Goal: Task Accomplishment & Management: Manage account settings

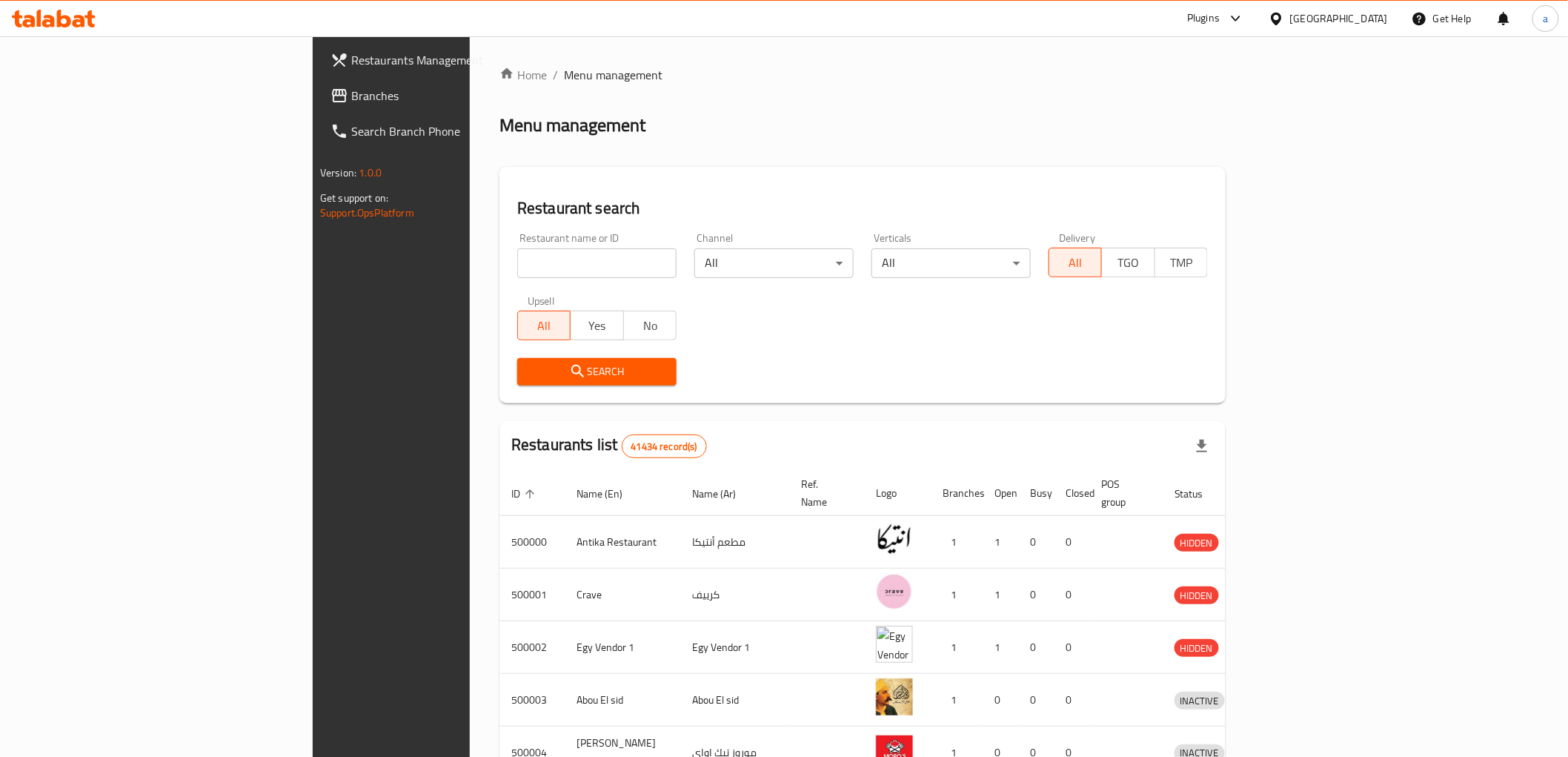
click at [1366, 24] on div "[GEOGRAPHIC_DATA]" at bounding box center [1339, 19] width 98 height 17
click at [1193, 280] on div "Oman" at bounding box center [1228, 286] width 98 height 17
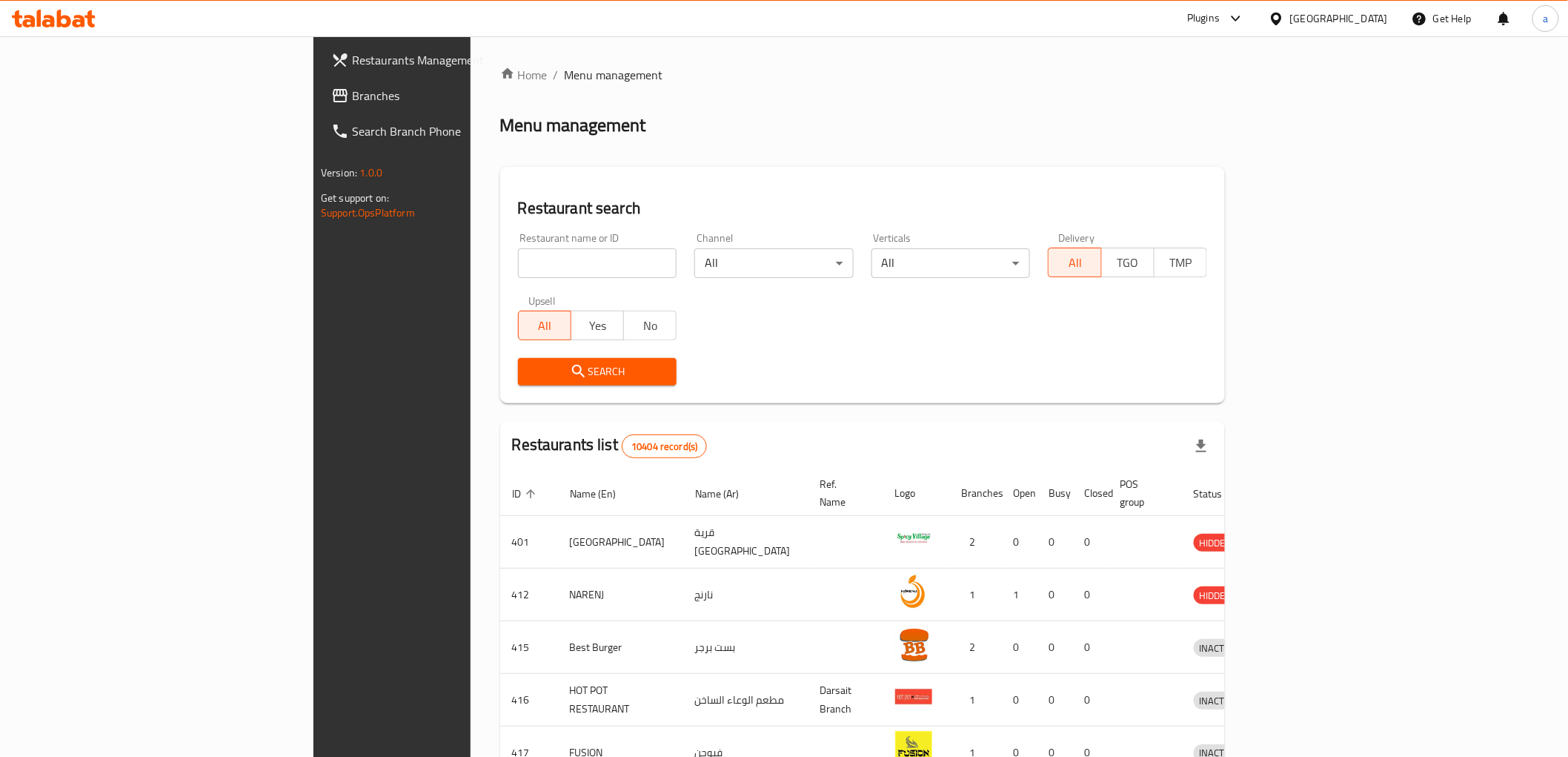
click at [1371, 20] on div "Oman" at bounding box center [1339, 19] width 98 height 17
click at [1187, 315] on div "[GEOGRAPHIC_DATA]" at bounding box center [1228, 320] width 98 height 17
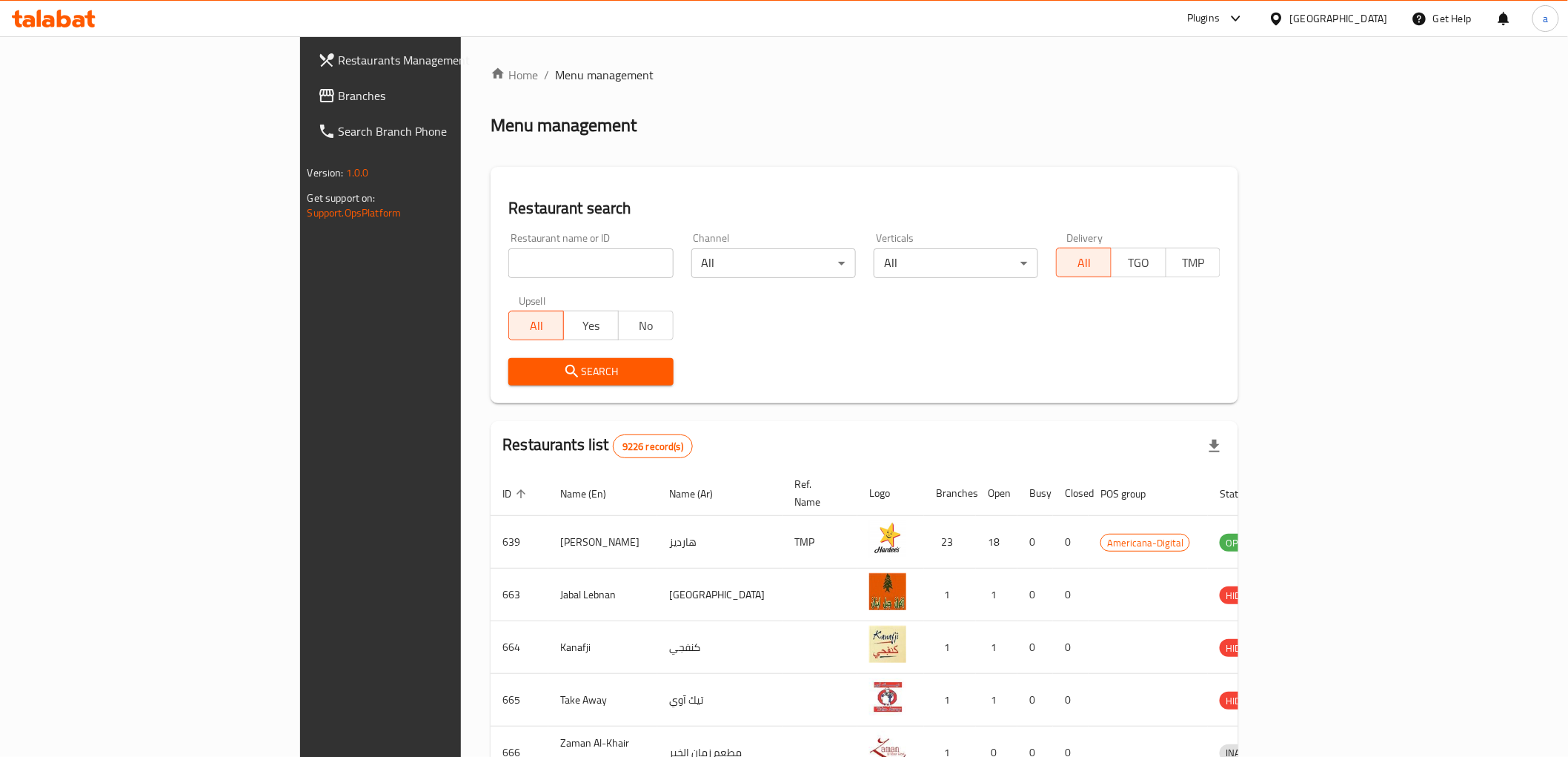
click at [339, 89] on span "Branches" at bounding box center [444, 95] width 211 height 17
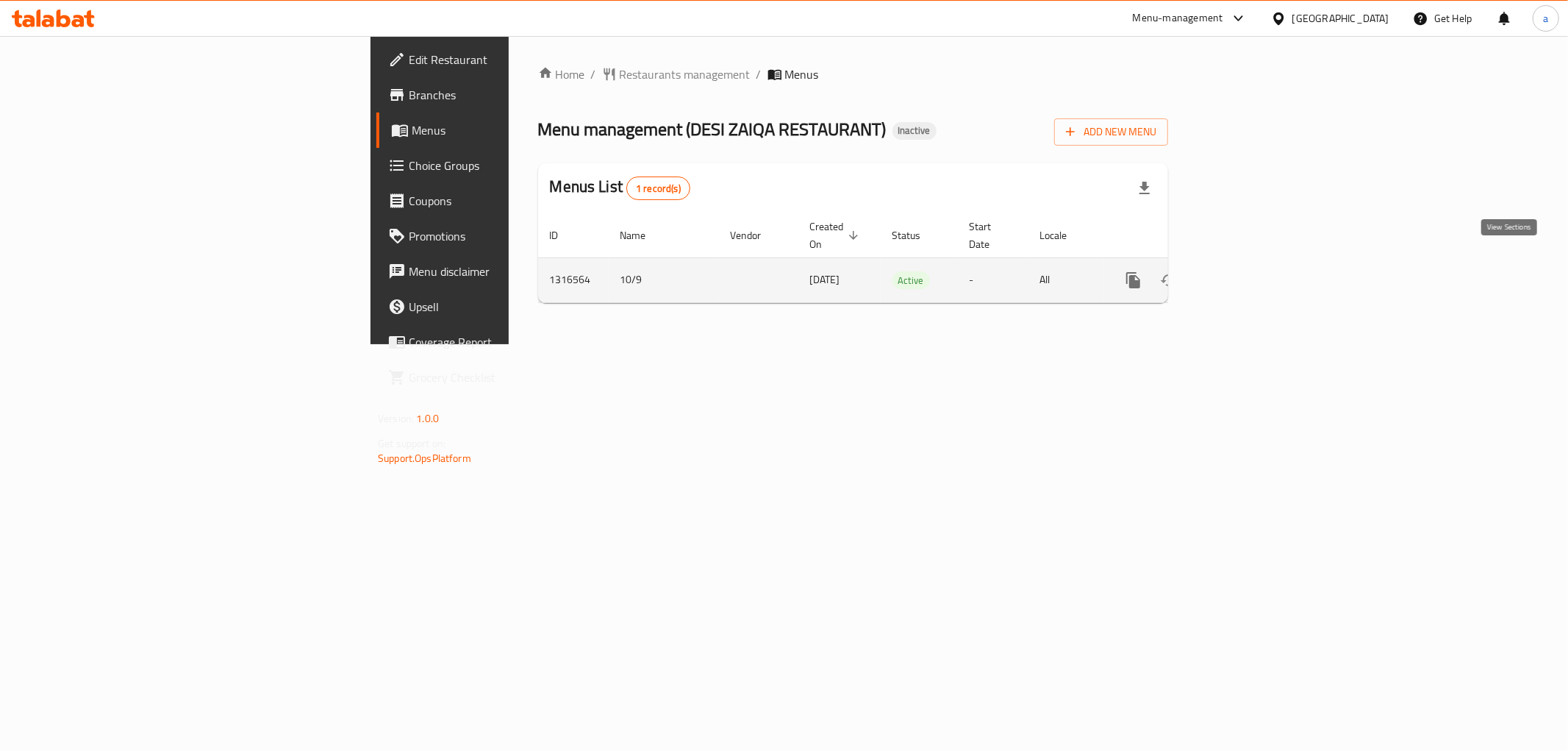
click at [1248, 271] on icon "enhanced table" at bounding box center [1239, 279] width 17 height 17
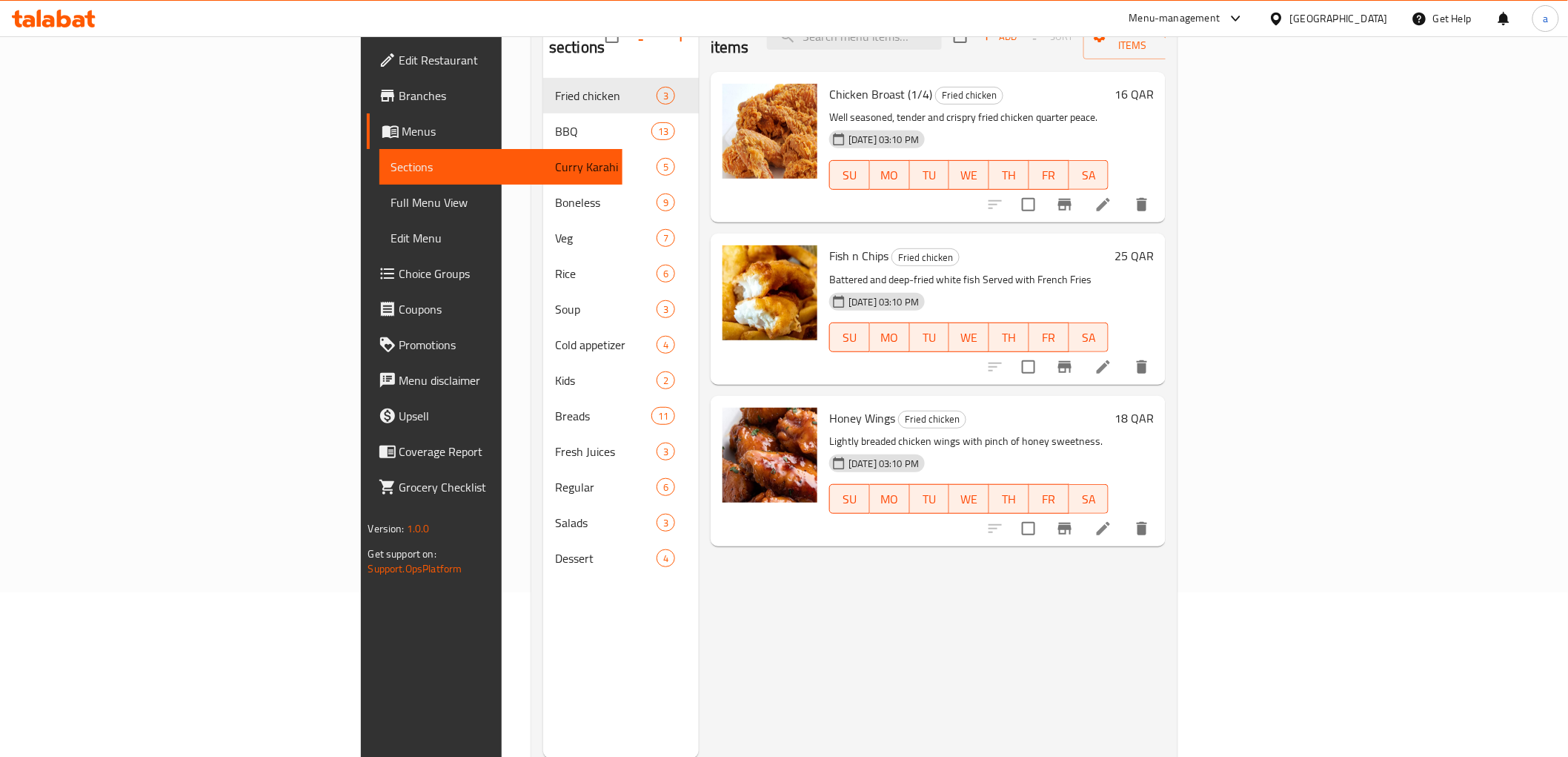
scroll to position [82, 0]
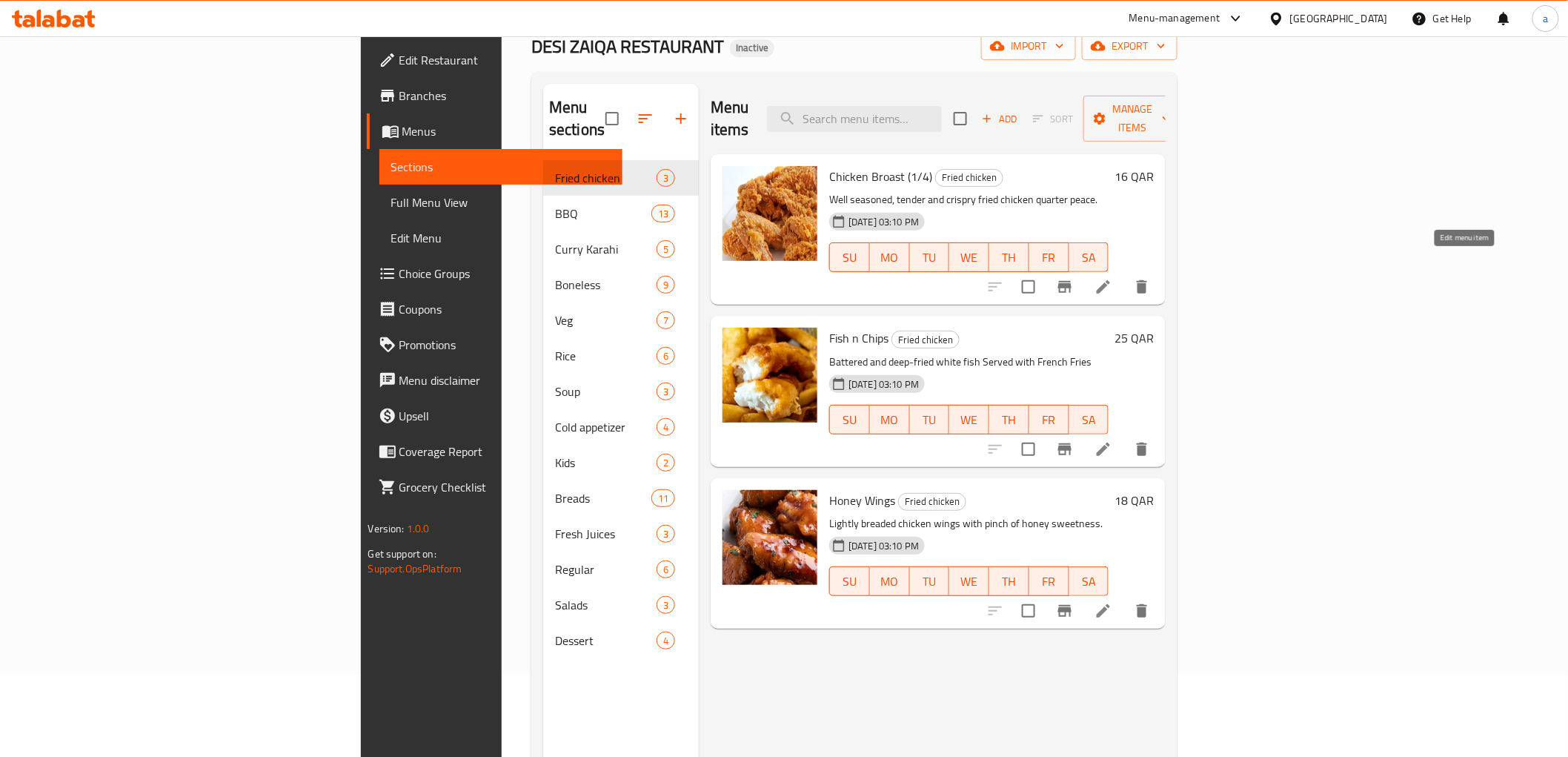
click at [1112, 278] on icon at bounding box center [1103, 287] width 17 height 17
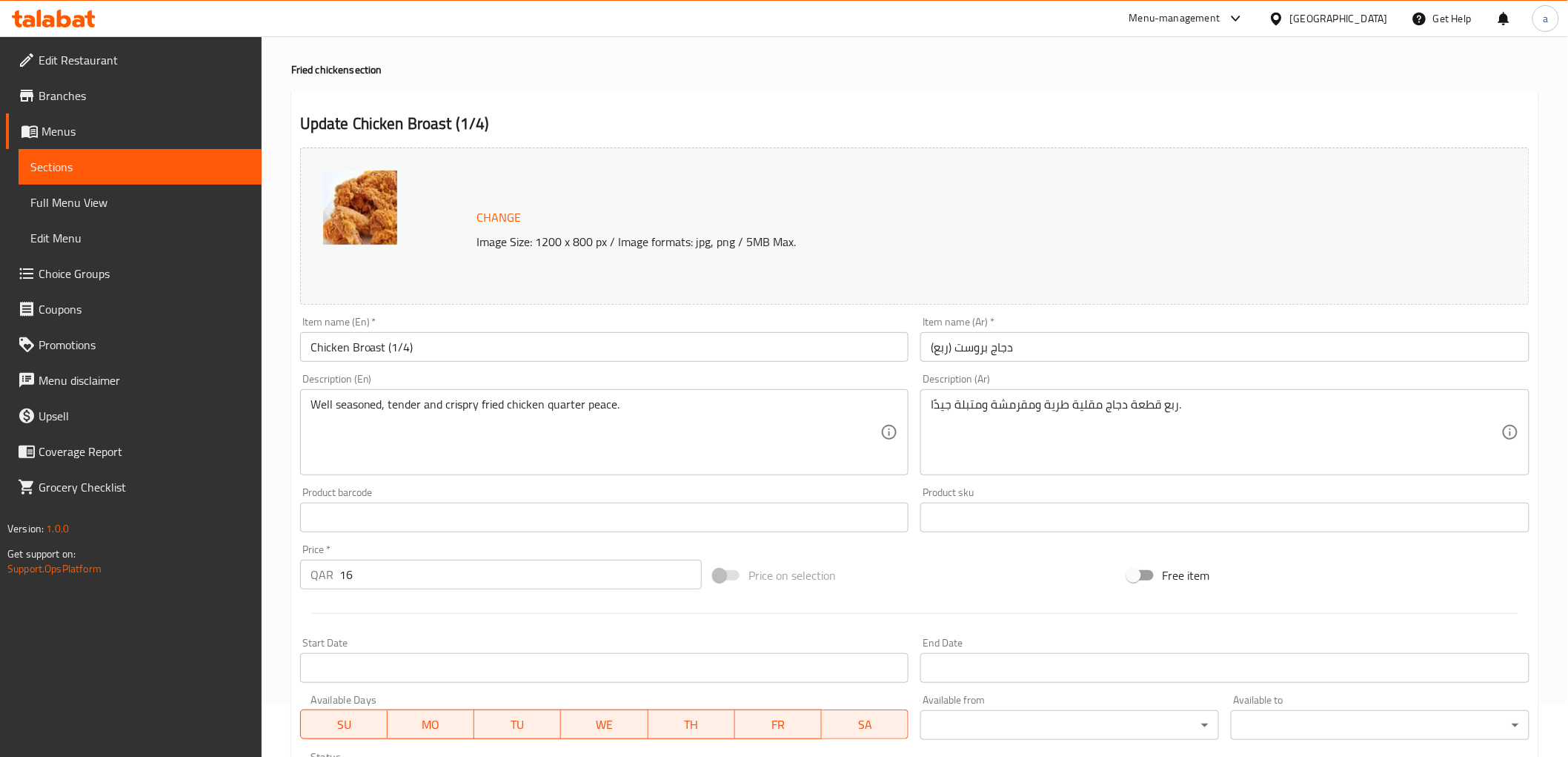
scroll to position [82, 0]
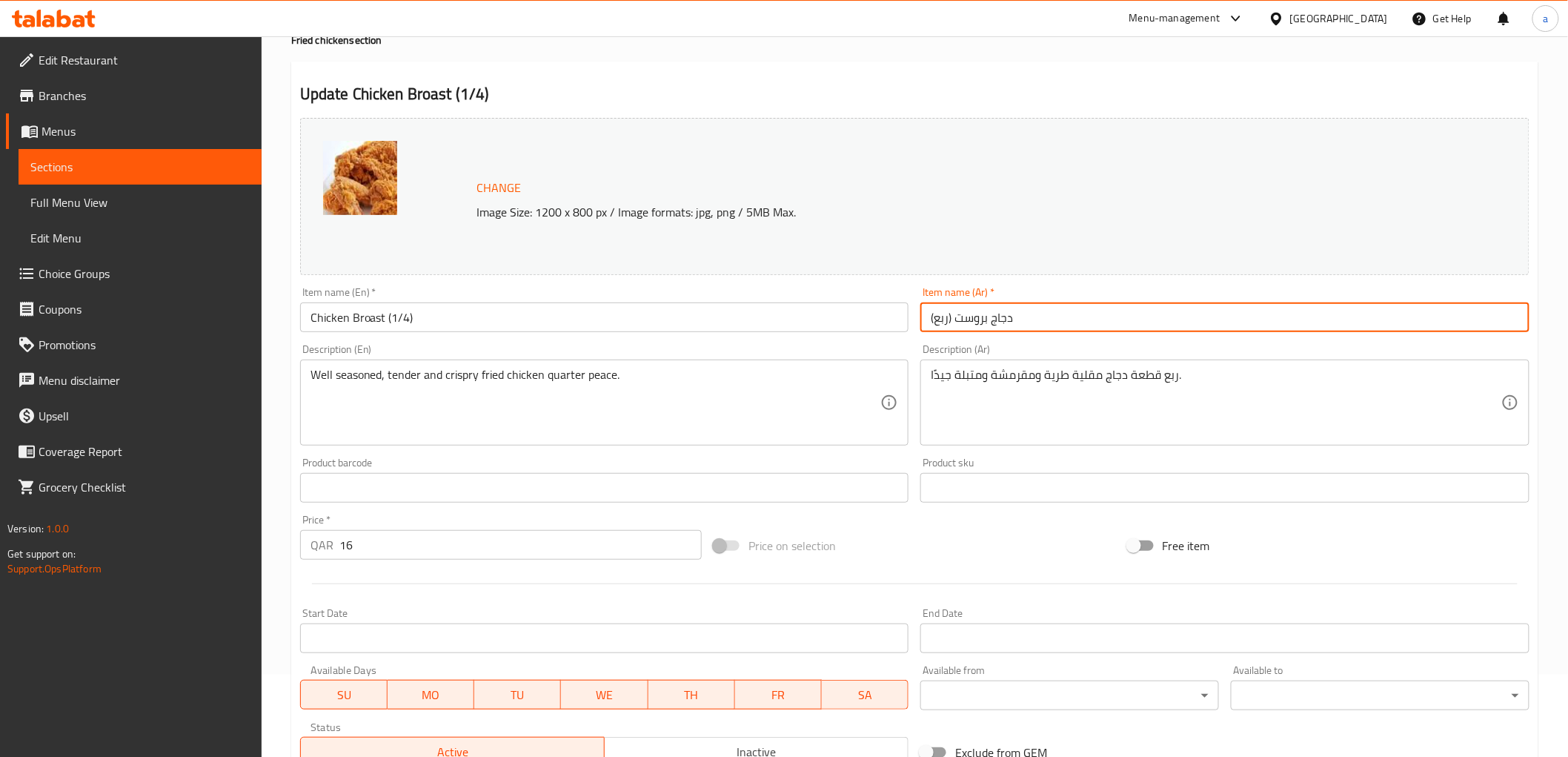
drag, startPoint x: 936, startPoint y: 321, endPoint x: 949, endPoint y: 322, distance: 13.0
click at [949, 322] on input "دجاج بروست (ربع)" at bounding box center [1225, 317] width 609 height 30
type input "دجاج بروست (1/4)"
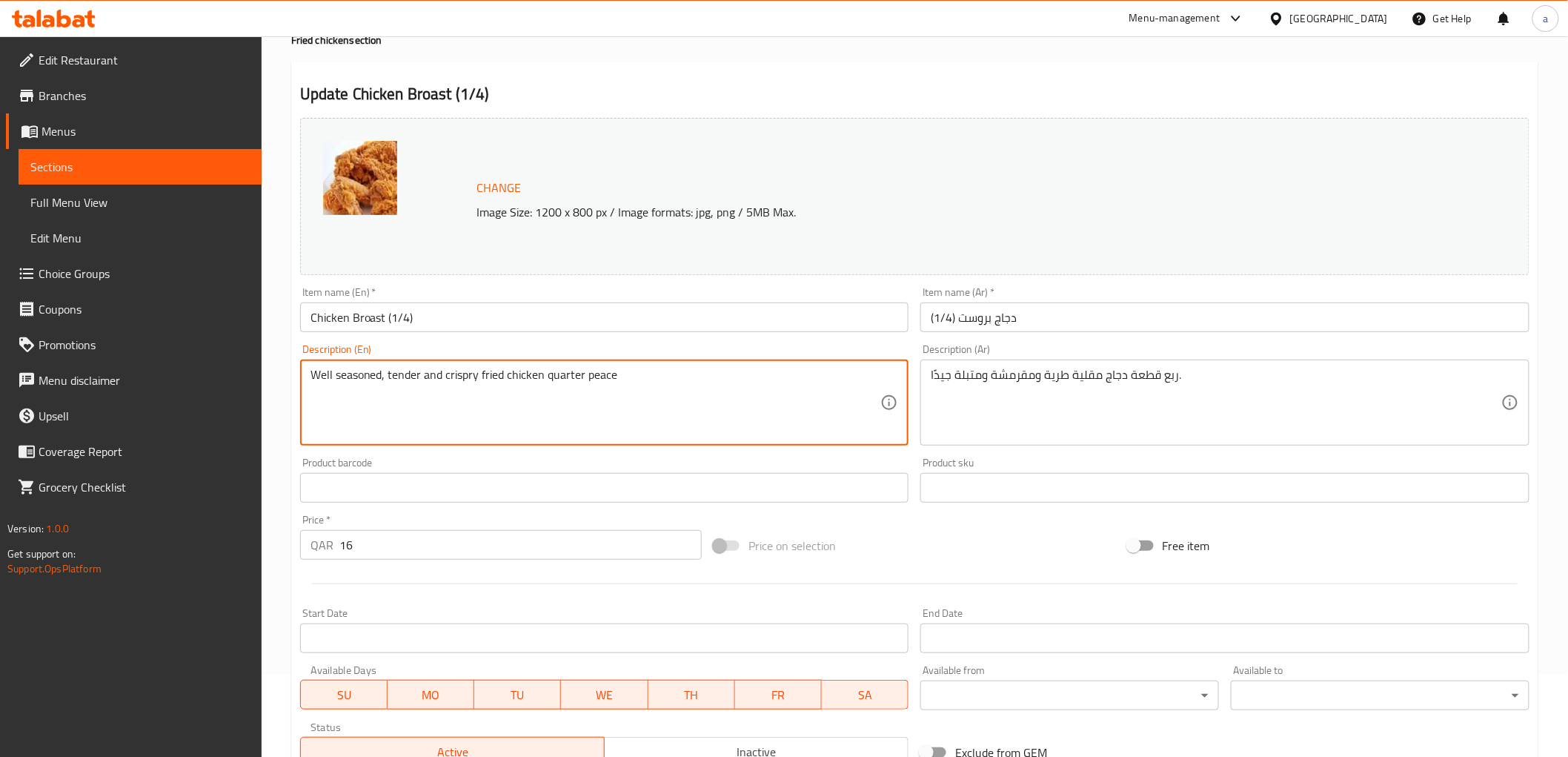
paste textarea "1/4 Kg"
type textarea "Well seasoned, tender and crispy fried chicken quarter peace 1/4 Kg"
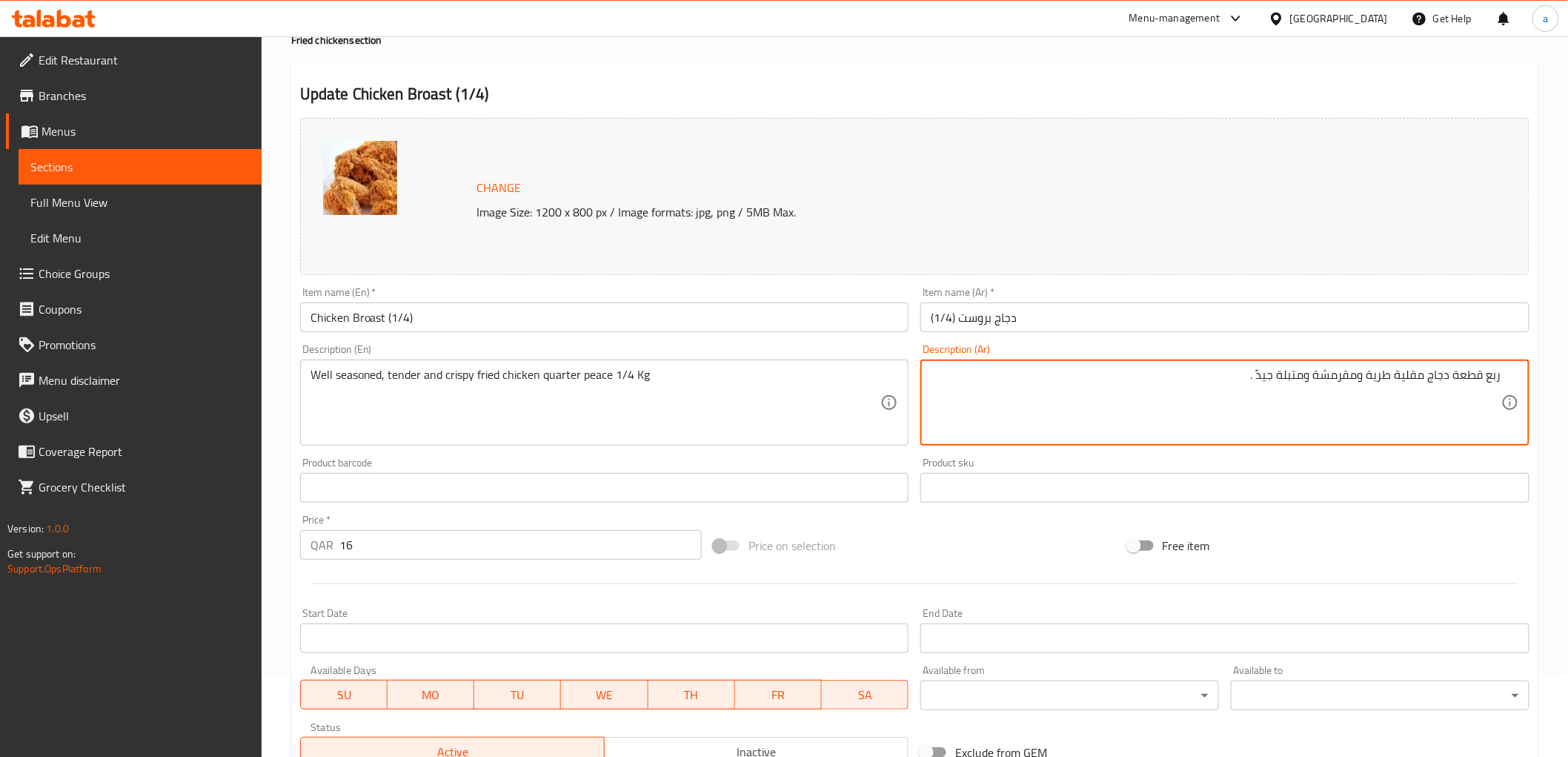
paste textarea "1/4"
click at [1210, 381] on textarea "ربع قطعة دجاج مقلية طرية ومقرمشة ومتبلة جيدً 1/4كجم." at bounding box center [1215, 403] width 570 height 70
type textarea "ربع قطعة دجاج مقلية طرية ومقرمشة ومتبلة جيدً 1/4كجم"
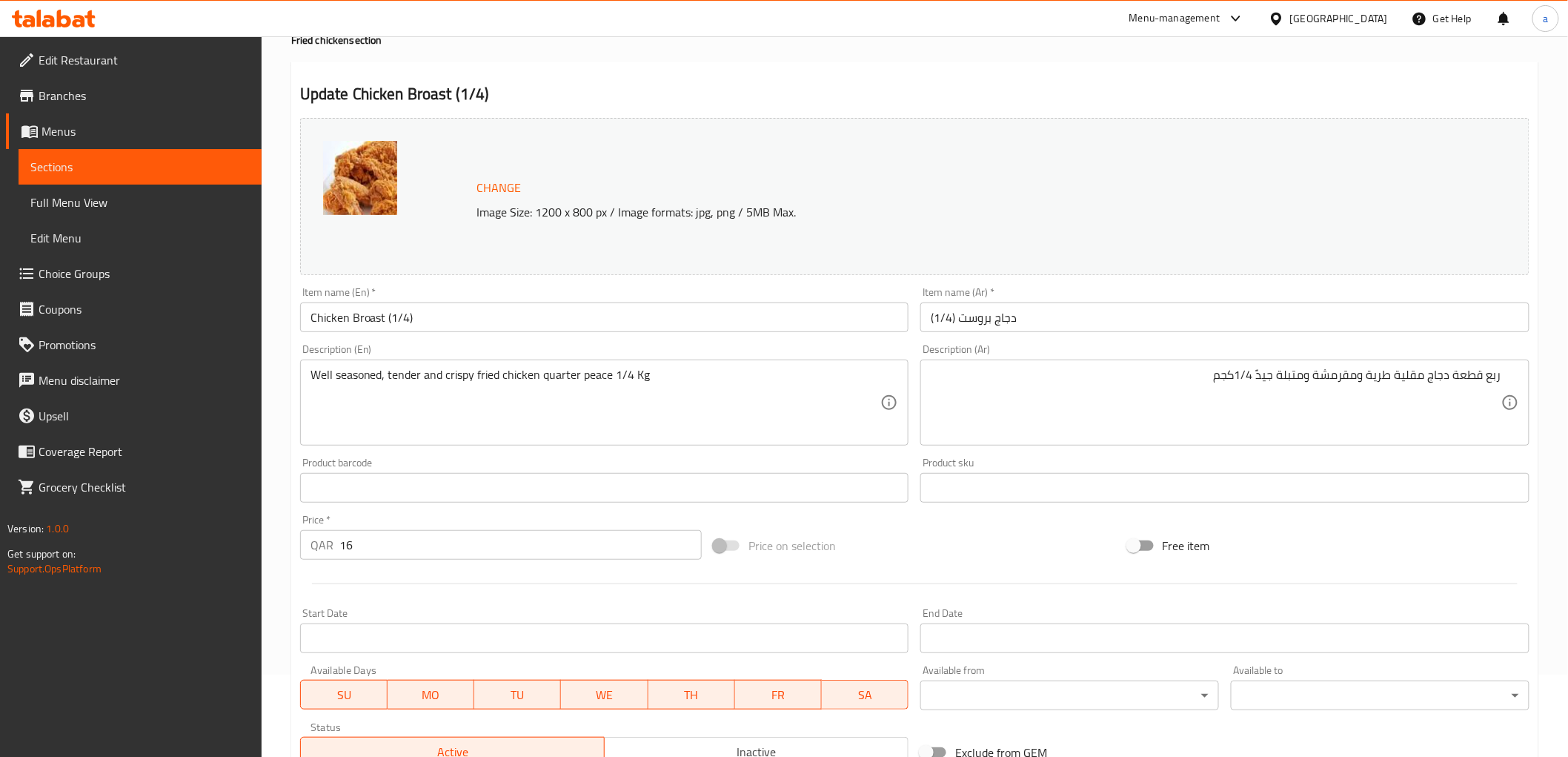
click at [621, 383] on textarea "Well seasoned, tender and crispy fried chicken quarter peace 1/4 Kg" at bounding box center [595, 403] width 570 height 70
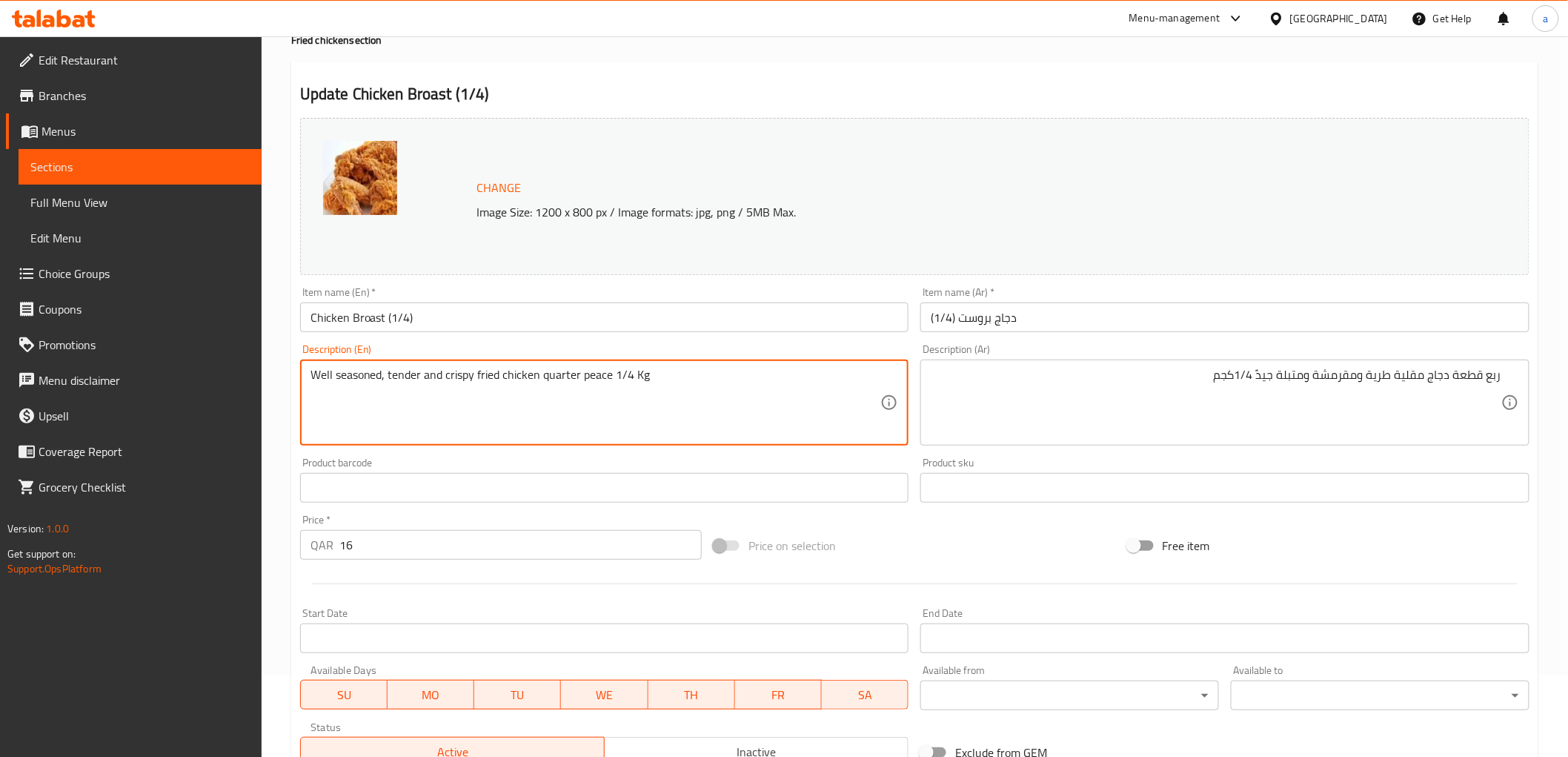
drag, startPoint x: 581, startPoint y: 374, endPoint x: 608, endPoint y: 374, distance: 27.0
click at [608, 374] on textarea "Well seasoned, tender and crispy fried chicken quarter peace 1/4 Kg" at bounding box center [595, 403] width 570 height 70
paste textarea "ie"
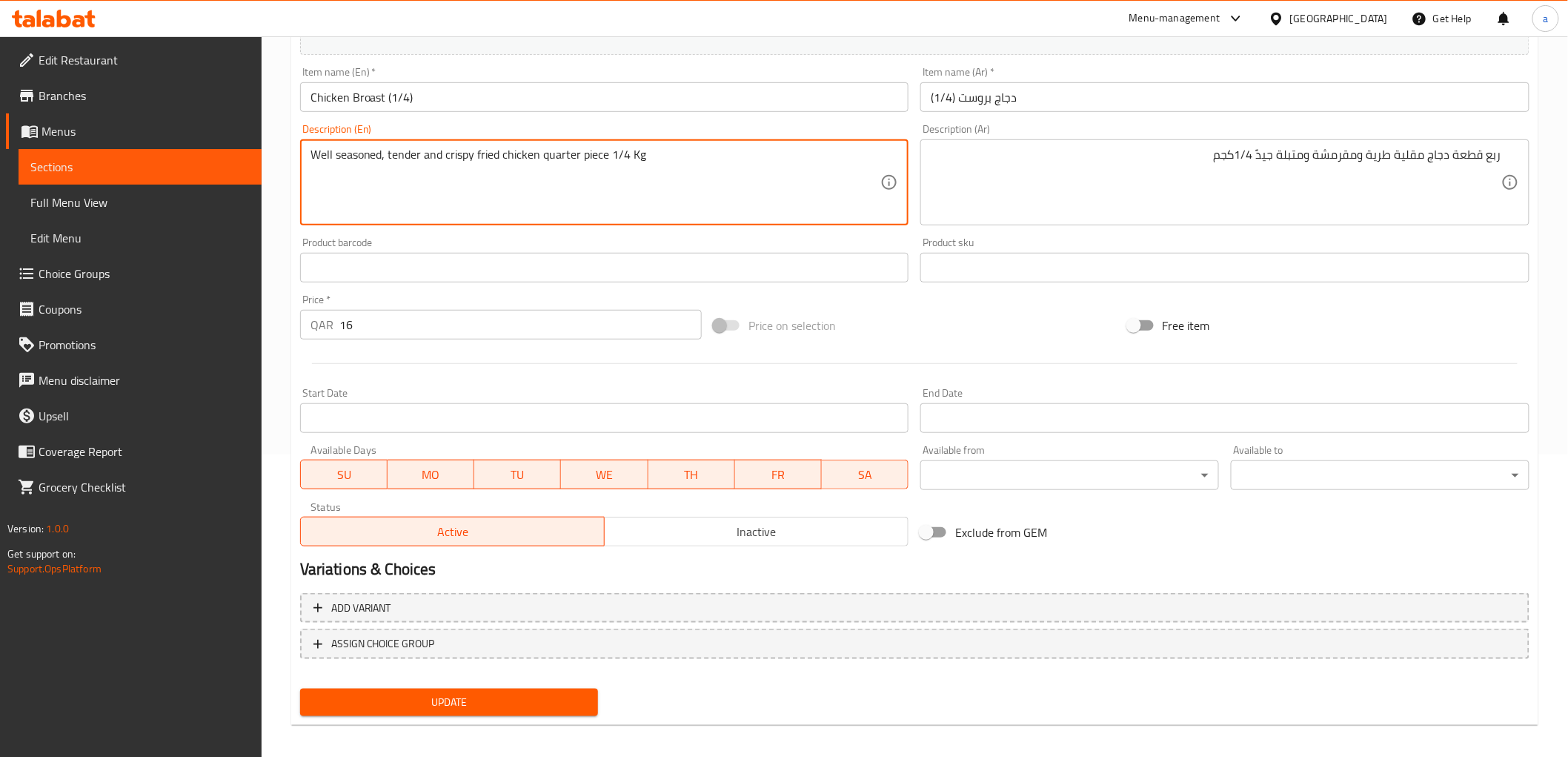
scroll to position [309, 0]
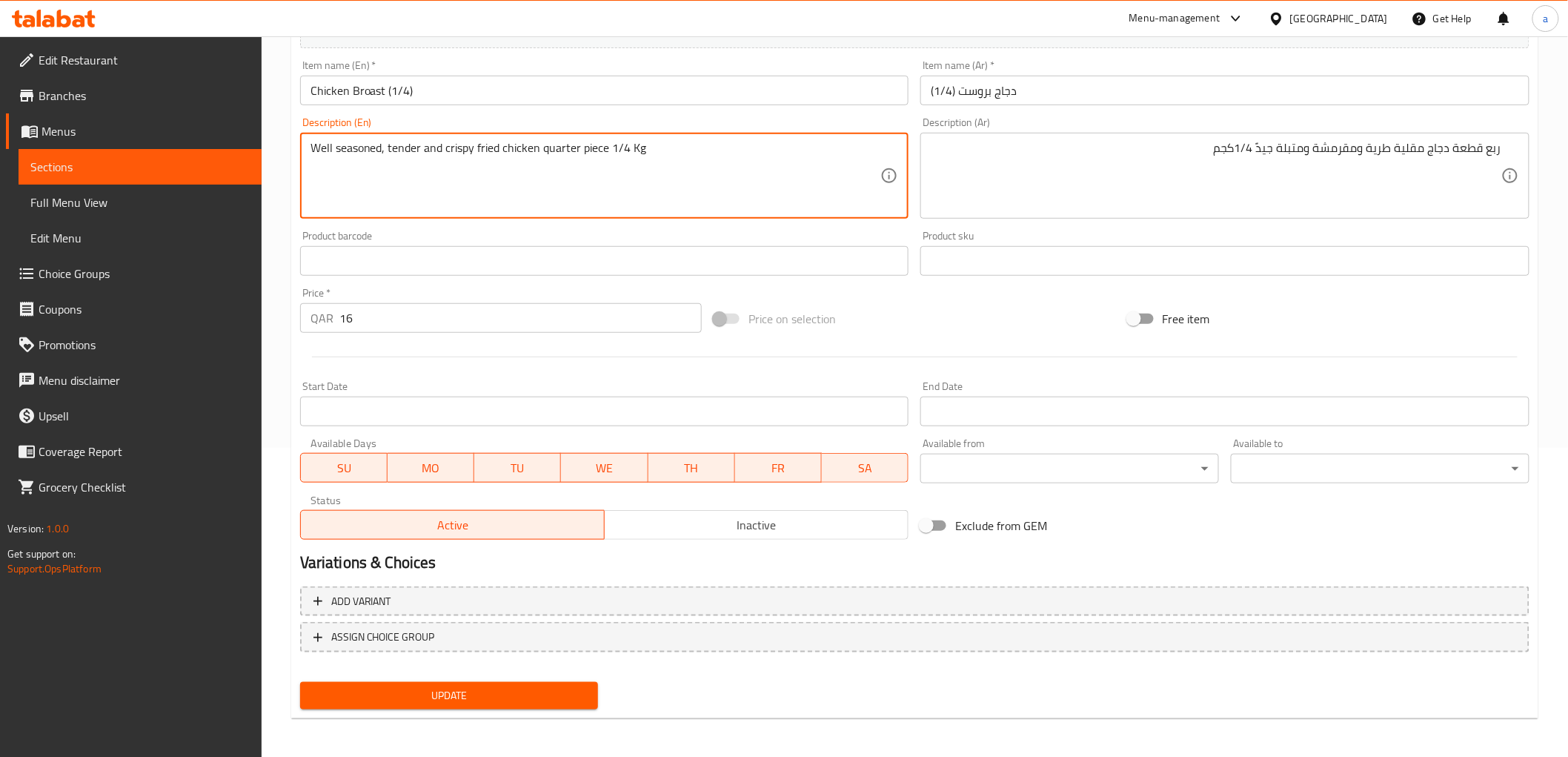
type textarea "Well seasoned, tender and crispy fried chicken quarter piece 1/4 Kg"
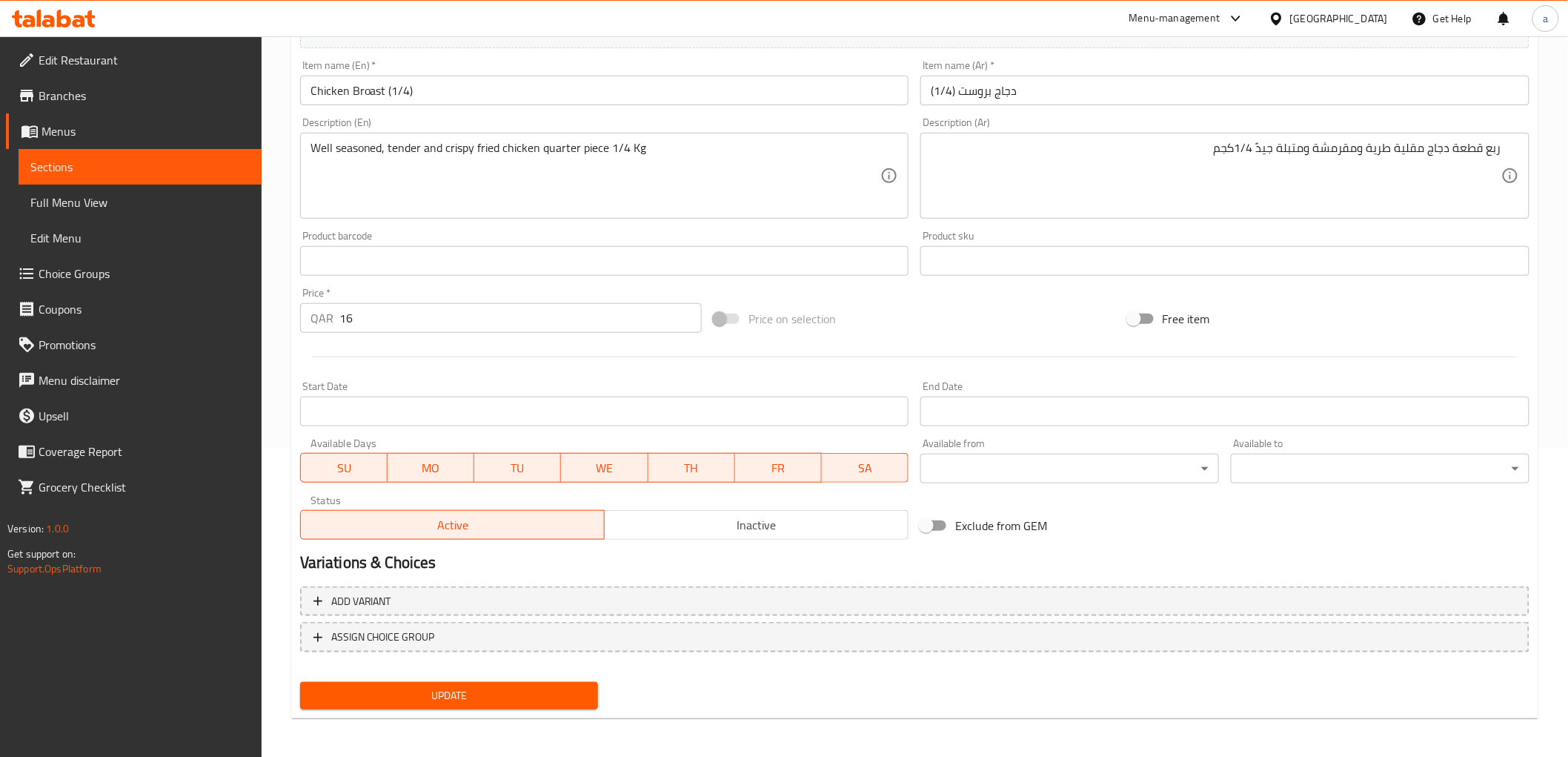
click at [541, 695] on span "Update" at bounding box center [450, 696] width 275 height 18
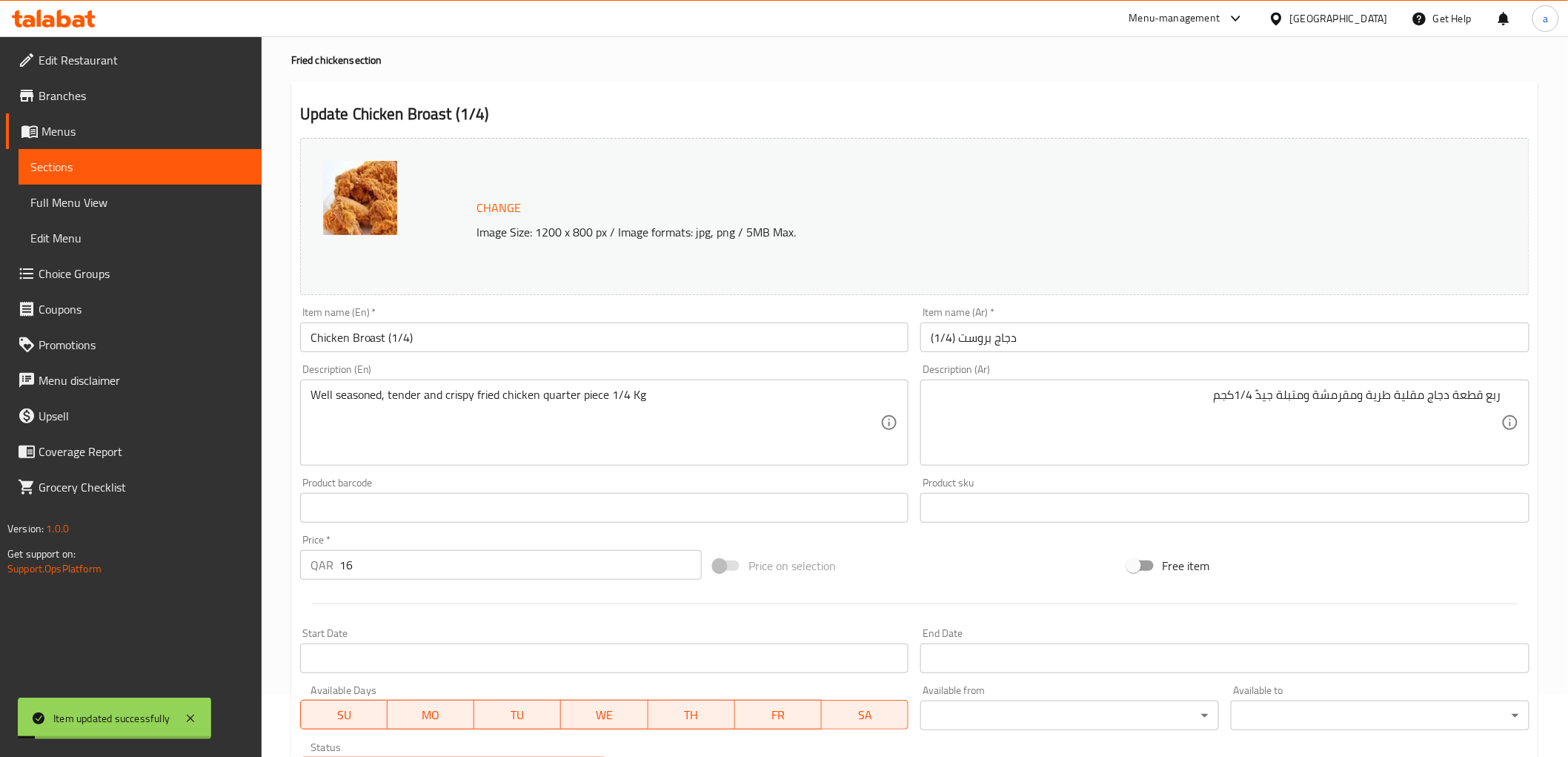
scroll to position [0, 0]
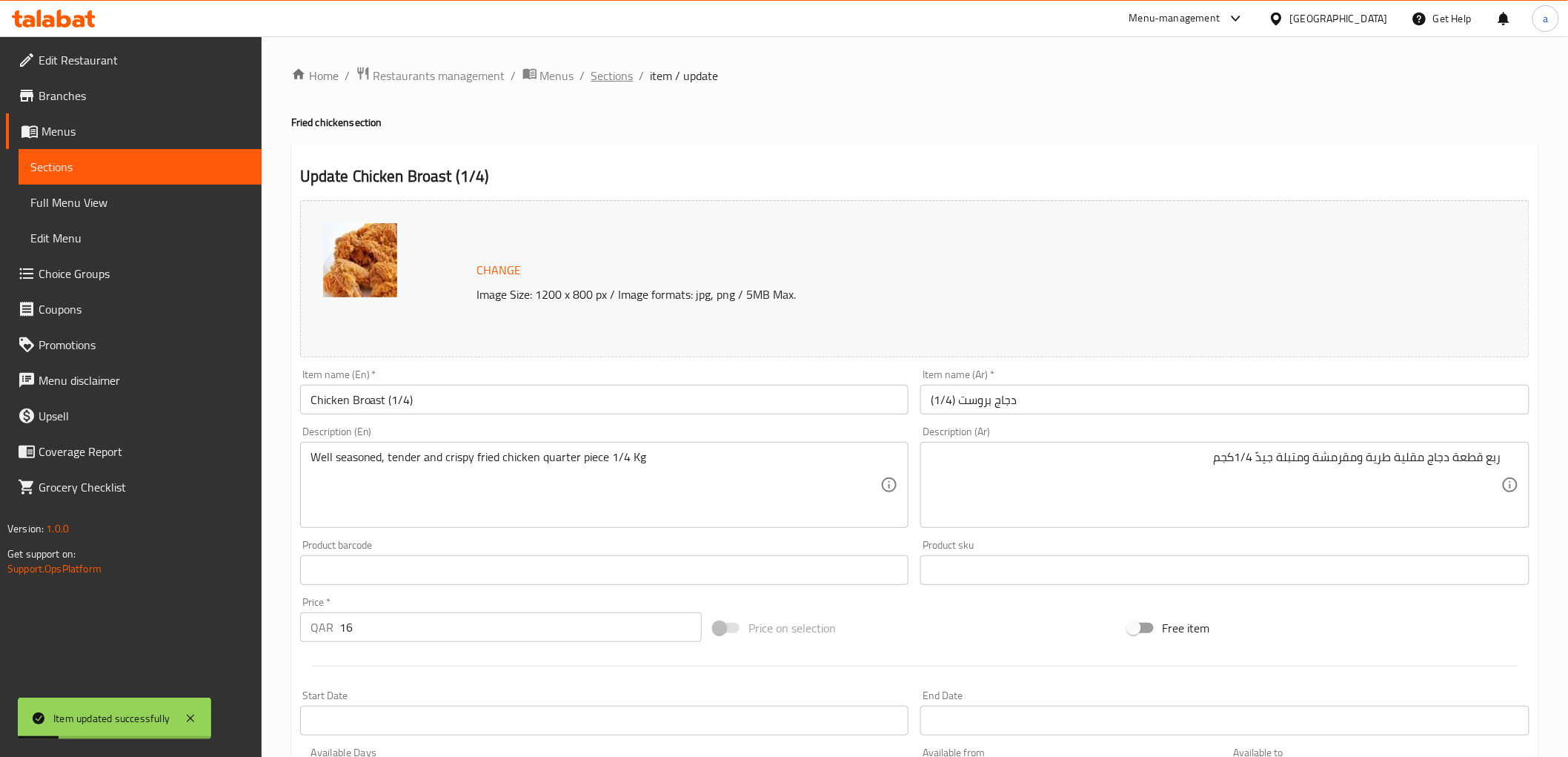
click at [604, 77] on span "Sections" at bounding box center [612, 75] width 42 height 17
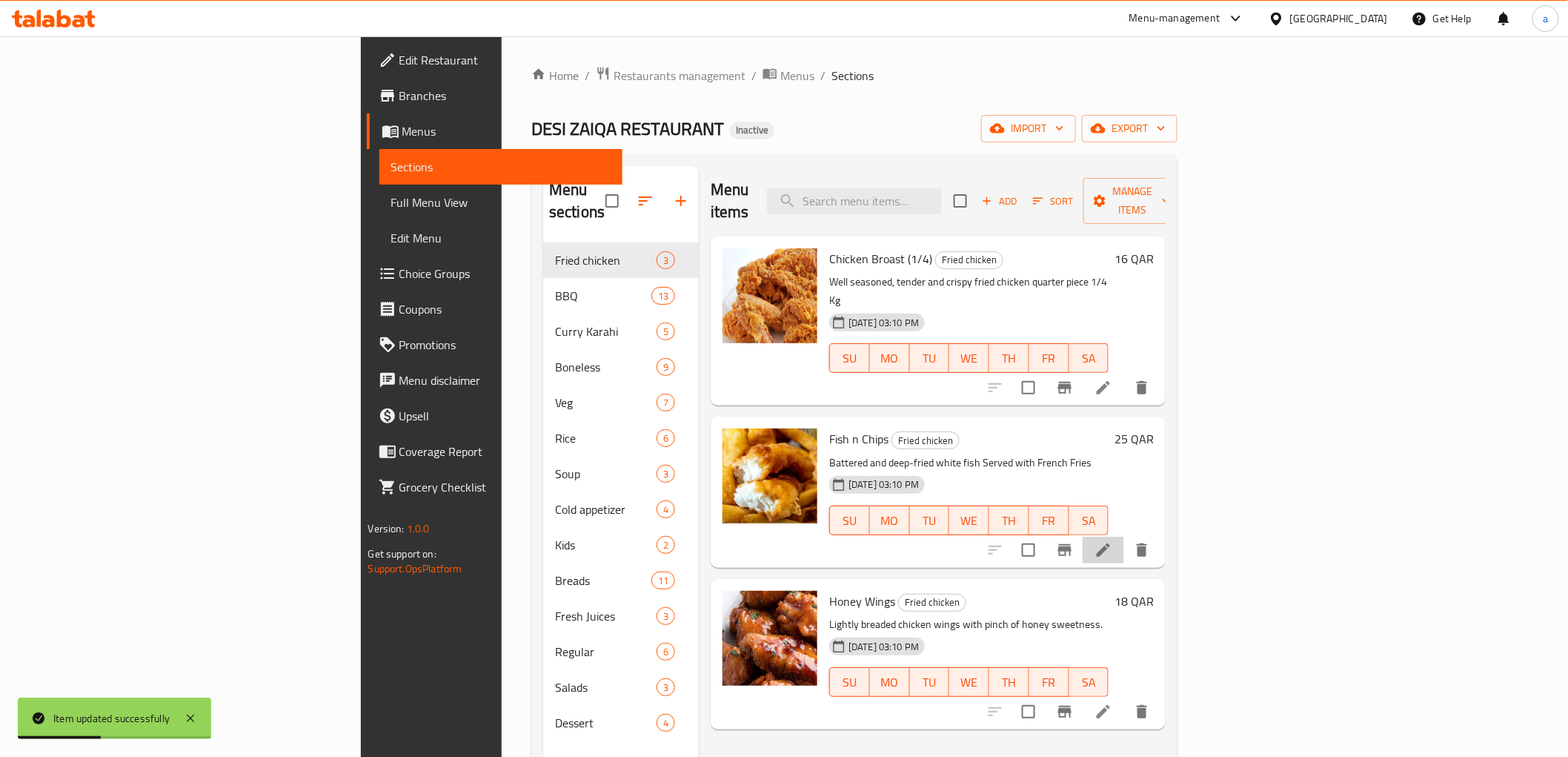
click at [1124, 537] on li at bounding box center [1104, 550] width 41 height 27
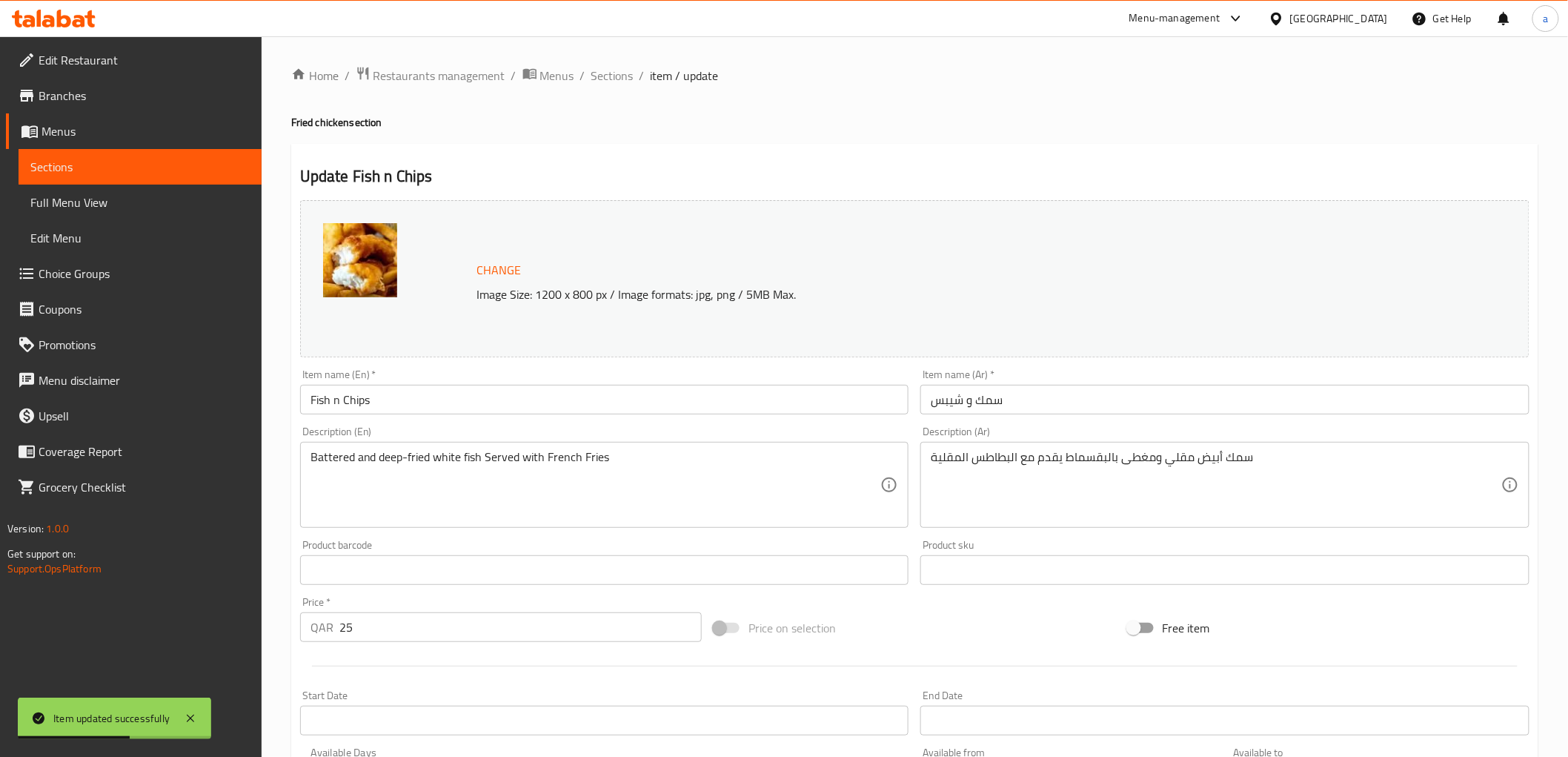
click at [610, 401] on input "Fish n Chips" at bounding box center [604, 399] width 609 height 30
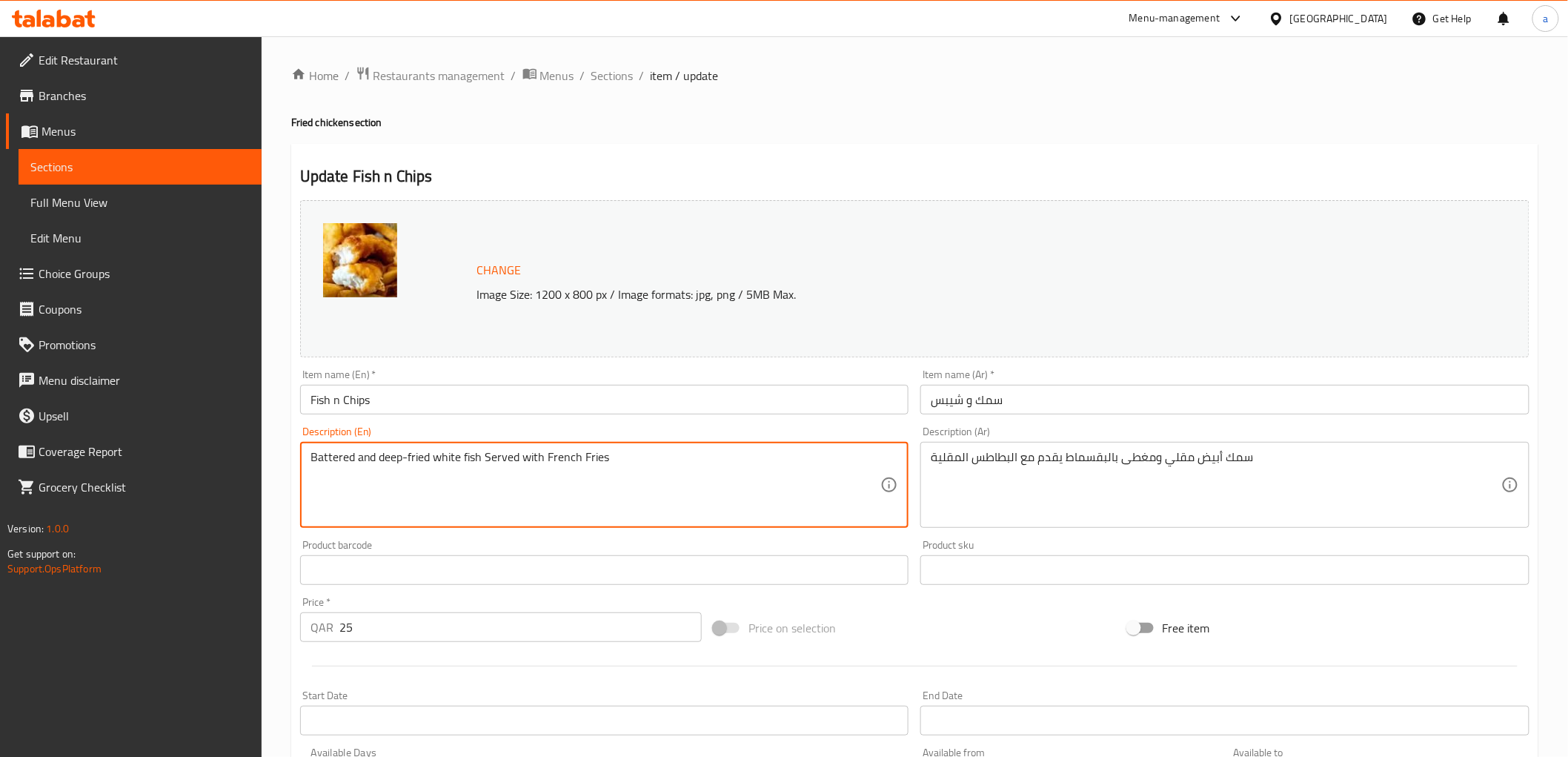
paste textarea "250 Gm"
type textarea "Battered and deep-fried white fish Served with French Fries 250 Gm"
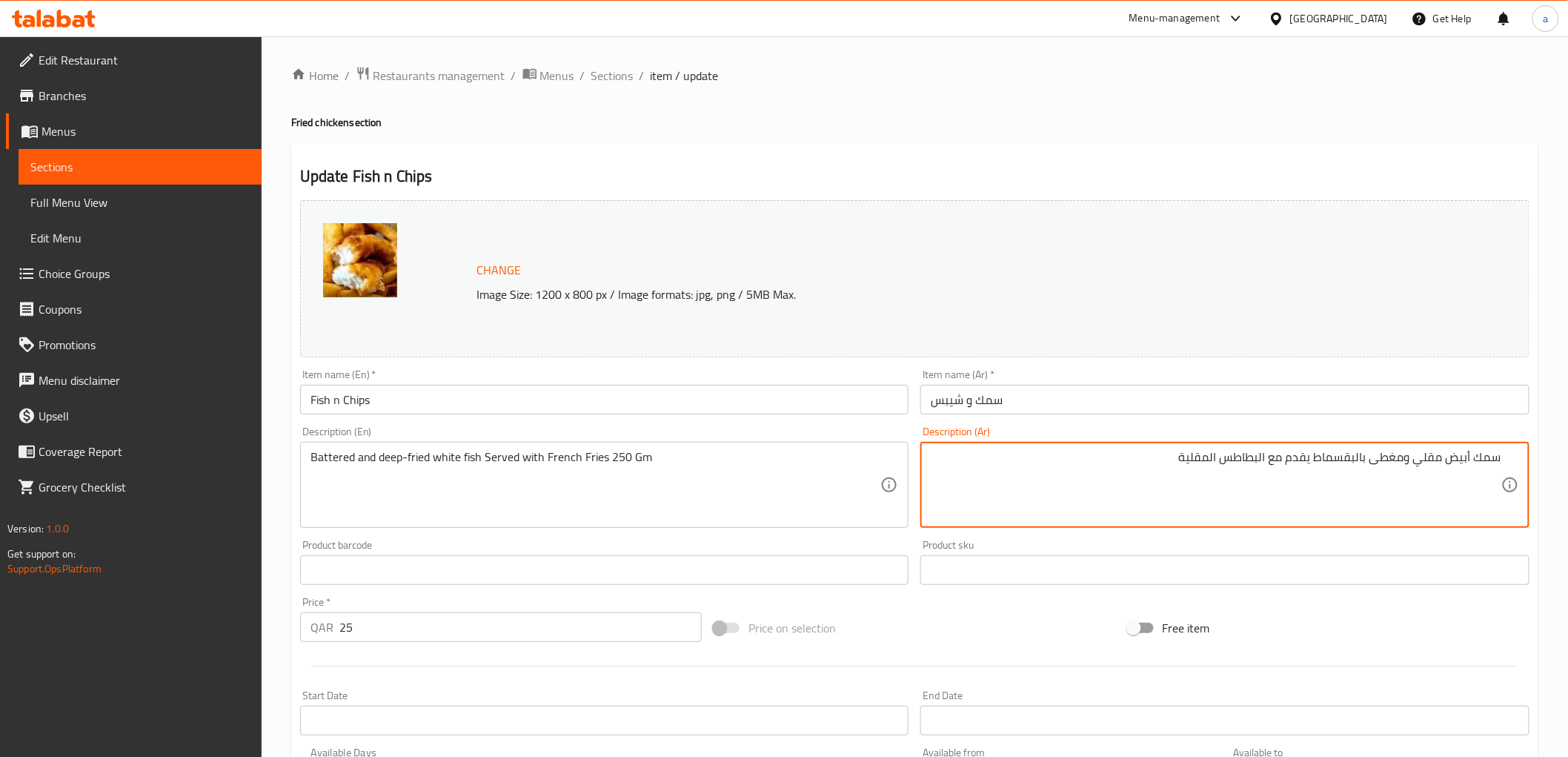
paste textarea "250 Gm"
drag, startPoint x: 1158, startPoint y: 456, endPoint x: 1139, endPoint y: 456, distance: 19.0
click at [1139, 456] on textarea "سمك أبيض مقلي ومغطى بالبقسماط يقدم مع البطاطس المقلية 250 Gm" at bounding box center [1215, 485] width 570 height 70
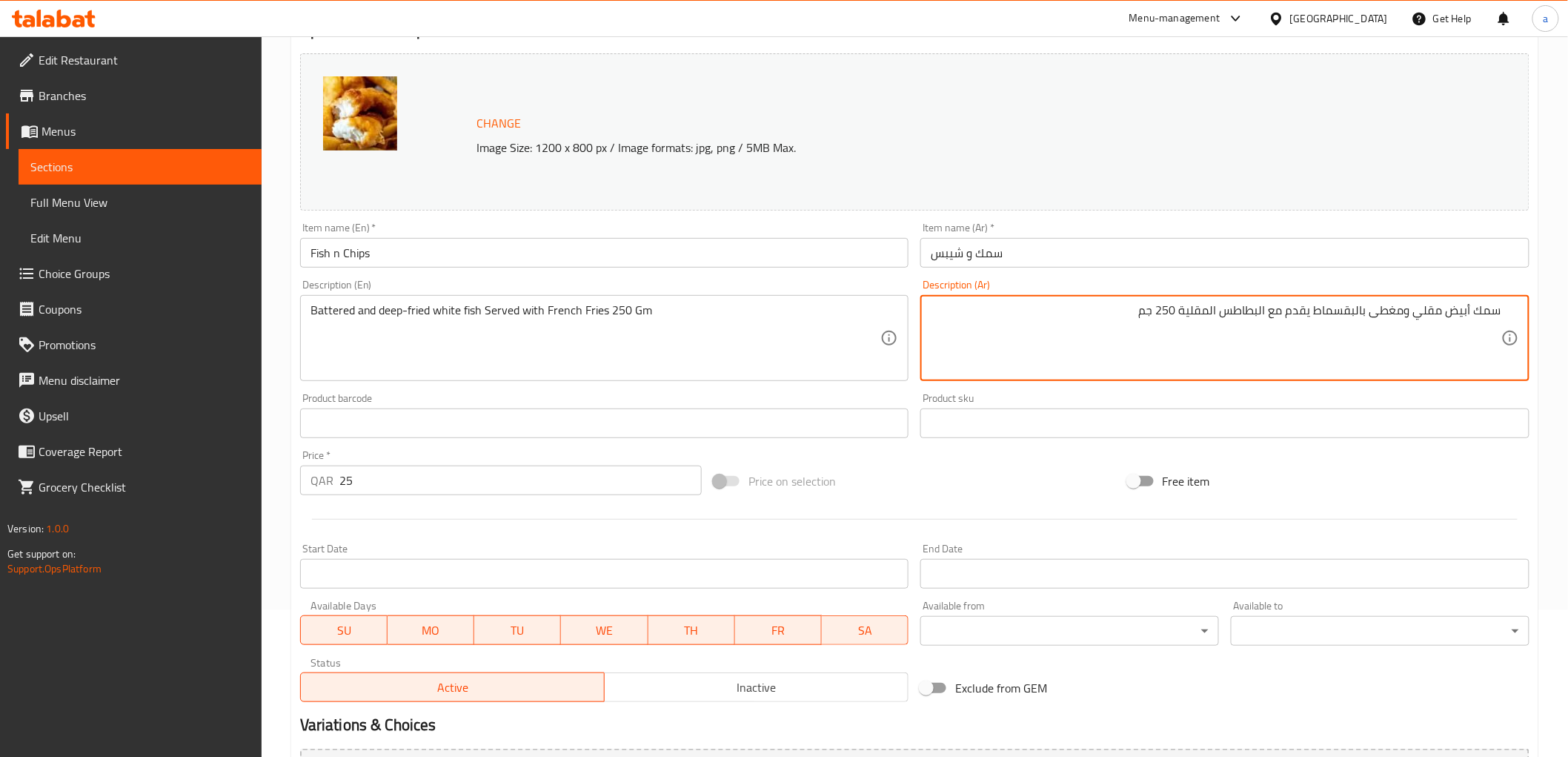
scroll to position [165, 0]
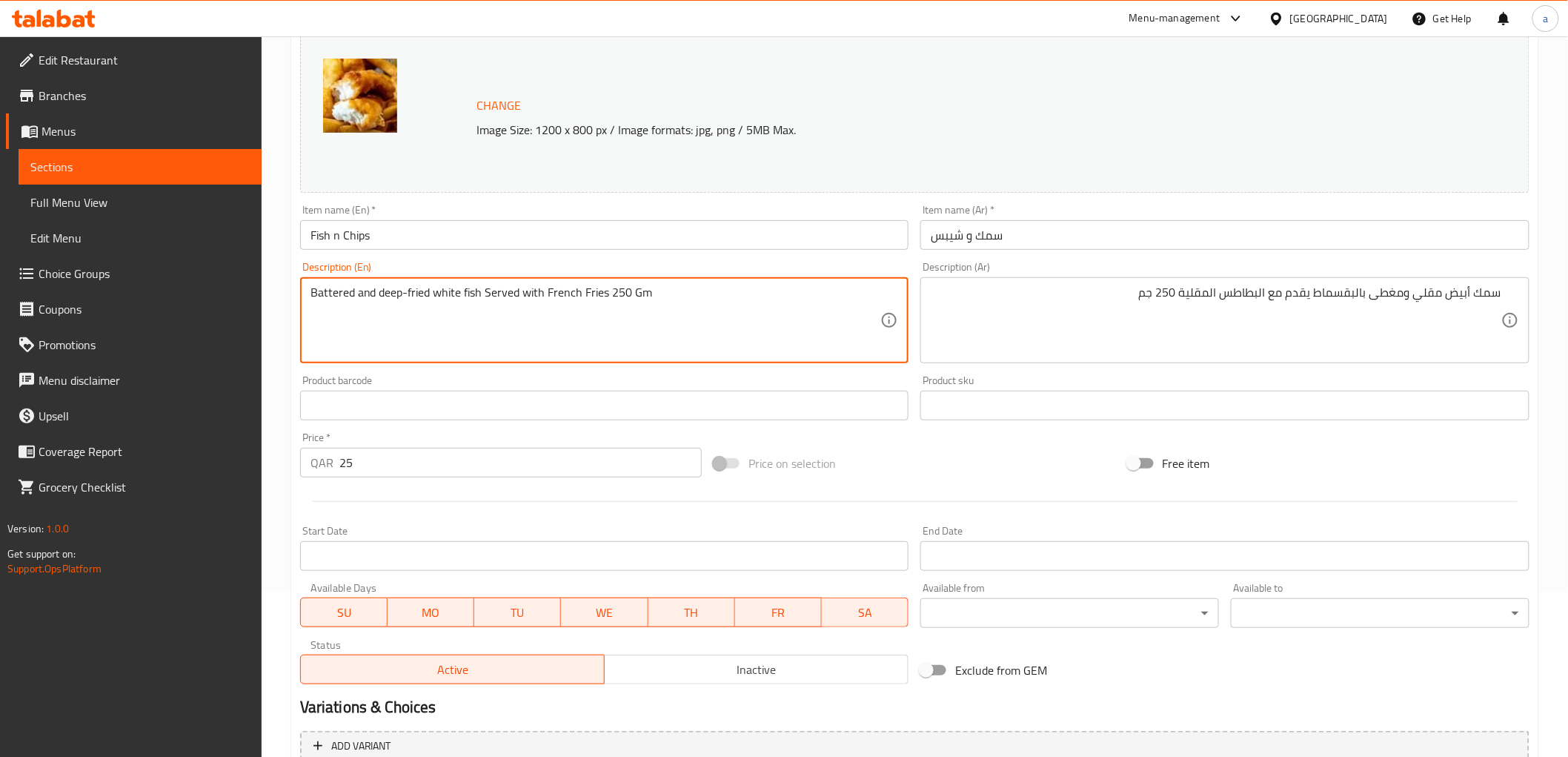
drag, startPoint x: 309, startPoint y: 294, endPoint x: 356, endPoint y: 316, distance: 51.9
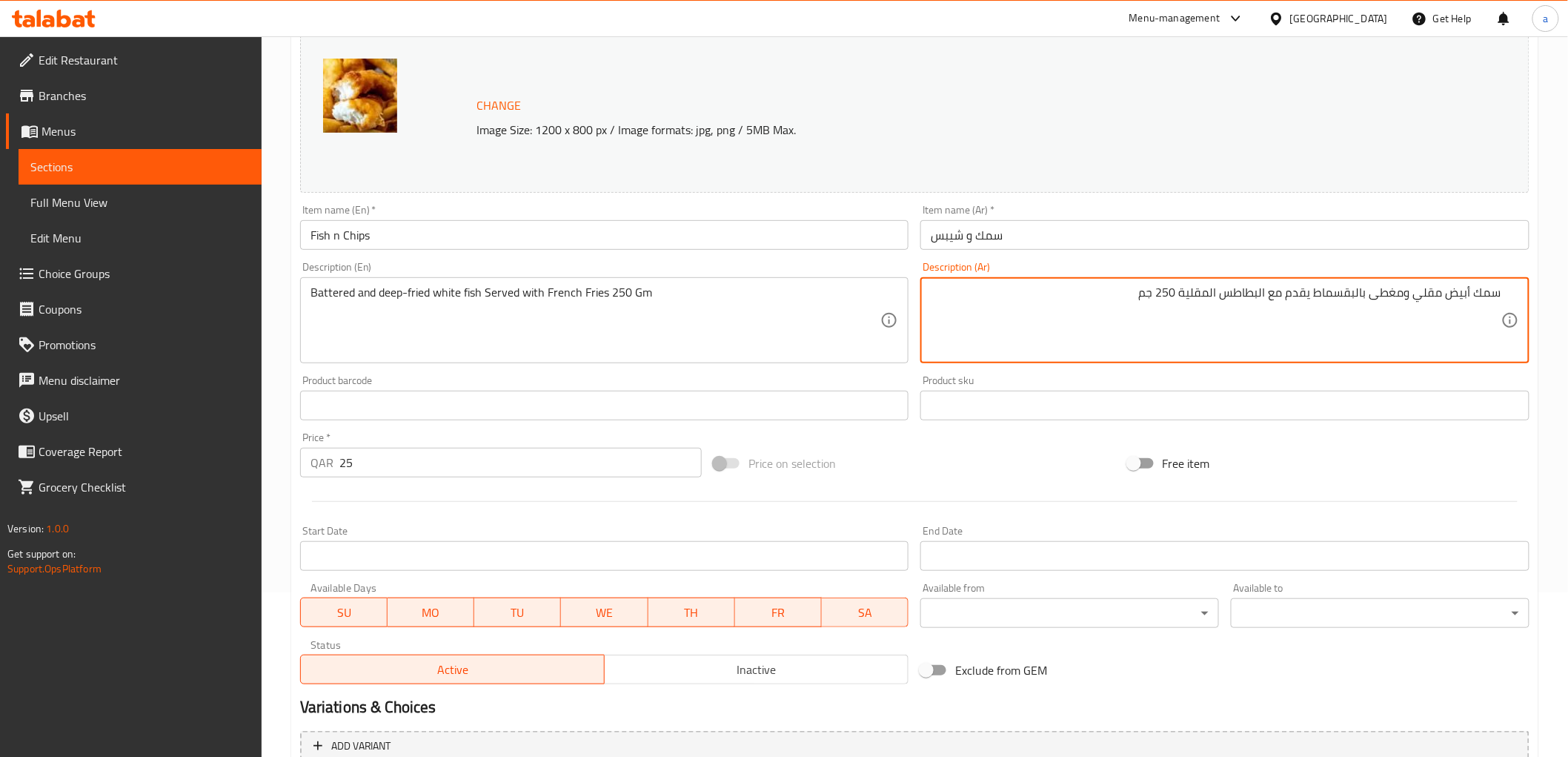
drag, startPoint x: 1315, startPoint y: 293, endPoint x: 1367, endPoint y: 293, distance: 52.0
paste textarea "لطة"
type textarea "سمك أبيض مقلي ومغطى بالخلطة يقدم مع البطاطس المقلية 250 جم"
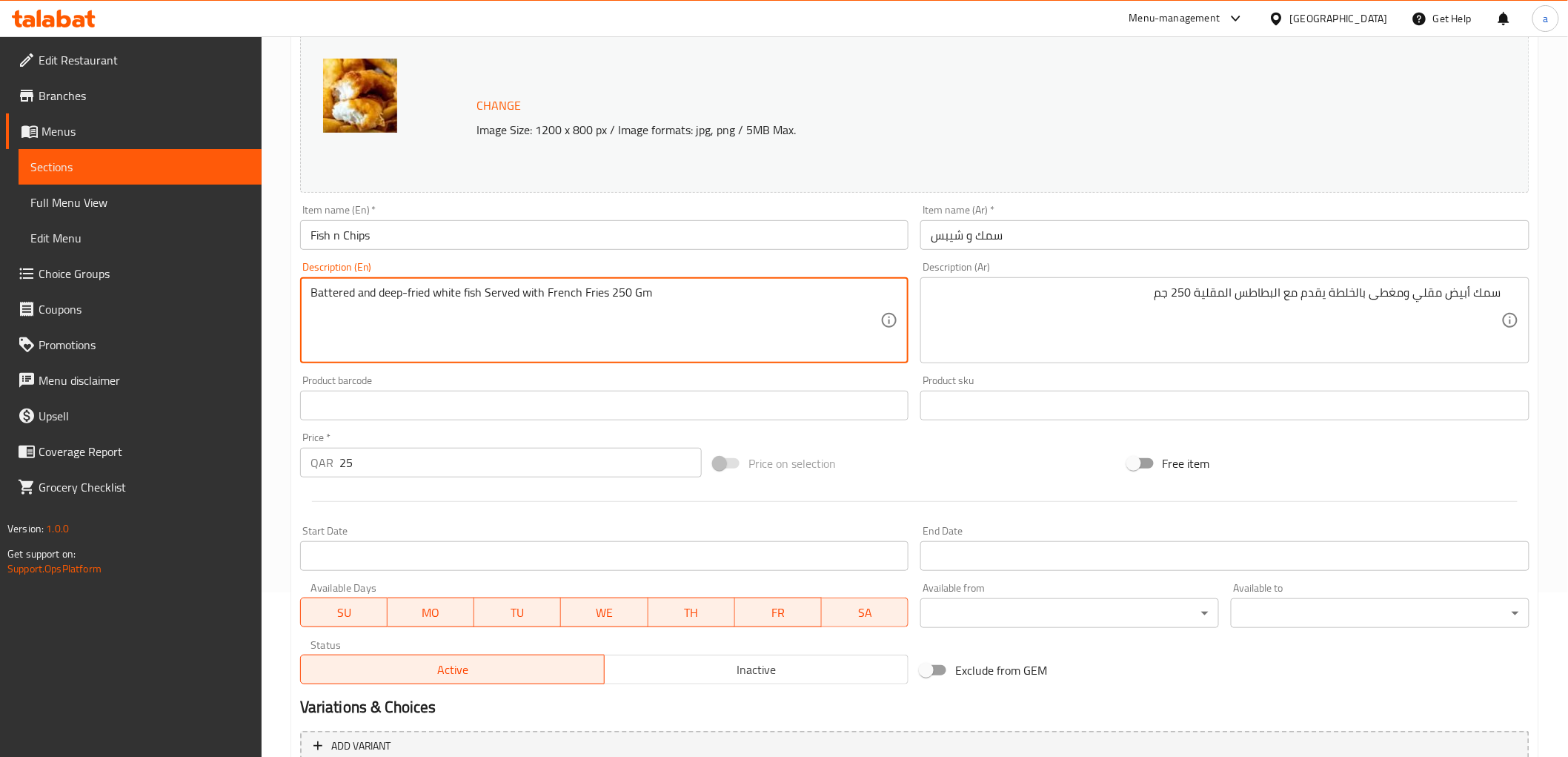
drag, startPoint x: 311, startPoint y: 293, endPoint x: 647, endPoint y: 292, distance: 336.0
click at [647, 292] on textarea "Battered and deep-fried white fish Served with French Fries 250 Gm" at bounding box center [595, 321] width 570 height 70
click at [760, 298] on textarea "Battered and deep-fried white fish Served with French Fries 250 Gm" at bounding box center [595, 321] width 570 height 70
drag, startPoint x: 378, startPoint y: 292, endPoint x: 430, endPoint y: 293, distance: 52.0
click at [430, 293] on textarea "Battered and deep-fried white fish Served with French Fries 250 Gm" at bounding box center [595, 321] width 570 height 70
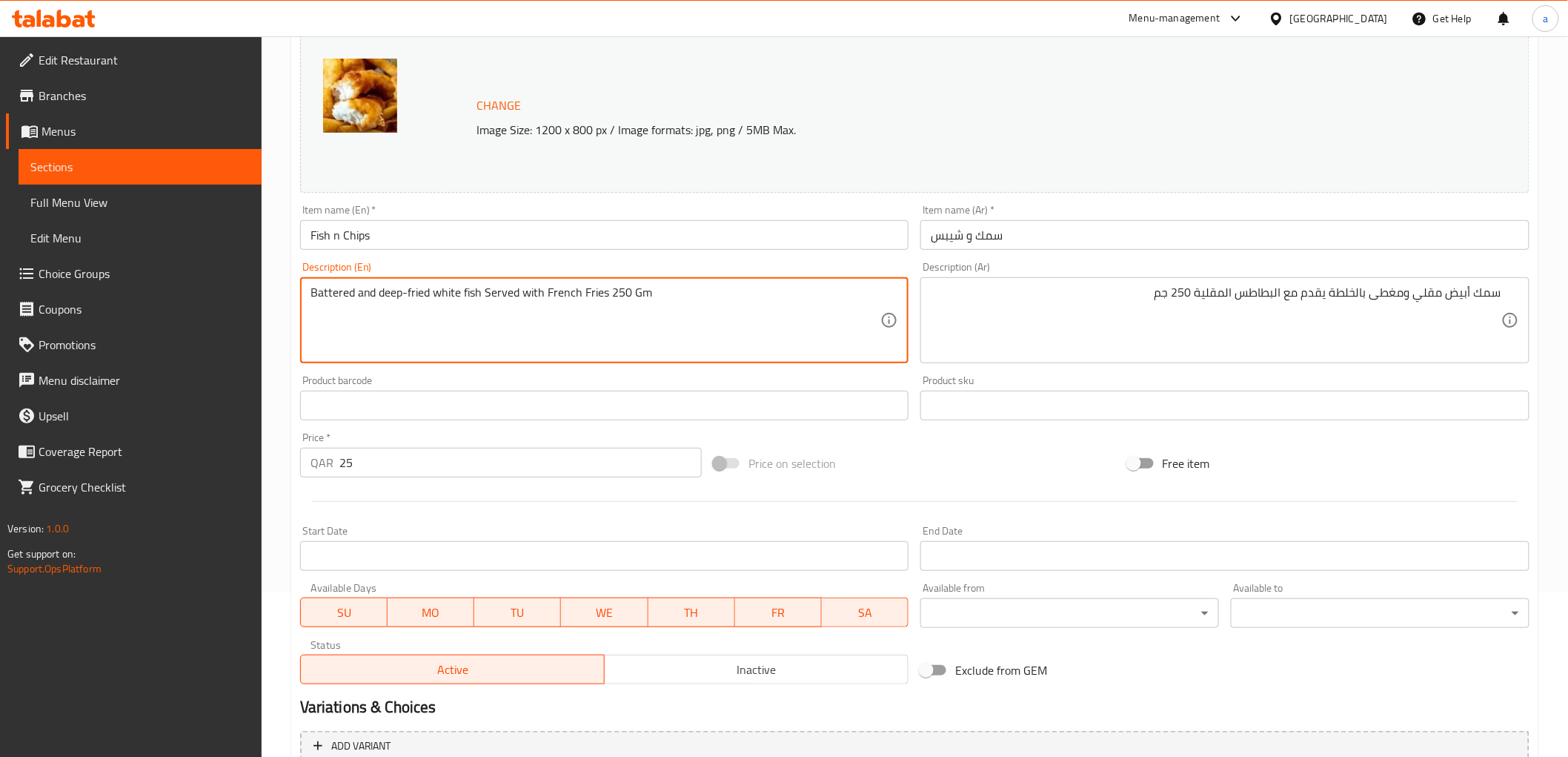
click at [672, 297] on textarea "Battered and deep-fried white fish Served with French Fries 250 Gm" at bounding box center [595, 321] width 570 height 70
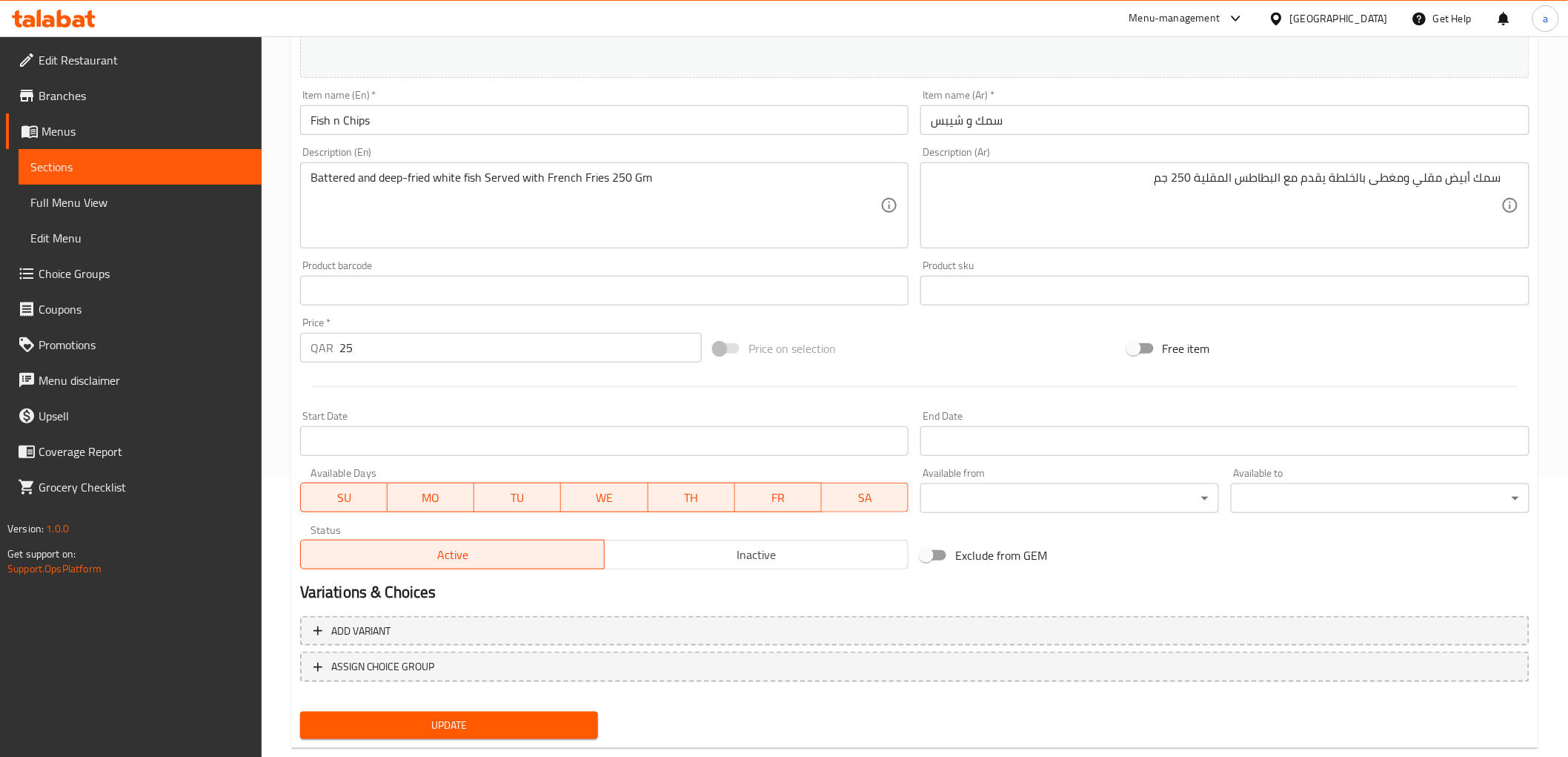
scroll to position [309, 0]
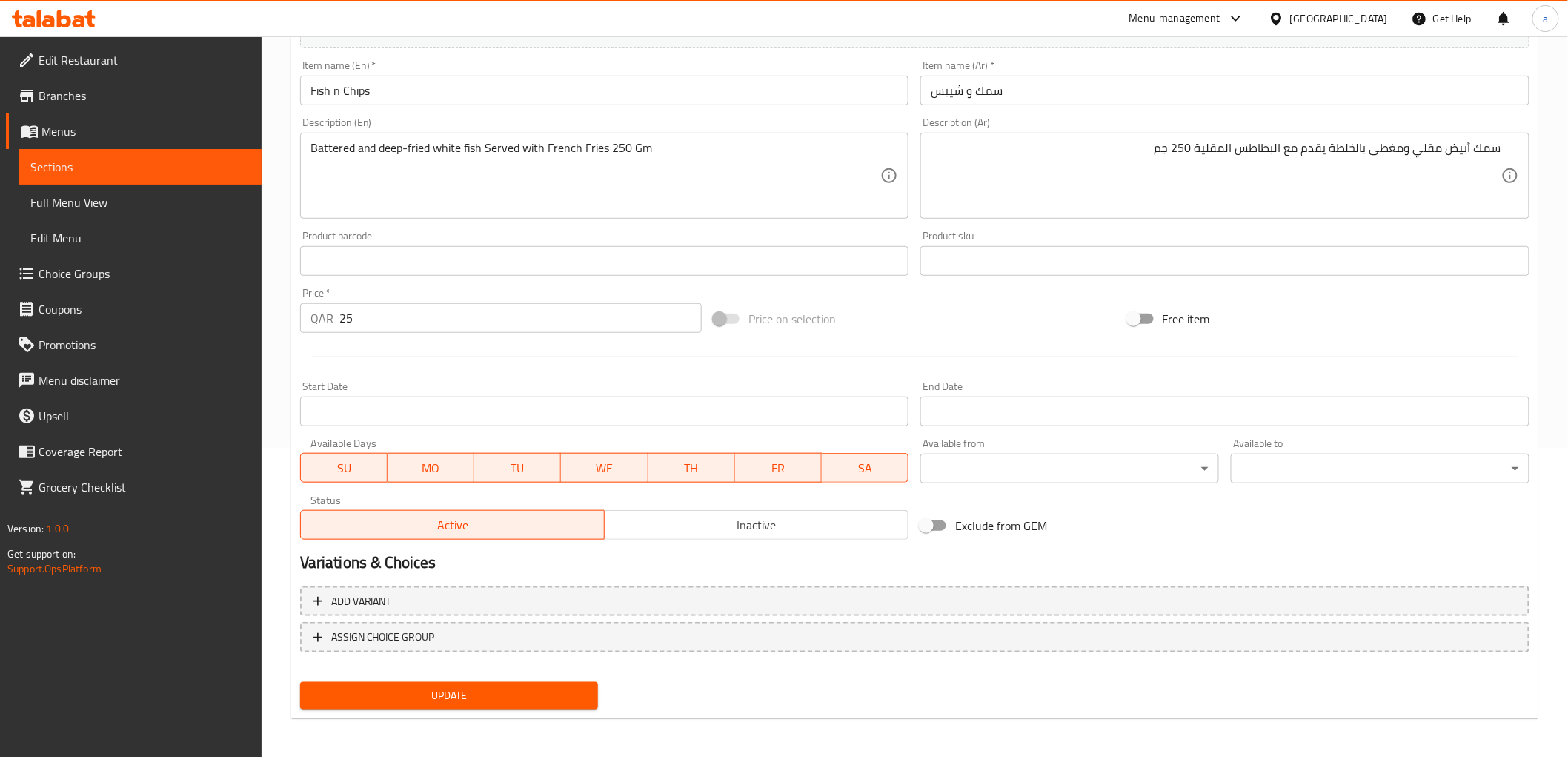
click at [336, 145] on textarea "Battered and deep-fried white fish Served with French Fries 250 Gm" at bounding box center [595, 176] width 570 height 70
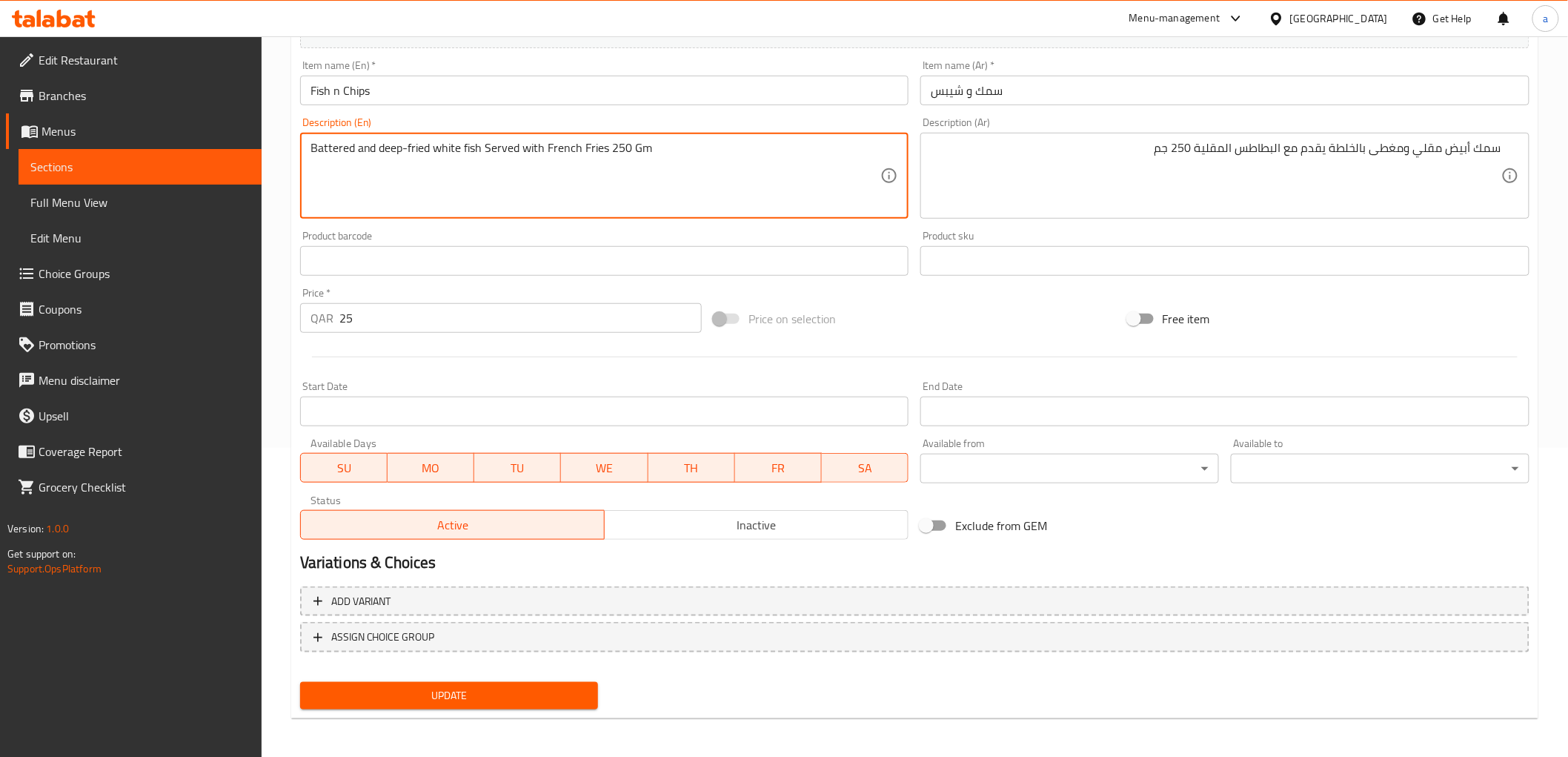
click at [336, 145] on textarea "Battered and deep-fried white fish Served with French Fries 250 Gm" at bounding box center [595, 176] width 570 height 70
click at [699, 236] on div "Product barcode Product barcode" at bounding box center [604, 253] width 609 height 46
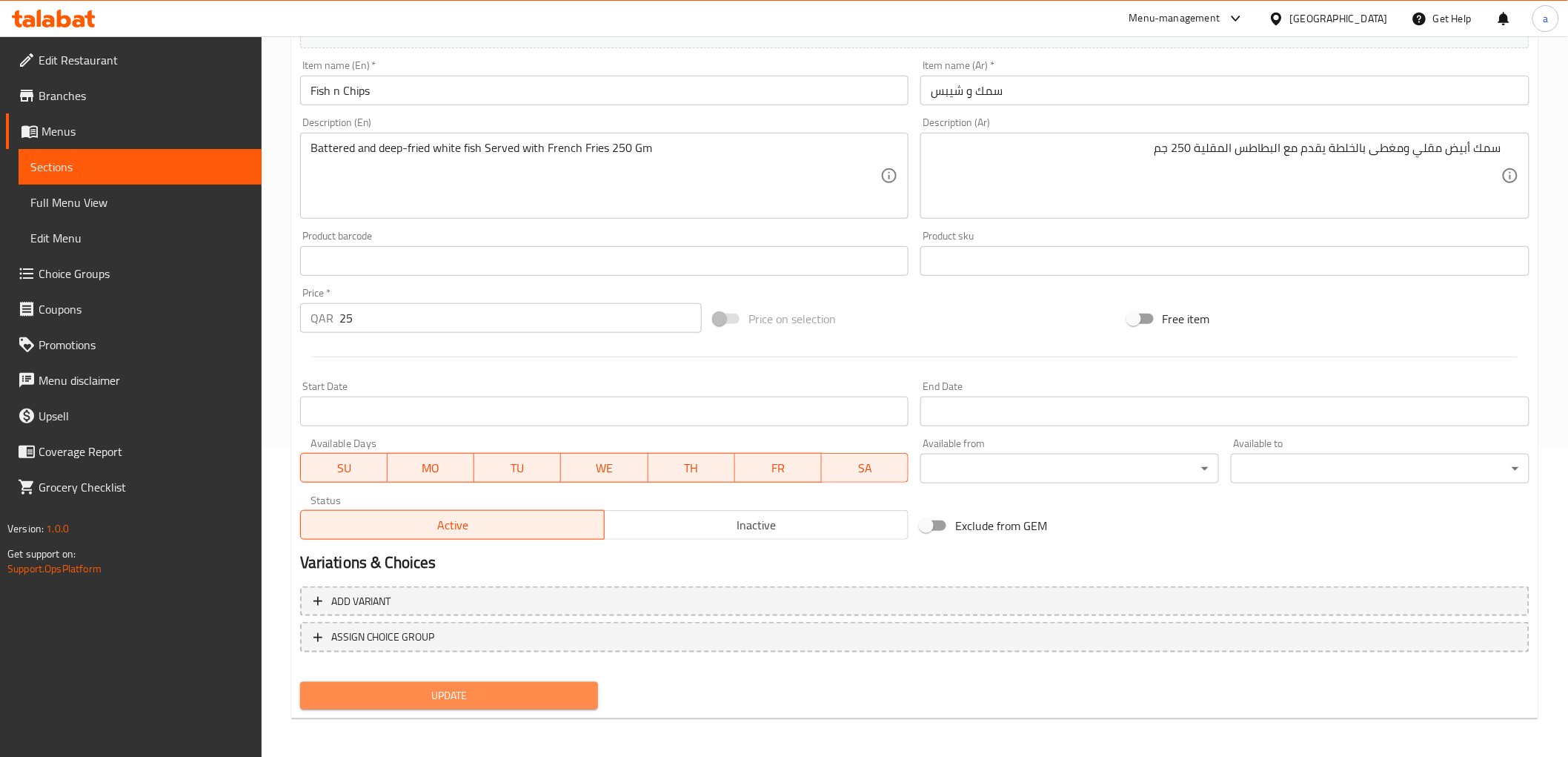
click at [498, 697] on span "Update" at bounding box center [450, 696] width 275 height 18
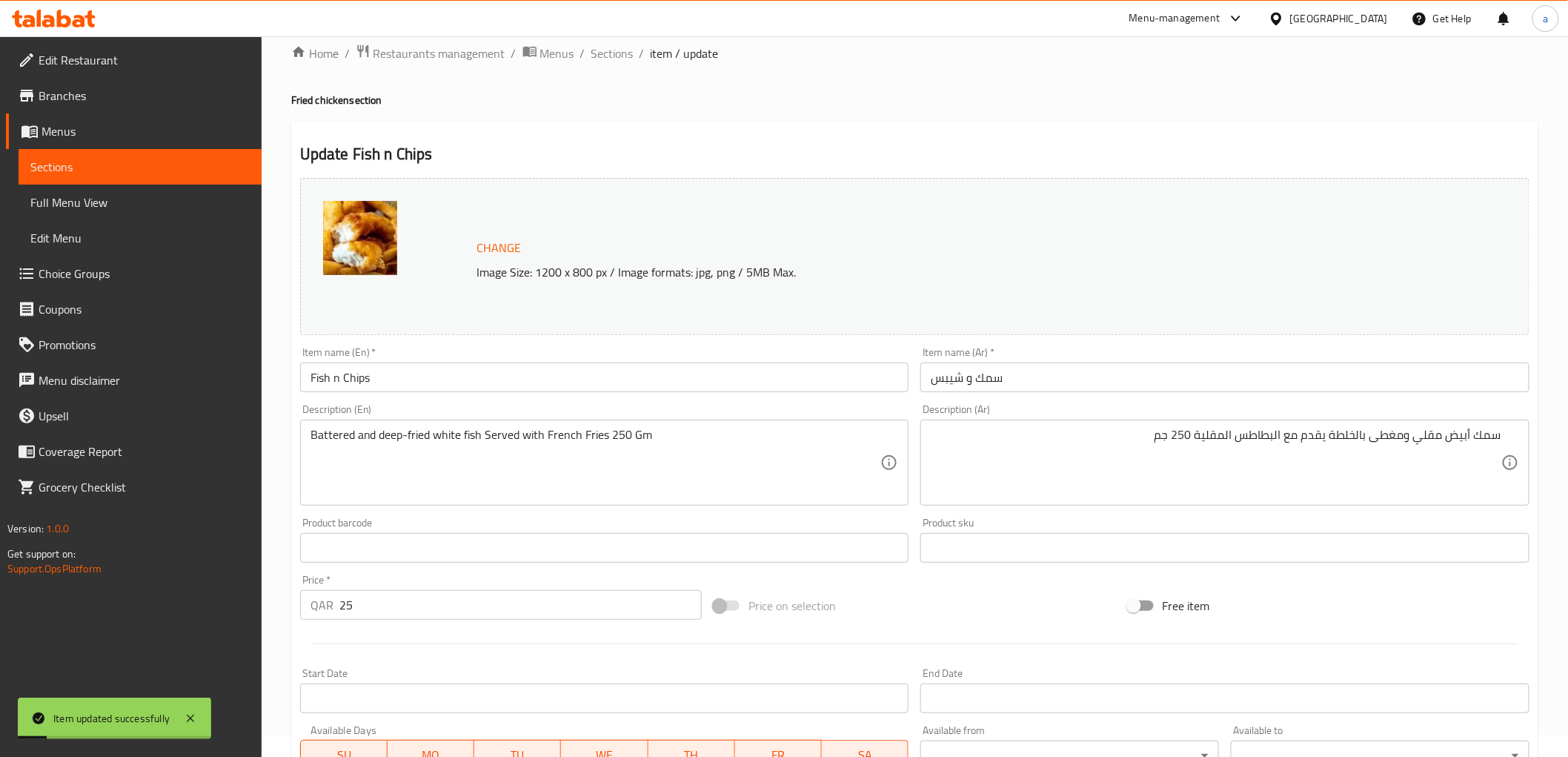
scroll to position [0, 0]
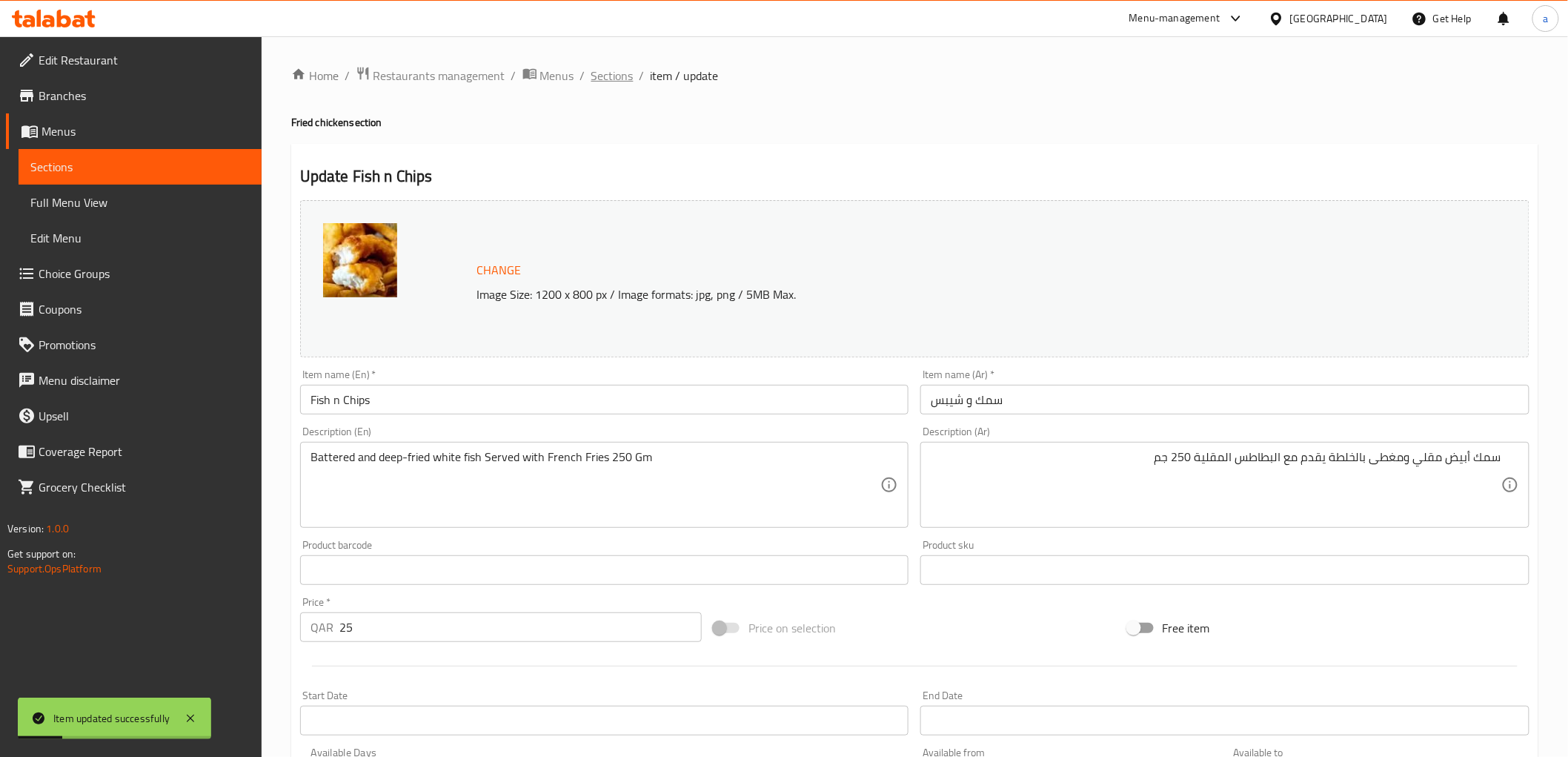
click at [618, 84] on span "Sections" at bounding box center [612, 75] width 42 height 17
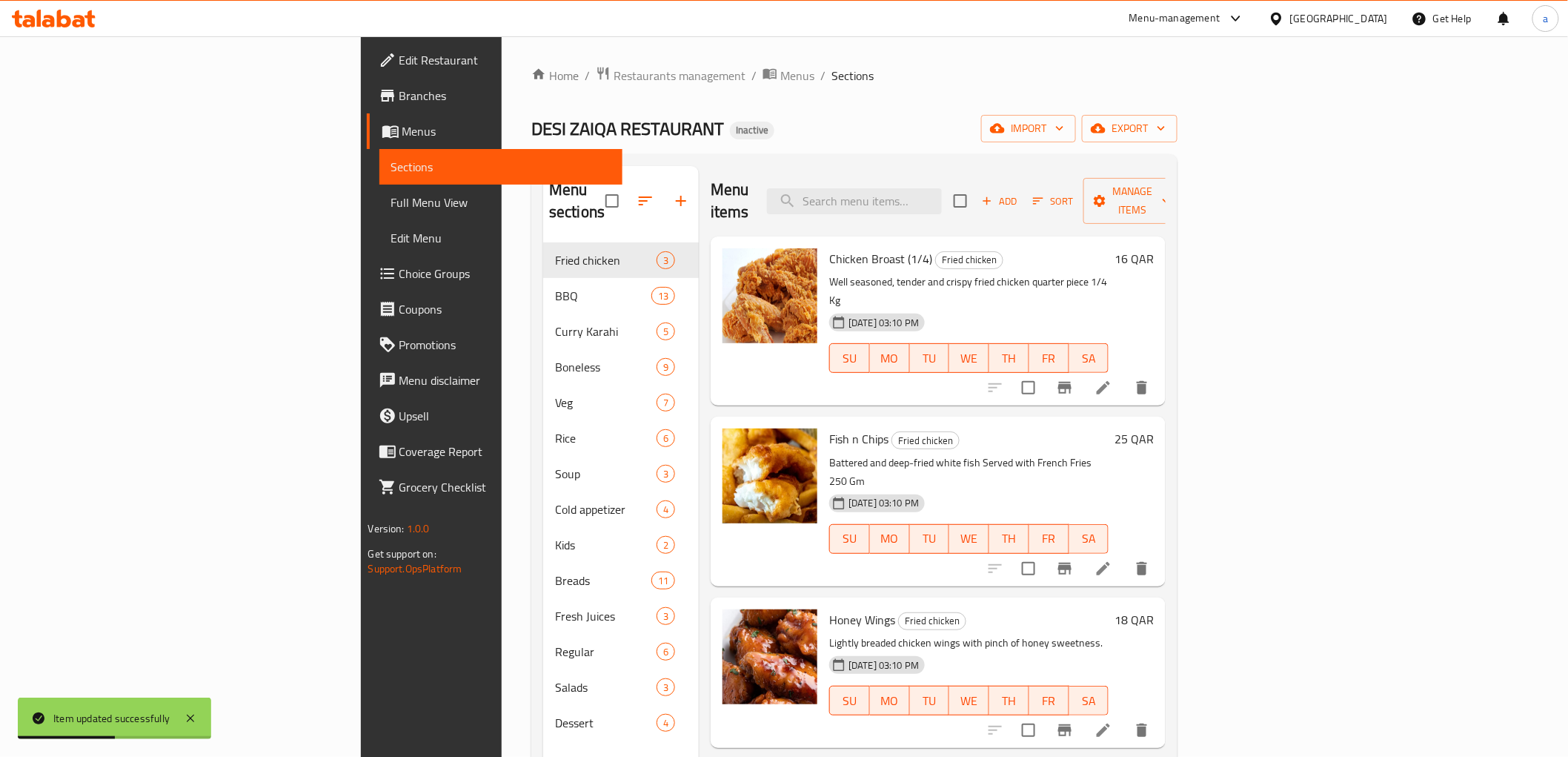
click at [1112, 721] on icon at bounding box center [1103, 730] width 17 height 17
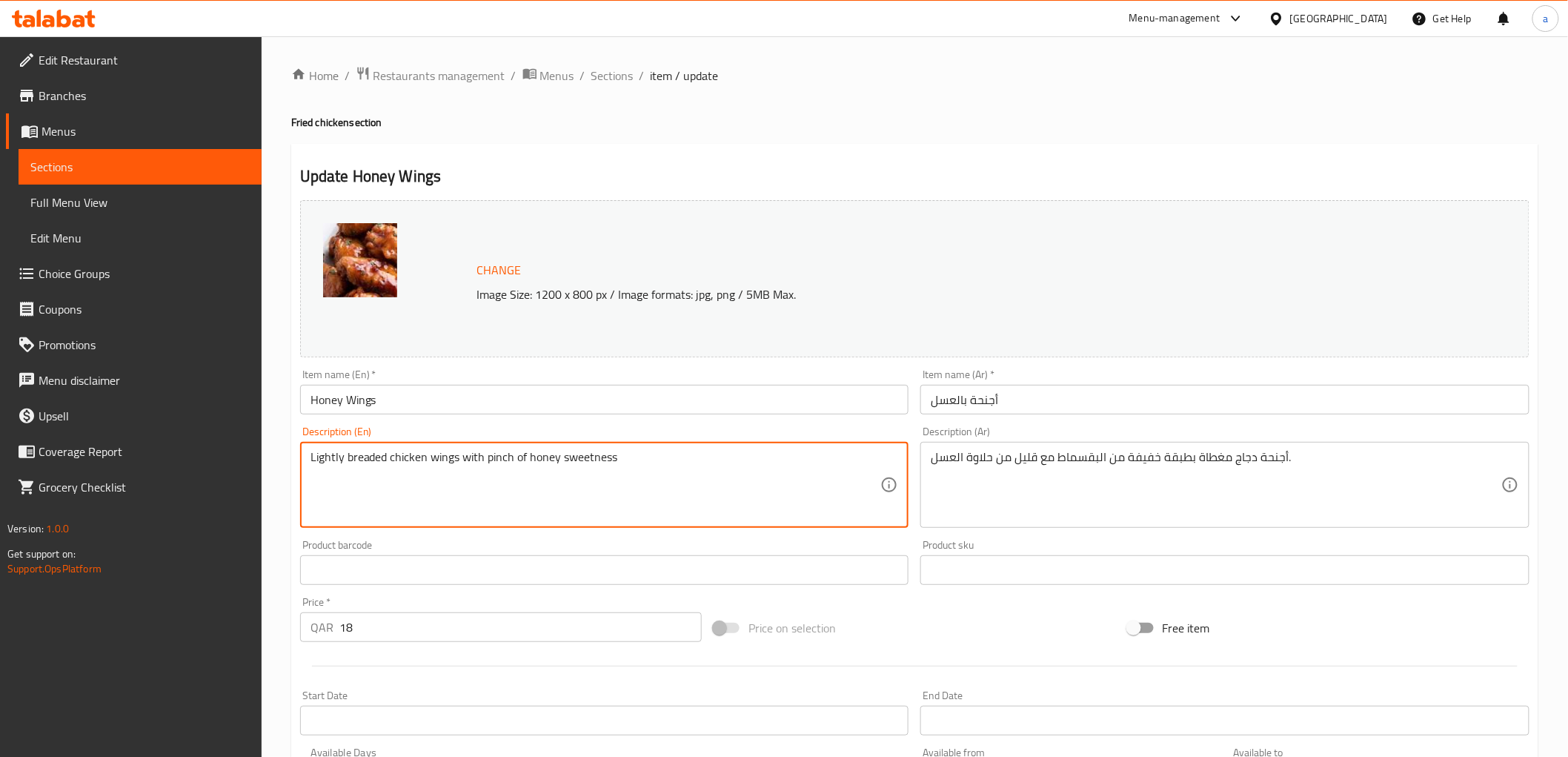
paste textarea "7 Pcs"
type textarea "Lightly breaded chicken wings with pinch of honey sweetness 7 Pcs"
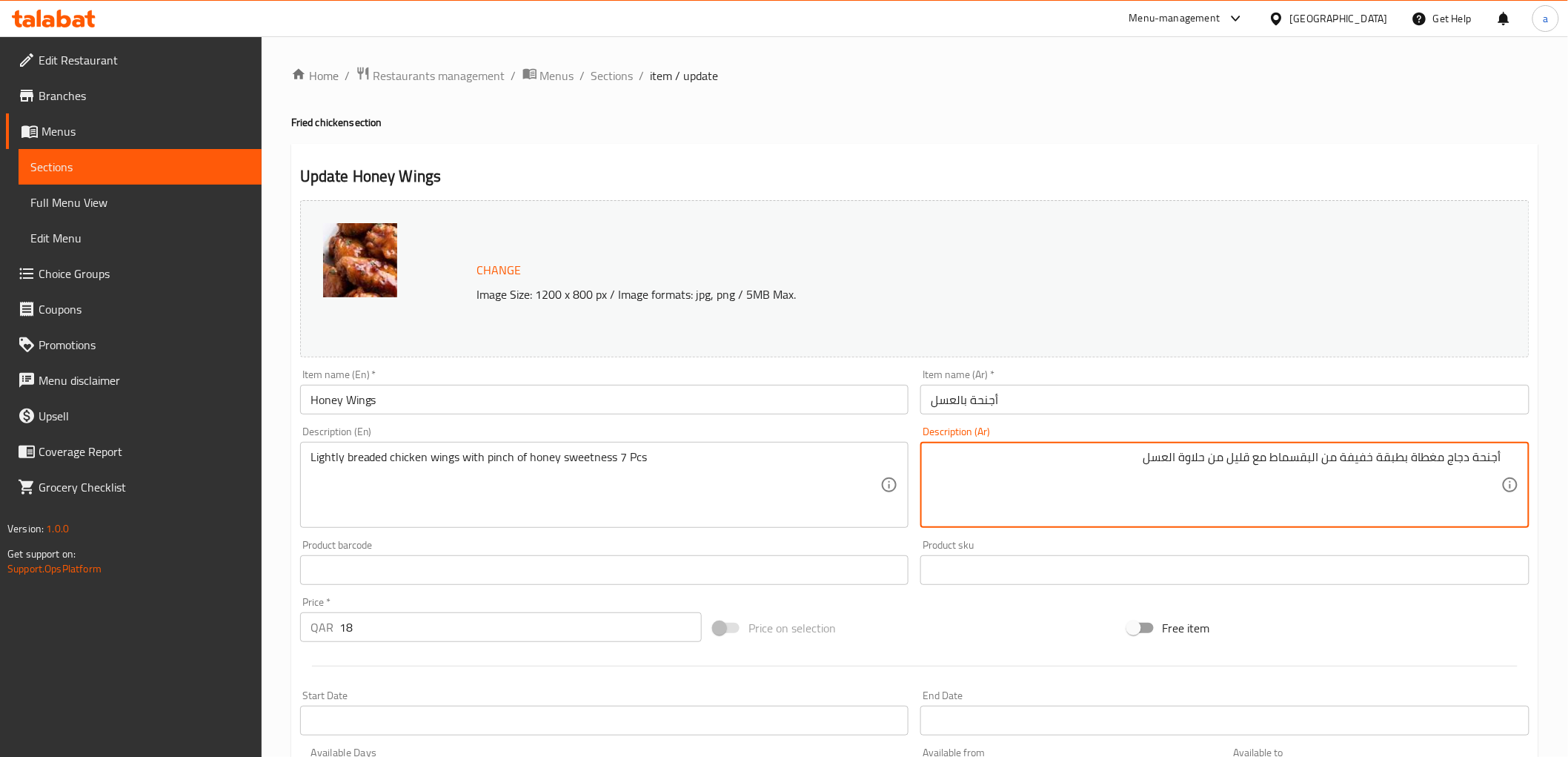
paste textarea "7 Pcs"
type textarea "أجنحة دجاج مغطاة بطبقة خفيفة من البقسماط مع قليل من حلاوة العسل 7 قطع"
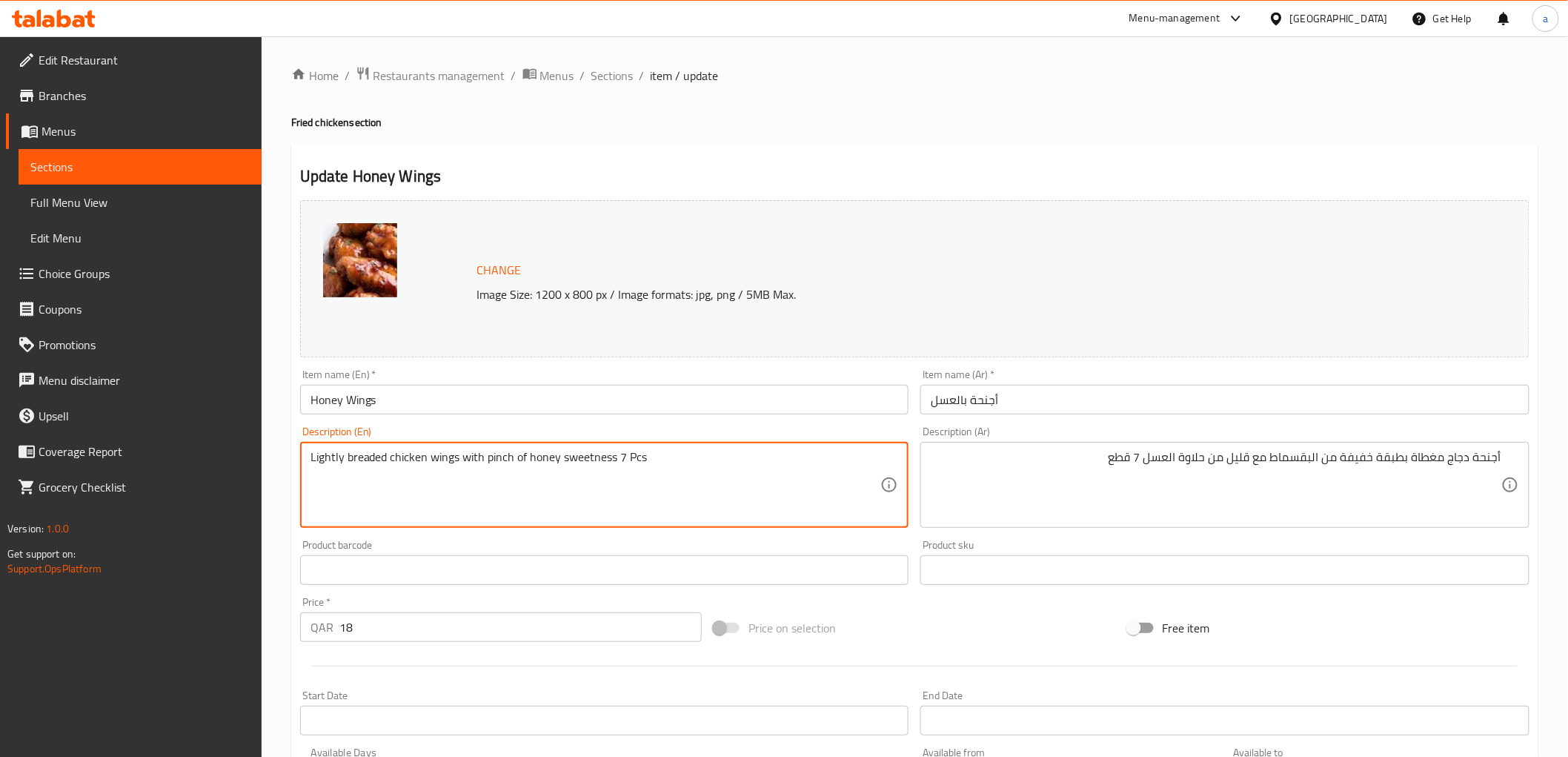
click at [489, 457] on textarea "Lightly breaded chicken wings with pinch of honey sweetness 7 Pcs" at bounding box center [595, 485] width 570 height 70
click at [446, 460] on textarea "Lightly breaded chicken wings with pinch of honey sweetness 7 Pcs" at bounding box center [595, 485] width 570 height 70
click at [782, 463] on textarea "Lightly breaded chicken wings with pinch of honey sweetness 7 Pcs" at bounding box center [595, 485] width 570 height 70
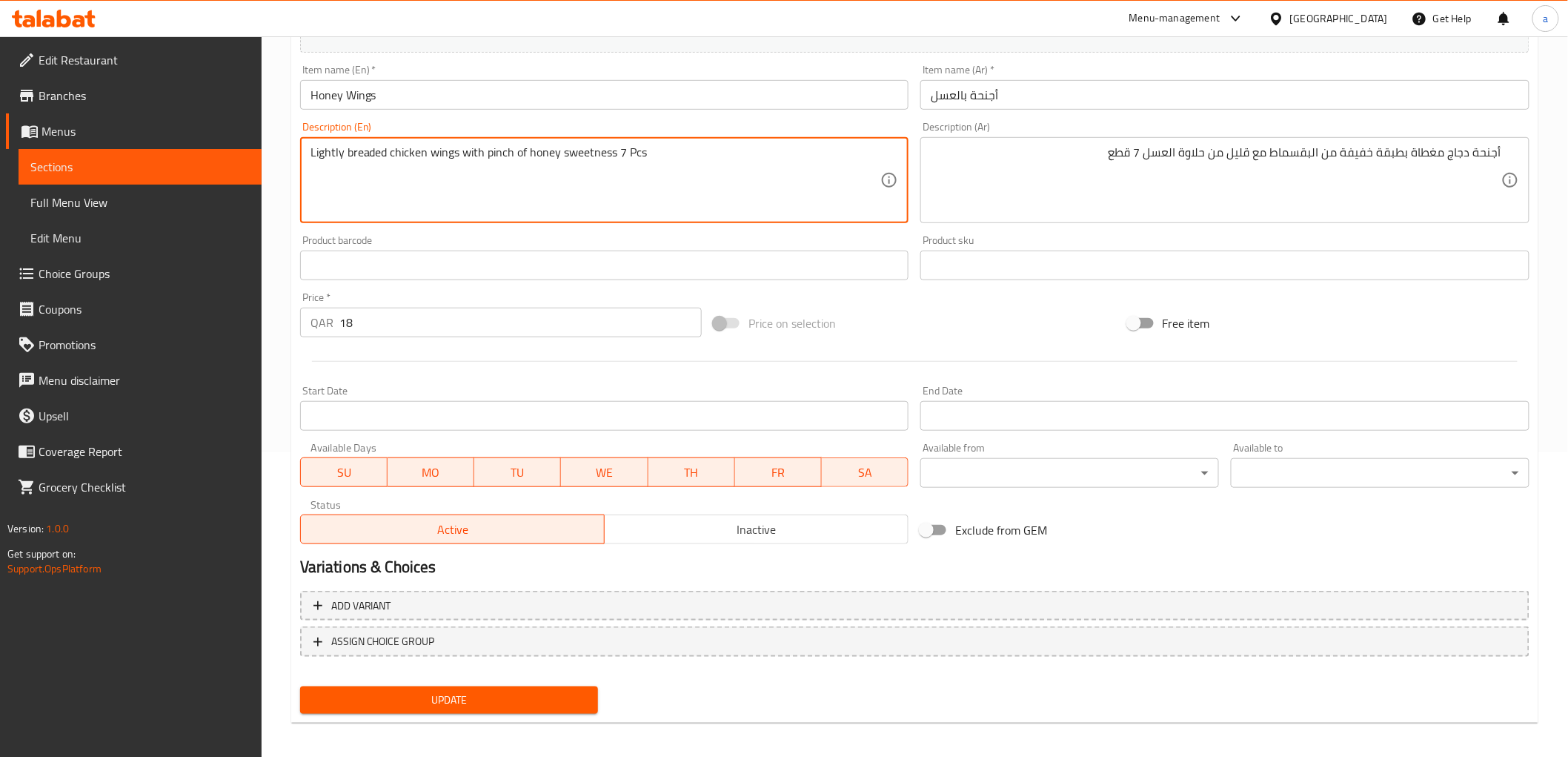
scroll to position [309, 0]
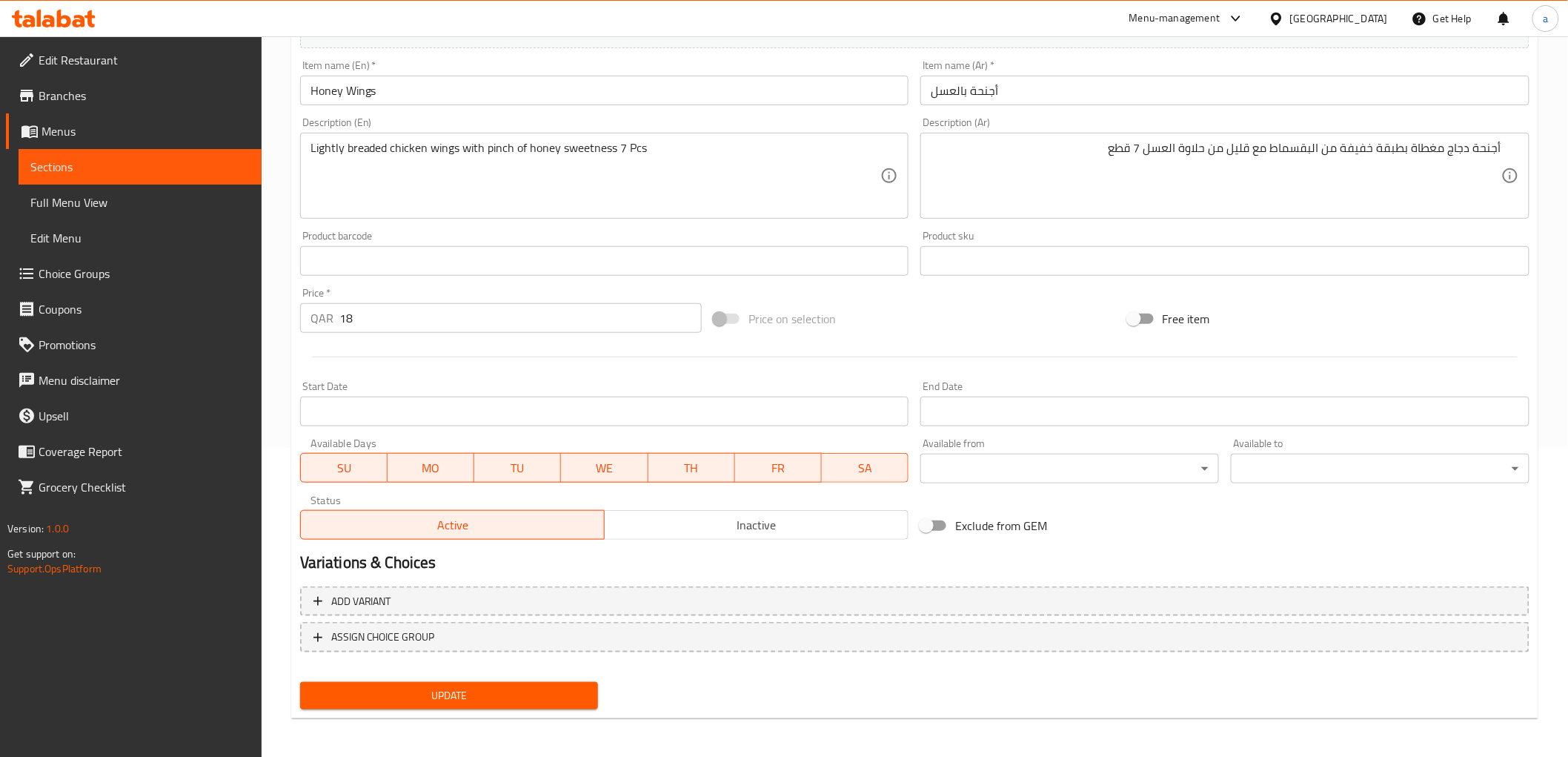
click at [542, 692] on span "Update" at bounding box center [450, 696] width 275 height 18
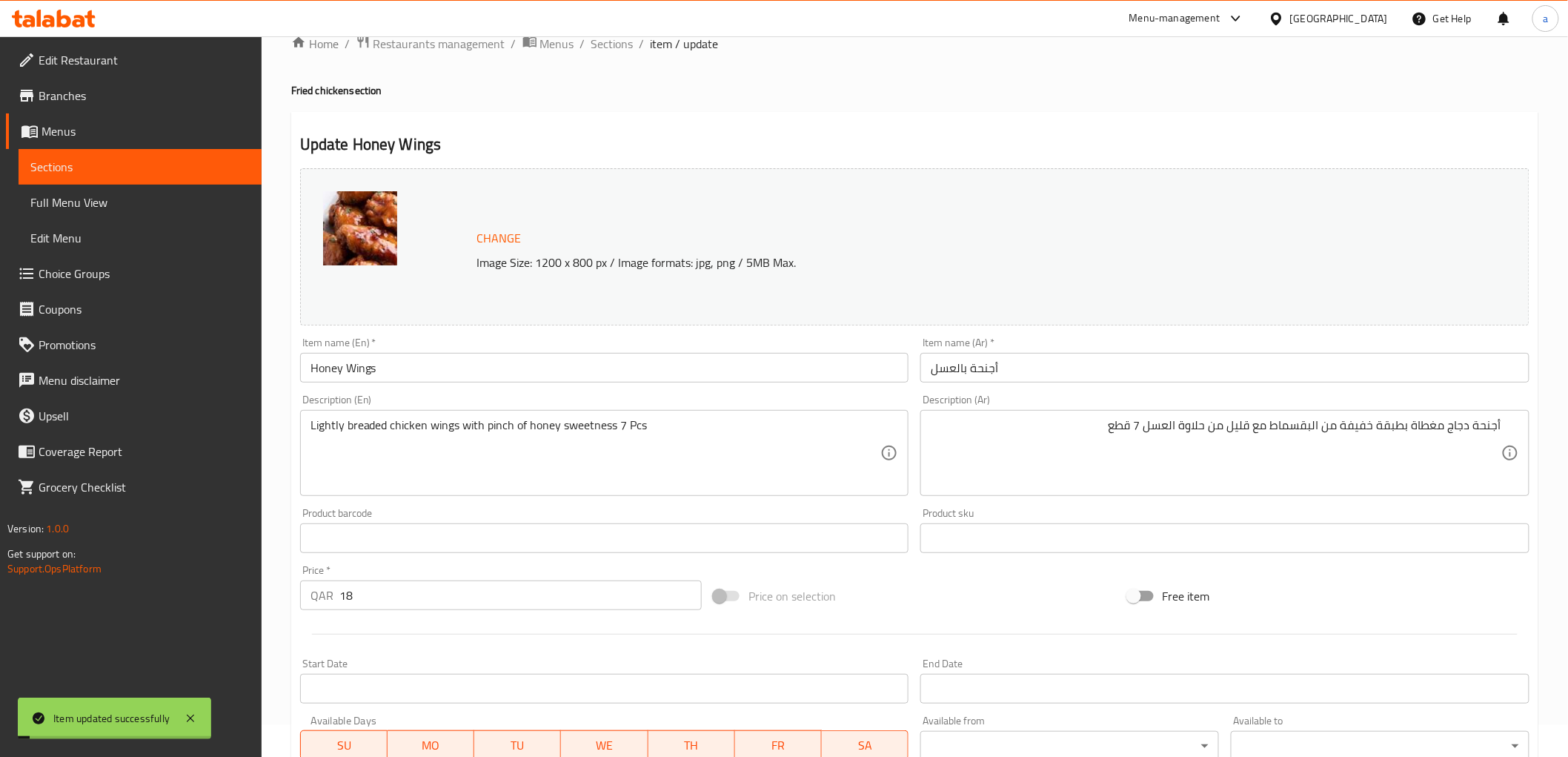
scroll to position [0, 0]
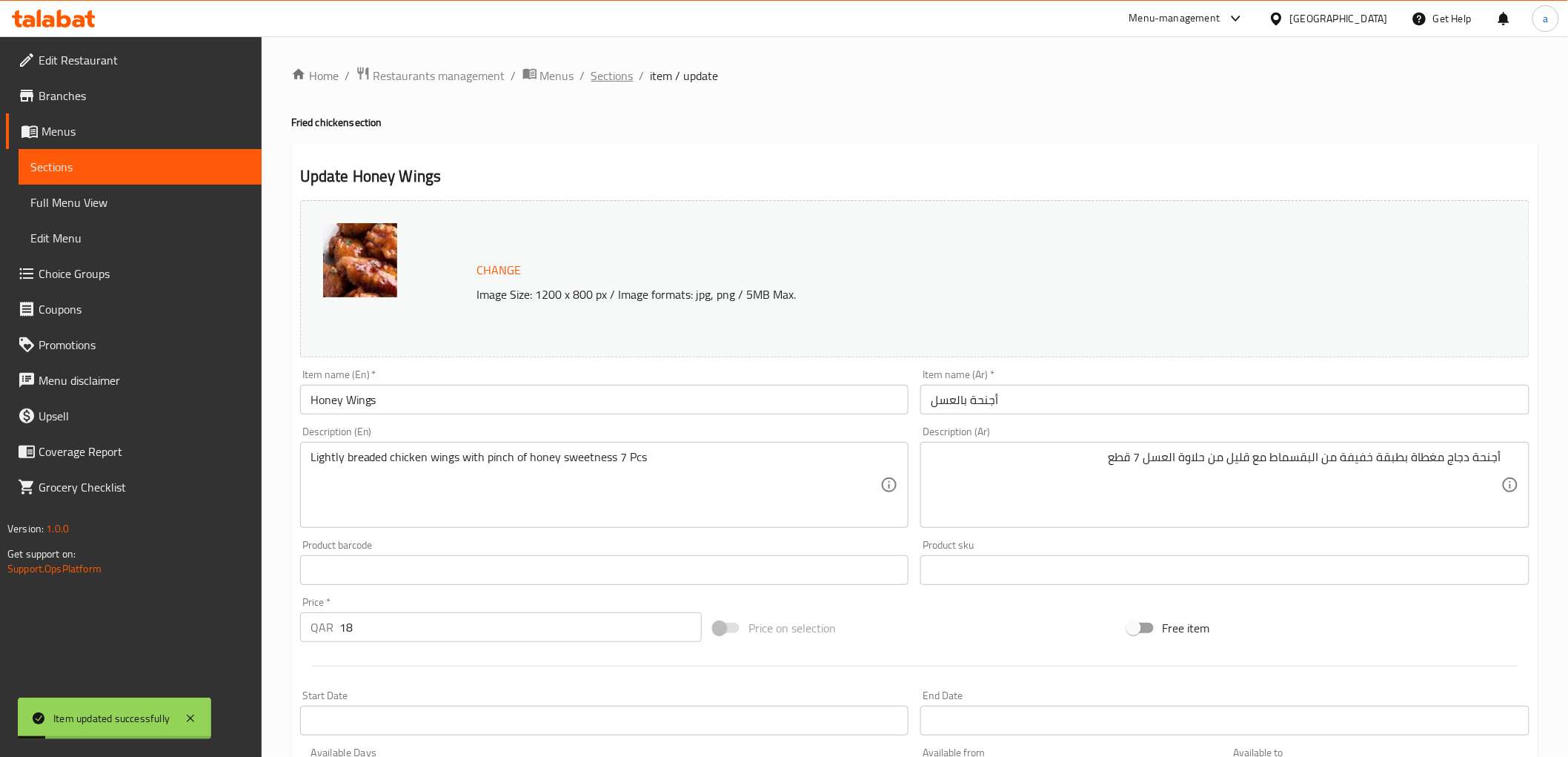
click at [630, 74] on span "Sections" at bounding box center [612, 75] width 42 height 17
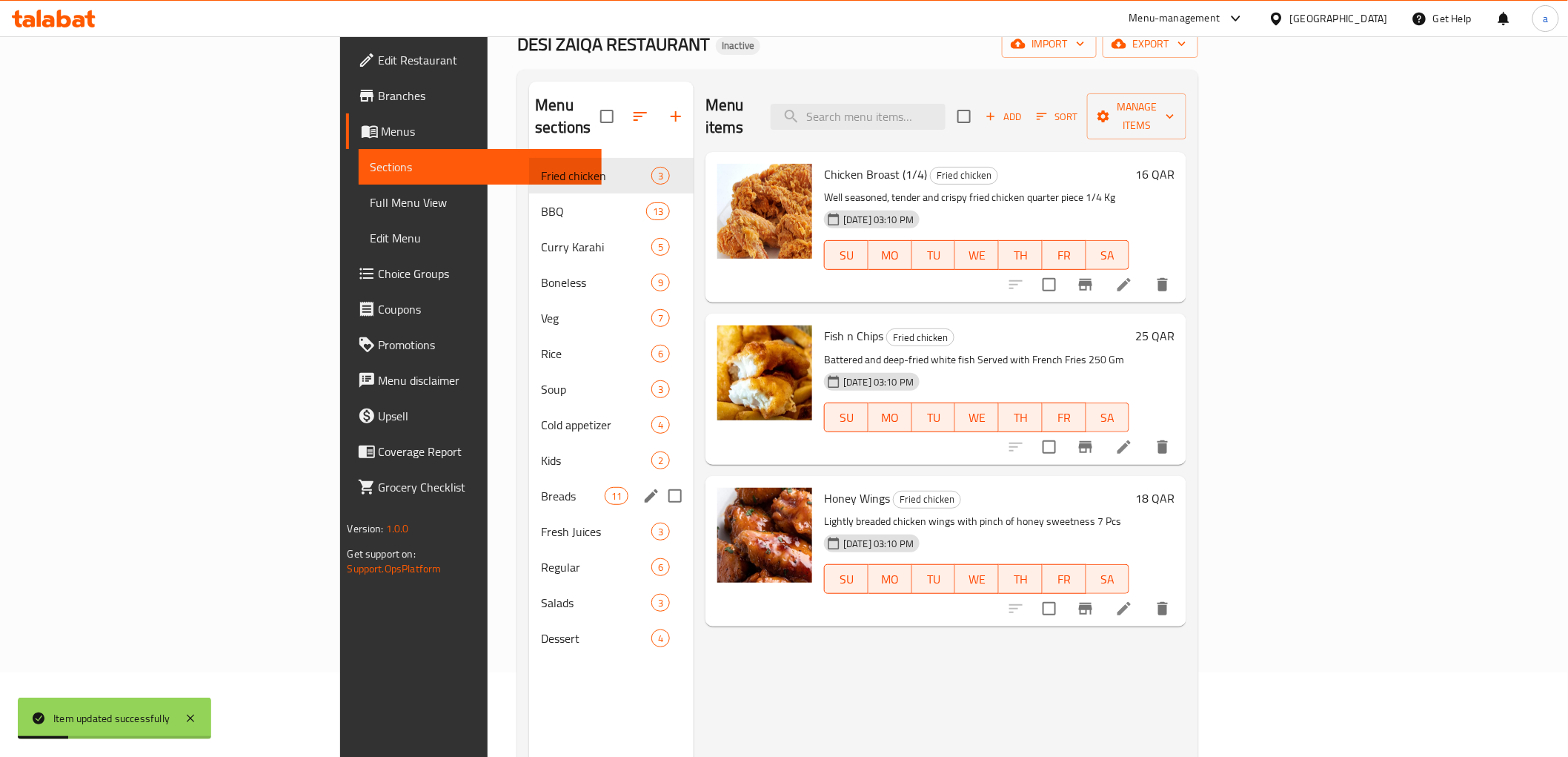
scroll to position [165, 0]
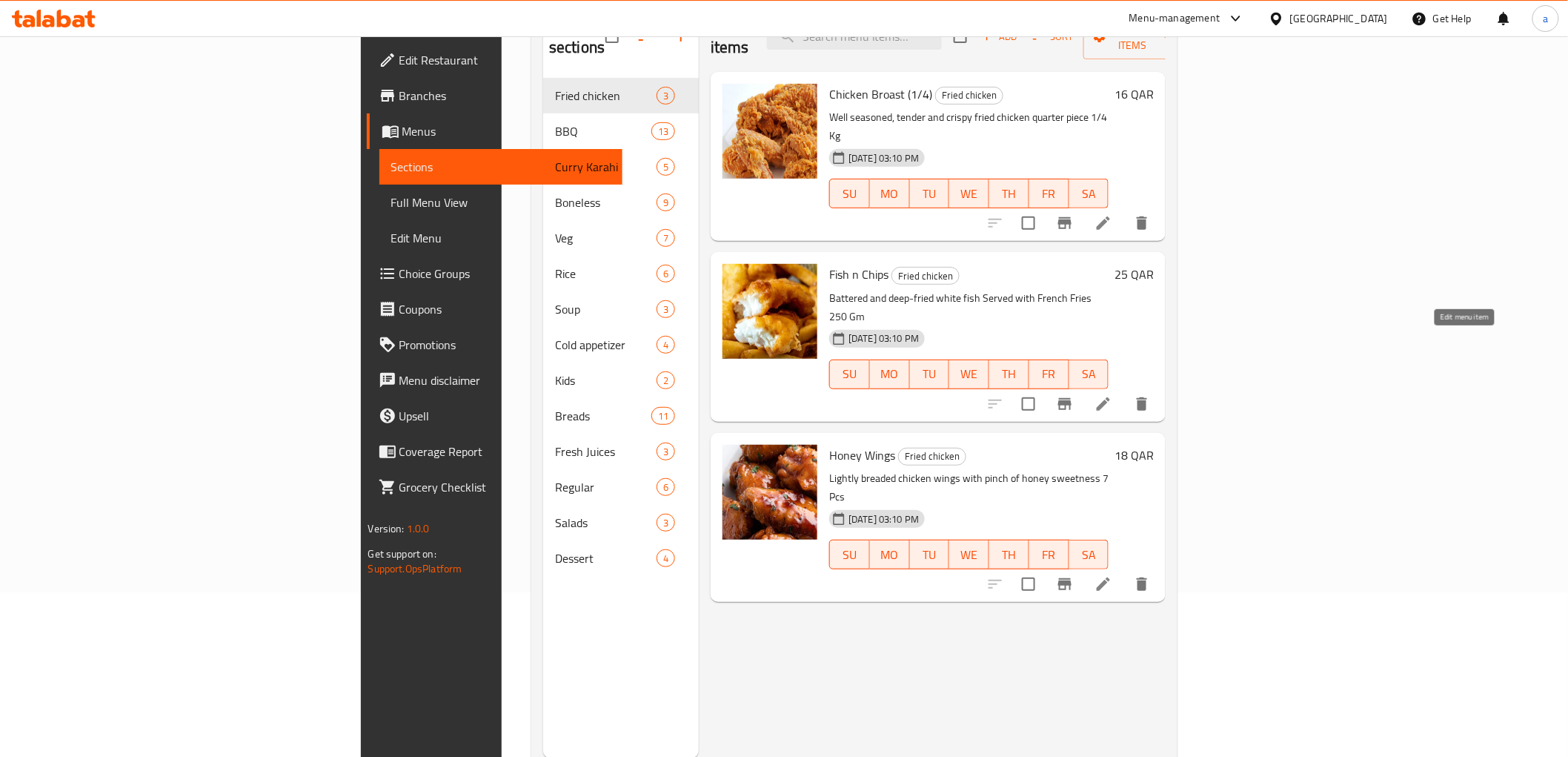
click at [1110, 398] on icon at bounding box center [1104, 404] width 13 height 13
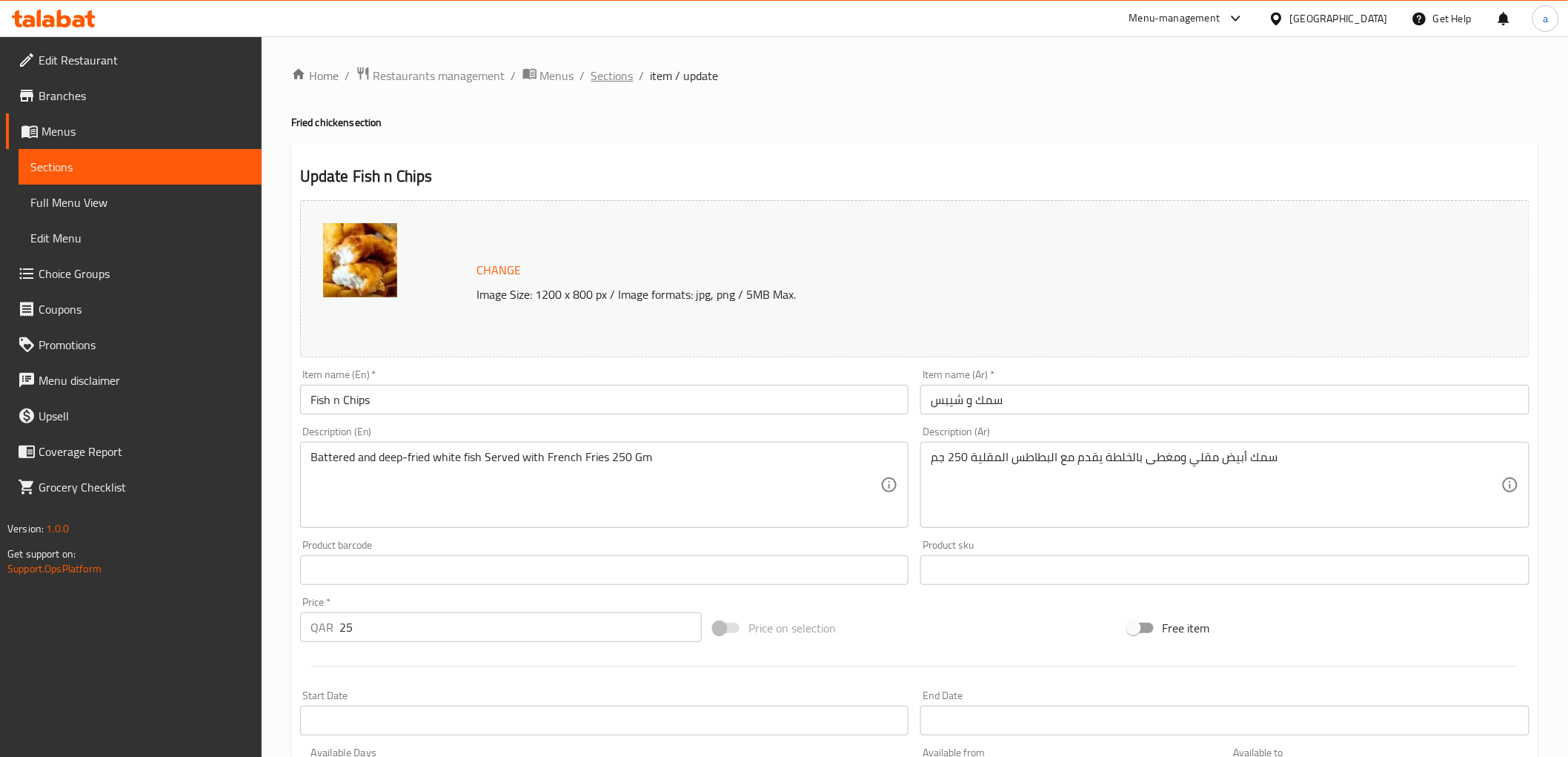
click at [627, 79] on span "Sections" at bounding box center [612, 75] width 42 height 17
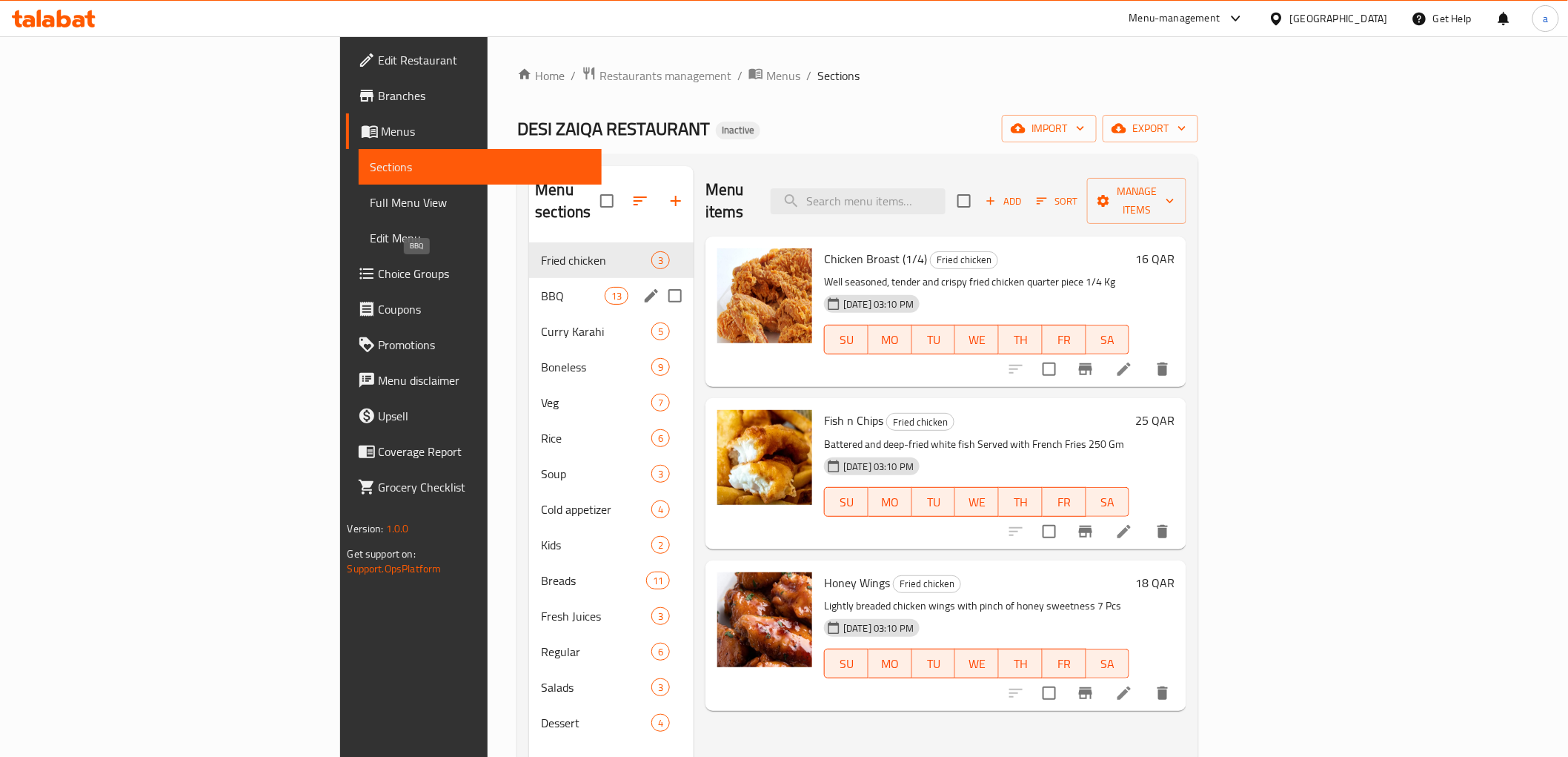
click at [541, 287] on span "BBQ" at bounding box center [572, 295] width 63 height 17
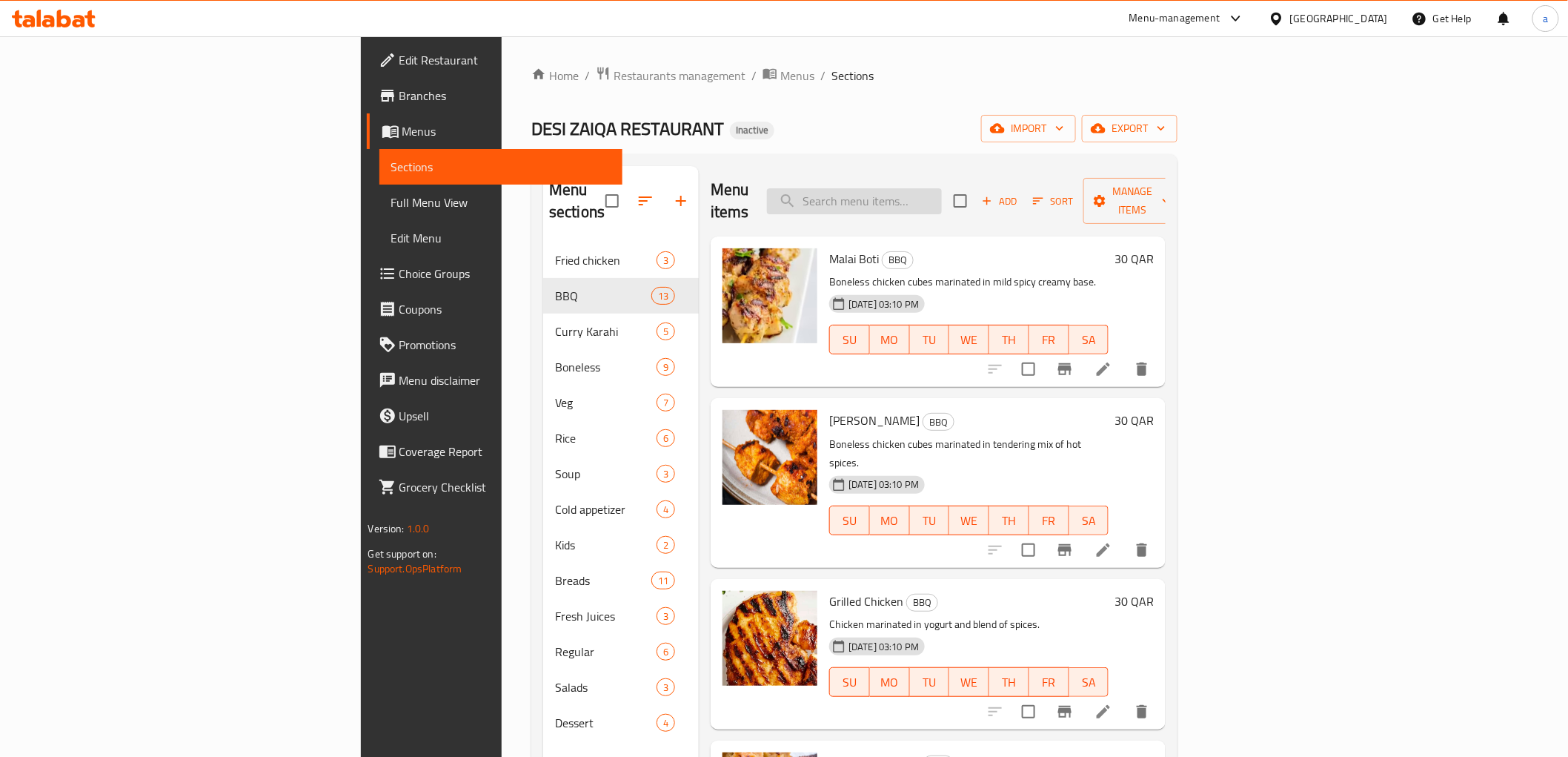
click at [936, 188] on input "search" at bounding box center [854, 200] width 175 height 26
paste input "sizzled with"
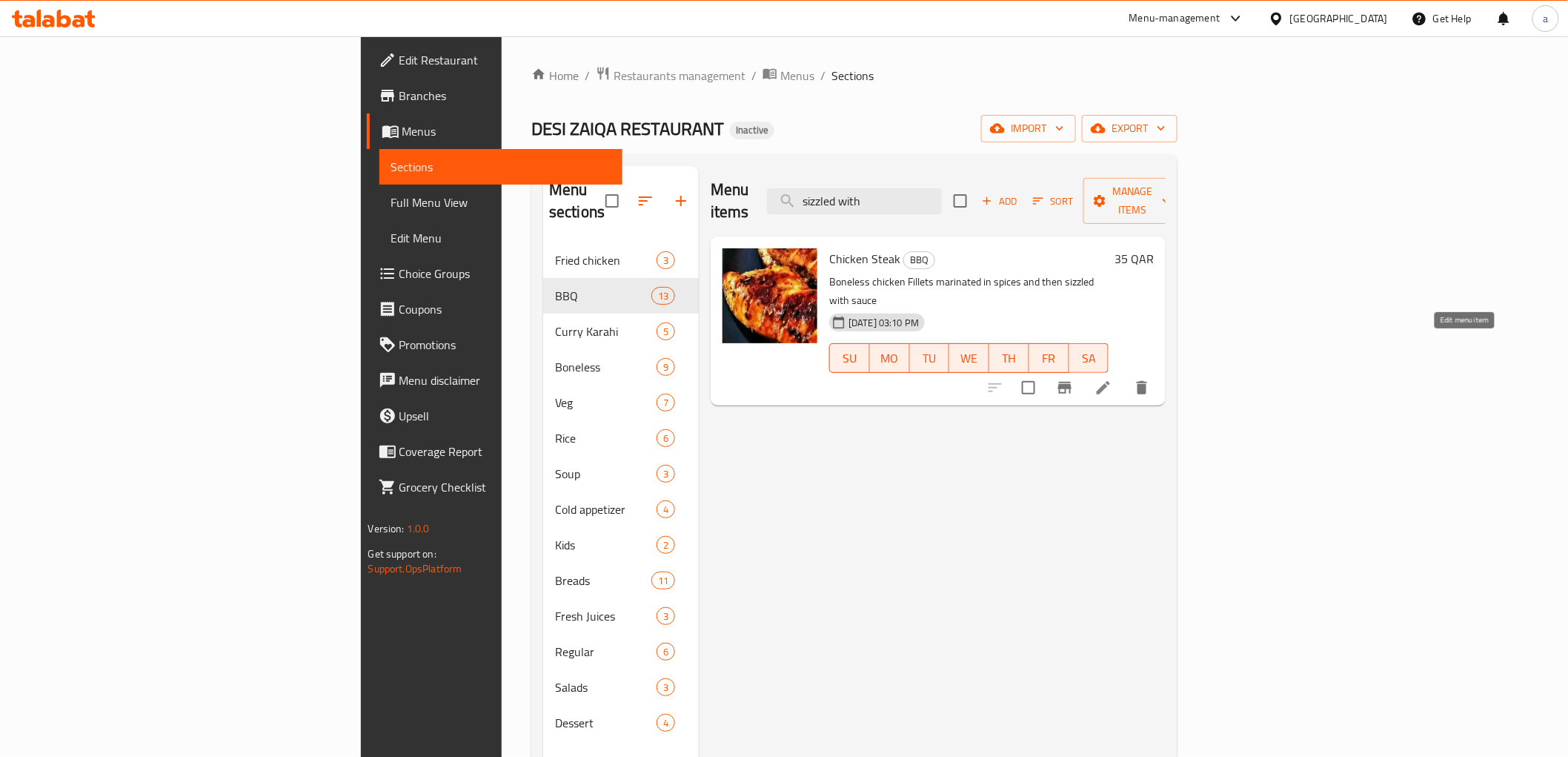
type input "sizzled with"
click at [1112, 378] on icon at bounding box center [1103, 387] width 17 height 17
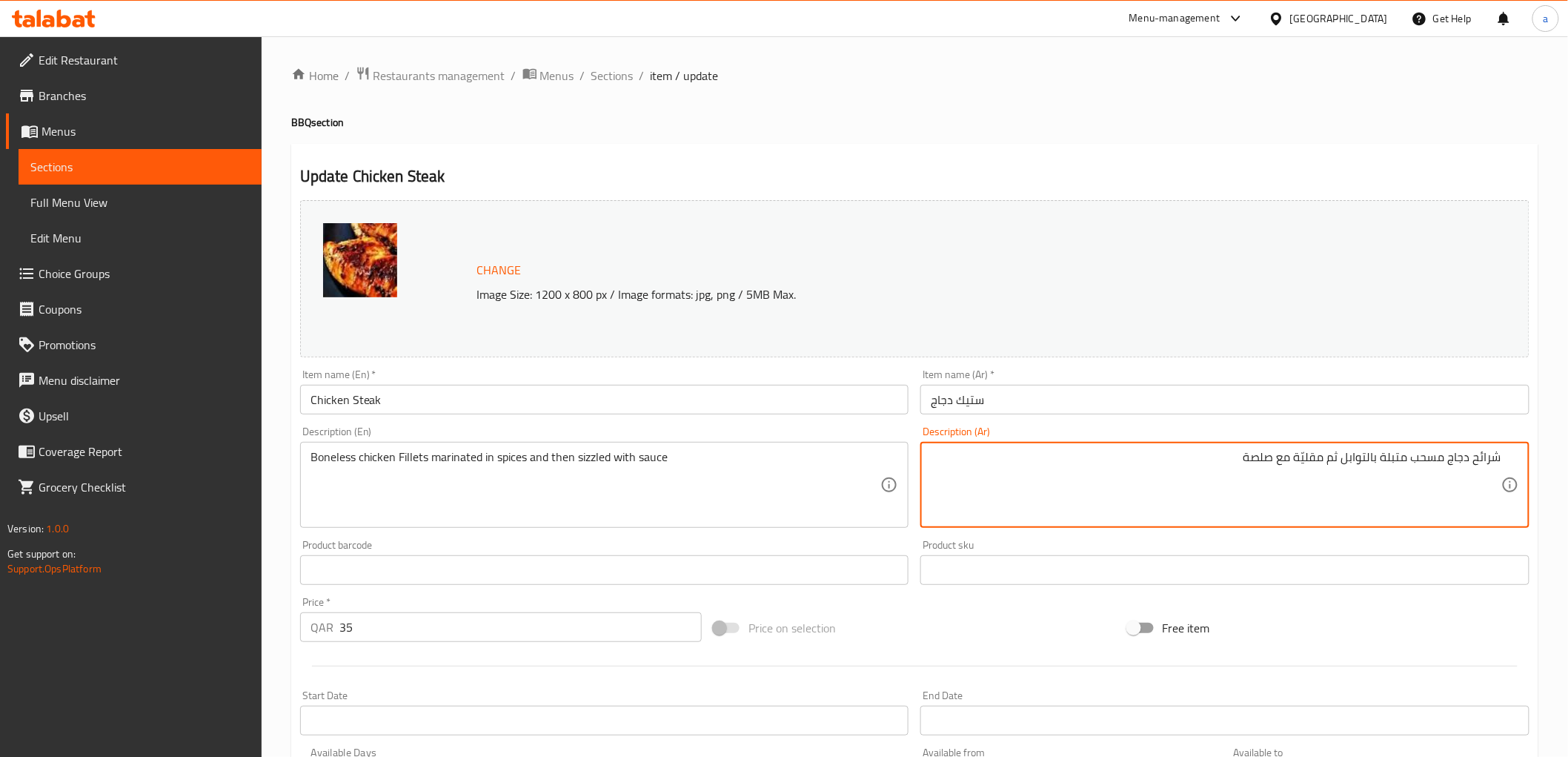
drag, startPoint x: 1324, startPoint y: 458, endPoint x: 1296, endPoint y: 456, distance: 28.1
click at [1296, 456] on textarea "شرائح دجاج مسحب متبلة بالتوابل ثم مقليّة مع صلصة" at bounding box center [1215, 485] width 570 height 70
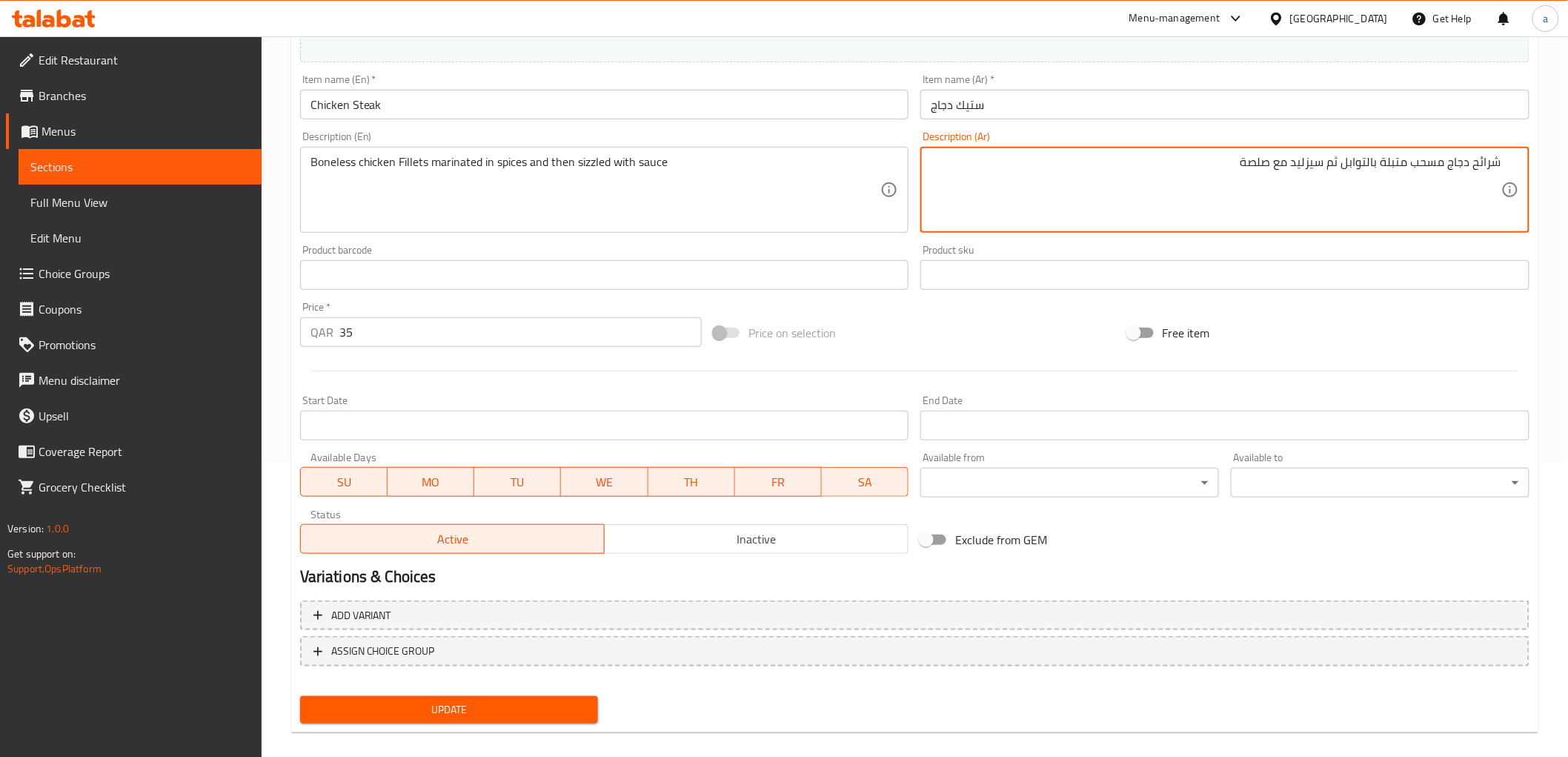
scroll to position [309, 0]
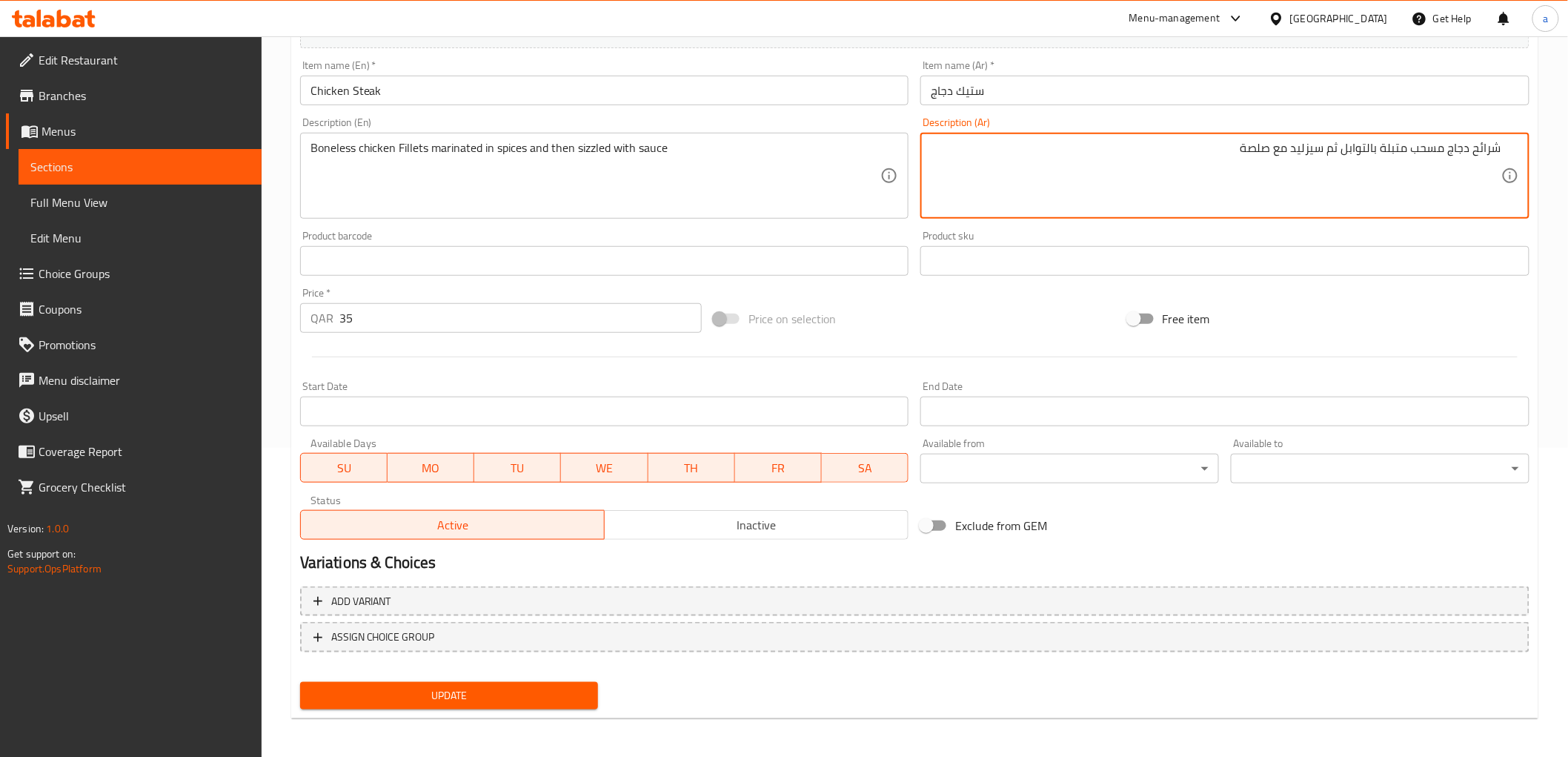
type textarea "شرائح دجاج مسحب متبلة بالتوابل ثم سيزليد مع صلصة"
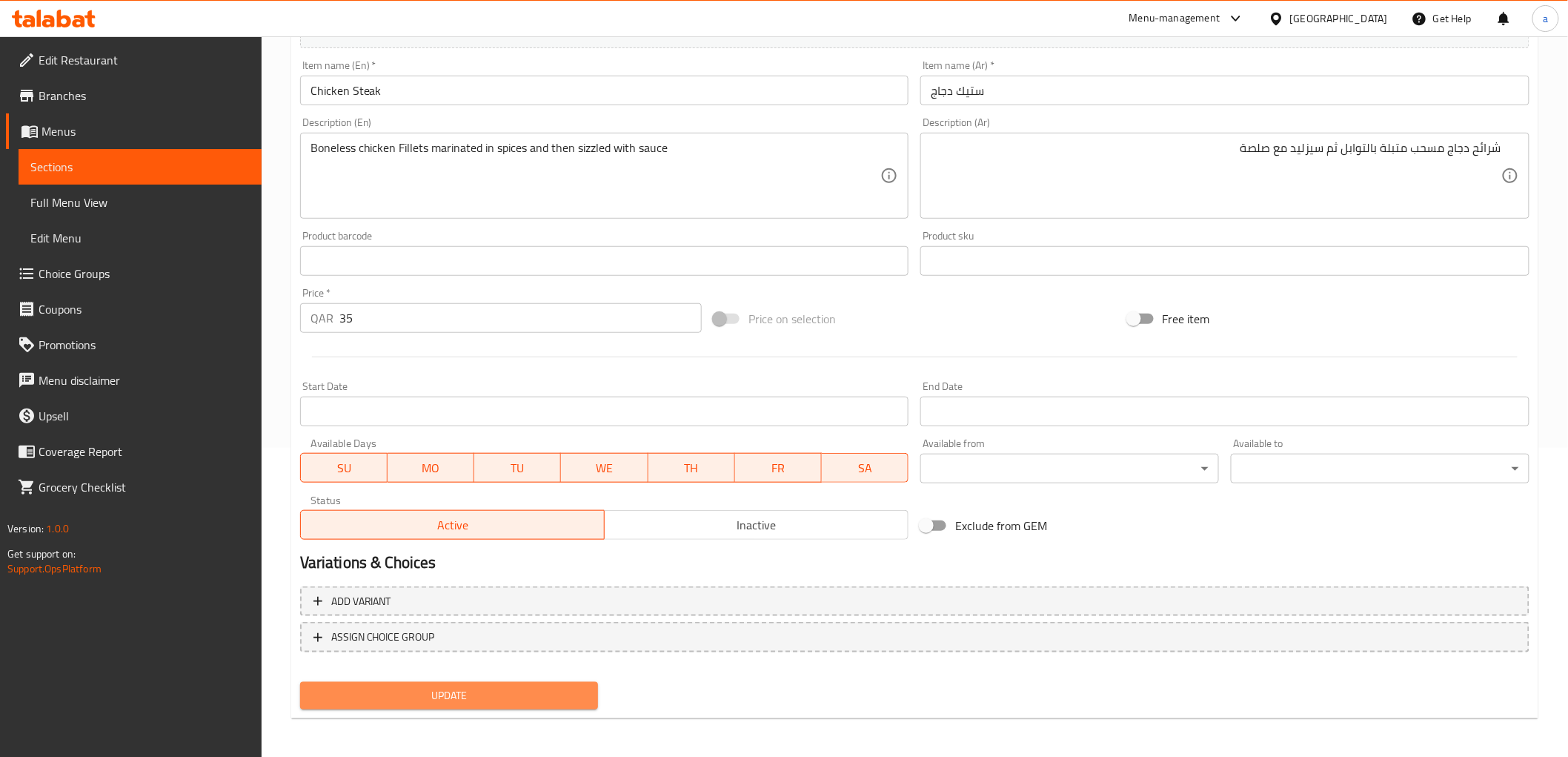
click at [554, 702] on span "Update" at bounding box center [450, 696] width 275 height 18
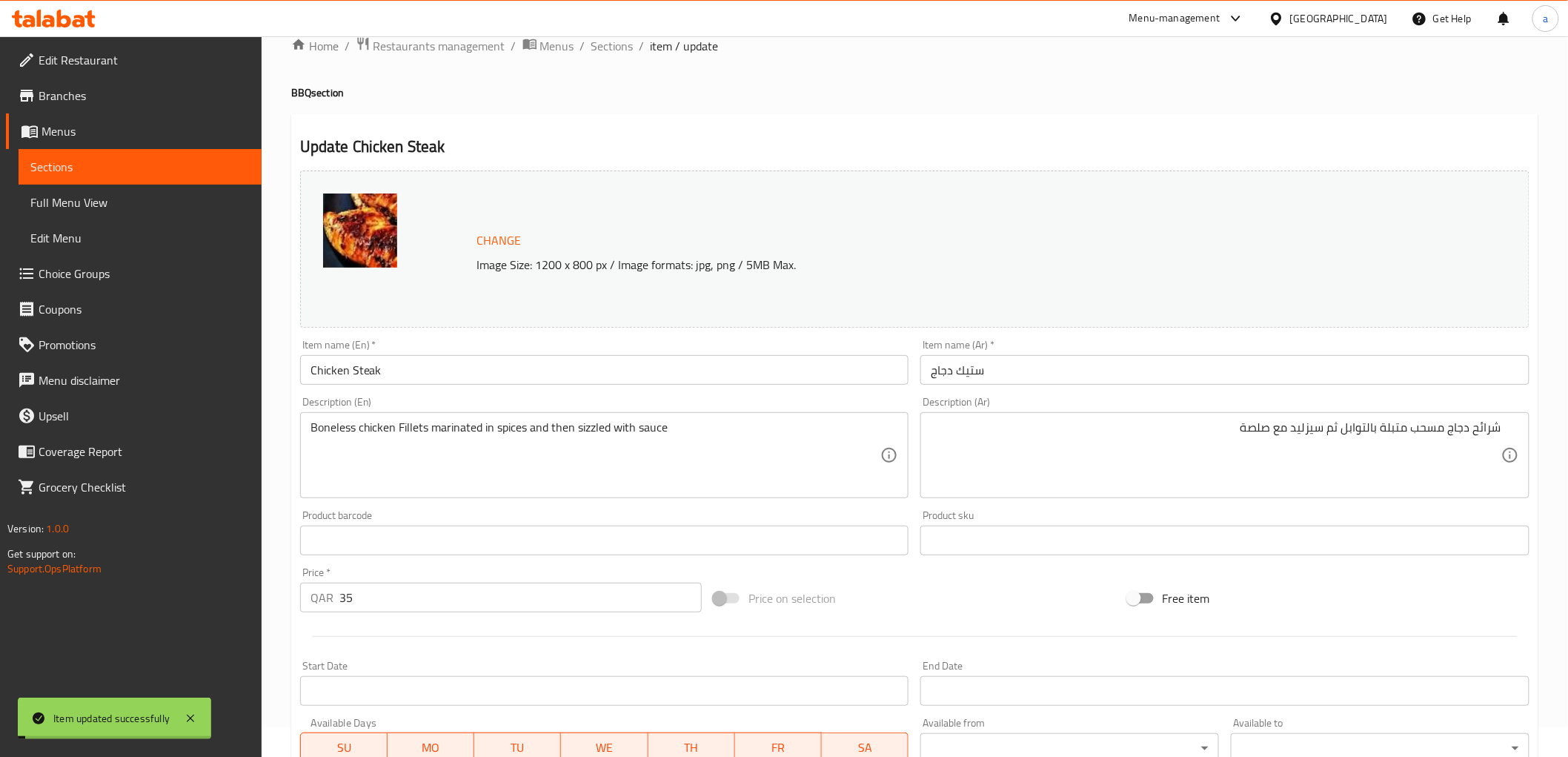
scroll to position [0, 0]
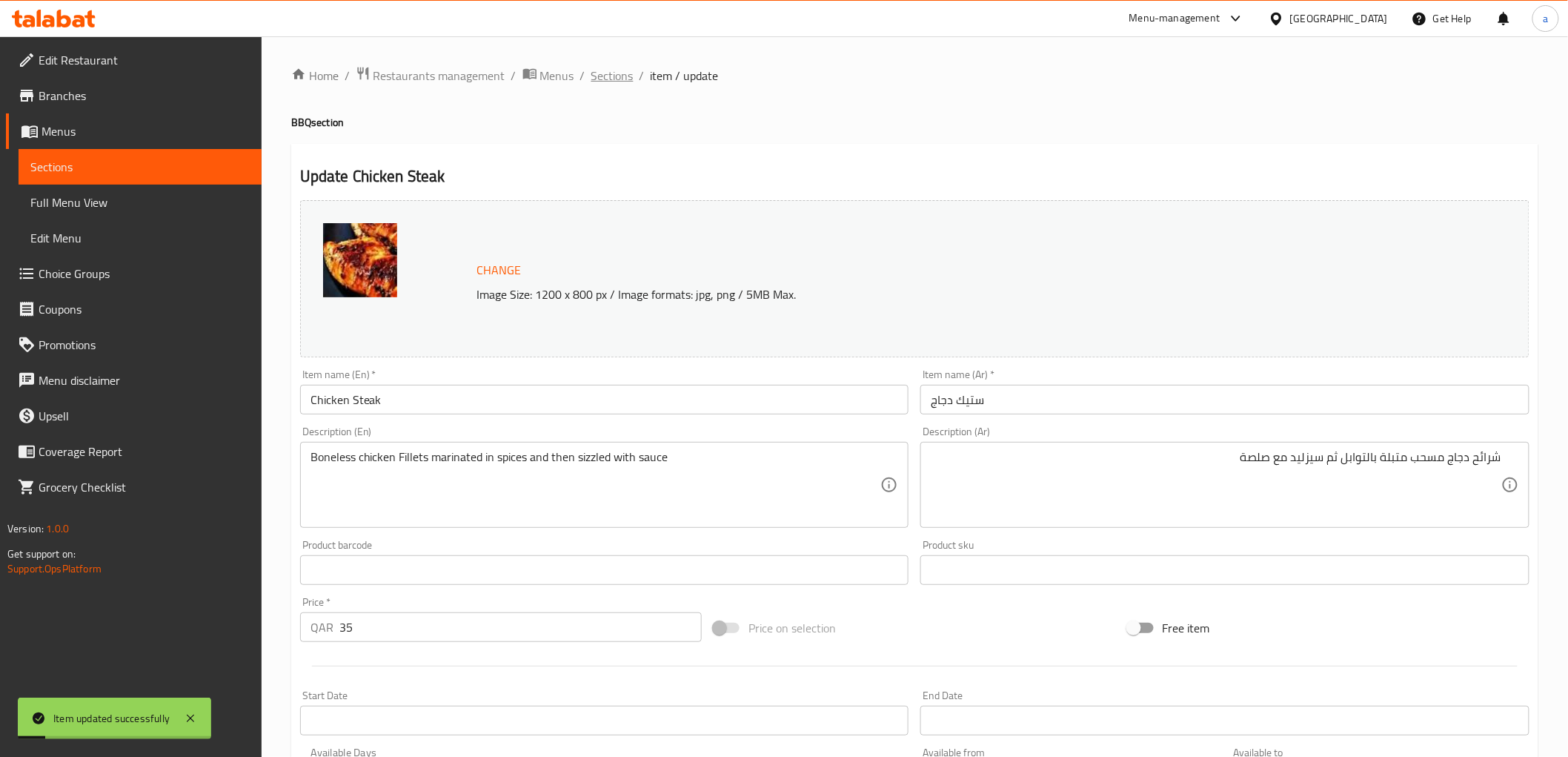
click at [620, 74] on span "Sections" at bounding box center [612, 75] width 42 height 17
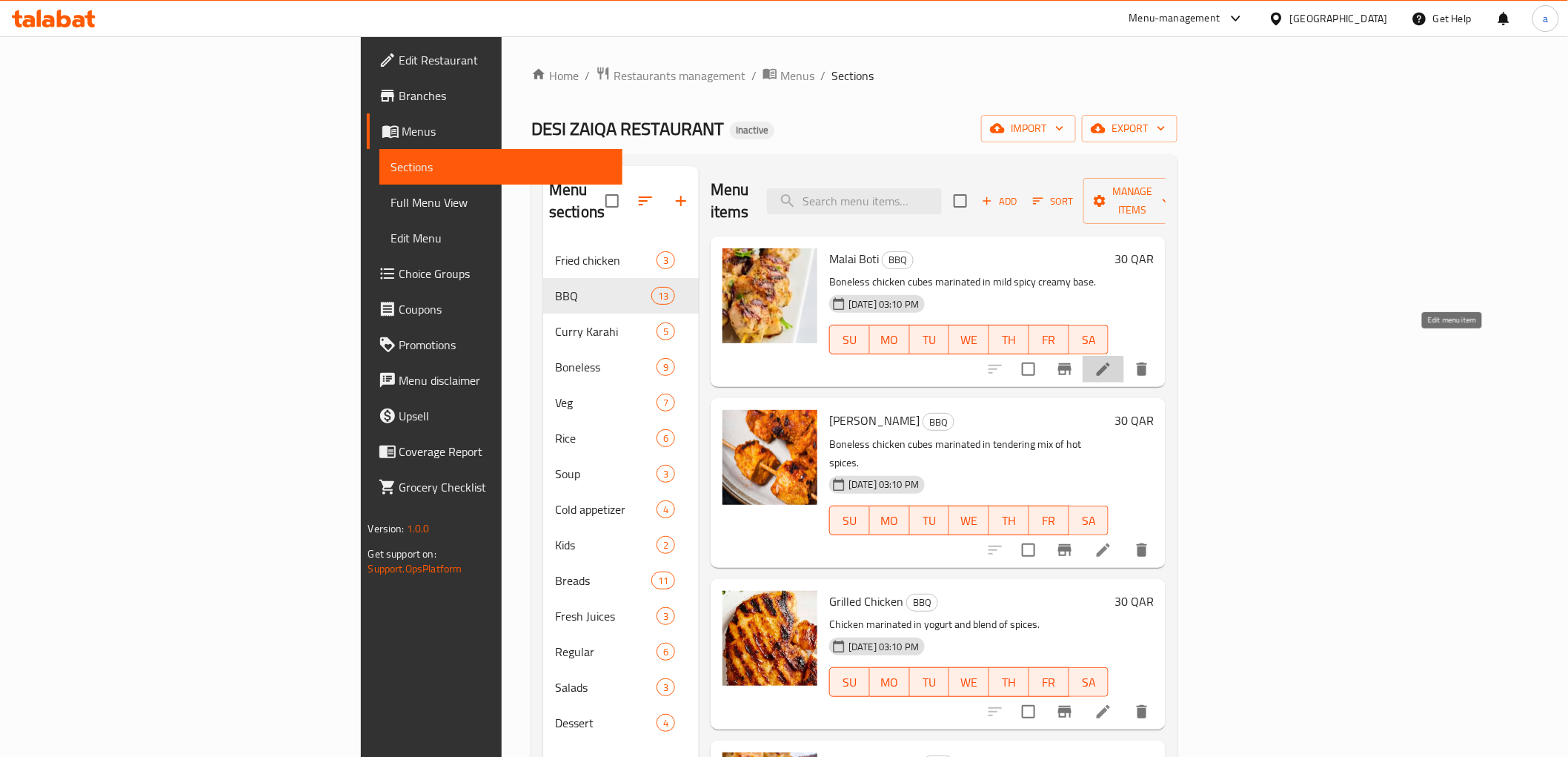
click at [1112, 360] on icon at bounding box center [1103, 369] width 17 height 17
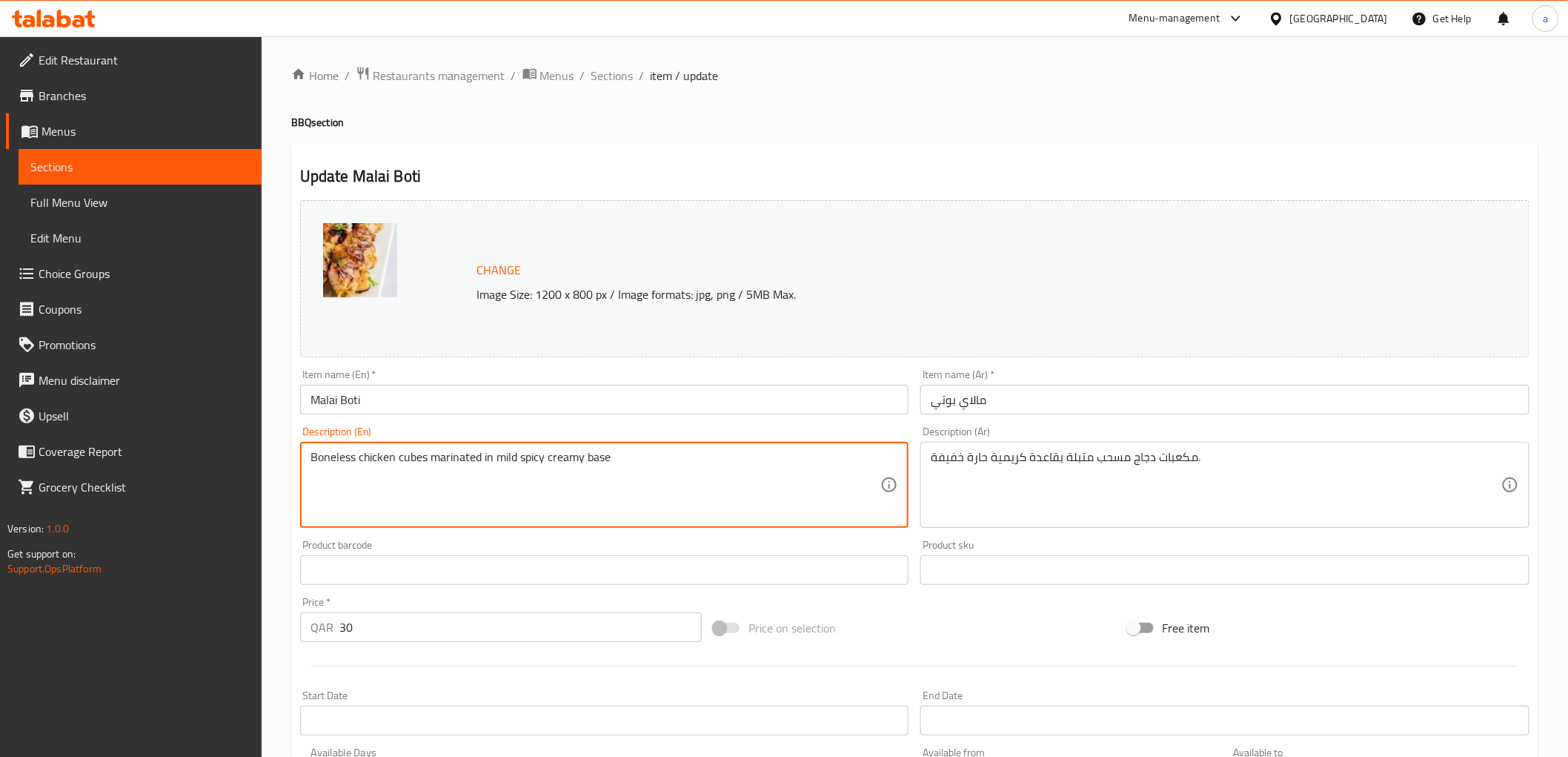
paste textarea "10 Pcs"
type textarea "Boneless chicken cubes marinated in mild spicy creamy base 10 Pcs"
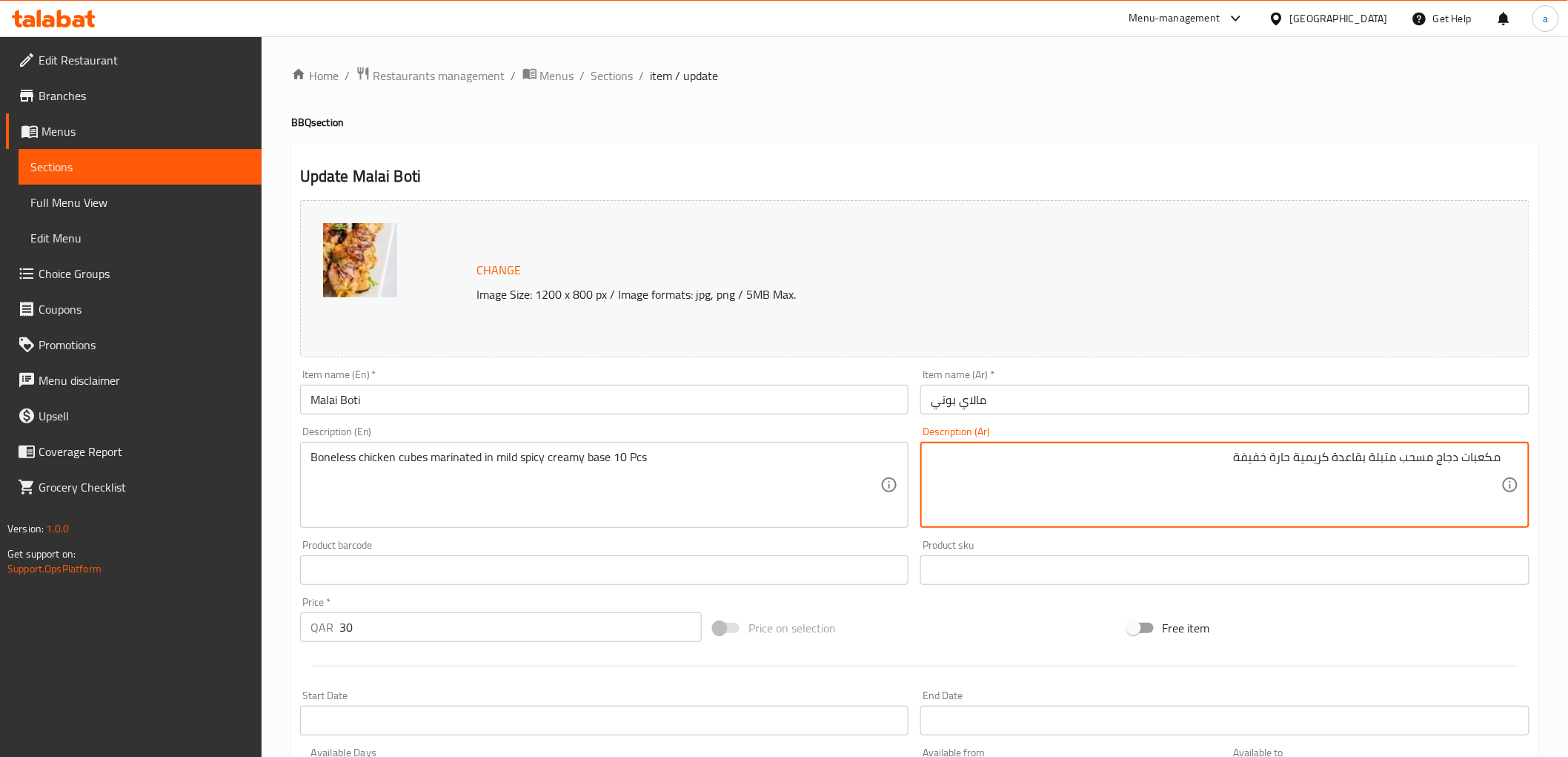
paste textarea "10 Pcs"
type textarea "مكعبات دجاج مسحب متبلة بقاعدة كريمية حارة خفيفة 10 قطع"
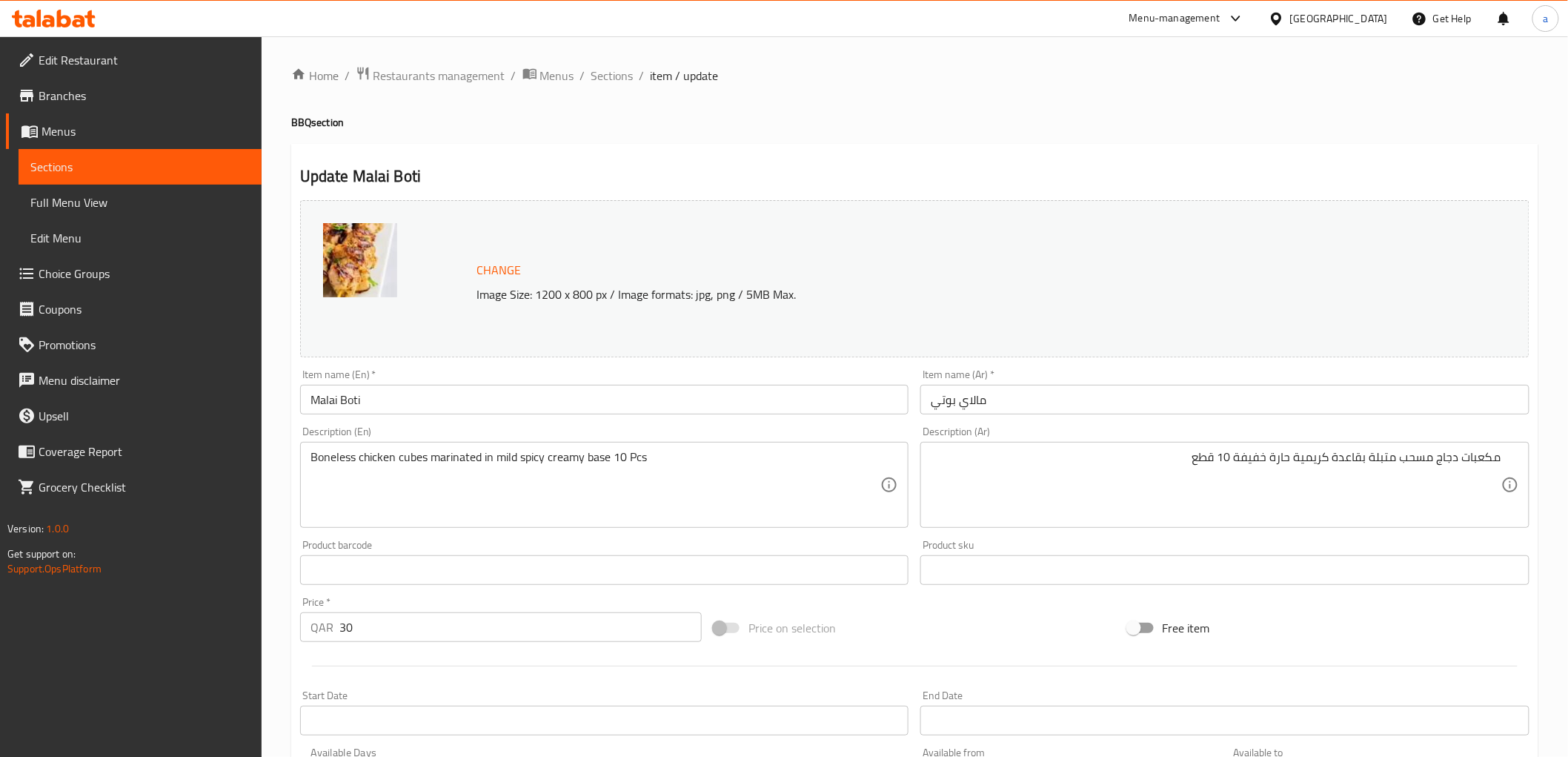
drag, startPoint x: 306, startPoint y: 463, endPoint x: 354, endPoint y: 463, distance: 48.0
click at [354, 463] on div "Boneless chicken cubes marinated in mild spicy creamy base 10 Pcs Description (…" at bounding box center [604, 485] width 609 height 86
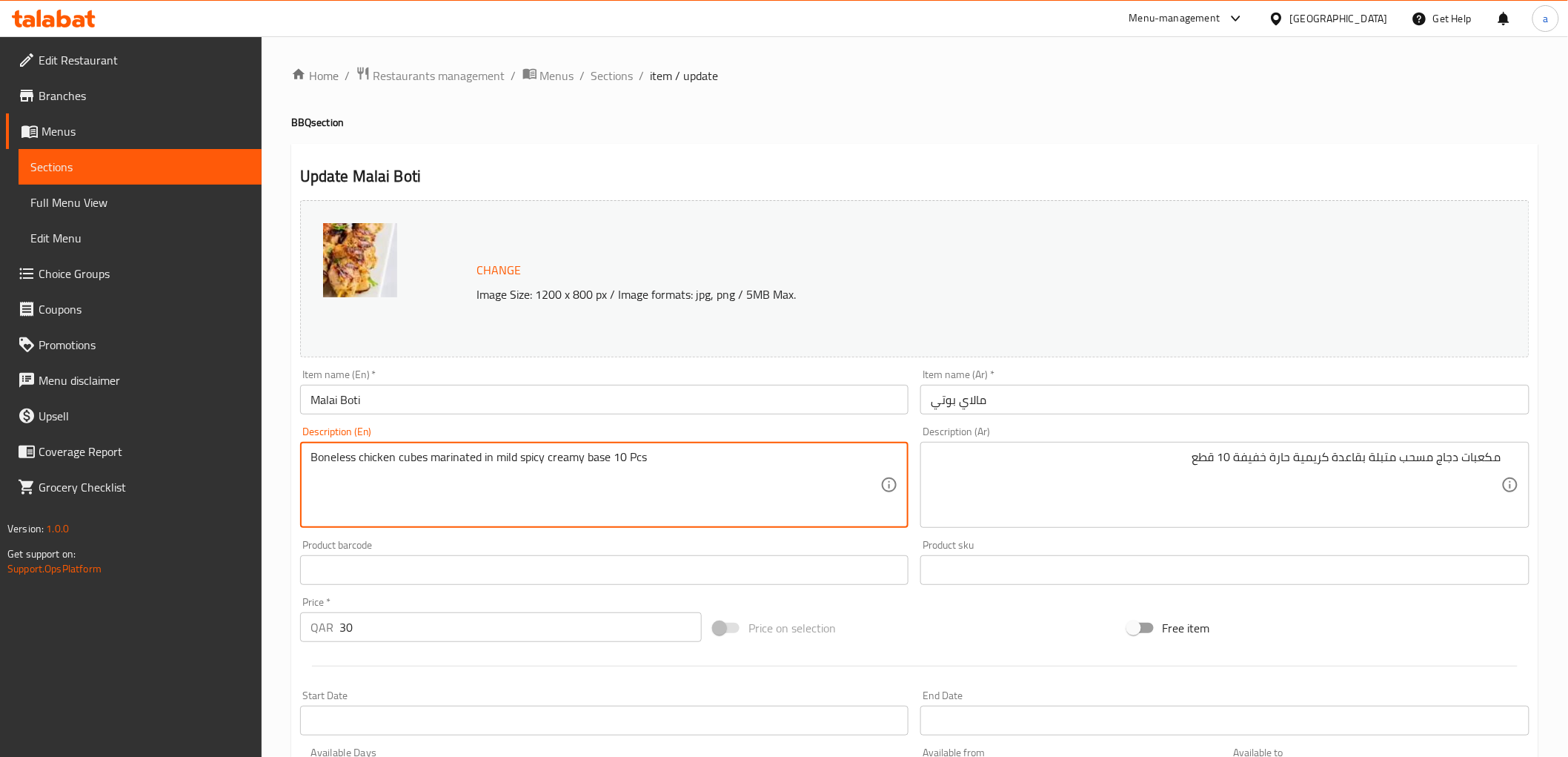
drag, startPoint x: 311, startPoint y: 458, endPoint x: 430, endPoint y: 460, distance: 119.0
click at [430, 460] on textarea "Boneless chicken cubes marinated in mild spicy creamy base 10 Pcs" at bounding box center [595, 485] width 570 height 70
click at [367, 460] on textarea "Boneless chicken cubes marinated in mild spicy creamy base 10 Pcs" at bounding box center [595, 485] width 570 height 70
drag, startPoint x: 354, startPoint y: 462, endPoint x: 308, endPoint y: 469, distance: 46.5
click at [308, 469] on div "Boneless chicken cubes marinated in mild spicy creamy base 10 Pcs Description (…" at bounding box center [604, 485] width 609 height 86
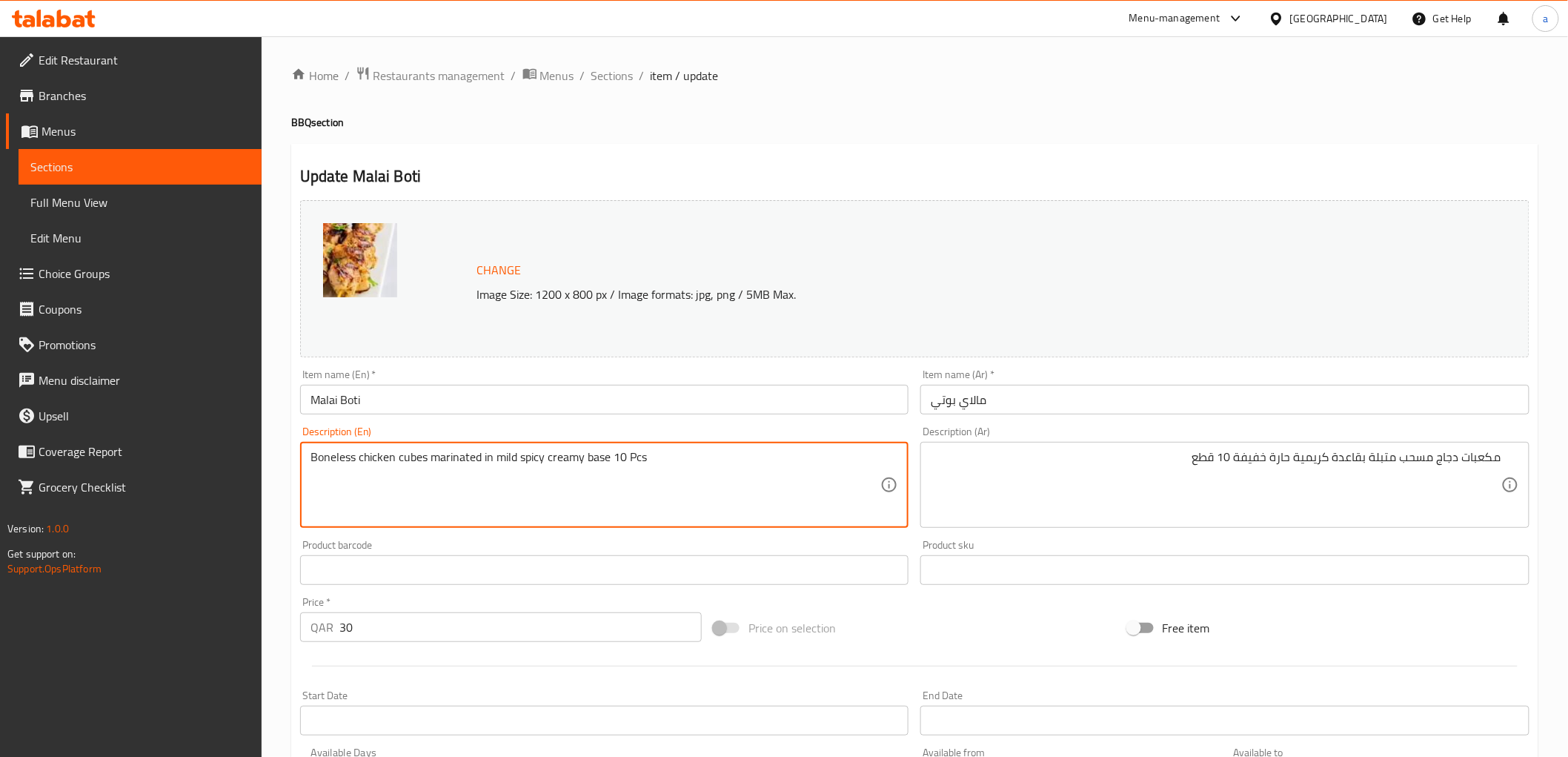
click at [453, 461] on textarea "Boneless chicken cubes marinated in mild spicy creamy base 10 Pcs" at bounding box center [595, 485] width 570 height 70
click at [489, 454] on textarea "Boneless chicken cubes marinated in mild spicy creamy base 10 Pcs" at bounding box center [595, 485] width 570 height 70
click at [515, 456] on textarea "Boneless chicken cubes marinated in mild spicy creamy base 10 Pcs" at bounding box center [595, 485] width 570 height 70
drag, startPoint x: 482, startPoint y: 456, endPoint x: 585, endPoint y: 456, distance: 103.0
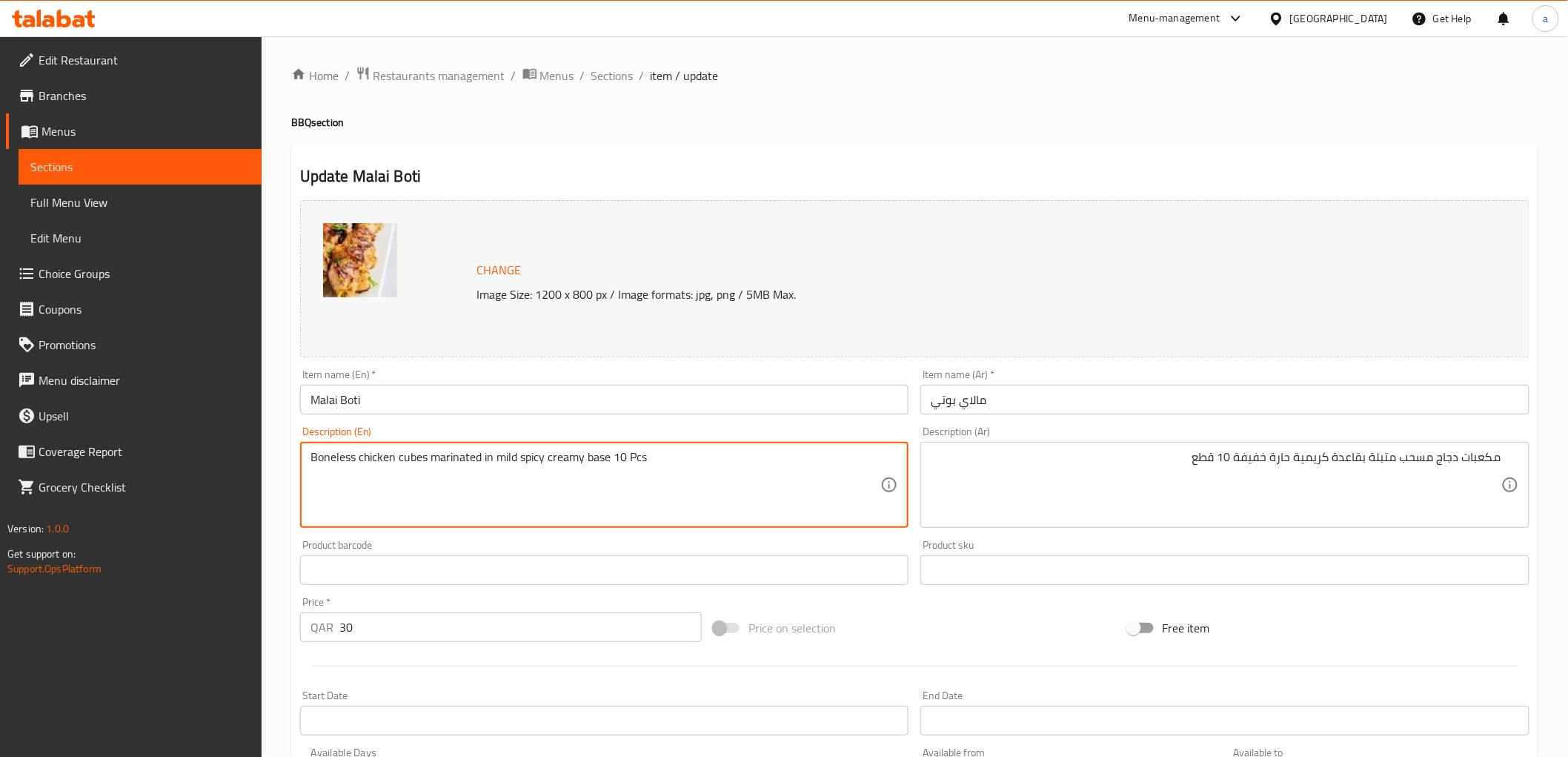
click at [585, 456] on textarea "Boneless chicken cubes marinated in mild spicy creamy base 10 Pcs" at bounding box center [595, 485] width 570 height 70
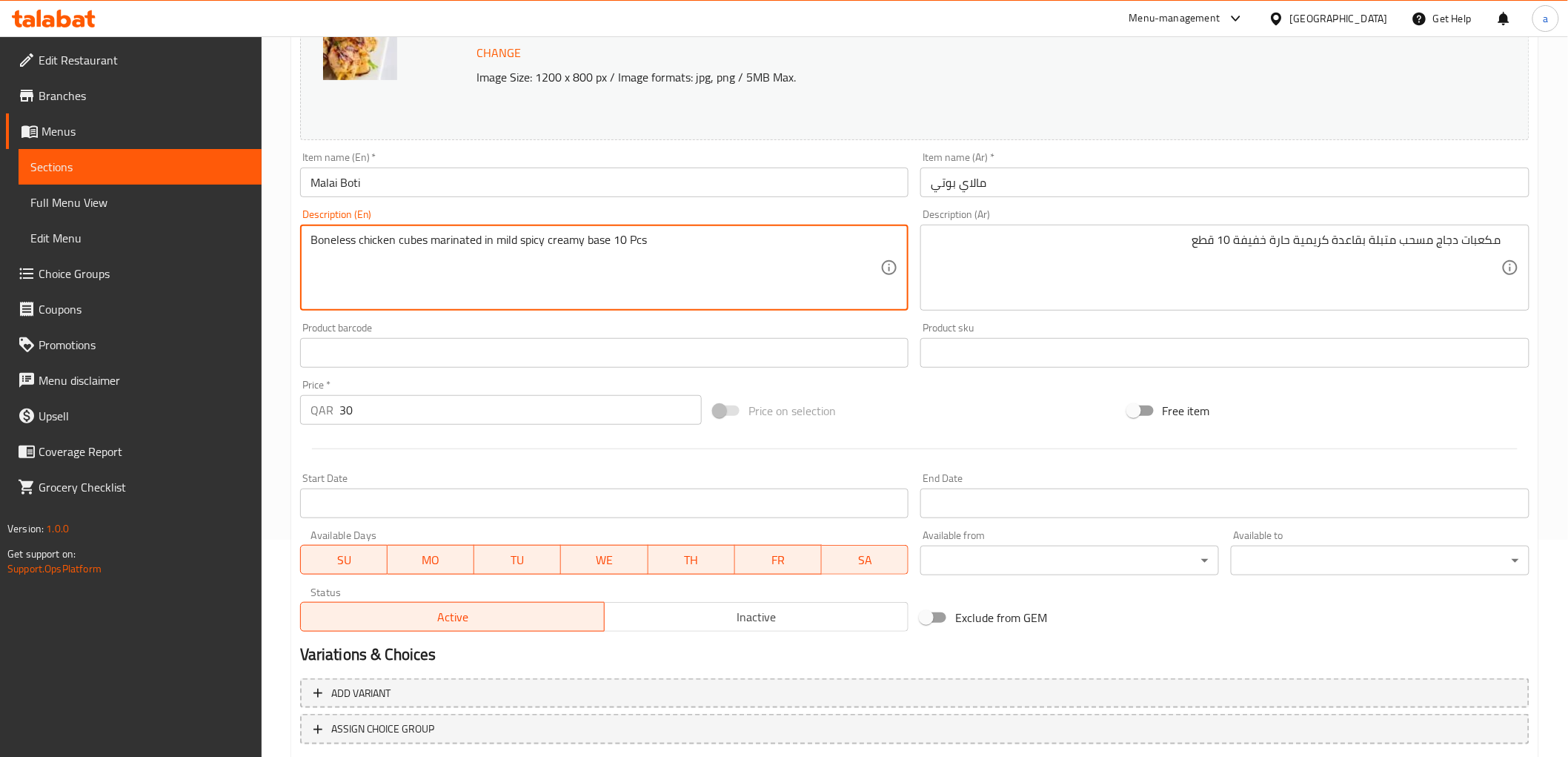
scroll to position [309, 0]
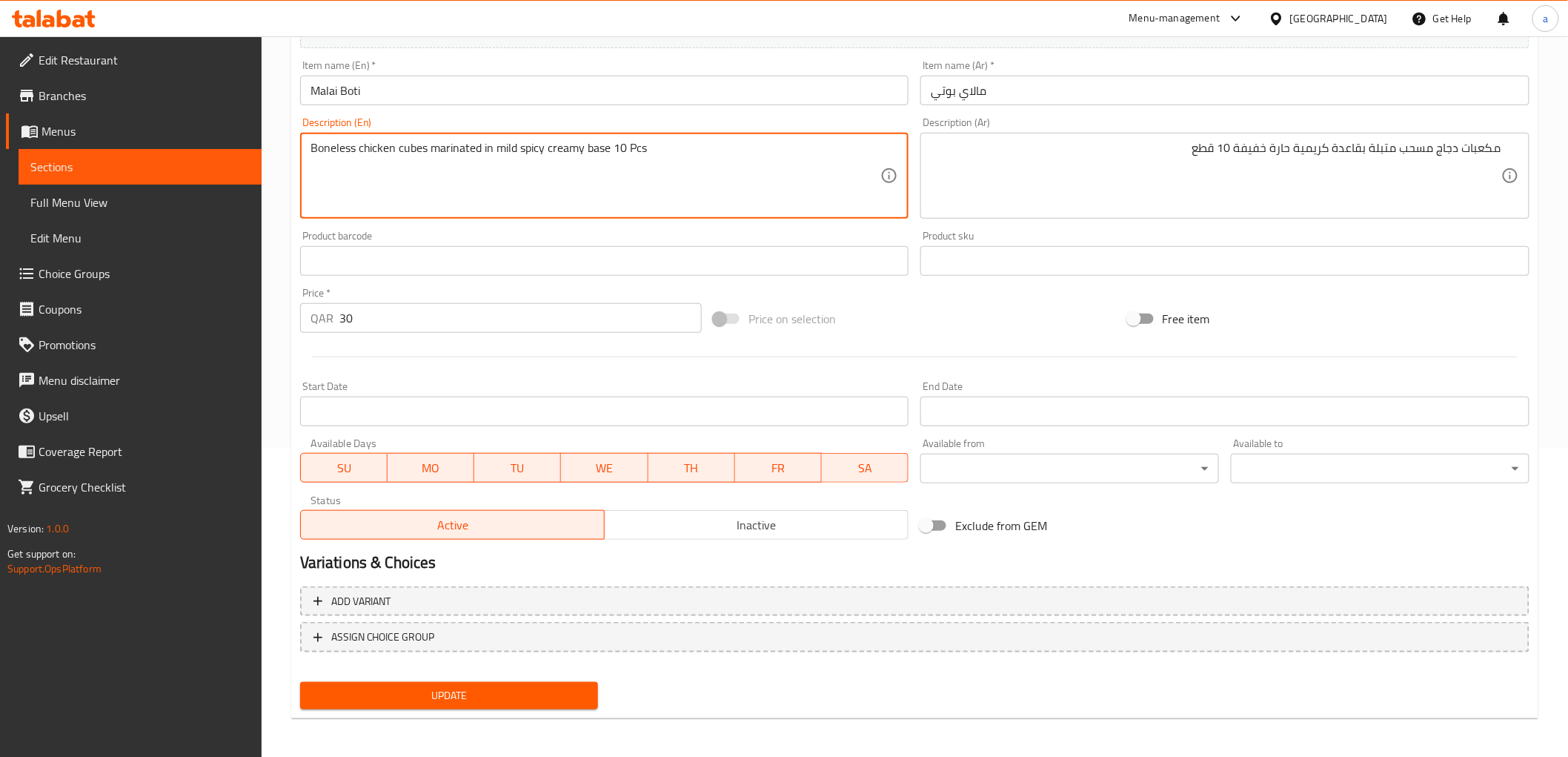
click at [819, 161] on textarea "Boneless chicken cubes marinated in mild spicy creamy base 10 Pcs" at bounding box center [595, 176] width 570 height 70
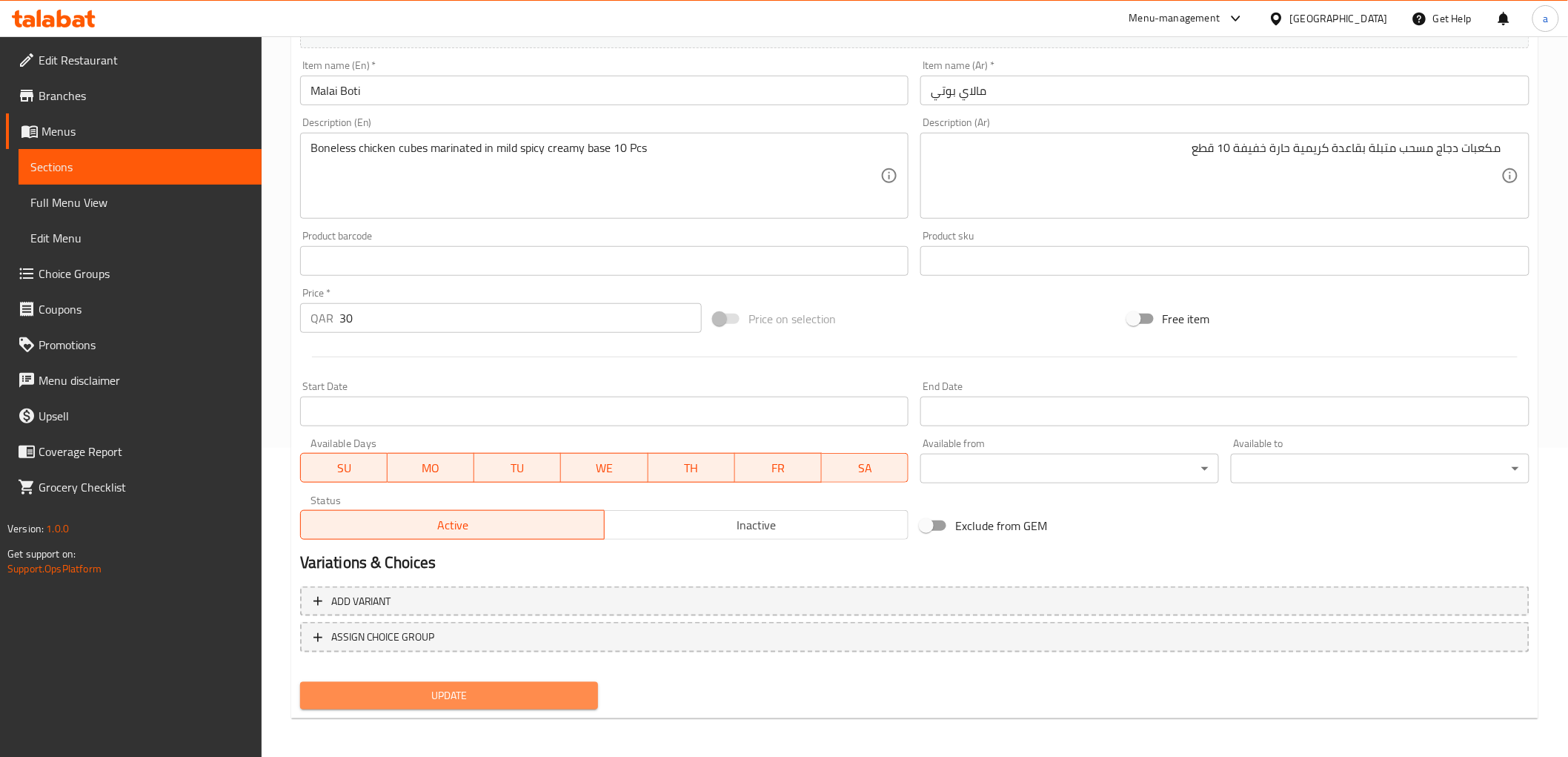
click at [538, 687] on span "Update" at bounding box center [450, 696] width 275 height 18
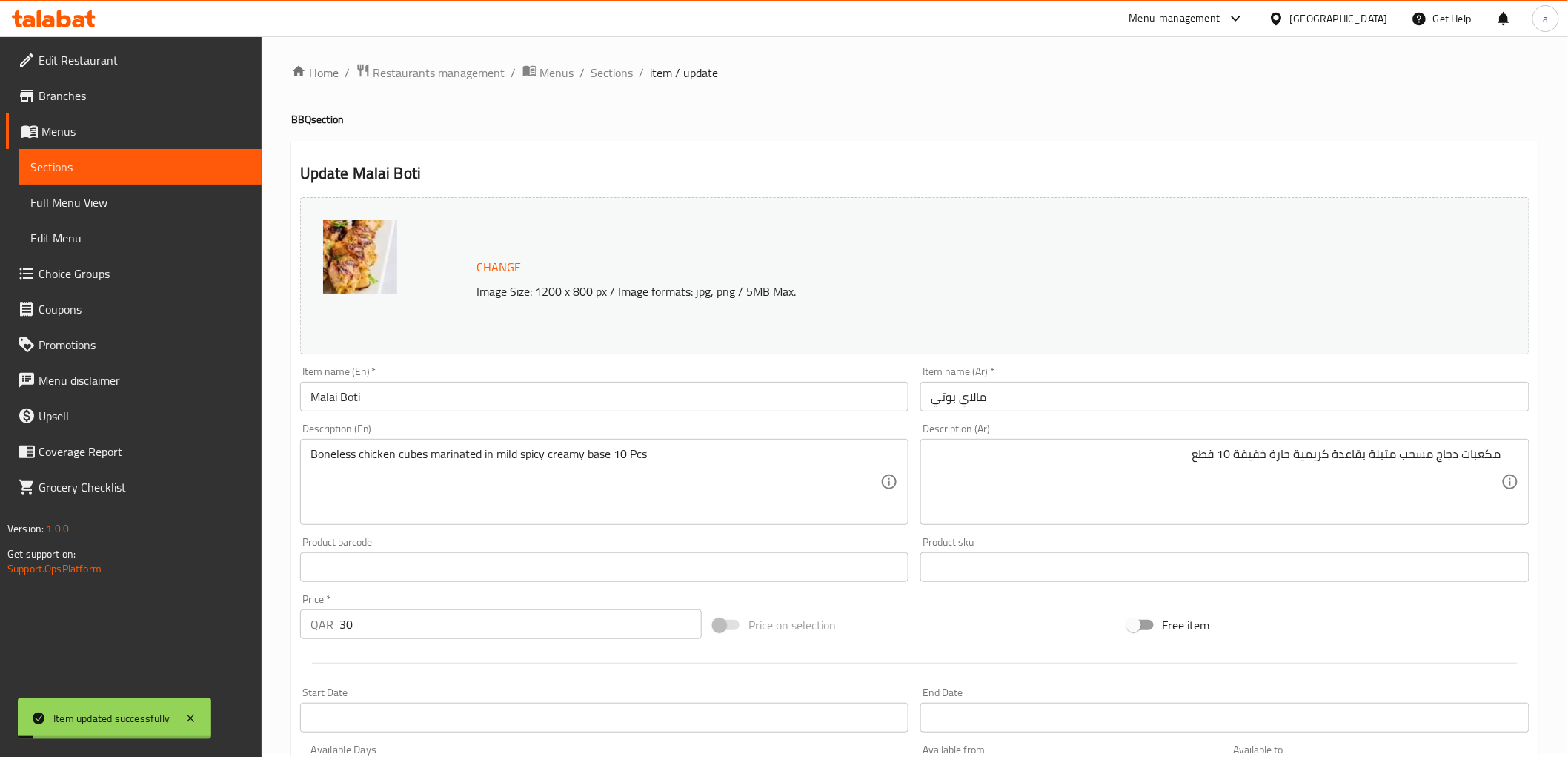
scroll to position [0, 0]
click at [624, 80] on span "Sections" at bounding box center [612, 75] width 42 height 17
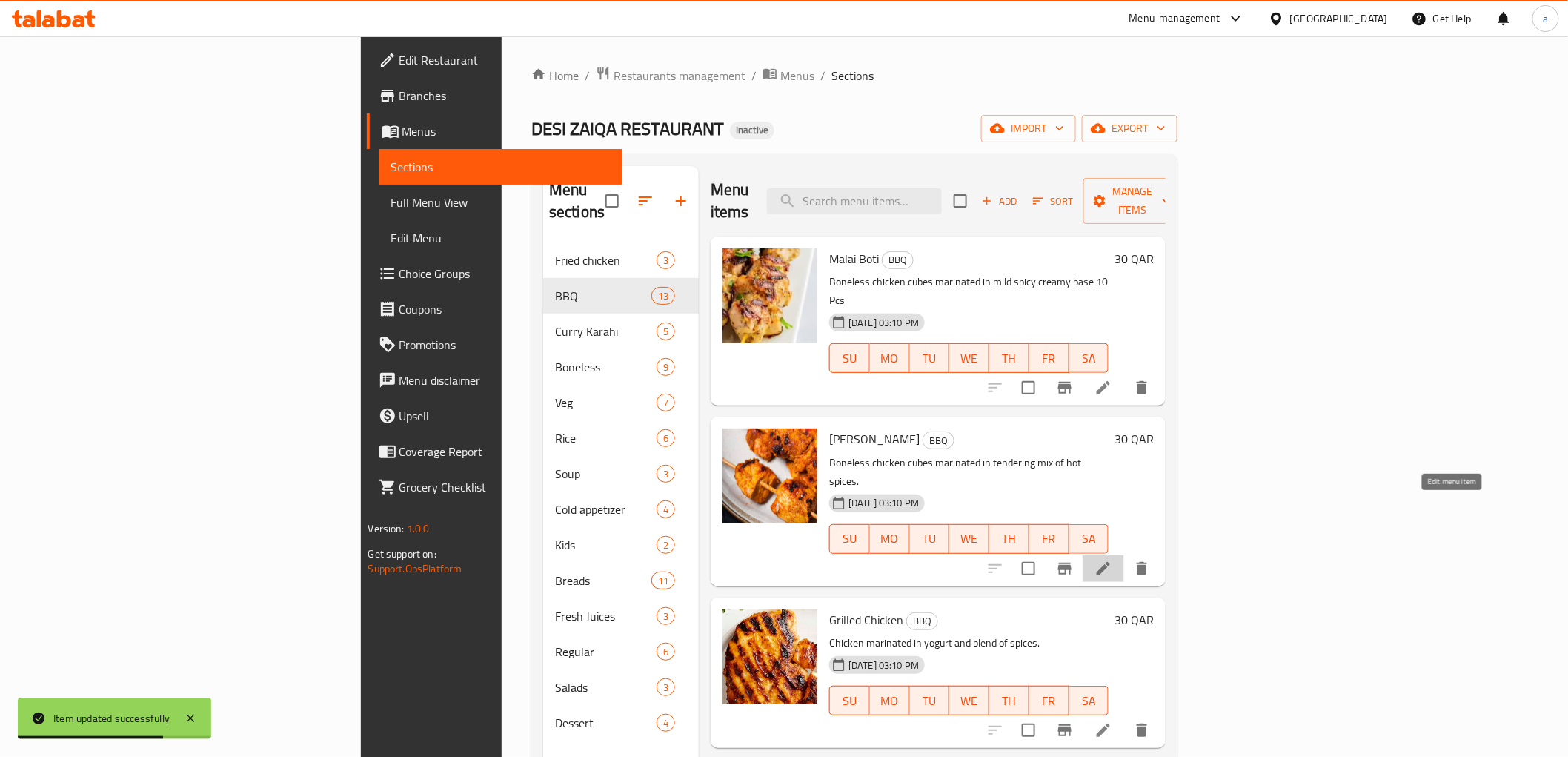
click at [1112, 560] on icon at bounding box center [1103, 568] width 17 height 17
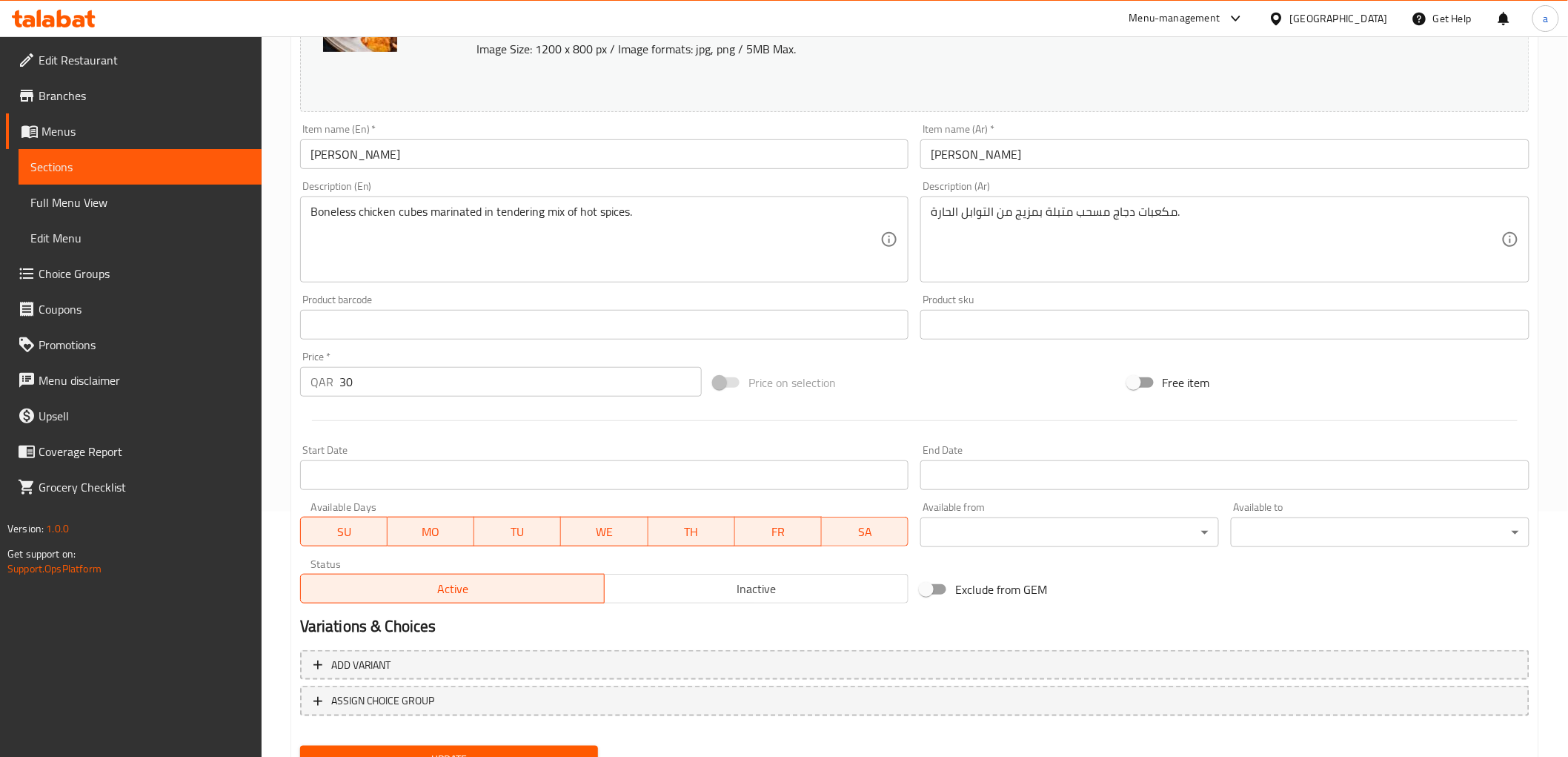
scroll to position [247, 0]
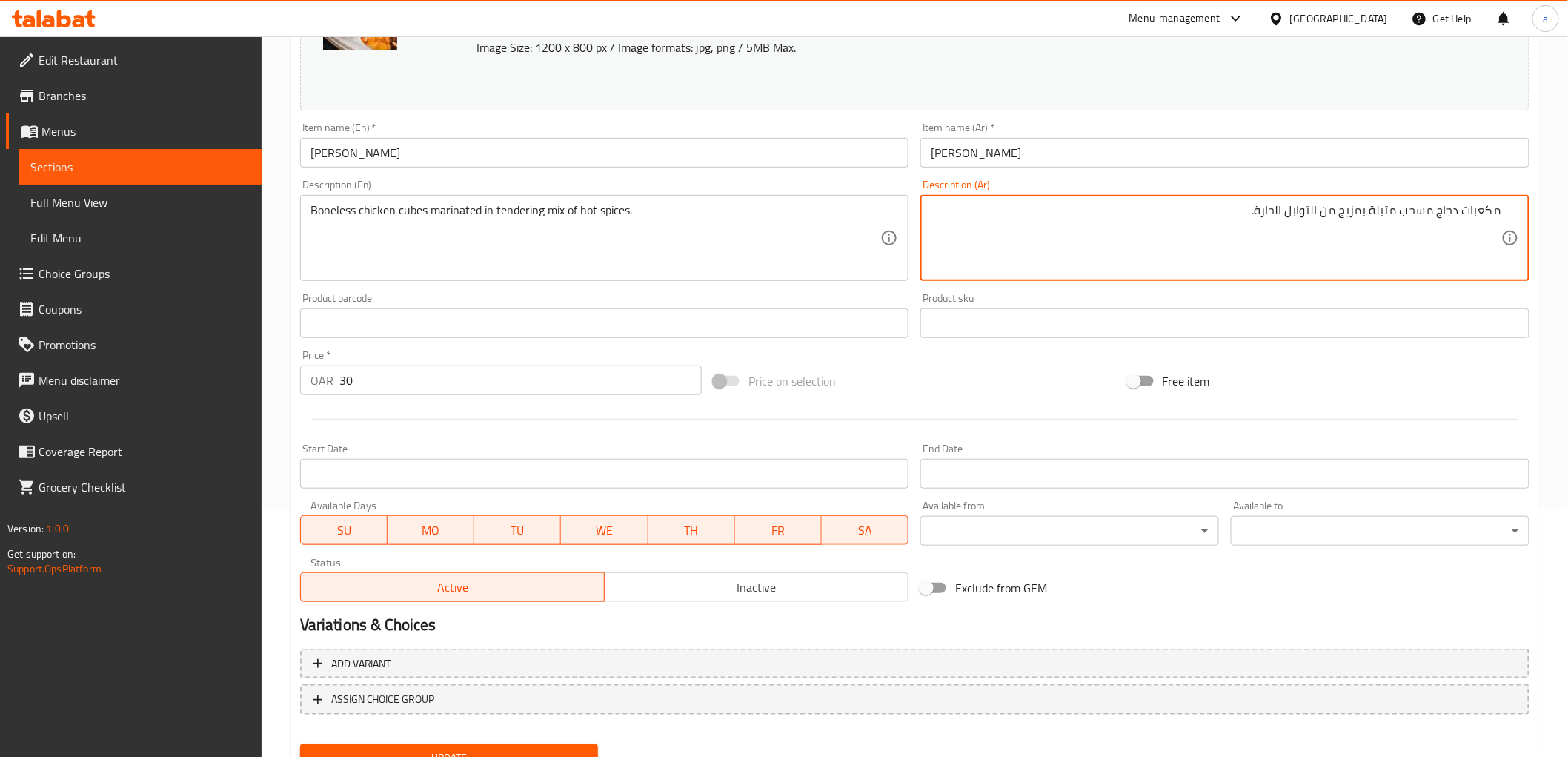
click at [1195, 226] on textarea "مكعبات دجاج مسحب متبلة بمزيج من التوابل الحارة." at bounding box center [1215, 238] width 570 height 70
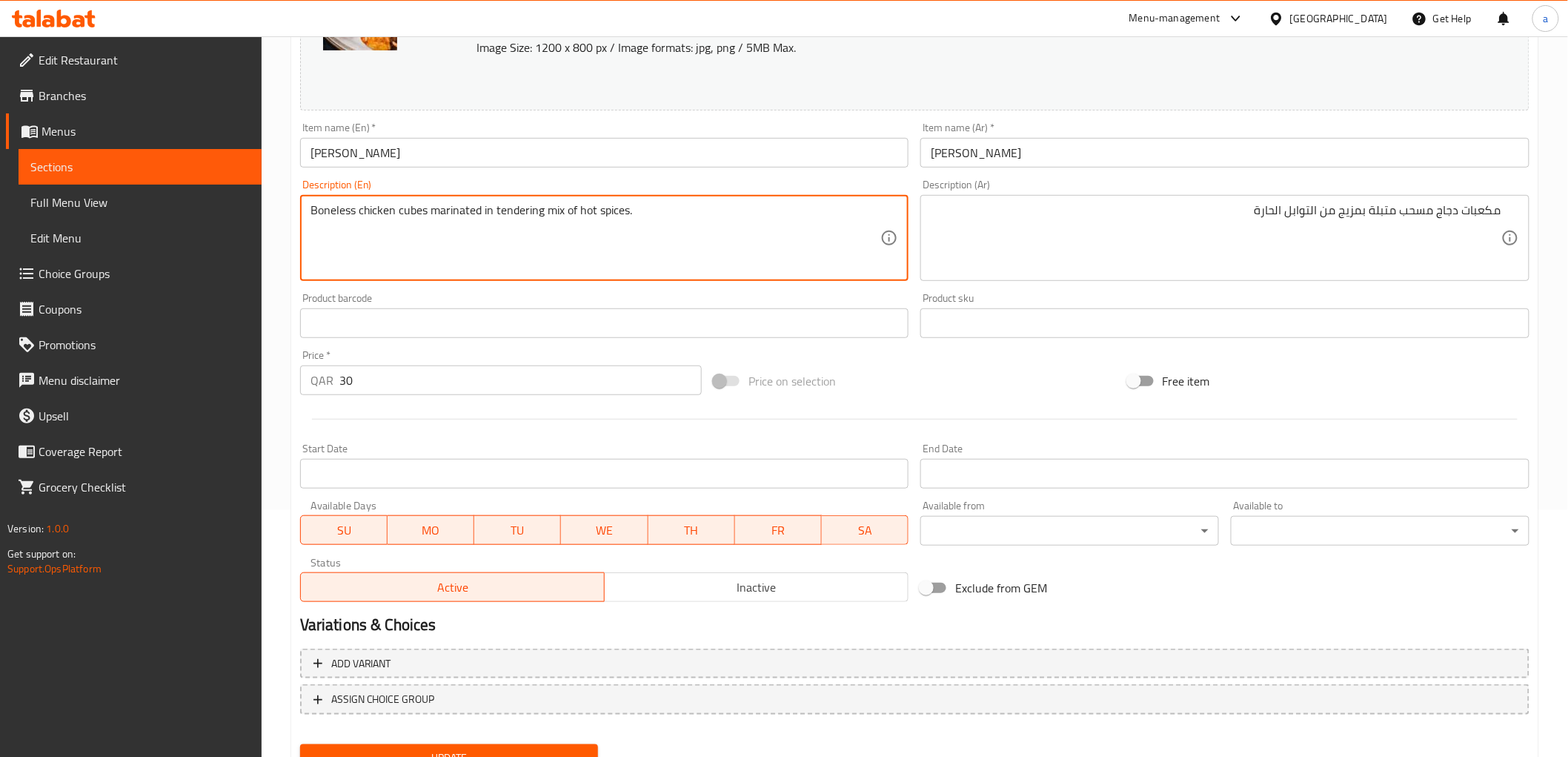
drag, startPoint x: 427, startPoint y: 208, endPoint x: 302, endPoint y: 219, distance: 125.5
click at [302, 219] on div "Boneless chicken cubes marinated in tendering mix of hot spices. Description (E…" at bounding box center [604, 238] width 609 height 86
drag, startPoint x: 483, startPoint y: 210, endPoint x: 631, endPoint y: 217, distance: 148.2
click at [631, 217] on textarea "Boneless chicken cubes marinated in tendering mix of hot spices." at bounding box center [595, 238] width 570 height 70
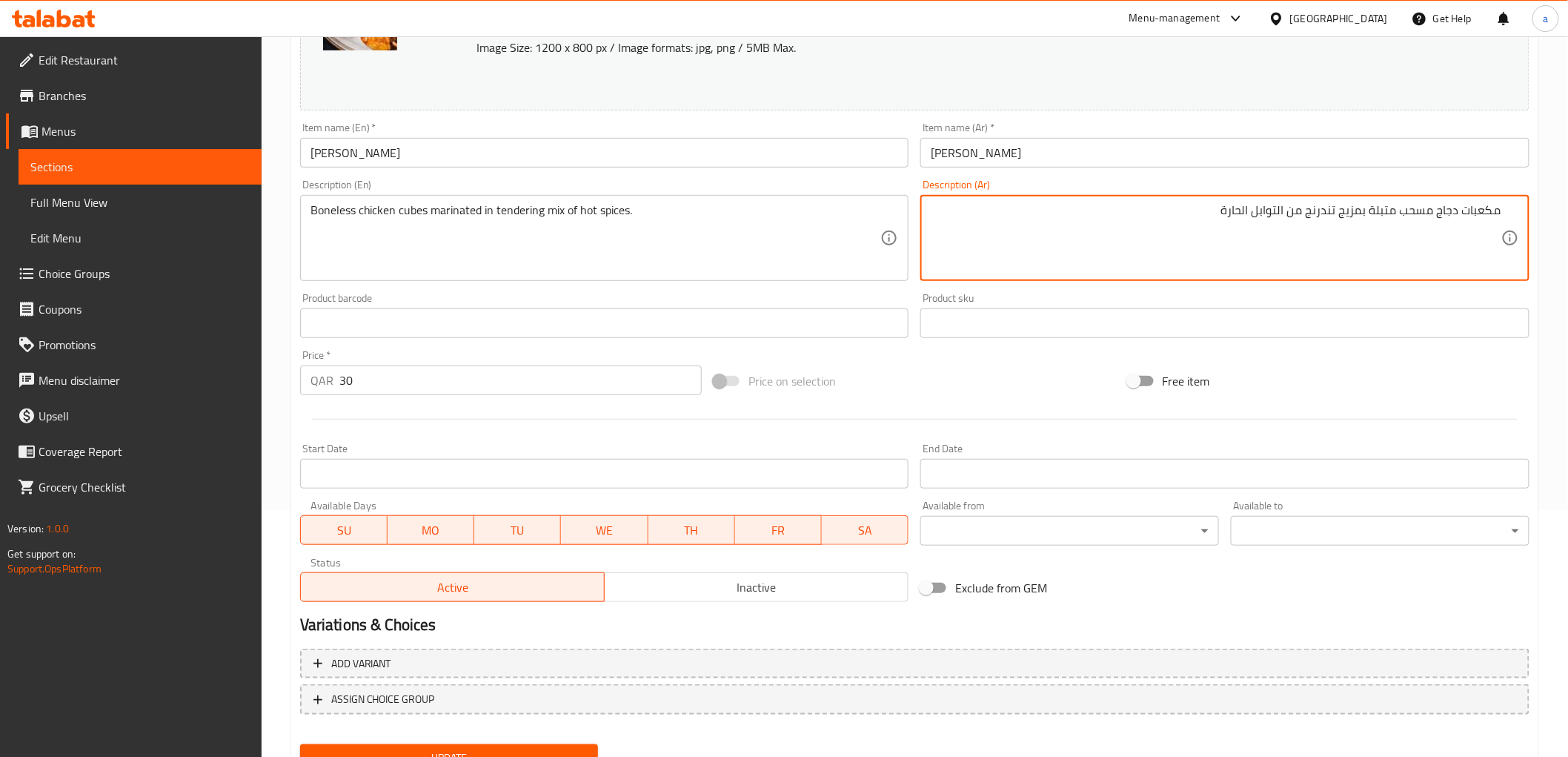
type textarea "مكعبات دجاج مسحب متبلة بمزيج تندرنج من التوابل الحارة"
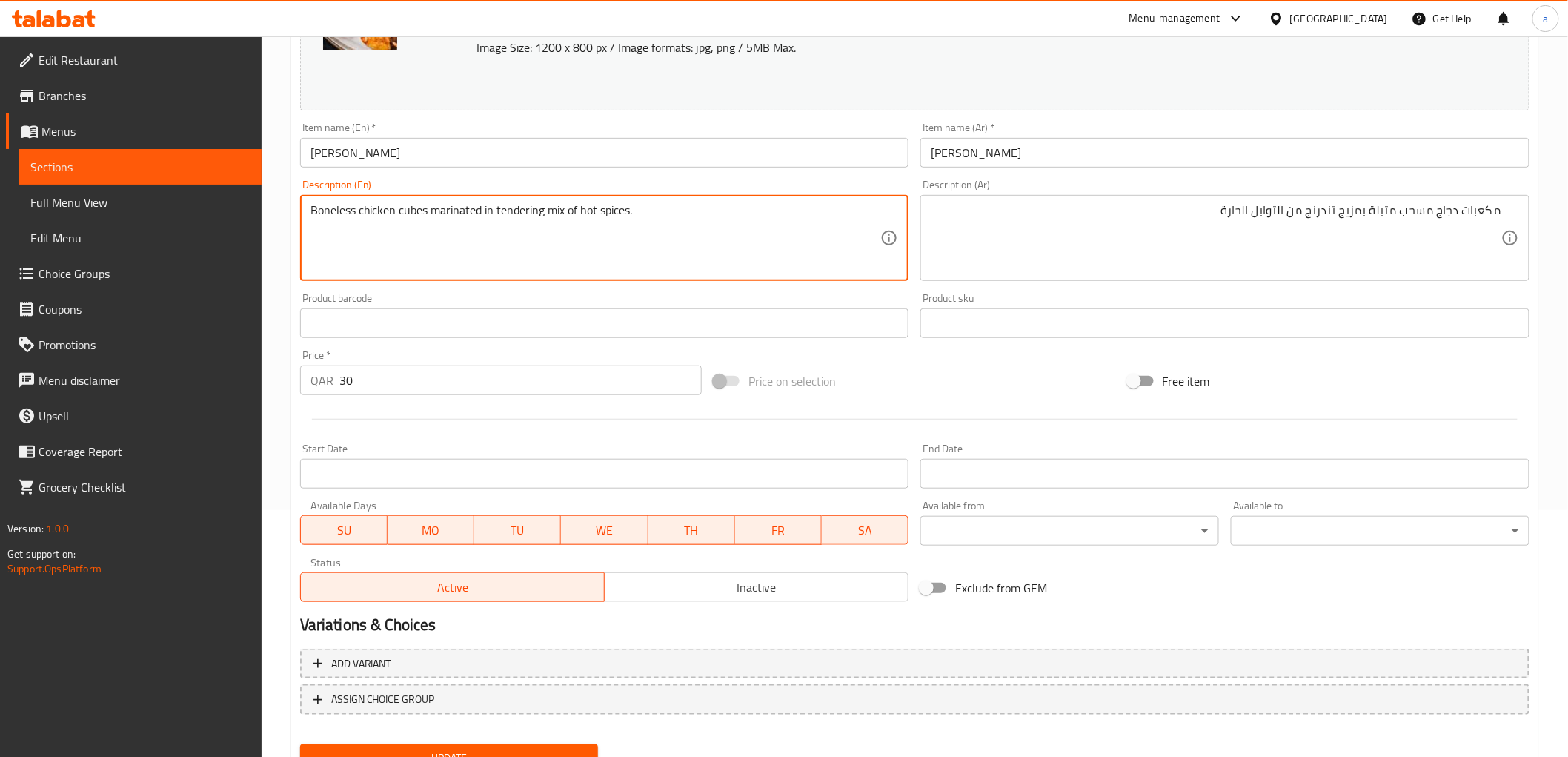
click at [521, 214] on textarea "Boneless chicken cubes marinated in tendering mix of hot spices." at bounding box center [595, 238] width 570 height 70
click at [738, 219] on textarea "Boneless chicken cubes marinated in tendering mix of hot spices." at bounding box center [595, 238] width 570 height 70
paste textarea "10 Pcs"
type textarea "Boneless chicken cubes marinated in tendering mix of hot spices 10 Pcs"
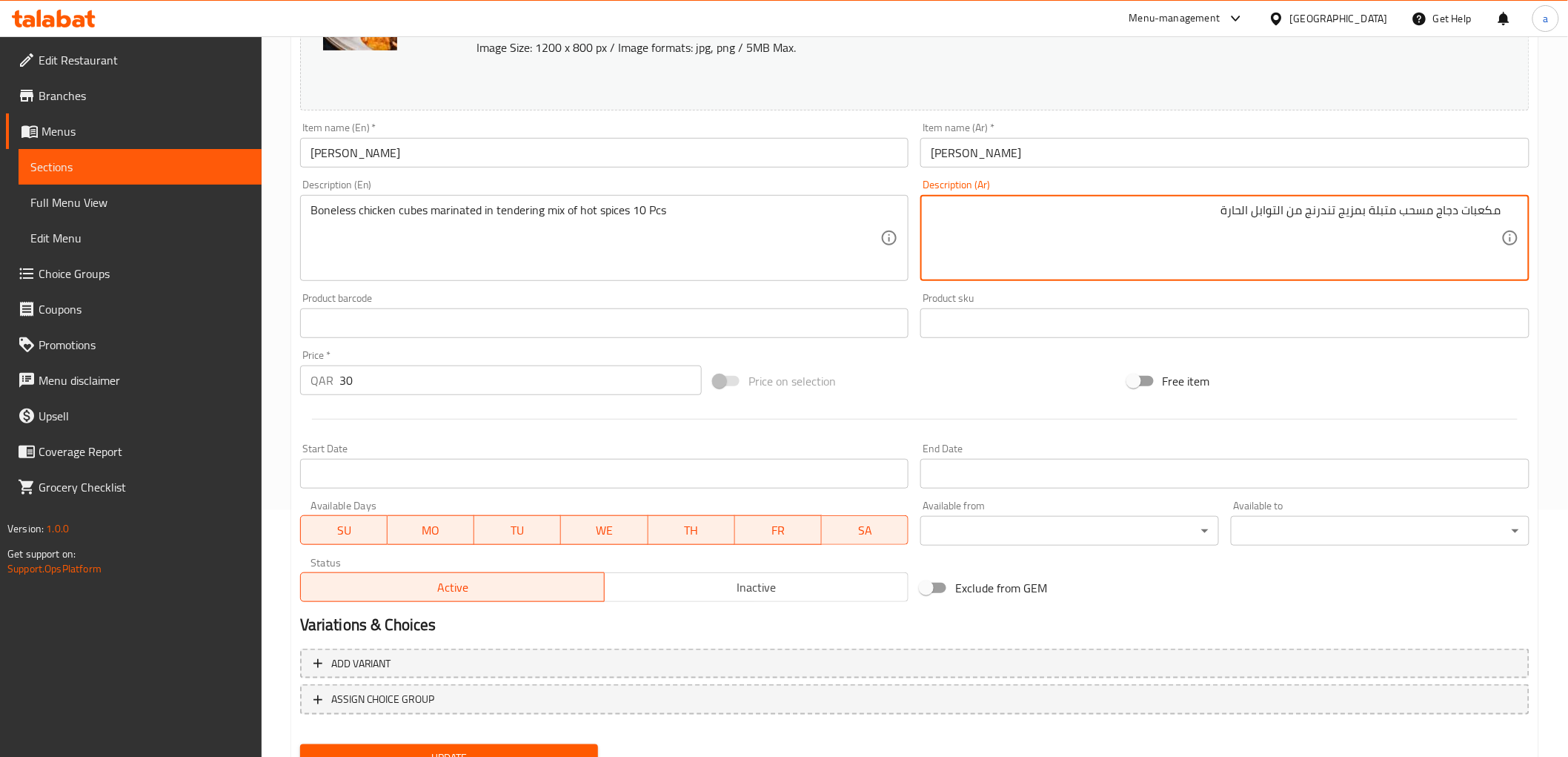
click at [1107, 210] on textarea "مكعبات دجاج مسحب متبلة بمزيج تندرنج من التوابل الحارة" at bounding box center [1215, 238] width 570 height 70
paste textarea "10 Pcs"
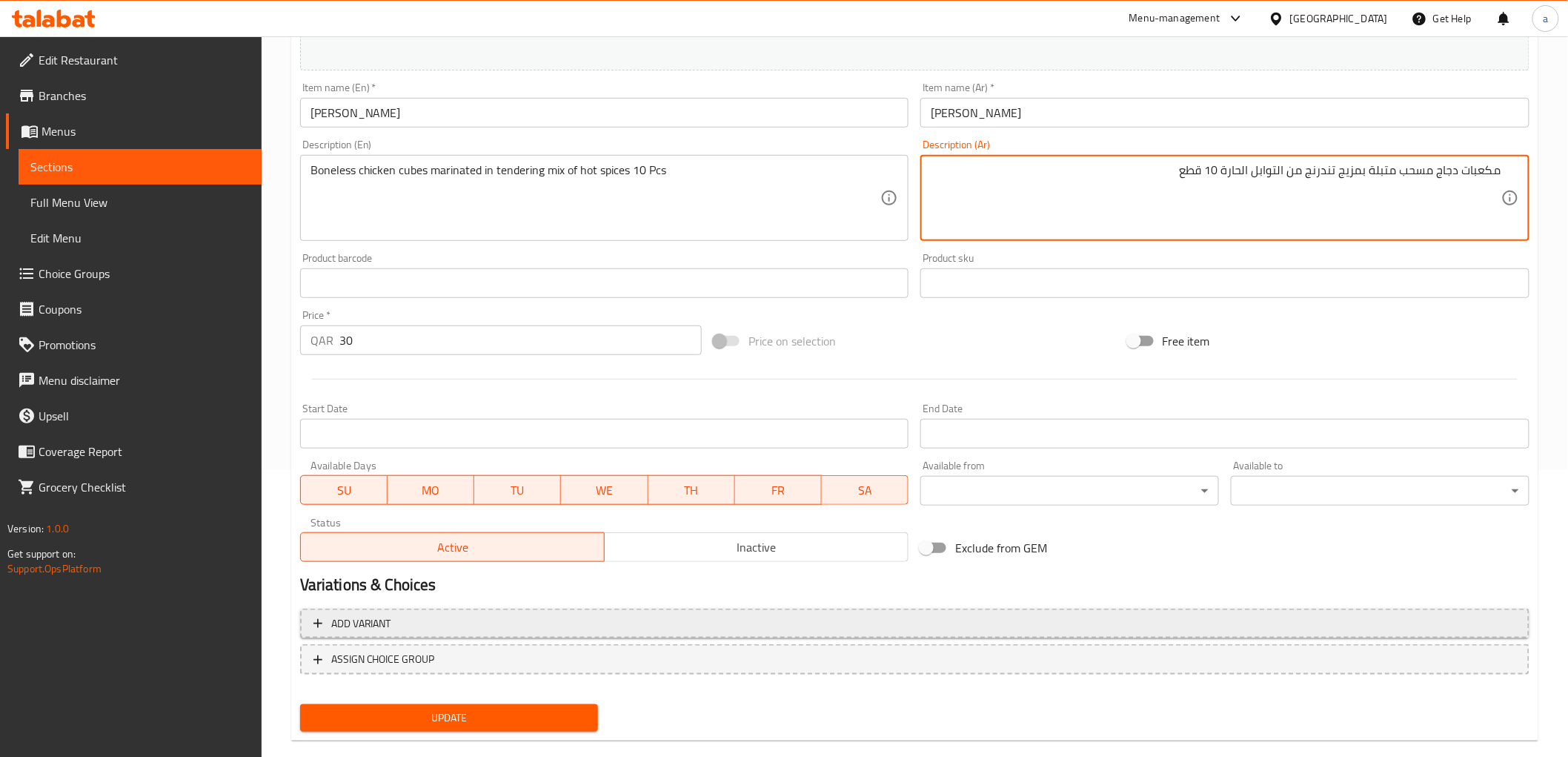
scroll to position [309, 0]
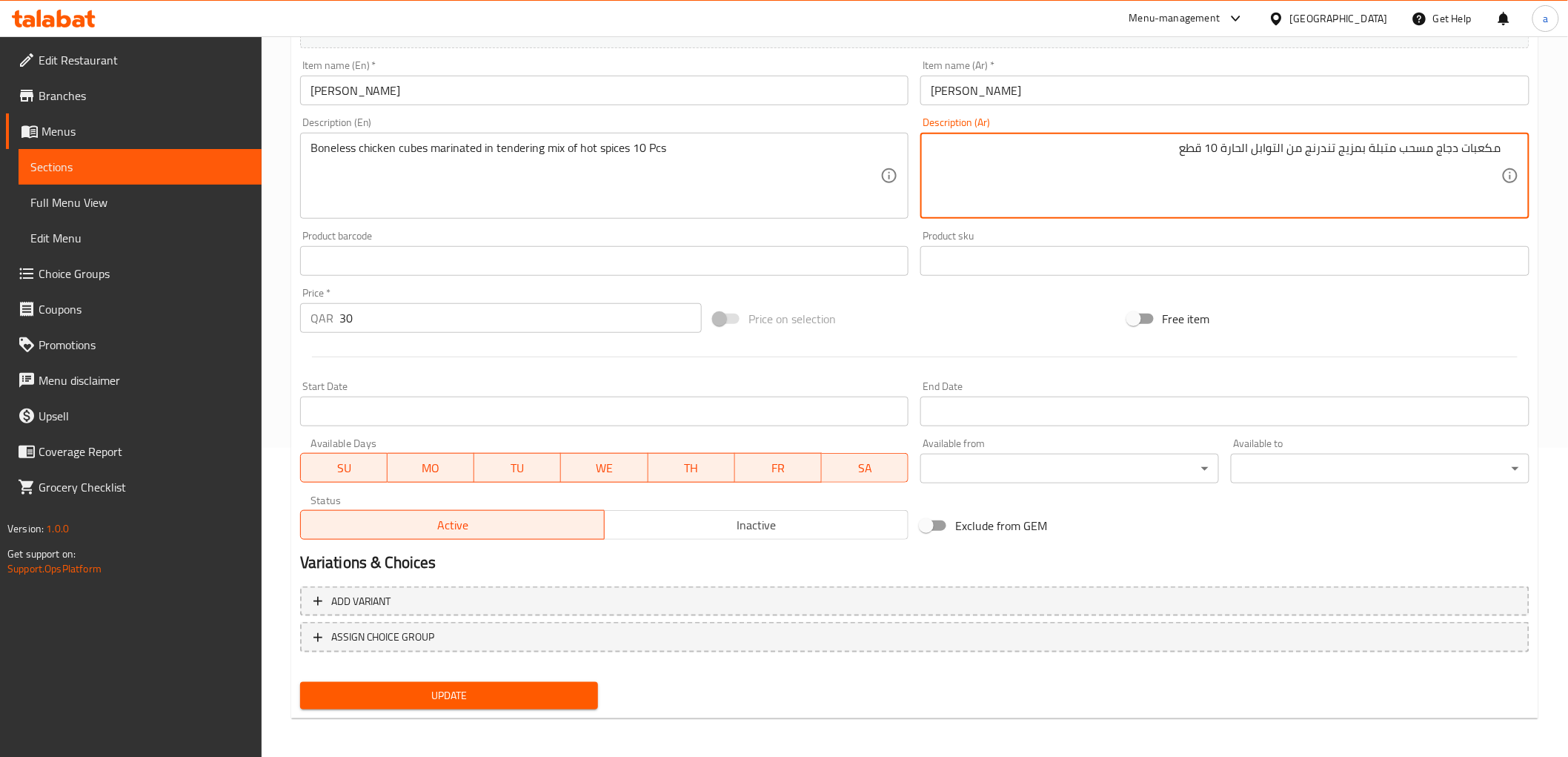
type textarea "مكعبات دجاج مسحب متبلة بمزيج تندرنج من التوابل الحارة 10 قطع"
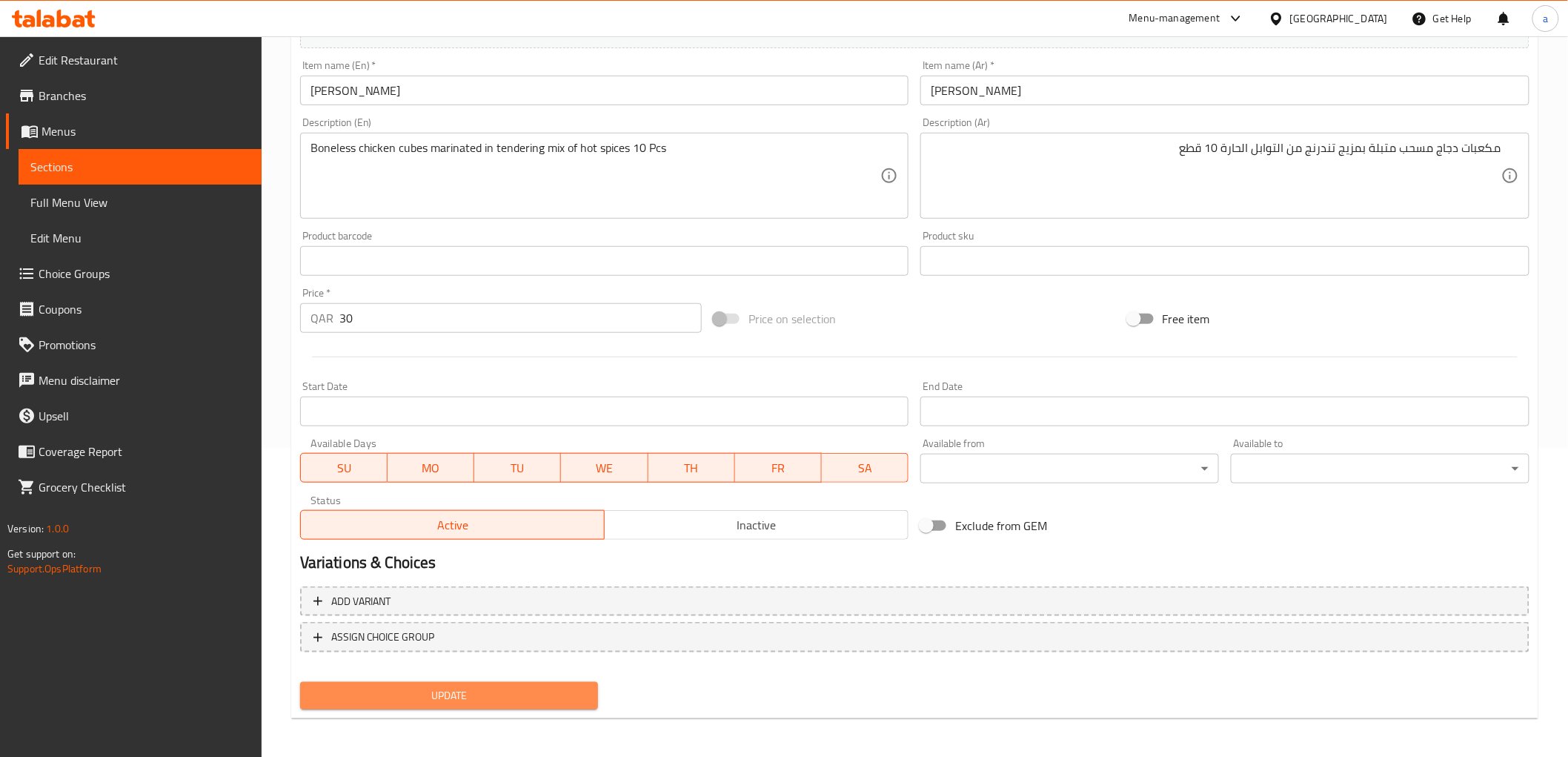
click at [527, 682] on button "Update" at bounding box center [449, 695] width 299 height 27
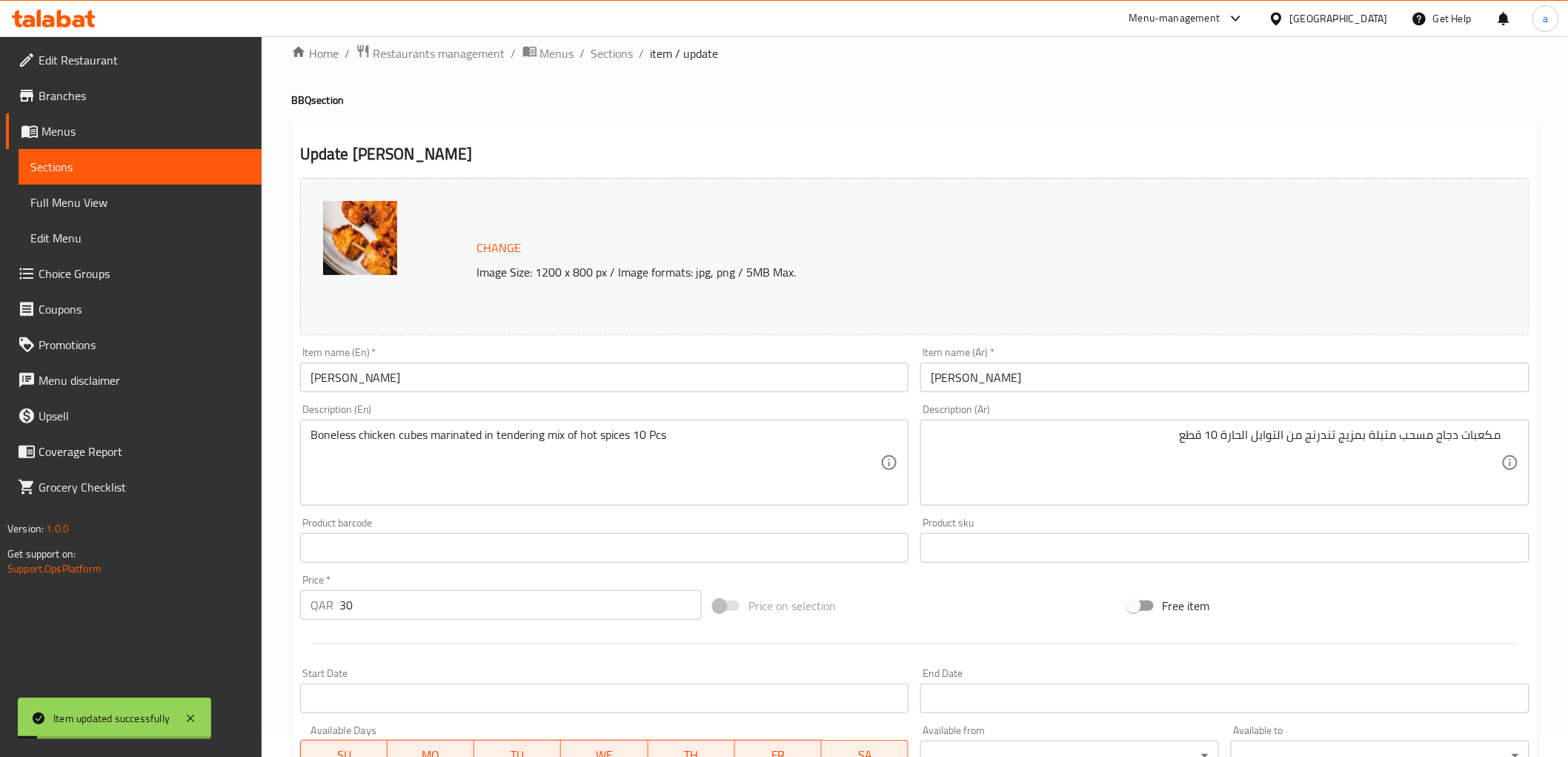
scroll to position [0, 0]
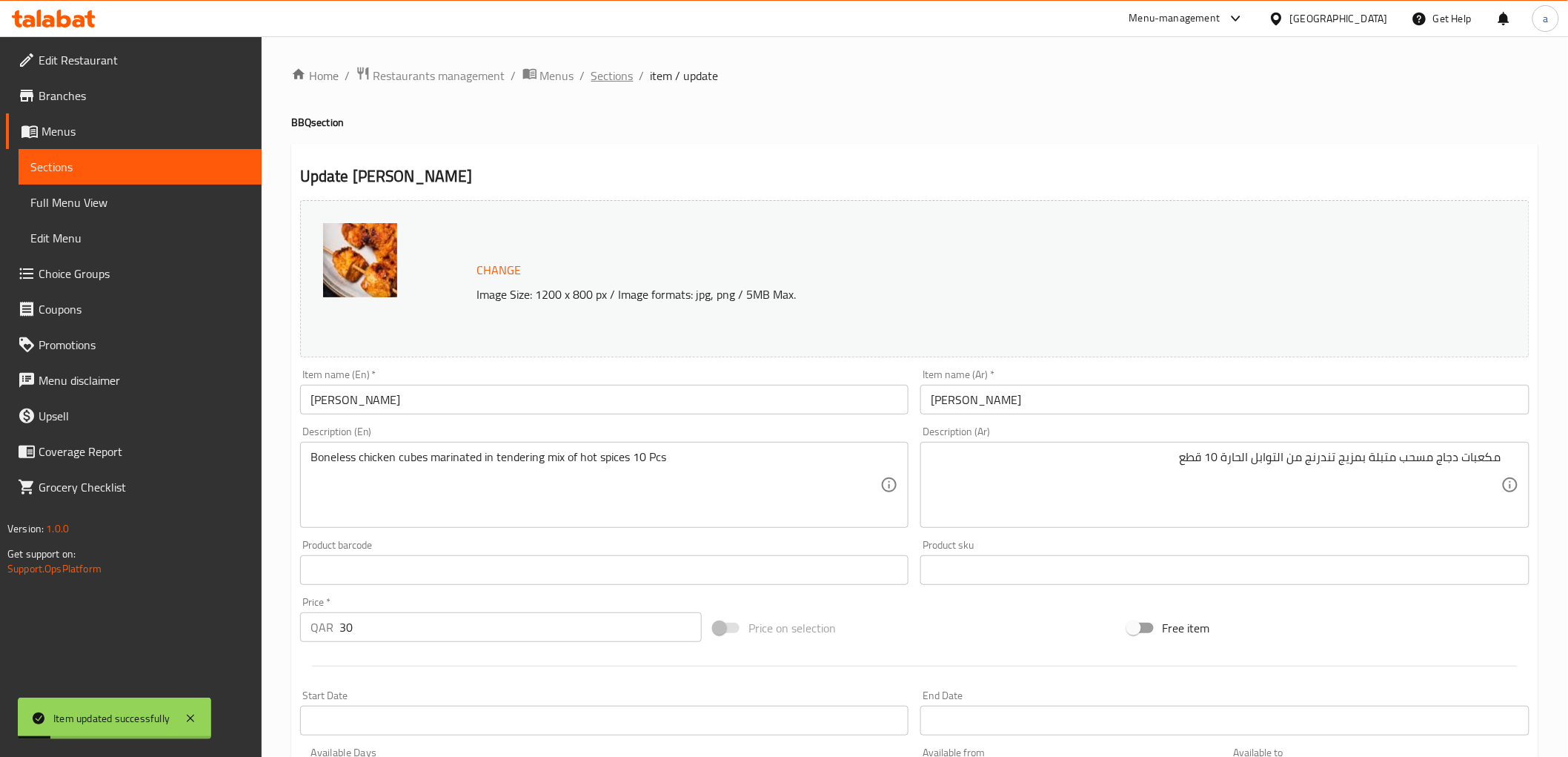
click at [624, 73] on span "Sections" at bounding box center [612, 75] width 42 height 17
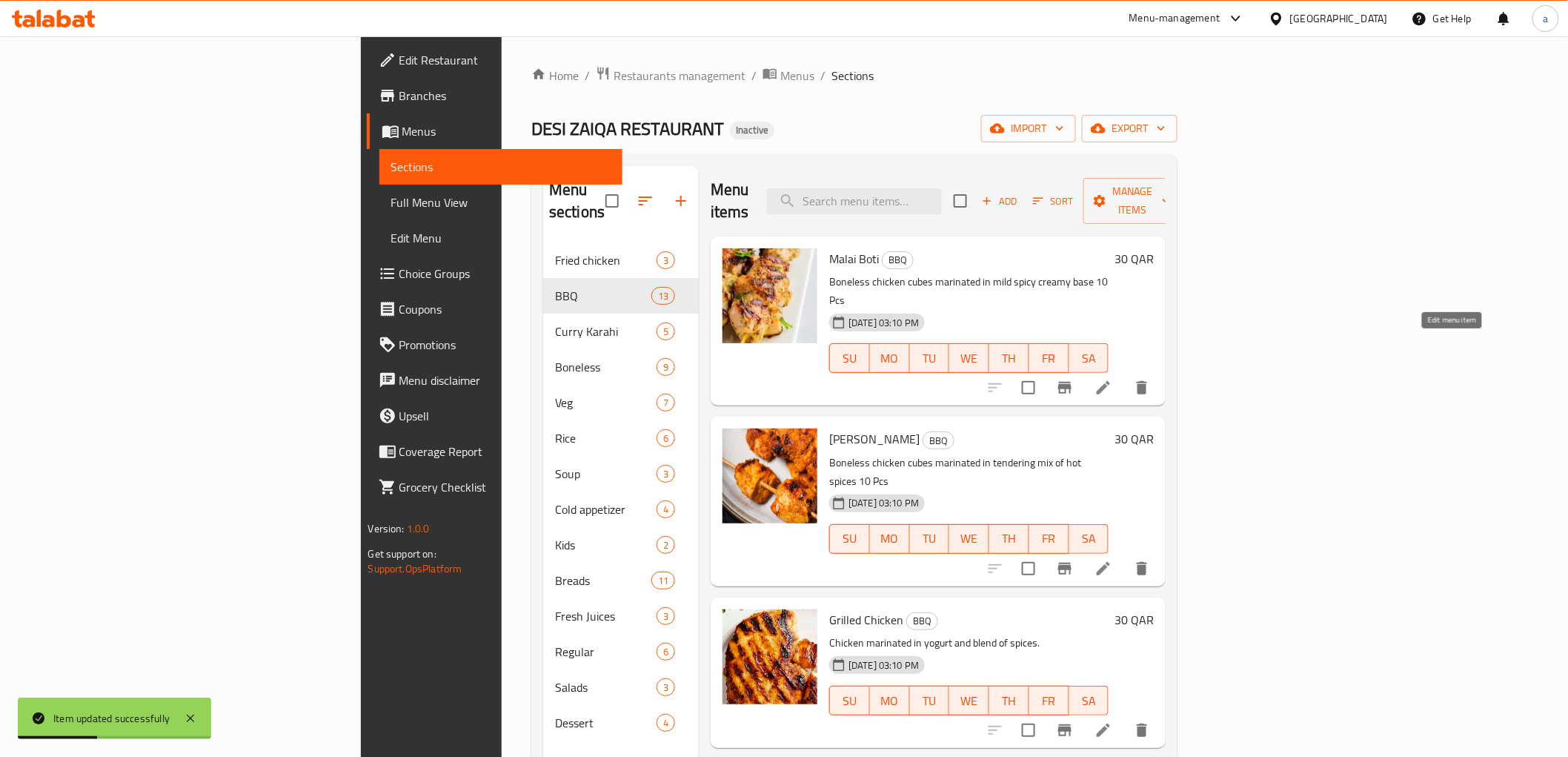
click at [1112, 378] on icon at bounding box center [1103, 387] width 17 height 17
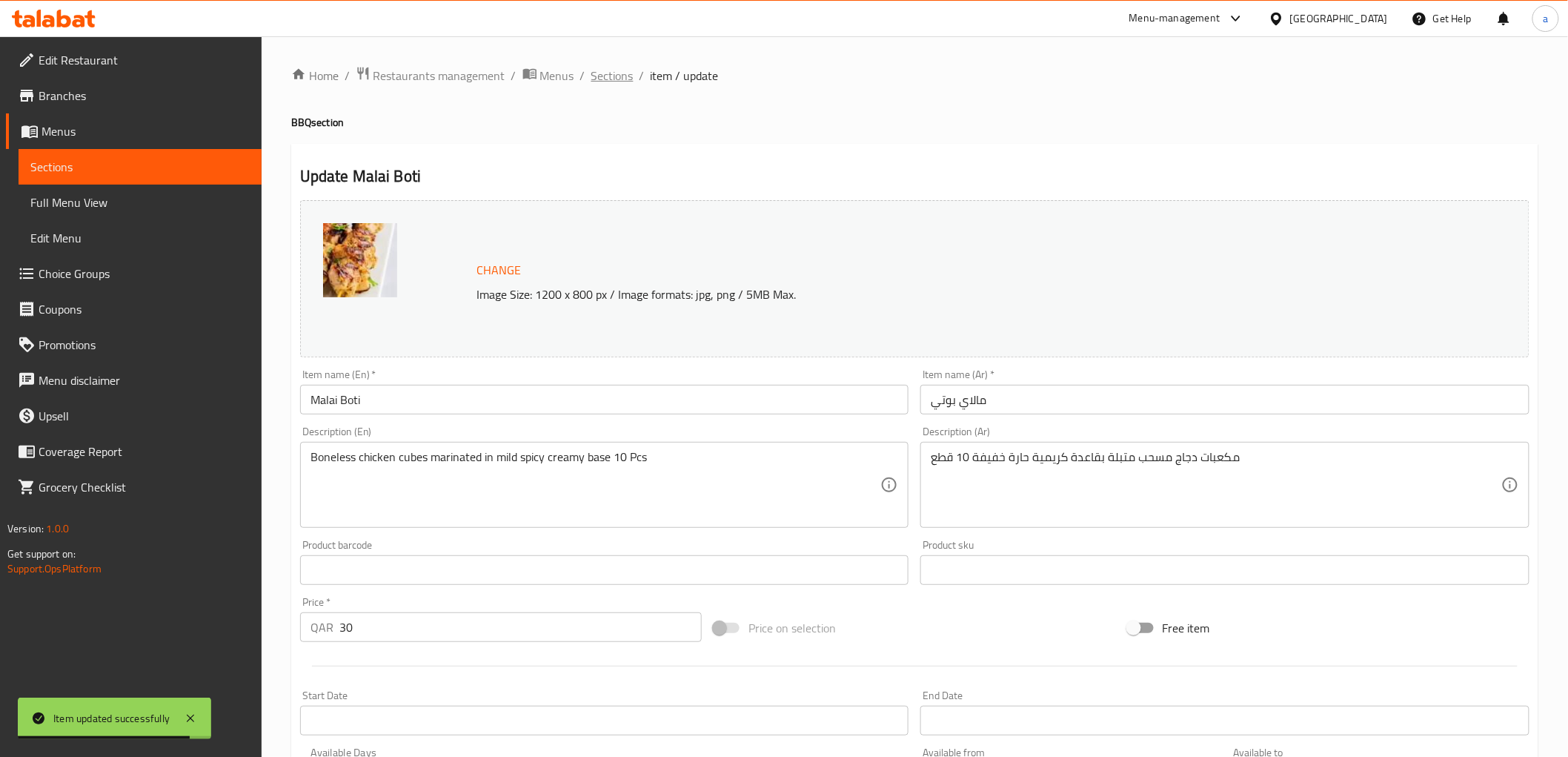
click at [613, 75] on span "Sections" at bounding box center [612, 75] width 42 height 17
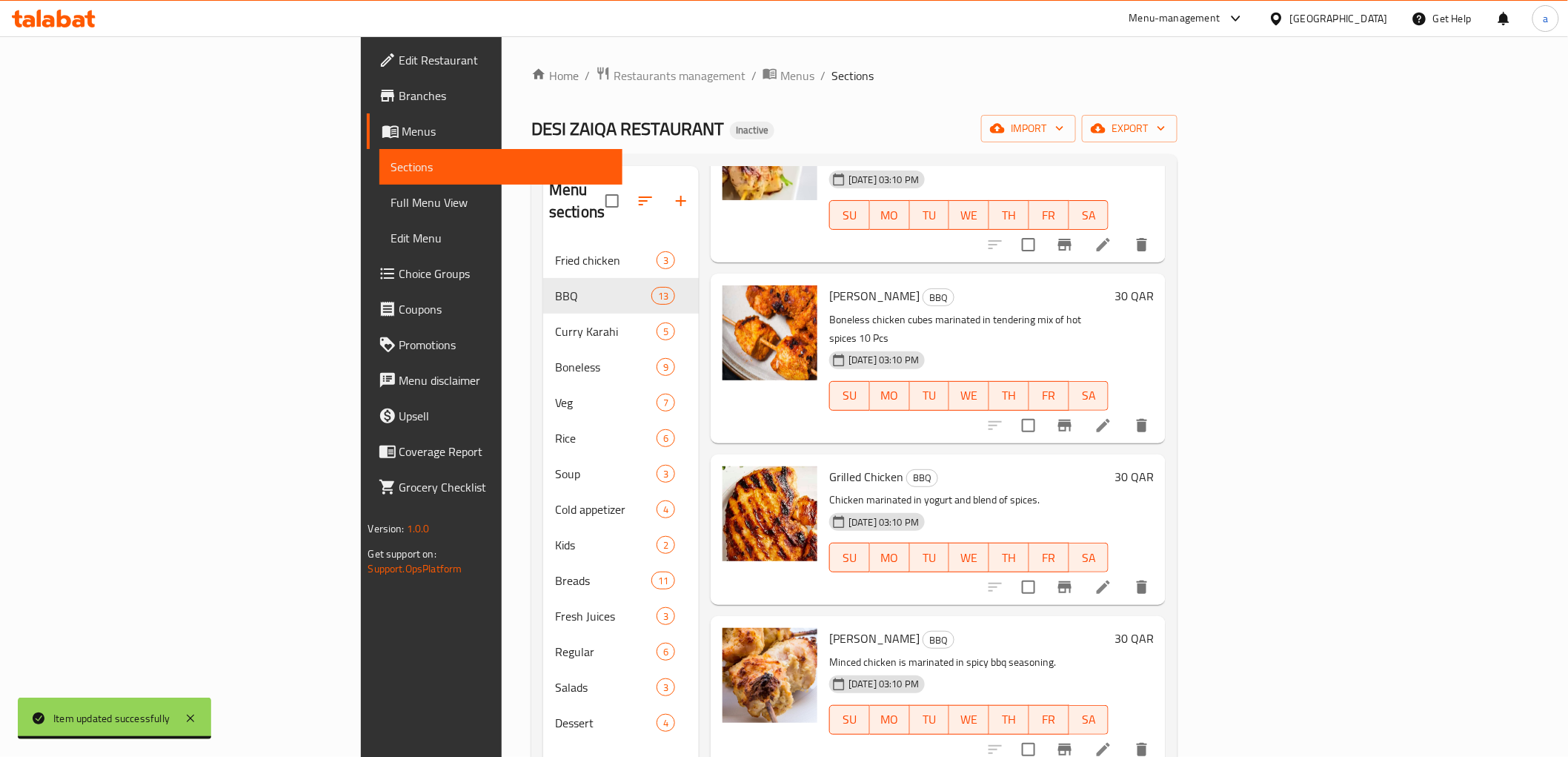
scroll to position [165, 0]
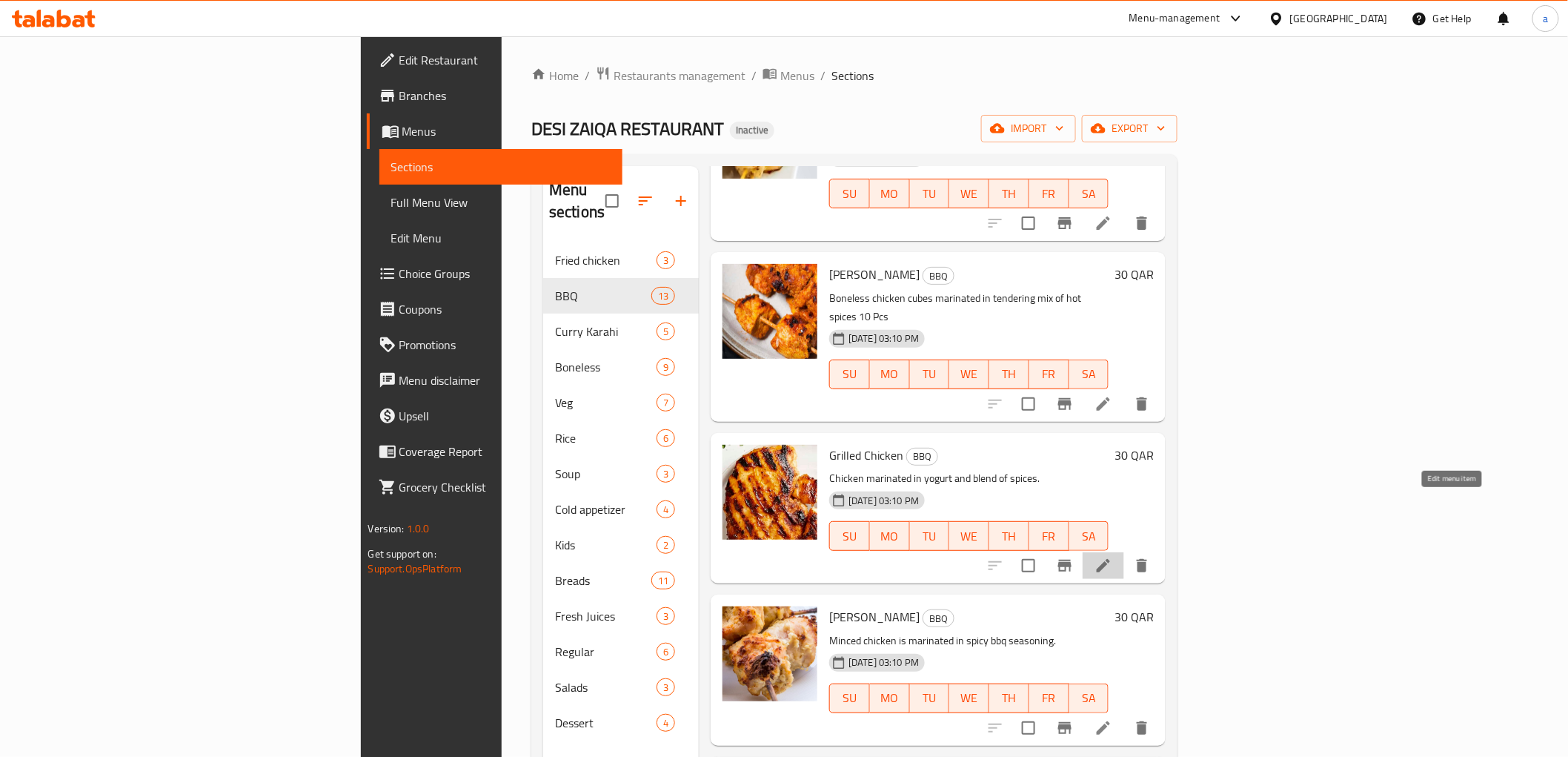
click at [1112, 557] on icon at bounding box center [1103, 565] width 17 height 17
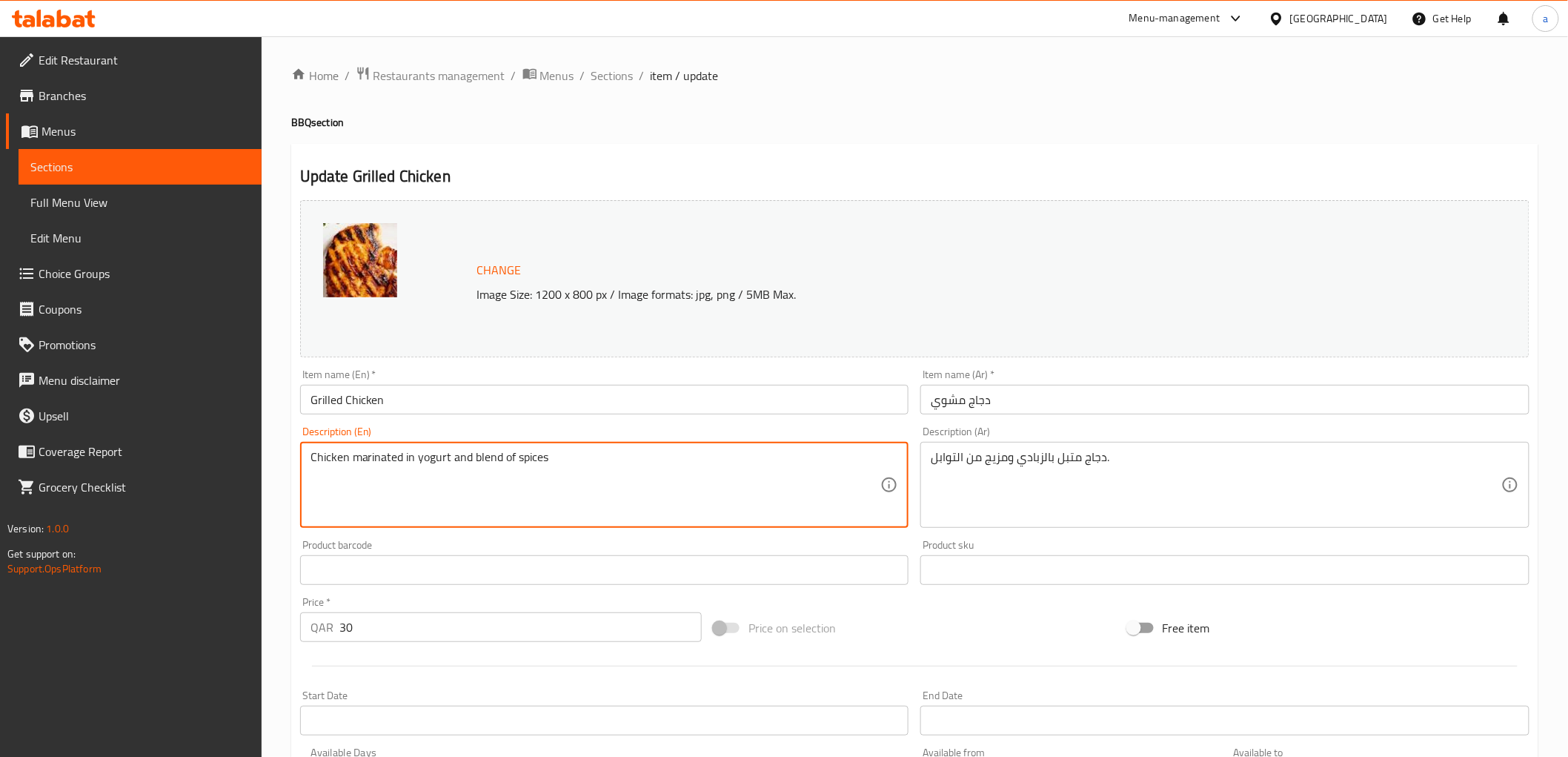
paste textarea "1/2 Kg"
type textarea "Chicken marinated in yogurt and blend of spices 1/2 Kg"
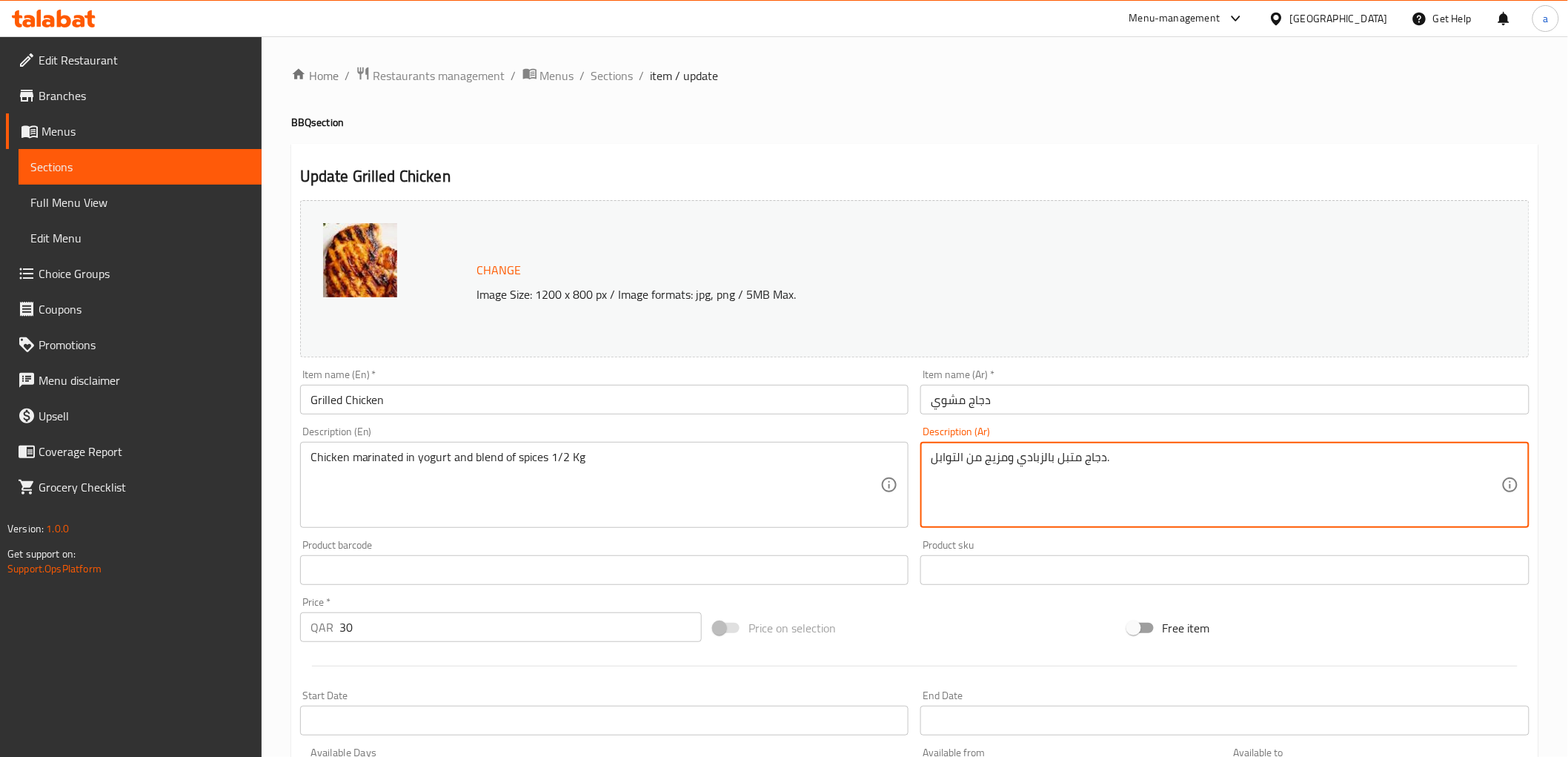
paste textarea "1/2 Kg"
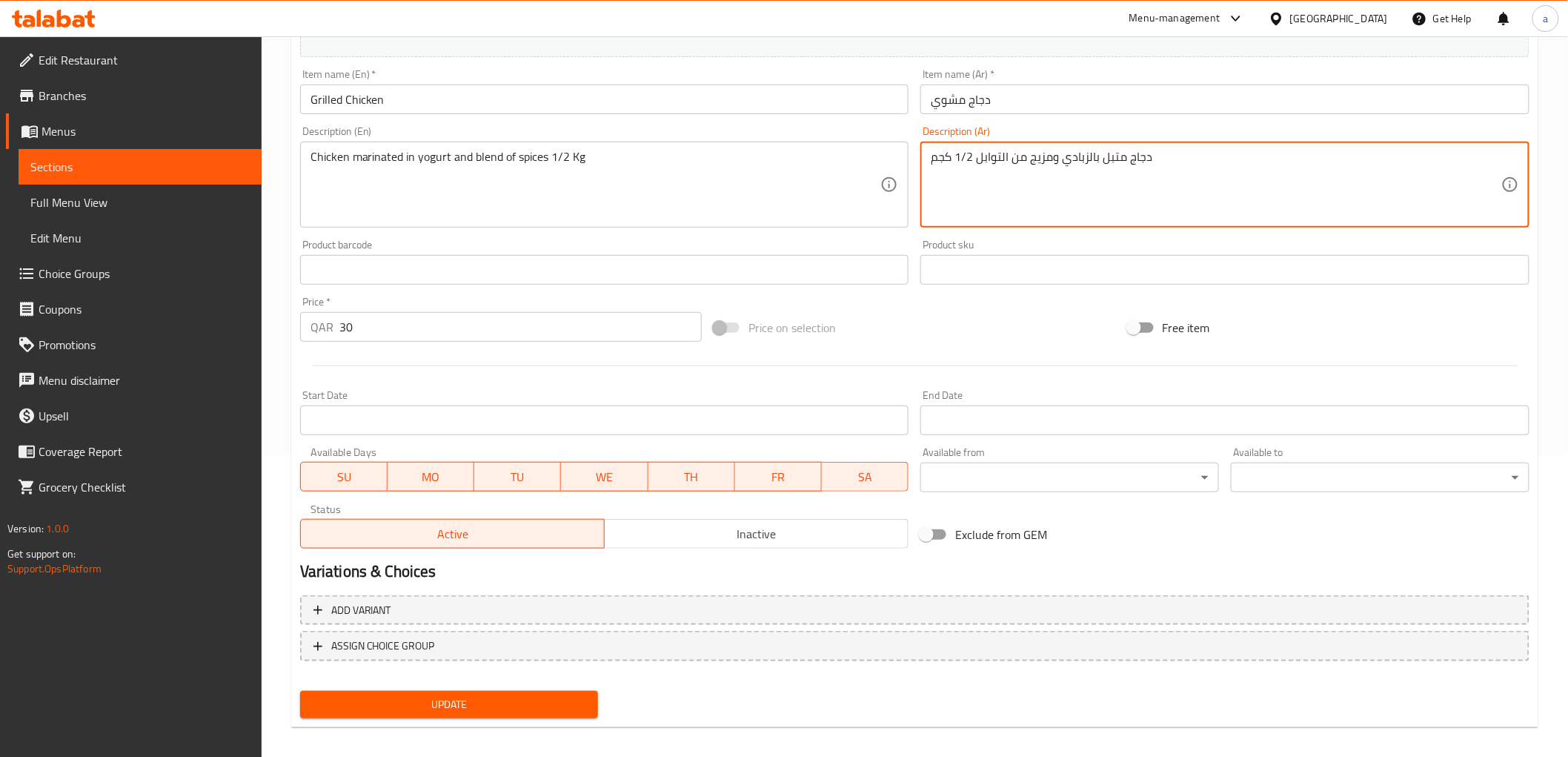
scroll to position [309, 0]
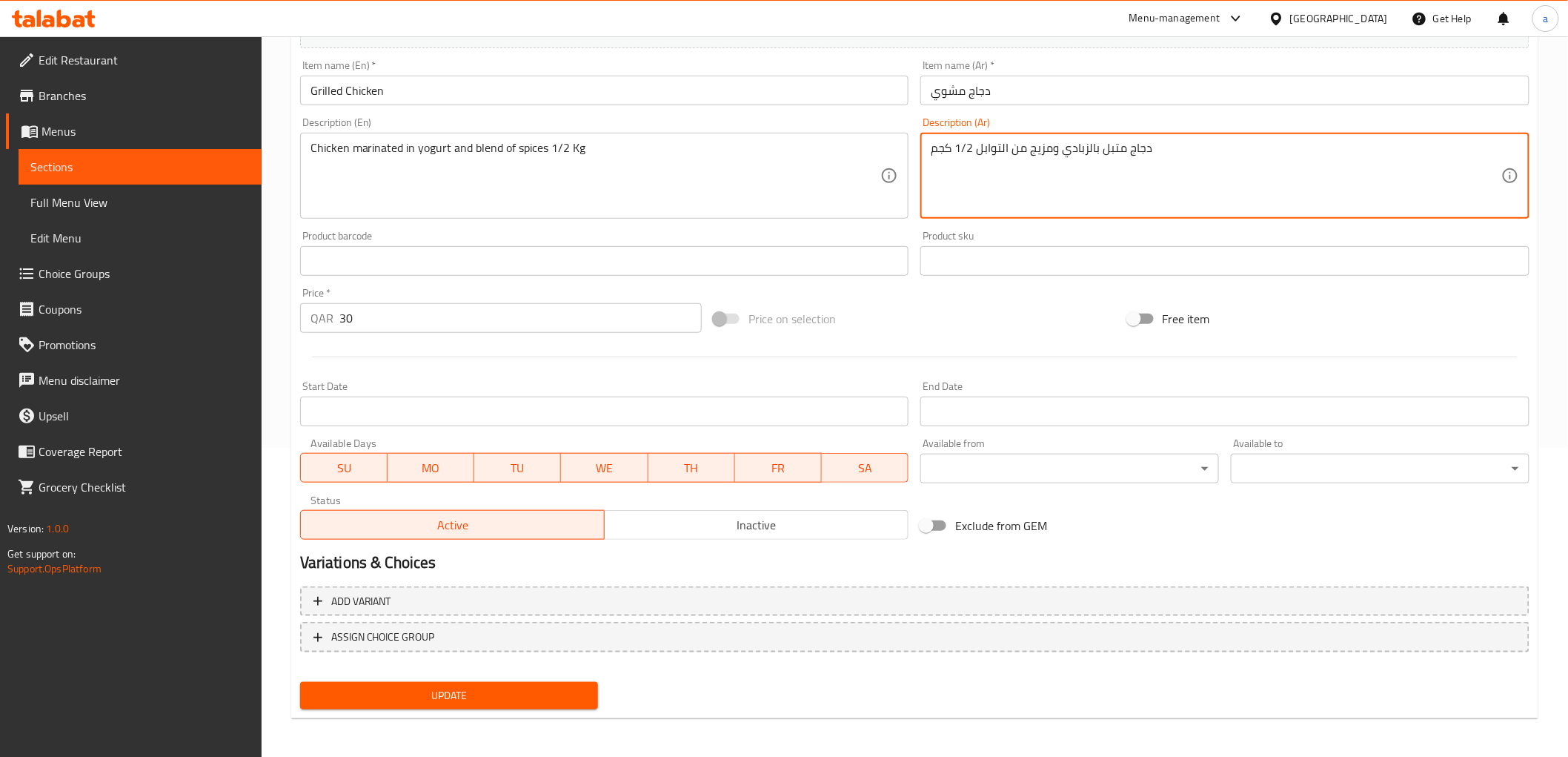
type textarea "دجاج متبل بالزبادي ومزيج من التوابل 1/2 كجم"
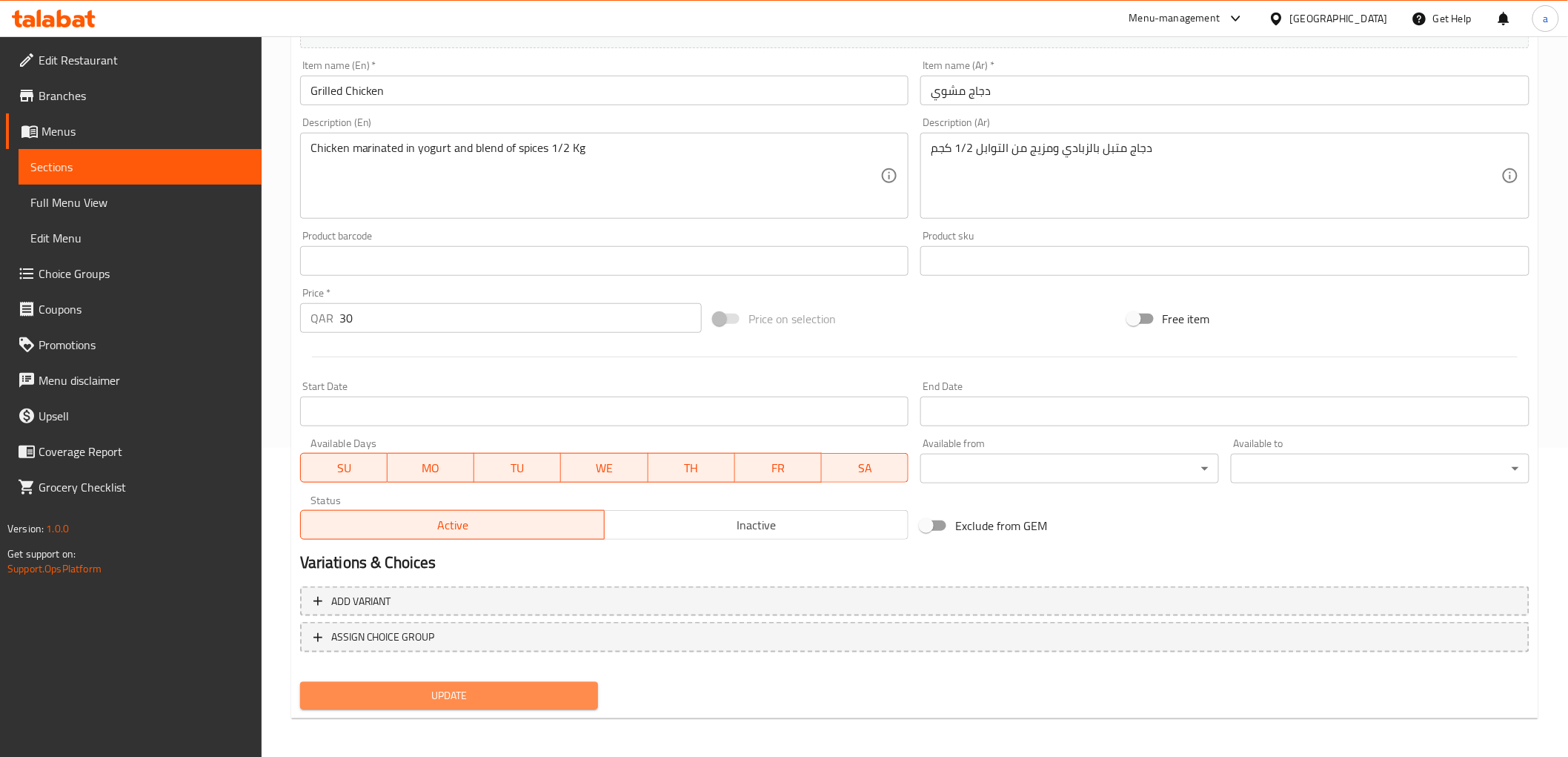
click at [526, 694] on span "Update" at bounding box center [450, 696] width 275 height 18
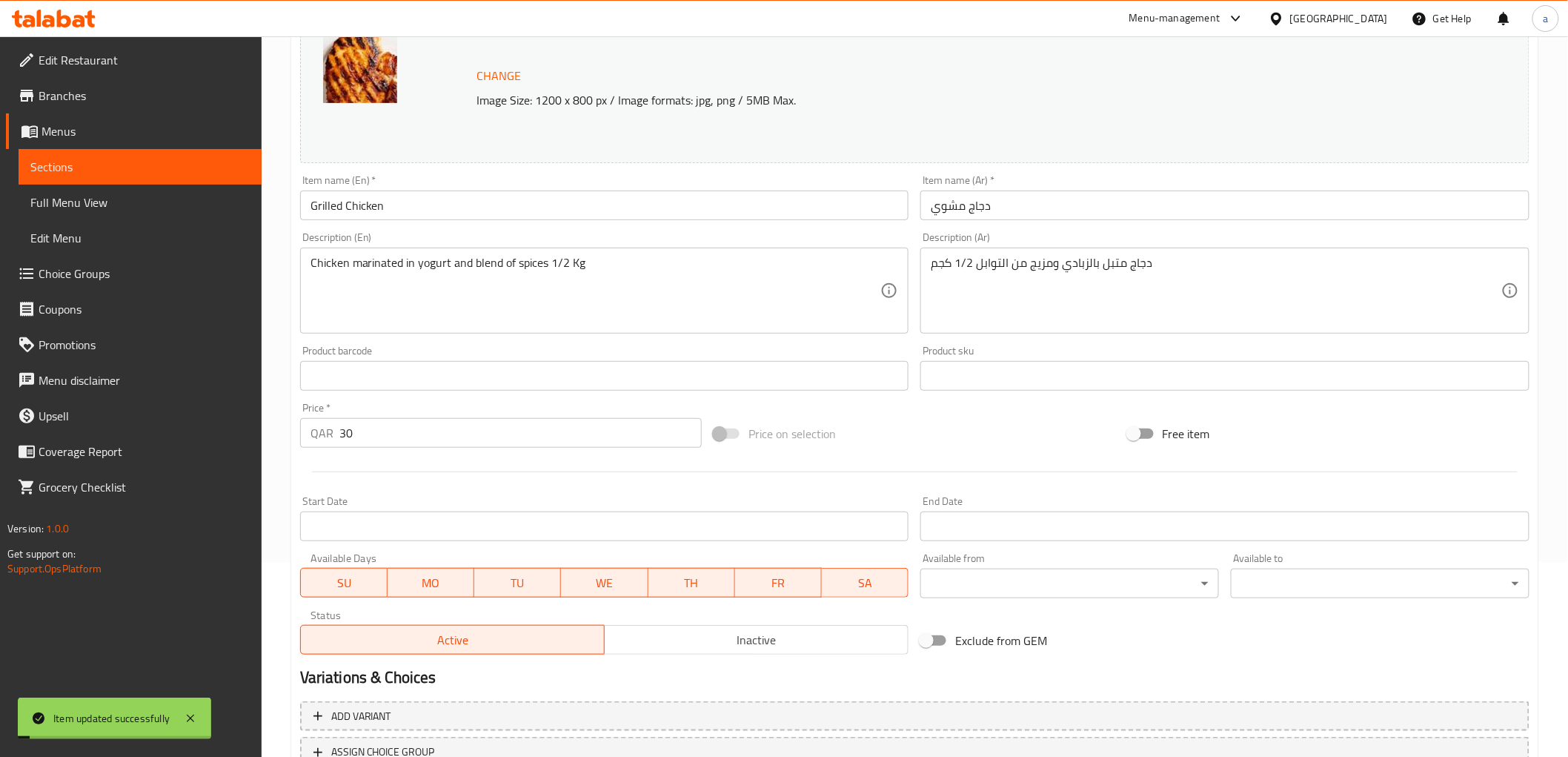
scroll to position [0, 0]
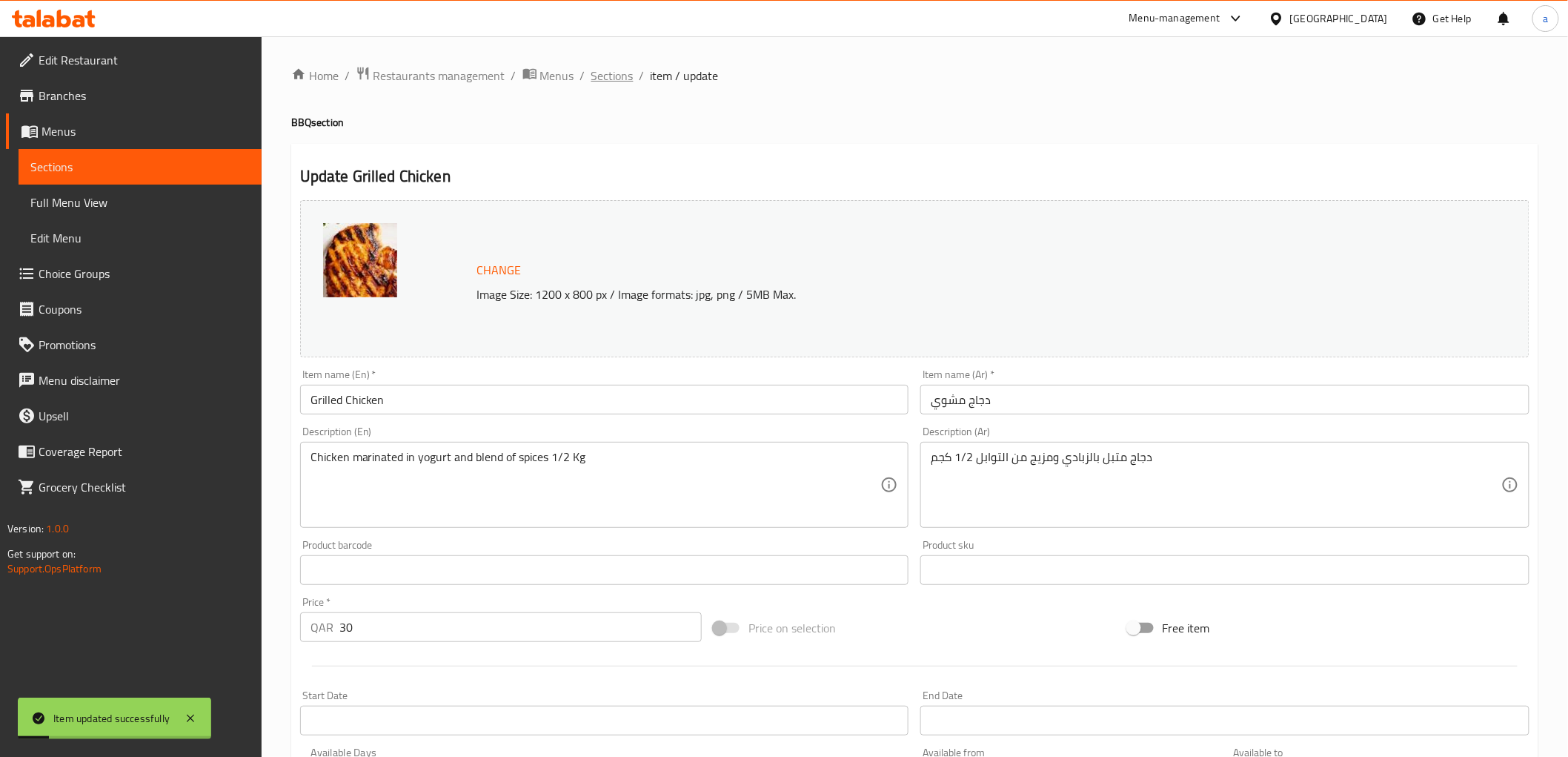
click at [628, 74] on span "Sections" at bounding box center [612, 75] width 42 height 17
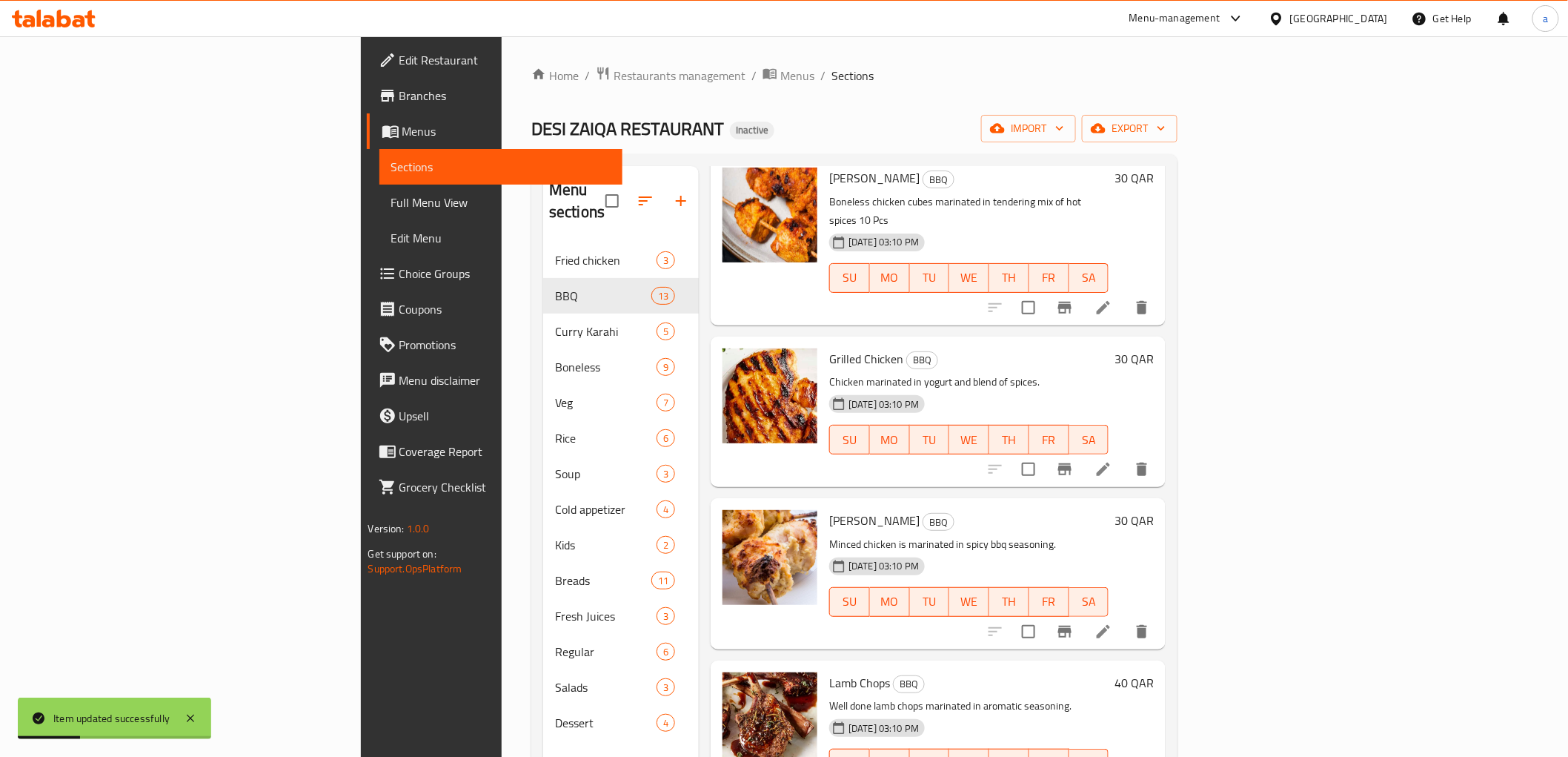
scroll to position [329, 0]
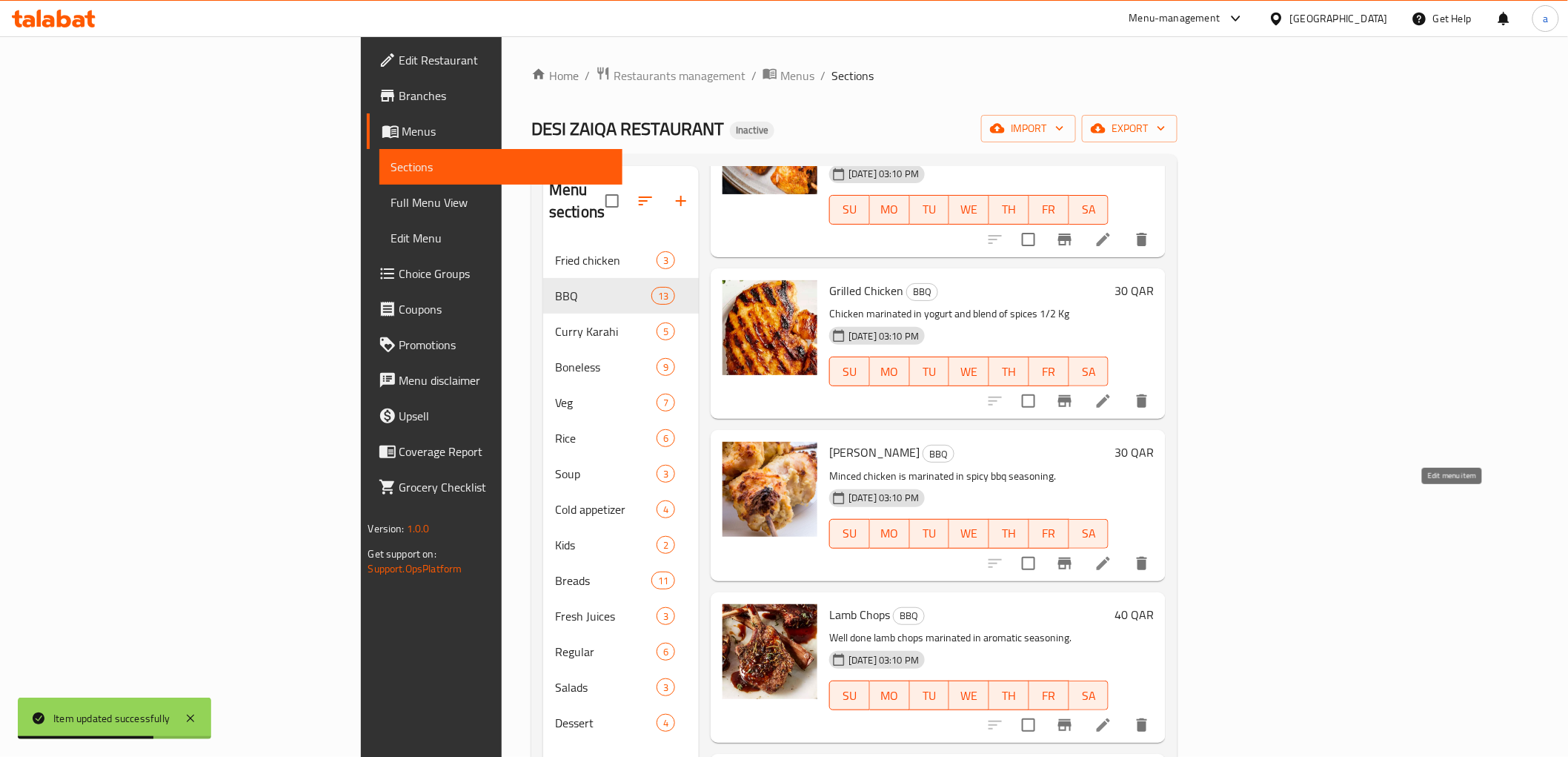
click at [1112, 554] on icon at bounding box center [1103, 562] width 17 height 17
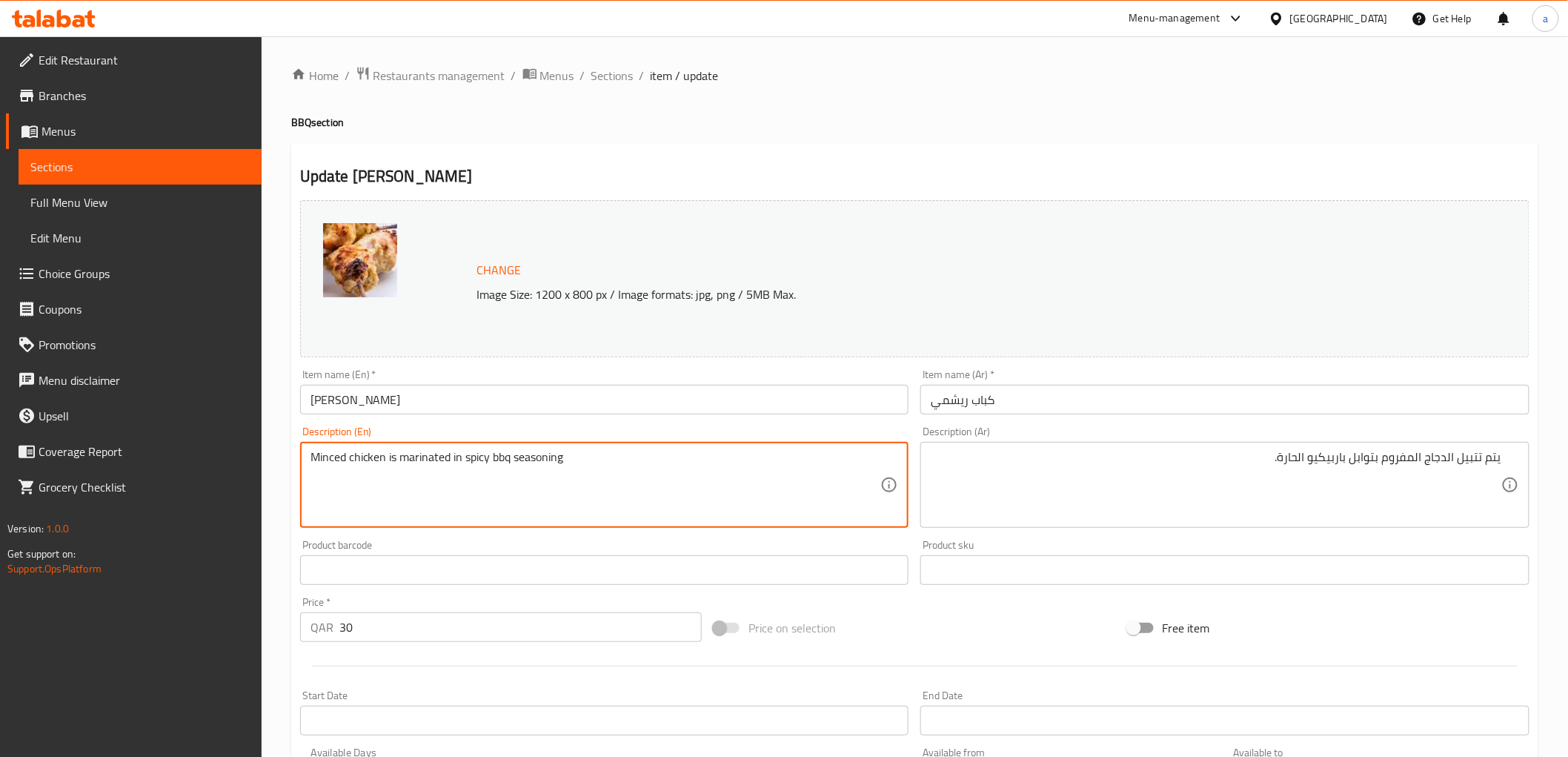
paste textarea "4 Pcs"
type textarea "Minced chicken is marinated in spicy bbq seasoning 4 Pcs"
click at [1189, 448] on div "يتم تتبيل الدجاج المفروم بتوابل باربيكيو الحارة. Description (Ar)" at bounding box center [1225, 485] width 609 height 86
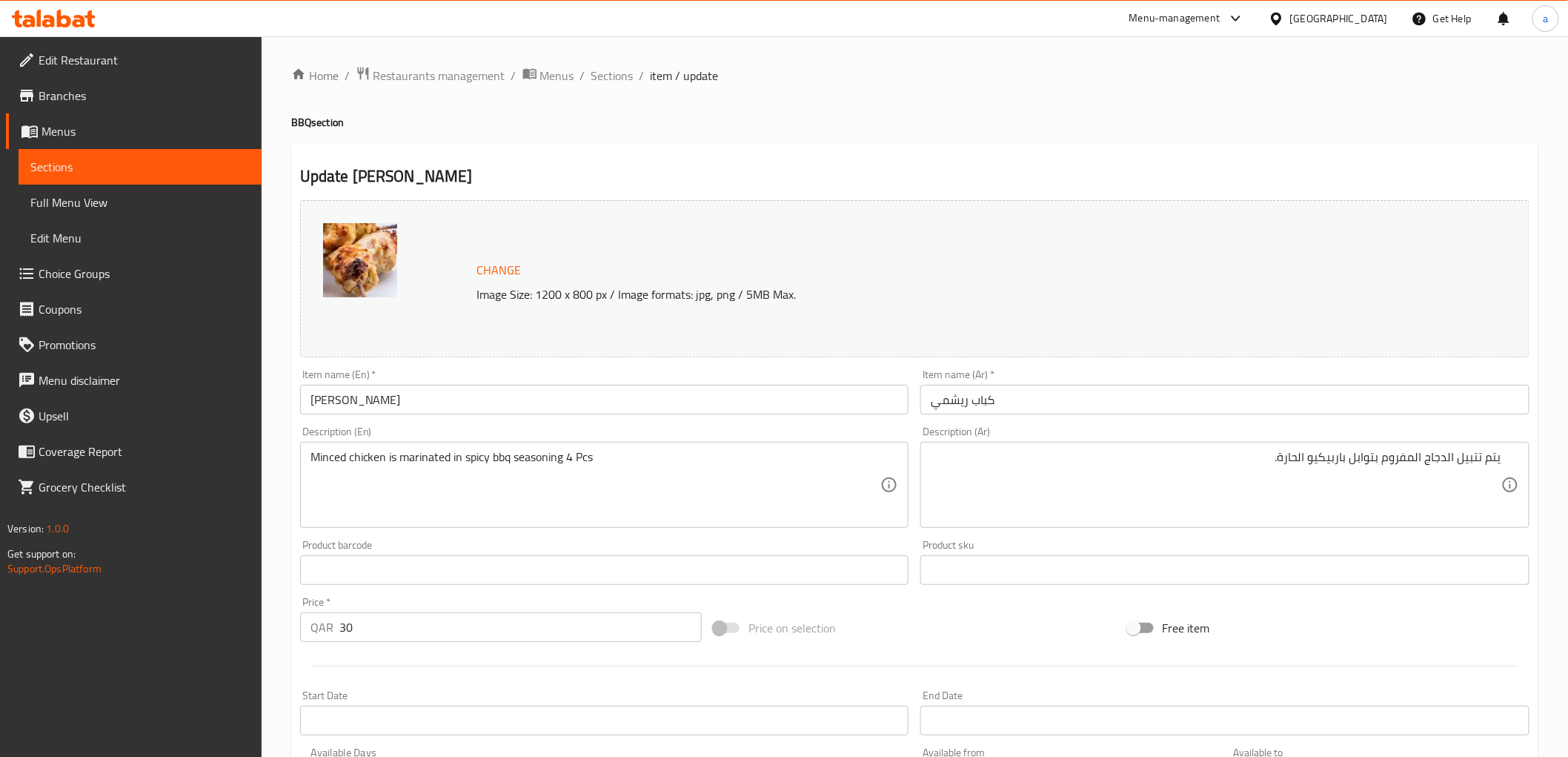
click at [1189, 448] on div "يتم تتبيل الدجاج المفروم بتوابل باربيكيو الحارة. Description (Ar)" at bounding box center [1225, 485] width 609 height 86
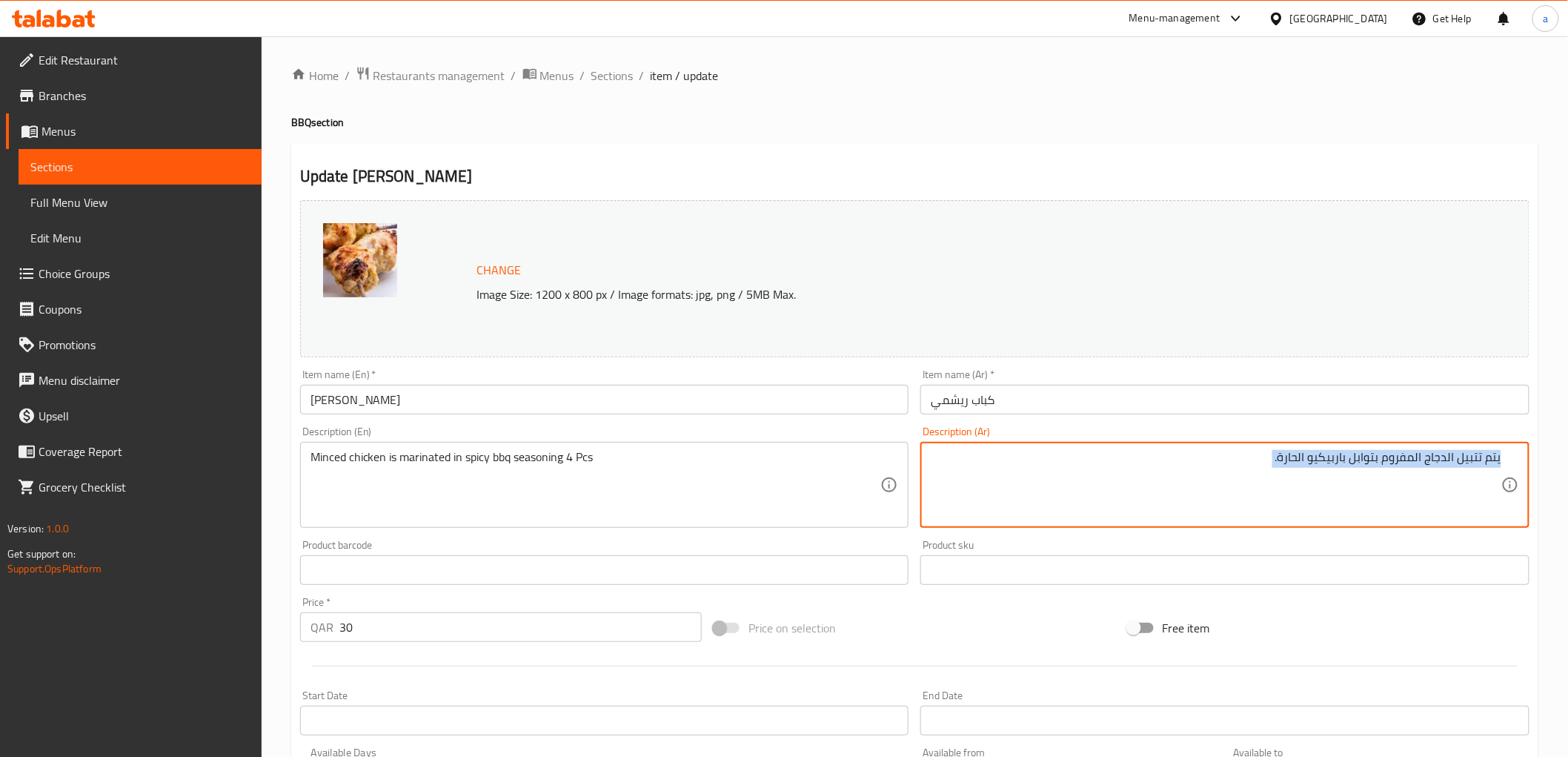
click at [1189, 448] on div "يتم تتبيل الدجاج المفروم بتوابل باربيكيو الحارة. Description (Ar)" at bounding box center [1225, 485] width 609 height 86
click at [1254, 454] on textarea "يتم تتبيل الدجاج المفروم بتوابل باربيكيو الحارة." at bounding box center [1215, 485] width 570 height 70
paste textarea "4 Pcs"
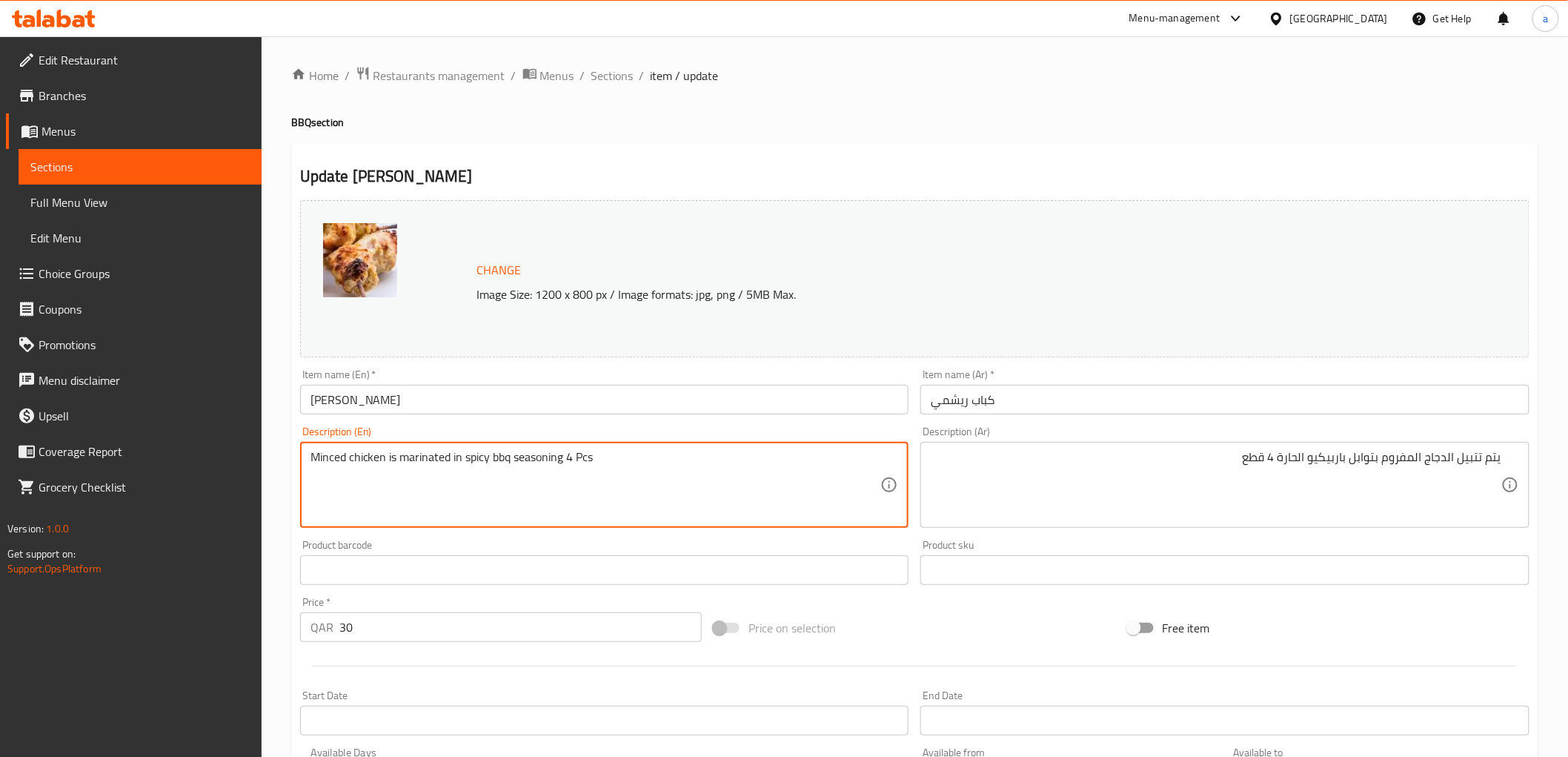
click at [327, 460] on textarea "Minced chicken is marinated in spicy bbq seasoning 4 Pcs" at bounding box center [595, 485] width 570 height 70
click at [565, 477] on textarea "Minced chicken is marinated in spicy bbq seasoning 4 Pcs" at bounding box center [595, 485] width 570 height 70
click at [416, 465] on textarea "Minced chicken is marinated in spicy bbq seasoning 4 Pcs" at bounding box center [595, 485] width 570 height 70
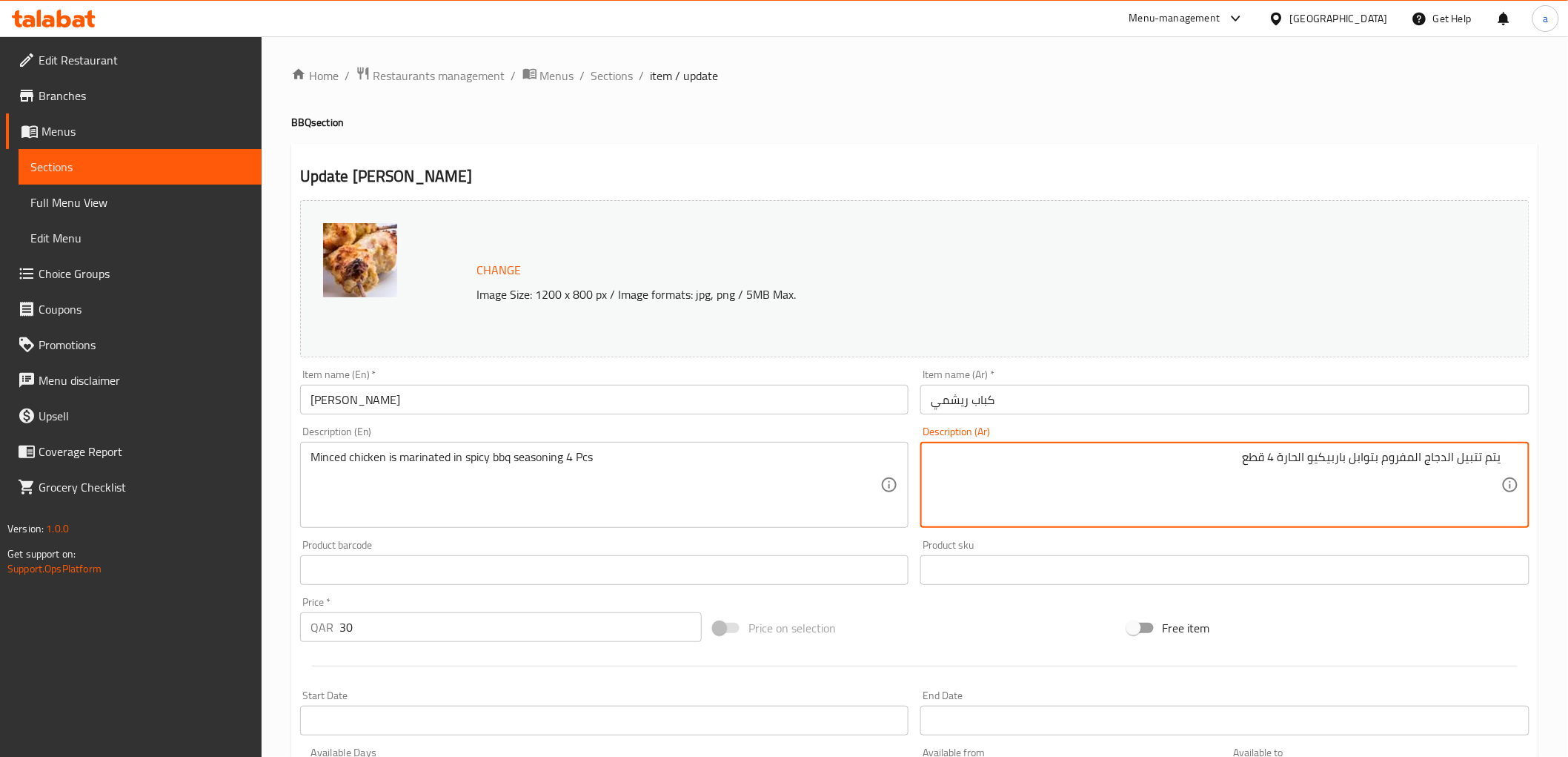
drag, startPoint x: 1456, startPoint y: 460, endPoint x: 1520, endPoint y: 456, distance: 64.1
type textarea "يتم تتبيل الدجاج المفروم بتوابل باربيكيو الحارة 4 قطع"
click at [1390, 475] on textarea "يتم تتبيل الدجاج المفروم بتوابل باربيكيو الحارة 4 قطع" at bounding box center [1215, 485] width 570 height 70
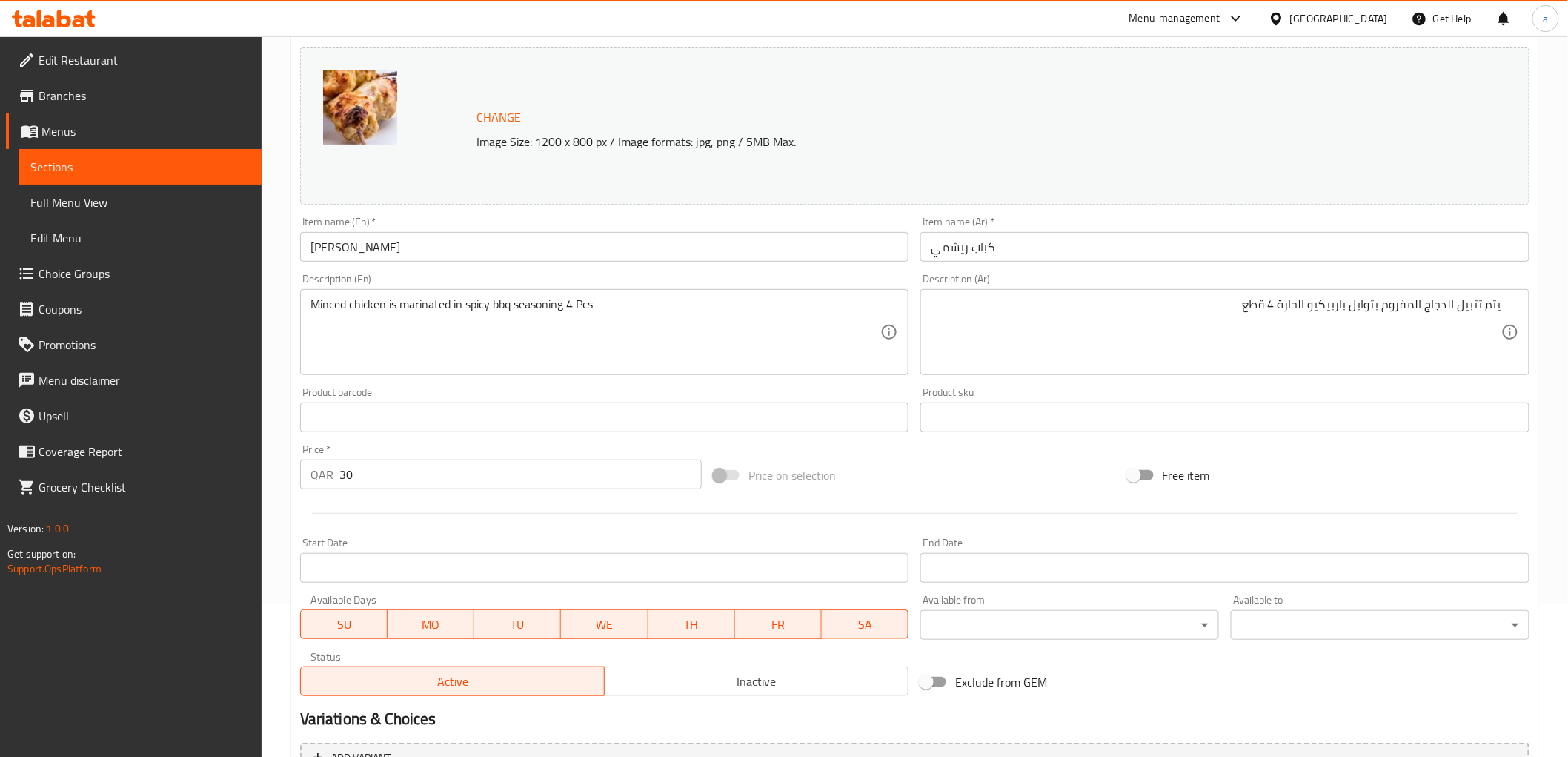
scroll to position [309, 0]
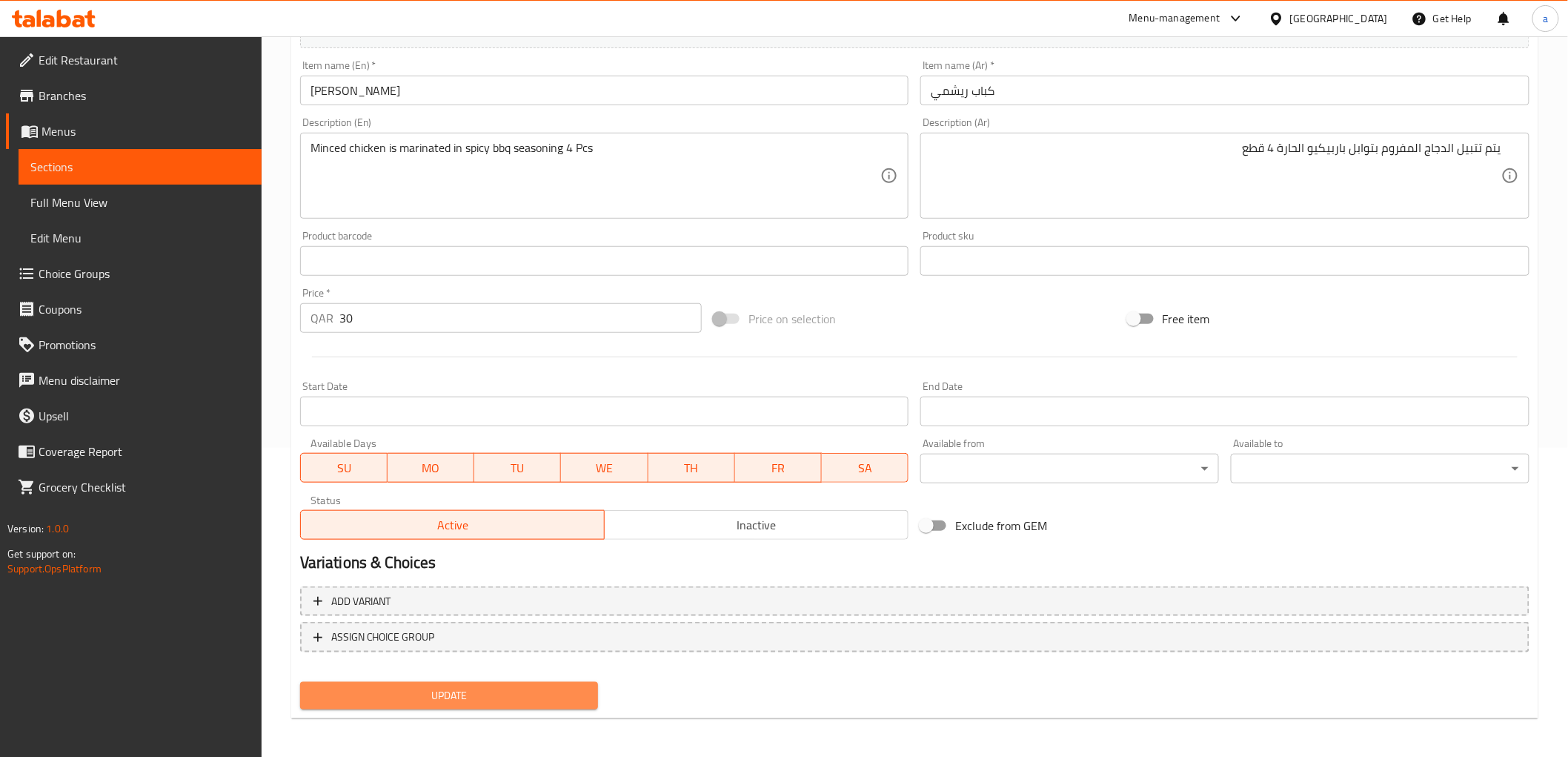
click at [546, 697] on span "Update" at bounding box center [450, 696] width 275 height 18
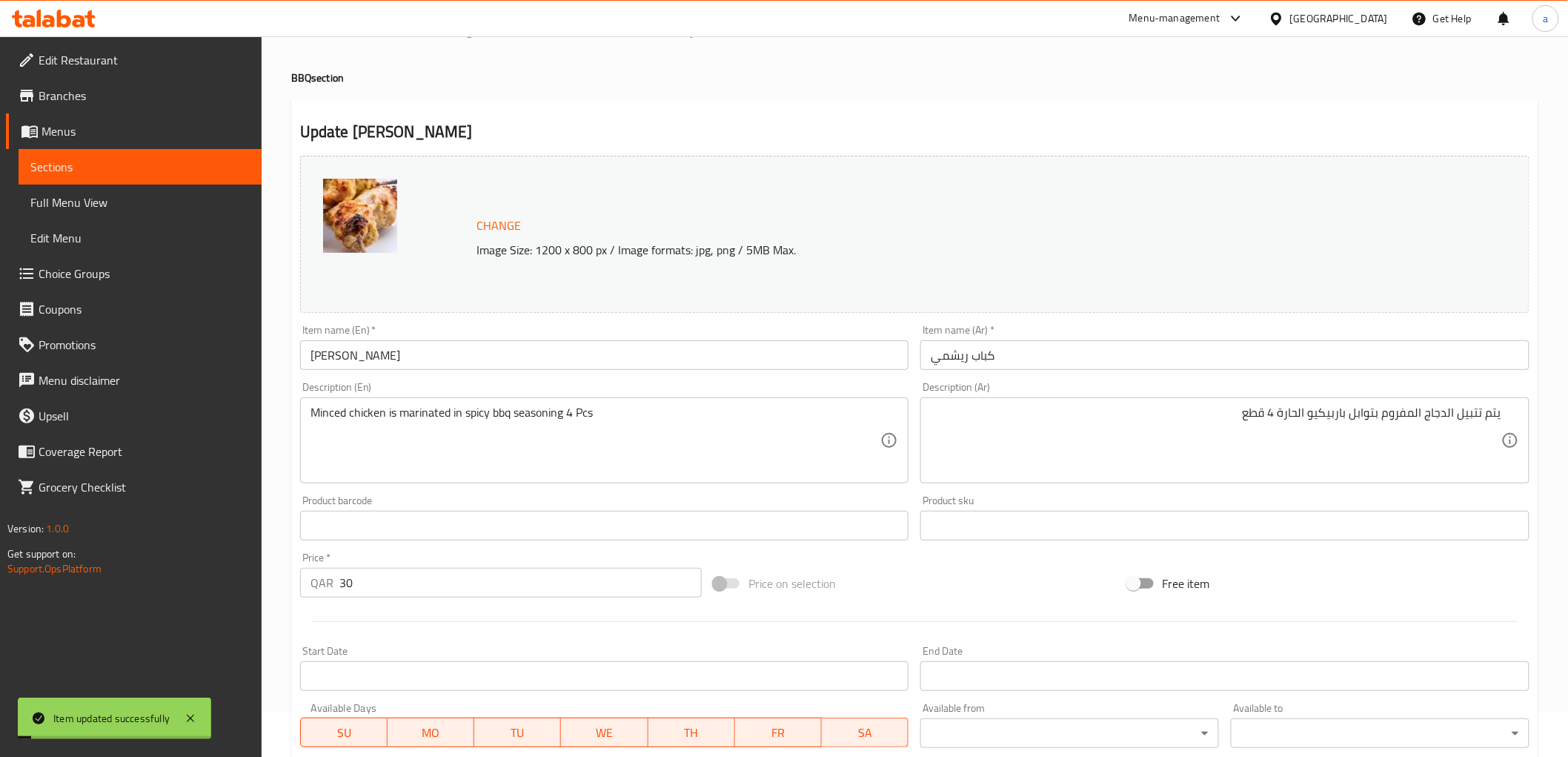
scroll to position [0, 0]
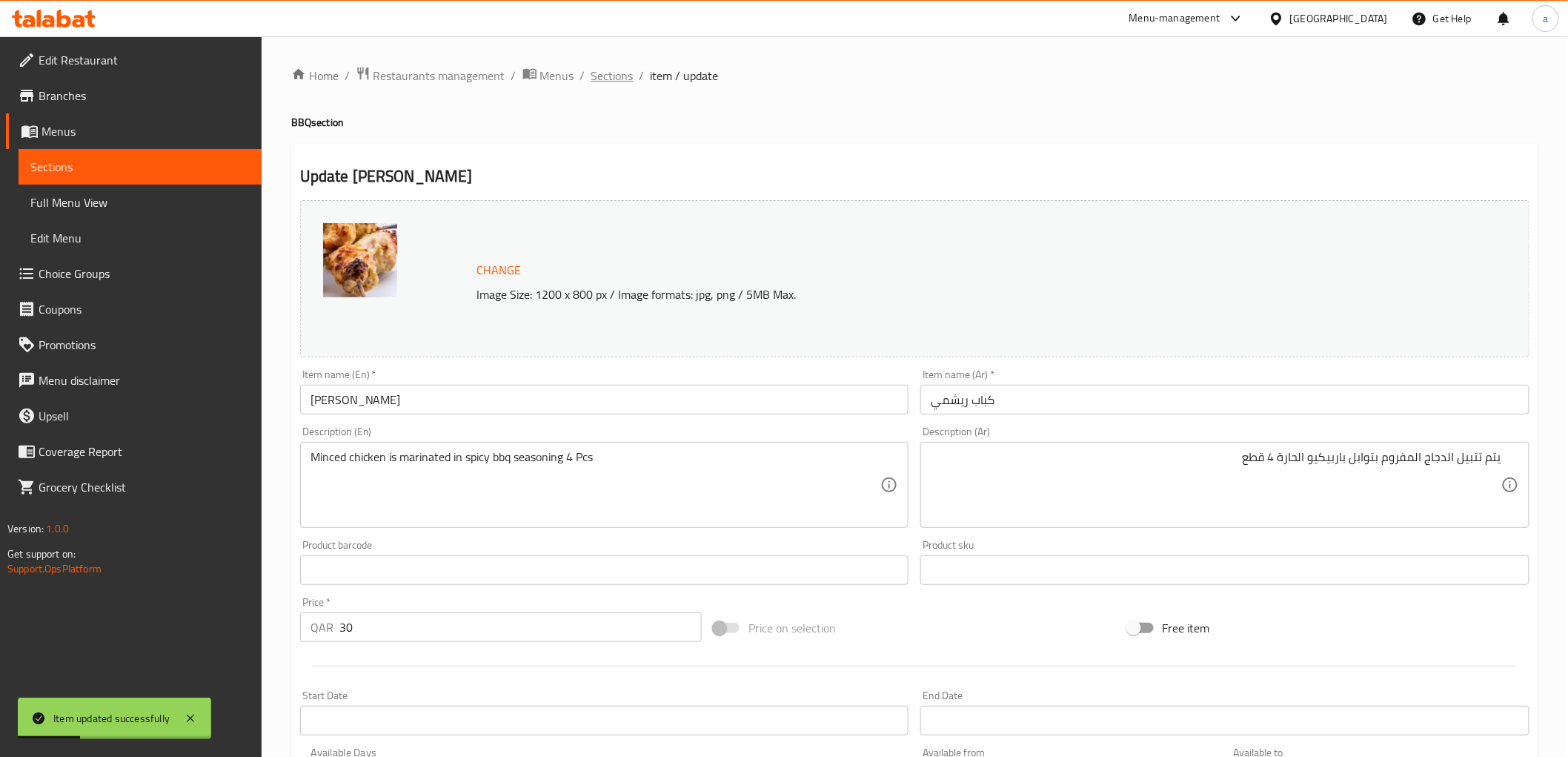
click at [613, 80] on span "Sections" at bounding box center [612, 75] width 42 height 17
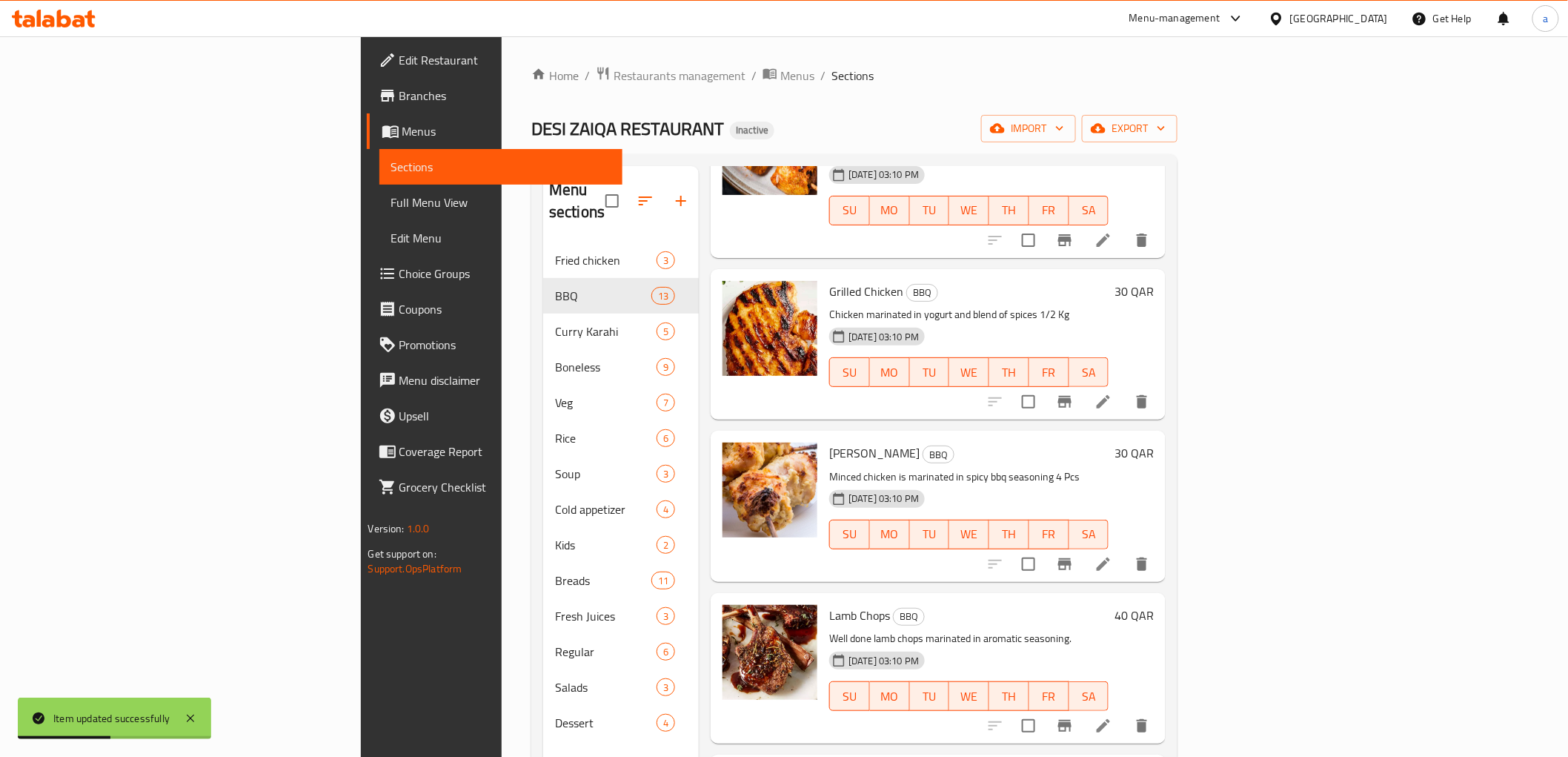
scroll to position [329, 0]
click at [1112, 716] on icon at bounding box center [1103, 725] width 17 height 17
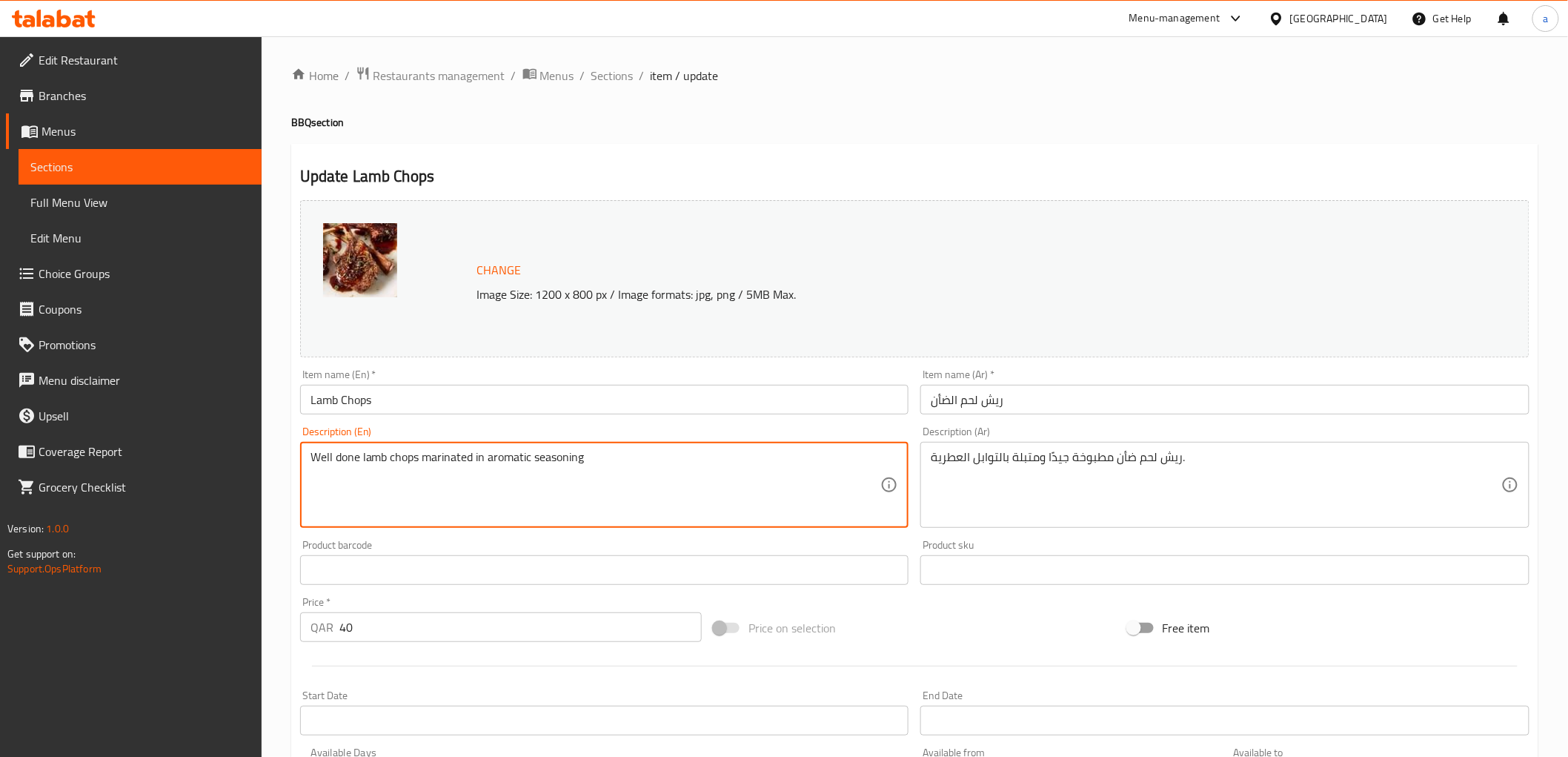
paste textarea "4 Pcs"
type textarea "Well done lamb chops marinated in aromatic seasoning 4 Pcs"
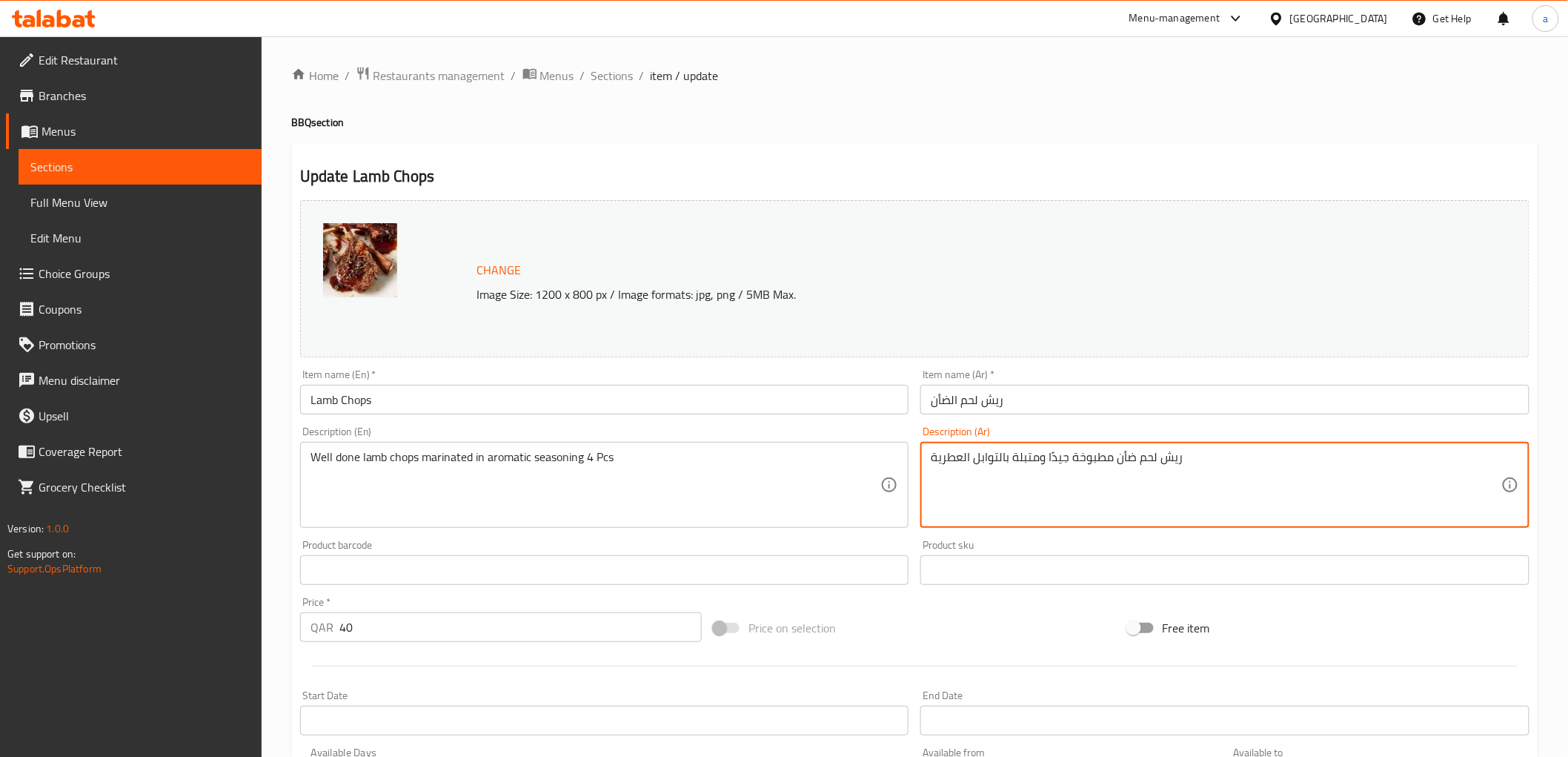
paste textarea "4 Pcs"
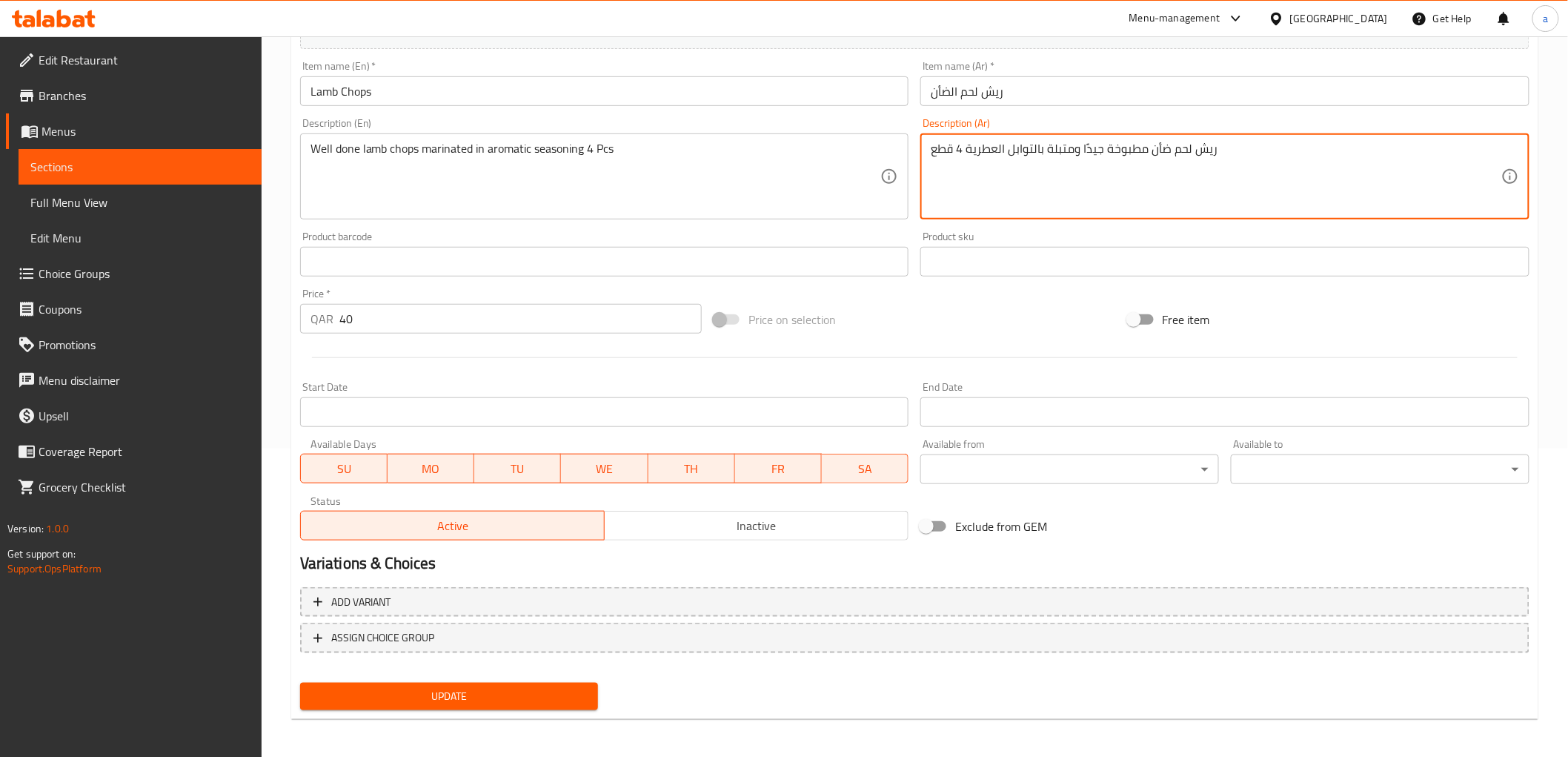
scroll to position [309, 0]
type textarea "ريش لحم ضأن مطبوخة جيدًا ومتبلة بالتوابل العطرية 4 قطع"
click at [541, 697] on span "Update" at bounding box center [450, 696] width 275 height 18
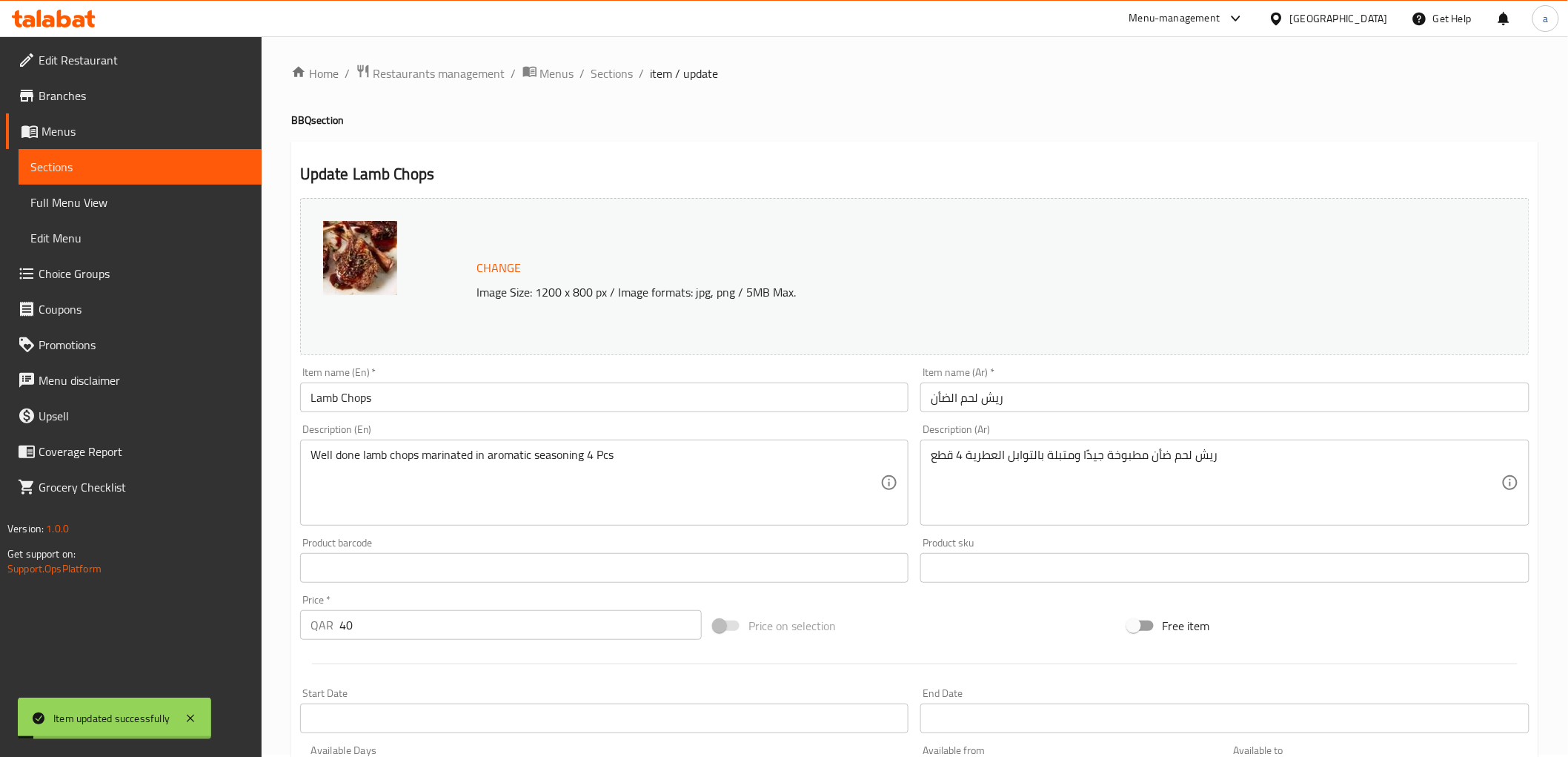
scroll to position [0, 0]
click at [618, 75] on span "Sections" at bounding box center [612, 75] width 42 height 17
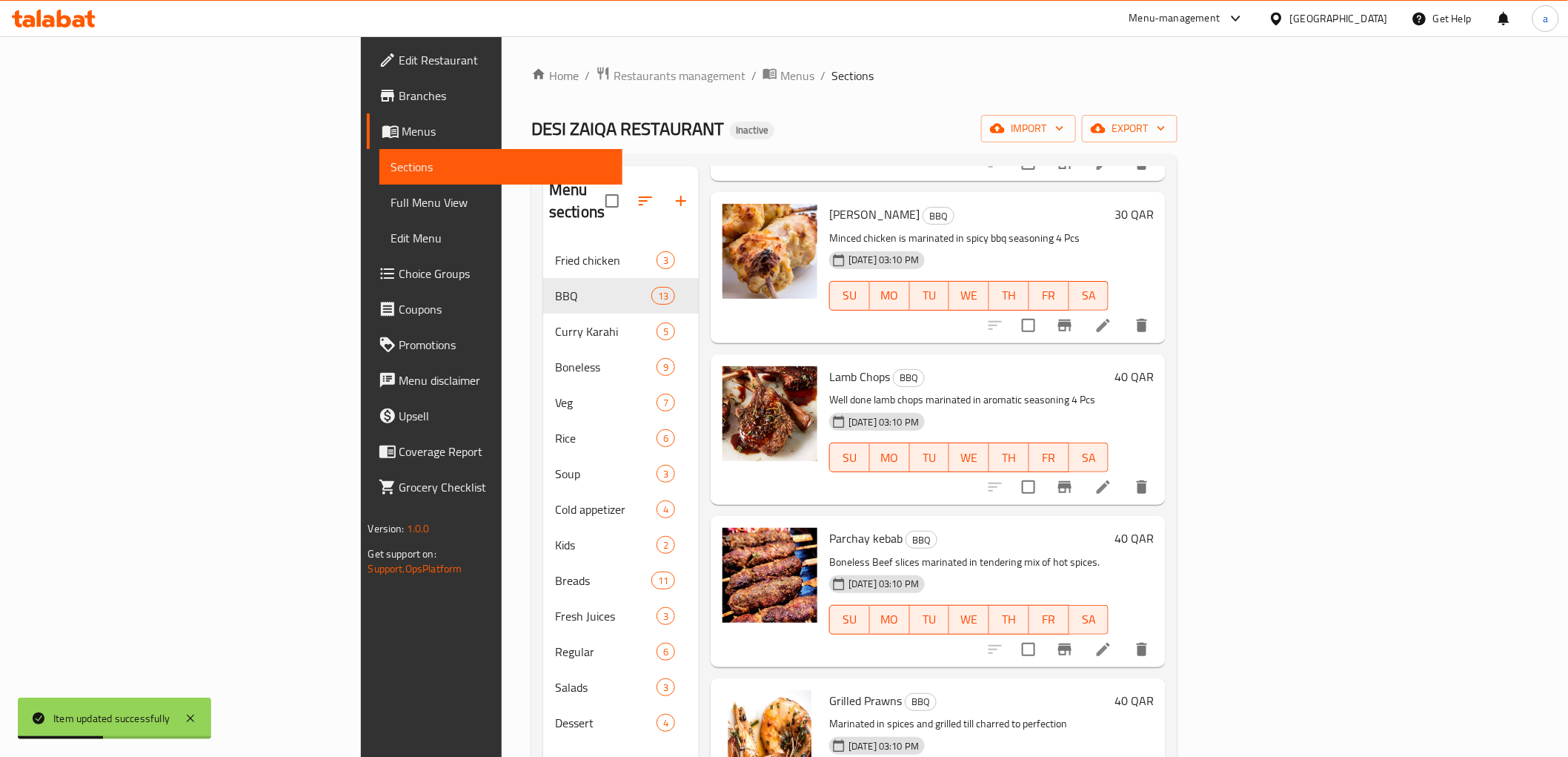
scroll to position [576, 0]
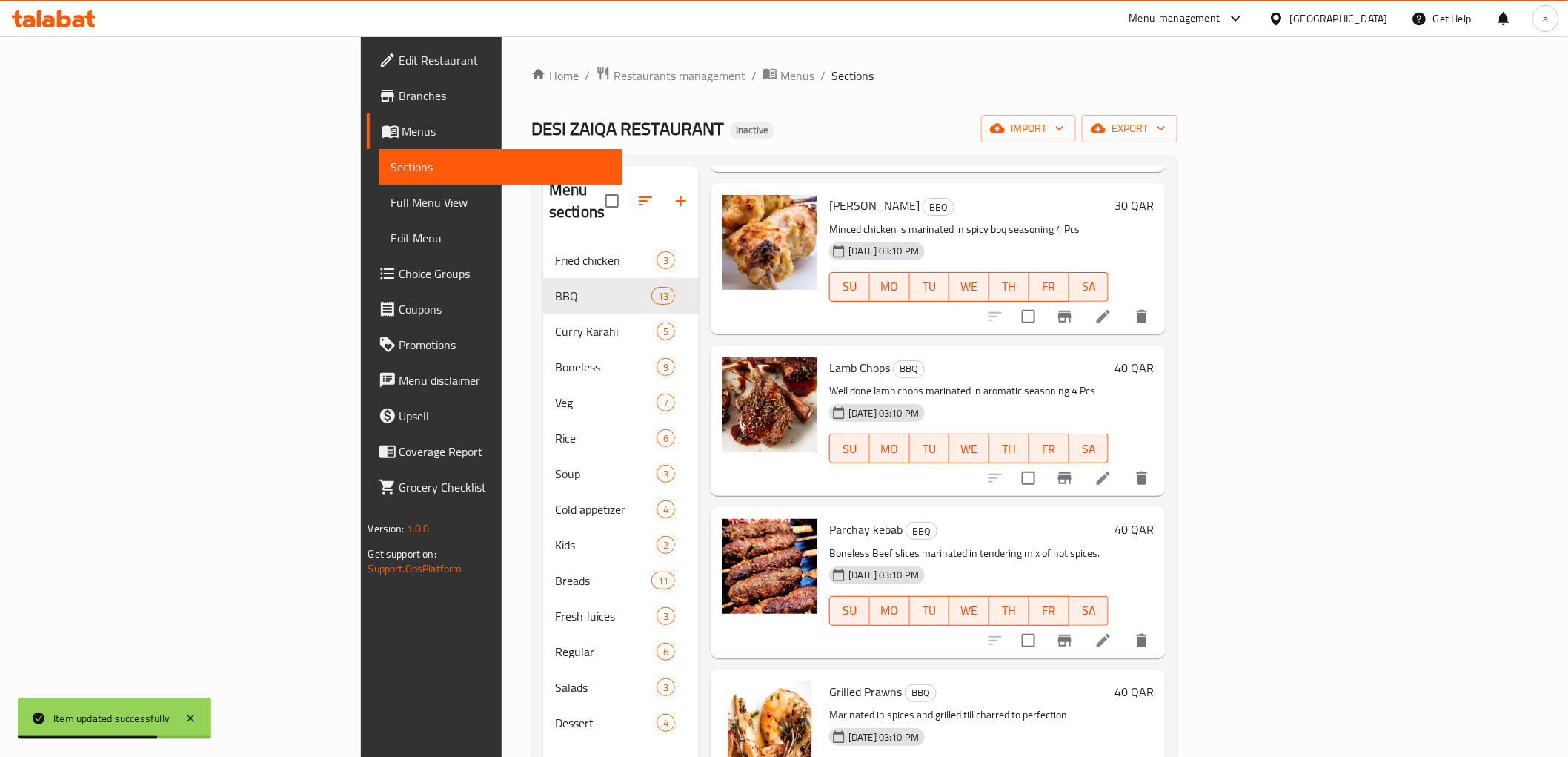
click at [1112, 632] on icon at bounding box center [1103, 640] width 17 height 17
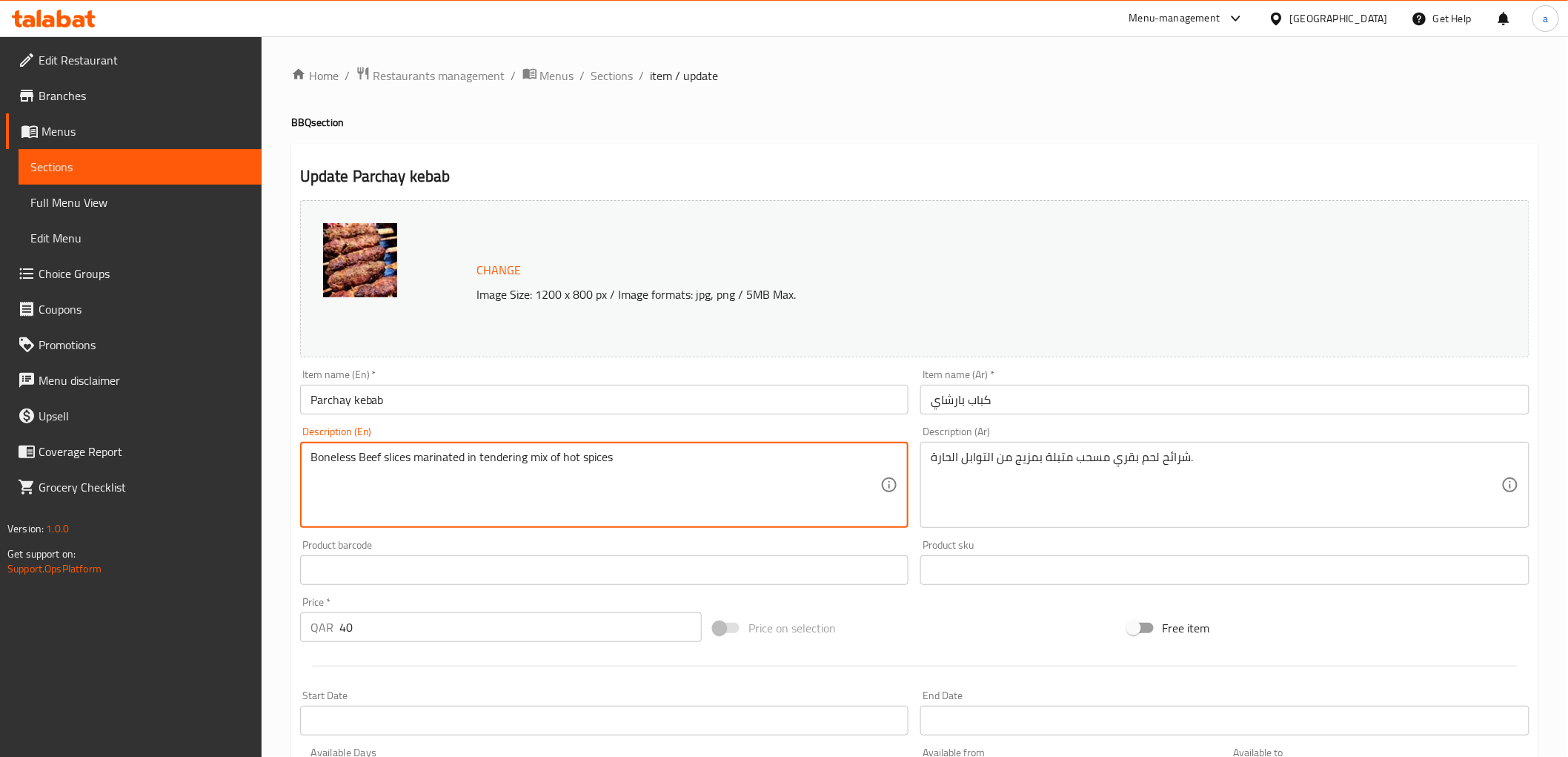
paste textarea "250 Gms"
type textarea "Boneless Beef slices marinated in tendering mix of hot spices 250 Gms"
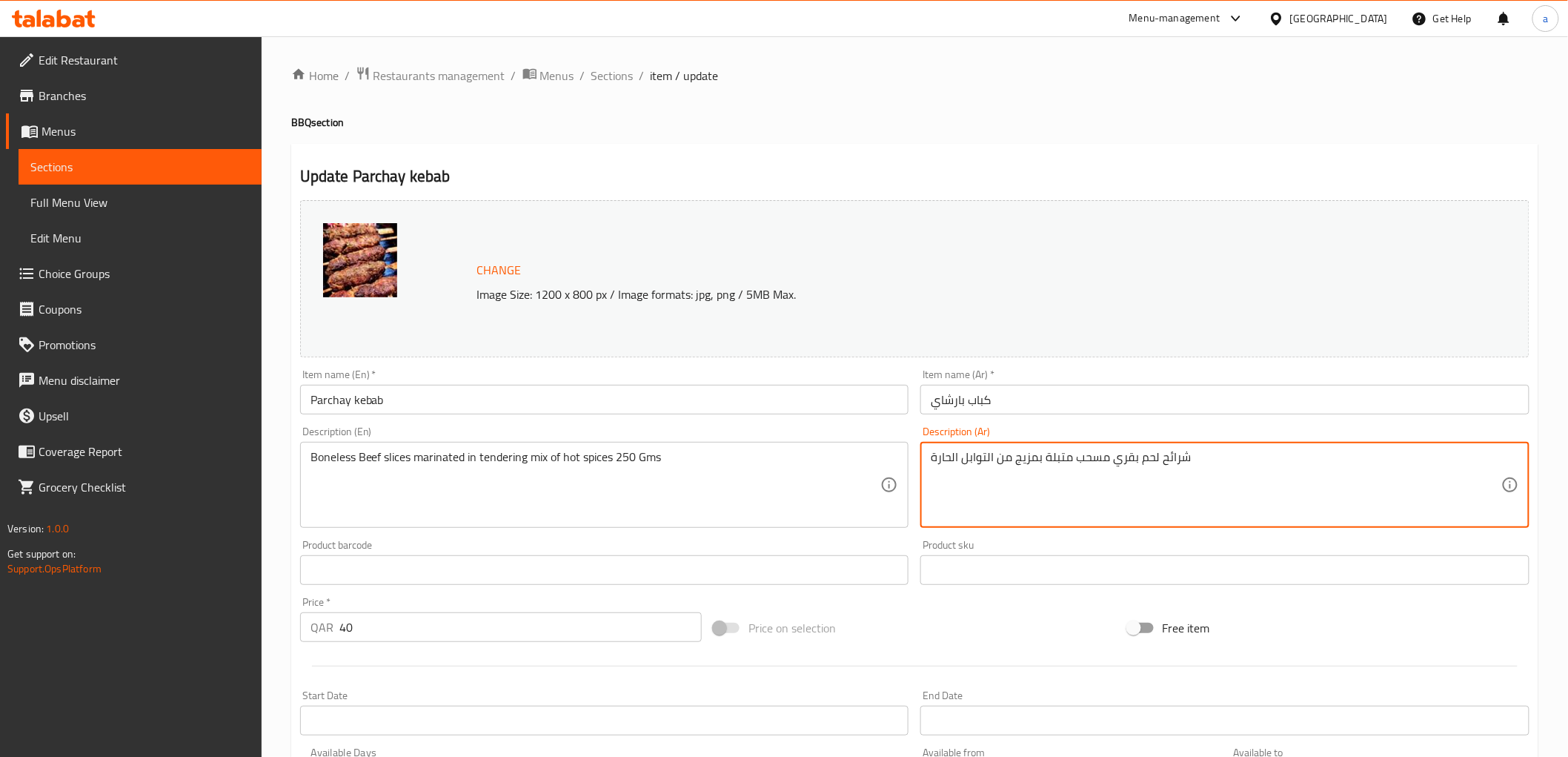
paste textarea "250 Gms"
click at [1049, 460] on textarea "شرائح لحم بقري مسحب متبلة بمزيج من التوابل الحارة 250 جم" at bounding box center [1215, 485] width 570 height 70
click at [1036, 462] on textarea "شرائح لحم بقري مسحب متبلة بمزيج من التوابل الحارة 250 جم" at bounding box center [1215, 485] width 570 height 70
type textarea "شرائح لحم بقري مسحب متبلة بمزيج من تندرنج التوابل الحارة 250 جم"
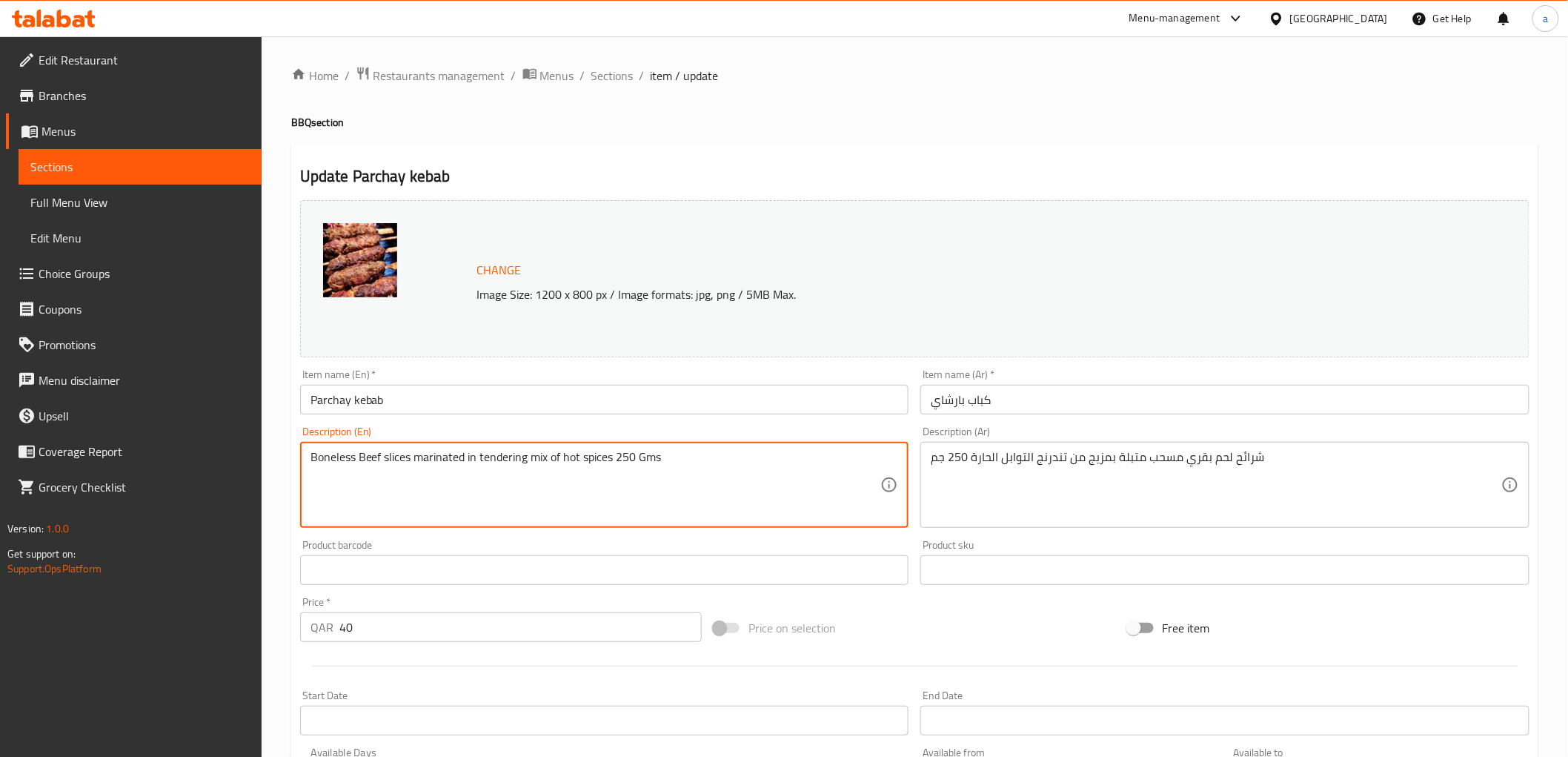
click at [490, 467] on textarea "Boneless Beef slices marinated in tendering mix of hot spices 250 Gms" at bounding box center [595, 485] width 570 height 70
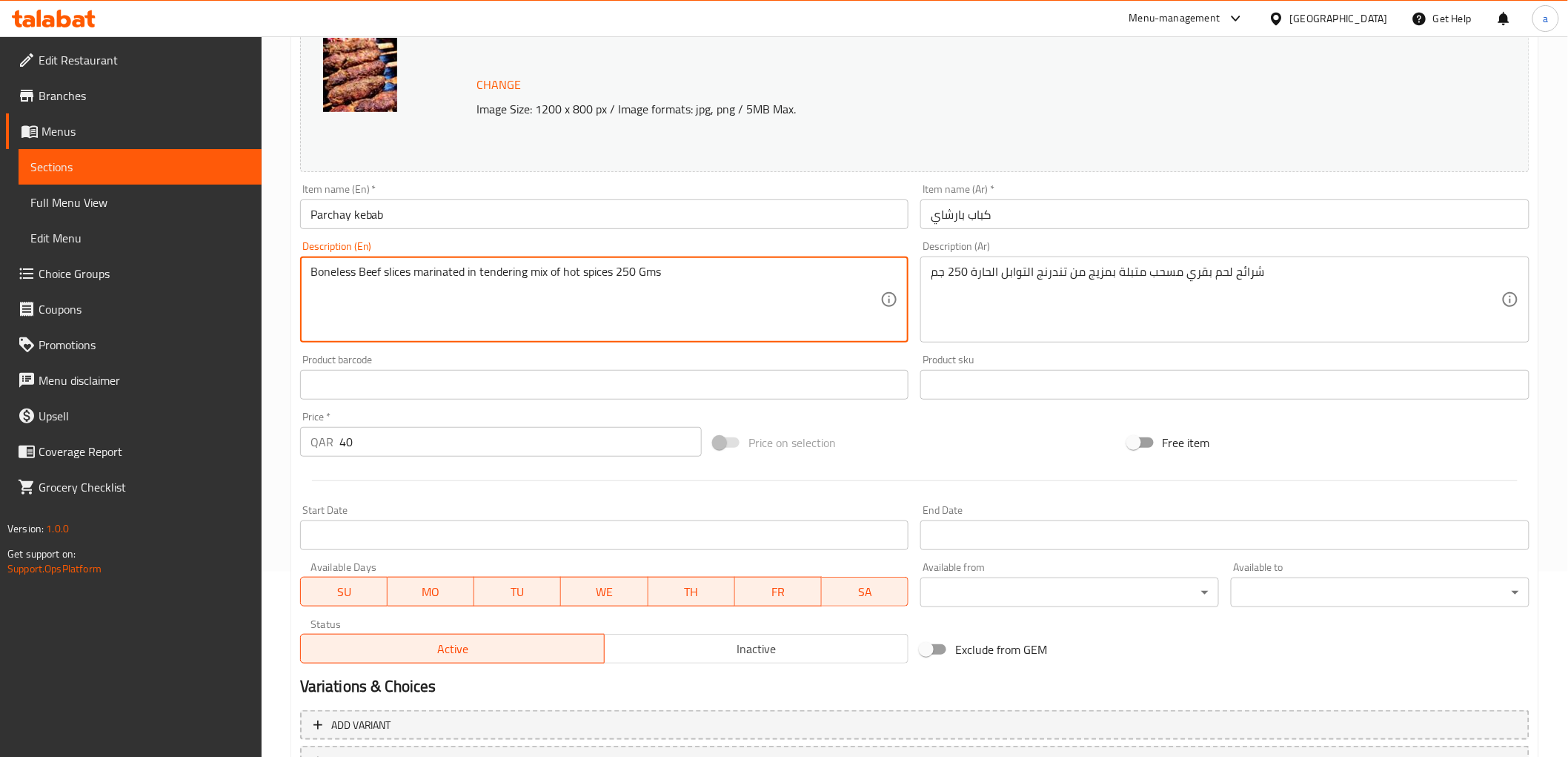
scroll to position [309, 0]
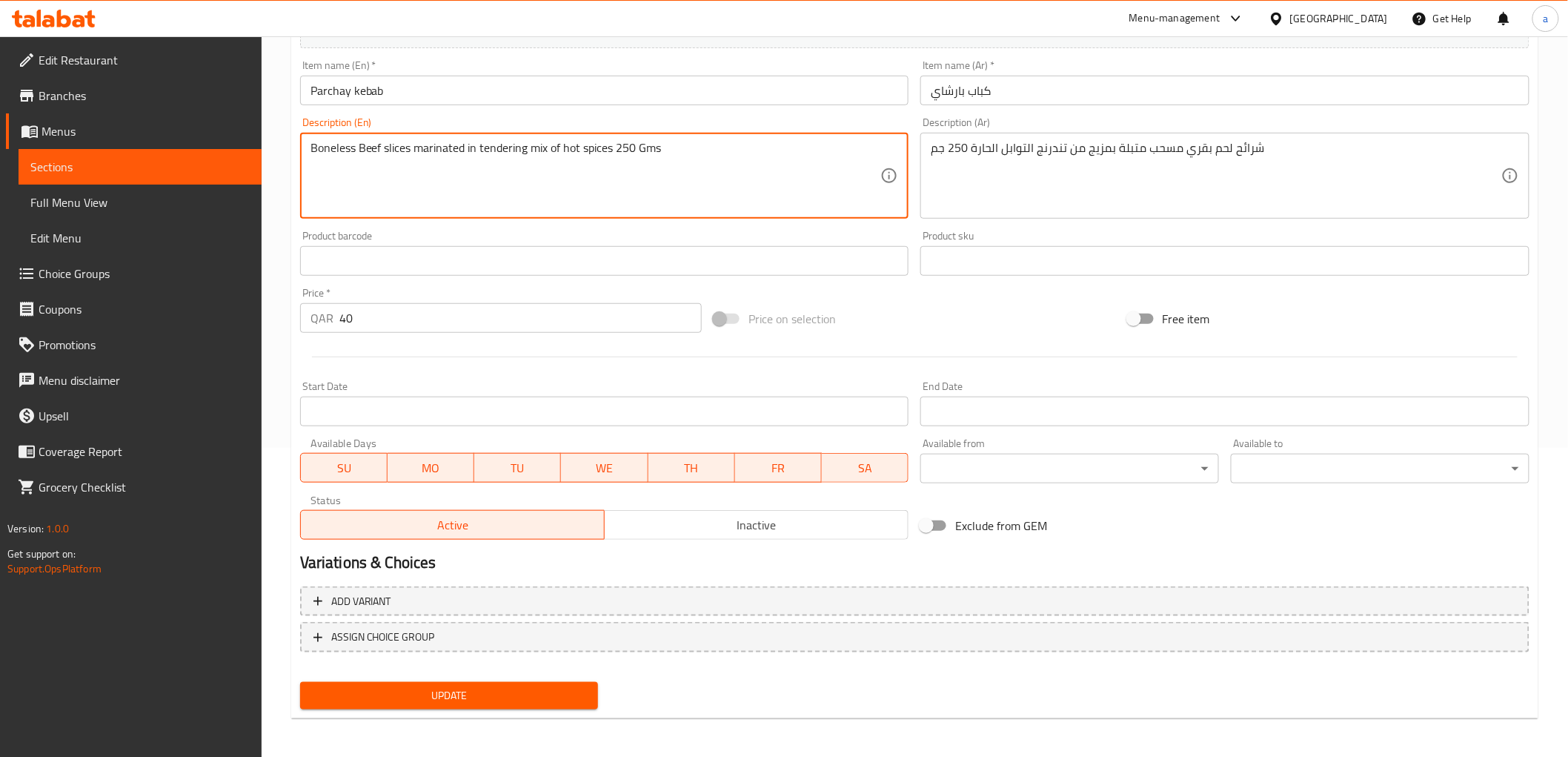
click at [472, 707] on div "Update" at bounding box center [449, 695] width 310 height 39
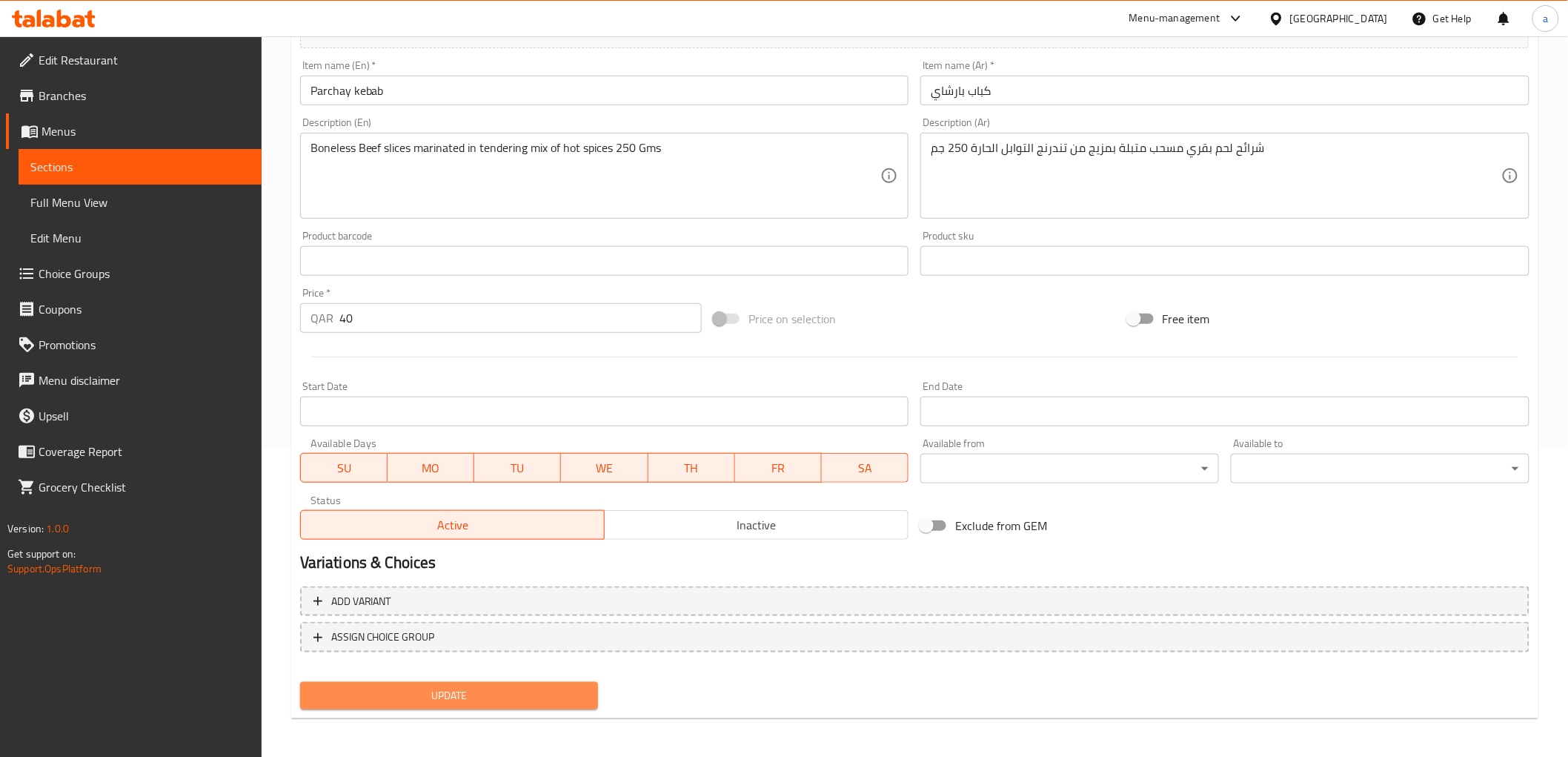
click at [474, 699] on span "Update" at bounding box center [450, 696] width 275 height 18
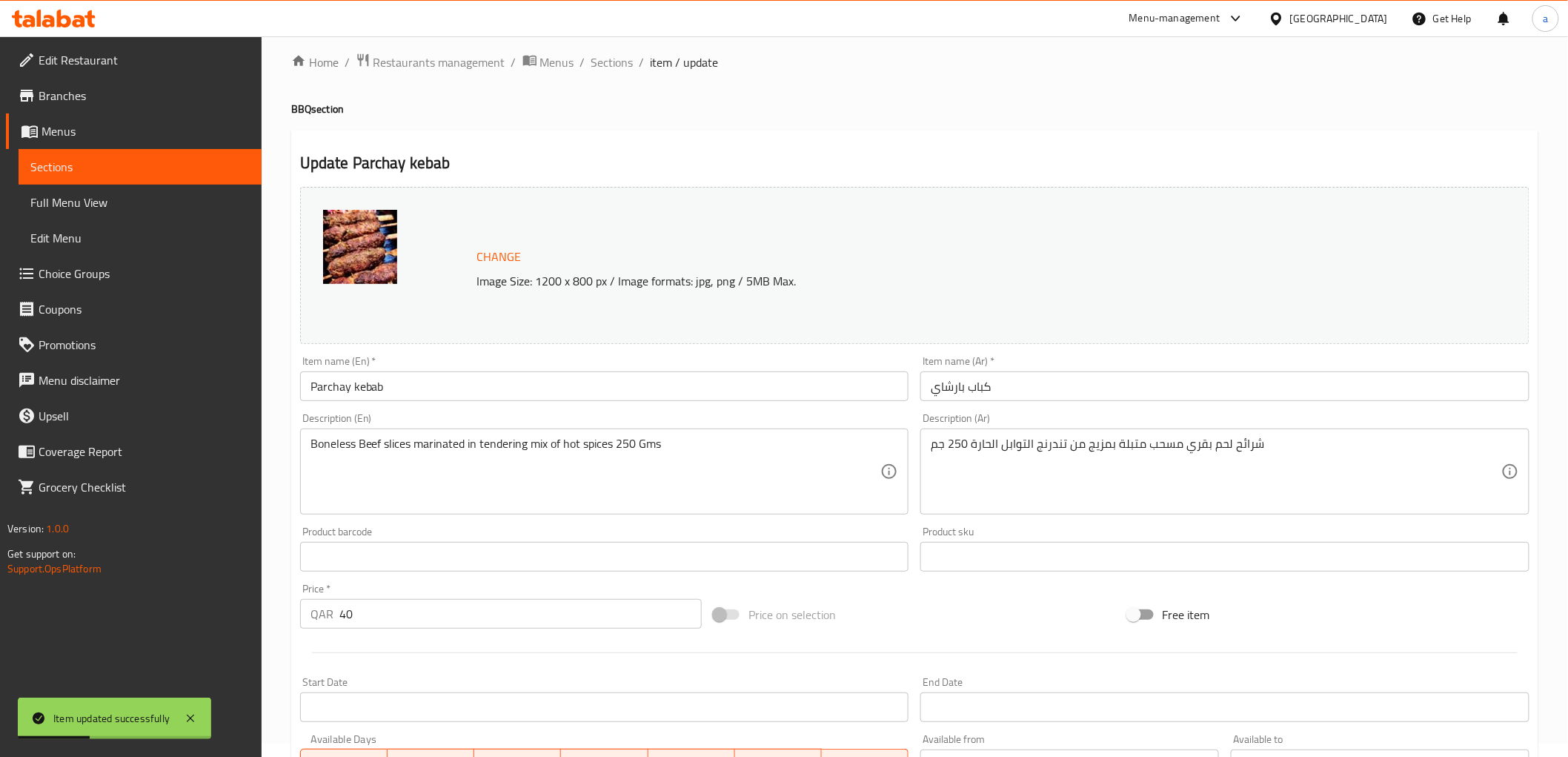
scroll to position [0, 0]
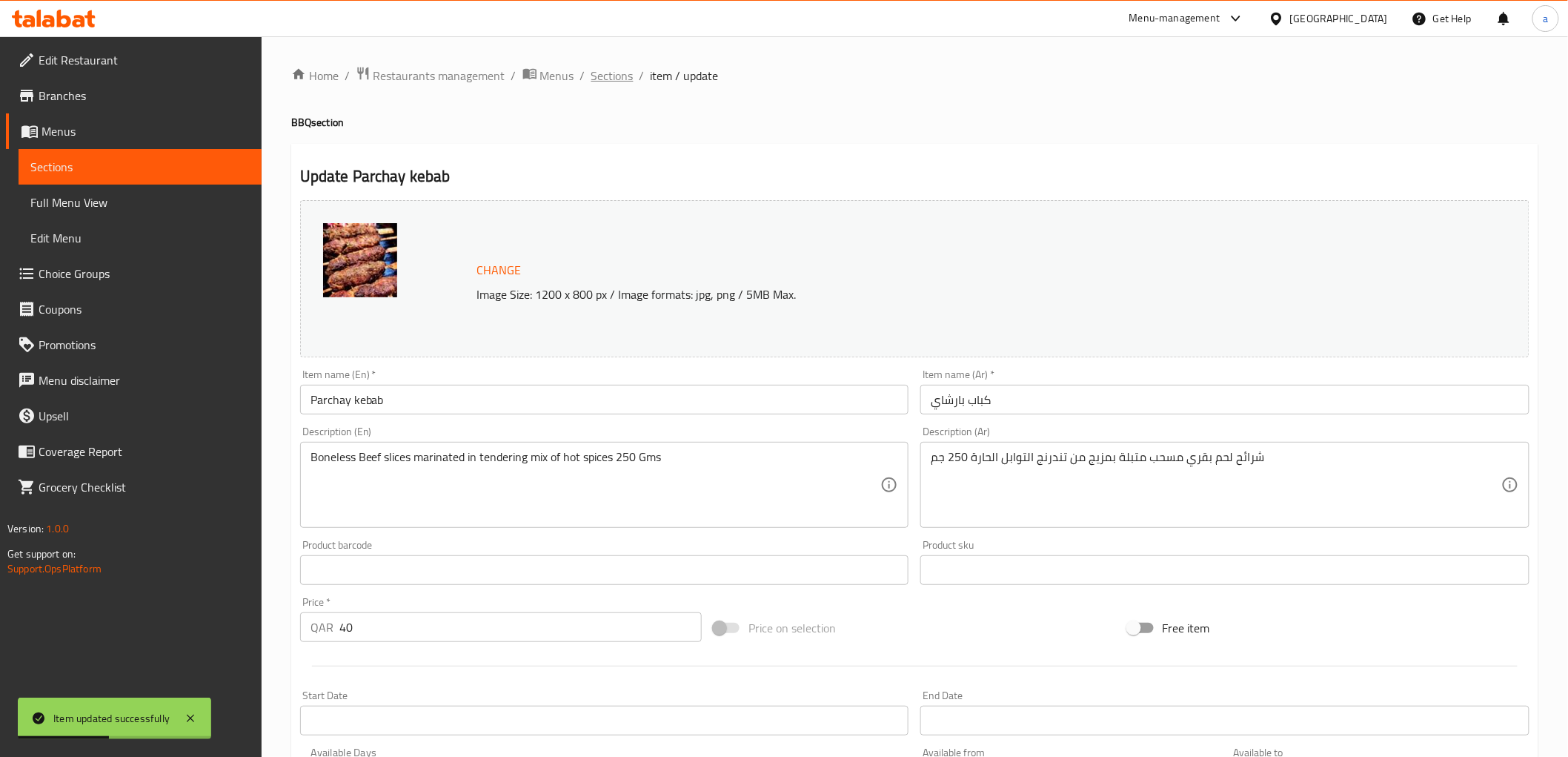
click at [627, 76] on span "Sections" at bounding box center [612, 75] width 42 height 17
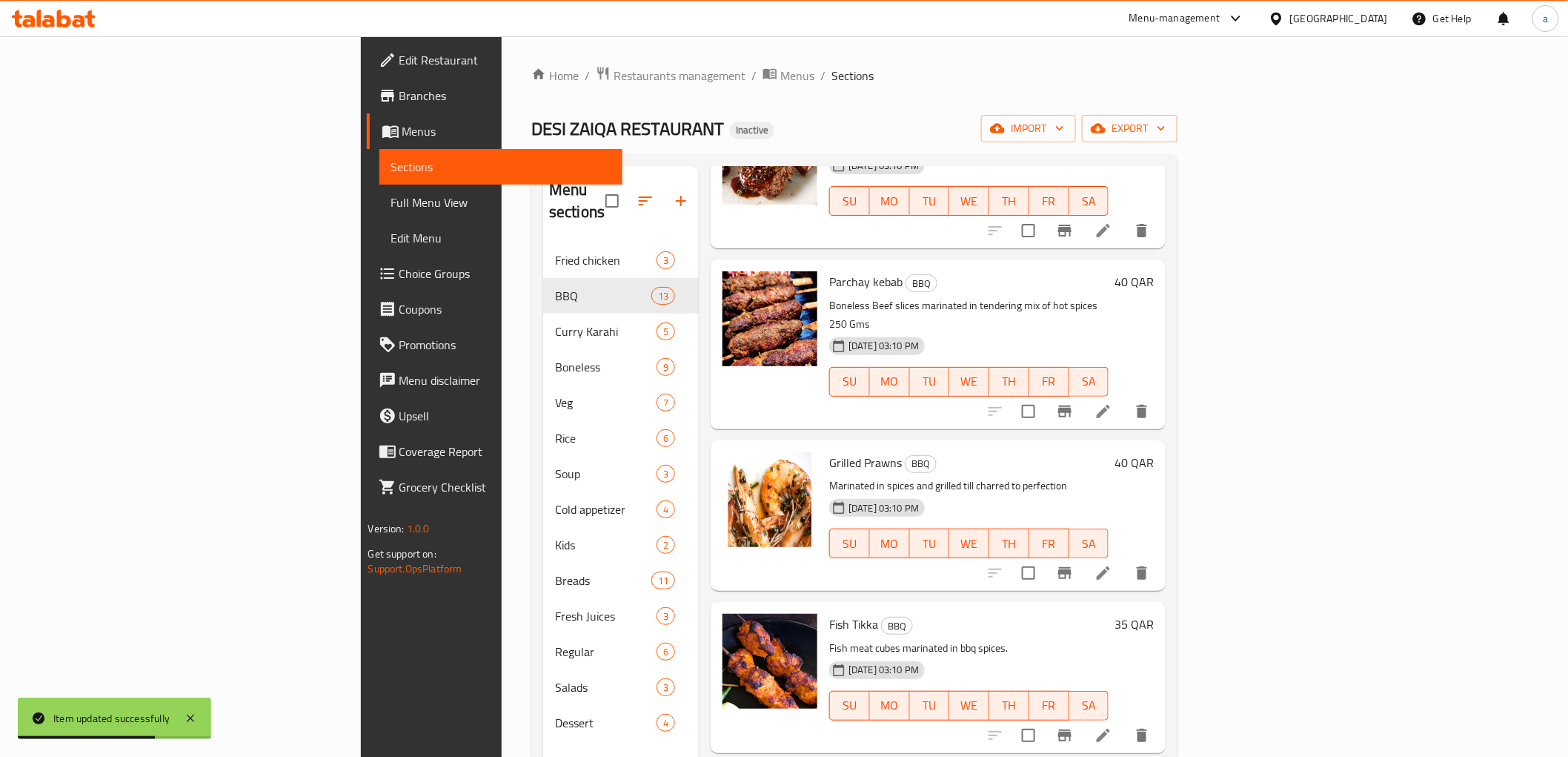
scroll to position [906, 0]
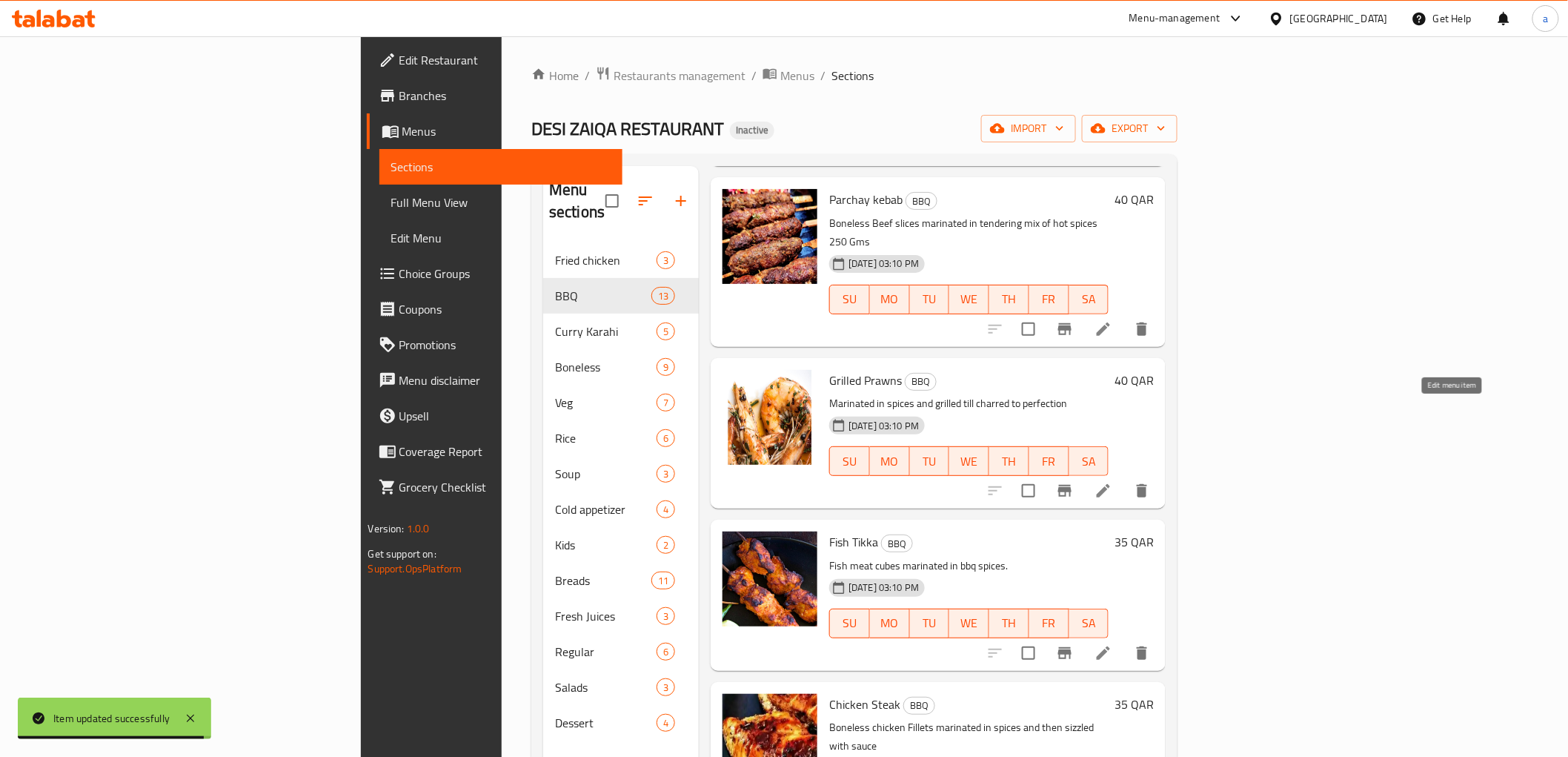
click at [1110, 484] on icon at bounding box center [1104, 490] width 13 height 13
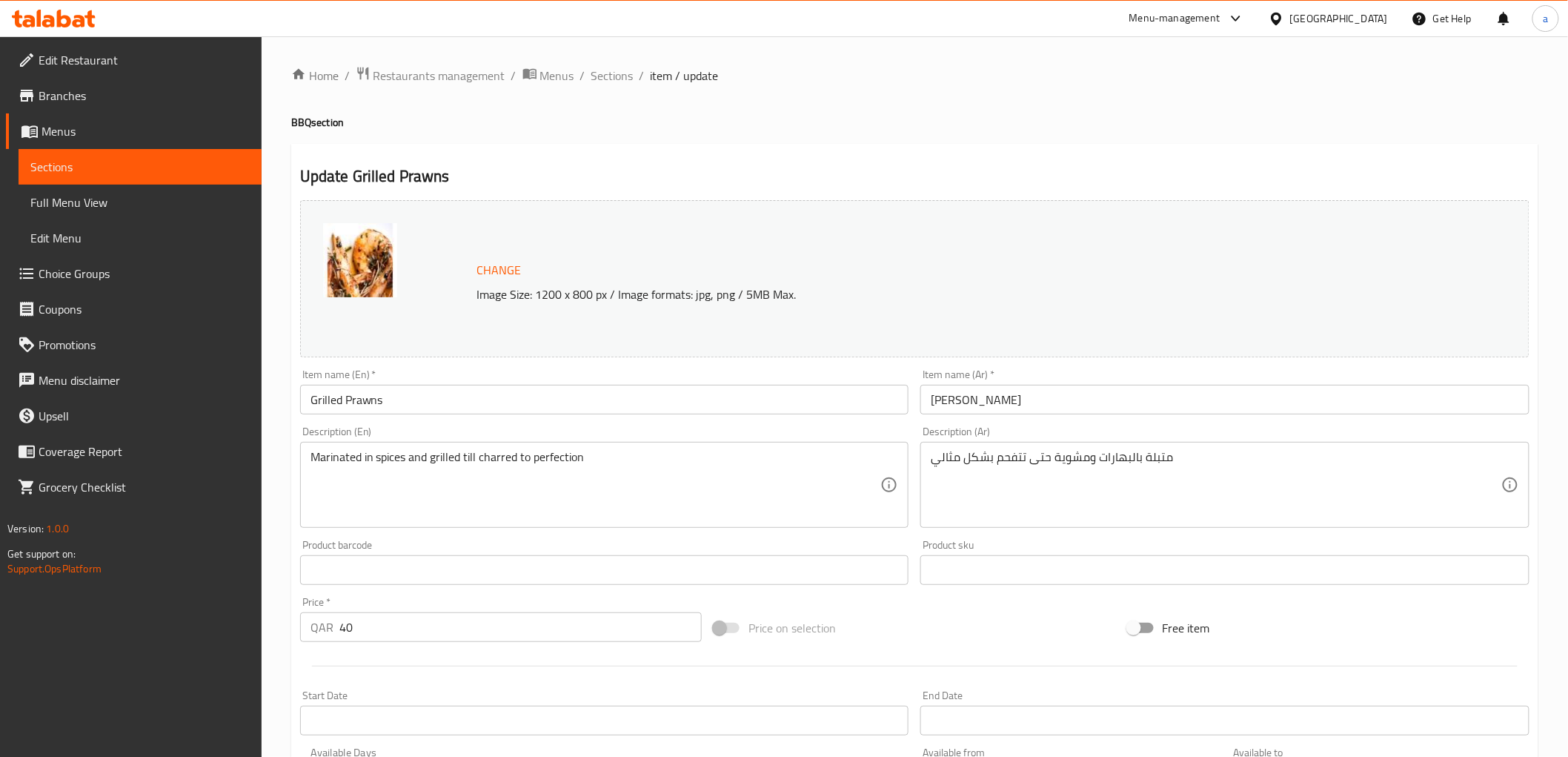
click at [609, 448] on div "Marinated in spices and grilled till charred to perfection Description (En)" at bounding box center [604, 485] width 609 height 86
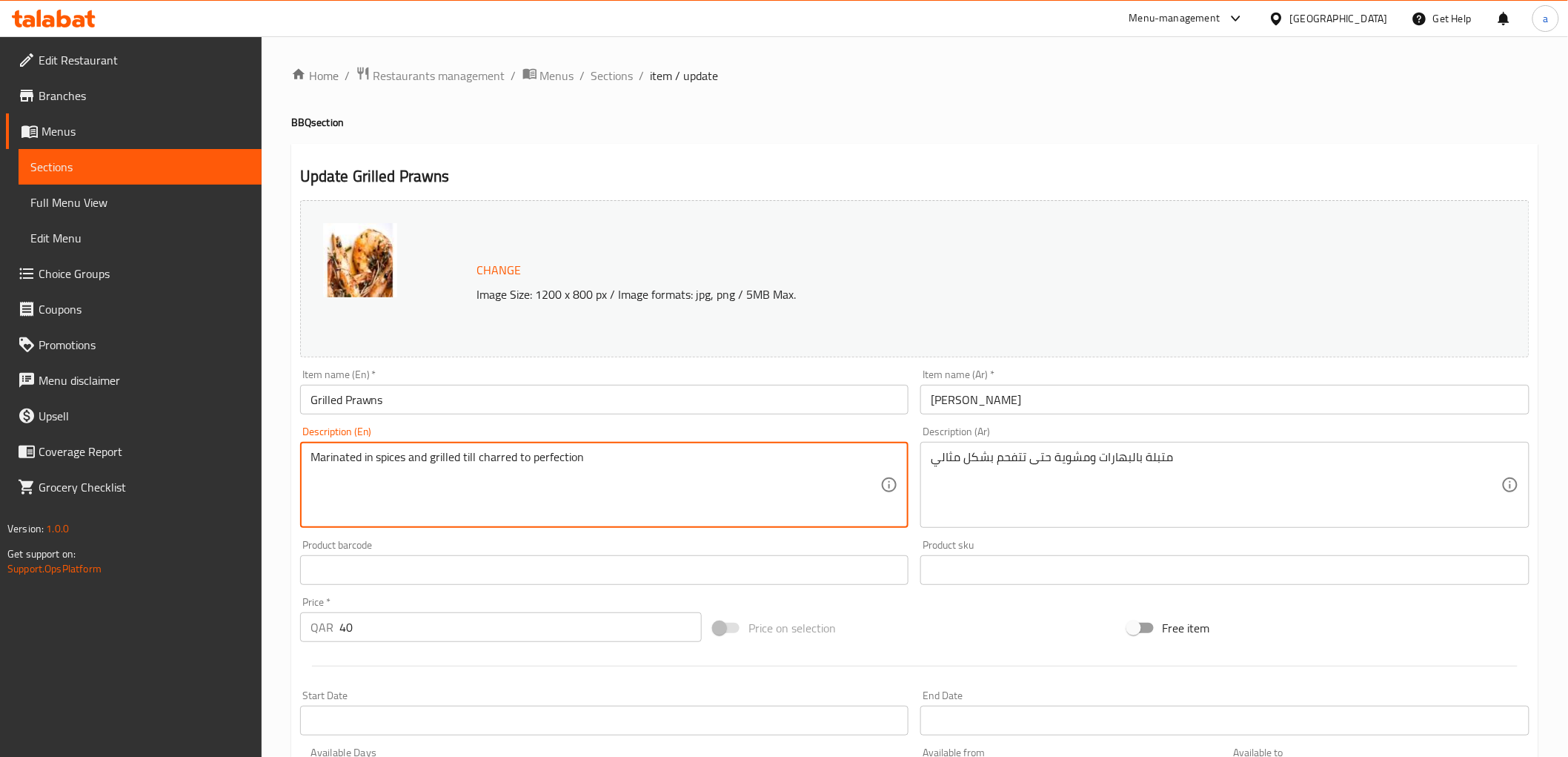
click at [609, 462] on textarea "Marinated in spices and grilled till charred to perfection" at bounding box center [595, 485] width 570 height 70
paste textarea "8 Pcs"
type textarea "Marinated in spices and grilled till charred to perfection 8 Pcs"
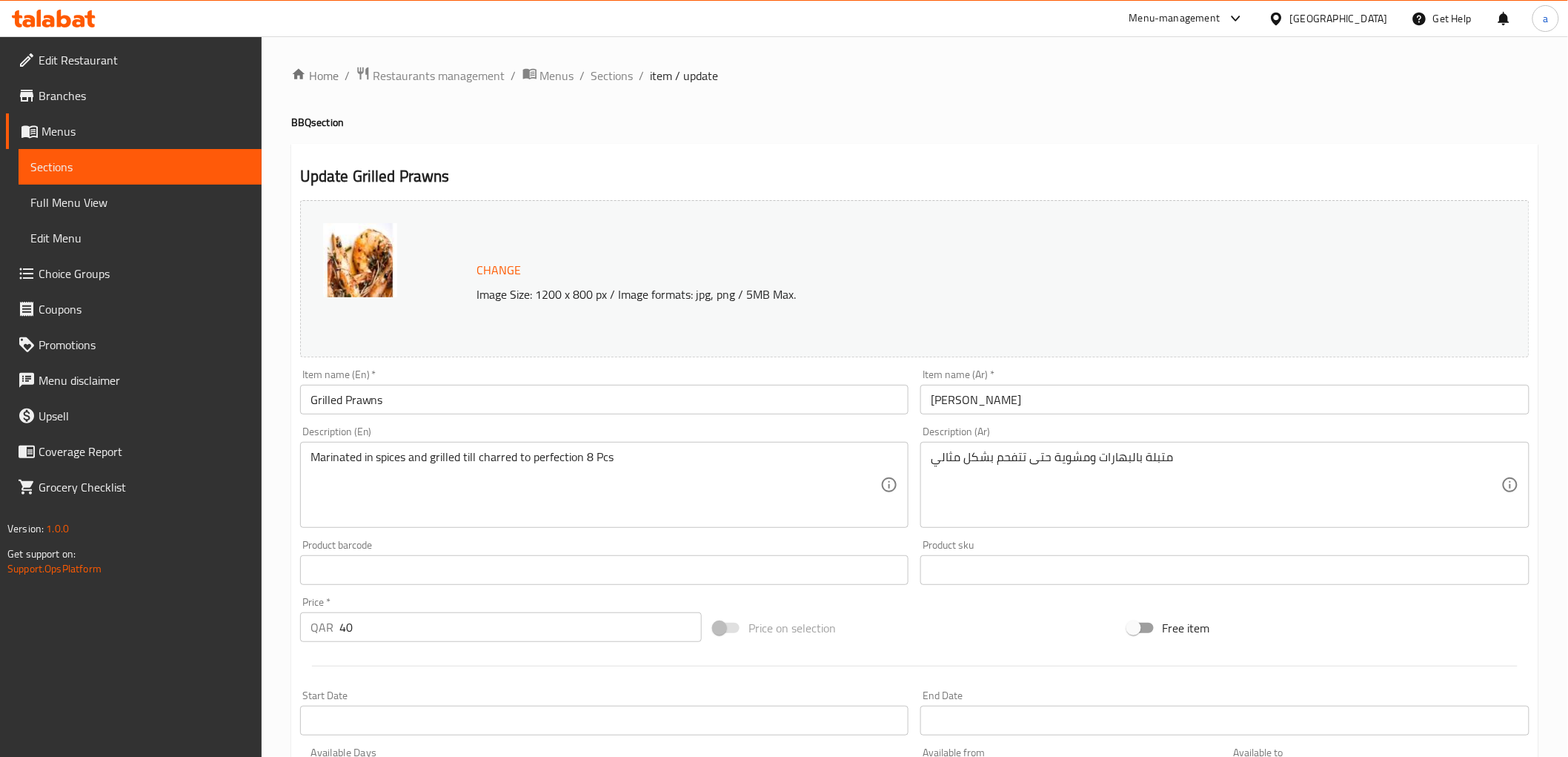
click at [1210, 445] on div "متبلة بالبهارات ومشوية حتى تتفحم بشكل مثالي Description (Ar)" at bounding box center [1225, 485] width 609 height 86
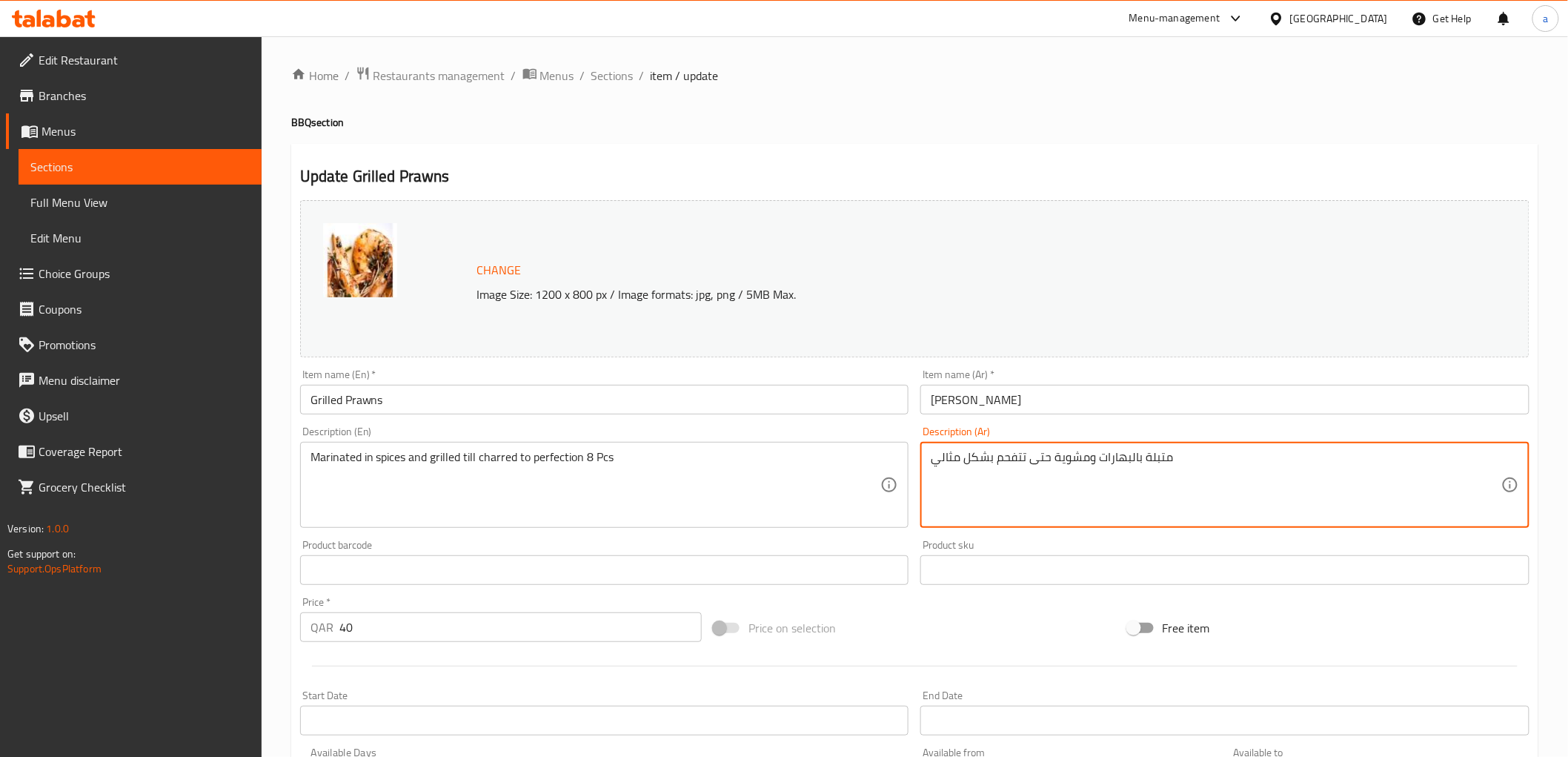
click at [1210, 451] on textarea "متبلة بالبهارات ومشوية حتى تتفحم بشكل مثالي" at bounding box center [1215, 485] width 570 height 70
paste textarea "8 Pcs"
type textarea "متبلة بالبهارات ومشوية حتى تتفحم بشكل مثالي 8 قطع"
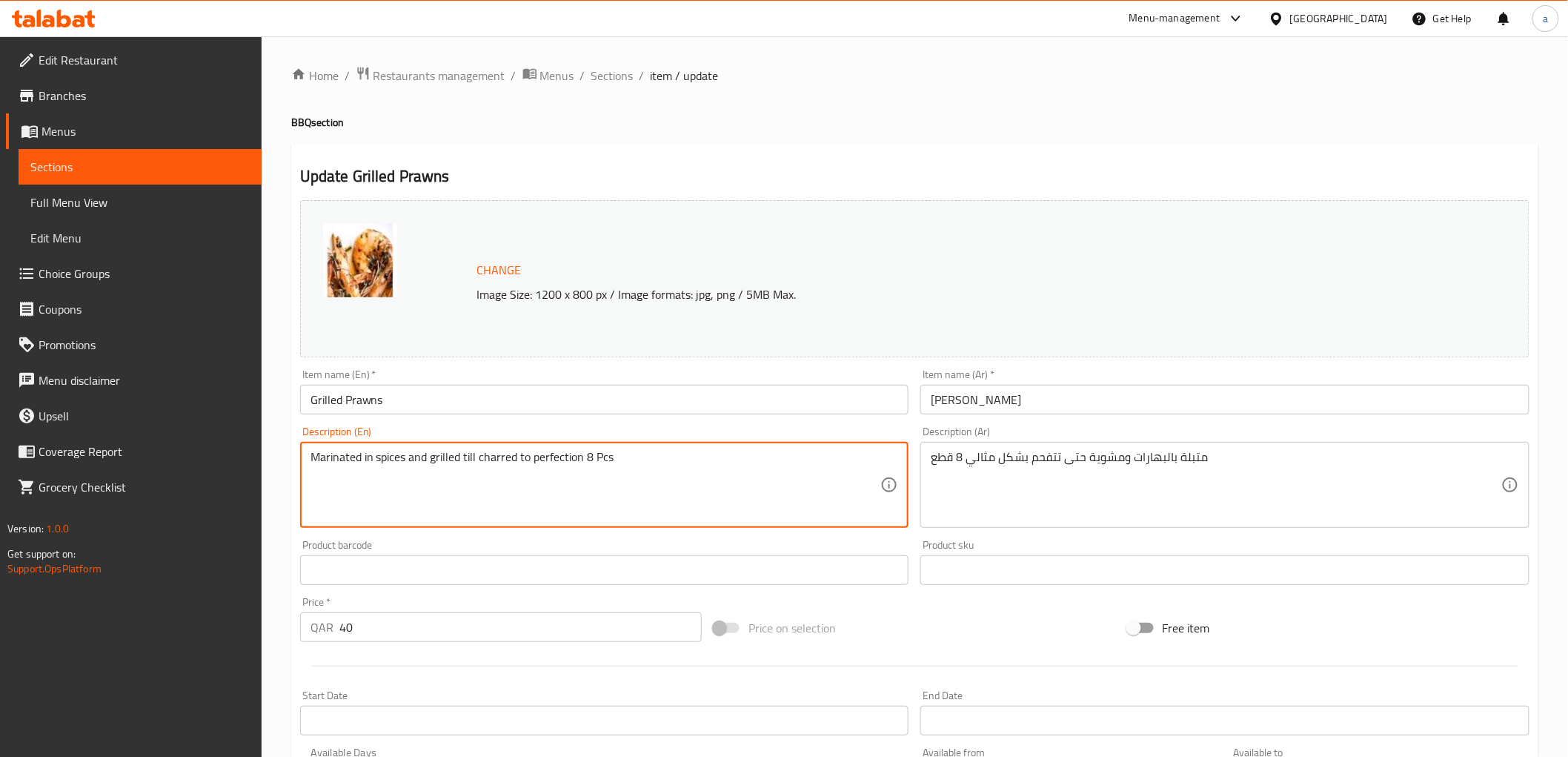
type textarea "Marinated in spices and grilled till charred to perfection 8 Pcs"
drag, startPoint x: 309, startPoint y: 455, endPoint x: 574, endPoint y: 470, distance: 265.4
click at [574, 470] on textarea "Marinated in spices and grilled till charred to perfection 8 Pcs" at bounding box center [595, 485] width 570 height 70
click at [853, 434] on div "Description (En) Marinated in spices and grilled till charred to perfection 8 P…" at bounding box center [604, 477] width 609 height 102
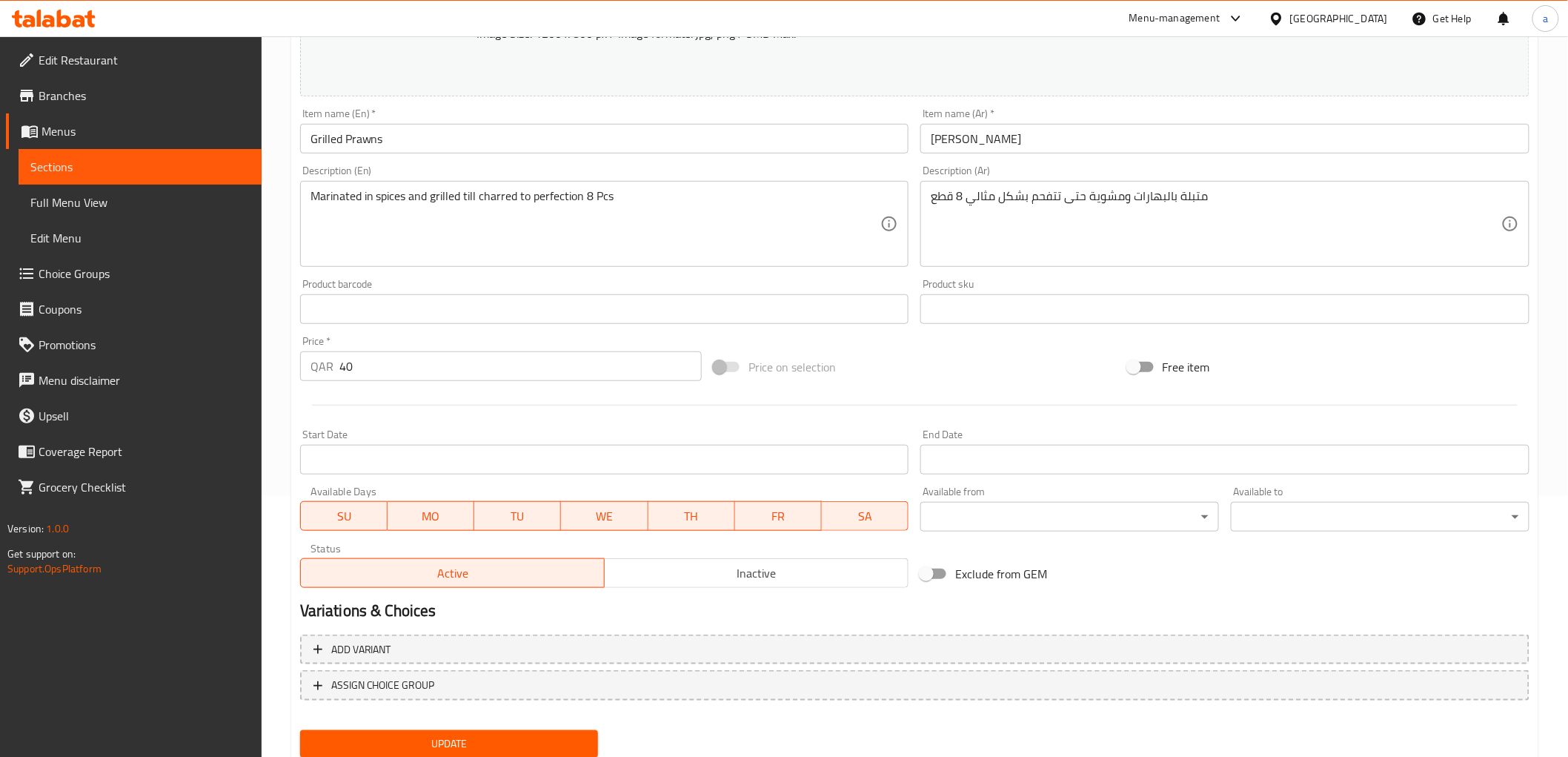
scroll to position [309, 0]
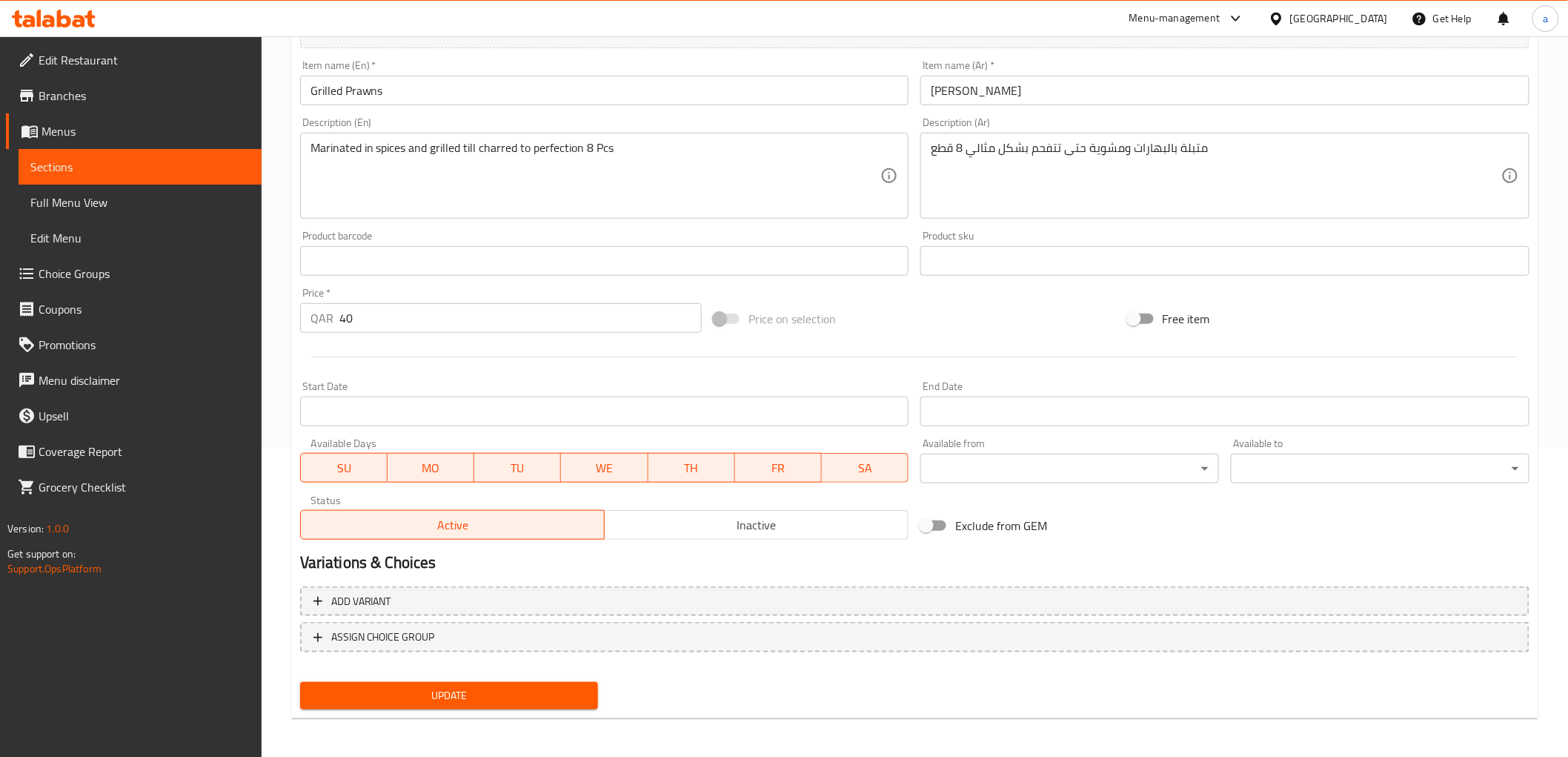
click at [388, 690] on span "Update" at bounding box center [450, 696] width 275 height 18
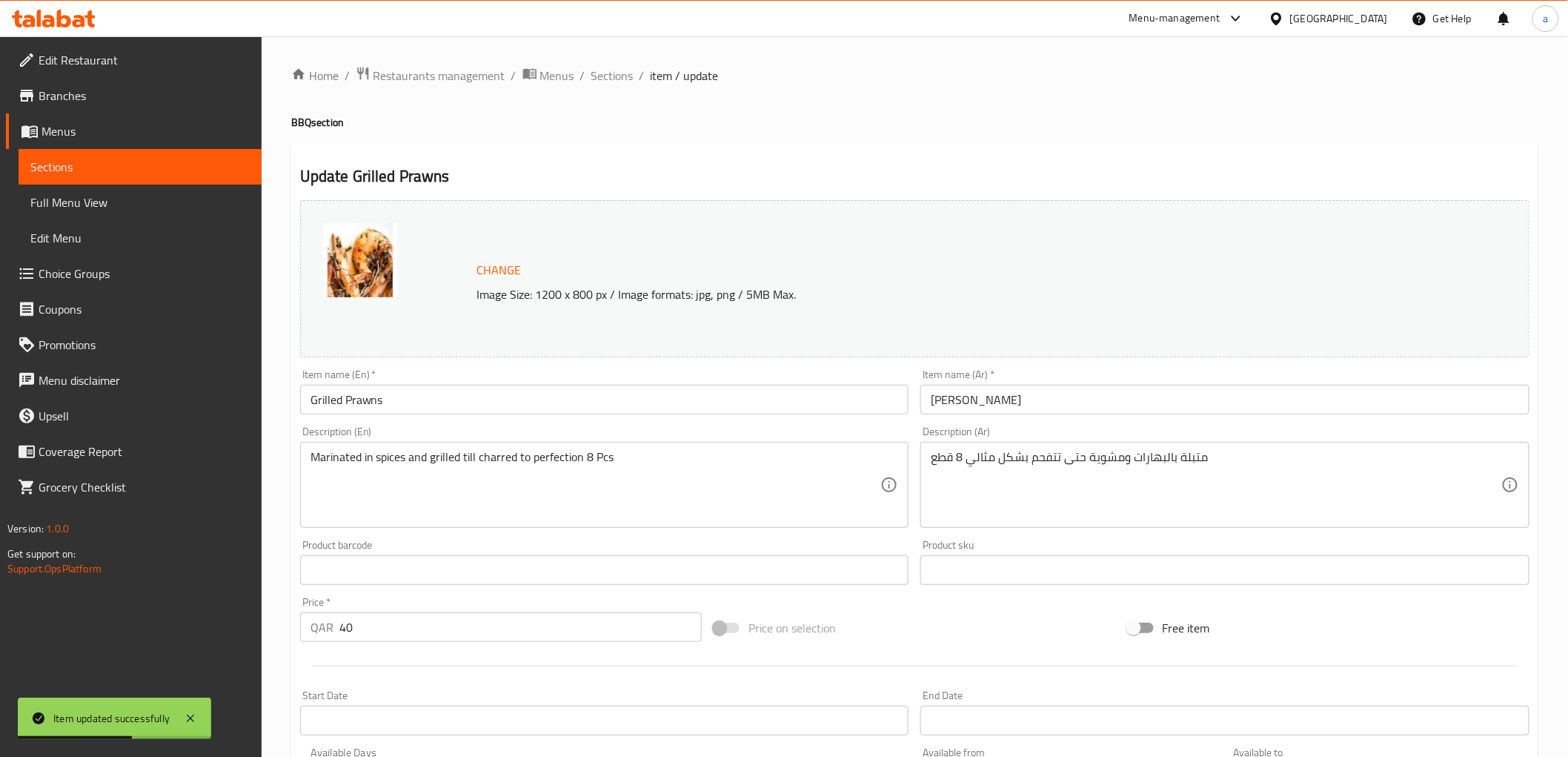
drag, startPoint x: 630, startPoint y: 75, endPoint x: 632, endPoint y: 85, distance: 10.2
click at [630, 75] on span "Sections" at bounding box center [612, 75] width 42 height 17
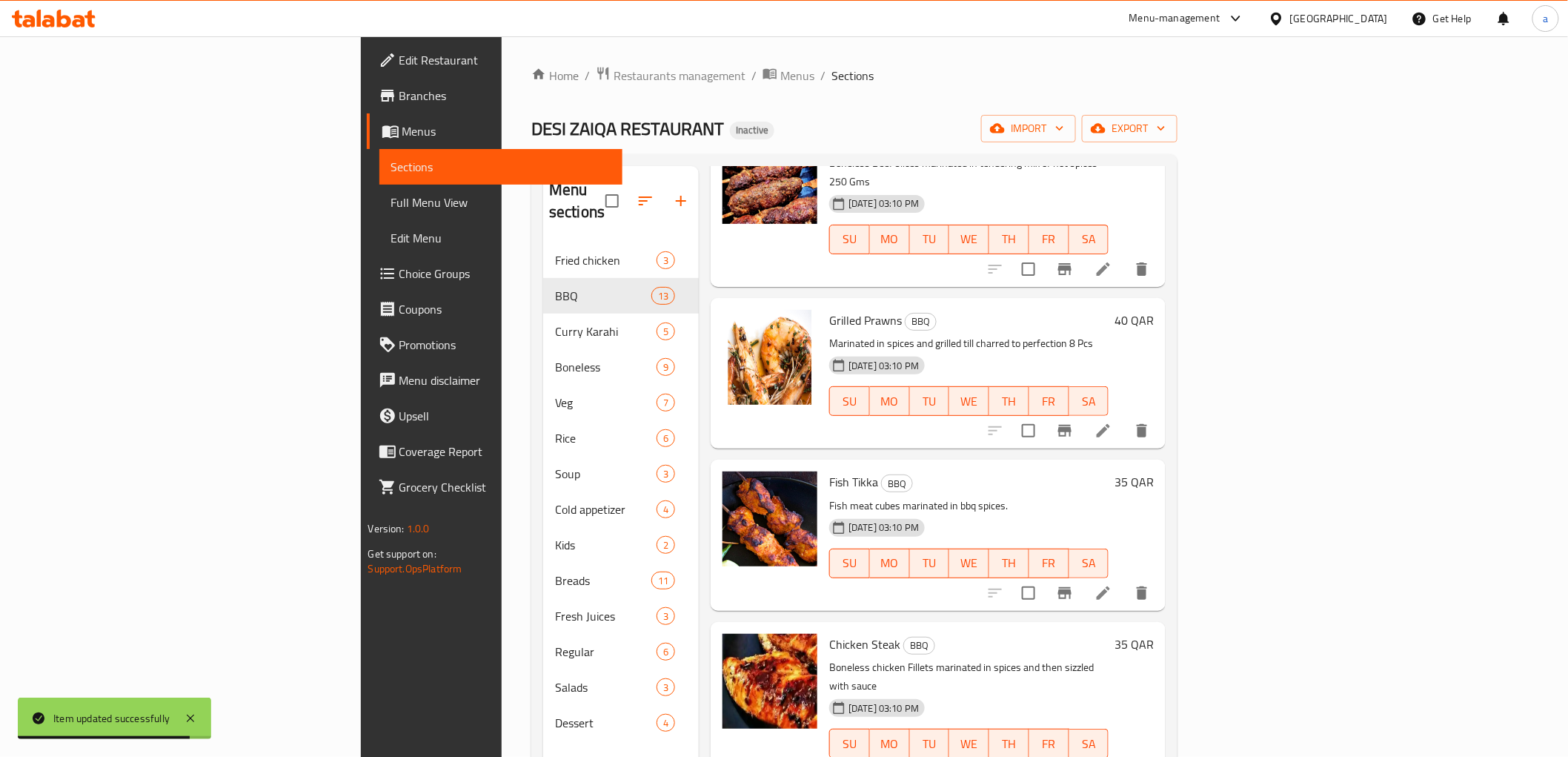
scroll to position [988, 0]
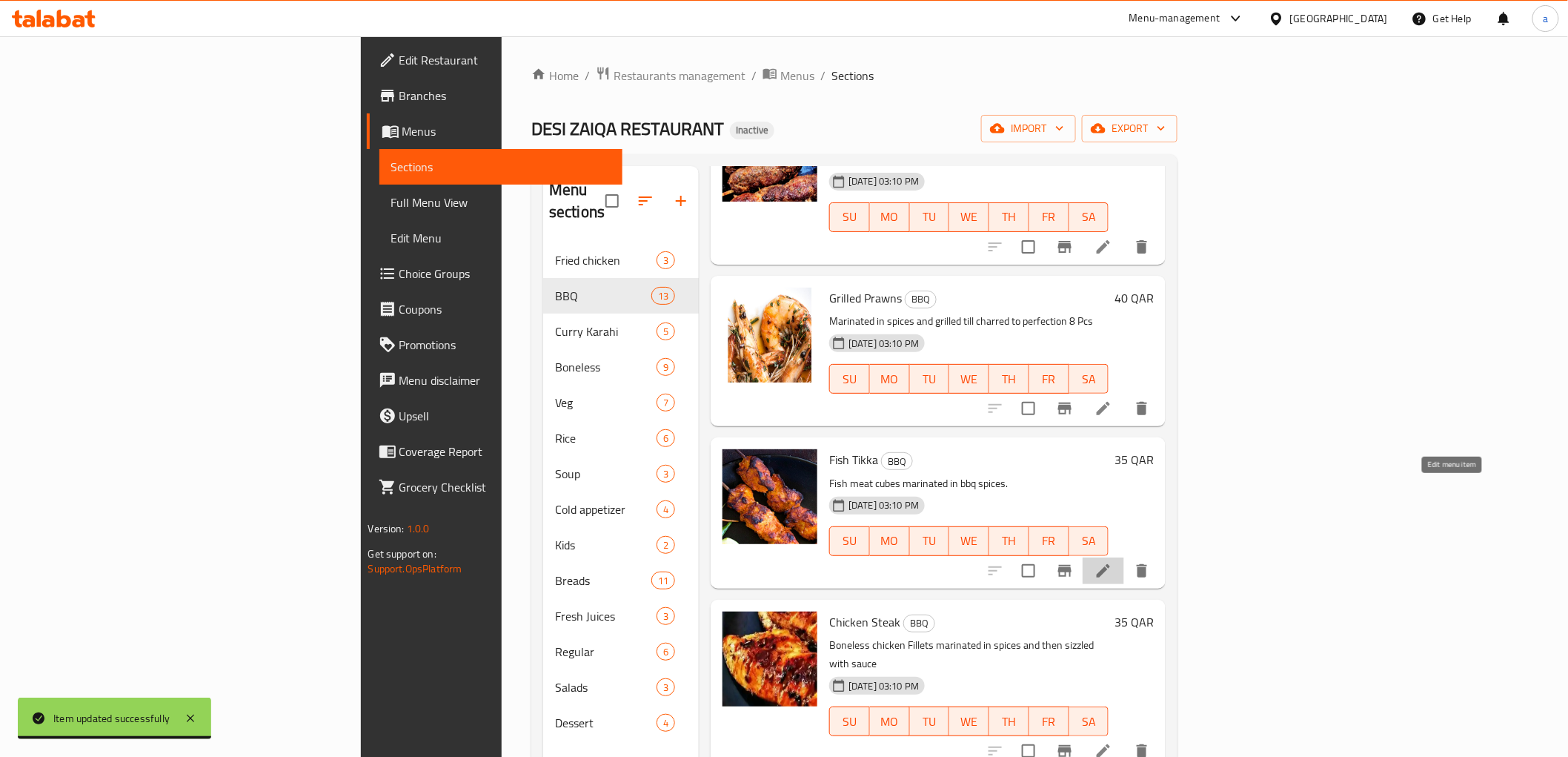
click at [1112, 562] on icon at bounding box center [1103, 570] width 17 height 17
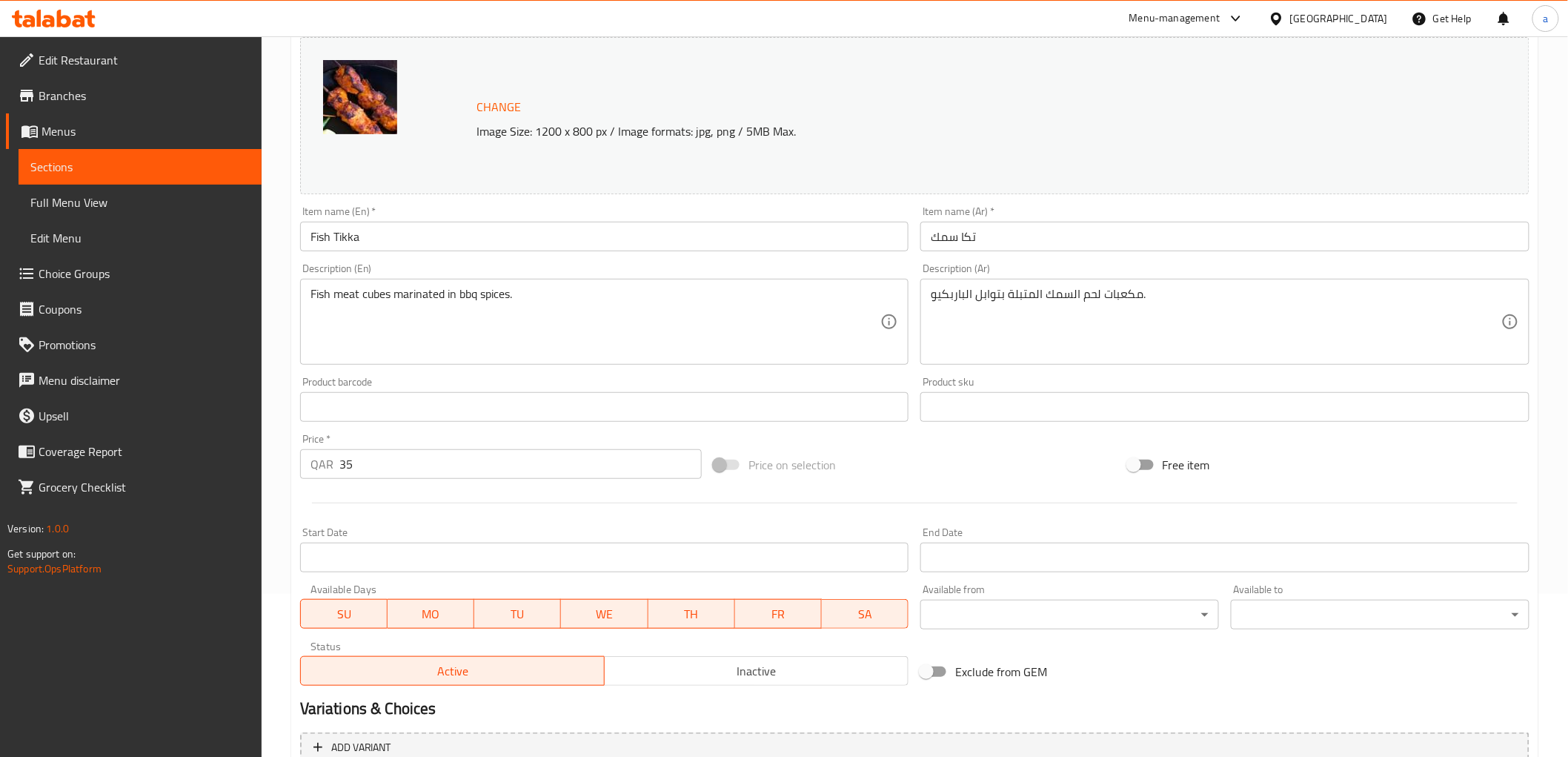
scroll to position [165, 0]
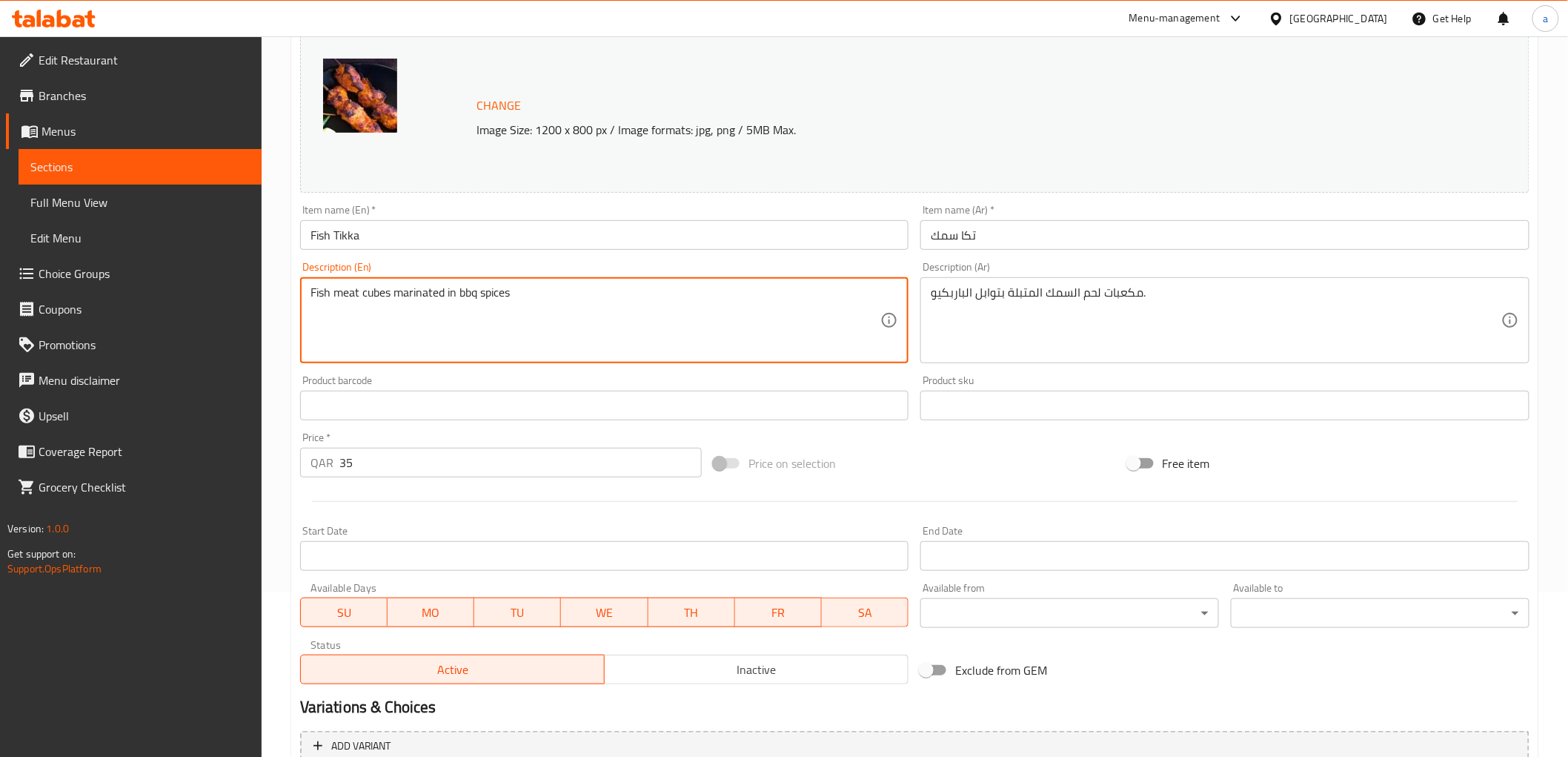
paste textarea "10 Pcs"
type textarea "Fish meat cubes marinated in bbq spices 10 Pcs"
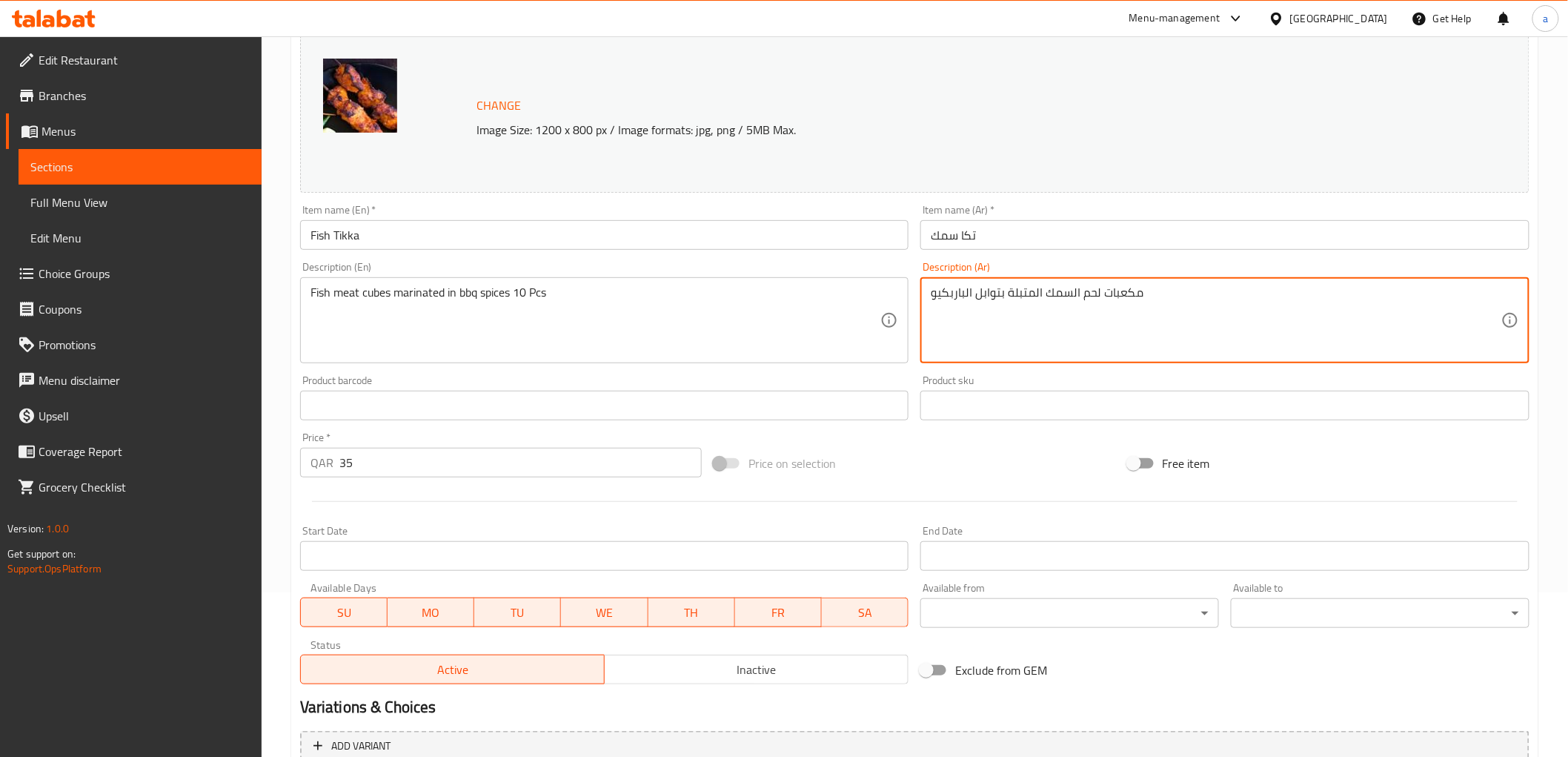
paste textarea "10 Pcs"
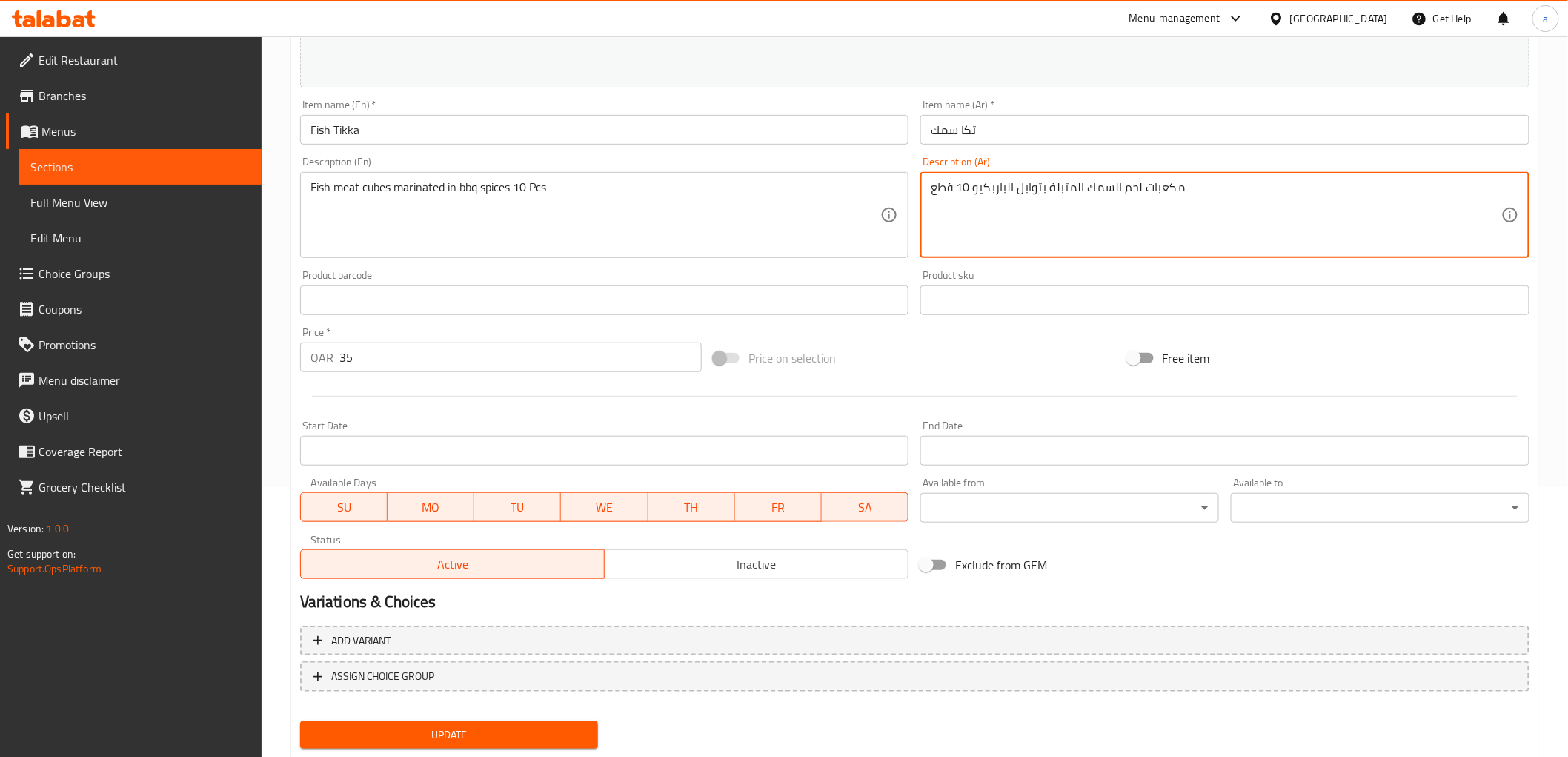
scroll to position [309, 0]
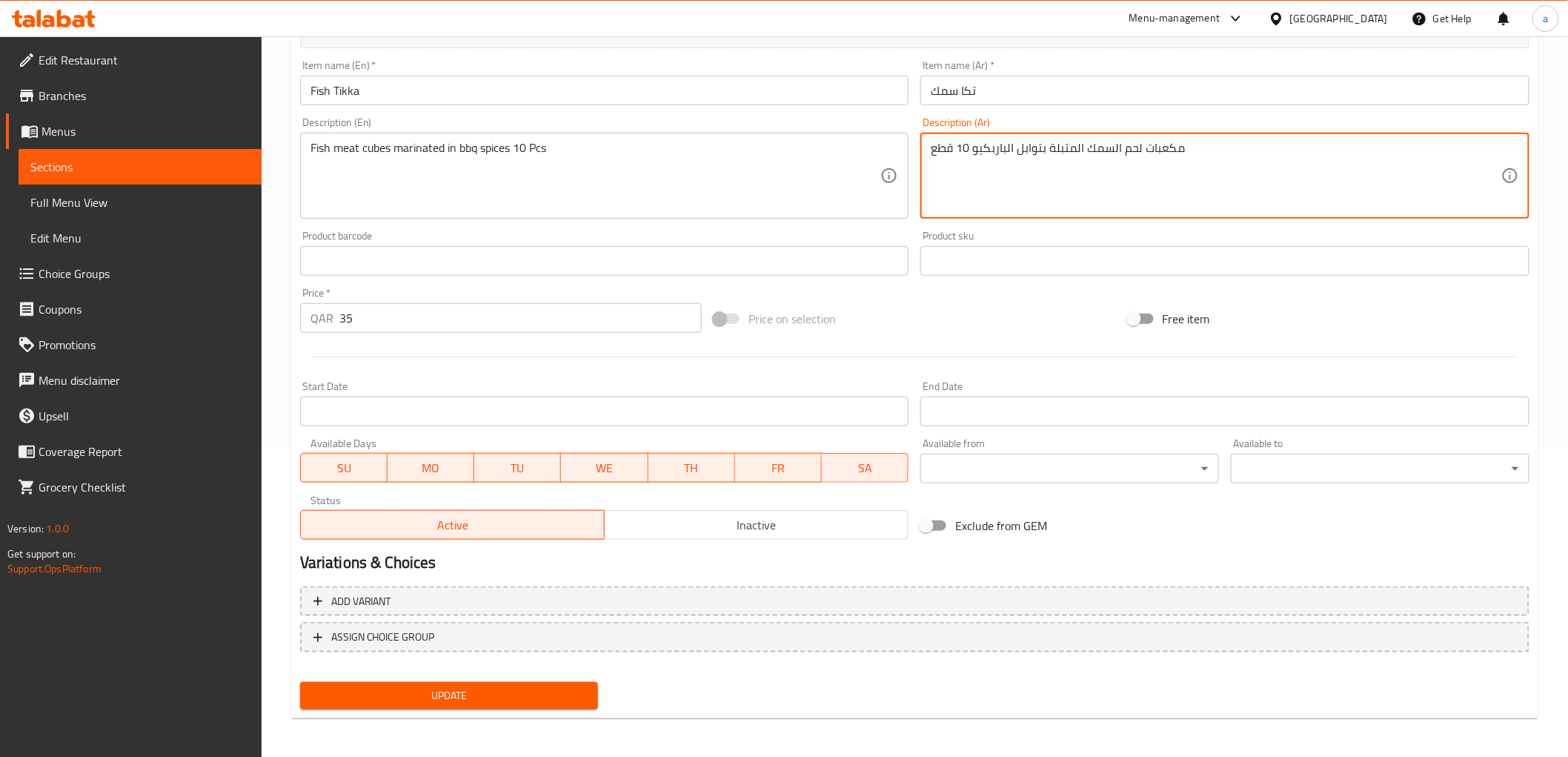
type textarea "مكعبات لحم السمك المتبلة بتوابل الباربكيو 10 قطع"
click at [554, 691] on span "Update" at bounding box center [450, 696] width 275 height 18
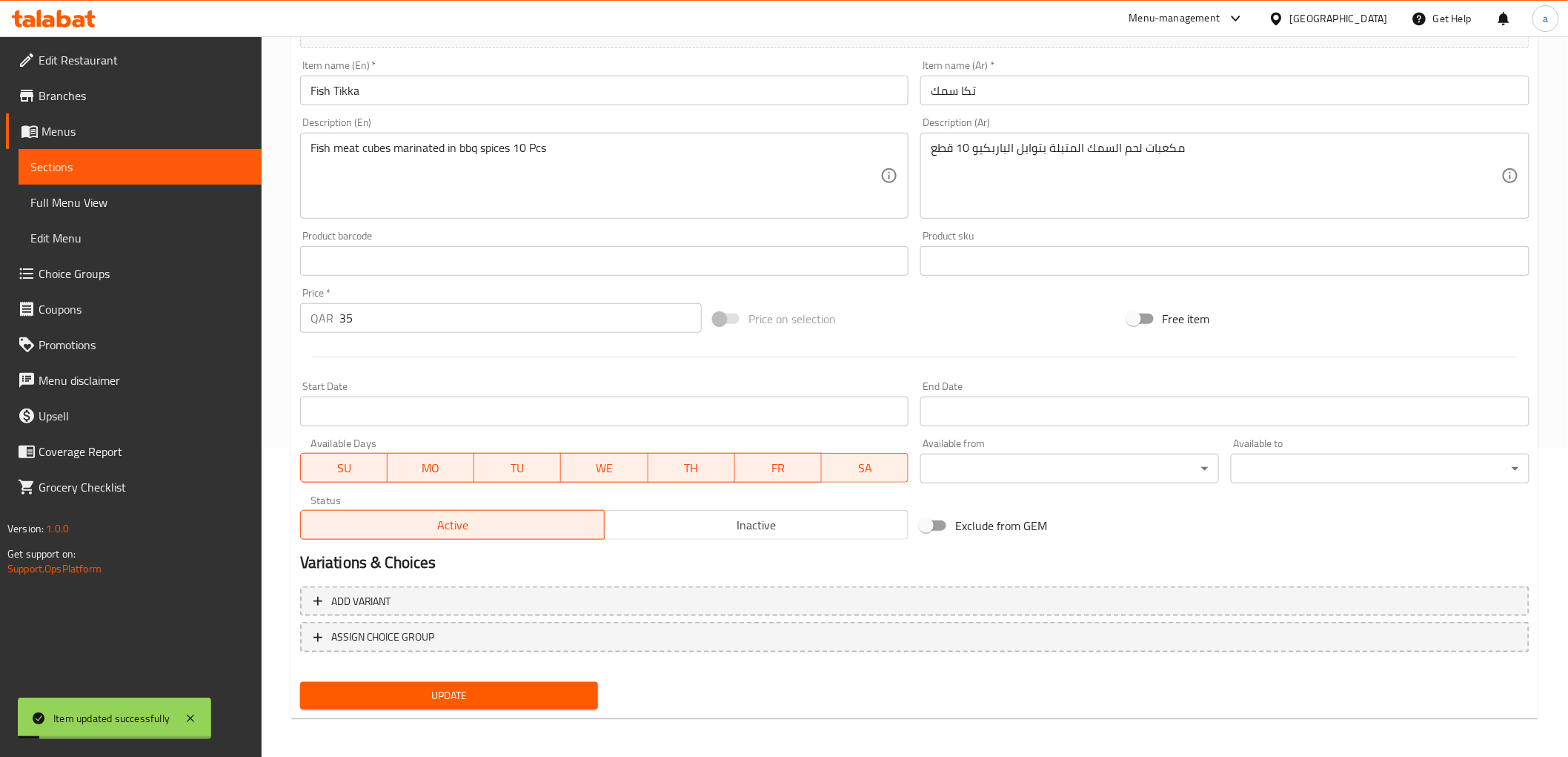
scroll to position [145, 0]
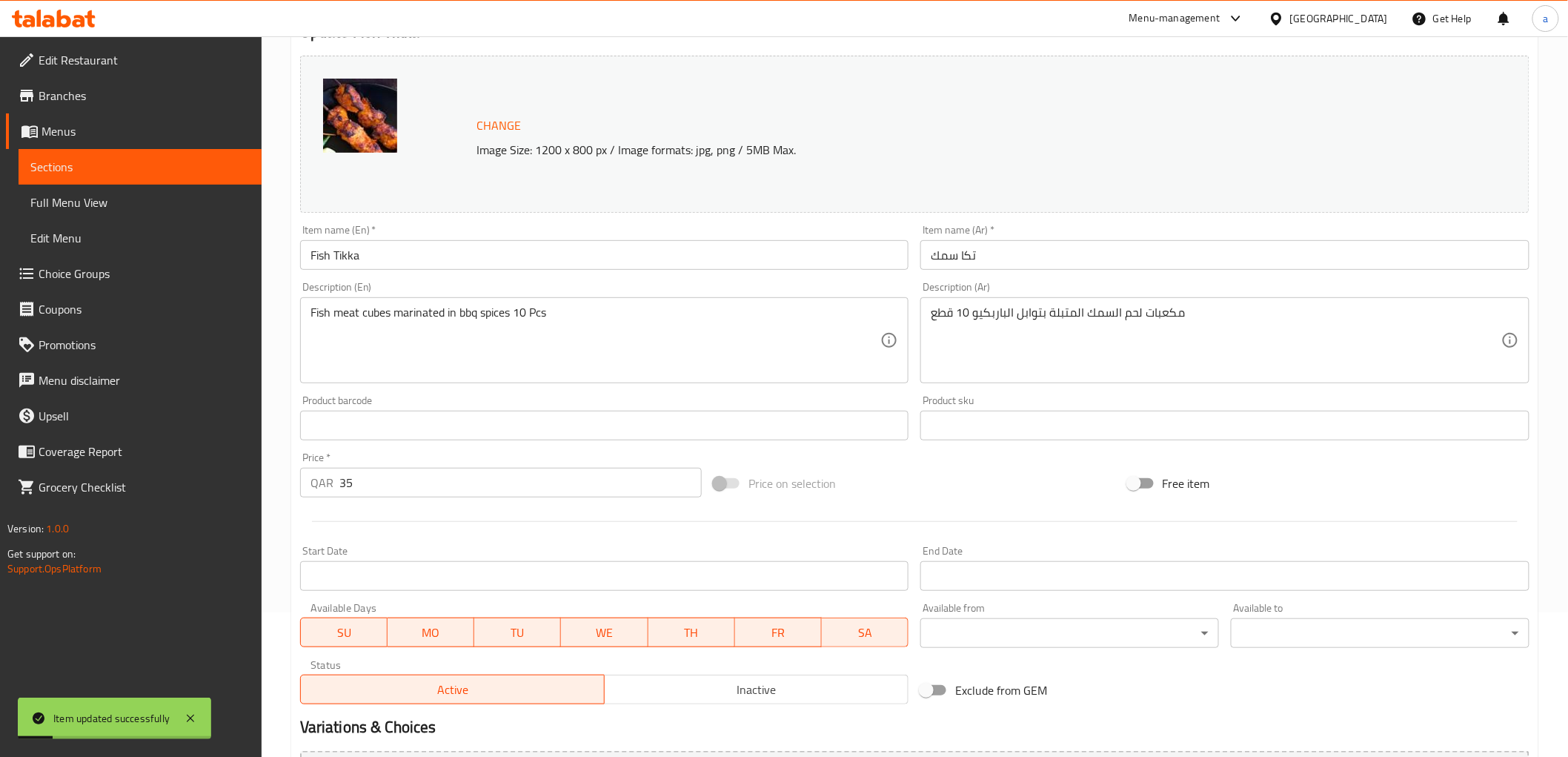
click at [228, 171] on span "Sections" at bounding box center [140, 166] width 219 height 17
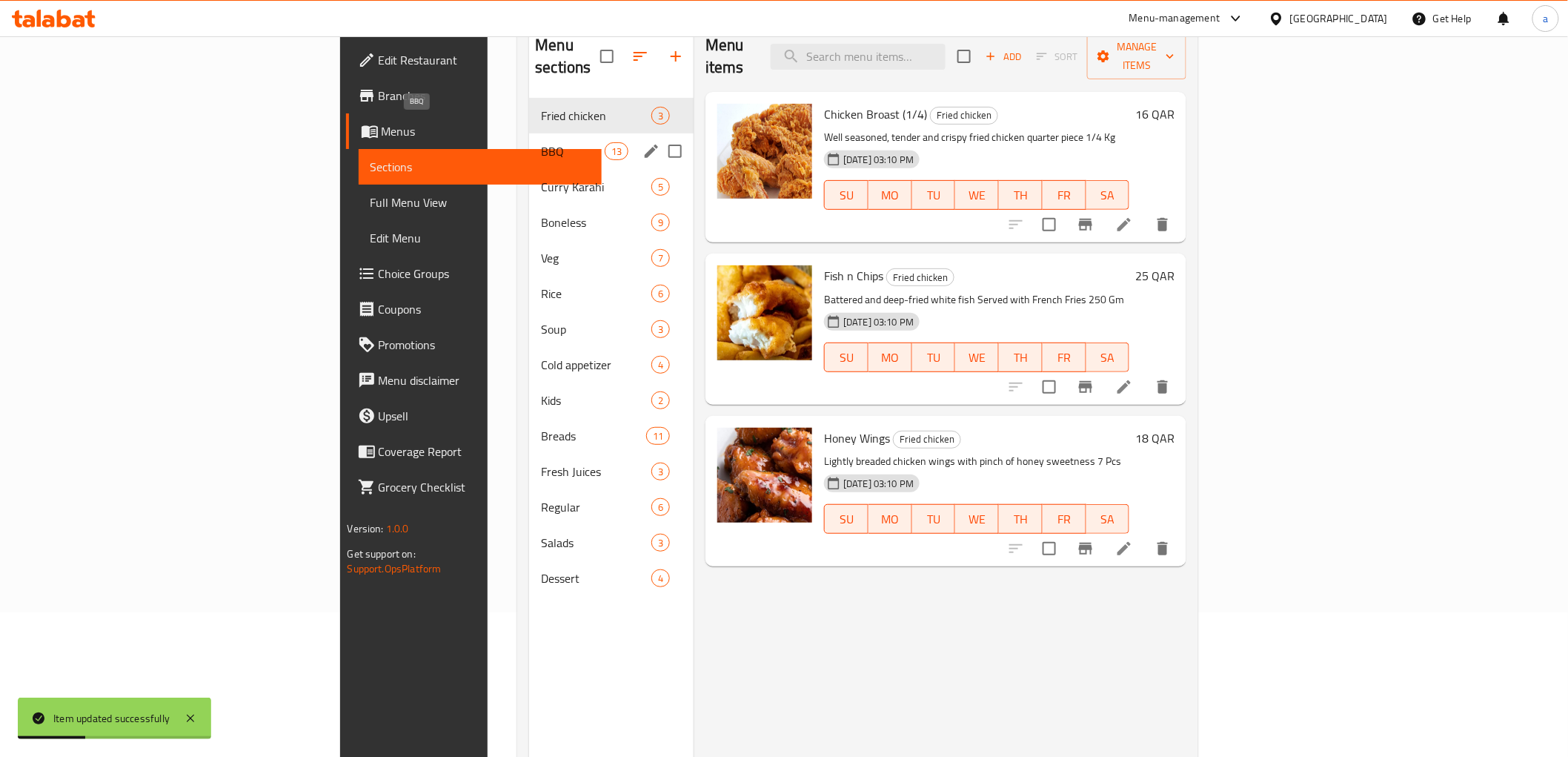
click at [541, 142] on span "BBQ" at bounding box center [572, 151] width 63 height 17
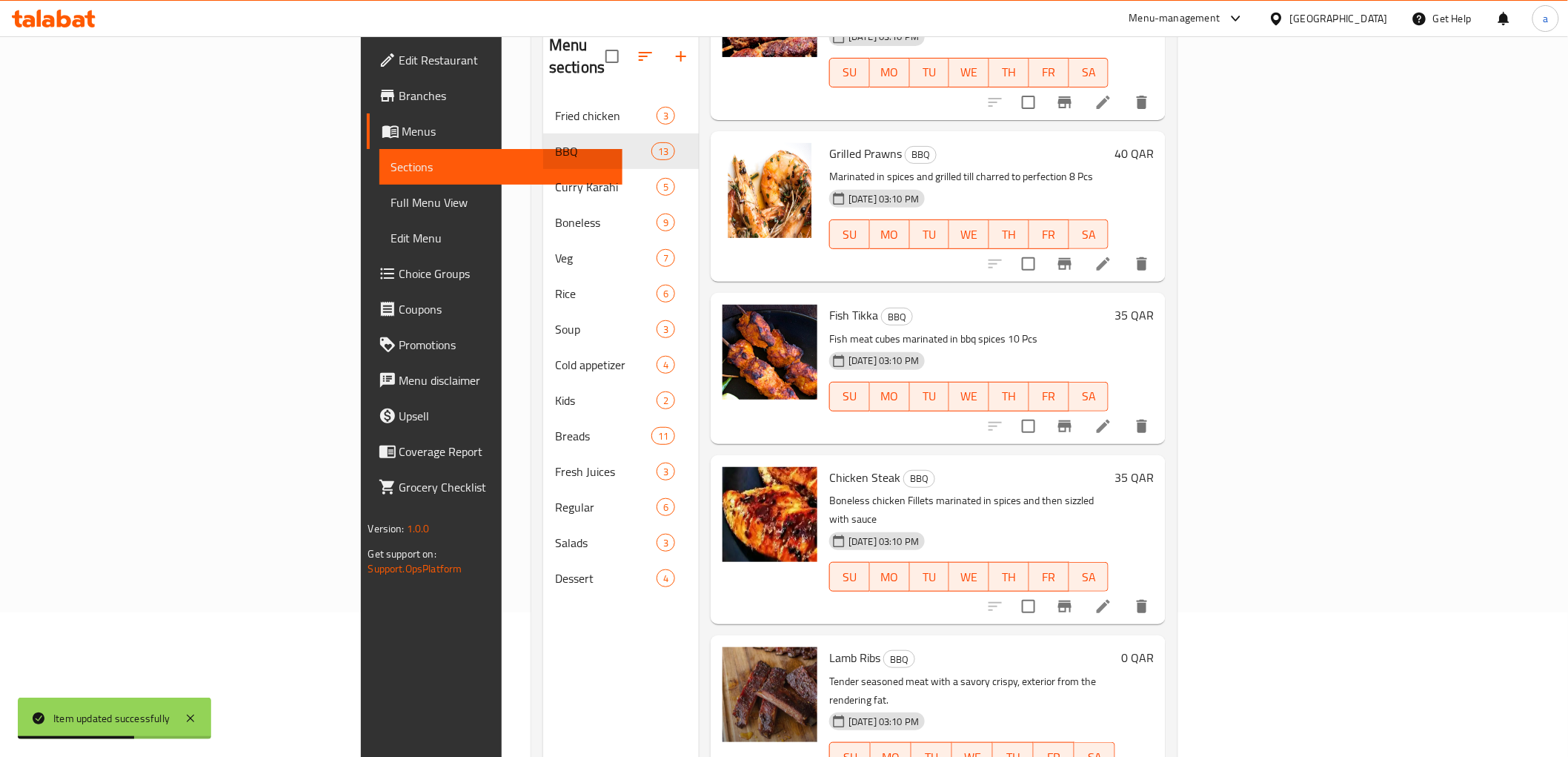
scroll to position [1153, 0]
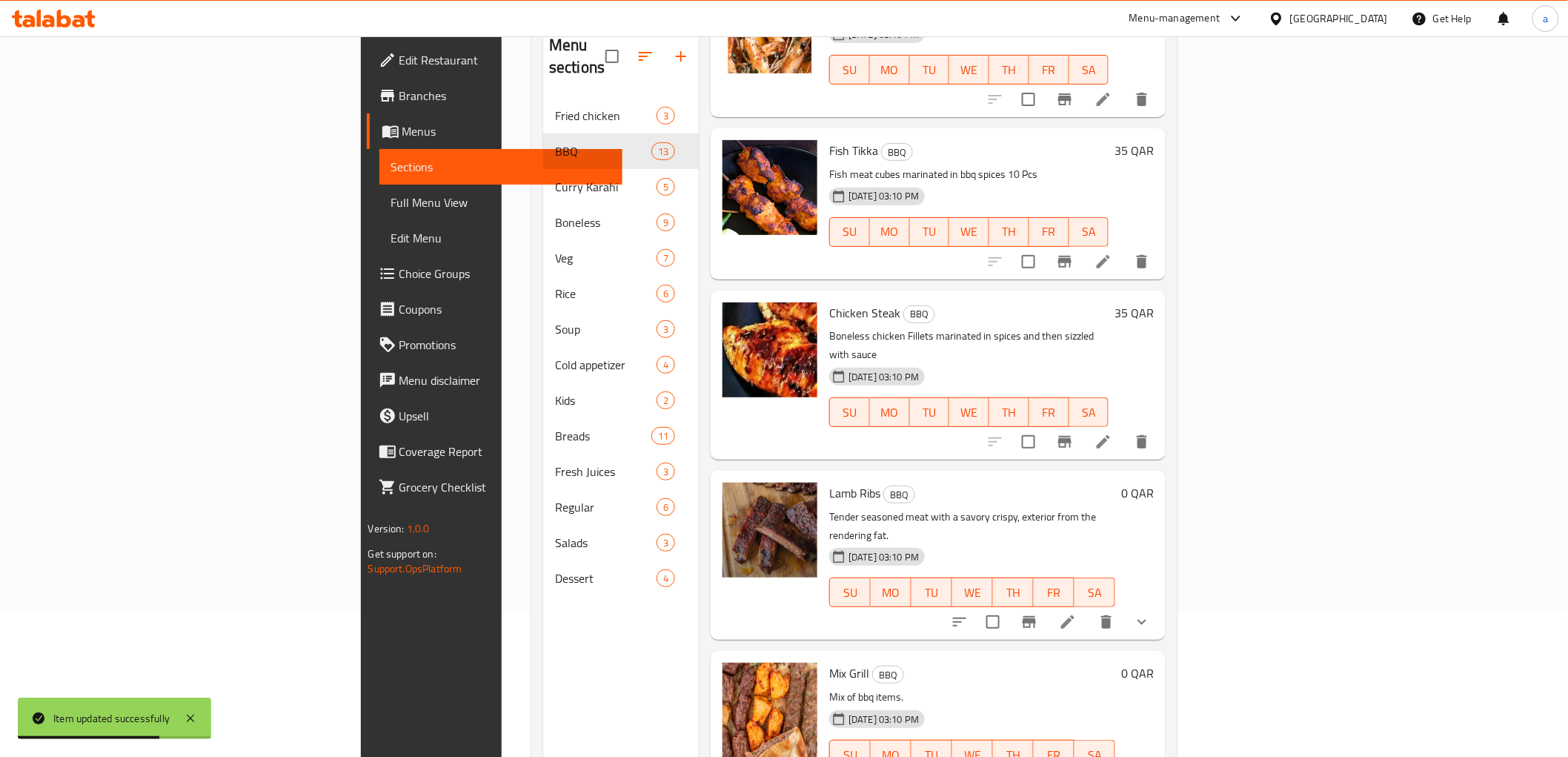
click at [1110, 435] on icon at bounding box center [1104, 441] width 13 height 13
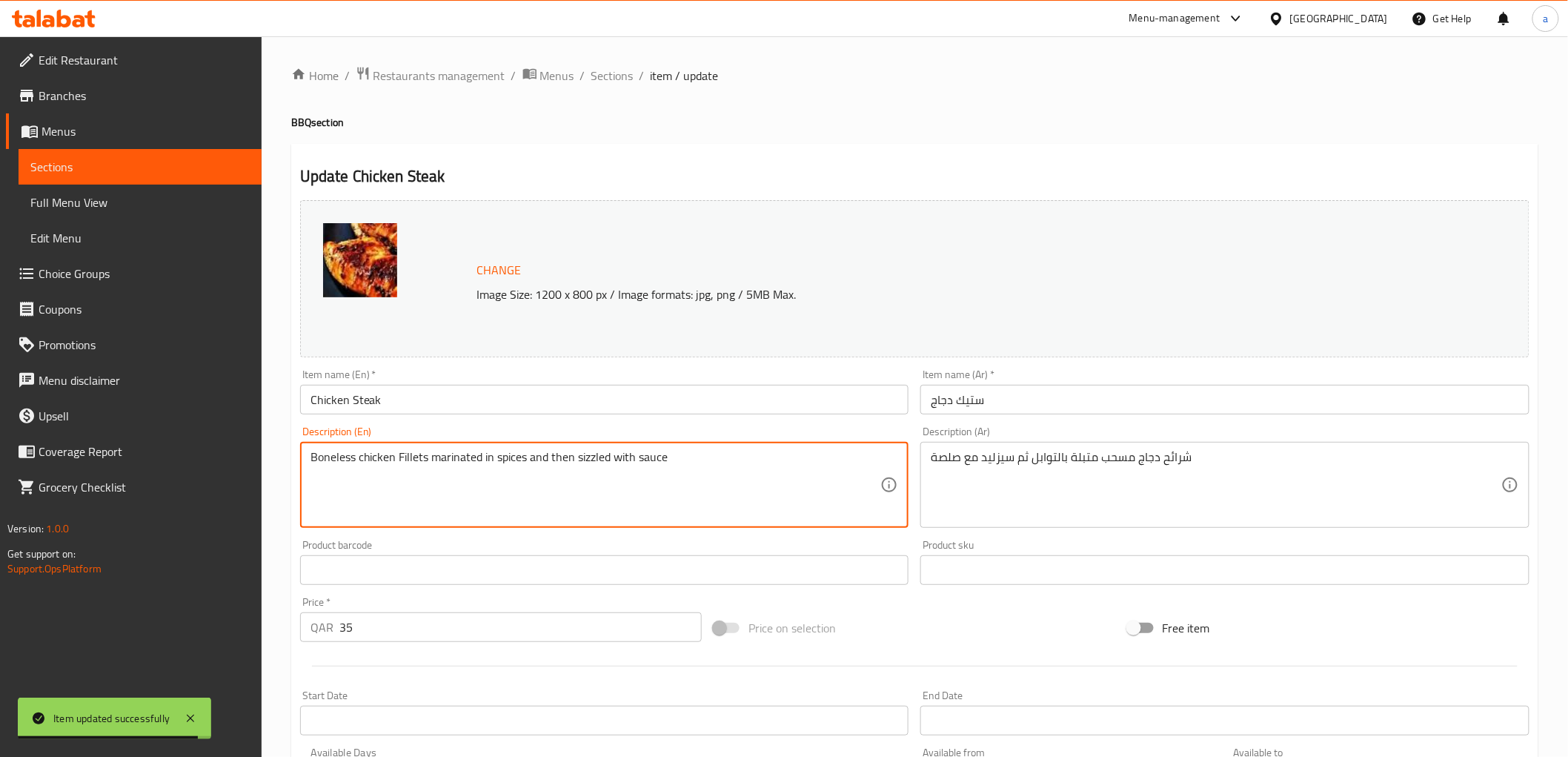
paste textarea "250 Gms"
type textarea "Boneless chicken Fillets marinated in spices and then sizzled with sauce 250 Gms"
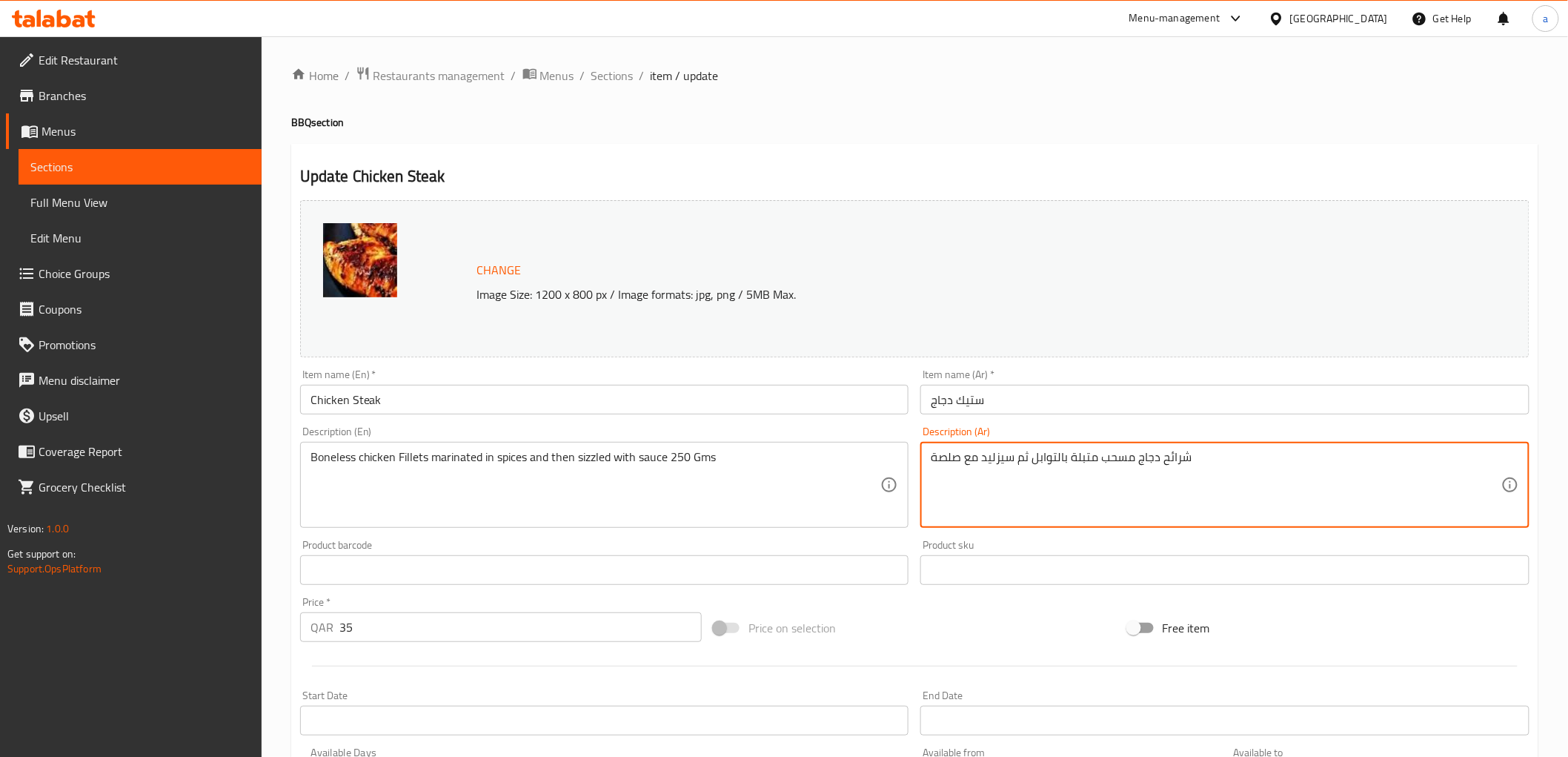
paste textarea "250 Gms"
drag, startPoint x: 1202, startPoint y: 460, endPoint x: 1238, endPoint y: 460, distance: 36.0
click at [1238, 460] on textarea "شرائح دجاج مسحب متبلة بالتوابل ثم سيزليد مع صلصة 250 جم" at bounding box center [1215, 485] width 570 height 70
paste textarea "فيليه"
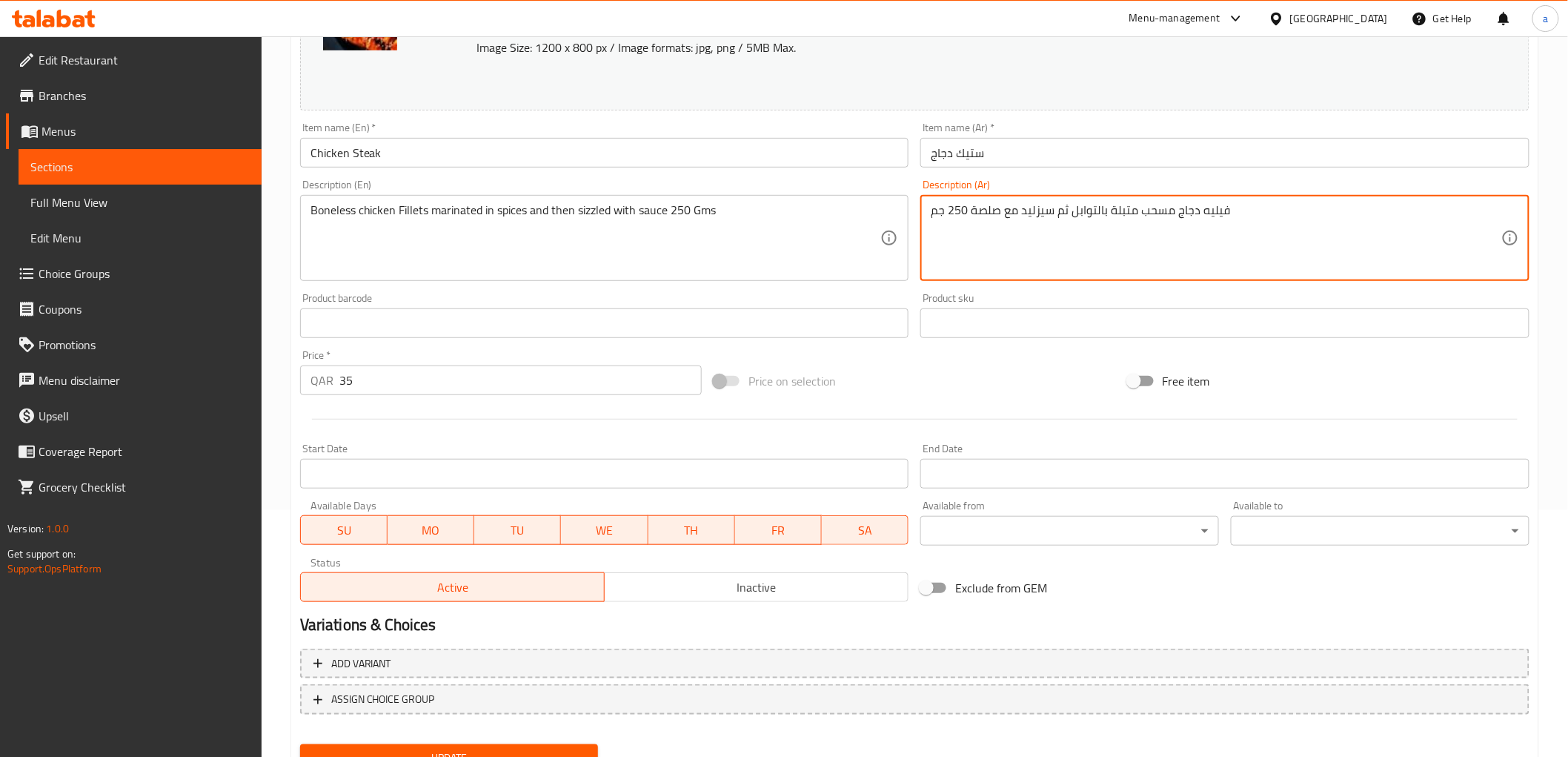
scroll to position [309, 0]
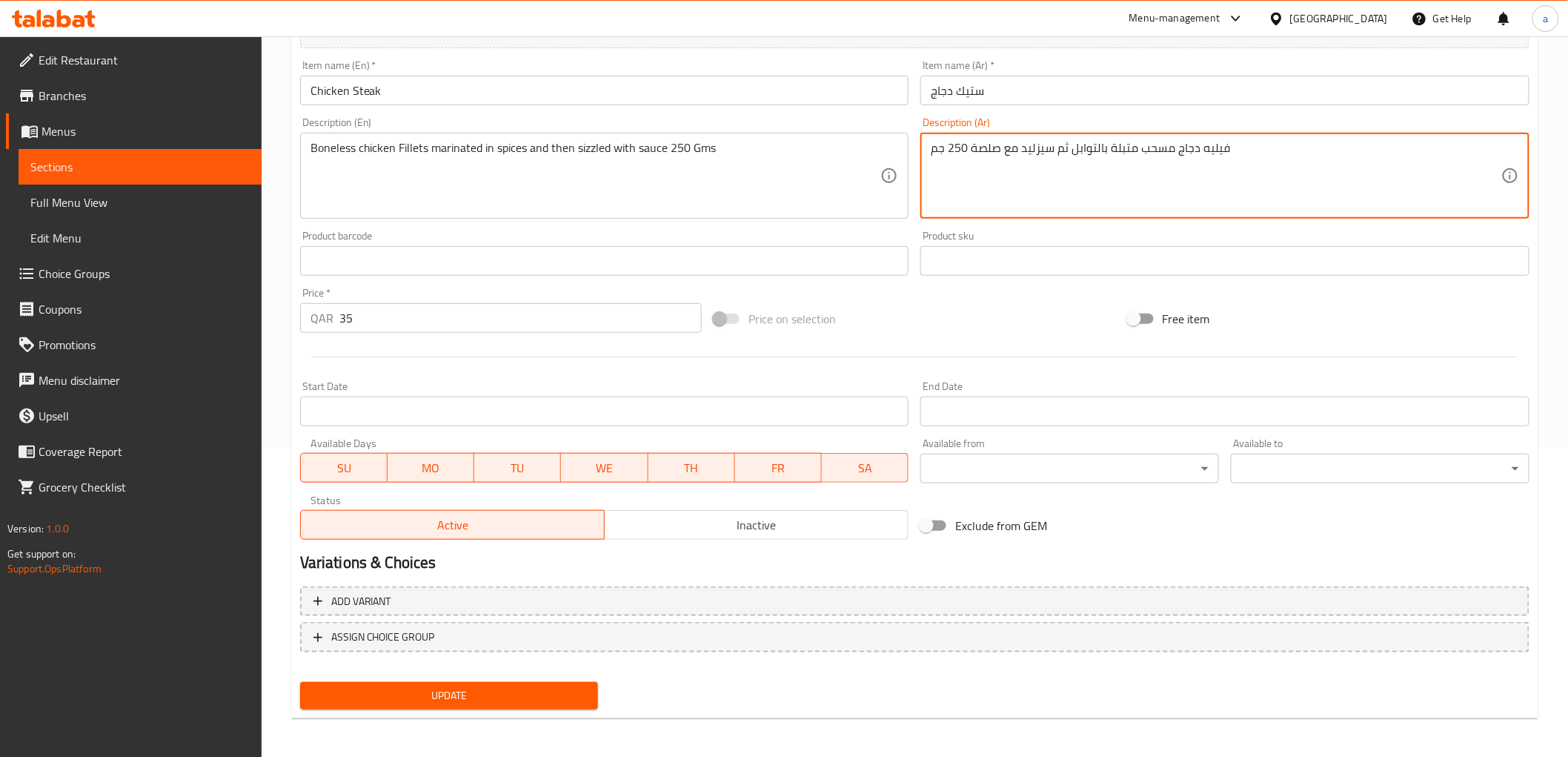
type textarea "فيليه دجاج مسحب متبلة بالتوابل ثم سيزليد مع صلصة 250 جم"
click at [561, 687] on span "Update" at bounding box center [450, 696] width 275 height 18
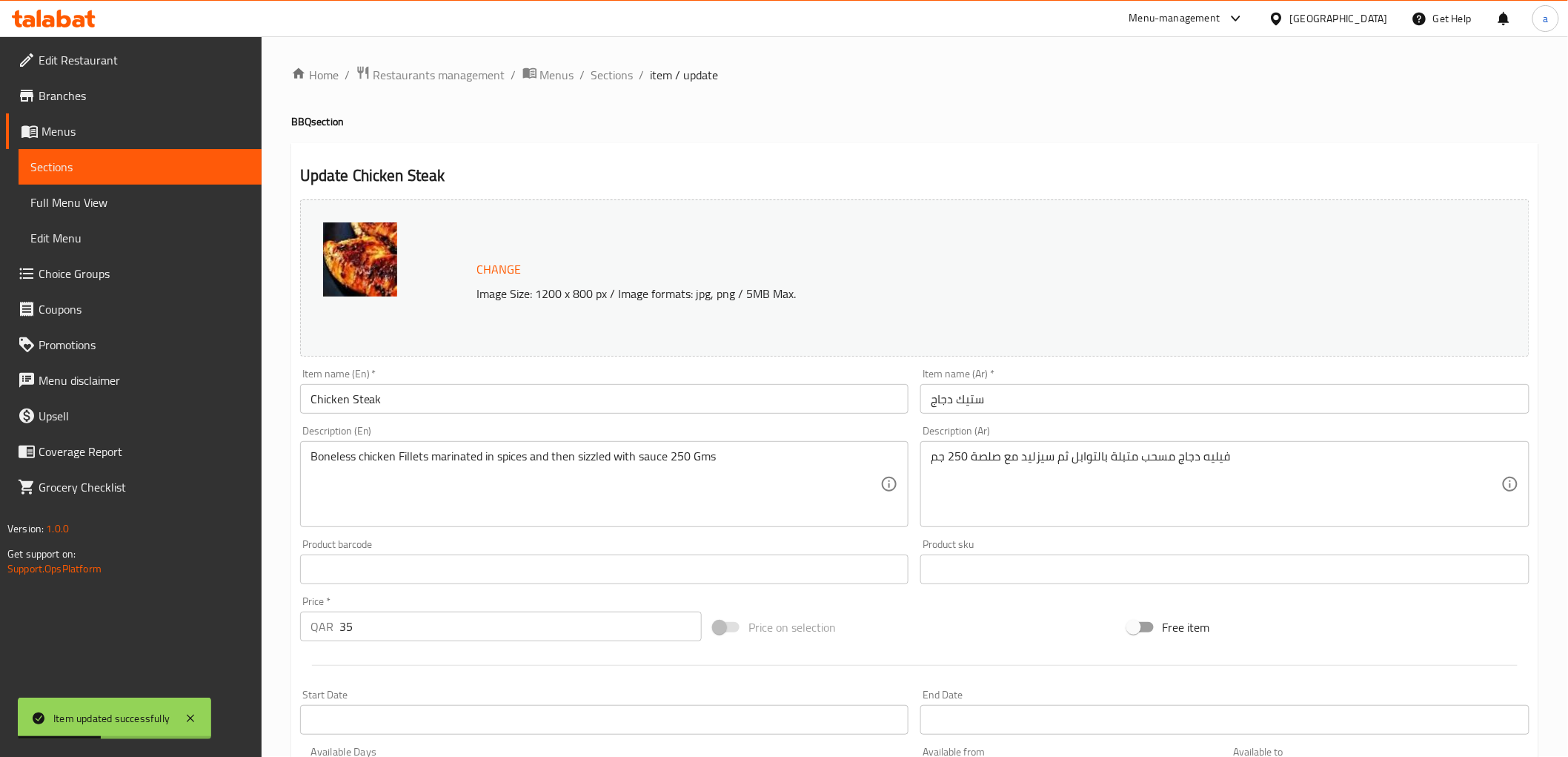
scroll to position [0, 0]
click at [609, 72] on span "Sections" at bounding box center [612, 75] width 42 height 17
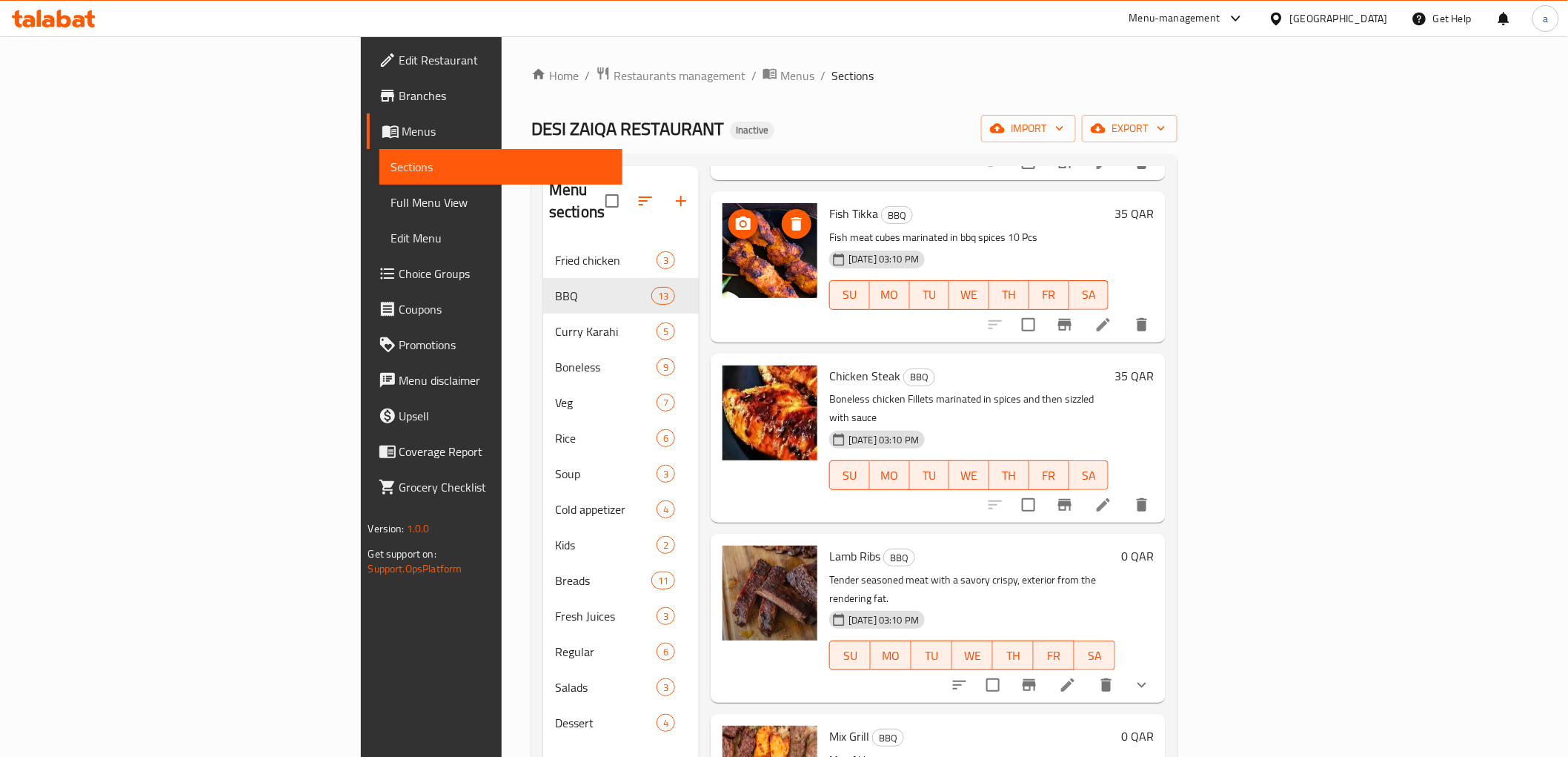
scroll to position [1235, 0]
click at [1089, 671] on li at bounding box center [1068, 684] width 41 height 27
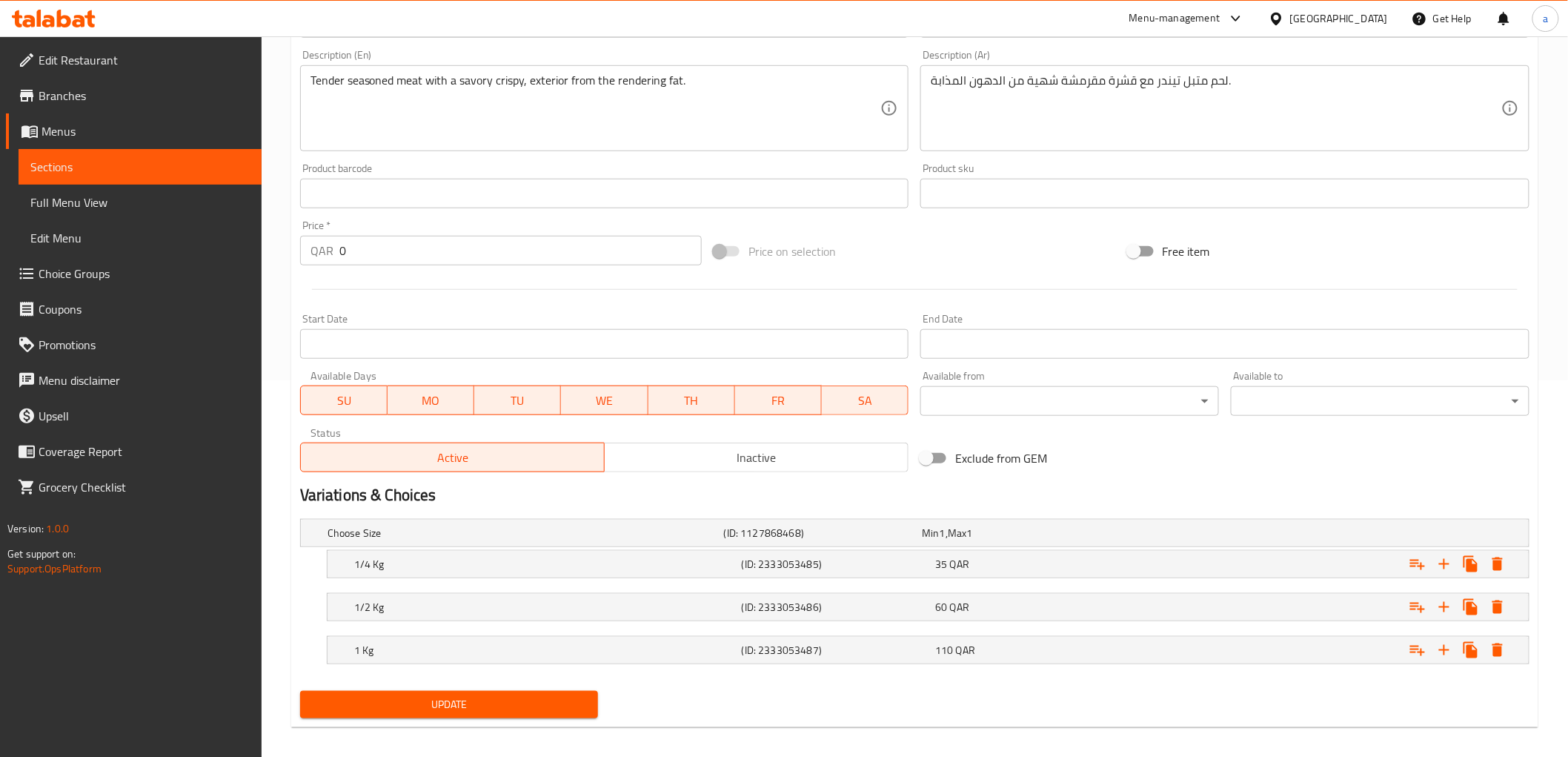
scroll to position [388, 0]
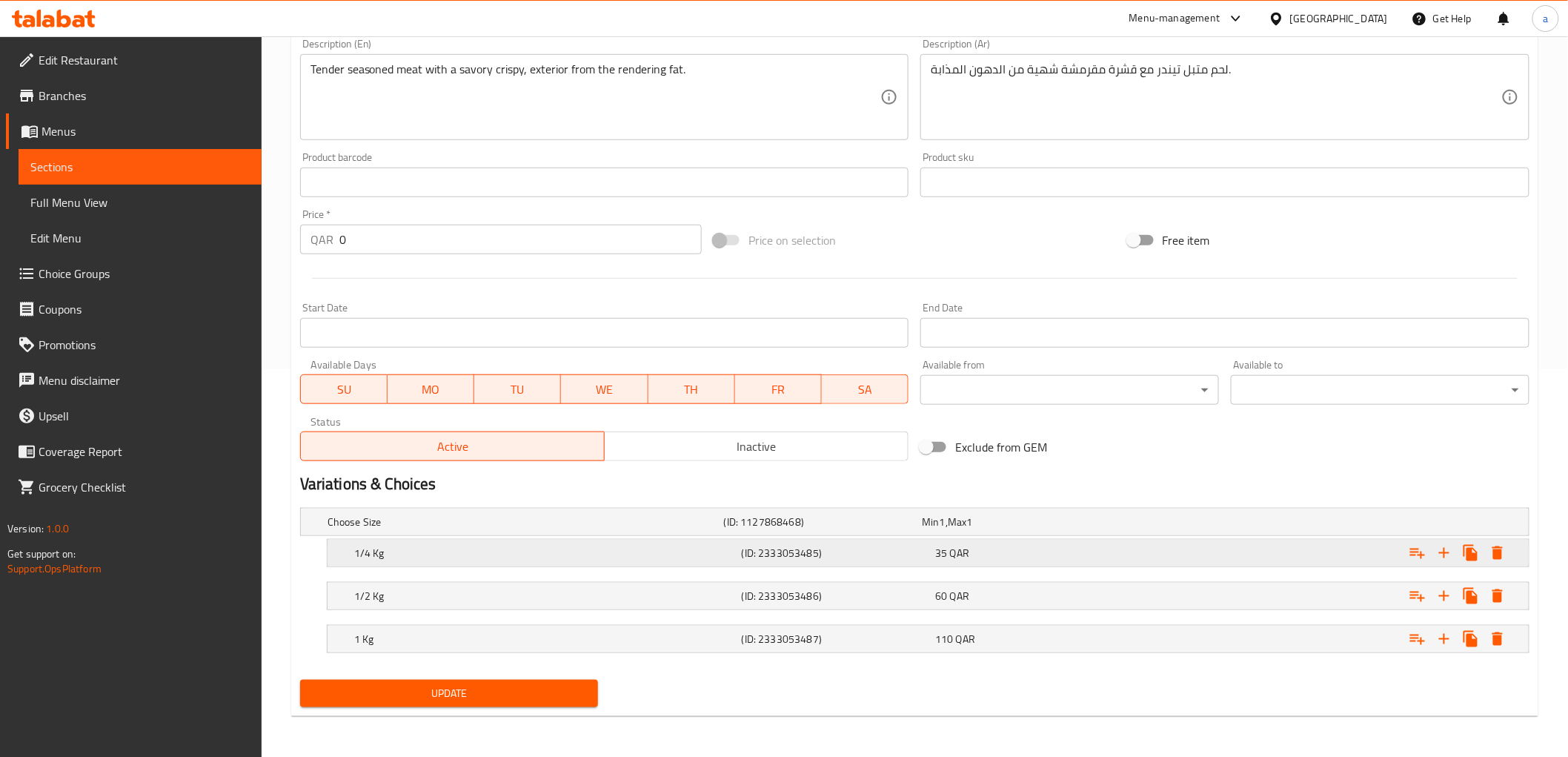
click at [1121, 554] on div "35 QAR" at bounding box center [1028, 553] width 188 height 15
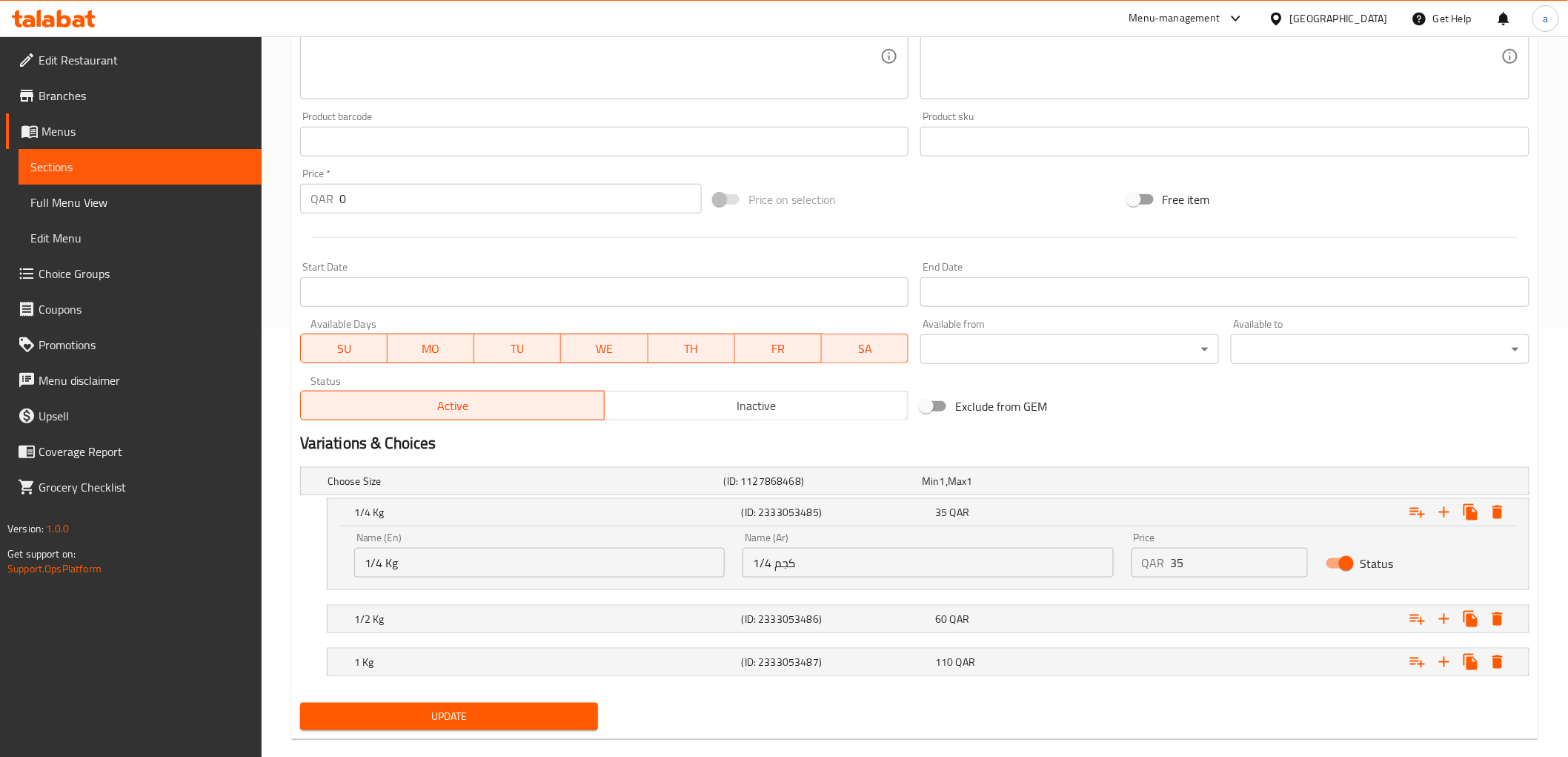
scroll to position [452, 0]
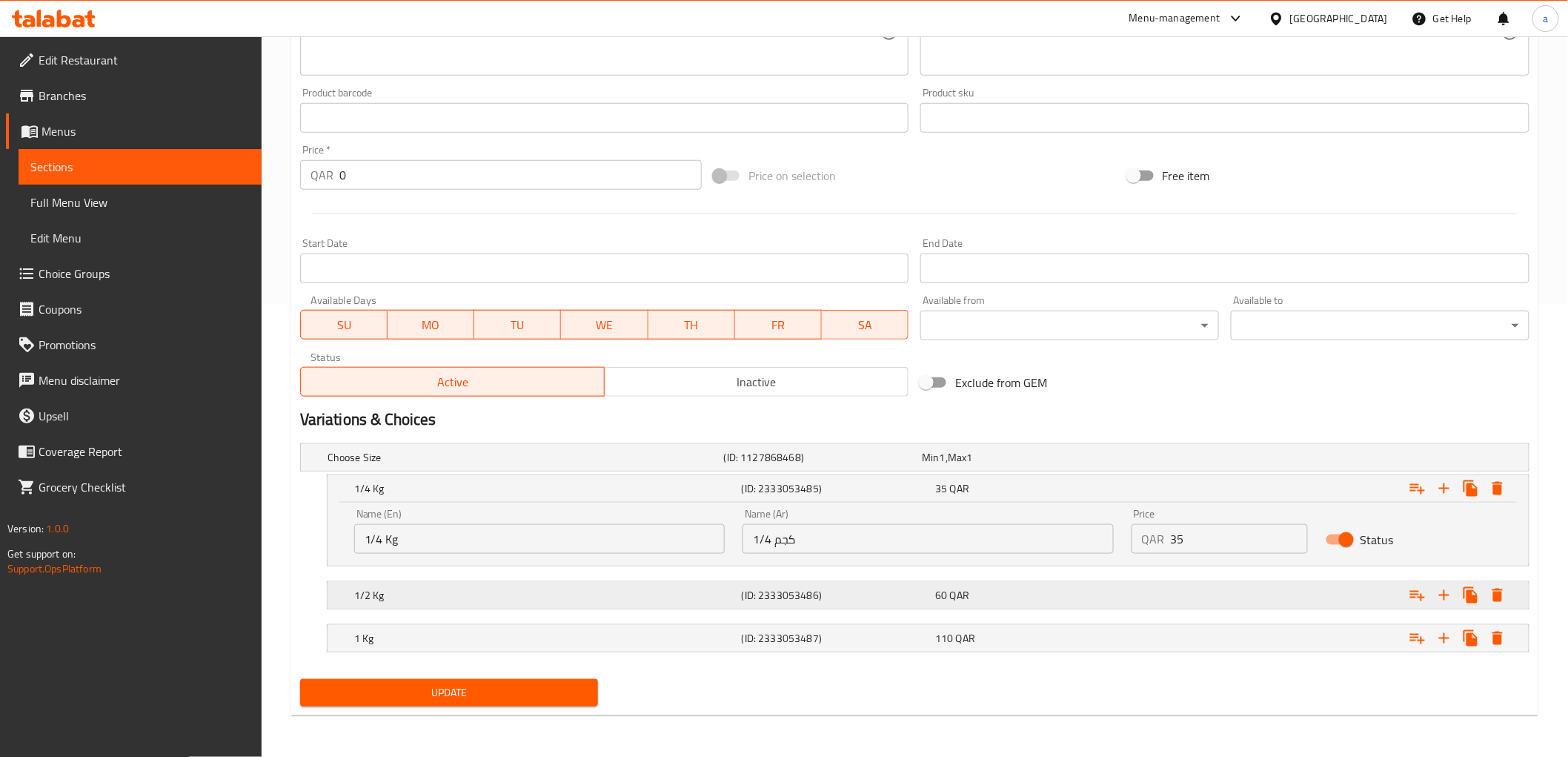
click at [1157, 586] on div "Expand" at bounding box center [1320, 595] width 387 height 32
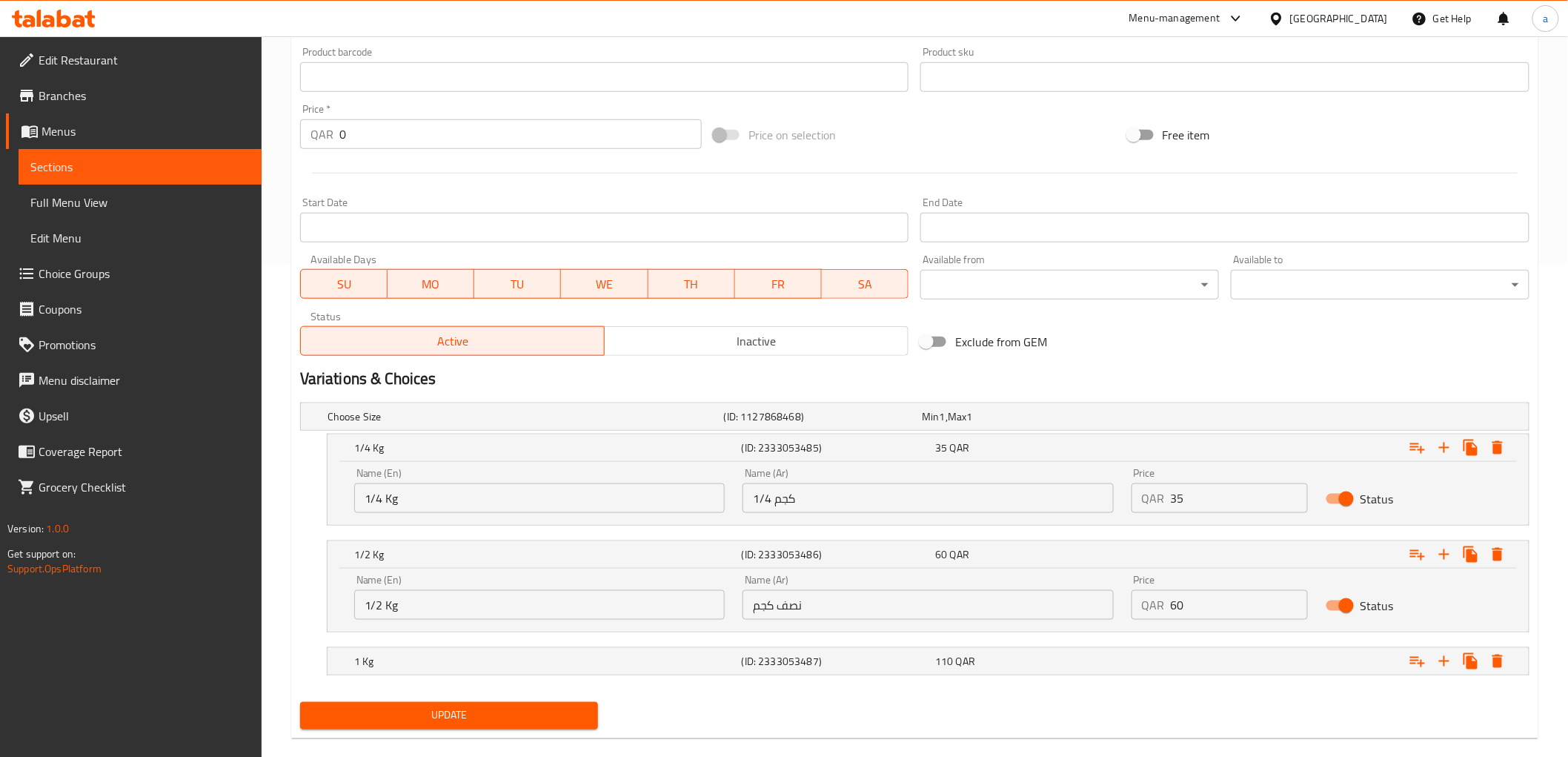
scroll to position [515, 0]
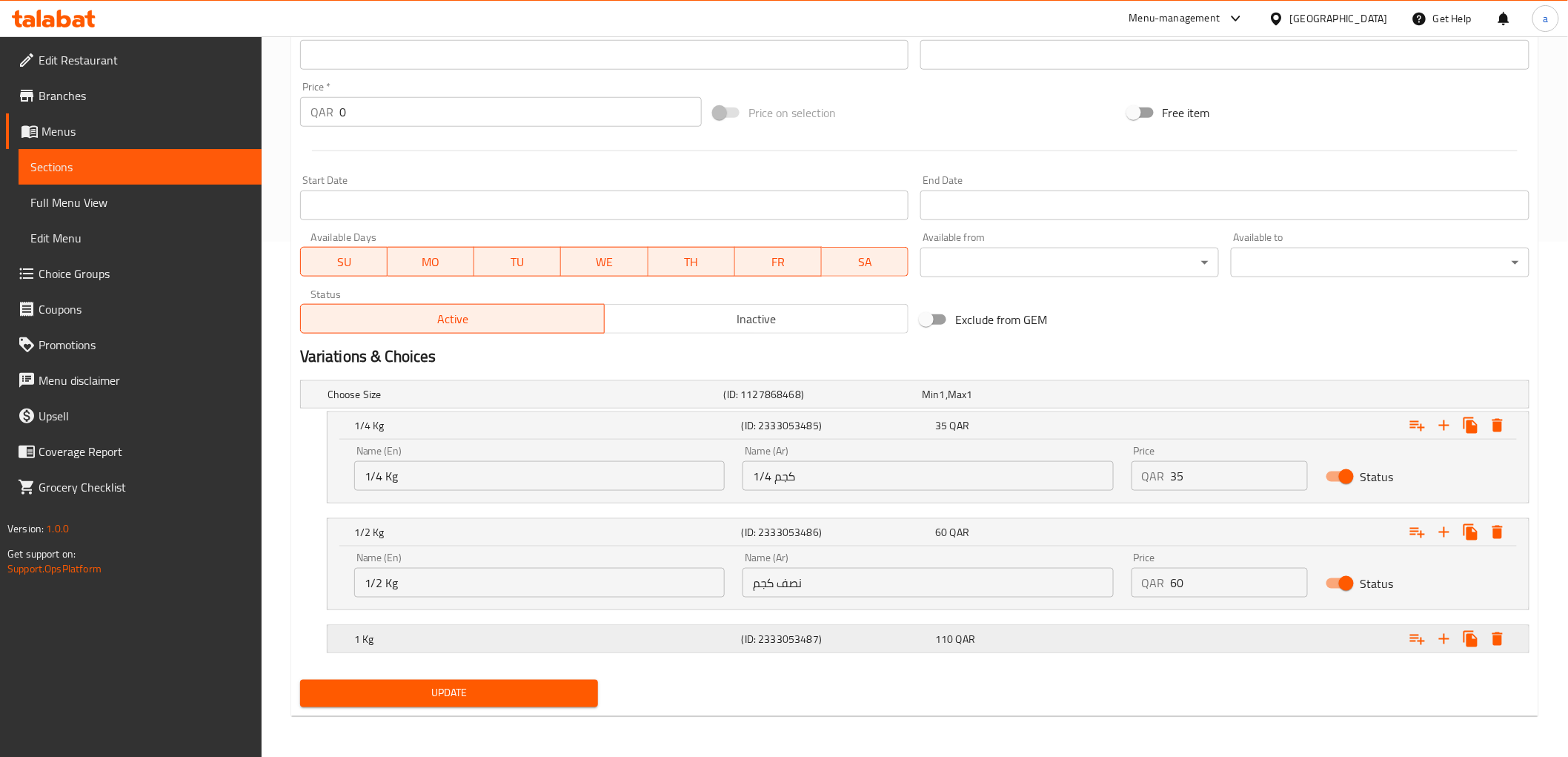
click at [1124, 639] on div "110 QAR" at bounding box center [1029, 639] width 194 height 21
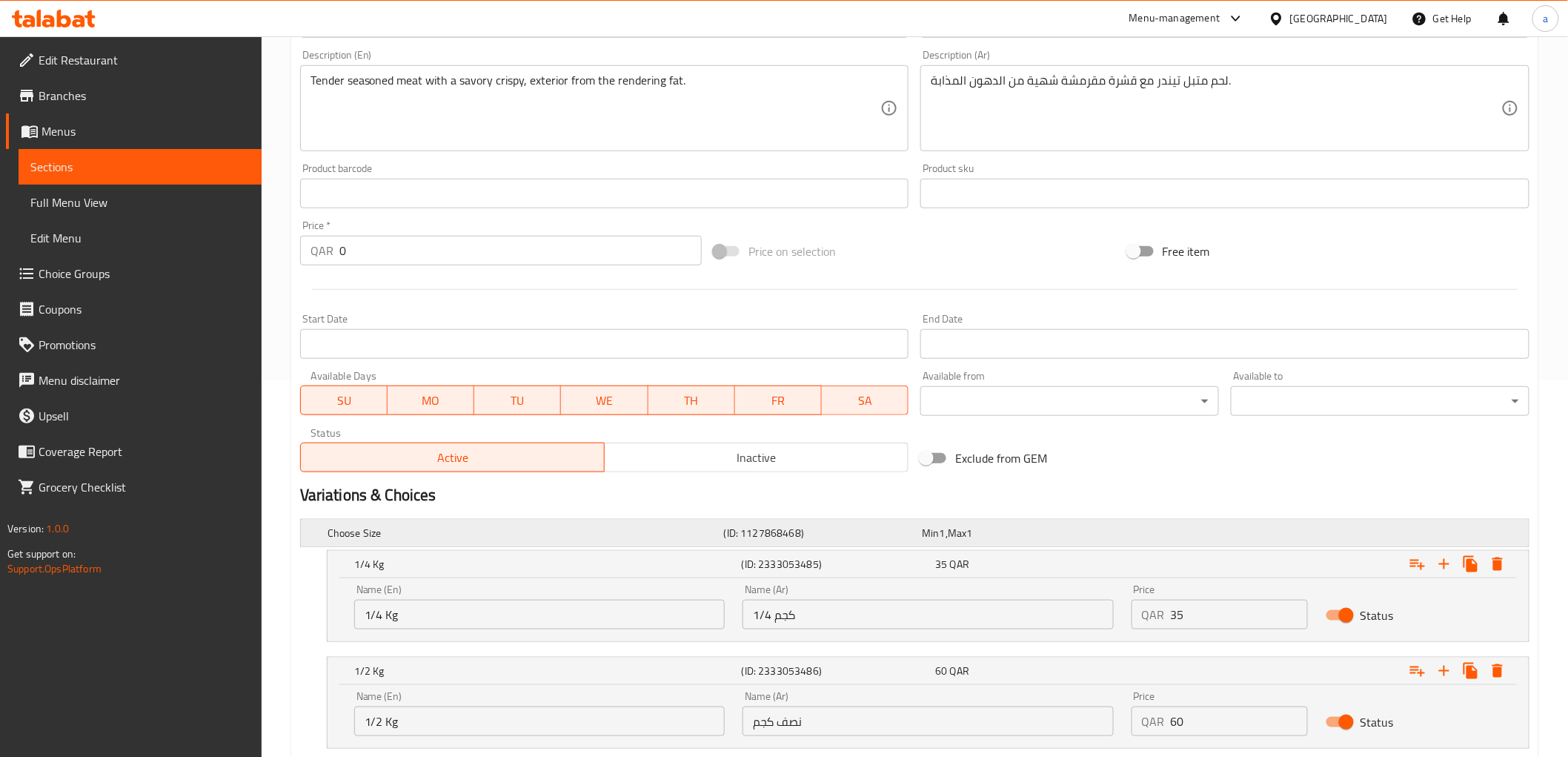
scroll to position [186, 0]
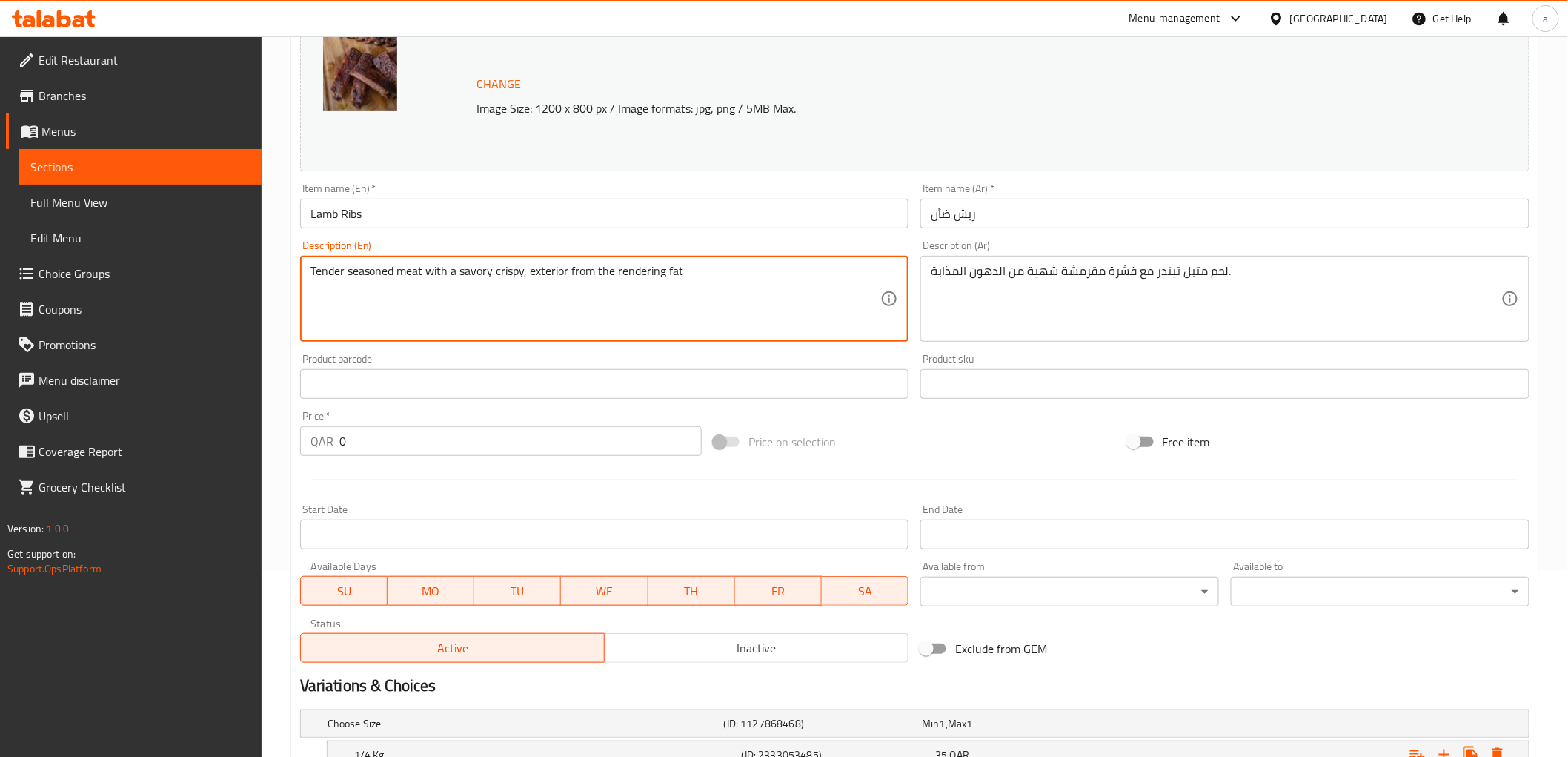
paste textarea "1/4 - 1/2 - 1 Kg"
type textarea "Tender seasoned meat with a savory crispy, exterior from the rendering fat 1/4 …"
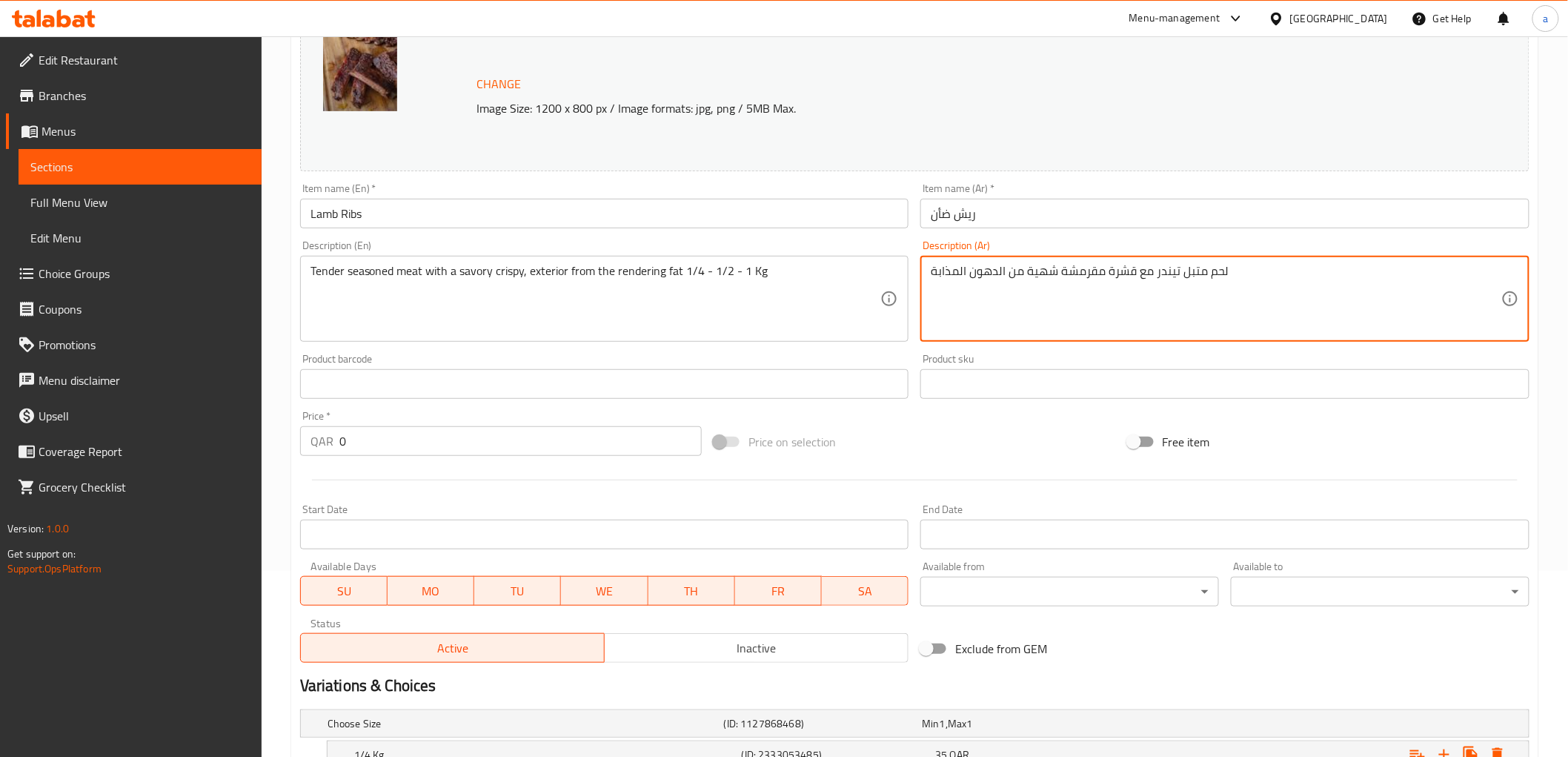
paste textarea "1/4 - 1/2 - 1 Kg"
drag, startPoint x: 1246, startPoint y: 277, endPoint x: 1268, endPoint y: 293, distance: 27.2
click at [1268, 293] on textarea "لحم متبل تيندر مع قشرة مقرمشة شهية من الدهون المذابة 1/4 - 1/2 - 1 كجم" at bounding box center [1215, 299] width 570 height 70
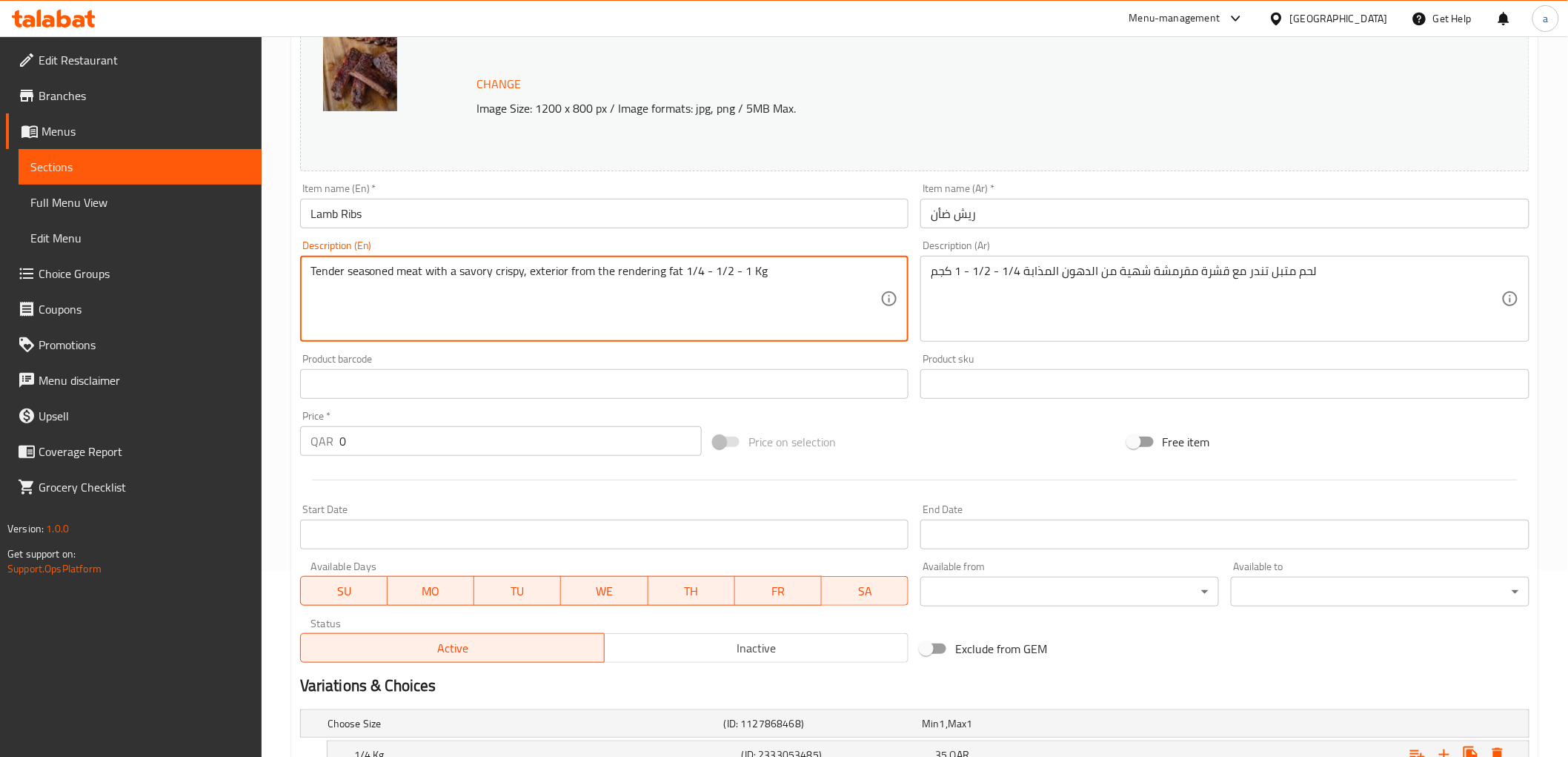
drag, startPoint x: 530, startPoint y: 272, endPoint x: 680, endPoint y: 275, distance: 150.0
click at [561, 301] on textarea "Tender seasoned meat with a savory crispy, exterior from the rendering fat 1/4 …" at bounding box center [595, 299] width 570 height 70
drag, startPoint x: 529, startPoint y: 274, endPoint x: 566, endPoint y: 285, distance: 38.6
click at [566, 285] on textarea "Tender seasoned meat with a savory crispy, exterior from the rendering fat 1/4 …" at bounding box center [595, 299] width 570 height 70
click at [617, 283] on textarea "Tender seasoned meat with a savory crispy, exterior from the rendering fat 1/4 …" at bounding box center [595, 299] width 570 height 70
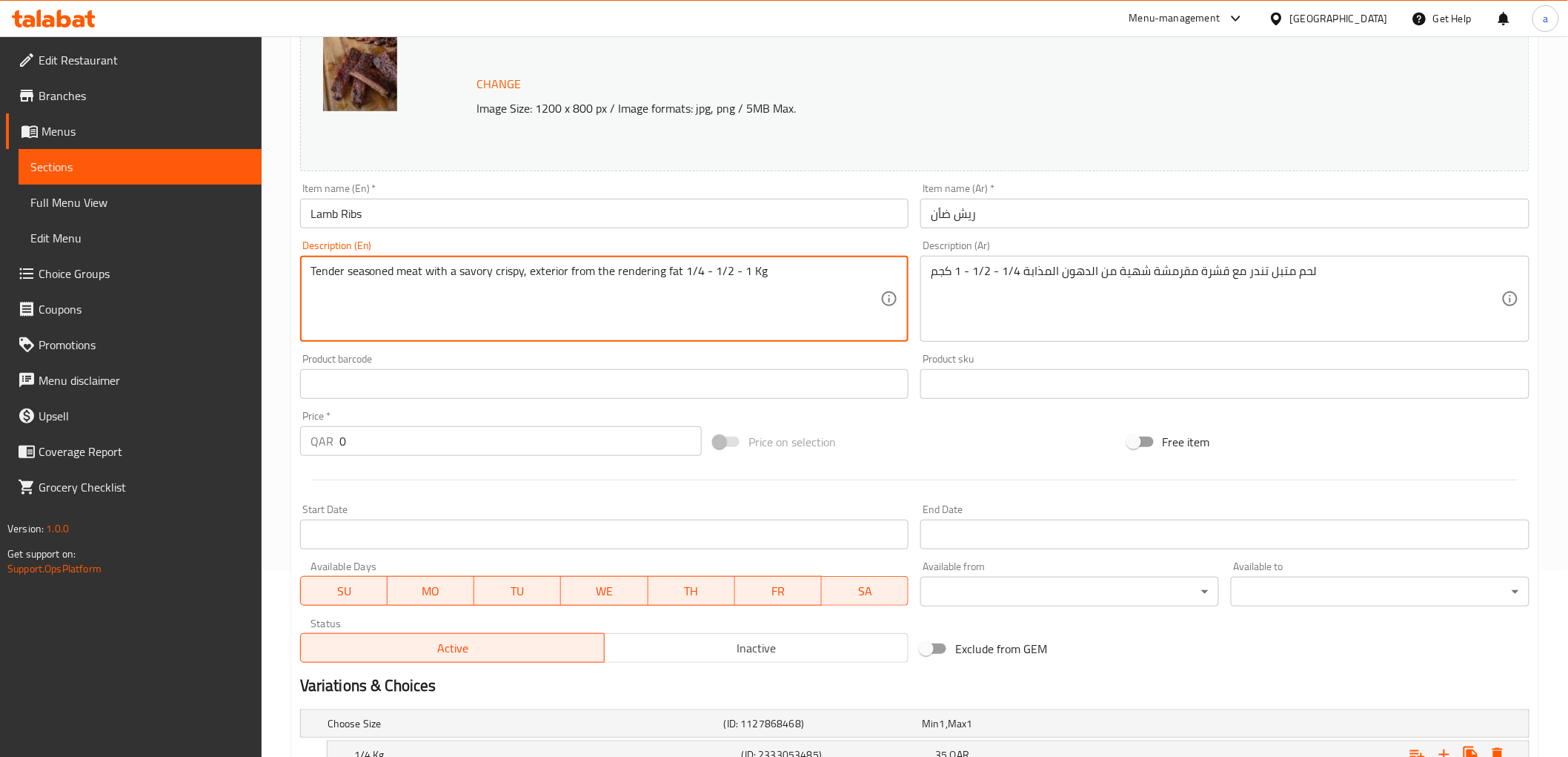
click at [509, 274] on textarea "Tender seasoned meat with a savory crispy, exterior from the rendering fat 1/4 …" at bounding box center [595, 299] width 570 height 70
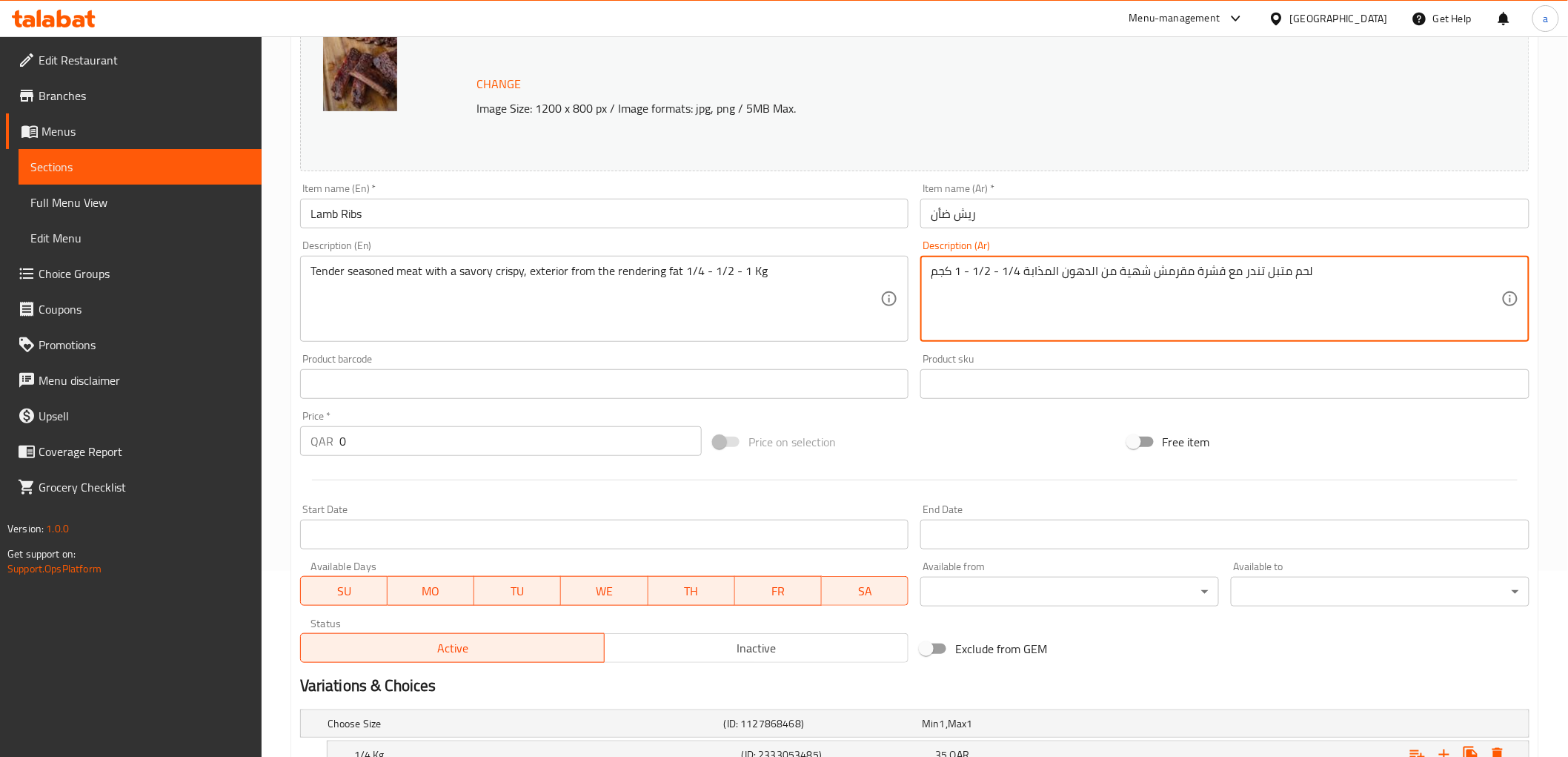
drag, startPoint x: 1194, startPoint y: 272, endPoint x: 1218, endPoint y: 277, distance: 24.5
click at [1218, 277] on textarea "لحم متبل تندر مع قشرة مقرمش شهية من الدهون المذابة 1/4 - 1/2 - 1 كجم" at bounding box center [1215, 299] width 570 height 70
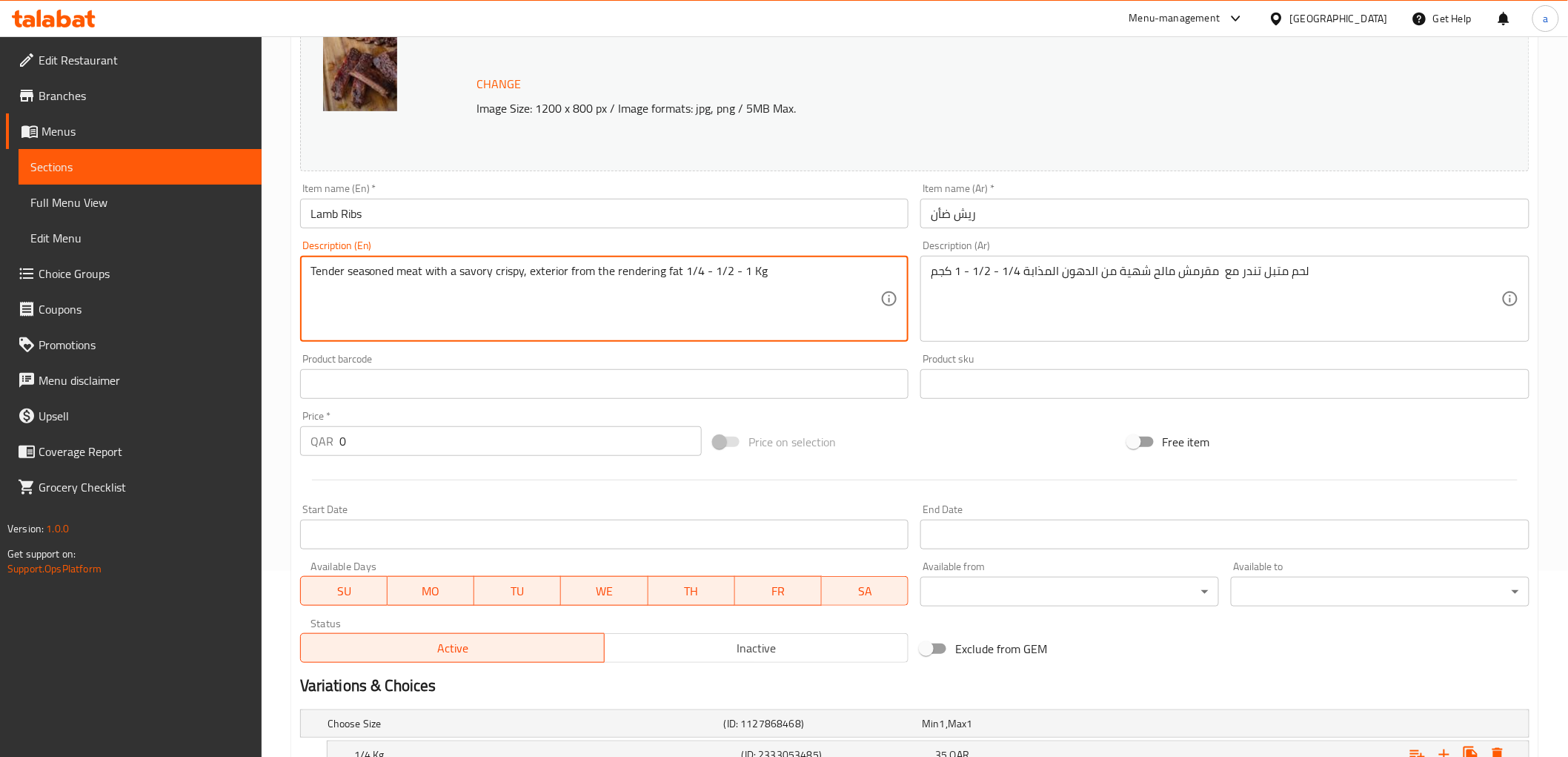
click at [553, 274] on textarea "Tender seasoned meat with a savory crispy, exterior from the rendering fat 1/4 …" at bounding box center [595, 299] width 570 height 70
click at [554, 271] on textarea "Tender seasoned meat with a savory crispy, exterior from the rendering fat 1/4 …" at bounding box center [595, 299] width 570 height 70
click at [647, 272] on textarea "Tender seasoned meat with a savory crispy, exterior from the rendering fat 1/4 …" at bounding box center [595, 299] width 570 height 70
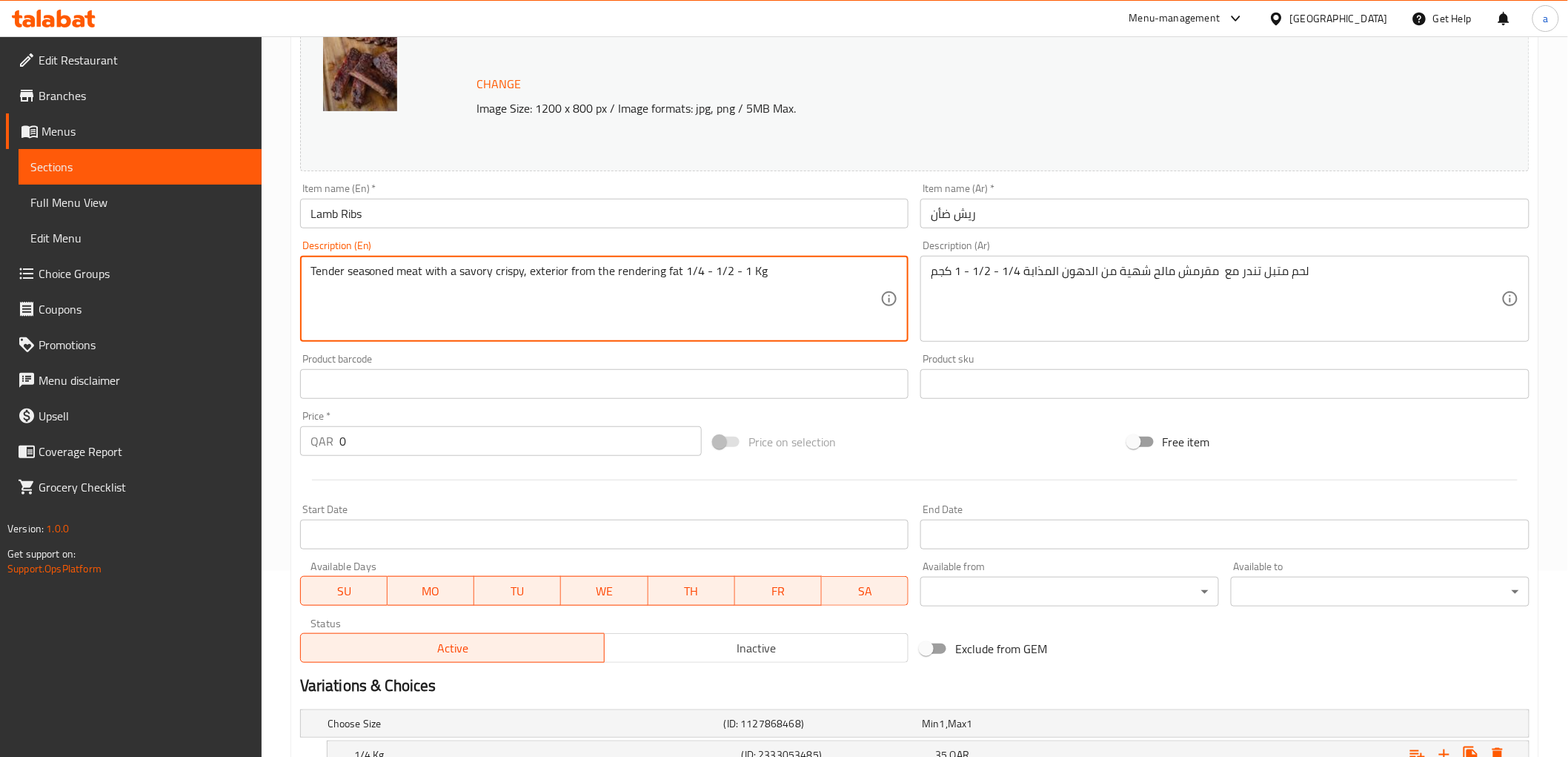
click at [567, 287] on textarea "Tender seasoned meat with a savory crispy, exterior from the rendering fat 1/4 …" at bounding box center [595, 299] width 570 height 70
drag, startPoint x: 530, startPoint y: 270, endPoint x: 680, endPoint y: 283, distance: 150.6
click at [680, 283] on textarea "Tender seasoned meat with a savory crispy, exterior from the rendering fat 1/4 …" at bounding box center [595, 299] width 570 height 70
click at [334, 279] on textarea "Tender seasoned meat with a savory crispy, exterior from the rendering fat 1/4 …" at bounding box center [595, 299] width 570 height 70
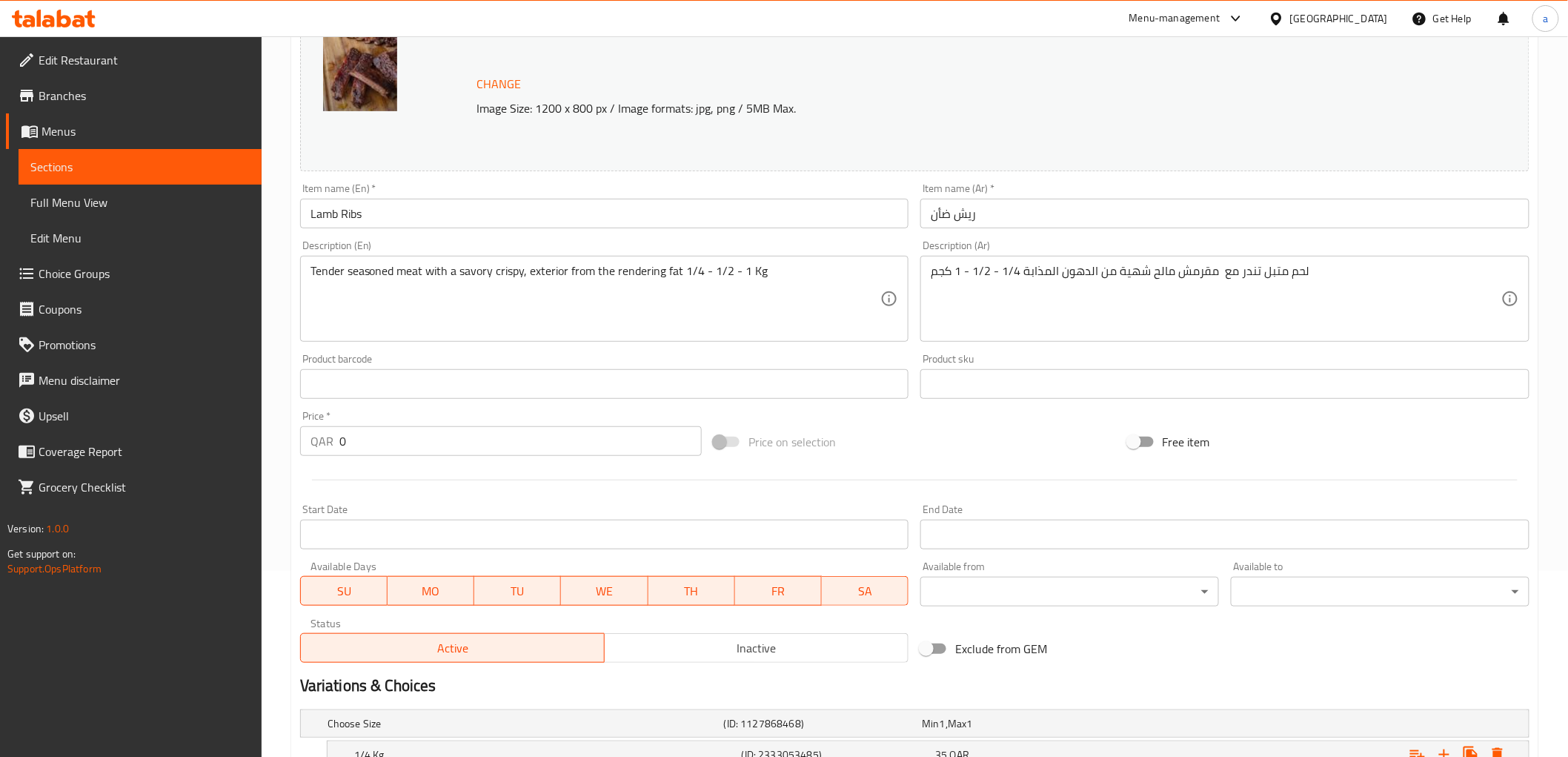
drag, startPoint x: 309, startPoint y: 274, endPoint x: 437, endPoint y: 263, distance: 128.5
click at [489, 271] on div "Tender seasoned meat with a savory crispy, exterior from the rendering fat 1/4 …" at bounding box center [604, 299] width 609 height 86
drag, startPoint x: 307, startPoint y: 265, endPoint x: 402, endPoint y: 286, distance: 97.3
click at [405, 286] on div "Tender seasoned meat with a savory crispy, exterior from the rendering fat 1/4 …" at bounding box center [604, 299] width 609 height 86
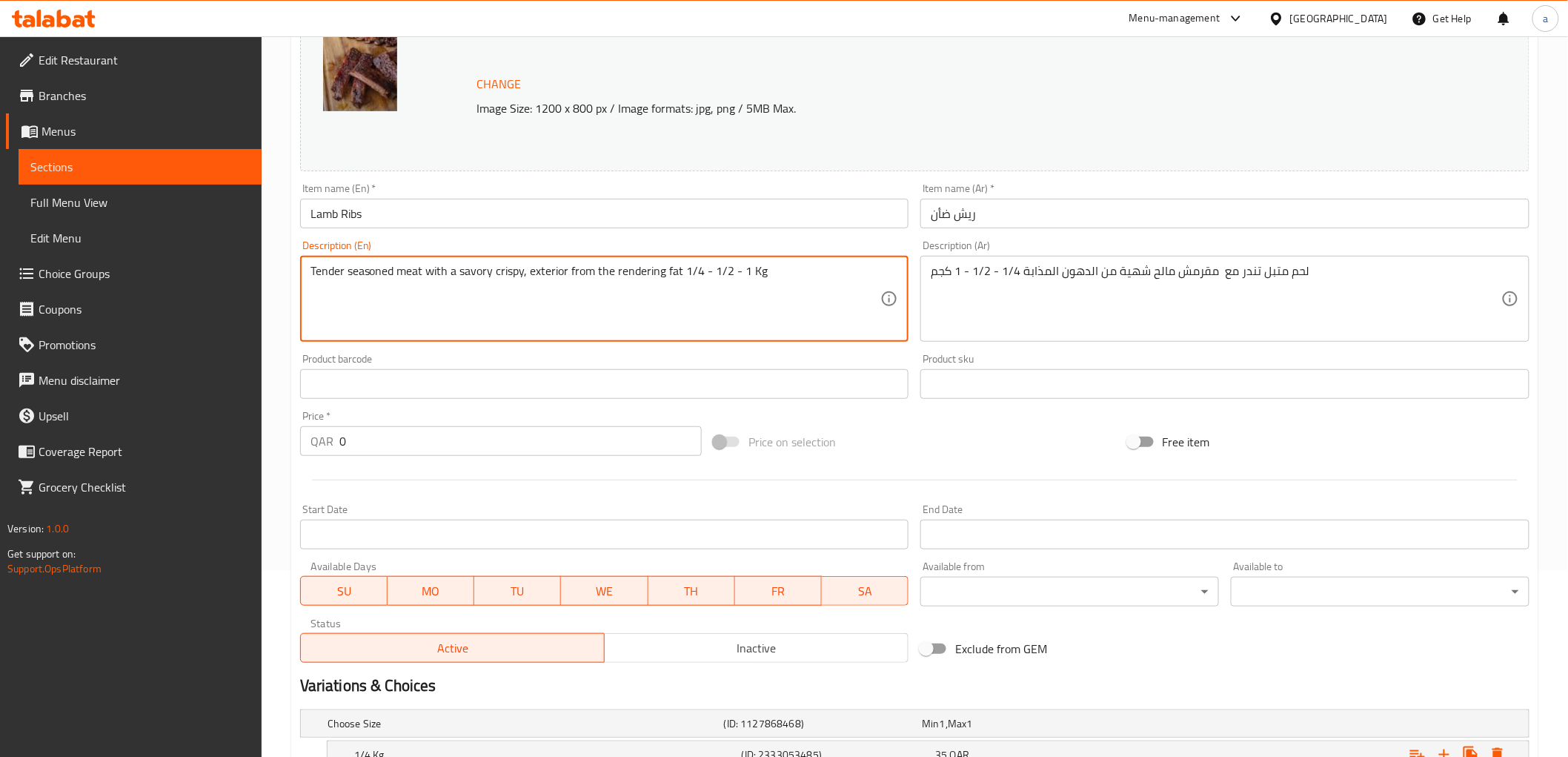
click at [362, 287] on textarea "Tender seasoned meat with a savory crispy, exterior from the rendering fat 1/4 …" at bounding box center [595, 299] width 570 height 70
drag, startPoint x: 309, startPoint y: 275, endPoint x: 678, endPoint y: 292, distance: 369.4
click at [678, 292] on textarea "Tender seasoned meat with a savory crispy, exterior from the rendering fat 1/4 …" at bounding box center [595, 299] width 570 height 70
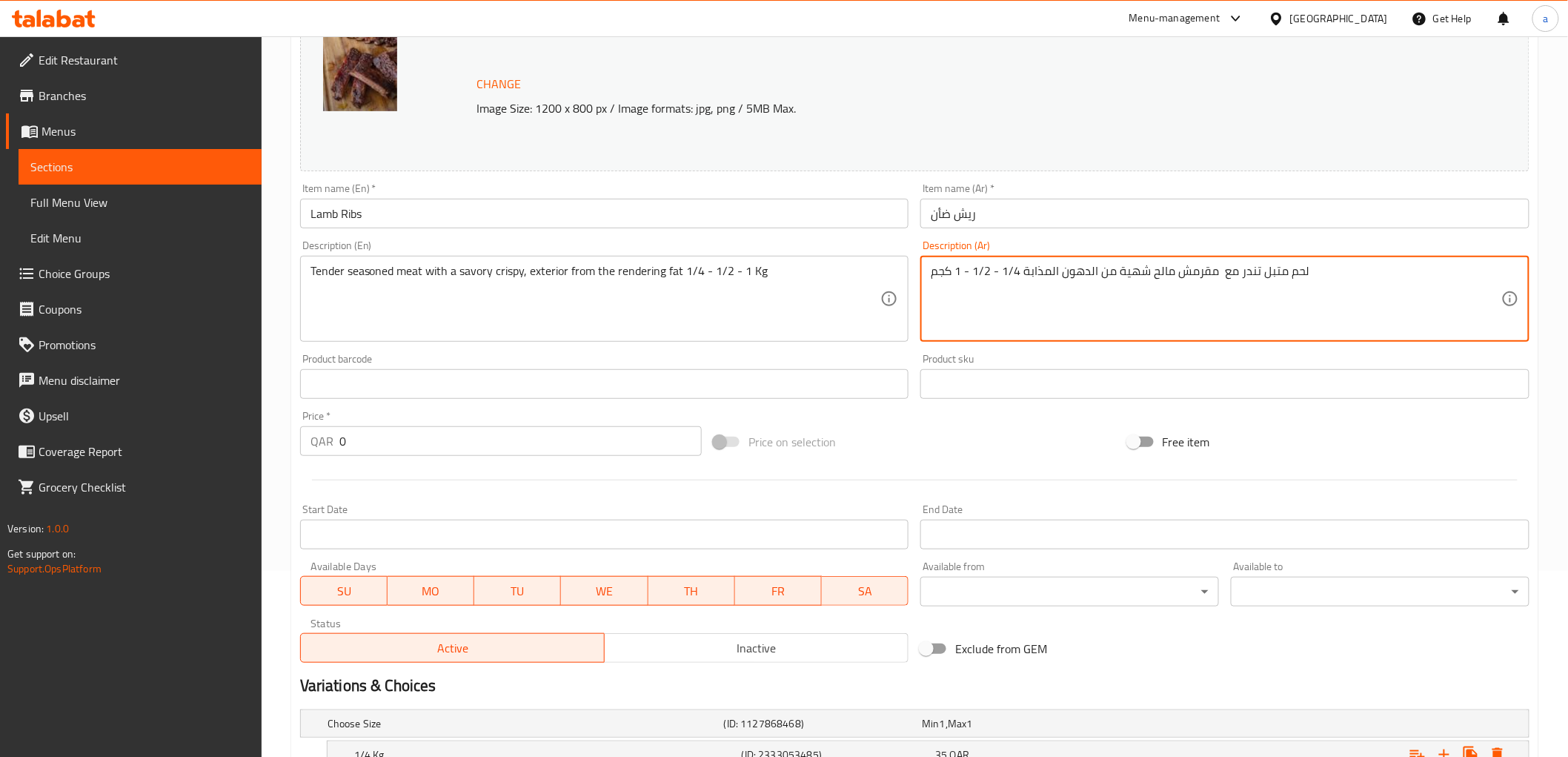
drag, startPoint x: 1023, startPoint y: 272, endPoint x: 1306, endPoint y: 272, distance: 283.0
paste textarea "طري متبل مع طبقة خارجية مقرمشة ولذيذ"
drag, startPoint x: 1145, startPoint y: 272, endPoint x: 1118, endPoint y: 274, distance: 27.1
click at [1118, 274] on textarea "لحم طري متبل مع طبقة خارجية مقرمشة ولذيذة من الدهون المذابة 1/4 - 1/2 - 1 كجم" at bounding box center [1215, 299] width 570 height 70
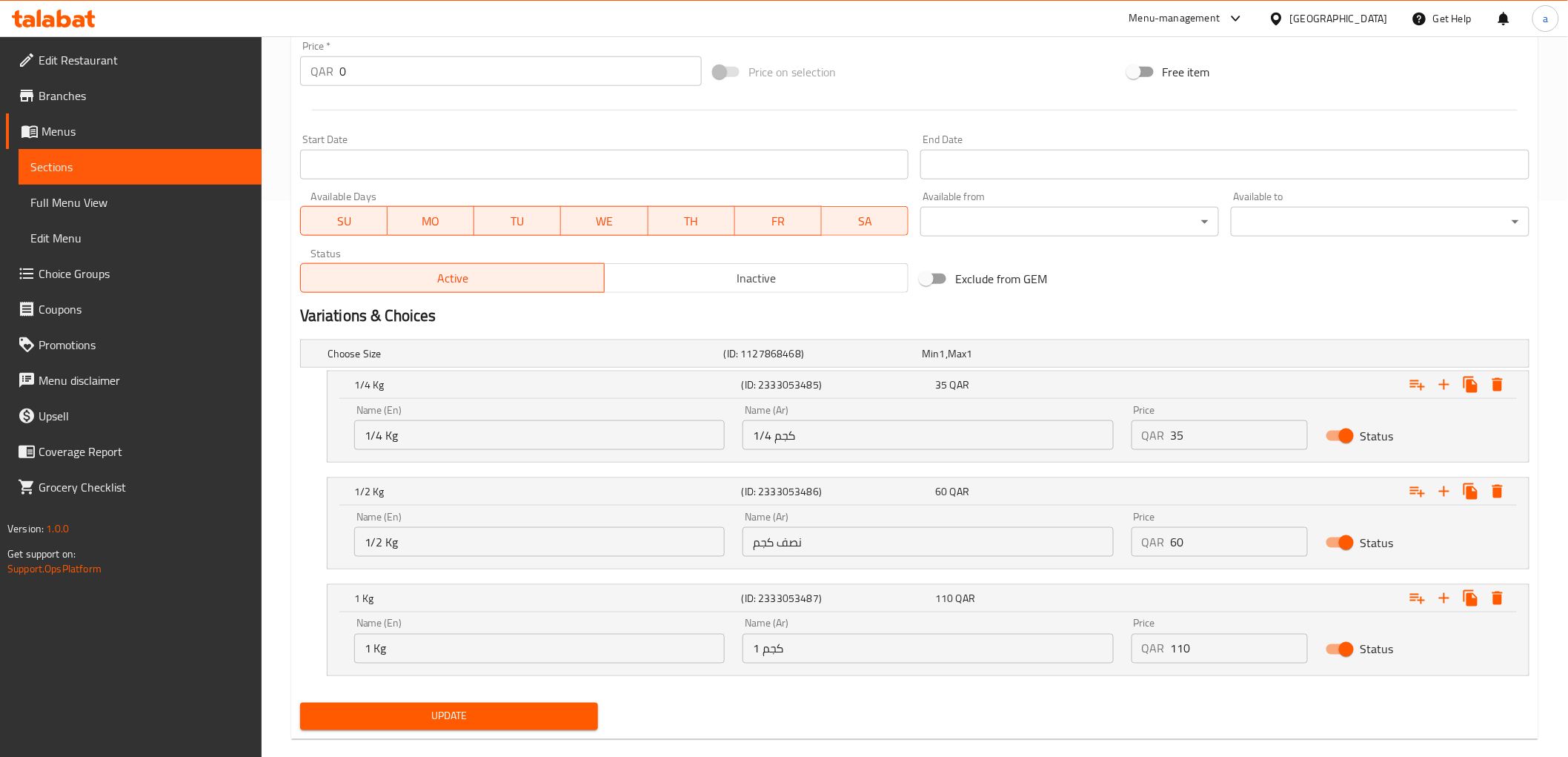
scroll to position [579, 0]
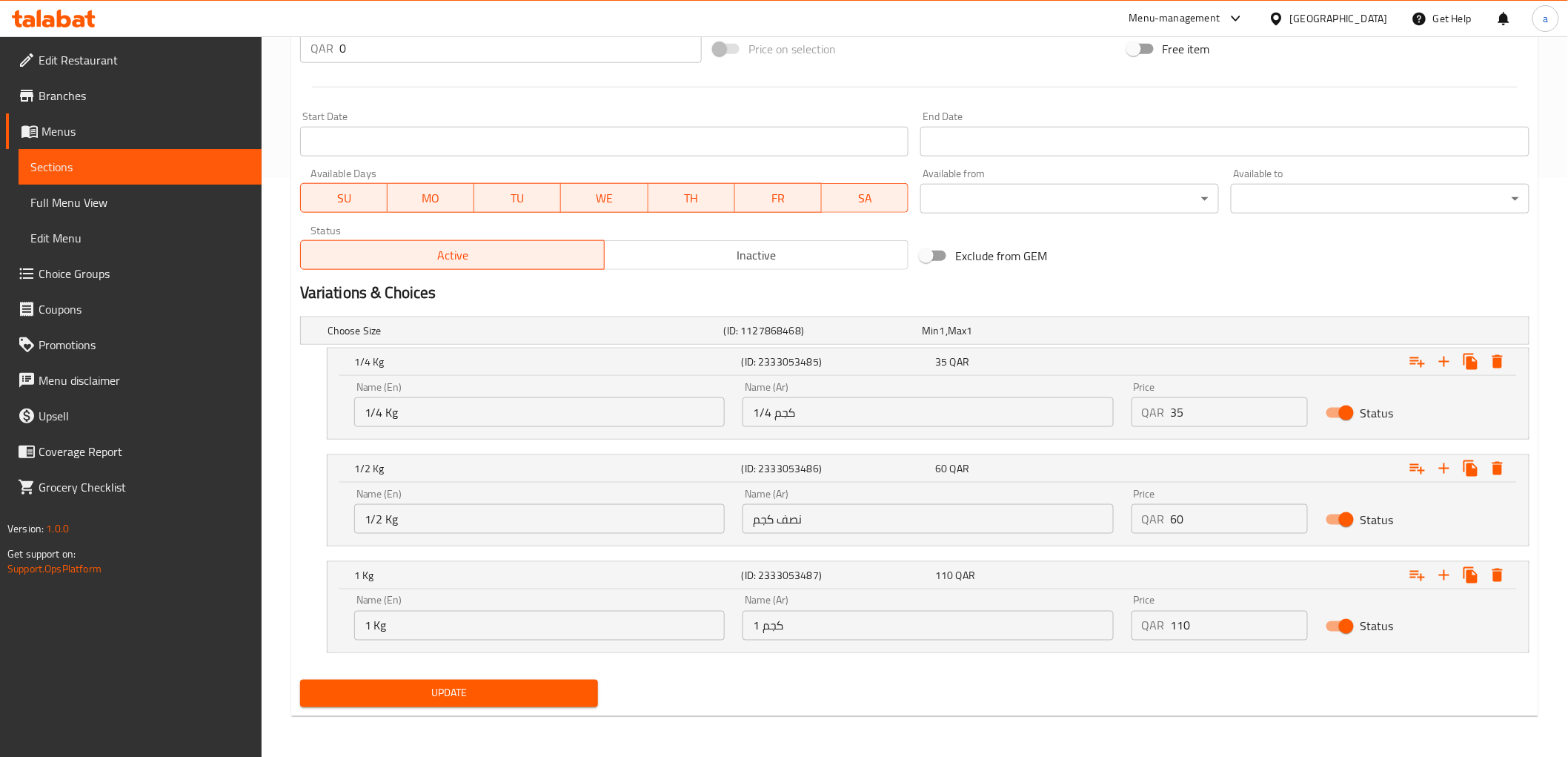
type textarea "لحم طري متبل مع طبقة خارجية مقرمشة ومالحه من الدهون المذابة 1/4 - 1/2 - 1 كجم"
drag, startPoint x: 782, startPoint y: 523, endPoint x: 806, endPoint y: 523, distance: 24.0
click at [806, 523] on input "نصف كجم" at bounding box center [927, 519] width 370 height 30
click at [758, 448] on nav at bounding box center [914, 448] width 1229 height 12
drag, startPoint x: 773, startPoint y: 518, endPoint x: 801, endPoint y: 520, distance: 28.1
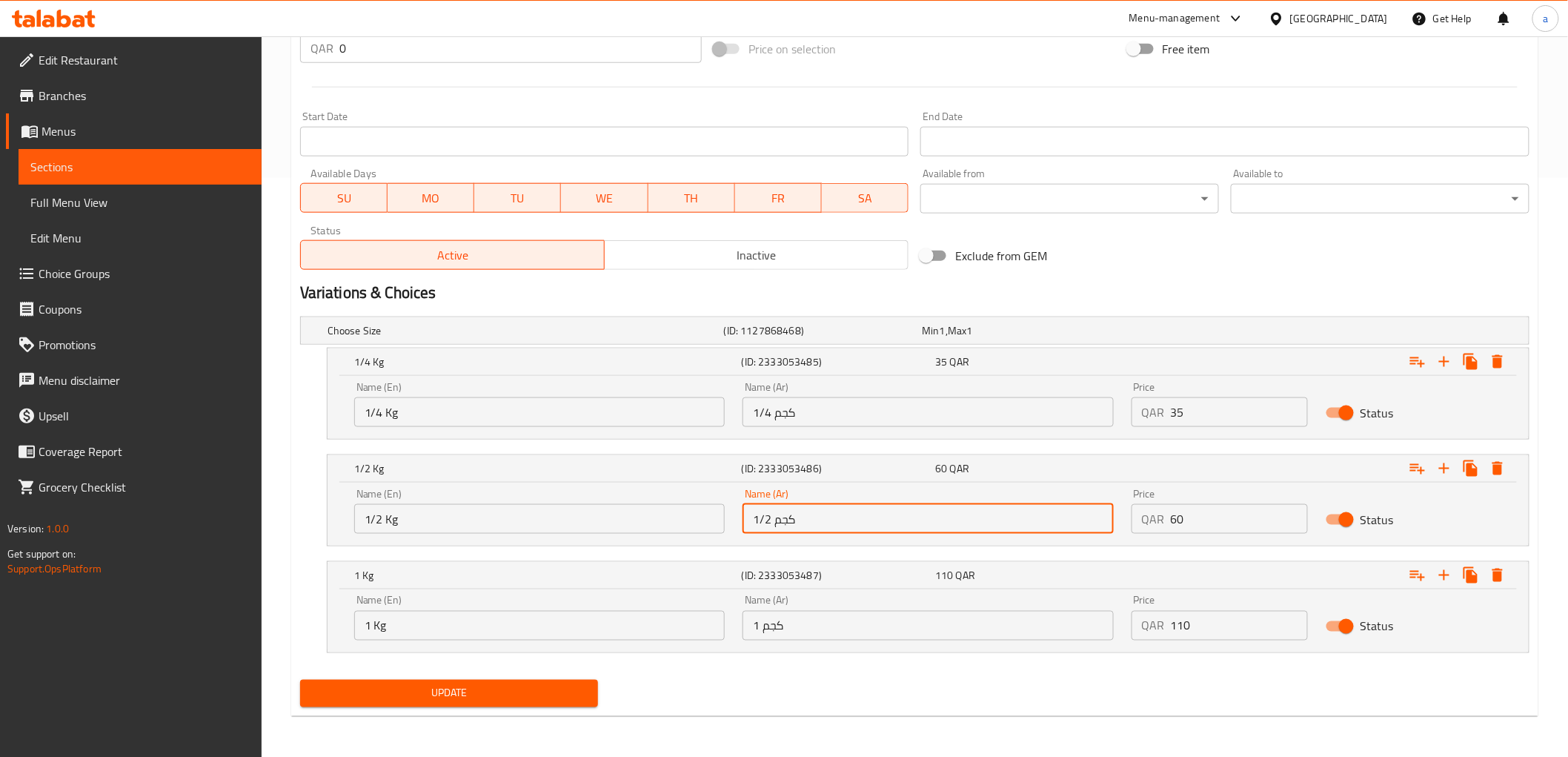
click at [801, 520] on input "1/2 كجم" at bounding box center [927, 519] width 370 height 30
click at [751, 519] on input "1/2" at bounding box center [927, 519] width 370 height 30
paste input "كجم"
type input "1/2 كجم"
click at [300, 680] on button "Update" at bounding box center [449, 693] width 299 height 27
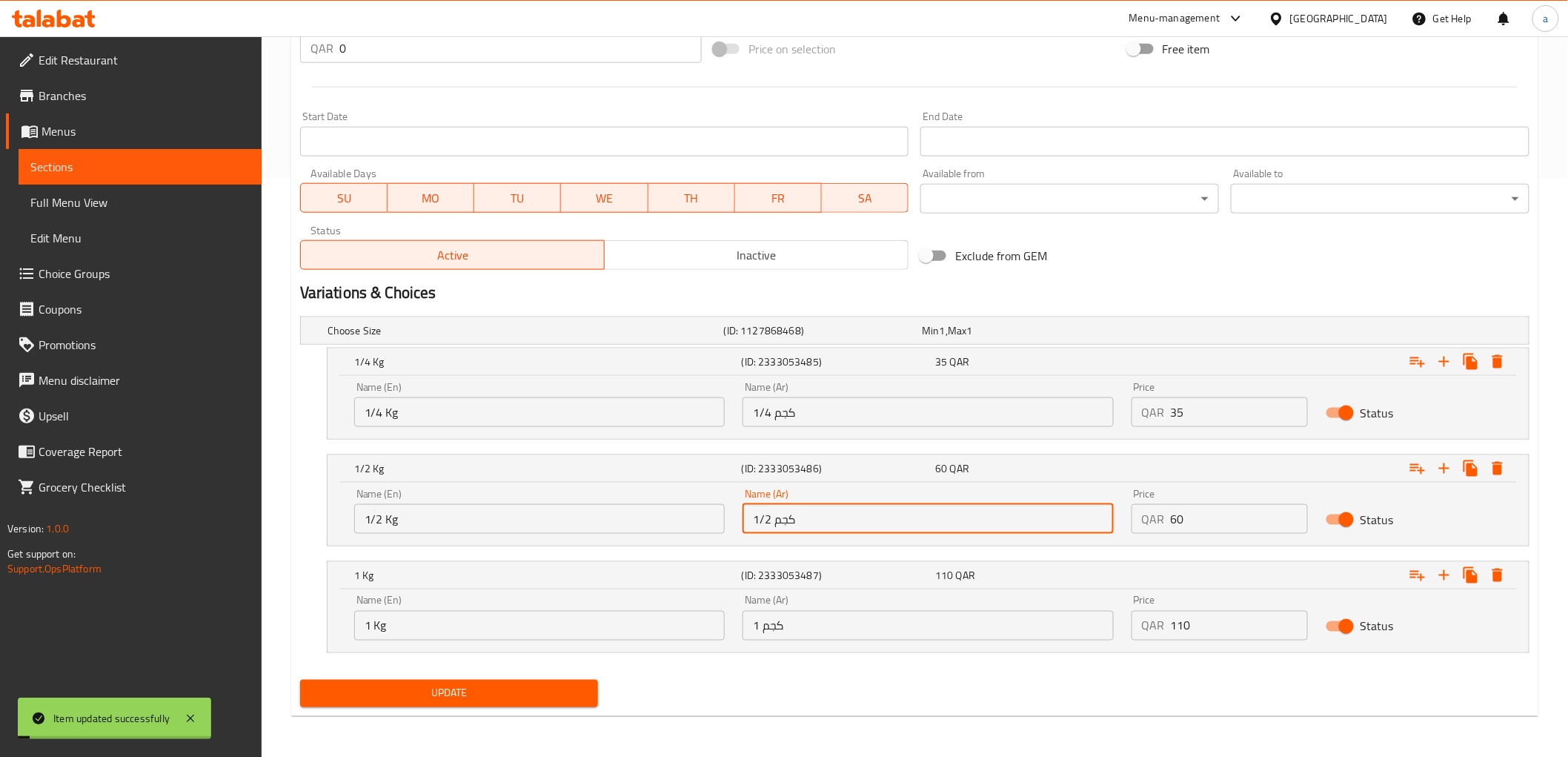
click at [507, 689] on span "Update" at bounding box center [450, 693] width 275 height 18
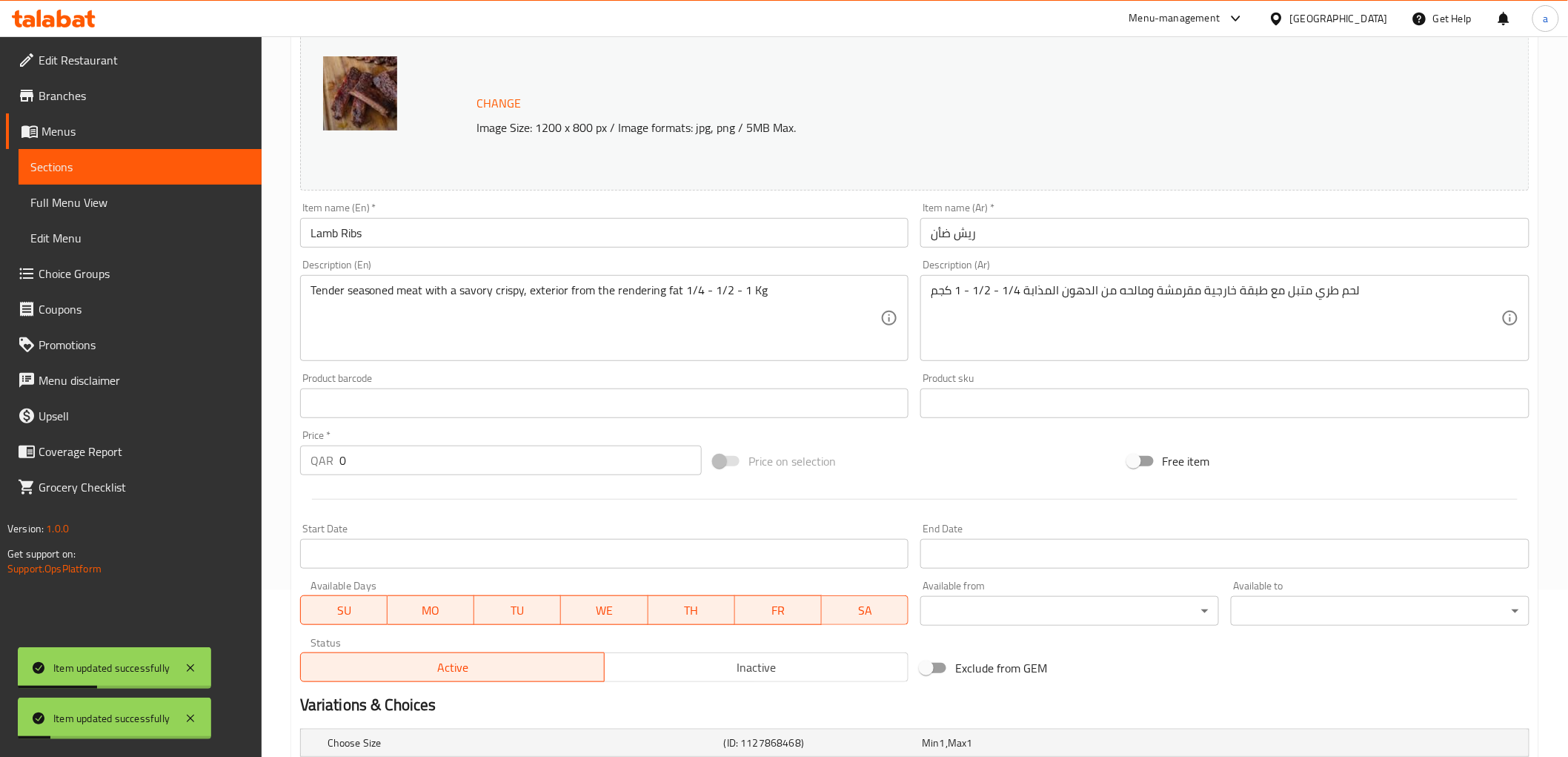
scroll to position [413, 0]
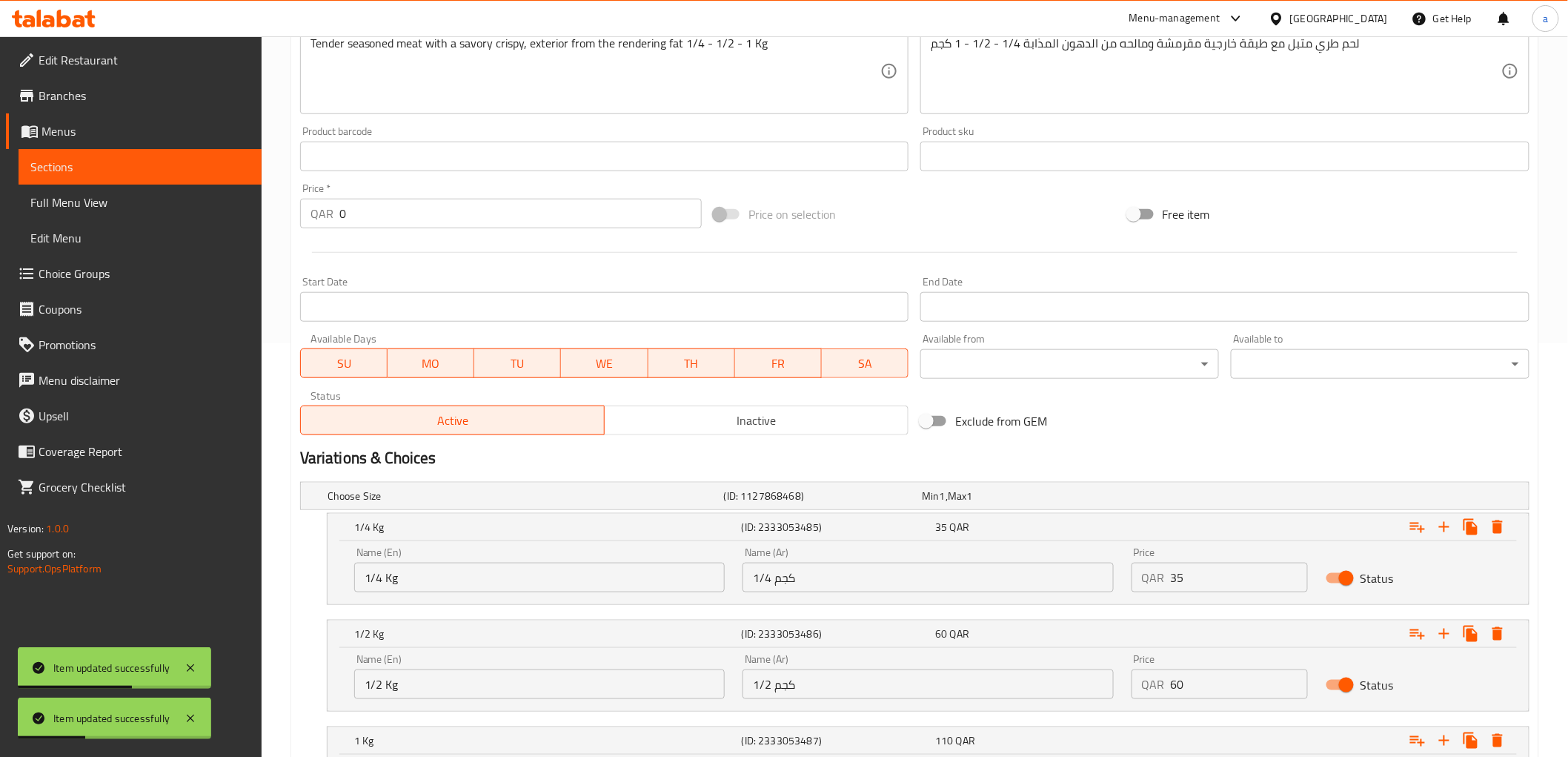
click at [196, 162] on span "Sections" at bounding box center [140, 166] width 219 height 17
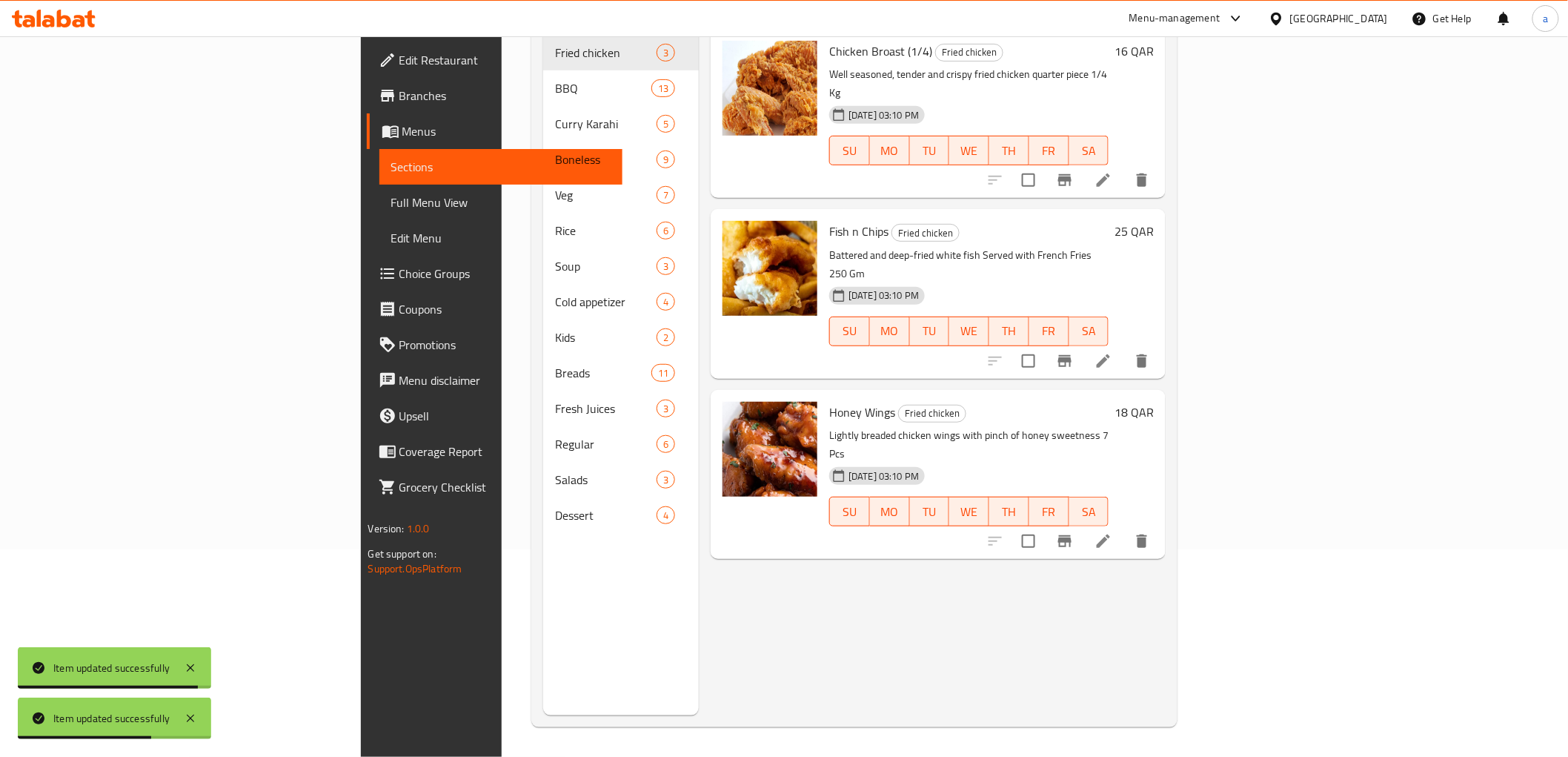
scroll to position [42, 0]
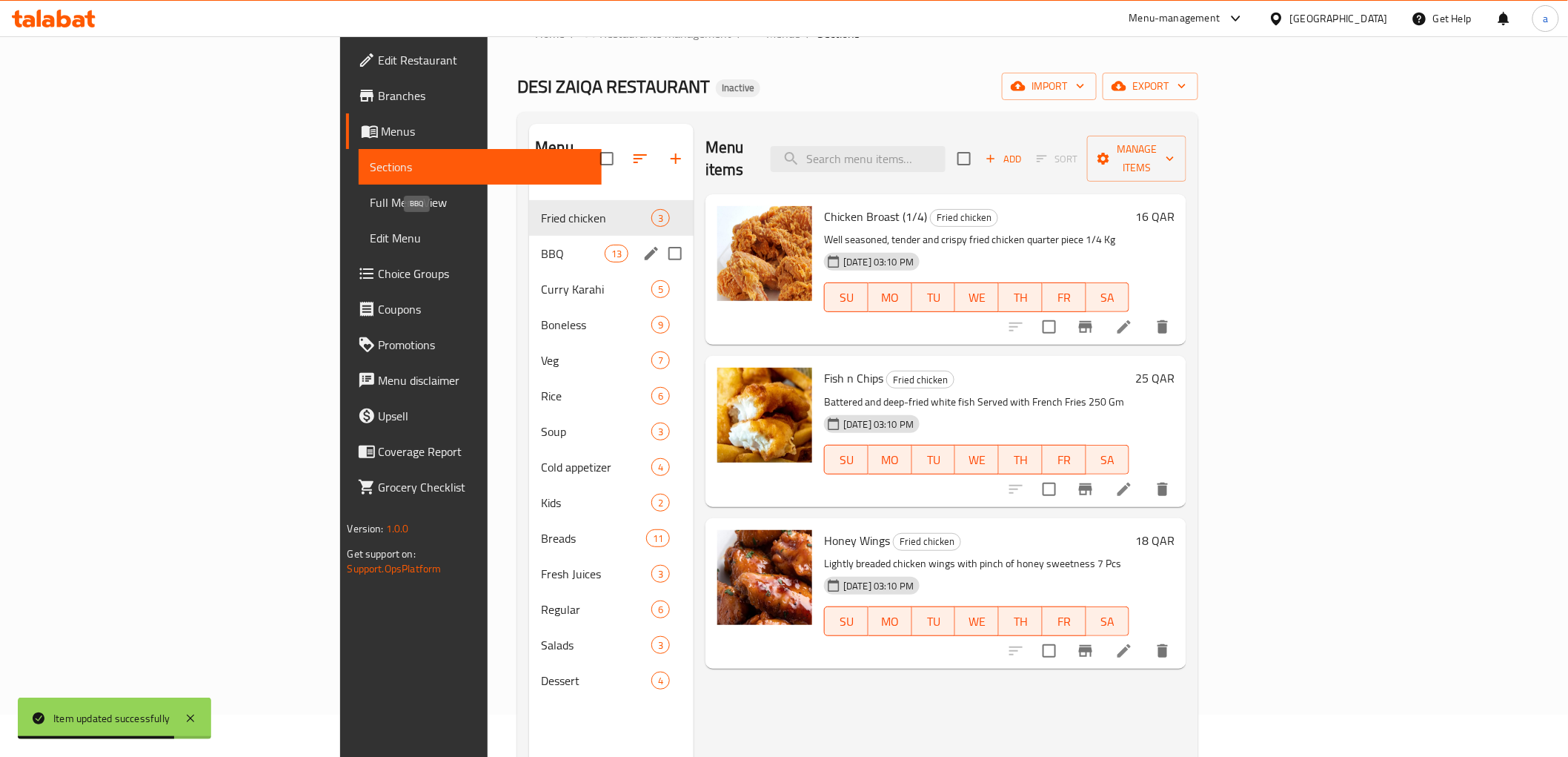
drag, startPoint x: 462, startPoint y: 225, endPoint x: 486, endPoint y: 243, distance: 30.0
click at [541, 244] on span "BBQ" at bounding box center [572, 253] width 63 height 17
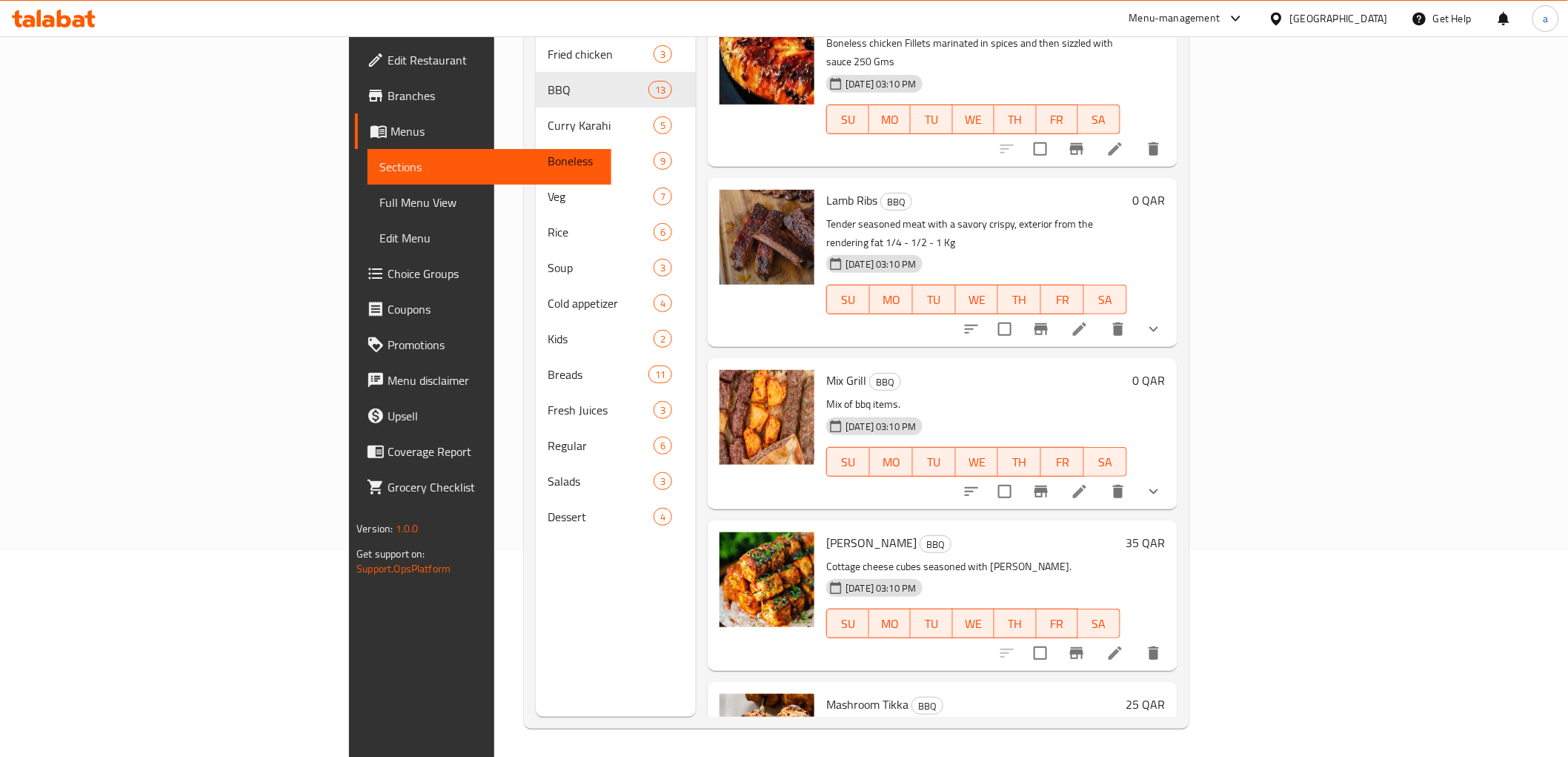
scroll to position [208, 0]
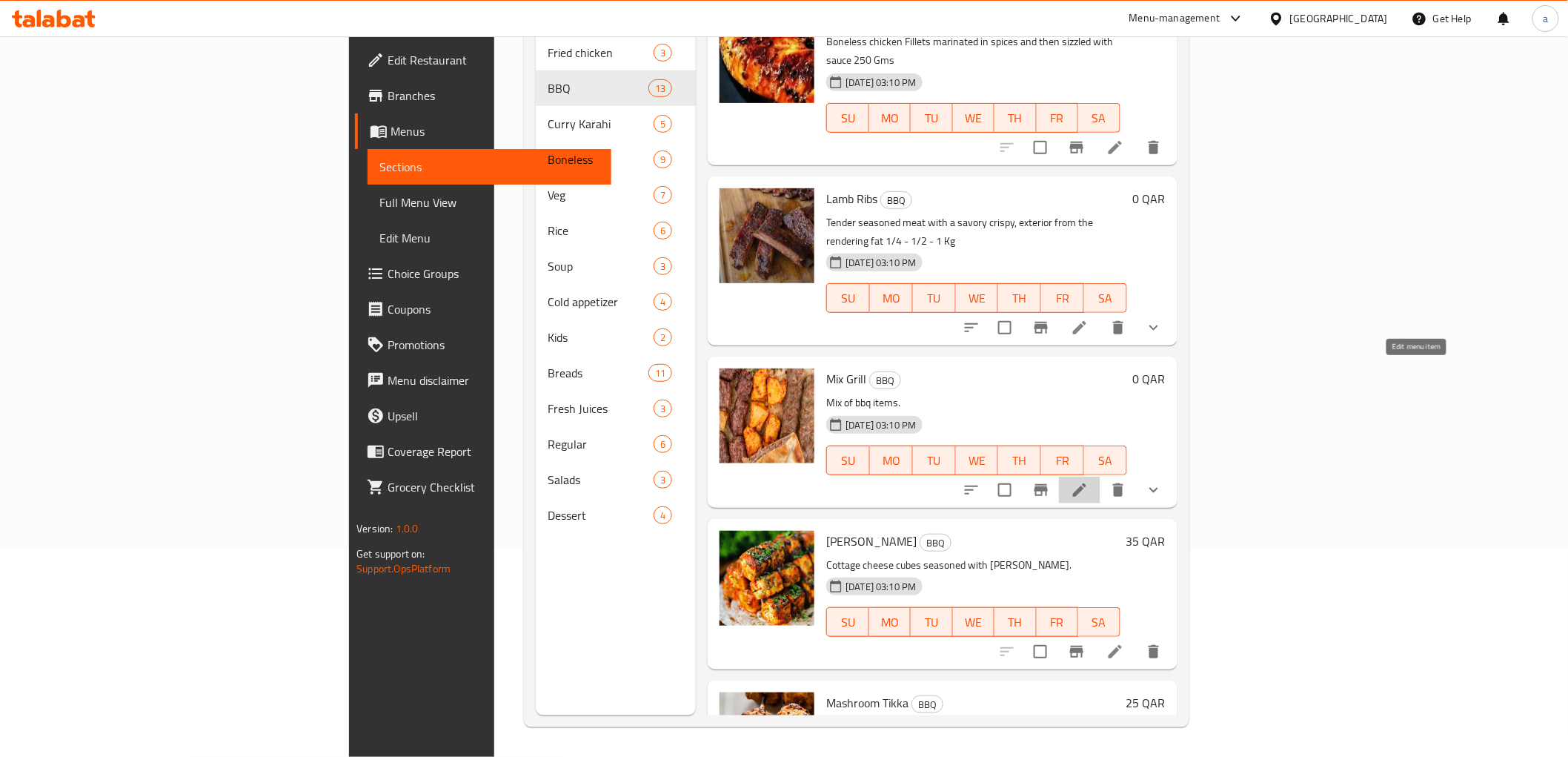
click at [1089, 481] on icon at bounding box center [1079, 489] width 17 height 17
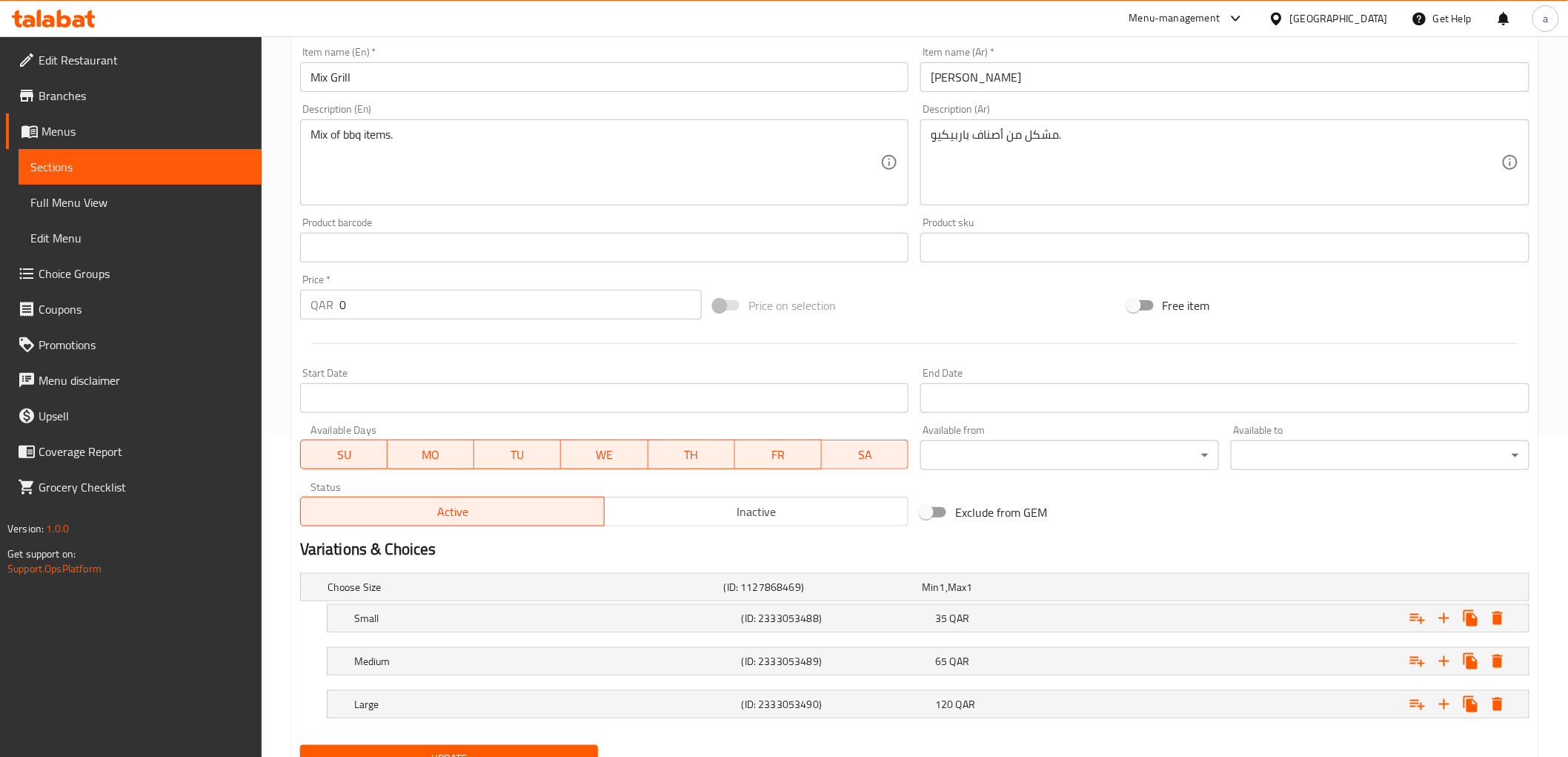
scroll to position [223, 0]
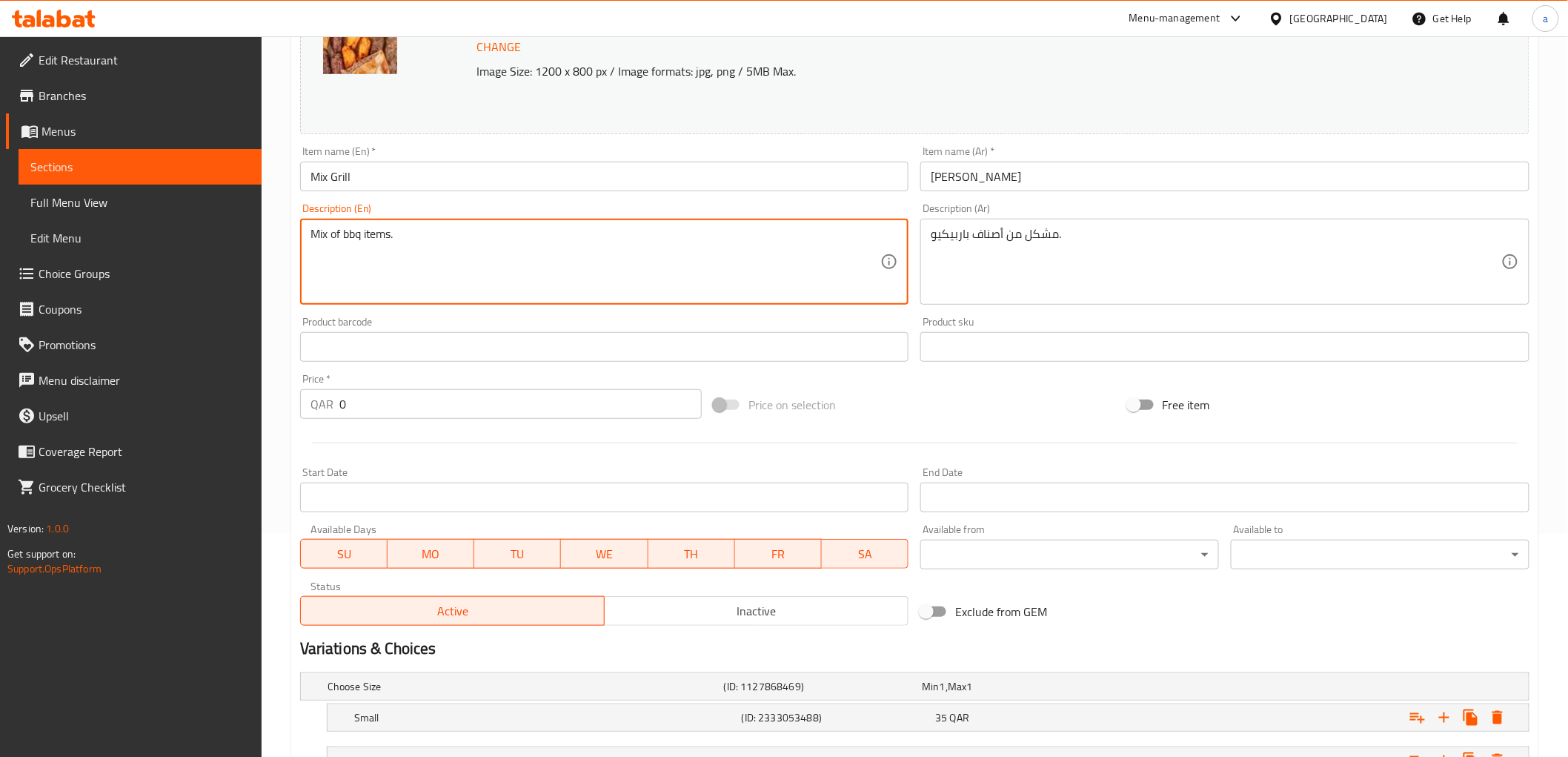
drag, startPoint x: 365, startPoint y: 237, endPoint x: 382, endPoint y: 243, distance: 18.0
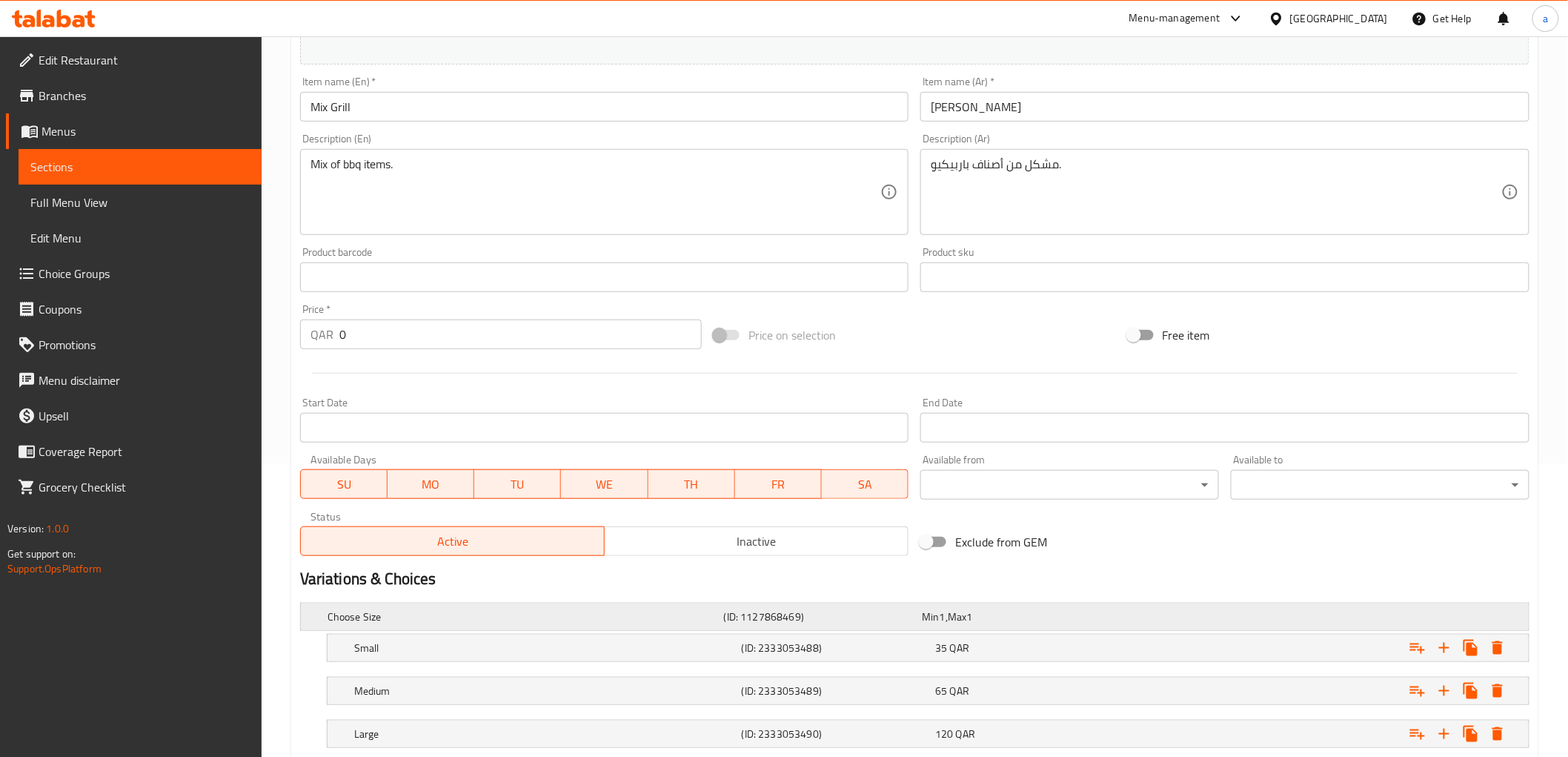
scroll to position [388, 0]
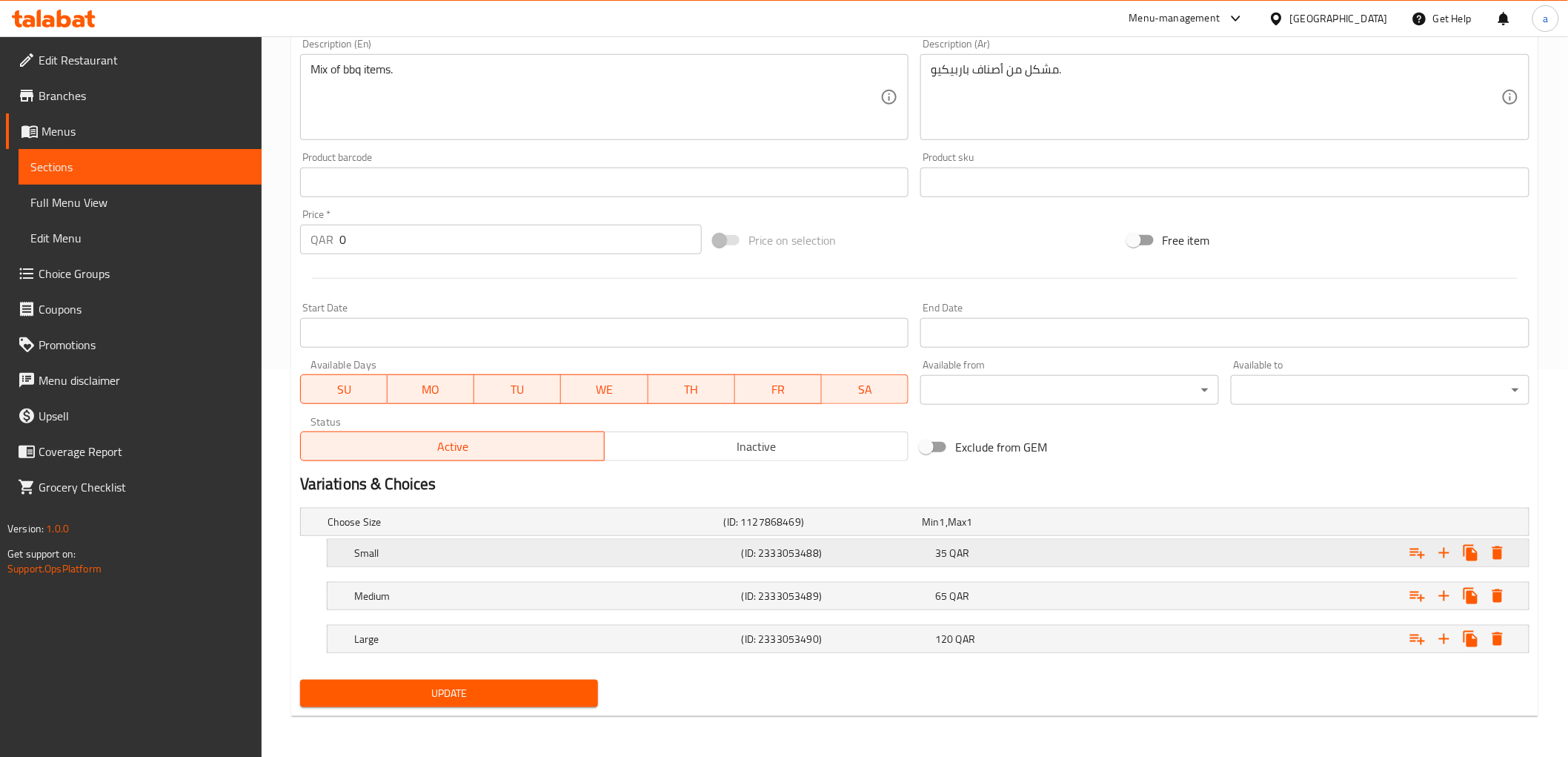
click at [1061, 552] on div "35 QAR" at bounding box center [1028, 553] width 188 height 15
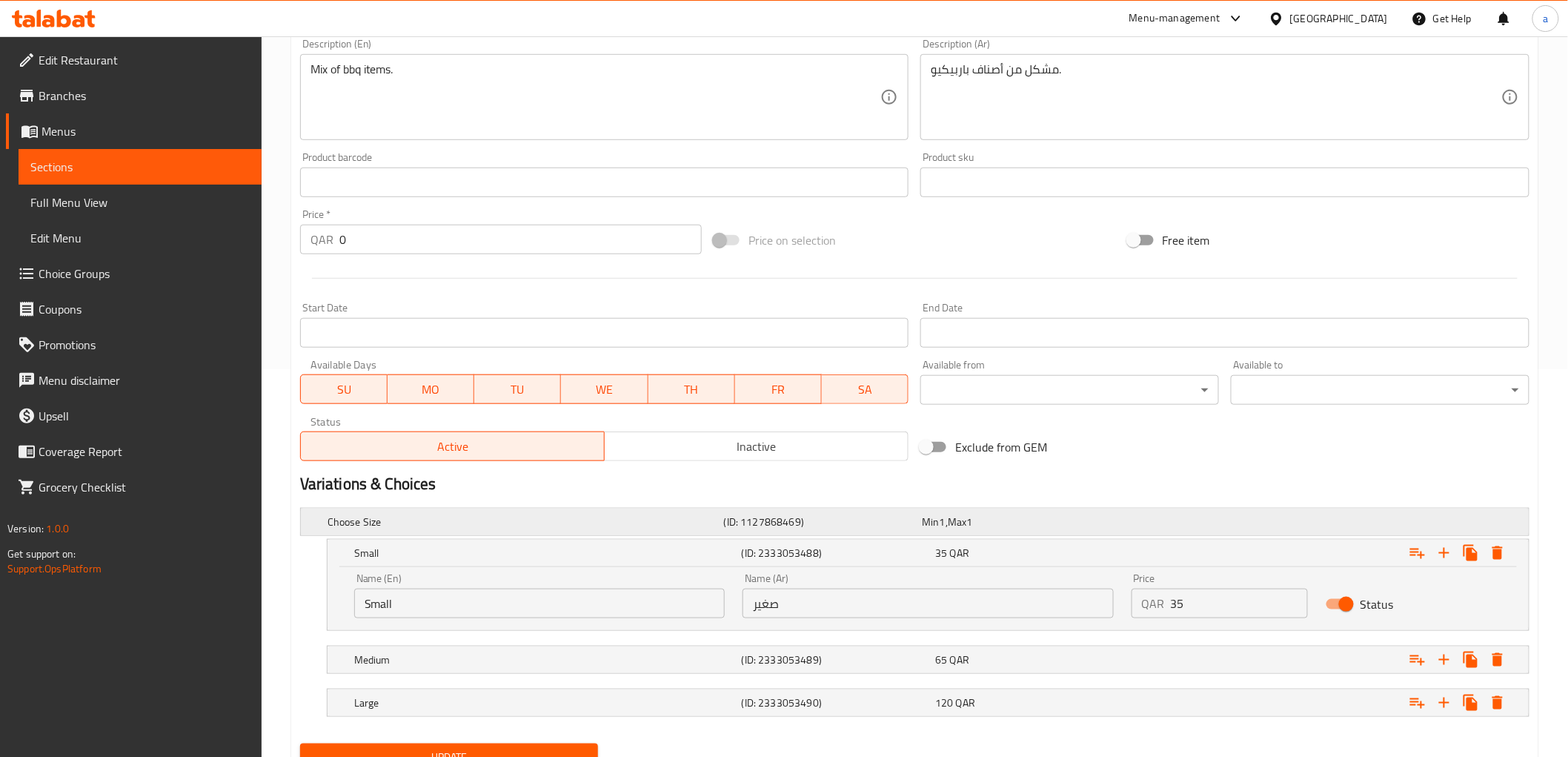
scroll to position [452, 0]
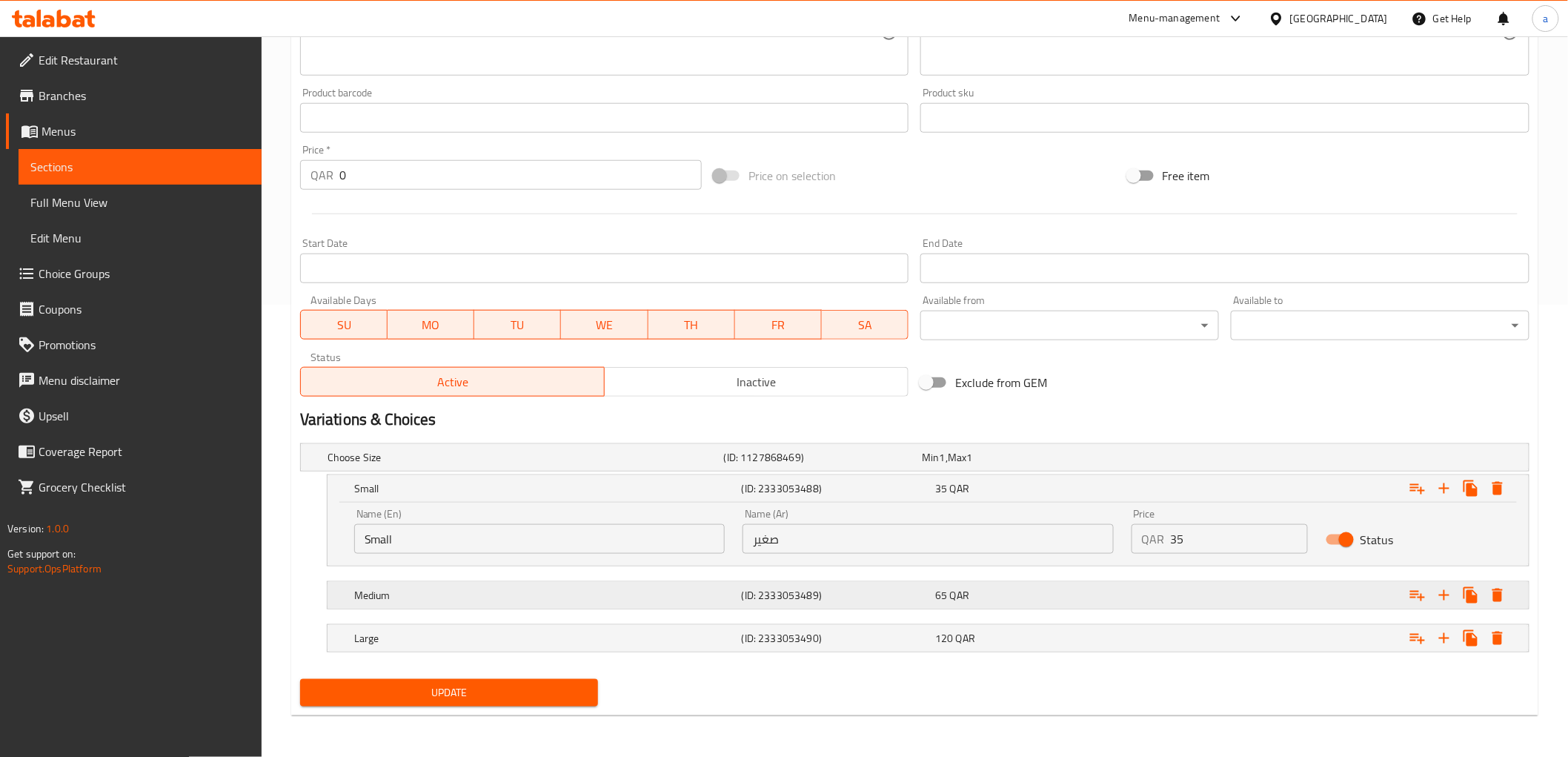
click at [912, 591] on h5 "(ID: 2333053489)" at bounding box center [835, 595] width 188 height 15
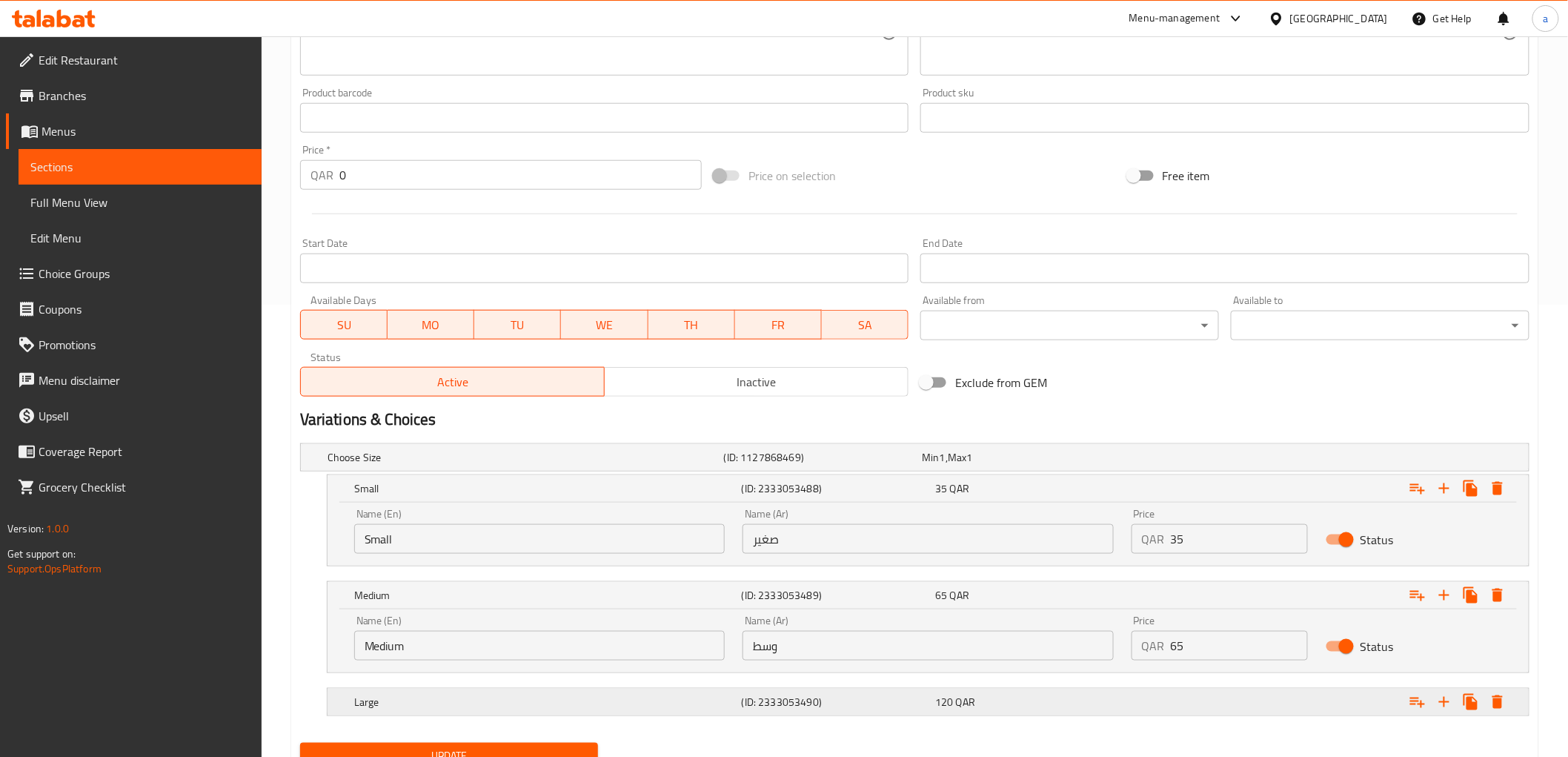
click at [949, 702] on span "120" at bounding box center [943, 702] width 17 height 19
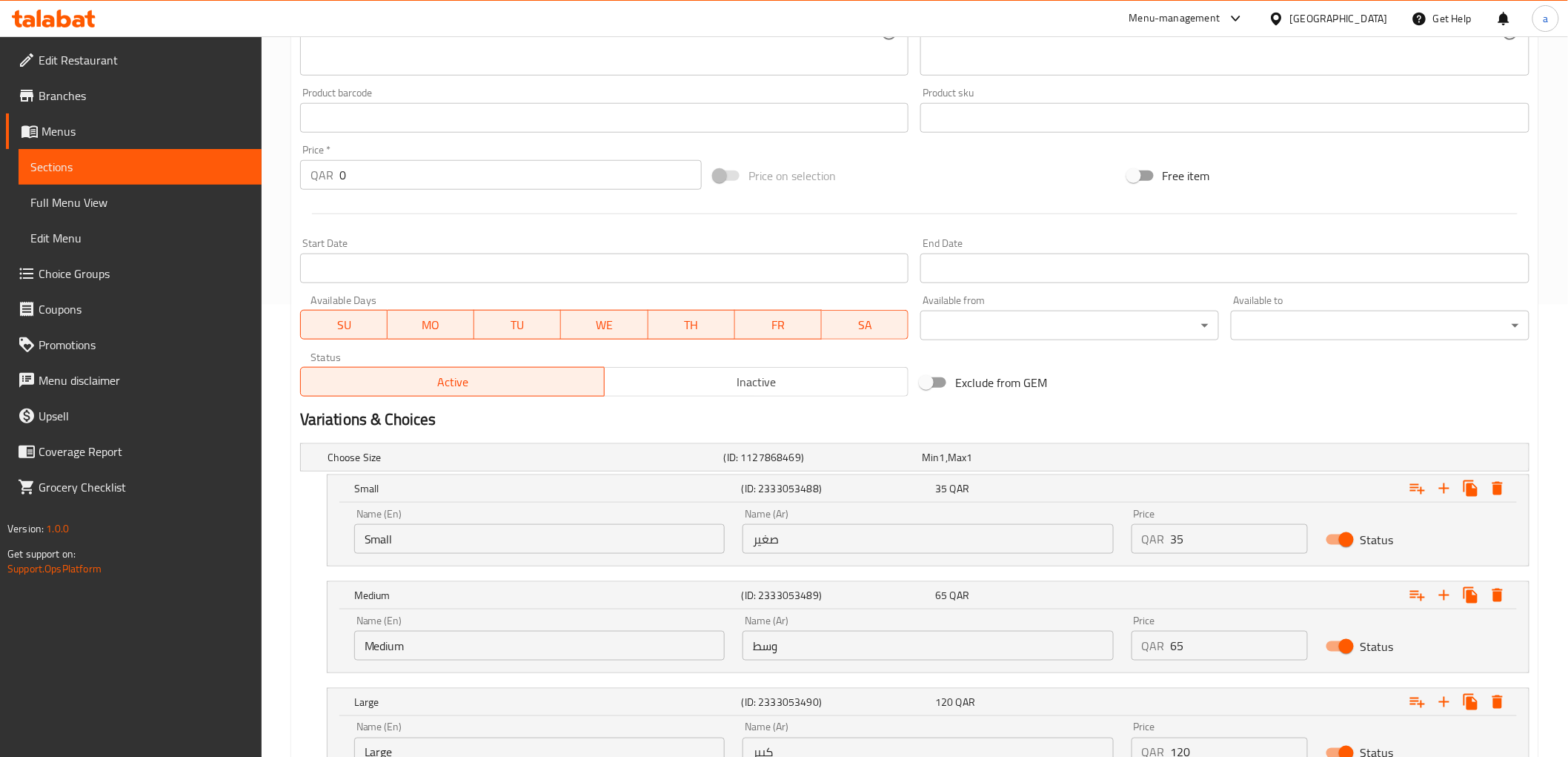
scroll to position [579, 0]
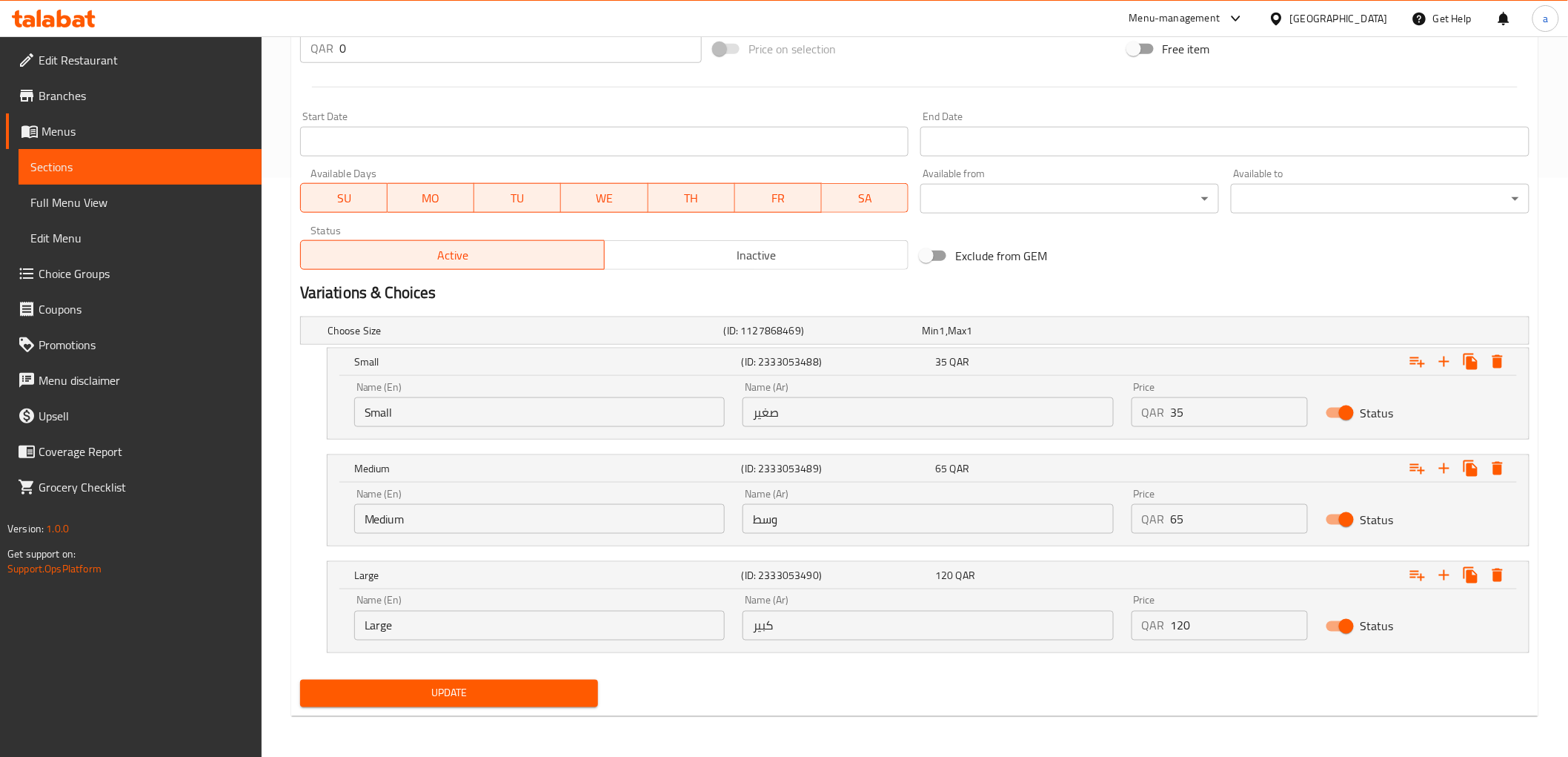
click at [522, 417] on input "Small" at bounding box center [539, 412] width 370 height 30
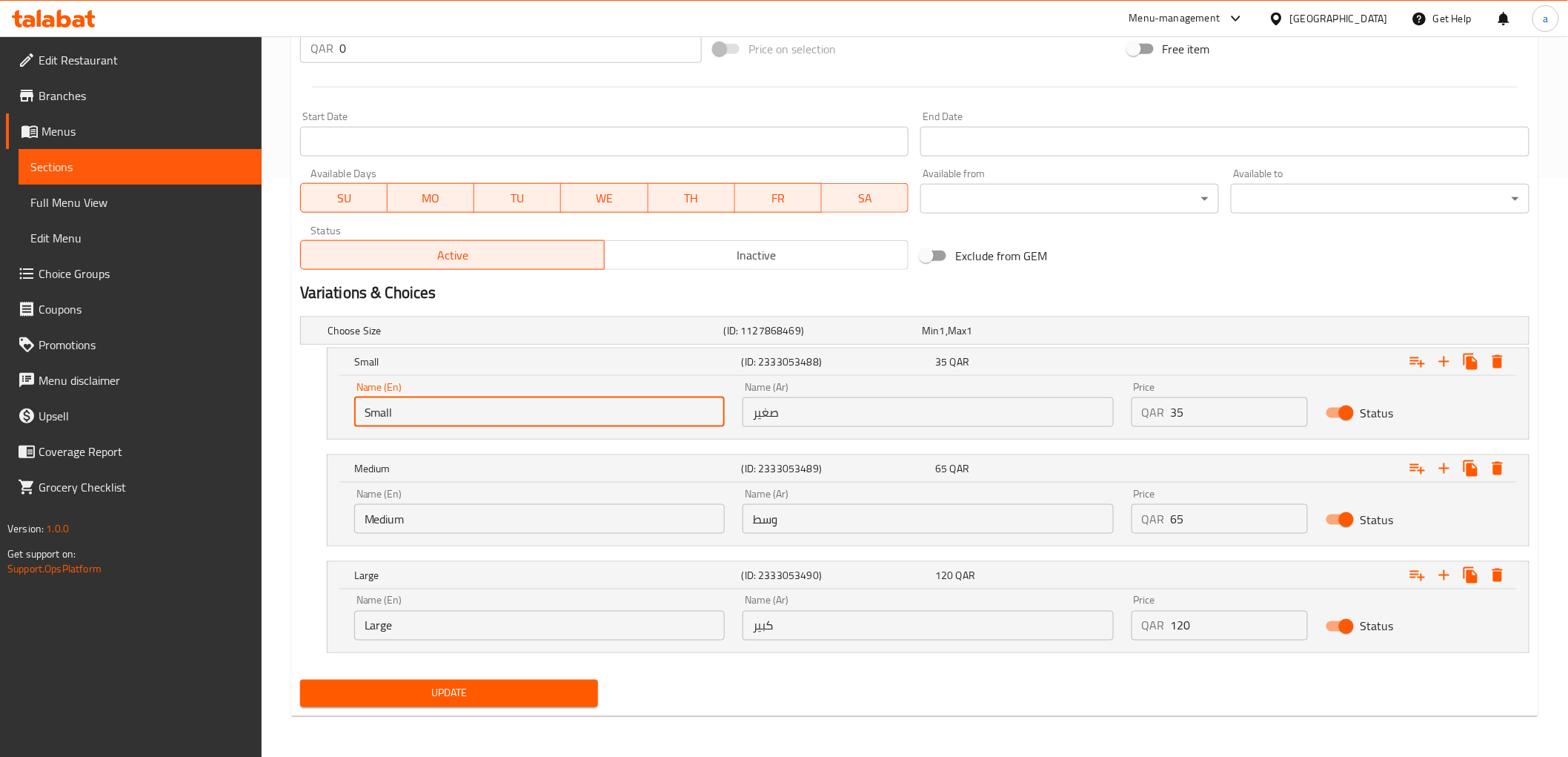
click at [522, 417] on input "Small" at bounding box center [539, 412] width 370 height 30
type input "="
type input "7"
type input "8 Pcs"
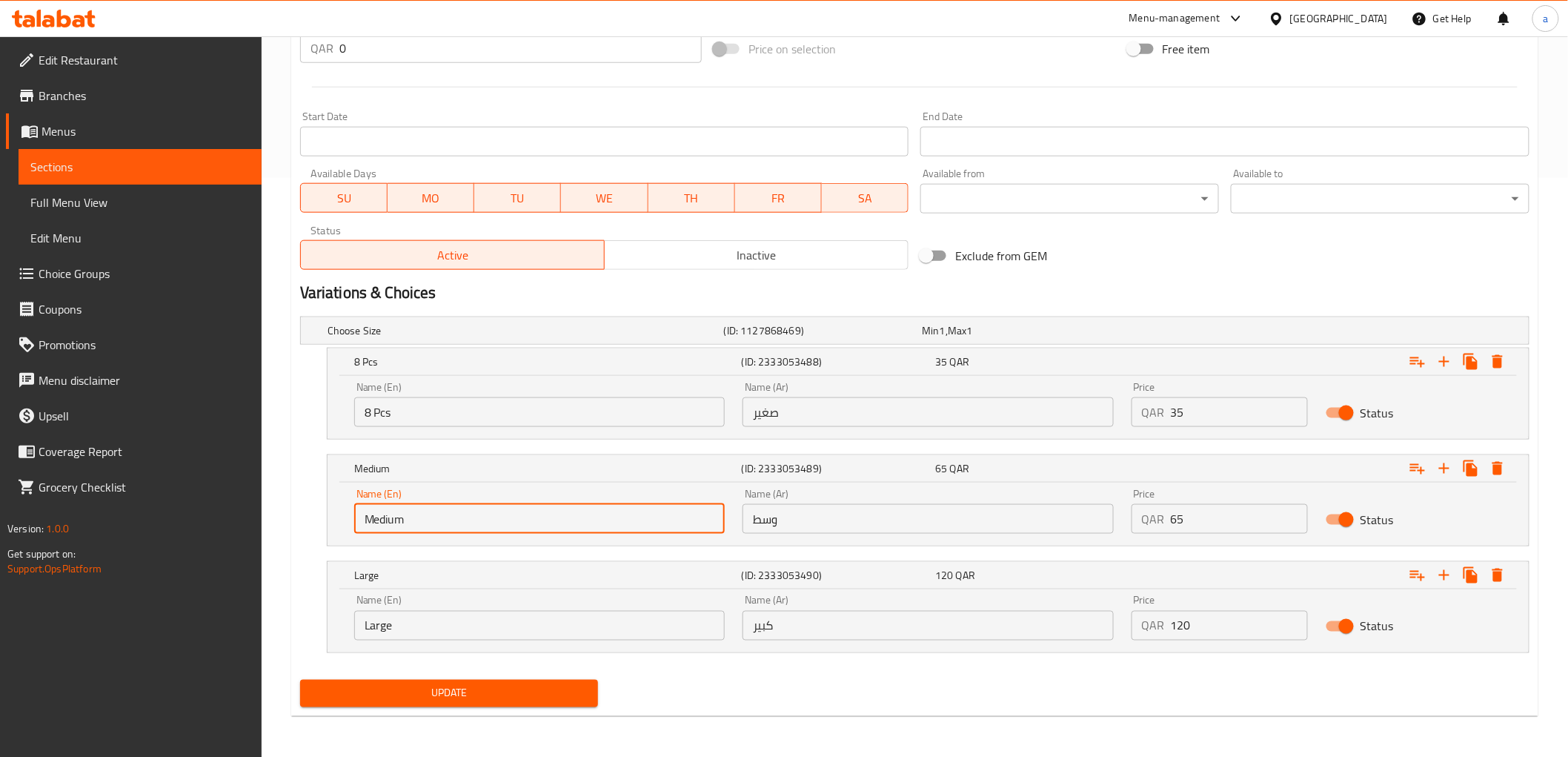
drag, startPoint x: 407, startPoint y: 517, endPoint x: 309, endPoint y: 507, distance: 98.5
click at [309, 507] on div "Medium (ID: 2333053489) 65 QAR Name (En) Medium Name (En) Name (Ar) وسط Name (A…" at bounding box center [914, 500] width 1229 height 92
type input "16 Pcs"
click at [424, 625] on input "Large" at bounding box center [539, 625] width 370 height 30
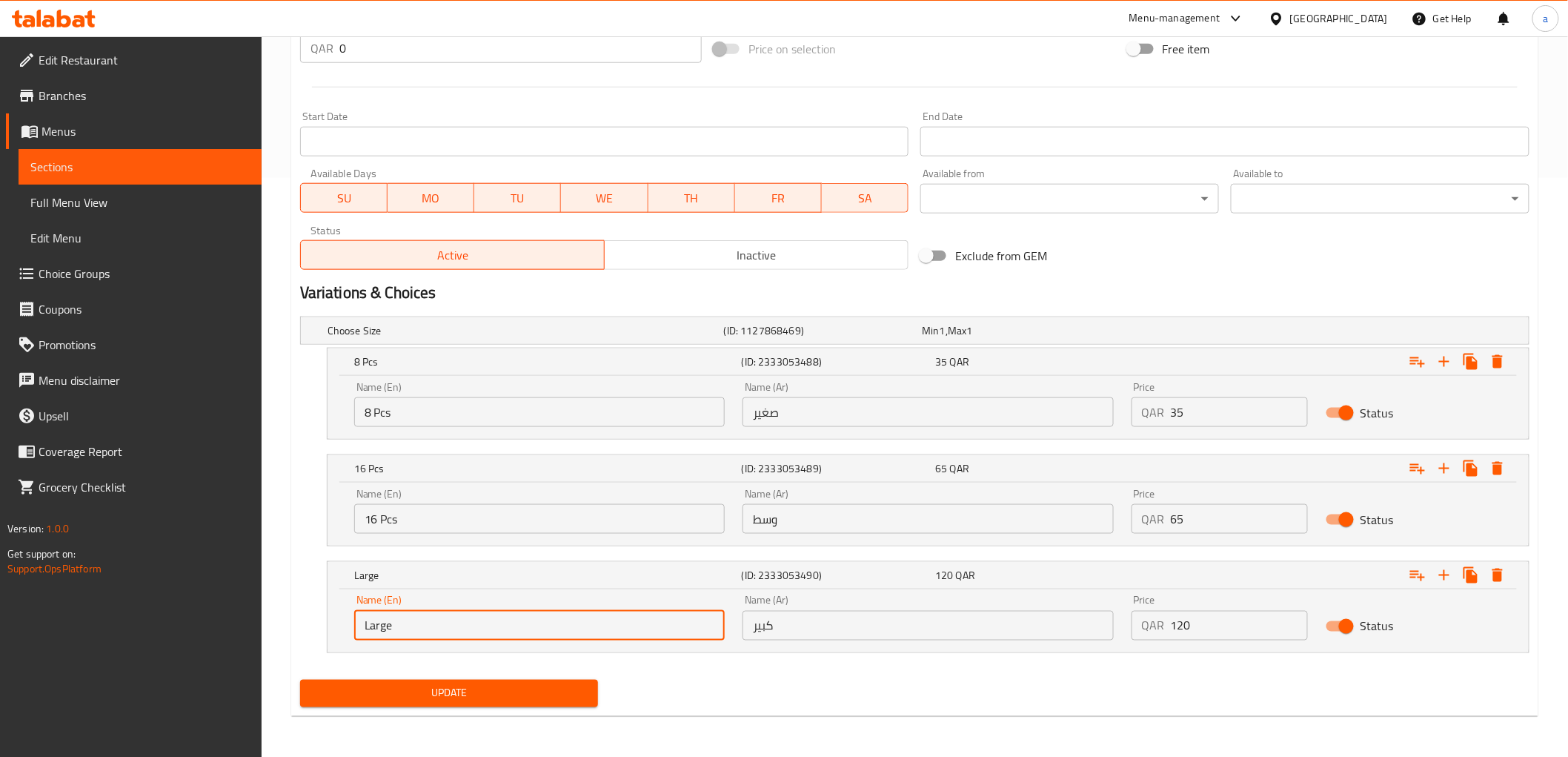
click at [424, 625] on input "Large" at bounding box center [539, 625] width 370 height 30
type input "32 Psc"
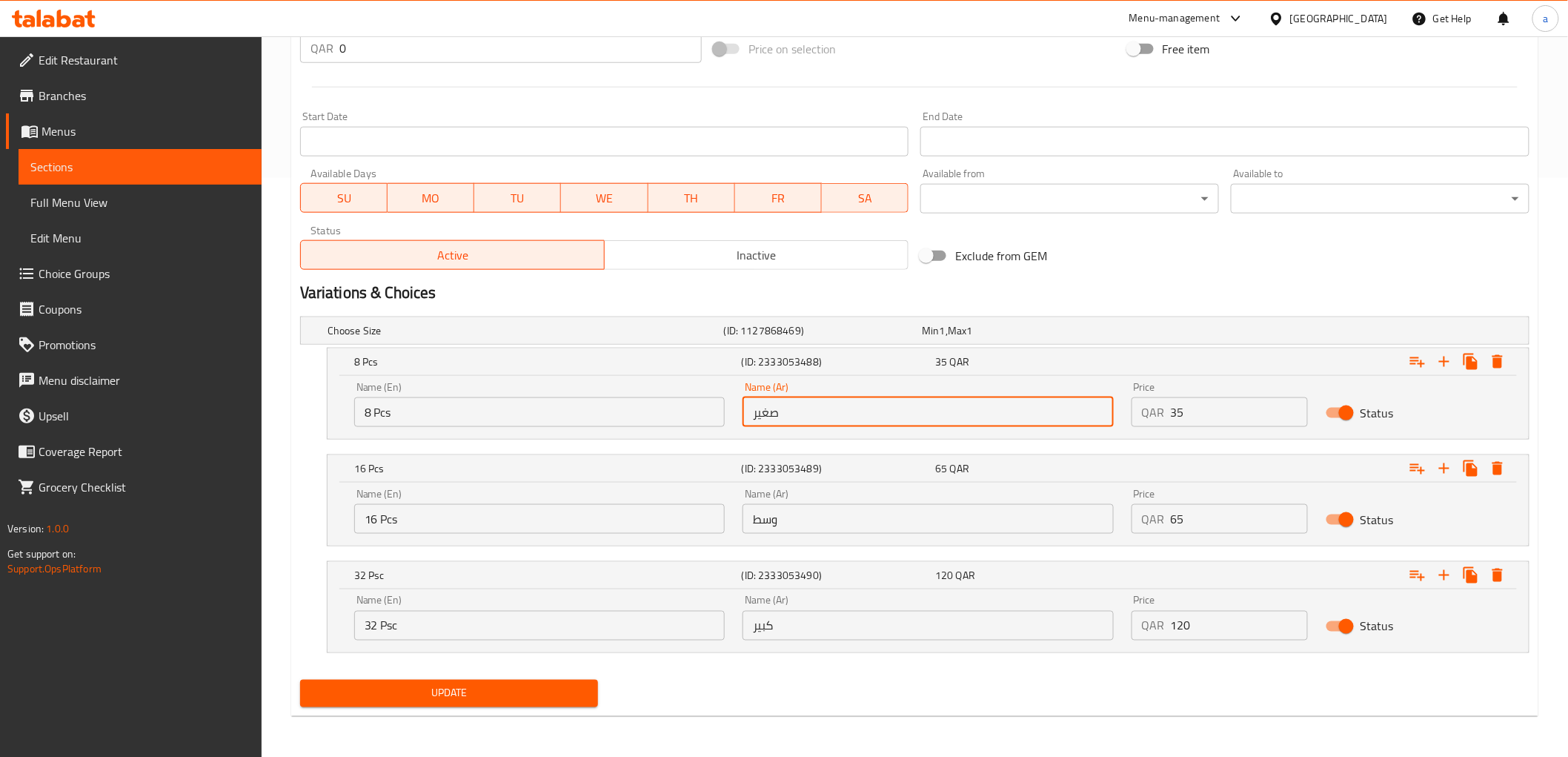
click at [810, 423] on input "صغير" at bounding box center [927, 412] width 370 height 30
type input "8 قطع"
click at [790, 532] on input "وسط" at bounding box center [927, 519] width 370 height 30
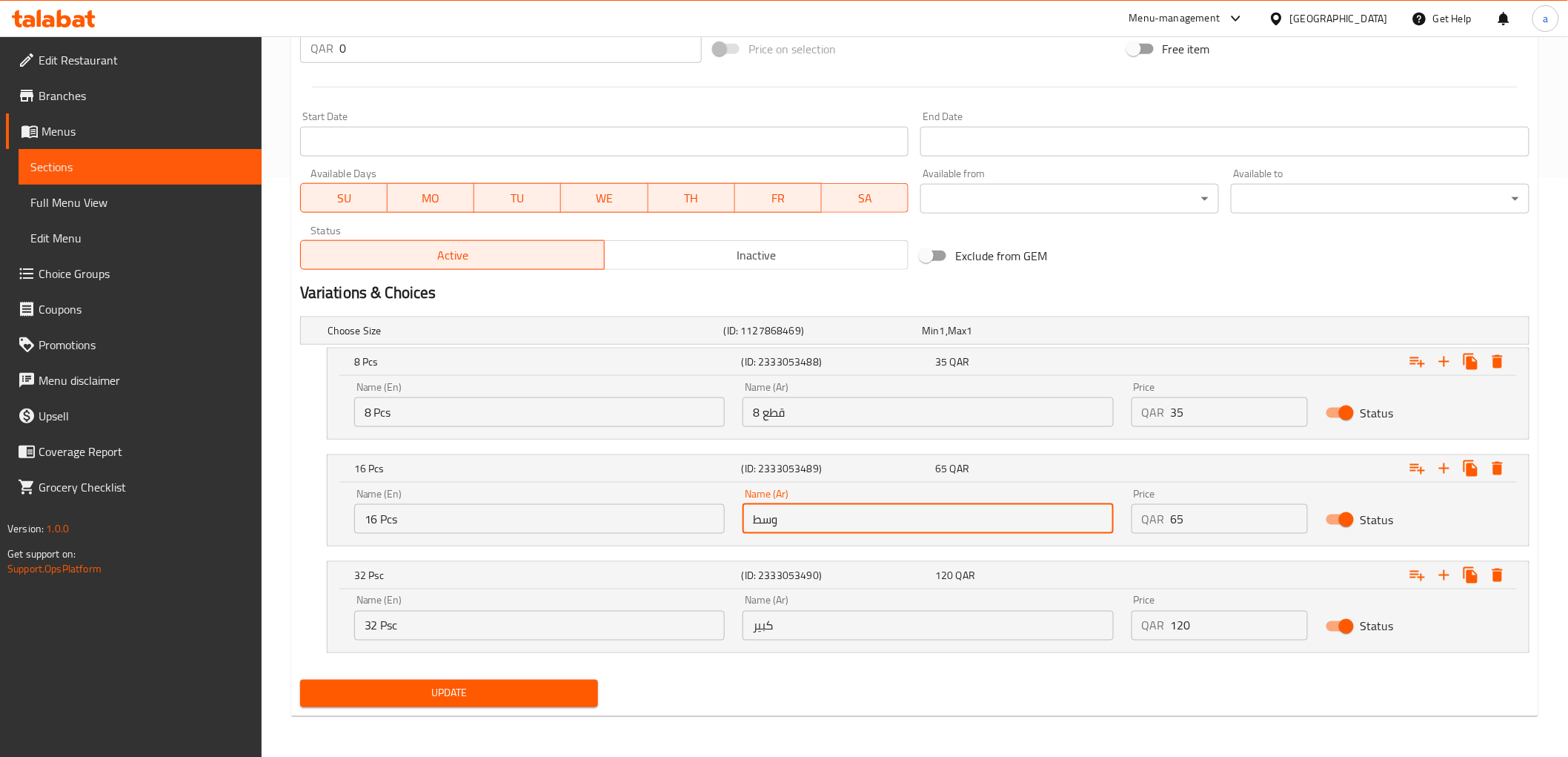
click at [790, 532] on input "وسط" at bounding box center [927, 519] width 370 height 30
type input "16 قطعه"
click at [798, 619] on input "كبير" at bounding box center [927, 625] width 370 height 30
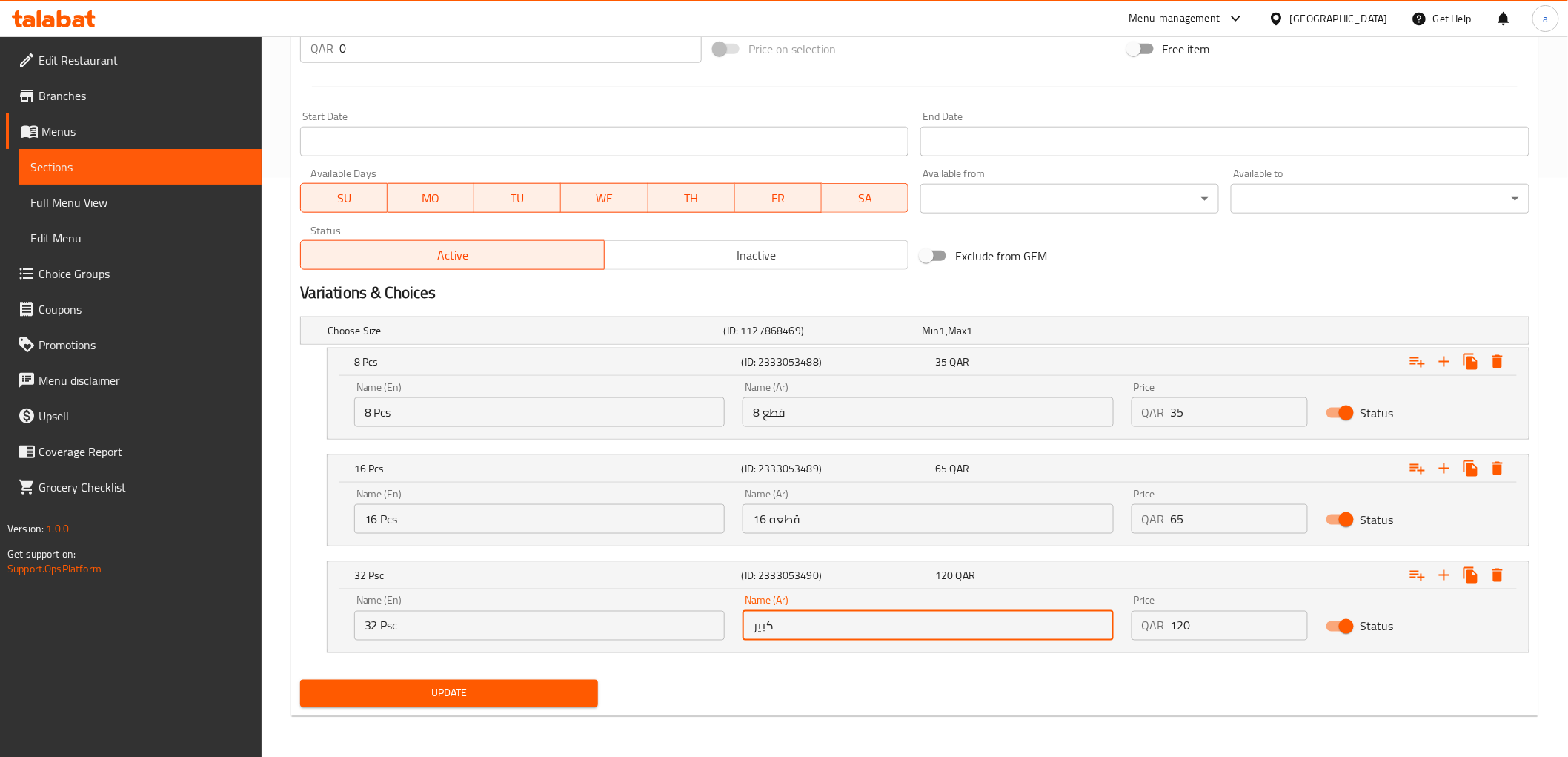
click at [798, 619] on input "كبير" at bounding box center [927, 625] width 370 height 30
type input "32 قطعه"
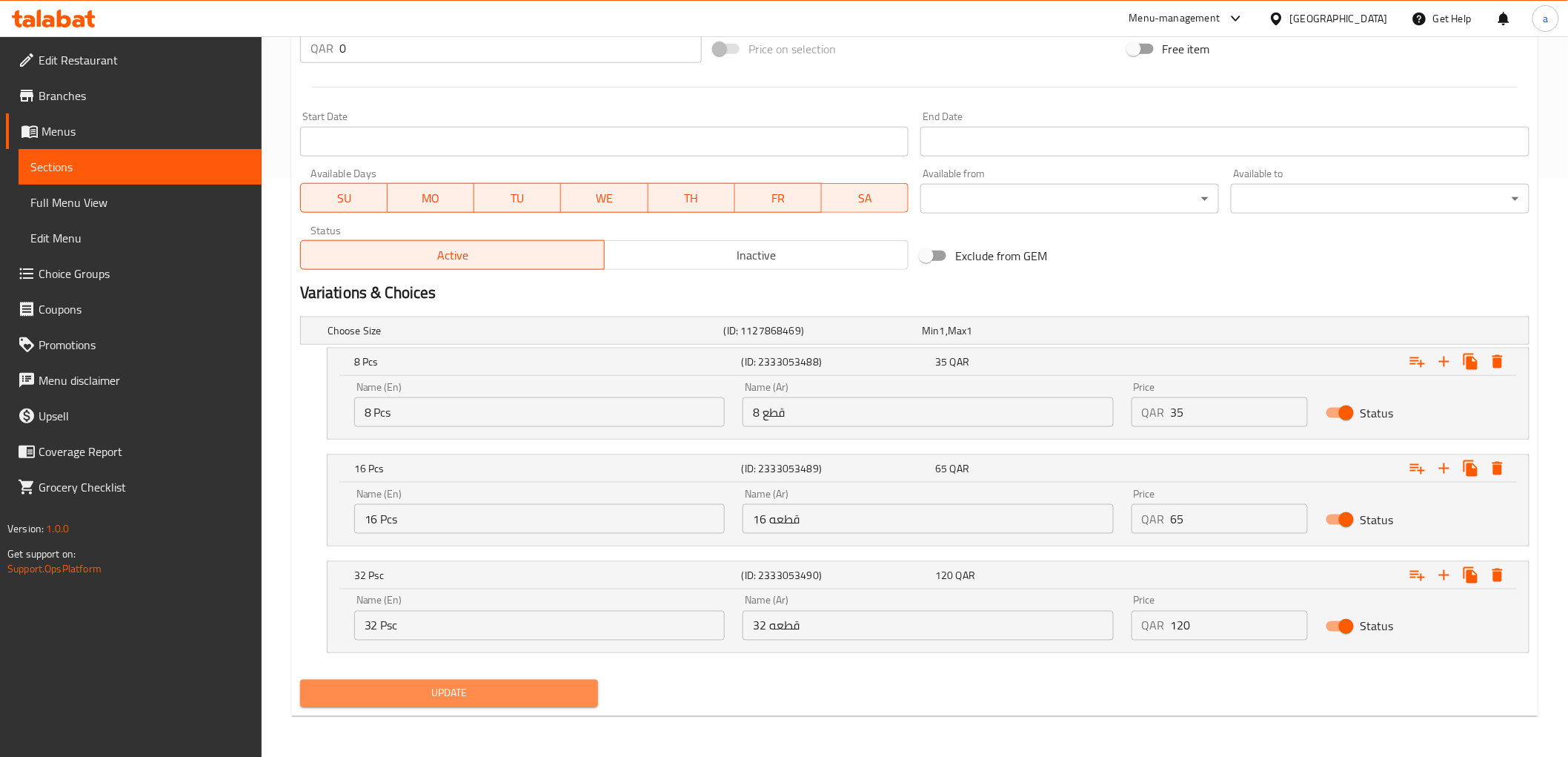
click at [534, 691] on span "Update" at bounding box center [450, 693] width 275 height 18
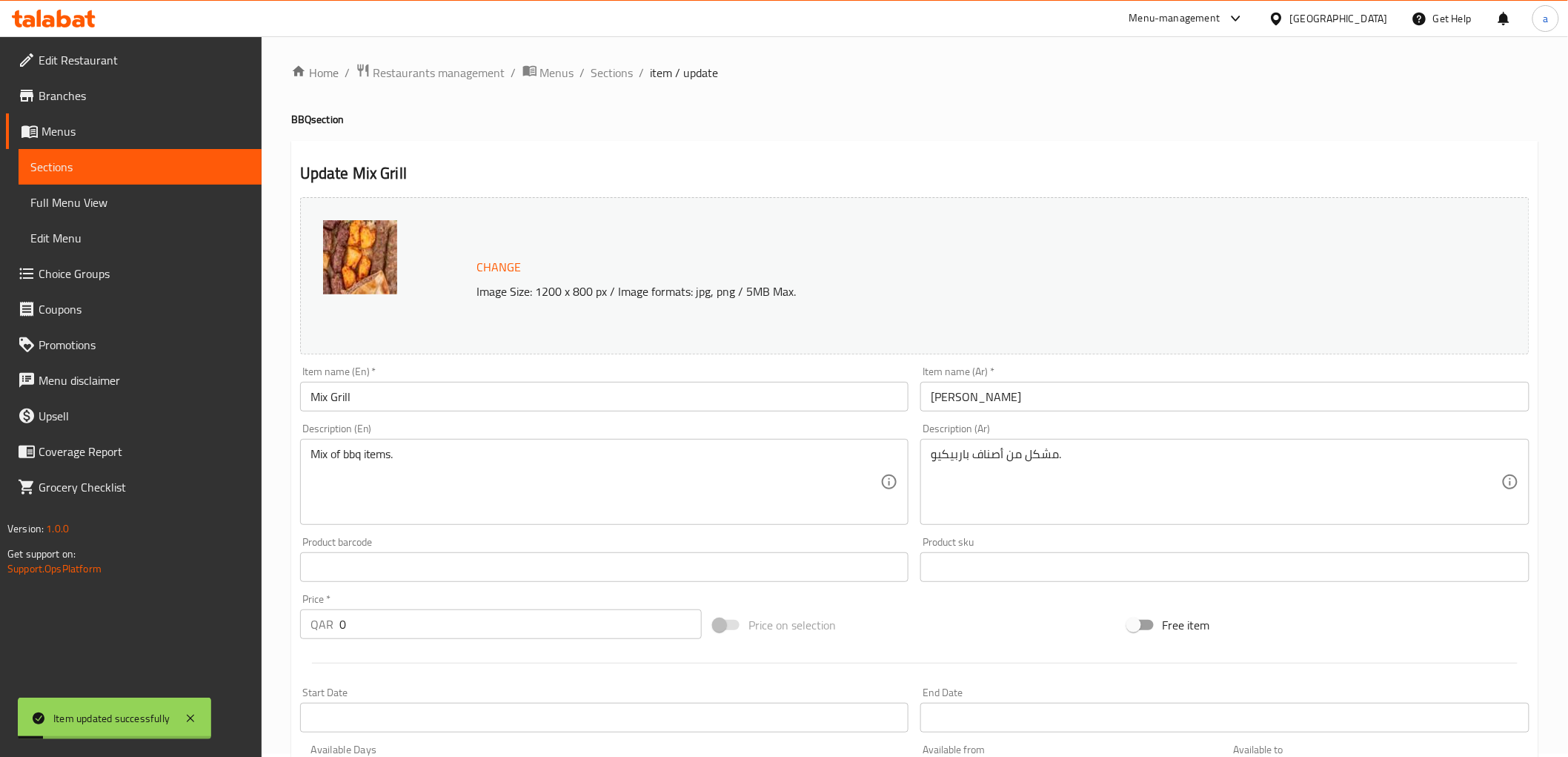
scroll to position [2, 0]
click at [621, 72] on span "Sections" at bounding box center [612, 73] width 42 height 17
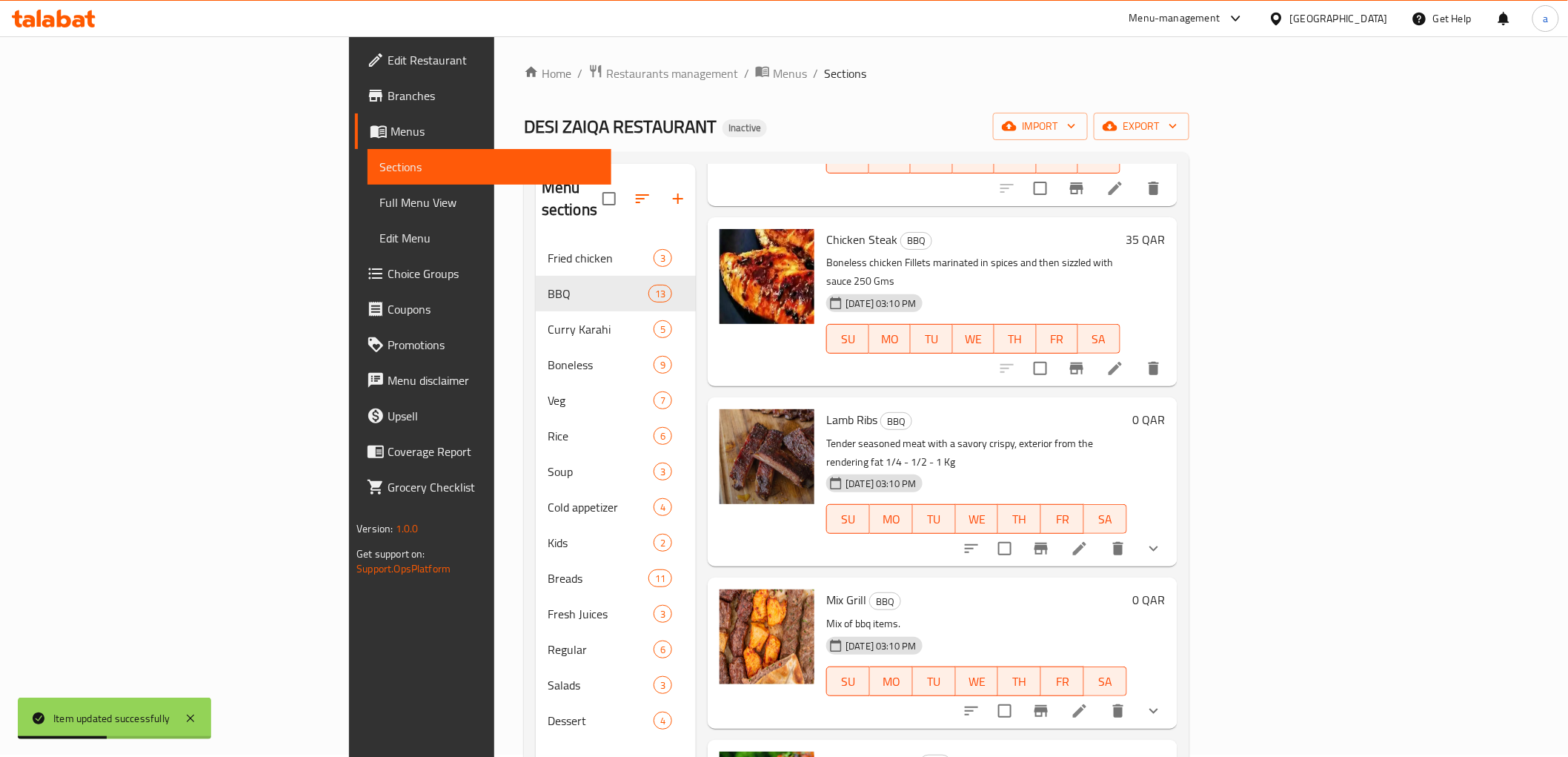
scroll to position [1384, 0]
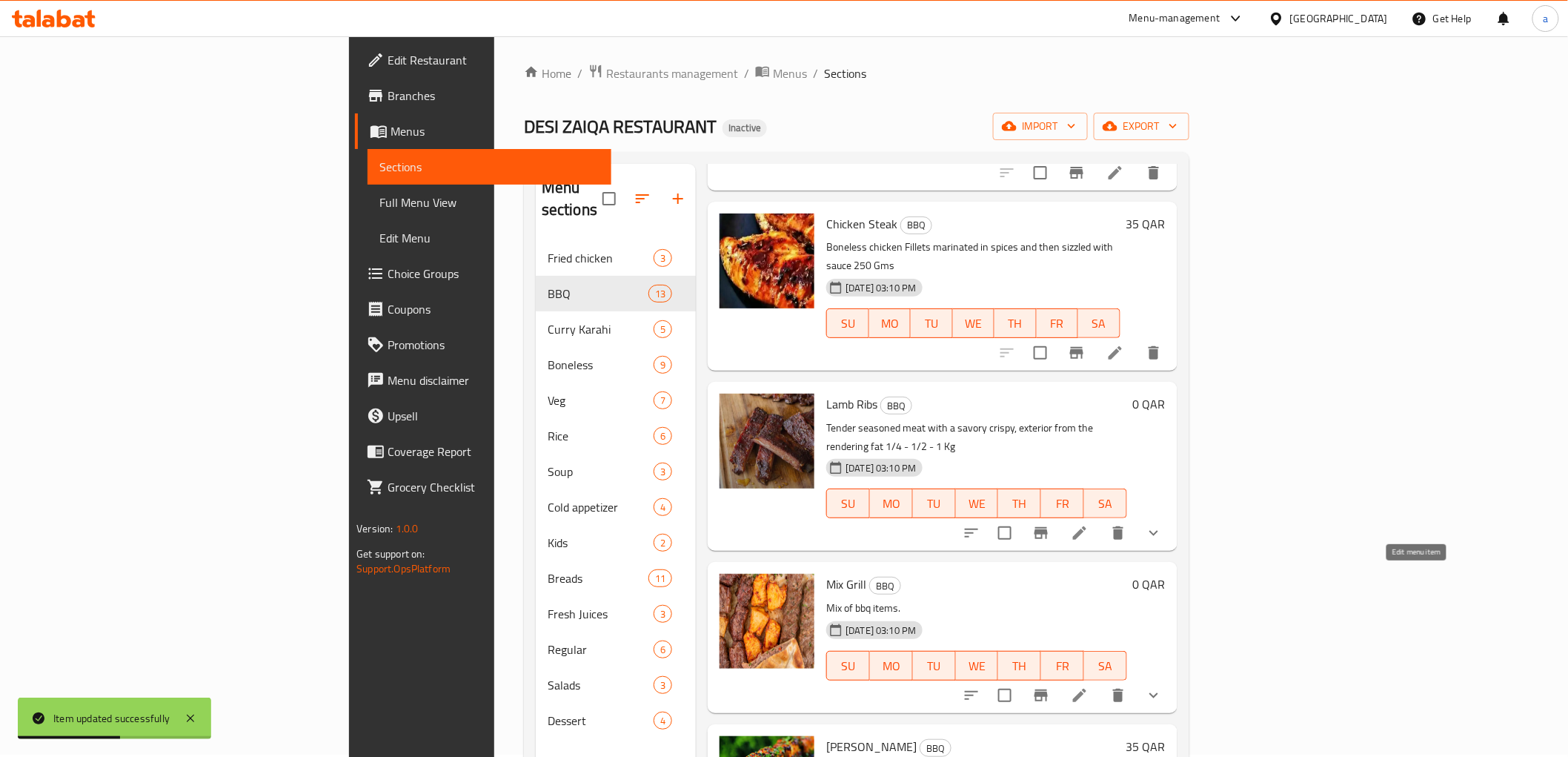
click at [1089, 687] on icon at bounding box center [1079, 695] width 17 height 17
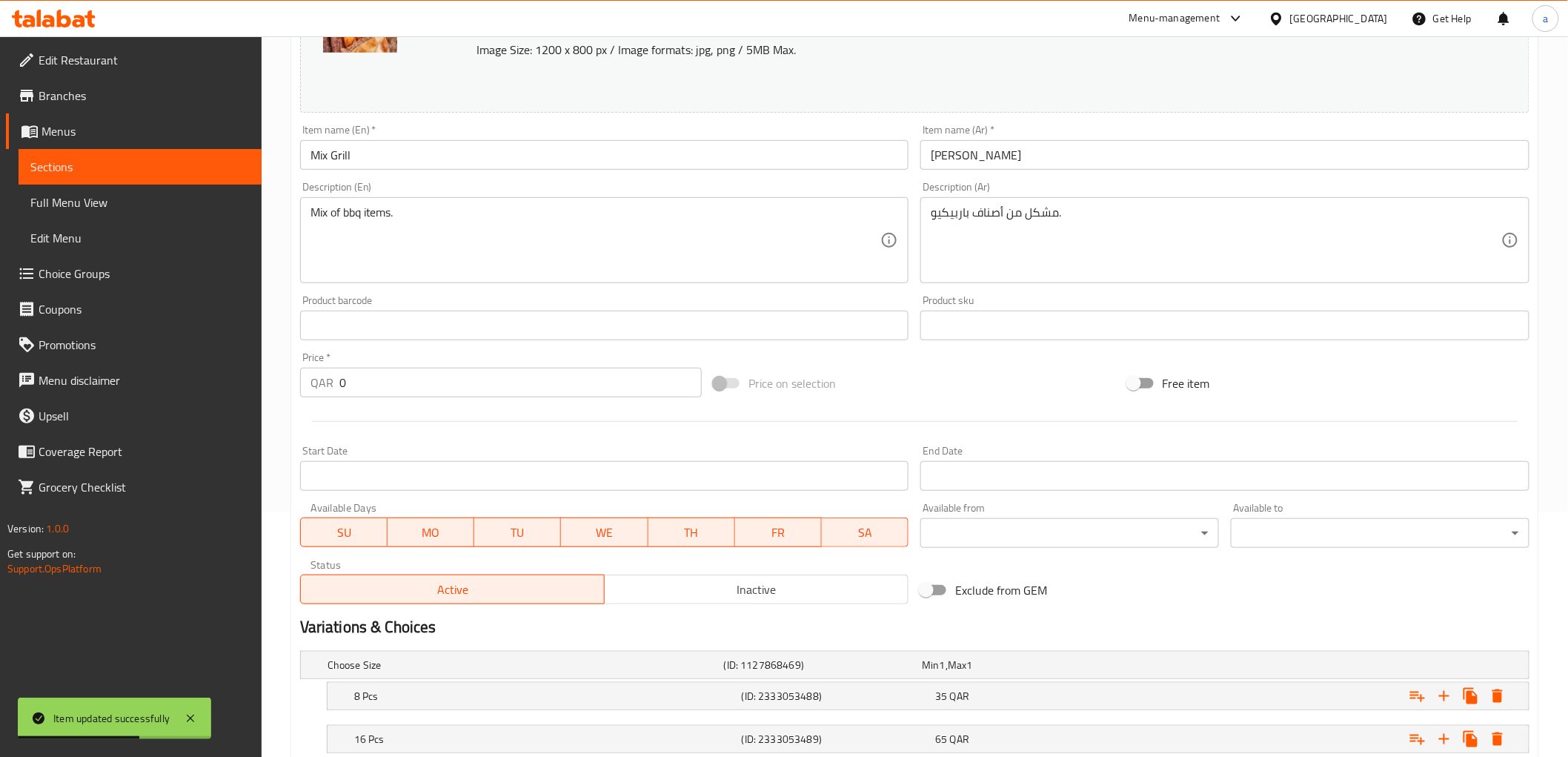
scroll to position [388, 0]
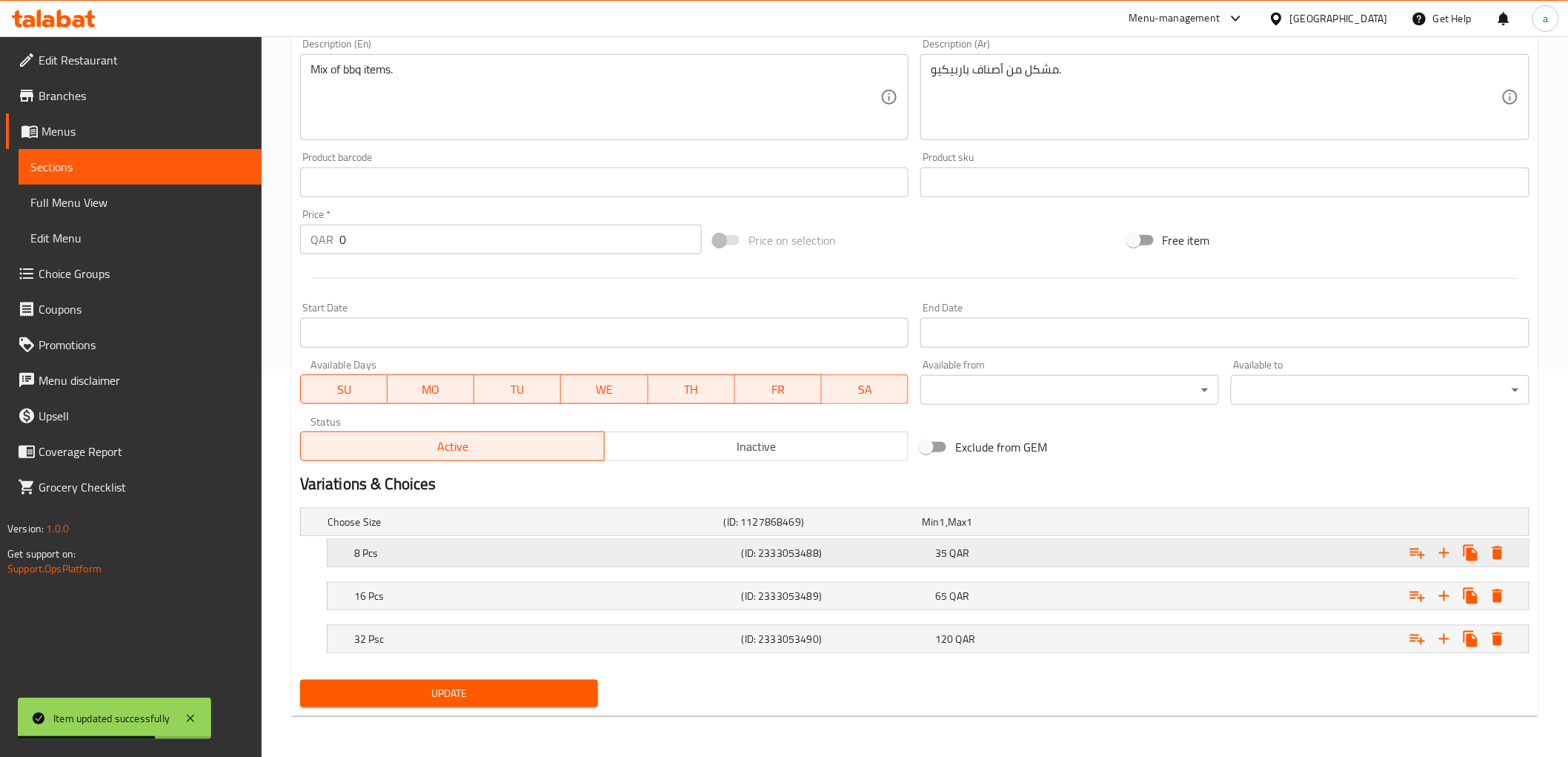
click at [861, 560] on div "(ID: 2333053488)" at bounding box center [835, 552] width 194 height 21
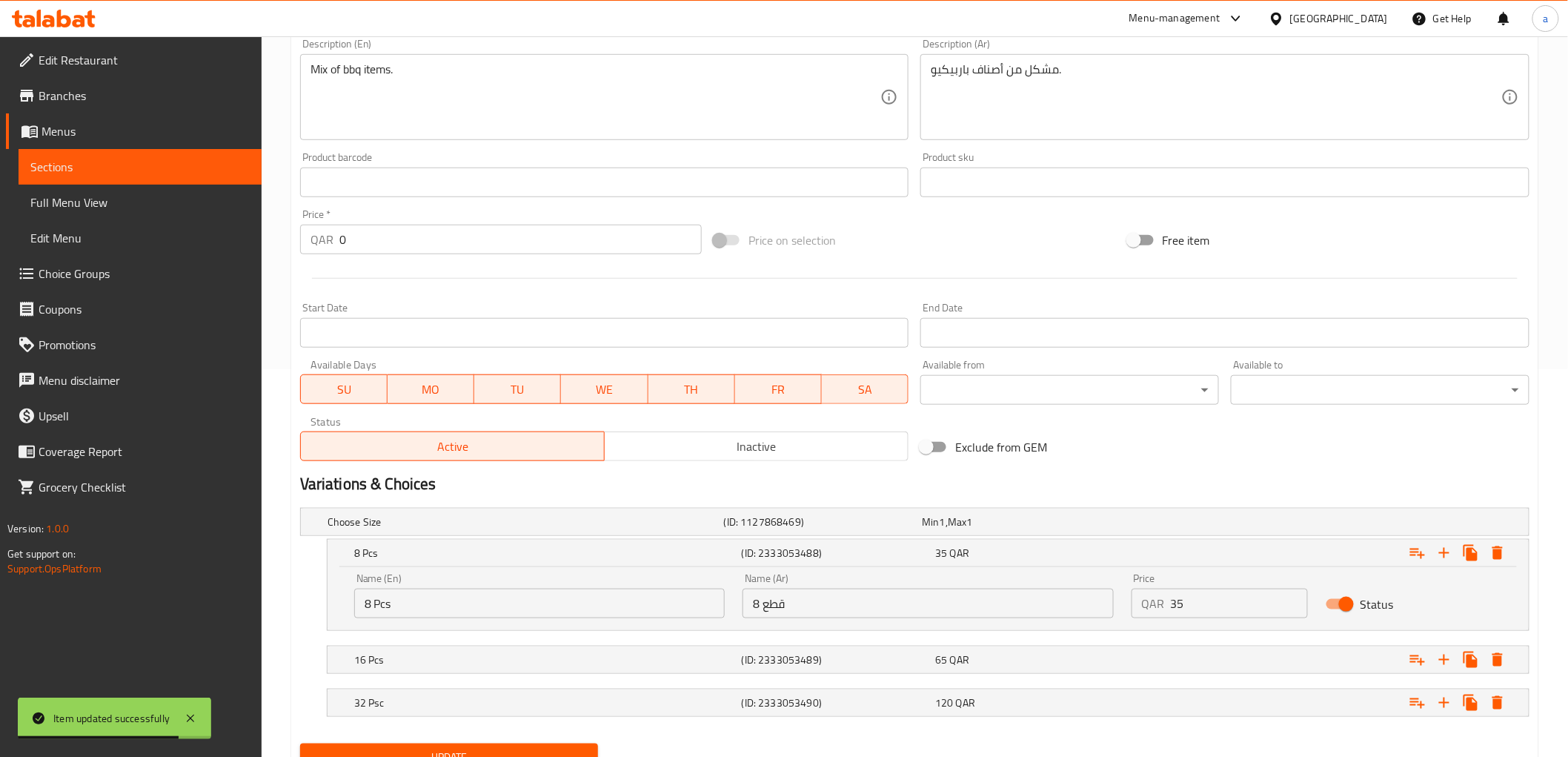
scroll to position [0, 0]
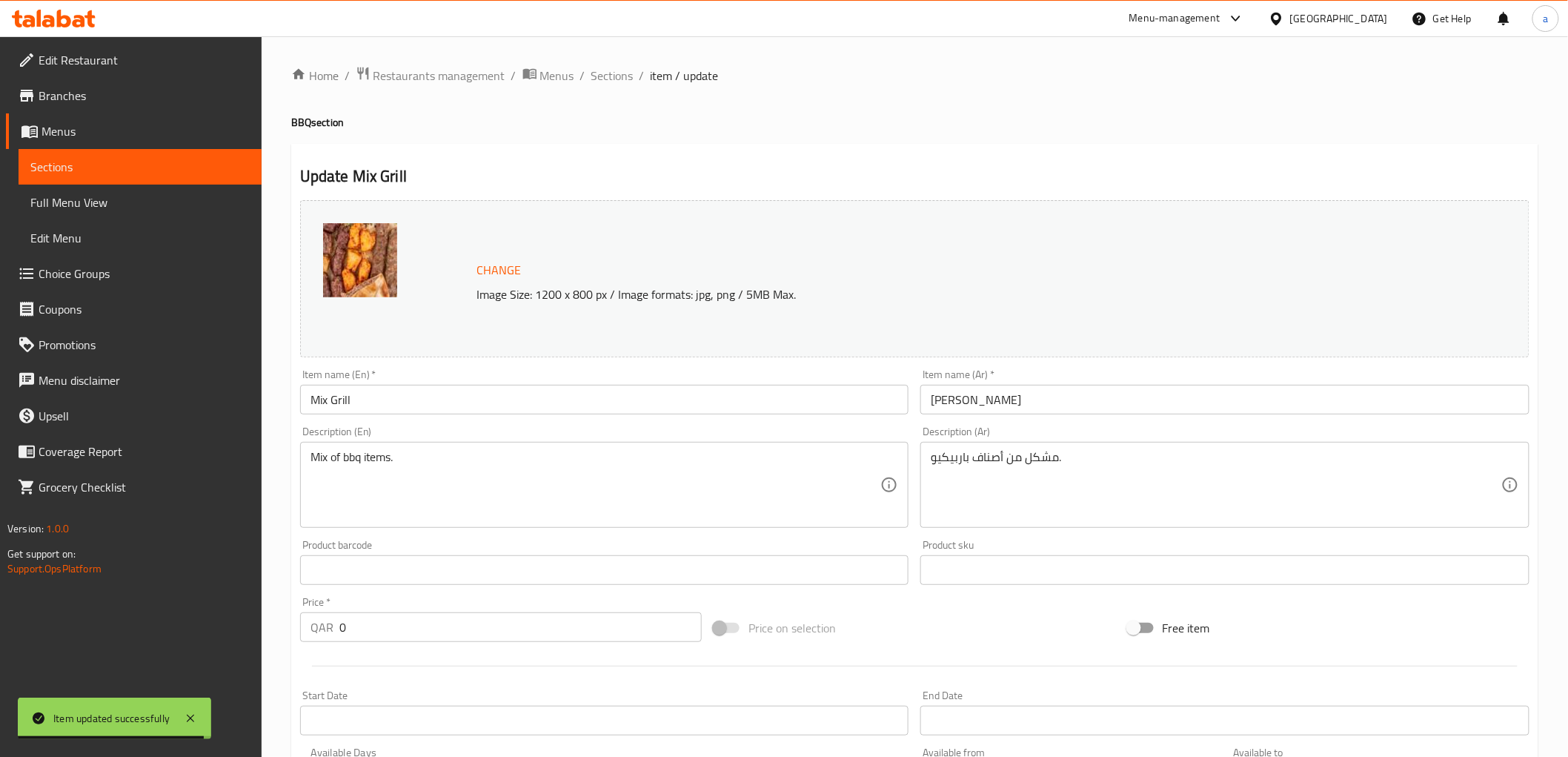
click at [623, 86] on div "Home / Restaurants management / Menus / Sections / item / update BBQ section Up…" at bounding box center [915, 623] width 1247 height 1113
click at [623, 75] on span "Sections" at bounding box center [612, 75] width 42 height 17
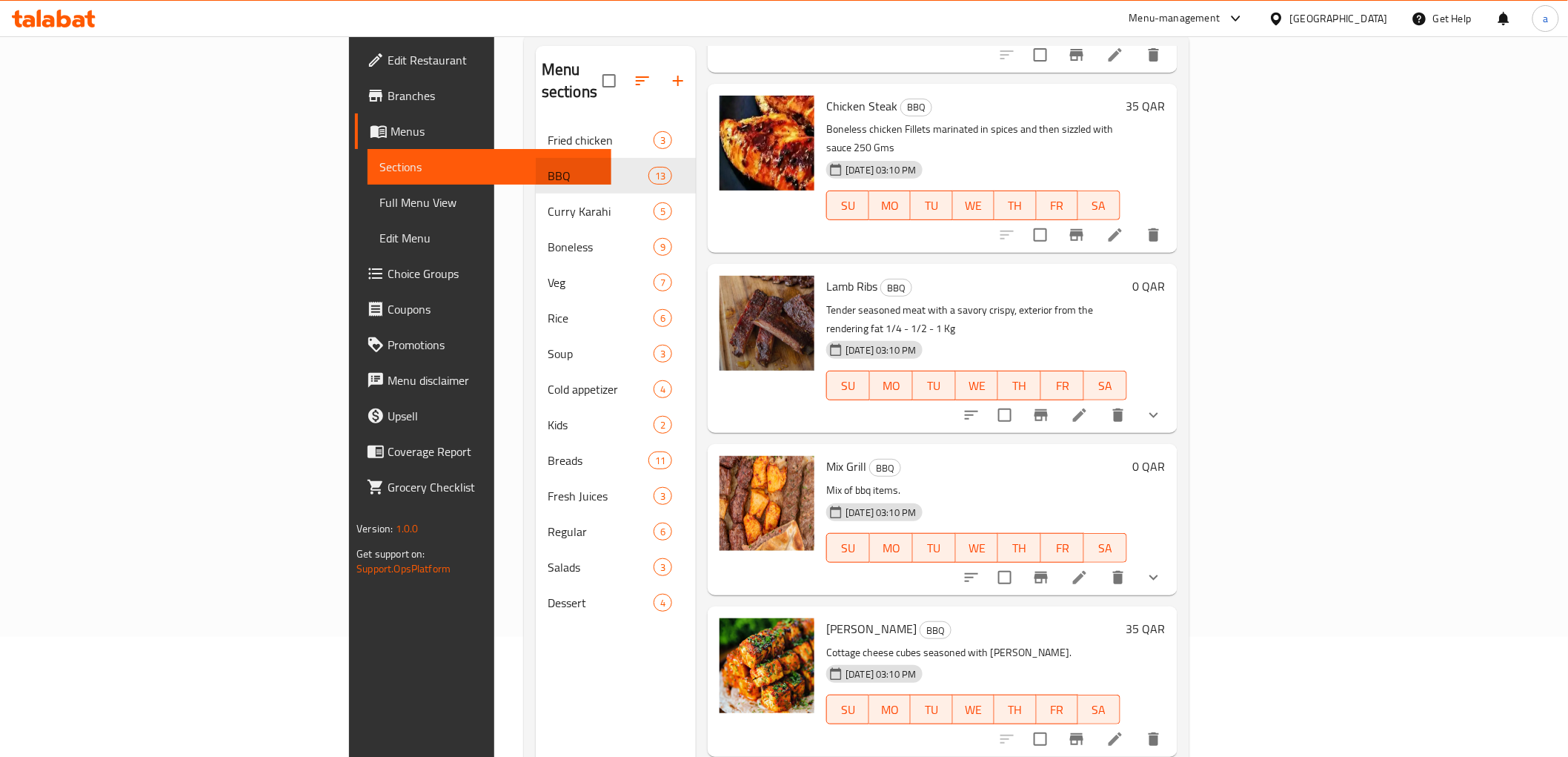
scroll to position [208, 0]
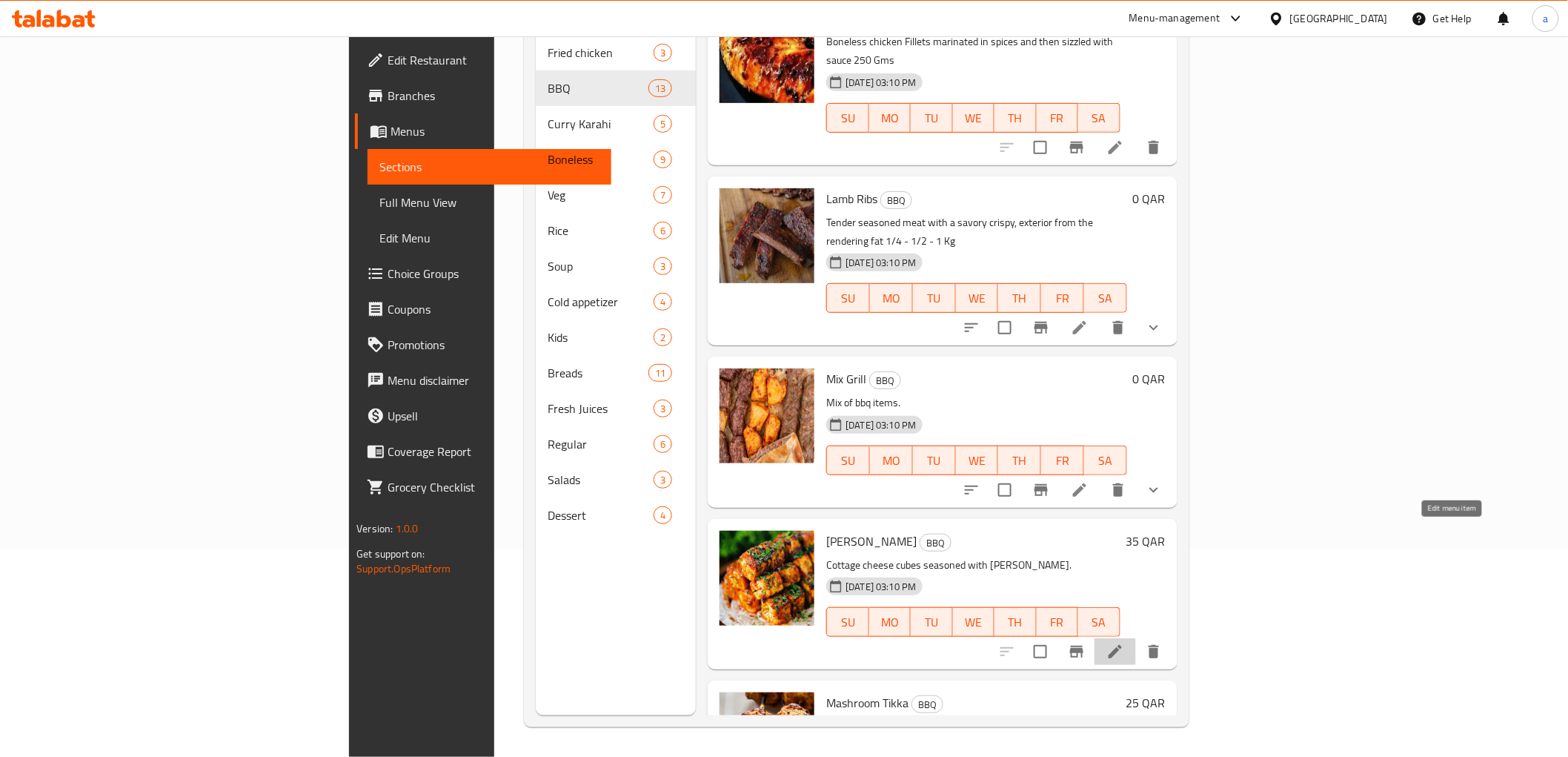
click at [1124, 643] on icon at bounding box center [1114, 651] width 17 height 17
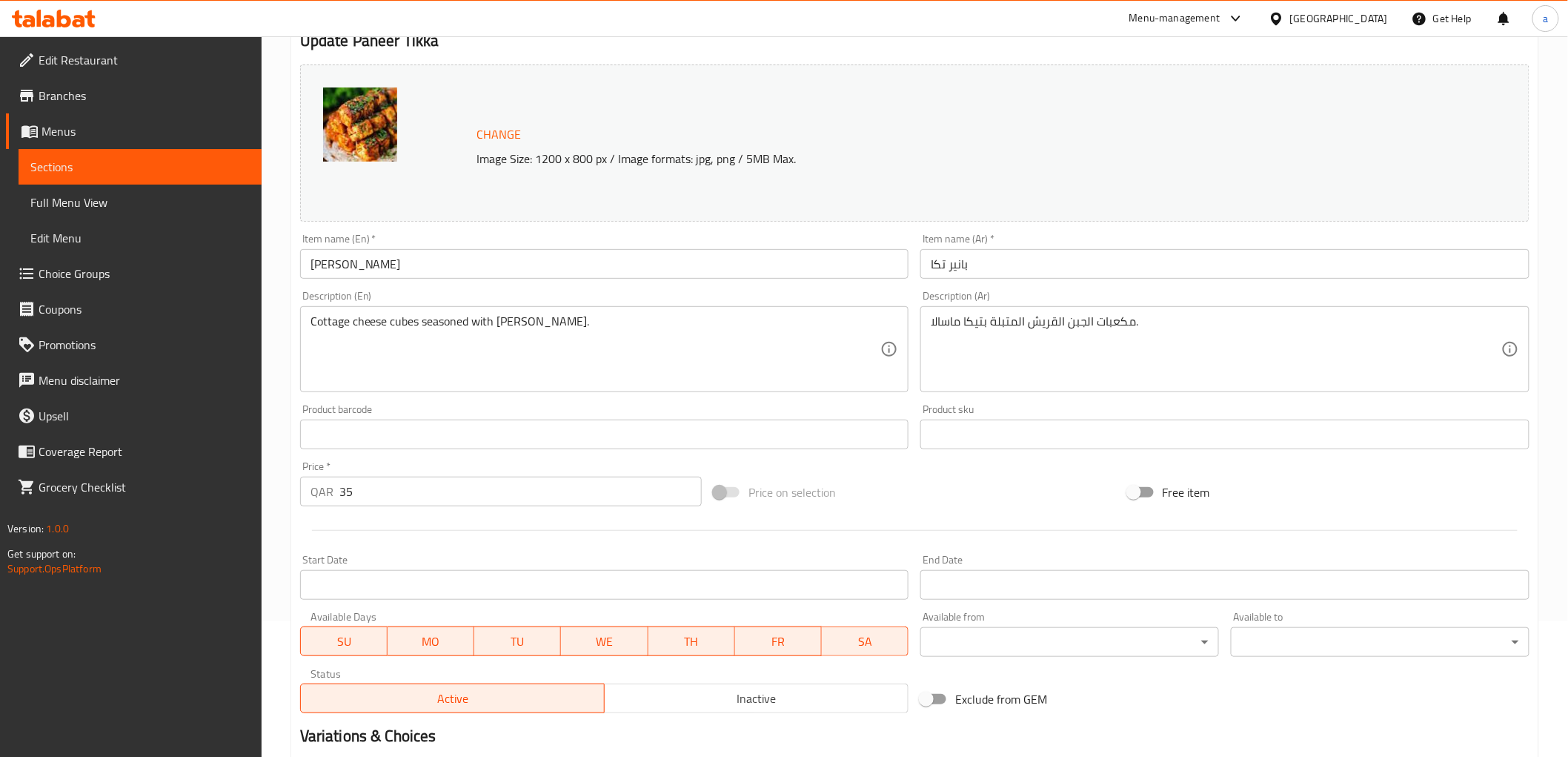
scroll to position [165, 0]
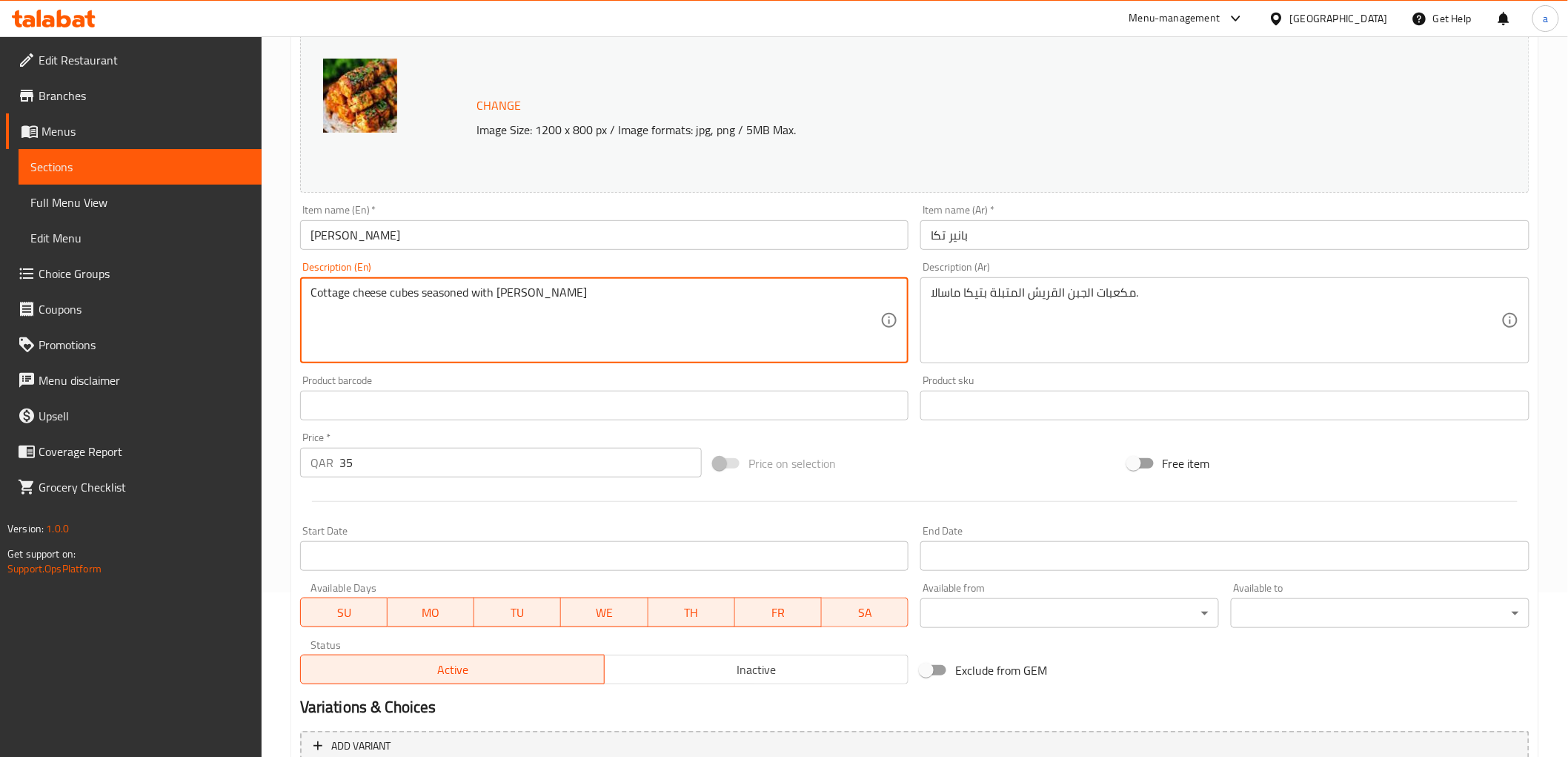
paste textarea "10 Pcs"
type textarea "Cottage cheese cubes seasoned with tikka masala 10 Pcs"
click at [1128, 284] on div "مكعبات الجبن القريش المتبلة بتيكا ماسالا. Description (Ar)" at bounding box center [1225, 321] width 609 height 86
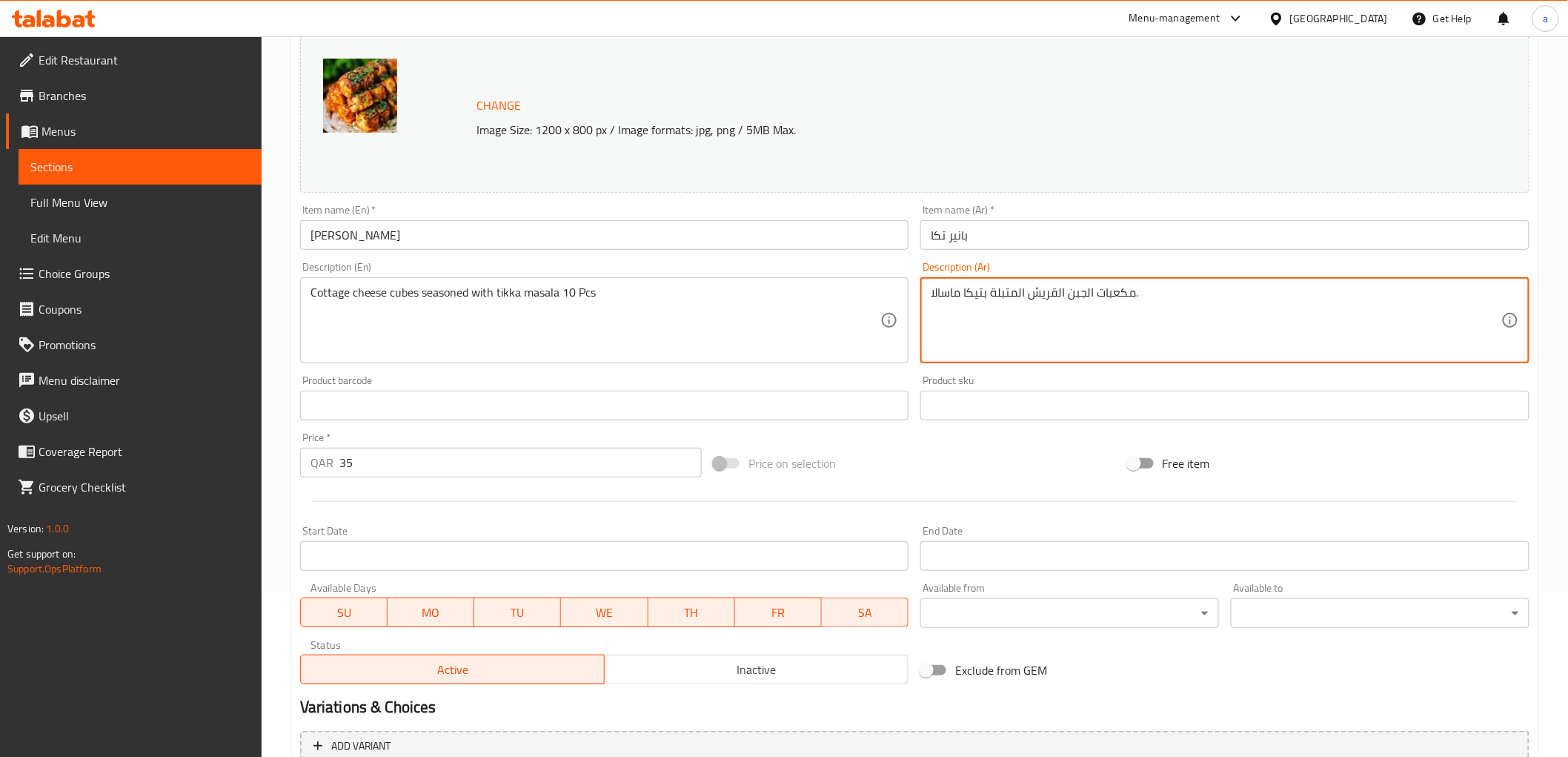
click at [1157, 293] on textarea "مكعبات الجبن القريش المتبلة بتيكا ماسالا." at bounding box center [1215, 321] width 570 height 70
paste textarea "10 Pcs"
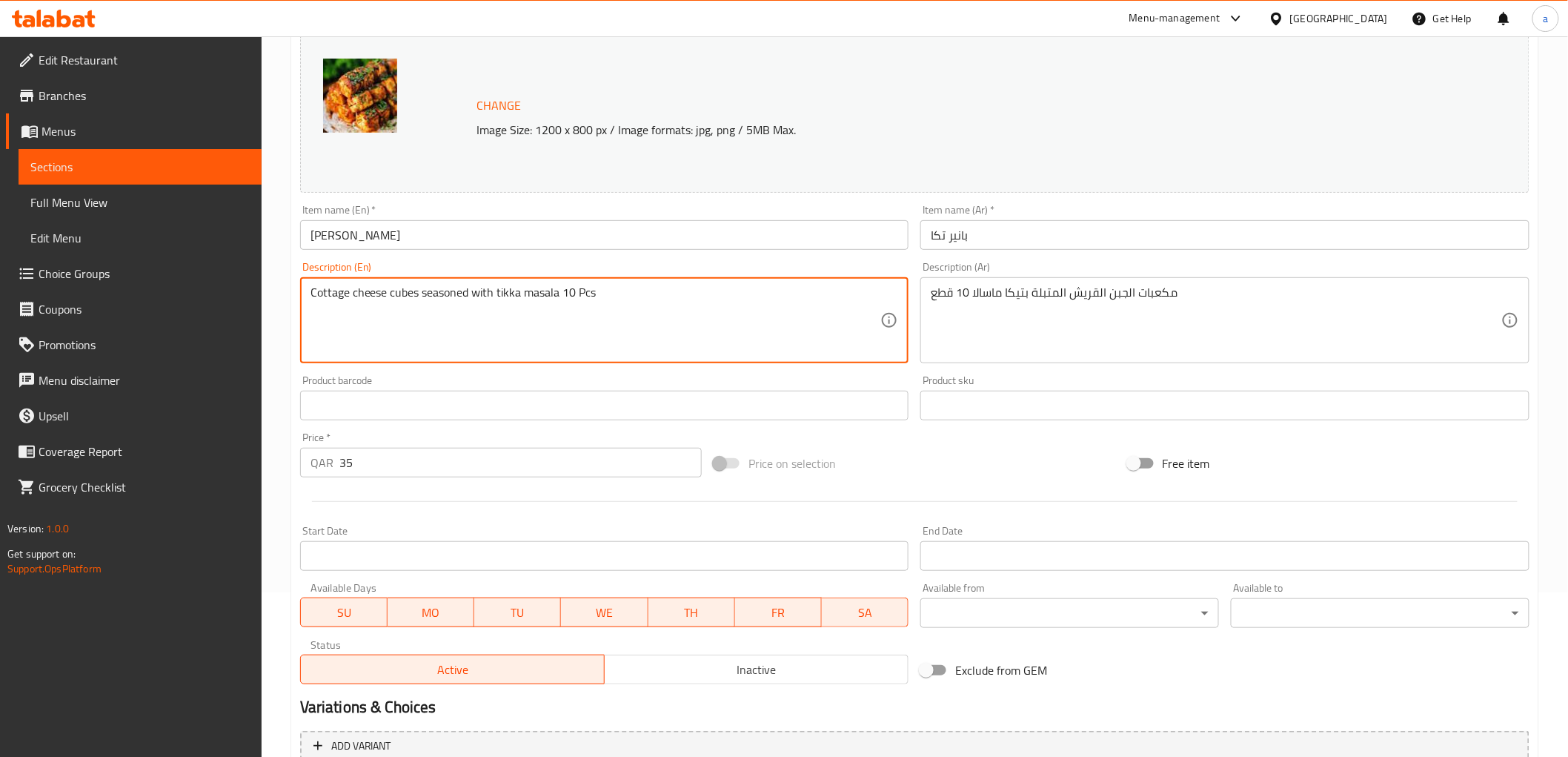
click at [325, 299] on textarea "Cottage cheese cubes seasoned with tikka masala 10 Pcs" at bounding box center [595, 321] width 570 height 70
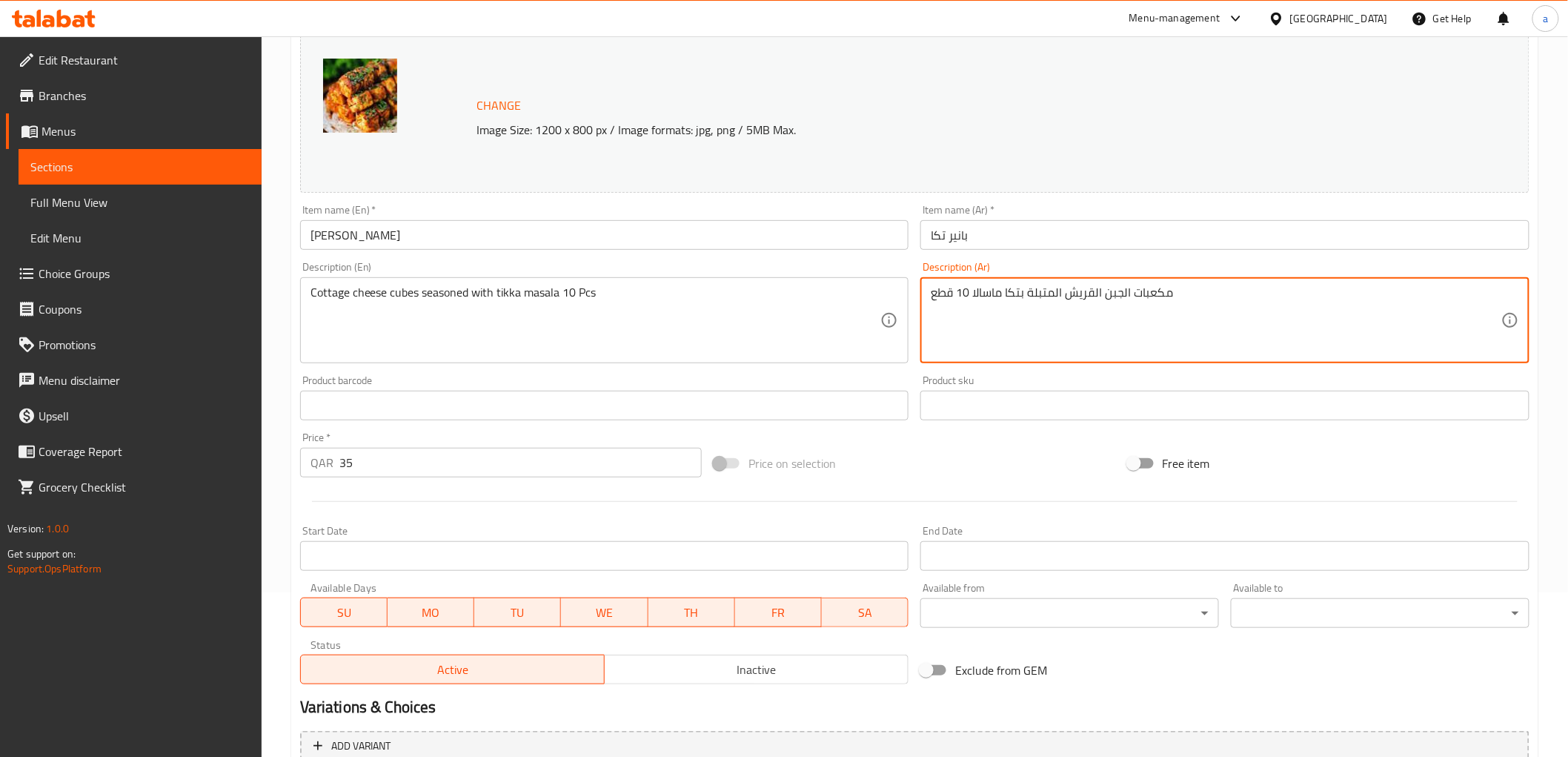
type textarea "مكعبات الجبن القريش المتبلة بتكا ماسالا 10 قطع"
click at [729, 277] on div "Description (En) Cottage cheese cubes seasoned with tikka masala 10 Pcs Descrip…" at bounding box center [604, 312] width 609 height 102
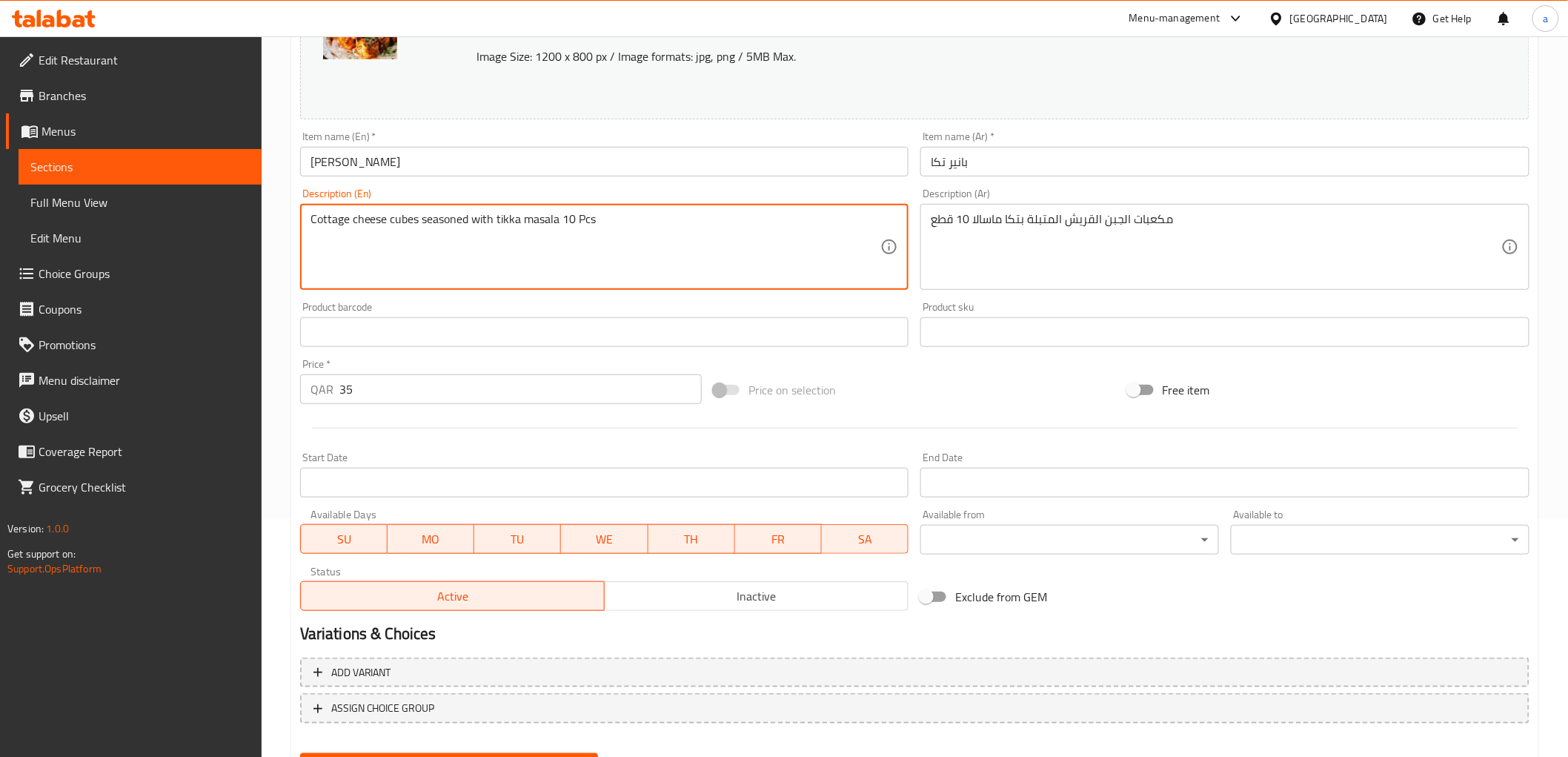
scroll to position [309, 0]
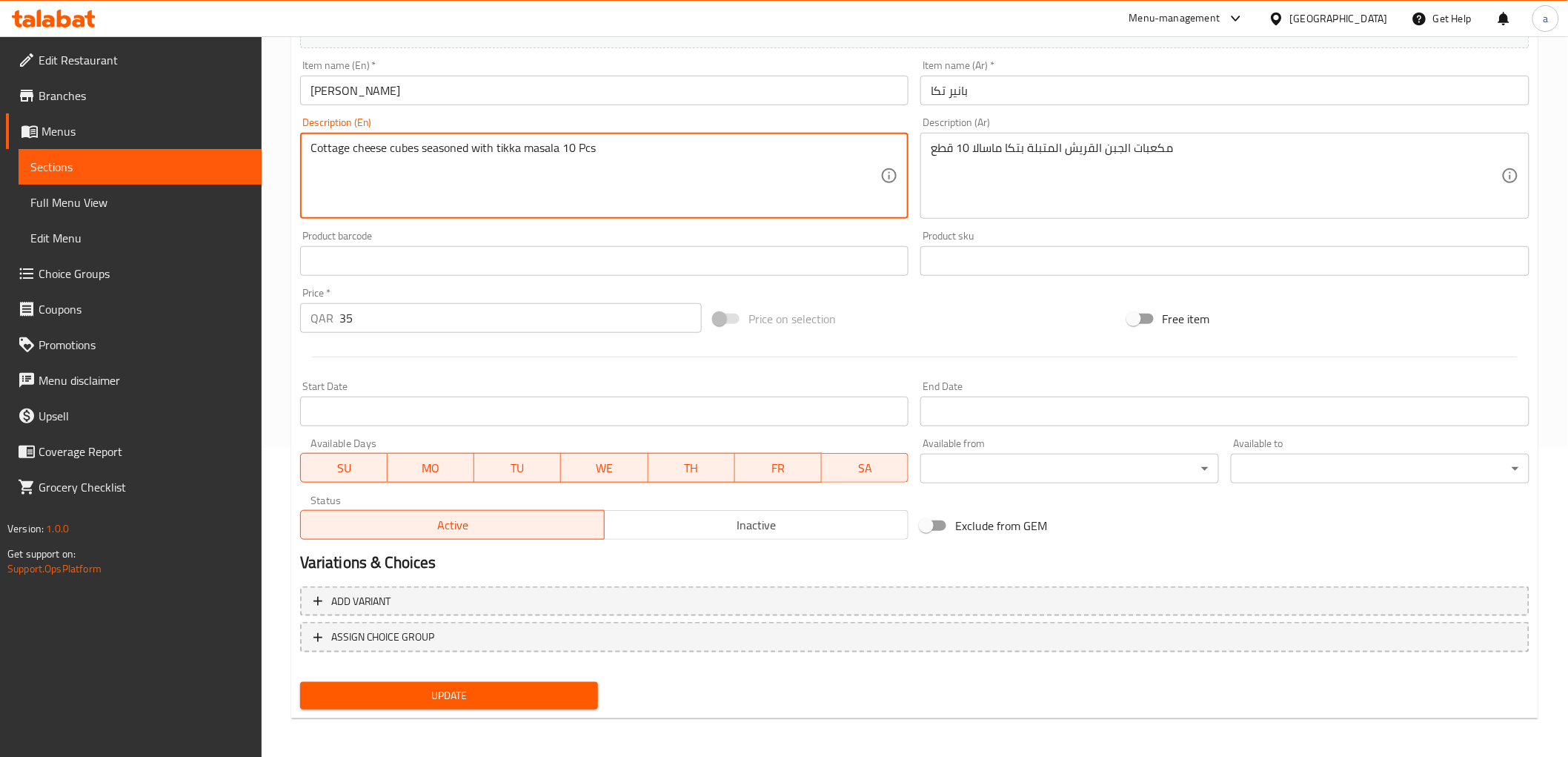
click at [462, 687] on span "Update" at bounding box center [450, 696] width 275 height 18
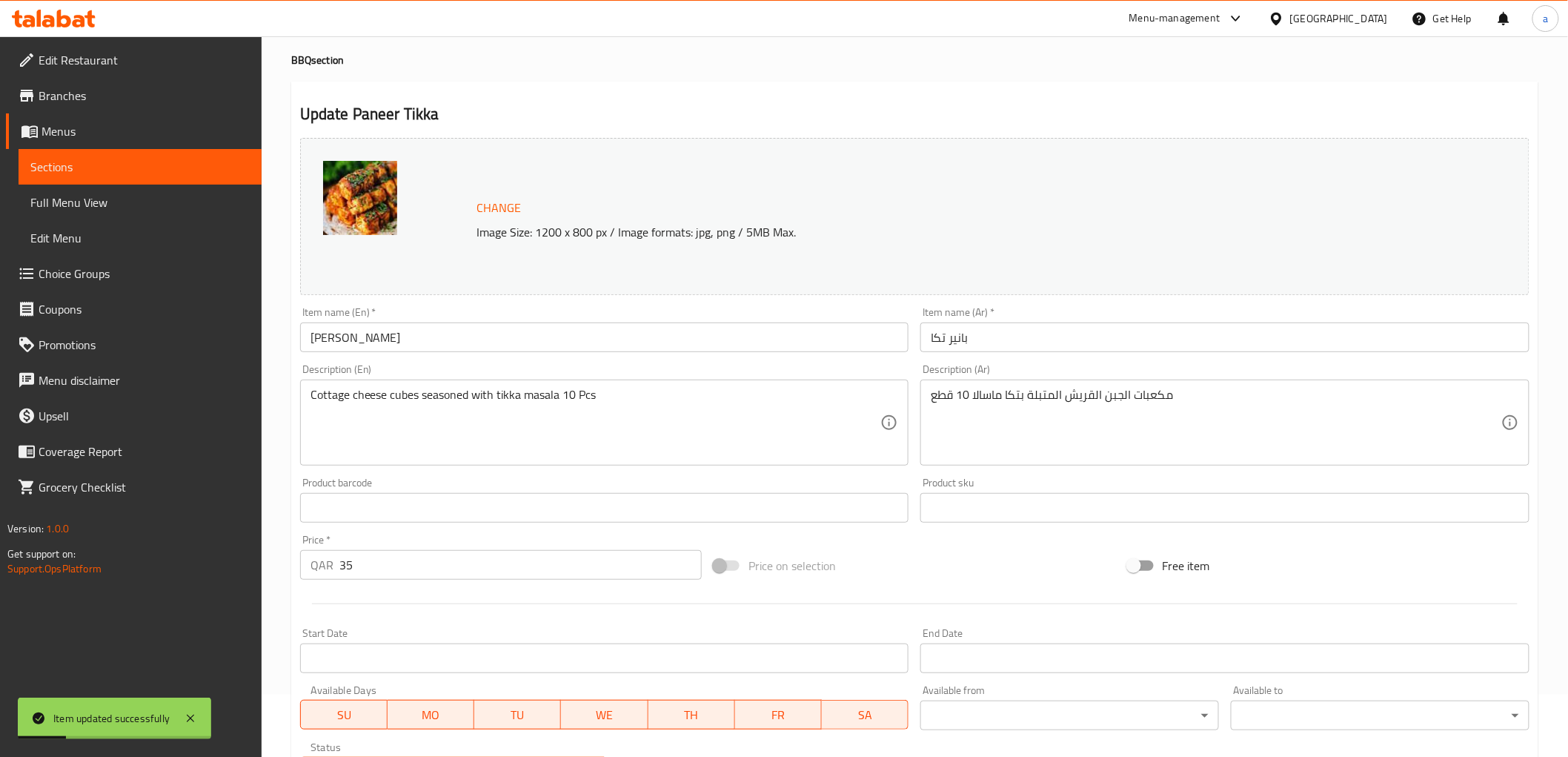
scroll to position [0, 0]
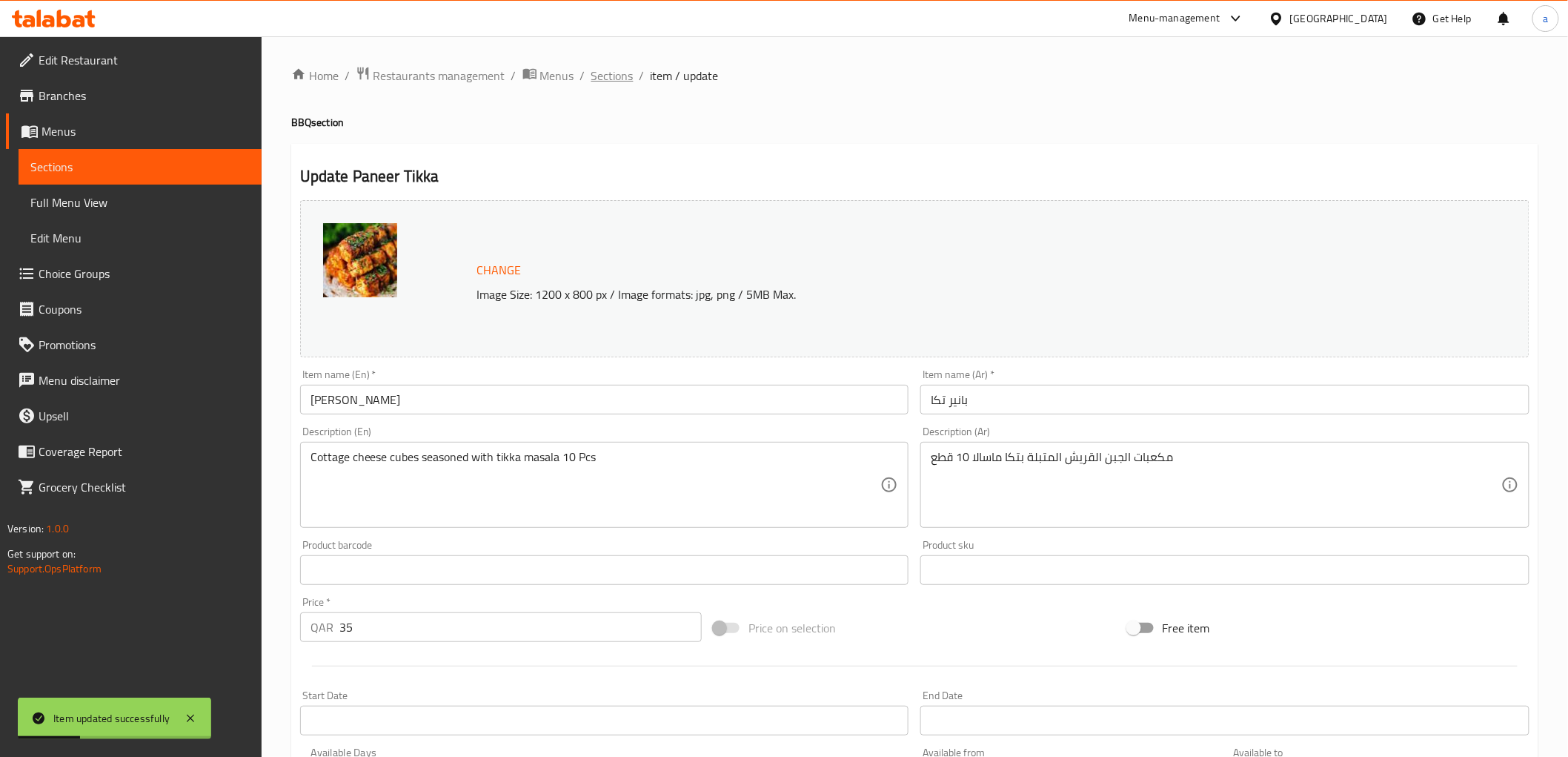
click at [625, 82] on span "Sections" at bounding box center [612, 75] width 42 height 17
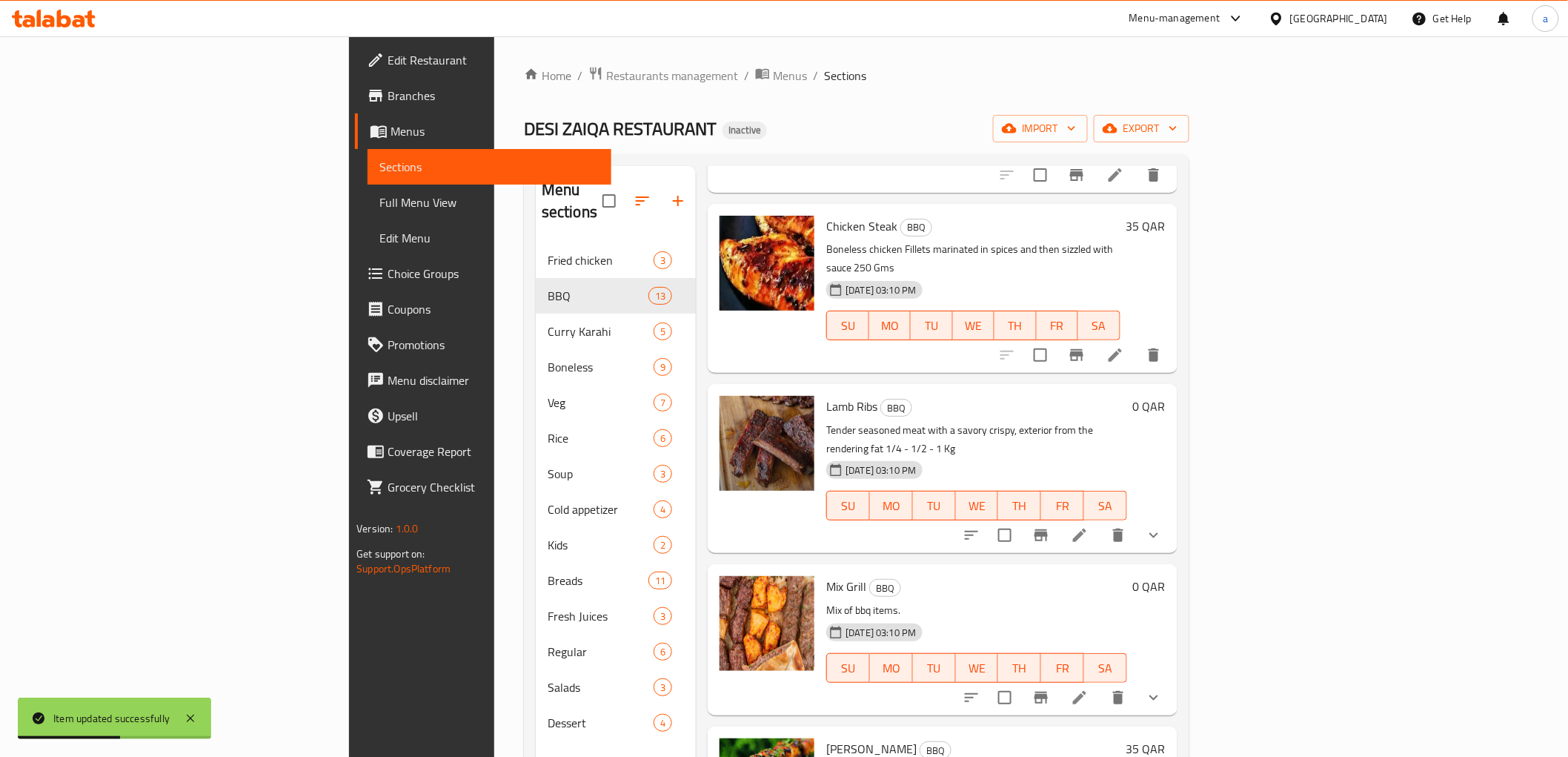
scroll to position [208, 0]
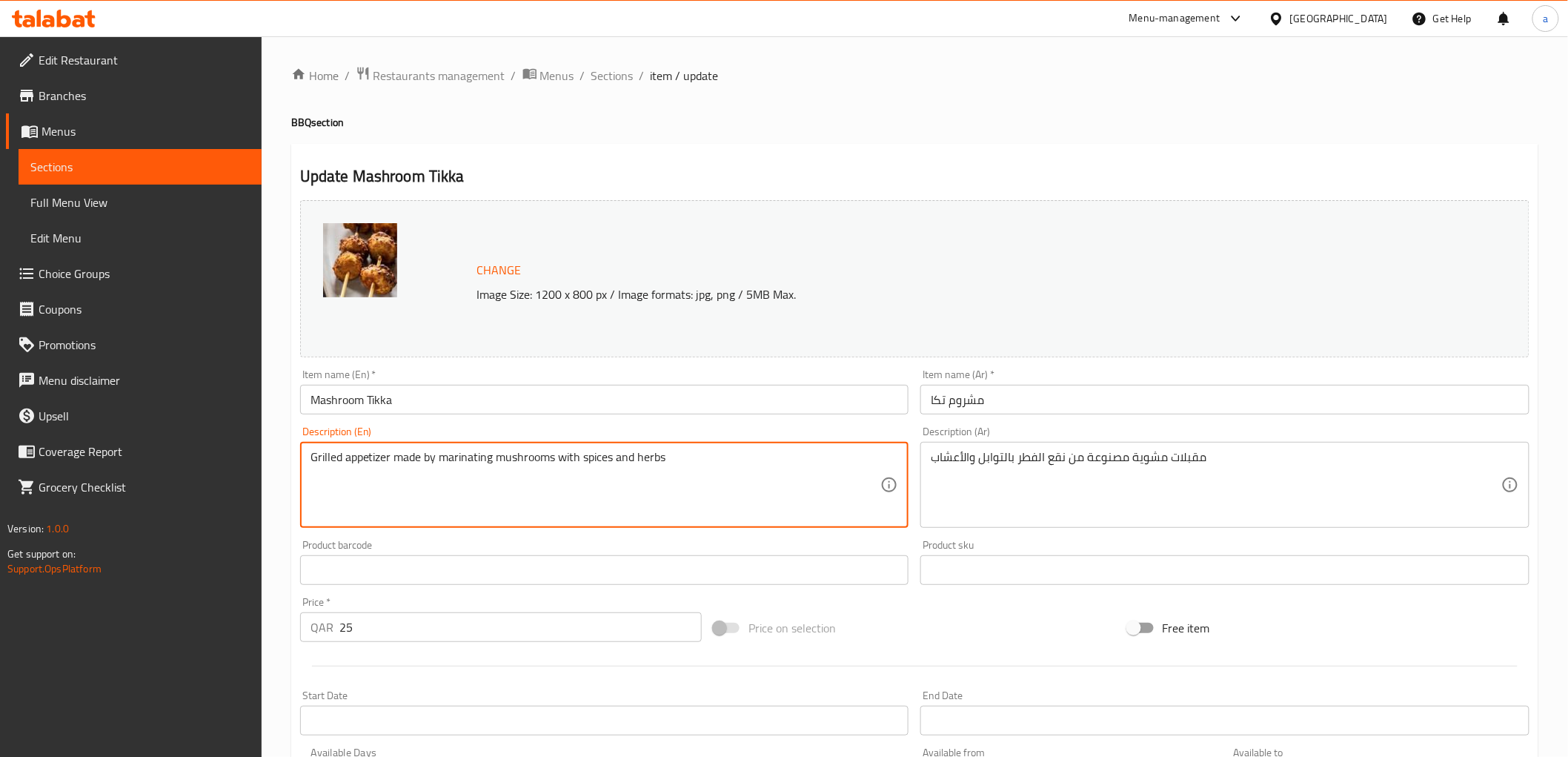
paste textarea "14 Pcs"
type textarea "Grilled appetizer made by marinating mushrooms with spices and herbs 14 Pcs"
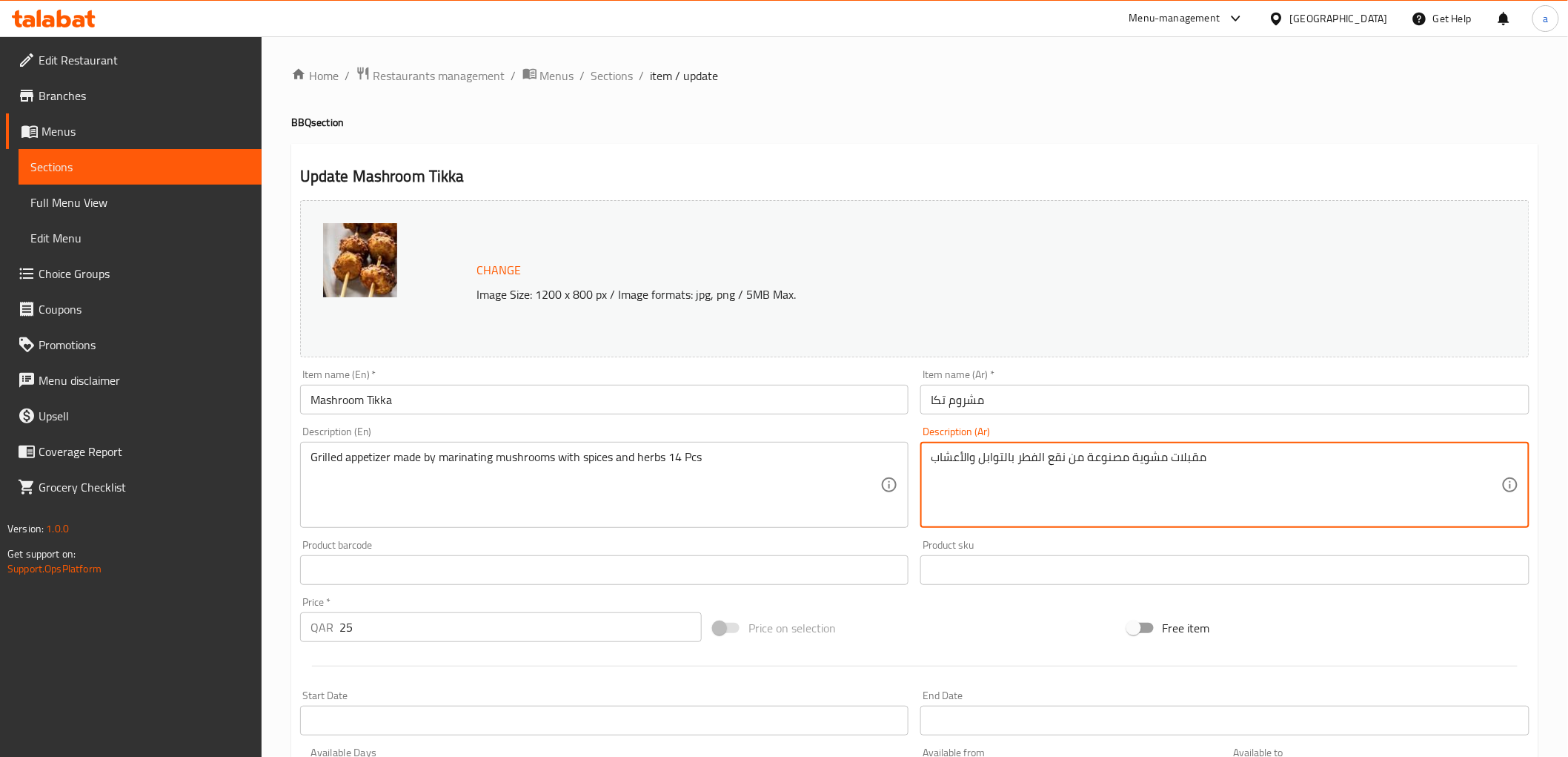
paste textarea "14 Pcs"
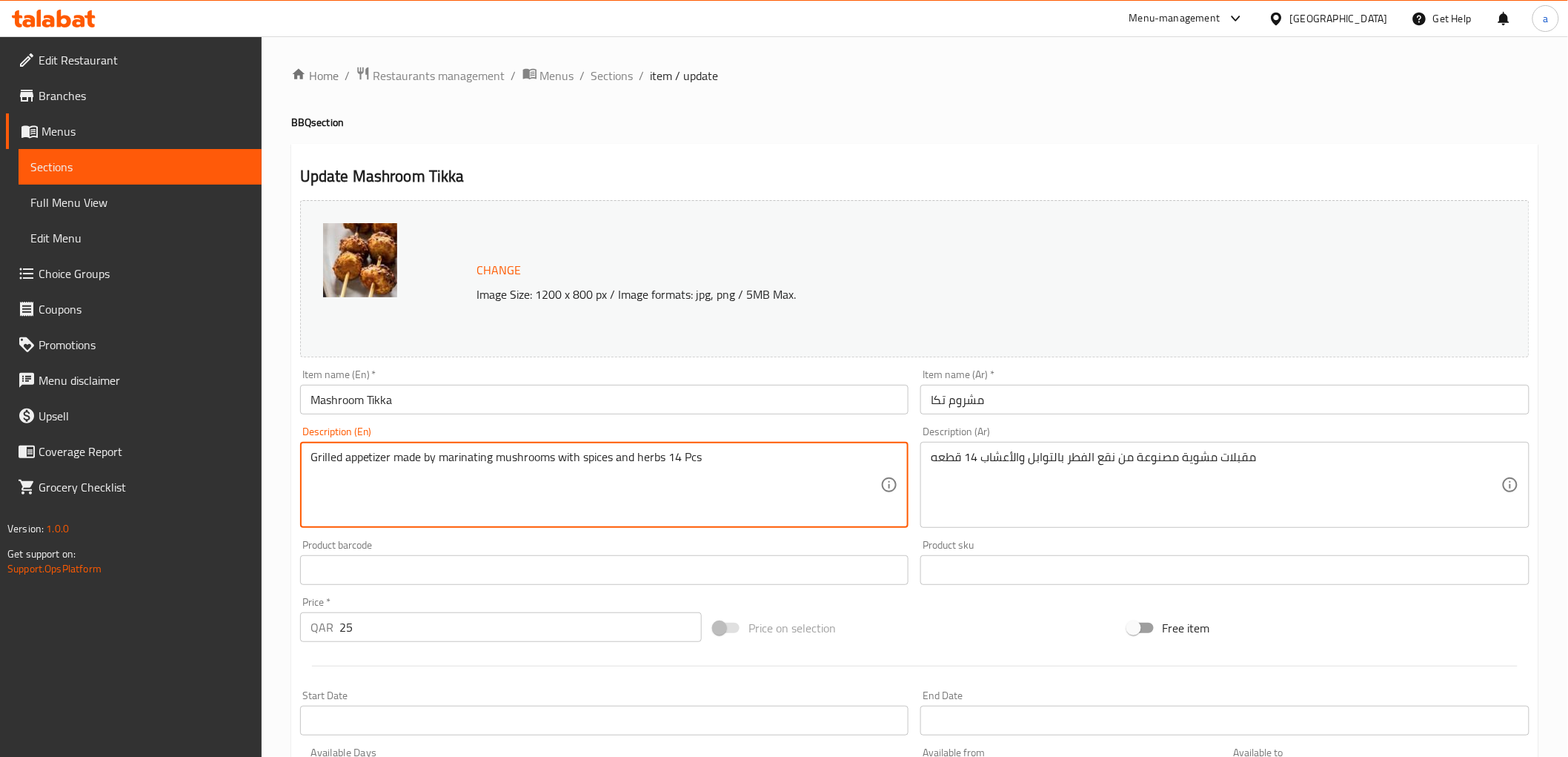
click at [464, 456] on textarea "Grilled appetizer made by marinating mushrooms with spices and herbs 14 Pcs" at bounding box center [595, 485] width 570 height 70
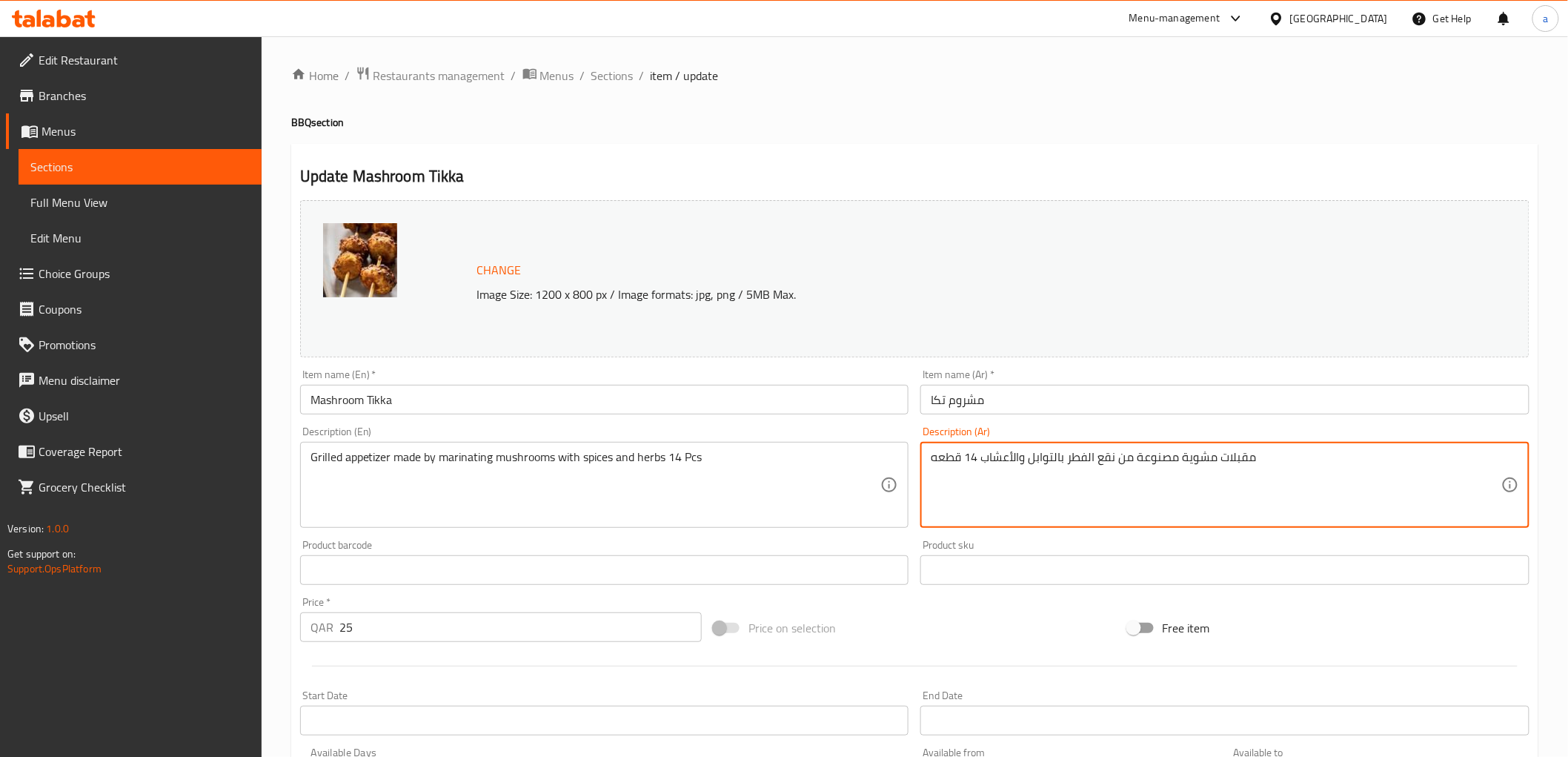
drag, startPoint x: 1097, startPoint y: 461, endPoint x: 1114, endPoint y: 460, distance: 17.0
paste textarea "تتبيل"
type textarea "مقبلات مشوية مصنوعة من تتبيل الفطر بالتوابل والأعشاب 14 قطعه"
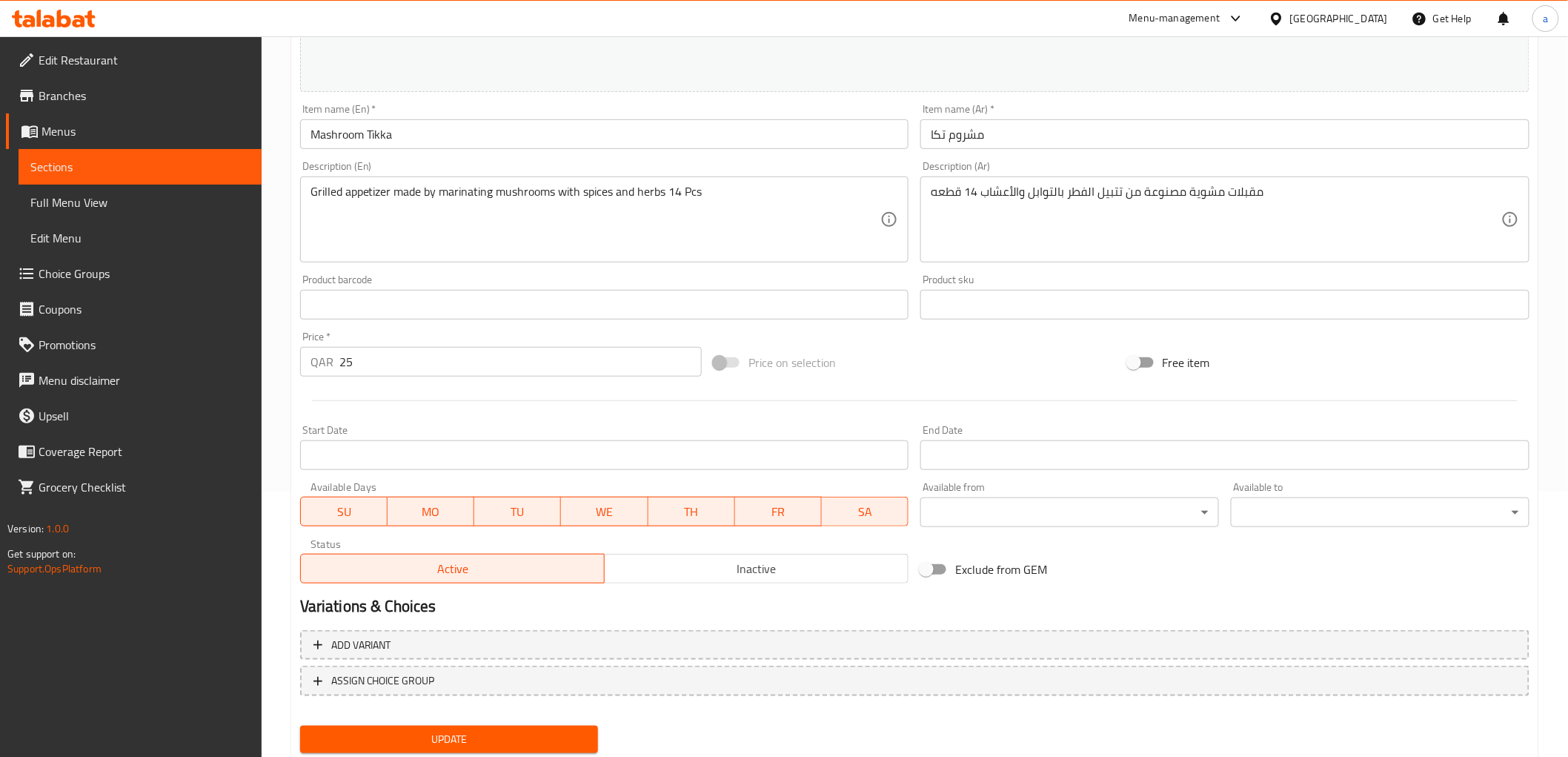
scroll to position [309, 0]
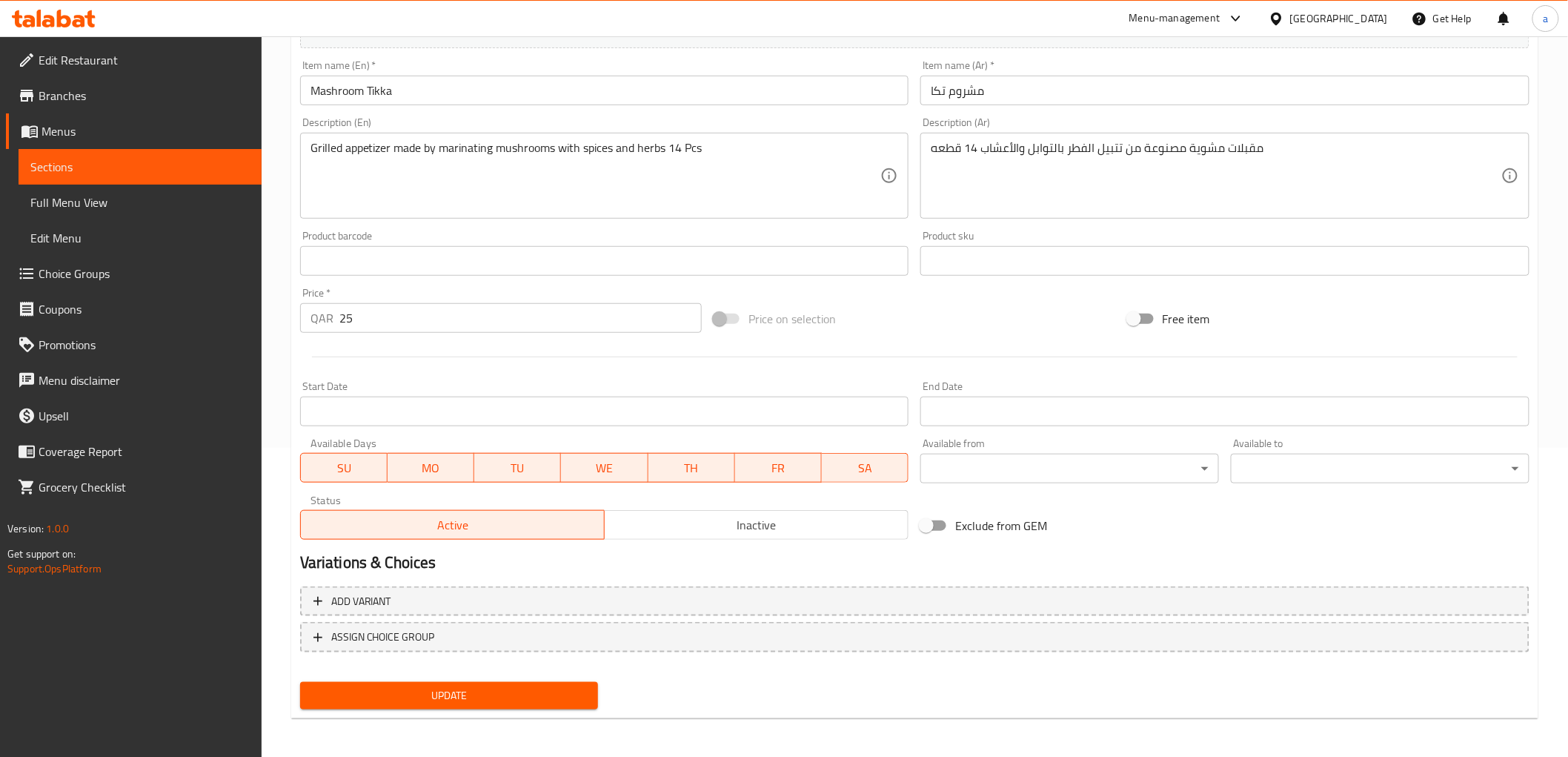
click at [543, 687] on span "Update" at bounding box center [450, 696] width 275 height 18
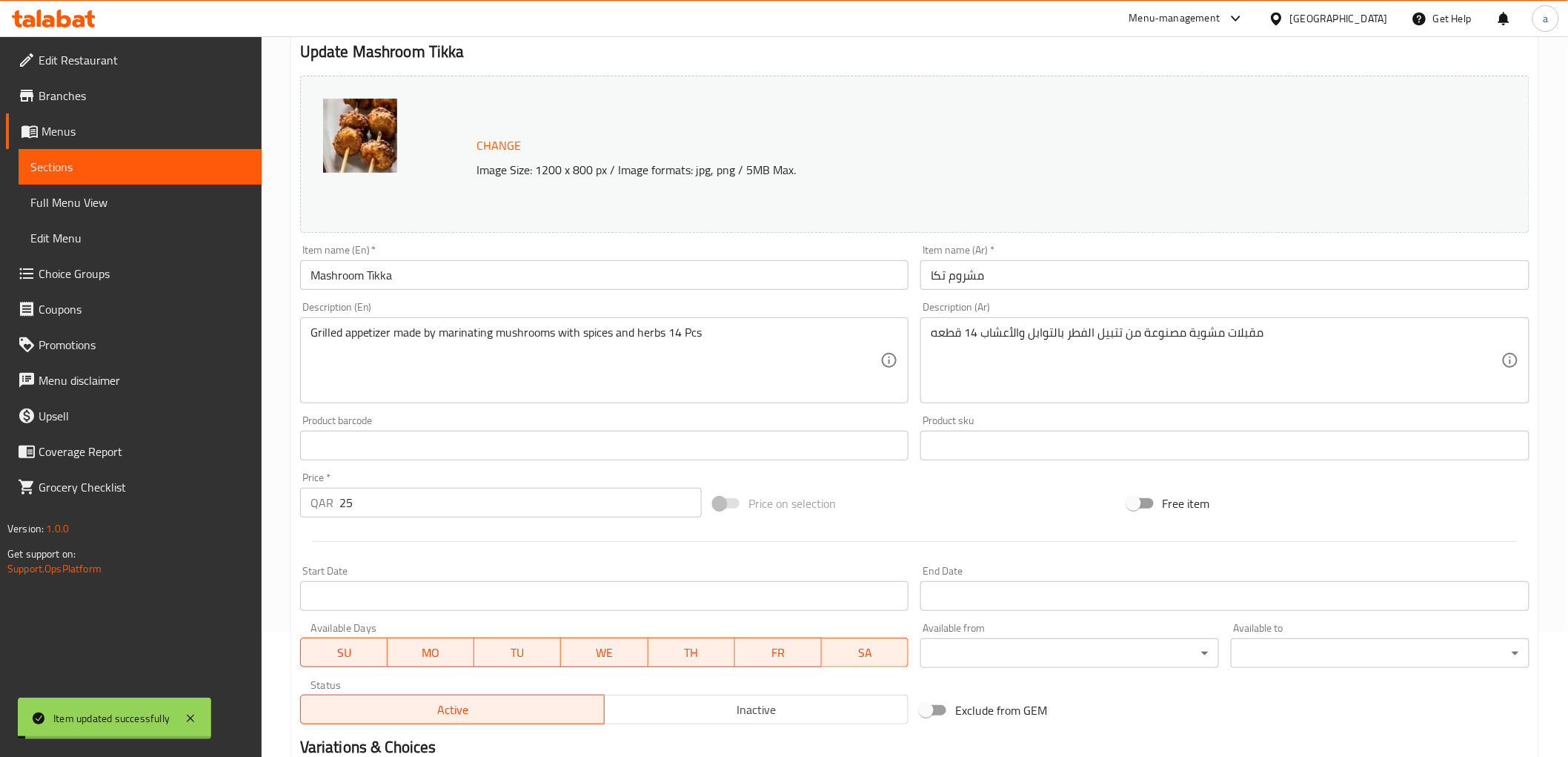
scroll to position [0, 0]
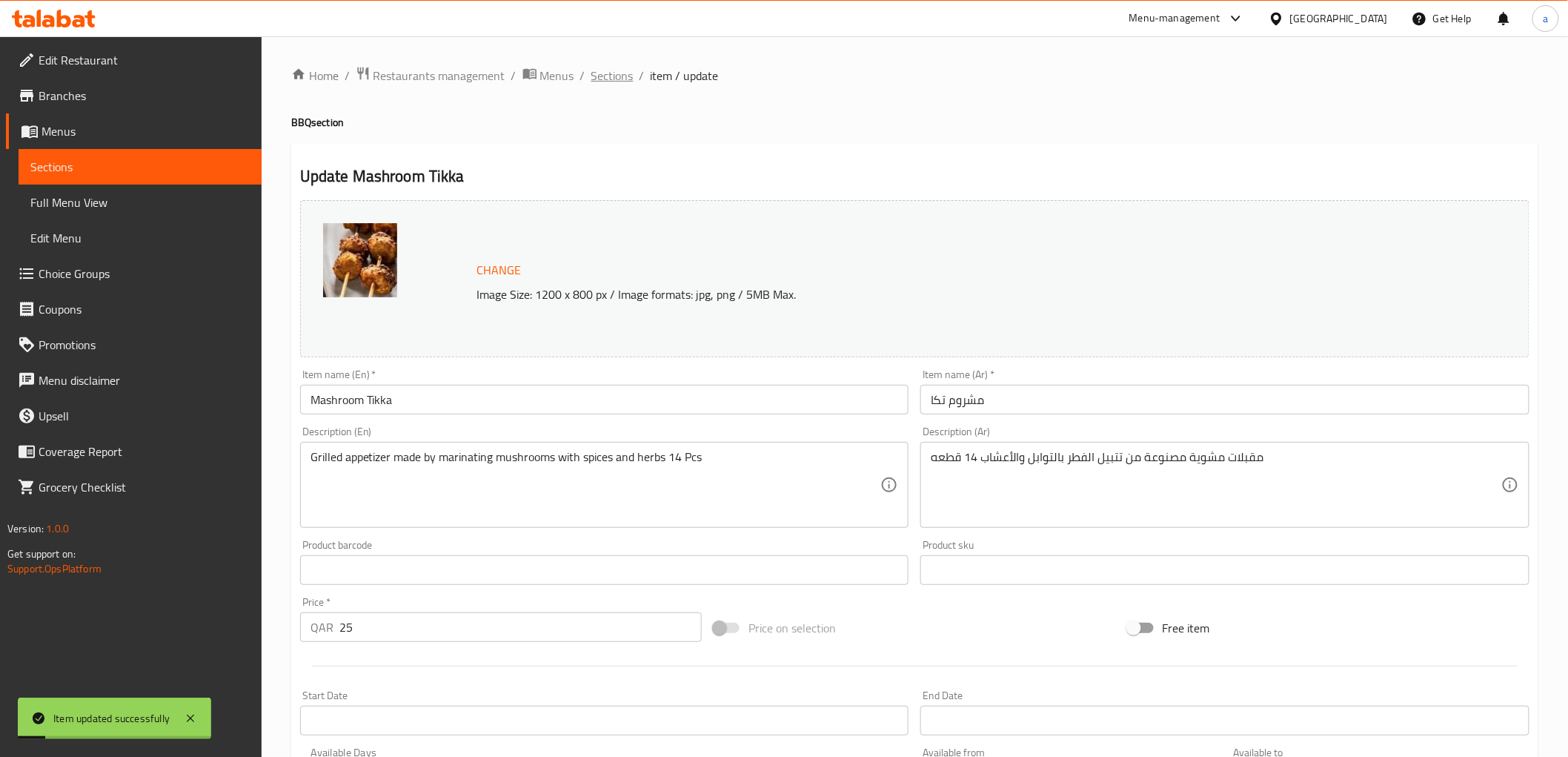
click at [627, 77] on span "Sections" at bounding box center [612, 75] width 42 height 17
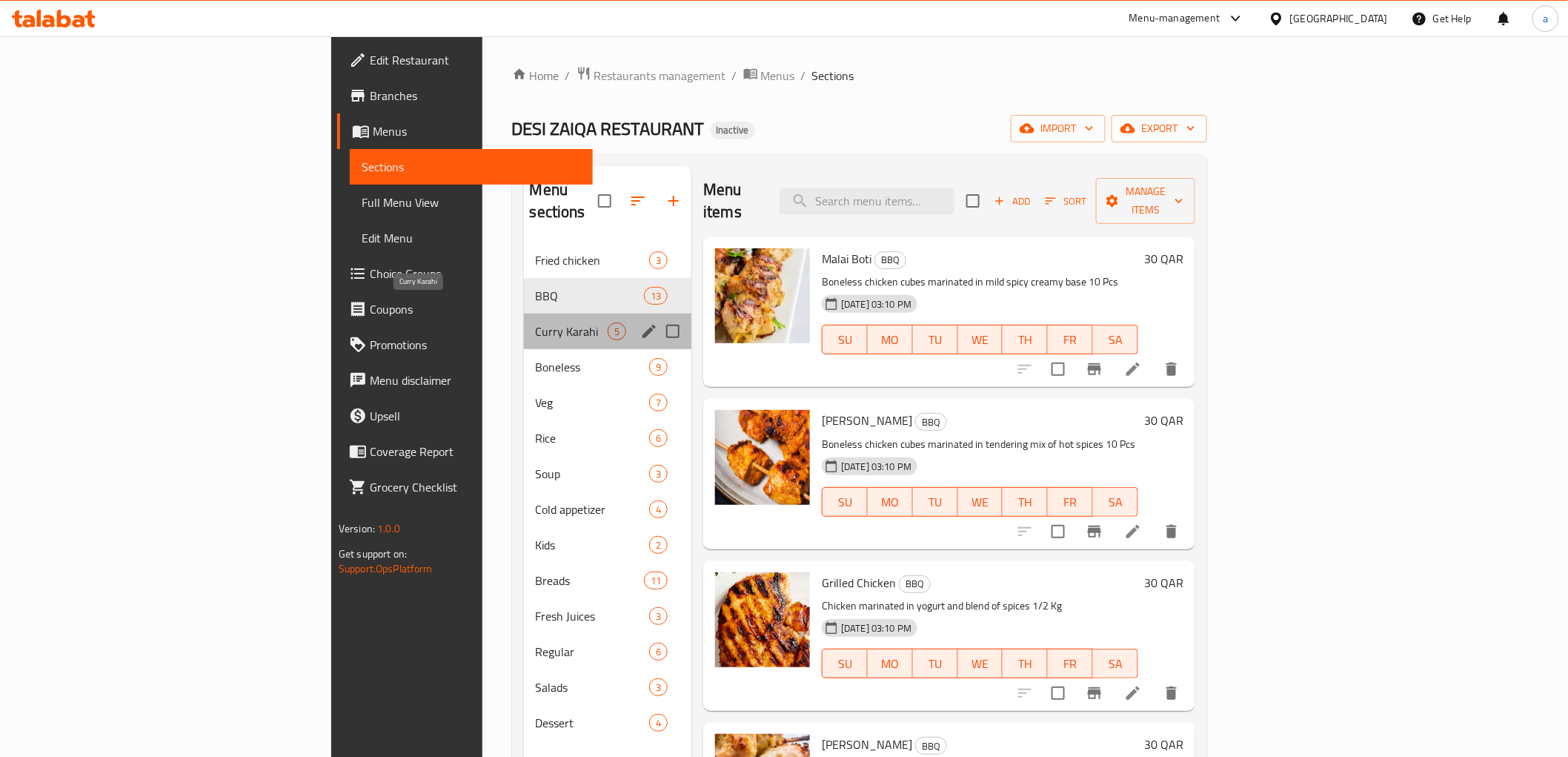
click at [536, 322] on span "Curry Karahi" at bounding box center [571, 330] width 72 height 17
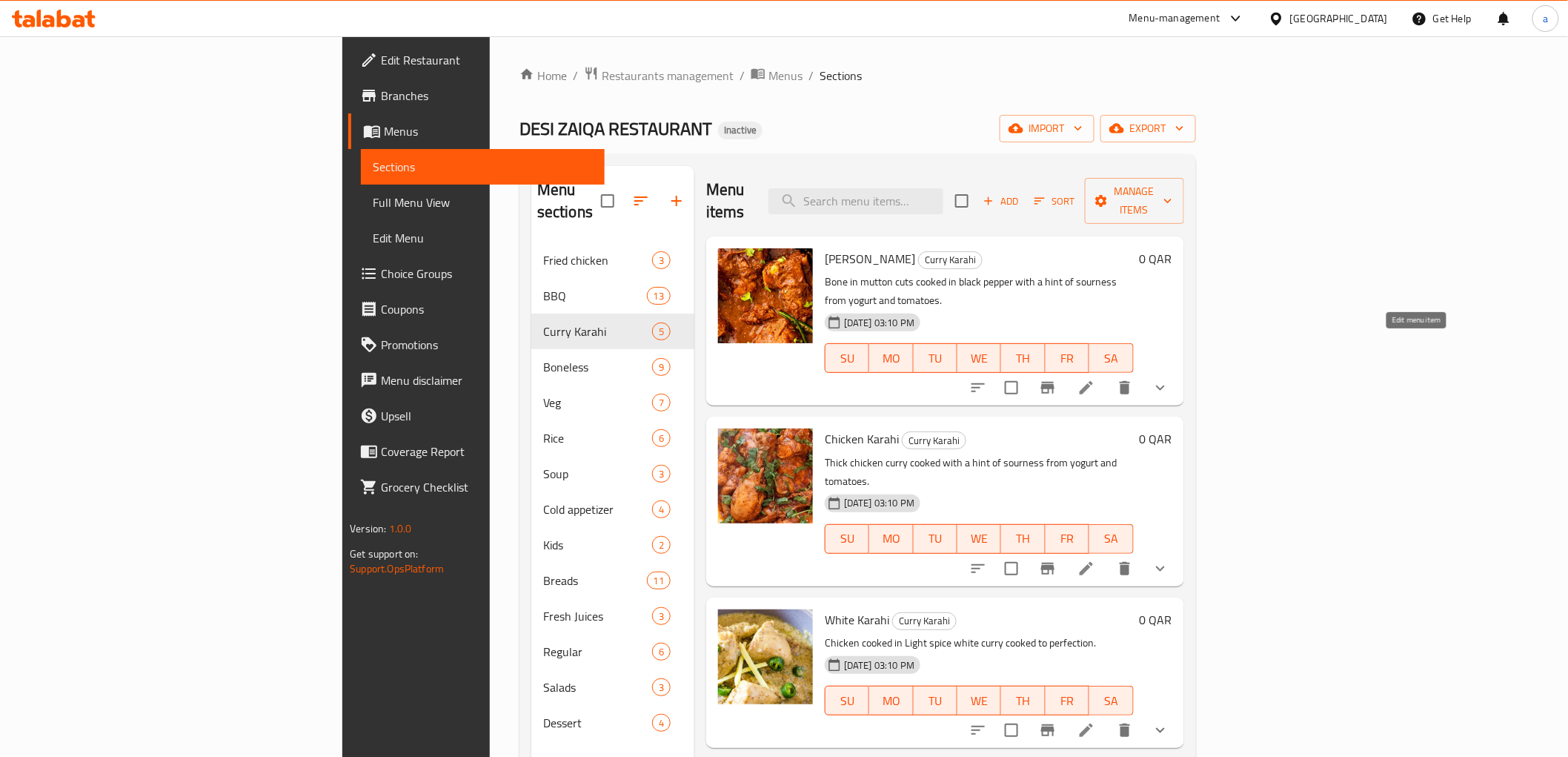
click at [1093, 381] on icon at bounding box center [1086, 388] width 13 height 13
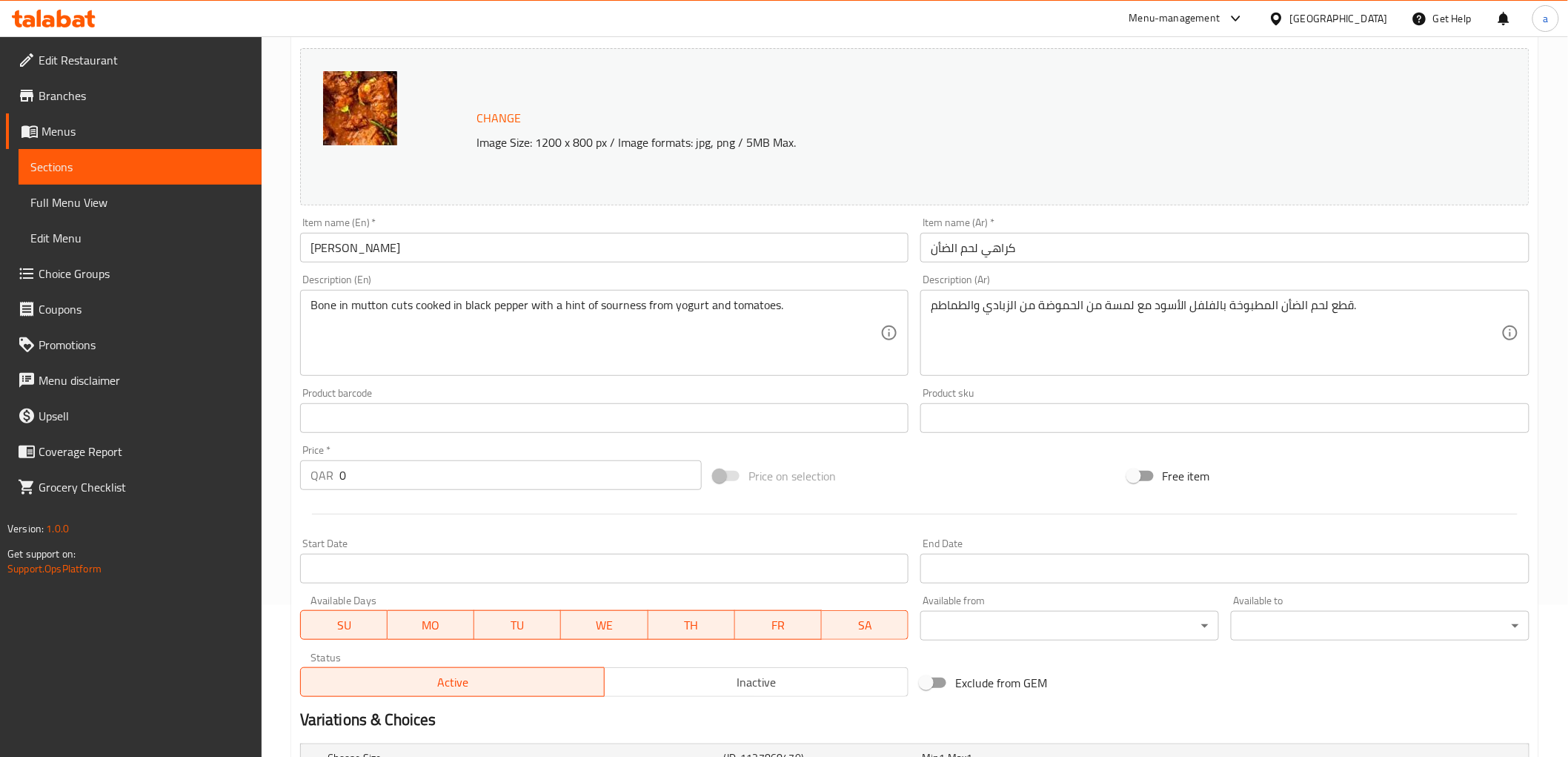
scroll to position [165, 0]
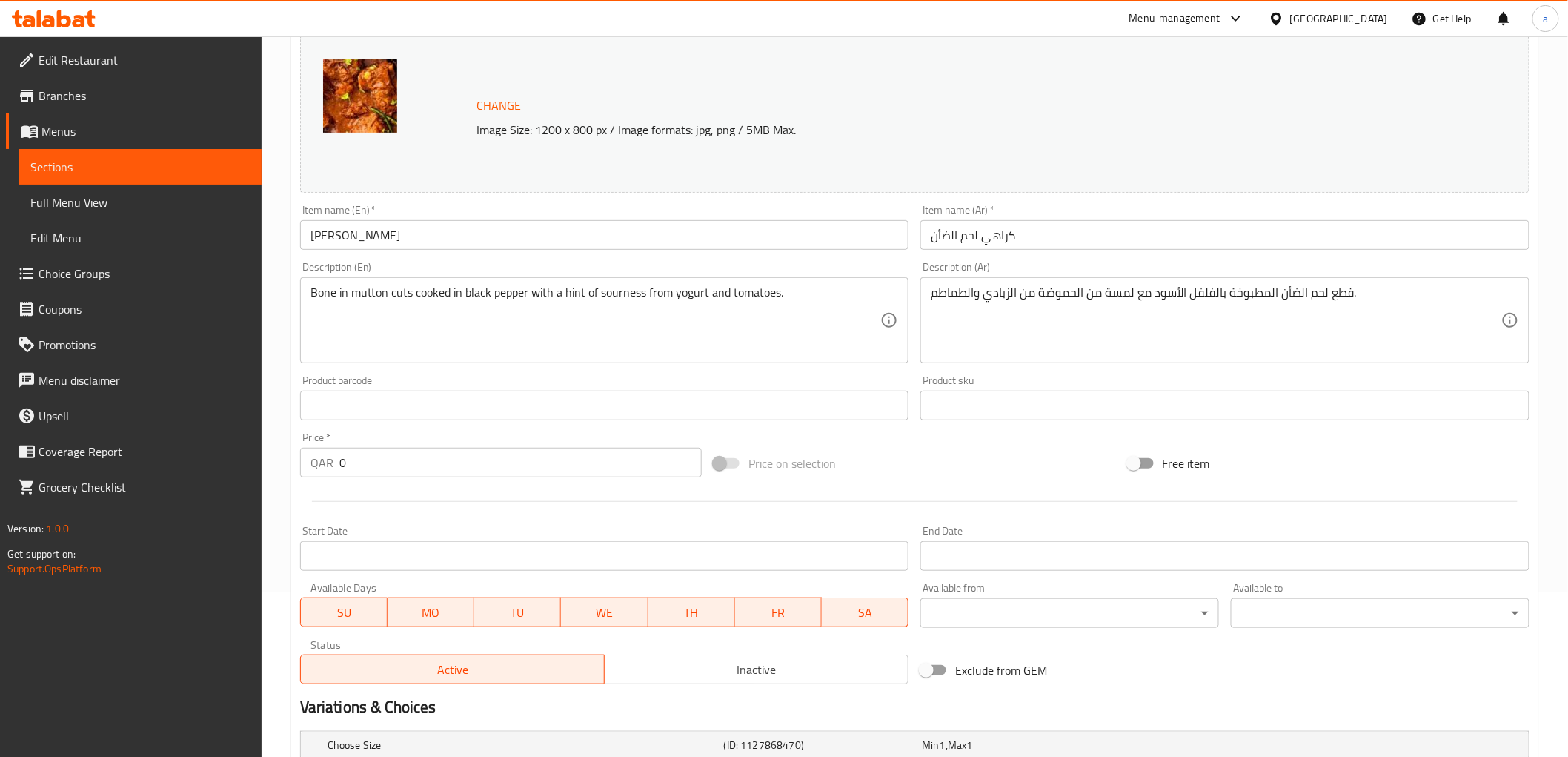
click at [356, 234] on input "[PERSON_NAME]" at bounding box center [604, 235] width 609 height 30
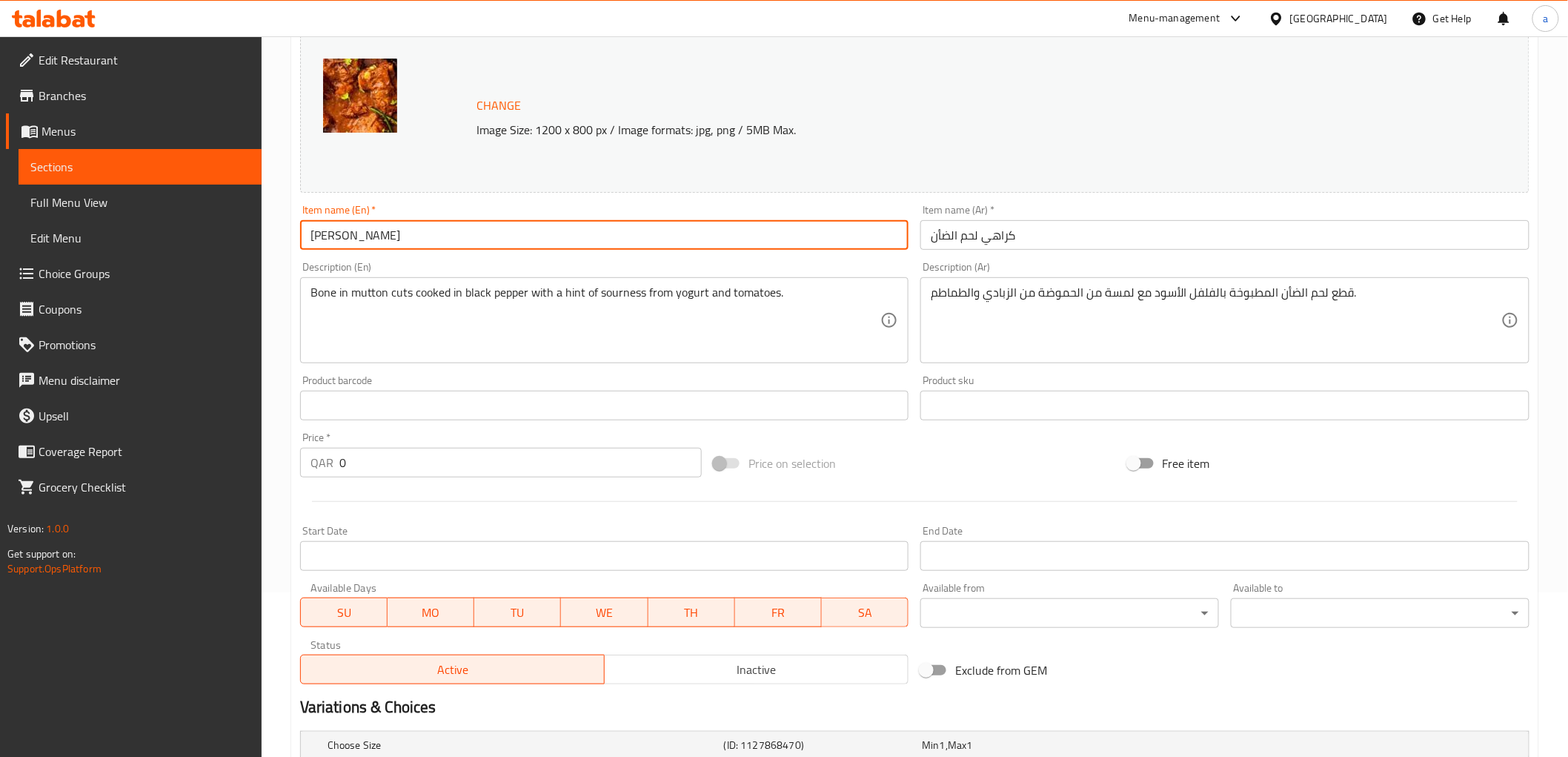
click at [356, 234] on input "[PERSON_NAME]" at bounding box center [604, 235] width 609 height 30
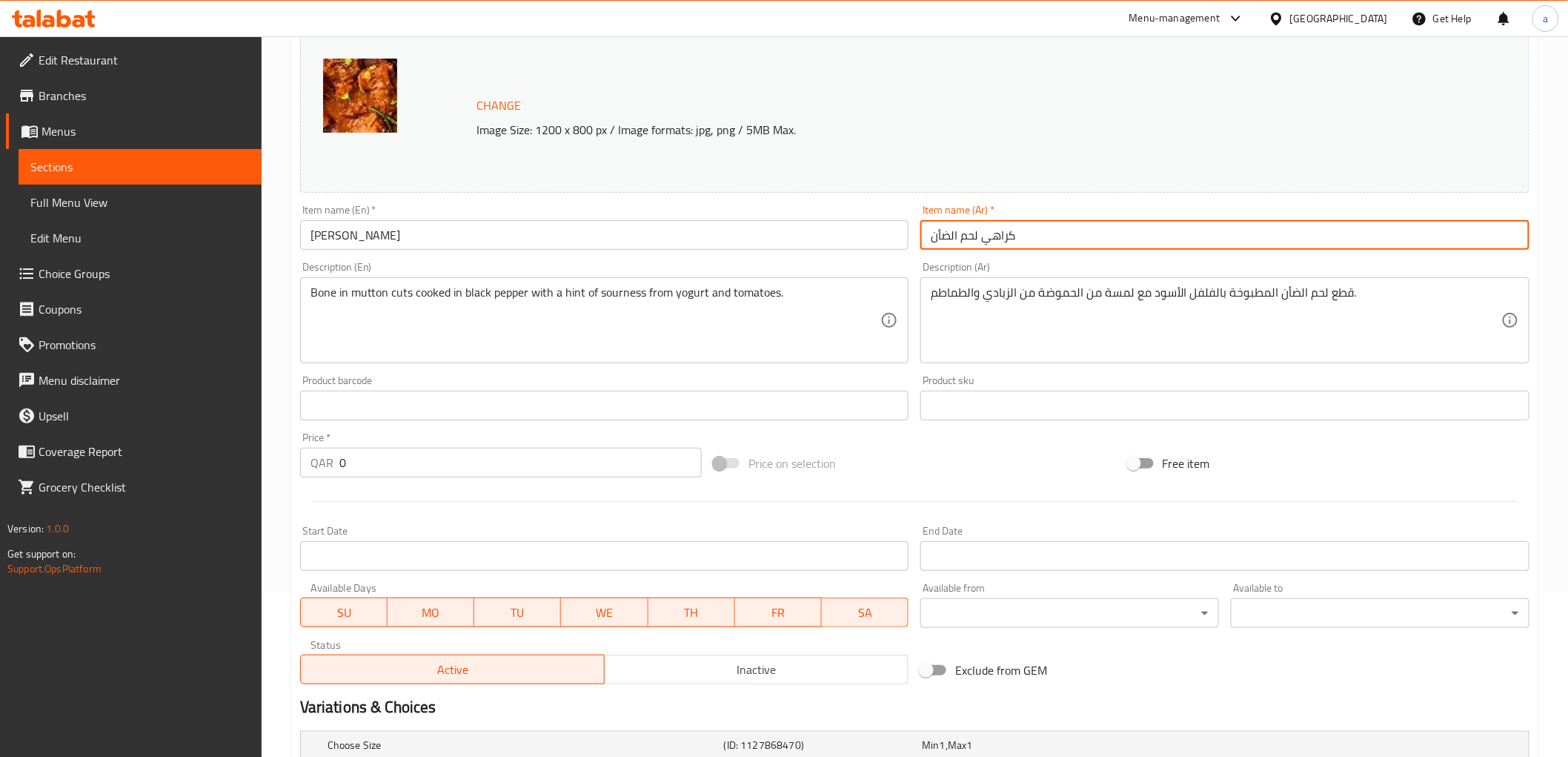
click at [990, 236] on input "كراهي لحم الضأن" at bounding box center [1225, 235] width 609 height 30
drag, startPoint x: 986, startPoint y: 237, endPoint x: 1022, endPoint y: 239, distance: 36.1
click at [1022, 239] on input "كراهي لحم الضأن" at bounding box center [1225, 235] width 609 height 30
paste input "text"
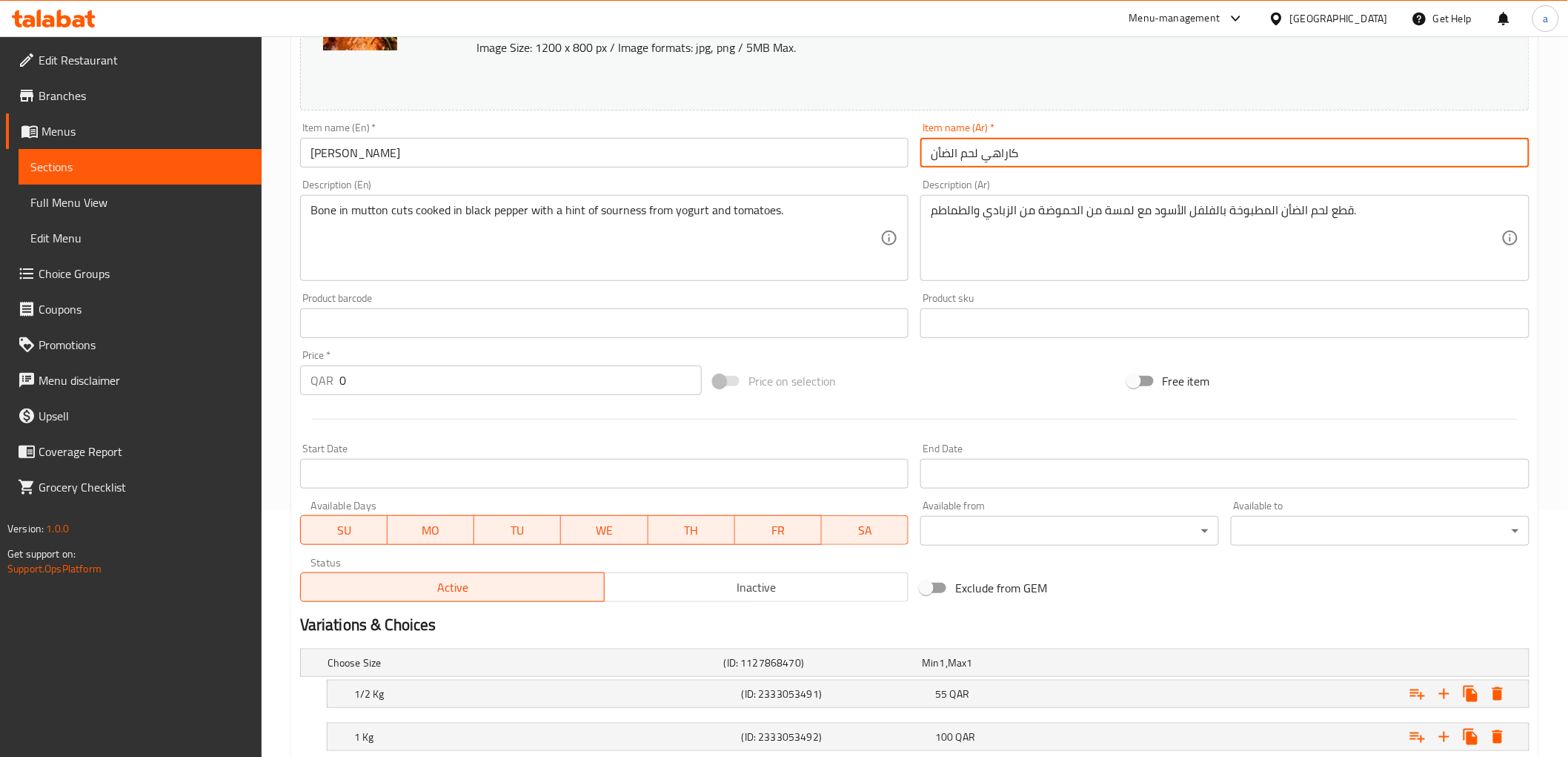
scroll to position [345, 0]
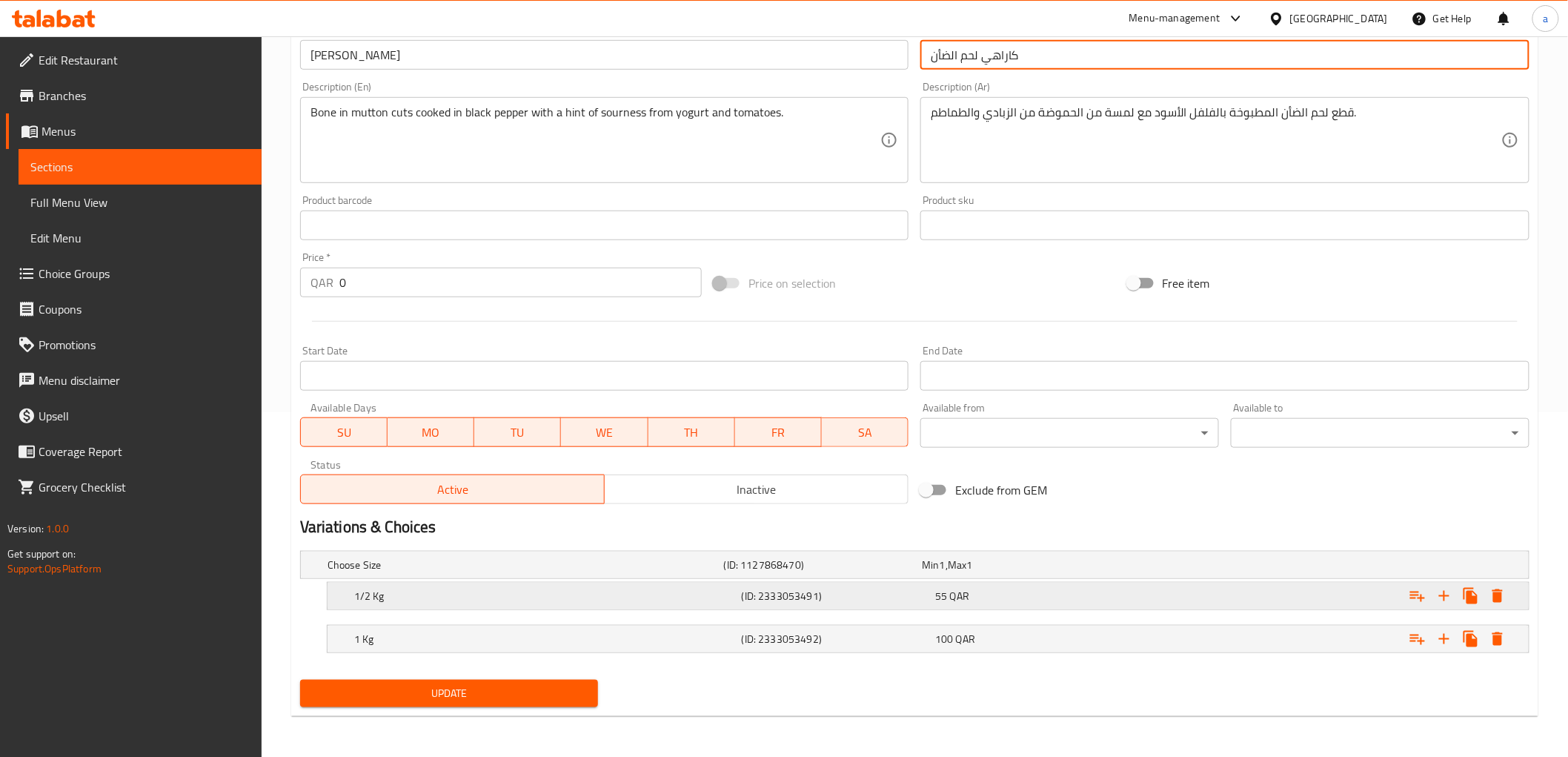
type input "كاراهي لحم الضأن"
click at [1099, 601] on div "55 QAR" at bounding box center [1028, 596] width 188 height 15
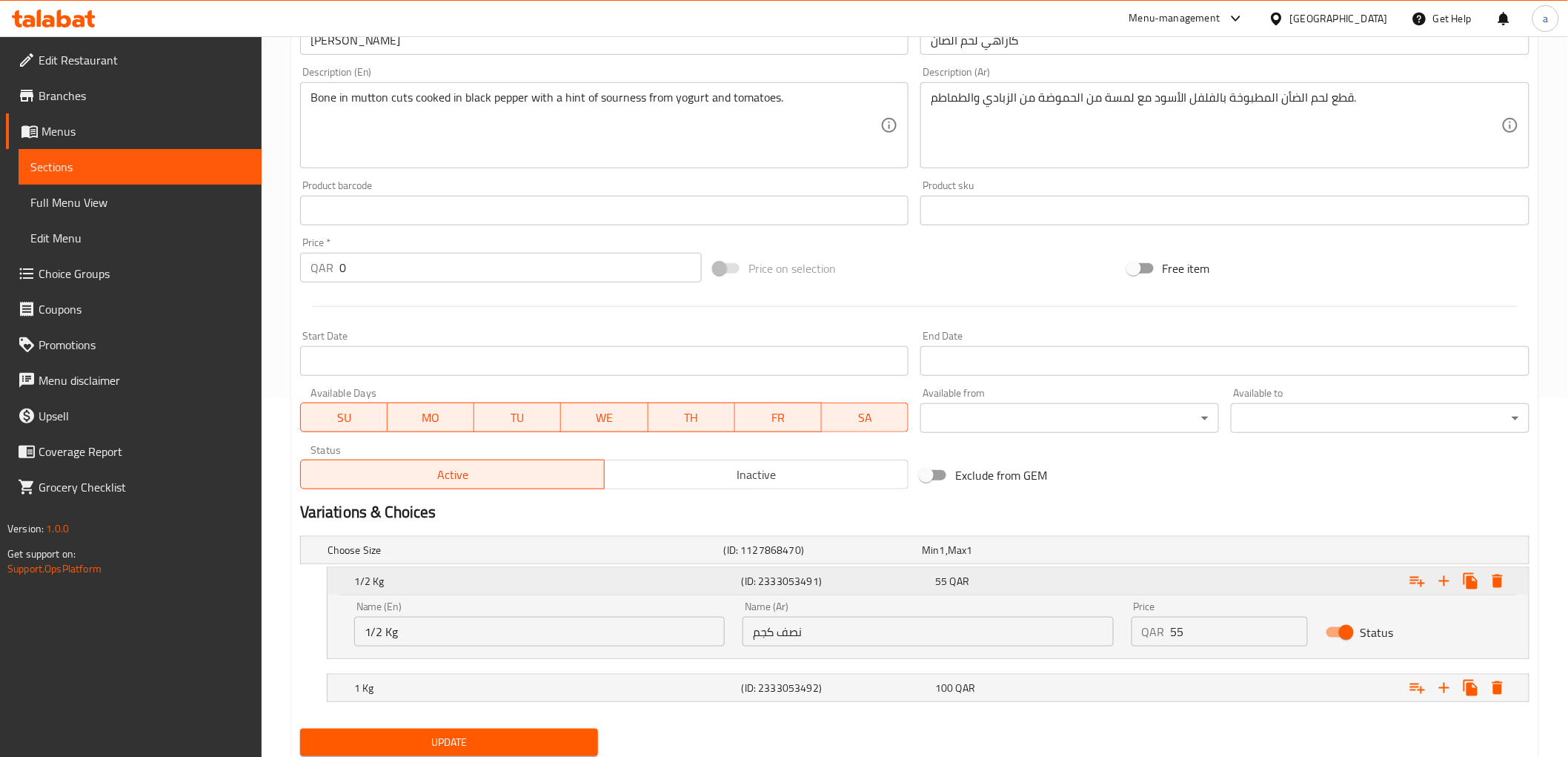
scroll to position [408, 0]
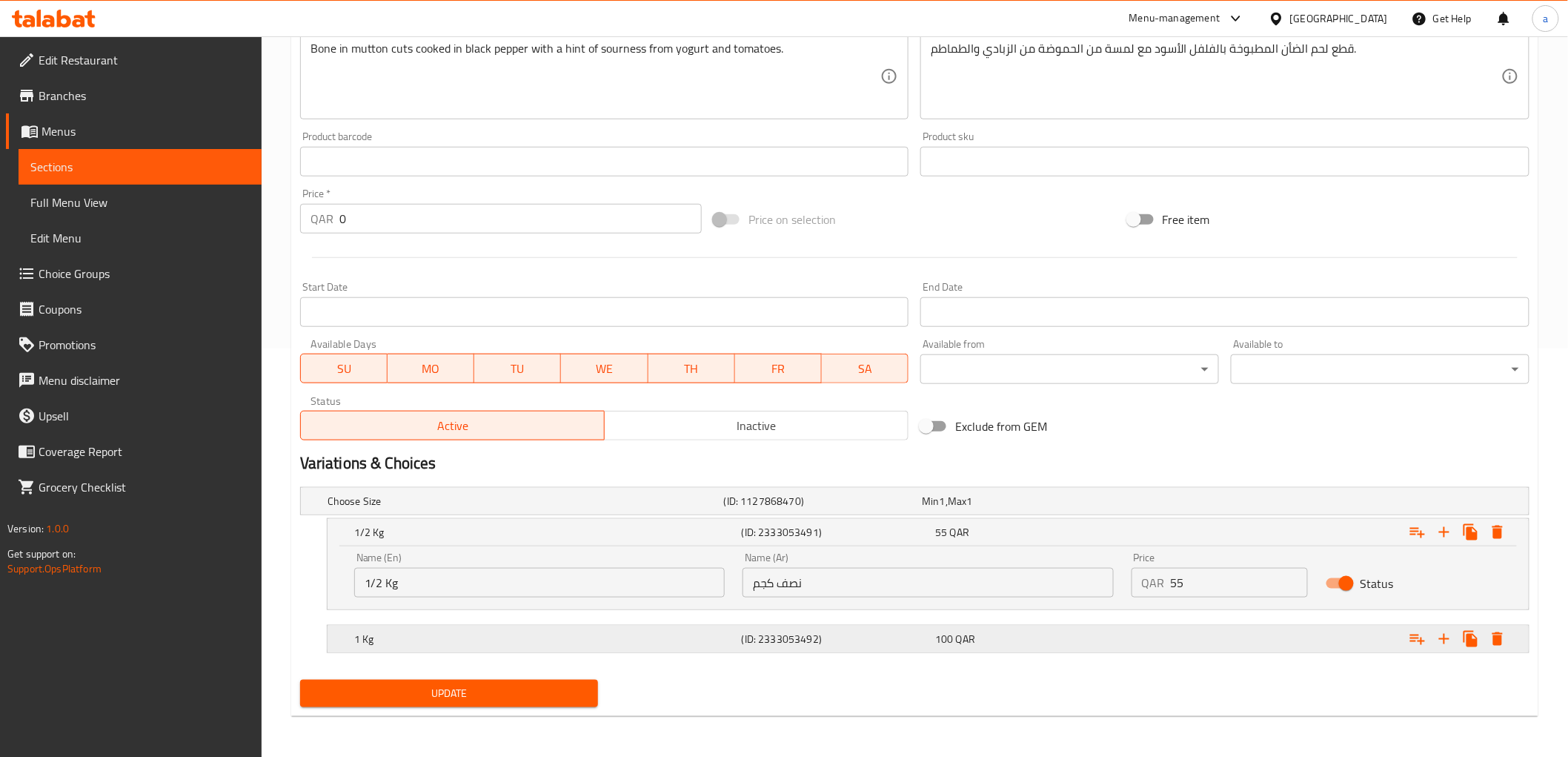
click at [1035, 636] on div "100 QAR" at bounding box center [1028, 639] width 188 height 15
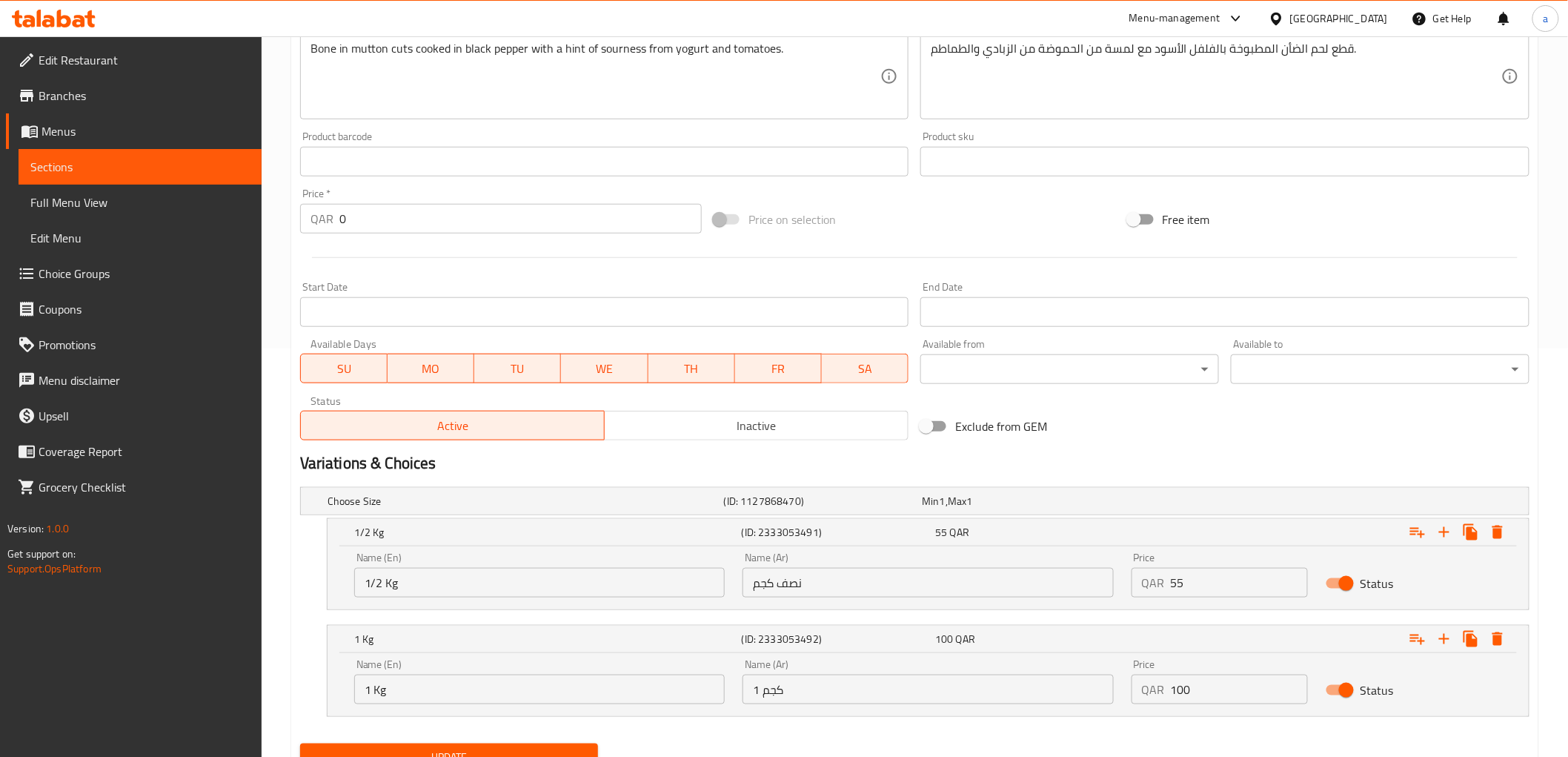
scroll to position [0, 0]
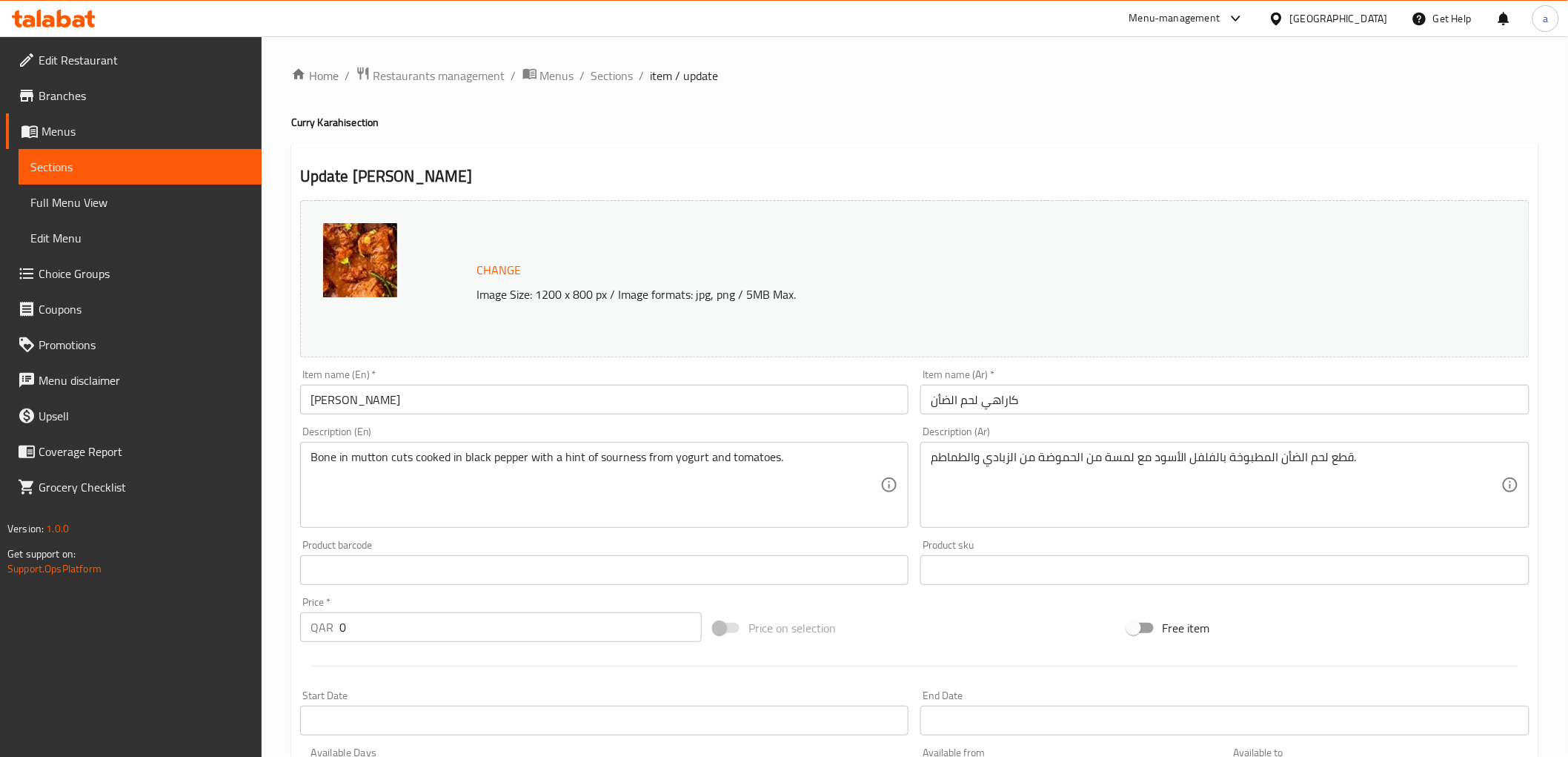
drag, startPoint x: 319, startPoint y: 460, endPoint x: 402, endPoint y: 460, distance: 83.0
click at [402, 460] on div "Bone in mutton cuts cooked in black pepper with a hint of sourness from yogurt …" at bounding box center [604, 485] width 609 height 86
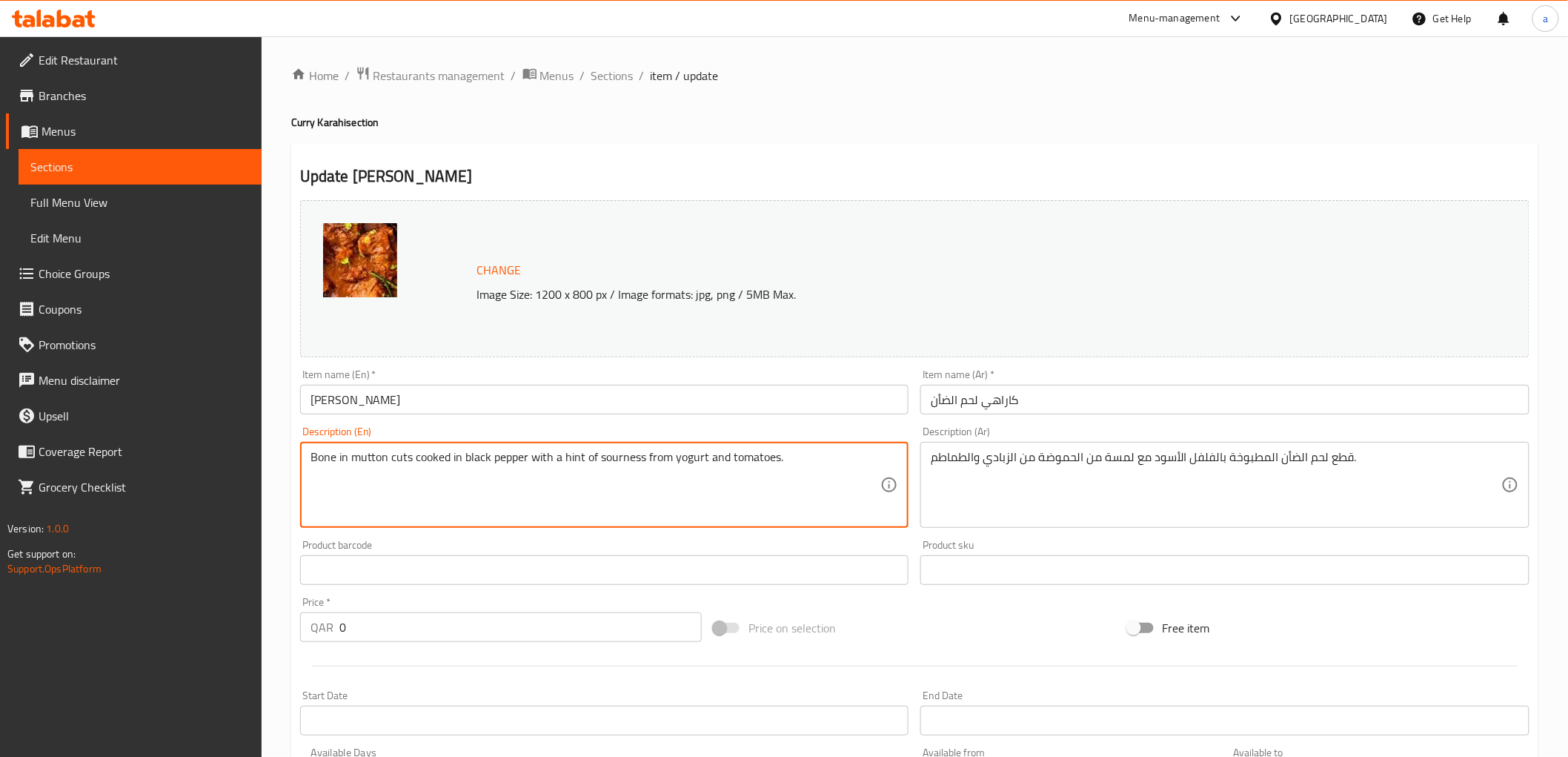
drag, startPoint x: 312, startPoint y: 456, endPoint x: 829, endPoint y: 452, distance: 517.0
click at [829, 452] on textarea "Bone in mutton cuts cooked in black pepper with a hint of sourness from yogurt …" at bounding box center [595, 485] width 570 height 70
click at [478, 480] on textarea "Bone in mutton cuts cooked in black pepper with a hint of sourness from yogurt …" at bounding box center [595, 485] width 570 height 70
drag, startPoint x: 310, startPoint y: 460, endPoint x: 412, endPoint y: 454, distance: 102.2
click at [412, 454] on textarea "Bone in mutton cuts cooked in black pepper with a hint of sourness from yogurt …" at bounding box center [595, 485] width 570 height 70
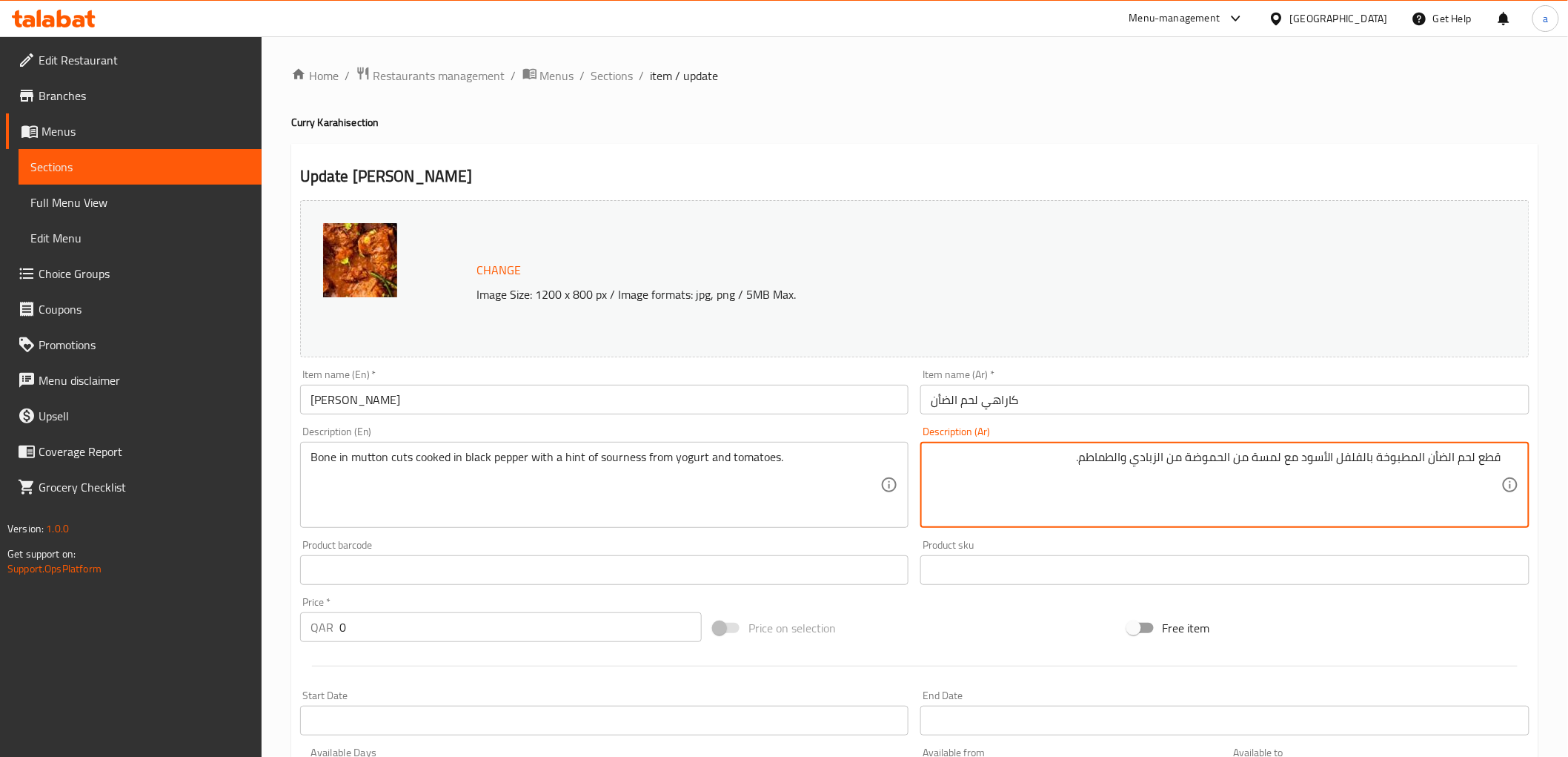
click at [1440, 463] on textarea "قطع لحم الضأن المطبوخة بالفلفل الأسود مع لمسة من الحموضة من الزبادي والطماطم." at bounding box center [1215, 485] width 570 height 70
drag, startPoint x: 1427, startPoint y: 462, endPoint x: 1512, endPoint y: 457, distance: 85.1
click at [1512, 457] on div "قطع لحم الضأن المطبوخة بالفلفل الأسود مع لمسة من الحموضة من الزبادي والطماطم. D…" at bounding box center [1225, 485] width 609 height 86
paste textarea "العظام في"
click at [1217, 462] on textarea "العظام في قطع لحم الضأن المطبوخة بالفلفل الأسود مع لمسة من الحموضة من الزبادي و…" at bounding box center [1215, 485] width 570 height 70
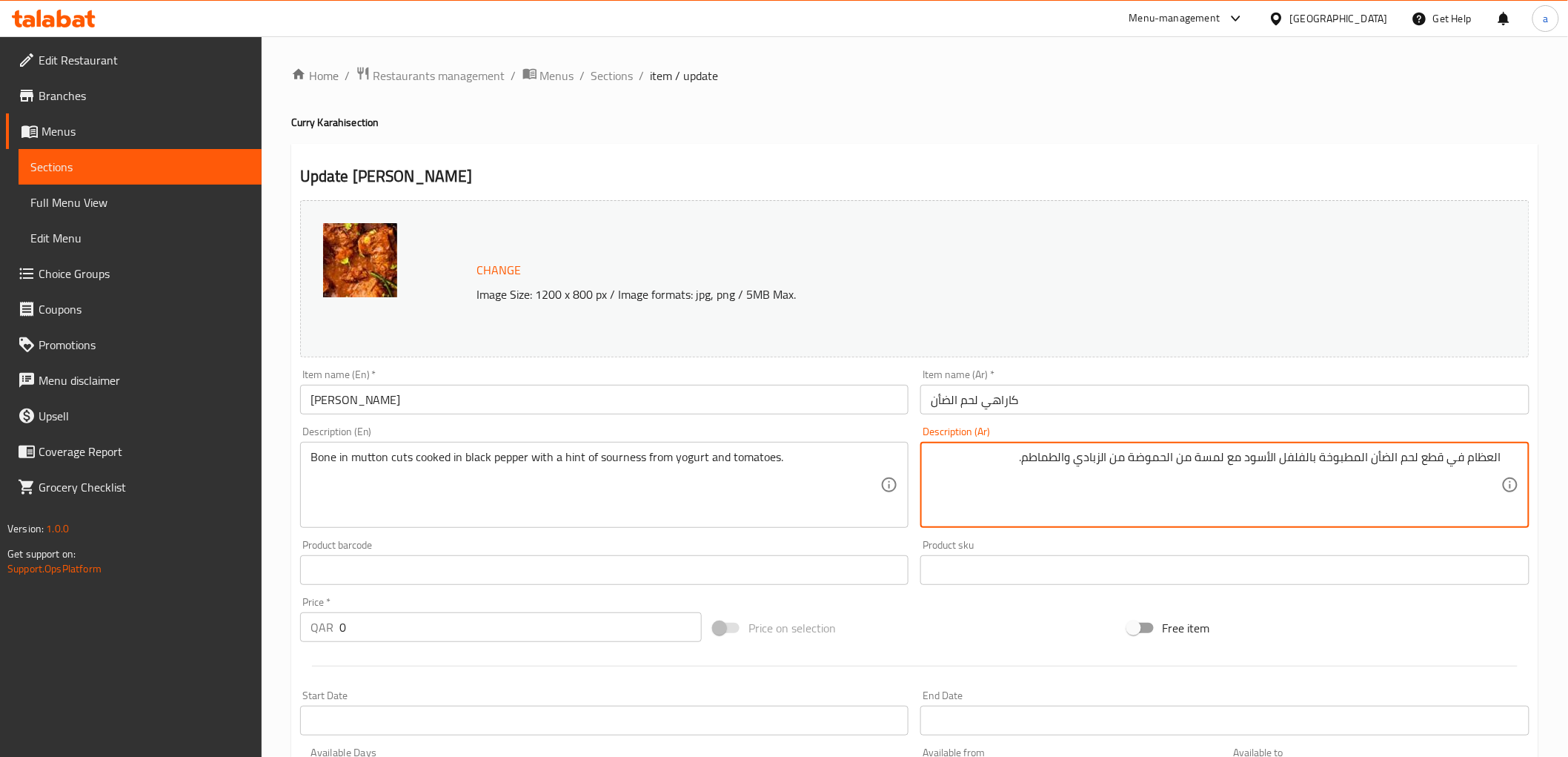
click at [1217, 462] on textarea "العظام في قطع لحم الضأن المطبوخة بالفلفل الأسود مع لمسة من الحموضة من الزبادي و…" at bounding box center [1215, 485] width 570 height 70
type textarea "العظام في قطع لحم الضأن المطبوخة بالفلفل الأسود مع لمسة من الحموضة من الزبادي و…"
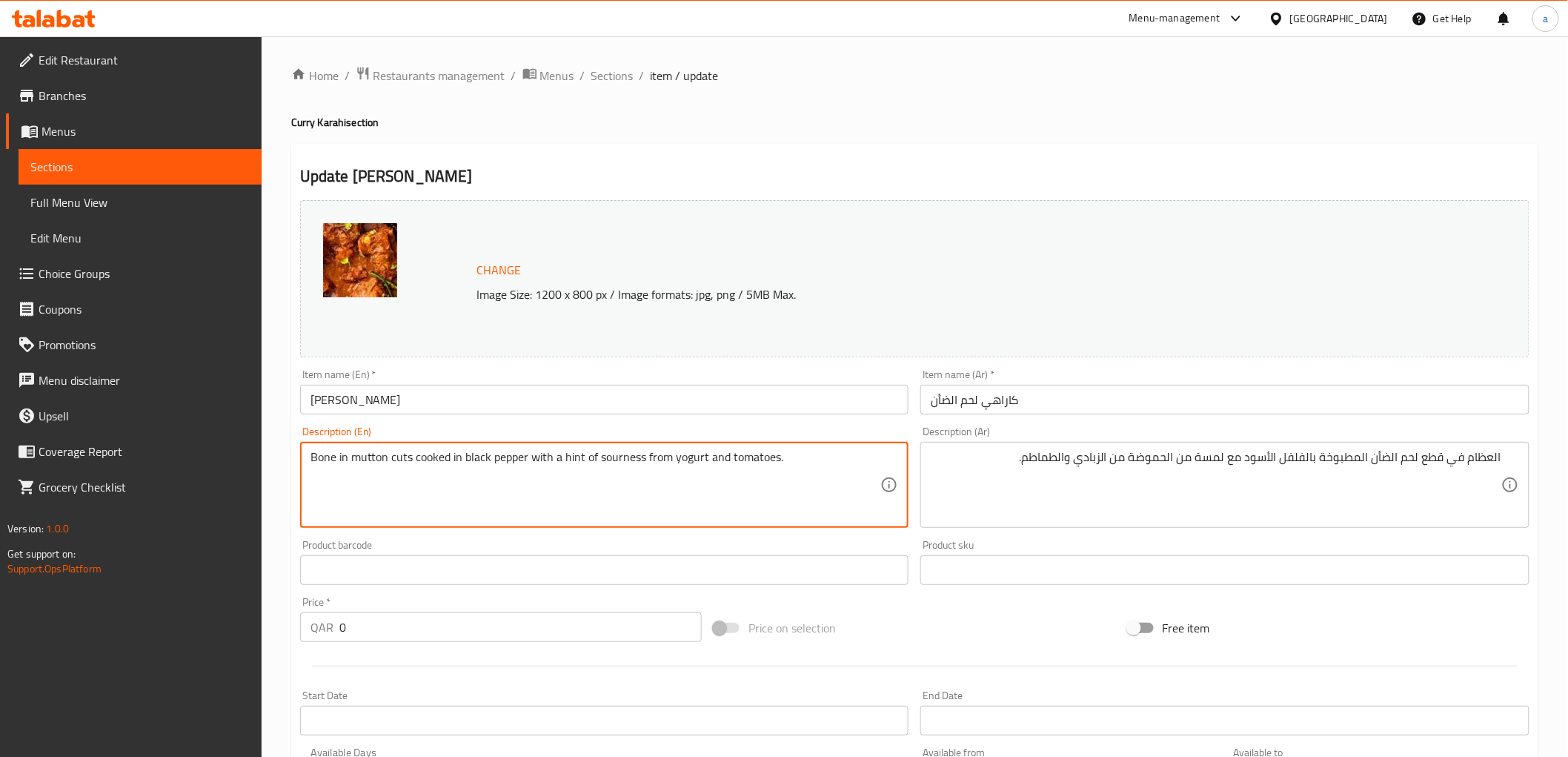
drag, startPoint x: 604, startPoint y: 462, endPoint x: 624, endPoint y: 462, distance: 20.0
click at [609, 464] on textarea "Bone in mutton cuts cooked in black pepper with a hint of sourness from yogurt …" at bounding box center [595, 485] width 570 height 70
drag, startPoint x: 600, startPoint y: 463, endPoint x: 645, endPoint y: 468, distance: 45.3
click at [645, 468] on textarea "Bone in mutton cuts cooked in black pepper with a hint of sourness from yogurt …" at bounding box center [595, 485] width 570 height 70
click at [606, 476] on textarea "Bone in mutton cuts cooked in black pepper with a hint of sourness from yogurt …" at bounding box center [595, 485] width 570 height 70
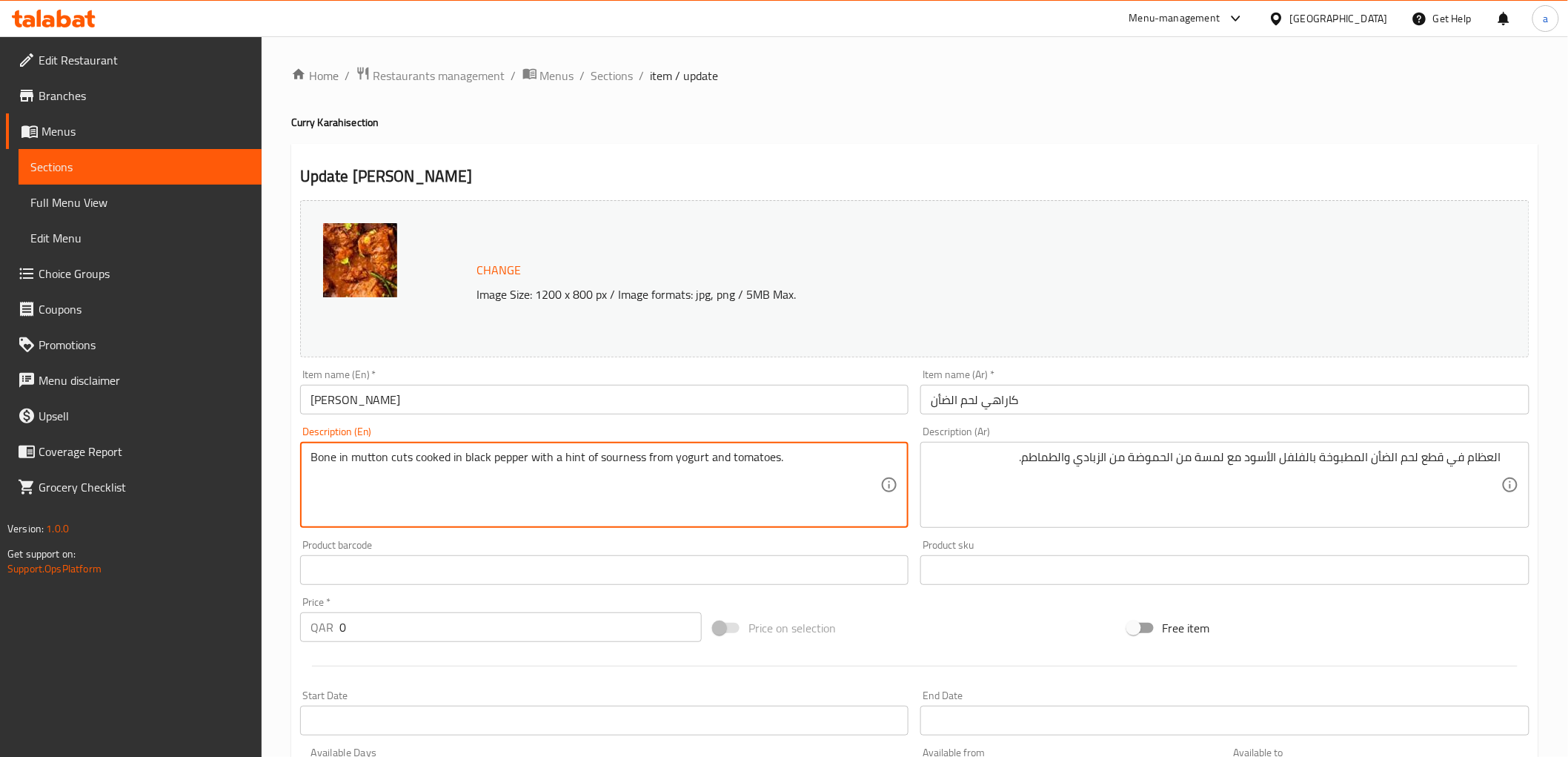
drag, startPoint x: 597, startPoint y: 457, endPoint x: 640, endPoint y: 457, distance: 43.0
click at [640, 457] on textarea "Bone in mutton cuts cooked in black pepper with a hint of sourness from yogurt …" at bounding box center [595, 485] width 570 height 70
click at [743, 380] on div "Item name (En)   * [PERSON_NAME] Item name (En) *" at bounding box center [604, 392] width 609 height 46
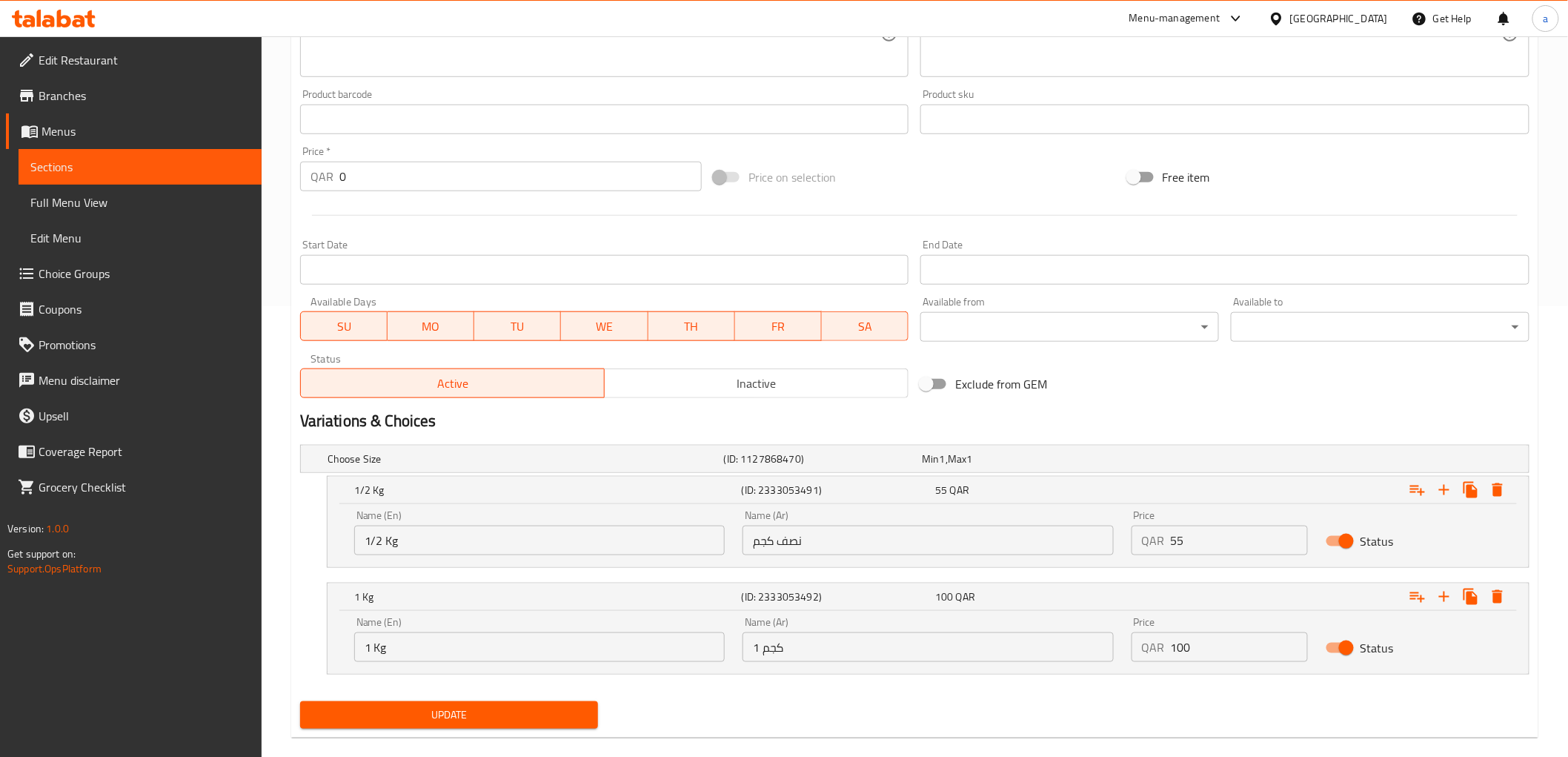
scroll to position [472, 0]
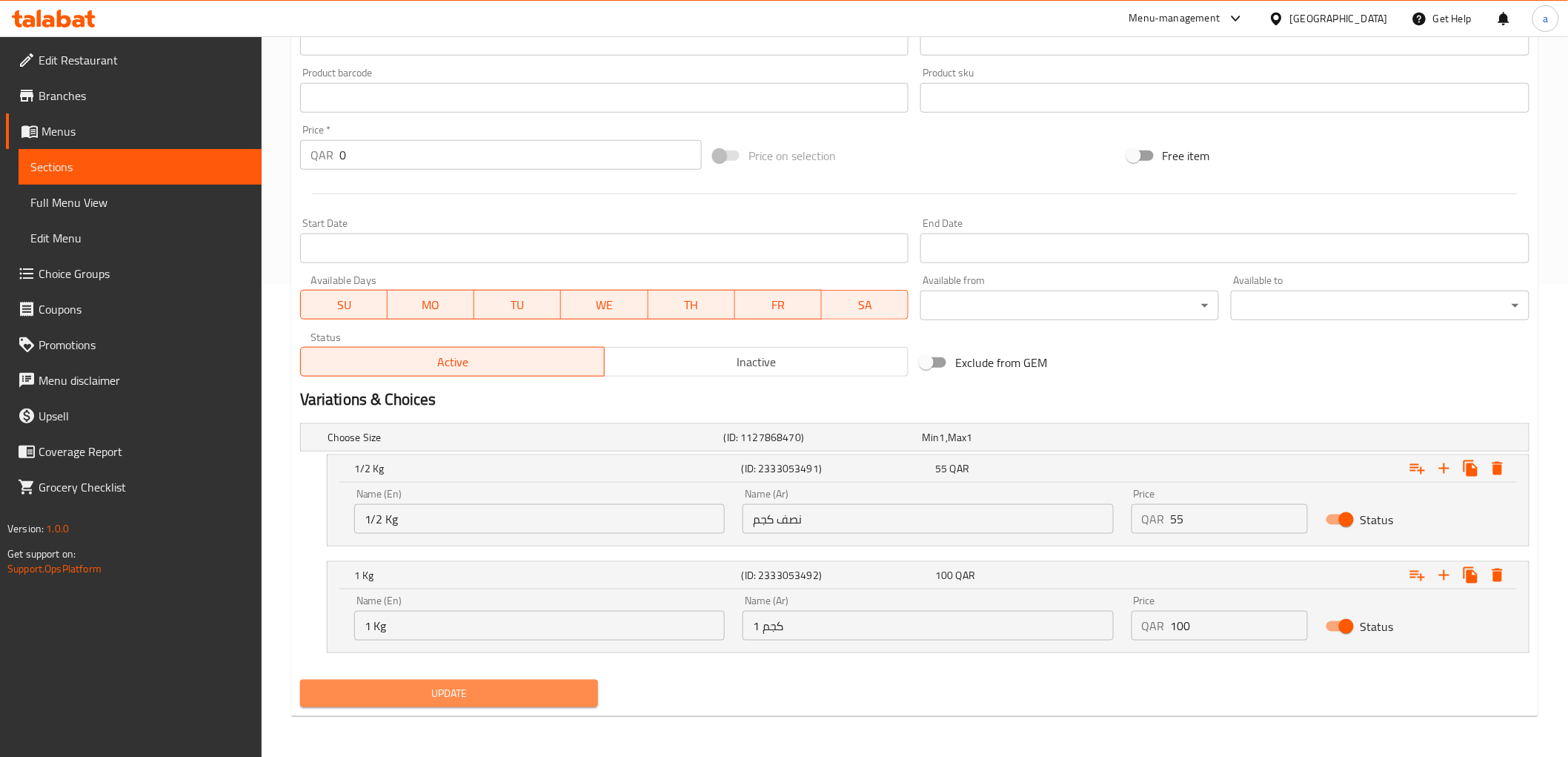
click at [427, 692] on span "Update" at bounding box center [450, 693] width 275 height 18
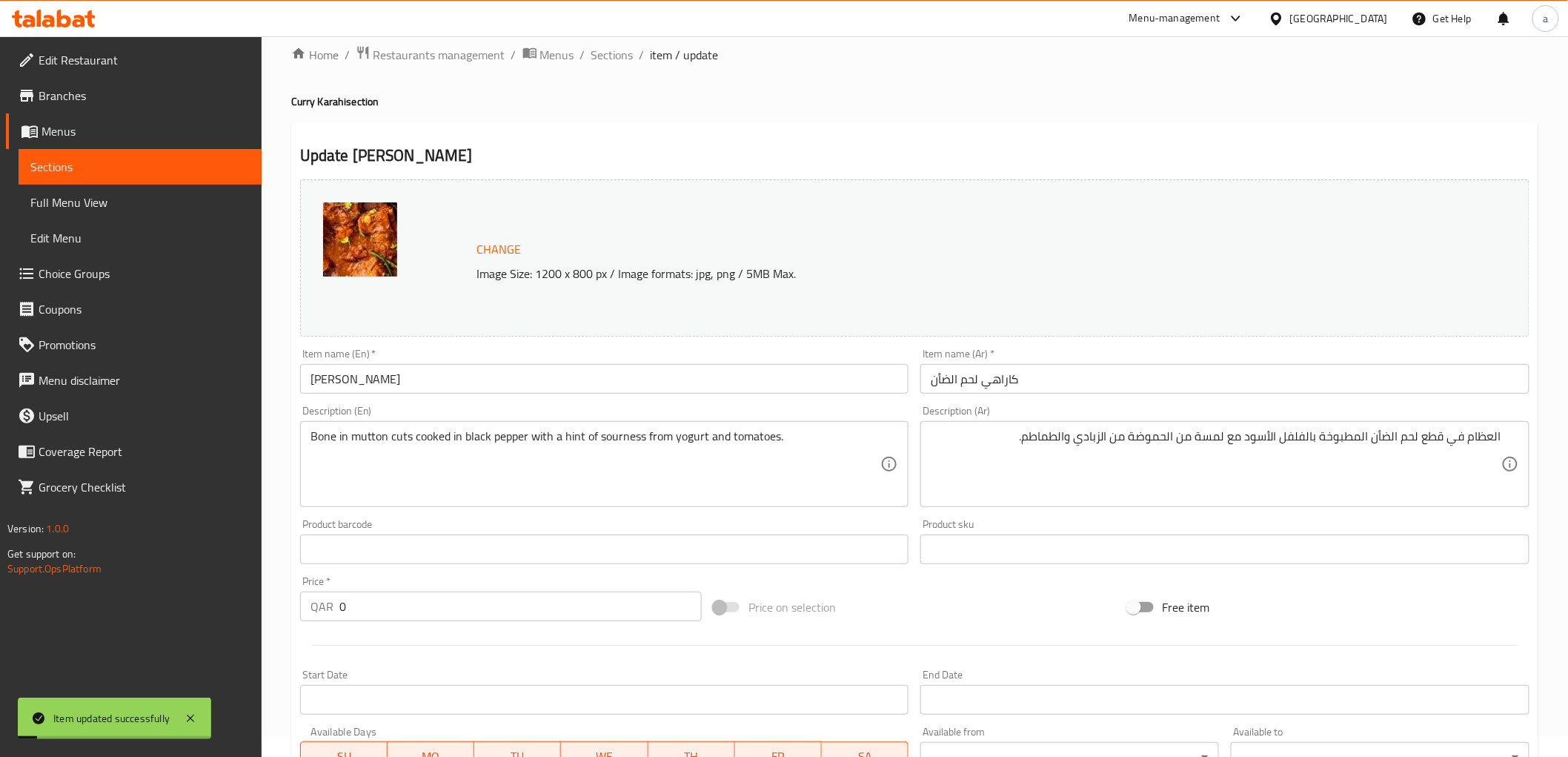
scroll to position [0, 0]
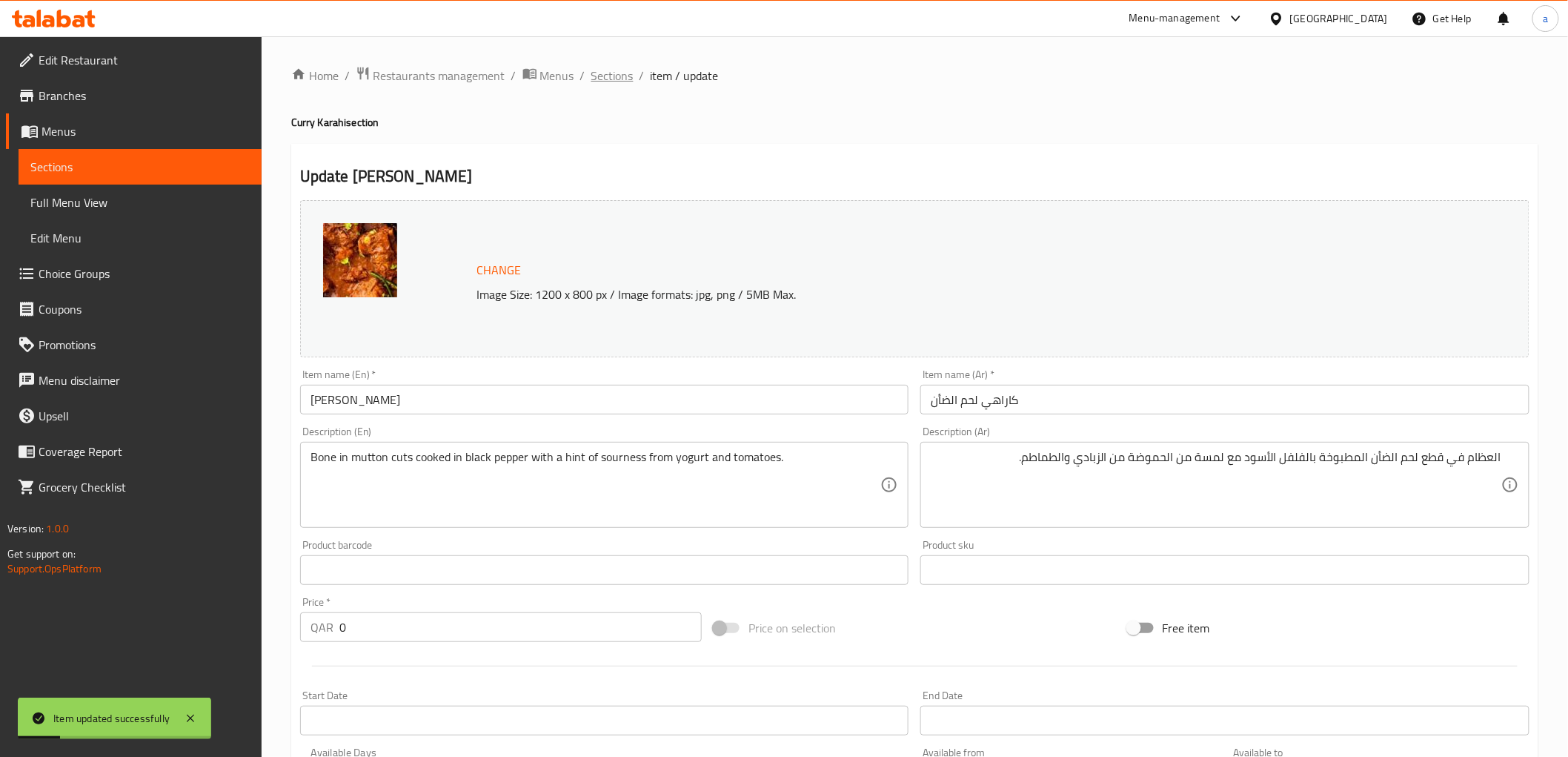
click at [617, 78] on span "Sections" at bounding box center [612, 75] width 42 height 17
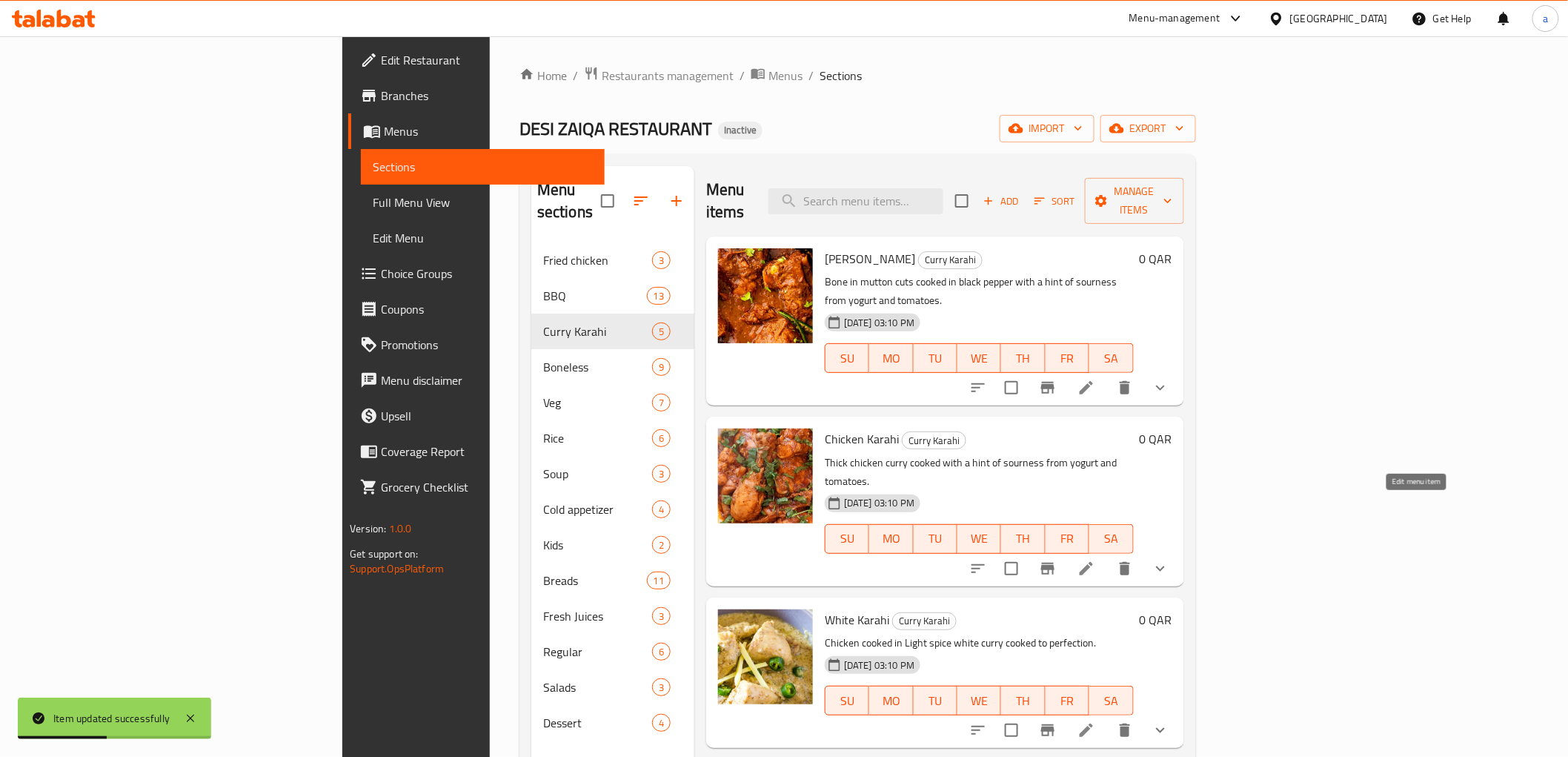
click at [1095, 560] on icon at bounding box center [1085, 568] width 17 height 17
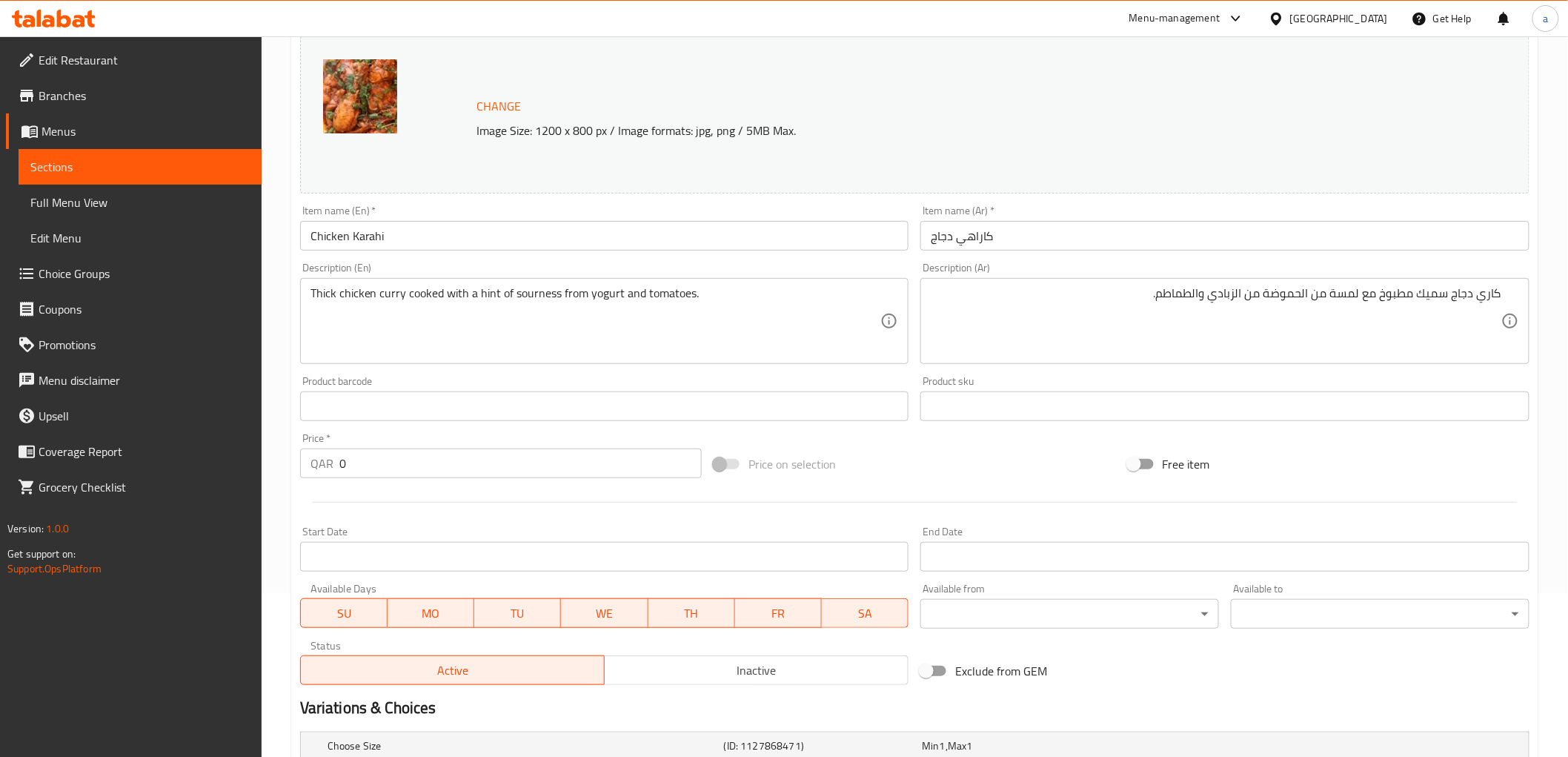
scroll to position [345, 0]
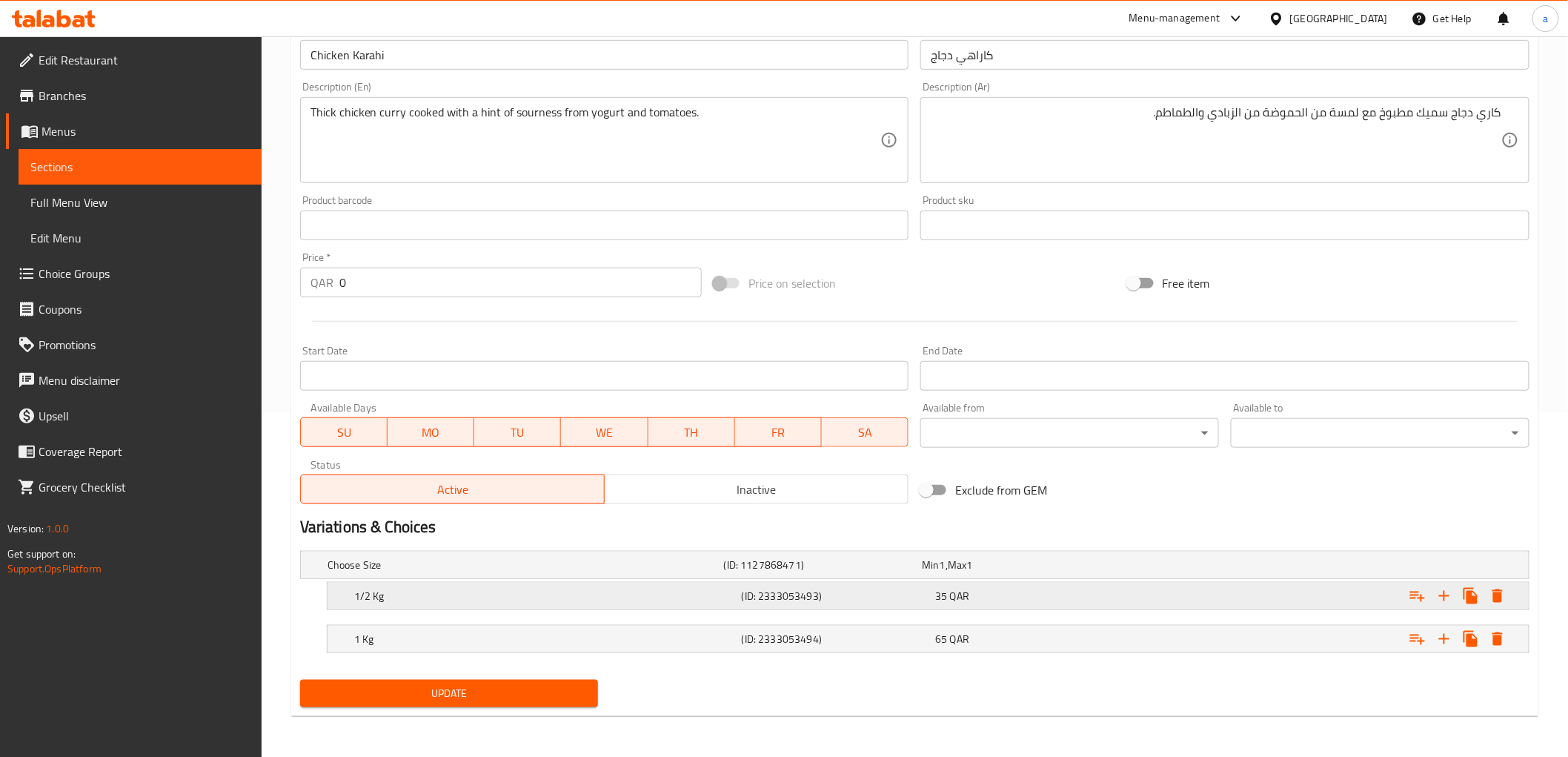
click at [995, 605] on div "1/2 Kg (ID: 2333053493) 35 QAR" at bounding box center [932, 595] width 1162 height 32
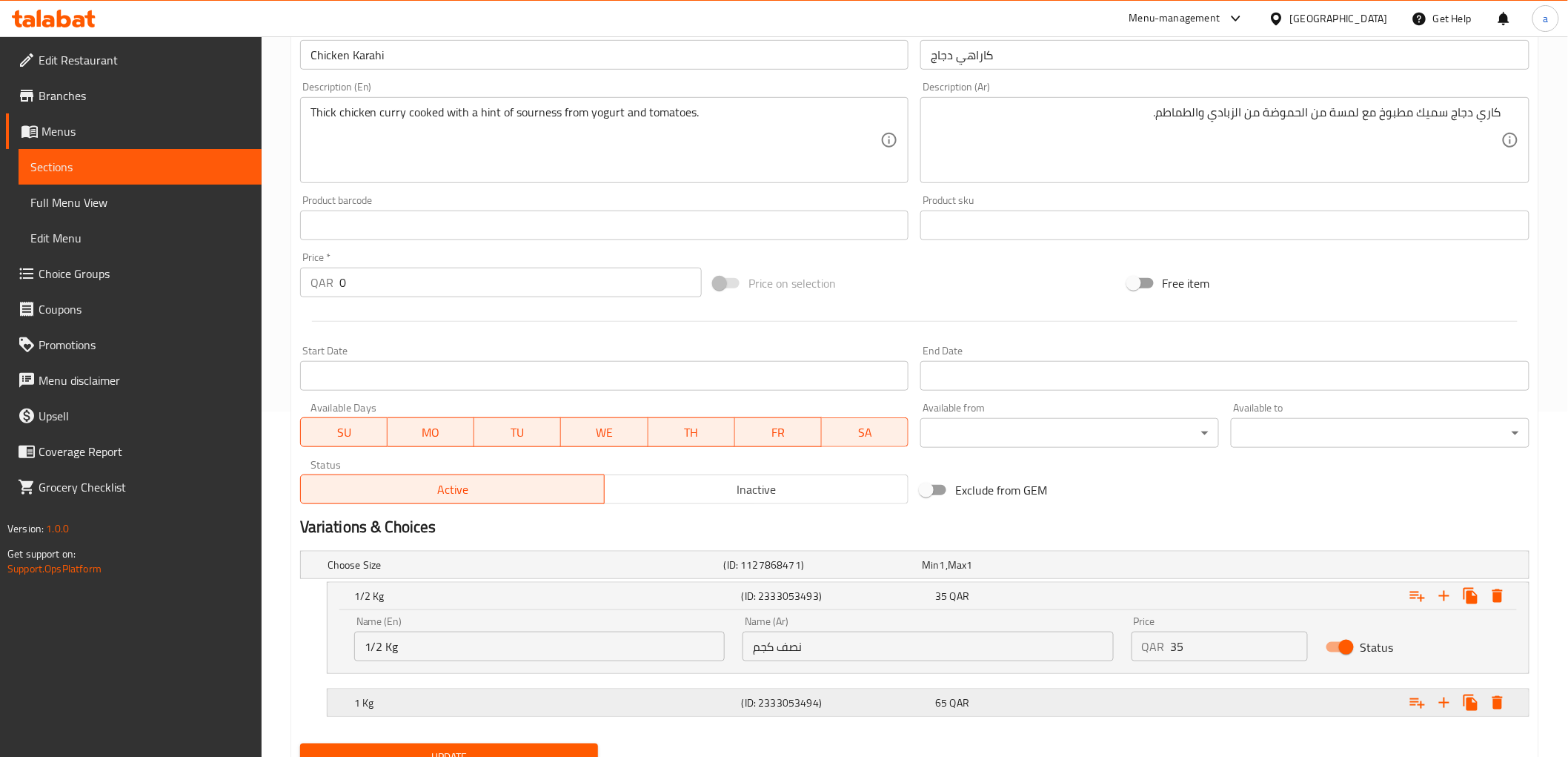
click at [993, 690] on div "1 Kg (ID: 2333053494) 65 QAR" at bounding box center [932, 702] width 1162 height 32
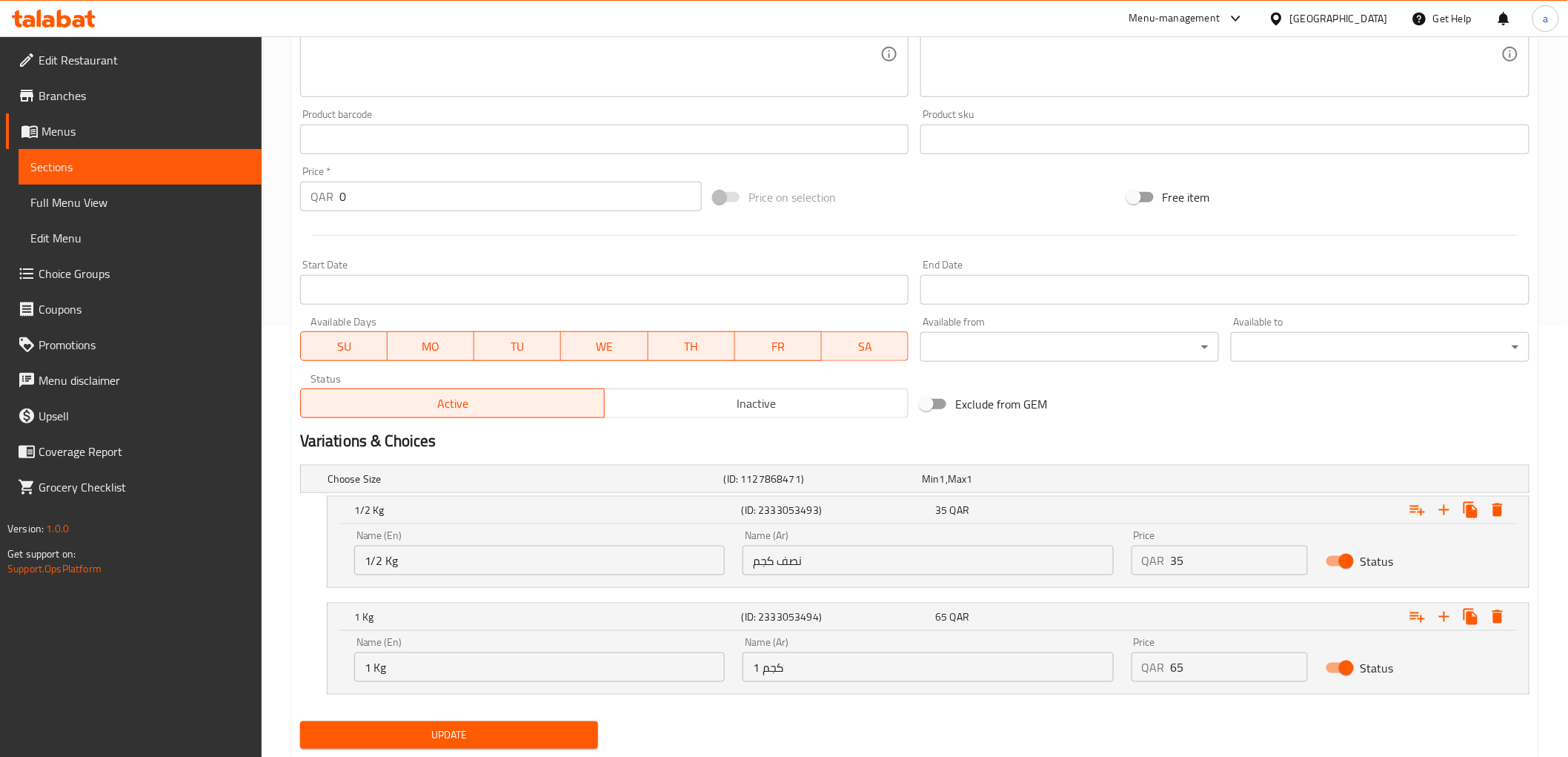
scroll to position [143, 0]
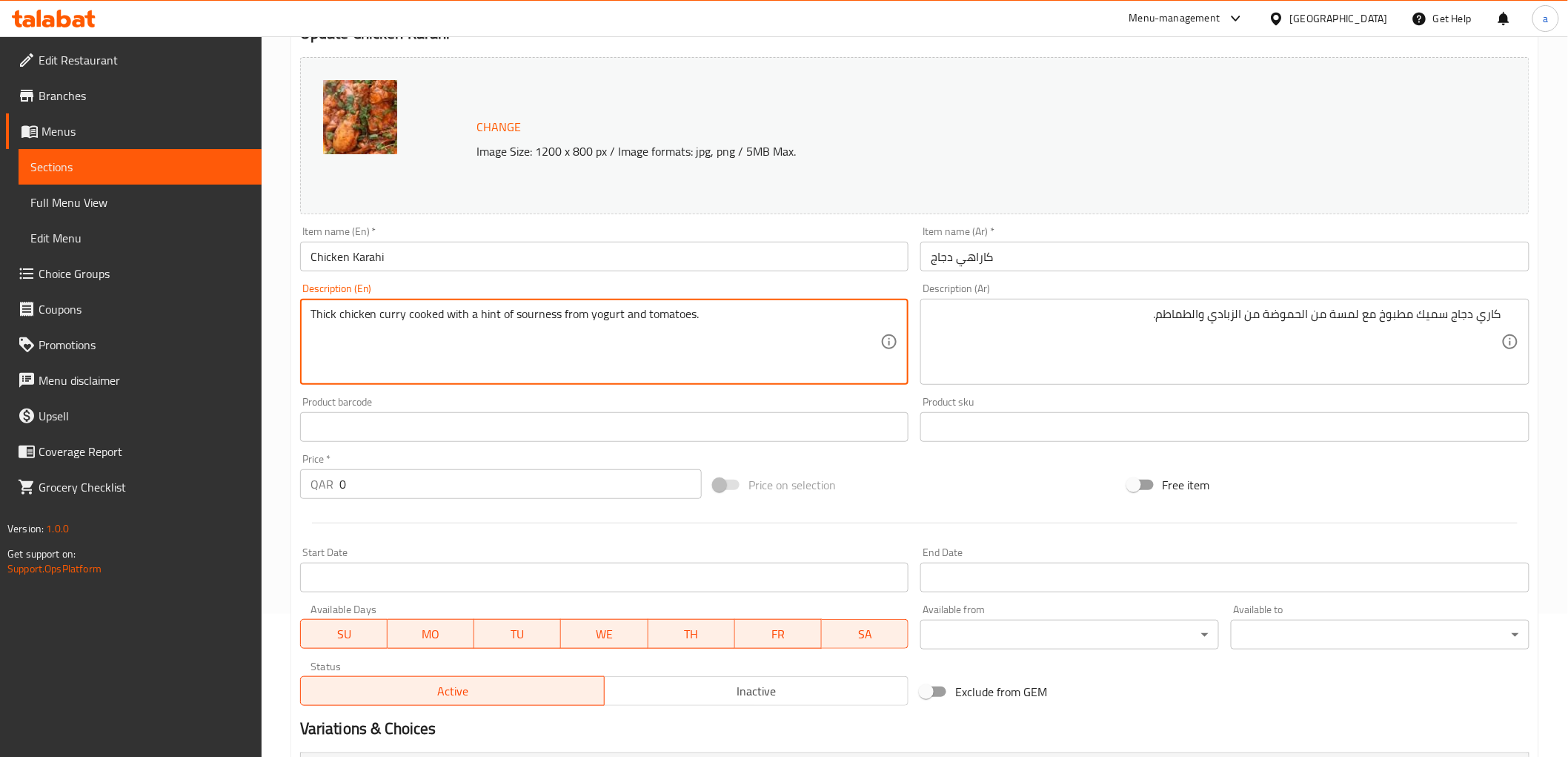
drag, startPoint x: 310, startPoint y: 312, endPoint x: 404, endPoint y: 330, distance: 95.7
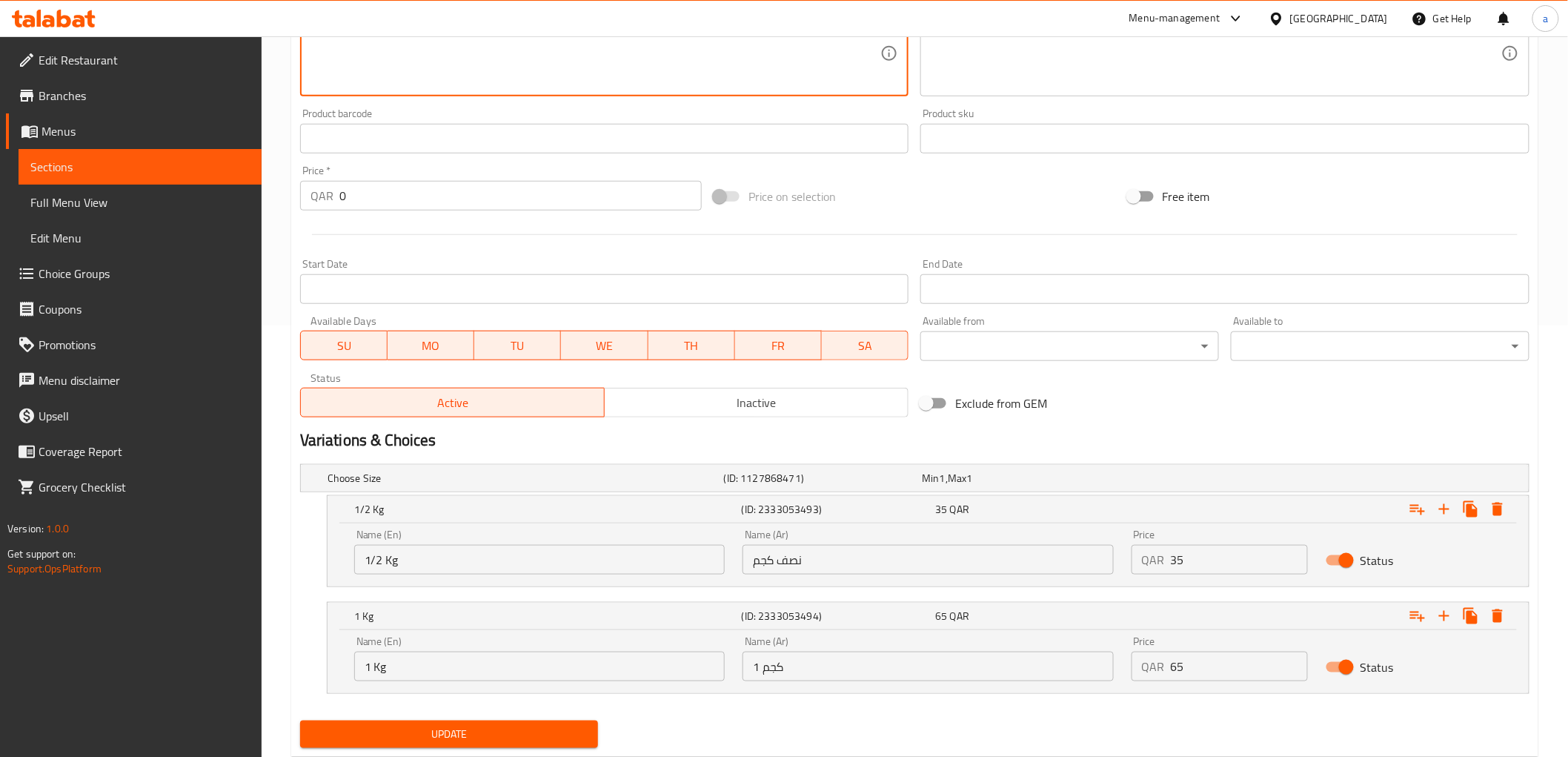
scroll to position [472, 0]
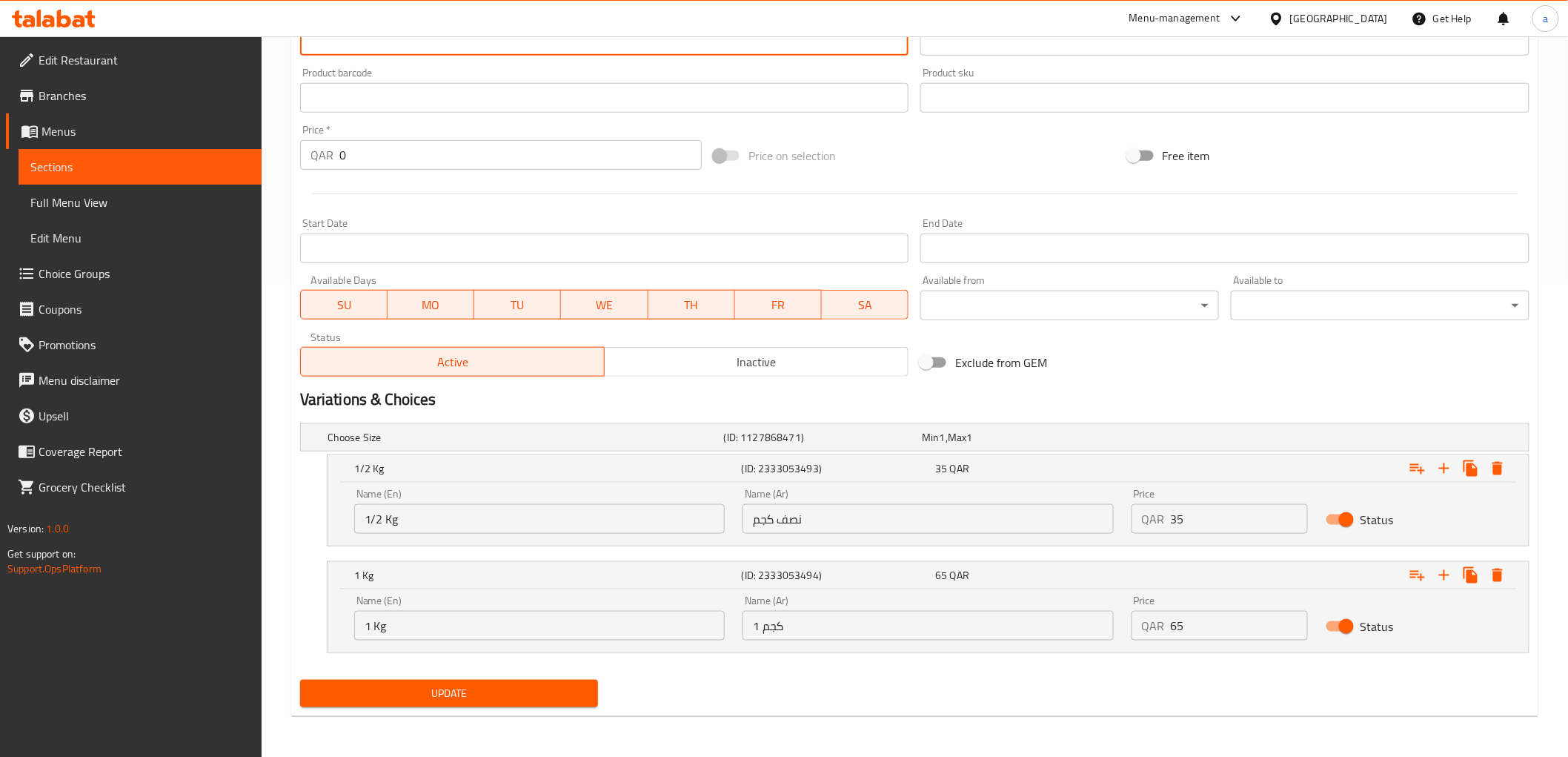
click at [540, 693] on span "Update" at bounding box center [450, 693] width 275 height 18
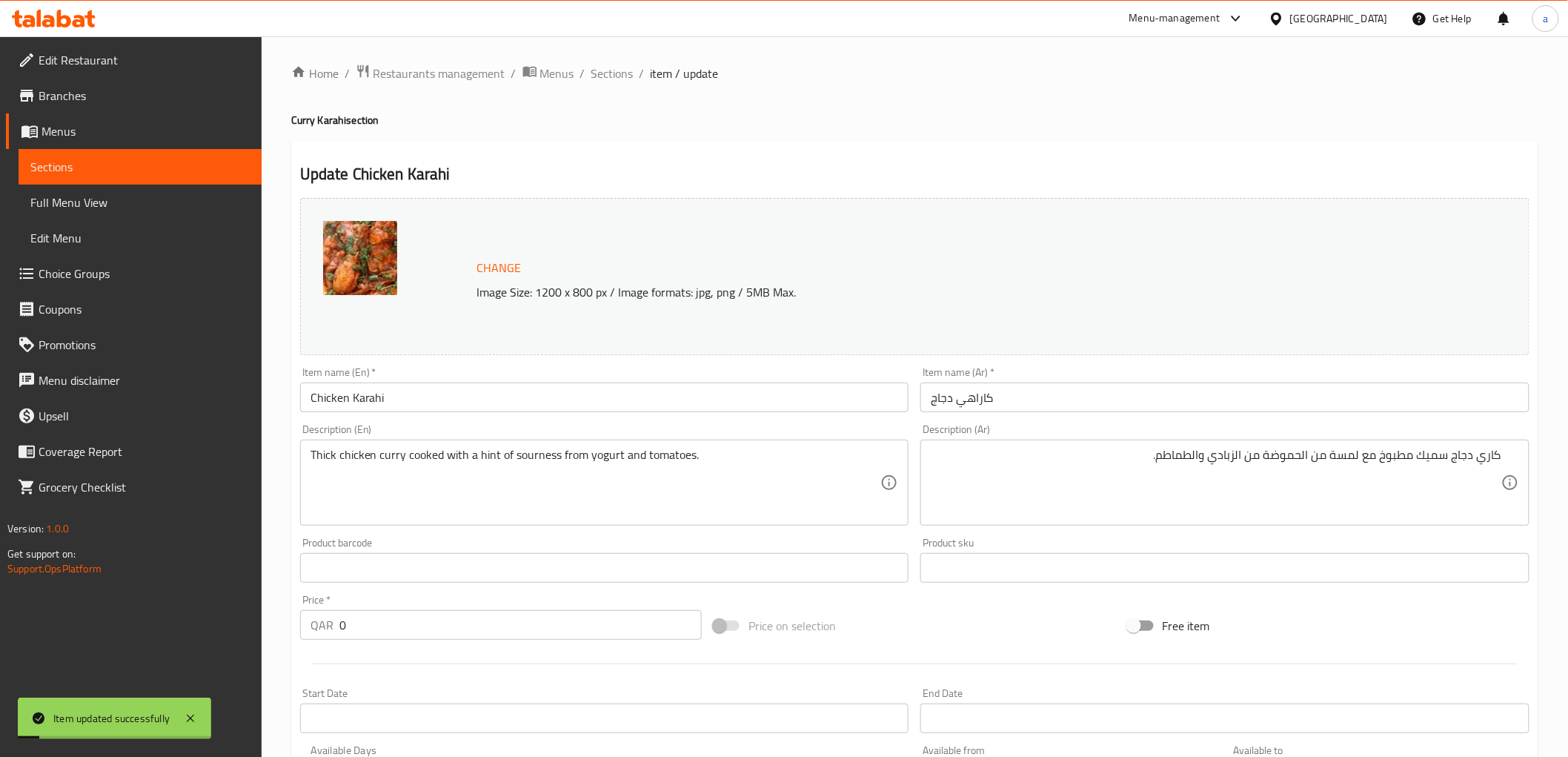
scroll to position [0, 0]
click at [621, 72] on span "Sections" at bounding box center [612, 75] width 42 height 17
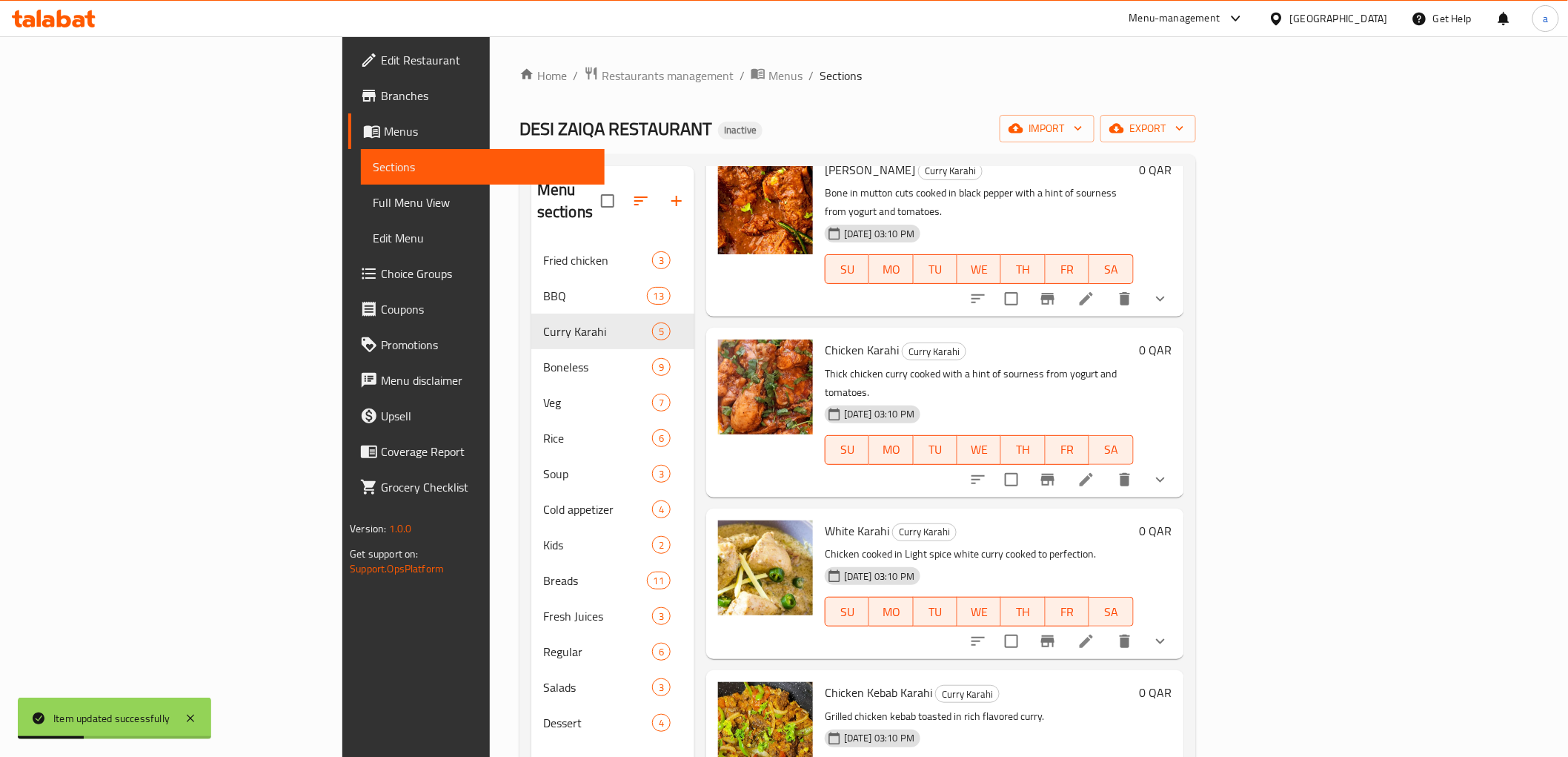
scroll to position [208, 0]
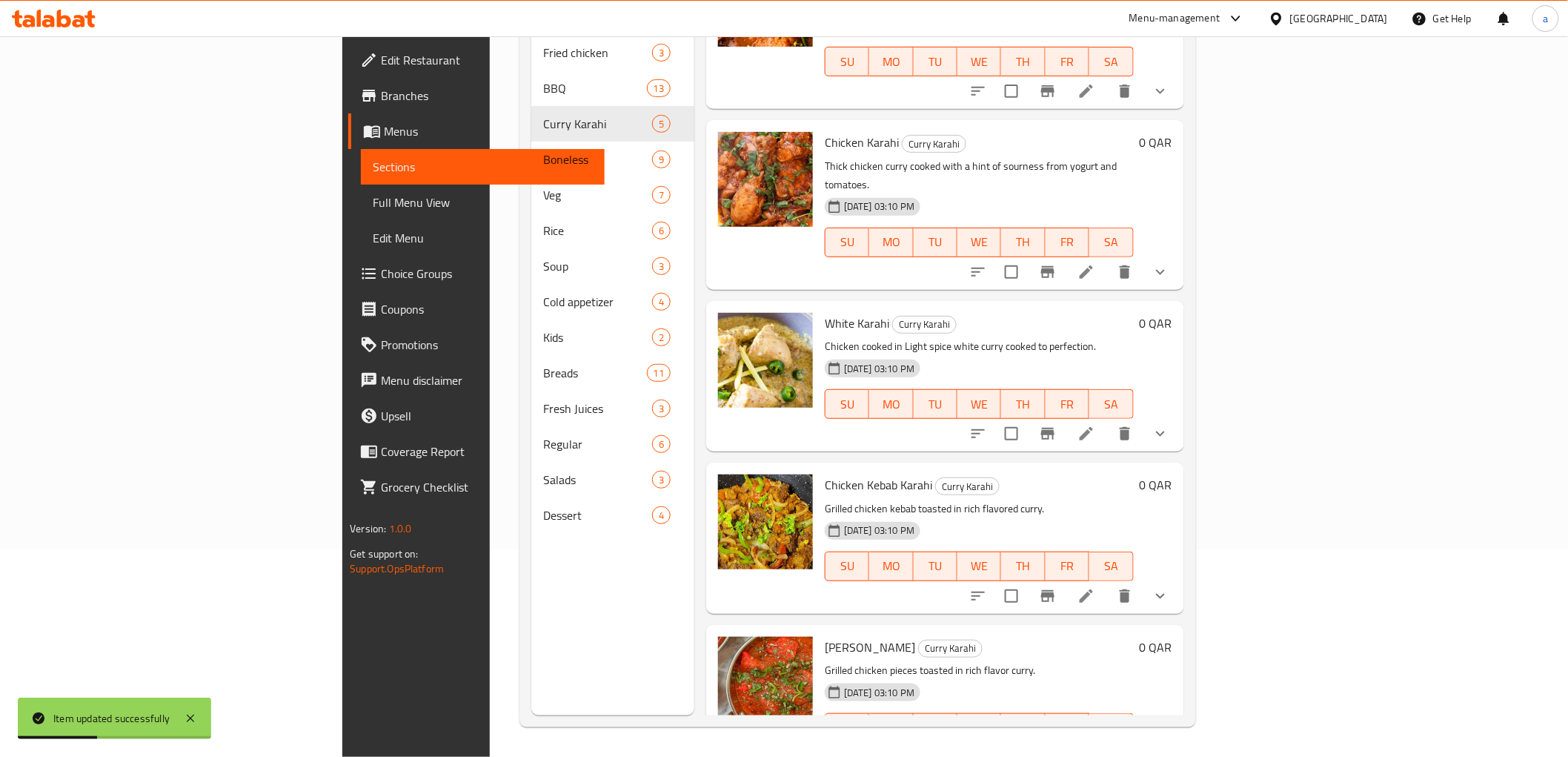
click at [1095, 425] on icon at bounding box center [1085, 433] width 17 height 17
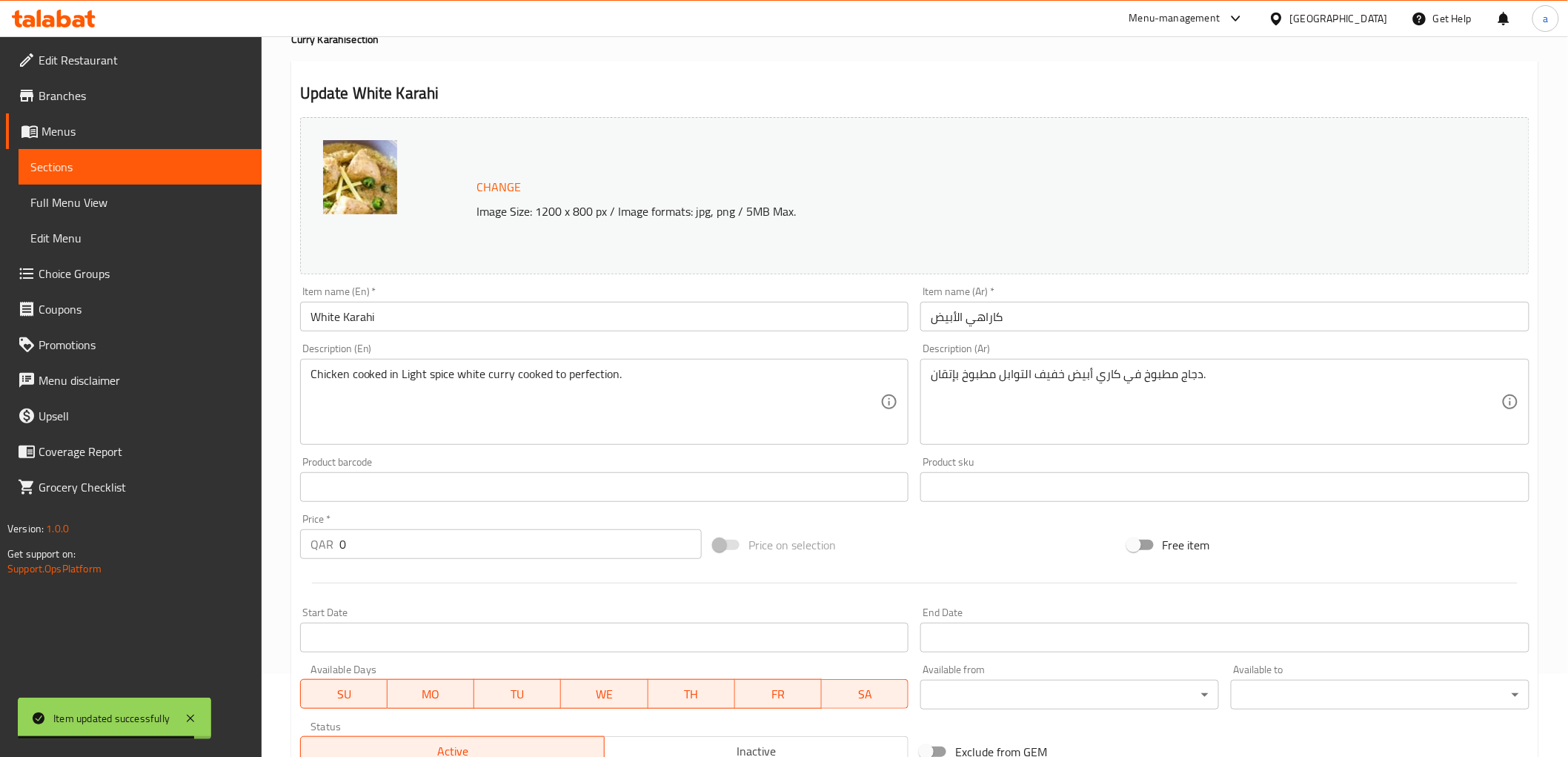
scroll to position [165, 0]
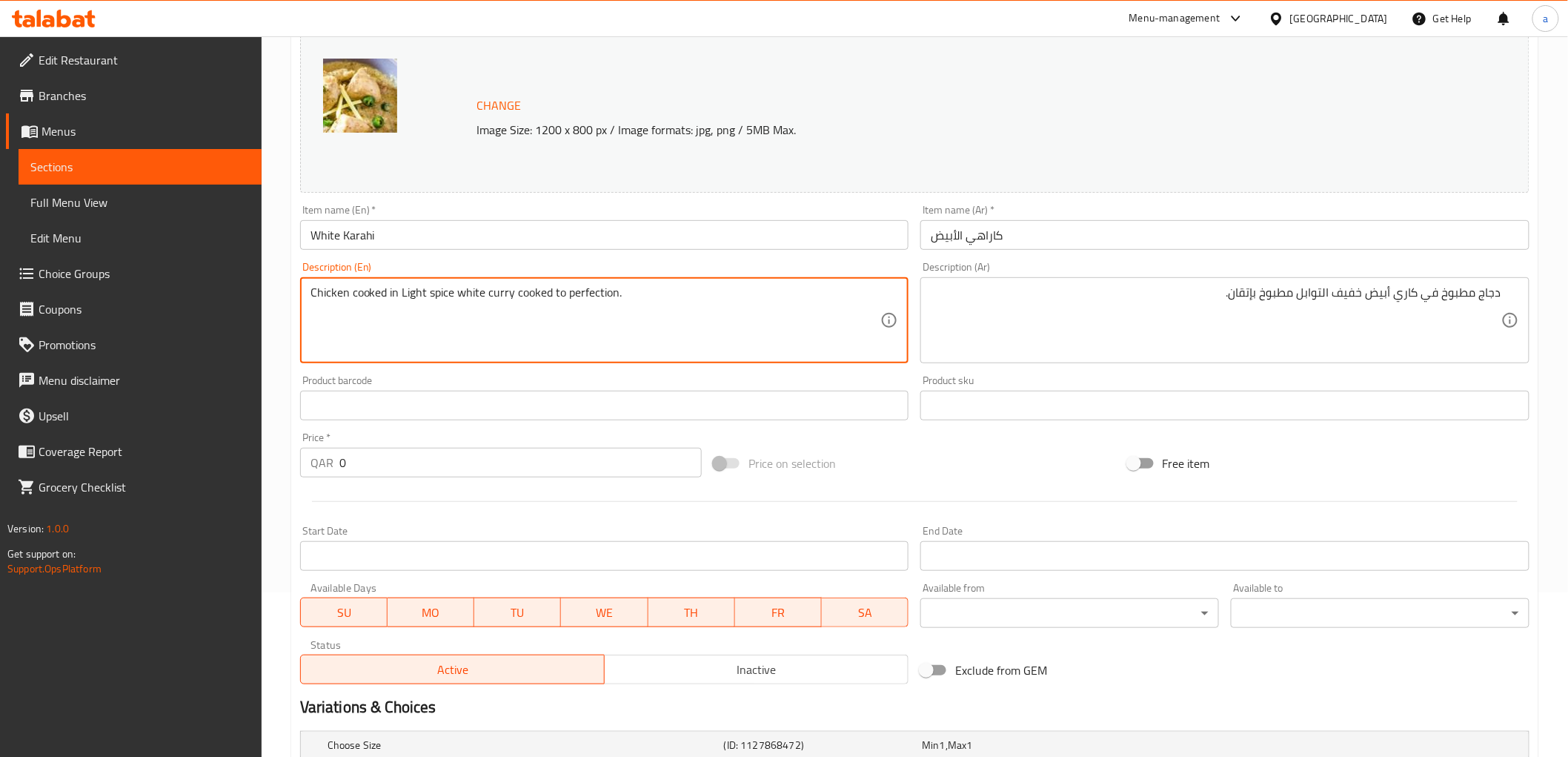
click at [335, 301] on textarea "Chicken cooked in Light spice white curry cooked to perfection." at bounding box center [595, 321] width 570 height 70
click at [407, 292] on textarea "Chicken cooked in Light spice white curry cooked to perfection." at bounding box center [595, 321] width 570 height 70
click at [433, 291] on textarea "Chicken cooked in Light spice white curry cooked to perfection." at bounding box center [595, 321] width 570 height 70
click at [404, 297] on textarea "Chicken cooked in Light spice white curry cooked to perfection." at bounding box center [595, 321] width 570 height 70
click at [430, 297] on textarea "Chicken cooked in Light spice white curry cooked to perfection." at bounding box center [595, 321] width 570 height 70
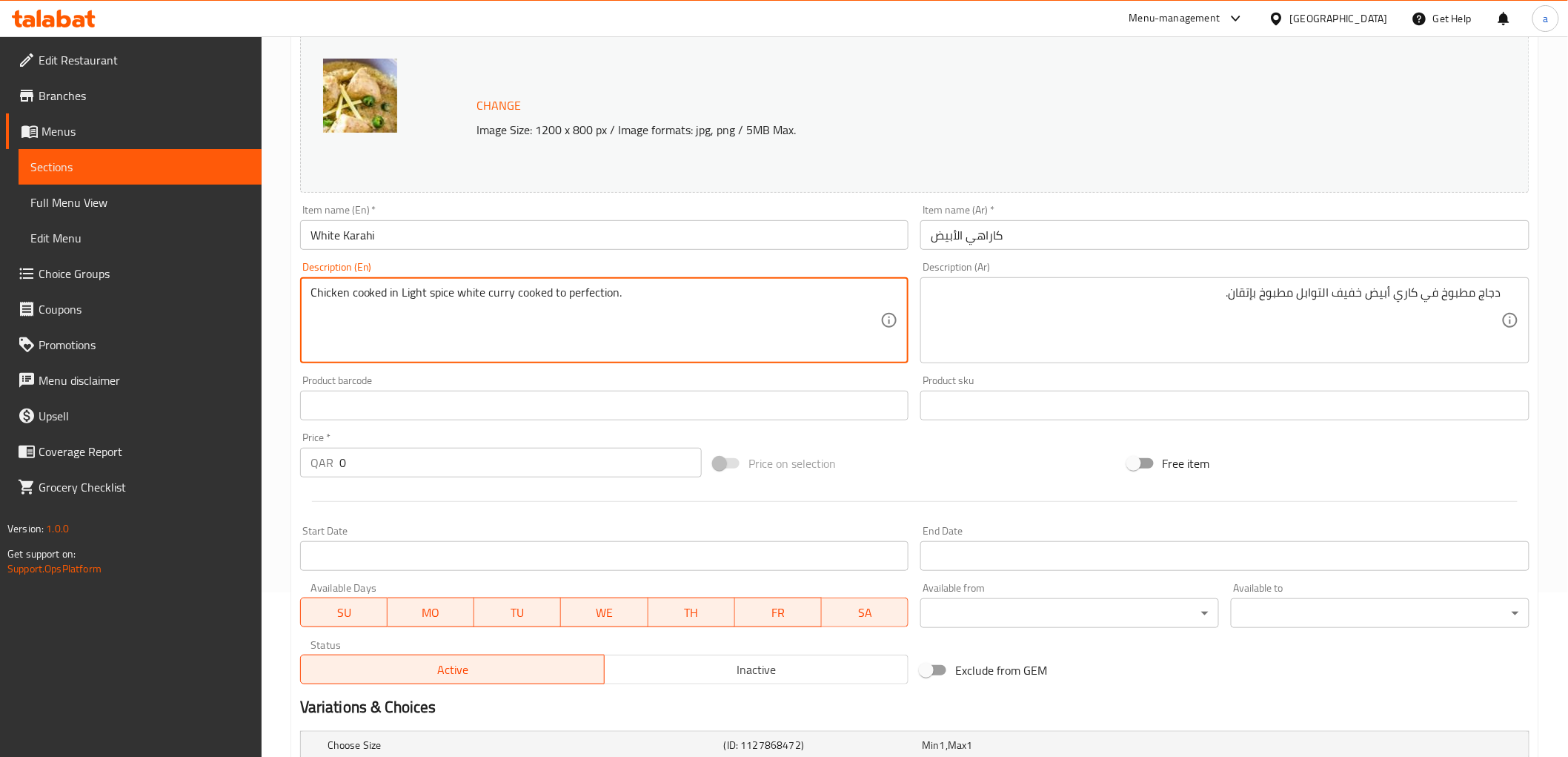
click at [439, 294] on textarea "Chicken cooked in Light spice white curry cooked to perfection." at bounding box center [595, 321] width 570 height 70
click at [463, 292] on textarea "Chicken cooked in Light spice white curry cooked to perfection." at bounding box center [595, 321] width 570 height 70
click at [435, 293] on textarea "Chicken cooked in Light spice white curry cooked to perfection." at bounding box center [595, 321] width 570 height 70
drag, startPoint x: 402, startPoint y: 294, endPoint x: 454, endPoint y: 300, distance: 52.3
click at [454, 300] on textarea "Chicken cooked in Light spice white curry cooked to perfection." at bounding box center [595, 321] width 570 height 70
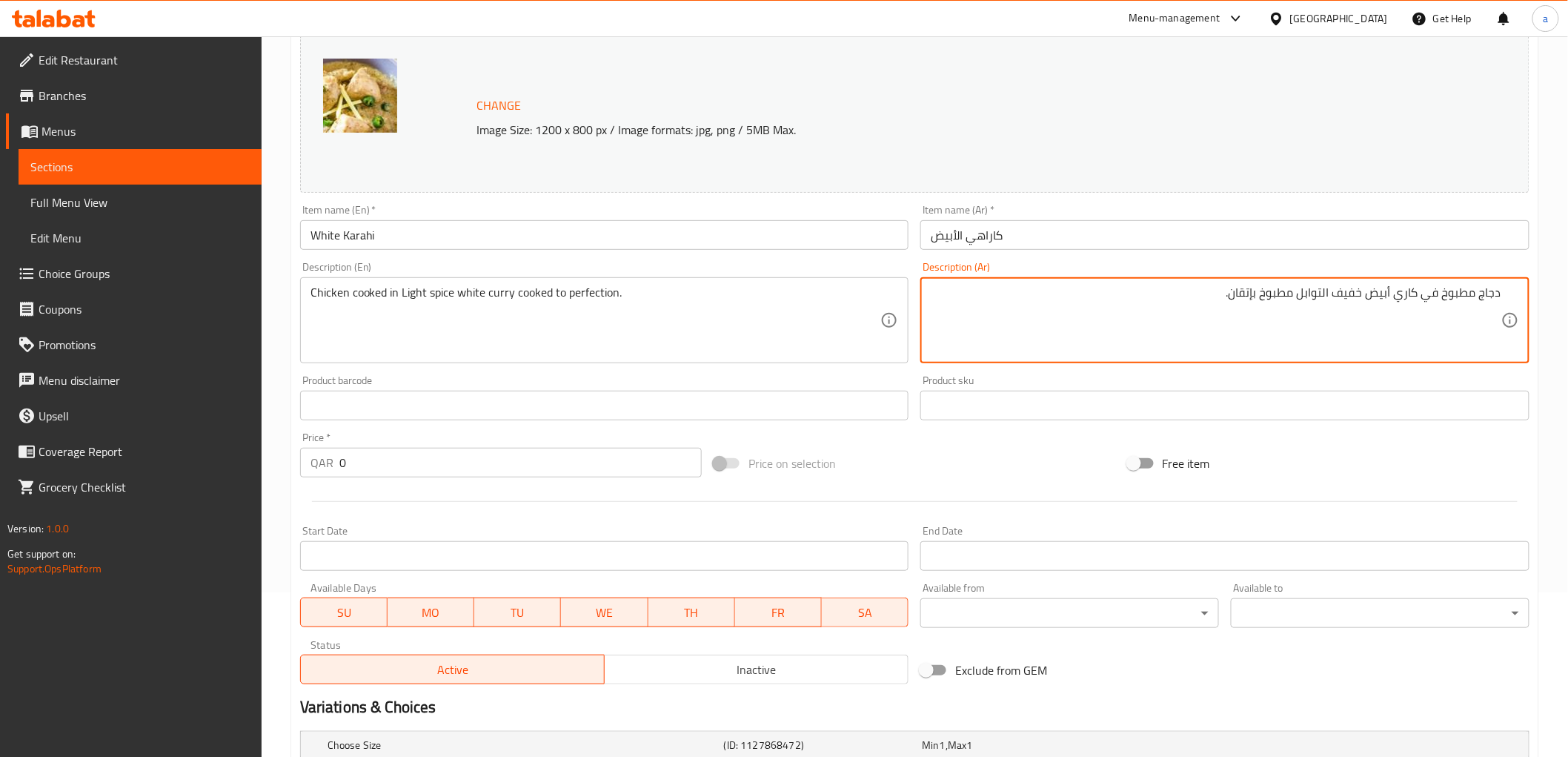
drag, startPoint x: 1302, startPoint y: 298, endPoint x: 1364, endPoint y: 286, distance: 63.2
click at [1421, 295] on textarea "دجاج مطبوخ في كاري أبيض مطبوخ بإتقان." at bounding box center [1215, 321] width 570 height 70
click at [1232, 302] on textarea "دجاج مطبوخ في توابل خفيفه كاري أبيض مطبوخ بإتقان." at bounding box center [1215, 321] width 570 height 70
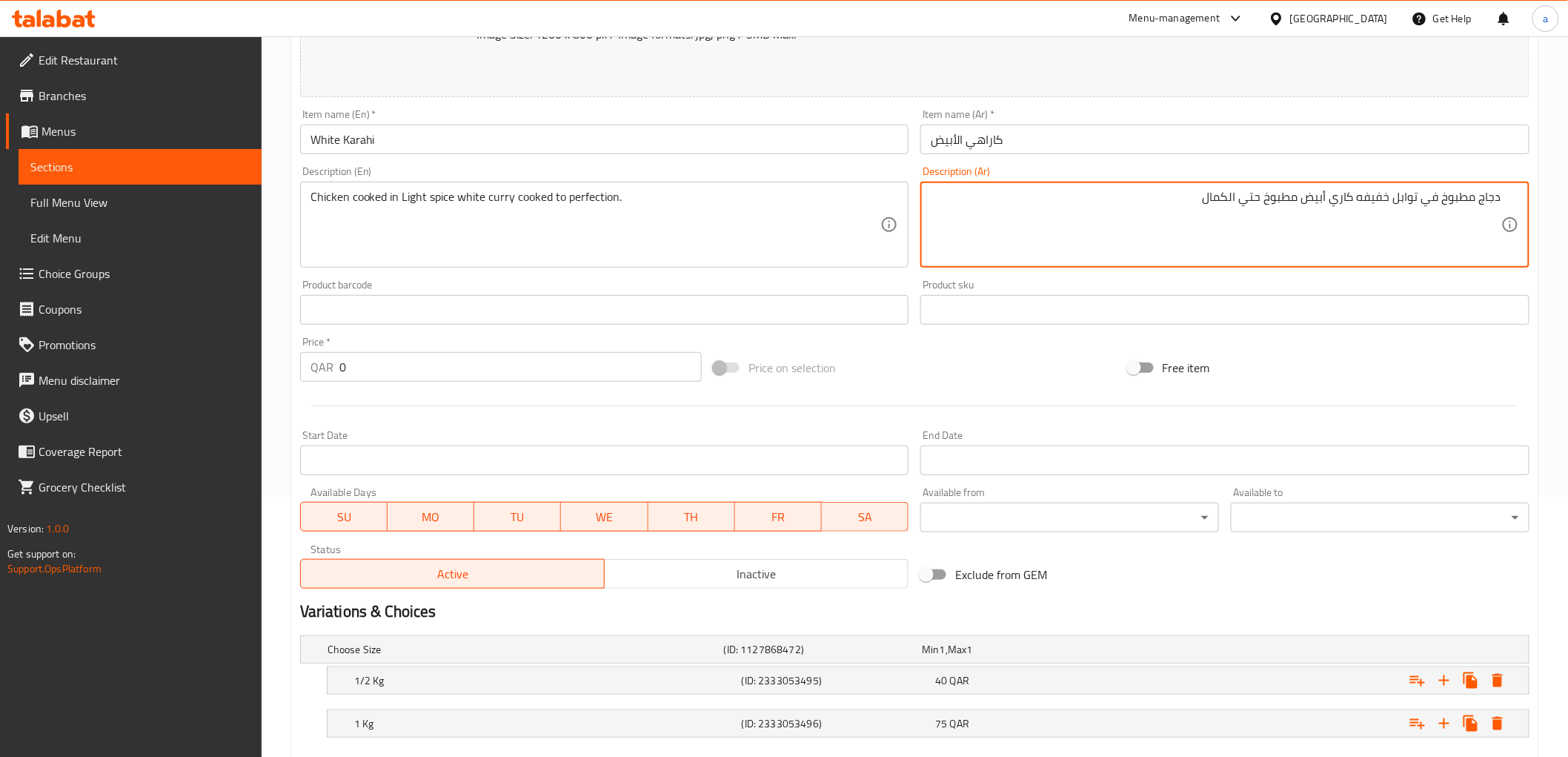
scroll to position [345, 0]
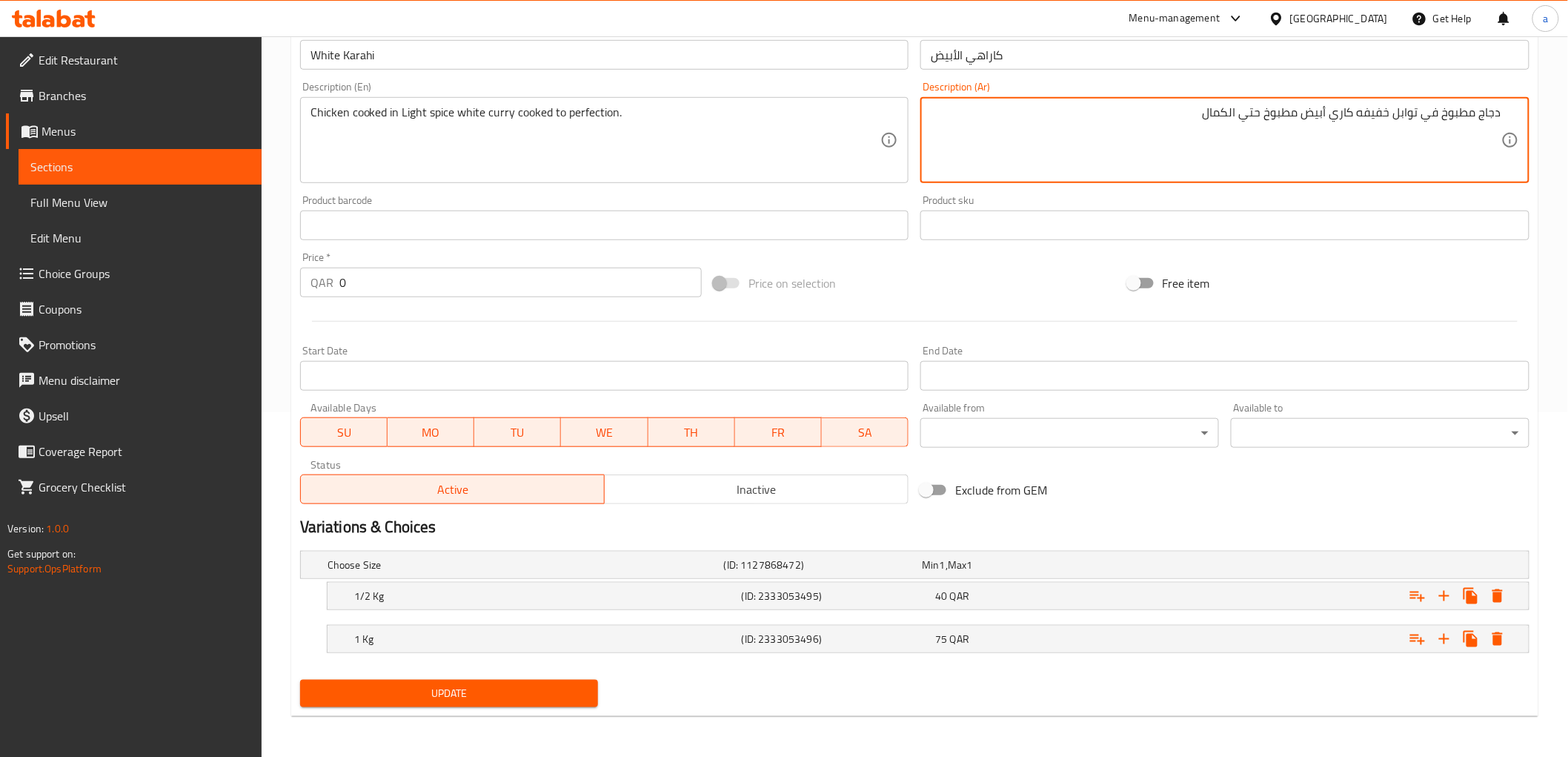
type textarea "دجاج مطبوخ في توابل خفيفه كاري أبيض مطبوخ حتي الكمال"
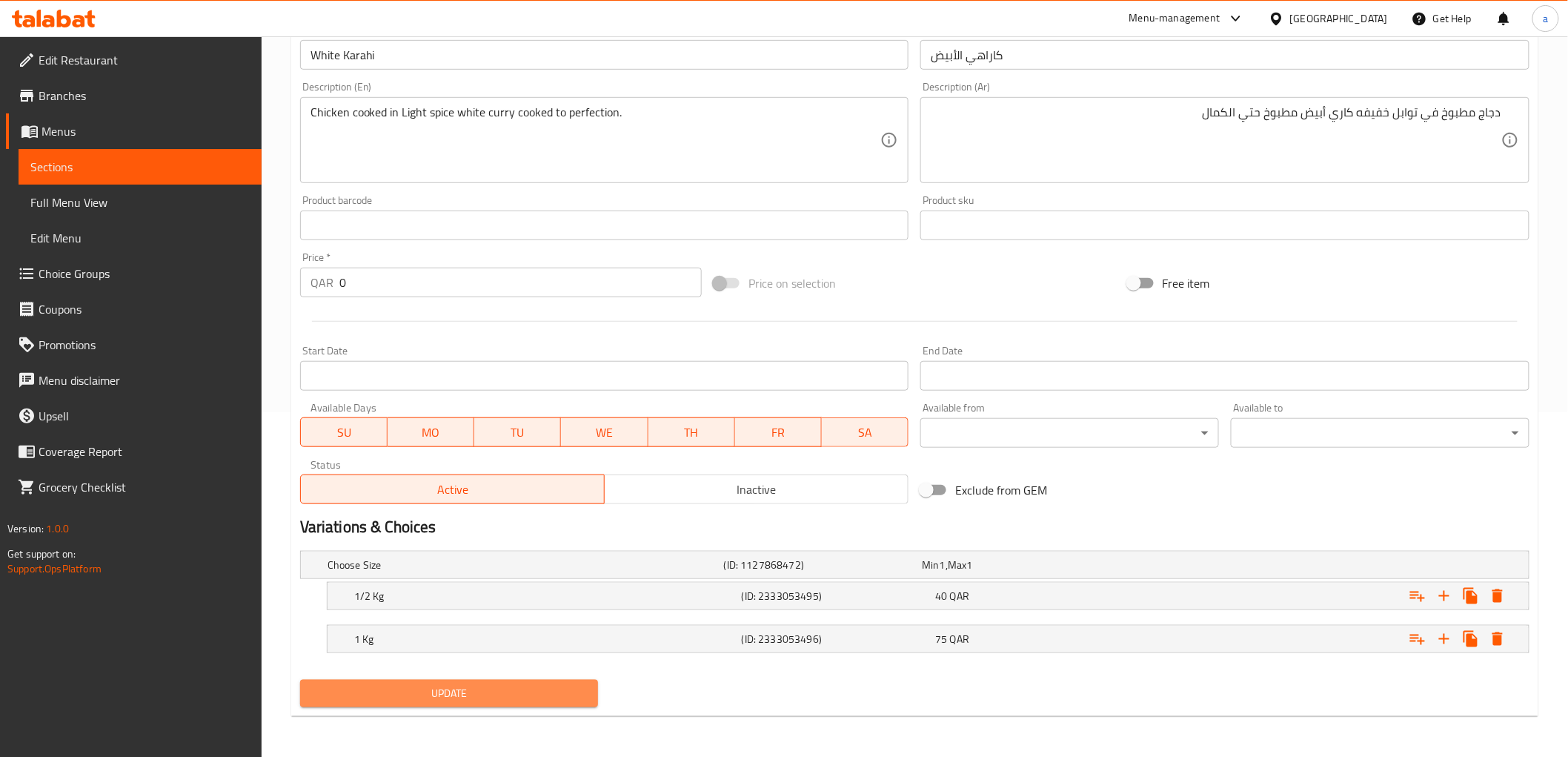
click at [544, 682] on button "Update" at bounding box center [449, 693] width 299 height 27
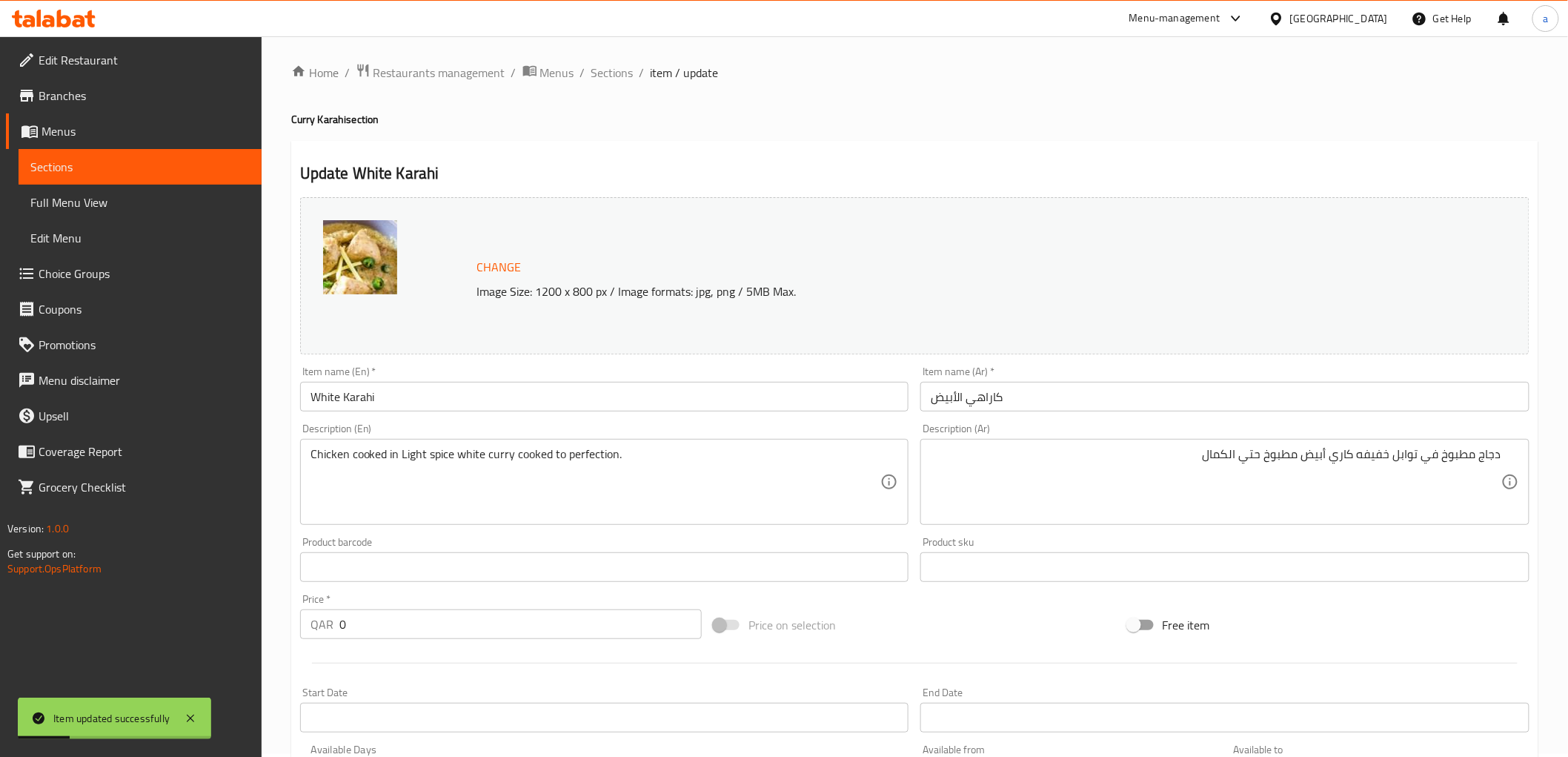
scroll to position [0, 0]
click at [623, 71] on span "Sections" at bounding box center [612, 75] width 42 height 17
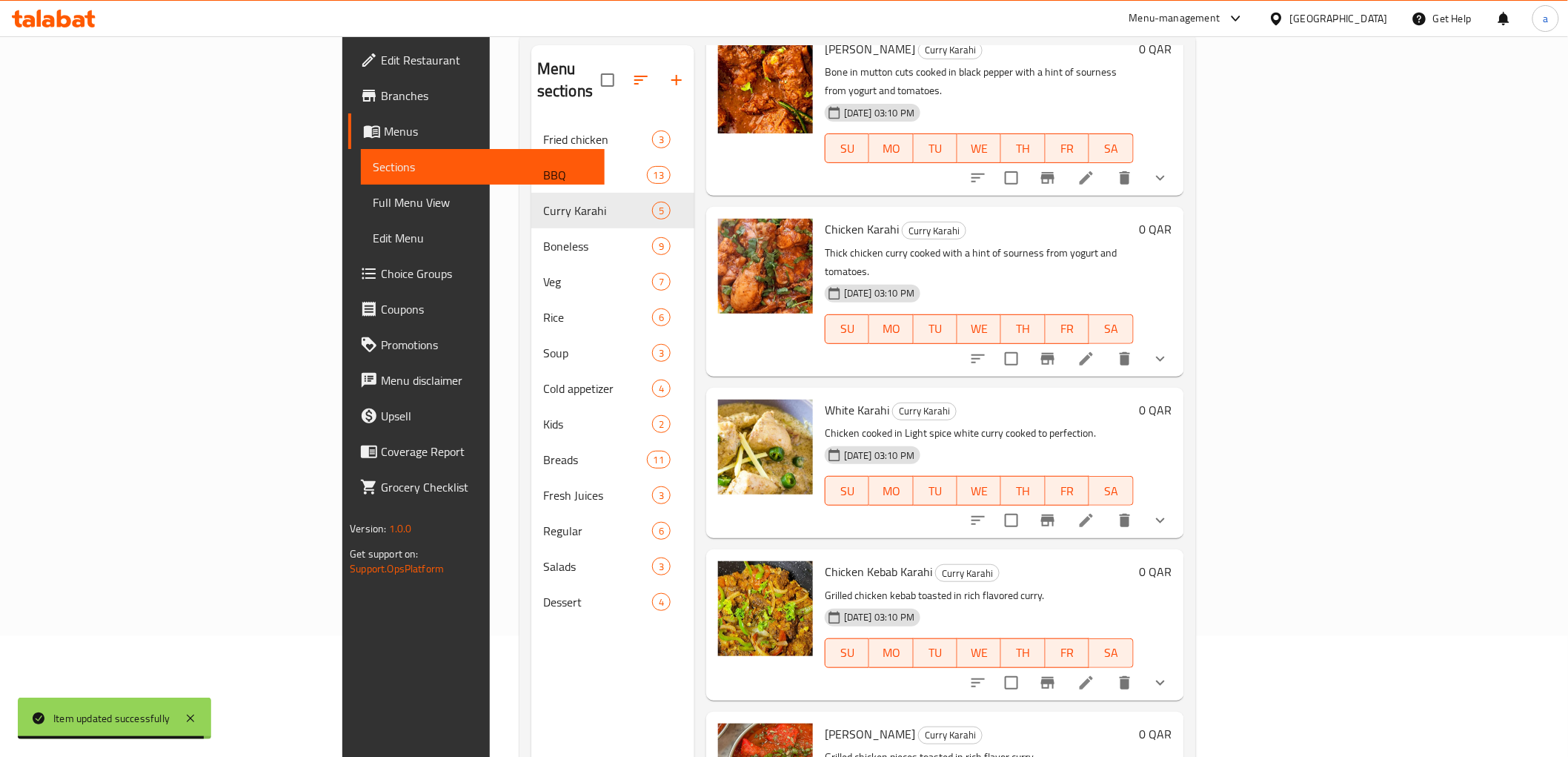
scroll to position [208, 0]
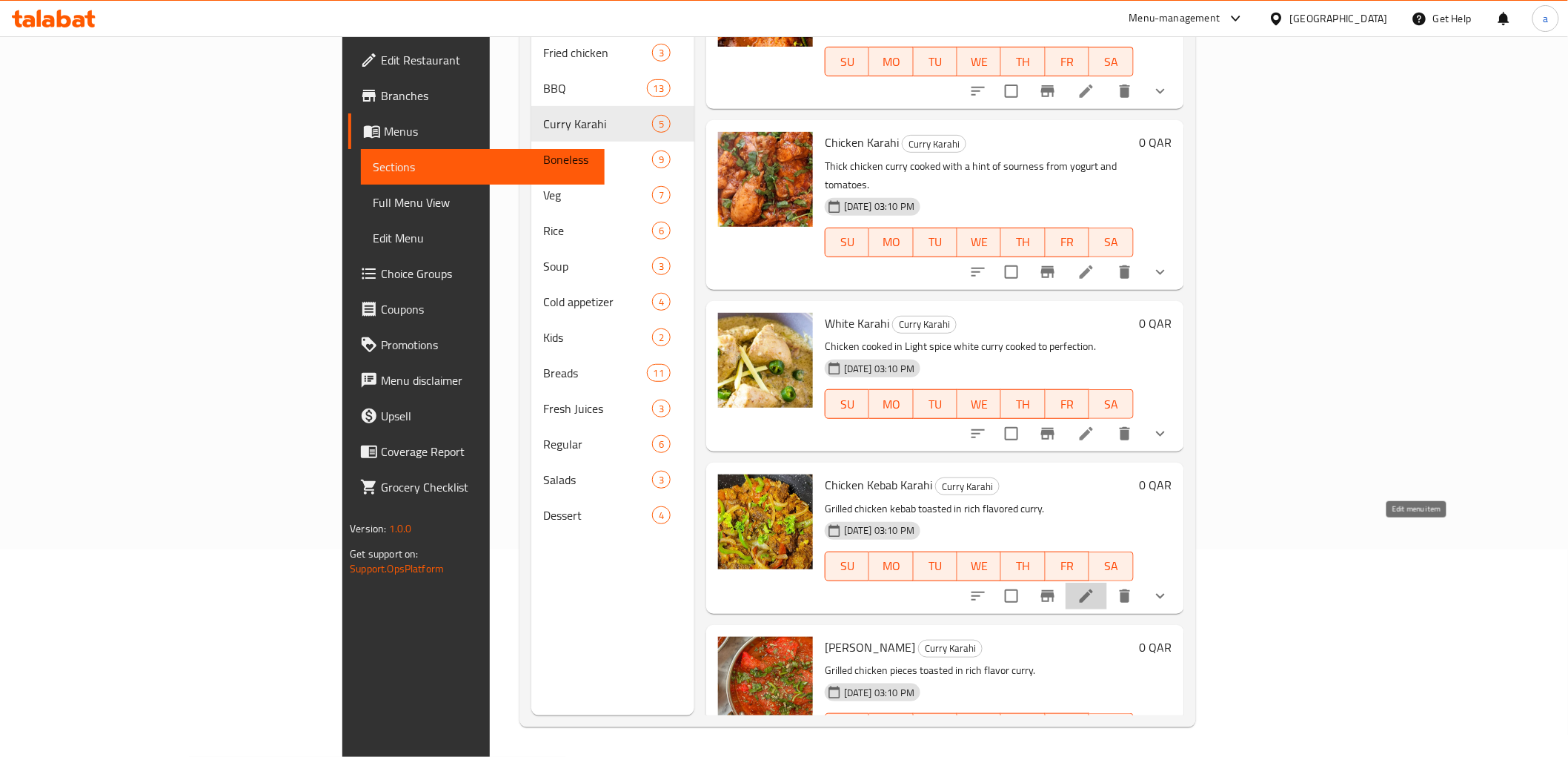
click at [1093, 590] on icon at bounding box center [1086, 596] width 13 height 13
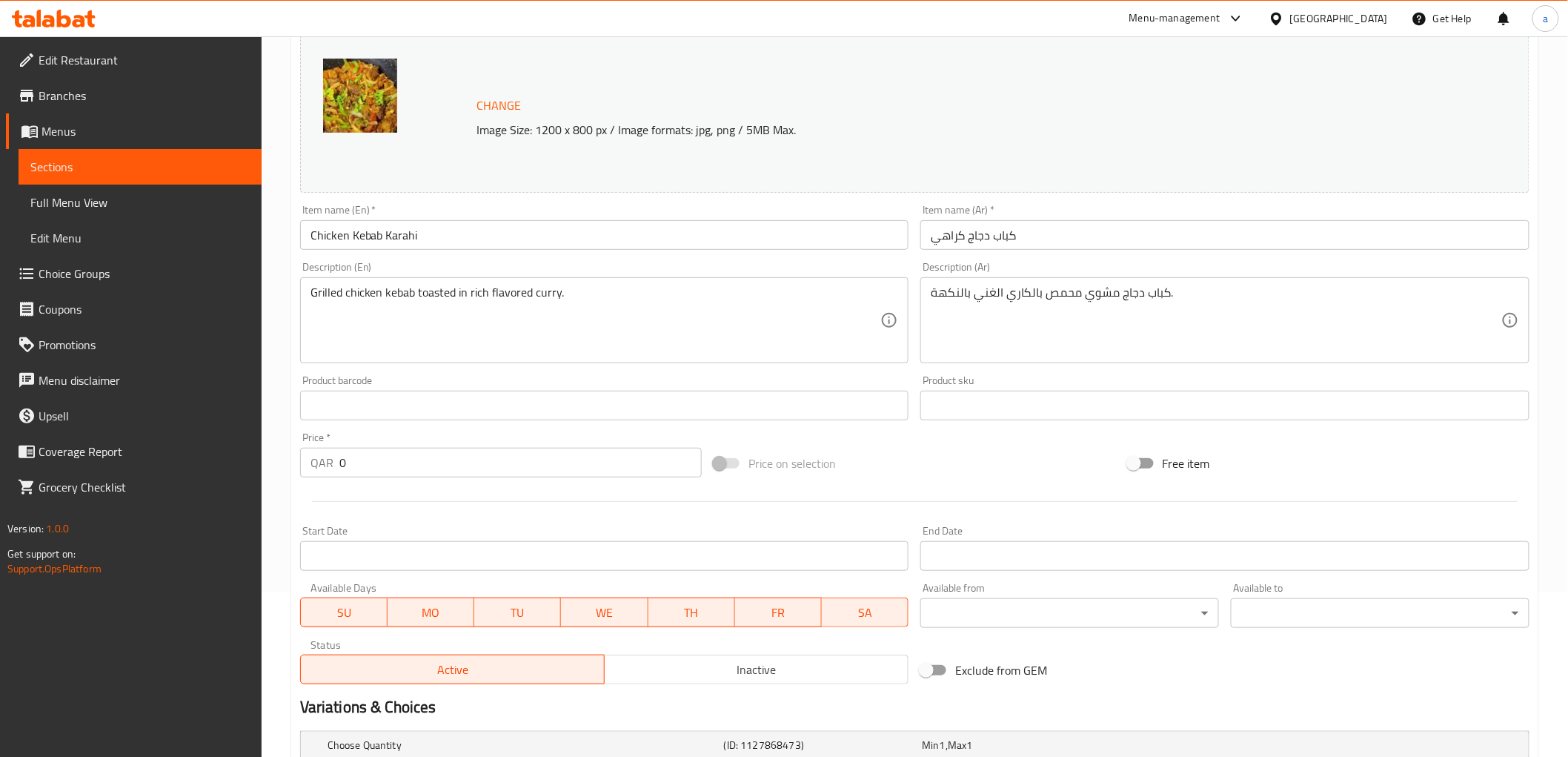
scroll to position [345, 0]
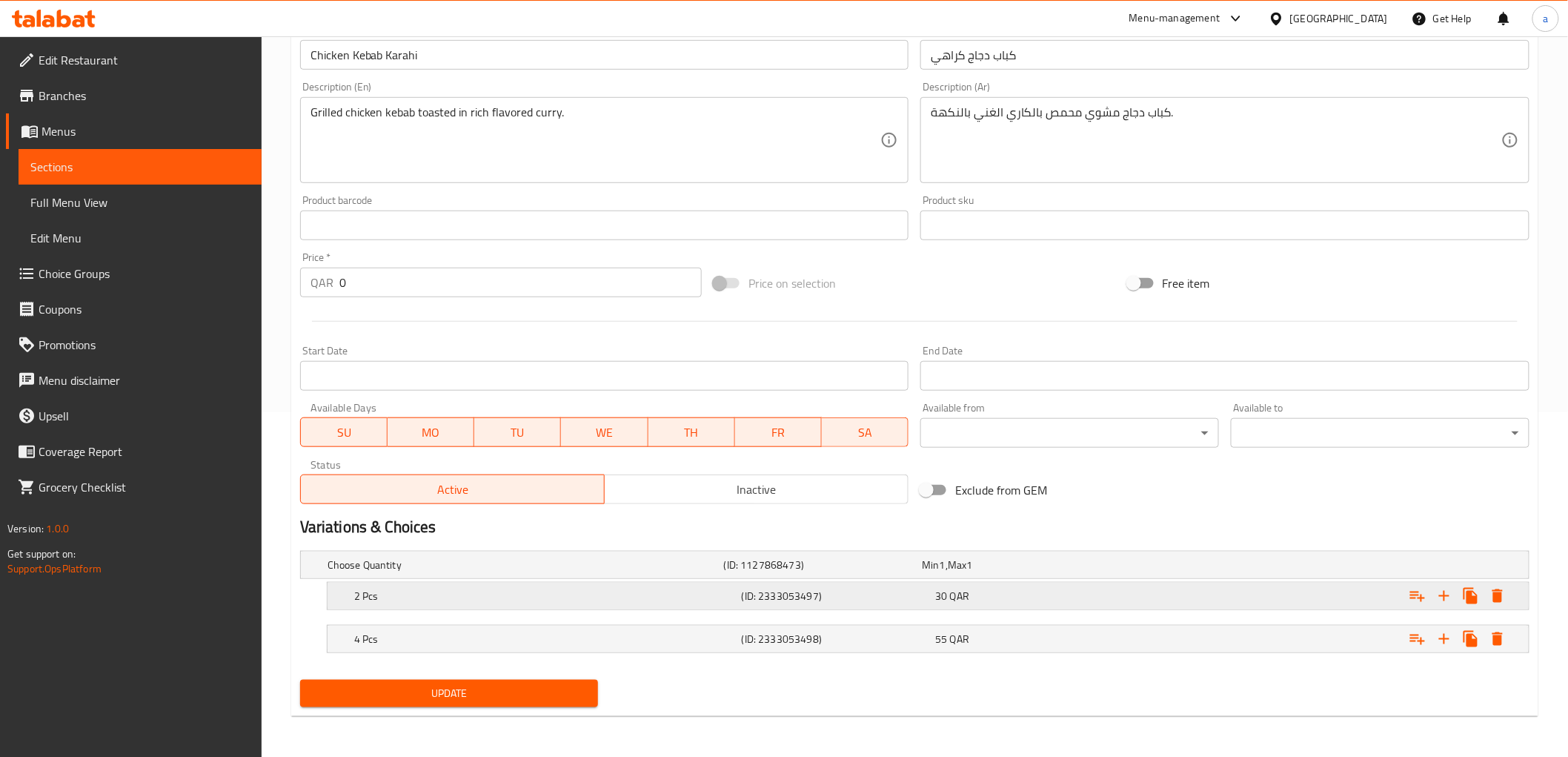
click at [1005, 598] on div "30 QAR" at bounding box center [1028, 596] width 188 height 15
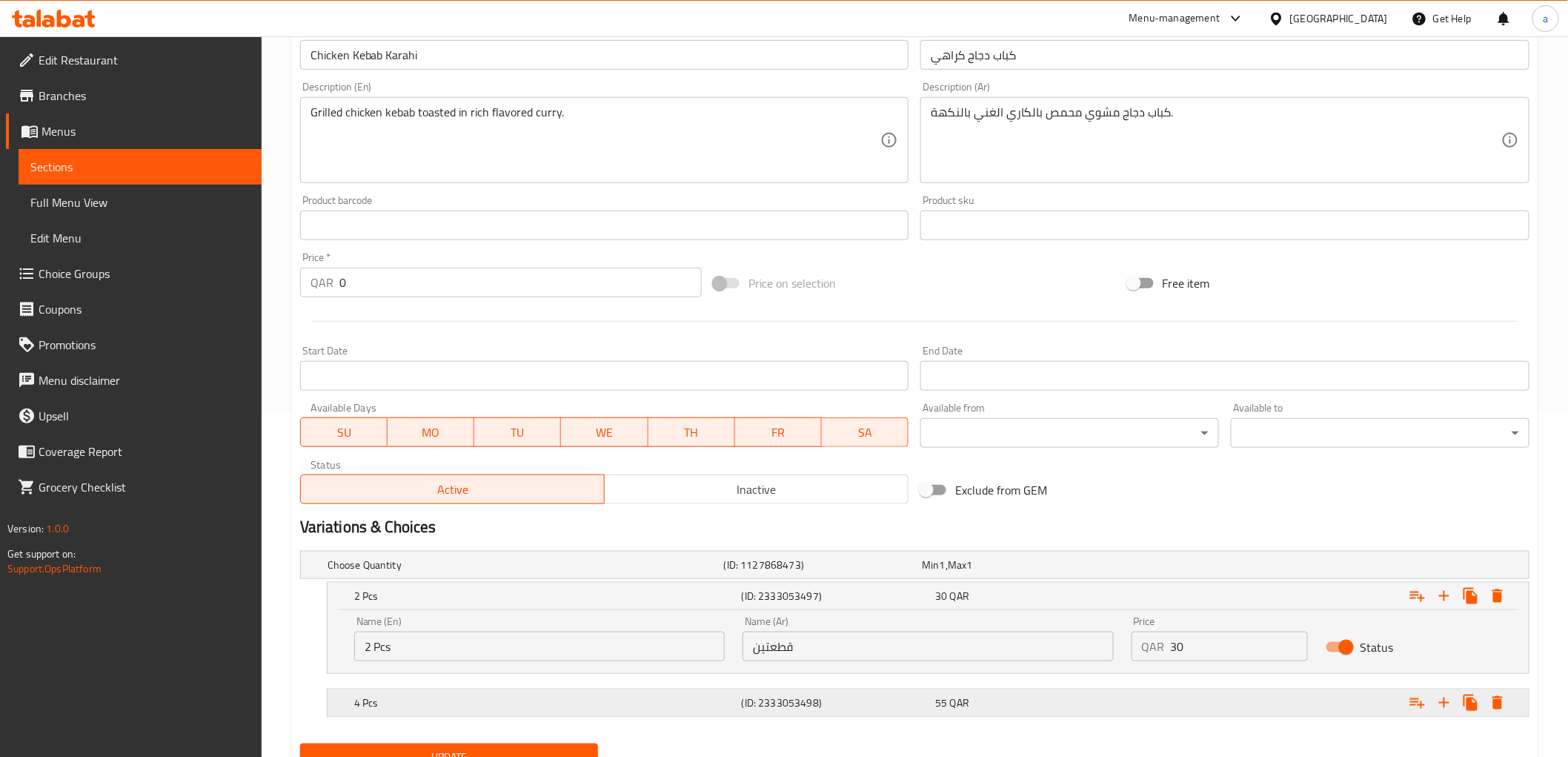
click at [987, 692] on div "55 QAR" at bounding box center [1029, 702] width 194 height 21
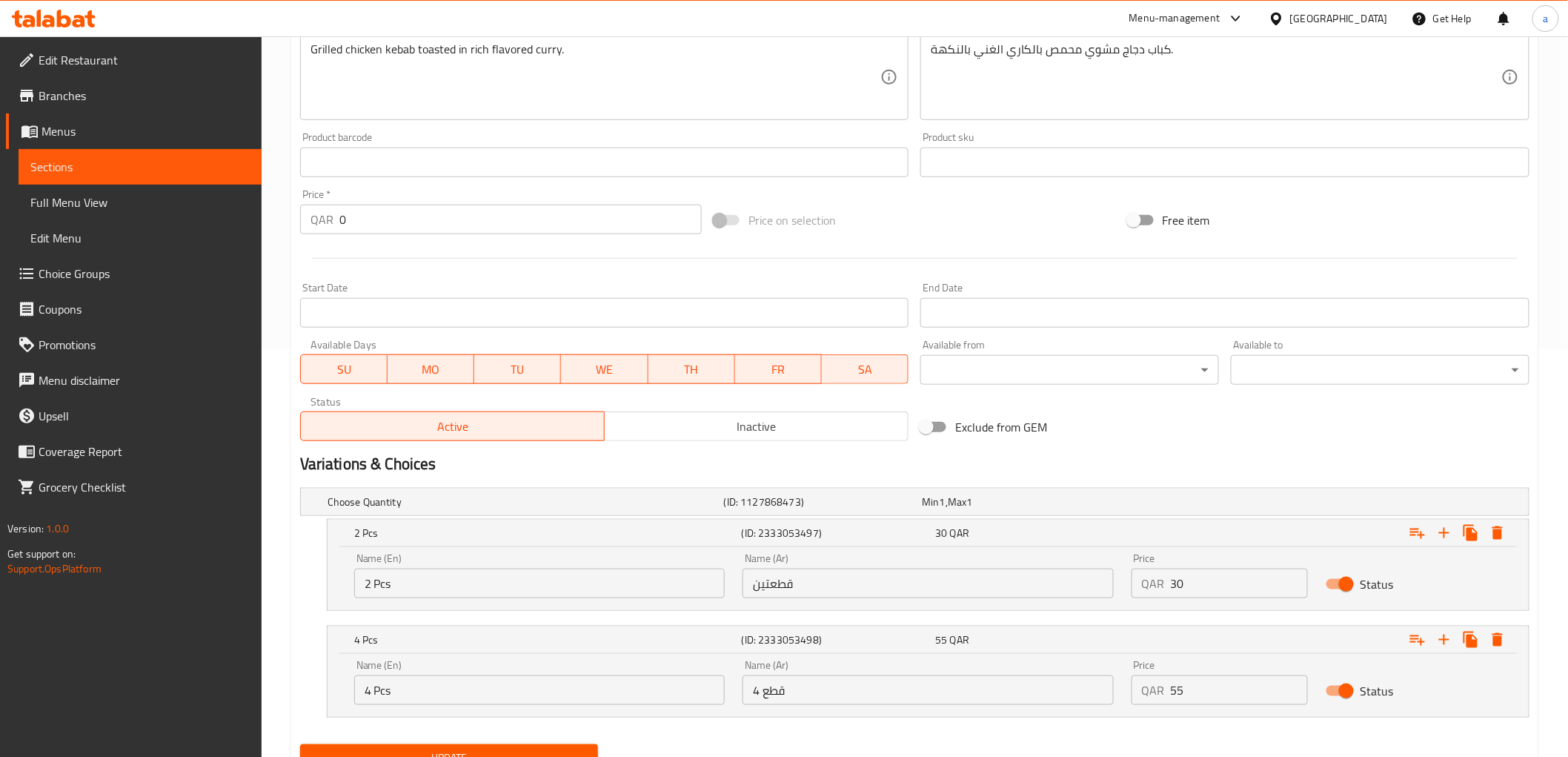
scroll to position [472, 0]
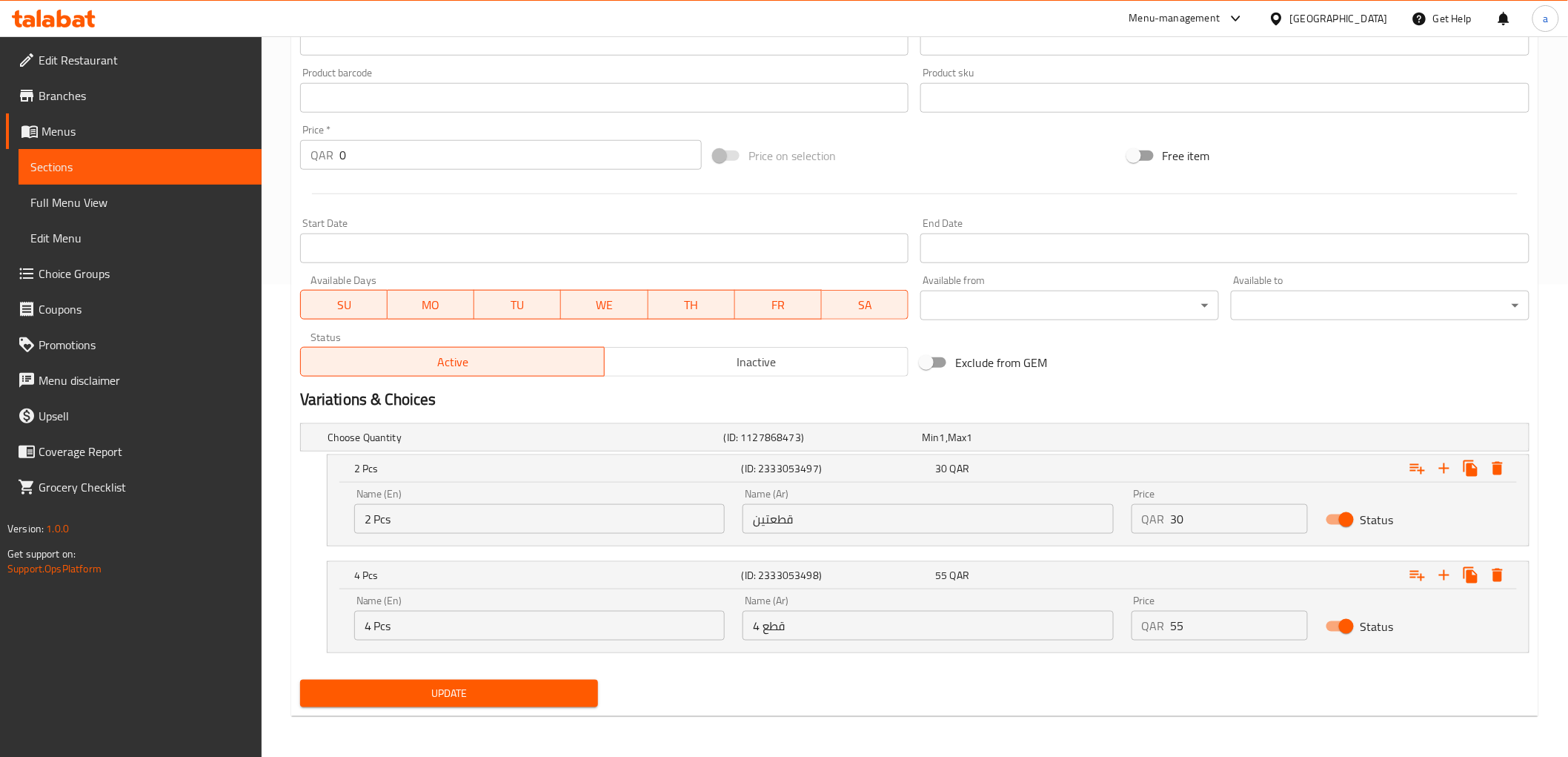
click at [782, 520] on input "قطعتين" at bounding box center [927, 519] width 370 height 30
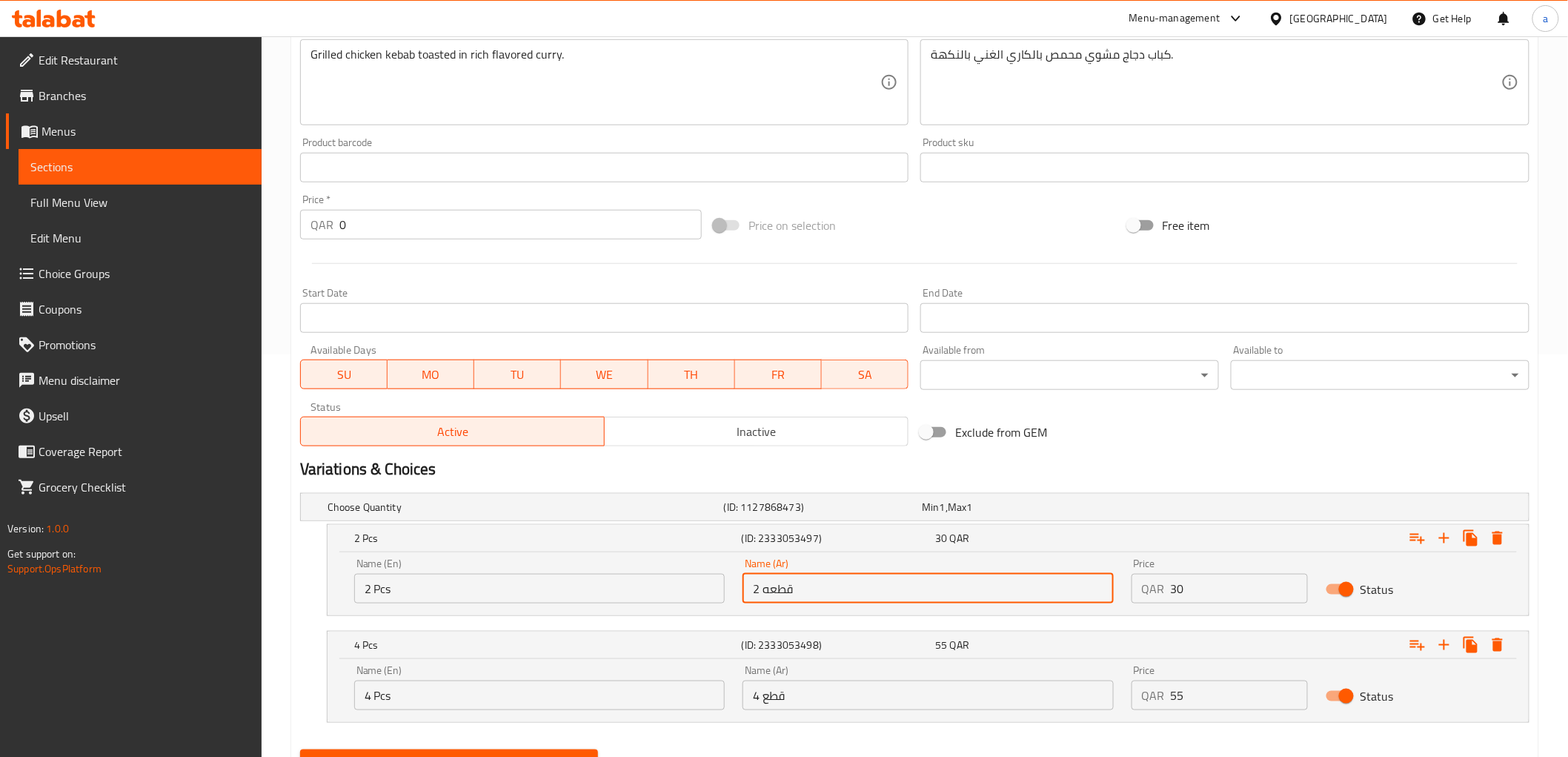
scroll to position [307, 0]
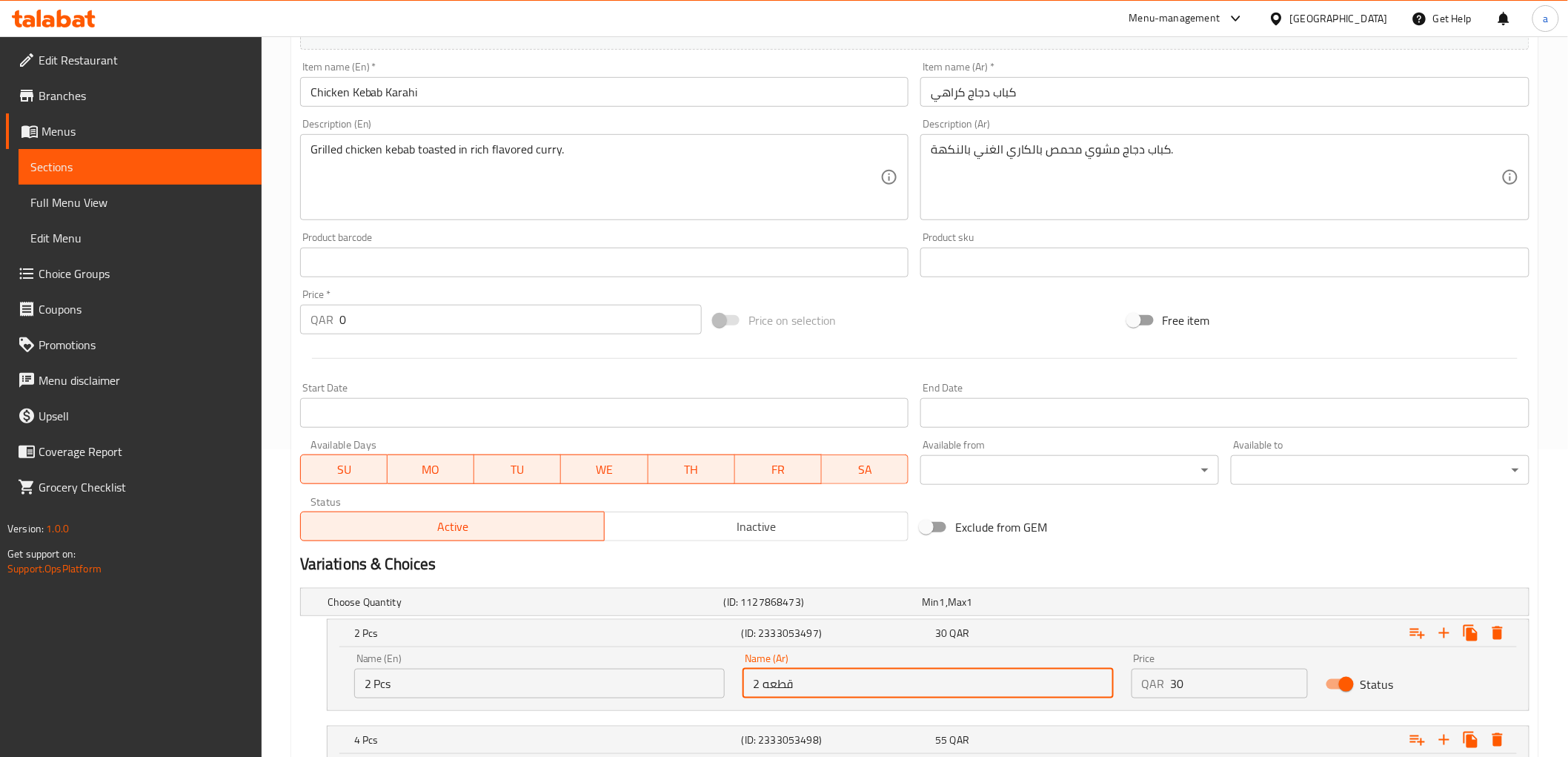
type input "2 قطعه"
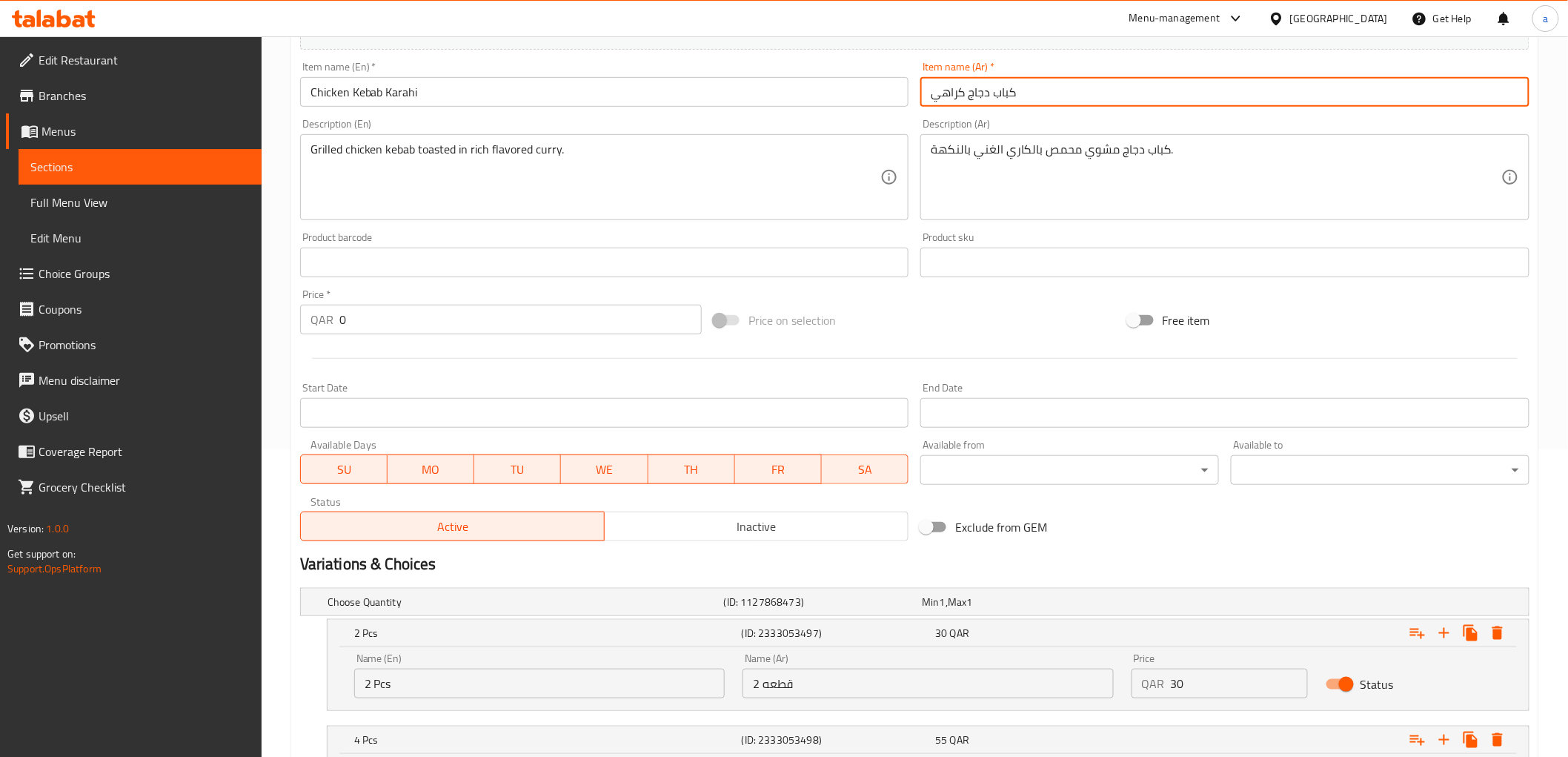
click at [958, 97] on input "كباب دجاج كراهي" at bounding box center [1225, 92] width 609 height 30
type input "كباب دجاج كاراهي"
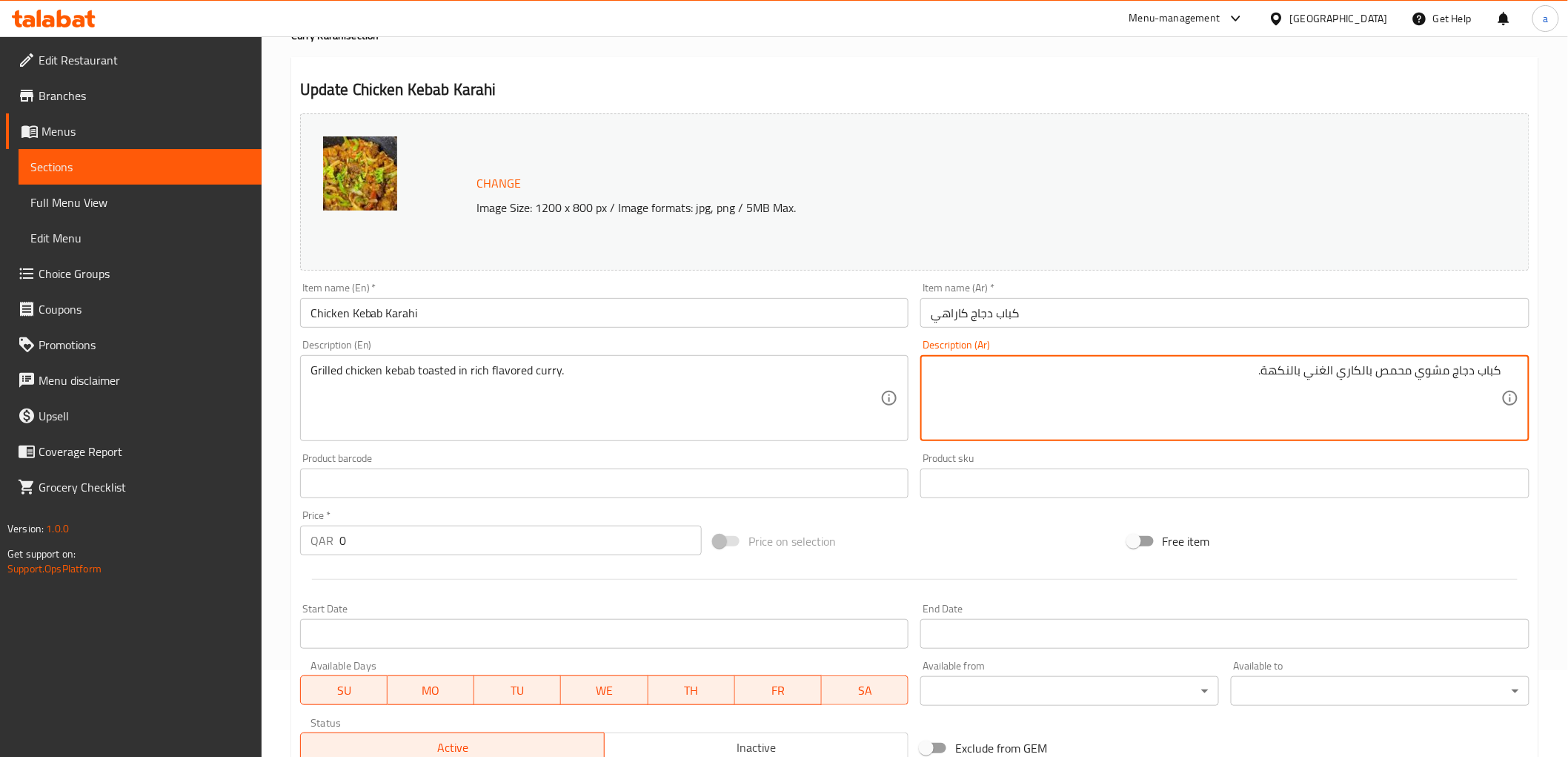
scroll to position [60, 0]
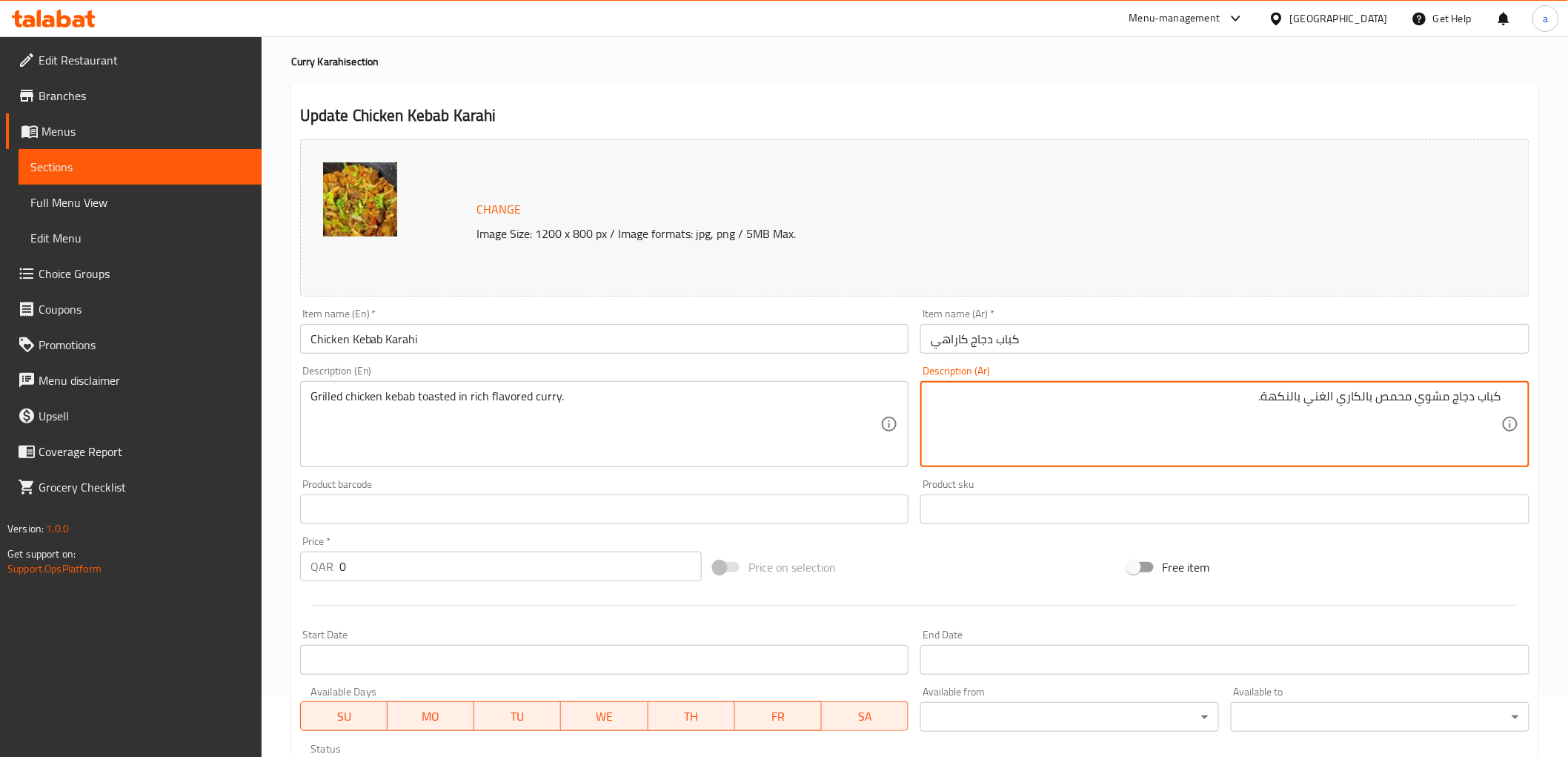
click at [1210, 384] on div "كباب دجاج مشوي محمص بالكاري الغني بالنكهة. Description (Ar)" at bounding box center [1225, 424] width 609 height 86
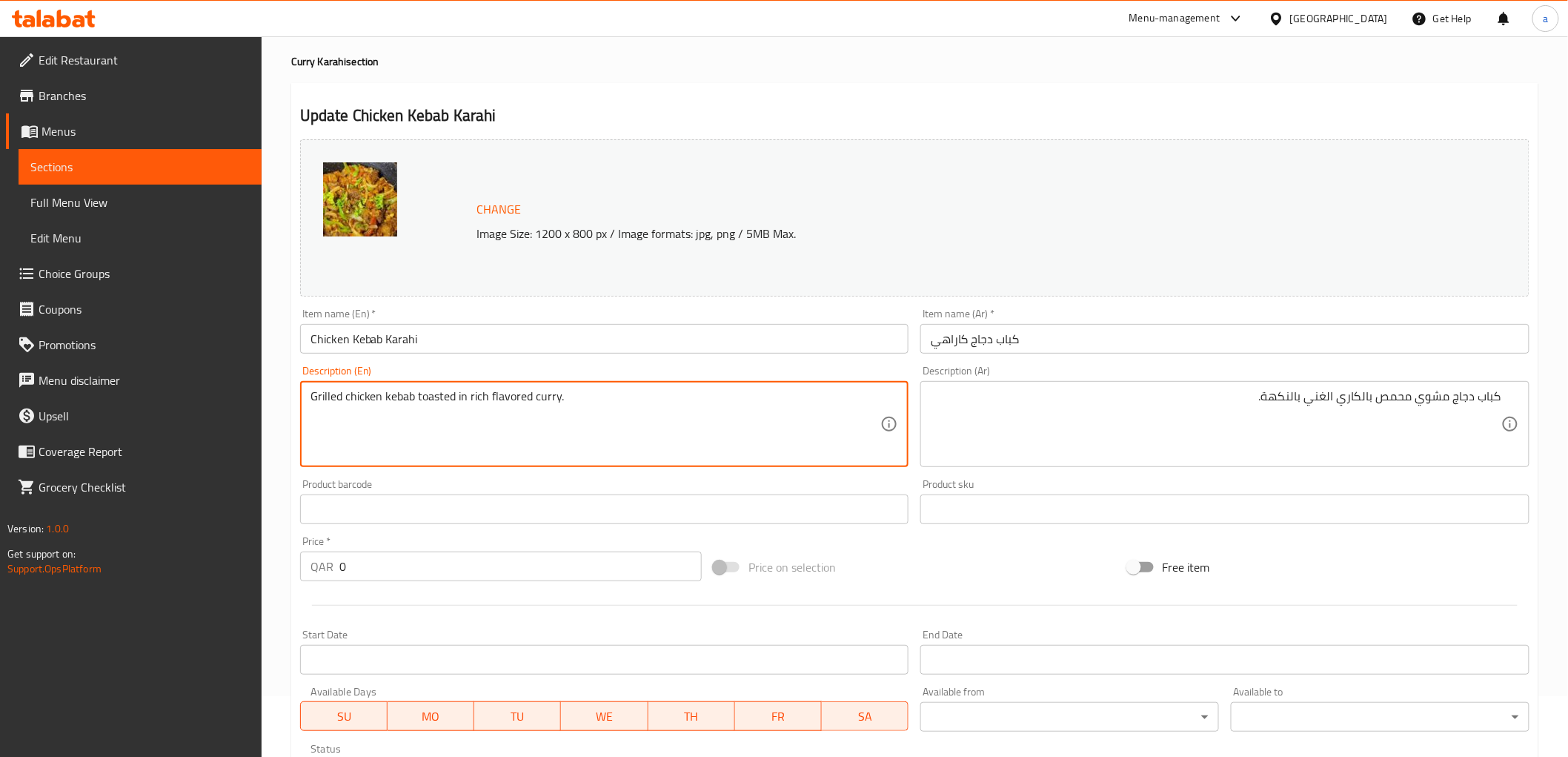
click at [445, 393] on textarea "Grilled chicken kebab toasted in rich flavored curry." at bounding box center [595, 424] width 570 height 70
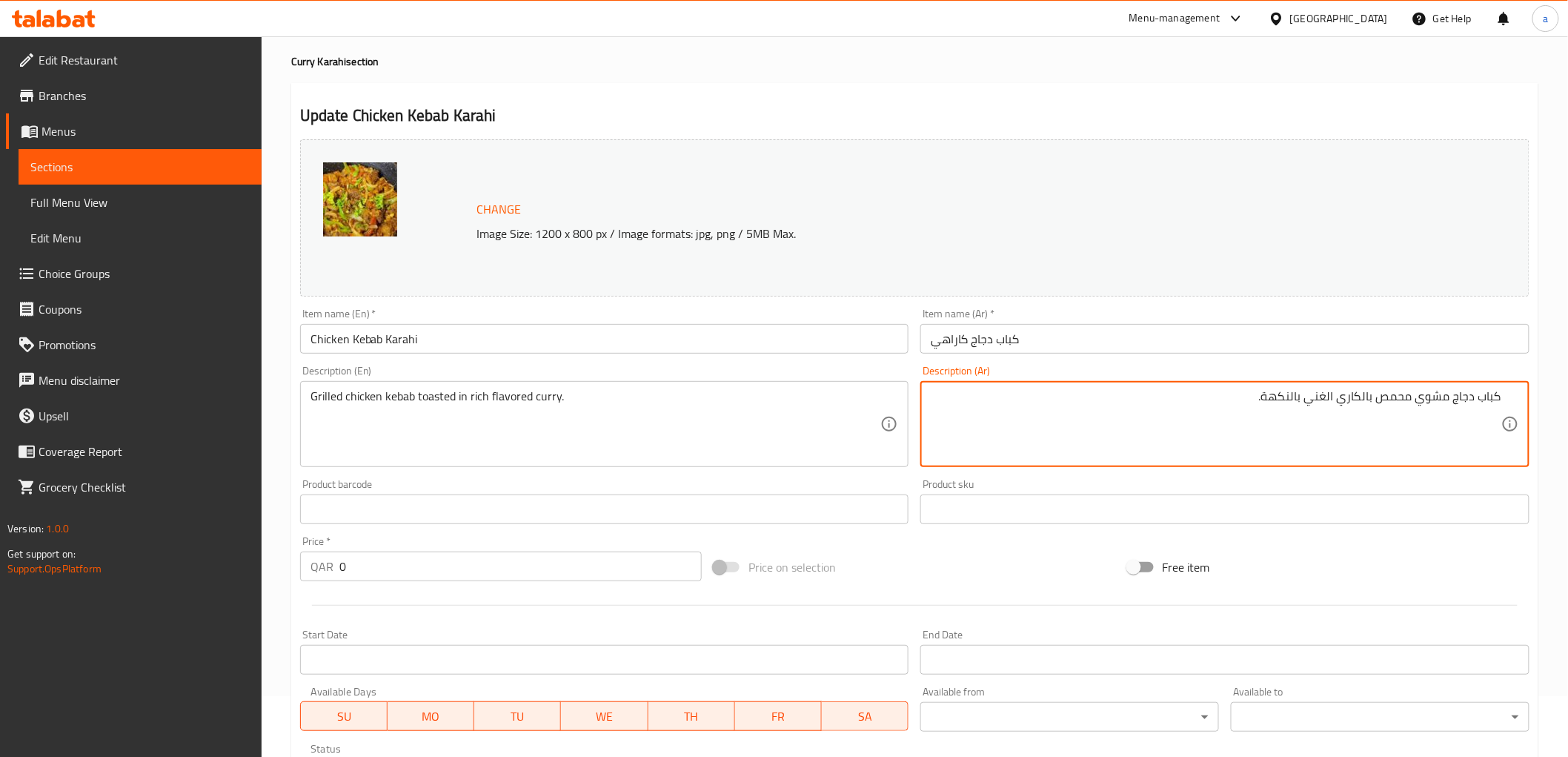
click at [1302, 400] on textarea "كباب دجاج مشوي محمص بالكاري الغني بالنكهة." at bounding box center [1215, 424] width 570 height 70
click at [1315, 393] on textarea "كباب دجاج مشوي محمص بالكاري الغني بالنكهة." at bounding box center [1215, 424] width 570 height 70
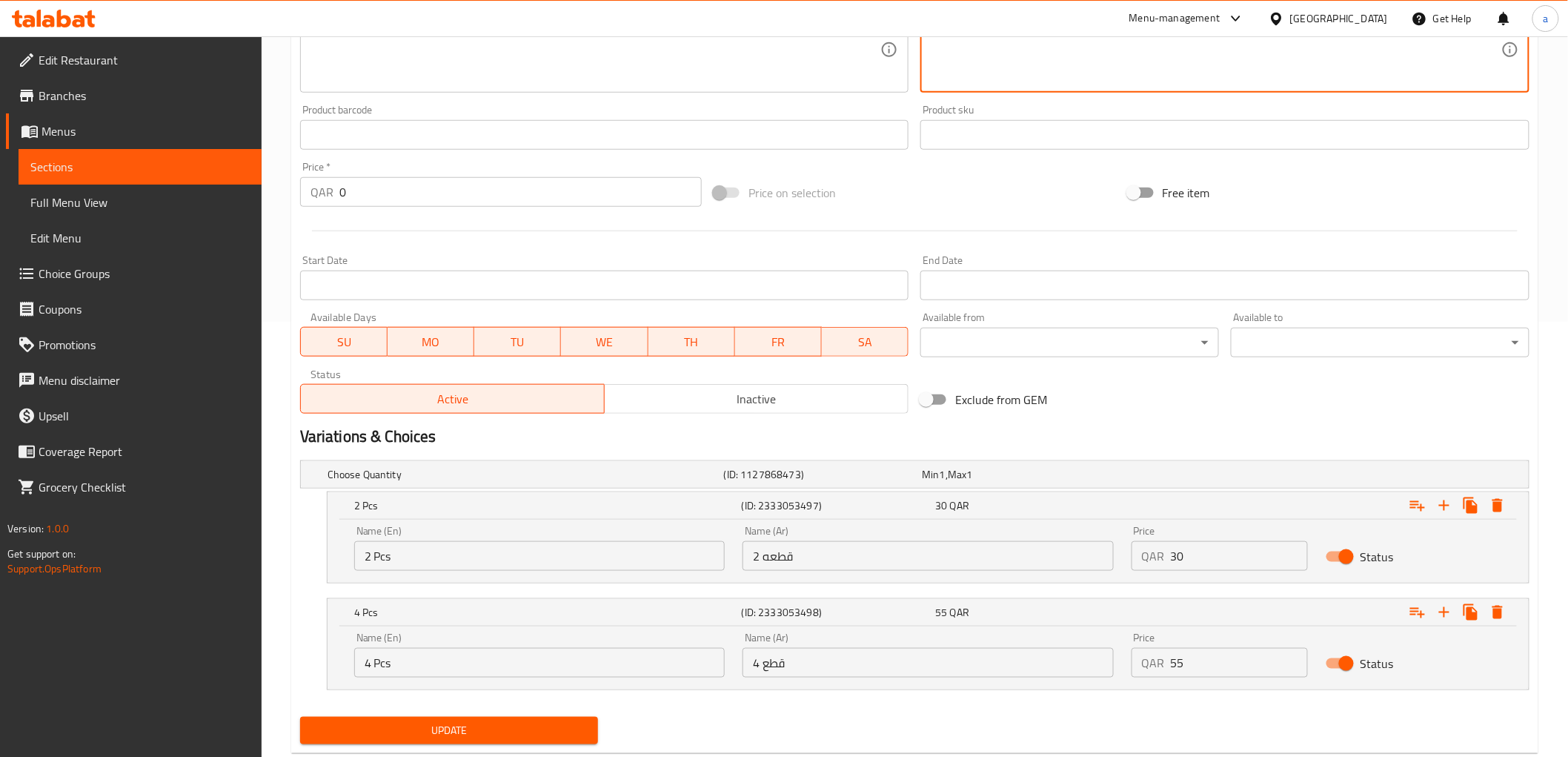
scroll to position [472, 0]
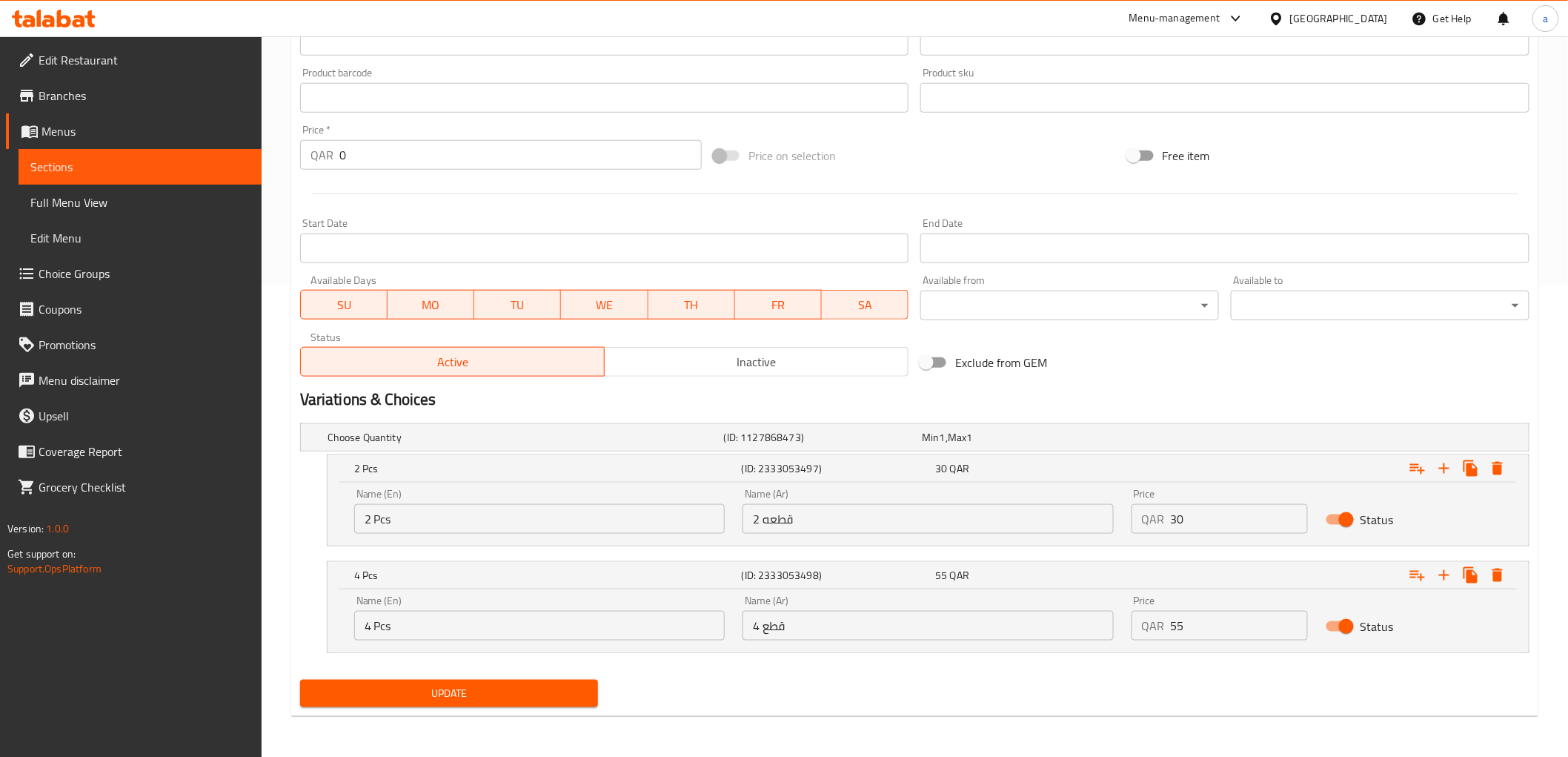
click at [525, 687] on span "Update" at bounding box center [450, 693] width 275 height 18
click at [533, 688] on span "Update" at bounding box center [450, 693] width 275 height 18
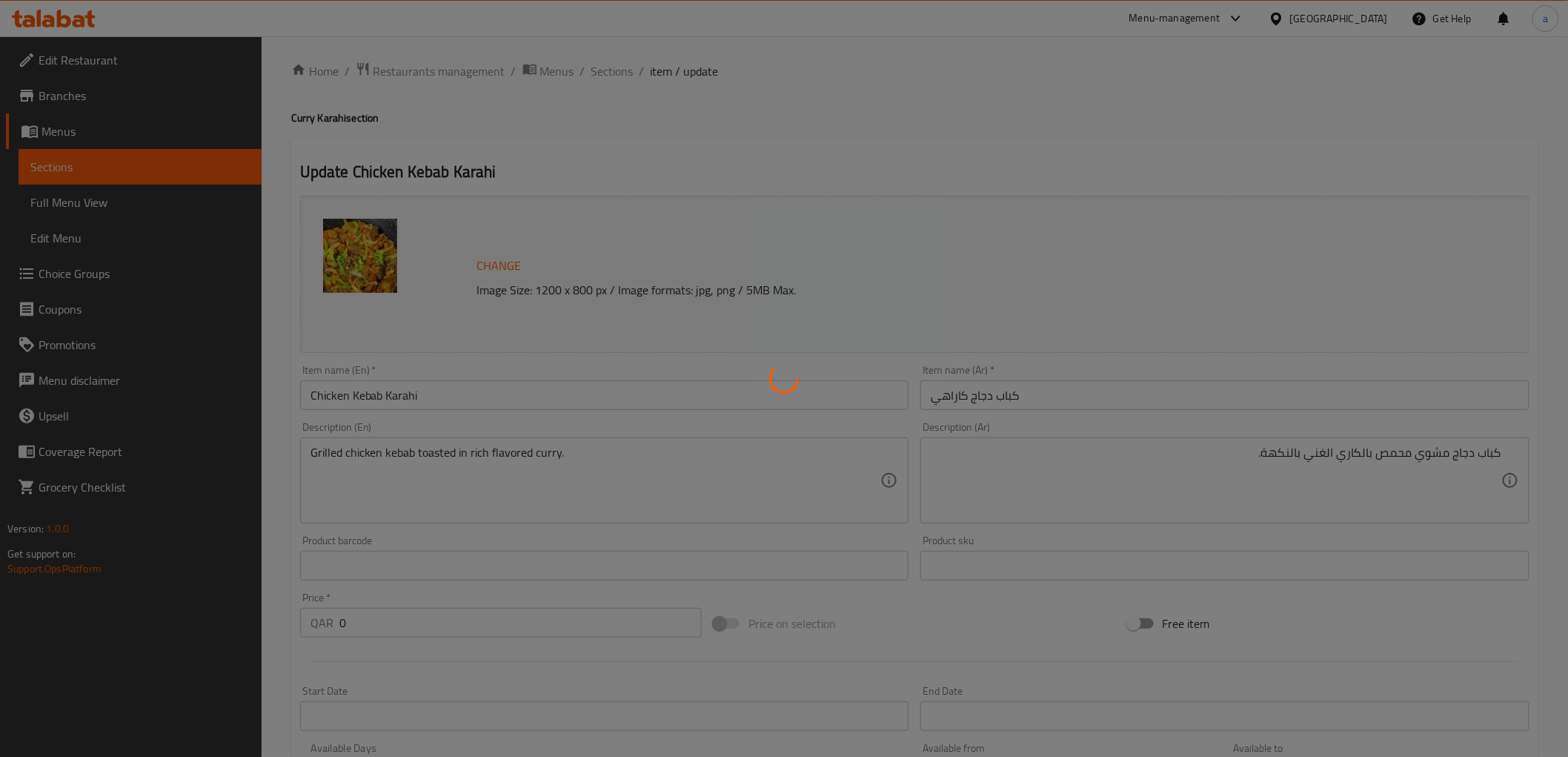
scroll to position [0, 0]
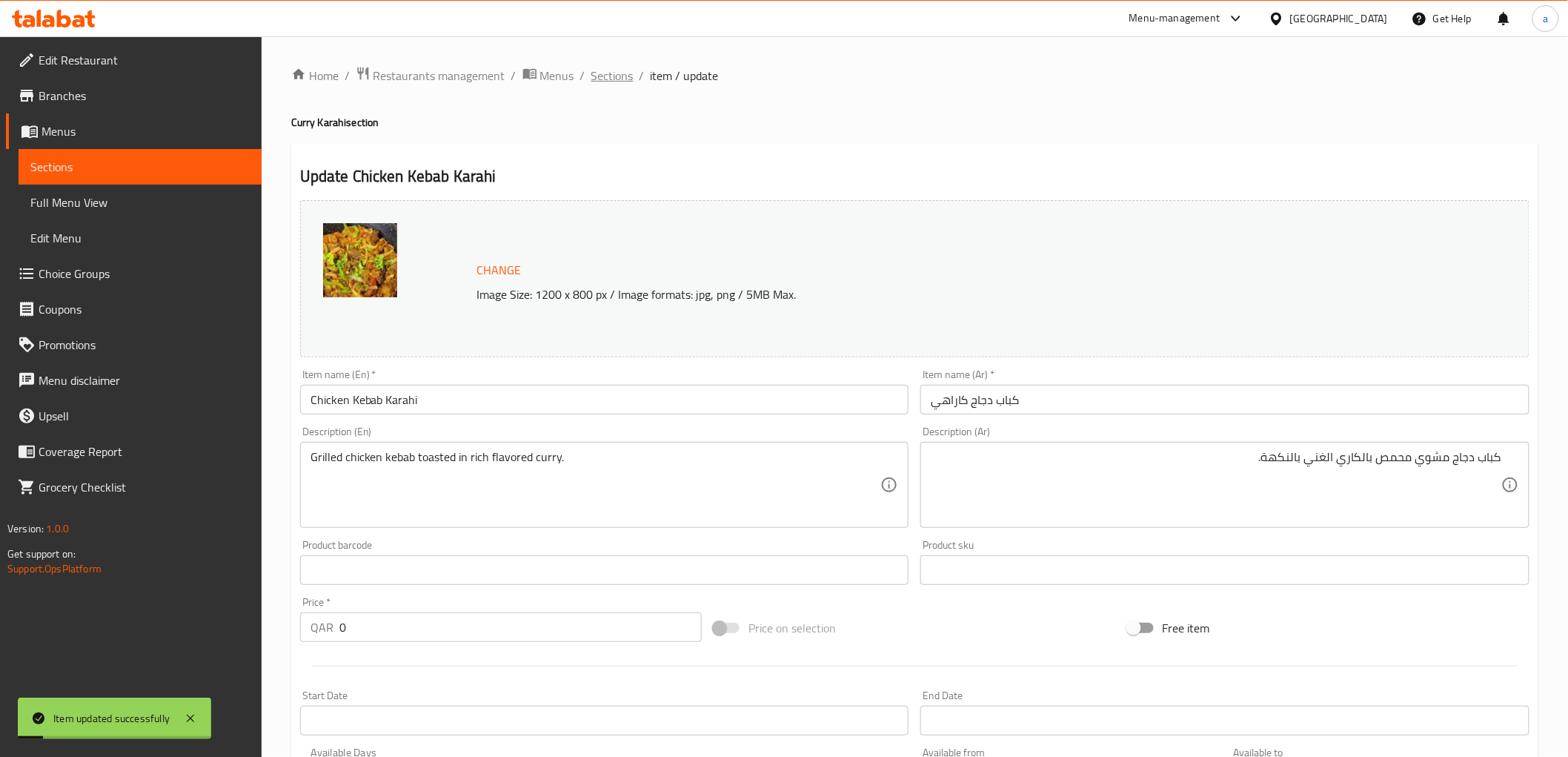
click at [598, 82] on span "Sections" at bounding box center [612, 75] width 42 height 17
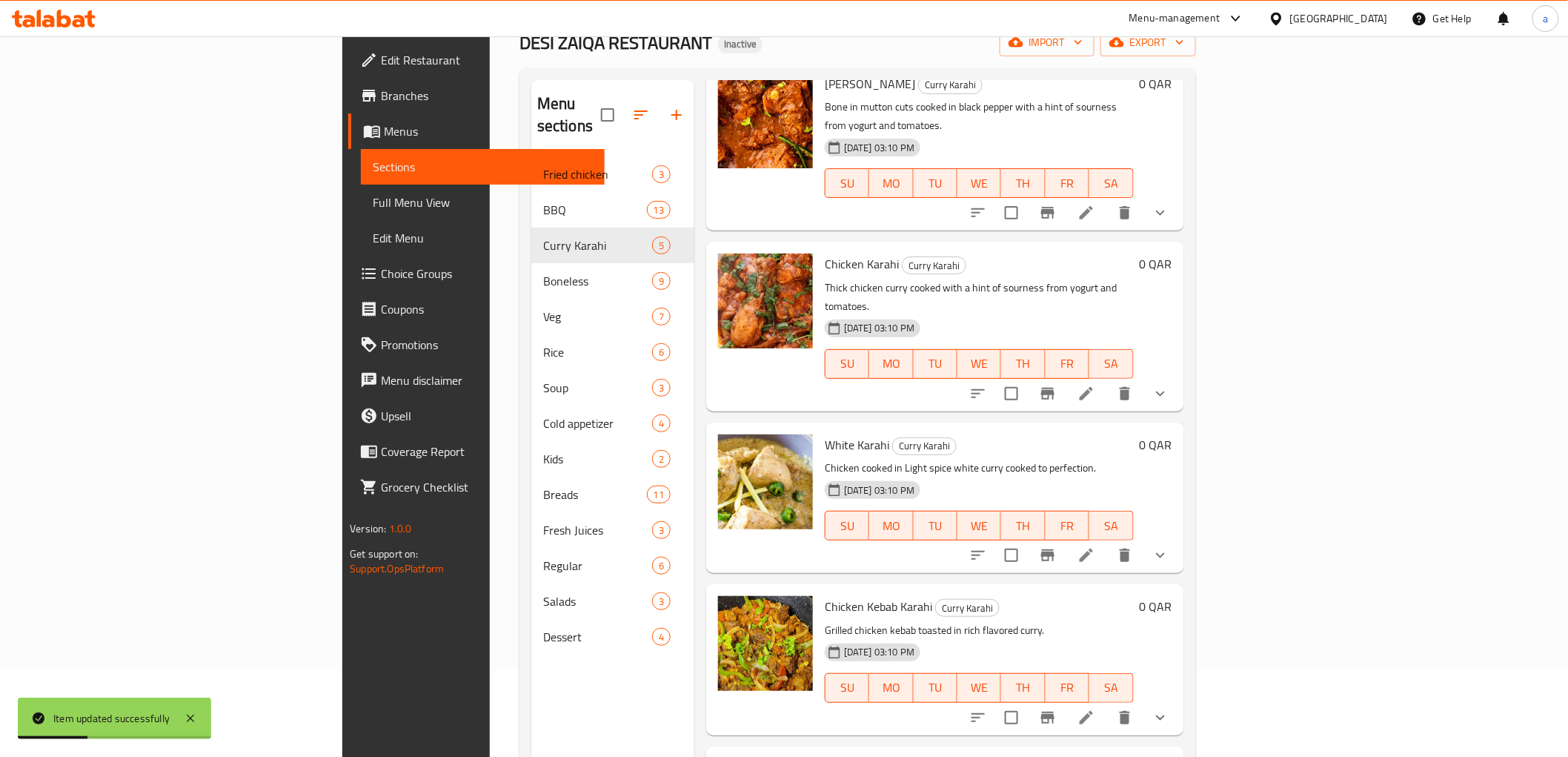
scroll to position [208, 0]
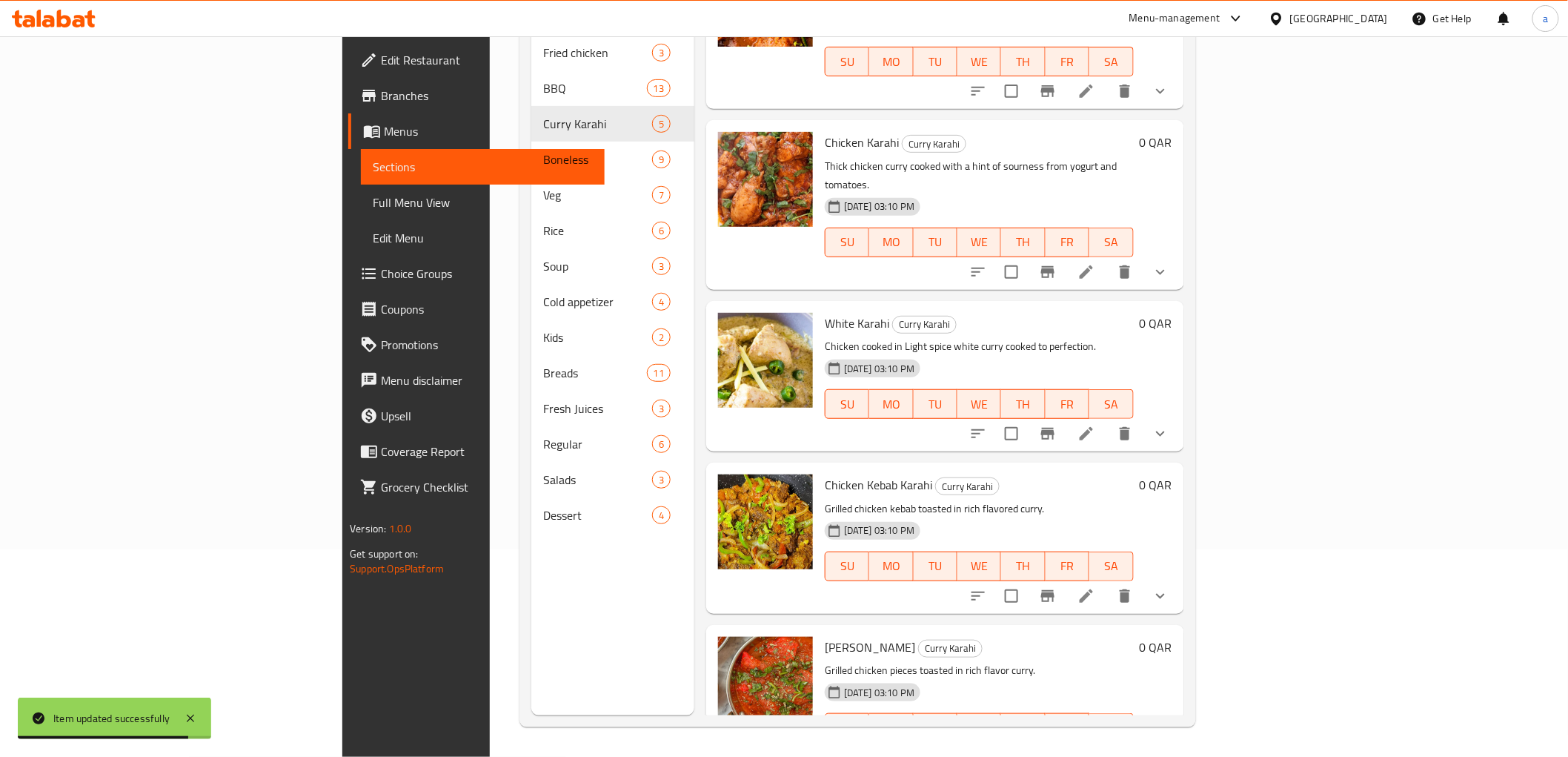
click at [1107, 745] on li at bounding box center [1086, 758] width 41 height 27
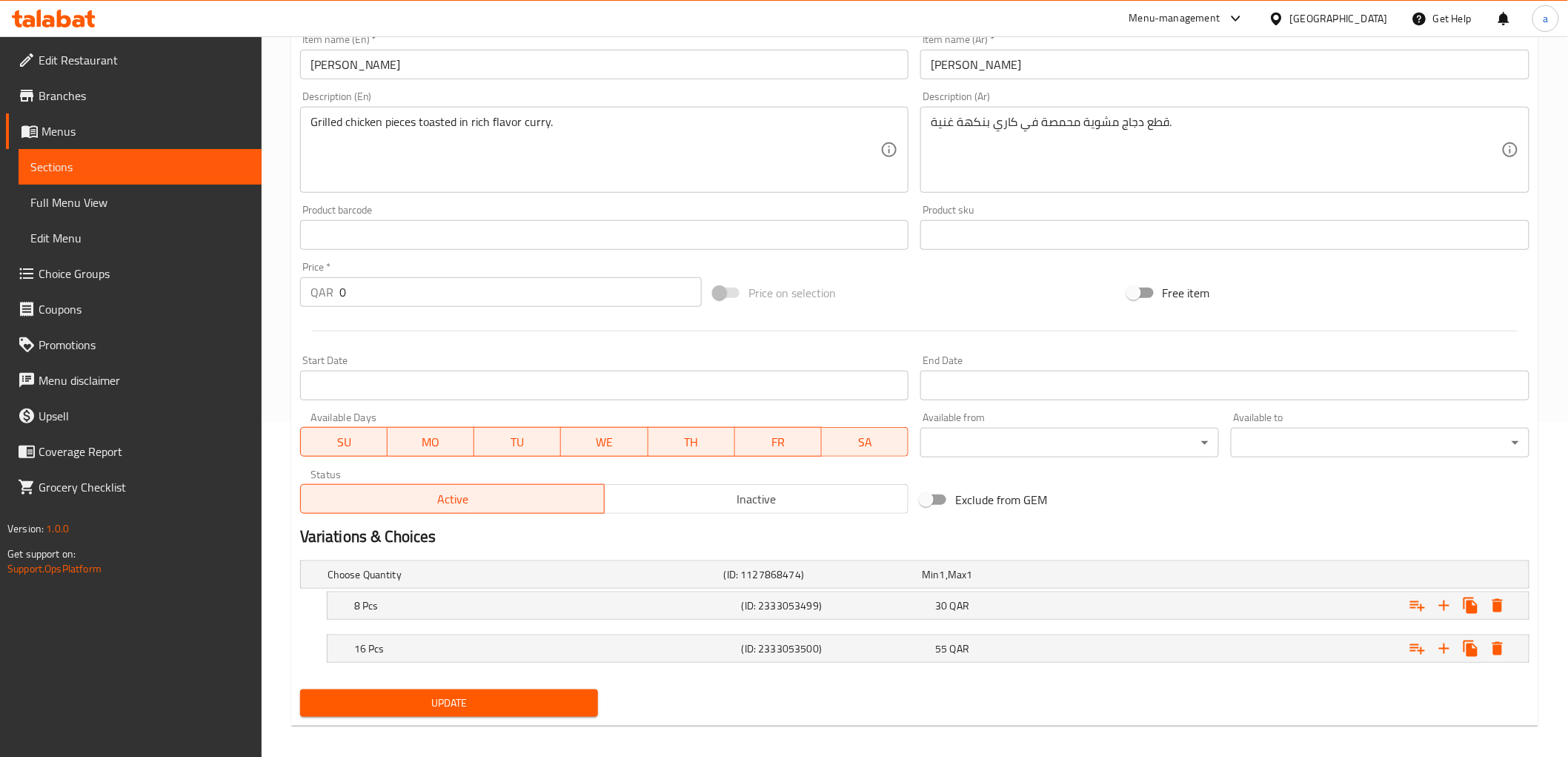
scroll to position [345, 0]
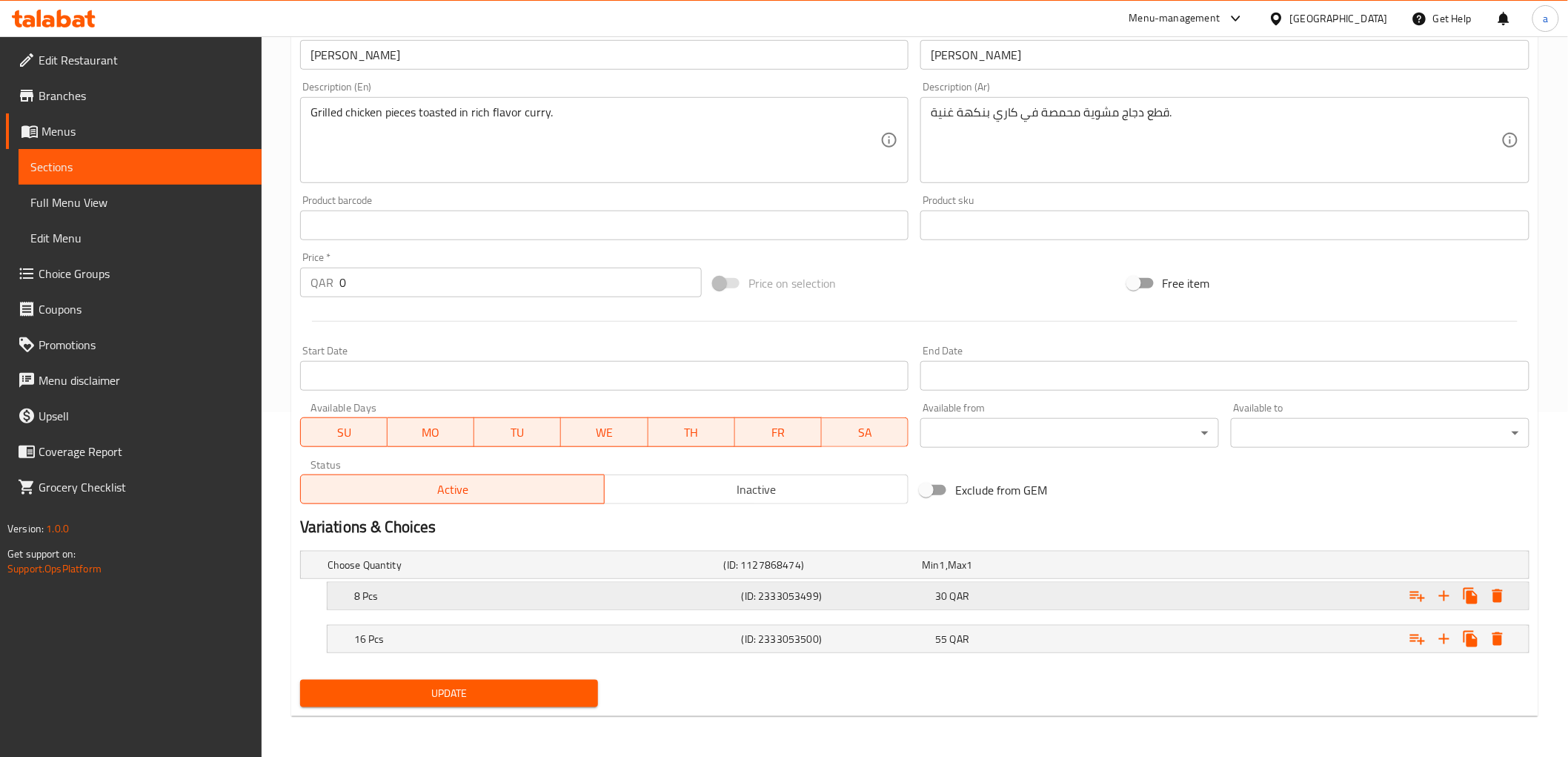
click at [1076, 591] on div "30 QAR" at bounding box center [1028, 596] width 188 height 15
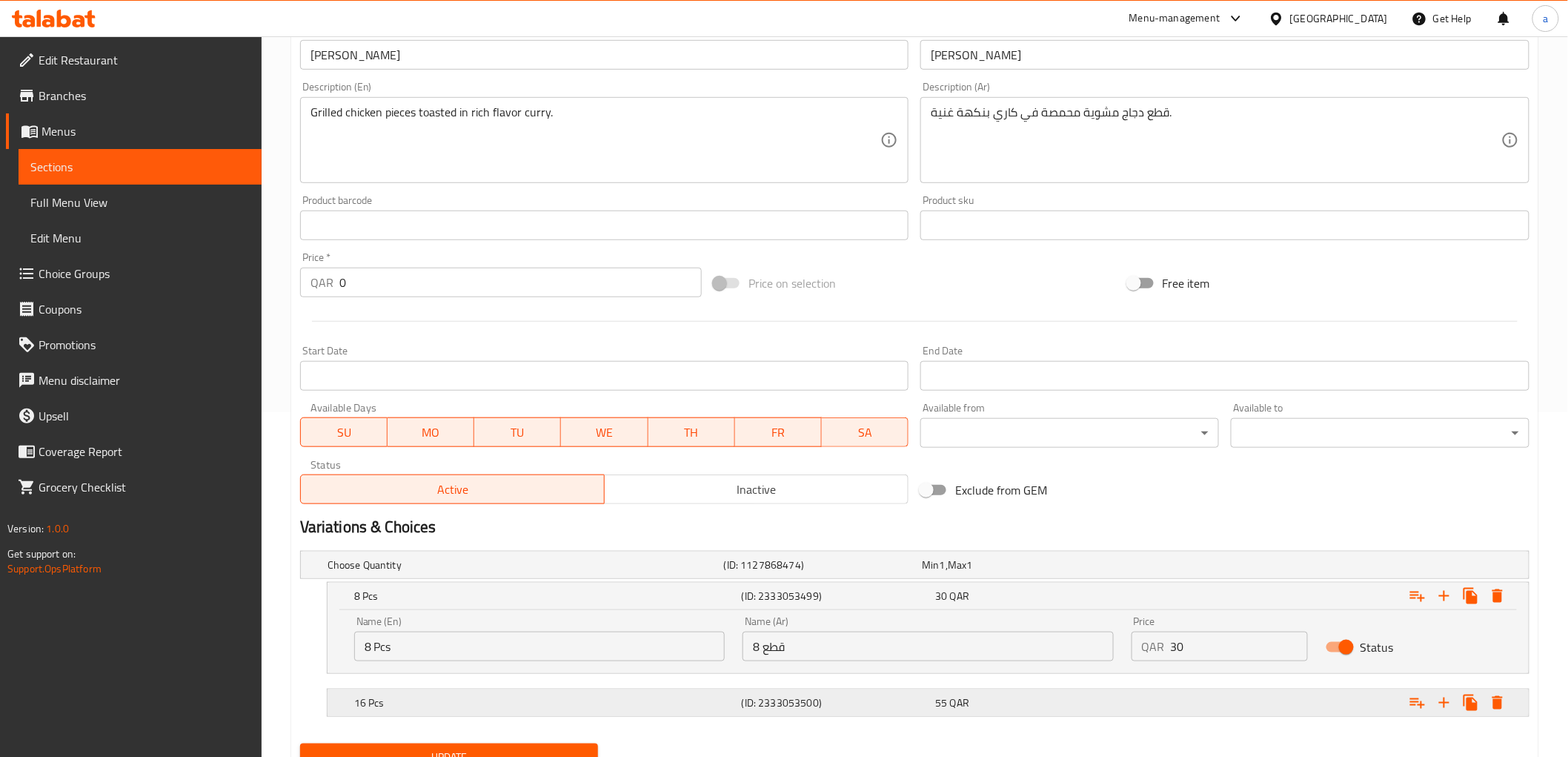
click at [942, 689] on div "16 Pcs (ID: 2333053500) 55 QAR" at bounding box center [932, 702] width 1162 height 32
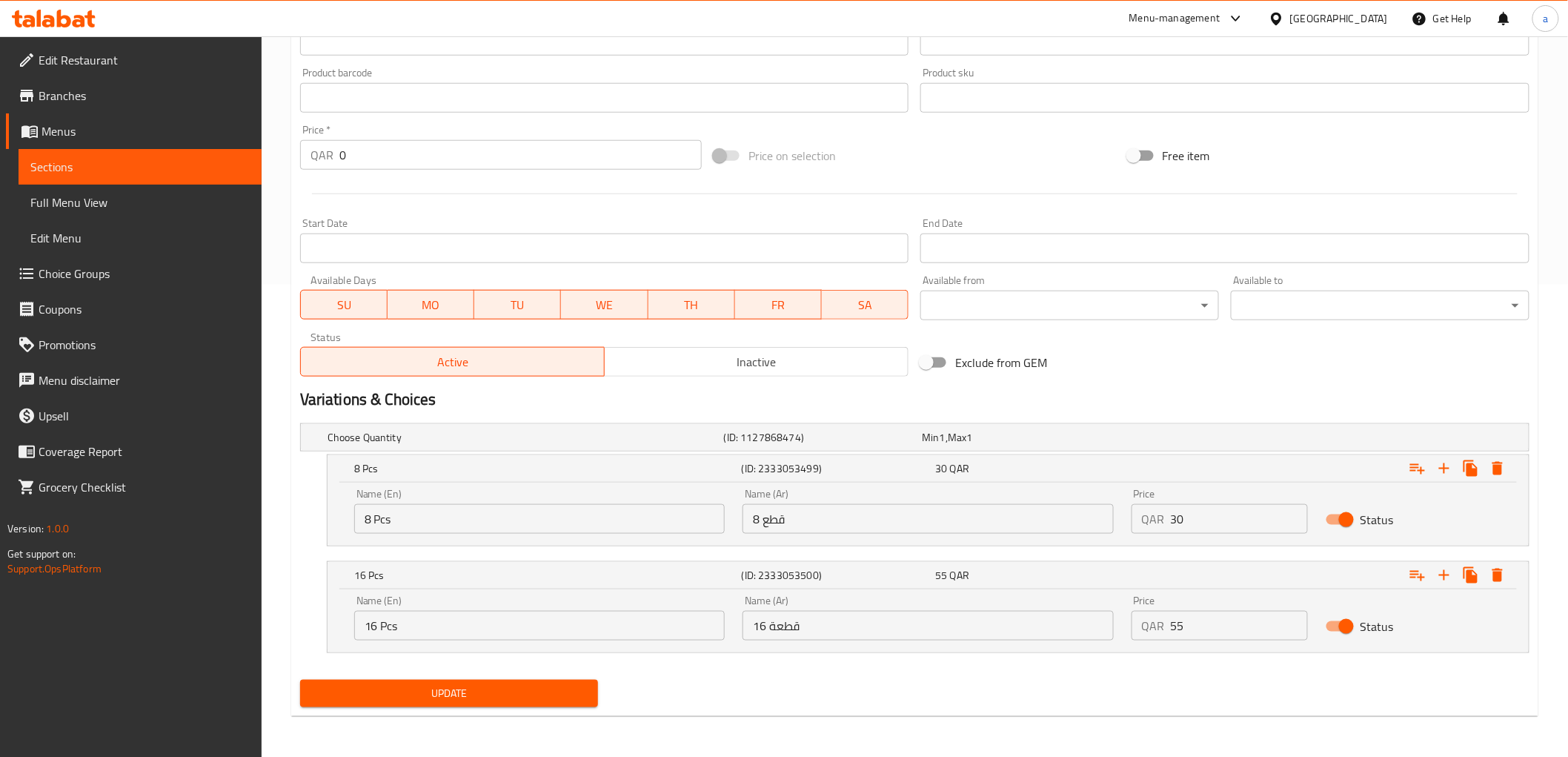
scroll to position [225, 0]
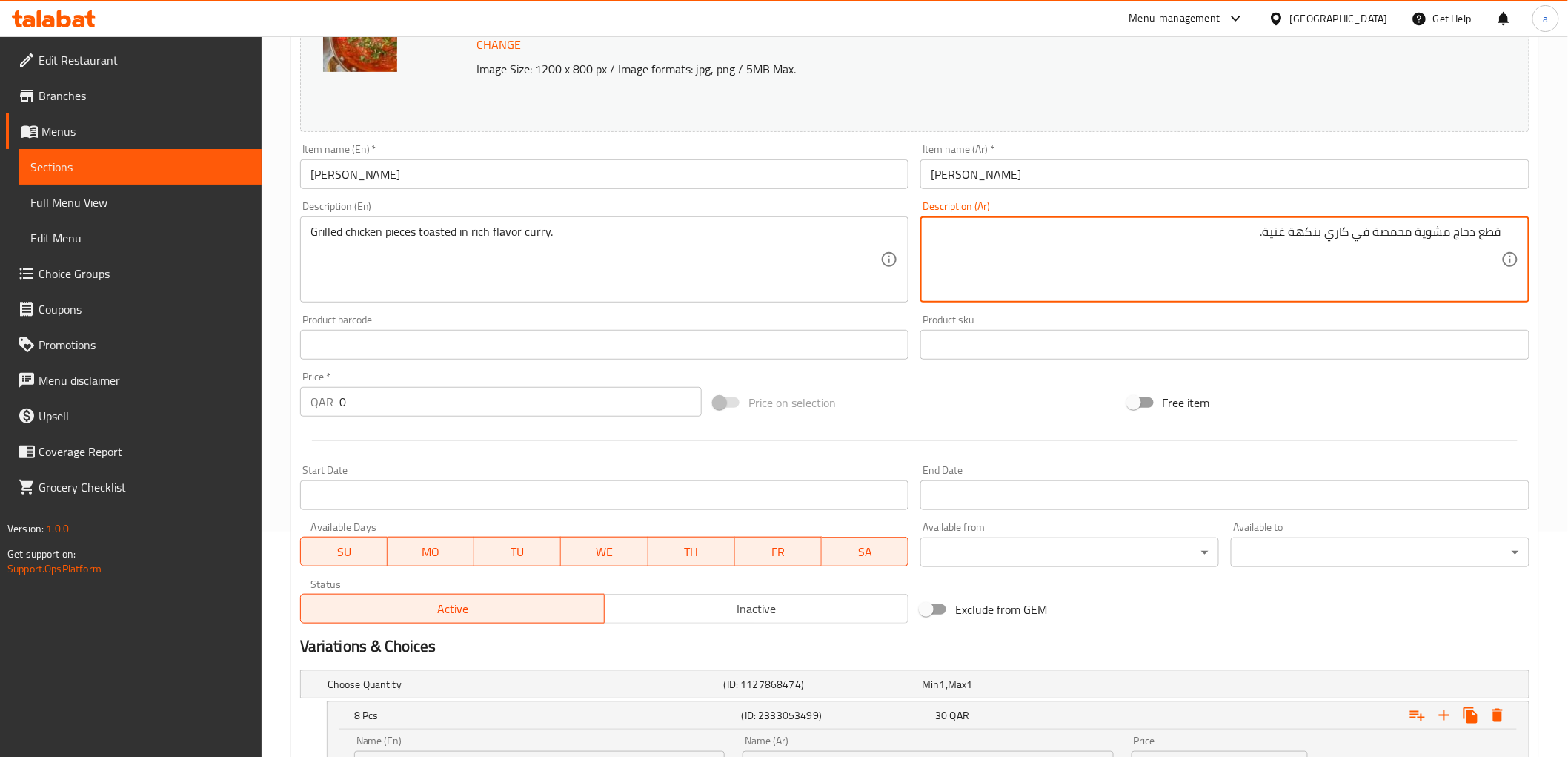
click at [1228, 246] on textarea "قطع دجاج مشوية محمصة في كاري بنكهة غنية." at bounding box center [1215, 259] width 570 height 70
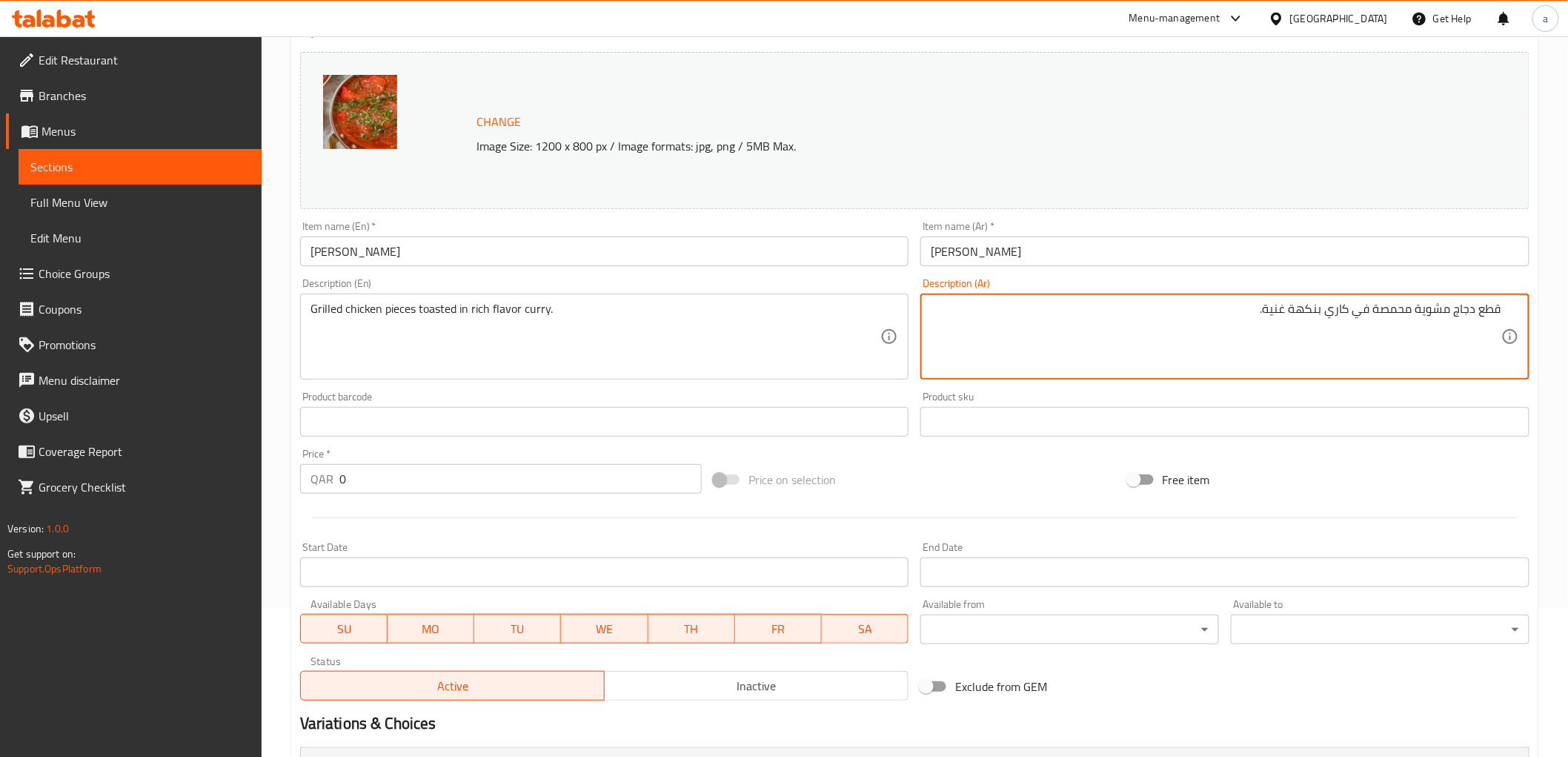
scroll to position [143, 0]
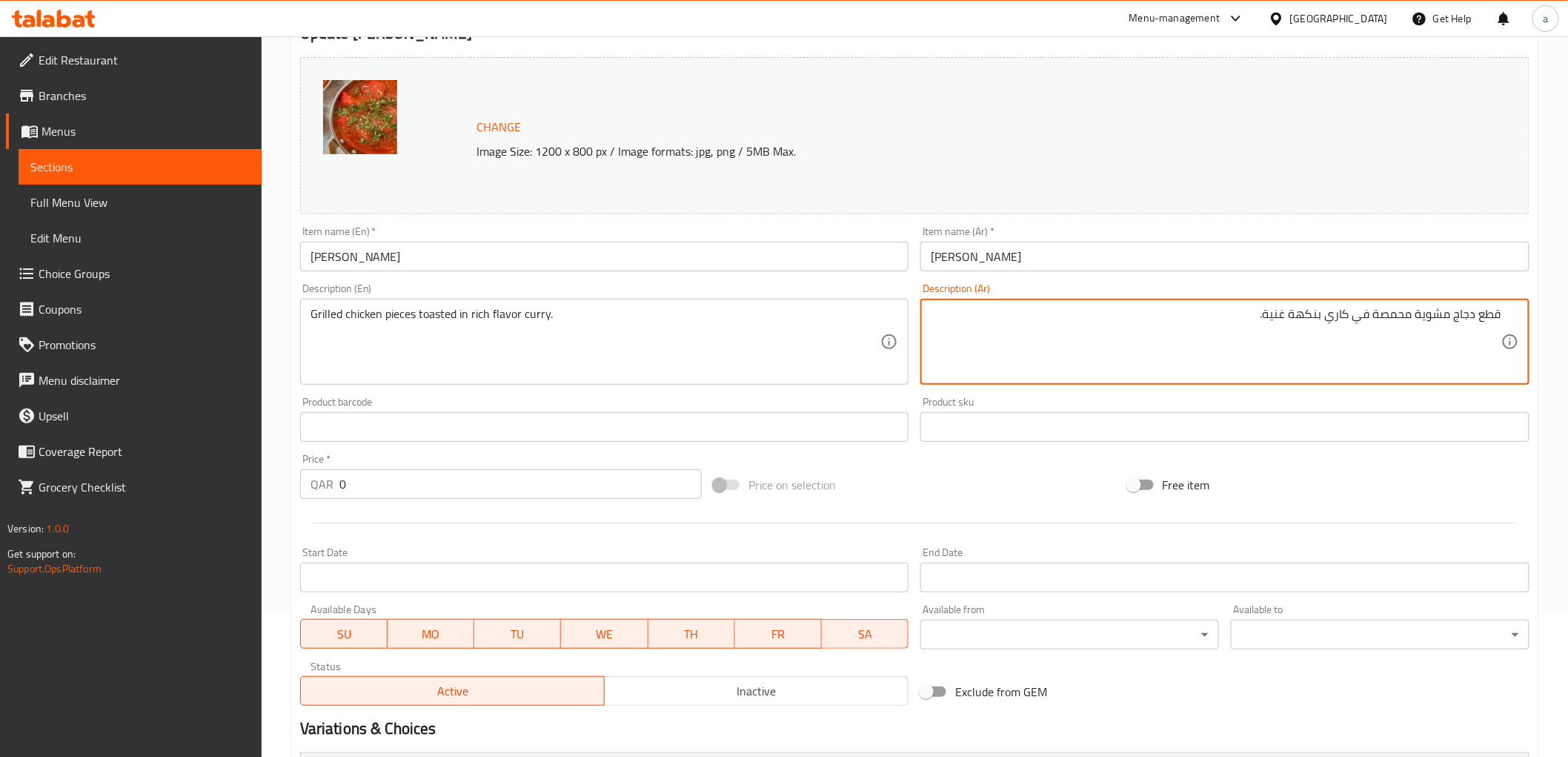
drag, startPoint x: 1266, startPoint y: 316, endPoint x: 1321, endPoint y: 328, distance: 56.3
click at [1321, 328] on textarea "قطع دجاج مشوية محمصة في كاري بنكهة غنية." at bounding box center [1215, 342] width 570 height 70
click at [1282, 350] on textarea "قطع دجاج مشوية محمصة في كاري بنكهة غنية." at bounding box center [1215, 342] width 570 height 70
drag, startPoint x: 1264, startPoint y: 316, endPoint x: 1323, endPoint y: 319, distance: 59.1
click at [1323, 319] on textarea "قطع دجاج مشوية محمصة في كاري بنكهة غنية." at bounding box center [1215, 342] width 570 height 70
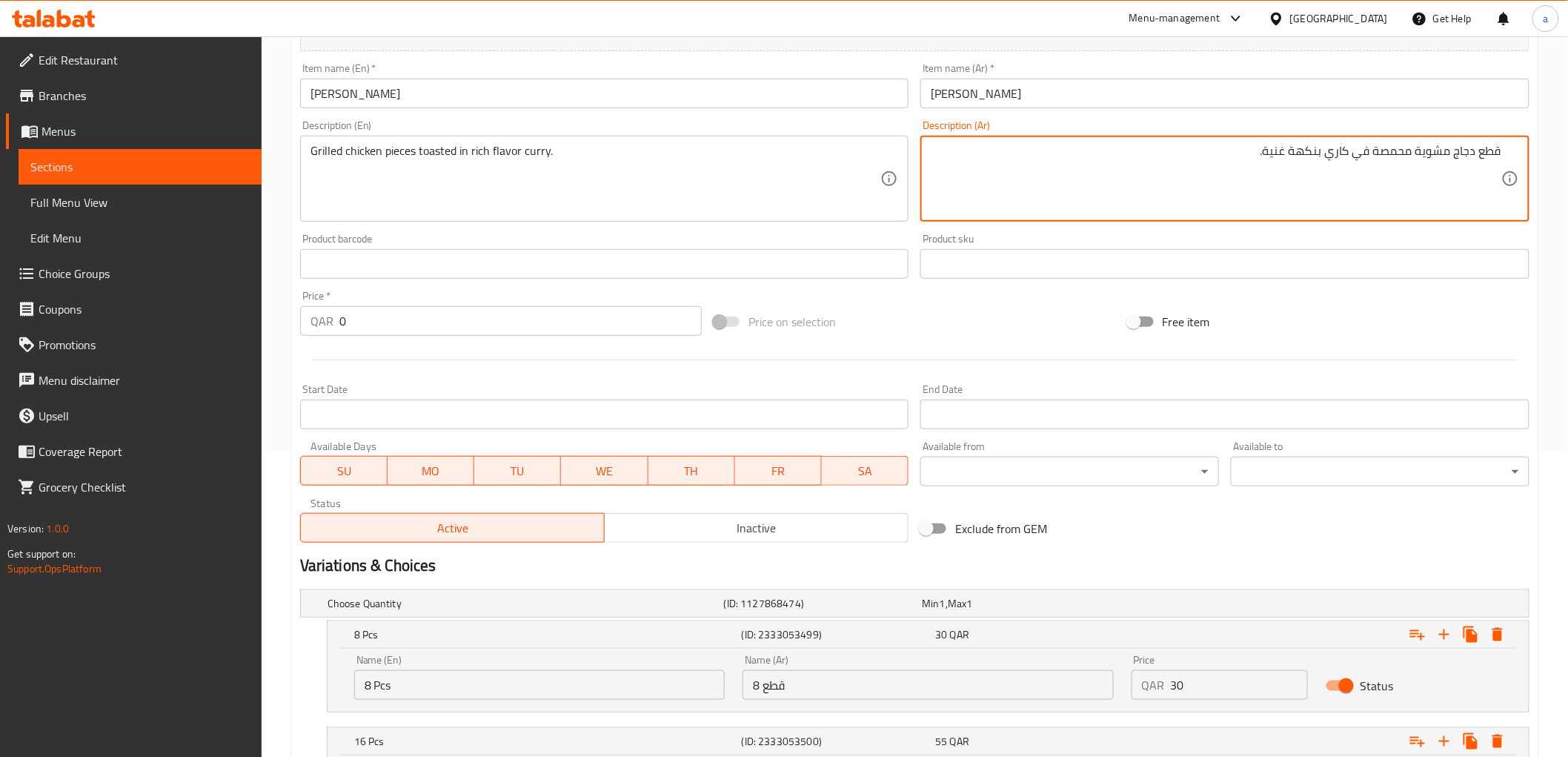
scroll to position [472, 0]
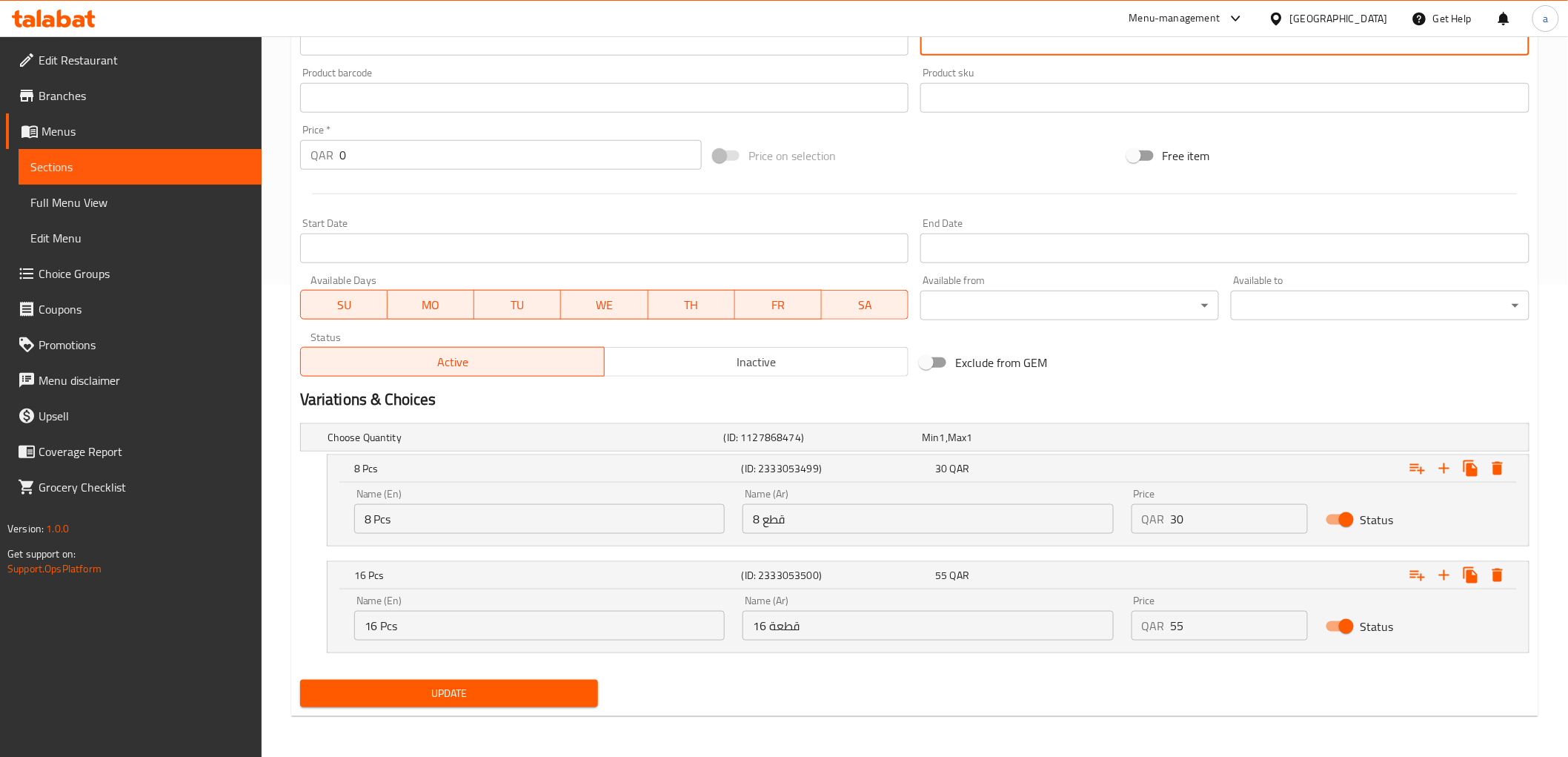
click at [536, 701] on span "Update" at bounding box center [450, 693] width 275 height 18
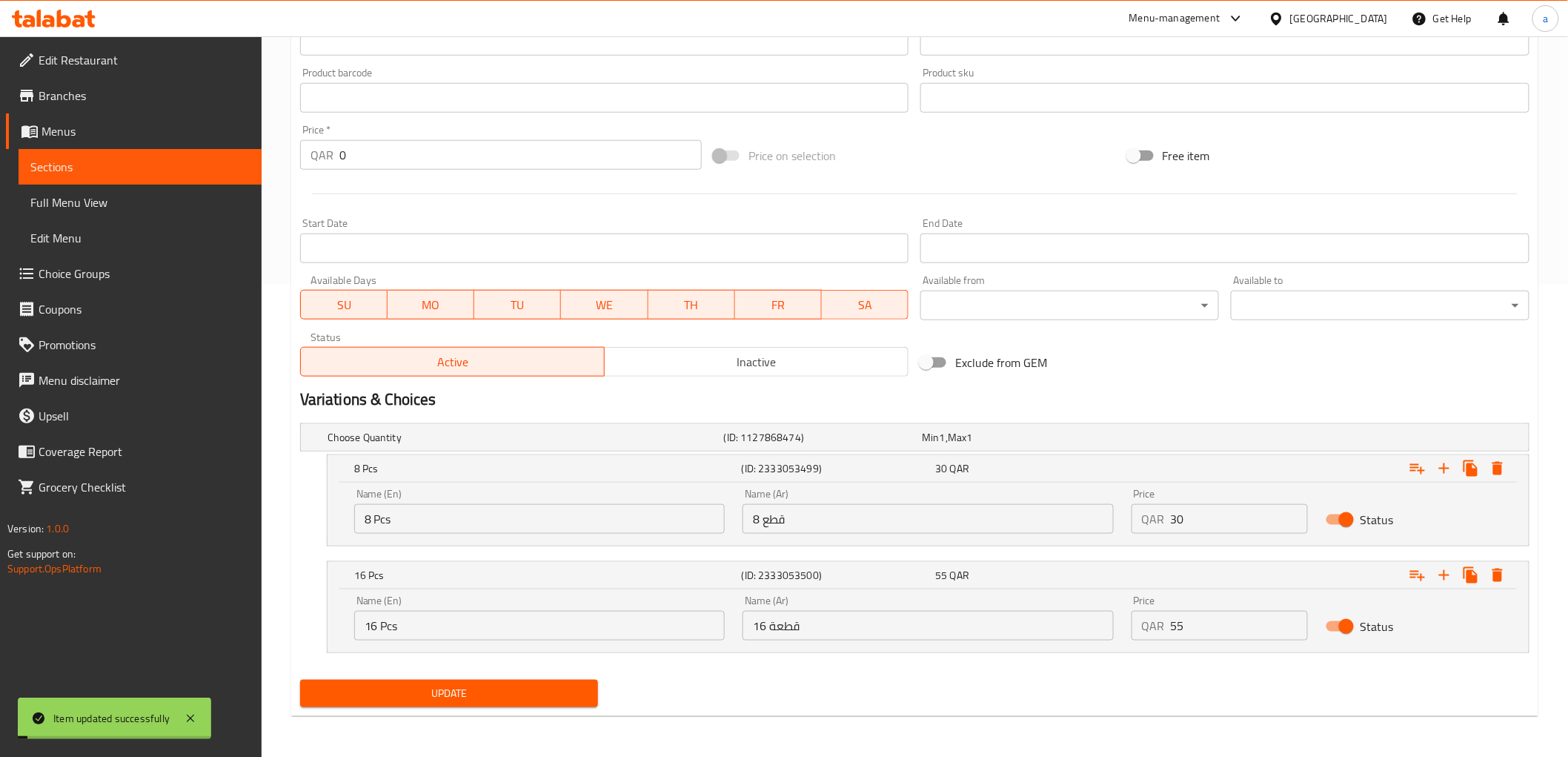
scroll to position [0, 0]
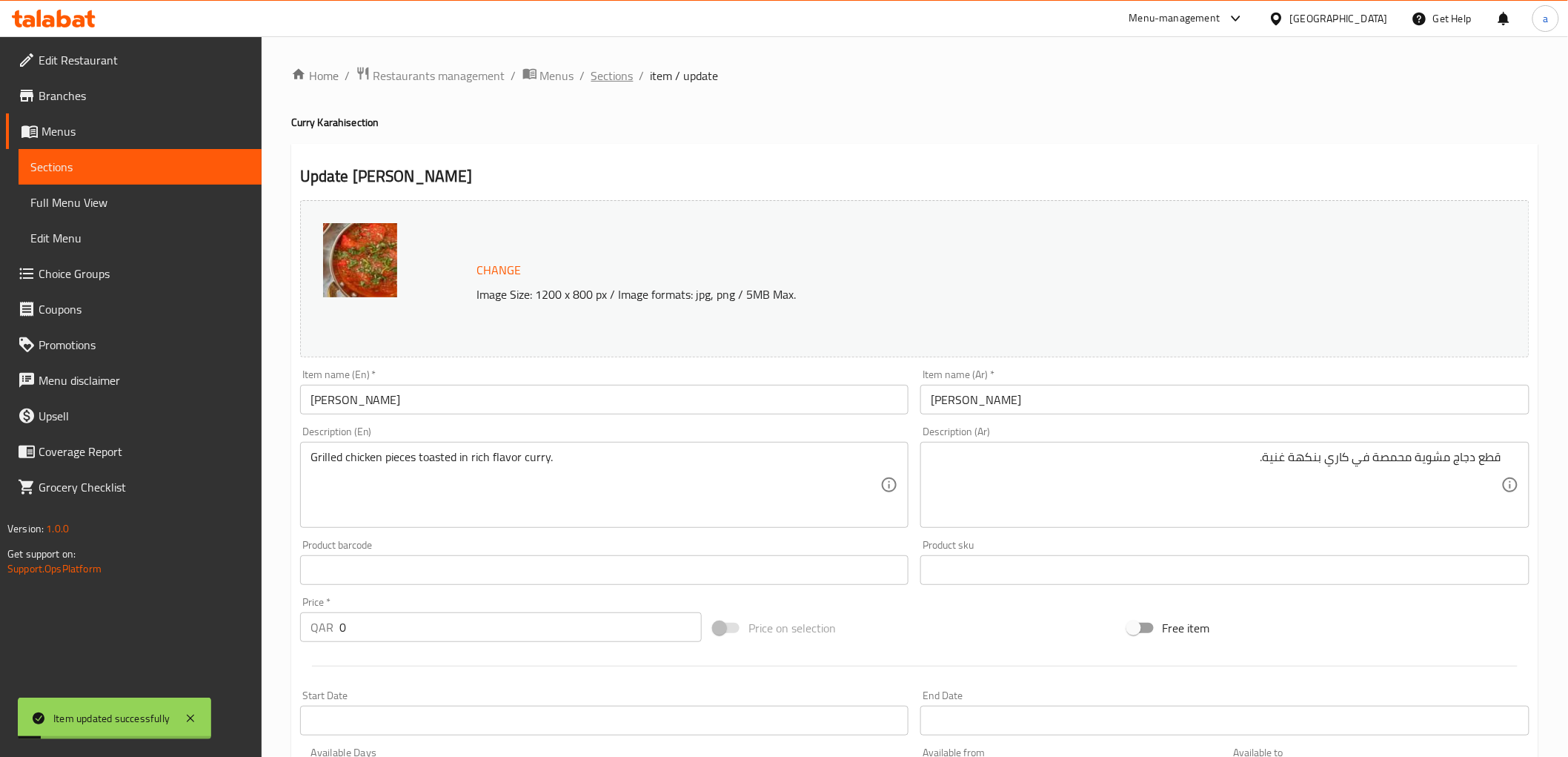
click at [600, 78] on span "Sections" at bounding box center [612, 75] width 42 height 17
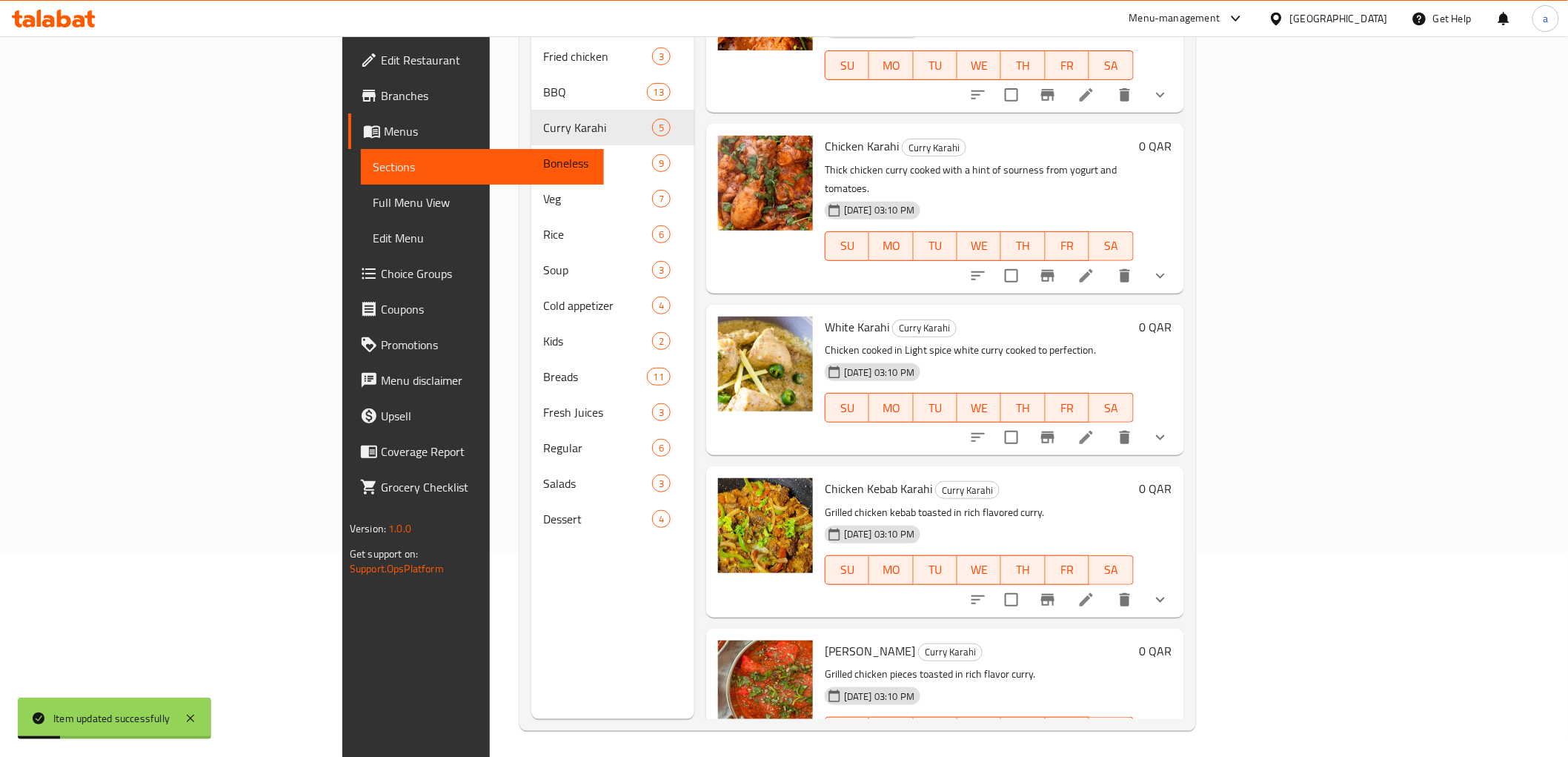
scroll to position [208, 0]
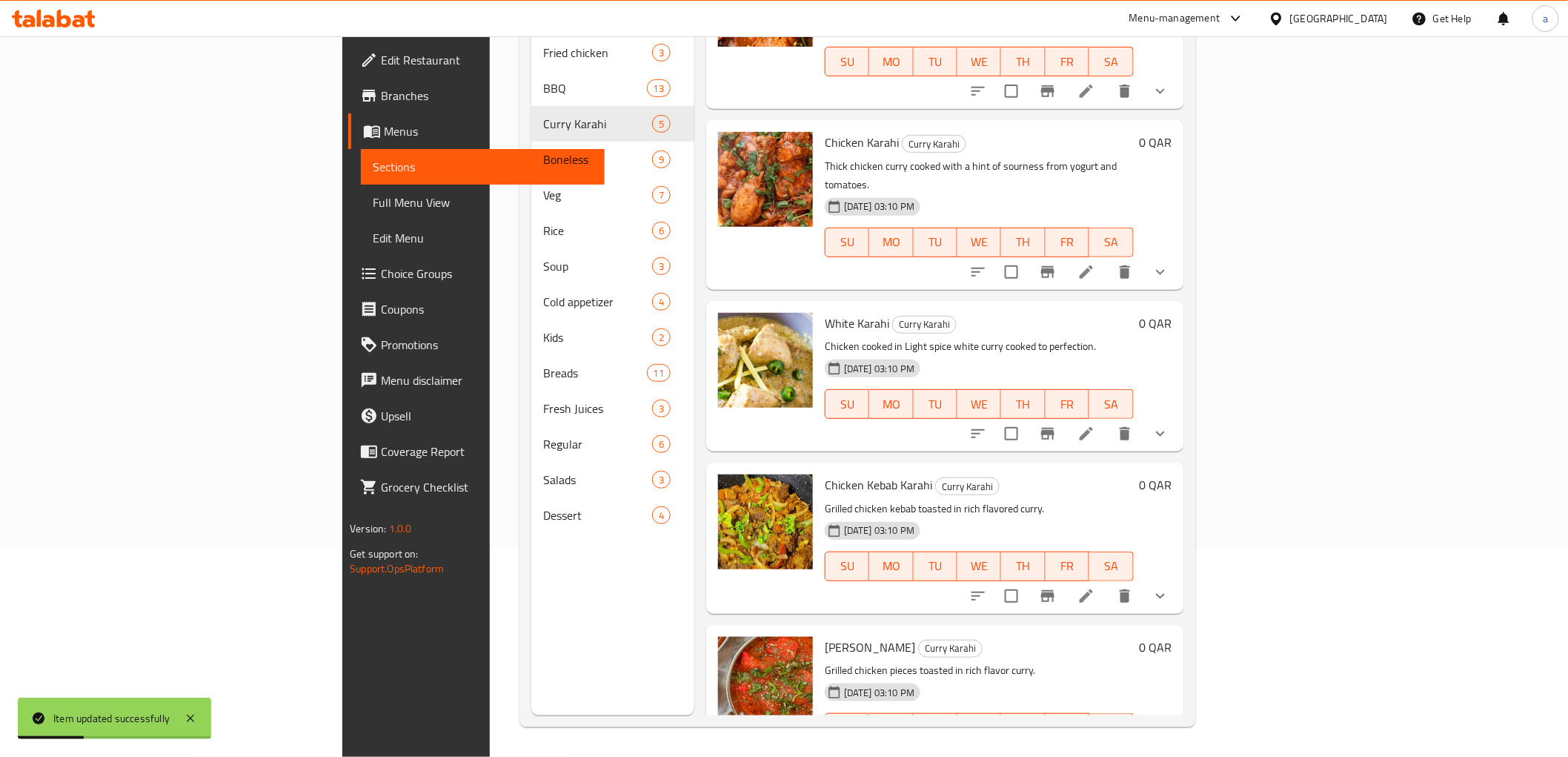
click at [1093, 590] on icon at bounding box center [1086, 596] width 13 height 13
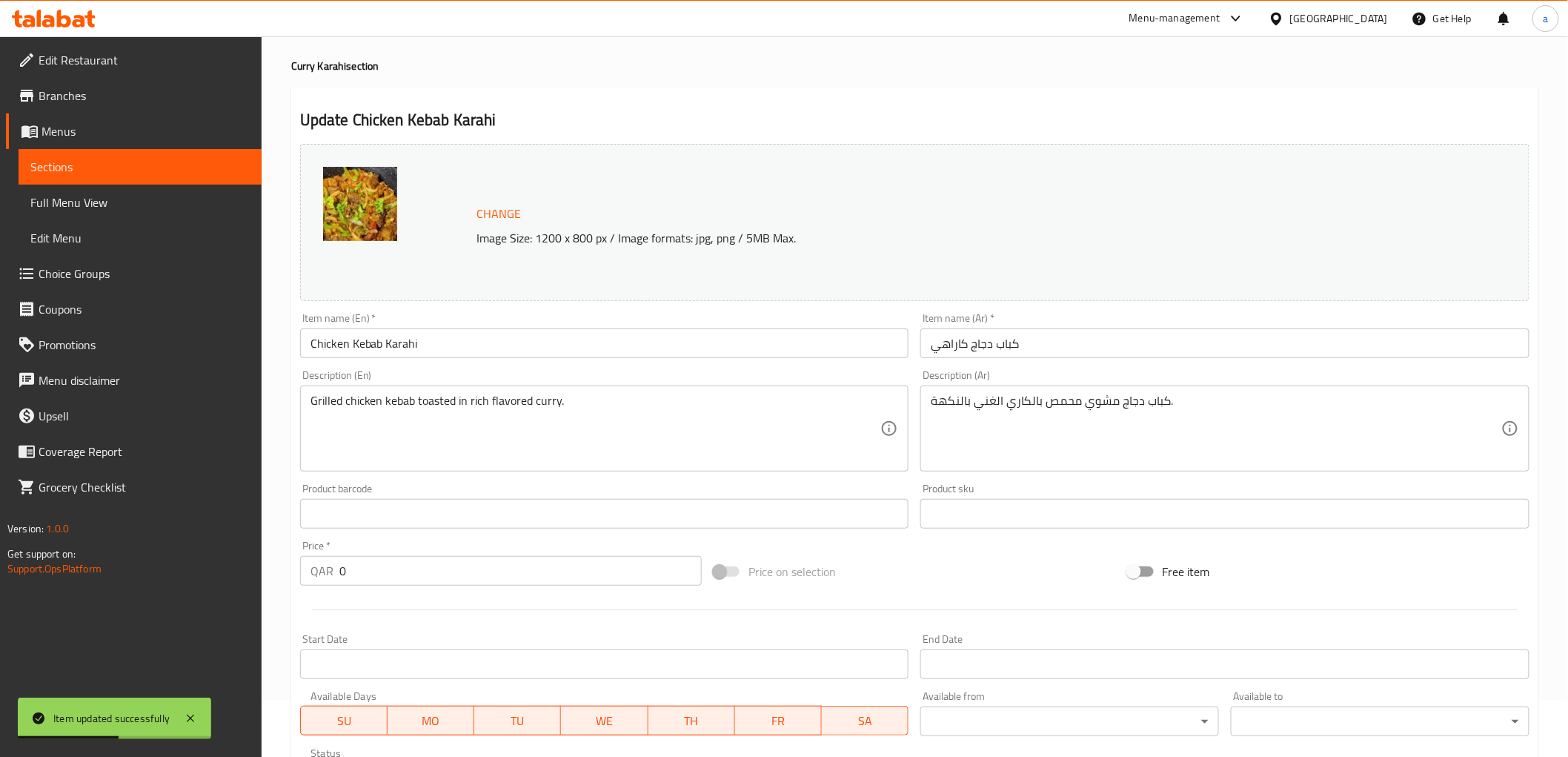
scroll to position [329, 0]
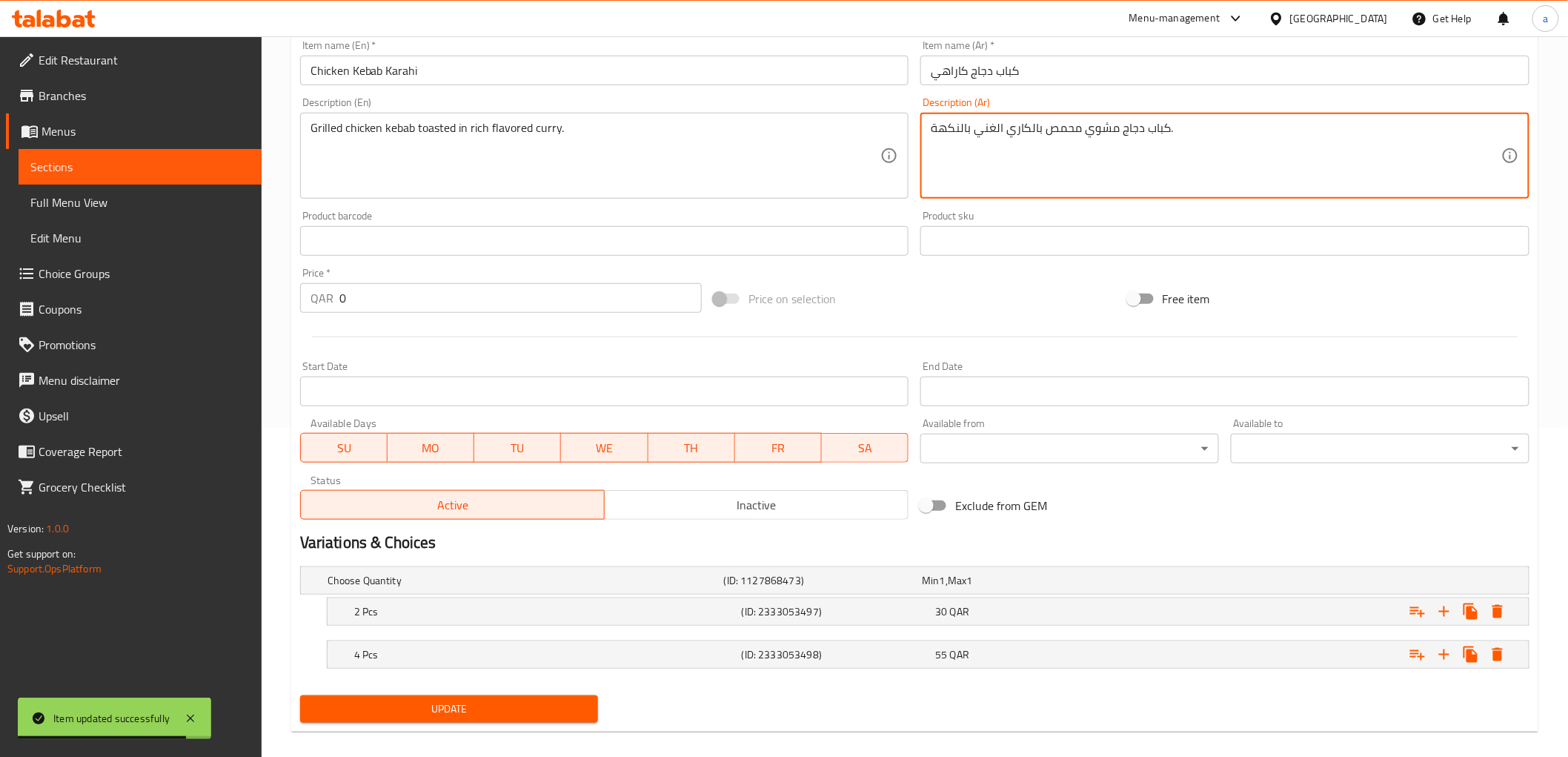
drag, startPoint x: 1115, startPoint y: 152, endPoint x: 944, endPoint y: 130, distance: 172.4
click at [944, 130] on textarea "كباب دجاج مشوي محمص بالكاري الغني بالنكهة." at bounding box center [1215, 156] width 570 height 70
drag, startPoint x: 931, startPoint y: 130, endPoint x: 1003, endPoint y: 146, distance: 73.8
paste textarea "نكهة غنية."
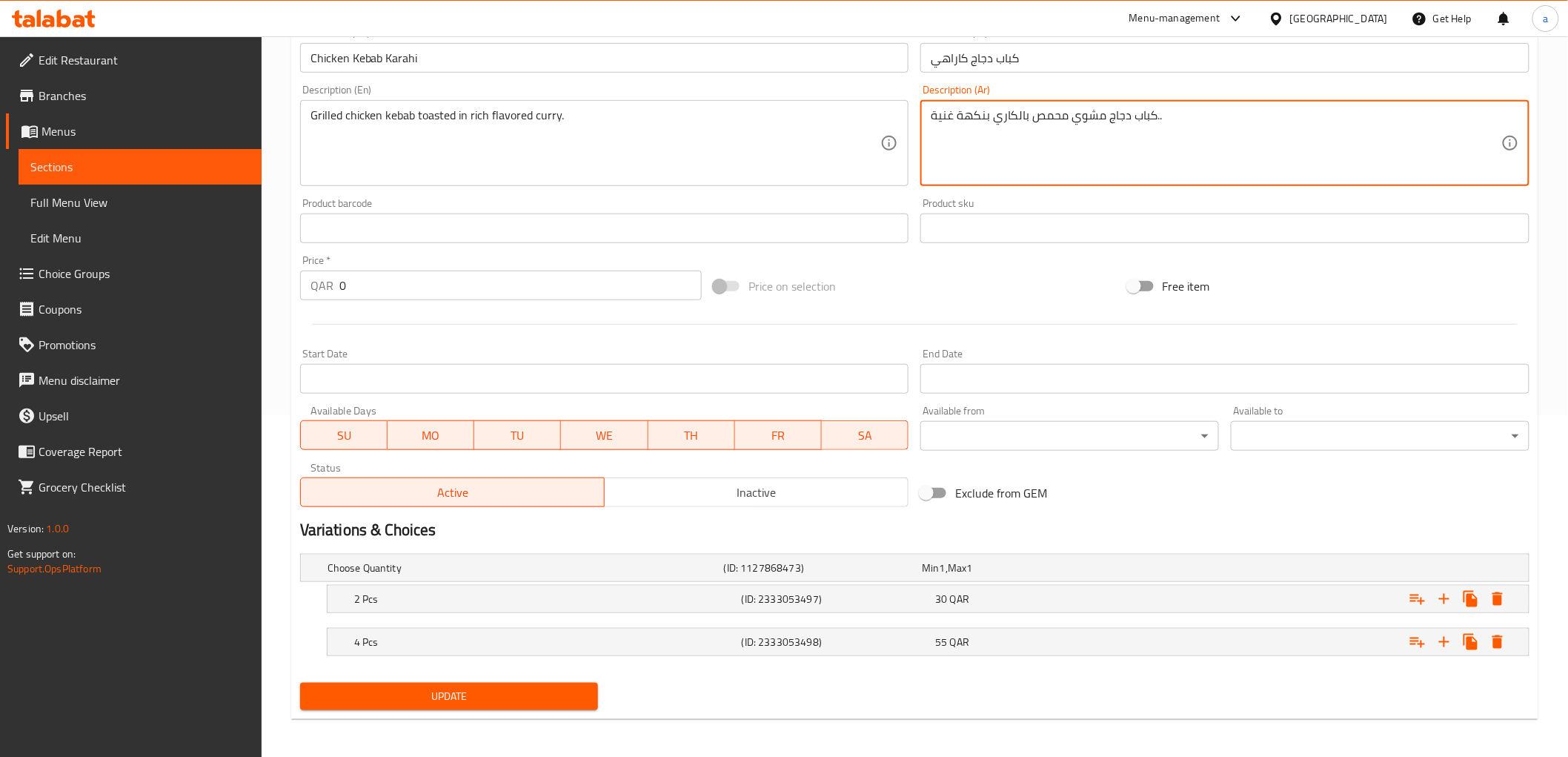
scroll to position [345, 0]
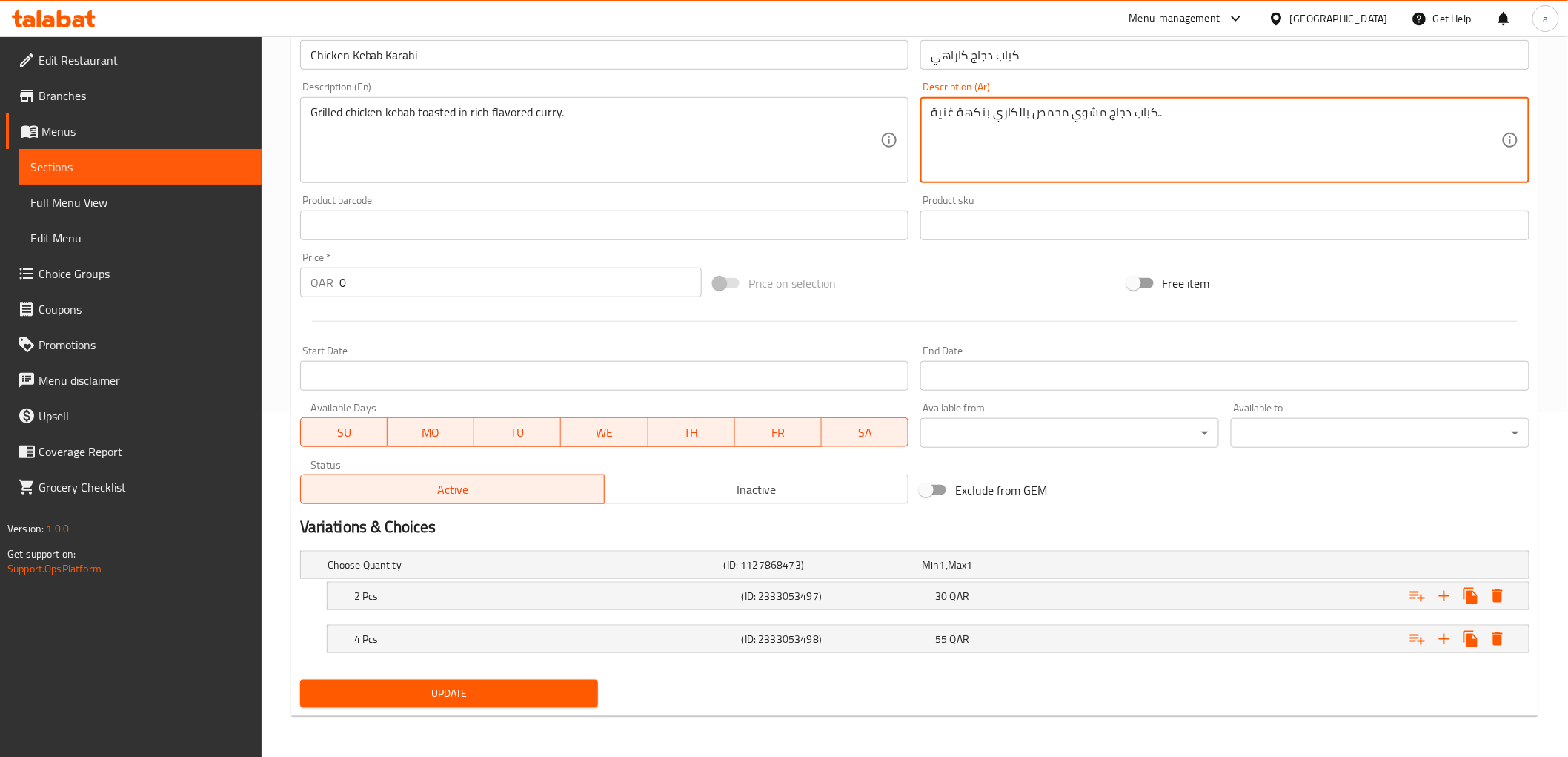
type textarea "كباب دجاج مشوي محمص بالكاري بنكهة غنية.."
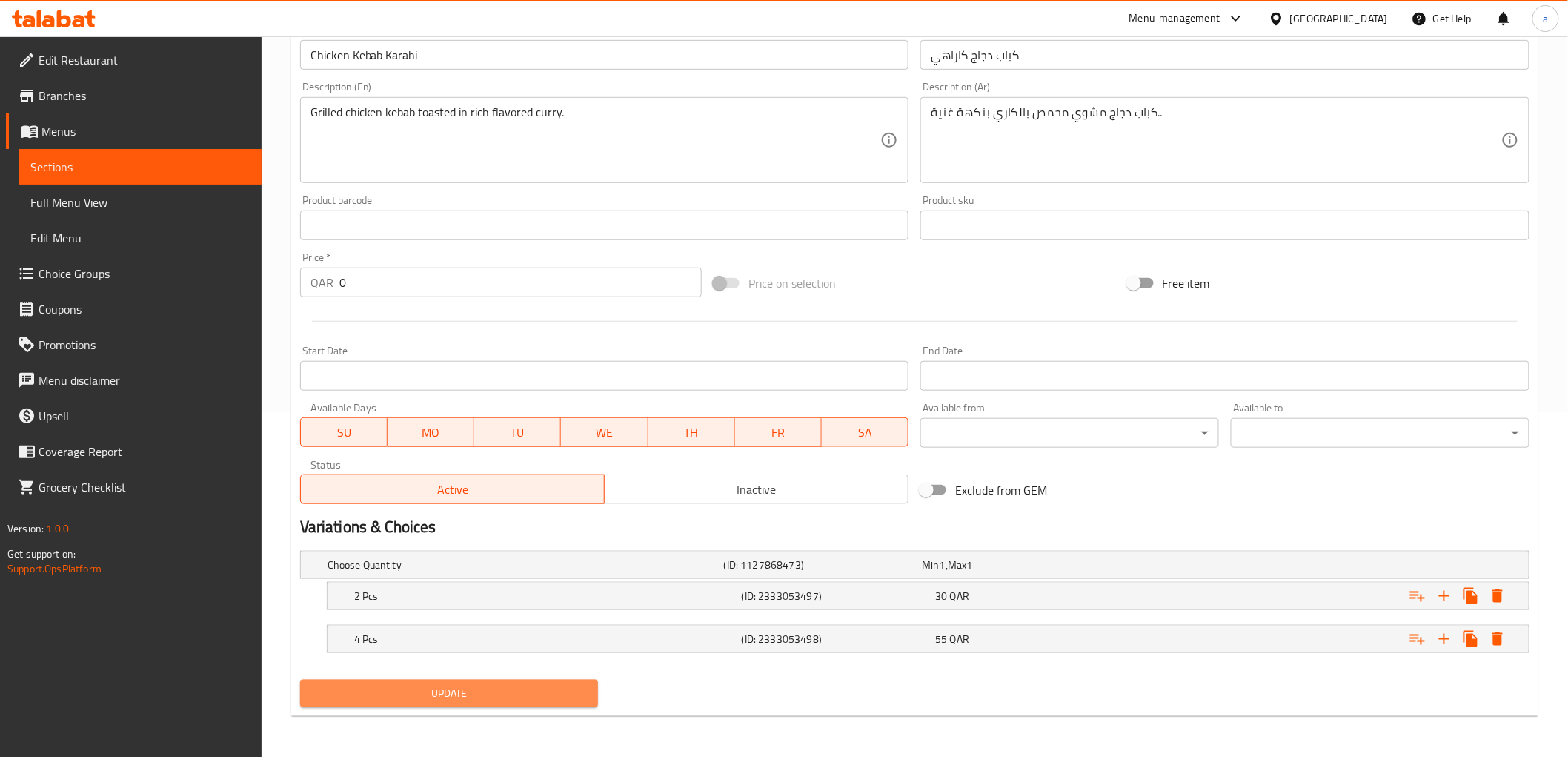
click at [565, 695] on span "Update" at bounding box center [450, 693] width 275 height 18
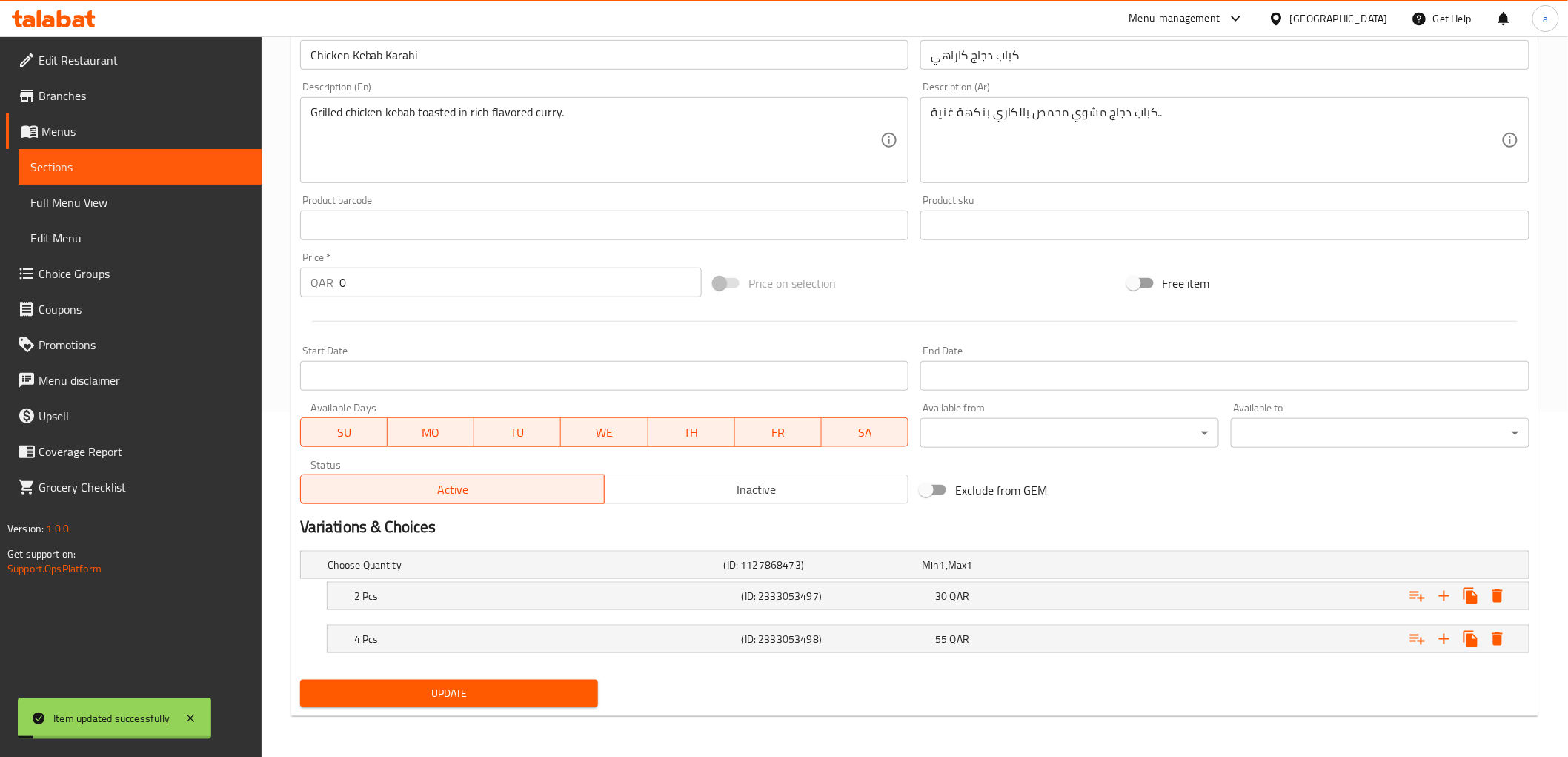
scroll to position [0, 0]
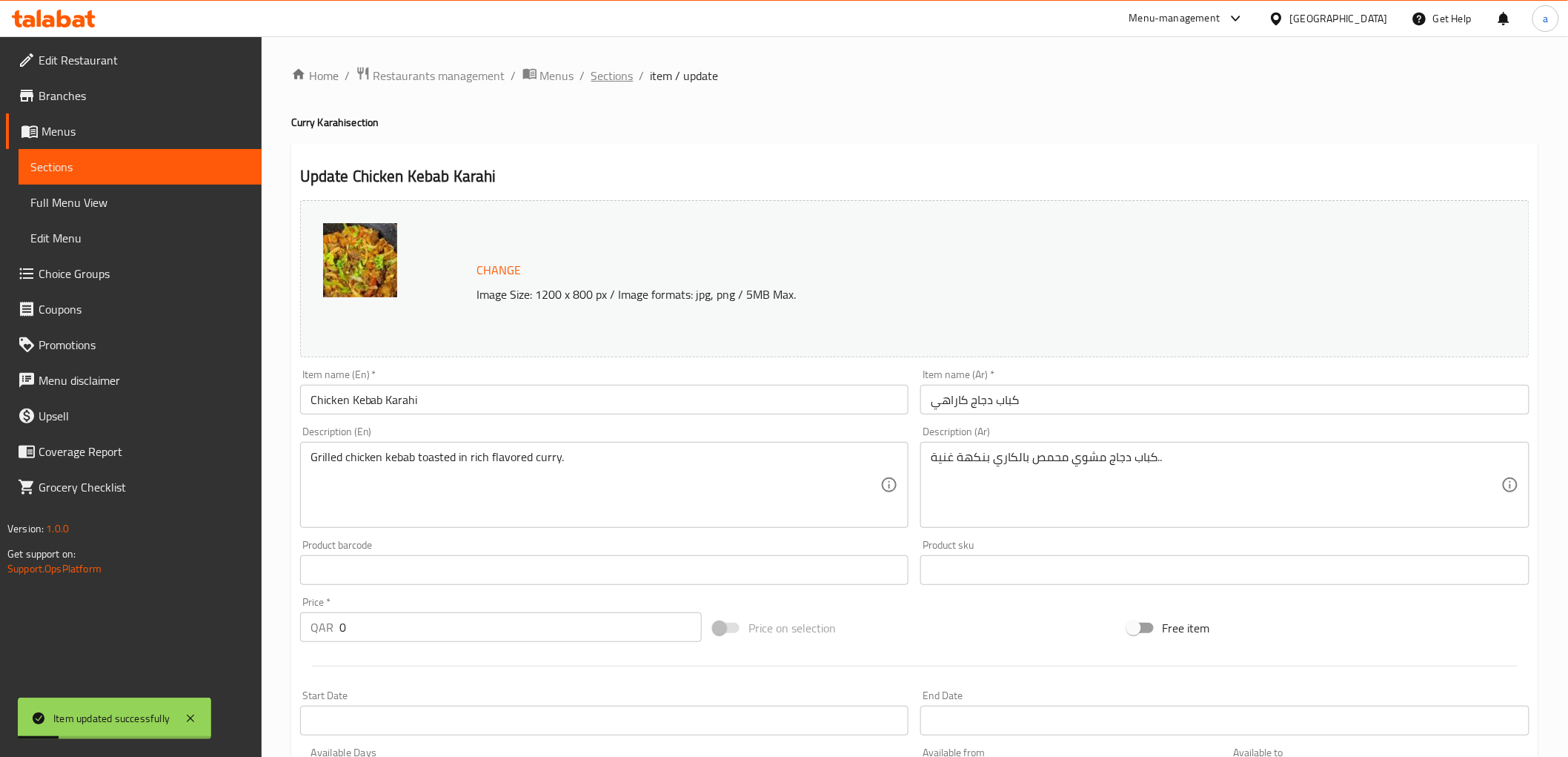
click at [618, 74] on span "Sections" at bounding box center [612, 75] width 42 height 17
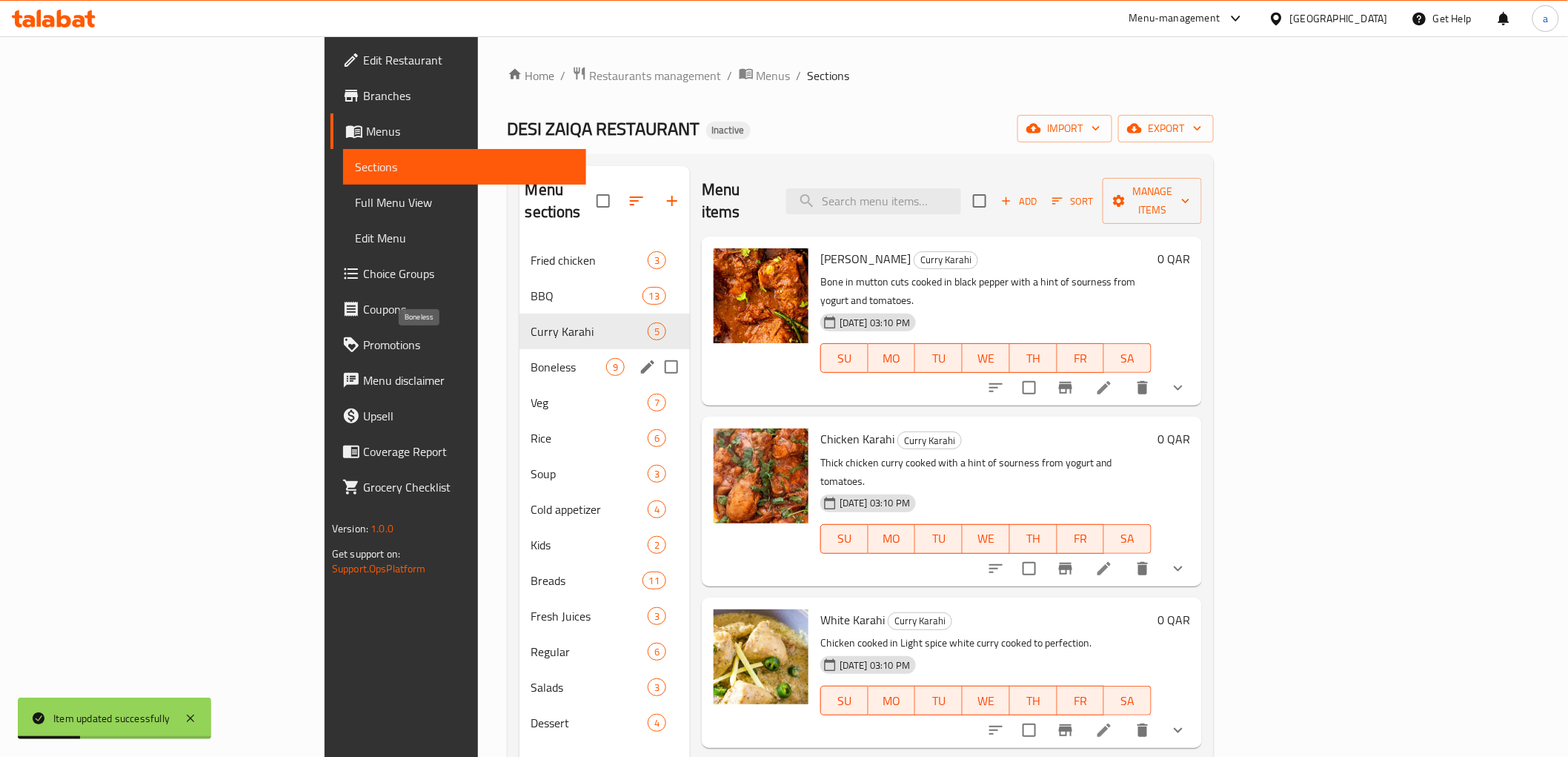
click at [531, 358] on span "Boneless" at bounding box center [569, 366] width 75 height 17
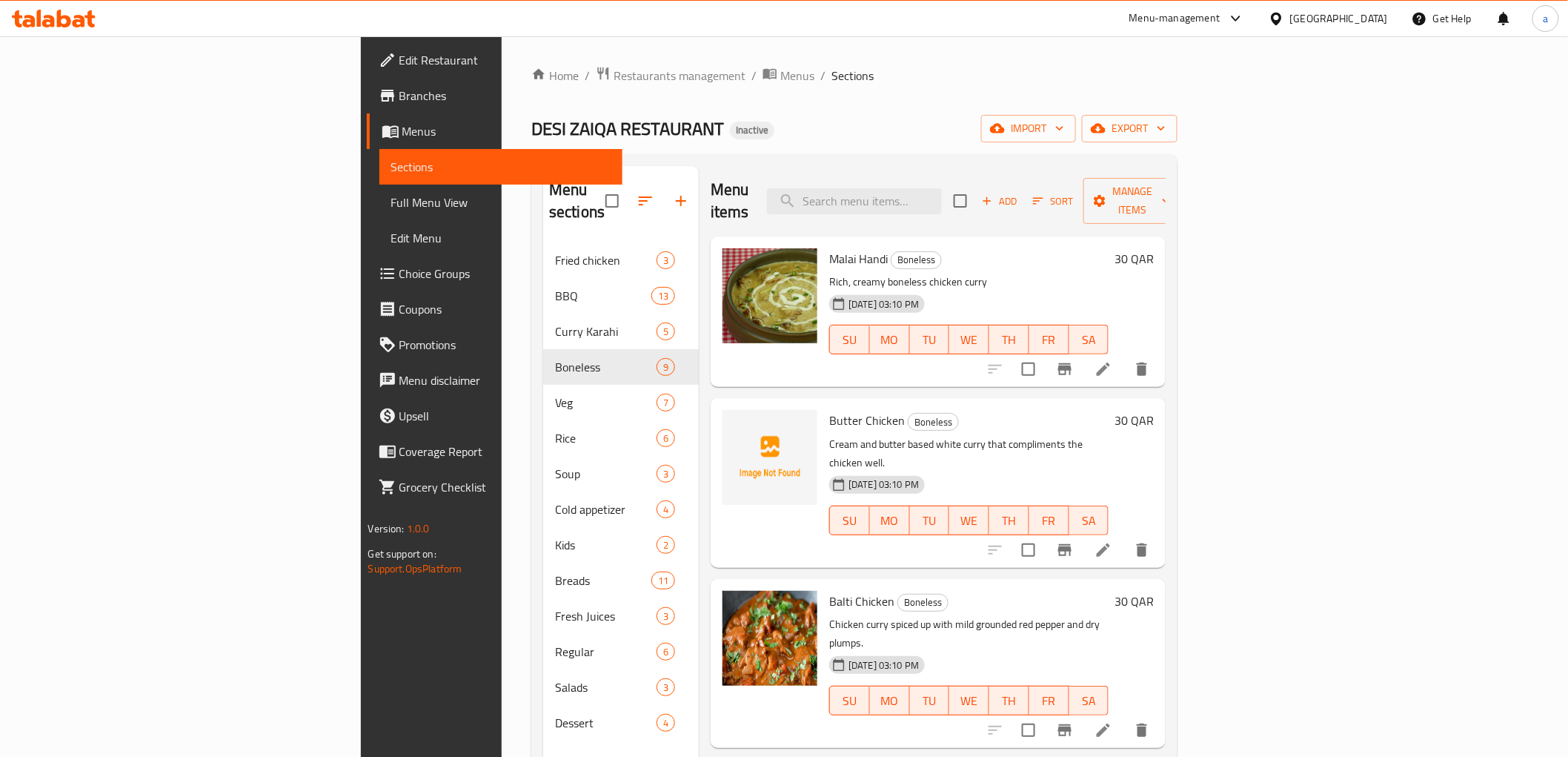
click at [1124, 356] on li at bounding box center [1104, 369] width 41 height 27
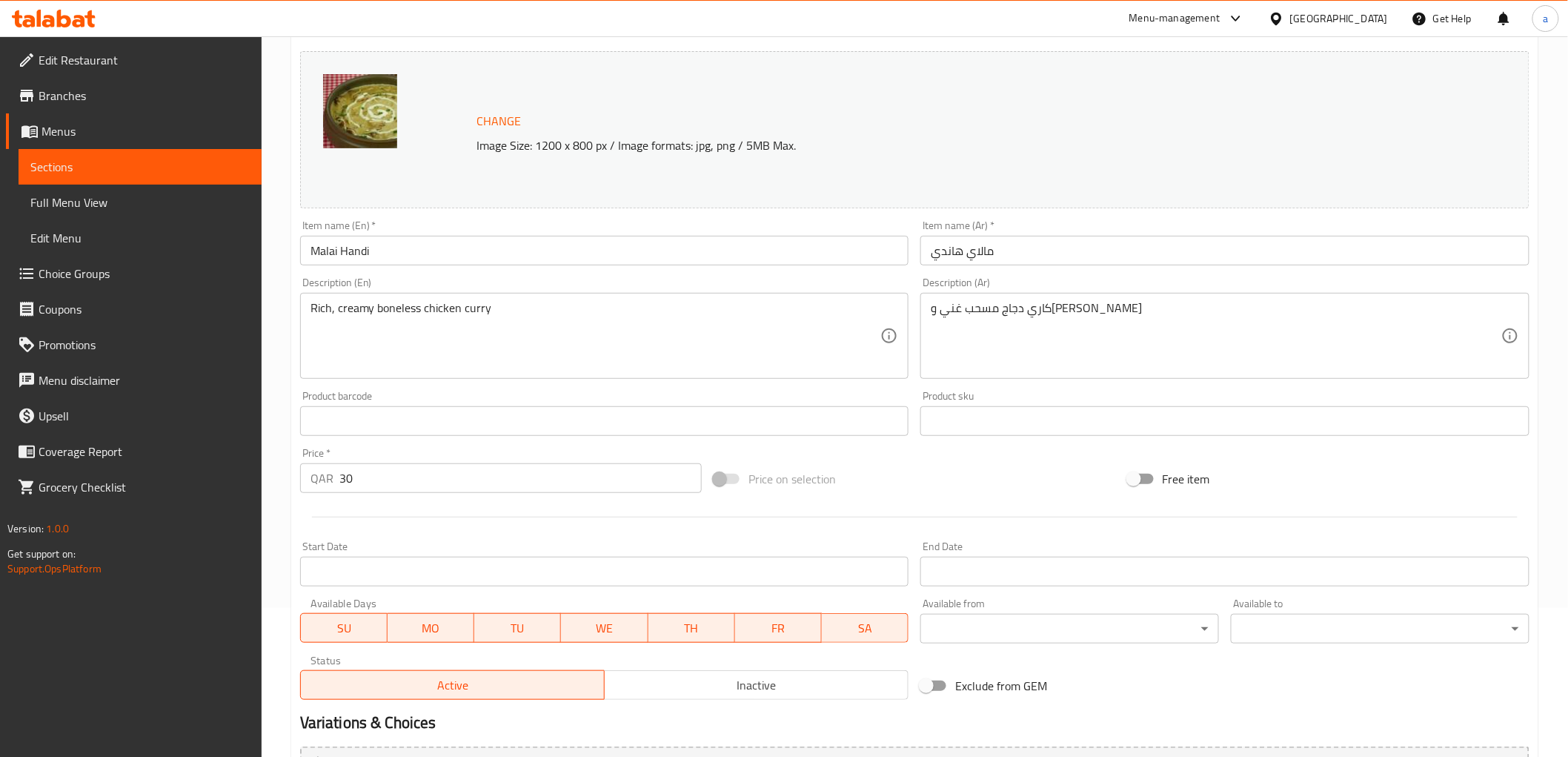
scroll to position [165, 0]
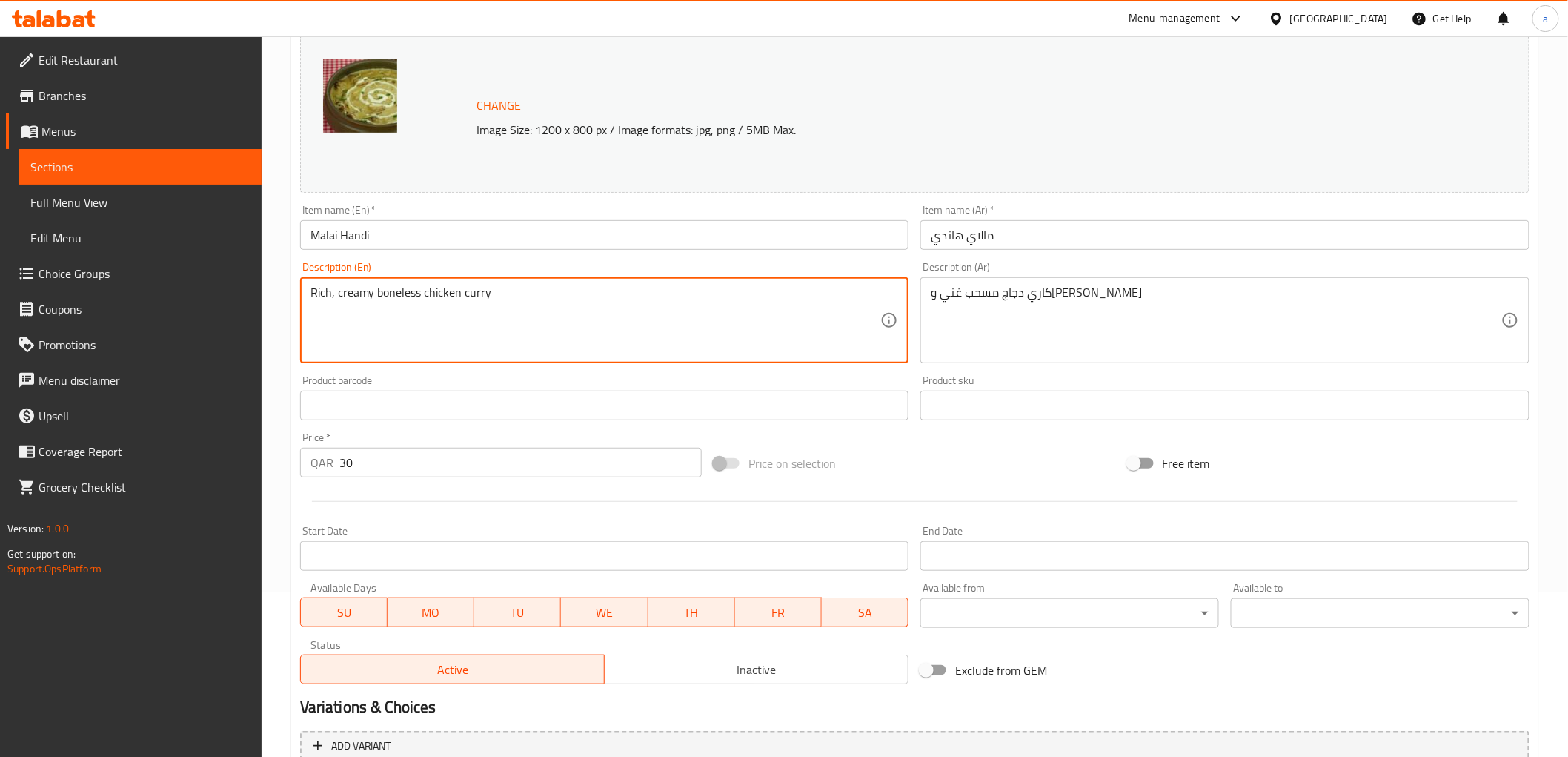
paste textarea "250 Gms"
type textarea "Rich, creamy boneless chicken curry 250 Gms"
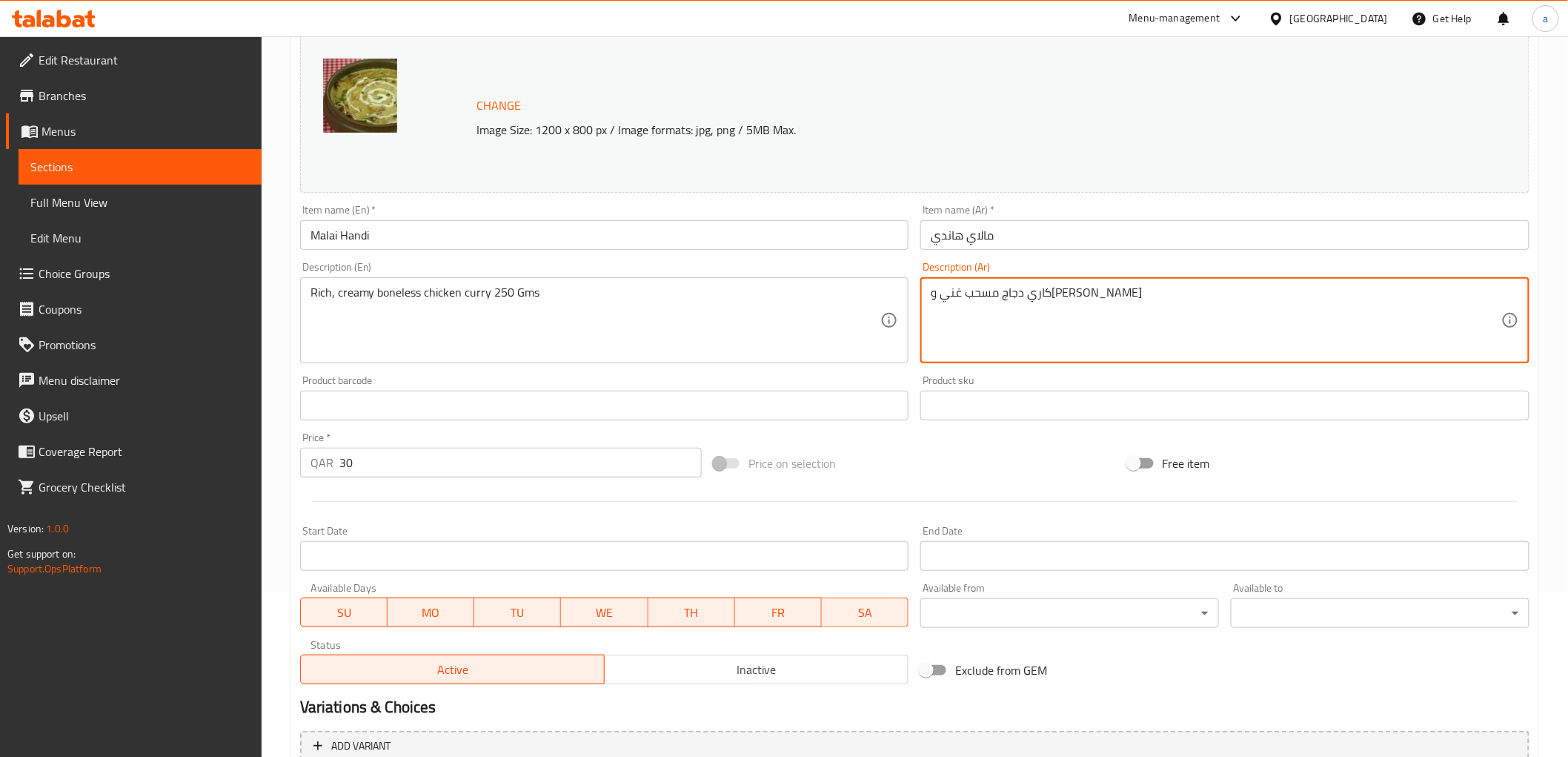
paste textarea "250 Gms"
type textarea "كاري دجاج مسحب غني وكريمي 250 جم"
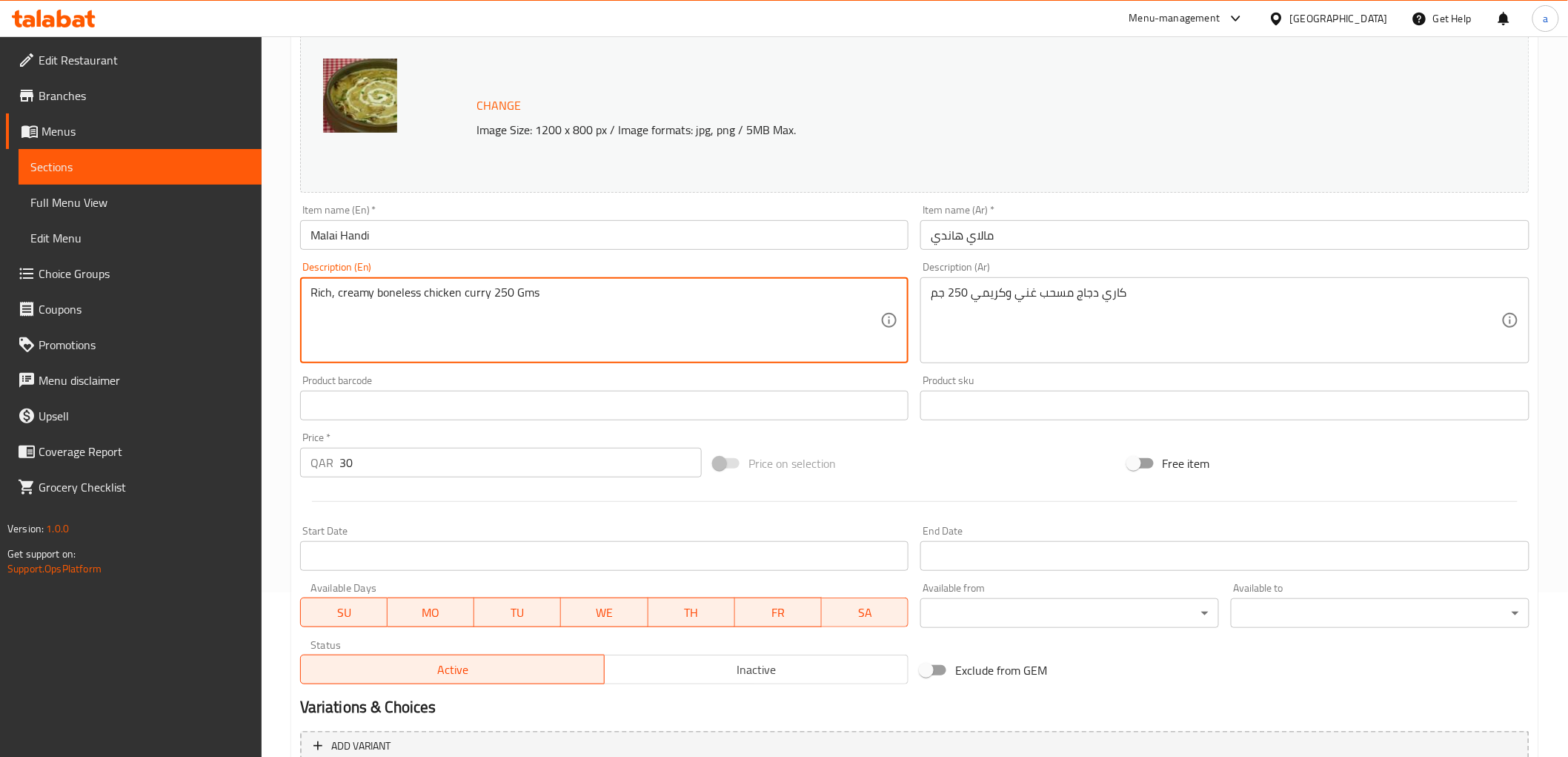
click at [393, 292] on textarea "Rich, creamy boneless chicken curry 250 Gms" at bounding box center [595, 321] width 570 height 70
click at [438, 290] on textarea "Rich, creamy boneless chicken curry 250 Gms" at bounding box center [595, 321] width 570 height 70
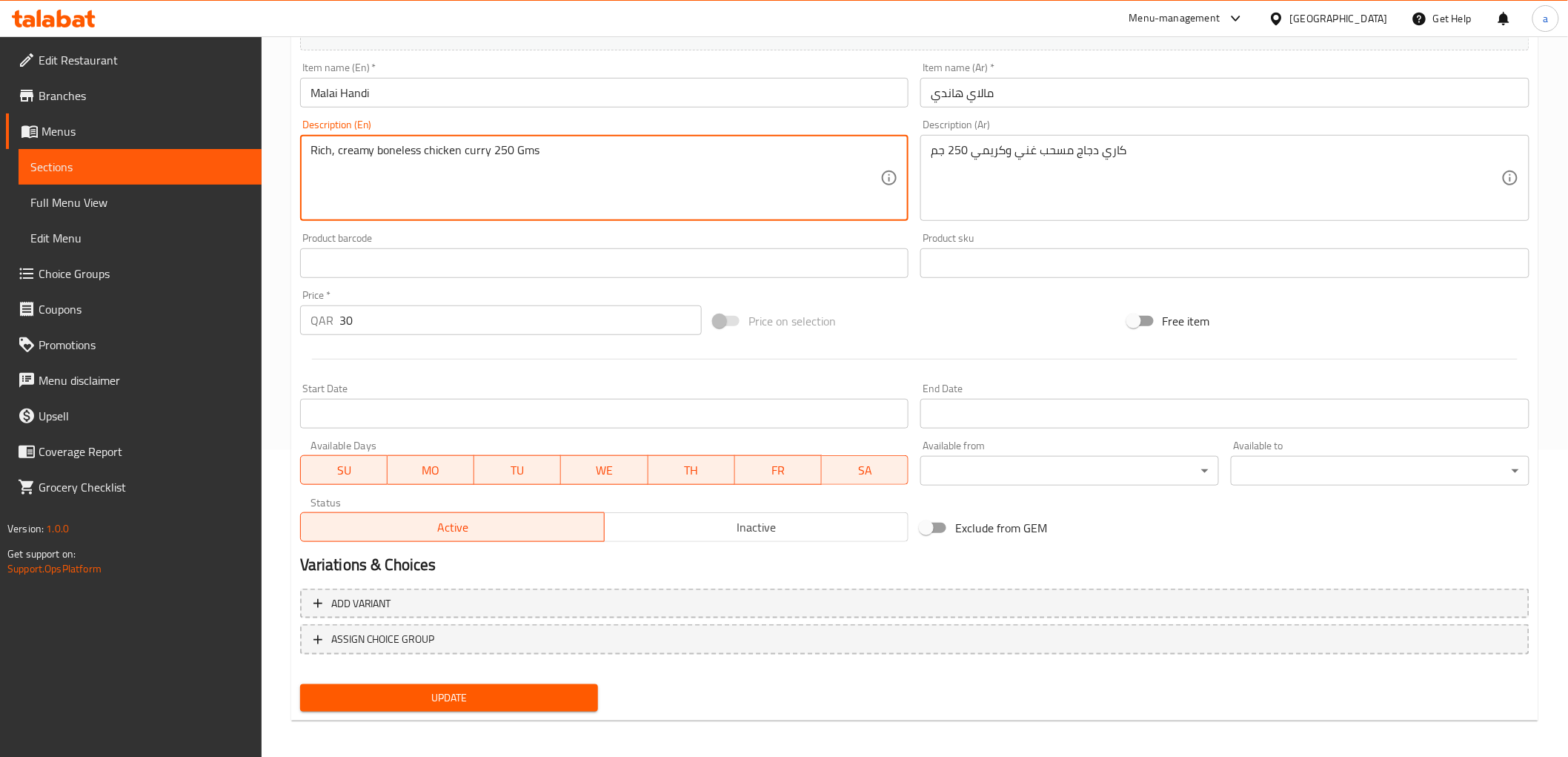
scroll to position [309, 0]
click at [681, 208] on textarea "Rich, creamy boneless chicken curry 250 Gms" at bounding box center [595, 176] width 570 height 70
click at [560, 705] on button "Update" at bounding box center [449, 695] width 299 height 27
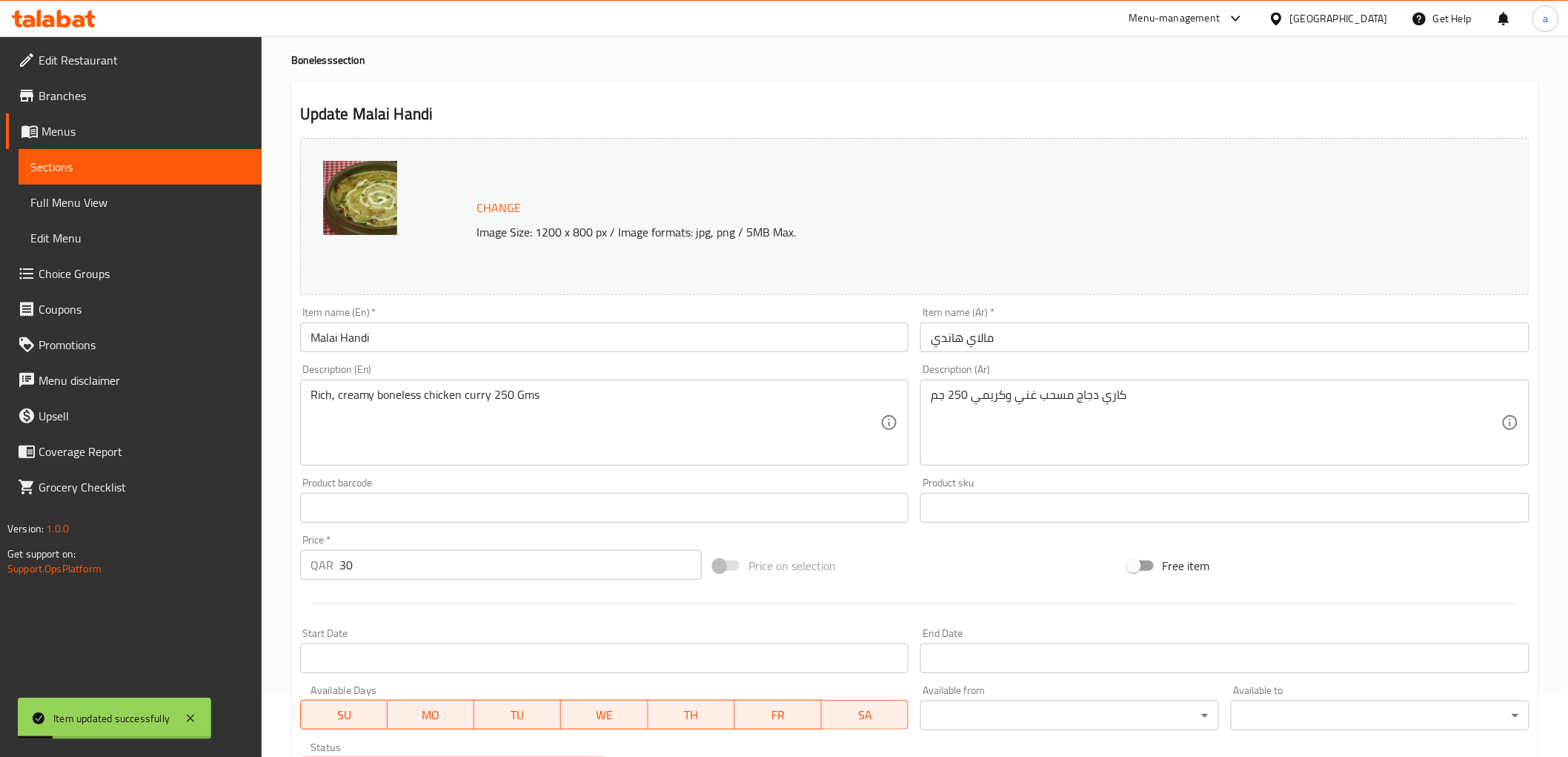
scroll to position [0, 0]
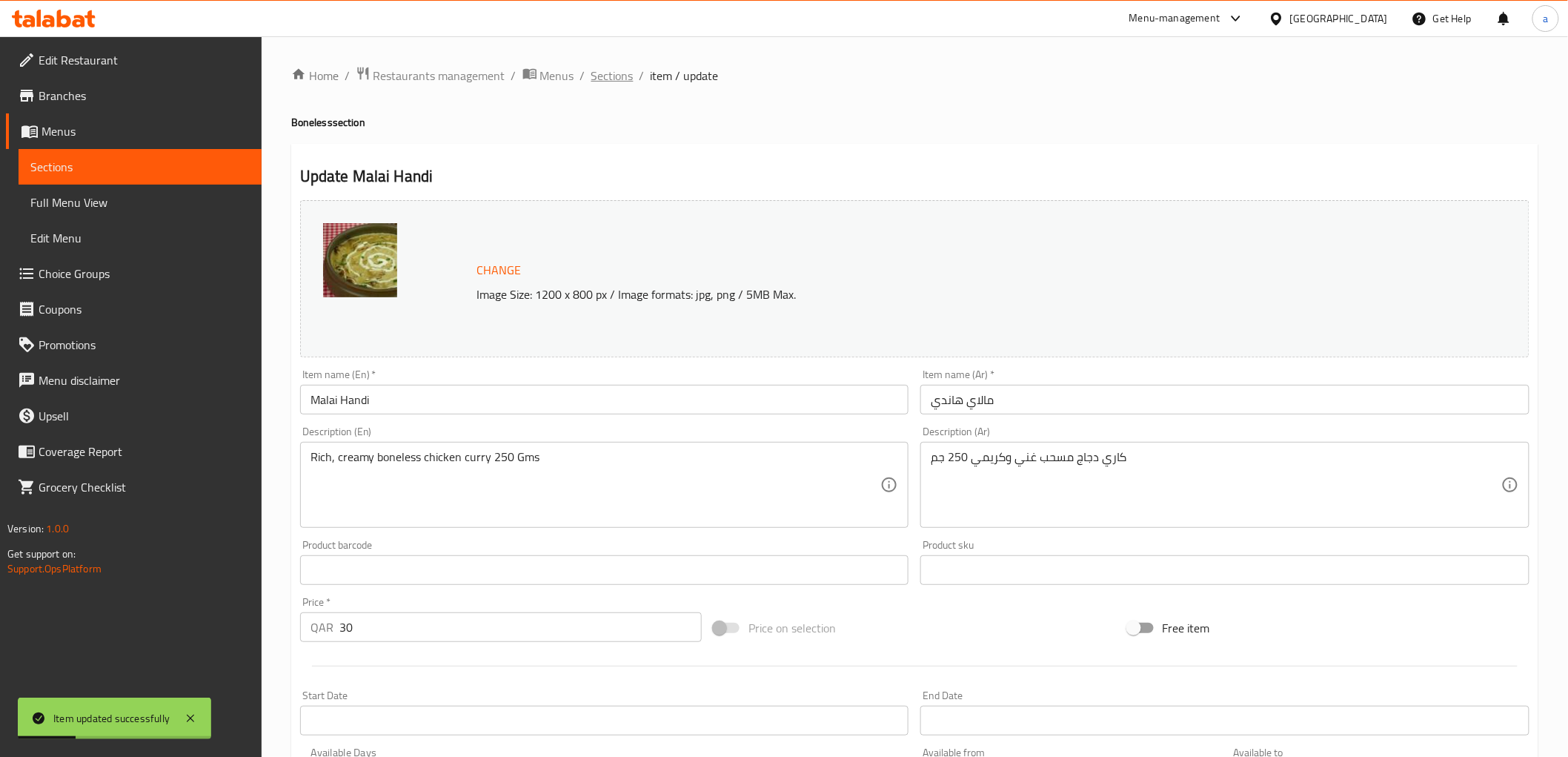
click at [623, 74] on span "Sections" at bounding box center [612, 75] width 42 height 17
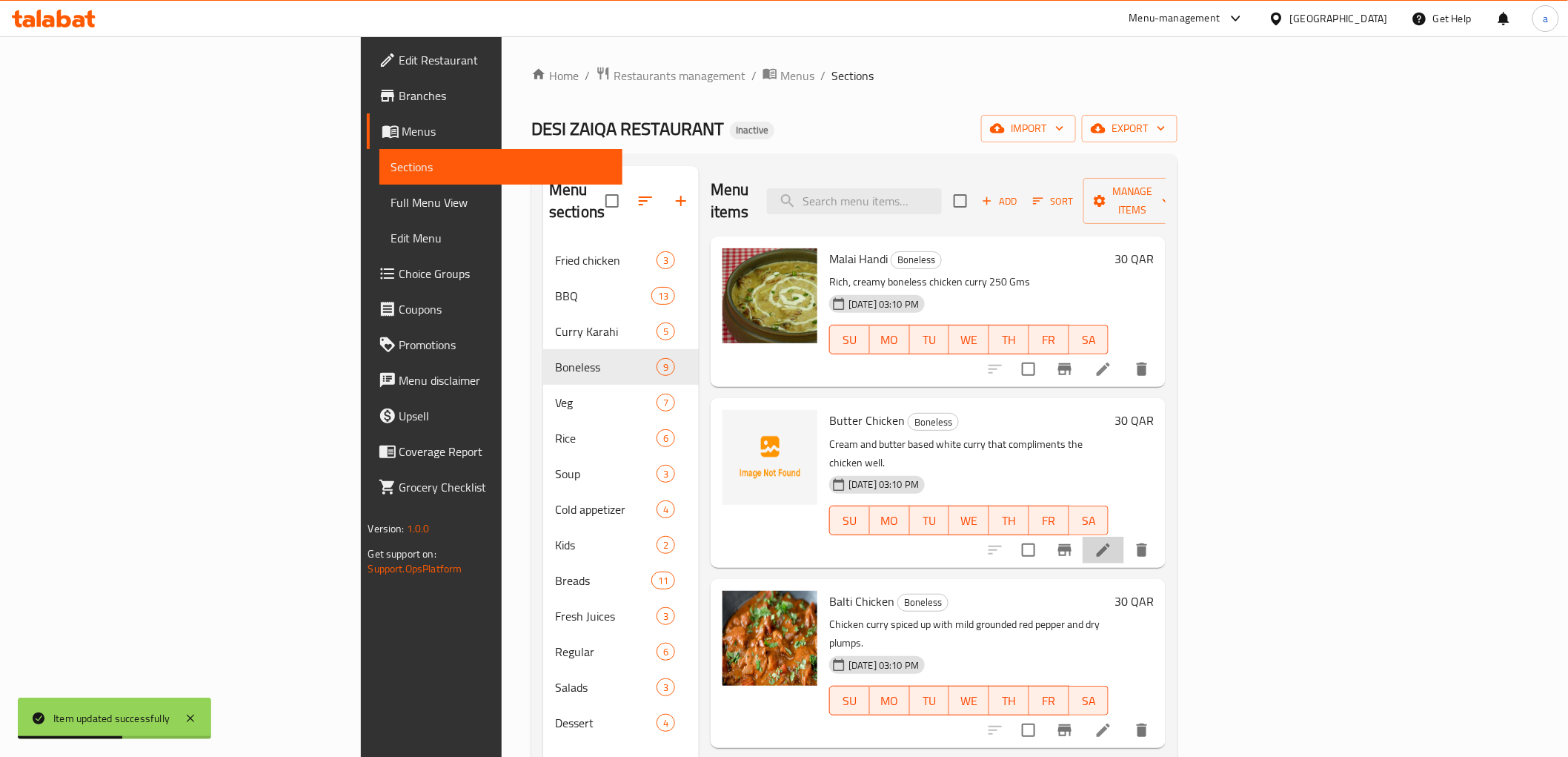
click at [1124, 537] on li at bounding box center [1104, 550] width 41 height 27
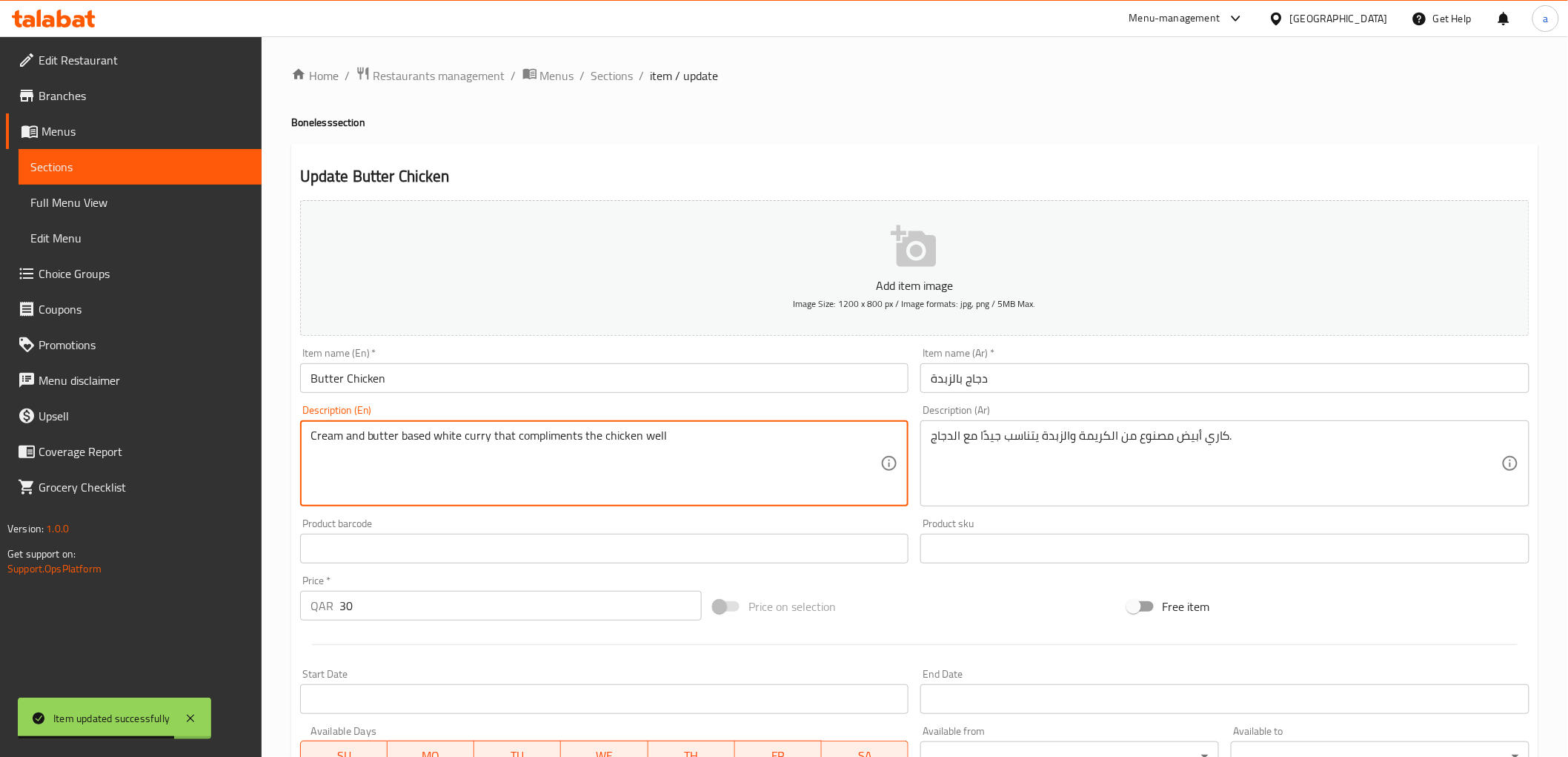
paste textarea "250 Gms"
type textarea "Cream and butter based white curry that compliments the chicken well 250 Gms"
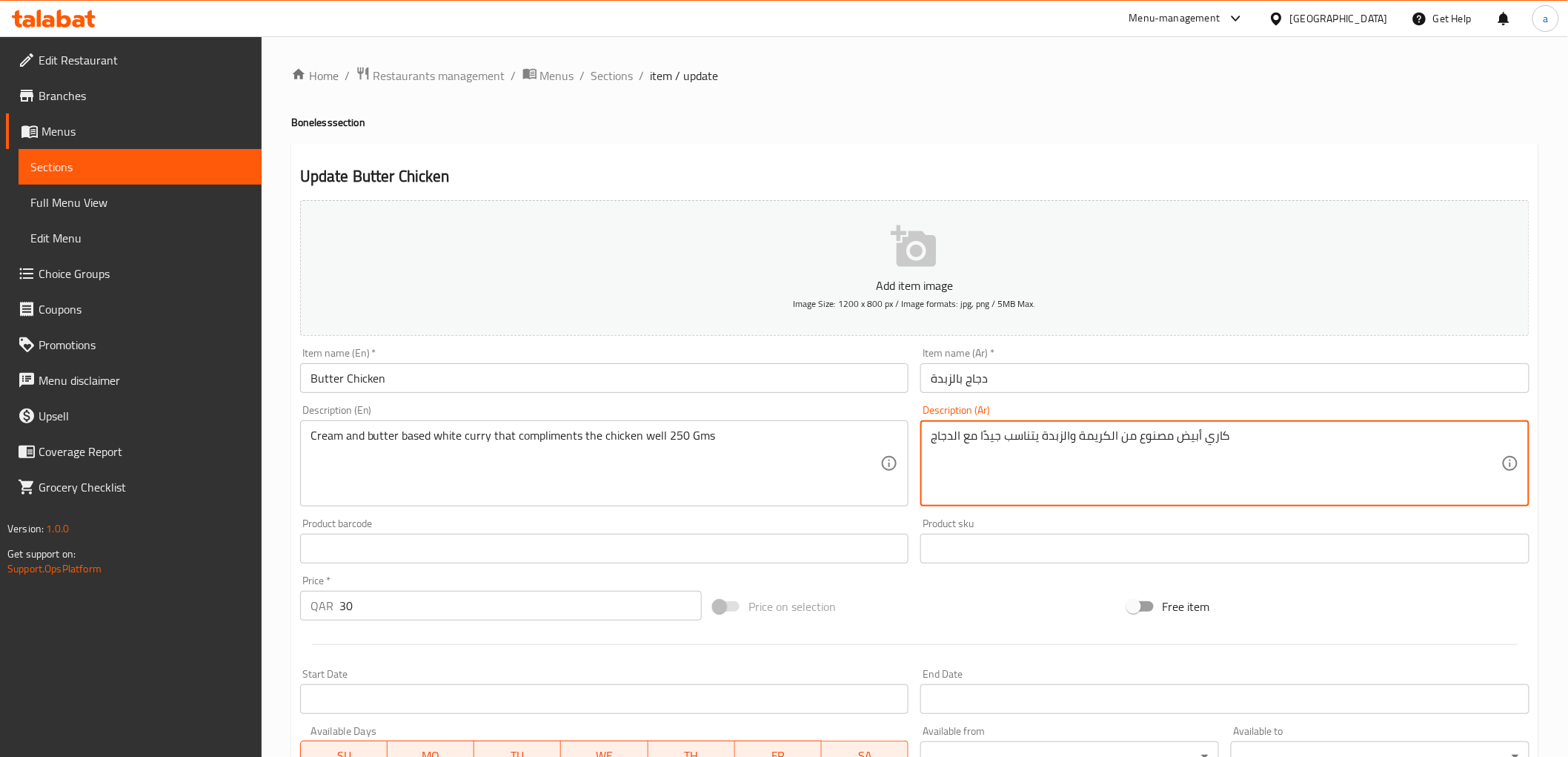
paste textarea "250 Gms"
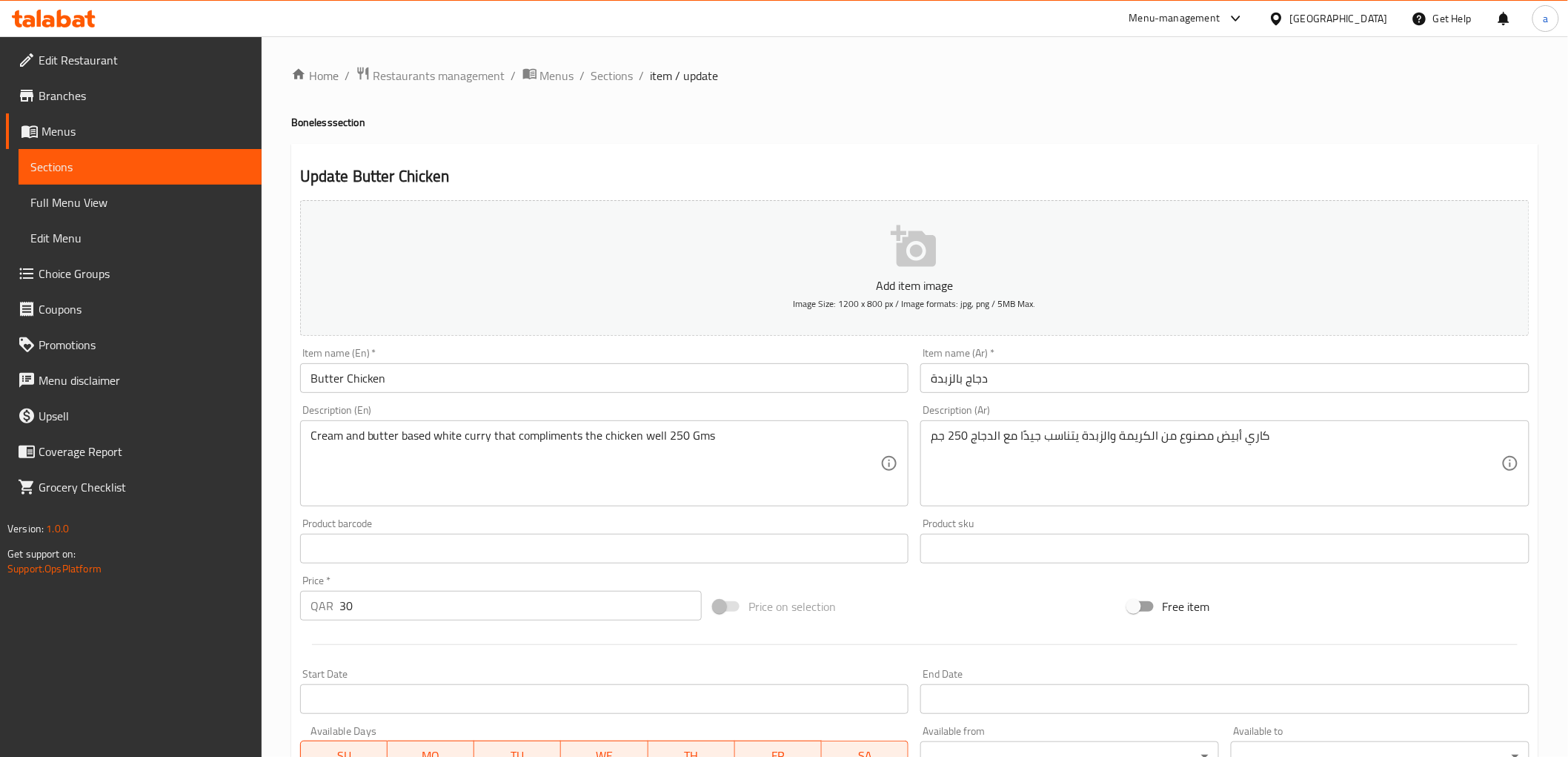
drag, startPoint x: 308, startPoint y: 437, endPoint x: 398, endPoint y: 436, distance: 90.0
click at [398, 436] on div "Cream and butter based white curry that compliments the chicken well 250 Gms De…" at bounding box center [604, 463] width 609 height 86
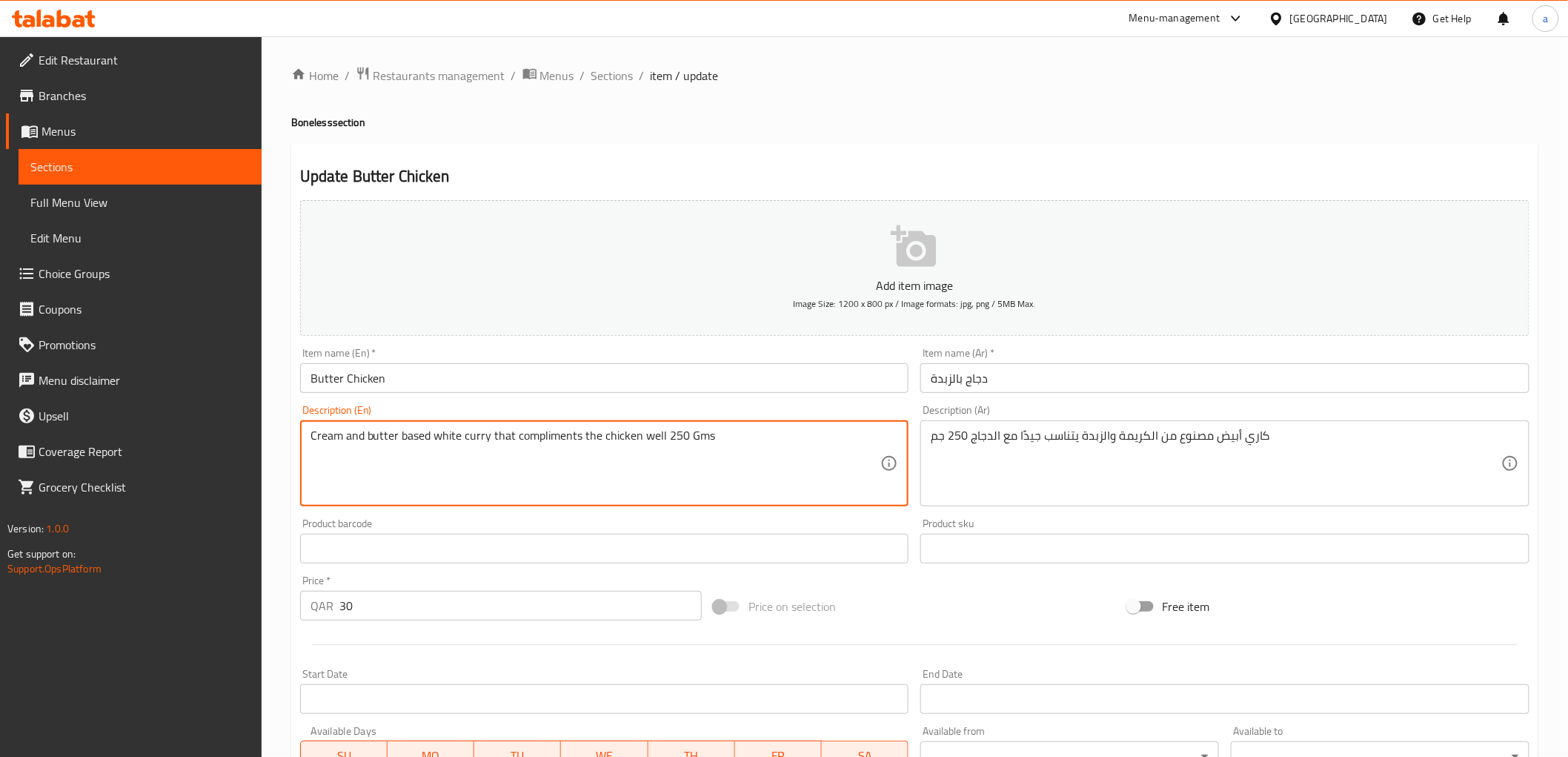
drag, startPoint x: 313, startPoint y: 436, endPoint x: 722, endPoint y: 438, distance: 409.0
click at [722, 438] on textarea "Cream and butter based white curry that compliments the chicken well 250 Gms" at bounding box center [595, 463] width 570 height 70
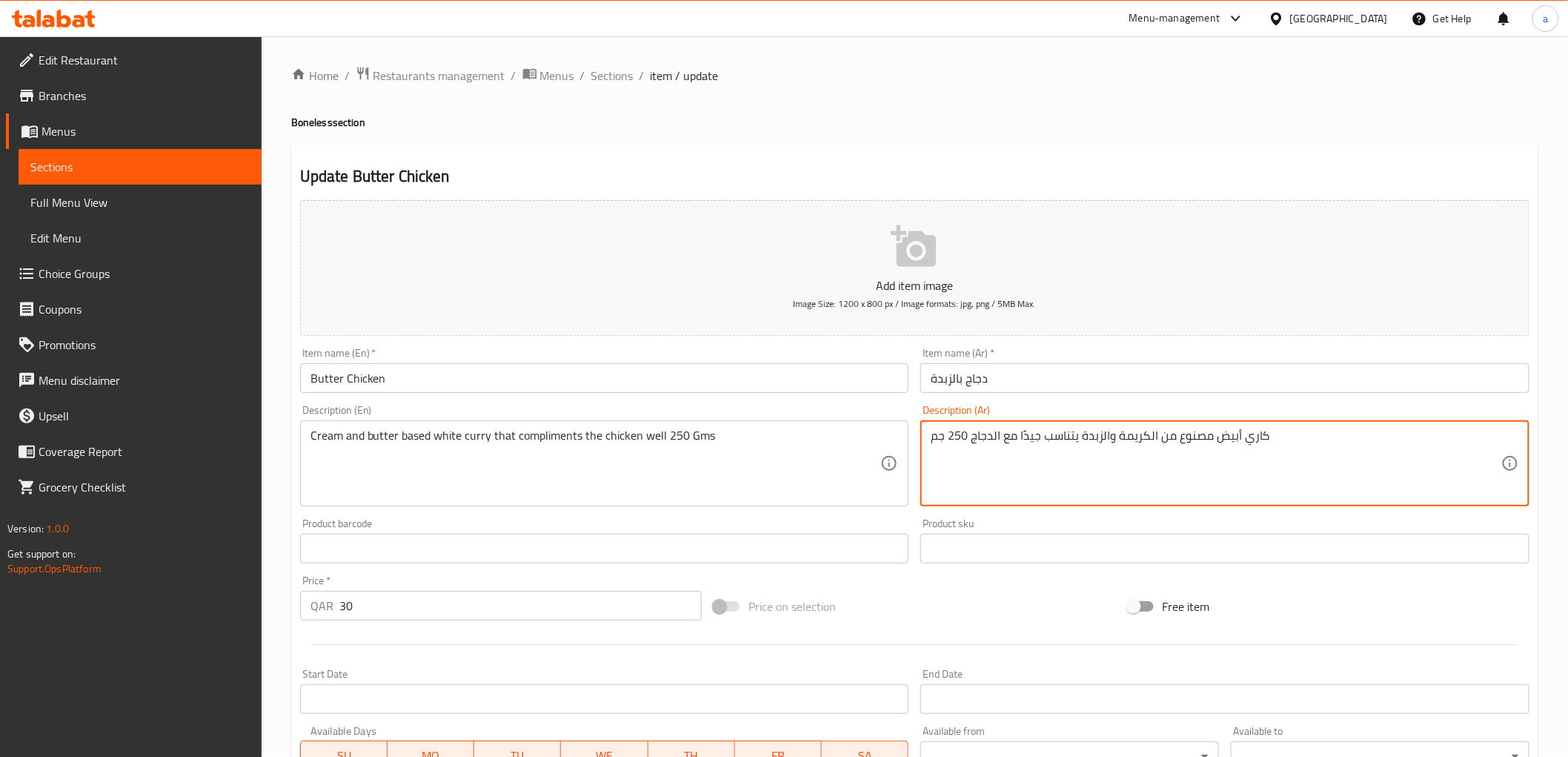
click at [1036, 438] on textarea "كاري أبيض مصنوع من الكريمة والزبدة يتناسب جيدًا مع الدجاج 250 جم" at bounding box center [1215, 463] width 570 height 70
paste textarea "بقاعدة من الكريمة والزبدة يكمل الدجاج جيدًا 250 جرا"
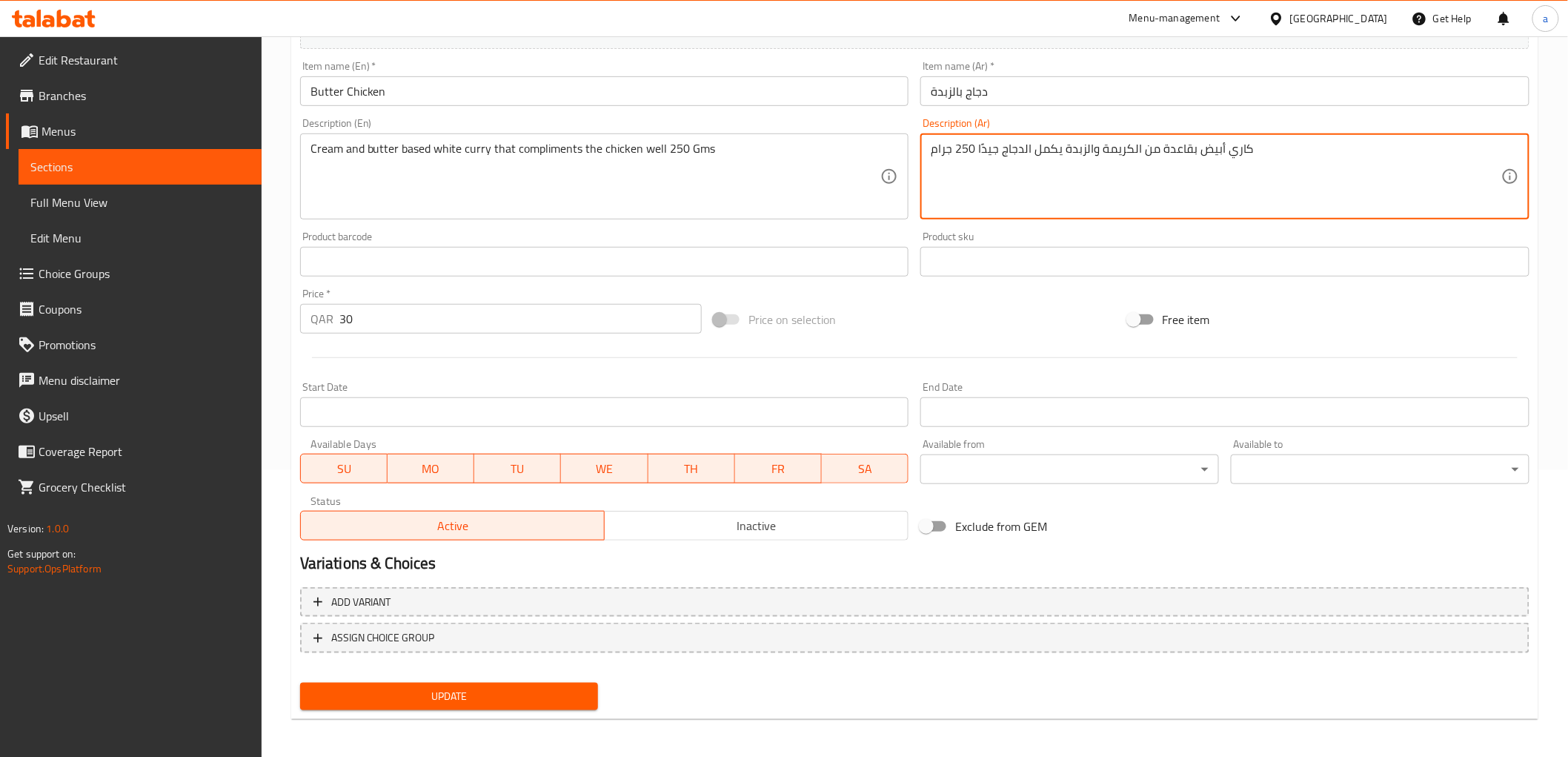
scroll to position [287, 0]
type textarea "كاري أبيض بقاعدة من الكريمة والزبدة يكمل الدجاج جيدًا 250 جرام"
click at [552, 687] on span "Update" at bounding box center [450, 696] width 275 height 18
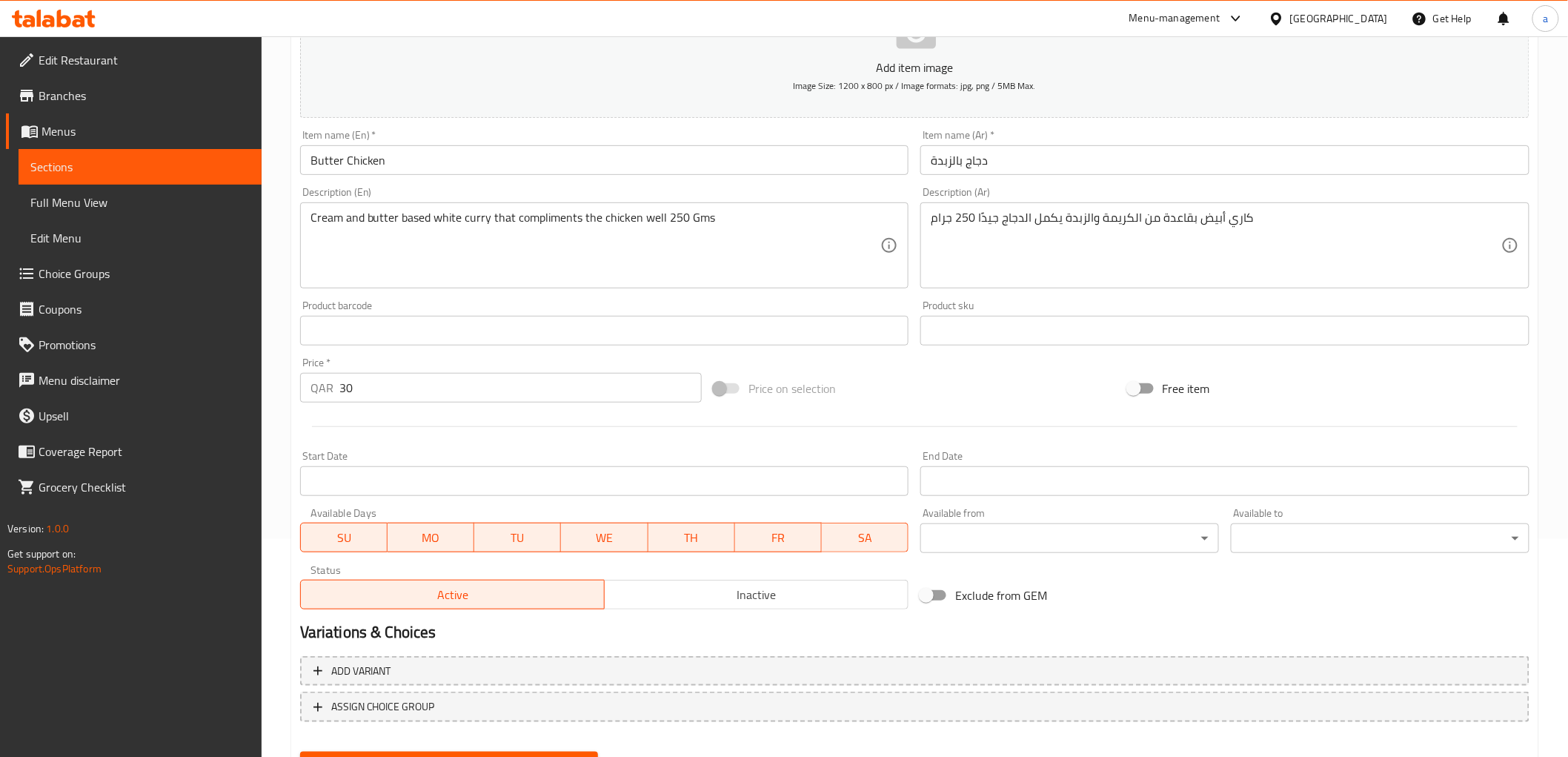
scroll to position [123, 0]
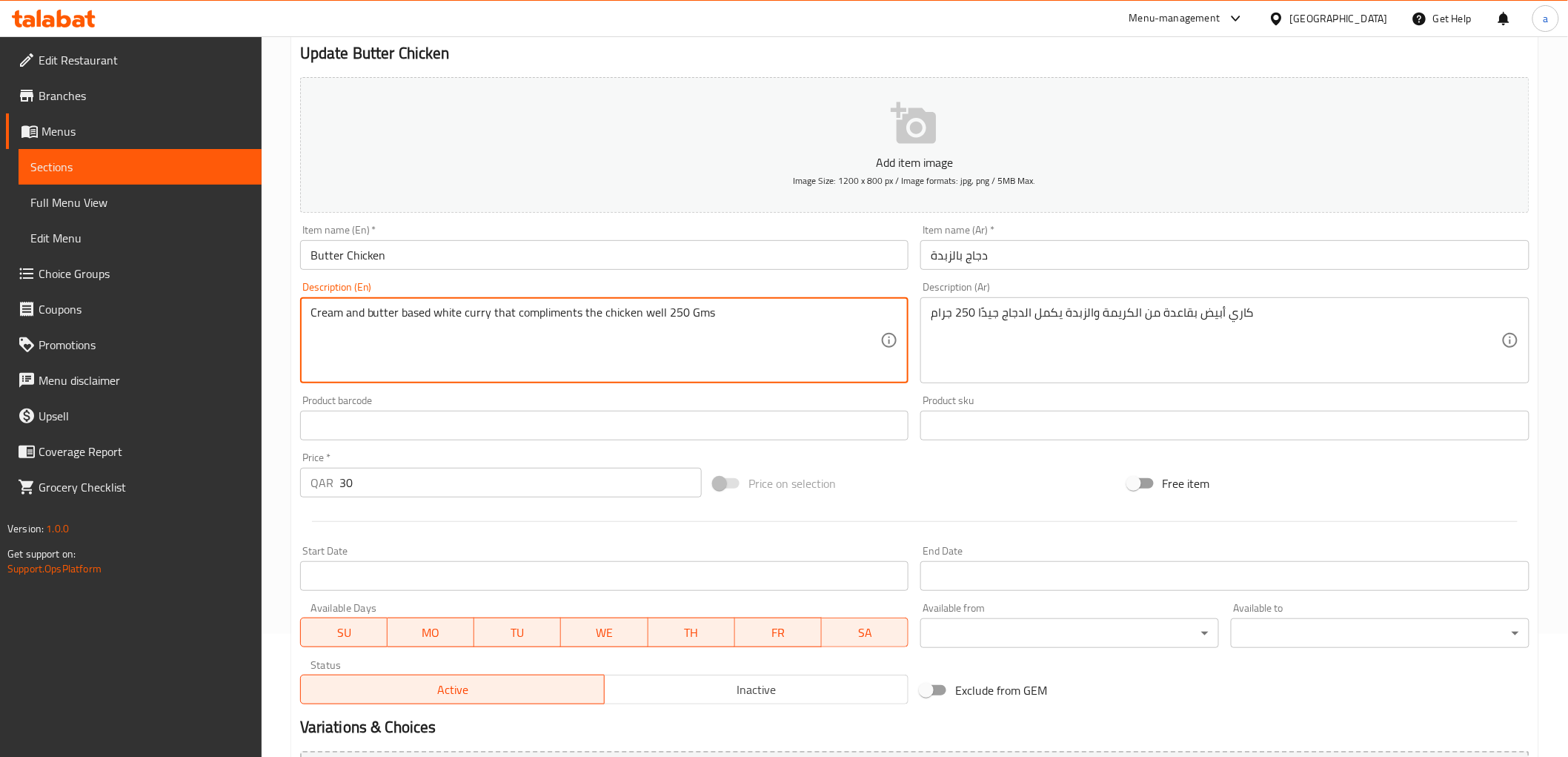
click at [534, 310] on textarea "Cream and butter based white curry that compliments the chicken well 250 Gms" at bounding box center [595, 340] width 570 height 70
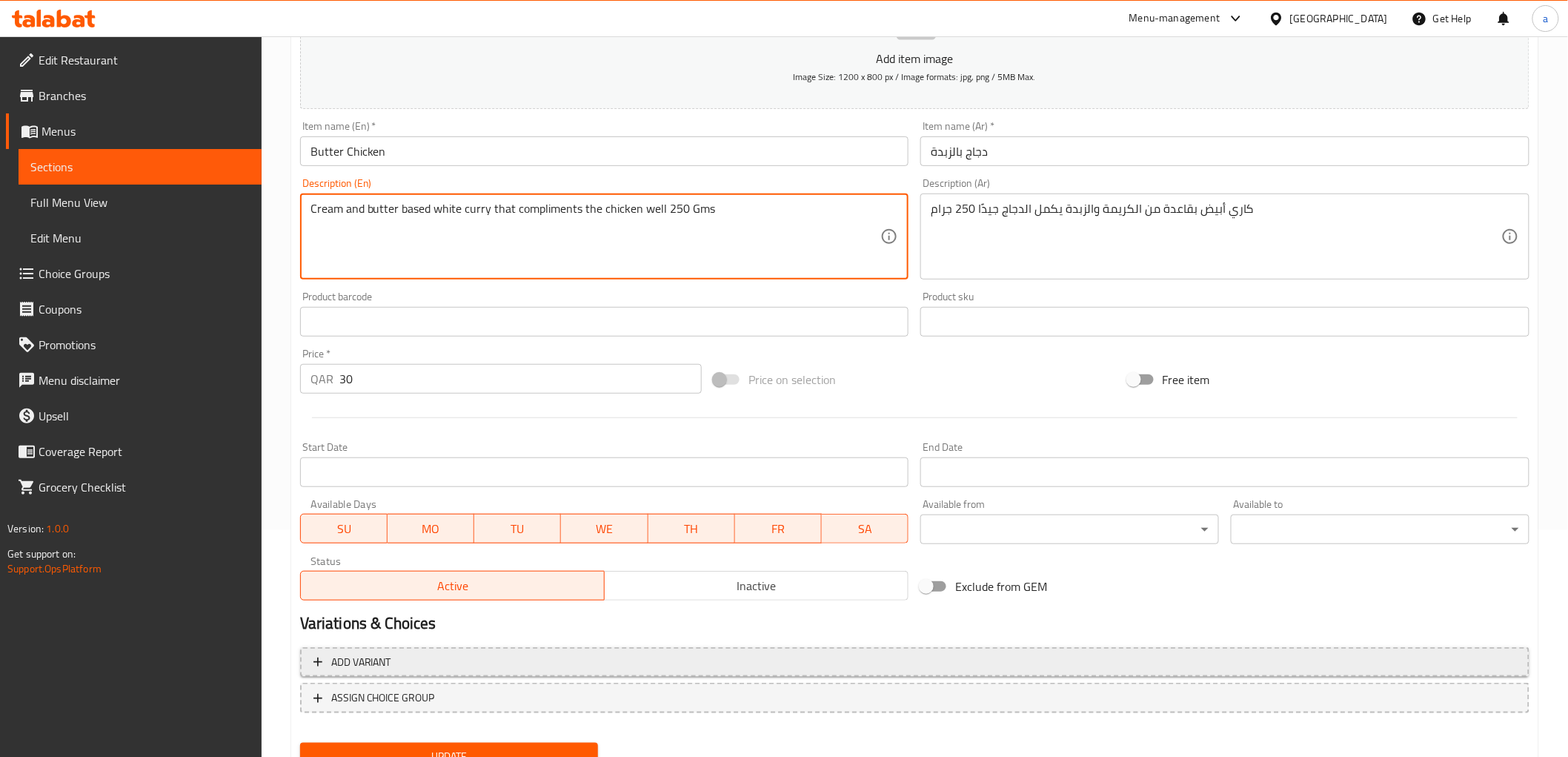
scroll to position [287, 0]
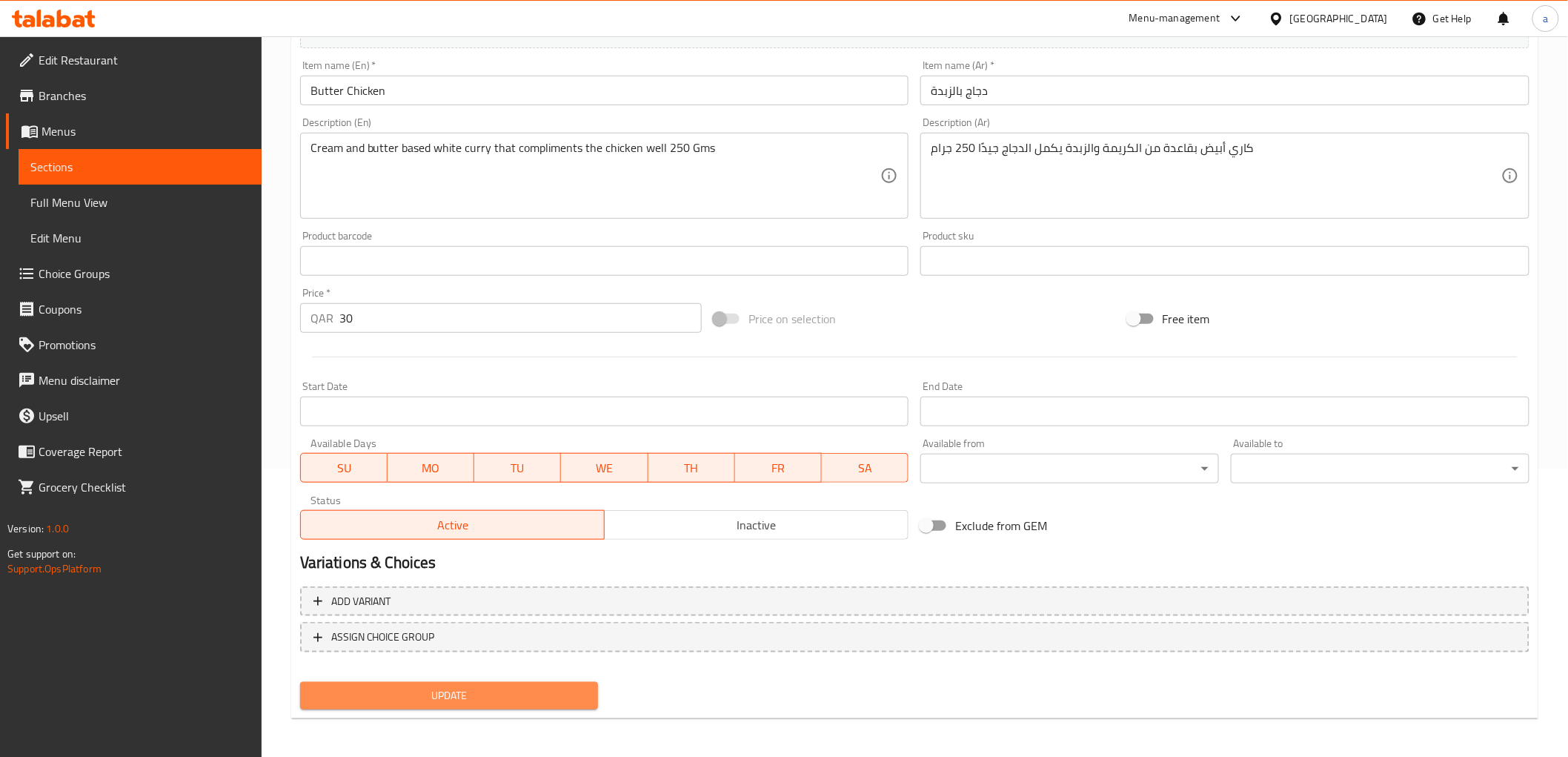
click at [549, 687] on span "Update" at bounding box center [450, 696] width 275 height 18
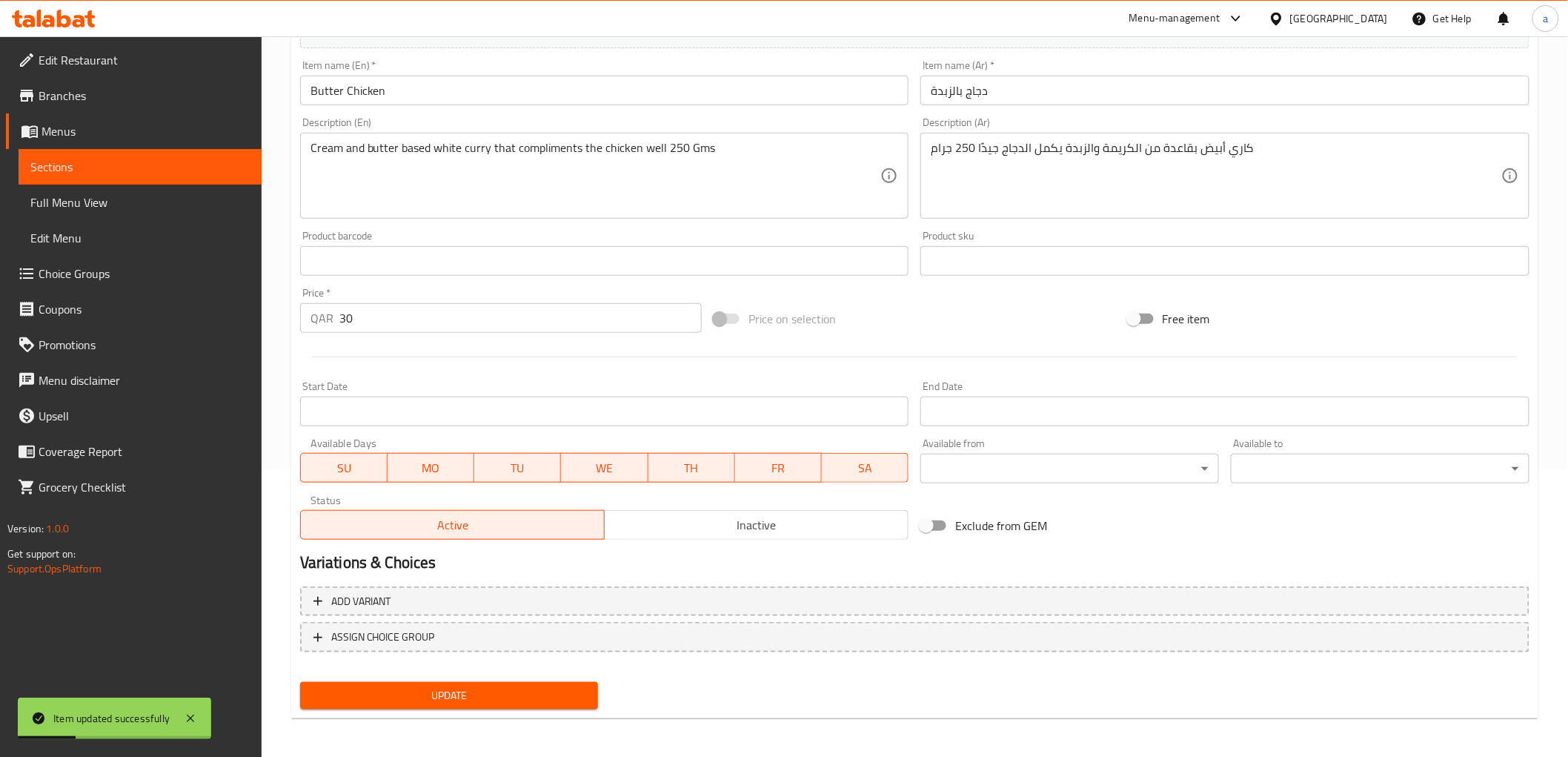
scroll to position [0, 0]
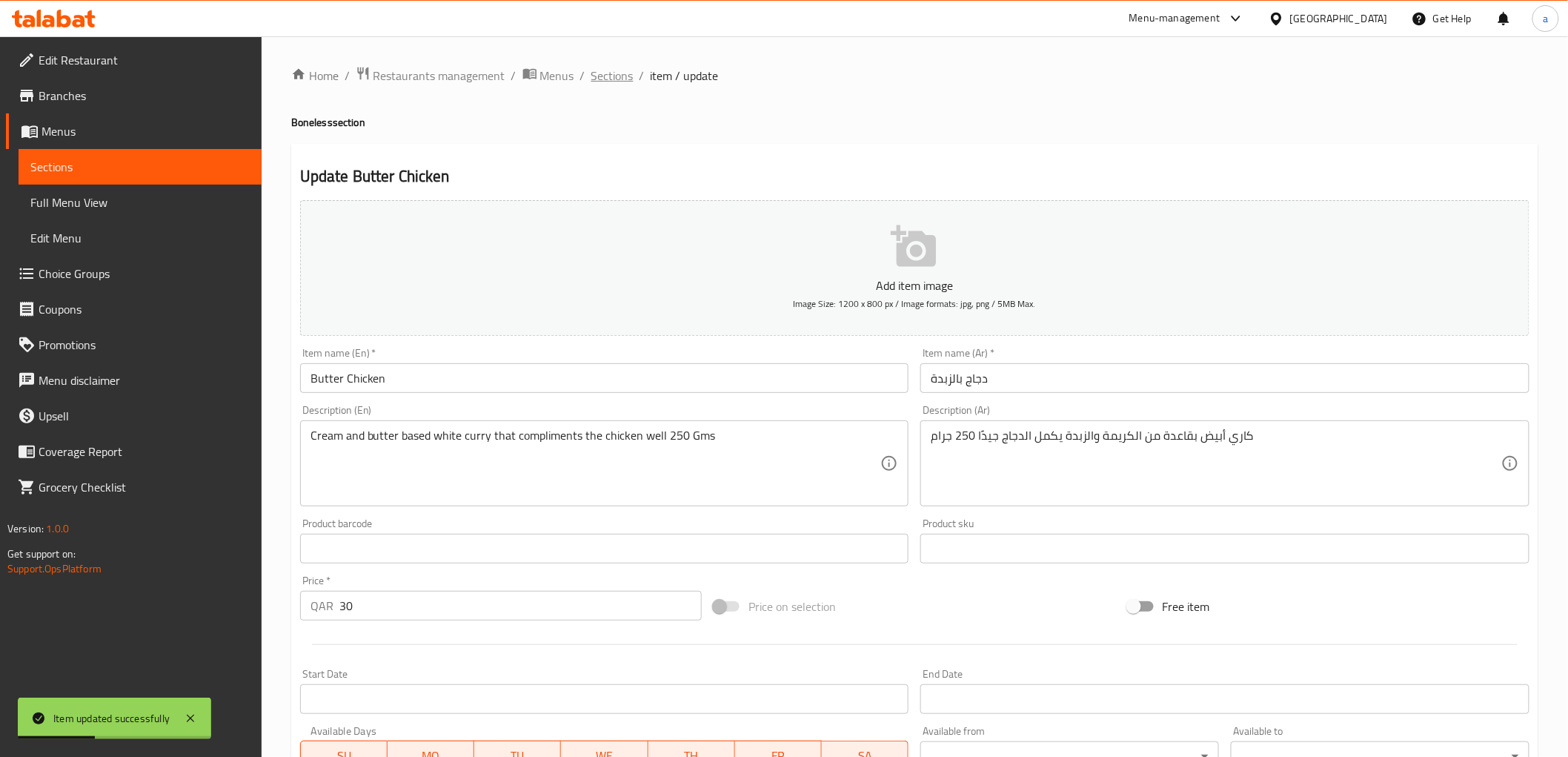
click at [616, 67] on span "Sections" at bounding box center [612, 75] width 42 height 17
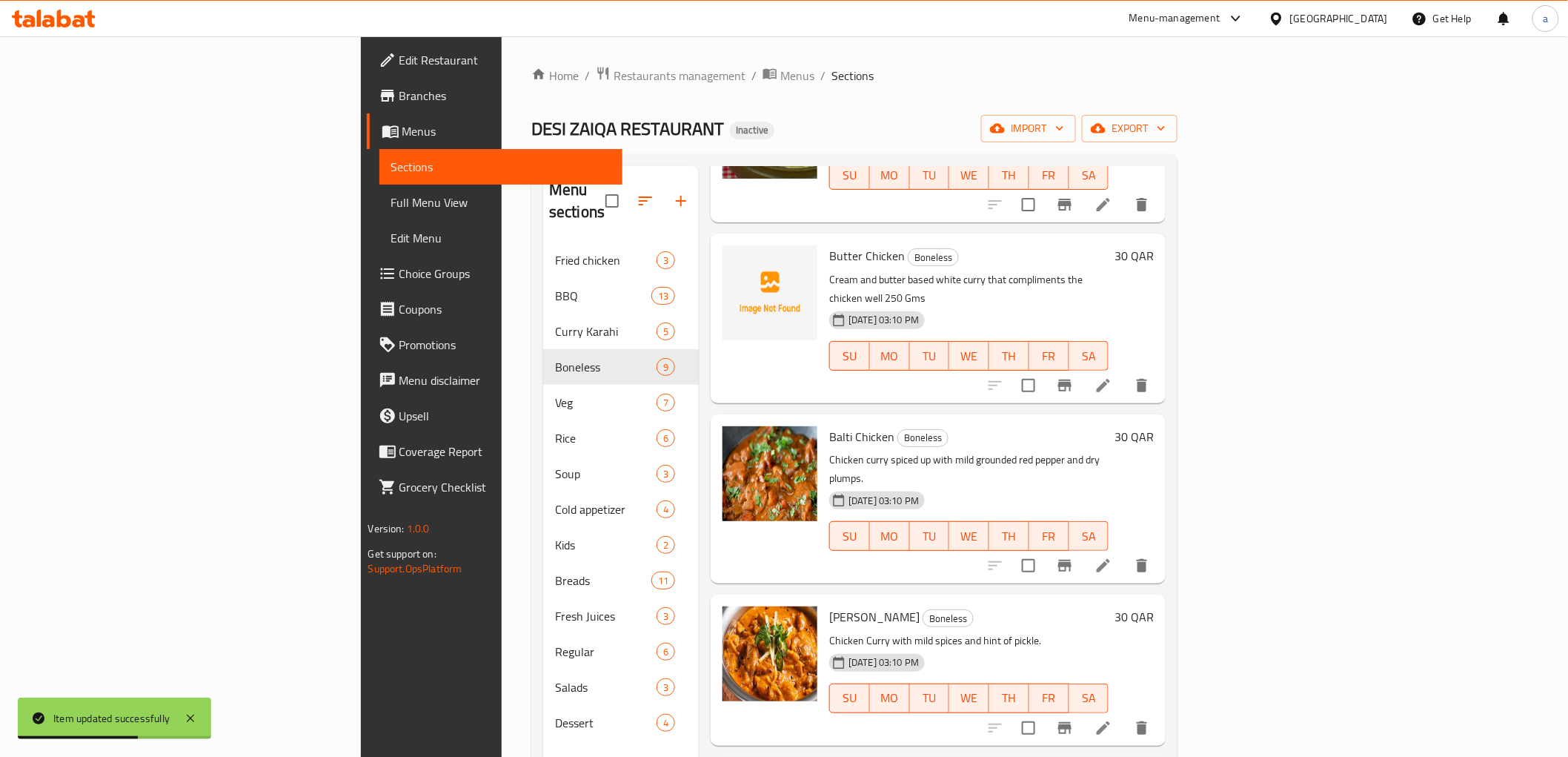
scroll to position [247, 0]
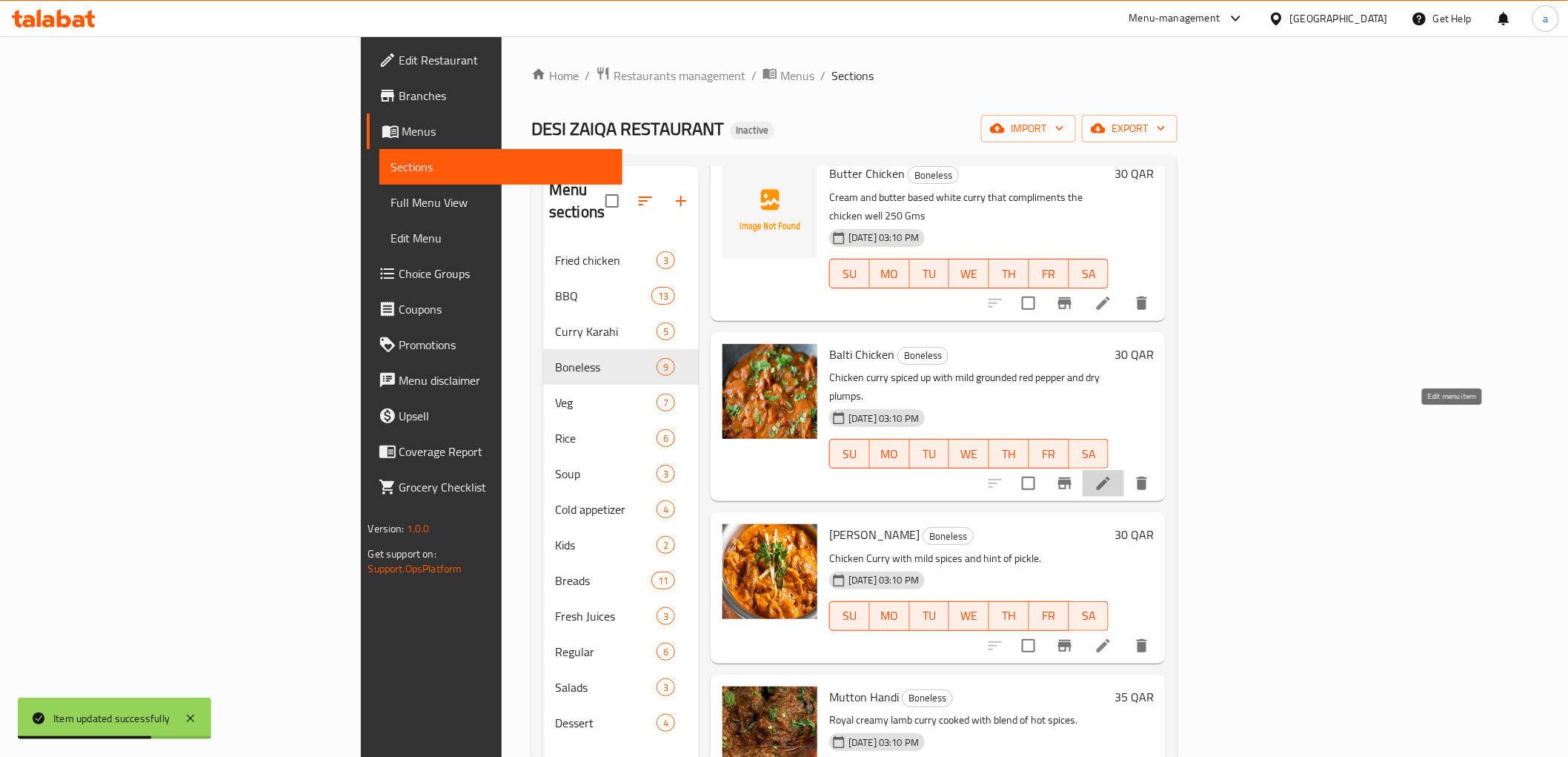
click at [1112, 475] on icon at bounding box center [1103, 483] width 17 height 17
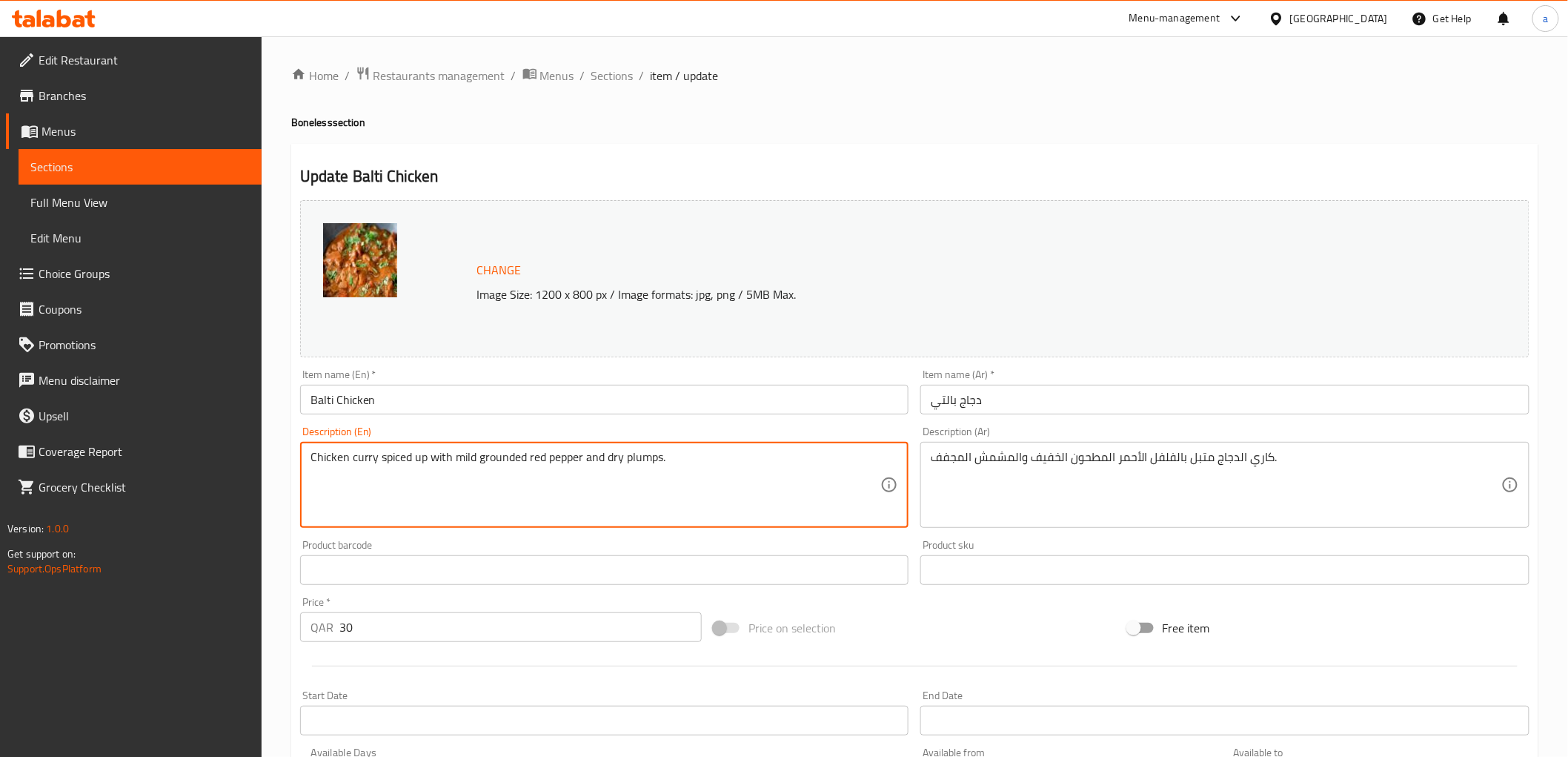
click at [741, 456] on textarea "Chicken curry spiced up with mild grounded red pepper and dry plumps." at bounding box center [595, 485] width 570 height 70
click at [744, 451] on textarea "Chicken curry spiced up with mild grounded red pepper and dry plumps." at bounding box center [595, 485] width 570 height 70
paste textarea "250 Gms"
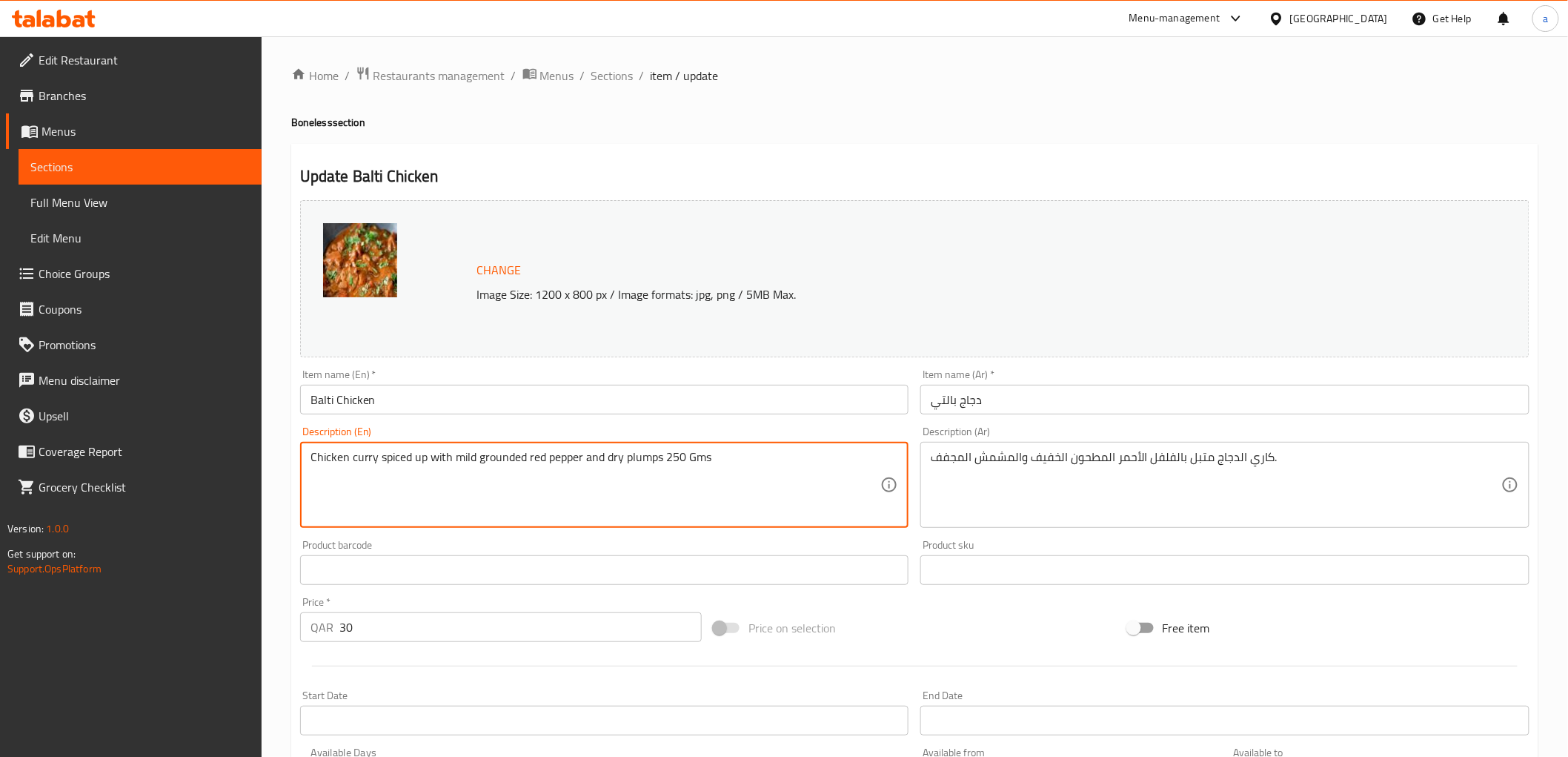
type textarea "Chicken curry spiced up with mild grounded red pepper and dry plumps 250 Gms"
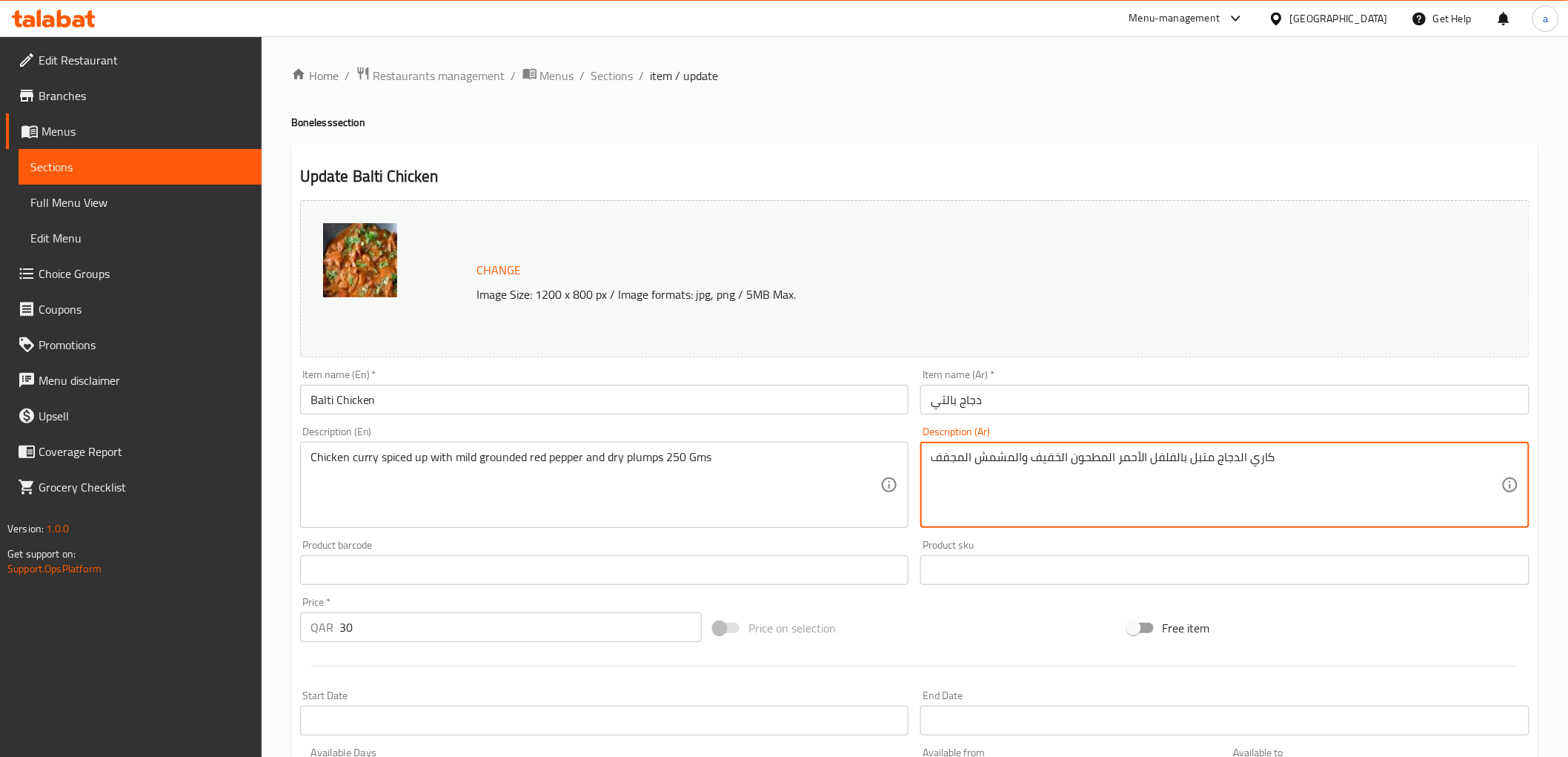
paste textarea "250 Gms"
click at [1046, 460] on textarea "كاري الدجاج متبل بالفلفل الأحمر المطحون الخفيف والمشمش المجفف 250 جم" at bounding box center [1215, 485] width 570 height 70
paste textarea "برقوق"
click at [1046, 460] on textarea "كاري الدجاج متبل بالفلفل الأحمر المطحون الخفيف برقوق المجفف 250 جم" at bounding box center [1215, 485] width 570 height 70
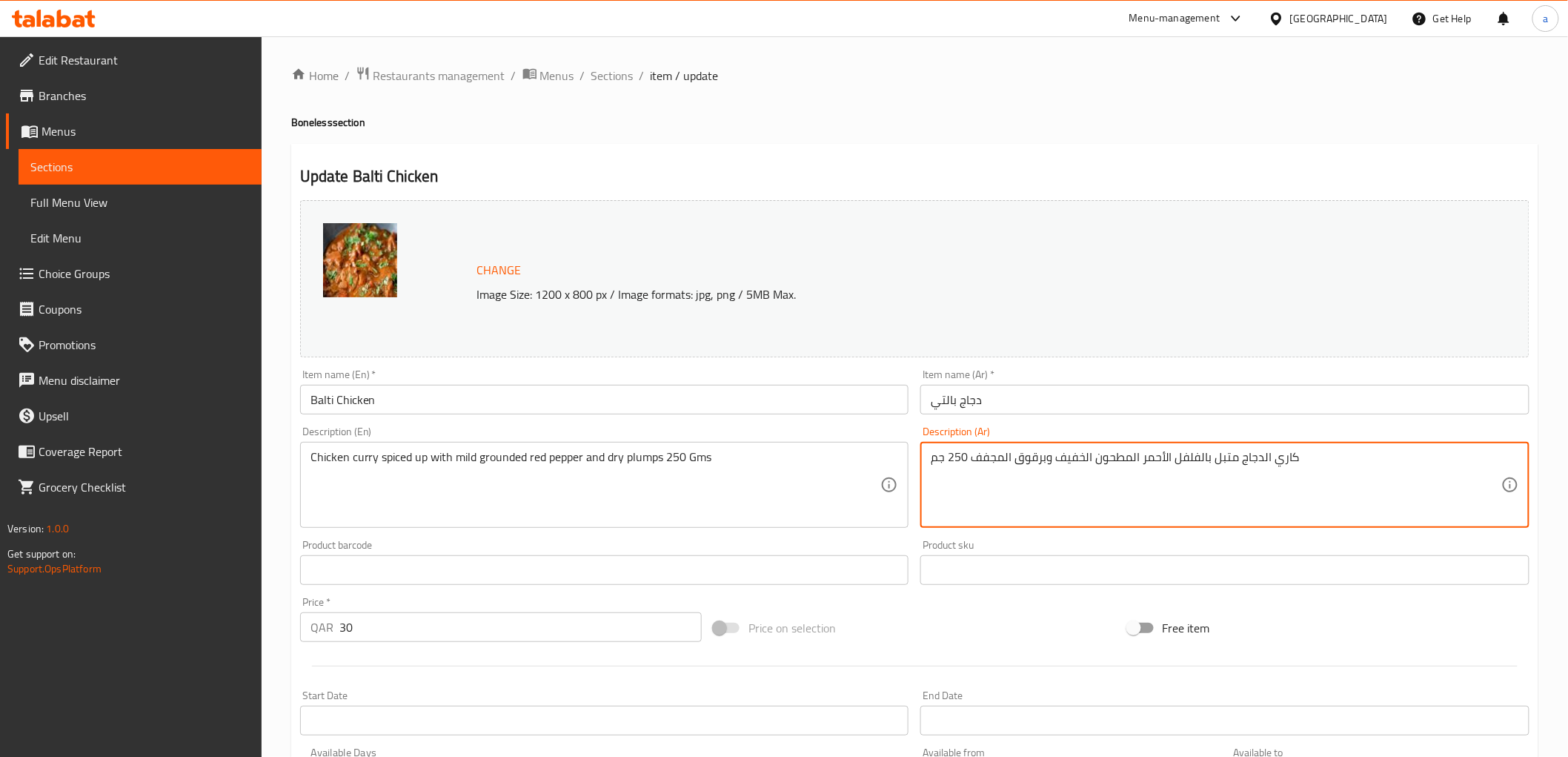
click at [1320, 471] on textarea "كاري الدجاج متبل بالفلفل الأحمر المطحون الخفيف وبرقوق المجفف 250 جم" at bounding box center [1215, 485] width 570 height 70
type textarea "كاري الدجاج متبل بالفلفل الأحمر المطحون الخفيف وبرقوق المجفف 250 جم"
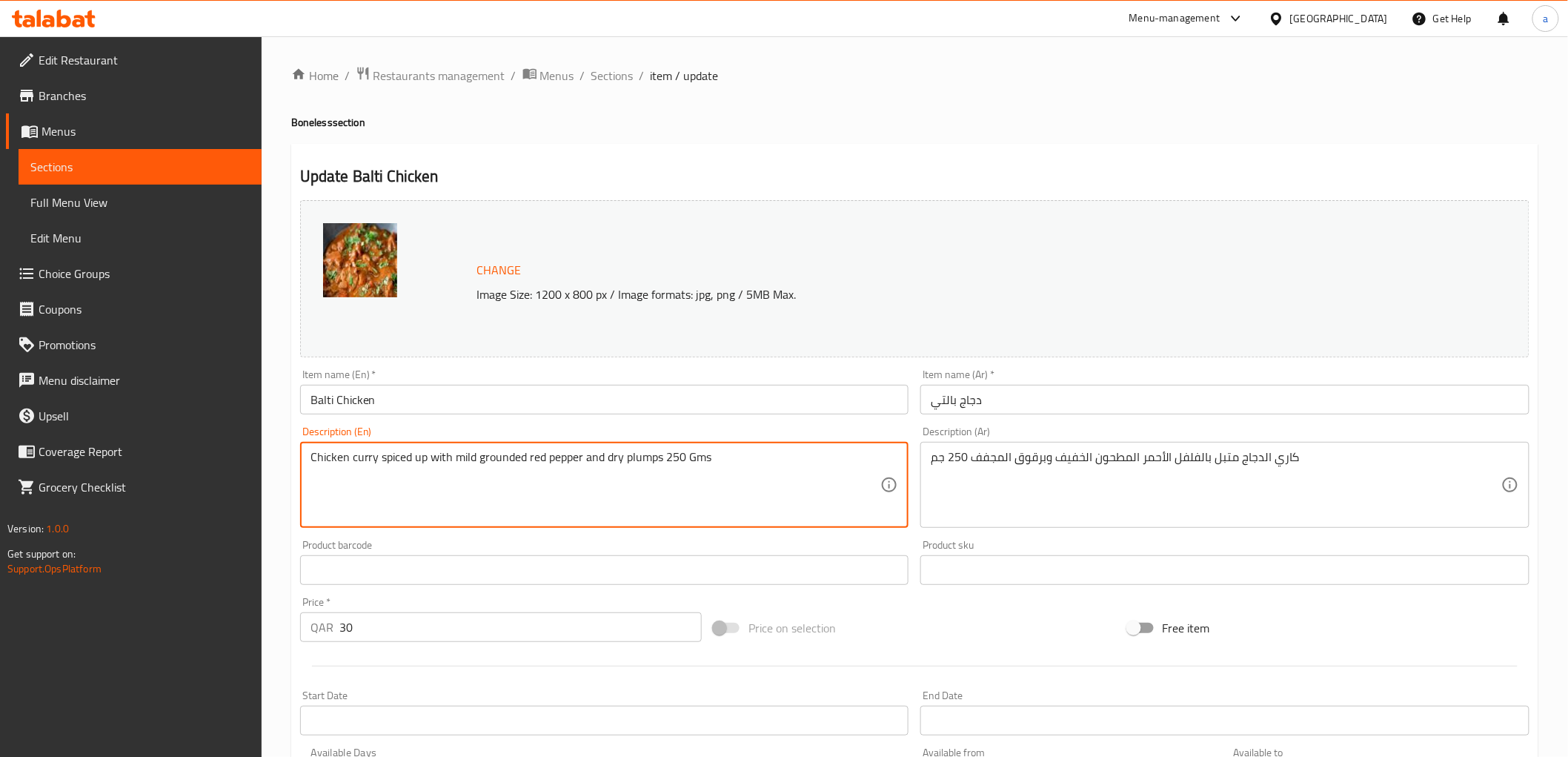
drag, startPoint x: 450, startPoint y: 456, endPoint x: 524, endPoint y: 465, distance: 74.5
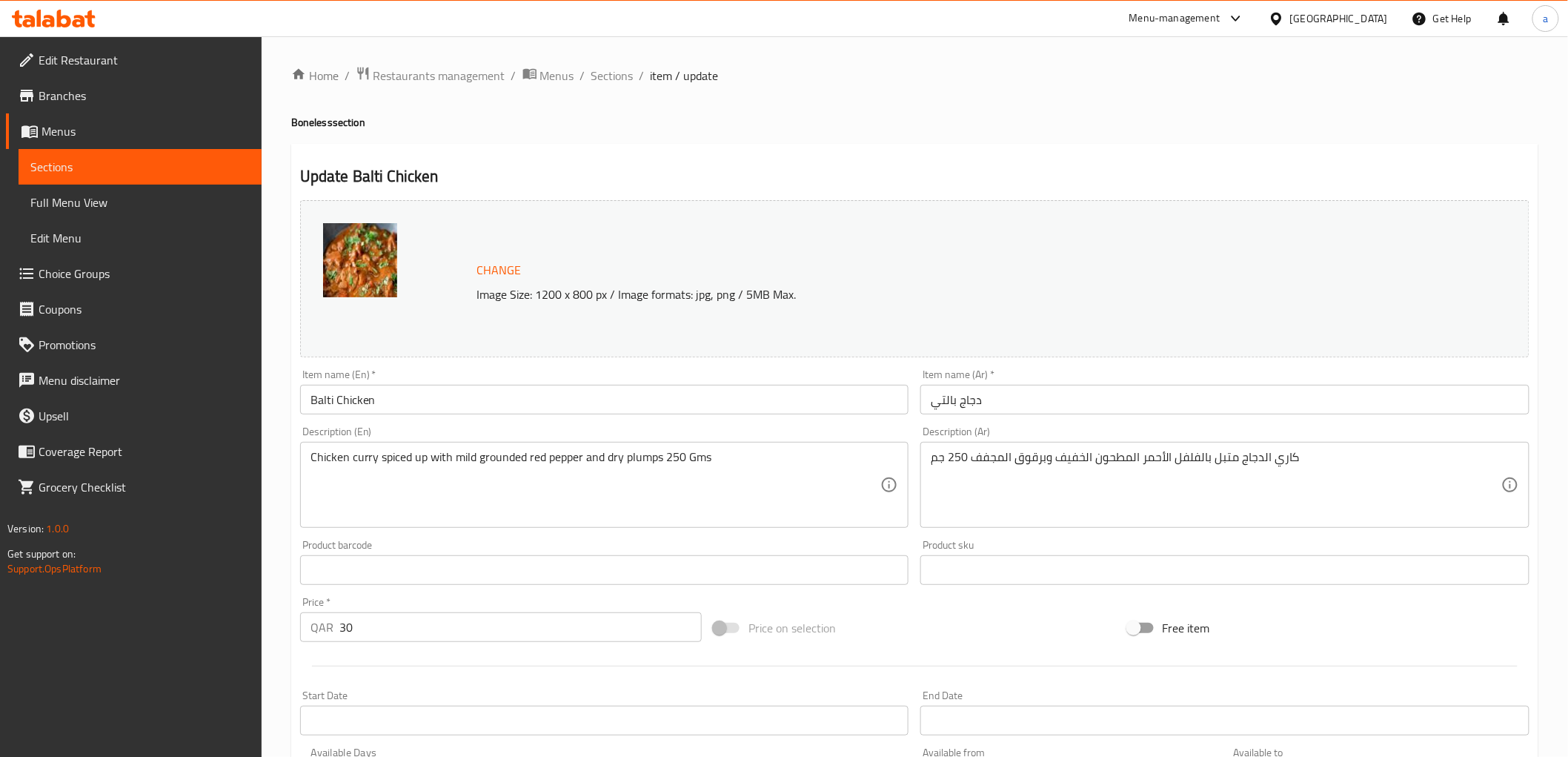
drag, startPoint x: 306, startPoint y: 461, endPoint x: 386, endPoint y: 457, distance: 80.1
click at [386, 457] on div "Chicken curry spiced up with mild grounded red pepper and dry plumps 250 Gms De…" at bounding box center [604, 485] width 609 height 86
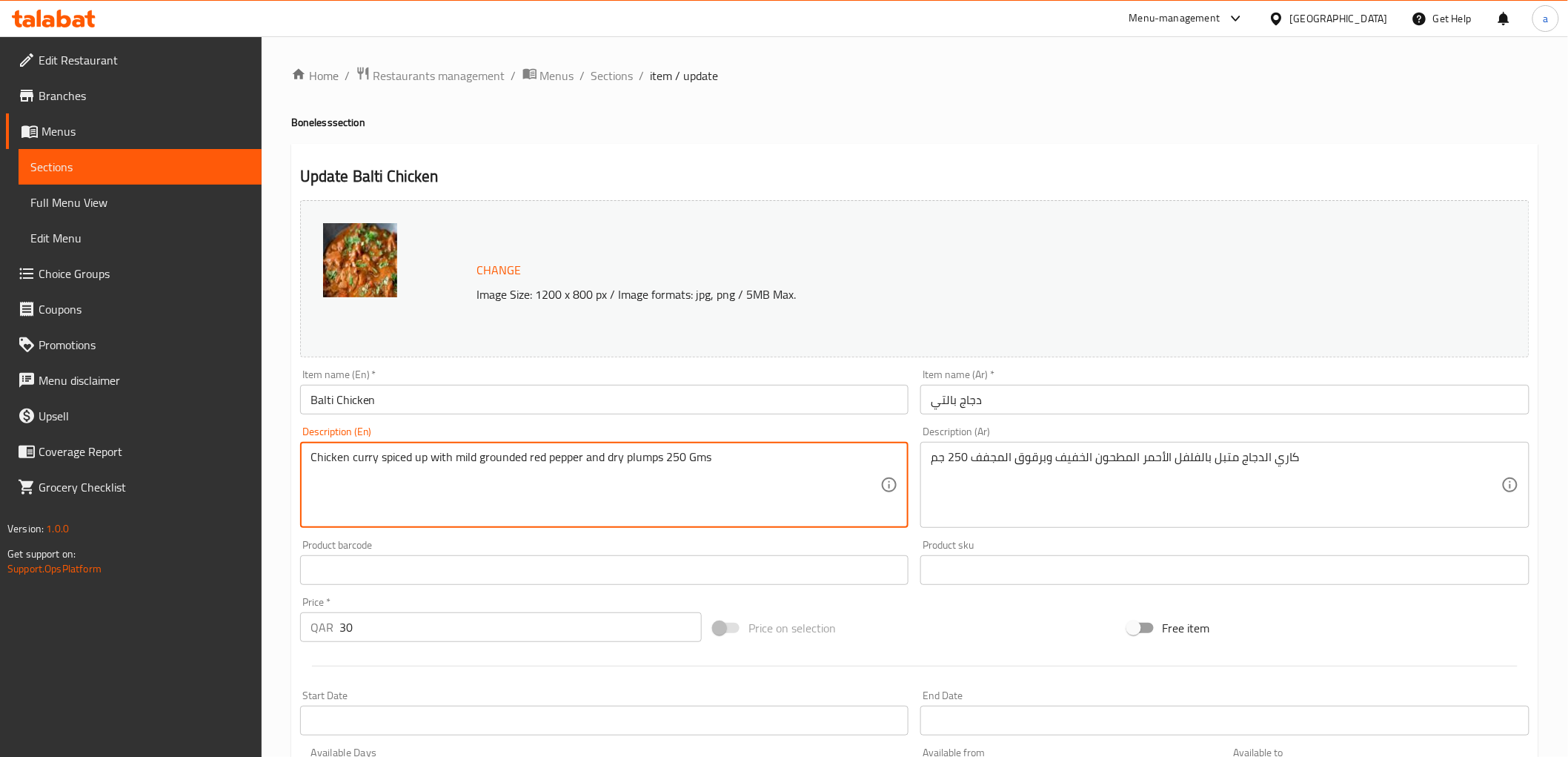
drag, startPoint x: 309, startPoint y: 458, endPoint x: 723, endPoint y: 462, distance: 414.0
click at [723, 462] on textarea "Chicken curry spiced up with mild grounded red pepper and dry plumps 250 Gms" at bounding box center [595, 485] width 570 height 70
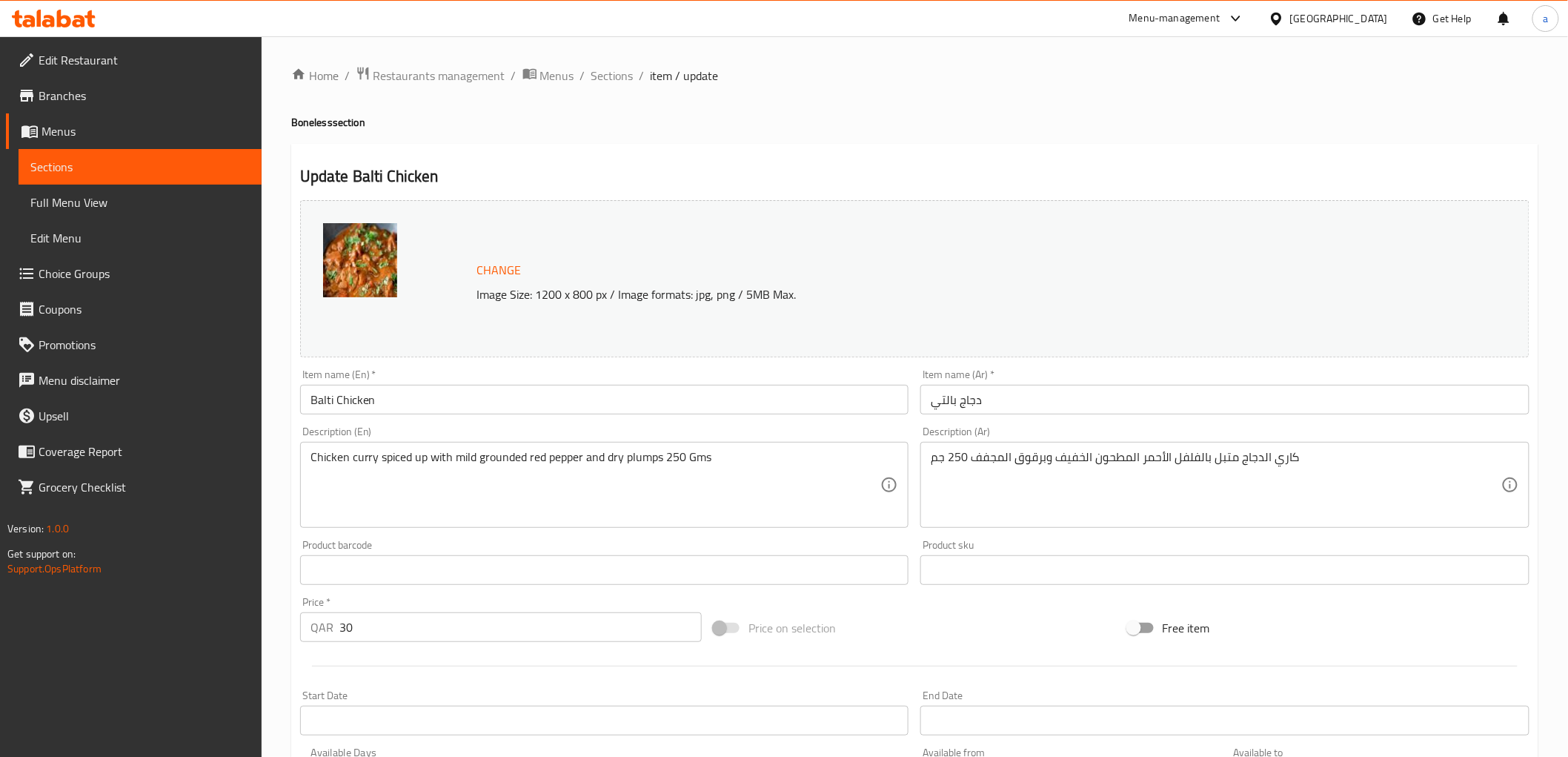
click at [439, 448] on div "Chicken curry spiced up with mild grounded red pepper and dry plumps 250 Gms De…" at bounding box center [604, 485] width 609 height 86
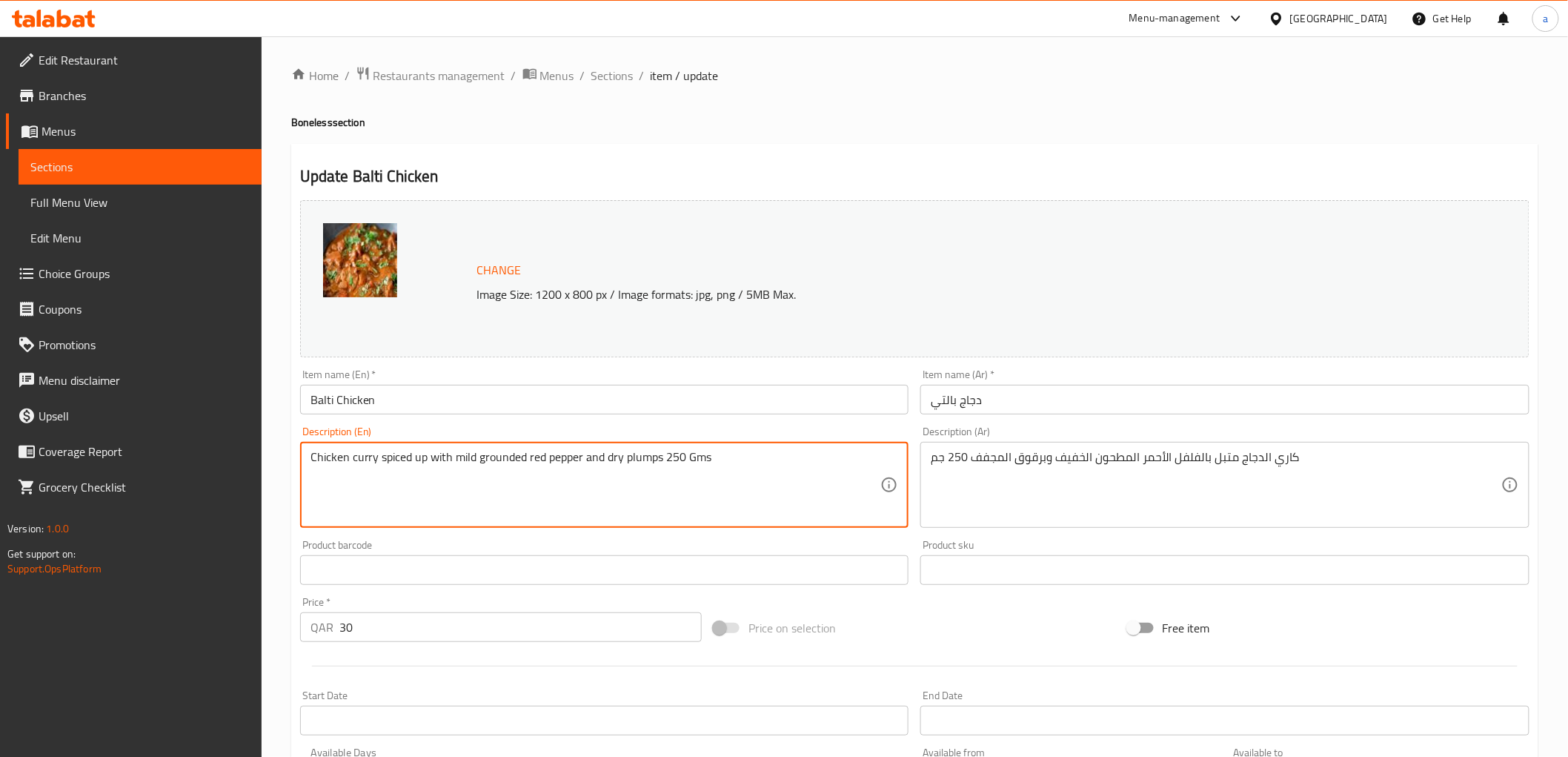
click at [456, 460] on textarea "Chicken curry spiced up with mild grounded red pepper and dry plumps 250 Gms" at bounding box center [595, 485] width 570 height 70
drag, startPoint x: 455, startPoint y: 458, endPoint x: 516, endPoint y: 465, distance: 61.4
click at [516, 465] on textarea "Chicken curry spiced up with mild grounded red pepper and dry plumps 250 Gms" at bounding box center [595, 485] width 570 height 70
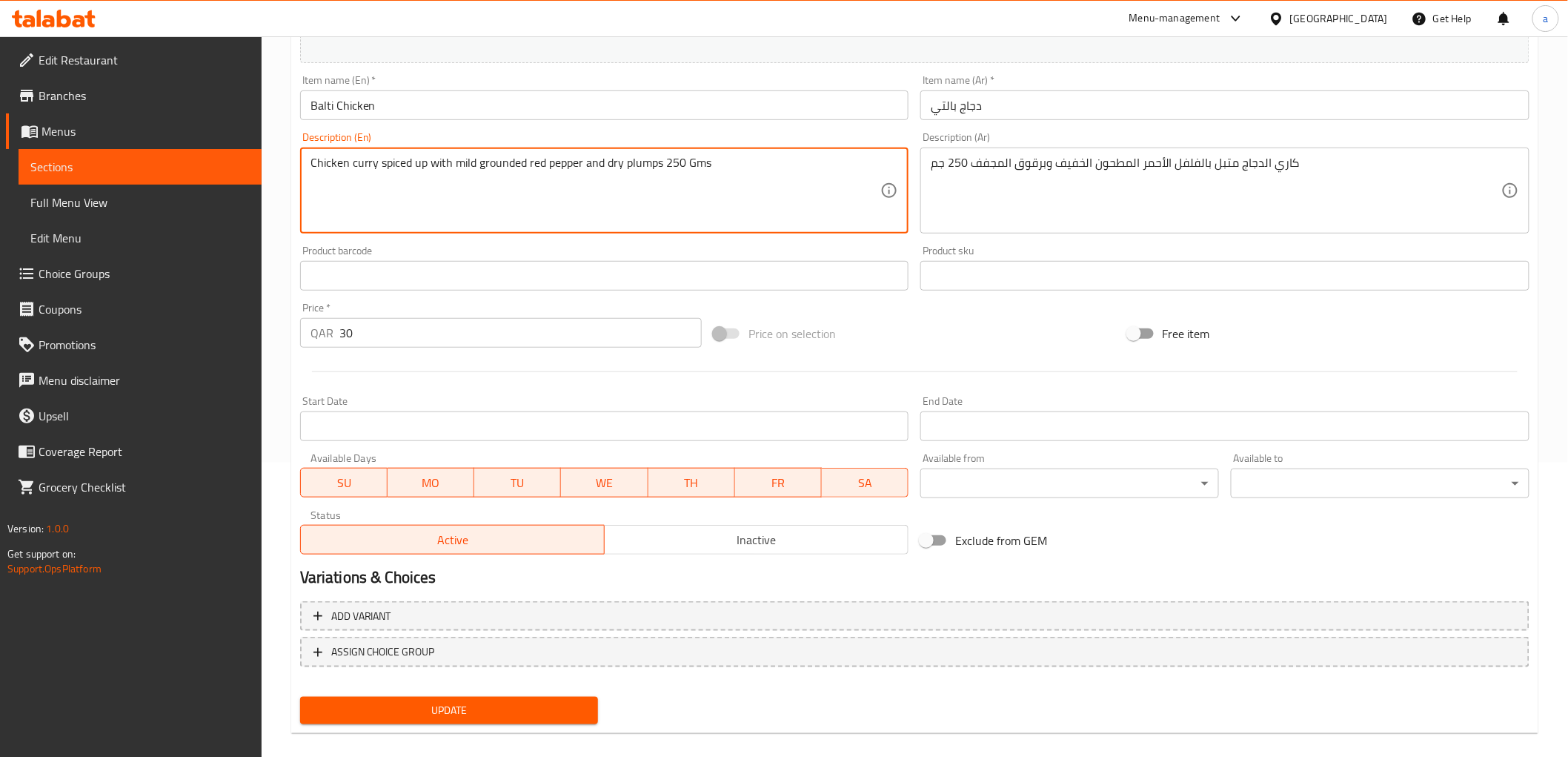
scroll to position [309, 0]
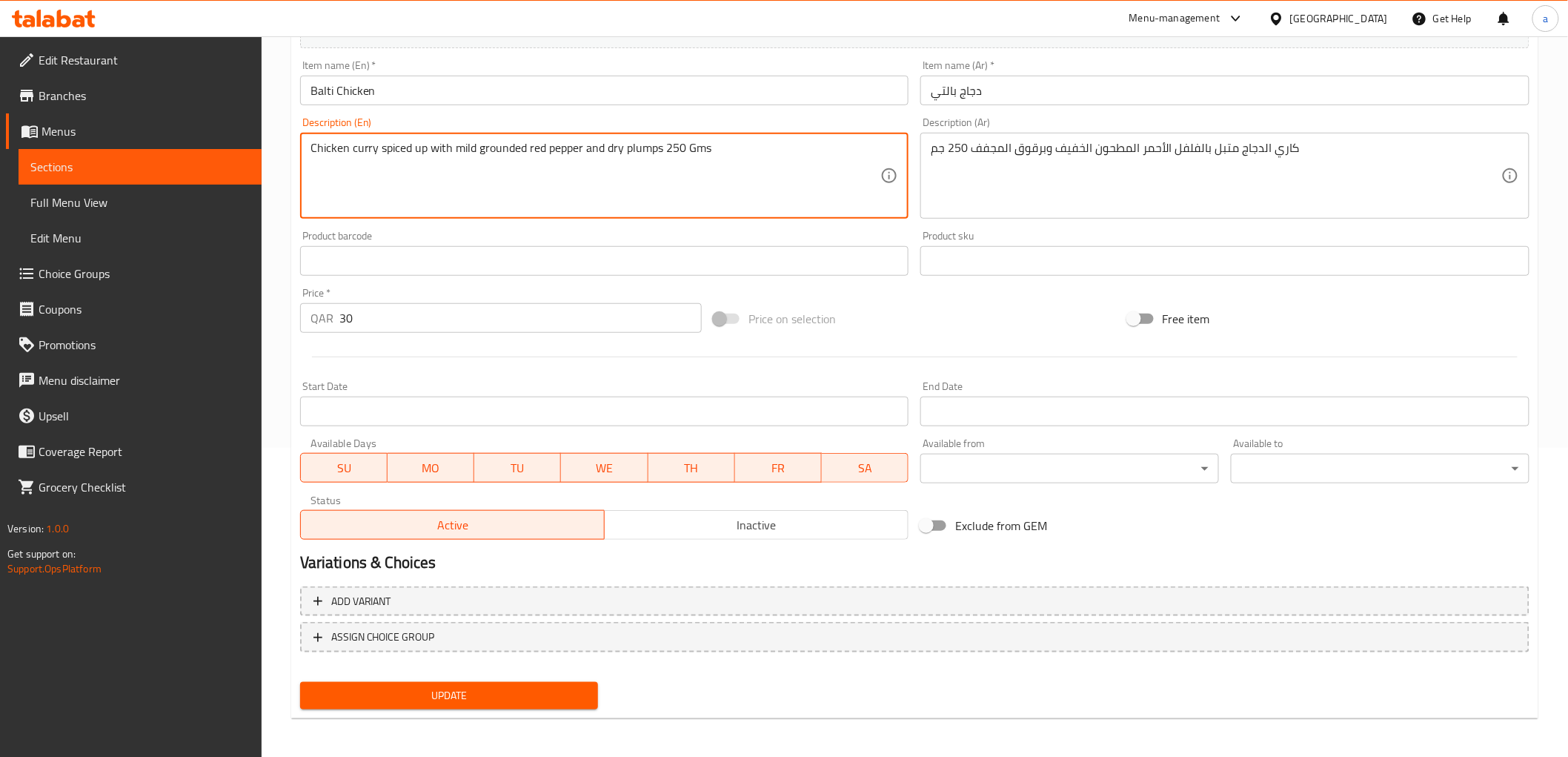
click at [495, 694] on span "Update" at bounding box center [450, 696] width 275 height 18
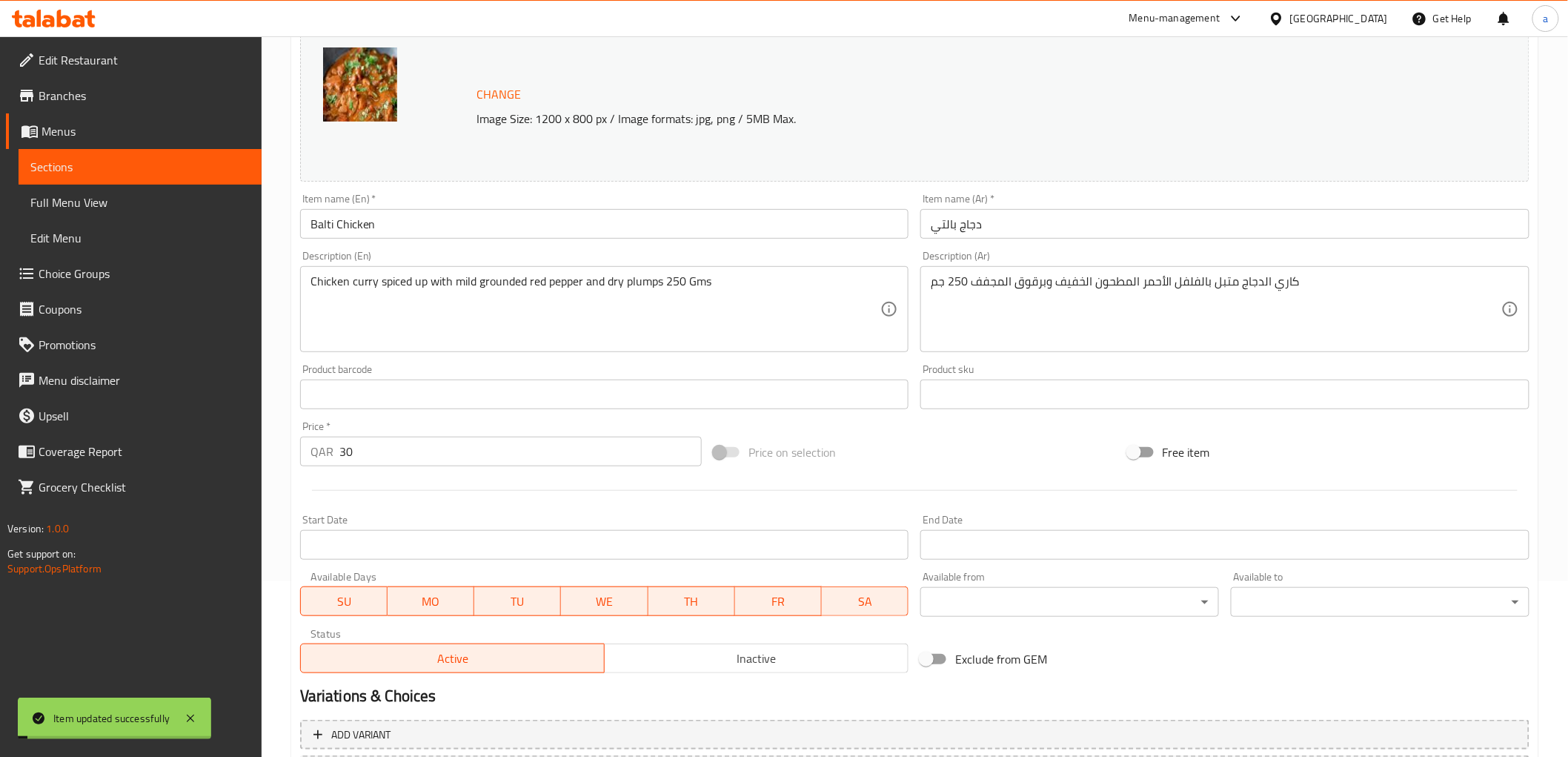
scroll to position [0, 0]
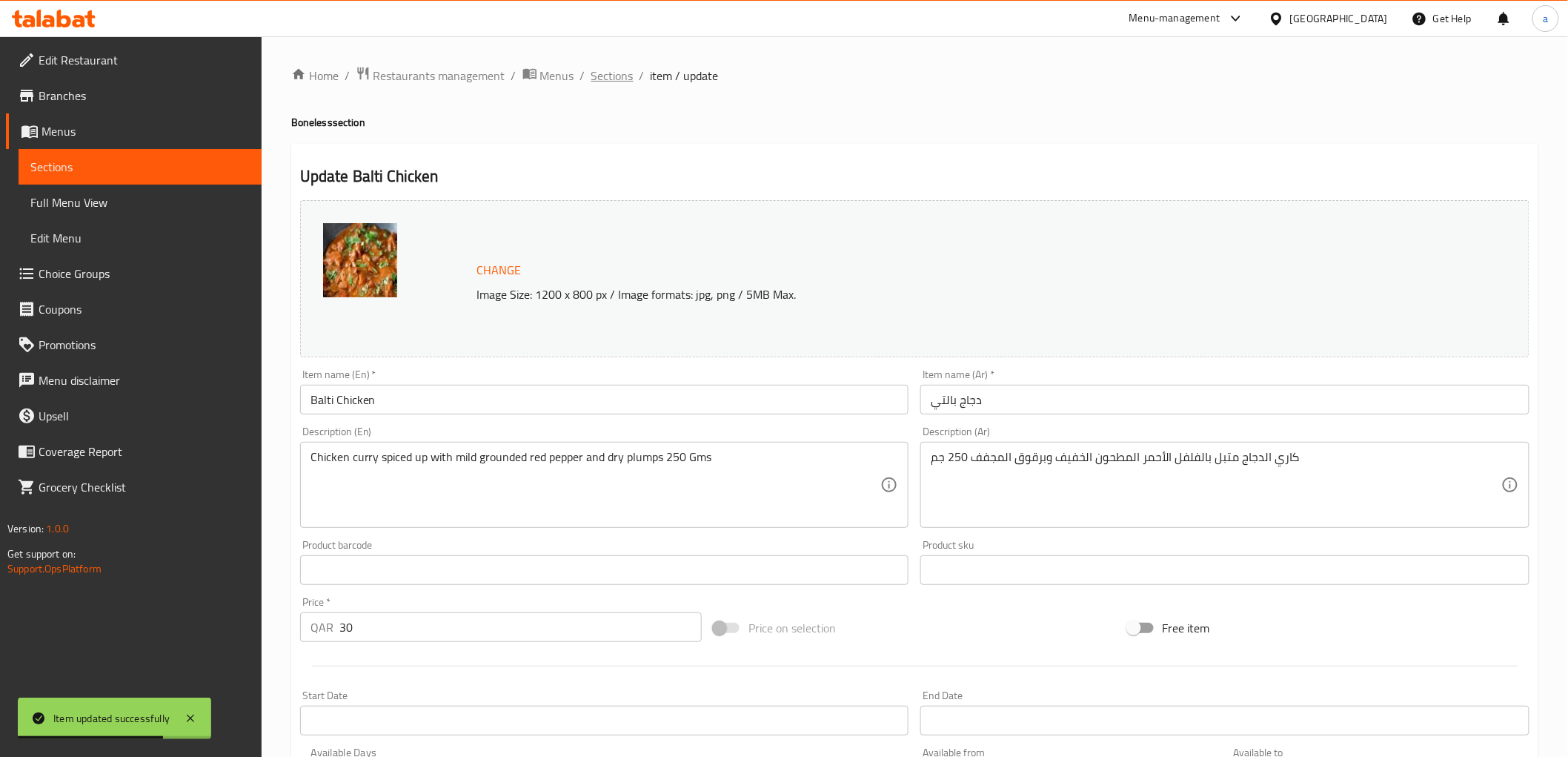
click at [624, 81] on span "Sections" at bounding box center [612, 75] width 42 height 17
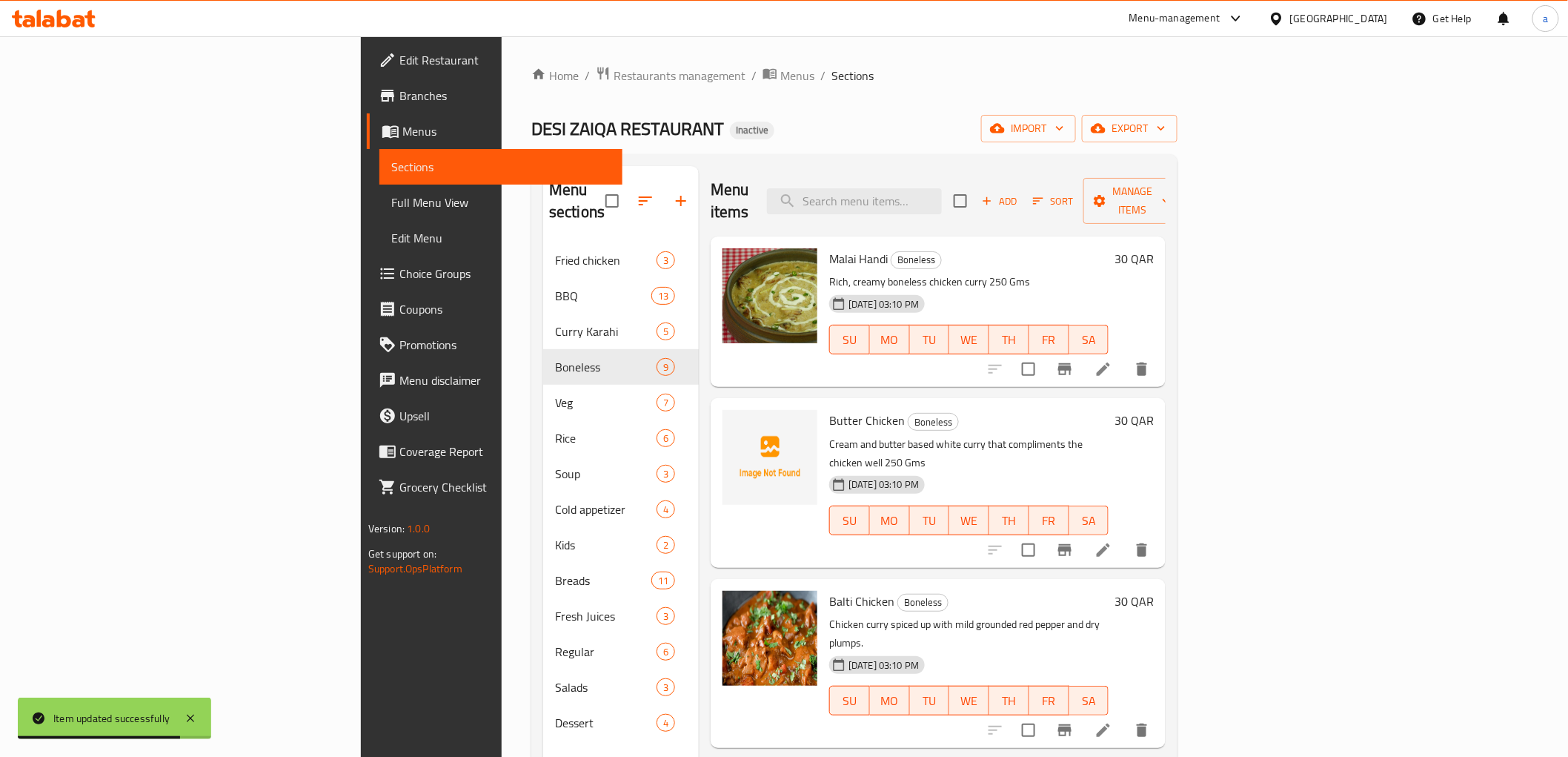
scroll to position [247, 0]
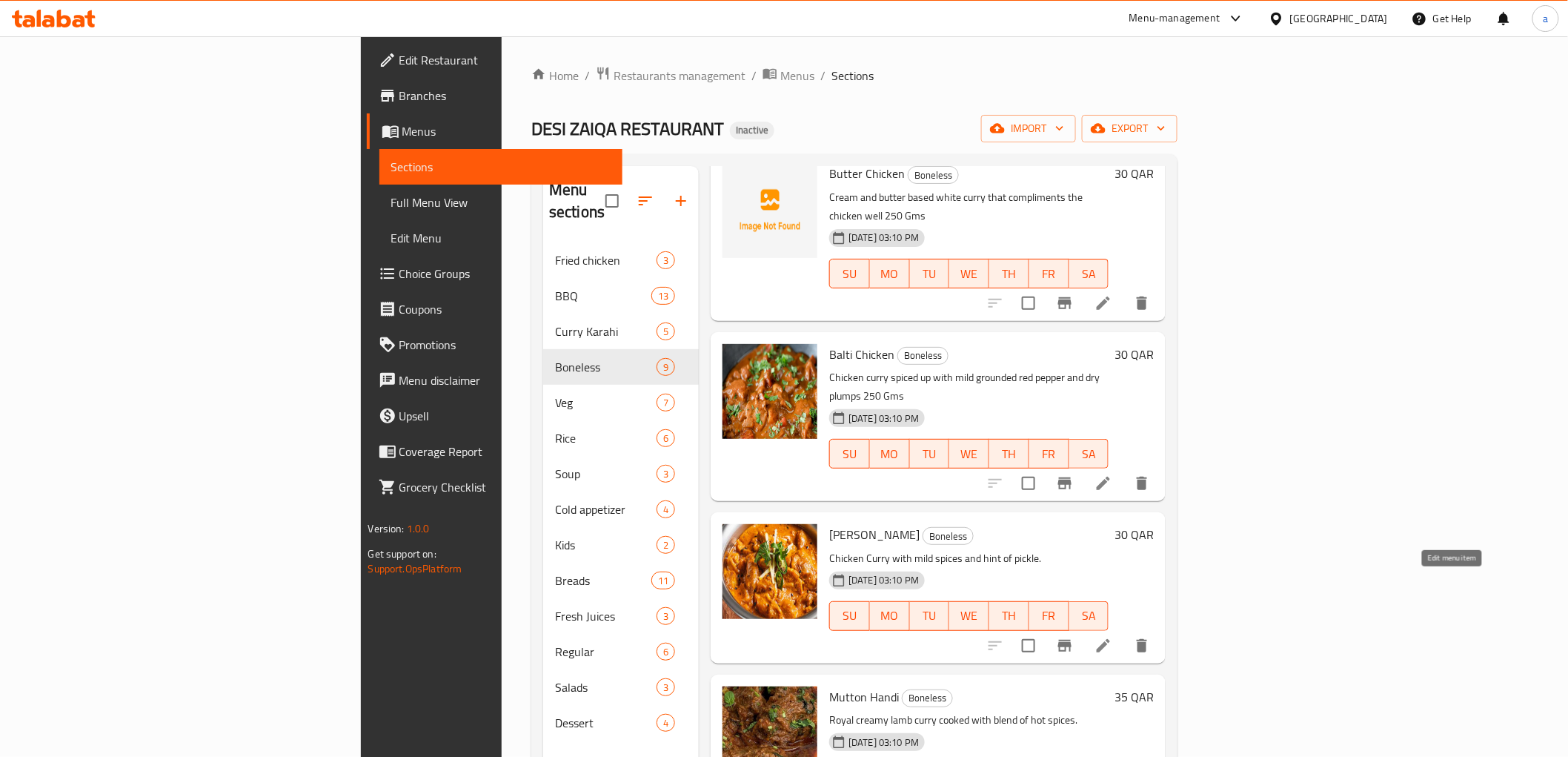
click at [1112, 637] on icon at bounding box center [1103, 645] width 17 height 17
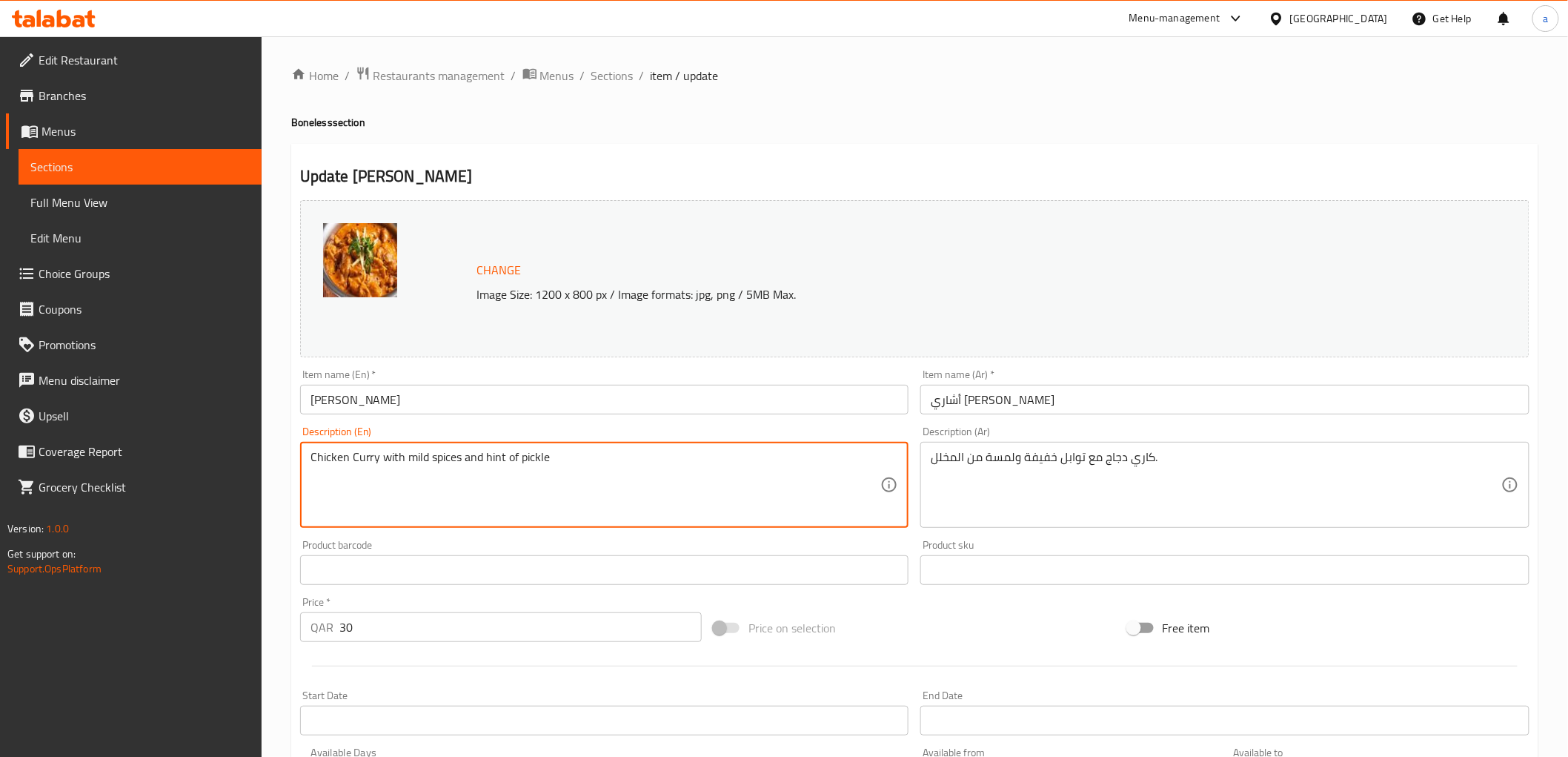
paste textarea "250 Gms"
type textarea "Chicken Curry with mild spices and hint of pickle 250 Gms"
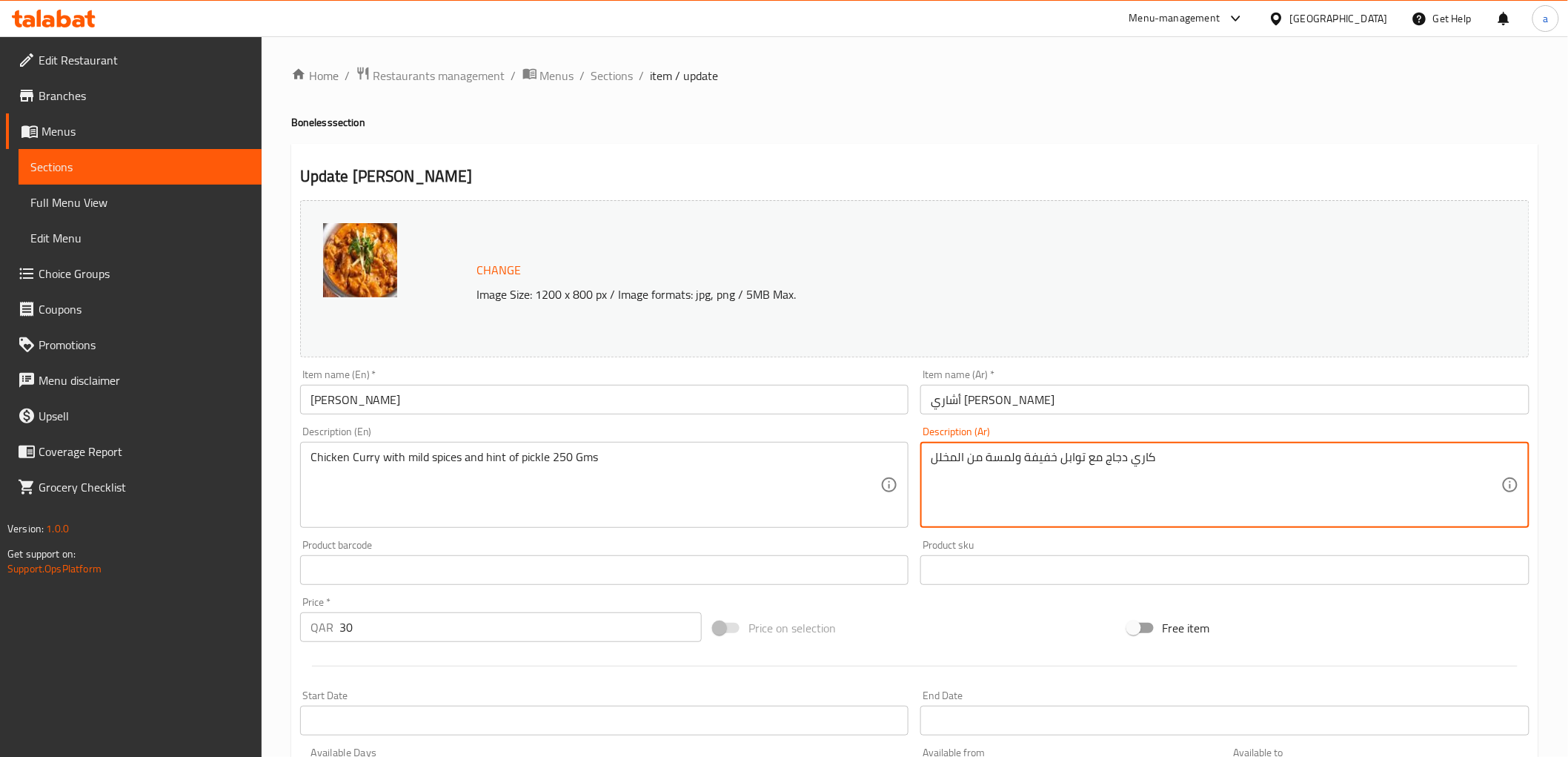
paste textarea "250 Gms"
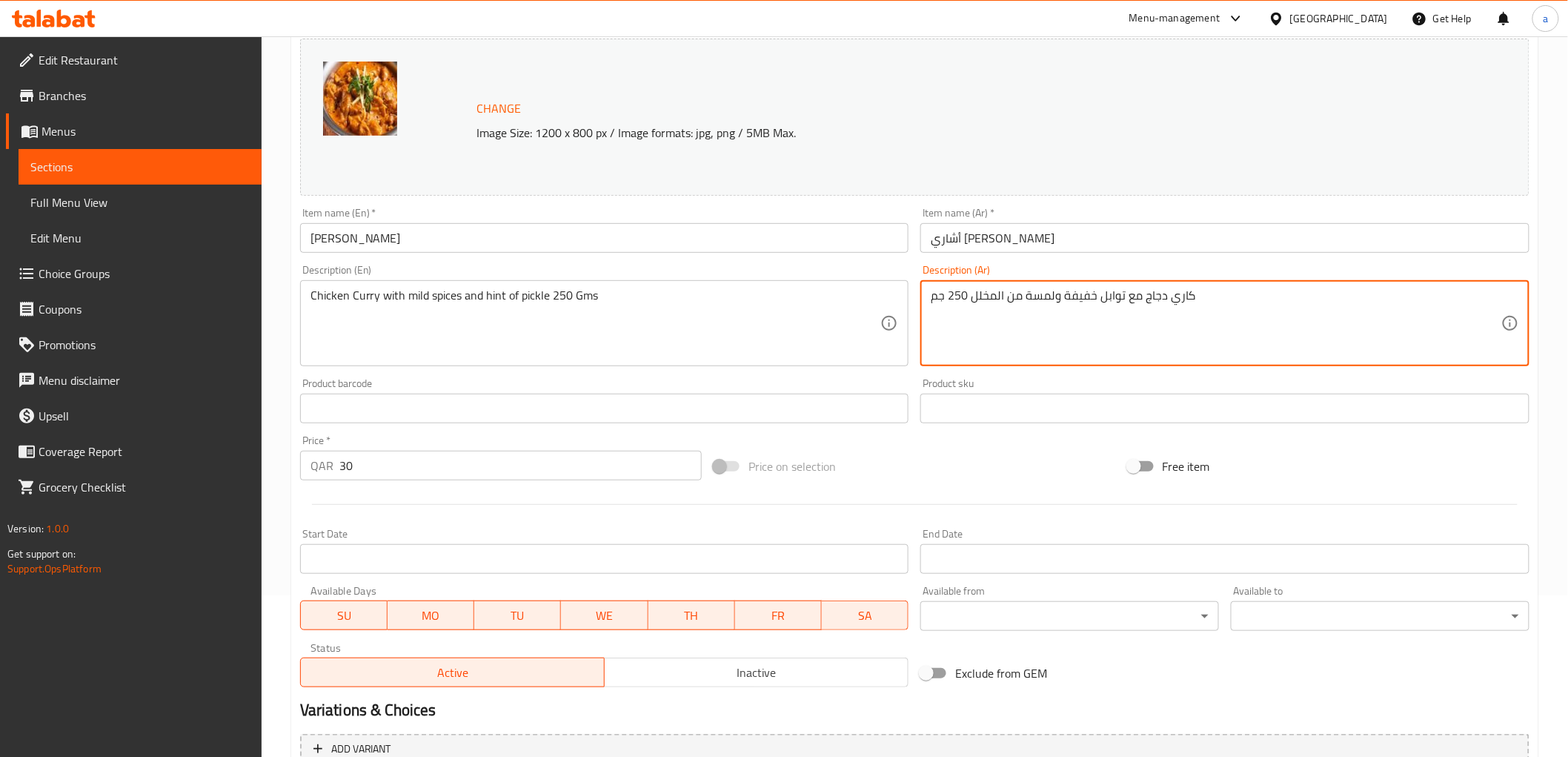
scroll to position [165, 0]
type textarea "كاري دجاج مع توابل خفيفة ولمسة من المخلل 250 جم"
click at [338, 237] on input "[PERSON_NAME]" at bounding box center [604, 235] width 609 height 30
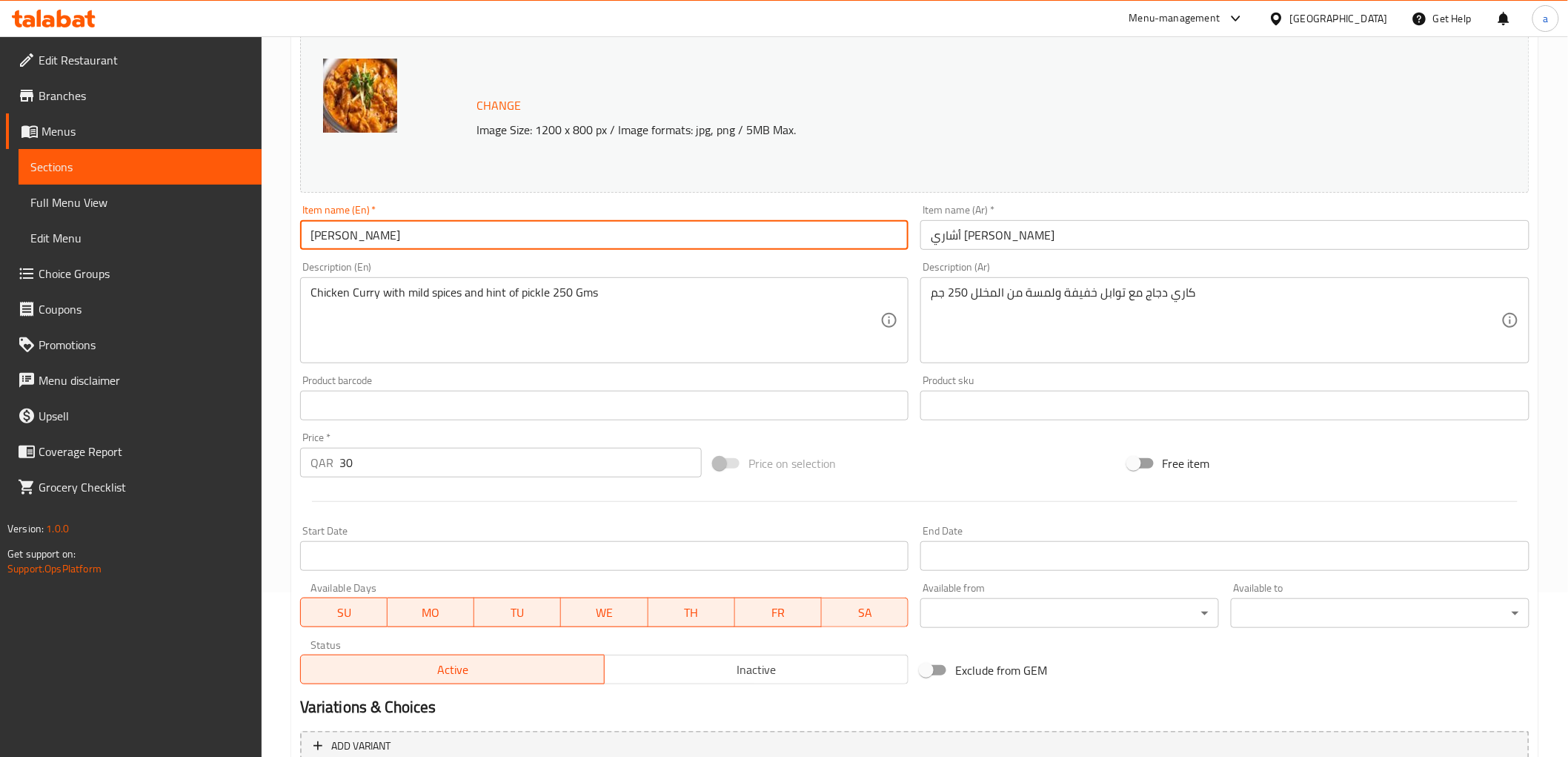
click at [338, 237] on input "[PERSON_NAME]" at bounding box center [604, 235] width 609 height 30
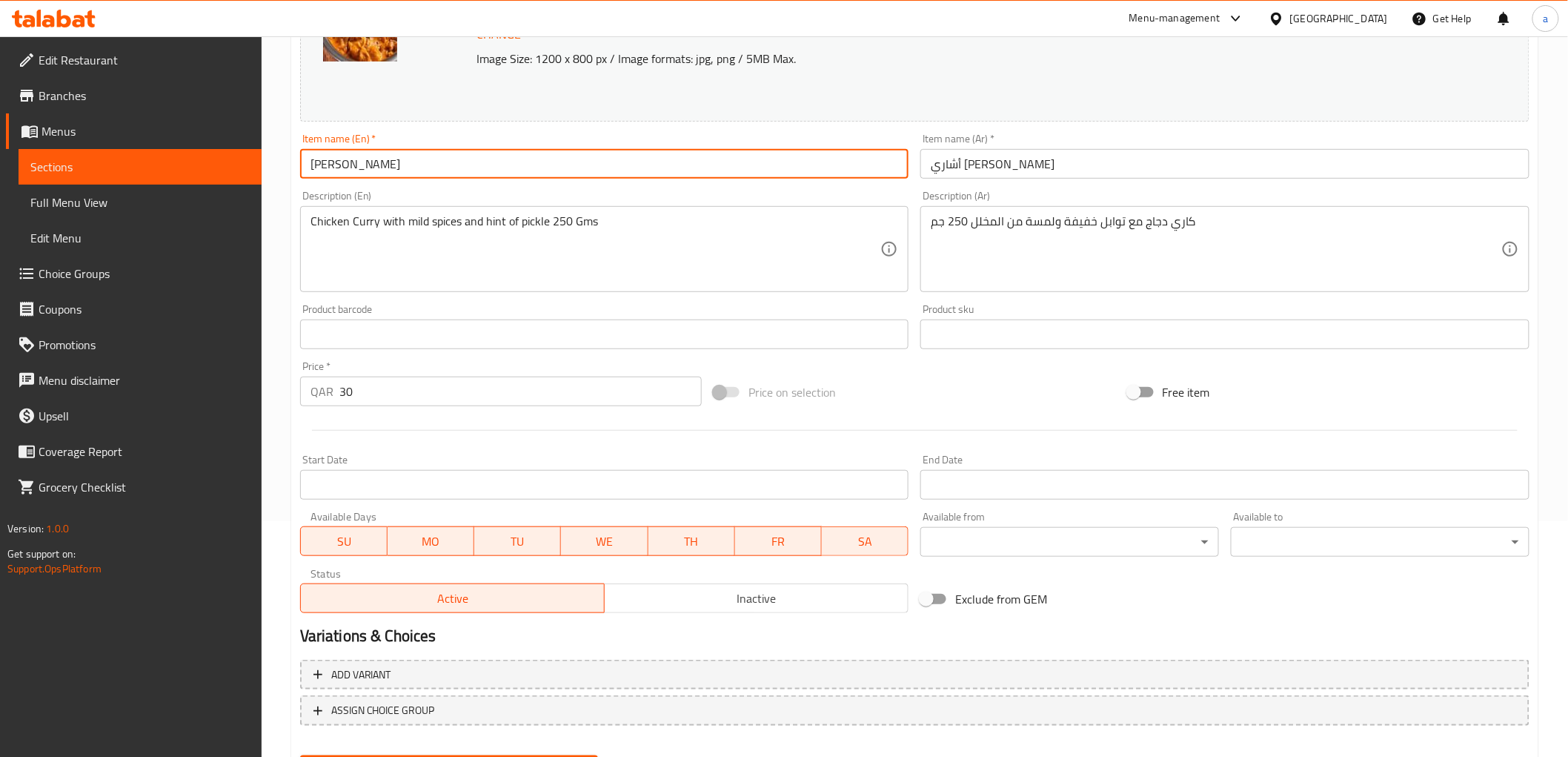
scroll to position [309, 0]
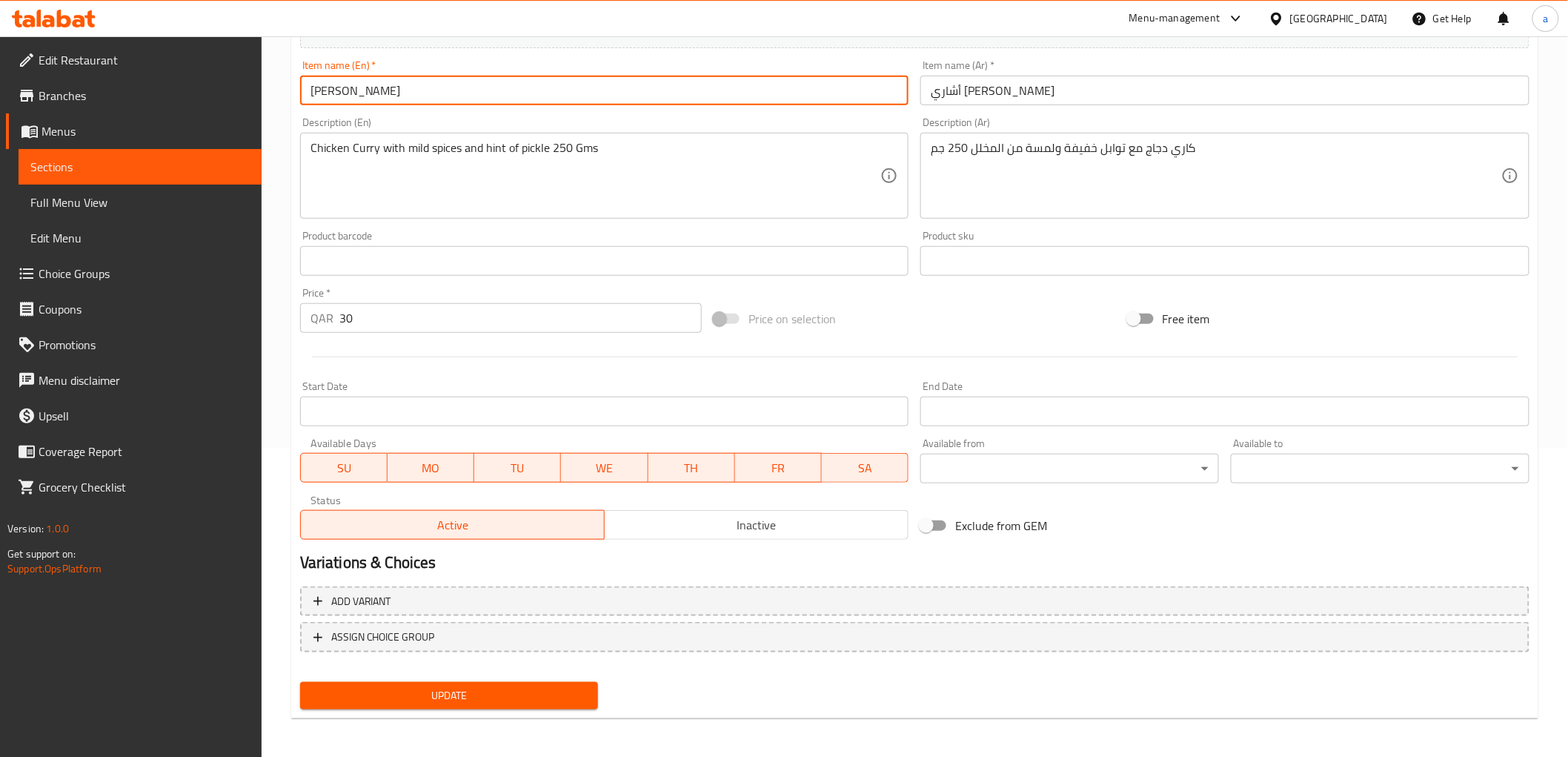
click at [546, 690] on span "Update" at bounding box center [450, 696] width 275 height 18
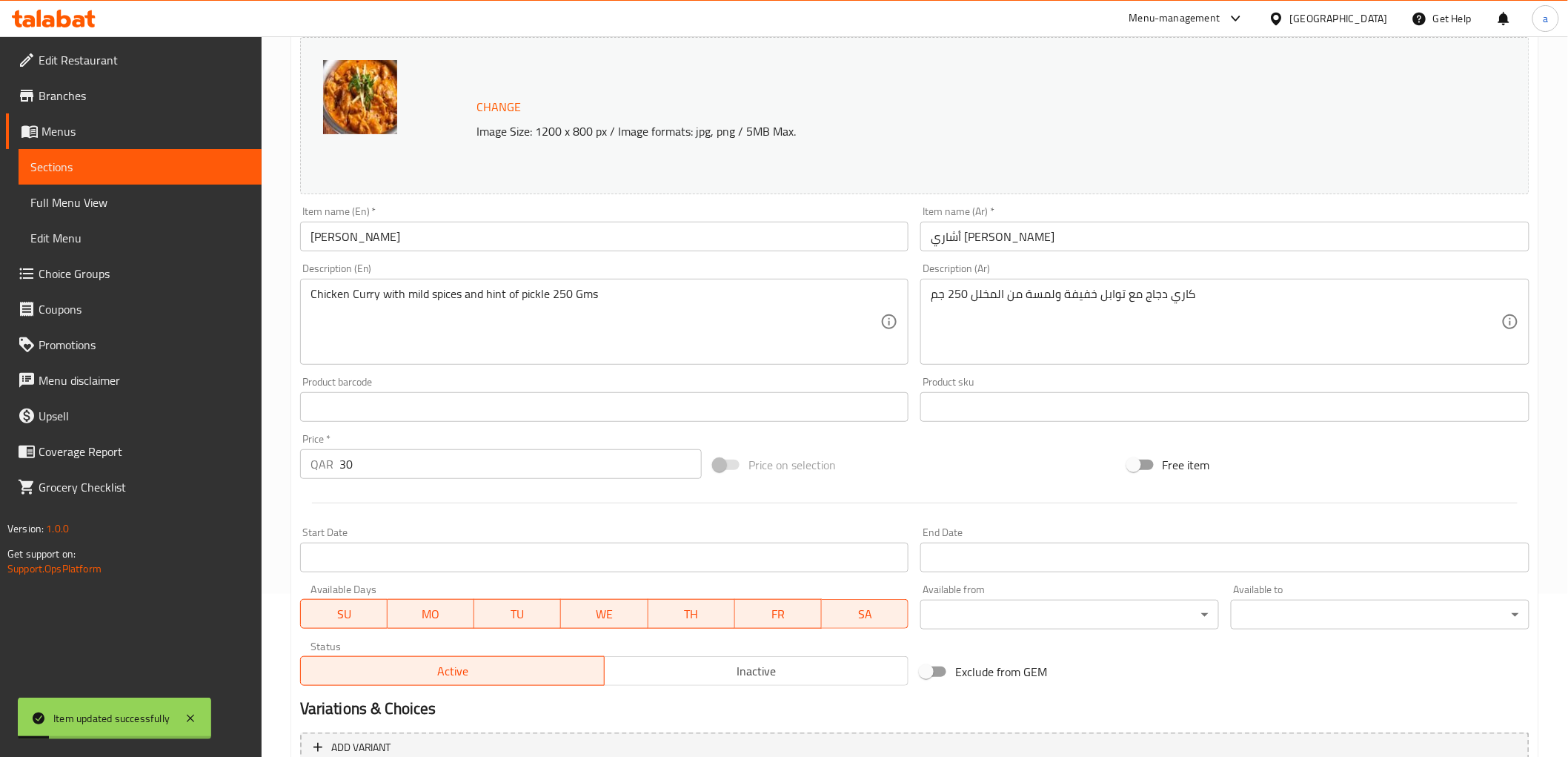
scroll to position [0, 0]
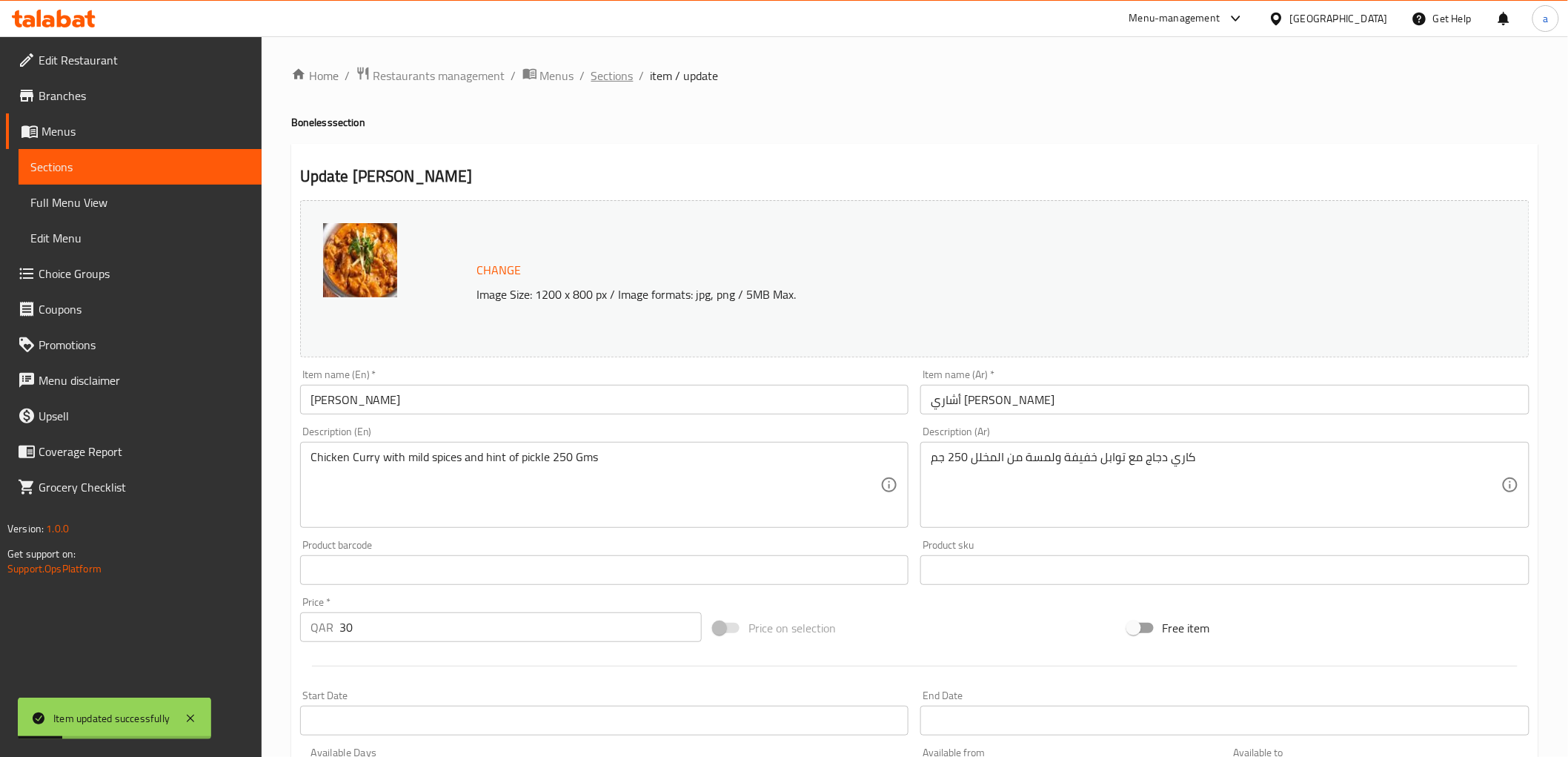
click at [605, 80] on span "Sections" at bounding box center [612, 75] width 42 height 17
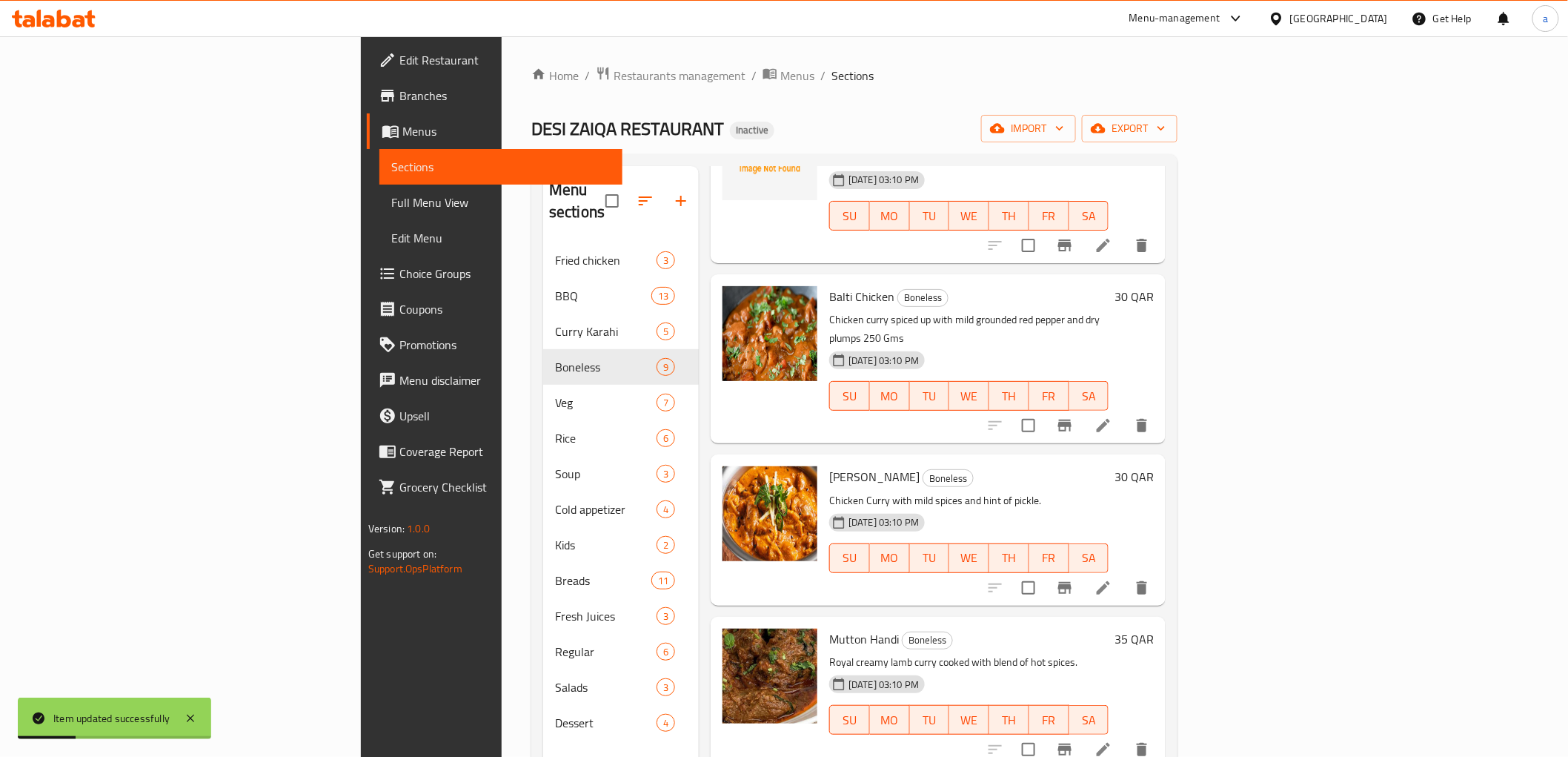
scroll to position [329, 0]
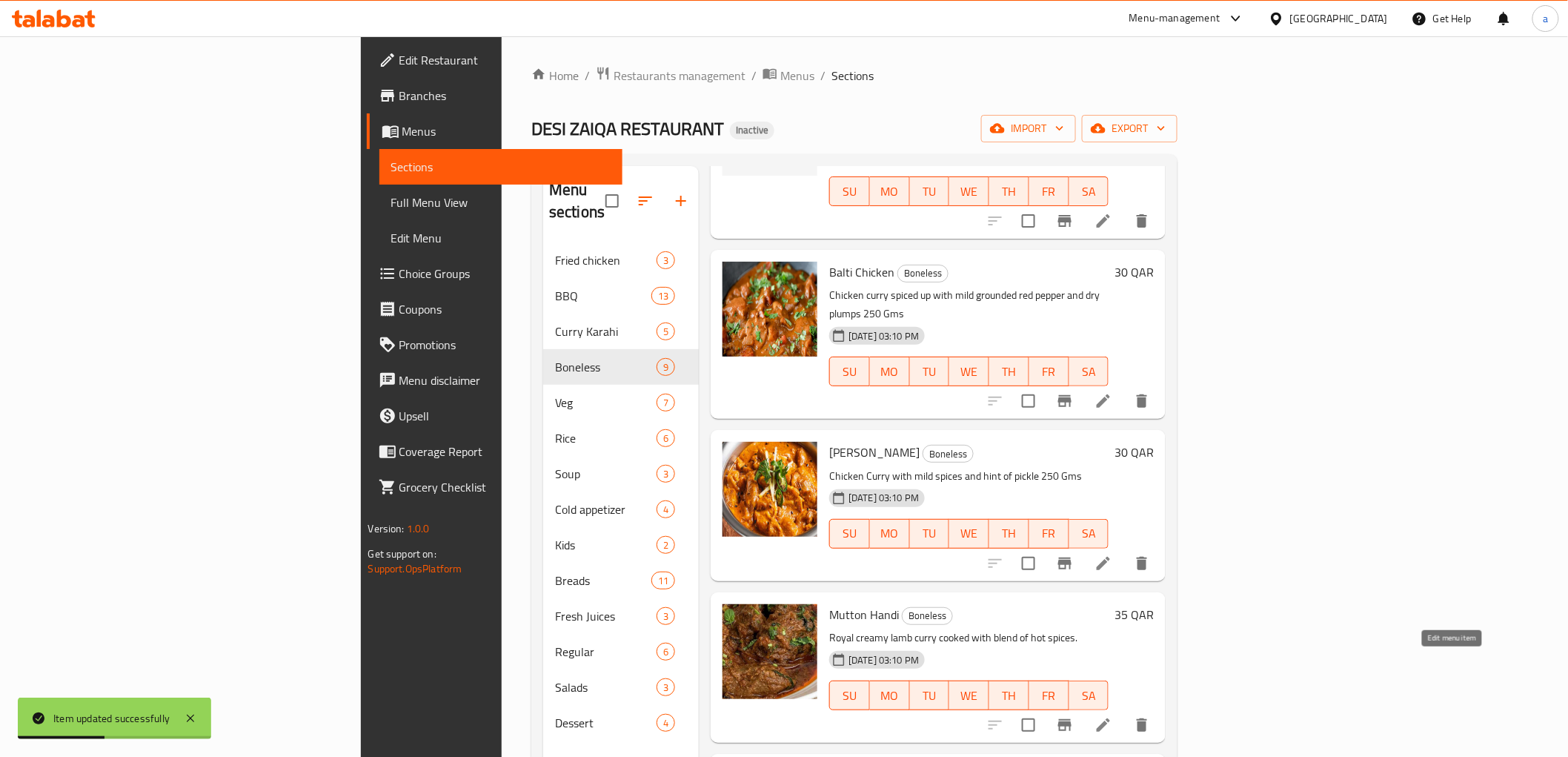
click at [1110, 718] on icon at bounding box center [1104, 725] width 13 height 13
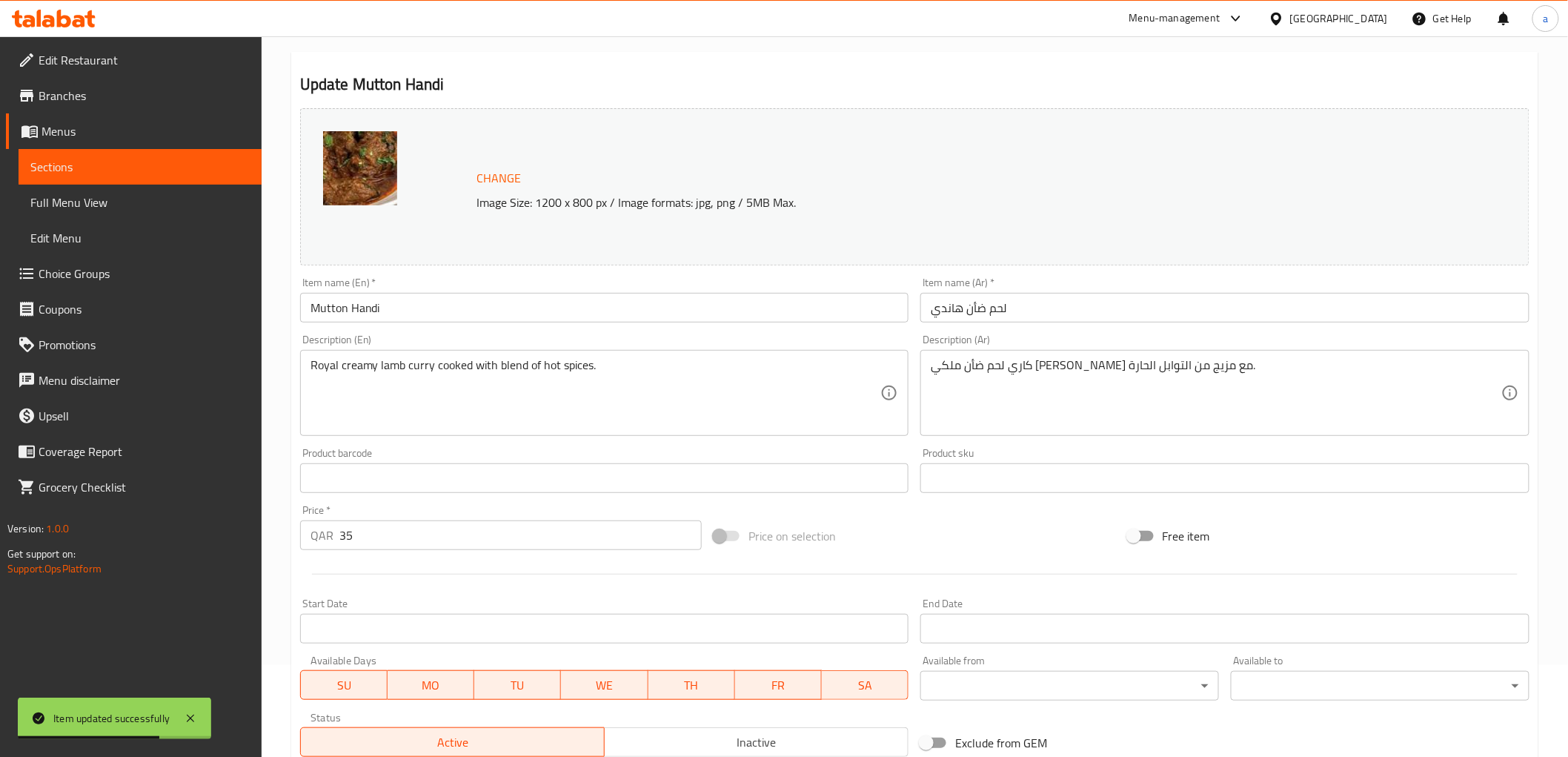
scroll to position [165, 0]
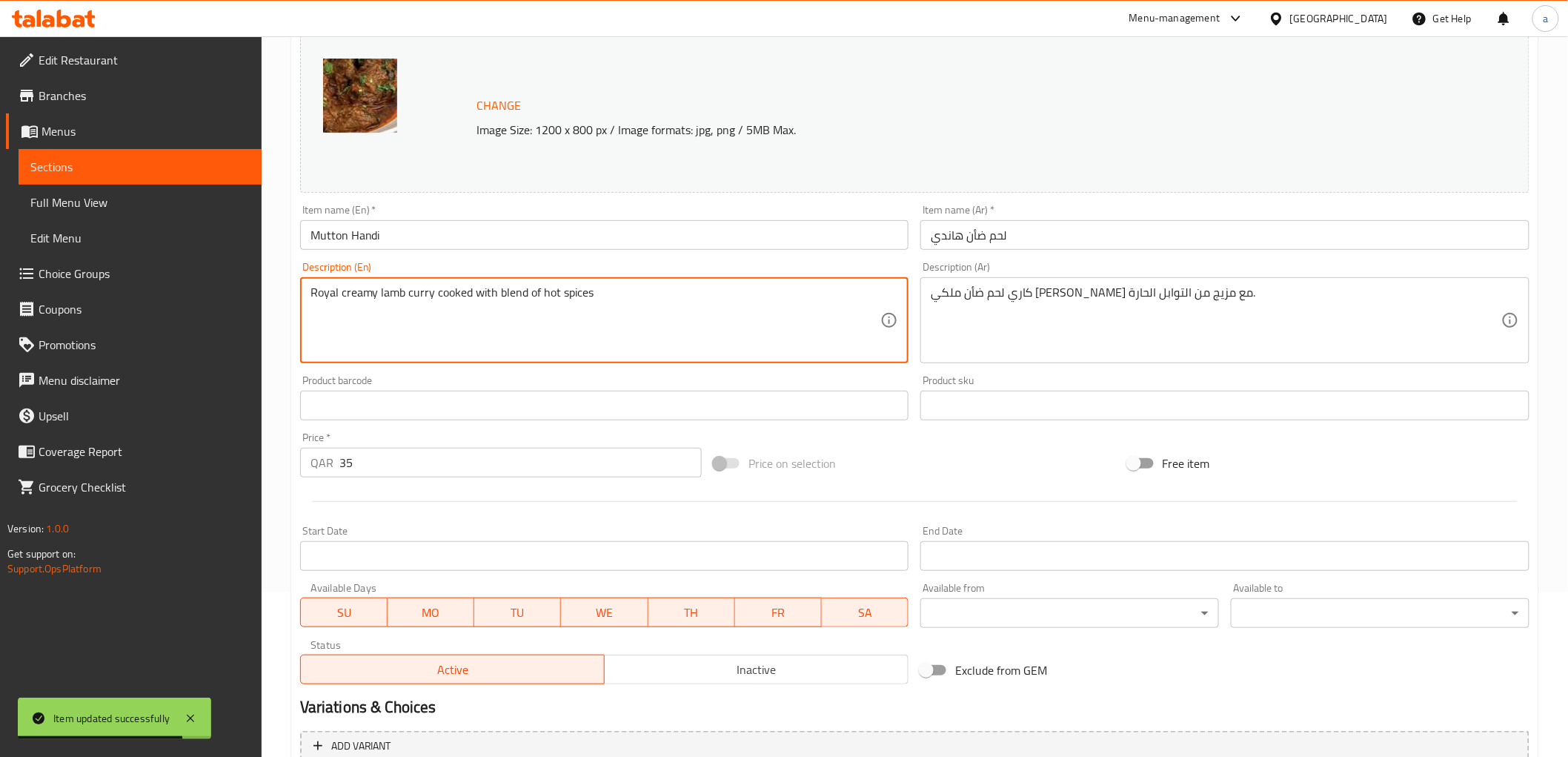
paste textarea "250 Gms"
type textarea "Royal creamy lamb curry cooked with blend of hot spices 250 Gms"
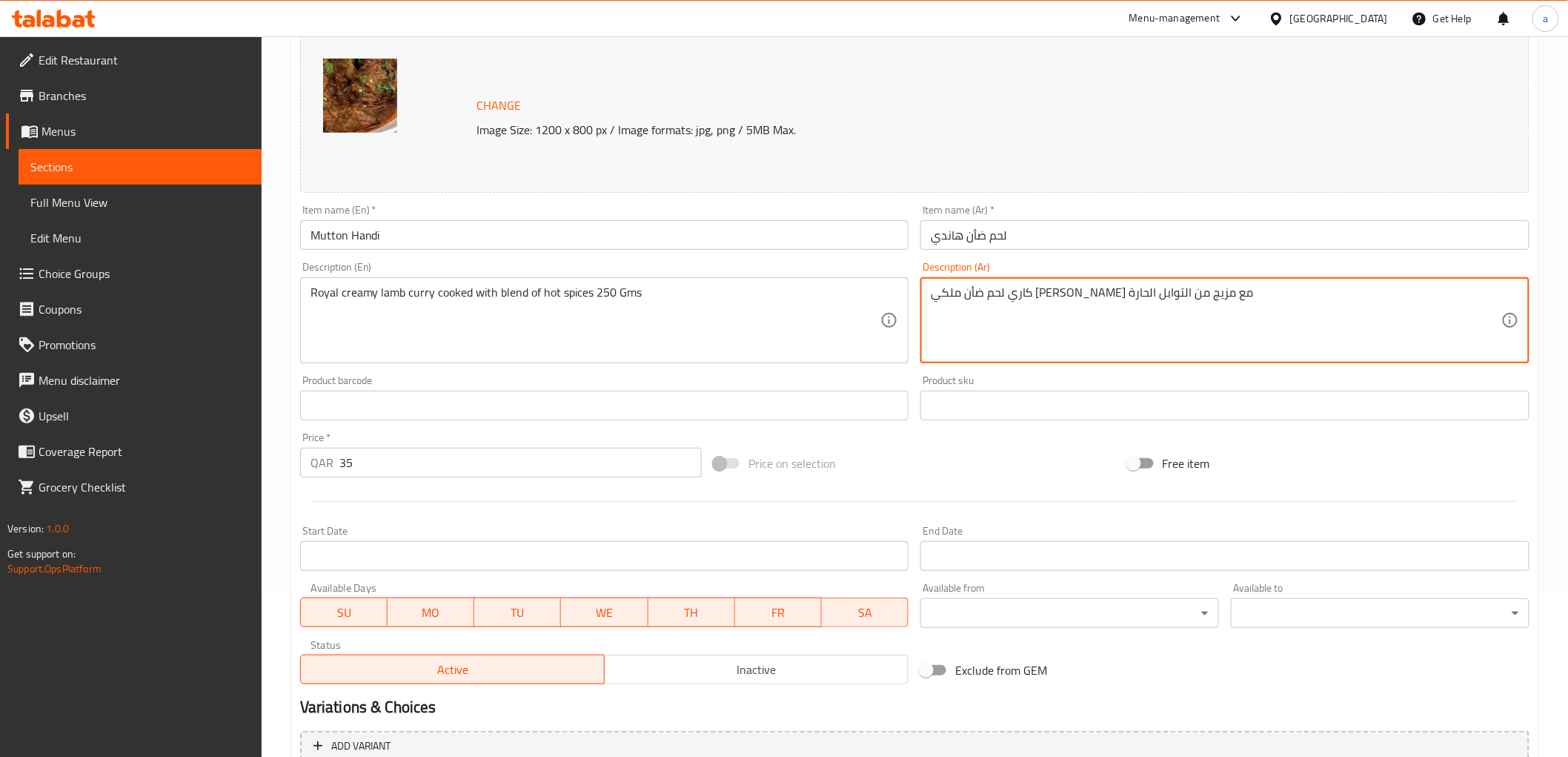
paste textarea "250 Gms"
type textarea "كاري لحم ضأن ملكي [PERSON_NAME] مع مزيج من التوابل الحارة 250 جم"
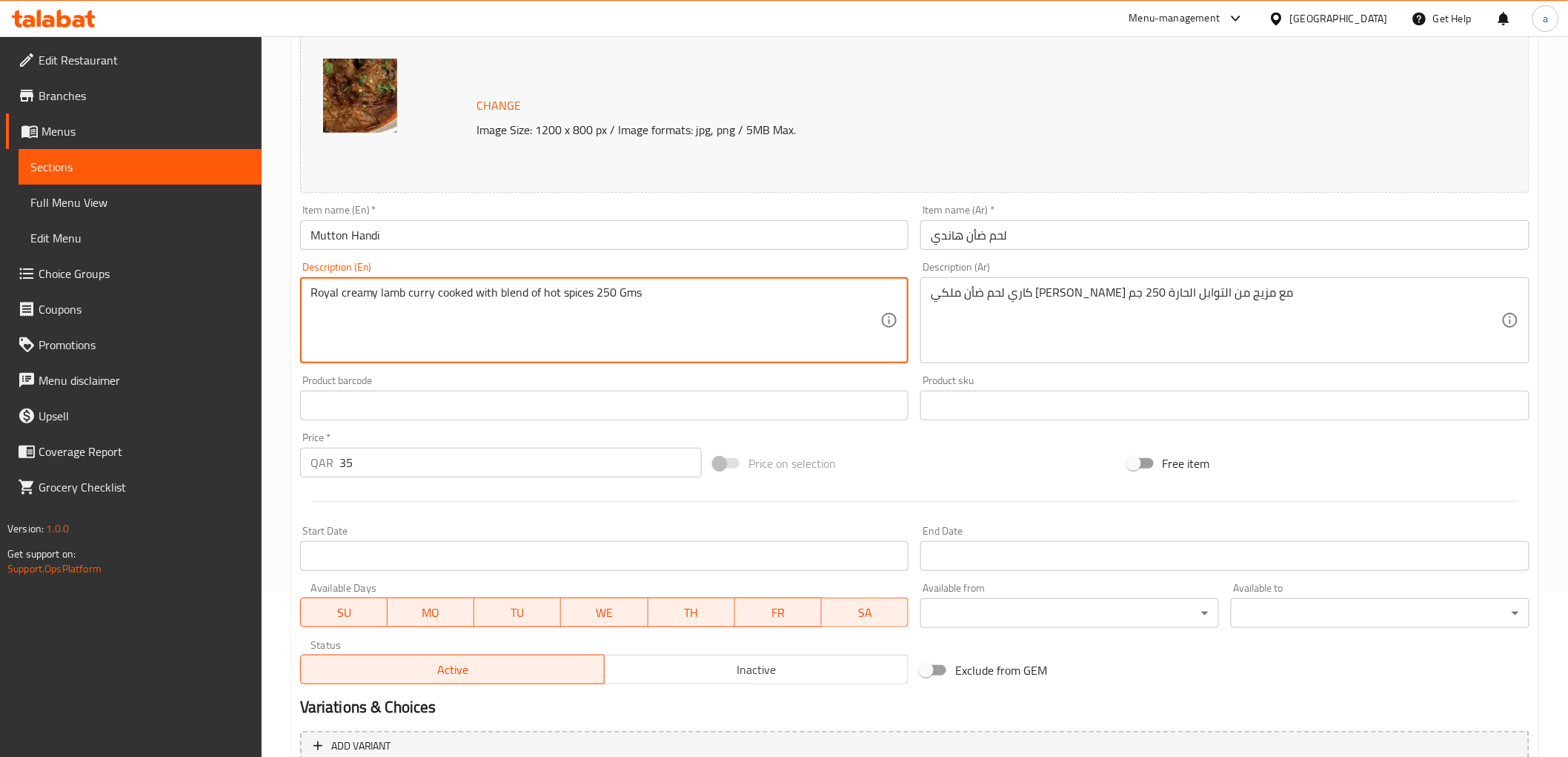
click at [329, 292] on textarea "Royal creamy lamb curry cooked with blend of hot spices 250 Gms" at bounding box center [595, 321] width 570 height 70
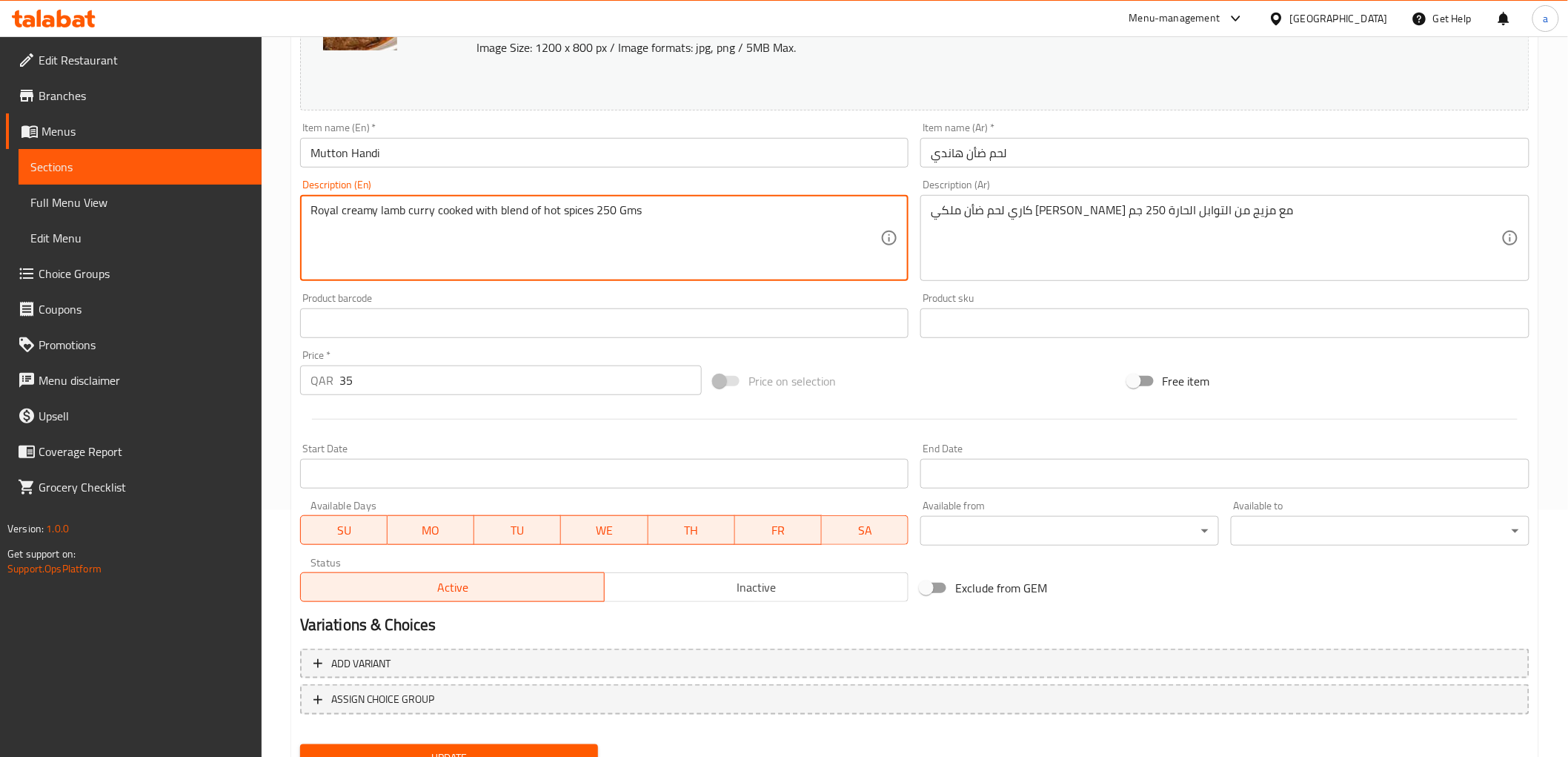
scroll to position [309, 0]
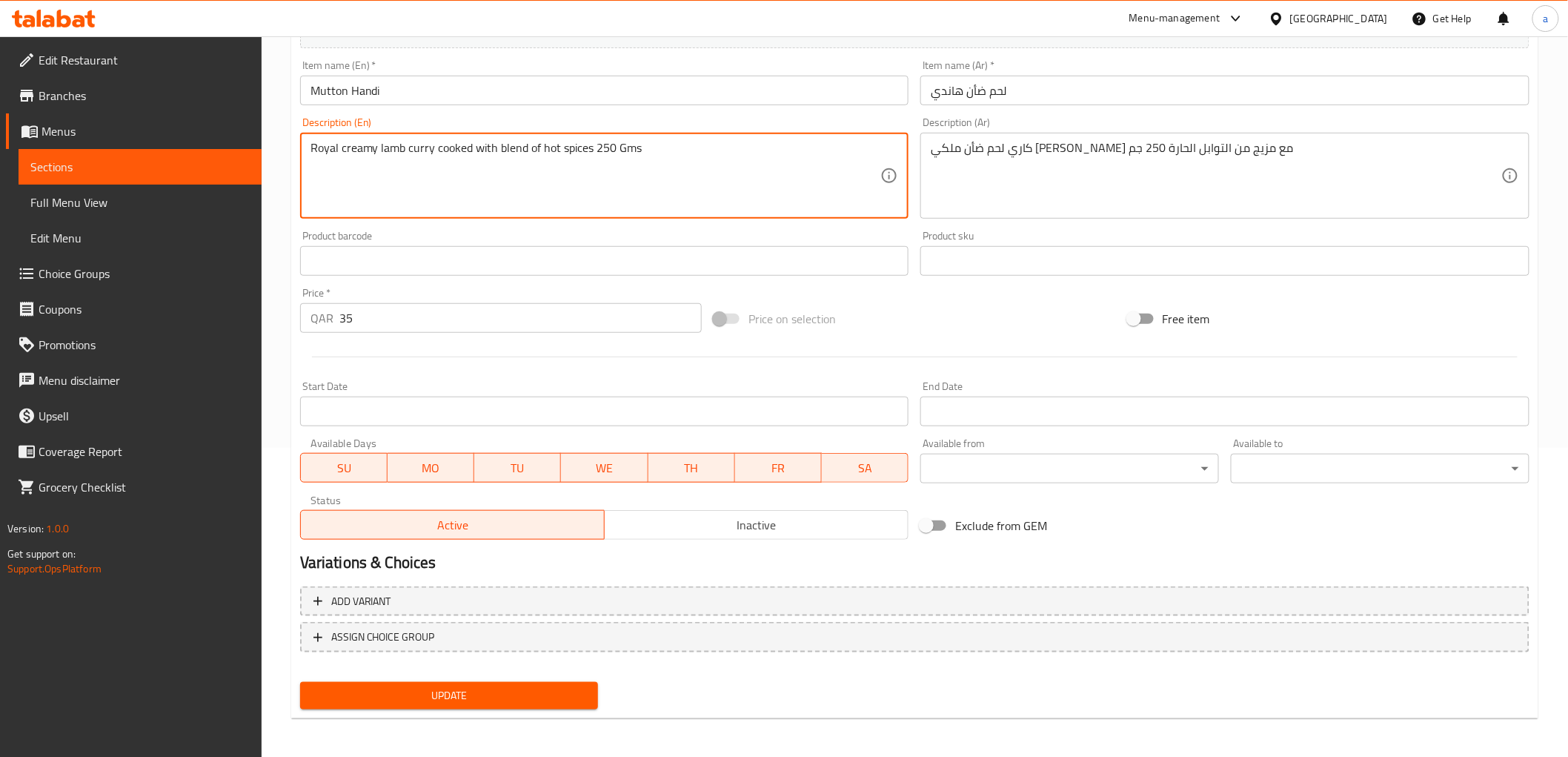
click at [572, 706] on button "Update" at bounding box center [449, 695] width 299 height 27
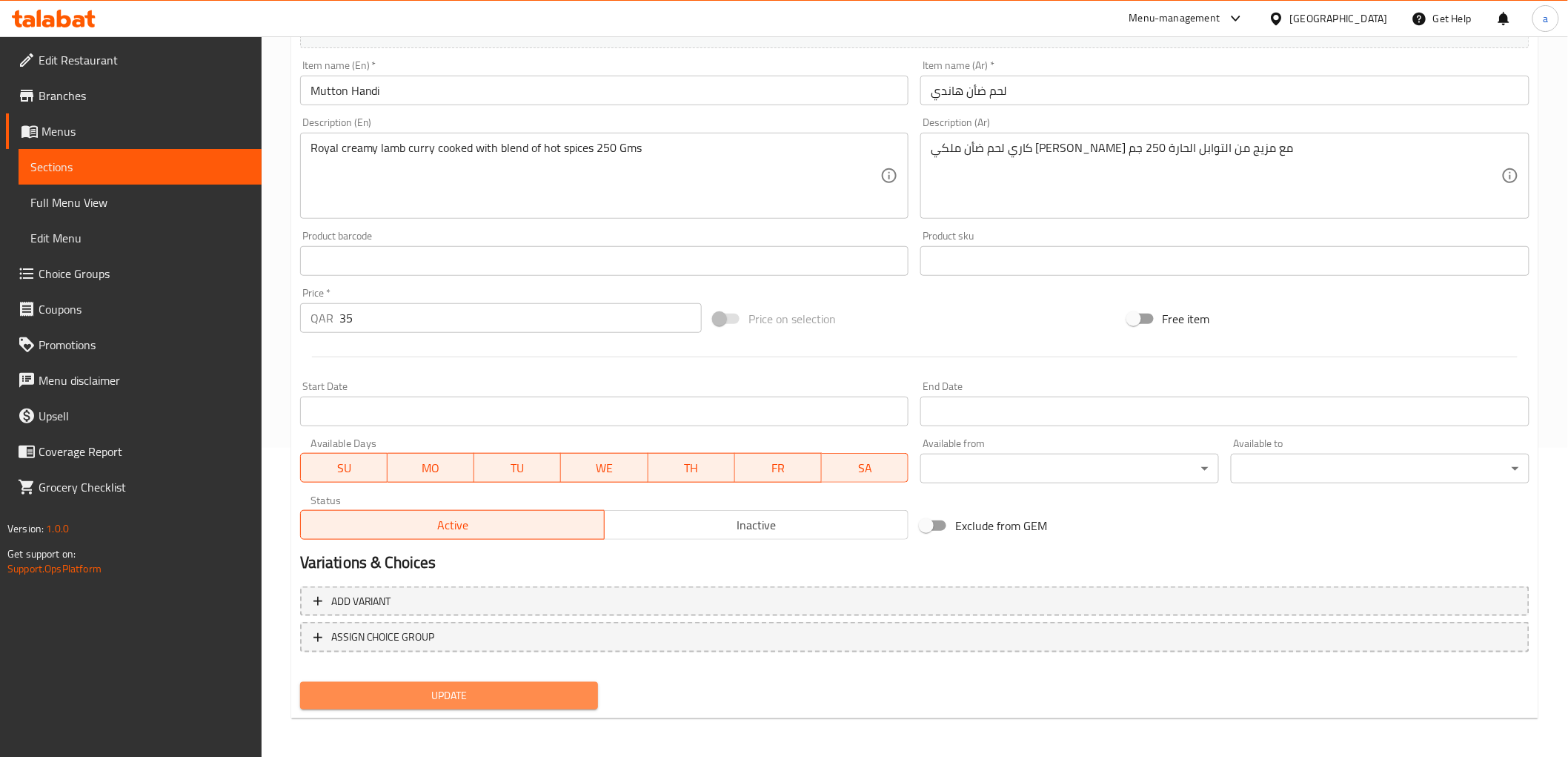
click at [574, 699] on span "Update" at bounding box center [450, 696] width 275 height 18
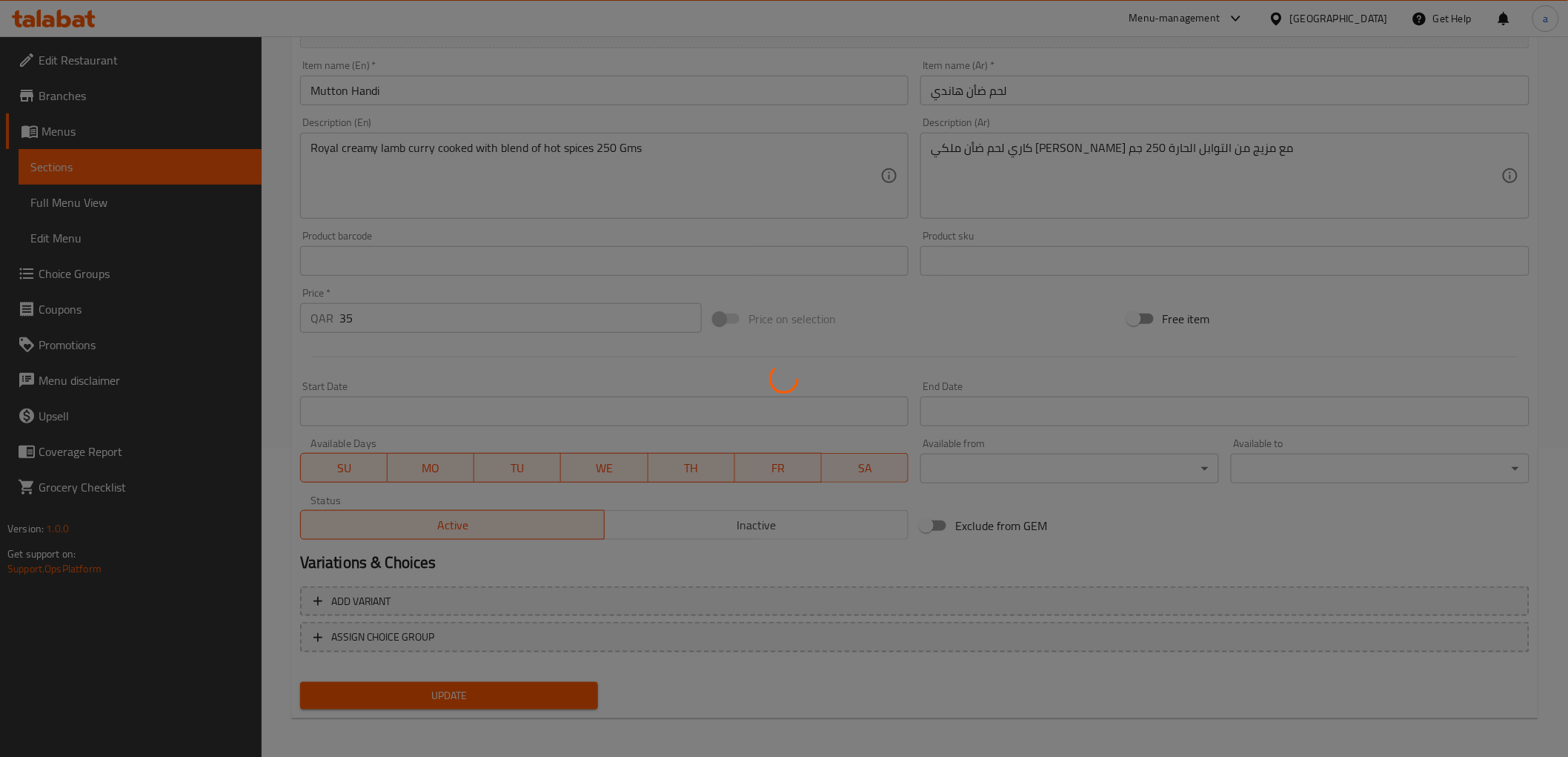
scroll to position [0, 0]
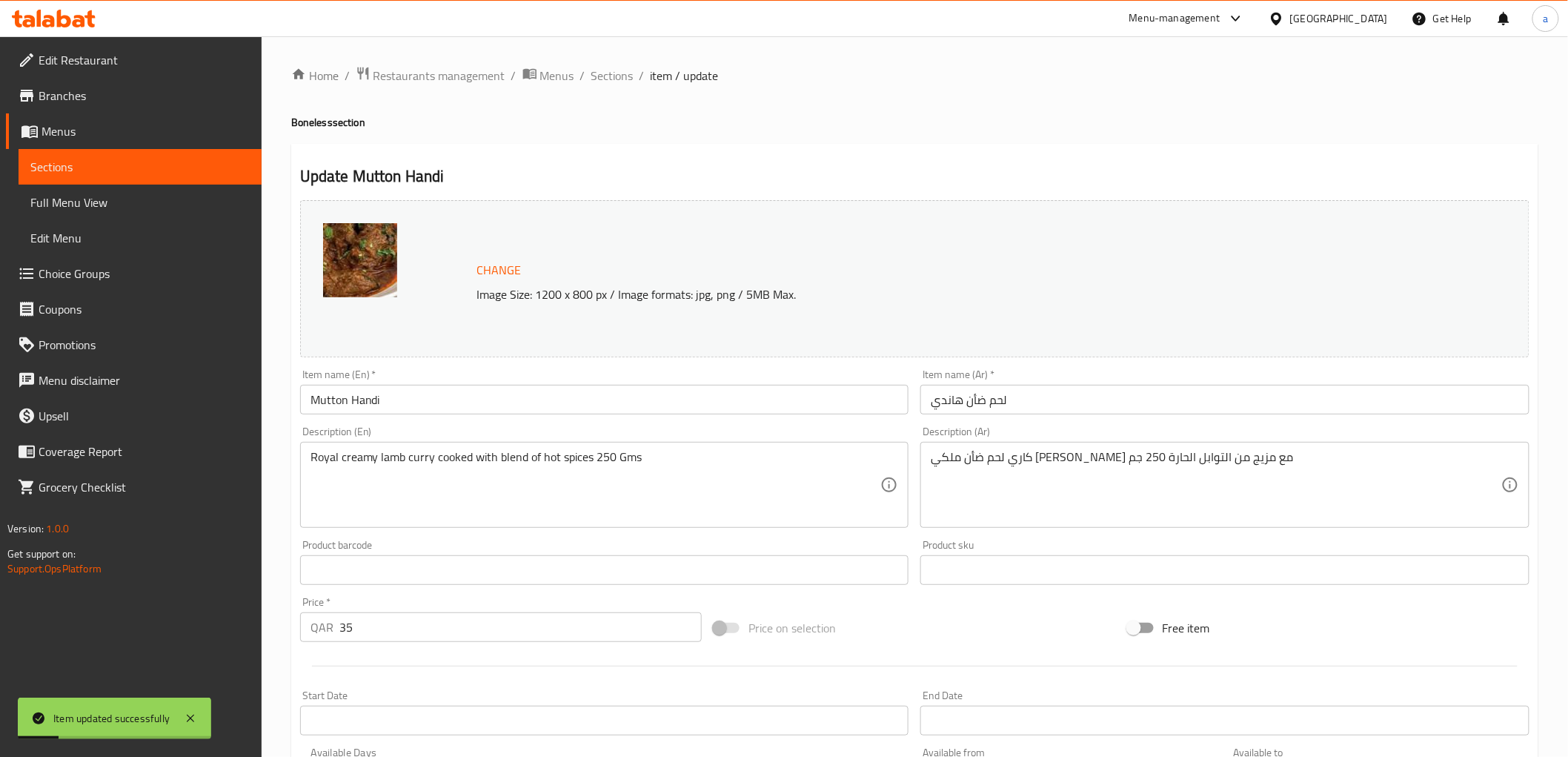
click at [632, 79] on ol "Home / Restaurants management / Menus / Sections / item / update" at bounding box center [915, 75] width 1247 height 19
click at [618, 75] on span "Sections" at bounding box center [612, 75] width 42 height 17
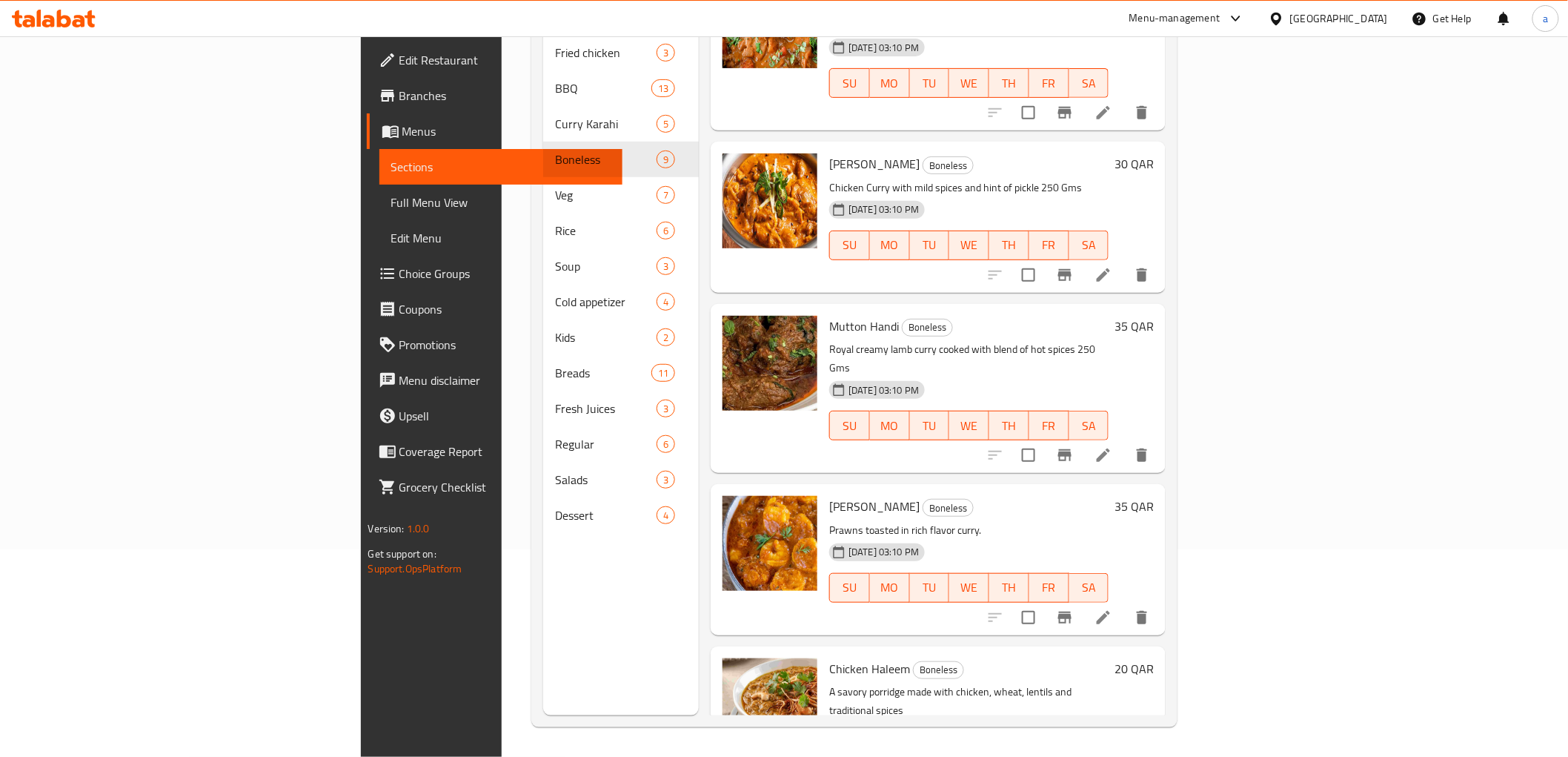
scroll to position [412, 0]
click at [1112, 607] on icon at bounding box center [1103, 615] width 17 height 17
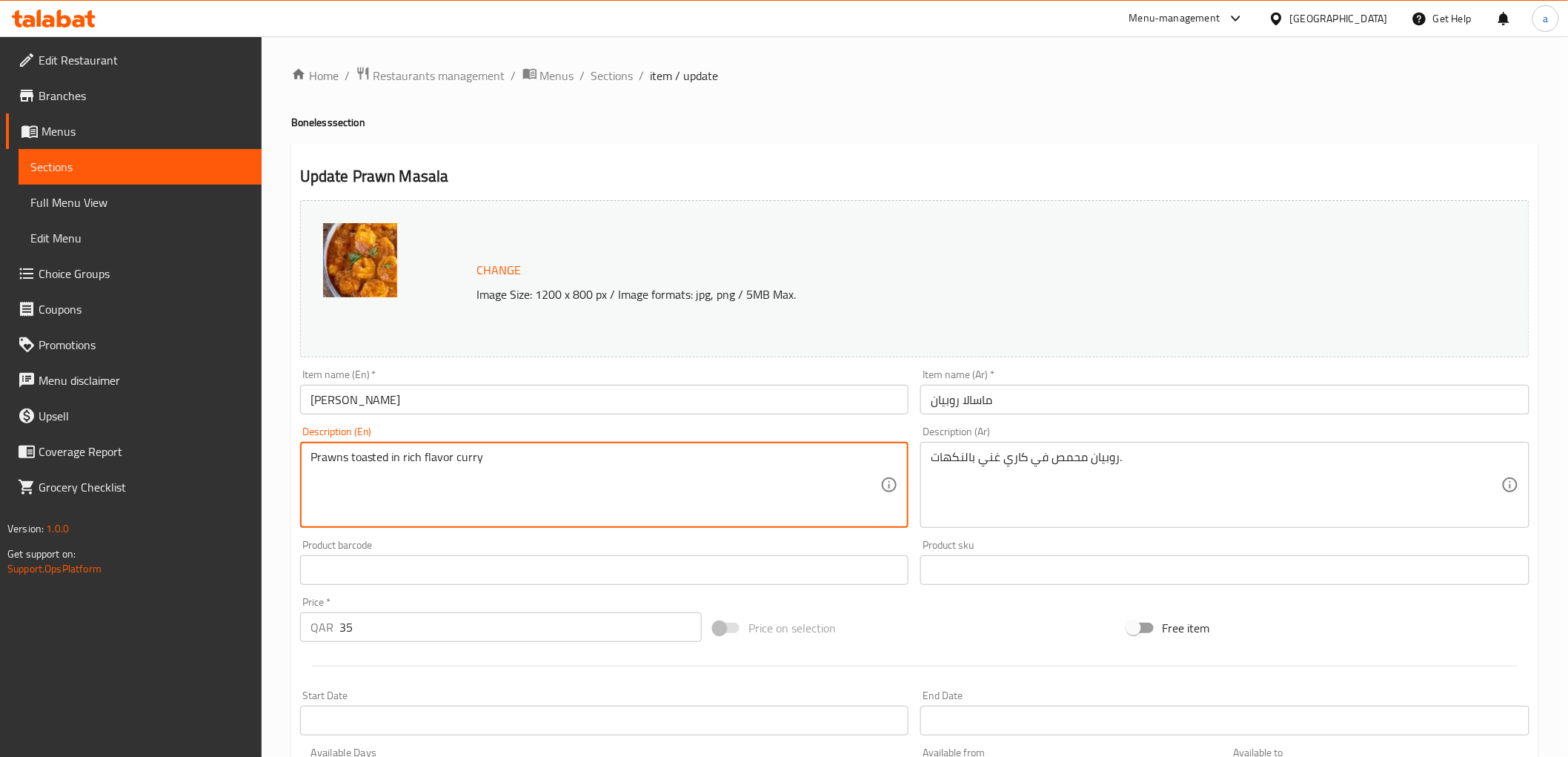
paste textarea "250 Gms"
type textarea "Prawns toasted in rich flavor curry 250 Gms"
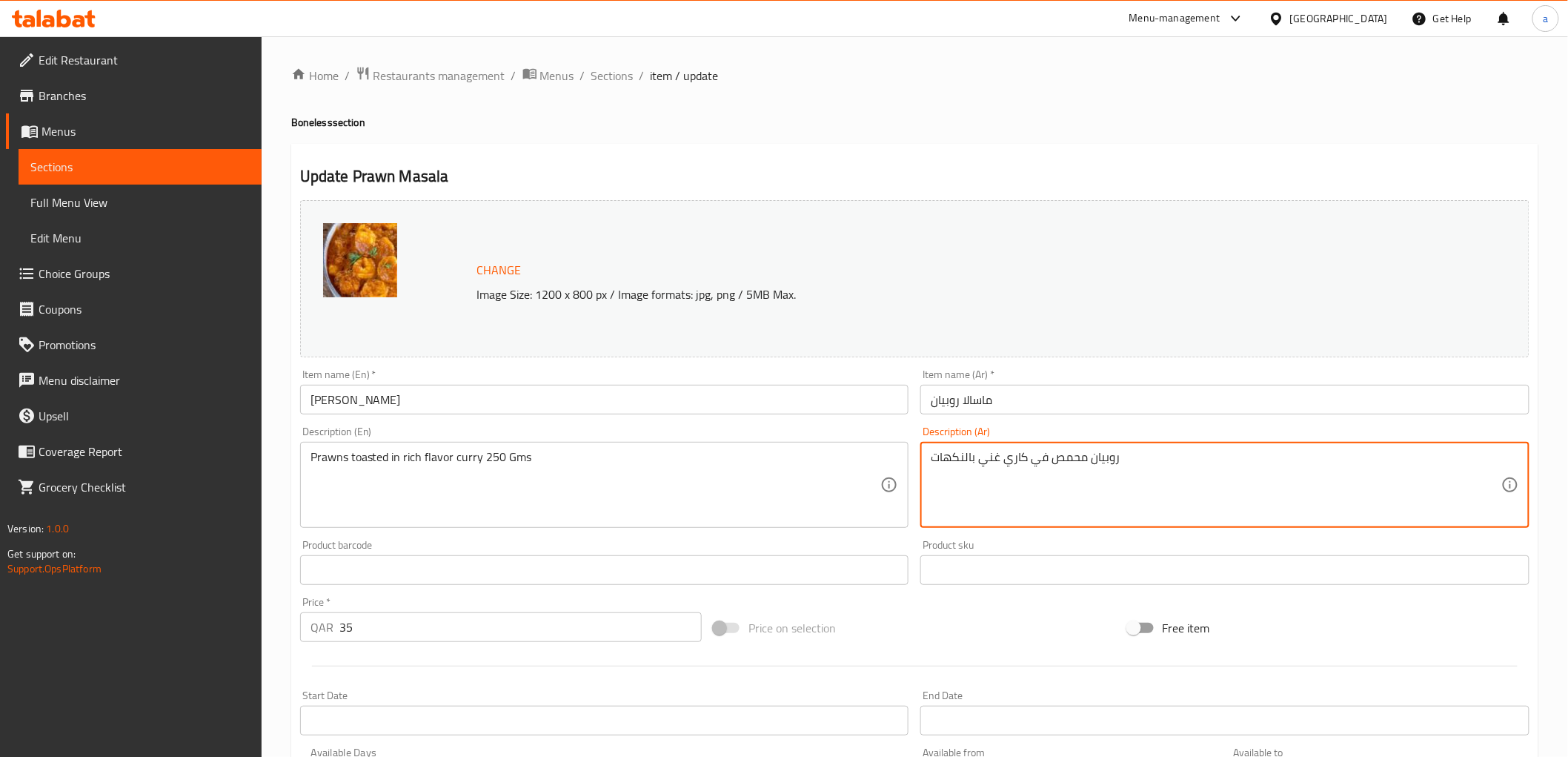
paste textarea "250 Gms"
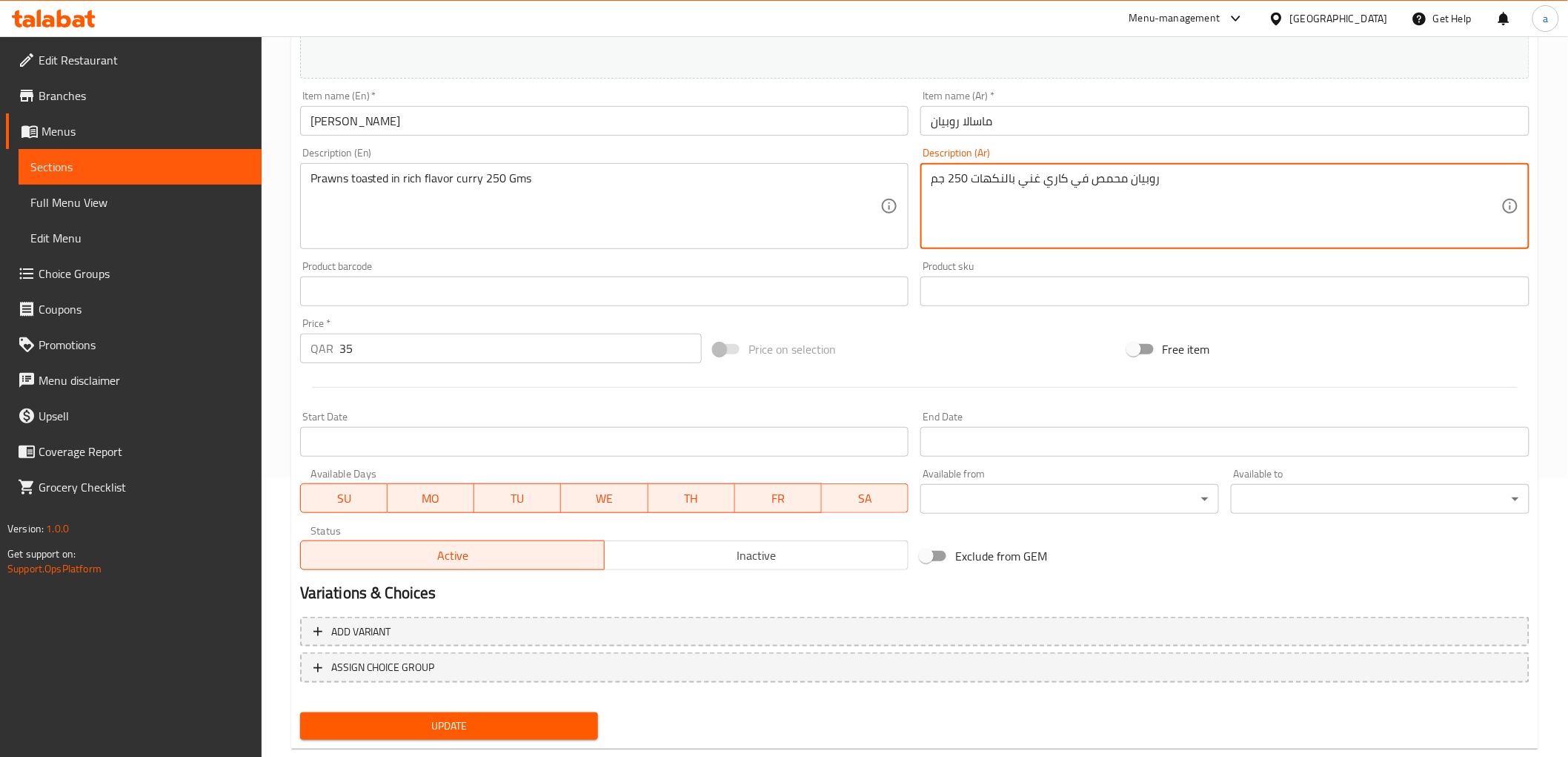
scroll to position [309, 0]
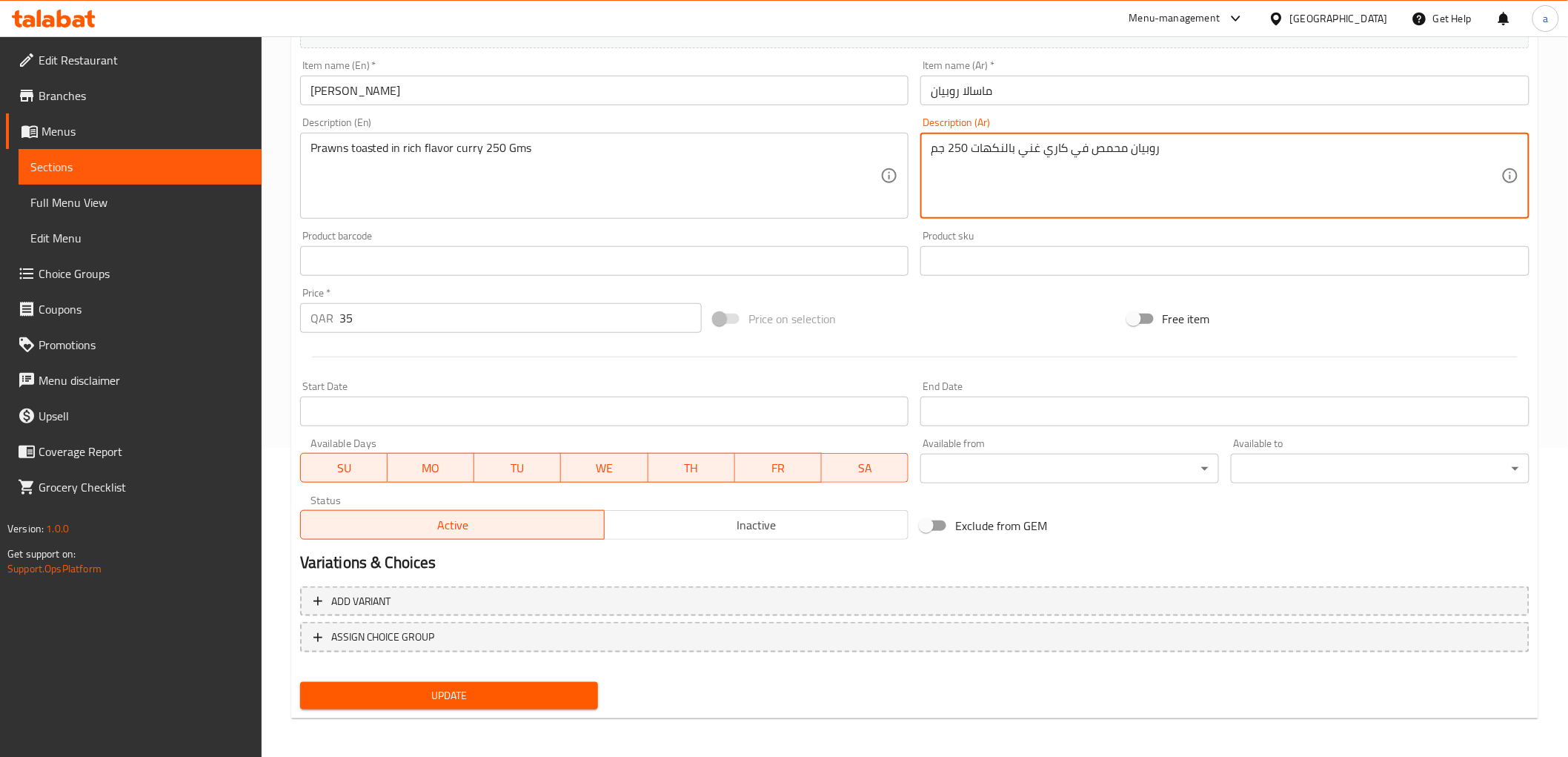
type textarea "روبيان محمص في كاري غني بالنكهات 250 جم"
click at [580, 690] on span "Update" at bounding box center [450, 696] width 275 height 18
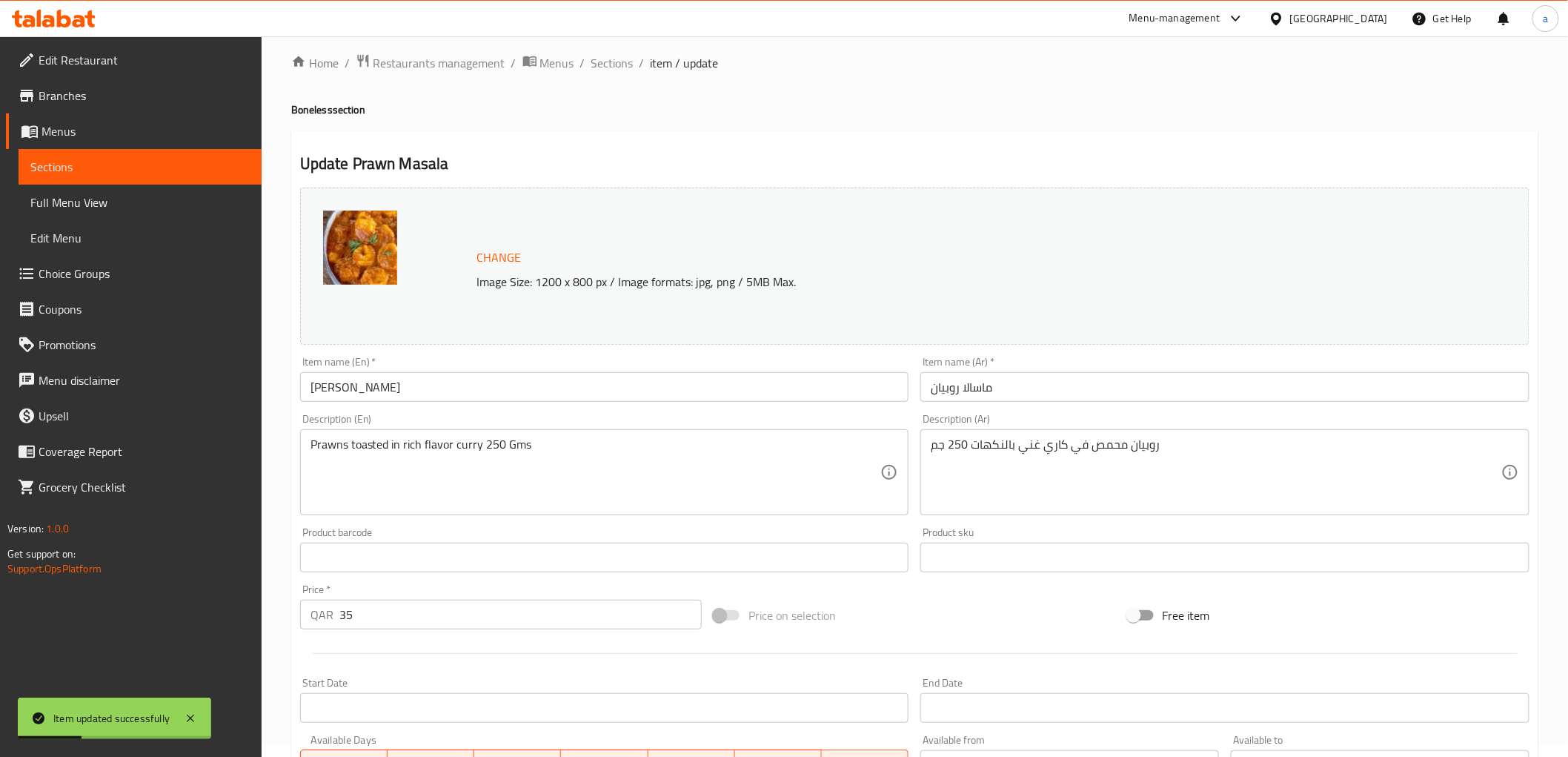
scroll to position [0, 0]
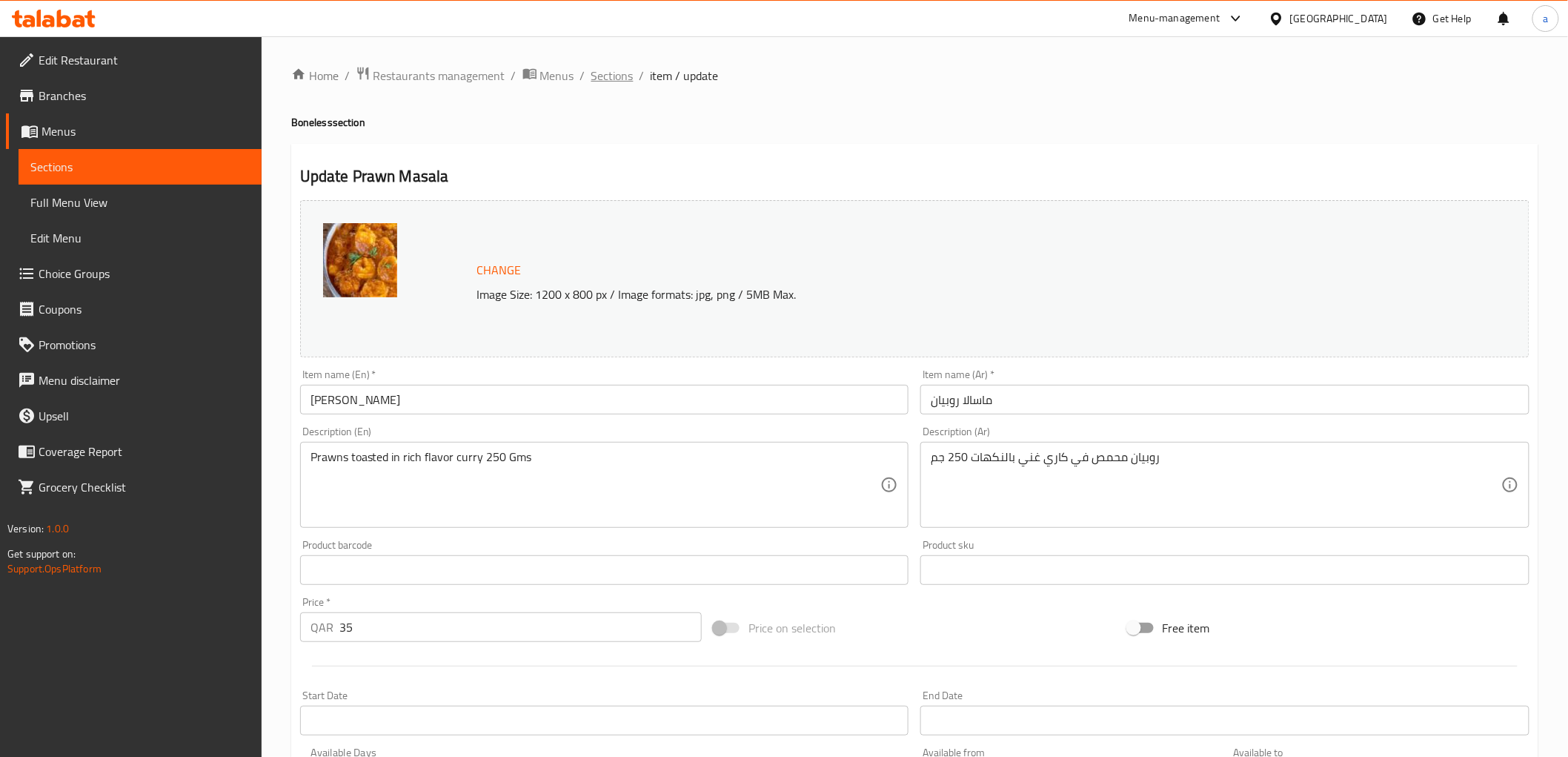
click at [606, 83] on span "Sections" at bounding box center [612, 75] width 42 height 17
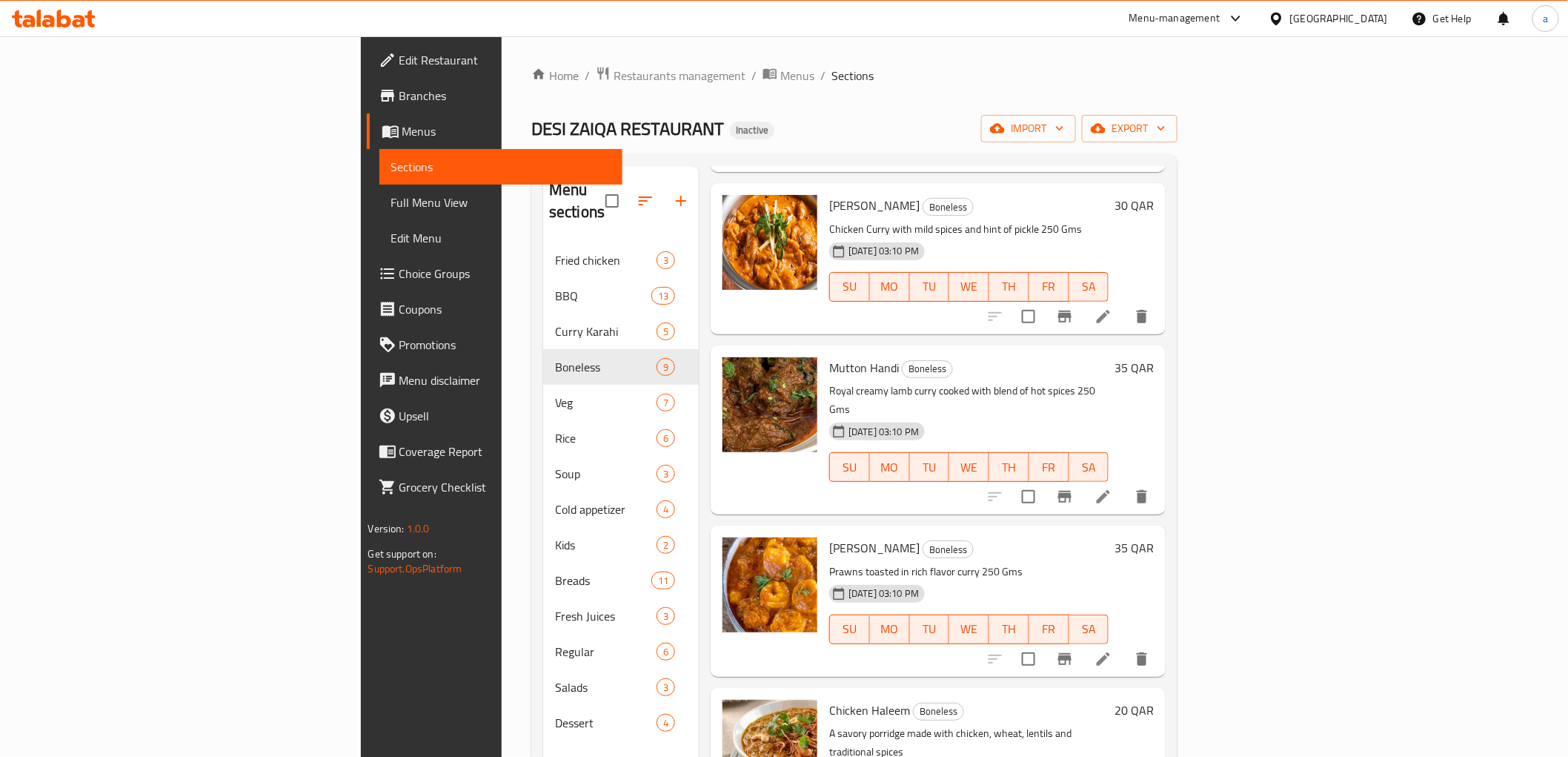
scroll to position [737, 0]
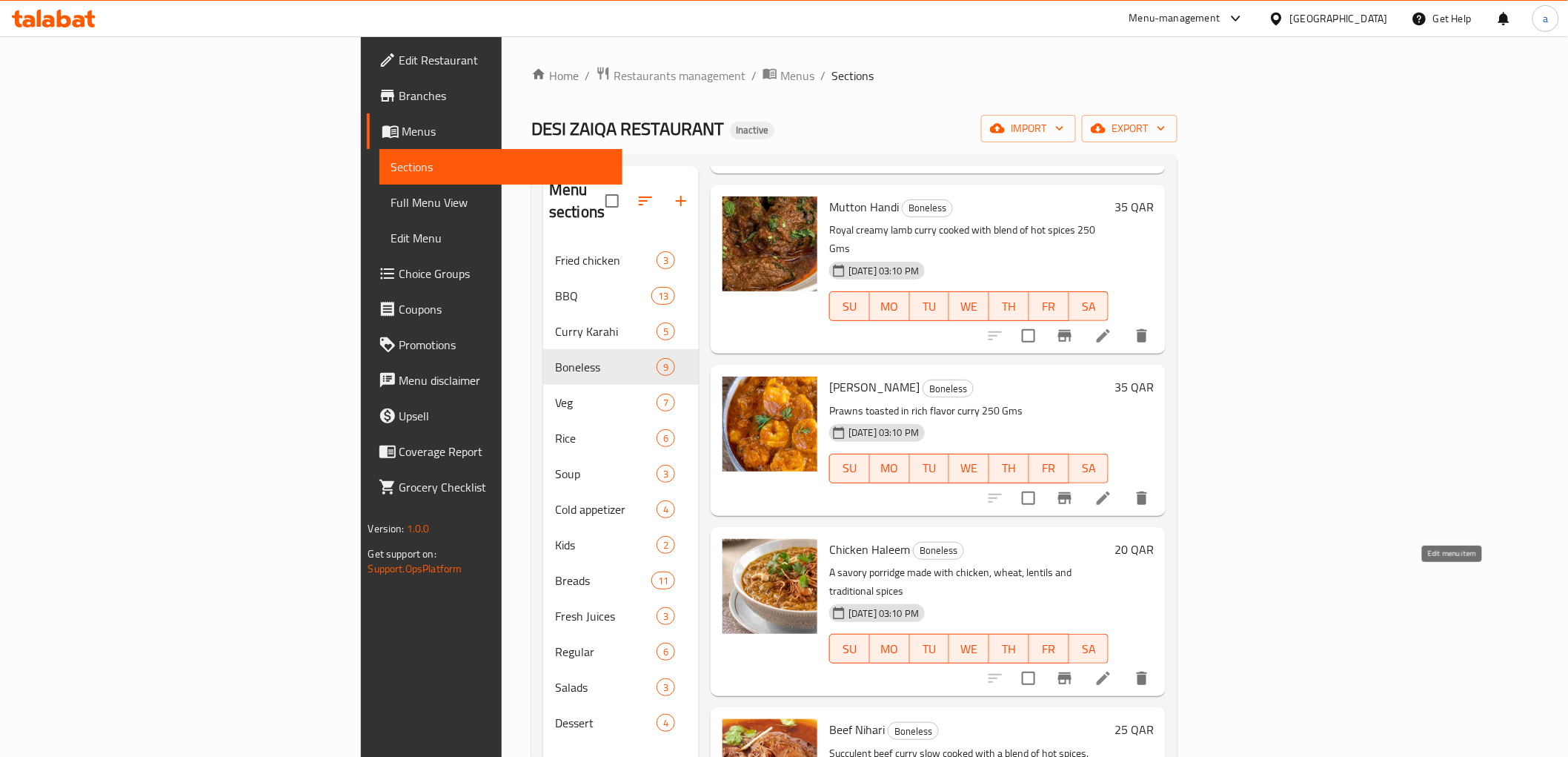
click at [1110, 672] on icon at bounding box center [1104, 678] width 13 height 13
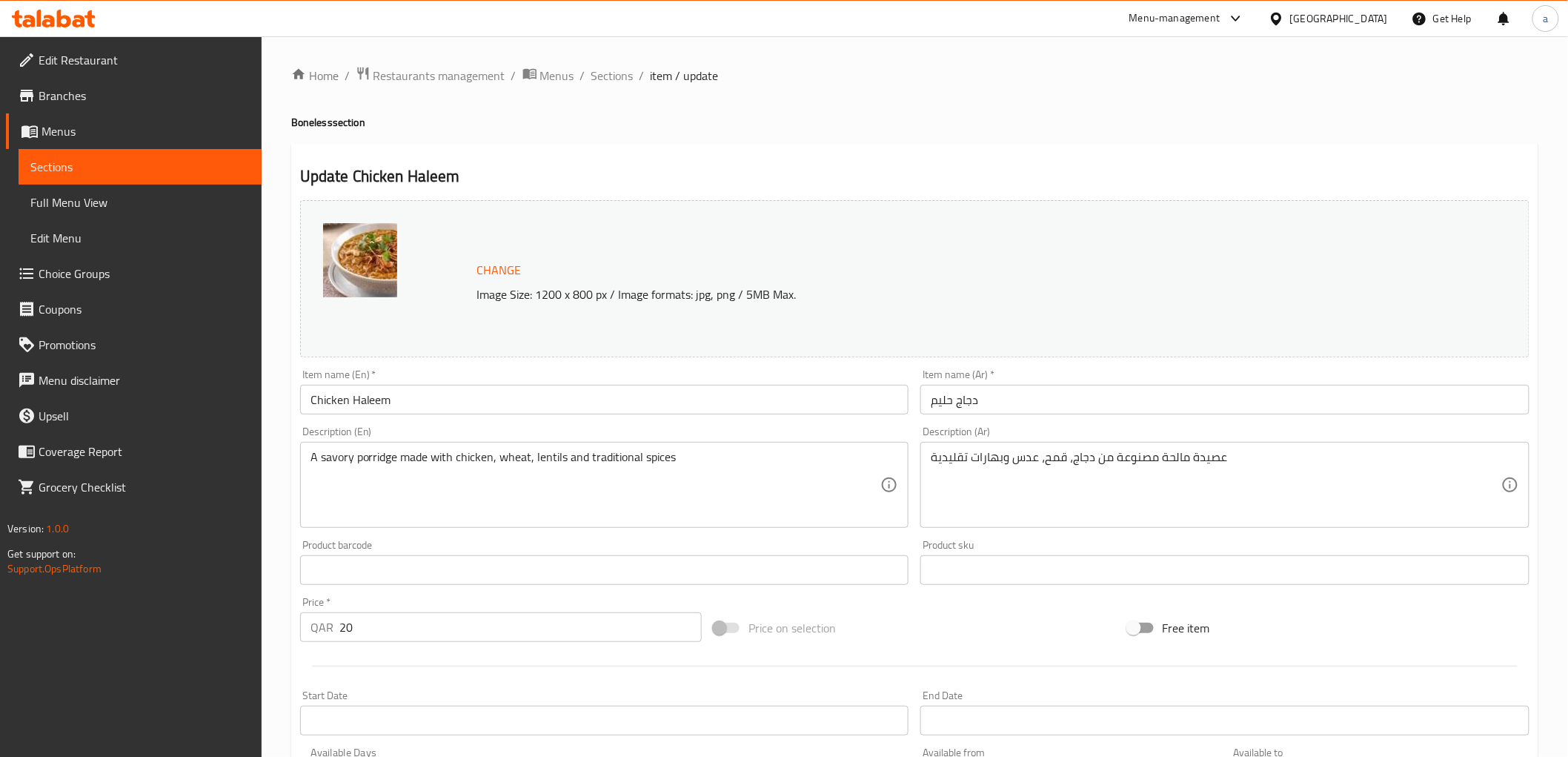
click at [757, 448] on div "A savory porridge made with chicken, wheat, lentils and traditional spices Desc…" at bounding box center [604, 485] width 609 height 86
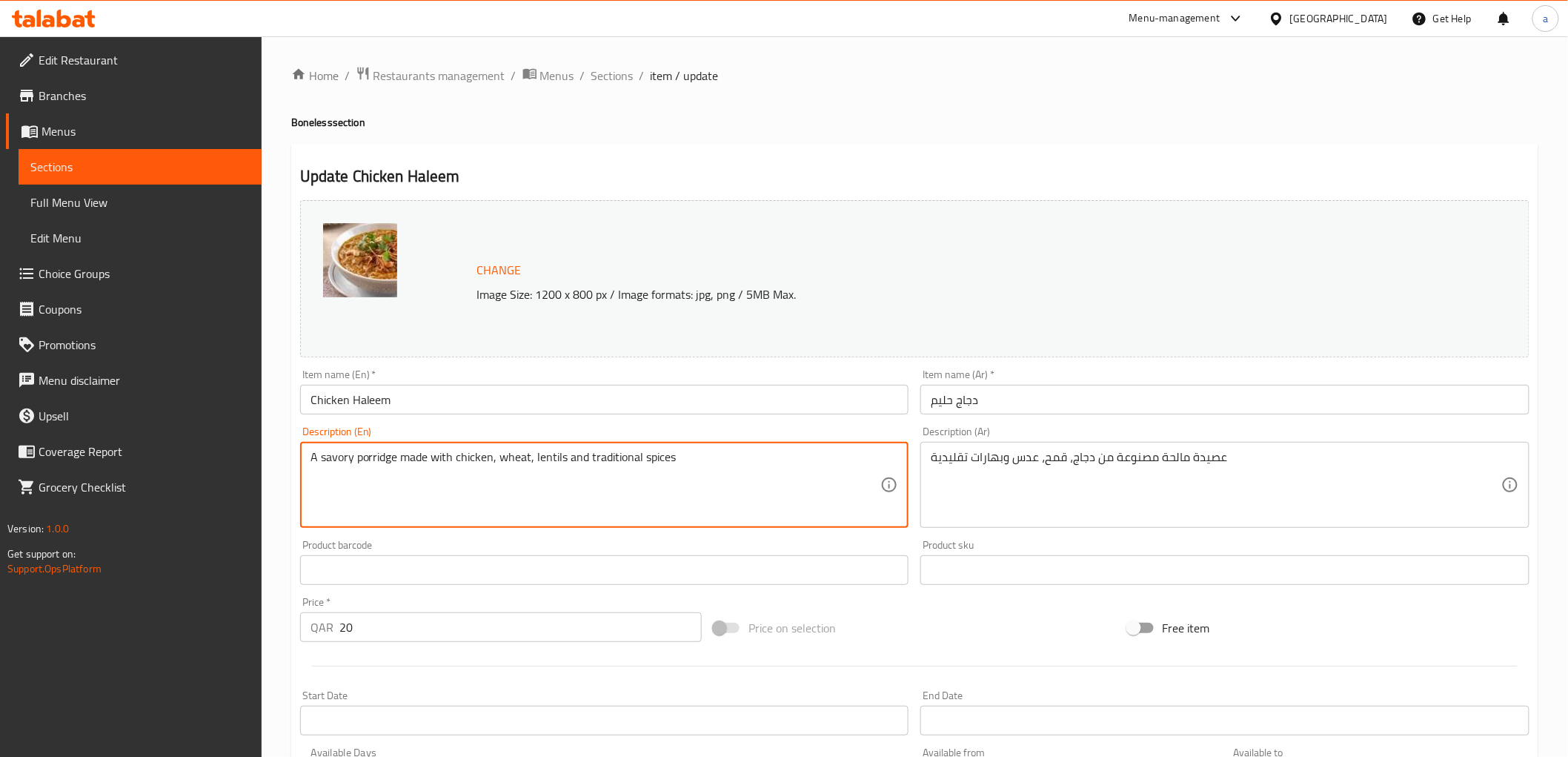
click at [751, 460] on textarea "A savory porridge made with chicken, wheat, lentils and traditional spices" at bounding box center [595, 485] width 570 height 70
paste textarea "250 Gms"
type textarea "A savory porridge made with chicken, wheat, lentils and traditional spices 250 …"
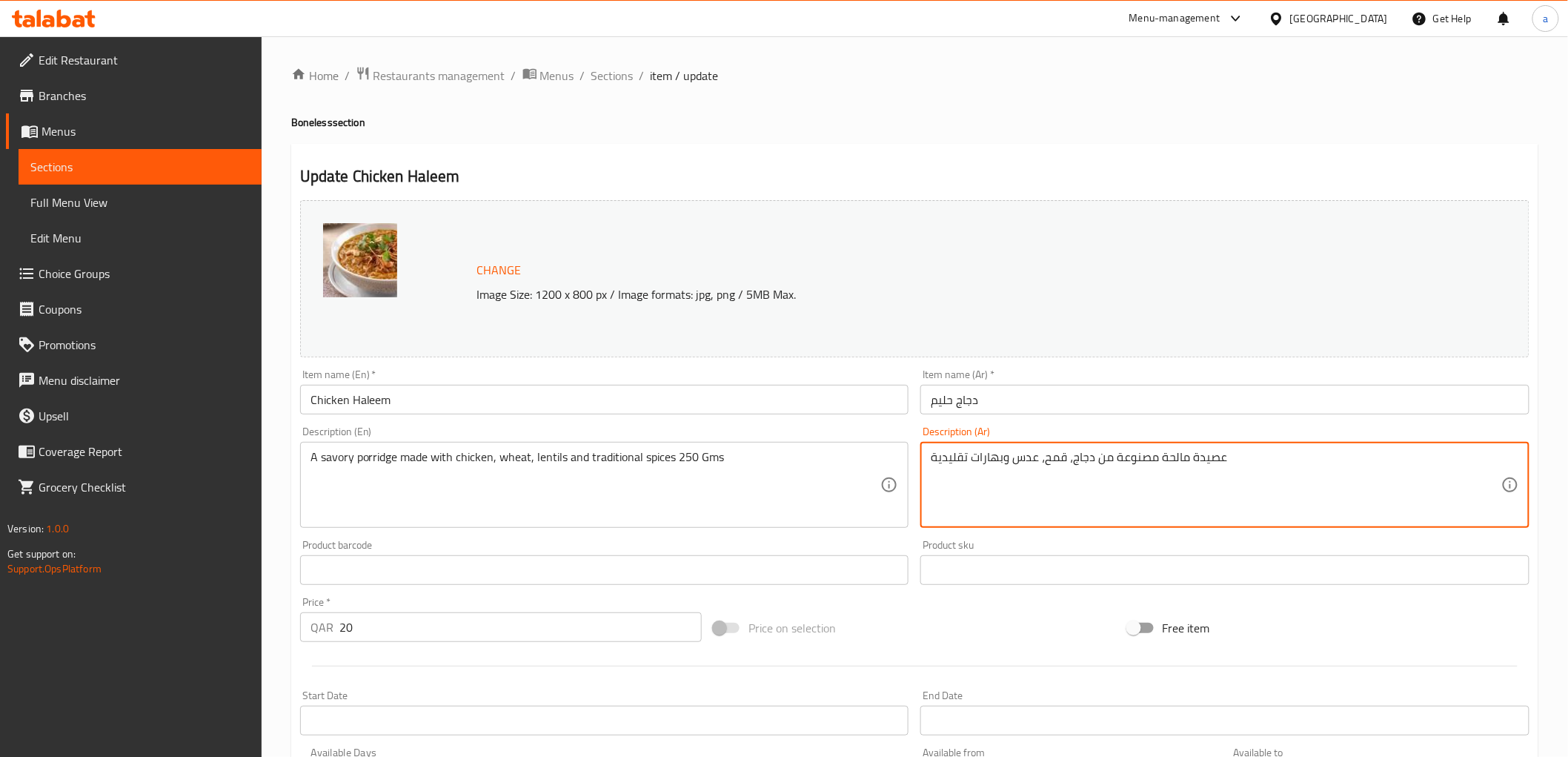
paste textarea "250 Gms"
type textarea "عصيدة مالحة مصنوعة من دجاج، قمح، عدس وبهارات تقليدية 250 جم"
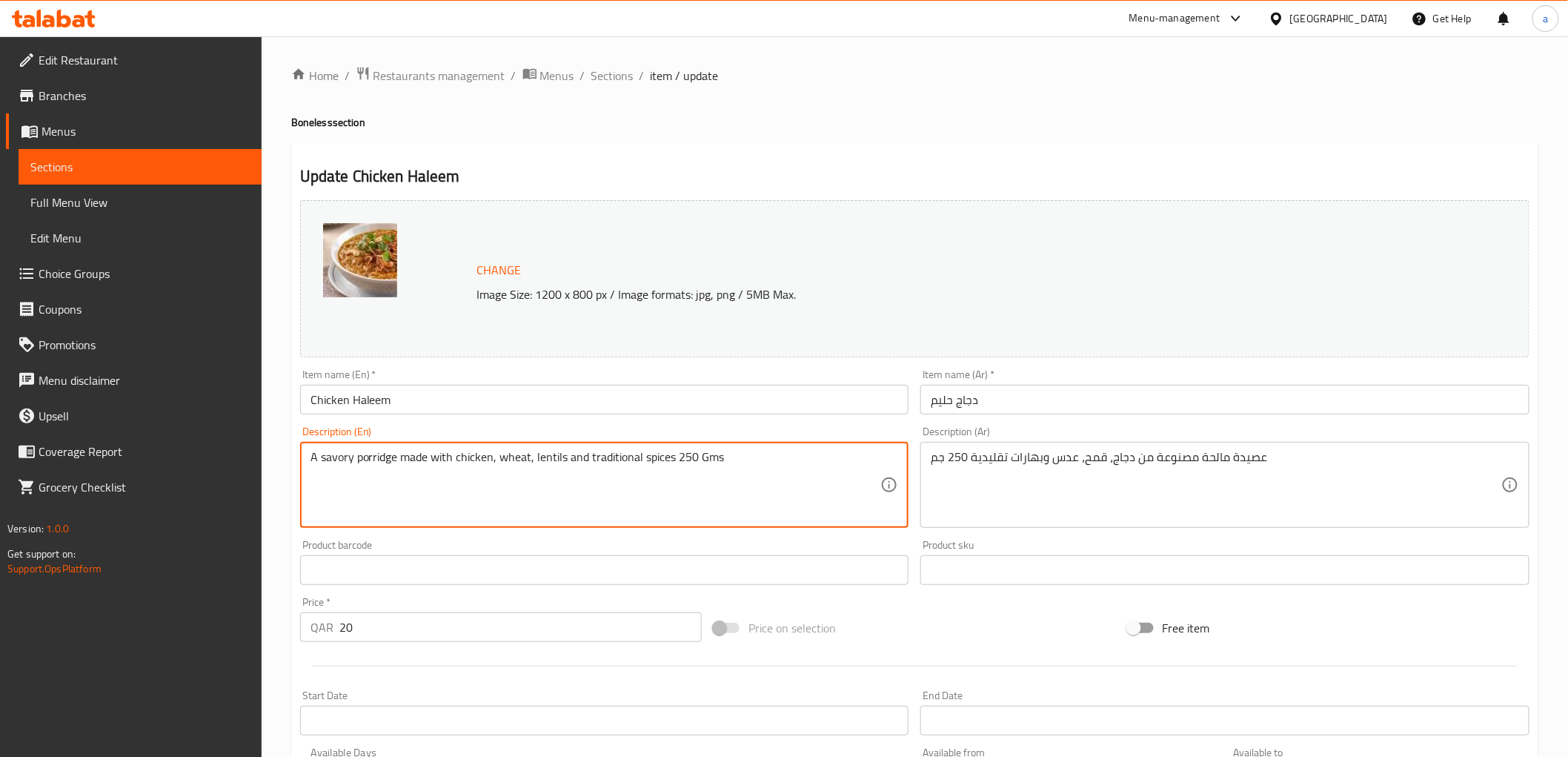
click at [379, 453] on textarea "A savory porridge made with chicken, wheat, lentils and traditional spices 250 …" at bounding box center [595, 485] width 570 height 70
click at [409, 457] on textarea "A savory porridge made with chicken, wheat, lentils and traditional spices 250 …" at bounding box center [595, 485] width 570 height 70
click at [512, 462] on textarea "A savory porridge made with chicken, wheat, lentils and traditional spices 250 …" at bounding box center [595, 485] width 570 height 70
click at [551, 457] on textarea "A savory porridge made with chicken, wheat, lentils and traditional spices 250 …" at bounding box center [595, 485] width 570 height 70
click at [632, 455] on textarea "A savory porridge made with chicken, wheat, lentils and traditional spices 250 …" at bounding box center [595, 485] width 570 height 70
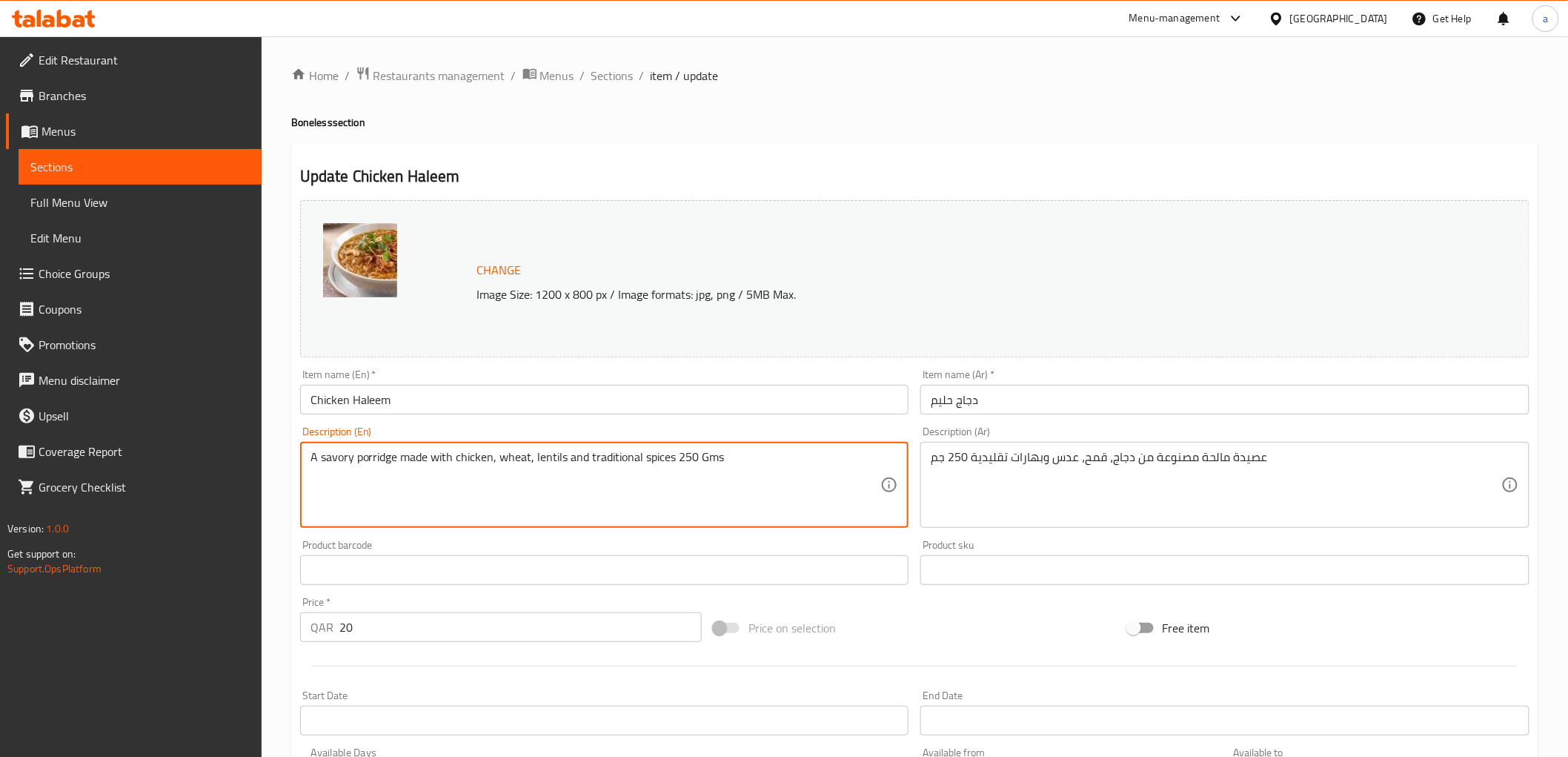
click at [650, 456] on textarea "A savory porridge made with chicken, wheat, lentils and traditional spices 250 …" at bounding box center [595, 485] width 570 height 70
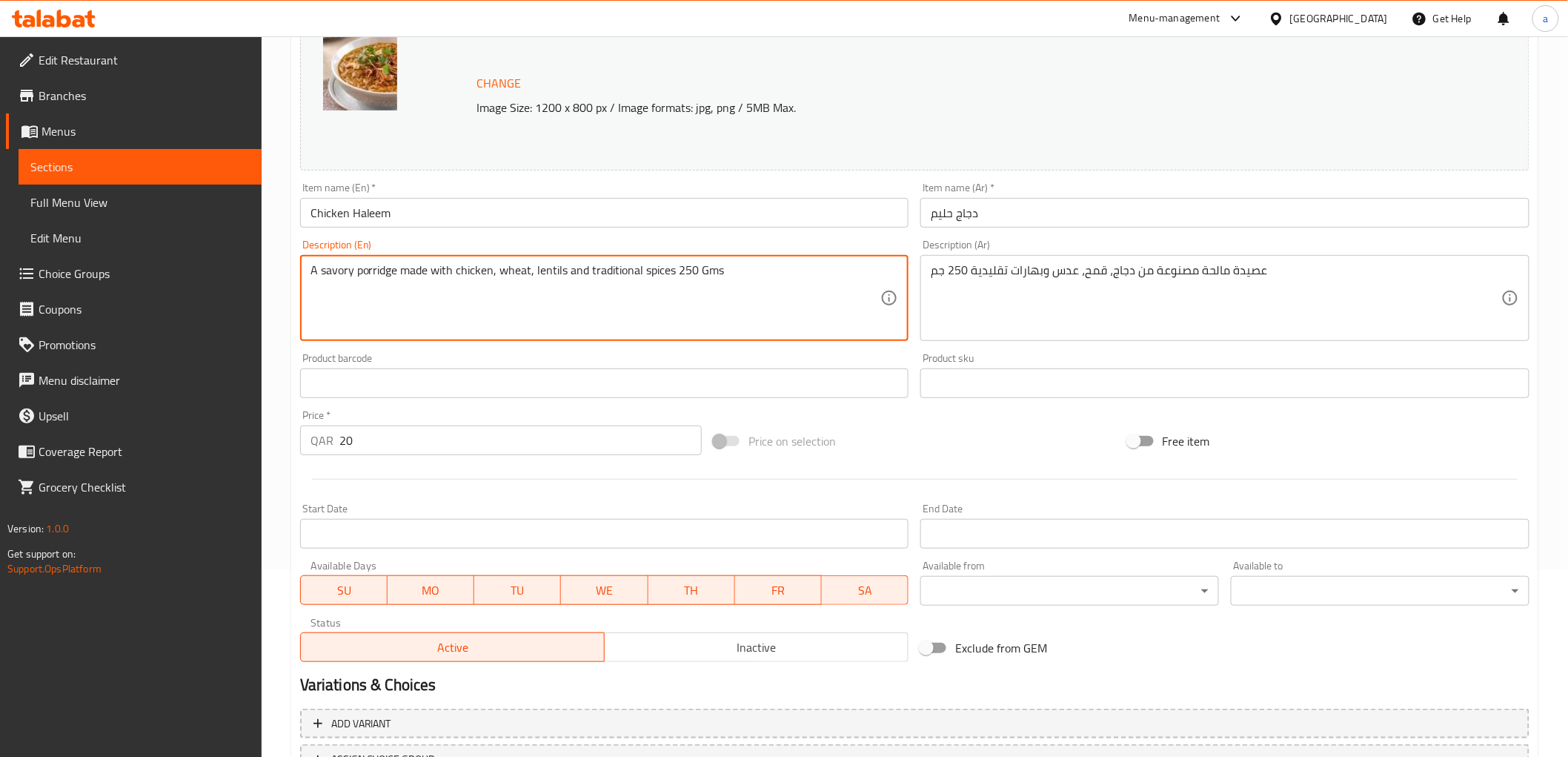
scroll to position [309, 0]
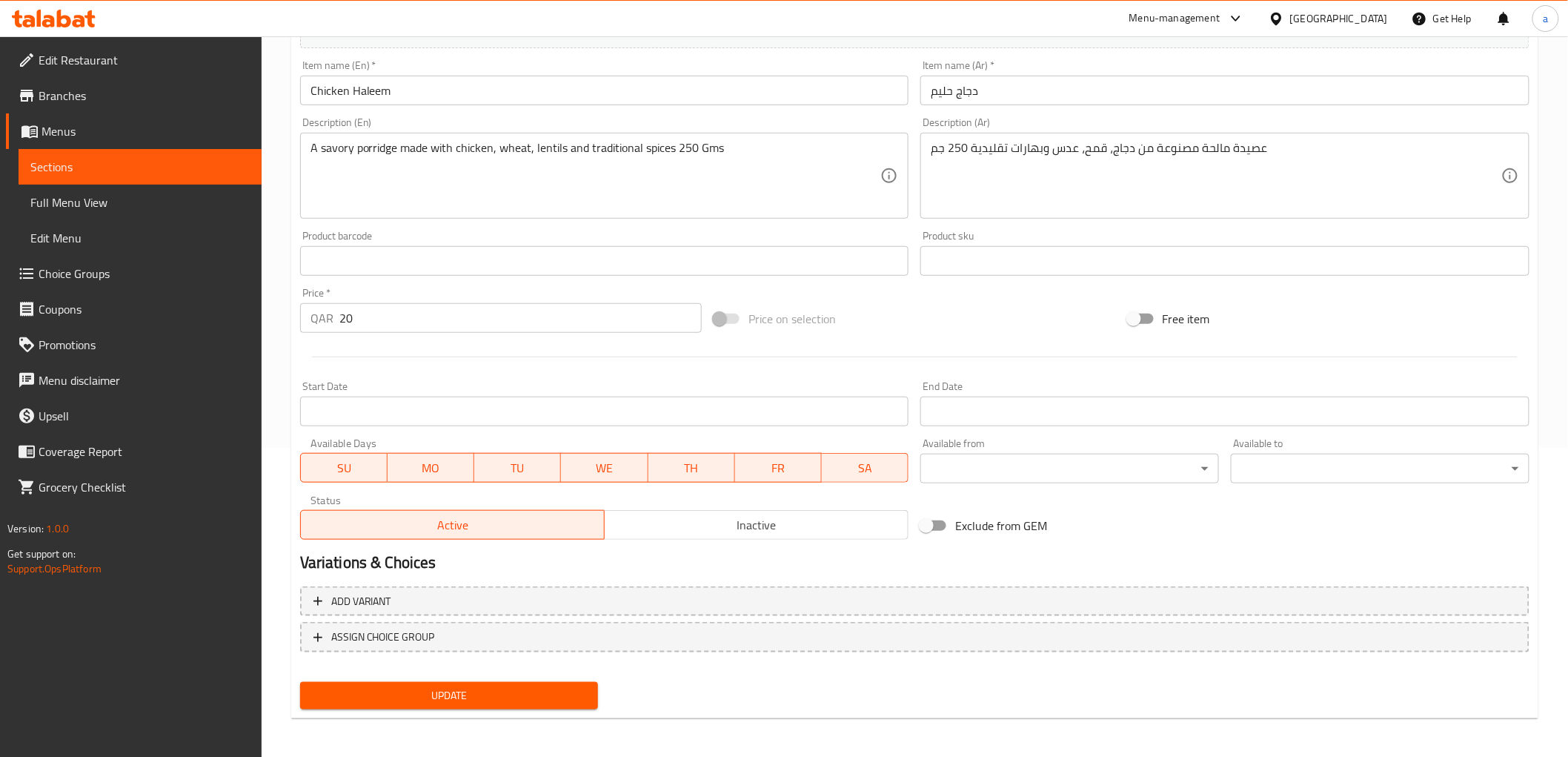
click at [506, 695] on span "Update" at bounding box center [450, 696] width 275 height 18
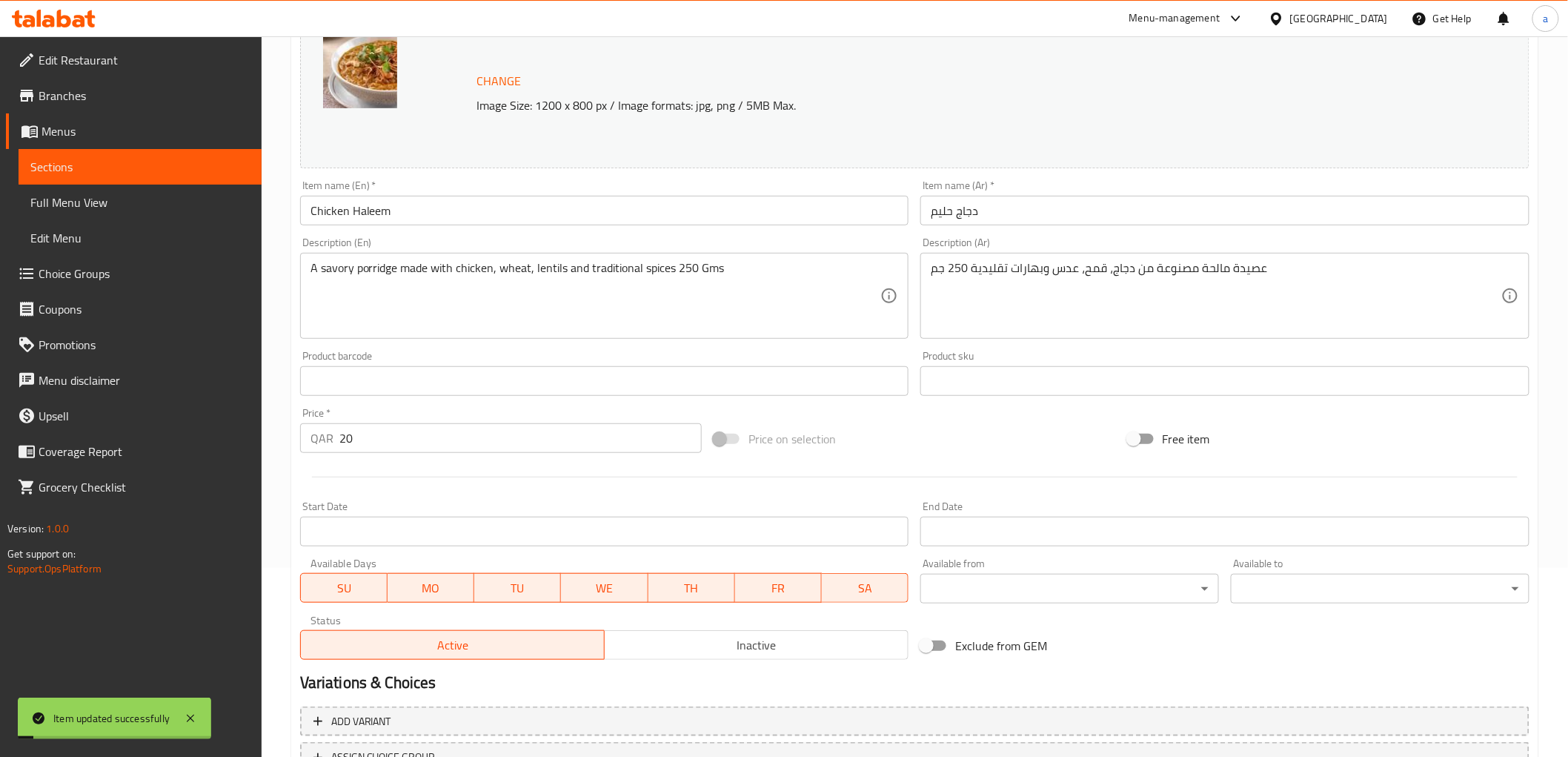
scroll to position [0, 0]
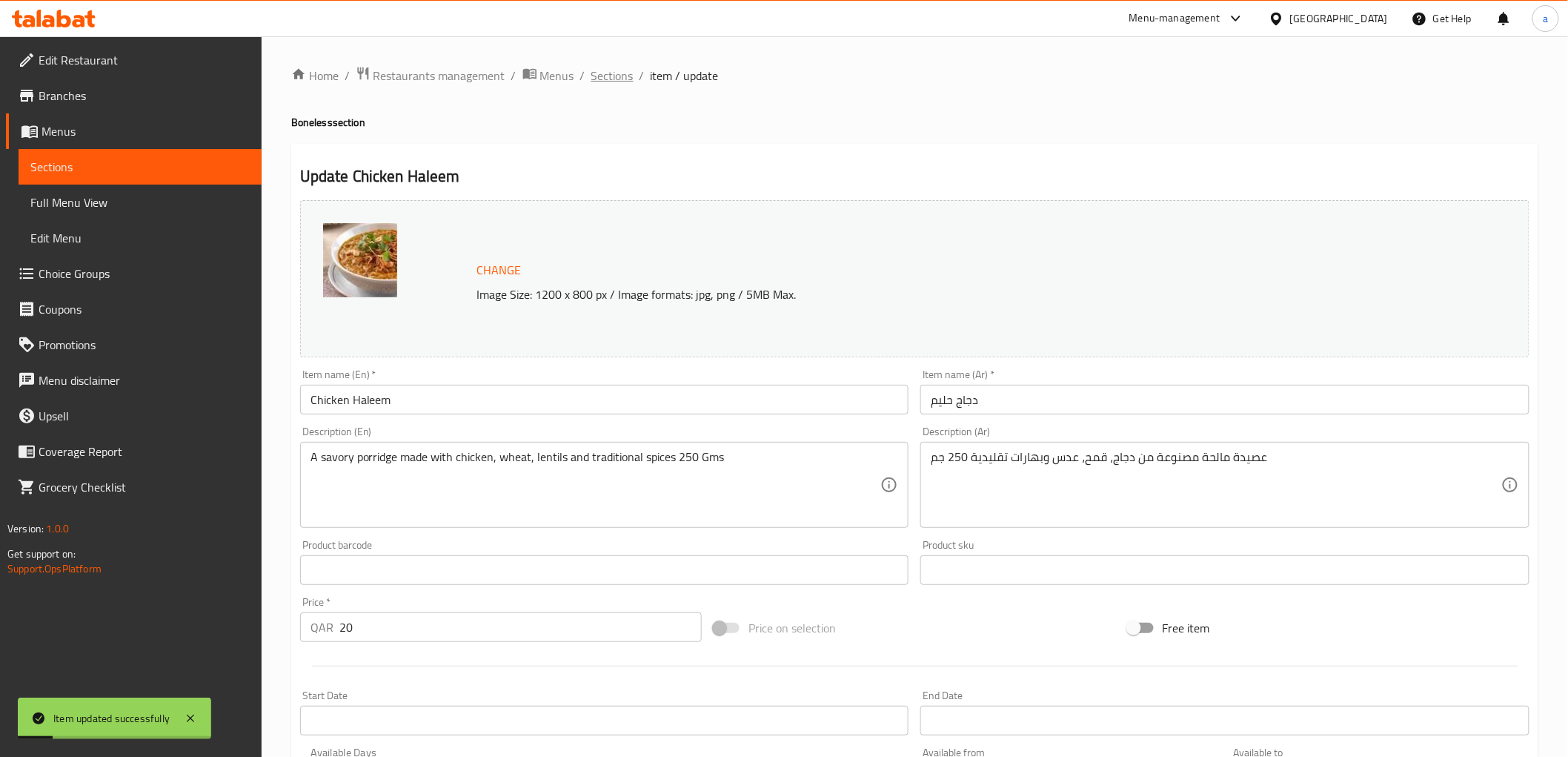
click at [621, 82] on span "Sections" at bounding box center [612, 75] width 42 height 17
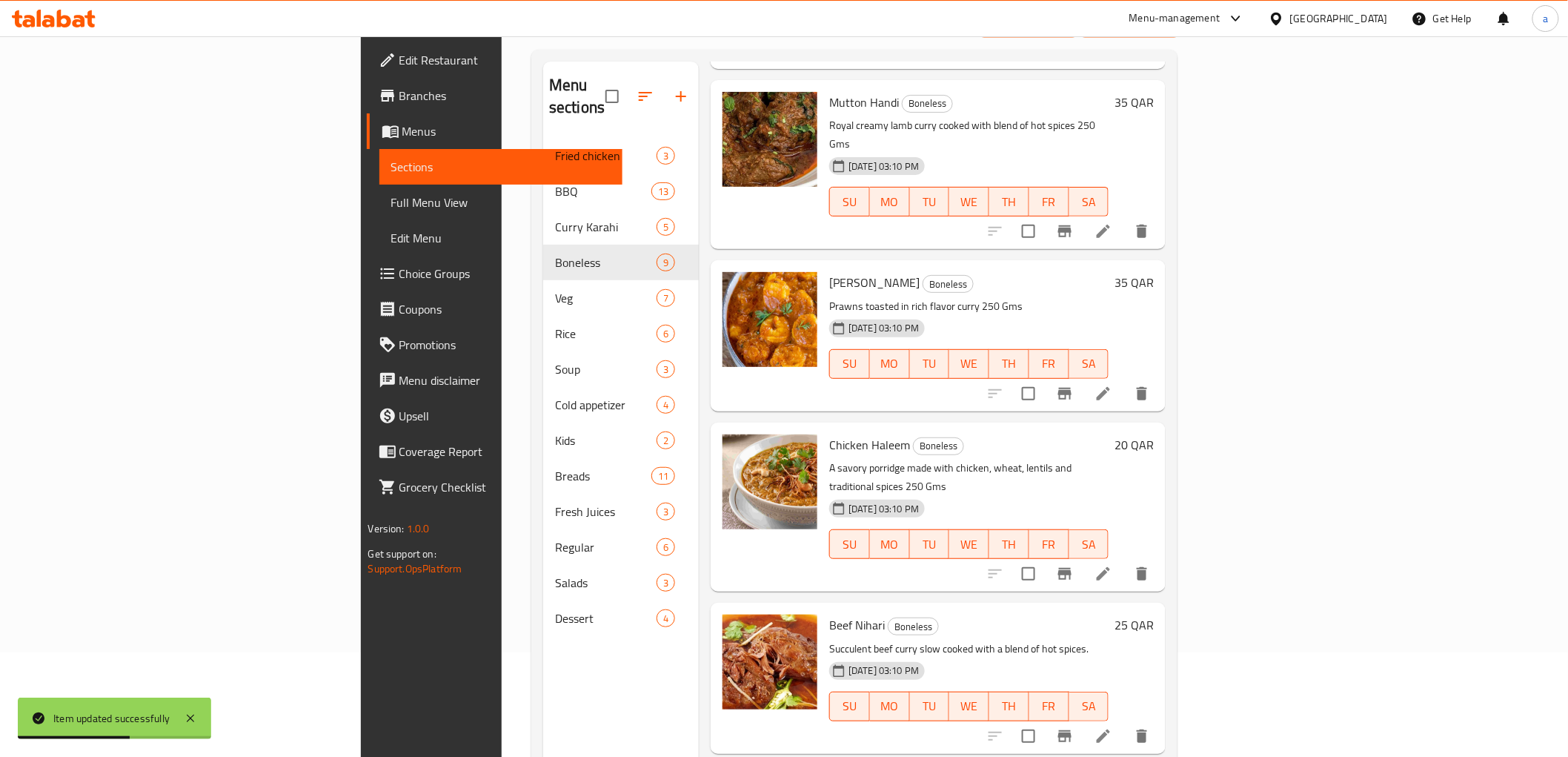
scroll to position [208, 0]
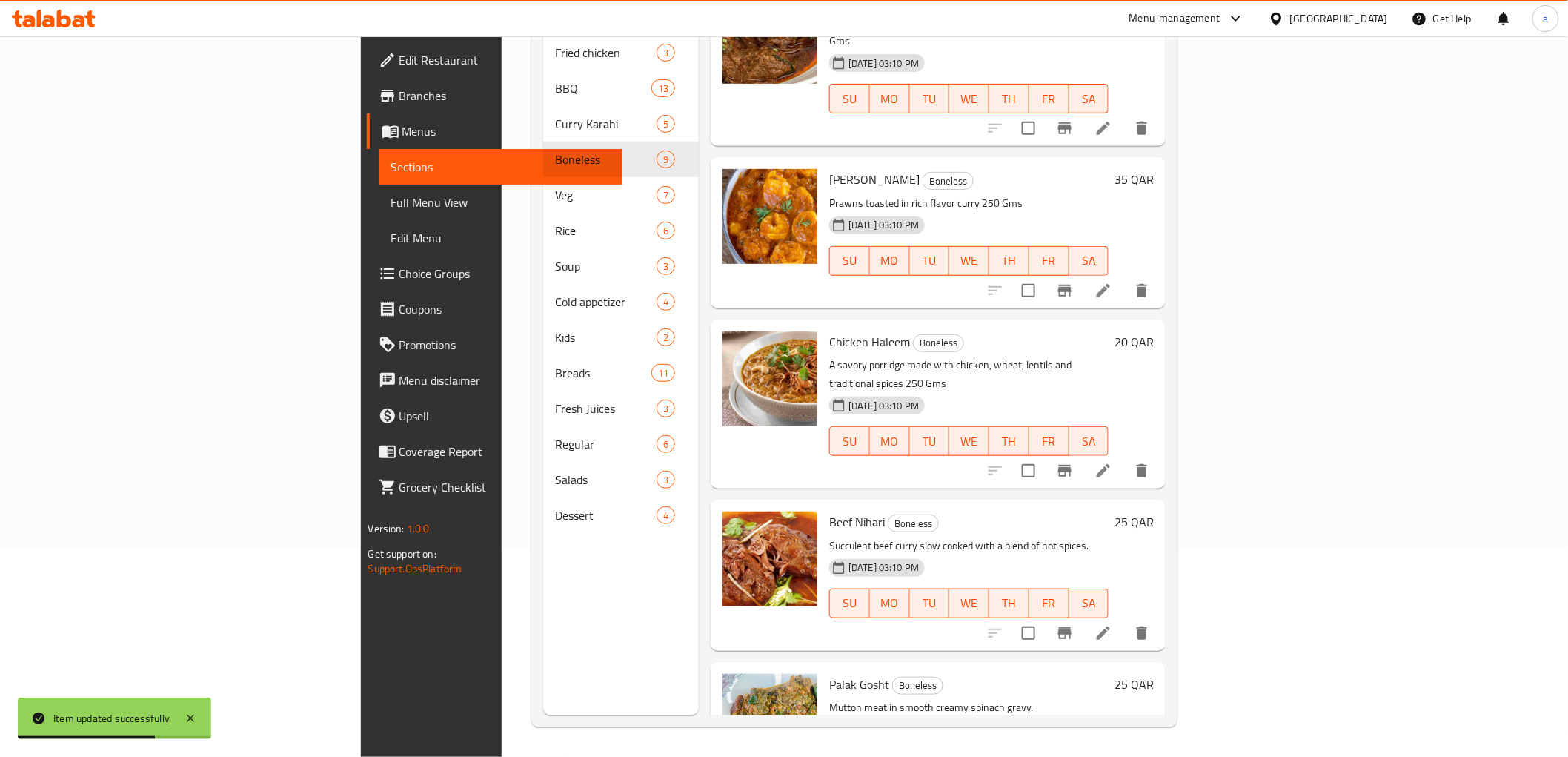
click at [1112, 624] on icon at bounding box center [1103, 633] width 17 height 17
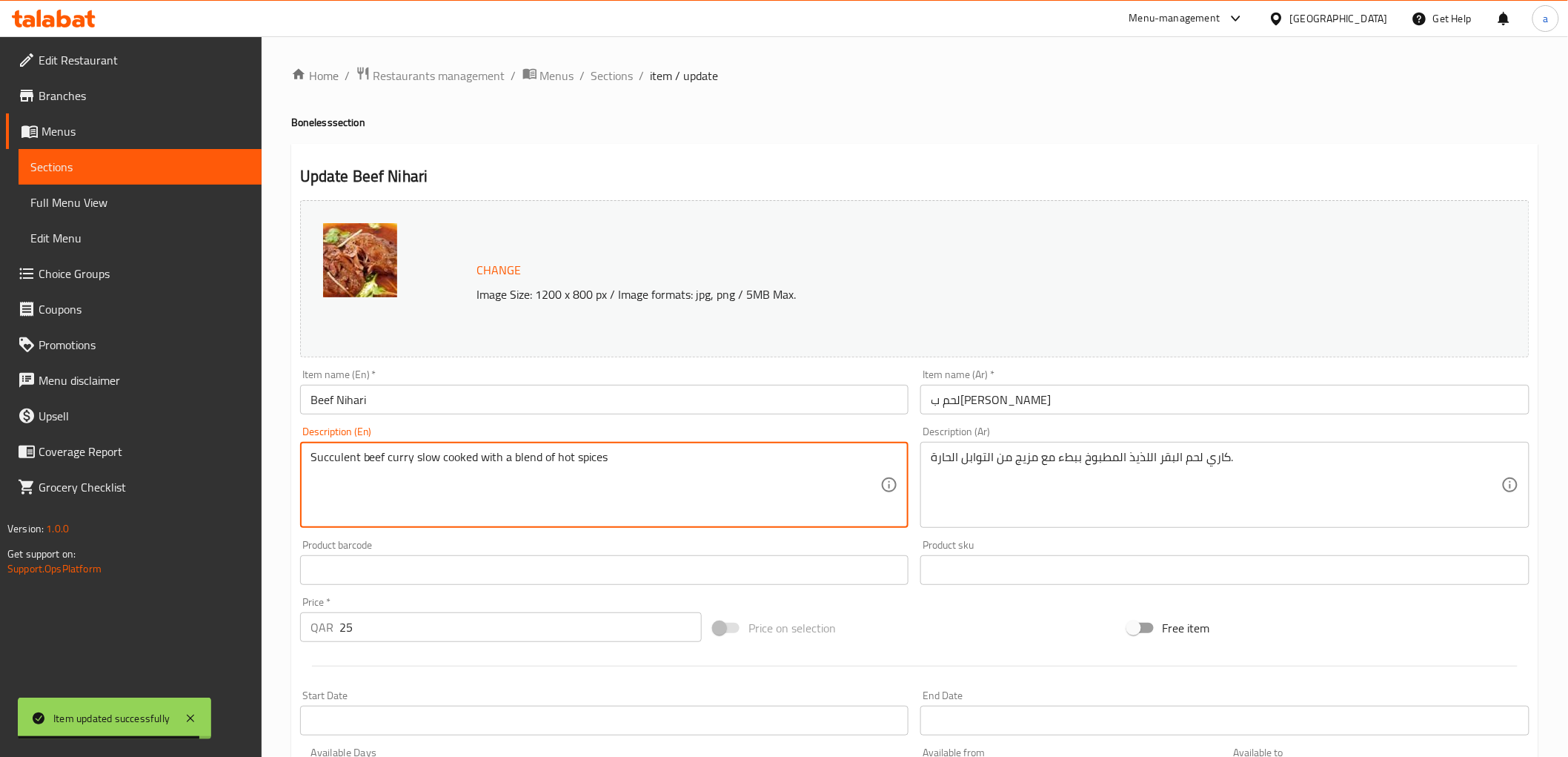
paste textarea "250 Gms"
type textarea "Succulent beef curry slow cooked with a blend of hot spices 250 Gms"
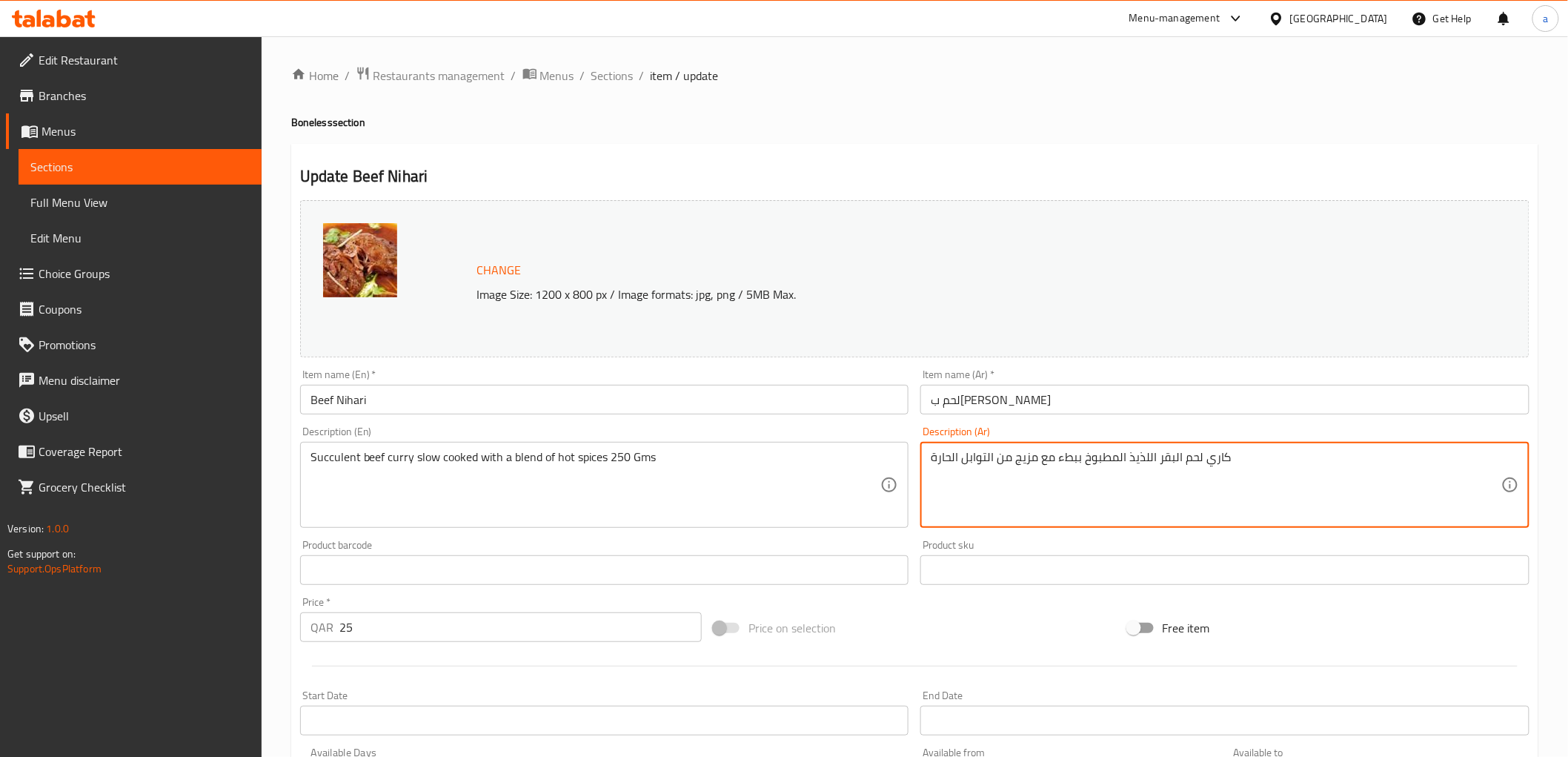
paste textarea "250 Gms"
drag, startPoint x: 1197, startPoint y: 460, endPoint x: 1218, endPoint y: 458, distance: 21.1
click at [1218, 458] on textarea "كاري لحم البقر اللذيذ المطبوخ ببطء مع مزيج من التوابل الحارة 250 جم" at bounding box center [1215, 485] width 570 height 70
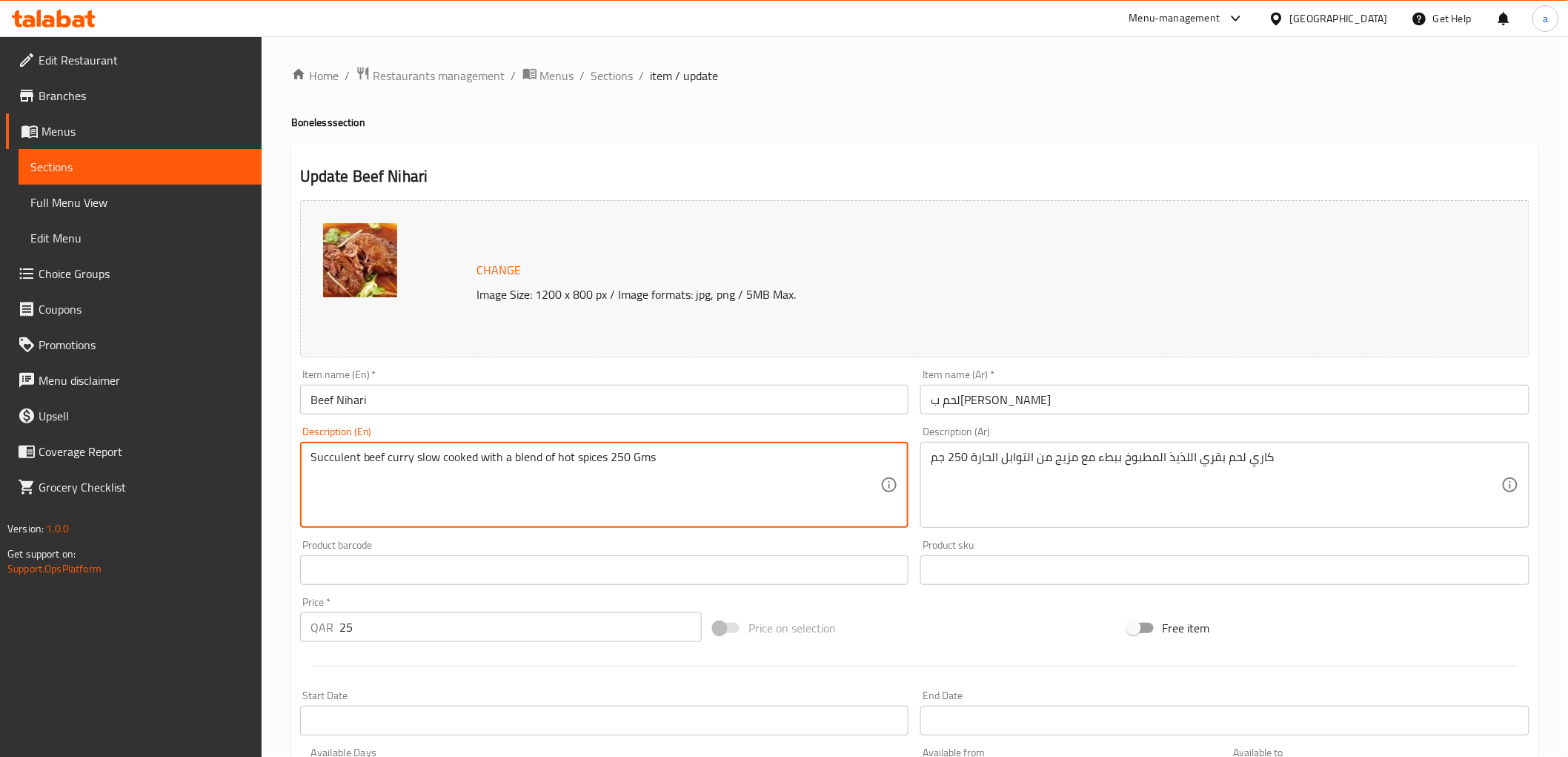
click at [335, 455] on textarea "Succulent beef curry slow cooked with a blend of hot spices 250 Gms" at bounding box center [595, 485] width 570 height 70
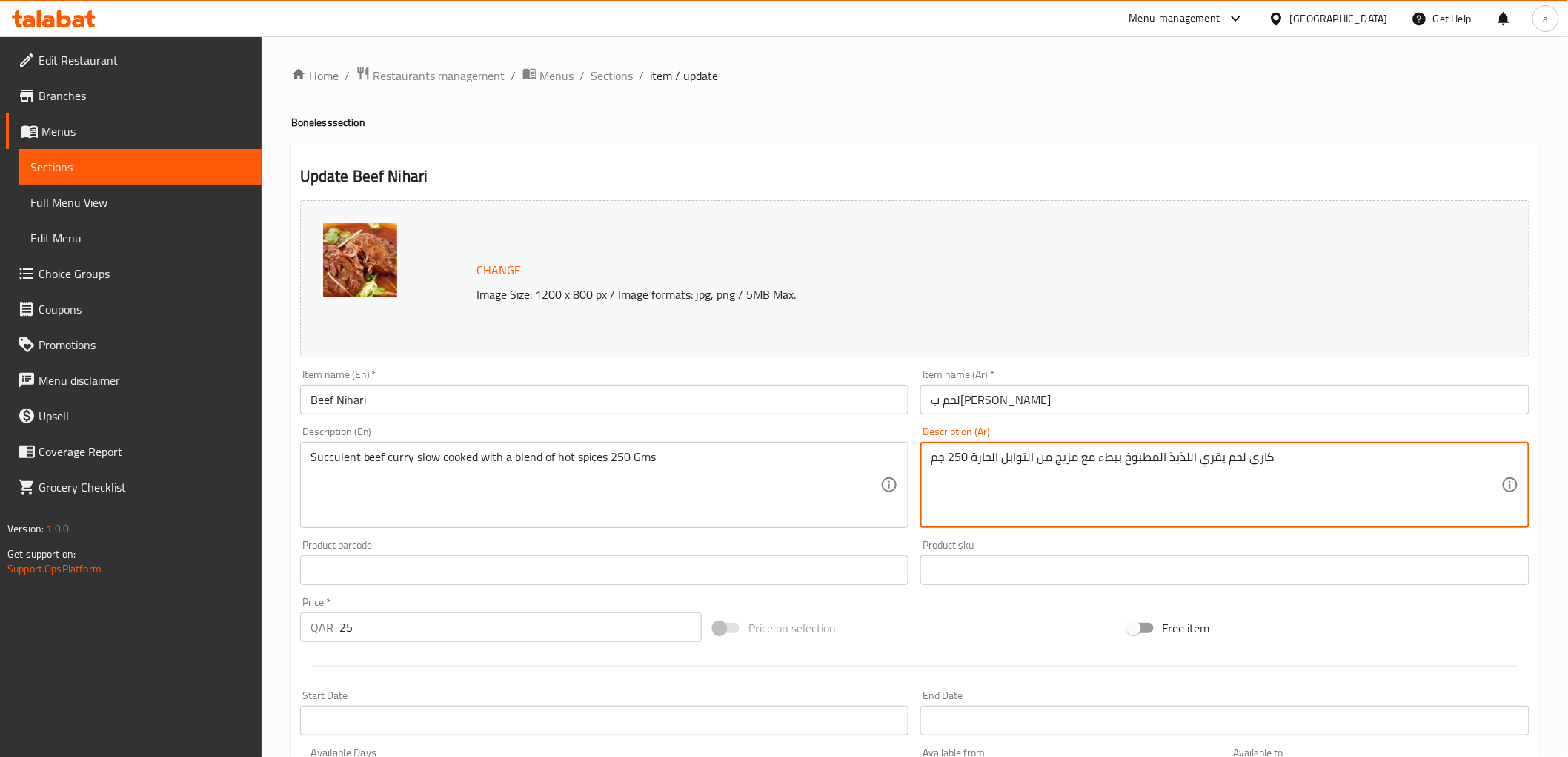
drag, startPoint x: 1167, startPoint y: 460, endPoint x: 1194, endPoint y: 462, distance: 27.1
paste textarea "صاري"
click at [1166, 456] on textarea "كاري لحم بقري عصاري المطبوخ ببطء مع مزيج من التوابل الحارة 250 جم" at bounding box center [1215, 485] width 570 height 70
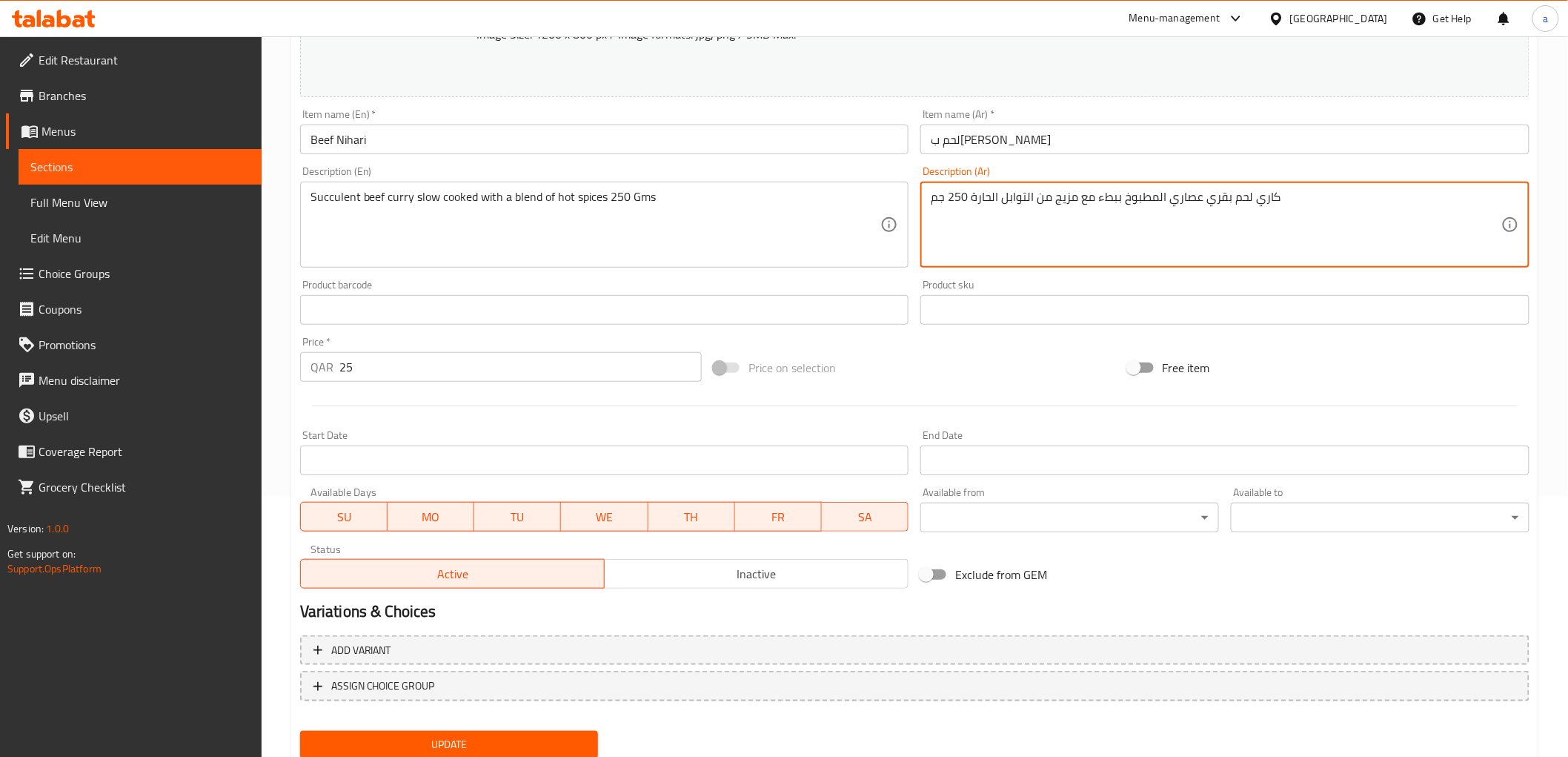
scroll to position [309, 0]
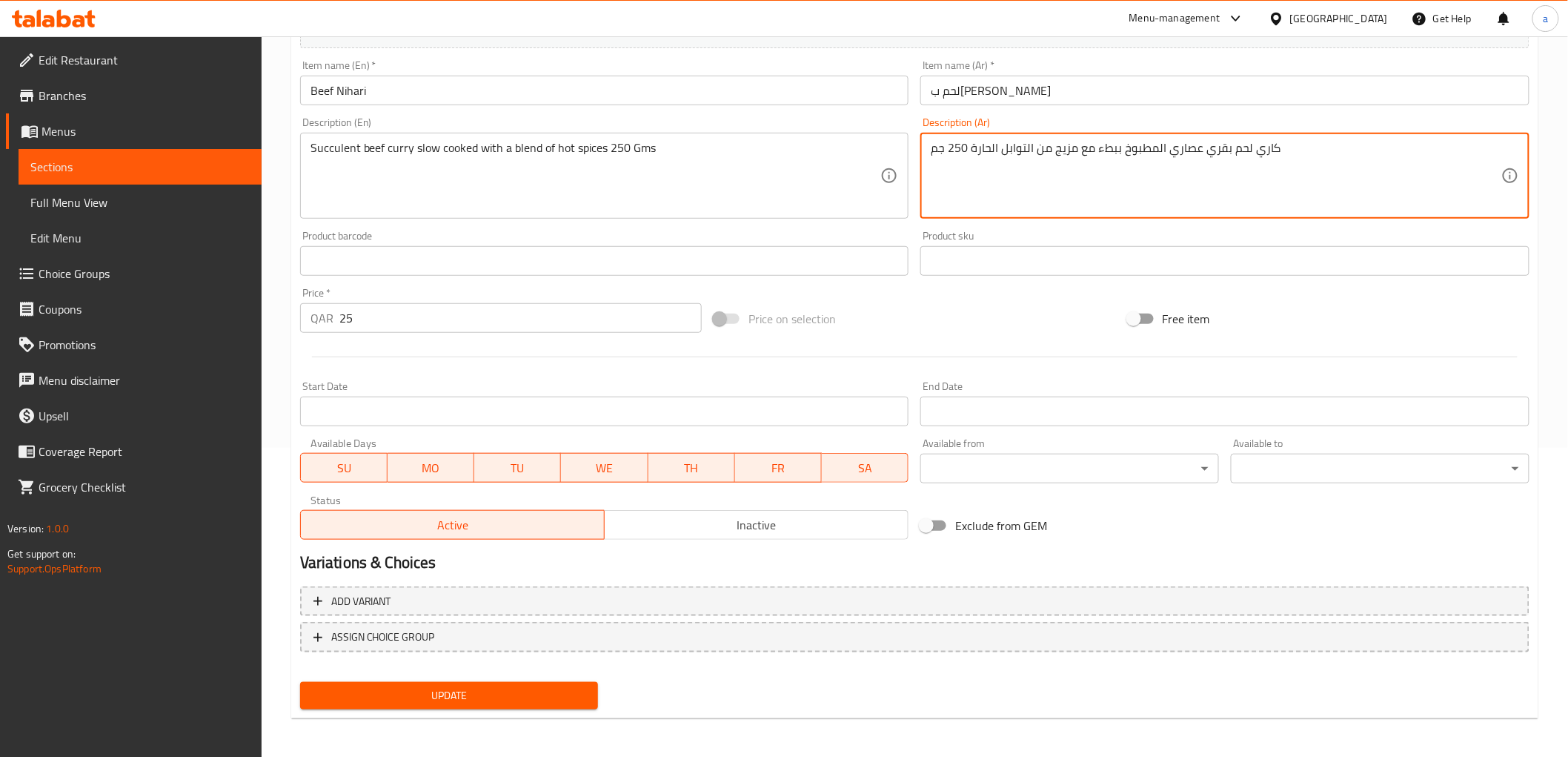
type textarea "كاري لحم بقري عصاري المطبوخ ببطء مع مزيج من التوابل الحارة 250 جم"
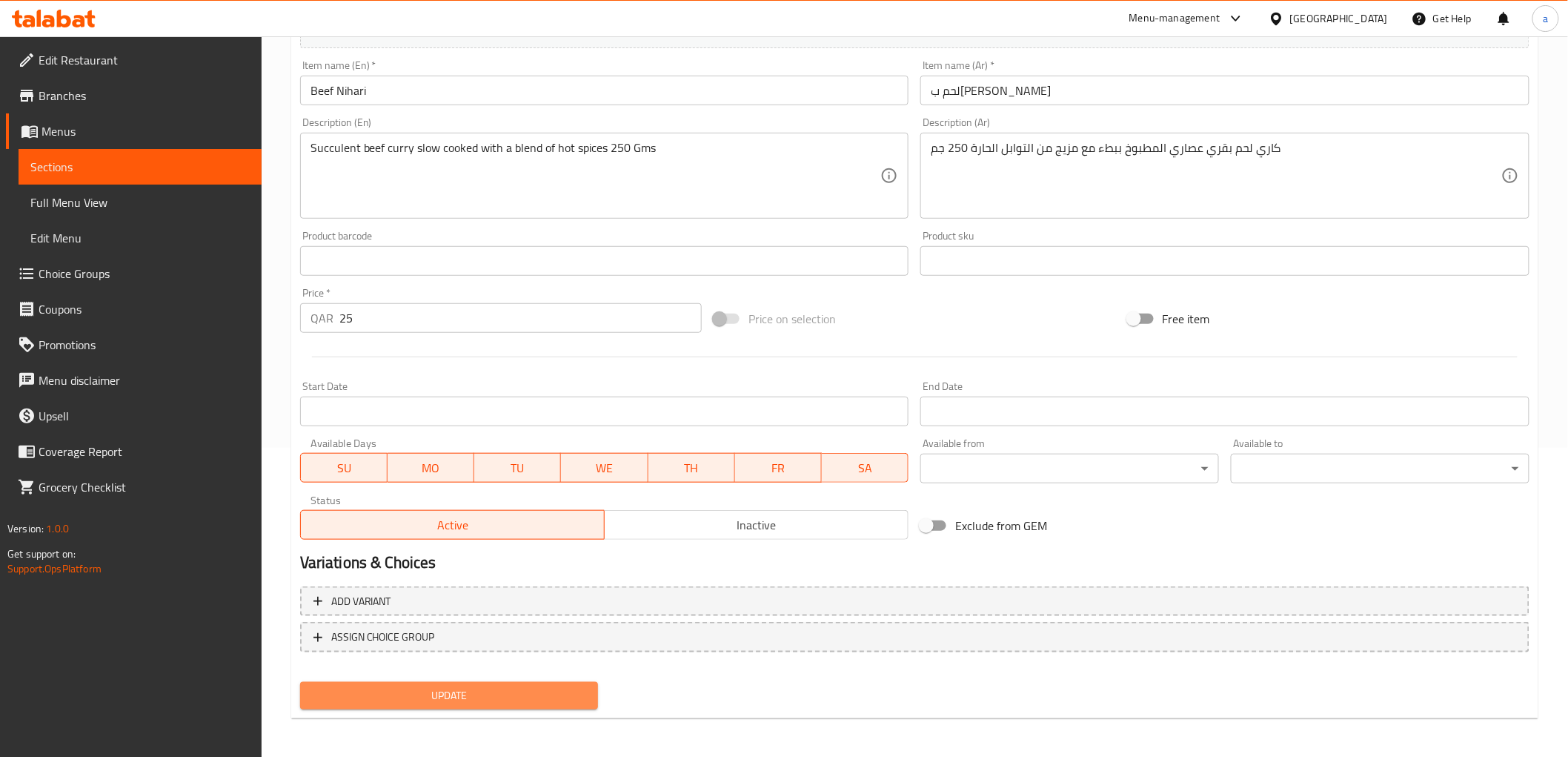
click at [582, 701] on span "Update" at bounding box center [450, 696] width 275 height 18
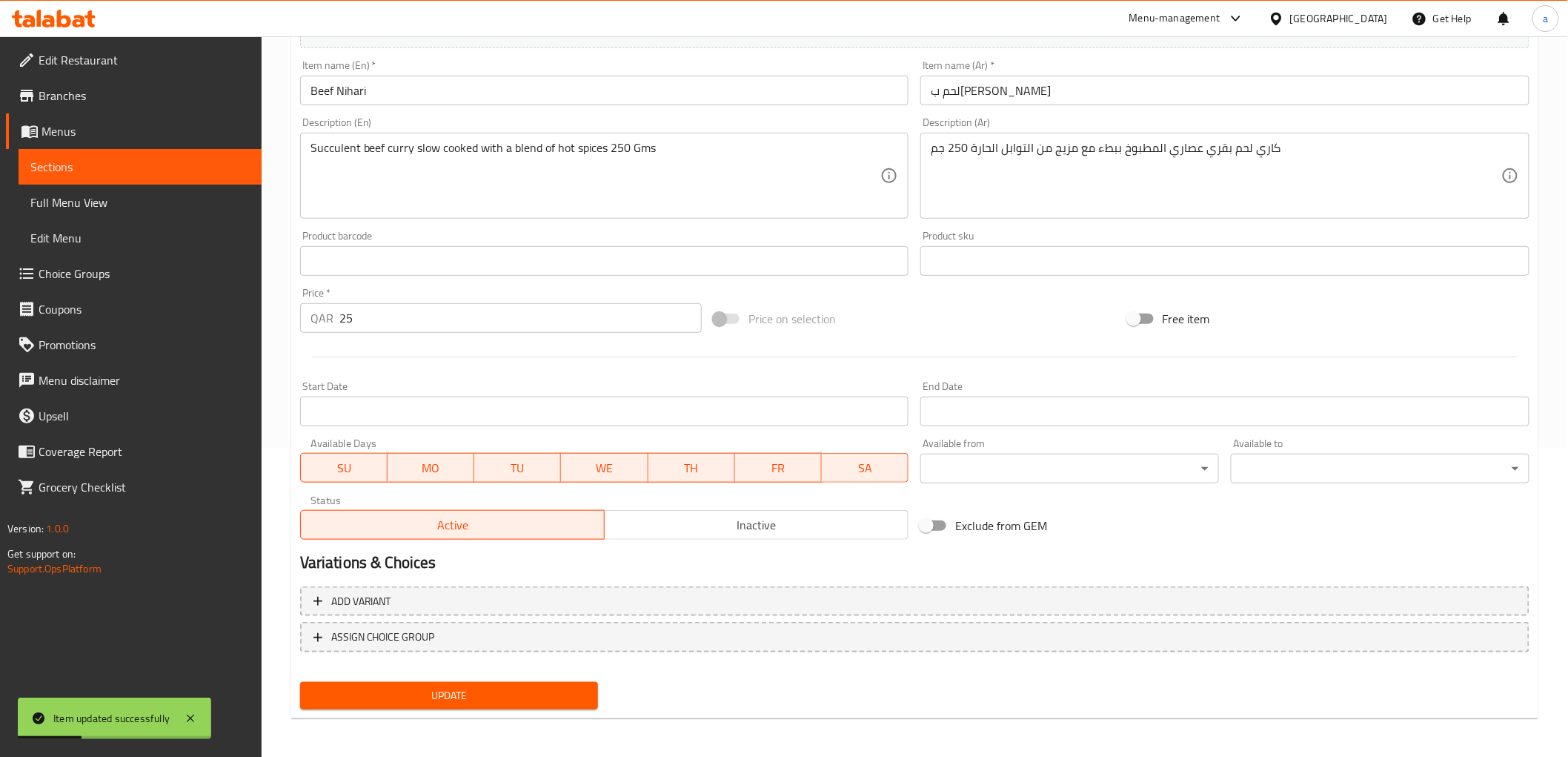
scroll to position [0, 0]
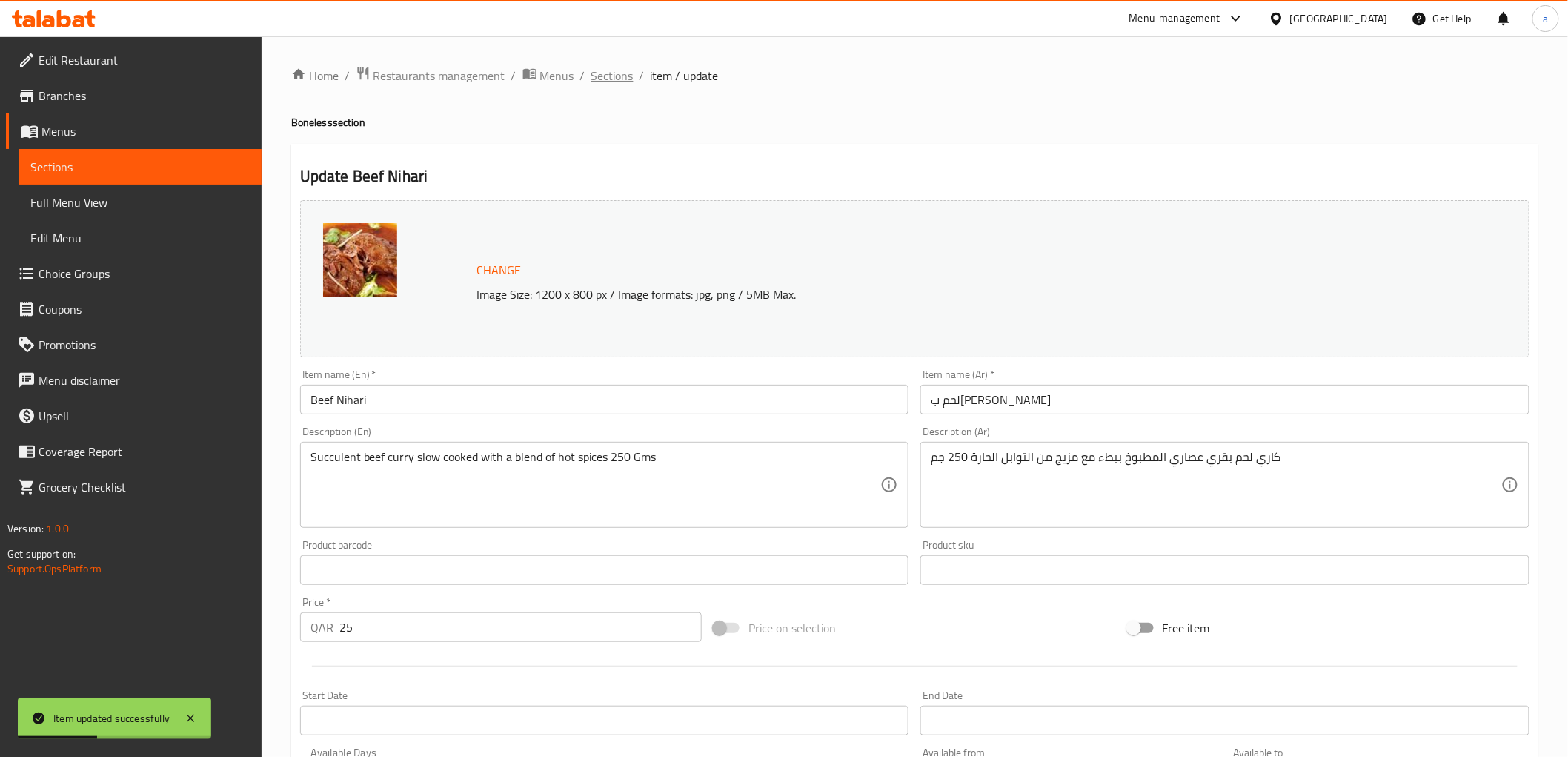
click at [626, 68] on span "Sections" at bounding box center [612, 75] width 42 height 17
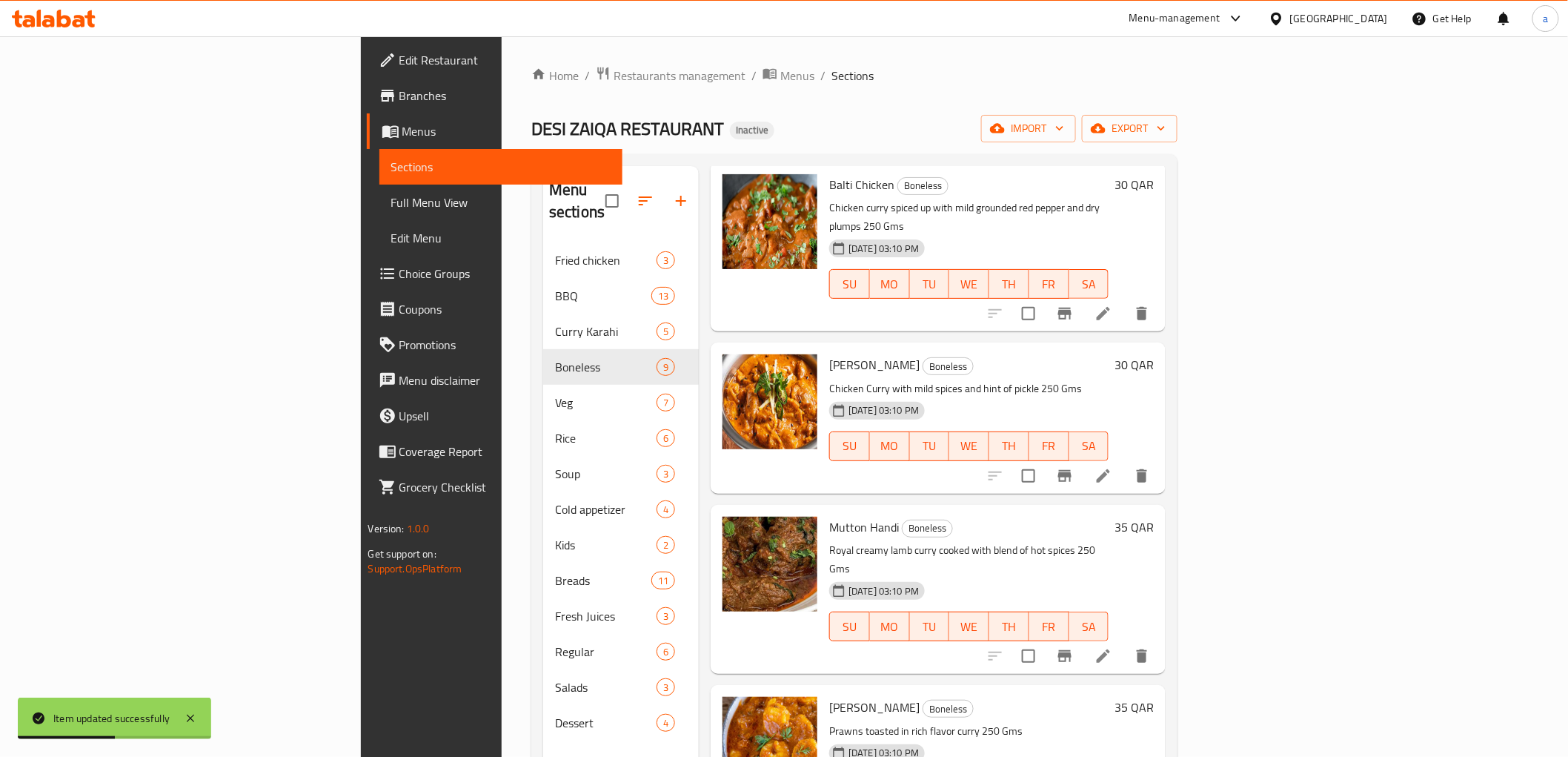
scroll to position [737, 0]
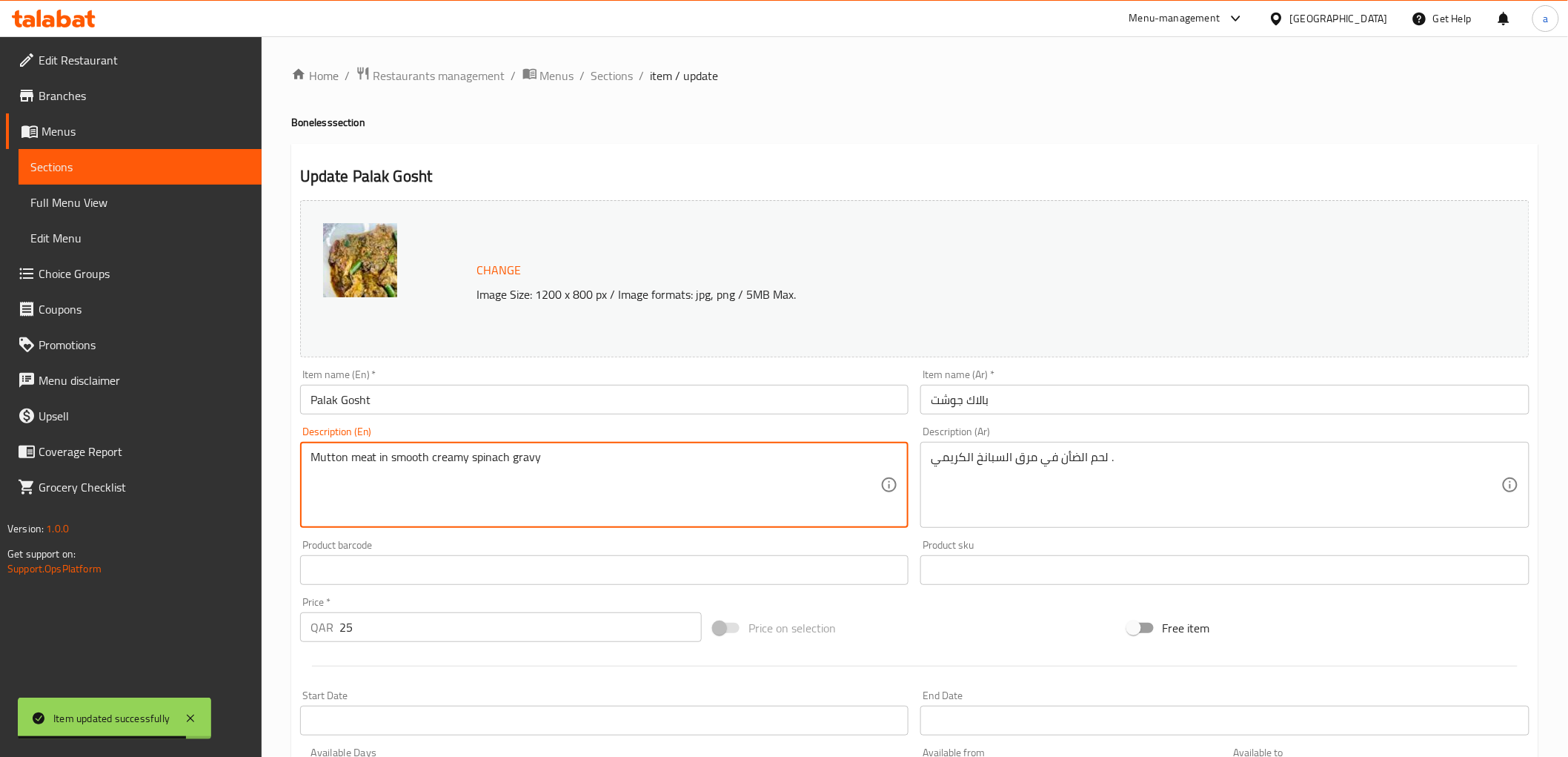
paste textarea "250 Gms"
type textarea "Mutton meat in smooth creamy spinach gravy 250 Gms"
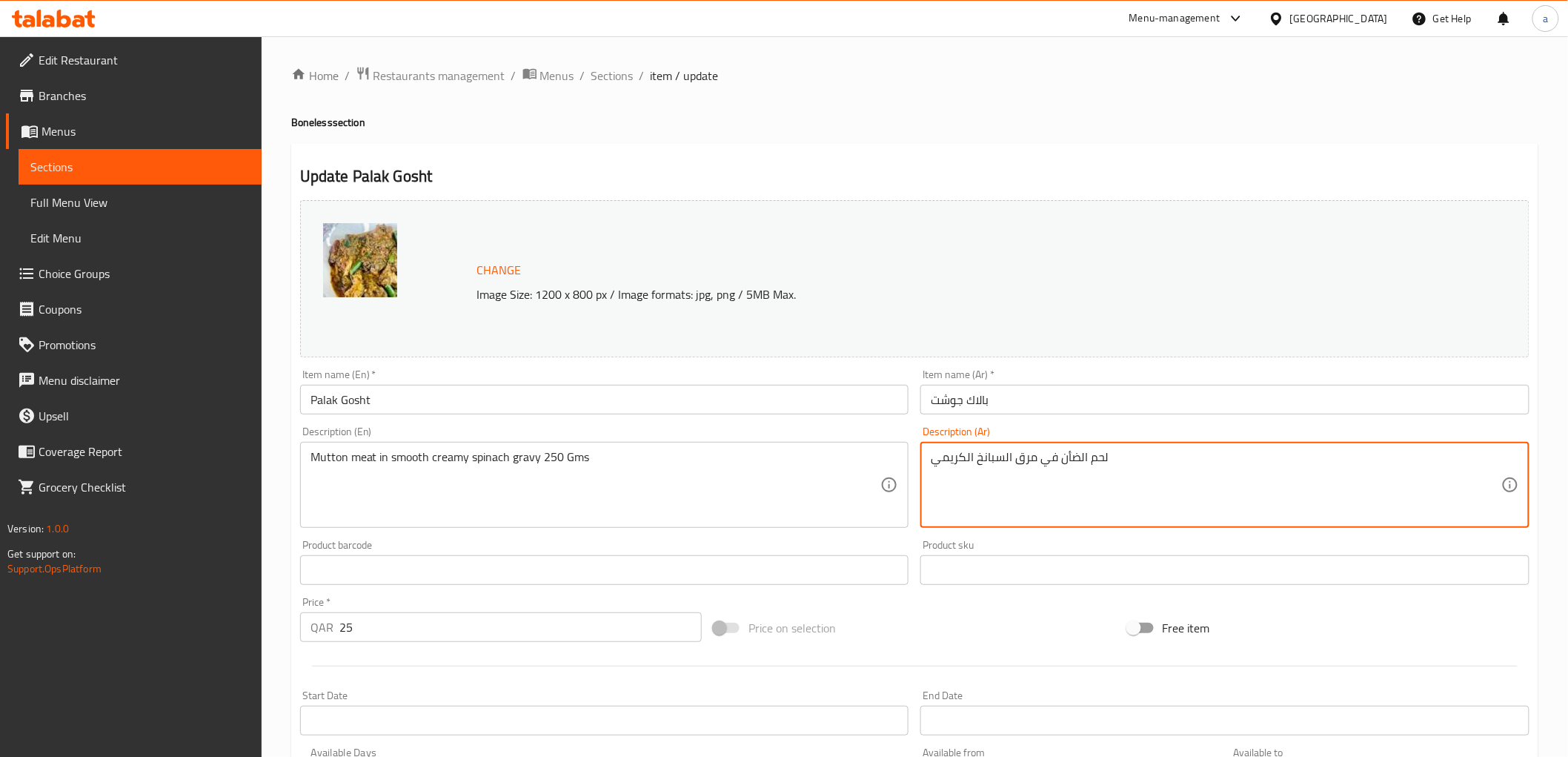
paste textarea "250 Gms"
click at [970, 454] on textarea "لحم الضأن في مرق السبانخ الكريمي 250 جم" at bounding box center [1215, 485] width 570 height 70
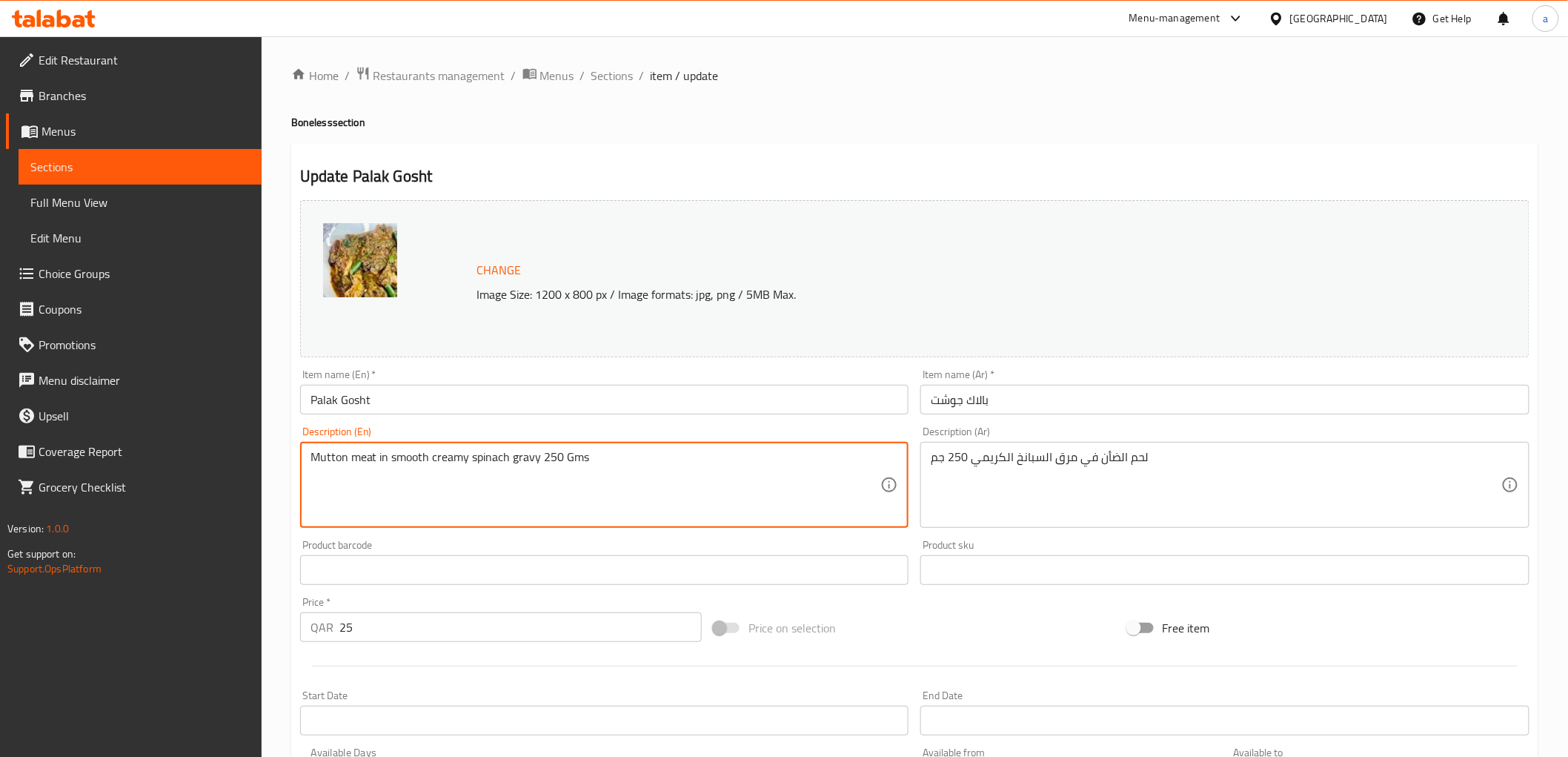
click at [381, 458] on textarea "Mutton meat in smooth creamy spinach gravy 250 Gms" at bounding box center [595, 485] width 570 height 70
click at [534, 467] on textarea "Mutton meat in smooth creamy spinach gravy 250 Gms" at bounding box center [595, 485] width 570 height 70
click at [517, 460] on textarea "Mutton meat in smooth creamy spinach gravy 250 Gms" at bounding box center [595, 485] width 570 height 70
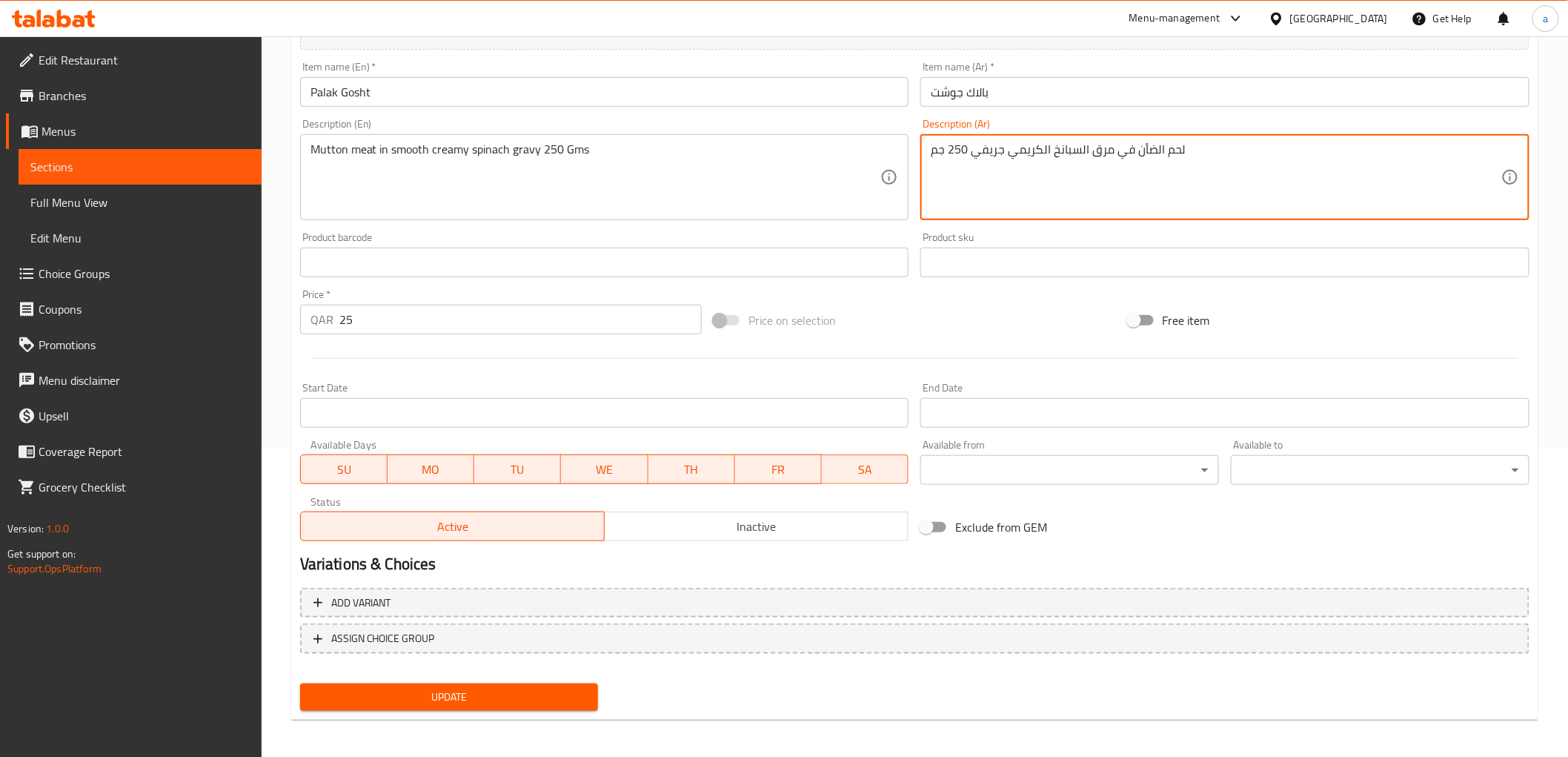
scroll to position [309, 0]
type textarea "لحم الضأن في مرق السبانخ الكريمي جريفي 250 جم"
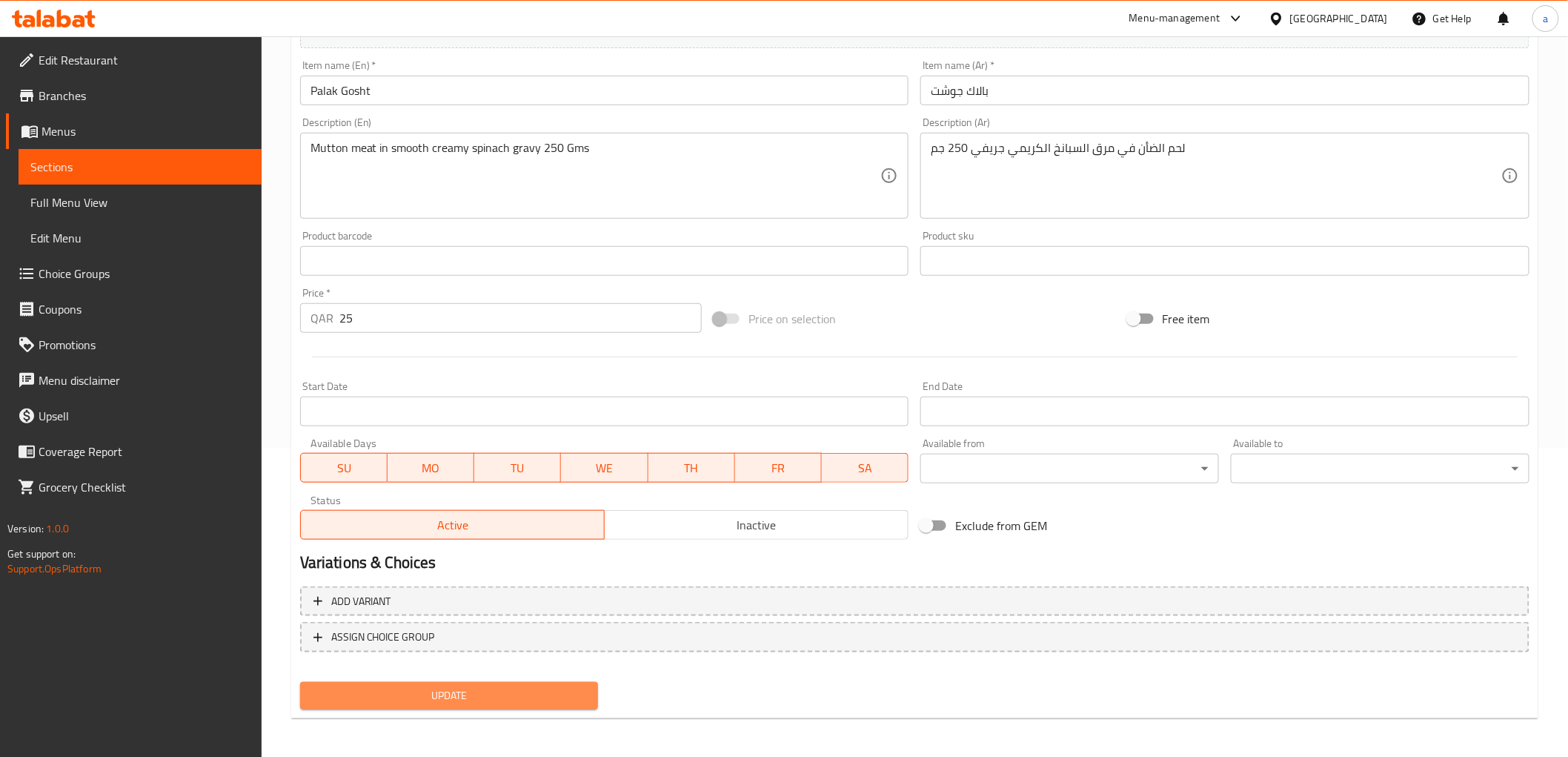
click at [440, 695] on span "Update" at bounding box center [450, 696] width 275 height 18
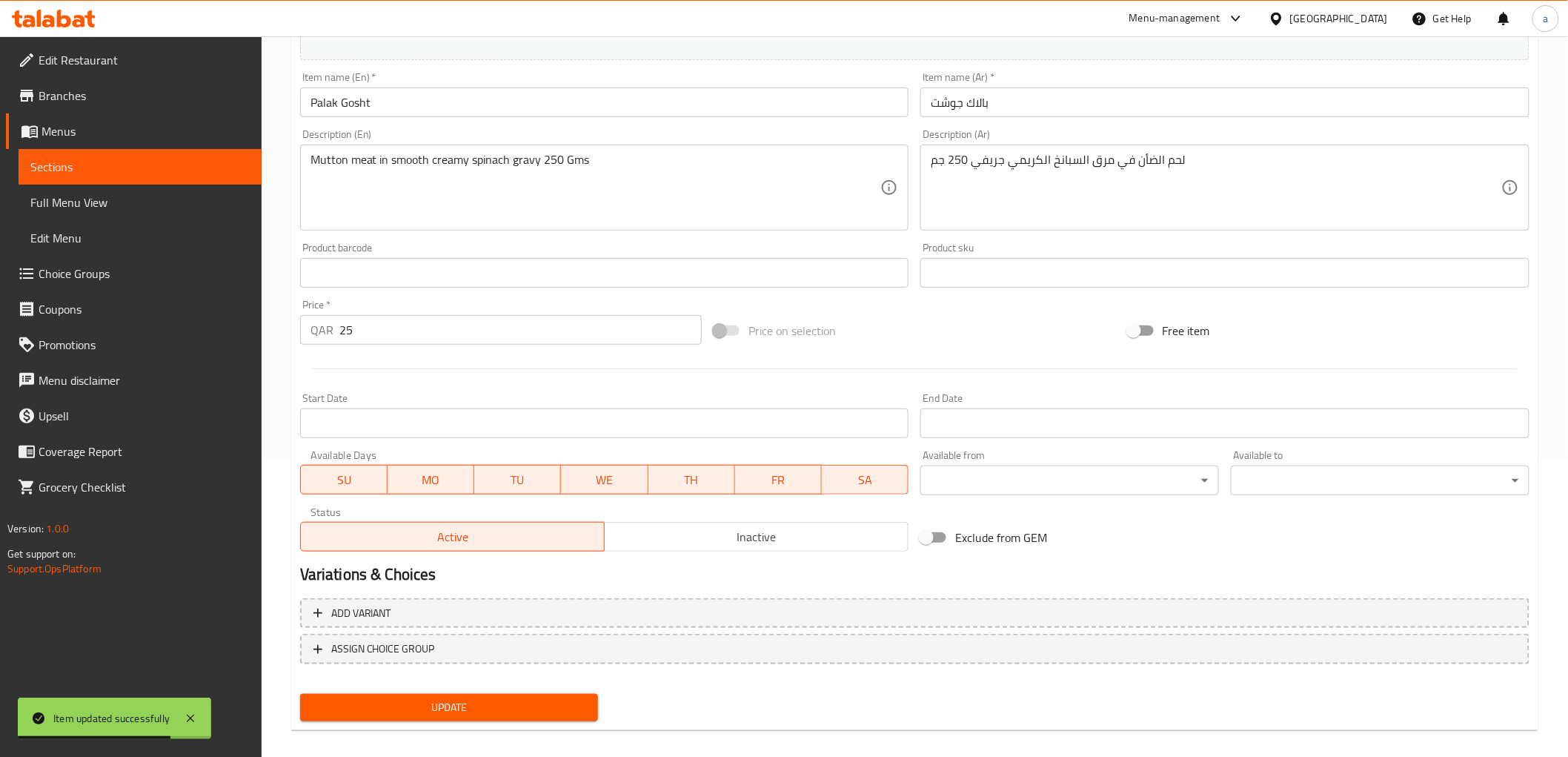
scroll to position [0, 0]
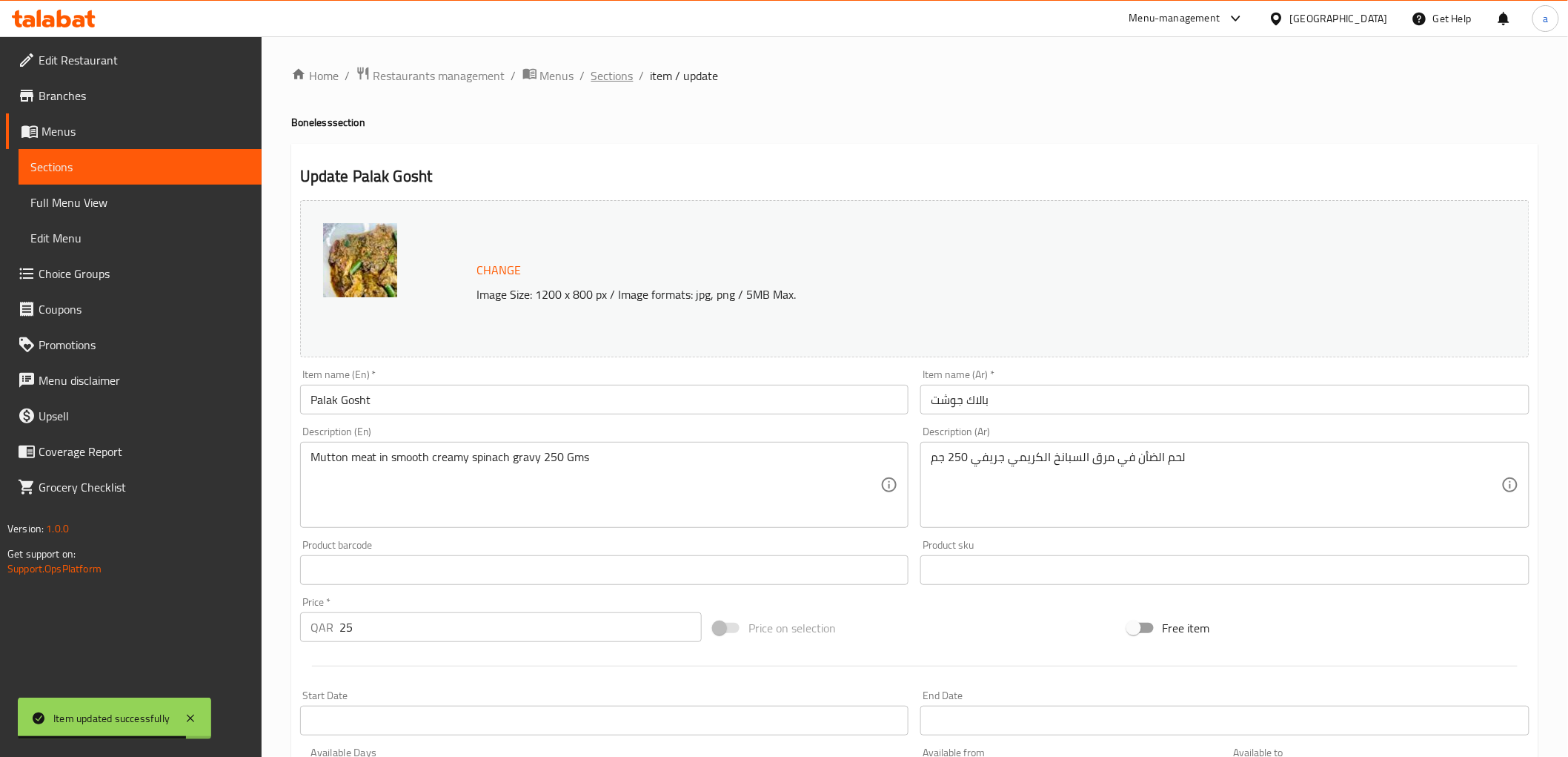
click at [610, 75] on span "Sections" at bounding box center [612, 75] width 42 height 17
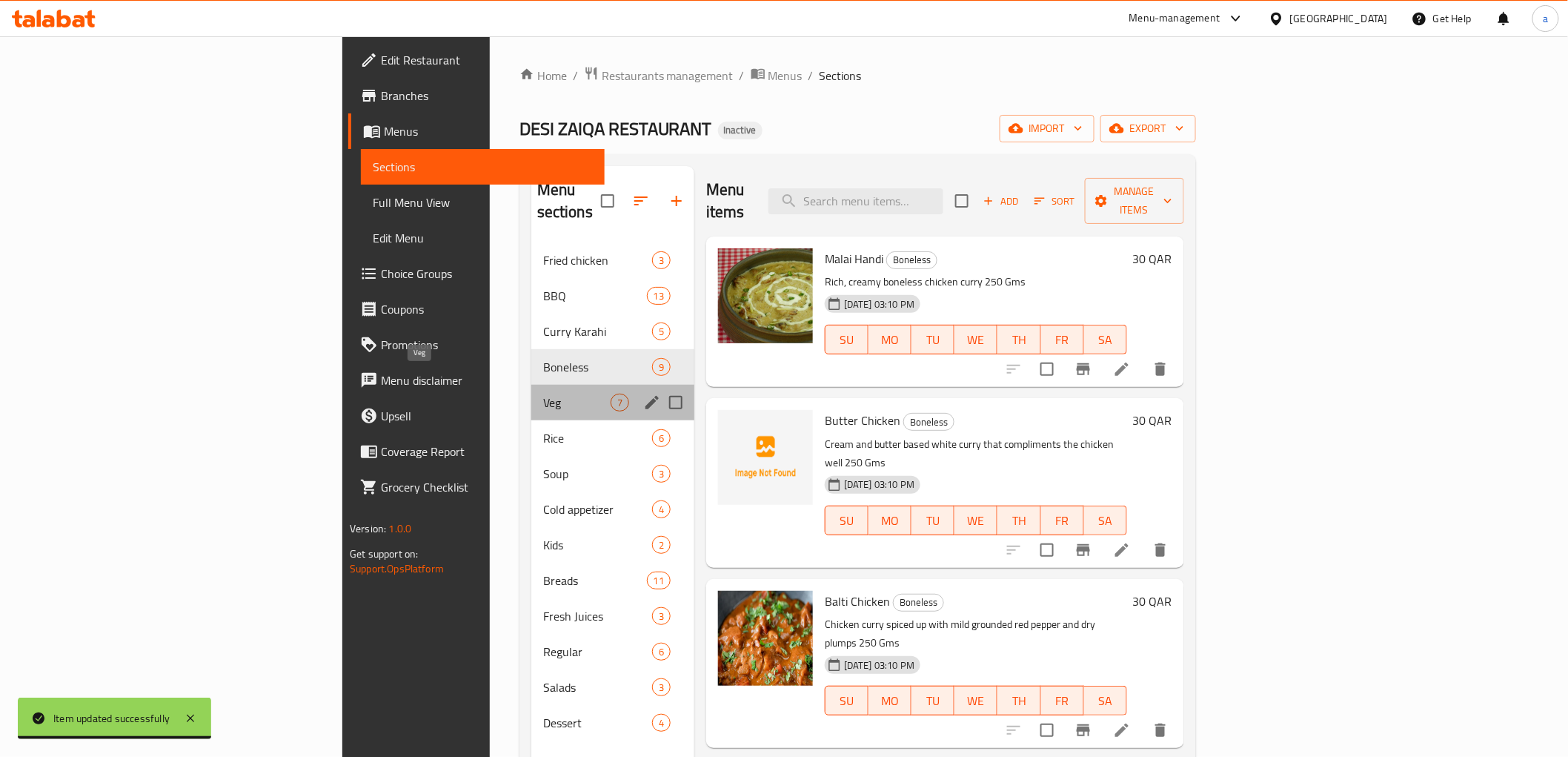
click at [543, 393] on span "Veg" at bounding box center [576, 402] width 67 height 17
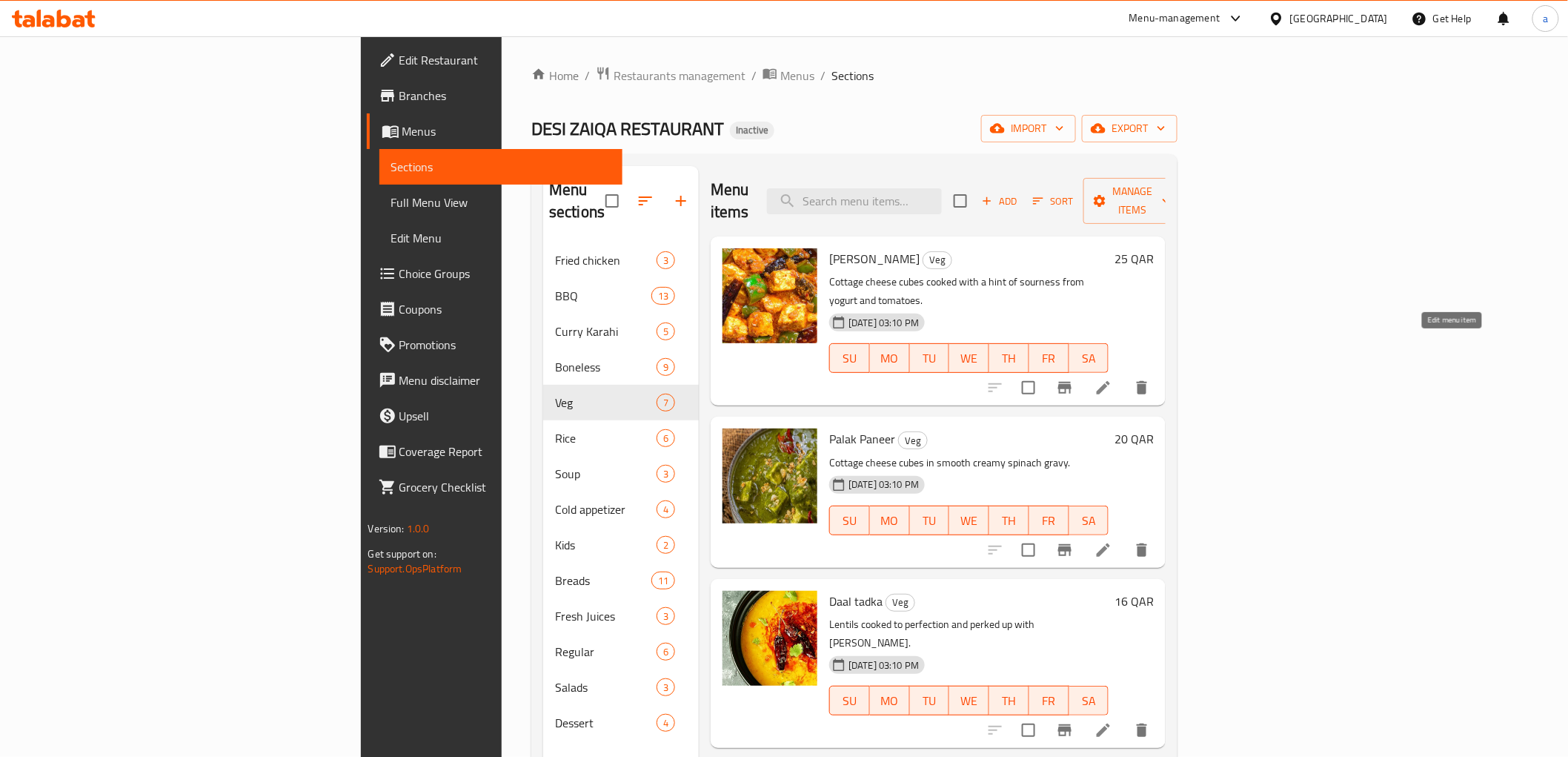
click at [1110, 381] on icon at bounding box center [1104, 388] width 13 height 13
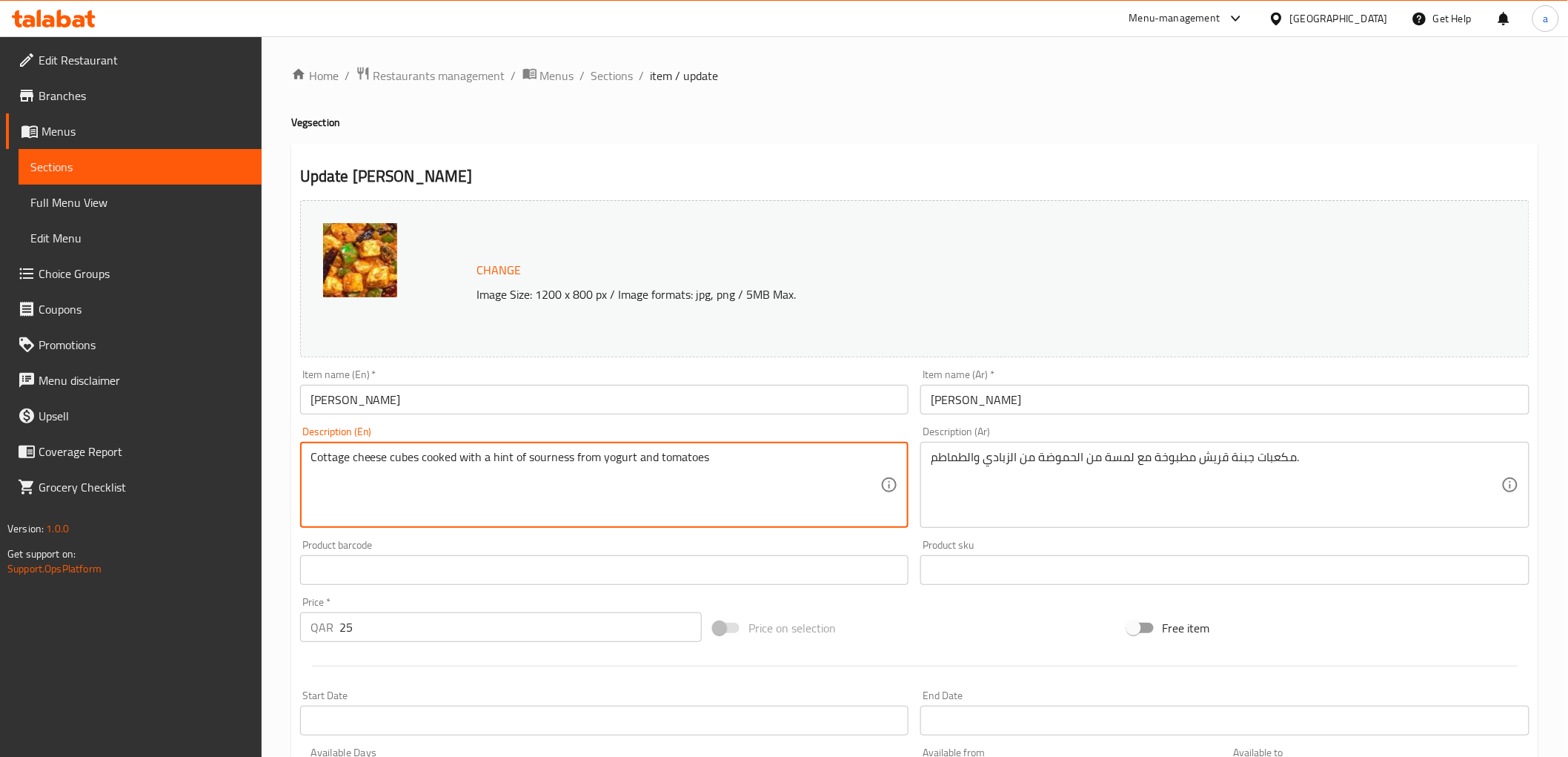
paste textarea "250 Gms"
type textarea "Cottage cheese cubes cooked with a hint of sourness from yogurt and tomatoes 25…"
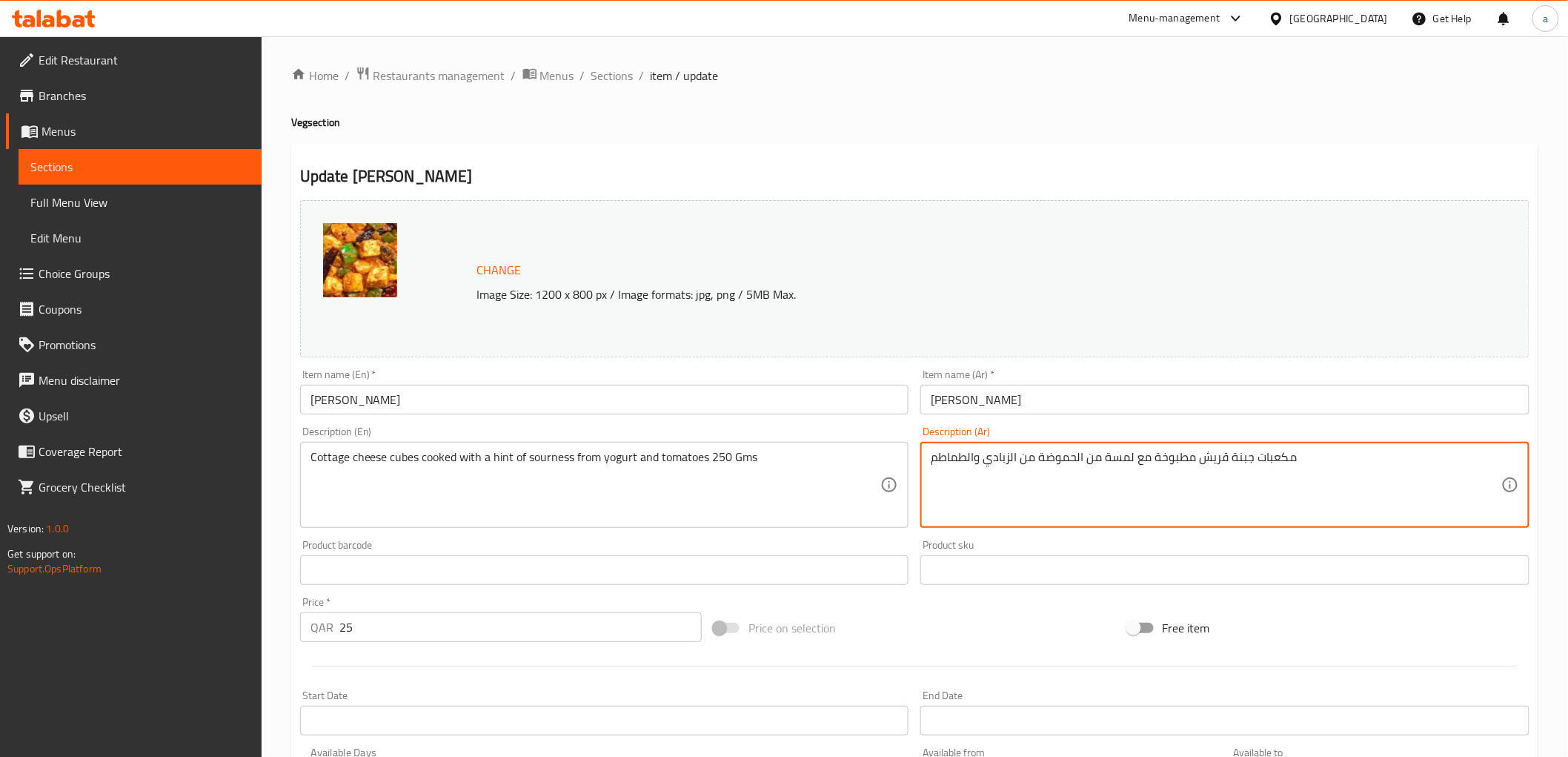
paste textarea "250 Gms"
type textarea "مكعبات جبنة قريش مطبوخة مع لمسة من الحموضة من الزبادي والطماطم 250 جم"
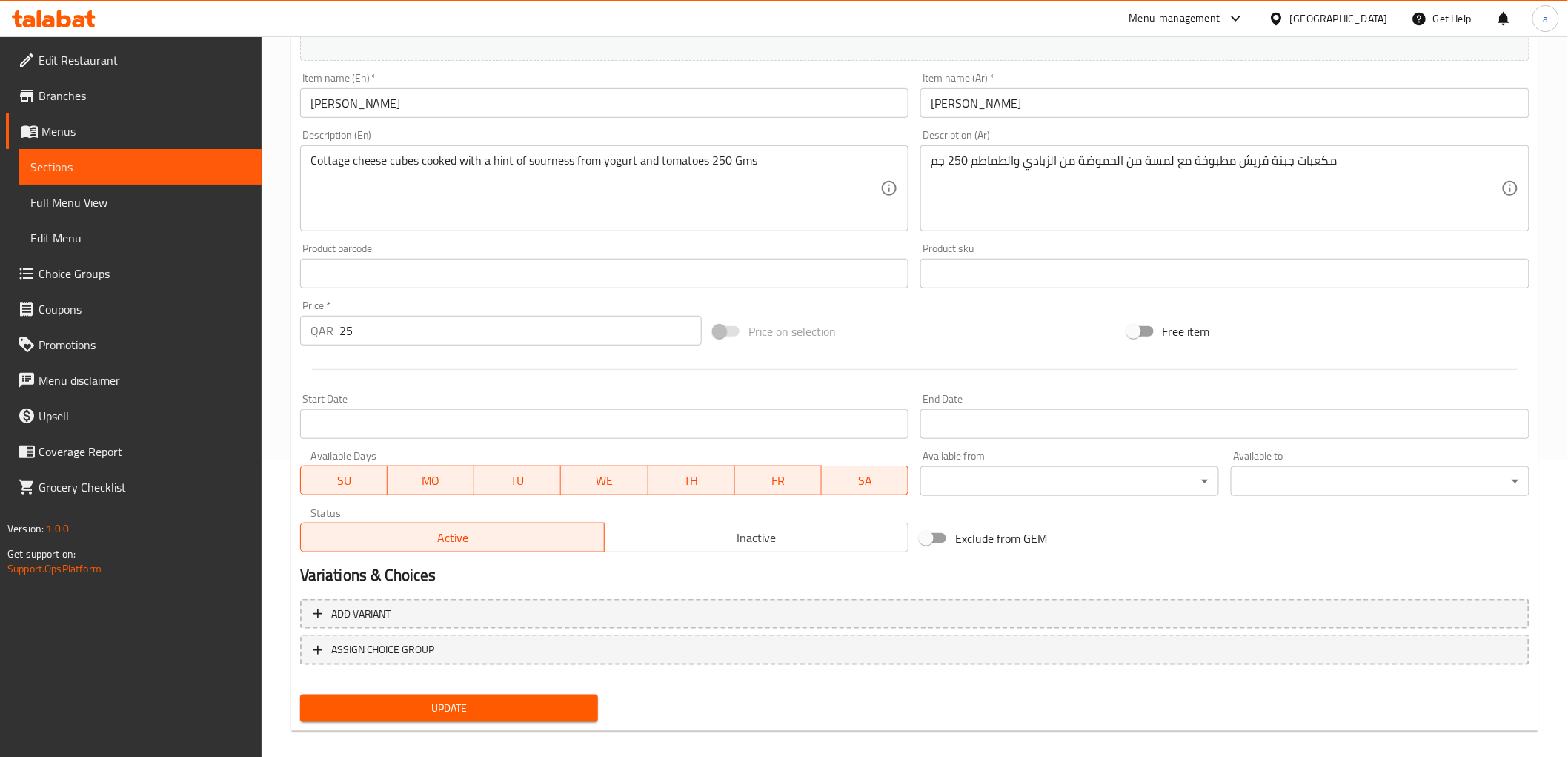
scroll to position [309, 0]
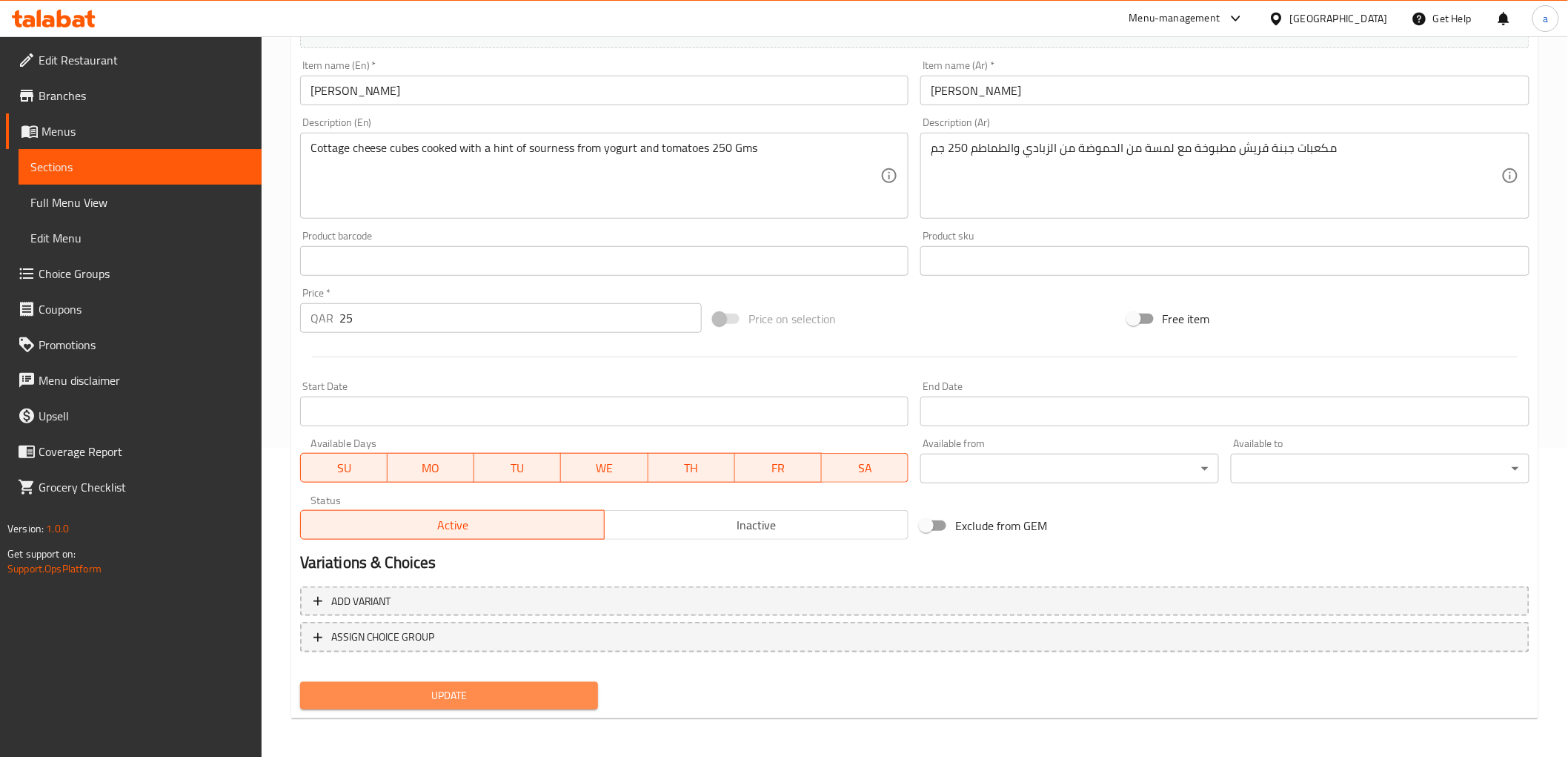
click at [579, 687] on span "Update" at bounding box center [450, 696] width 275 height 18
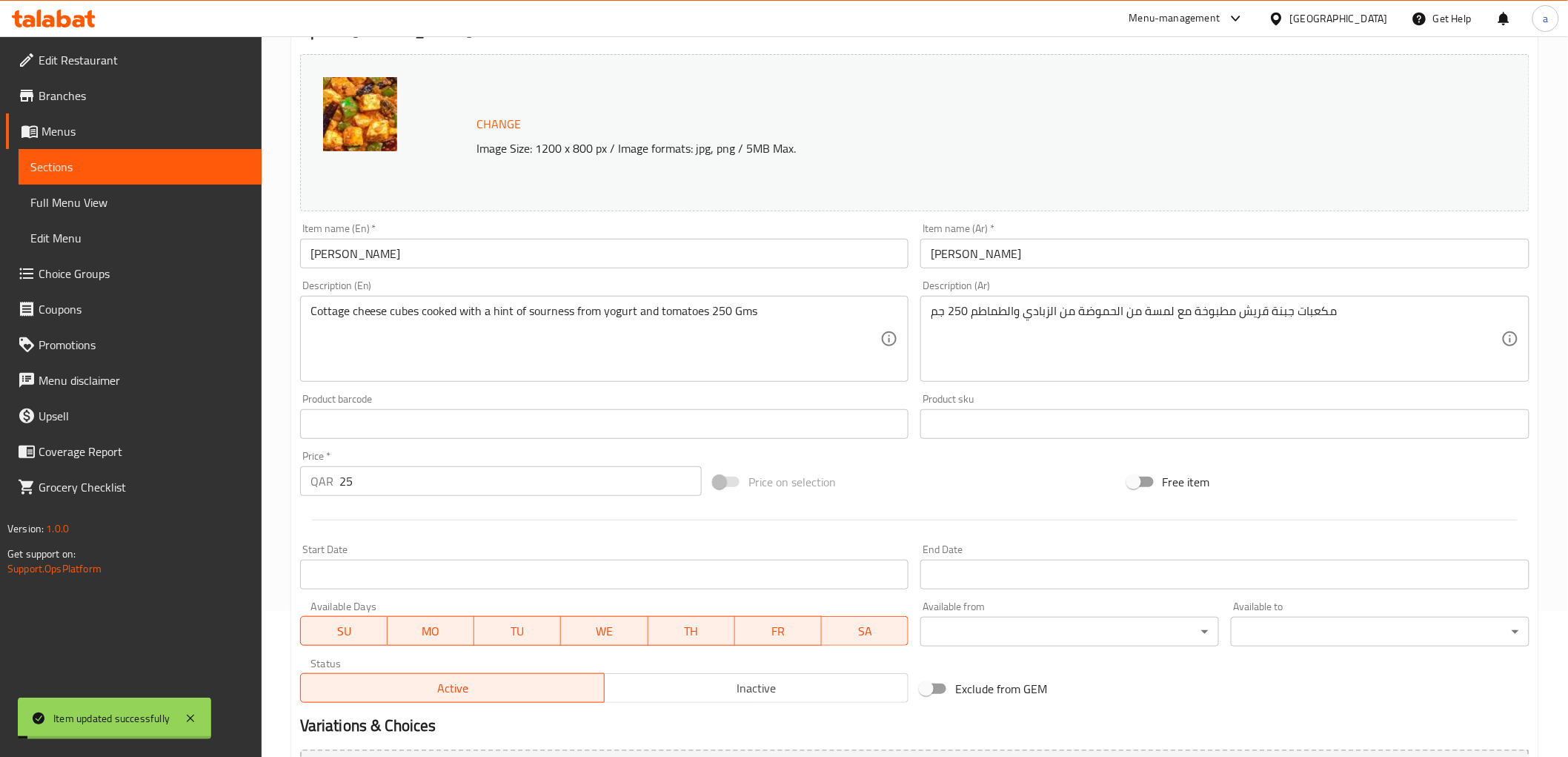
scroll to position [0, 0]
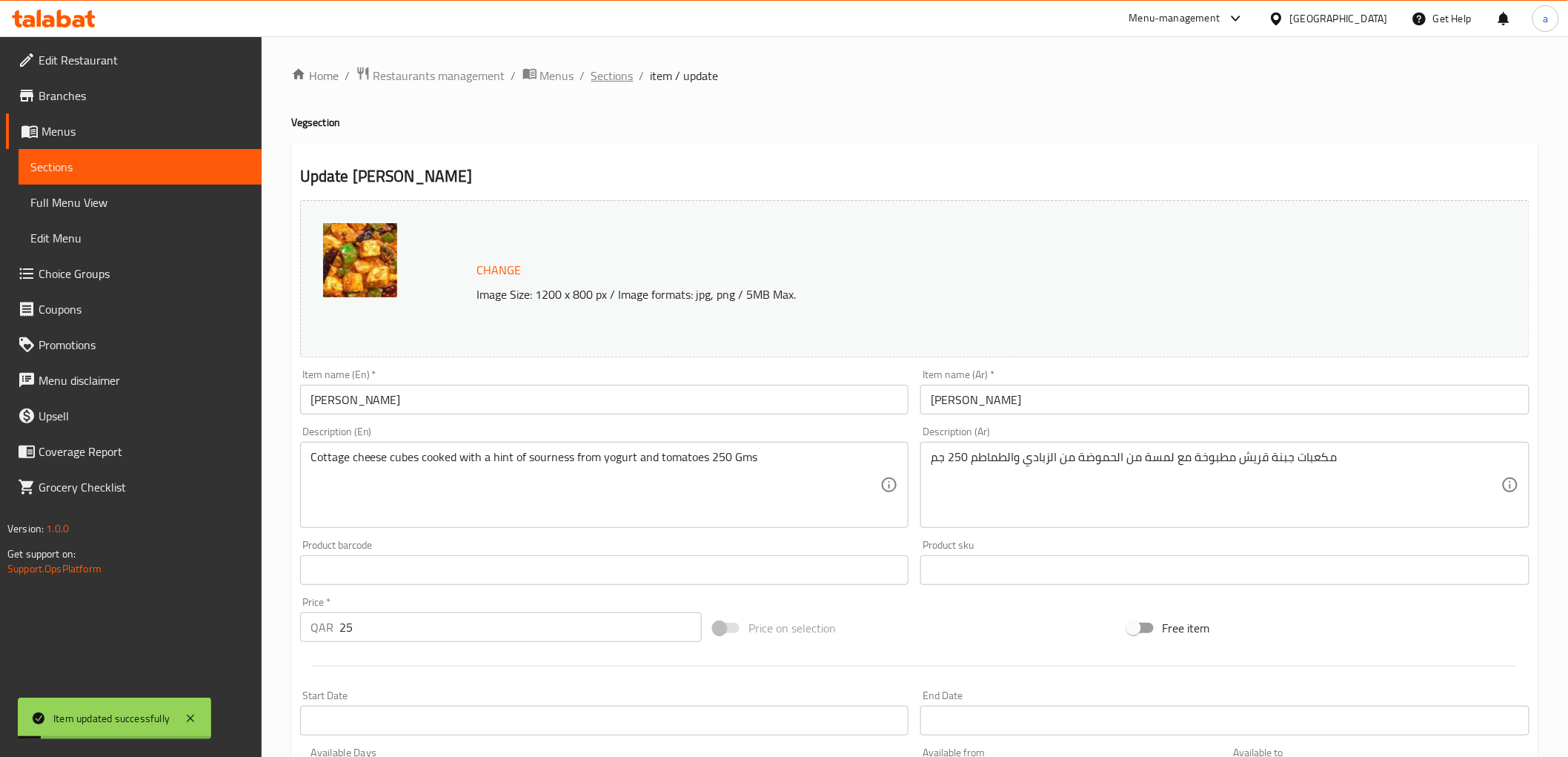
click at [624, 80] on span "Sections" at bounding box center [612, 75] width 42 height 17
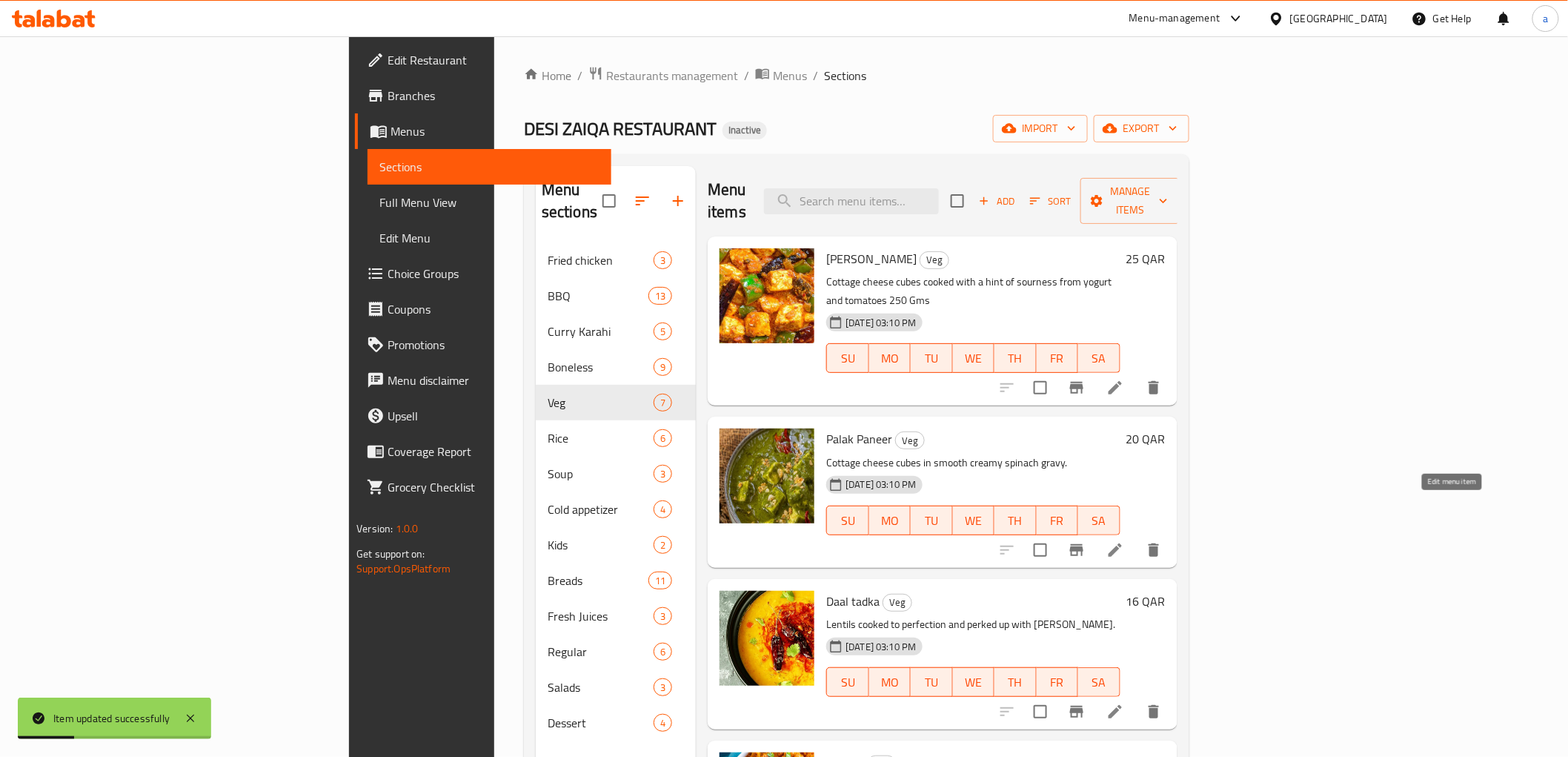
click at [1122, 543] on icon at bounding box center [1115, 550] width 13 height 13
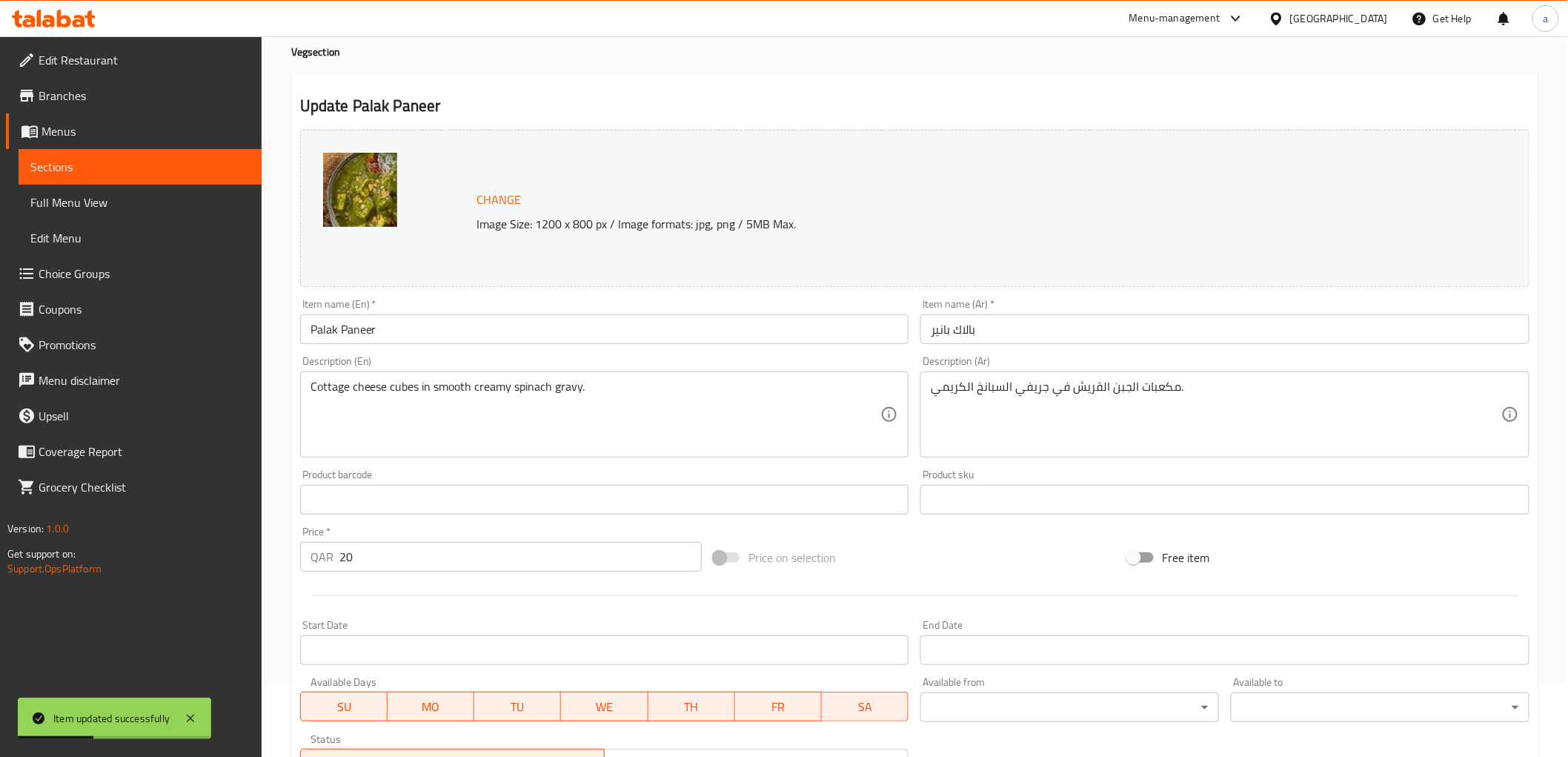
scroll to position [165, 0]
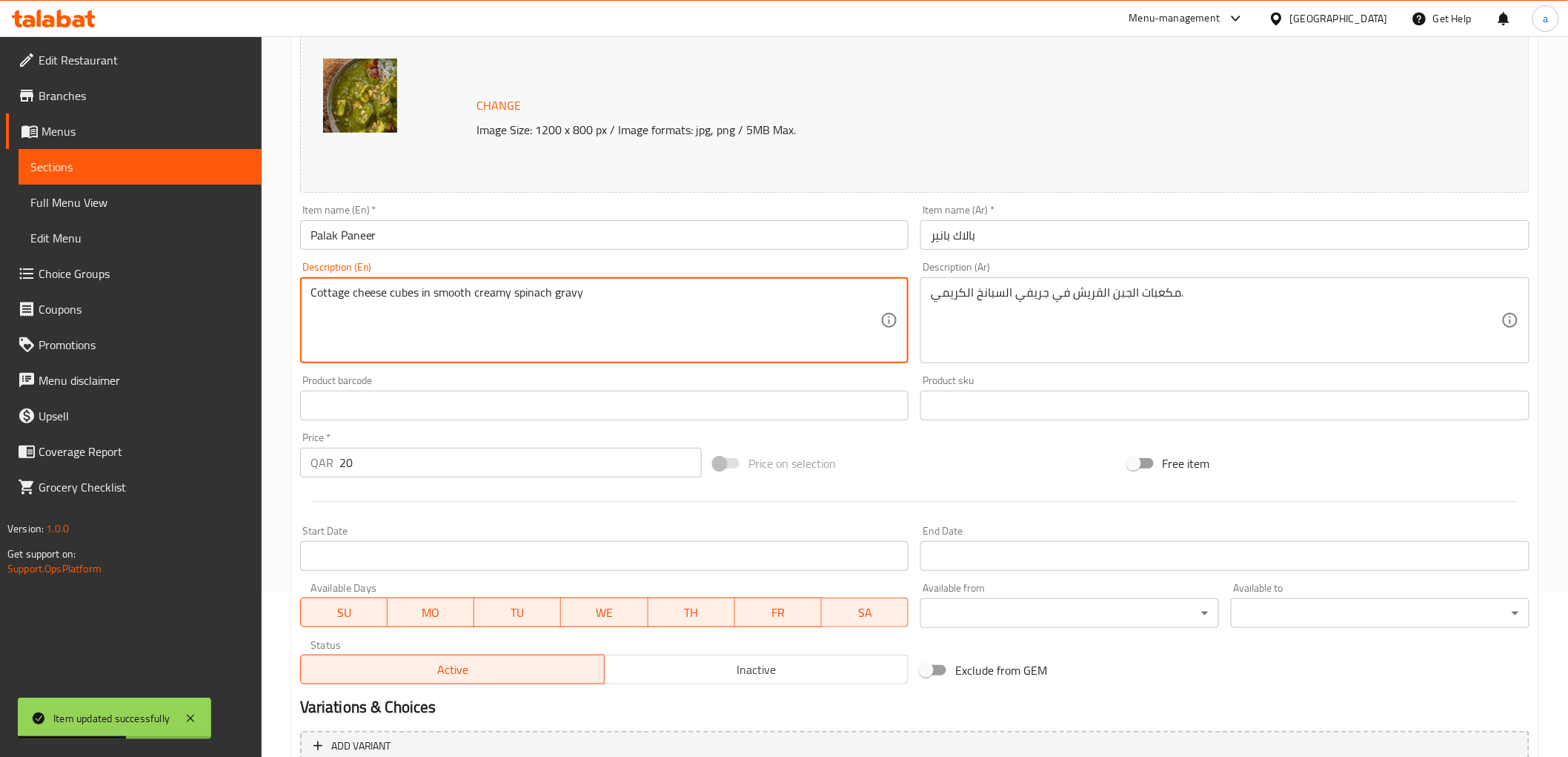
paste textarea "250 Gms"
type textarea "Cottage cheese cubes in smooth creamy spinach gravy 250 Gms"
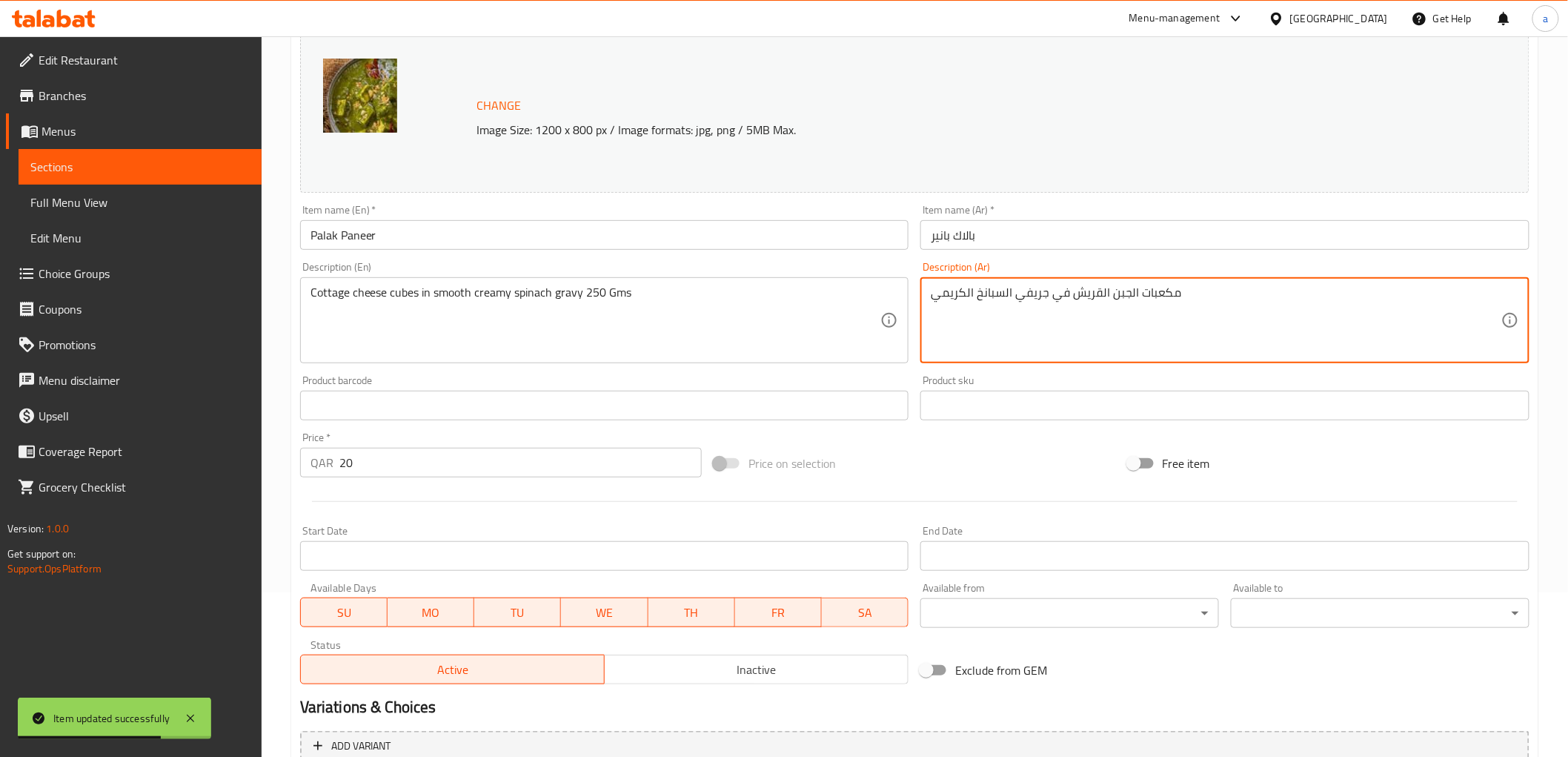
paste textarea "250 Gms"
click at [974, 292] on textarea "مكعبات الجبن القريش في جريفي السبانخ الكريمي 250 جم" at bounding box center [1215, 321] width 570 height 70
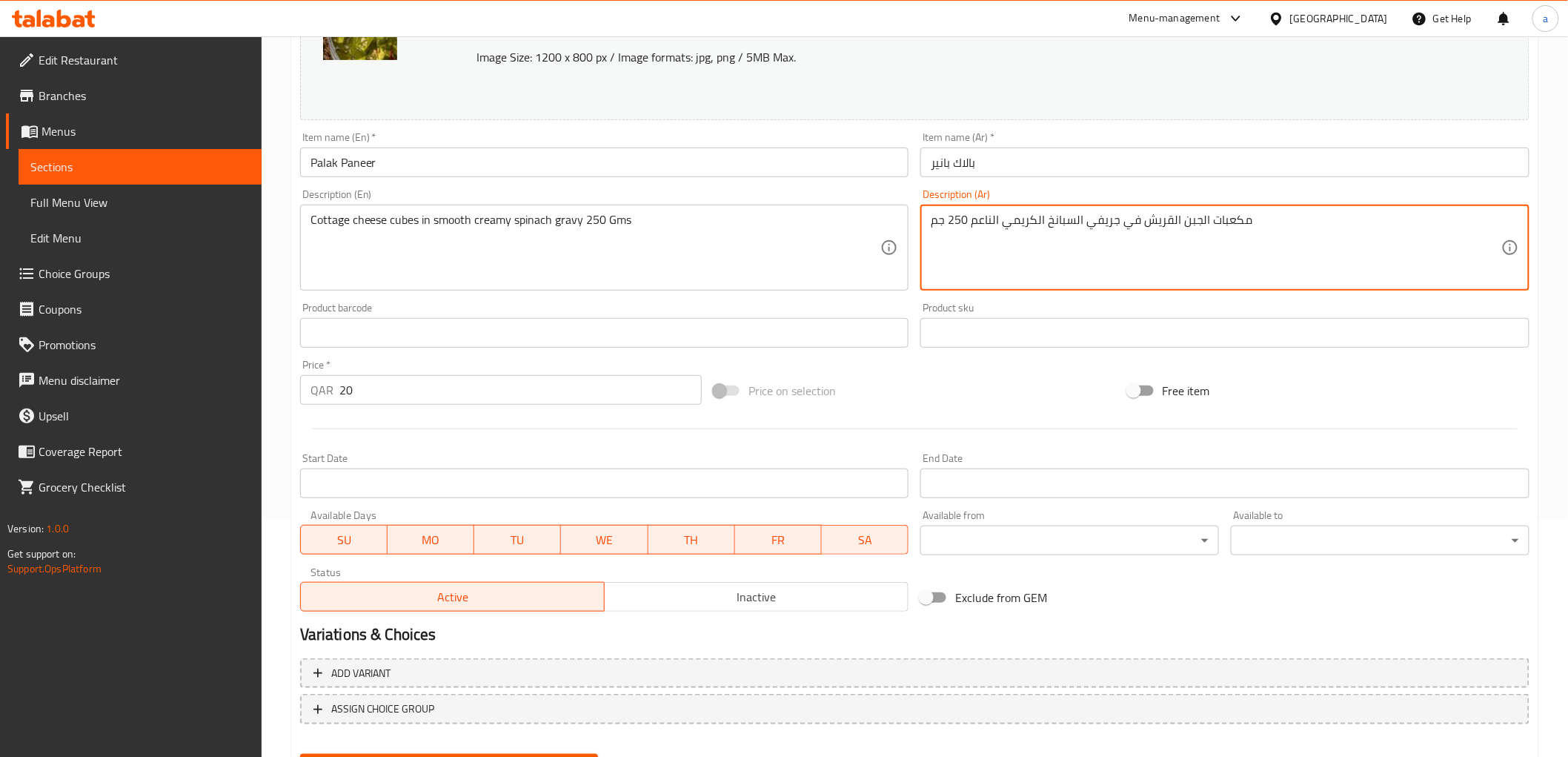
scroll to position [309, 0]
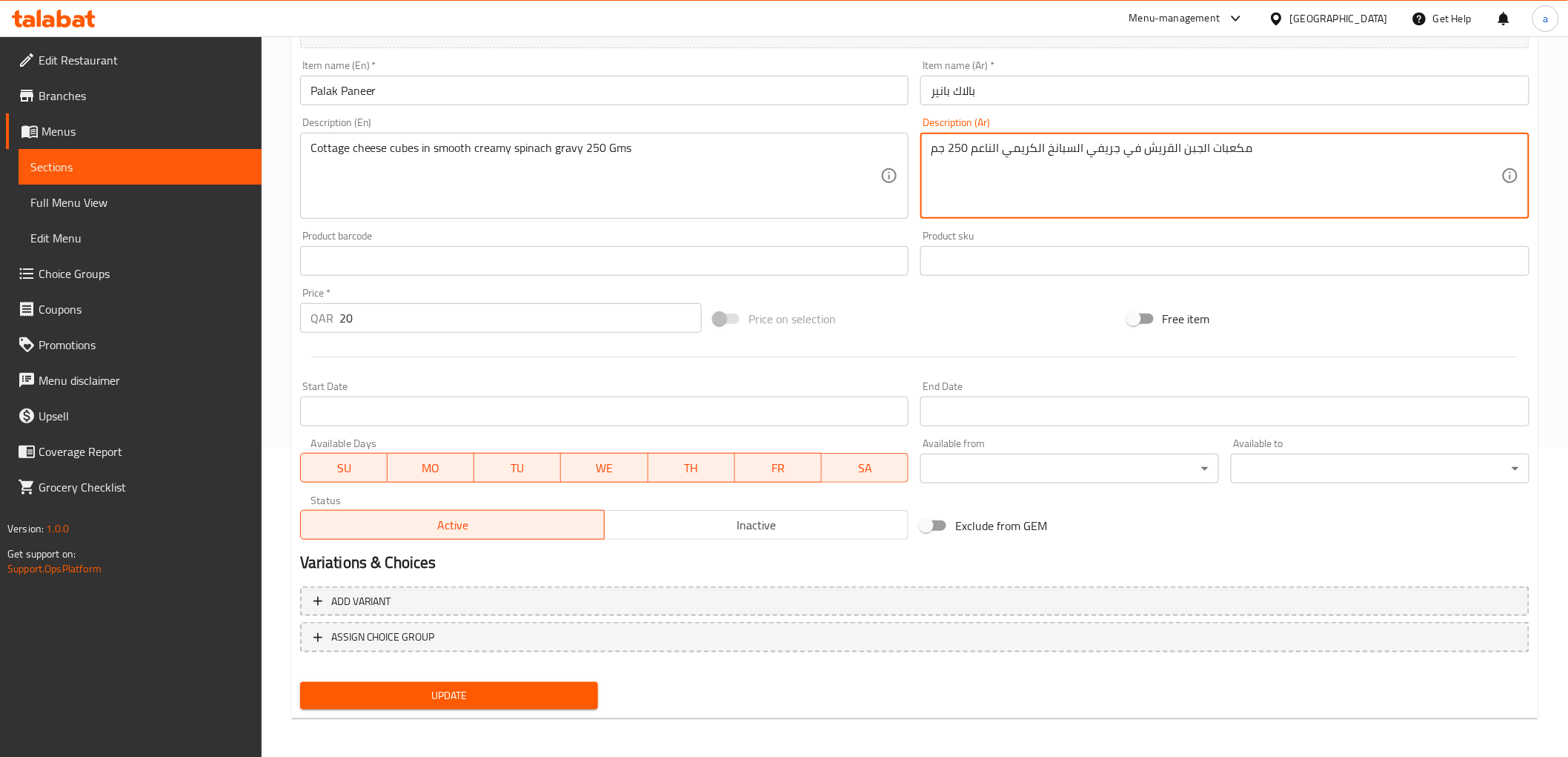
type textarea "مكعبات الجبن القريش في جريفي السبانخ الكريمي الناعم 250 جم"
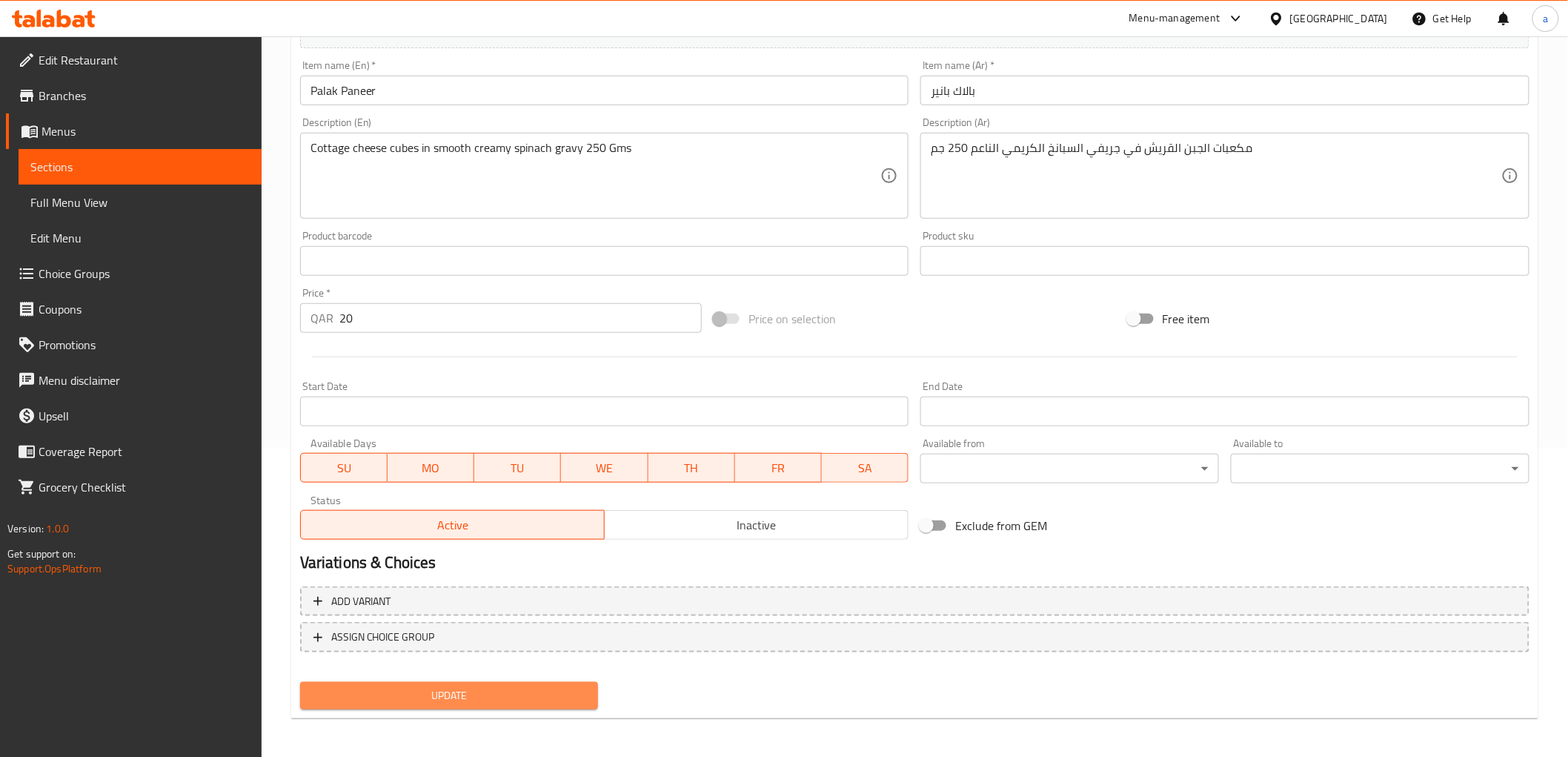
click at [537, 682] on button "Update" at bounding box center [449, 695] width 299 height 27
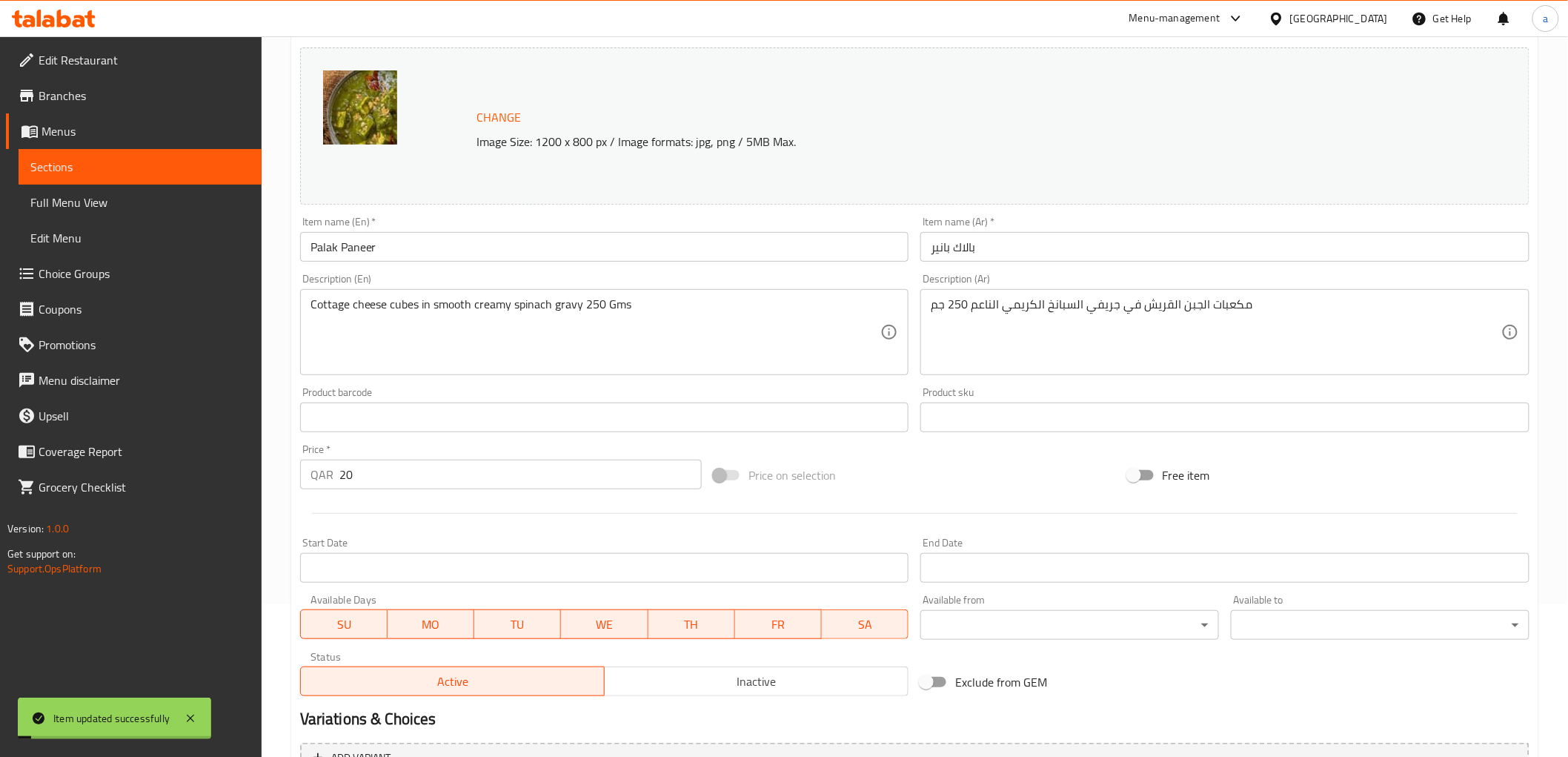
scroll to position [0, 0]
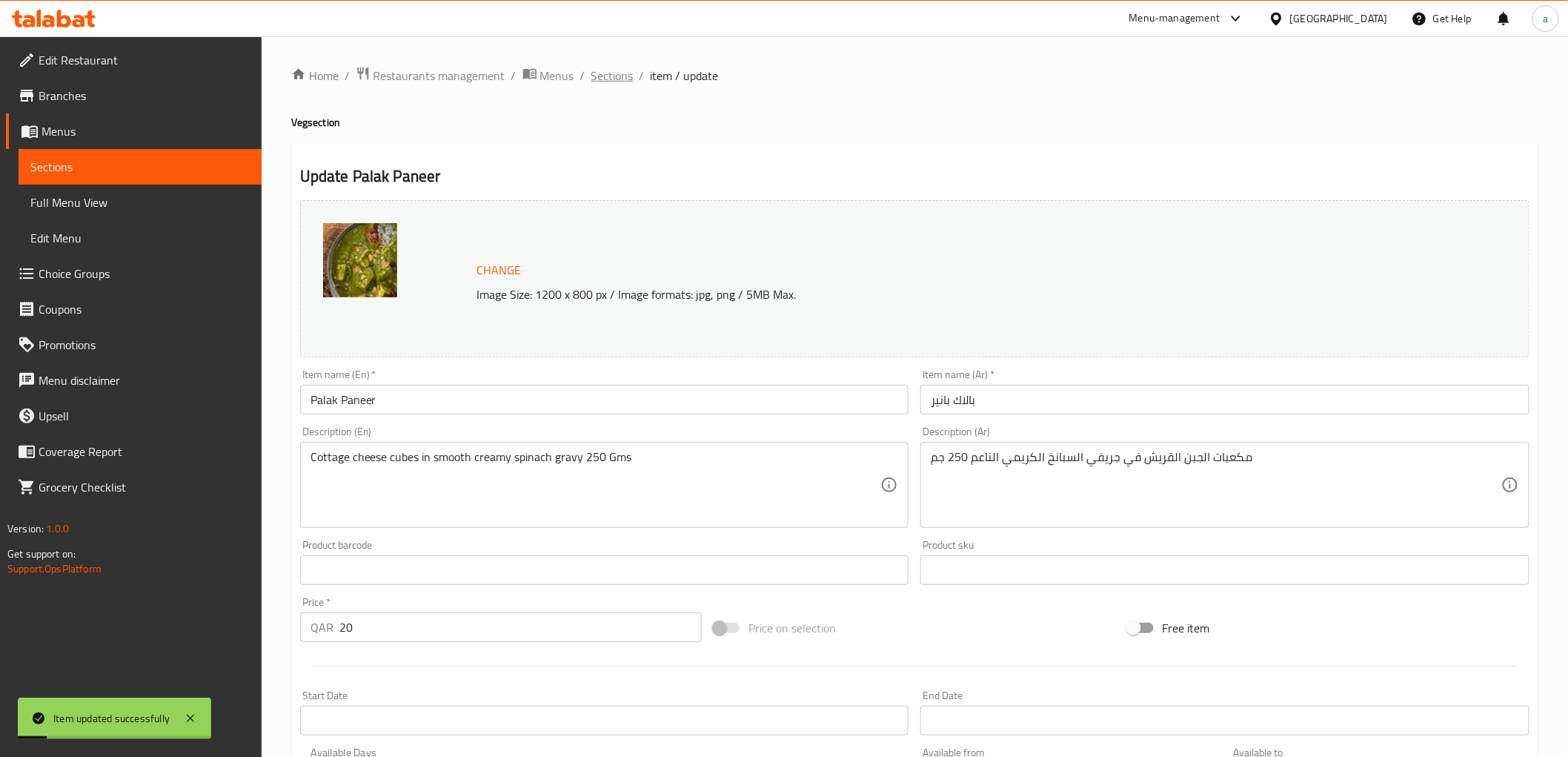
click at [621, 74] on span "Sections" at bounding box center [612, 75] width 42 height 17
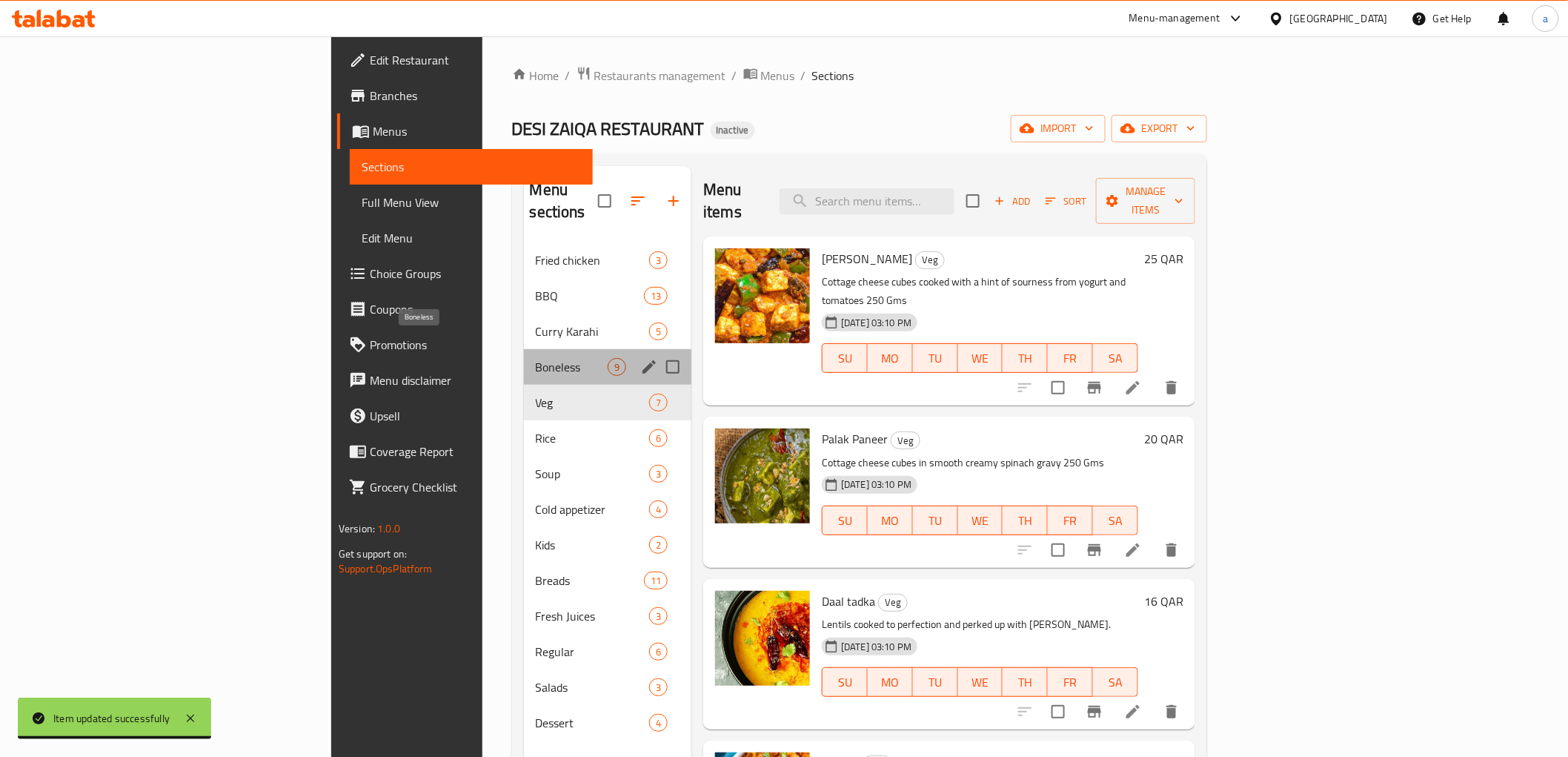
click at [536, 358] on span "Boneless" at bounding box center [571, 366] width 72 height 17
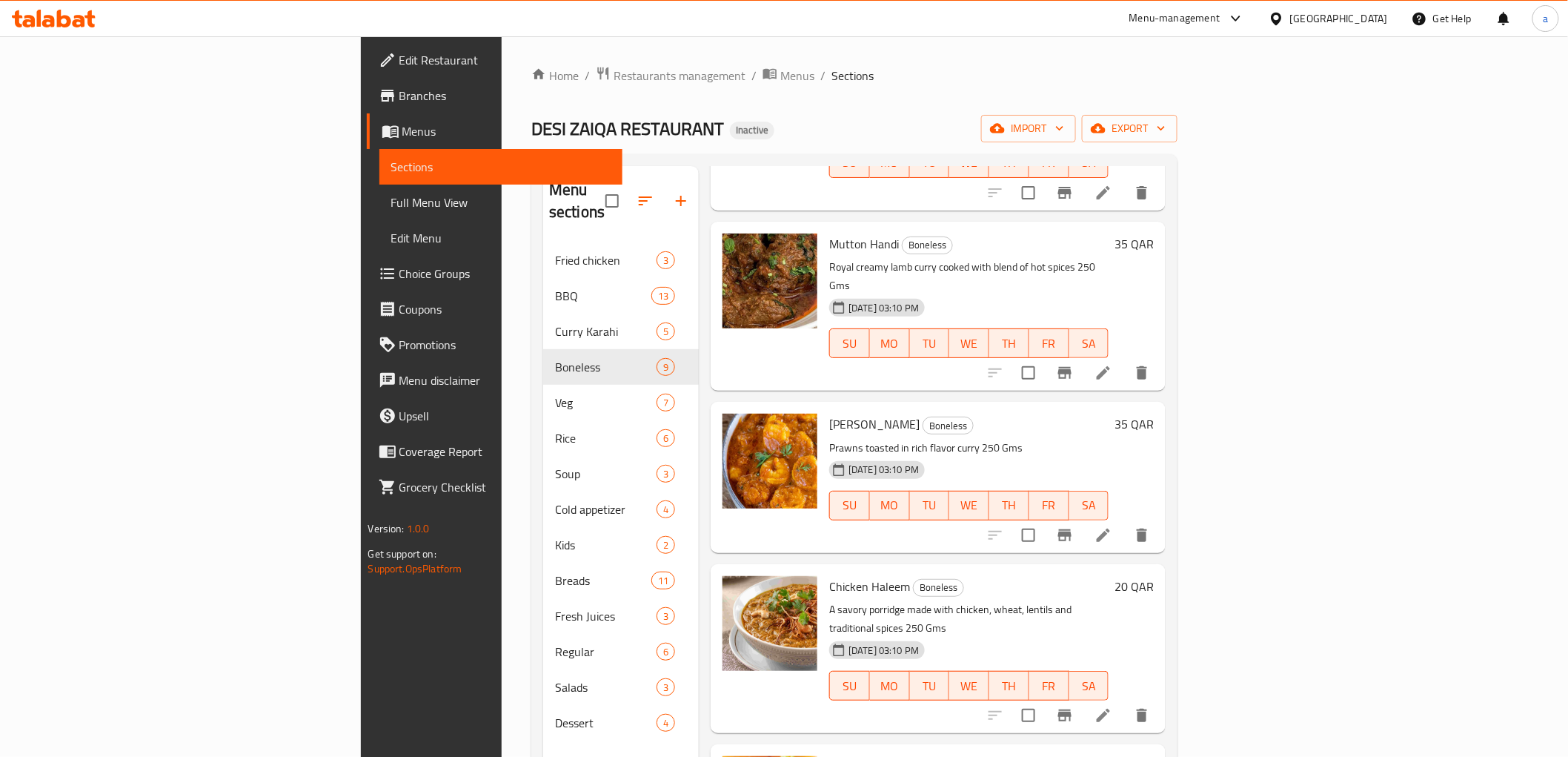
scroll to position [208, 0]
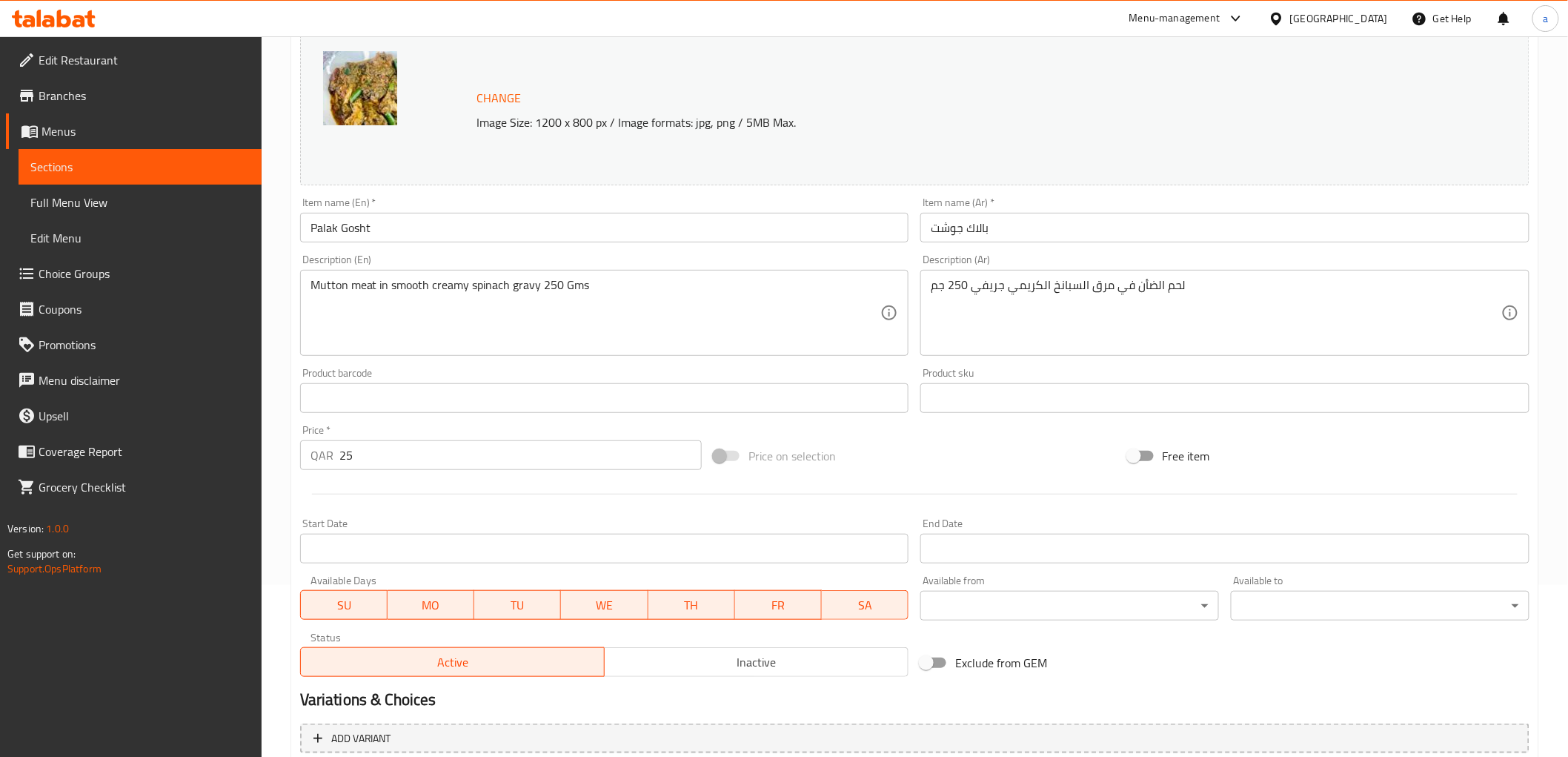
scroll to position [82, 0]
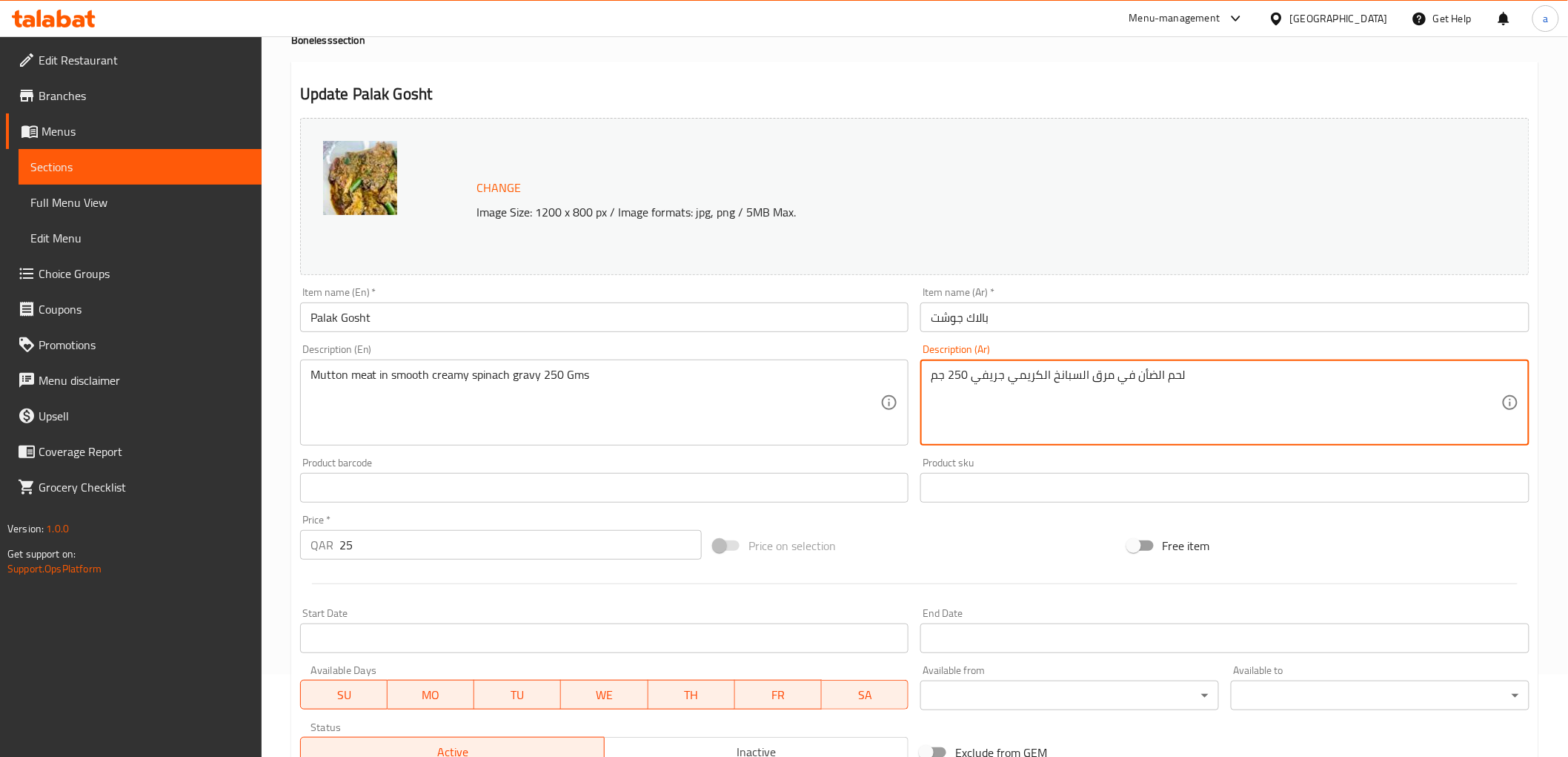
drag, startPoint x: 1003, startPoint y: 374, endPoint x: 970, endPoint y: 378, distance: 33.2
click at [1054, 377] on textarea "لحم الضأن في مرق السبانخ الكريمي 250 جم" at bounding box center [1215, 403] width 570 height 70
paste textarea "ريفي"
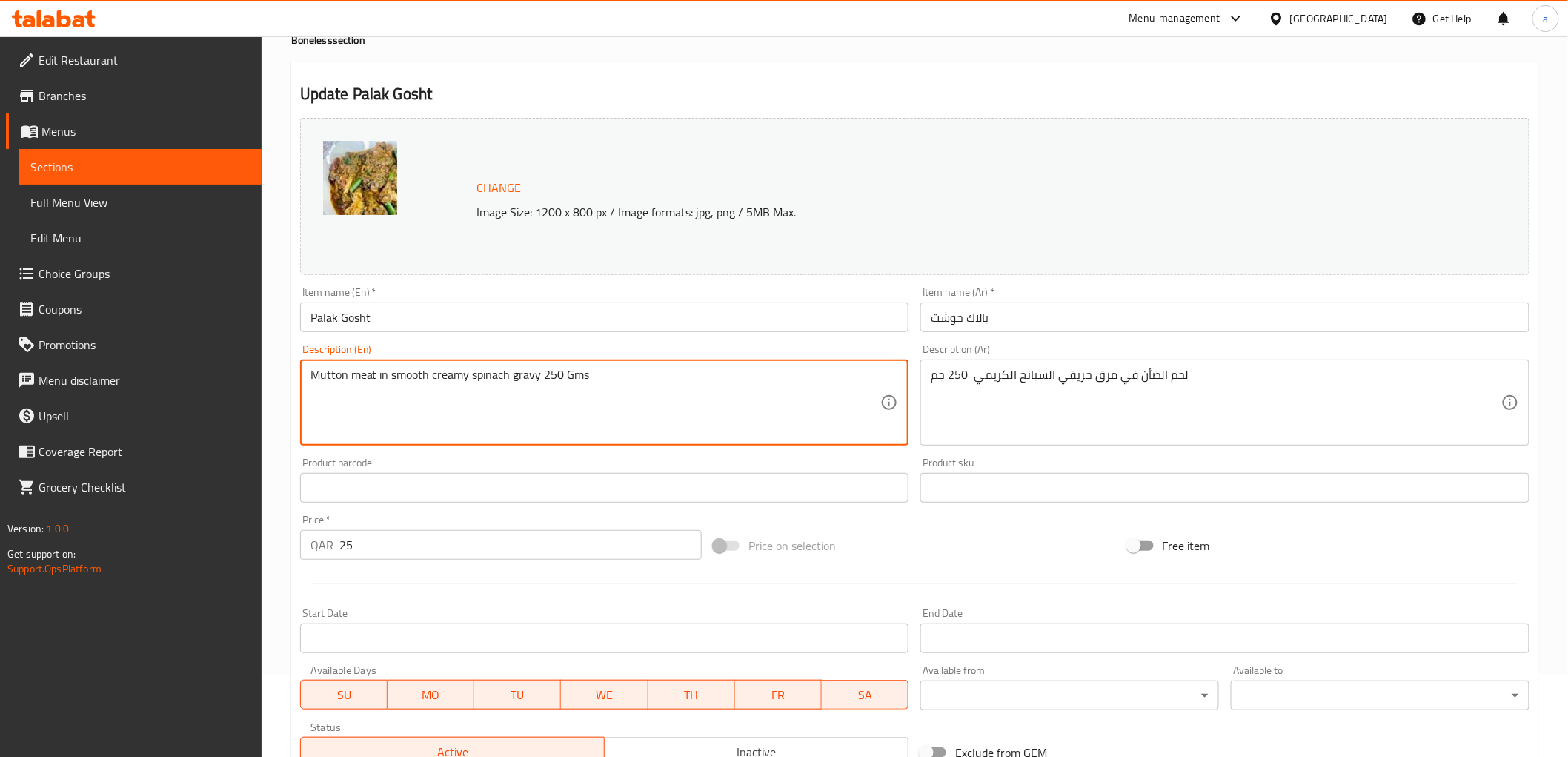
click at [424, 387] on textarea "Mutton meat in smooth creamy spinach gravy 250 Gms" at bounding box center [595, 403] width 570 height 70
click at [677, 371] on textarea "Mutton meat in smooth creamy spinach gravy 250 Gms" at bounding box center [595, 403] width 570 height 70
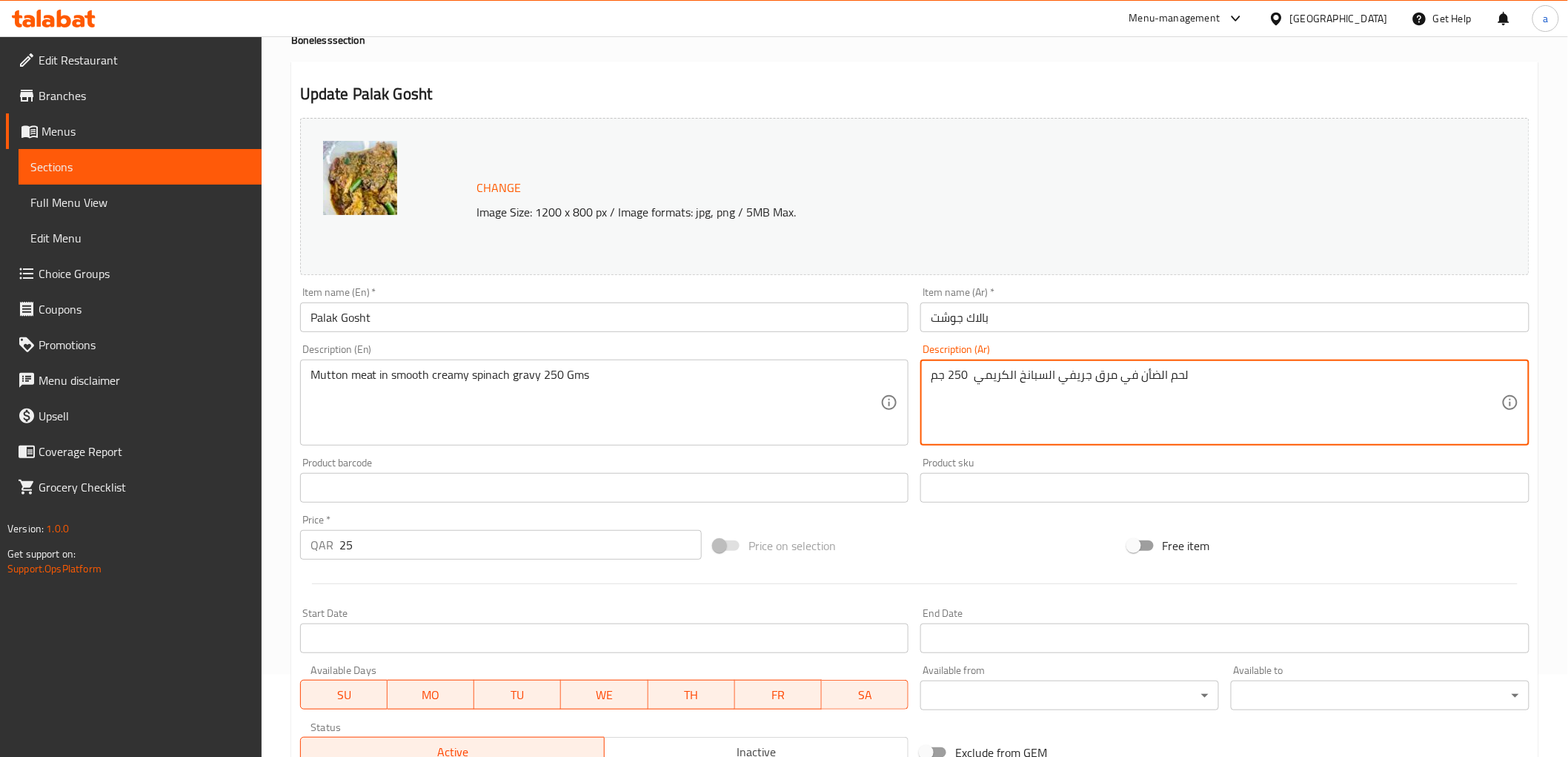
click at [1110, 372] on textarea "لحم الضأن في مرق جريفي السبانخ الكريمي 250 جم" at bounding box center [1215, 403] width 570 height 70
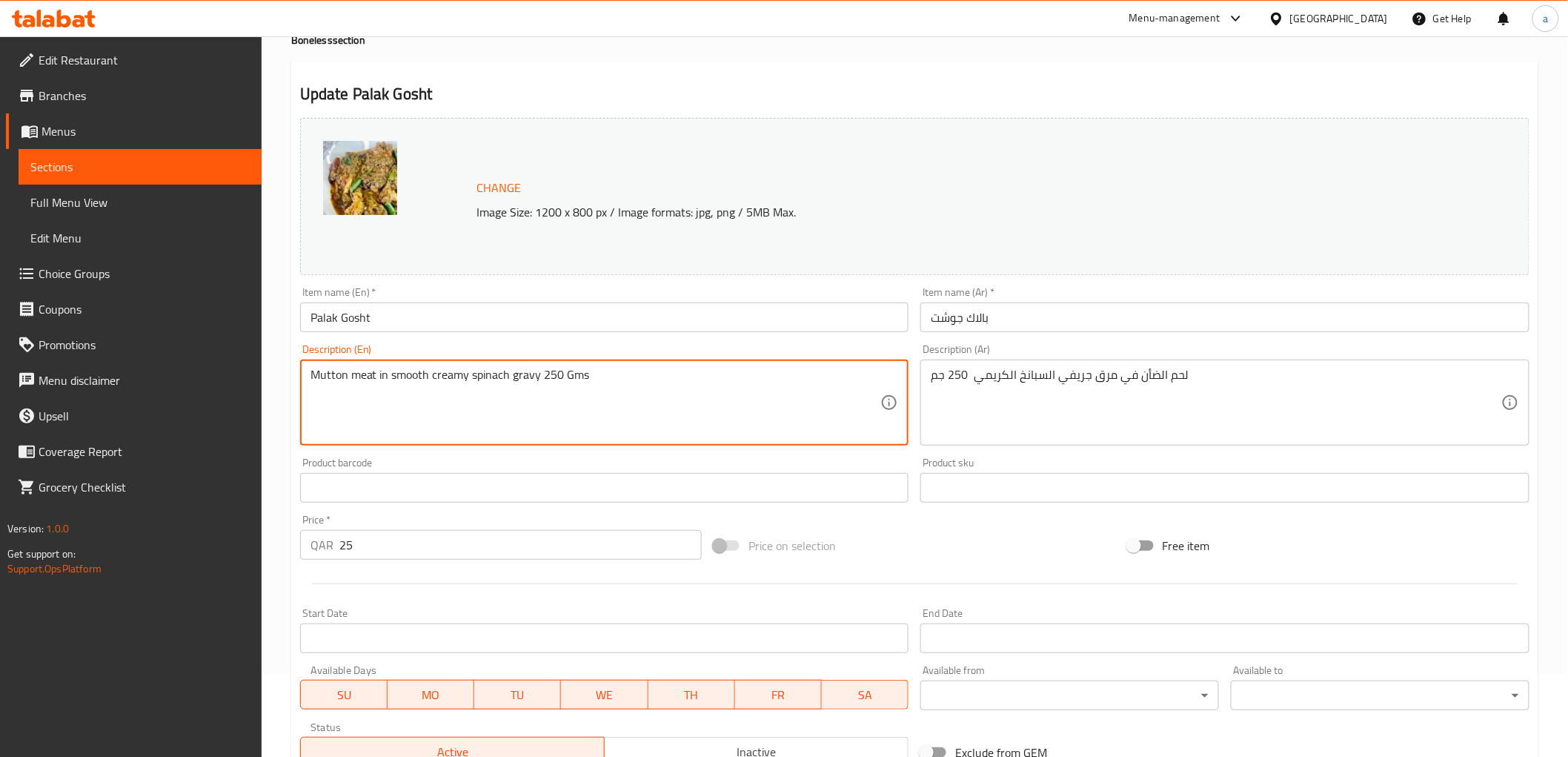
click at [530, 381] on textarea "Mutton meat in smooth creamy spinach gravy 250 Gms" at bounding box center [595, 403] width 570 height 70
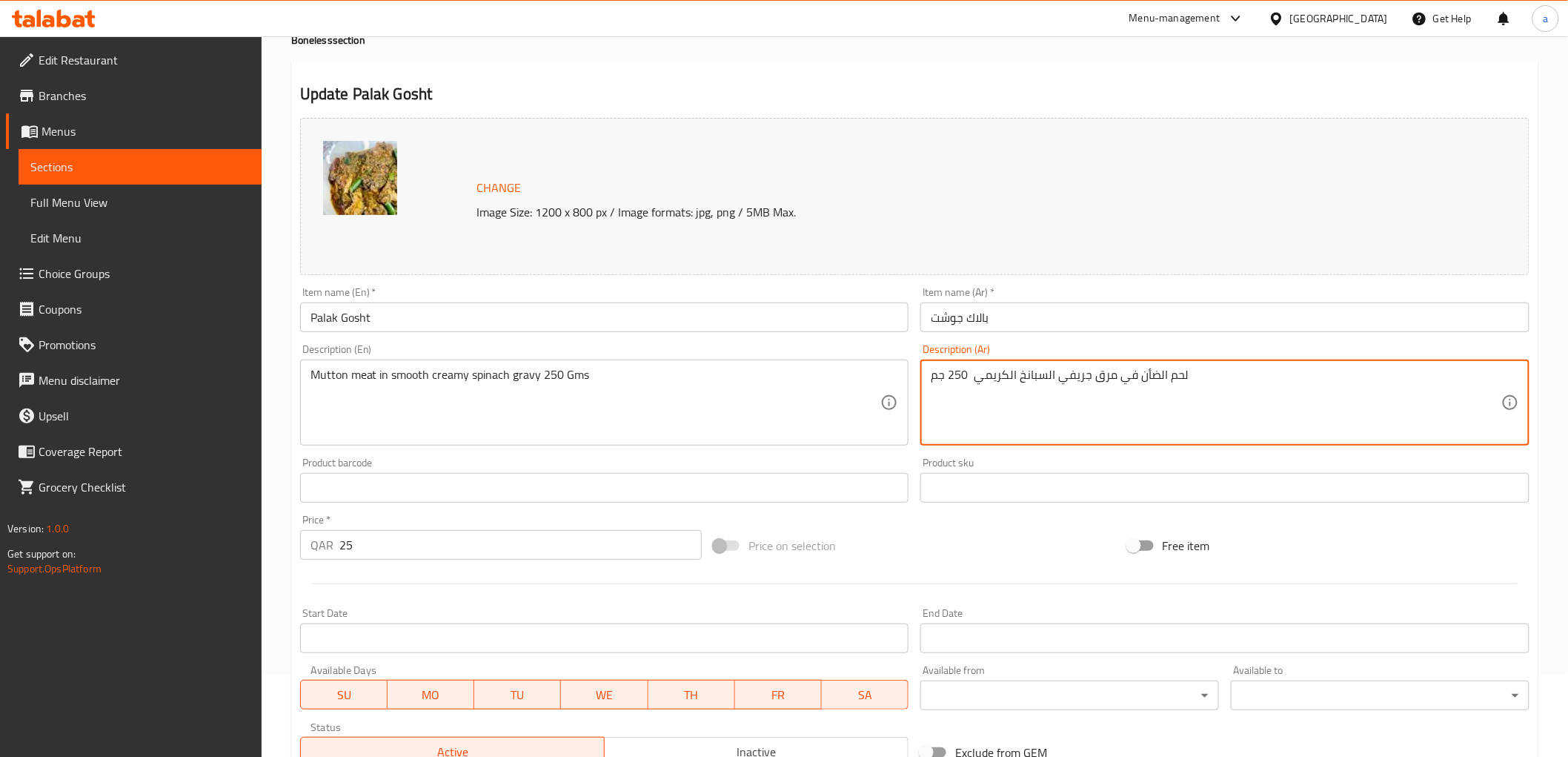
drag, startPoint x: 1092, startPoint y: 377, endPoint x: 1110, endPoint y: 376, distance: 18.0
click at [972, 375] on textarea "لحم الضأن في جريفي السبانخ الكريمي 250 جم" at bounding box center [1215, 403] width 570 height 70
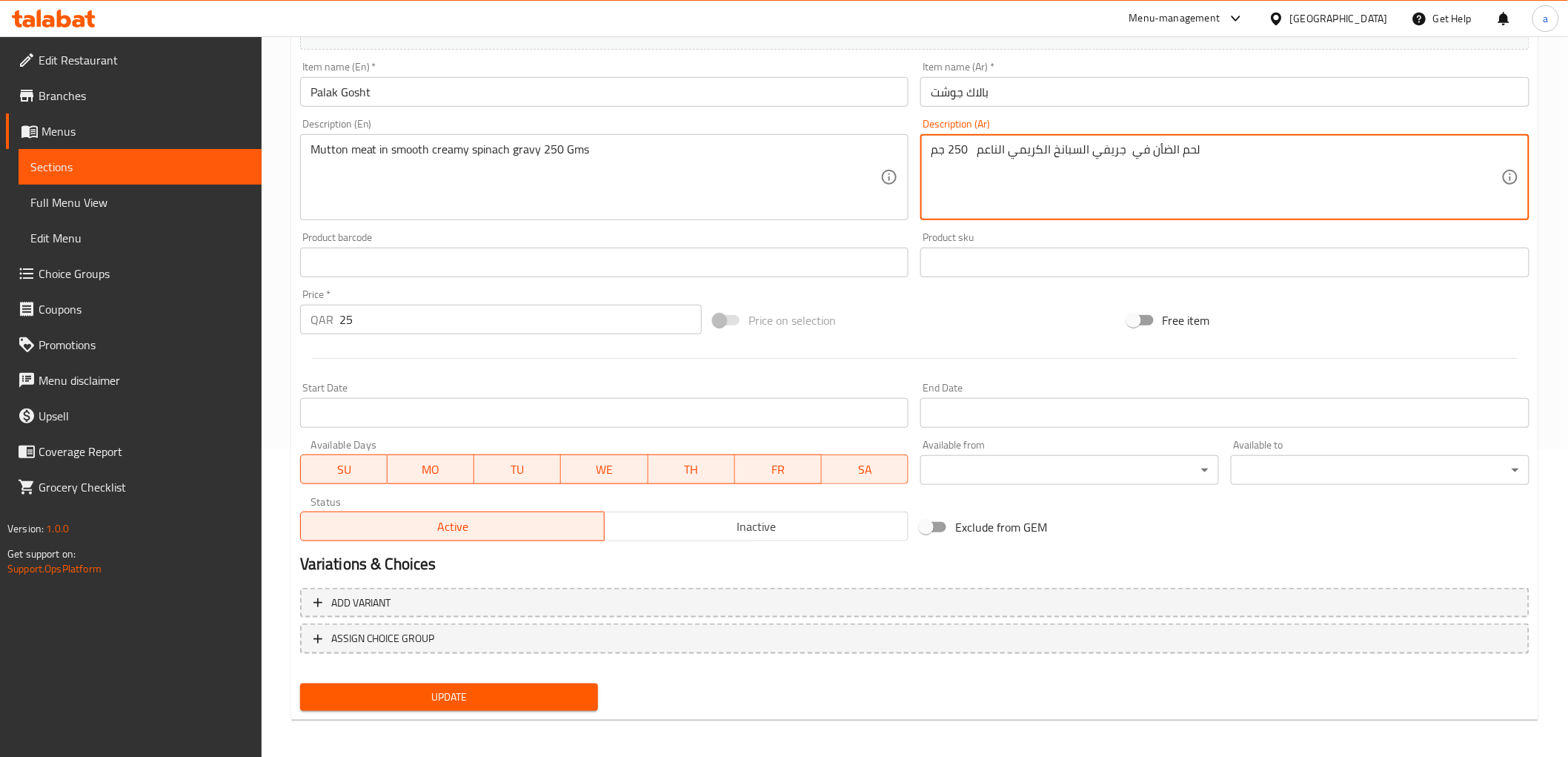
scroll to position [309, 0]
type textarea "لحم الضأن في جريفي السبانخ الكريمي الناعم 250 جم"
click at [552, 677] on div "Update" at bounding box center [449, 695] width 310 height 39
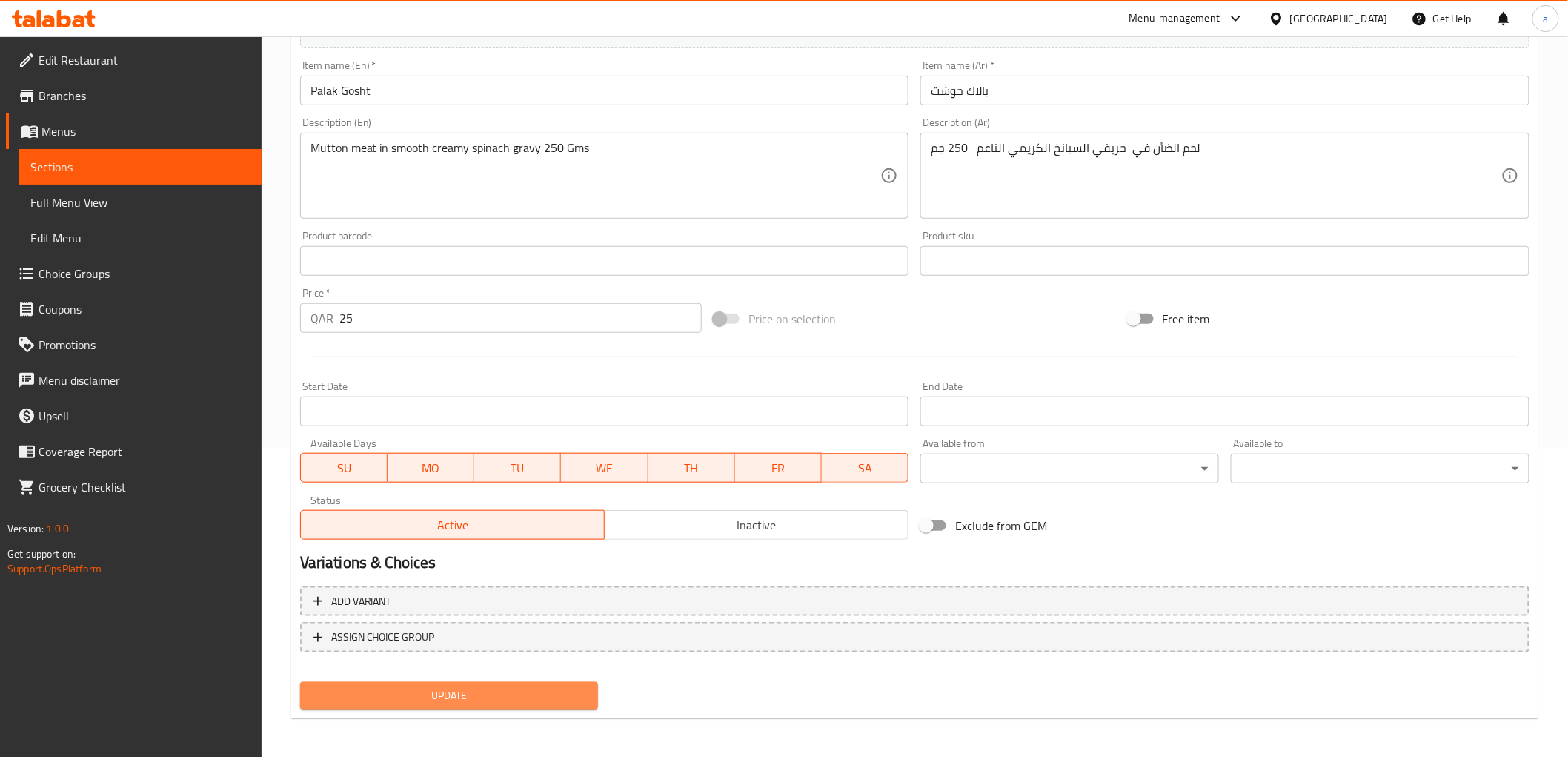
click at [548, 695] on span "Update" at bounding box center [450, 696] width 275 height 18
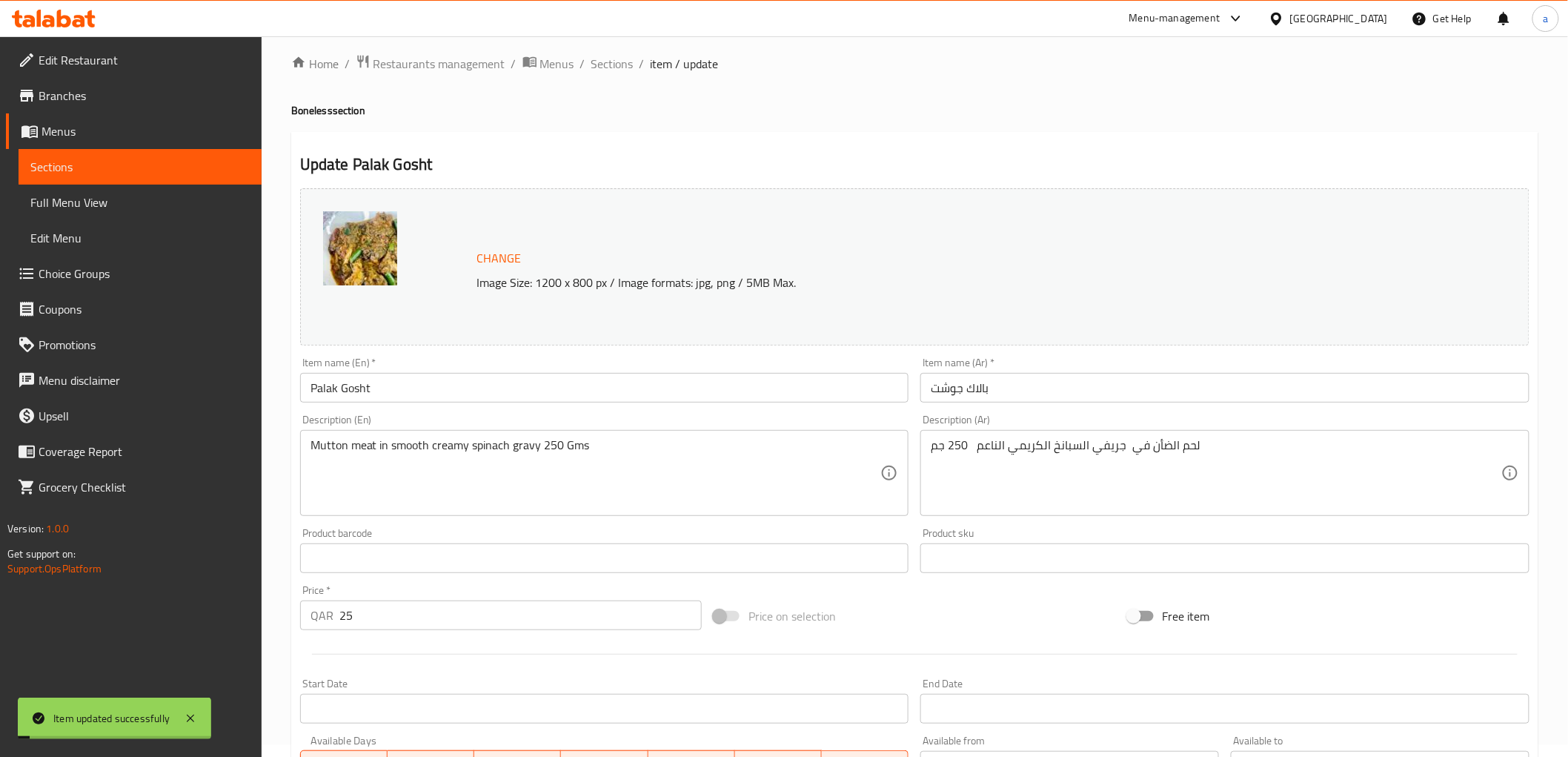
scroll to position [0, 0]
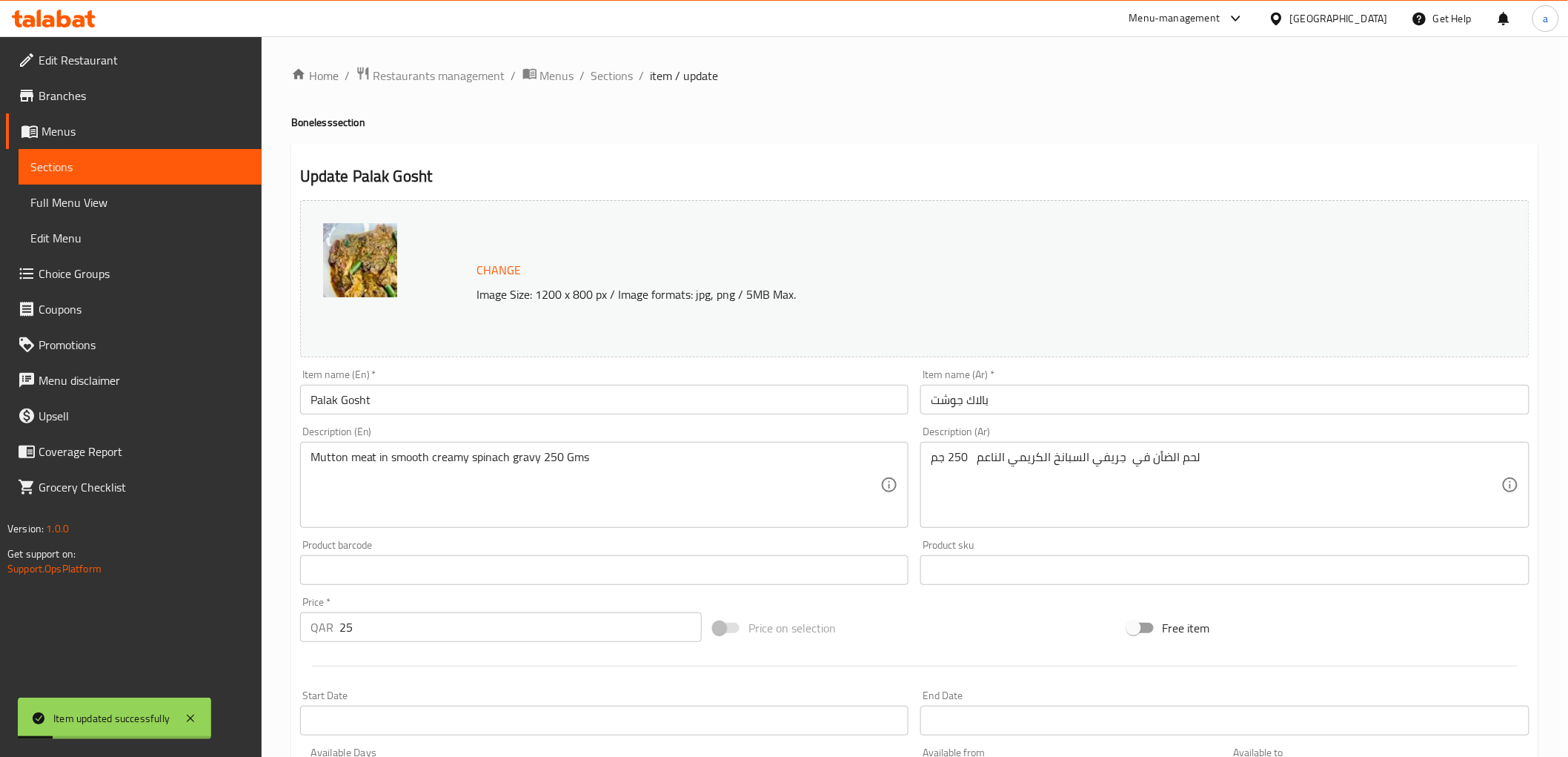
click at [179, 153] on link "Sections" at bounding box center [140, 166] width 243 height 36
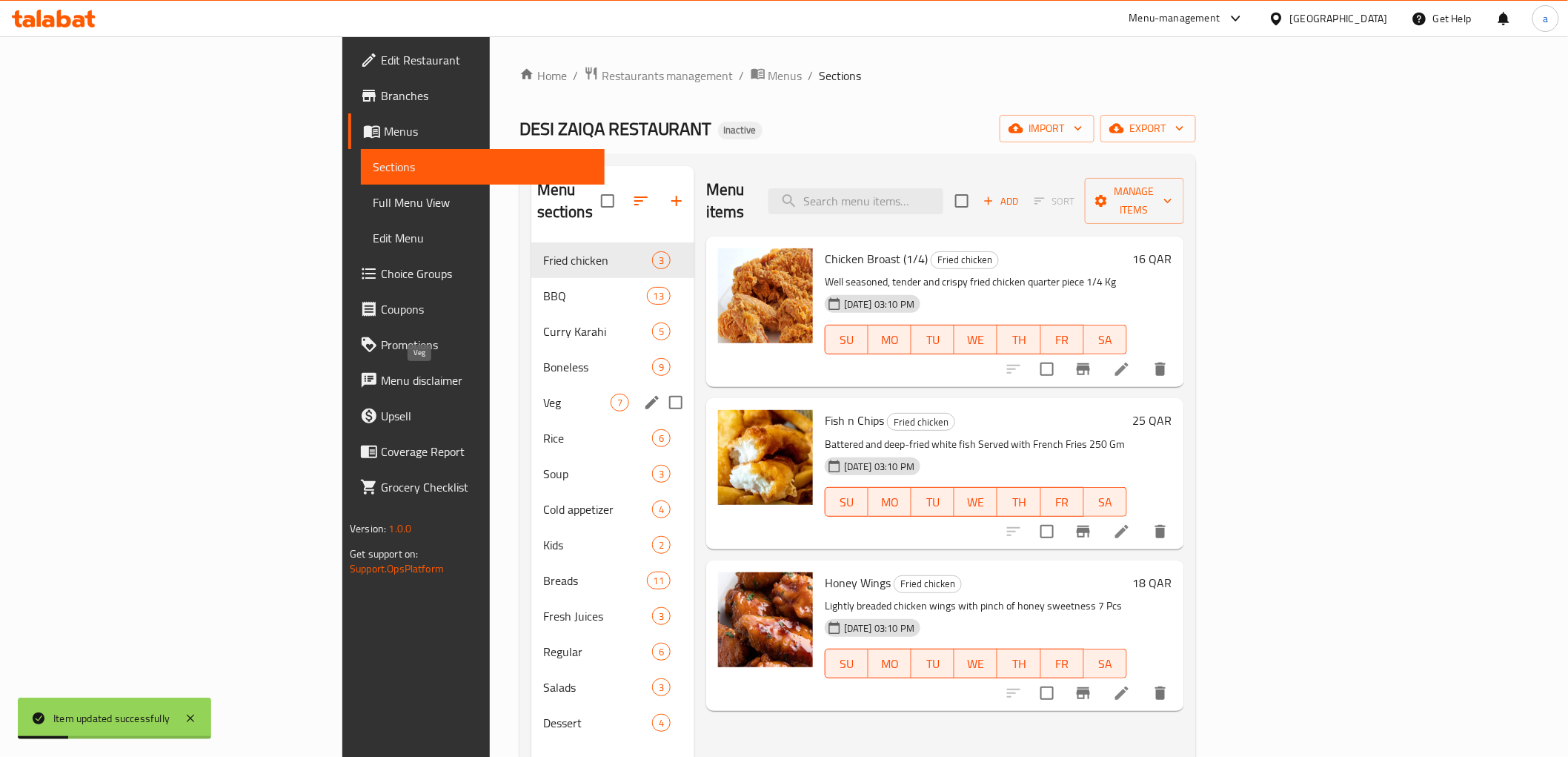
click at [543, 393] on span "Veg" at bounding box center [576, 402] width 67 height 17
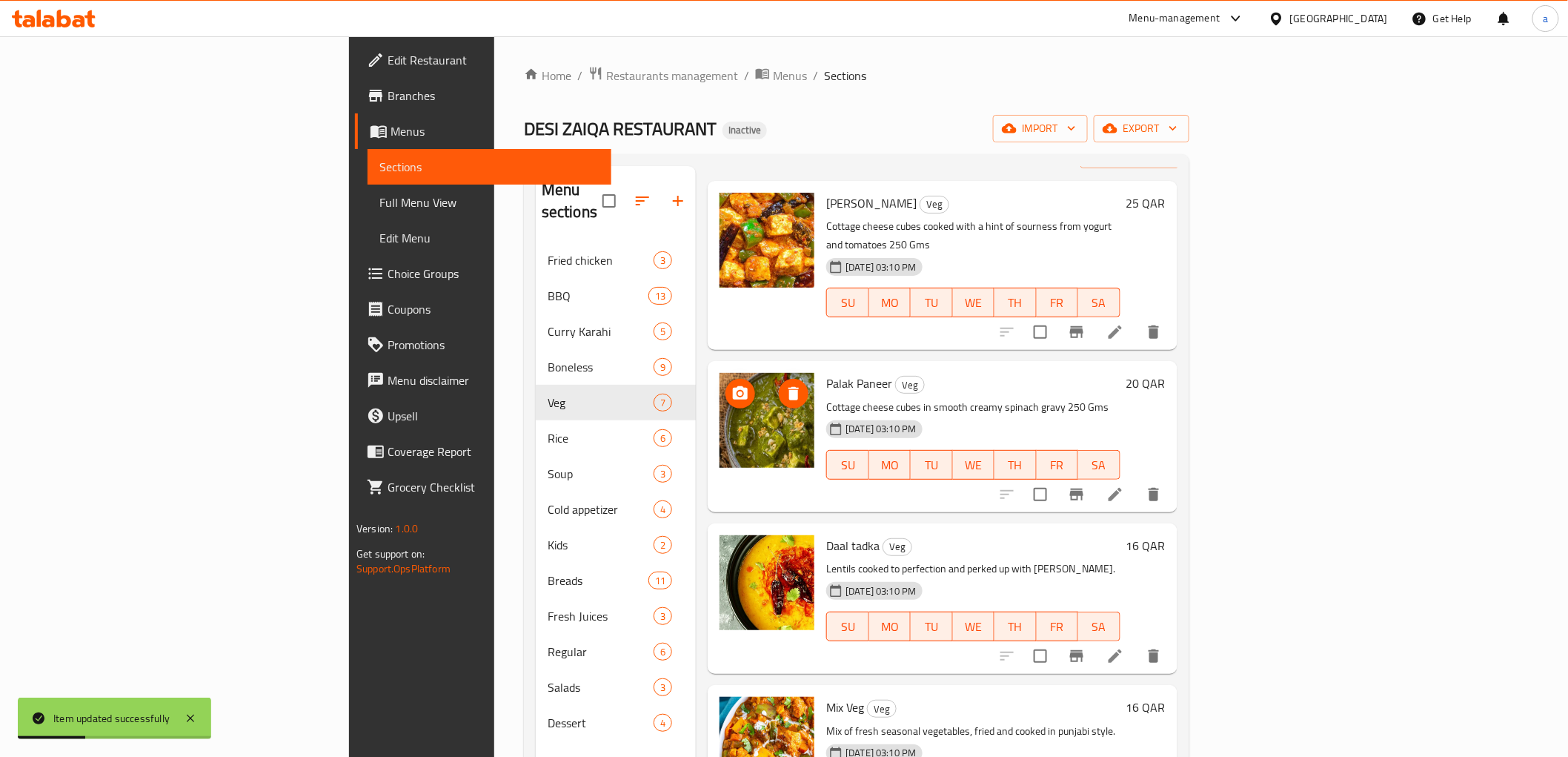
scroll to position [82, 0]
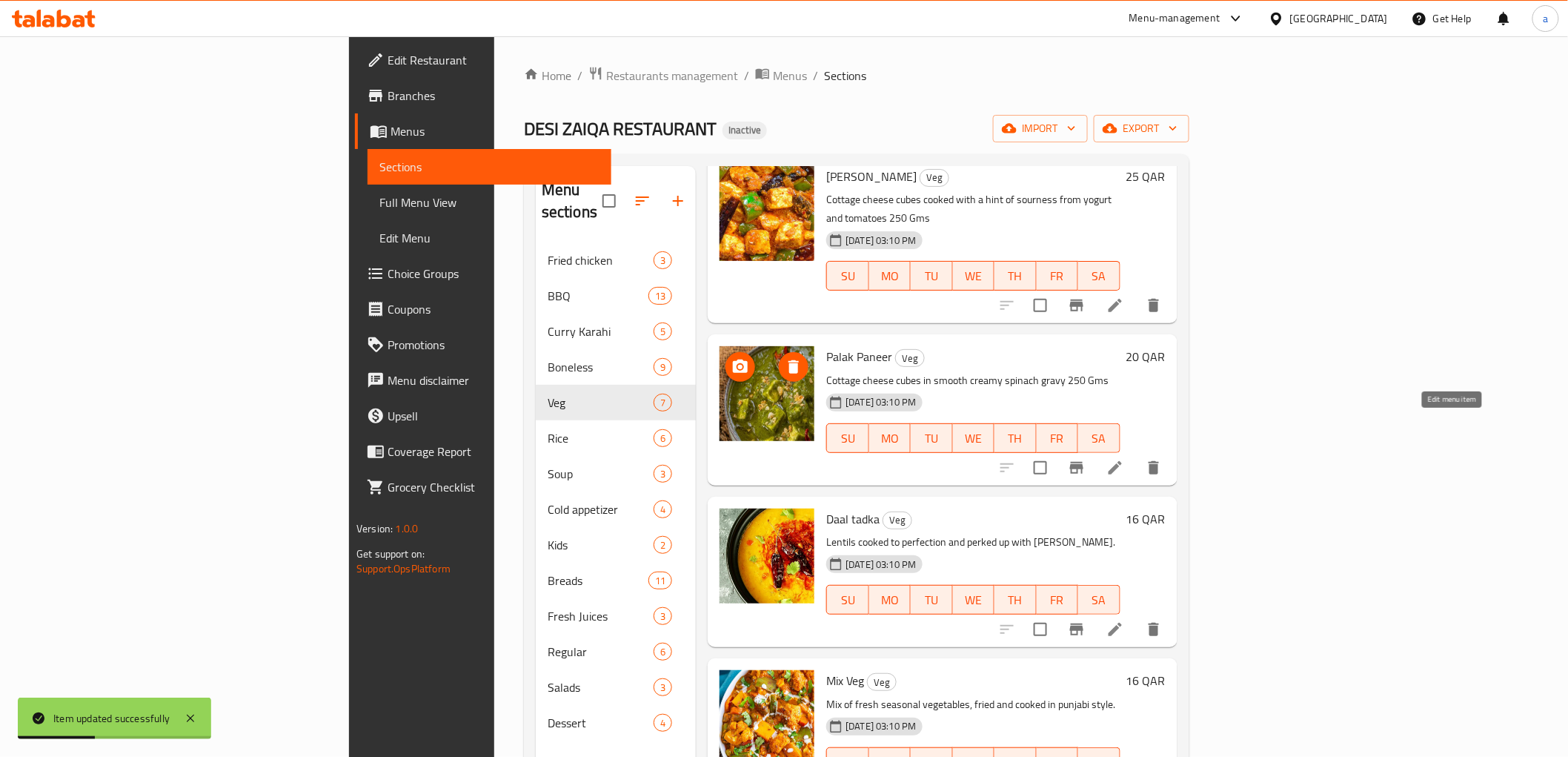
click at [1124, 459] on icon at bounding box center [1114, 467] width 17 height 17
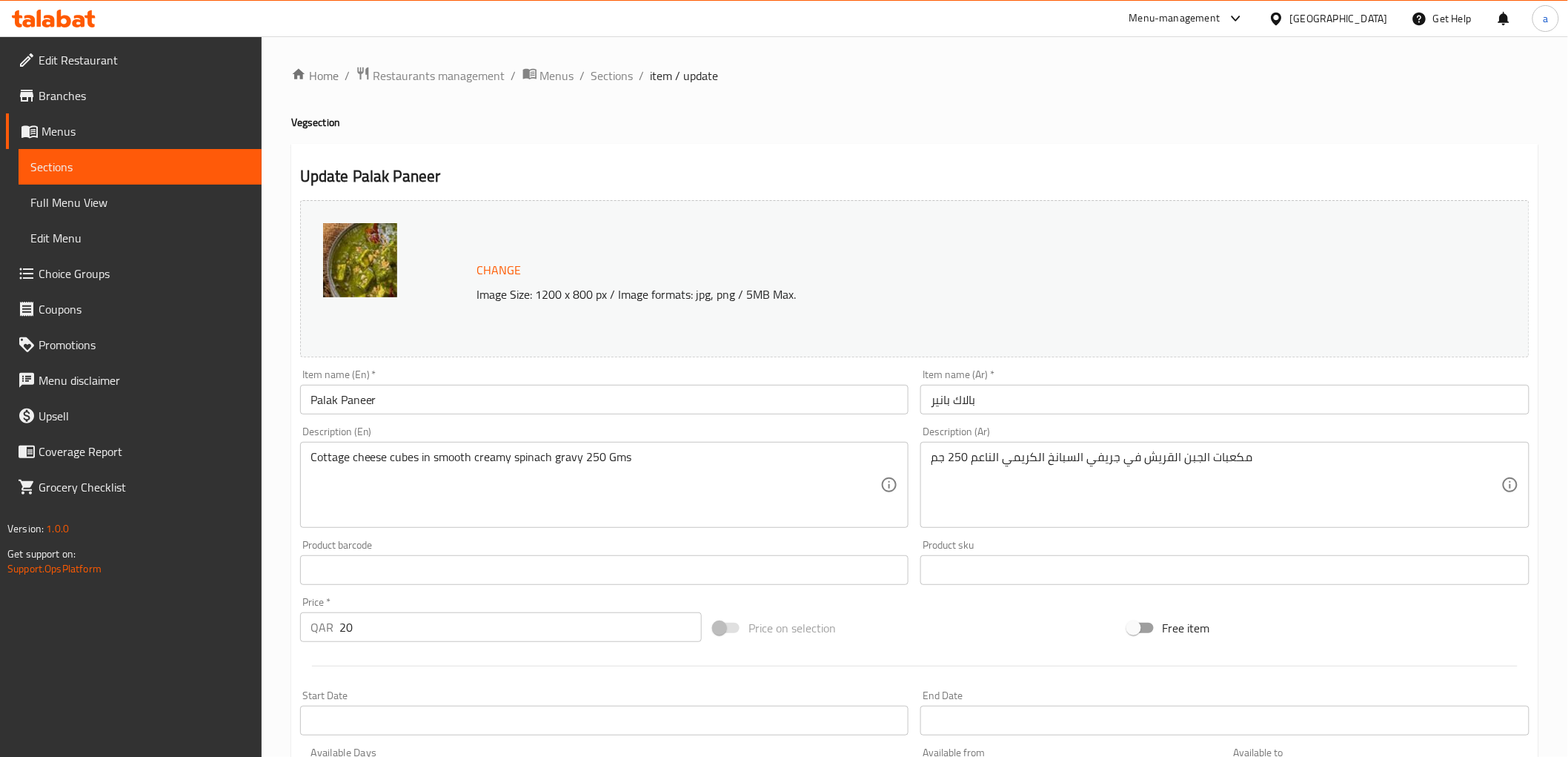
click at [123, 172] on span "Sections" at bounding box center [140, 166] width 219 height 17
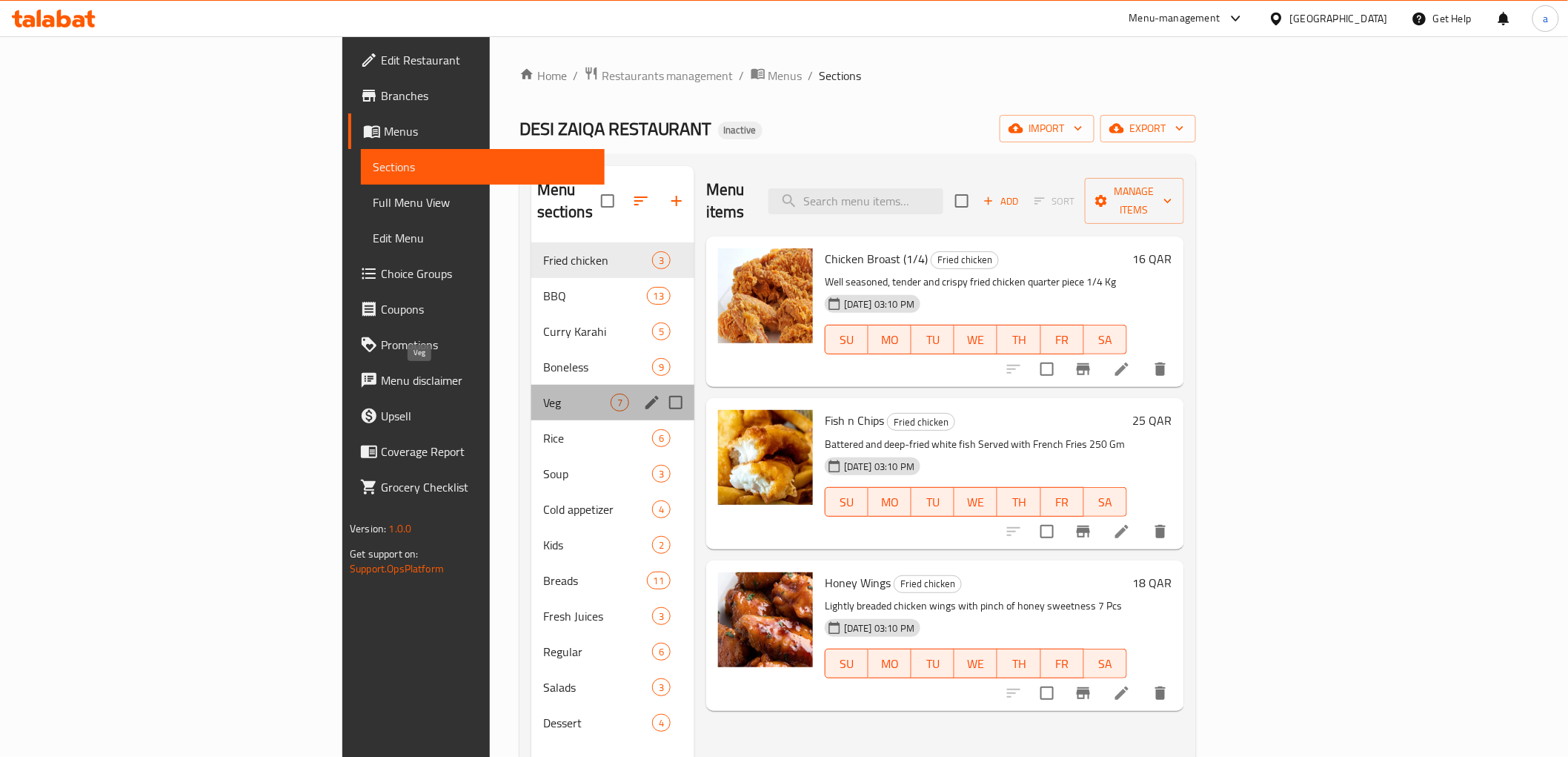
click at [543, 393] on span "Veg" at bounding box center [576, 402] width 67 height 17
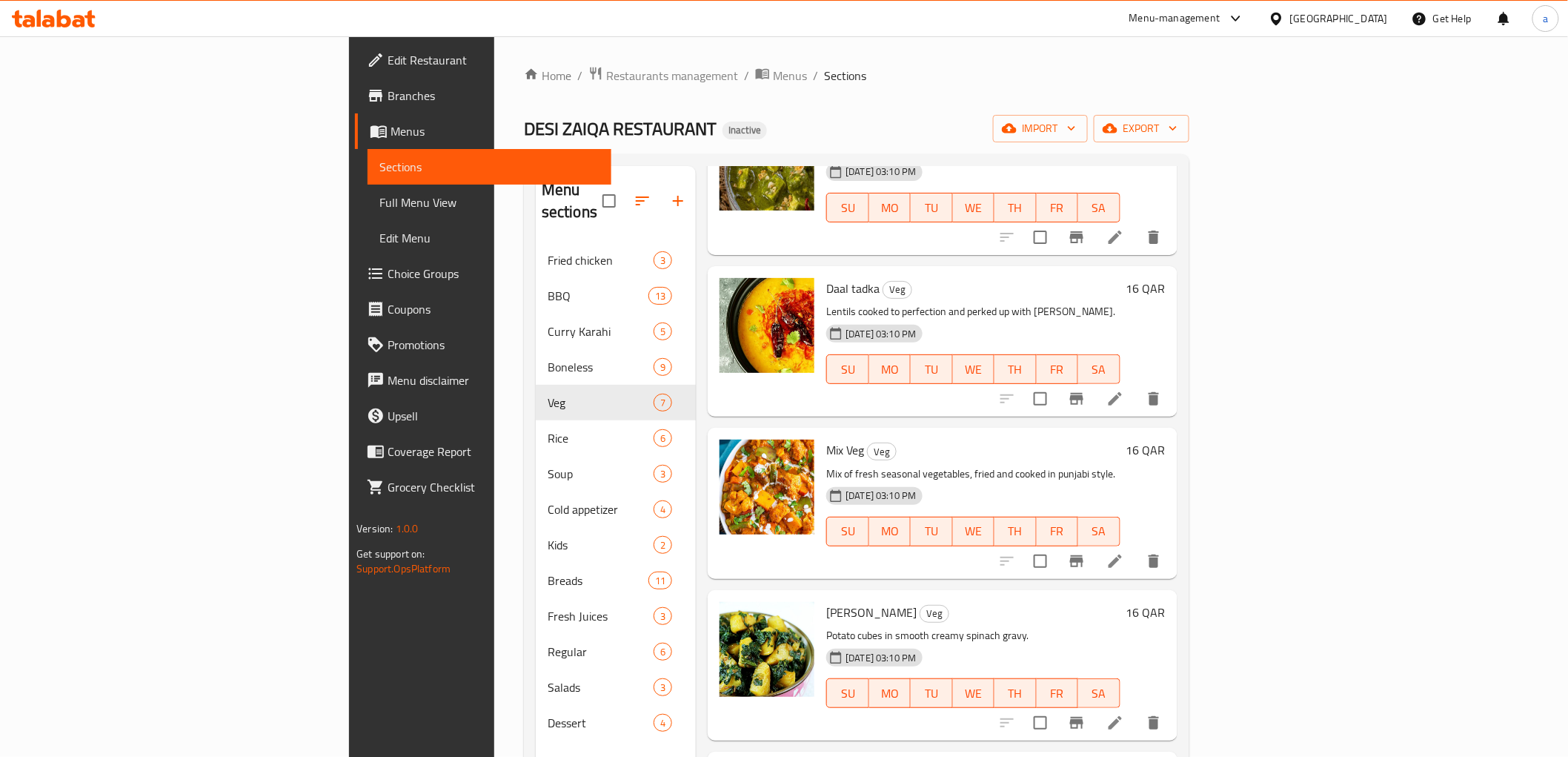
scroll to position [329, 0]
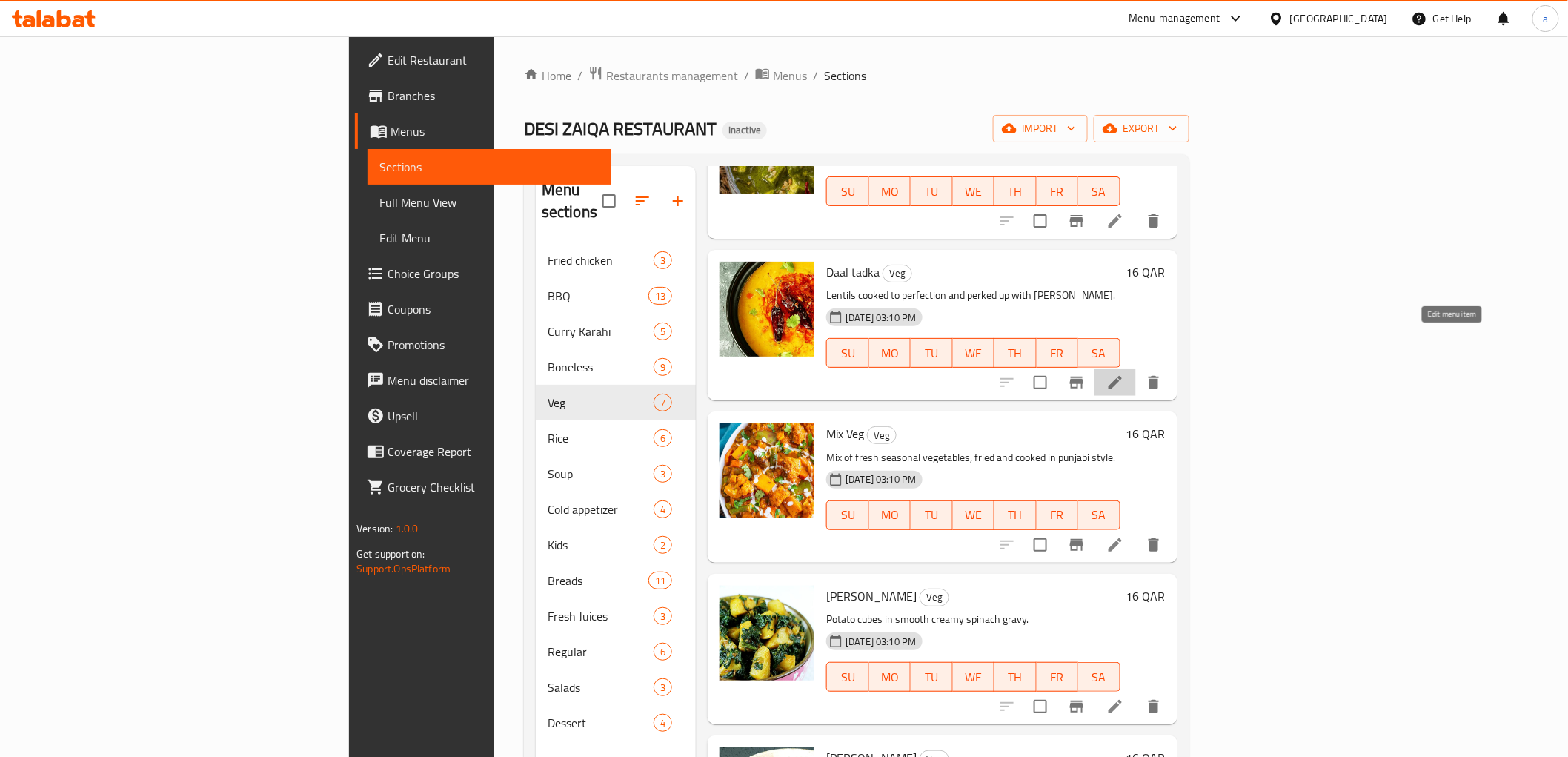
click at [1124, 374] on icon at bounding box center [1114, 382] width 17 height 17
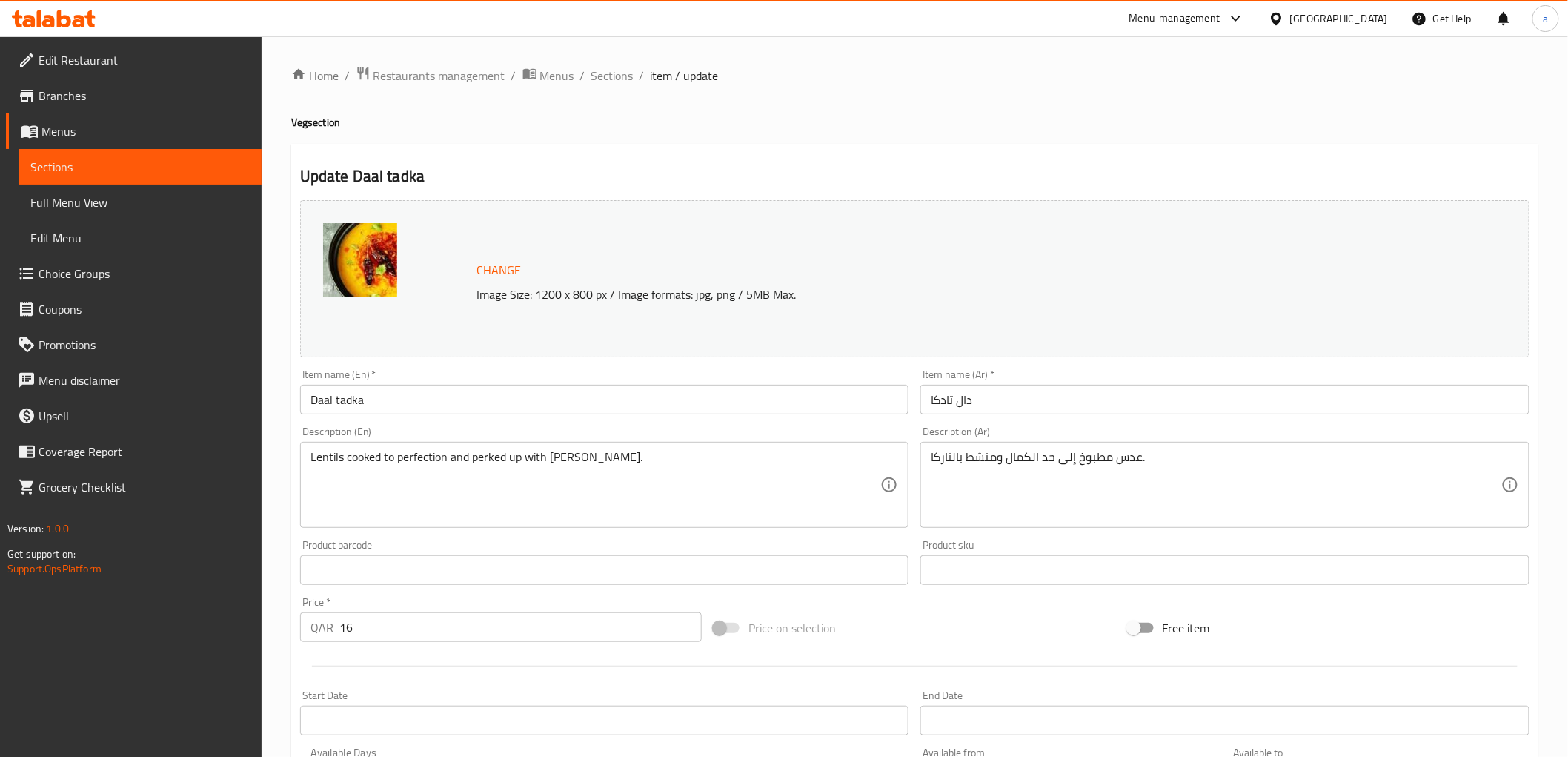
click at [604, 446] on div "Lentils cooked to perfection and perked up with [PERSON_NAME]. Description (En)" at bounding box center [604, 485] width 609 height 86
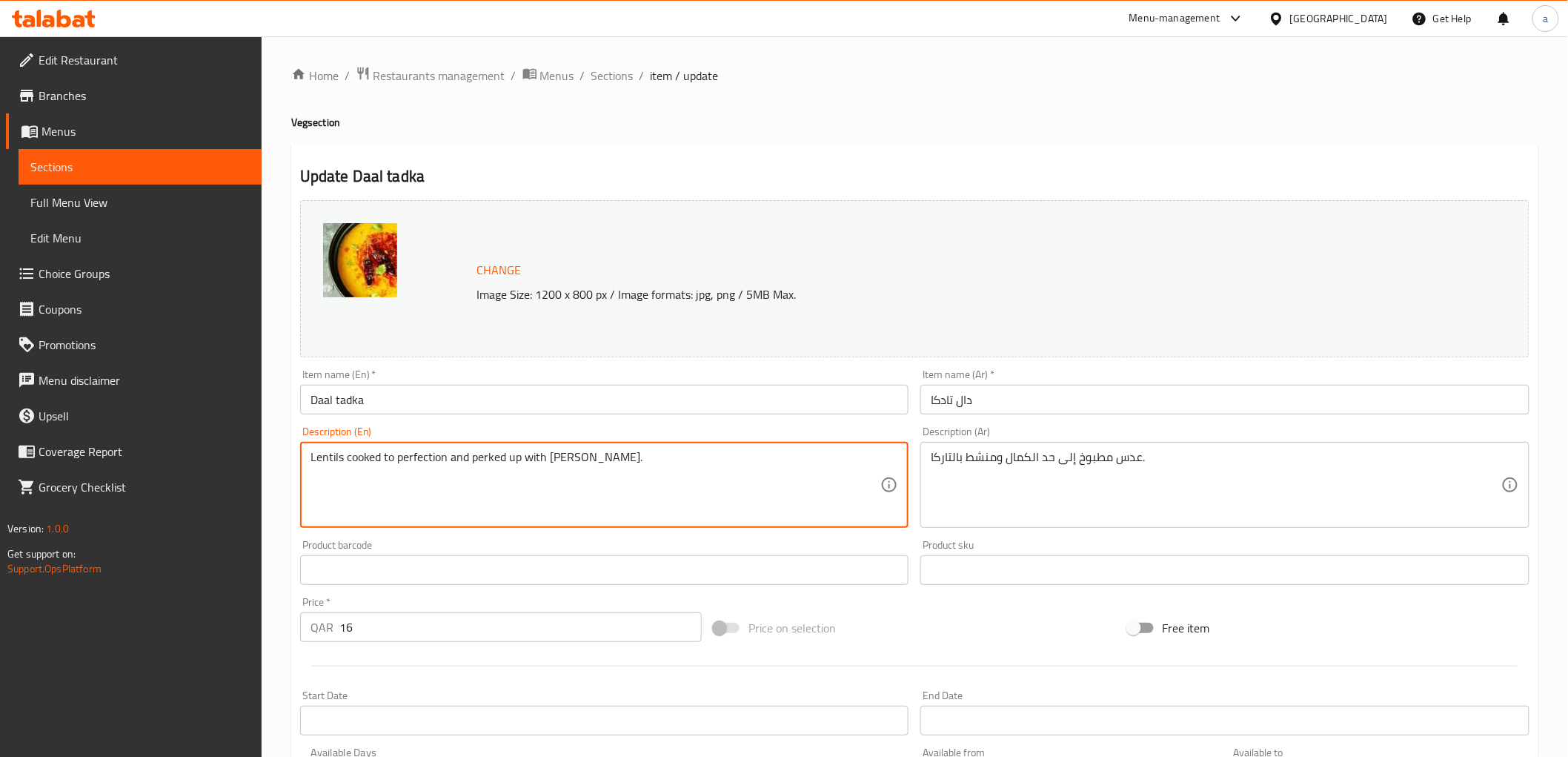
click at [621, 470] on textarea "Lentils cooked to perfection and perked up with [PERSON_NAME]." at bounding box center [595, 485] width 570 height 70
paste textarea "250 Gms"
type textarea "Lentils cooked to perfection and perked up with [MEDICAL_DATA] 250 Gms"
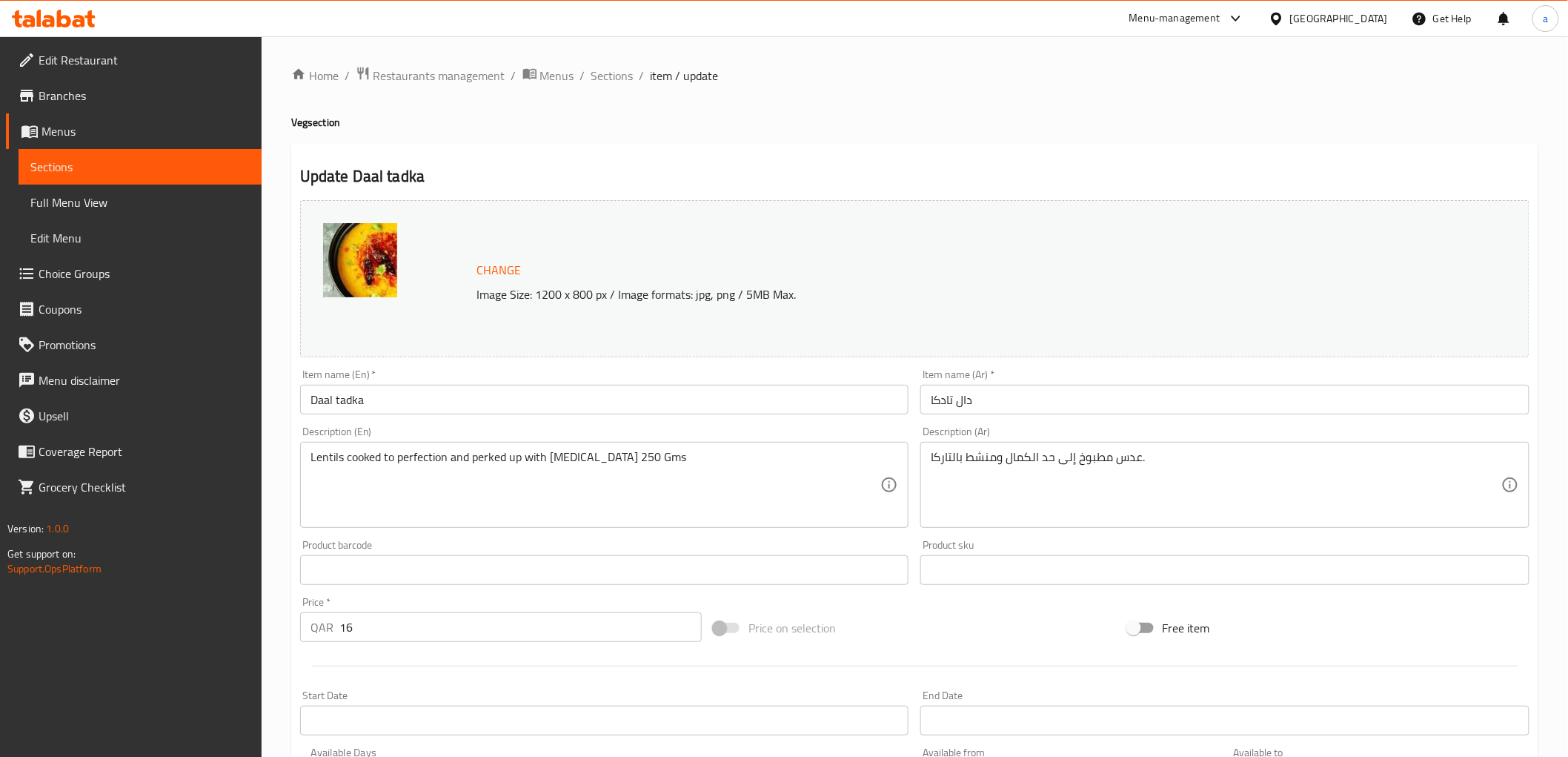
click at [1181, 448] on div "عدس مطبوخ إلى حد الكمال ومنشط بالتاركا. Description (Ar)" at bounding box center [1225, 485] width 609 height 86
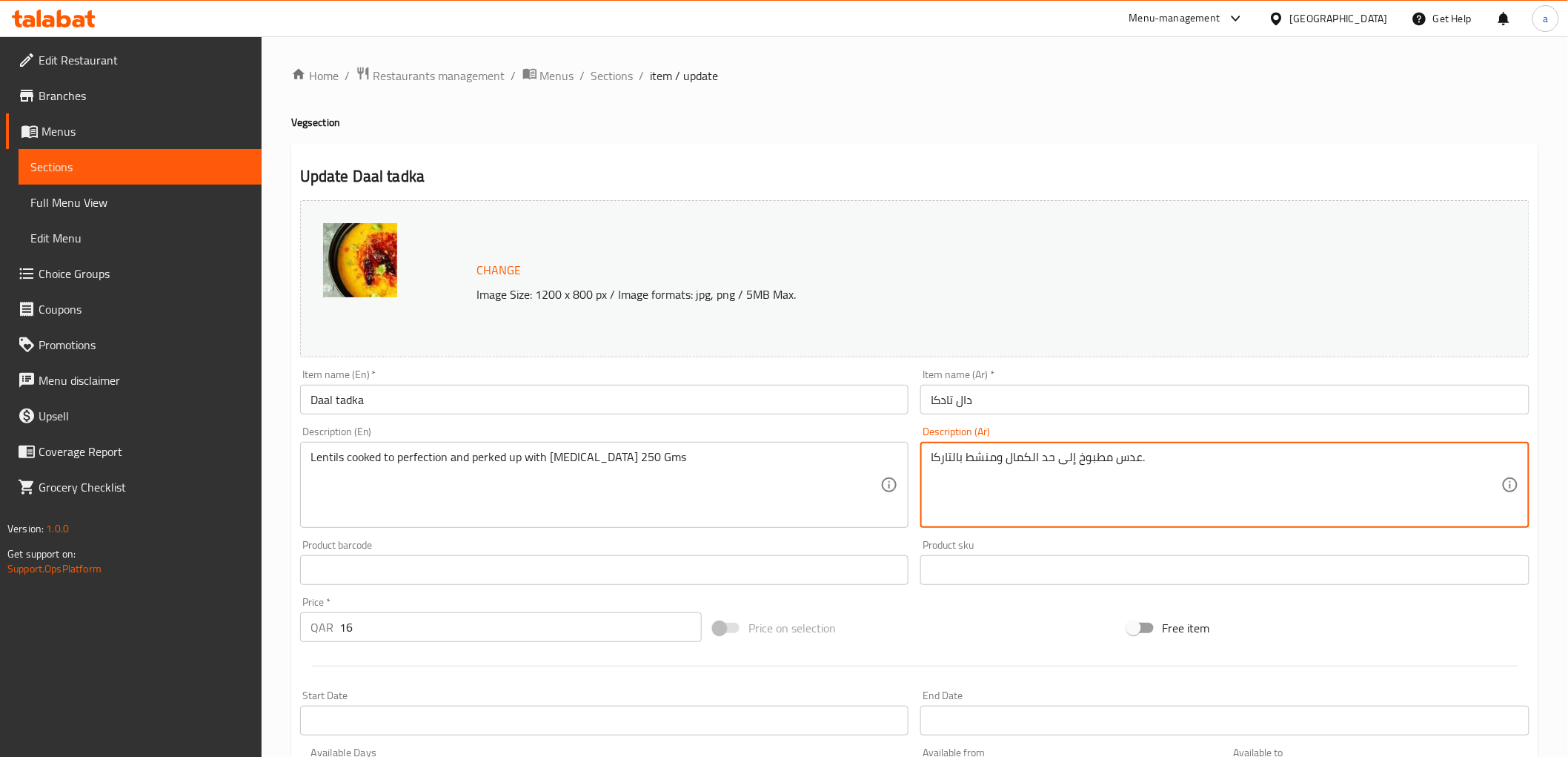
click at [1199, 467] on textarea "عدس مطبوخ إلى حد الكمال ومنشط بالتاركا." at bounding box center [1215, 485] width 570 height 70
paste textarea "250 Gms"
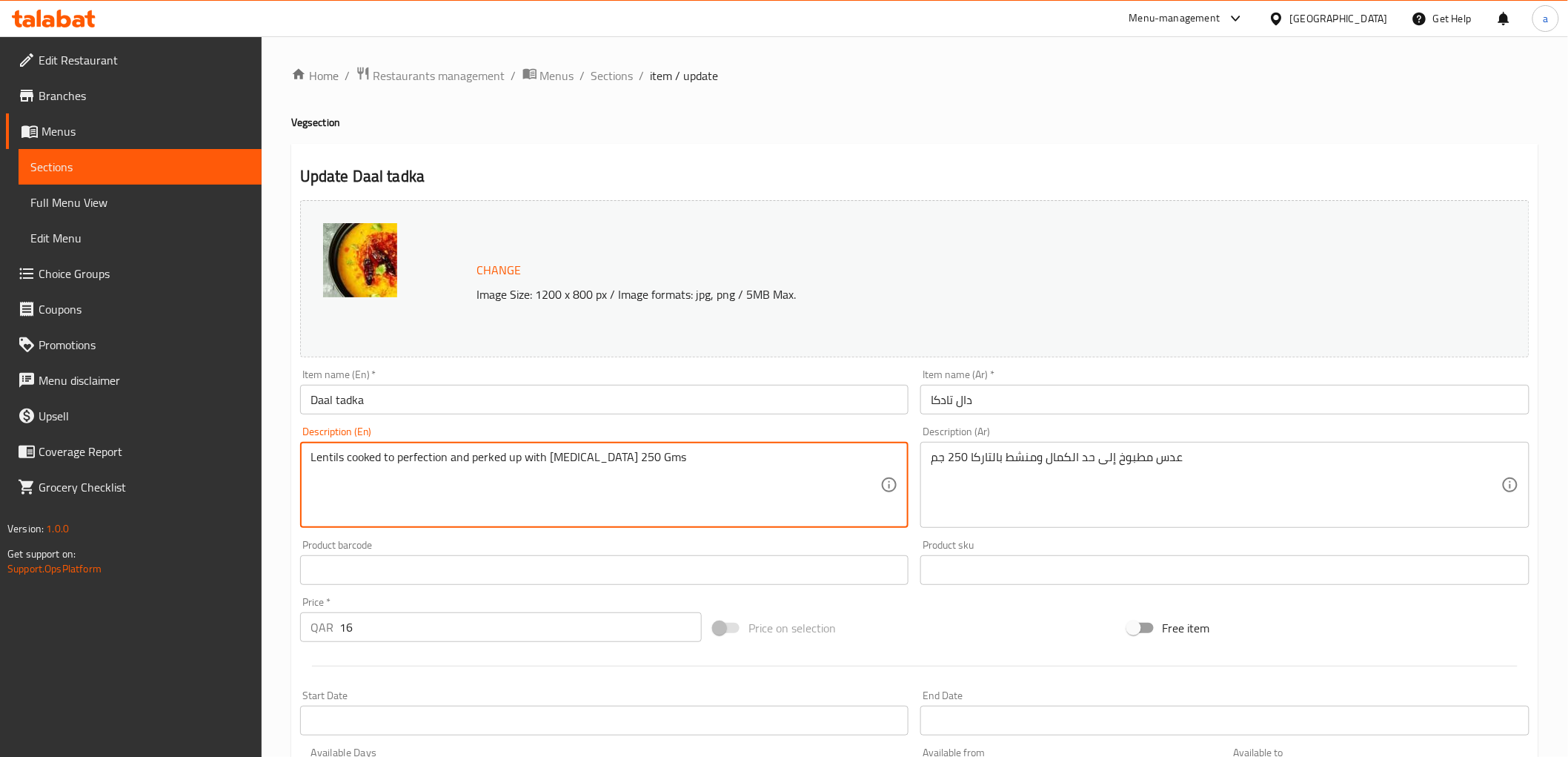
click at [492, 456] on textarea "Lentils cooked to perfection and perked up with [MEDICAL_DATA] 250 Gms" at bounding box center [595, 485] width 570 height 70
click at [469, 457] on textarea "Lentils cooked to perfection and perked up with [MEDICAL_DATA] 250 Gms" at bounding box center [595, 485] width 570 height 70
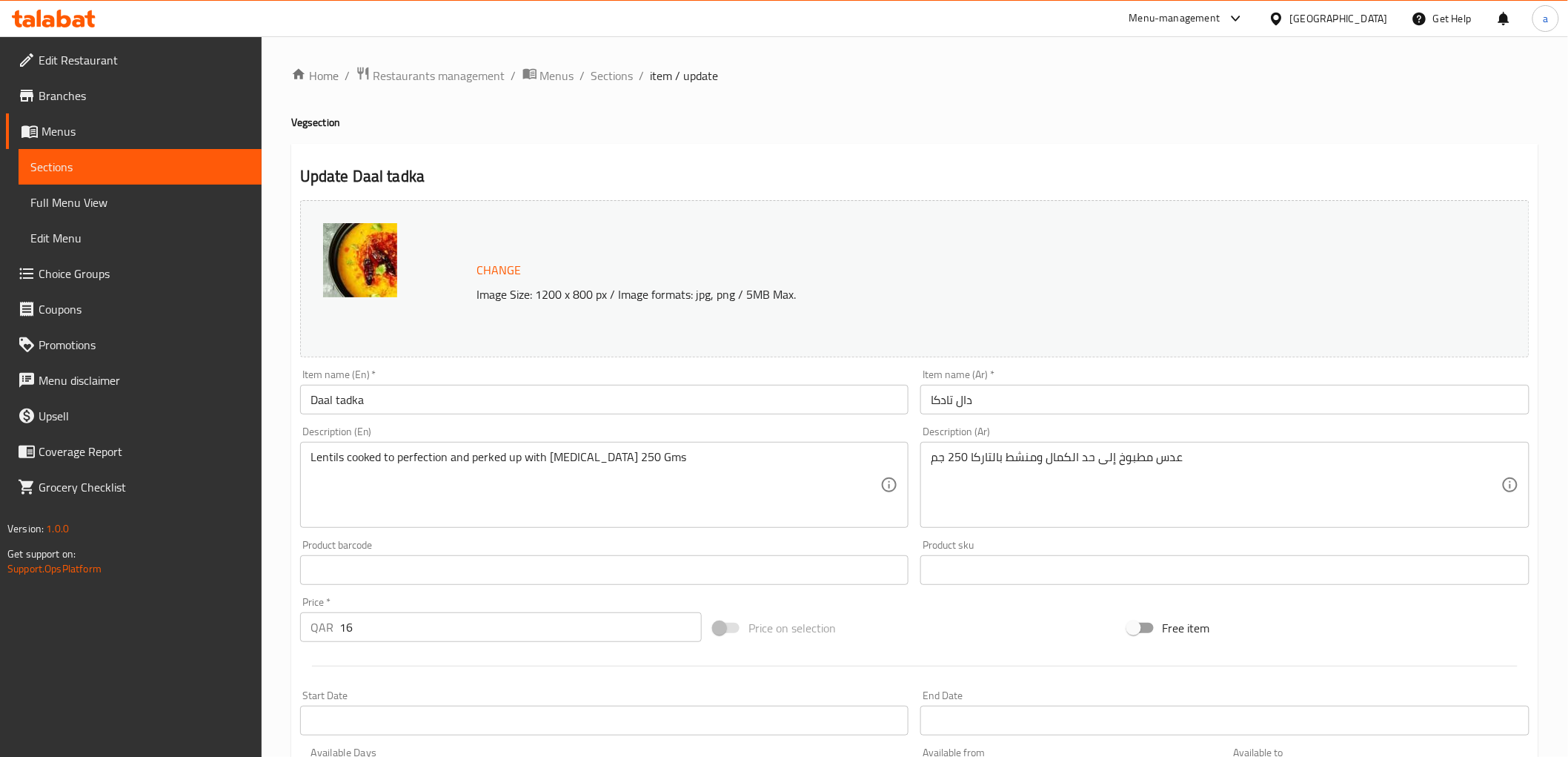
drag, startPoint x: 300, startPoint y: 460, endPoint x: 575, endPoint y: 460, distance: 275.0
click at [575, 460] on div "Lentils cooked to perfection and perked up with [MEDICAL_DATA] 250 Gms Descript…" at bounding box center [604, 485] width 609 height 86
click at [575, 460] on textarea "Lentils cooked to perfection and perked up with [MEDICAL_DATA] 250 Gms" at bounding box center [595, 485] width 570 height 70
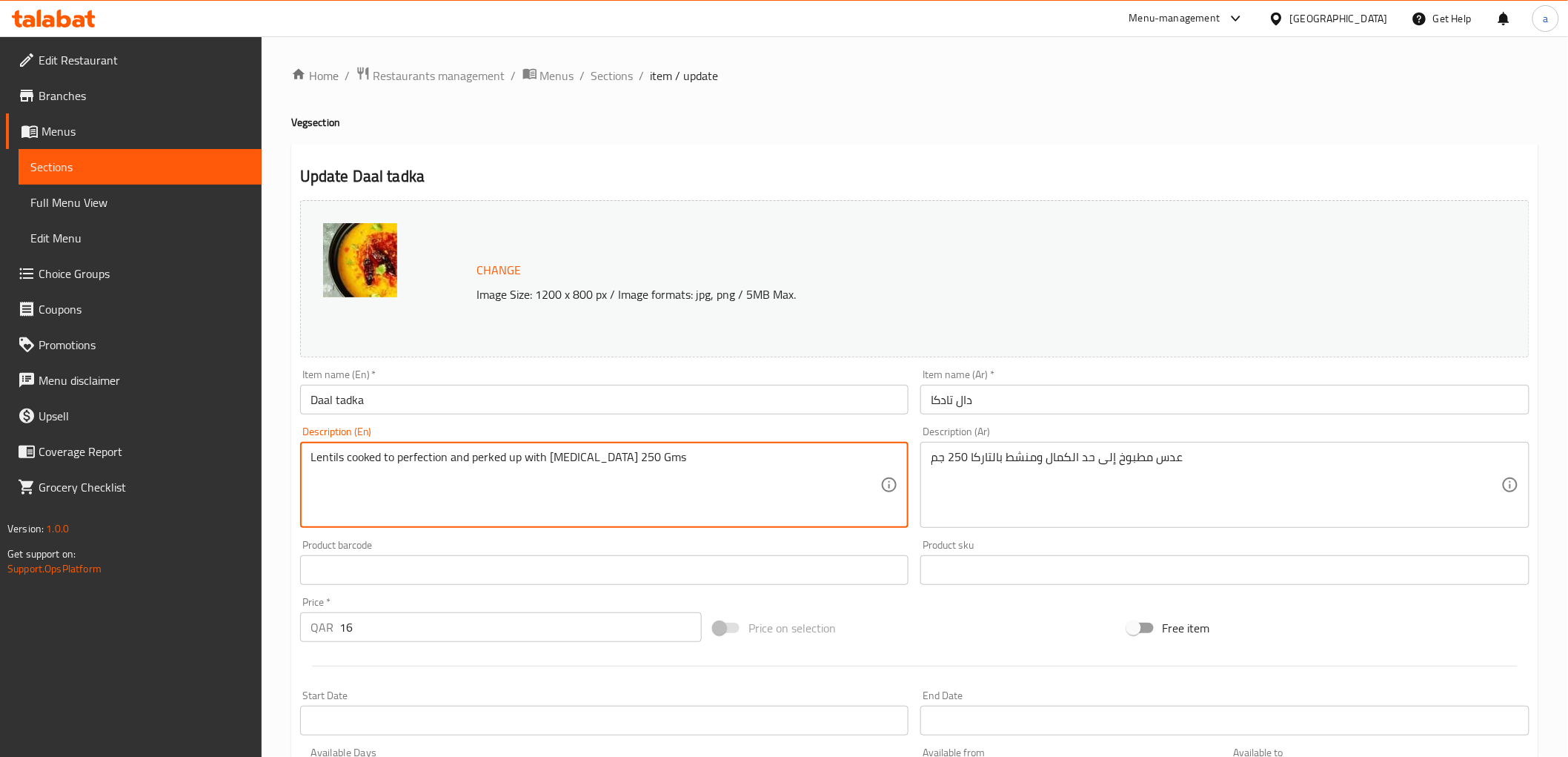
click at [575, 460] on textarea "Lentils cooked to perfection and perked up with [MEDICAL_DATA] 250 Gms" at bounding box center [595, 485] width 570 height 70
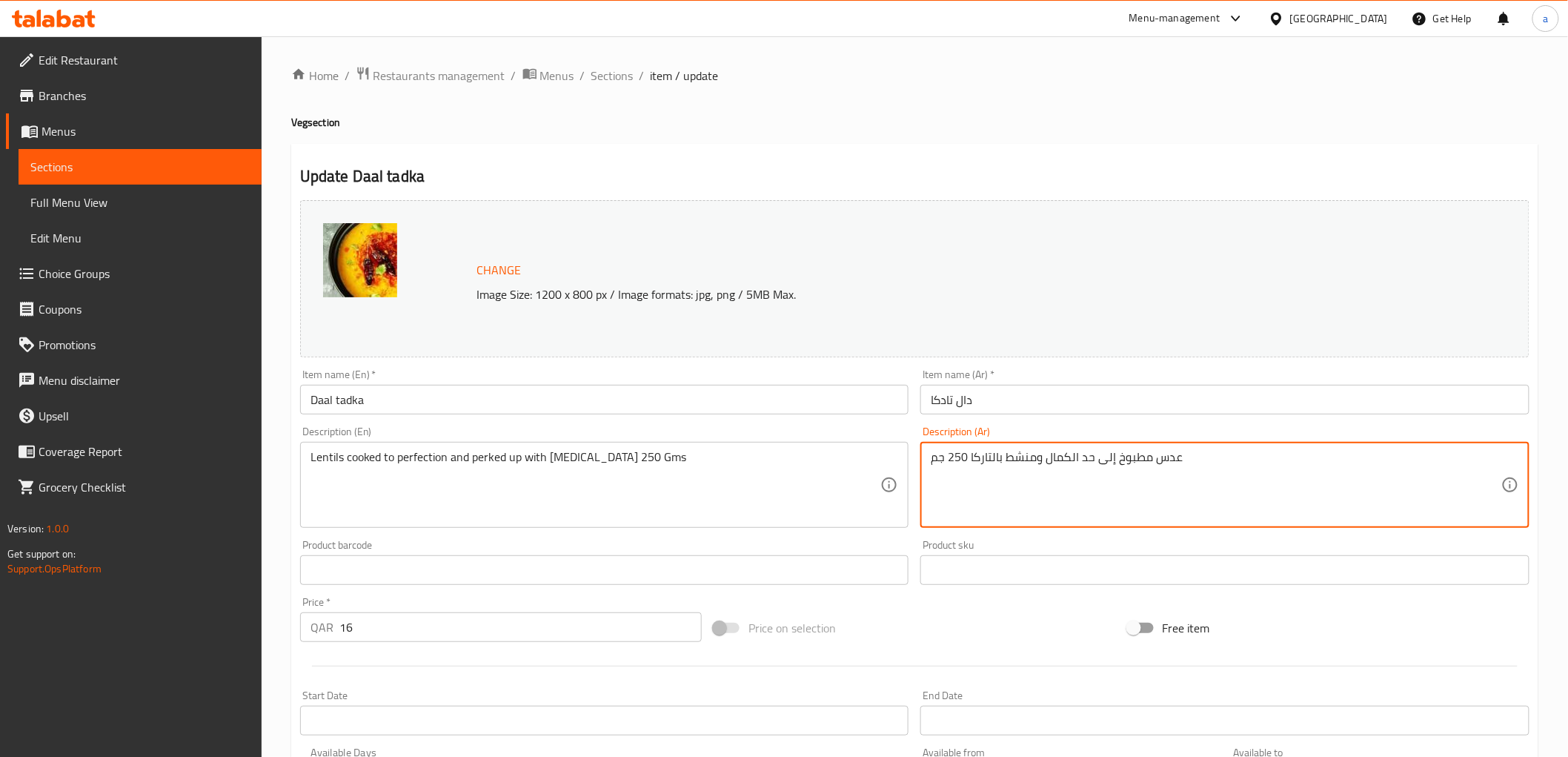
drag, startPoint x: 1005, startPoint y: 456, endPoint x: 1025, endPoint y: 456, distance: 20.0
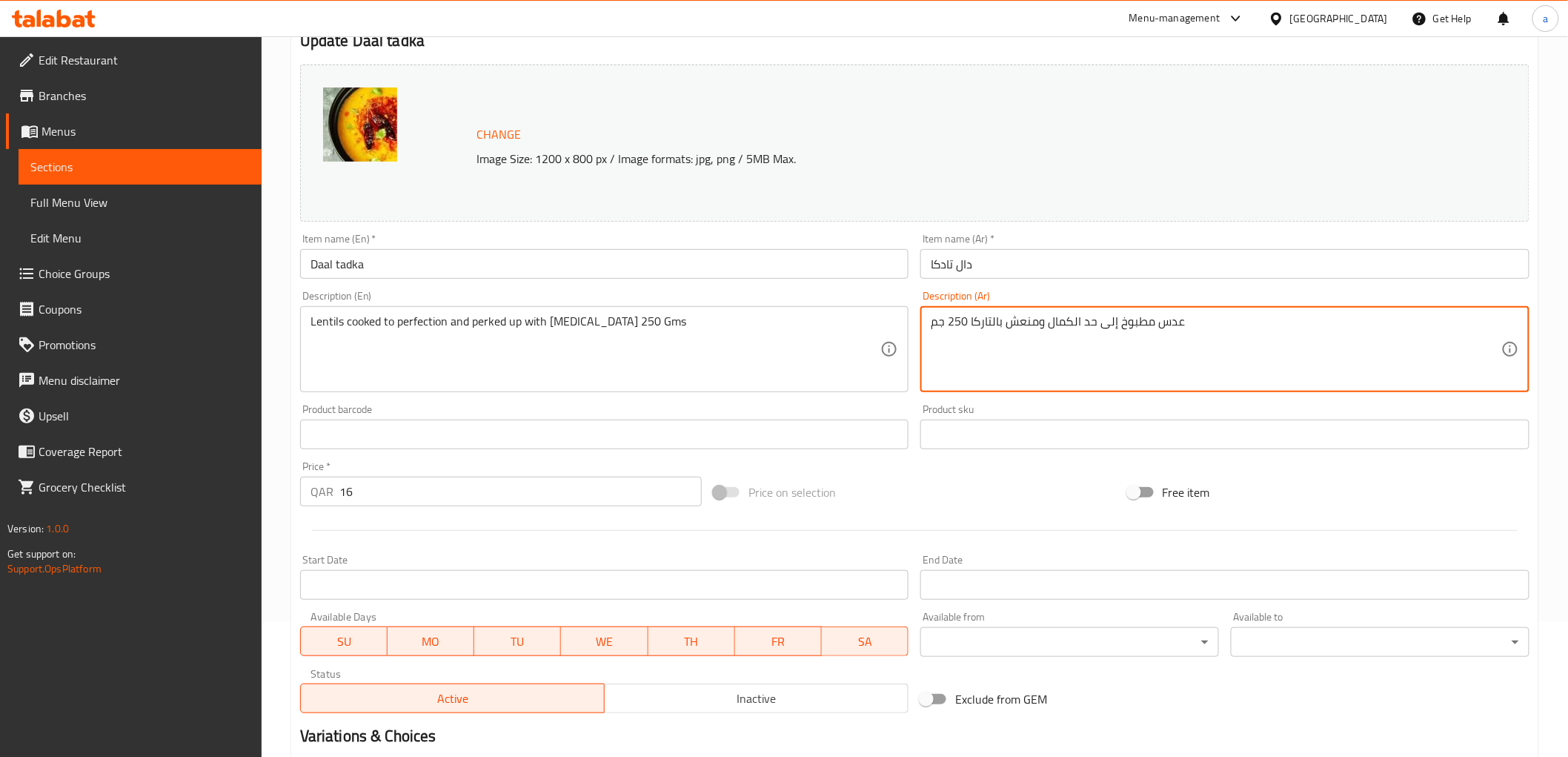
scroll to position [309, 0]
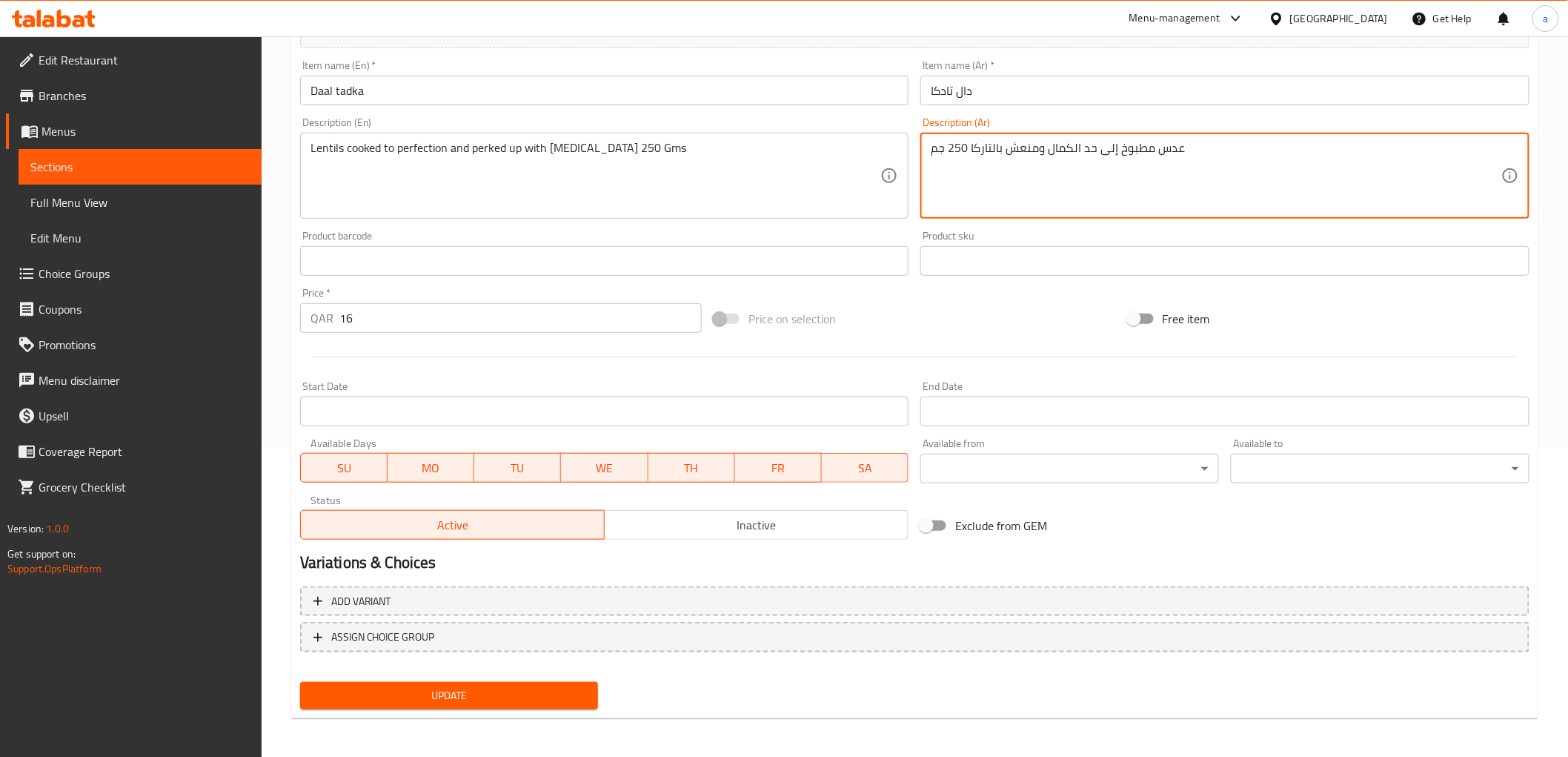
type textarea "عدس مطبوخ إلى حد الكمال ومنعش بالتاركا 250 جم"
click at [567, 682] on button "Update" at bounding box center [449, 695] width 299 height 27
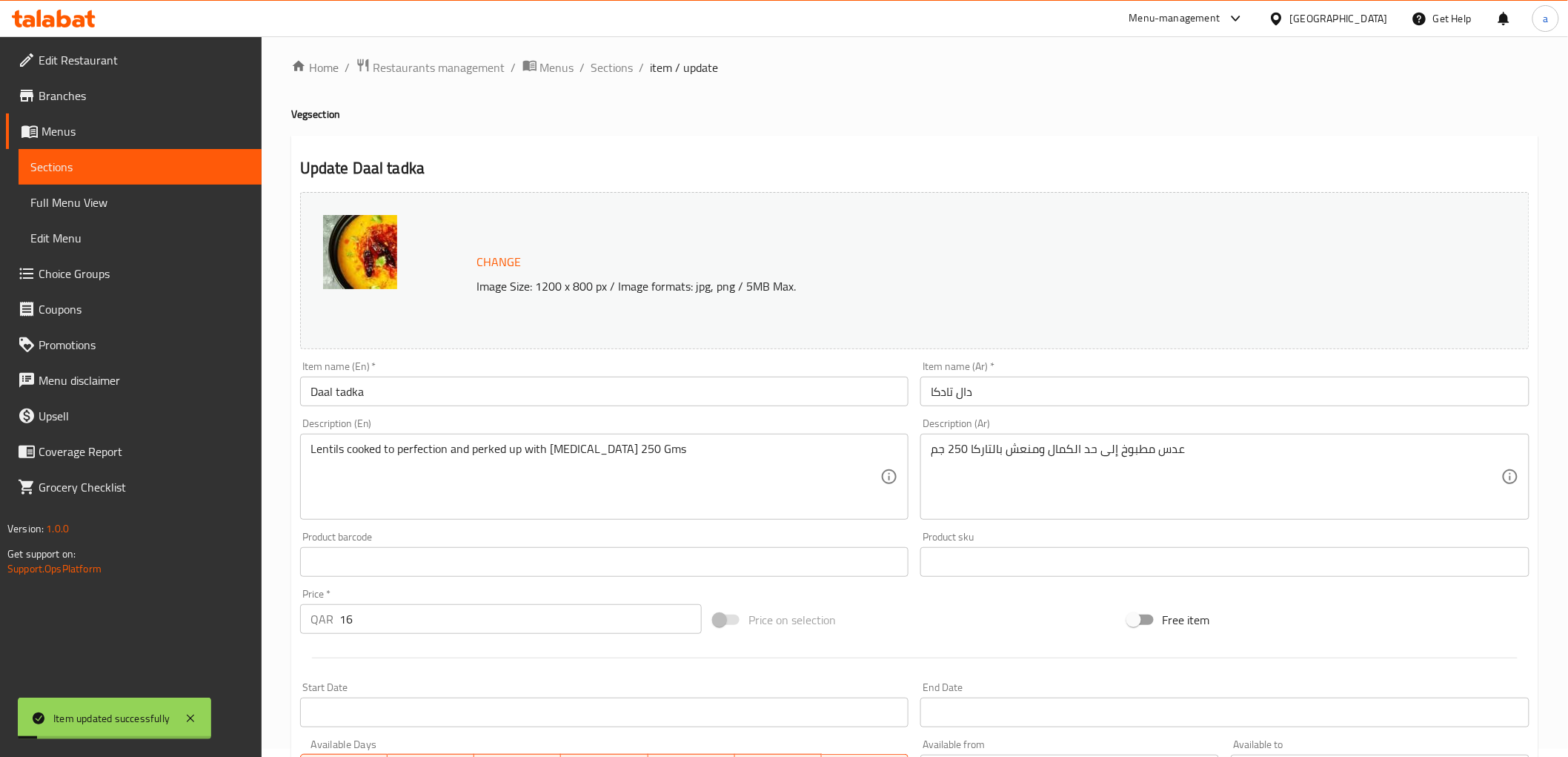
scroll to position [0, 0]
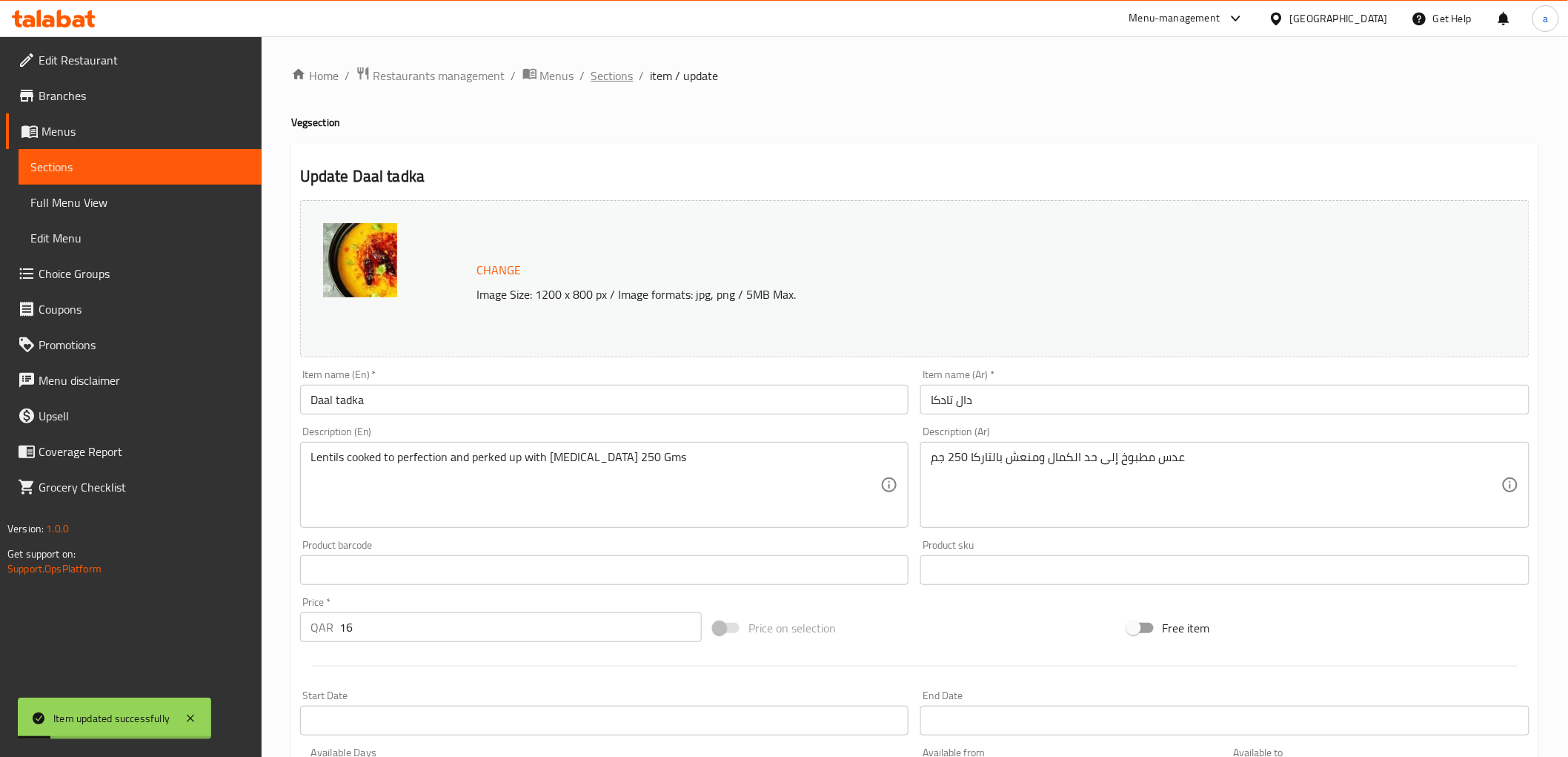
click at [613, 80] on span "Sections" at bounding box center [612, 75] width 42 height 17
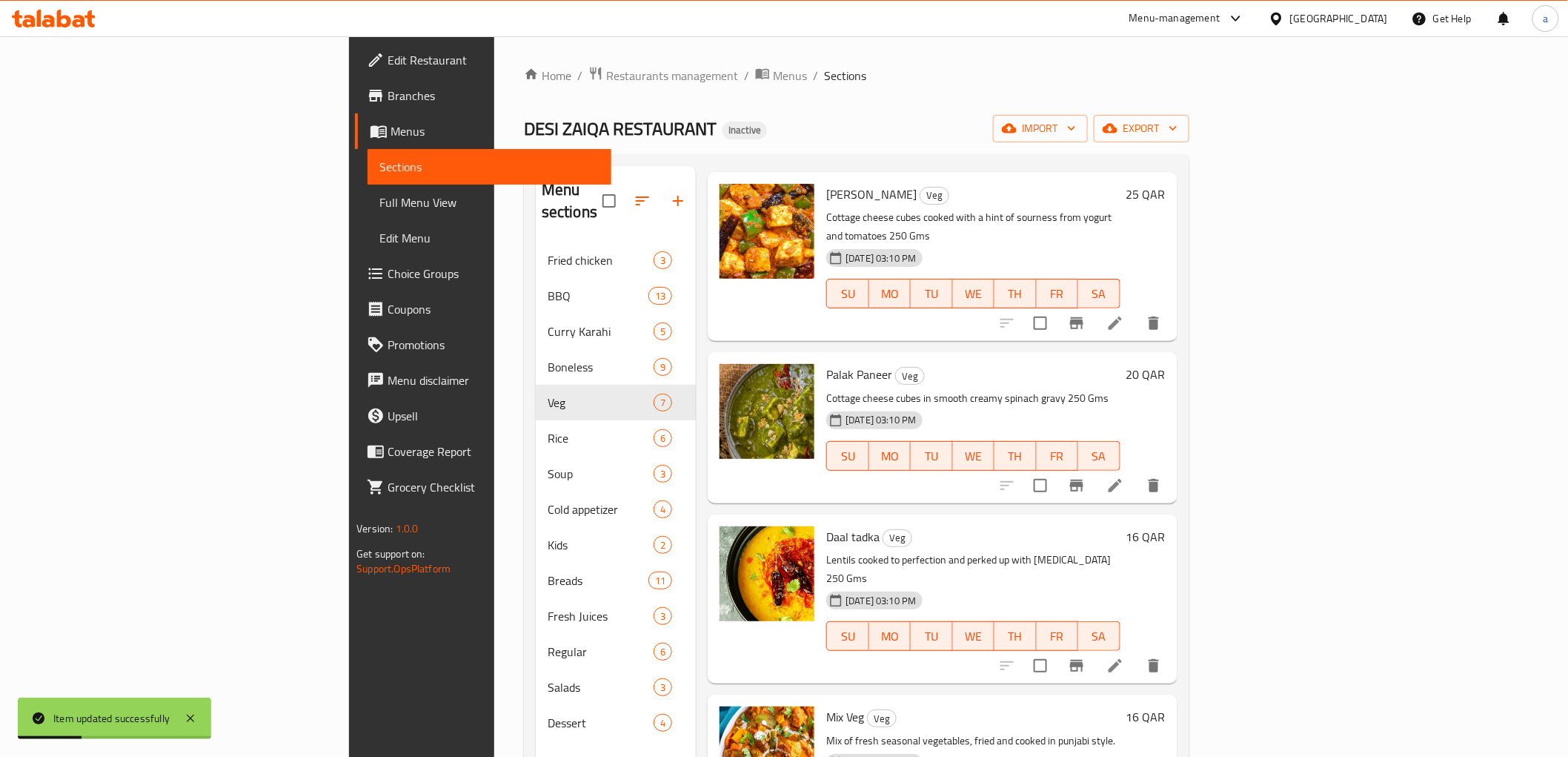
scroll to position [247, 0]
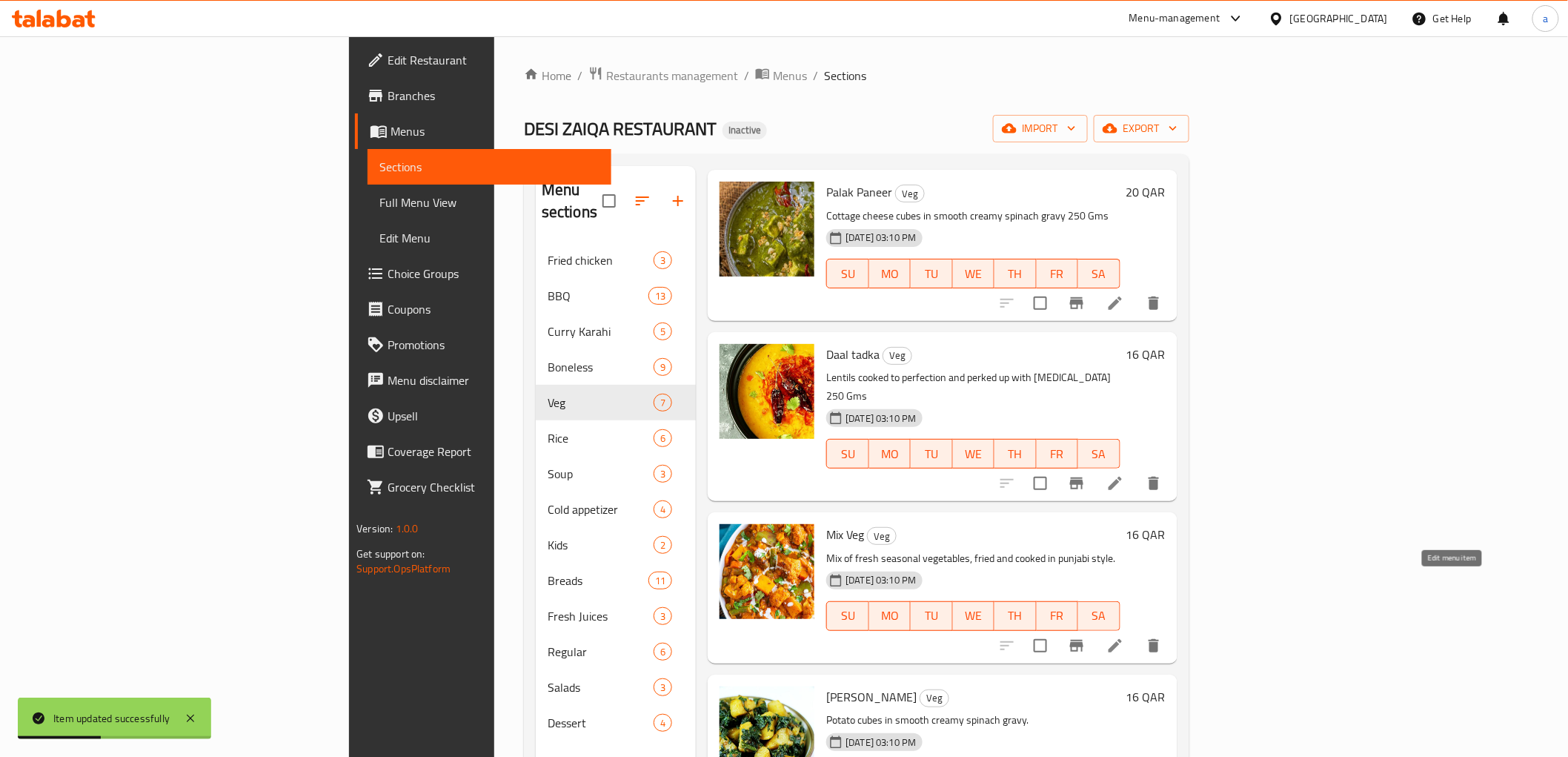
click at [1124, 637] on icon at bounding box center [1114, 645] width 17 height 17
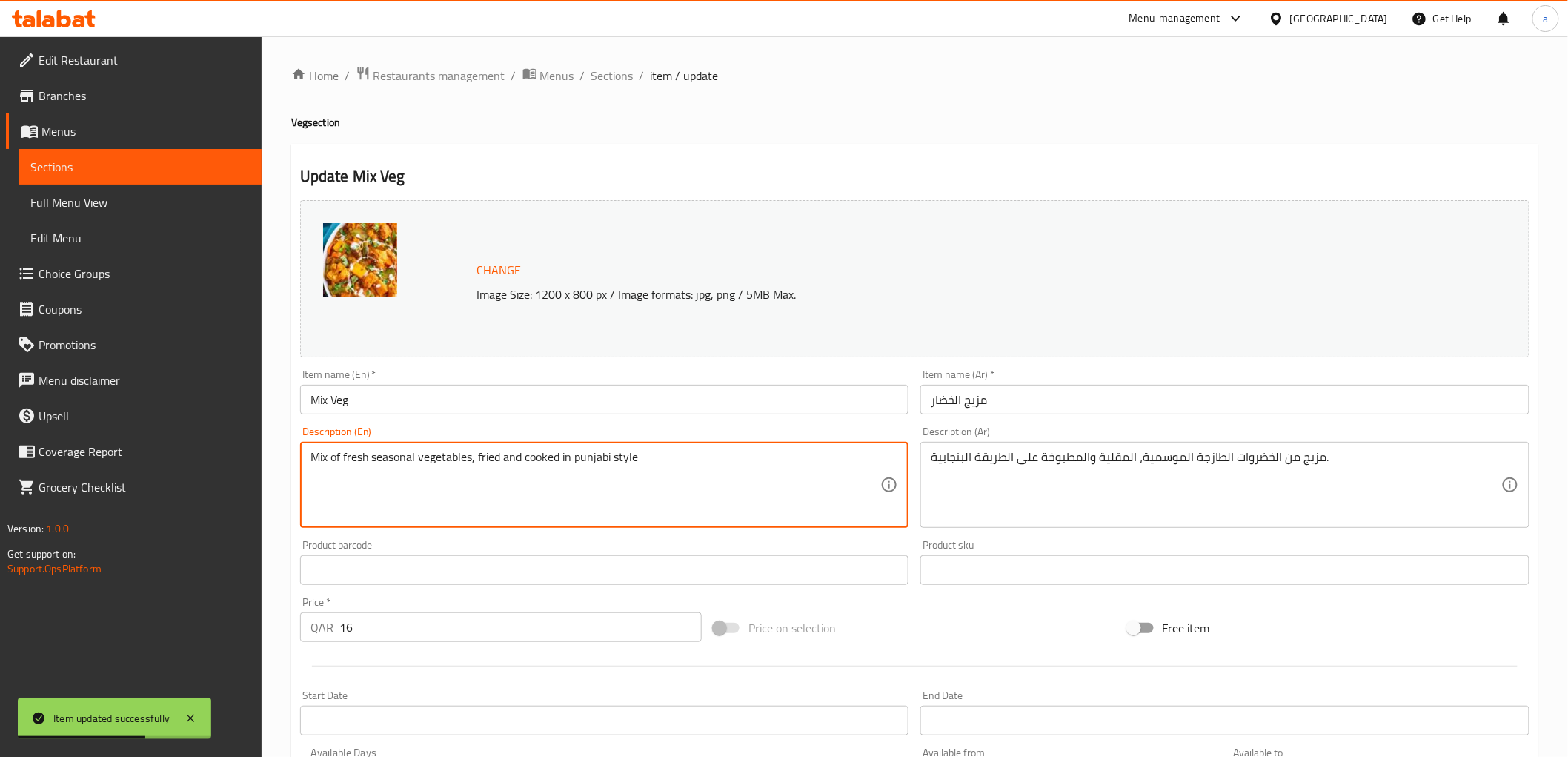
paste textarea "250 Gms"
type textarea "Mix of fresh seasonal vegetables, fried and cooked in punjabi style 250 Gms"
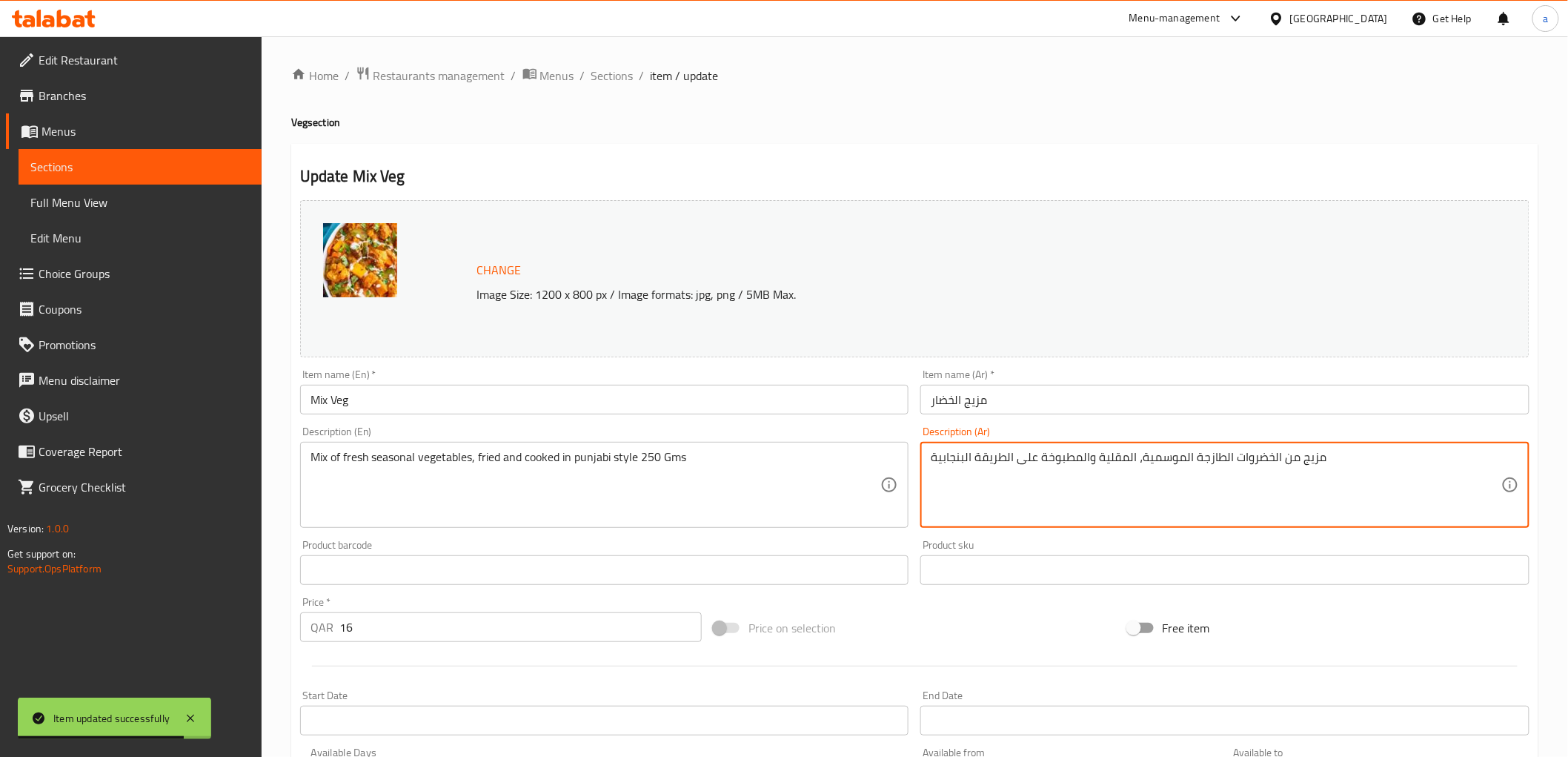
paste textarea "250 Gms"
type textarea "مزيج من الخضروات الطازجة الموسمية، المقلية والمطبوخة على الطريقة البنجابية 250 …"
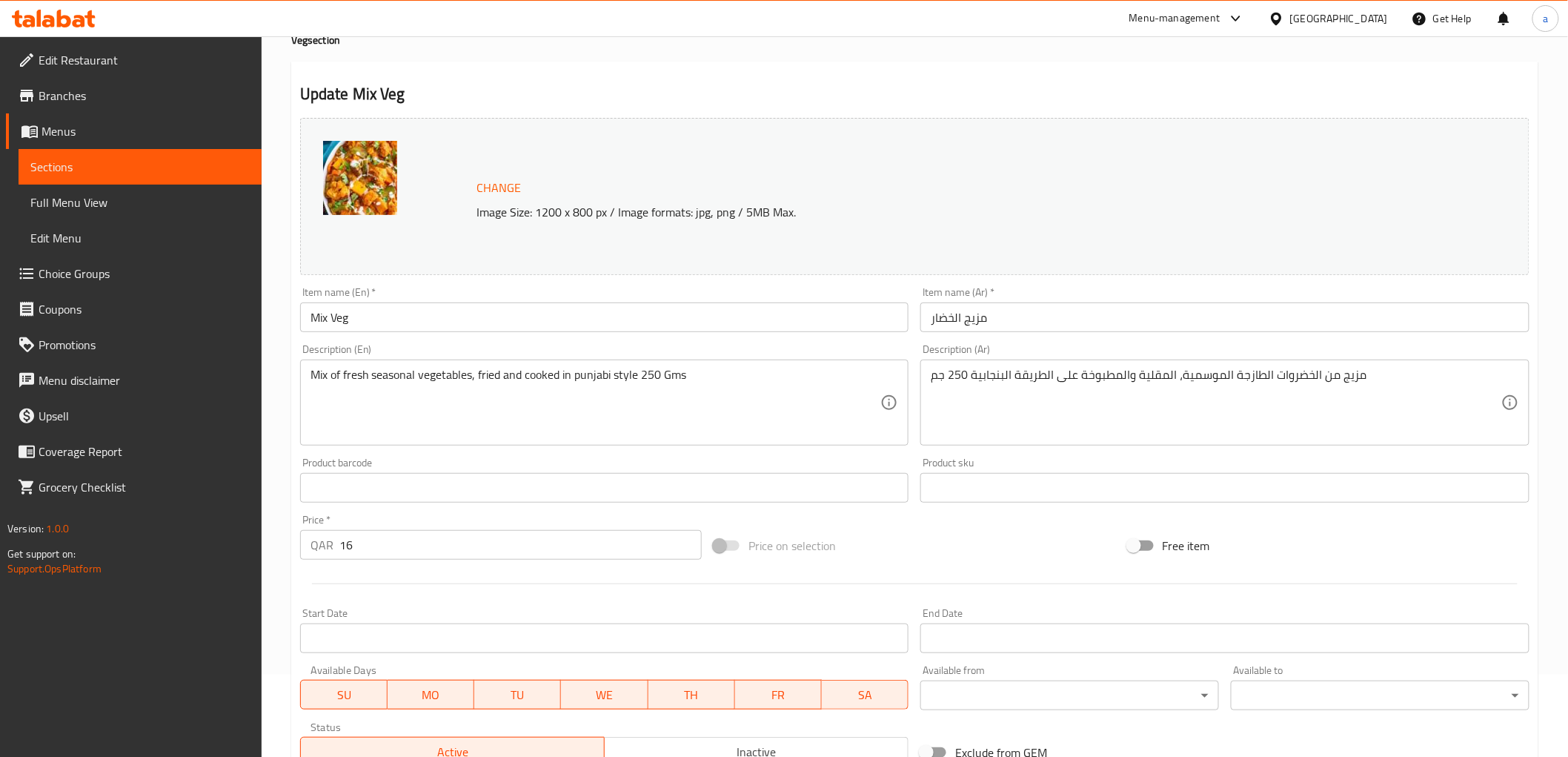
scroll to position [309, 0]
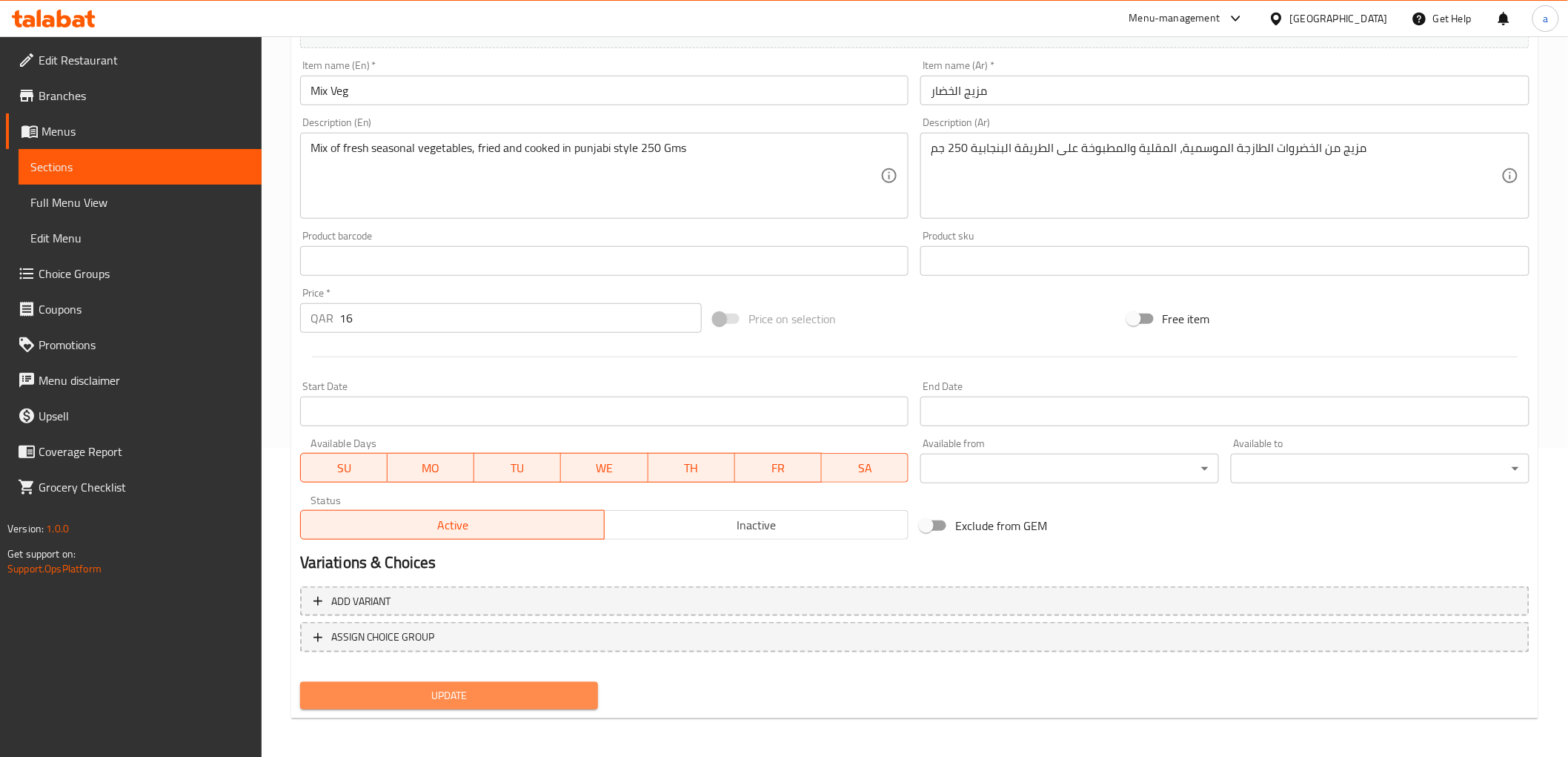
click at [529, 688] on span "Update" at bounding box center [450, 696] width 275 height 18
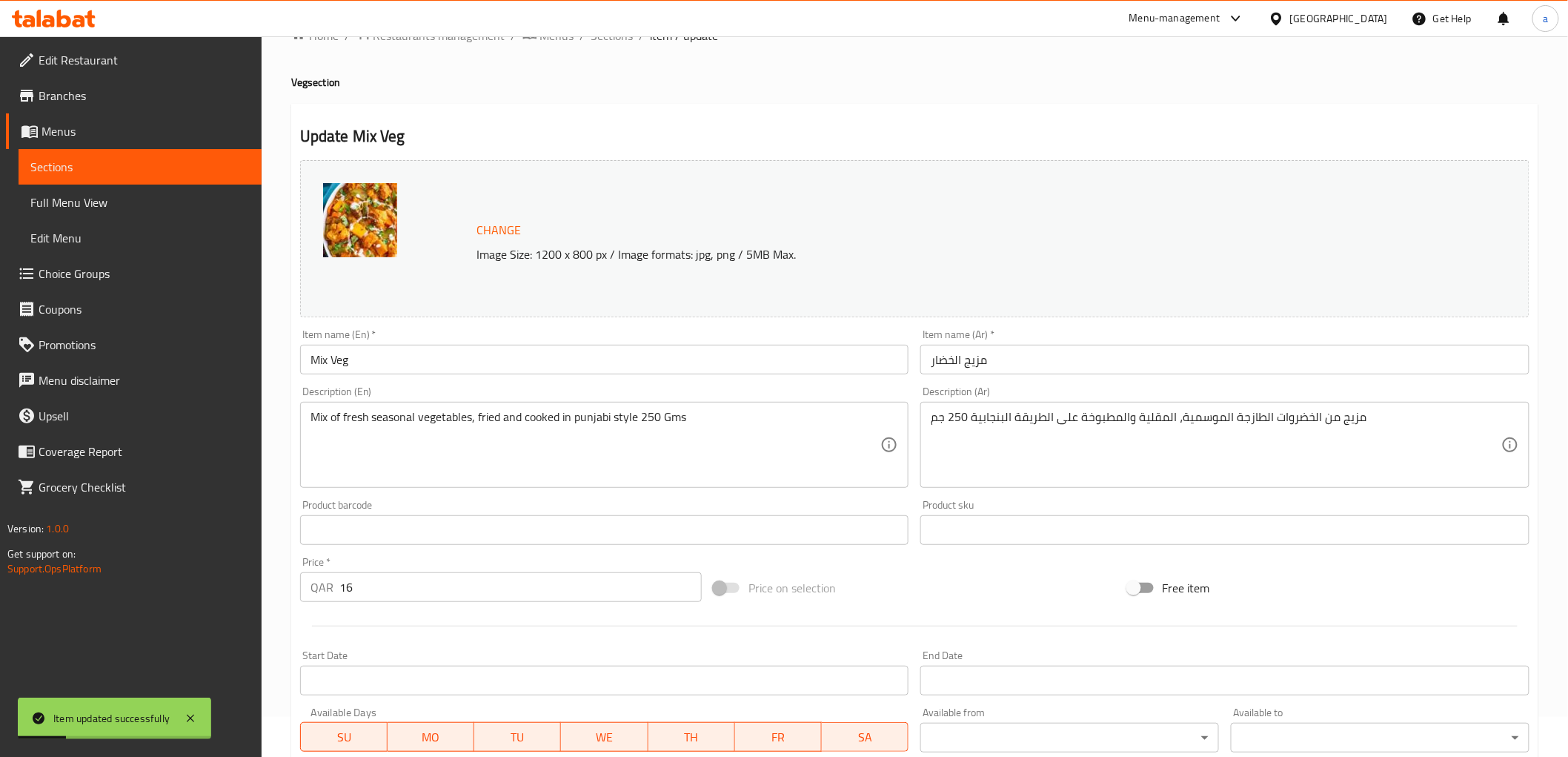
scroll to position [0, 0]
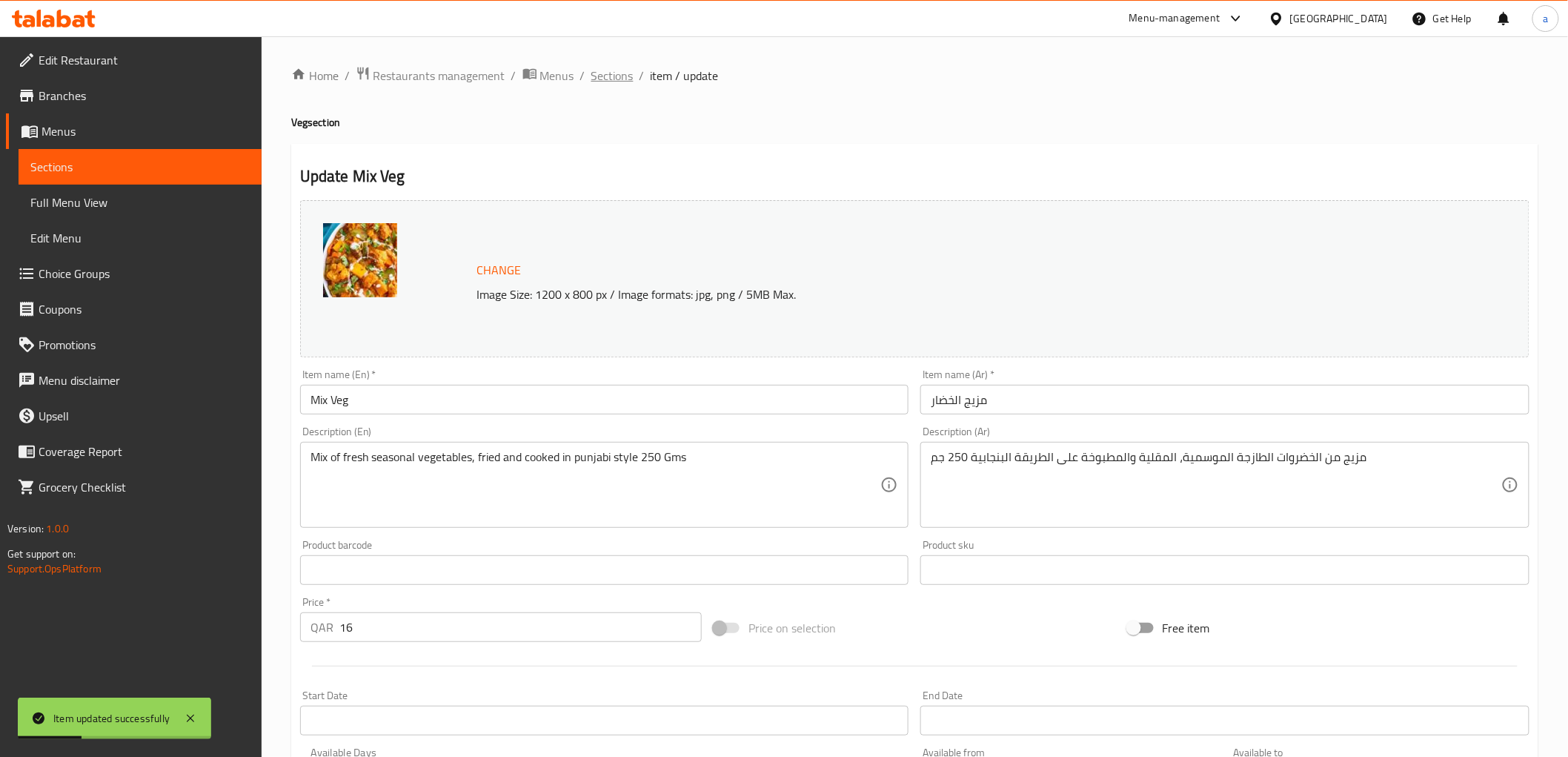
click at [598, 60] on div "Home / Restaurants management / Menus / Sections / item / update Veg section Up…" at bounding box center [915, 552] width 1306 height 1033
click at [604, 67] on span "Sections" at bounding box center [612, 75] width 42 height 17
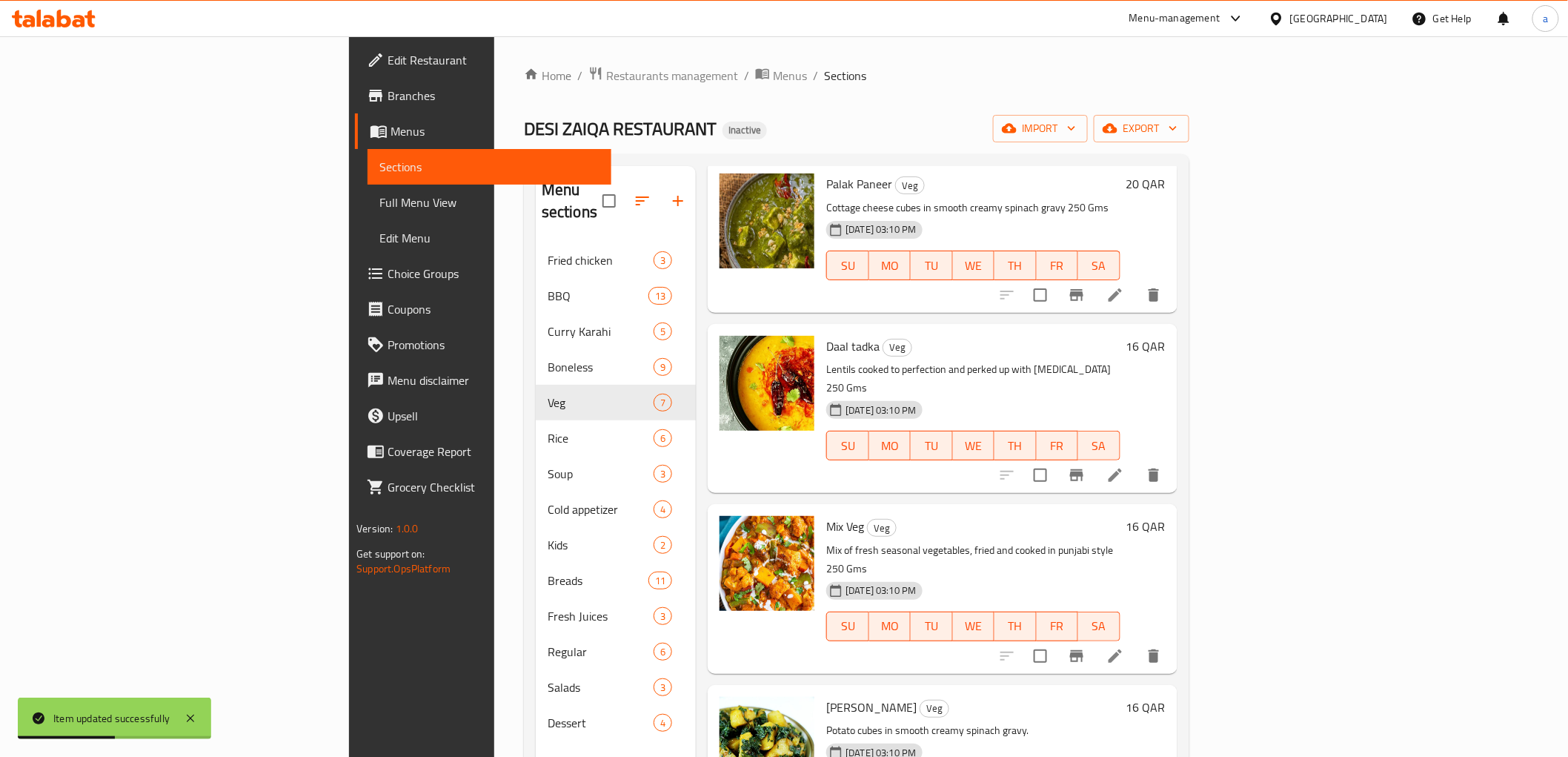
scroll to position [413, 0]
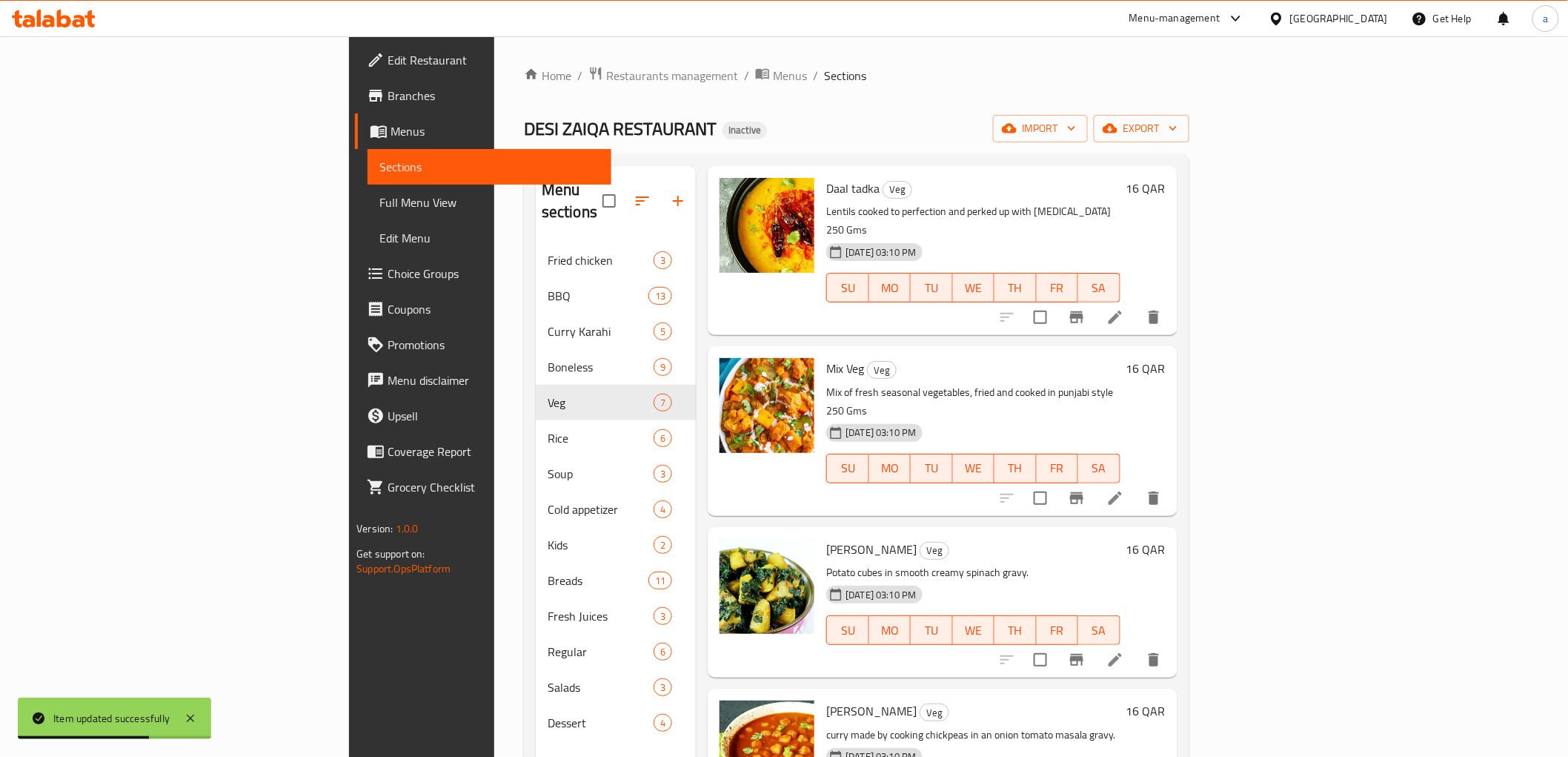
click at [1136, 646] on li at bounding box center [1115, 659] width 41 height 27
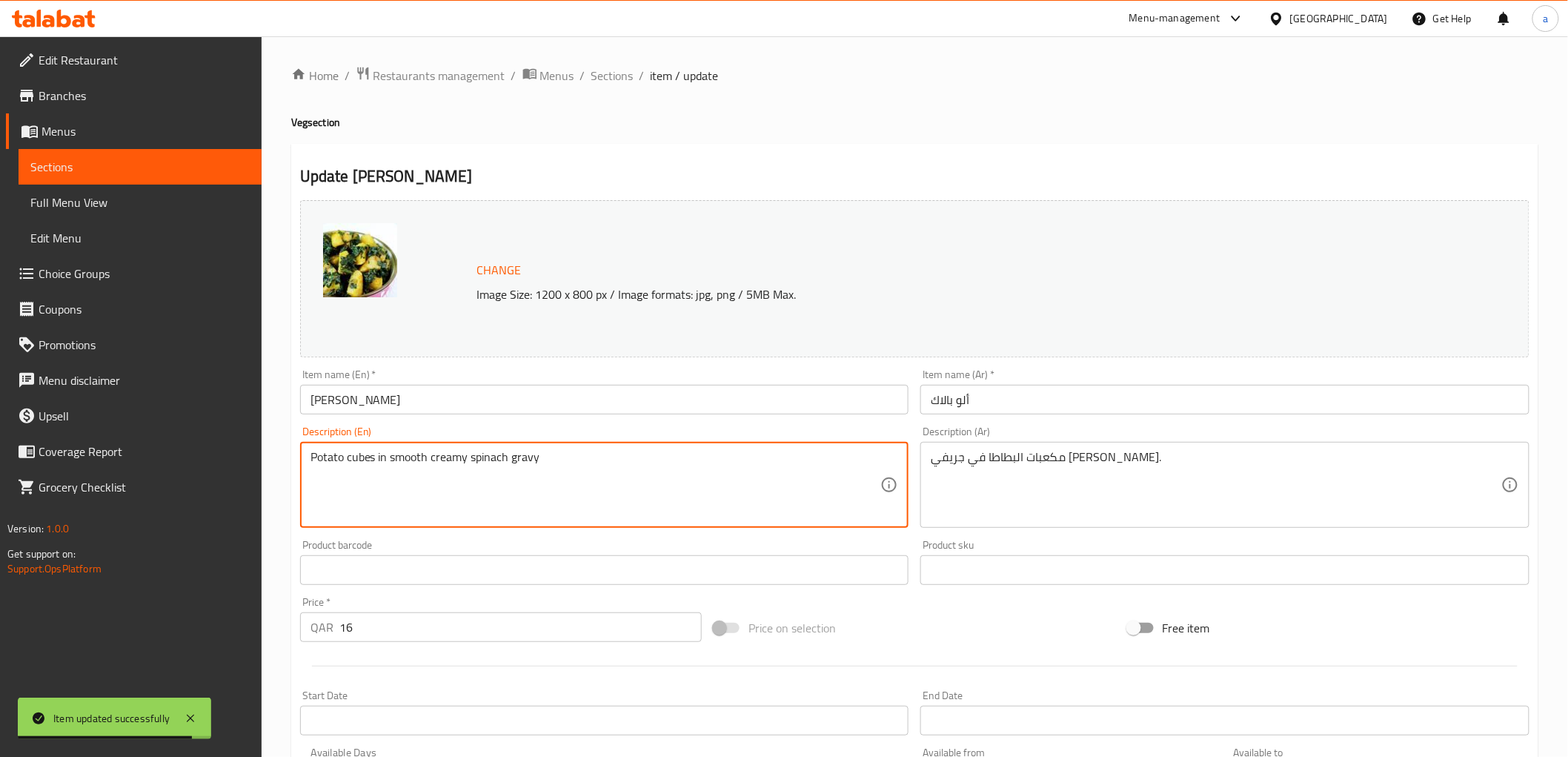
paste textarea "250 Gms"
type textarea "Potato cubes in smooth creamy spinach gravy 250 Gms"
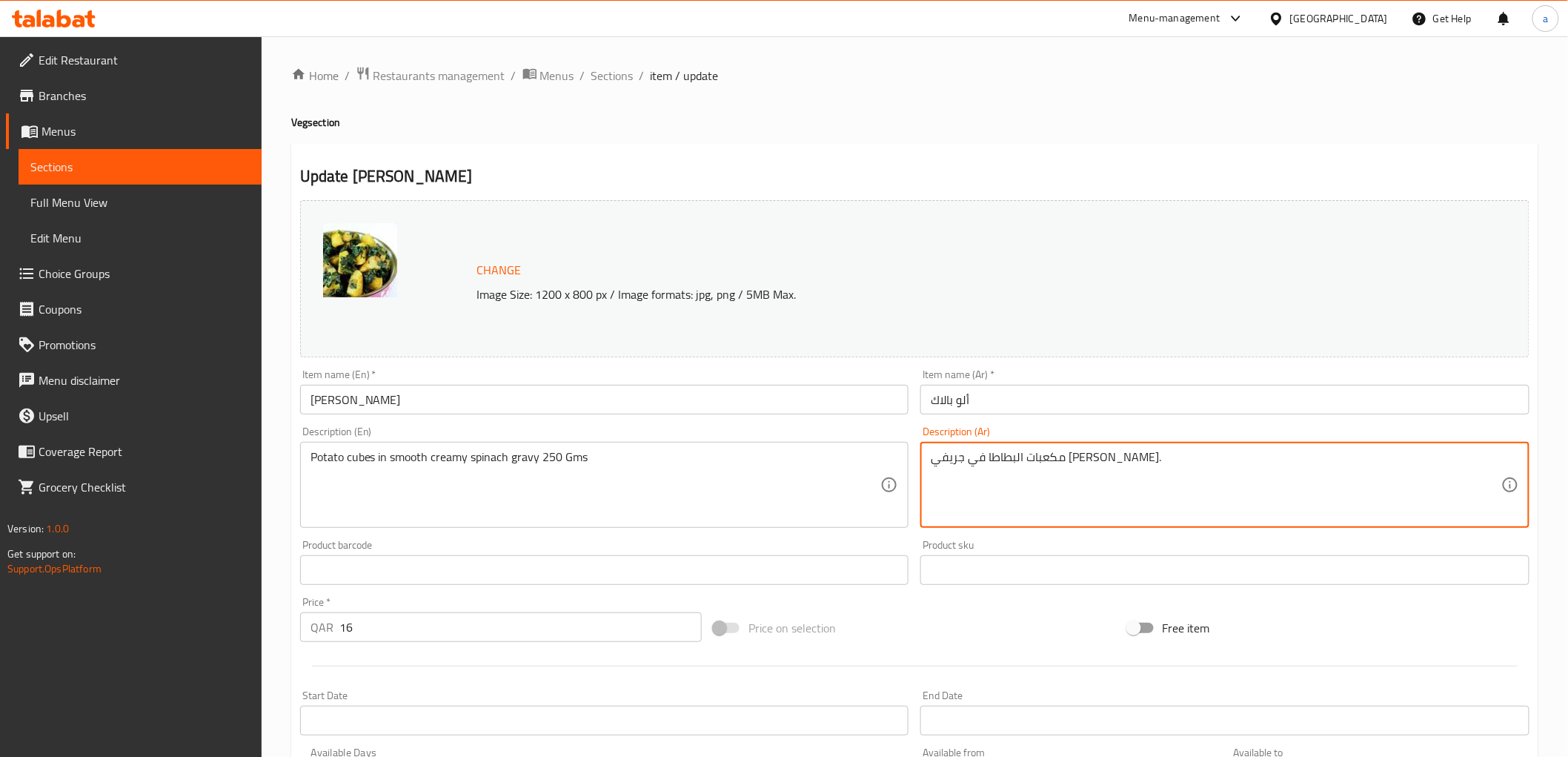
paste textarea "250 Gms"
click at [972, 460] on textarea "مكعبات البطاطا في جريفي سبانخ كريمي 250 جم" at bounding box center [1215, 485] width 570 height 70
click at [1002, 458] on textarea "مكعبات البطاطا في جريفي سبانخ كريميالناعم 250 جم" at bounding box center [1215, 485] width 570 height 70
drag, startPoint x: 996, startPoint y: 461, endPoint x: 1005, endPoint y: 461, distance: 9.0
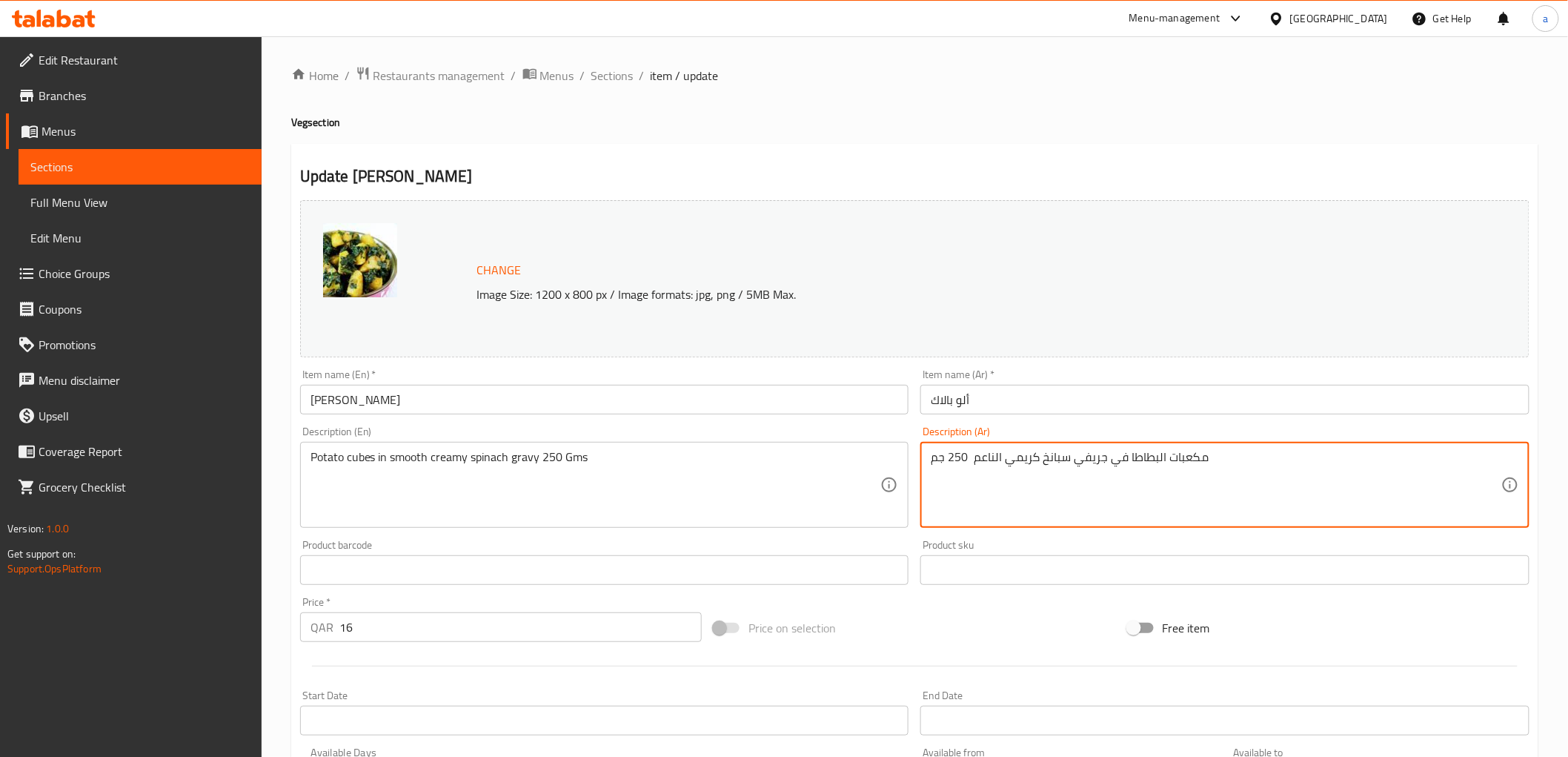
click at [1005, 461] on textarea "مكعبات البطاطا في جريفي سبانخ كريمي الناعم 250 جم" at bounding box center [1215, 485] width 570 height 70
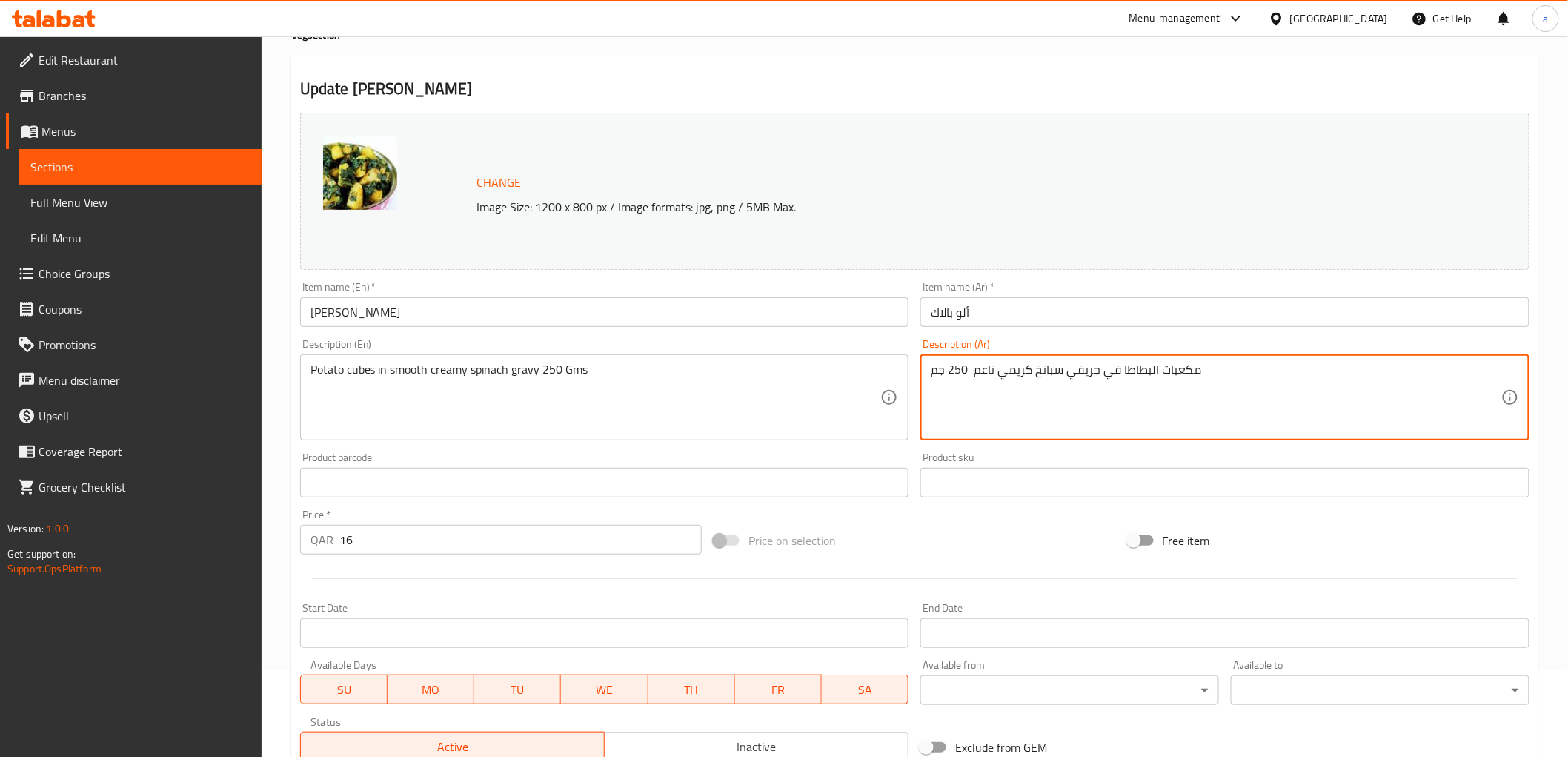
scroll to position [309, 0]
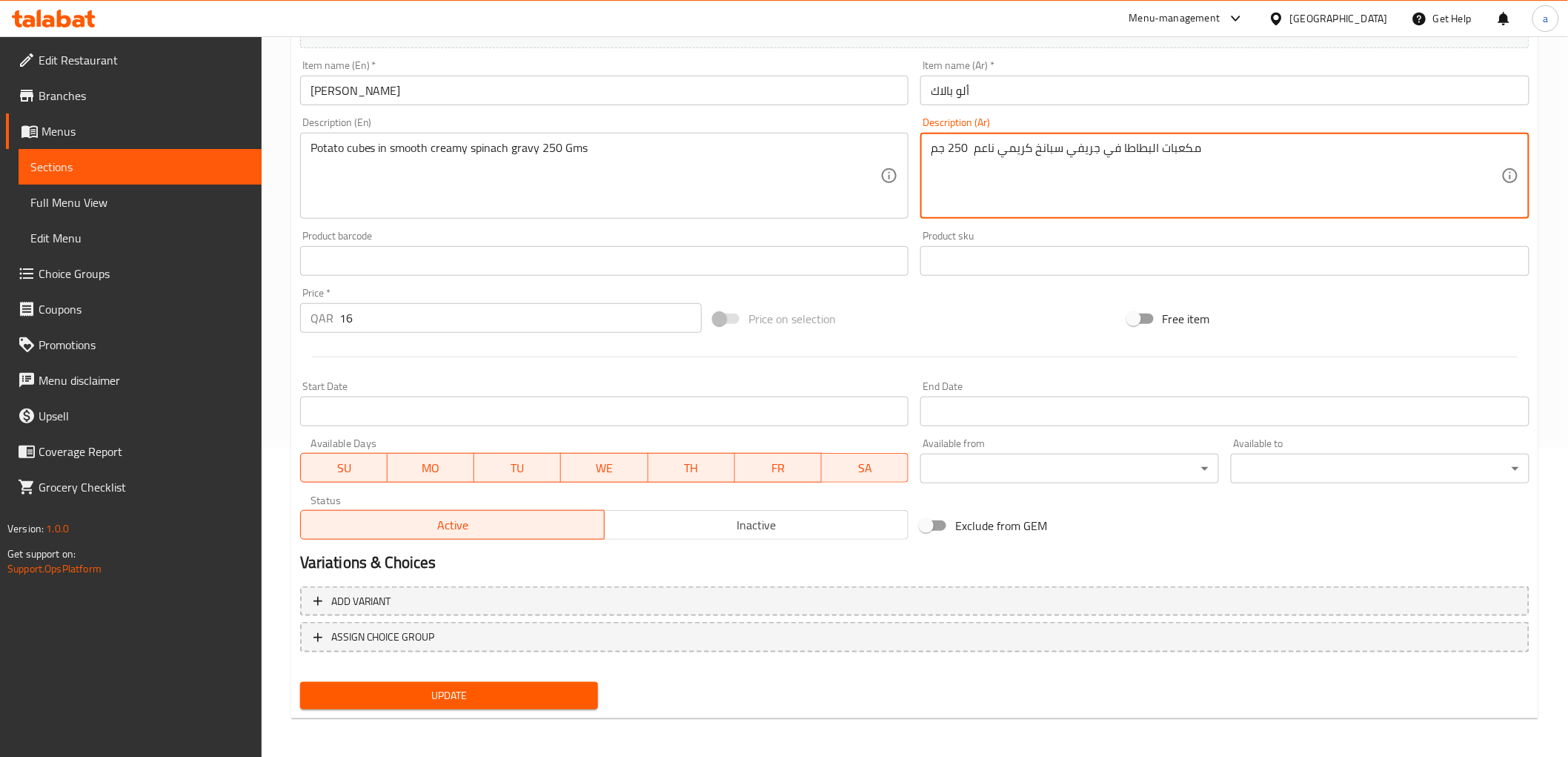
type textarea "مكعبات البطاطا في جريفي سبانخ كريمي ناعم 250 جم"
click at [504, 677] on div "Update" at bounding box center [449, 695] width 310 height 39
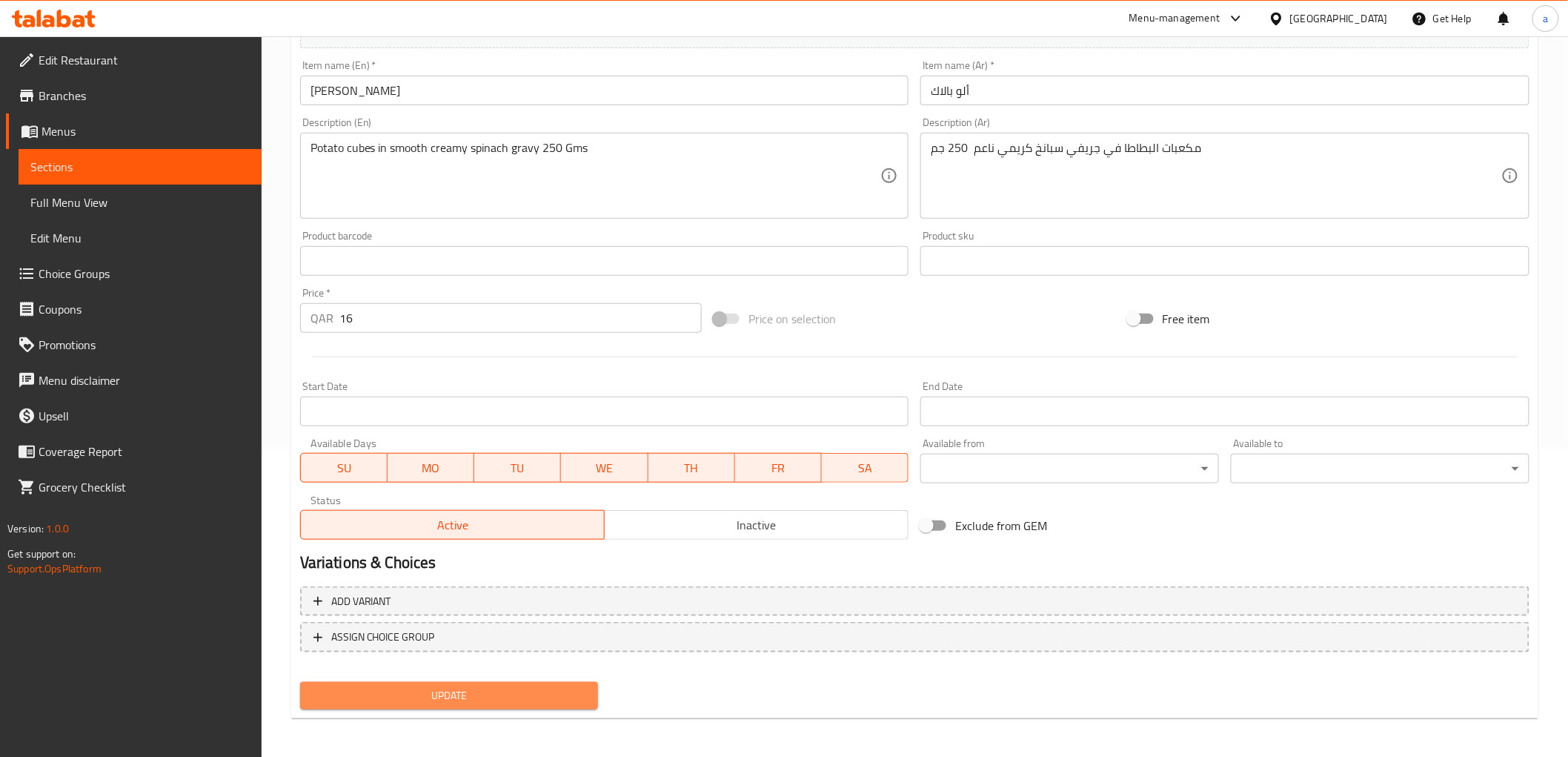
click at [504, 692] on span "Update" at bounding box center [450, 696] width 275 height 18
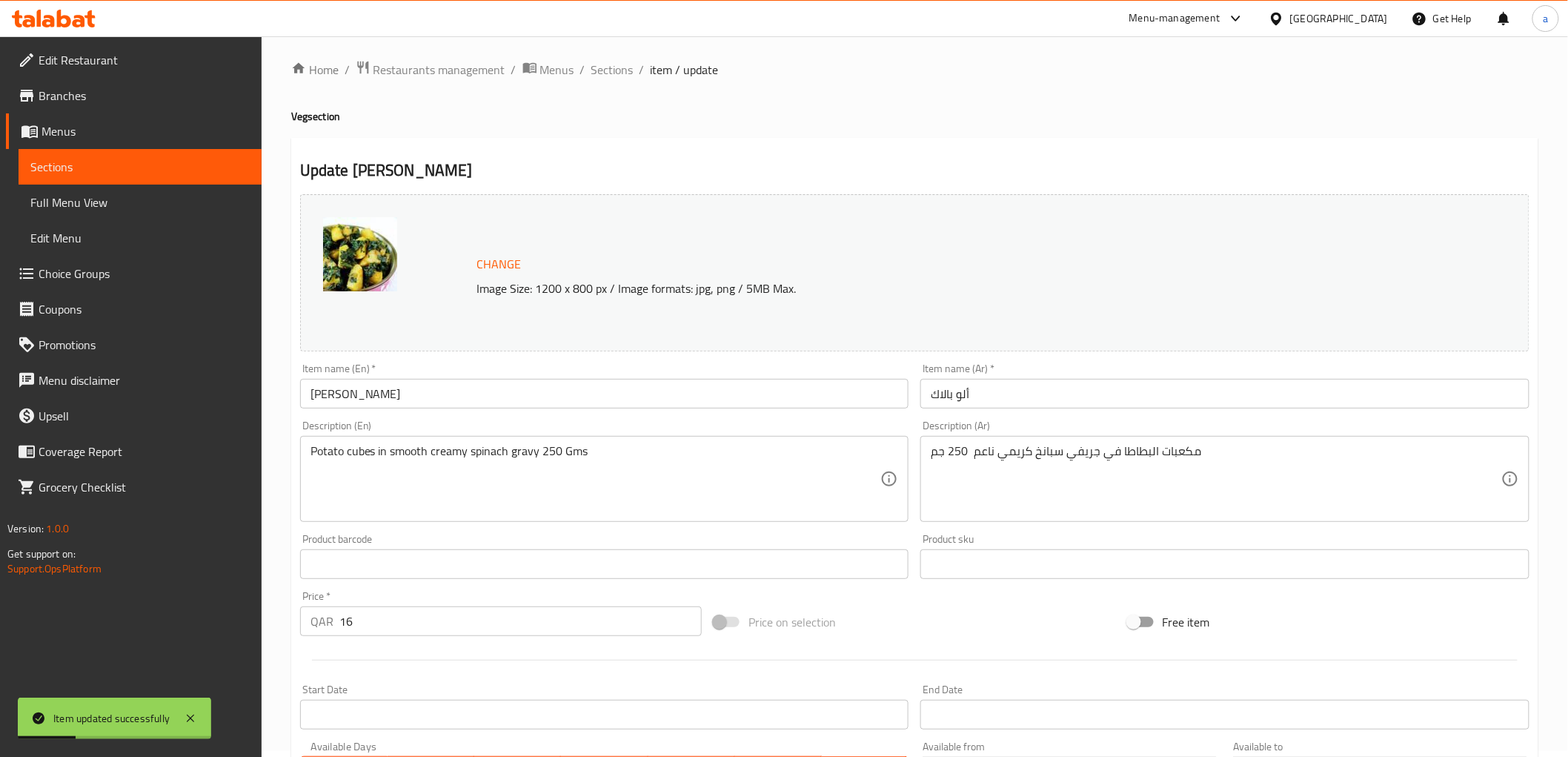
scroll to position [0, 0]
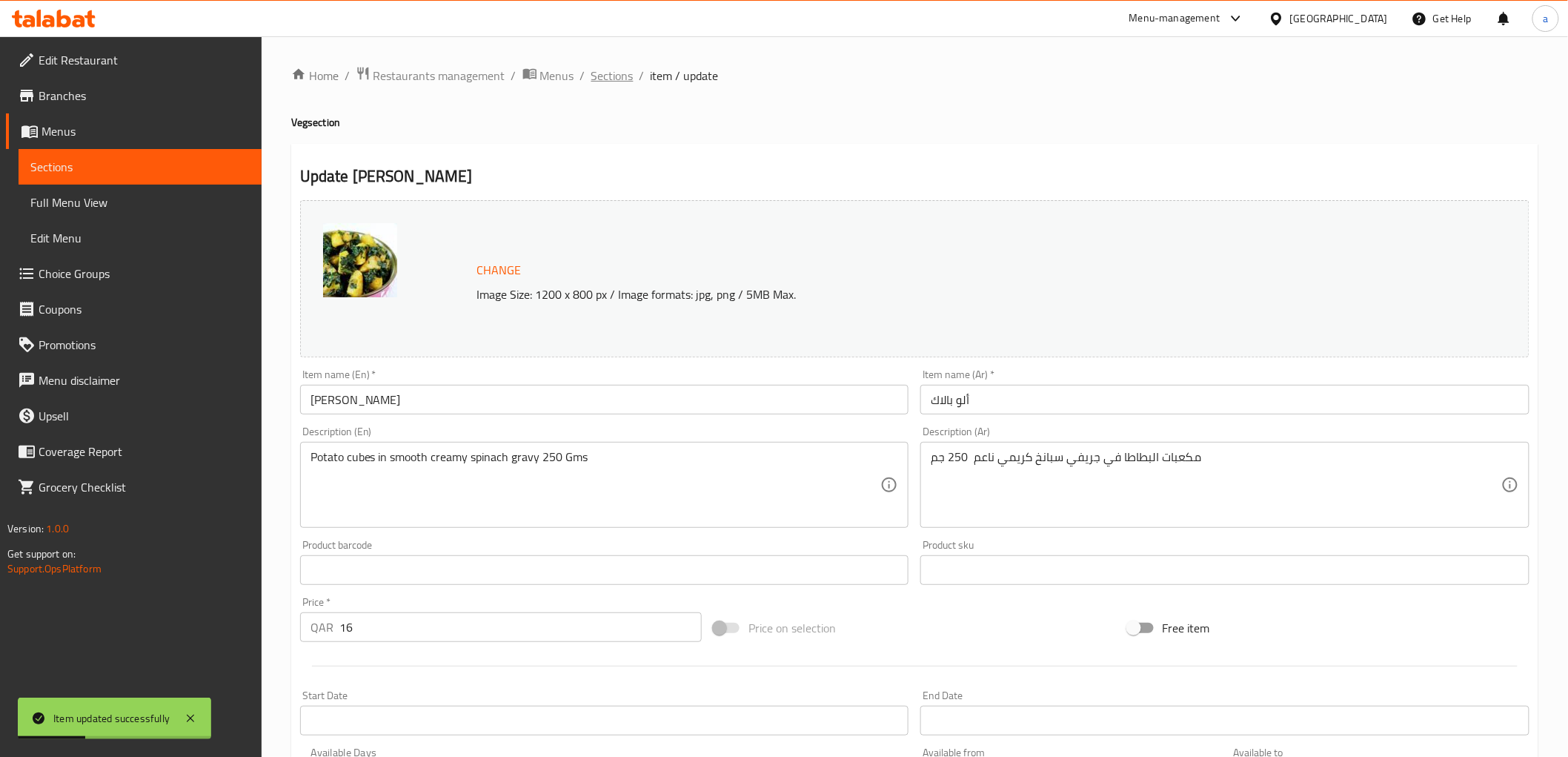
click at [617, 83] on span "Sections" at bounding box center [612, 75] width 42 height 17
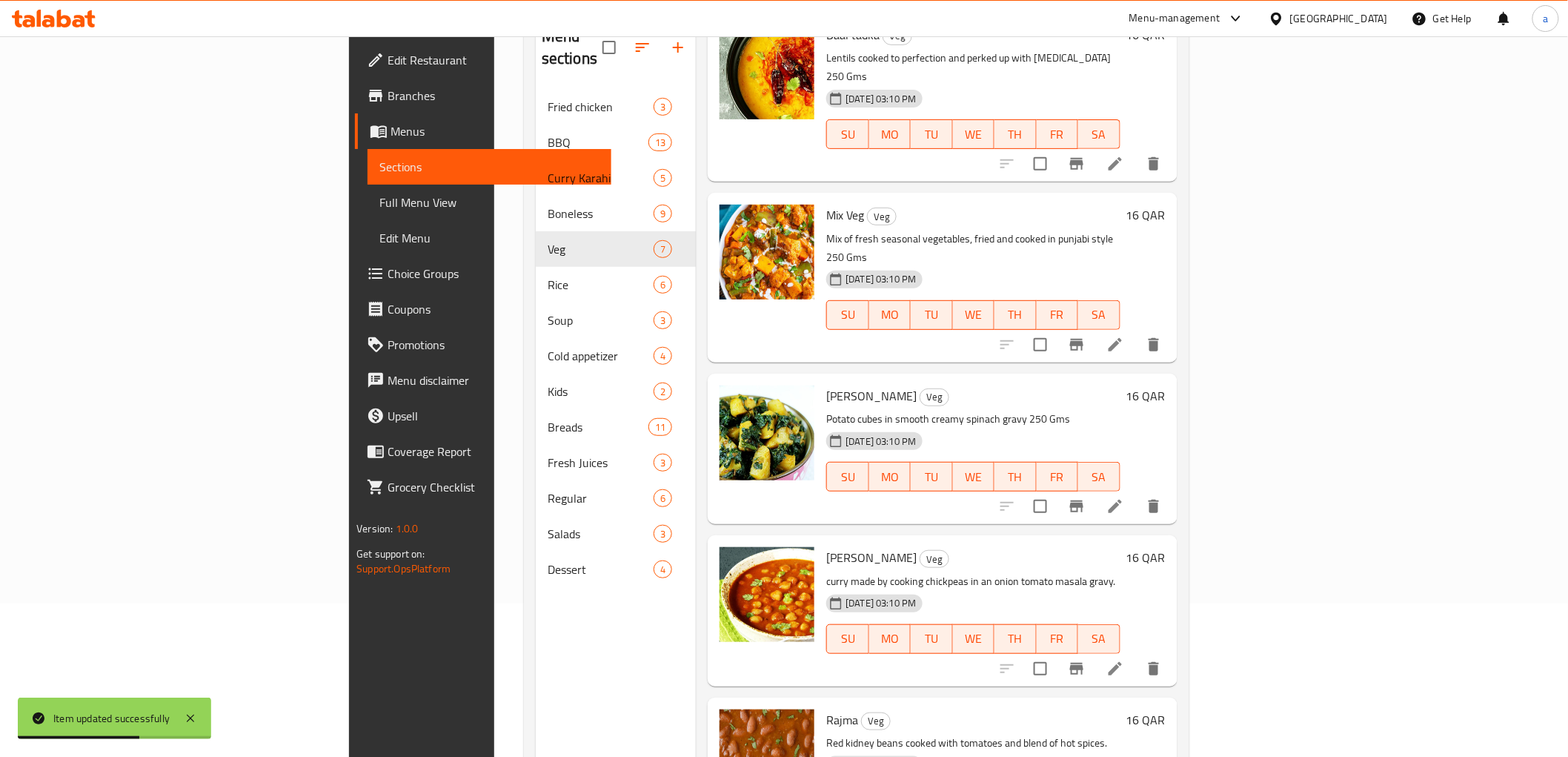
scroll to position [165, 0]
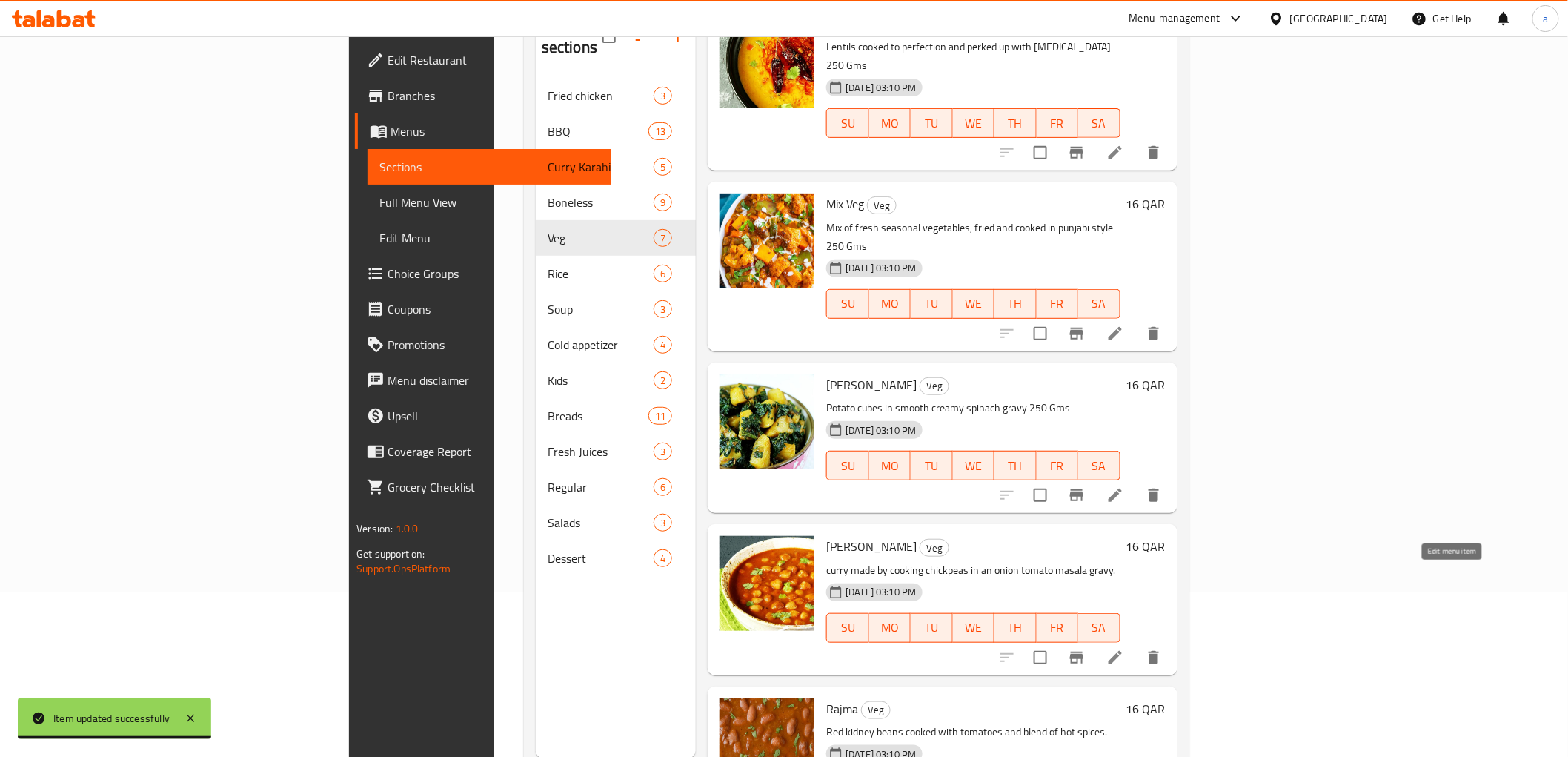
click at [1124, 649] on icon at bounding box center [1114, 657] width 17 height 17
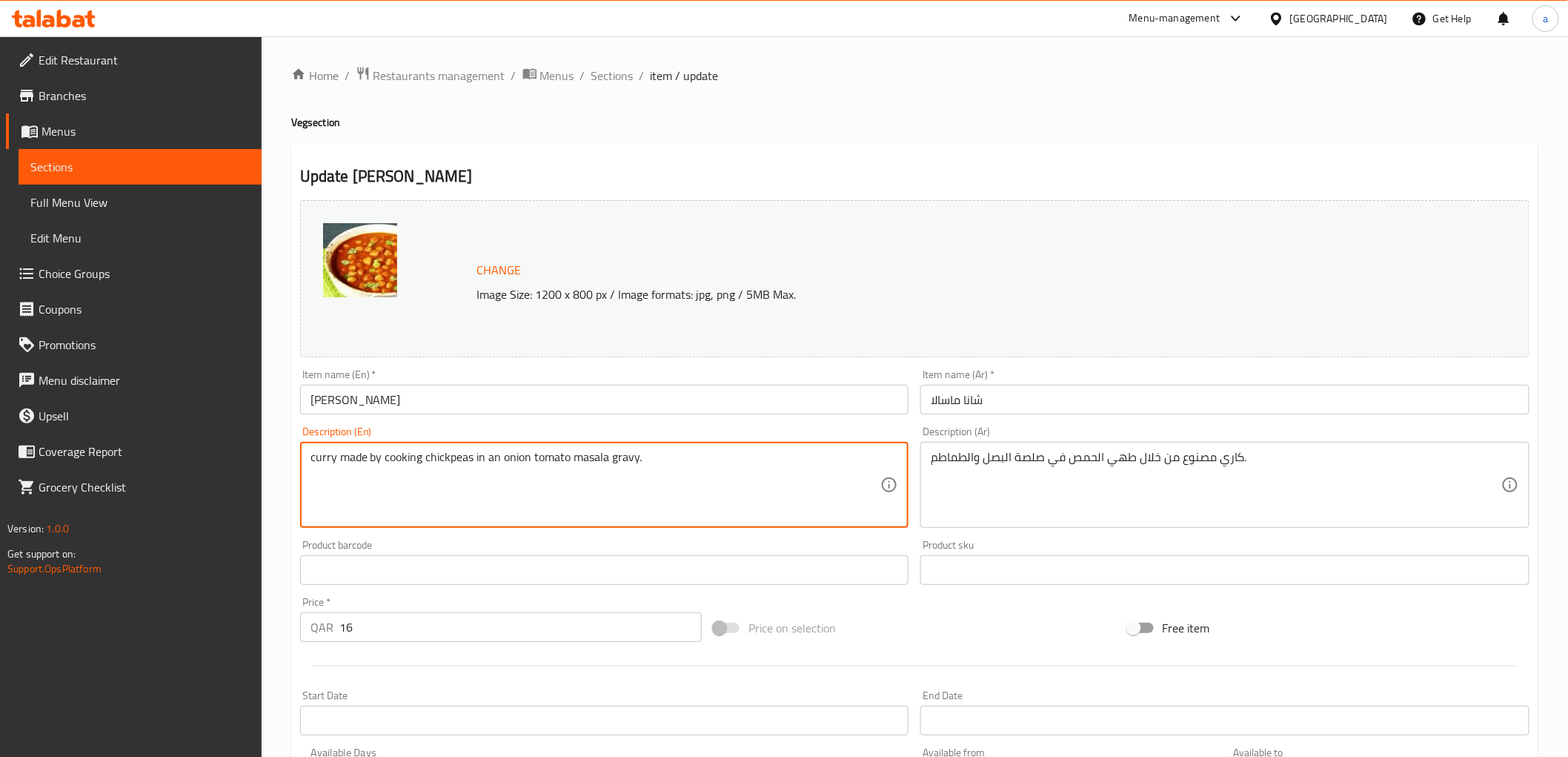
click at [788, 465] on textarea "curry made by cooking chickpeas in an onion tomato masala gravy." at bounding box center [595, 485] width 570 height 70
paste textarea "250 Gms"
click at [788, 465] on textarea "curry made by cooking chickpeas in an onion tomato masala gravy 250 Gmس" at bounding box center [595, 485] width 570 height 70
type textarea "curry made by cooking chickpeas in an onion tomato masala gravy 250 Gms"
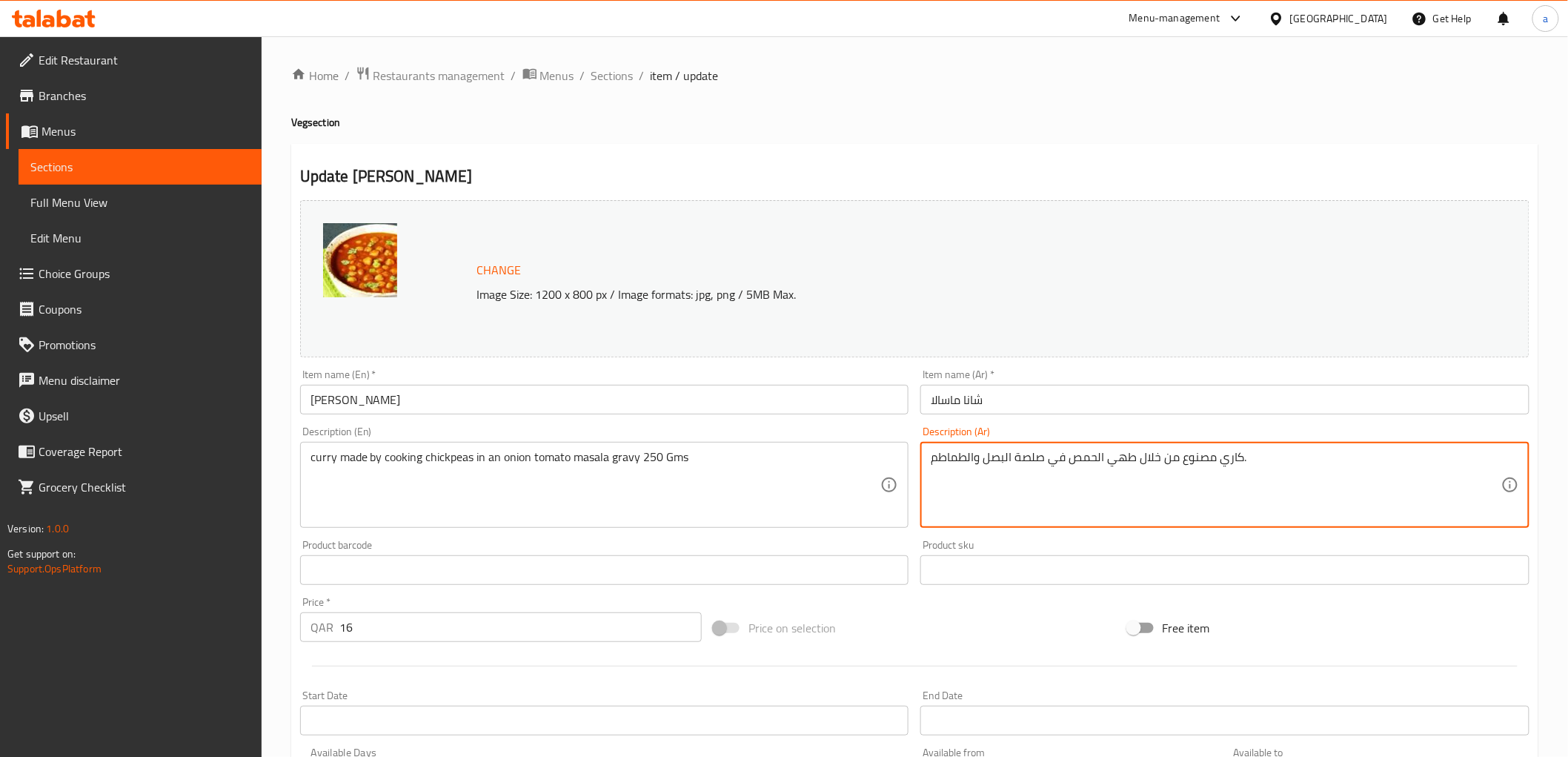
click at [1326, 457] on textarea "كاري مصنوع من خلال طهي الحمص في صلصة البصل والطماطم." at bounding box center [1215, 485] width 570 height 70
paste textarea "250 Gms"
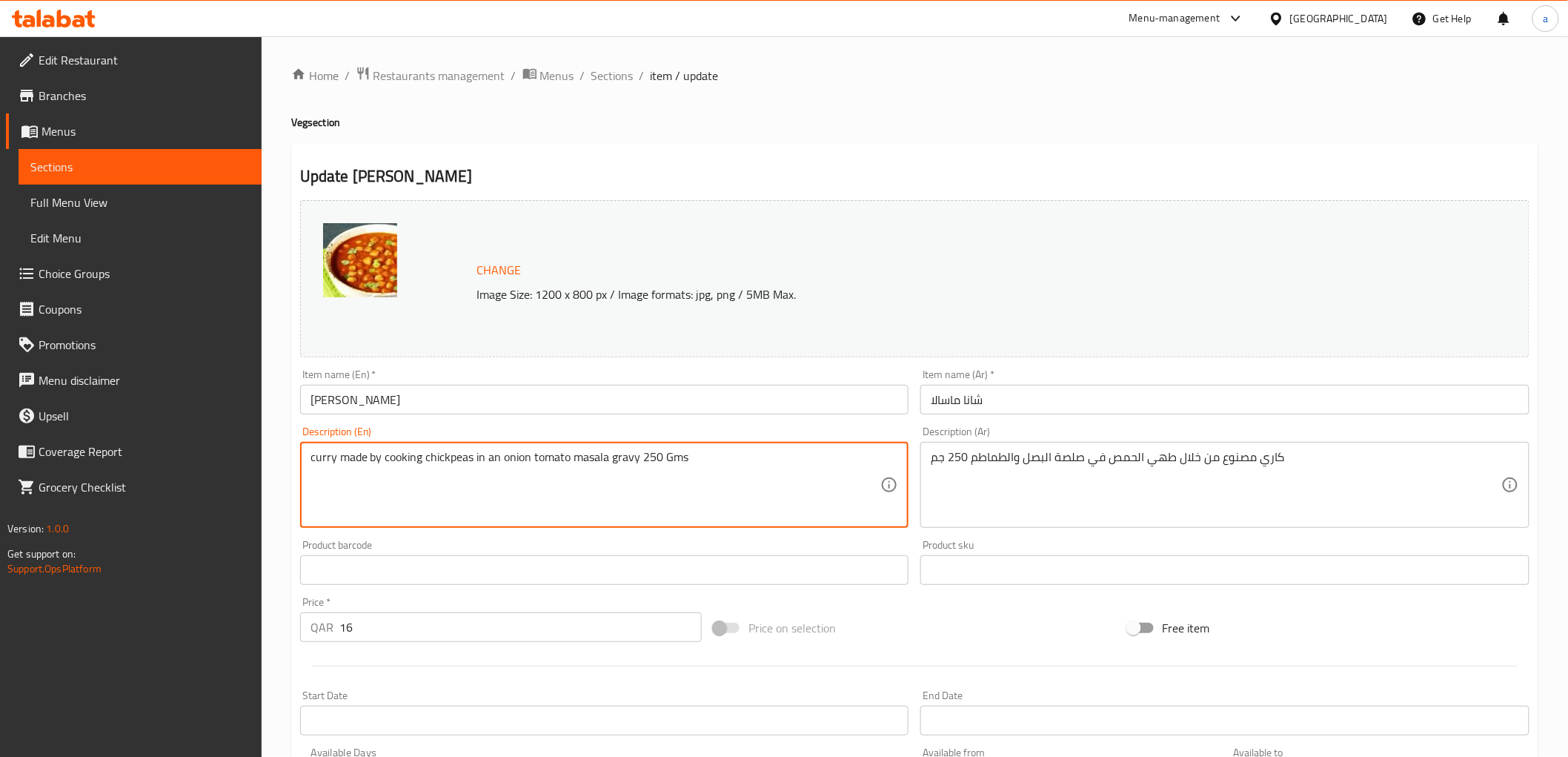
click at [450, 462] on textarea "curry made by cooking chickpeas in an onion tomato masala gravy 250 Gms" at bounding box center [595, 485] width 570 height 70
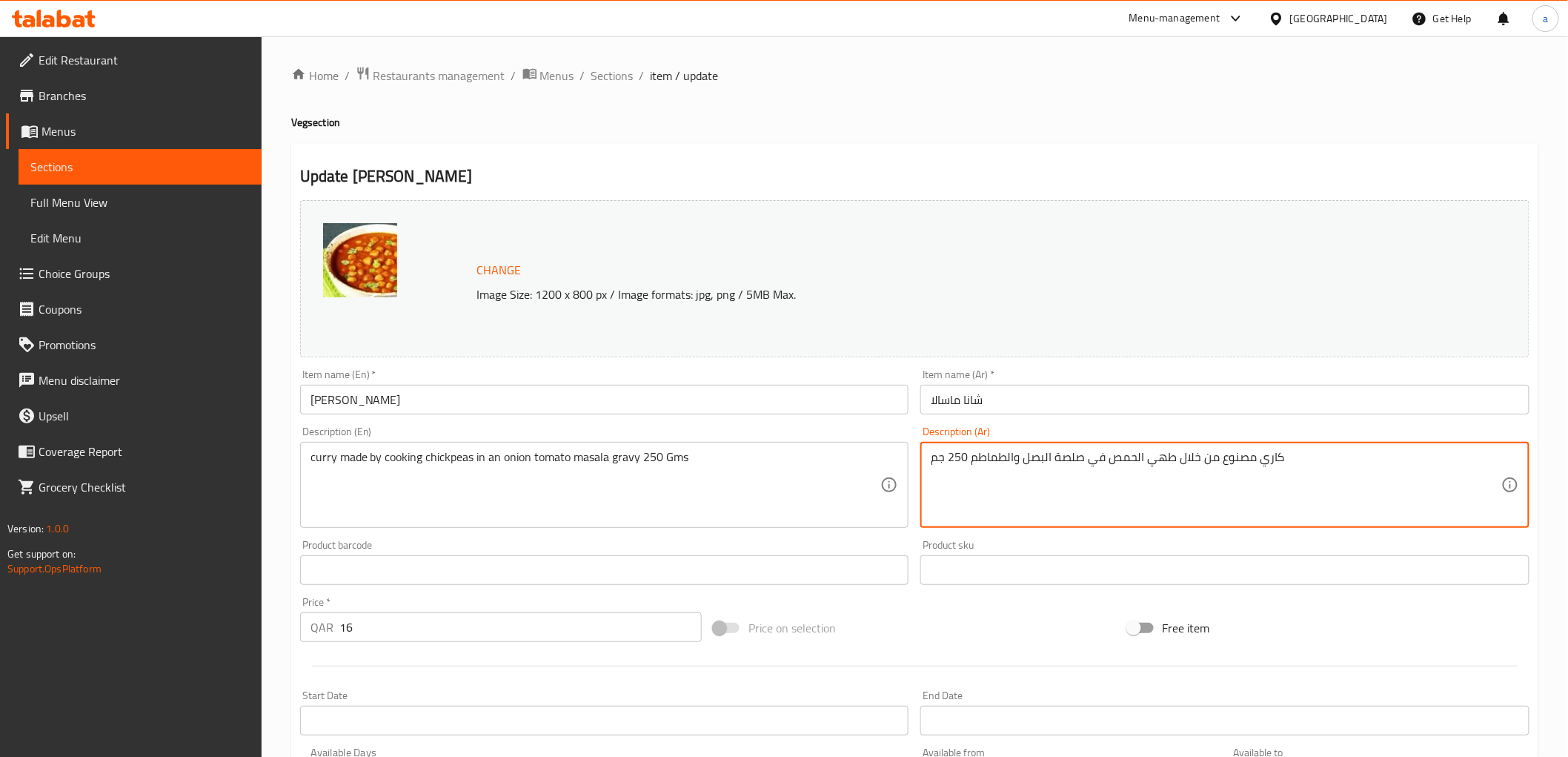
click at [1071, 453] on textarea "كاري مصنوع من خلال طهي الحمص في صلصة البصل والطماطم 250 جم" at bounding box center [1215, 485] width 570 height 70
paste textarea "مص مطبوخ في مرق البصل والطماطم والماسالا 250 جرا"
drag, startPoint x: 1109, startPoint y: 463, endPoint x: 1128, endPoint y: 465, distance: 19.1
click at [1128, 465] on textarea "كاري مصنوع من [GEOGRAPHIC_DATA] مطبوخ في مرق البصل والطماطم والماسالا 250 جرام" at bounding box center [1215, 485] width 570 height 70
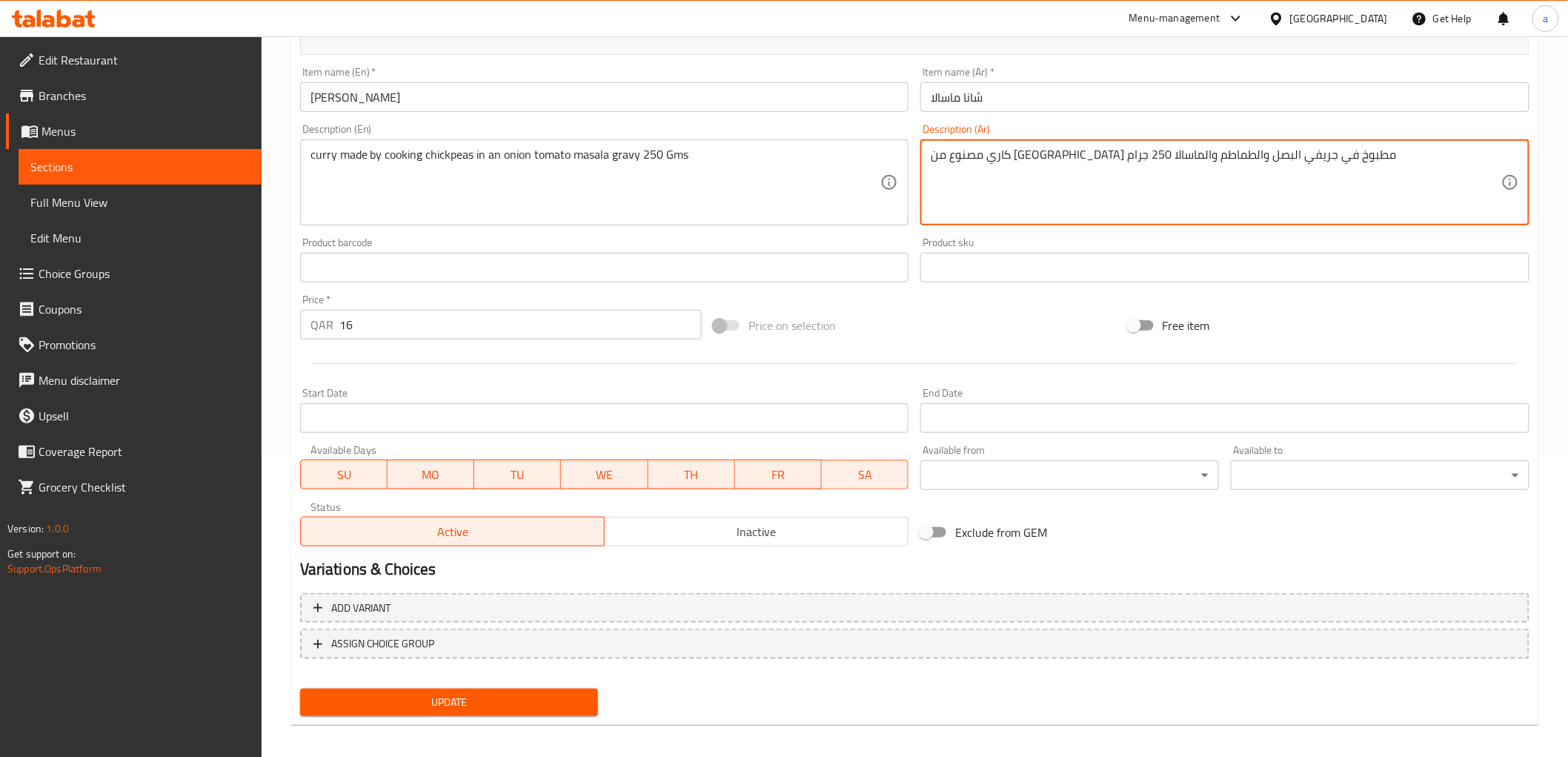
scroll to position [309, 0]
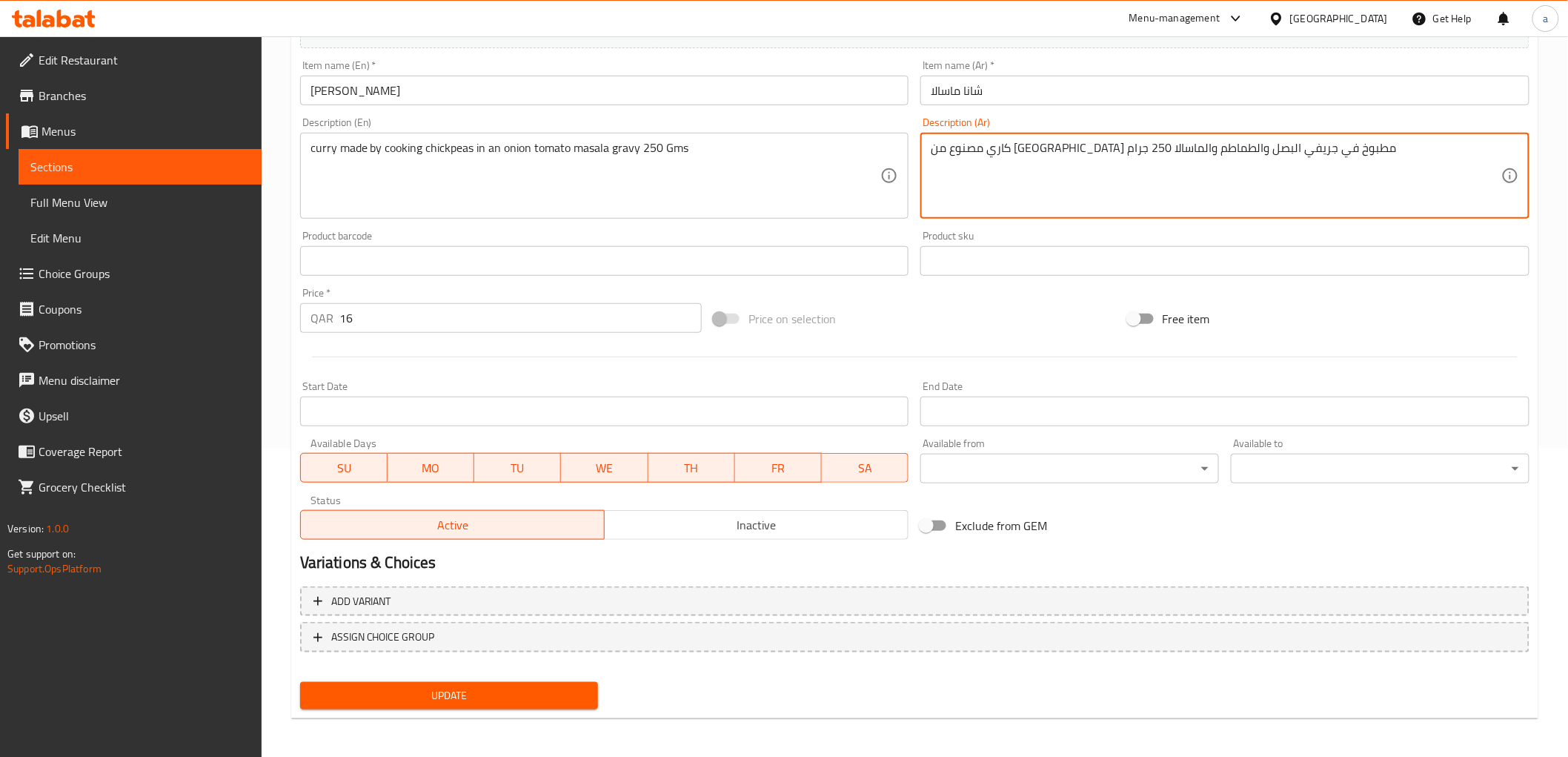
type textarea "كاري مصنوع من [GEOGRAPHIC_DATA] مطبوخ في جريفي البصل والطماطم والماسالا 250 جرام"
click at [541, 682] on button "Update" at bounding box center [449, 695] width 299 height 27
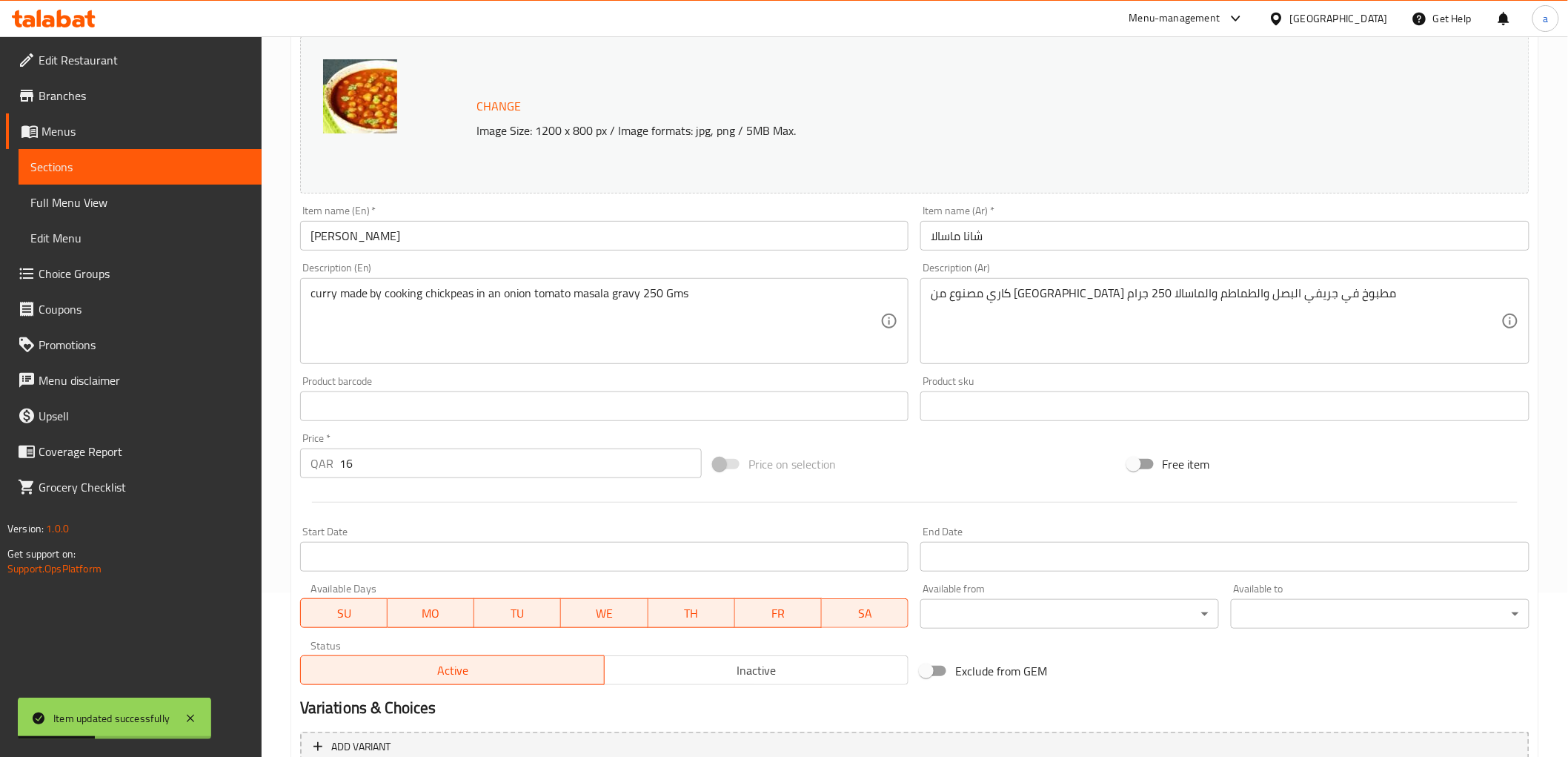
scroll to position [0, 0]
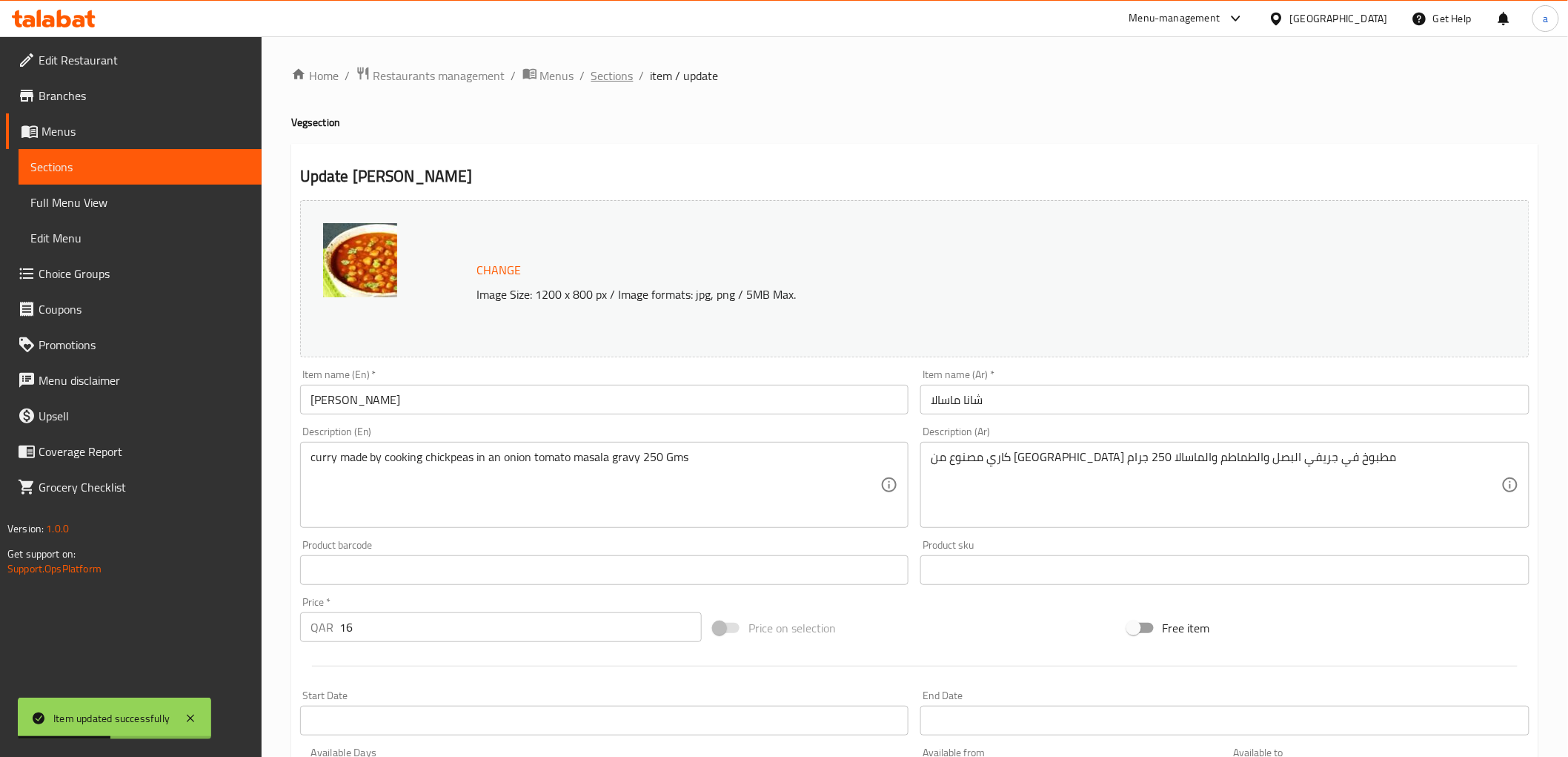
click at [628, 76] on span "Sections" at bounding box center [612, 75] width 42 height 17
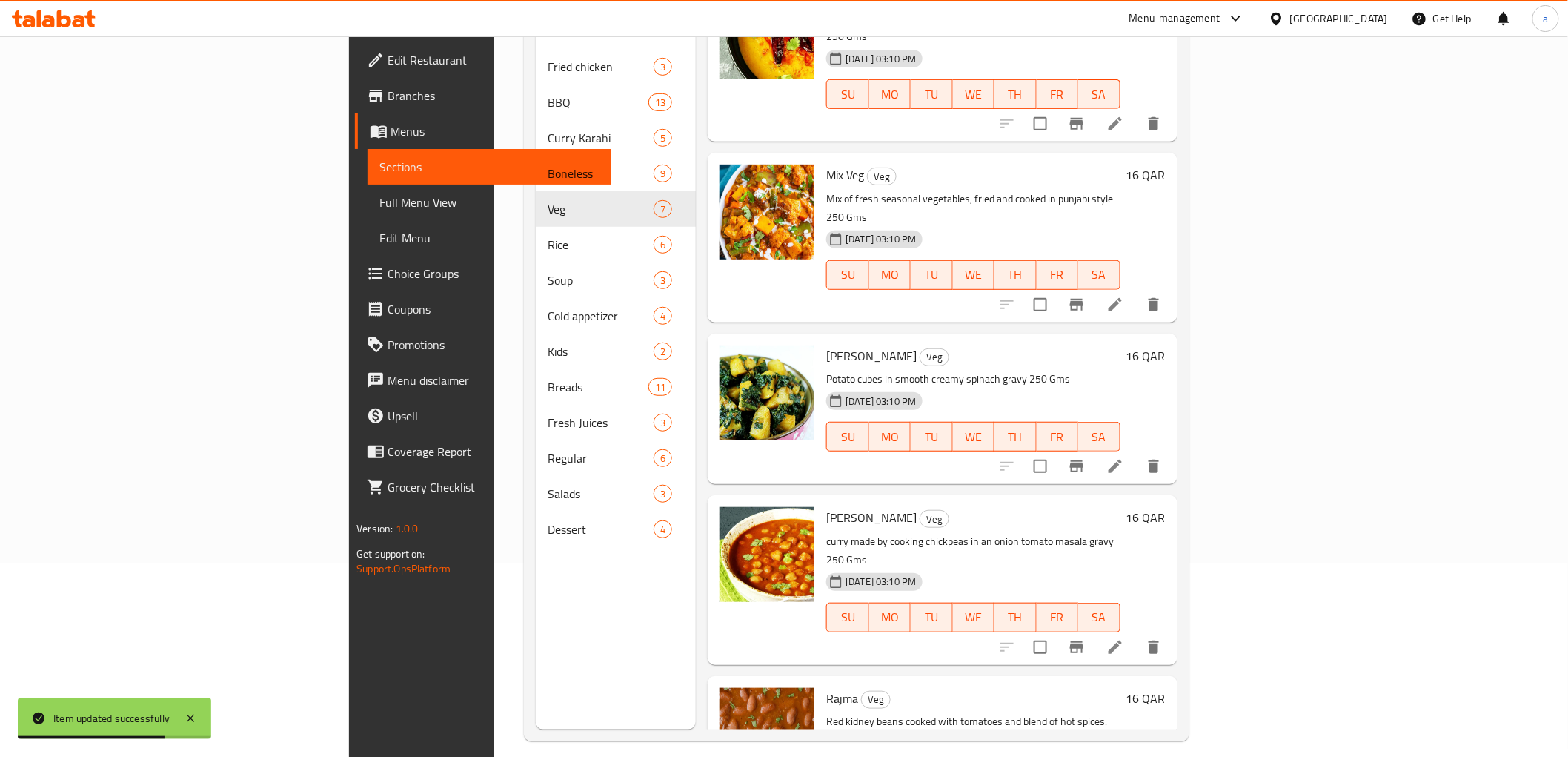
scroll to position [208, 0]
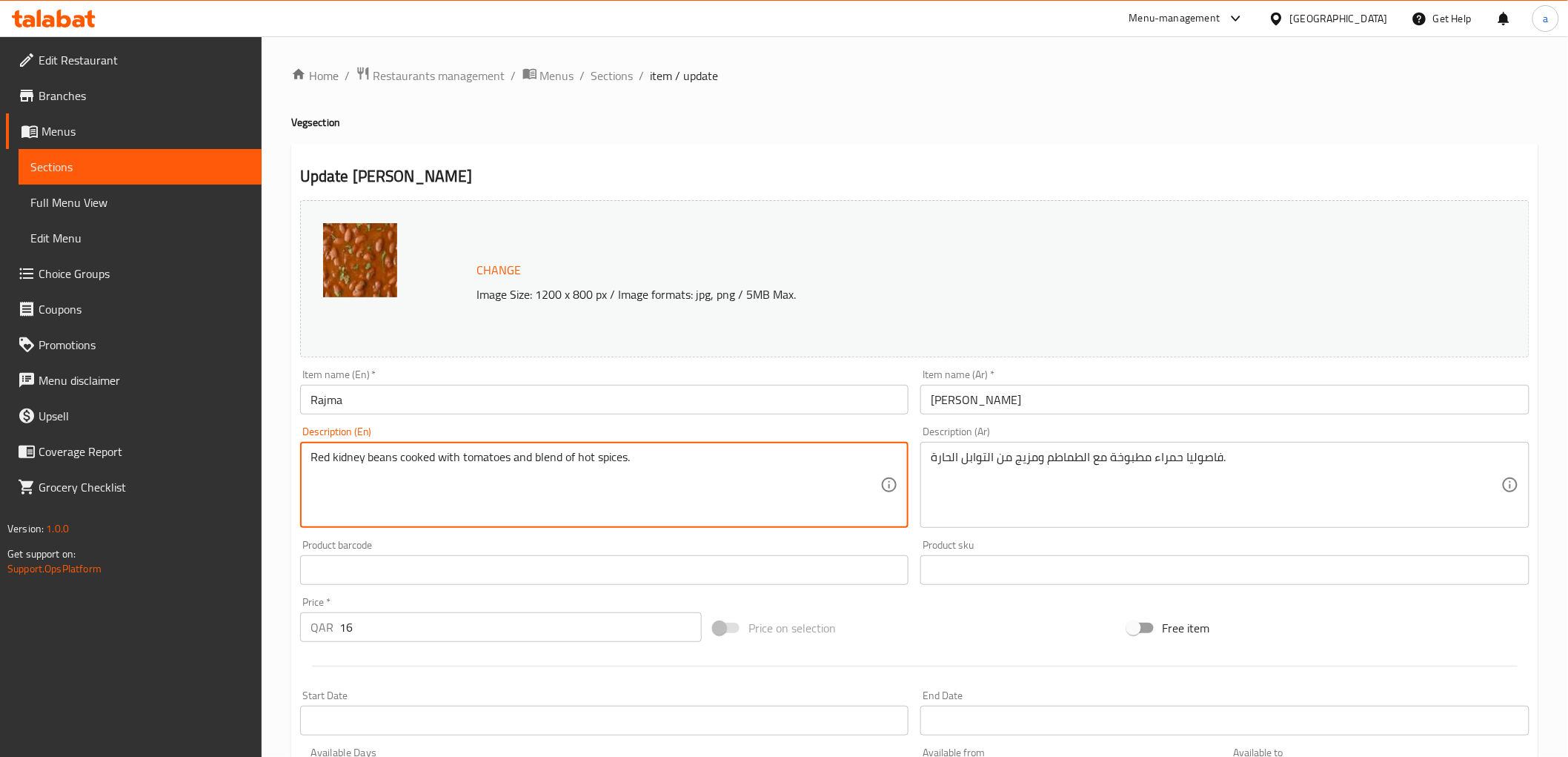
click at [684, 465] on textarea "Red kidney beans cooked with tomatoes and blend of hot spices." at bounding box center [595, 485] width 570 height 70
paste textarea "250 Gms"
type textarea "Red kidney beans cooked with tomatoes and blend of hot spices 250 Gms"
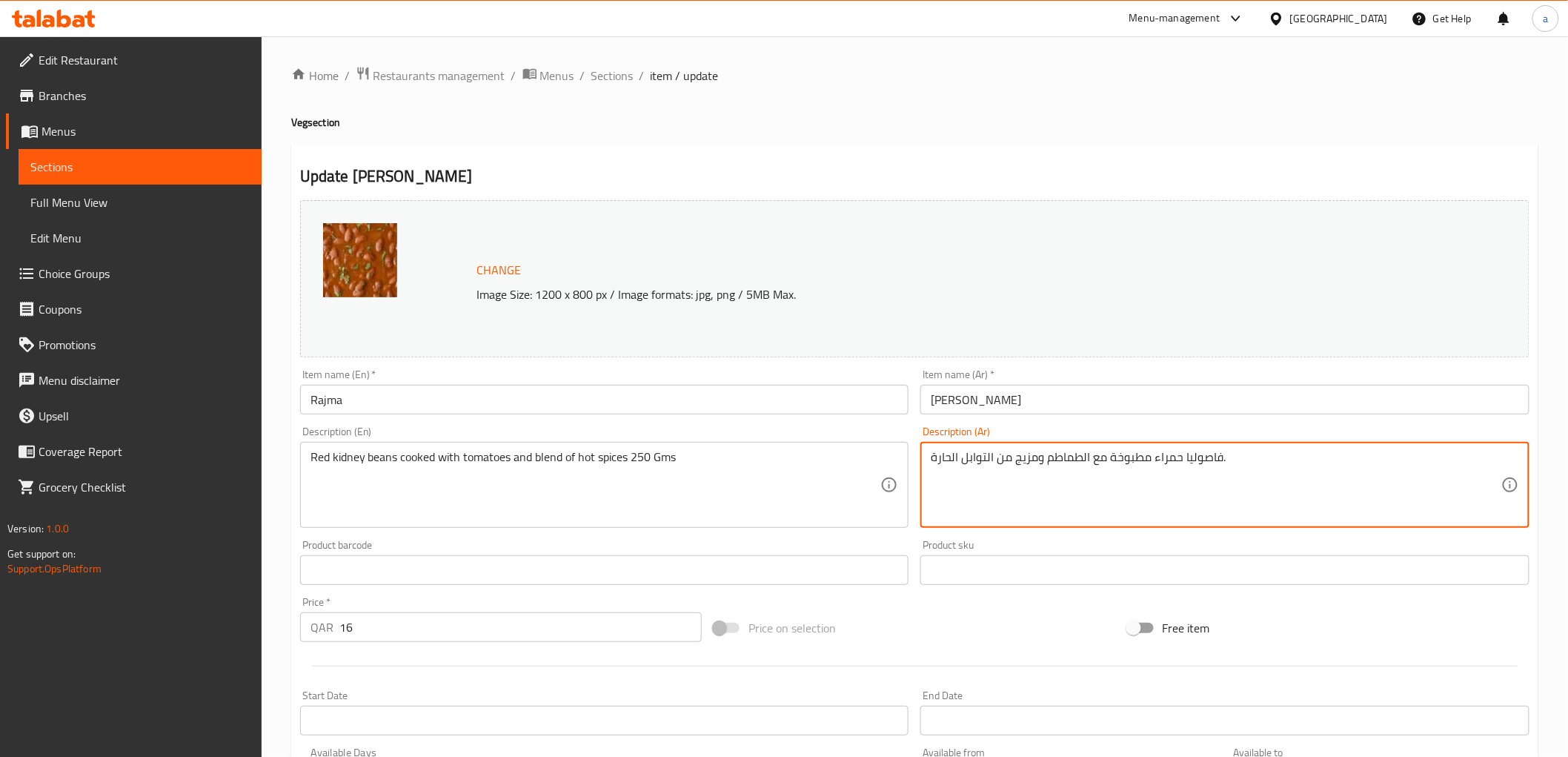
click at [1299, 471] on textarea "فاصوليا حمراء مطبوخة مع الطماطم ومزيج من التوابل الحارة." at bounding box center [1215, 485] width 570 height 70
paste textarea "250 Gms"
type textarea "فاصوليا حمراء مطبوخة مع الطماطم ومزيج من التوابل الحارة 250 جم"
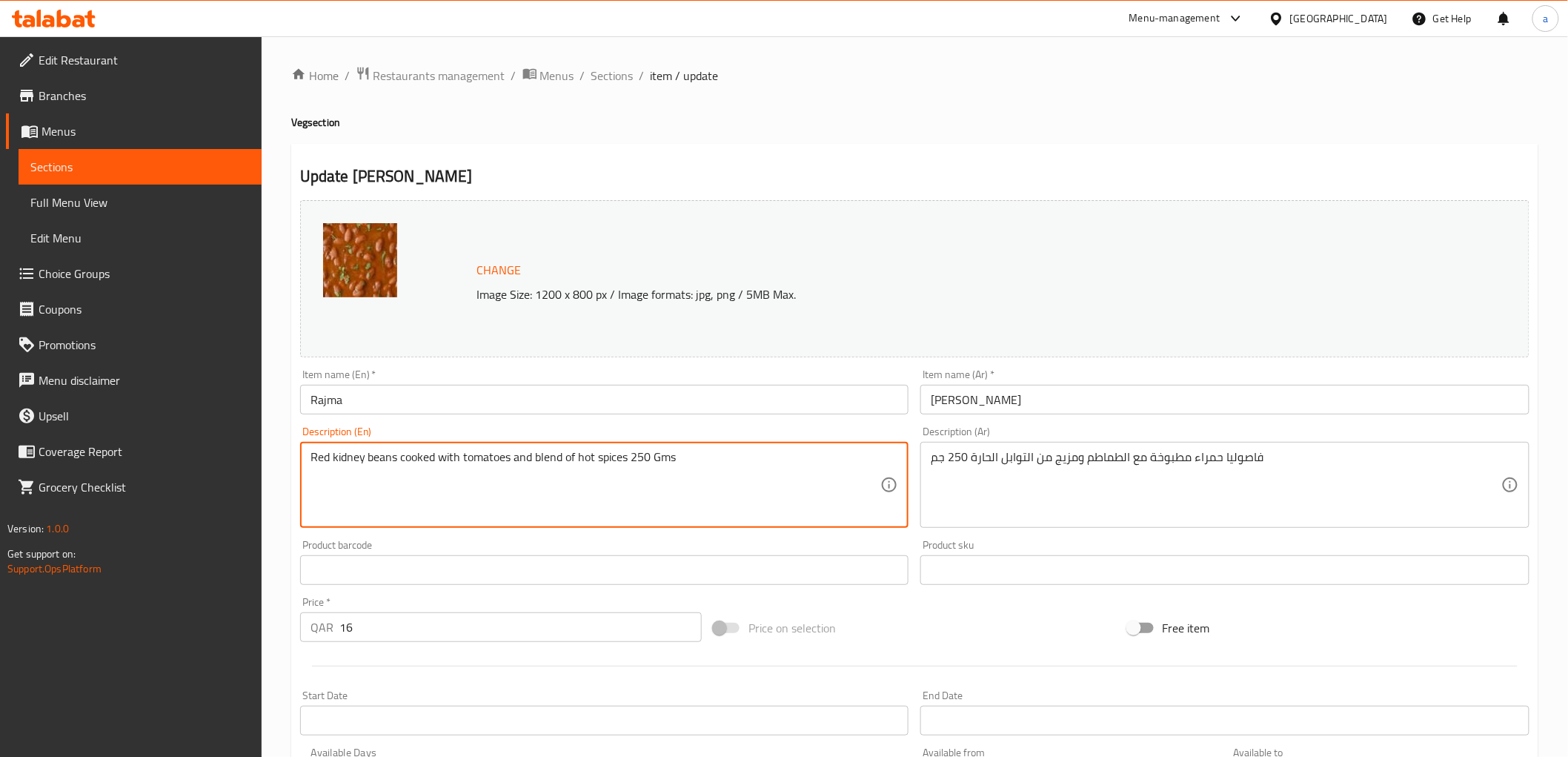
click at [344, 457] on textarea "Red kidney beans cooked with tomatoes and blend of hot spices 250 Gms" at bounding box center [595, 485] width 570 height 70
click at [563, 462] on textarea "Red kidney beans cooked with tomatoes and blend of hot spices 250 Gms" at bounding box center [595, 485] width 570 height 70
click at [479, 452] on textarea "Red kidney beans cooked with tomatoes and blend of hot spices 250 Gms" at bounding box center [595, 485] width 570 height 70
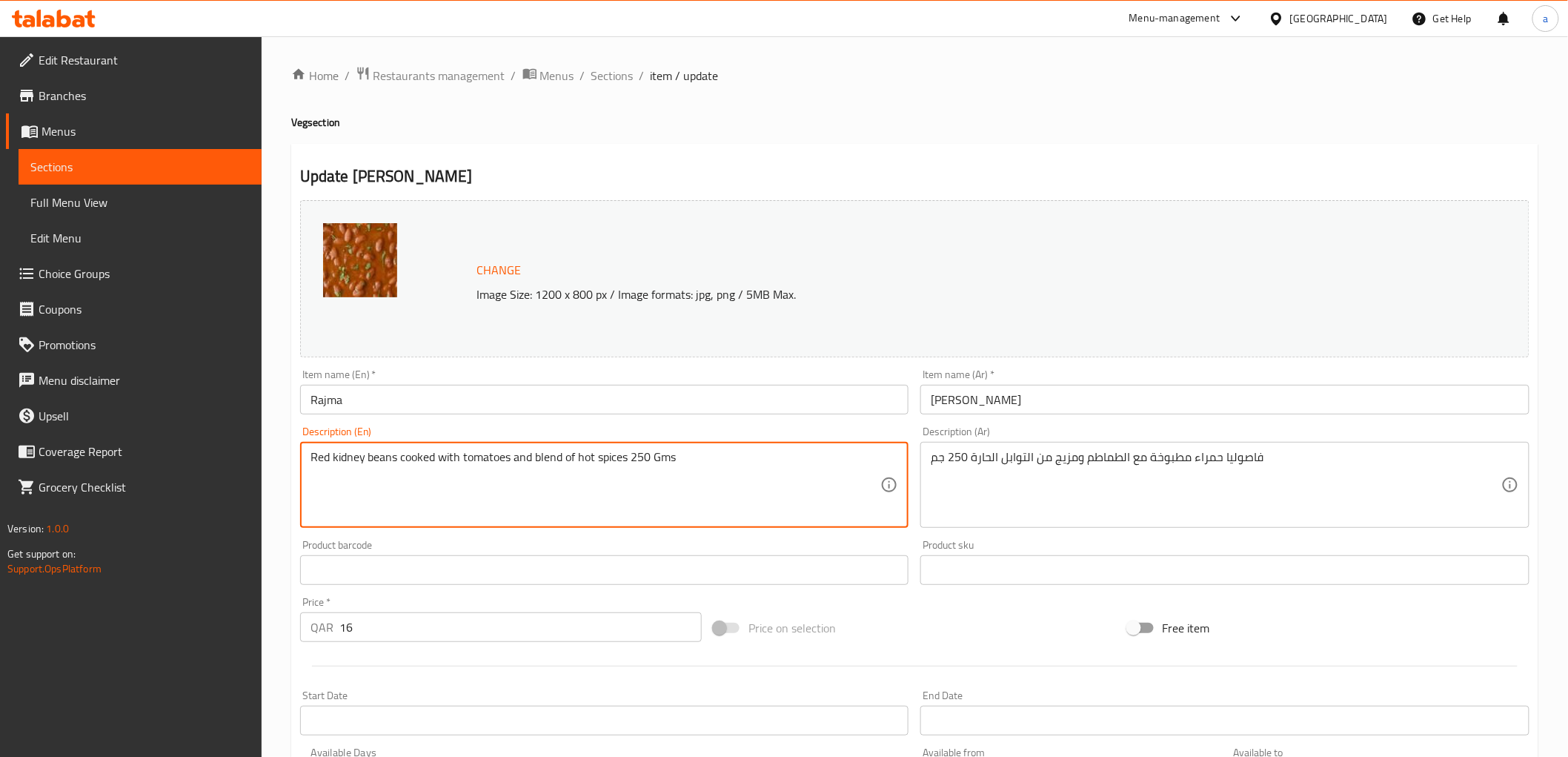
click at [331, 458] on textarea "Red kidney beans cooked with tomatoes and blend of hot spices 250 Gms" at bounding box center [595, 485] width 570 height 70
drag, startPoint x: 314, startPoint y: 457, endPoint x: 395, endPoint y: 456, distance: 81.0
click at [395, 456] on textarea "Red kidney beans cooked with tomatoes and blend of hot spices 250 Gms" at bounding box center [595, 485] width 570 height 70
click at [764, 372] on div "Item name (En)   * Rajma Item name (En) *" at bounding box center [604, 392] width 609 height 46
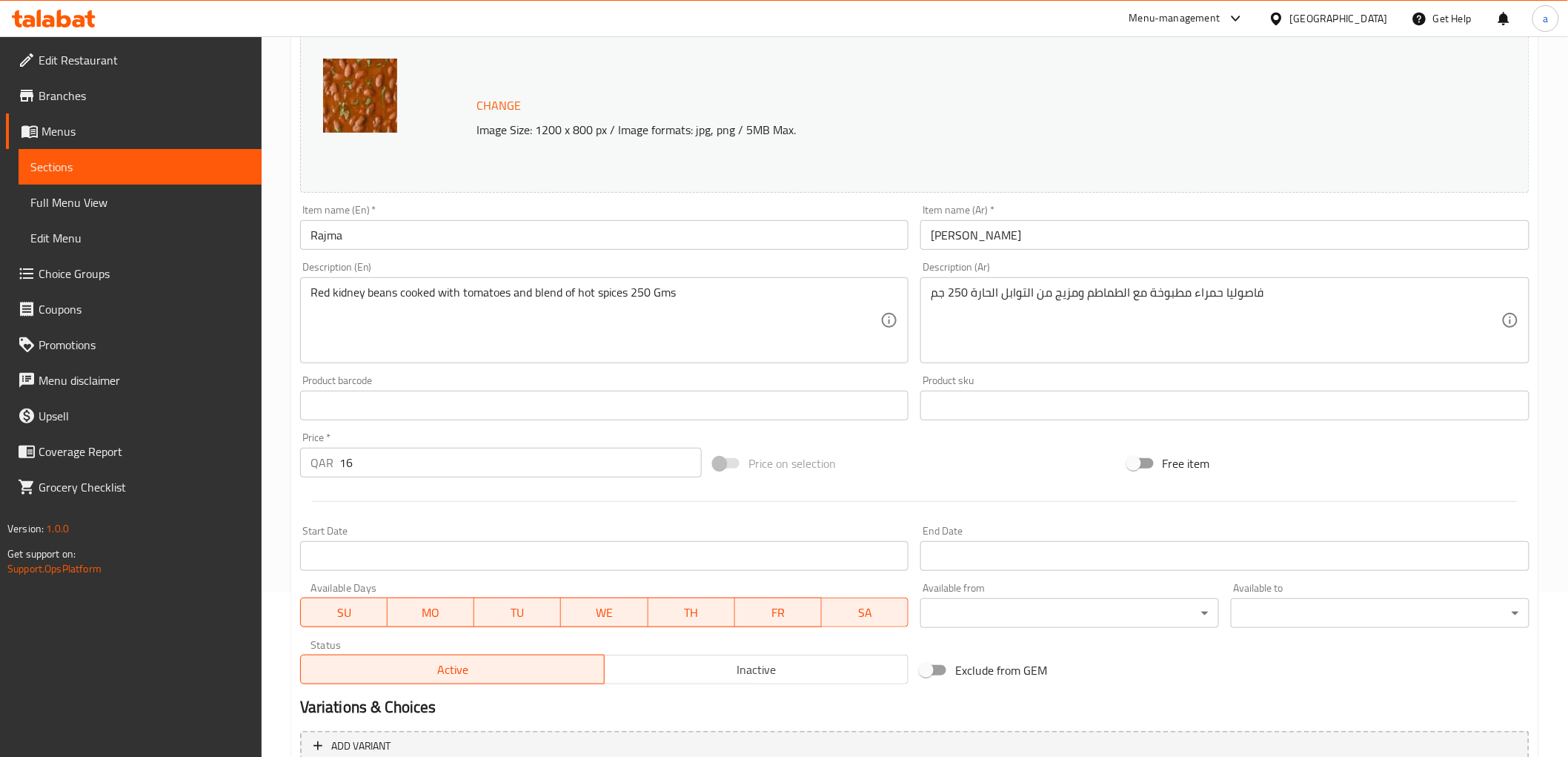
scroll to position [309, 0]
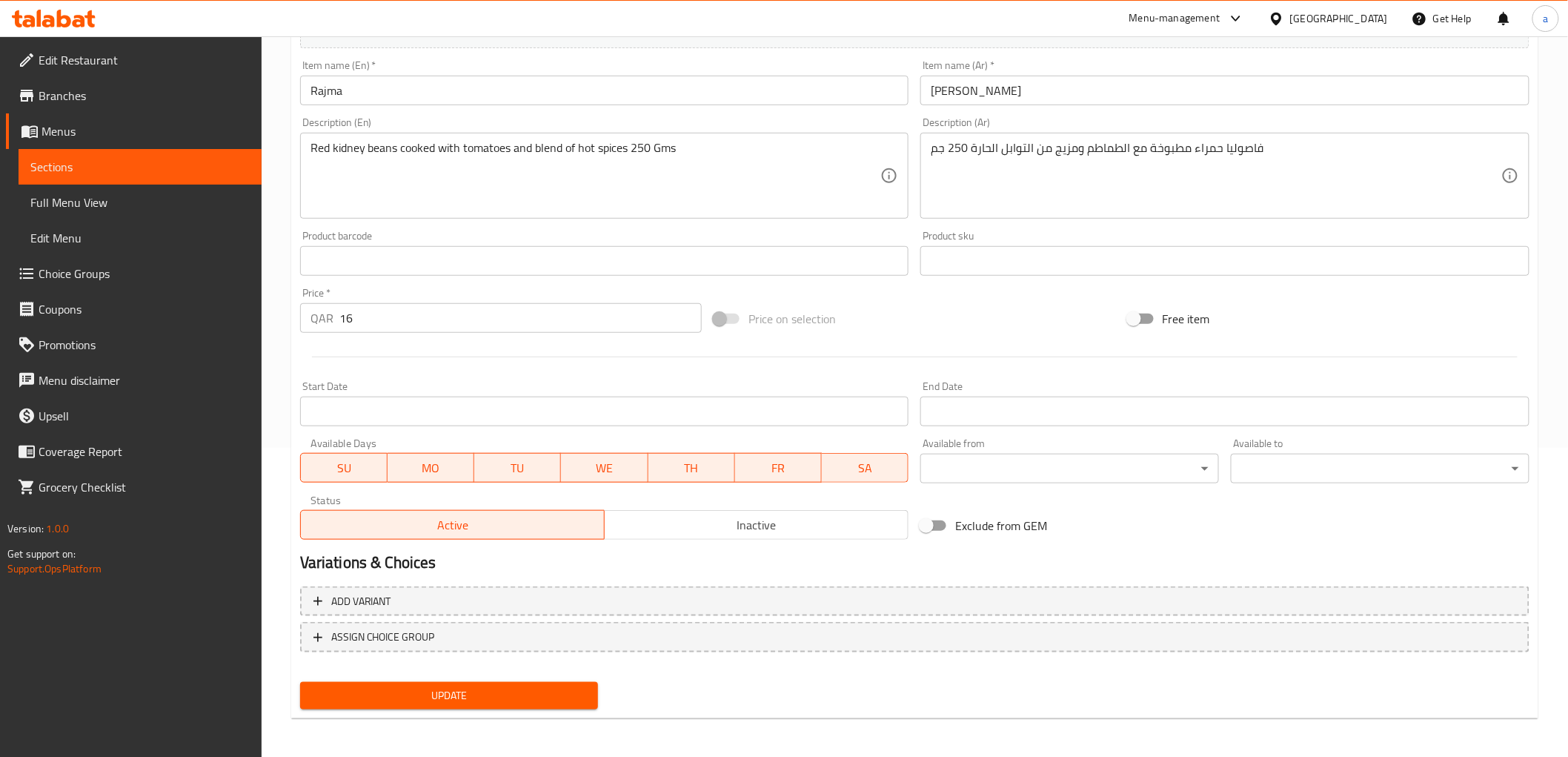
click at [556, 694] on span "Update" at bounding box center [450, 696] width 275 height 18
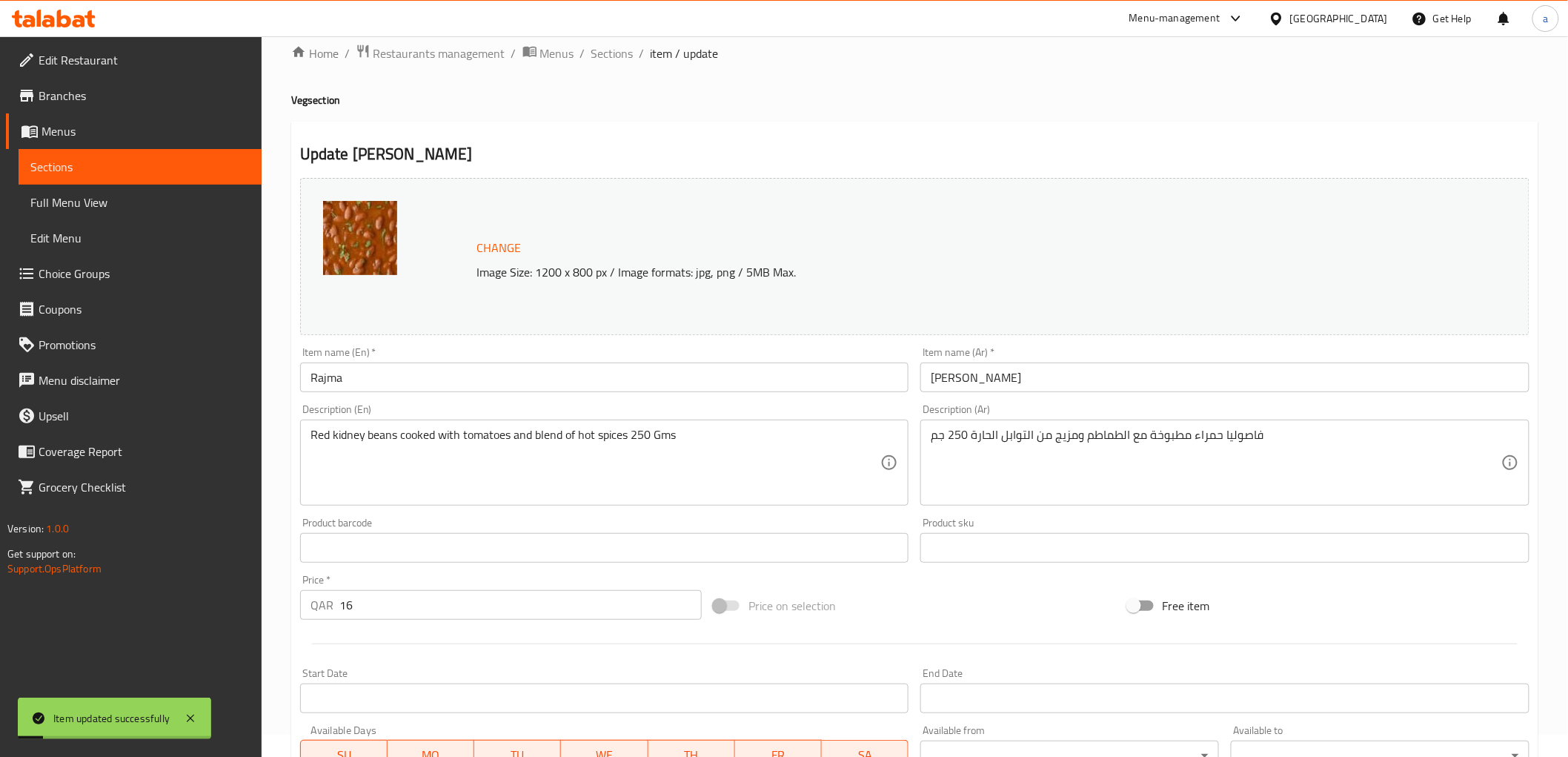
scroll to position [0, 0]
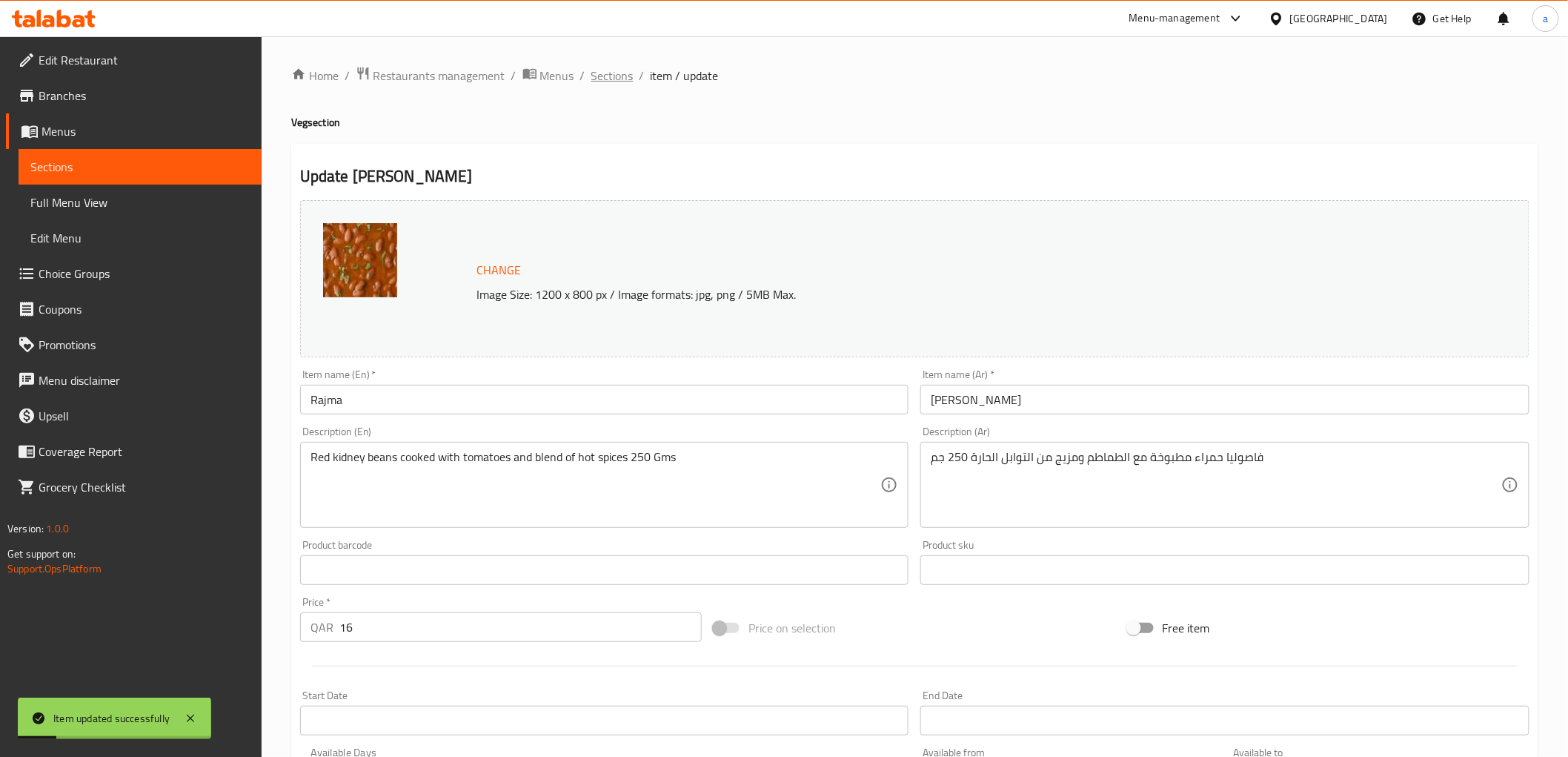
click at [621, 69] on span "Sections" at bounding box center [612, 75] width 42 height 17
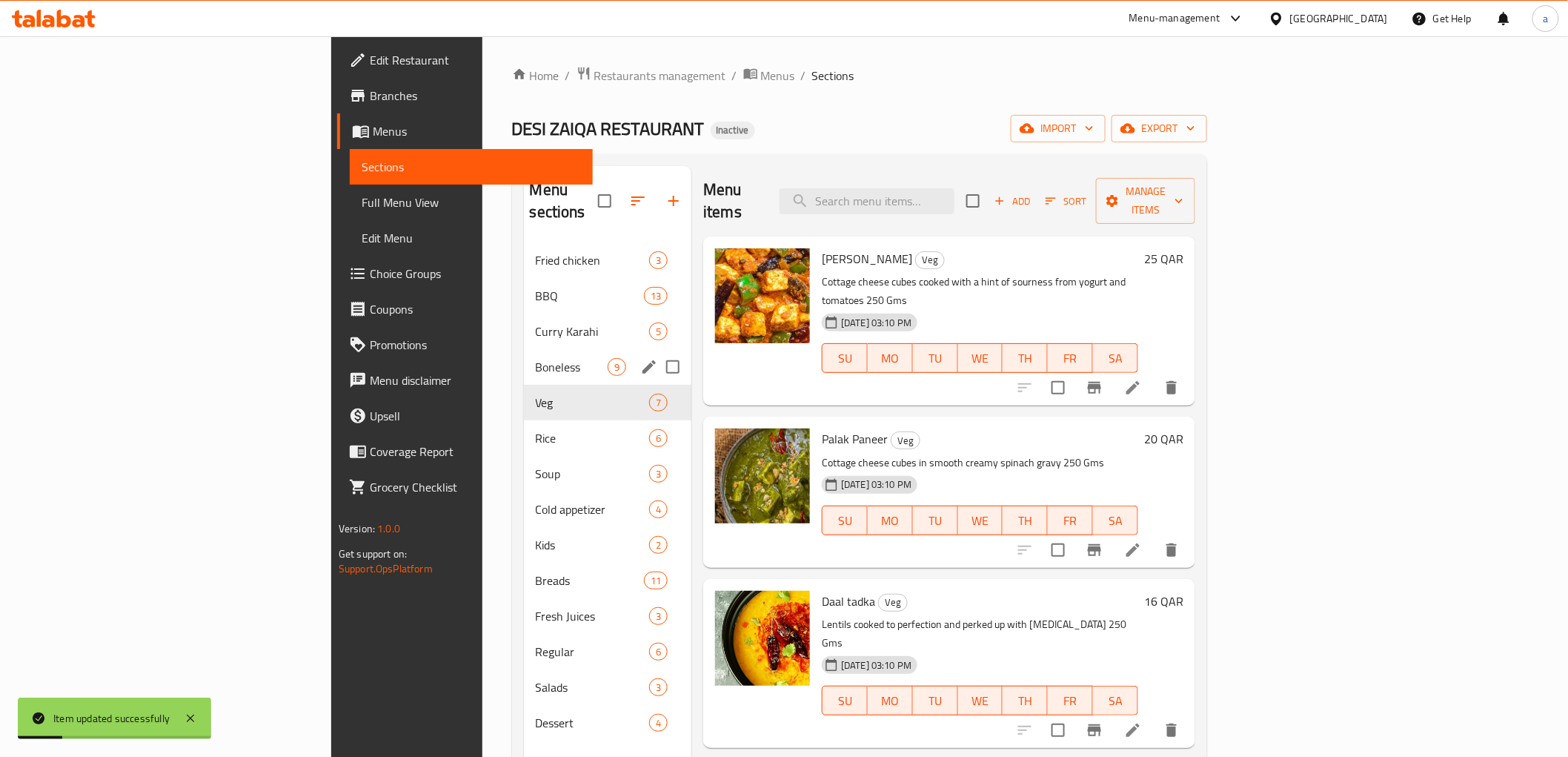
scroll to position [82, 0]
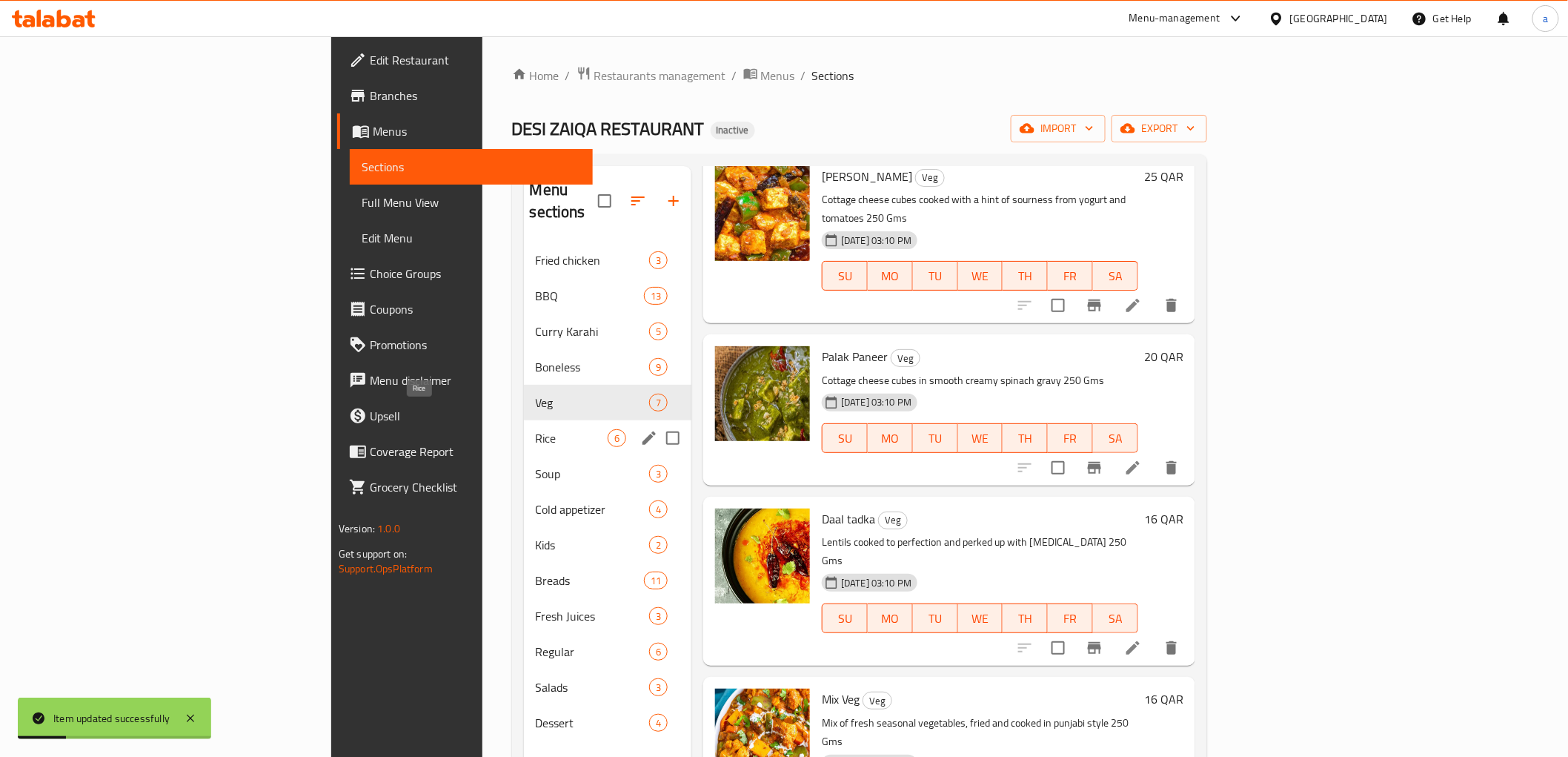
click at [536, 429] on span "Rice" at bounding box center [571, 437] width 72 height 17
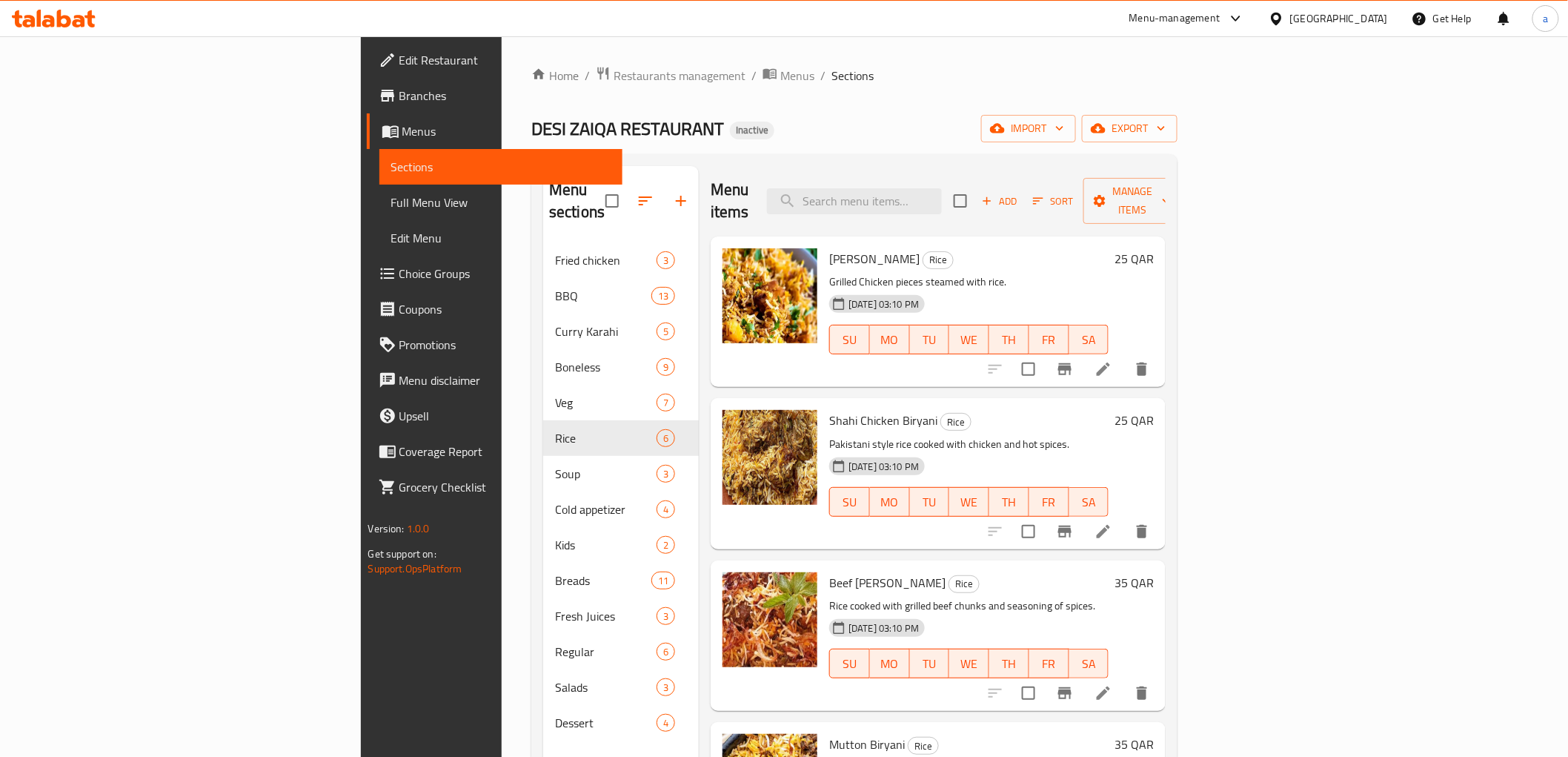
click at [1124, 356] on li at bounding box center [1104, 369] width 41 height 27
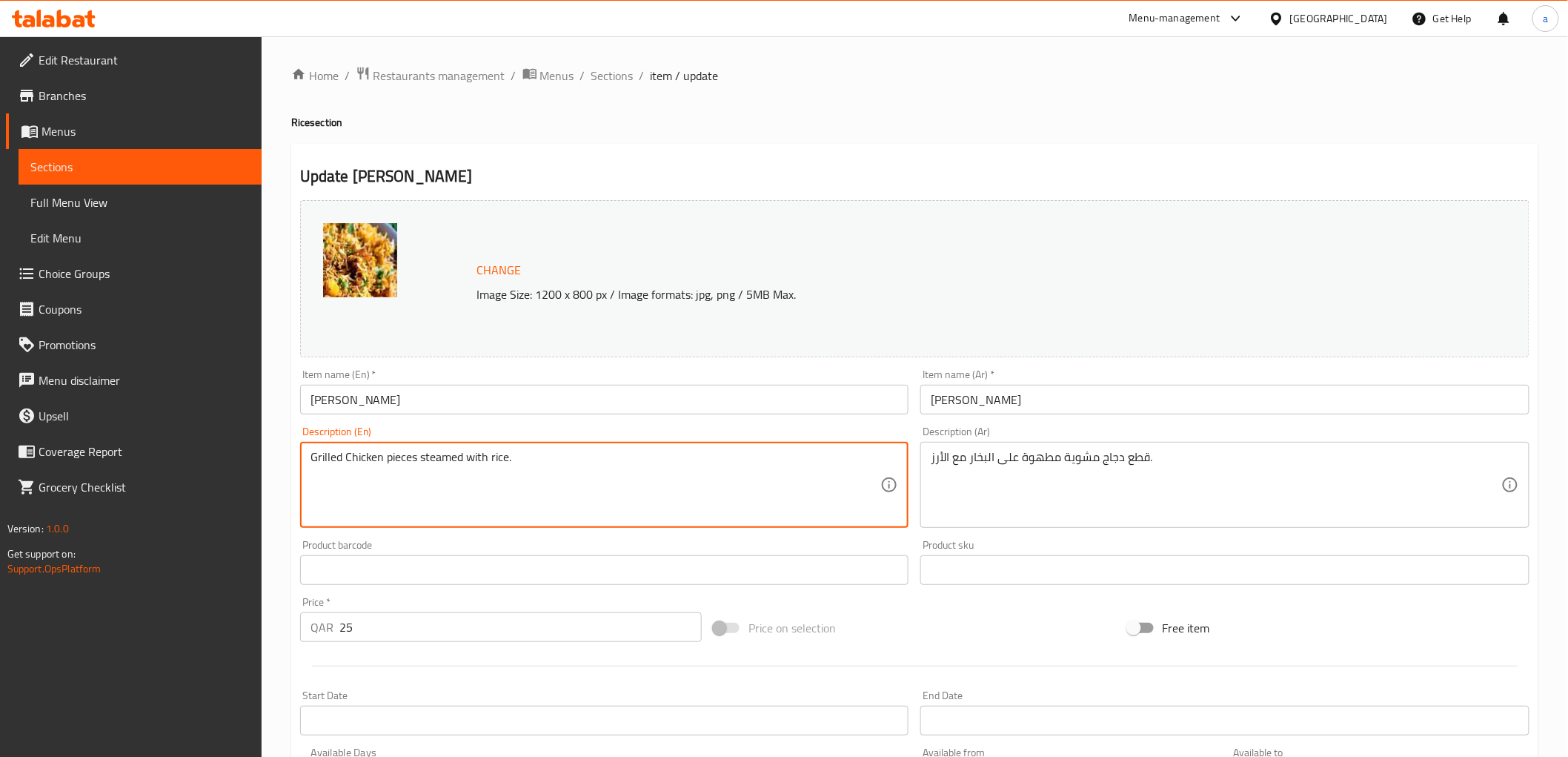
click at [600, 455] on textarea "Grilled Chicken pieces steamed with rice." at bounding box center [595, 485] width 570 height 70
paste textarea "700 Gms"
type textarea "Grilled Chicken pieces steamed with rice 700 Gms"
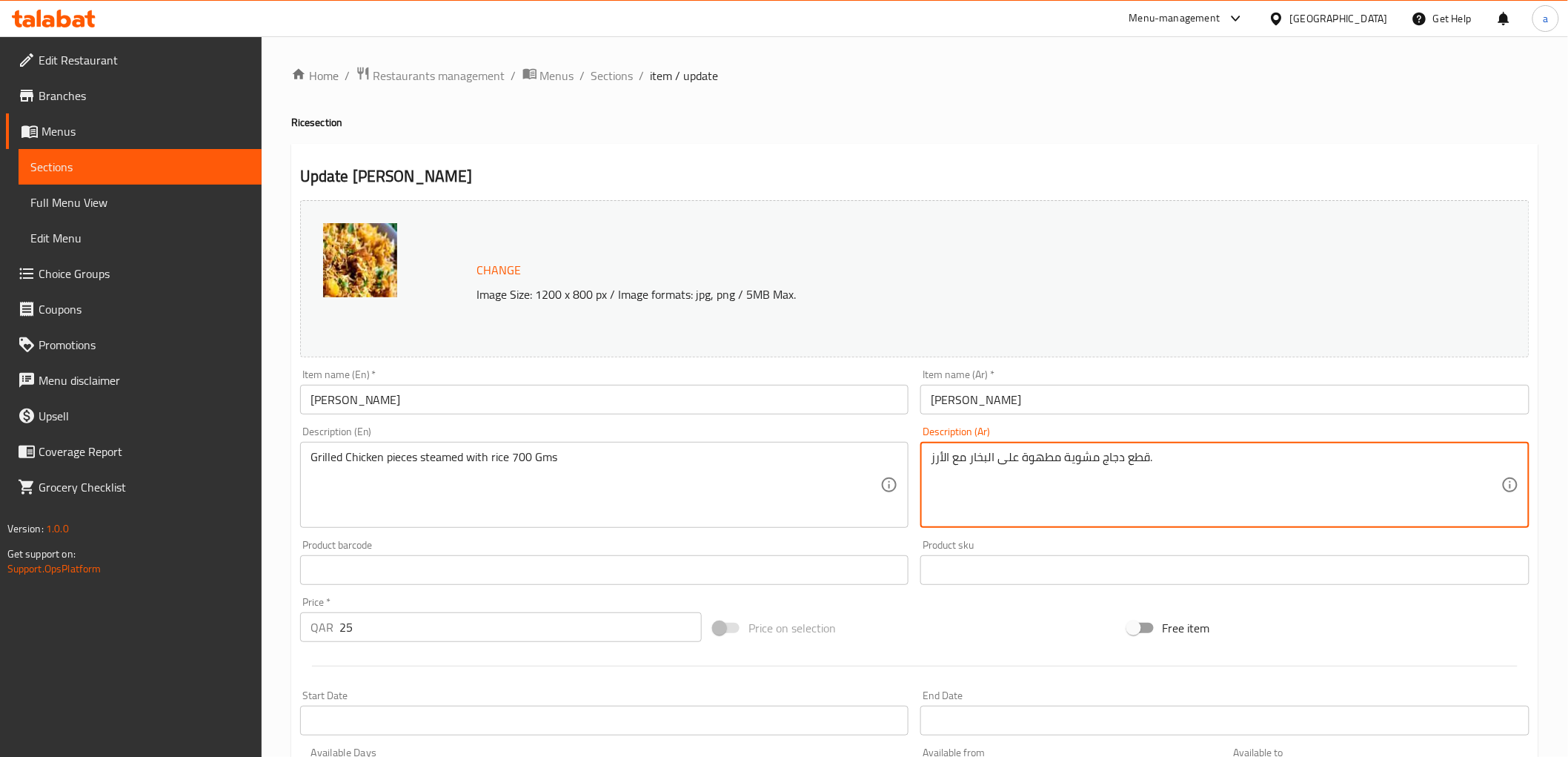
click at [1205, 456] on textarea "قطع دجاج مشوية مطهوة على البخار مع الأرز." at bounding box center [1215, 485] width 570 height 70
paste textarea "700 Gms"
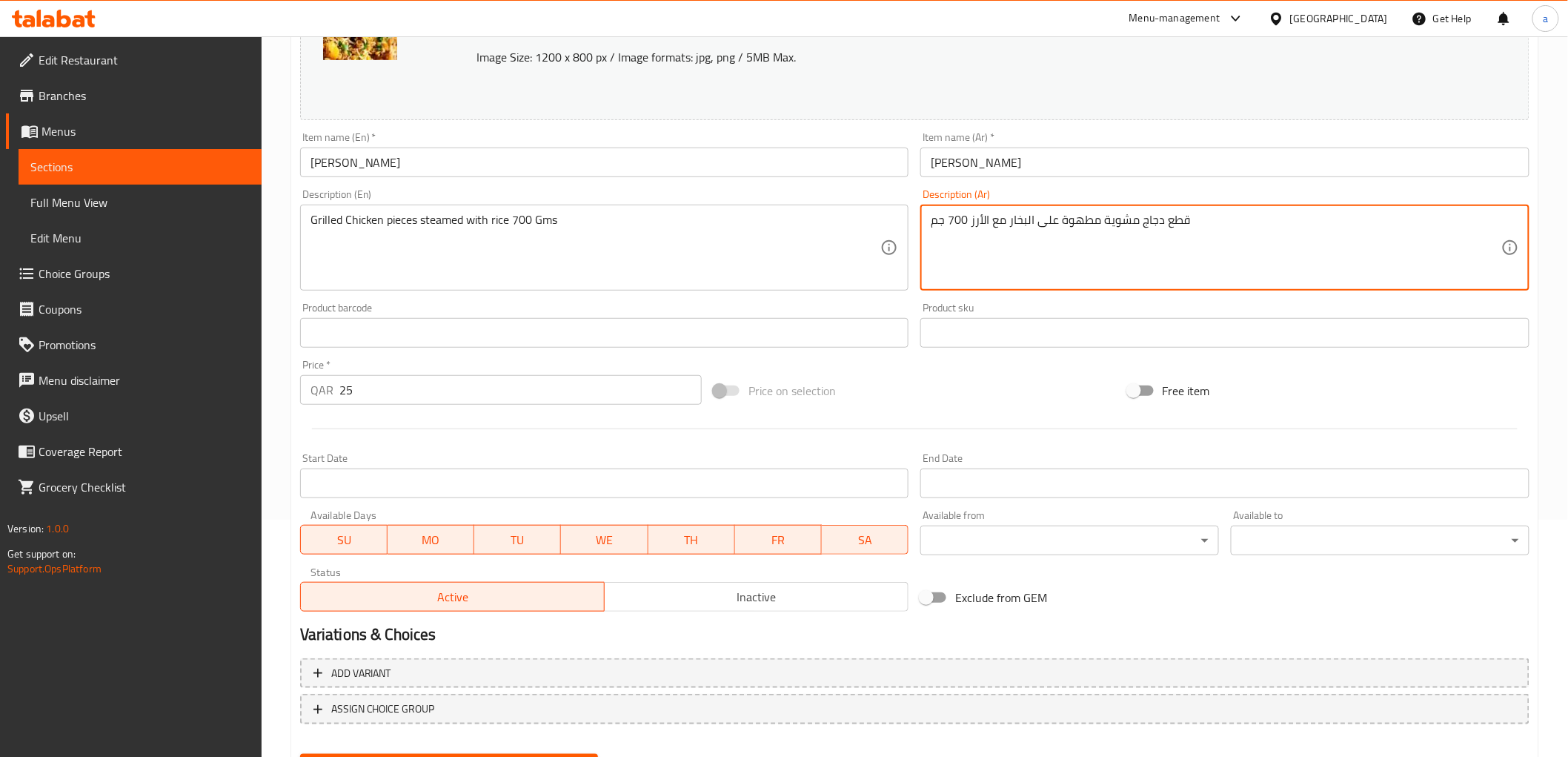
scroll to position [247, 0]
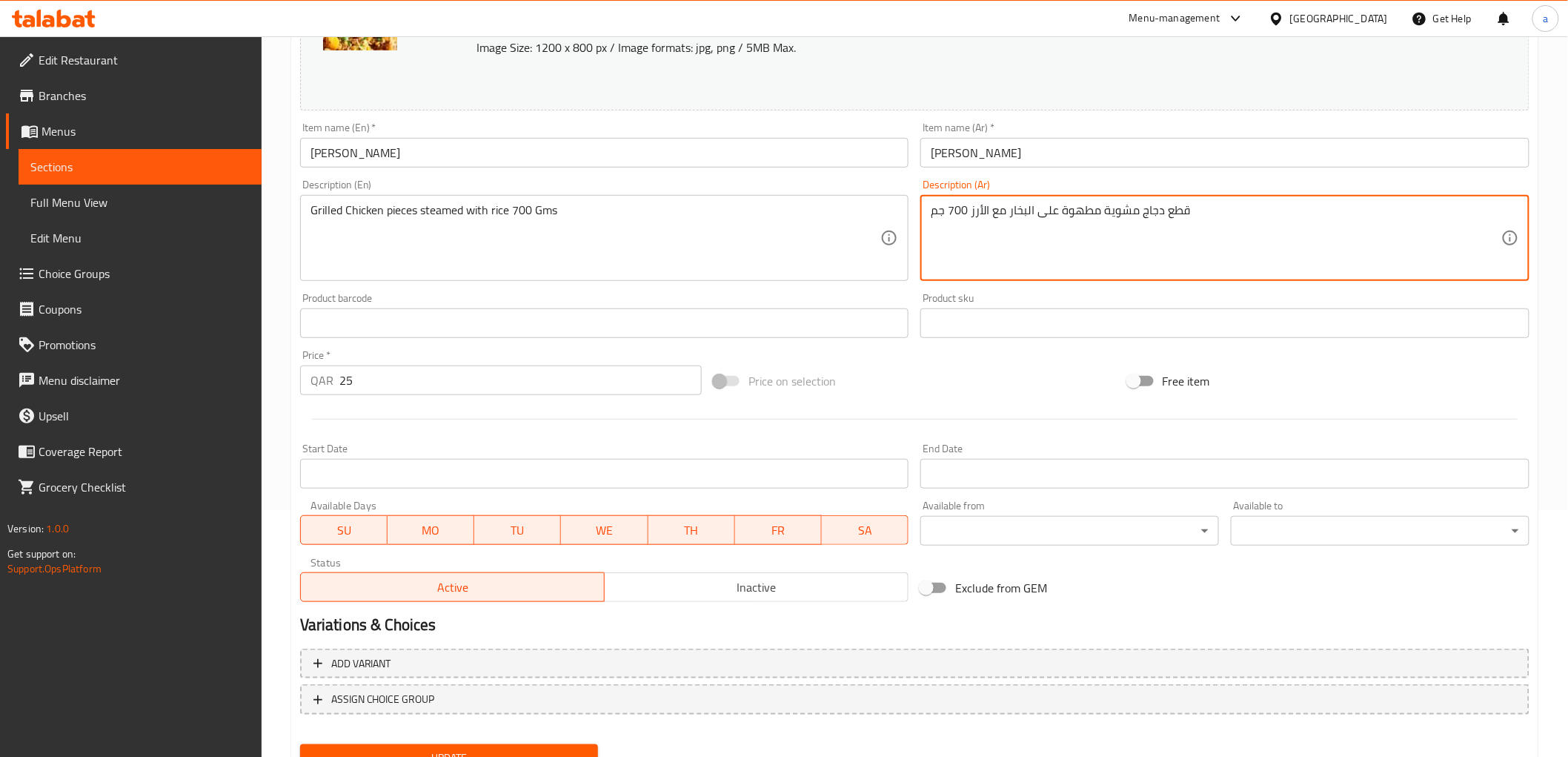
type textarea "قطع دجاج مشوية مطهوة على البخار مع الأرز 700 جم"
click at [524, 749] on span "Update" at bounding box center [450, 758] width 275 height 18
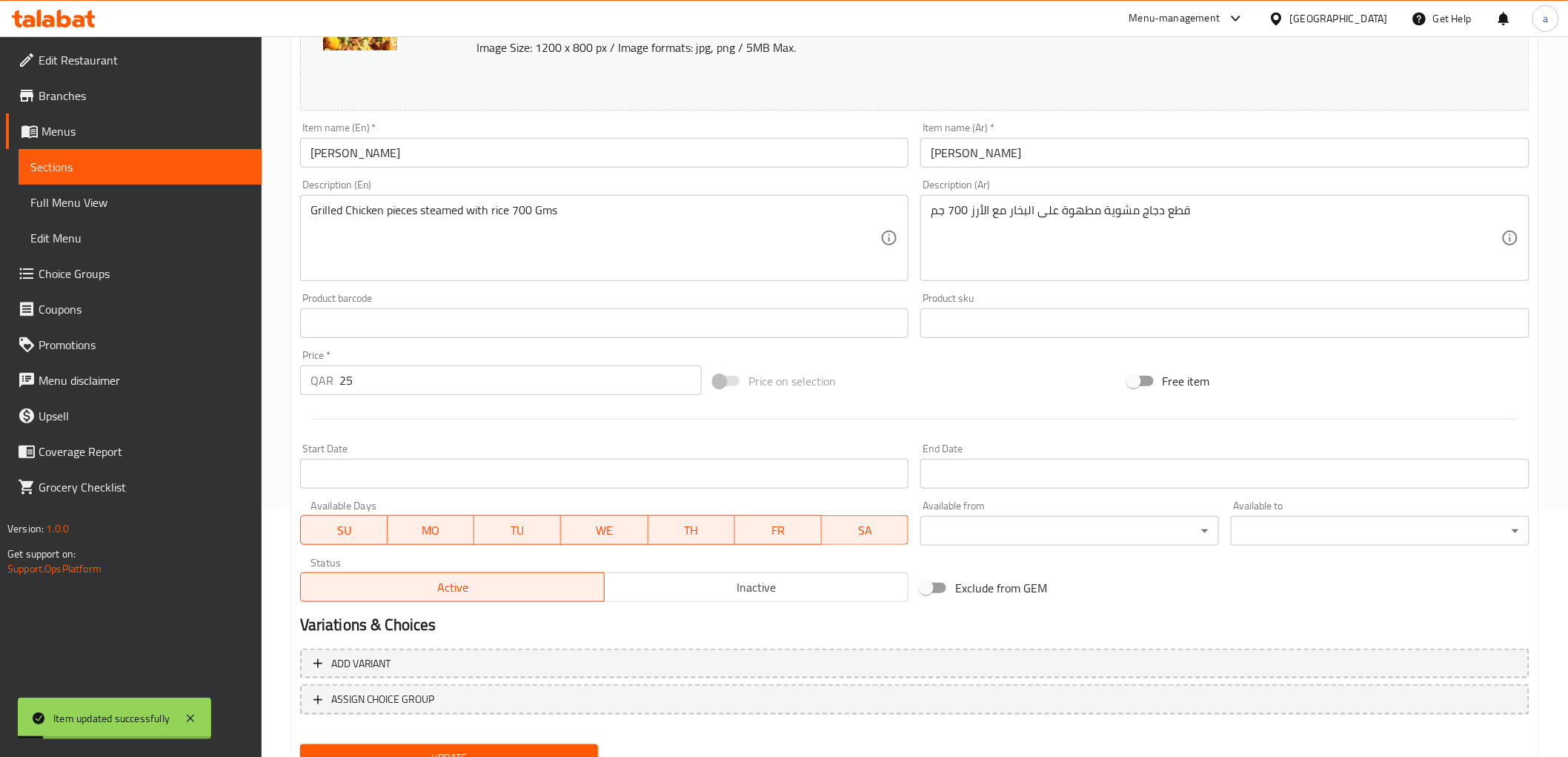
scroll to position [0, 0]
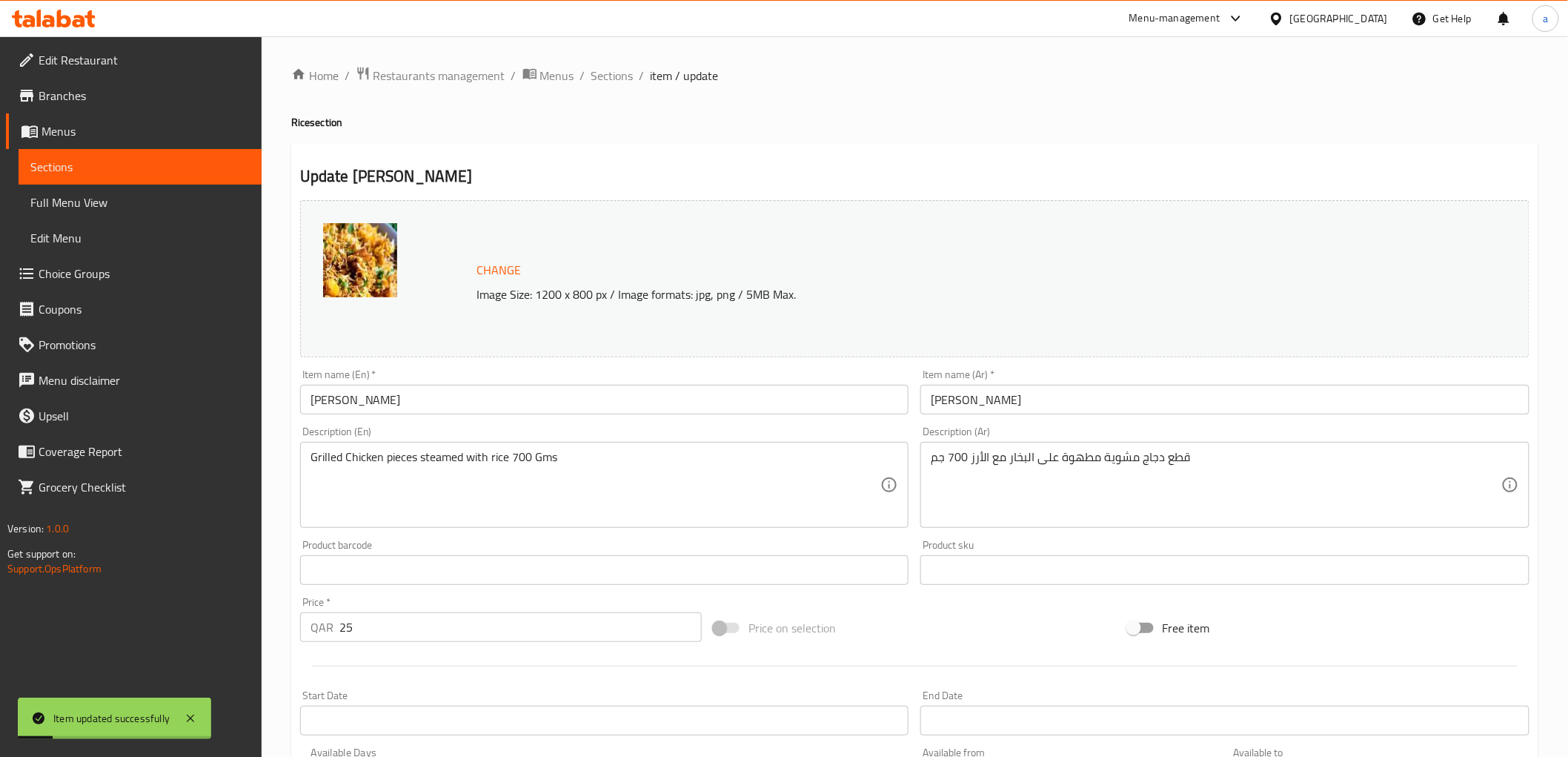
click at [632, 74] on ol "Home / Restaurants management / Menus / Sections / item / update" at bounding box center [915, 75] width 1247 height 19
click at [627, 75] on span "Sections" at bounding box center [612, 75] width 42 height 17
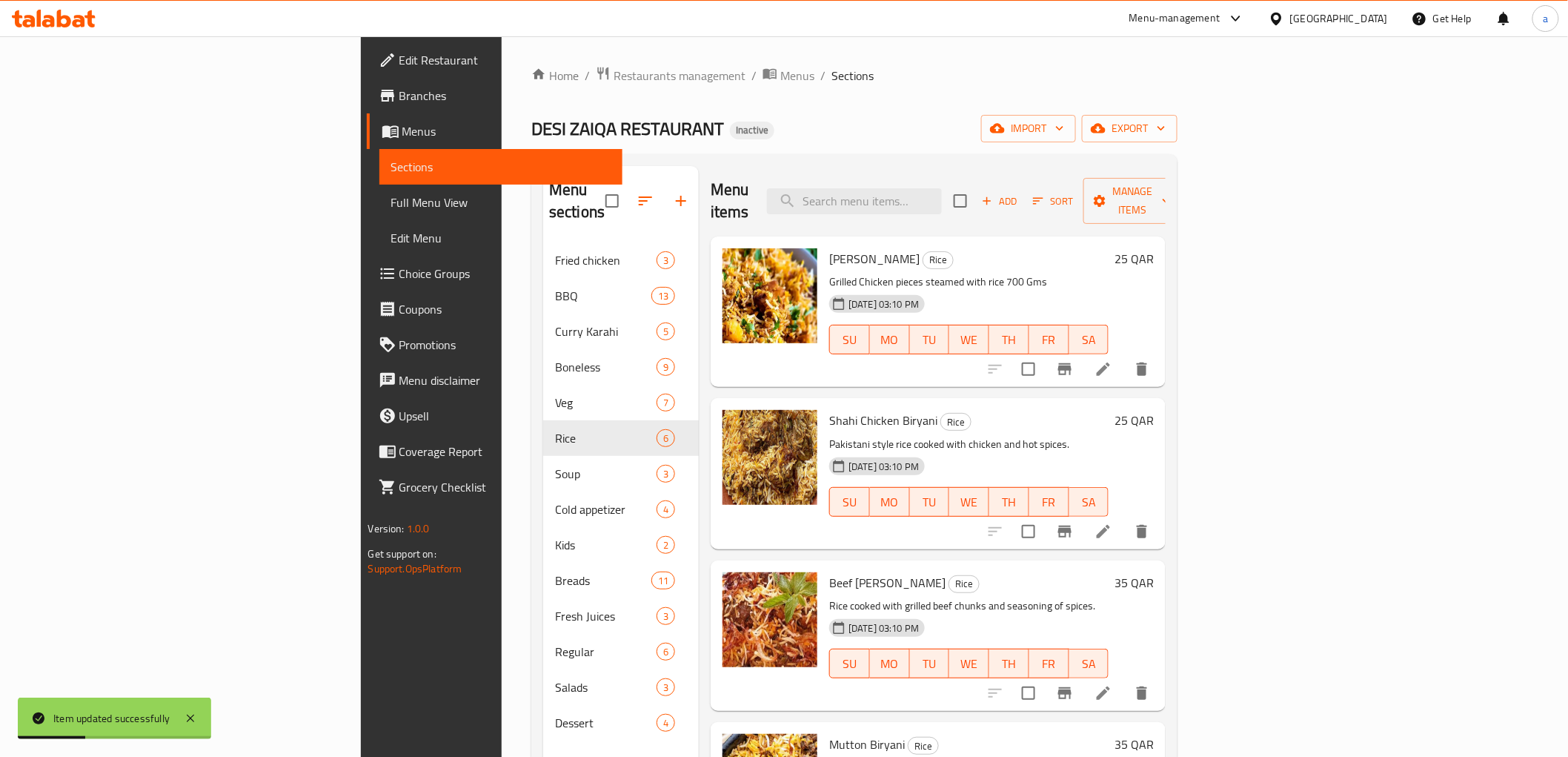
click at [1124, 518] on li at bounding box center [1104, 532] width 41 height 27
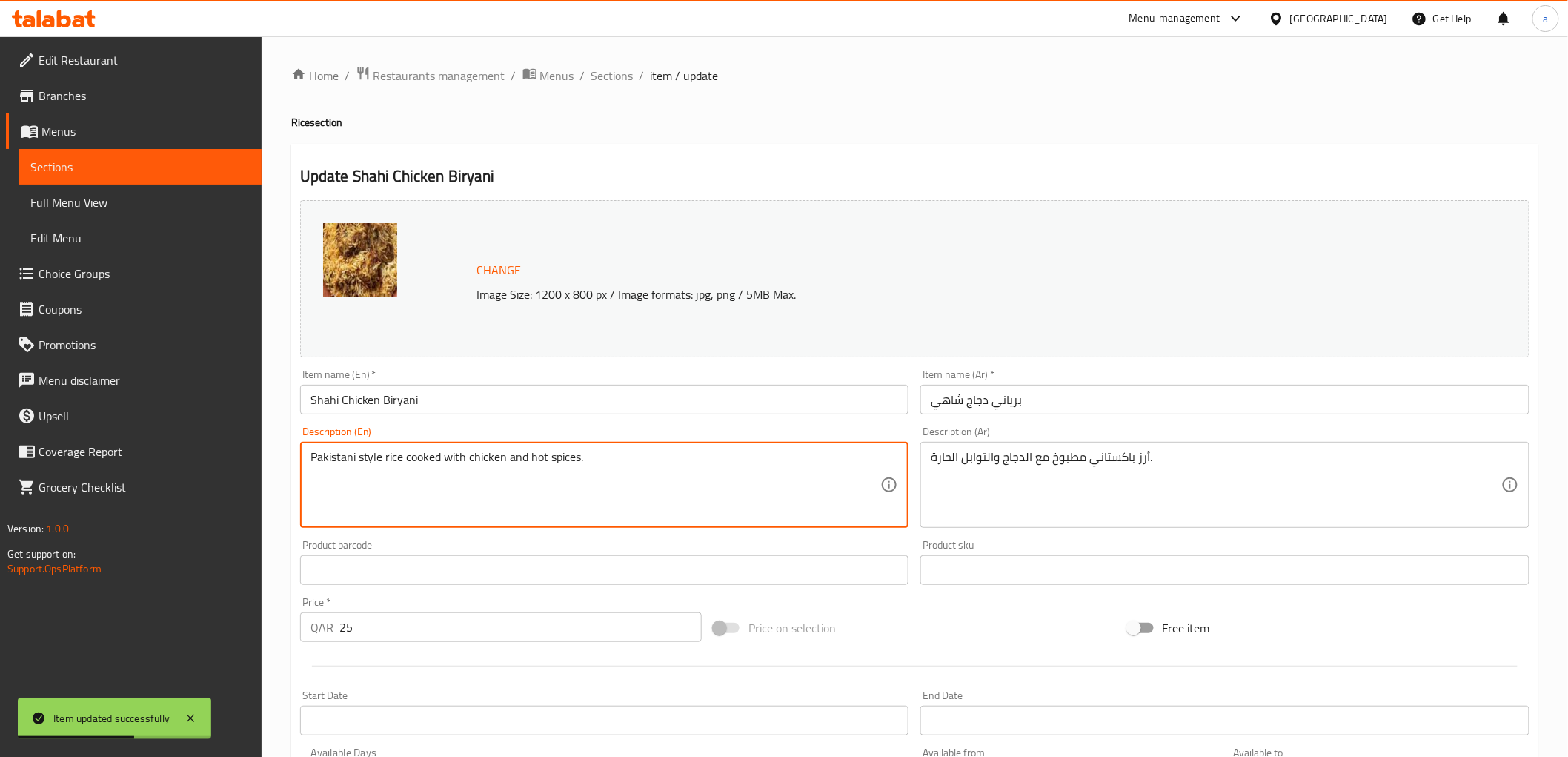
click at [791, 464] on textarea "Pakistani style rice cooked with chicken and hot spices." at bounding box center [595, 485] width 570 height 70
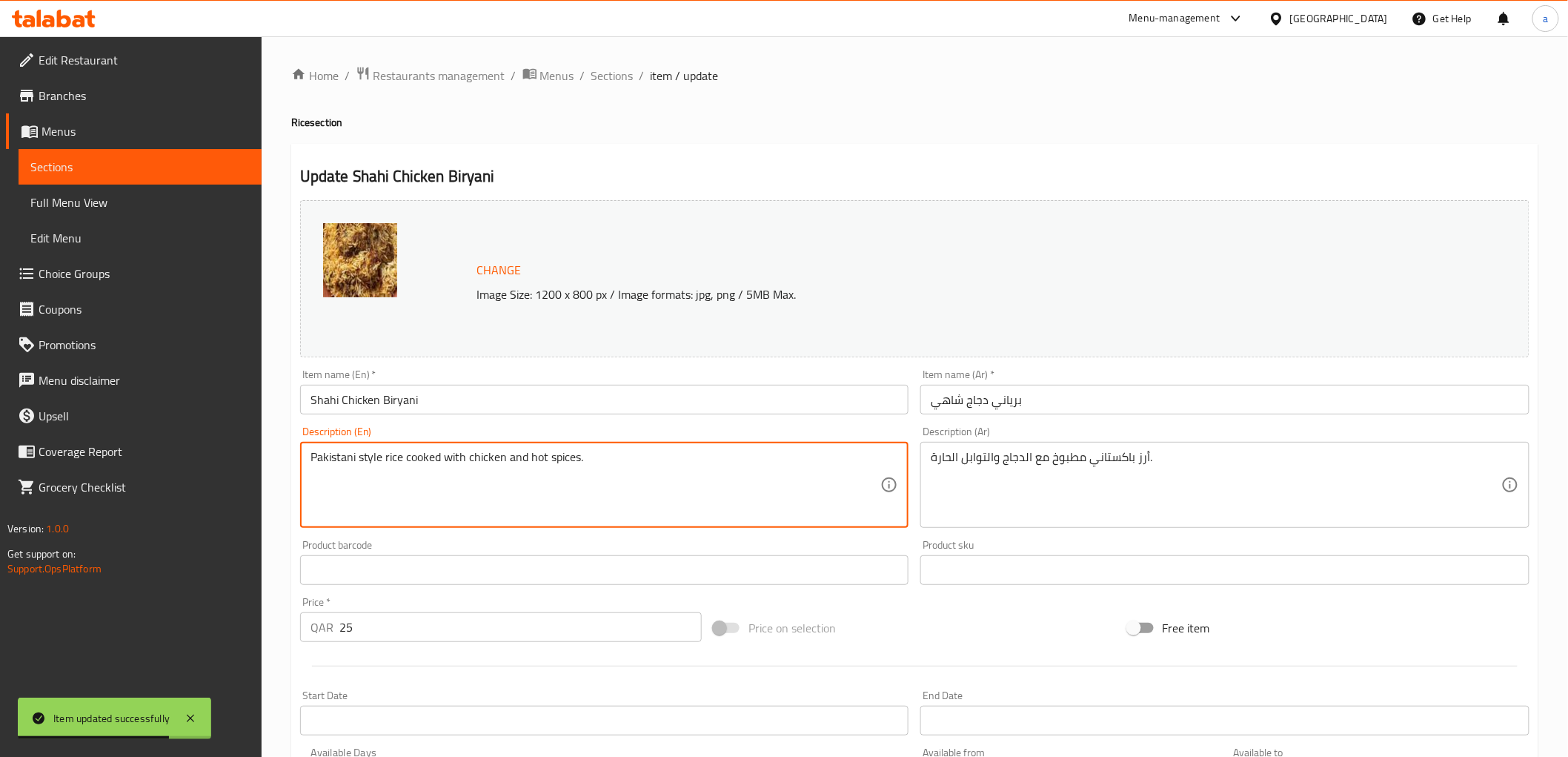
click at [791, 464] on textarea "Pakistani style rice cooked with chicken and hot spices." at bounding box center [595, 485] width 570 height 70
drag, startPoint x: 619, startPoint y: 462, endPoint x: 579, endPoint y: 460, distance: 40.0
click at [579, 460] on textarea "Pakistani style rice cooked with chicken and hot spices." at bounding box center [595, 485] width 570 height 70
paste textarea "700 Gms"
type textarea "Pakistani style rice cooked with chicken and hot spices 700 Gms"
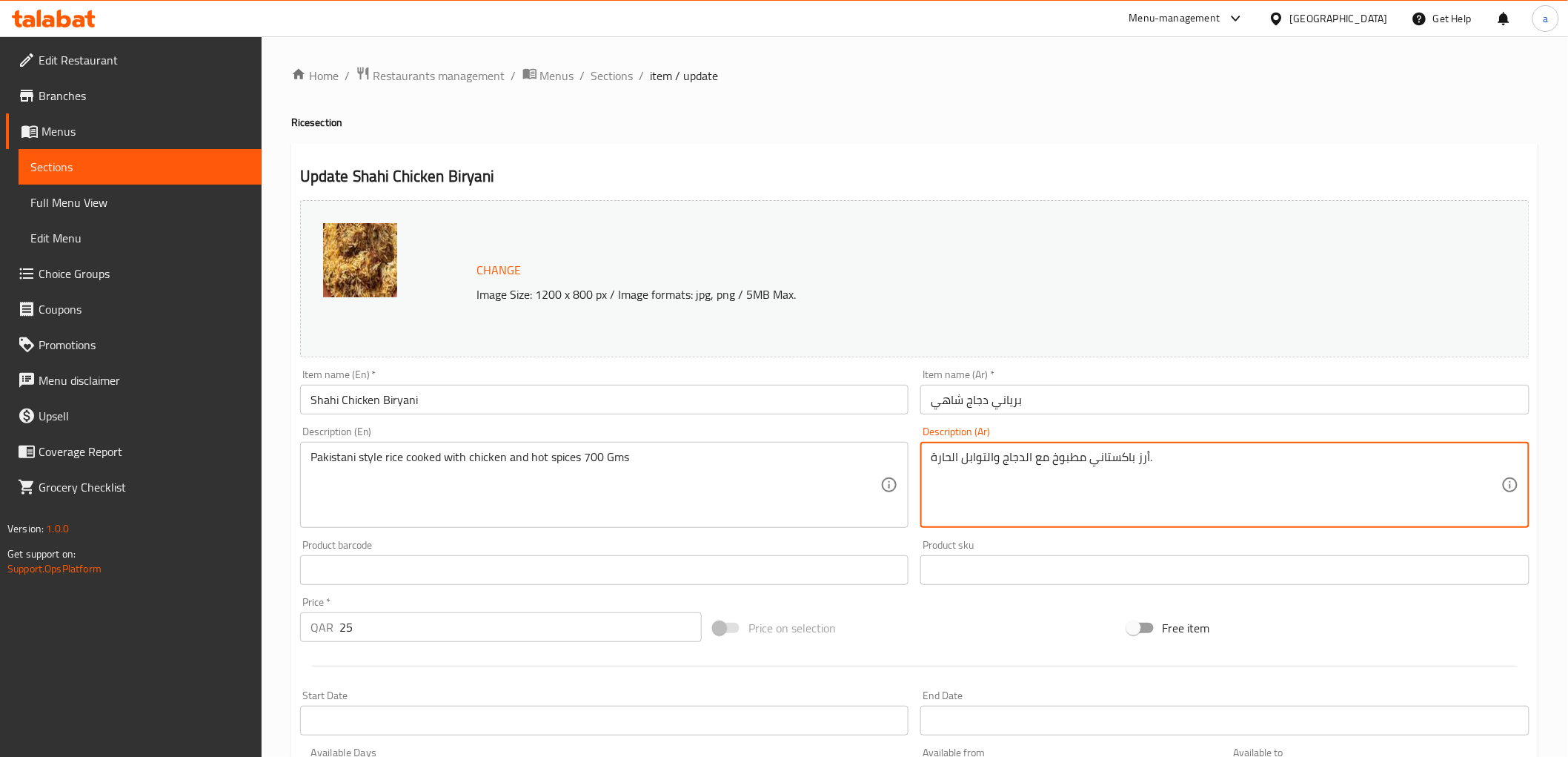
click at [1172, 460] on textarea "أرز باكستاني مطبوخ مع الدجاج والتوابل الحارة." at bounding box center [1215, 485] width 570 height 70
paste textarea "700 Gms"
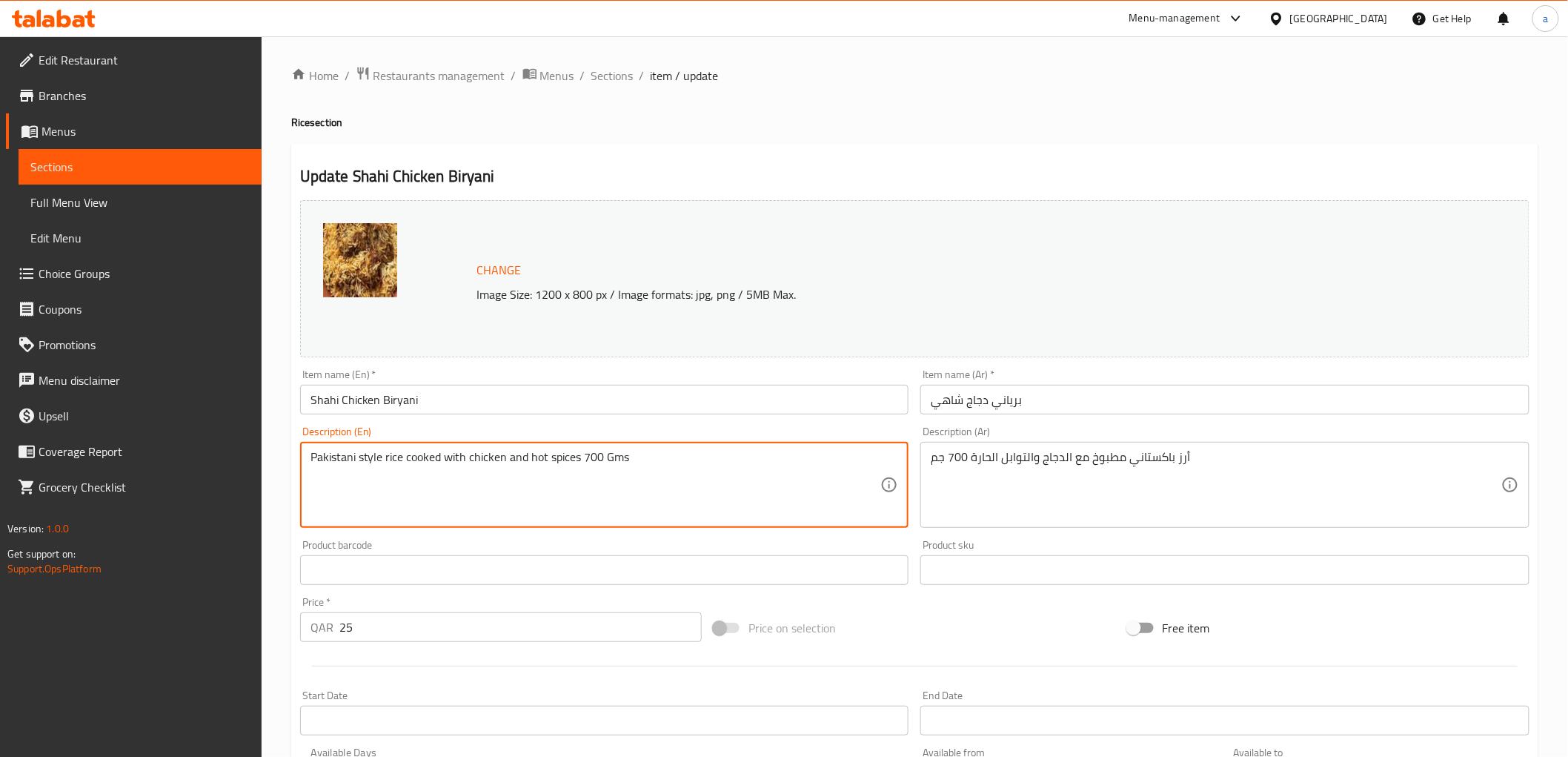
click at [363, 454] on textarea "Pakistani style rice cooked with chicken and hot spices 700 Gms" at bounding box center [595, 485] width 570 height 70
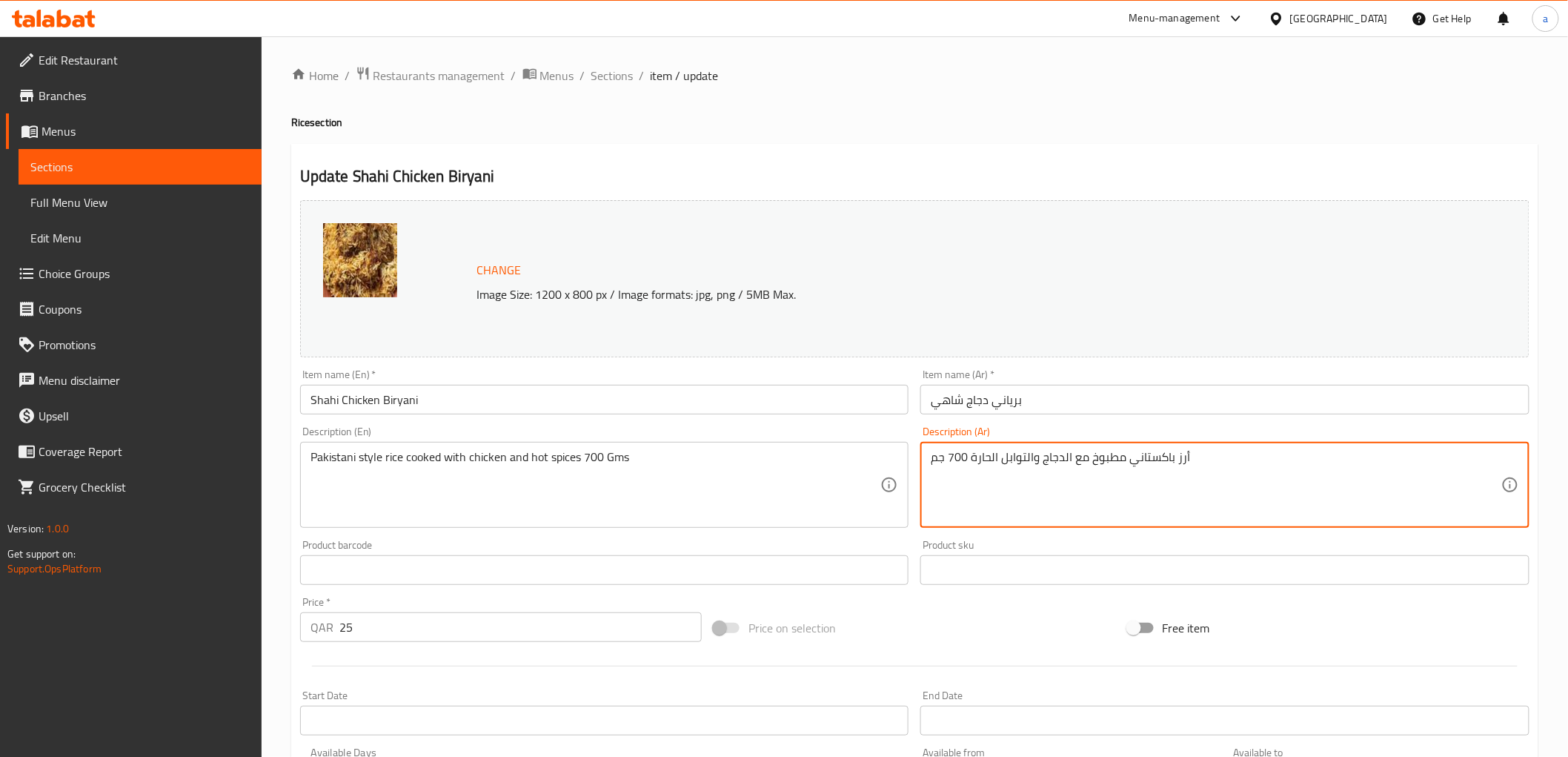
click at [1129, 458] on textarea "أرز باكستاني مطبوخ مع الدجاج والتوابل الحارة 700 جم" at bounding box center [1215, 485] width 570 height 70
paste textarea "لى الطريقة الباكستانية مطبوخ مع الدجاج والتوابل الحارة 700 جرا"
type textarea "أرز على الطريقة الباكستانية مطبوخ مع الدجاج والتوابل الحارة 700 جرام"
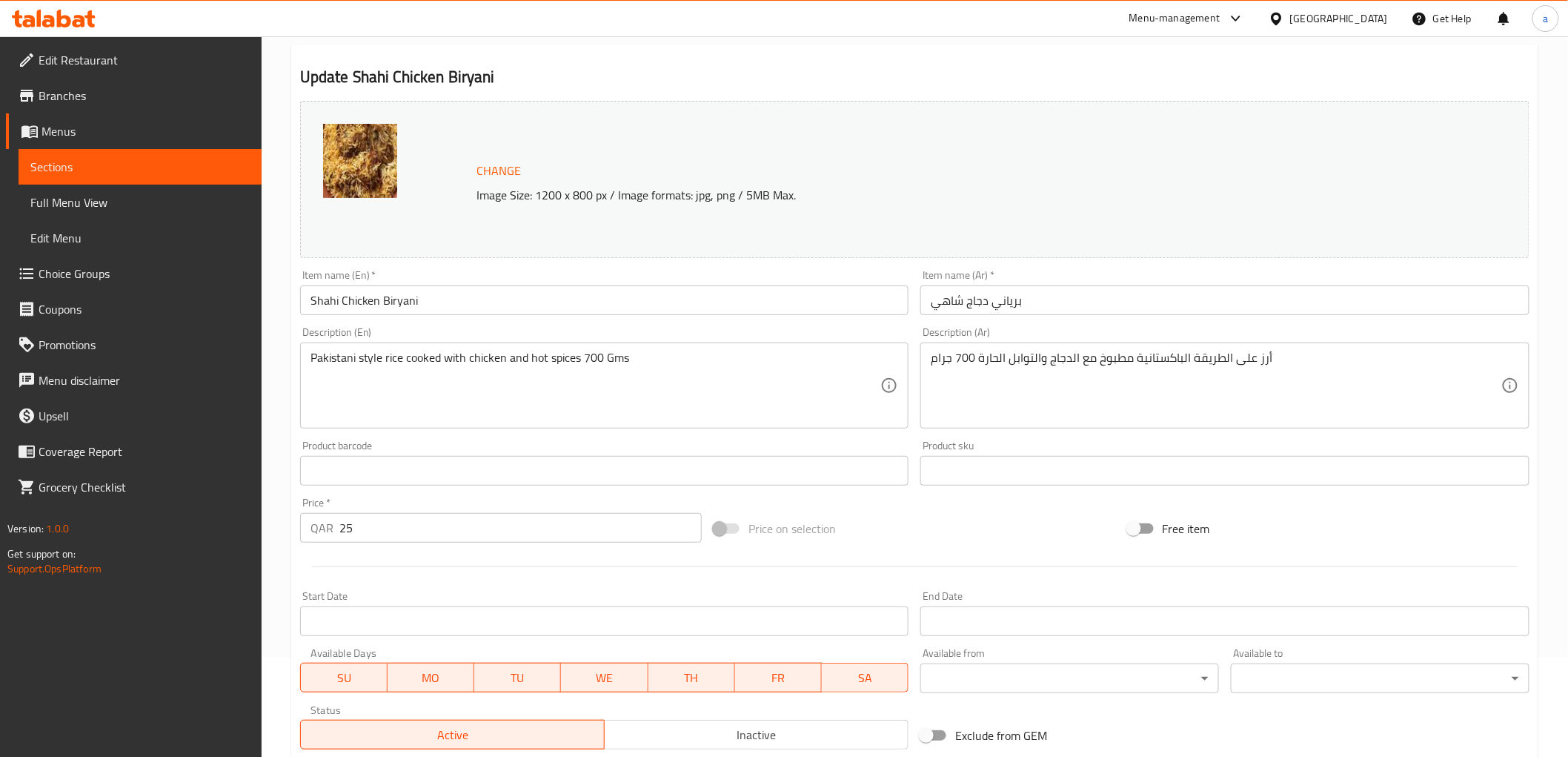
scroll to position [309, 0]
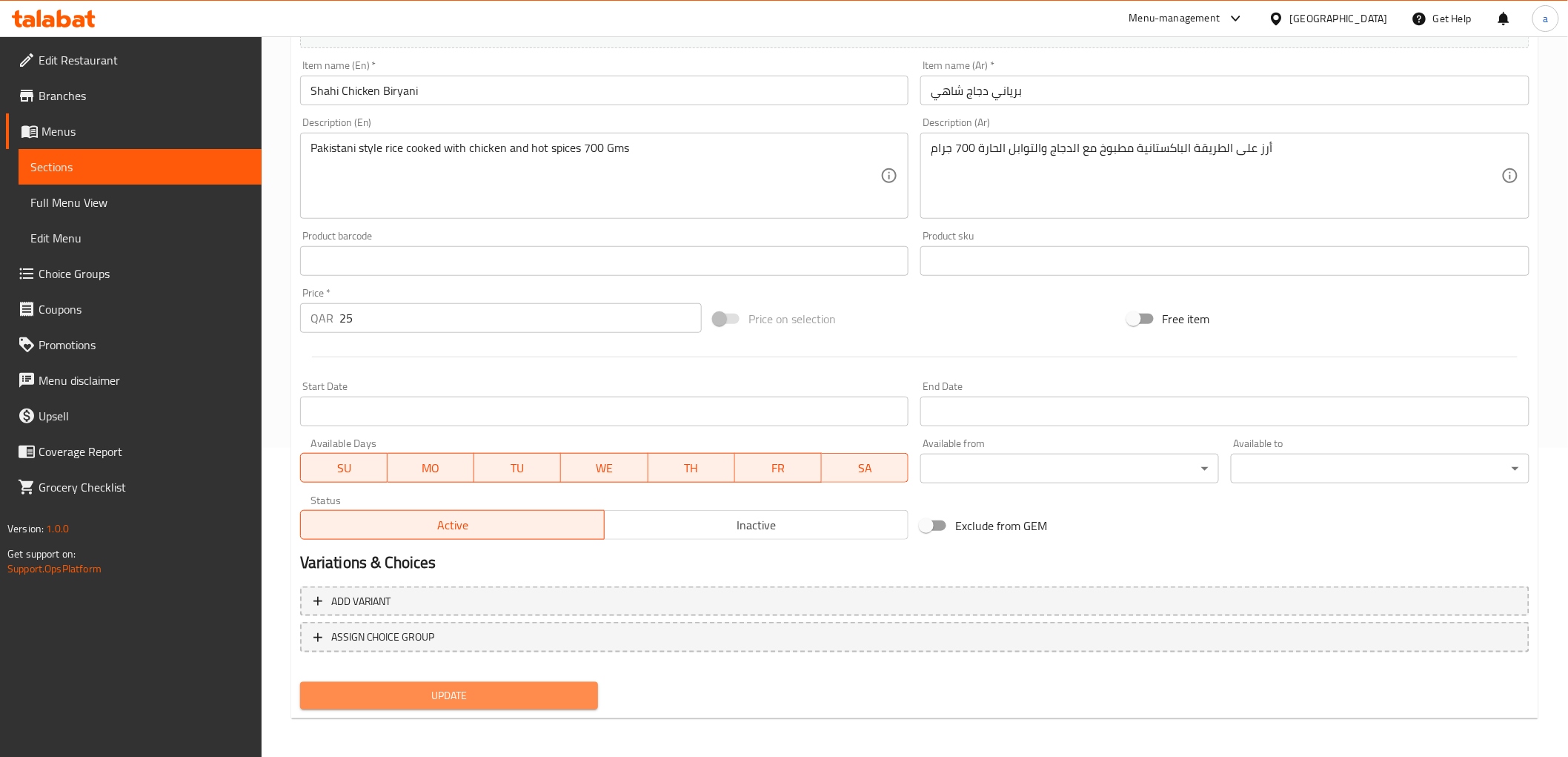
click at [474, 692] on span "Update" at bounding box center [450, 696] width 275 height 18
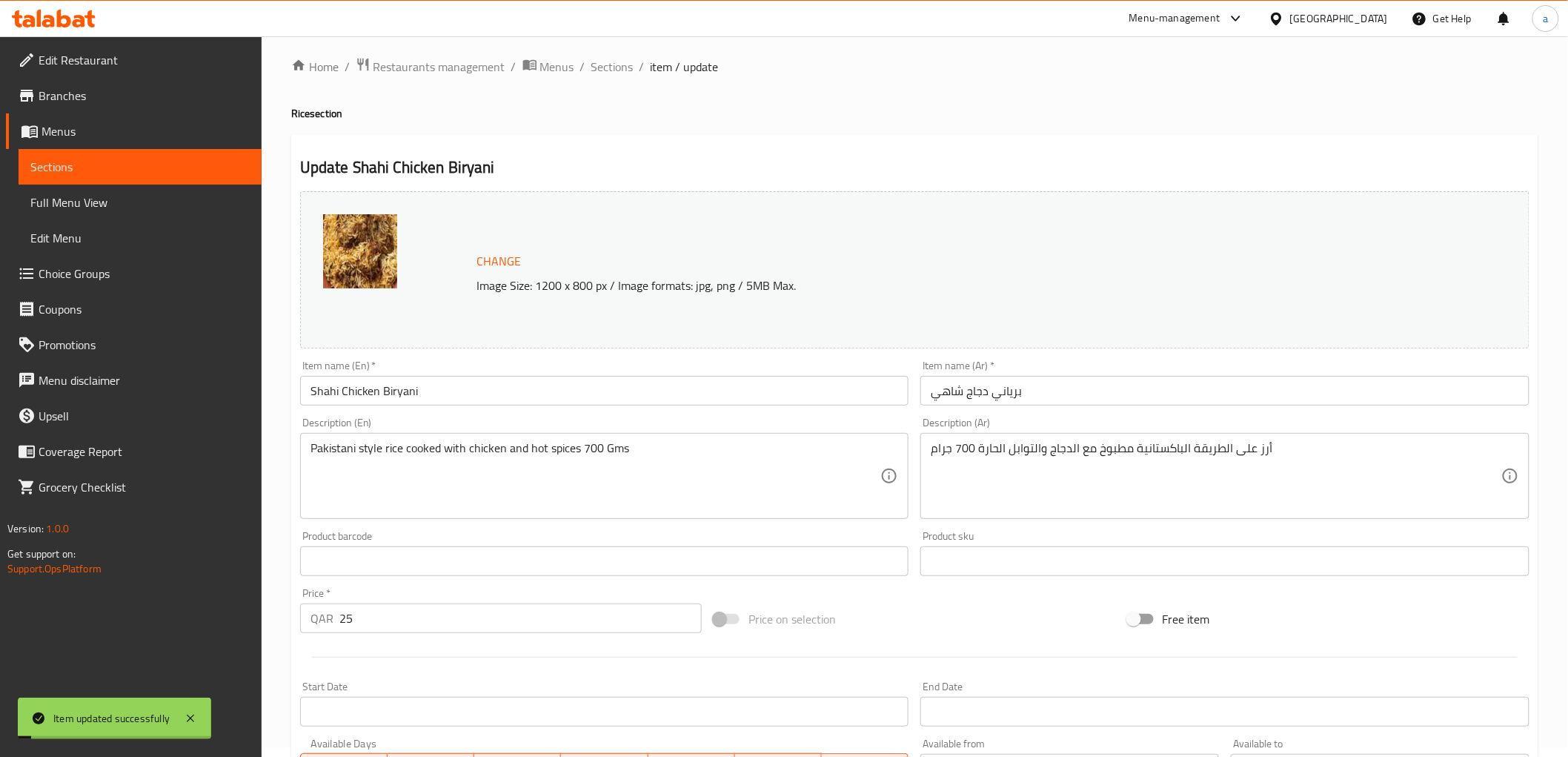
scroll to position [0, 0]
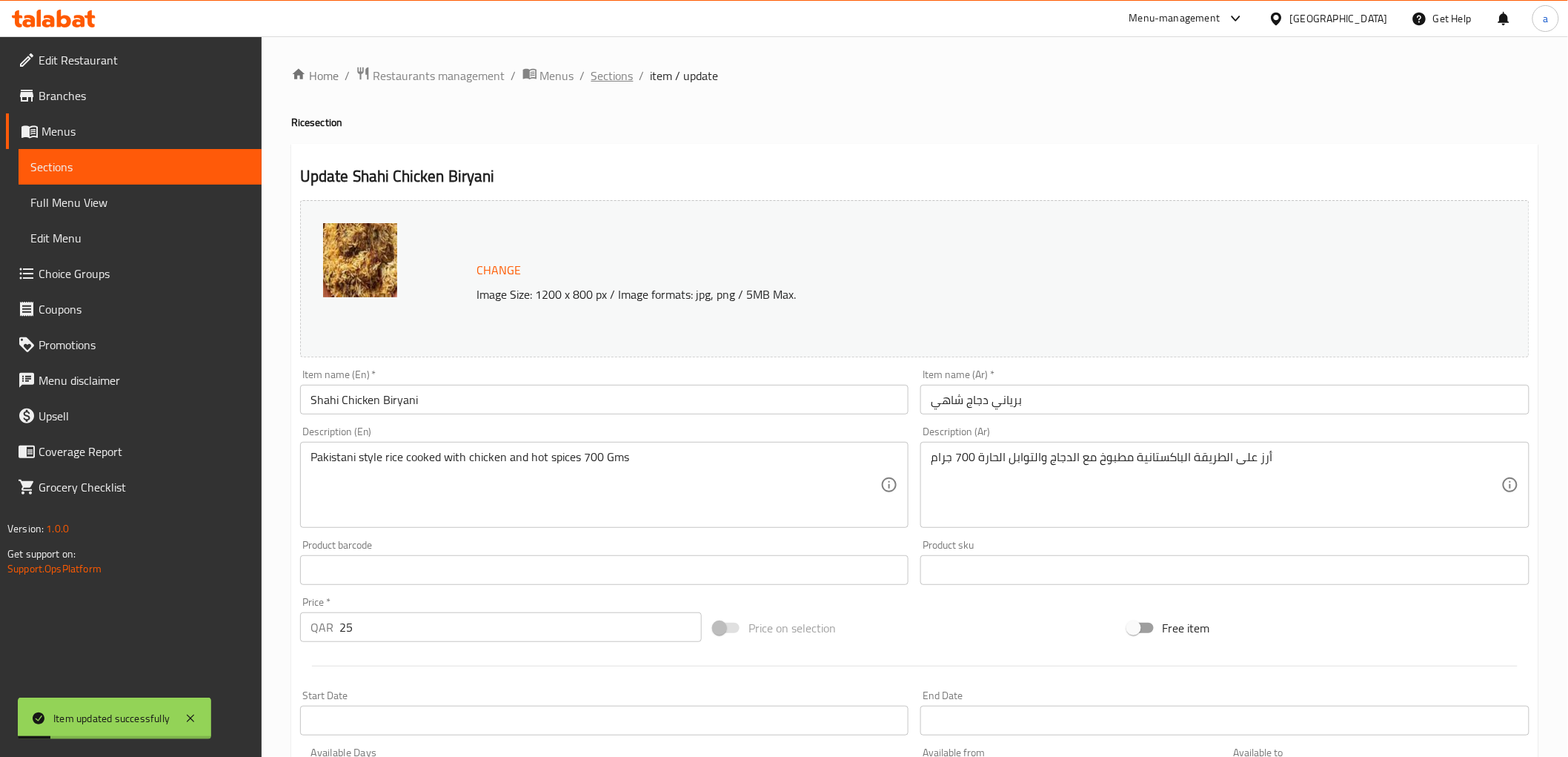
click at [604, 78] on span "Sections" at bounding box center [612, 75] width 42 height 17
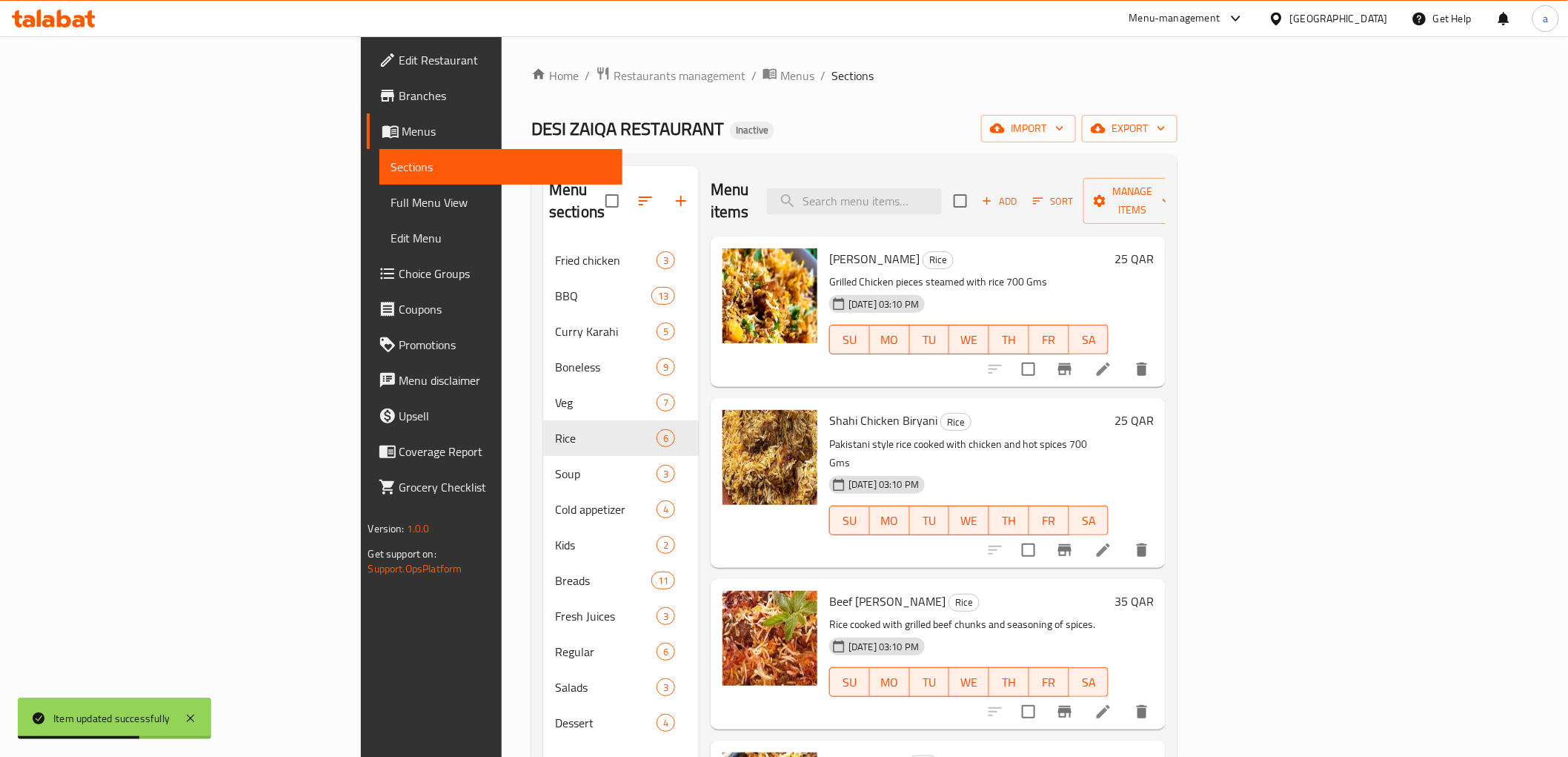
click at [1124, 537] on li at bounding box center [1104, 550] width 41 height 27
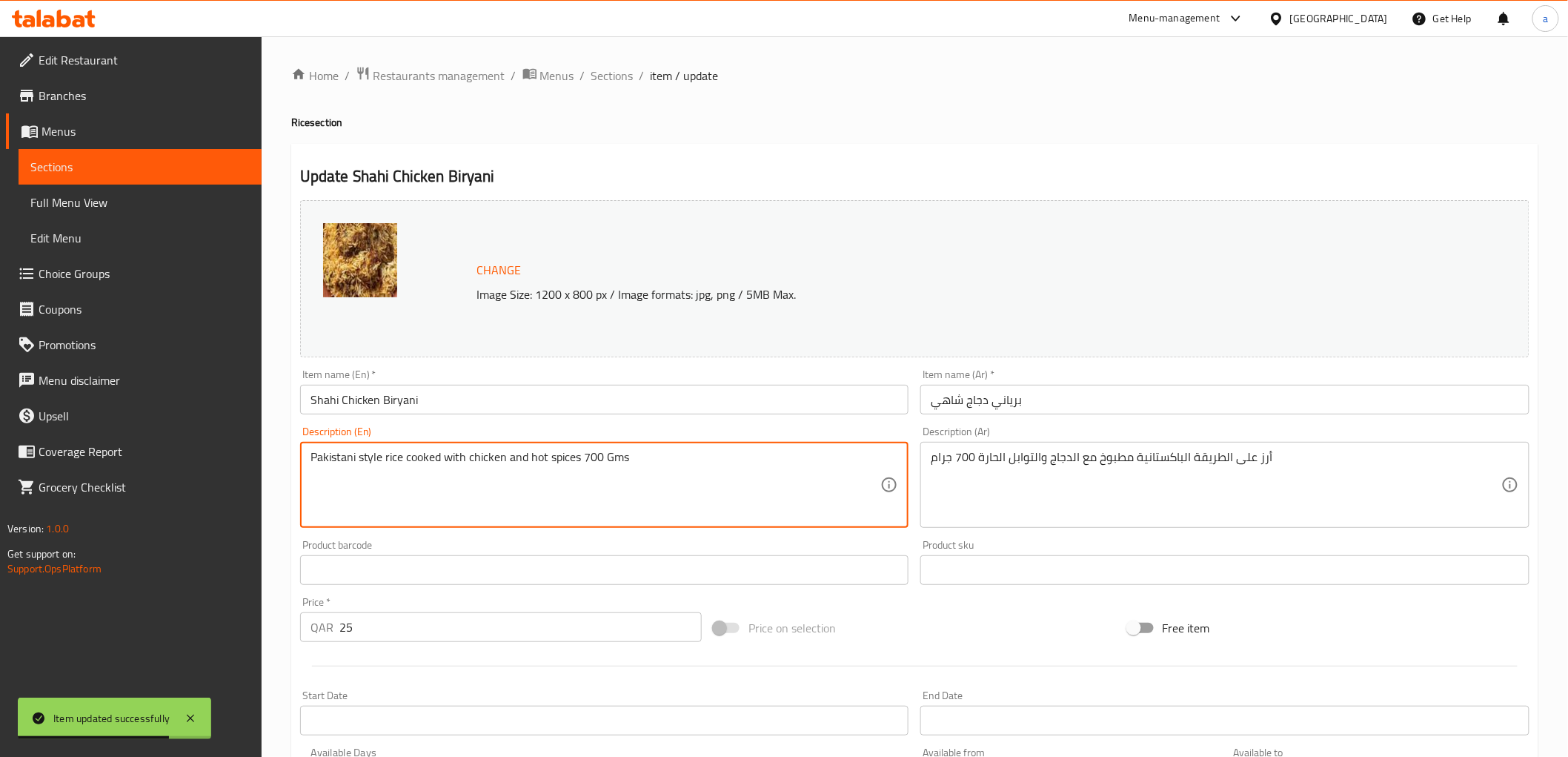
click at [676, 456] on textarea "Pakistani style rice cooked with chicken and hot spices 700 Gms" at bounding box center [595, 485] width 570 height 70
click at [772, 393] on input "Shahi Chicken Biryani" at bounding box center [604, 399] width 609 height 30
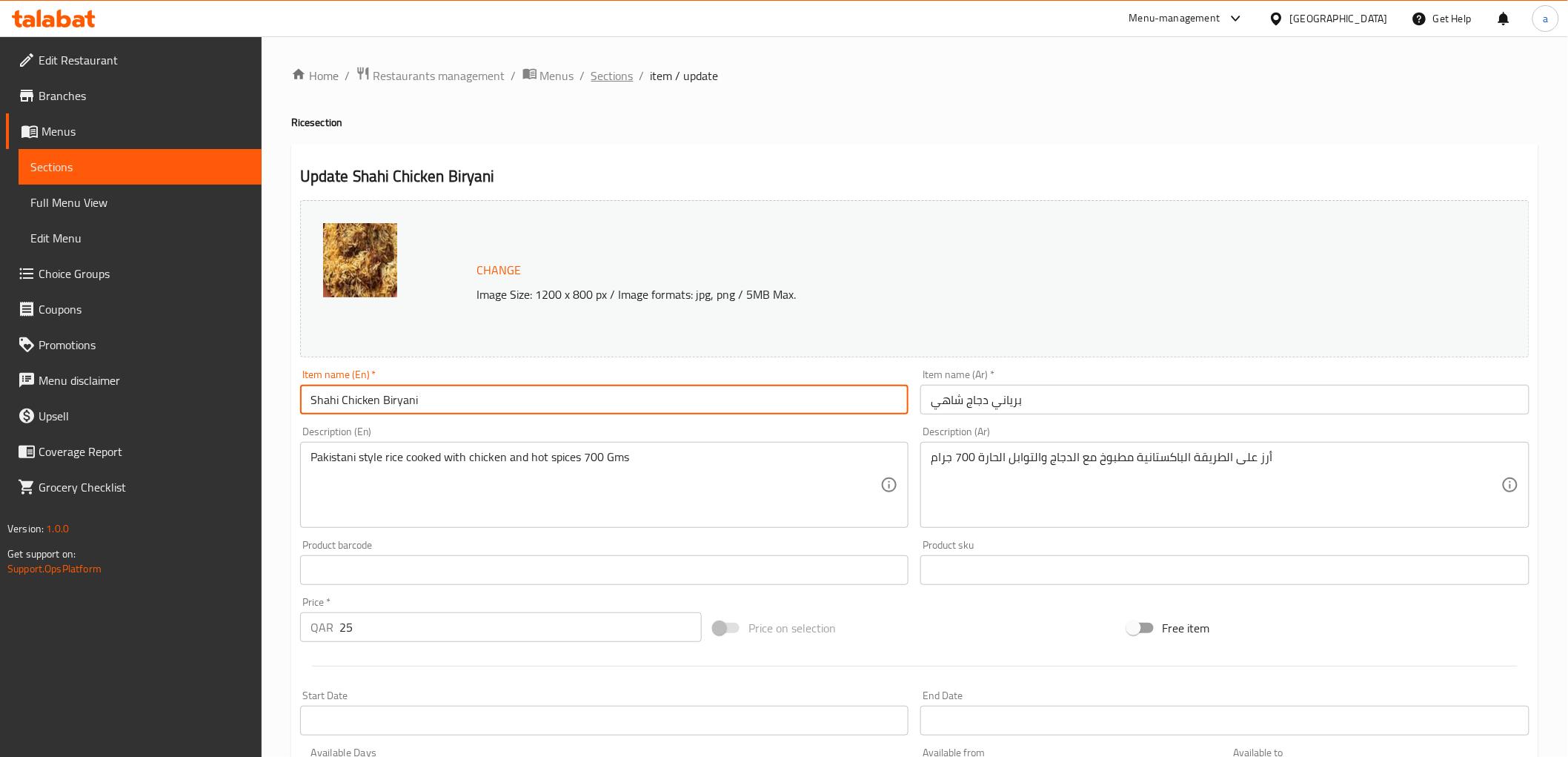
click at [609, 73] on span "Sections" at bounding box center [612, 75] width 42 height 17
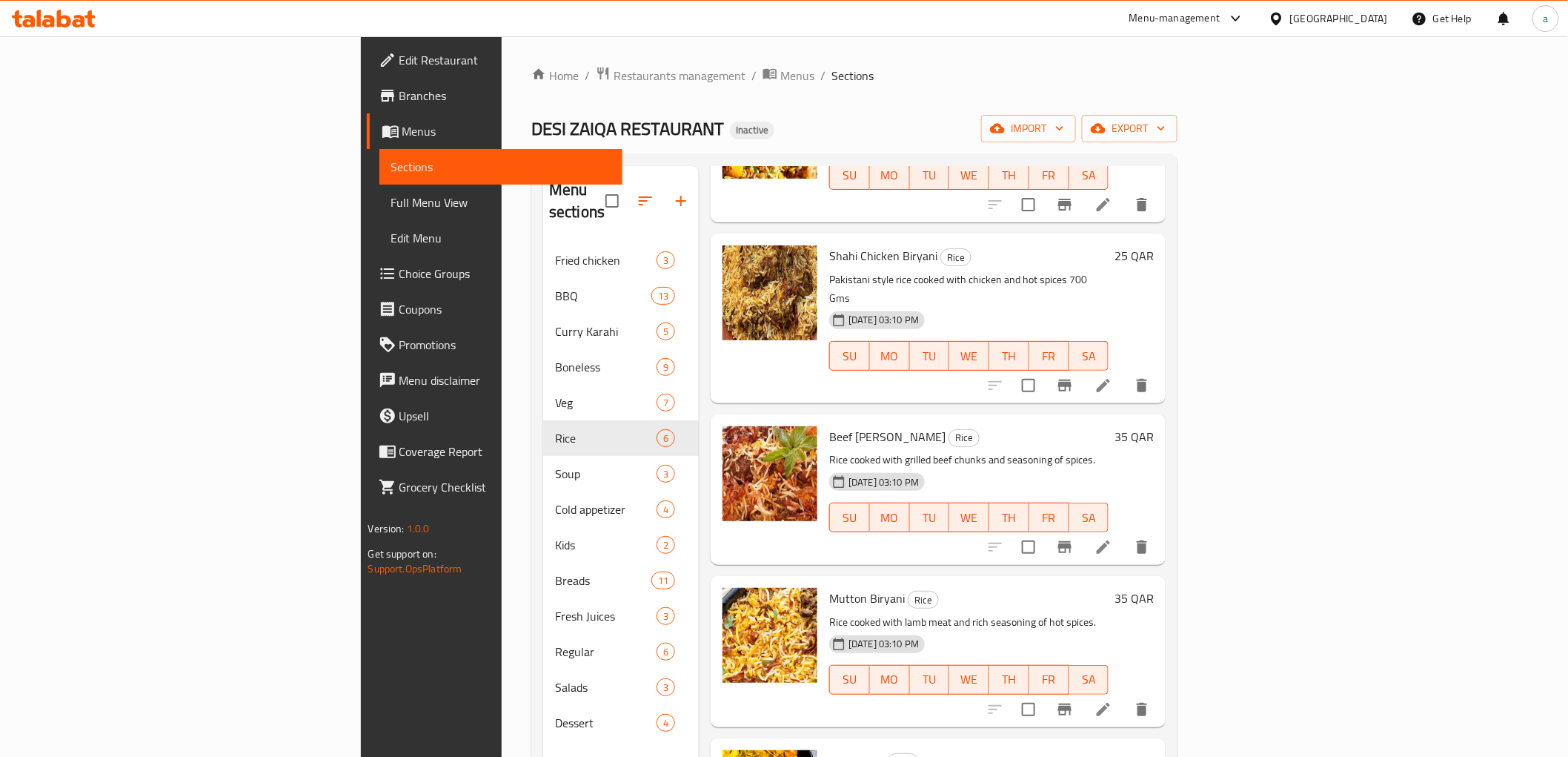
scroll to position [247, 0]
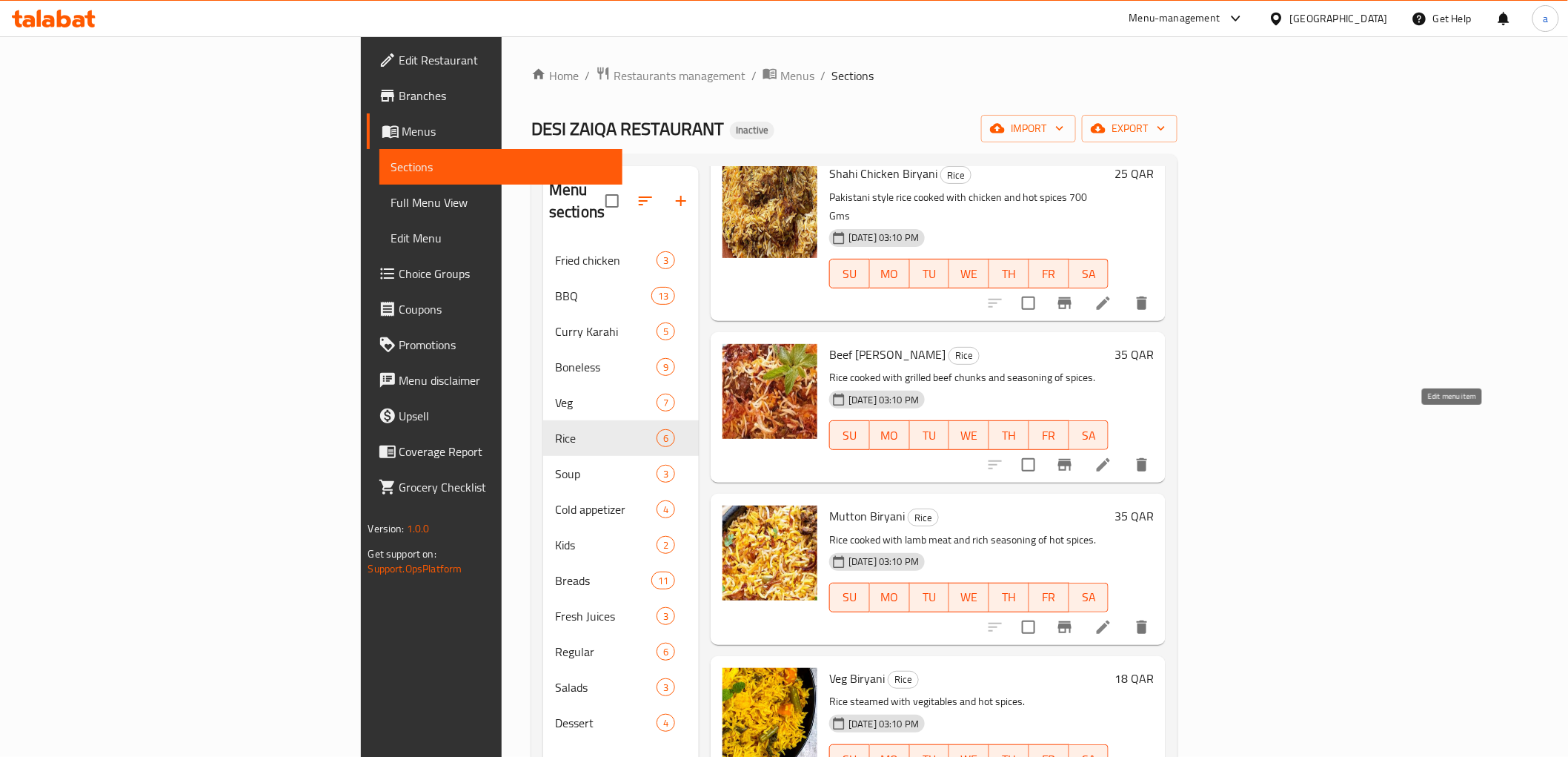
click at [1112, 456] on icon at bounding box center [1103, 464] width 17 height 17
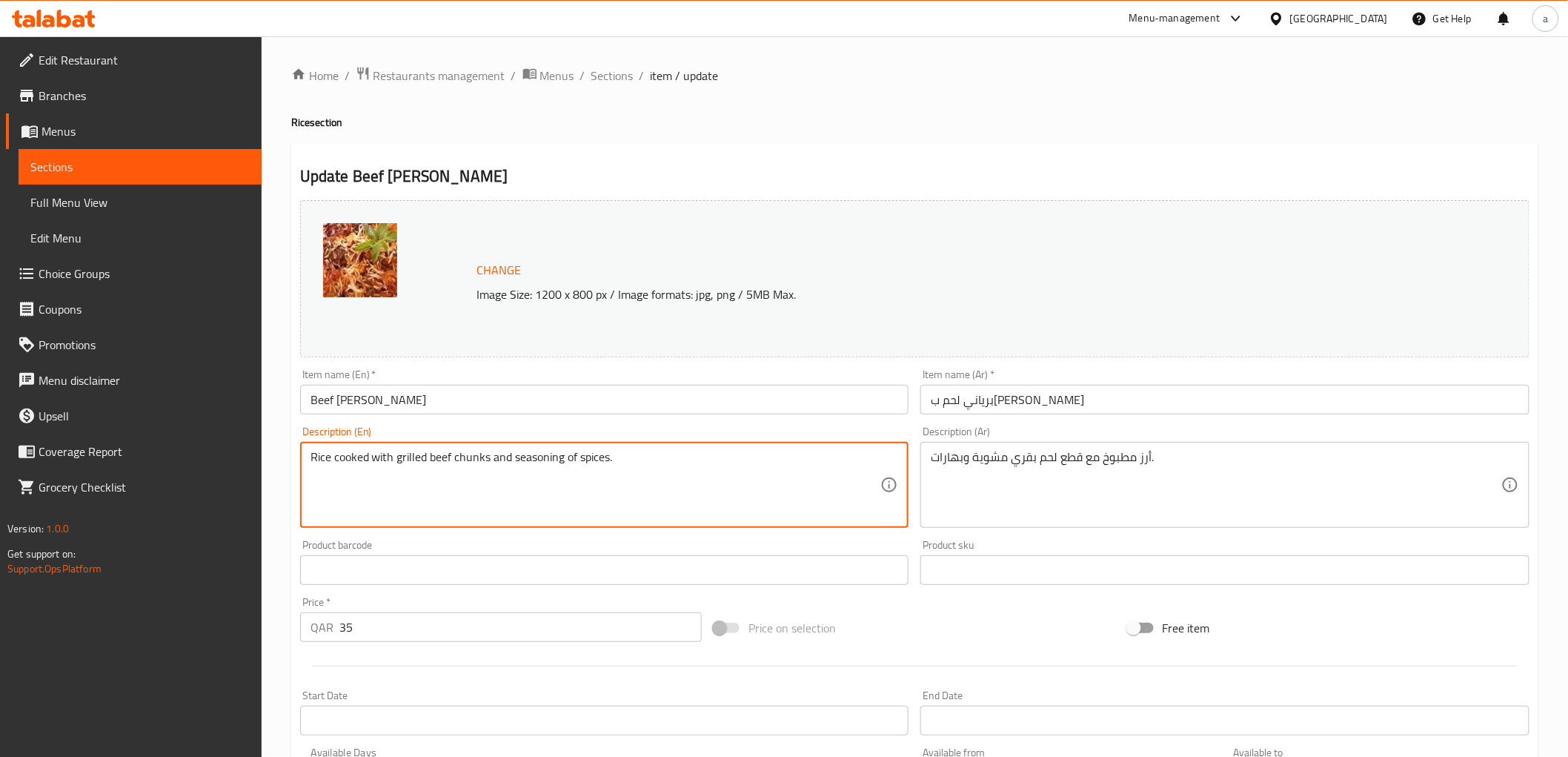
click at [695, 465] on textarea "Rice cooked with grilled beef chunks and seasoning of spices." at bounding box center [595, 485] width 570 height 70
paste textarea "700 Gms"
type textarea "Rice cooked with grilled beef chunks and seasoning of spices 700 Gms"
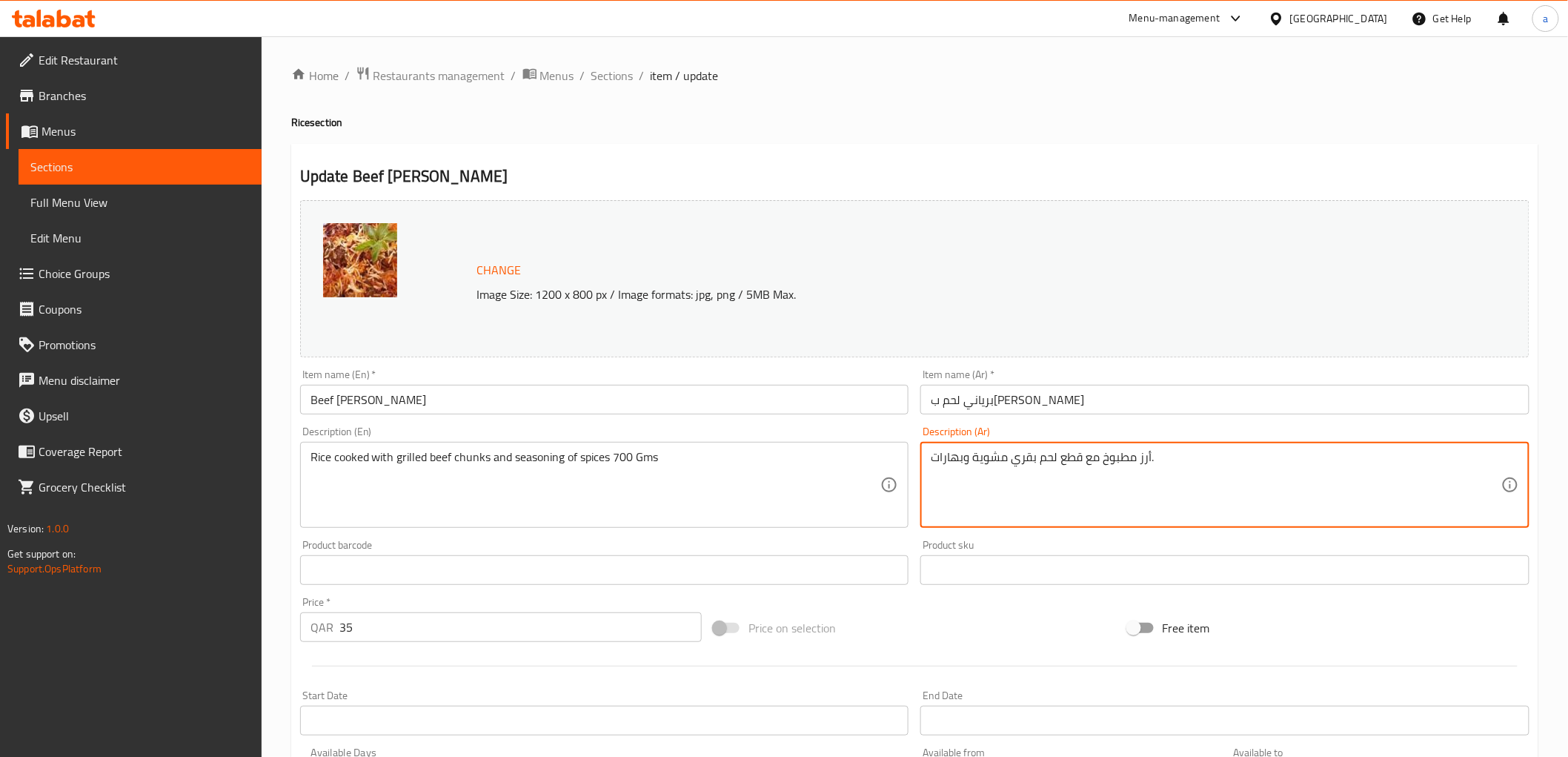
click at [1208, 456] on textarea "أرز مطبوخ مع قطع لحم بقري مشوية وبهارات." at bounding box center [1215, 485] width 570 height 70
paste textarea "700 Gms"
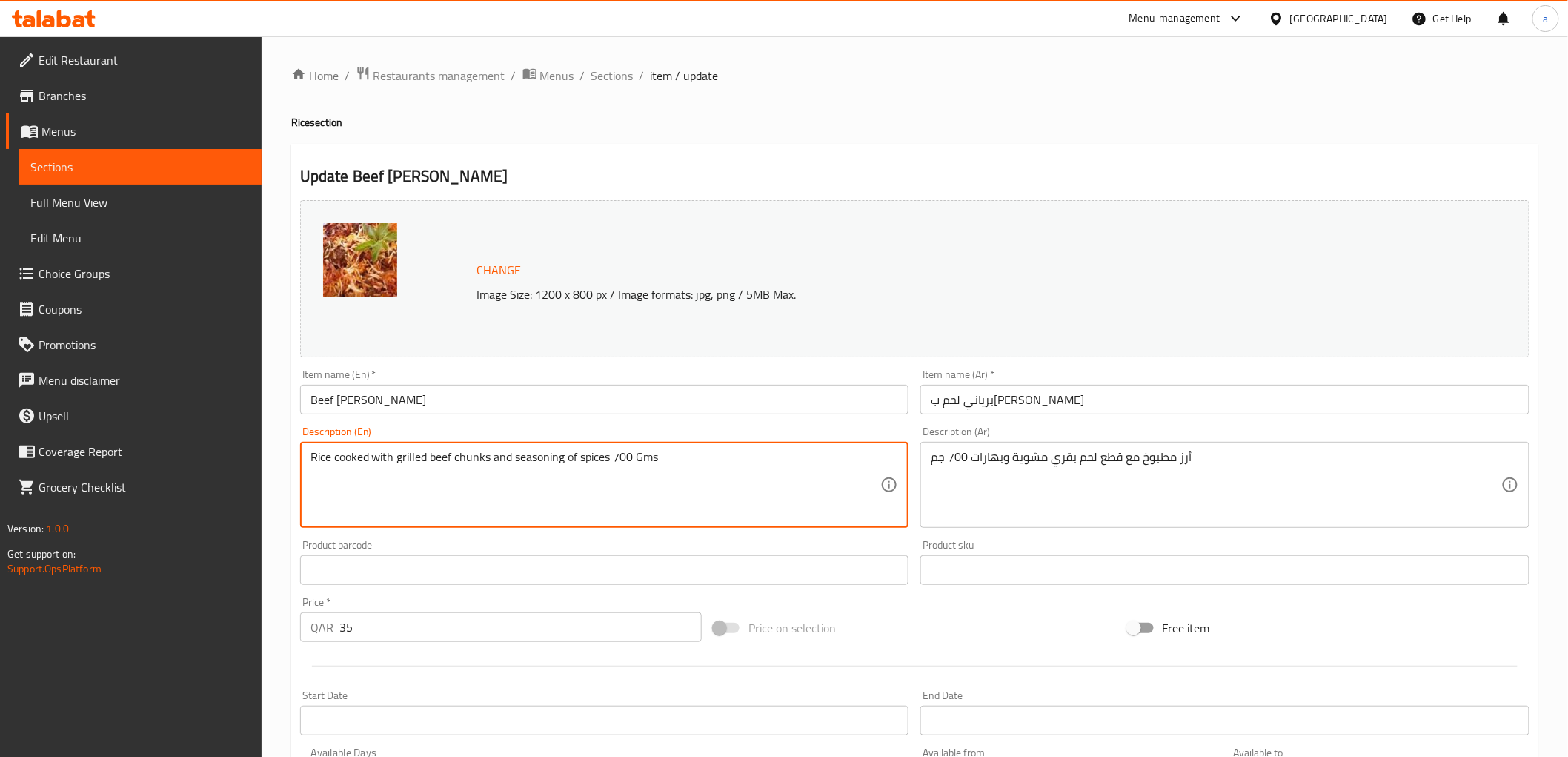
click at [463, 461] on textarea "Rice cooked with grilled beef chunks and seasoning of spices 700 Gms" at bounding box center [595, 485] width 570 height 70
click at [565, 450] on textarea "Rice cooked with grilled beef chunks and seasoning of spices 700 Gms" at bounding box center [595, 485] width 570 height 70
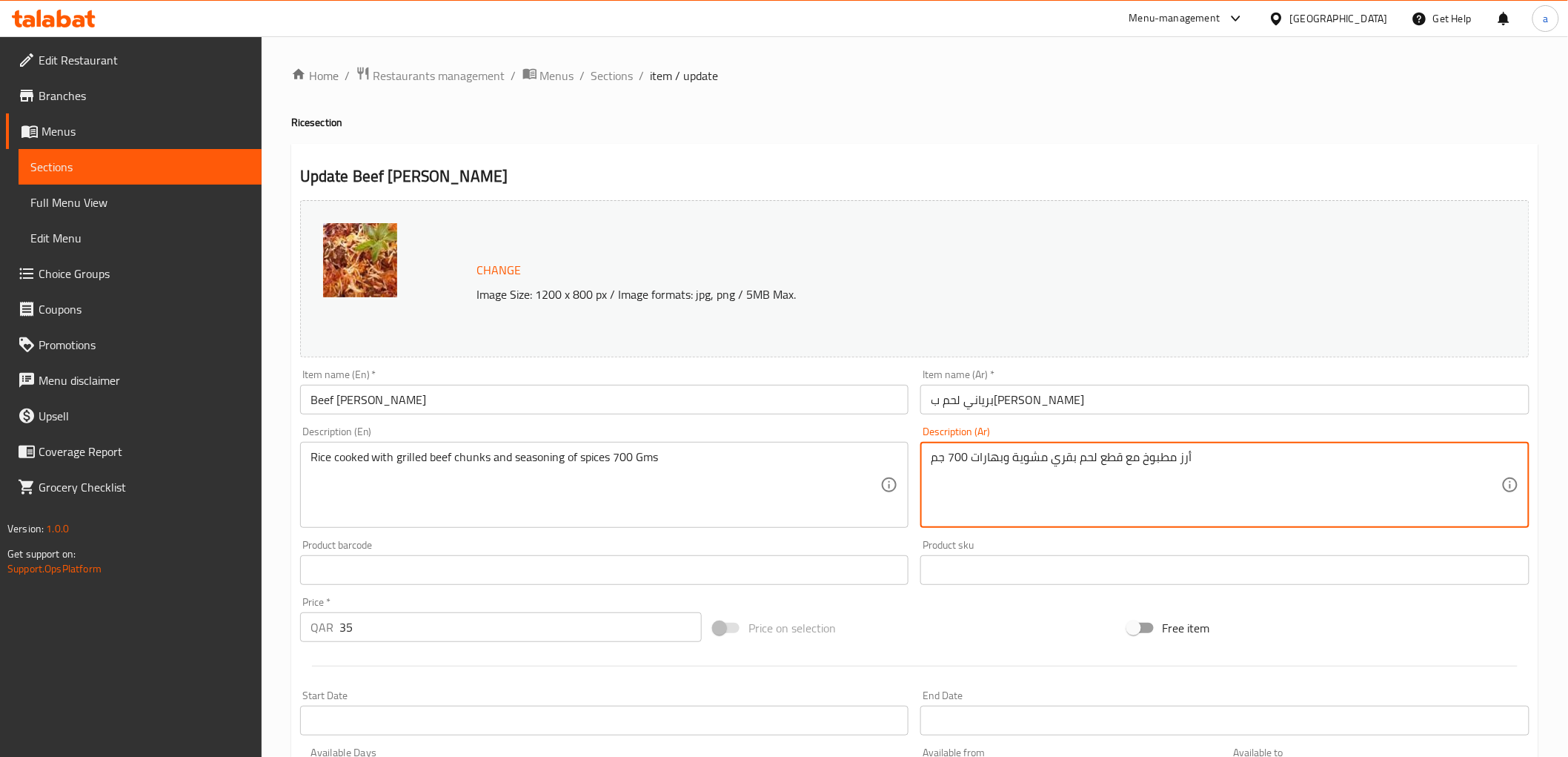
click at [1094, 455] on textarea "أرز مطبوخ مع قطع لحم بقري مشوية وبهارات 700 جم" at bounding box center [1215, 485] width 570 height 70
paste textarea "ع تتبيلة البهارات 700 جرا"
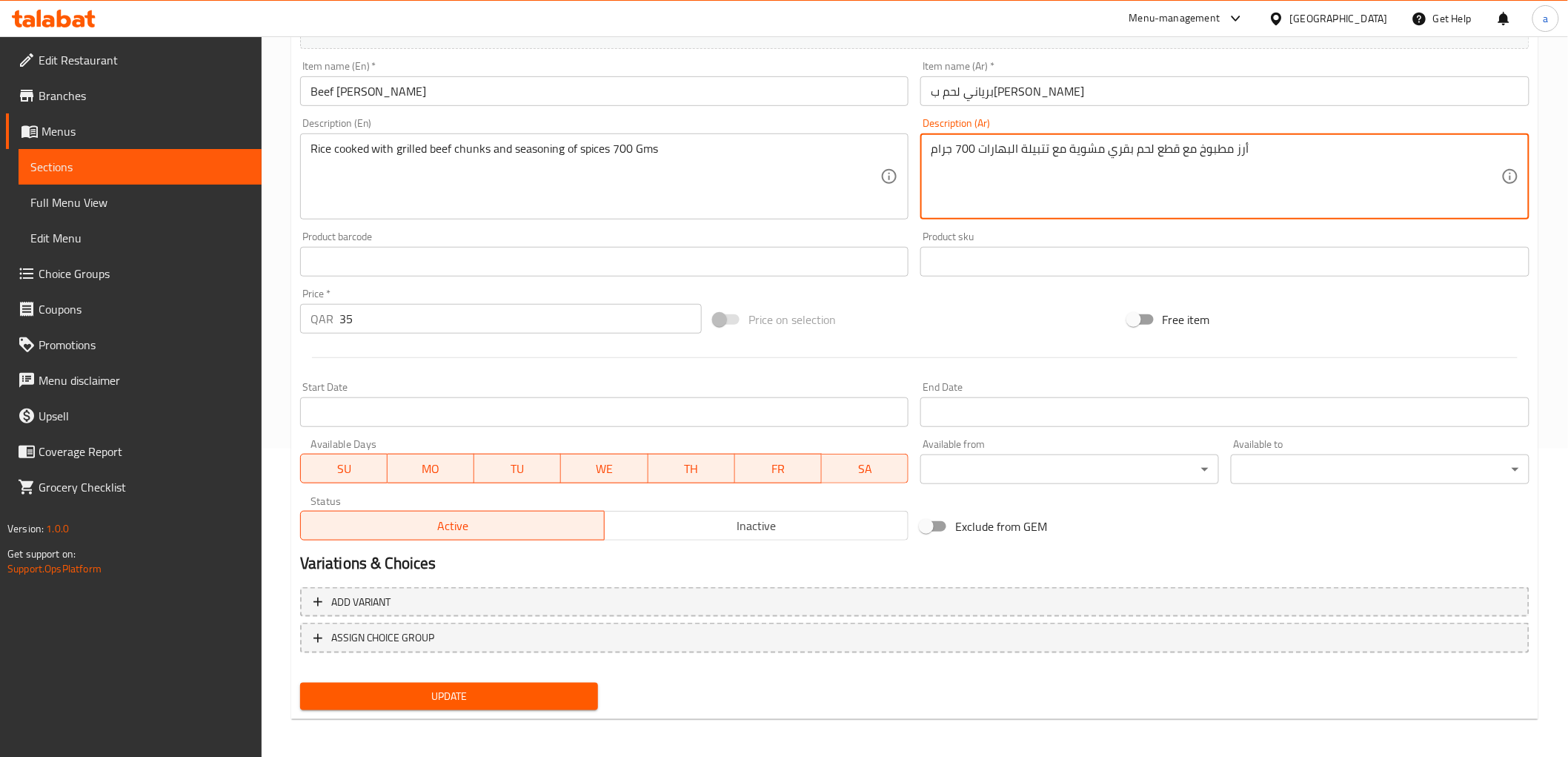
scroll to position [309, 0]
type textarea "أرز مطبوخ مع قطع لحم بقري مشوية مع تتبيلة البهارات 700 جرام"
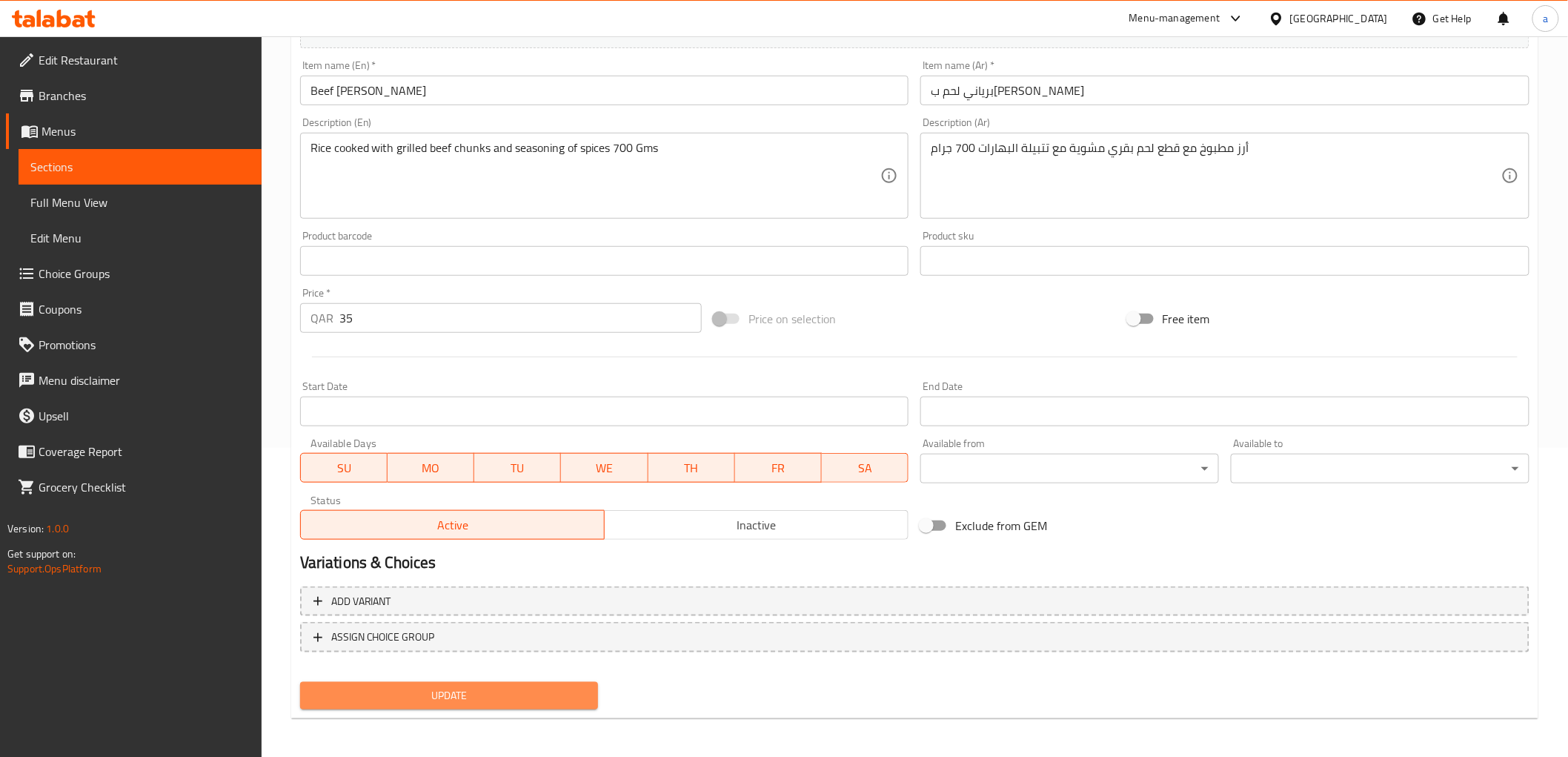
click at [536, 687] on span "Update" at bounding box center [450, 696] width 275 height 18
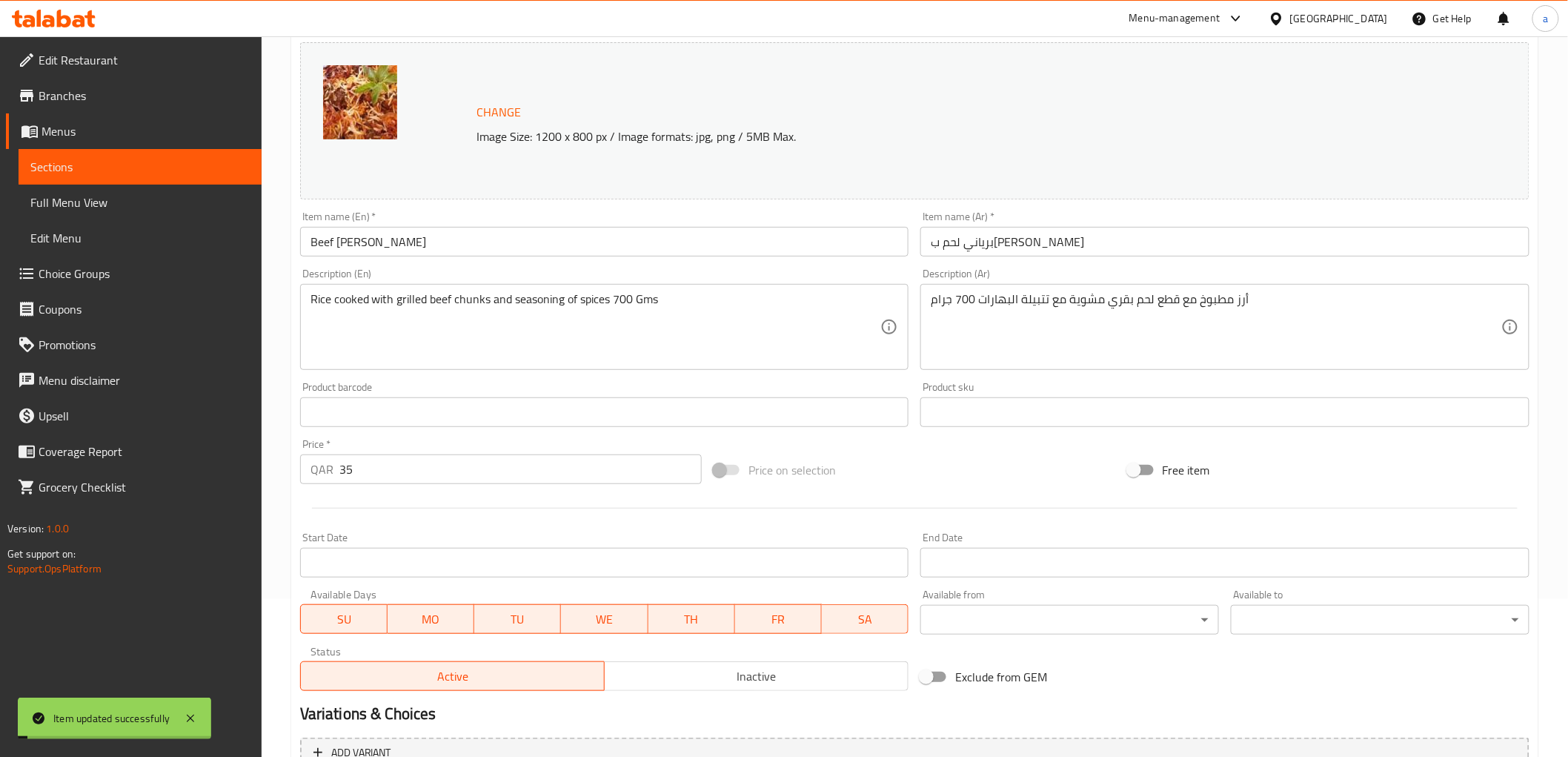
scroll to position [0, 0]
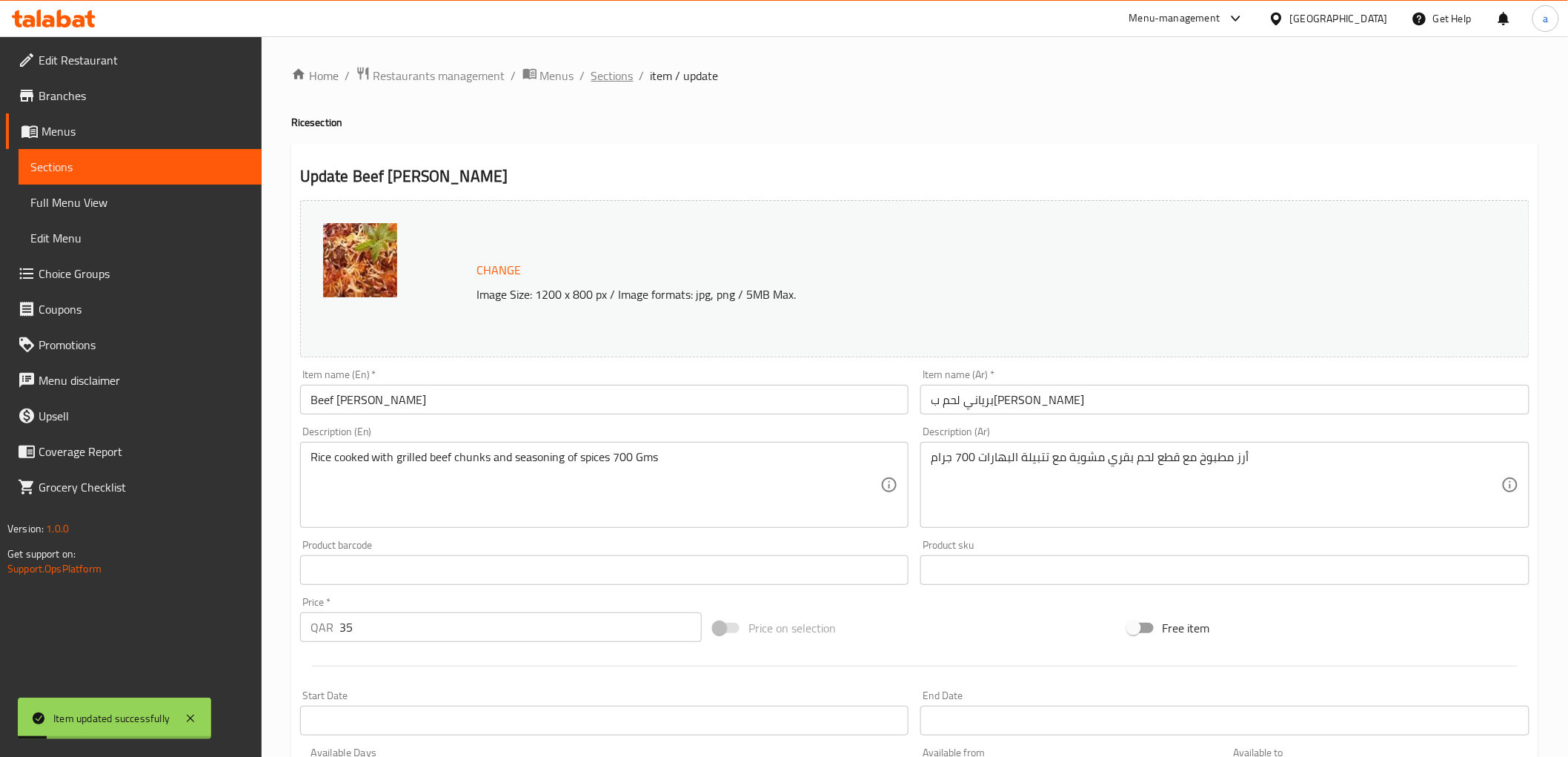
click at [604, 70] on span "Sections" at bounding box center [612, 75] width 42 height 17
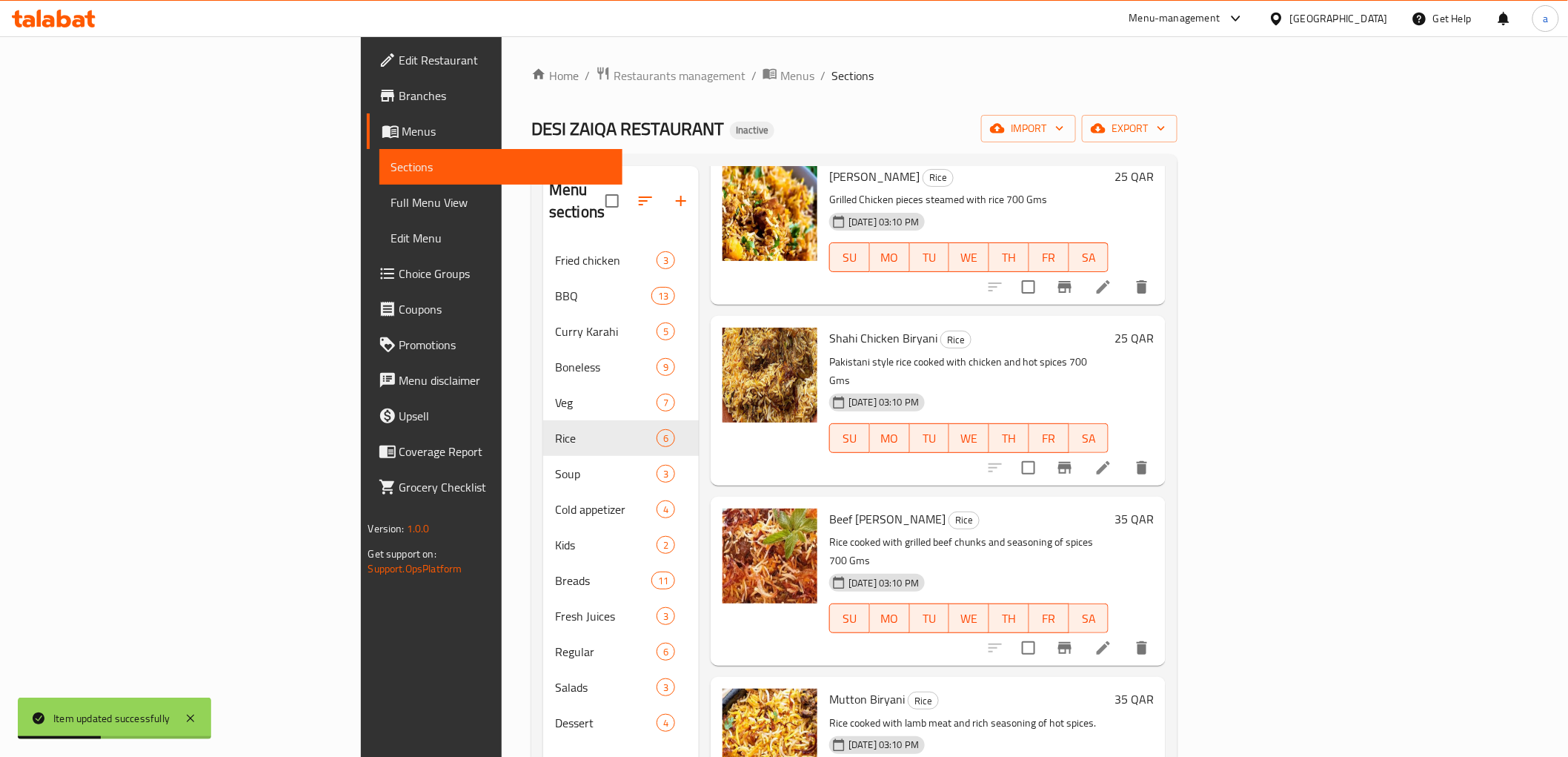
scroll to position [251, 0]
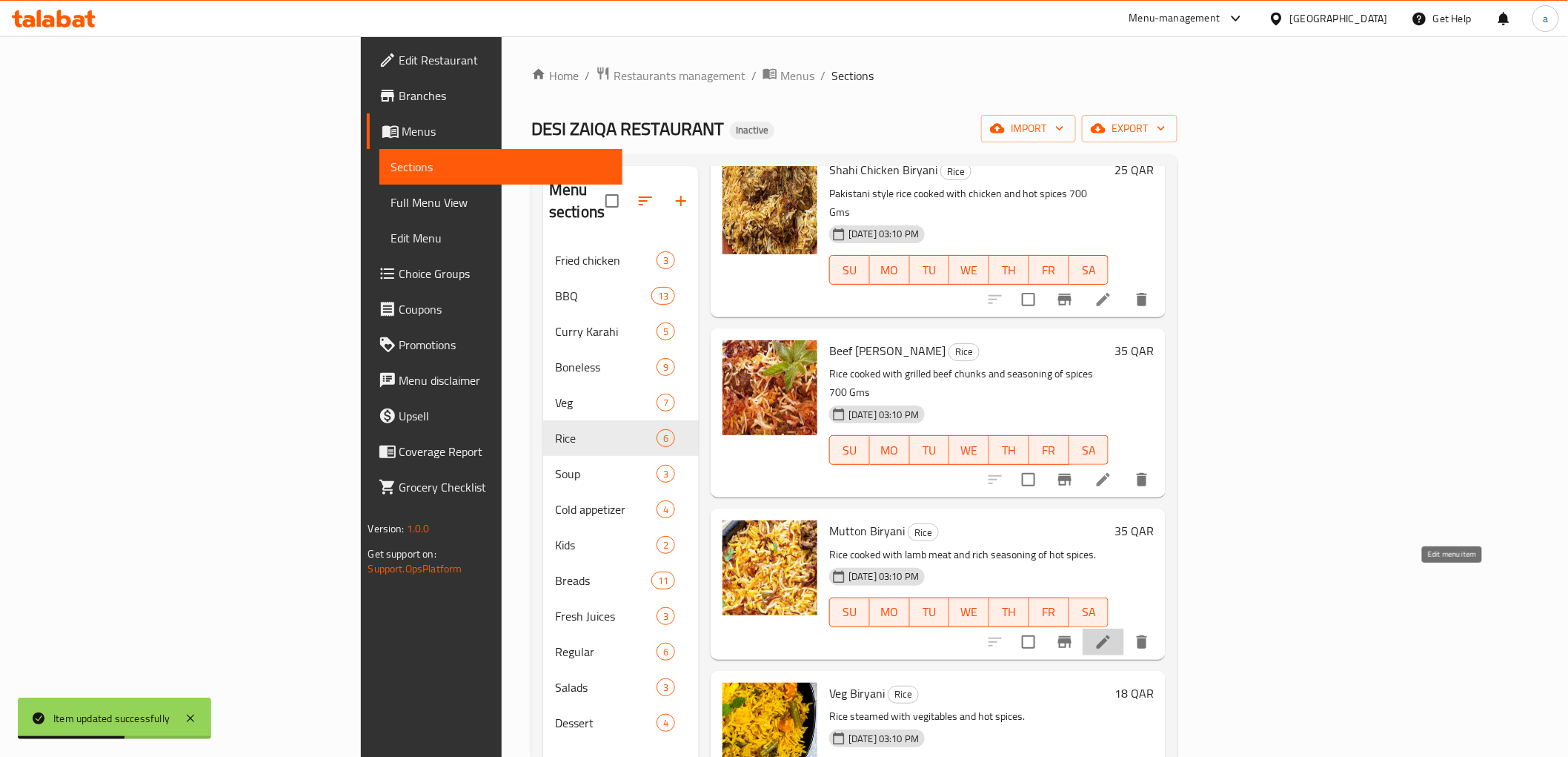
click at [1112, 633] on icon at bounding box center [1103, 641] width 17 height 17
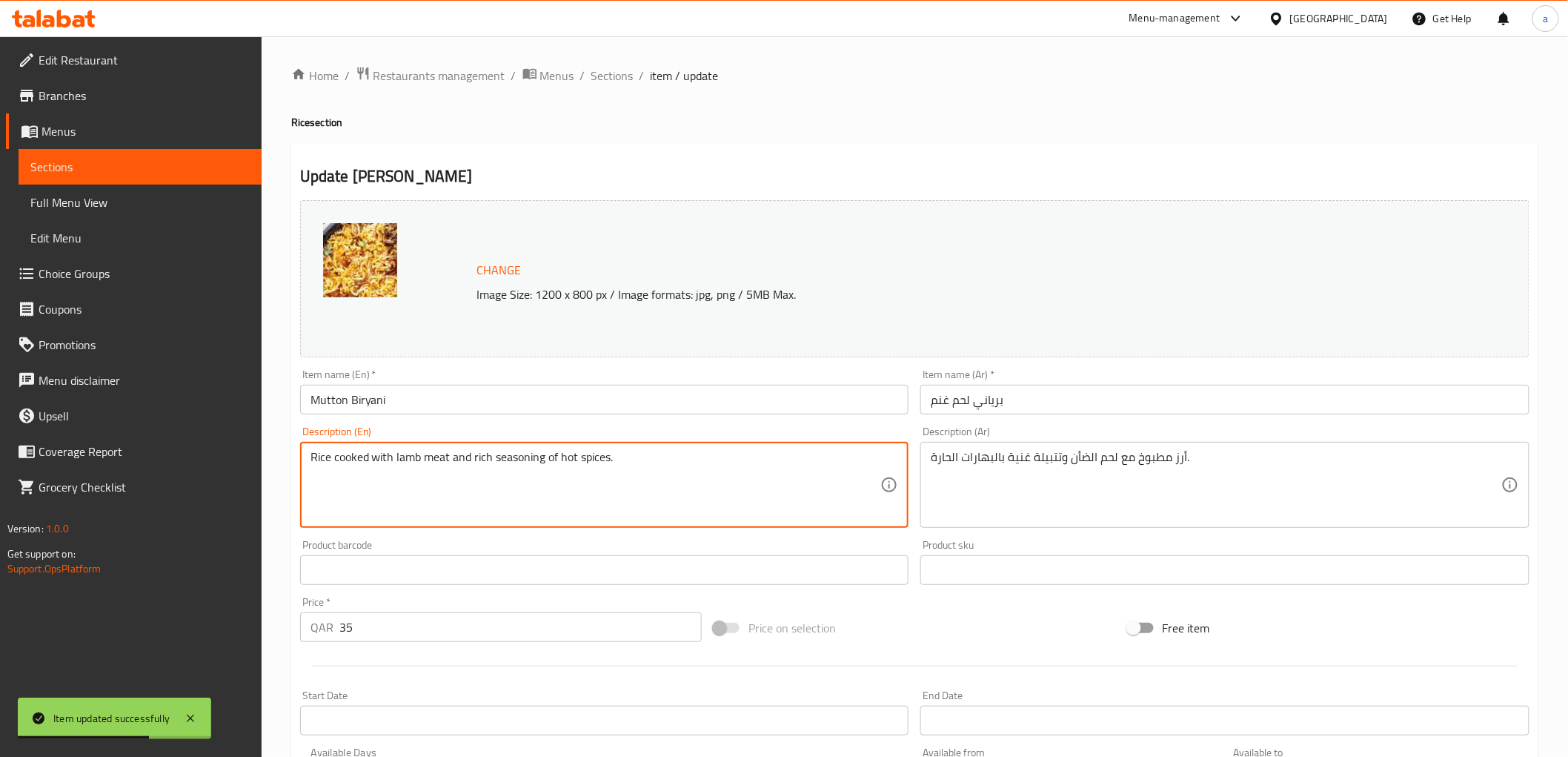
click at [653, 458] on textarea "Rice cooked with lamb meat and rich seasoning of hot spices." at bounding box center [595, 485] width 570 height 70
paste textarea "700 Gms"
type textarea "Rice cooked with lamb meat and rich seasoning of hot spices 700 Gms"
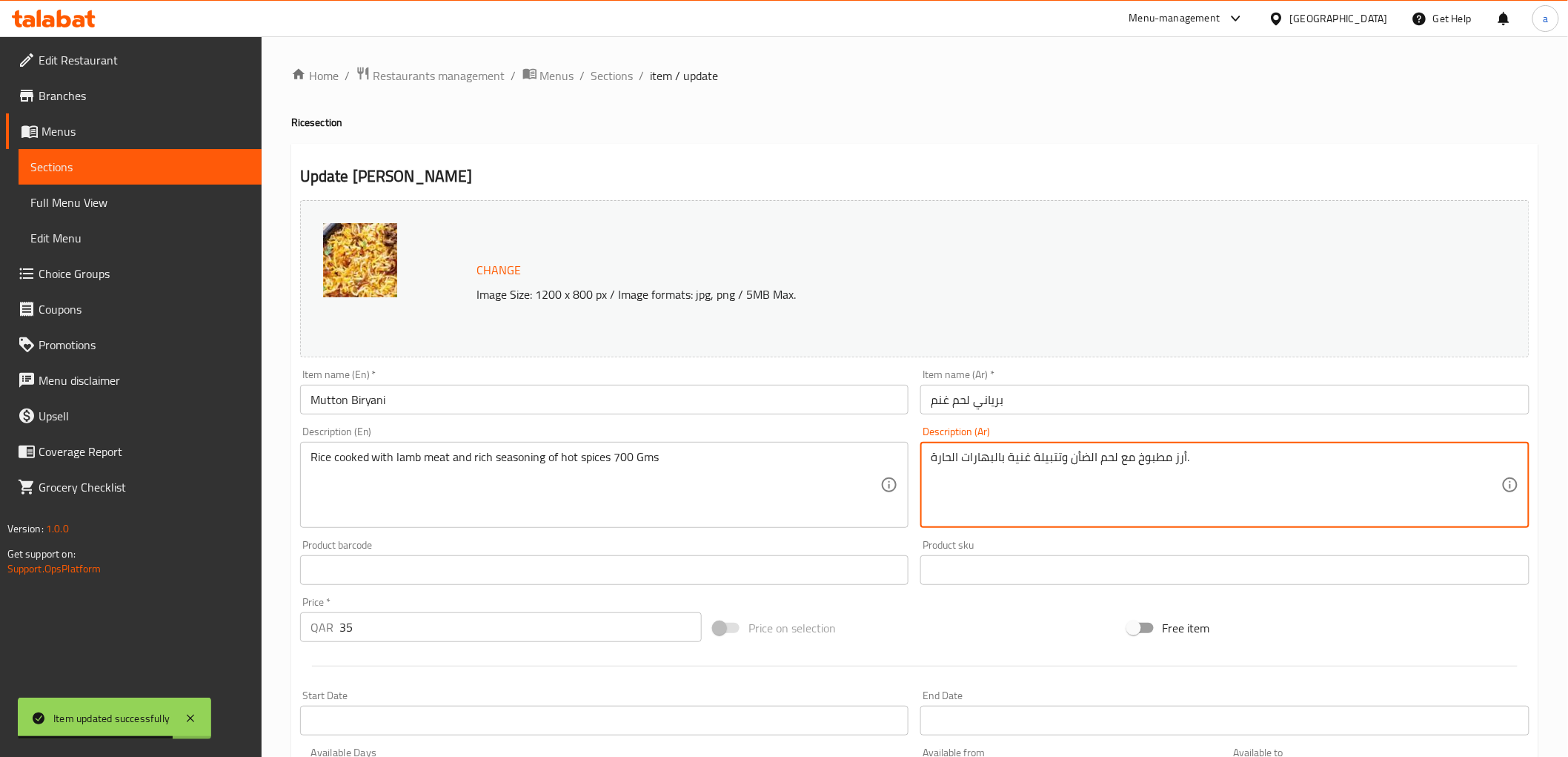
click at [1250, 454] on textarea "أرز مطبوخ مع لحم الضأن وتتبيلة غنية بالبهارات الحارة." at bounding box center [1215, 485] width 570 height 70
paste textarea "700 Gms"
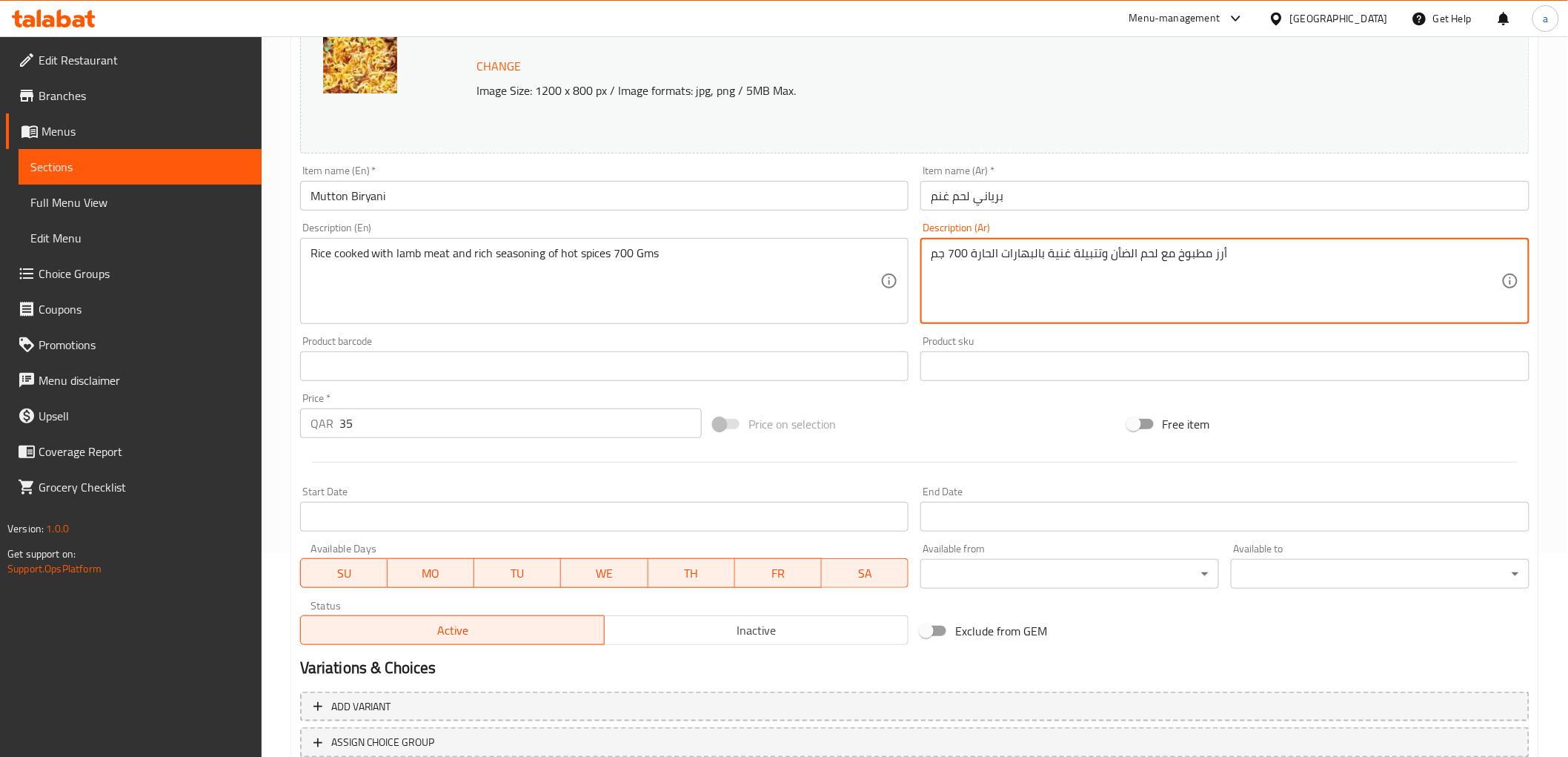
scroll to position [62, 0]
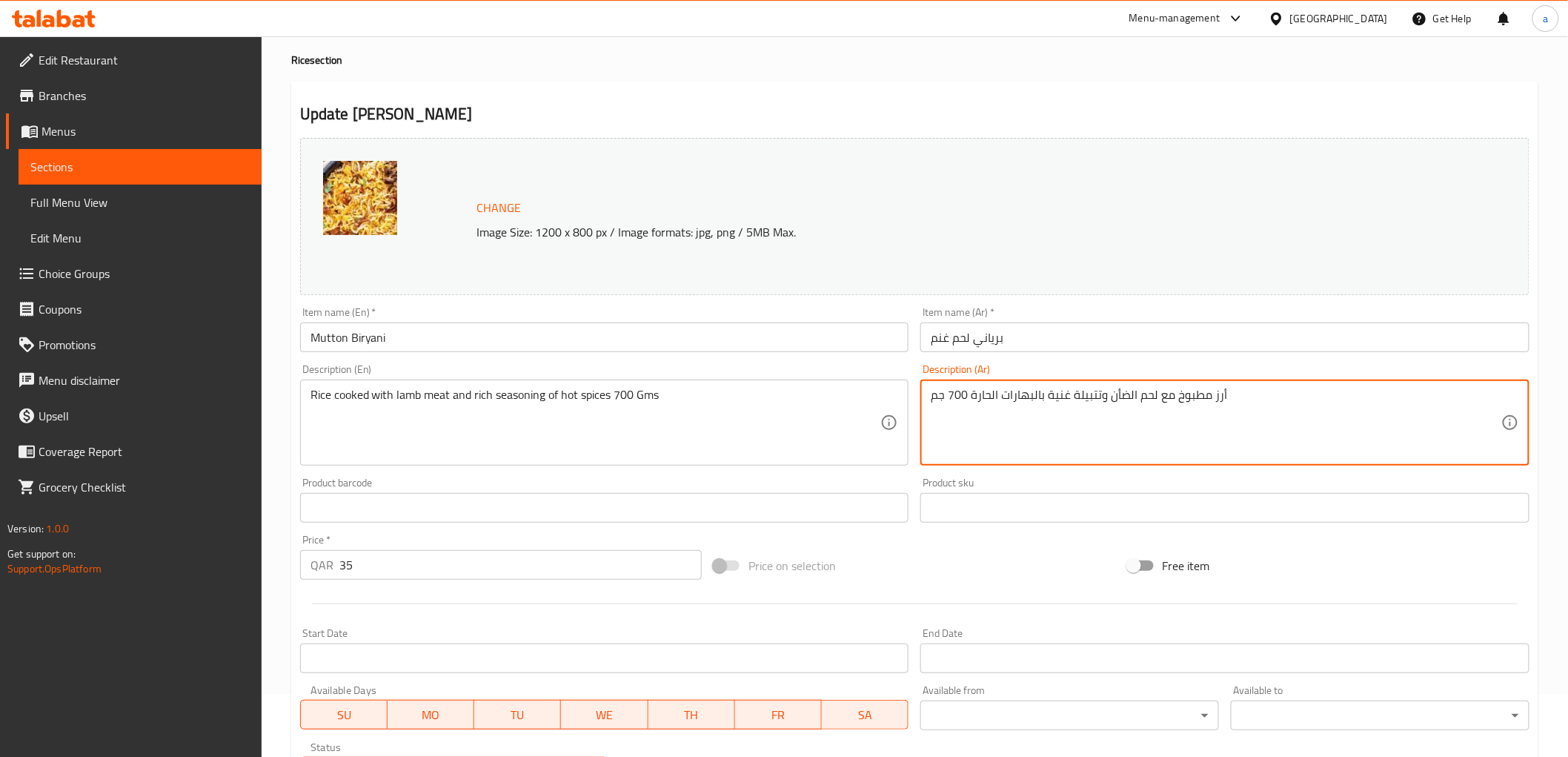
type textarea "أرز مطبوخ مع لحم الضأن وتتبيلة غنية بالبهارات الحارة 700 جم"
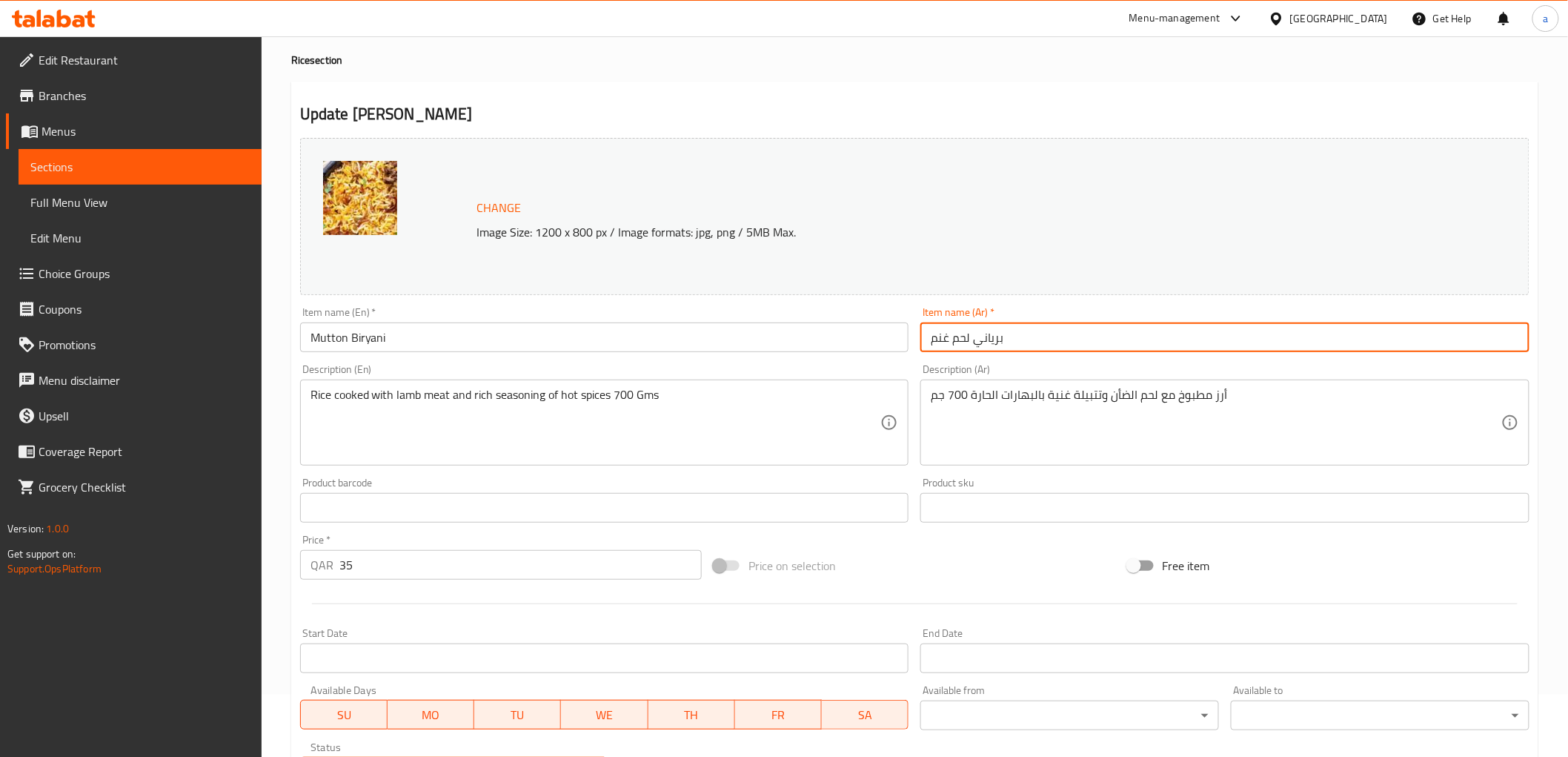
drag, startPoint x: 949, startPoint y: 336, endPoint x: 926, endPoint y: 340, distance: 23.3
click at [926, 340] on input "برياني لحم غنم" at bounding box center [1225, 337] width 609 height 30
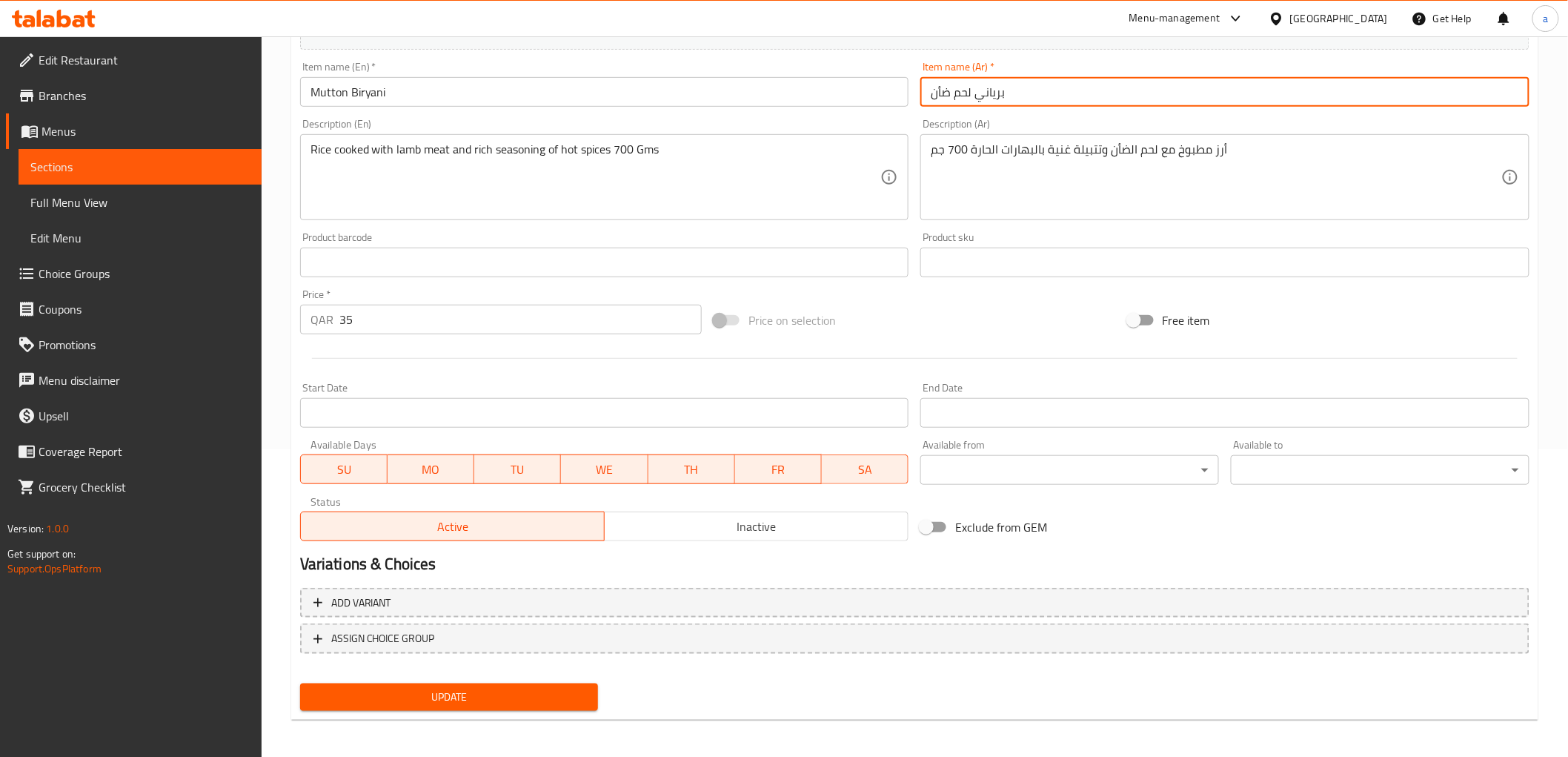
scroll to position [309, 0]
type input "برياني لحم ضأن"
click at [584, 687] on span "Update" at bounding box center [450, 696] width 275 height 18
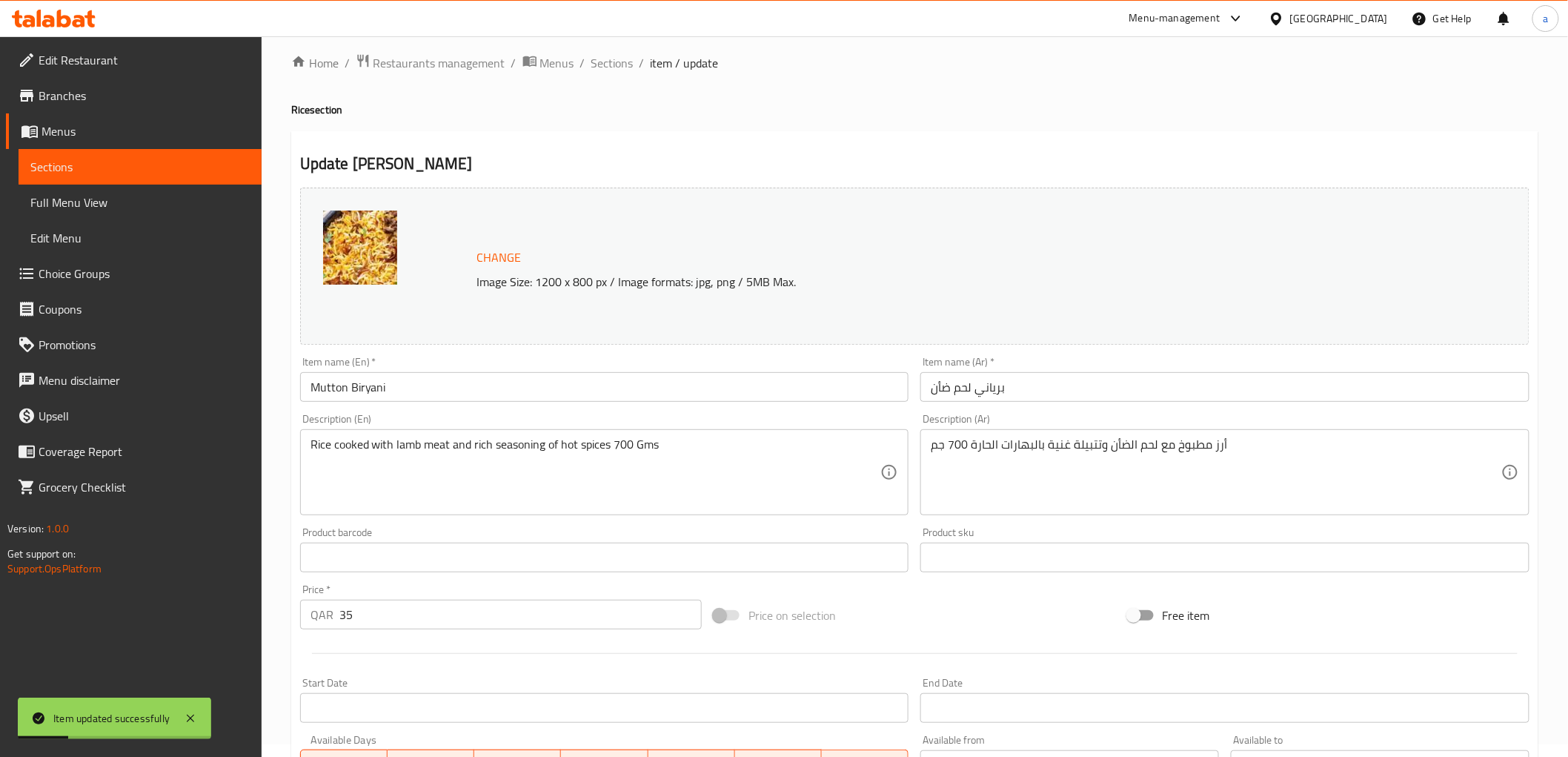
scroll to position [0, 0]
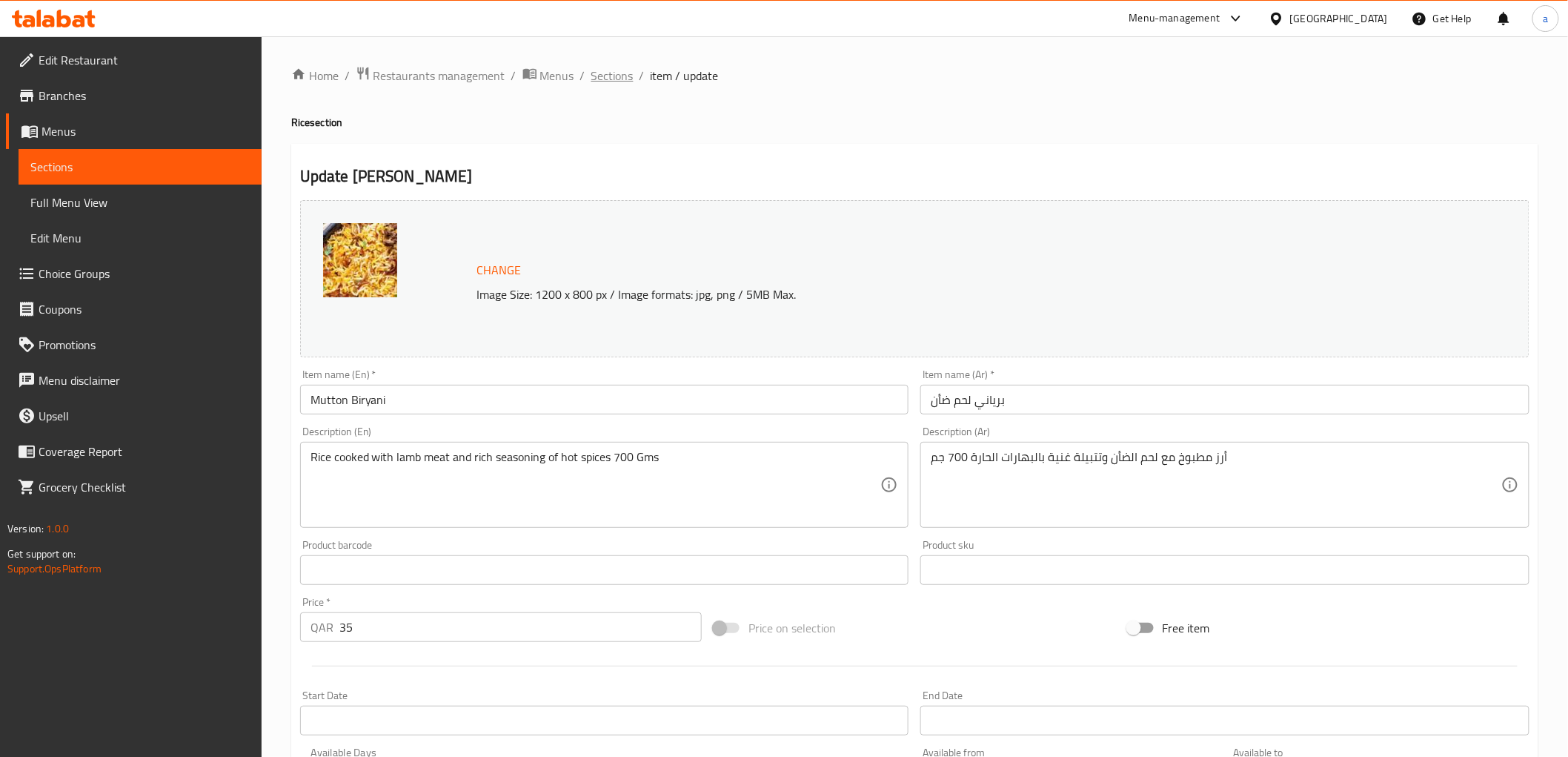
click at [619, 80] on span "Sections" at bounding box center [612, 75] width 42 height 17
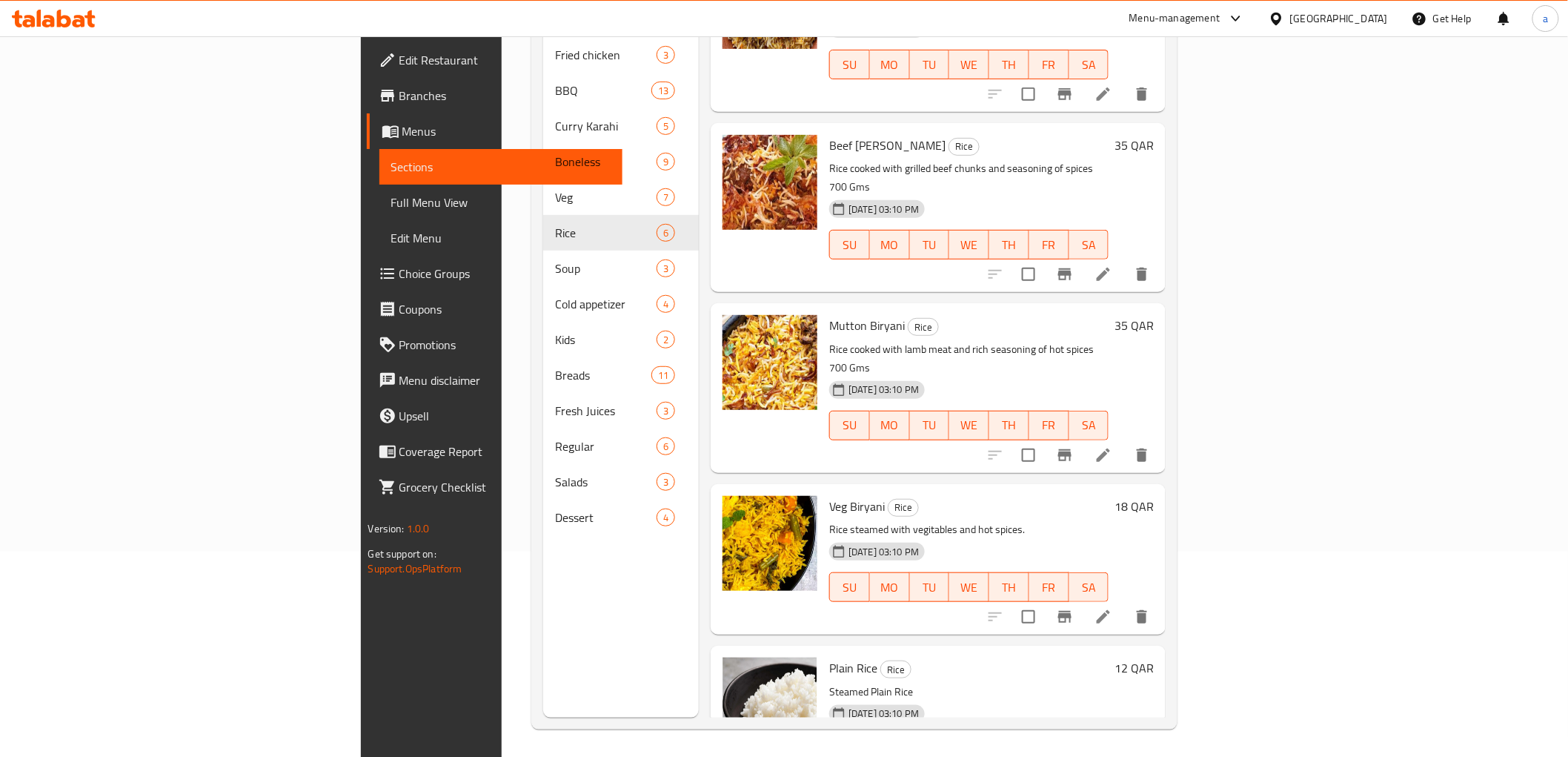
scroll to position [208, 0]
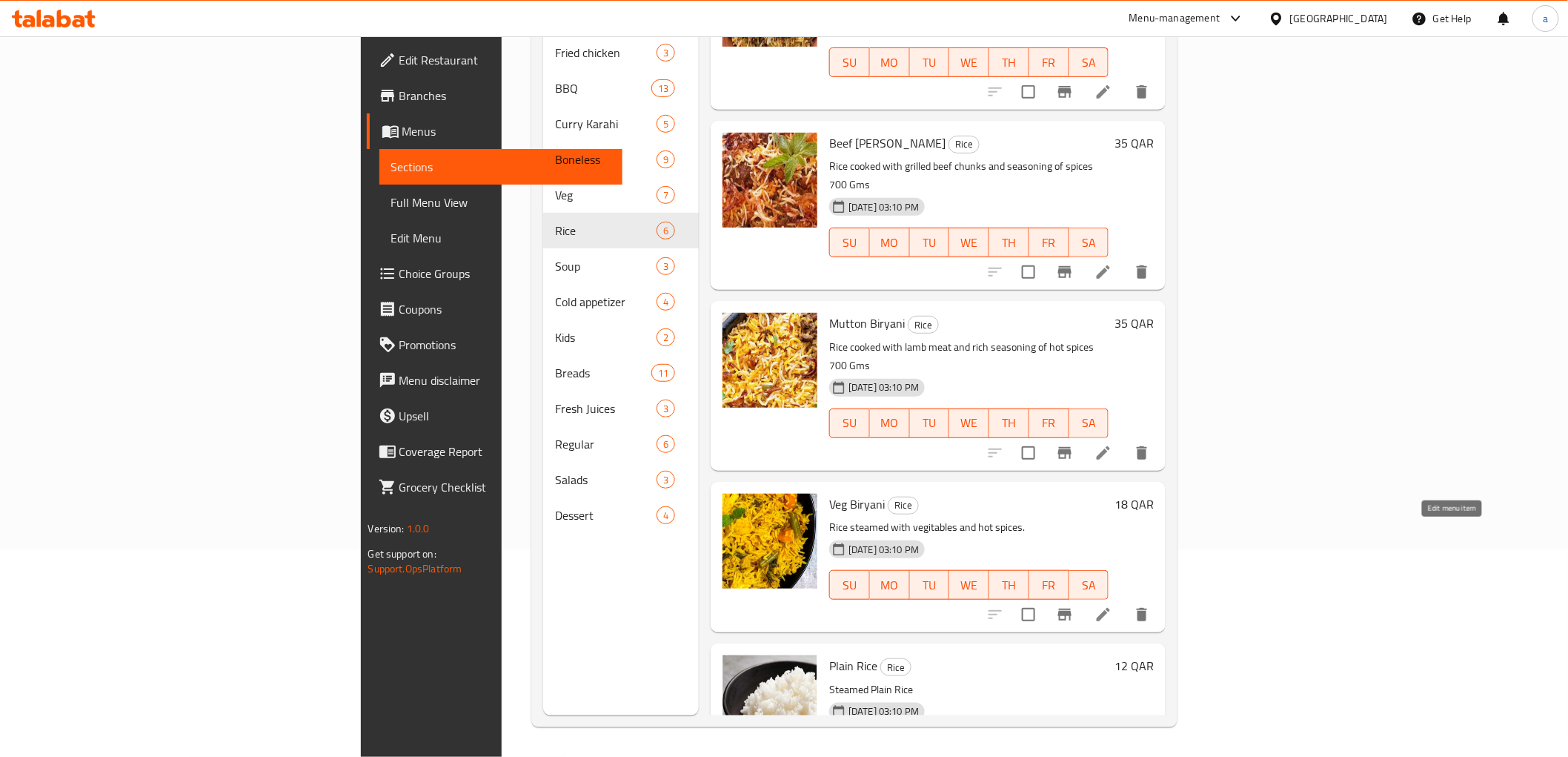
click at [1112, 605] on icon at bounding box center [1103, 614] width 17 height 17
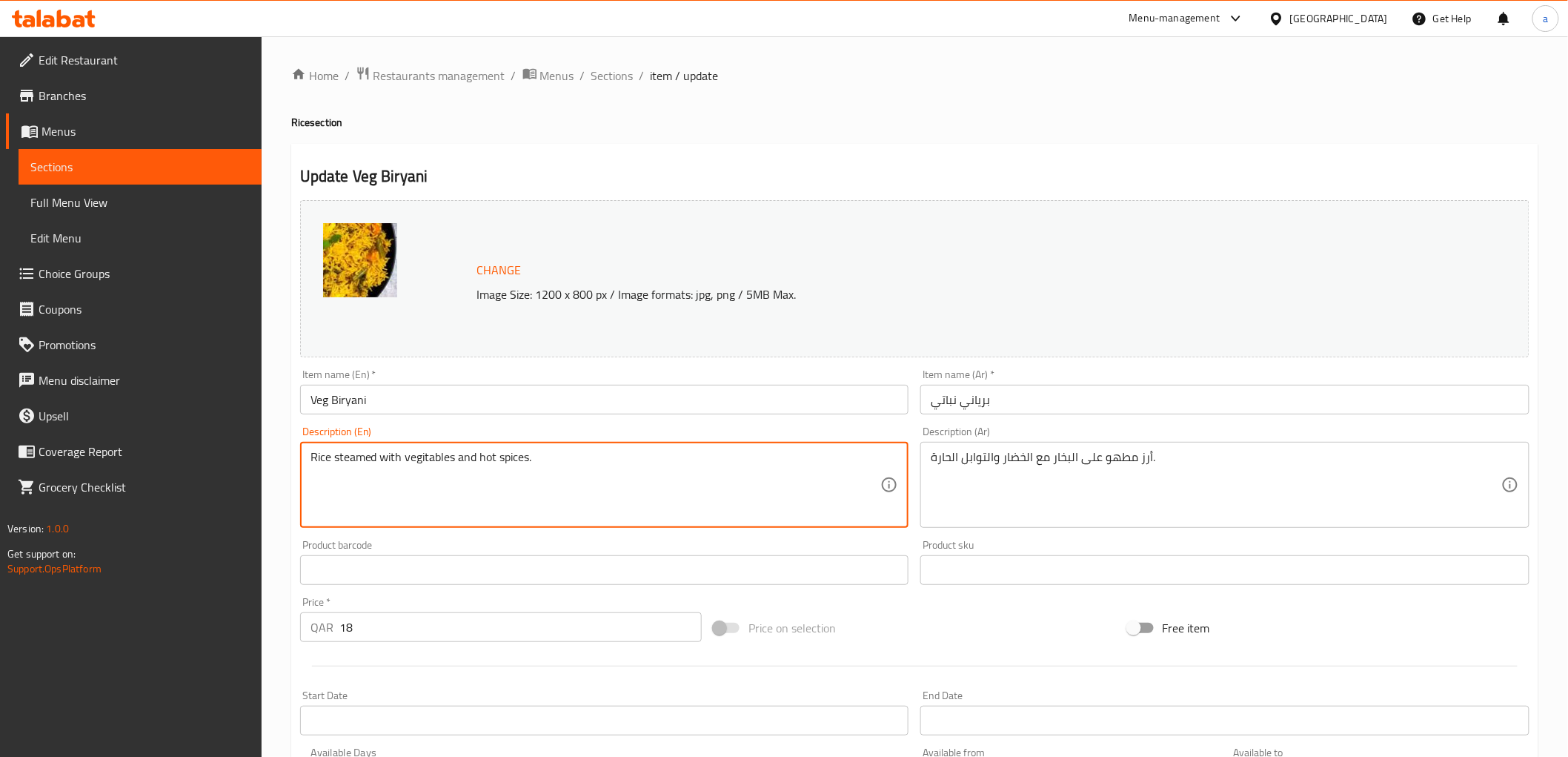
click at [705, 460] on textarea "Rice steamed with vegitables and hot spices." at bounding box center [595, 485] width 570 height 70
paste textarea "700 Gms"
type textarea "Rice steamed with vegitables and hot spices 700 Gms"
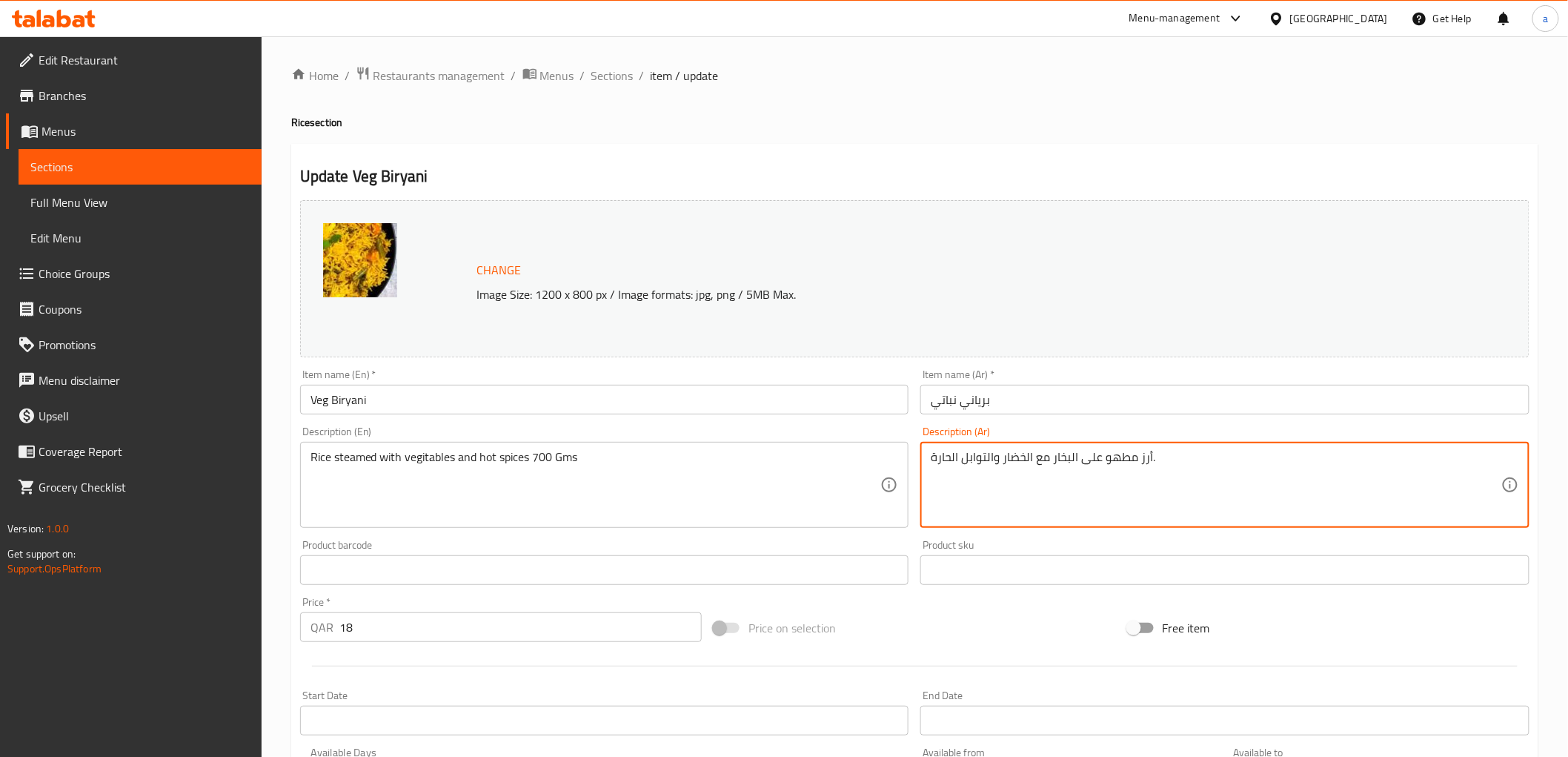
click at [1239, 455] on textarea "أرز مطهو على البخار مع الخضار والتوابل الحارة." at bounding box center [1215, 485] width 570 height 70
paste textarea "700 Gms"
type textarea "أرز مطهو على البخار مع الخضار والتوابل الحارة 700 Gms"
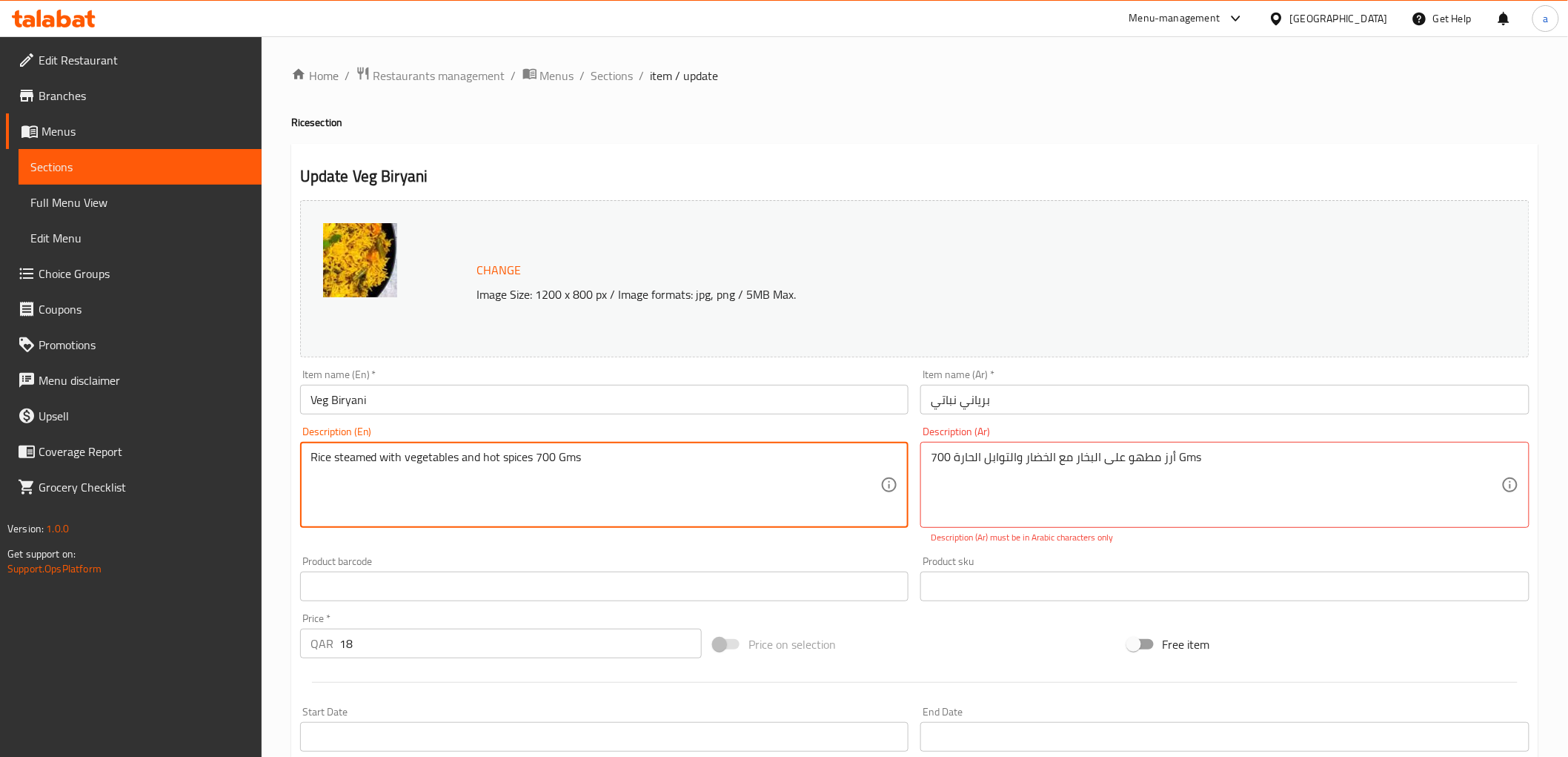
type textarea "Rice steamed with vegetables and hot spices 700 Gms"
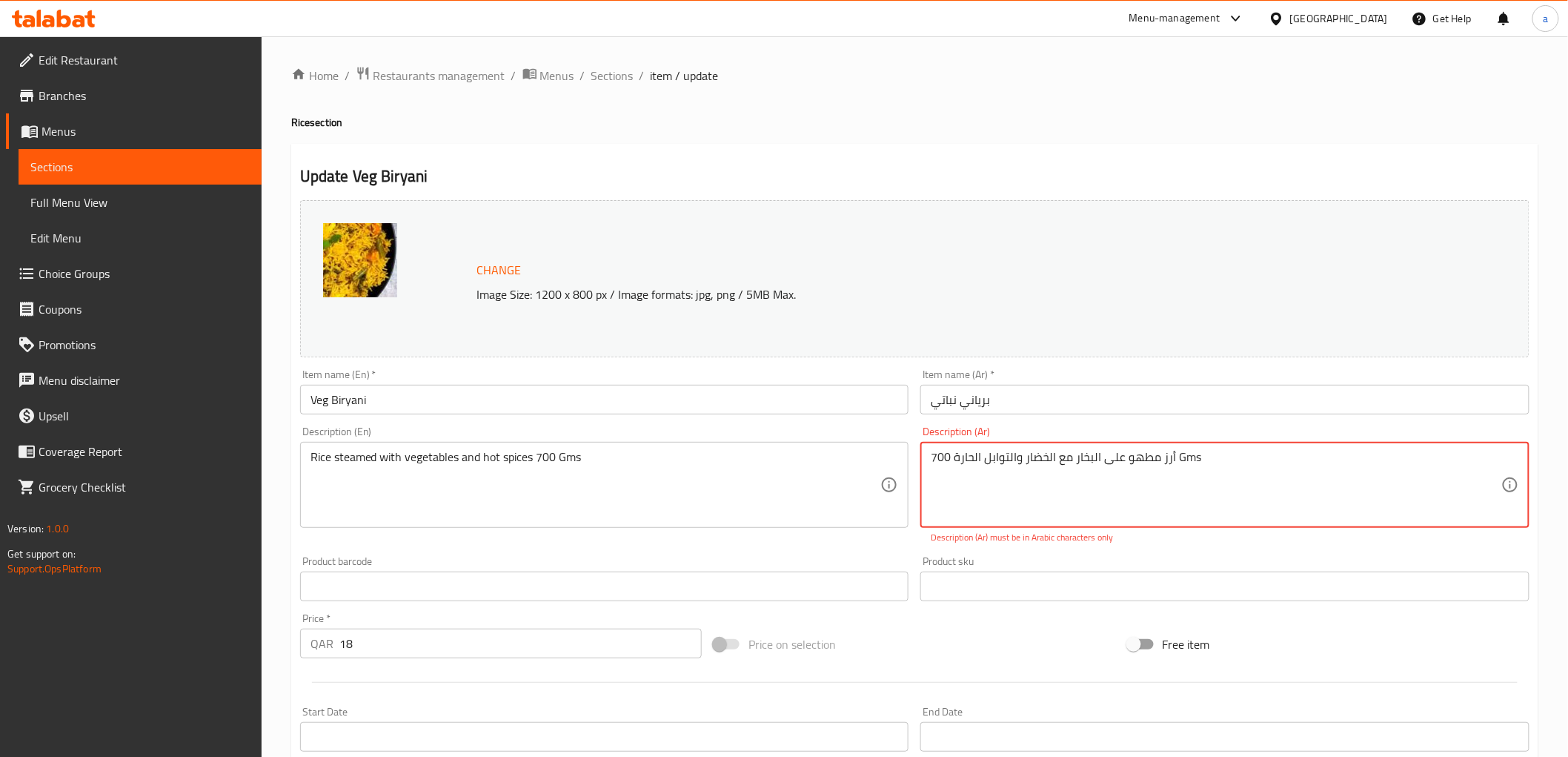
drag, startPoint x: 1221, startPoint y: 465, endPoint x: 1179, endPoint y: 470, distance: 42.3
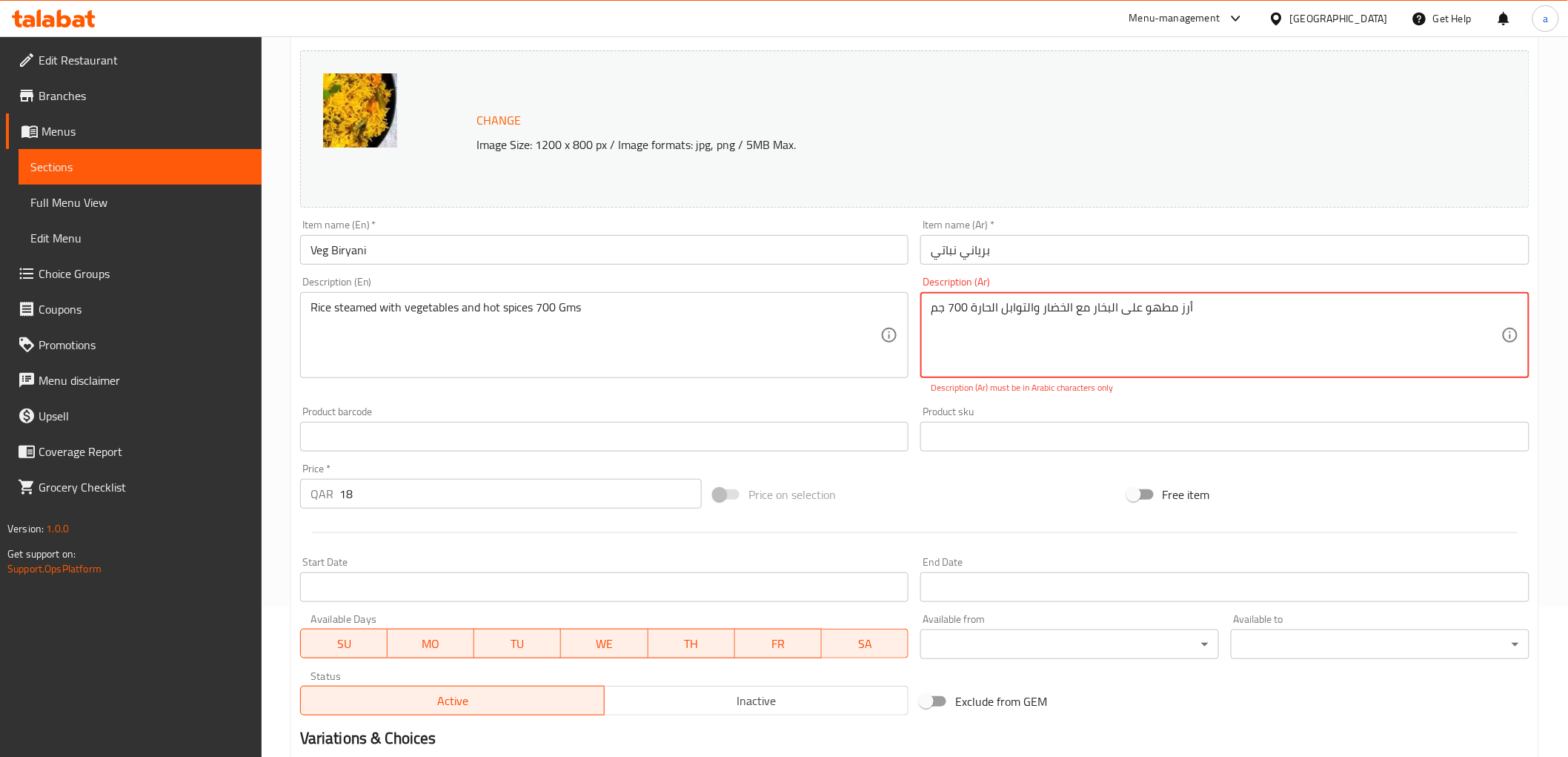
scroll to position [325, 0]
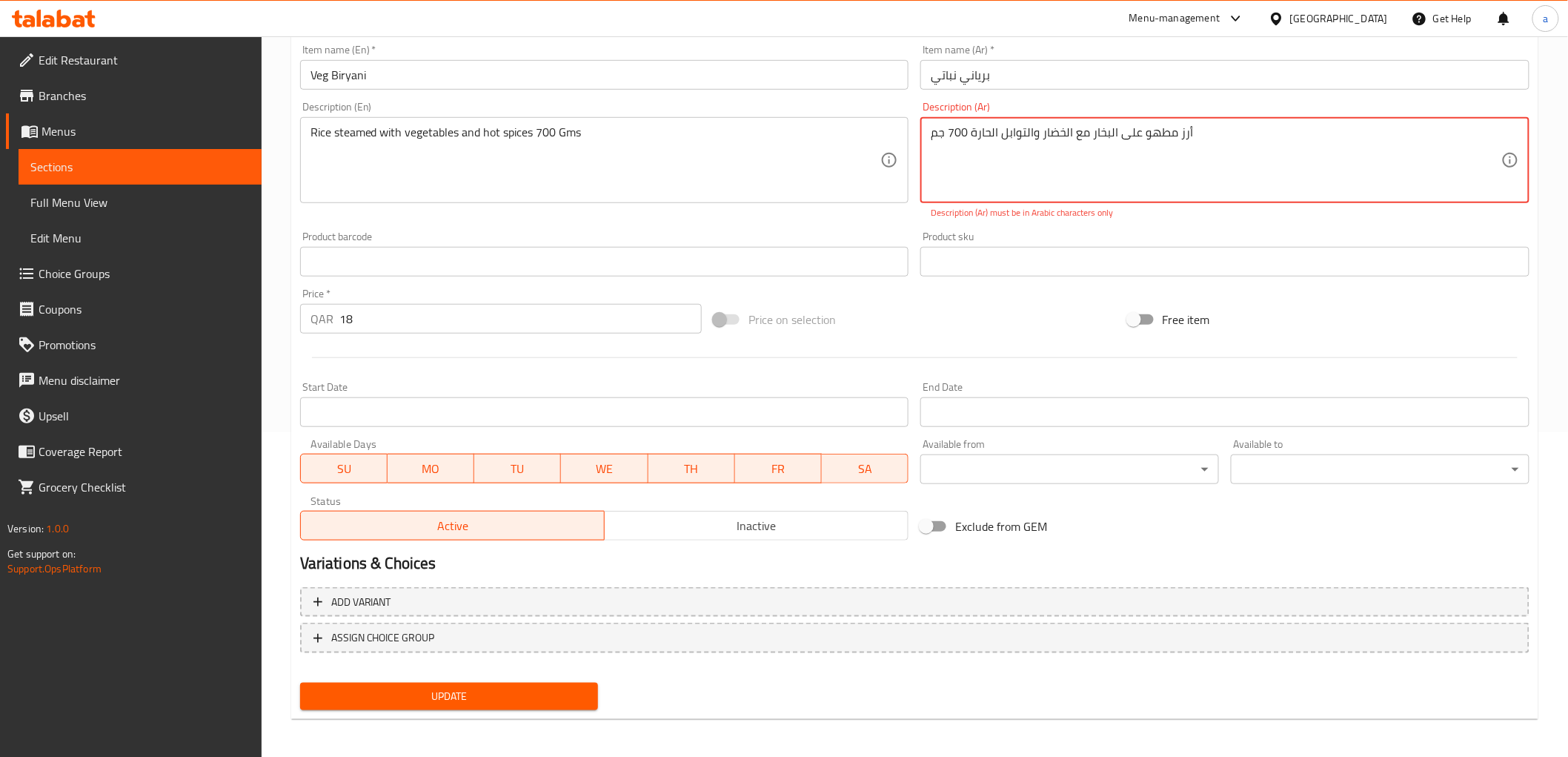
type textarea "أرز مطهو على البخار مع الخضار والتوابل الحارة 700 جم"
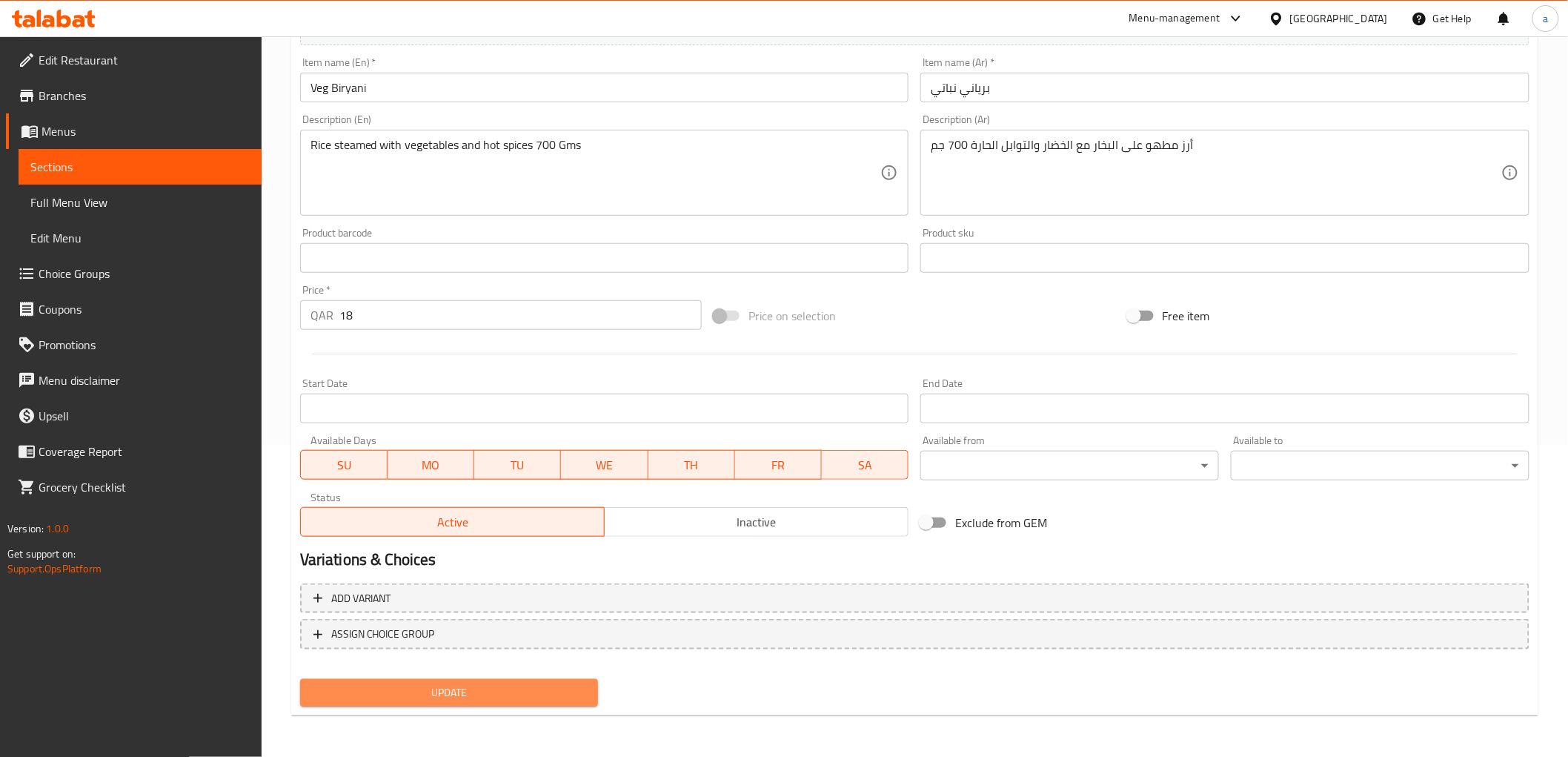
click at [582, 686] on span "Update" at bounding box center [450, 692] width 275 height 18
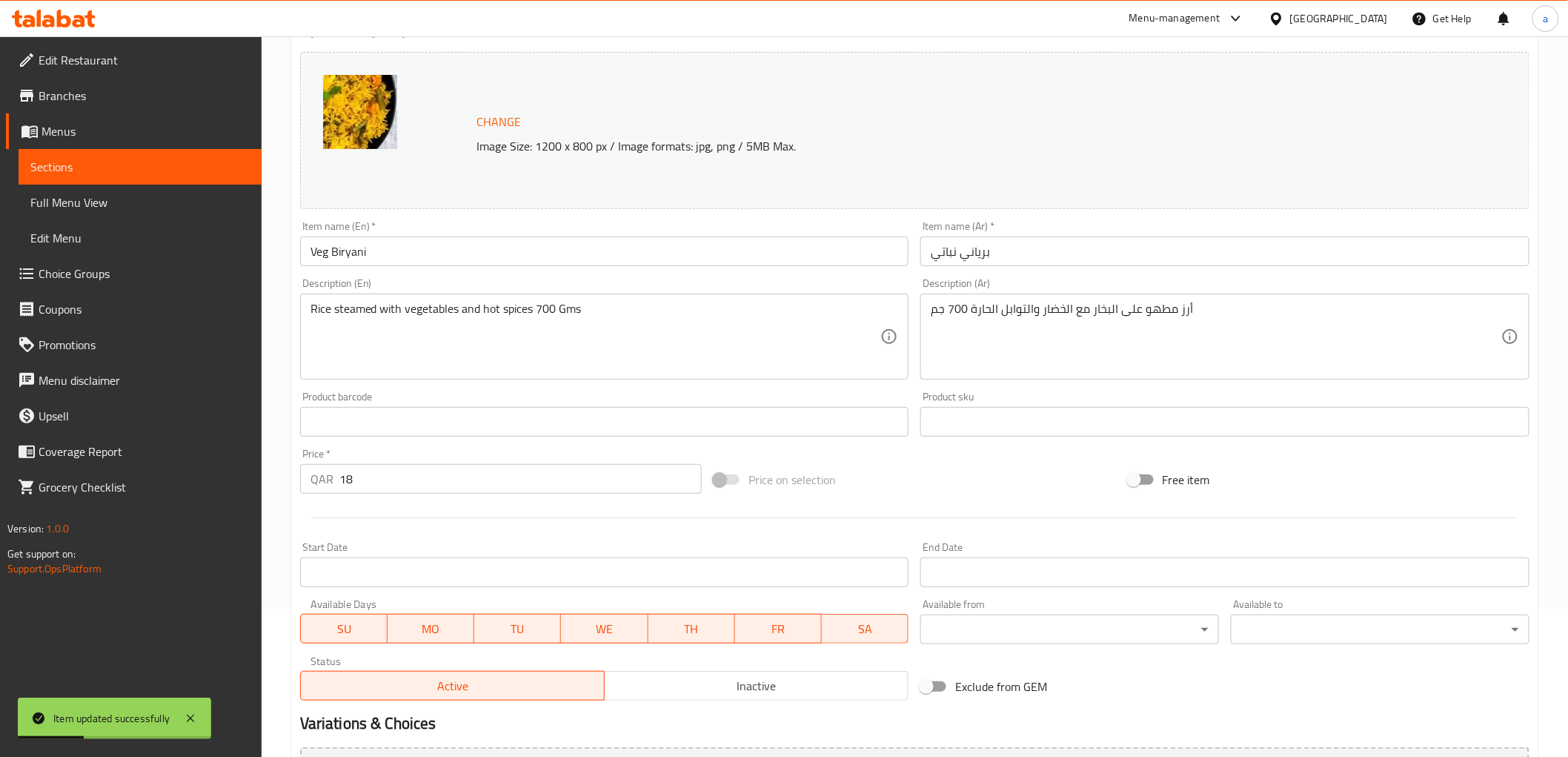
scroll to position [0, 0]
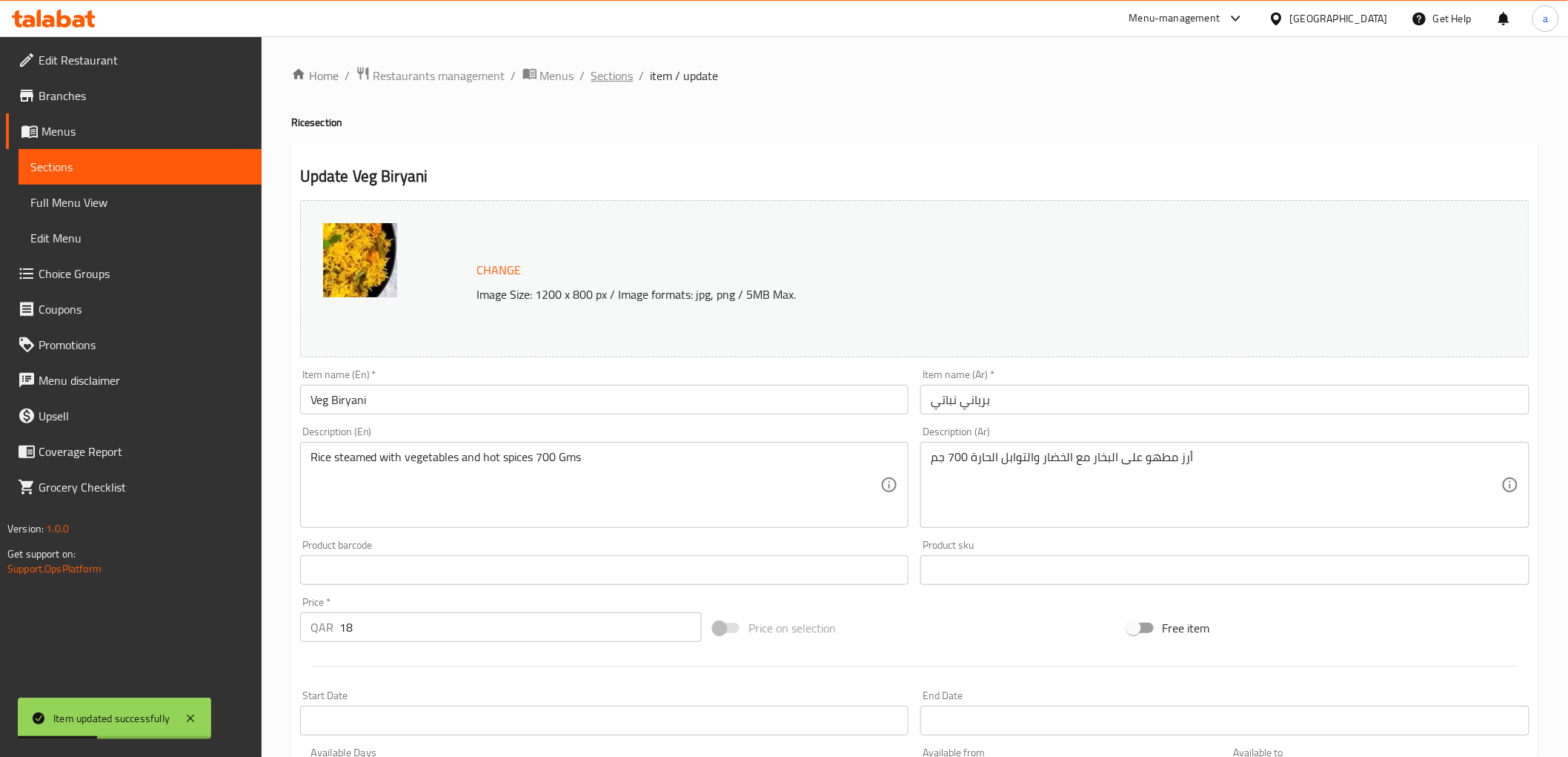
click at [628, 80] on span "Sections" at bounding box center [612, 75] width 42 height 17
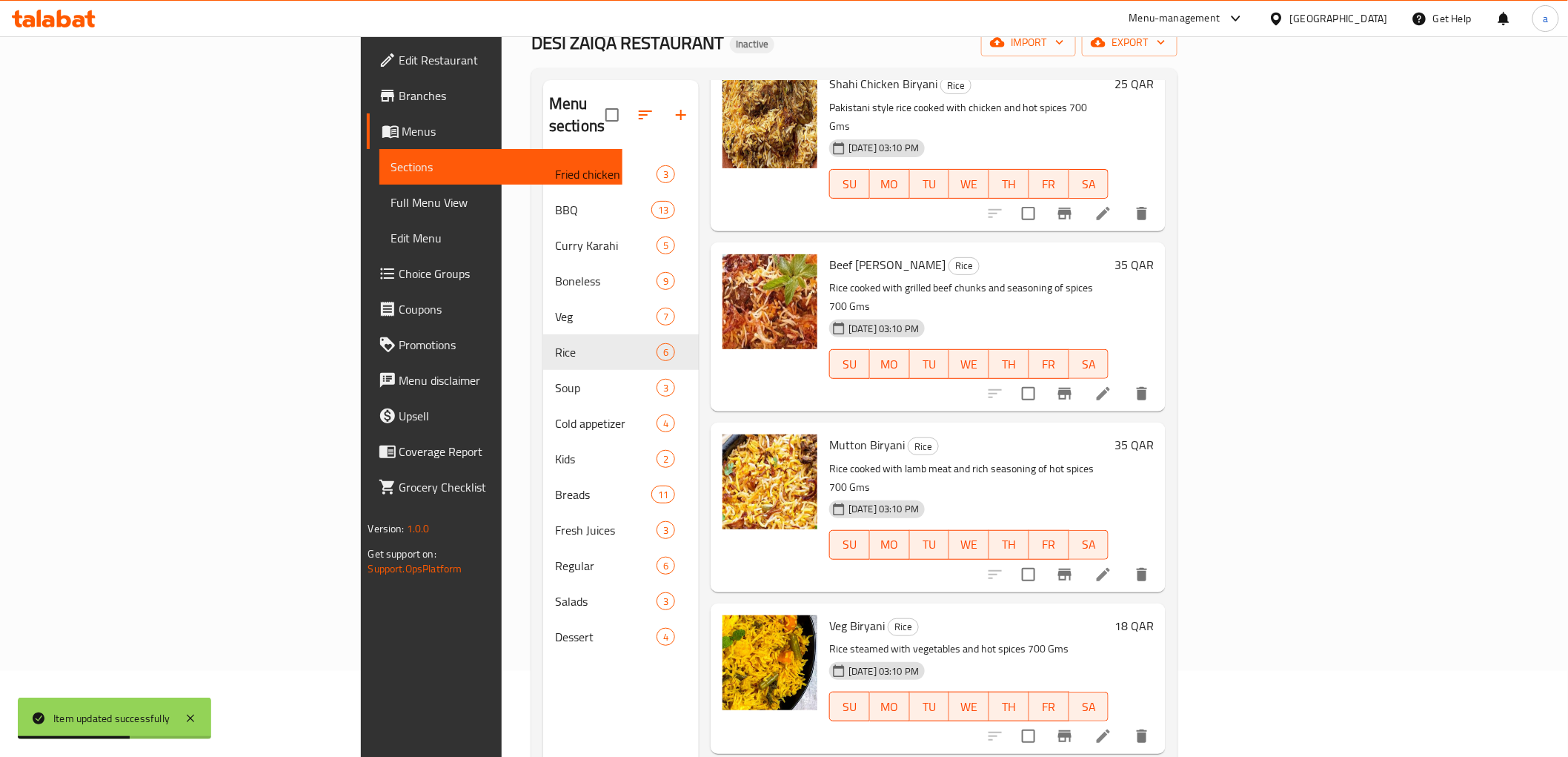
scroll to position [208, 0]
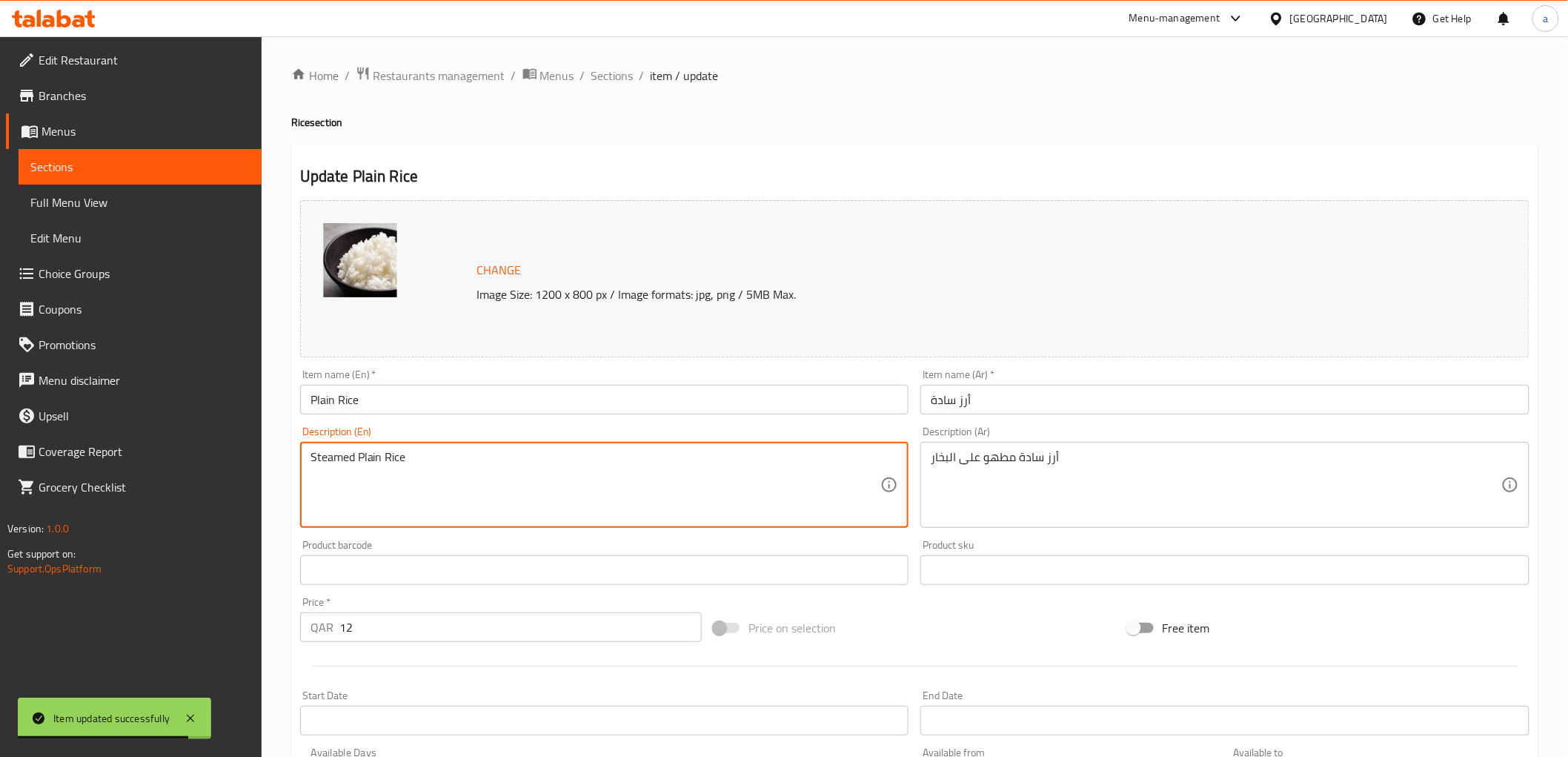
paste textarea "600 Gms"
type textarea "Steamed Plain Rice 600 Gms"
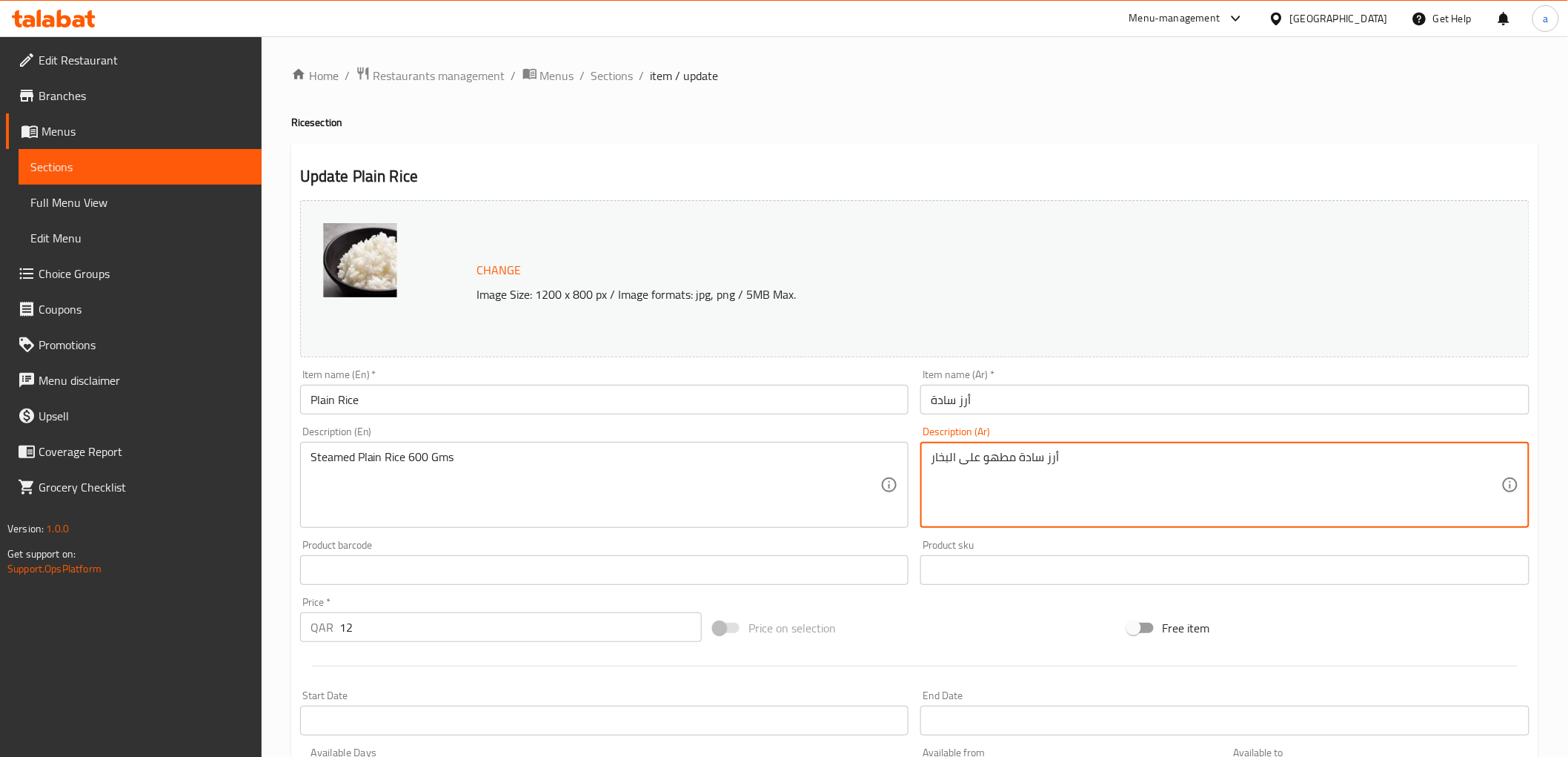
paste textarea "600 Gms"
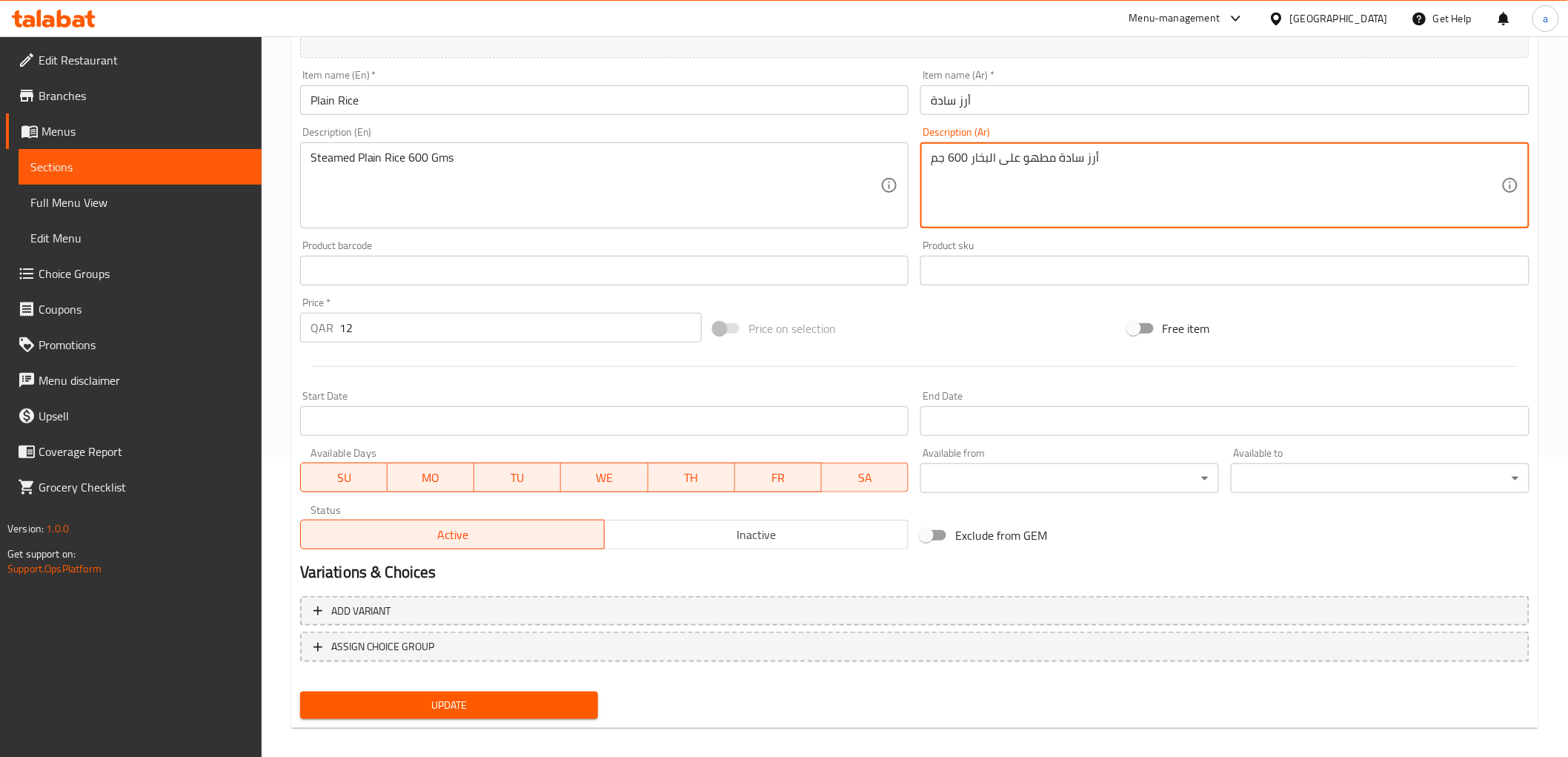
scroll to position [309, 0]
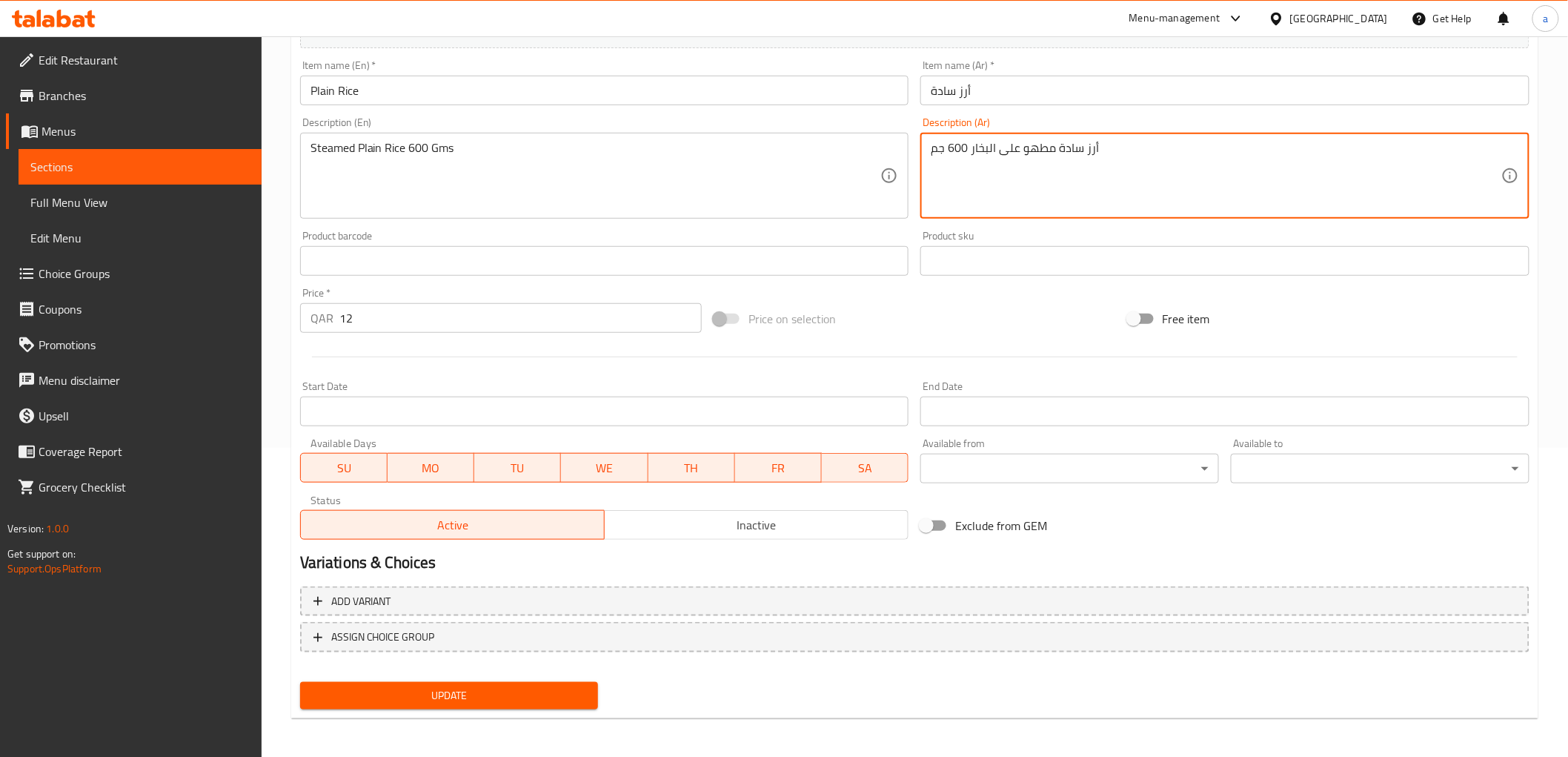
type textarea "أرز سادة مطهو على البخار 600 جم"
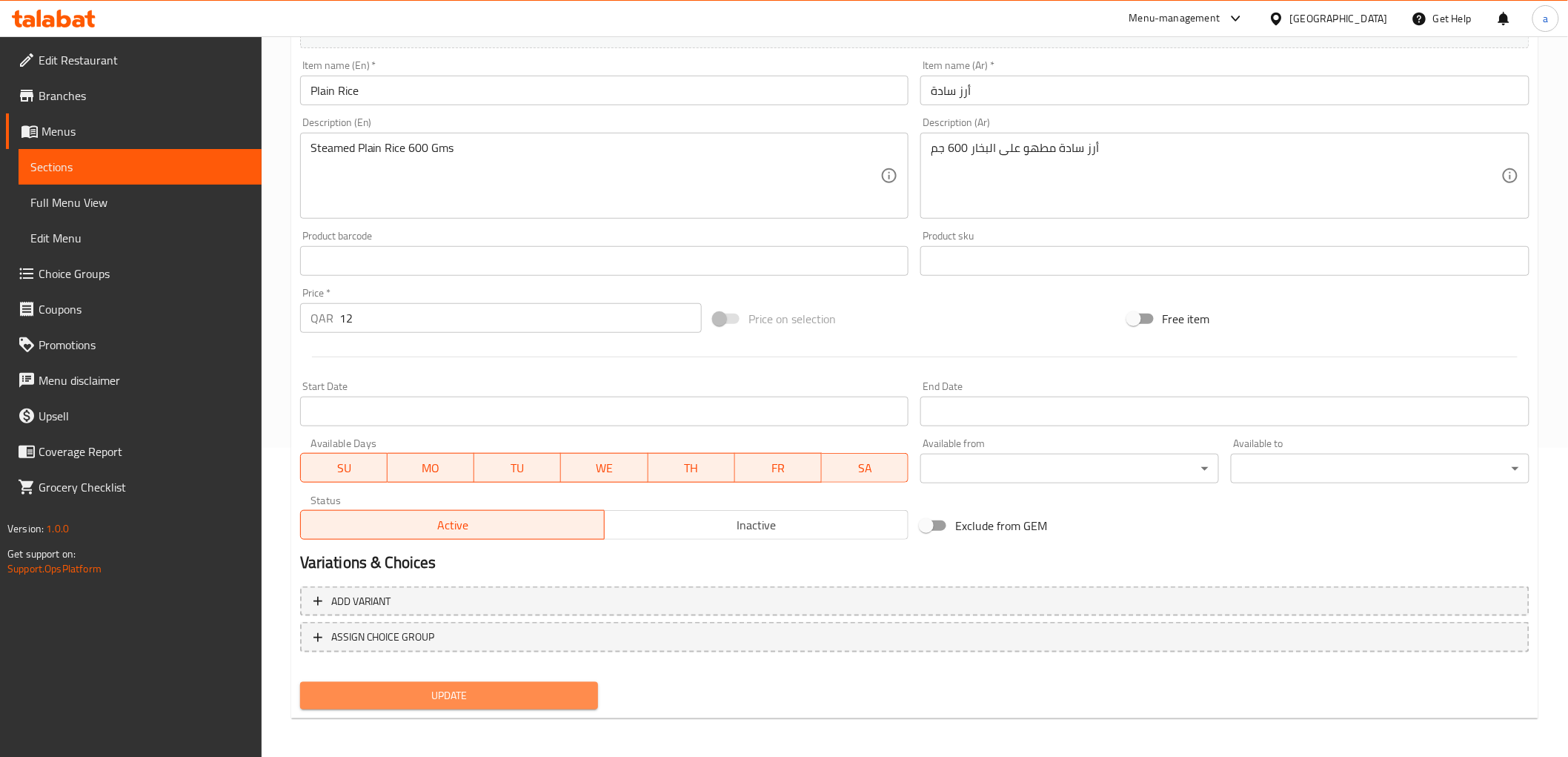
click at [541, 702] on span "Update" at bounding box center [450, 696] width 275 height 18
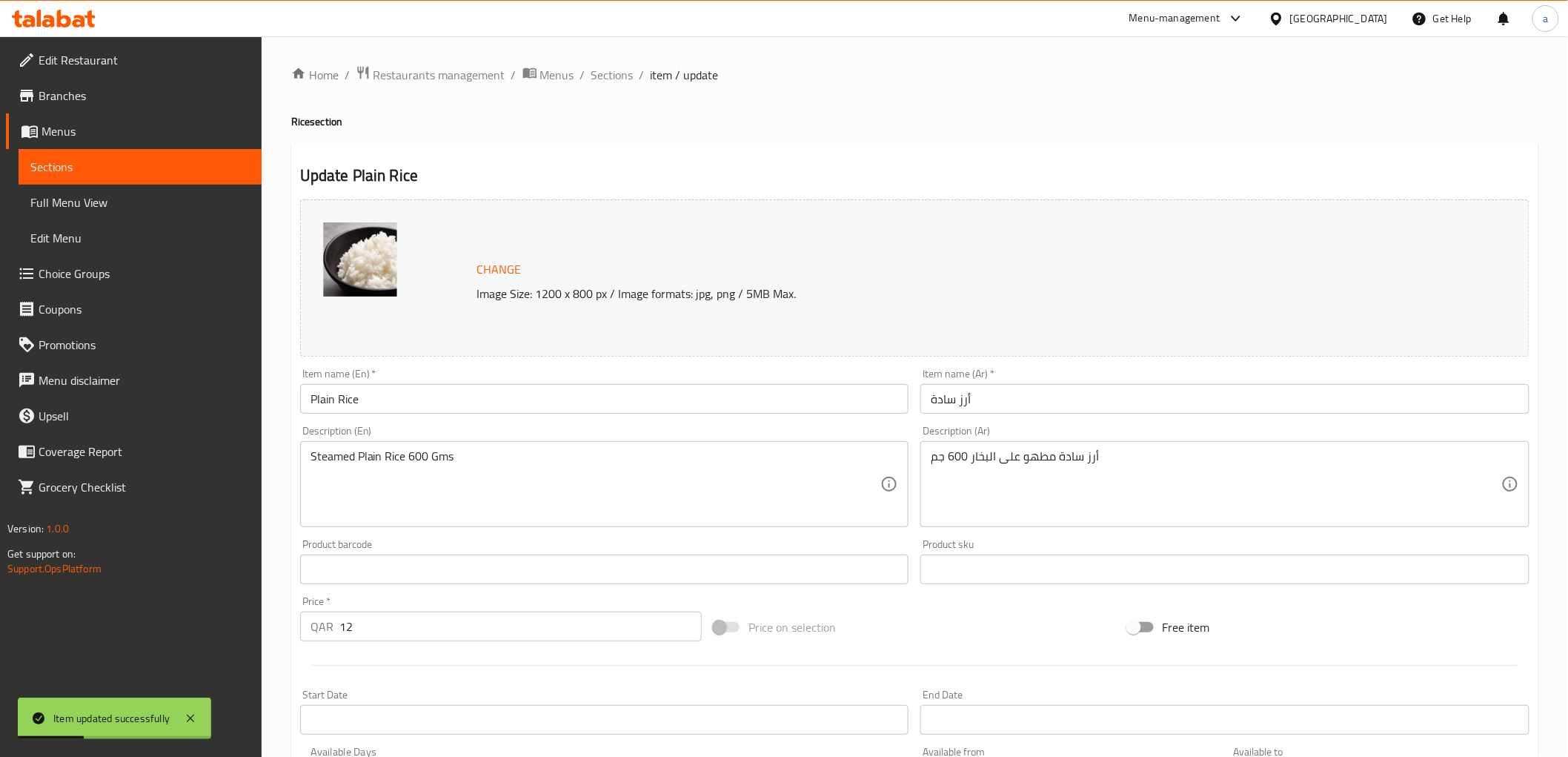
scroll to position [0, 0]
click at [632, 76] on span "Sections" at bounding box center [612, 75] width 42 height 17
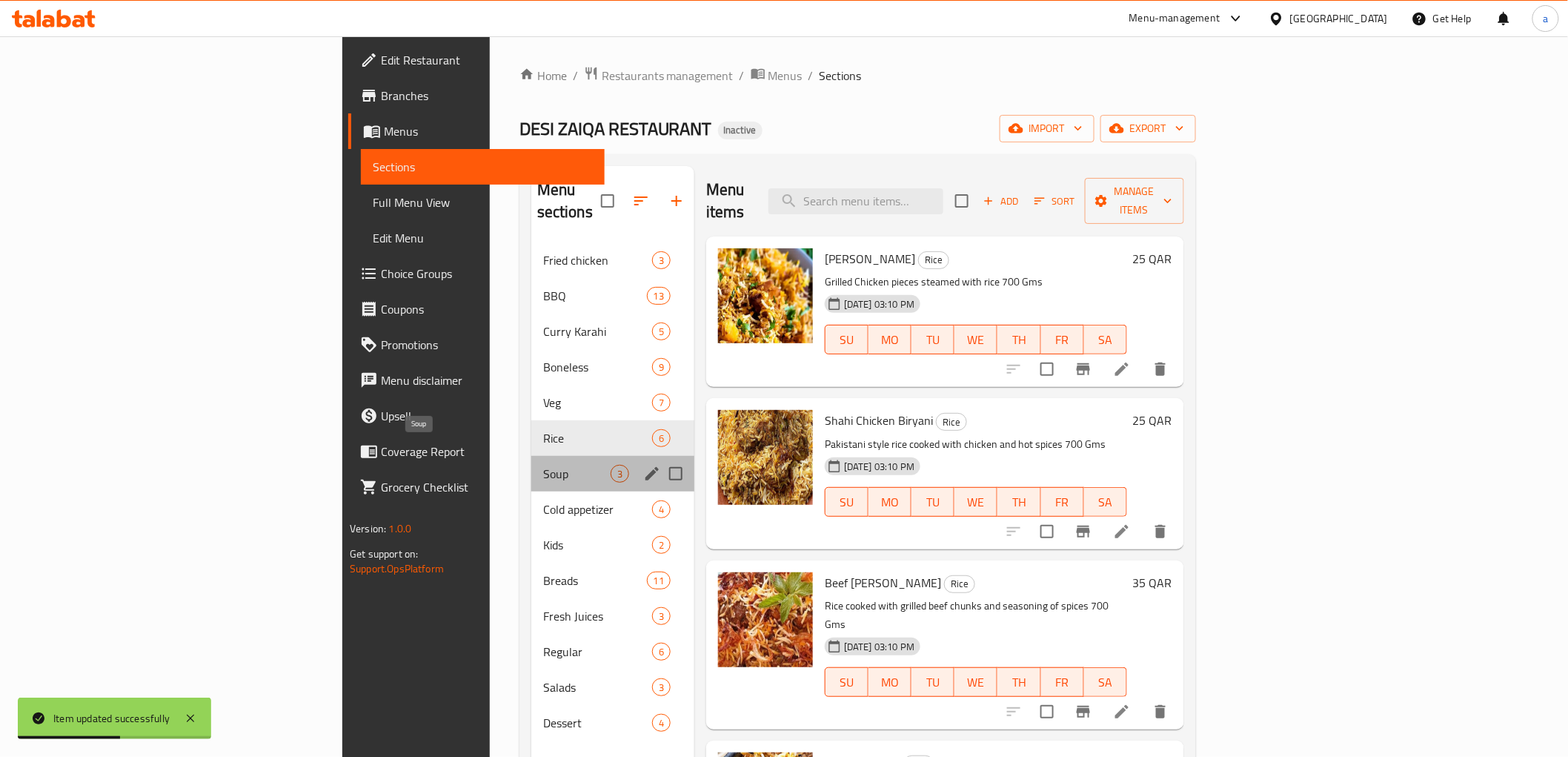
click at [543, 465] on span "Soup" at bounding box center [576, 473] width 67 height 17
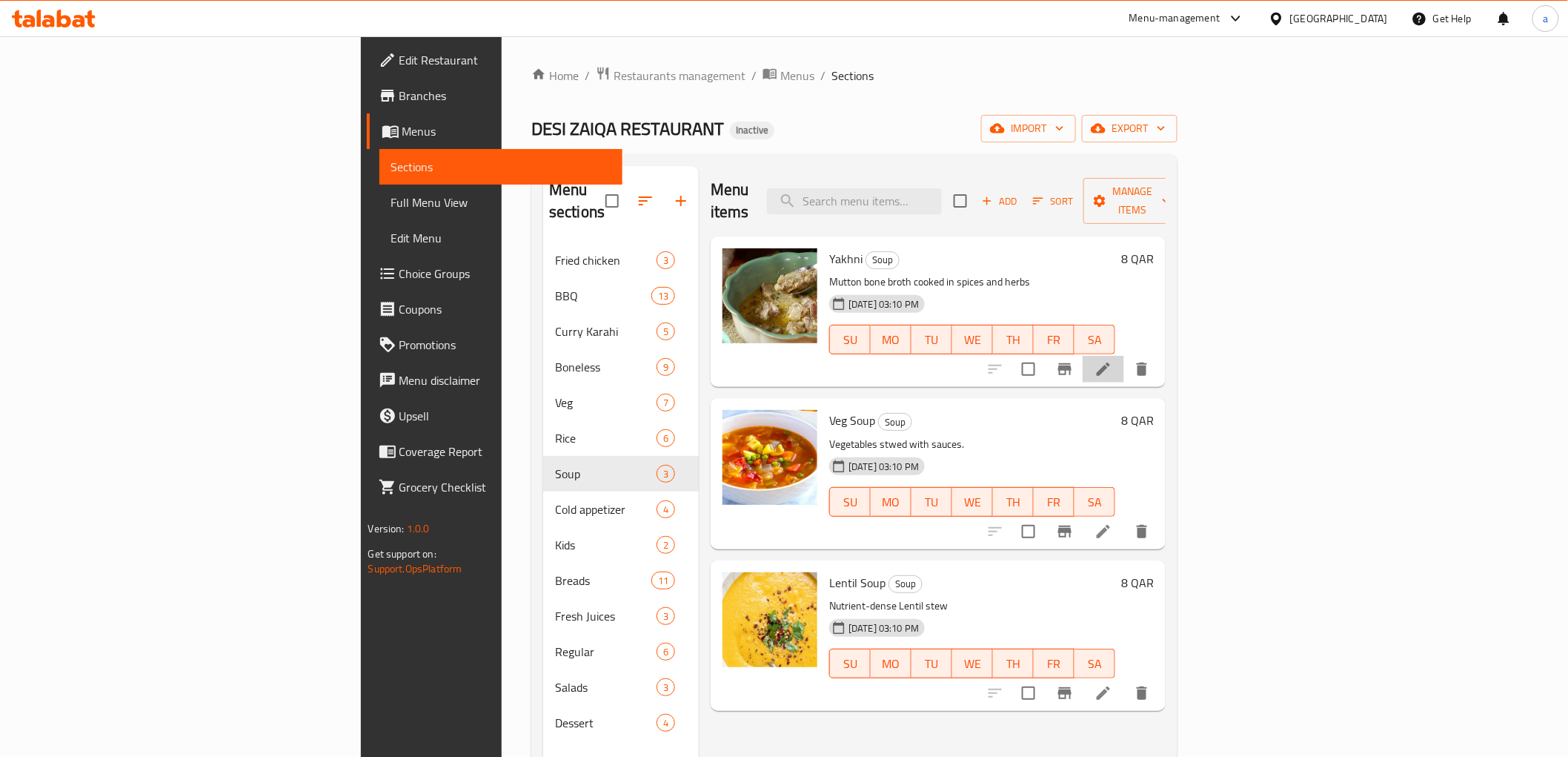
click at [1124, 356] on li at bounding box center [1104, 369] width 41 height 27
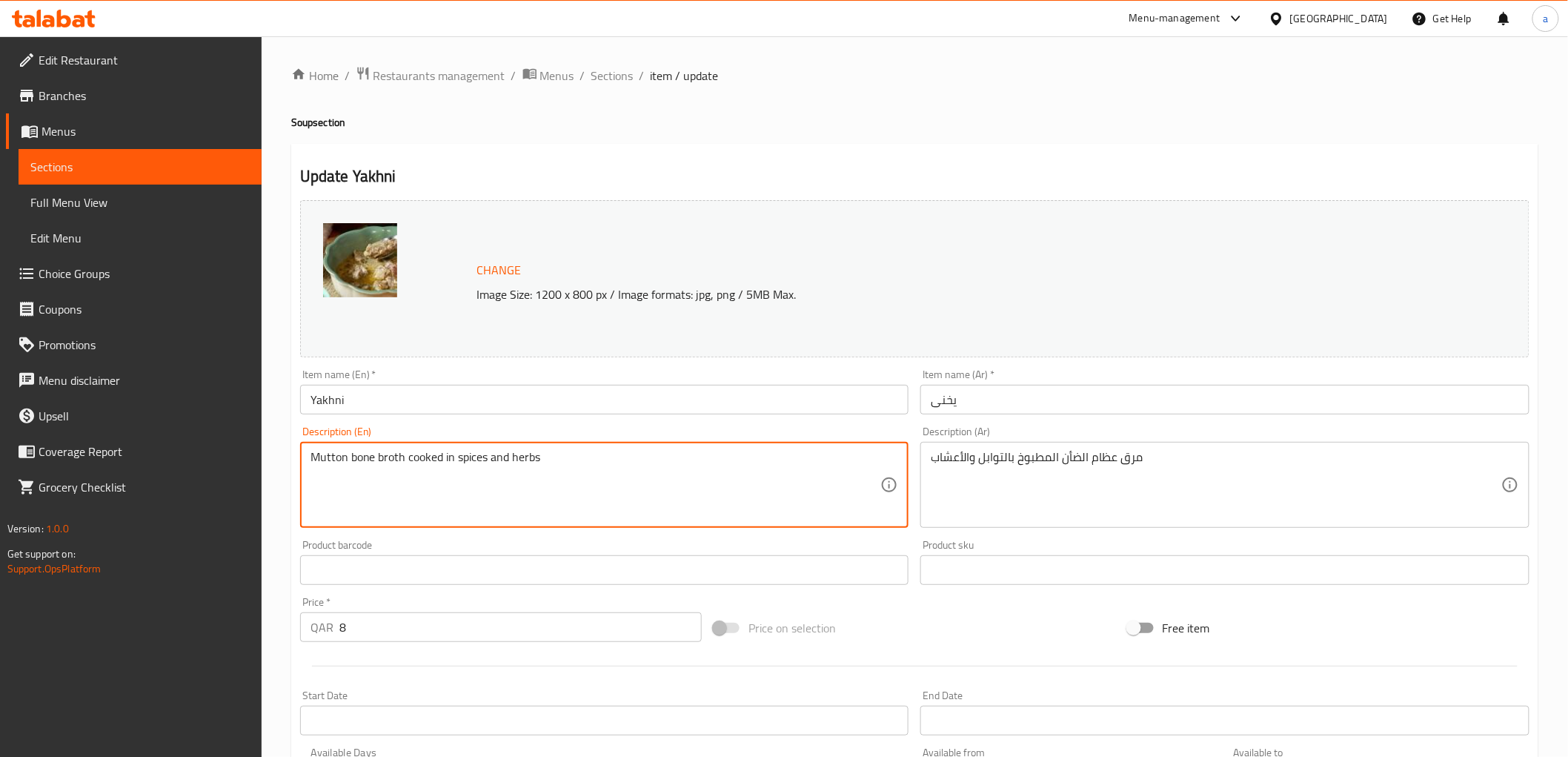
paste textarea "1 Bowl"
type textarea "Mutton bone broth cooked in spices and herbs 1 Bowl"
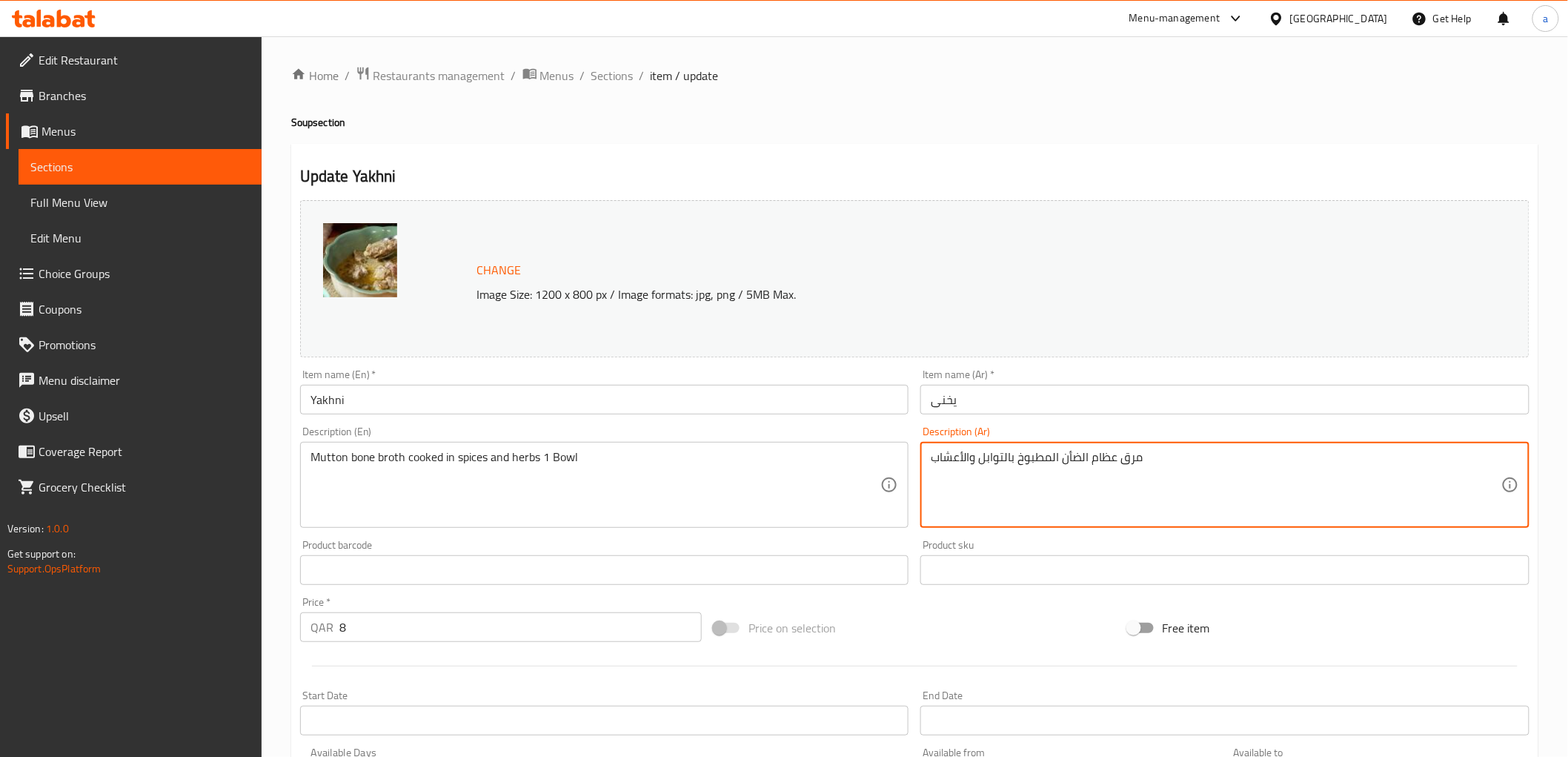
paste textarea "1 Bowl"
type textarea "مرق عظام الضأن المطبوخ بالتوابل والأعشاب 1 جاط"
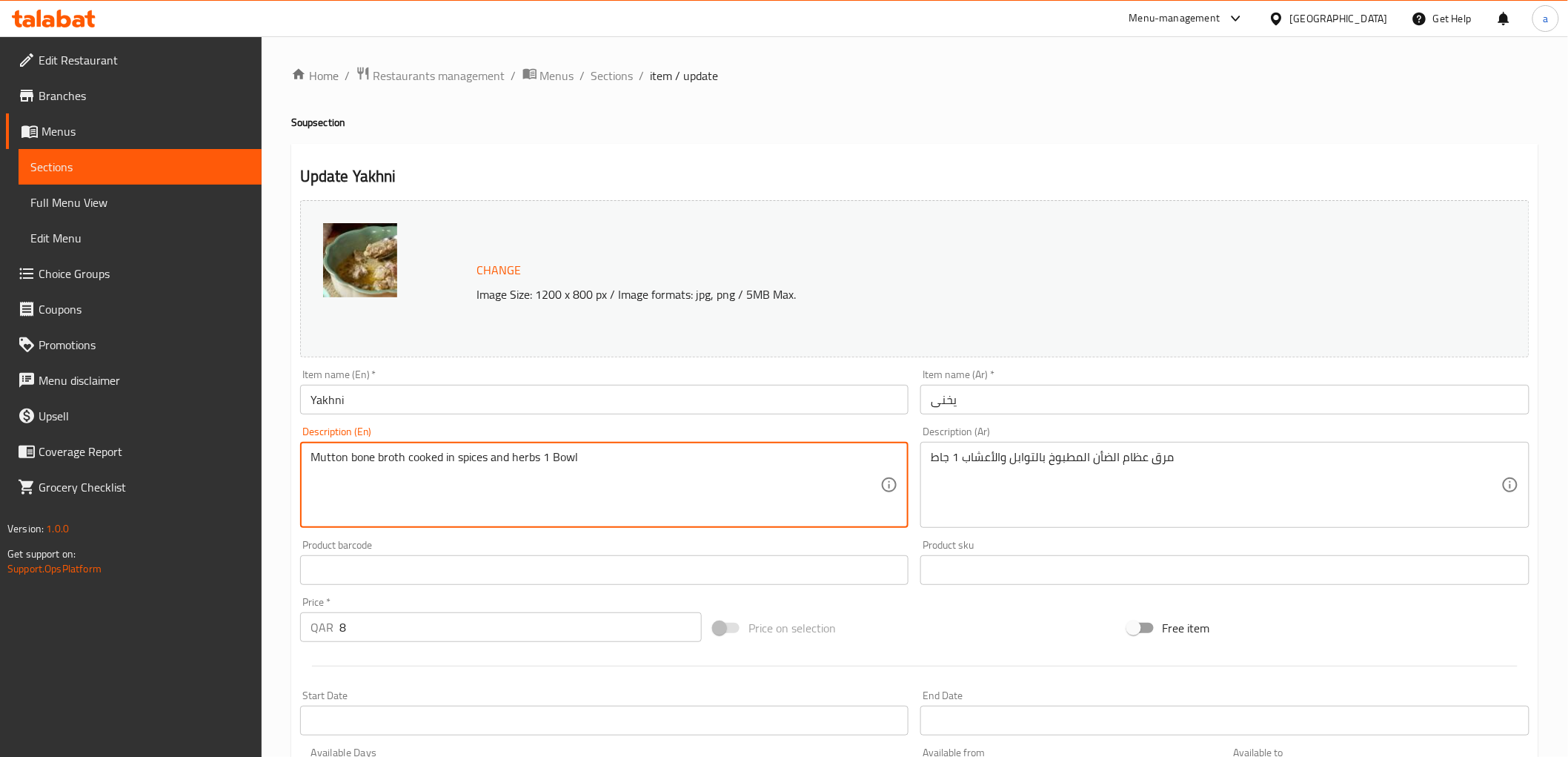
click at [344, 476] on textarea "Mutton bone broth cooked in spices and herbs 1 Bowl" at bounding box center [595, 485] width 570 height 70
click at [621, 467] on textarea "Mutton bone broth cooked in spices and herbs 1 Bowl" at bounding box center [595, 485] width 570 height 70
click at [388, 456] on textarea "Mutton bone broth cooked in spices and herbs 1 Bowl" at bounding box center [595, 485] width 570 height 70
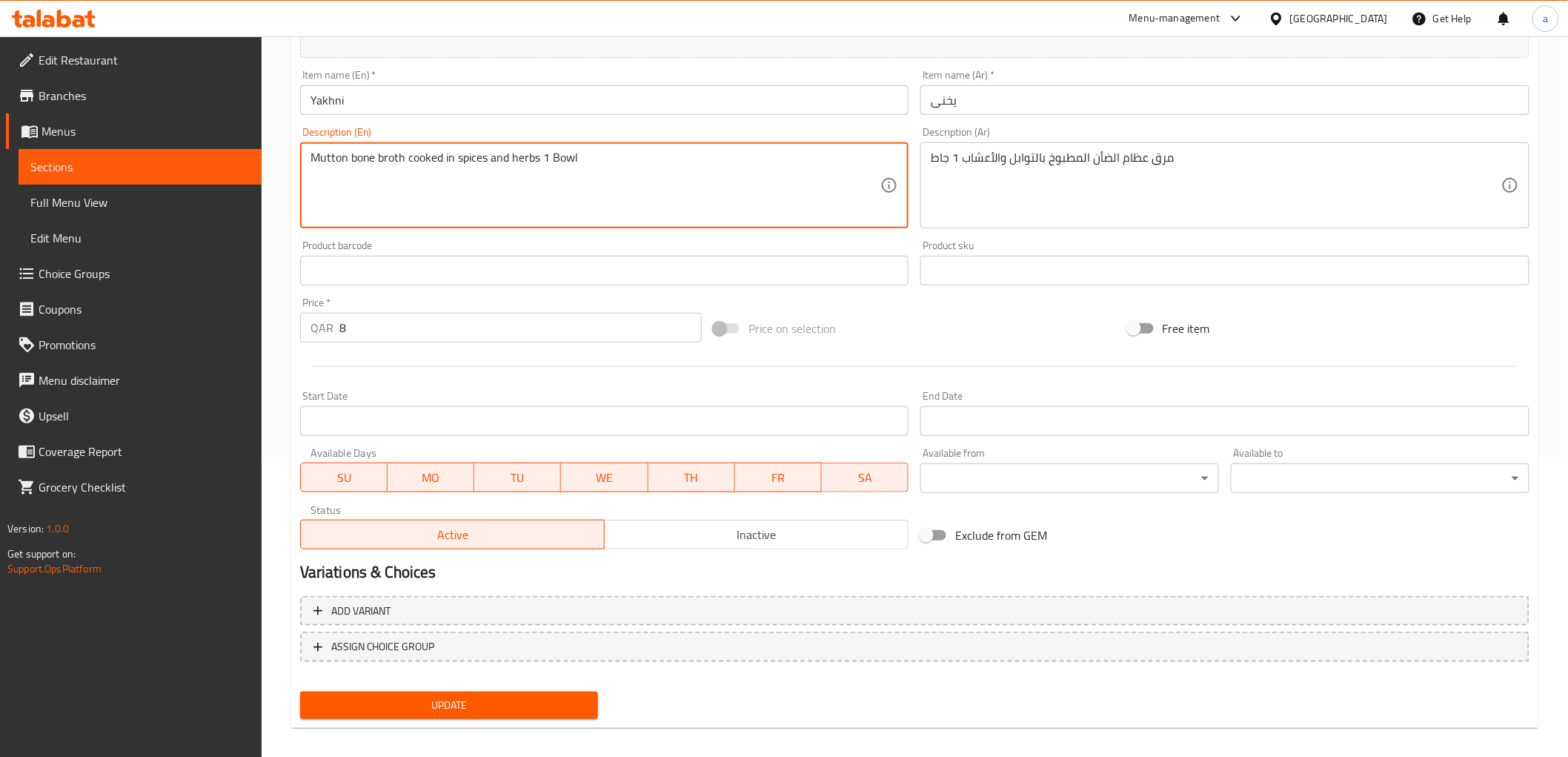
scroll to position [309, 0]
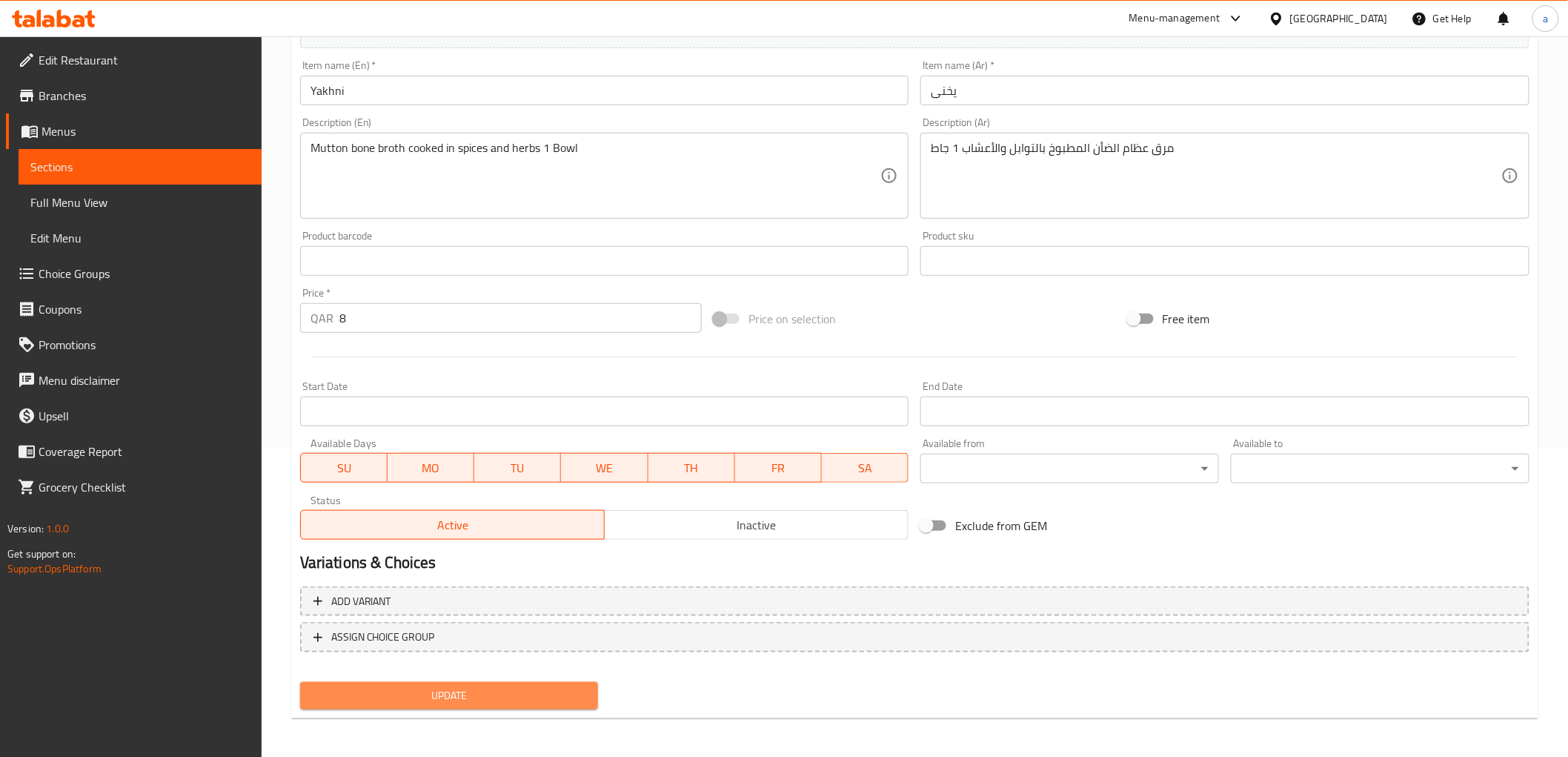
click at [549, 688] on span "Update" at bounding box center [450, 696] width 275 height 18
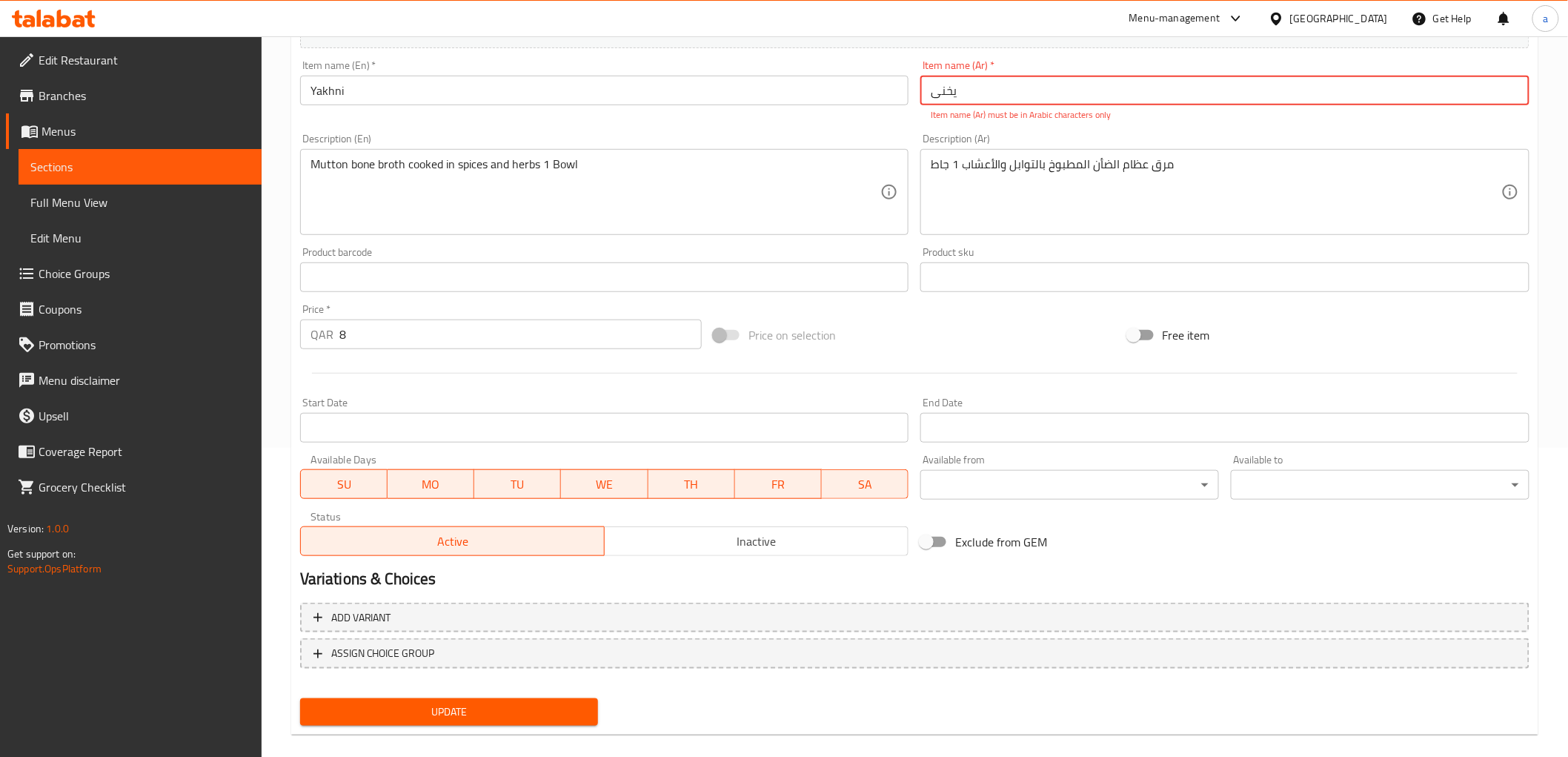
click at [1005, 89] on input "یخنی" at bounding box center [1225, 90] width 609 height 30
click at [535, 707] on span "Update" at bounding box center [450, 711] width 275 height 18
click at [329, 79] on input "Yakhni" at bounding box center [604, 90] width 609 height 30
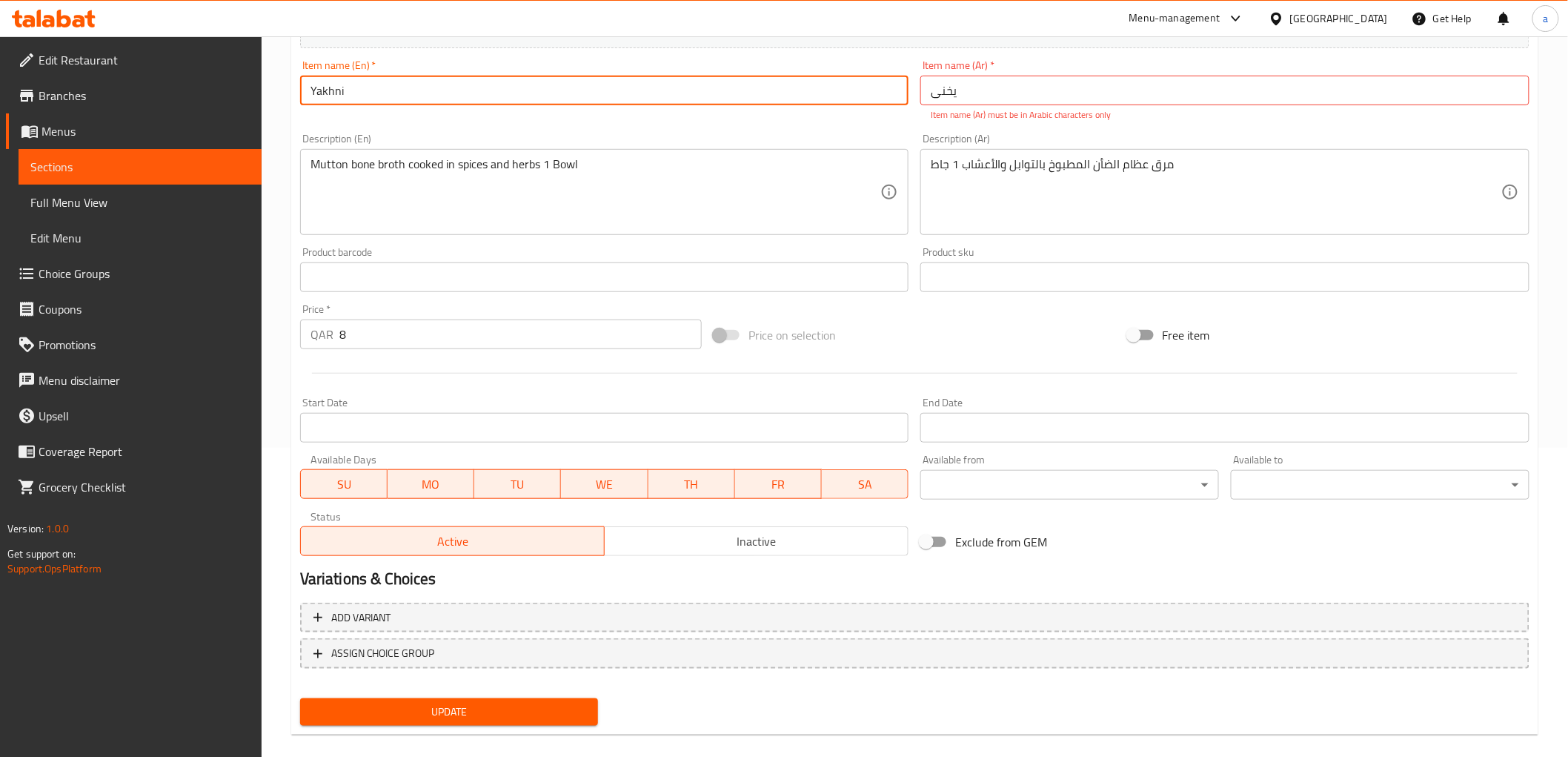
click at [329, 79] on input "Yakhni" at bounding box center [604, 90] width 609 height 30
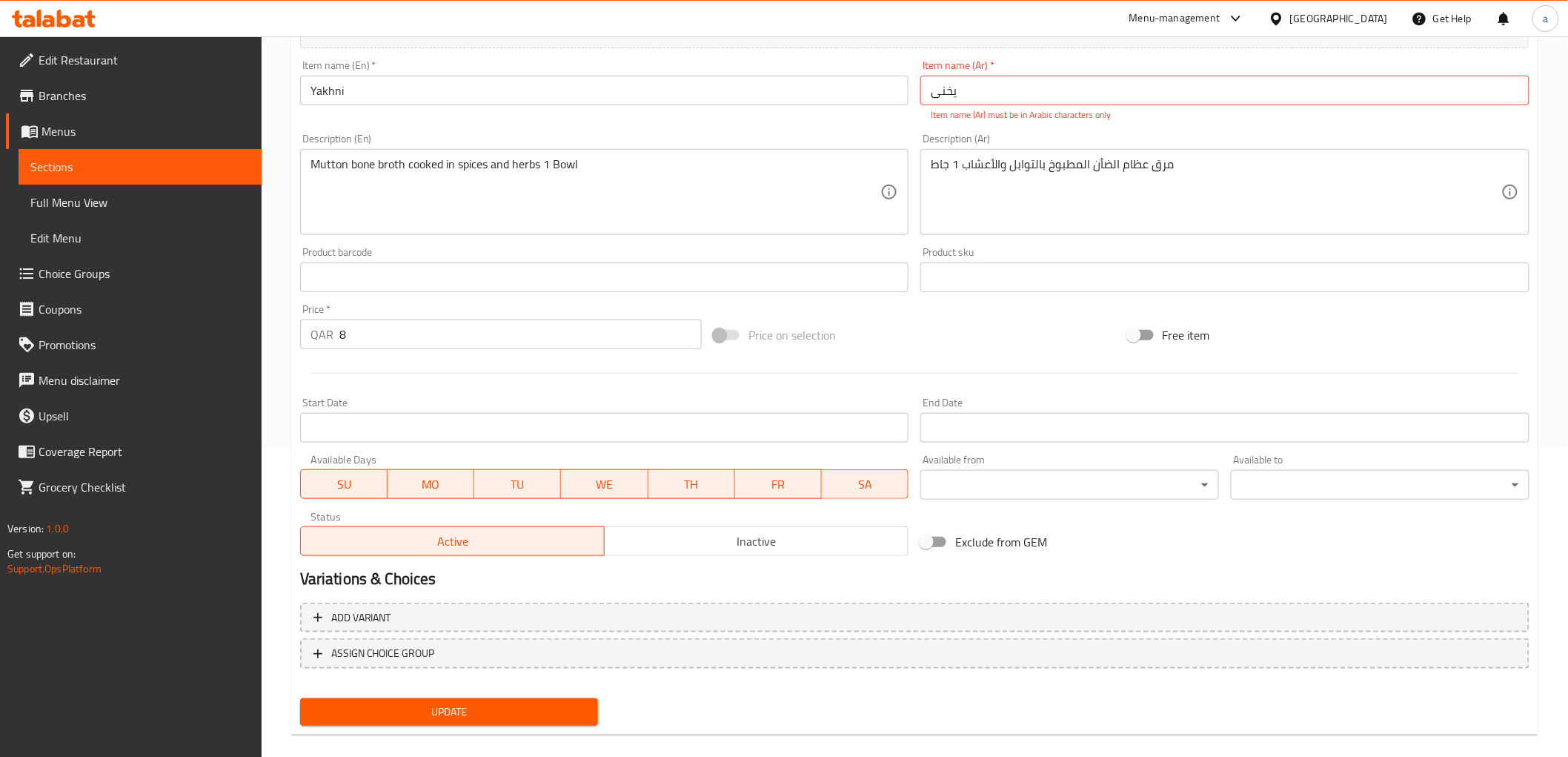
click at [993, 109] on p "Item name (Ar) must be in Arabic characters only" at bounding box center [1224, 115] width 589 height 13
click at [994, 90] on input "یخنی" at bounding box center [1225, 90] width 609 height 30
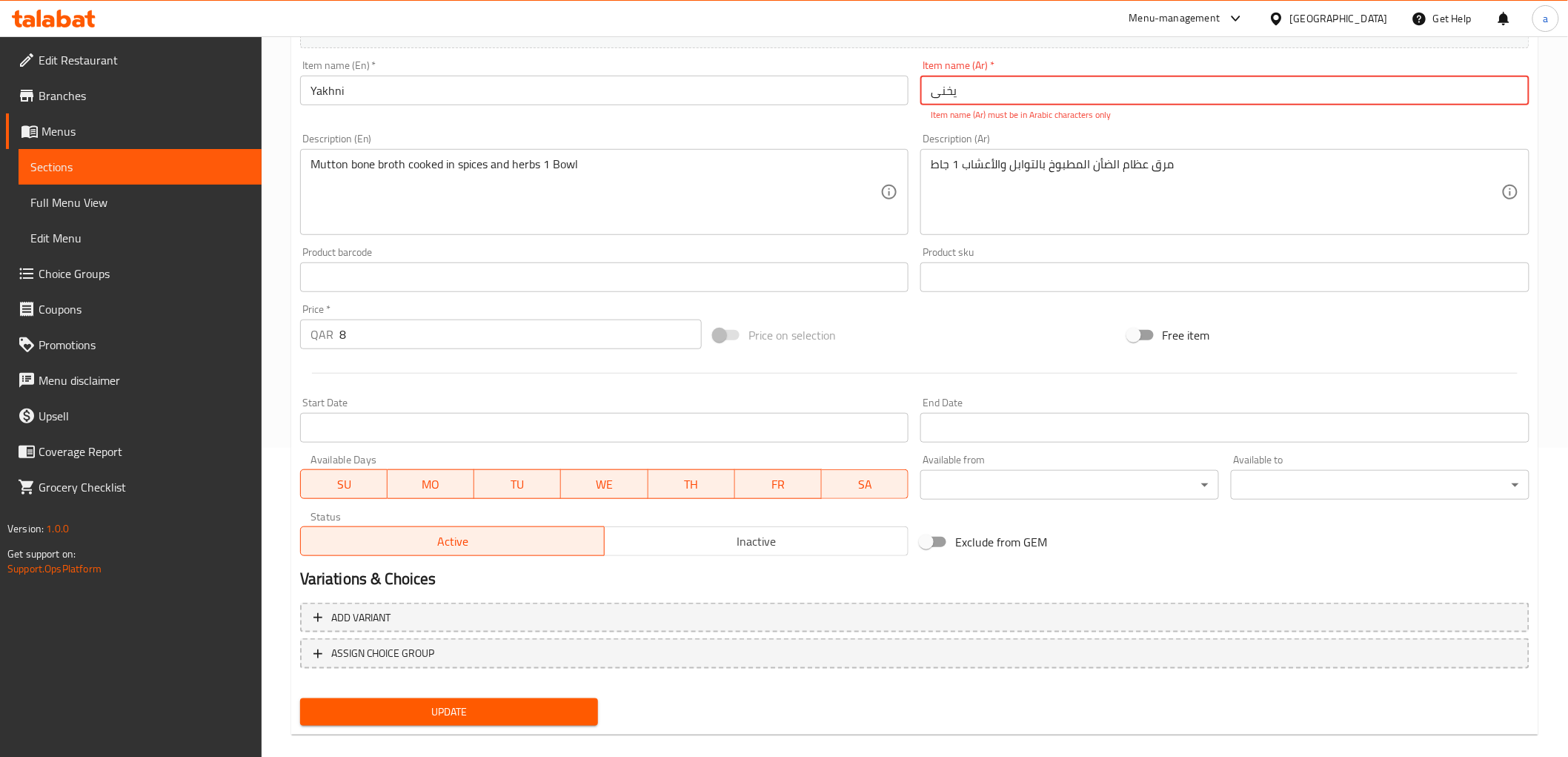
paste input "ياخني"
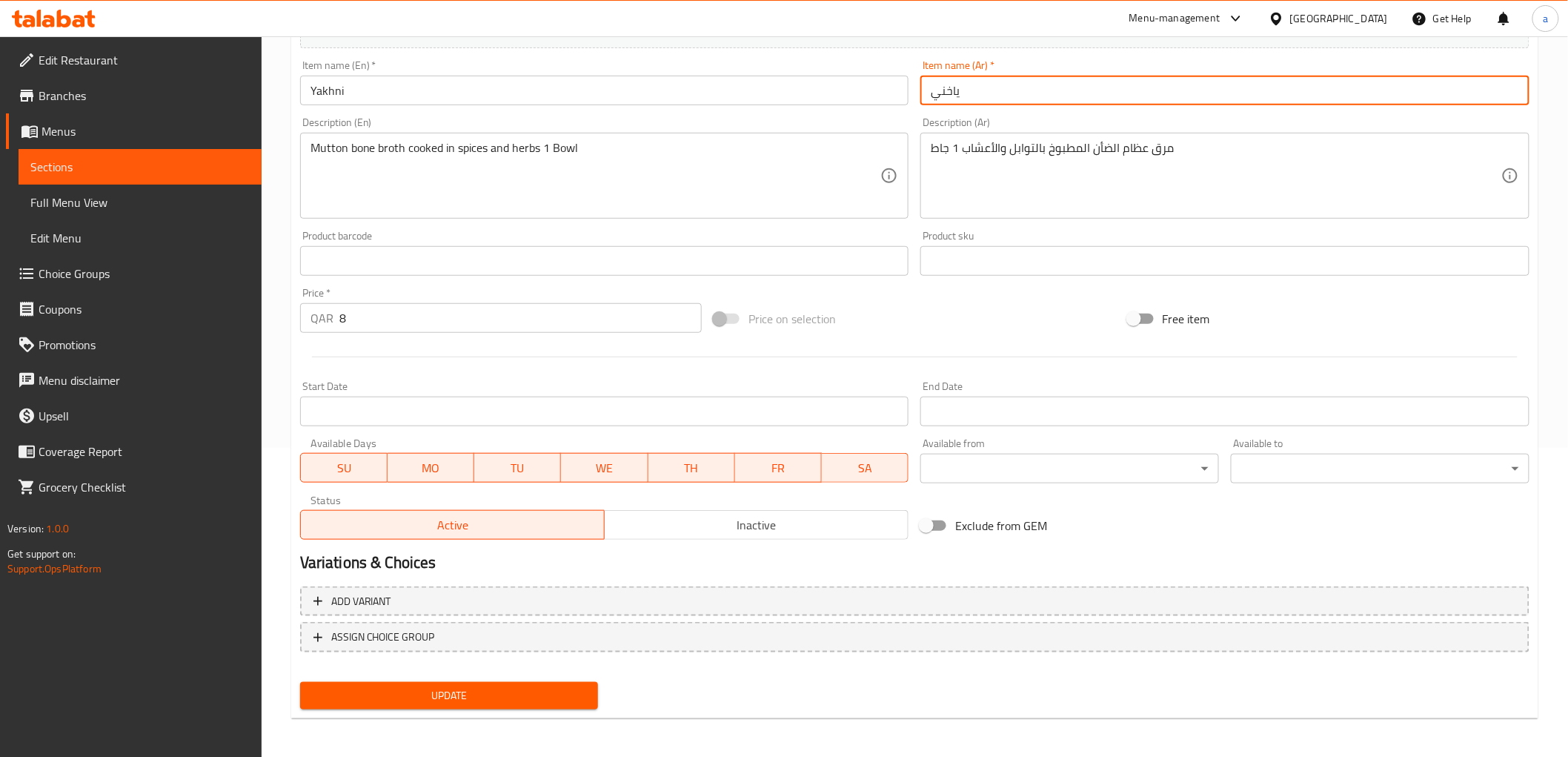
type input "ياخني"
click at [546, 697] on span "Update" at bounding box center [450, 696] width 275 height 18
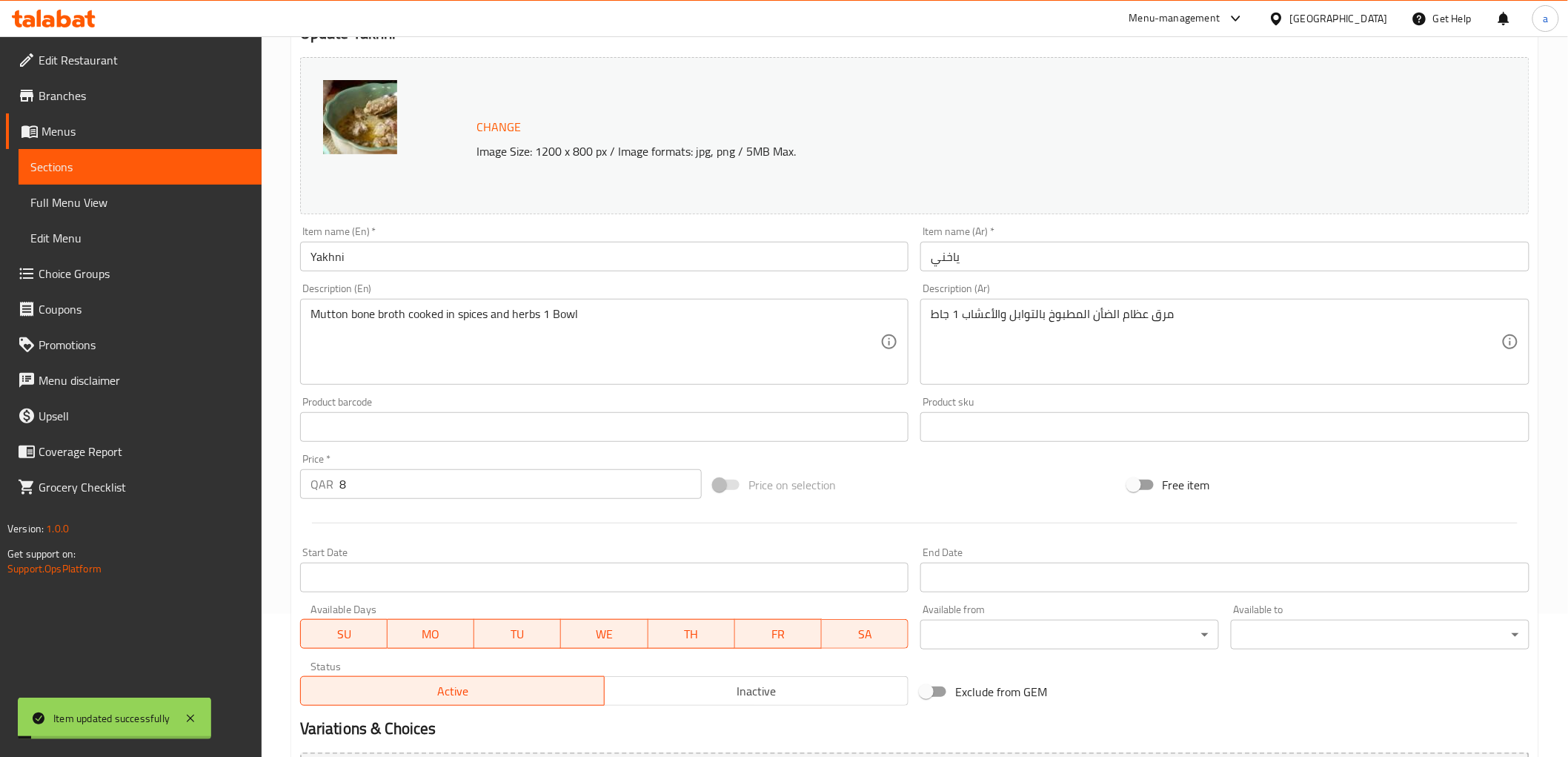
scroll to position [0, 0]
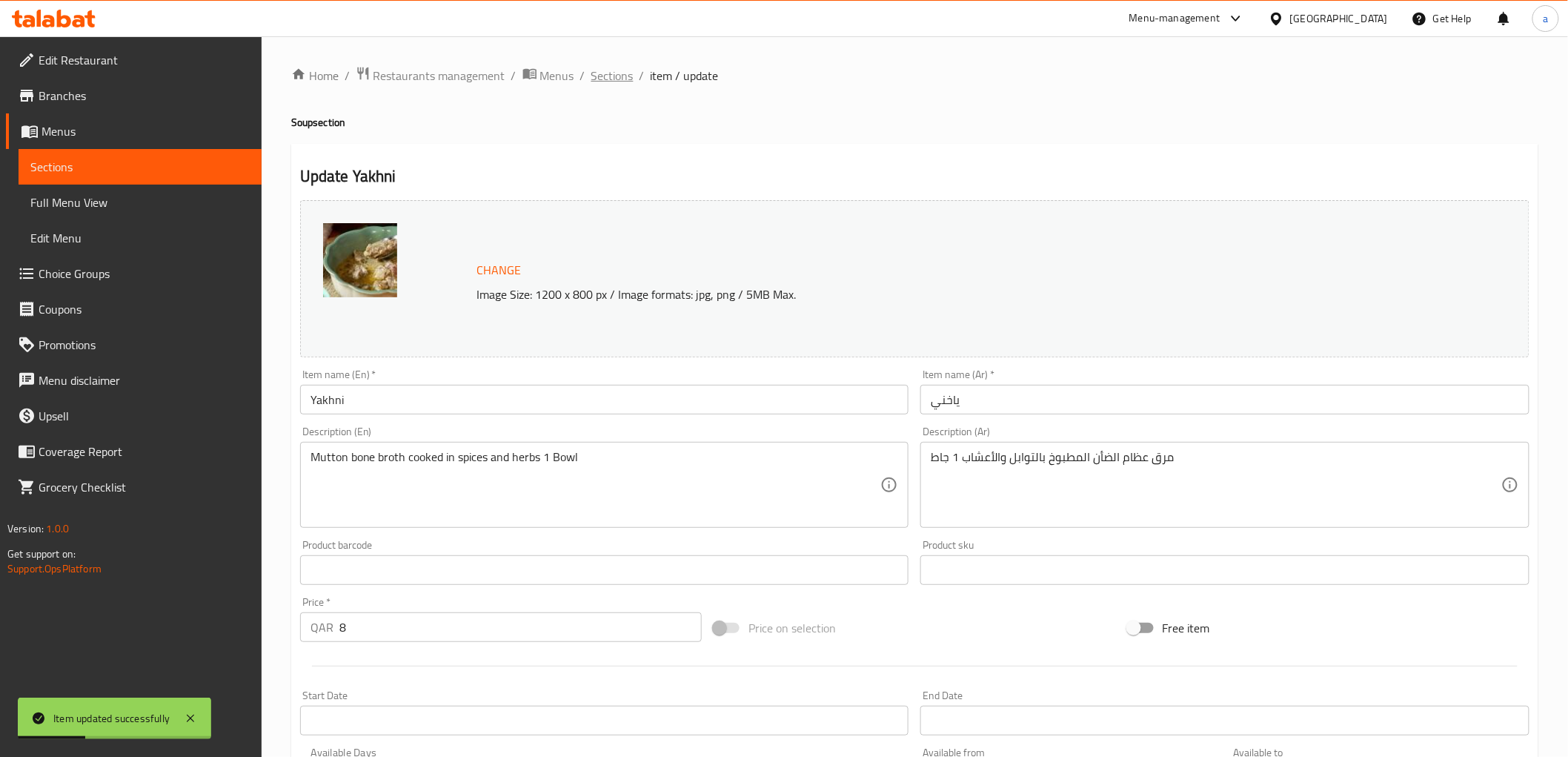
click at [624, 76] on span "Sections" at bounding box center [612, 75] width 42 height 17
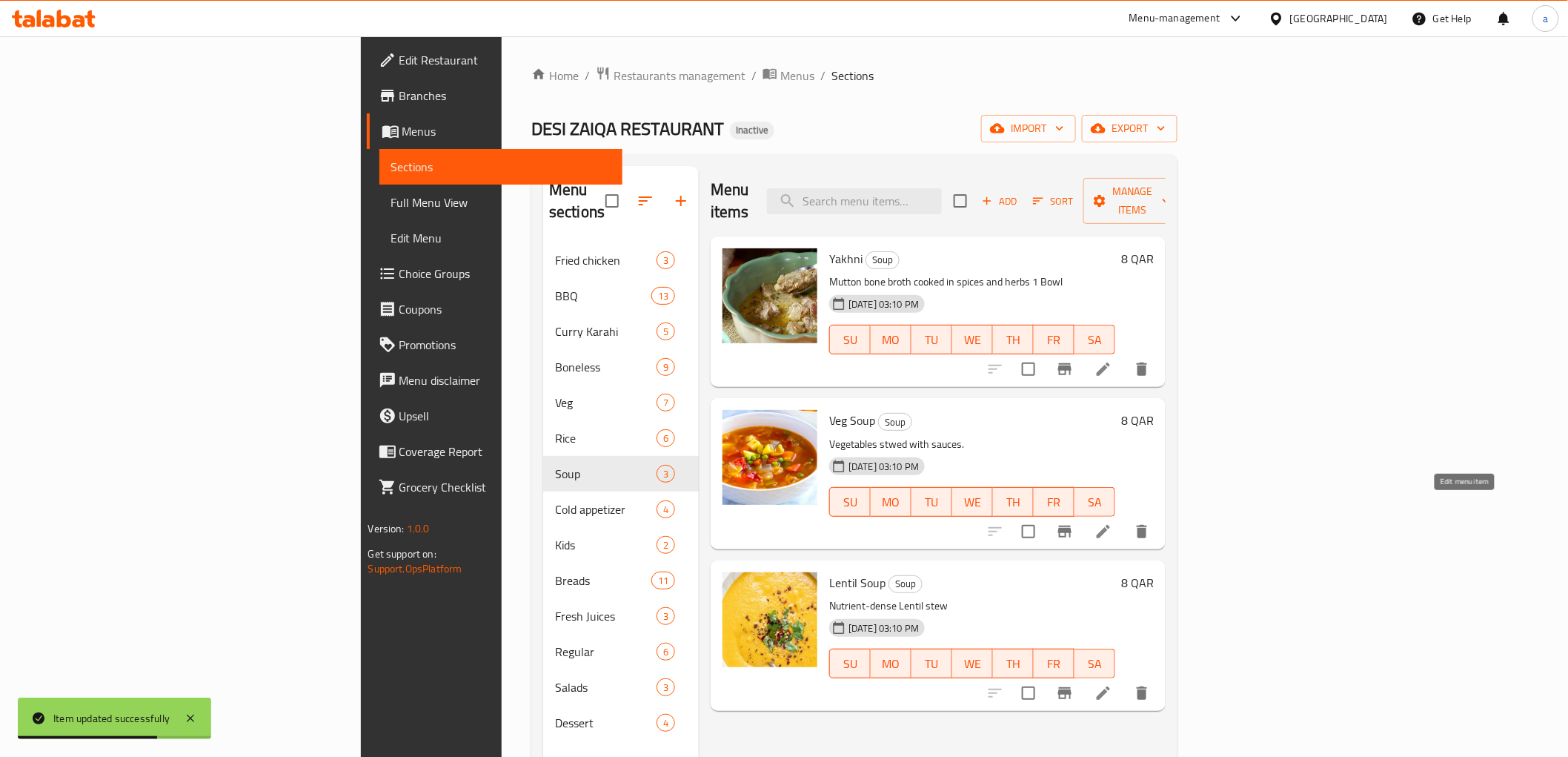
click at [1112, 523] on icon at bounding box center [1103, 531] width 17 height 17
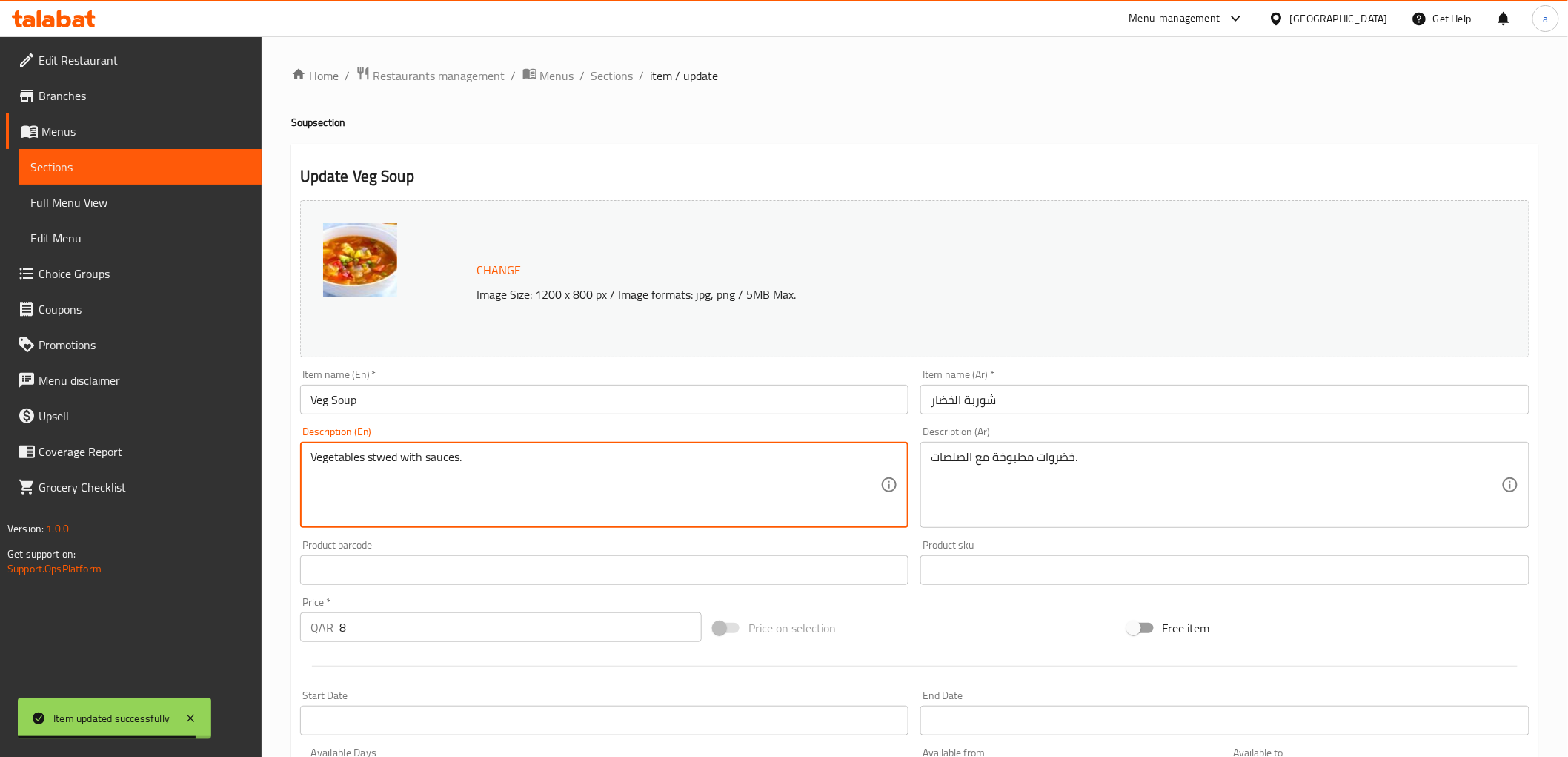
click at [671, 467] on textarea "Vegetables stwed with sauces." at bounding box center [595, 485] width 570 height 70
paste textarea "1 Bowl"
type textarea "Vegetables stwed with sauces 1 Bowl"
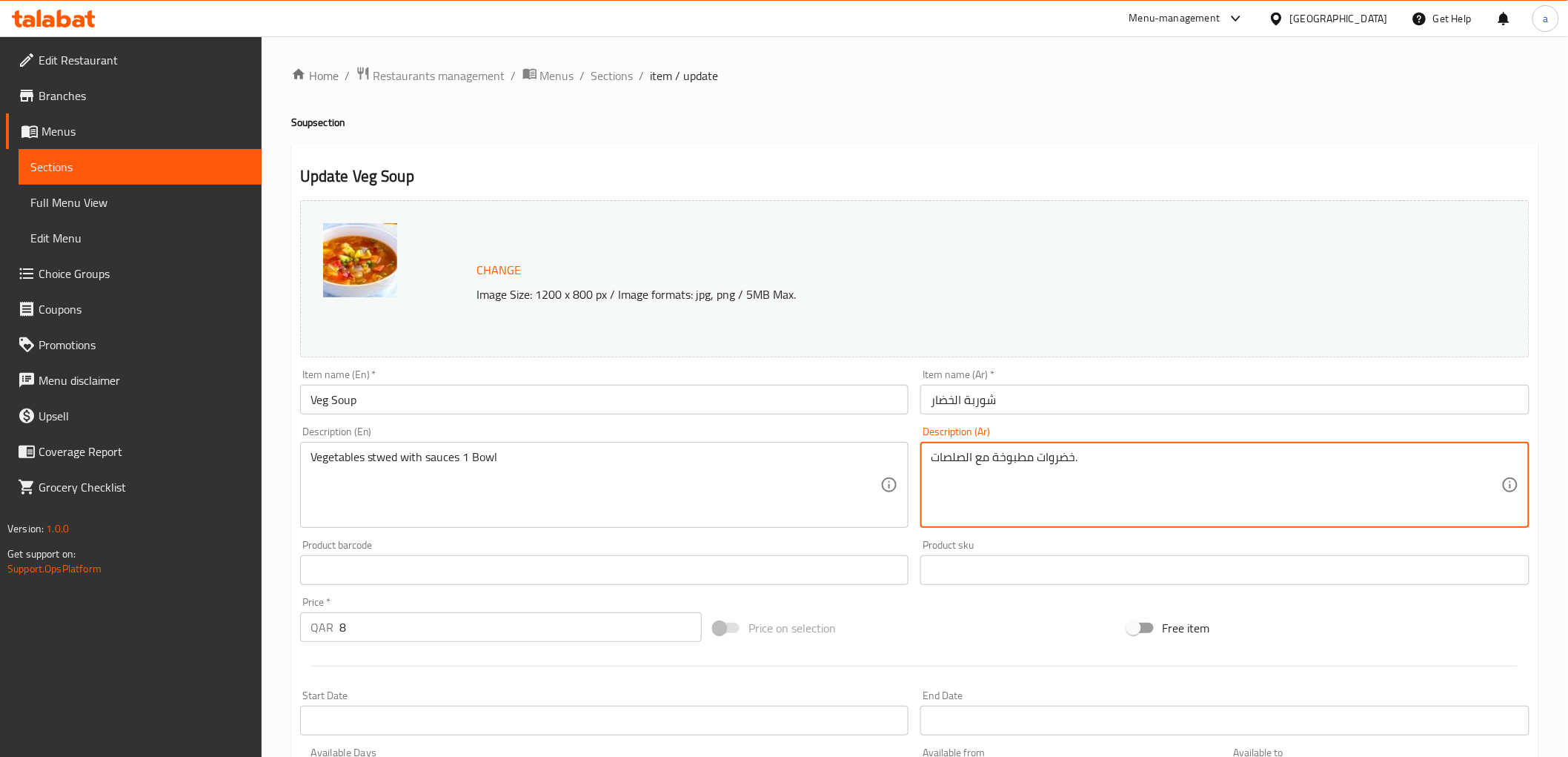
click at [1147, 461] on textarea "خضروات مطبوخة مع الصلصات." at bounding box center [1215, 485] width 570 height 70
paste textarea "1 Bowl"
type textarea "خضروات مطبوخة مع الصلصات 1 جاط"
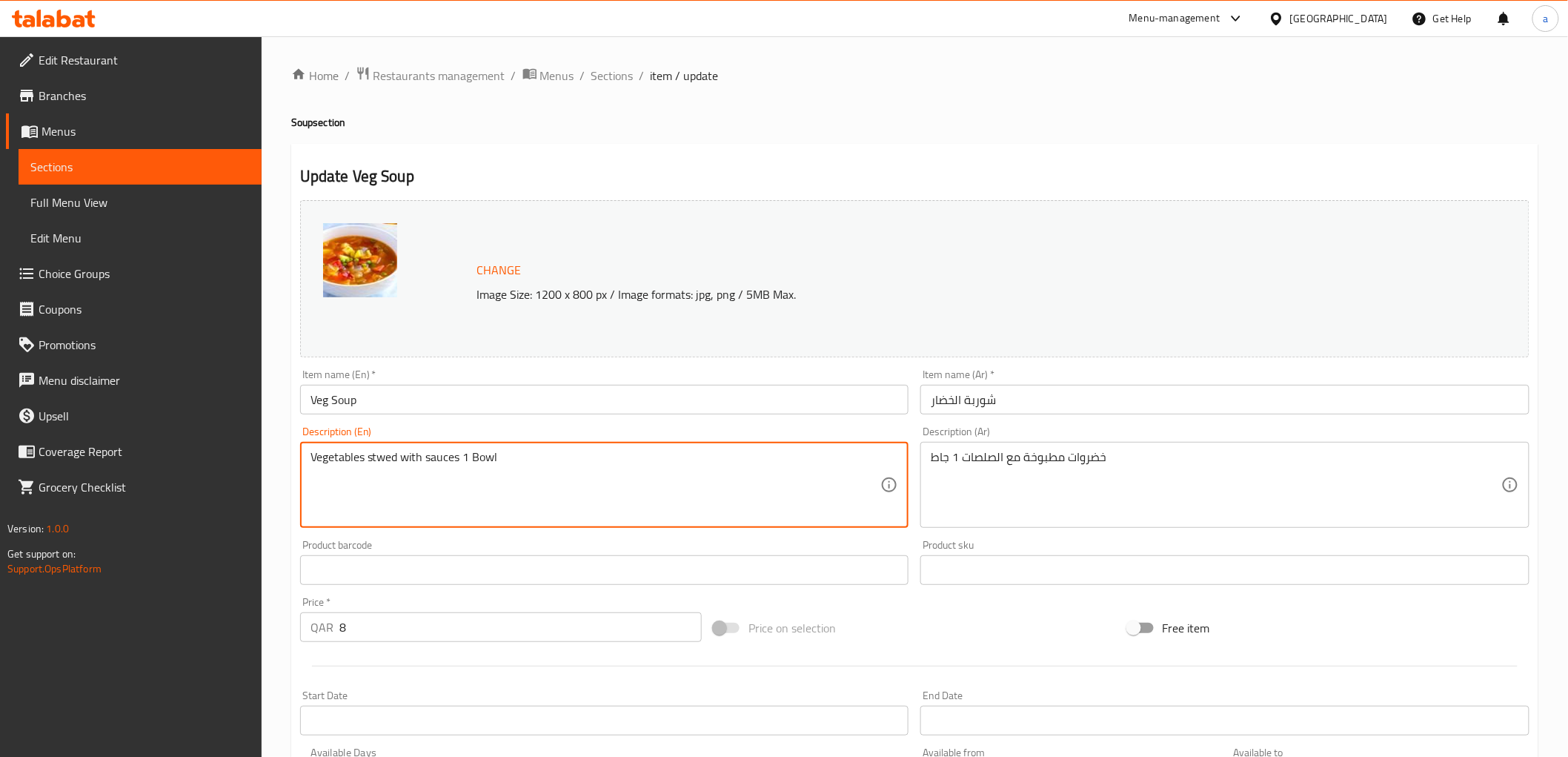
drag, startPoint x: 387, startPoint y: 464, endPoint x: 533, endPoint y: 485, distance: 147.5
click at [554, 487] on textarea "Vegetables stwed with sauces 1 Bowl" at bounding box center [595, 485] width 570 height 70
drag, startPoint x: 394, startPoint y: 453, endPoint x: 378, endPoint y: 461, distance: 17.9
click at [378, 461] on textarea "Vegetables stewed with sauces 1 Bowl" at bounding box center [595, 485] width 570 height 70
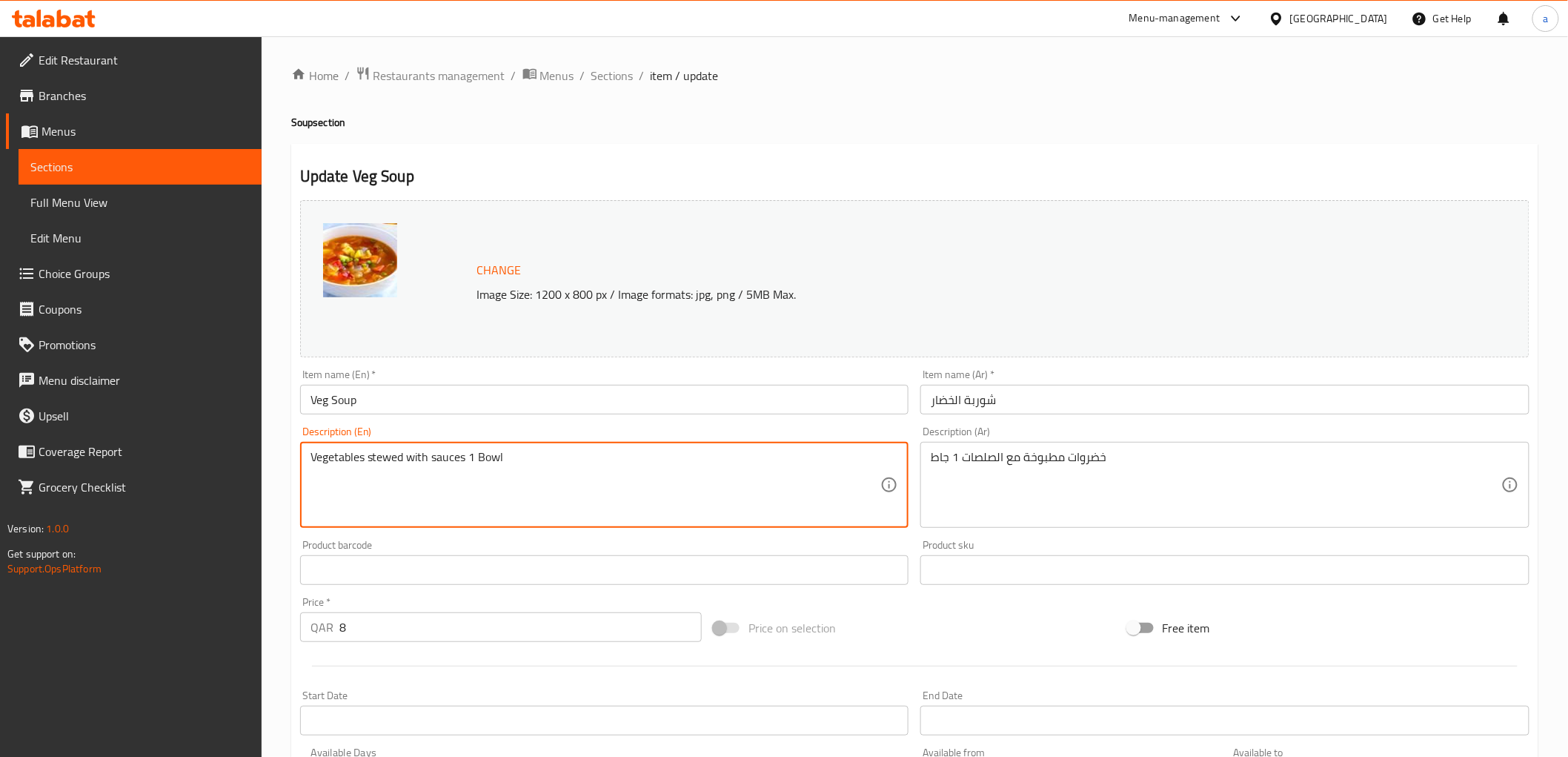
click at [392, 457] on textarea "Vegetables stewed with sauces 1 Bowl" at bounding box center [595, 485] width 570 height 70
click at [517, 472] on textarea "Vegetables stwed with sauces 1 Bowl" at bounding box center [595, 485] width 570 height 70
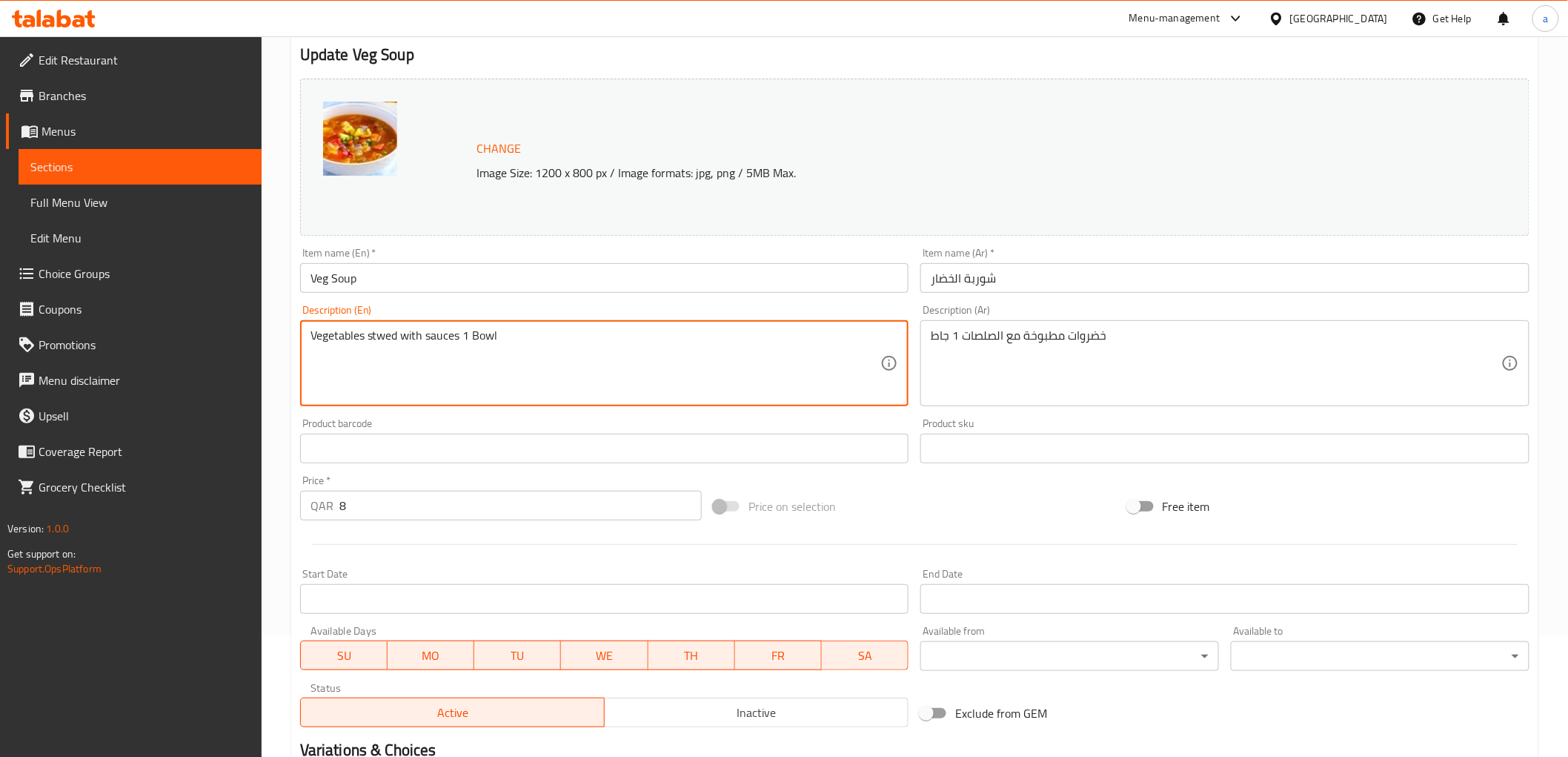
scroll to position [247, 0]
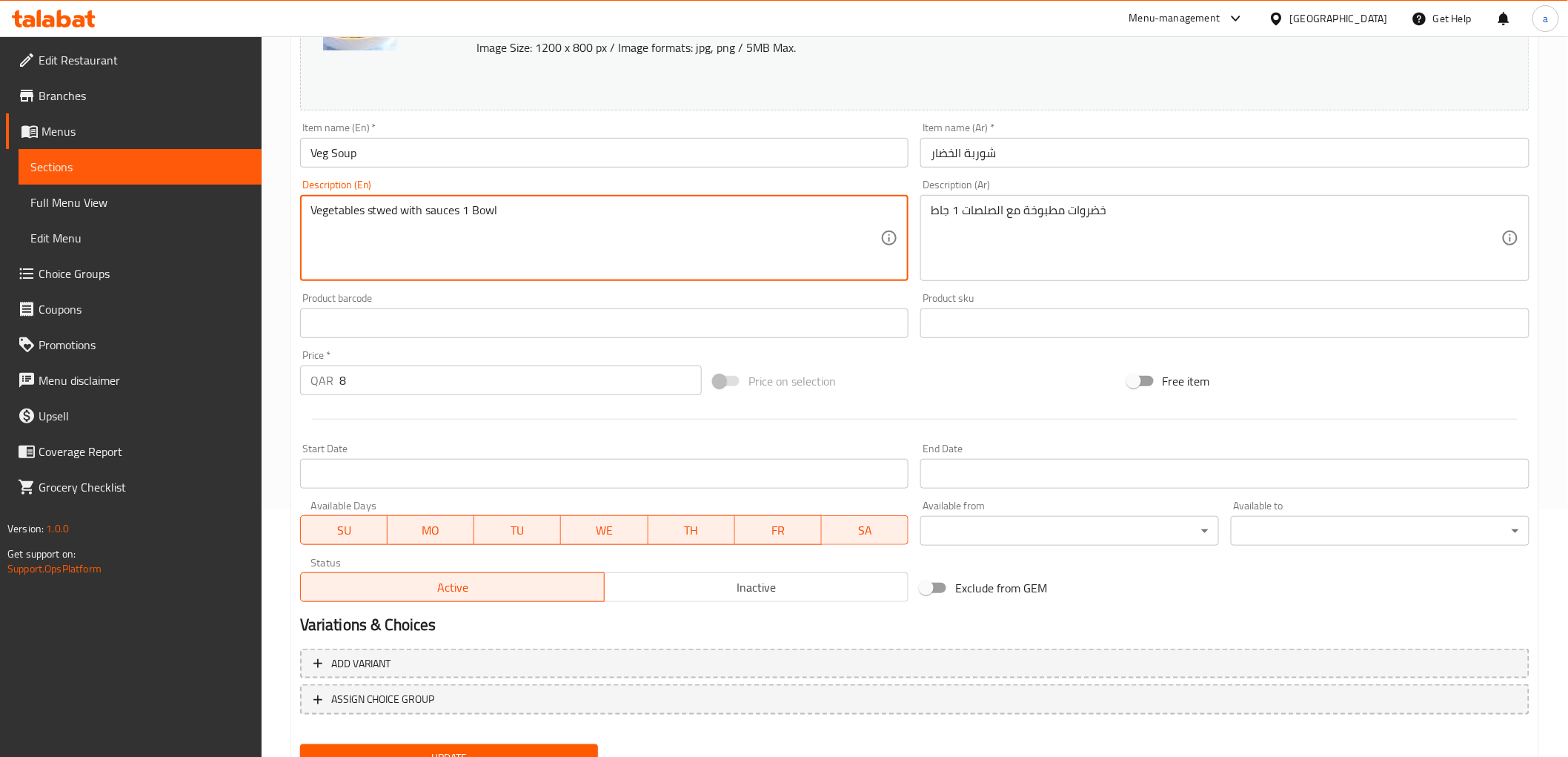
type textarea "Vegetables stwed with sauces 1 Bowl"
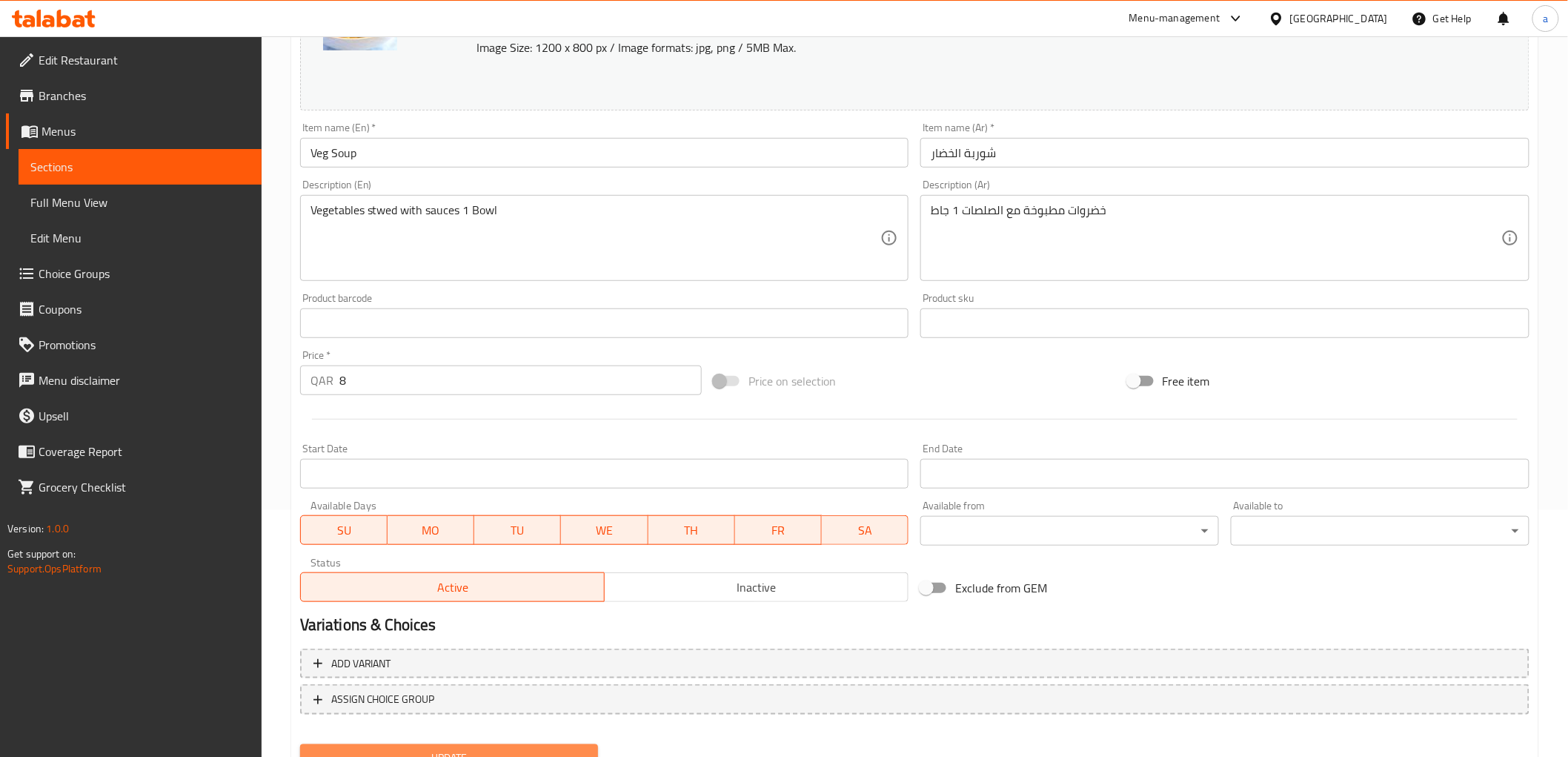
click at [566, 749] on span "Update" at bounding box center [450, 758] width 275 height 18
click at [591, 745] on button "Update" at bounding box center [449, 758] width 299 height 27
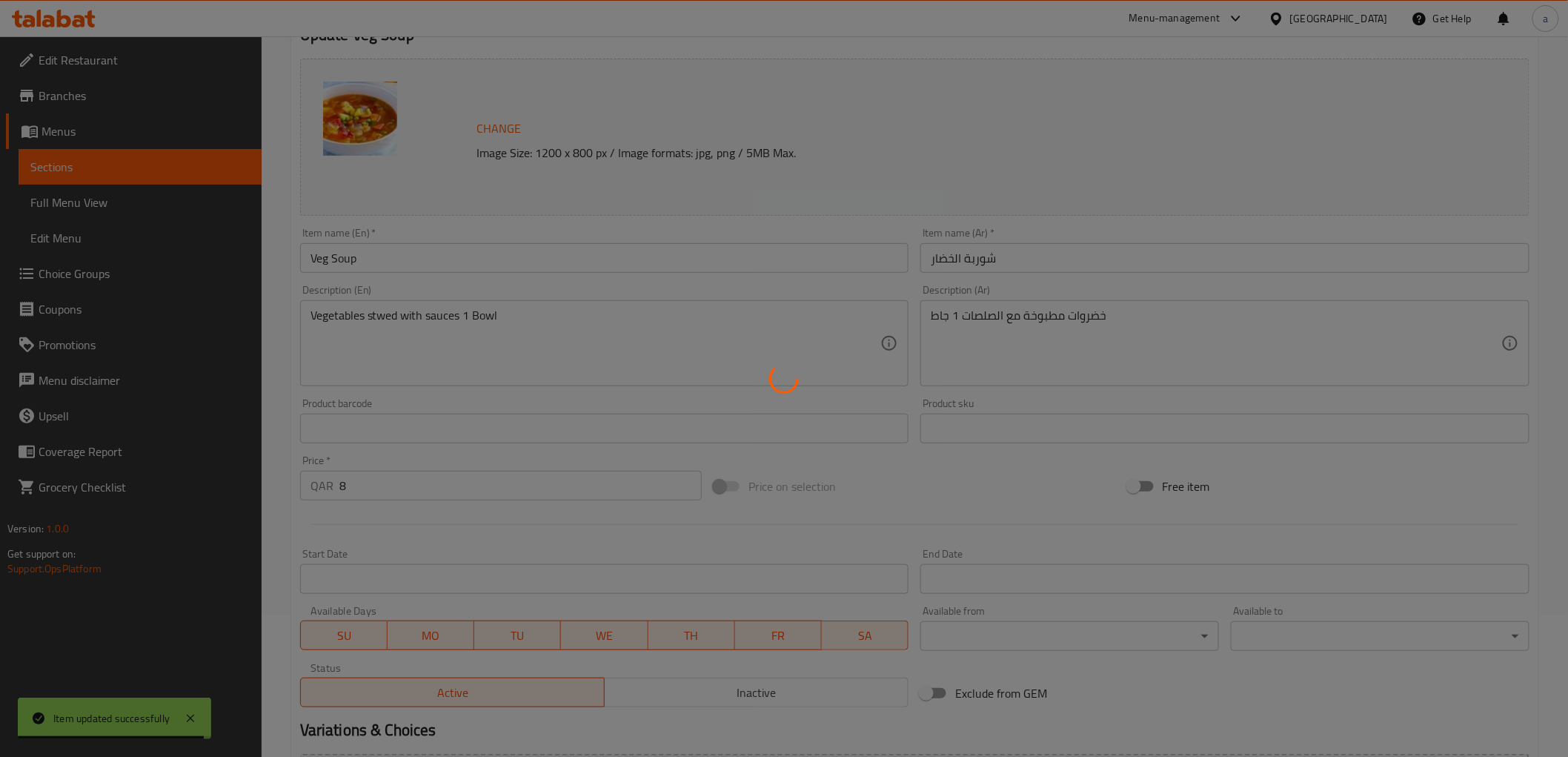
scroll to position [0, 0]
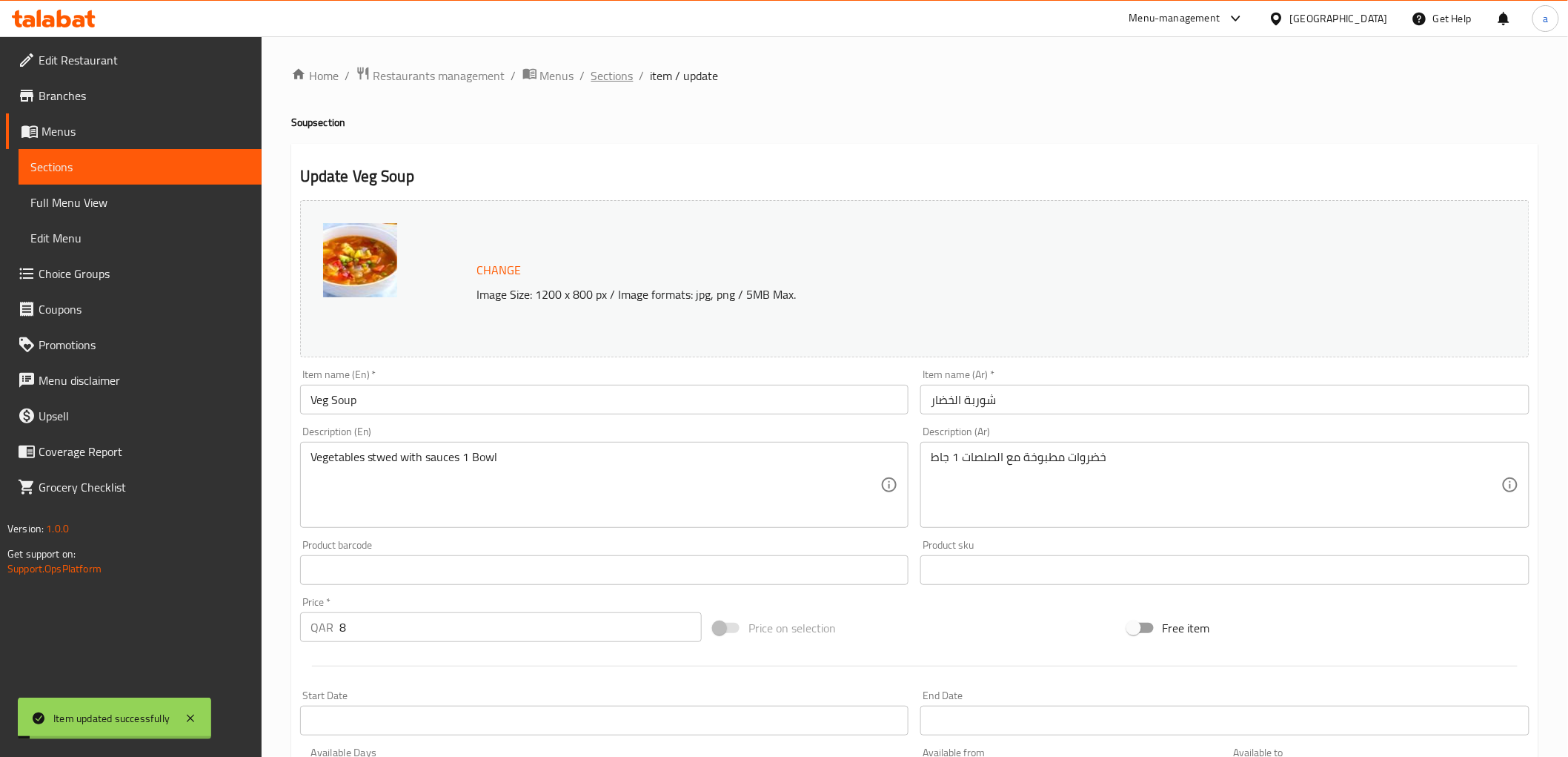
click at [616, 70] on span "Sections" at bounding box center [612, 75] width 42 height 17
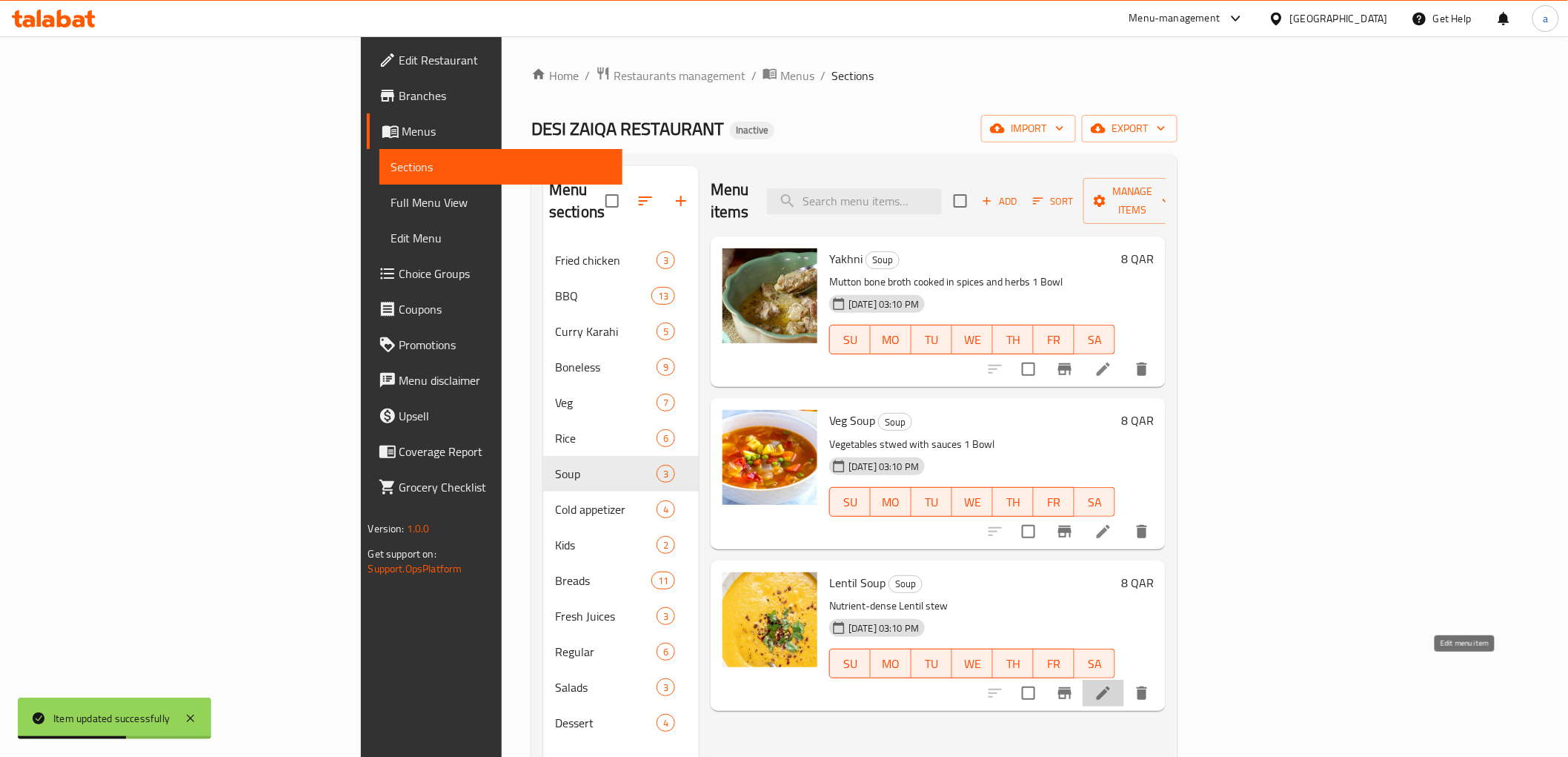
click at [1112, 684] on icon at bounding box center [1103, 692] width 17 height 17
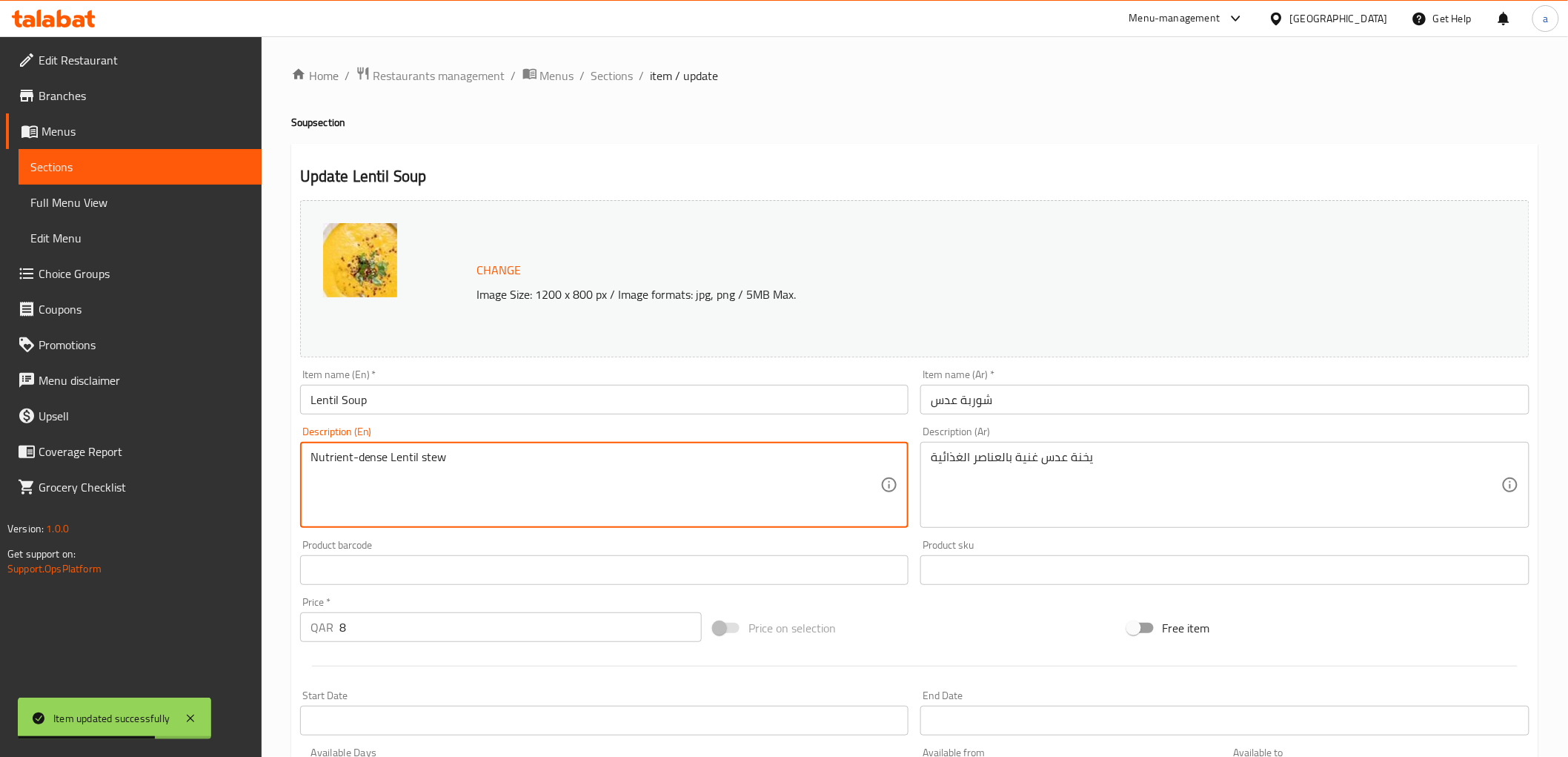
paste
type textarea "Nutrient-dense Lentil stew 1 Bowl"
click at [431, 456] on textarea "Nutrient-dense Lentil stew 1 Bowl" at bounding box center [595, 485] width 570 height 70
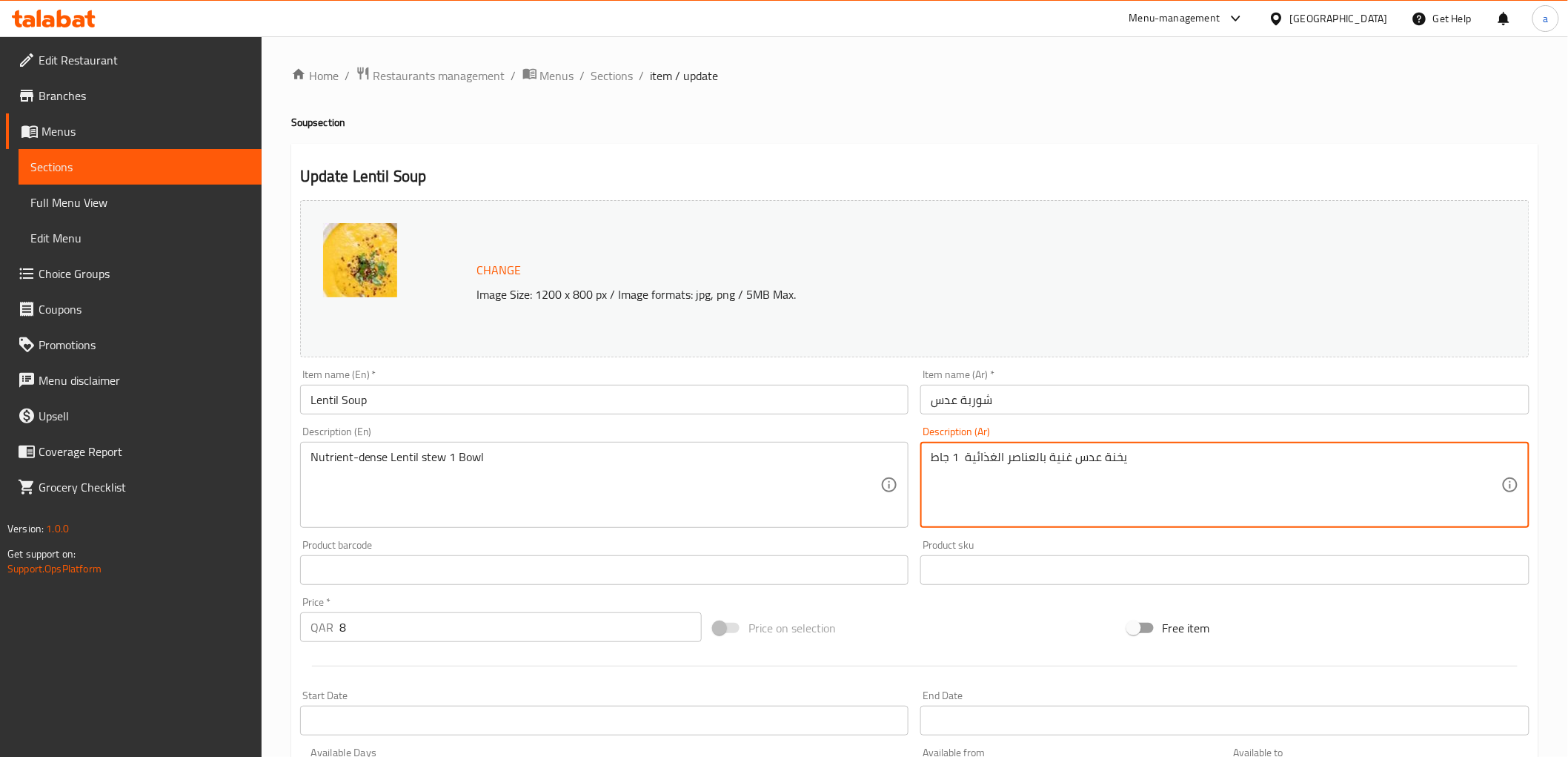
drag, startPoint x: 1100, startPoint y: 455, endPoint x: 1123, endPoint y: 456, distance: 23.0
type textarea "حساء عدس غنية بالعناصر الغذائية 1 جاط"
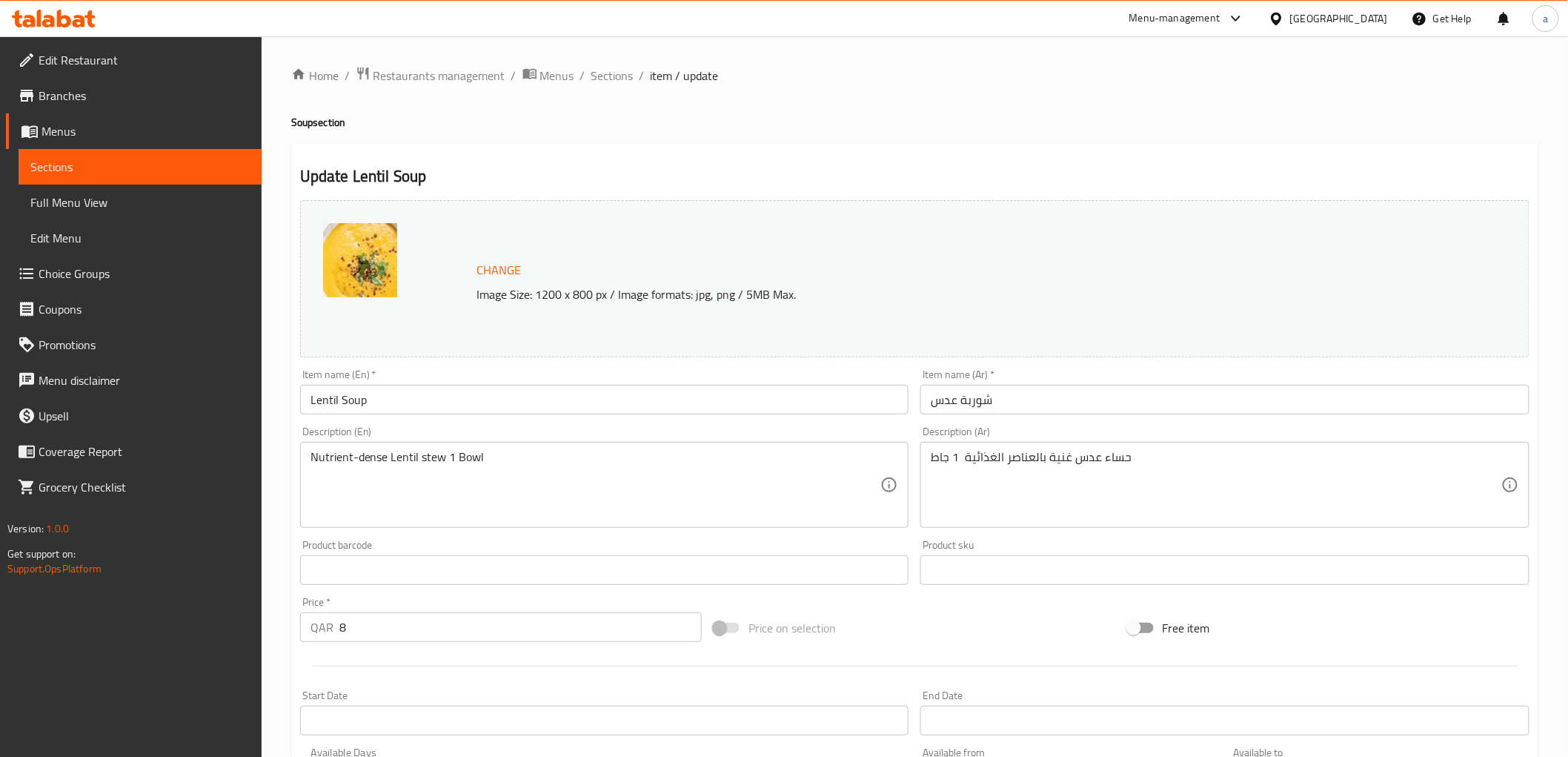
drag, startPoint x: 307, startPoint y: 458, endPoint x: 338, endPoint y: 457, distance: 31.0
click at [338, 457] on div "Nutrient-dense Lentil stew 1 Bowl Description (En)" at bounding box center [604, 485] width 609 height 86
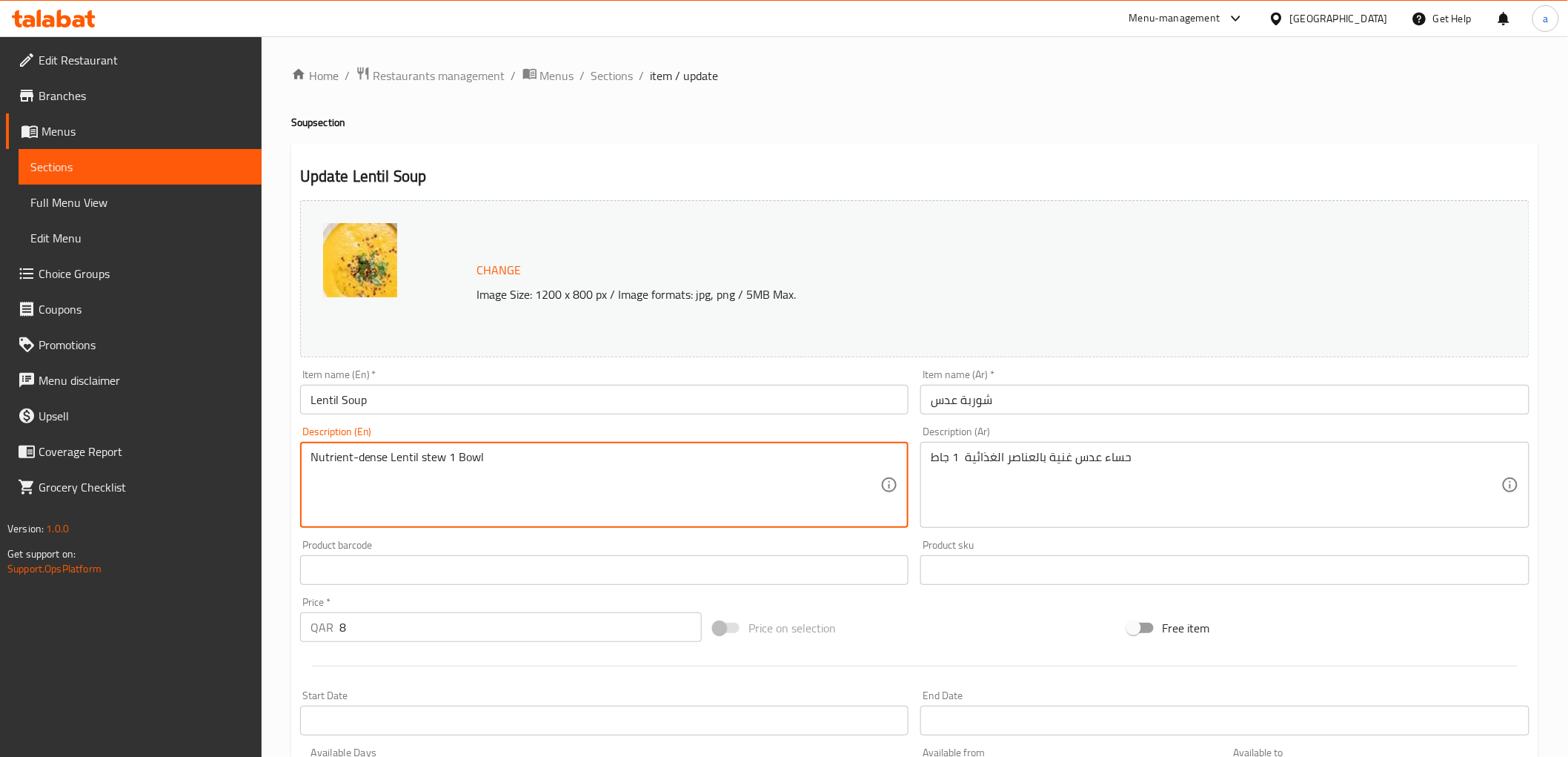
click at [321, 453] on textarea "Nutrient-dense Lentil stew 1 Bowl" at bounding box center [595, 485] width 570 height 70
click at [317, 456] on textarea "Nutrient-dense Lentil stew 1 Bowl" at bounding box center [595, 485] width 570 height 70
drag, startPoint x: 313, startPoint y: 456, endPoint x: 441, endPoint y: 455, distance: 128.0
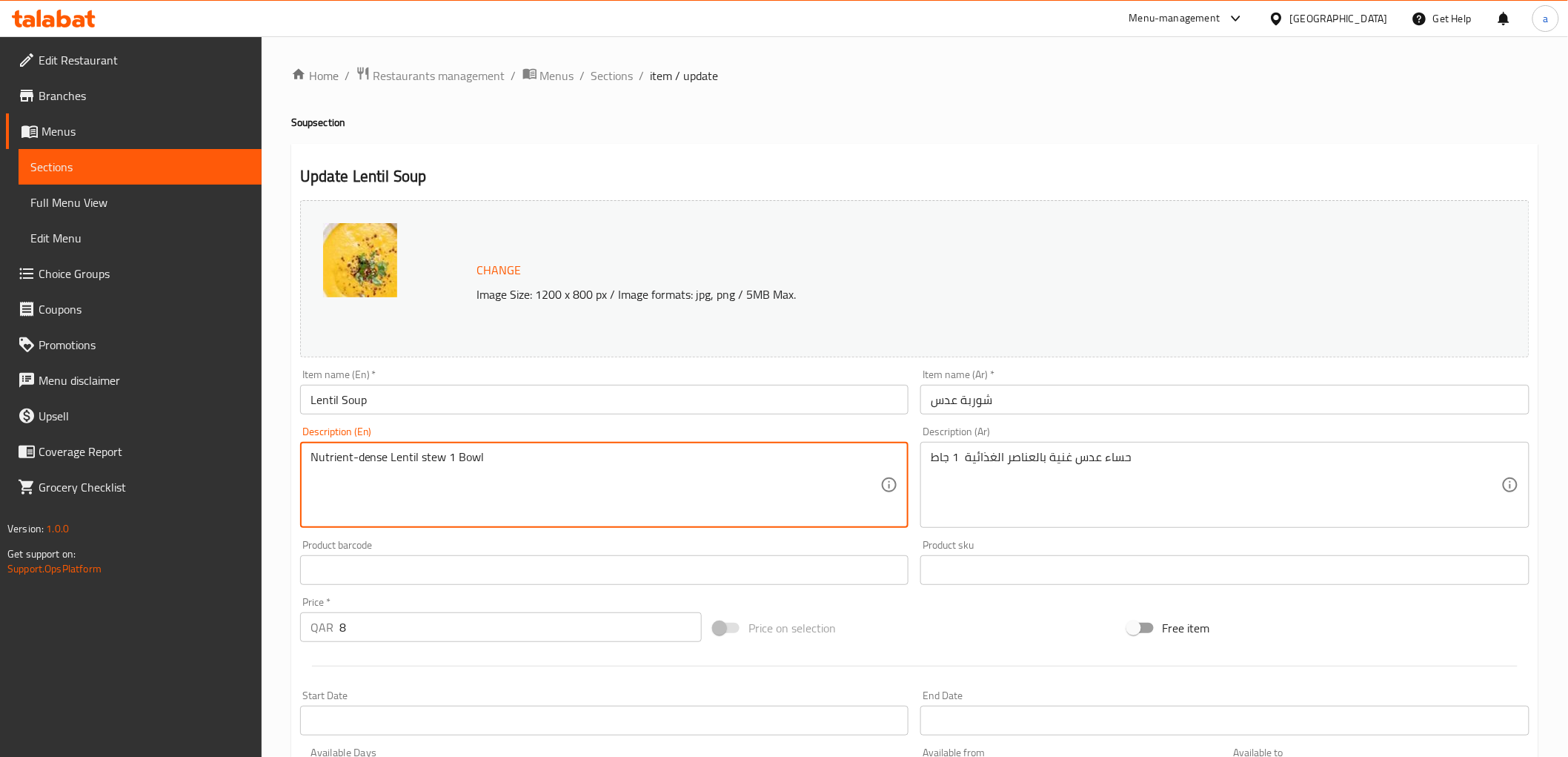
click at [441, 455] on textarea "Nutrient-dense Lentil stew 1 Bowl" at bounding box center [595, 485] width 570 height 70
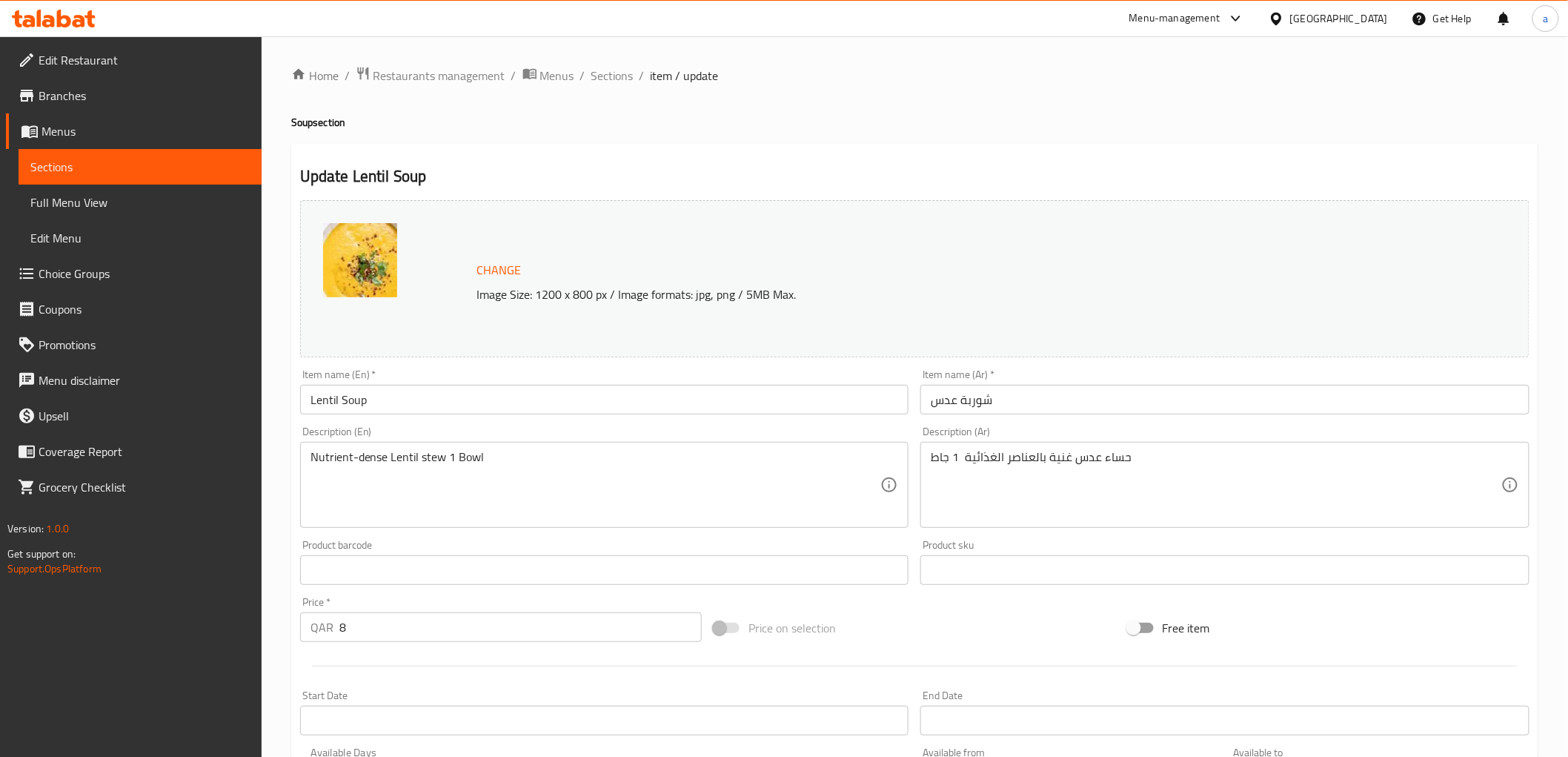
click at [849, 430] on div "Description (En) Nutrient-dense Lentil stew 1 Bowl Description (En)" at bounding box center [604, 477] width 609 height 102
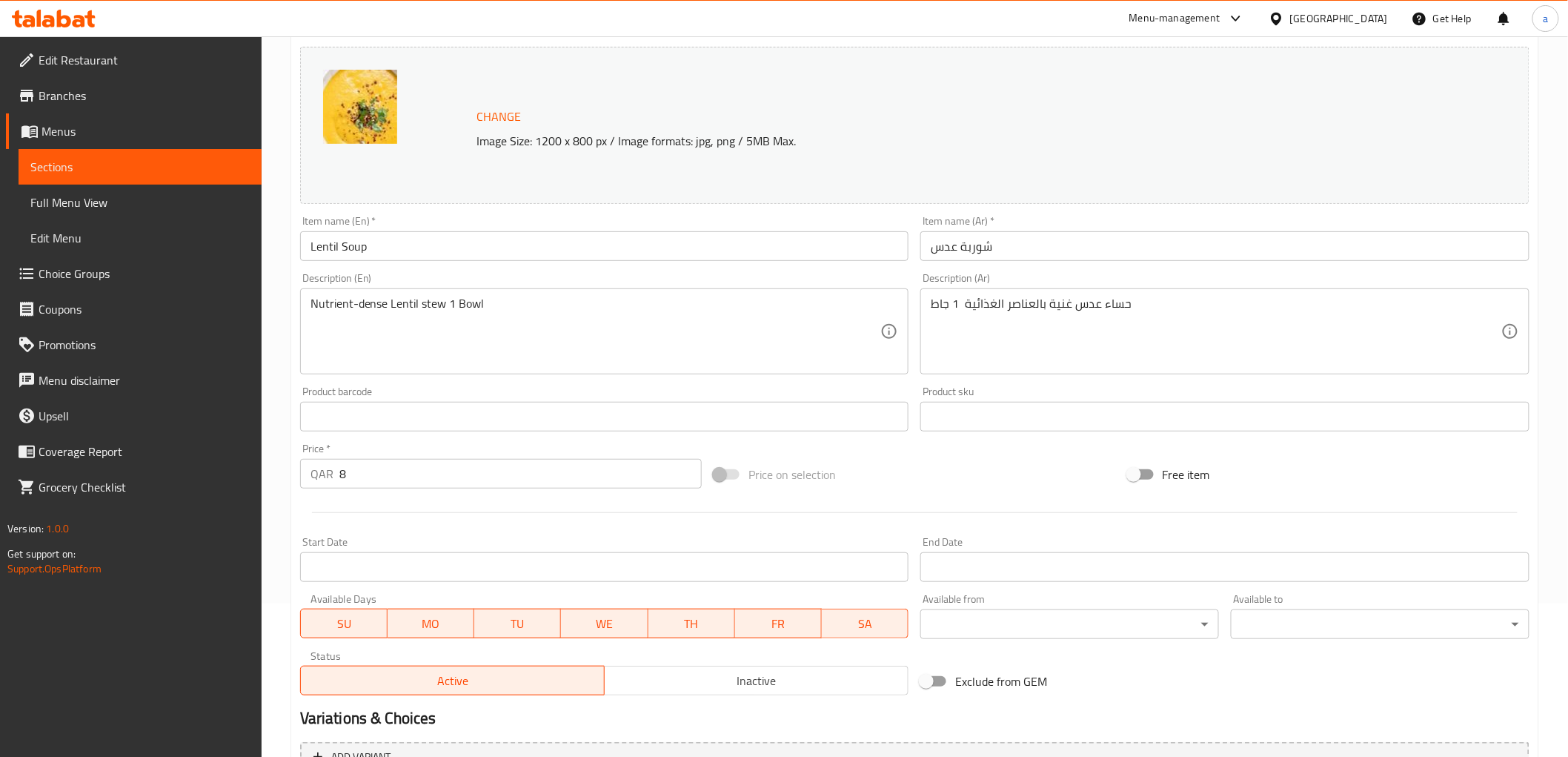
scroll to position [309, 0]
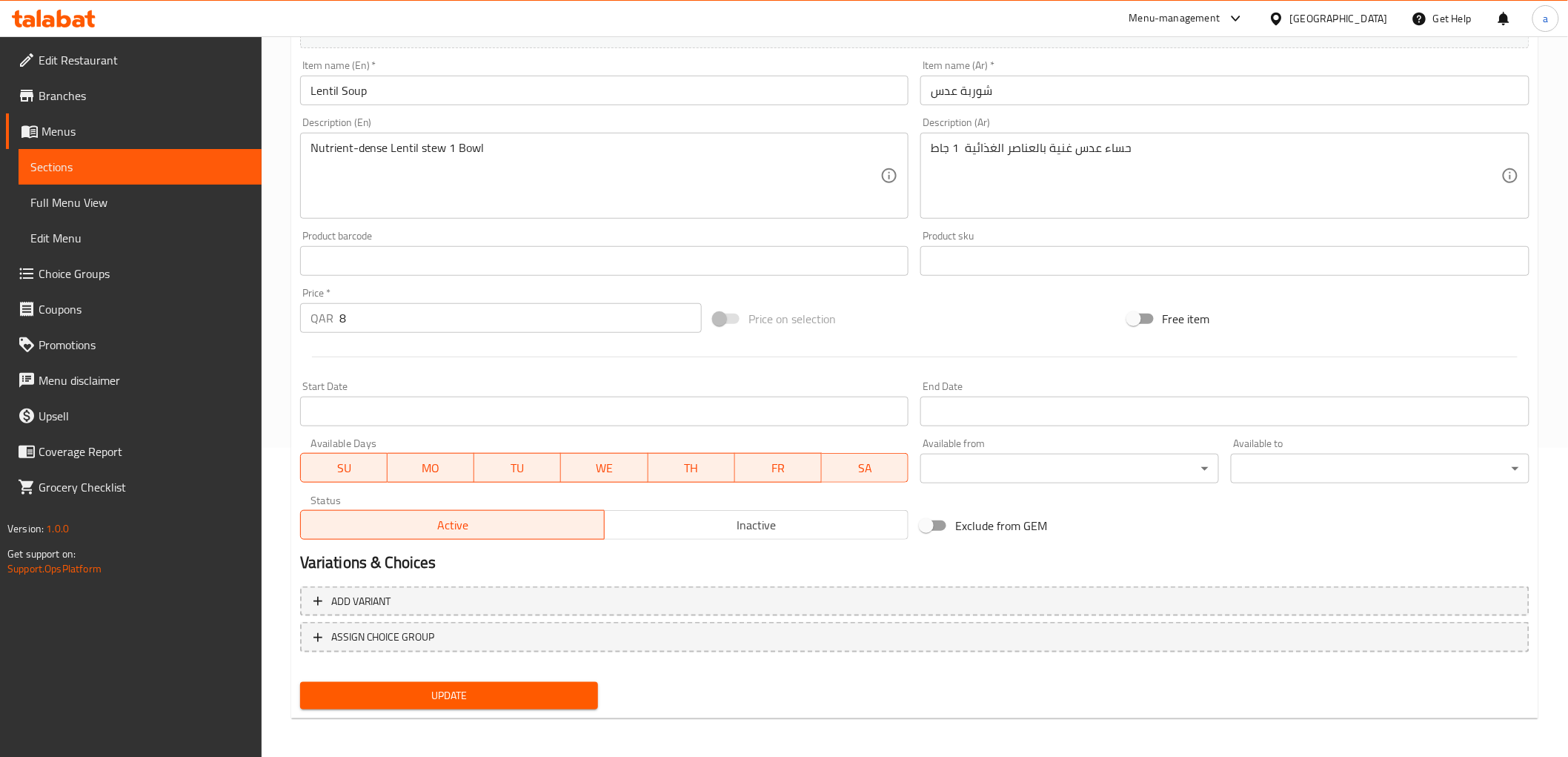
click at [544, 695] on span "Update" at bounding box center [450, 696] width 275 height 18
click at [358, 702] on button "Update" at bounding box center [449, 695] width 299 height 27
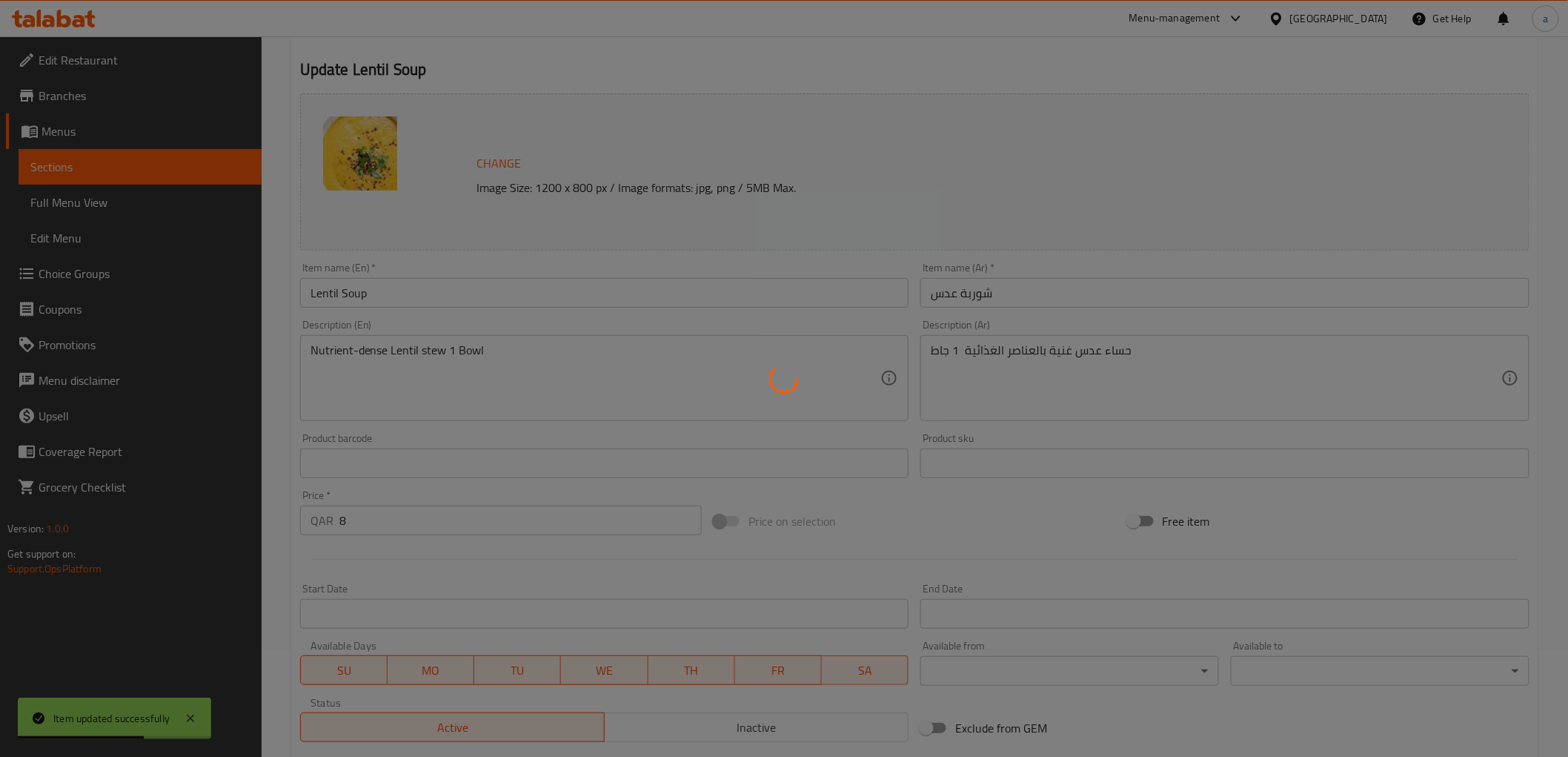
scroll to position [0, 0]
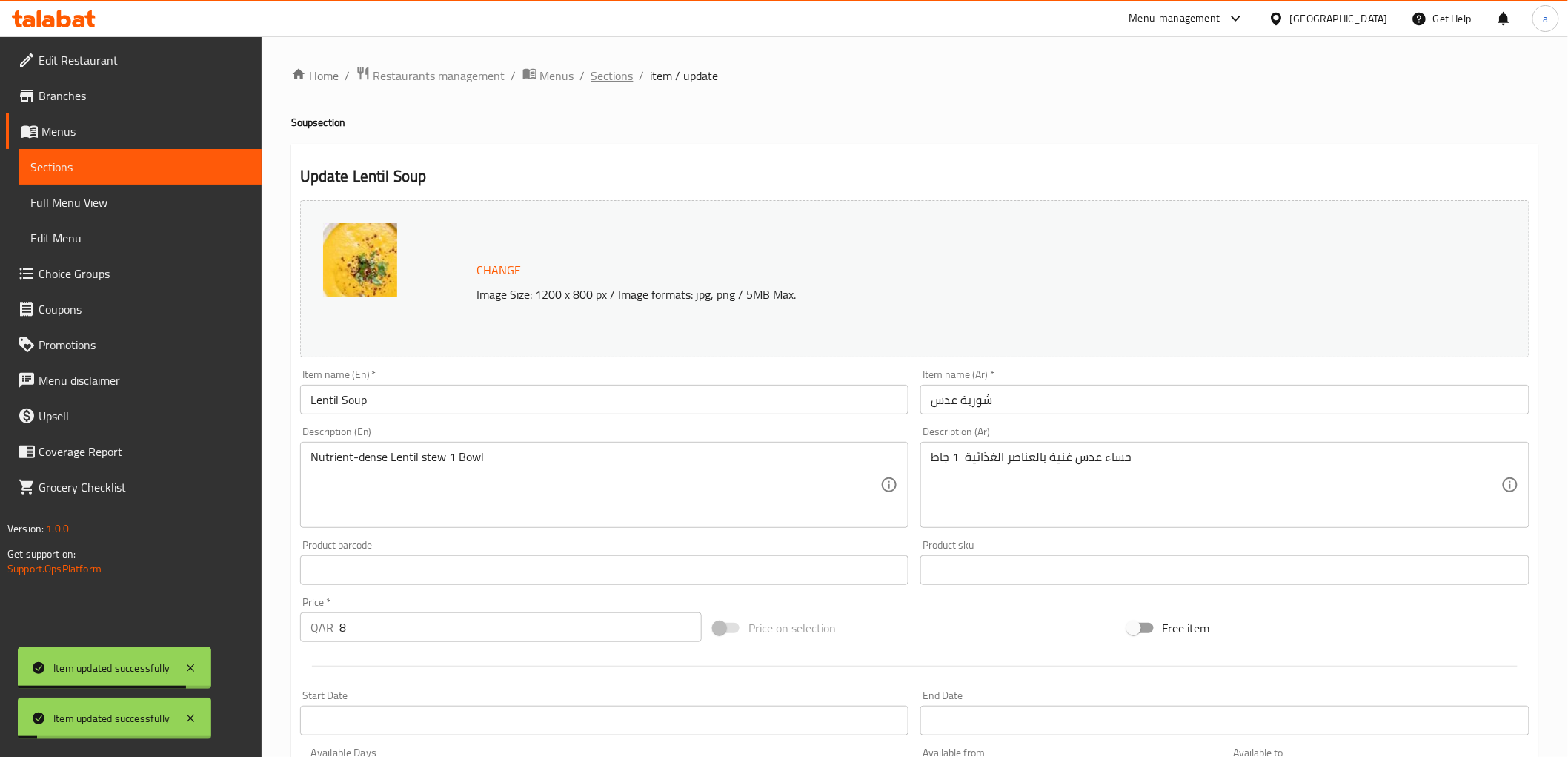
click at [596, 70] on span "Sections" at bounding box center [612, 75] width 42 height 17
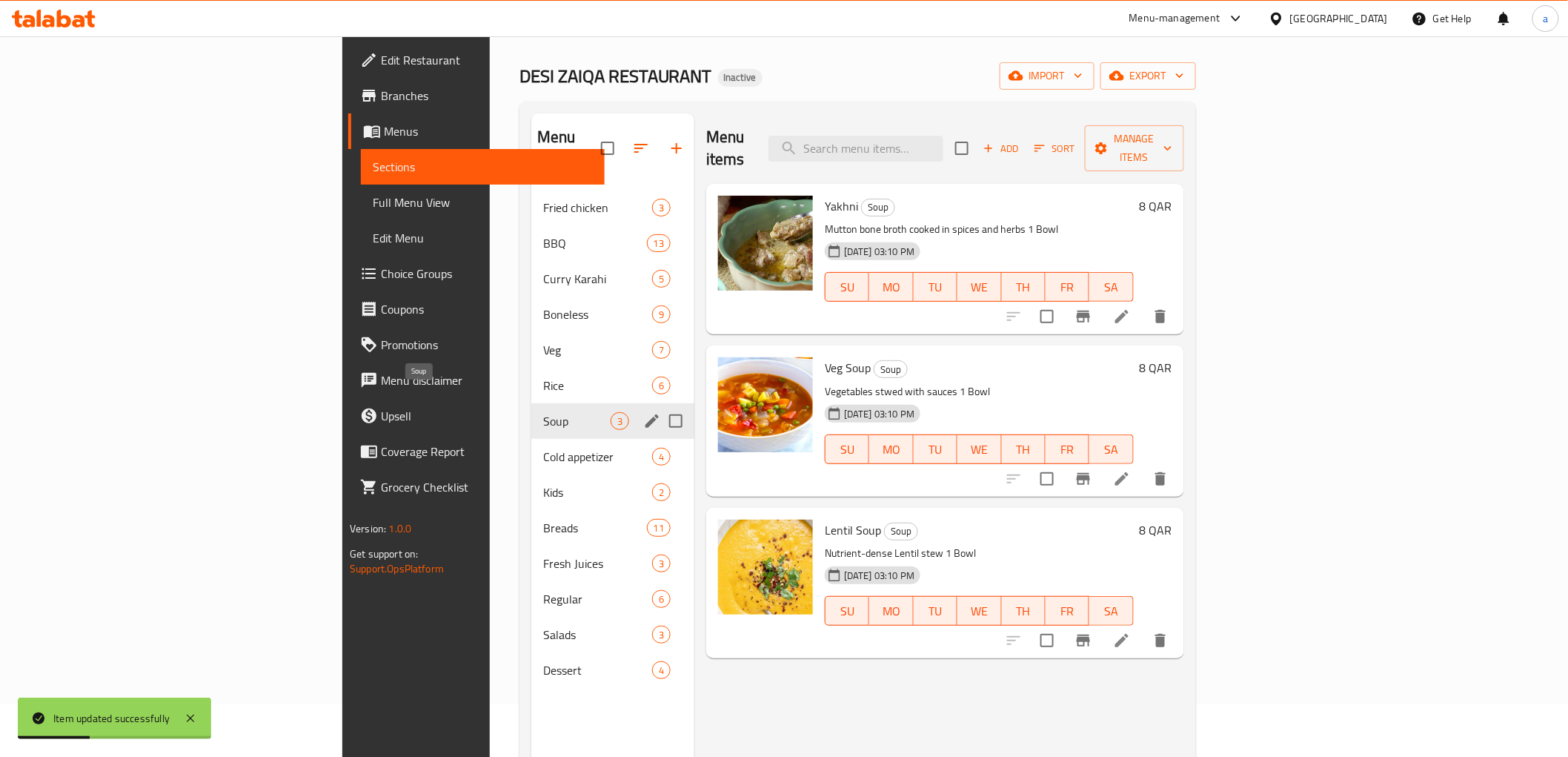
scroll to position [82, 0]
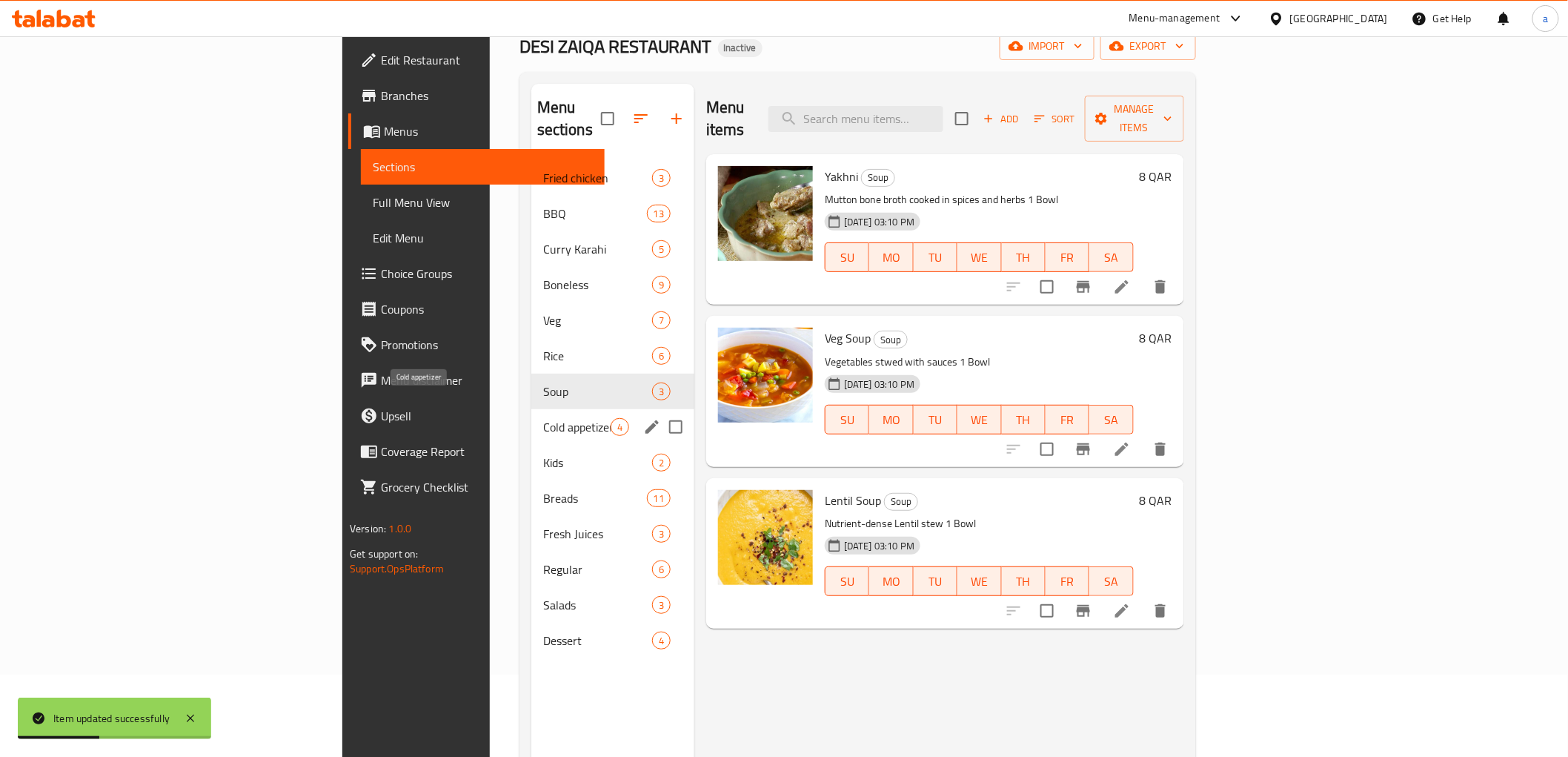
click at [543, 418] on span "Cold appetizer" at bounding box center [576, 427] width 67 height 17
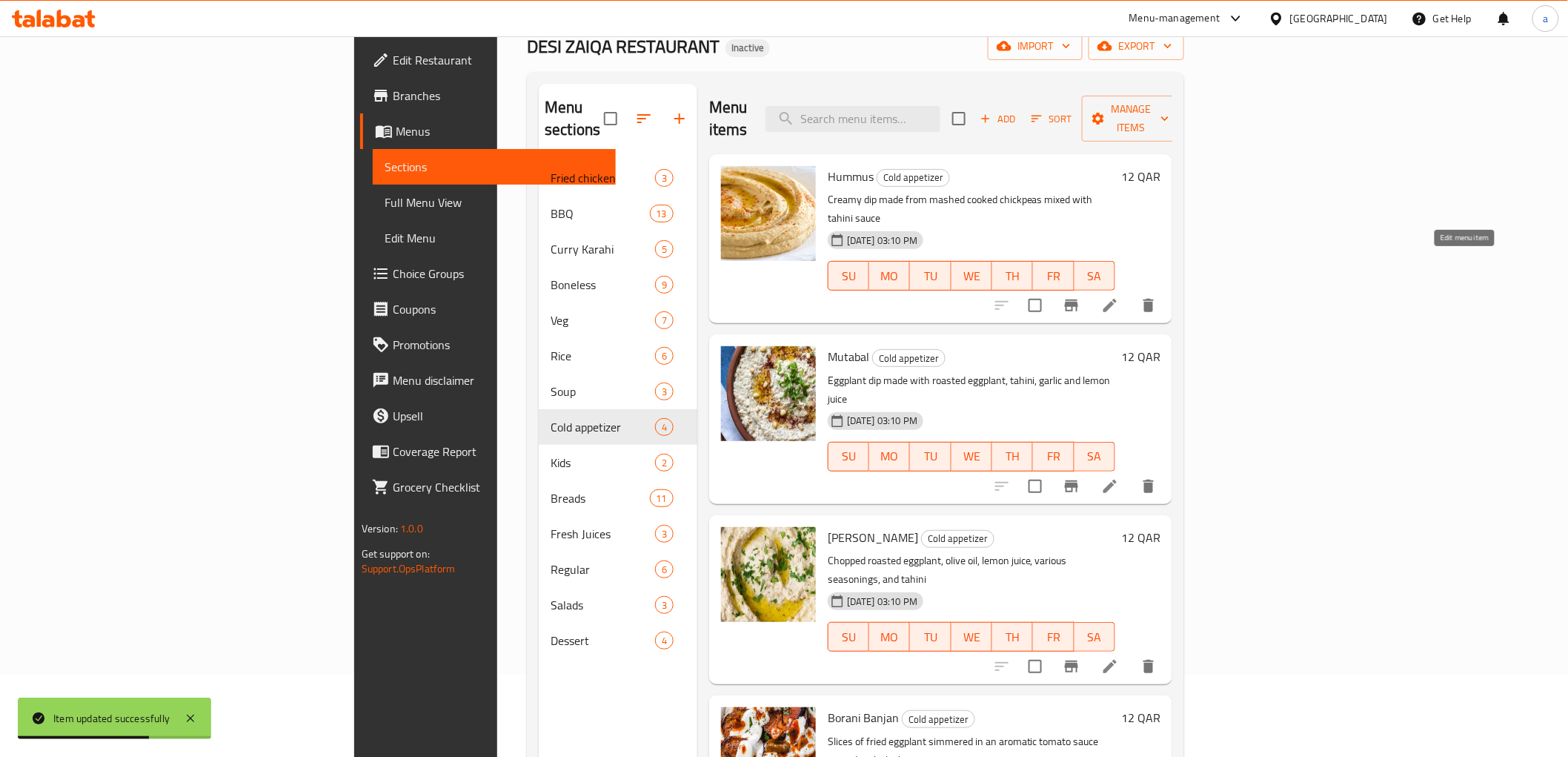
click at [1118, 297] on icon at bounding box center [1109, 305] width 17 height 17
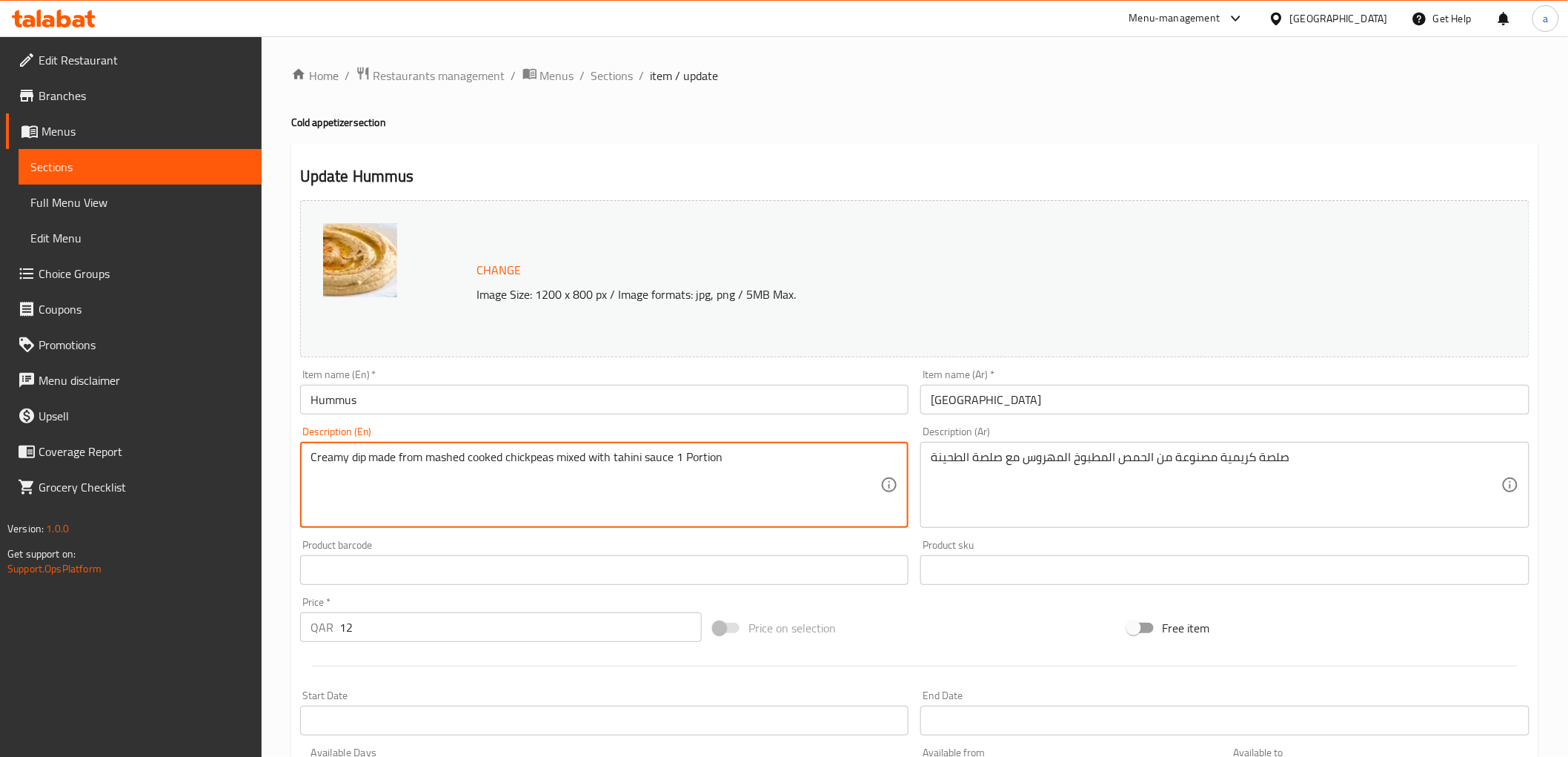
type textarea "Creamy dip made from mashed cooked chickpeas mixed with tahini sauce 1 Portion"
drag, startPoint x: 556, startPoint y: 457, endPoint x: 610, endPoint y: 462, distance: 54.2
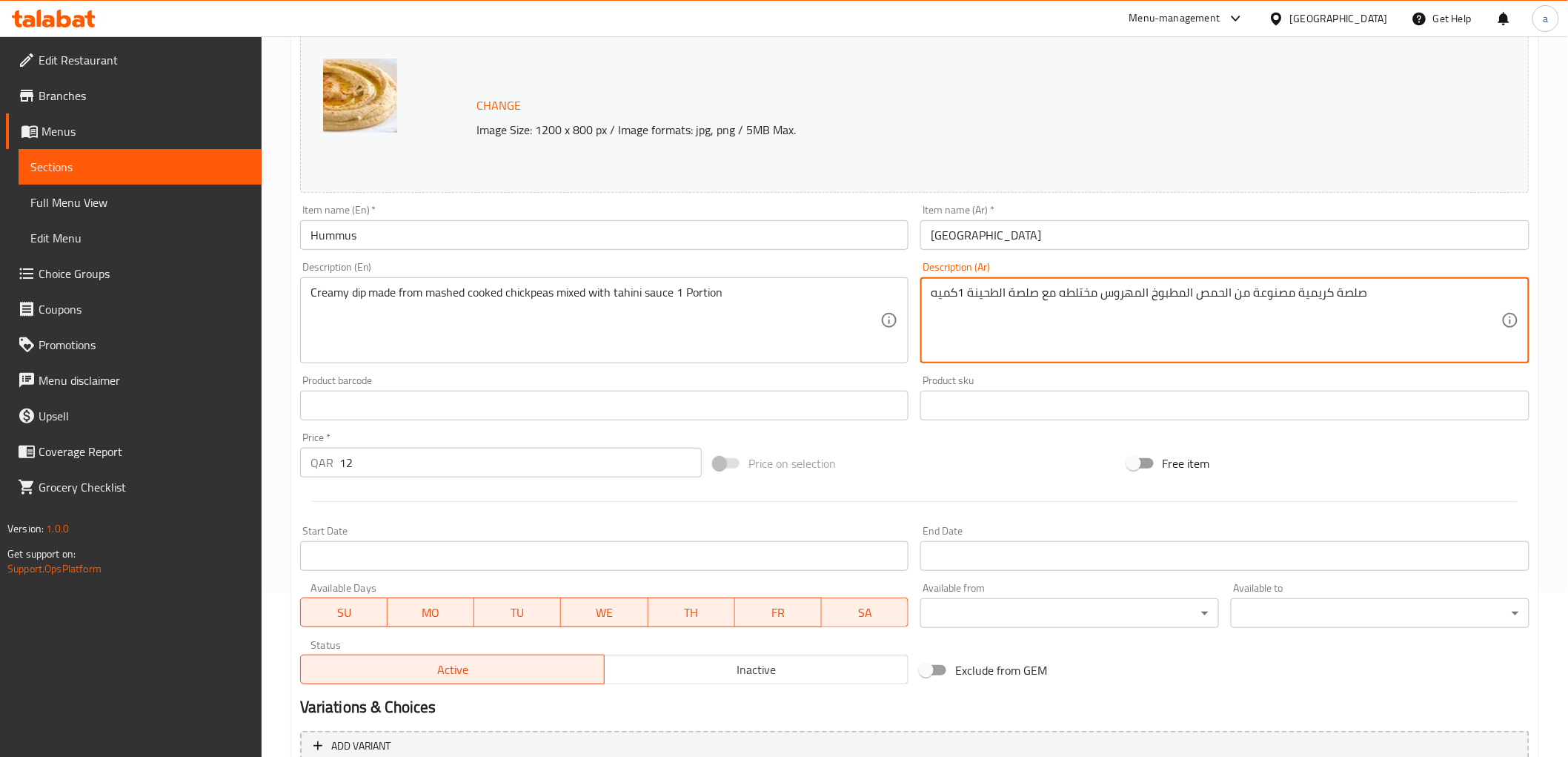
type textarea "صلصة كريمية مصنوعة من الحمص المطبوخ المهروس مختلطه مع صلصة الطحينة 1كميه"
click at [875, 472] on div "Price on selection" at bounding box center [914, 463] width 413 height 40
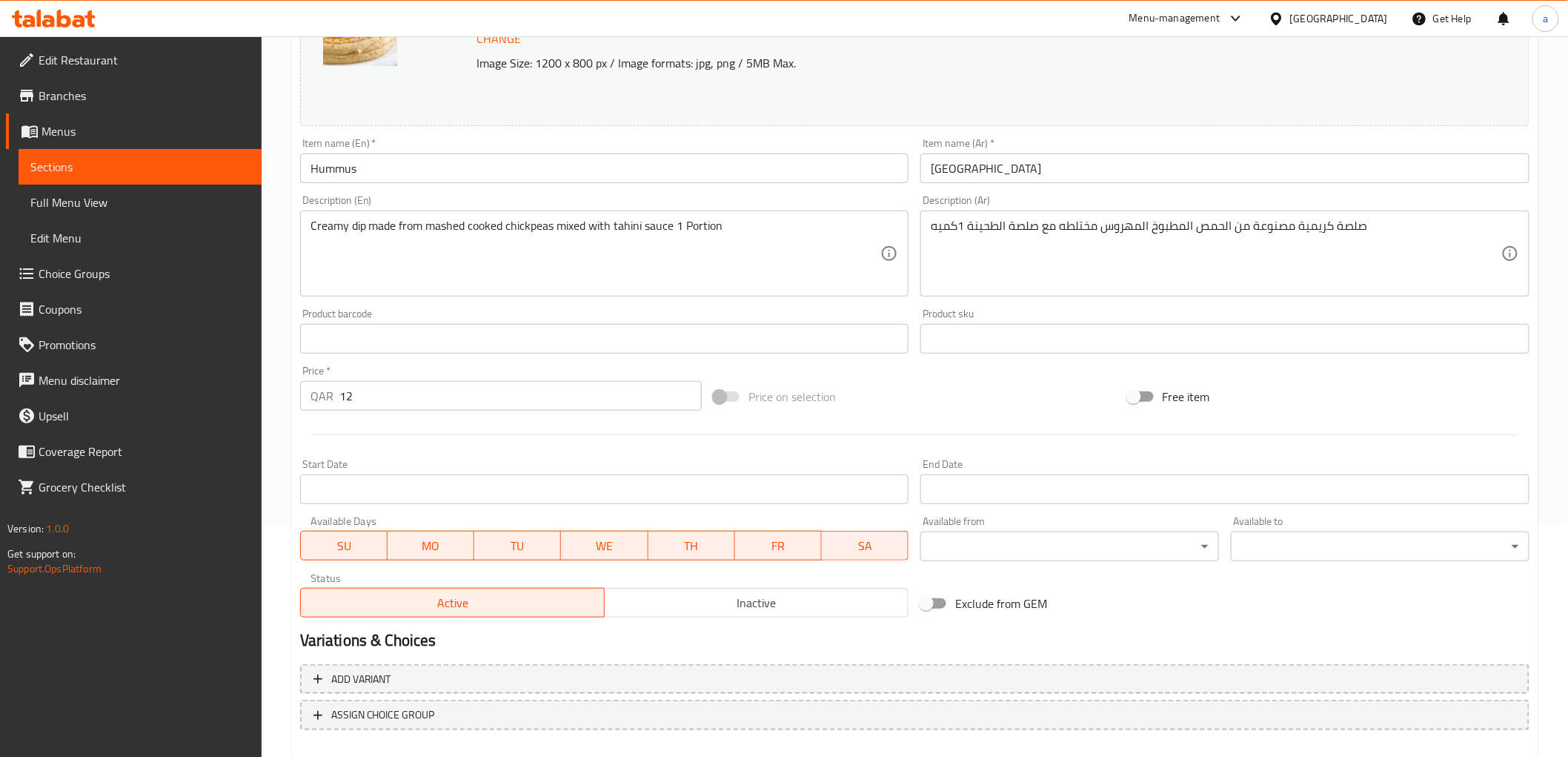
scroll to position [309, 0]
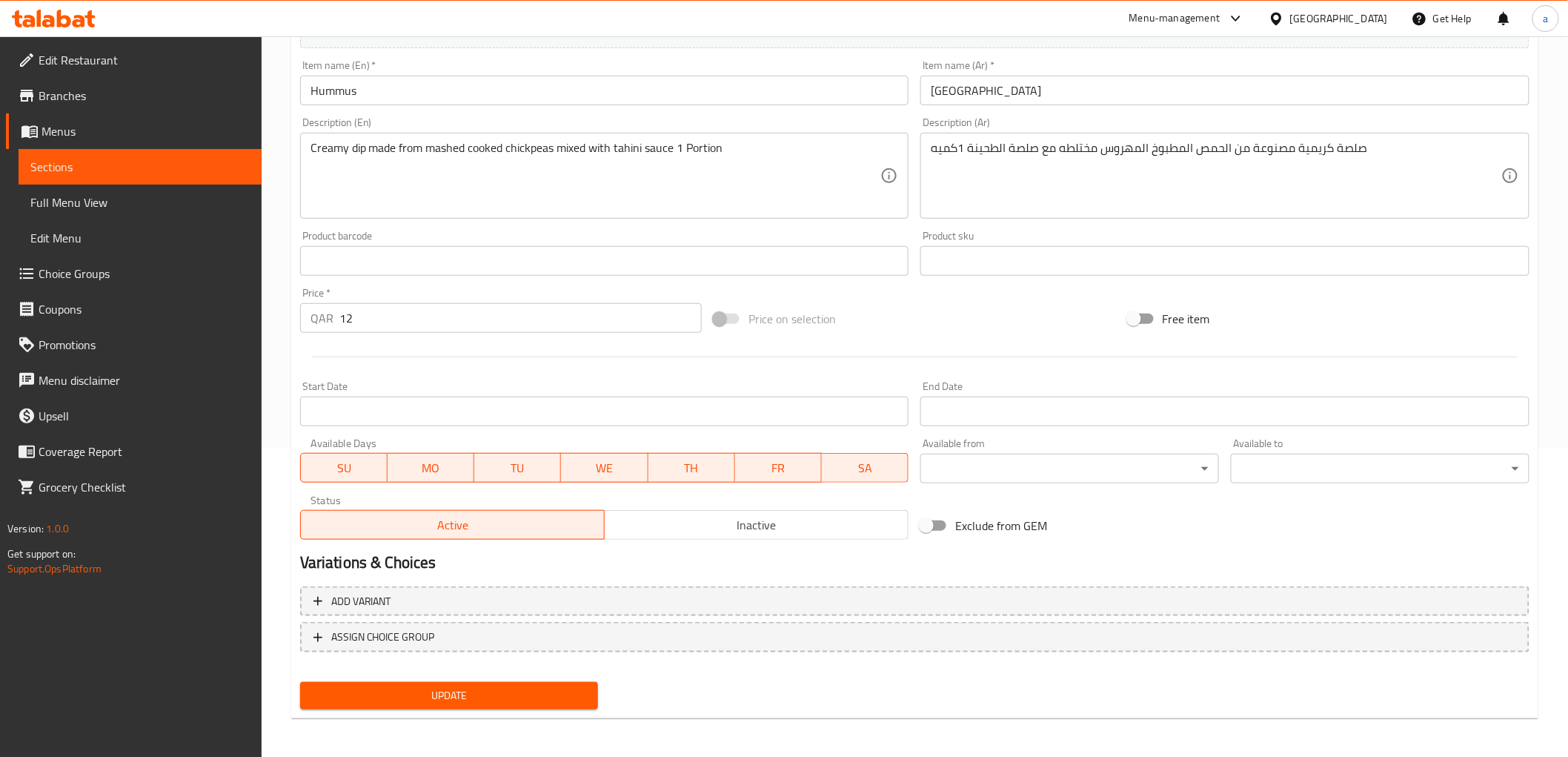
click at [585, 687] on span "Update" at bounding box center [450, 696] width 275 height 18
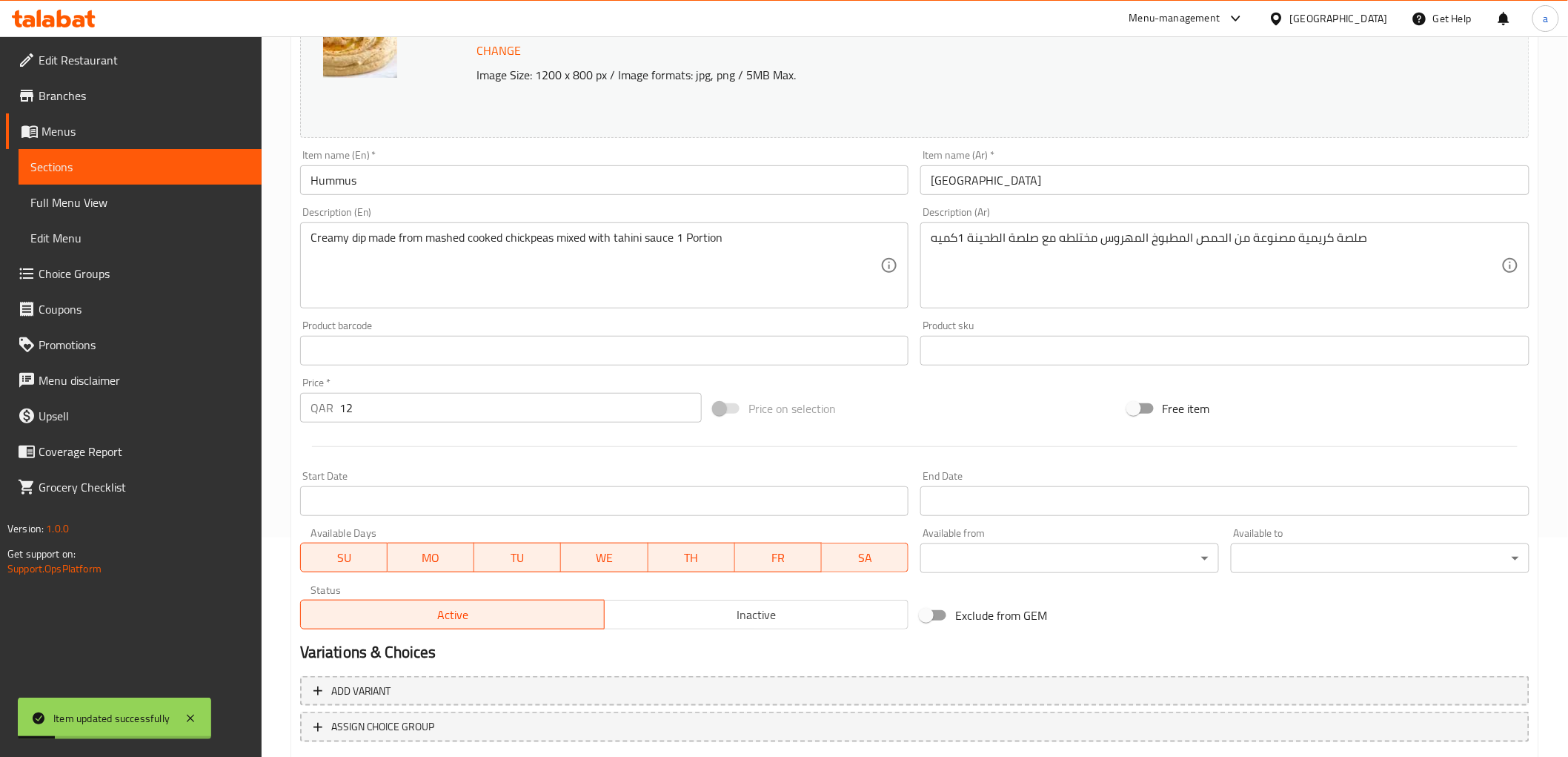
scroll to position [0, 0]
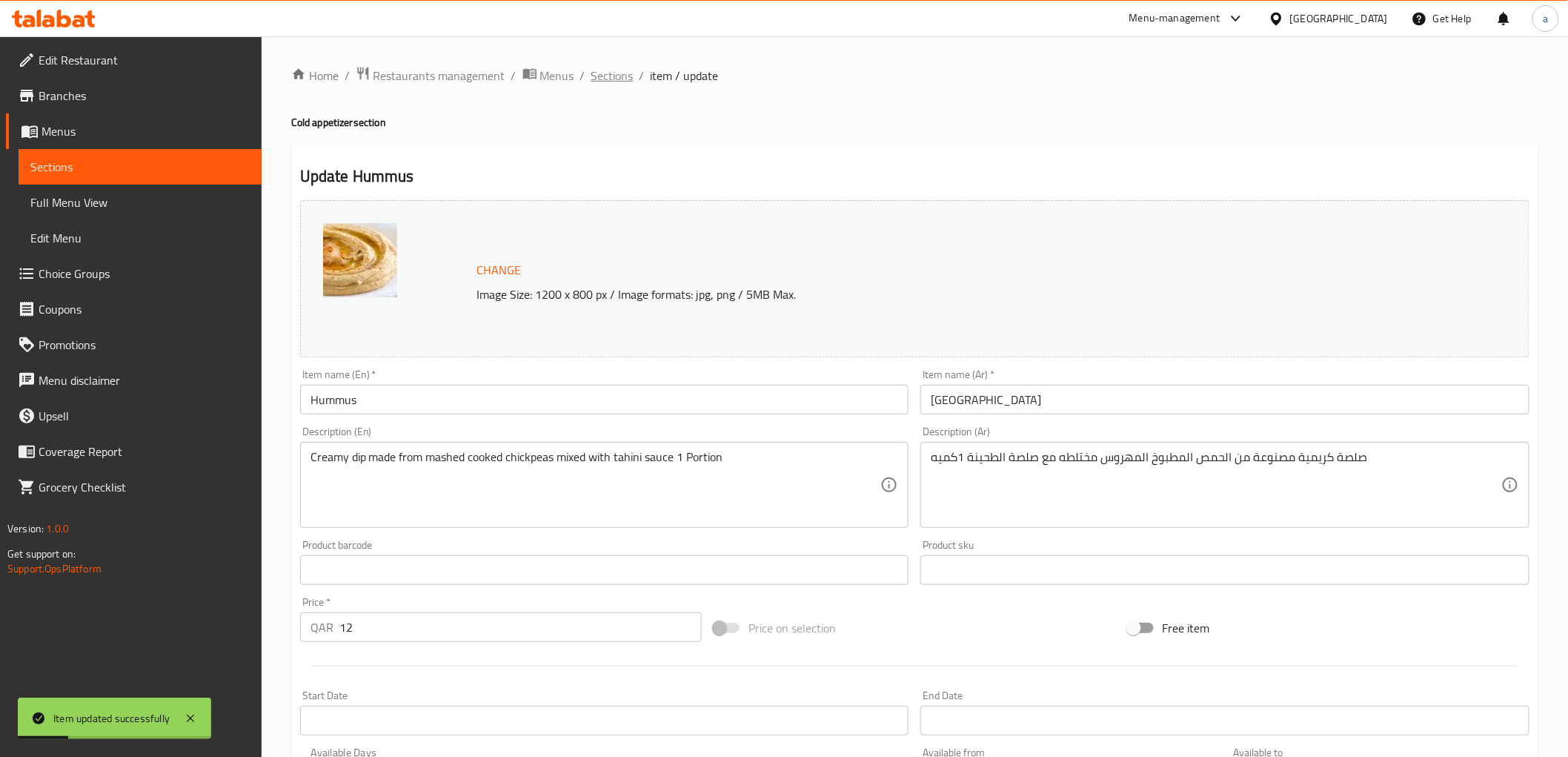
click at [627, 73] on span "Sections" at bounding box center [612, 75] width 42 height 17
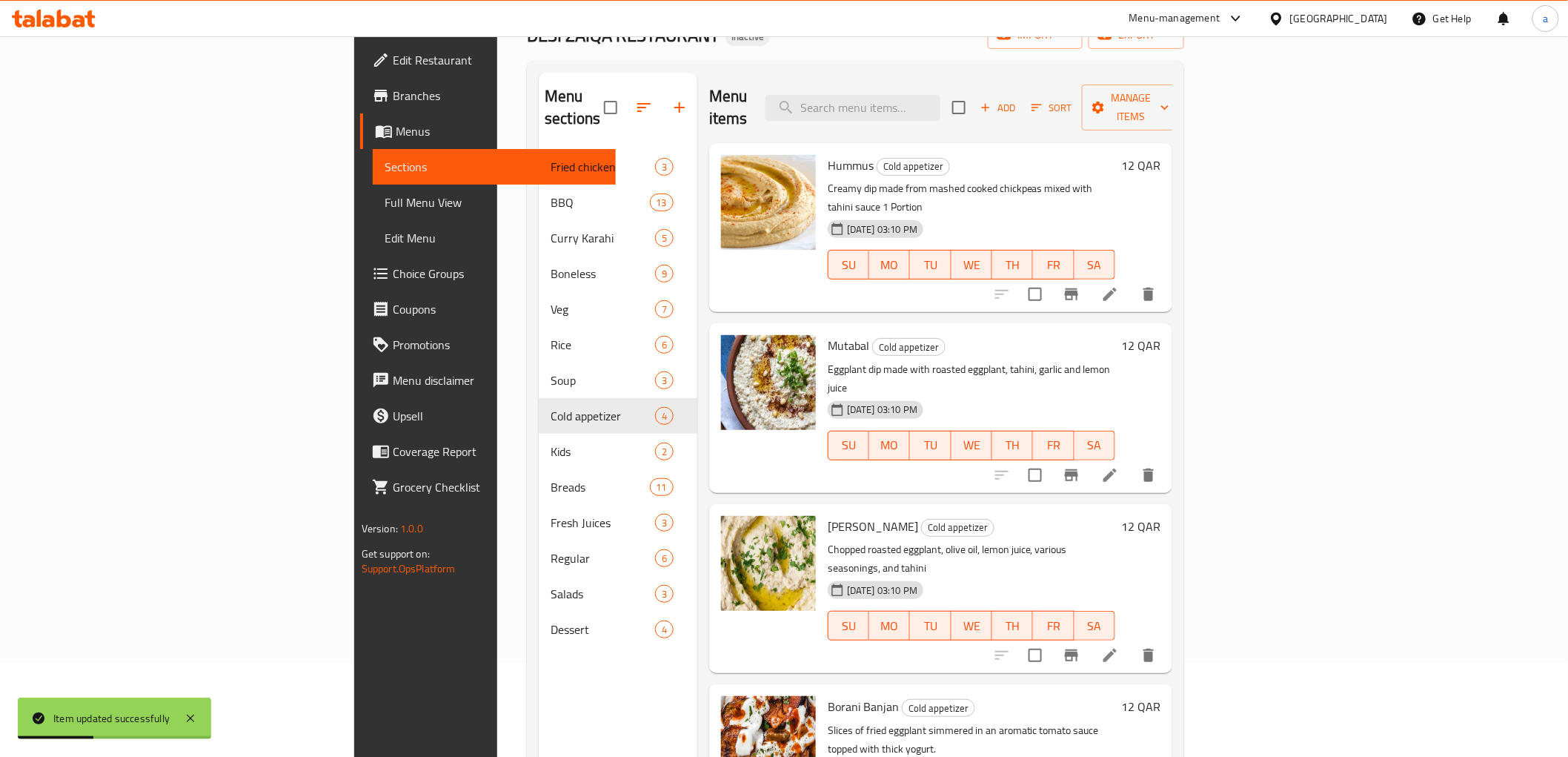
scroll to position [208, 0]
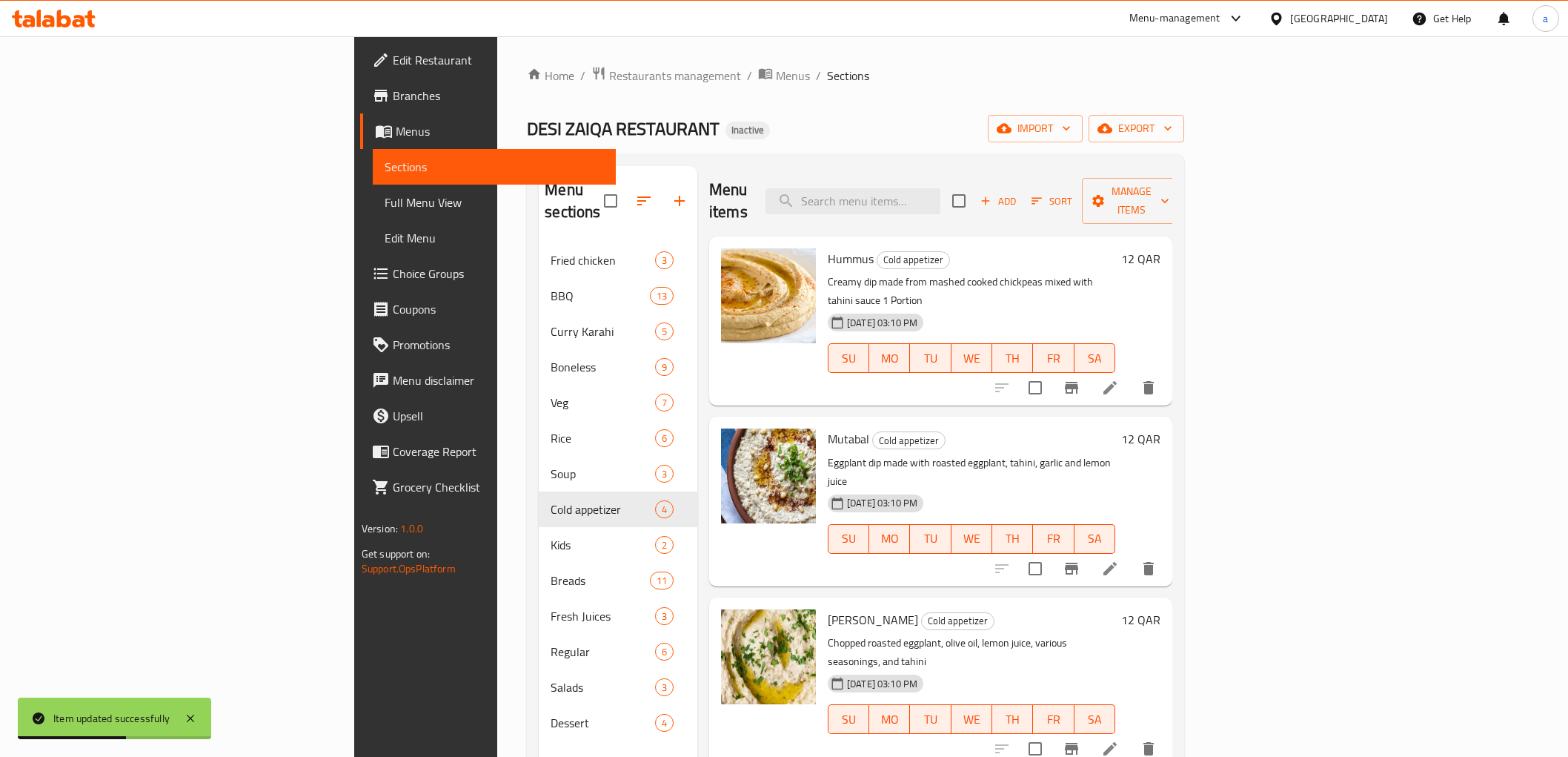
scroll to position [208, 0]
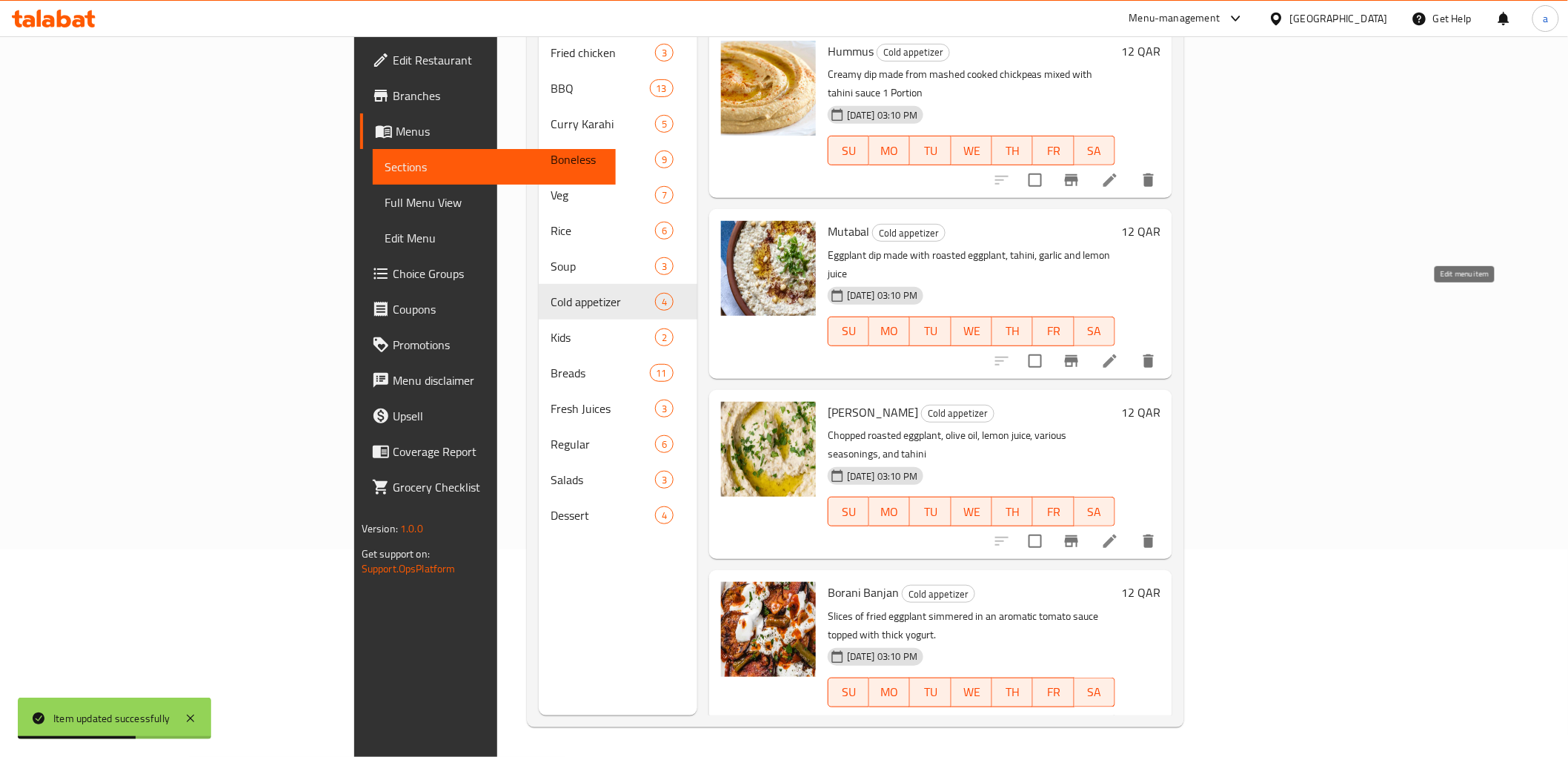
click at [1118, 352] on icon at bounding box center [1109, 360] width 17 height 17
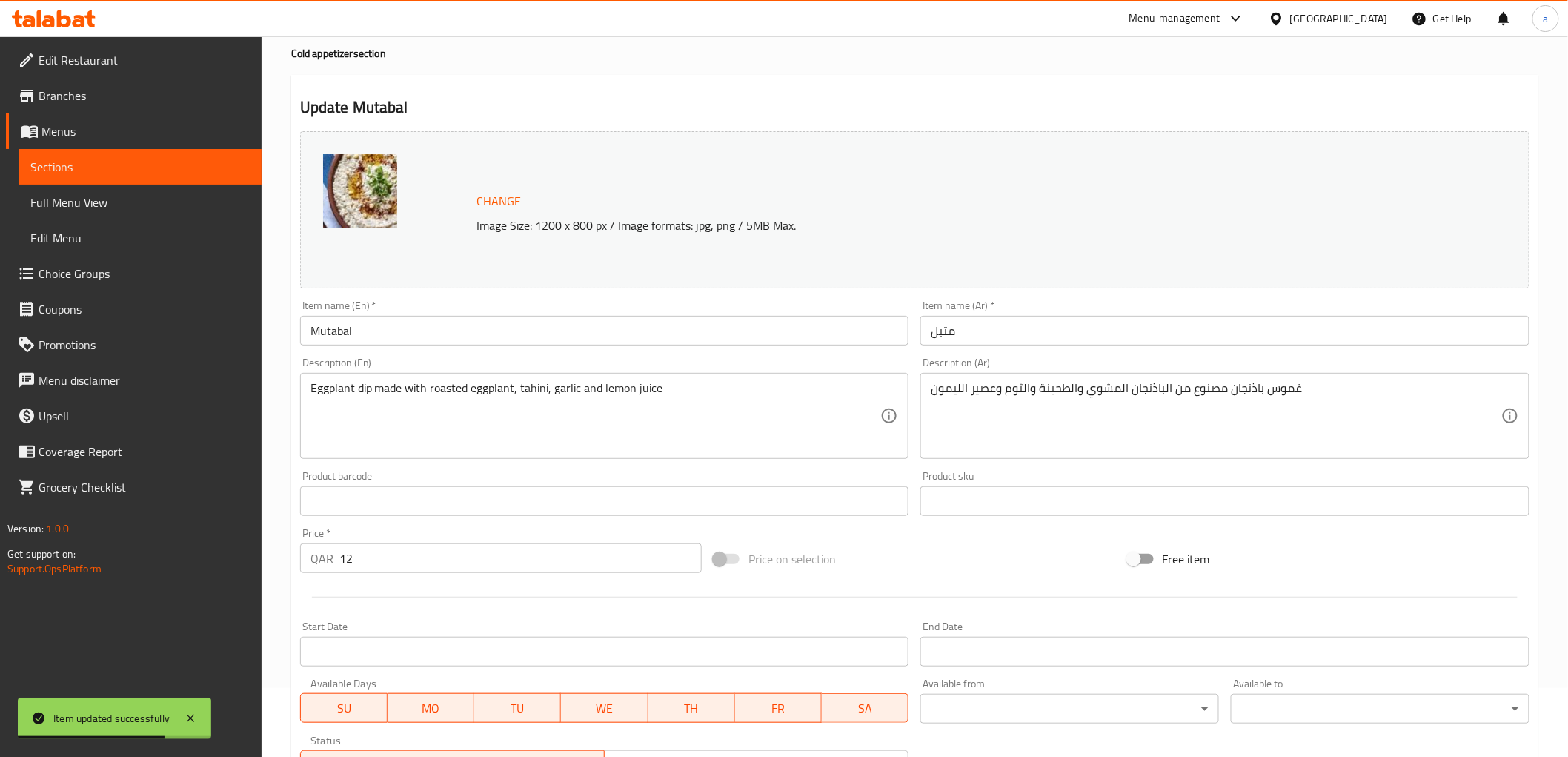
scroll to position [165, 0]
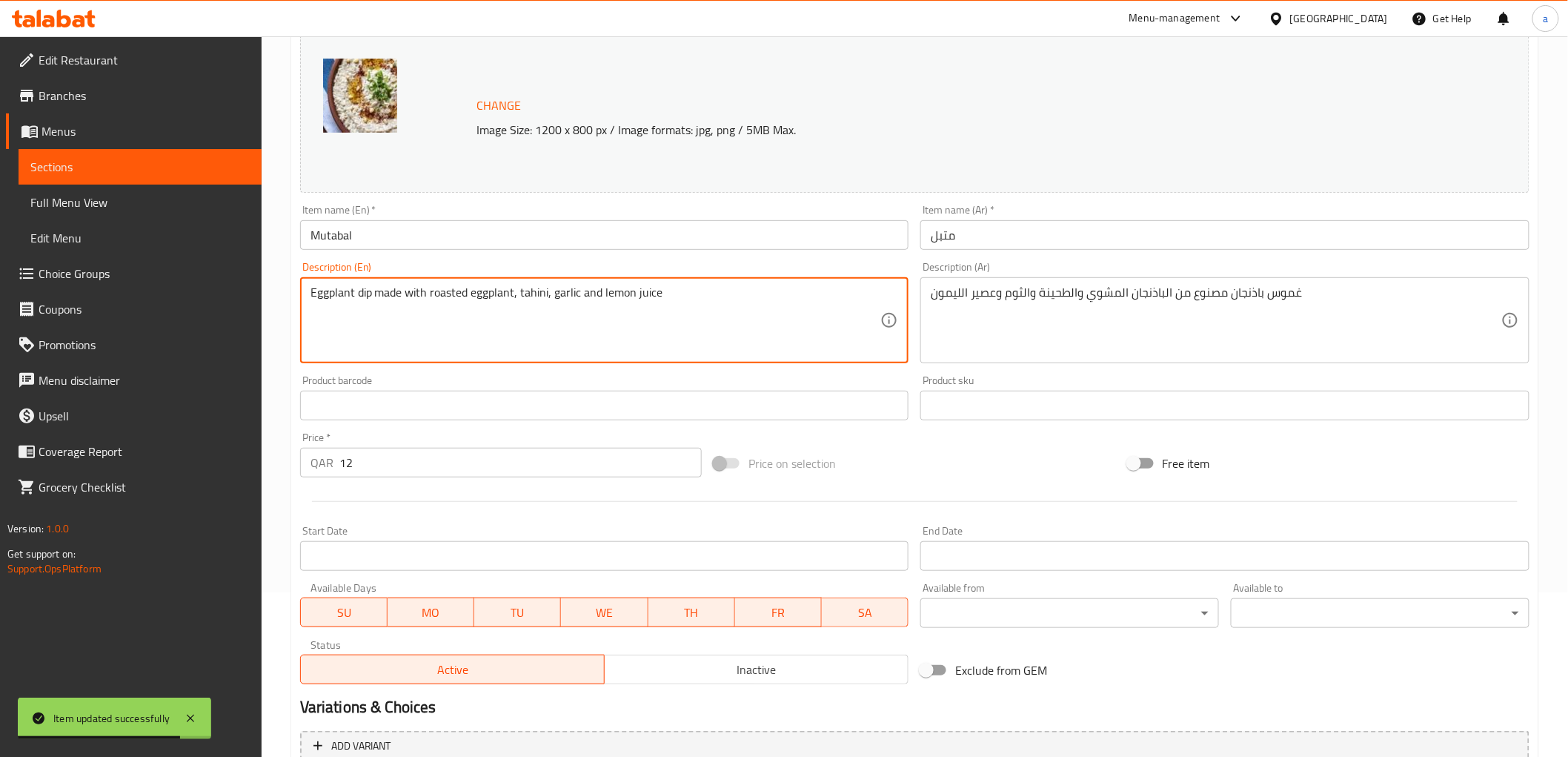
paste textarea "1 Portion"
type textarea "Eggplant dip made with roasted eggplant, tahini, garlic and lemon juice 1 Porti…"
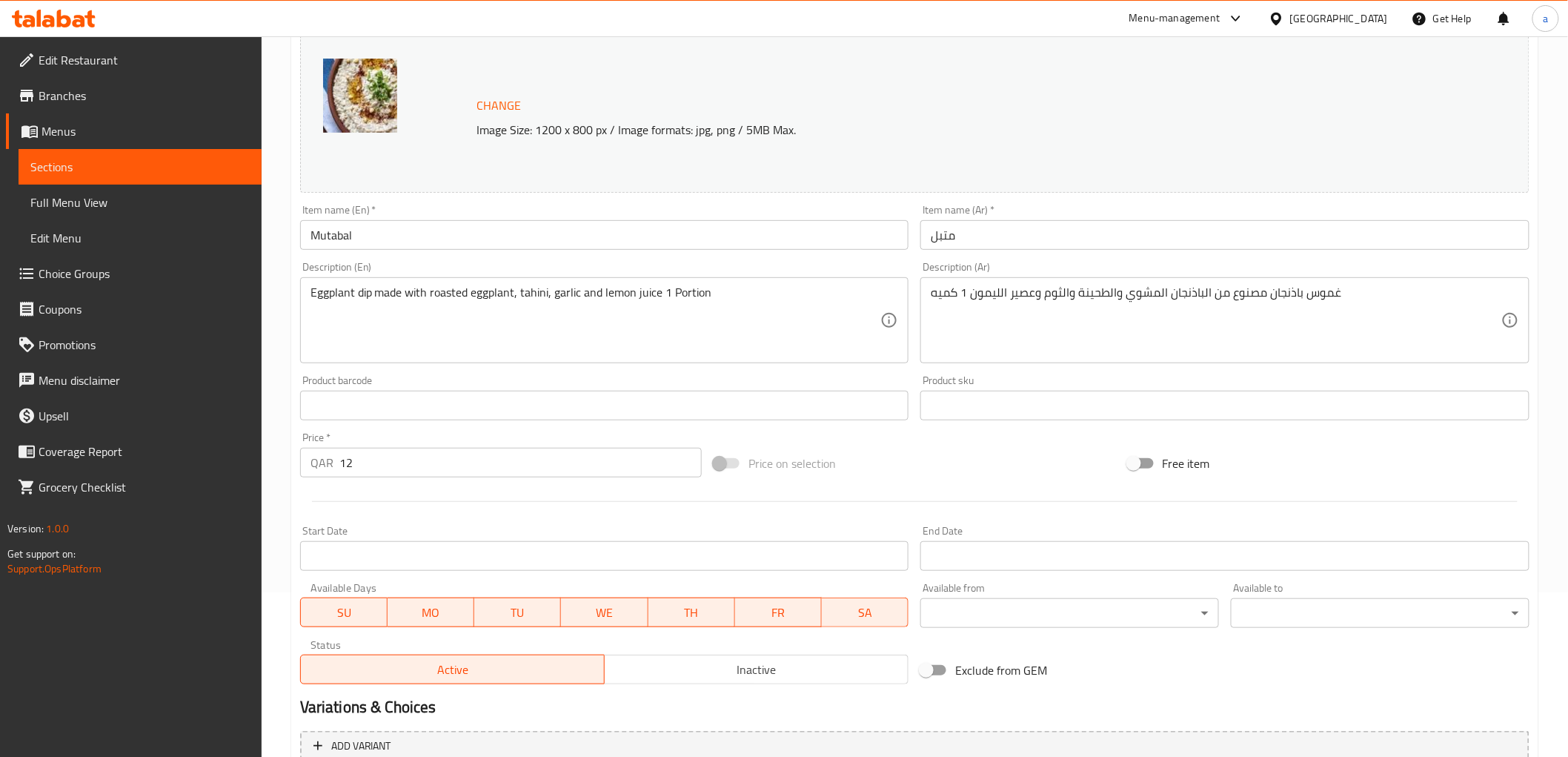
click at [300, 297] on div "Eggplant dip made with roasted eggplant, tahini, garlic and lemon juice 1 Porti…" at bounding box center [604, 321] width 609 height 86
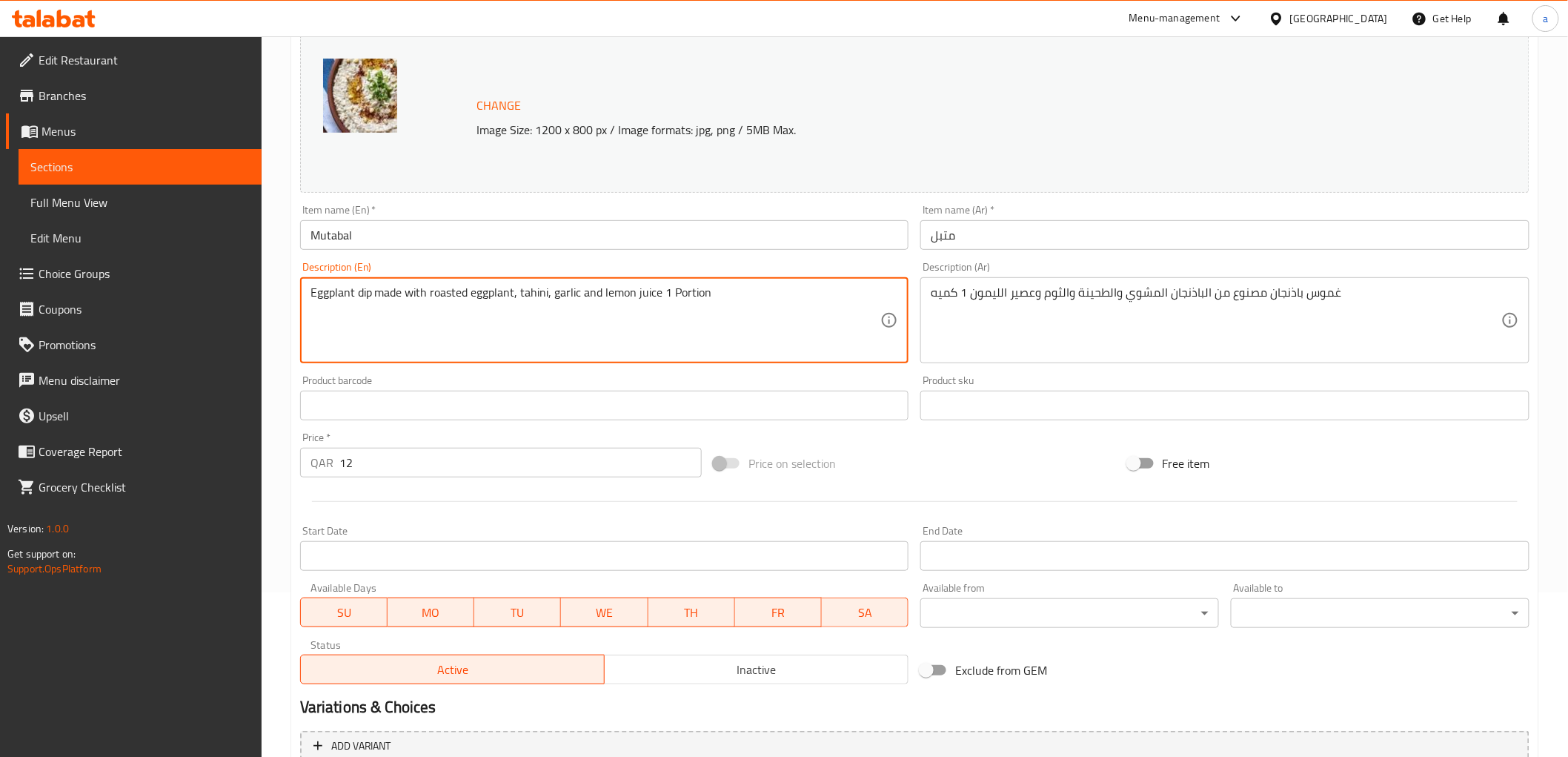
click at [339, 297] on textarea "Eggplant dip made with roasted eggplant, tahini, garlic and lemon juice 1 Porti…" at bounding box center [595, 321] width 570 height 70
click at [353, 294] on textarea "Eggplant dip made with roasted eggplant, tahini, garlic and lemon juice 1 Porti…" at bounding box center [595, 321] width 570 height 70
click at [335, 294] on textarea "Eggplant dip made with roasted eggplant, tahini, garlic and lemon juice 1 Porti…" at bounding box center [595, 321] width 570 height 70
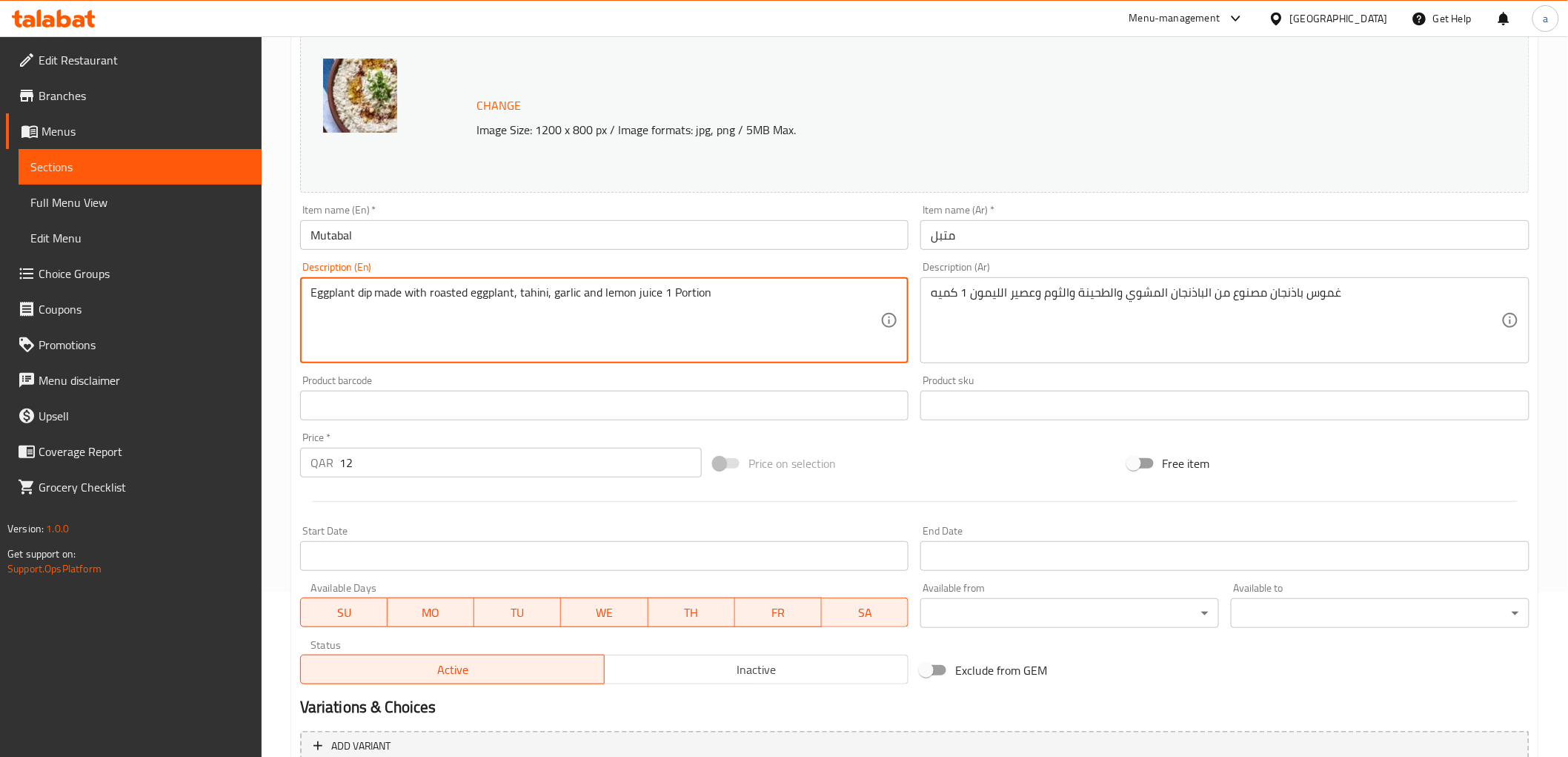
drag, startPoint x: 313, startPoint y: 293, endPoint x: 753, endPoint y: 301, distance: 440.1
click at [753, 301] on textarea "Eggplant dip made with roasted eggplant, tahini, garlic and lemon juice 1 Porti…" at bounding box center [595, 321] width 570 height 70
click at [359, 291] on textarea "Eggplant dip made with roasted eggplant, tahini, garlic and lemon juice 1 Porti…" at bounding box center [595, 321] width 570 height 70
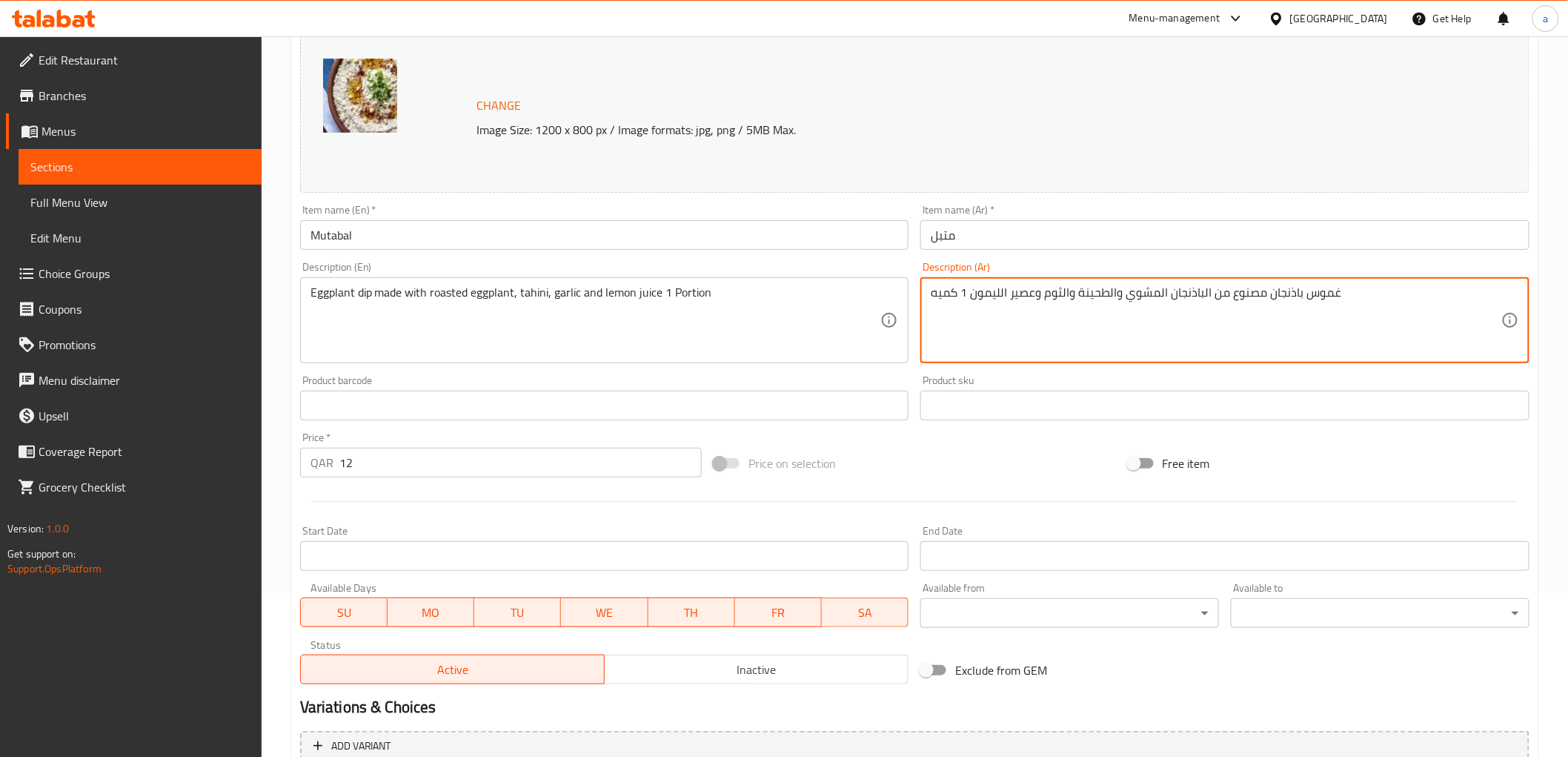
click at [1322, 297] on textarea "غموس باذنجان مصنوع من الباذنجان المشوي والطحينة والثوم وعصير الليمون 1 كميه" at bounding box center [1215, 321] width 570 height 70
paste textarea "لصة"
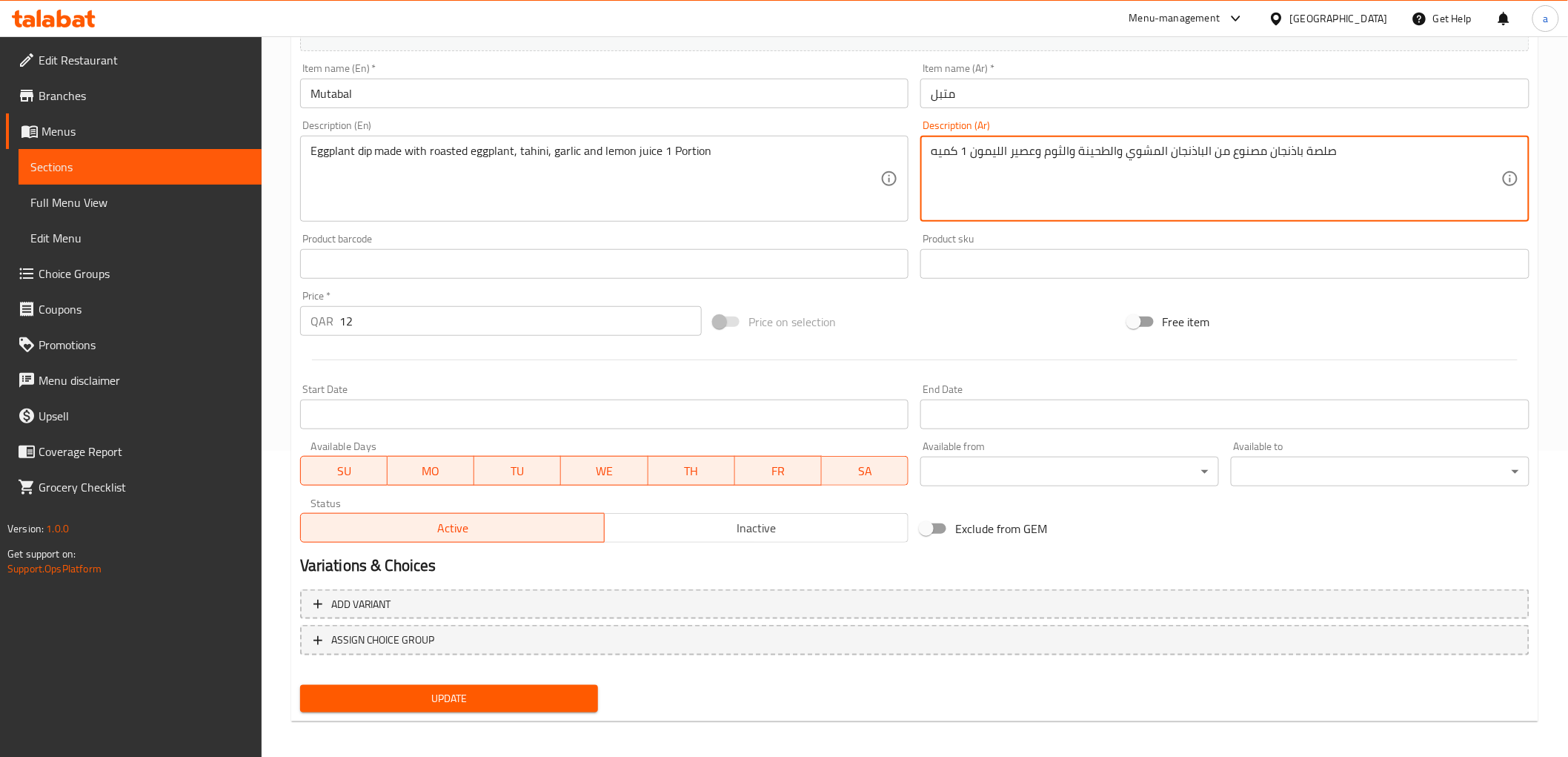
scroll to position [309, 0]
type textarea "صلصة باذنجان مصنوع من الباذنجان المشوي والطحينة والثوم وعصير الليمون 1 كميه"
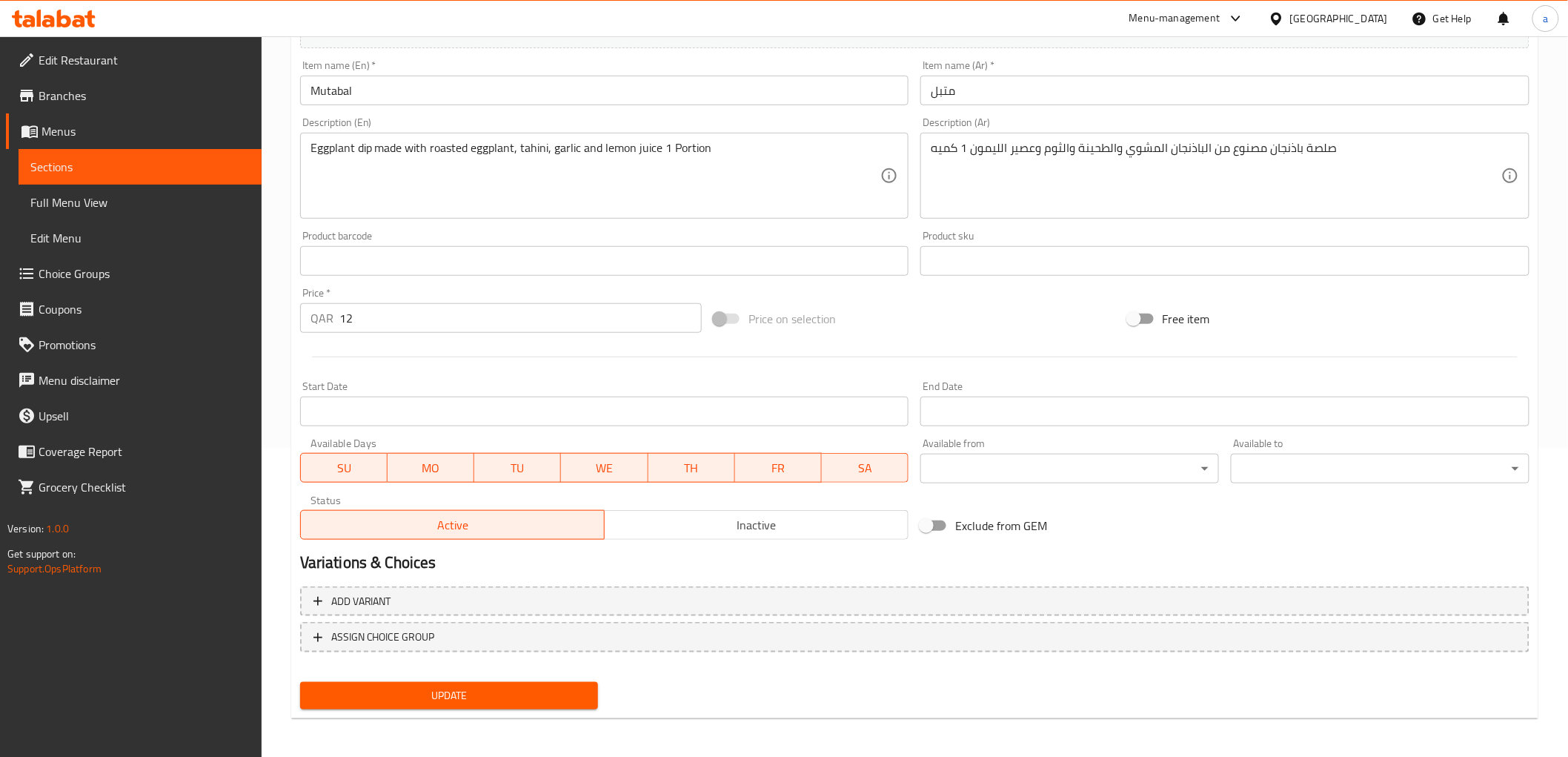
click at [572, 702] on button "Update" at bounding box center [449, 695] width 299 height 27
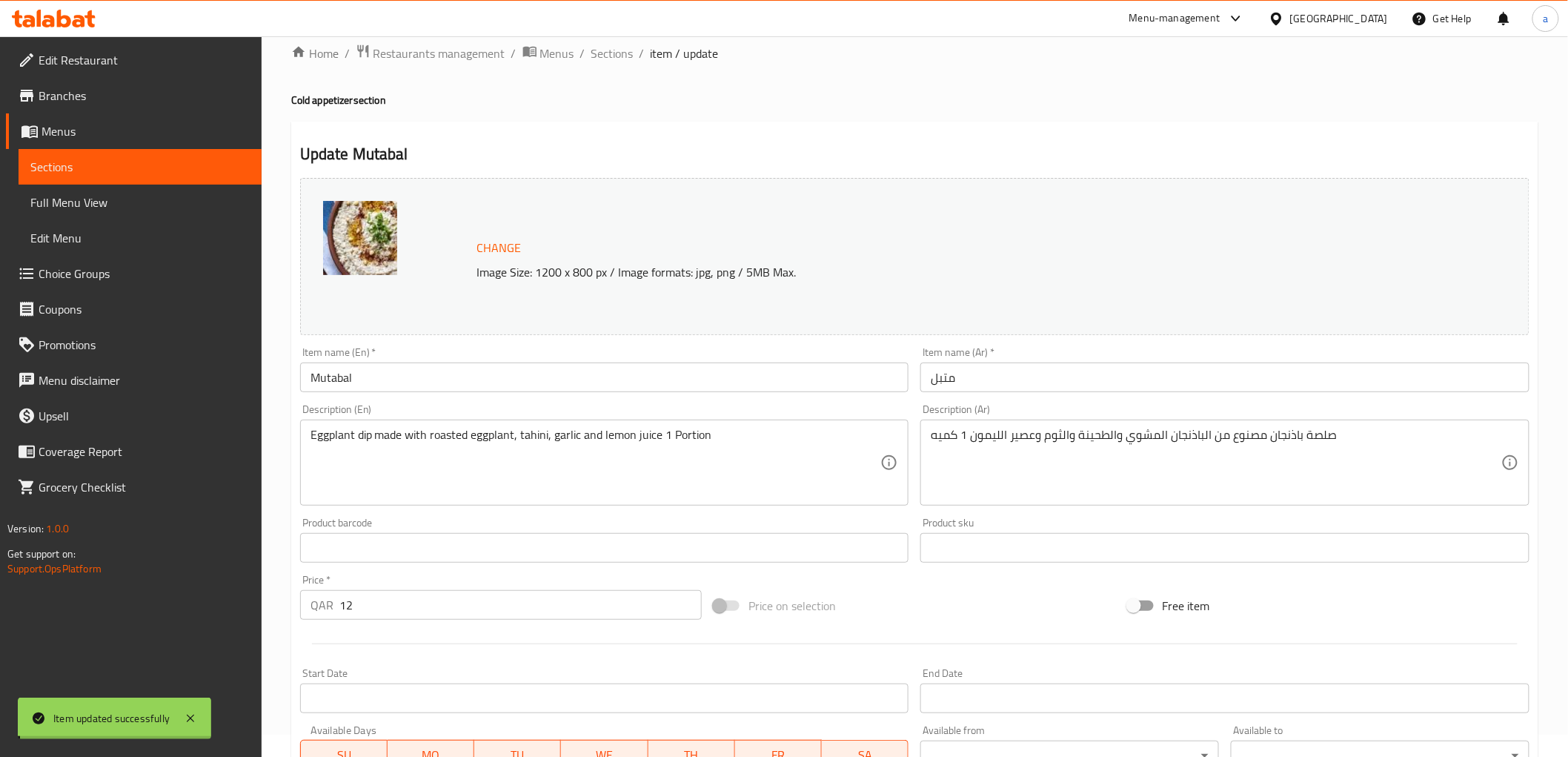
scroll to position [0, 0]
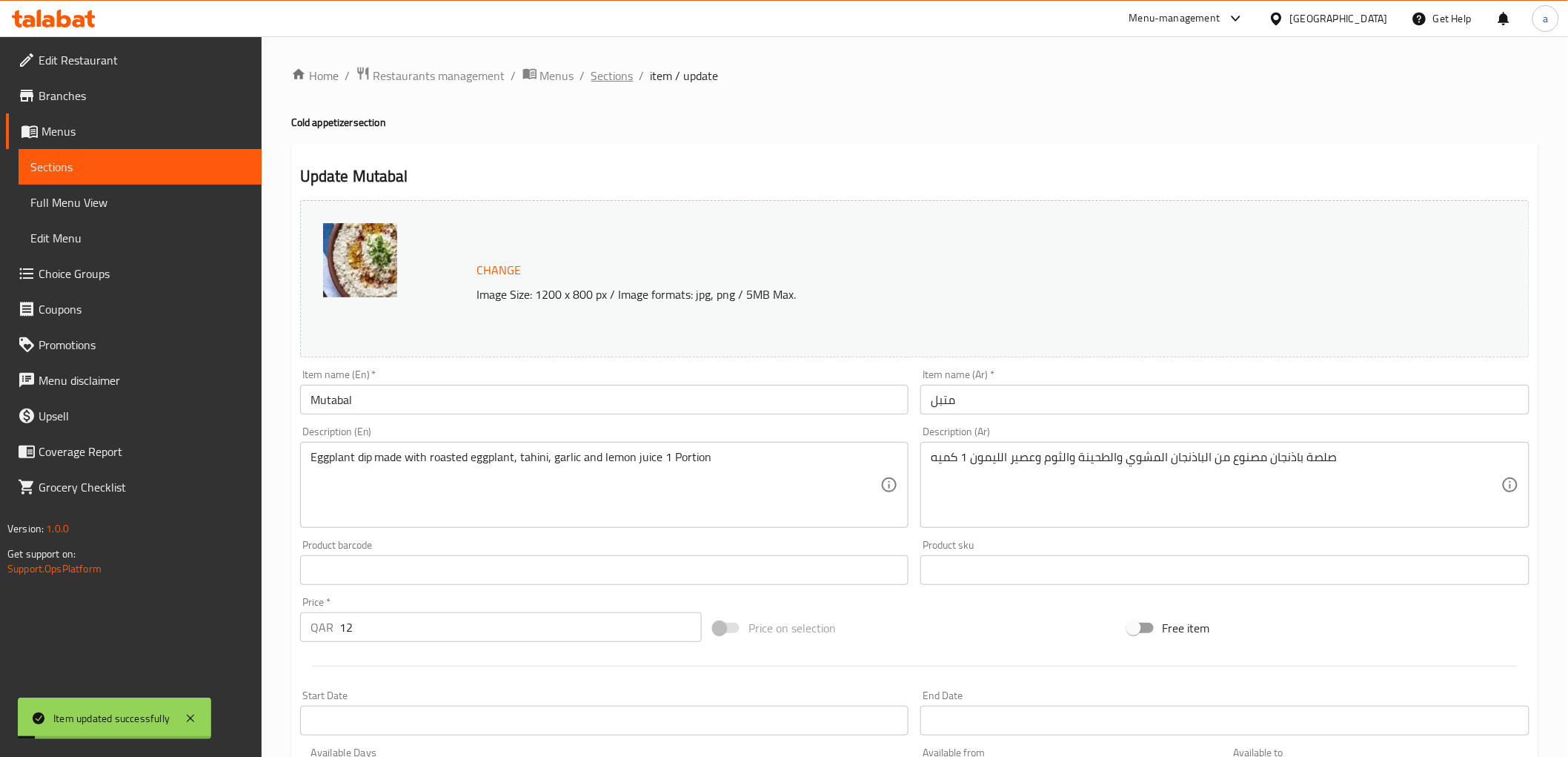
click at [628, 70] on span "Sections" at bounding box center [612, 75] width 42 height 17
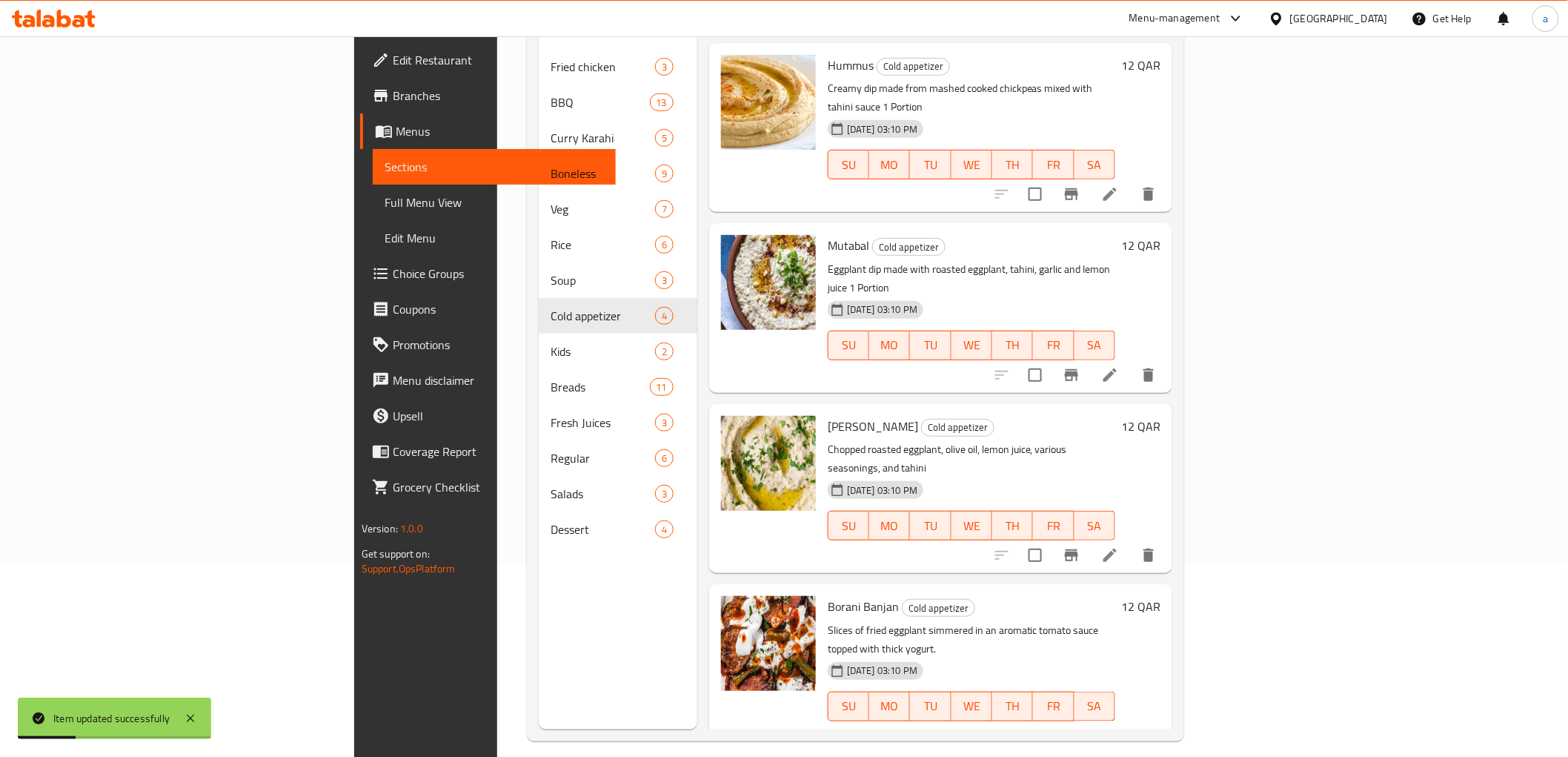
scroll to position [208, 0]
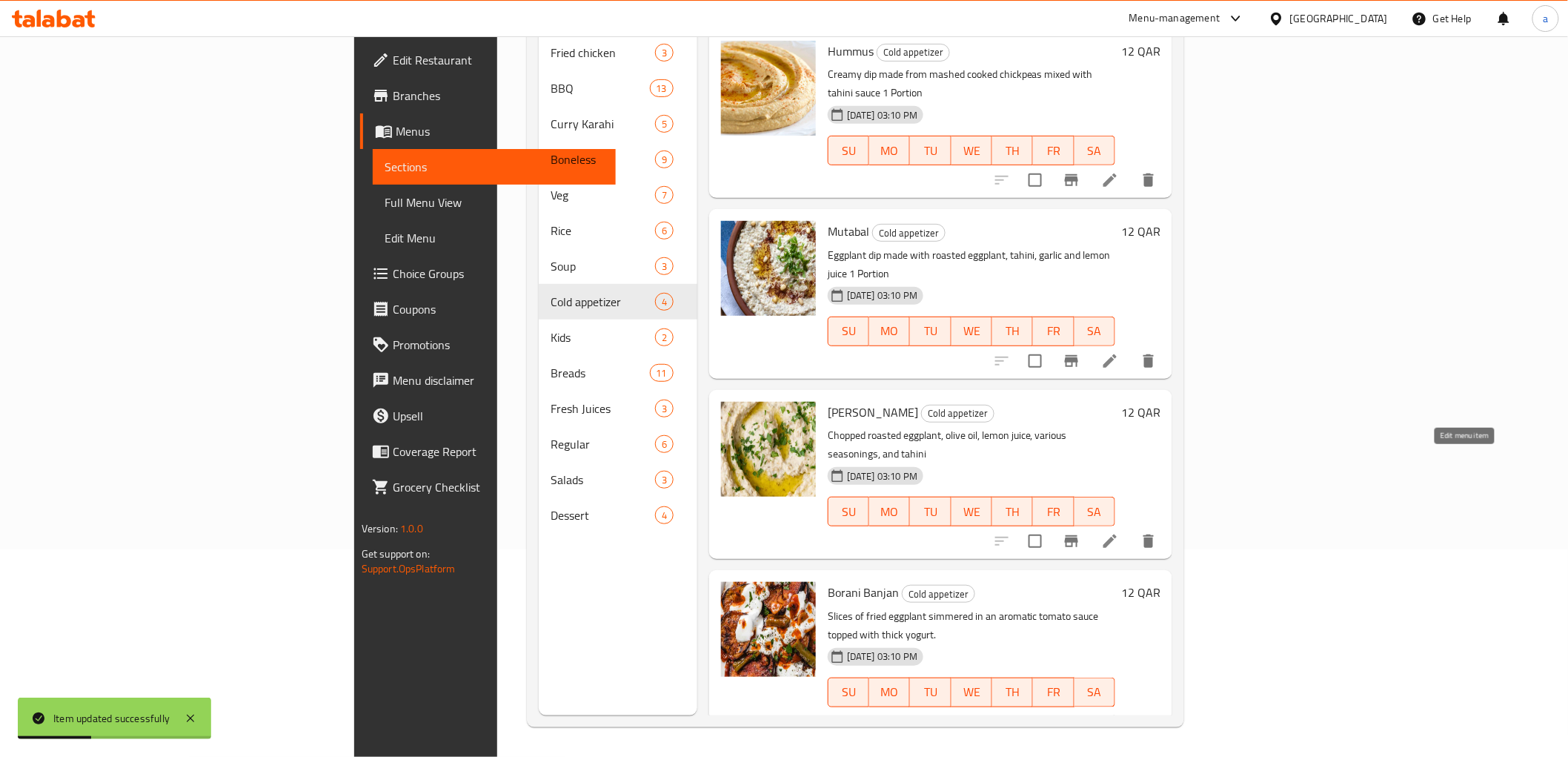
click at [1117, 534] on icon at bounding box center [1110, 541] width 13 height 13
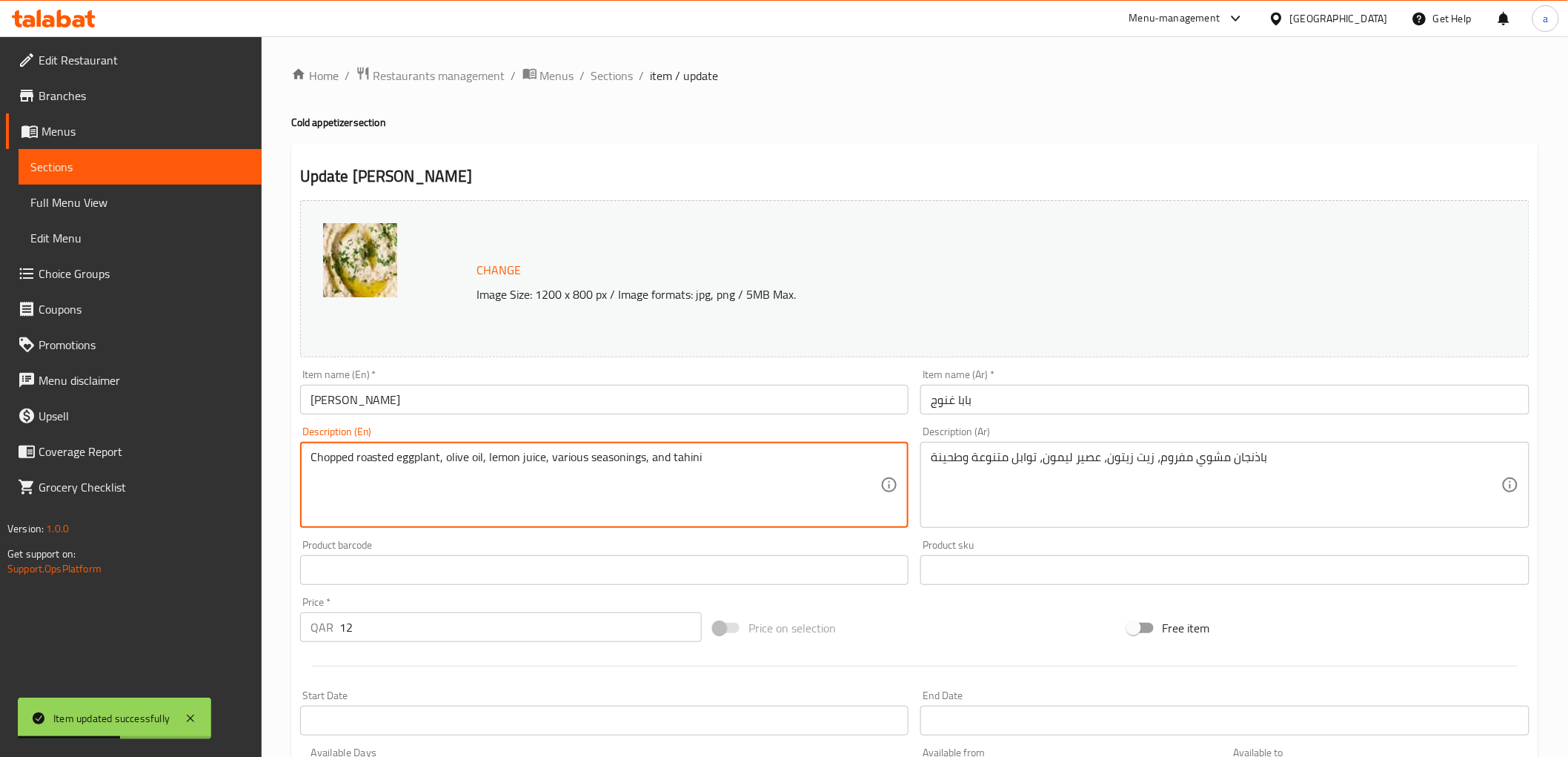
paste textarea "1 Portion"
type textarea "Chopped roasted eggplant, olive oil, lemon juice, various seasonings, and tahin…"
click at [337, 465] on textarea "Chopped roasted eggplant, olive oil, lemon juice, various seasonings, and tahin…" at bounding box center [595, 485] width 570 height 70
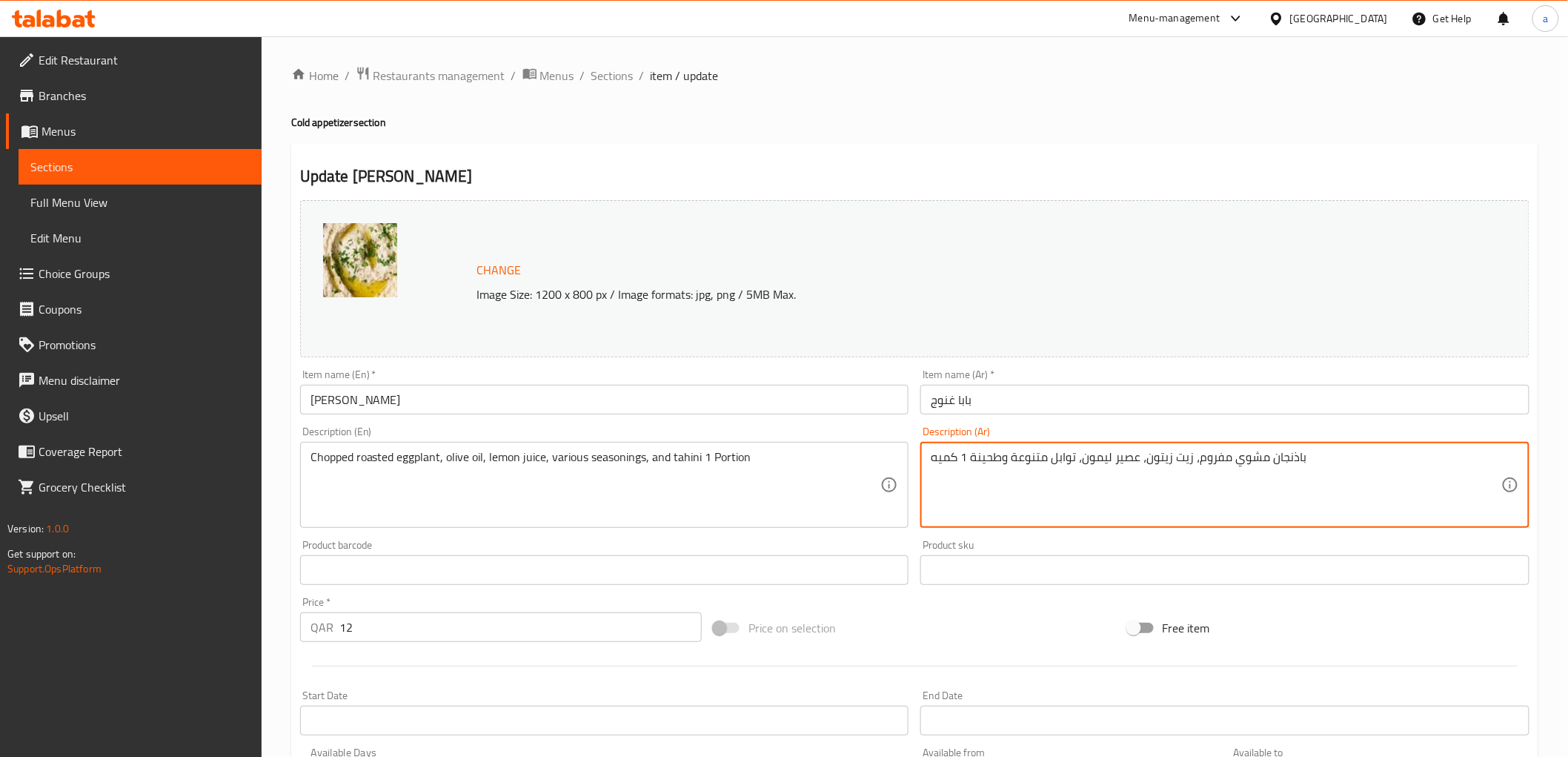
click at [1201, 460] on textarea "باذنجان مشوي مفروم، زيت زيتون، عصير ليمون، توابل متنوعة وطحينة 1 كميه" at bounding box center [1215, 485] width 570 height 70
click at [1205, 456] on textarea "باذنجان مشوي مفروم، زيت زيتون، عصير ليمون، توابل متنوعة وطحينة 1 كميه" at bounding box center [1215, 485] width 570 height 70
paste textarea "طع"
type textarea "باذنجان مشوي مقطع، زيت زيتون، عصير ليمون، توابل متنوعة وطحينة 1 كميه"
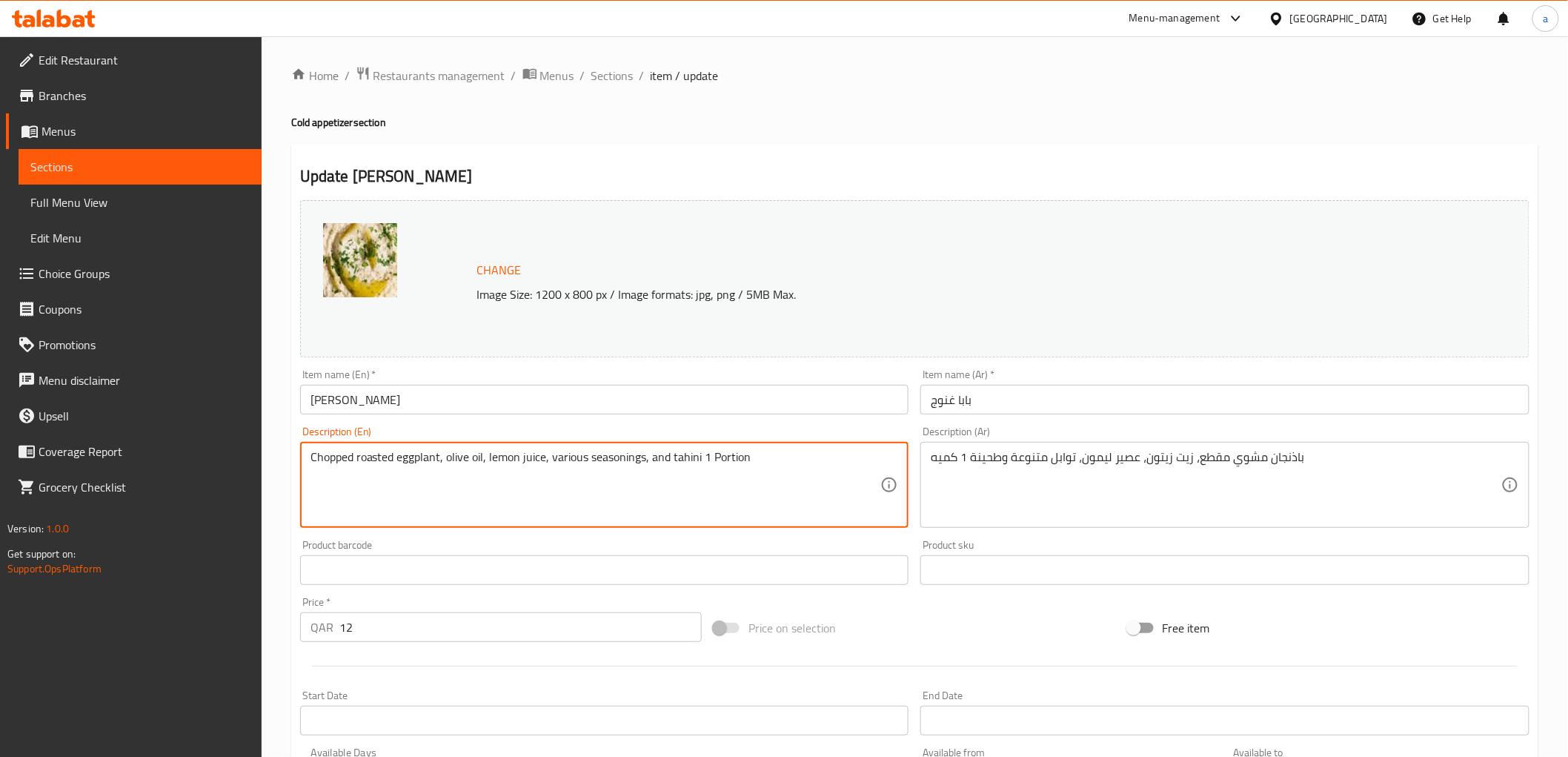
click at [569, 456] on textarea "Chopped roasted eggplant, olive oil, lemon juice, various seasonings, and tahin…" at bounding box center [595, 485] width 570 height 70
click at [610, 456] on textarea "Chopped roasted eggplant, olive oil, lemon juice, various seasonings, and tahin…" at bounding box center [595, 485] width 570 height 70
click at [677, 453] on textarea "Chopped roasted eggplant, olive oil, lemon juice, various seasonings, and tahin…" at bounding box center [595, 485] width 570 height 70
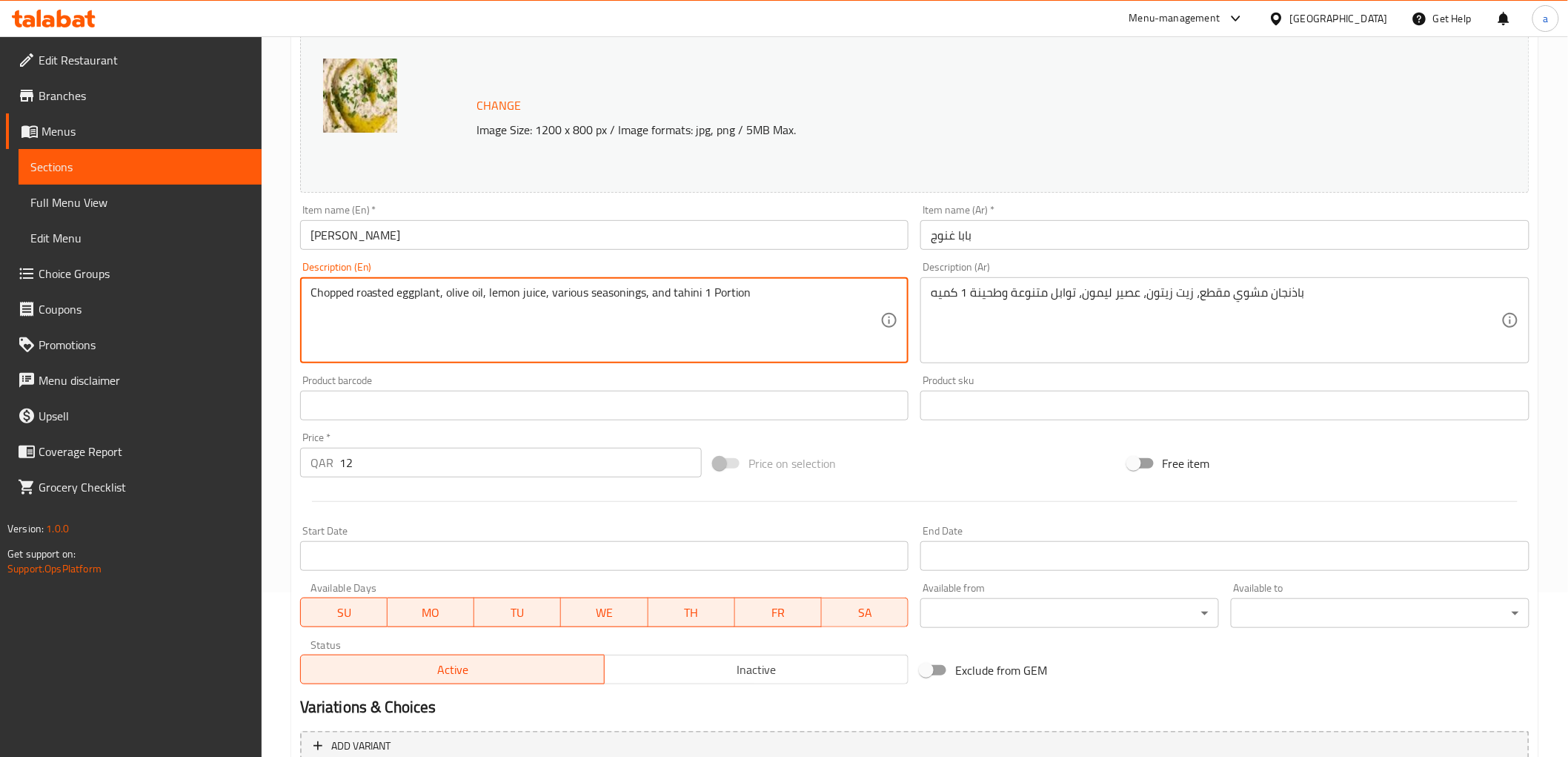
scroll to position [309, 0]
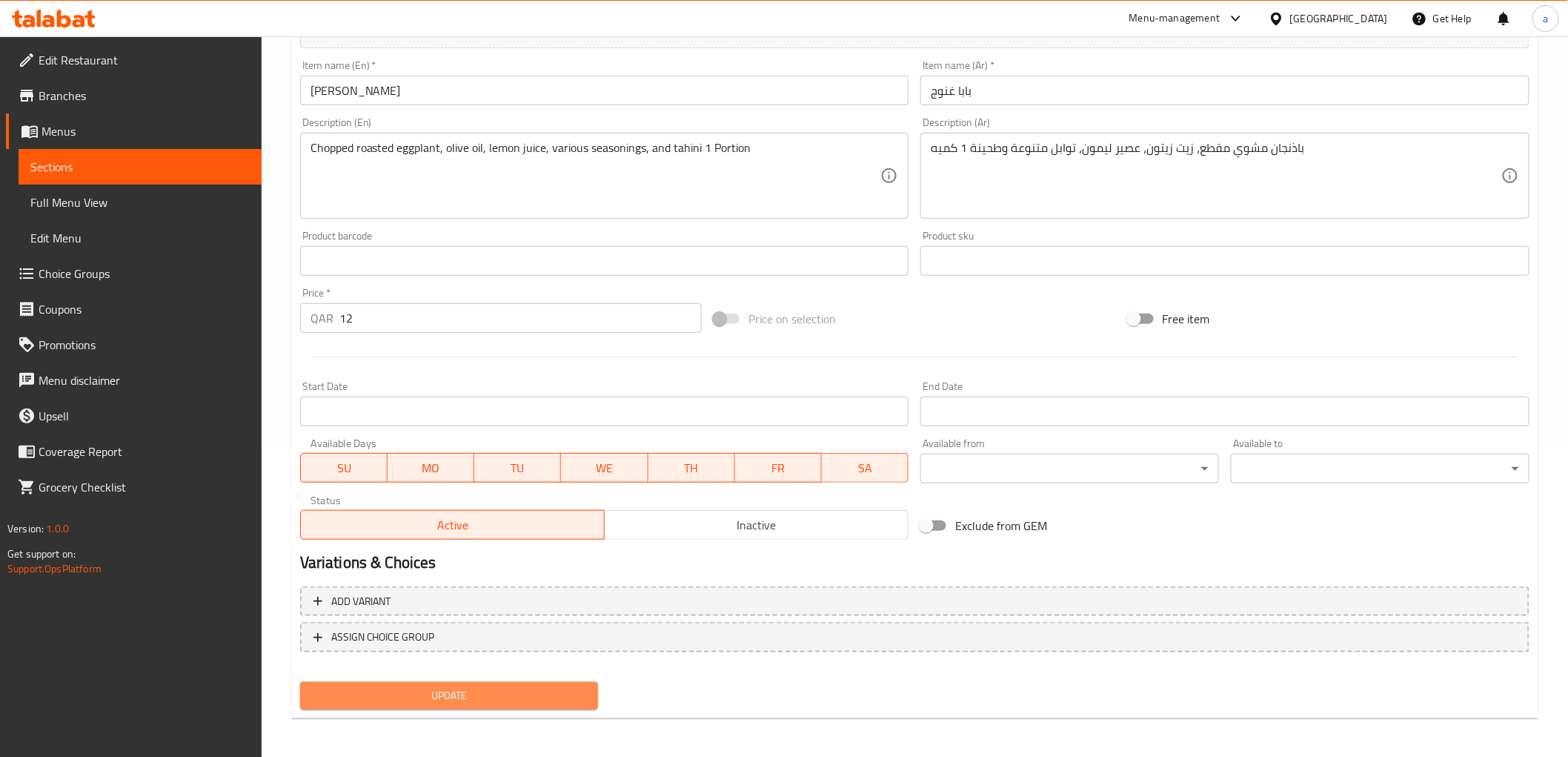
click at [504, 691] on span "Update" at bounding box center [450, 696] width 275 height 18
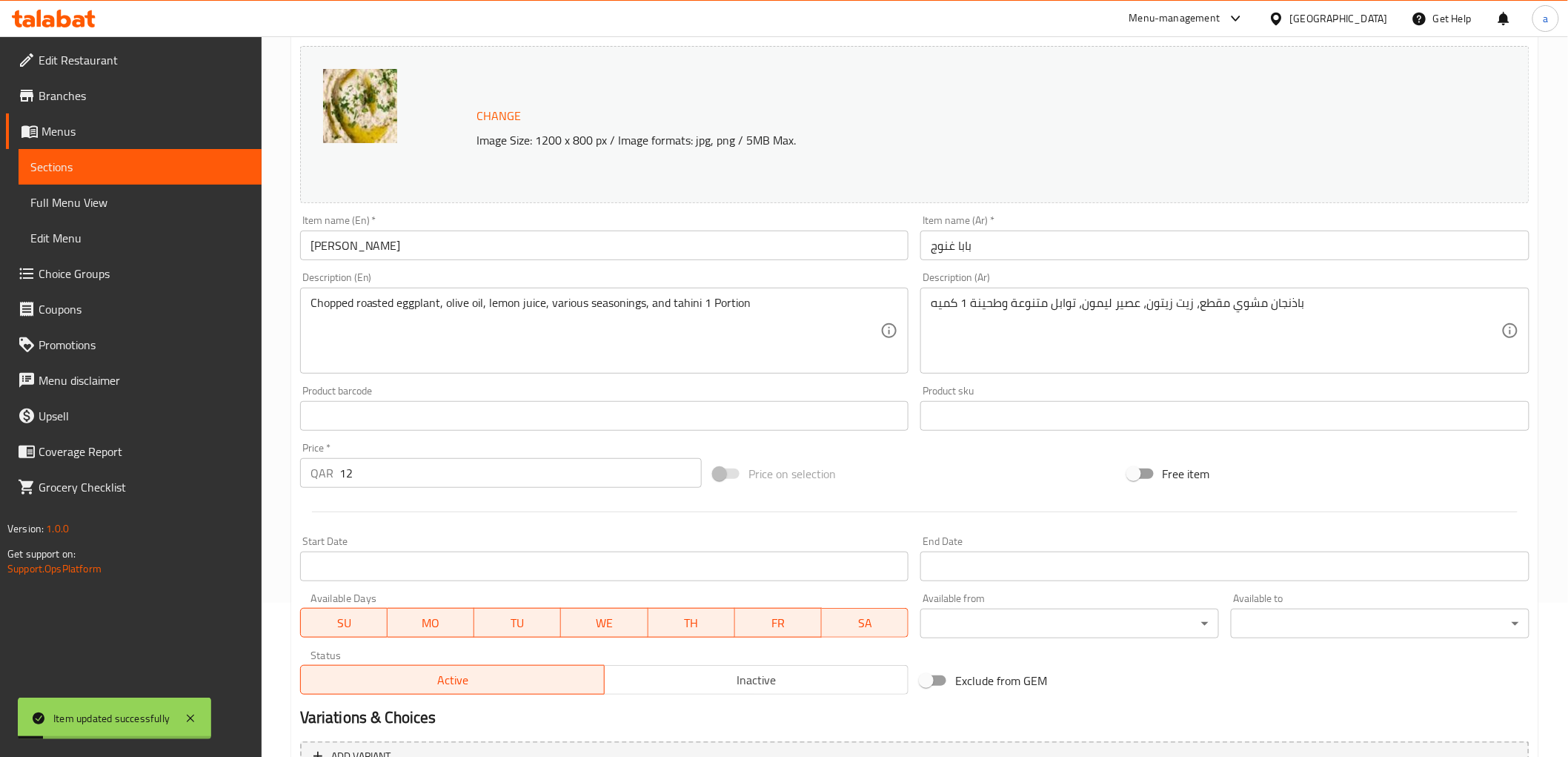
scroll to position [0, 0]
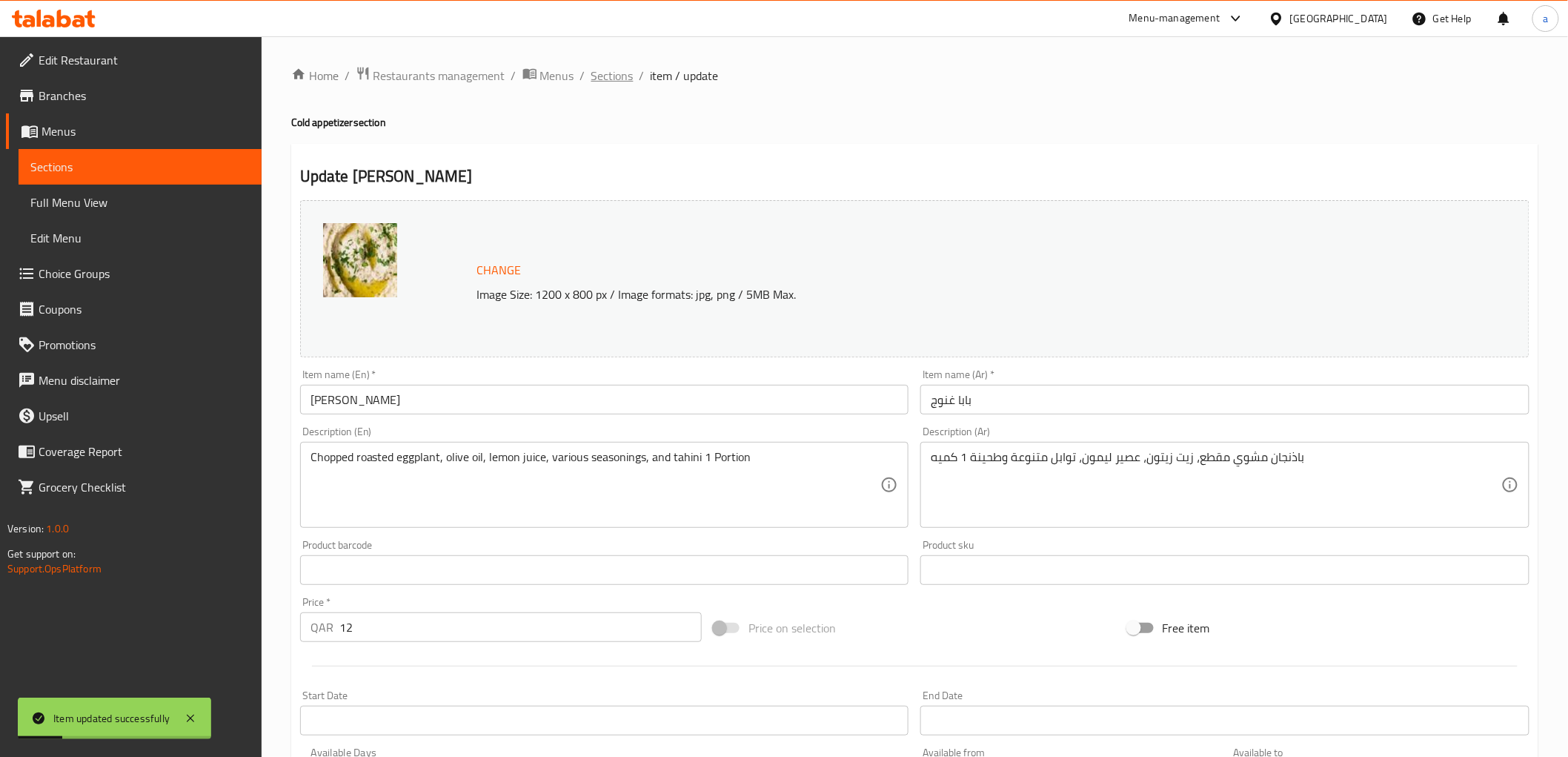
click at [624, 72] on span "Sections" at bounding box center [612, 75] width 42 height 17
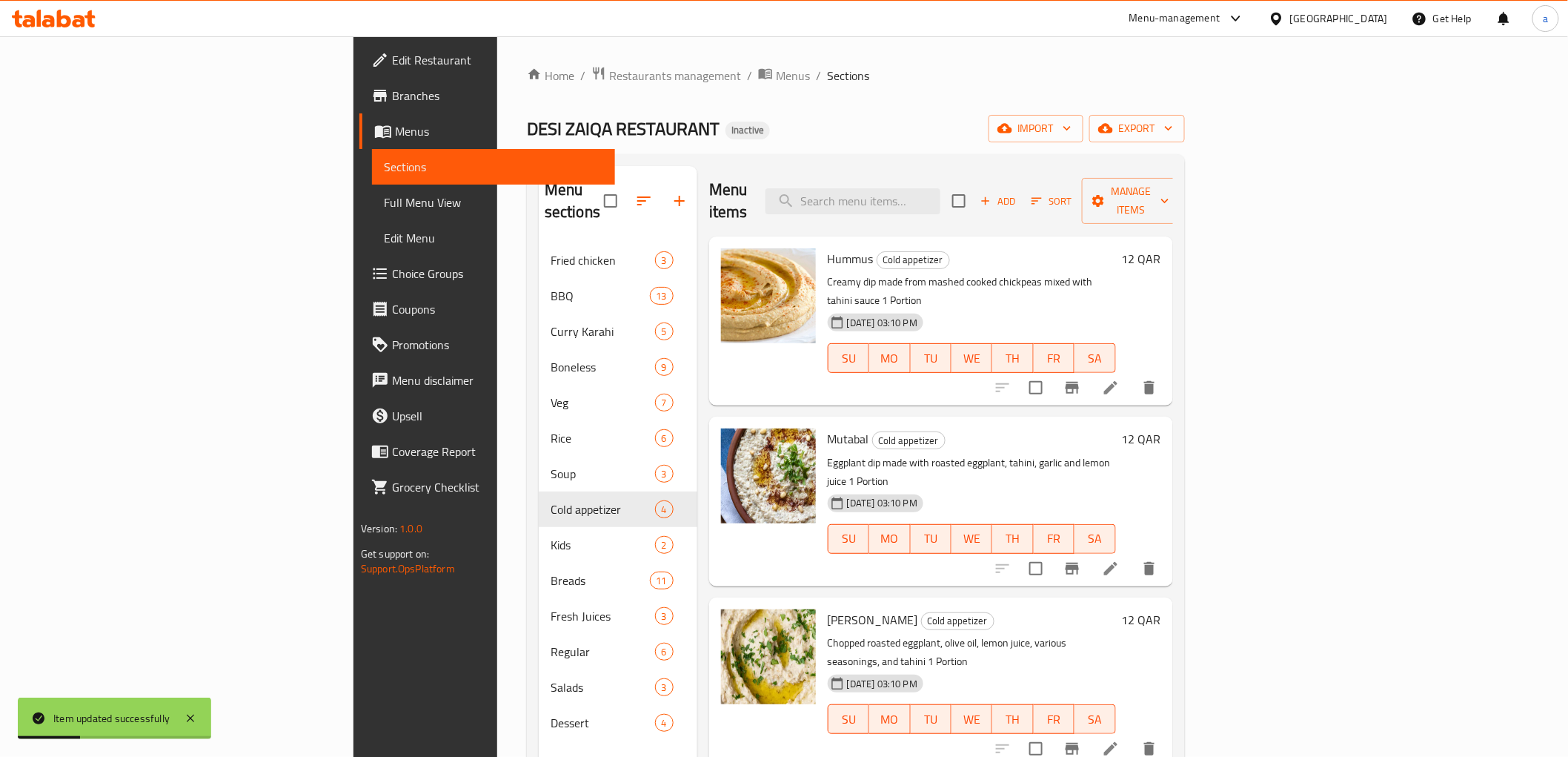
scroll to position [208, 0]
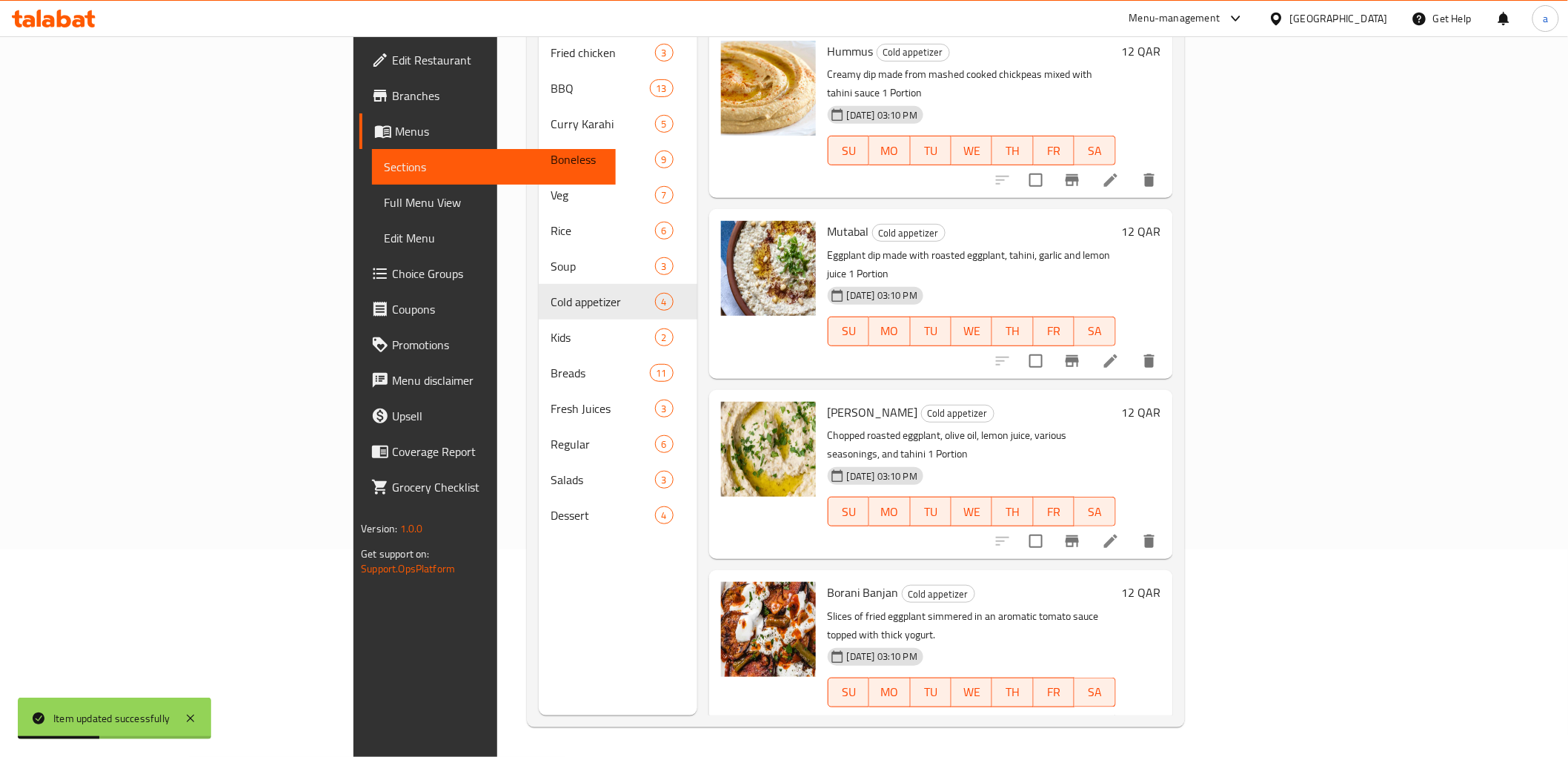
click at [1119, 713] on icon at bounding box center [1110, 721] width 17 height 17
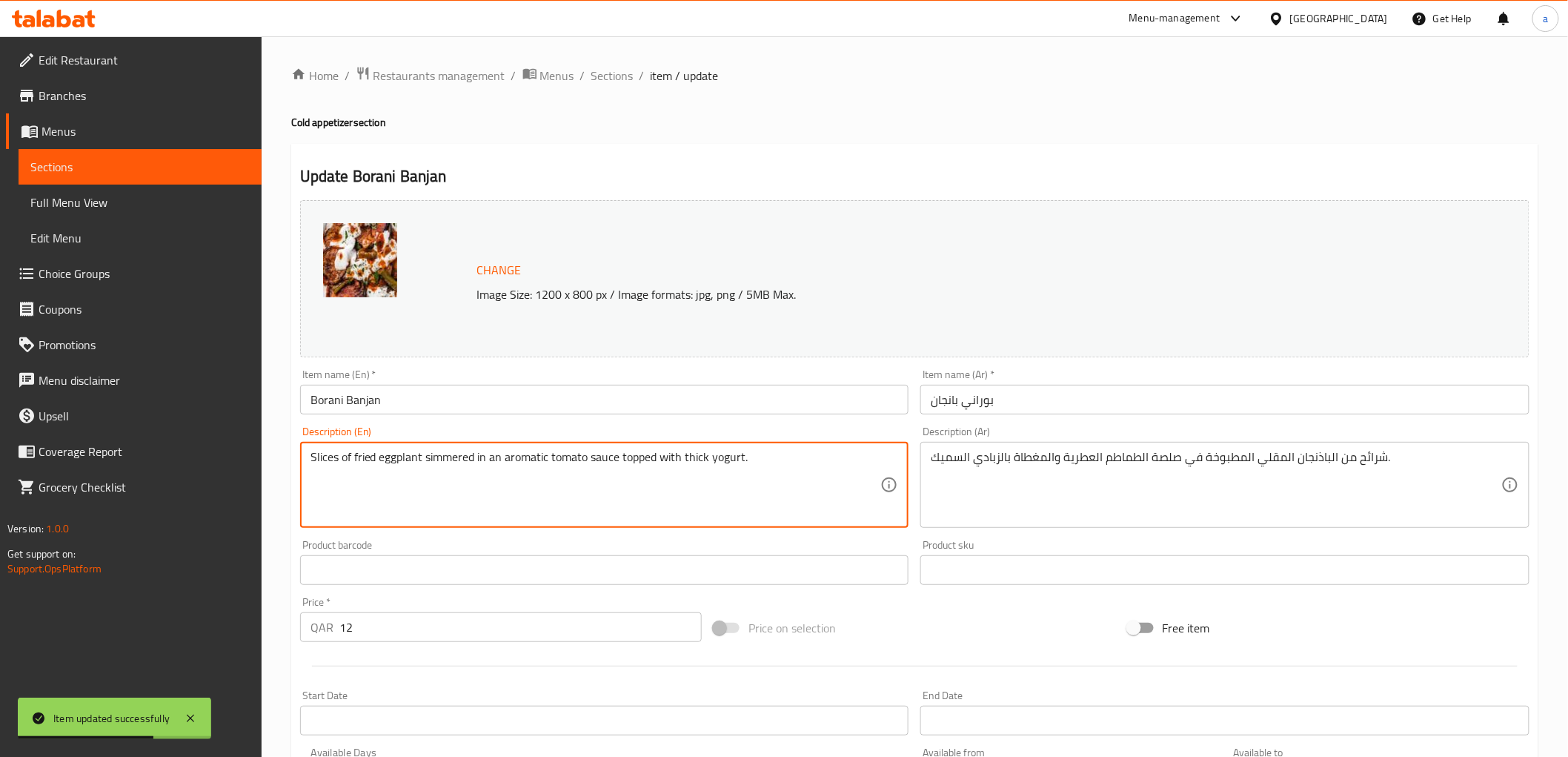
click at [839, 454] on textarea "Slices of fried eggplant simmered in an aromatic tomato sauce topped with thick…" at bounding box center [595, 485] width 570 height 70
paste textarea "1 Portion"
type textarea "Slices of fried eggplant simmered in an aromatic tomato sauce topped with thick…"
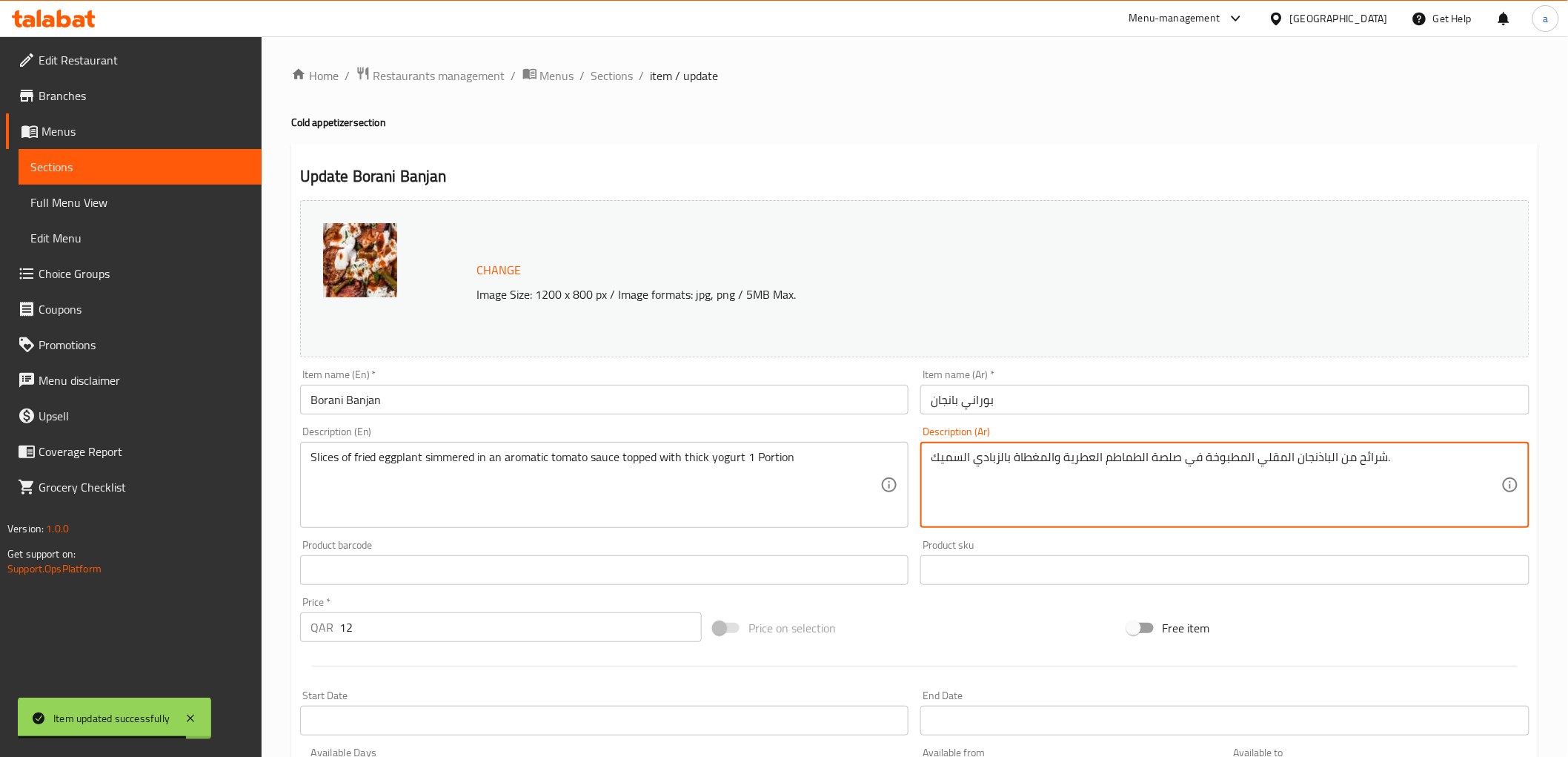
click at [1432, 462] on textarea "شرائح من الباذنجان المقلي المطبوخة في صلصة الطماطم العطرية والمغطاة بالزبادي ال…" at bounding box center [1215, 485] width 570 height 70
paste textarea "1 Portion"
drag, startPoint x: 1432, startPoint y: 462, endPoint x: 1395, endPoint y: 462, distance: 37.0
click at [1395, 462] on textarea "شرائح من الباذنجان المقلي المطبوخة في صلصة الطماطم العطرية والمغطاة بالزبادي ال…" at bounding box center [1215, 485] width 570 height 70
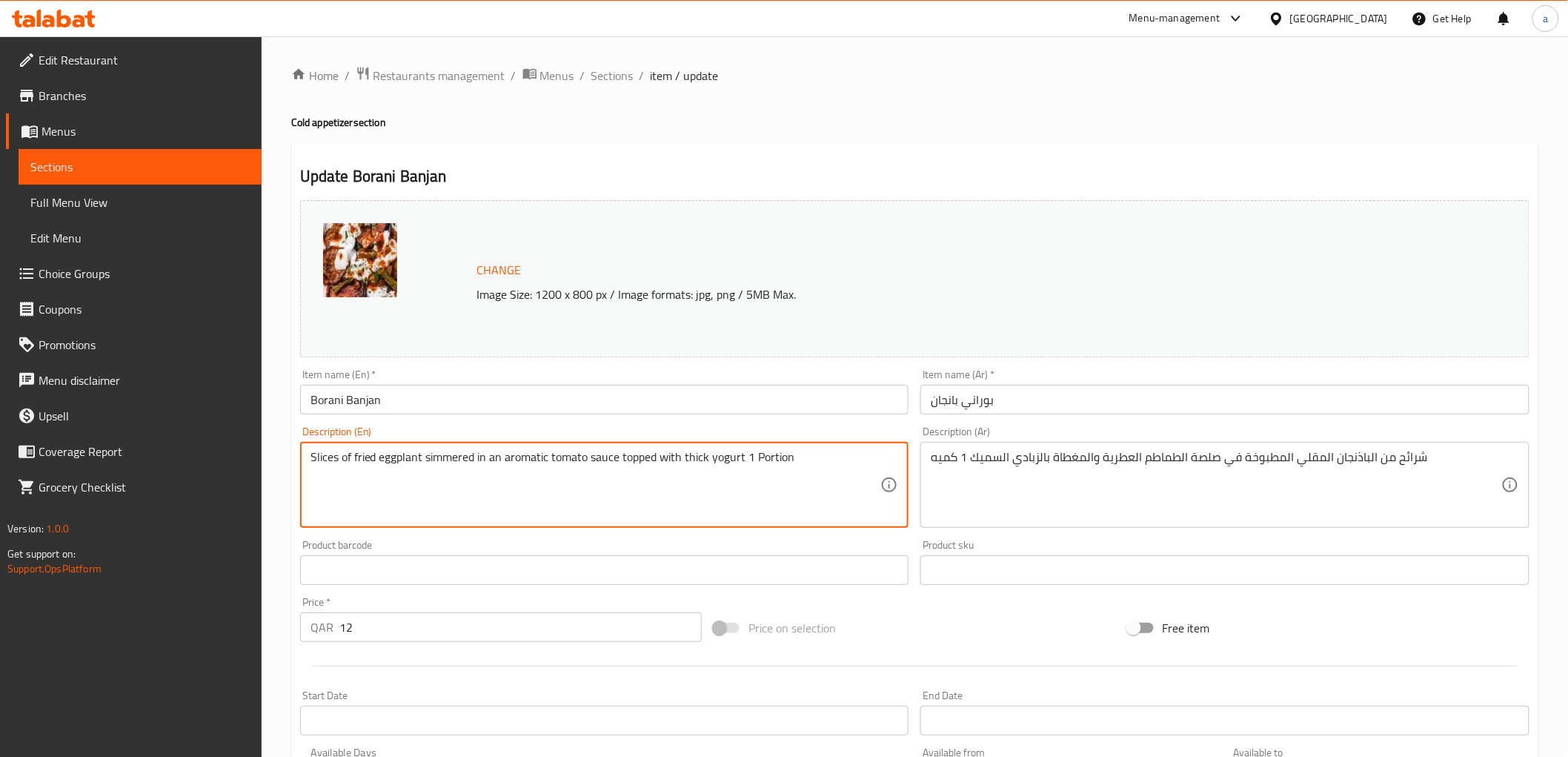
click at [455, 460] on textarea "Slices of fried eggplant simmered in an aromatic tomato sauce topped with thick…" at bounding box center [595, 485] width 570 height 70
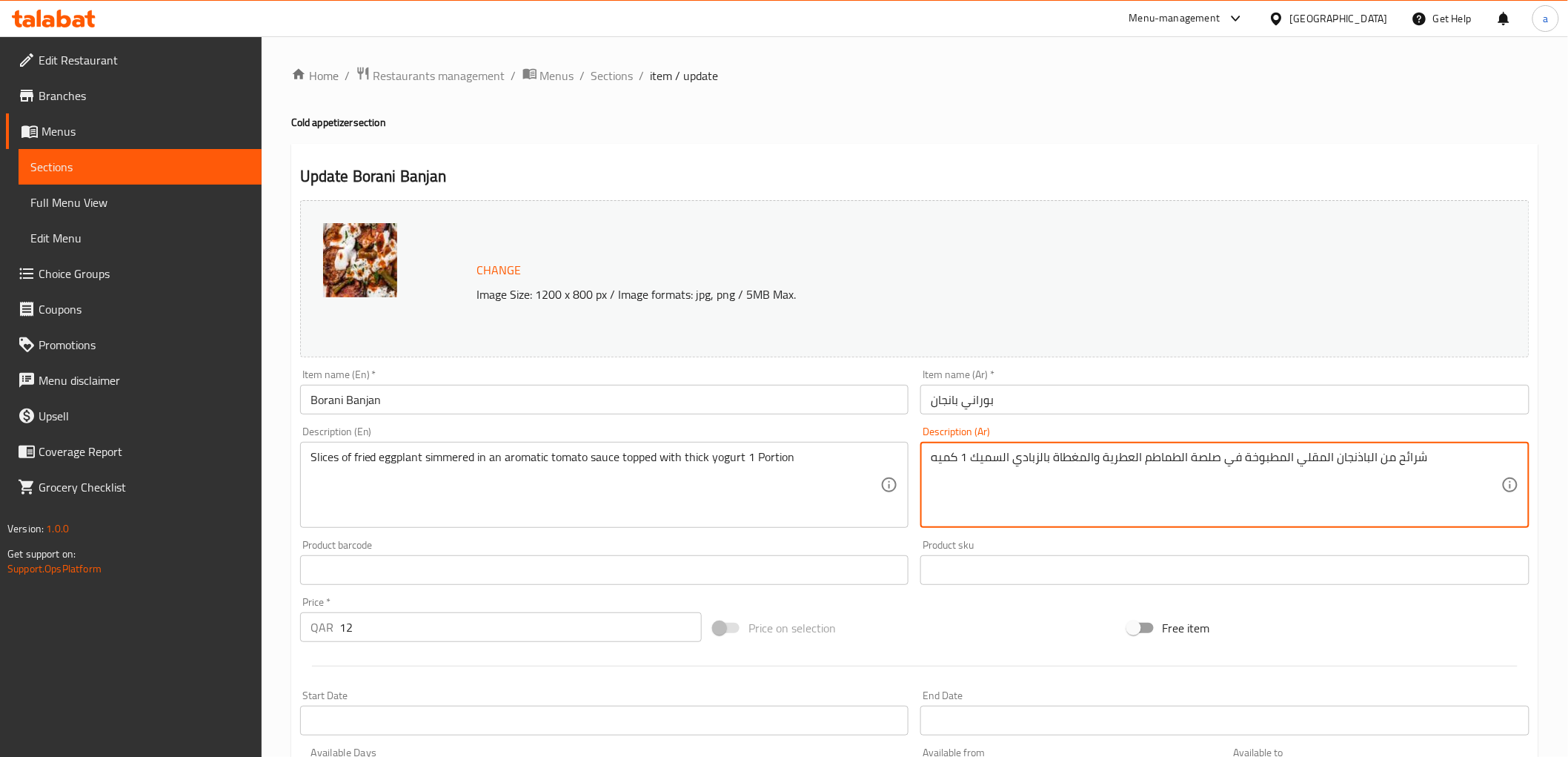
drag, startPoint x: 1243, startPoint y: 456, endPoint x: 1272, endPoint y: 460, distance: 29.3
type textarea "شرائح من الباذنجان المقلي المغلي في صلصة الطماطم العطرية والمغطاة بالزبادي السم…"
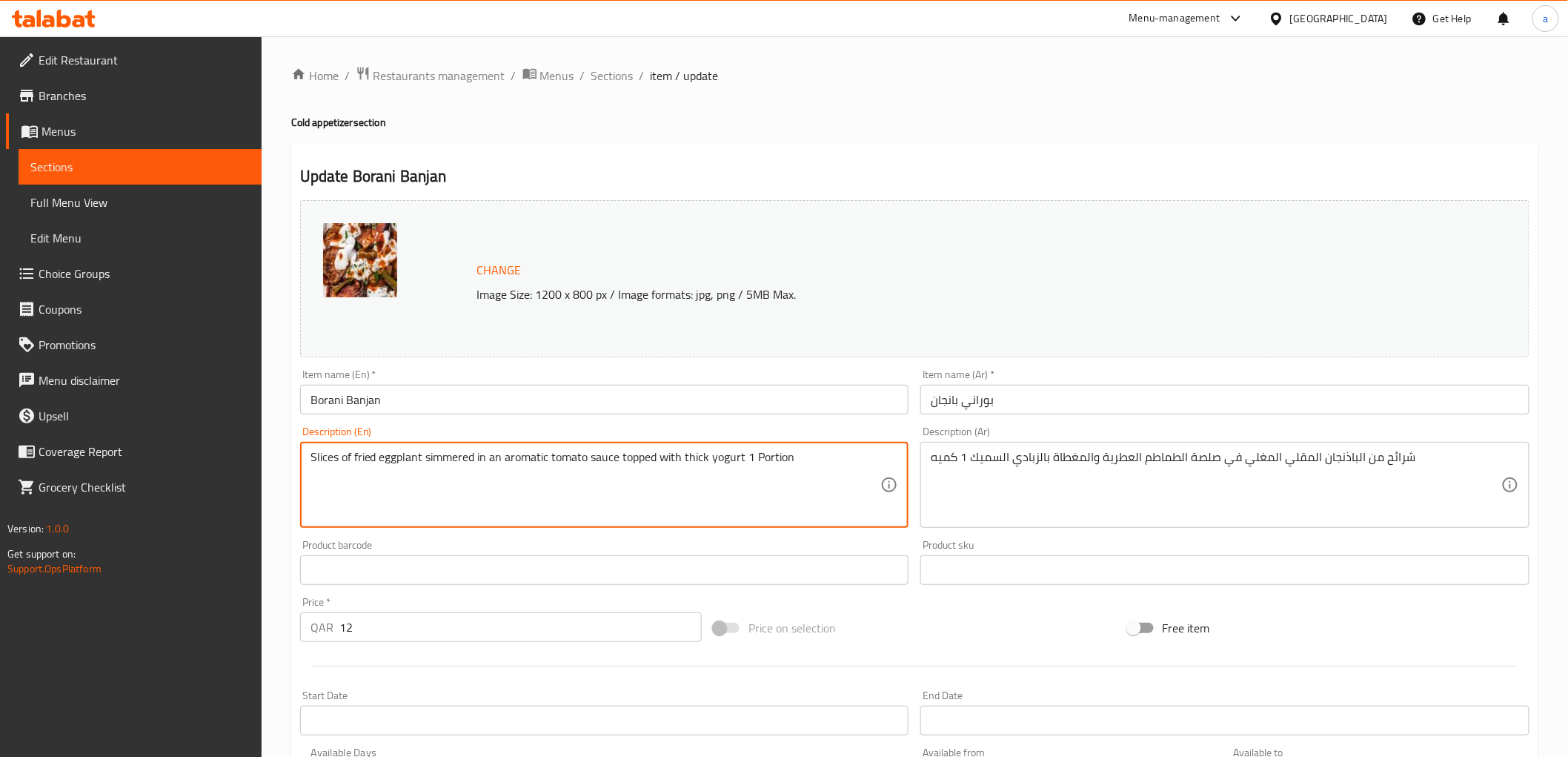
click at [697, 456] on textarea "Slices of fried eggplant simmered in an aromatic tomato sauce topped with thick…" at bounding box center [595, 485] width 570 height 70
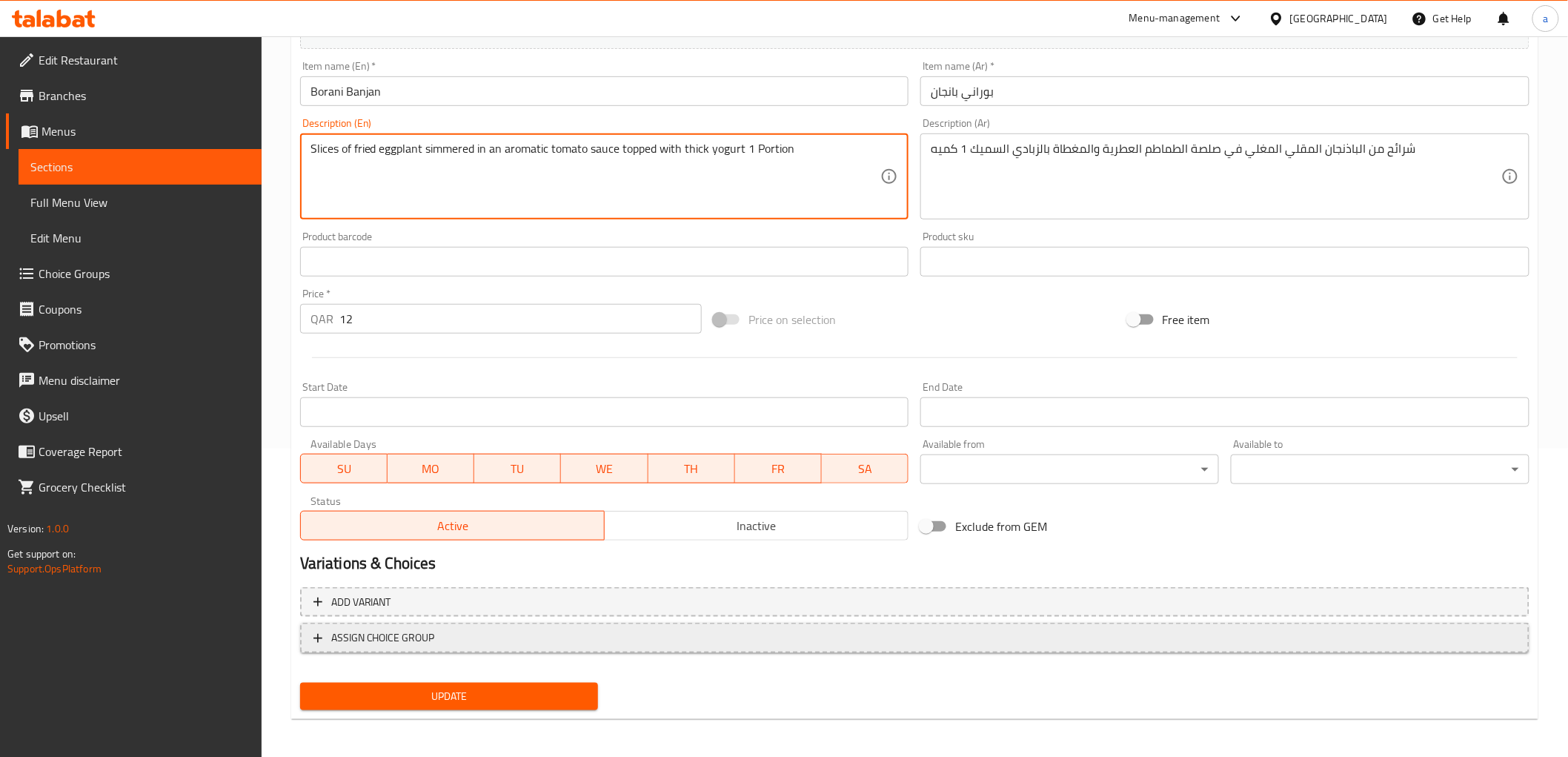
scroll to position [309, 0]
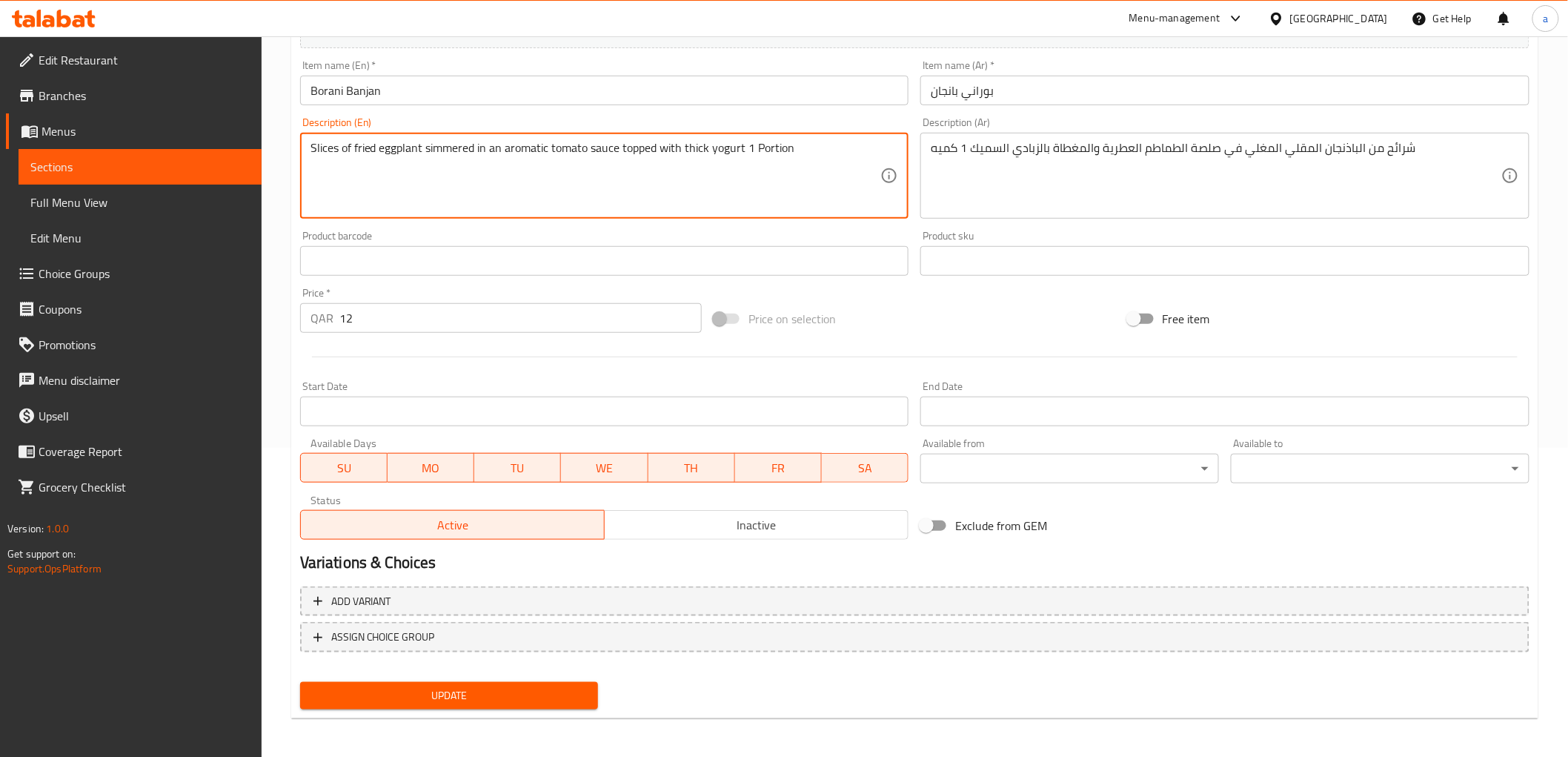
click at [535, 695] on span "Update" at bounding box center [450, 696] width 275 height 18
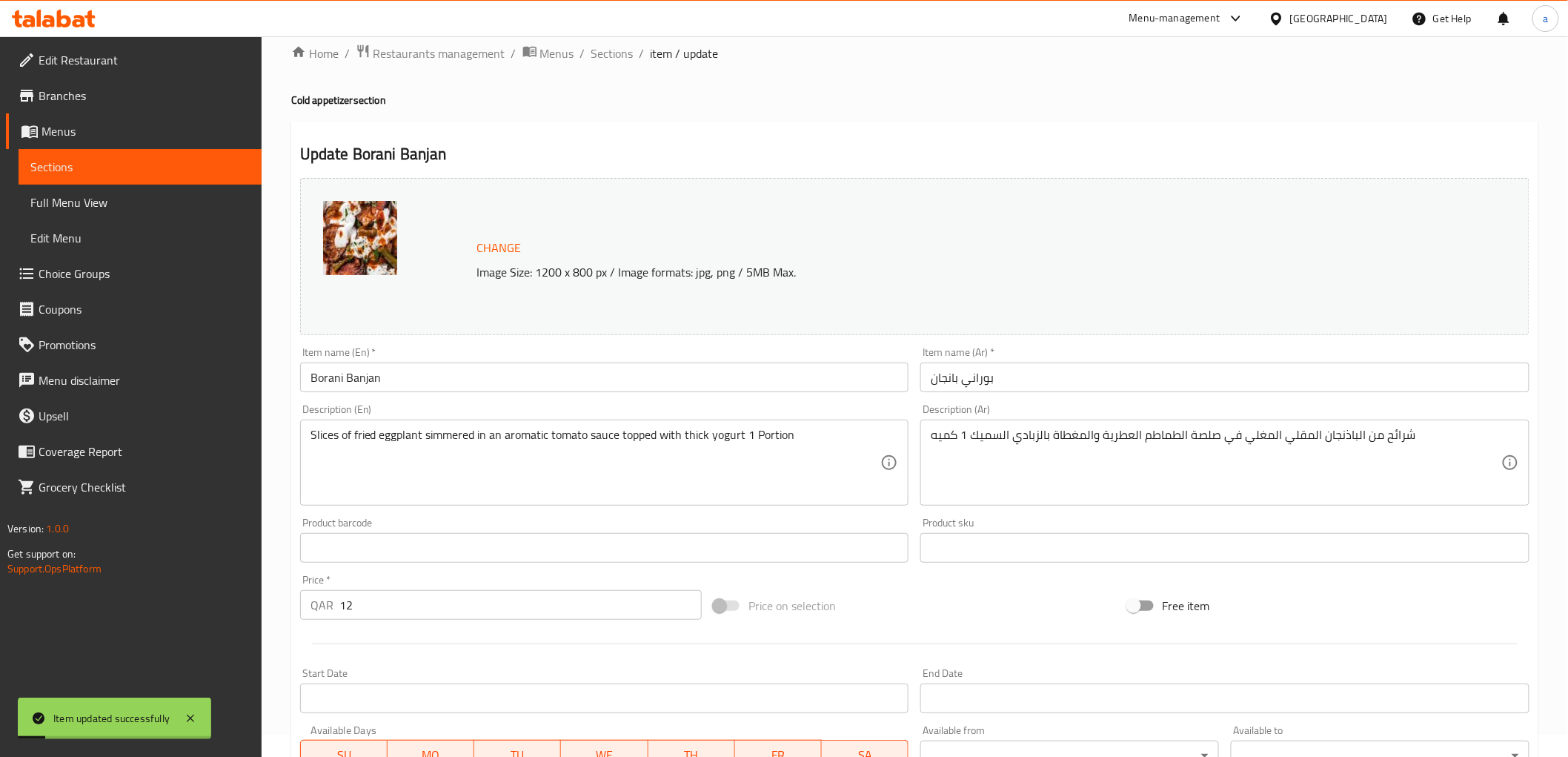
scroll to position [0, 0]
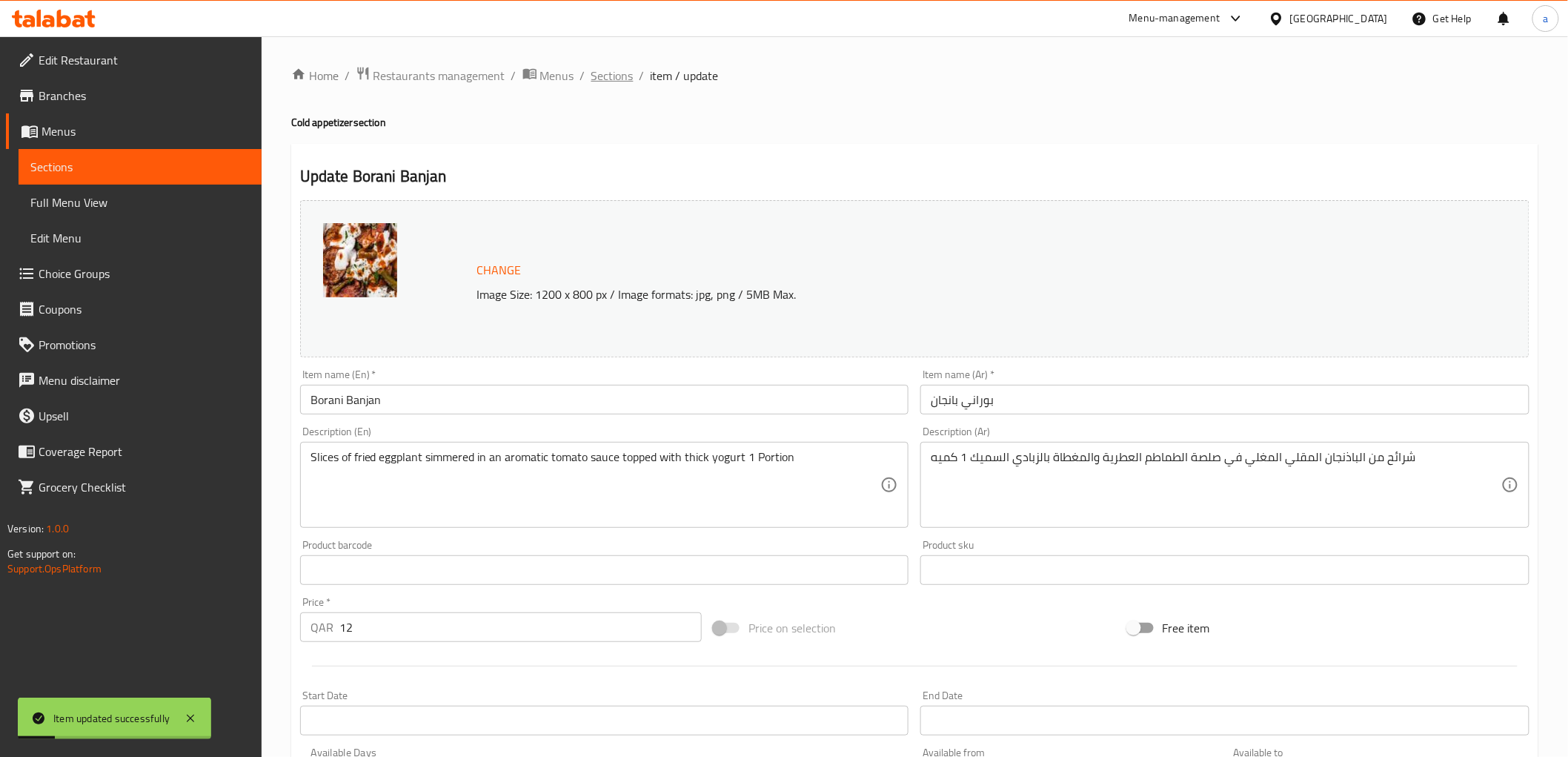
click at [600, 68] on span "Sections" at bounding box center [612, 75] width 42 height 17
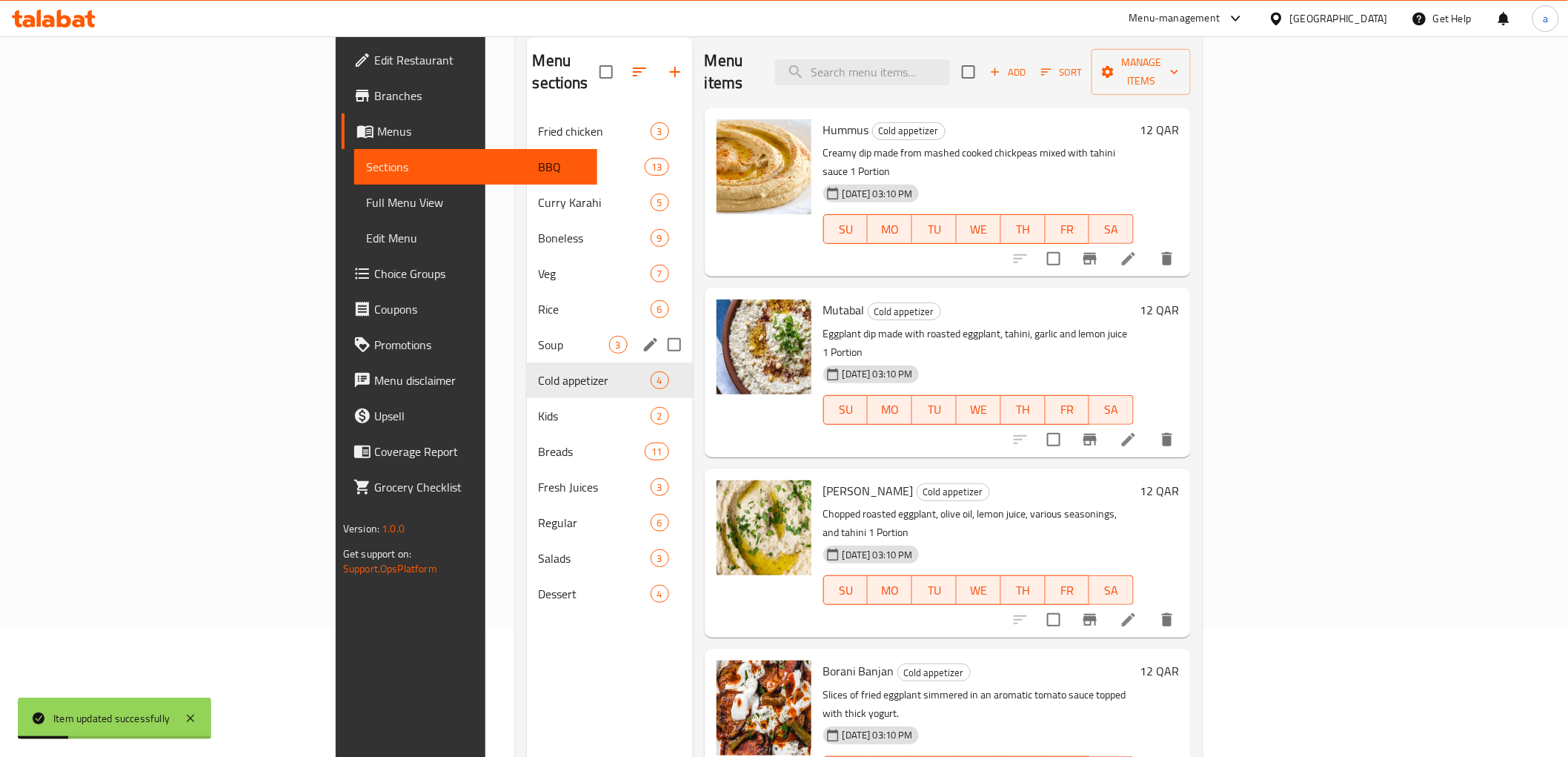
scroll to position [165, 0]
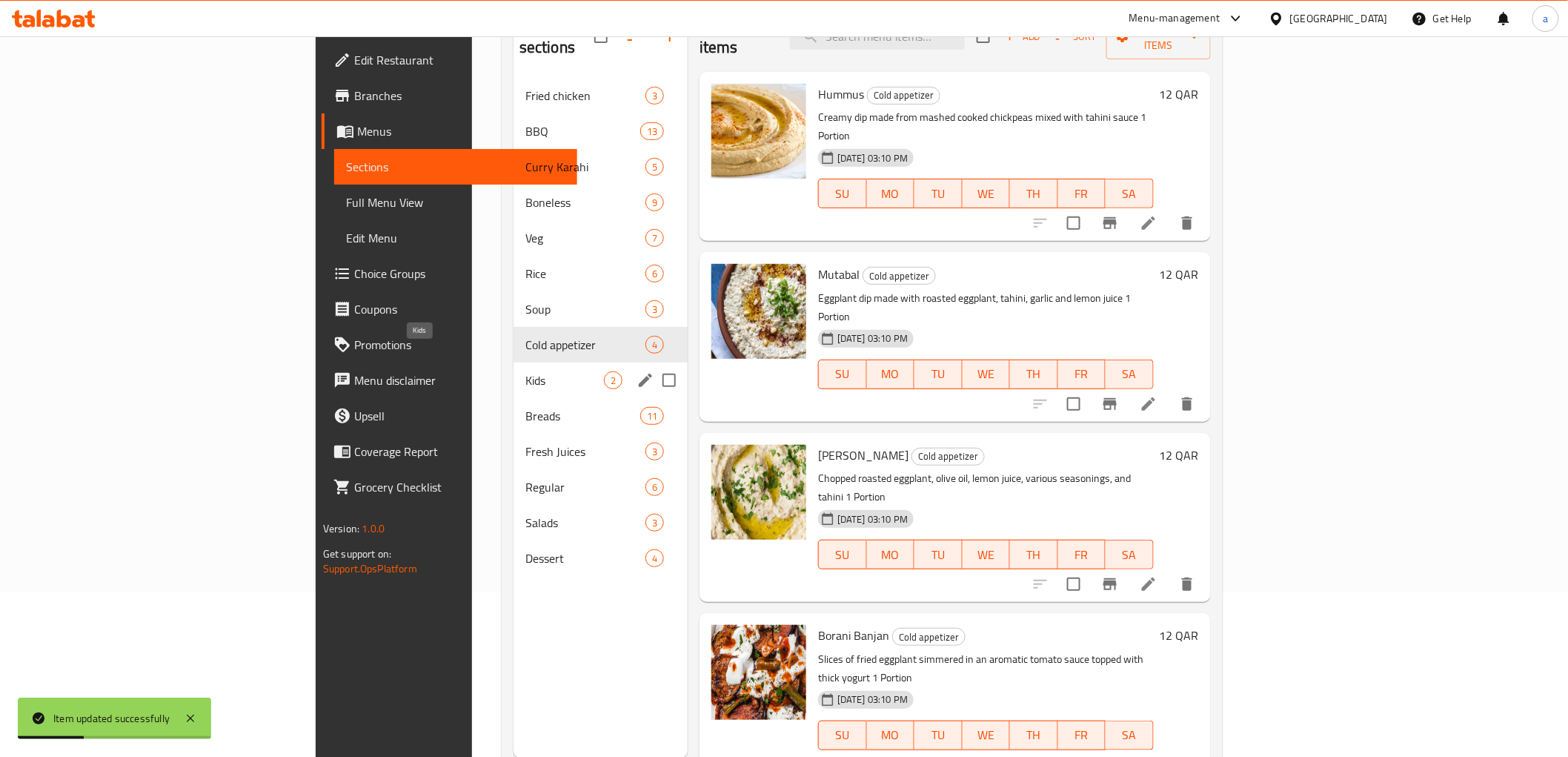
click at [526, 371] on span "Kids" at bounding box center [565, 379] width 79 height 17
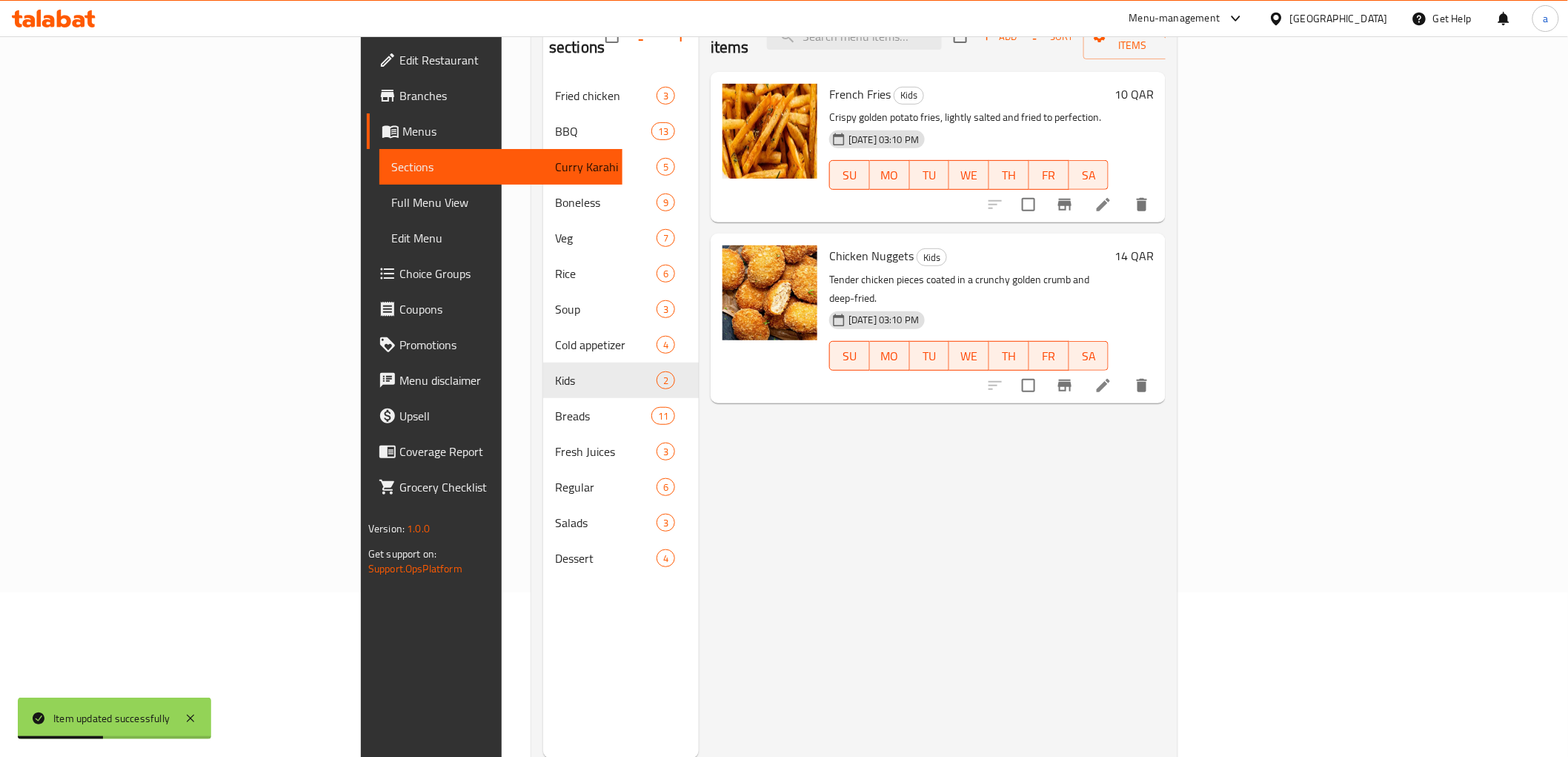
scroll to position [82, 0]
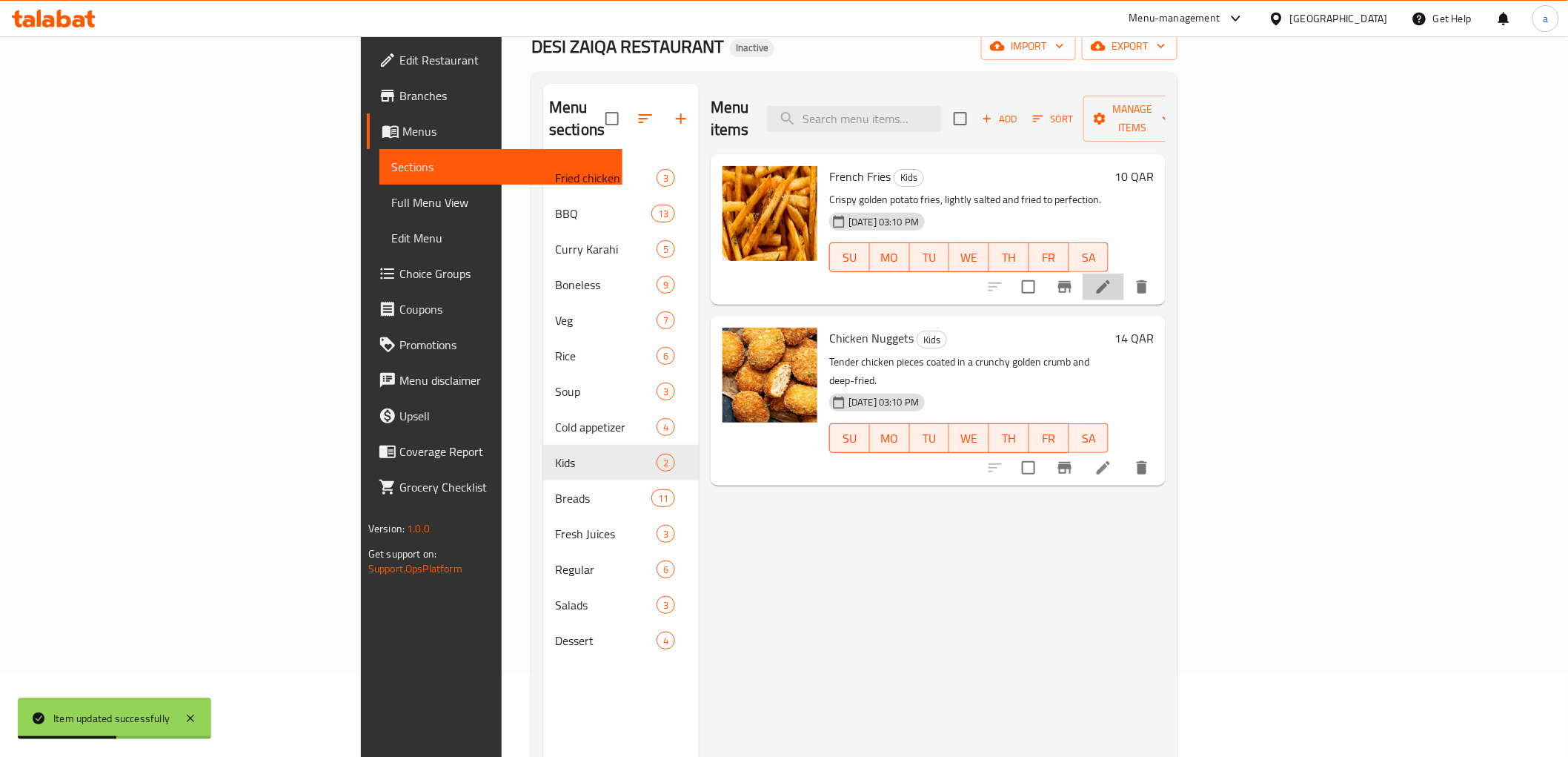
click at [1124, 273] on li at bounding box center [1104, 287] width 41 height 27
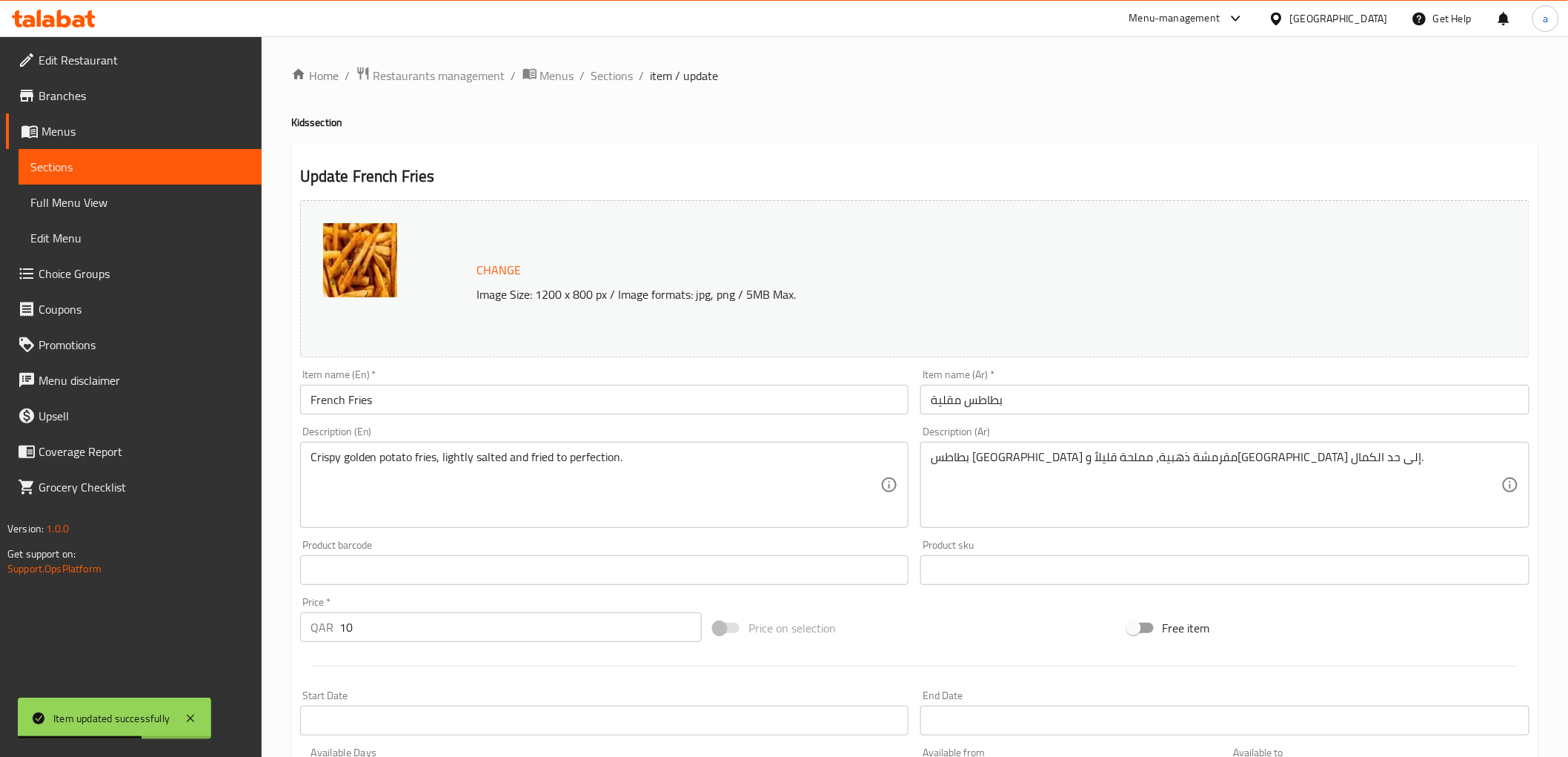
click at [759, 400] on input "French Fries" at bounding box center [604, 399] width 609 height 30
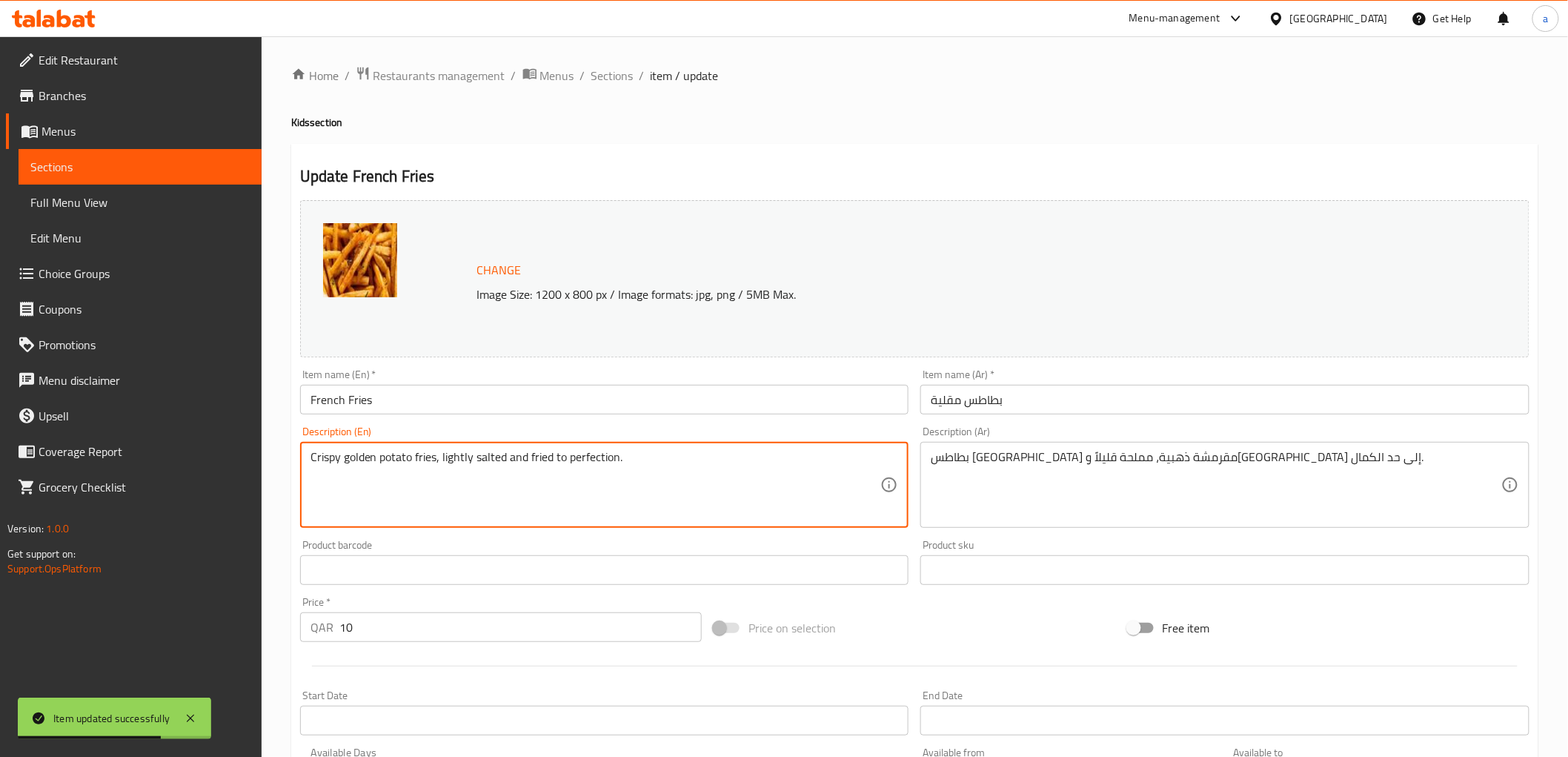
click at [742, 465] on textarea "Crispy golden potato fries, lightly salted and fried to perfection." at bounding box center [595, 485] width 570 height 70
click at [695, 468] on textarea "Crispy golden potato fries, lightly salted and fried to perfection." at bounding box center [595, 485] width 570 height 70
click at [693, 461] on textarea "Crispy golden potato fries, lightly salted and fried to perfection." at bounding box center [595, 485] width 570 height 70
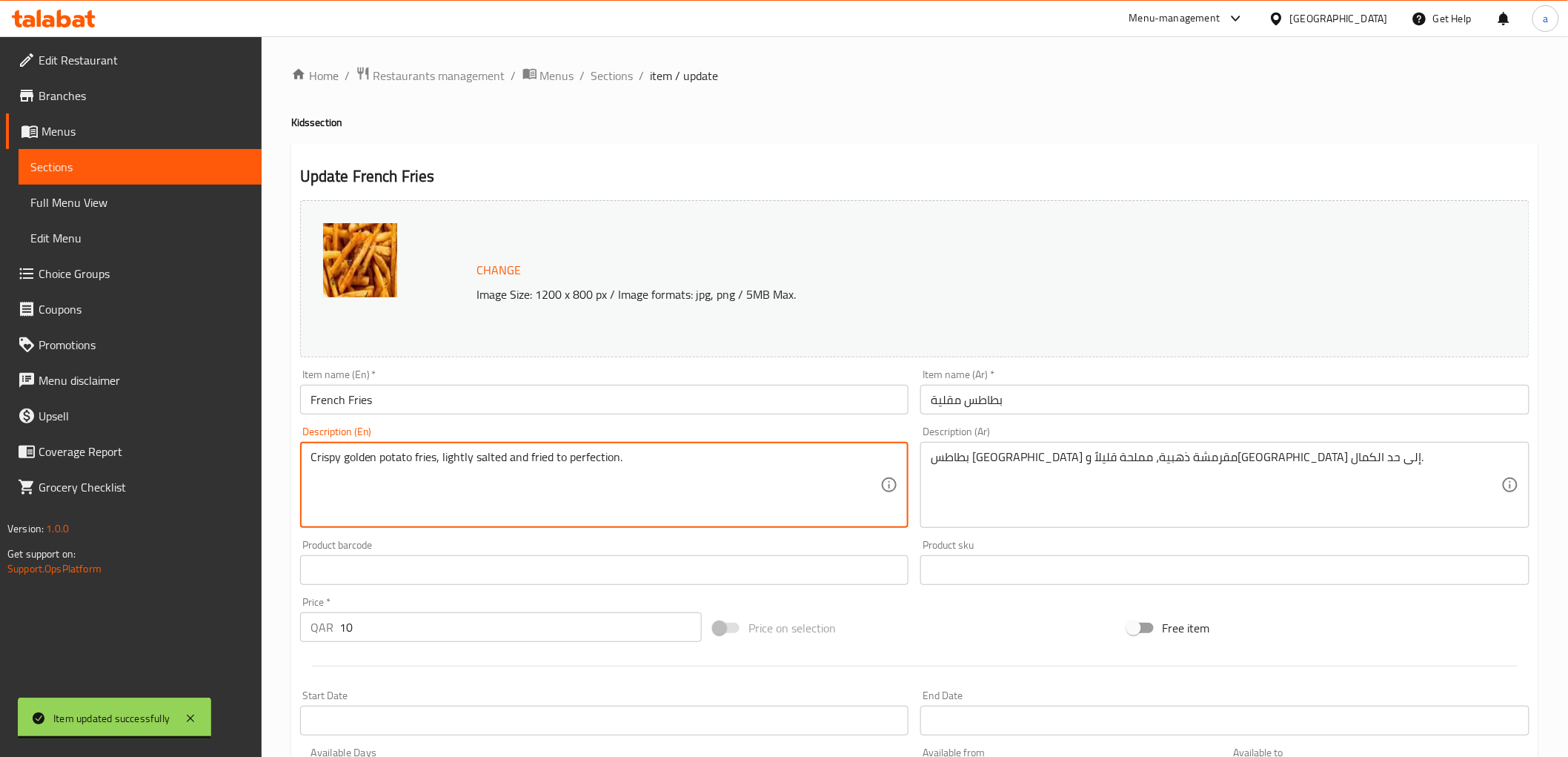
drag, startPoint x: 677, startPoint y: 462, endPoint x: 618, endPoint y: 470, distance: 59.5
click at [618, 470] on textarea "Crispy golden potato fries, lightly salted and fried to perfection." at bounding box center [595, 485] width 570 height 70
paste textarea "200 Gms"
type textarea "Crispy golden potato fries, lightly salted and fried to perfection 200 Gms"
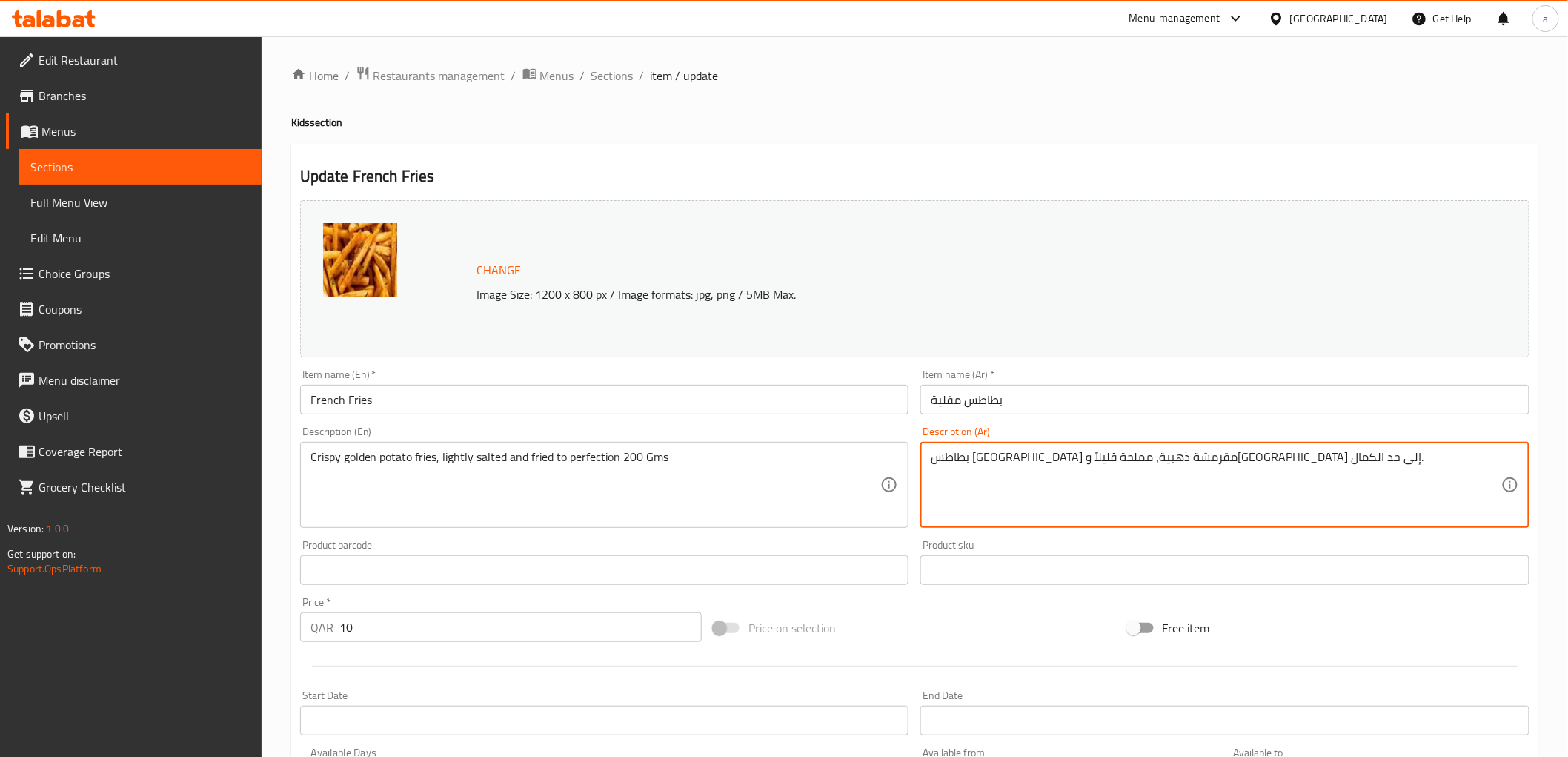
click at [1282, 458] on textarea "بطاطس مقلية مقرمشة ذهبية، مملحة قليلاً ومقلية إلى حد الكمال." at bounding box center [1215, 485] width 570 height 70
paste textarea "200 Gms"
type textarea "بطاطس مقلية مقرمشة ذهبية، مملحة قليلاً ومقلية إلى حد الكمال 200 جم"
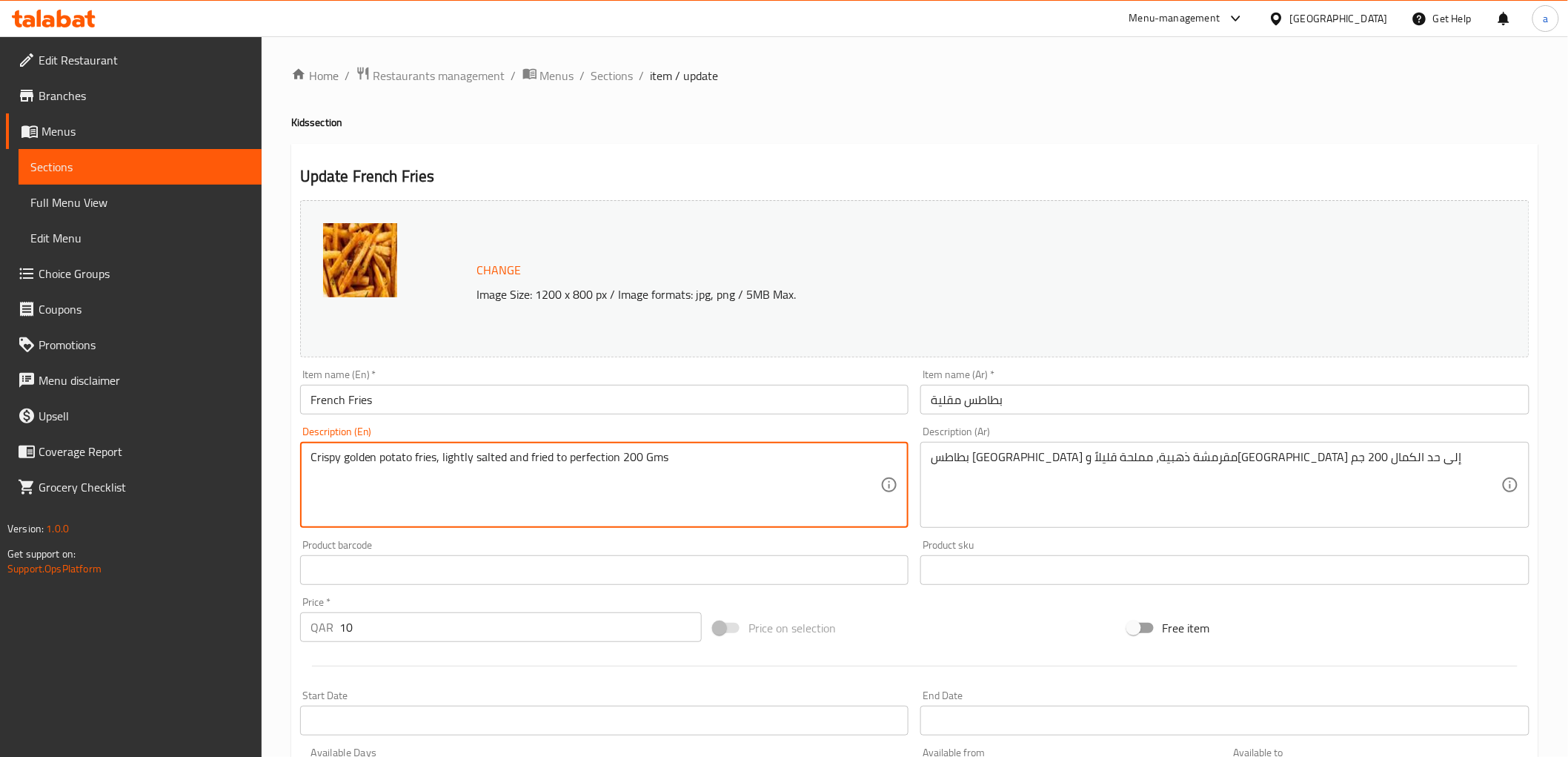
click at [323, 460] on textarea "Crispy golden potato fries, lightly salted and fried to perfection 200 Gms" at bounding box center [595, 485] width 570 height 70
click at [430, 457] on textarea "Crispy golden potato fries, lightly salted and fried to perfection 200 Gms" at bounding box center [595, 485] width 570 height 70
click at [463, 460] on textarea "Crispy golden potato fries, lightly salted and fried to perfection 200 Gms" at bounding box center [595, 485] width 570 height 70
click at [488, 457] on textarea "Crispy golden potato fries, lightly salted and fried to perfection 200 Gms" at bounding box center [595, 485] width 570 height 70
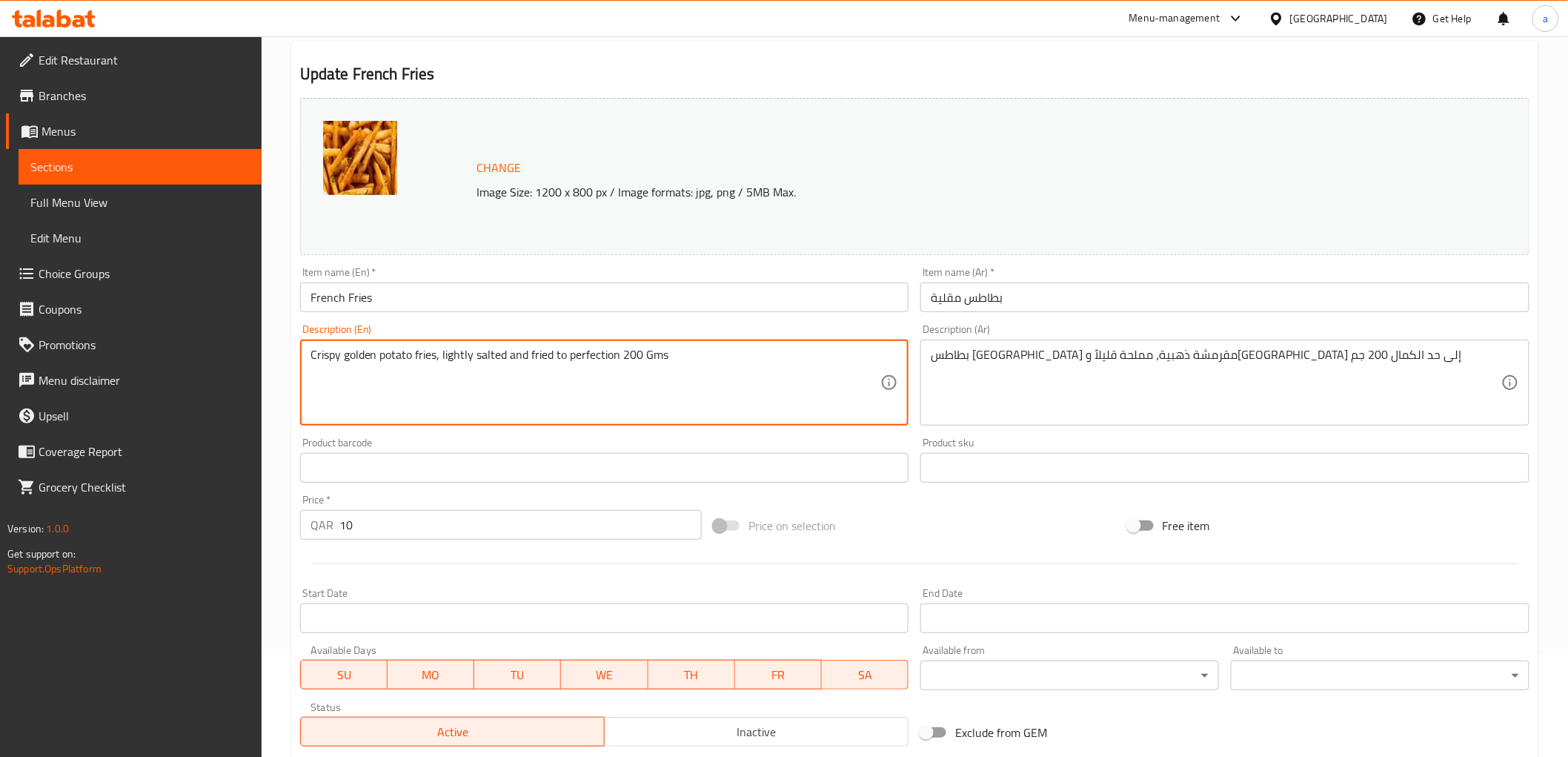
scroll to position [247, 0]
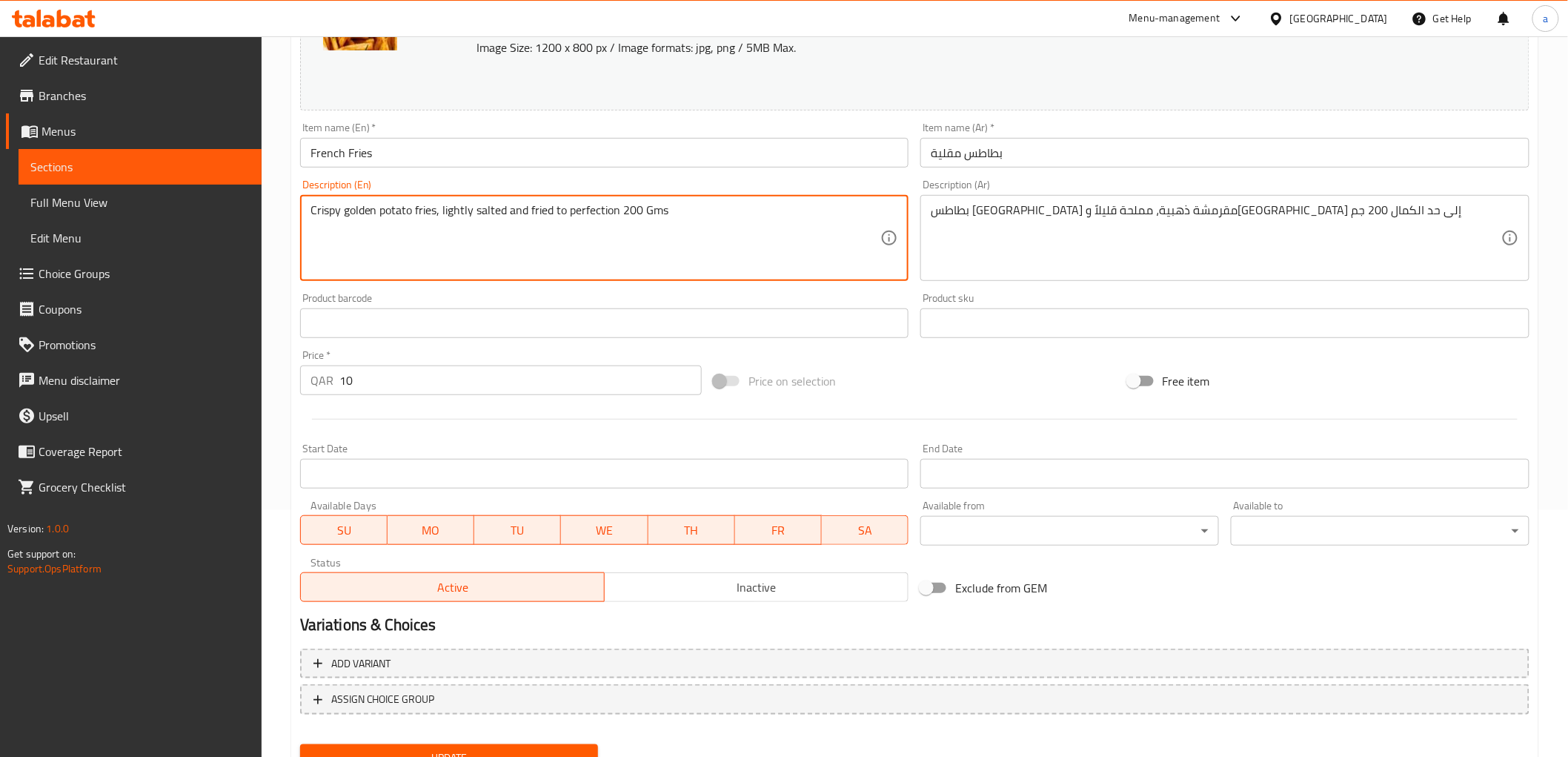
click at [572, 749] on span "Update" at bounding box center [450, 758] width 275 height 18
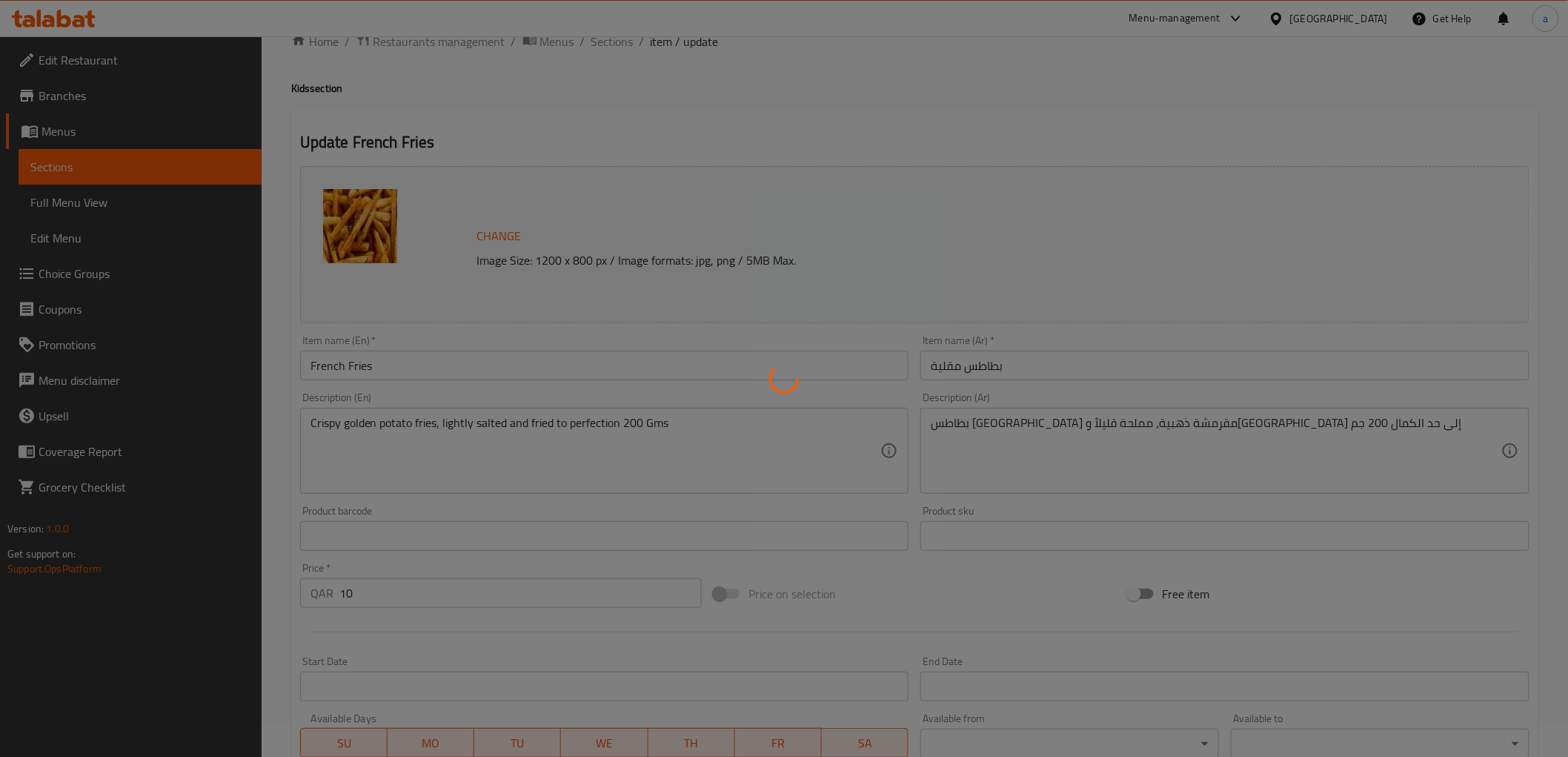
scroll to position [0, 0]
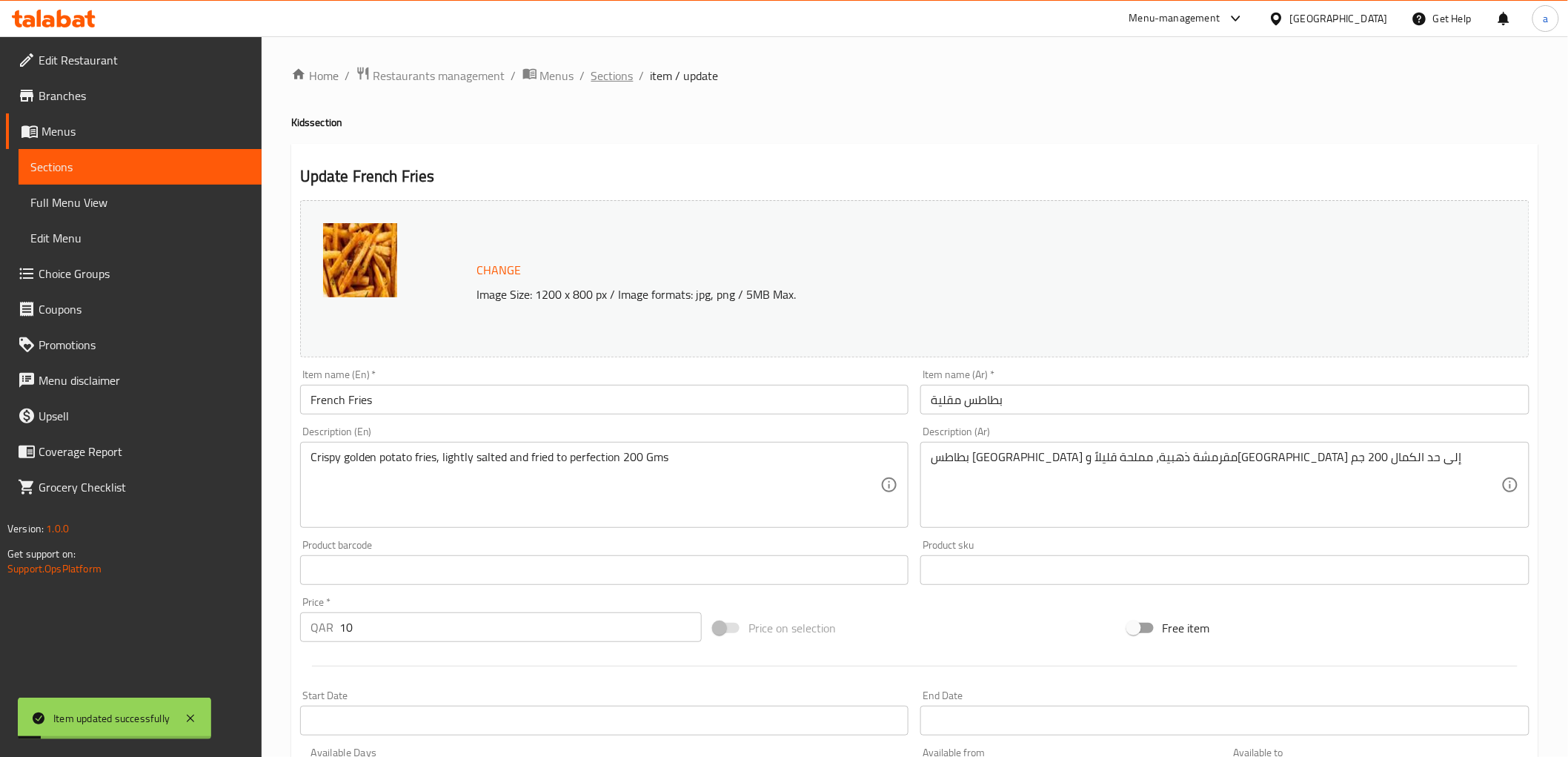
click at [609, 68] on span "Sections" at bounding box center [612, 75] width 42 height 17
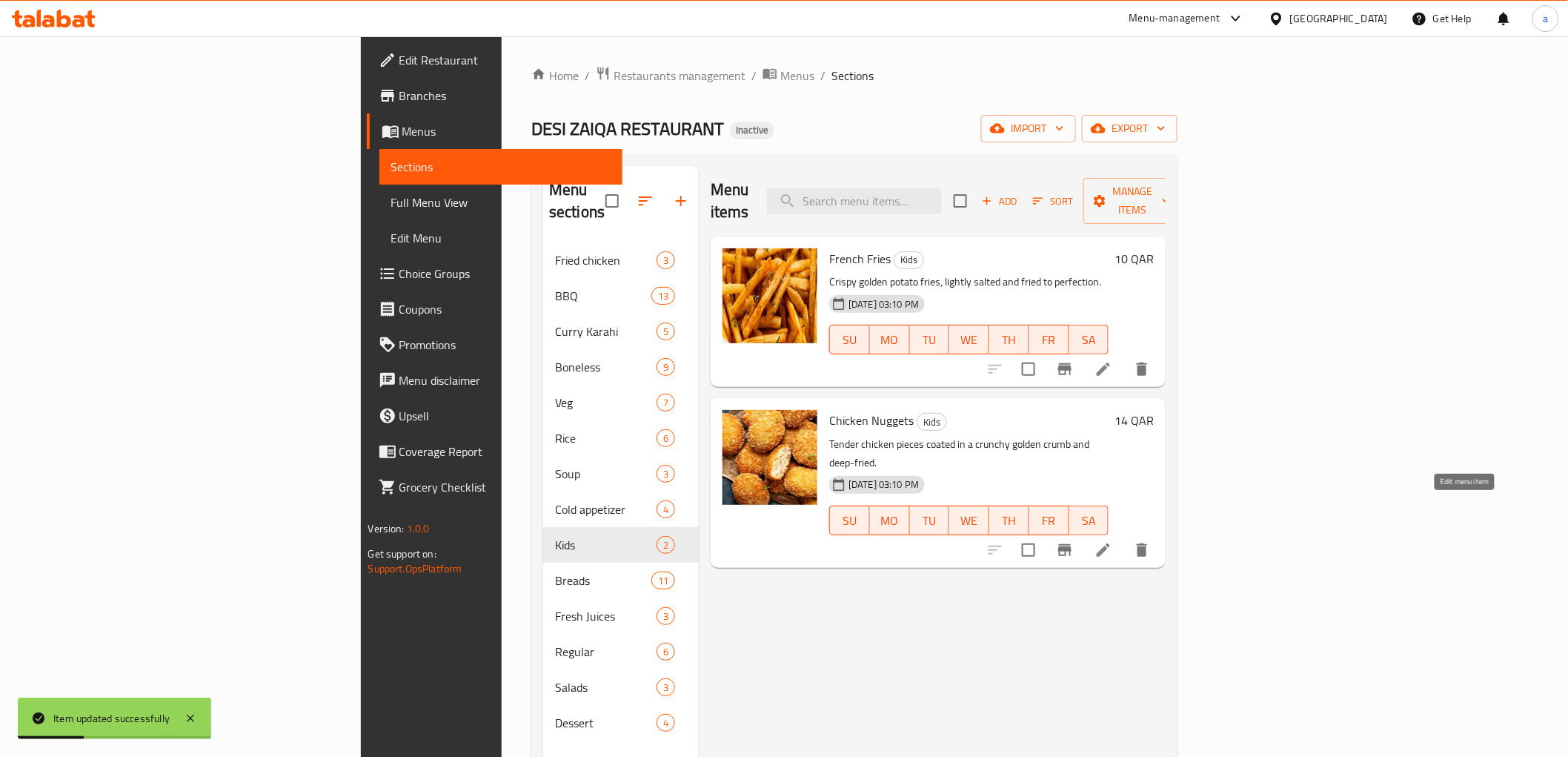
click at [1110, 543] on icon at bounding box center [1104, 550] width 13 height 13
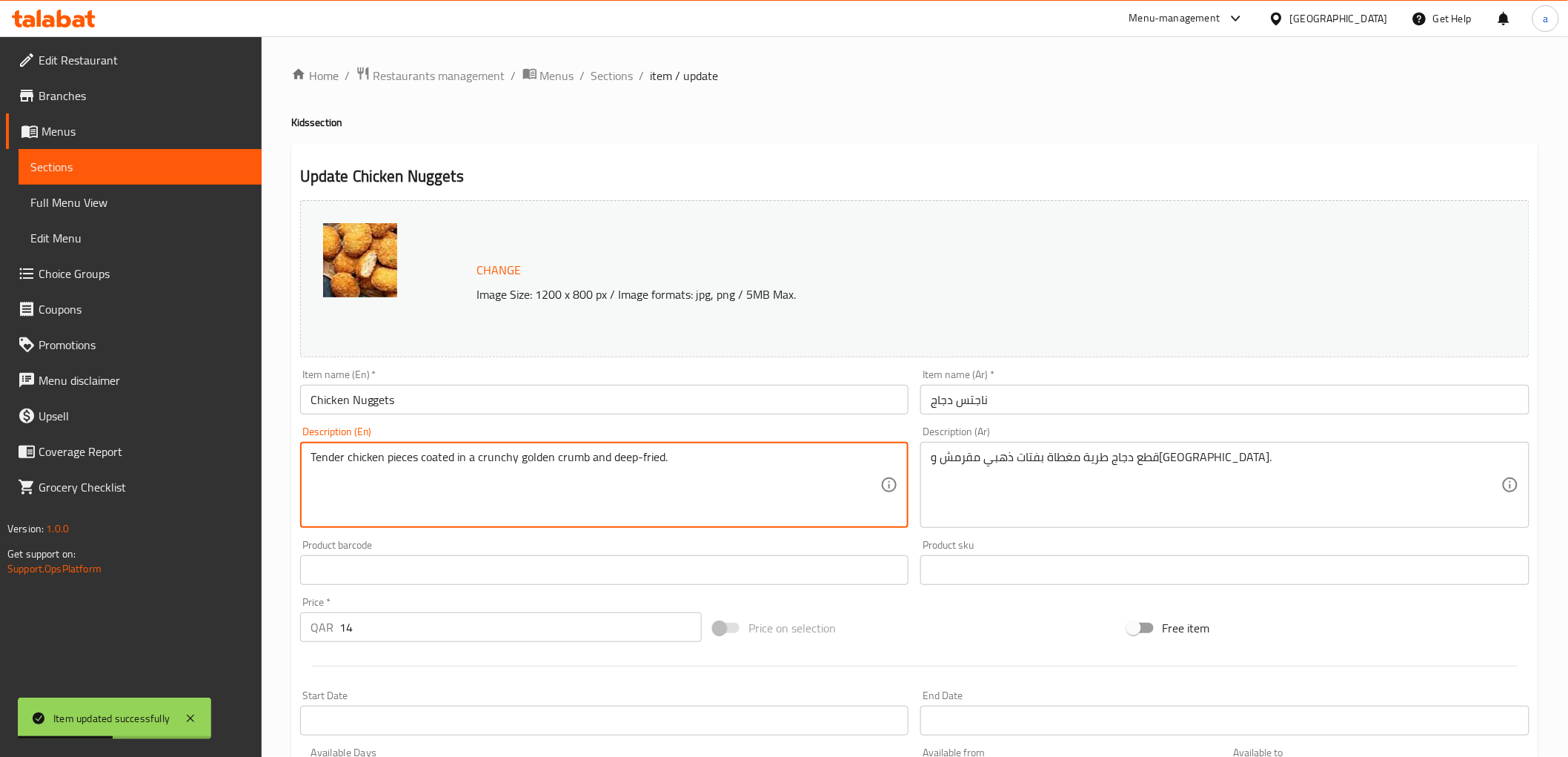
click at [722, 460] on textarea "Tender chicken pieces coated in a crunchy golden crumb and deep-fried." at bounding box center [595, 485] width 570 height 70
paste textarea "200 Gms"
type textarea "Tender chicken pieces coated in a crunchy golden crumb and deep-fried 200 Gms"
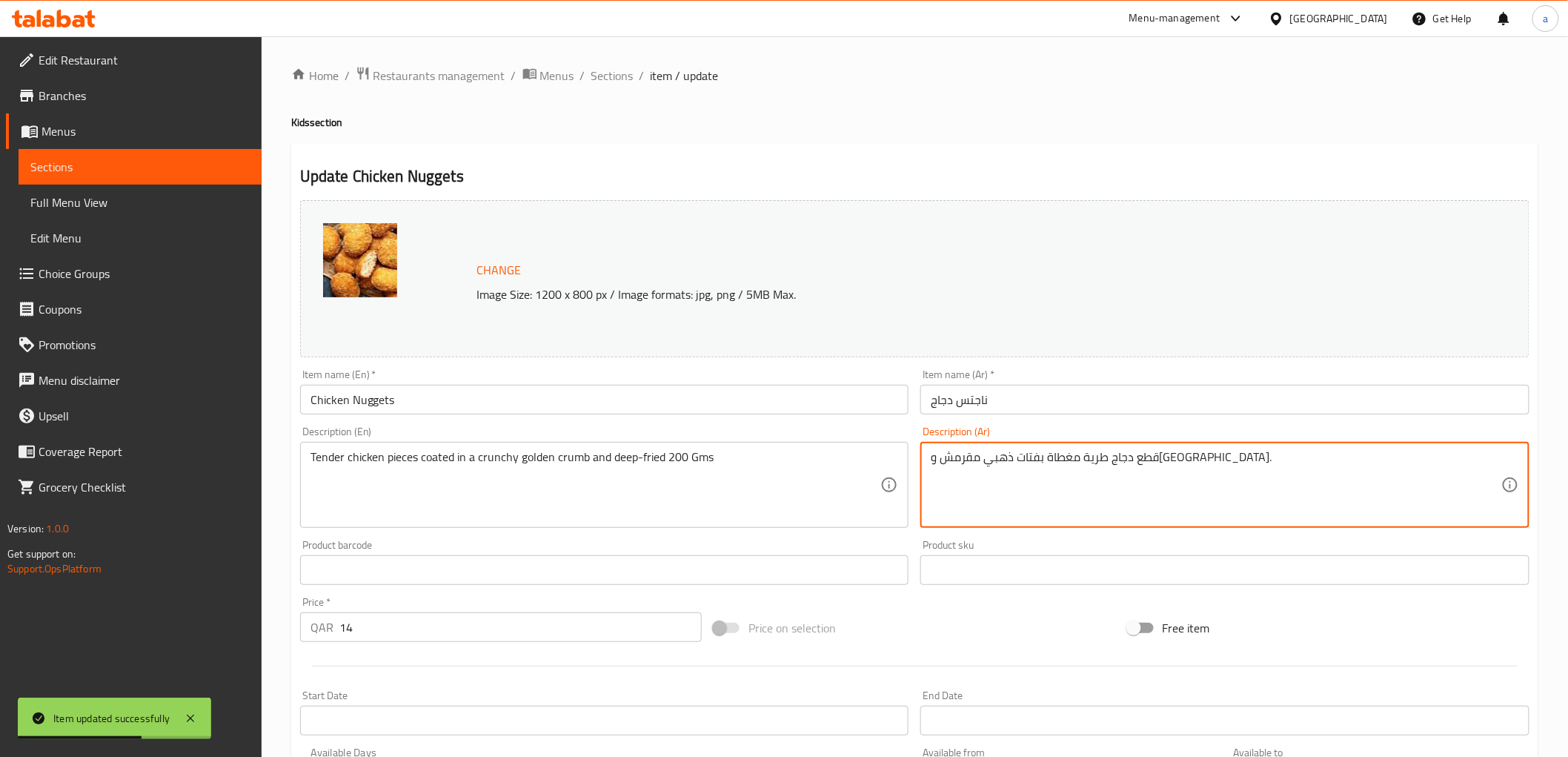
click at [1234, 454] on textarea "قطع دجاج طرية مغطاة بفتات ذهبي مقرمش ومقلية." at bounding box center [1215, 485] width 570 height 70
paste textarea "200 Gms"
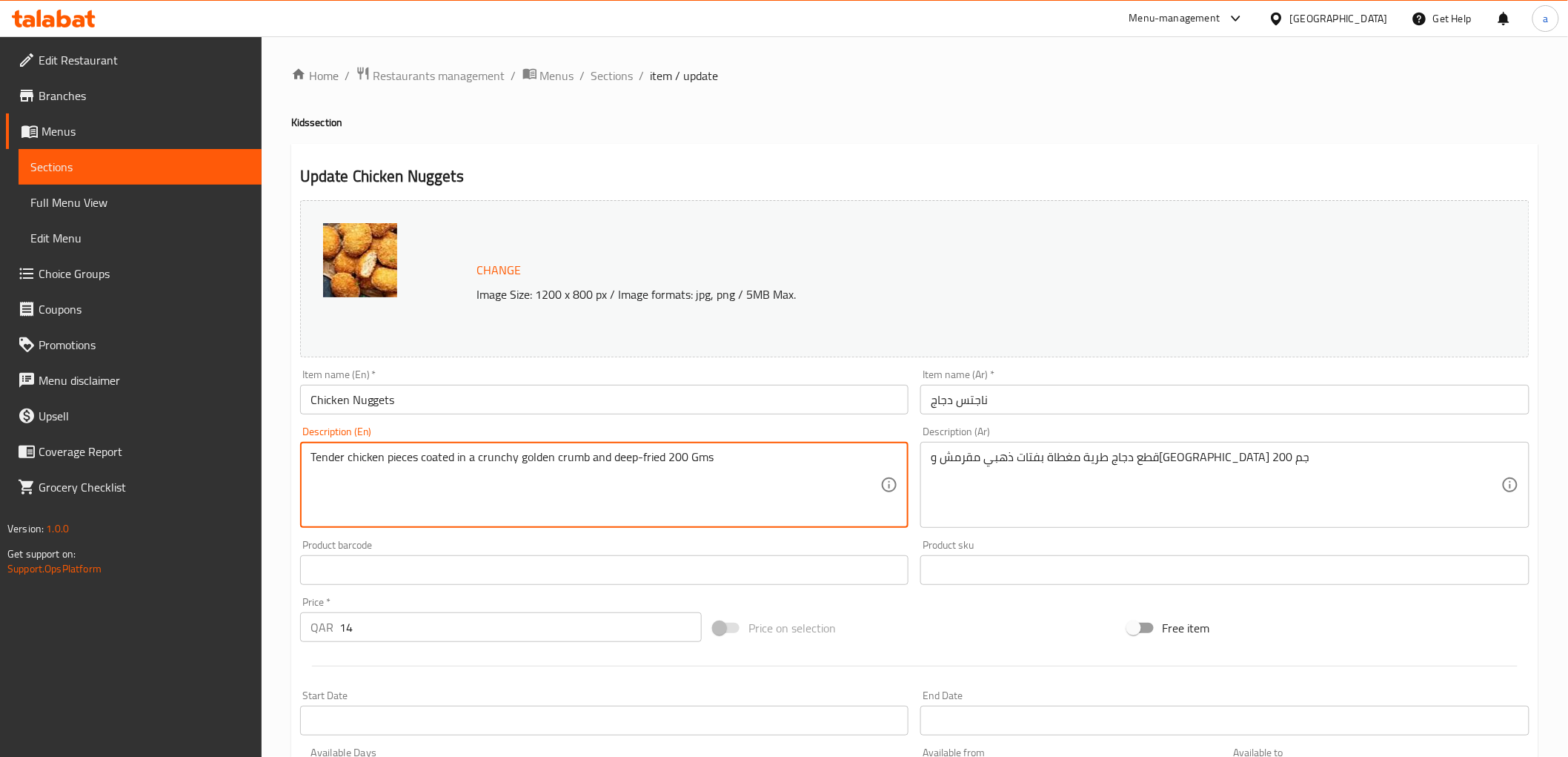
click at [435, 465] on textarea "Tender chicken pieces coated in a crunchy golden crumb and deep-fried 200 Gms" at bounding box center [595, 485] width 570 height 70
click at [492, 461] on textarea "Tender chicken pieces coated in a crunchy golden crumb and deep-fried 200 Gms" at bounding box center [595, 485] width 570 height 70
click at [595, 476] on textarea "Tender chicken pieces coated in a crunchy golden crumb and deep-fried 200 Gms" at bounding box center [595, 485] width 570 height 70
click at [559, 446] on div "Tender chicken pieces coated in a crunchy golden crumb and deep-fried 200 Gms D…" at bounding box center [604, 485] width 609 height 86
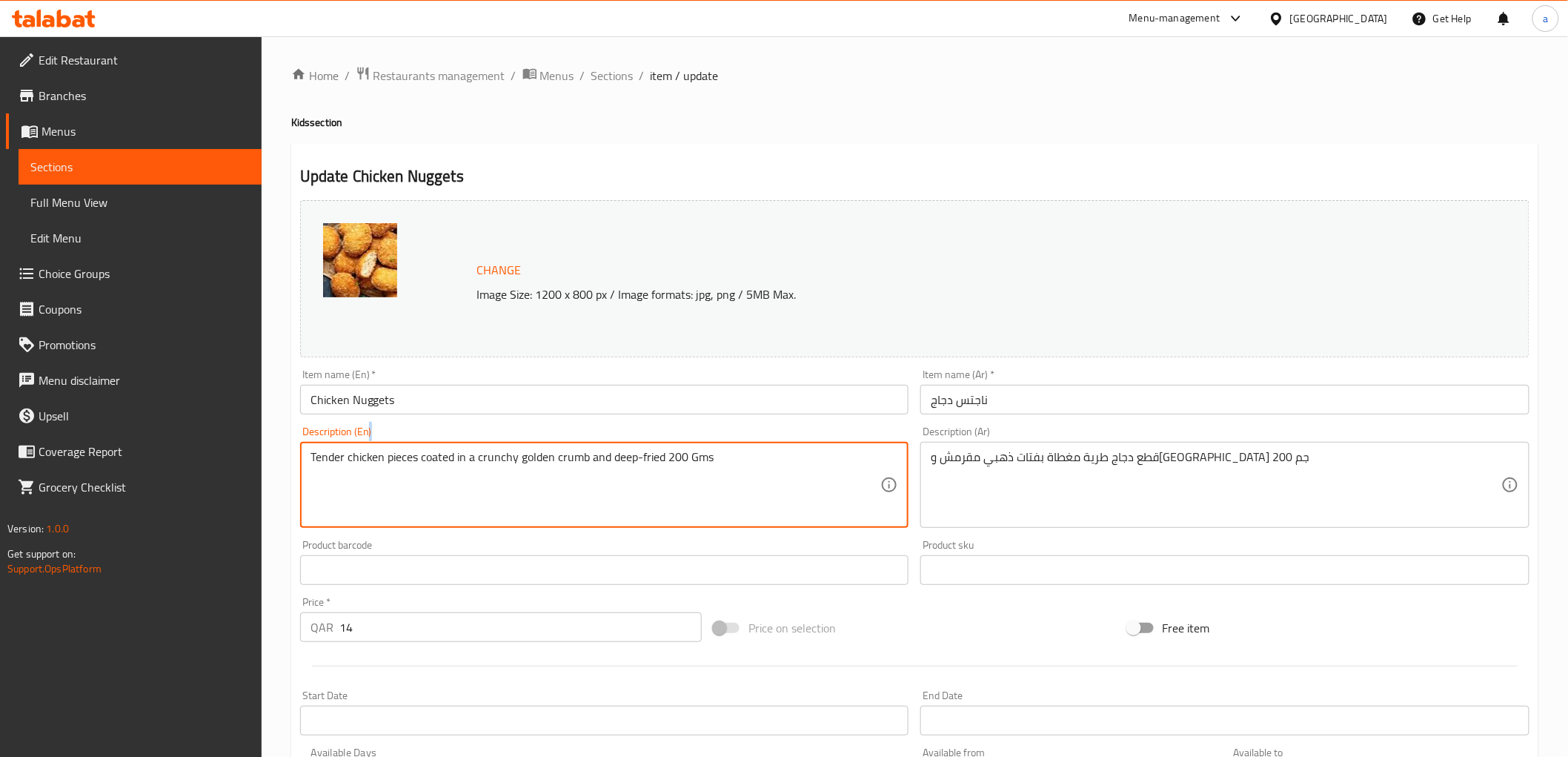
click at [559, 446] on div "Tender chicken pieces coated in a crunchy golden crumb and deep-fried 200 Gms D…" at bounding box center [604, 485] width 609 height 86
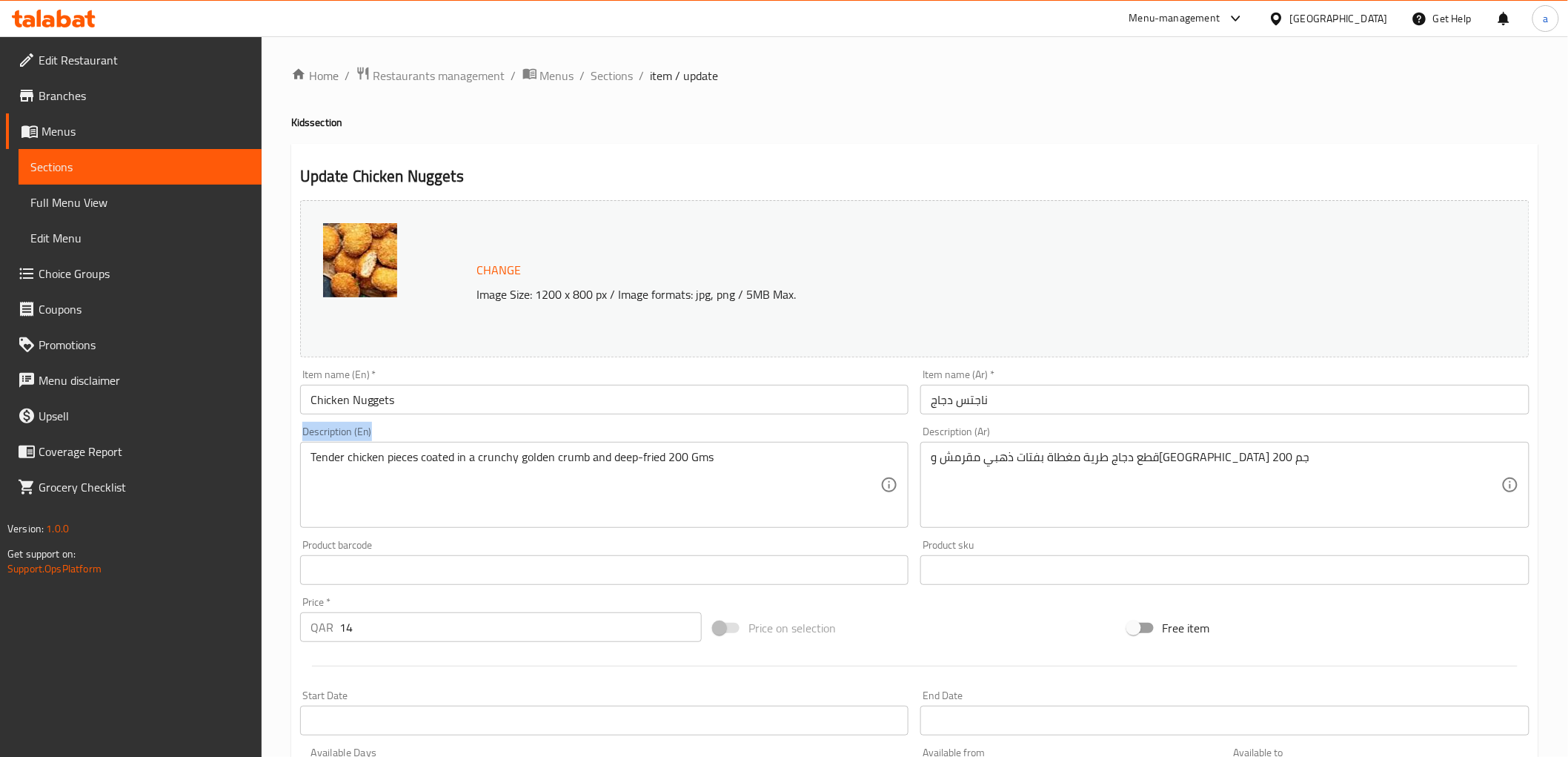
click at [559, 446] on div "Tender chicken pieces coated in a crunchy golden crumb and deep-fried 200 Gms D…" at bounding box center [604, 485] width 609 height 86
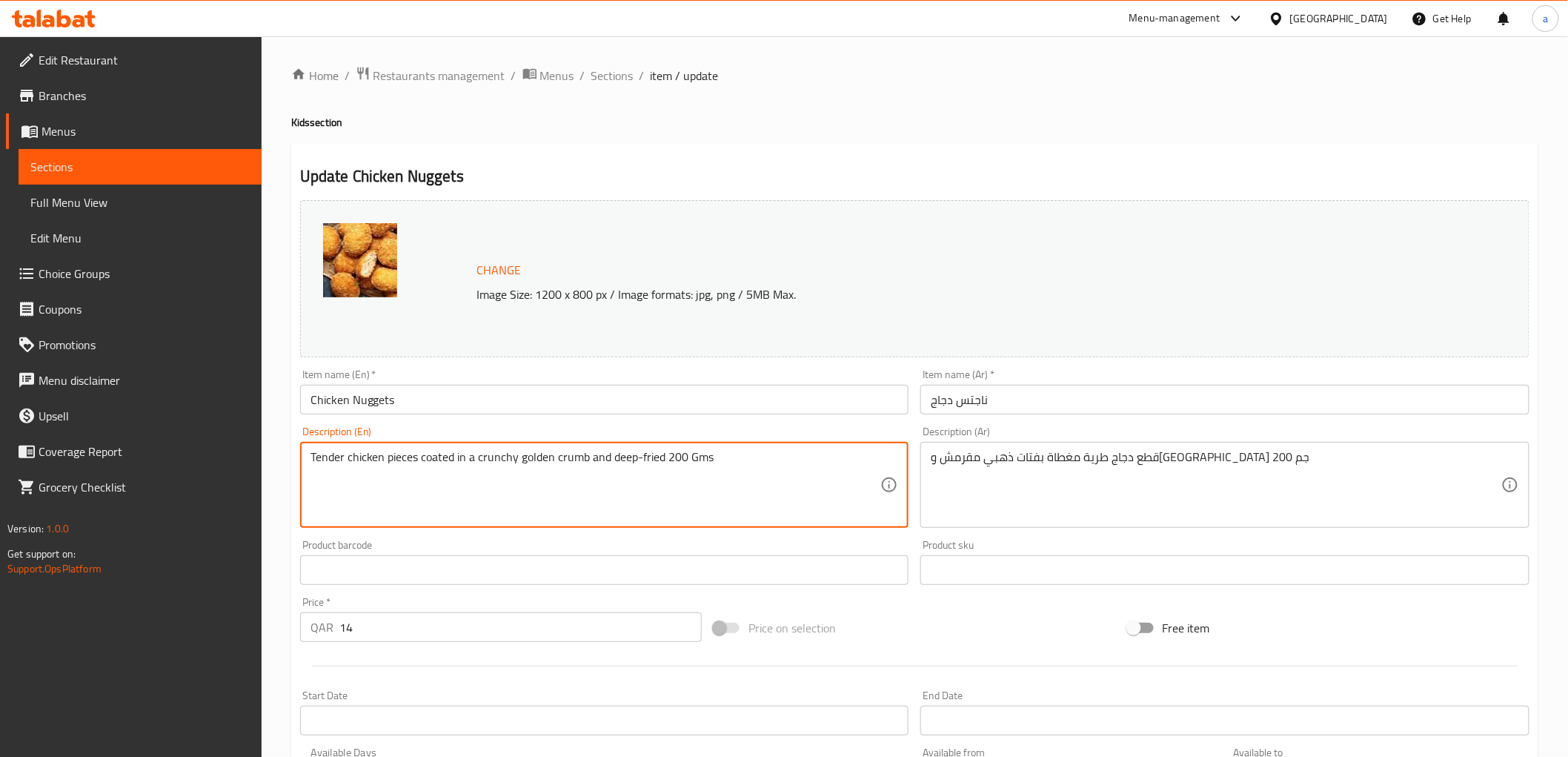
click at [557, 460] on textarea "Tender chicken pieces coated in a crunchy golden crumb and deep-fried 200 Gms" at bounding box center [595, 485] width 570 height 70
click at [753, 475] on textarea "Tender chicken pieces coated in a crunchy golden crumb and deep-fried 200 Gms" at bounding box center [595, 485] width 570 height 70
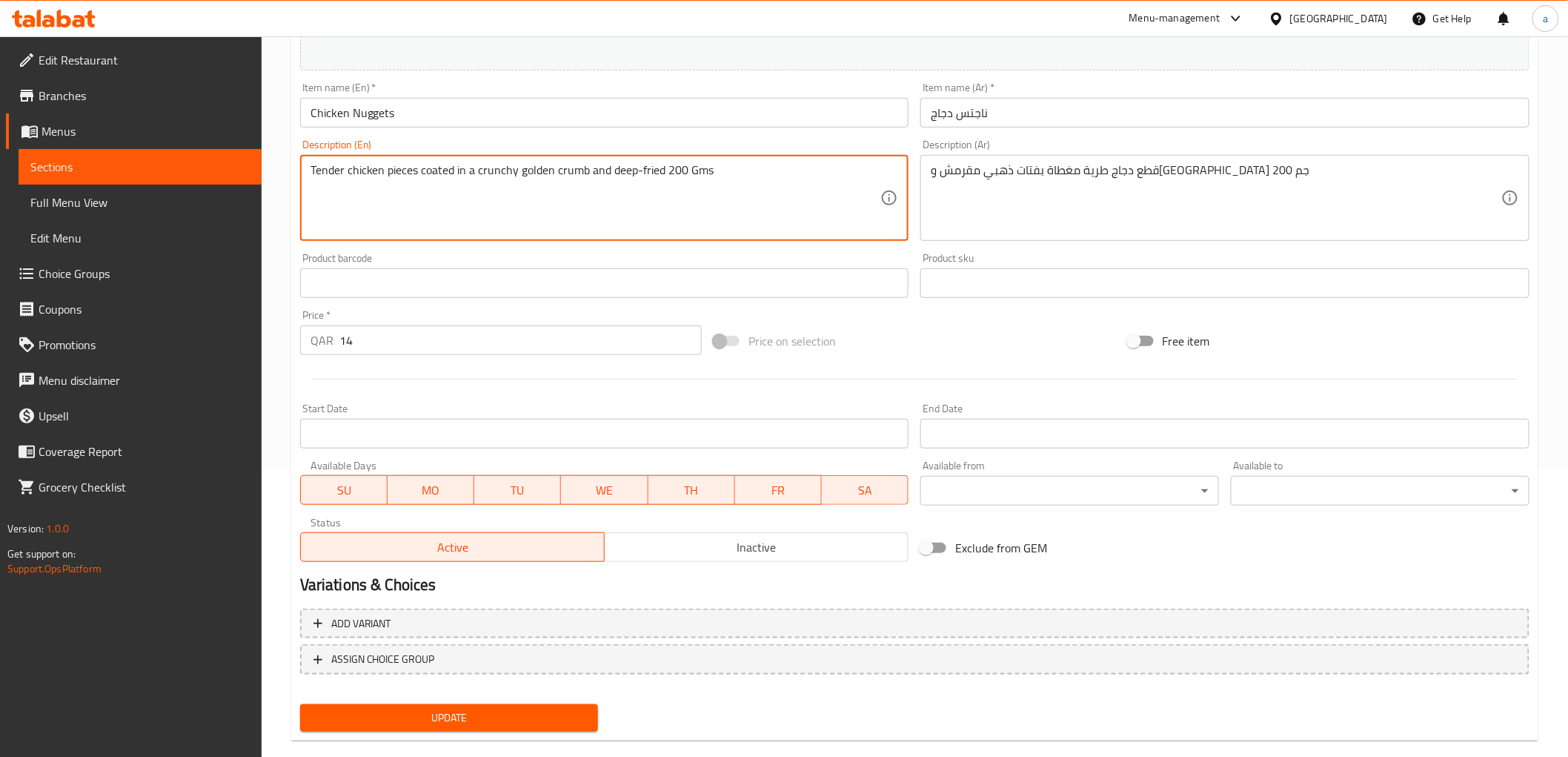
scroll to position [309, 0]
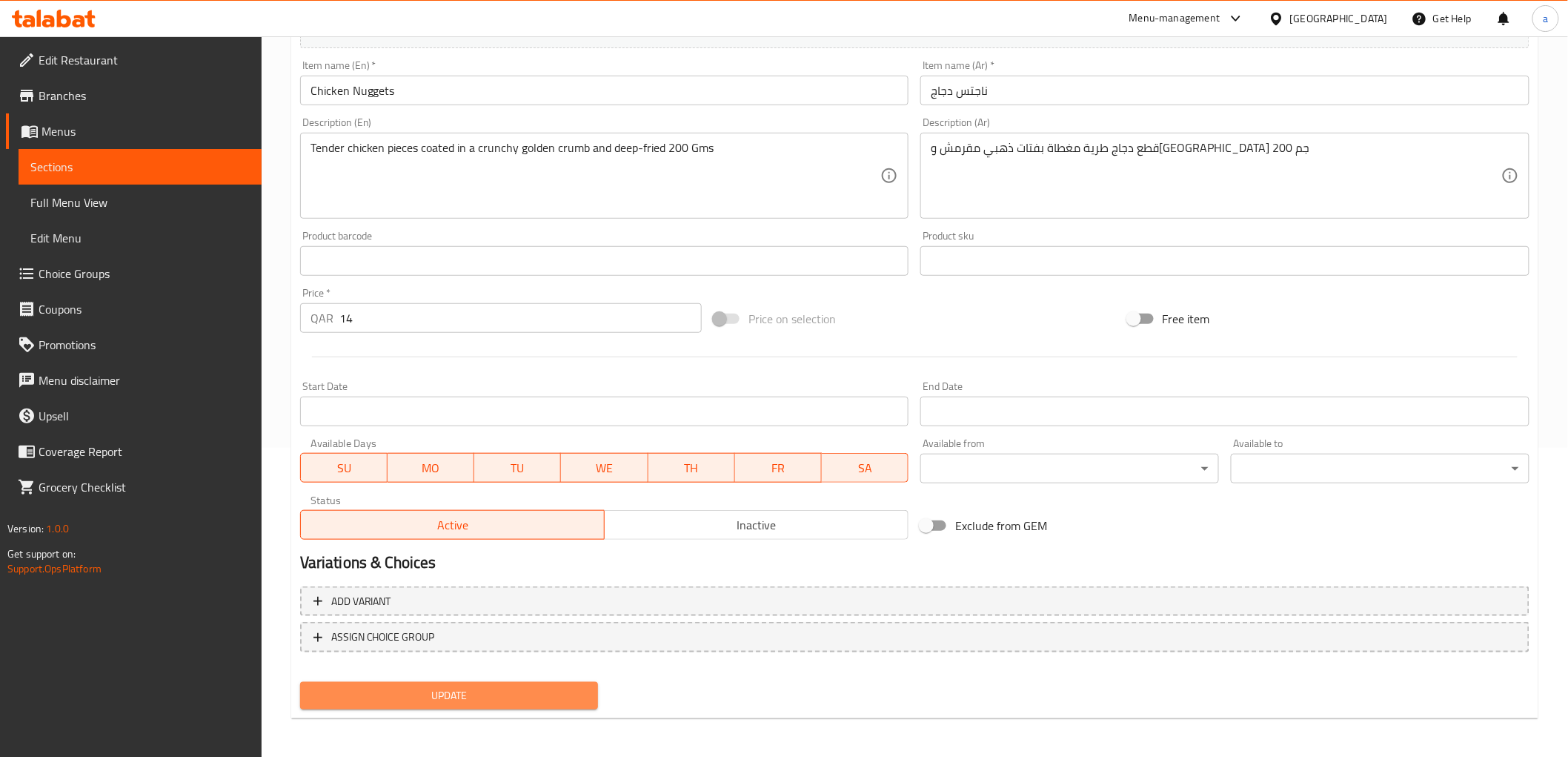
click at [538, 687] on span "Update" at bounding box center [450, 696] width 275 height 18
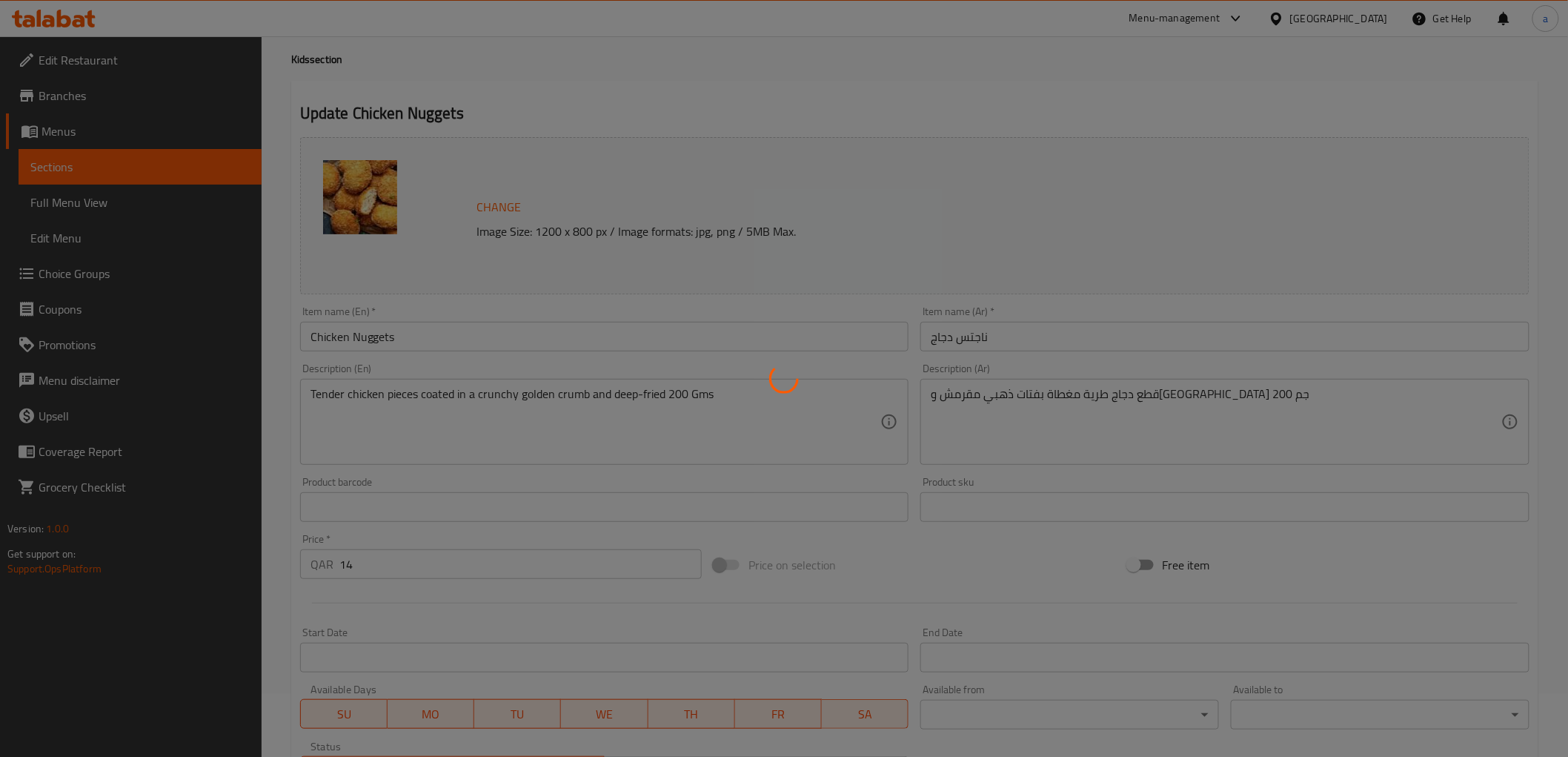
scroll to position [62, 0]
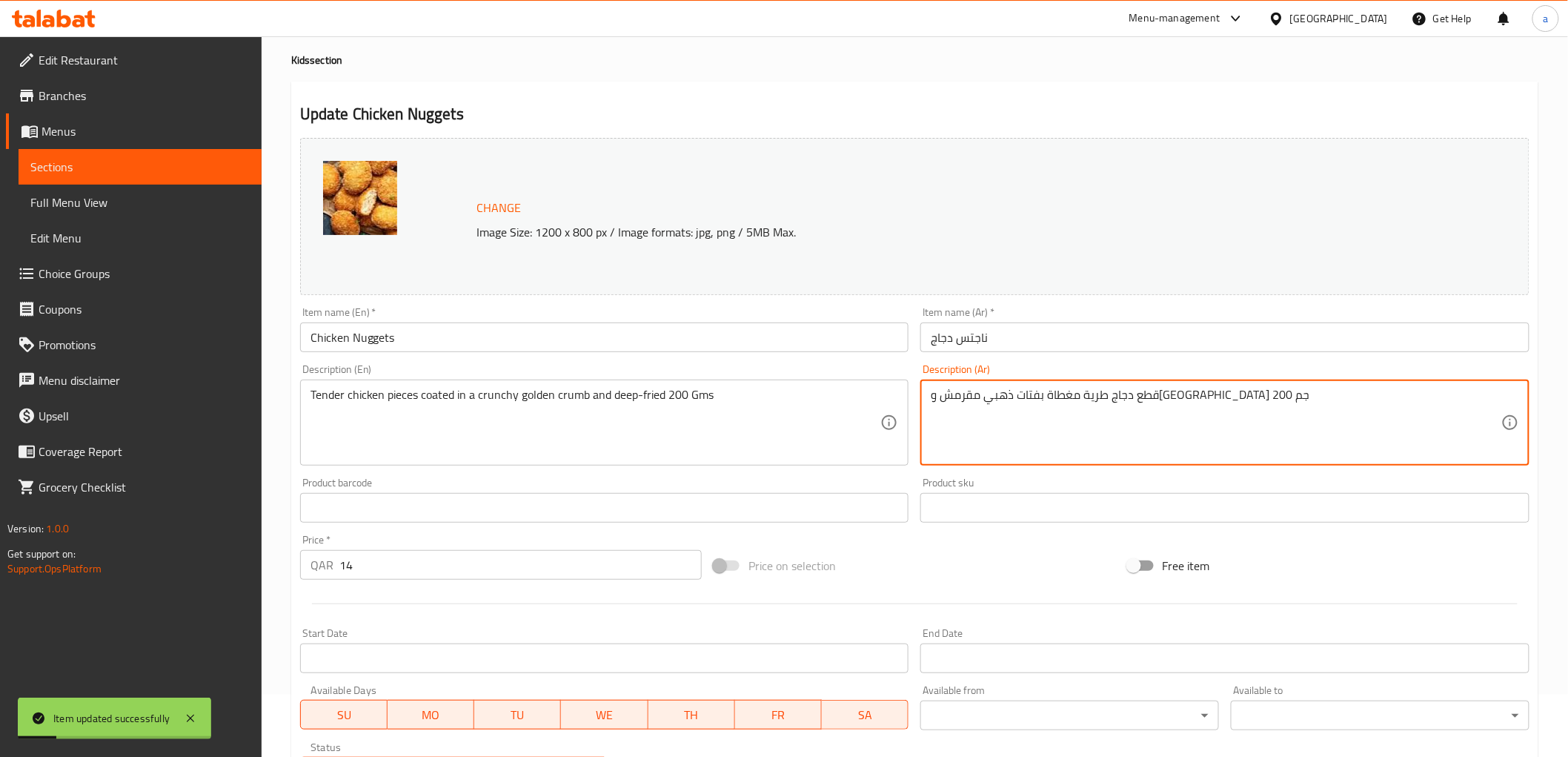
drag, startPoint x: 1085, startPoint y: 397, endPoint x: 1106, endPoint y: 400, distance: 21.2
click at [1136, 409] on textarea "قطع دجاج طرية مغطاة بكرامب ذهبي مقرمش ومقلية 200 جم" at bounding box center [1215, 422] width 570 height 70
click at [1121, 420] on textarea "قطع دجاج طرية مغطاة بفتات ذهبي مقرمش ومقلية 200 جم" at bounding box center [1215, 422] width 570 height 70
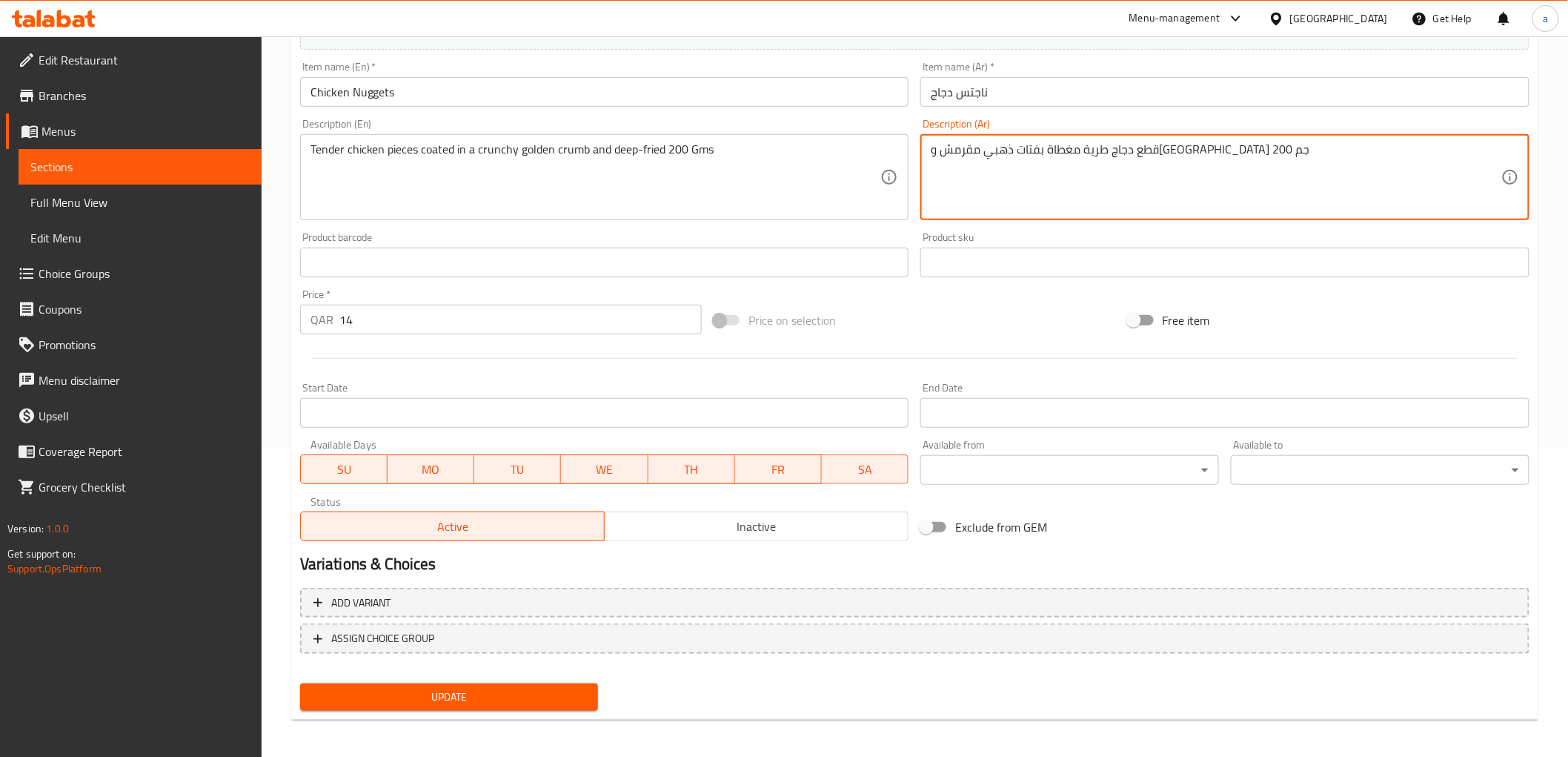
scroll to position [309, 0]
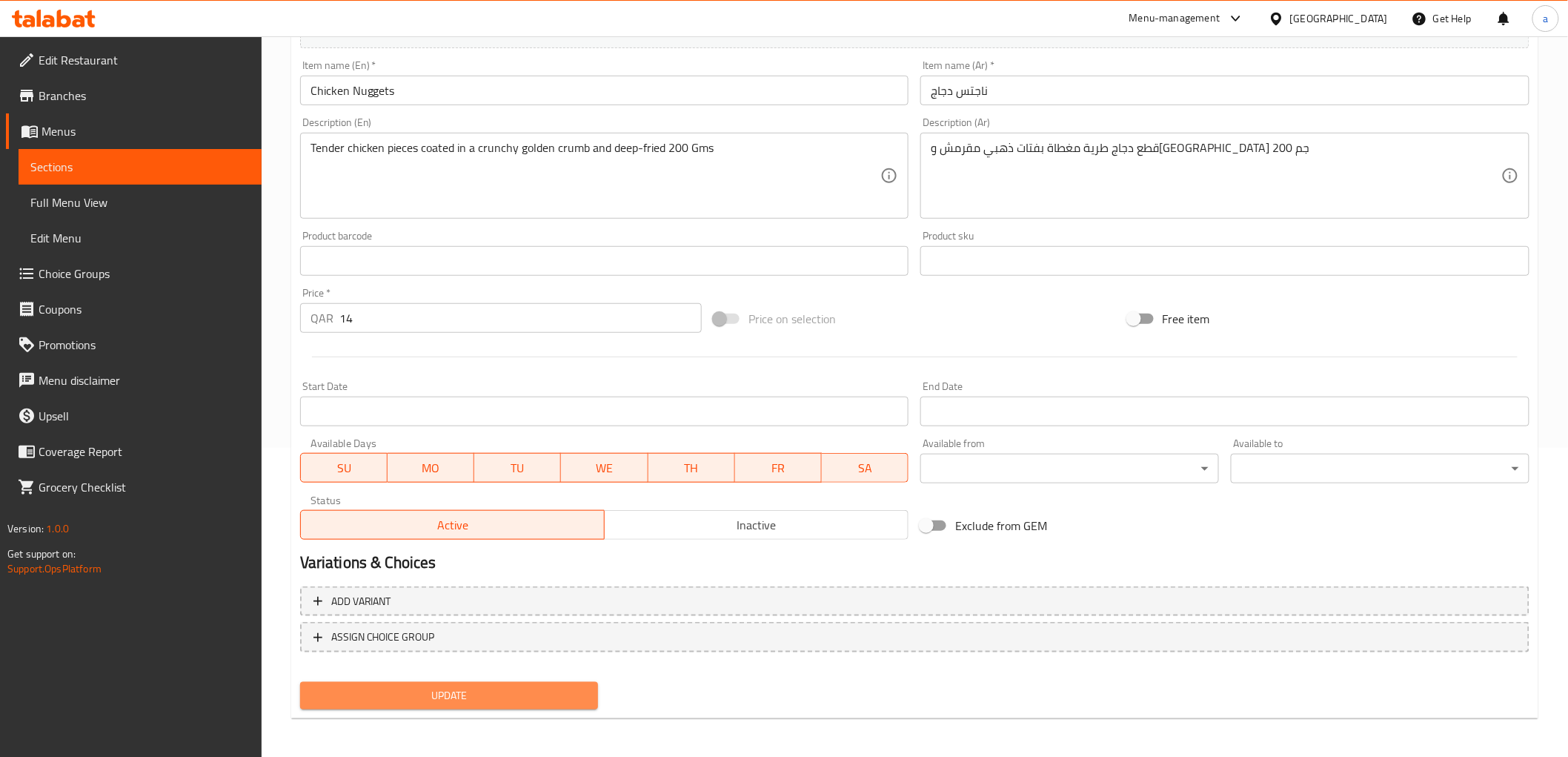
click at [551, 687] on span "Update" at bounding box center [450, 696] width 275 height 18
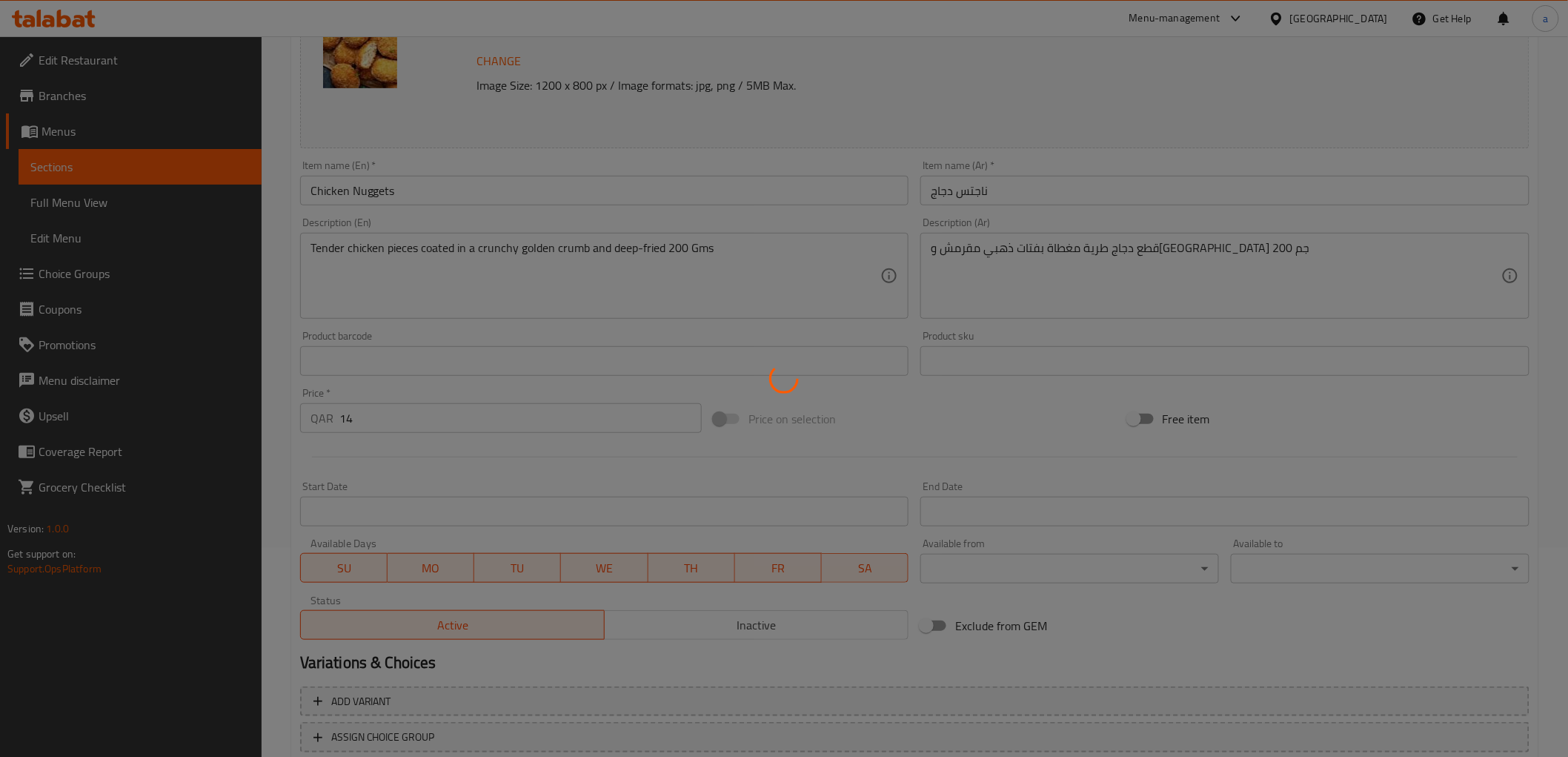
scroll to position [62, 0]
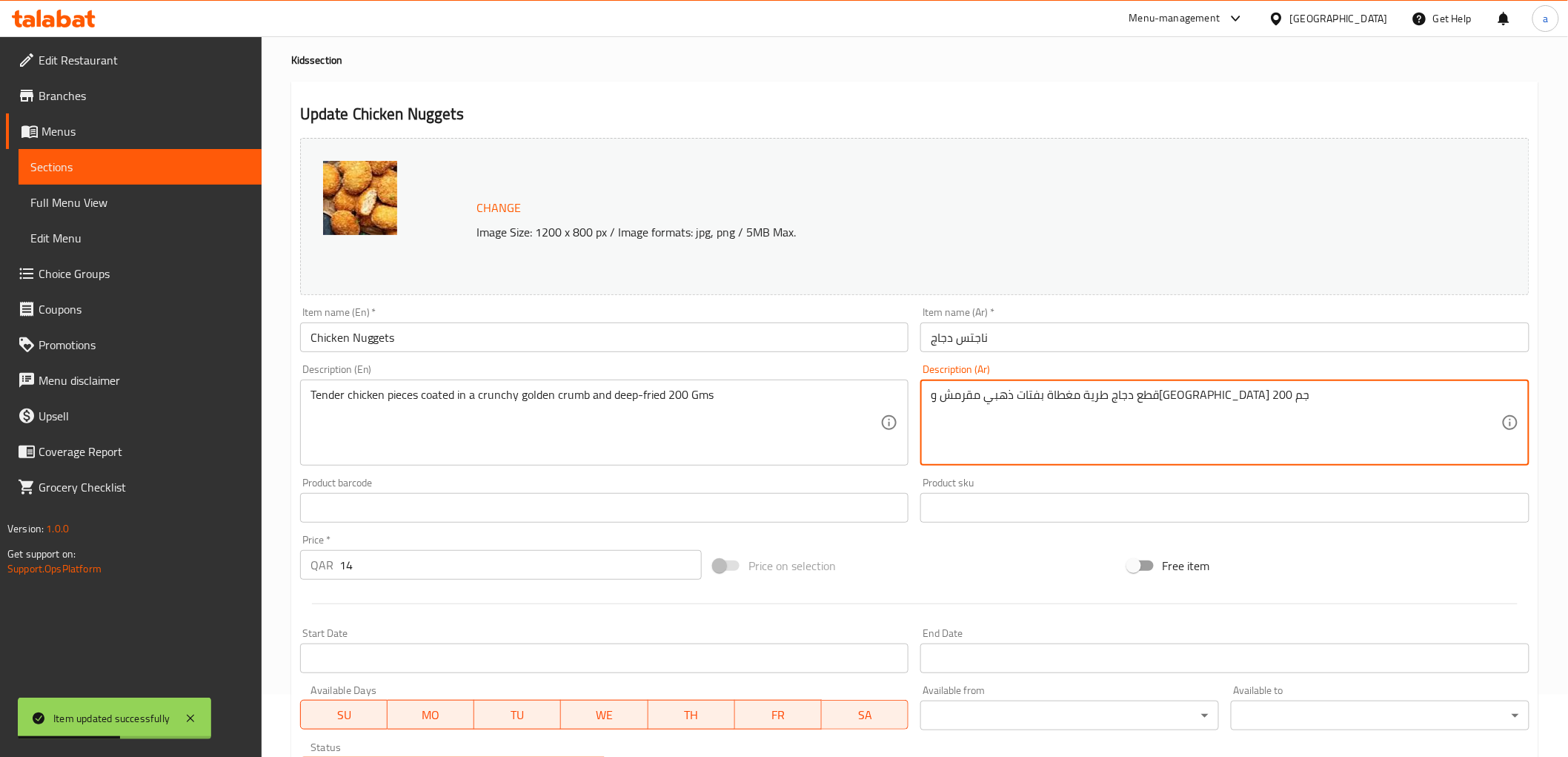
drag, startPoint x: 1087, startPoint y: 398, endPoint x: 1106, endPoint y: 401, distance: 19.2
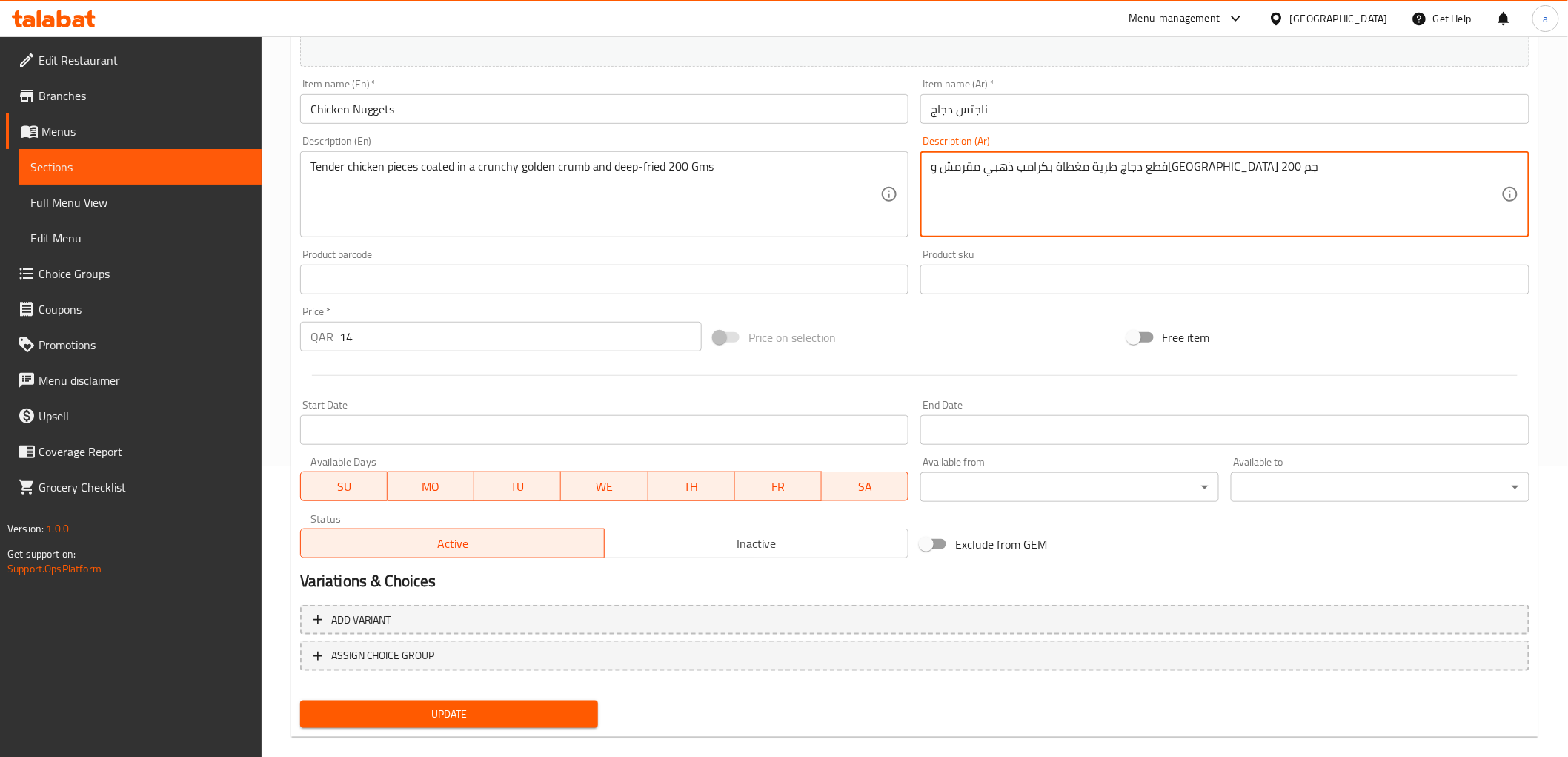
scroll to position [309, 0]
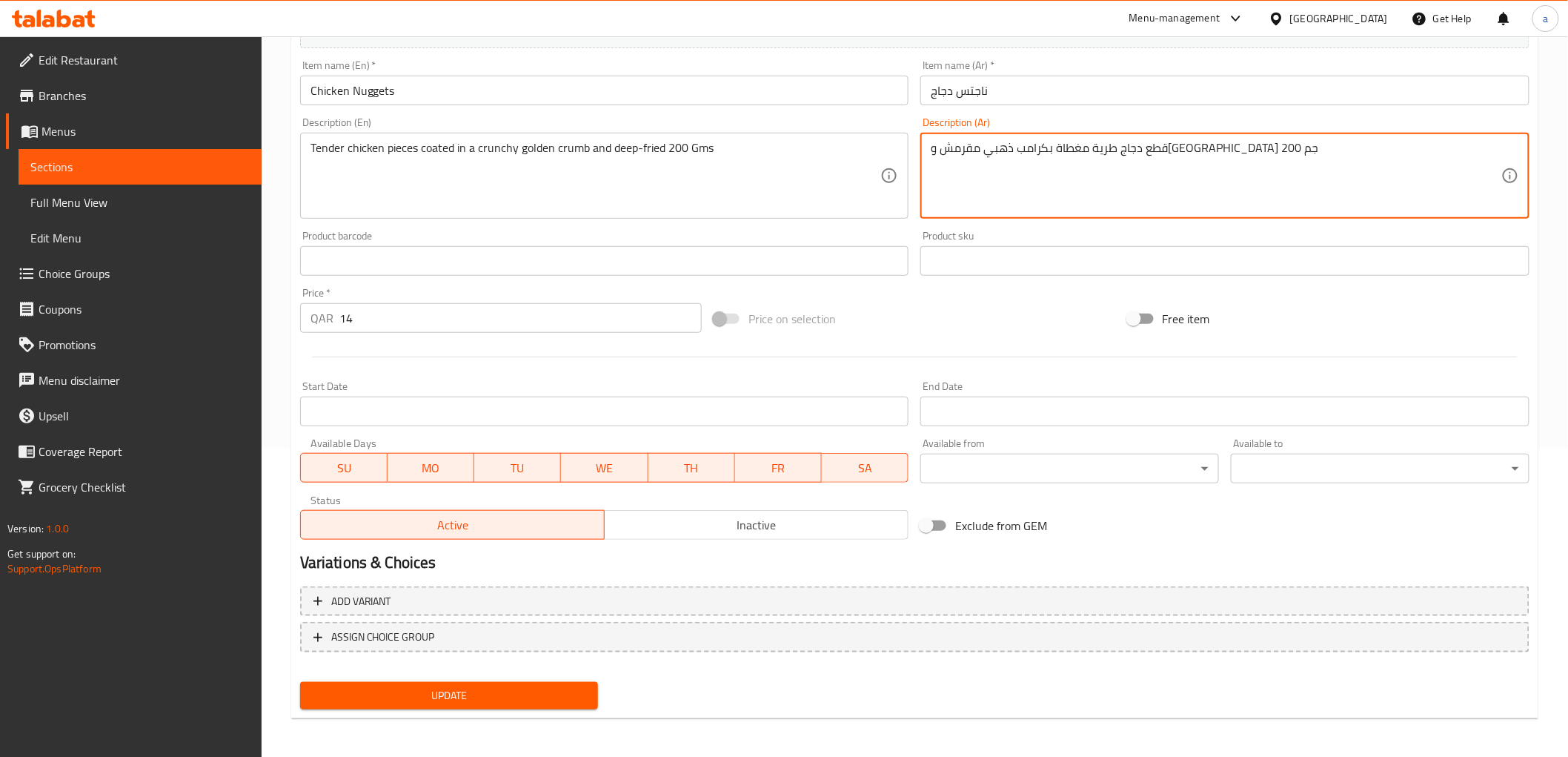
type textarea "قطع دجاج طرية مغطاة بكرامب ذهبي مقرمش ومقلية 200 جم"
click at [580, 687] on span "Update" at bounding box center [450, 696] width 275 height 18
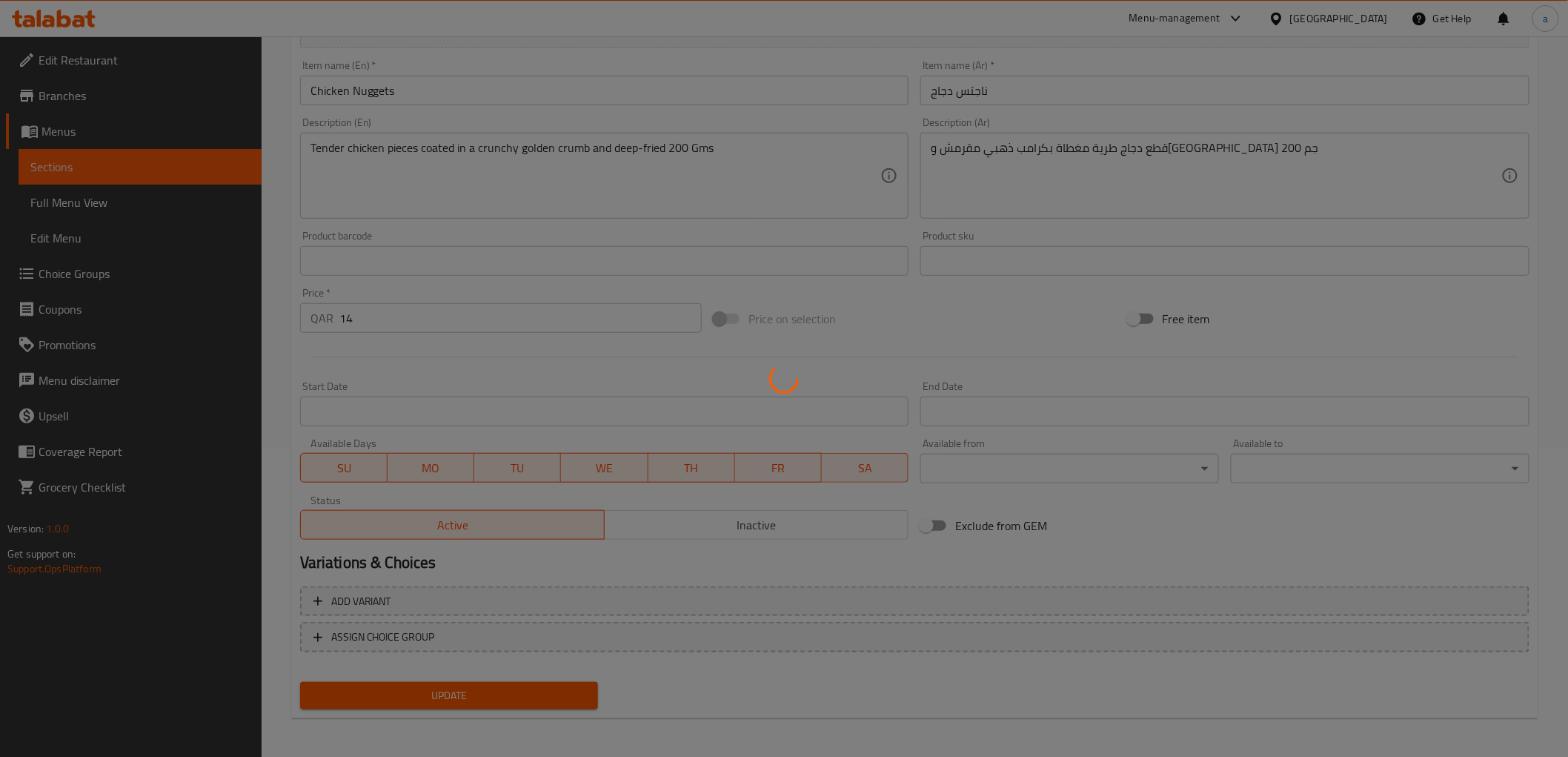
scroll to position [145, 0]
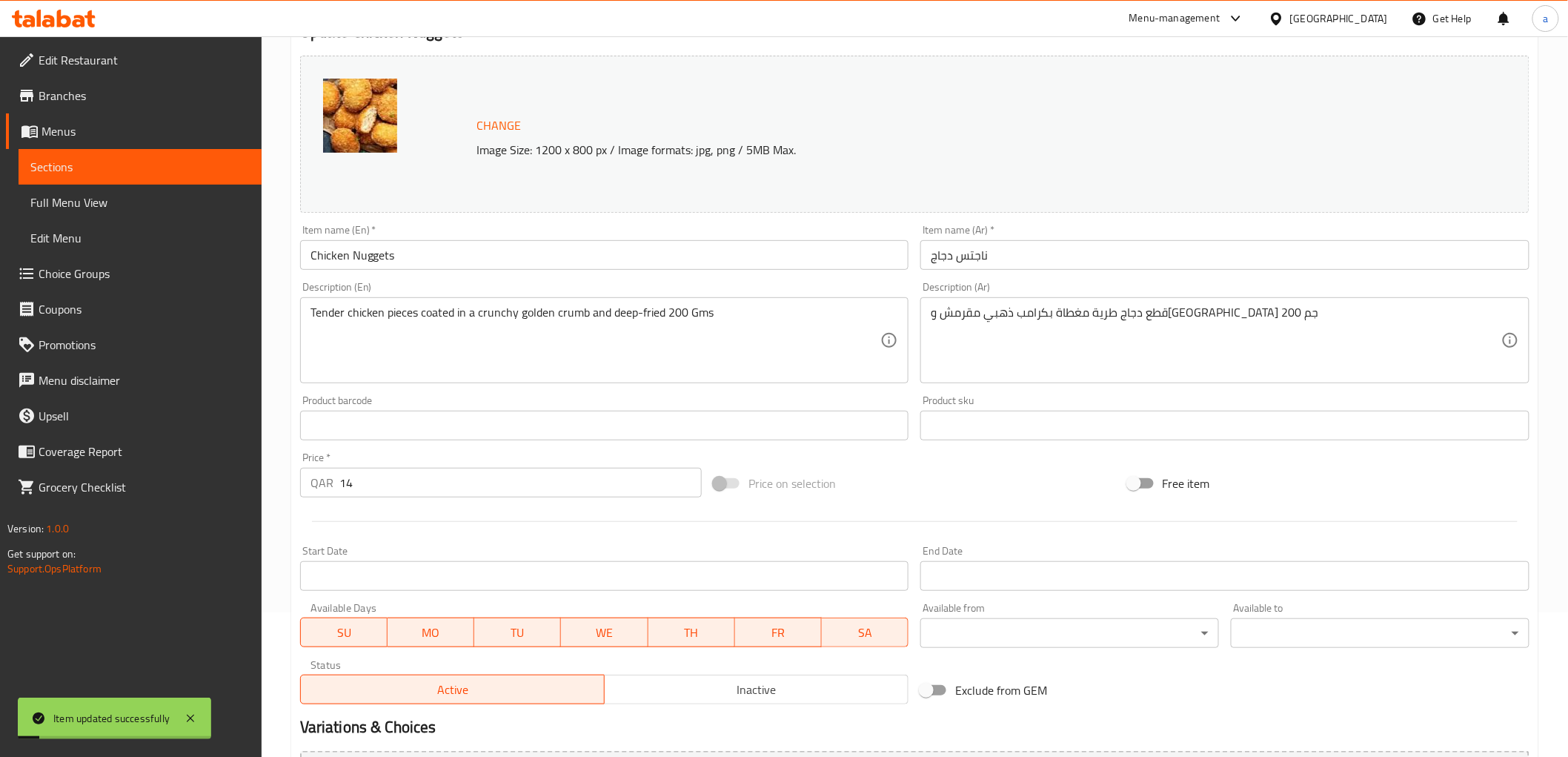
click at [204, 159] on span "Sections" at bounding box center [140, 166] width 219 height 17
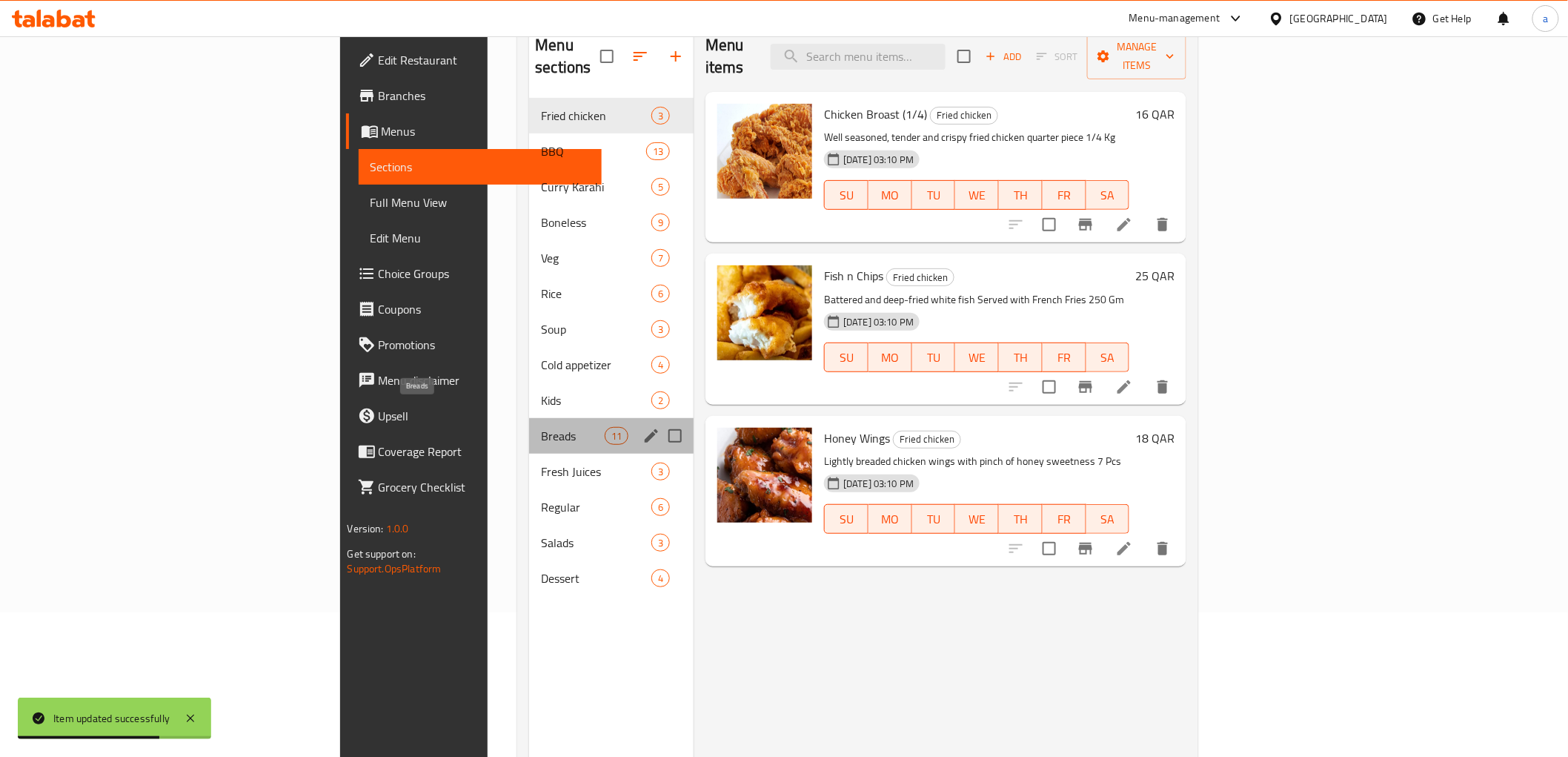
click at [541, 427] on span "Breads" at bounding box center [572, 436] width 63 height 17
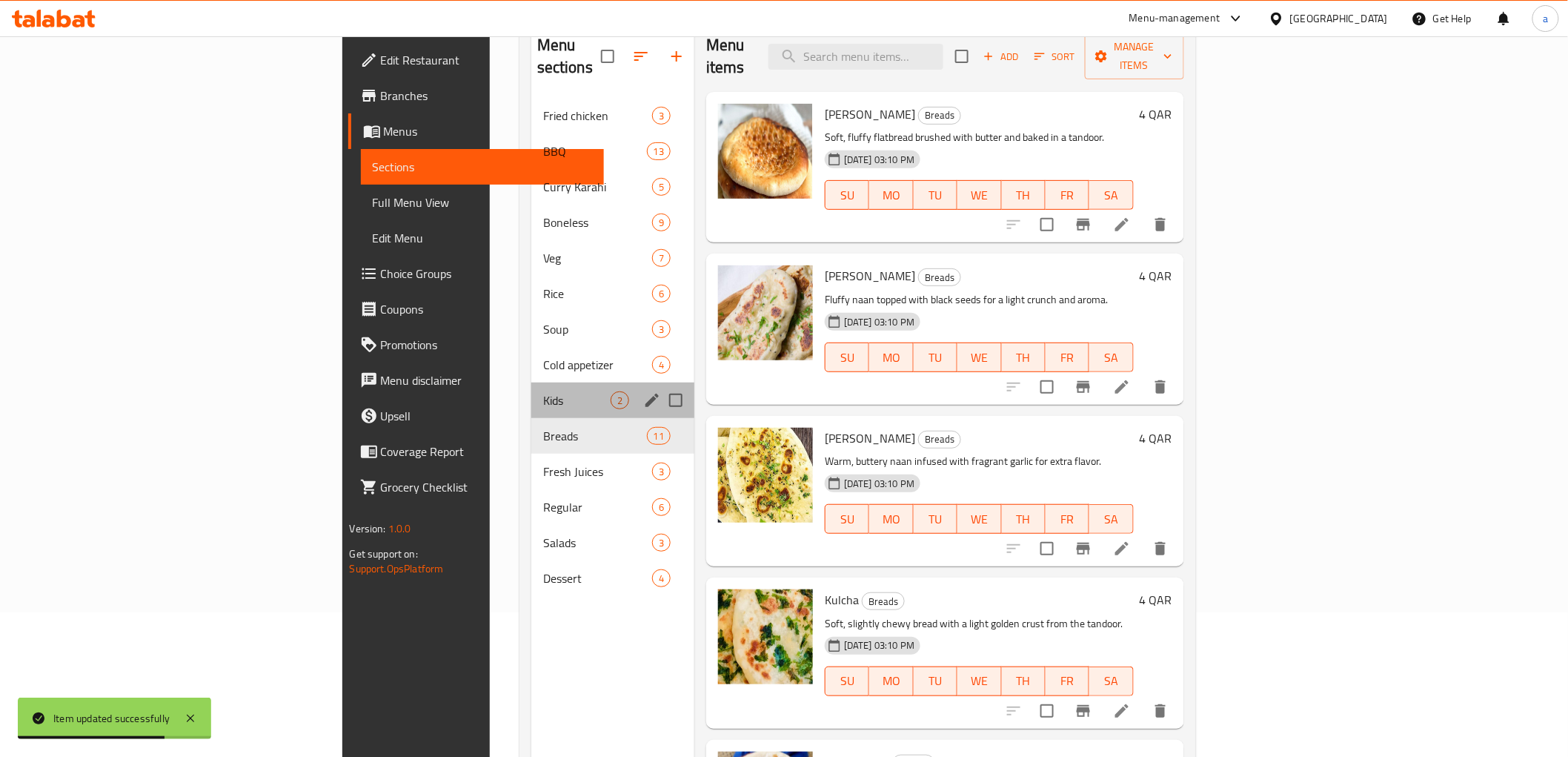
click at [531, 393] on div "Kids 2" at bounding box center [613, 400] width 163 height 36
click at [543, 392] on span "Kids" at bounding box center [576, 400] width 67 height 17
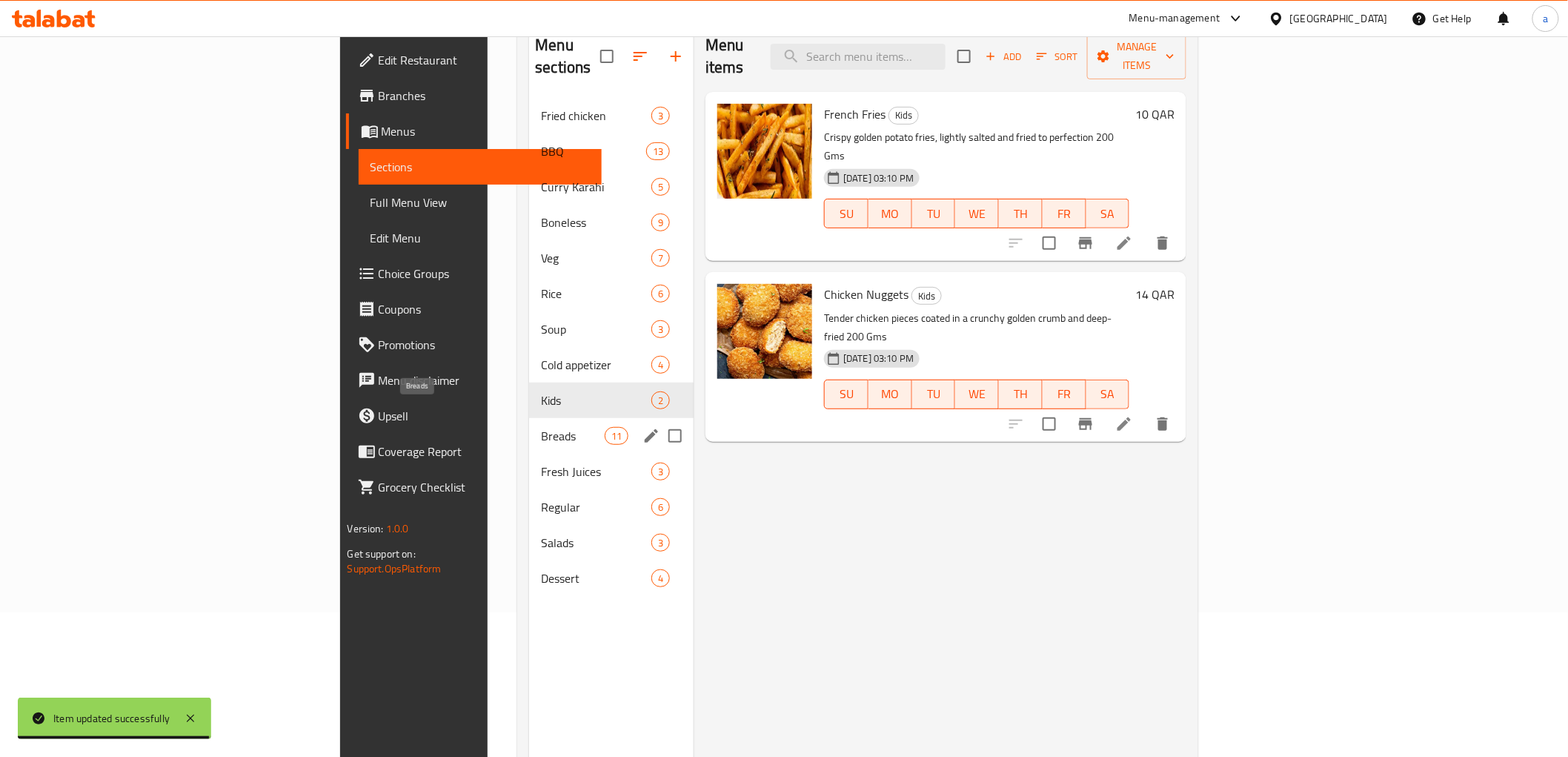
click at [541, 427] on span "Breads" at bounding box center [572, 436] width 63 height 17
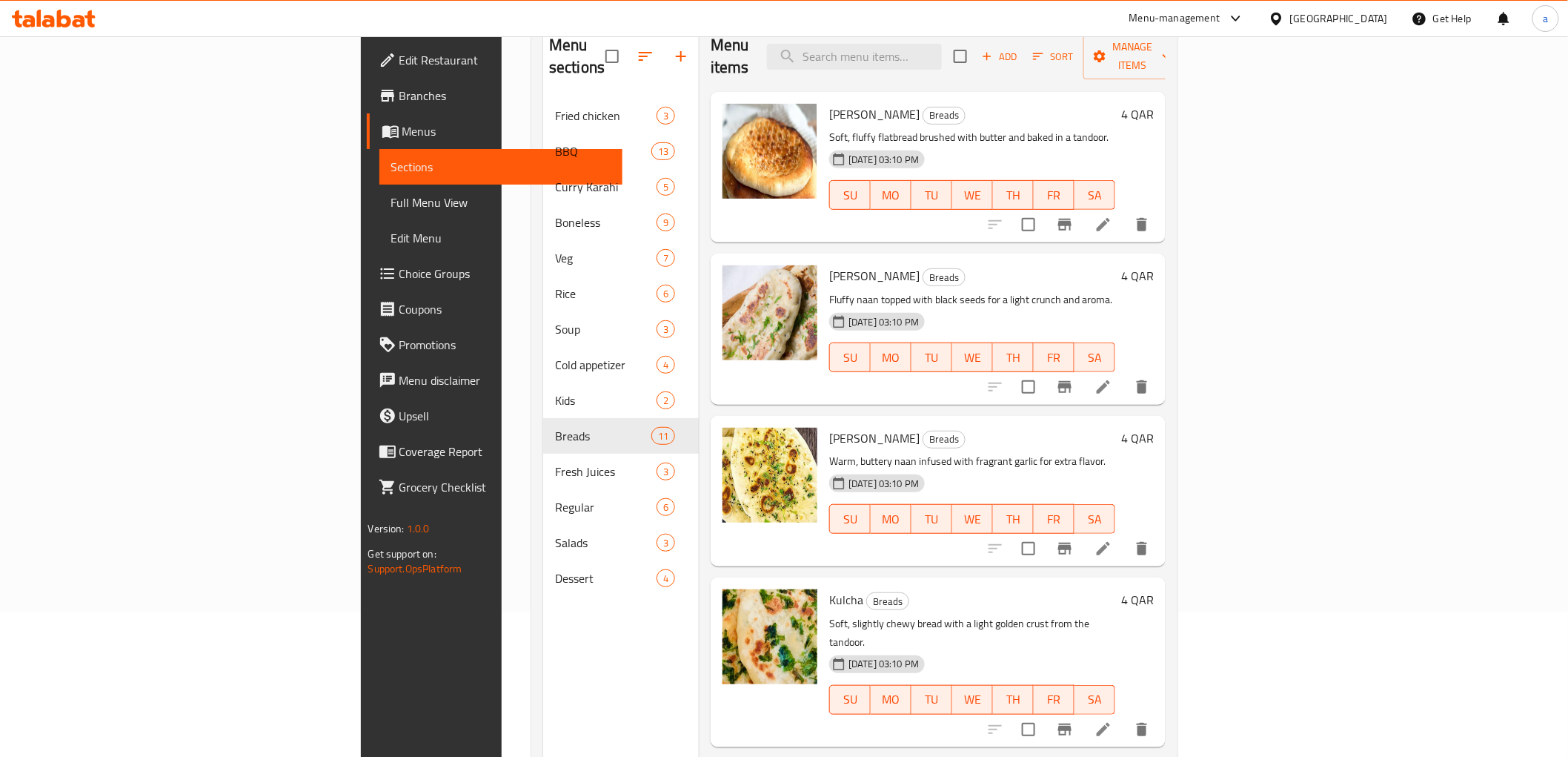
scroll to position [62, 0]
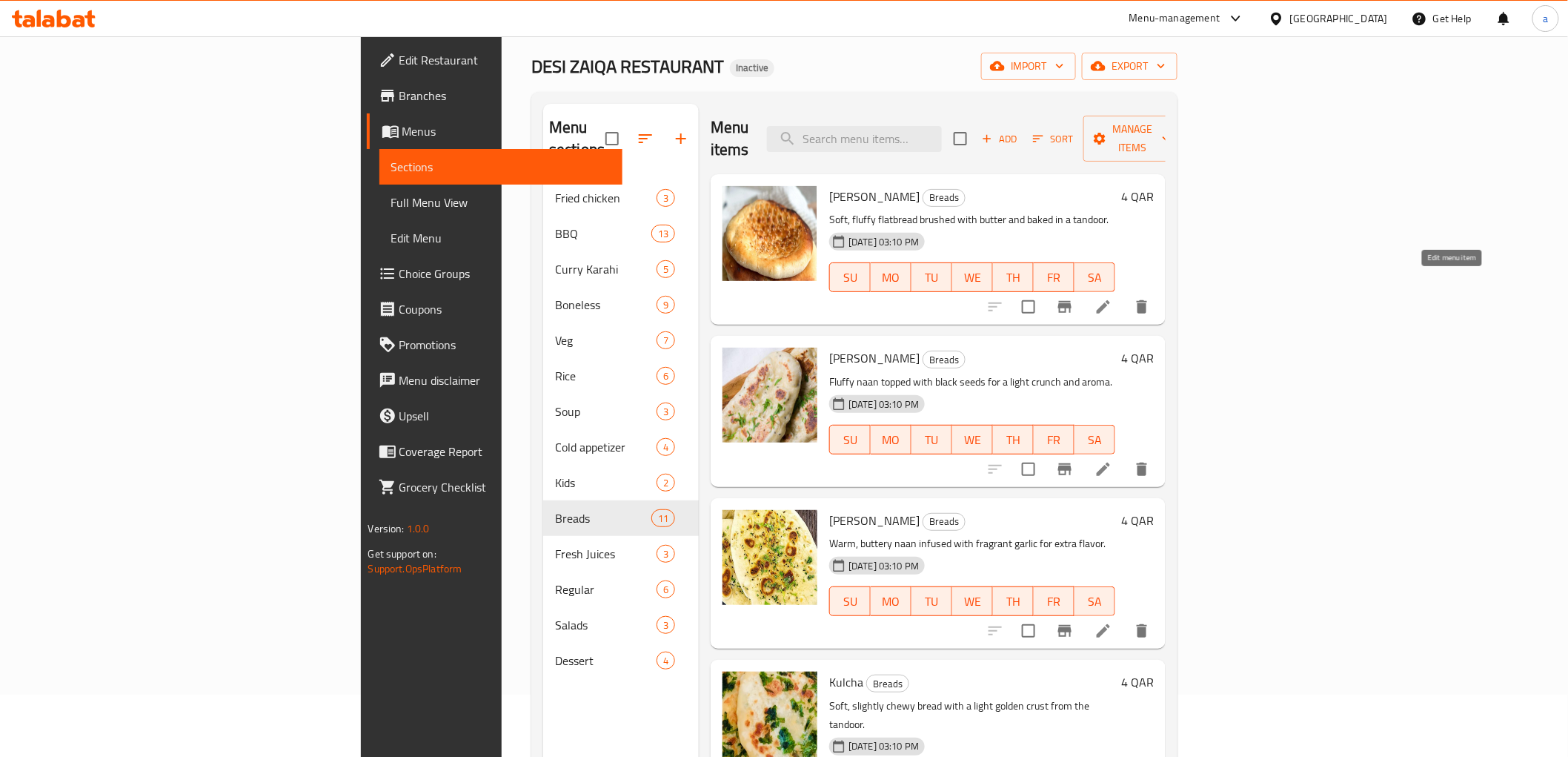
click at [1112, 298] on icon at bounding box center [1103, 306] width 17 height 17
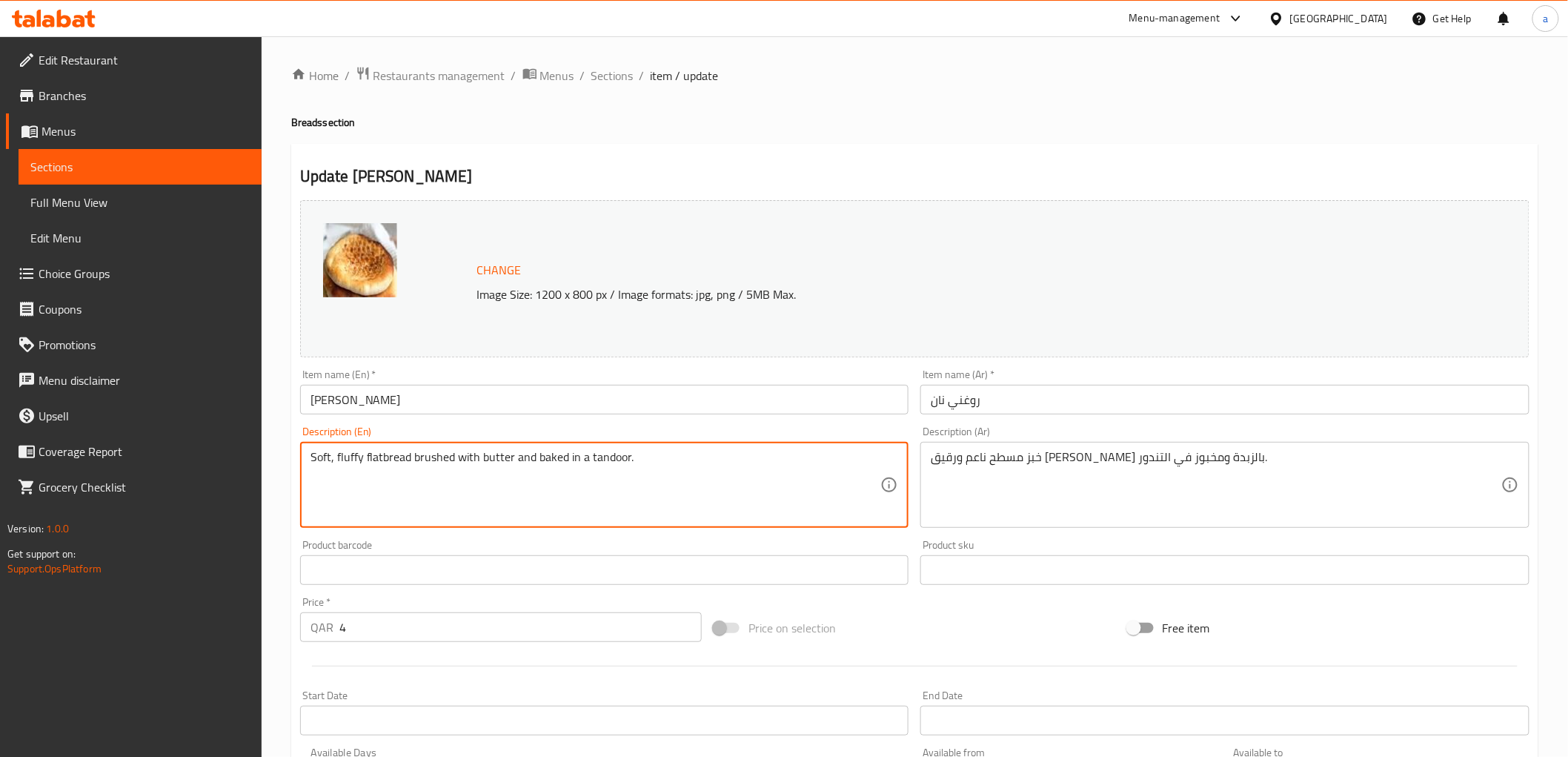
click at [326, 462] on textarea "Soft, fluffy flatbread brushed with butter and baked in a tandoor." at bounding box center [595, 485] width 570 height 70
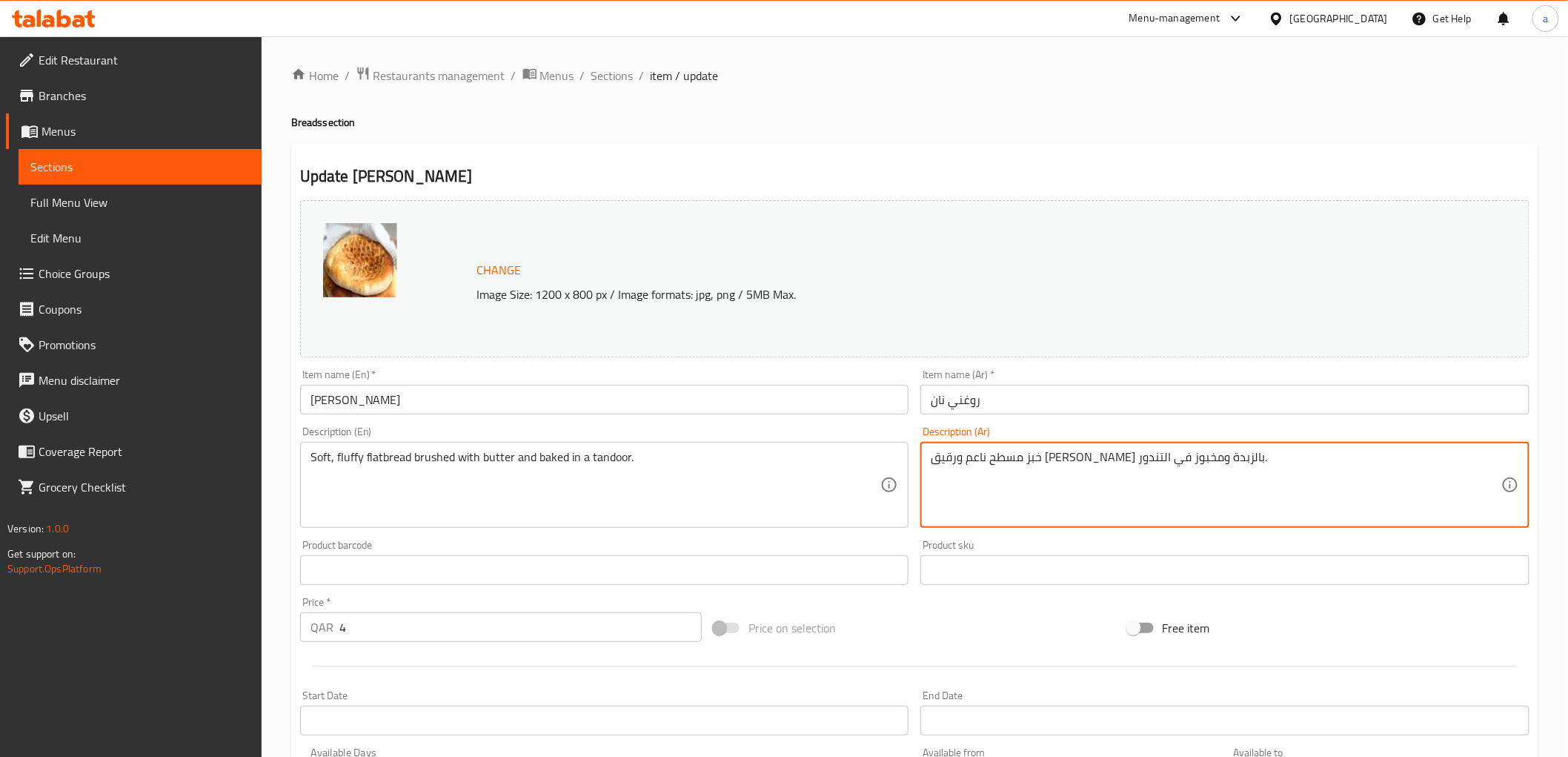
drag, startPoint x: 1100, startPoint y: 461, endPoint x: 1125, endPoint y: 470, distance: 26.6
type textarea "خبز مسطح ناعم وفلافي مدهون بالزبدة ومخبوز في التندور."
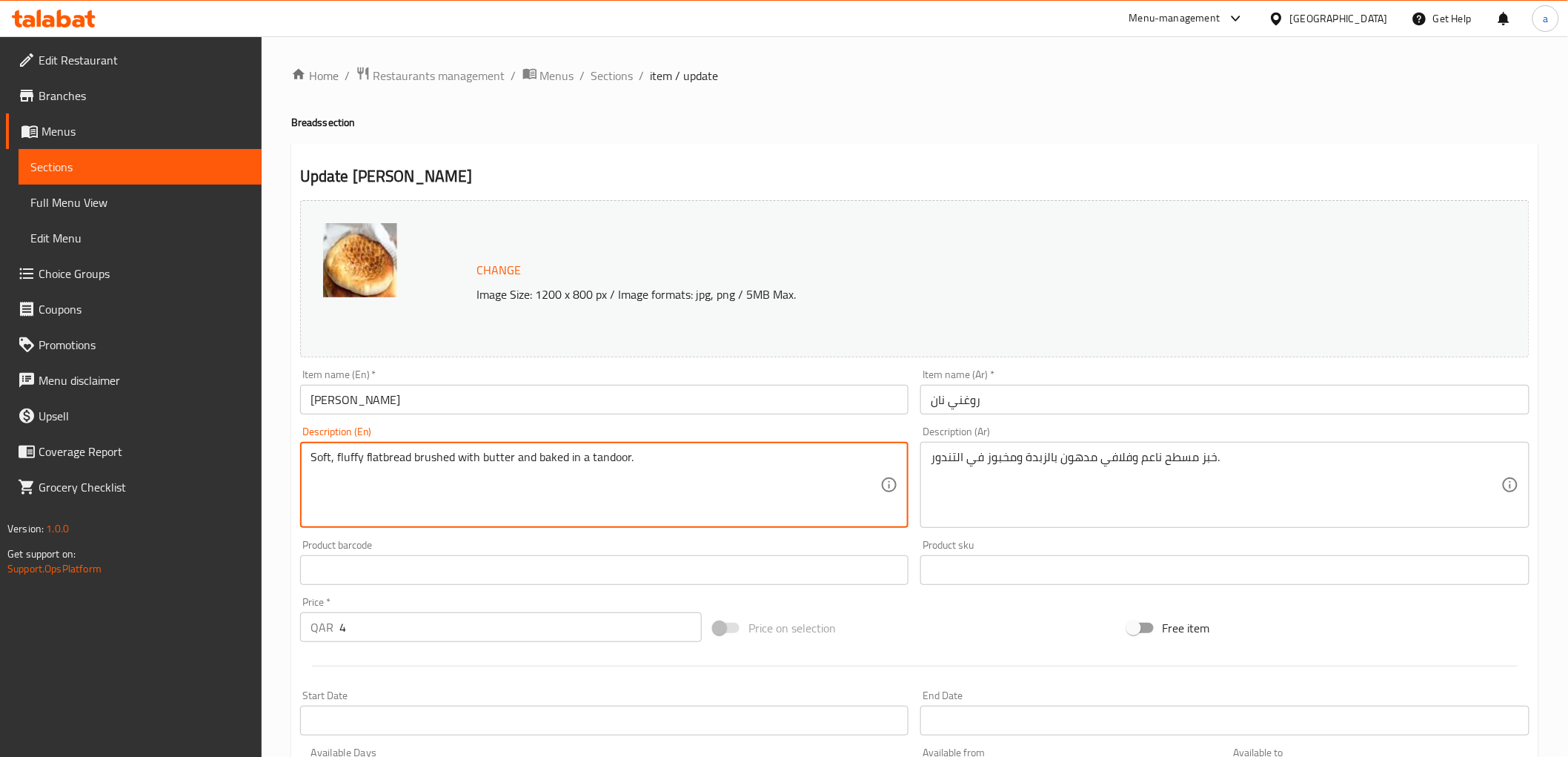
click at [425, 461] on textarea "Soft, fluffy flatbread brushed with butter and baked in a tandoor." at bounding box center [595, 485] width 570 height 70
click at [599, 475] on textarea "Soft, fluffy flatbread brushed with butter and baked in a tandoor." at bounding box center [595, 485] width 570 height 70
click at [581, 462] on textarea "Soft, fluffy flatbread brushed with butter and baked in a tandoor." at bounding box center [595, 485] width 570 height 70
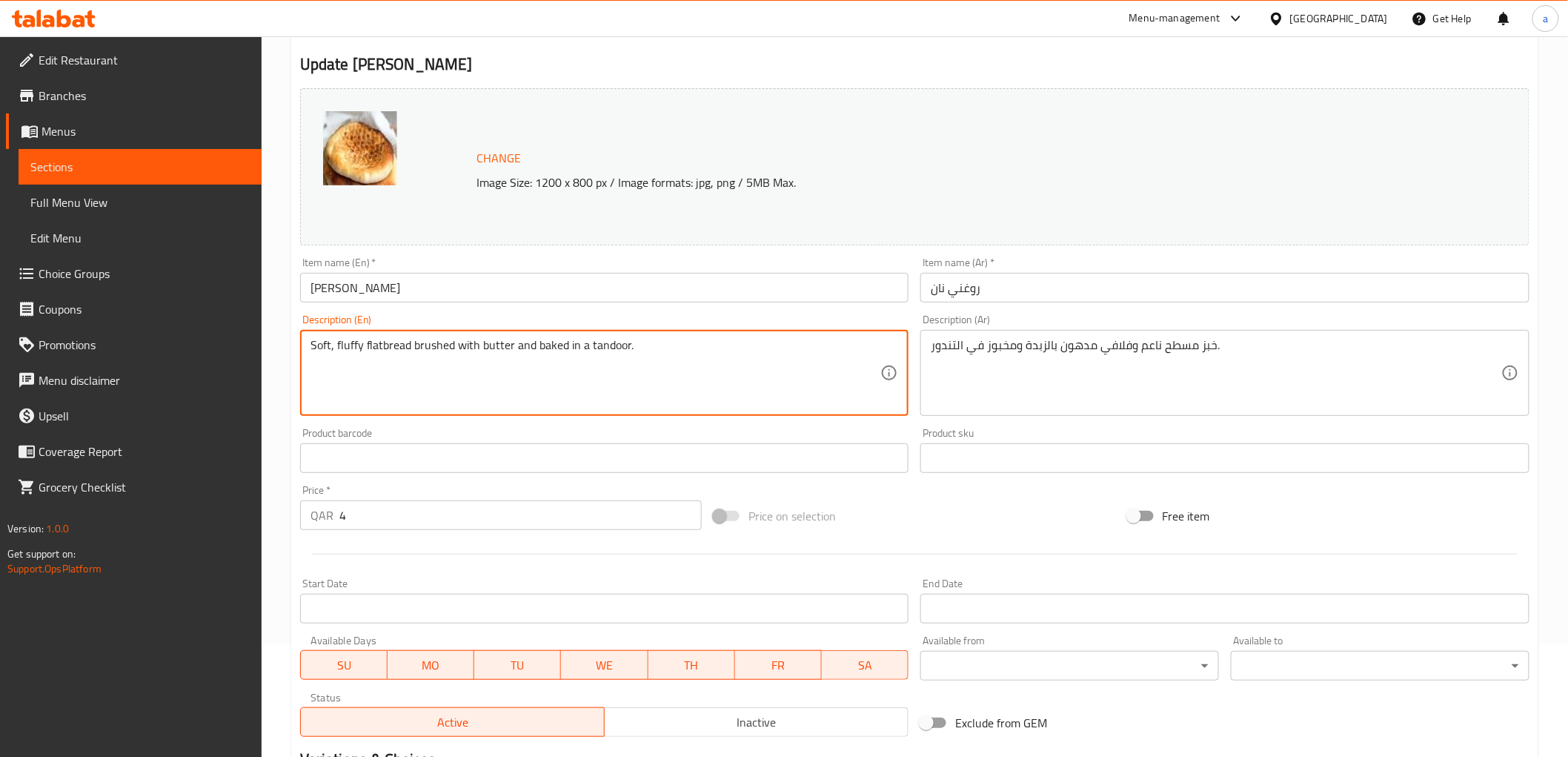
scroll to position [309, 0]
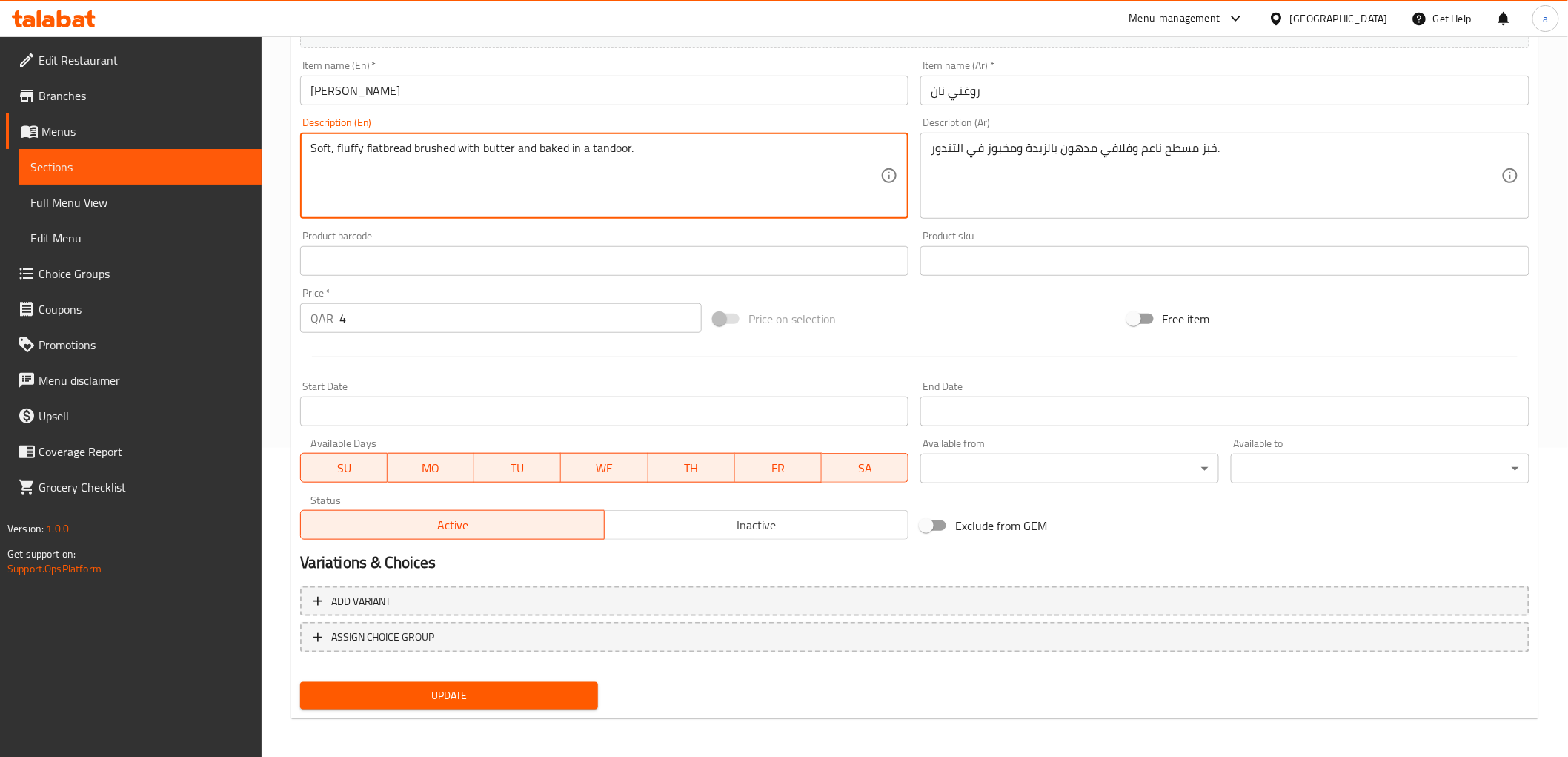
click at [460, 697] on span "Update" at bounding box center [450, 696] width 275 height 18
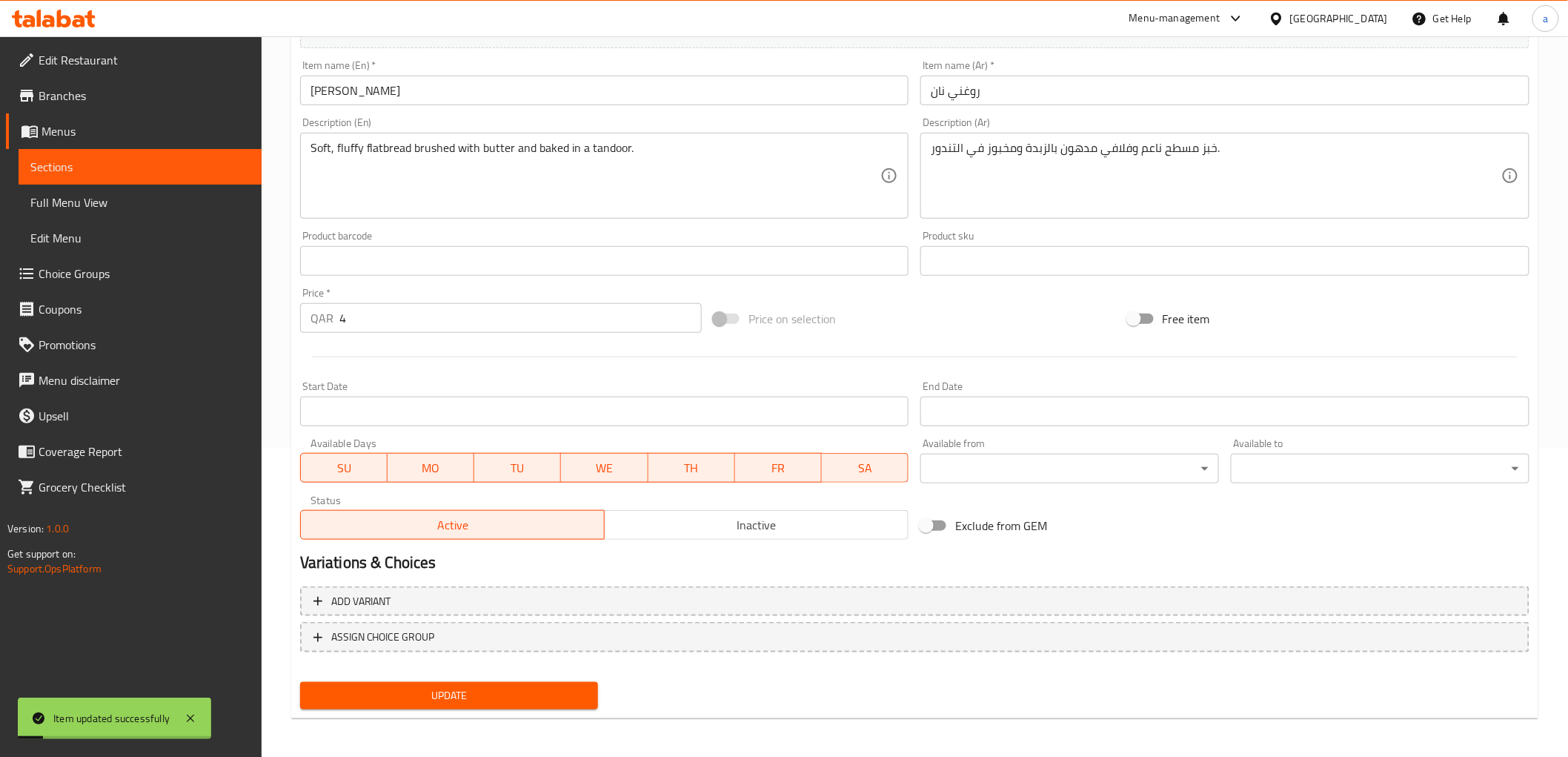
scroll to position [0, 0]
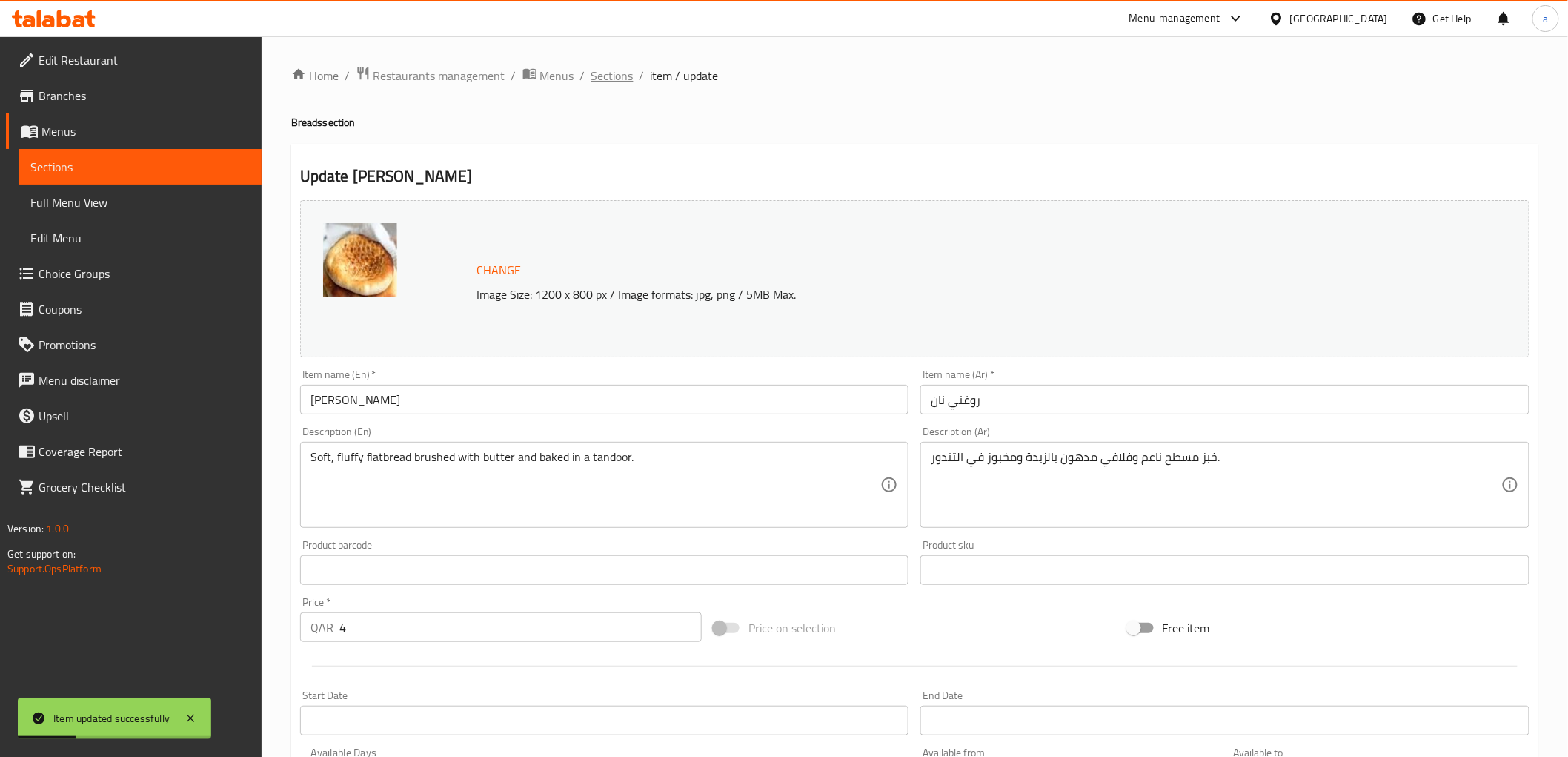
click at [615, 77] on span "Sections" at bounding box center [612, 75] width 42 height 17
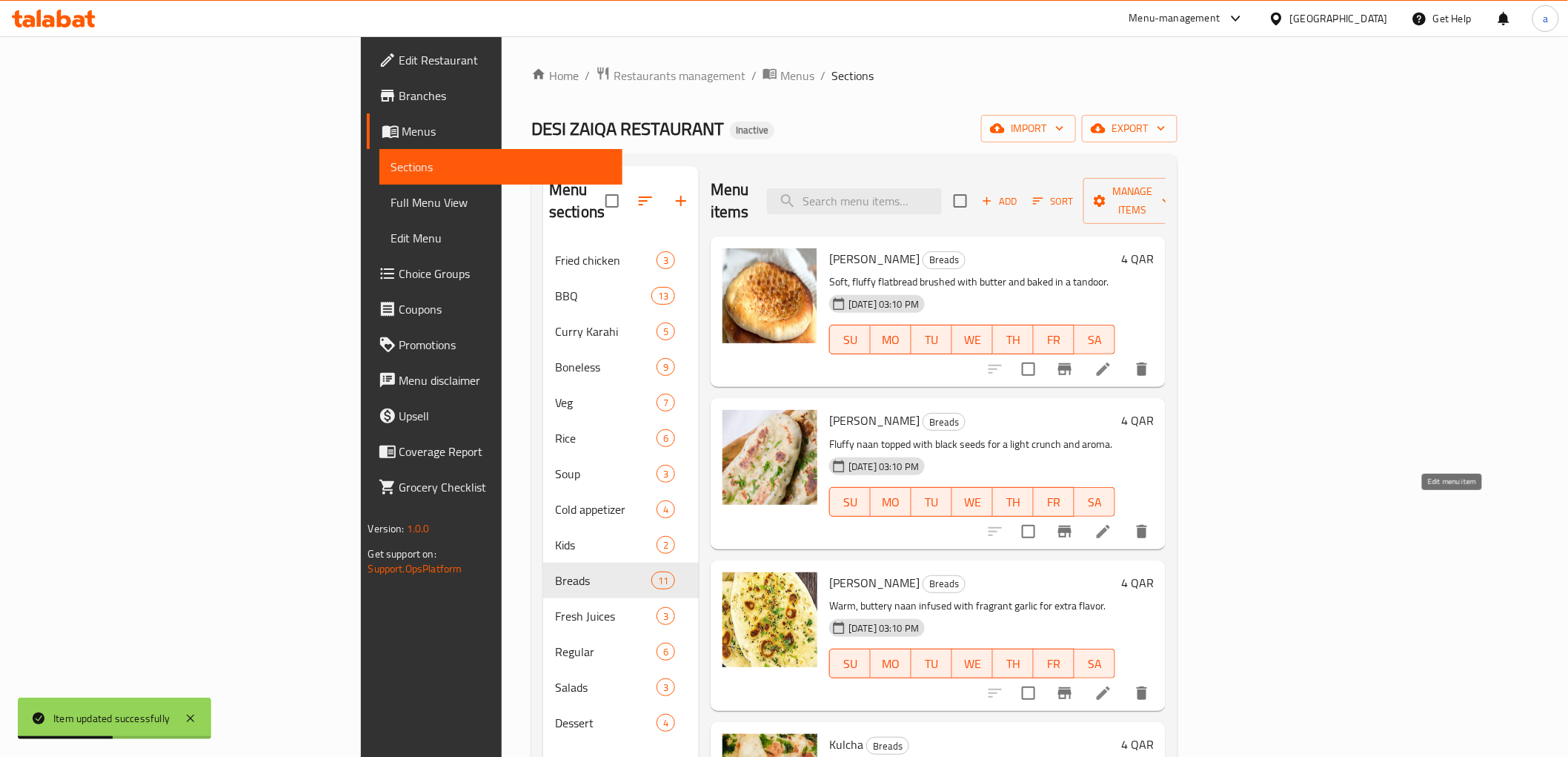
click at [1112, 523] on icon at bounding box center [1103, 531] width 17 height 17
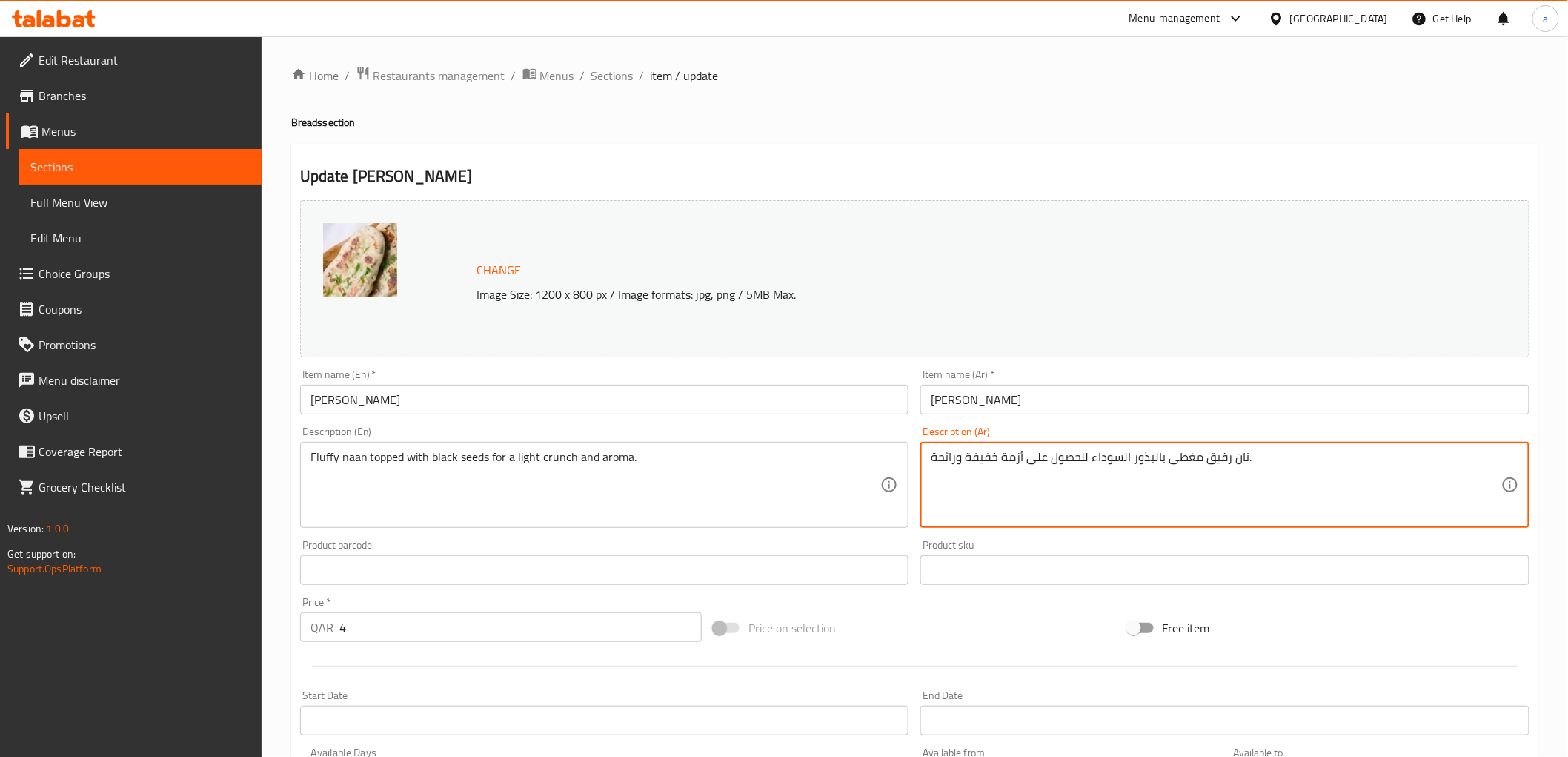
drag, startPoint x: 1200, startPoint y: 461, endPoint x: 1229, endPoint y: 460, distance: 29.0
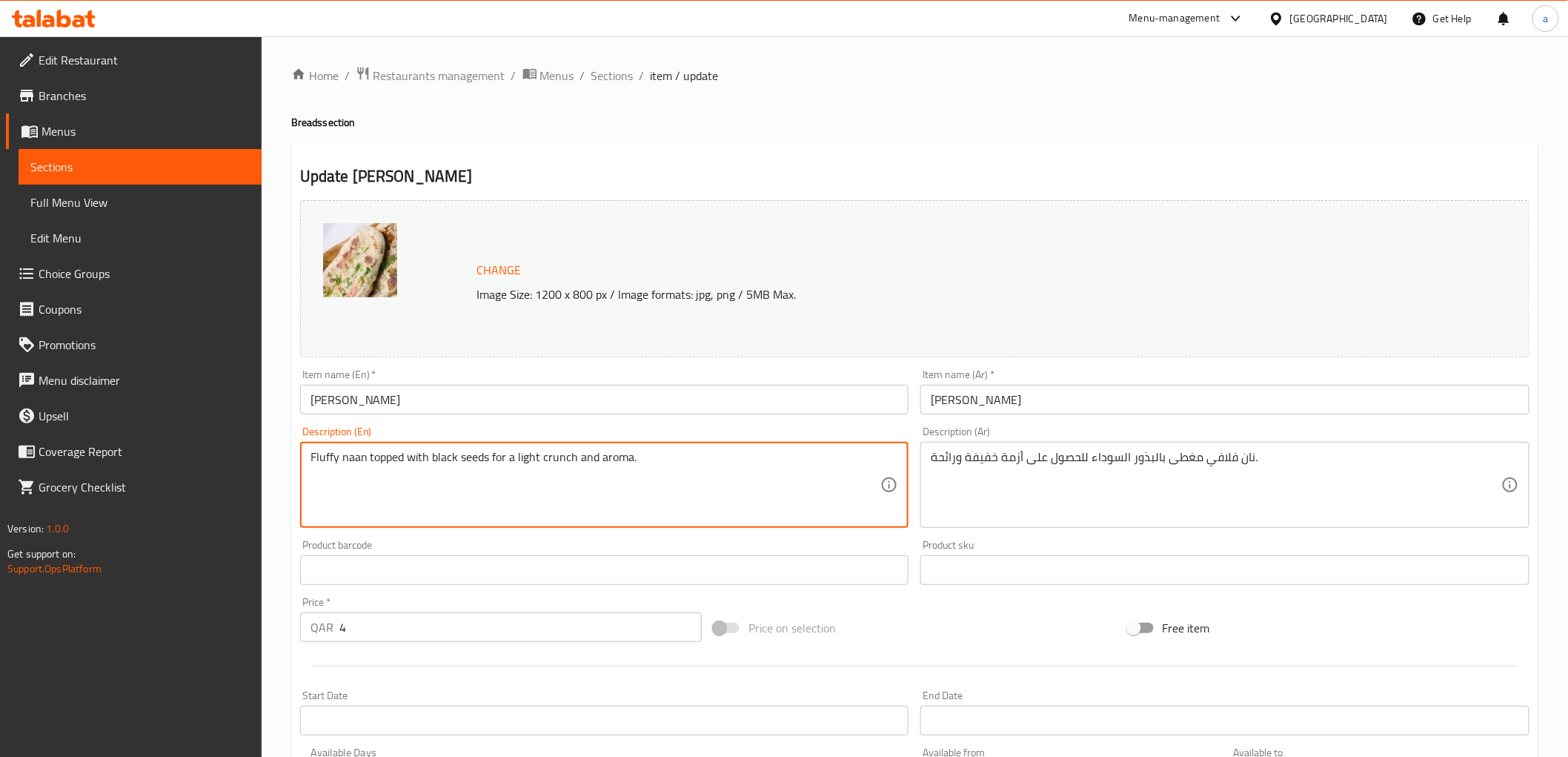
click at [559, 461] on textarea "Fluffy naan topped with black seeds for a light crunch and aroma." at bounding box center [595, 485] width 570 height 70
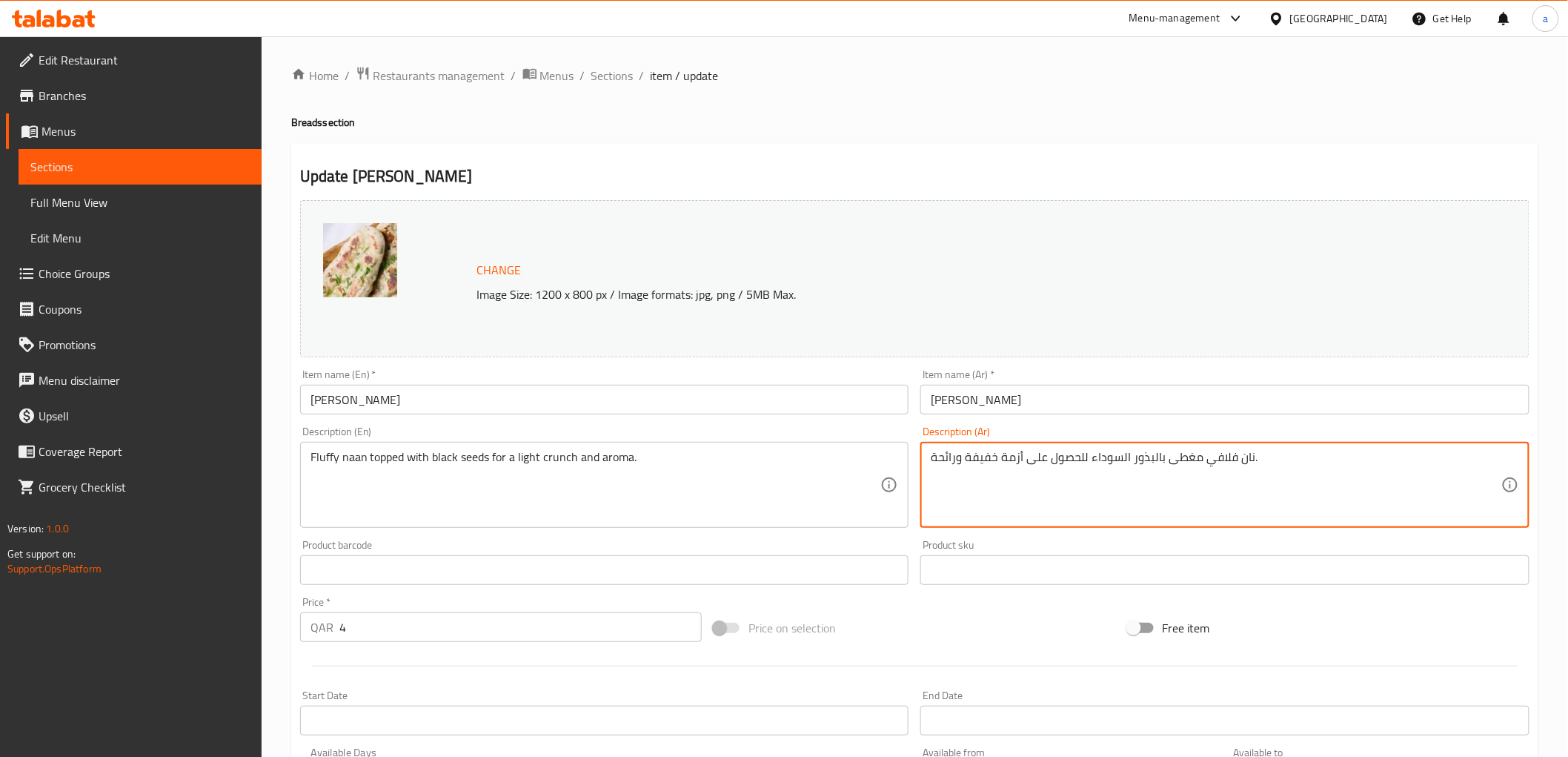
drag, startPoint x: 1003, startPoint y: 457, endPoint x: 1019, endPoint y: 460, distance: 16.3
click at [1005, 477] on textarea "نان فلافي مغطى بالبذور السوداء للحصول على أزمة خفيفة ورائحة." at bounding box center [1215, 485] width 570 height 70
drag, startPoint x: 1001, startPoint y: 458, endPoint x: 1020, endPoint y: 460, distance: 19.1
click at [1020, 460] on textarea "نان فلافي مغطى بالبذور السوداء للحصول على أزمة خفيفة ورائحة." at bounding box center [1215, 485] width 570 height 70
drag, startPoint x: 1032, startPoint y: 458, endPoint x: 1091, endPoint y: 469, distance: 60.0
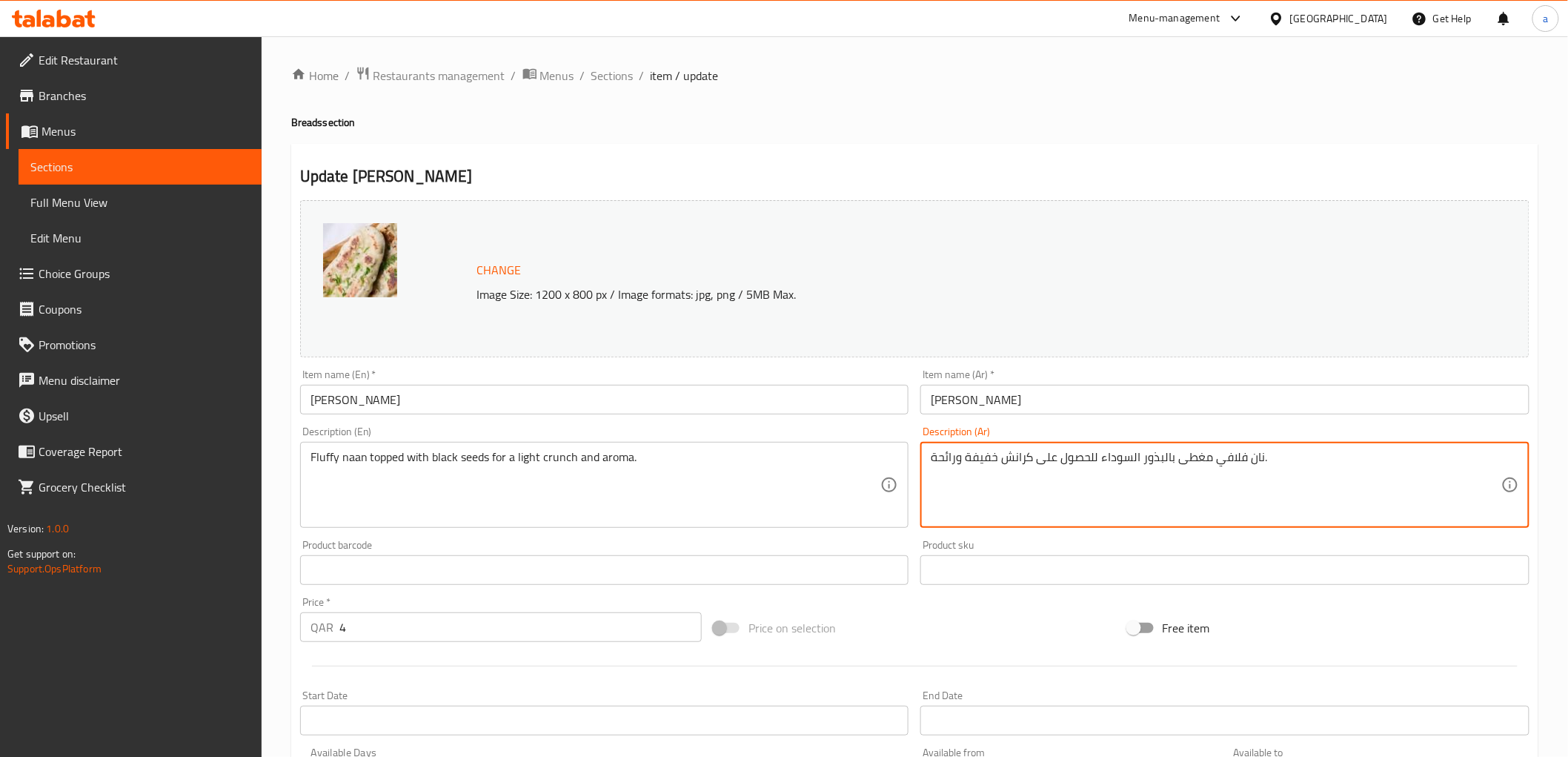
click at [1091, 469] on textarea "نان فلافي مغطى بالبذور السوداء للحصول على كرانش خفيفة ورائحة." at bounding box center [1215, 485] width 570 height 70
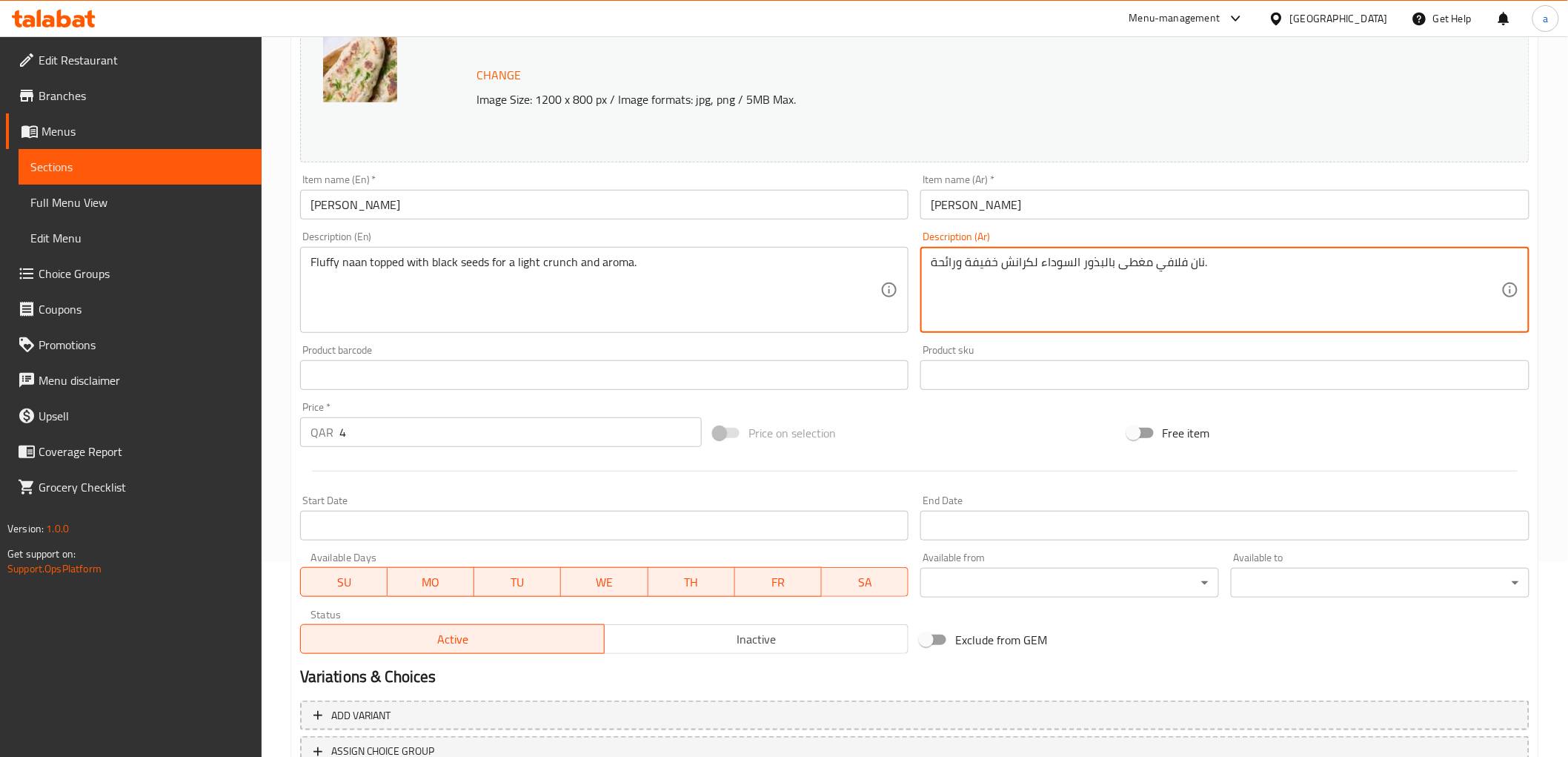
scroll to position [309, 0]
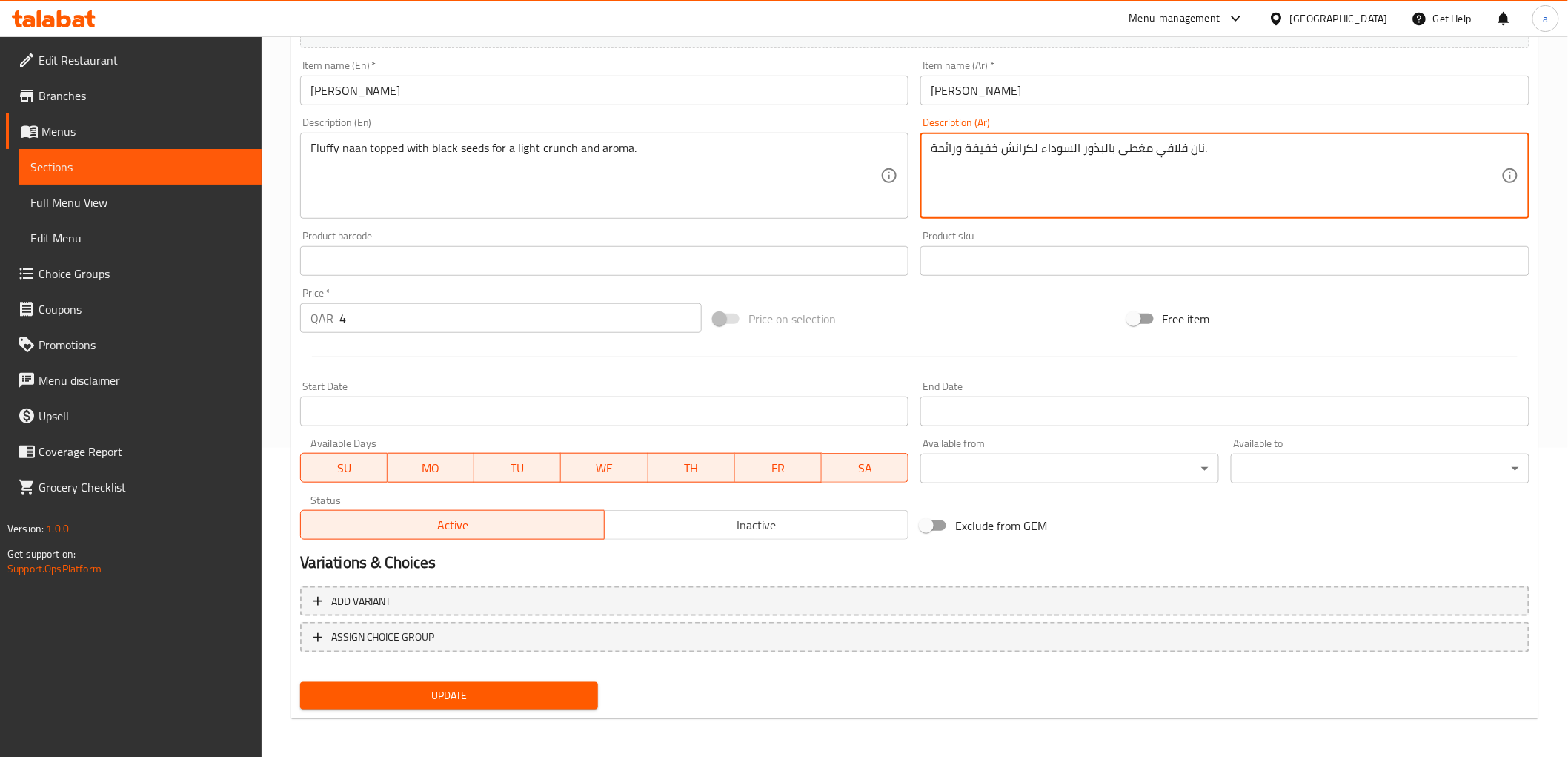
type textarea "نان فلافي مغطى بالبذور السوداء لكرانش خفيفة ورائحة."
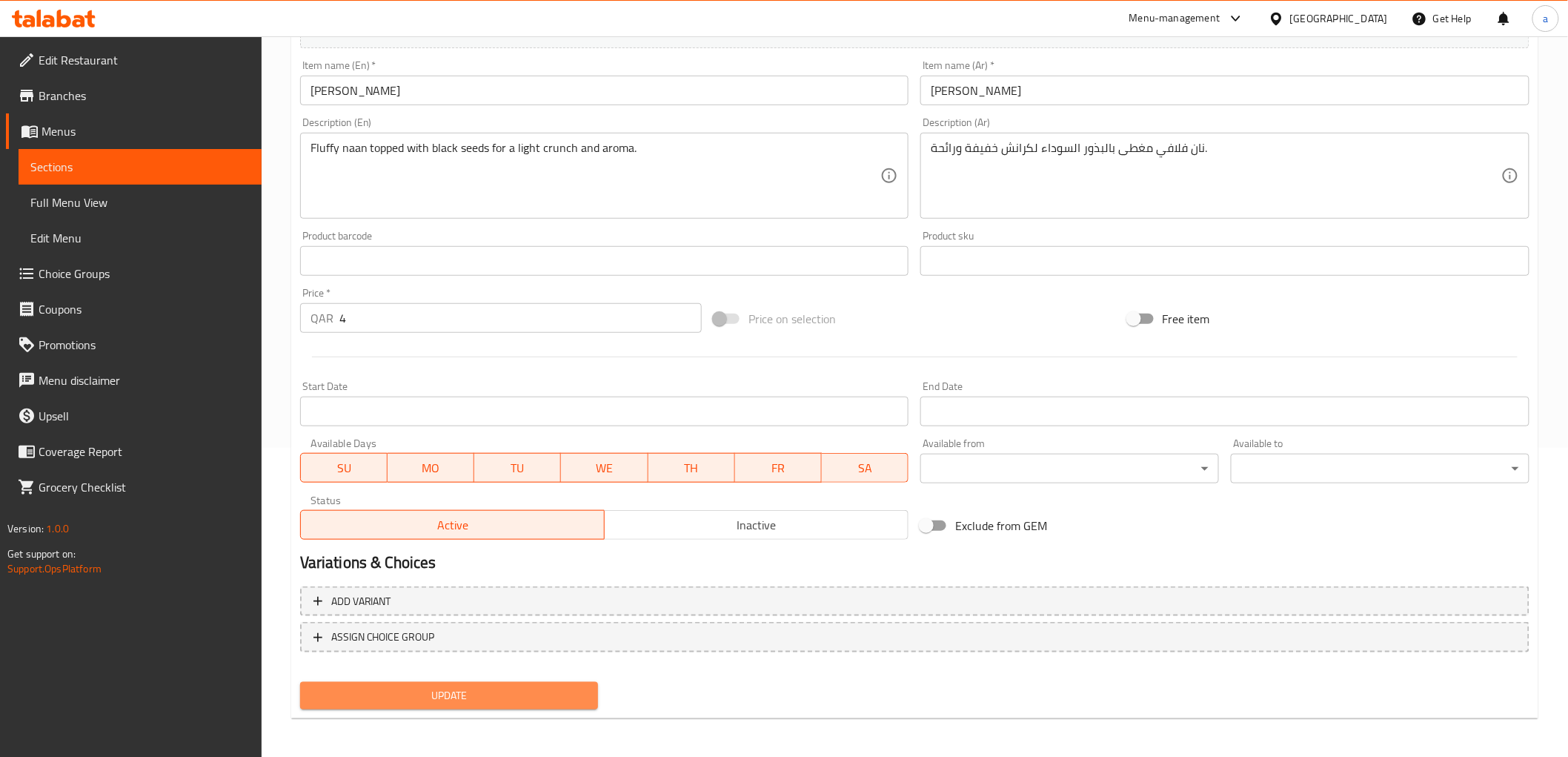
click at [510, 695] on span "Update" at bounding box center [450, 696] width 275 height 18
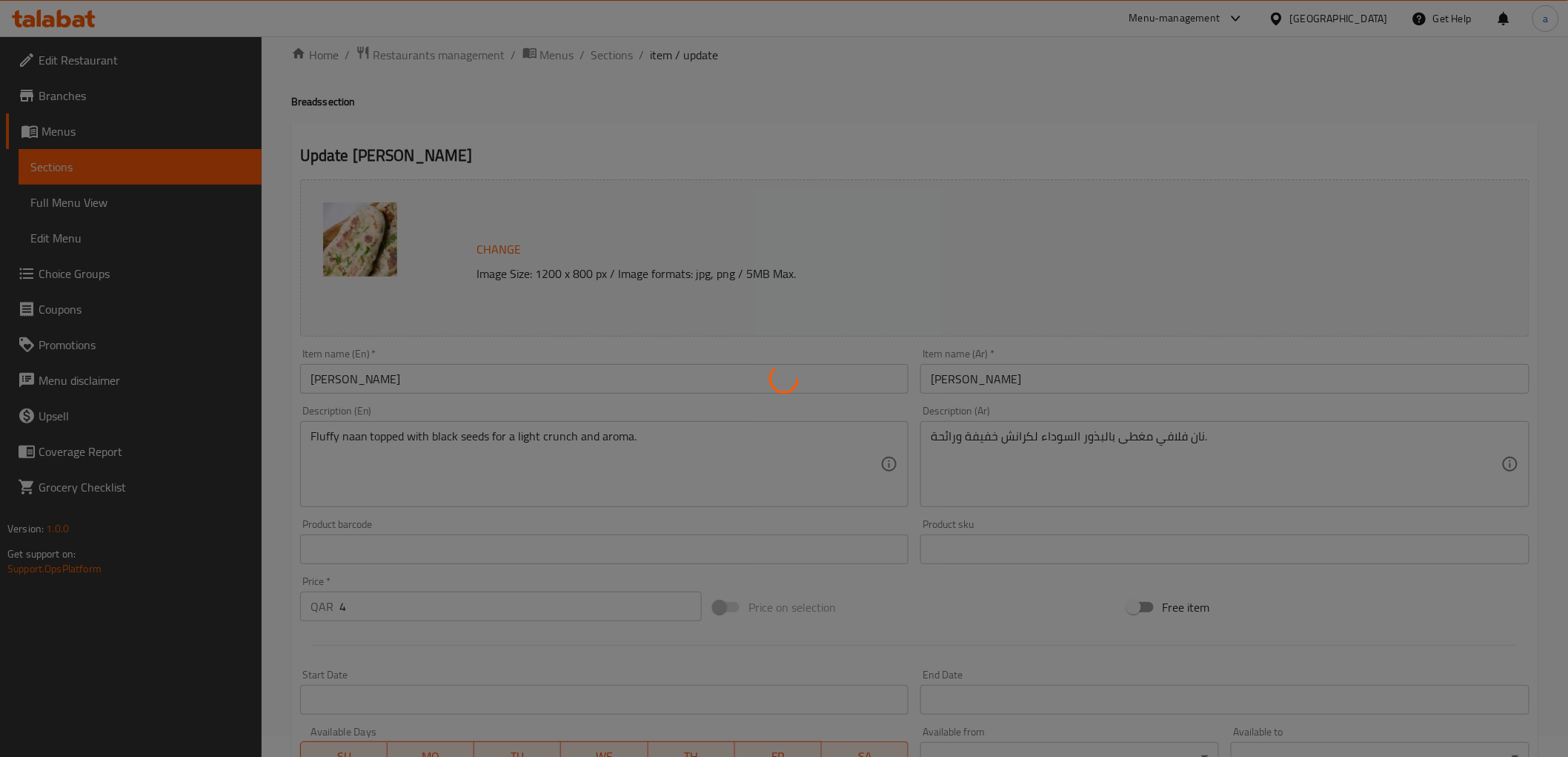
scroll to position [0, 0]
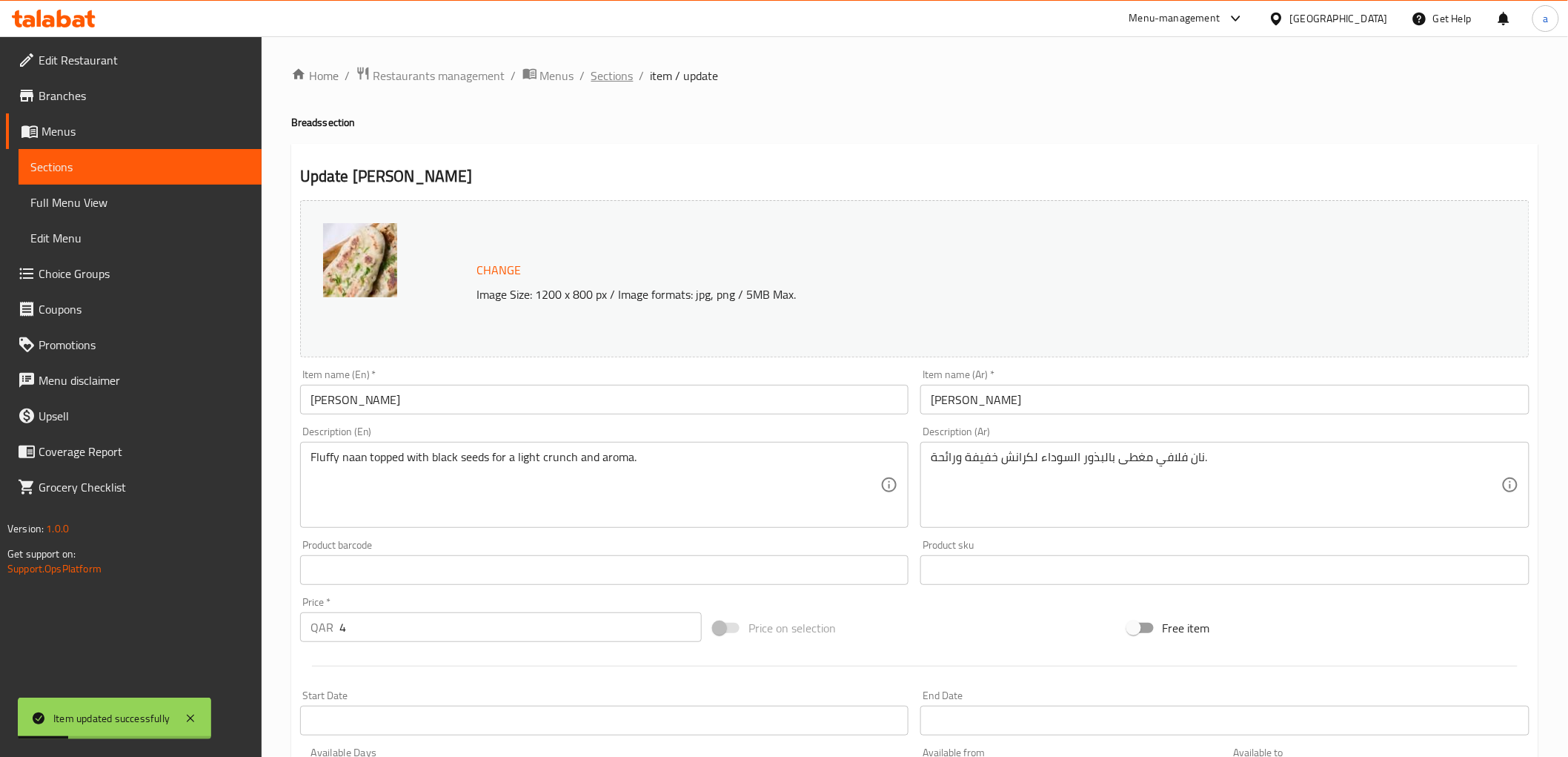
click at [612, 70] on span "Sections" at bounding box center [612, 75] width 42 height 17
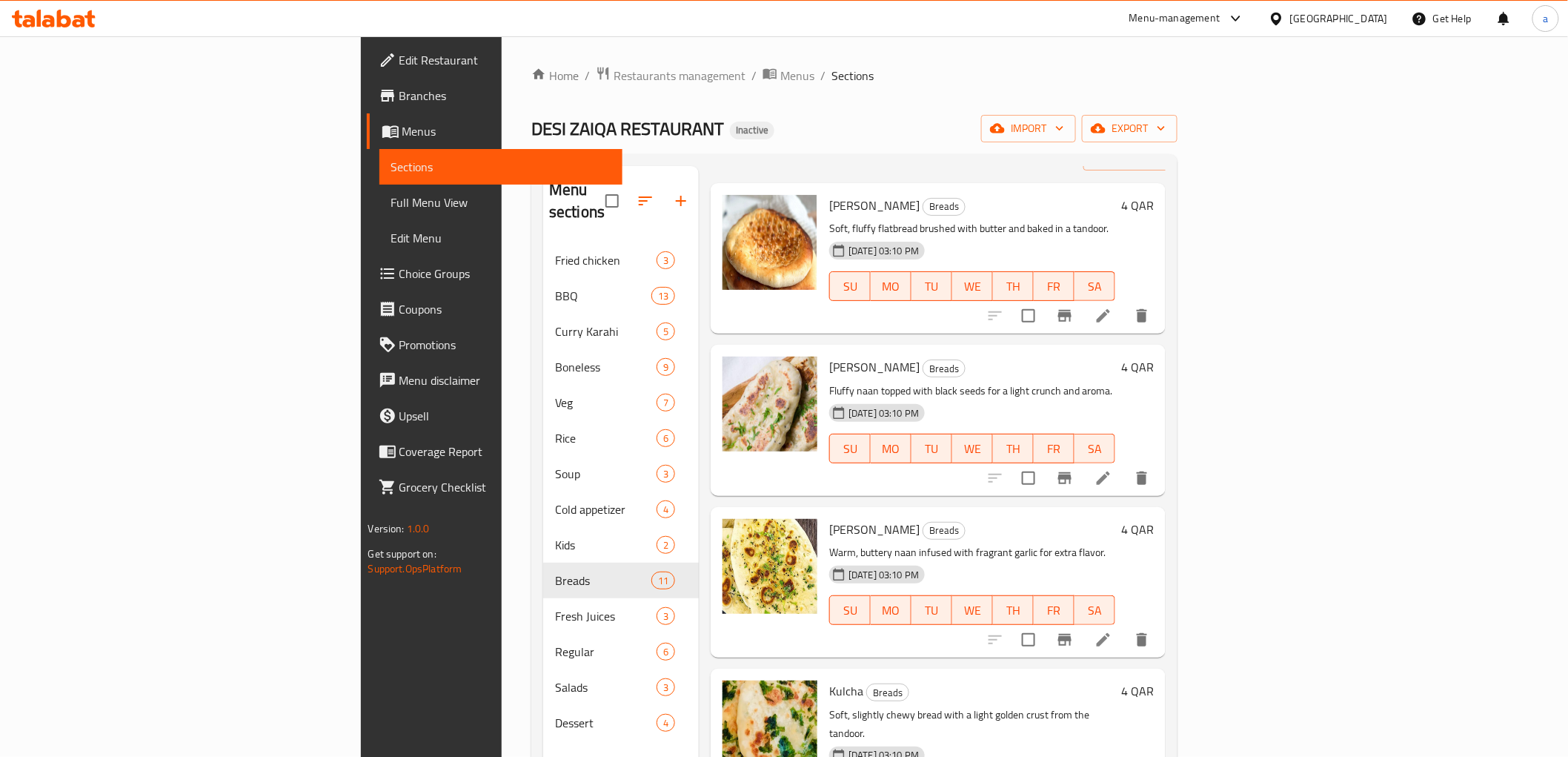
scroll to position [82, 0]
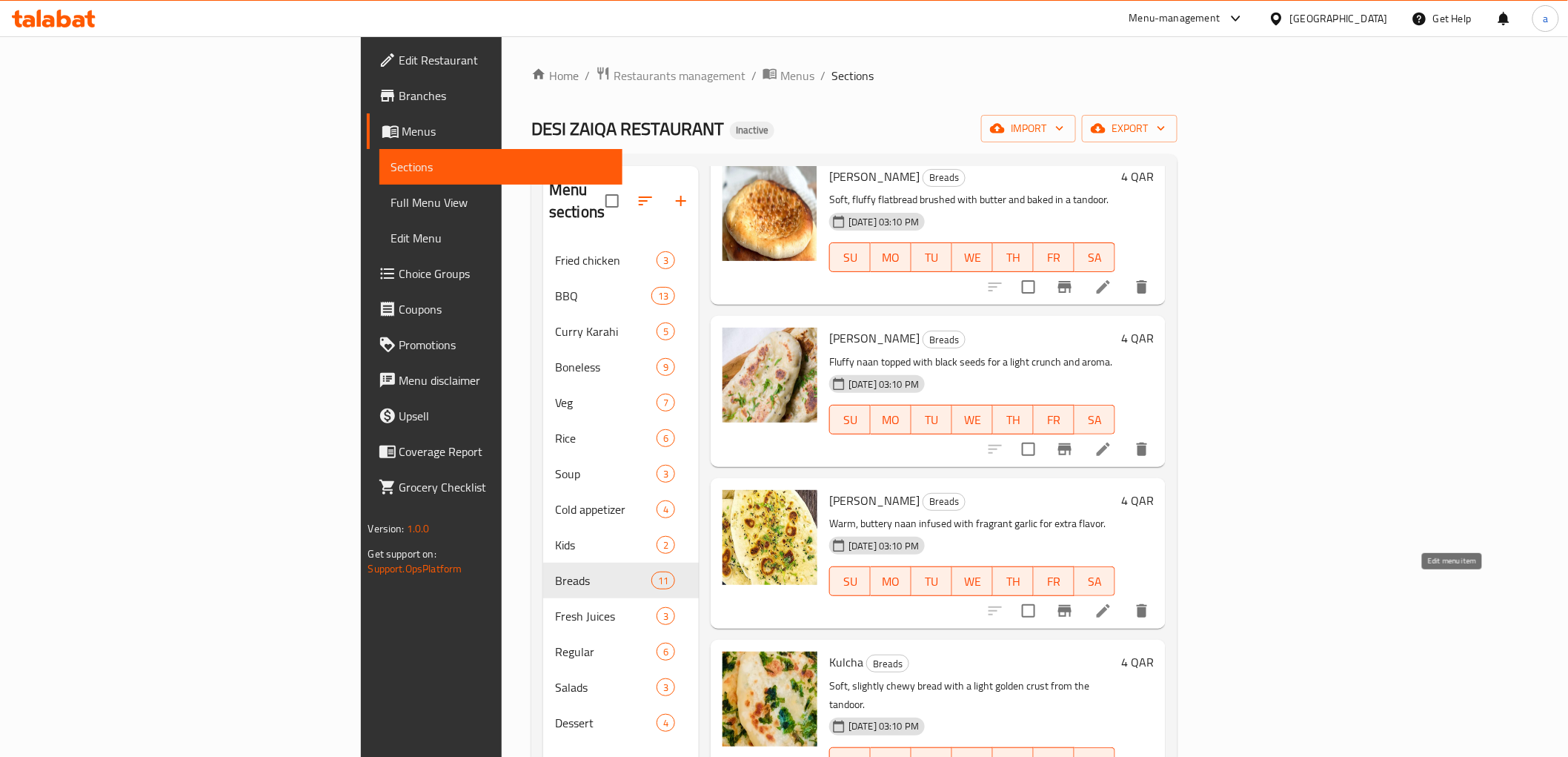
click at [1112, 602] on icon at bounding box center [1103, 610] width 17 height 17
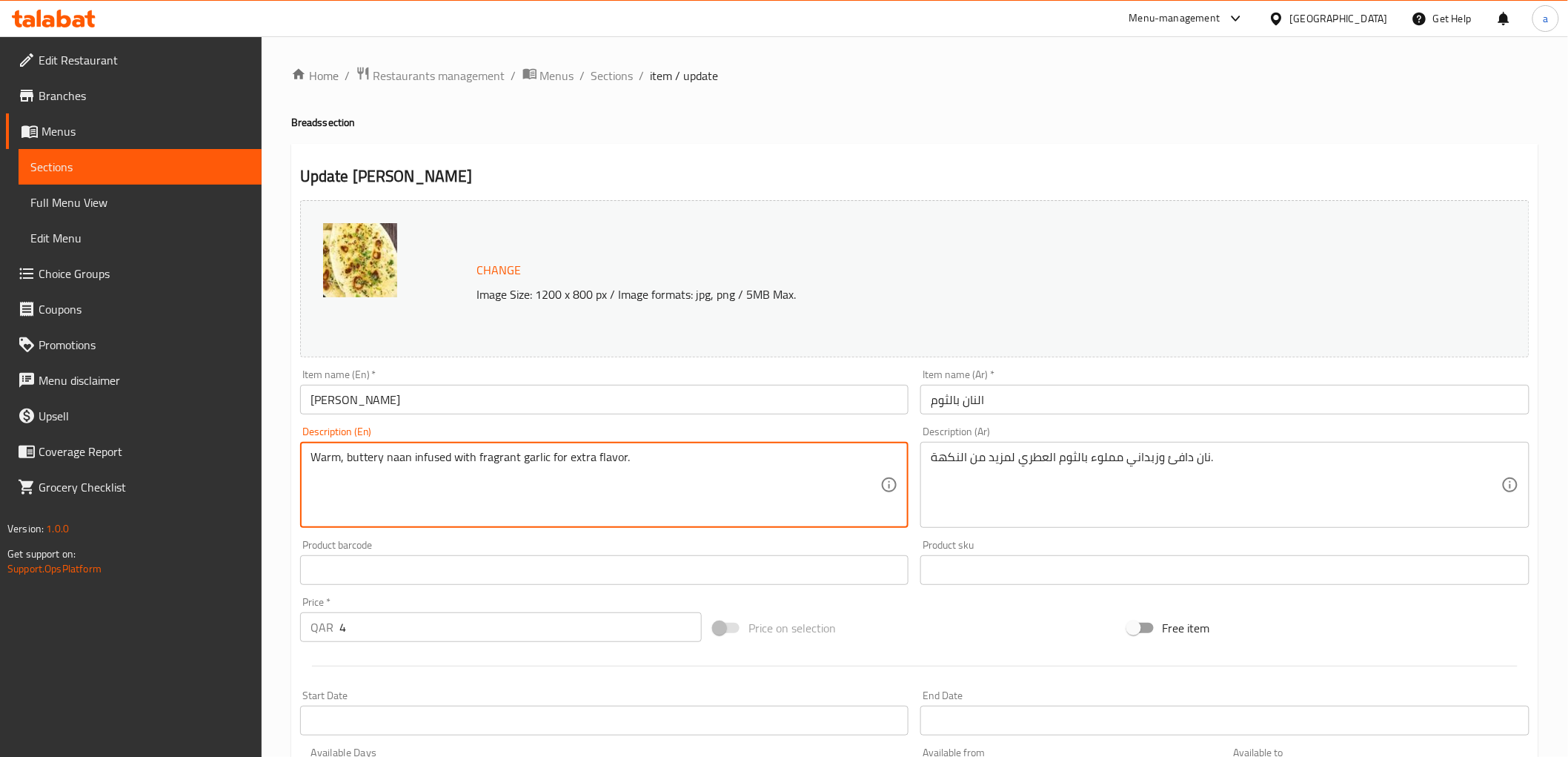
click at [343, 458] on textarea "Warm, buttery naan infused with fragrant garlic for extra flavor." at bounding box center [595, 485] width 570 height 70
click at [705, 470] on textarea "Warm, buttery naan infused with fragrant garlic for extra flavor." at bounding box center [595, 485] width 570 height 70
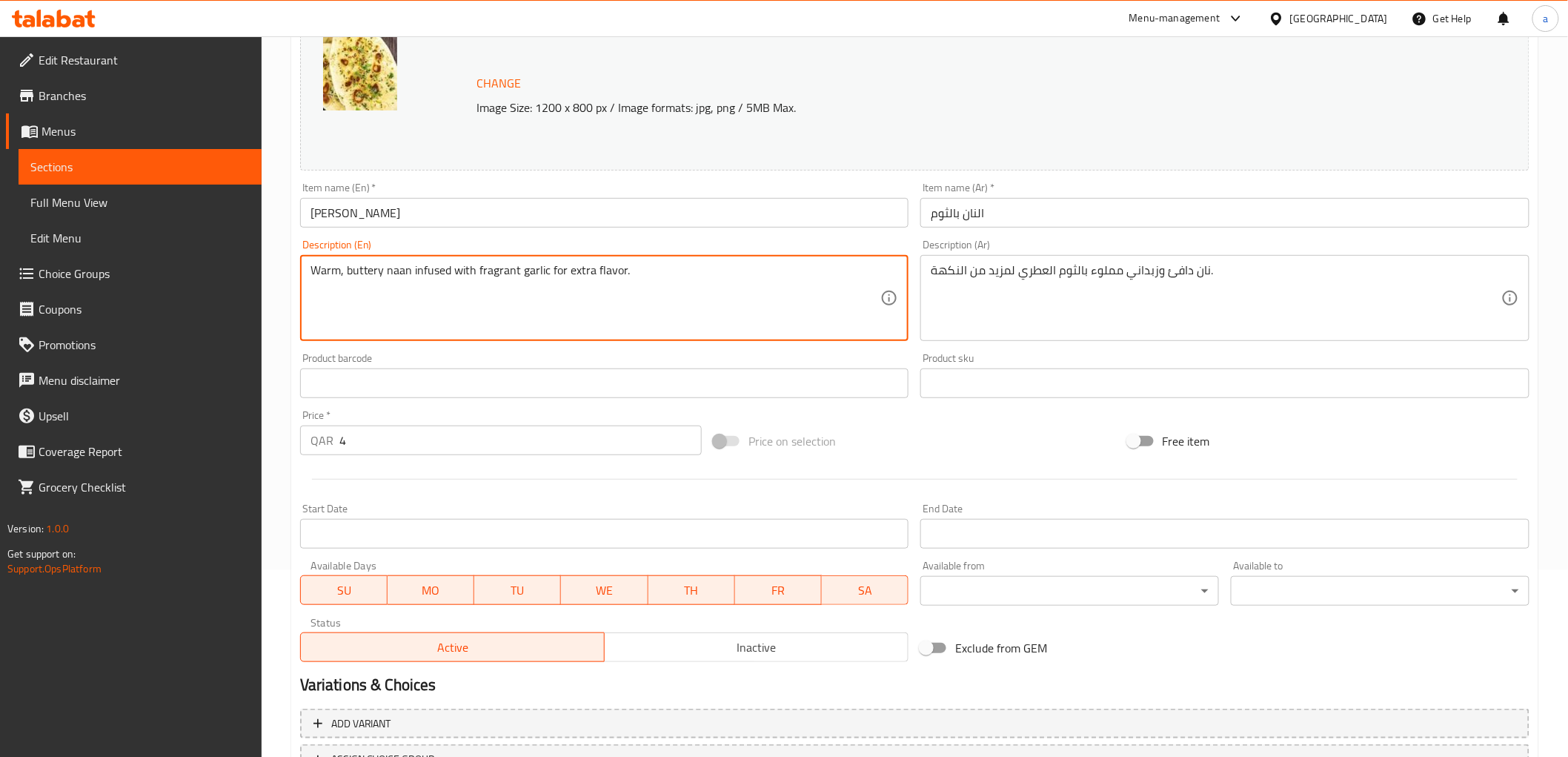
scroll to position [247, 0]
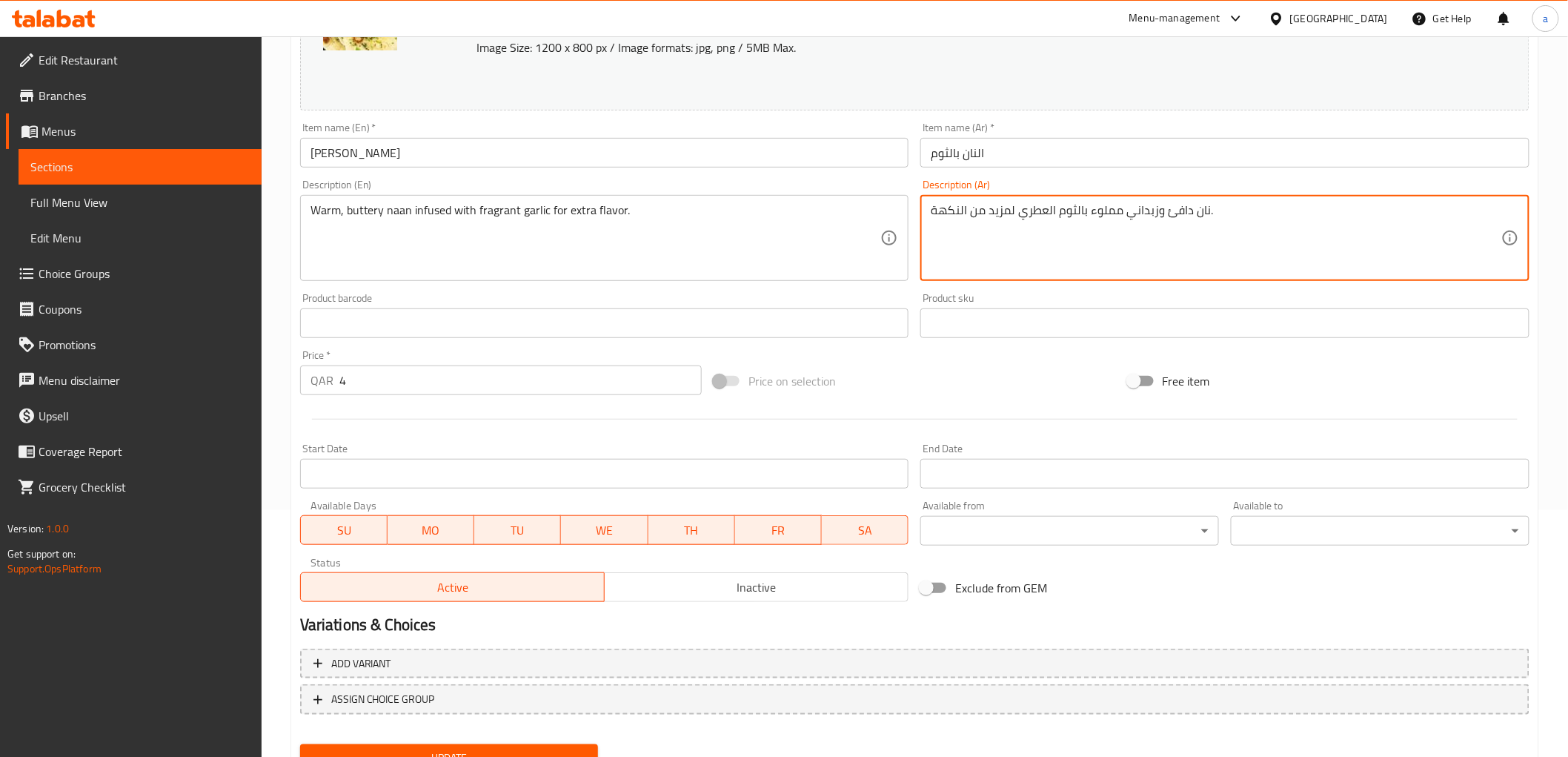
click at [1070, 225] on textarea "نان دافئ وزبداني مملوء بالثوم العطري لمزيد من النكهة." at bounding box center [1215, 238] width 570 height 70
paste textarea "خبز نان دافئ زبداني منقوع"
type textarea "خبز نان دافئ زبداني منقوع بالثوم العطري لمزيد من النكهة."
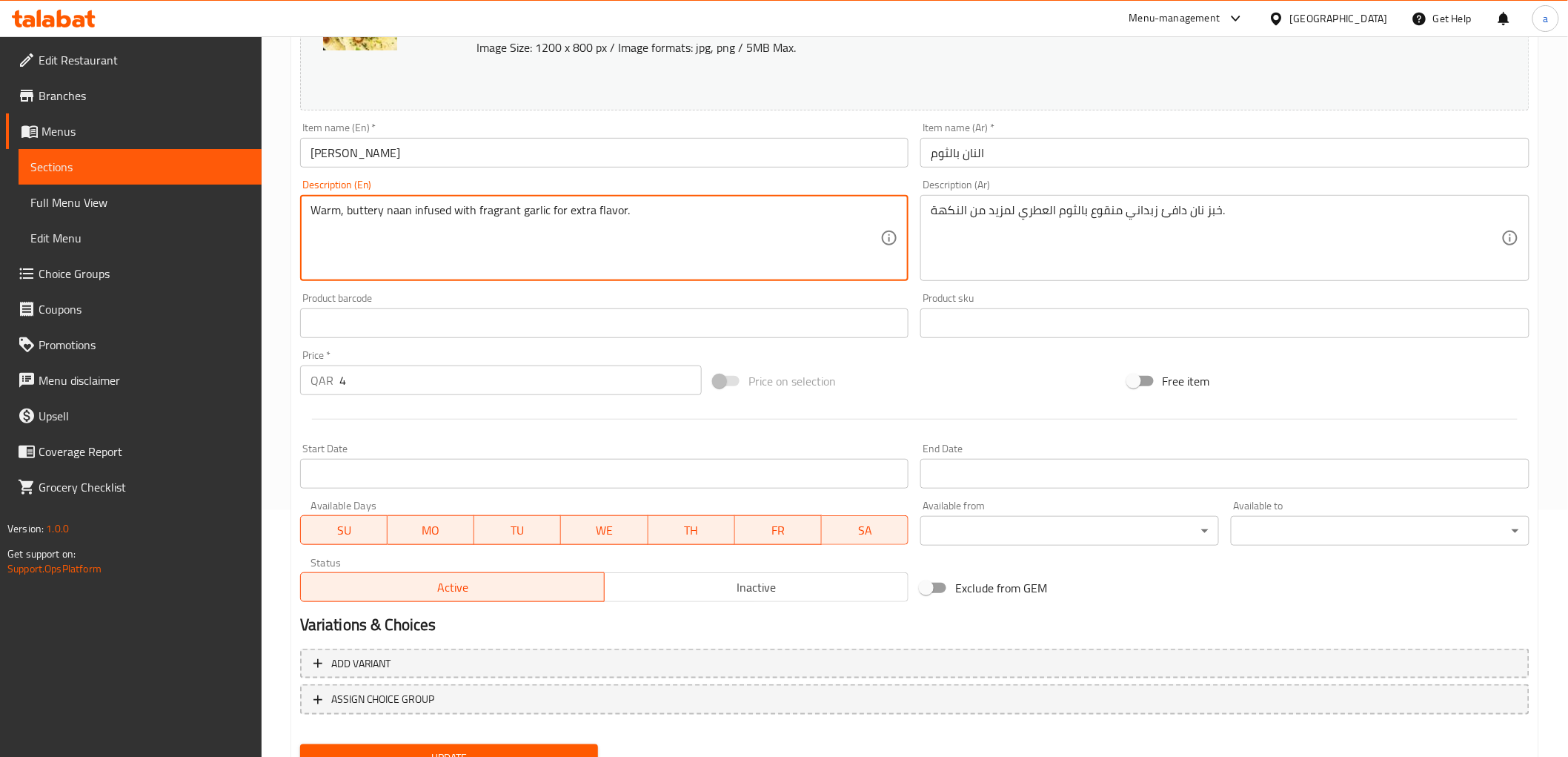
click at [434, 205] on textarea "Warm, buttery naan infused with fragrant garlic for extra flavor." at bounding box center [595, 238] width 570 height 70
click at [575, 745] on button "Update" at bounding box center [449, 758] width 299 height 27
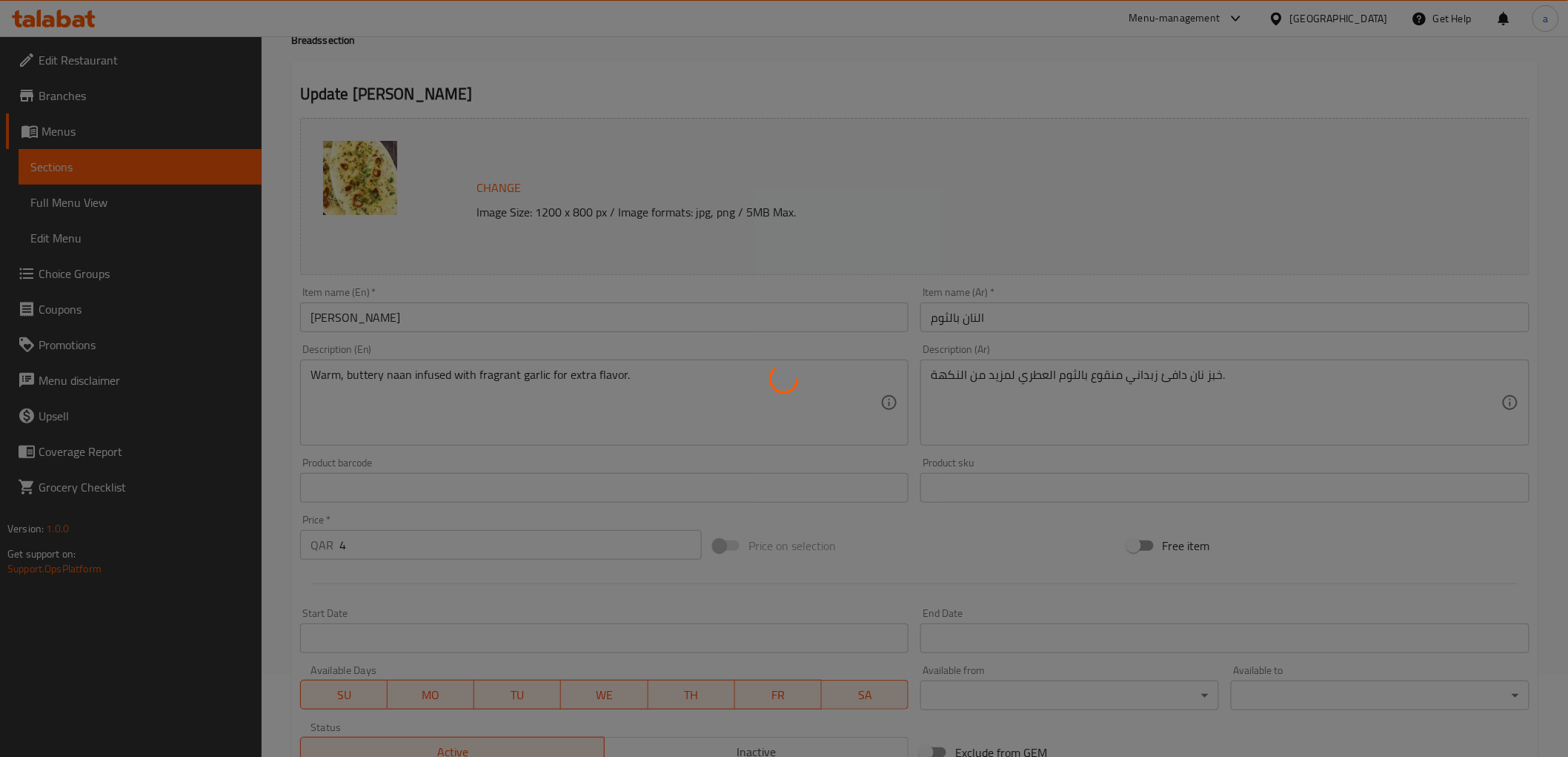
scroll to position [0, 0]
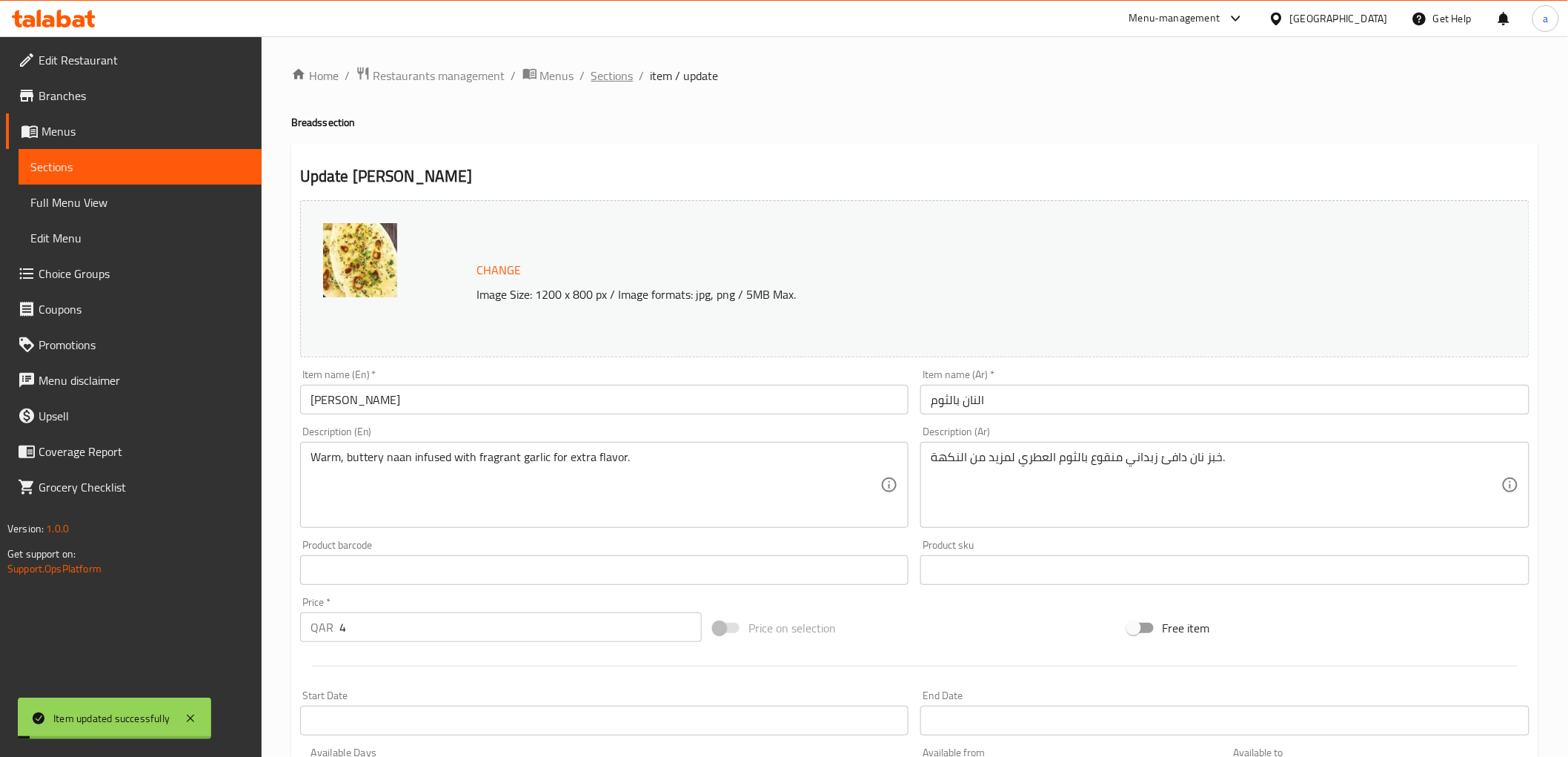
click at [619, 77] on span "Sections" at bounding box center [612, 75] width 42 height 17
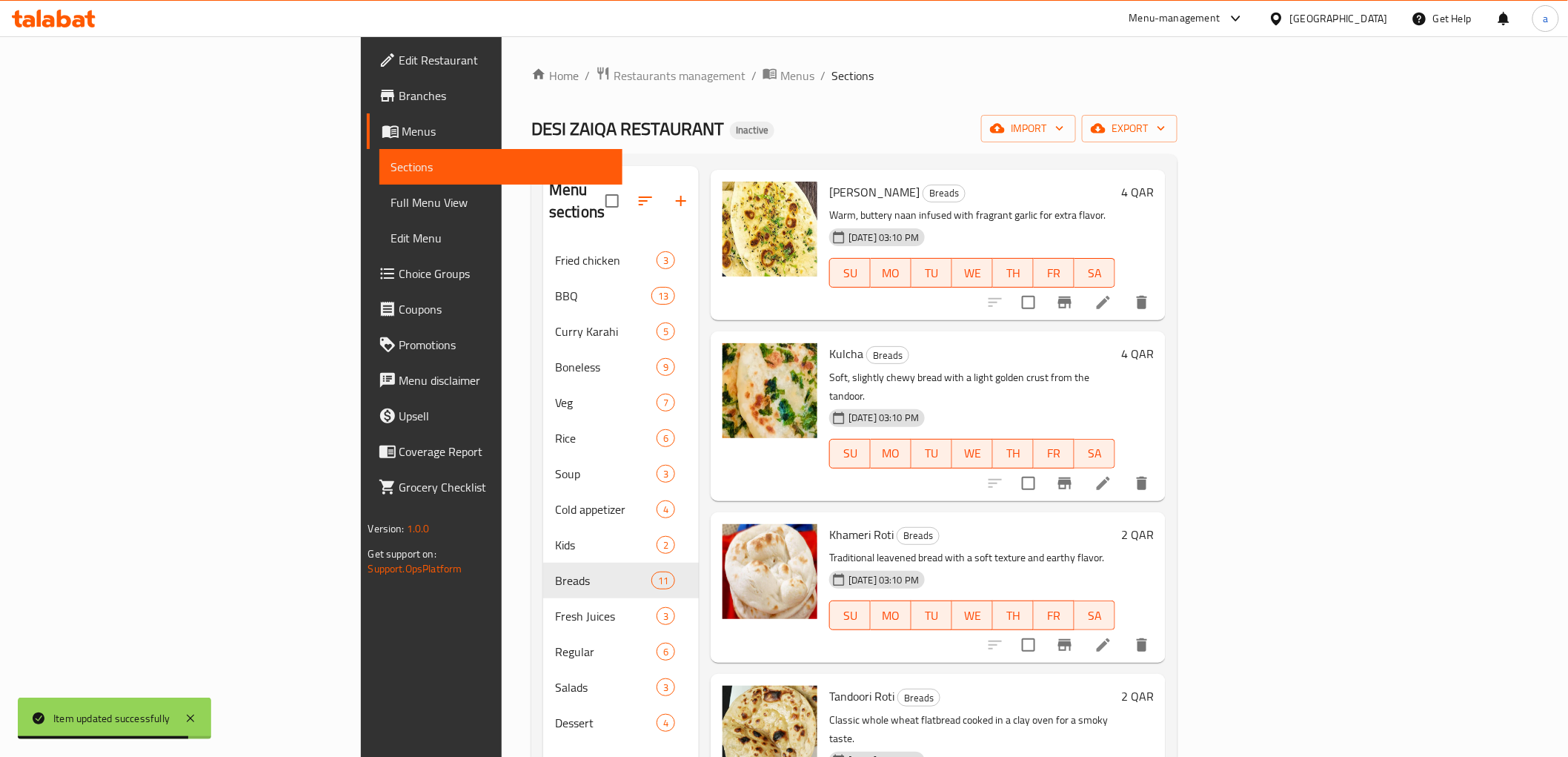
scroll to position [412, 0]
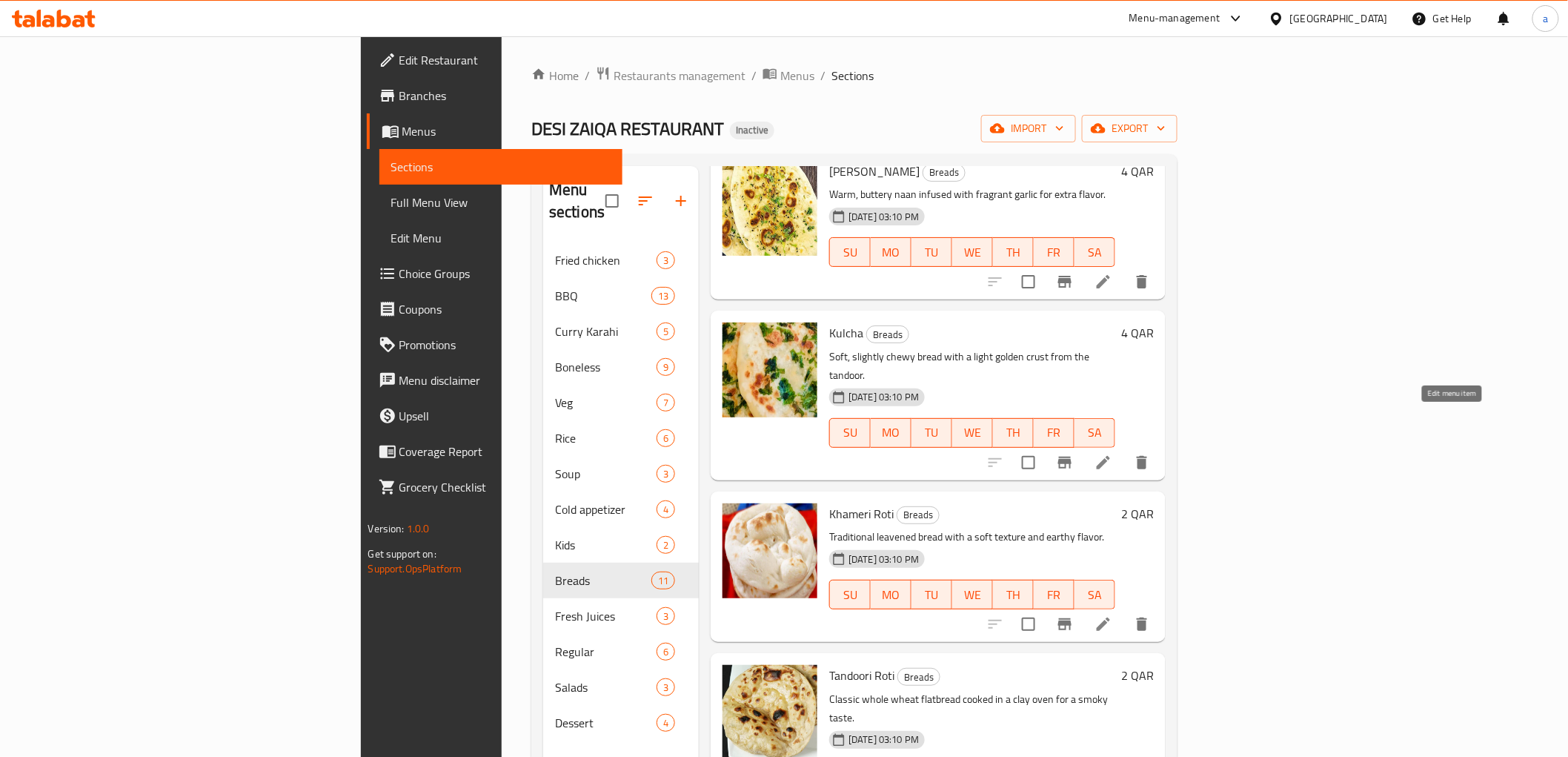
click at [1112, 454] on icon at bounding box center [1103, 462] width 17 height 17
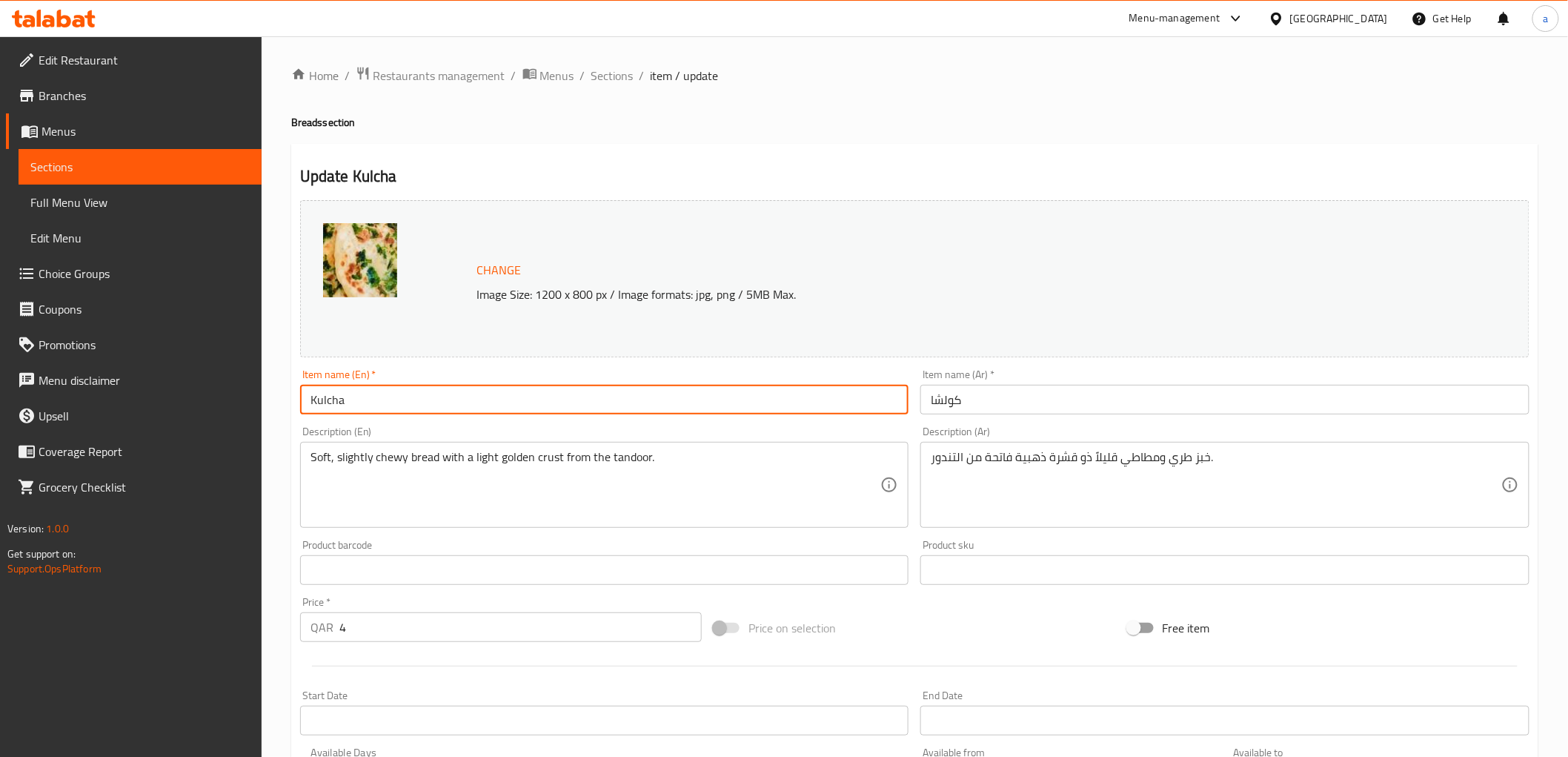
click at [524, 393] on input "Kulcha" at bounding box center [604, 399] width 609 height 30
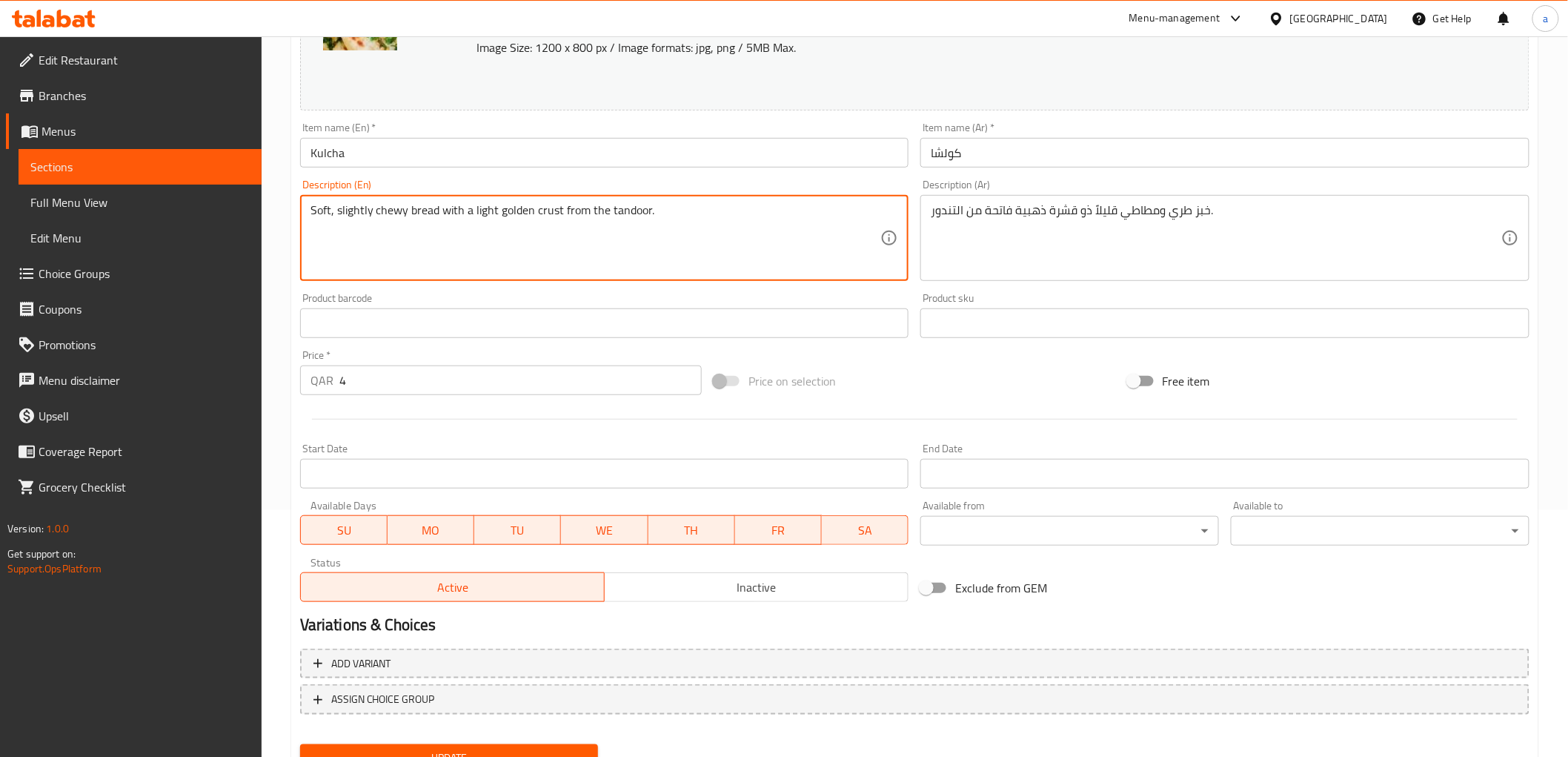
click at [368, 215] on textarea "Soft, slightly chewy bread with a light golden crust from the tandoor." at bounding box center [595, 238] width 570 height 70
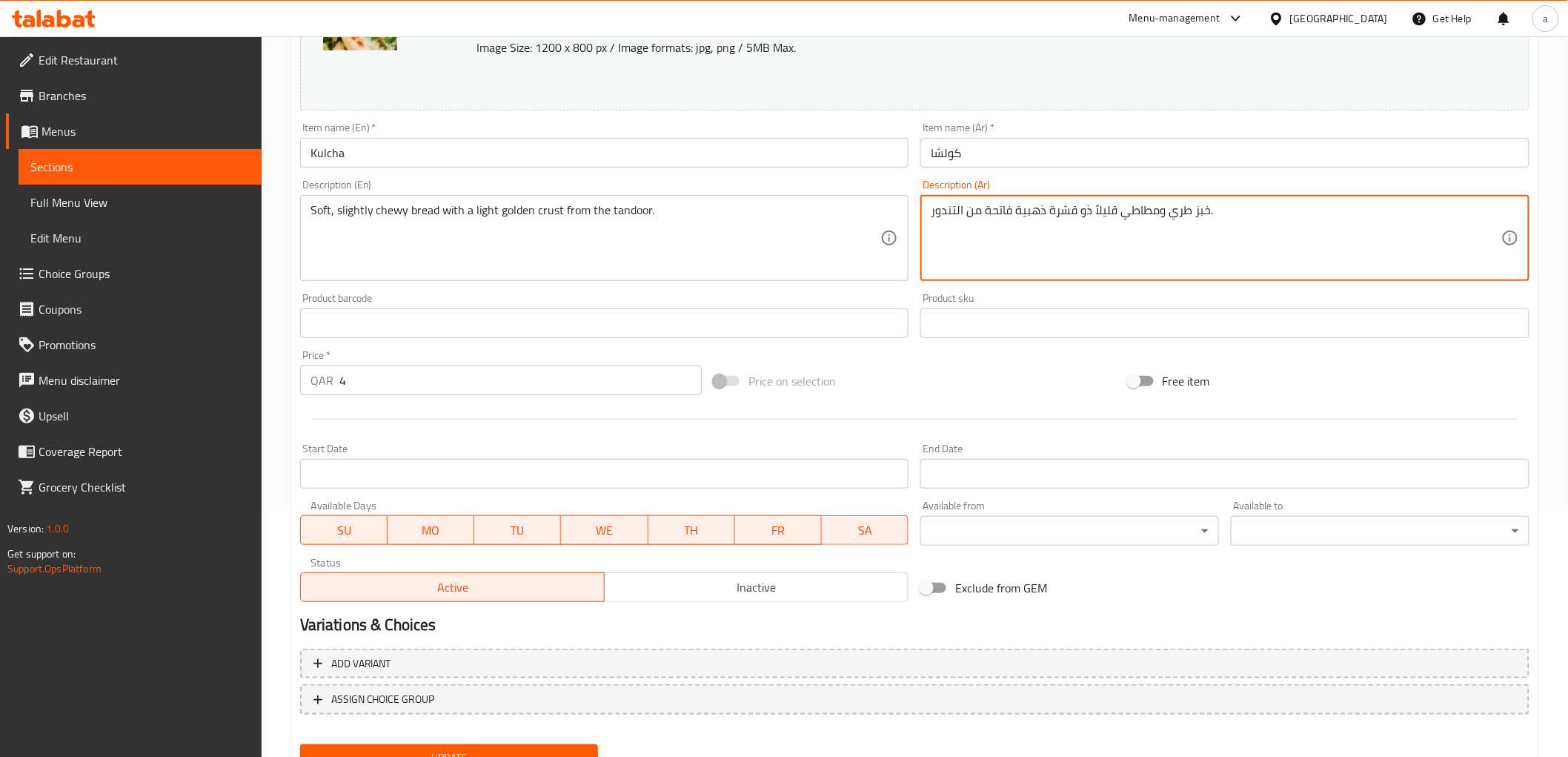
drag, startPoint x: 1049, startPoint y: 211, endPoint x: 1076, endPoint y: 210, distance: 27.0
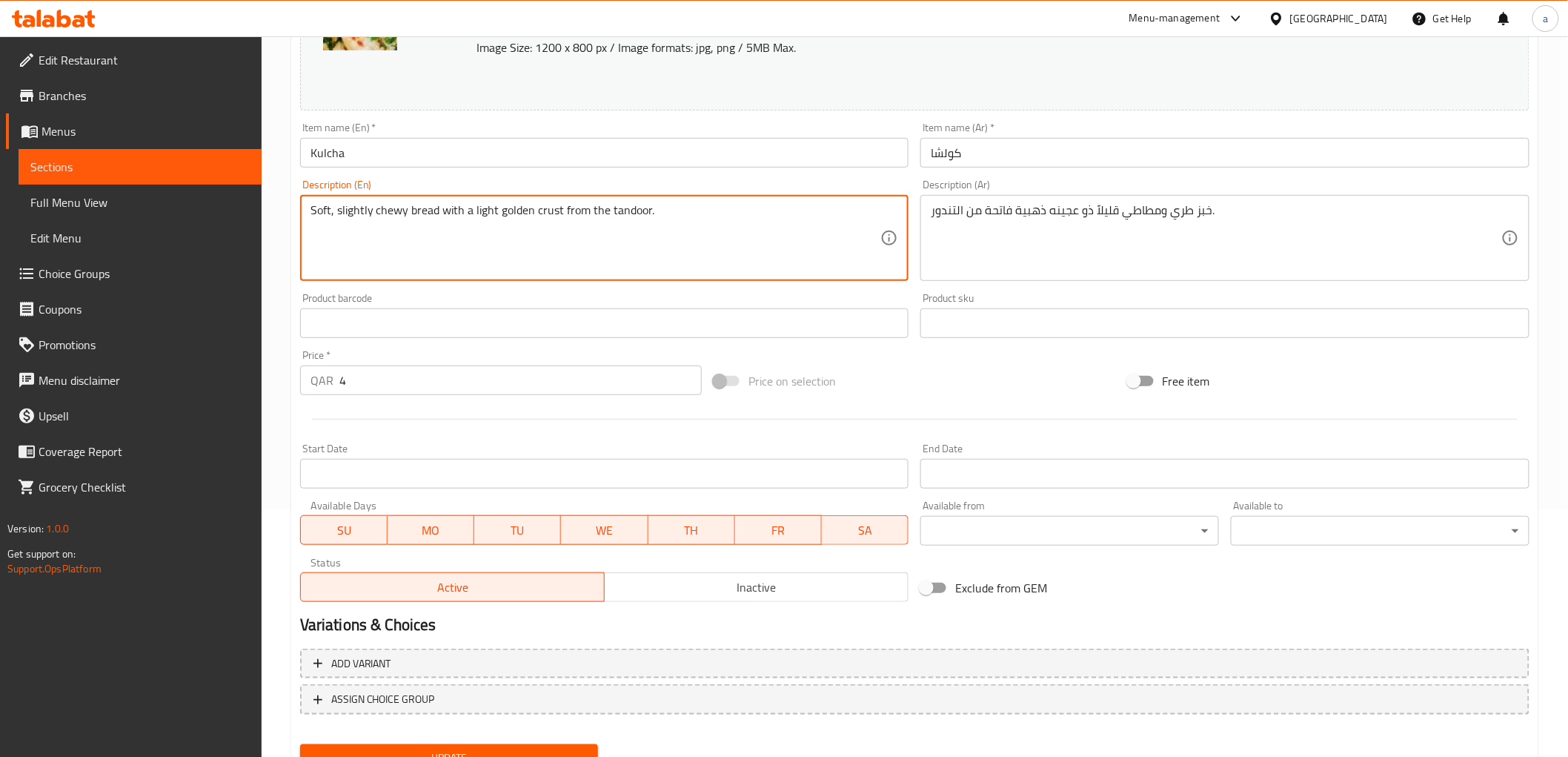
click at [368, 208] on textarea "Soft, slightly chewy bread with a light golden crust from the tandoor." at bounding box center [595, 238] width 570 height 70
click at [317, 210] on textarea "Soft, slightly chewy bread with a light golden crust from the tandoor." at bounding box center [595, 238] width 570 height 70
click at [387, 211] on textarea "Soft, slightly chewy bread with a light golden crust from the tandoor." at bounding box center [595, 238] width 570 height 70
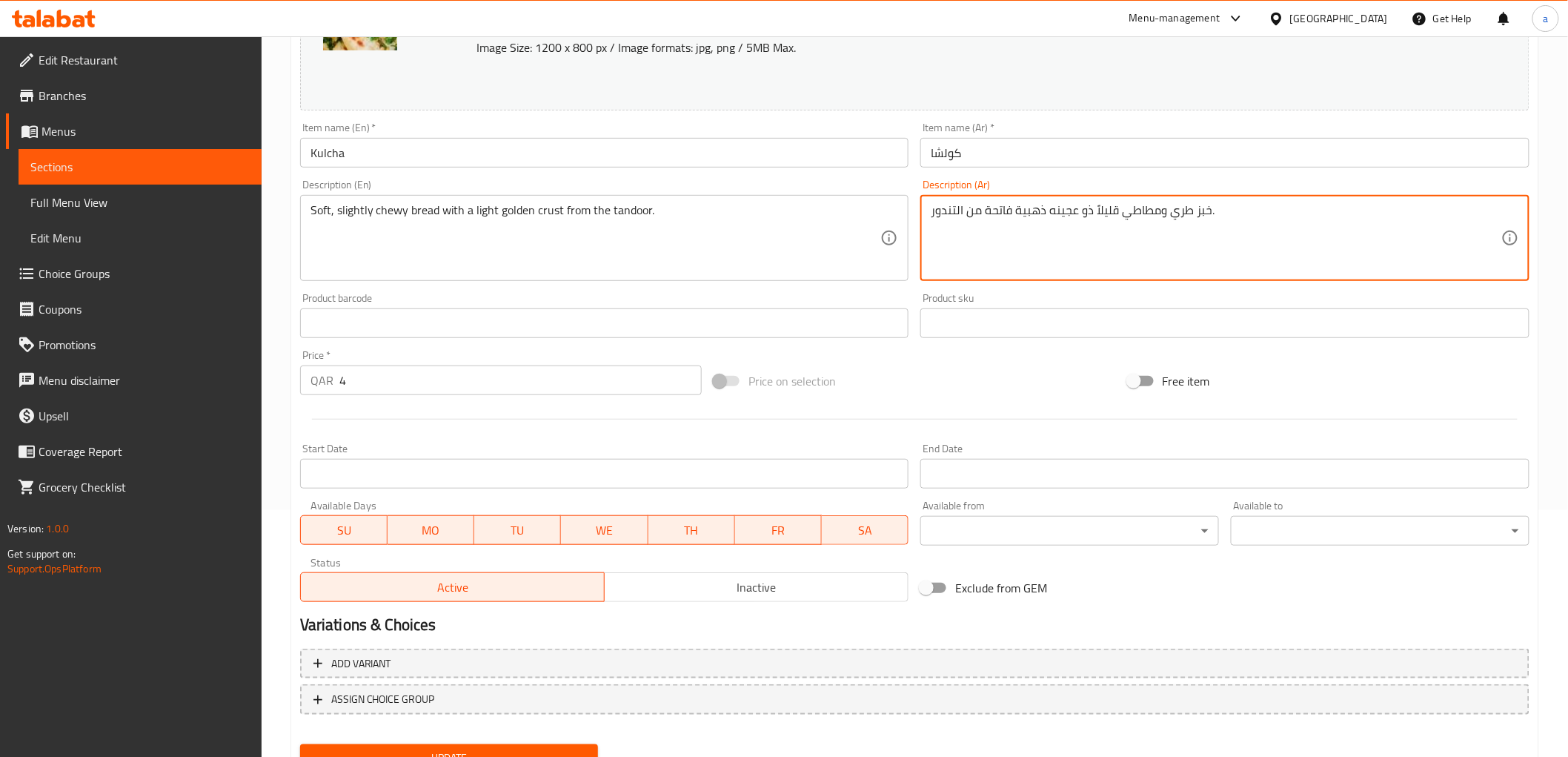
drag, startPoint x: 1167, startPoint y: 215, endPoint x: 1188, endPoint y: 212, distance: 21.2
drag, startPoint x: 984, startPoint y: 213, endPoint x: 1009, endPoint y: 215, distance: 25.1
click at [1009, 215] on textarea "خبز ناعم ومطاطي قليلاً ذو عجينه ذهبية فاتحة من التندور." at bounding box center [1215, 238] width 570 height 70
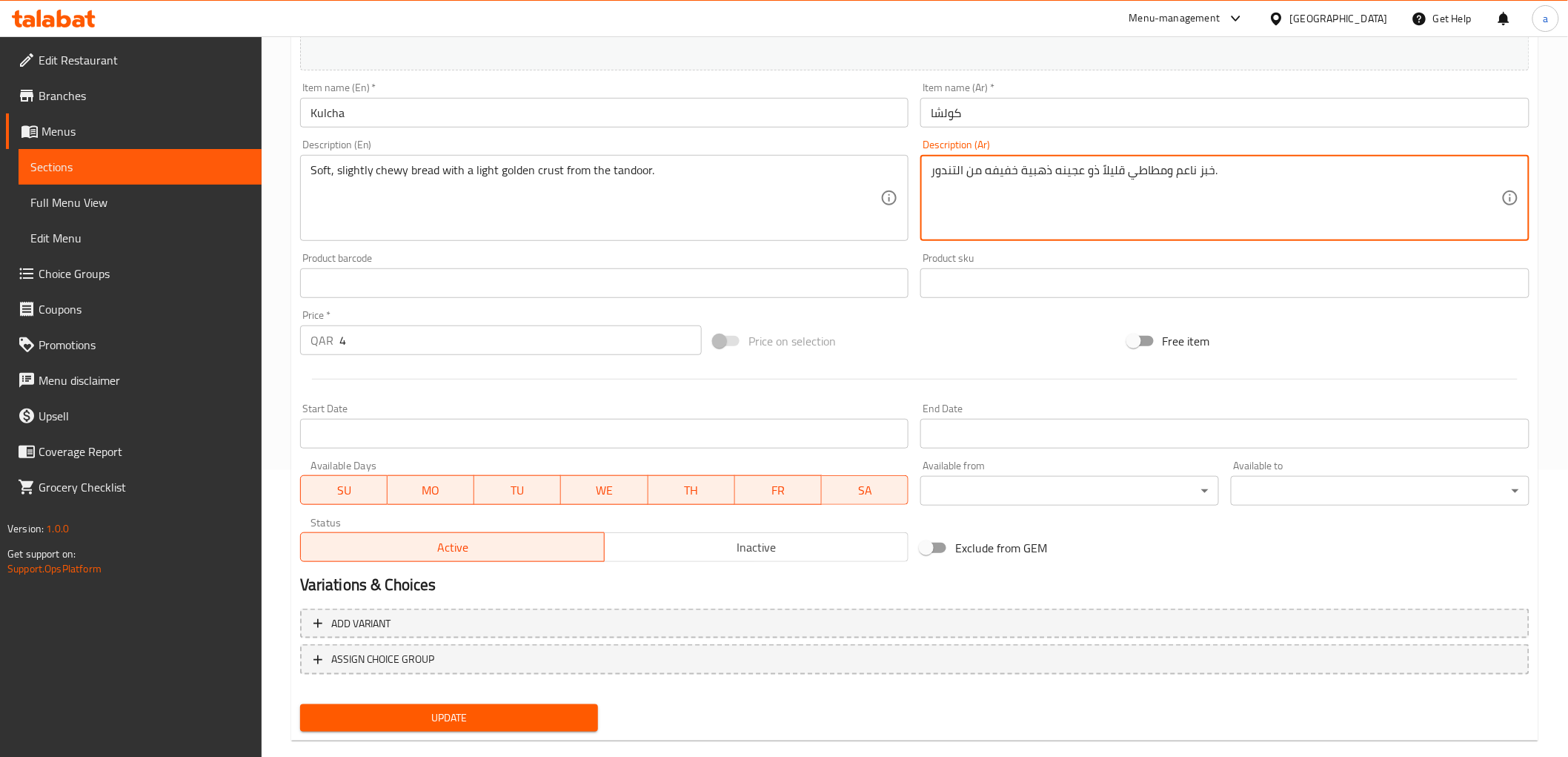
scroll to position [309, 0]
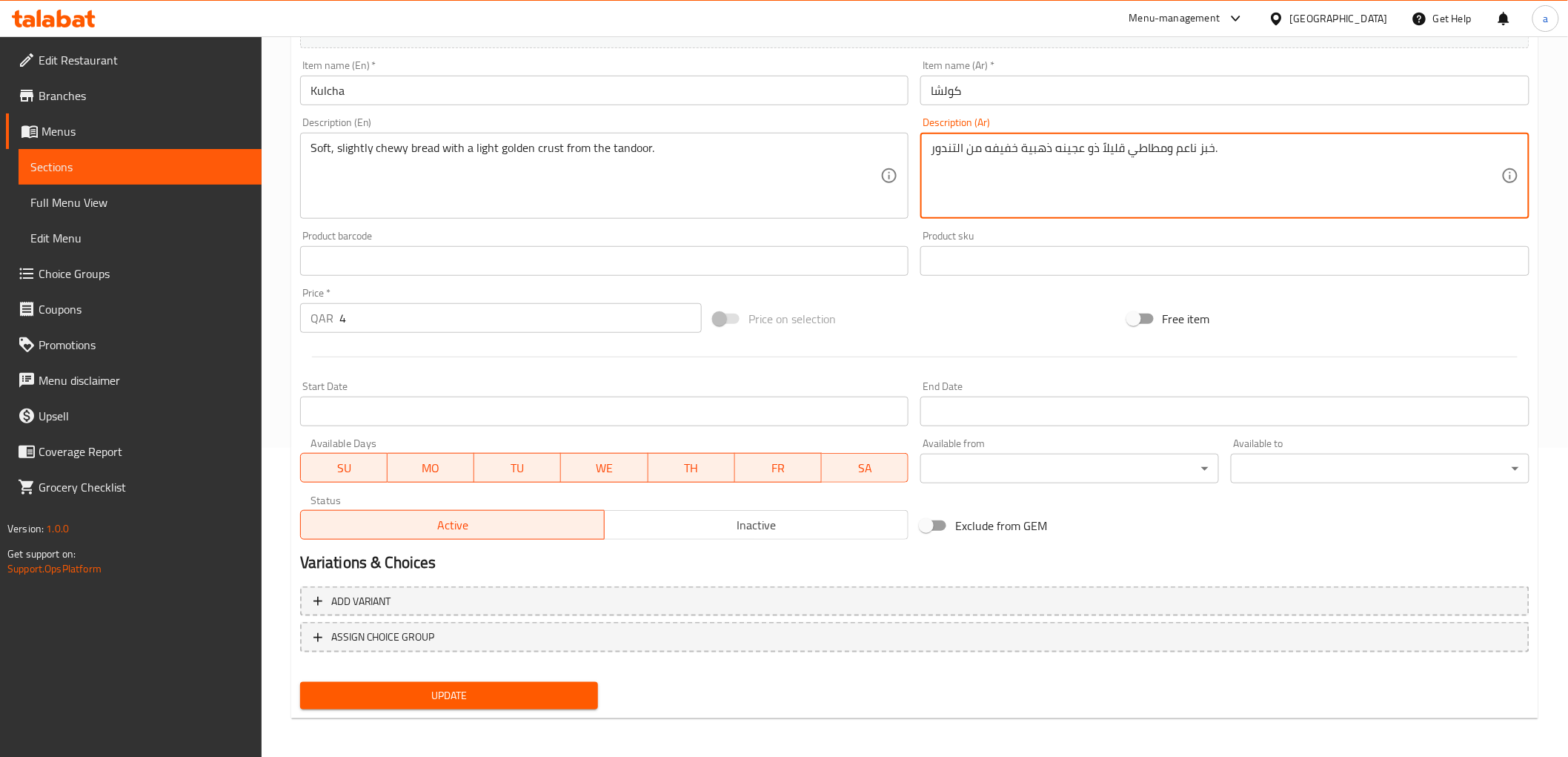
type textarea "خبز ناعم ومطاطي قليلاً ذو عجينه ذهبية خفيفه من التندور."
click at [440, 682] on button "Update" at bounding box center [449, 695] width 299 height 27
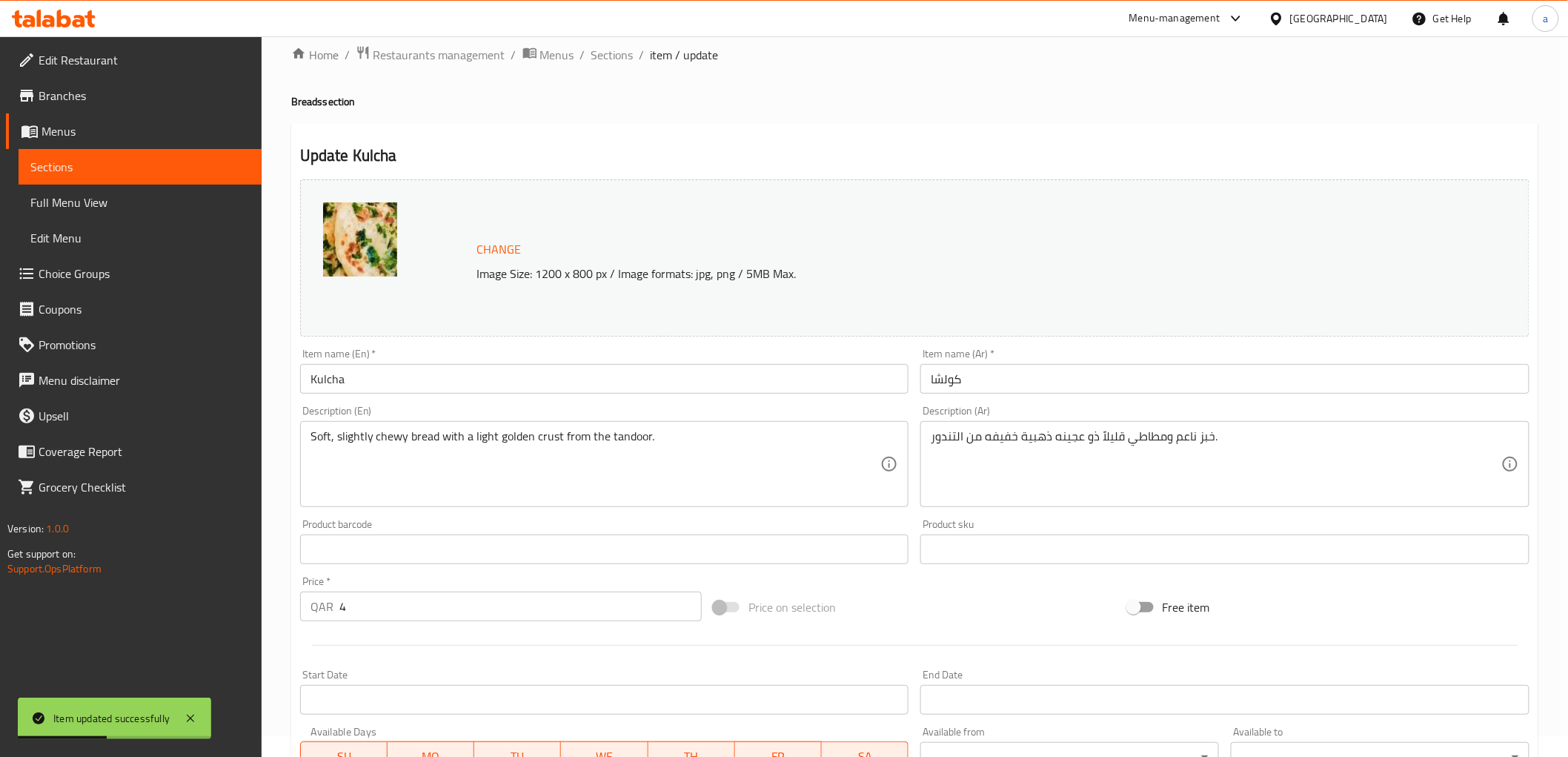
scroll to position [0, 0]
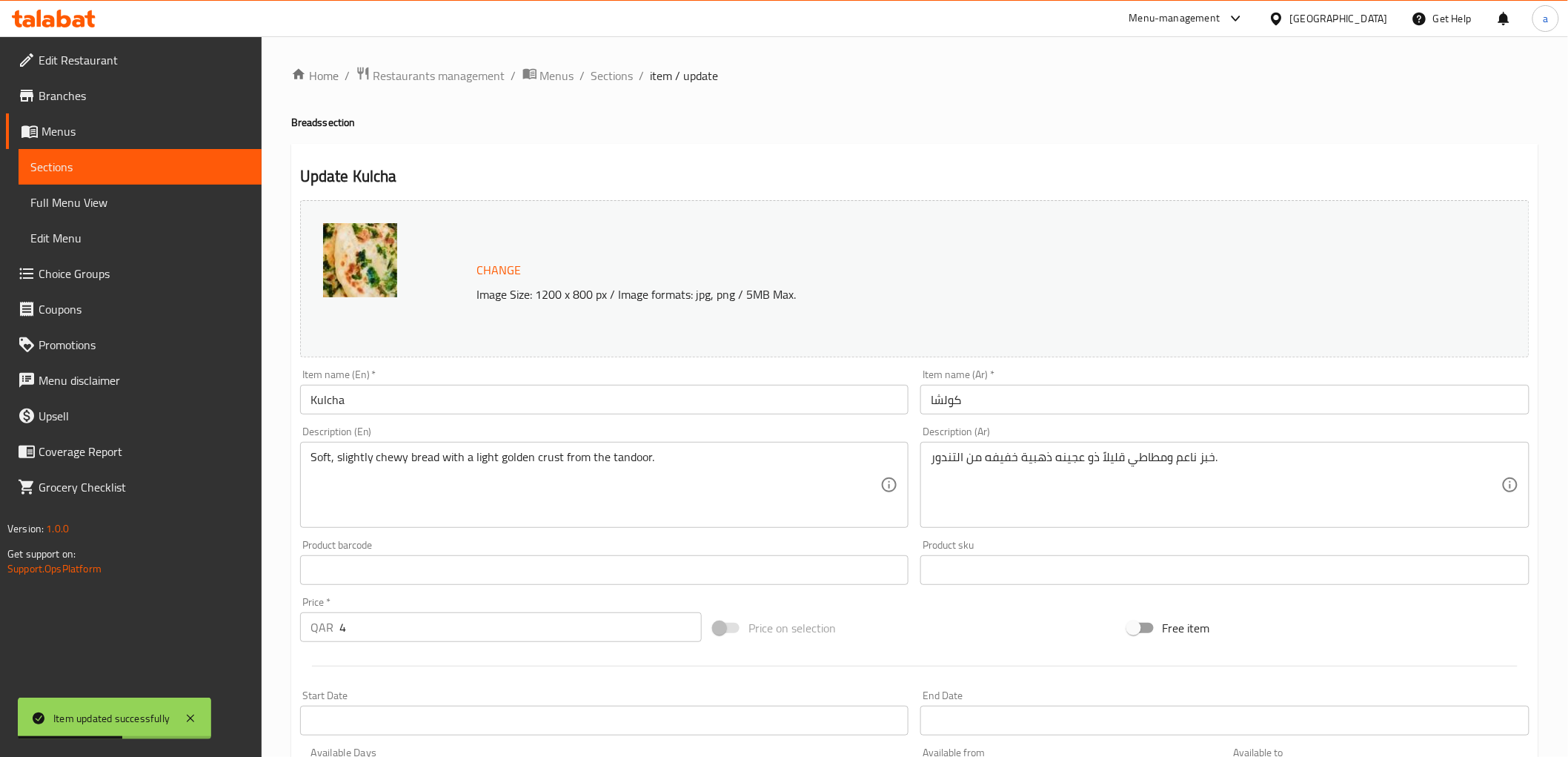
drag, startPoint x: 628, startPoint y: 69, endPoint x: 632, endPoint y: 97, distance: 28.3
click at [628, 69] on span "Sections" at bounding box center [612, 75] width 42 height 17
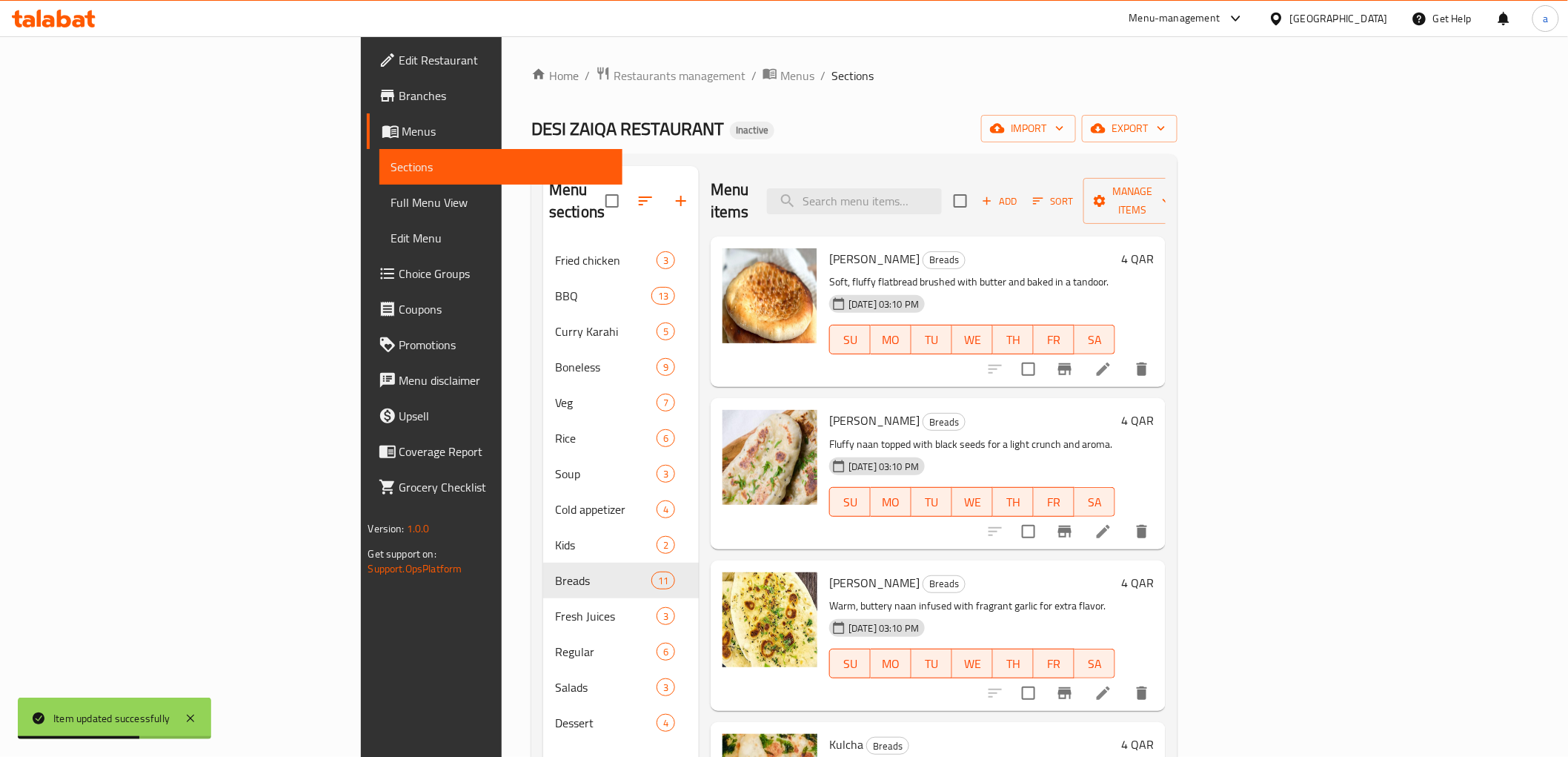
scroll to position [412, 0]
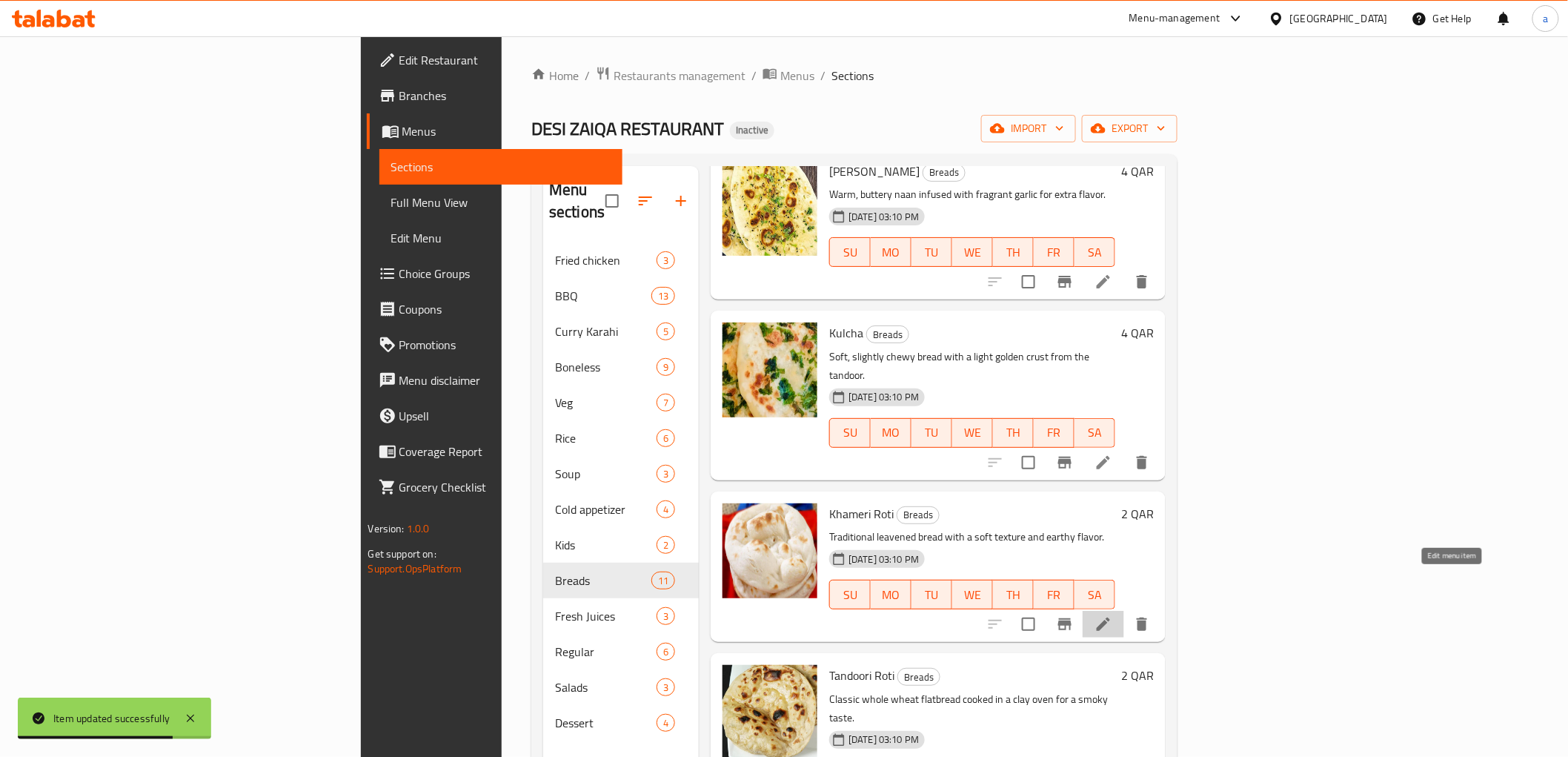
click at [1112, 615] on icon at bounding box center [1103, 624] width 17 height 17
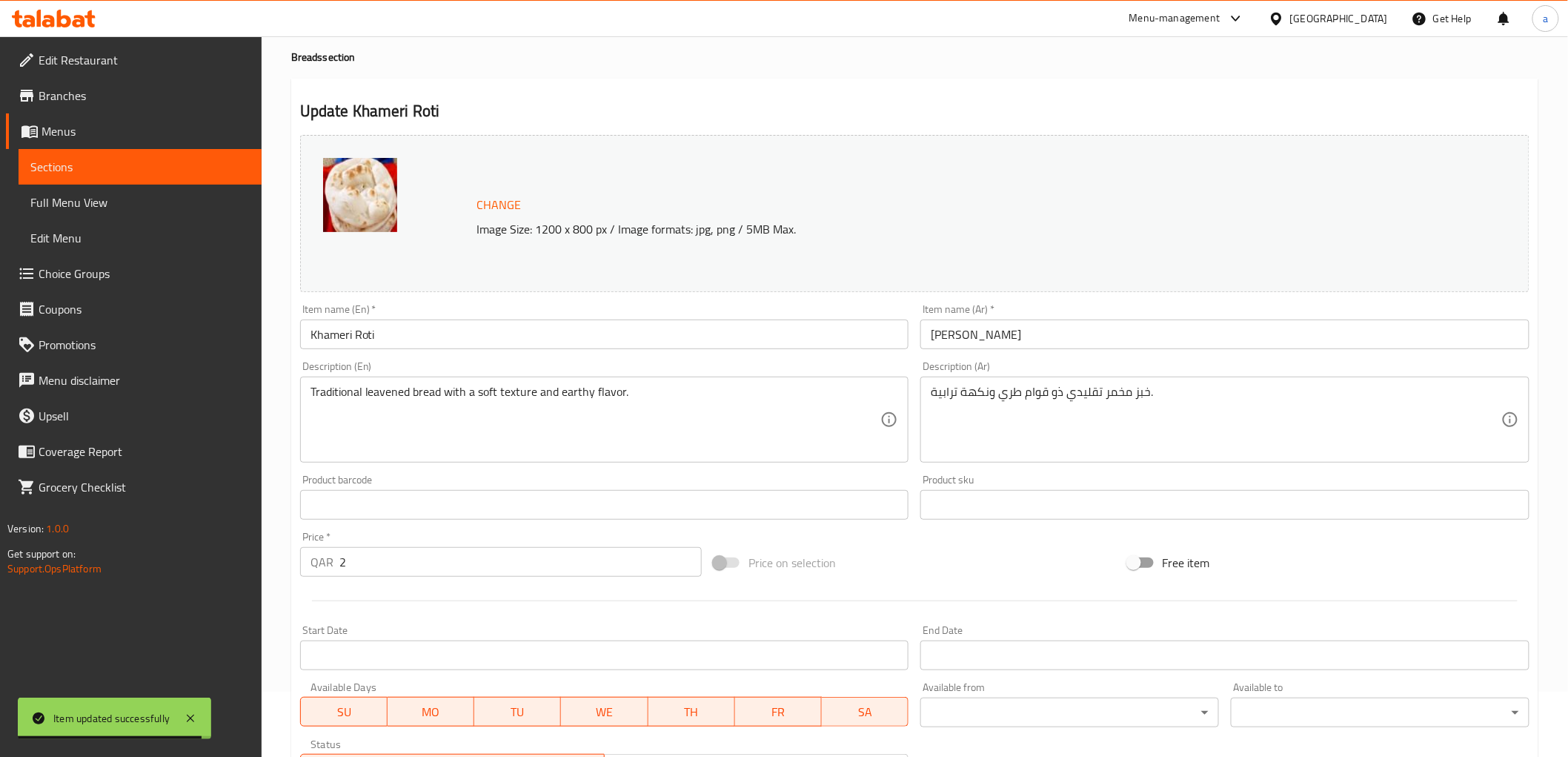
scroll to position [165, 0]
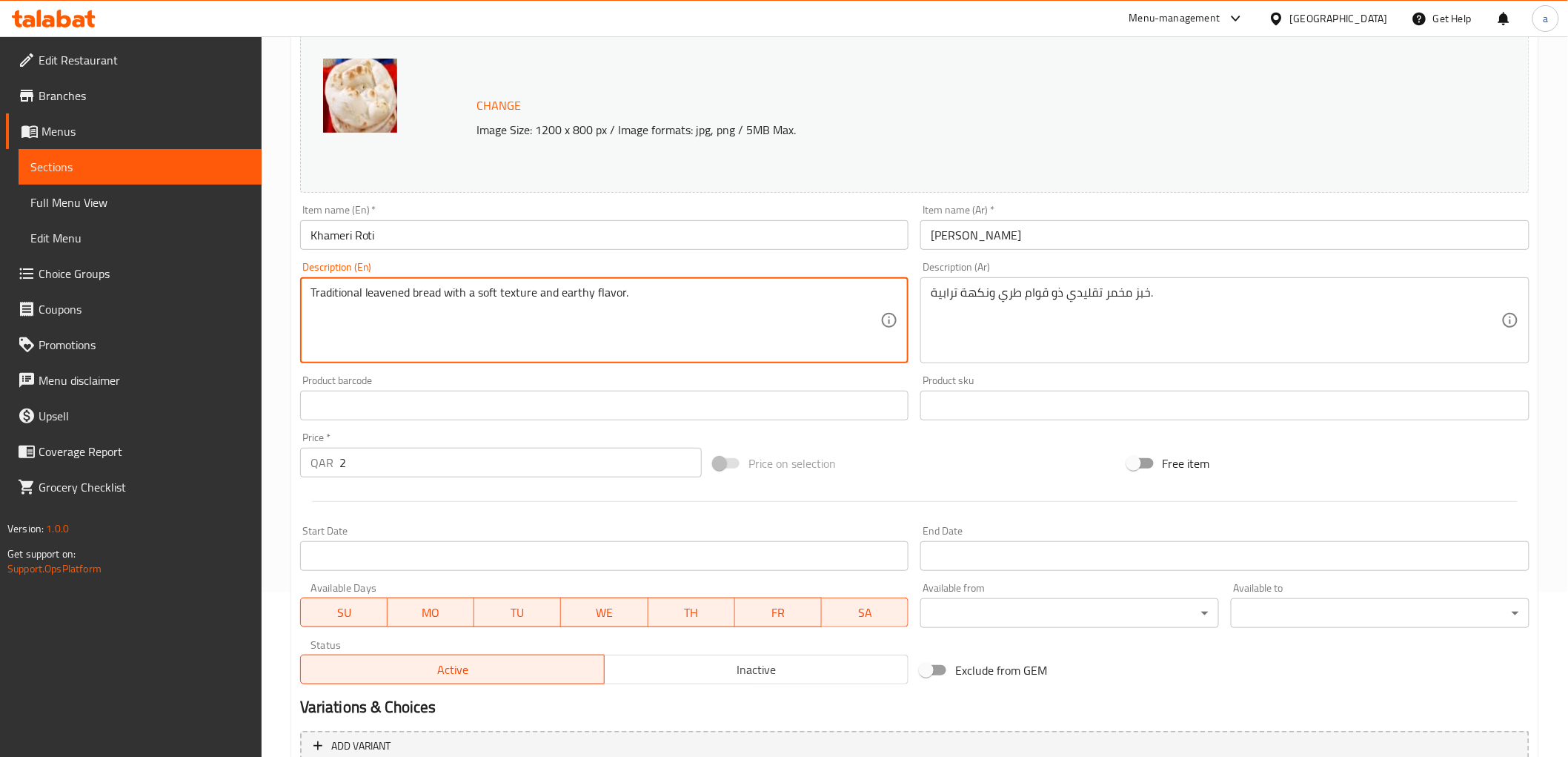
click at [442, 293] on textarea "Traditional leavened bread with a soft texture and earthy flavor." at bounding box center [595, 321] width 570 height 70
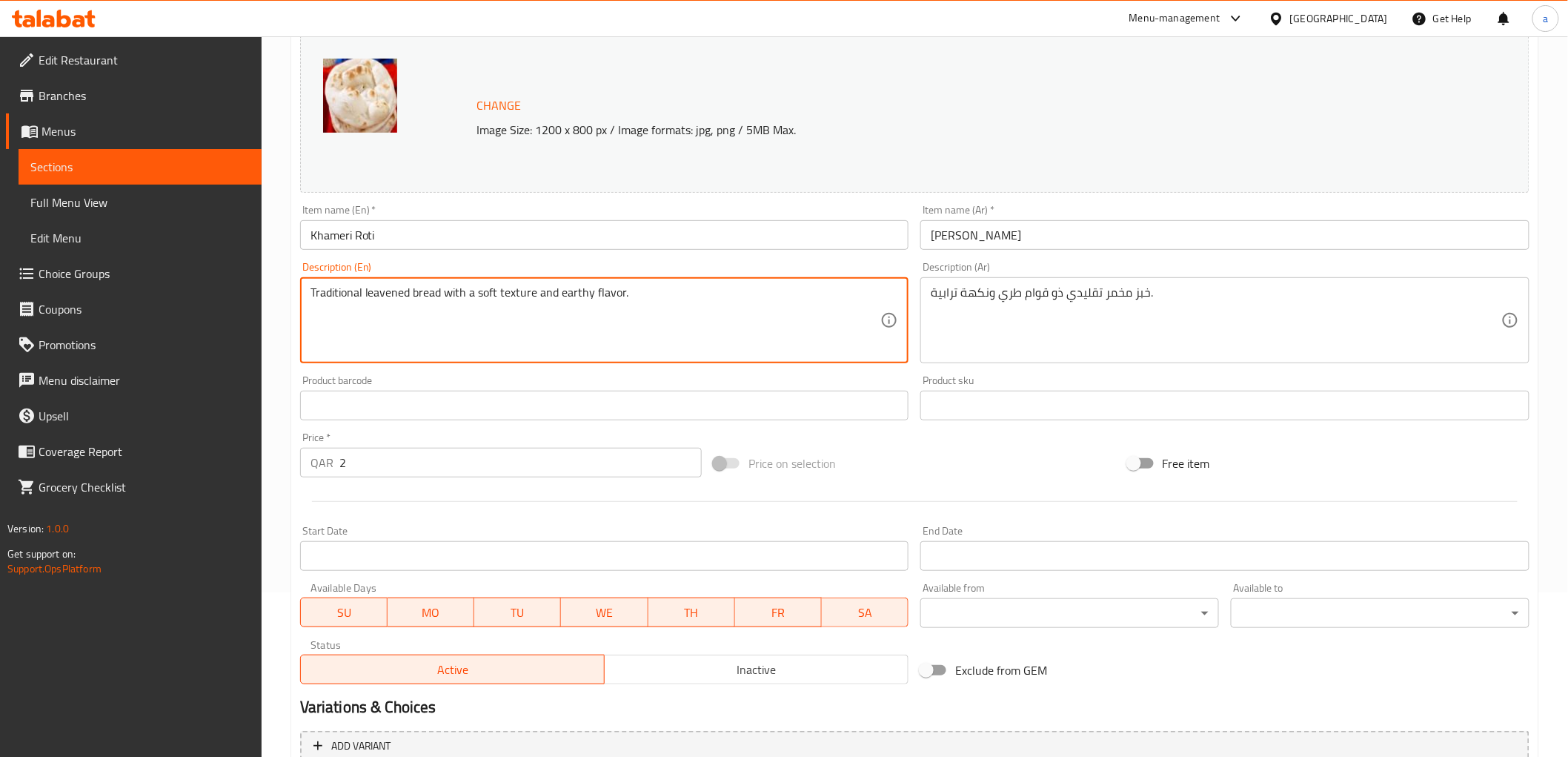
click at [442, 293] on textarea "Traditional leavened bread with a soft texture and earthy flavor." at bounding box center [595, 321] width 570 height 70
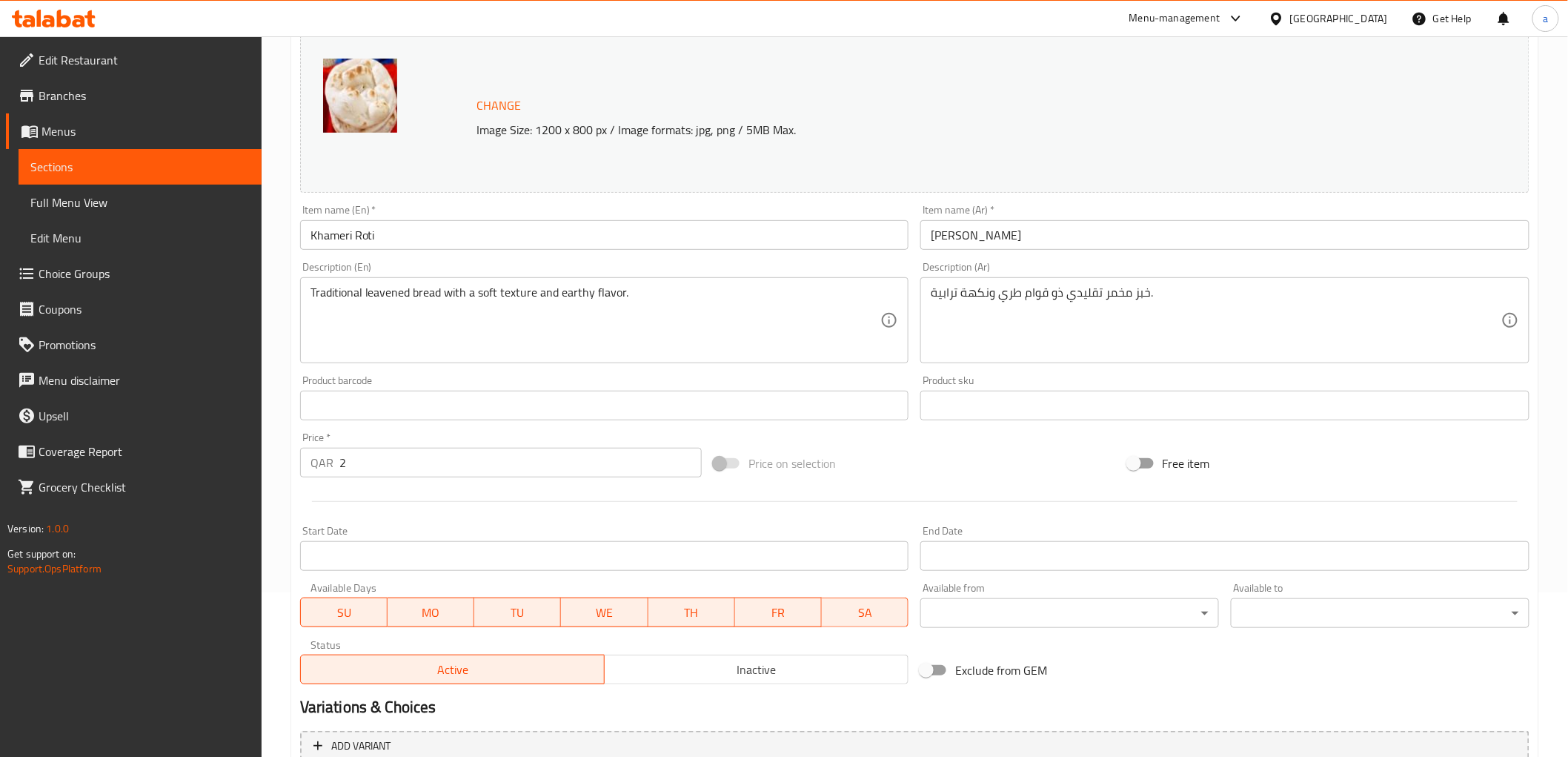
click at [1045, 283] on div "خبز مخمر تقليدي ذو قوام طري ونكهة ترابية. Description (Ar)" at bounding box center [1225, 321] width 609 height 86
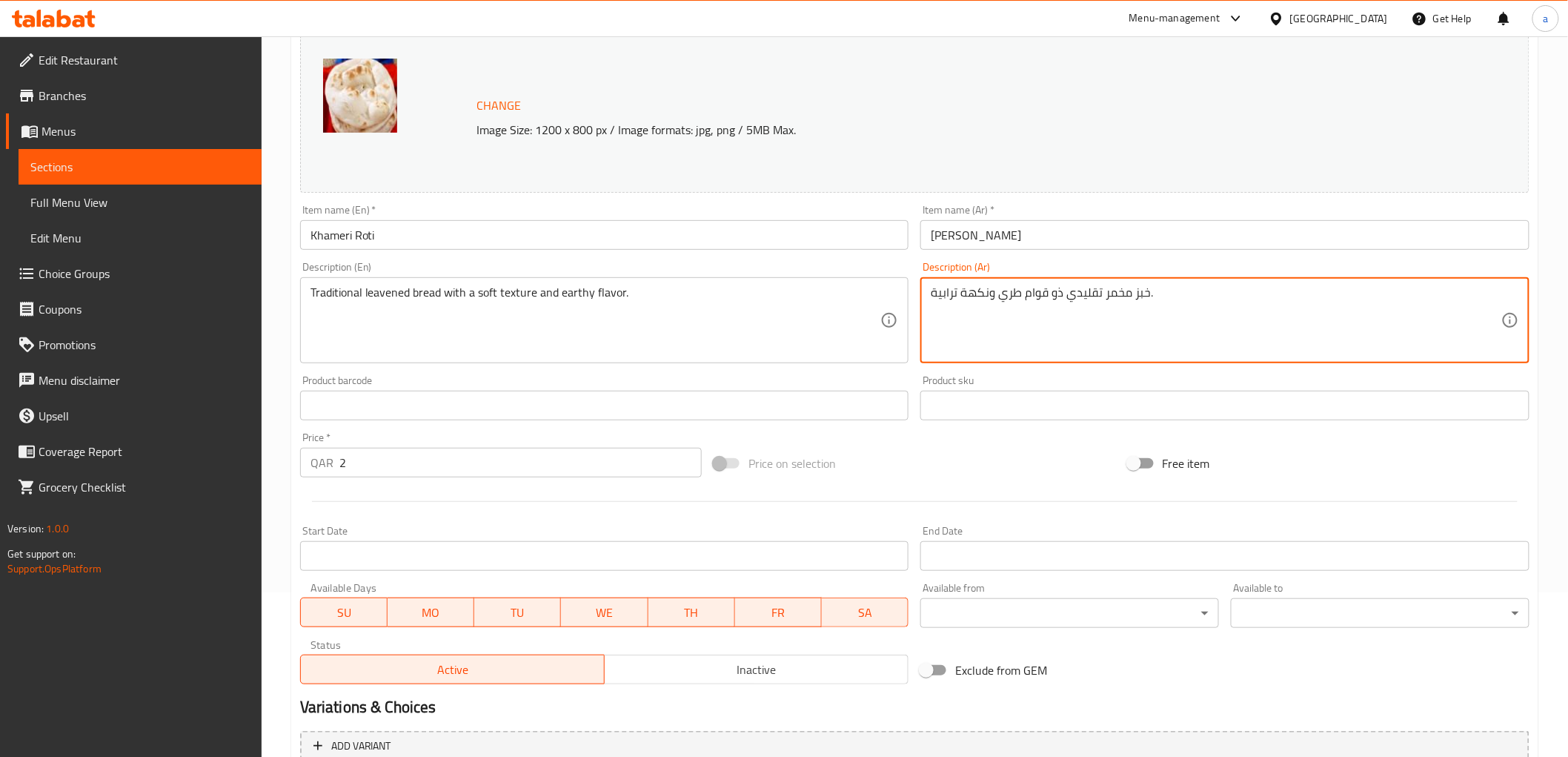
click at [1054, 293] on textarea "خبز مخمر تقليدي ذو قوام طري ونكهة ترابية." at bounding box center [1215, 321] width 570 height 70
paste textarea "لمس ناعم"
click at [956, 293] on textarea "خبز مخمر تقليدي ذو ملمس ناعم ونكهة ترابية." at bounding box center [1215, 321] width 570 height 70
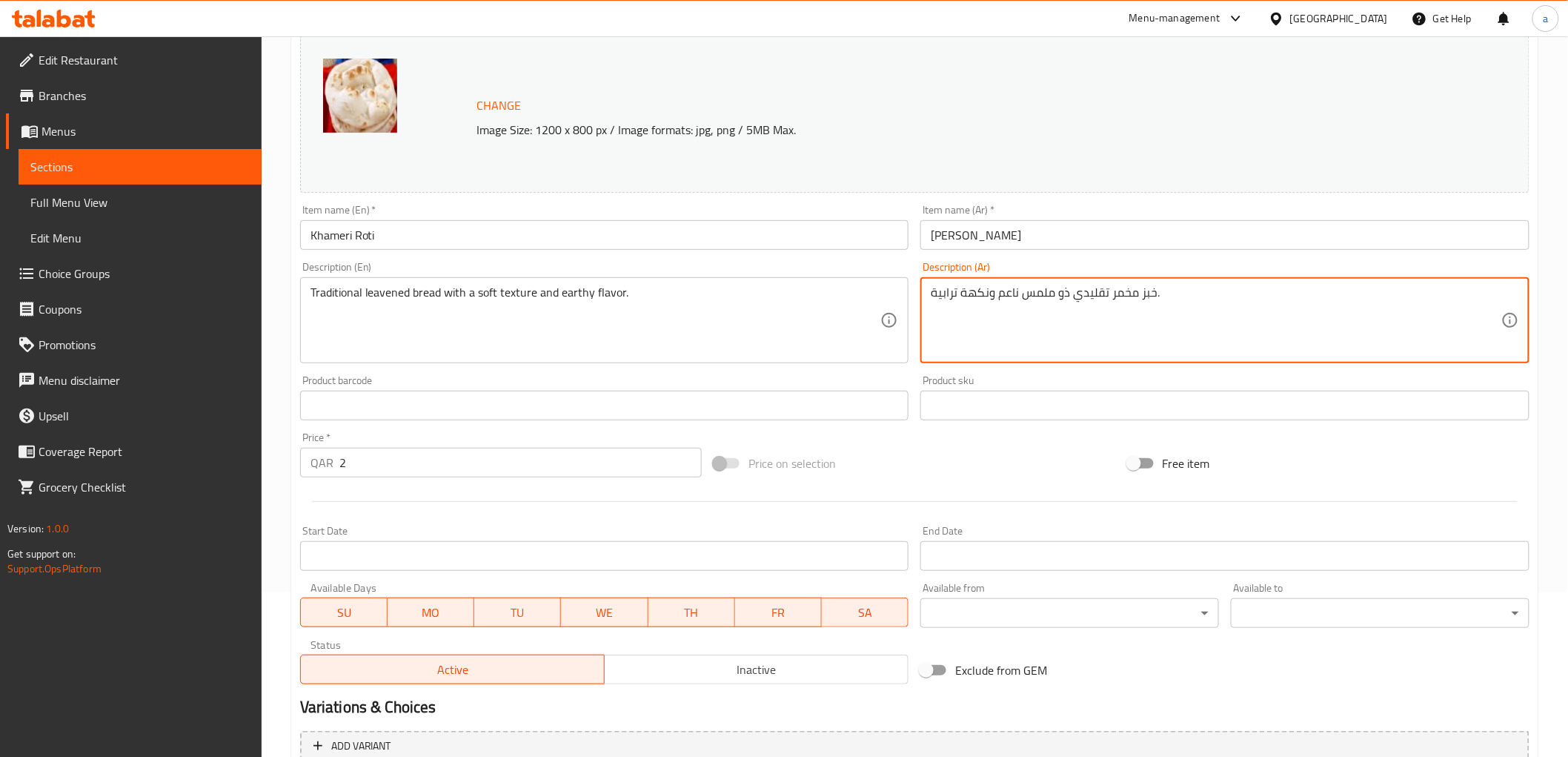
drag, startPoint x: 958, startPoint y: 292, endPoint x: 925, endPoint y: 293, distance: 33.0
click at [925, 293] on div "خبز مخمر تقليدي ذو ملمس ناعم ونكهة ترابية. Description (Ar)" at bounding box center [1225, 321] width 609 height 86
type textarea "خبز مخمر تقليدي ذو ملمس ناعم ونكهة ارثي."
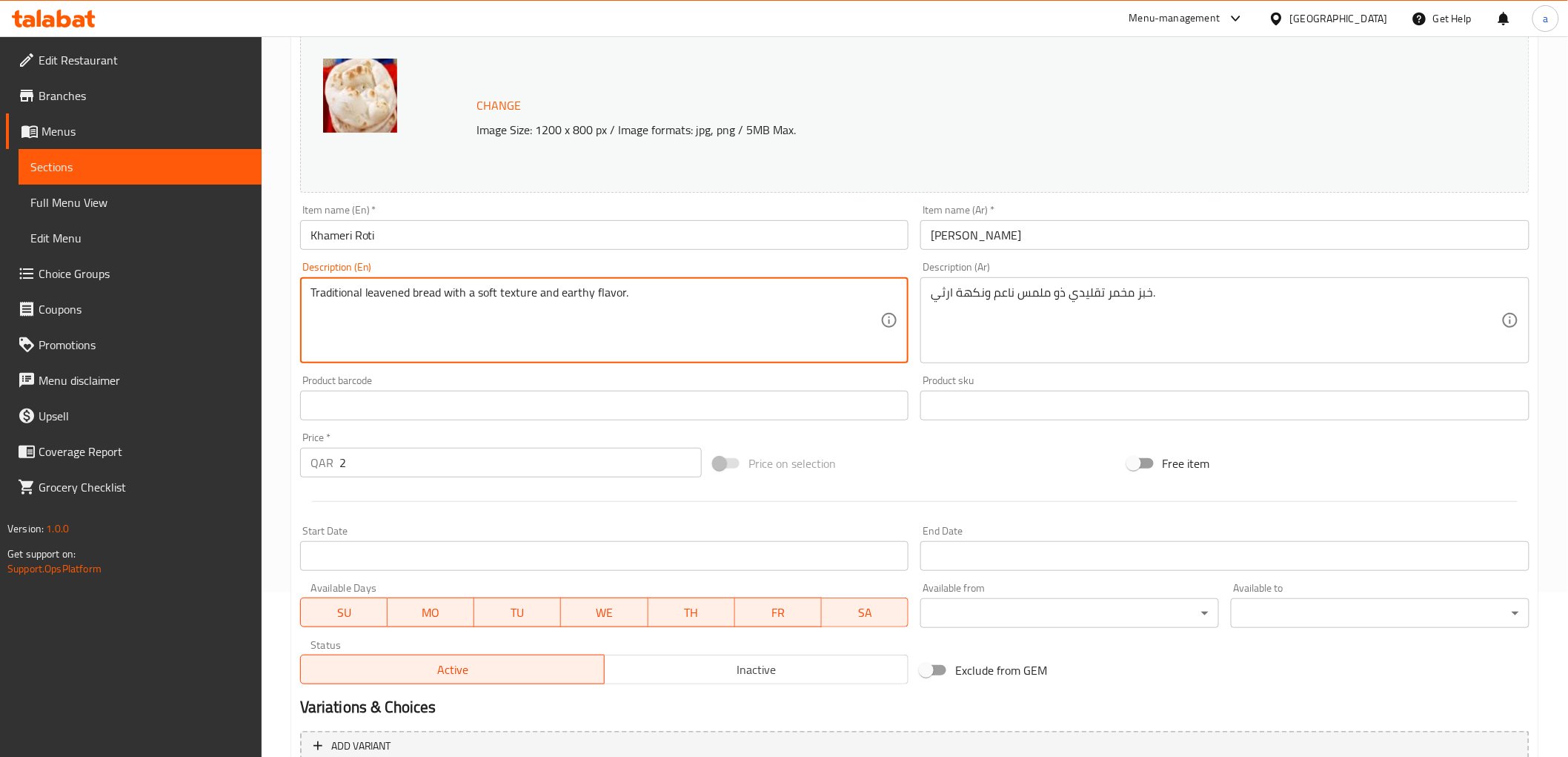
click at [371, 297] on textarea "Traditional leavened bread with a soft texture and earthy flavor." at bounding box center [595, 321] width 570 height 70
click at [516, 311] on textarea "Traditional leavened bread with a soft texture and earthy flavor." at bounding box center [595, 321] width 570 height 70
click at [409, 293] on textarea "Traditional leavened bread with a soft texture and earthy flavor." at bounding box center [595, 321] width 570 height 70
click at [430, 292] on textarea "Traditional leavened bread with a soft texture and earthy flavor." at bounding box center [595, 321] width 570 height 70
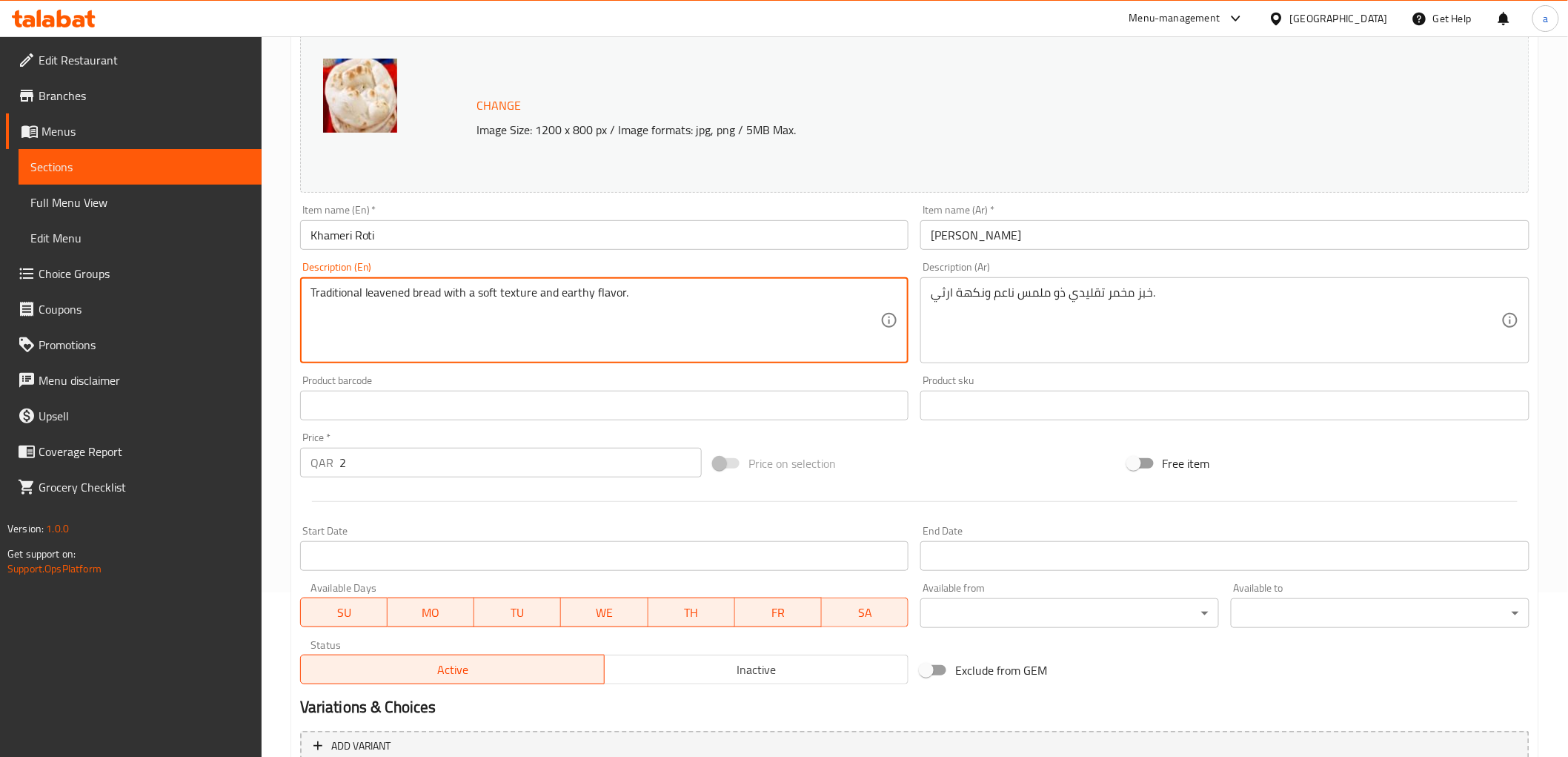
click at [401, 294] on textarea "Traditional leavened bread with a soft texture and earthy flavor." at bounding box center [595, 321] width 570 height 70
click at [441, 290] on textarea "Traditional leavened bread with a soft texture and earthy flavor." at bounding box center [595, 321] width 570 height 70
click at [482, 292] on textarea "Traditional leavened bread with a soft texture and earthy flavor." at bounding box center [595, 321] width 570 height 70
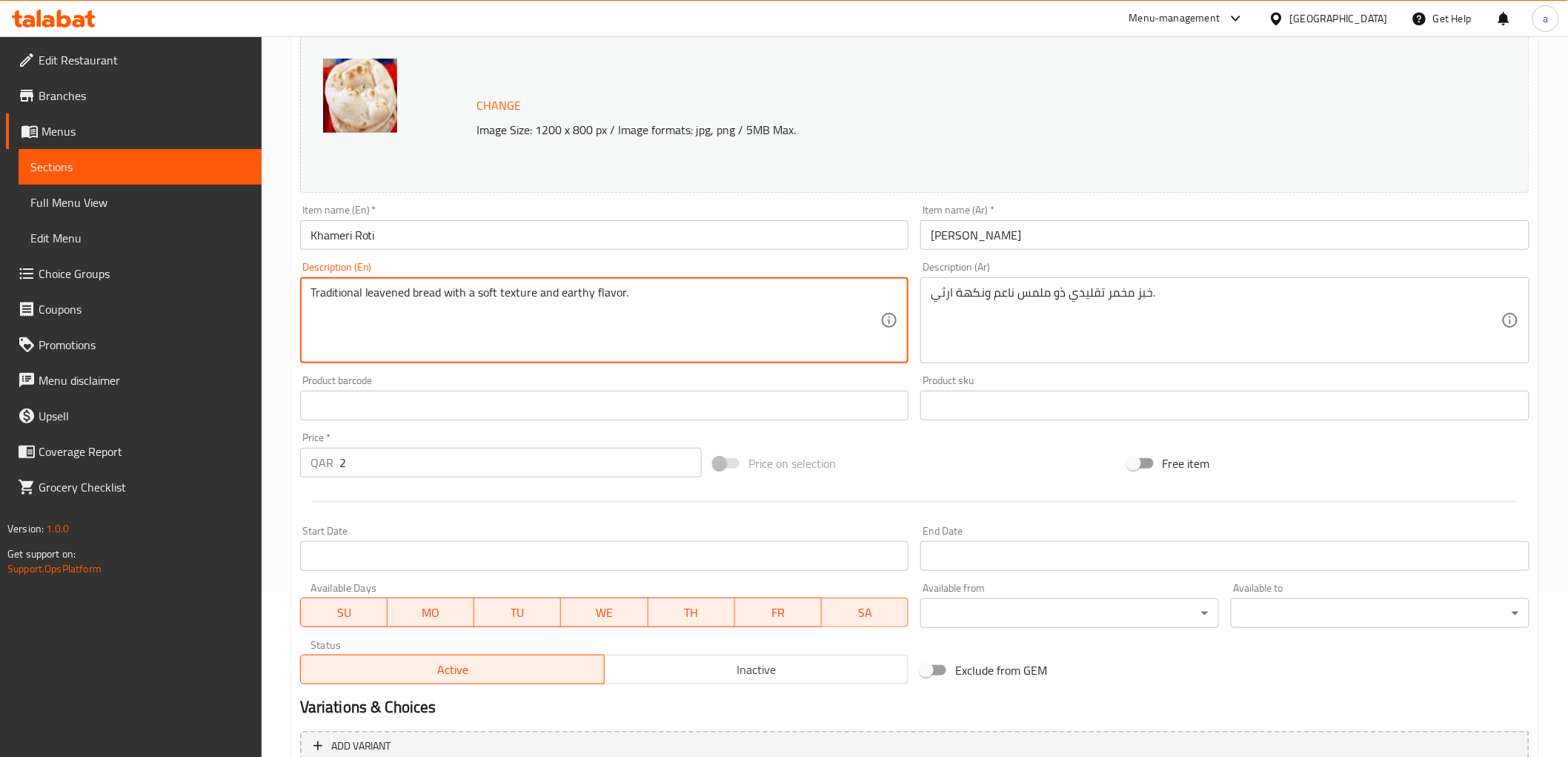
click at [512, 289] on textarea "Traditional leavened bread with a soft texture and earthy flavor." at bounding box center [595, 321] width 570 height 70
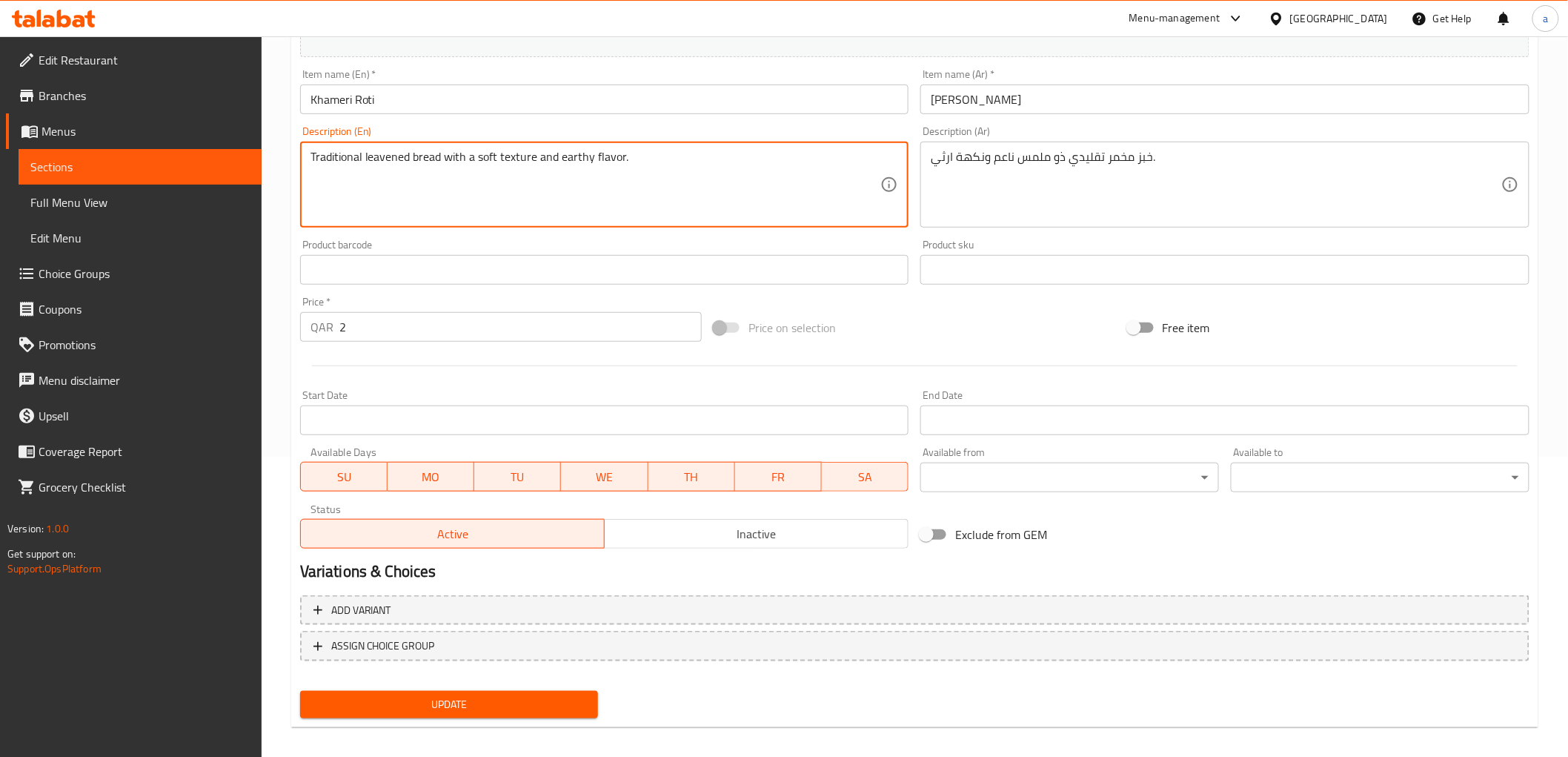
scroll to position [309, 0]
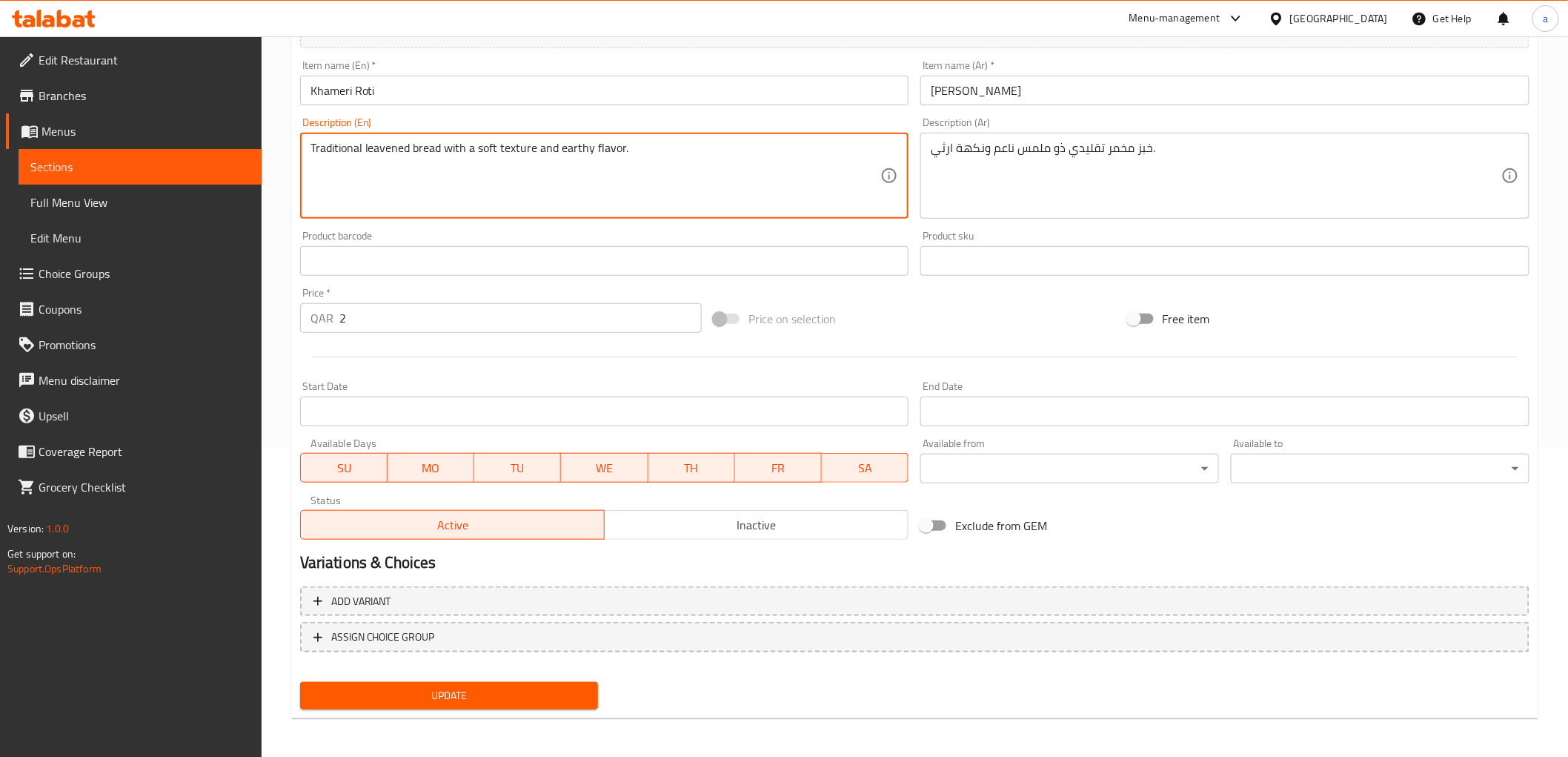
click at [549, 691] on span "Update" at bounding box center [450, 696] width 275 height 18
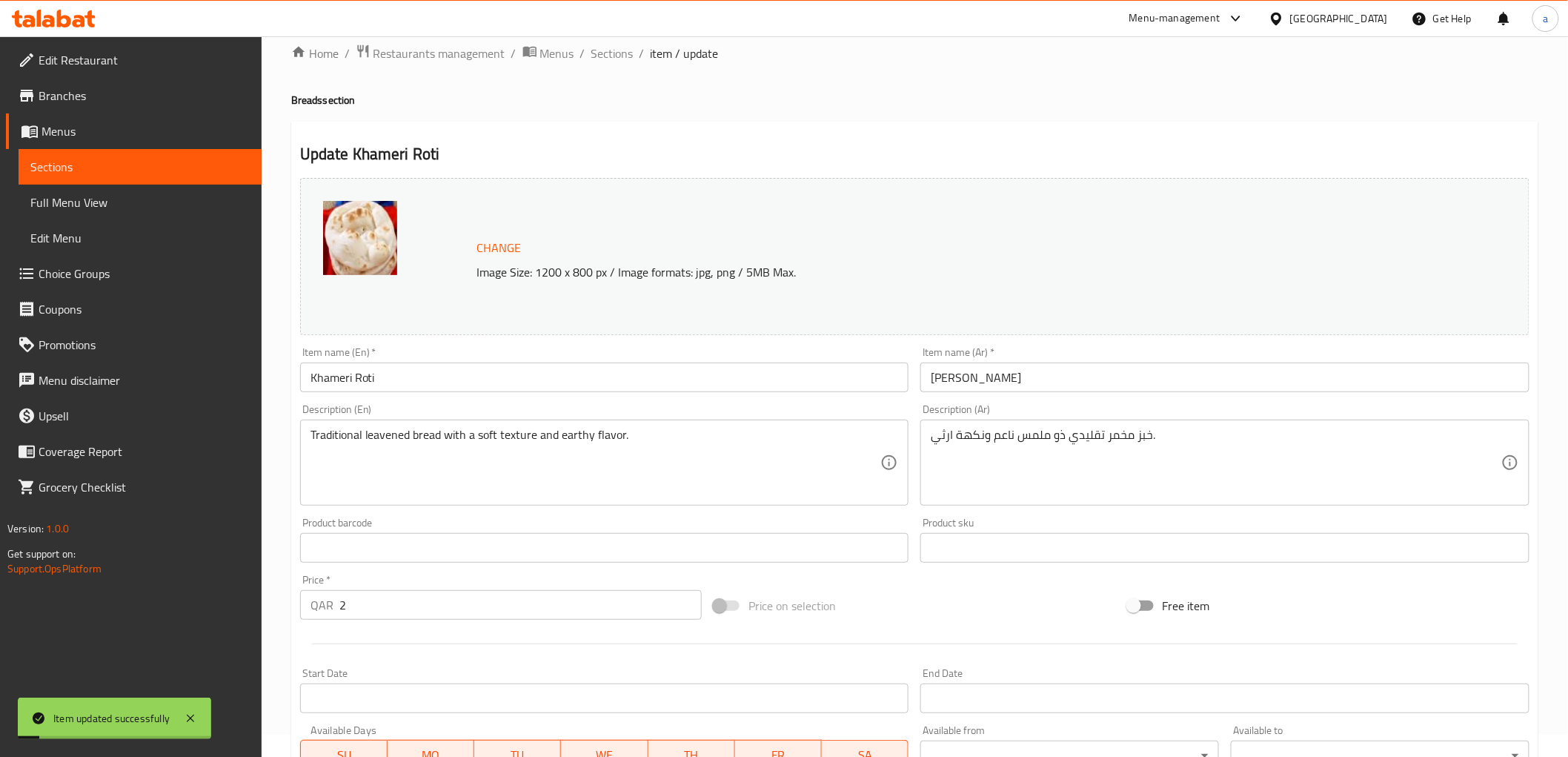
scroll to position [0, 0]
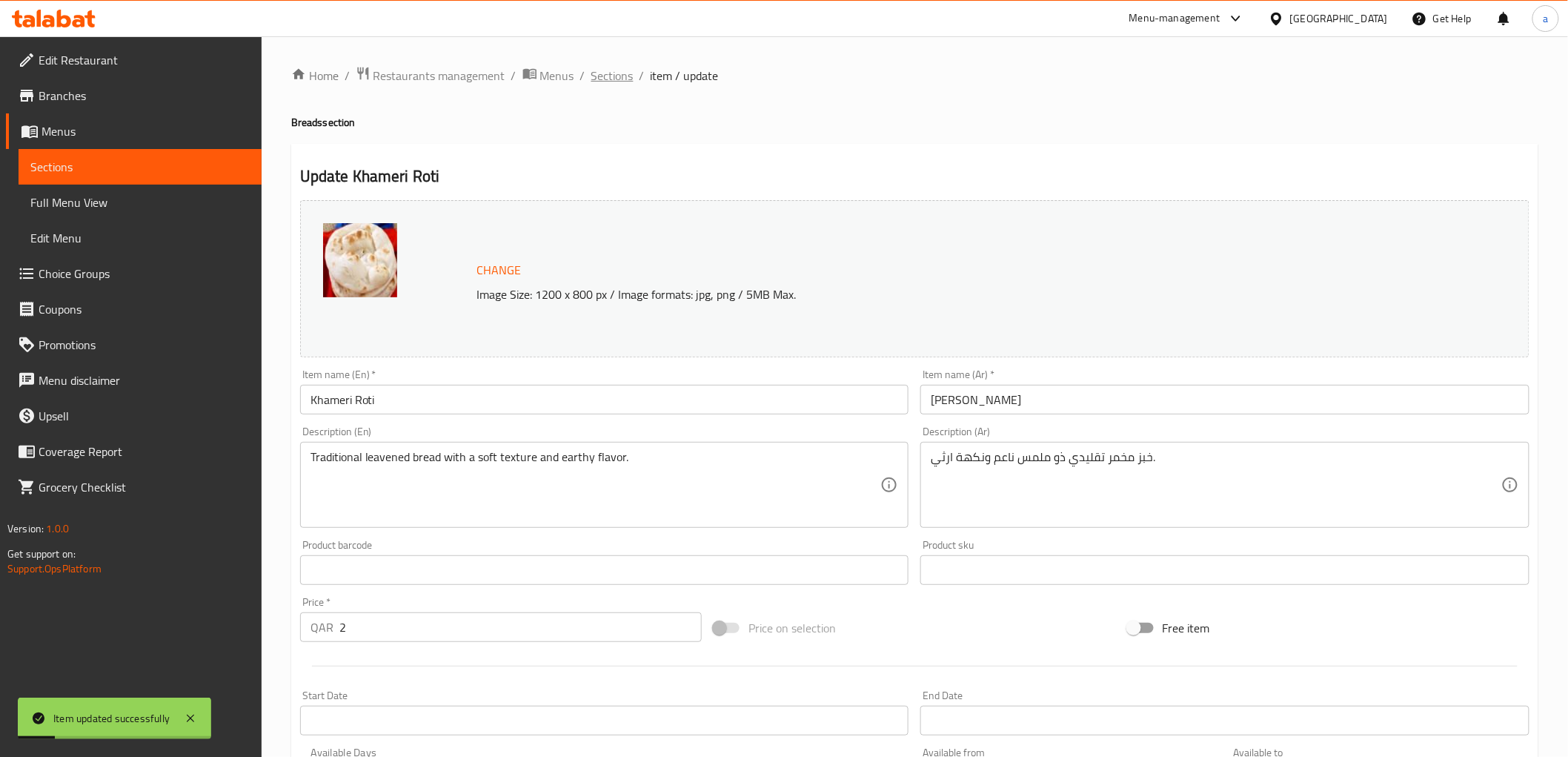
click at [613, 67] on span "Sections" at bounding box center [612, 75] width 42 height 17
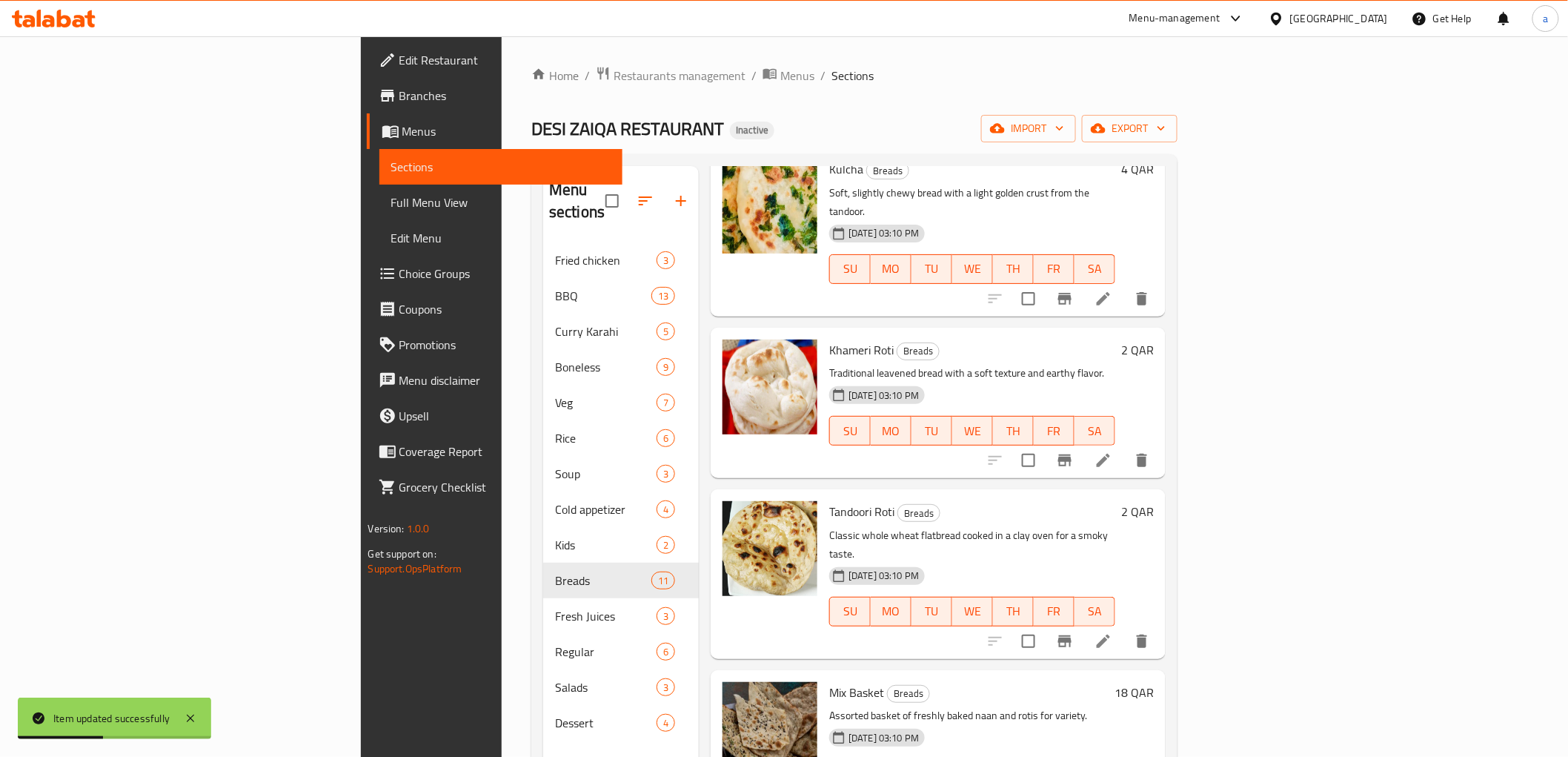
scroll to position [576, 0]
click at [1112, 632] on icon at bounding box center [1103, 640] width 17 height 17
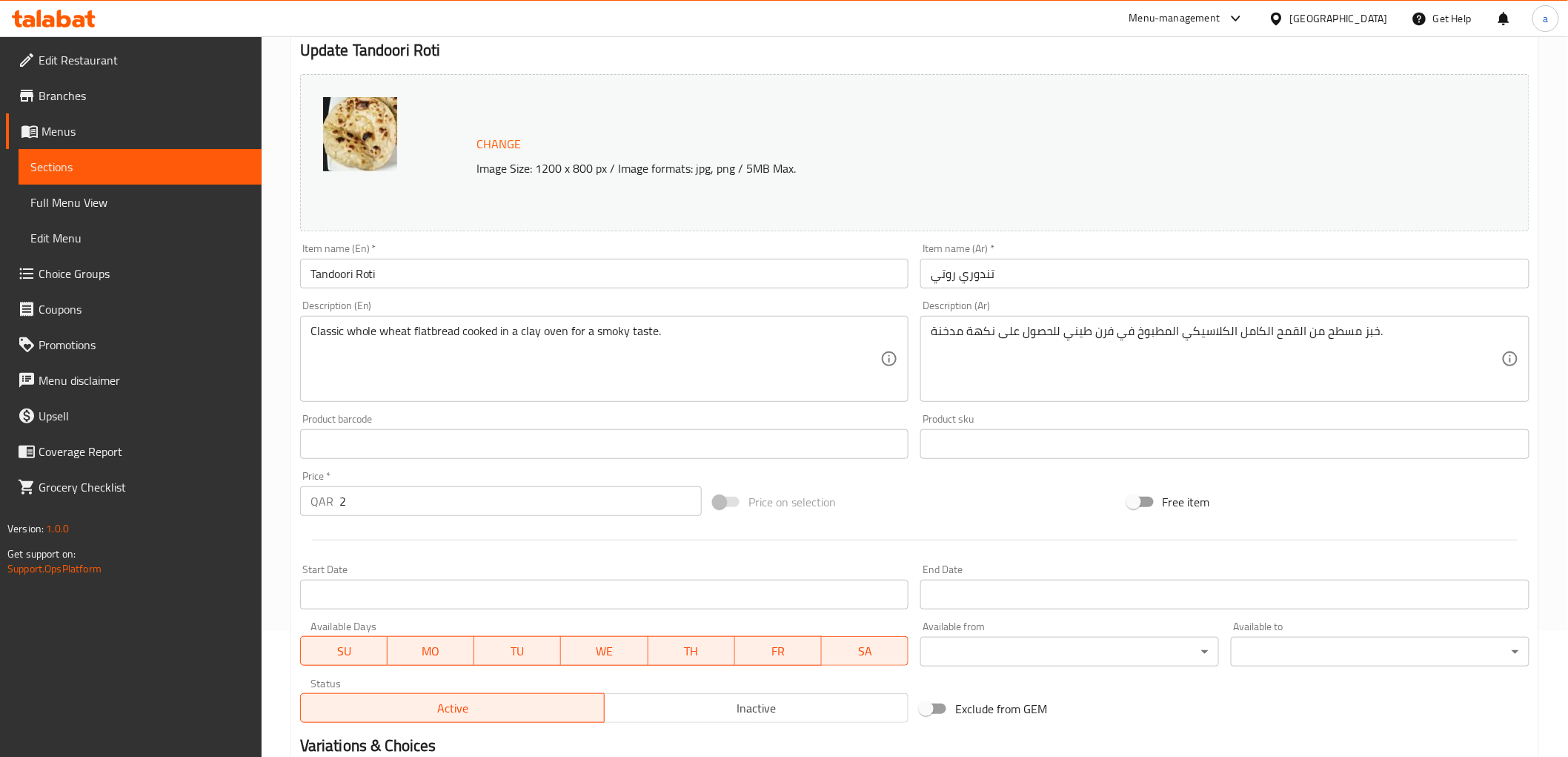
scroll to position [165, 0]
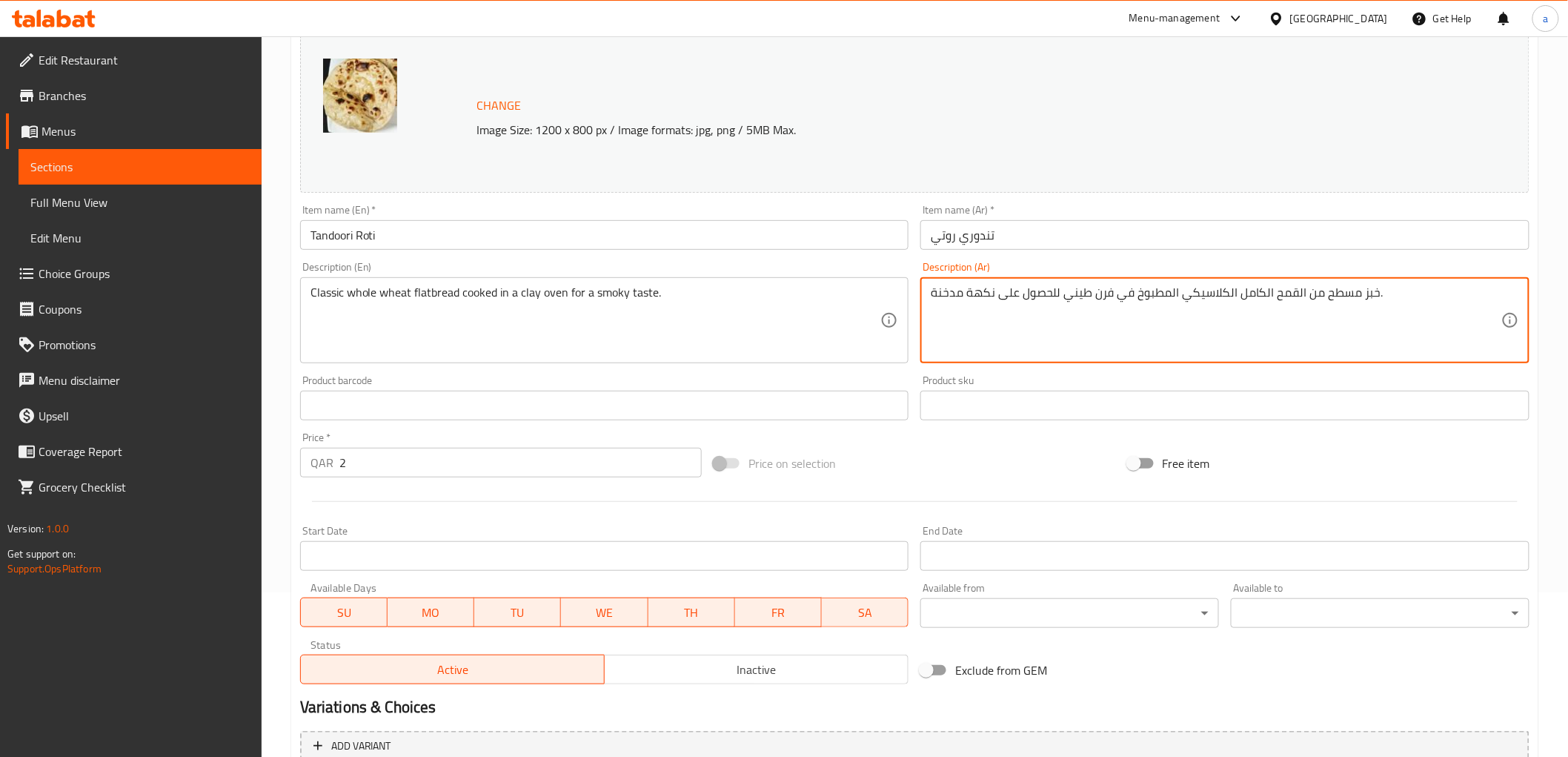
drag, startPoint x: 994, startPoint y: 294, endPoint x: 1056, endPoint y: 309, distance: 63.8
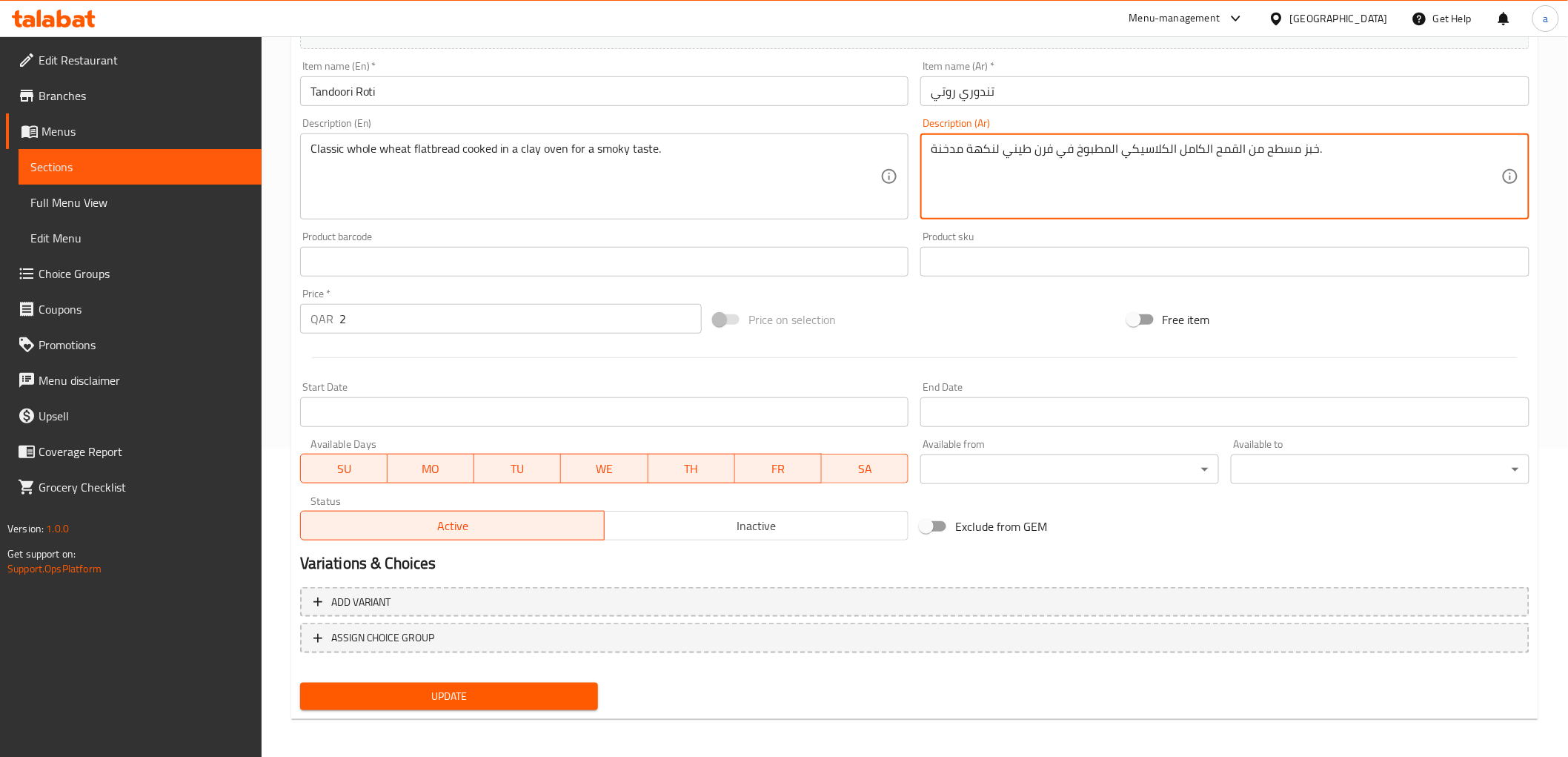
scroll to position [309, 0]
type textarea "خبز مسطح من القمح الكامل الكلاسيكي المطبوخ في فرن طيني لنكهة مدخنة."
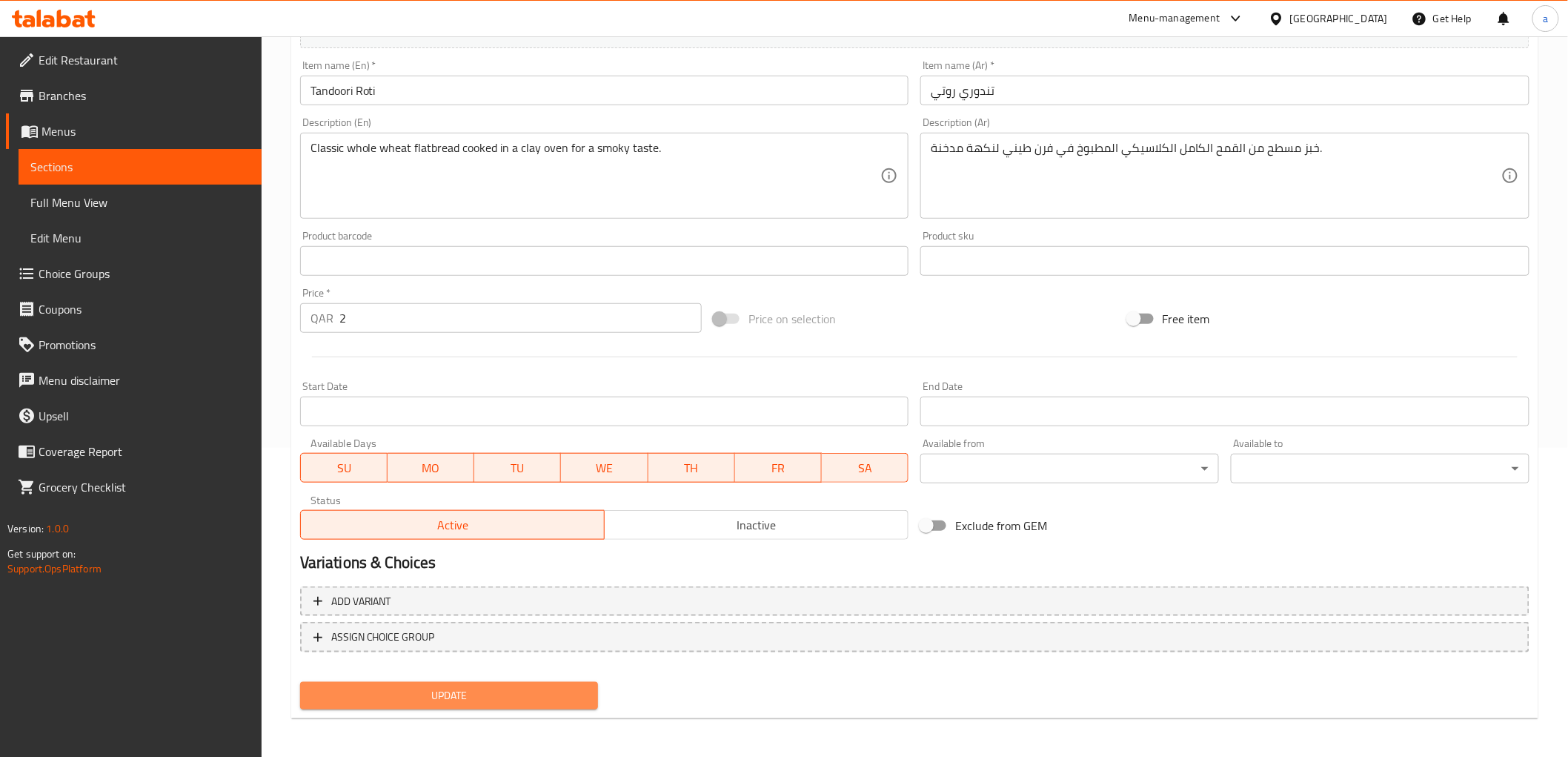
click at [556, 693] on span "Update" at bounding box center [450, 696] width 275 height 18
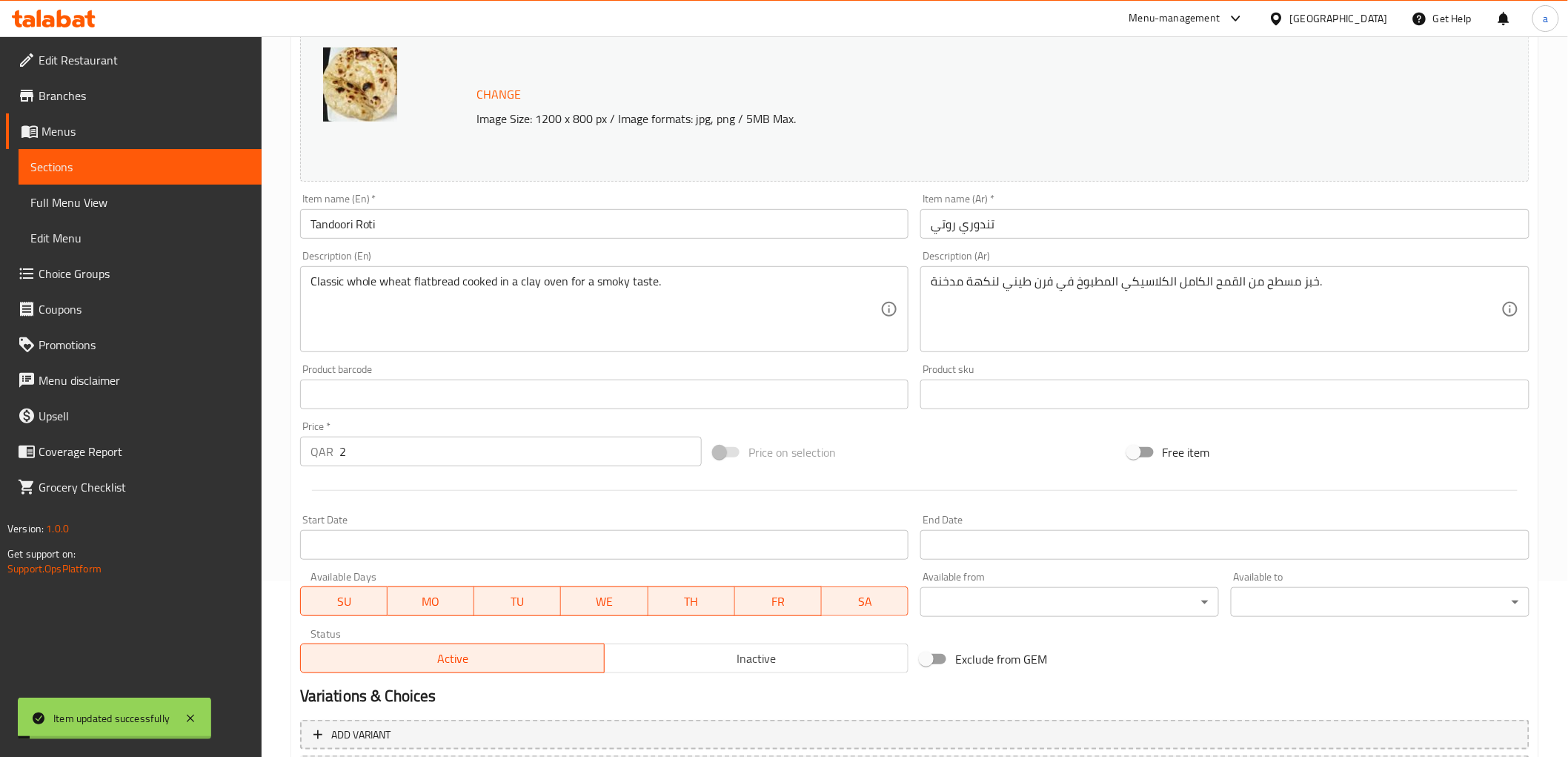
scroll to position [0, 0]
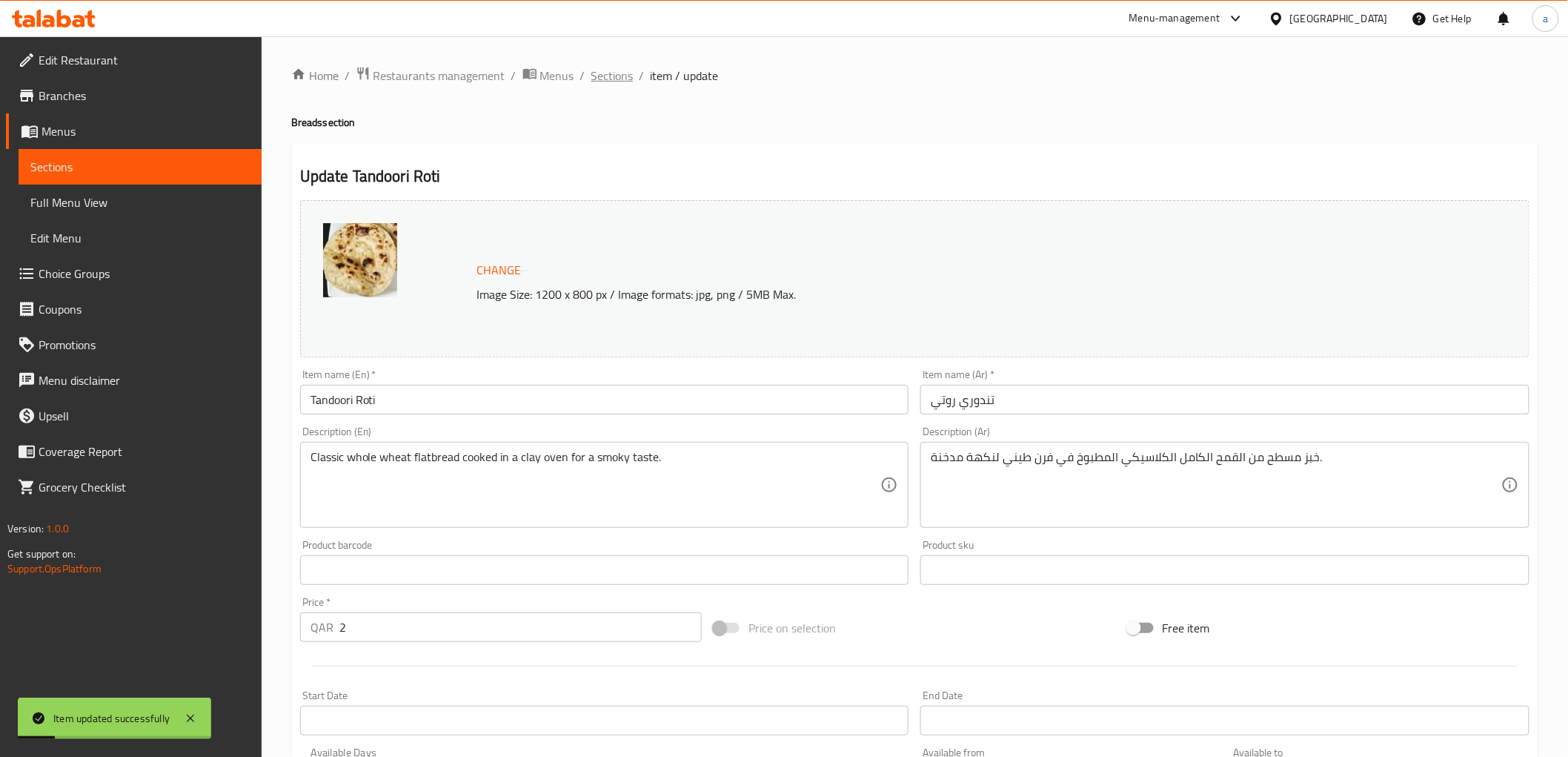
click at [631, 78] on span "Sections" at bounding box center [612, 75] width 42 height 17
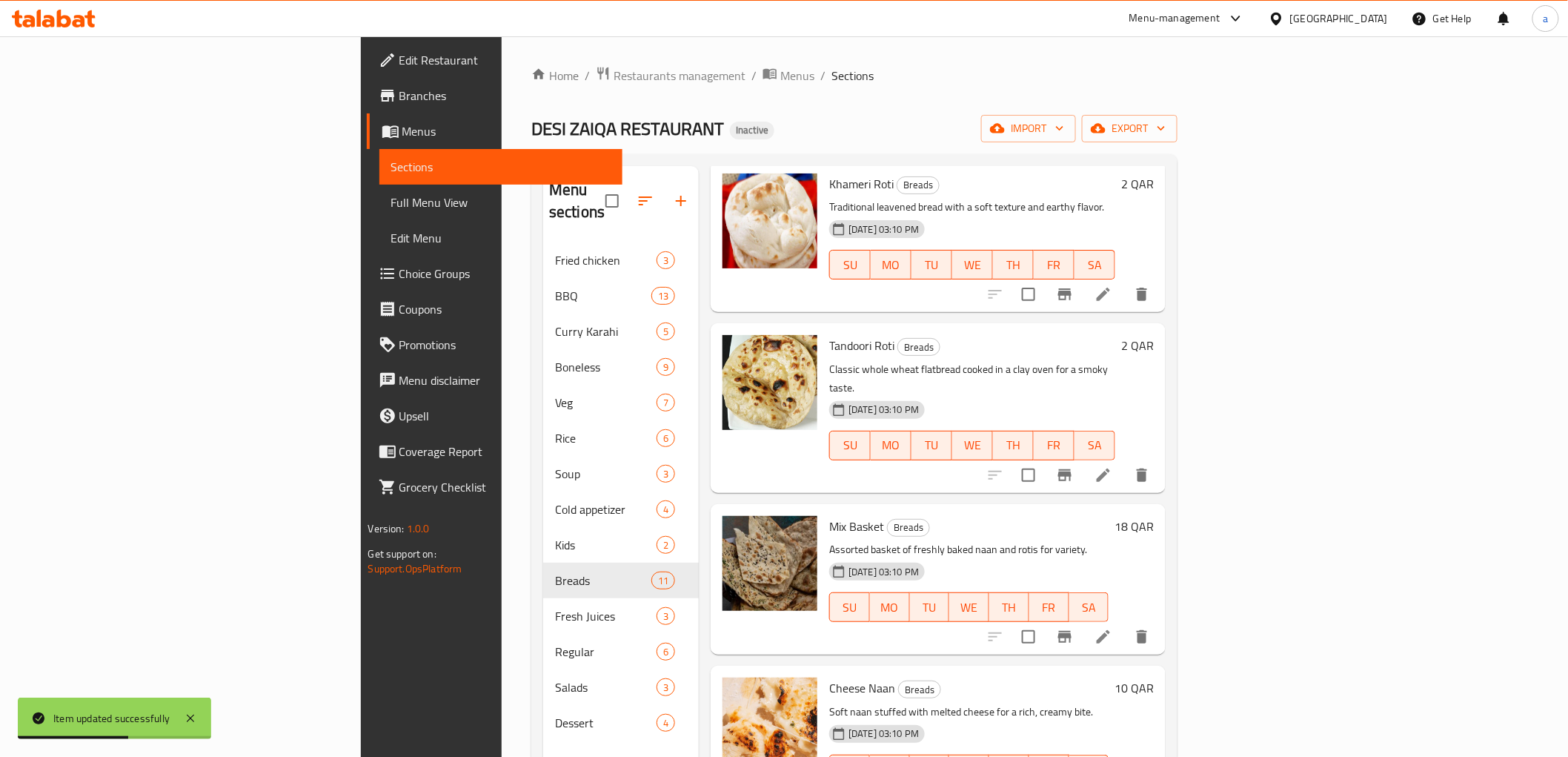
scroll to position [823, 0]
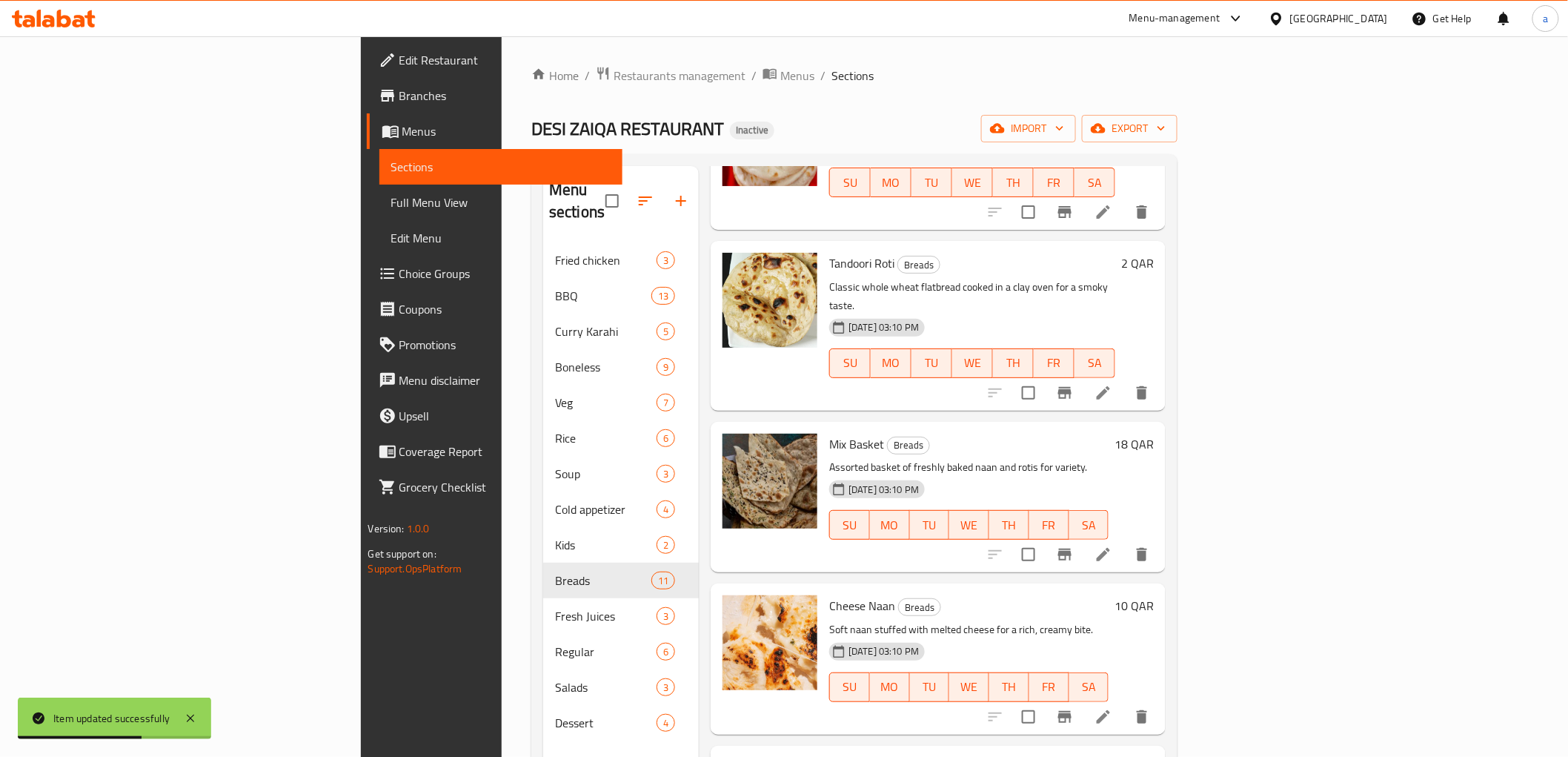
click at [1112, 546] on icon at bounding box center [1103, 554] width 17 height 17
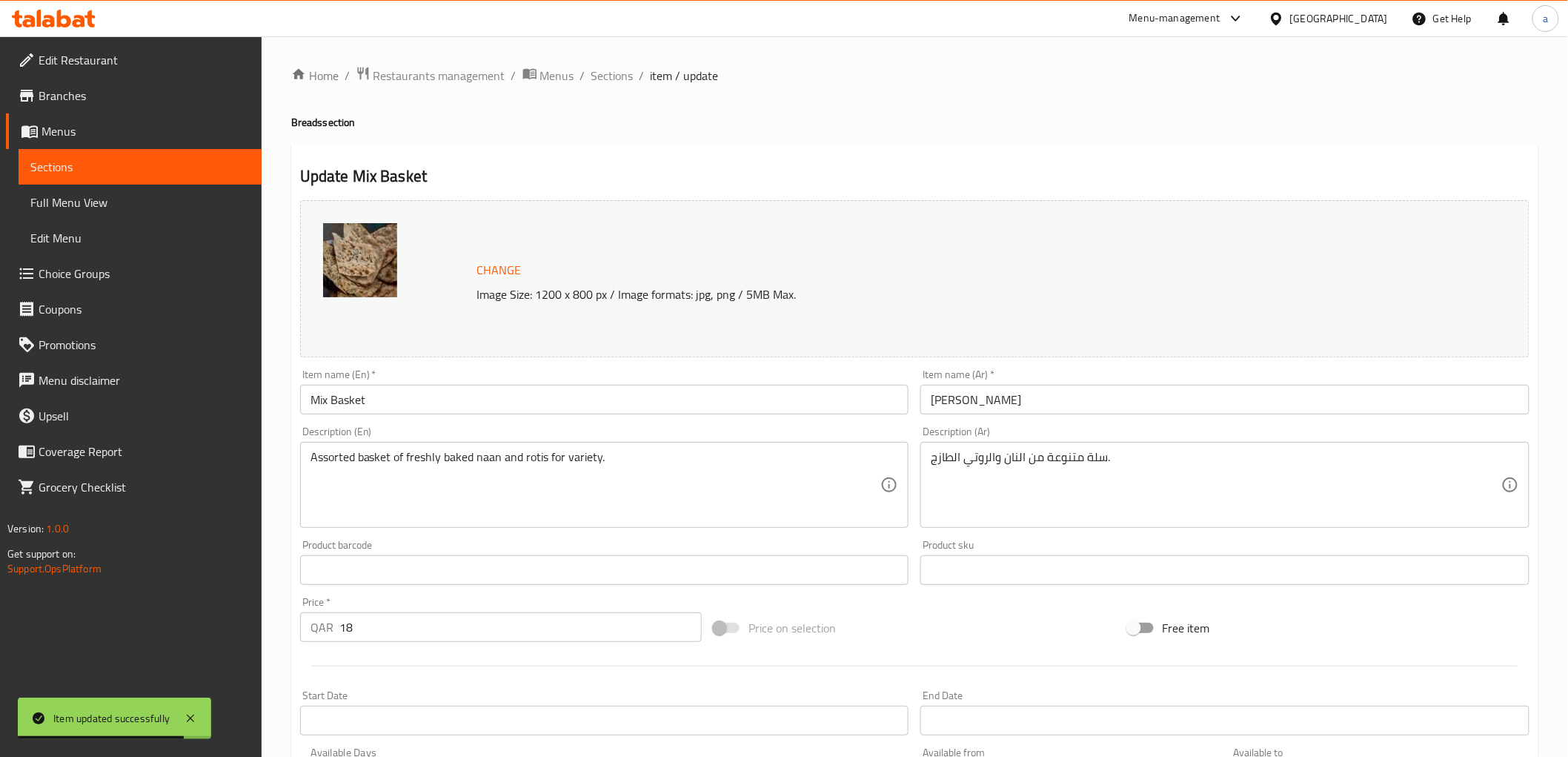
click at [349, 403] on input "Mix Basket" at bounding box center [604, 399] width 609 height 30
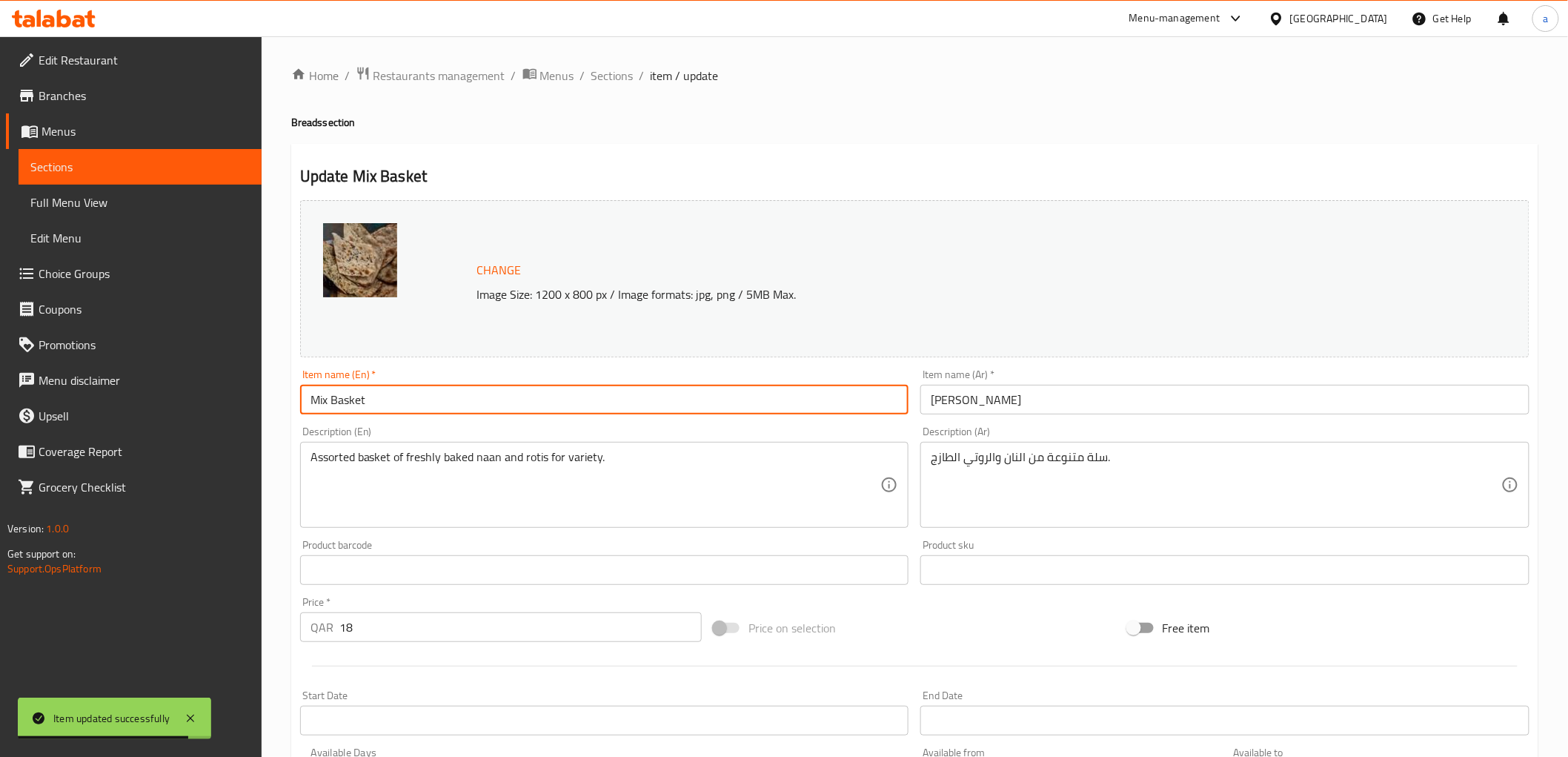
click at [349, 403] on input "Mix Basket" at bounding box center [604, 399] width 609 height 30
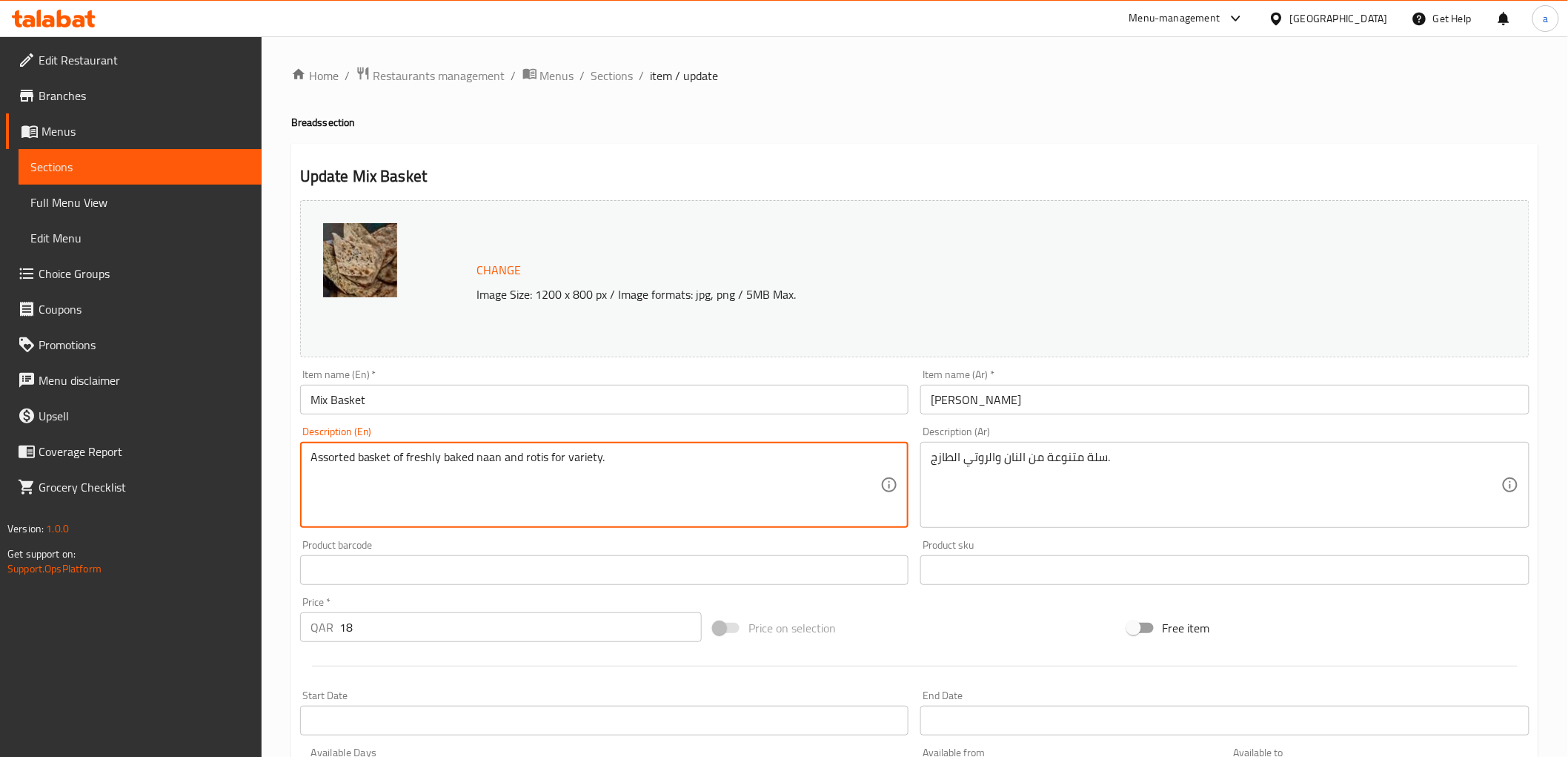
click at [528, 468] on textarea "Assorted basket of freshly baked naan and rotis for variety." at bounding box center [595, 485] width 570 height 70
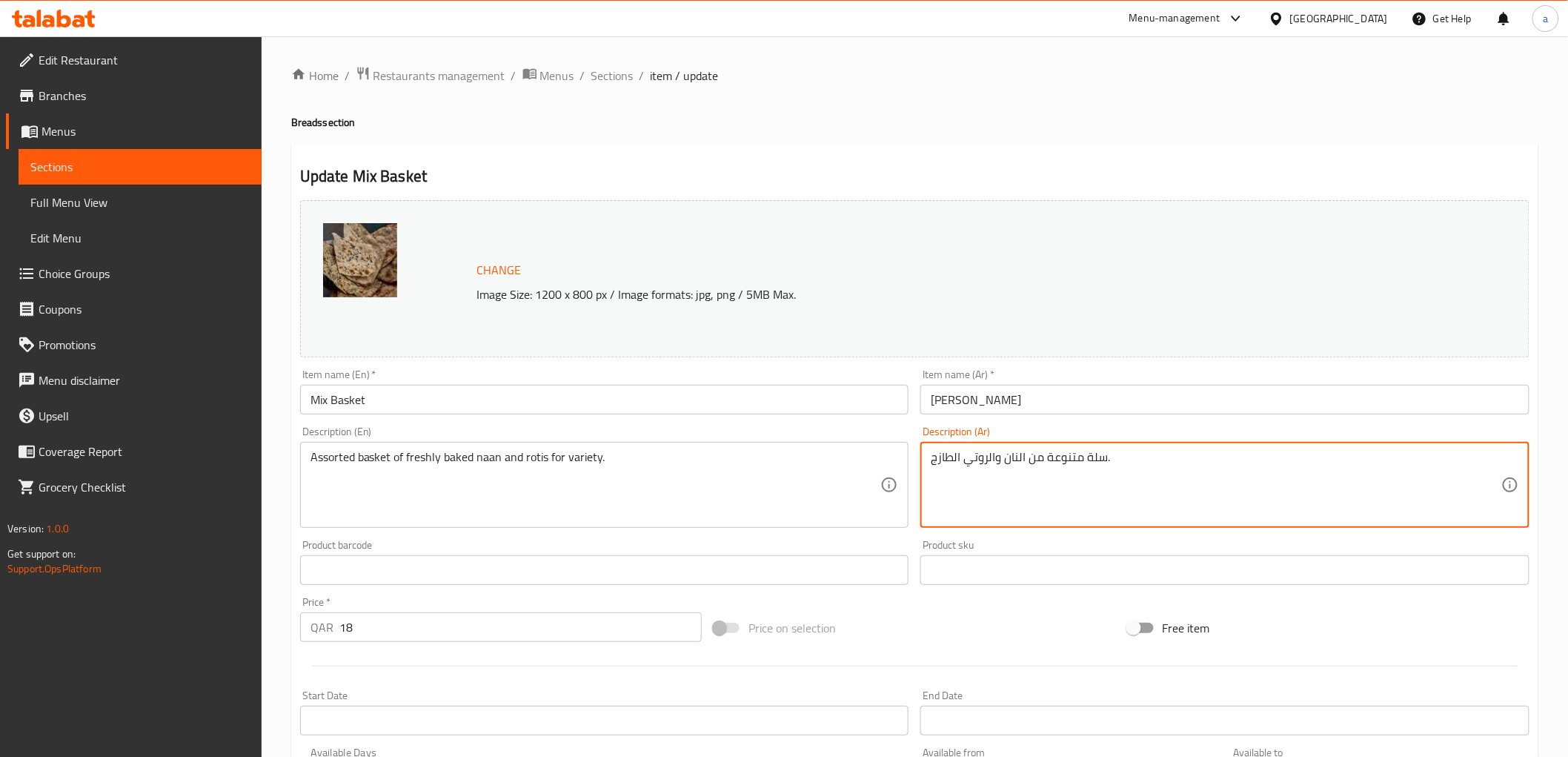
click at [983, 456] on textarea "سلة متنوعة من النان والروتي الطازج." at bounding box center [1215, 485] width 570 height 70
paste textarea "بز النان والروتي الطازج للتنوع"
type textarea "سلة متنوعة من خبز النان والروتي الطازج للتنوع."
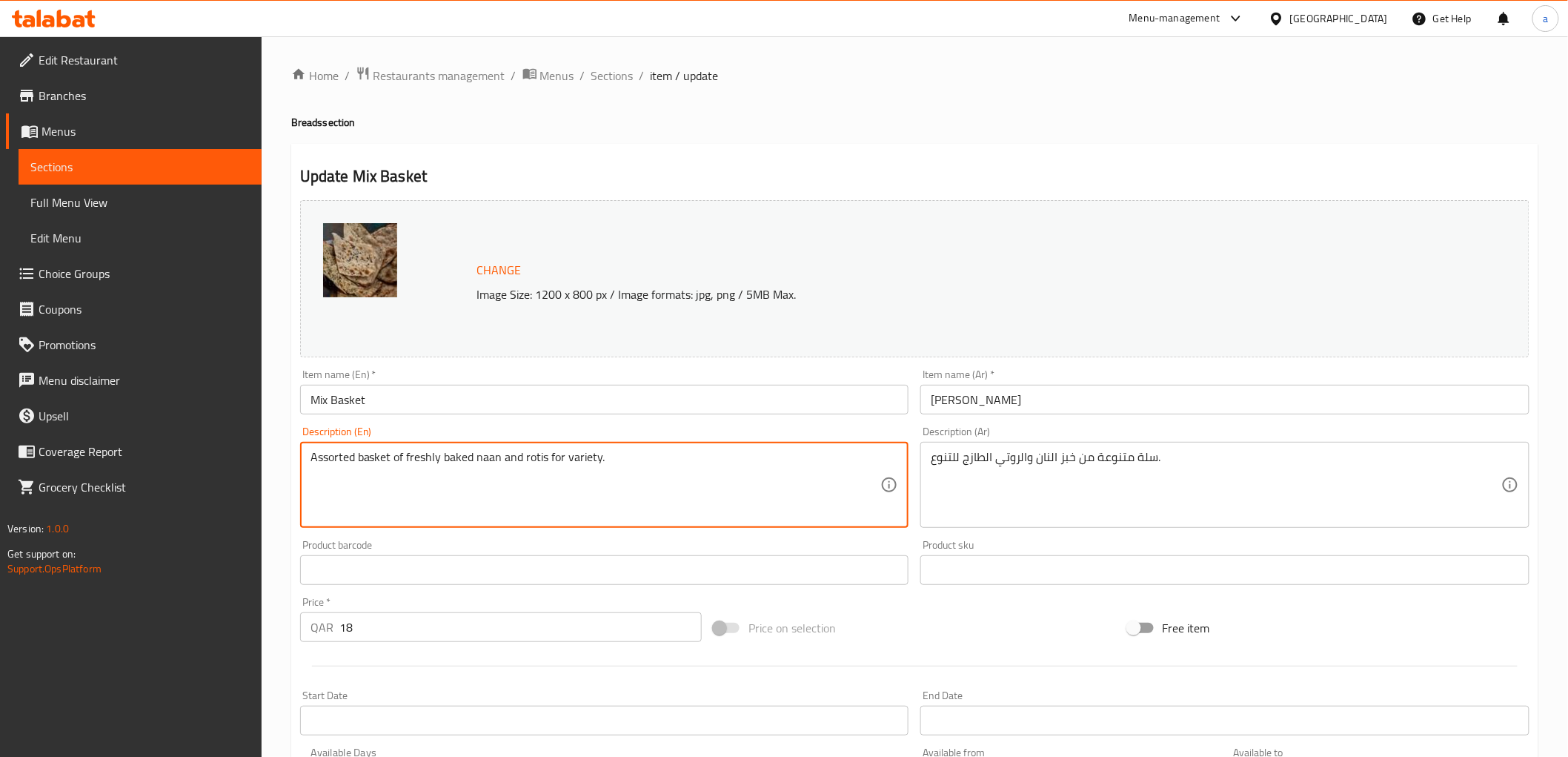
click at [455, 467] on textarea "Assorted basket of freshly baked naan and rotis for variety." at bounding box center [595, 485] width 570 height 70
click at [495, 463] on textarea "Assorted basket of freshly baked naan and rotis for variety." at bounding box center [595, 485] width 570 height 70
click at [468, 458] on textarea "Assorted basket of freshly baked naan and rotis for variety." at bounding box center [595, 485] width 570 height 70
drag, startPoint x: 539, startPoint y: 460, endPoint x: 536, endPoint y: 489, distance: 29.2
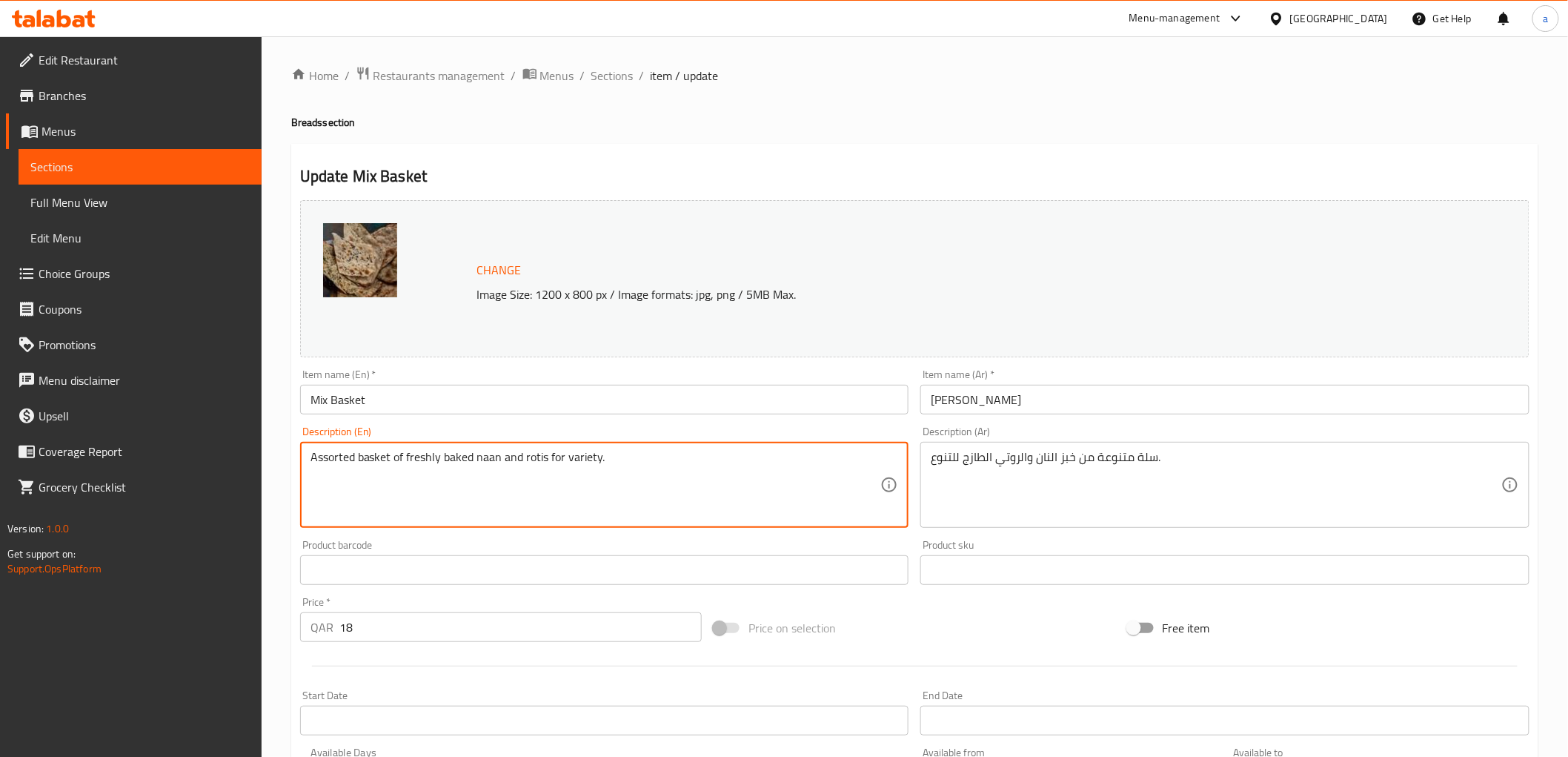
click at [536, 489] on textarea "Assorted basket of freshly baked naan and rotis for variety." at bounding box center [595, 485] width 570 height 70
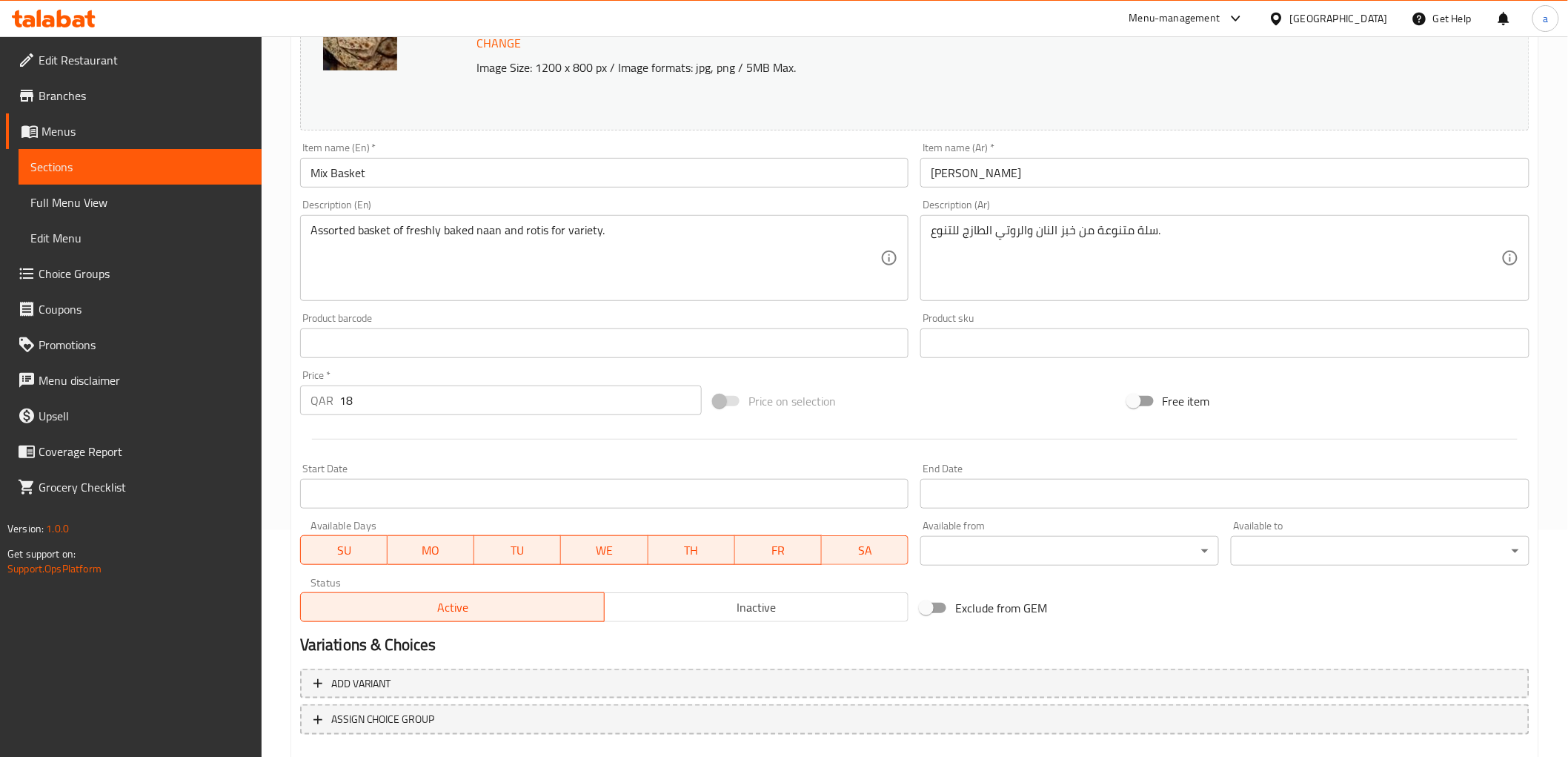
scroll to position [309, 0]
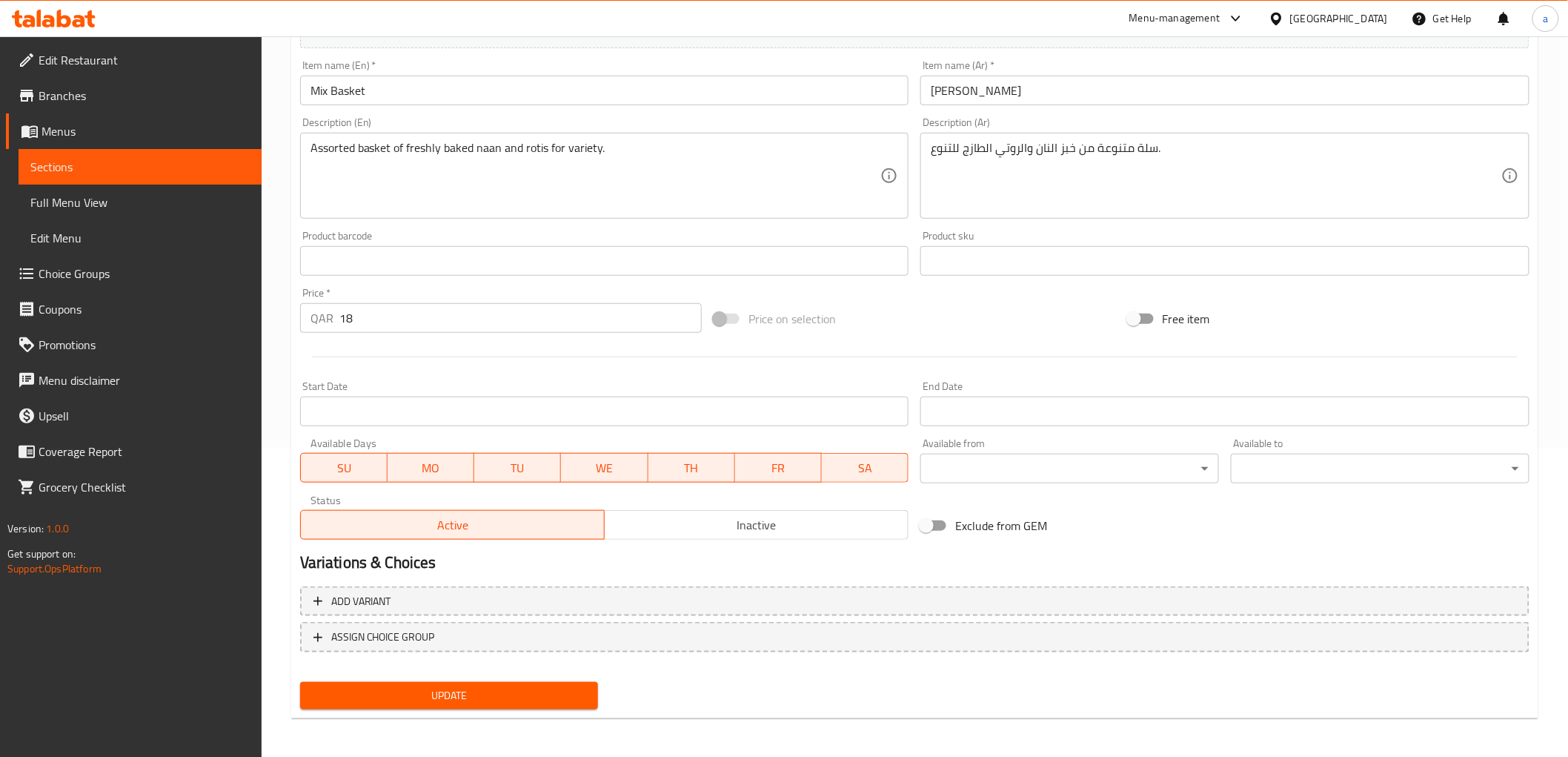
click at [574, 687] on span "Update" at bounding box center [450, 696] width 275 height 18
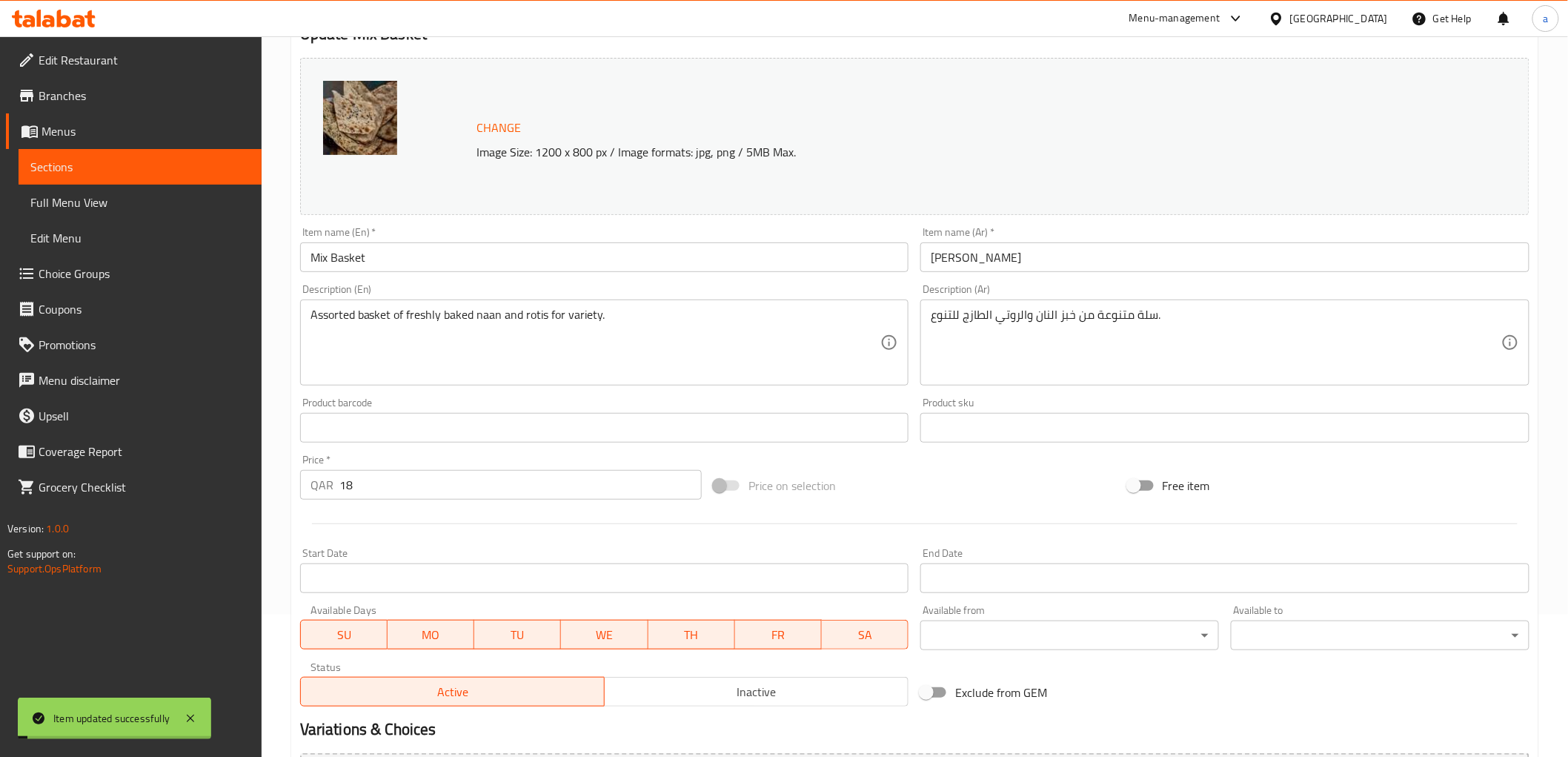
scroll to position [62, 0]
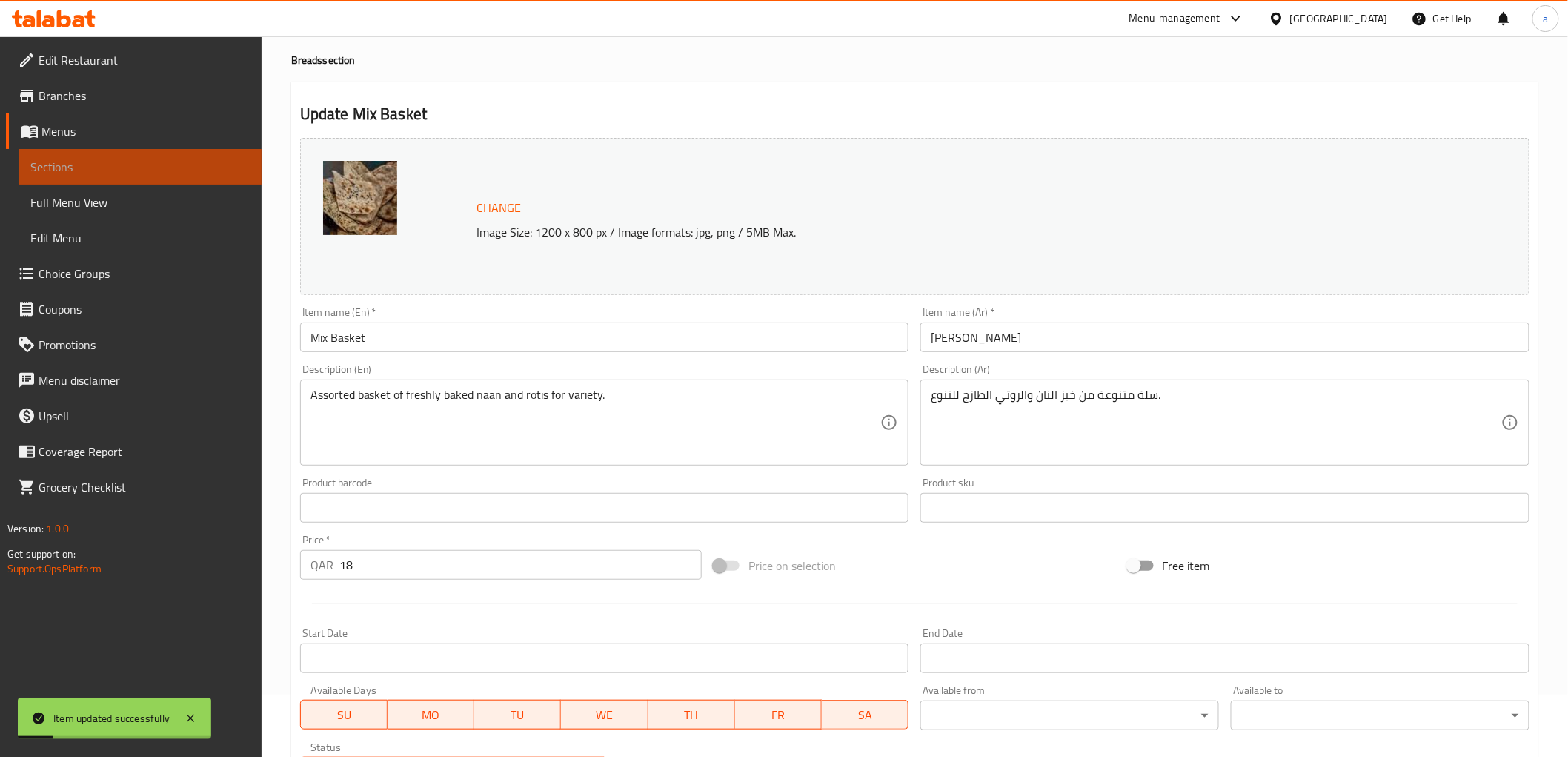
click at [225, 169] on span "Sections" at bounding box center [140, 166] width 219 height 17
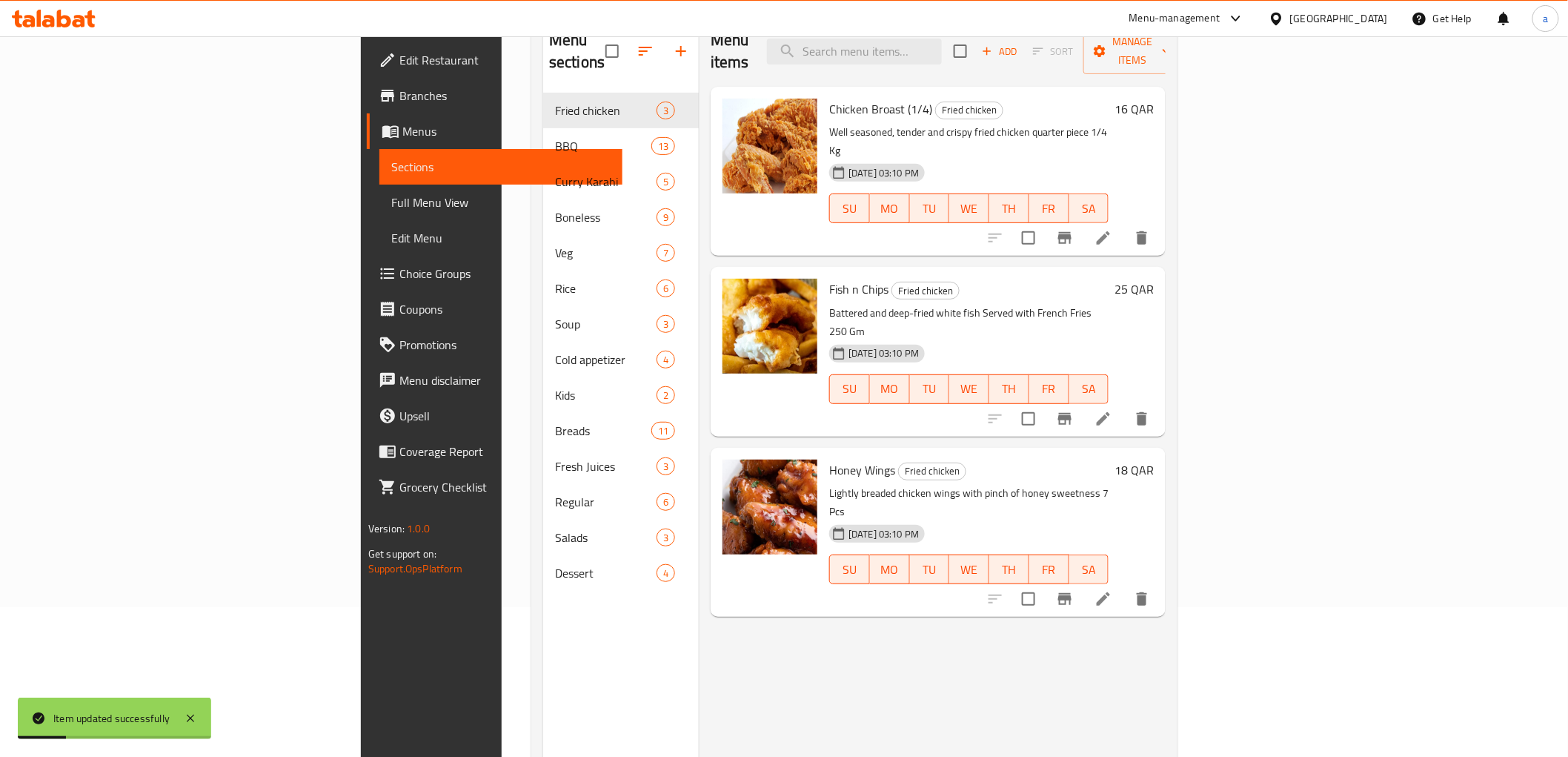
scroll to position [208, 0]
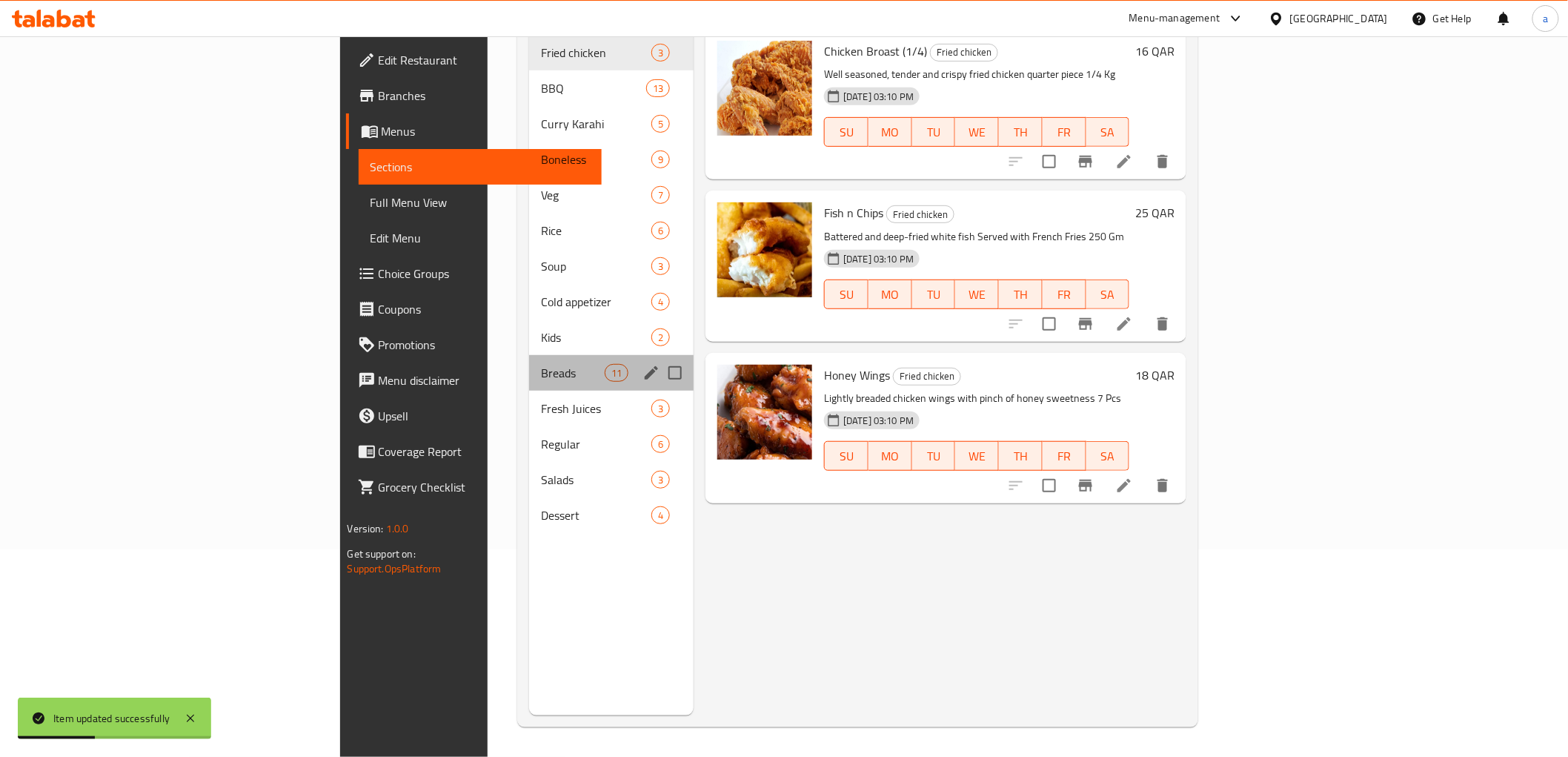
click at [529, 362] on div "Breads 11" at bounding box center [611, 373] width 165 height 36
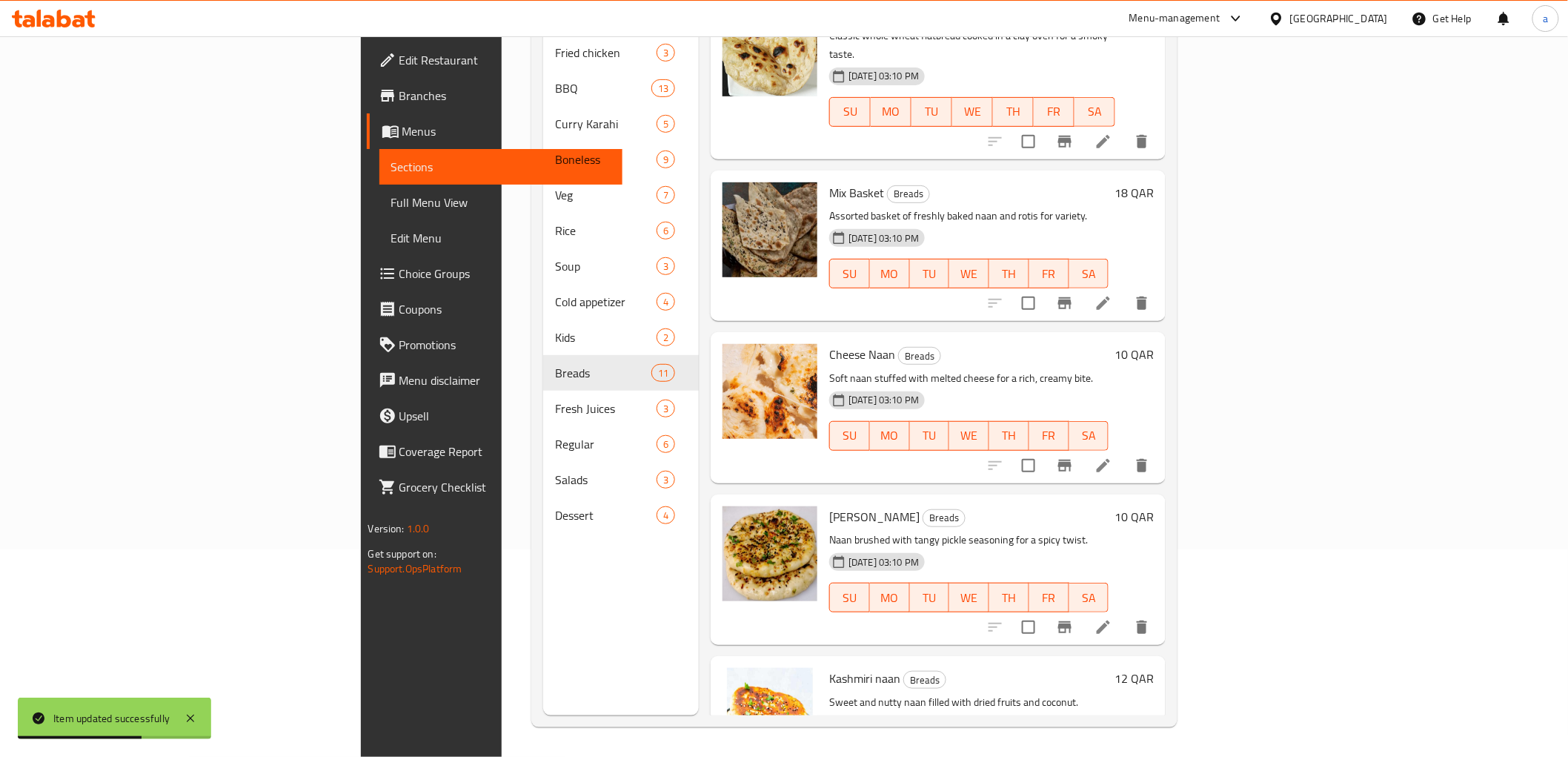
scroll to position [906, 0]
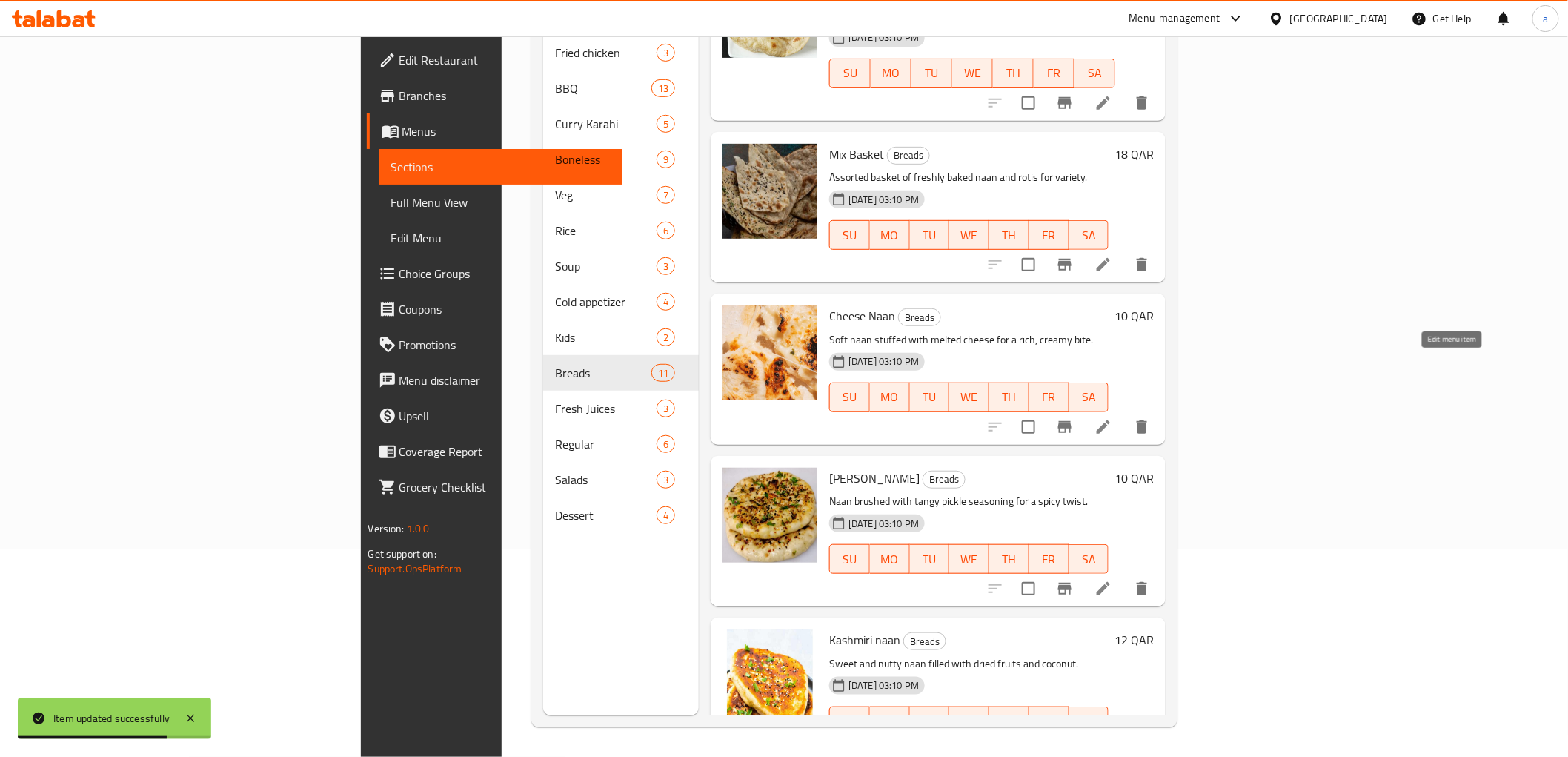
click at [1112, 418] on icon at bounding box center [1103, 427] width 17 height 17
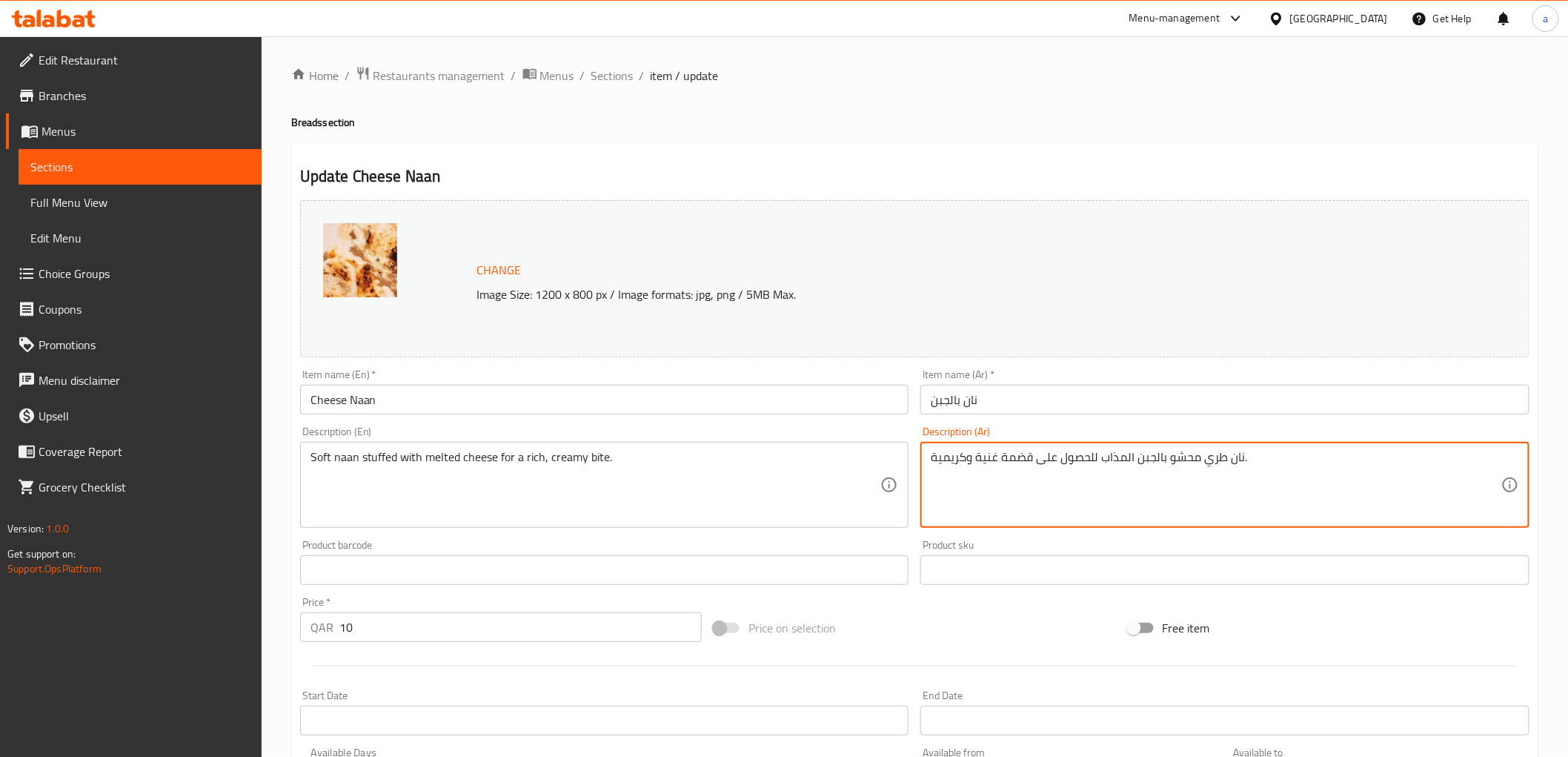
drag, startPoint x: 1204, startPoint y: 462, endPoint x: 1223, endPoint y: 462, distance: 19.0
drag, startPoint x: 1002, startPoint y: 458, endPoint x: 1033, endPoint y: 462, distance: 31.3
click at [1033, 462] on textarea "نان ناعم محشو بالجبن المذاب للحصول على قضمة غنية وكريمية." at bounding box center [1215, 485] width 570 height 70
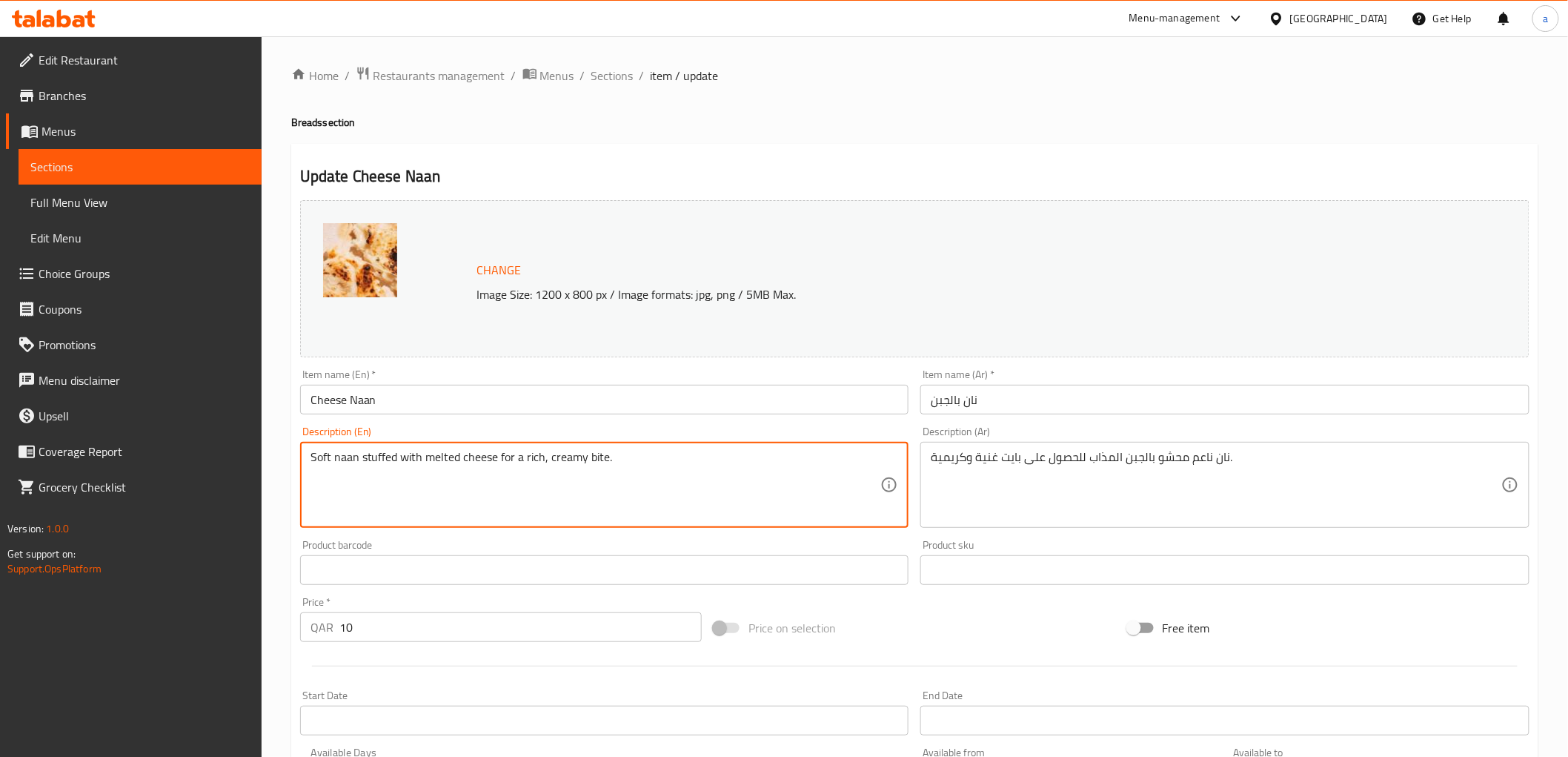
click at [598, 460] on textarea "Soft naan stuffed with melted cheese for a rich, creamy bite." at bounding box center [595, 485] width 570 height 70
click at [597, 455] on textarea "Soft naan stuffed with melted cheese for a rich, creamy bite." at bounding box center [595, 485] width 570 height 70
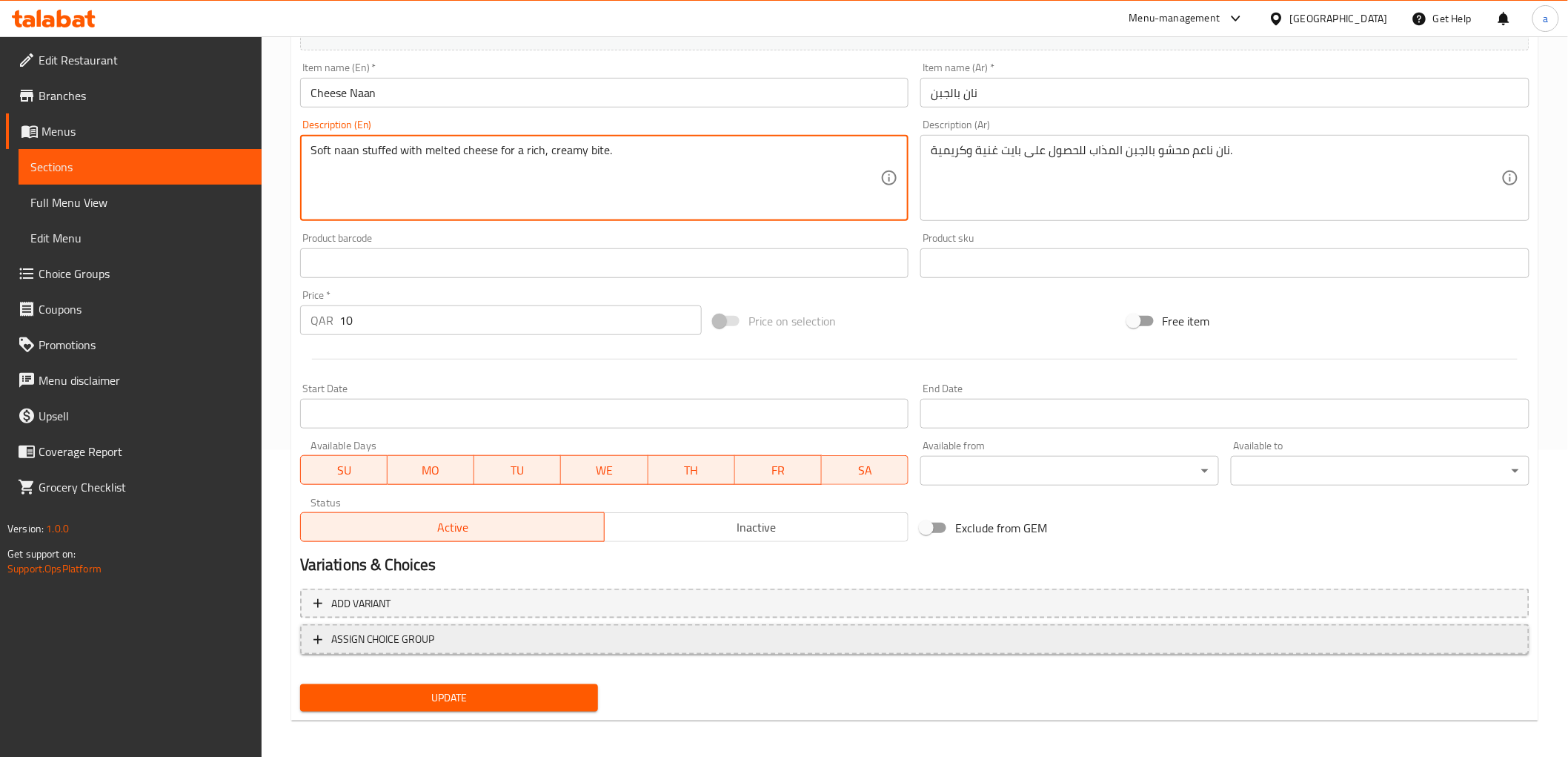
scroll to position [309, 0]
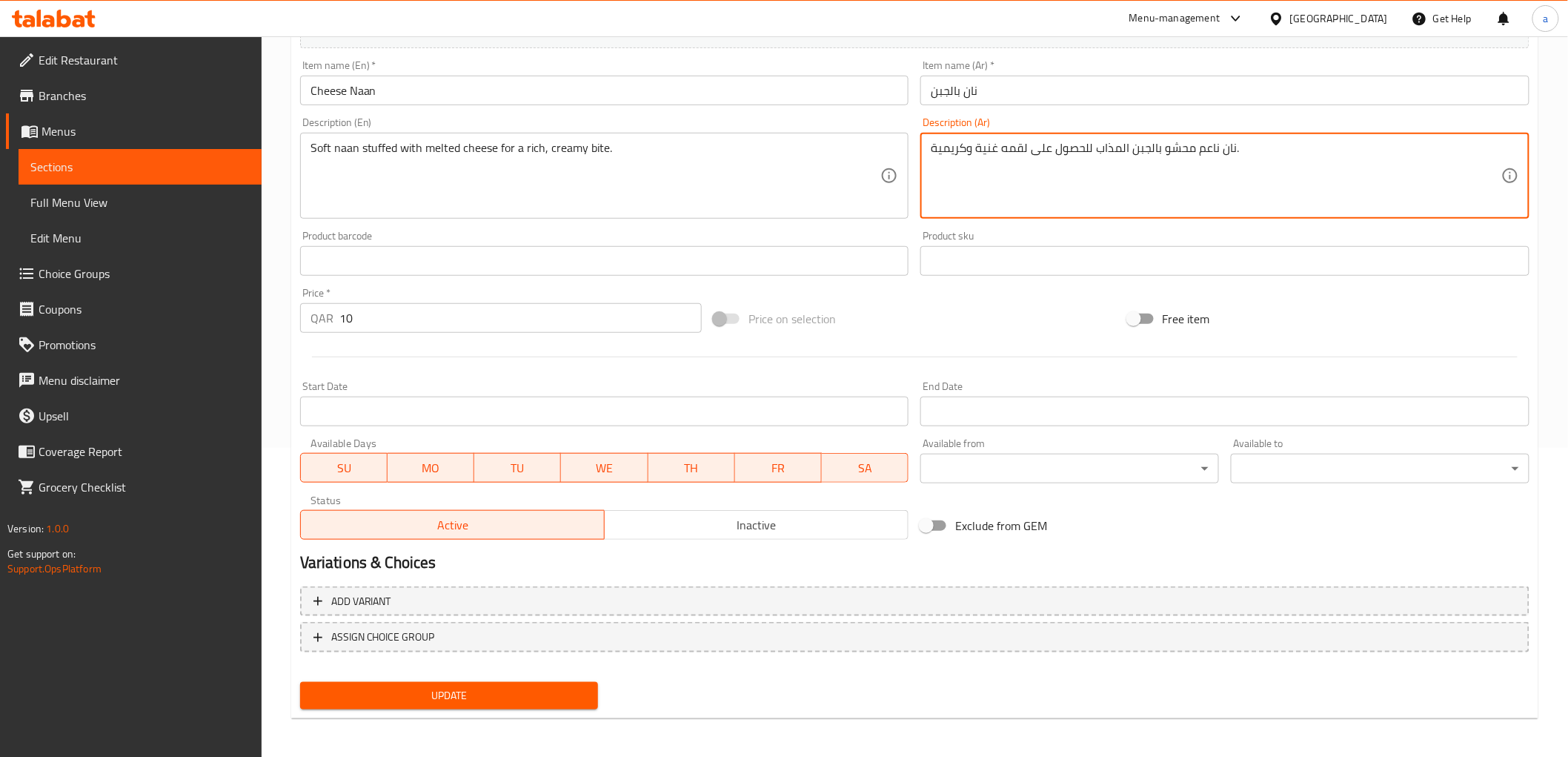
type textarea "نان ناعم محشو بالجبن المذاب للحصول على لقمه غنية وكريمية."
click at [479, 697] on span "Update" at bounding box center [450, 696] width 275 height 18
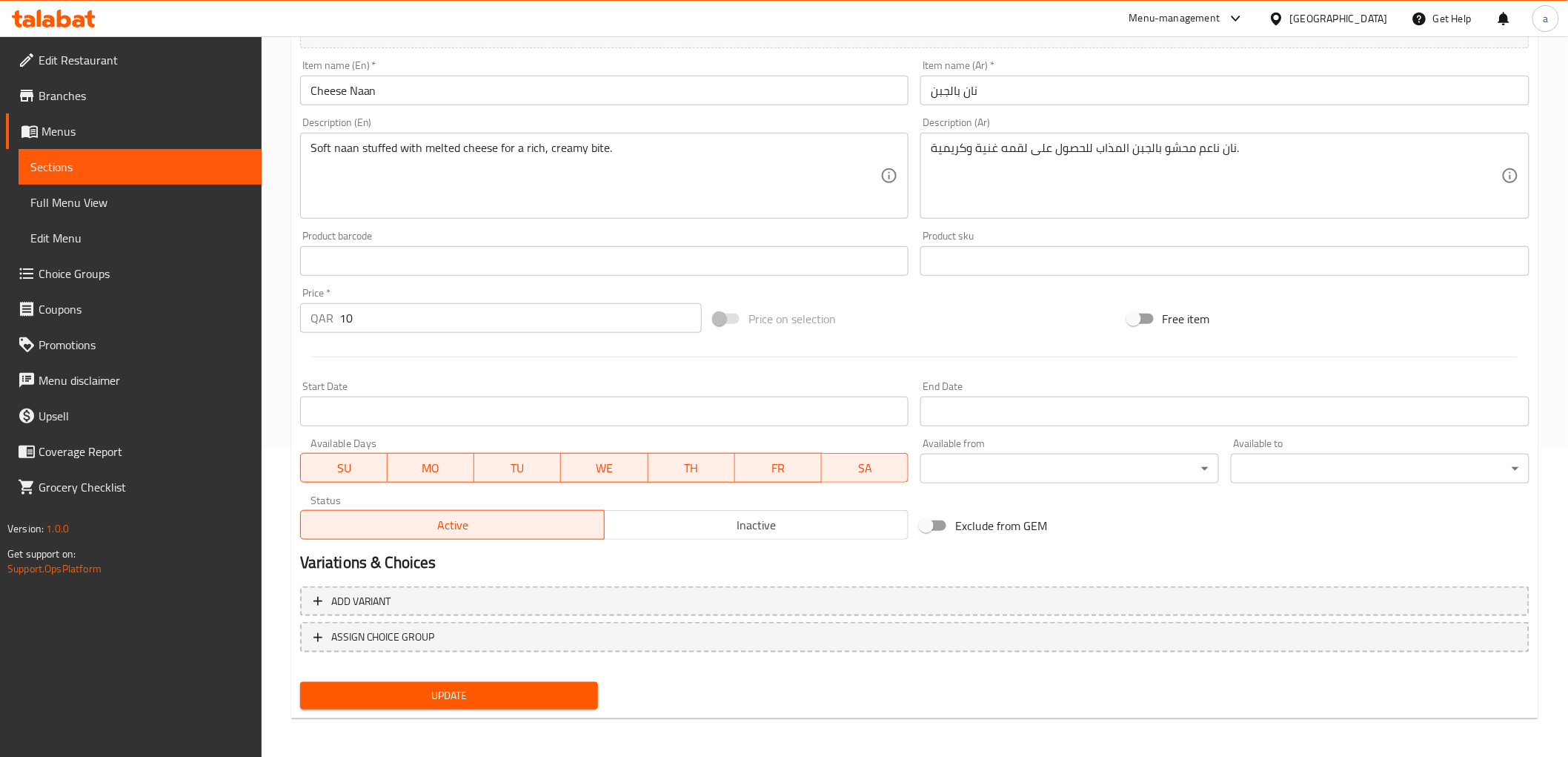
click at [500, 687] on span "Update" at bounding box center [450, 696] width 275 height 18
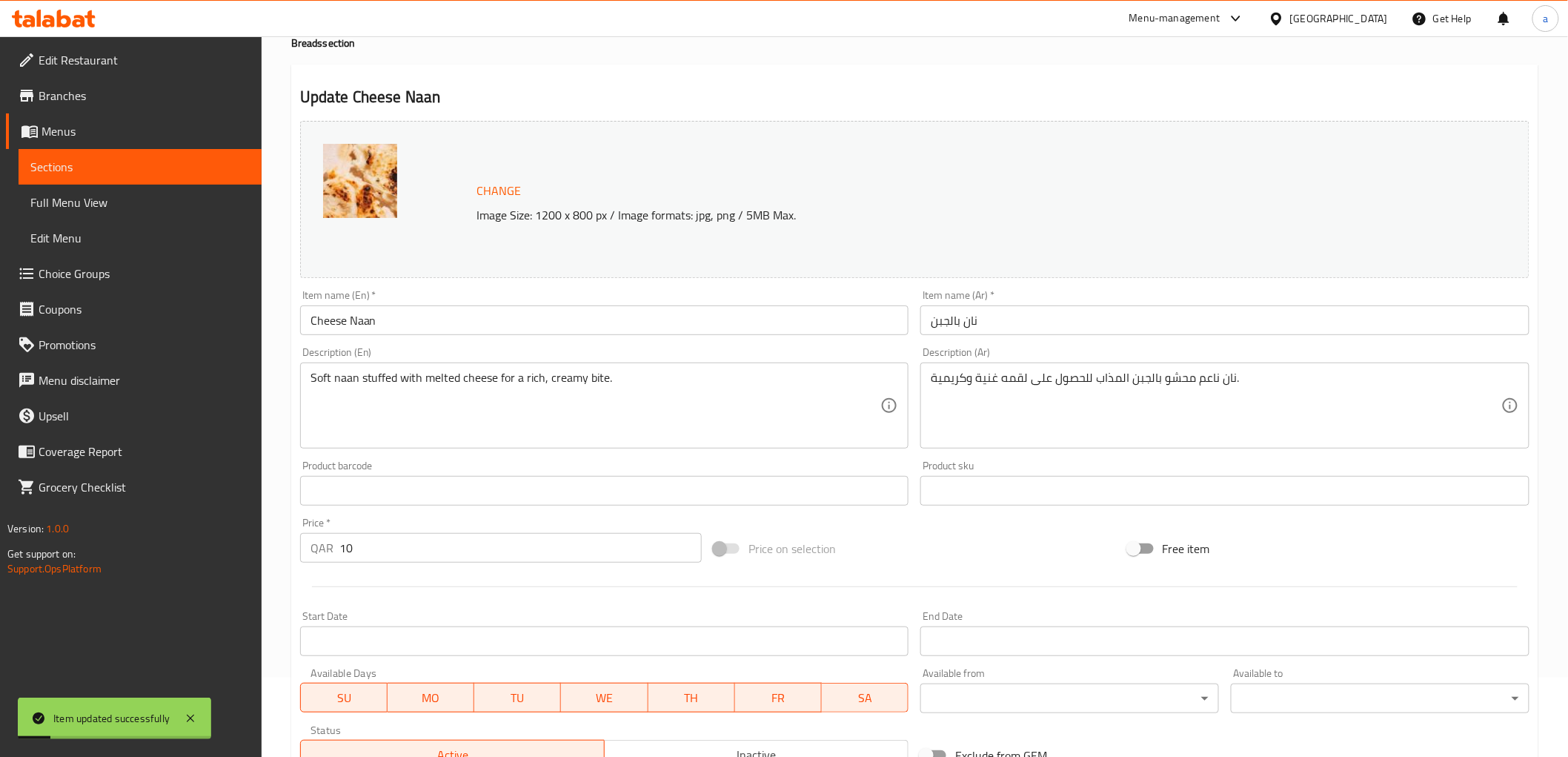
scroll to position [0, 0]
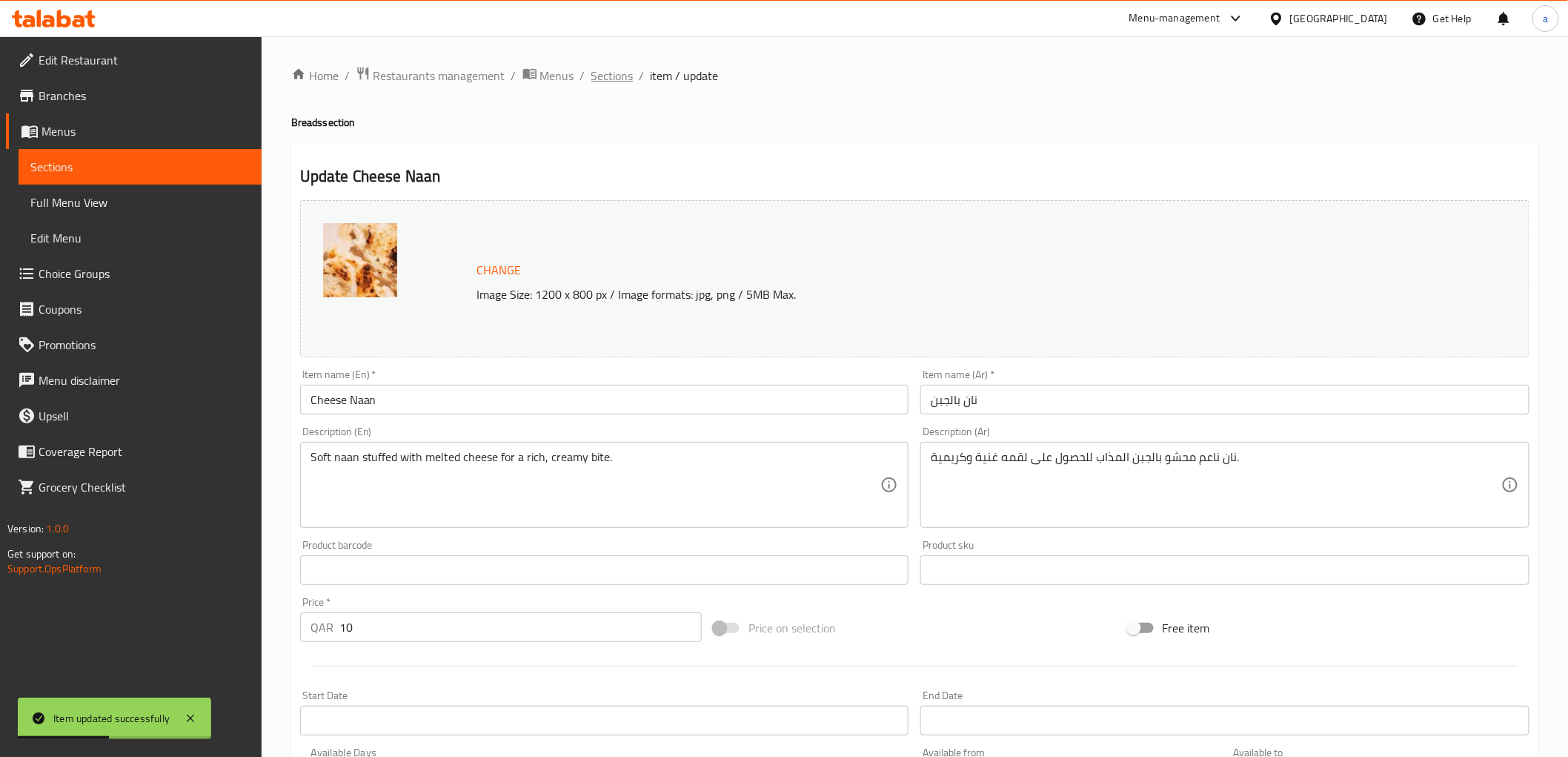
click at [618, 84] on span "Sections" at bounding box center [612, 75] width 42 height 17
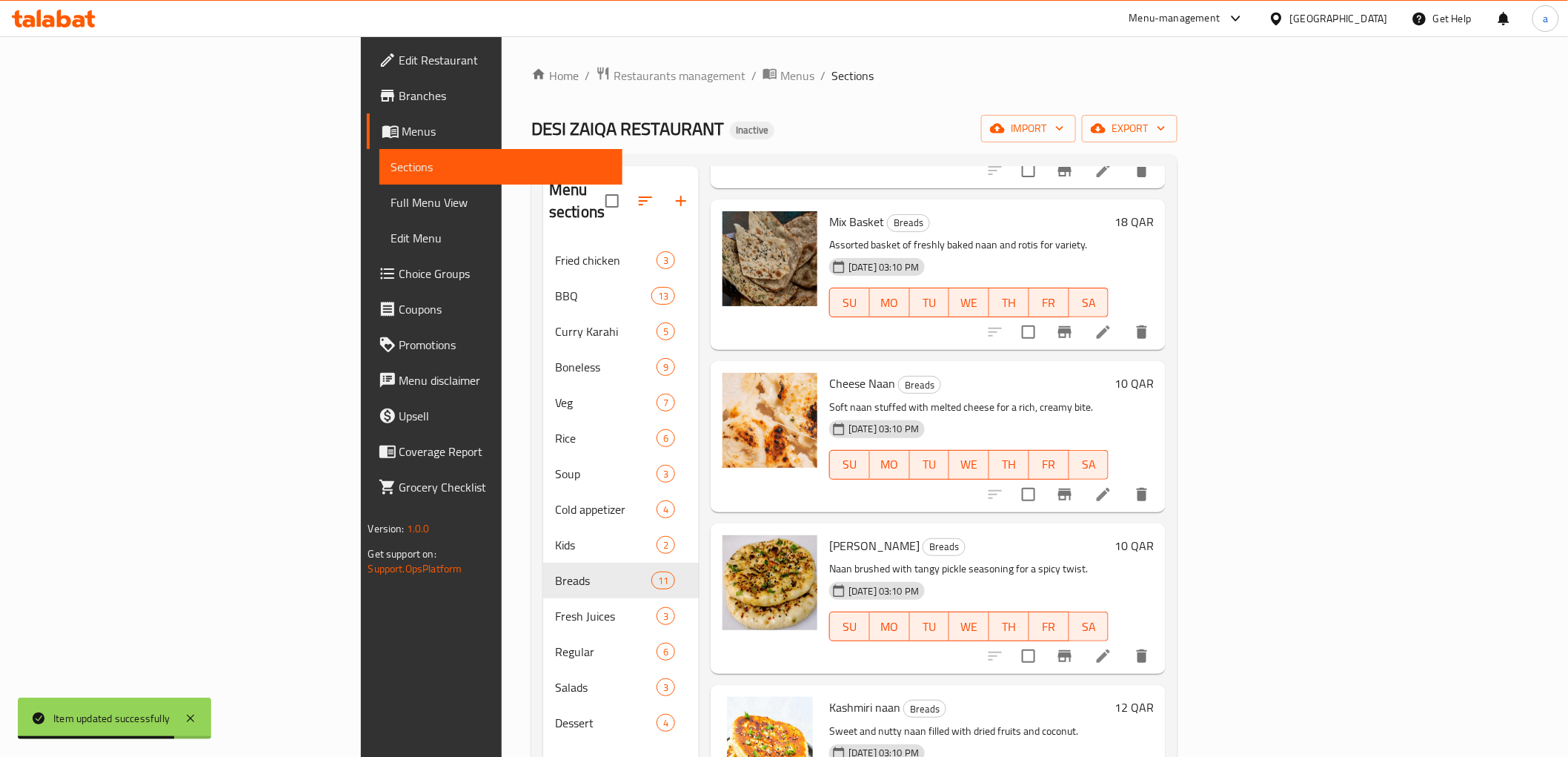
scroll to position [1061, 0]
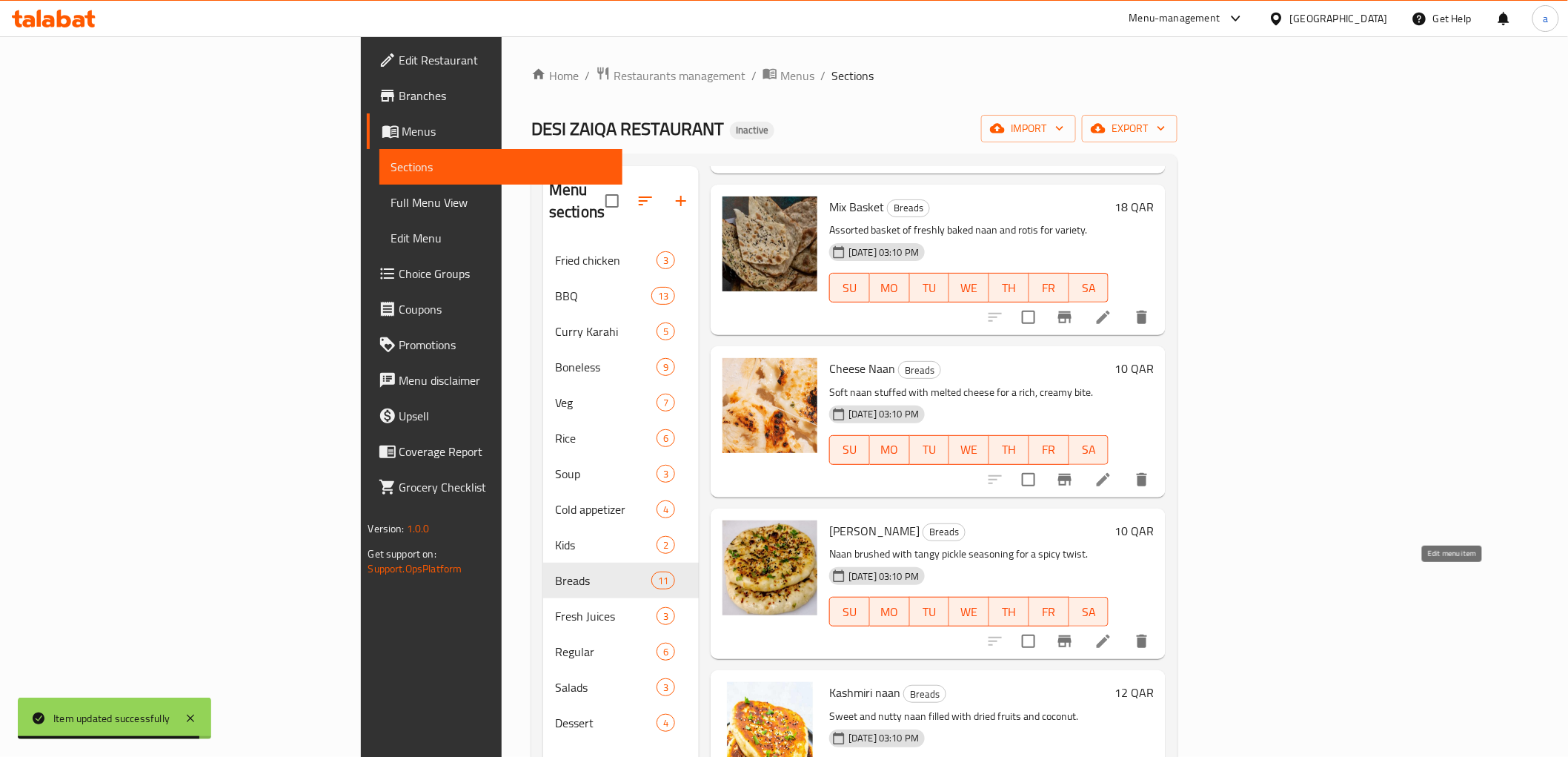
click at [1110, 634] on icon at bounding box center [1104, 641] width 13 height 13
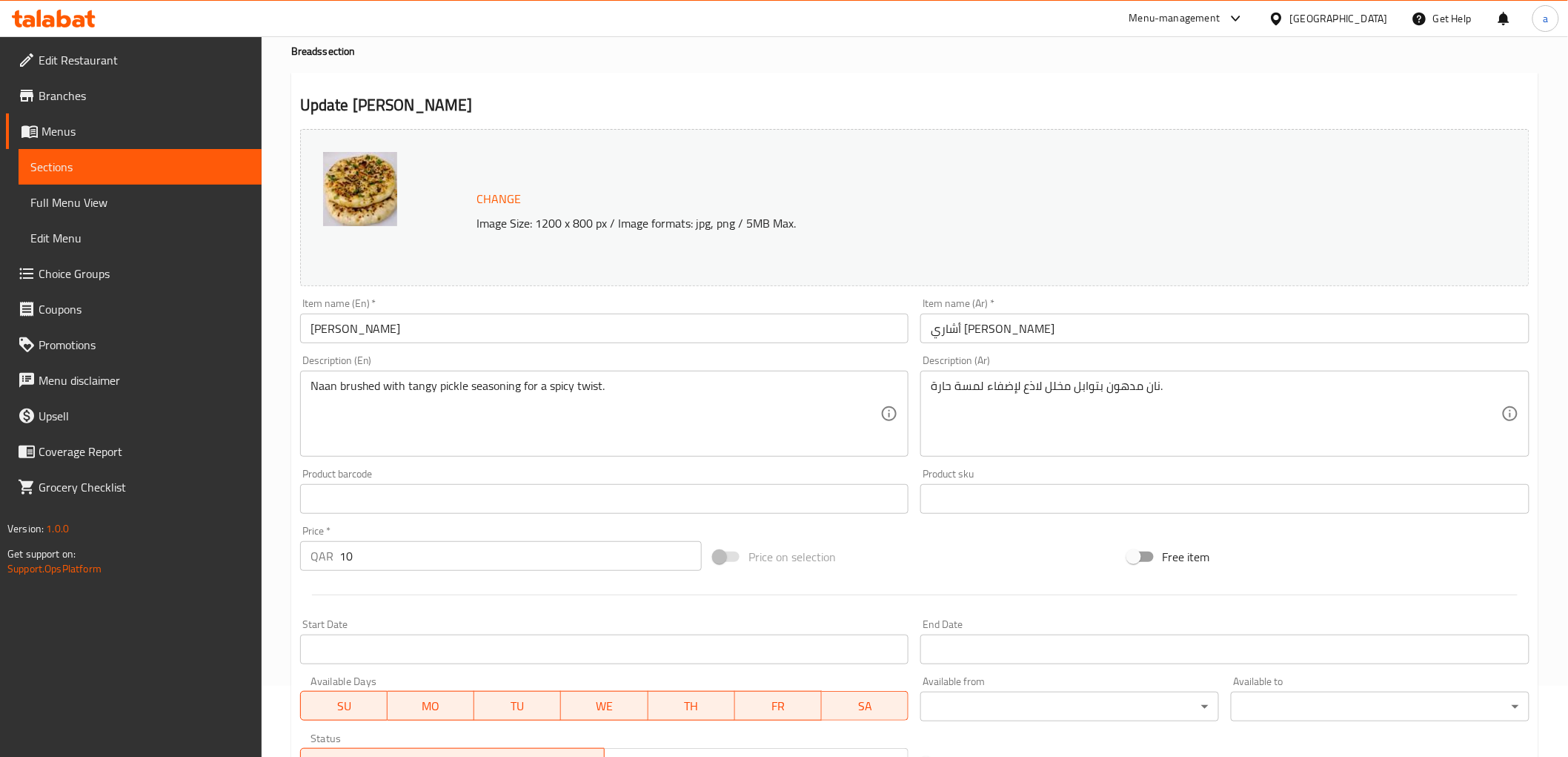
scroll to position [165, 0]
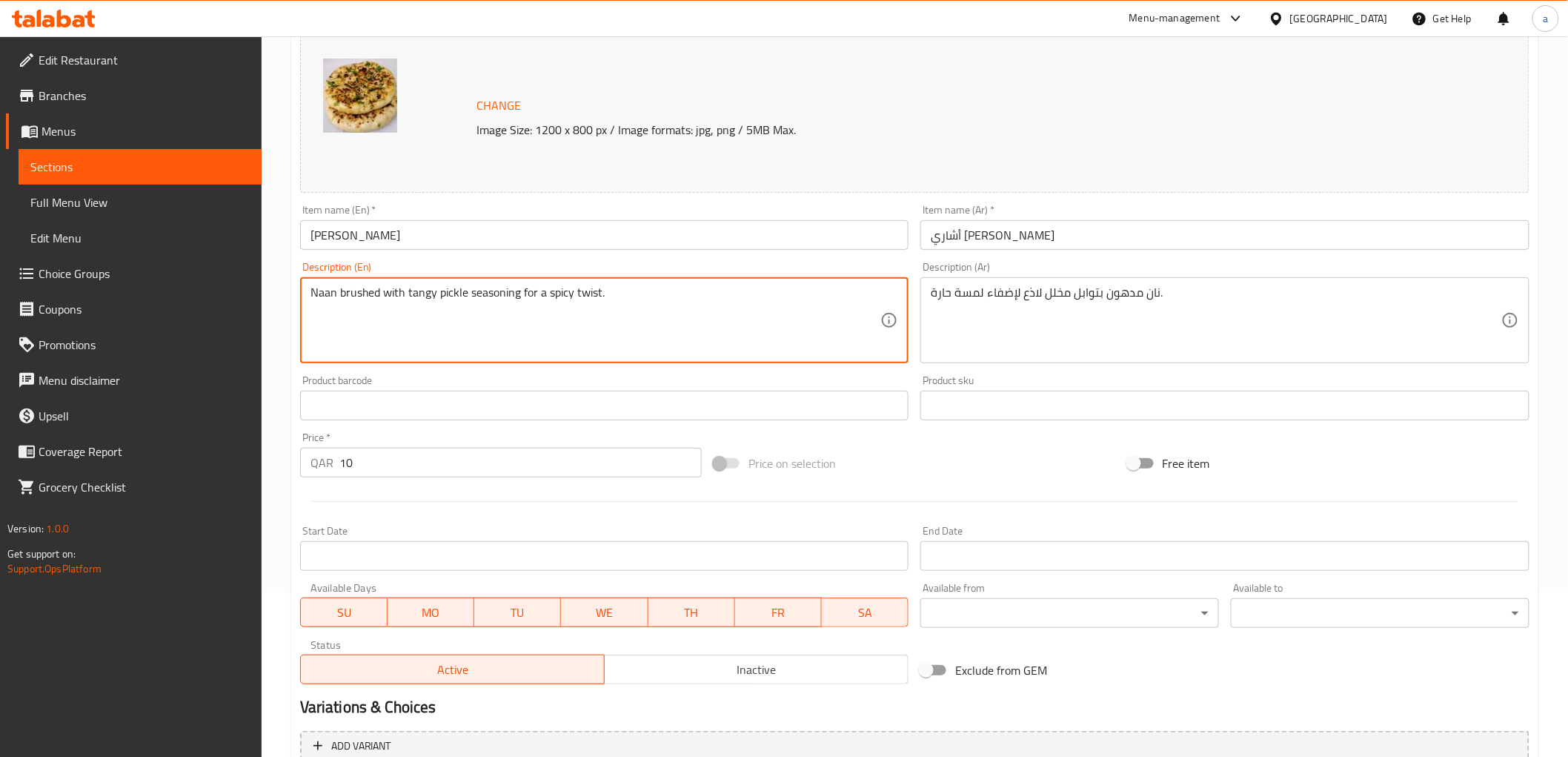
drag, startPoint x: 341, startPoint y: 293, endPoint x: 402, endPoint y: 297, distance: 61.1
click at [402, 293] on textarea "Naan brushed with tangy pickle seasoning for a spicy twist." at bounding box center [595, 321] width 570 height 70
click at [413, 291] on textarea "Naan brushed with tangy pickle seasoning for a spicy twist." at bounding box center [595, 321] width 570 height 70
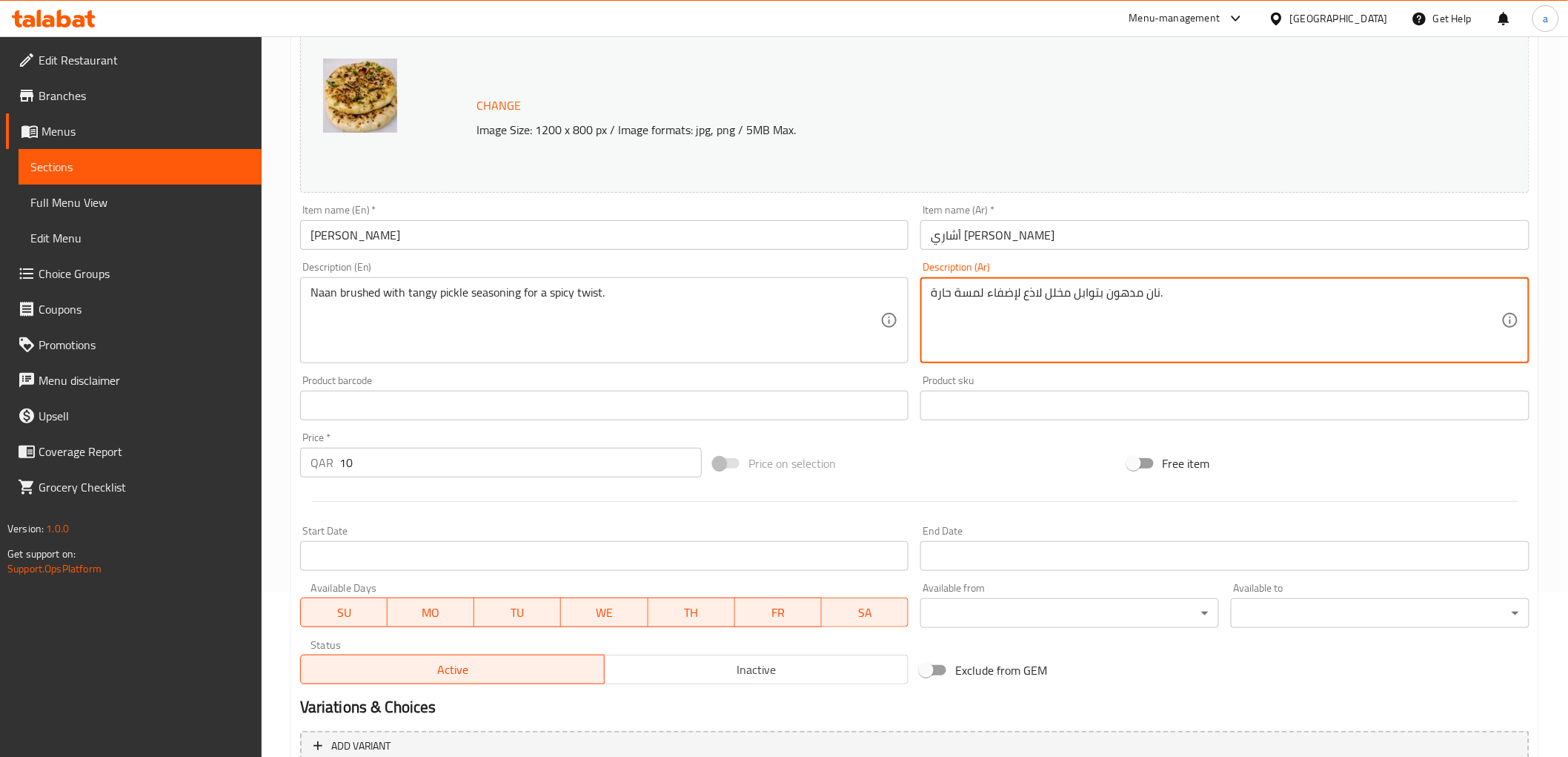
drag, startPoint x: 1019, startPoint y: 299, endPoint x: 1032, endPoint y: 297, distance: 13.2
click at [1023, 304] on textarea "نان مدهون بتوابل مخلل لاذع لإضفاء لمسة حارة." at bounding box center [1215, 321] width 570 height 70
drag, startPoint x: 1023, startPoint y: 297, endPoint x: 1039, endPoint y: 295, distance: 16.1
click at [1039, 295] on textarea "نان مدهون بتوابل مخلل لاذع لإضفاء لمسة حارة." at bounding box center [1215, 321] width 570 height 70
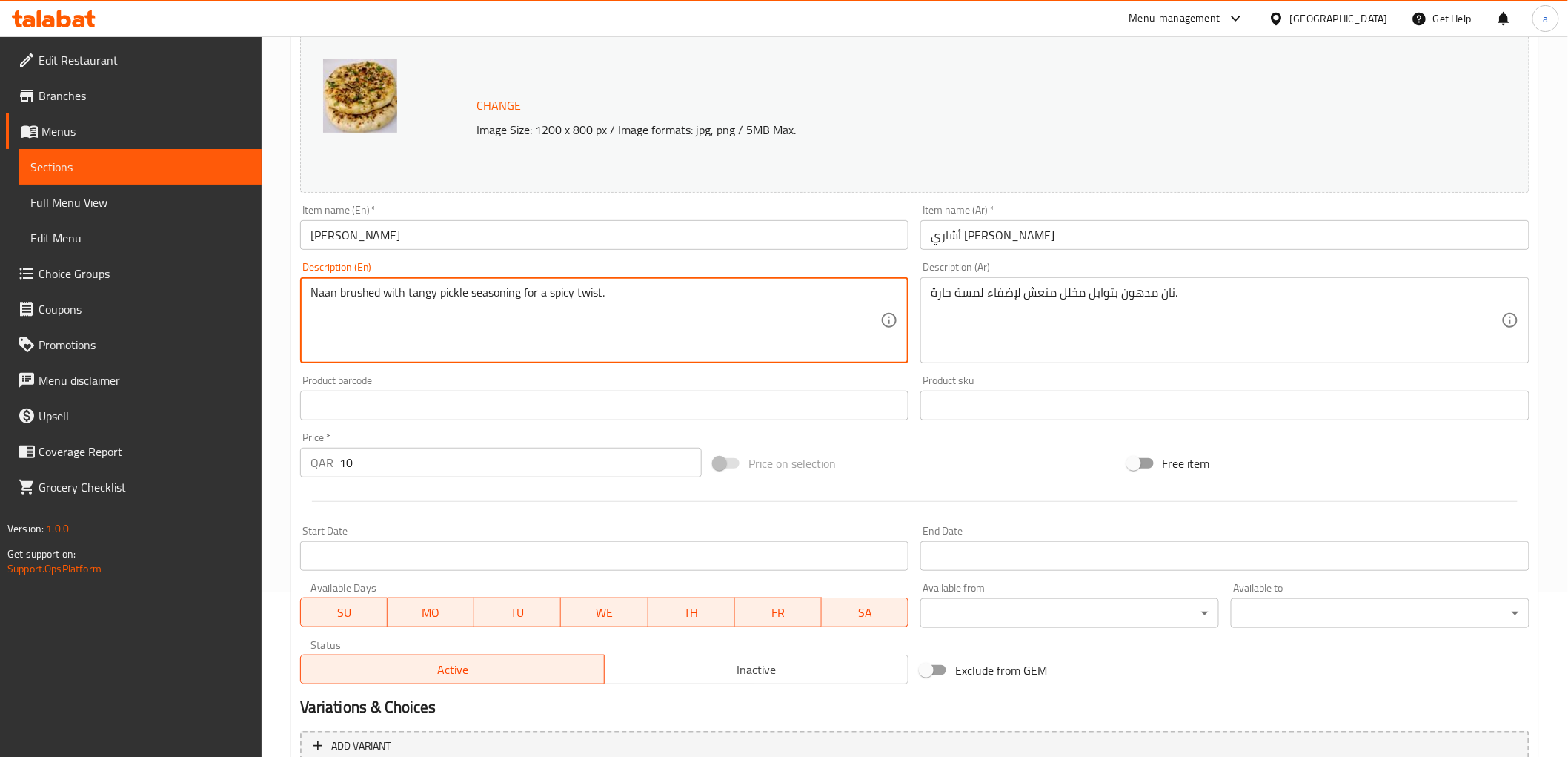
click at [593, 293] on textarea "Naan brushed with tangy pickle seasoning for a spicy twist." at bounding box center [595, 321] width 570 height 70
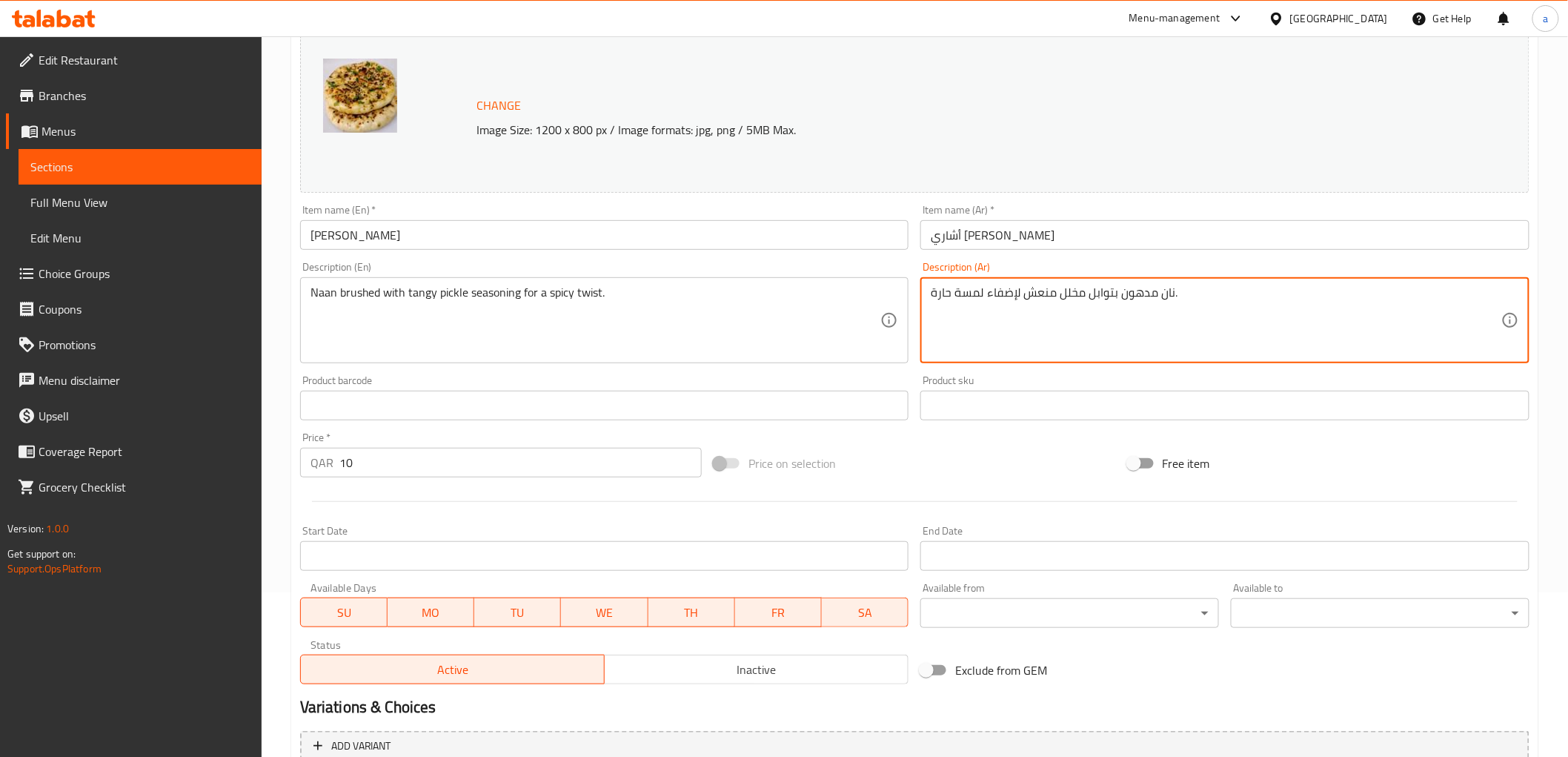
drag, startPoint x: 954, startPoint y: 294, endPoint x: 1019, endPoint y: 295, distance: 65.0
click at [1019, 295] on textarea "نان مدهون بتوابل مخلل منعش لإضفاء لمسة حارة." at bounding box center [1215, 321] width 570 height 70
type textarea "نان مدهون بتوابل مخلل منعش لتويست حارة."
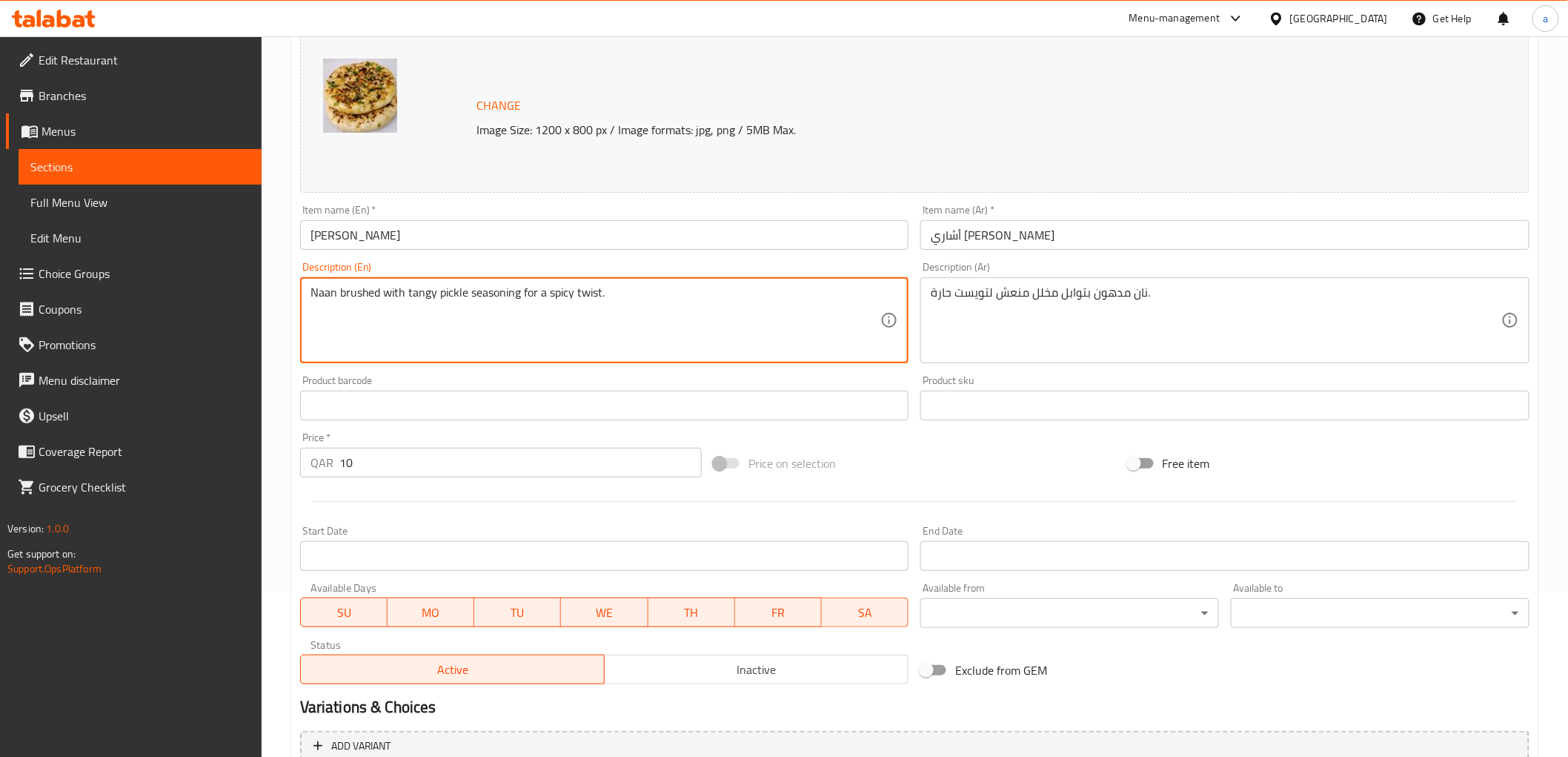
click at [582, 299] on textarea "Naan brushed with tangy pickle seasoning for a spicy twist." at bounding box center [595, 321] width 570 height 70
click at [315, 287] on textarea "Naan brushed with tangy pickle seasoning for a spicy twist." at bounding box center [595, 321] width 570 height 70
click at [878, 272] on div "Description (En) Naan brushed with tangy pickle seasoning for a spicy twist. De…" at bounding box center [604, 312] width 609 height 102
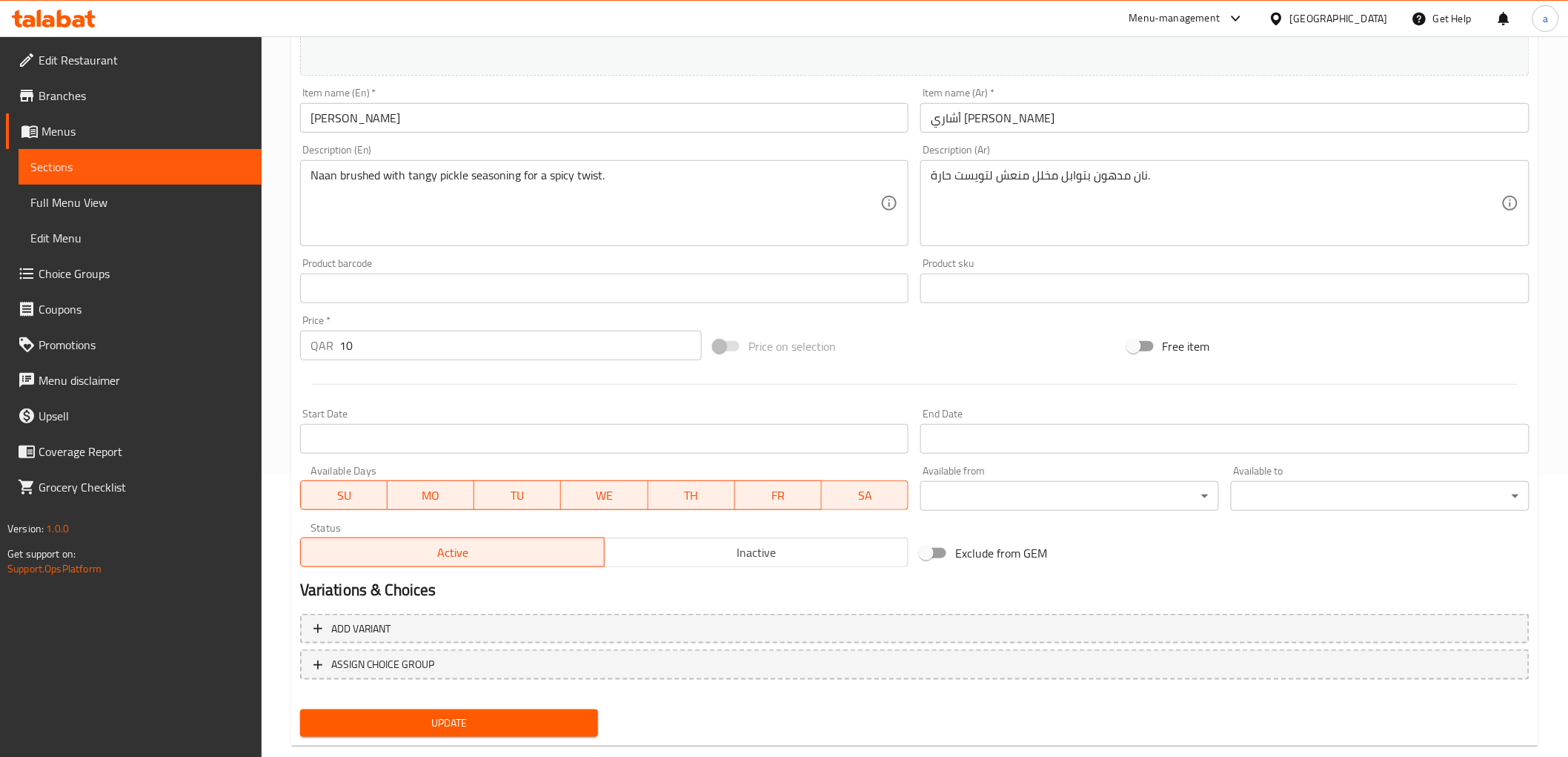
scroll to position [309, 0]
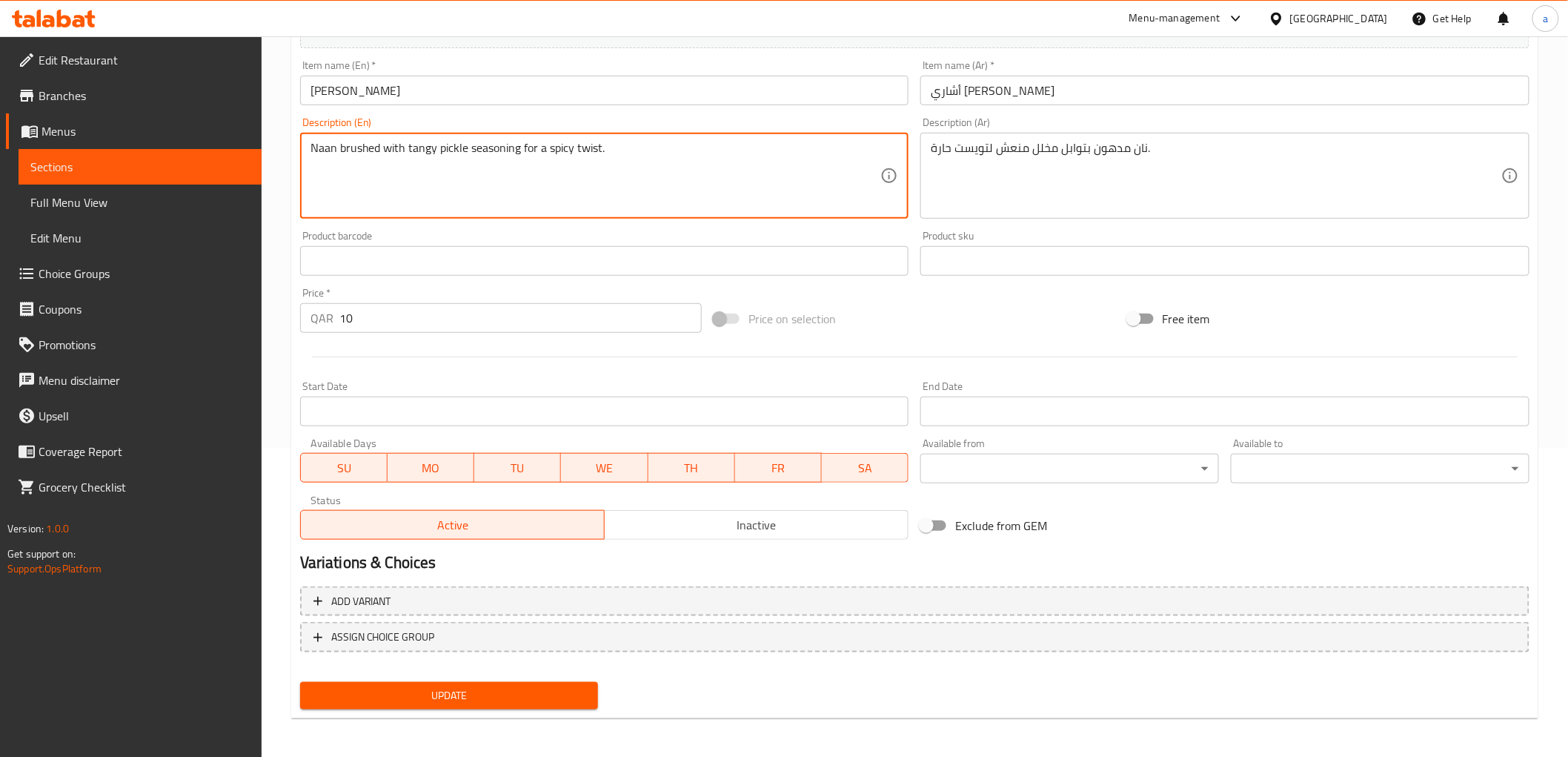
click at [461, 152] on textarea "Naan brushed with tangy pickle seasoning for a spicy twist." at bounding box center [595, 176] width 570 height 70
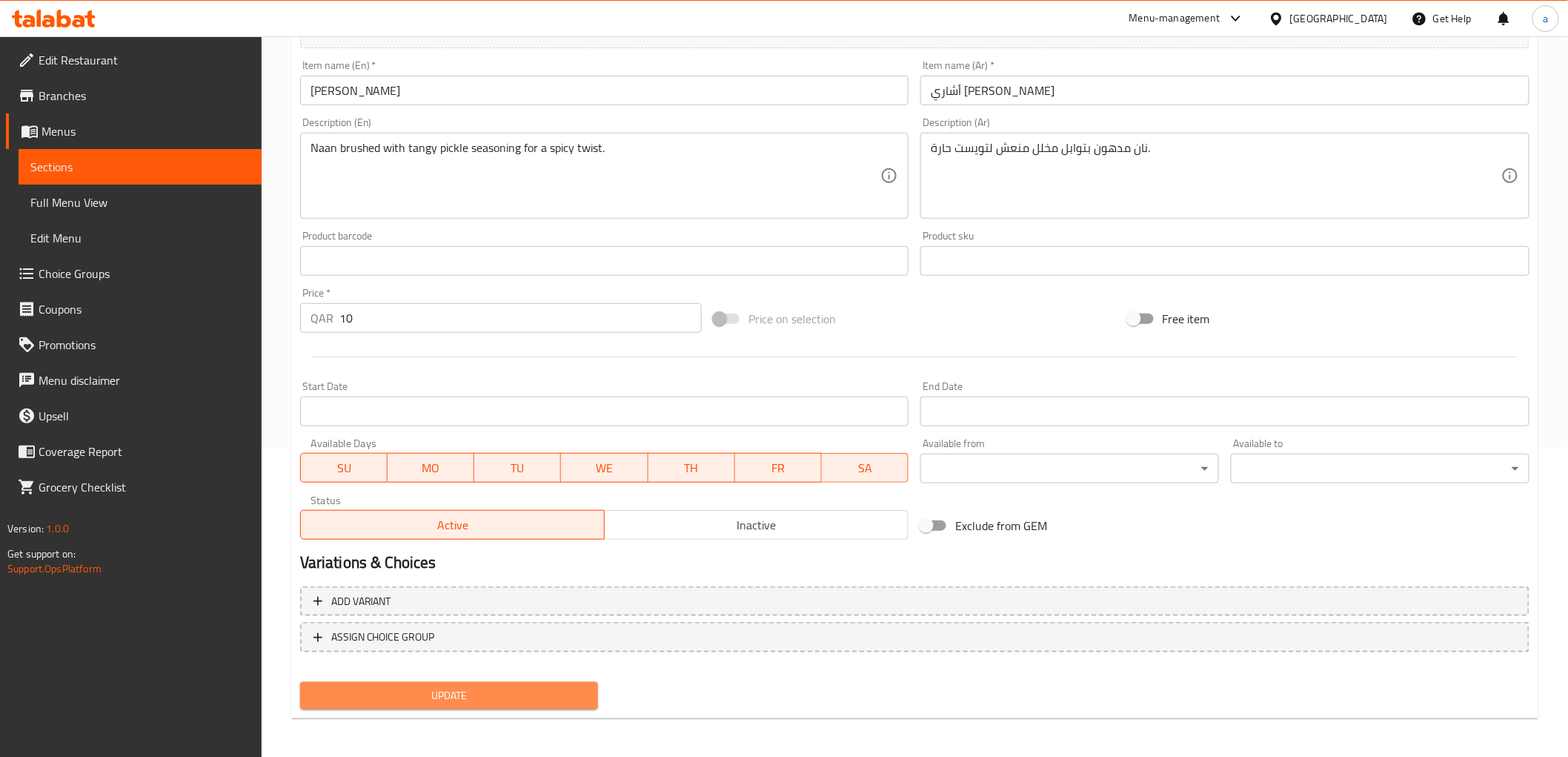
click at [487, 697] on span "Update" at bounding box center [450, 696] width 275 height 18
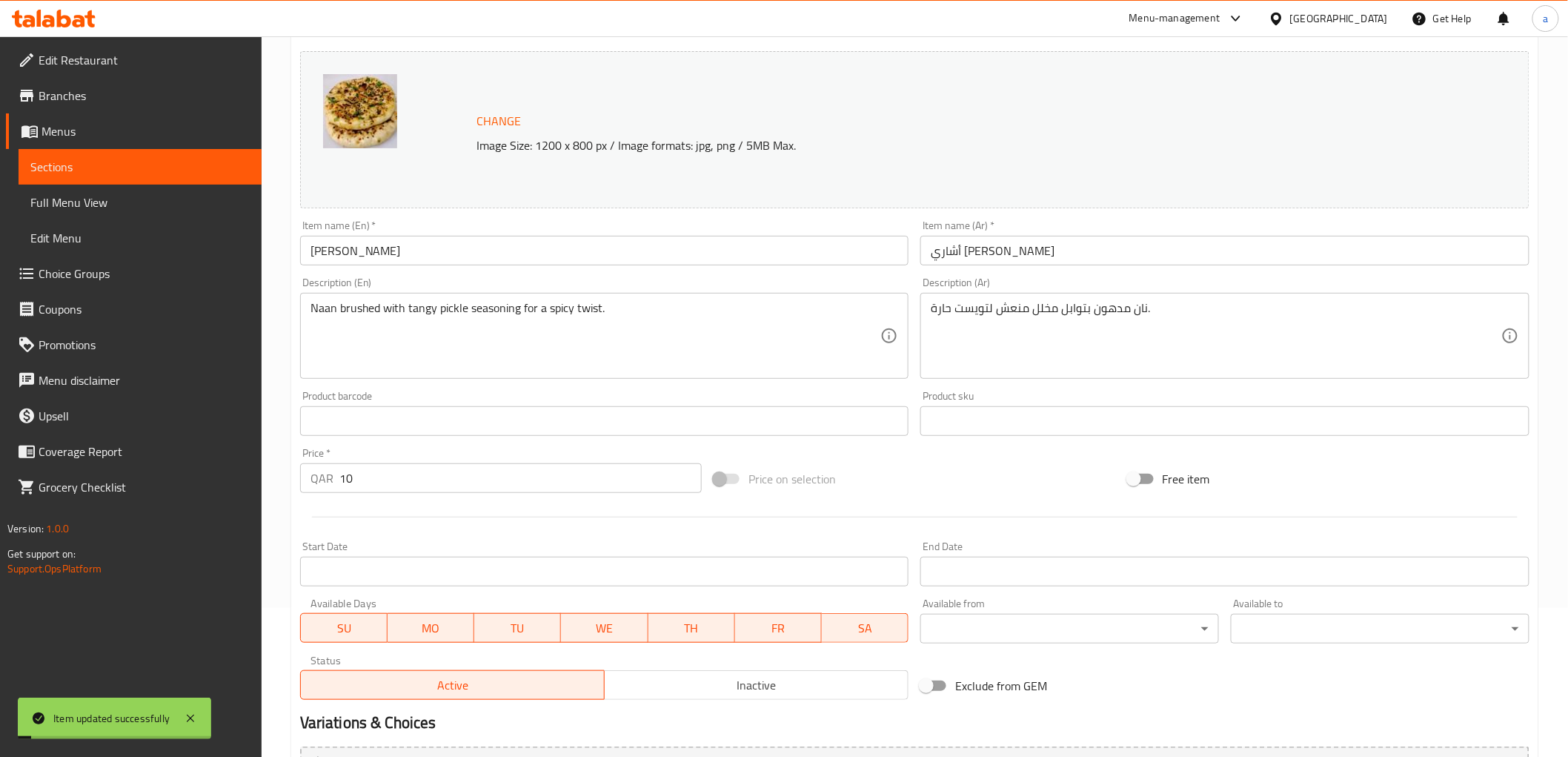
scroll to position [0, 0]
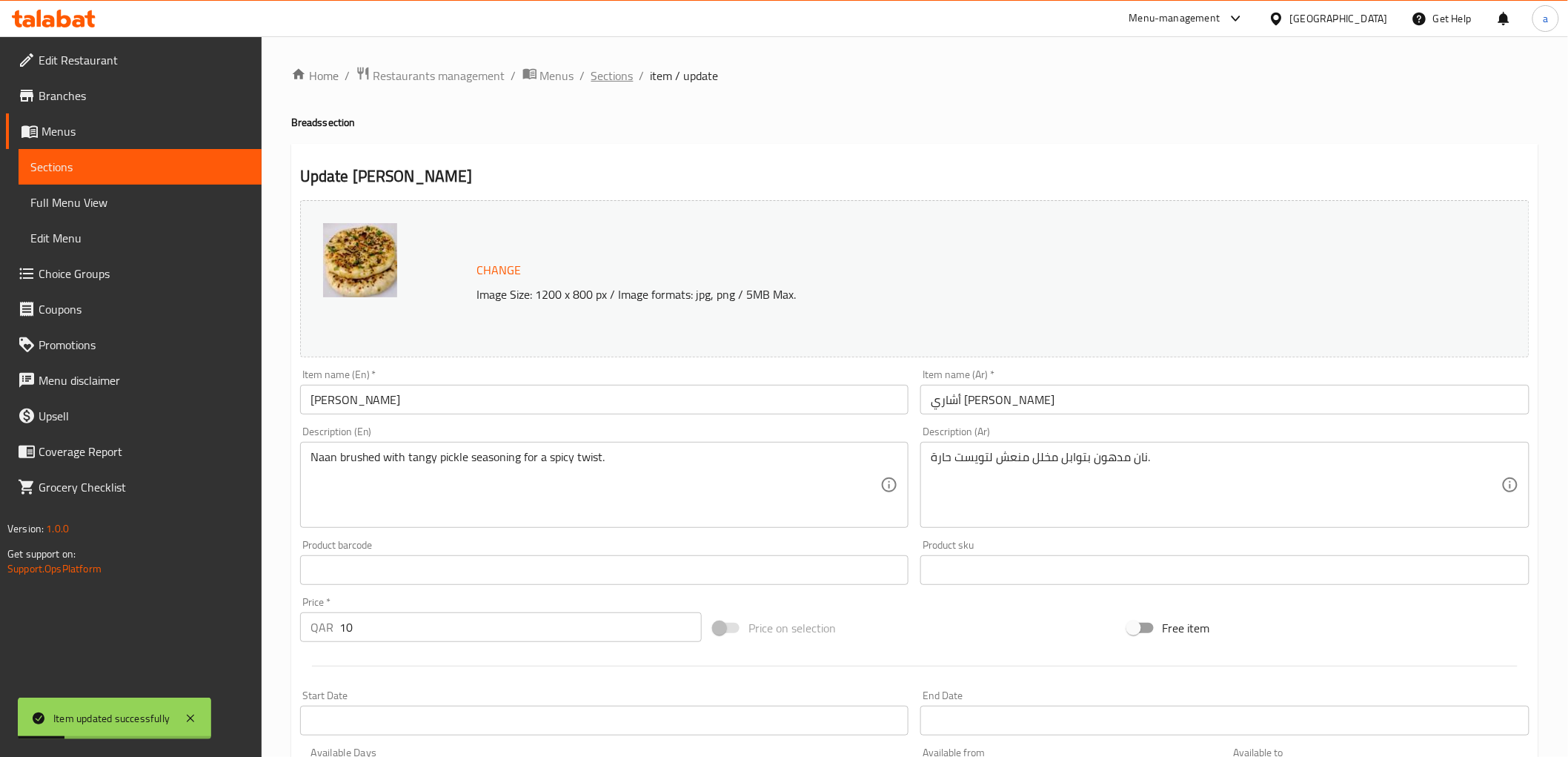
click at [604, 75] on span "Sections" at bounding box center [612, 75] width 42 height 17
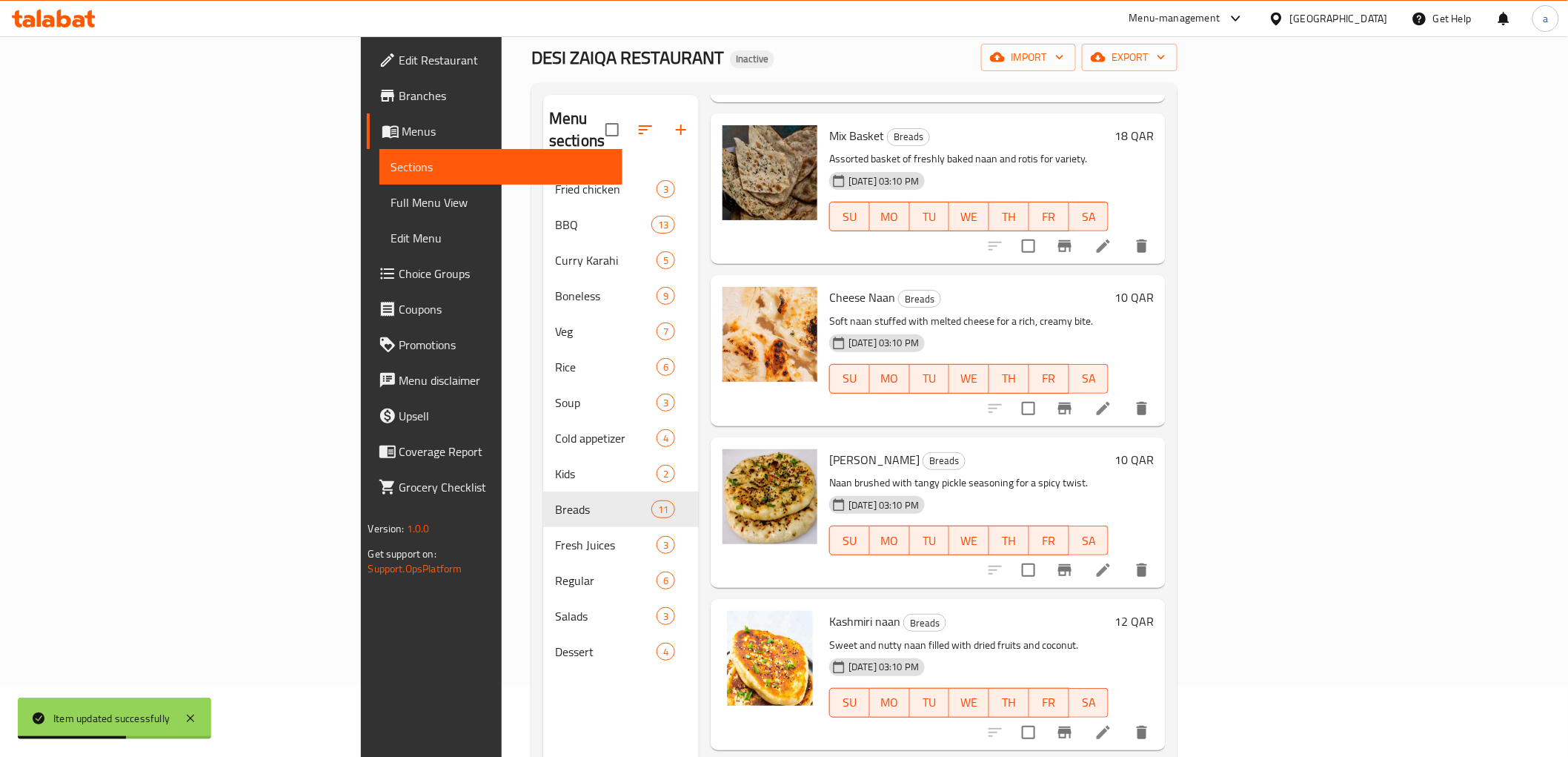
scroll to position [208, 0]
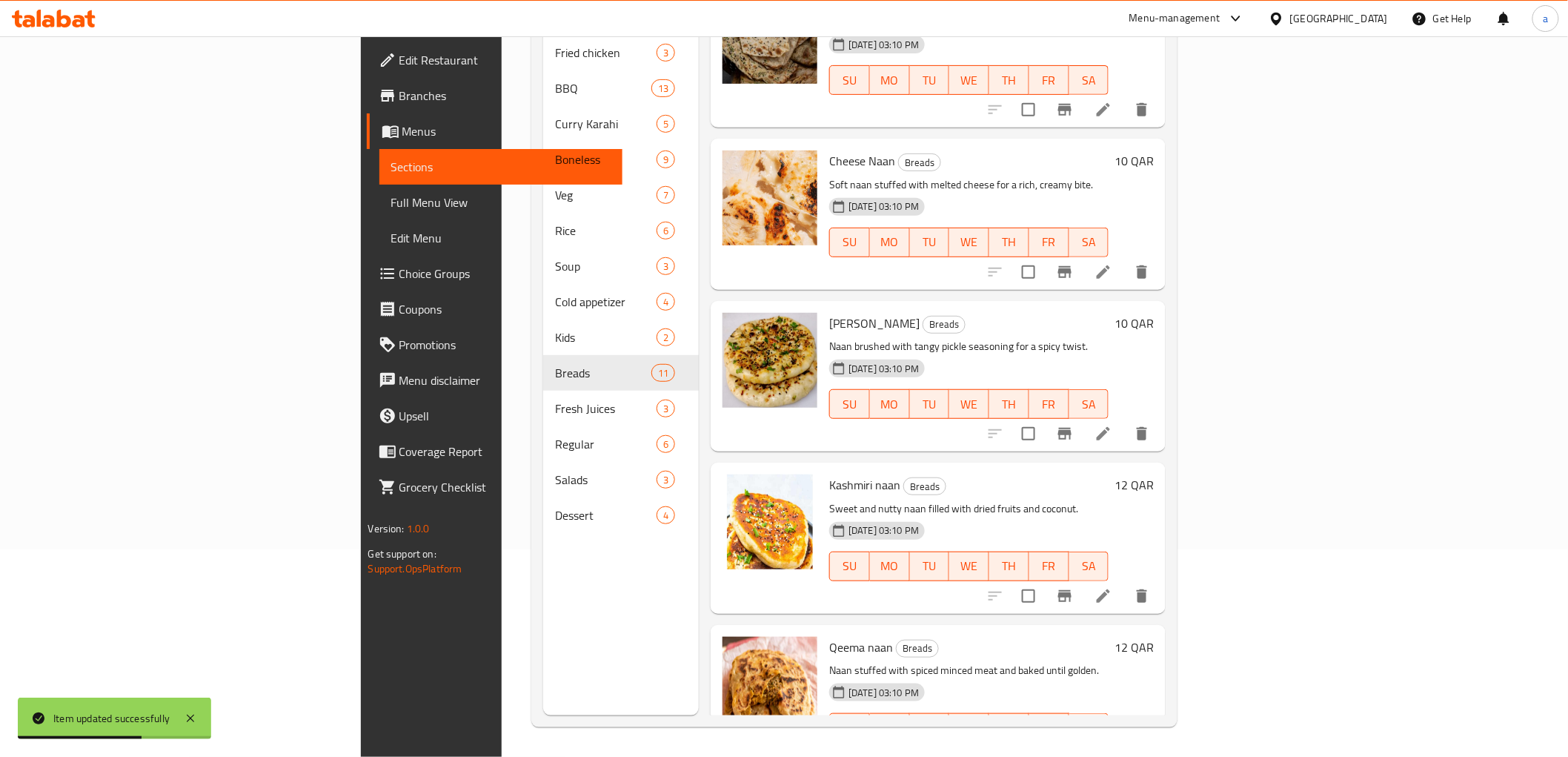
click at [1112, 587] on icon at bounding box center [1103, 595] width 17 height 17
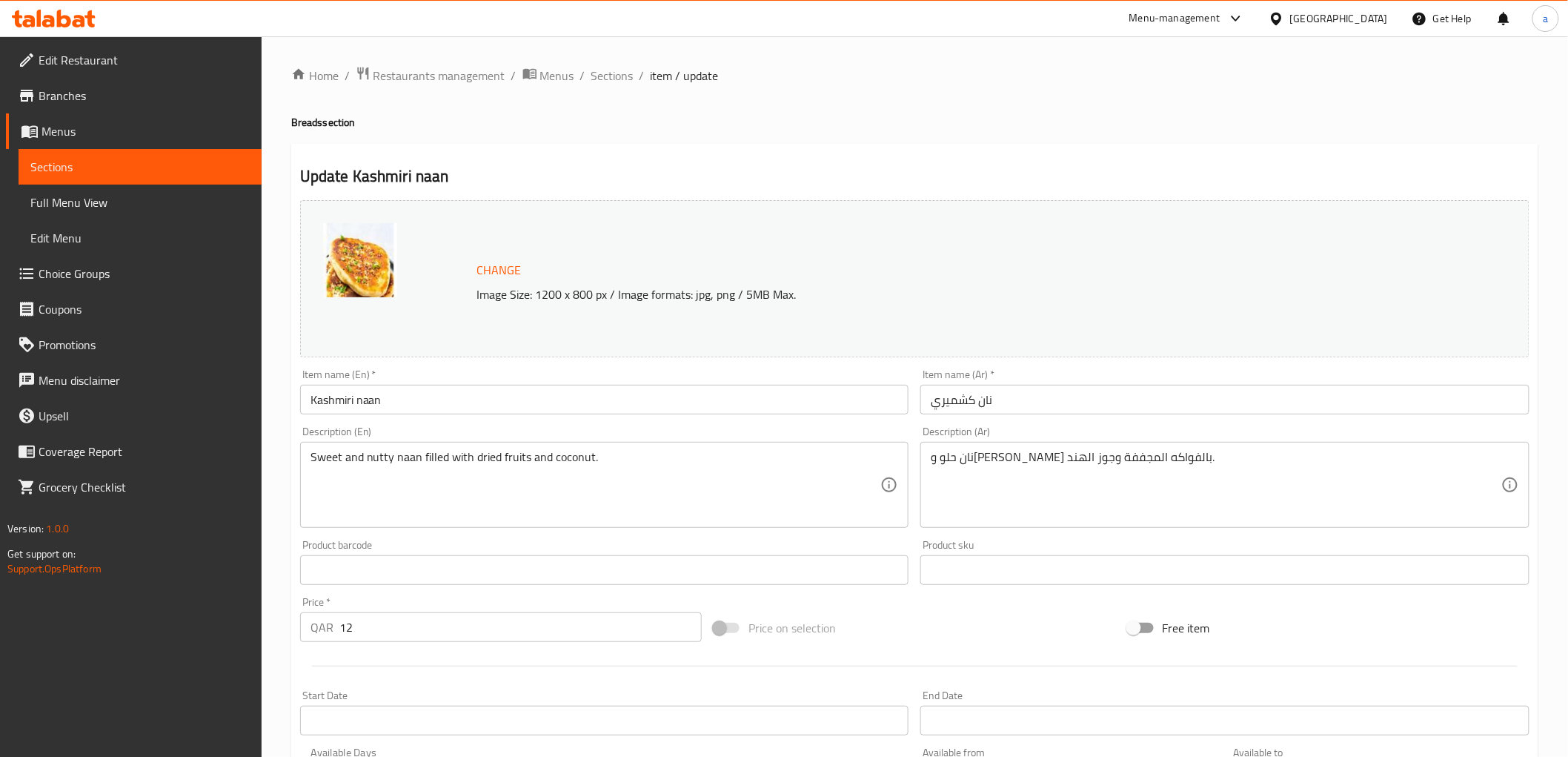
scroll to position [309, 0]
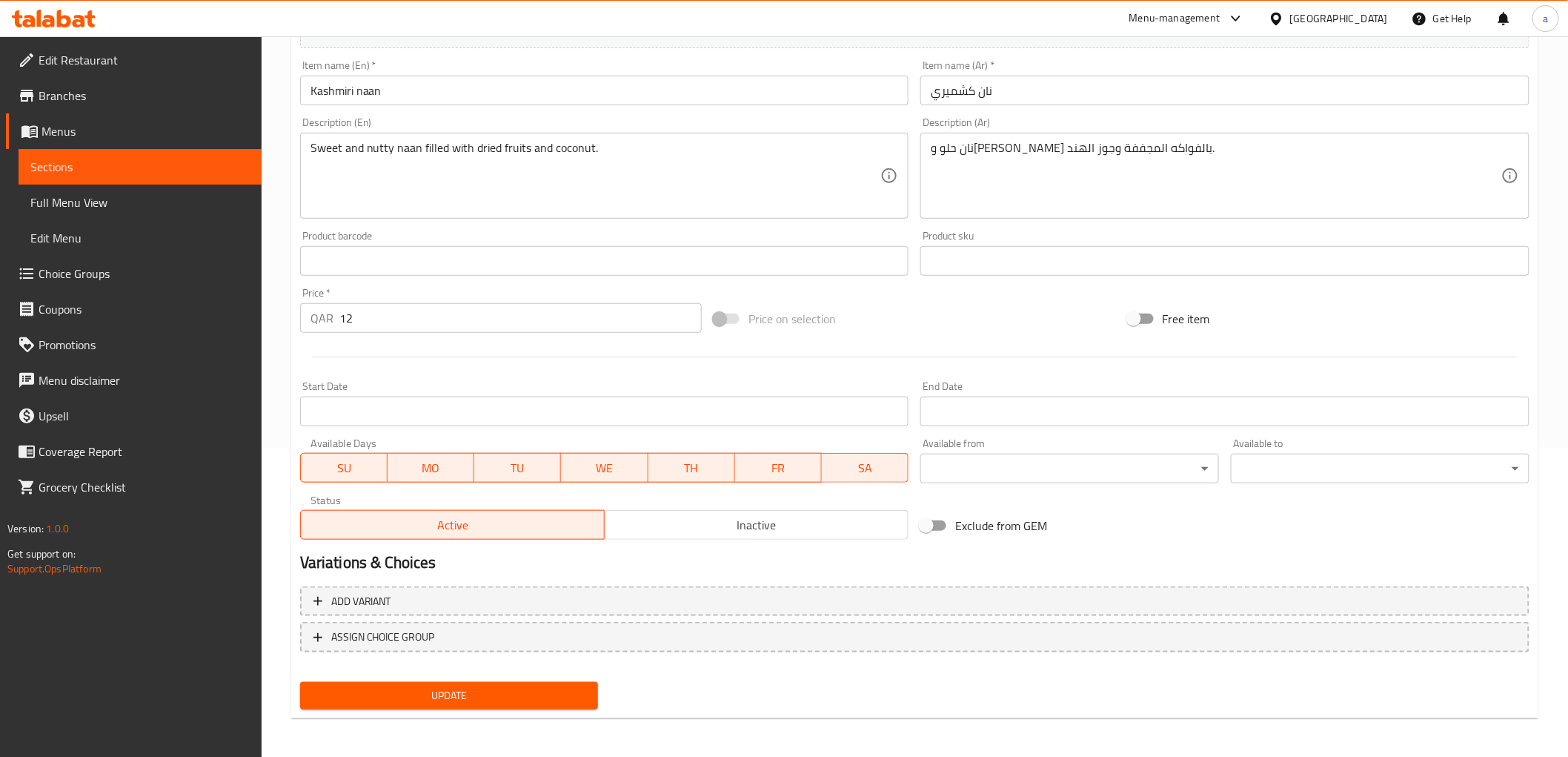
click at [546, 695] on span "Update" at bounding box center [450, 696] width 275 height 18
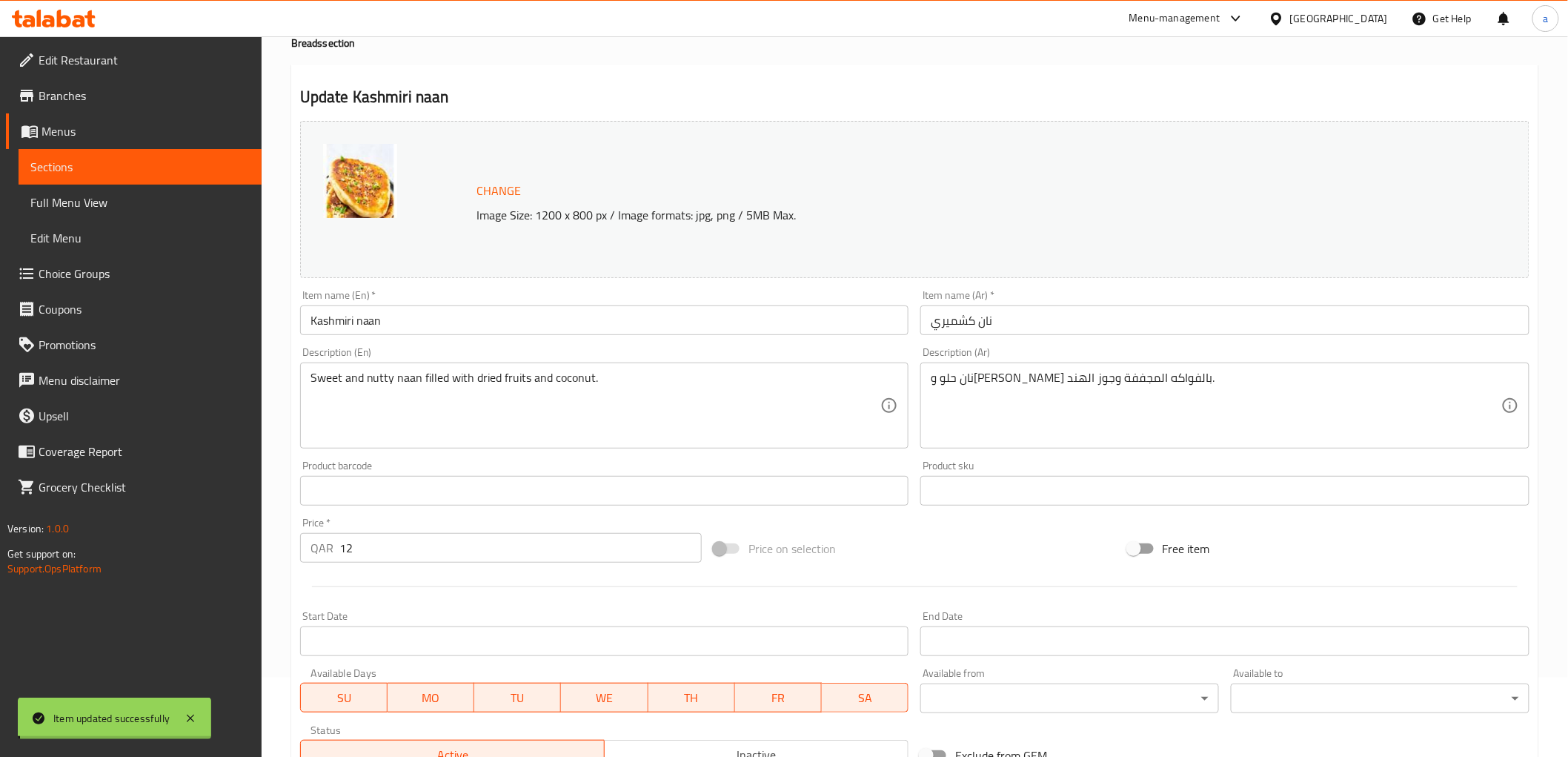
scroll to position [0, 0]
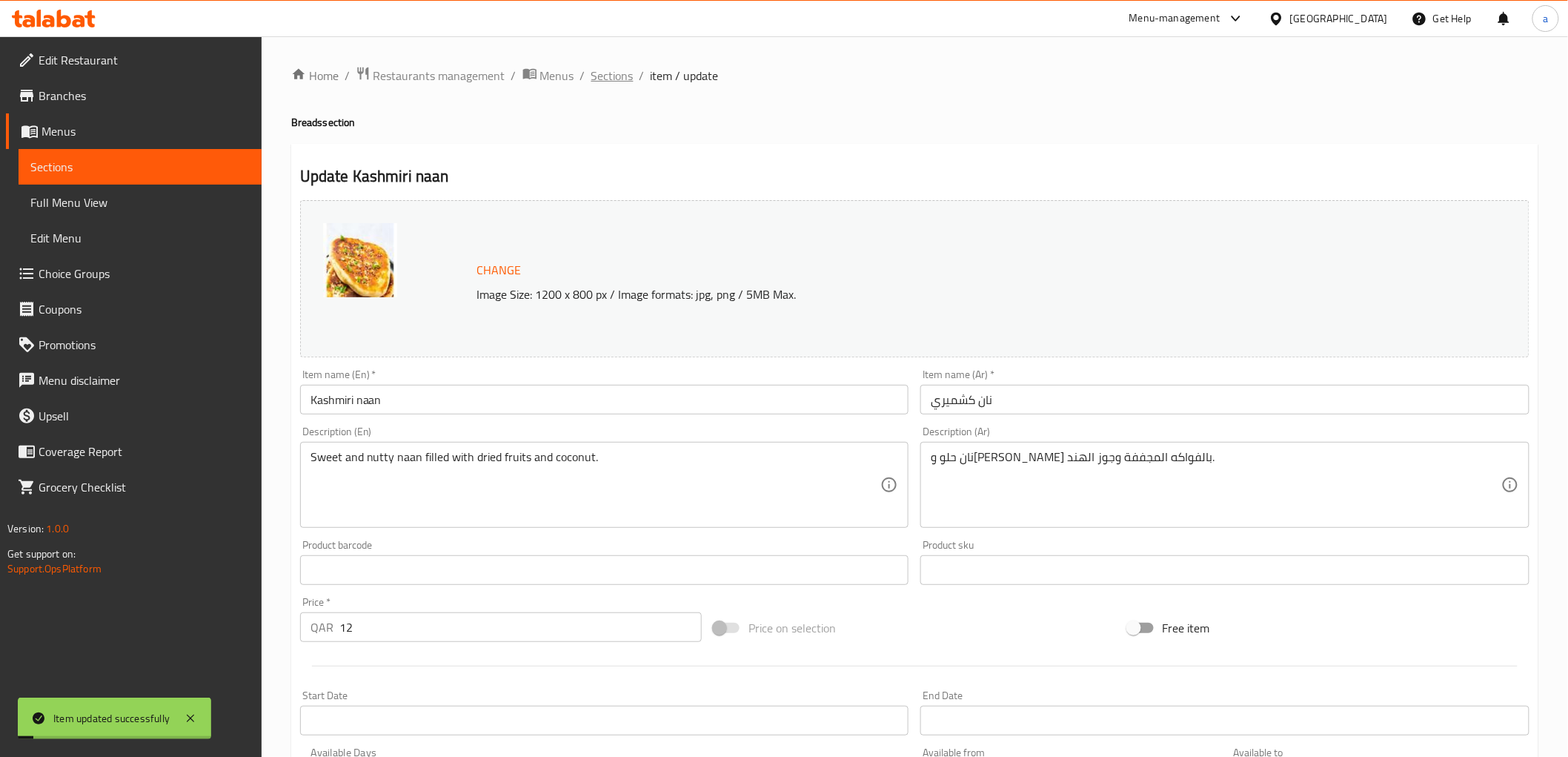
click at [610, 80] on span "Sections" at bounding box center [612, 75] width 42 height 17
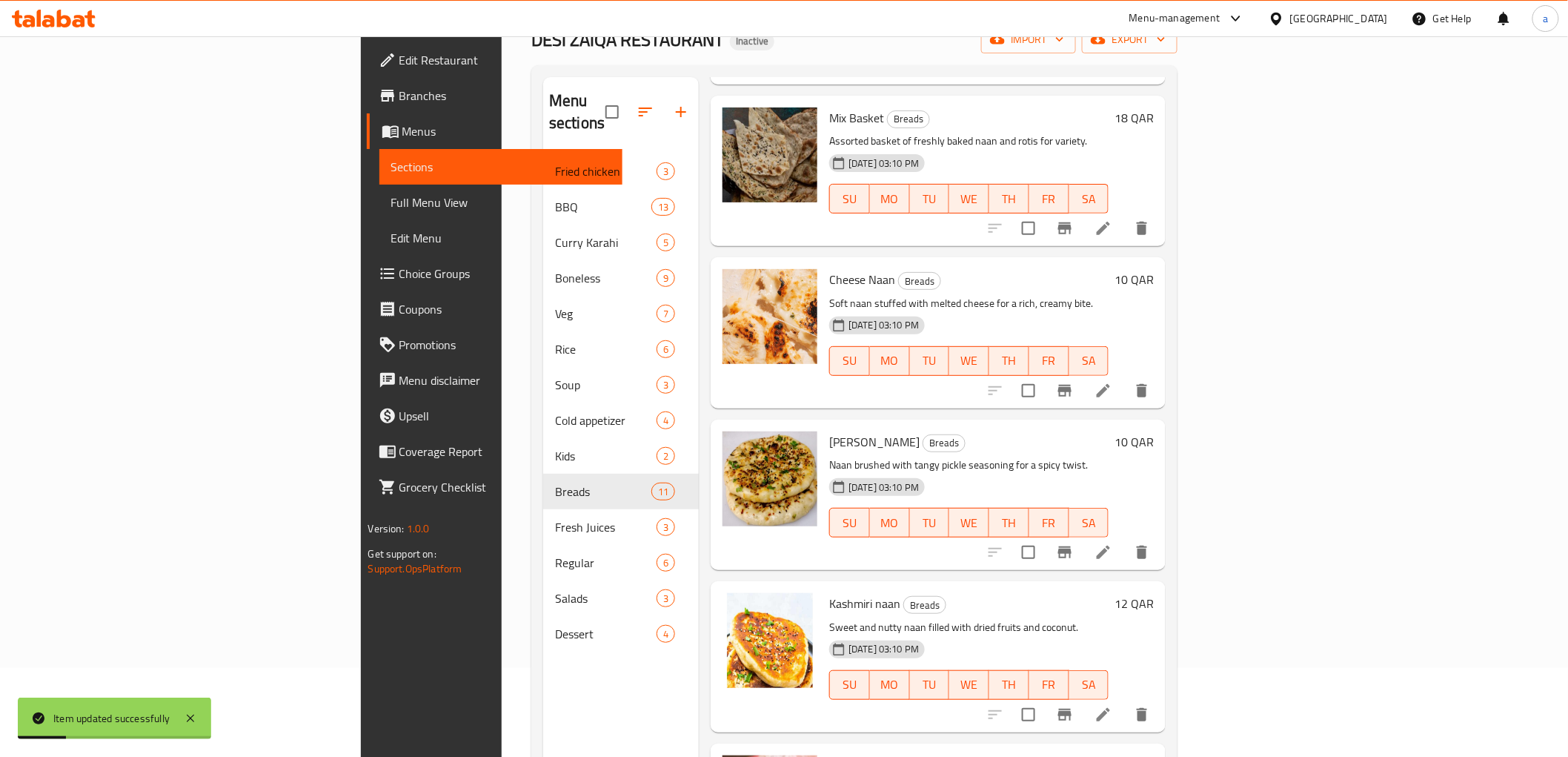
scroll to position [208, 0]
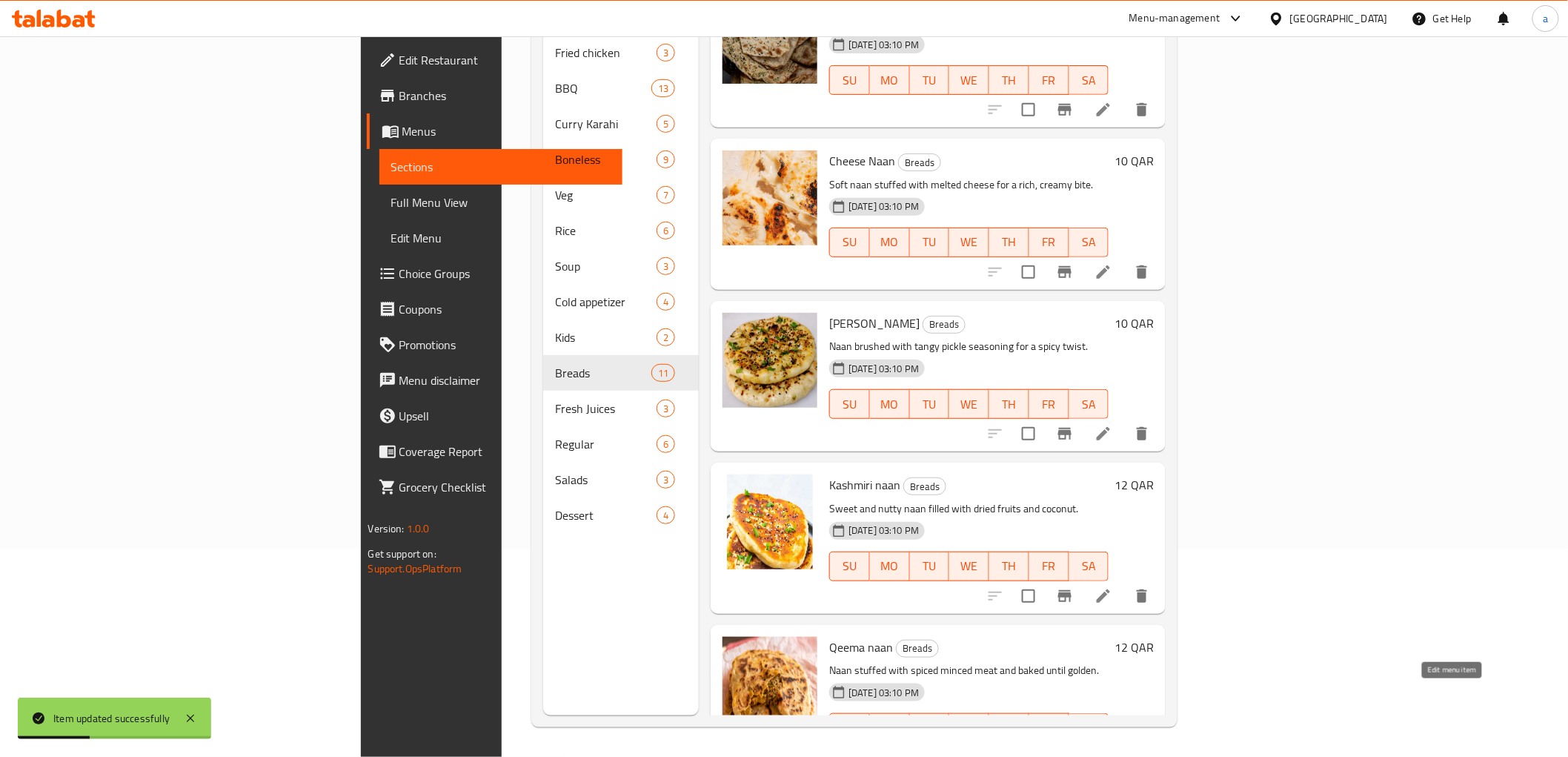
click at [1112, 749] on icon at bounding box center [1103, 757] width 17 height 17
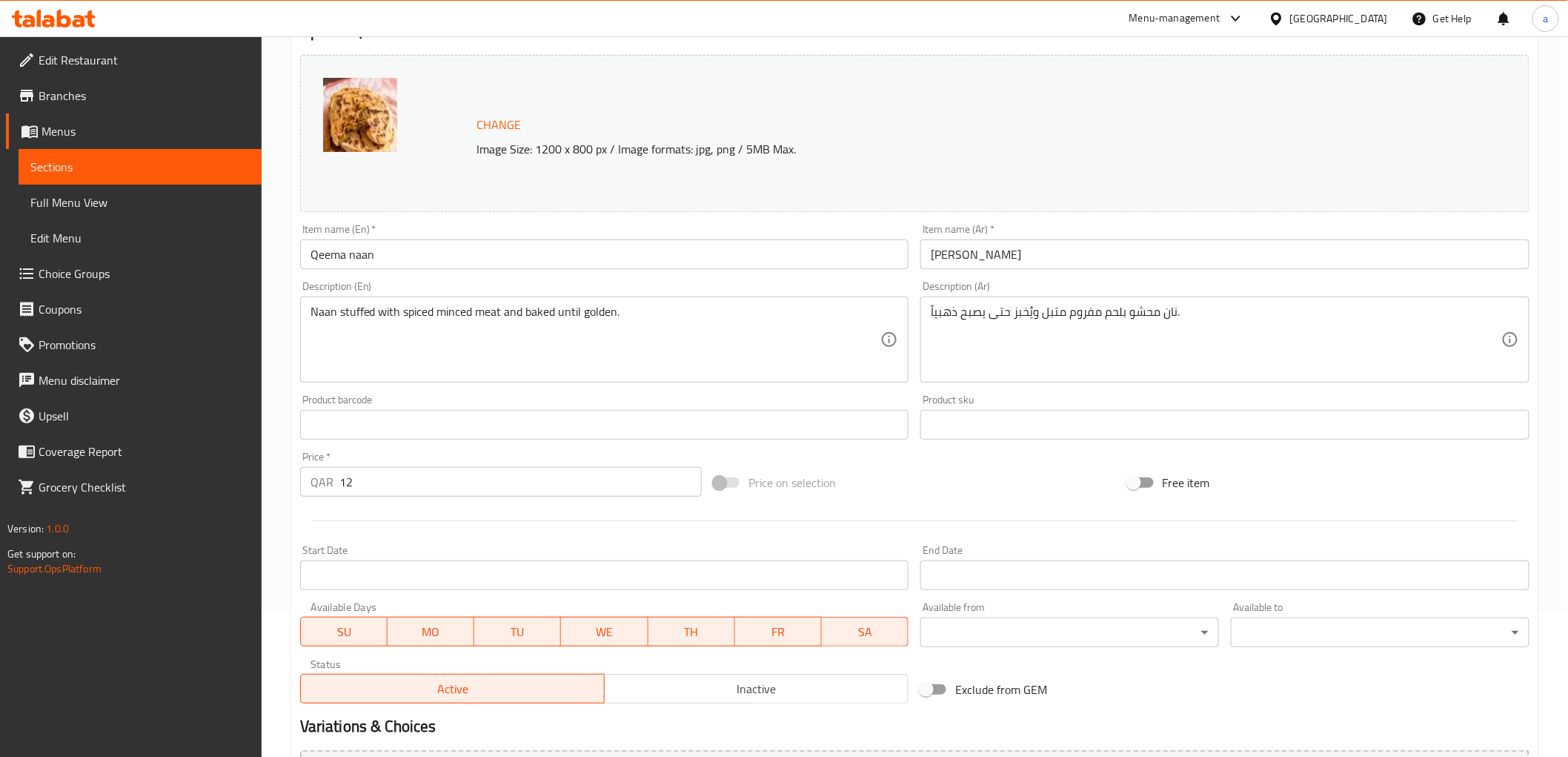
scroll to position [145, 0]
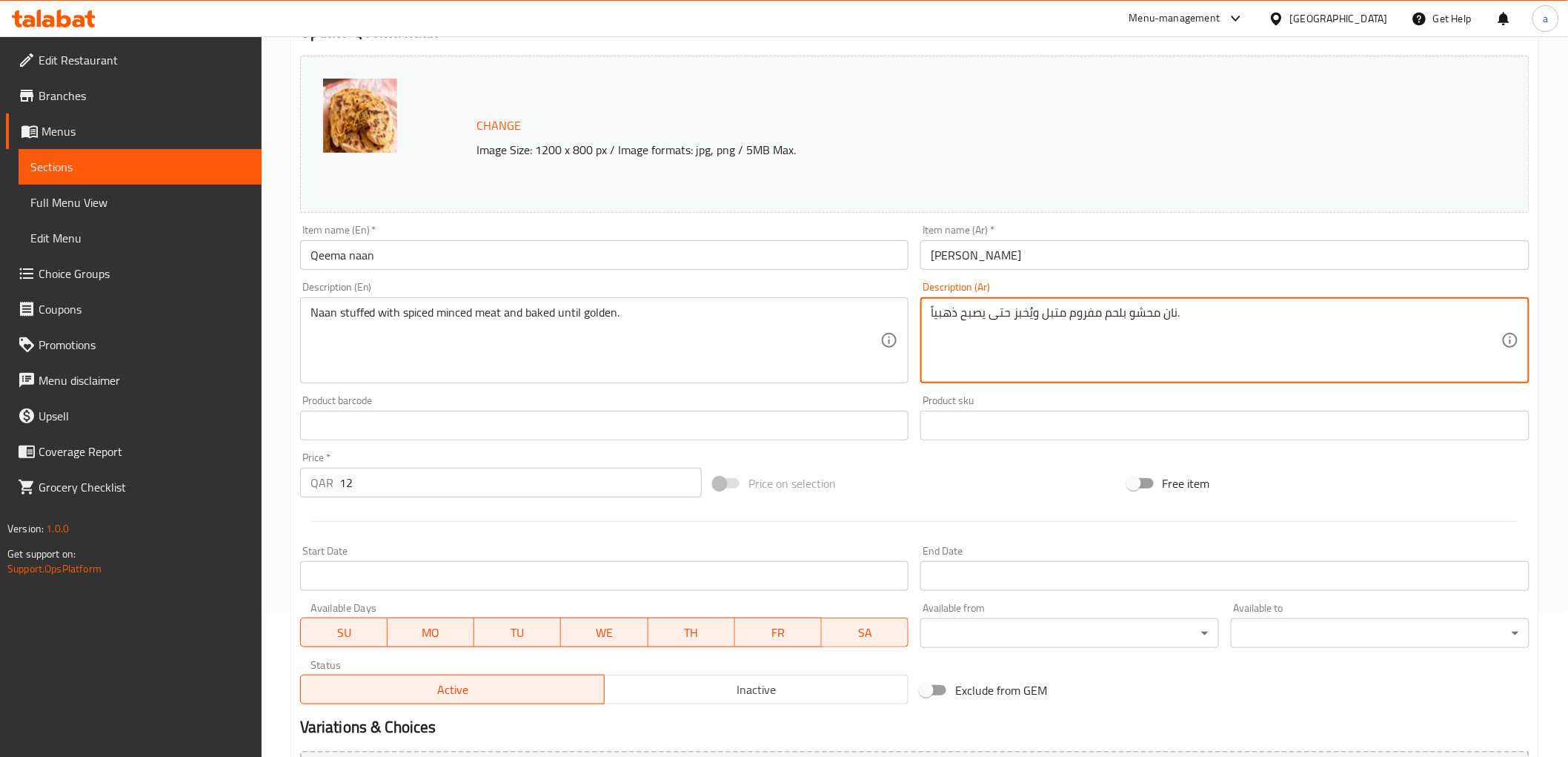
click at [961, 327] on textarea "نان محشو بلحم مفروم متبل ويُخبز حتى يصبح ذهبياً." at bounding box center [1215, 340] width 570 height 70
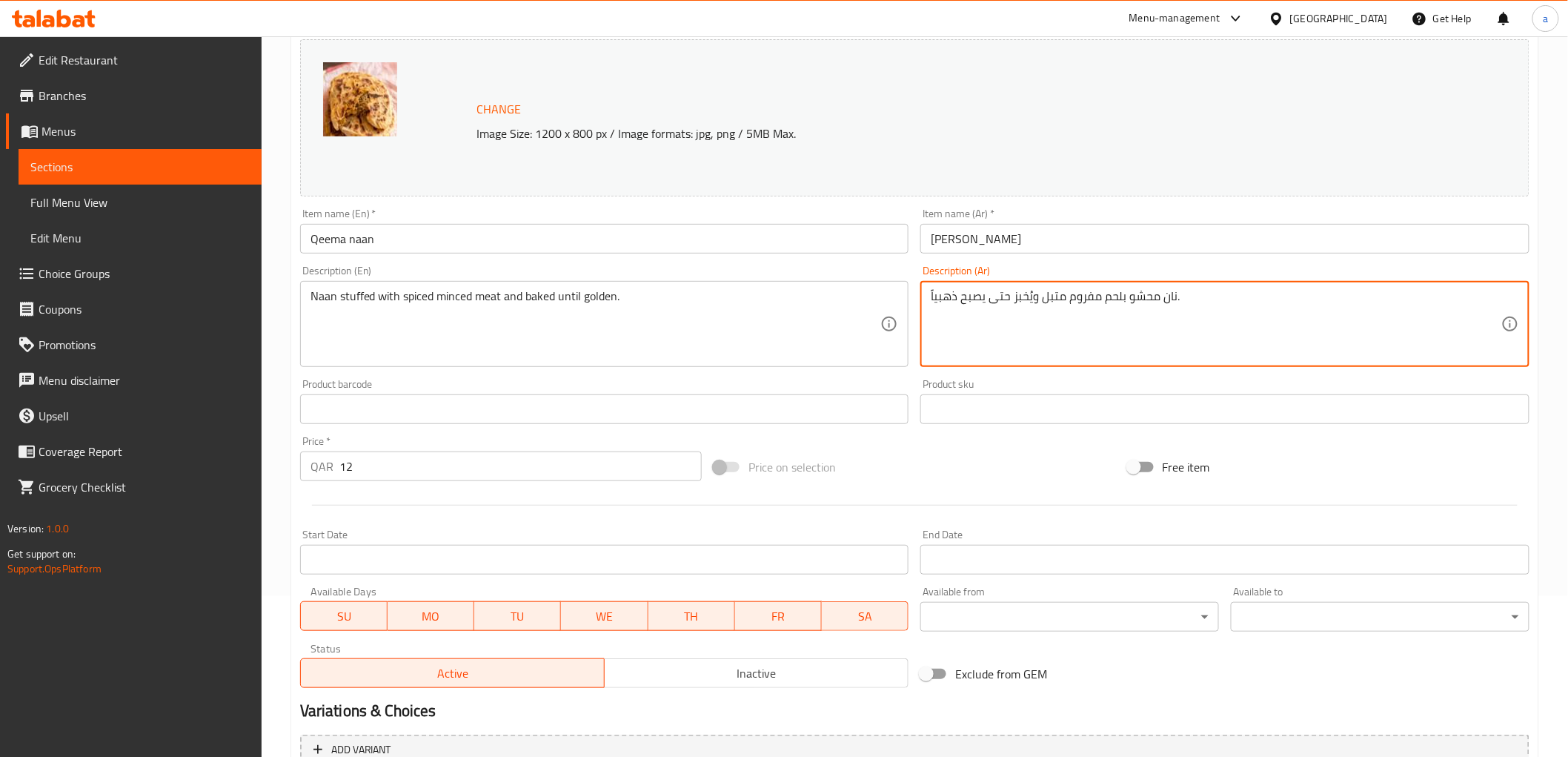
scroll to position [309, 0]
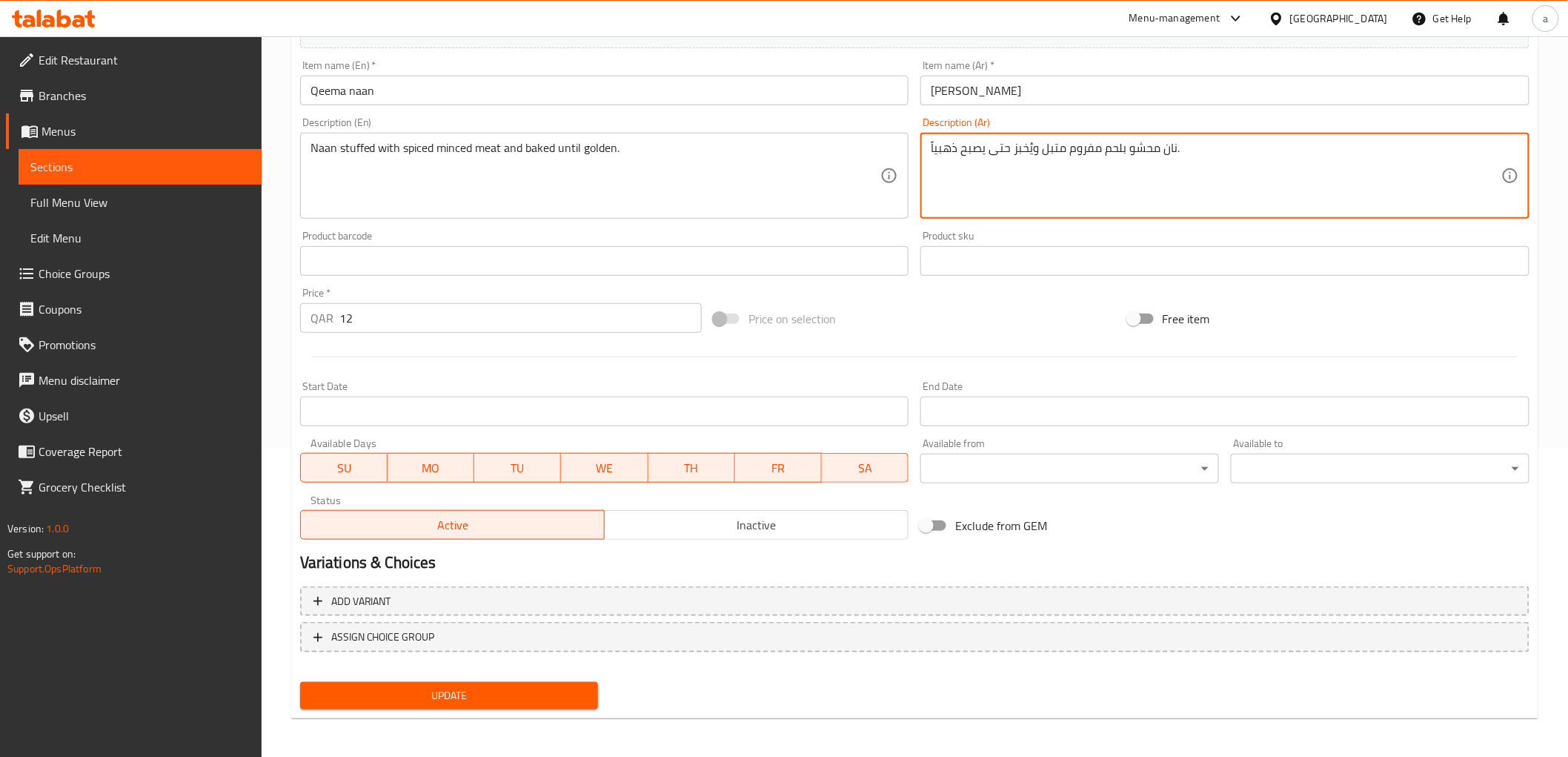
click at [1028, 147] on textarea "نان محشو بلحم مفروم متبل ويُخبز حتى يصبح ذهبياً." at bounding box center [1215, 176] width 570 height 70
type textarea "نان محشو بلحم مفروم متبل ويخبز حتى يصبح ذهبياً."
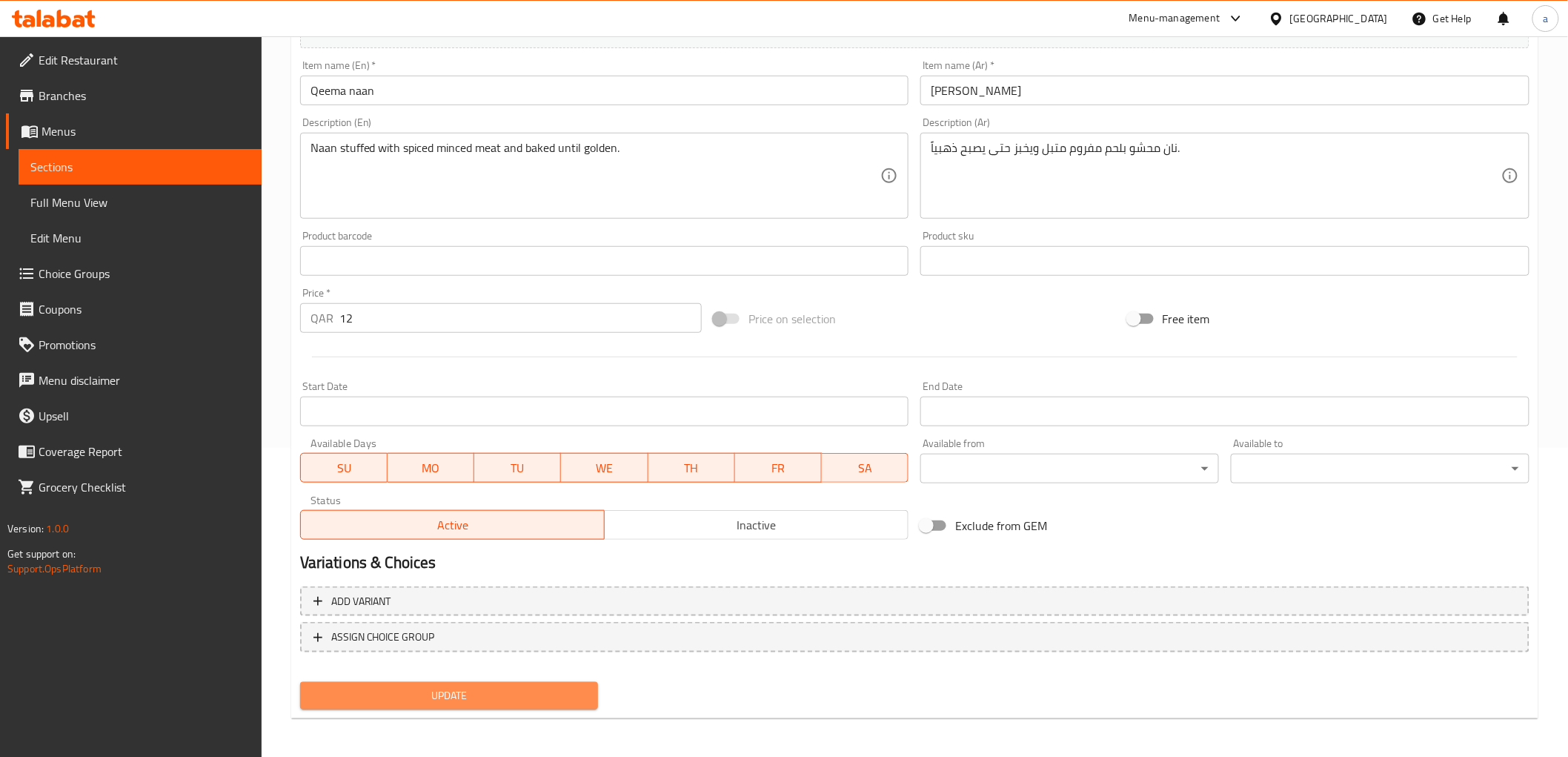
click at [540, 692] on span "Update" at bounding box center [450, 696] width 275 height 18
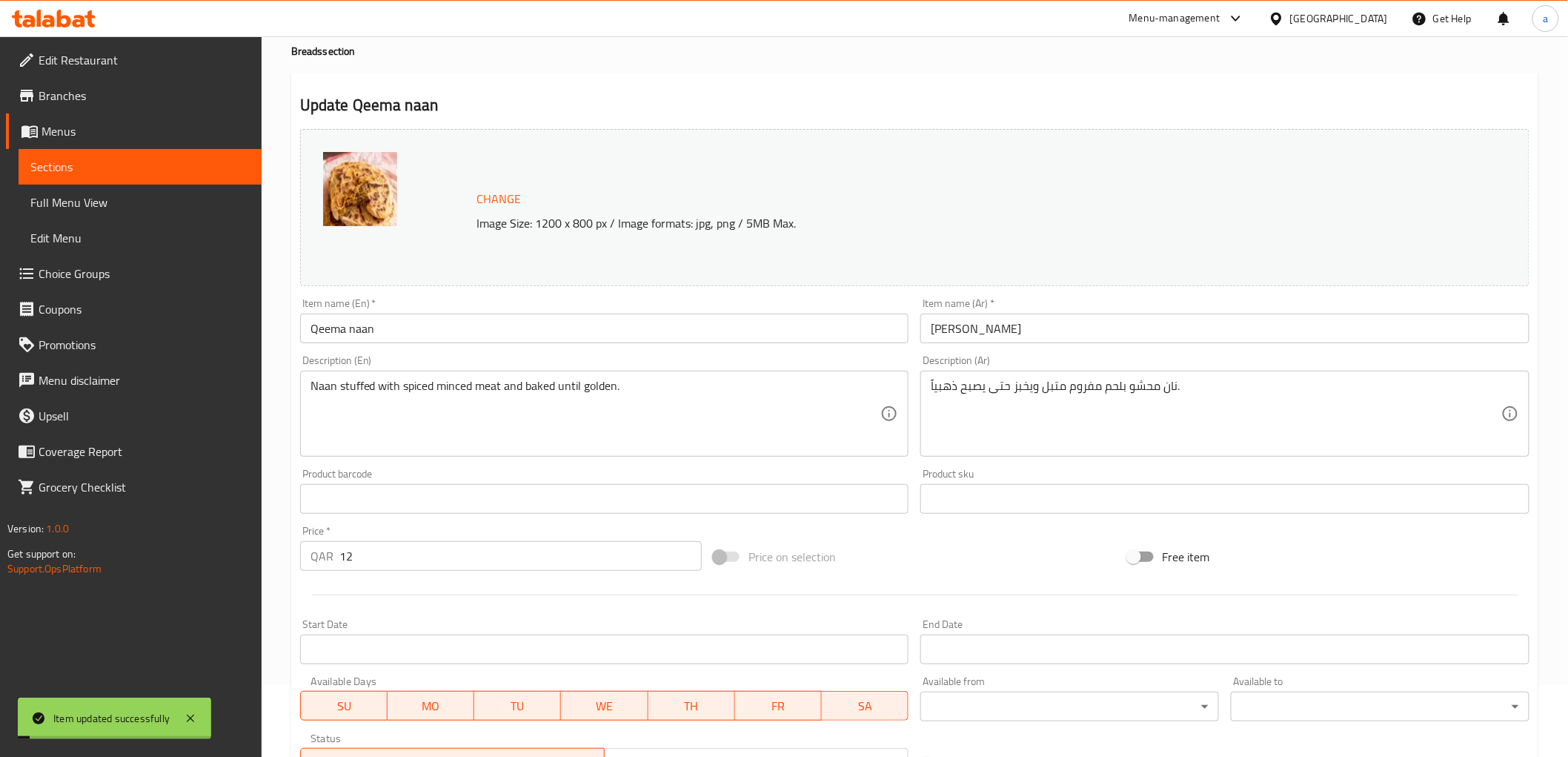
scroll to position [0, 0]
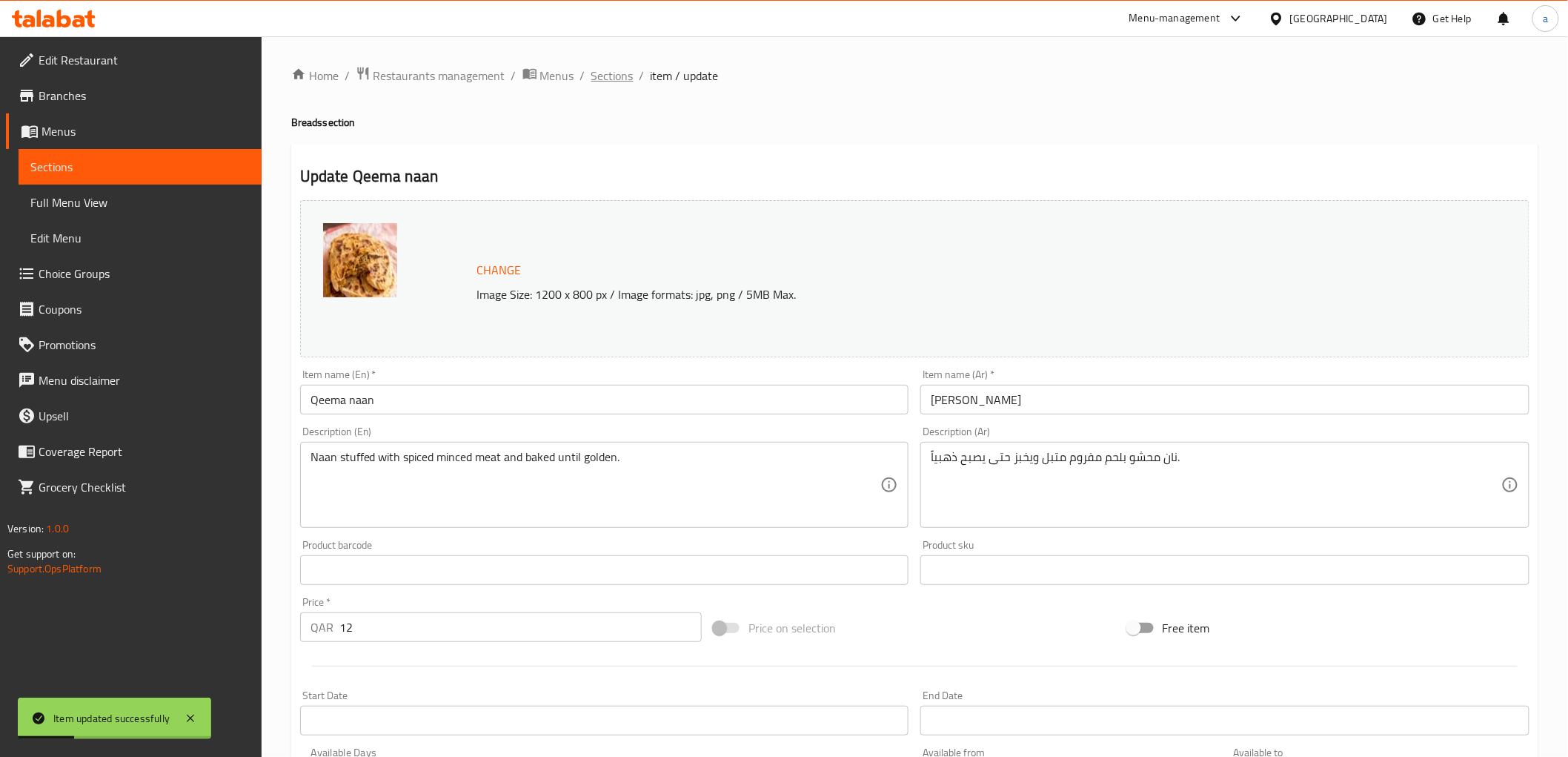
click at [611, 73] on span "Sections" at bounding box center [612, 75] width 42 height 17
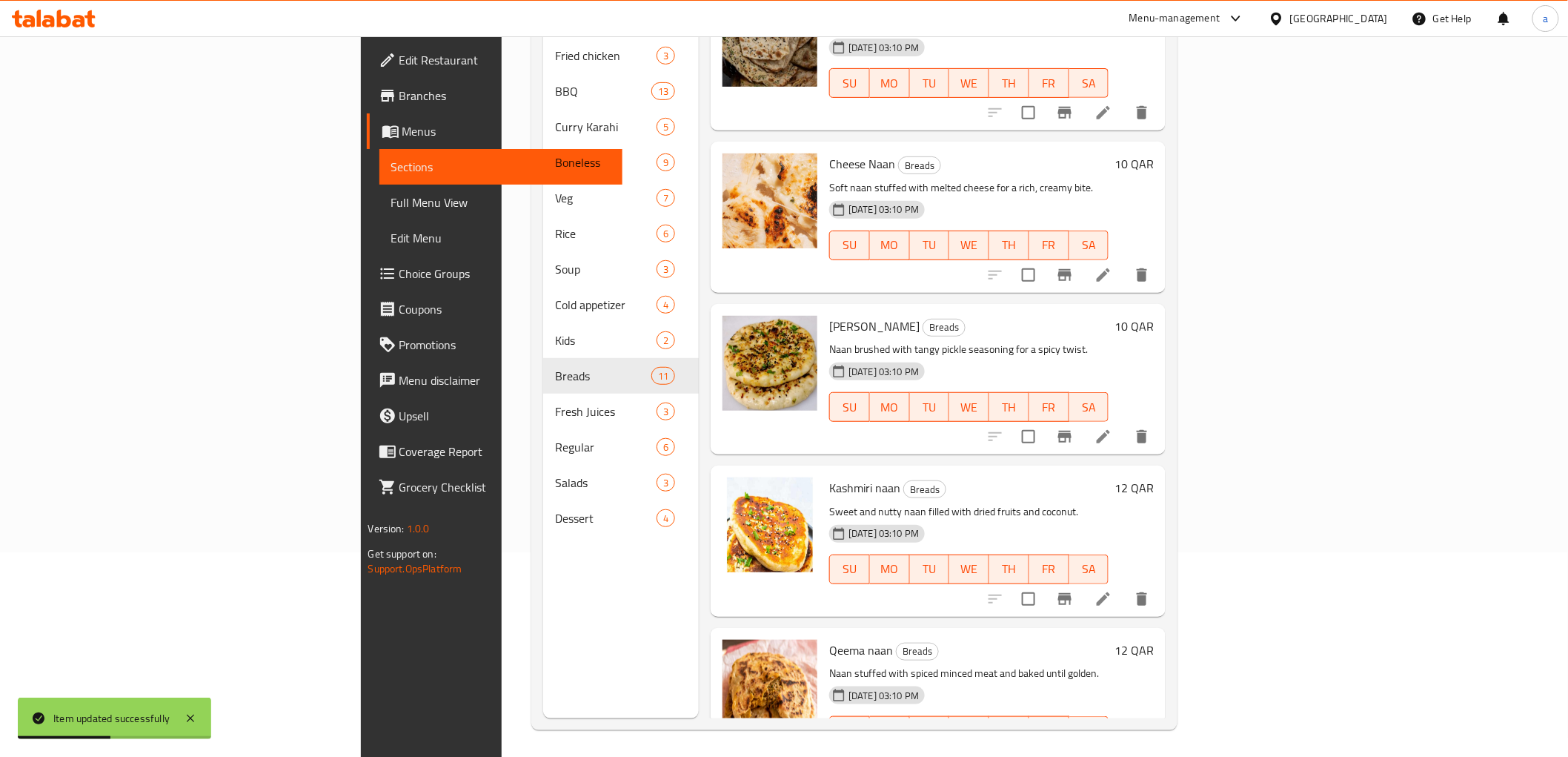
scroll to position [208, 0]
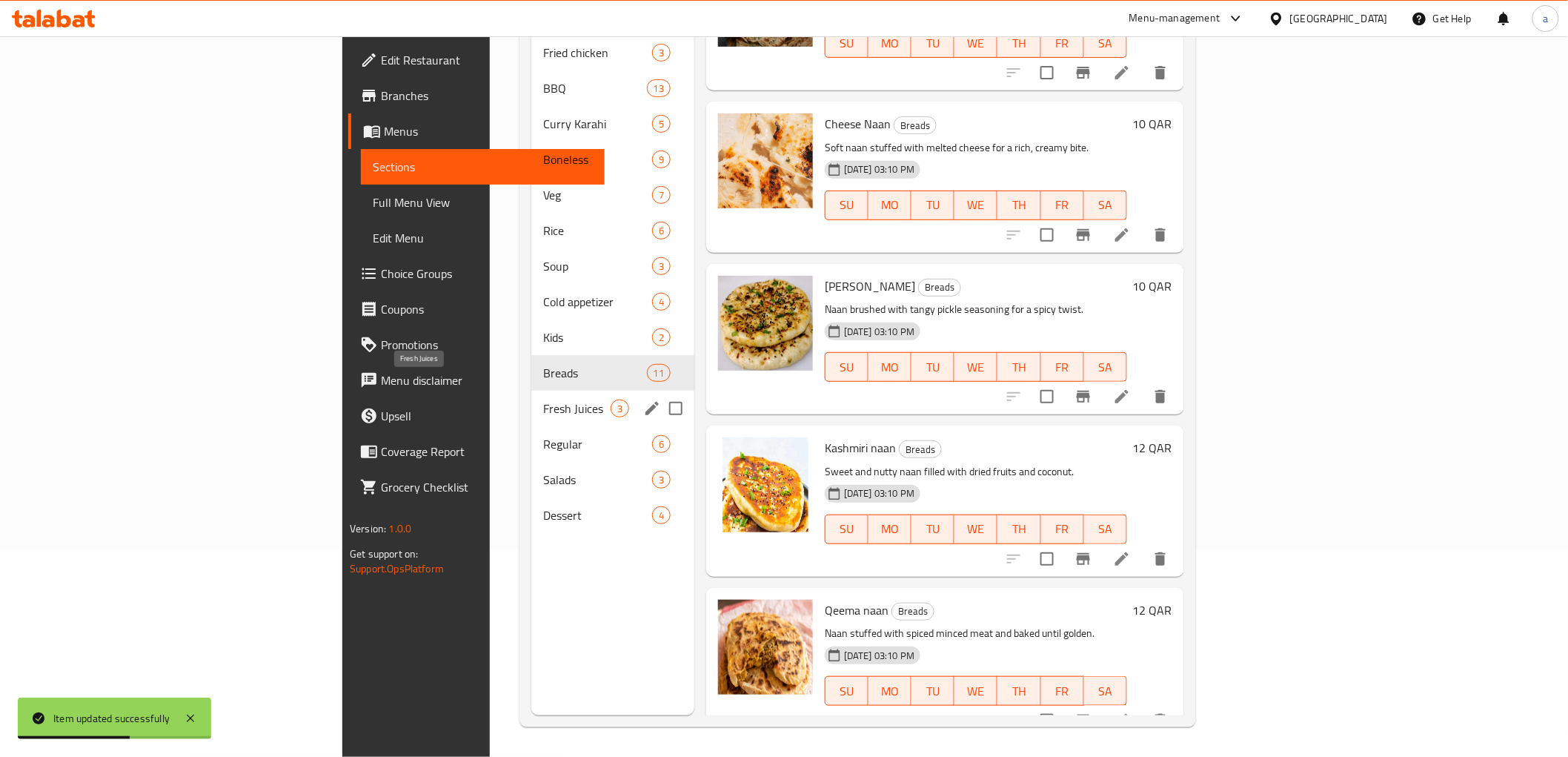
click at [543, 399] on span "Fresh Juices" at bounding box center [576, 407] width 67 height 17
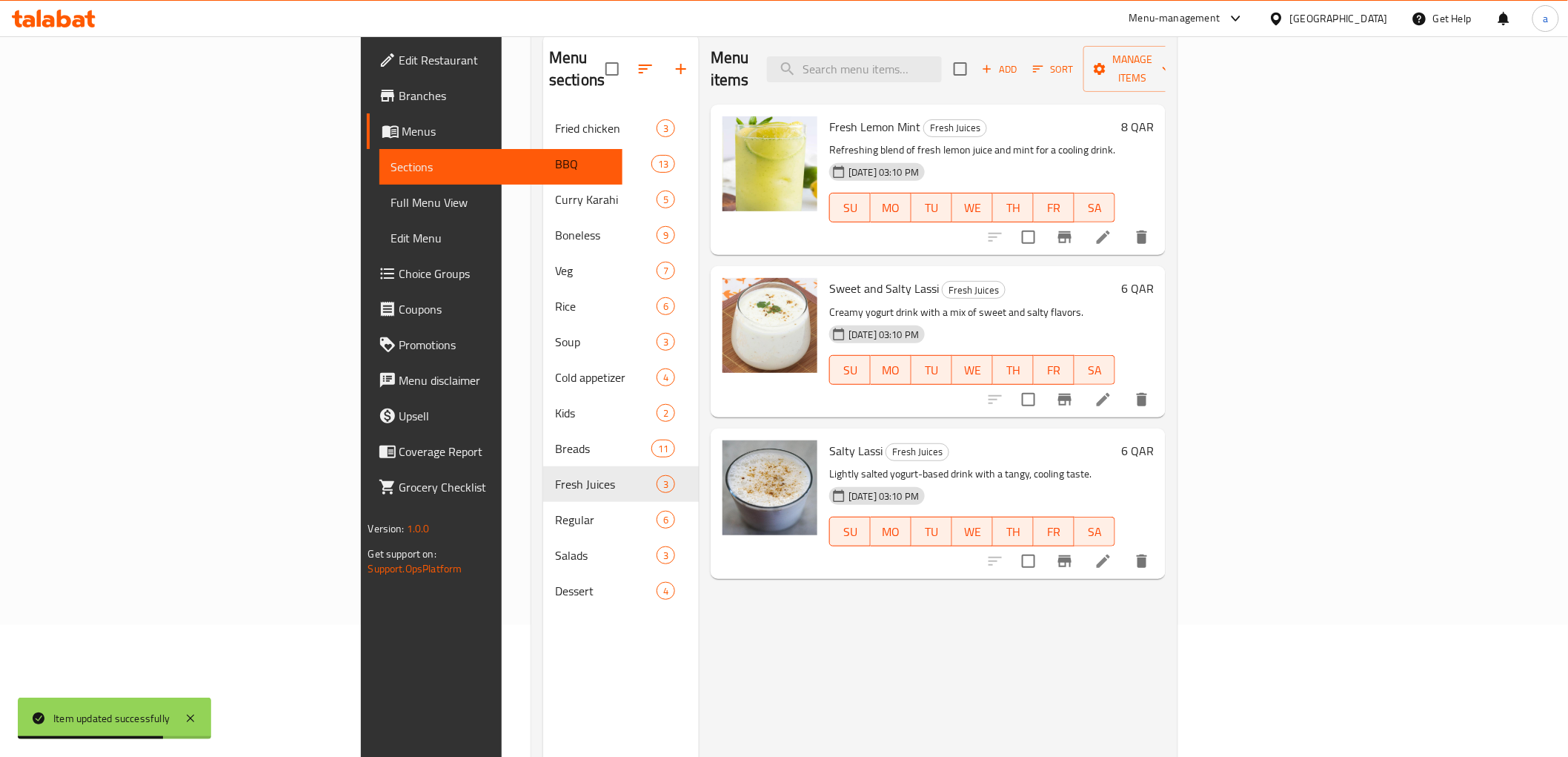
scroll to position [42, 0]
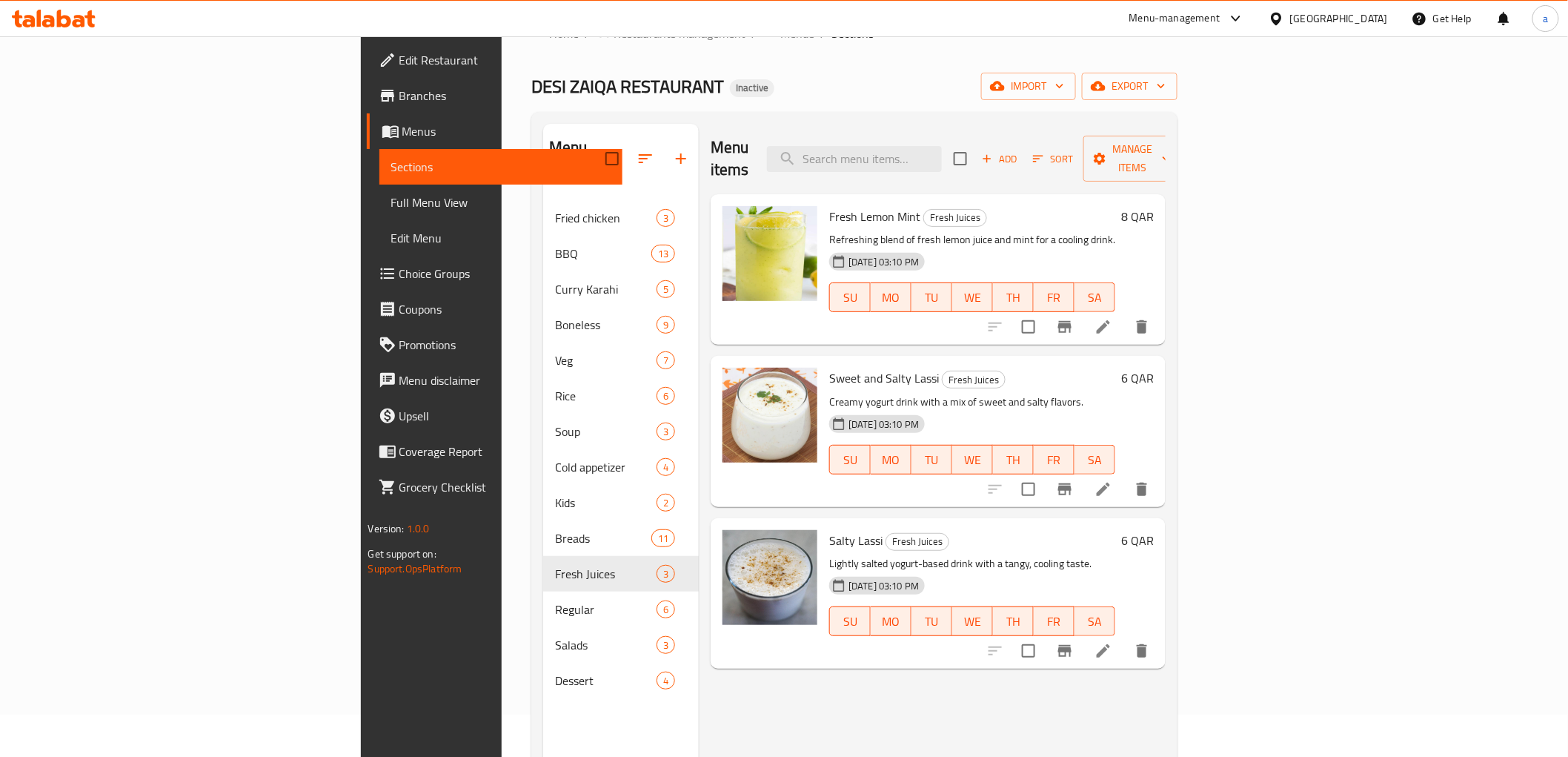
click at [1112, 318] on icon at bounding box center [1103, 326] width 17 height 17
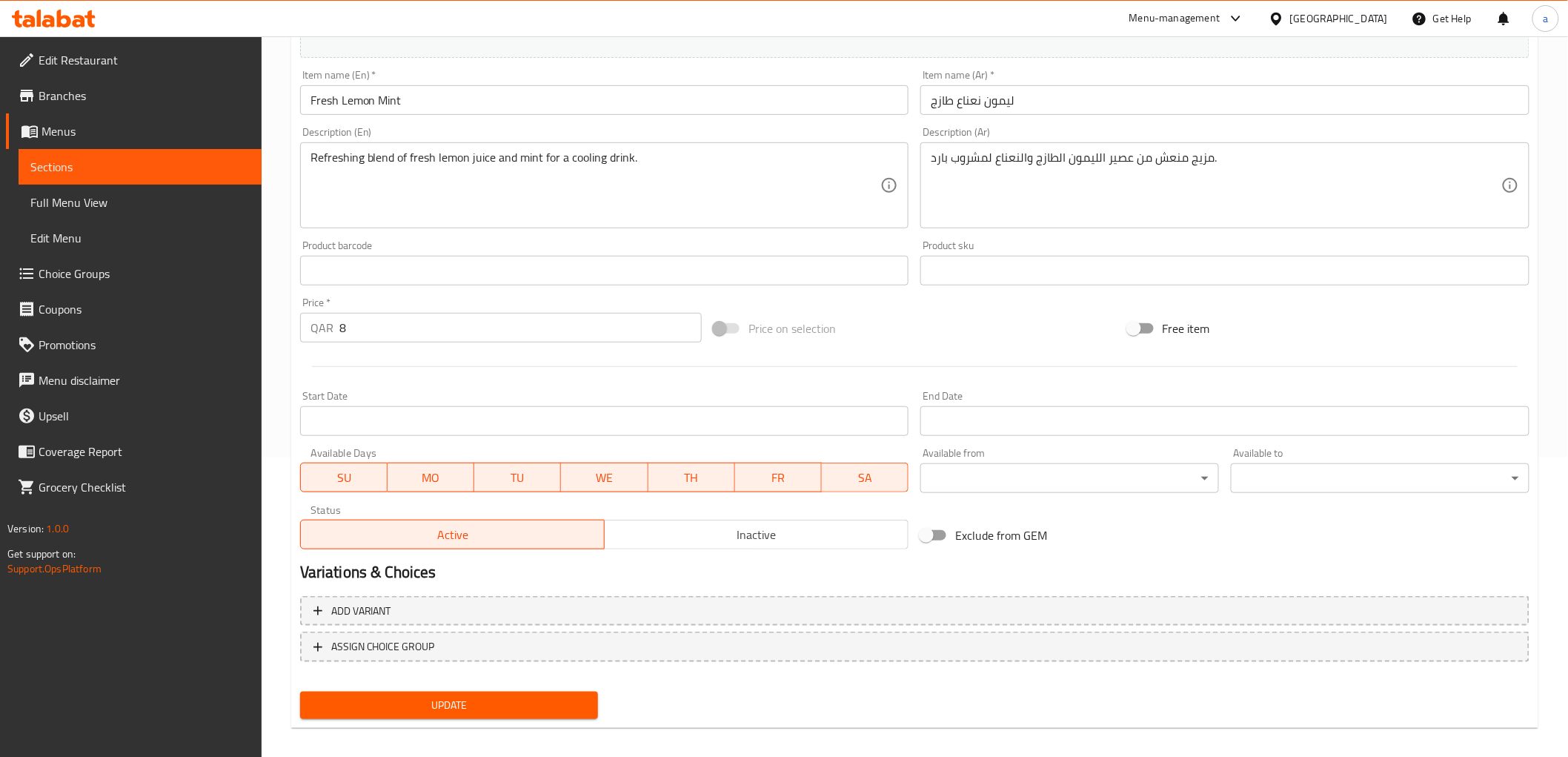
scroll to position [309, 0]
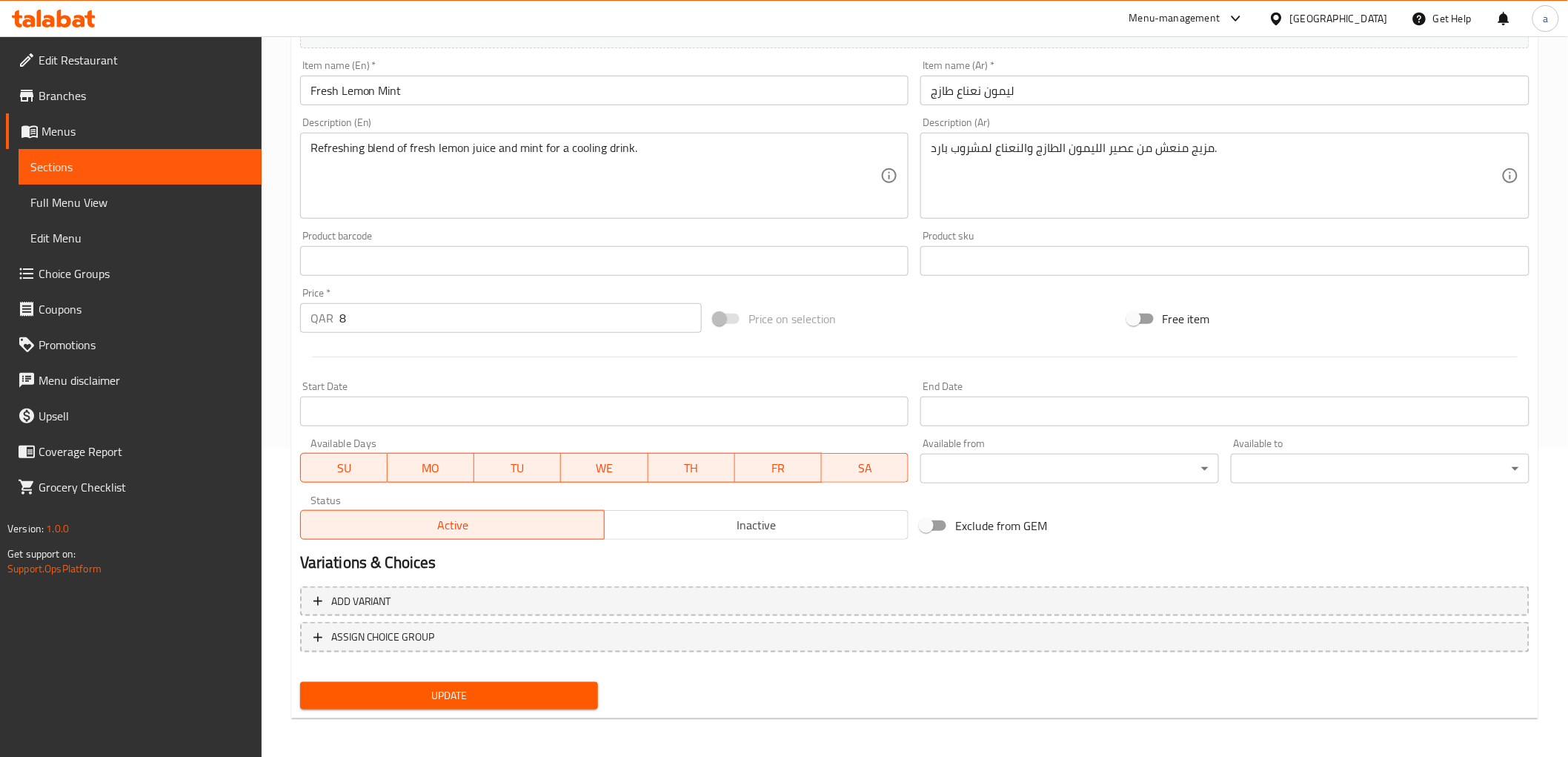
click at [575, 677] on div "Update" at bounding box center [449, 695] width 310 height 39
click at [575, 682] on button "Update" at bounding box center [449, 695] width 299 height 27
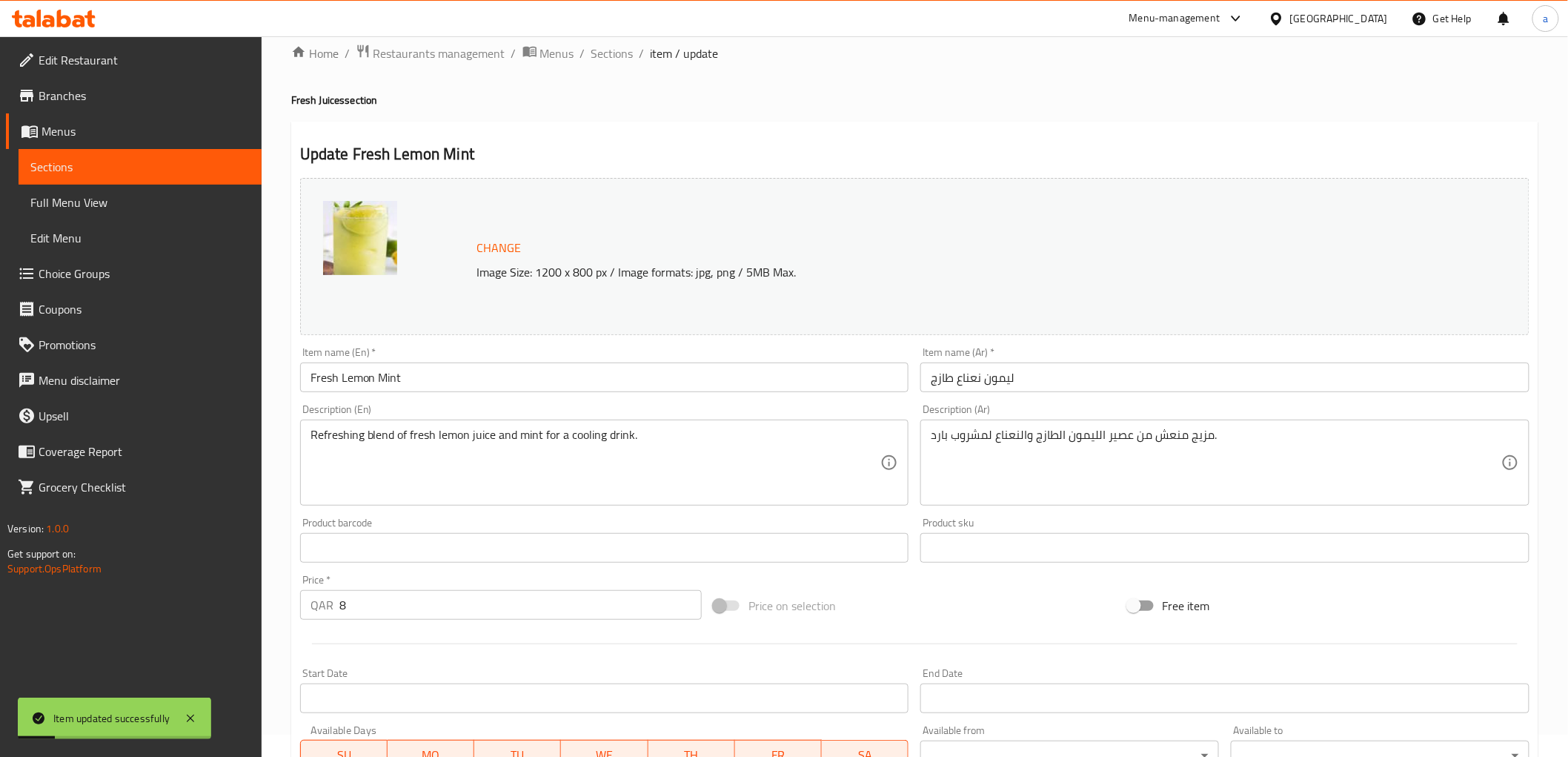
scroll to position [0, 0]
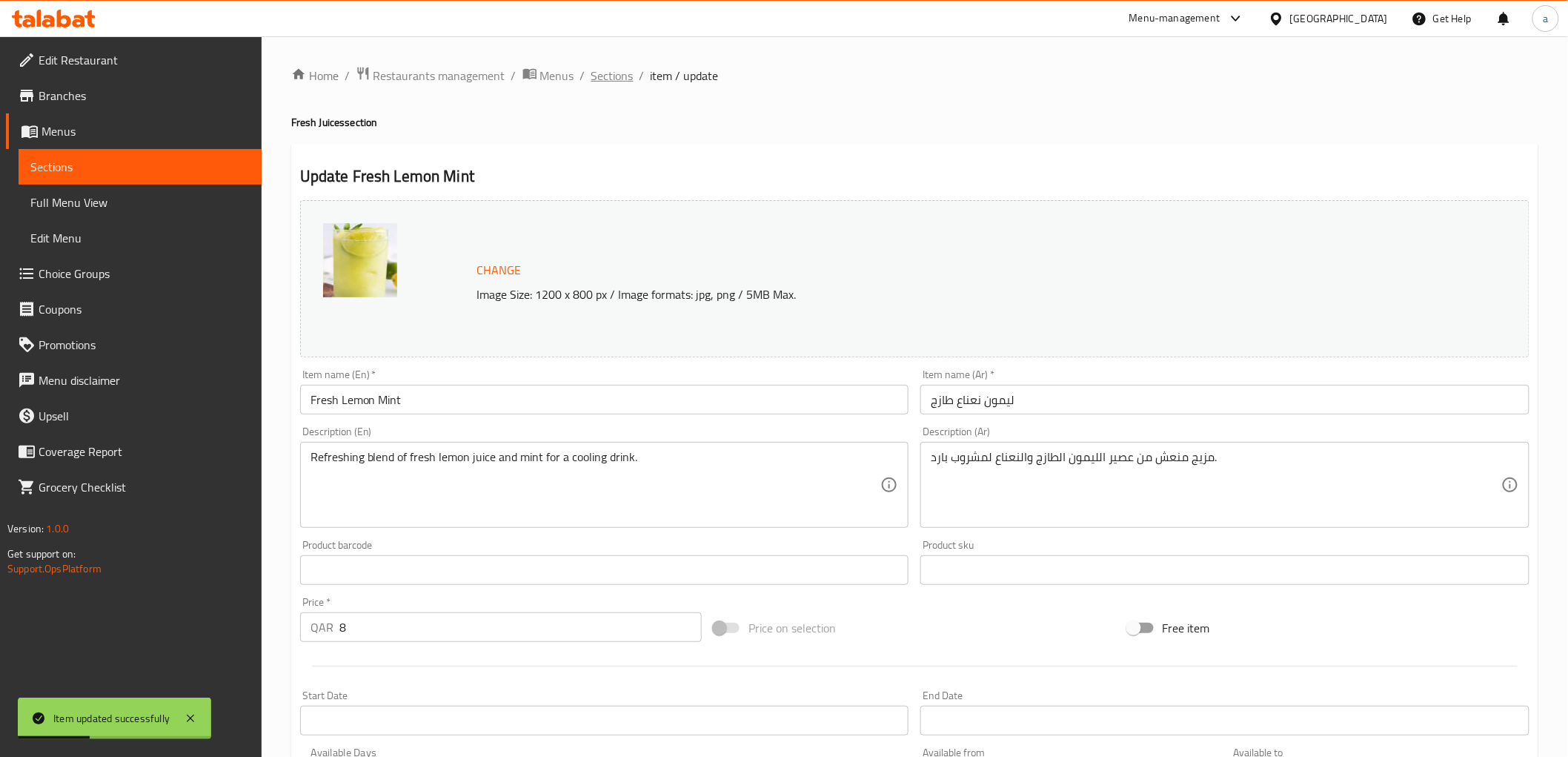
click at [611, 70] on span "Sections" at bounding box center [612, 75] width 42 height 17
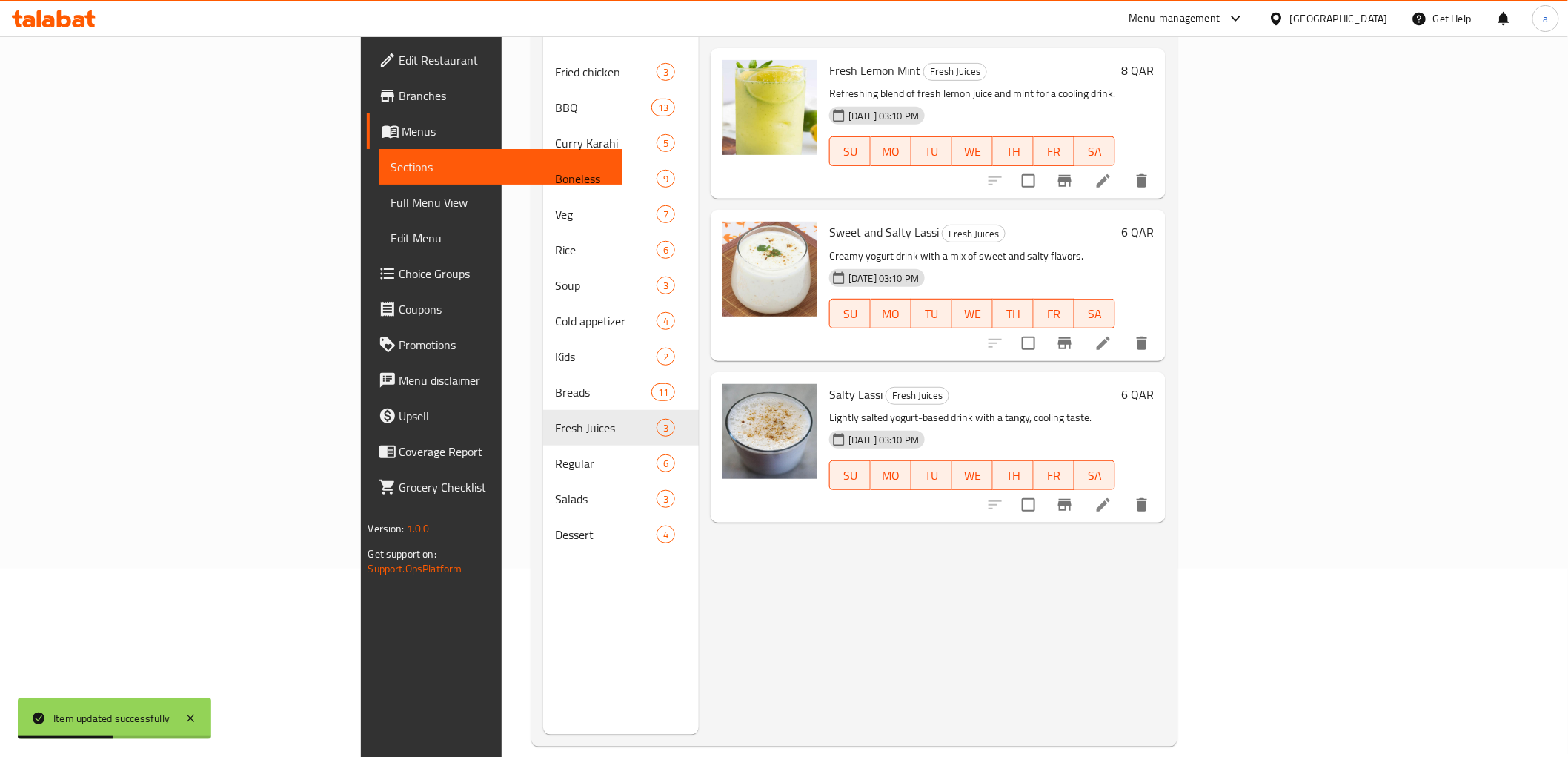
scroll to position [208, 0]
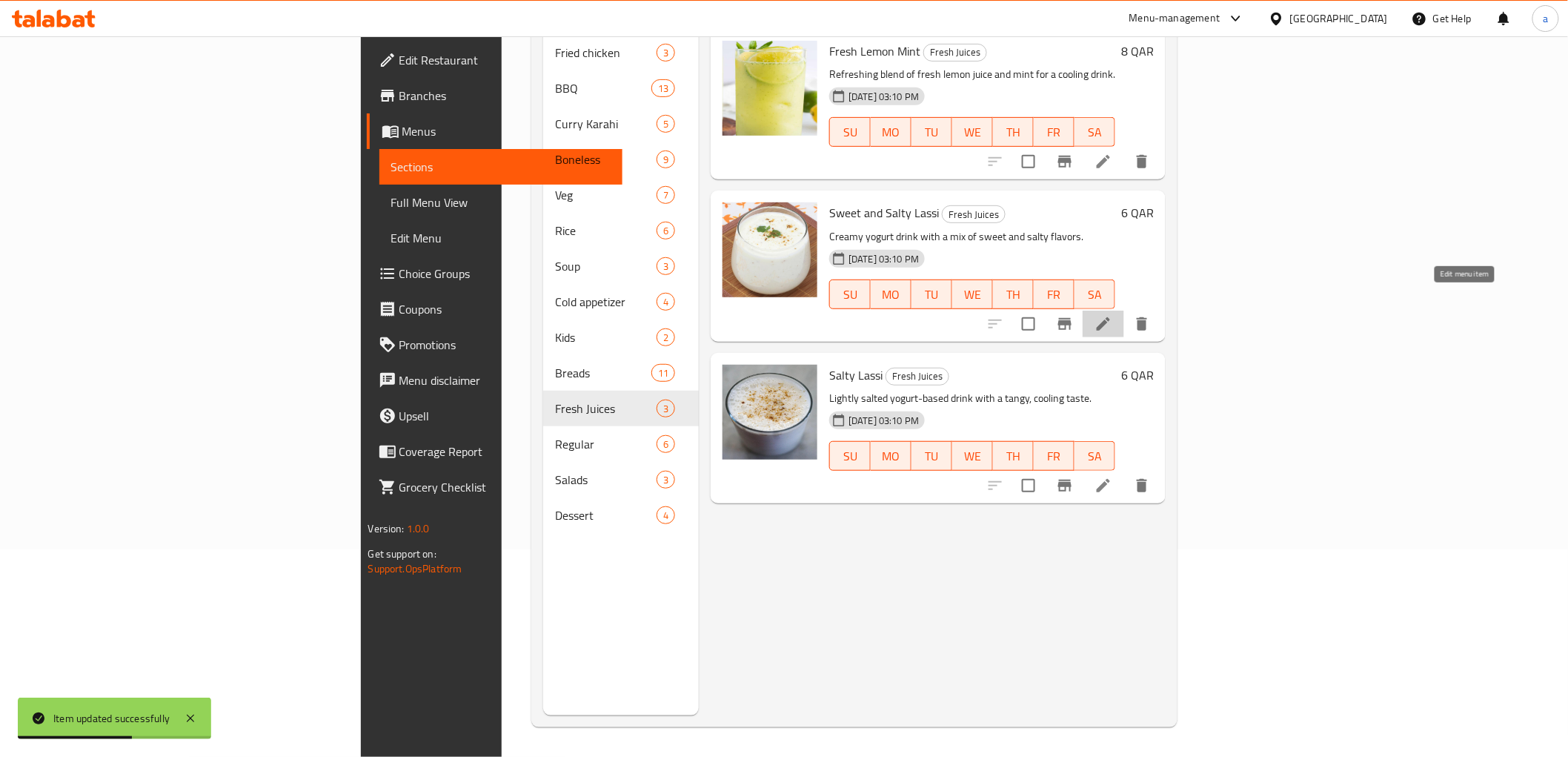
click at [1110, 317] on icon at bounding box center [1104, 324] width 13 height 13
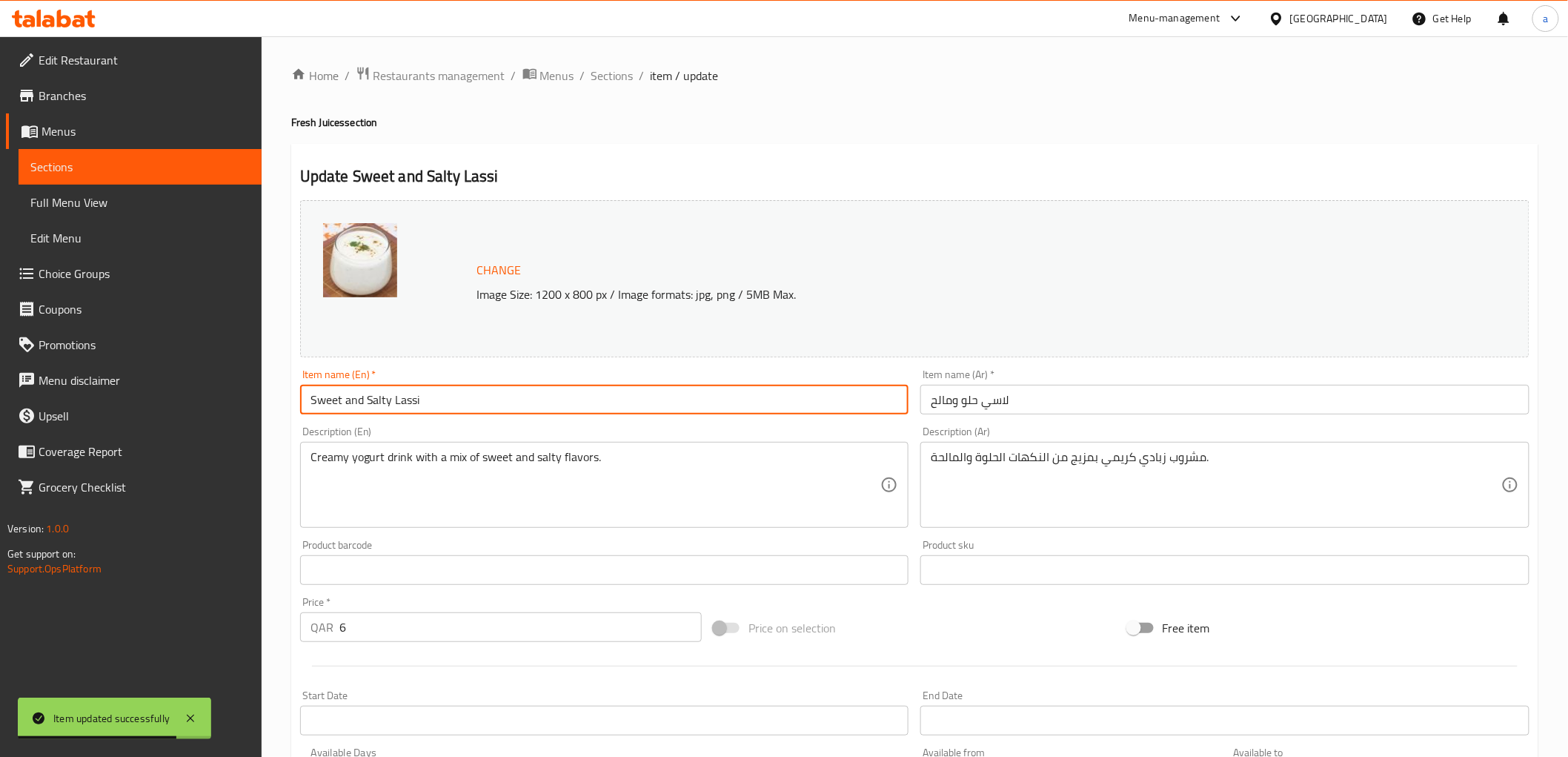
click at [413, 401] on input "Sweet and Salty Lassi" at bounding box center [604, 399] width 609 height 30
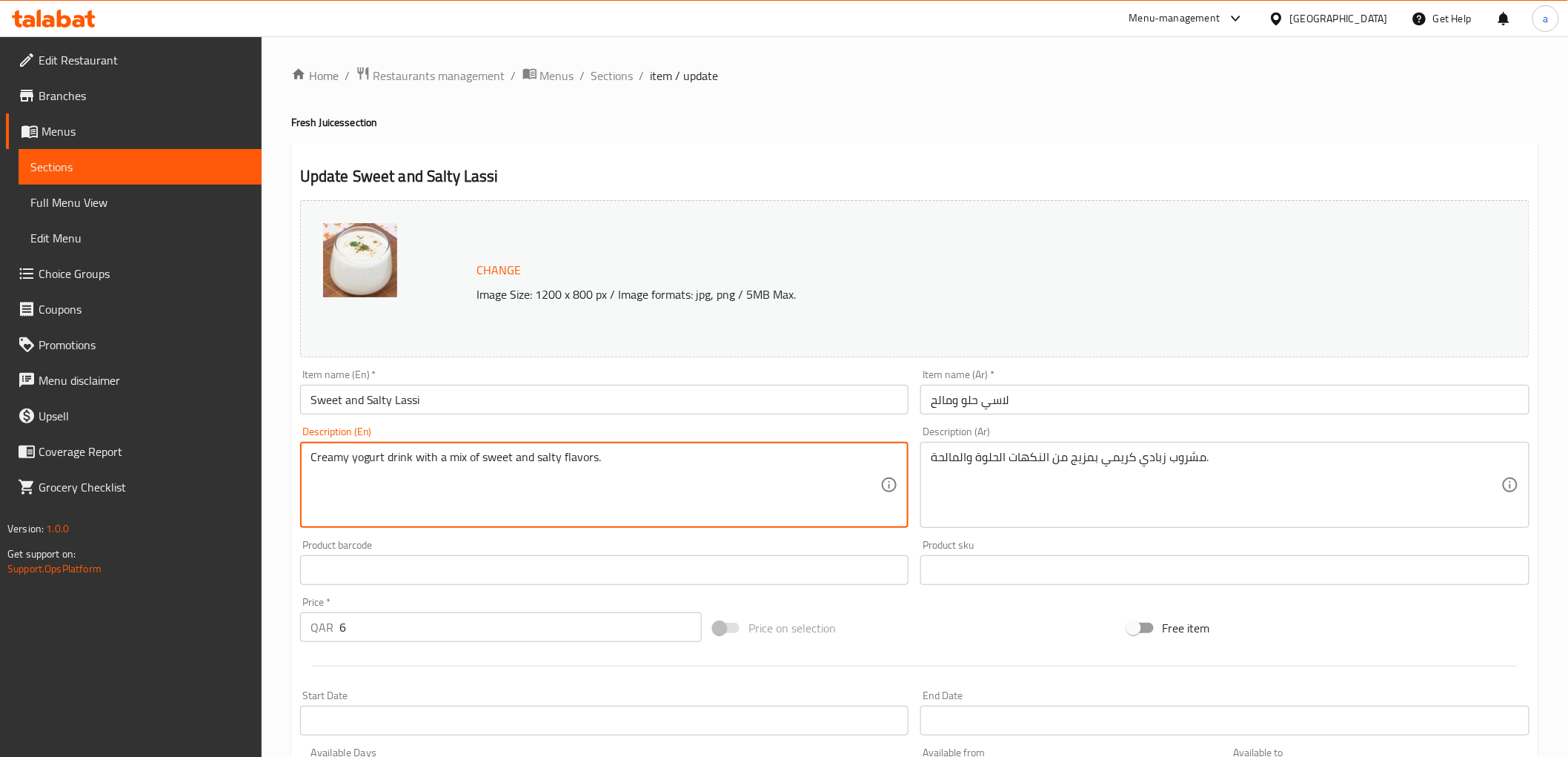
click at [493, 456] on textarea "Creamy yogurt drink with a mix of sweet and salty flavors." at bounding box center [595, 485] width 570 height 70
click at [544, 456] on textarea "Creamy yogurt drink with a mix of sweet and salty flavors." at bounding box center [595, 485] width 570 height 70
click at [565, 455] on textarea "Creamy yogurt drink with a mix of sweet and salty flavors." at bounding box center [595, 485] width 570 height 70
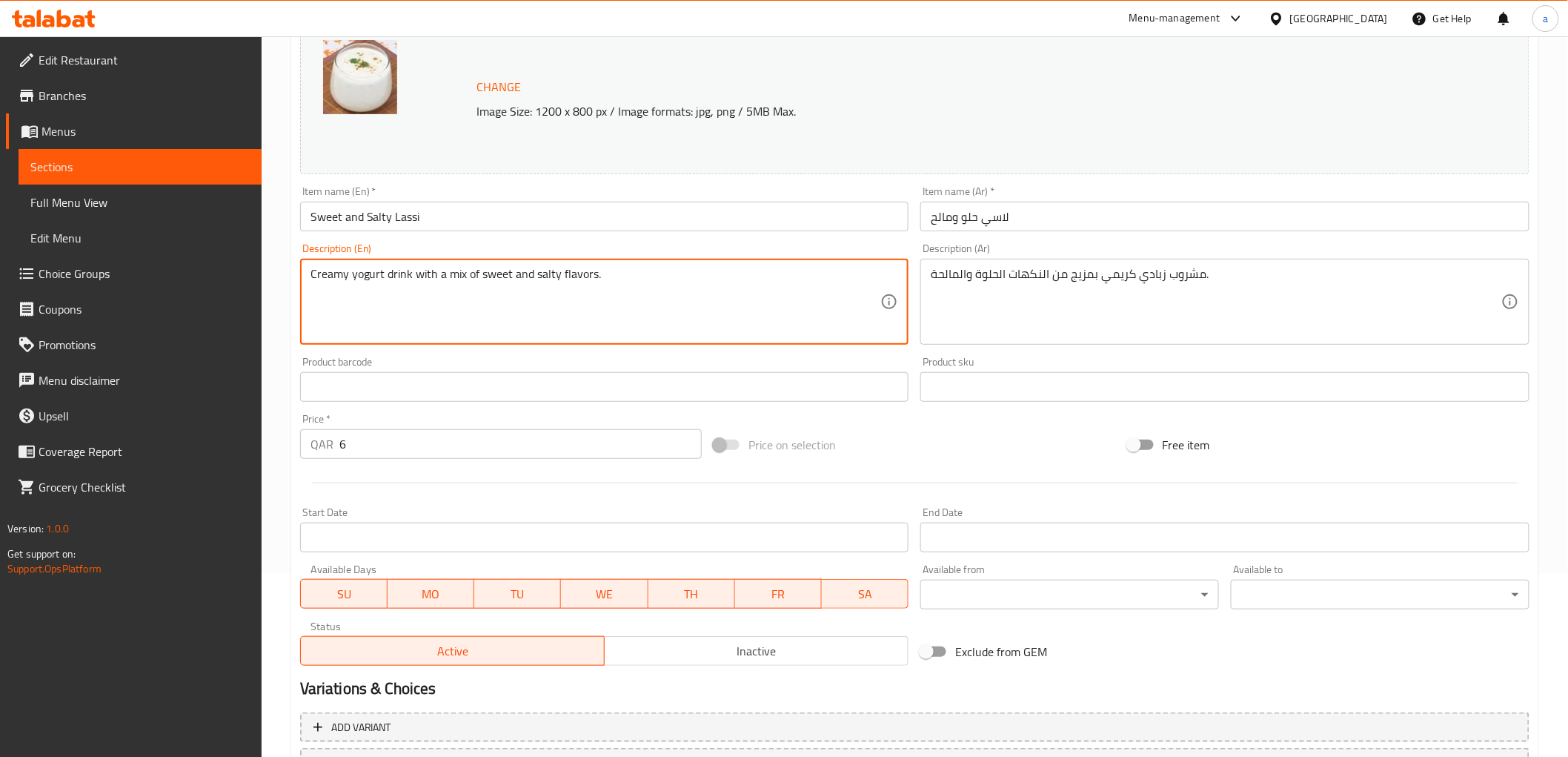
scroll to position [309, 0]
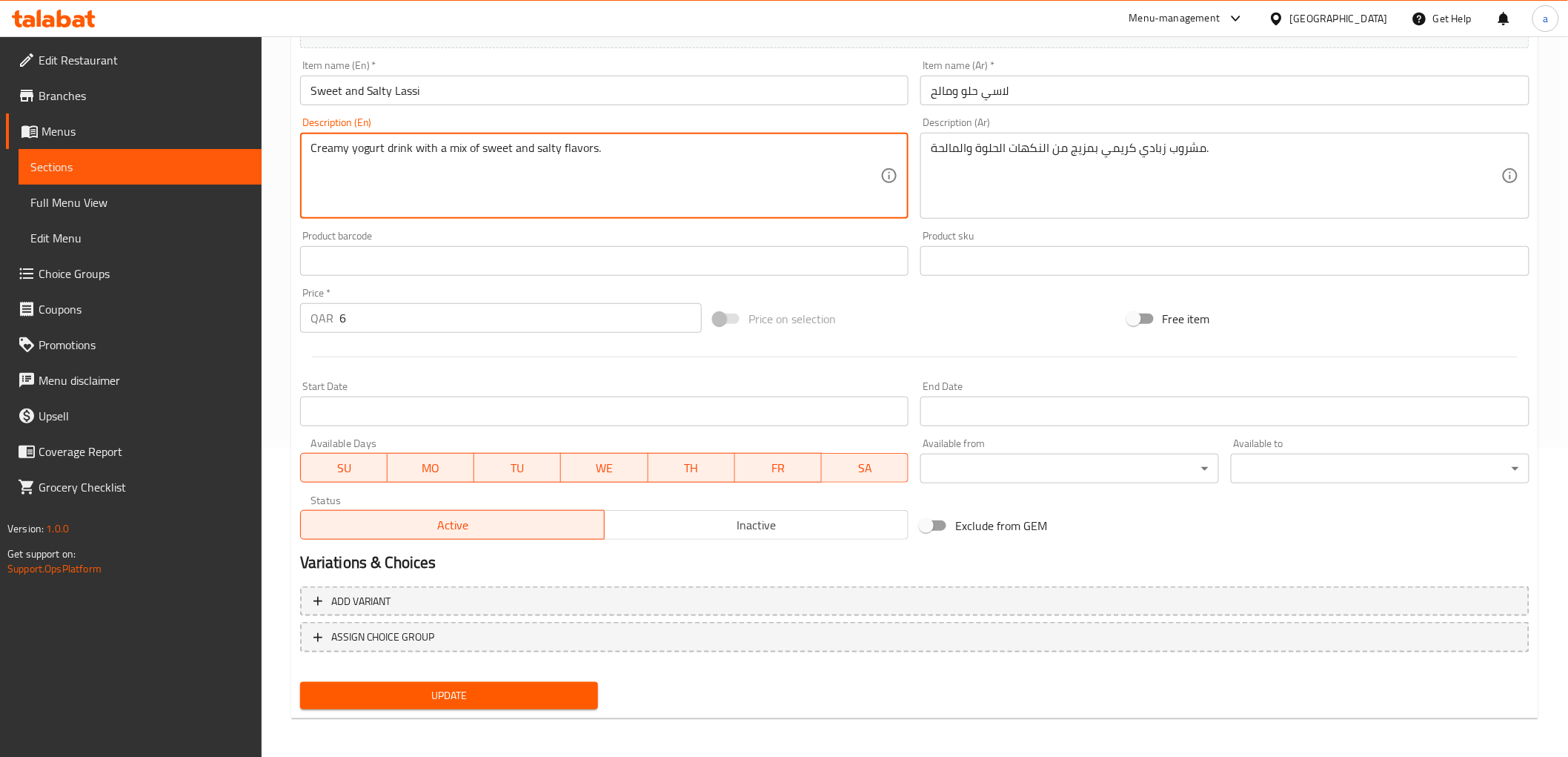
click at [515, 687] on span "Update" at bounding box center [450, 696] width 275 height 18
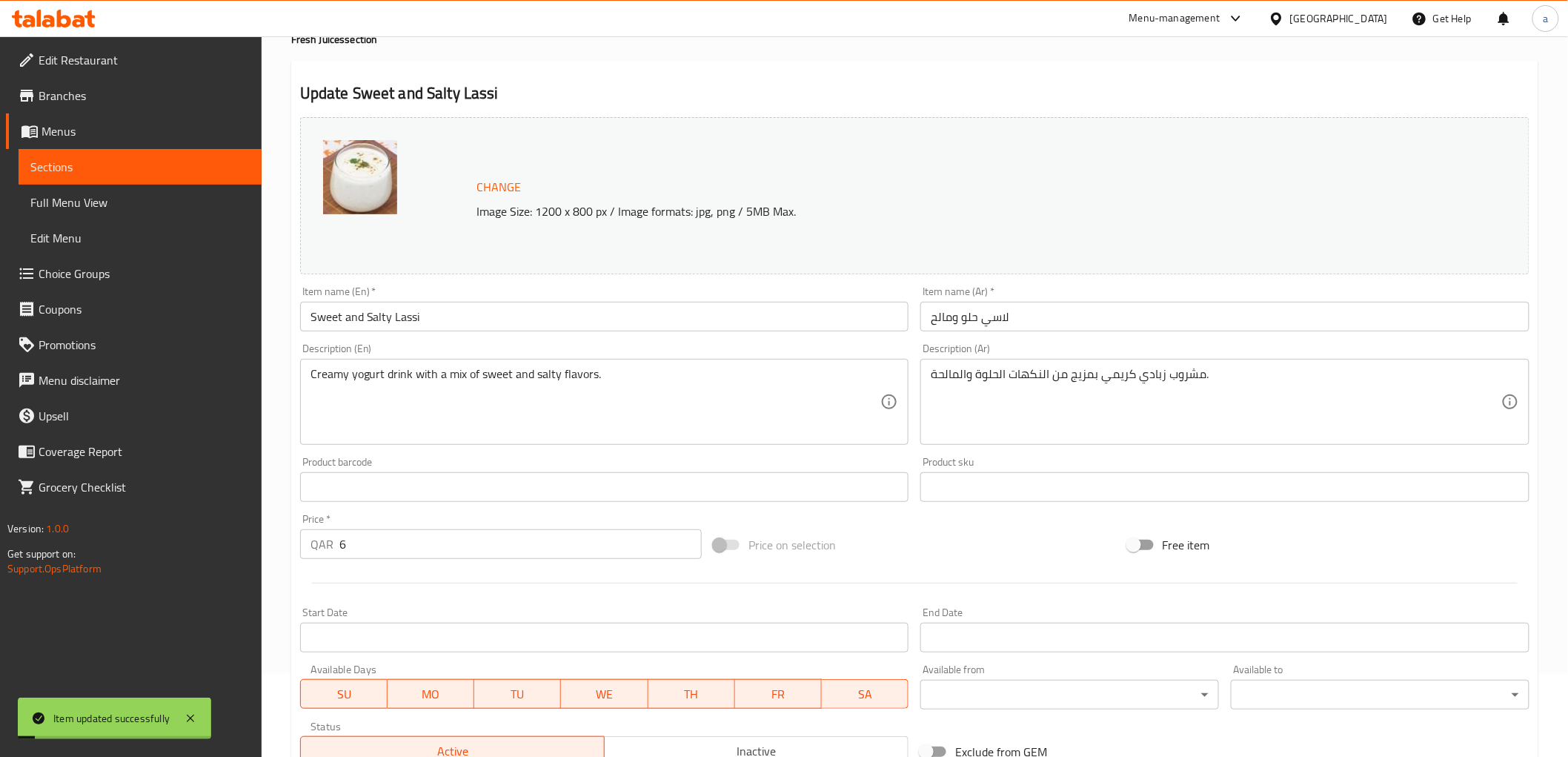
scroll to position [0, 0]
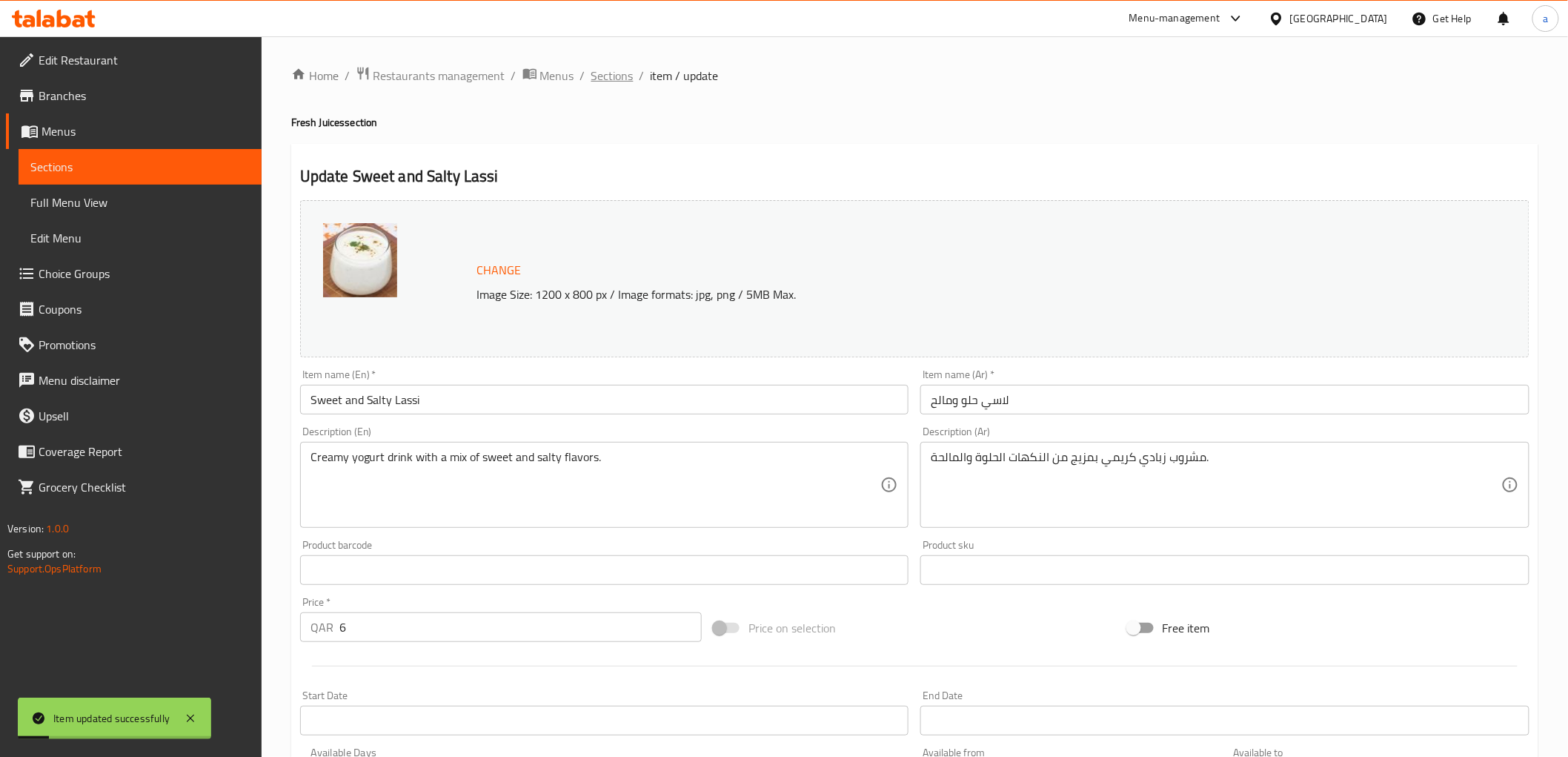
click at [601, 69] on span "Sections" at bounding box center [612, 75] width 42 height 17
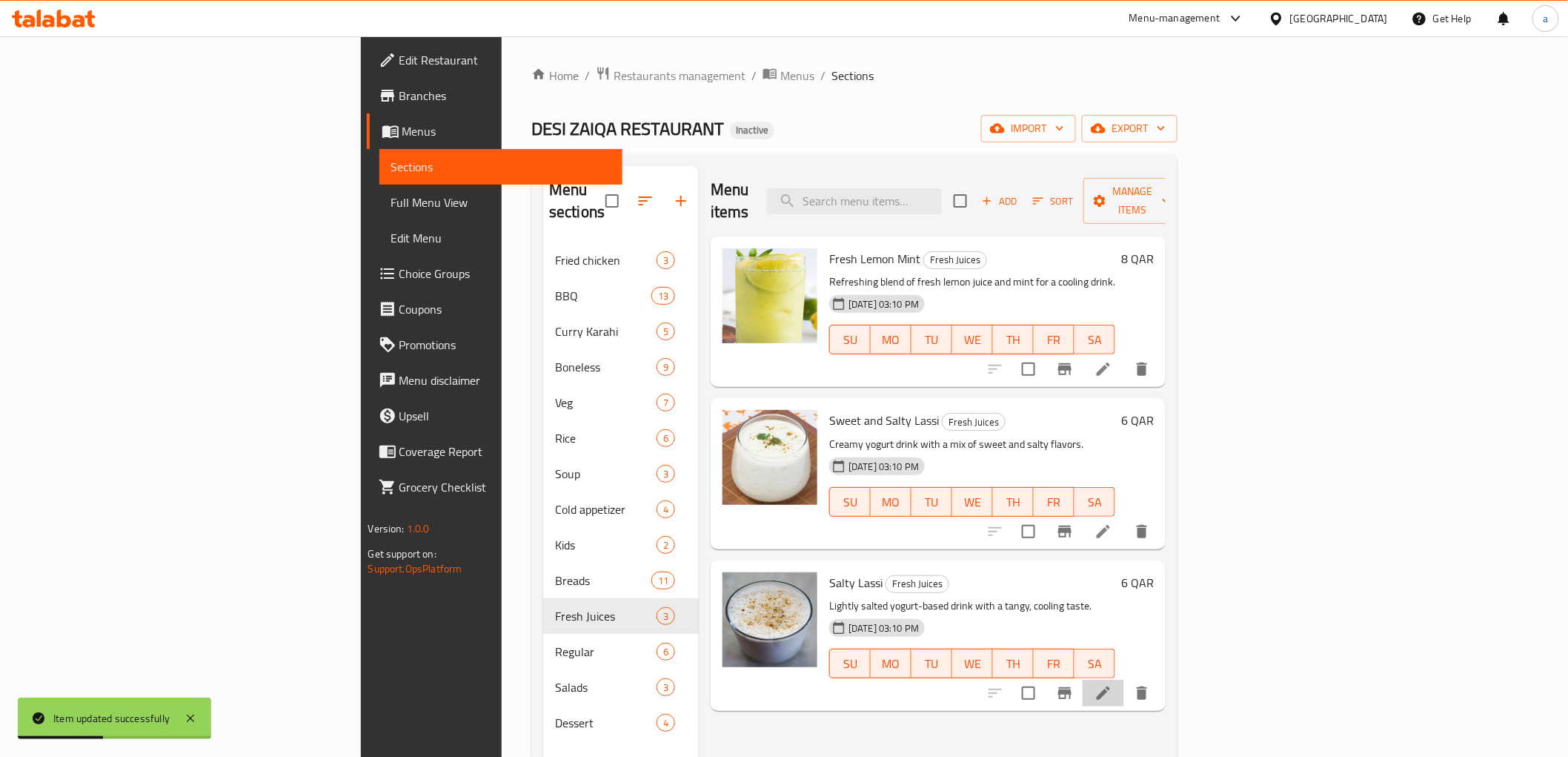
click at [1124, 680] on li at bounding box center [1104, 693] width 41 height 27
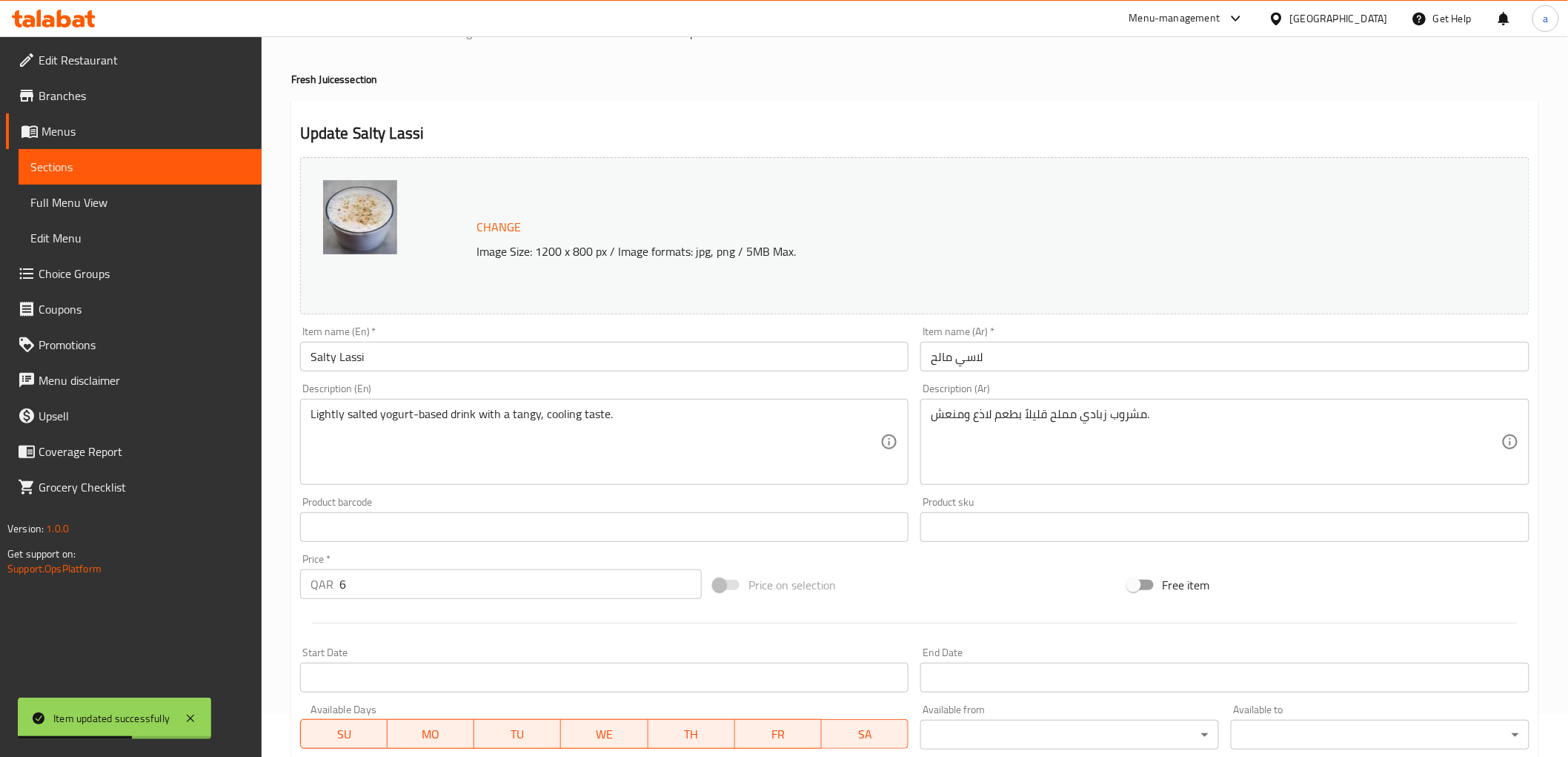
scroll to position [82, 0]
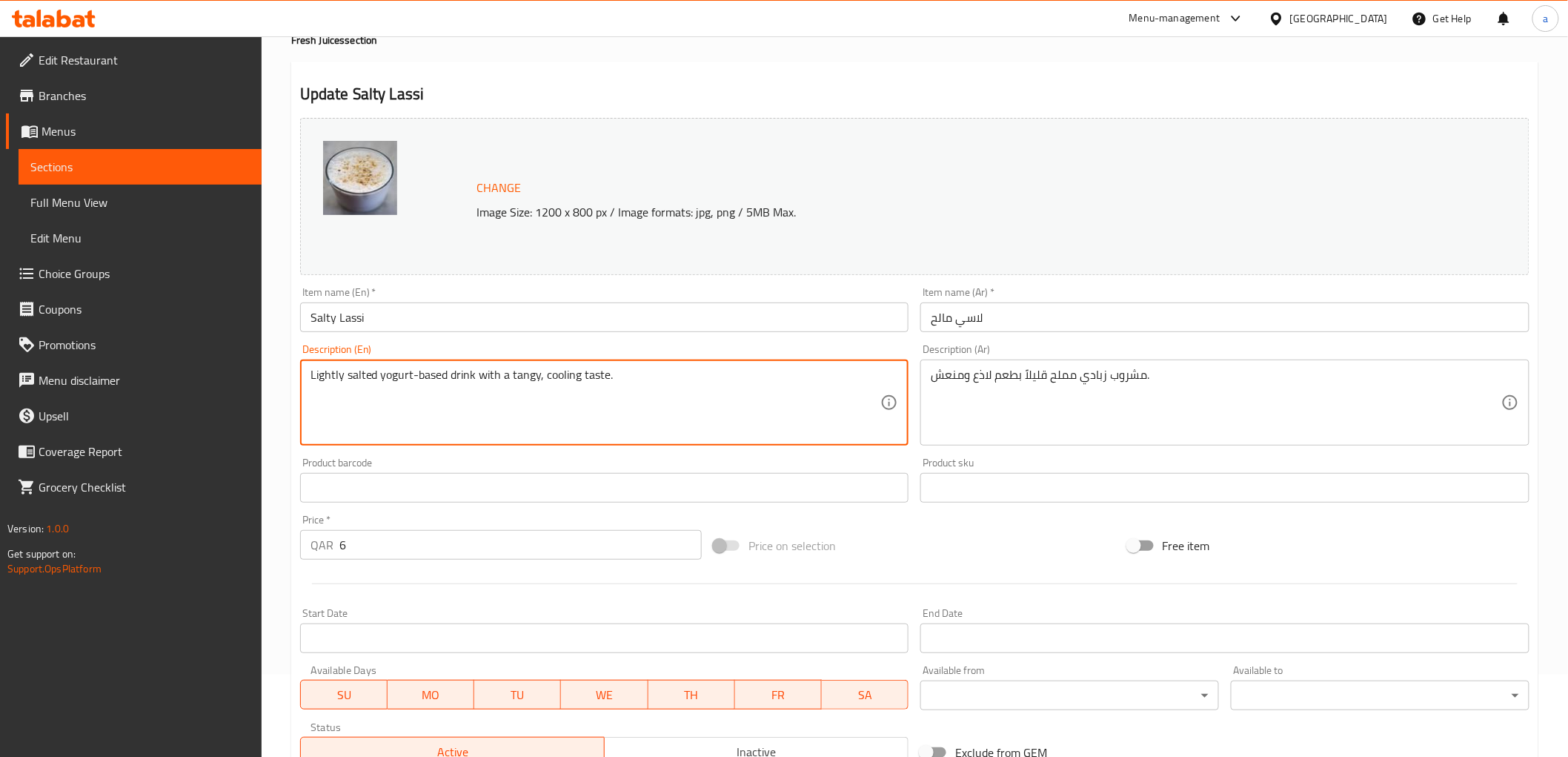
click at [455, 374] on textarea "Lightly salted yogurt-based drink with a tangy, cooling taste." at bounding box center [595, 403] width 570 height 70
click at [391, 379] on textarea "Lightly salted yogurt-based drink with a tangy, cooling taste." at bounding box center [595, 403] width 570 height 70
click at [525, 378] on textarea "Lightly salted yogurt-based drink with a tangy, cooling taste." at bounding box center [595, 403] width 570 height 70
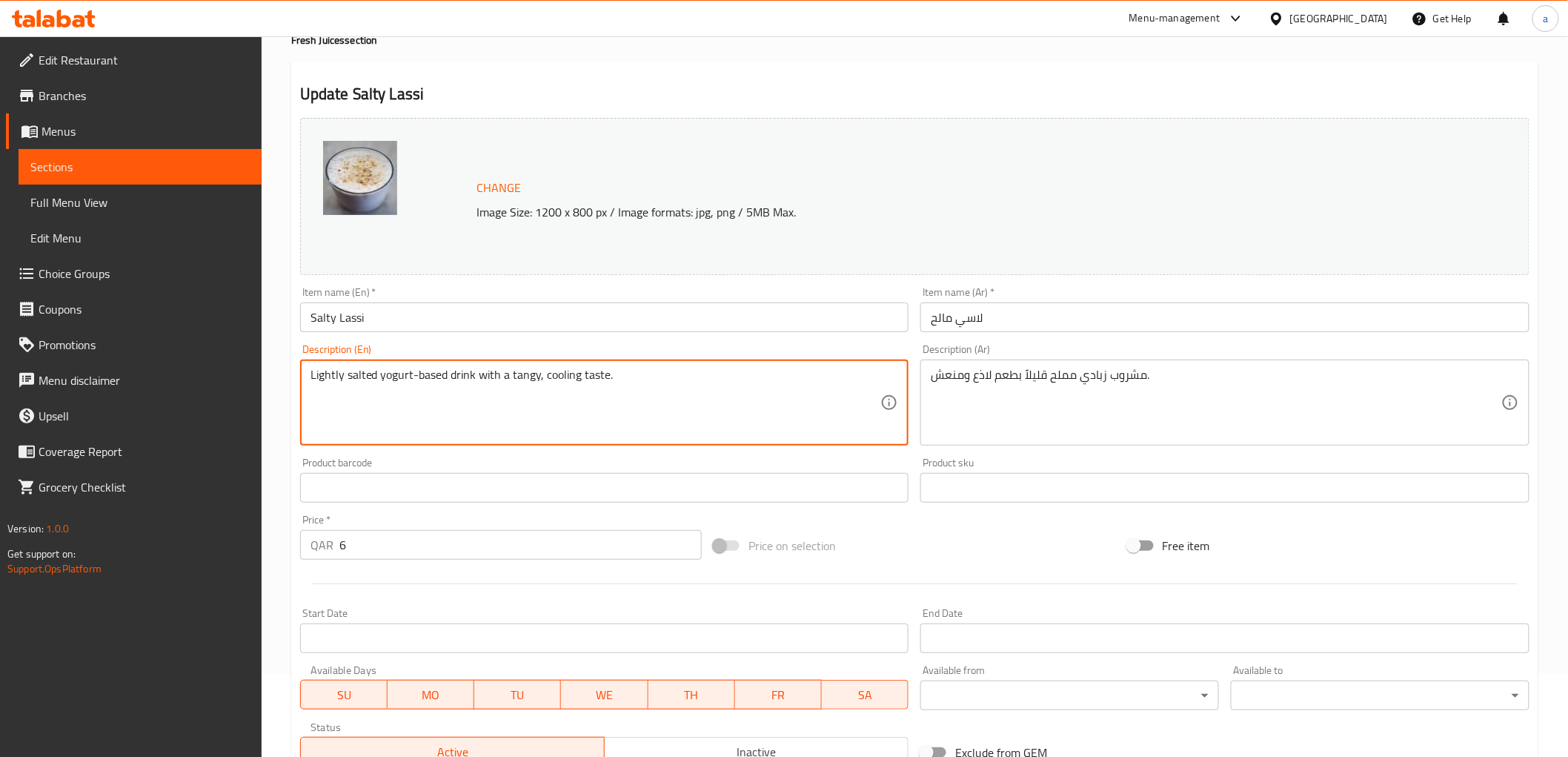
click at [638, 372] on textarea "Lightly salted yogurt-based drink with a tangy, cooling taste." at bounding box center [595, 403] width 570 height 70
click at [544, 377] on textarea "Lightly salted yogurt-based drink with a tangy, cooling taste." at bounding box center [595, 403] width 570 height 70
drag, startPoint x: 507, startPoint y: 374, endPoint x: 575, endPoint y: 374, distance: 68.0
click at [575, 374] on textarea "Lightly salted yogurt-based drink with a tangy, cooling taste." at bounding box center [595, 403] width 570 height 70
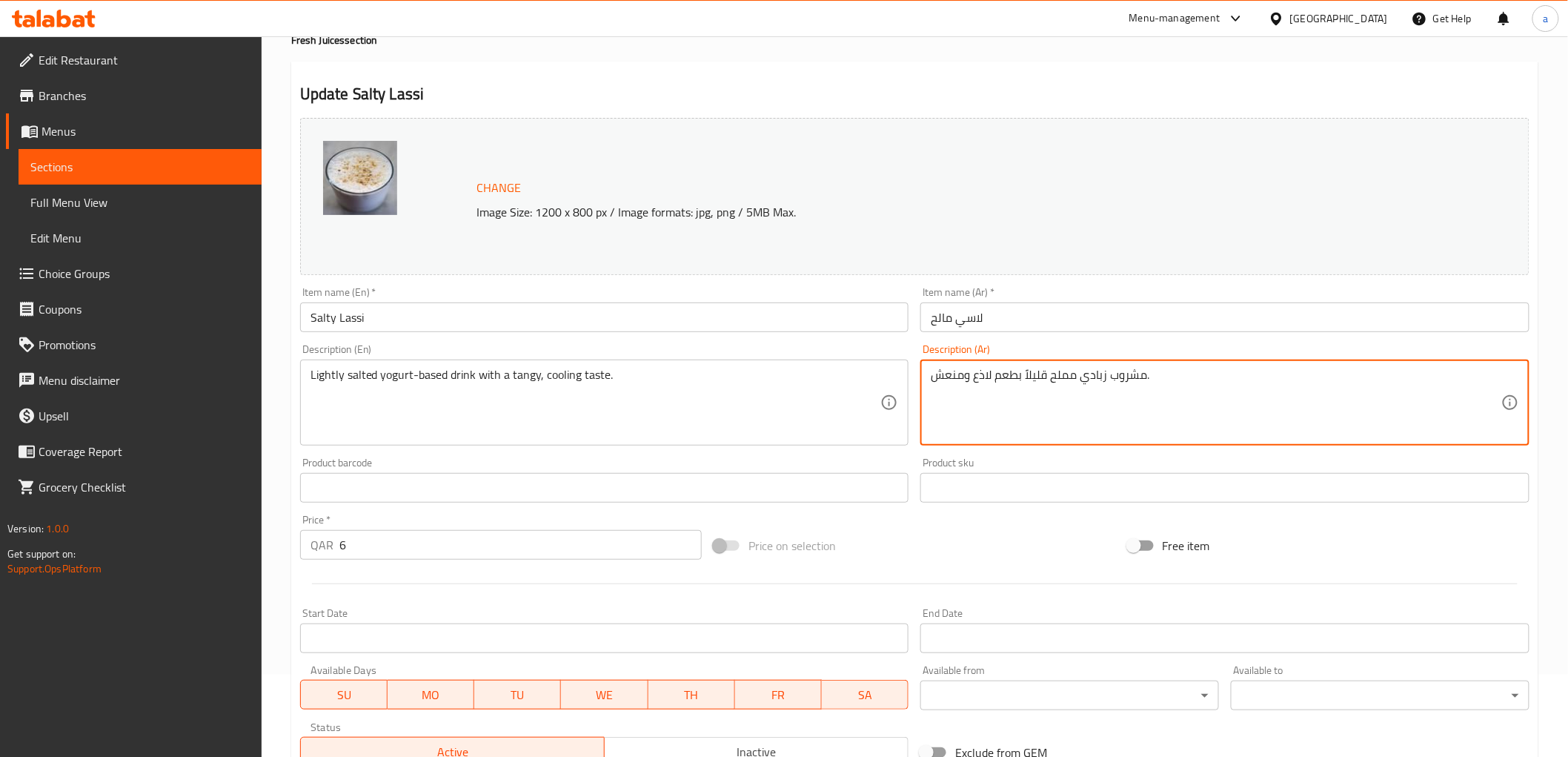
drag, startPoint x: 974, startPoint y: 379, endPoint x: 991, endPoint y: 378, distance: 17.0
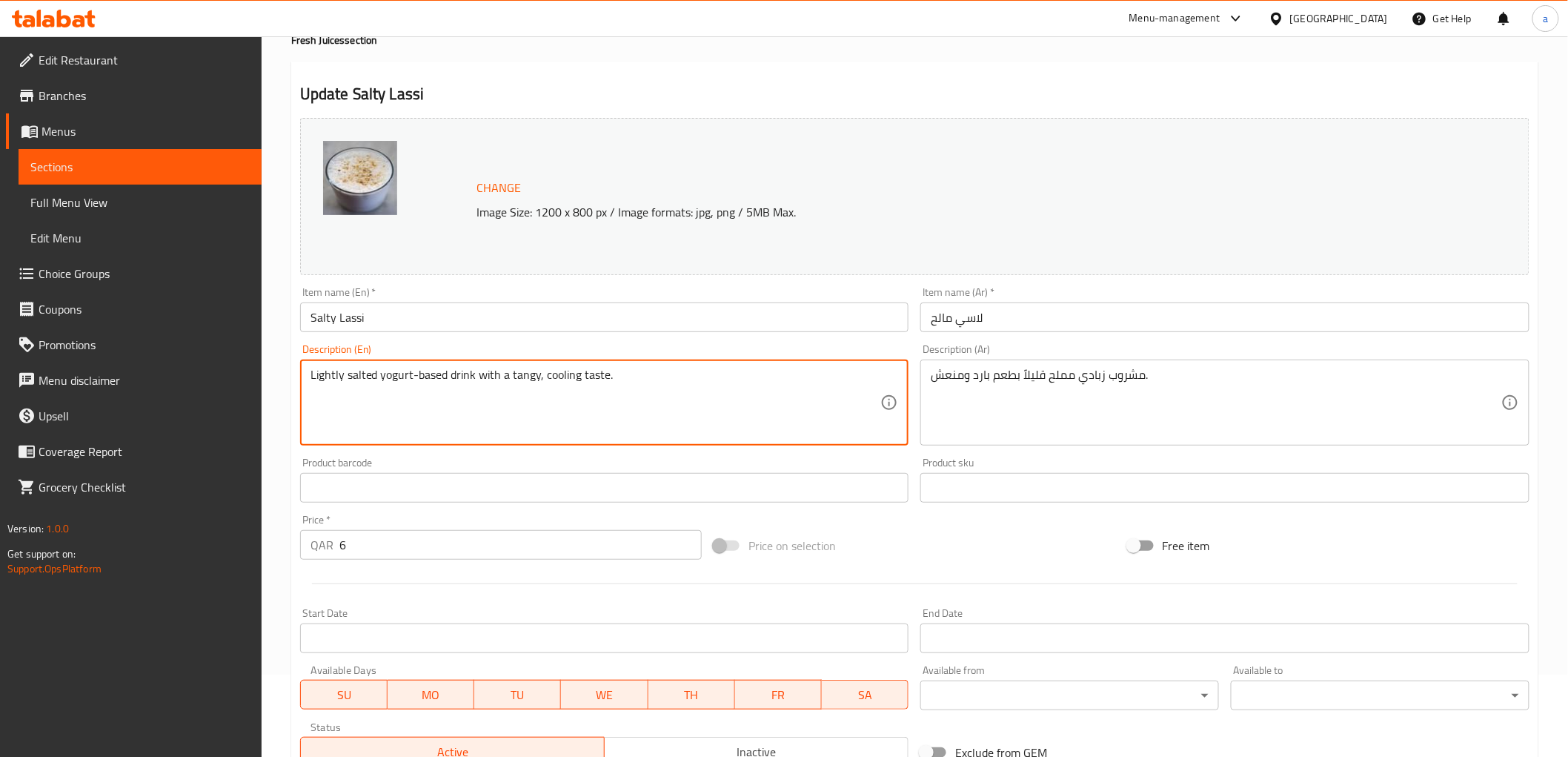
click at [418, 375] on textarea "Lightly salted yogurt-based drink with a tangy, cooling taste." at bounding box center [595, 403] width 570 height 70
drag, startPoint x: 378, startPoint y: 378, endPoint x: 445, endPoint y: 377, distance: 67.0
click at [445, 377] on textarea "Lightly salted yogurt-based drink with a tangy, cooling taste." at bounding box center [595, 403] width 570 height 70
click at [463, 384] on textarea "Lightly salted yogurt-based drink with a tangy, cooling taste." at bounding box center [595, 403] width 570 height 70
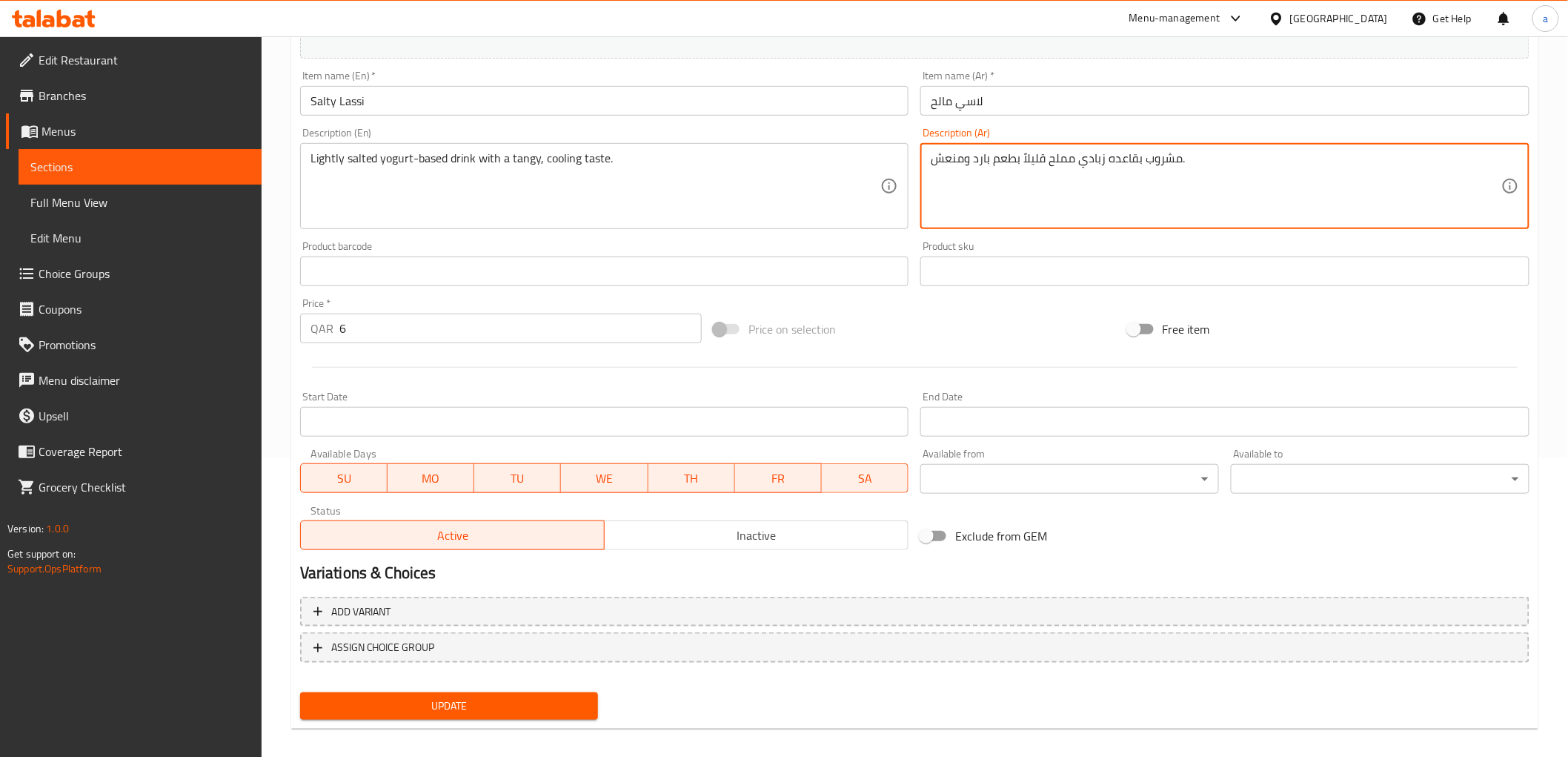
scroll to position [309, 0]
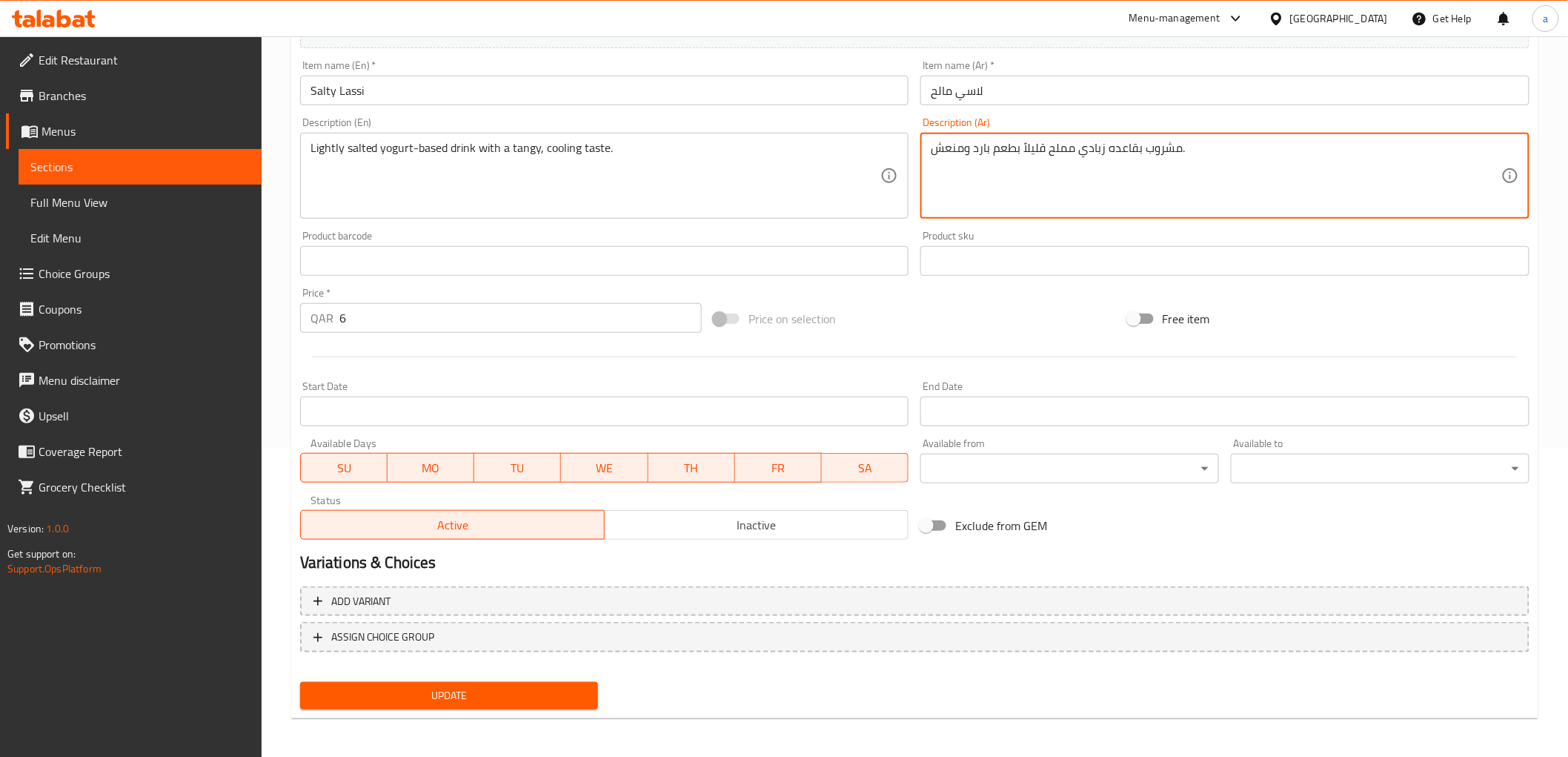
type textarea "مشروب بقاعده زبادي مملح قليلاً بطعم بارد ومنعش."
click at [556, 687] on span "Update" at bounding box center [450, 696] width 275 height 18
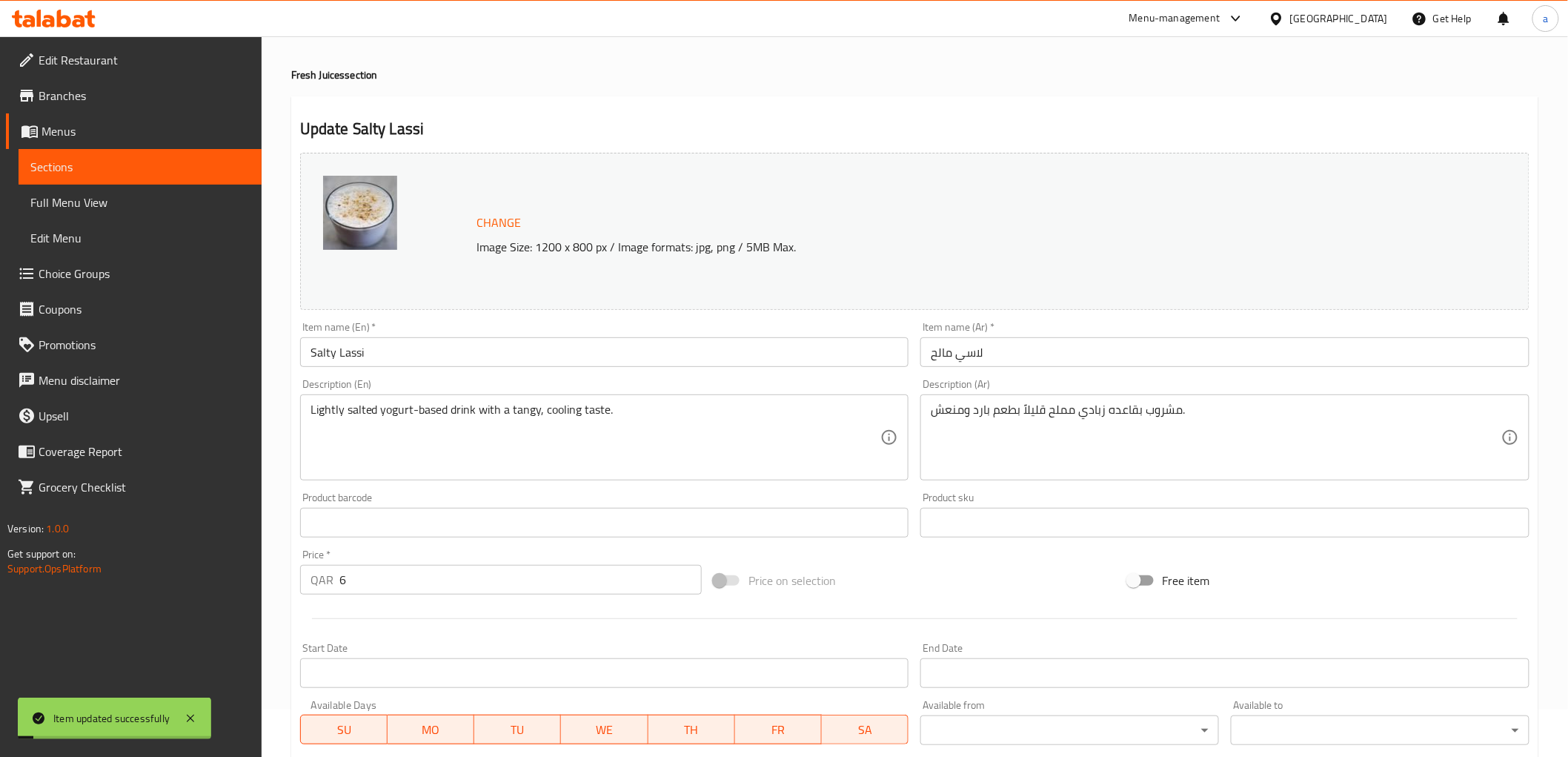
scroll to position [0, 0]
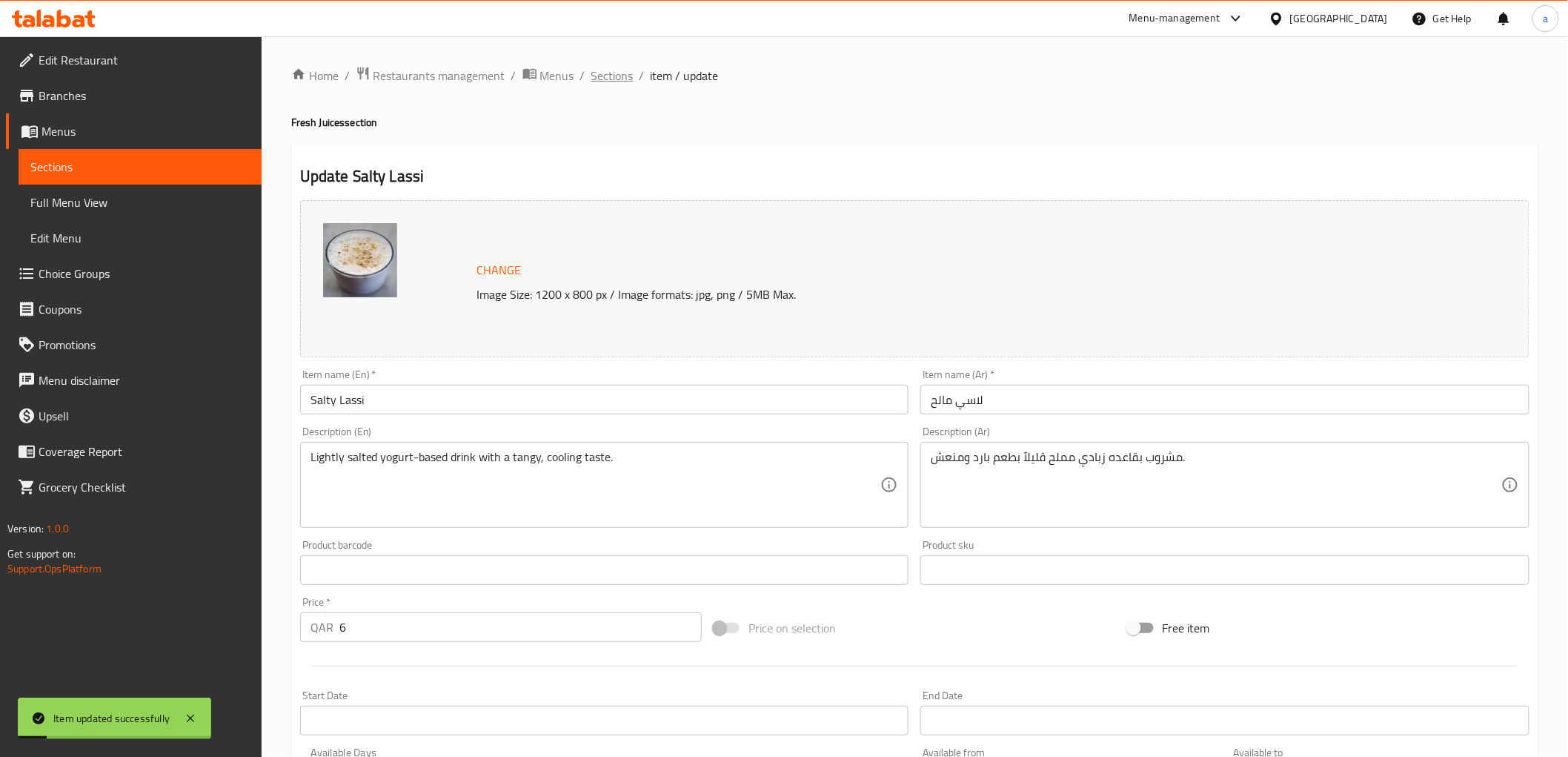
click at [624, 78] on span "Sections" at bounding box center [612, 75] width 42 height 17
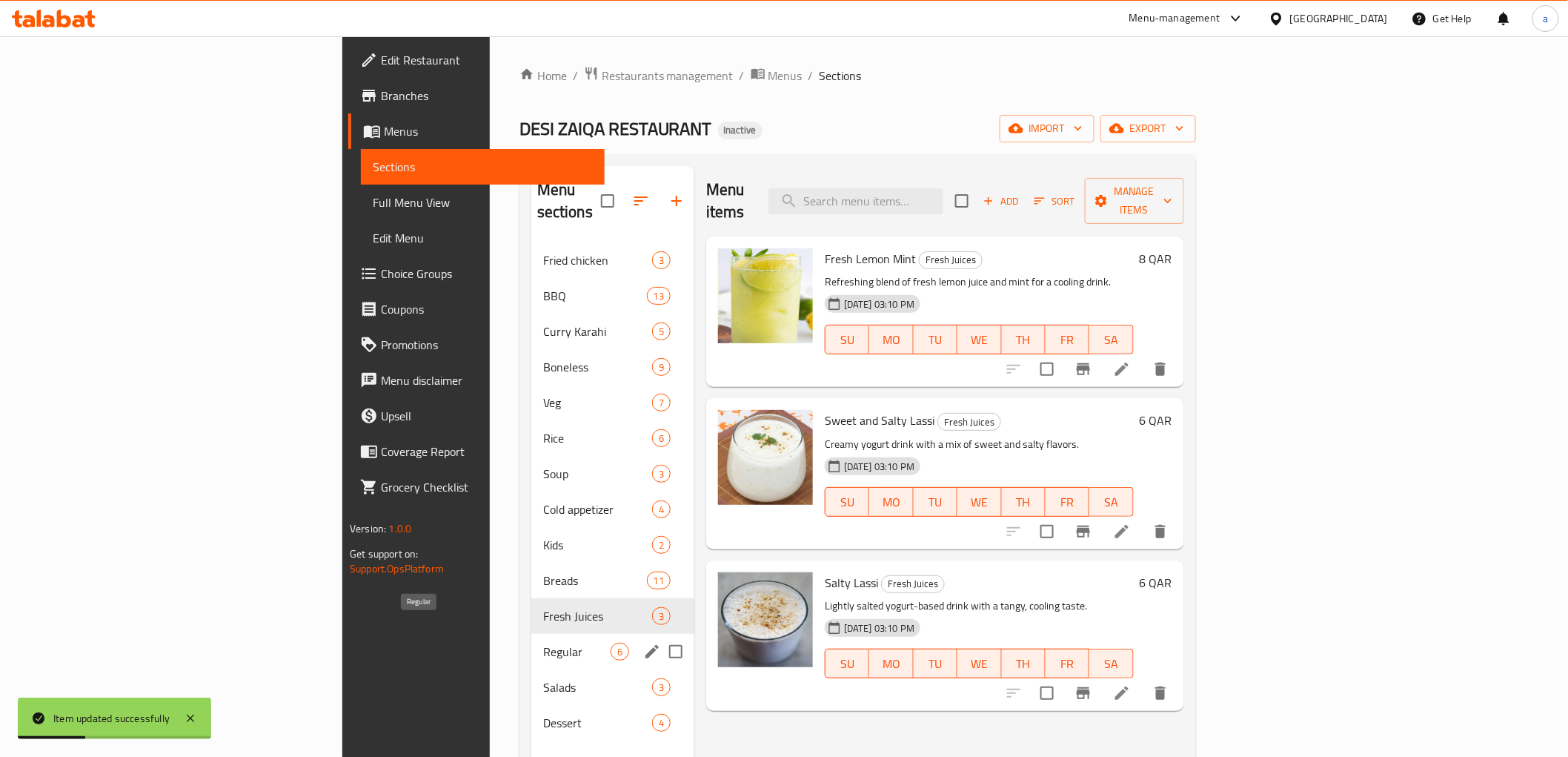
click at [543, 643] on span "Regular" at bounding box center [576, 651] width 67 height 17
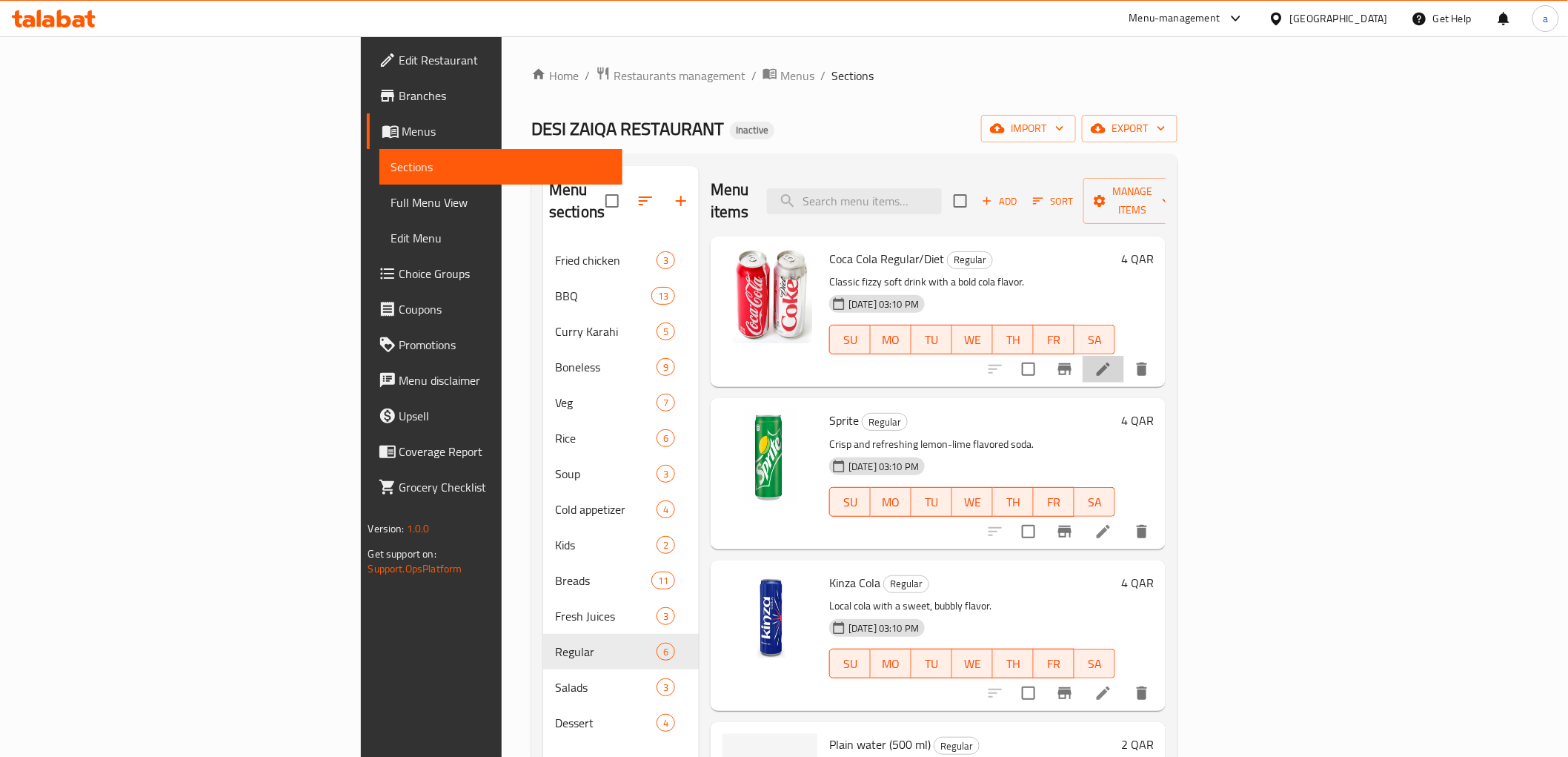
click at [1124, 356] on li at bounding box center [1104, 369] width 41 height 27
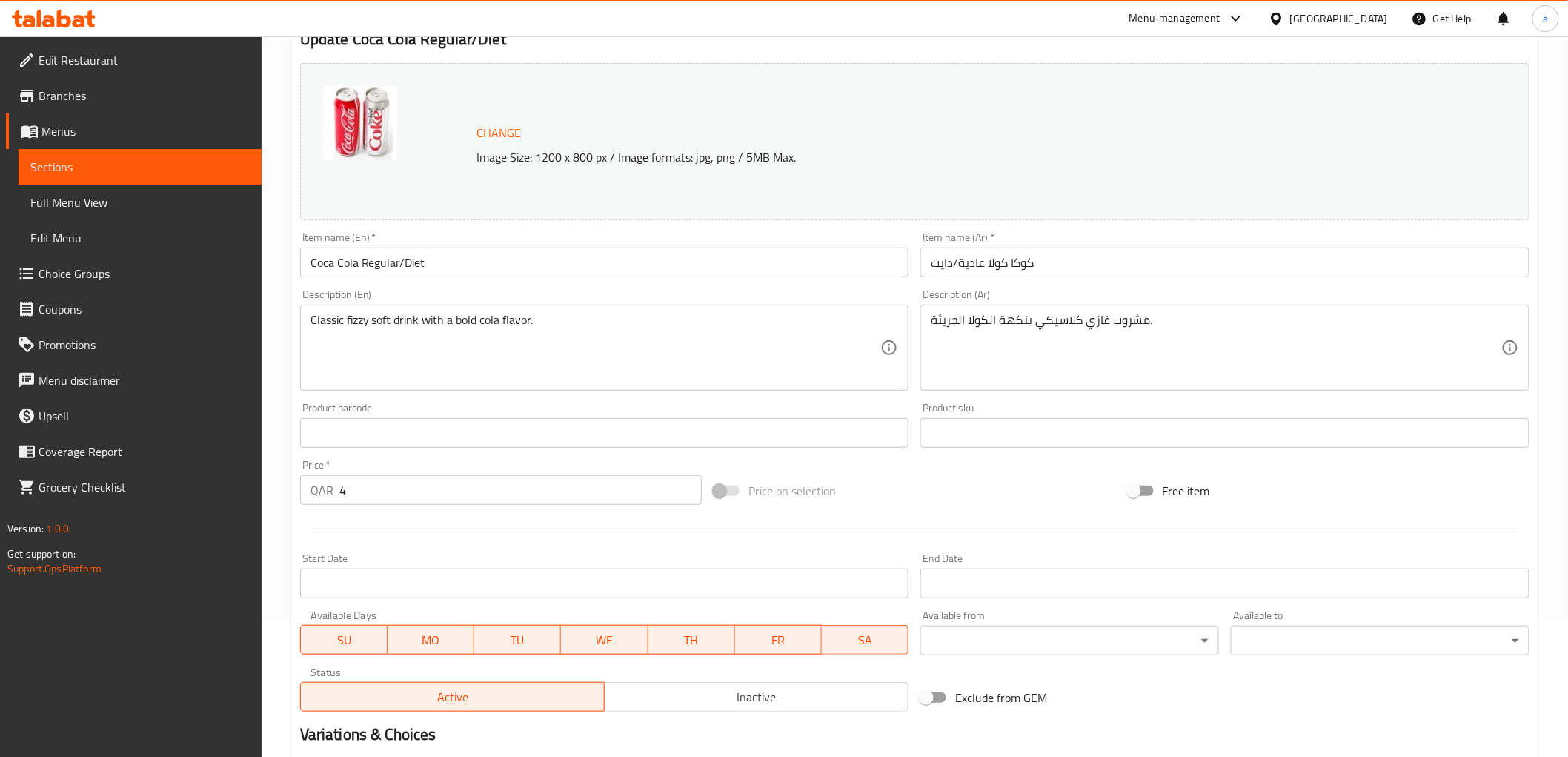
scroll to position [309, 0]
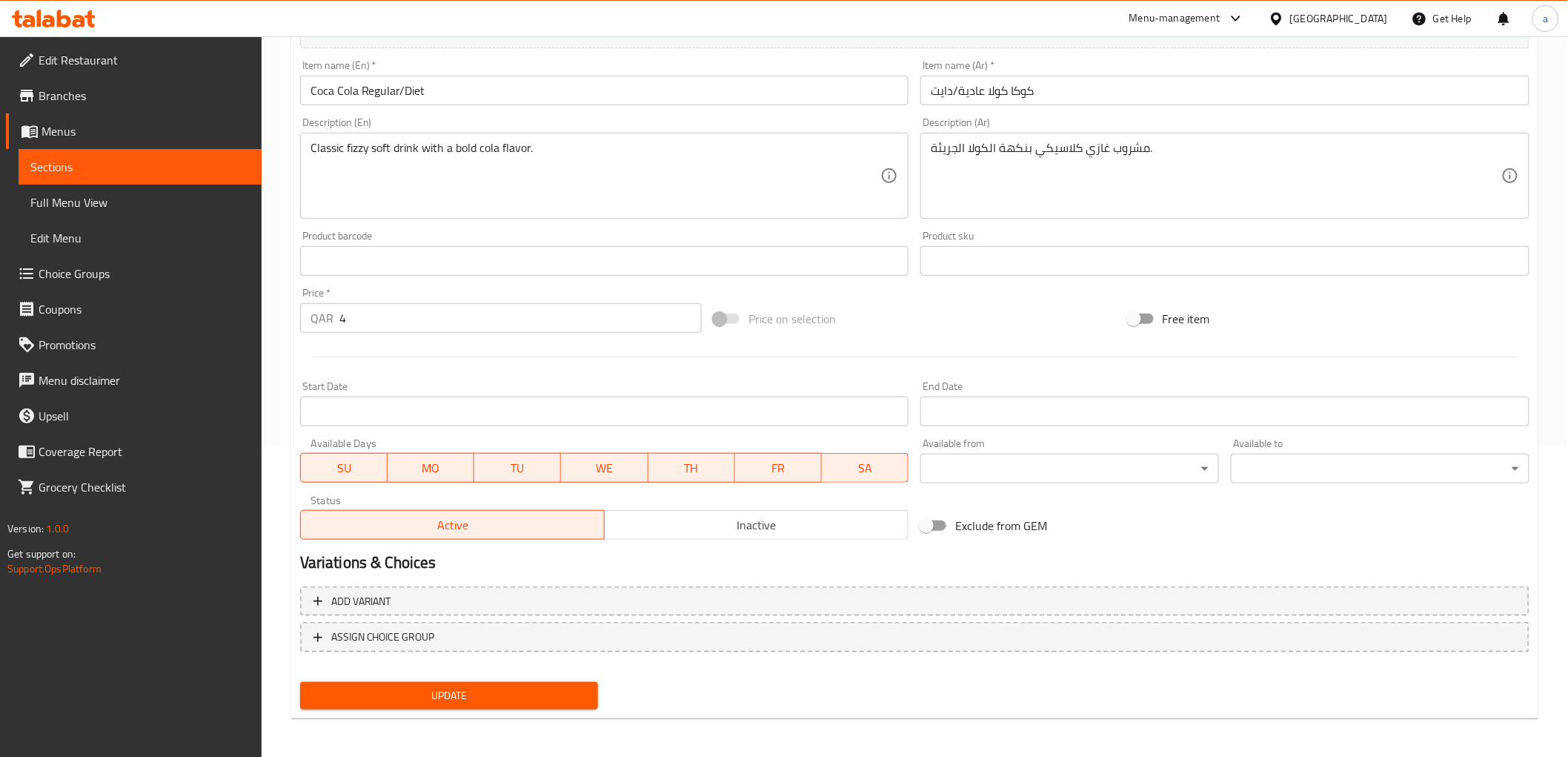
click at [91, 272] on span "Choice Groups" at bounding box center [144, 273] width 211 height 17
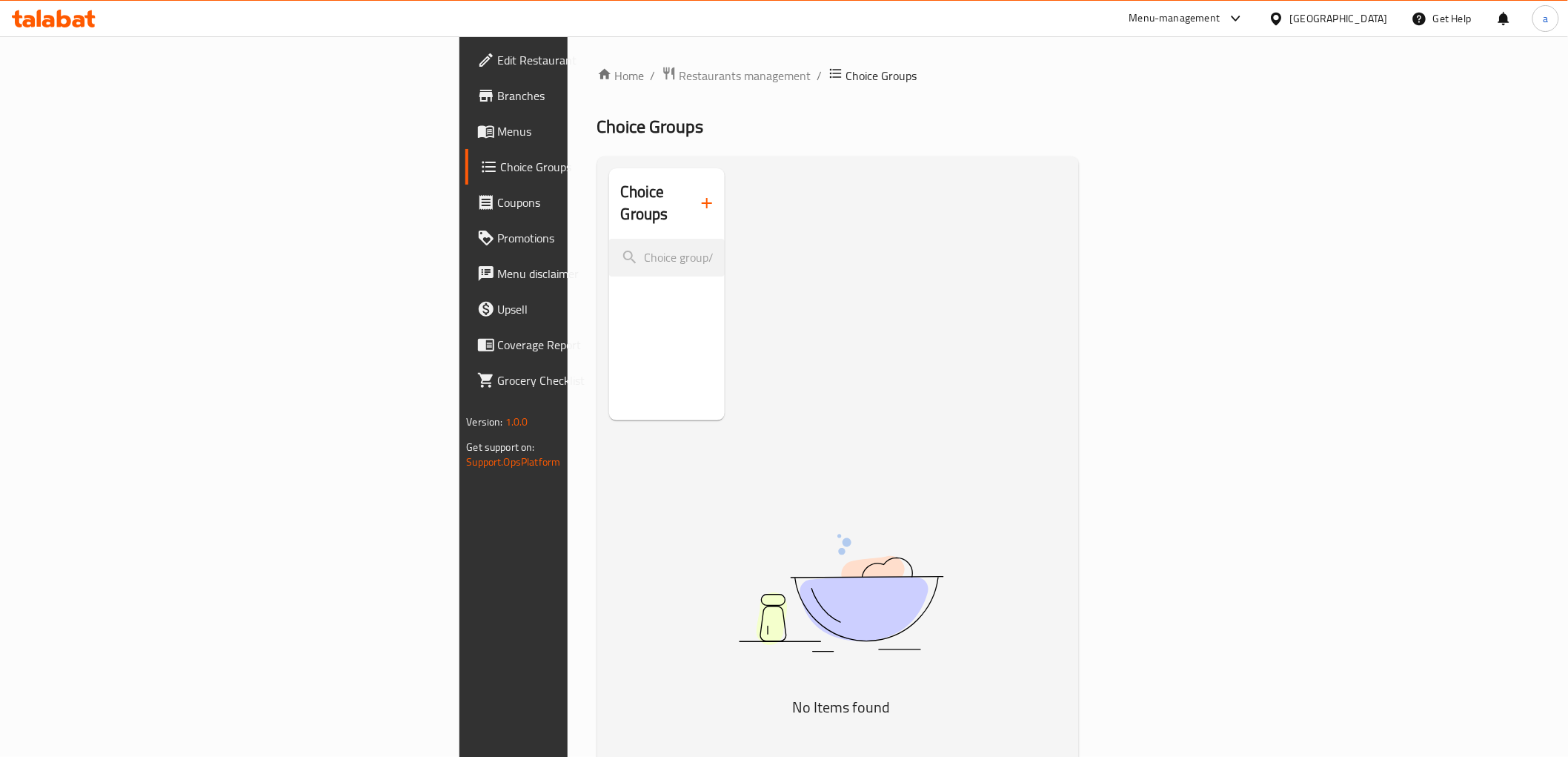
click at [689, 186] on button "button" at bounding box center [706, 203] width 36 height 36
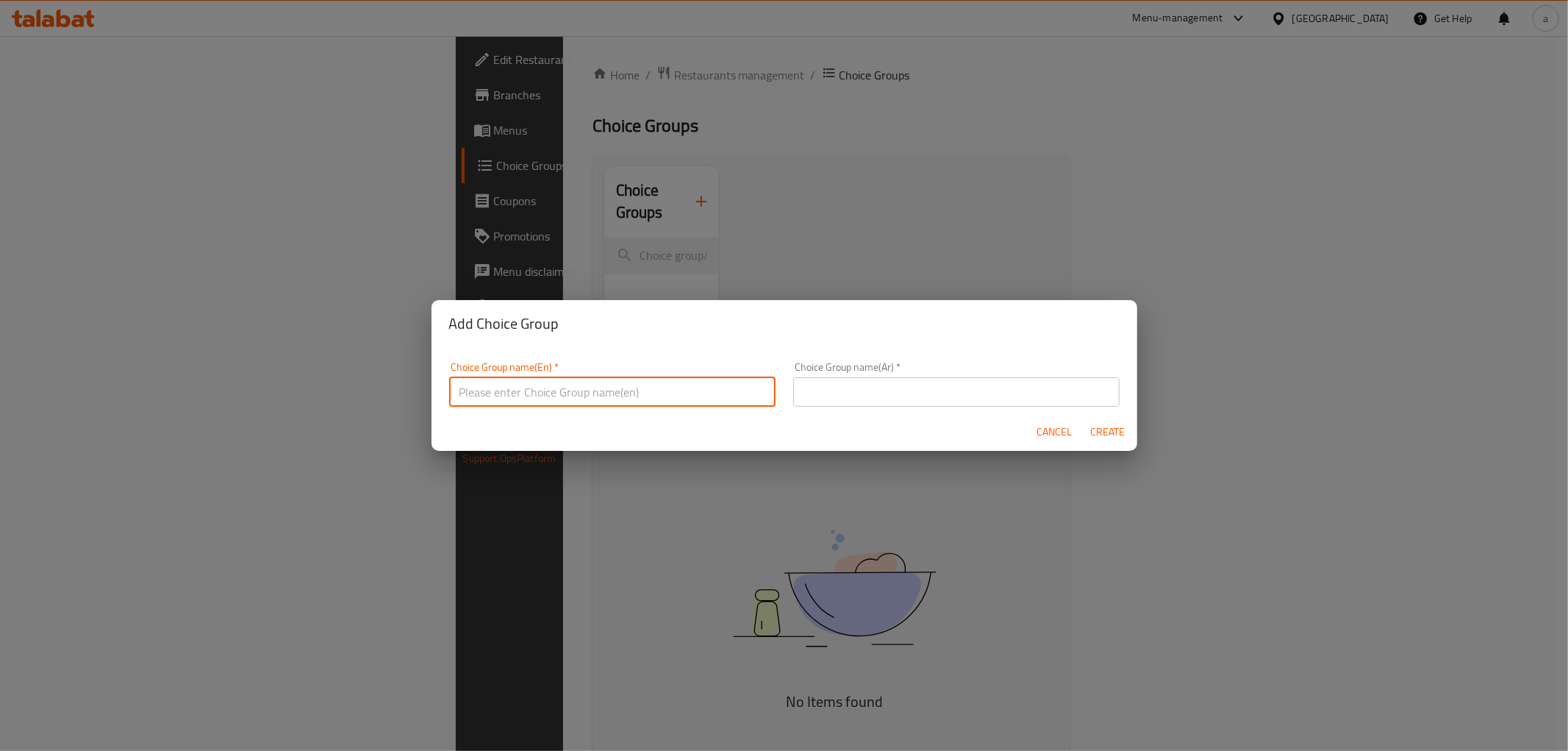
click at [655, 383] on input "text" at bounding box center [612, 392] width 326 height 30
type input "Y"
type input "ؤ"
type input "choice of"
click at [905, 399] on input "text" at bounding box center [956, 392] width 326 height 30
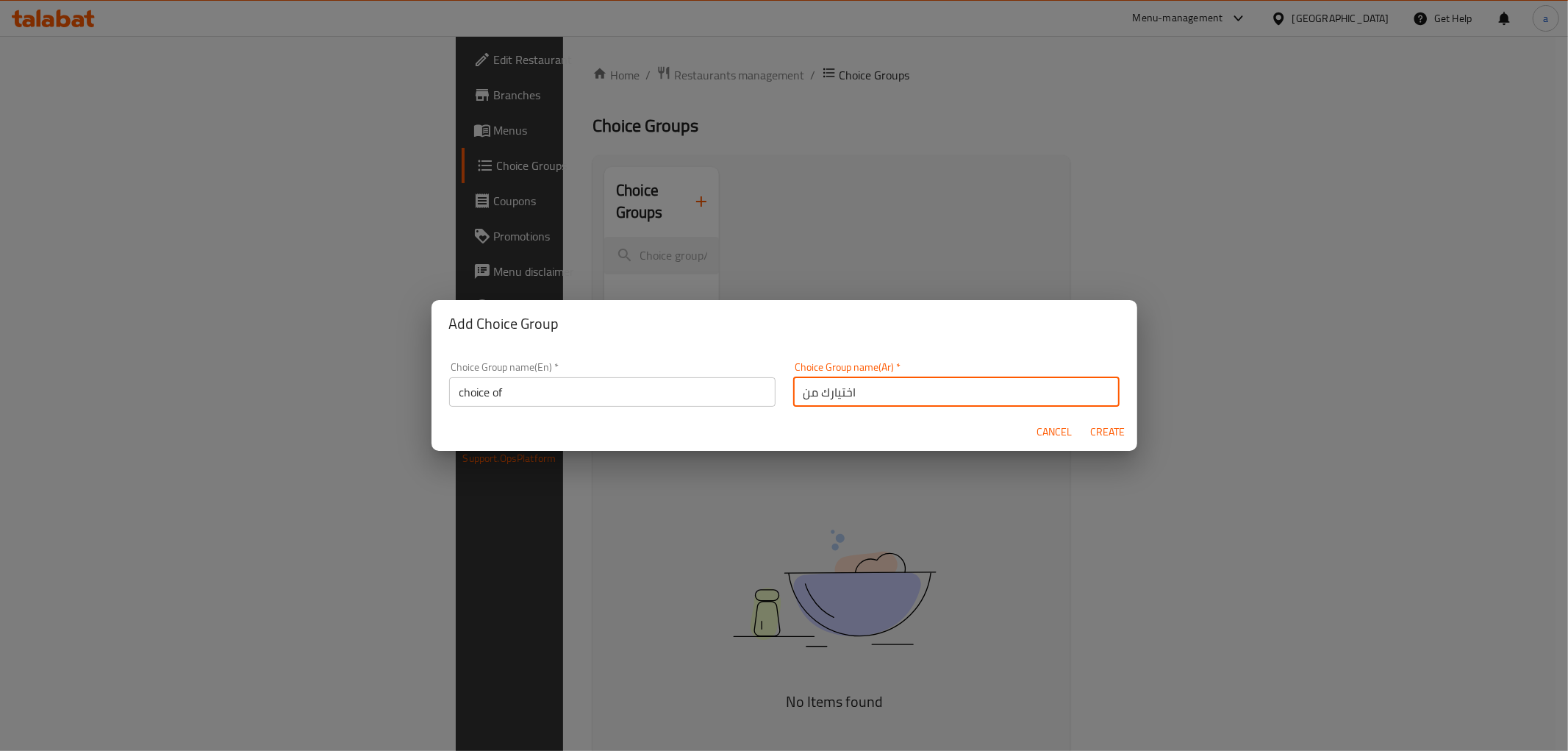
type input "اختيارك من"
click at [450, 394] on input "choice of" at bounding box center [612, 392] width 326 height 30
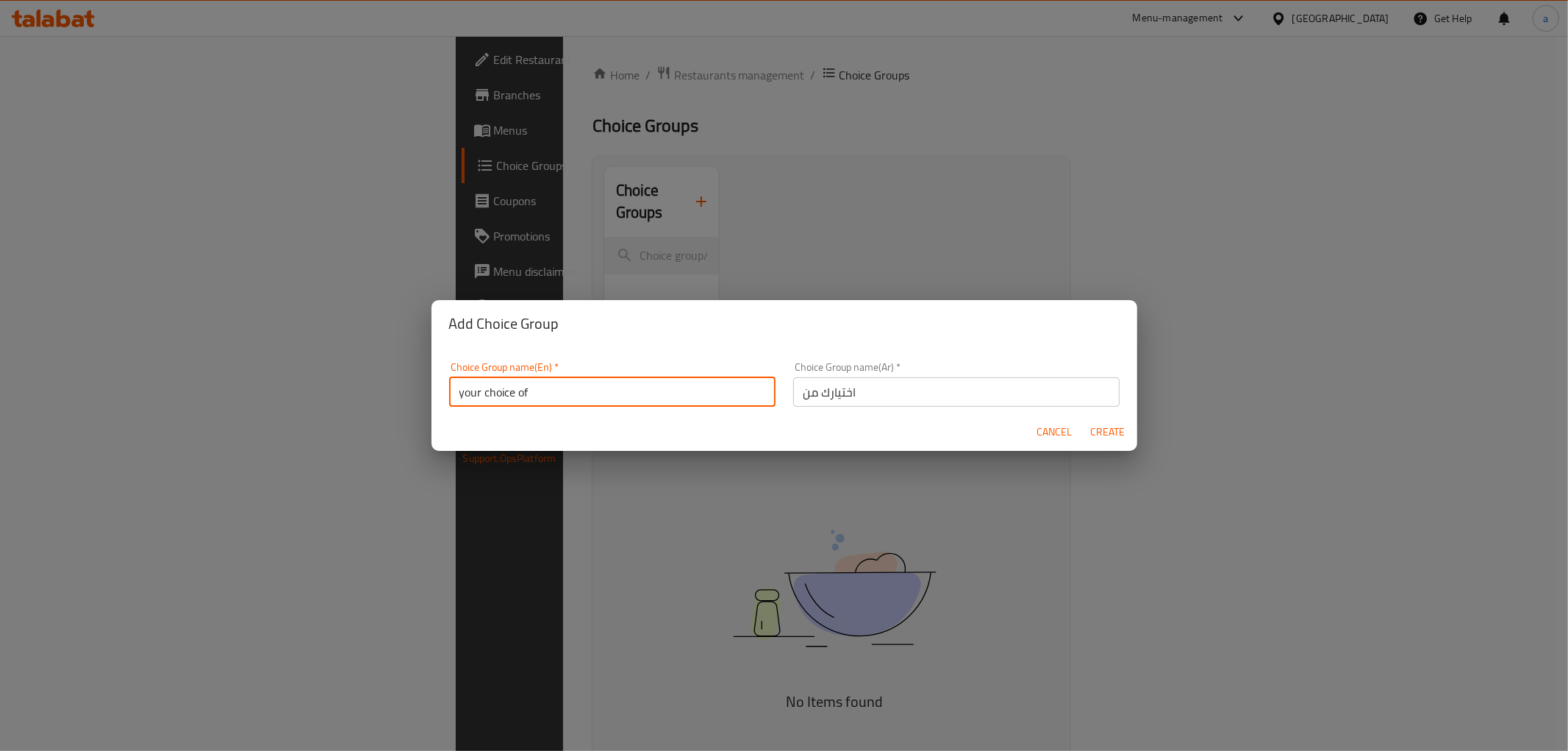
type input "your choice of"
click at [1110, 437] on span "Create" at bounding box center [1107, 432] width 35 height 18
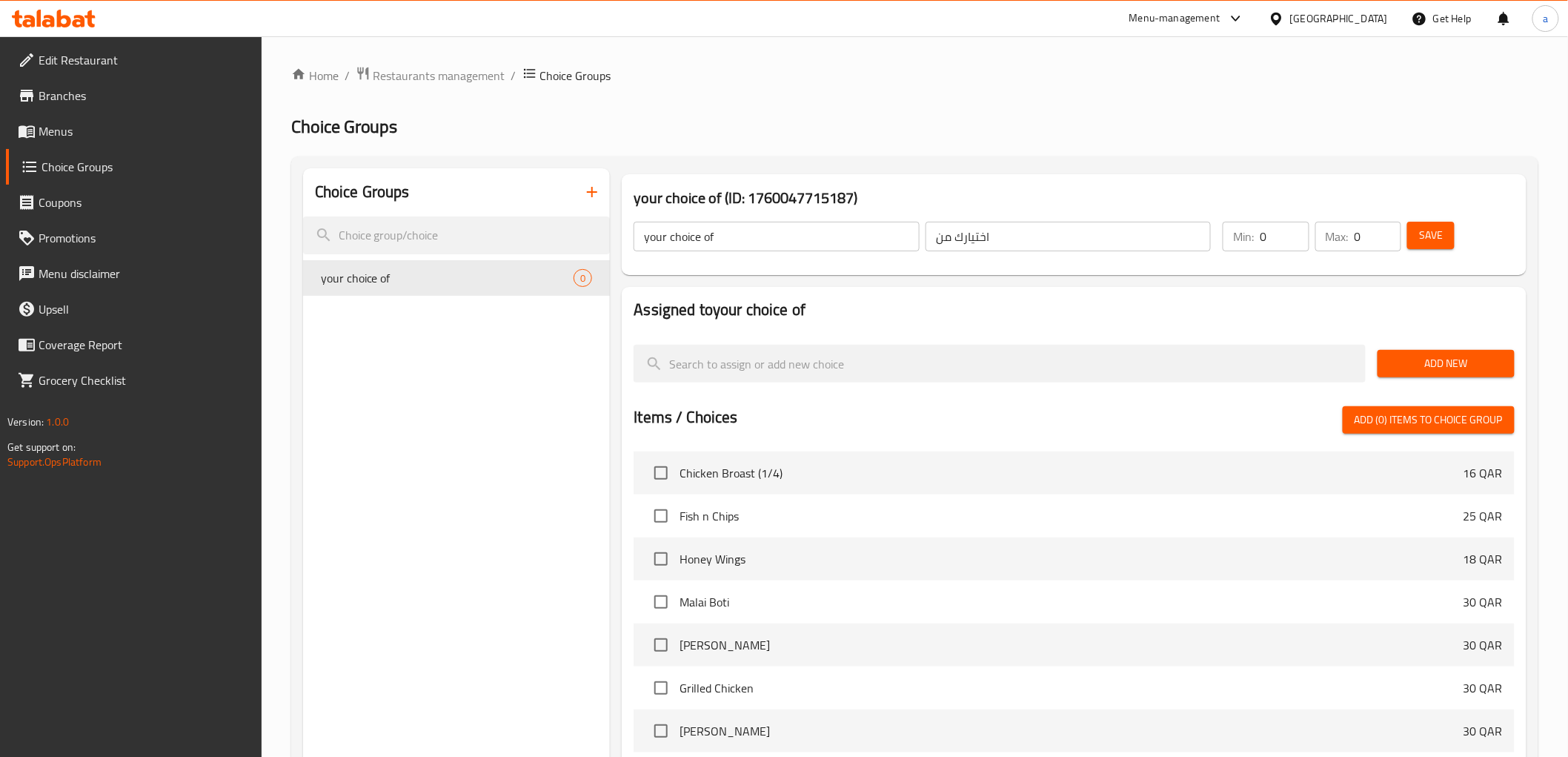
click at [1291, 241] on input "0" at bounding box center [1283, 237] width 49 height 30
type input "1"
click at [1361, 236] on input "0" at bounding box center [1378, 237] width 46 height 30
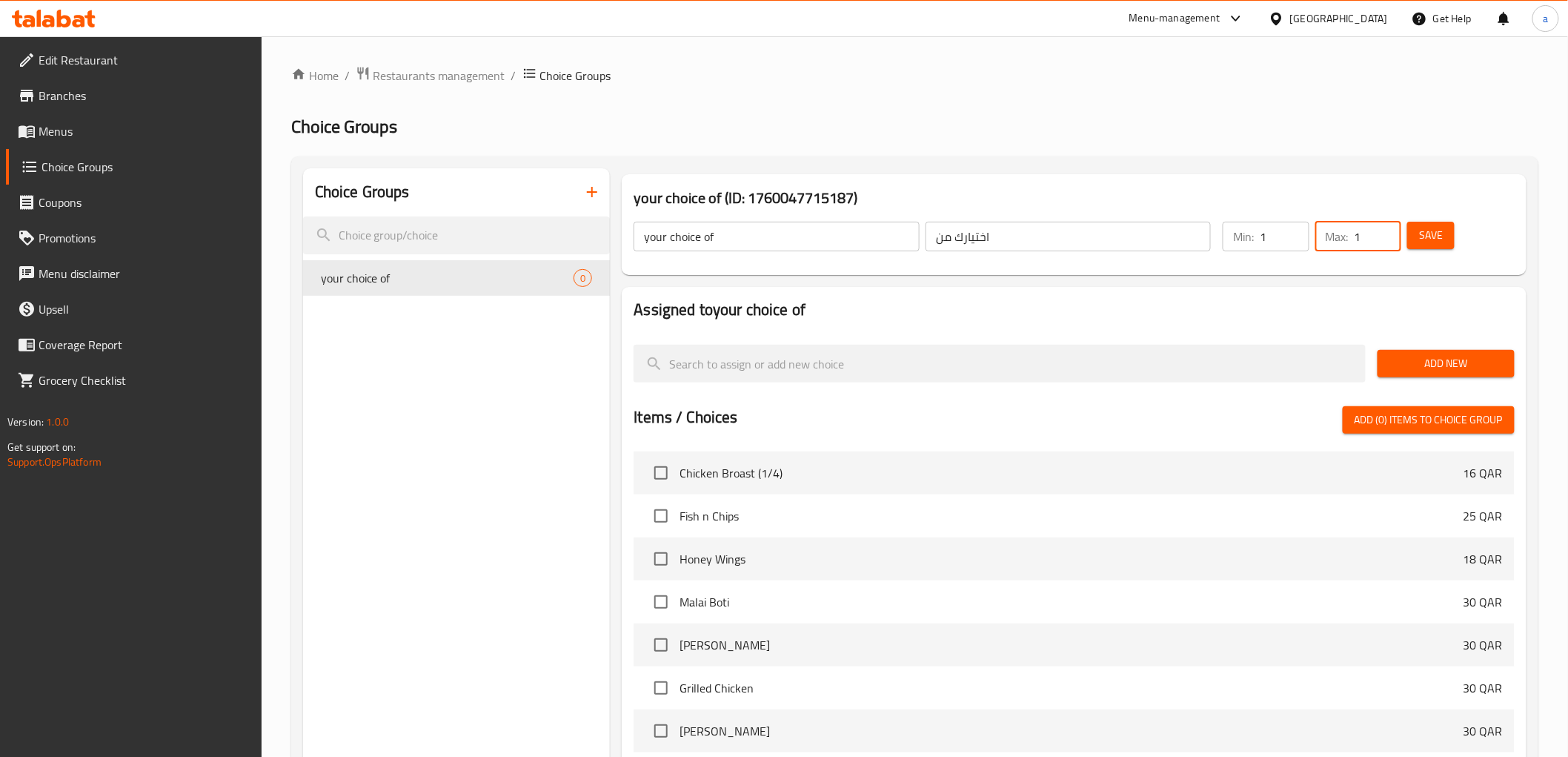
type input "1"
click at [1421, 361] on span "Add New" at bounding box center [1445, 364] width 113 height 18
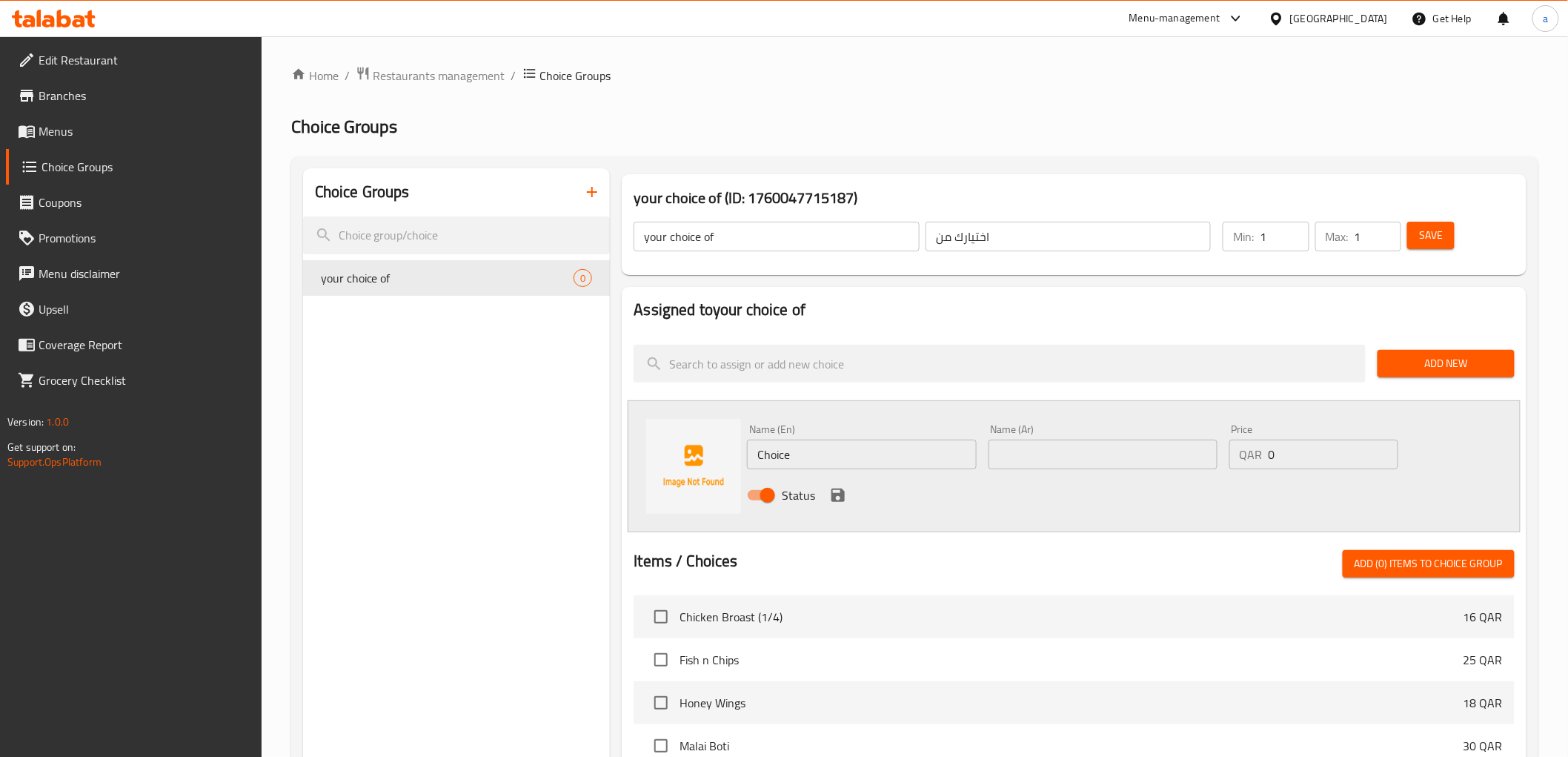
click at [885, 456] on input "Choice" at bounding box center [861, 455] width 229 height 30
click at [826, 456] on input "Choice" at bounding box center [861, 455] width 229 height 30
paste input "Regular"
type input "Regular"
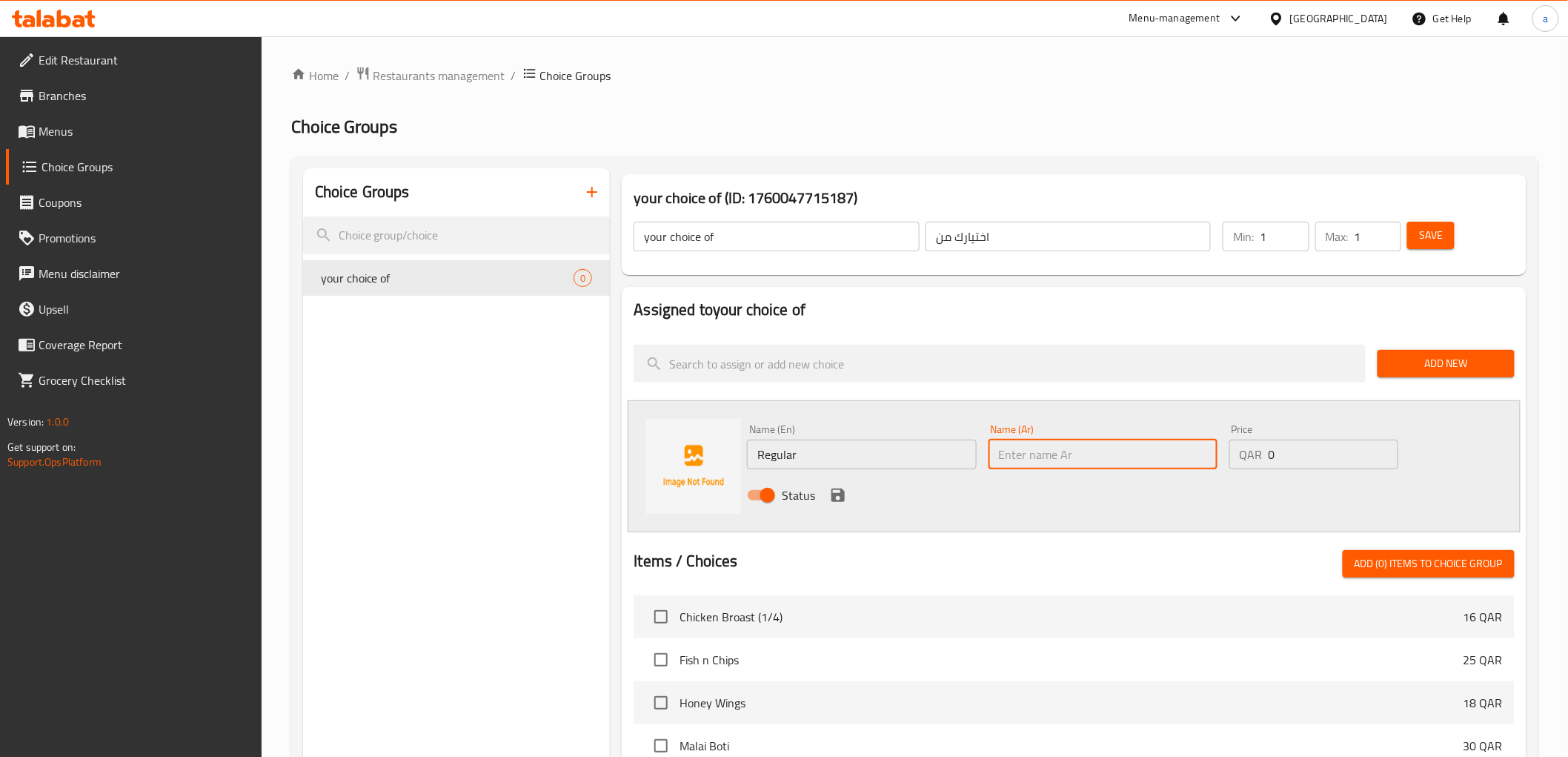
click at [1060, 445] on input "text" at bounding box center [1103, 455] width 229 height 30
paste input "عادي"
type input "عادي"
click at [839, 497] on icon "save" at bounding box center [838, 495] width 13 height 13
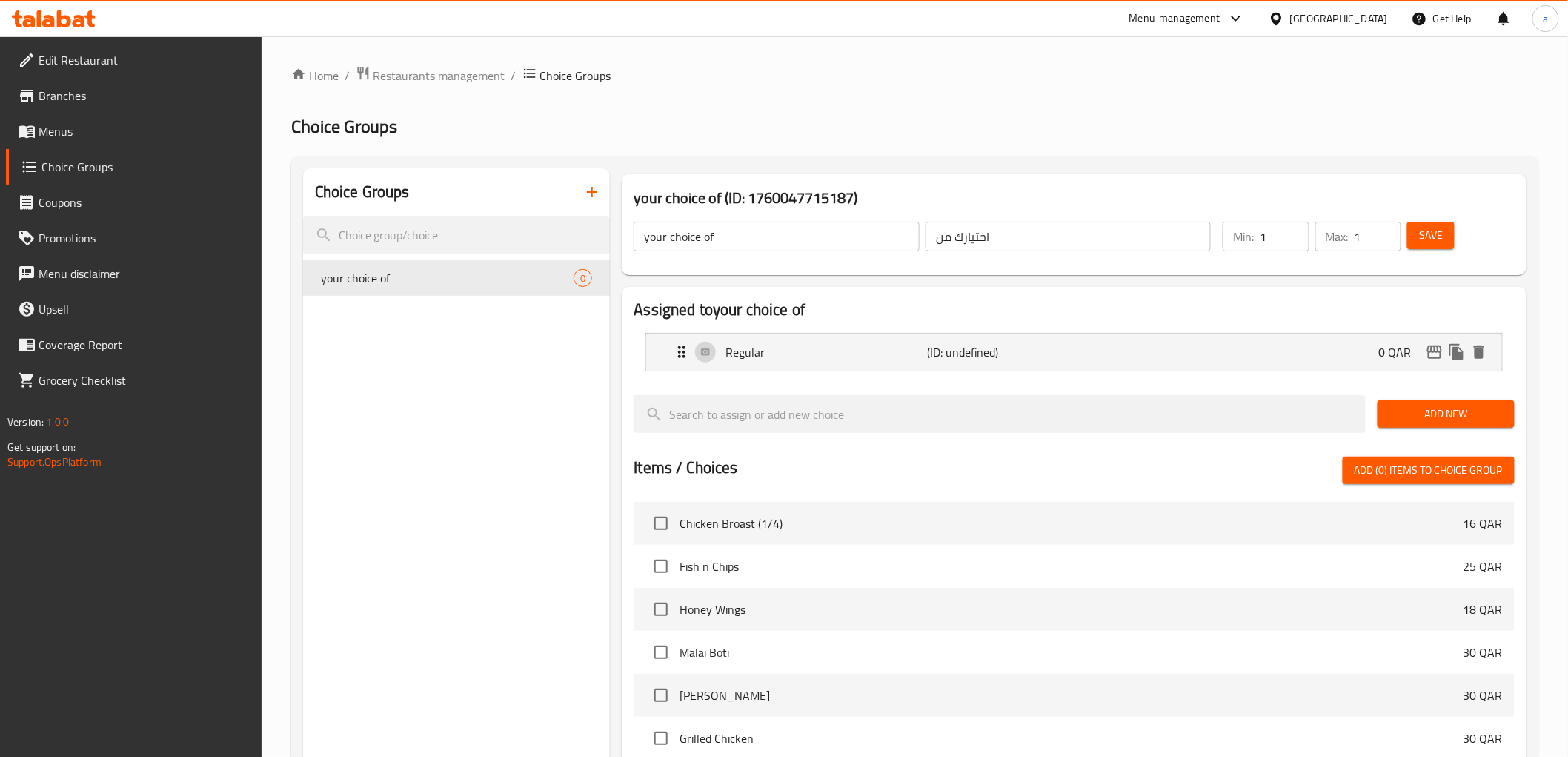
click at [1437, 408] on span "Add New" at bounding box center [1445, 414] width 113 height 18
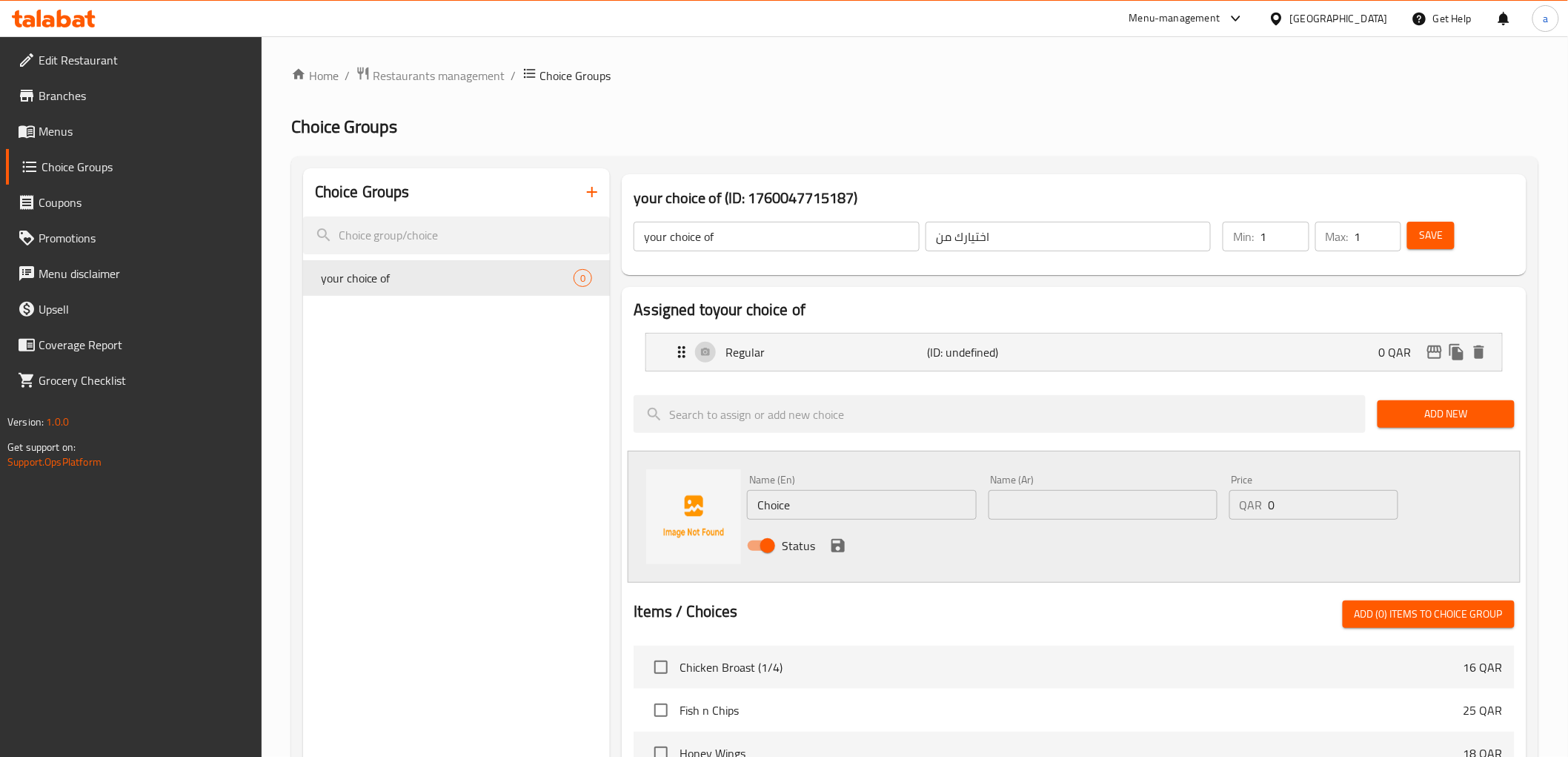
click at [786, 505] on input "Choice" at bounding box center [861, 505] width 229 height 30
paste input "Diet"
type input "Diet"
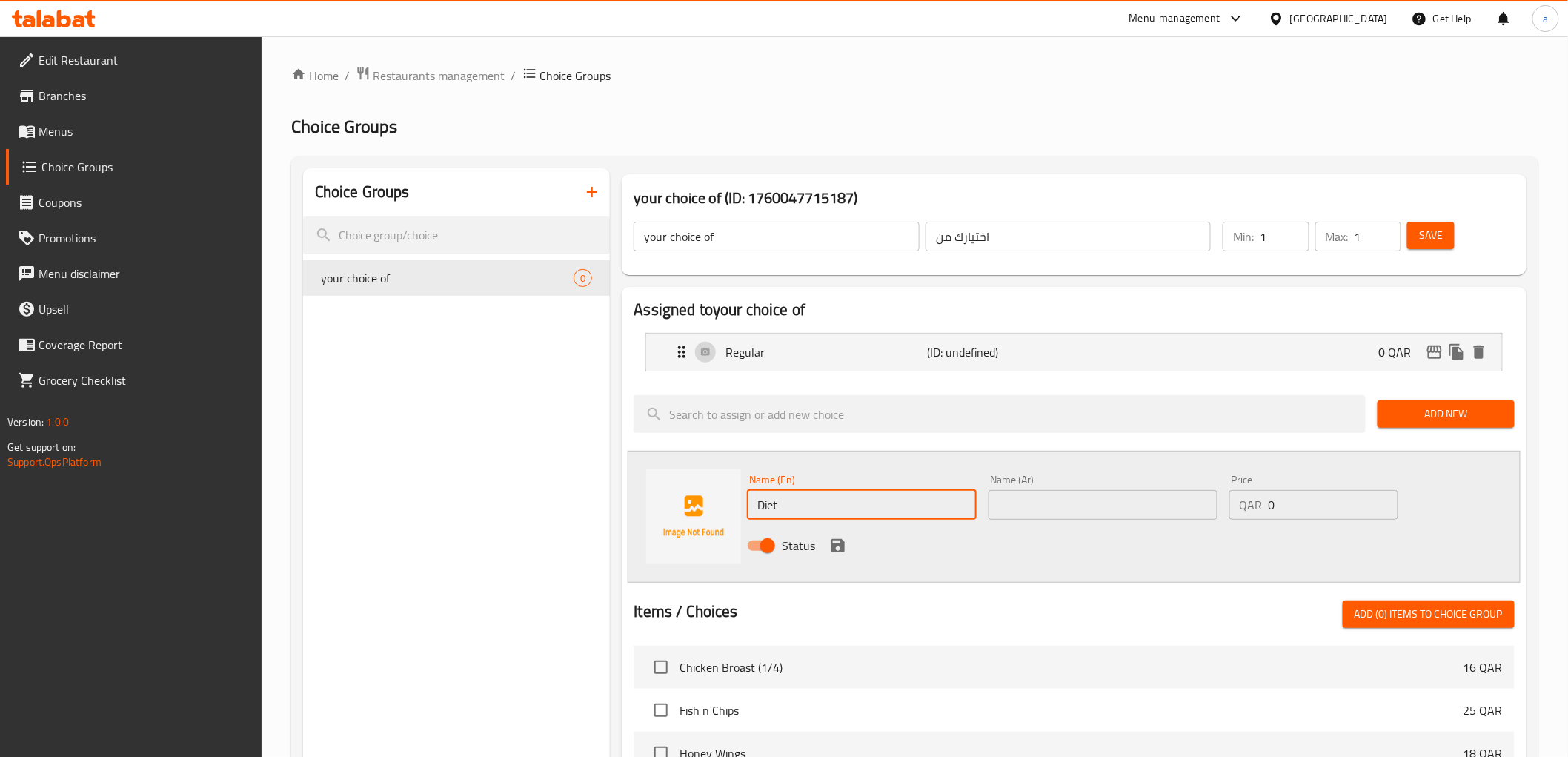
click at [1099, 506] on input "text" at bounding box center [1103, 505] width 229 height 30
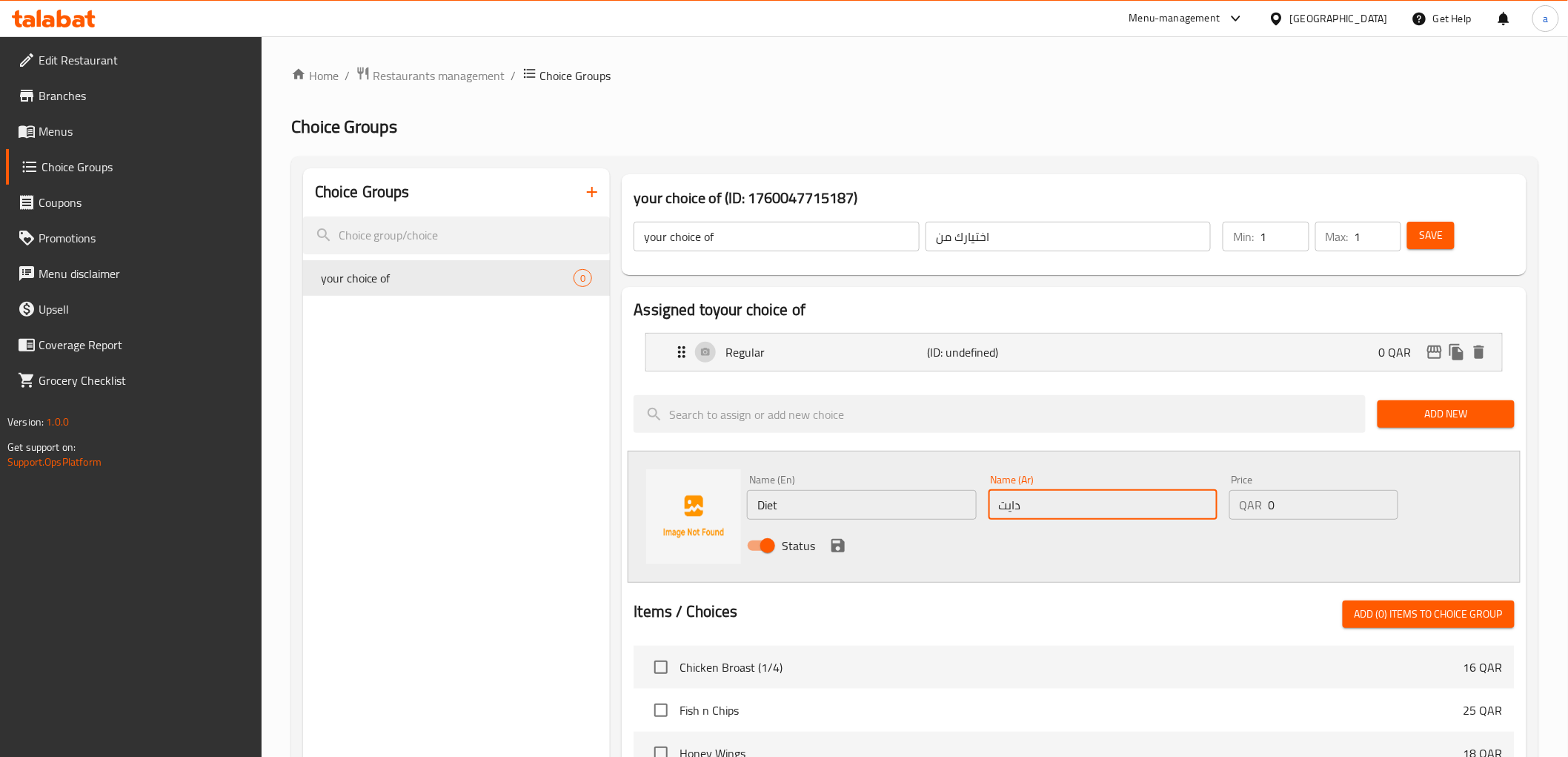
type input "دايت"
click at [835, 542] on icon "save" at bounding box center [837, 545] width 17 height 17
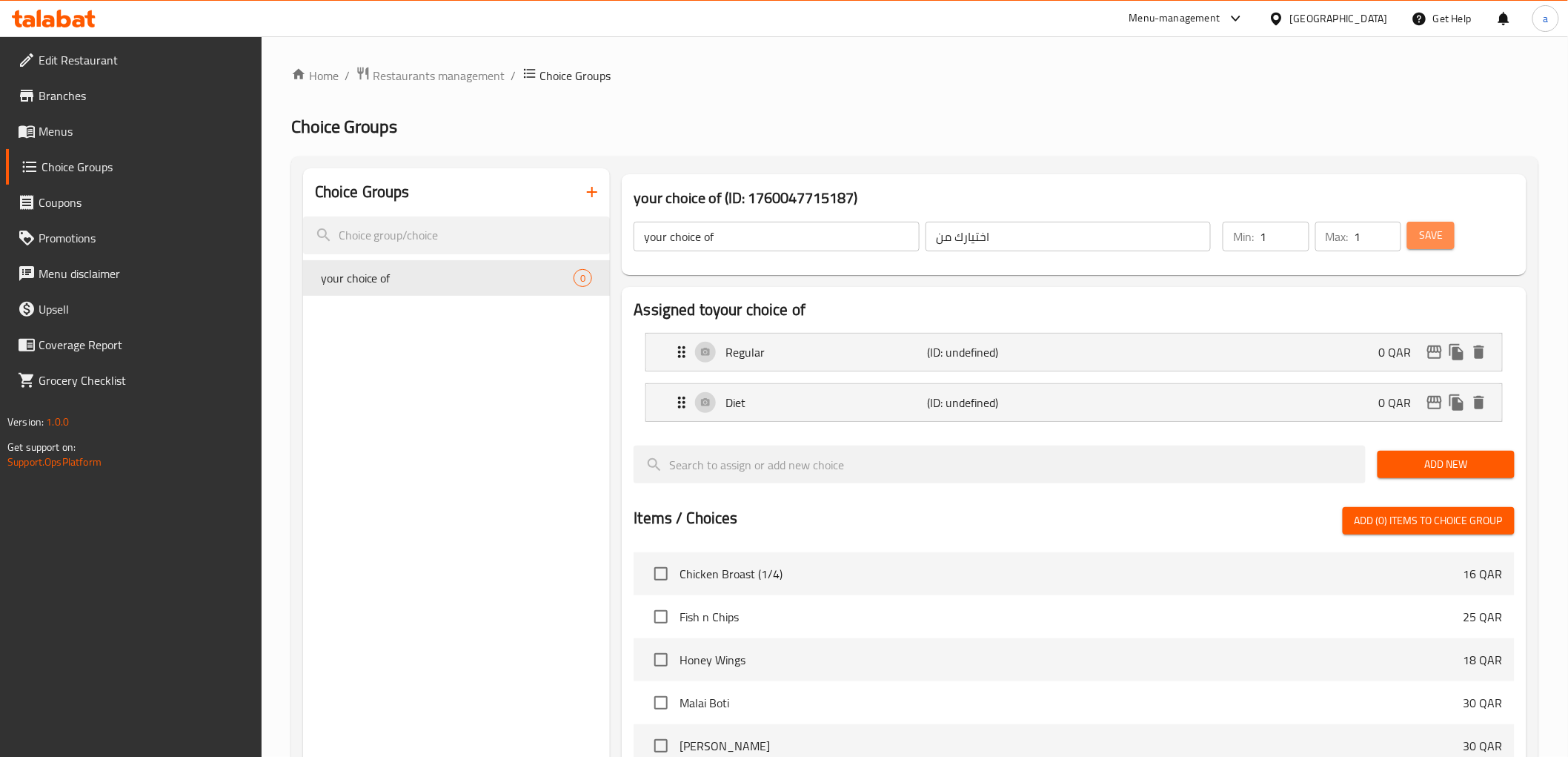
click at [1430, 230] on span "Save" at bounding box center [1431, 235] width 24 height 18
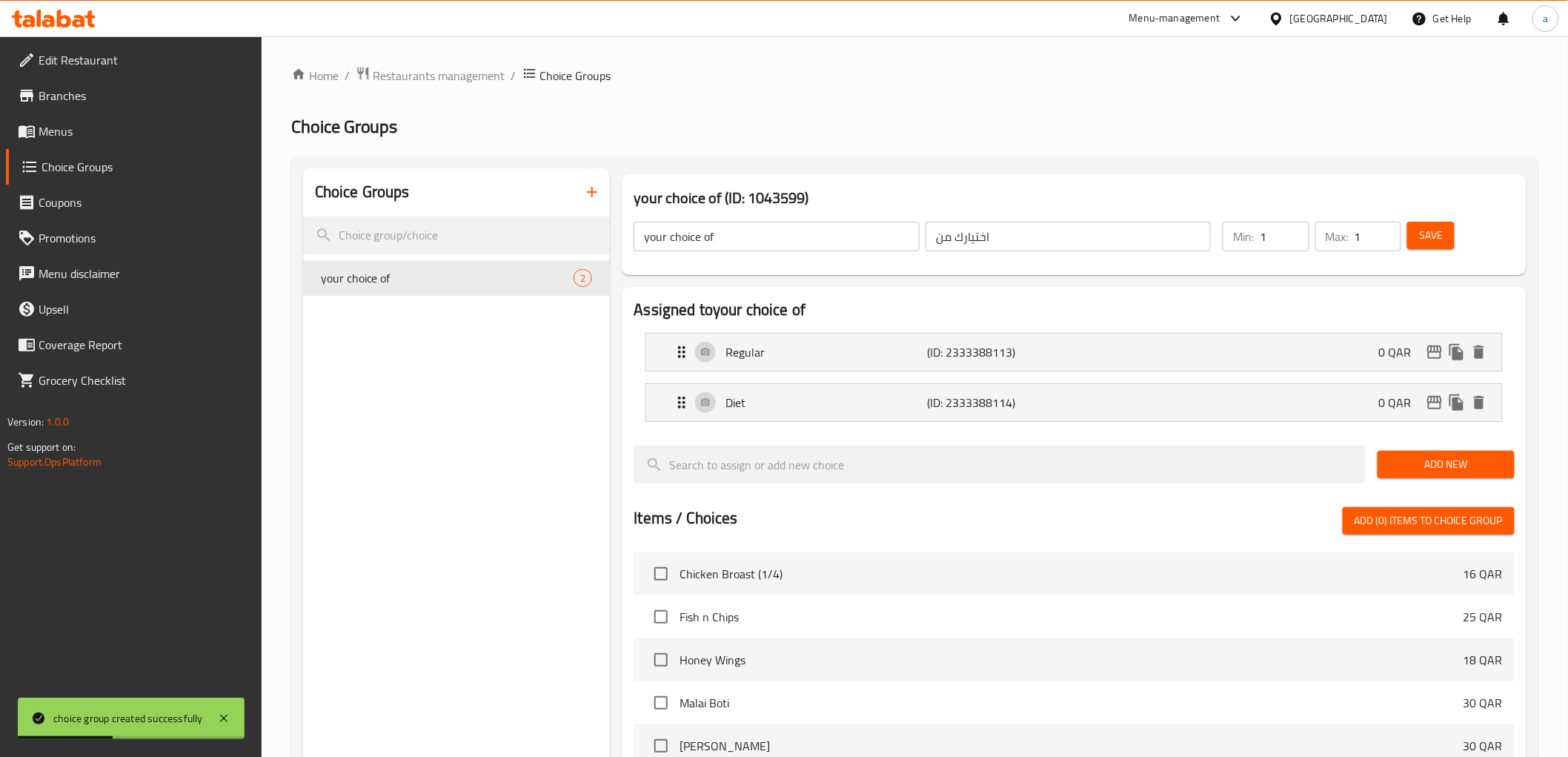
click at [1426, 236] on span "Save" at bounding box center [1431, 235] width 24 height 18
click at [94, 134] on span "Menus" at bounding box center [144, 131] width 211 height 17
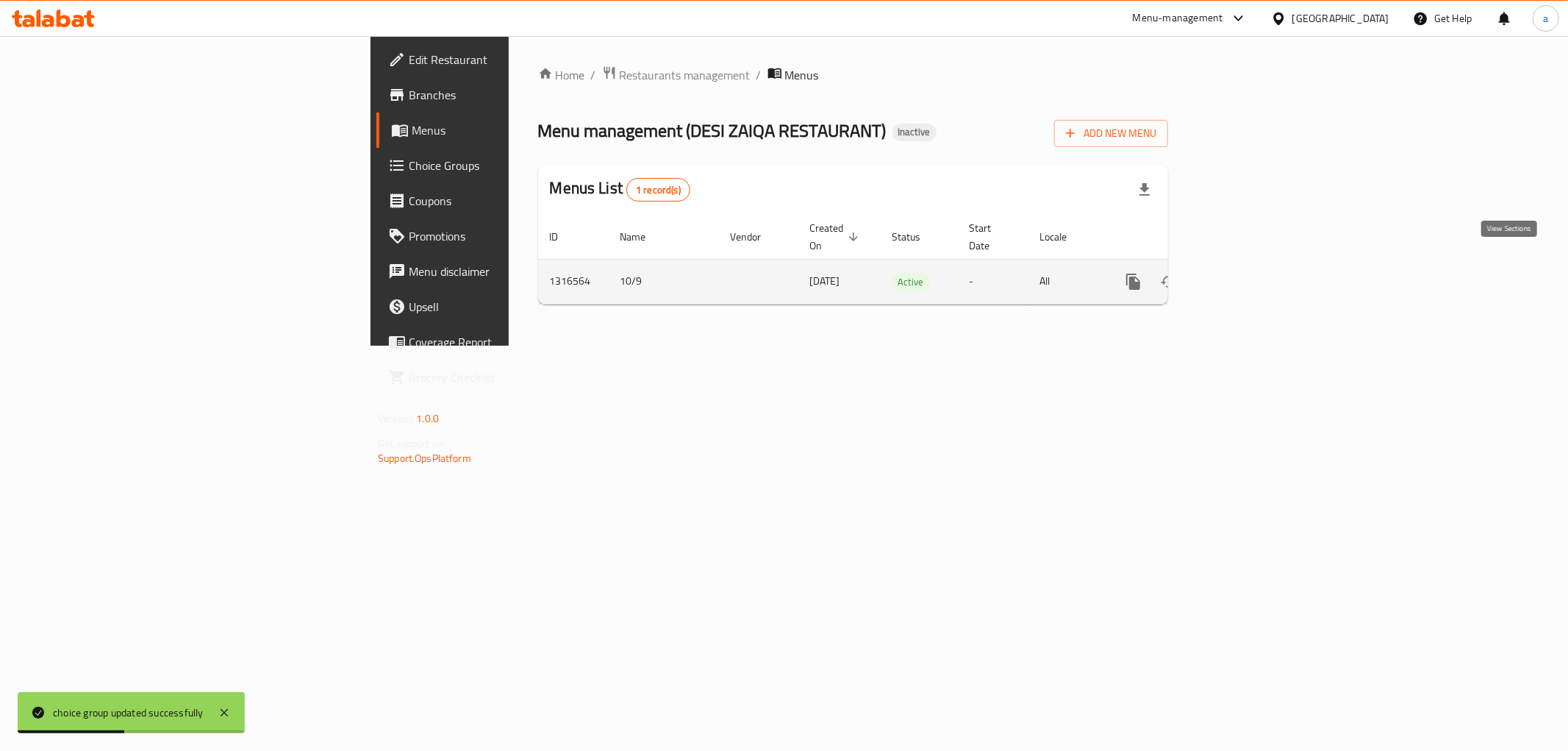
click at [1246, 275] on icon "enhanced table" at bounding box center [1239, 282] width 13 height 13
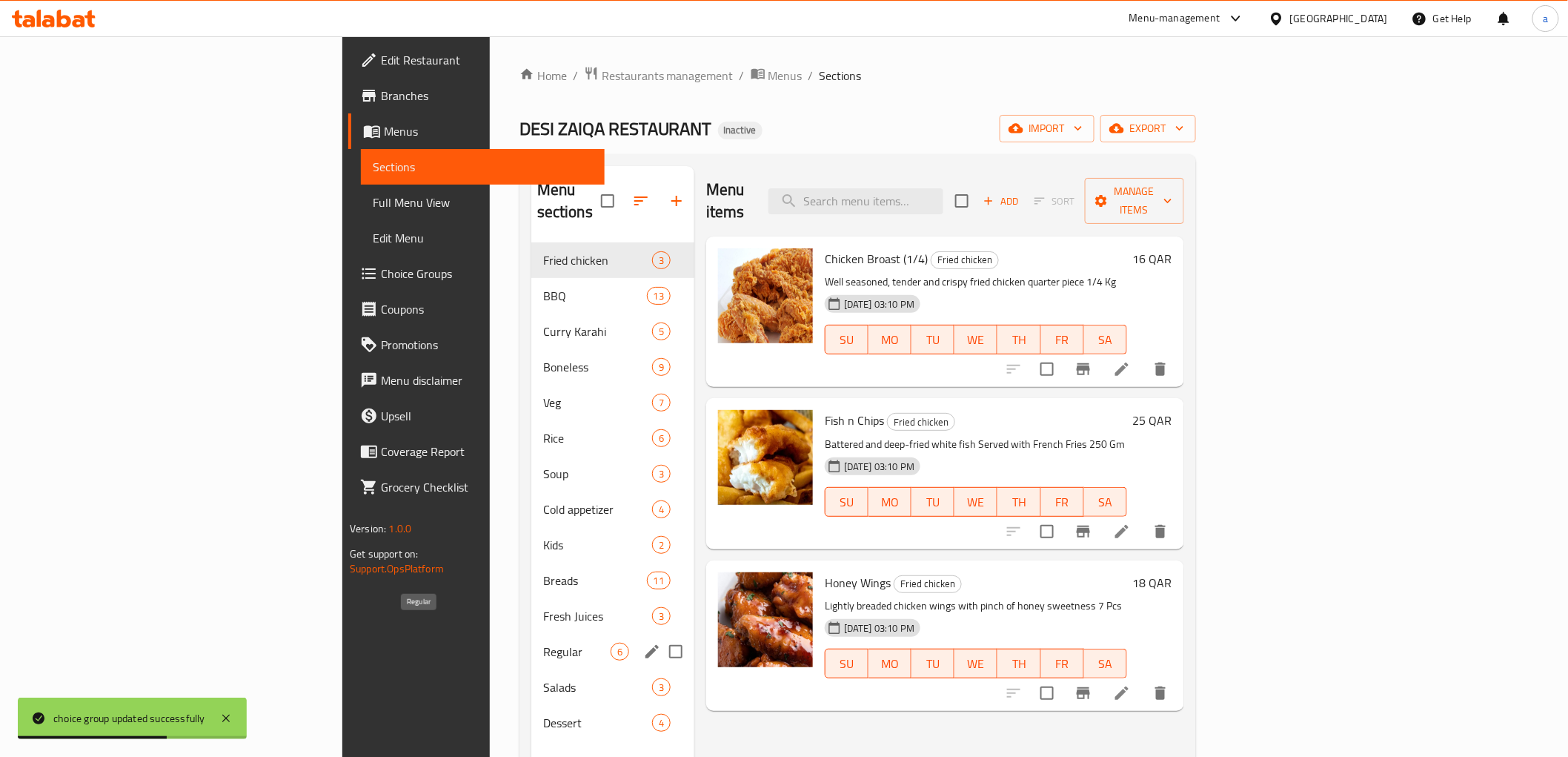
click at [543, 643] on span "Regular" at bounding box center [576, 651] width 67 height 17
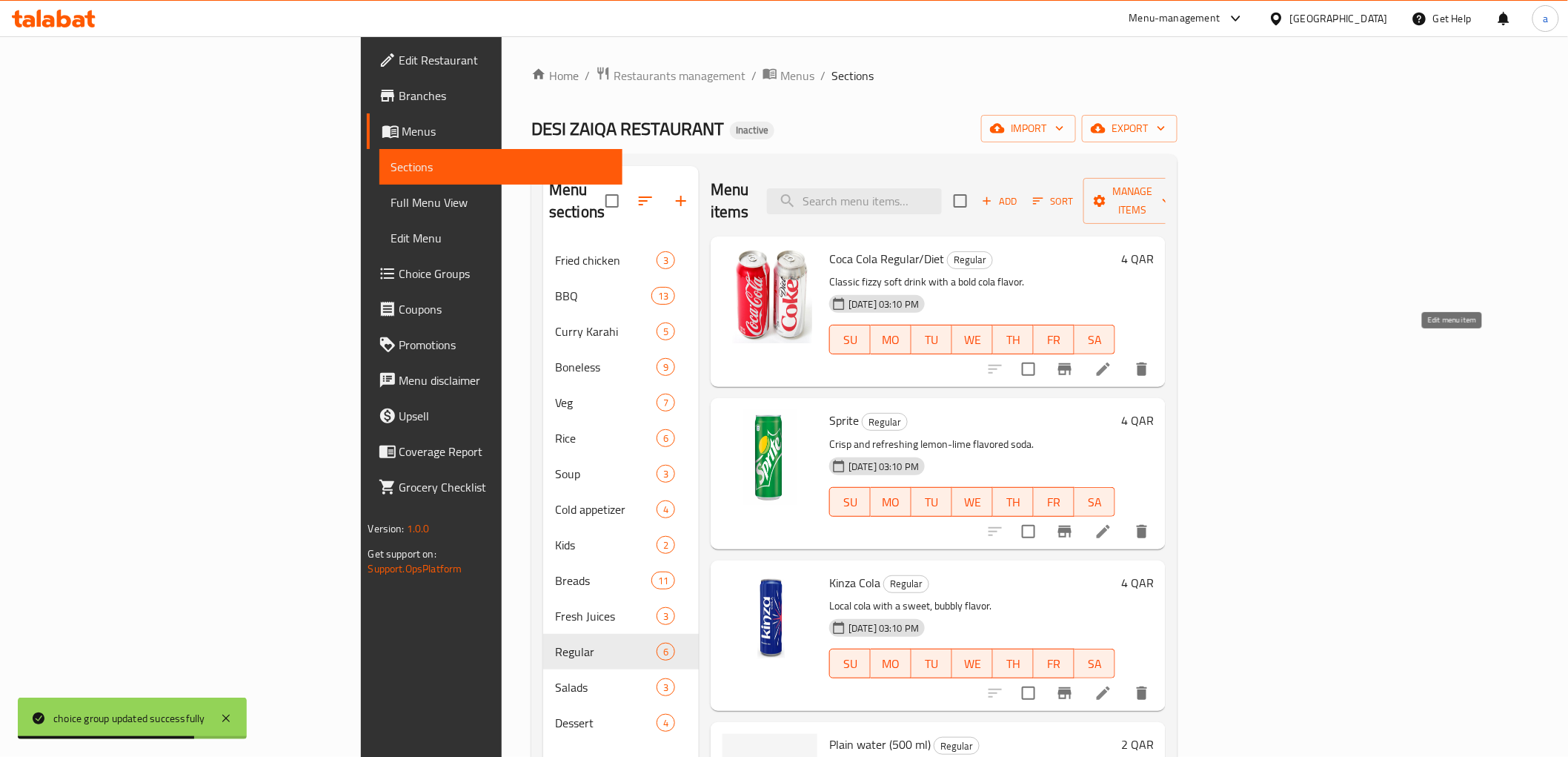
click at [1112, 360] on icon at bounding box center [1103, 369] width 17 height 17
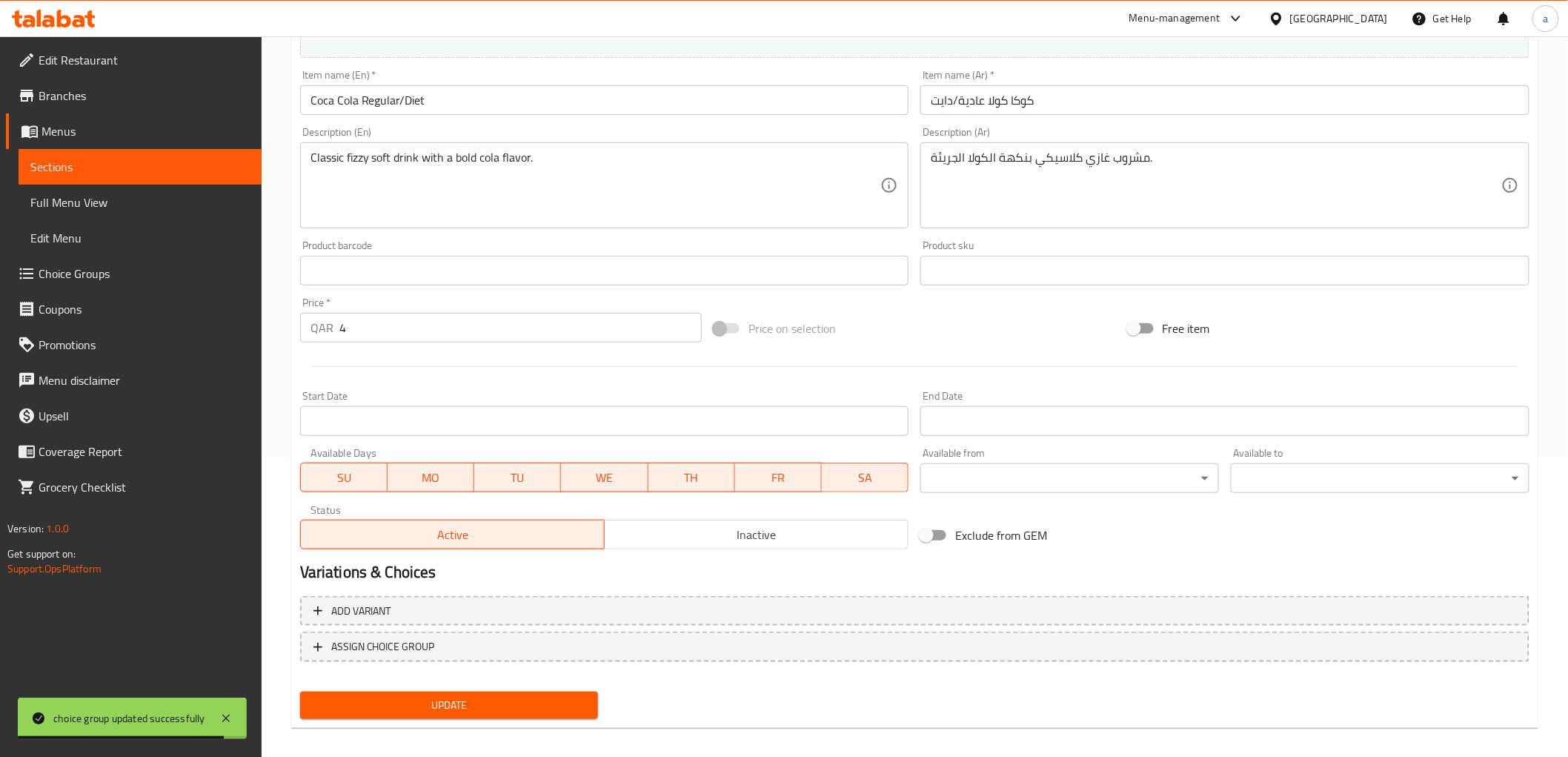
scroll to position [309, 0]
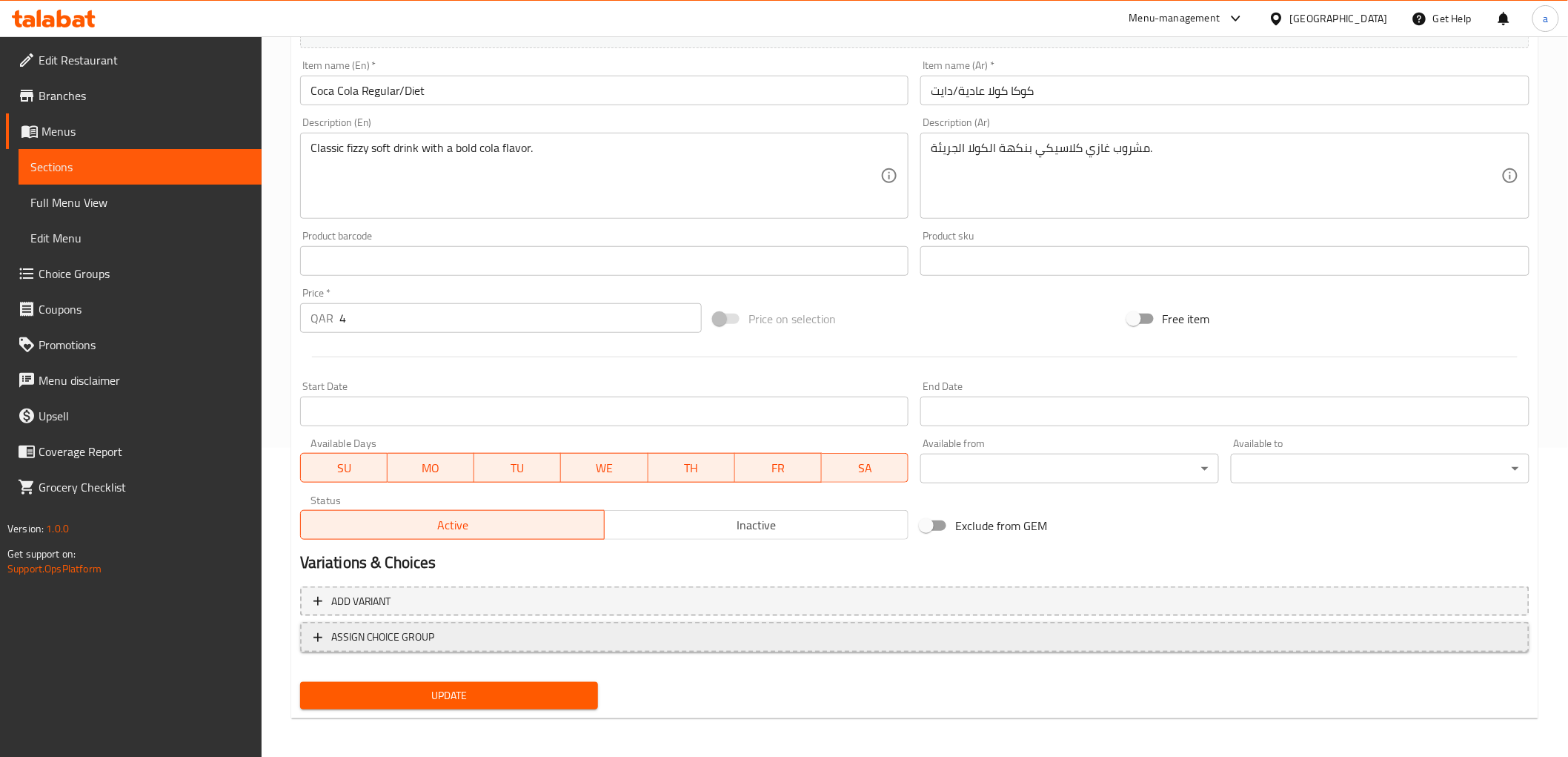
click at [515, 628] on span "ASSIGN CHOICE GROUP" at bounding box center [915, 637] width 1203 height 18
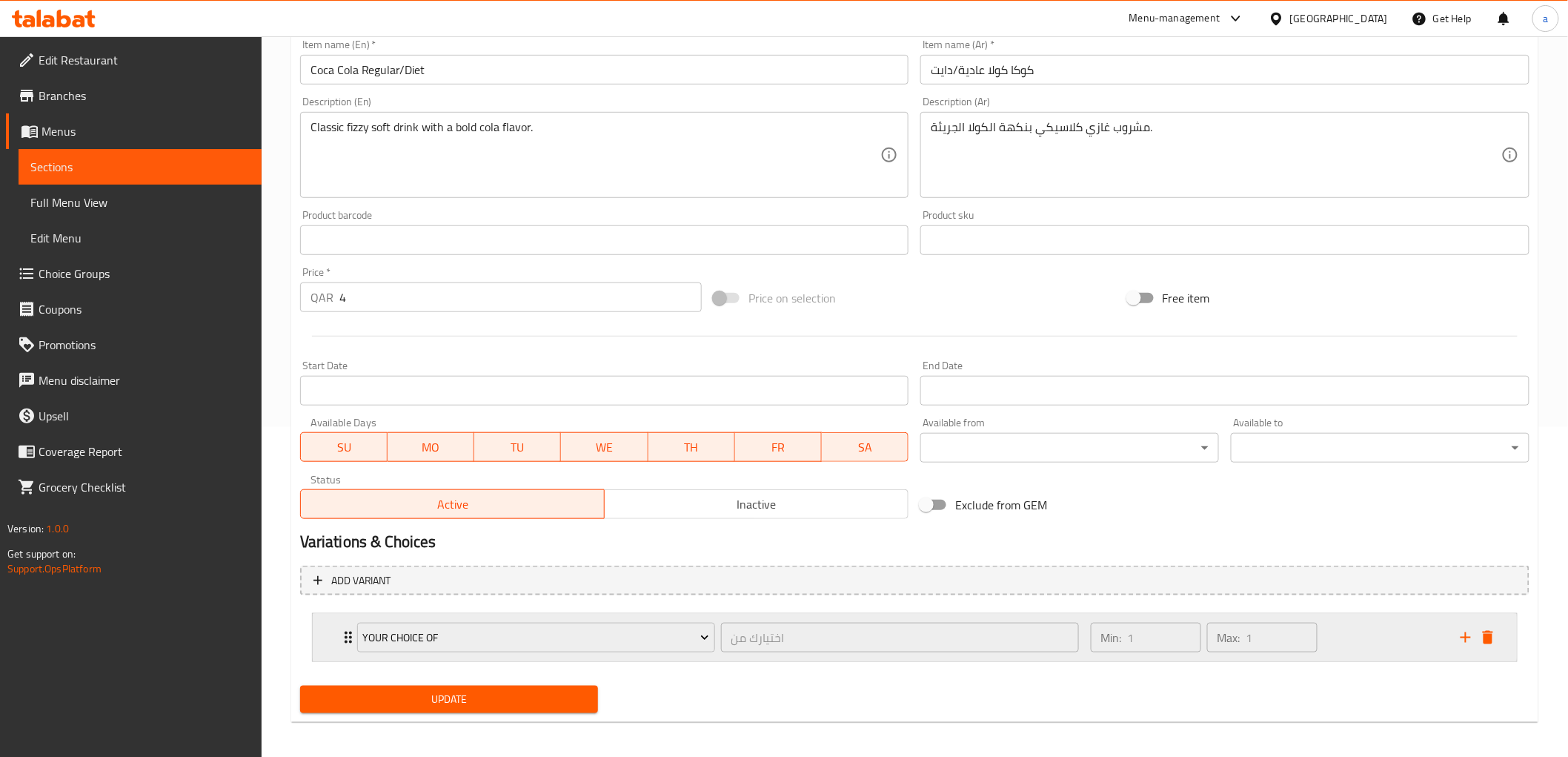
scroll to position [335, 0]
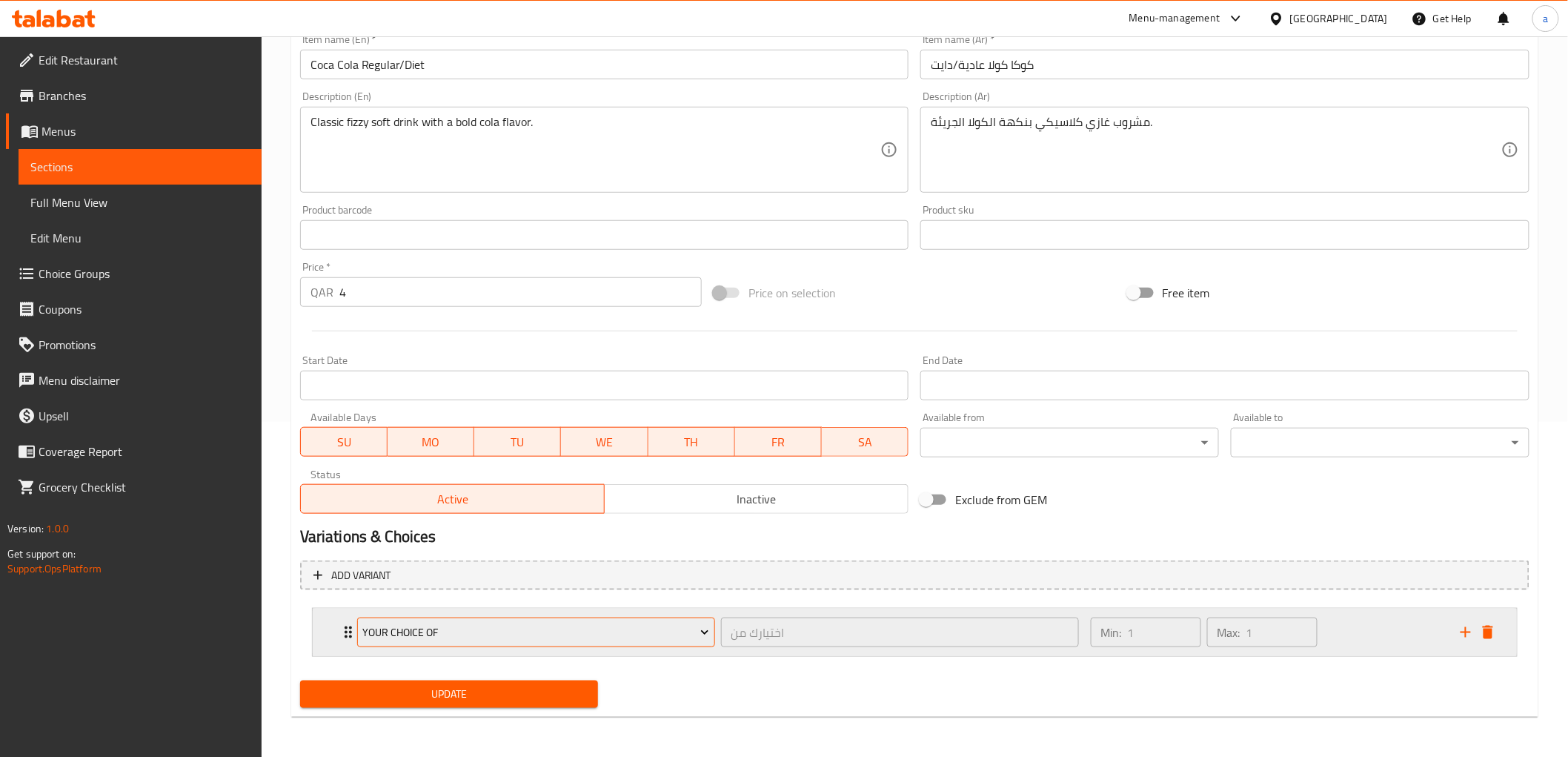
click at [690, 631] on span "your choice of" at bounding box center [536, 633] width 347 height 18
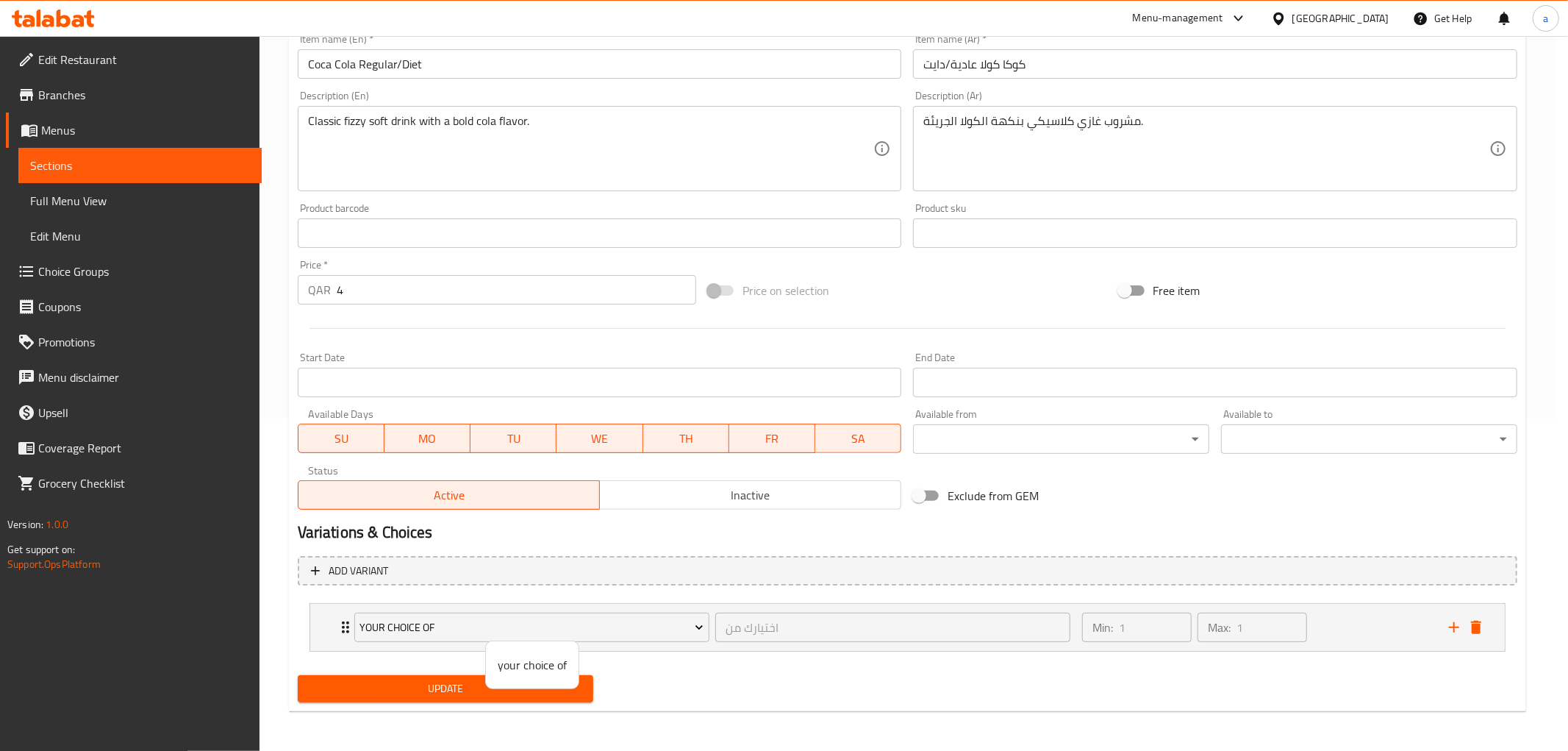
click at [529, 656] on span "your choice of" at bounding box center [532, 664] width 69 height 17
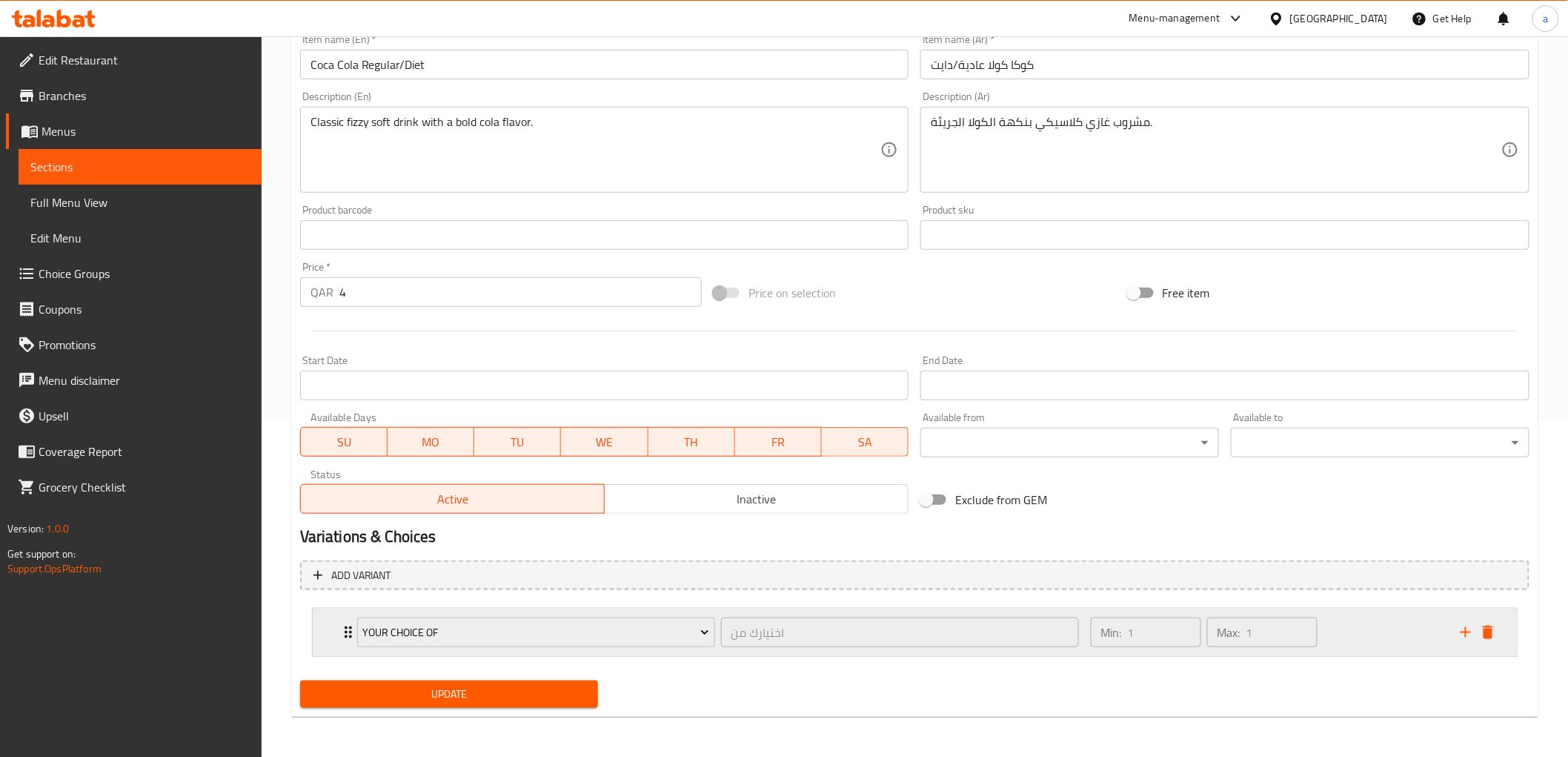
click at [1356, 621] on div "Min: 1 ​ Max: 1 ​" at bounding box center [1267, 632] width 370 height 47
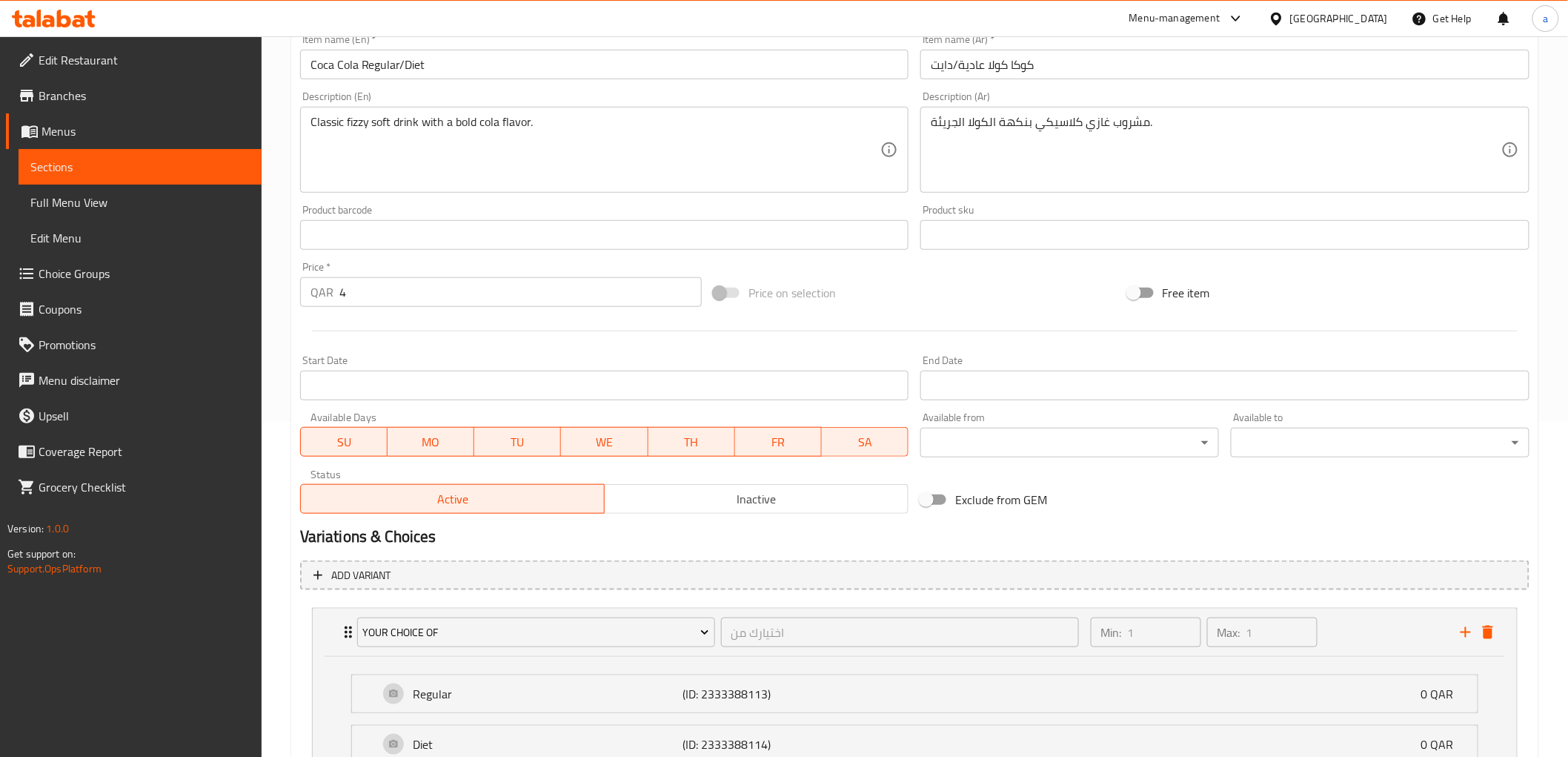
scroll to position [467, 0]
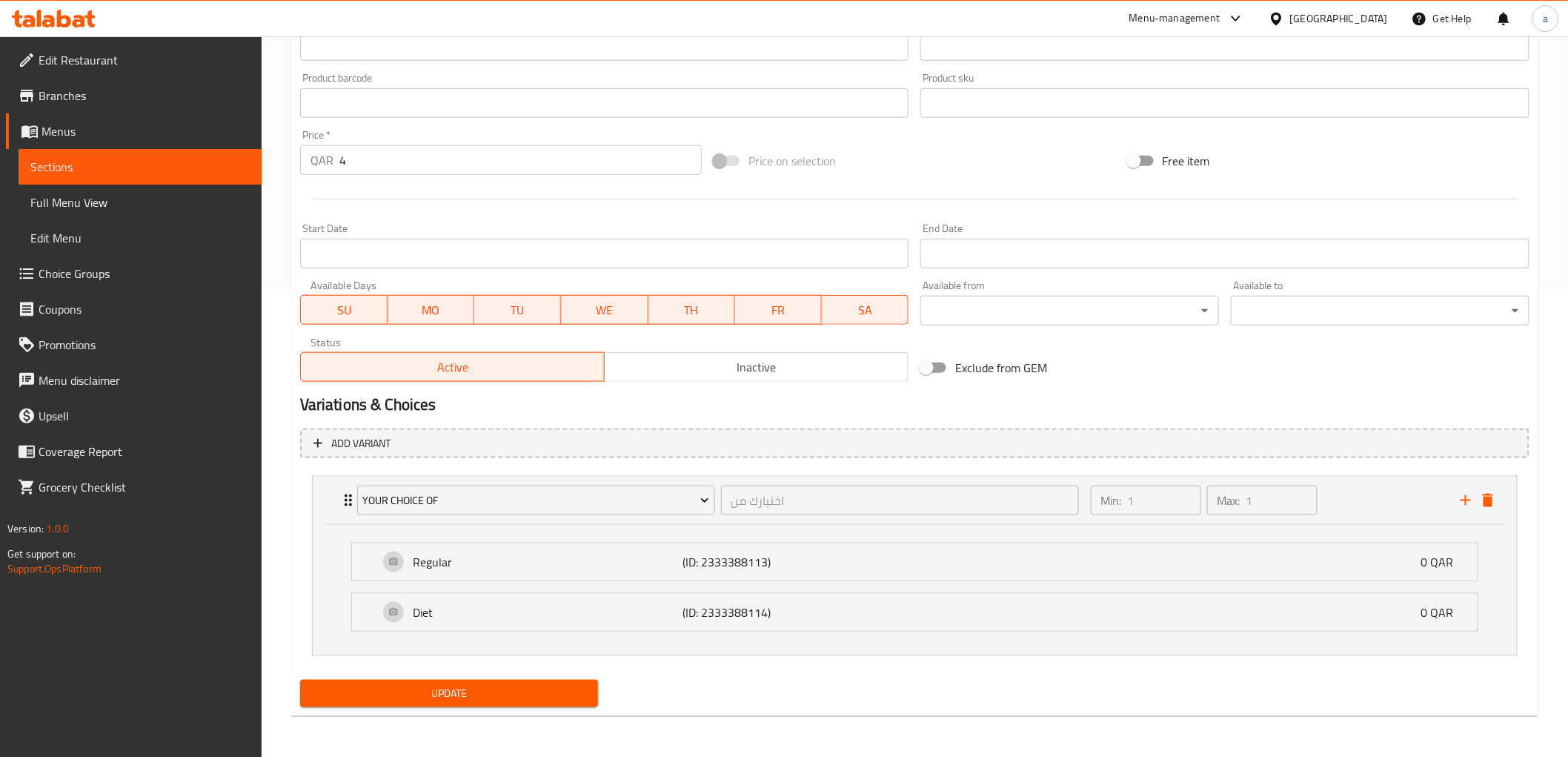
click at [1224, 396] on h2 "Variations & Choices" at bounding box center [914, 404] width 1229 height 22
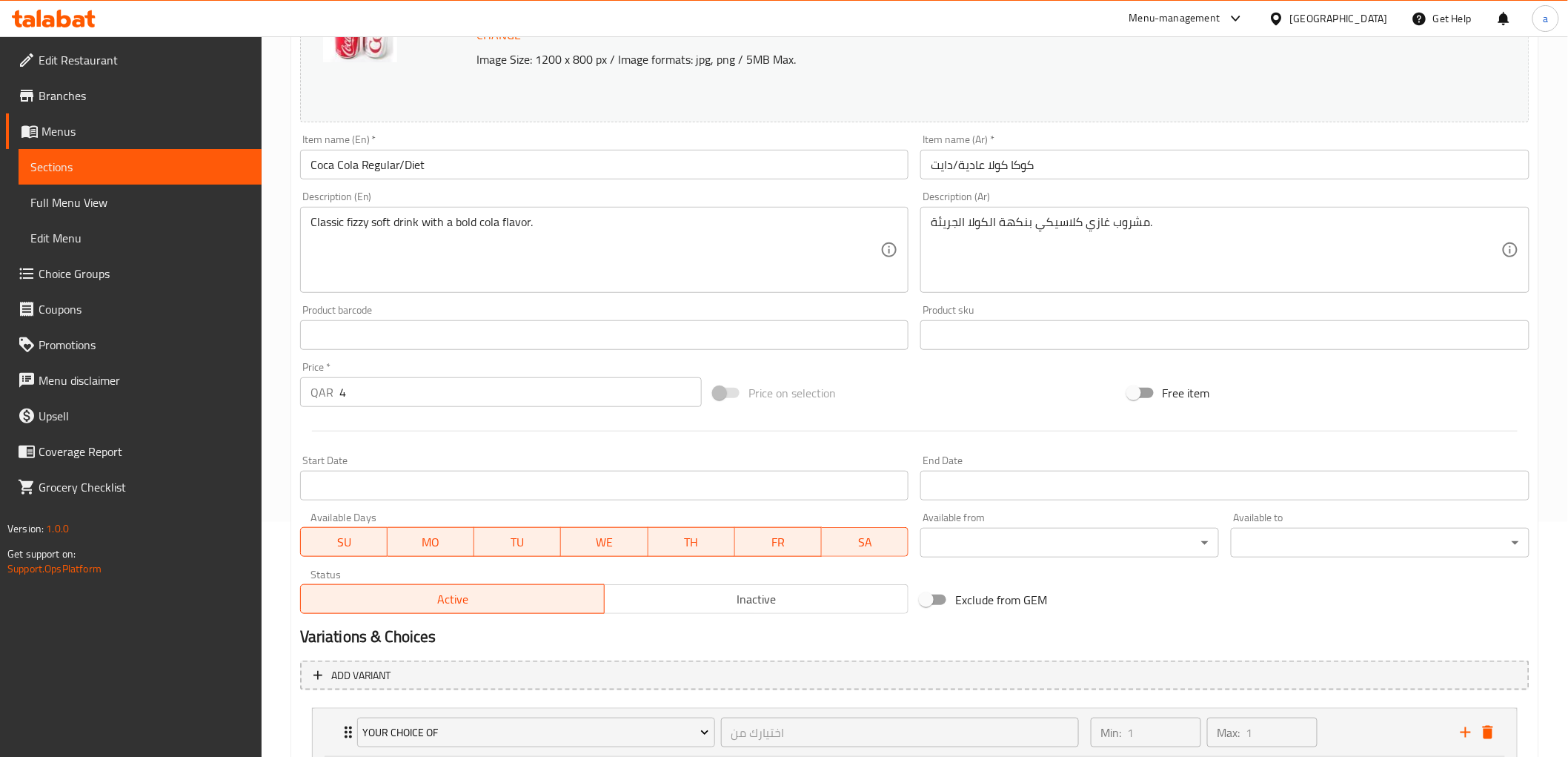
scroll to position [219, 0]
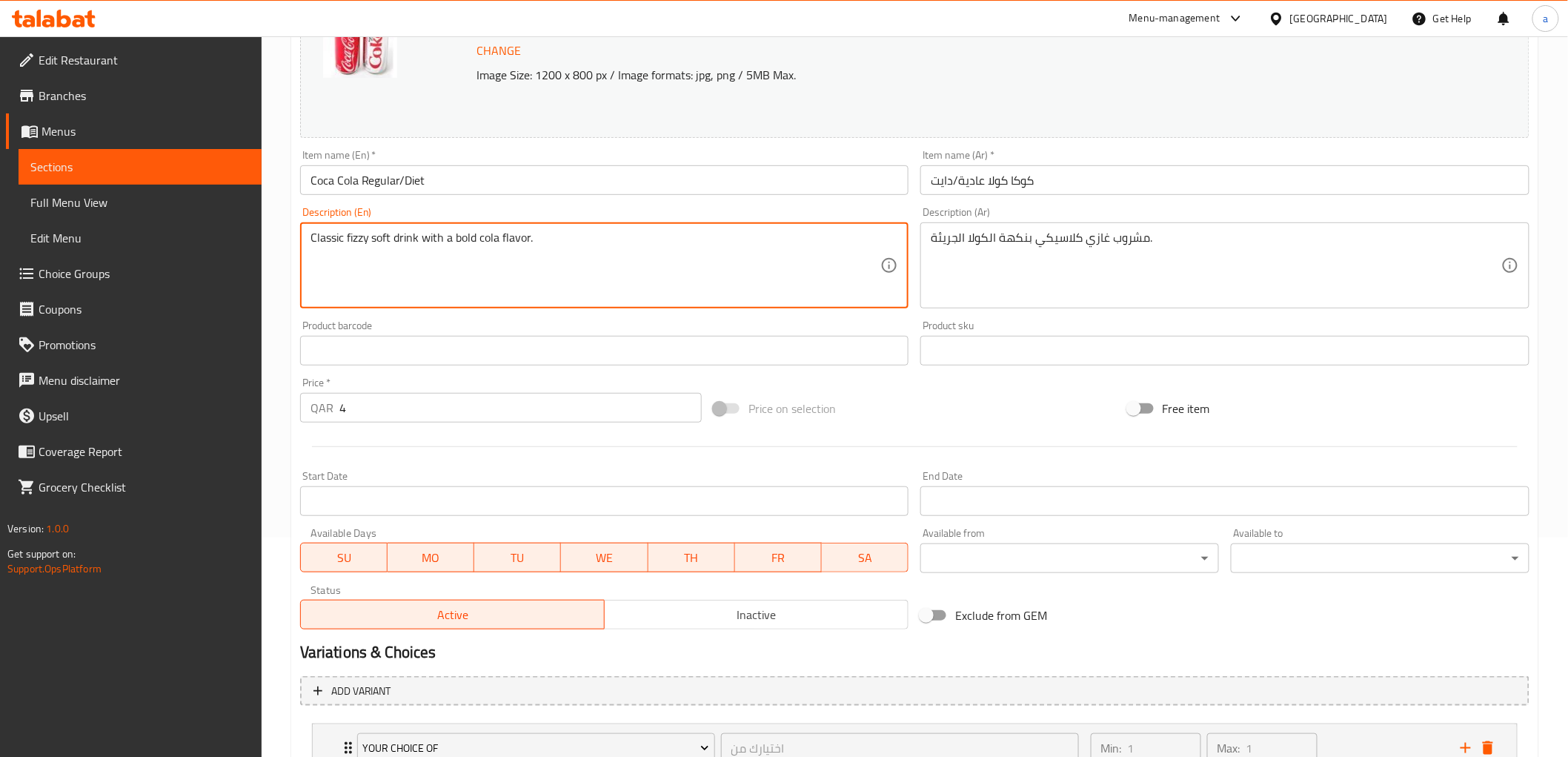
click at [347, 230] on textarea "Classic fizzy soft drink with a bold cola flavor." at bounding box center [595, 265] width 570 height 70
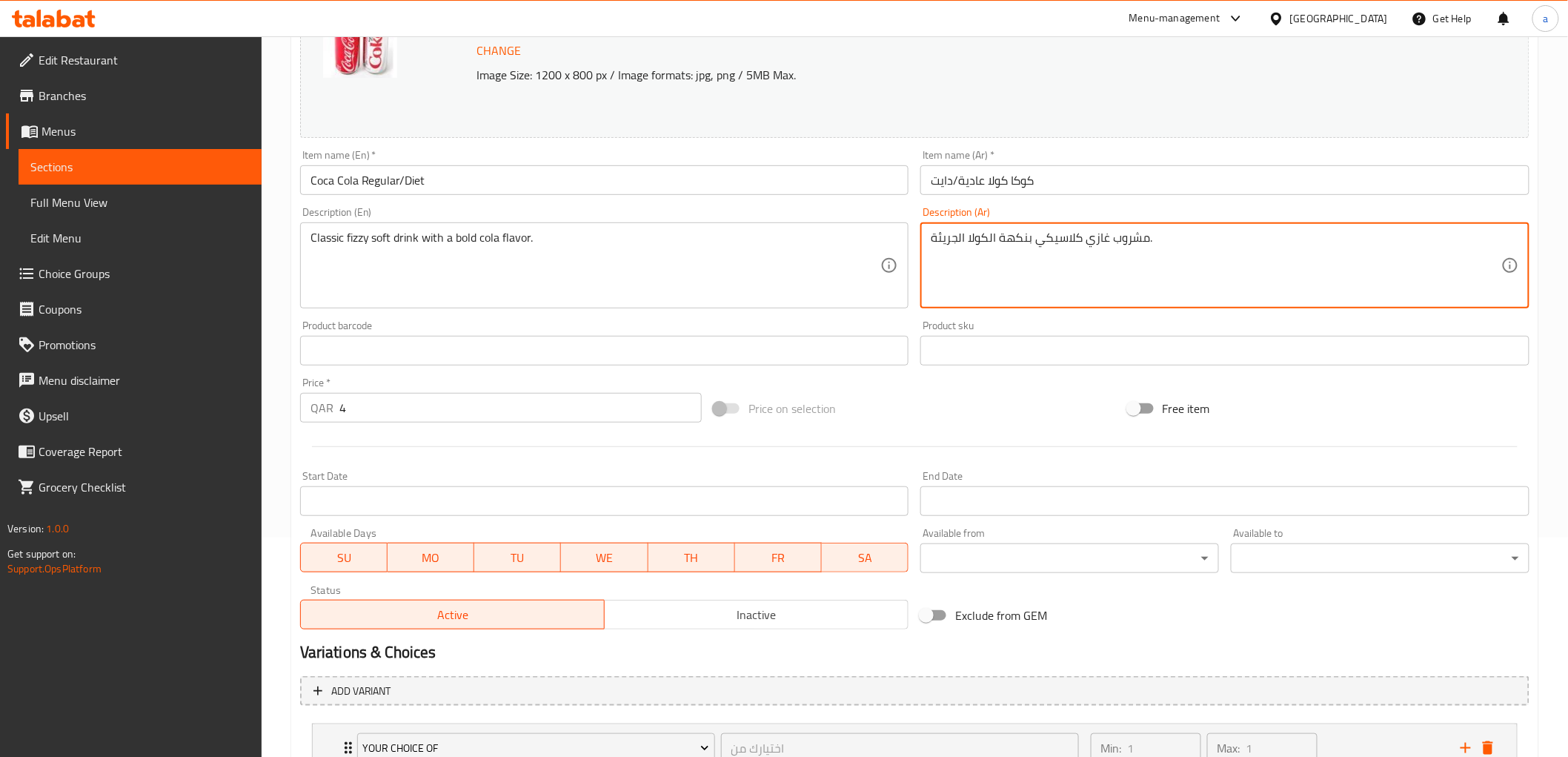
click at [1027, 253] on textarea "مشروب غازي كلاسيكي بنكهة الكولا الجريئة." at bounding box center [1215, 265] width 570 height 70
click at [964, 255] on textarea "مشروب غازي كلاسيكي بنكهة الكولا الجريئة." at bounding box center [1215, 265] width 570 height 70
drag, startPoint x: 964, startPoint y: 238, endPoint x: 920, endPoint y: 236, distance: 44.0
click at [920, 236] on div "Description (Ar) مشروب غازي كلاسيكي بنكهة الكولا الجريئة. Description (Ar)" at bounding box center [1224, 258] width 621 height 113
type textarea "مشروب غازي كلاسيكي بنكهة الكولا البولد."
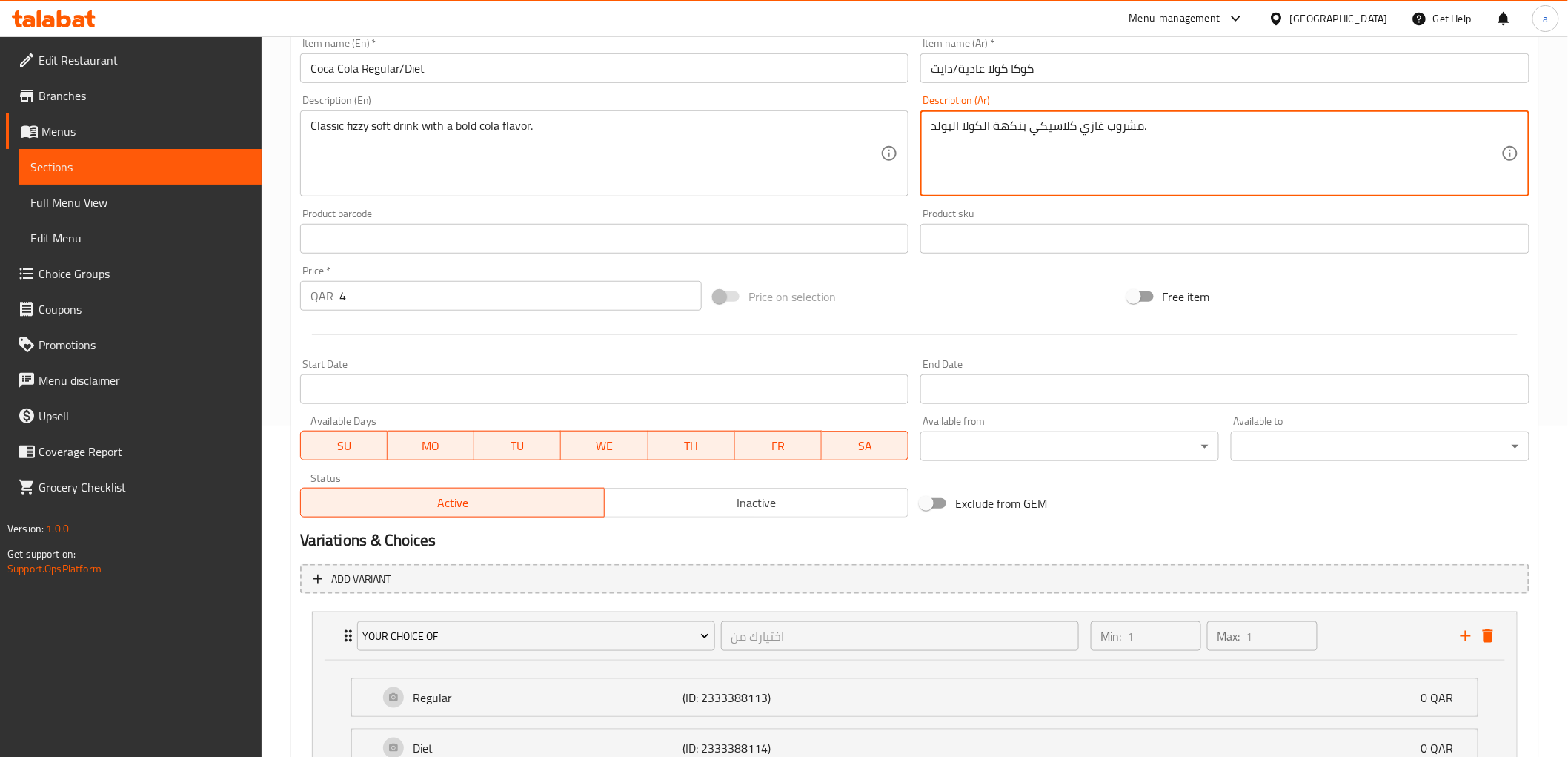
scroll to position [467, 0]
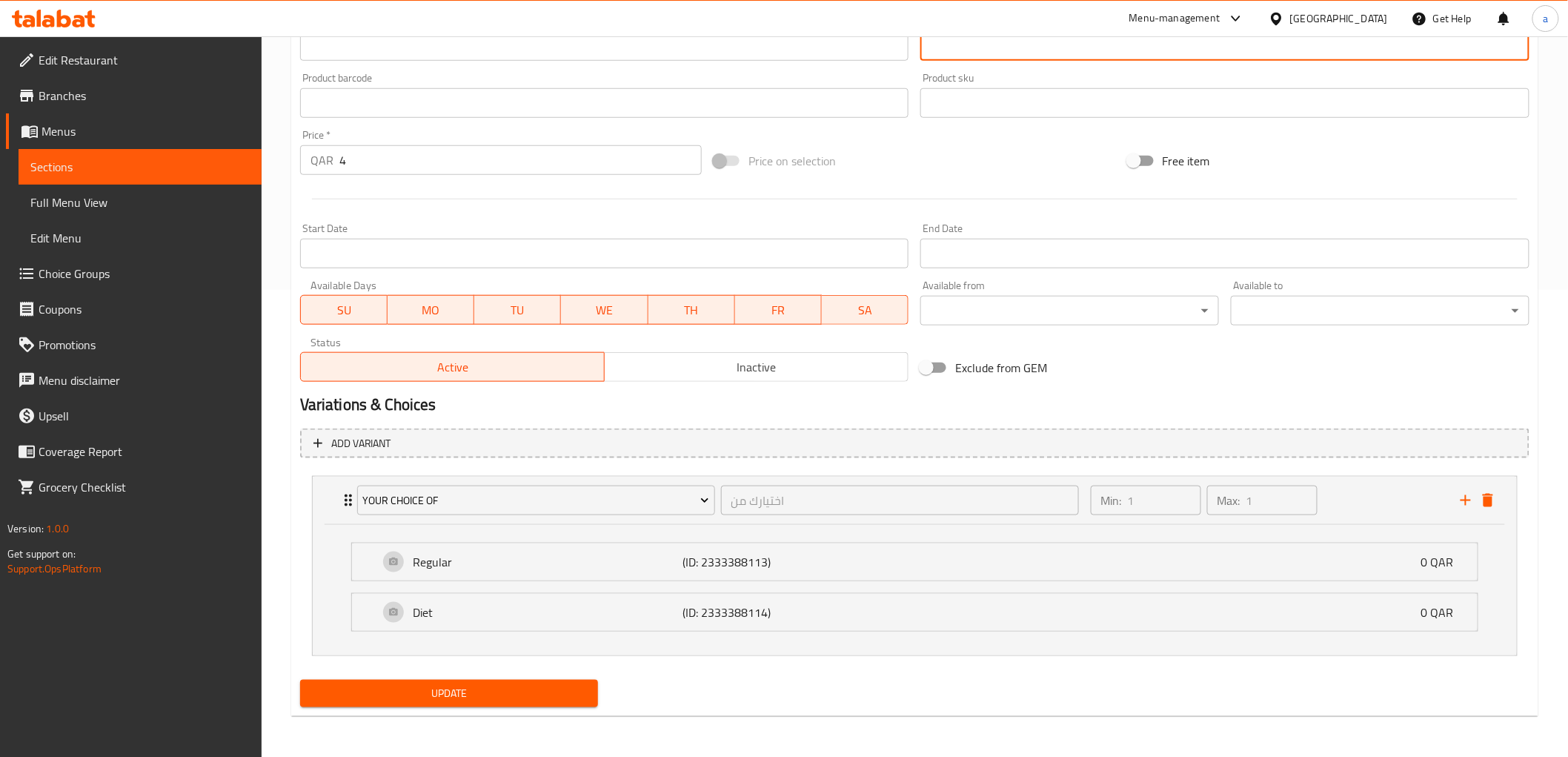
click at [534, 702] on button "Update" at bounding box center [449, 693] width 299 height 27
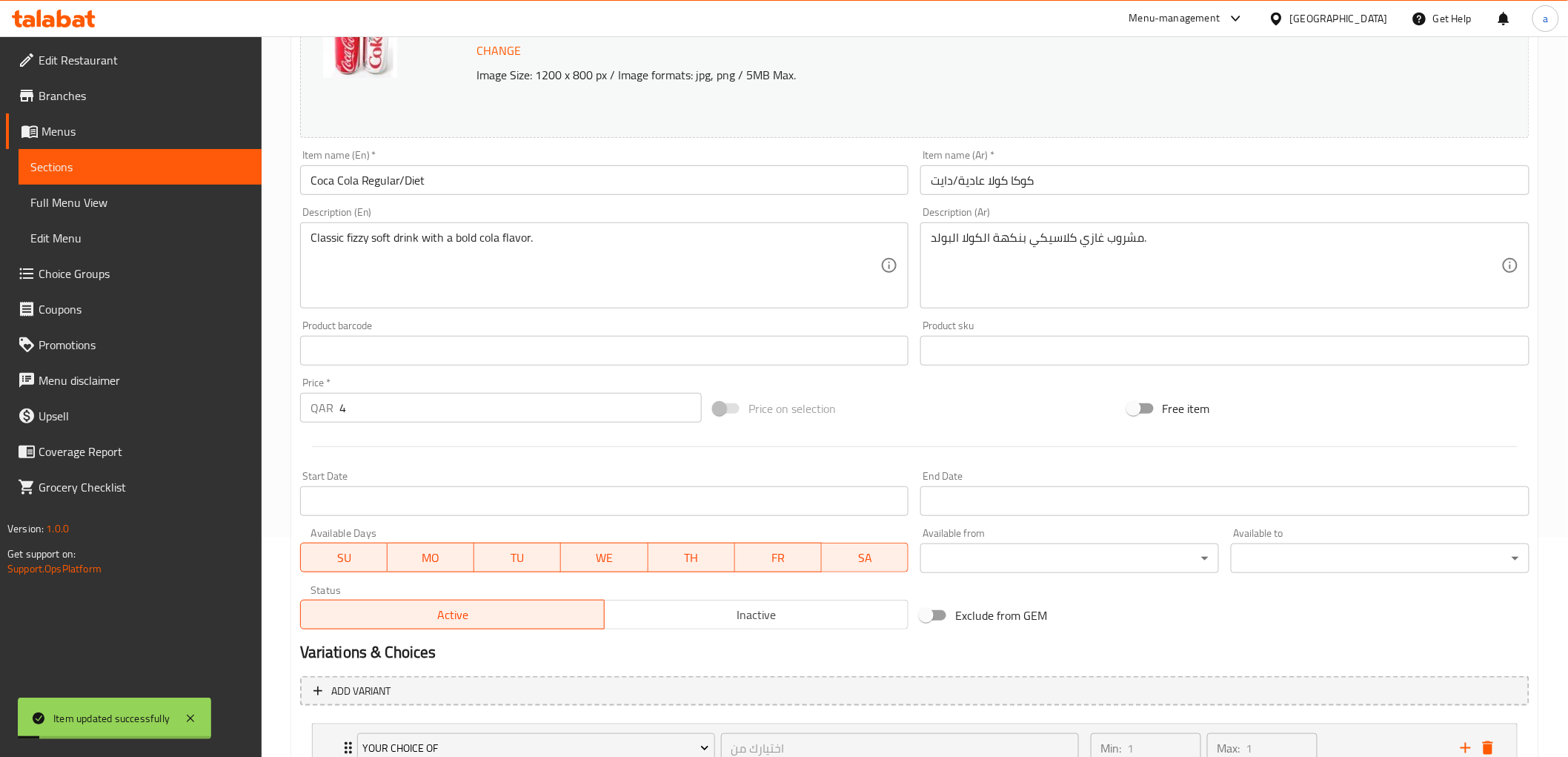
scroll to position [0, 0]
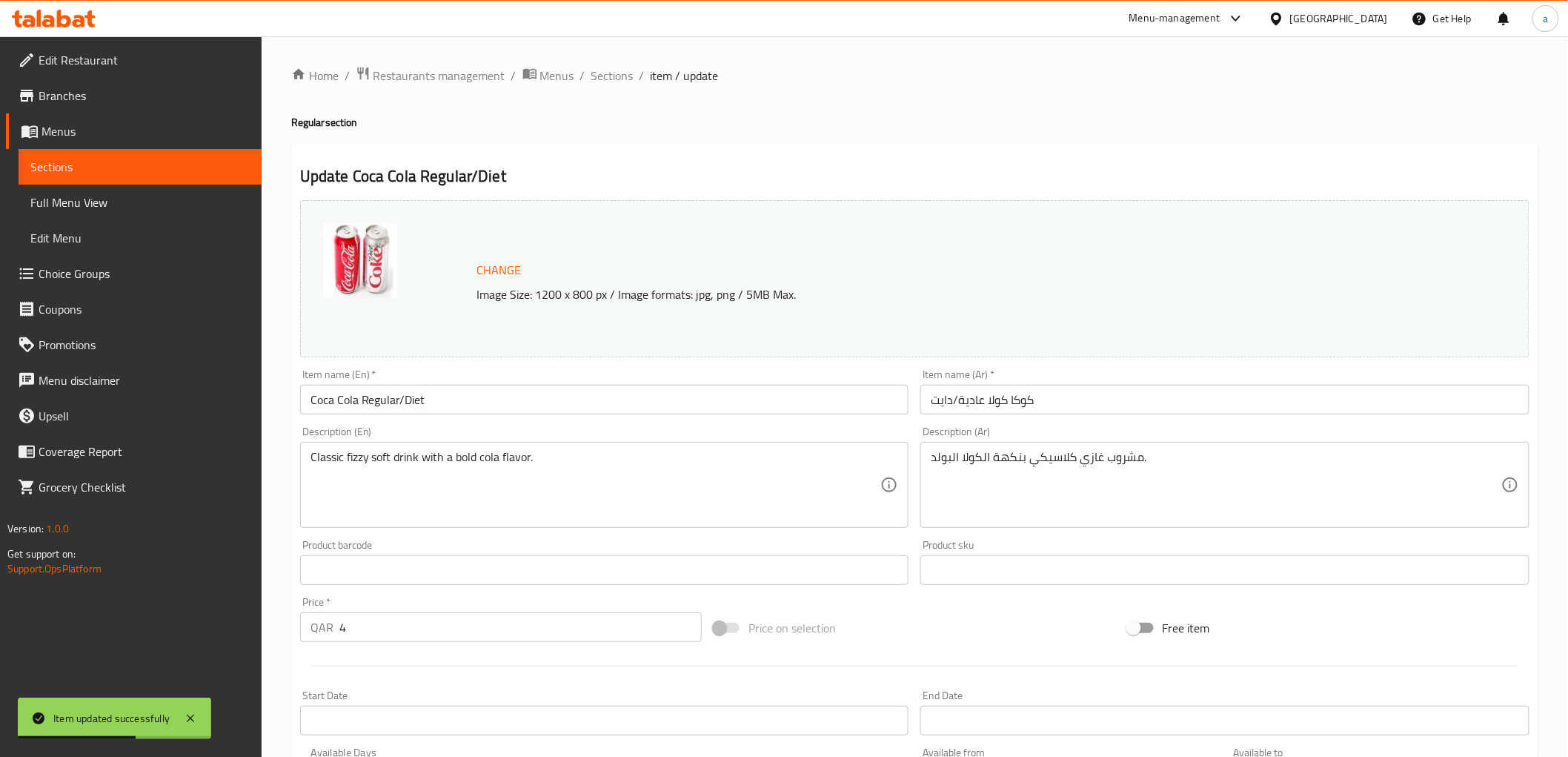
click at [923, 186] on h2 "Update Coca Cola Regular/Diet" at bounding box center [914, 176] width 1229 height 22
click at [193, 166] on span "Sections" at bounding box center [140, 166] width 219 height 17
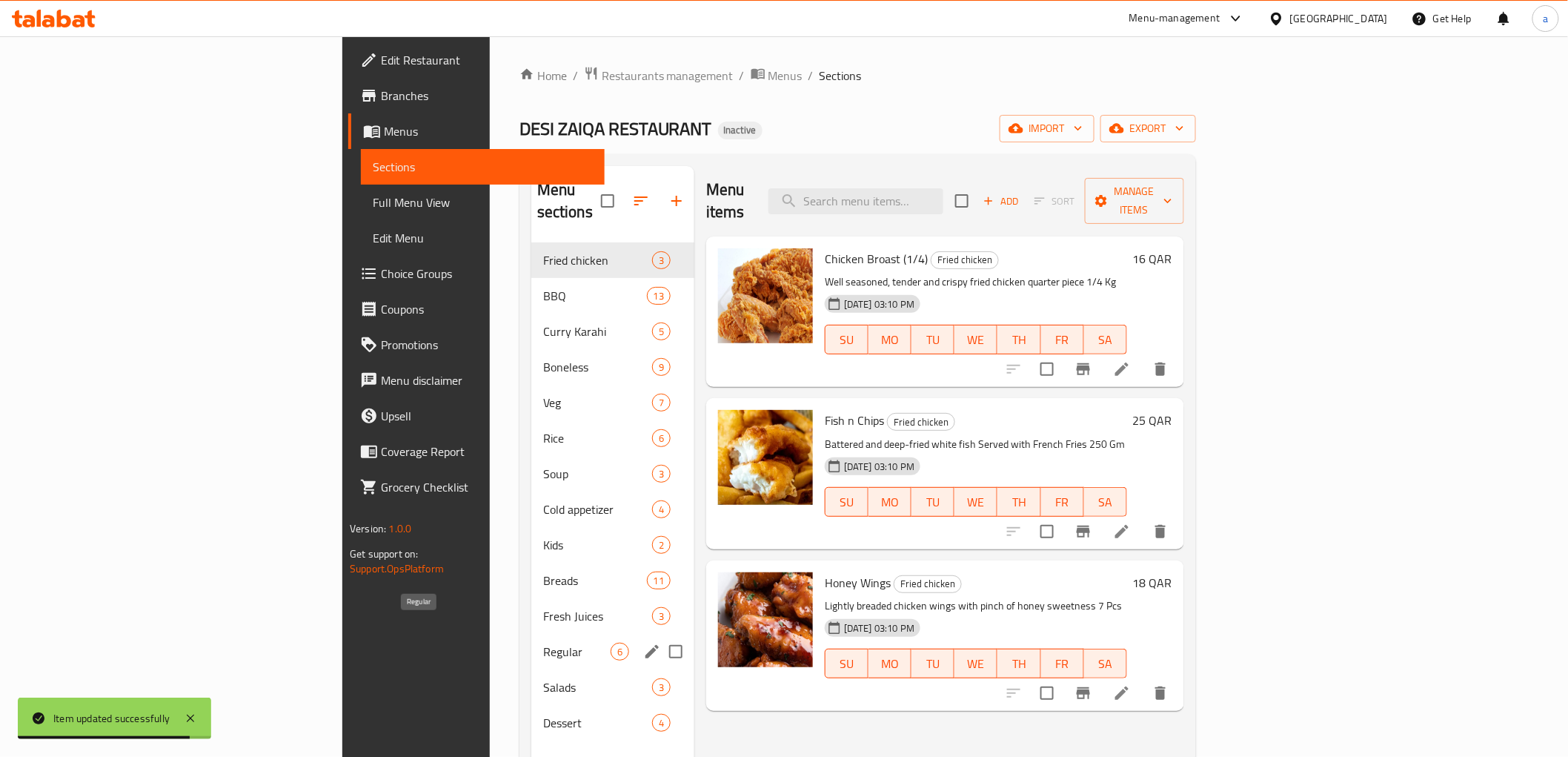
click at [543, 643] on span "Regular" at bounding box center [576, 651] width 67 height 17
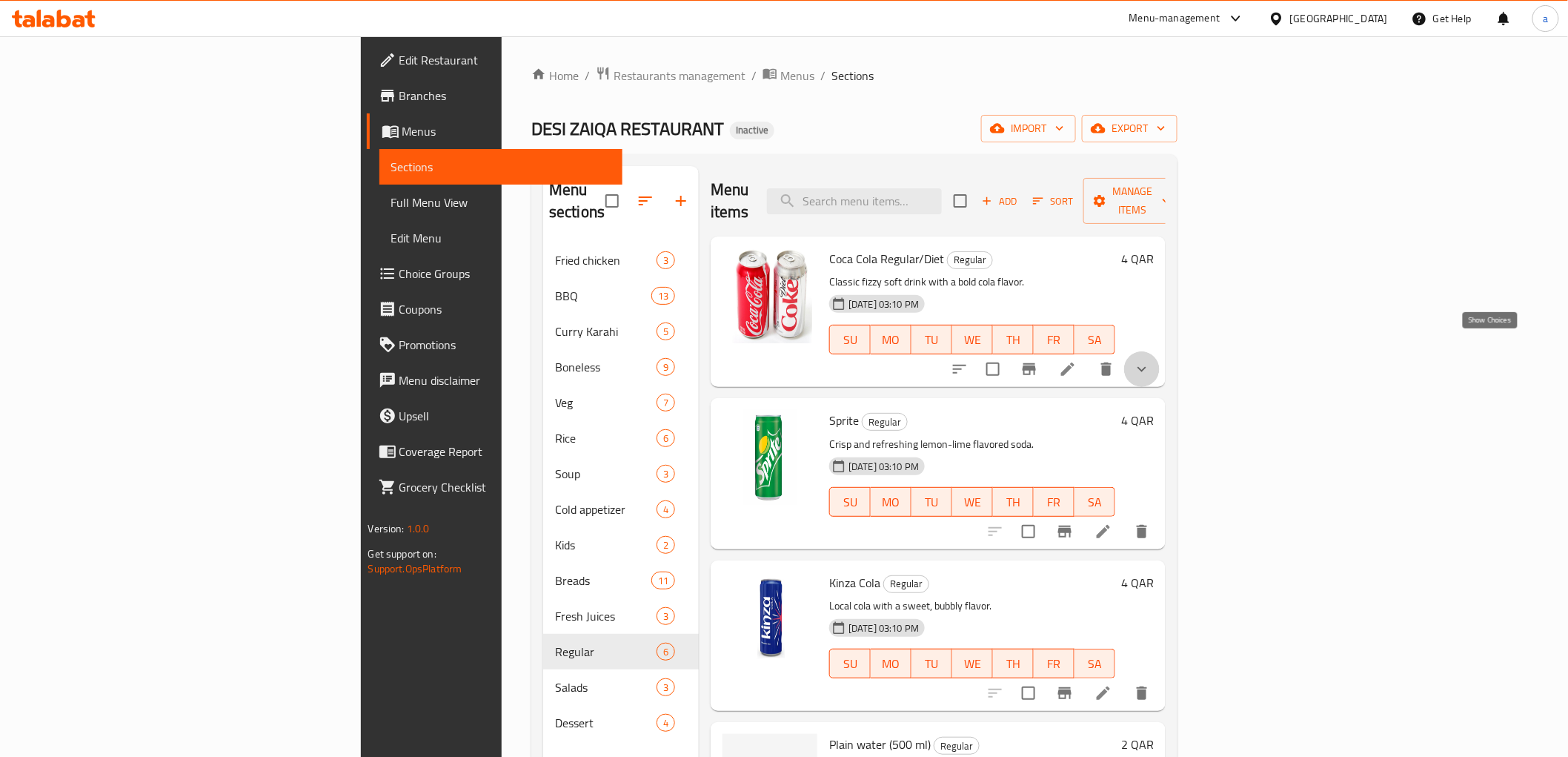
click at [1151, 360] on icon "show more" at bounding box center [1141, 369] width 17 height 17
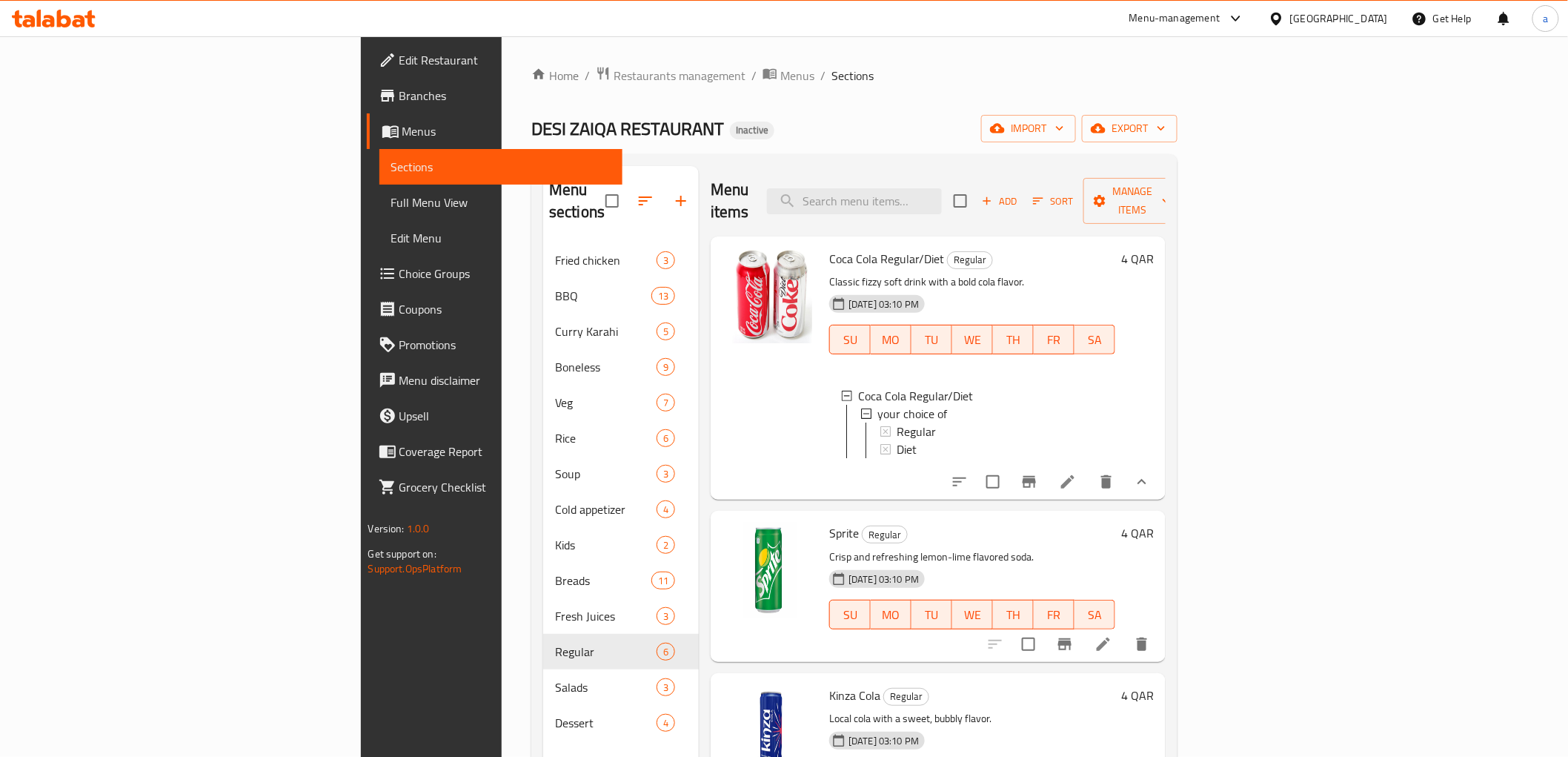
click at [1153, 353] on div "4 QAR" at bounding box center [1134, 368] width 39 height 239
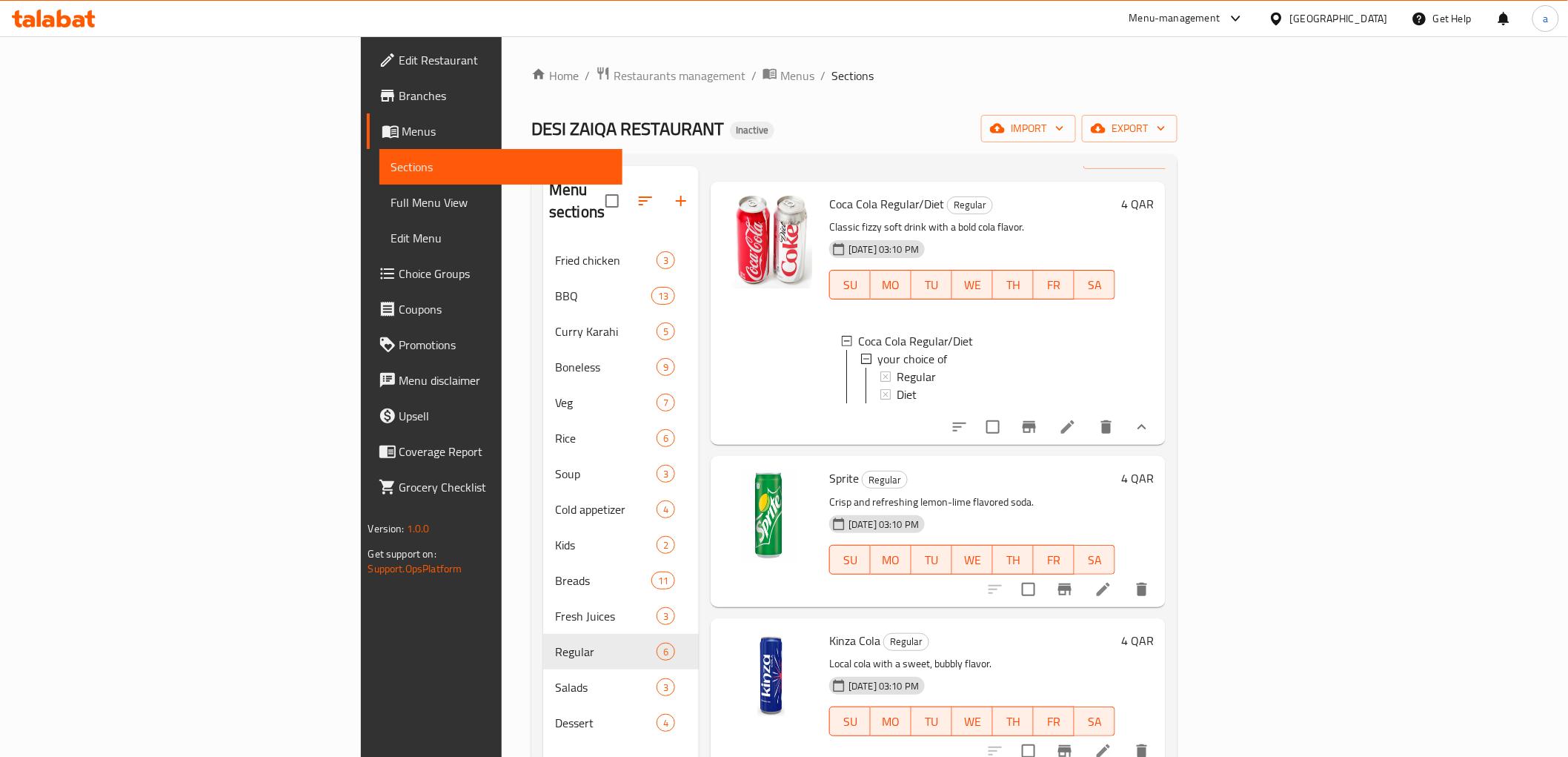
scroll to position [82, 0]
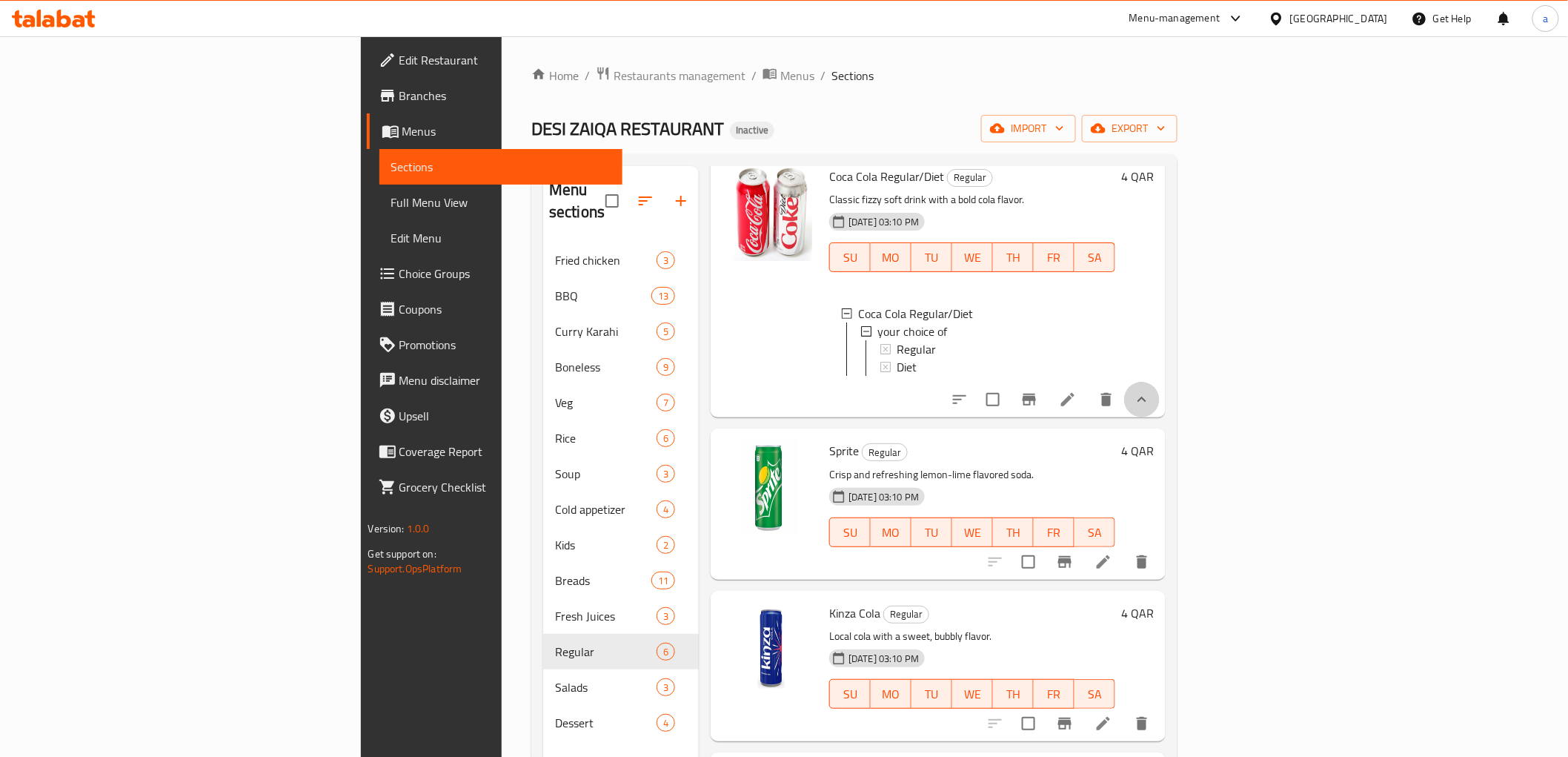
click at [1151, 394] on icon "show more" at bounding box center [1141, 399] width 17 height 17
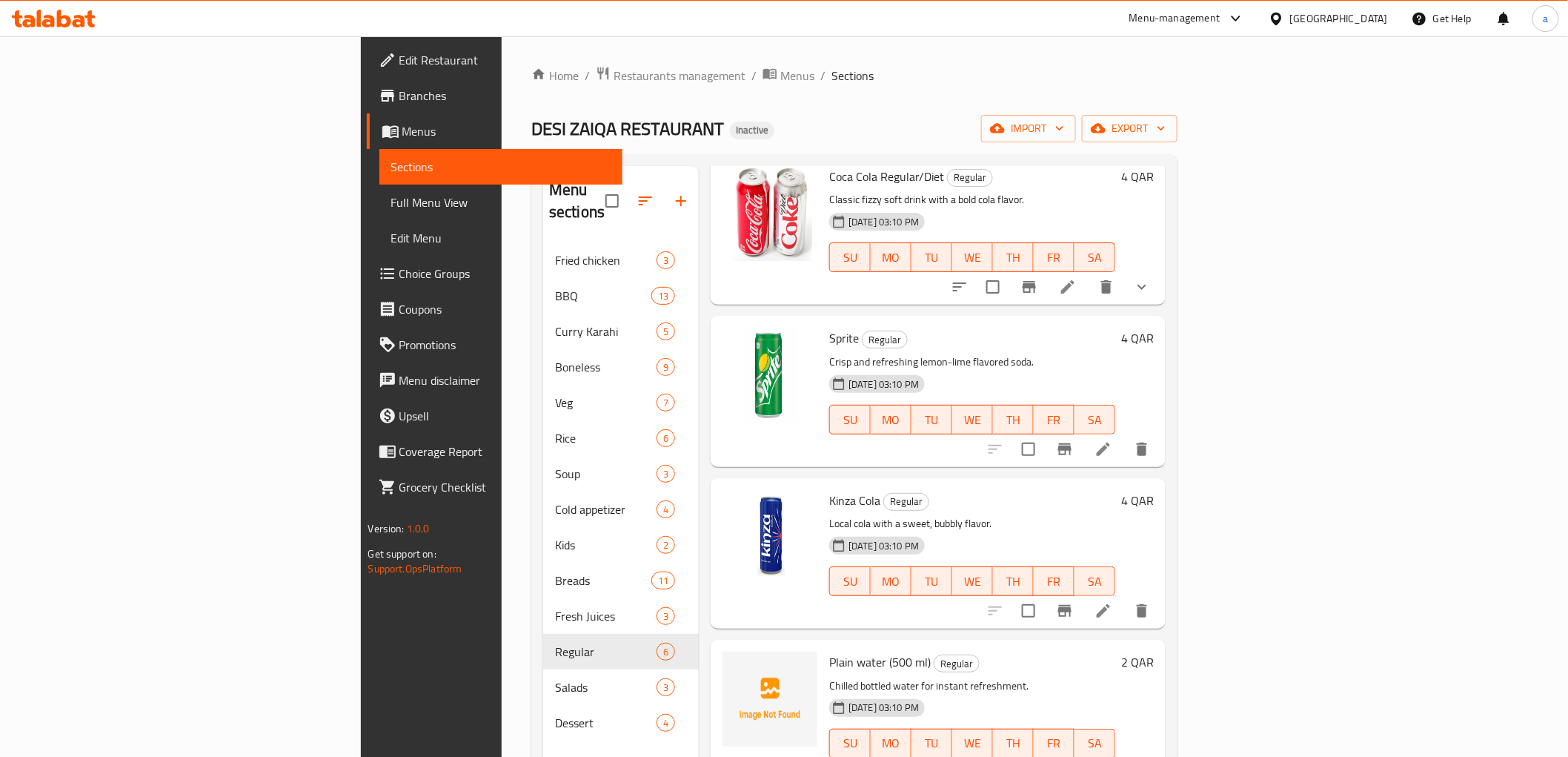
click at [1124, 436] on li at bounding box center [1104, 449] width 41 height 27
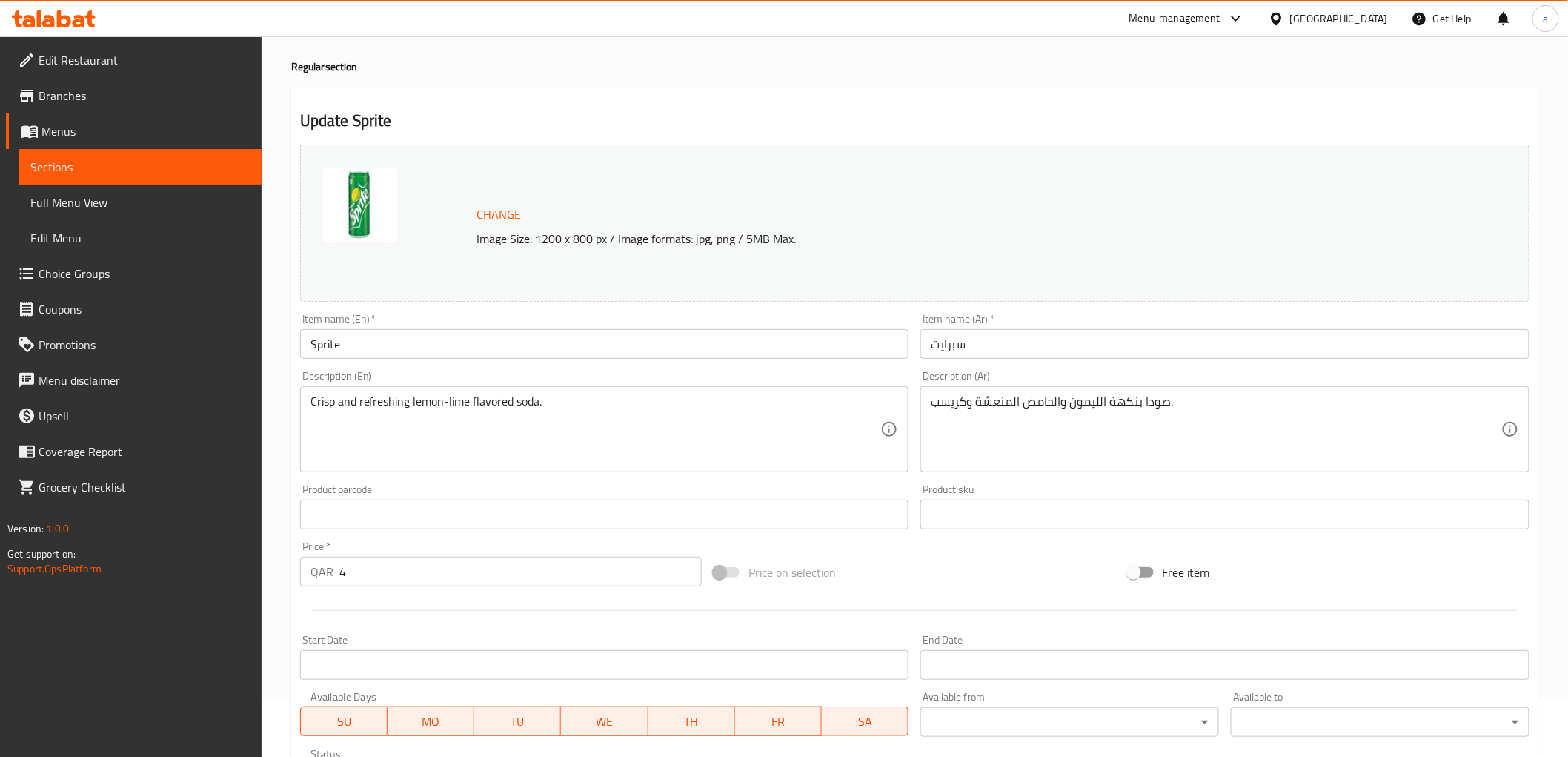
scroll to position [82, 0]
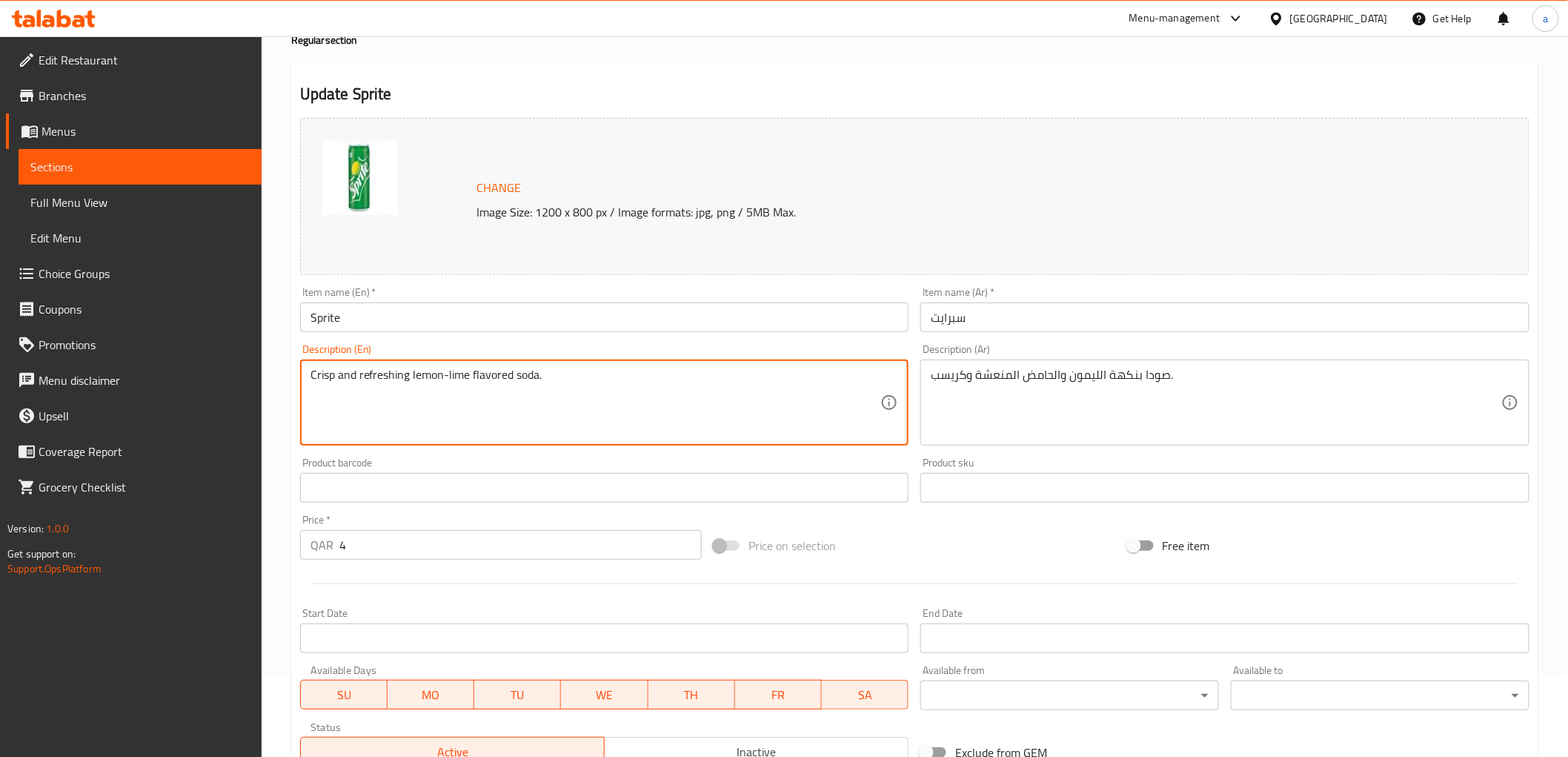
click at [321, 373] on textarea "Crisp and refreshing lemon-lime flavored soda." at bounding box center [595, 403] width 570 height 70
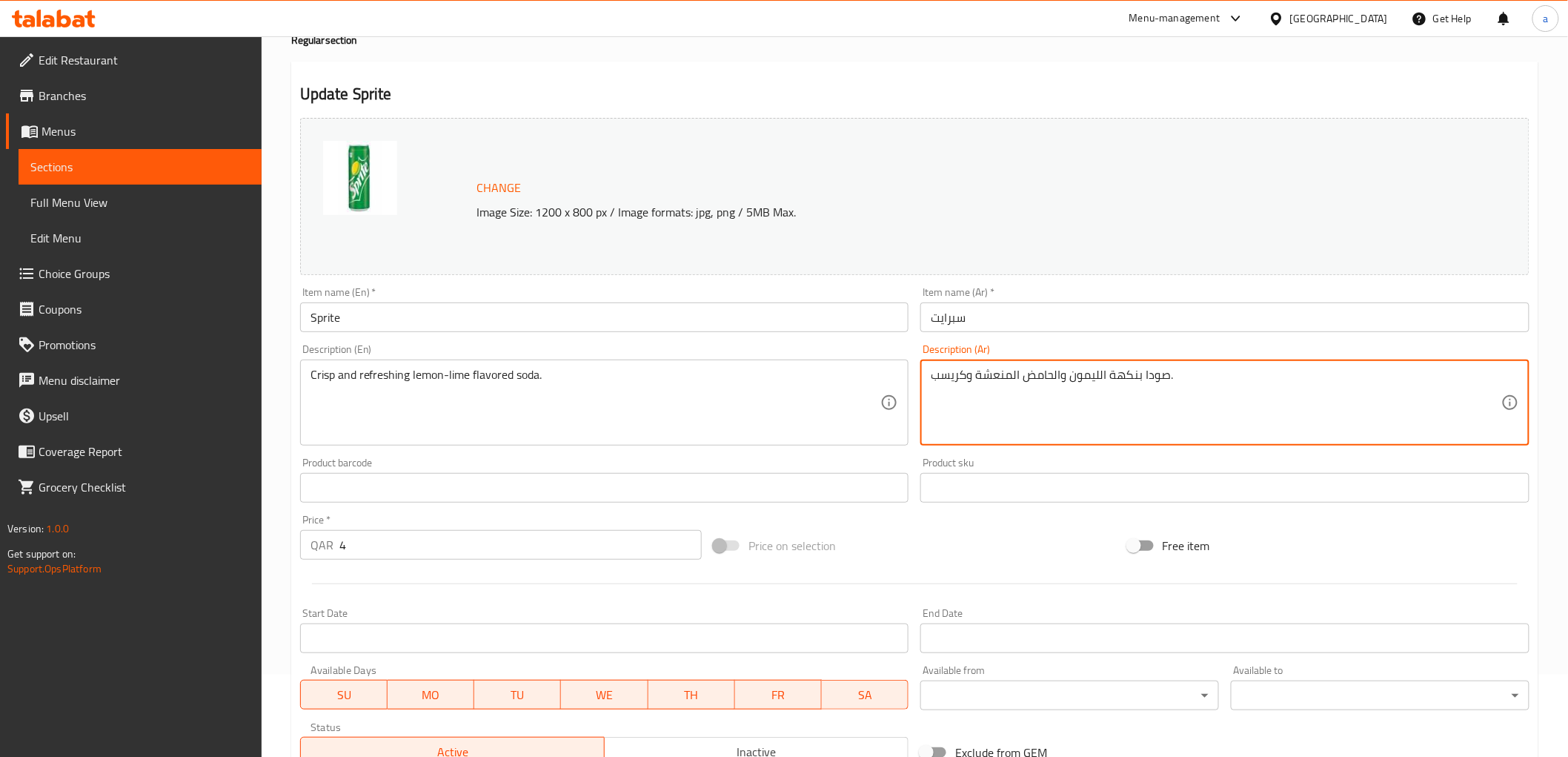
click at [950, 374] on textarea "صودا بنكهة الليمون والحامض المنعشة وكريسب." at bounding box center [1215, 403] width 570 height 70
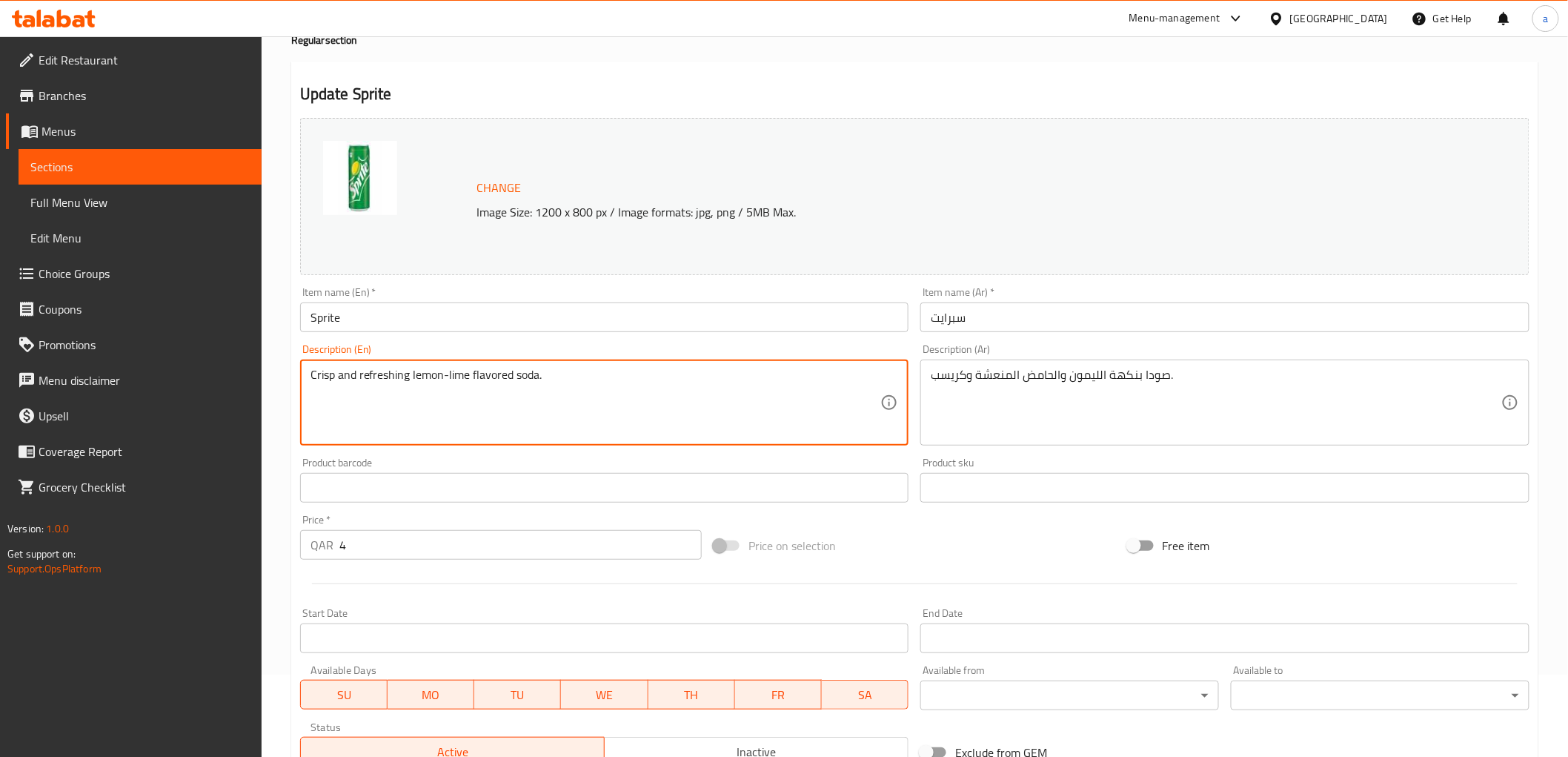
click at [458, 387] on textarea "Crisp and refreshing lemon-lime flavored soda." at bounding box center [595, 403] width 570 height 70
click at [458, 386] on textarea "Crisp and refreshing lemon-lime flavored soda." at bounding box center [595, 403] width 570 height 70
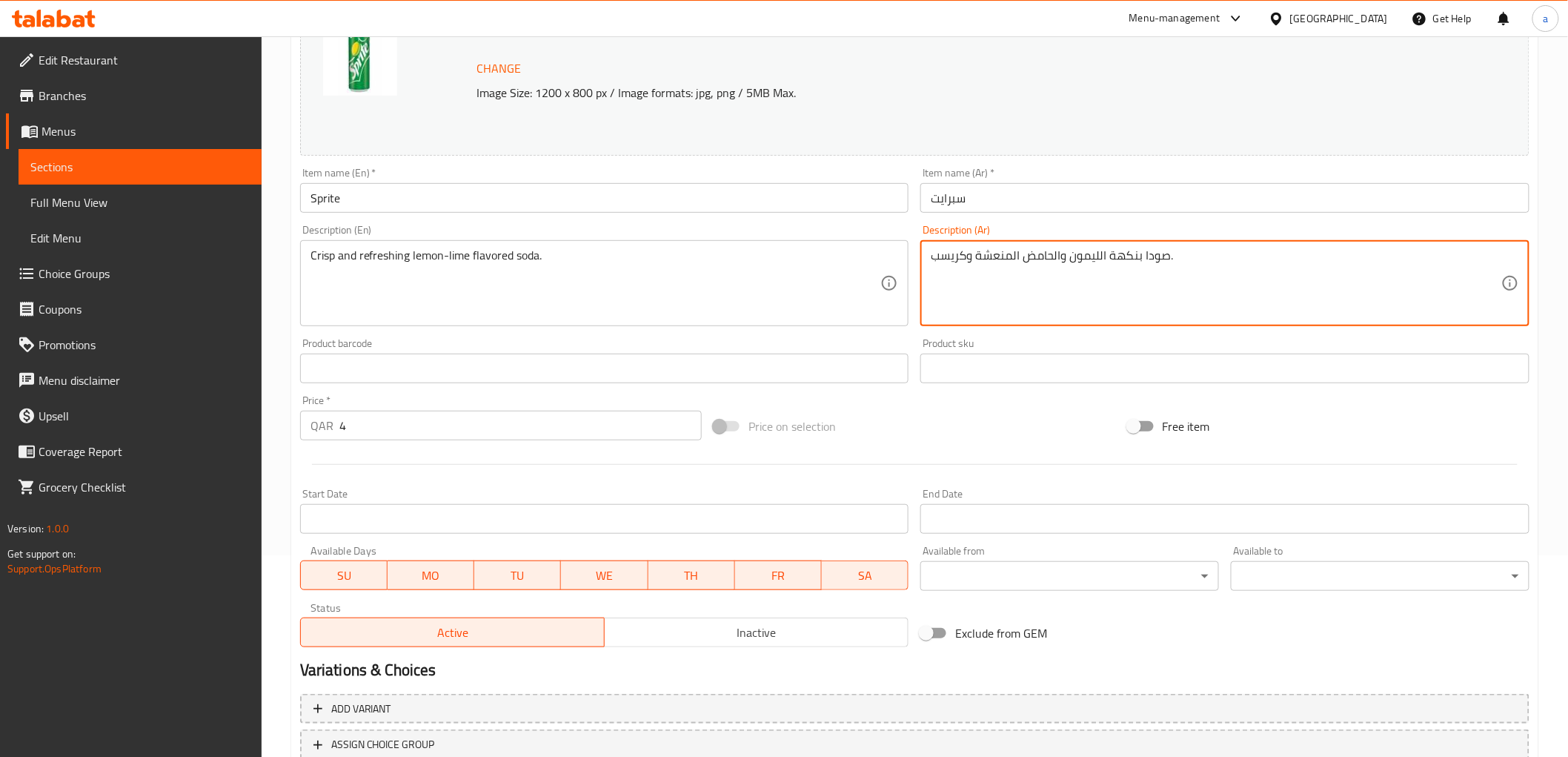
scroll to position [309, 0]
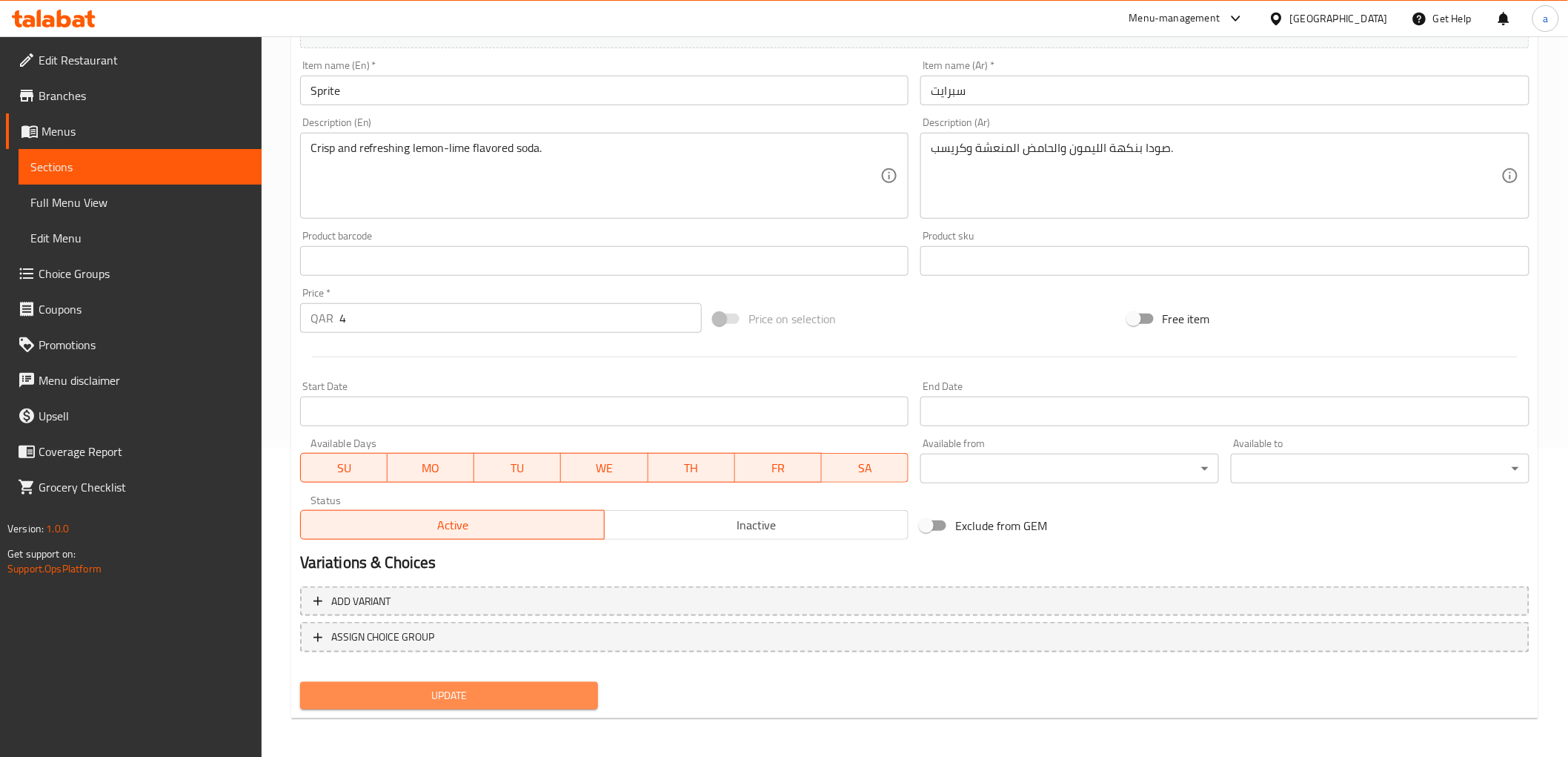
click at [551, 687] on span "Update" at bounding box center [450, 696] width 275 height 18
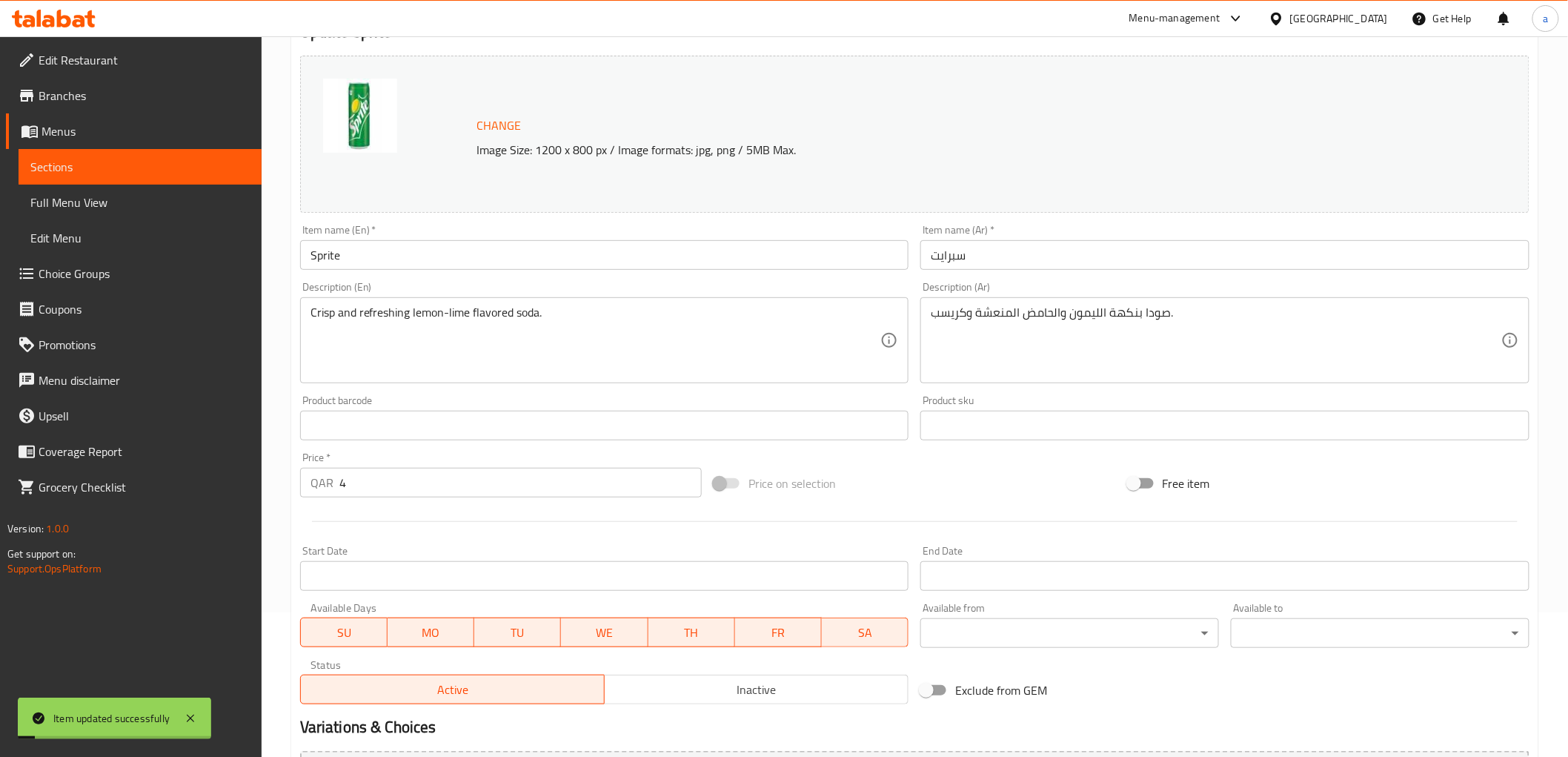
scroll to position [0, 0]
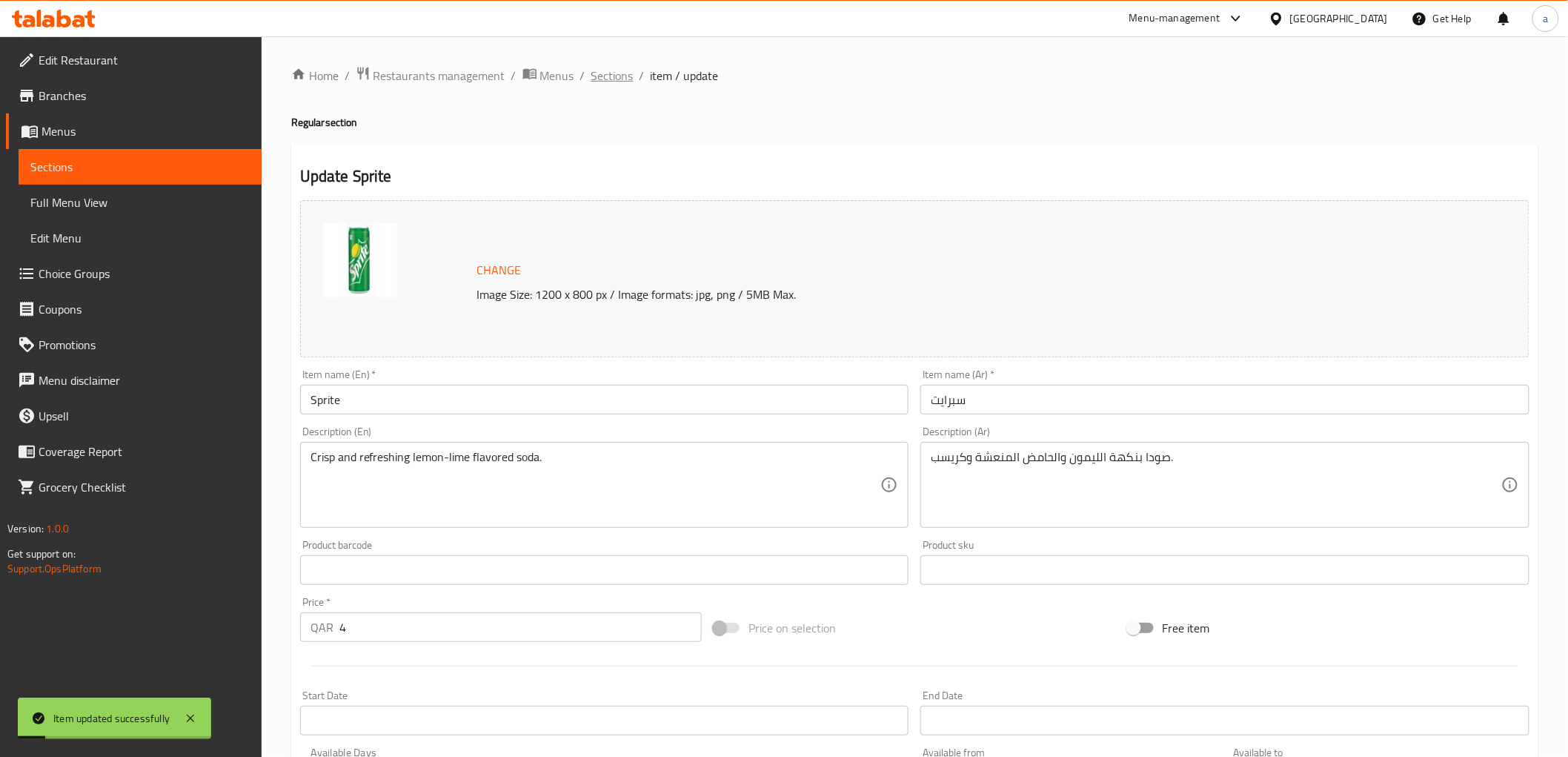
click at [625, 74] on span "Sections" at bounding box center [612, 75] width 42 height 17
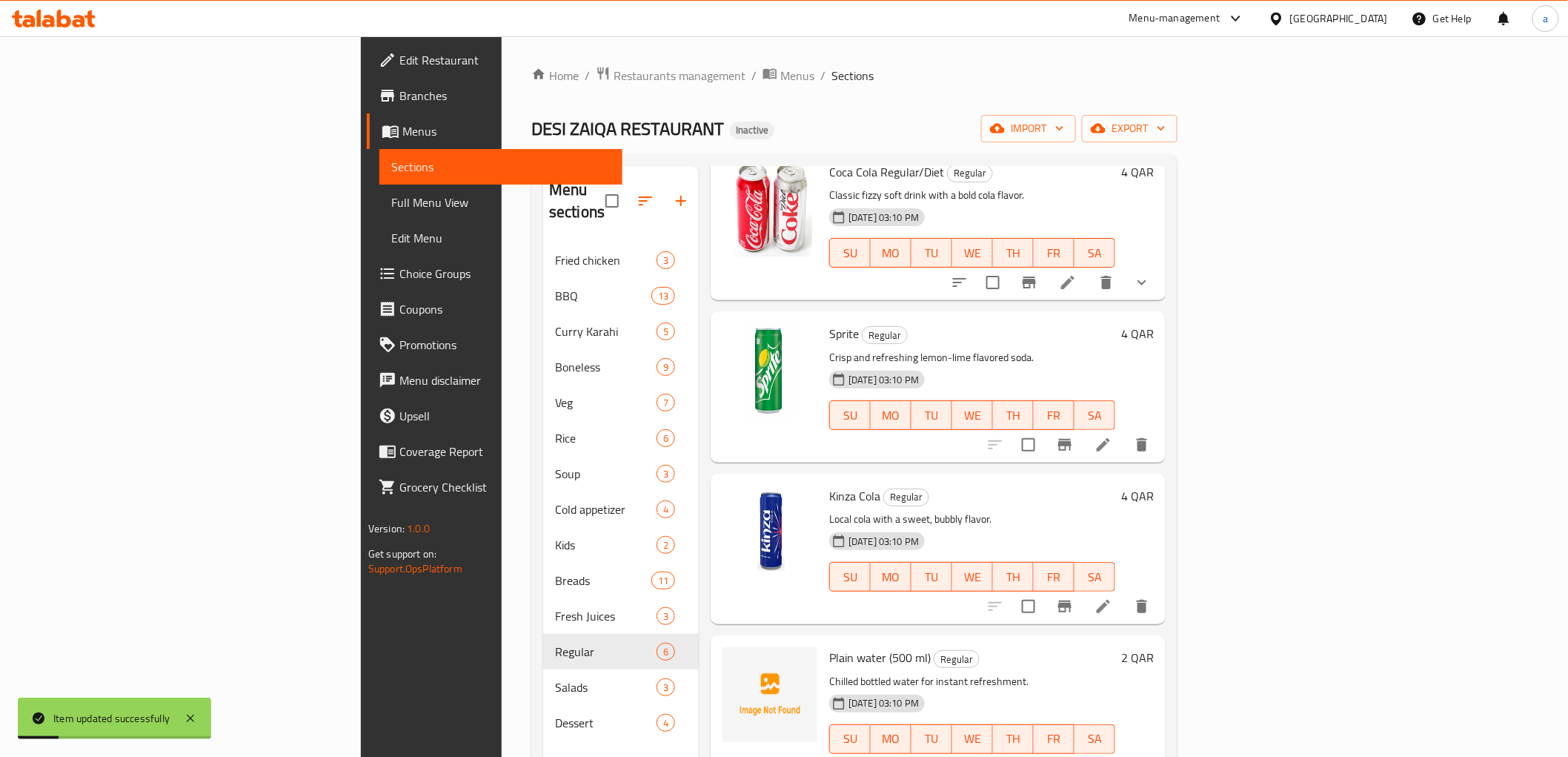
scroll to position [251, 0]
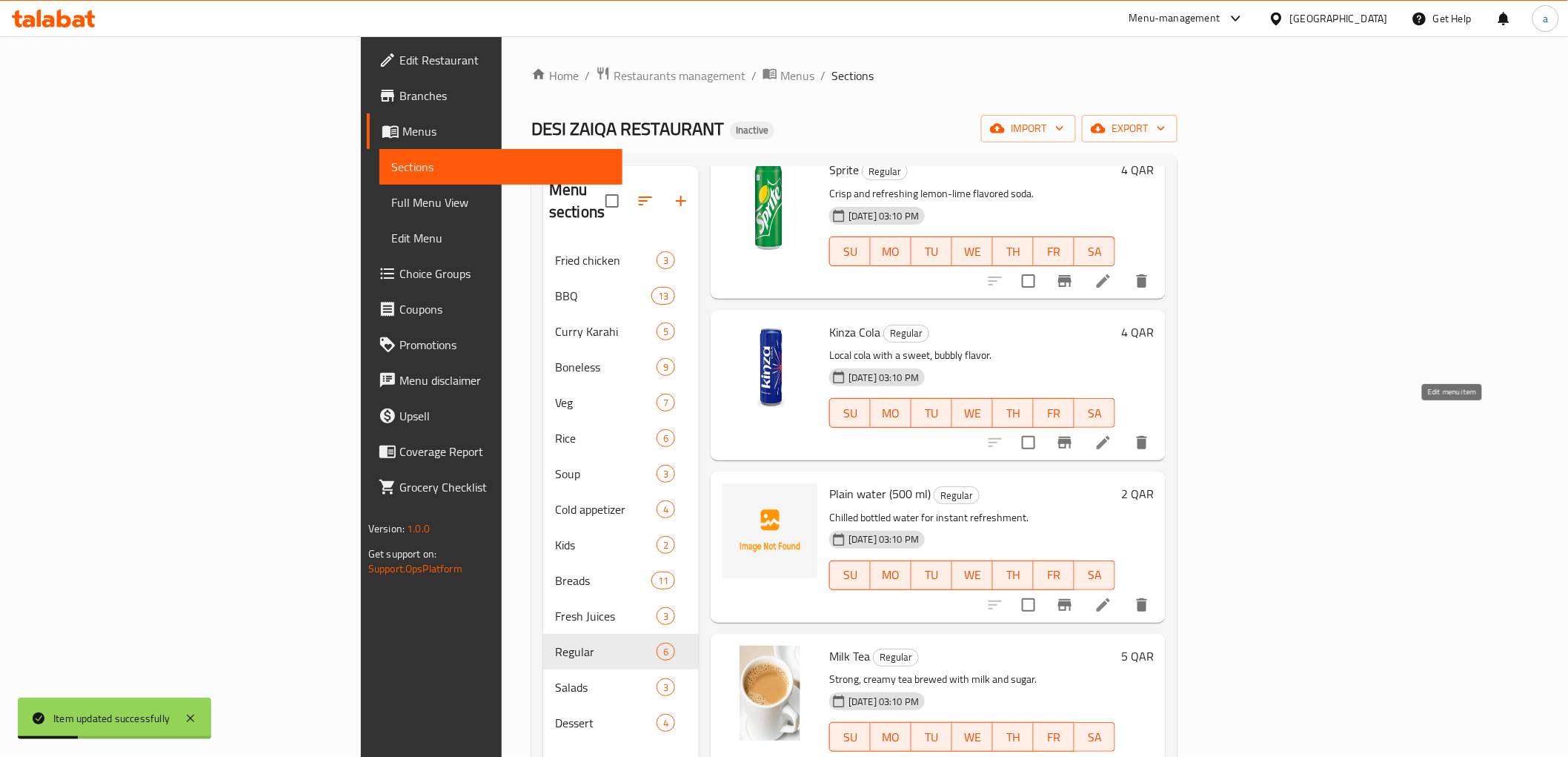
click at [1112, 434] on icon at bounding box center [1103, 442] width 17 height 17
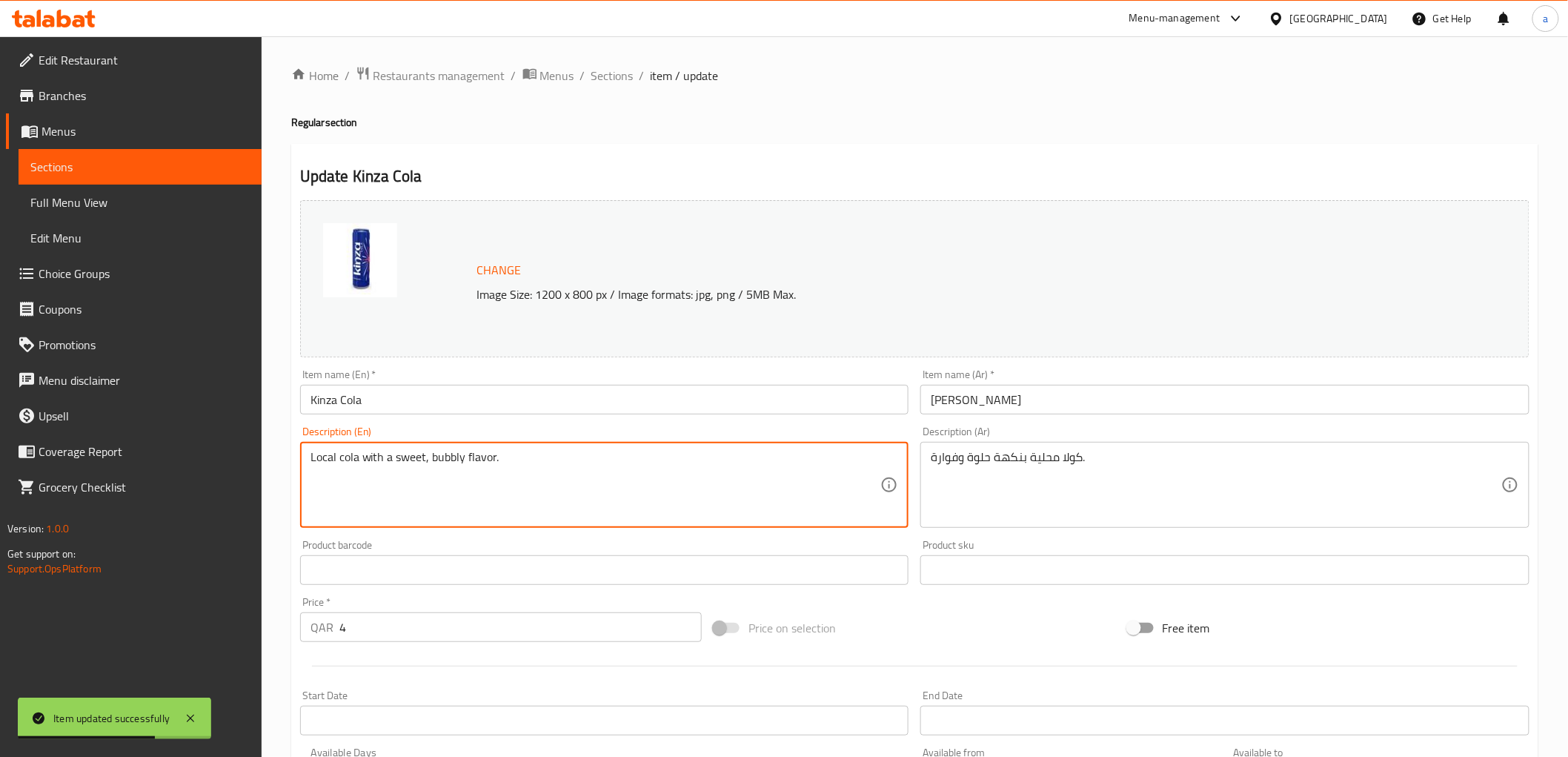
click at [351, 463] on textarea "Local cola with a sweet, bubbly flavor." at bounding box center [595, 485] width 570 height 70
click at [646, 472] on textarea "Local cola with a sweet, bubbly flavor." at bounding box center [595, 485] width 570 height 70
click at [443, 460] on textarea "Local cola with a sweet, bubbly flavor." at bounding box center [595, 485] width 570 height 70
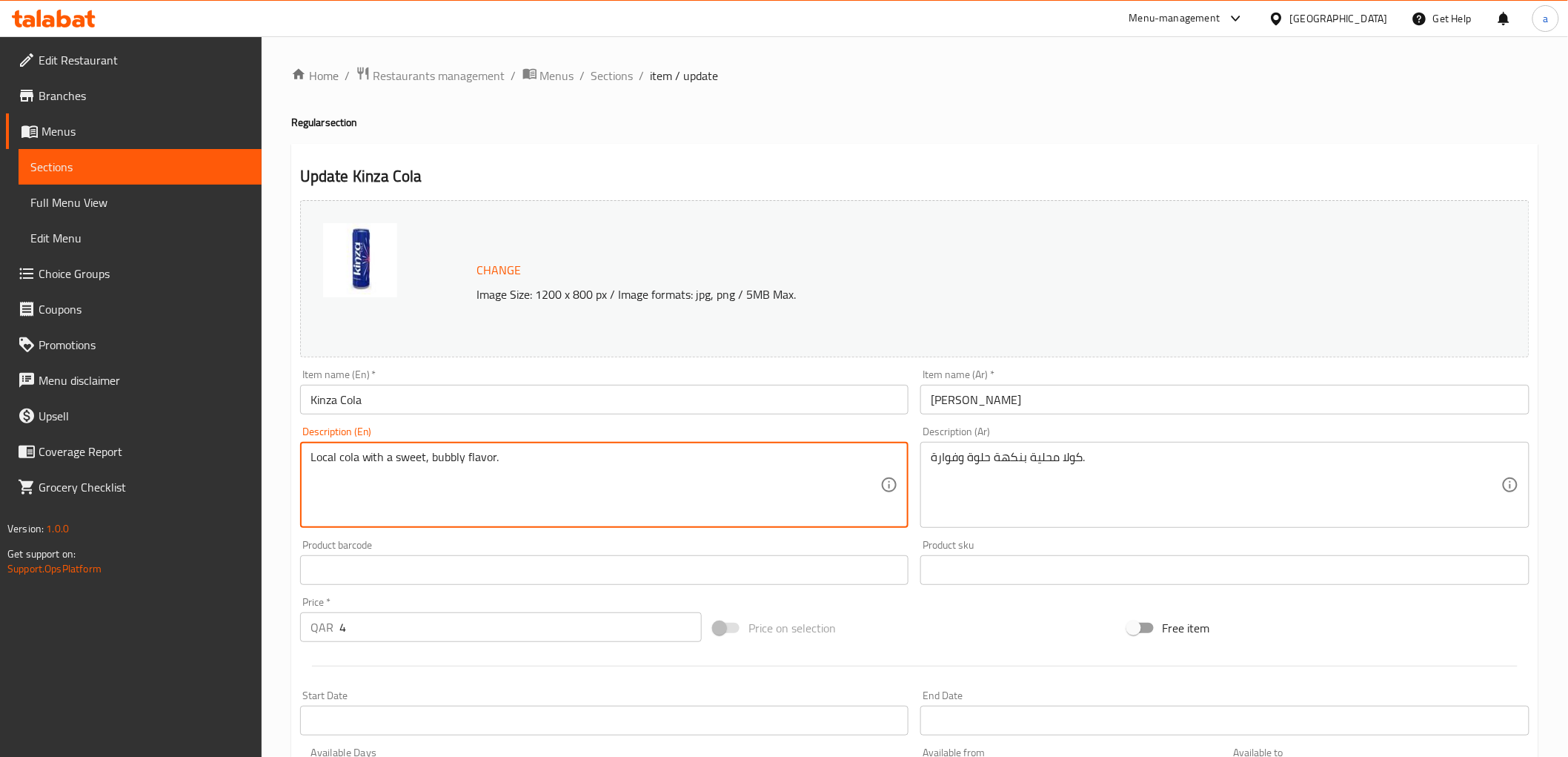
click at [401, 470] on textarea "Local cola with a sweet, bubbly flavor." at bounding box center [595, 485] width 570 height 70
click at [370, 465] on textarea "Local cola with a sweet, bubbly flavor." at bounding box center [595, 485] width 570 height 70
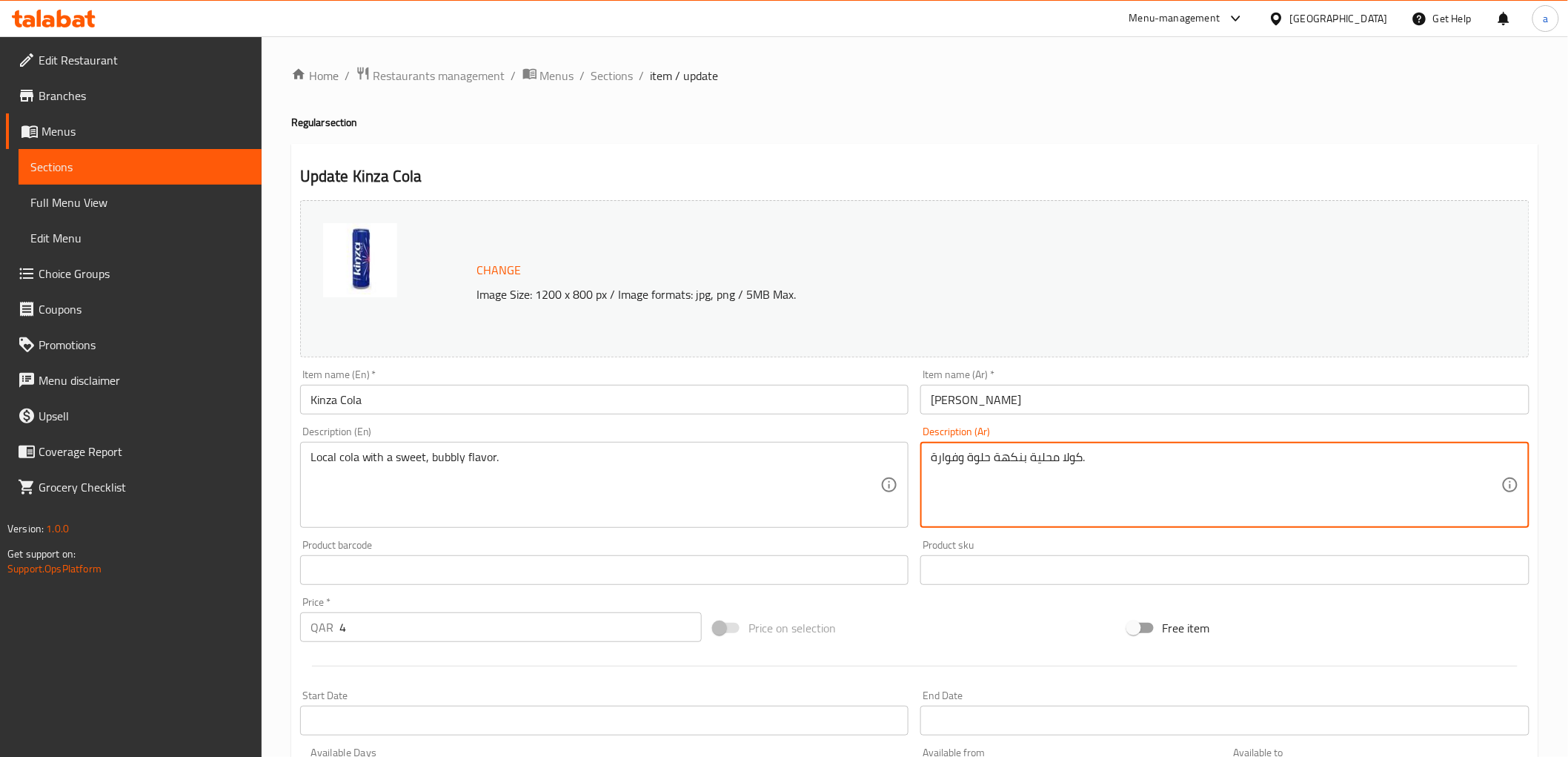
click at [1039, 458] on textarea "كولا محلية بنكهة حلوة وفوارة." at bounding box center [1215, 485] width 570 height 70
click at [1080, 462] on textarea "كولا بنكهة حلوة وفوارة." at bounding box center [1215, 485] width 570 height 70
click at [1048, 460] on textarea "كولا بنكهة حلوة وفوارة." at bounding box center [1215, 485] width 570 height 70
click at [1501, 460] on textarea "كولا بنكهة حلوة وفوارة ." at bounding box center [1215, 485] width 570 height 70
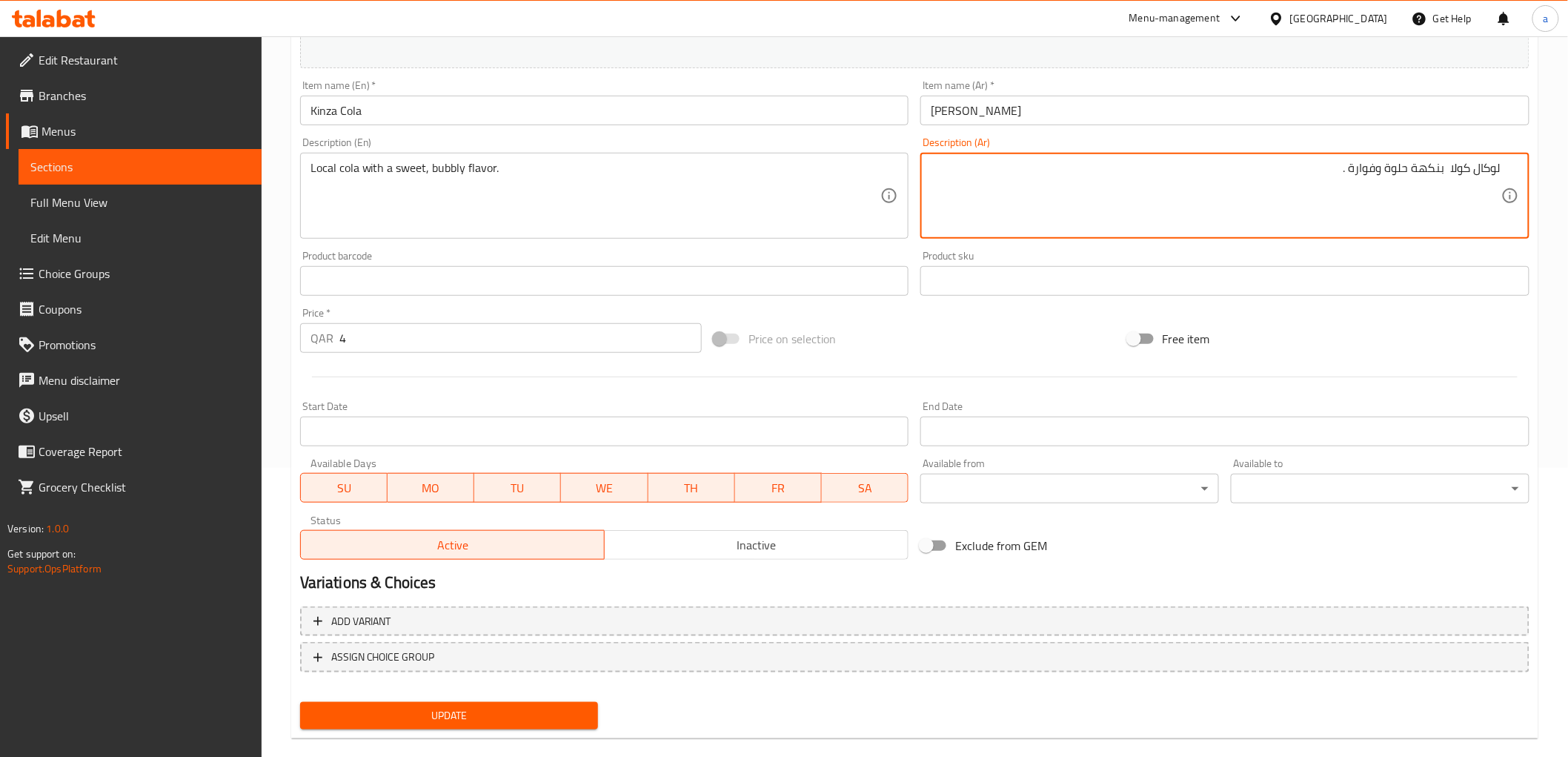
scroll to position [309, 0]
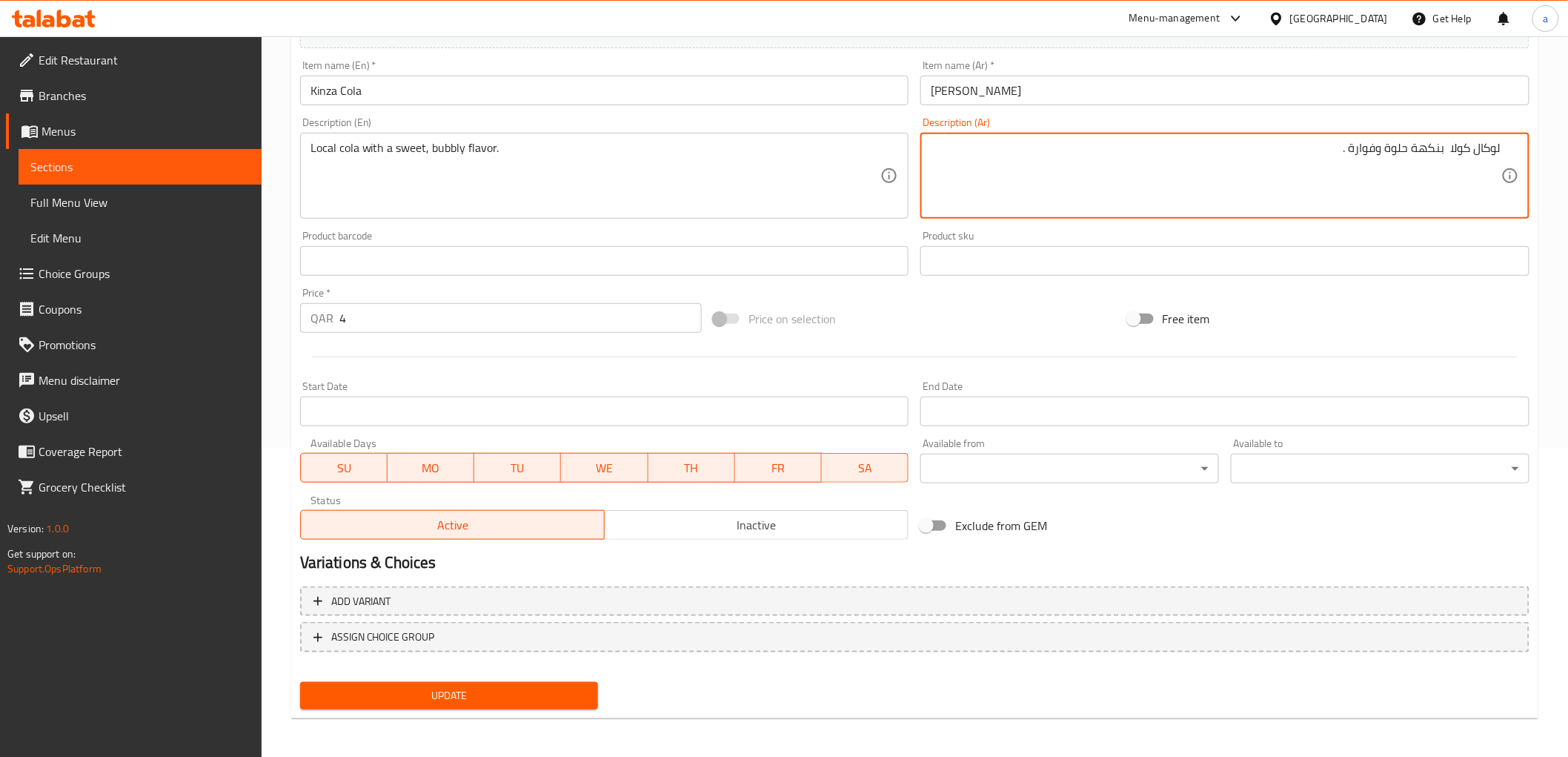
type textarea "لوكال كولا بنكهة حلوة وفوارة ."
click at [530, 682] on button "Update" at bounding box center [449, 695] width 299 height 27
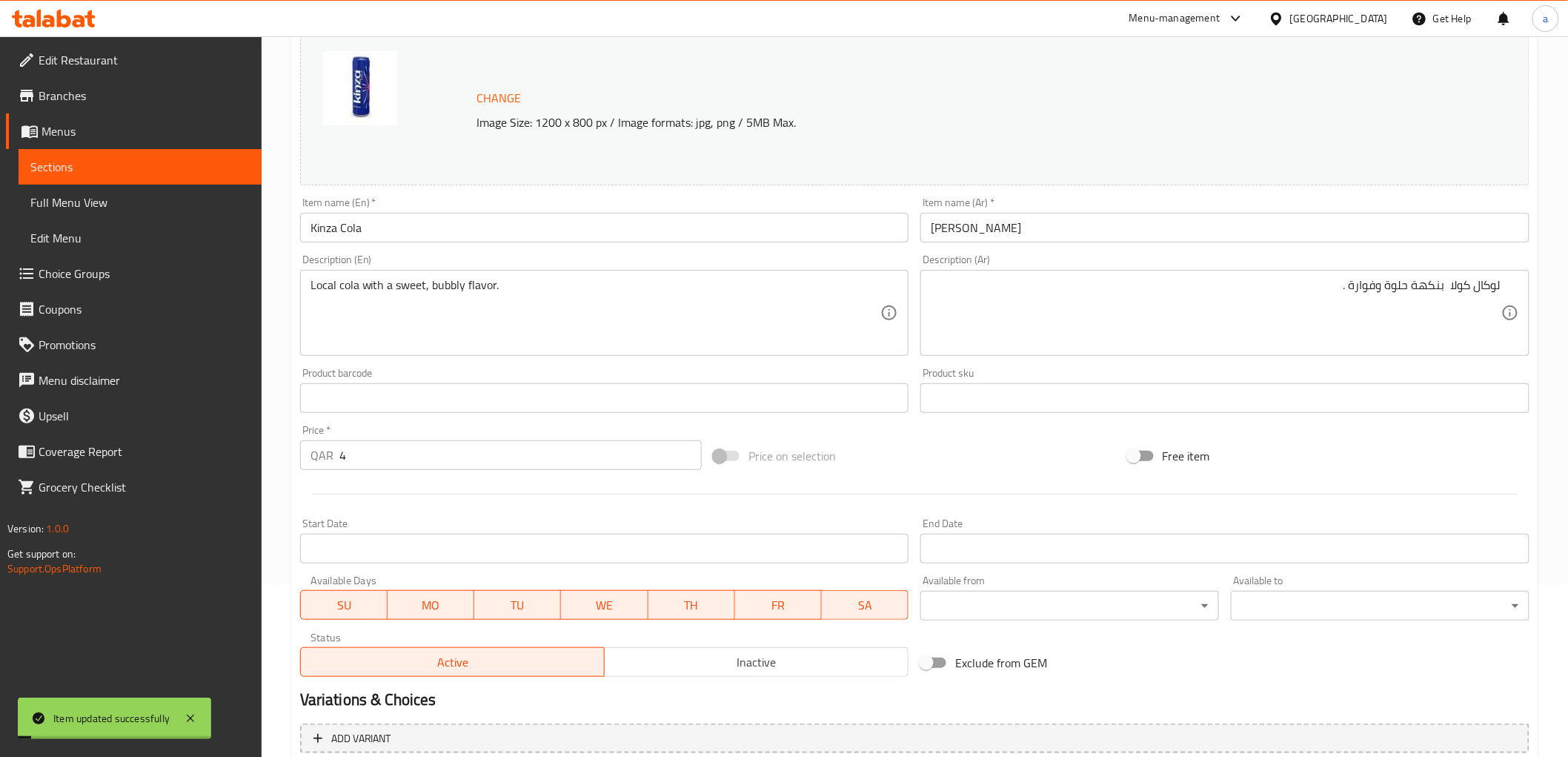
scroll to position [0, 0]
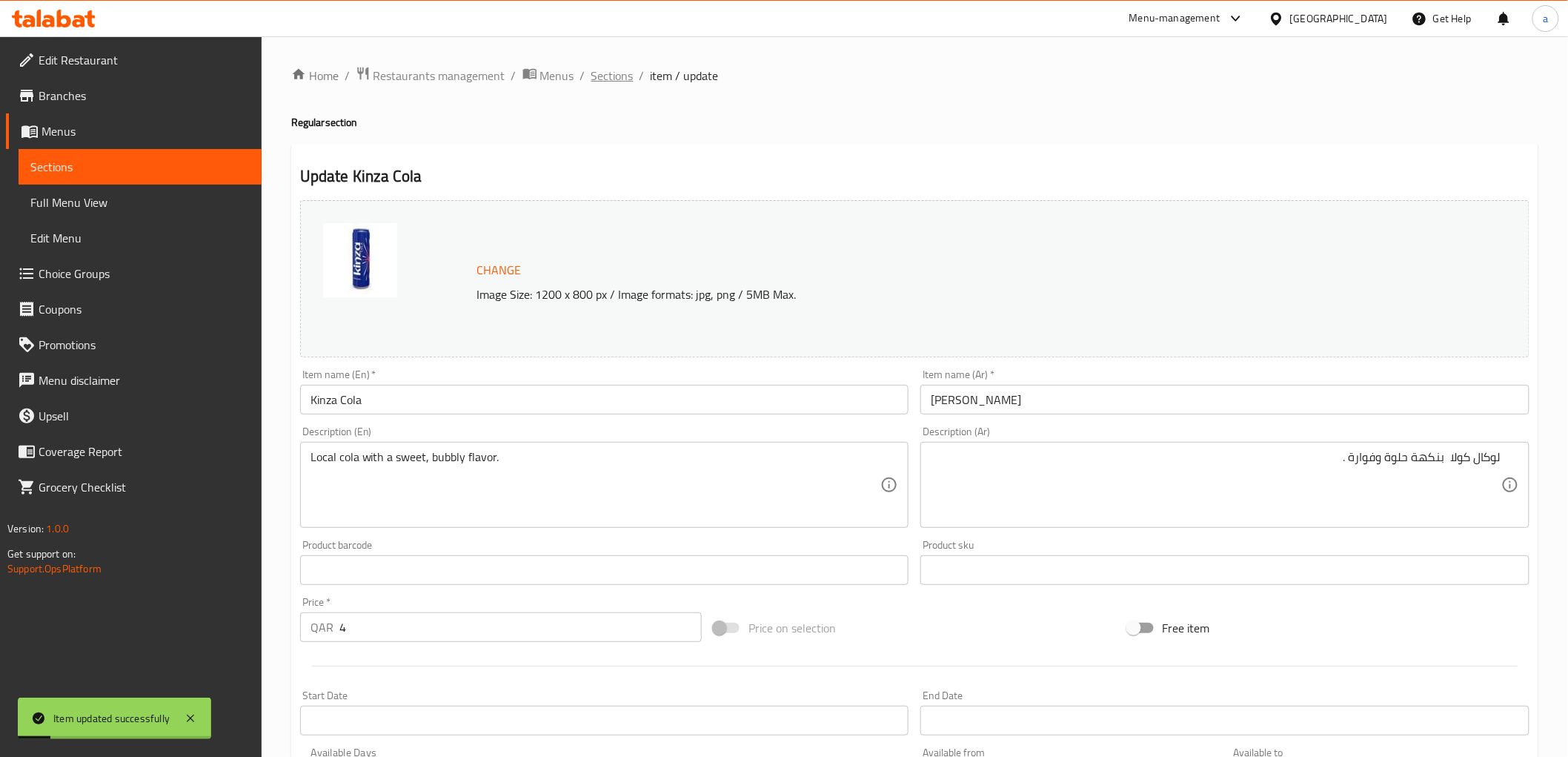
click at [627, 77] on span "Sections" at bounding box center [612, 75] width 42 height 17
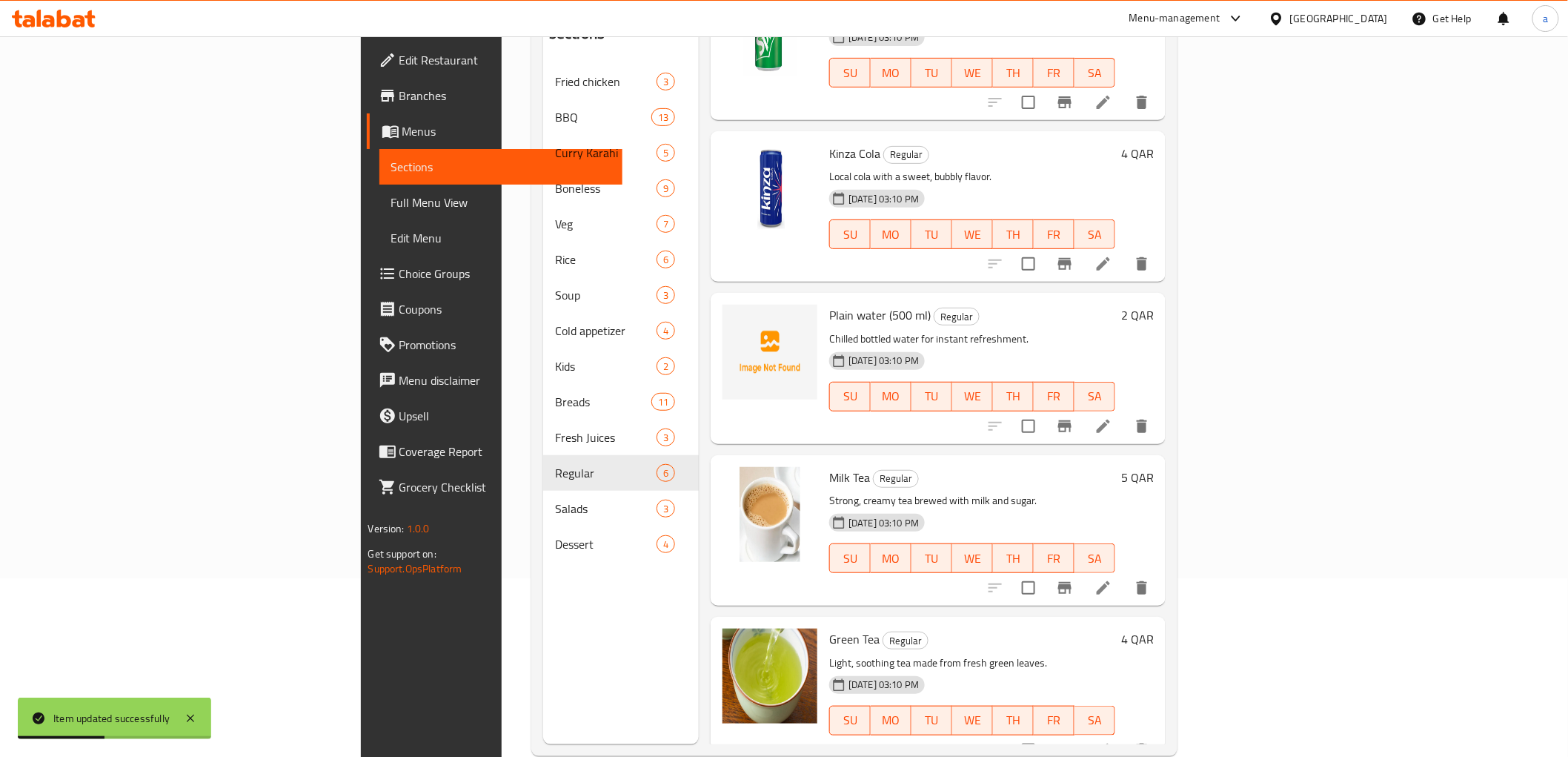
scroll to position [208, 0]
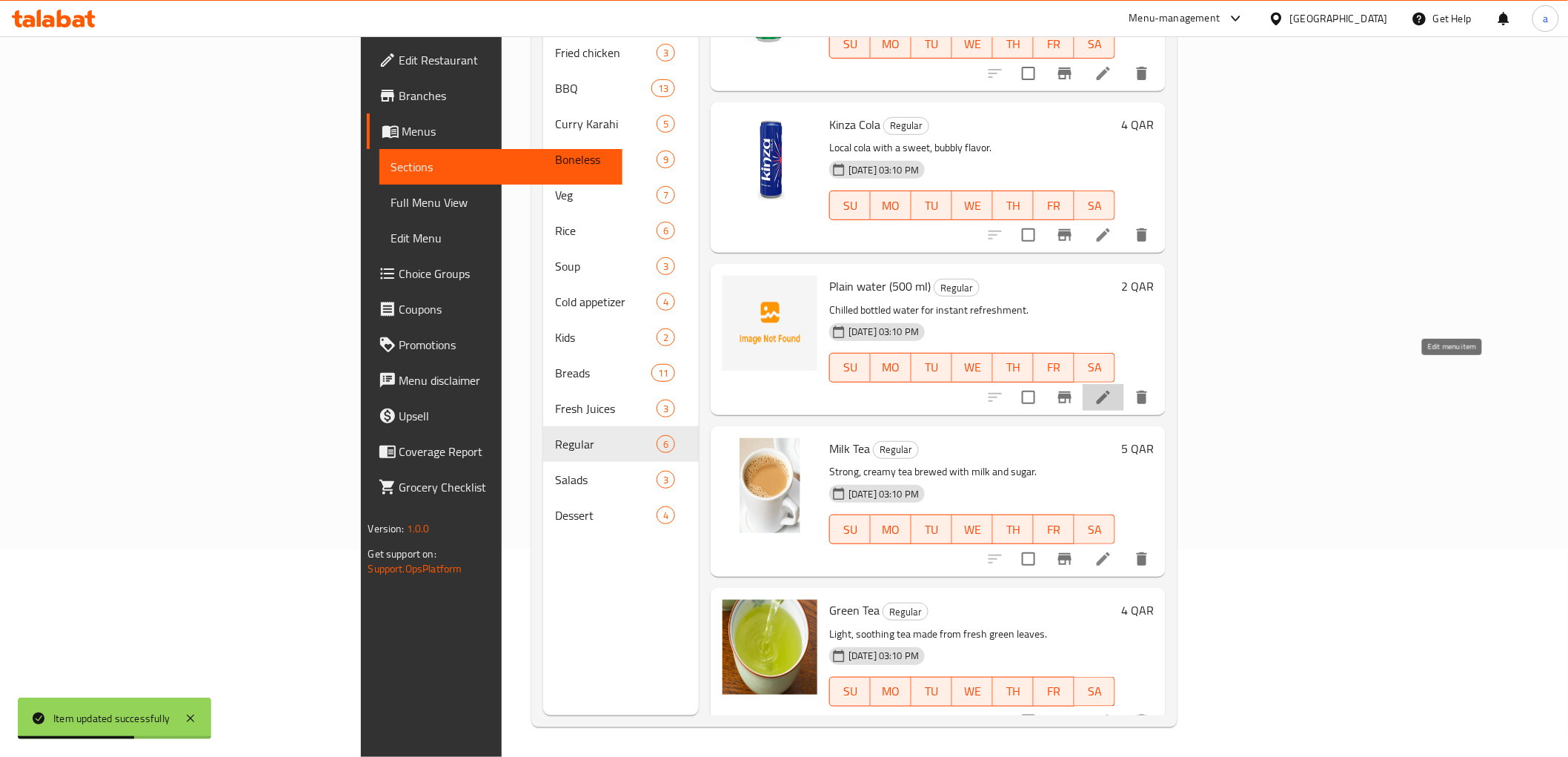
click at [1112, 388] on icon at bounding box center [1103, 397] width 17 height 17
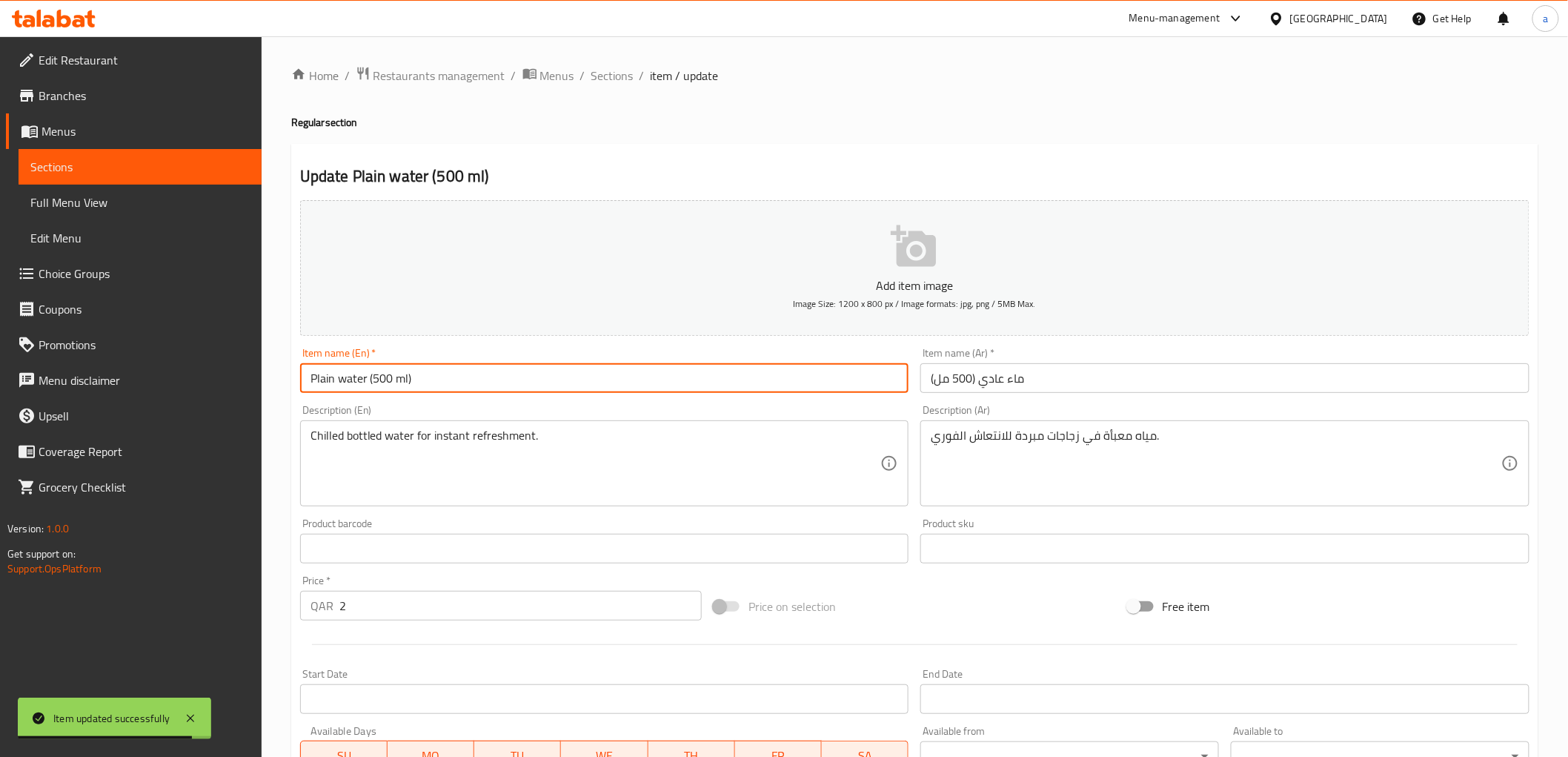
click at [329, 380] on input "Plain water (500 ml)" at bounding box center [604, 378] width 609 height 30
click at [314, 372] on input "Plain water (500 ml)" at bounding box center [604, 378] width 609 height 30
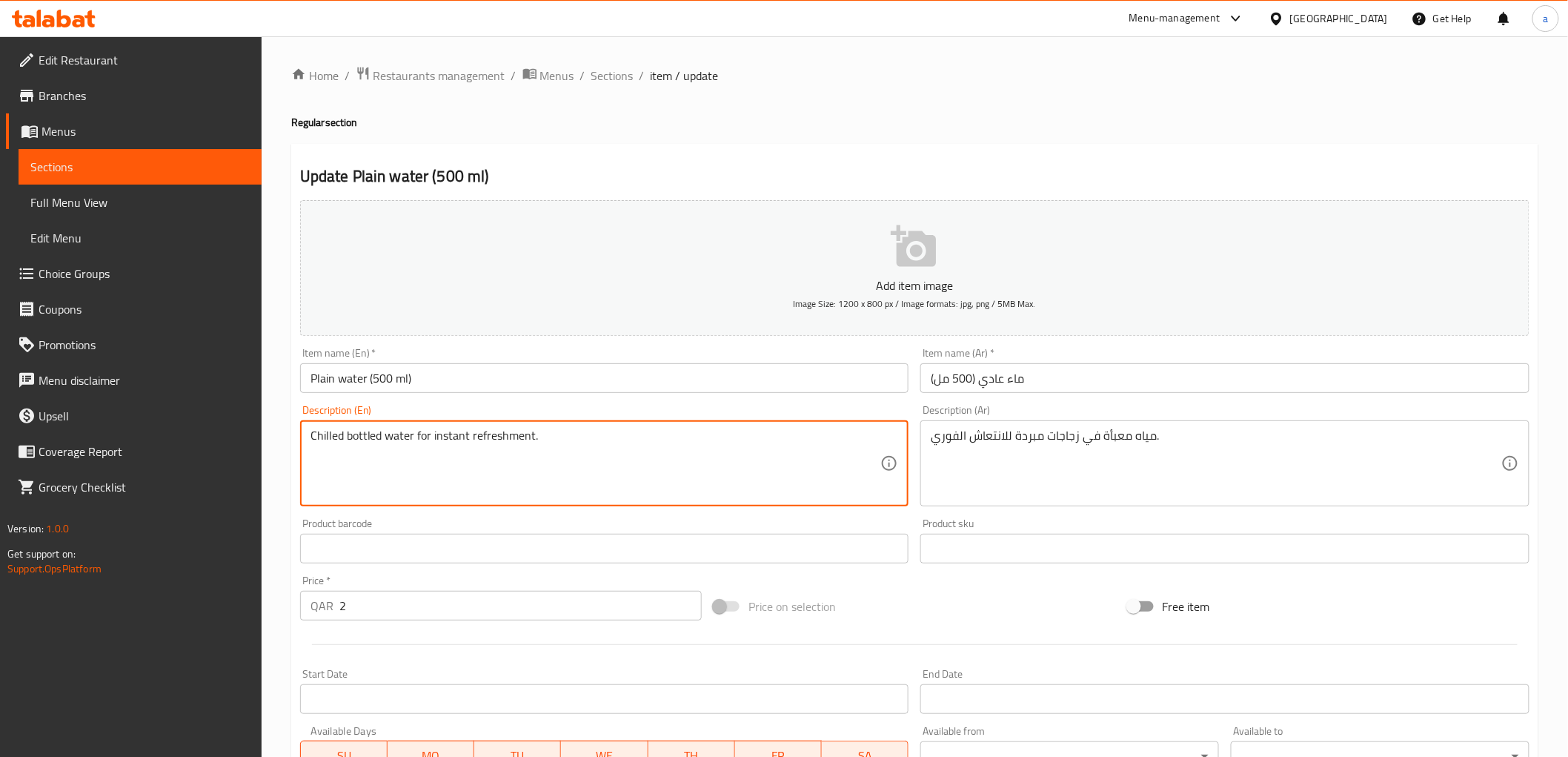
click at [376, 438] on textarea "Chilled bottled water for instant refreshment." at bounding box center [595, 463] width 570 height 70
click at [382, 456] on textarea "Chilled bottled water for instant refreshment." at bounding box center [595, 463] width 570 height 70
click at [426, 437] on textarea "Chilled bottled water for instant refreshment." at bounding box center [595, 463] width 570 height 70
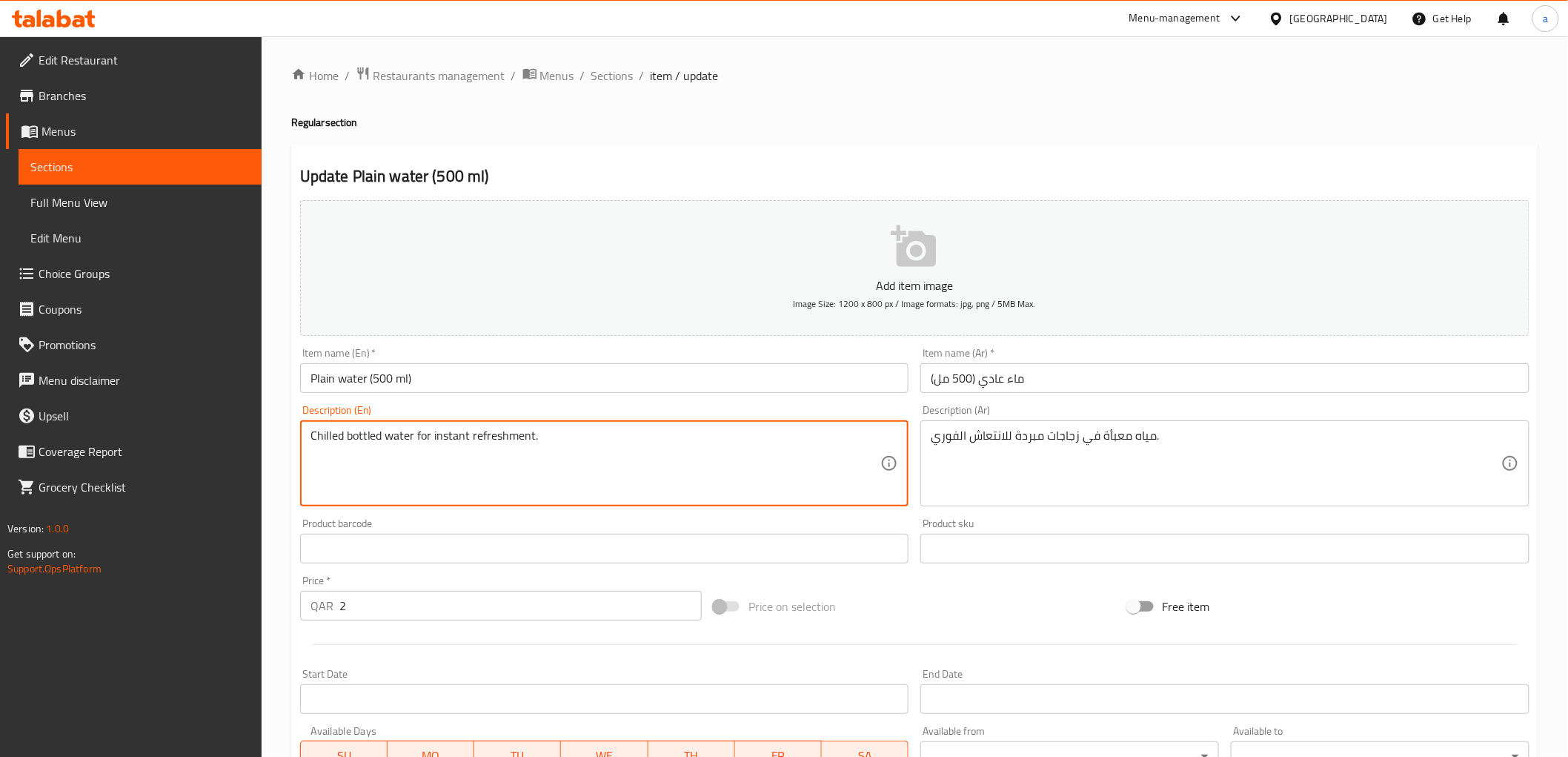
click at [426, 437] on textarea "Chilled bottled water for instant refreshment." at bounding box center [595, 463] width 570 height 70
click at [371, 447] on textarea "Chilled bottled water for instant refreshment." at bounding box center [595, 463] width 570 height 70
click at [394, 446] on textarea "Chilled bottled water for instant refreshment." at bounding box center [595, 463] width 570 height 70
click at [367, 434] on textarea "Chilled bottled water for instant refreshment." at bounding box center [595, 463] width 570 height 70
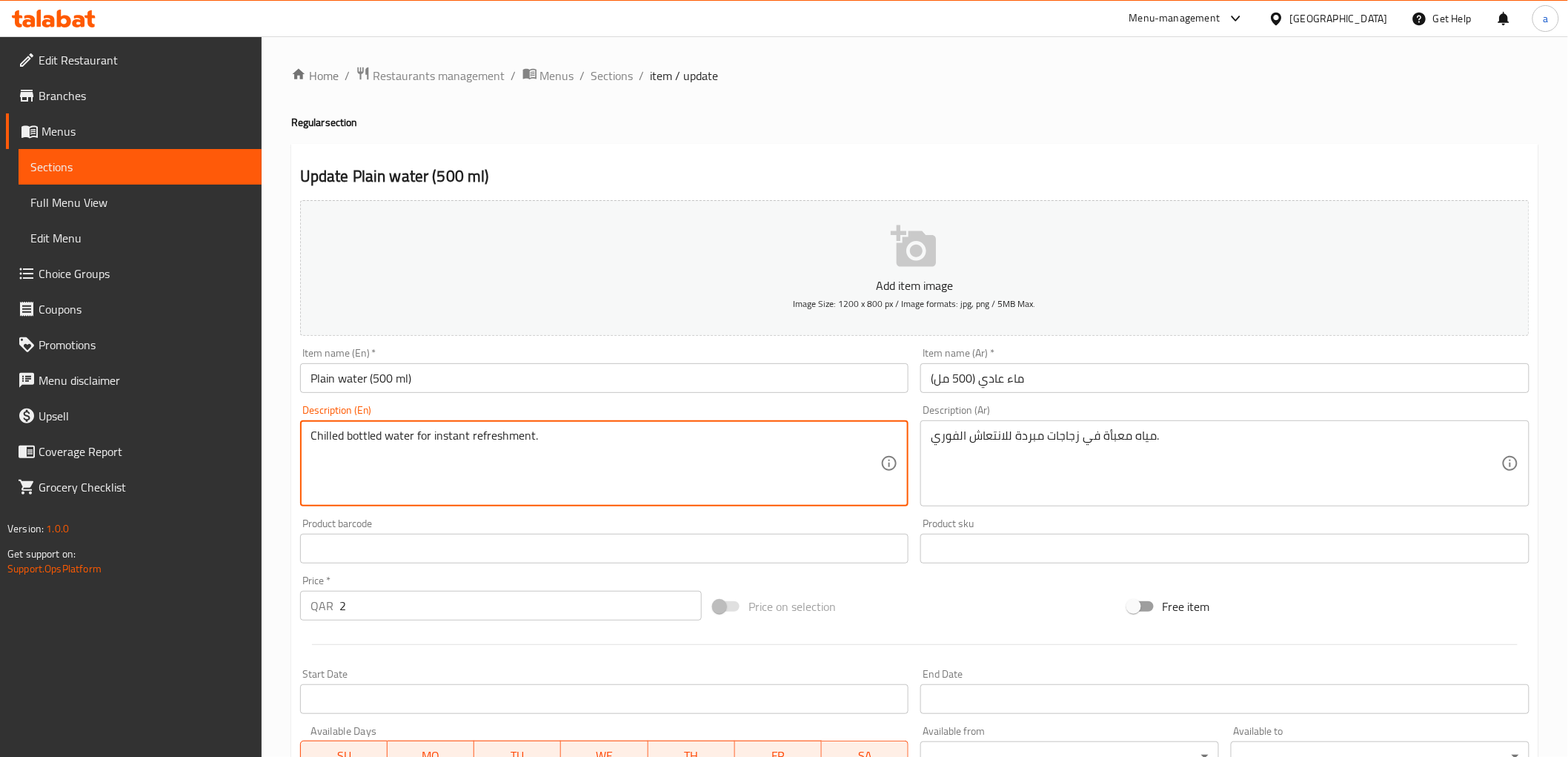
click at [367, 434] on textarea "Chilled bottled water for instant refreshment." at bounding box center [595, 463] width 570 height 70
click at [440, 441] on textarea "Chilled bottled water for instant refreshment." at bounding box center [595, 463] width 570 height 70
drag, startPoint x: 311, startPoint y: 436, endPoint x: 409, endPoint y: 438, distance: 98.0
click at [409, 438] on textarea "Chilled bottled water for instant refreshment." at bounding box center [595, 463] width 570 height 70
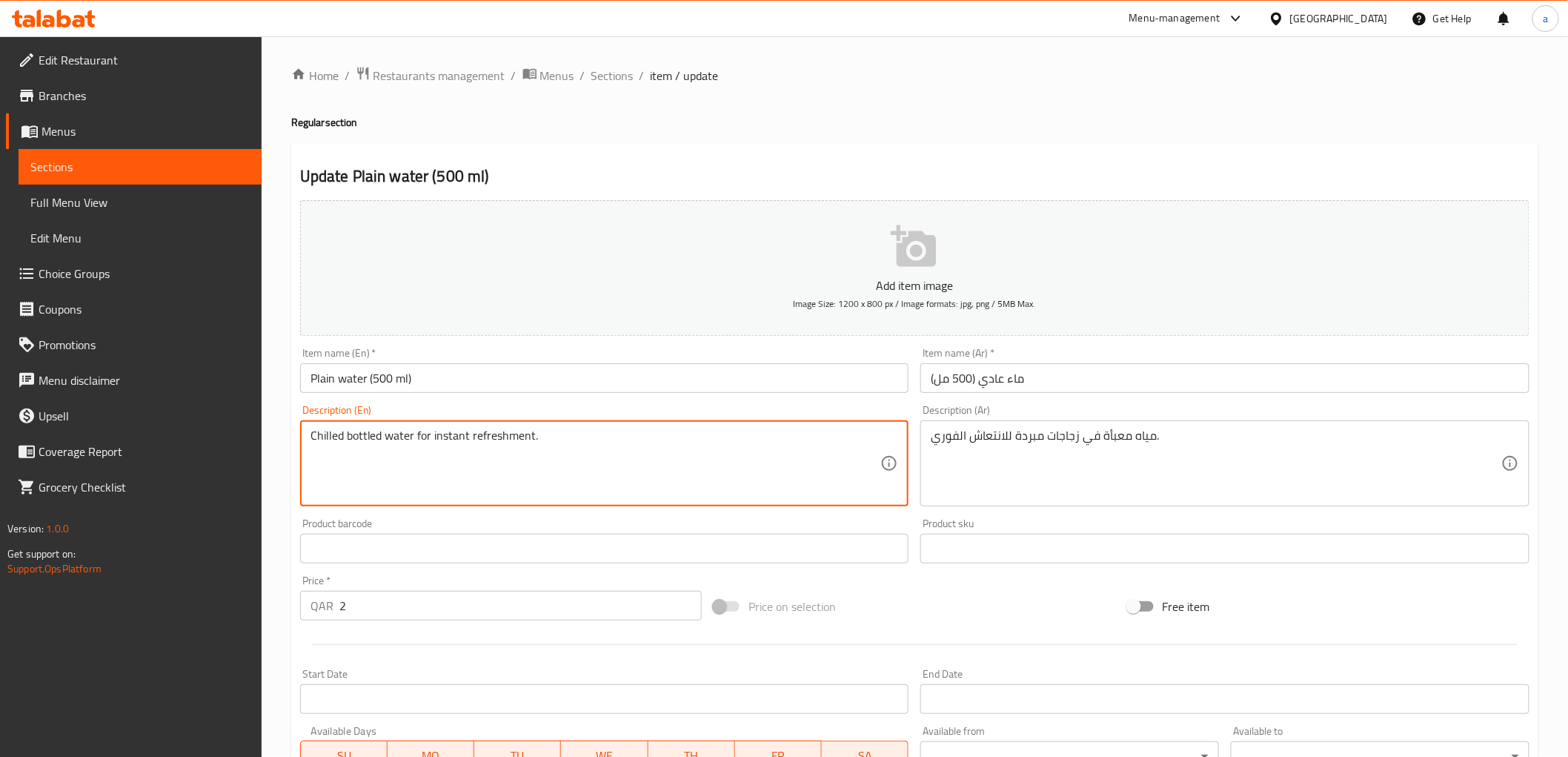
click at [338, 486] on textarea "Chilled bottled water for instant refreshment." at bounding box center [595, 463] width 570 height 70
drag, startPoint x: 411, startPoint y: 445, endPoint x: 314, endPoint y: 445, distance: 97.0
click at [314, 445] on textarea "Chilled bottled water for instant refreshment." at bounding box center [595, 463] width 570 height 70
click at [392, 462] on textarea "Chilled bottled water for instant refreshment." at bounding box center [595, 463] width 570 height 70
drag, startPoint x: 413, startPoint y: 434, endPoint x: 306, endPoint y: 434, distance: 107.0
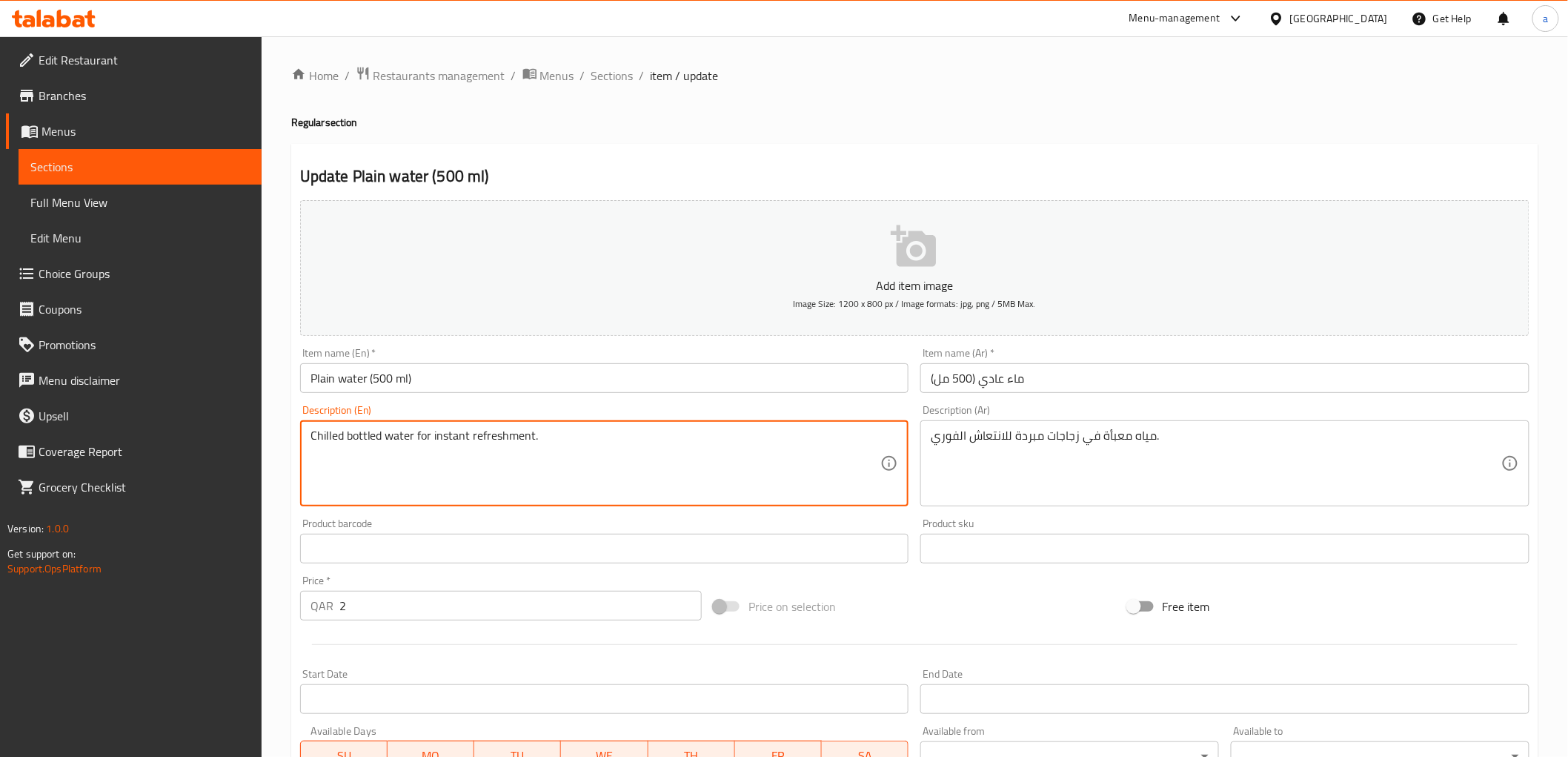
click at [306, 434] on div "Chilled bottled water for instant refreshment. Description (En)" at bounding box center [604, 463] width 609 height 86
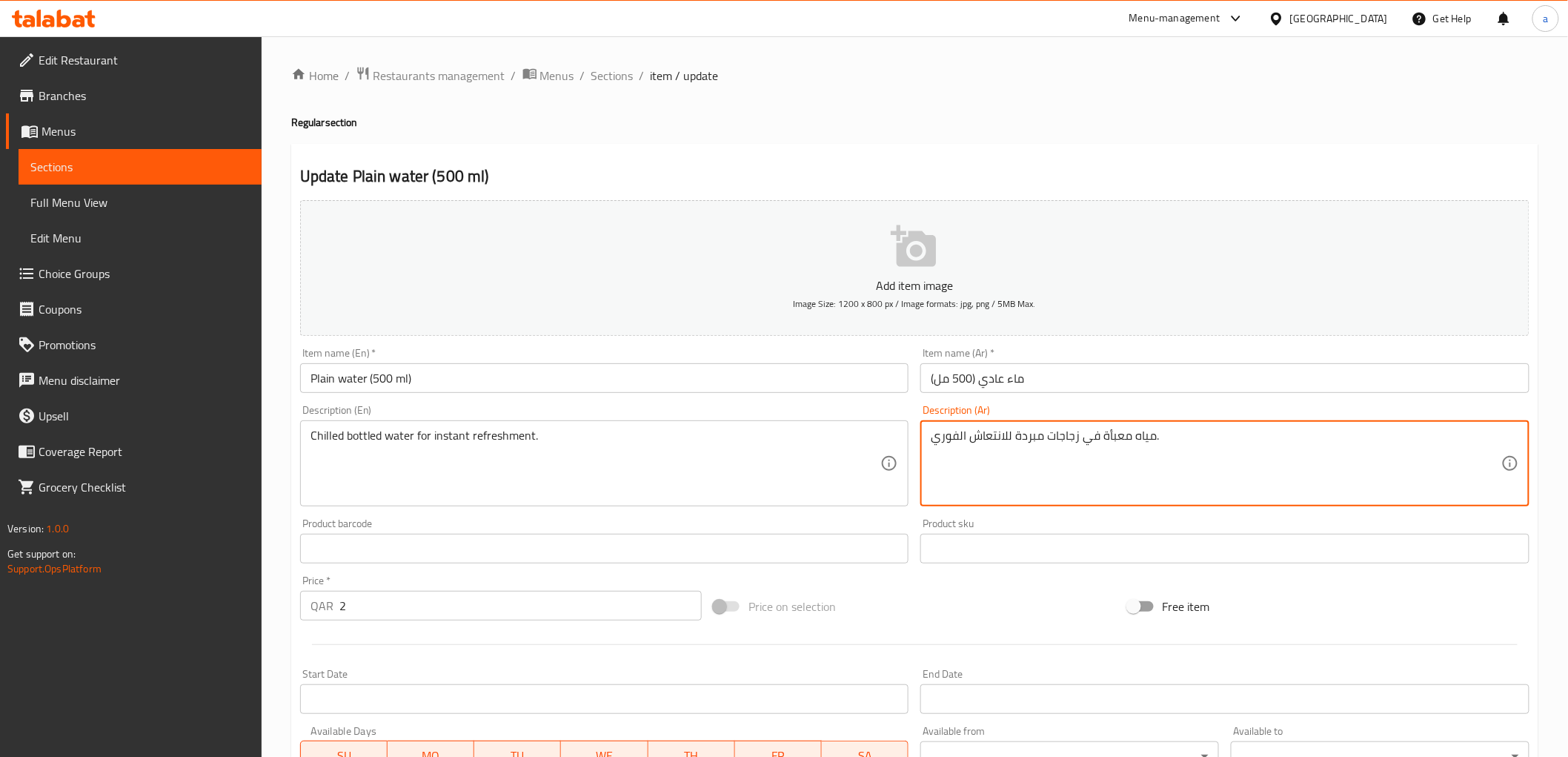
drag, startPoint x: 1013, startPoint y: 438, endPoint x: 1153, endPoint y: 437, distance: 140.0
paste textarea "المياه المعبأة ال"
click at [1118, 439] on textarea "المياه المعبأة المبردة للانتعاش الفوري." at bounding box center [1215, 463] width 570 height 70
drag, startPoint x: 1079, startPoint y: 441, endPoint x: 1088, endPoint y: 442, distance: 9.1
click at [1088, 442] on textarea "مياه المعبأة المبردة للانتعاش الفوري." at bounding box center [1215, 463] width 570 height 70
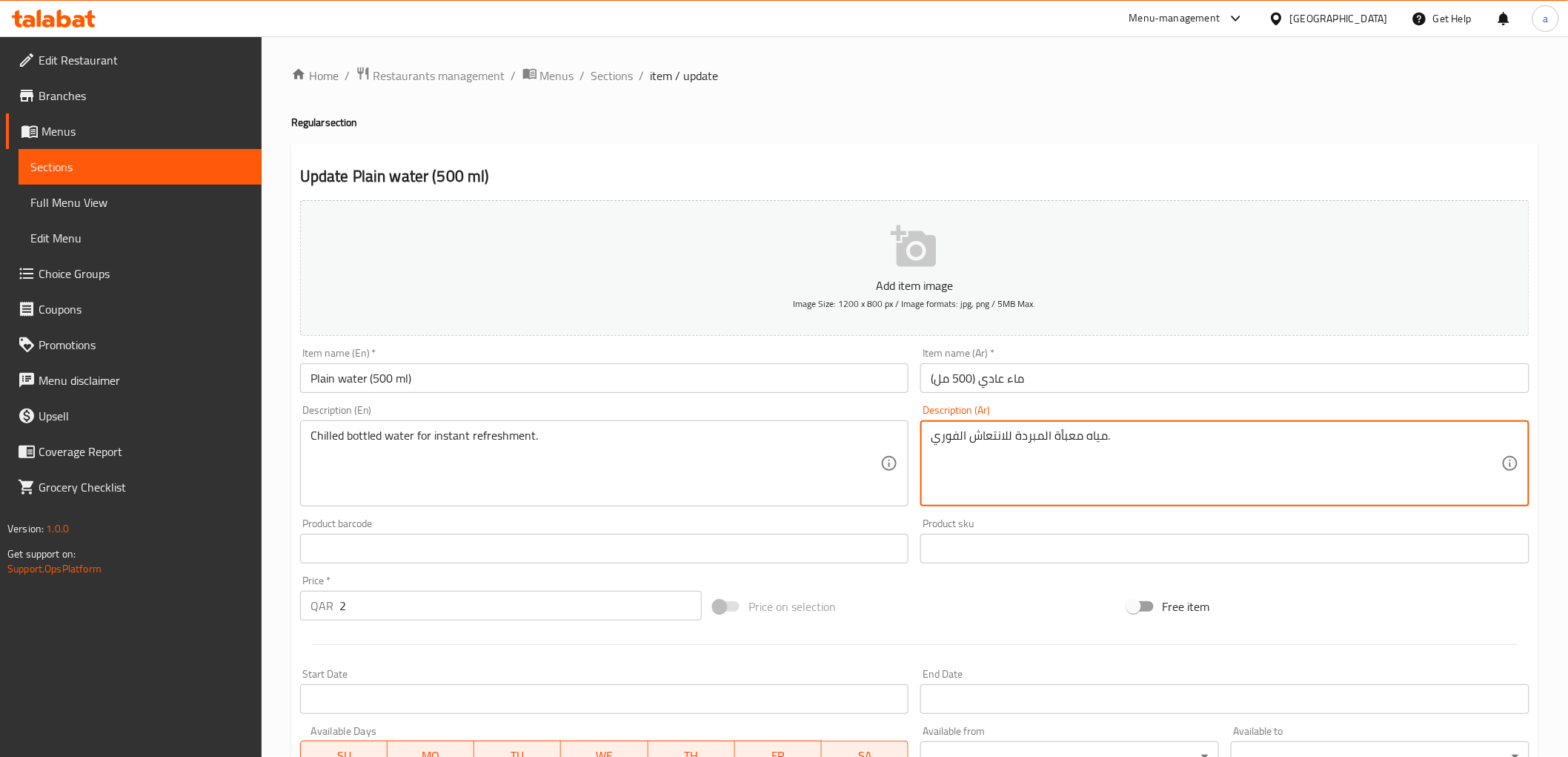
click at [1048, 439] on textarea "مياه معبأة المبردة للانتعاش الفوري." at bounding box center [1215, 463] width 570 height 70
click at [1006, 441] on textarea "مياه معبأة مبردة للانتعاش الفوري." at bounding box center [1215, 463] width 570 height 70
click at [965, 436] on textarea "مياه معبأة مبردة لانتعاش الفوري." at bounding box center [1215, 463] width 570 height 70
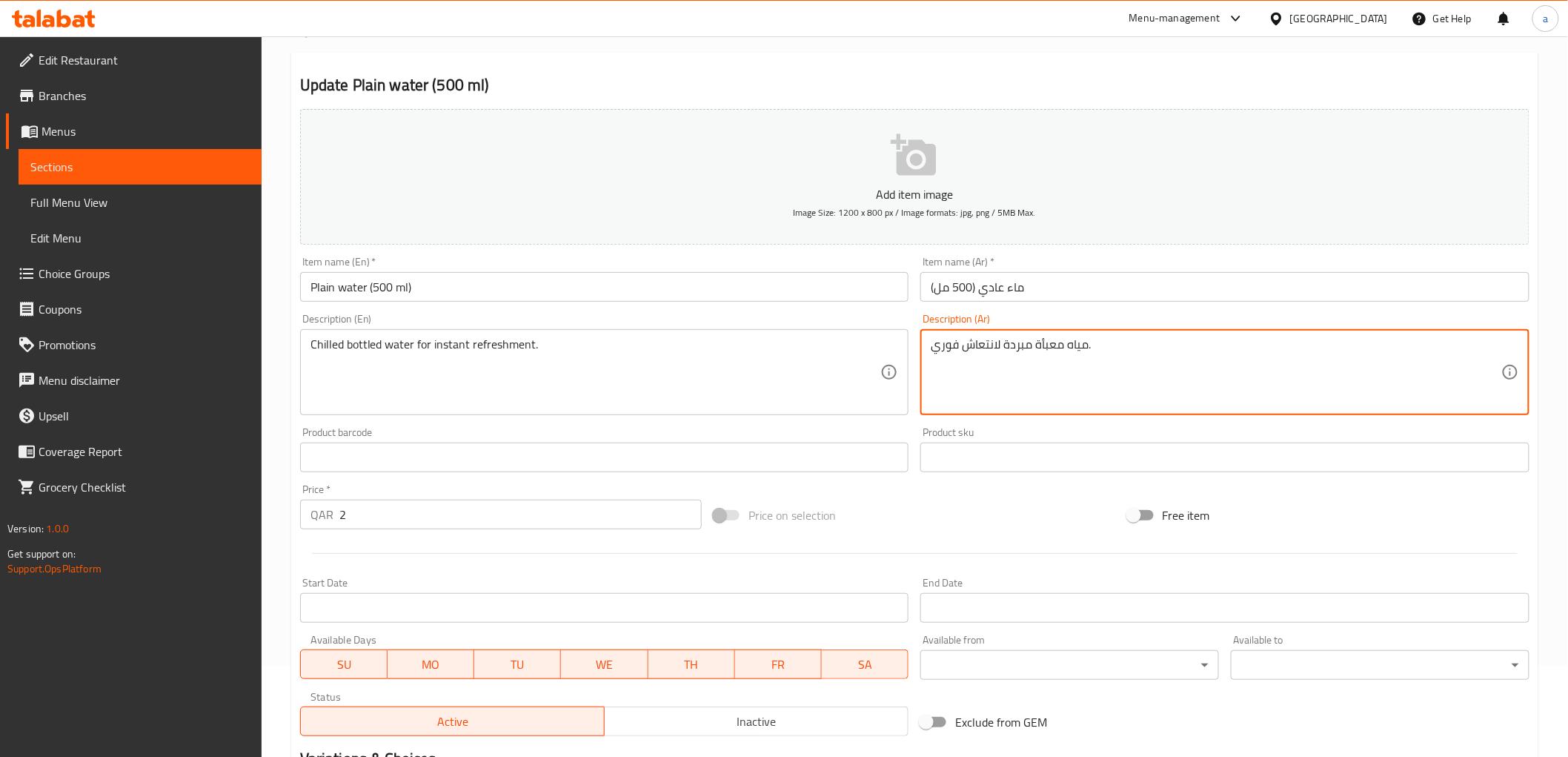
scroll to position [287, 0]
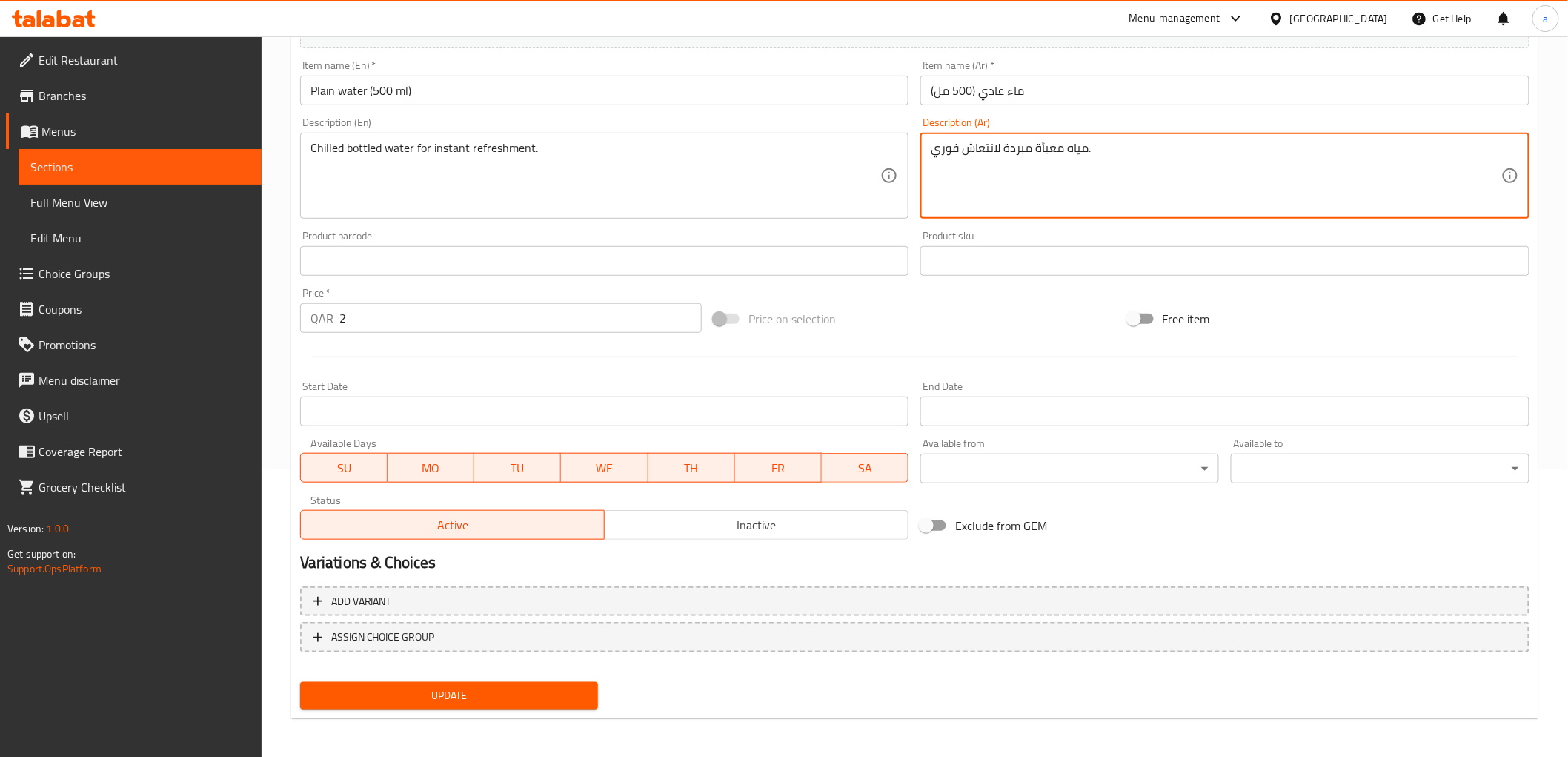
type textarea "مياه معبأة مبردة لانتعاش فوري."
click at [541, 682] on button "Update" at bounding box center [449, 695] width 299 height 27
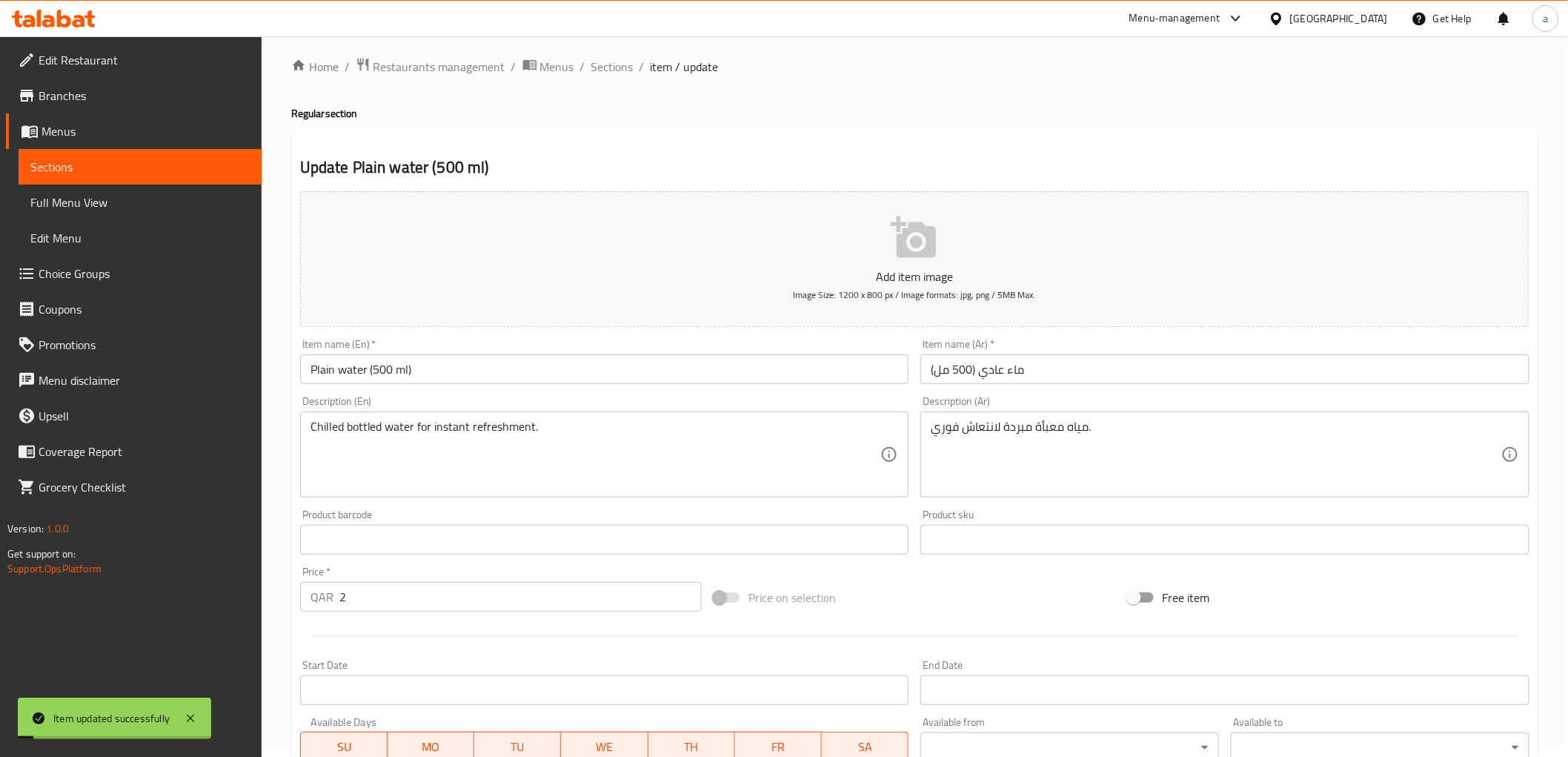
scroll to position [0, 0]
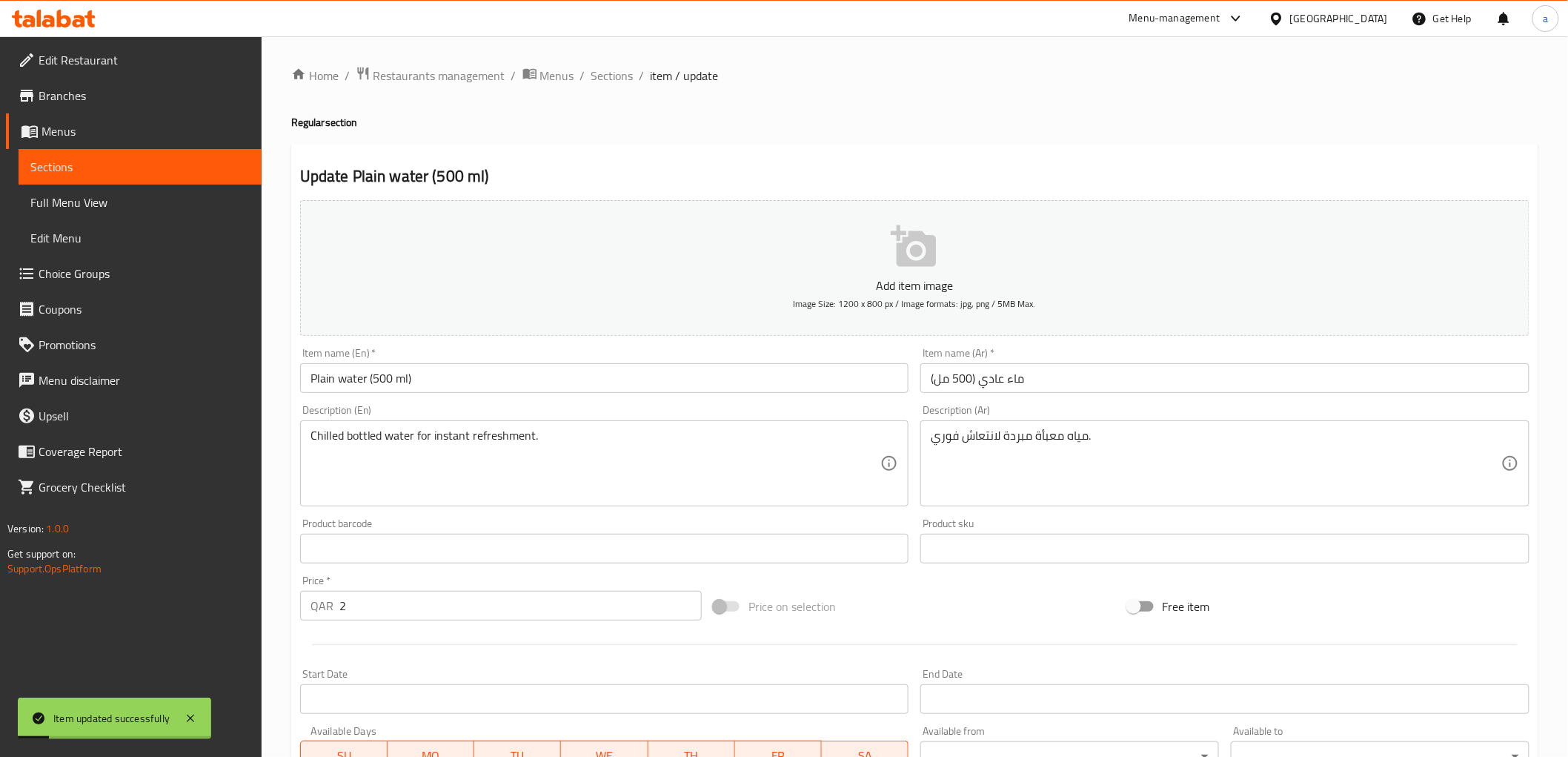
click at [623, 79] on span "Sections" at bounding box center [612, 75] width 42 height 17
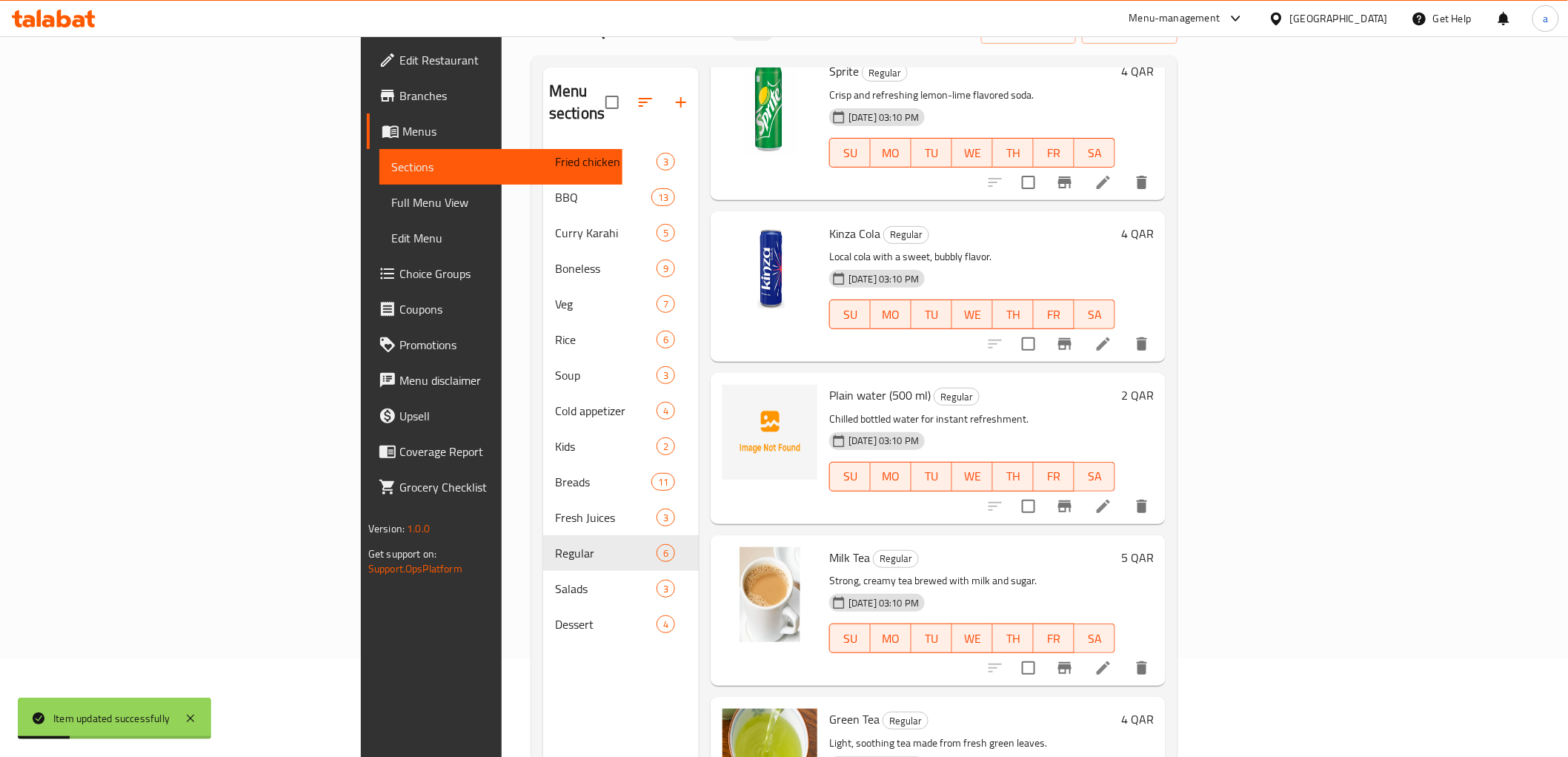
scroll to position [208, 0]
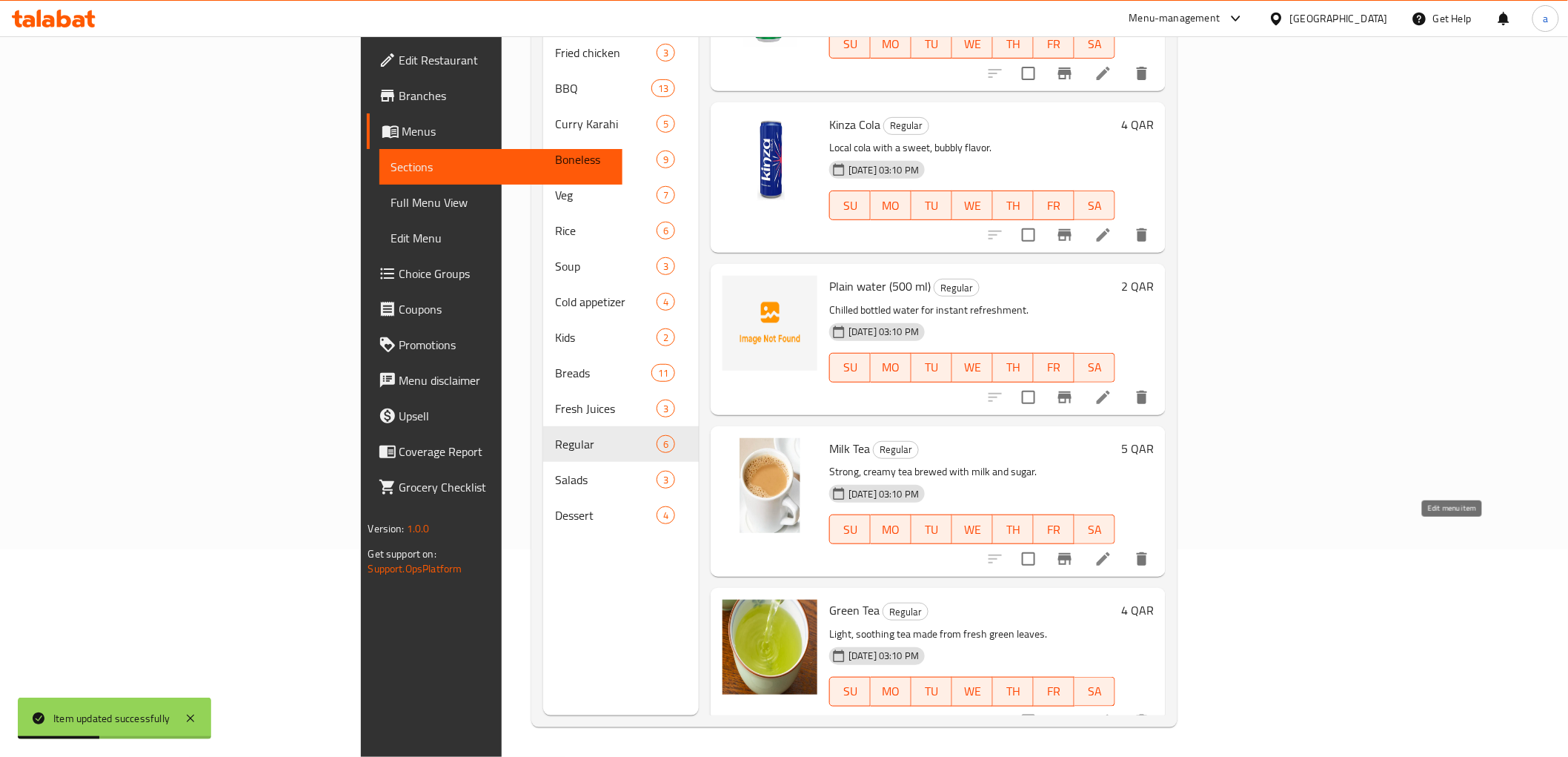
click at [1112, 550] on icon at bounding box center [1103, 558] width 17 height 17
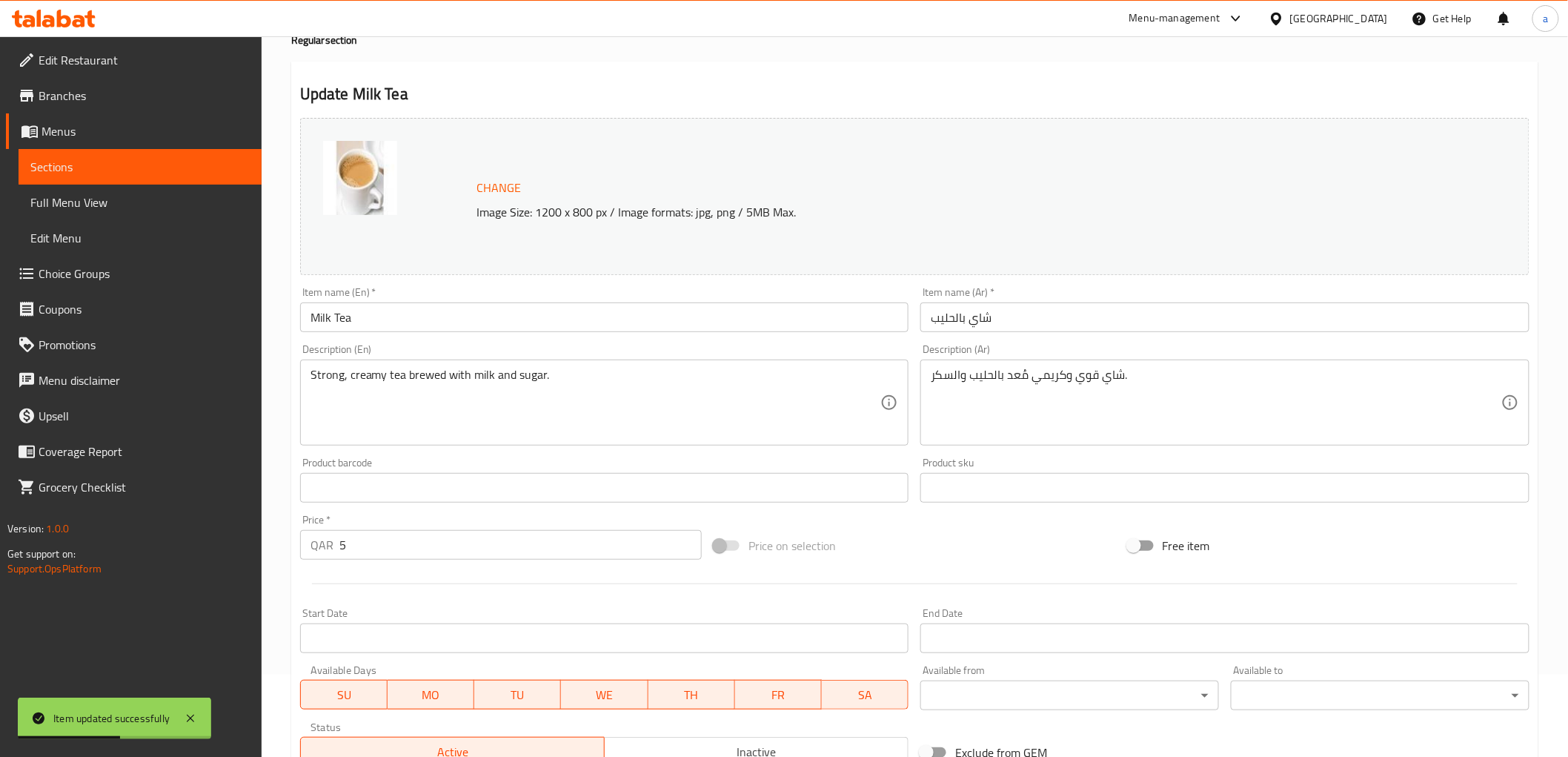
scroll to position [165, 0]
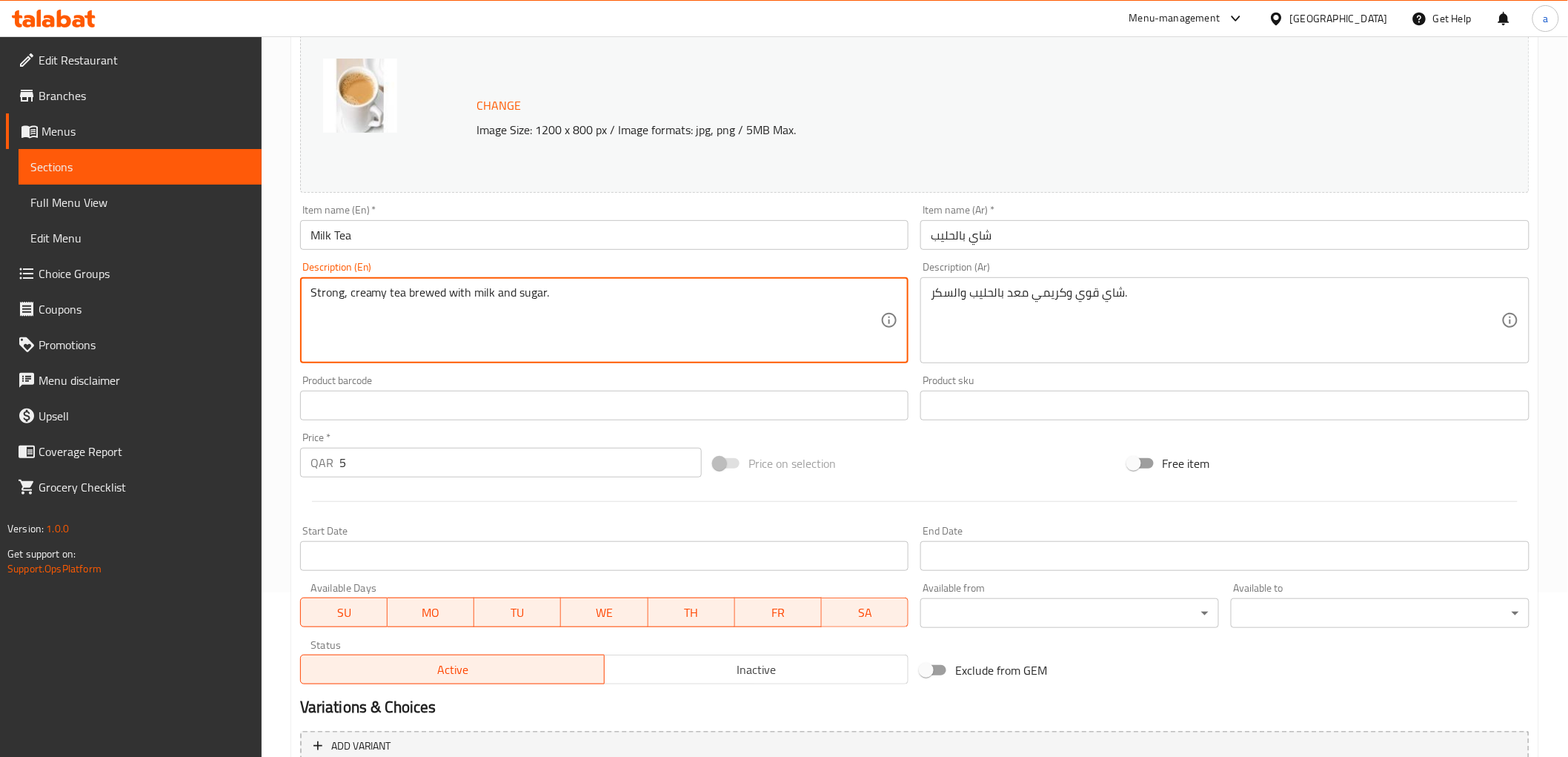
click at [435, 294] on textarea "Strong, creamy tea brewed with milk and sugar." at bounding box center [595, 321] width 570 height 70
click at [455, 321] on textarea "Strong, creamy tea brewed with milk and sugar." at bounding box center [595, 321] width 570 height 70
drag, startPoint x: 408, startPoint y: 294, endPoint x: 464, endPoint y: 294, distance: 56.0
click at [464, 294] on textarea "Strong, creamy tea brewed with milk and sugar." at bounding box center [595, 321] width 570 height 70
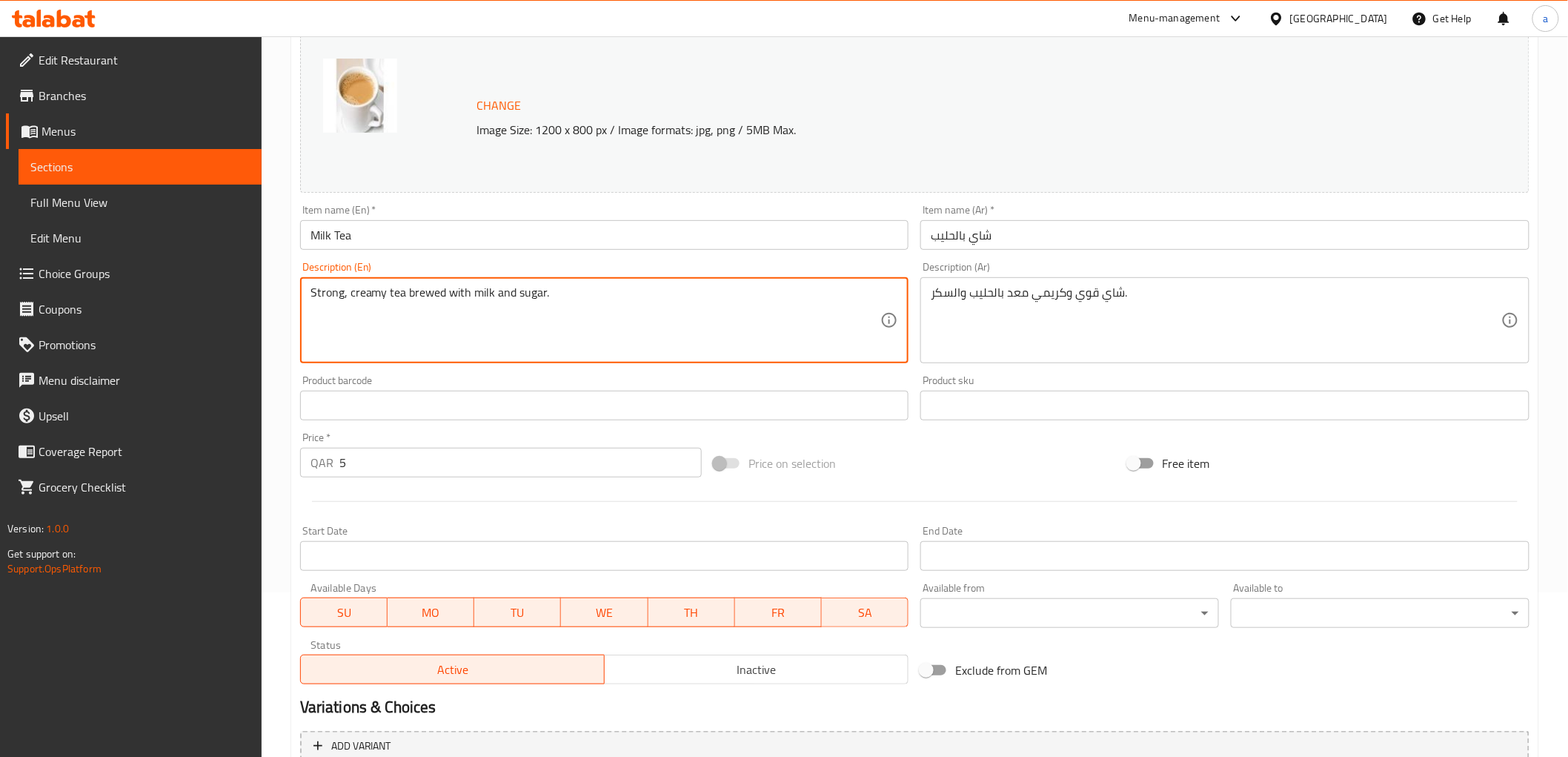
click at [458, 309] on textarea "Strong, creamy tea brewed with milk and sugar." at bounding box center [595, 321] width 570 height 70
drag, startPoint x: 407, startPoint y: 298, endPoint x: 442, endPoint y: 314, distance: 38.5
click at [442, 314] on textarea "Strong, creamy tea brewed with milk and sugar." at bounding box center [595, 321] width 570 height 70
click at [415, 306] on textarea "Strong, creamy tea brewed with milk and sugar." at bounding box center [595, 321] width 570 height 70
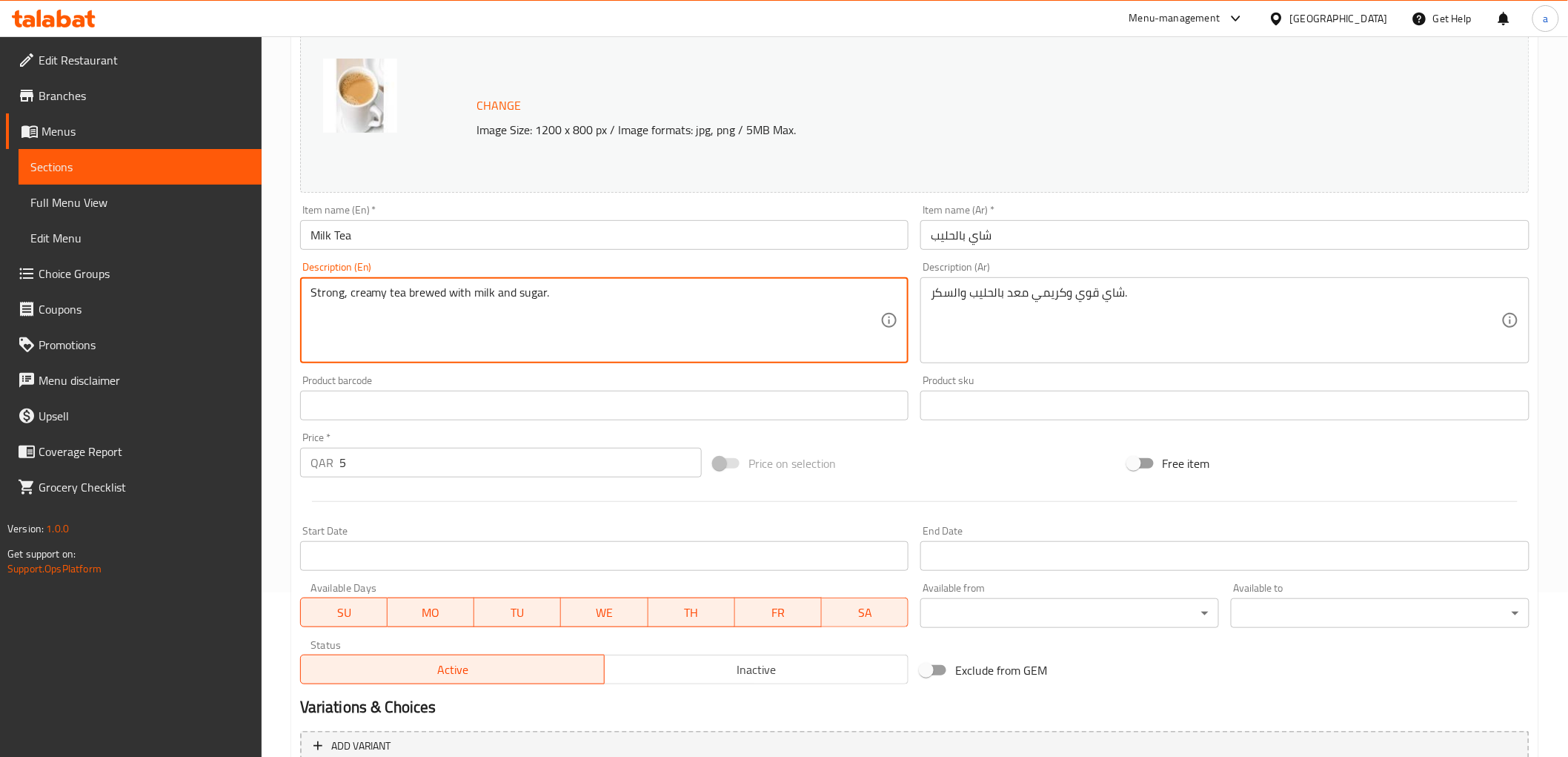
click at [415, 306] on textarea "Strong, creamy tea brewed with milk and sugar." at bounding box center [595, 321] width 570 height 70
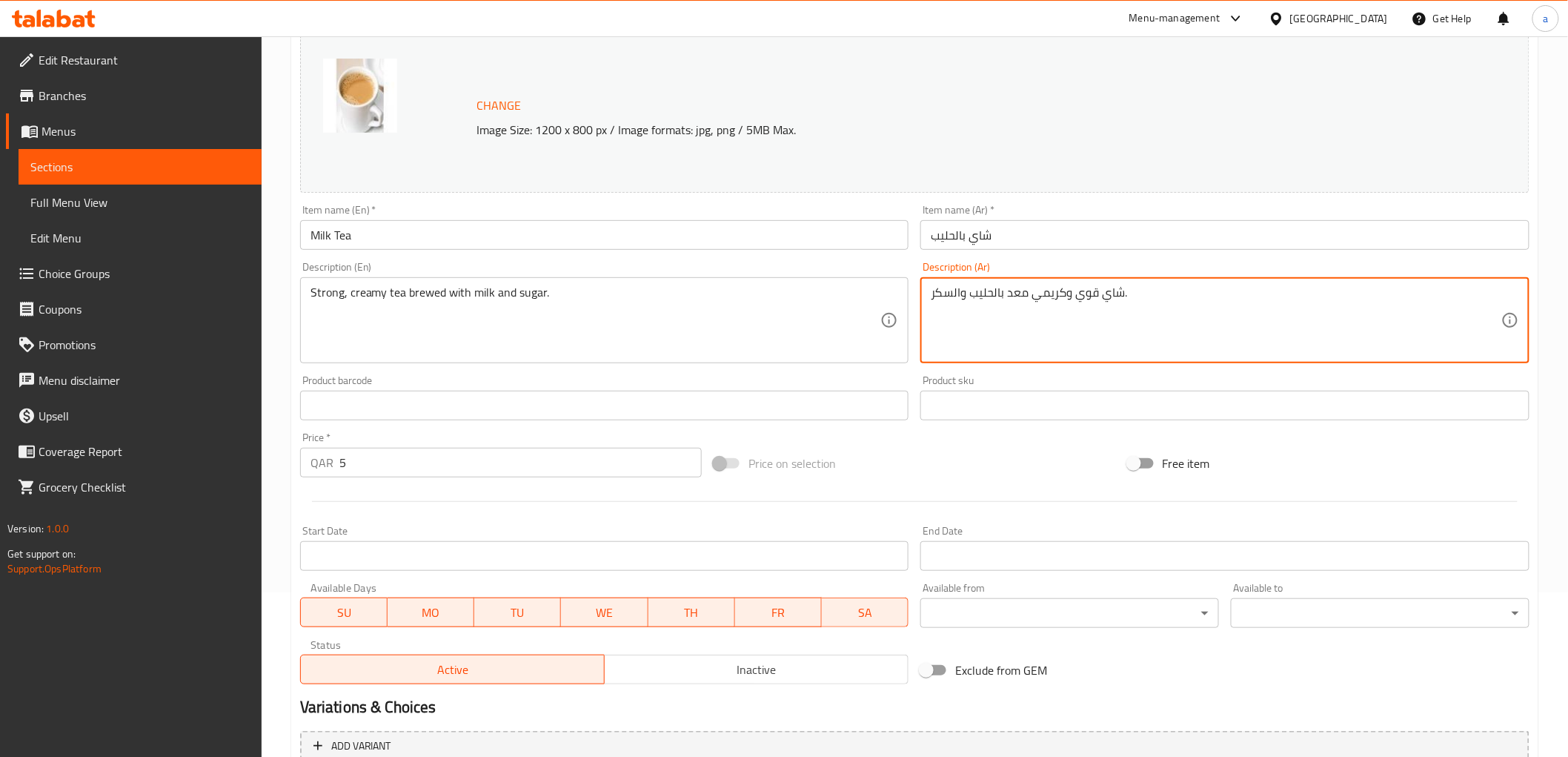
drag, startPoint x: 1008, startPoint y: 295, endPoint x: 1025, endPoint y: 295, distance: 17.0
click at [1003, 297] on textarea "شاي قوي وكريمي محضر بالحليب والسكر." at bounding box center [1215, 321] width 570 height 70
click at [1043, 313] on textarea "شاي قوي وكريمي محضر بالحليب والسكر." at bounding box center [1215, 321] width 570 height 70
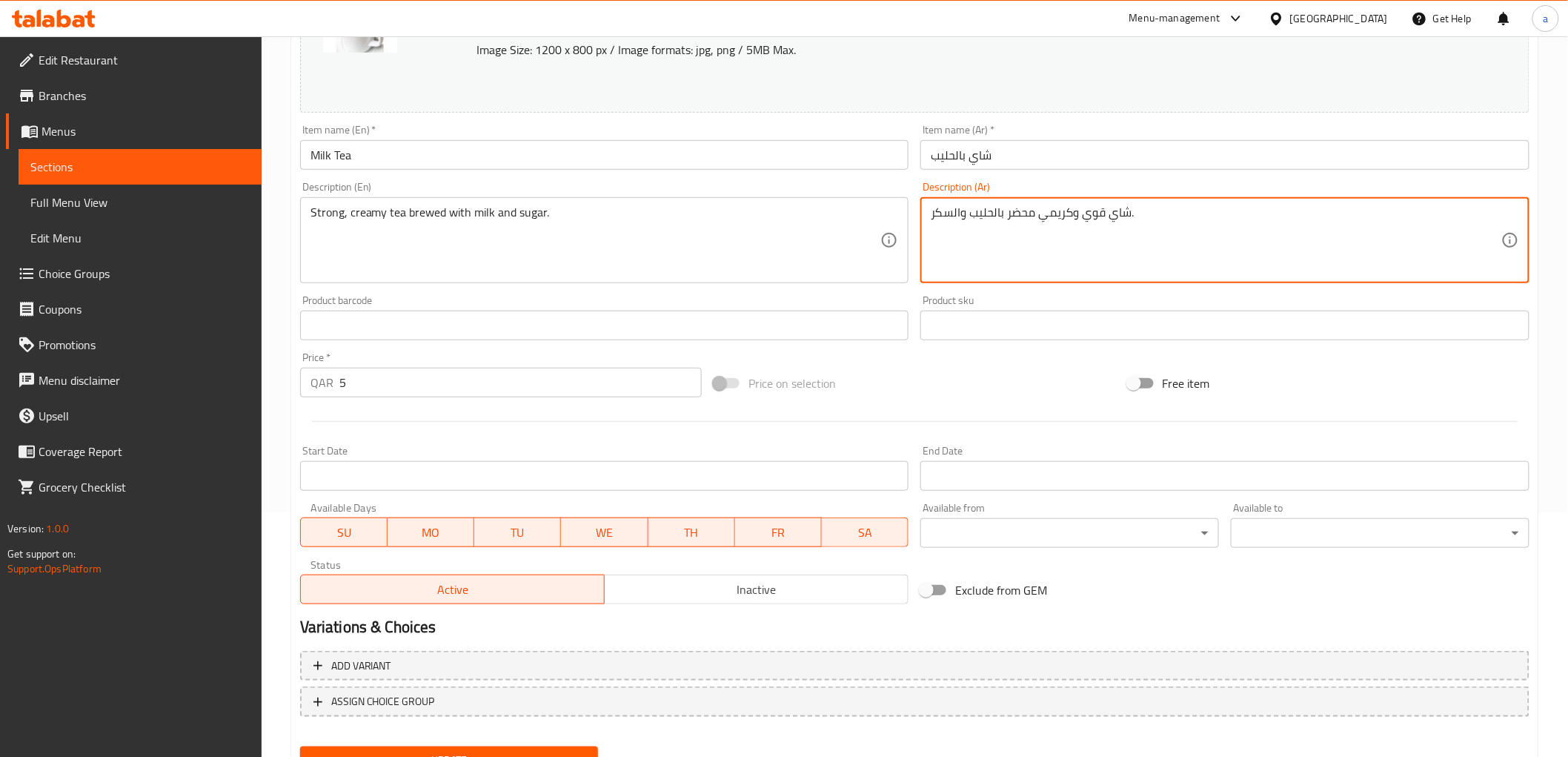
scroll to position [309, 0]
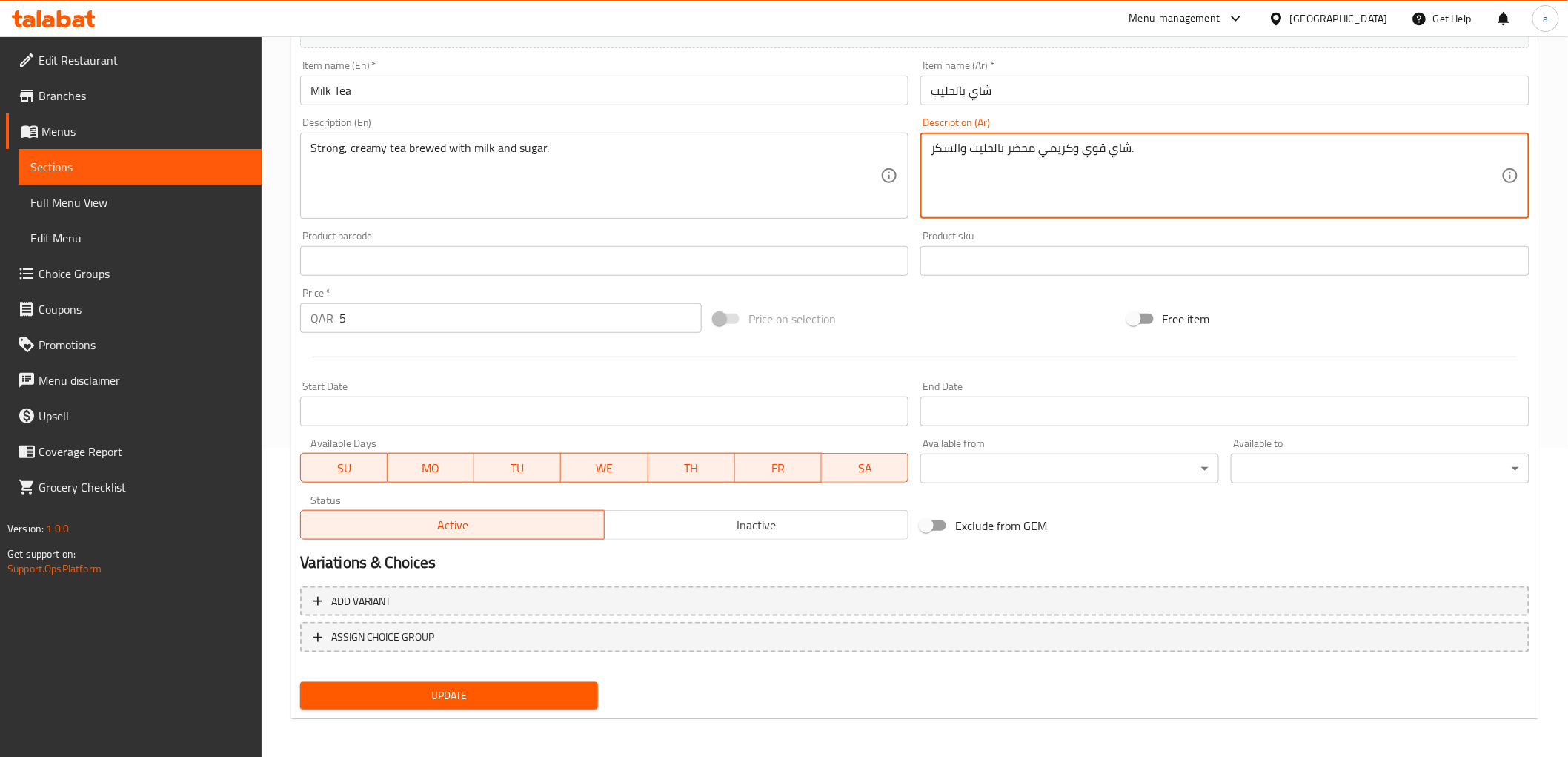
type textarea "شاي قوي وكريمي محضر بالحليب والسكر."
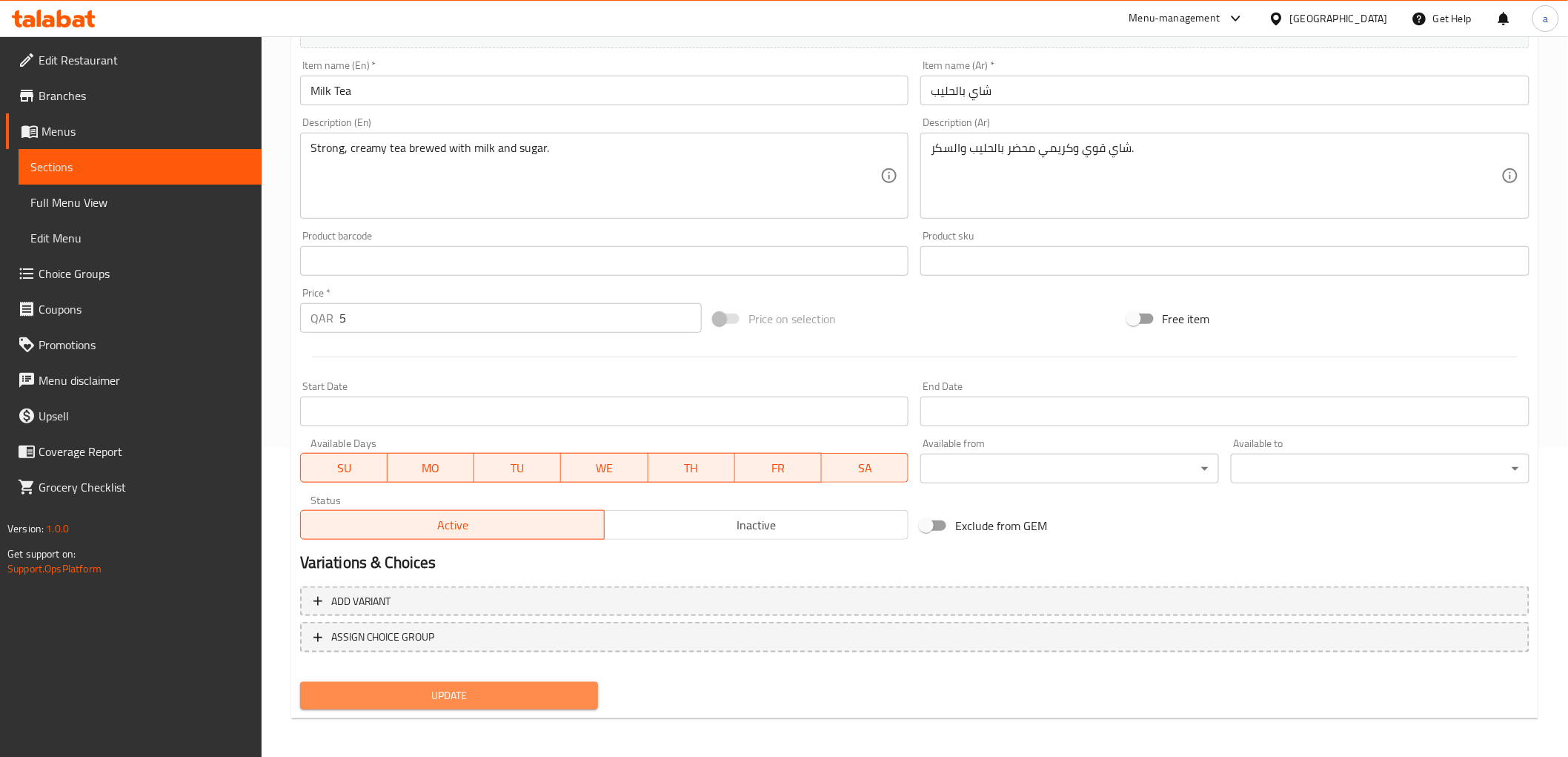
click at [529, 690] on span "Update" at bounding box center [450, 696] width 275 height 18
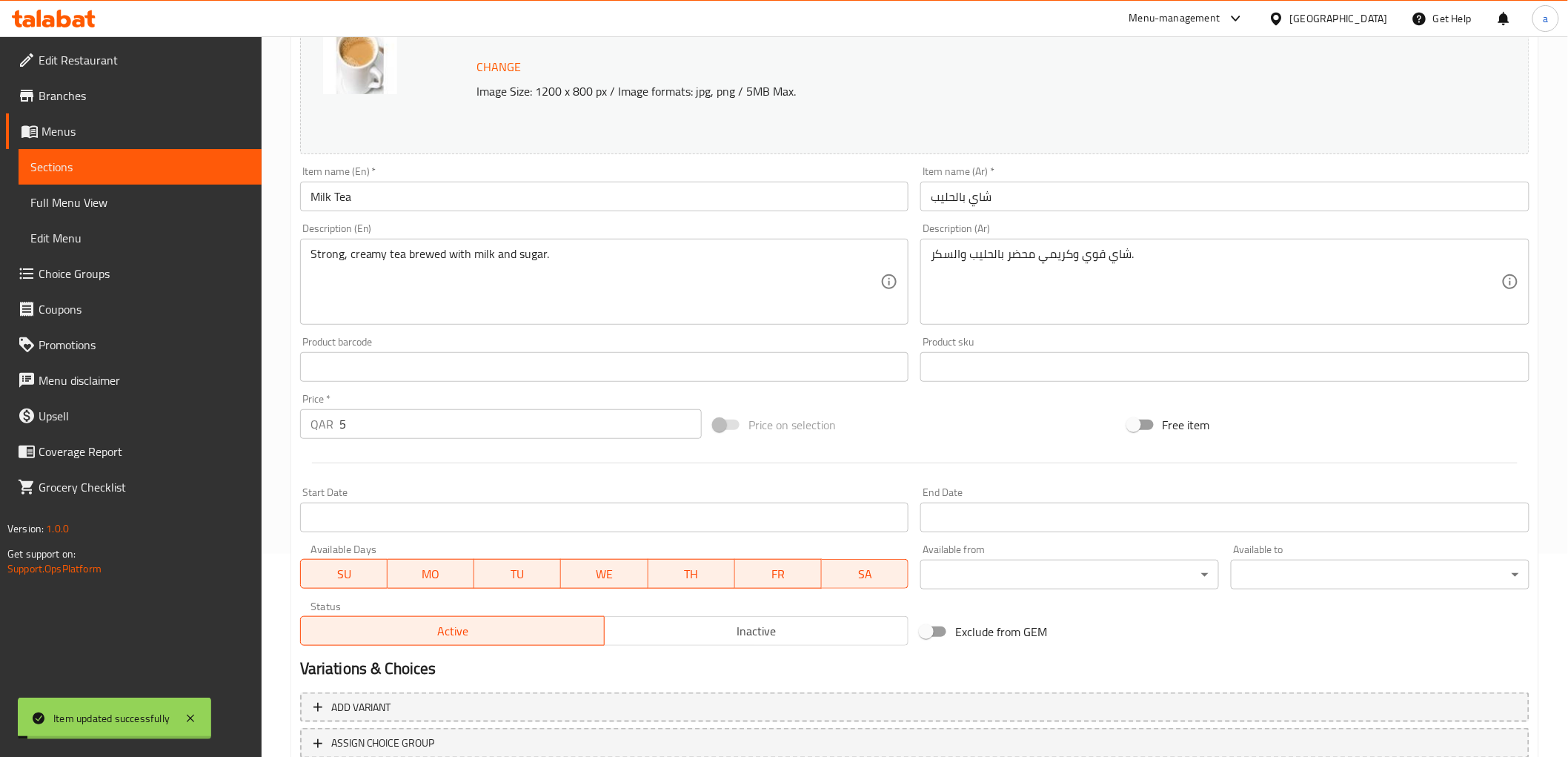
scroll to position [0, 0]
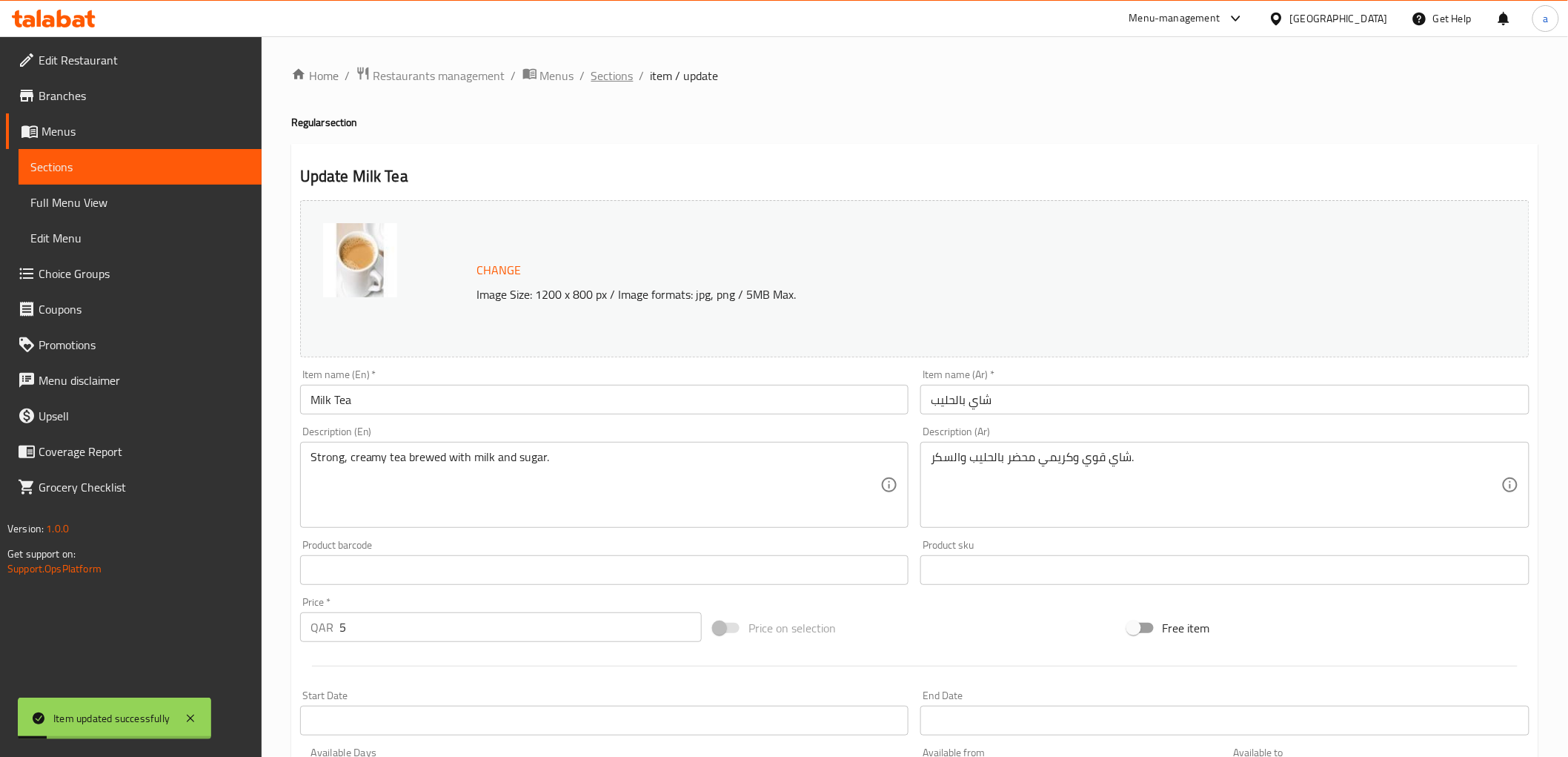
click at [604, 75] on span "Sections" at bounding box center [612, 75] width 42 height 17
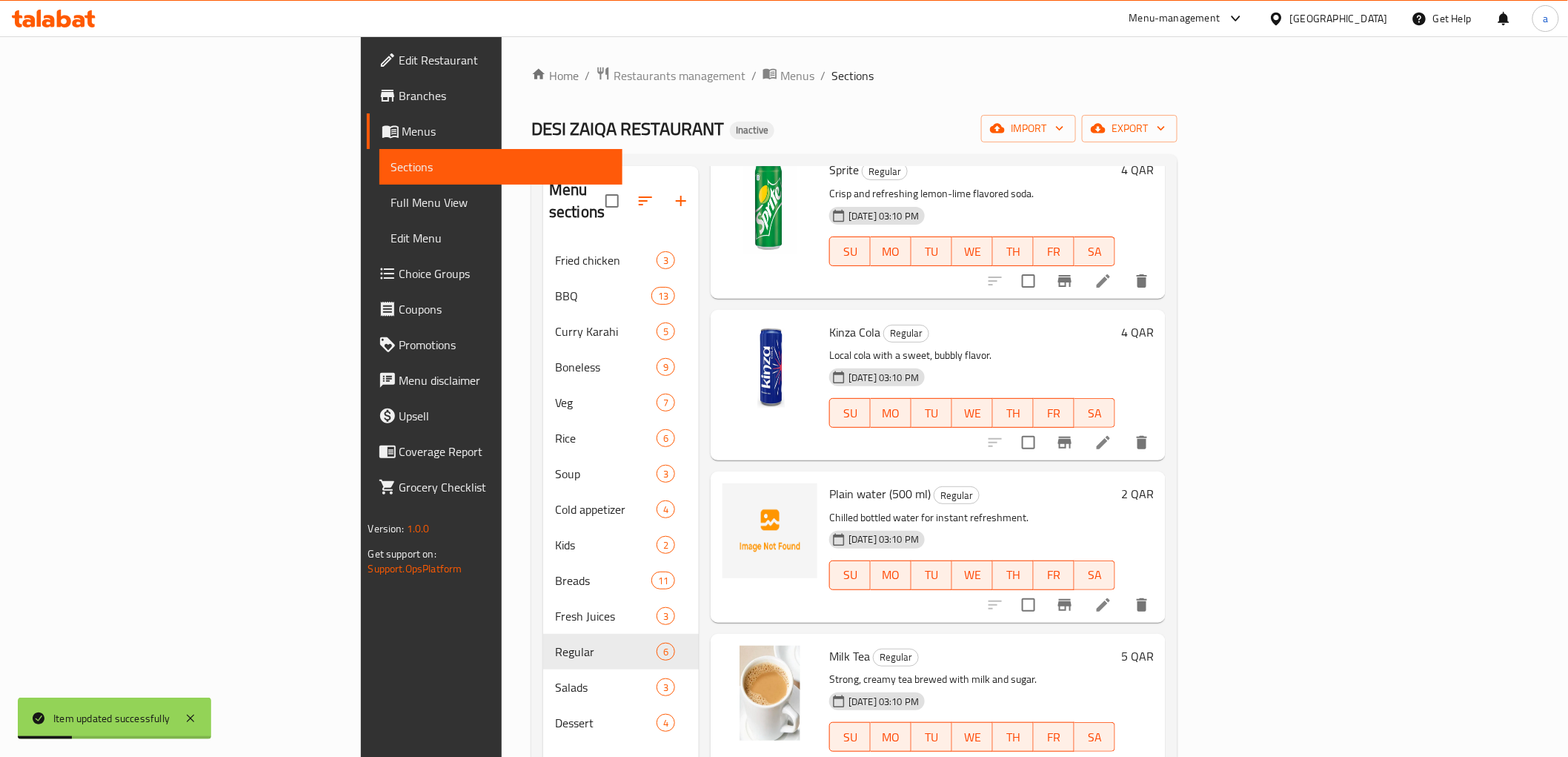
scroll to position [208, 0]
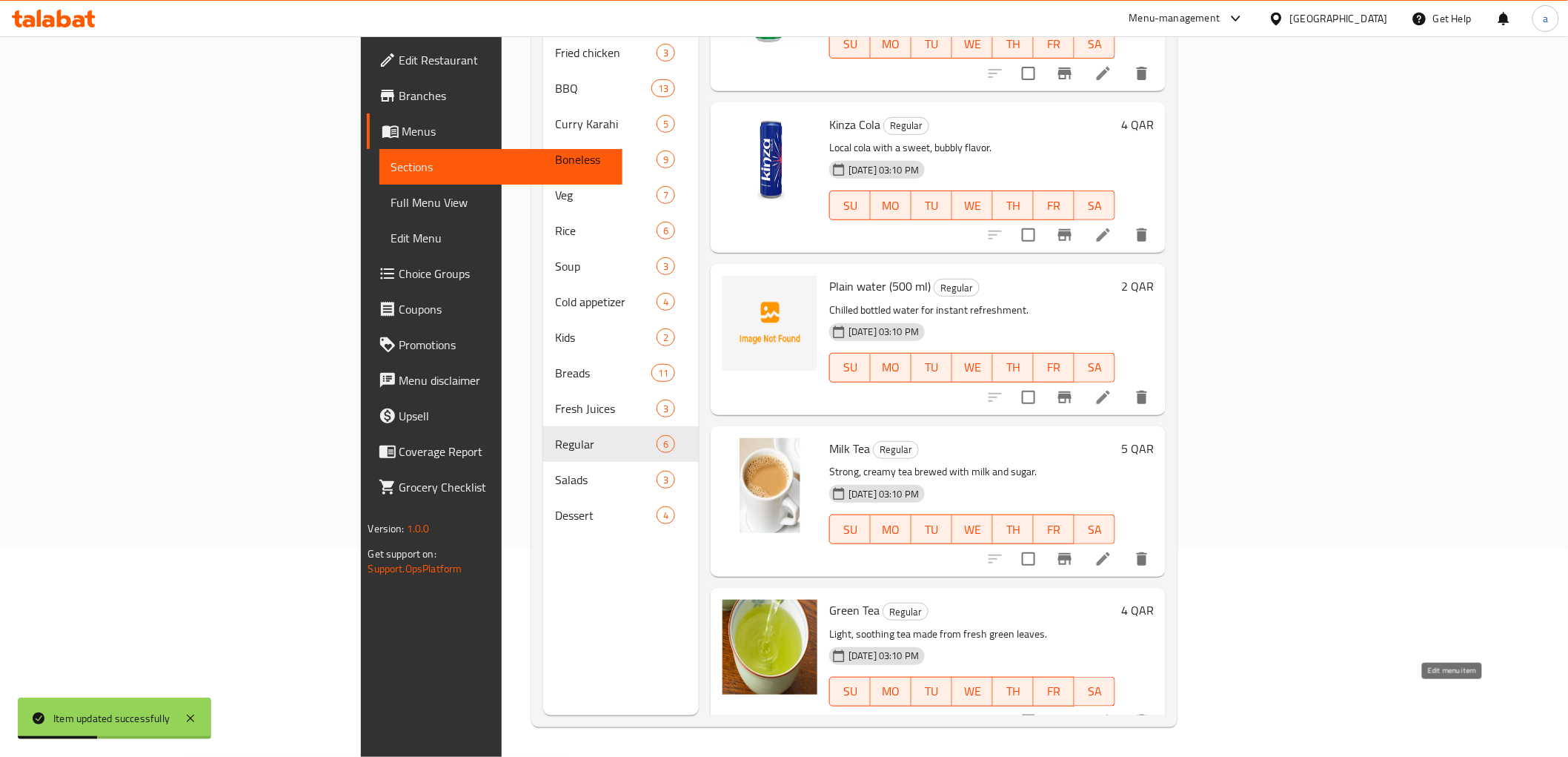
click at [1112, 712] on icon at bounding box center [1103, 721] width 17 height 17
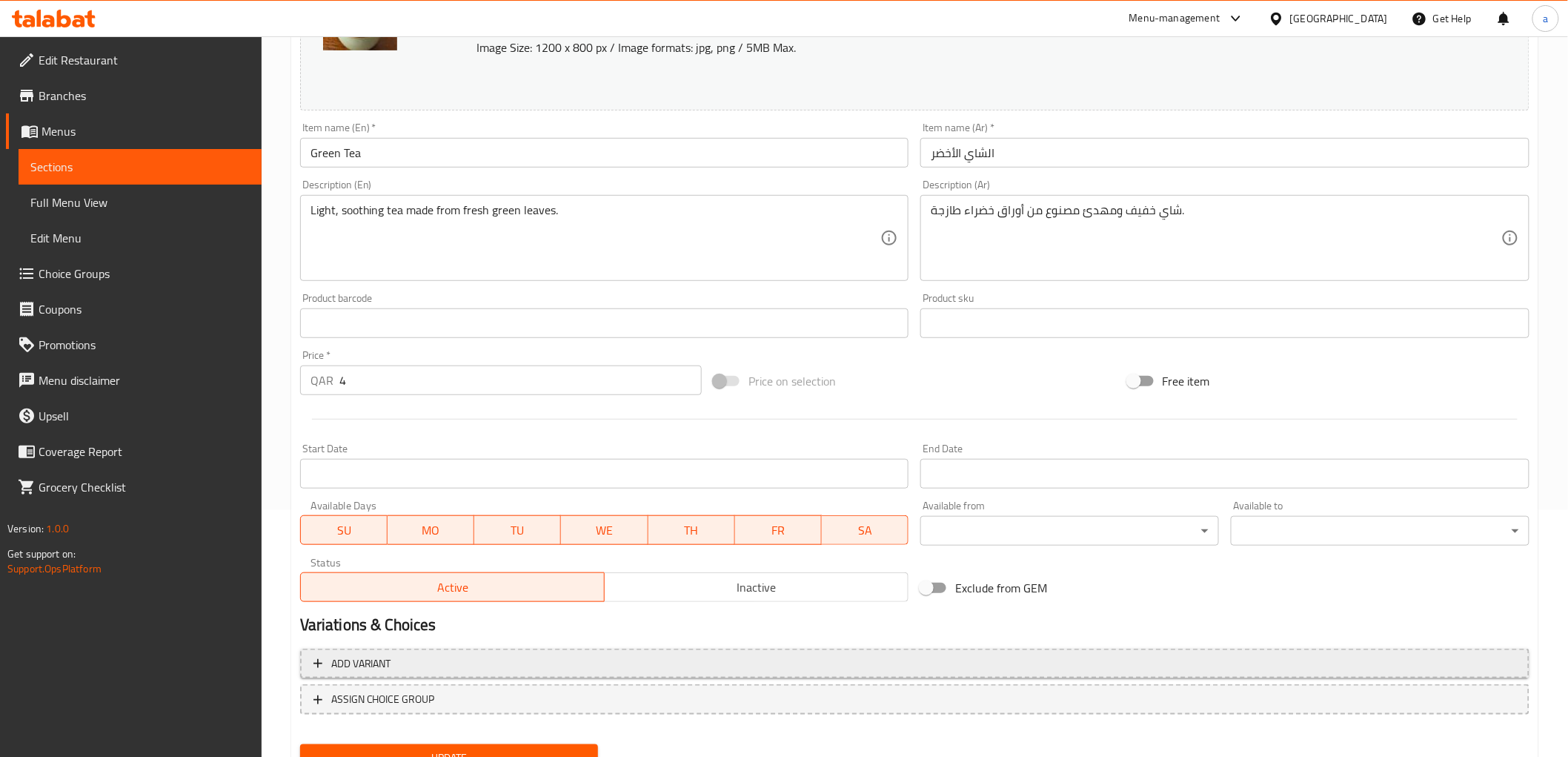
scroll to position [309, 0]
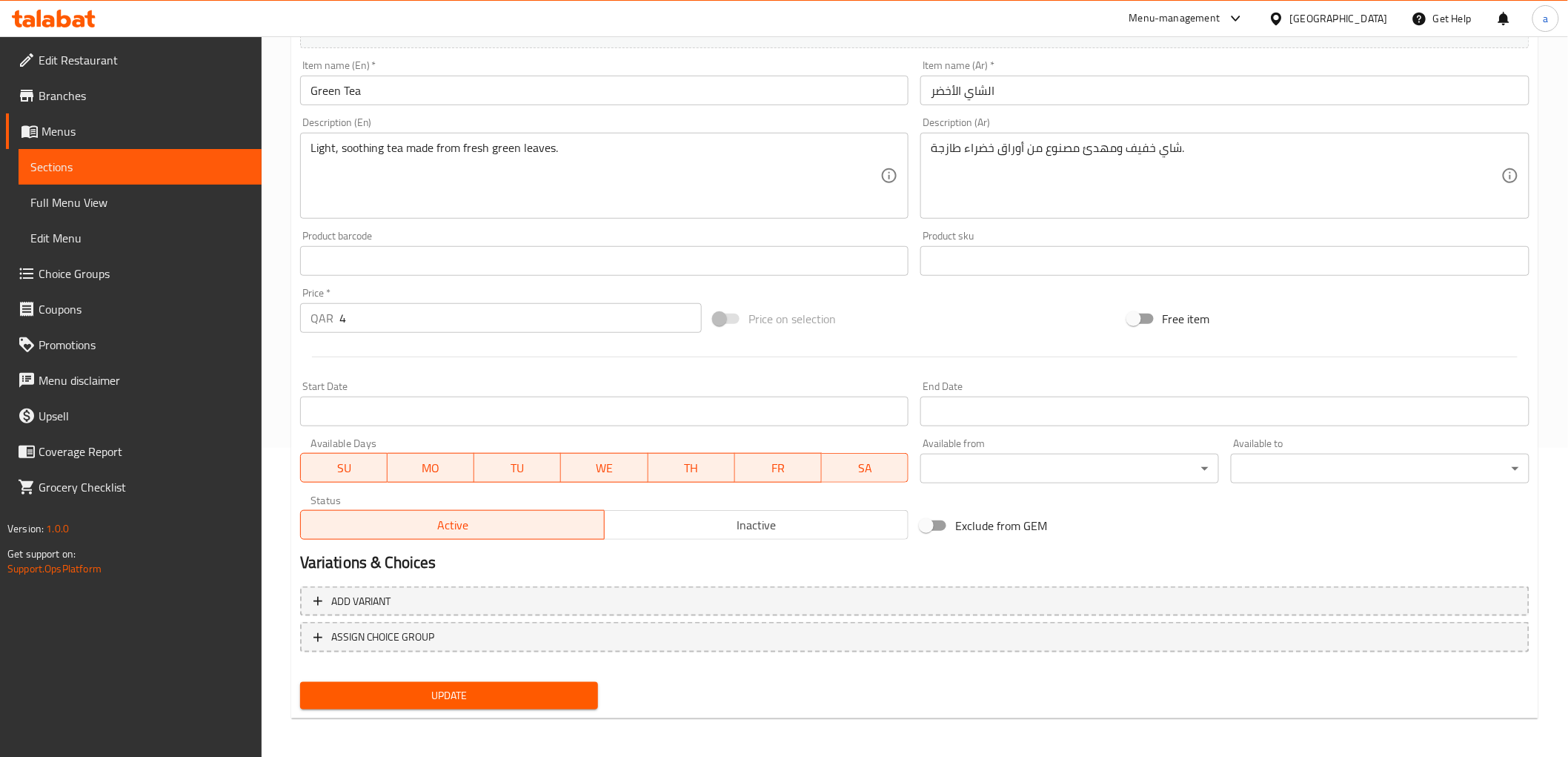
click at [565, 687] on span "Update" at bounding box center [450, 696] width 275 height 18
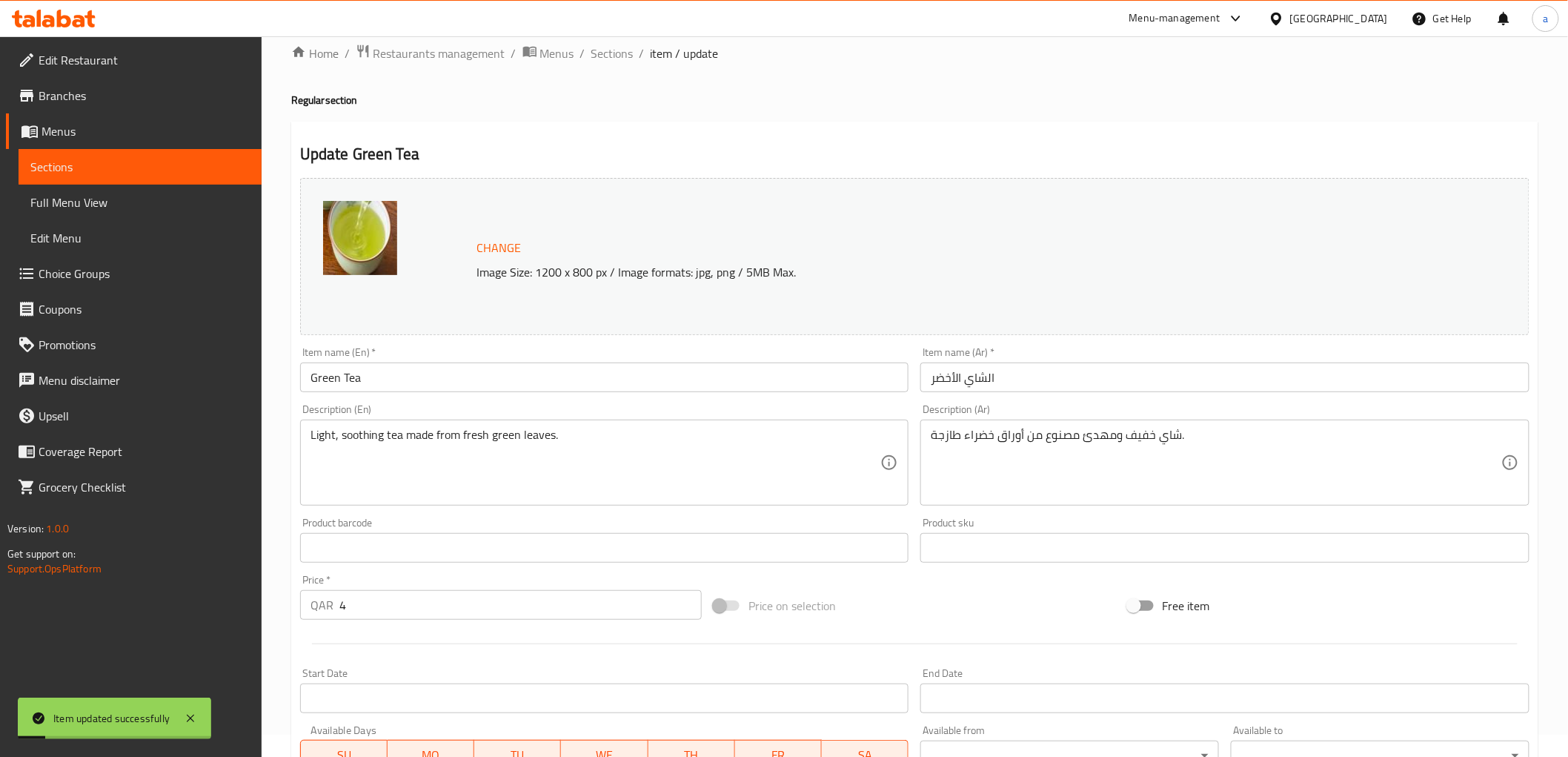
scroll to position [0, 0]
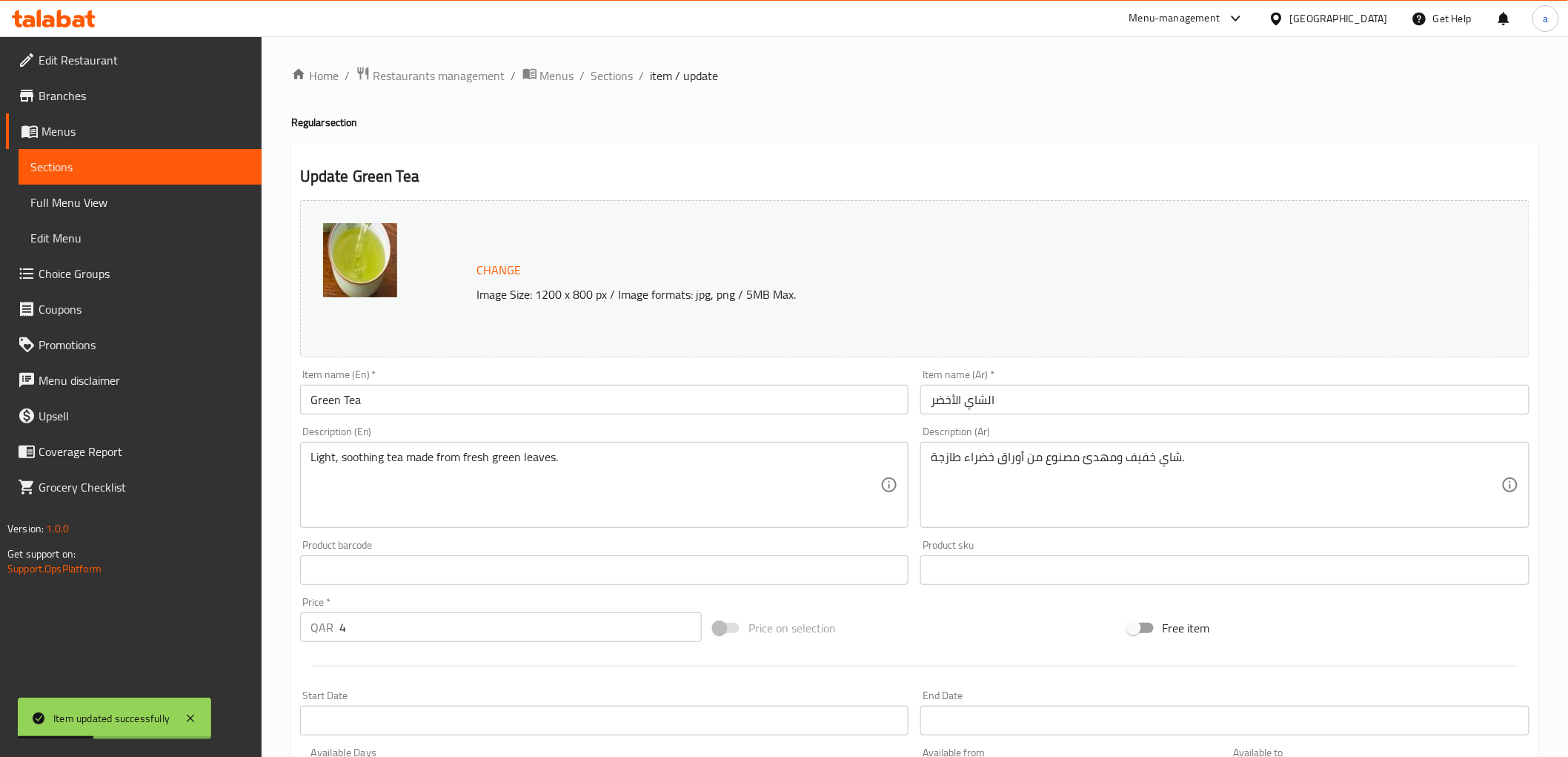
drag, startPoint x: 598, startPoint y: 79, endPoint x: 593, endPoint y: 98, distance: 19.6
click at [598, 79] on span "Sections" at bounding box center [612, 75] width 42 height 17
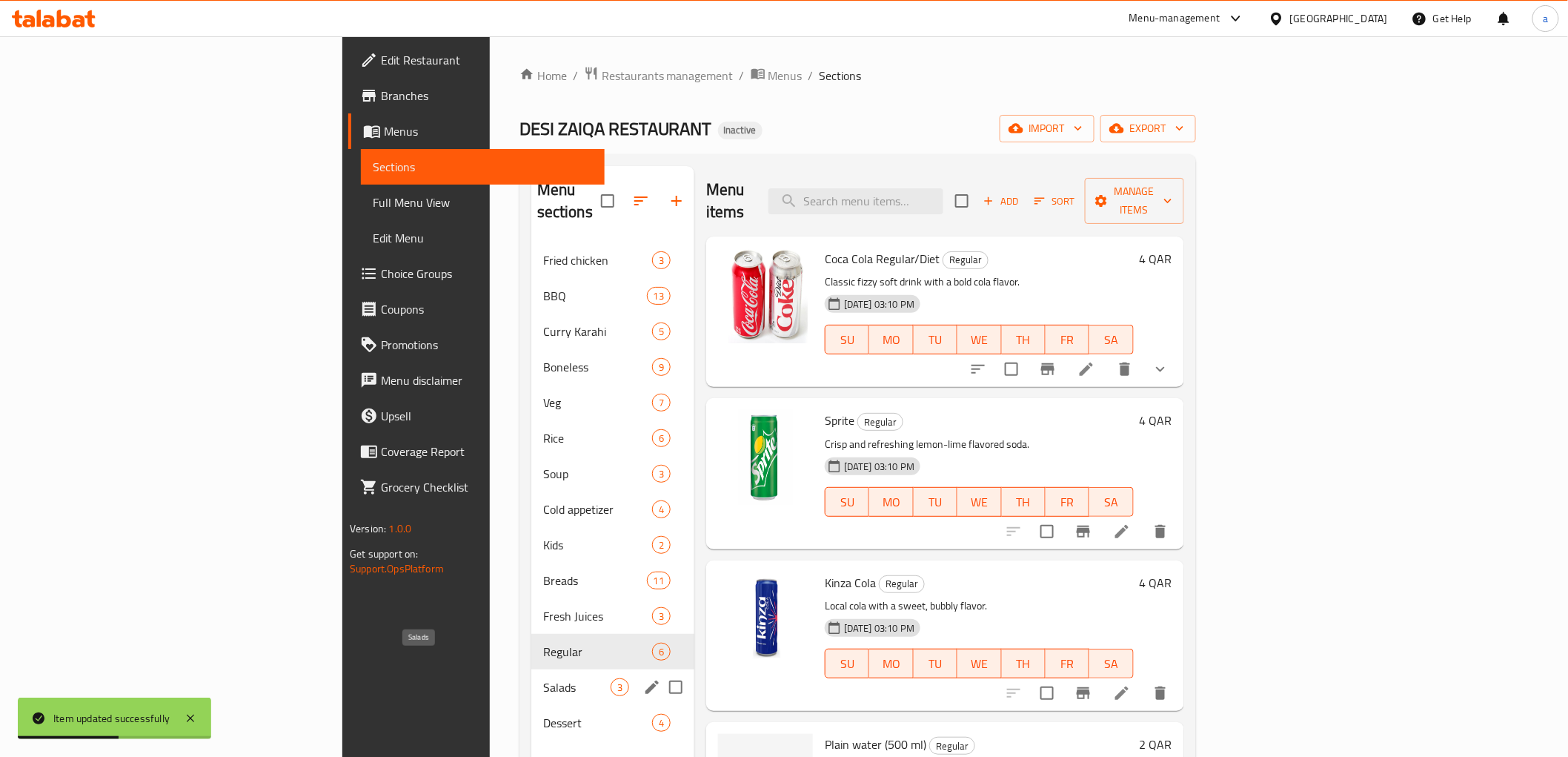
click at [543, 678] on span "Salads" at bounding box center [576, 687] width 67 height 17
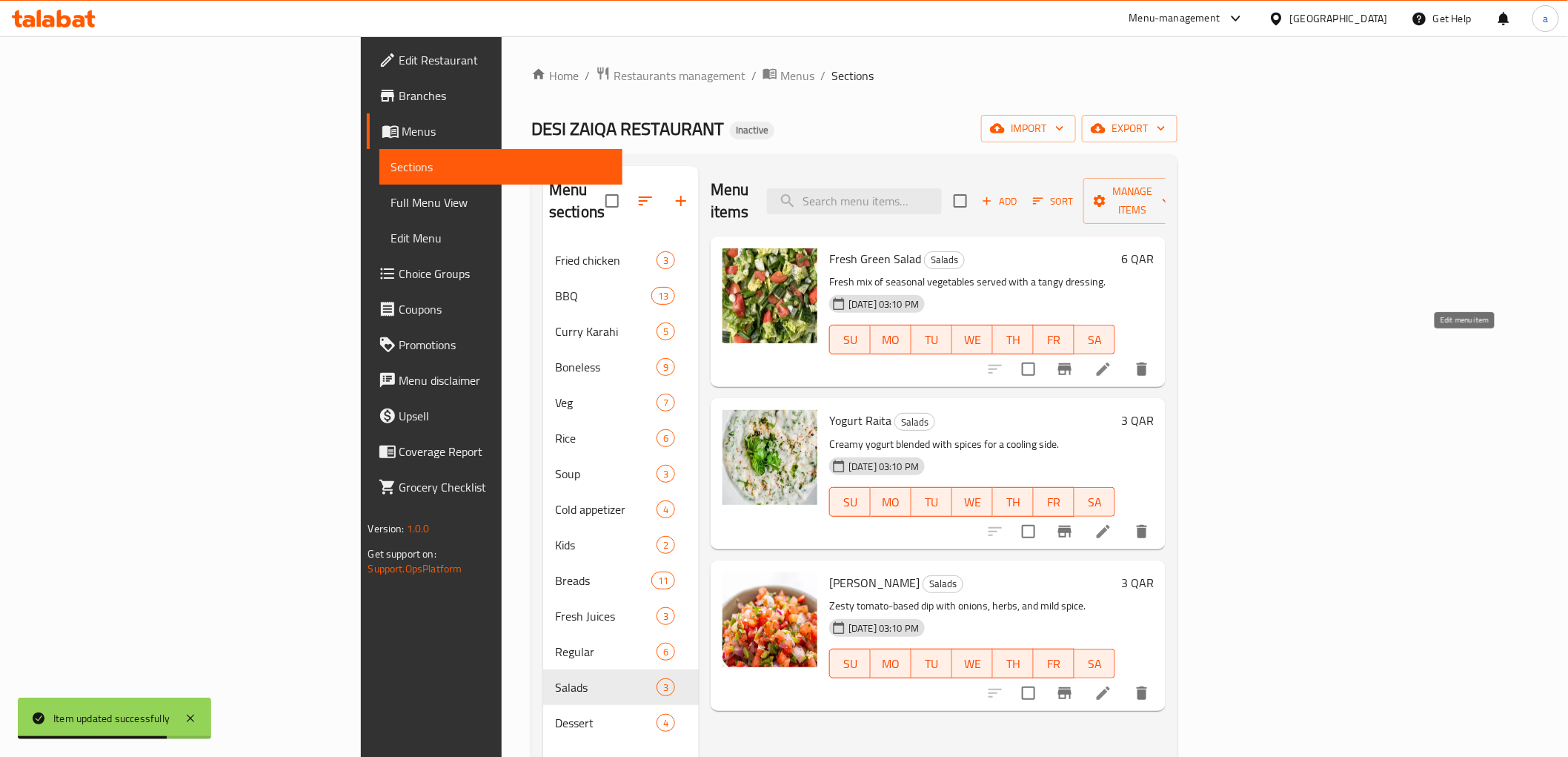
click at [1112, 360] on icon at bounding box center [1103, 369] width 17 height 17
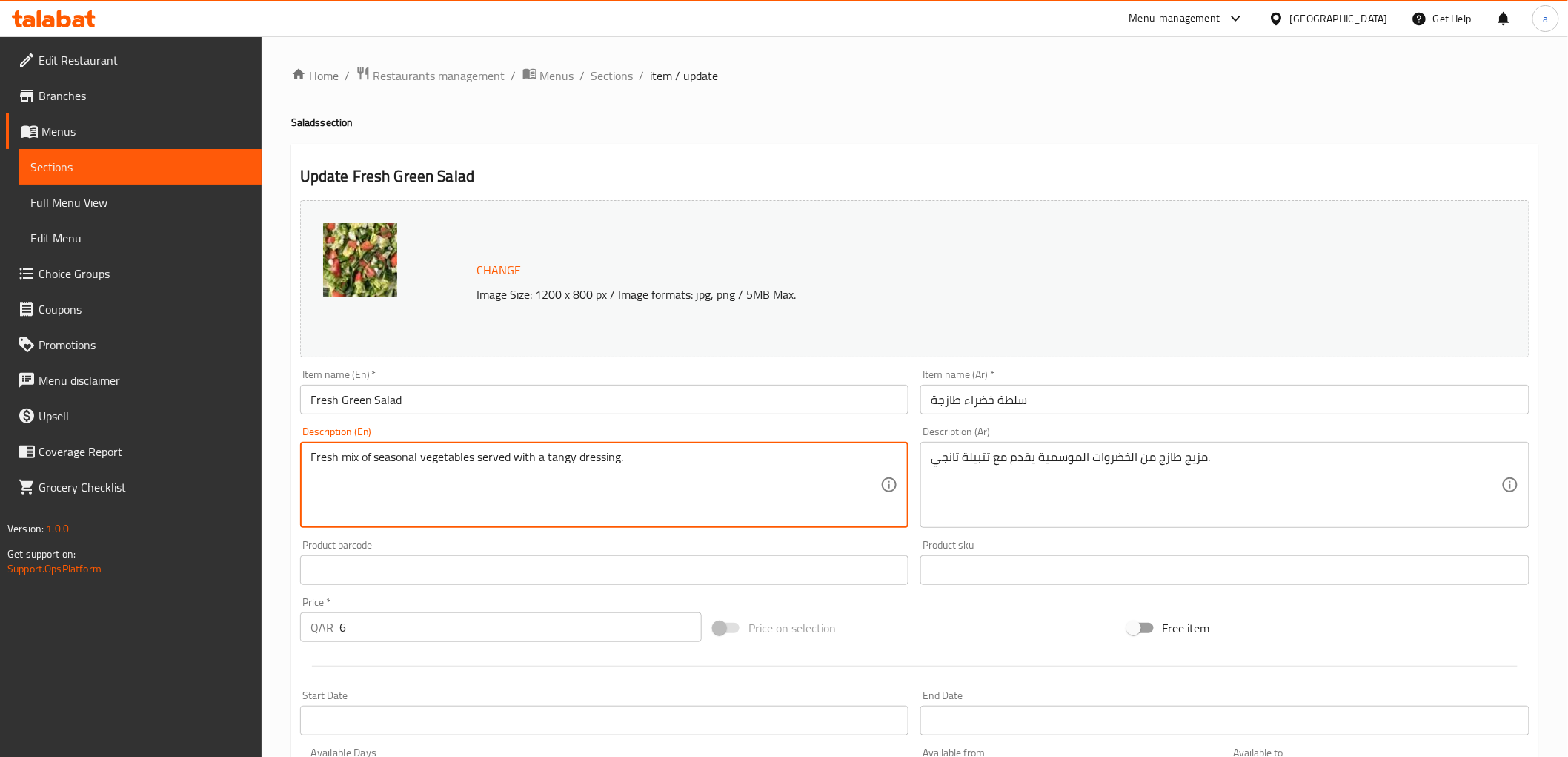
drag, startPoint x: 581, startPoint y: 458, endPoint x: 605, endPoint y: 460, distance: 24.1
click at [588, 467] on textarea "Fresh mix of seasonal vegetables served with a tangy dressing." at bounding box center [595, 485] width 570 height 70
drag, startPoint x: 575, startPoint y: 462, endPoint x: 619, endPoint y: 460, distance: 44.0
click at [619, 460] on textarea "Fresh mix of seasonal vegetables served with a tangy dressing." at bounding box center [595, 485] width 570 height 70
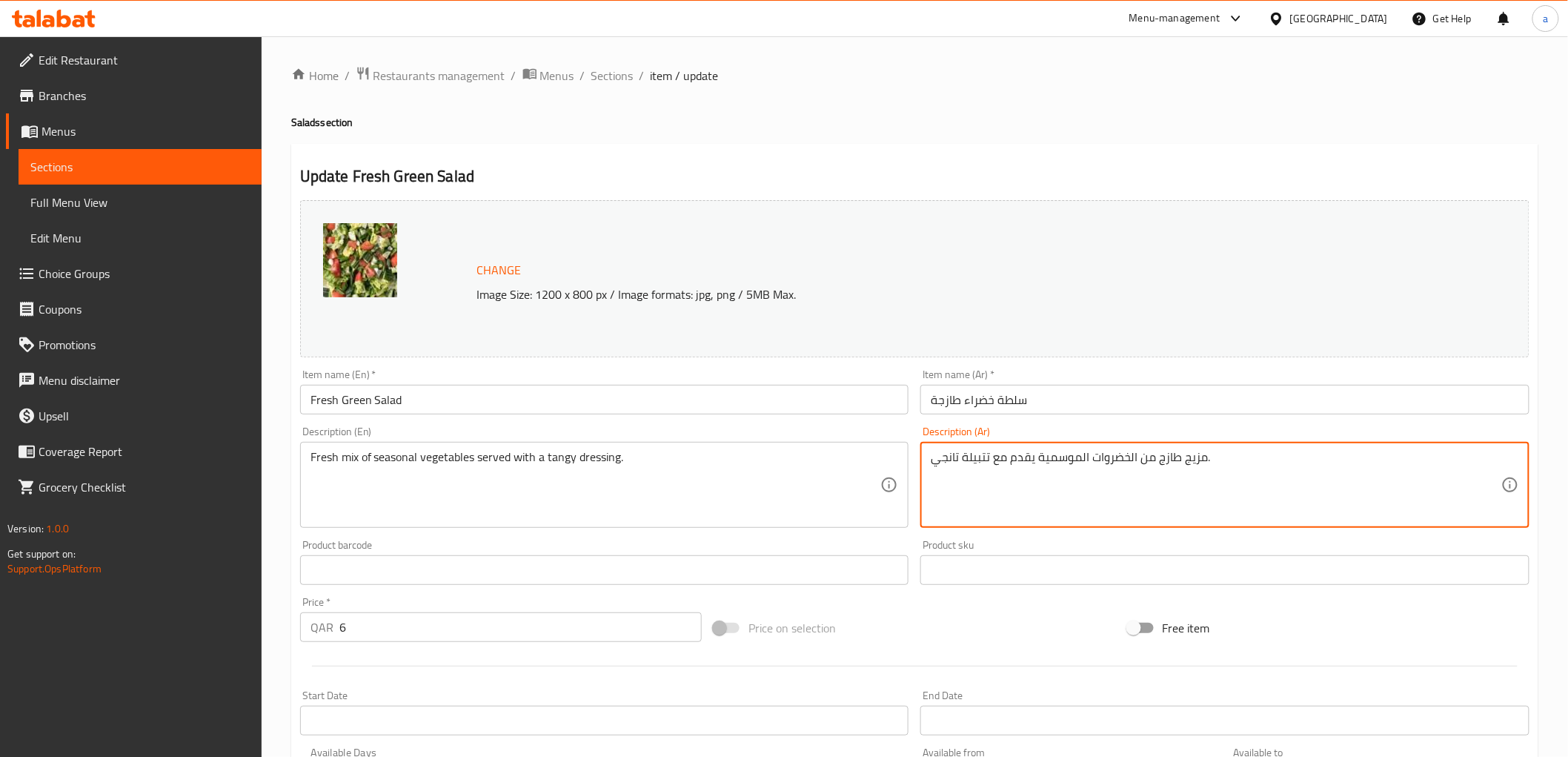
drag, startPoint x: 935, startPoint y: 458, endPoint x: 945, endPoint y: 458, distance: 10.0
click at [945, 458] on textarea "مزيج طازج من الخضروات الموسمية يقدم مع تتبيلة تانجي." at bounding box center [1215, 485] width 570 height 70
click at [949, 458] on textarea "مزيج طازج من الخضروات الموسمية يقدم مع تتبيلة تانجي." at bounding box center [1215, 485] width 570 height 70
drag, startPoint x: 990, startPoint y: 456, endPoint x: 934, endPoint y: 461, distance: 56.2
click at [934, 461] on textarea "مزيج طازج من الخضروات الموسمية يقدم مع تتبيلة تانجي." at bounding box center [1215, 485] width 570 height 70
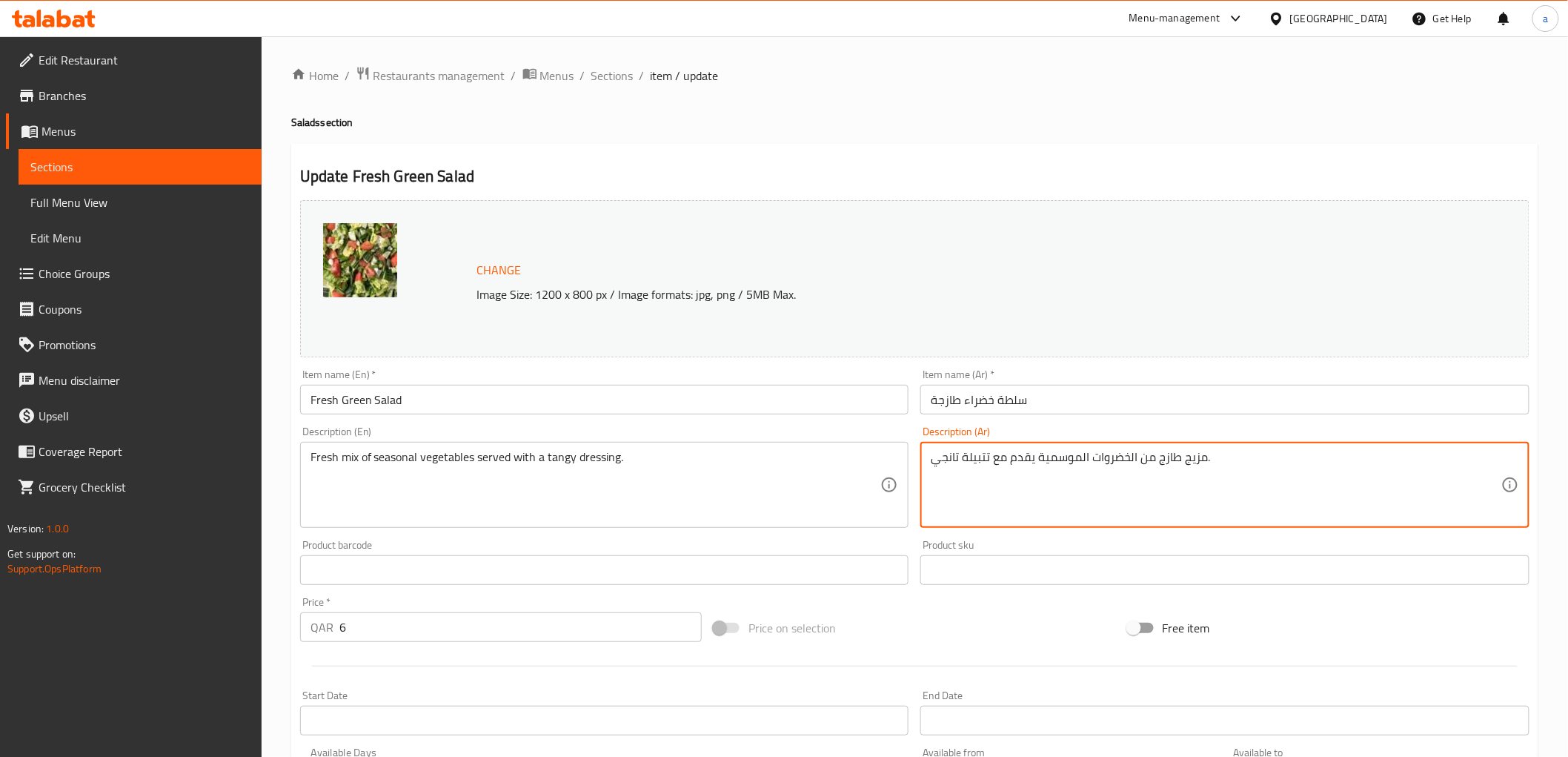
paste textarea "لصة"
click at [1239, 460] on textarea "مزيج طازج من الخضروات الموسمية يقدم مع صلصة." at bounding box center [1215, 485] width 570 height 70
click at [1255, 460] on textarea "مزيج طازج من الخضروات الموسمية يقدم مع صلصة." at bounding box center [1215, 485] width 570 height 70
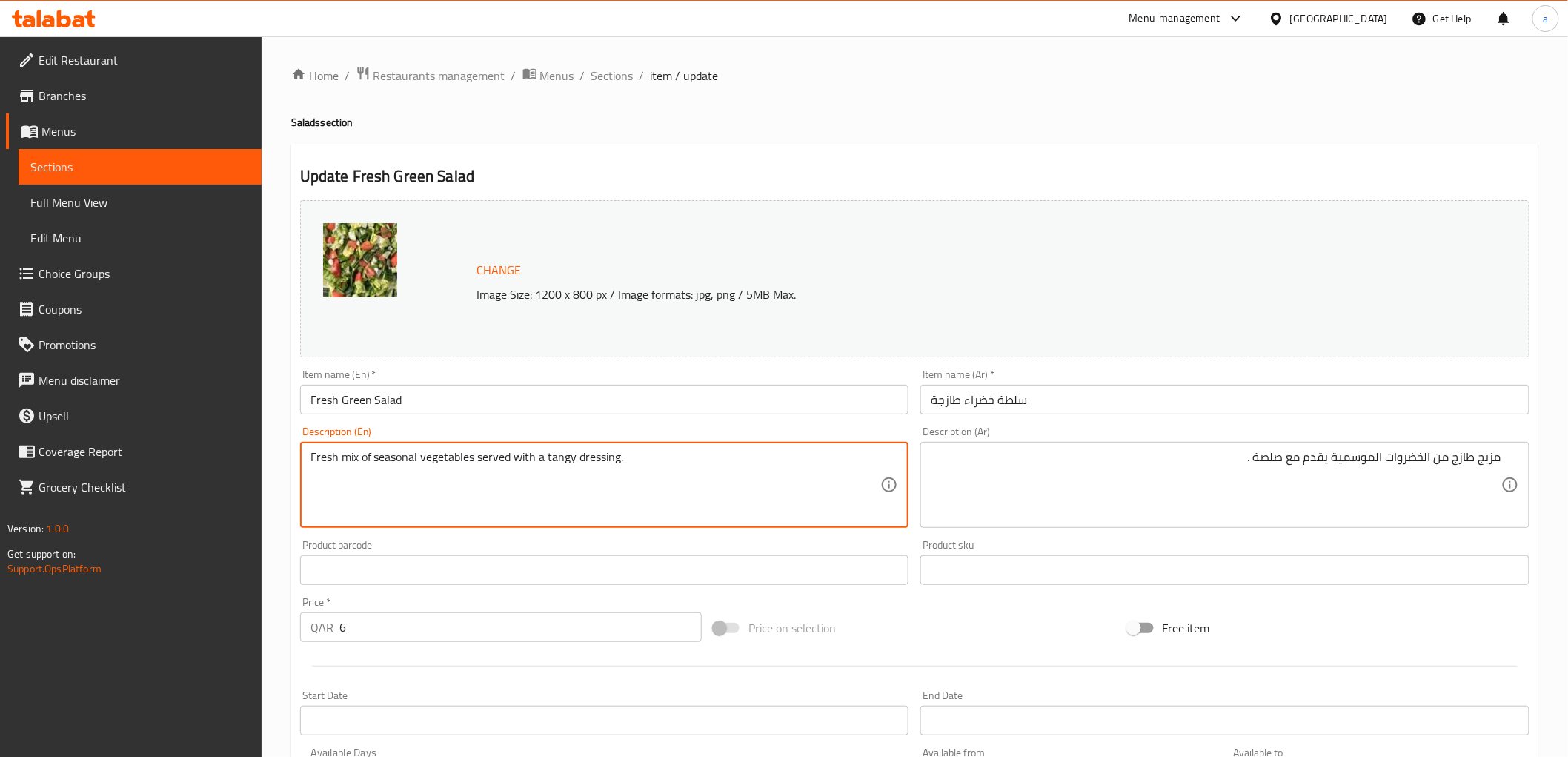
click at [570, 460] on textarea "Fresh mix of seasonal vegetables served with a tangy dressing." at bounding box center [595, 485] width 570 height 70
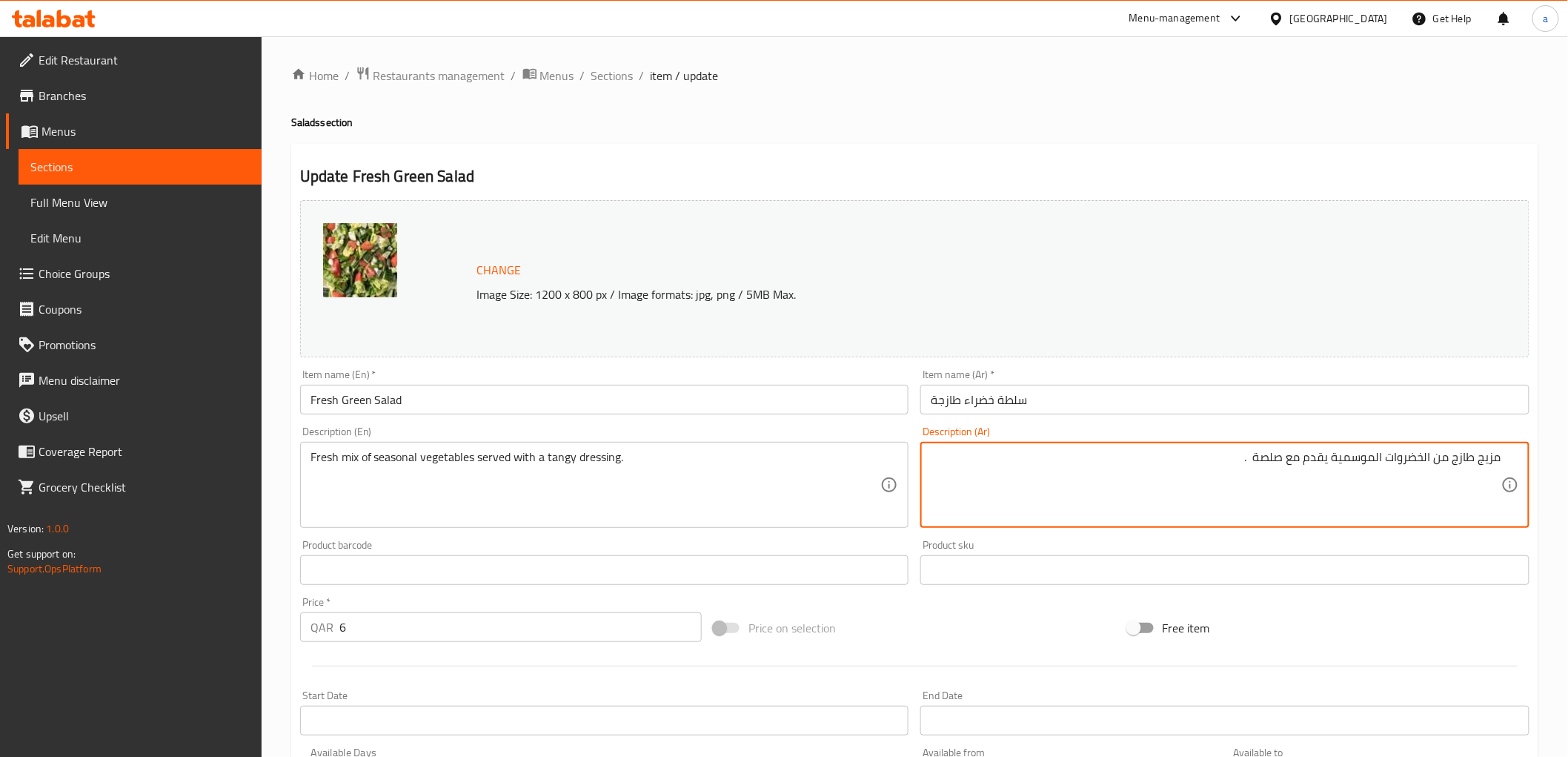
paste textarea "منعش"
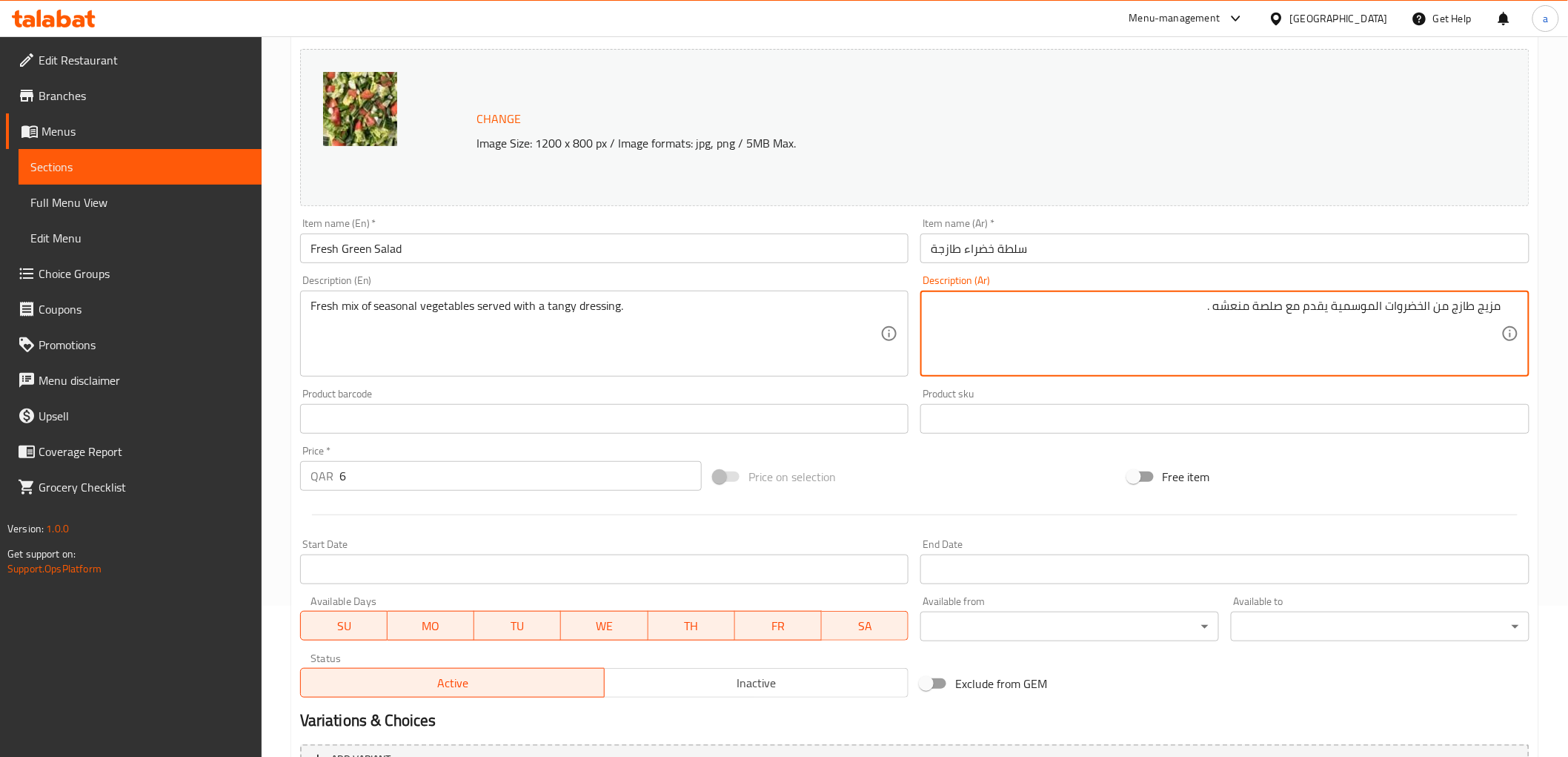
scroll to position [309, 0]
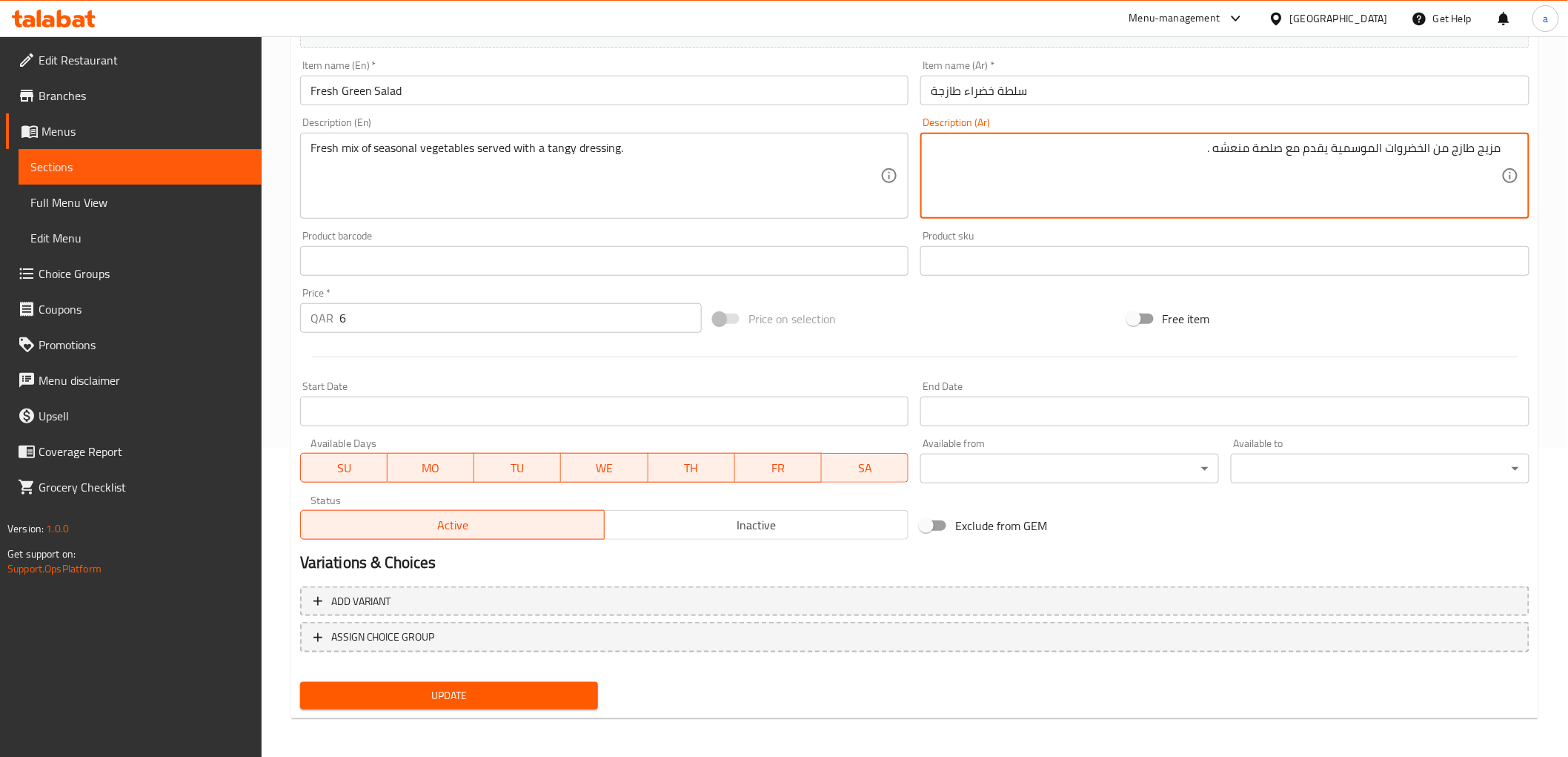
type textarea "مزيج طازج من الخضروات الموسمية يقدم مع صلصة منعشه ."
click at [585, 702] on span "Update" at bounding box center [450, 696] width 275 height 18
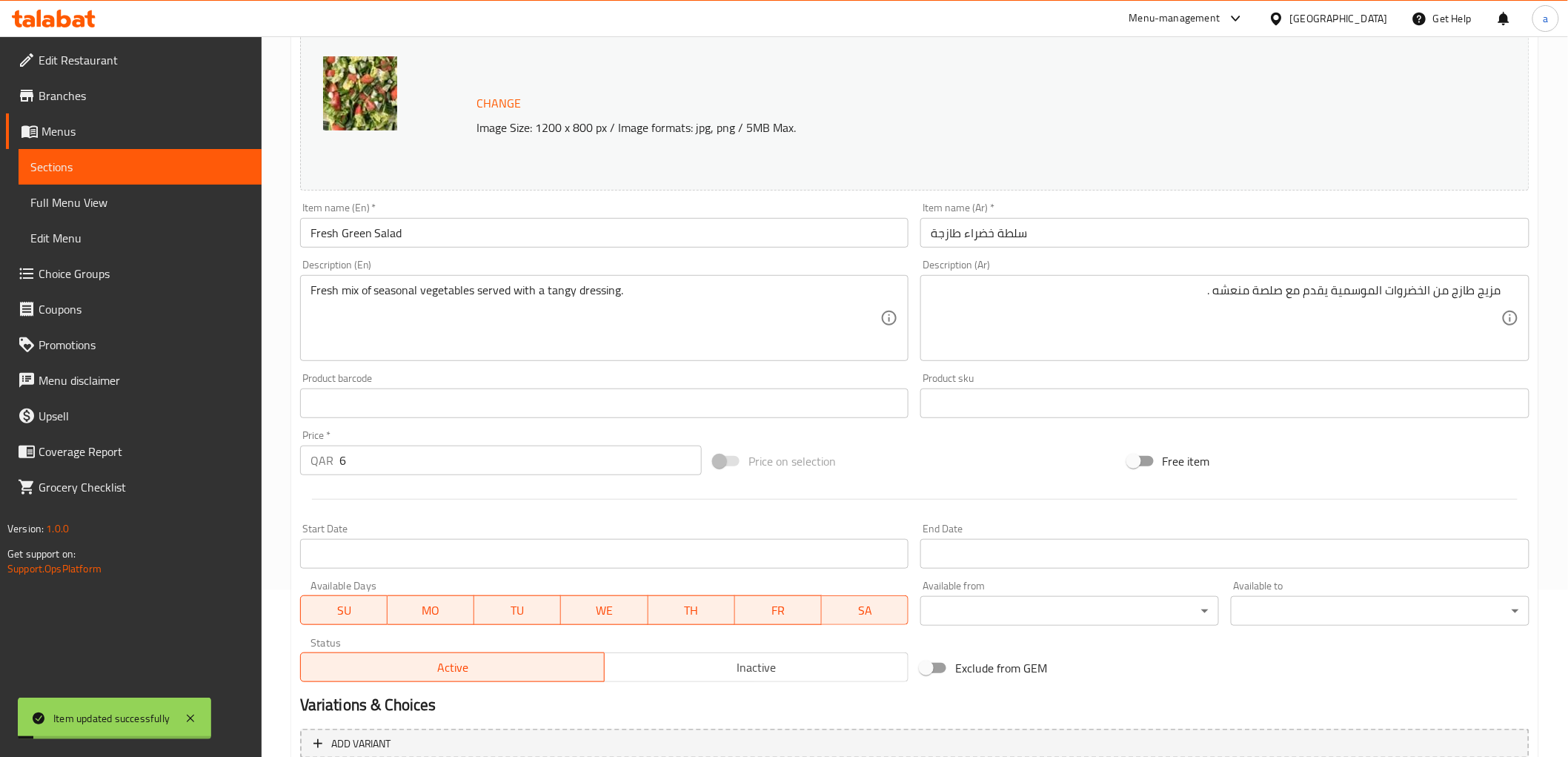
scroll to position [0, 0]
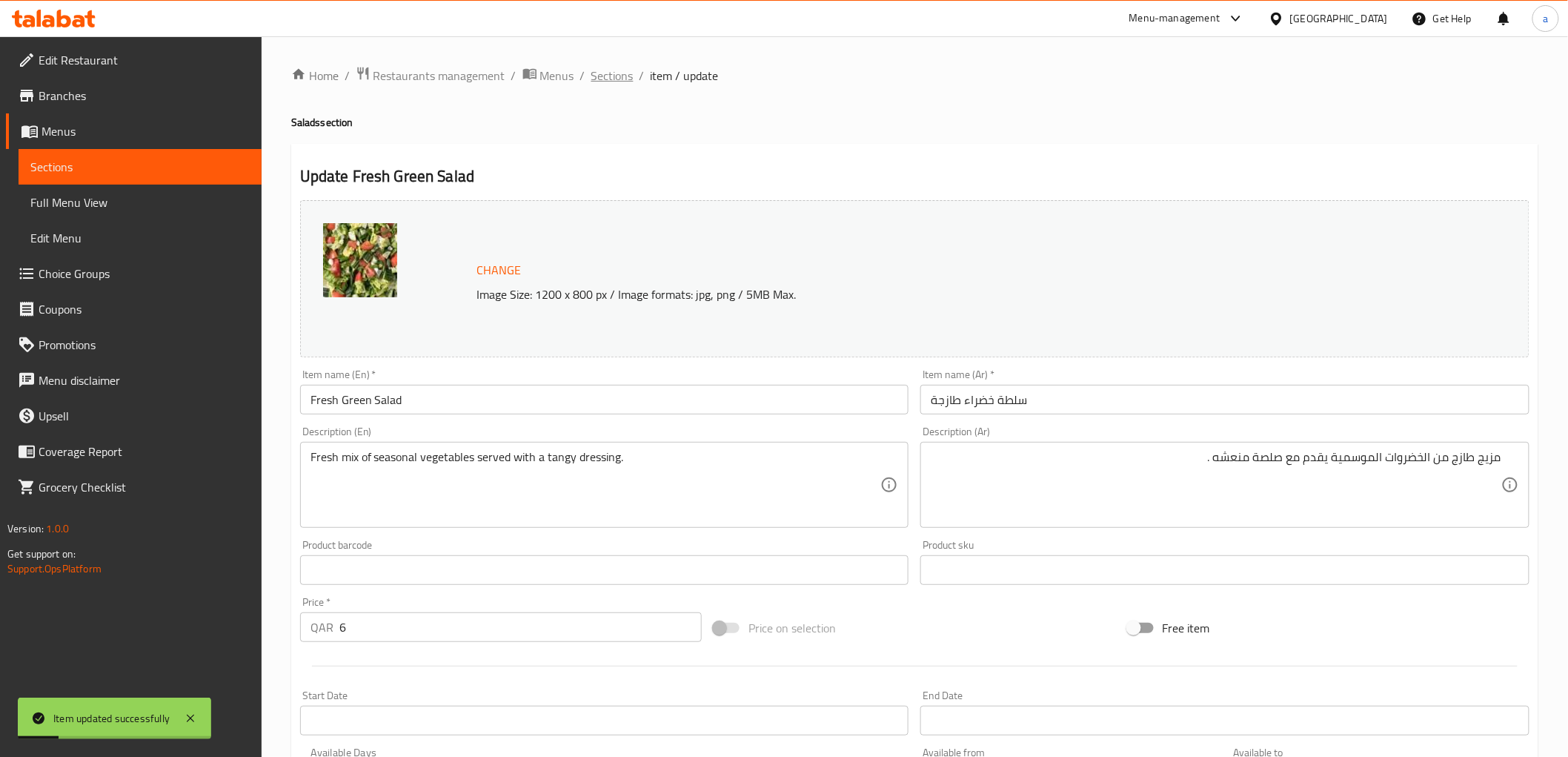
click at [618, 80] on span "Sections" at bounding box center [612, 75] width 42 height 17
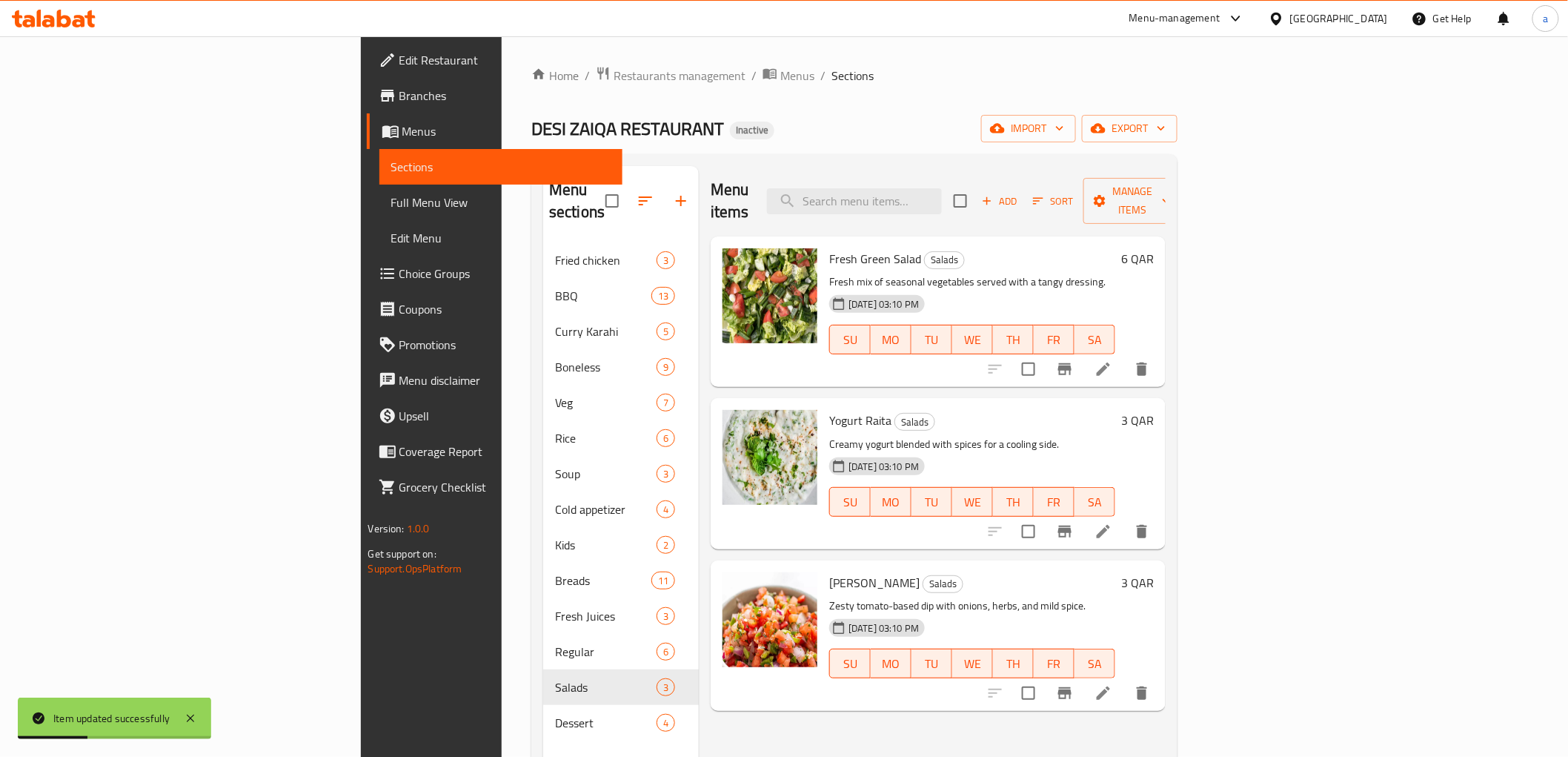
click at [1112, 523] on icon at bounding box center [1103, 531] width 17 height 17
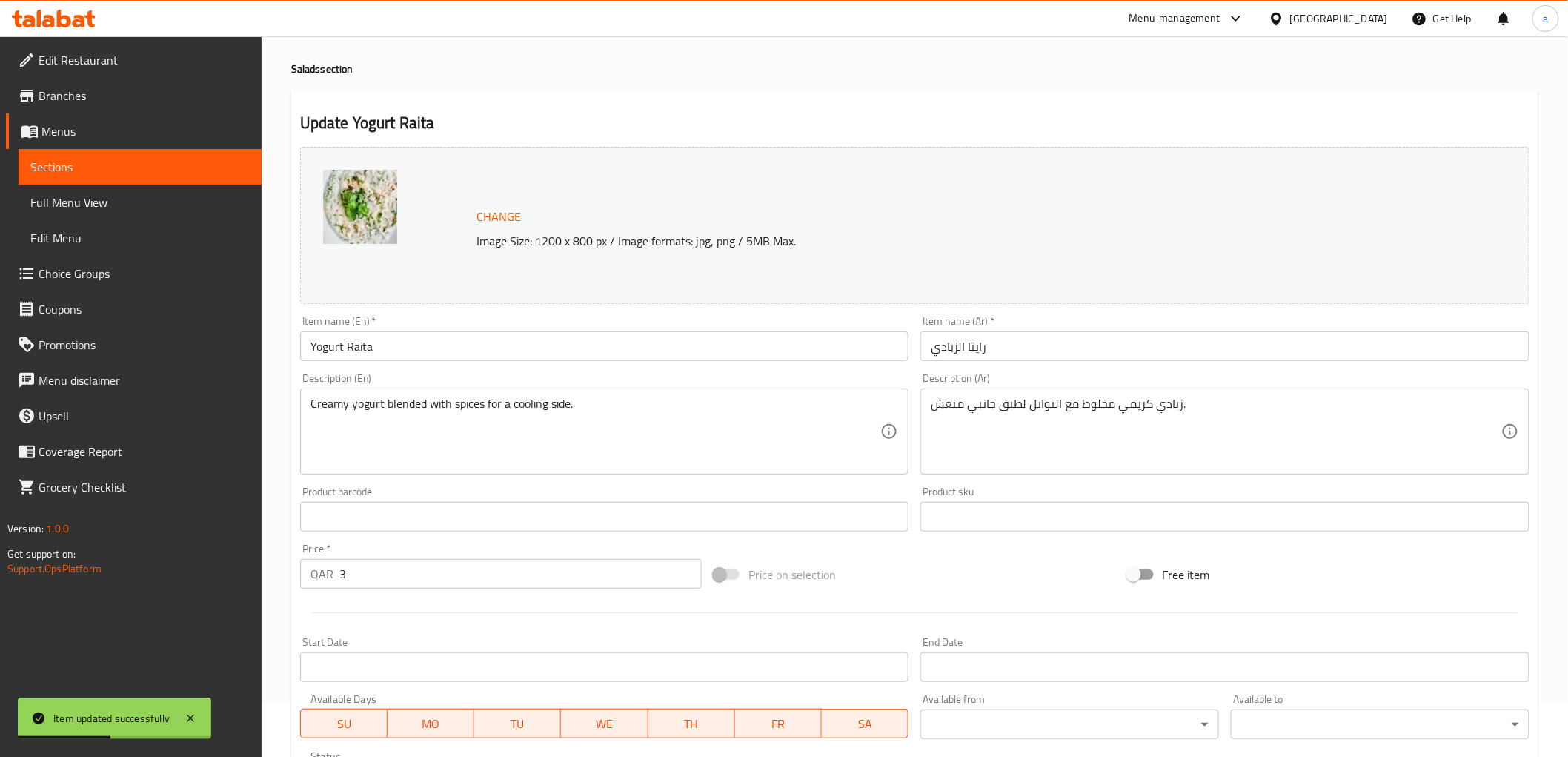
scroll to position [82, 0]
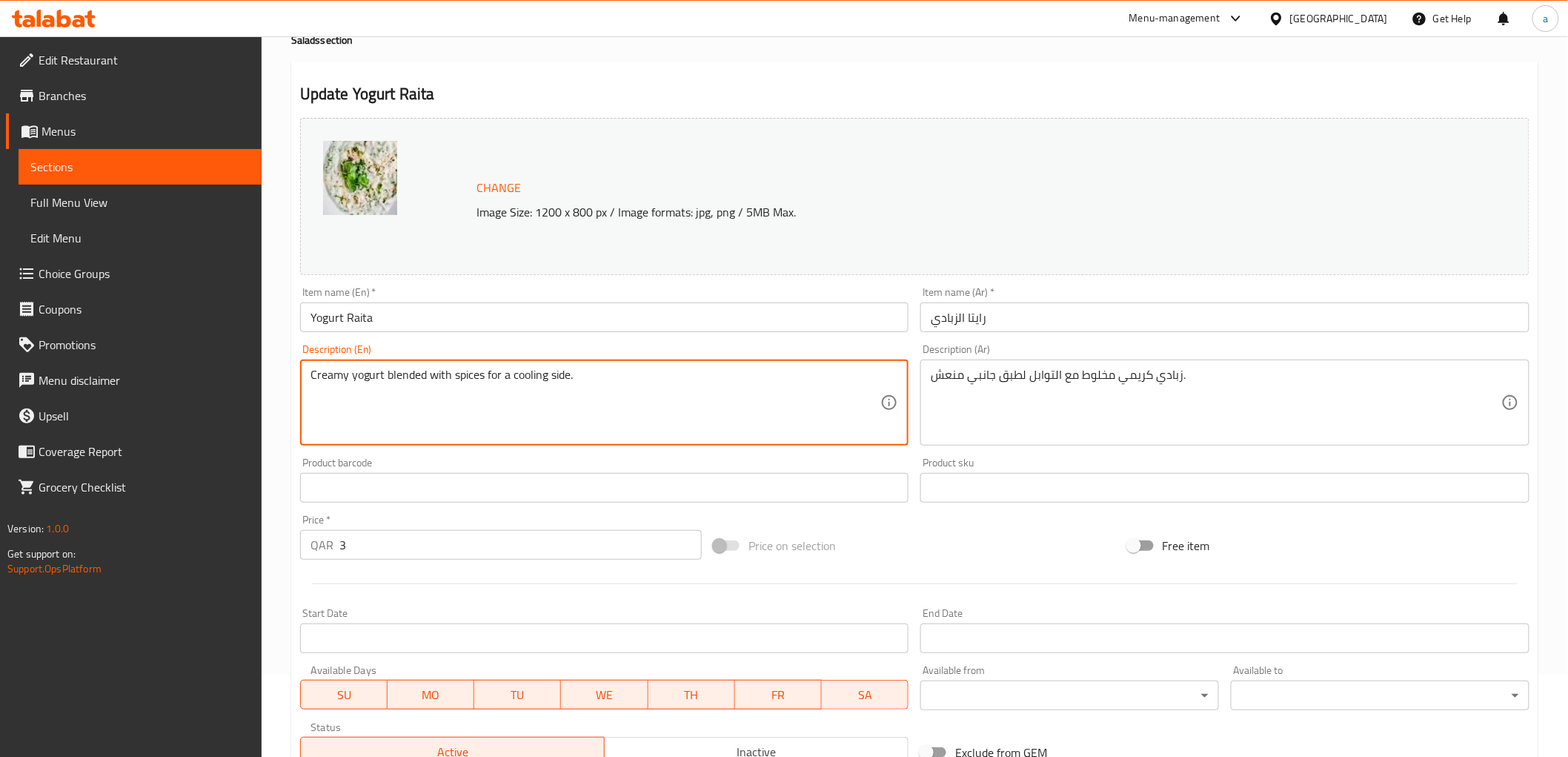
drag, startPoint x: 483, startPoint y: 375, endPoint x: 568, endPoint y: 381, distance: 85.2
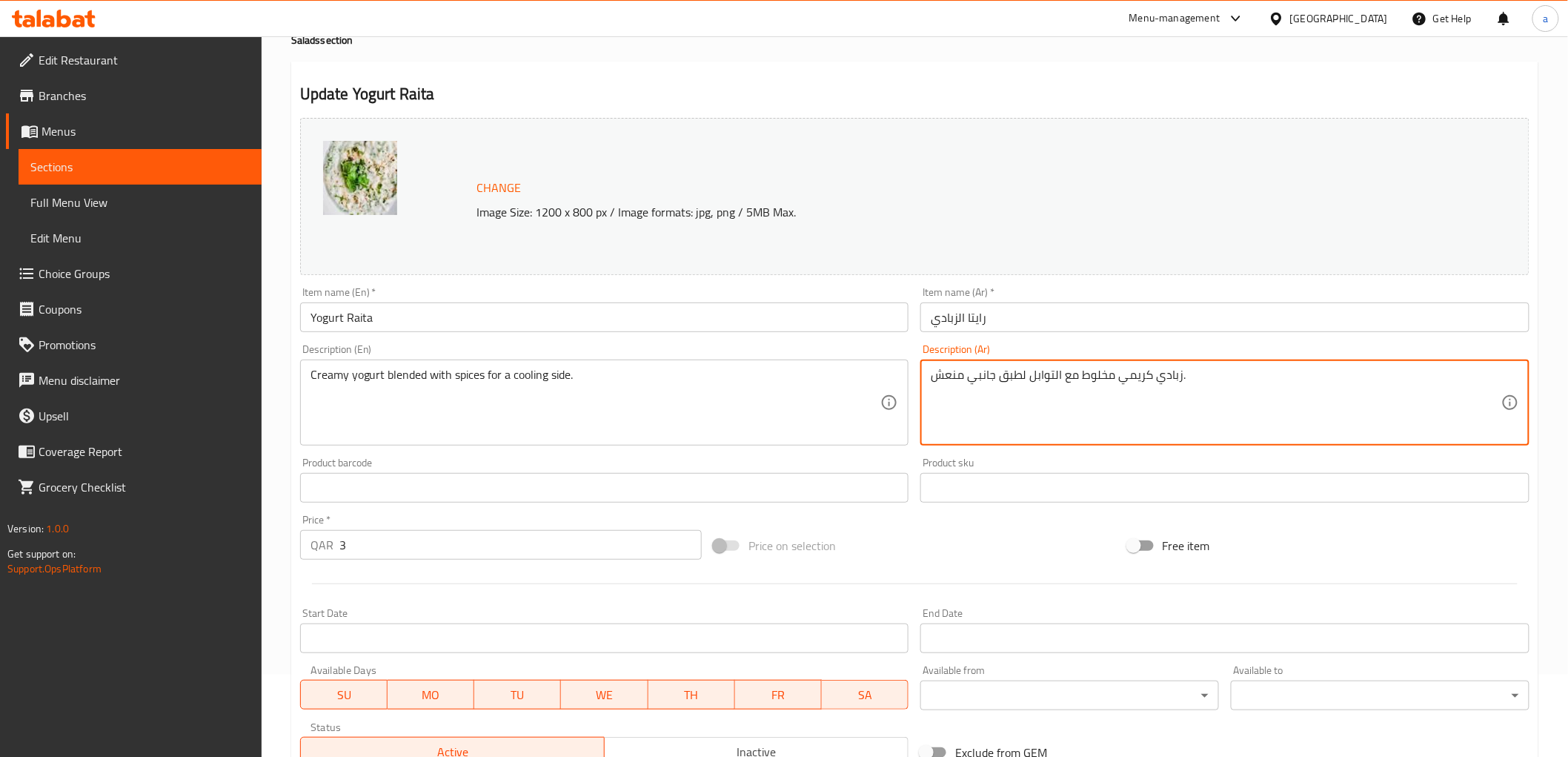
drag, startPoint x: 962, startPoint y: 379, endPoint x: 934, endPoint y: 378, distance: 28.0
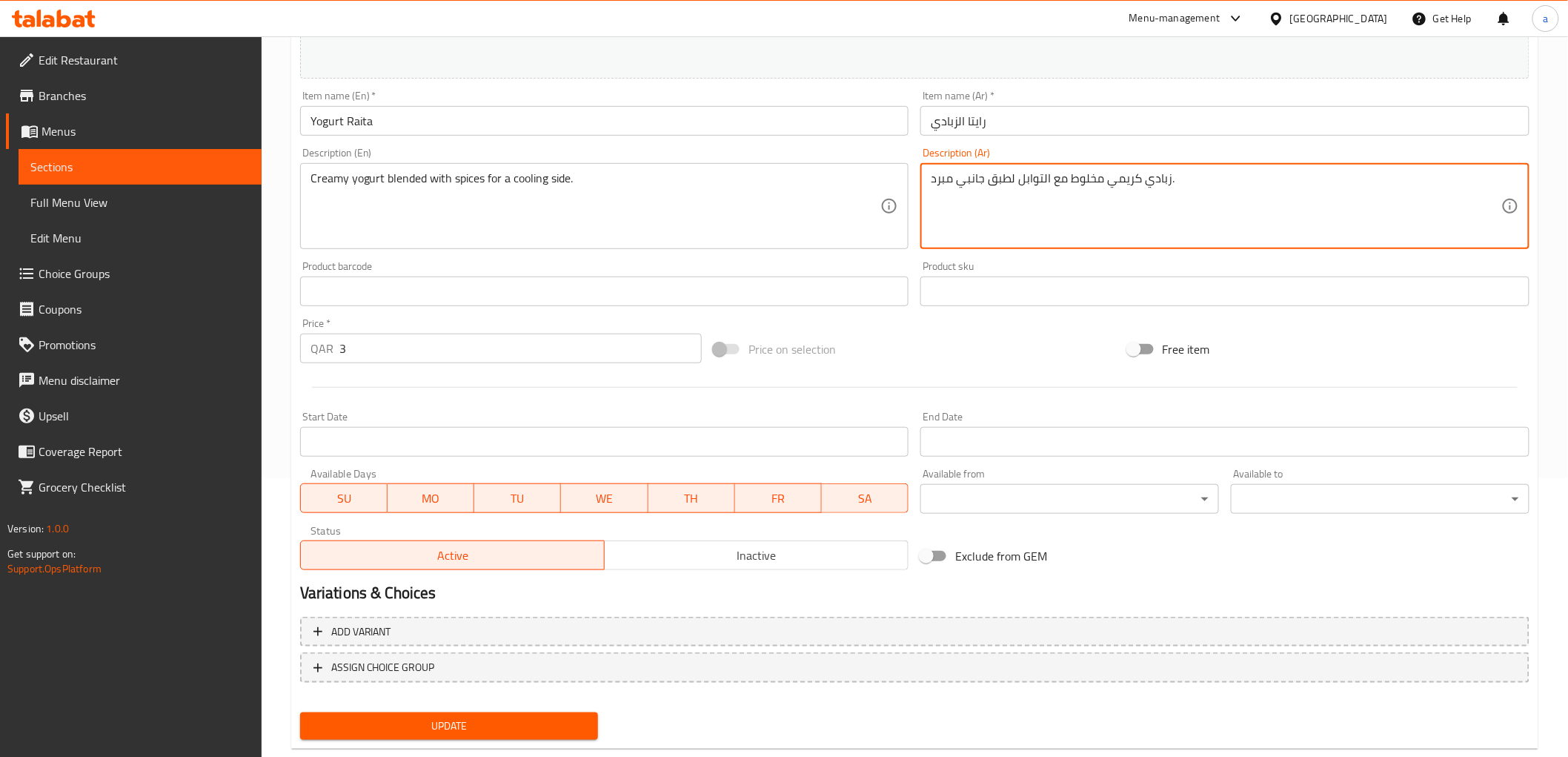
scroll to position [309, 0]
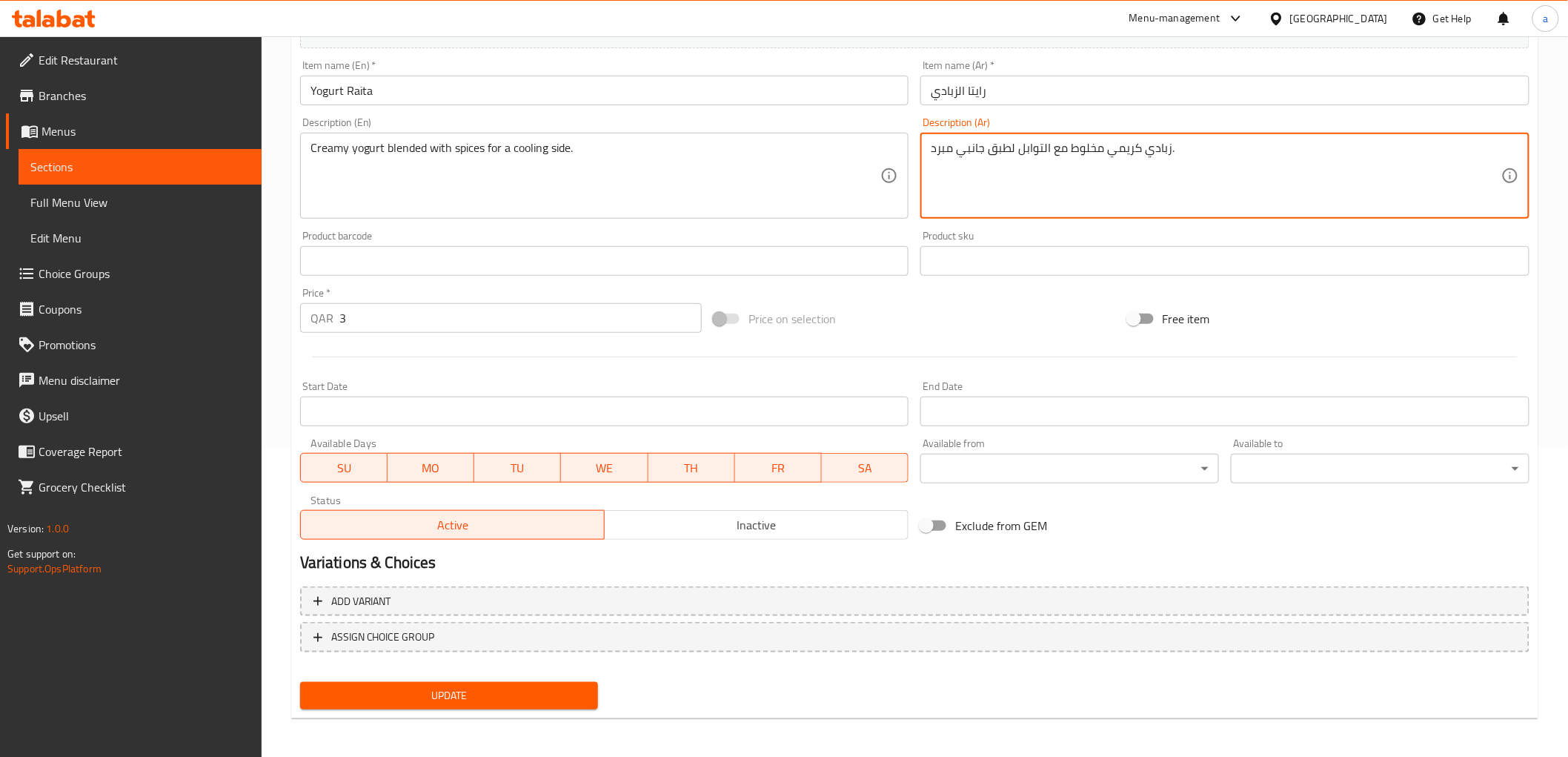
type textarea "زبادي كريمي مخلوط مع التوابل لطبق جانبي مبرد."
click at [568, 699] on span "Update" at bounding box center [450, 696] width 275 height 18
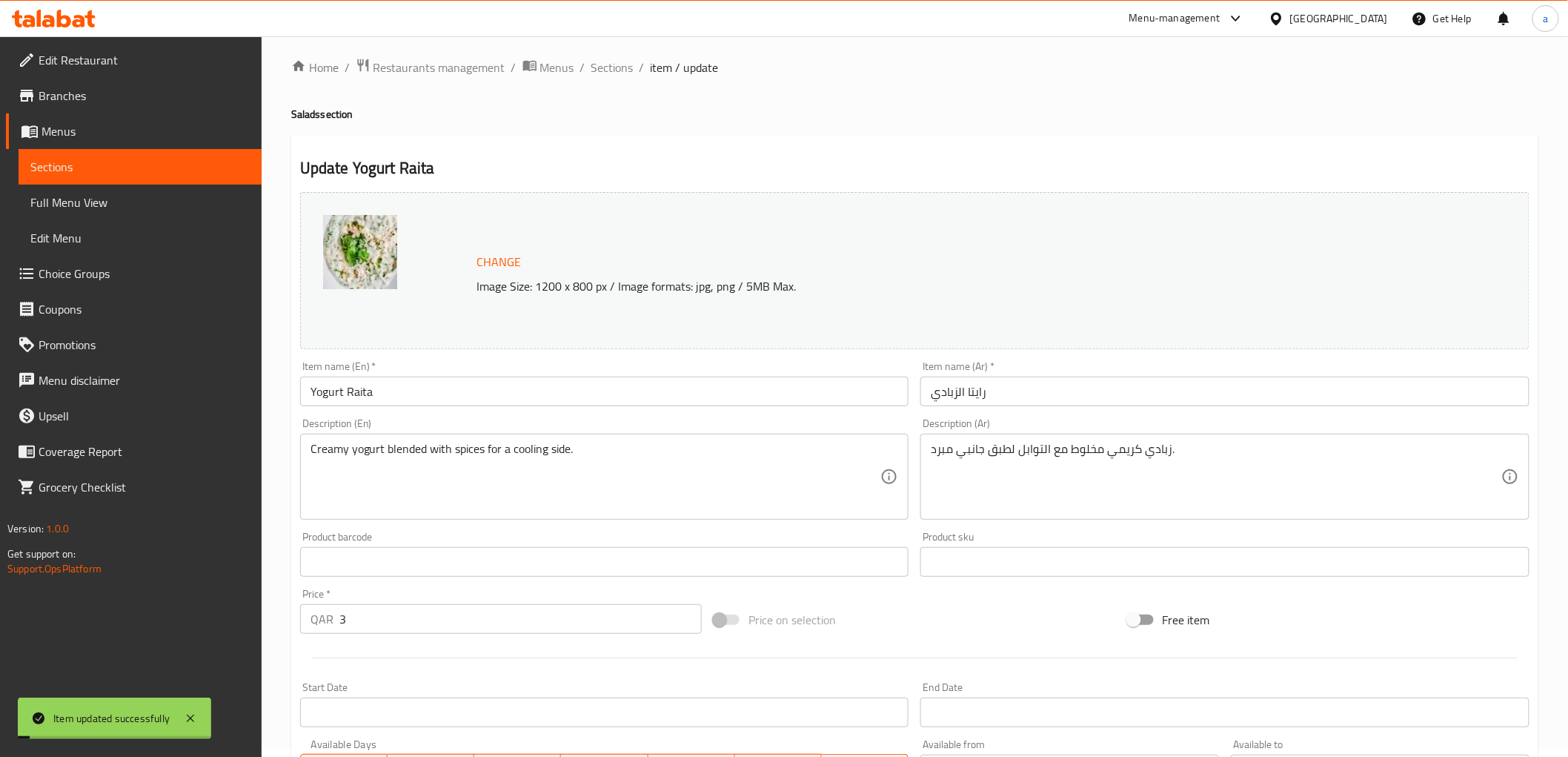
scroll to position [0, 0]
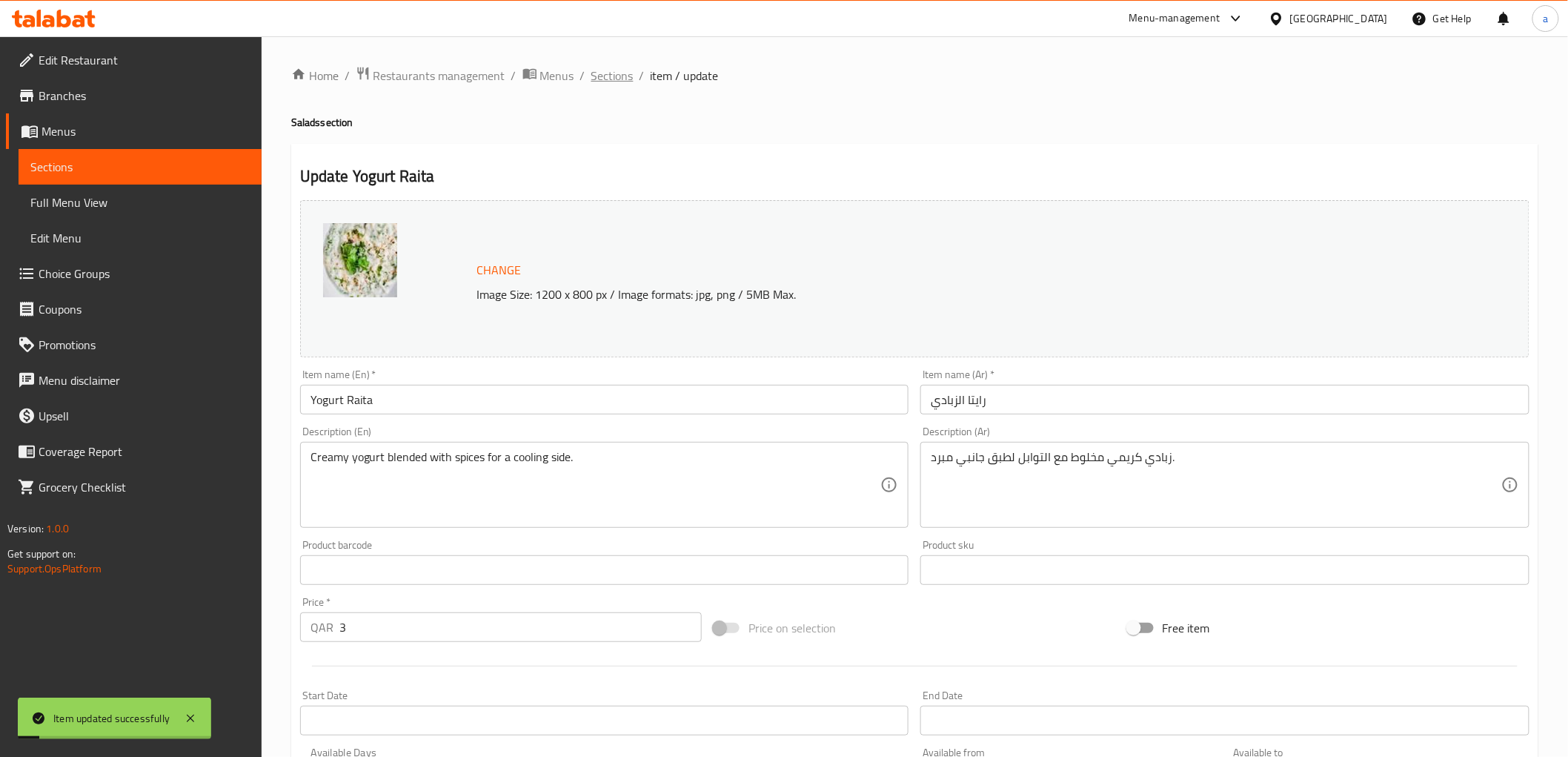
click at [610, 71] on span "Sections" at bounding box center [612, 75] width 42 height 17
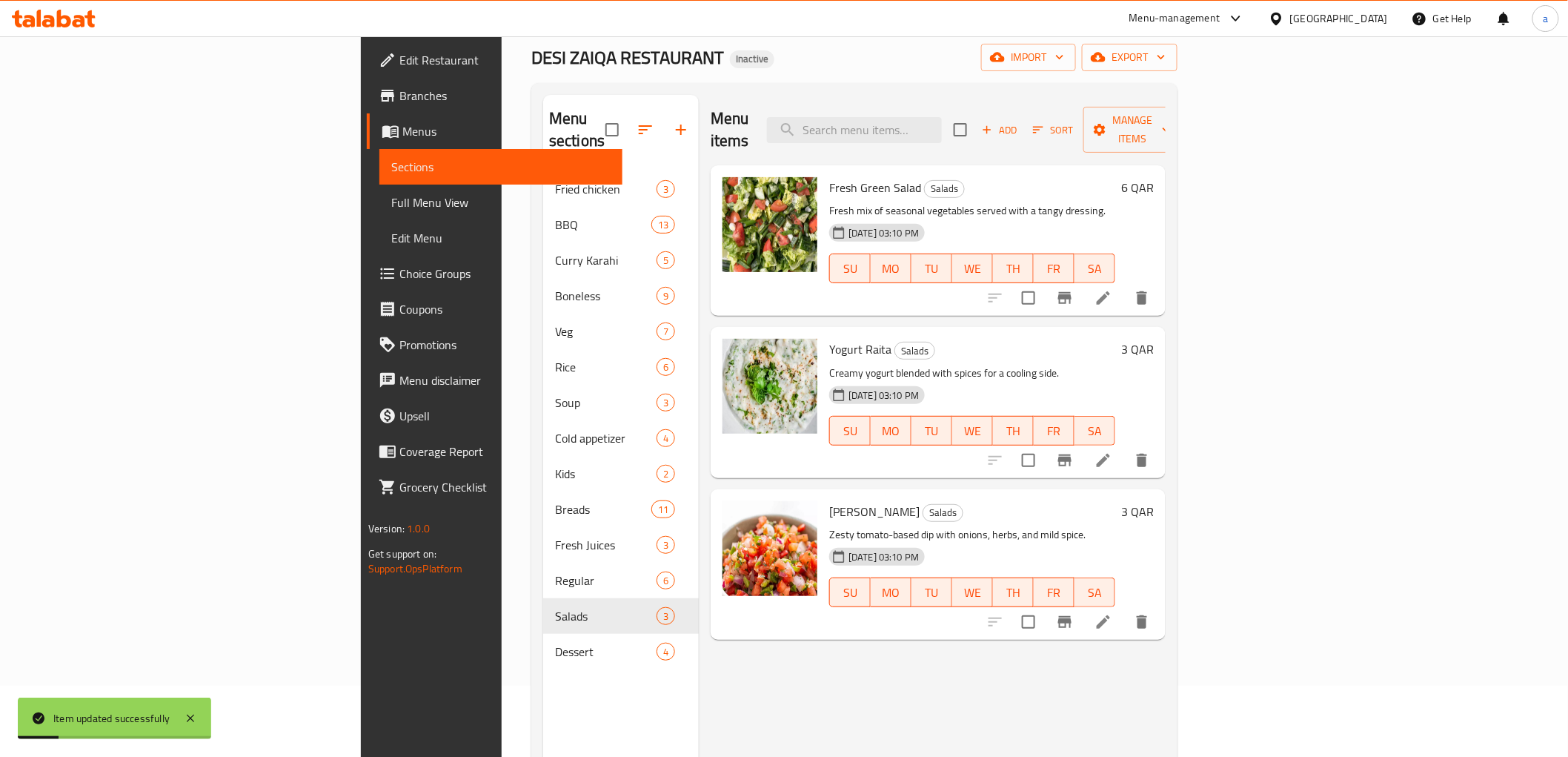
scroll to position [82, 0]
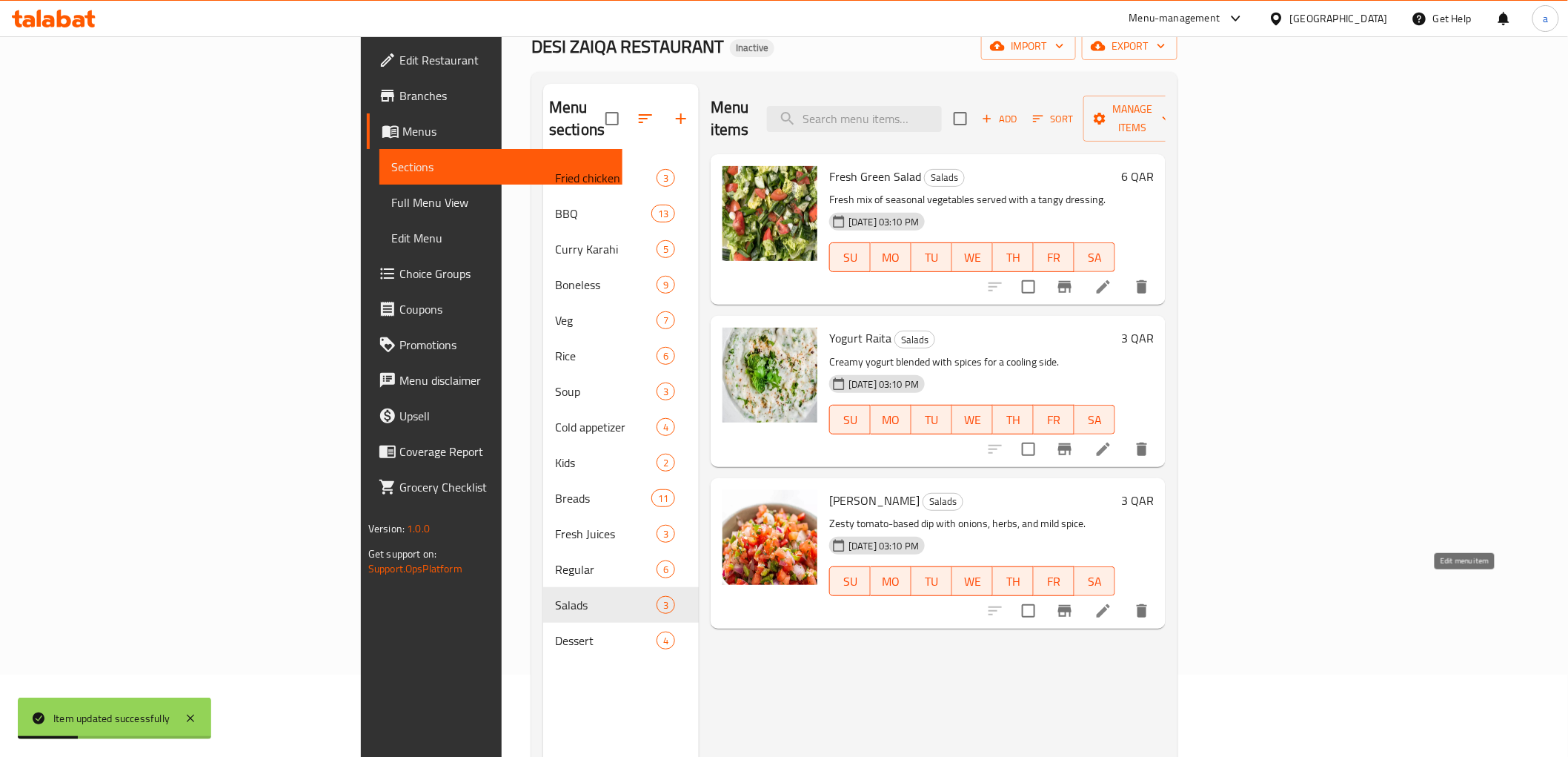
click at [1112, 602] on icon at bounding box center [1103, 610] width 17 height 17
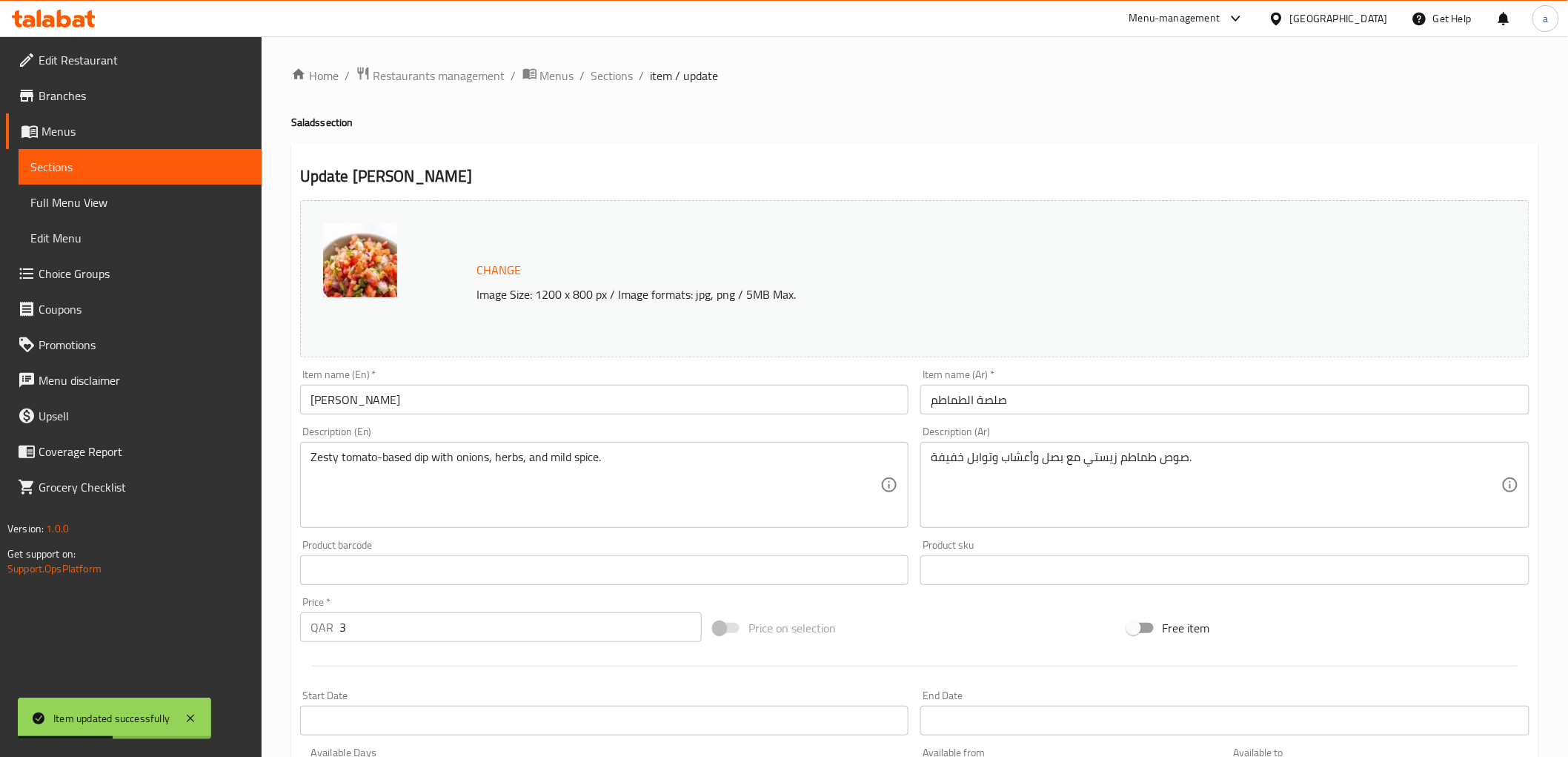
scroll to position [247, 0]
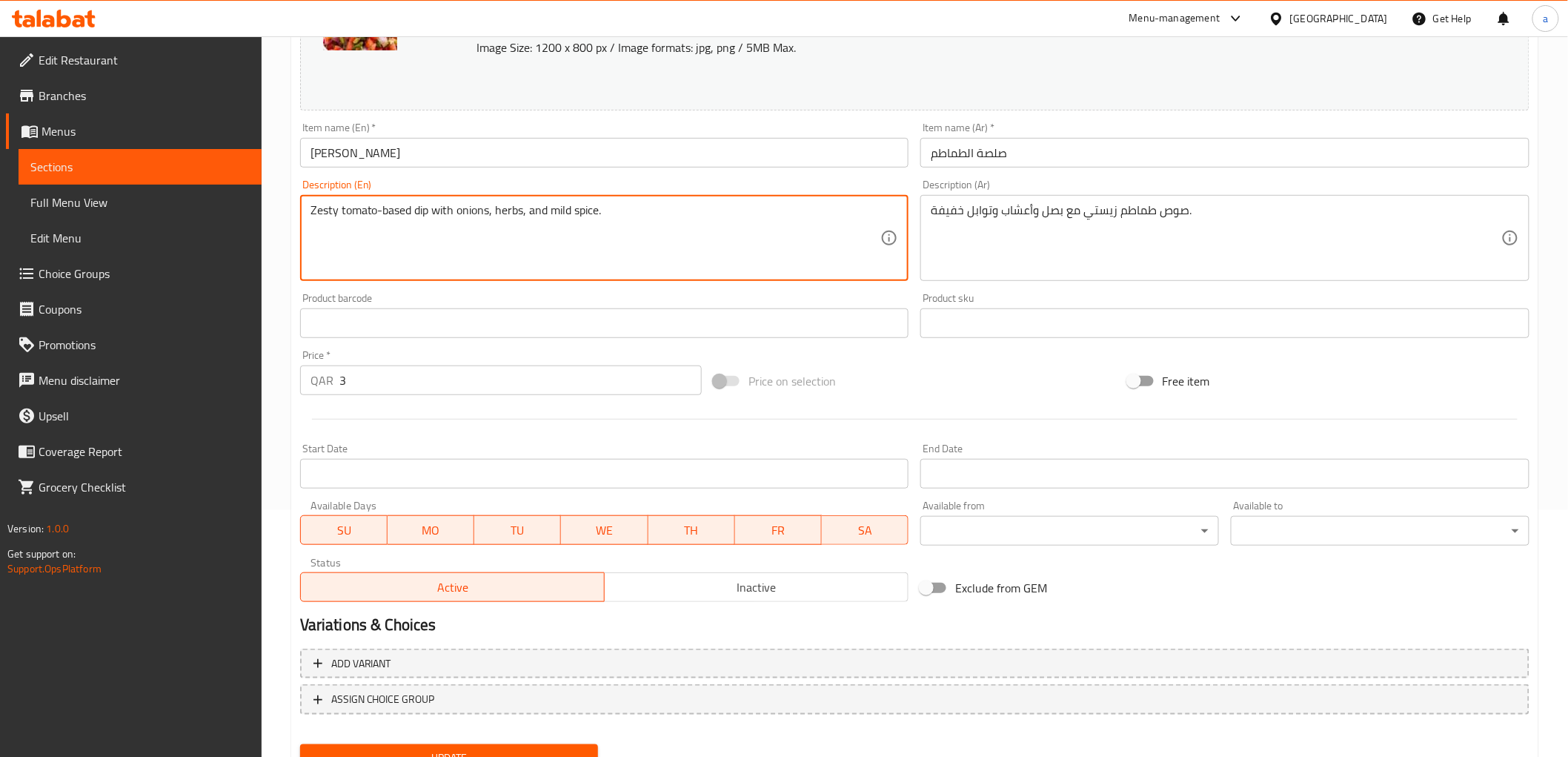
click at [379, 211] on textarea "Zesty tomato-based dip with onions, herbs, and mild spice." at bounding box center [595, 238] width 570 height 70
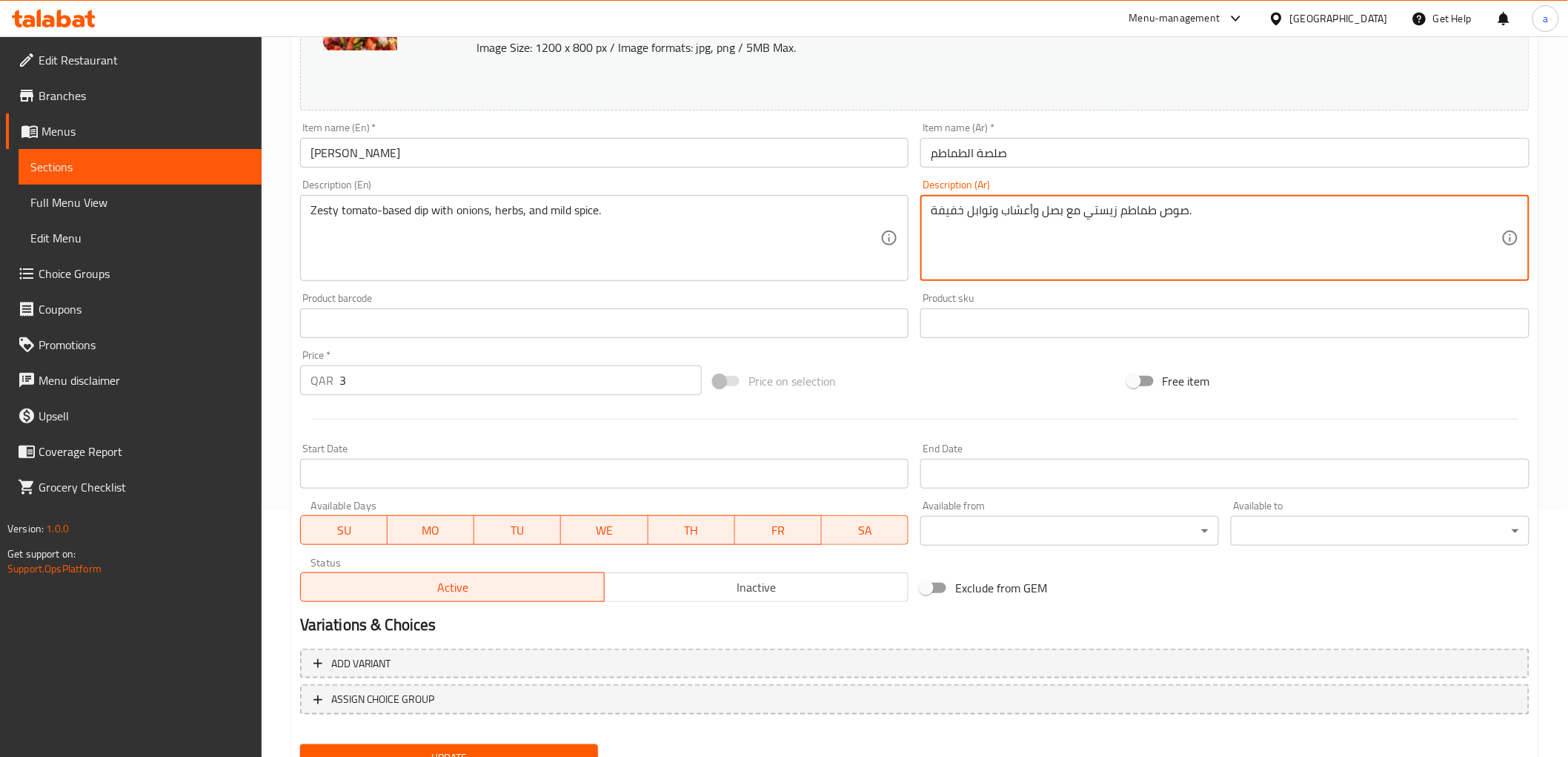
click at [1163, 231] on textarea "صوص طماطم زيستي مع بصل وأعشاب وتوابل خفيفة." at bounding box center [1215, 238] width 570 height 70
paste textarea "صة لذيذة تعتمد على الطماطم مع البصل والأعشاب والتوابل ال"
drag, startPoint x: 1213, startPoint y: 212, endPoint x: 1239, endPoint y: 214, distance: 26.1
click at [1239, 214] on textarea "صلصة لذيذة تعتمد على الطماطم مع البصل والأعشاب والتوابل الخفيفة." at bounding box center [1215, 238] width 570 height 70
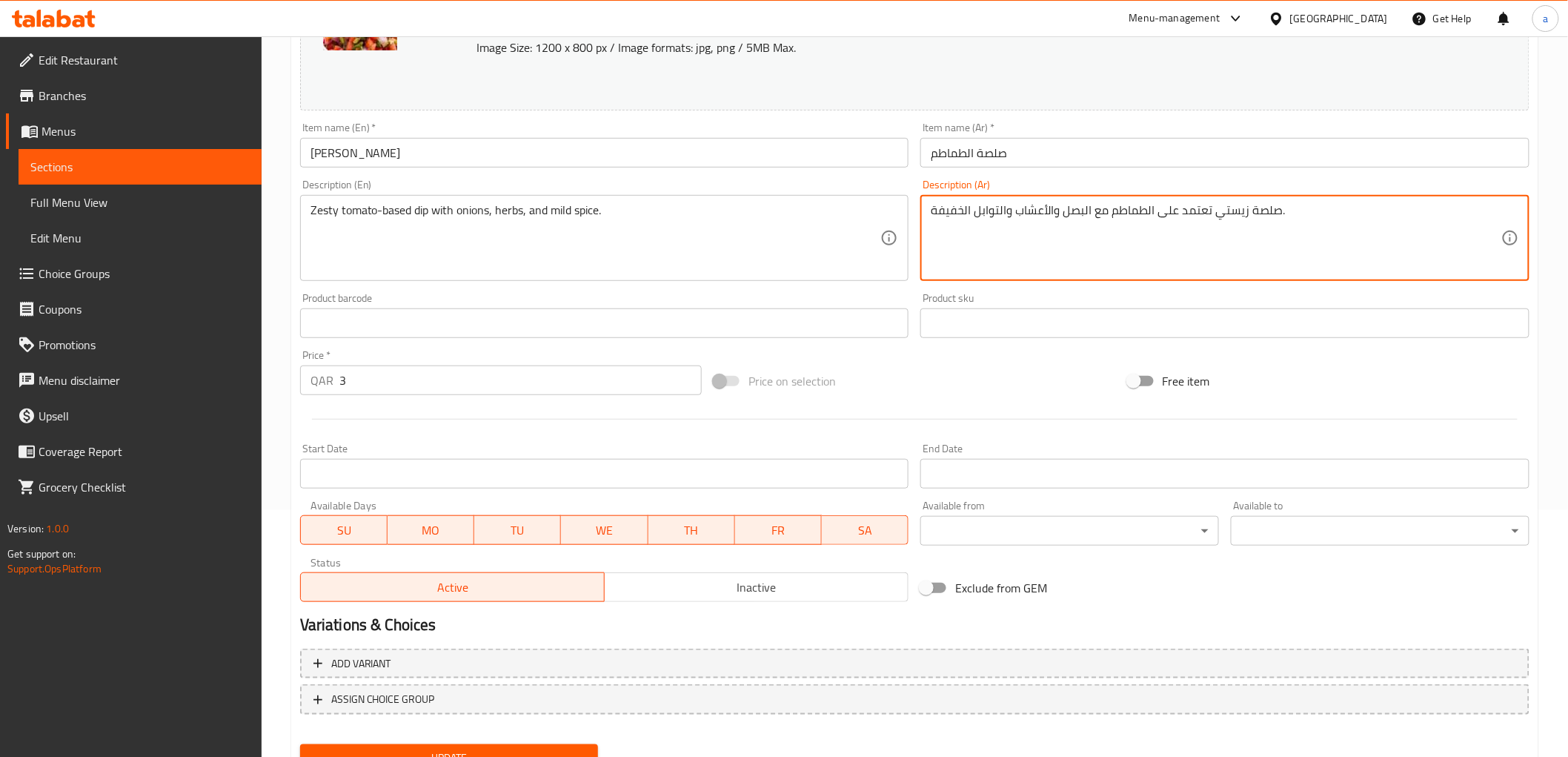
drag, startPoint x: 1153, startPoint y: 212, endPoint x: 1210, endPoint y: 214, distance: 57.0
click at [1210, 214] on textarea "صلصة زيستي تعتمد على الطماطم مع البصل والأعشاب والتوابل الخفيفة." at bounding box center [1215, 238] width 570 height 70
type textarea "صلصة زيستي علي قاعده الطماطم مع البصل والأعشاب والتوابل الخفيفة."
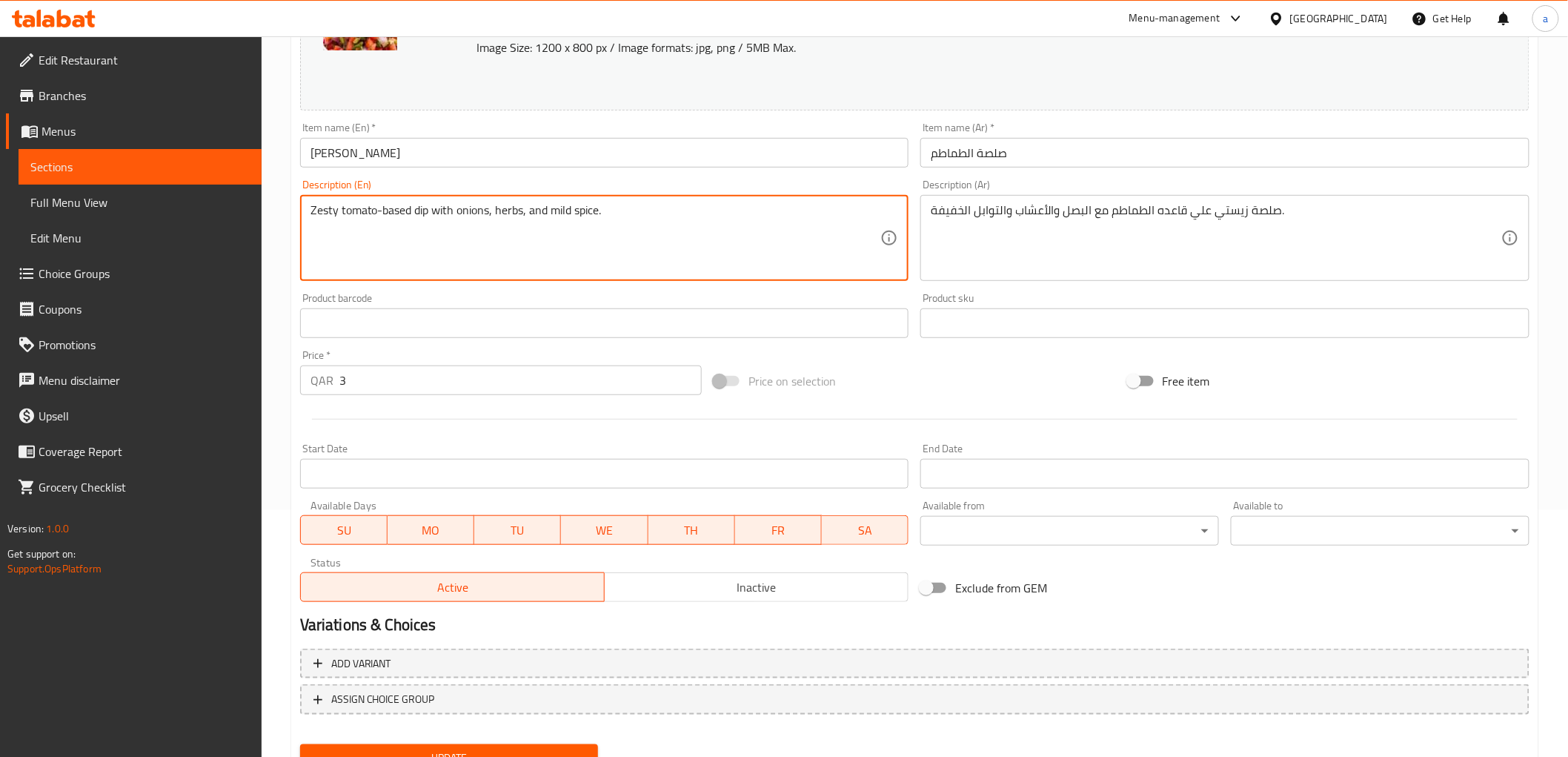
click at [559, 215] on textarea "Zesty tomato-based dip with onions, herbs, and mild spice." at bounding box center [595, 238] width 570 height 70
click at [571, 740] on div "Update" at bounding box center [449, 757] width 310 height 39
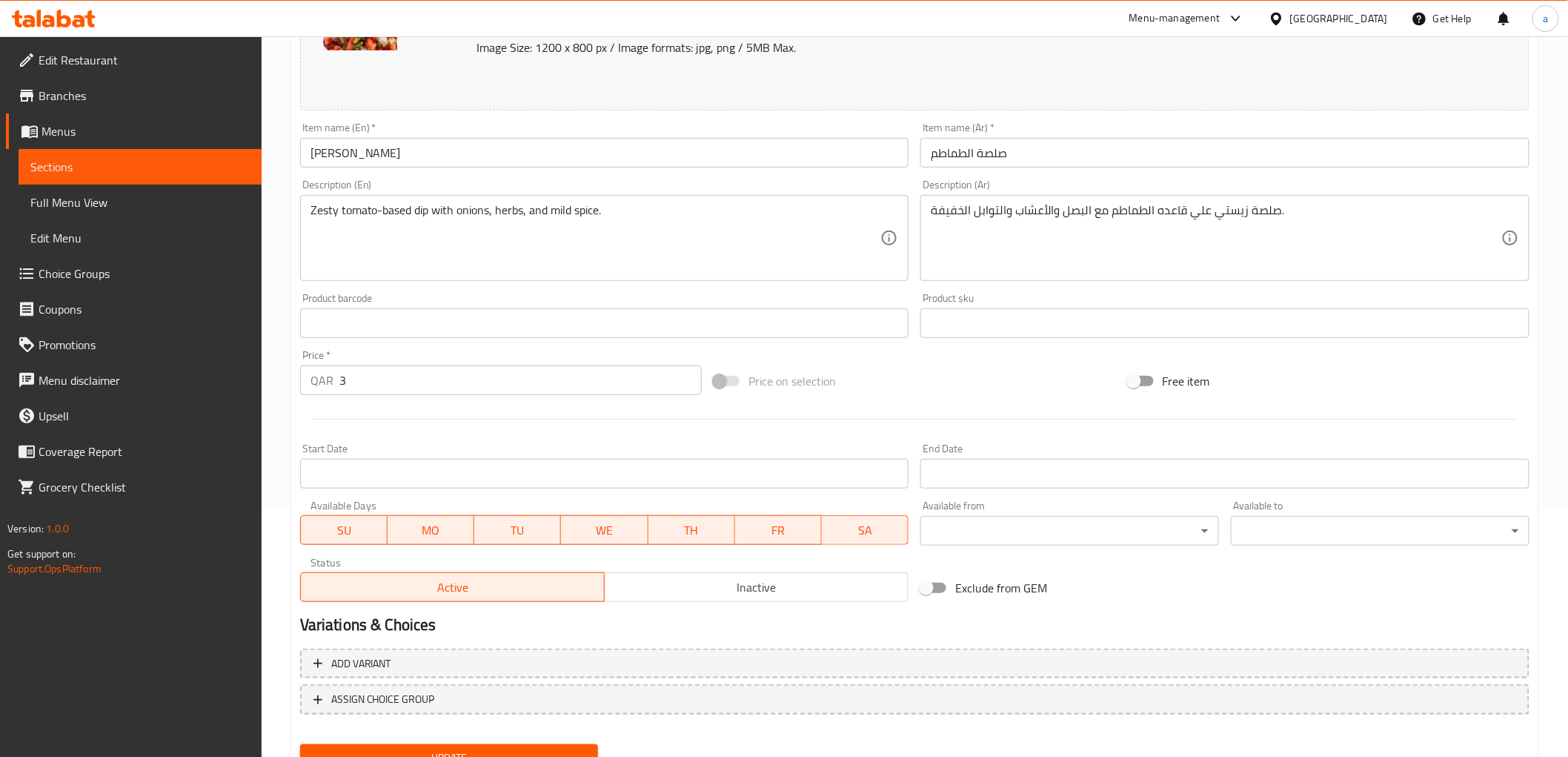
click at [571, 745] on button "Update" at bounding box center [449, 758] width 299 height 27
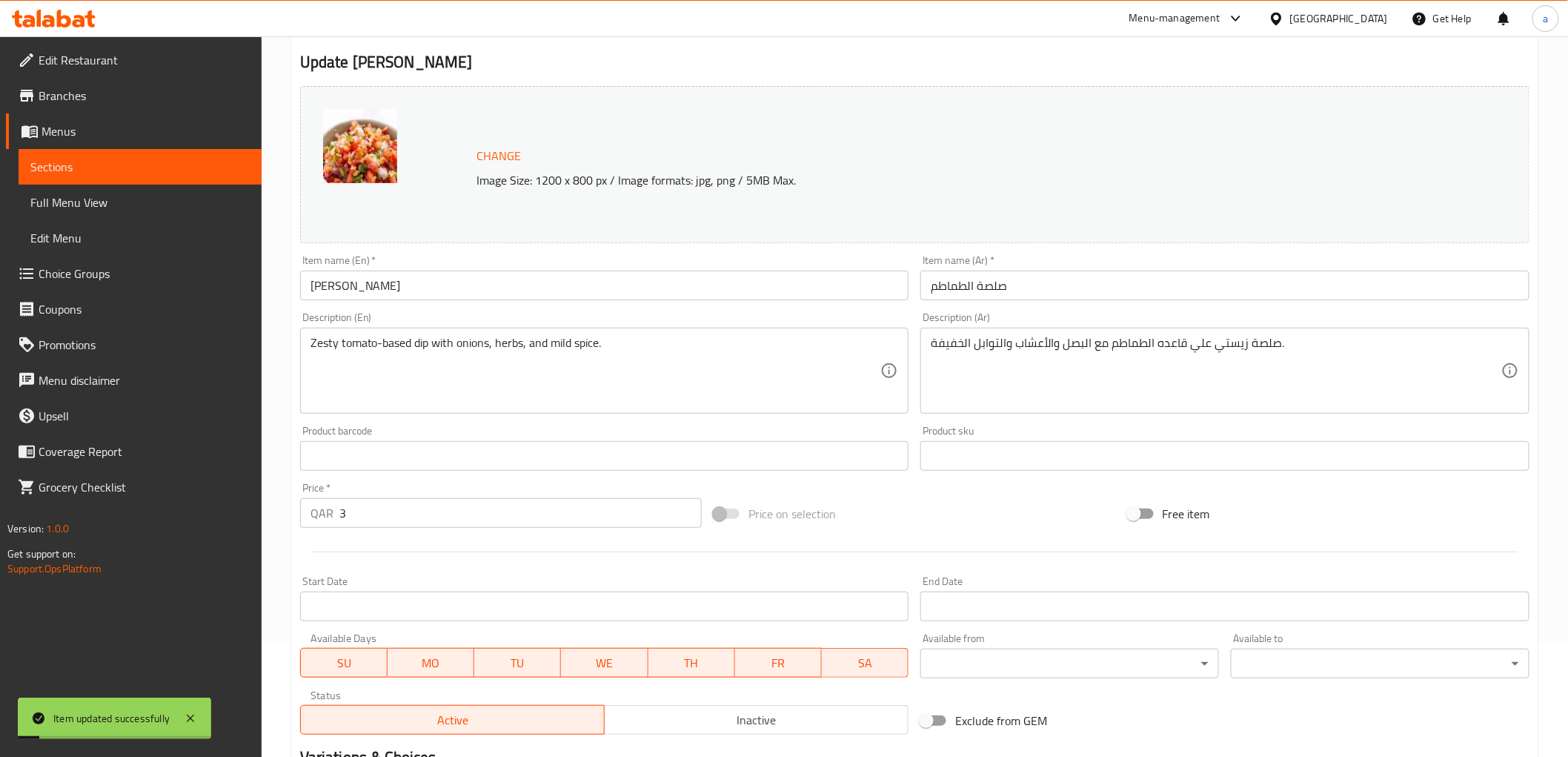
scroll to position [0, 0]
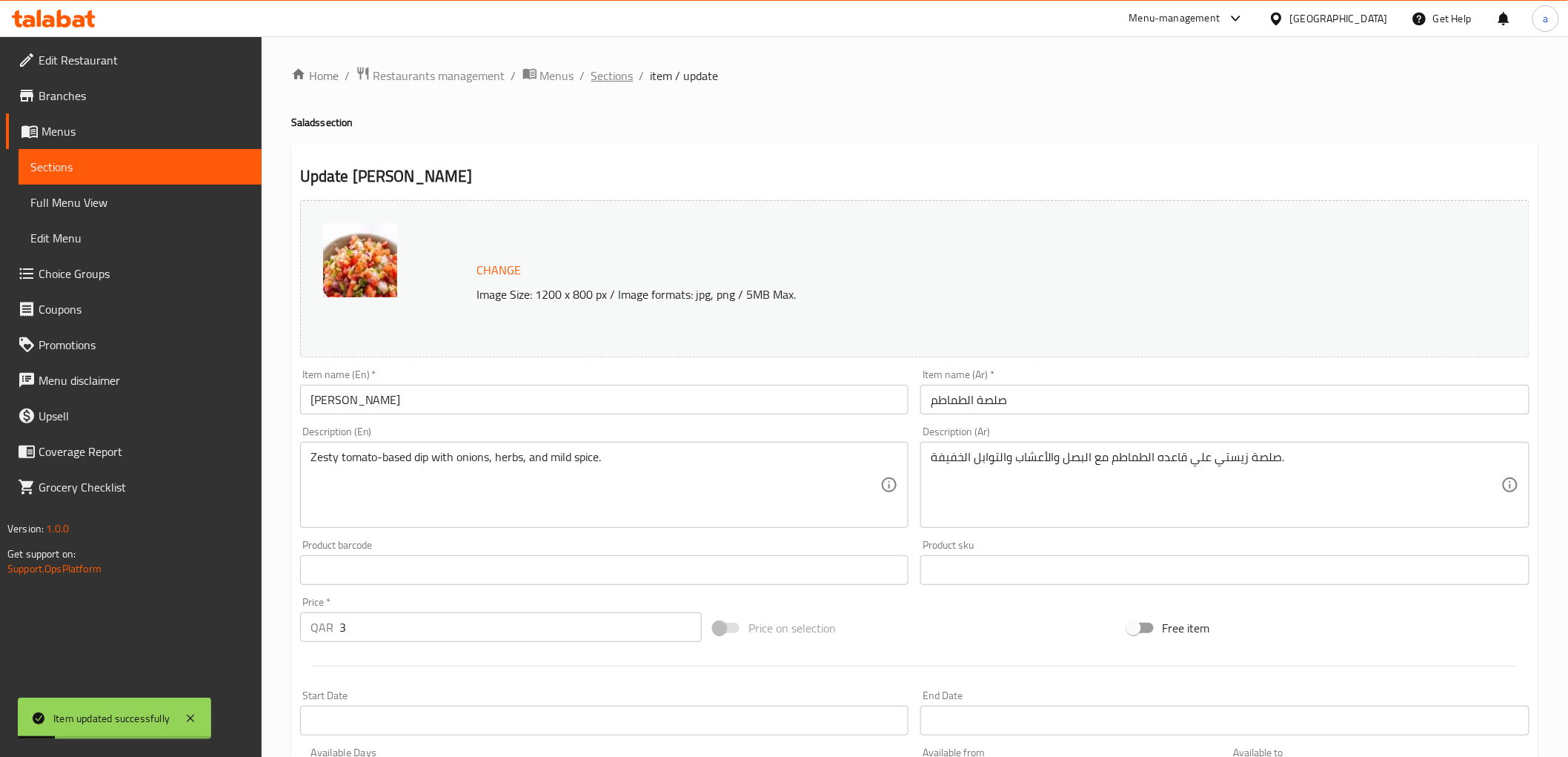
click at [623, 84] on span "Sections" at bounding box center [612, 75] width 42 height 17
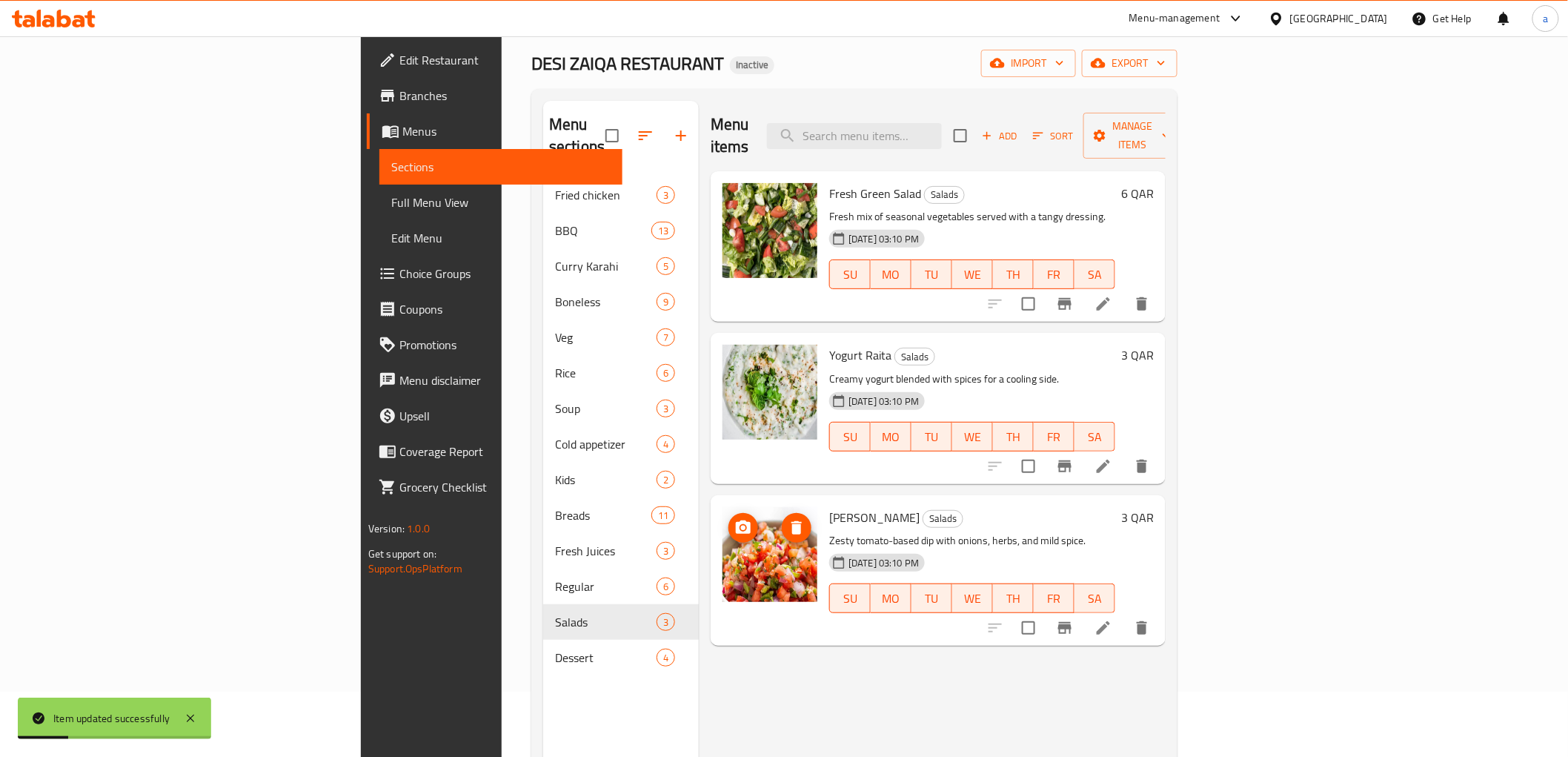
scroll to position [208, 0]
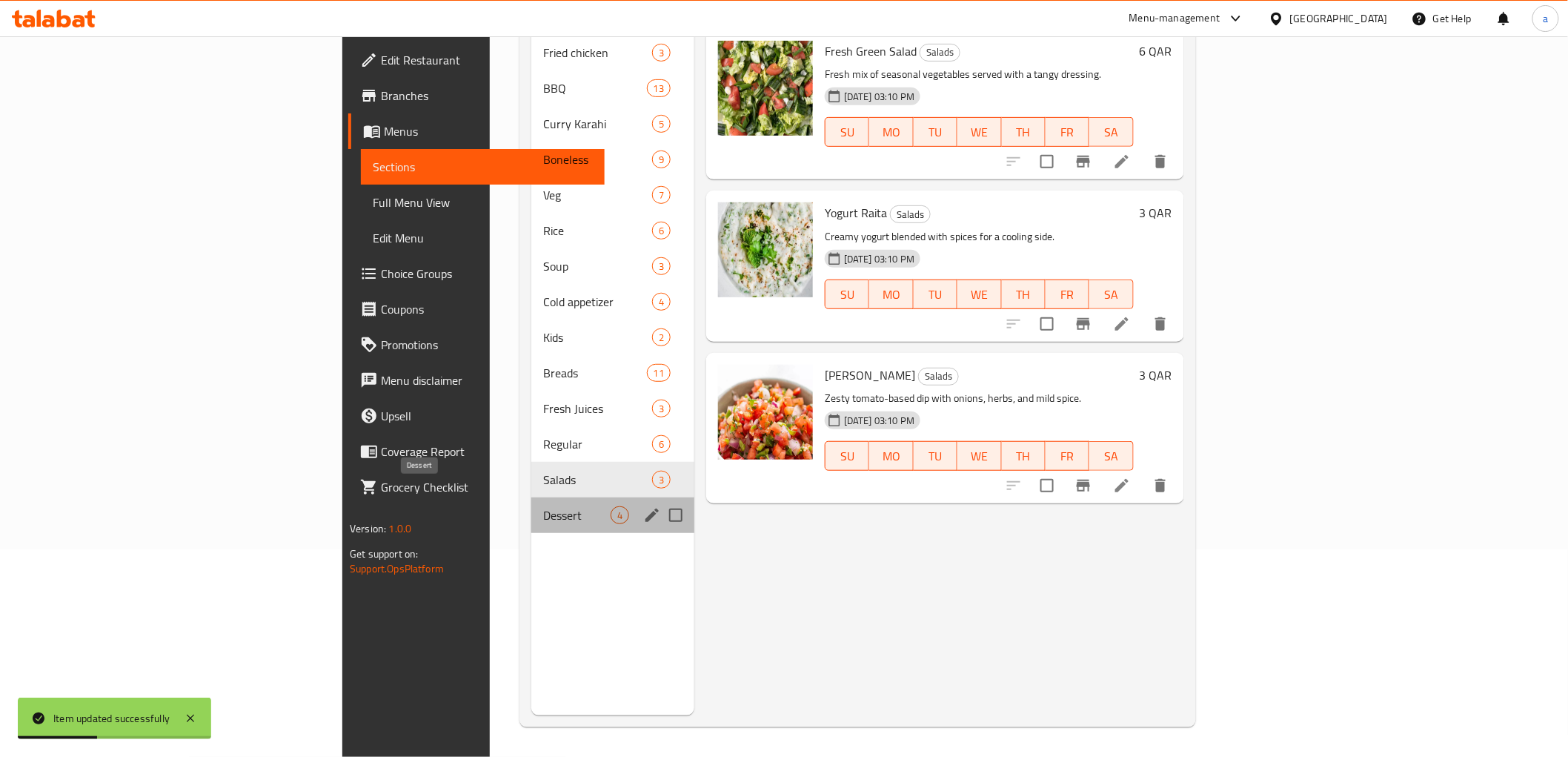
click at [543, 506] on span "Dessert" at bounding box center [576, 514] width 67 height 17
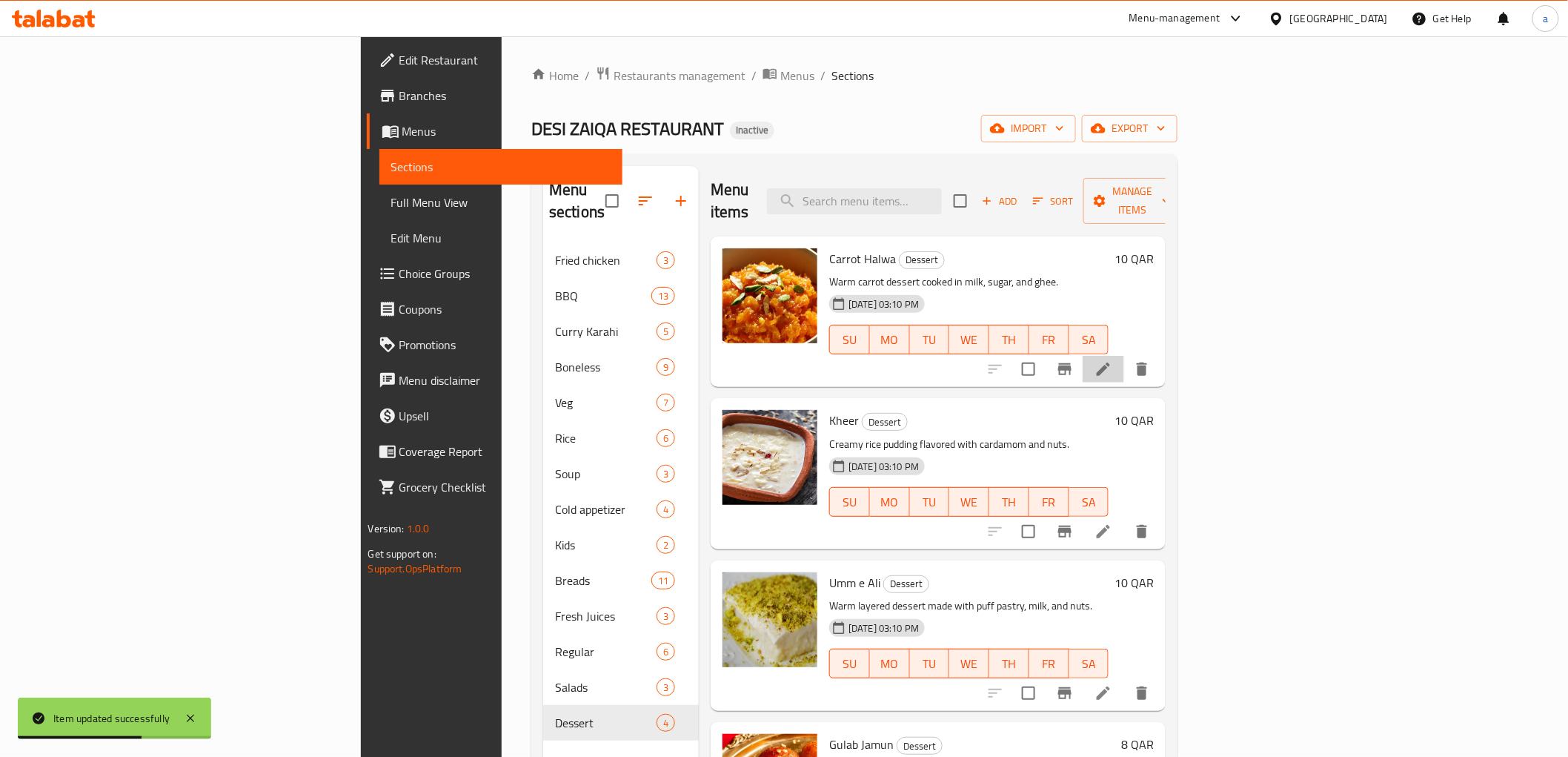
click at [1124, 356] on li at bounding box center [1104, 369] width 41 height 27
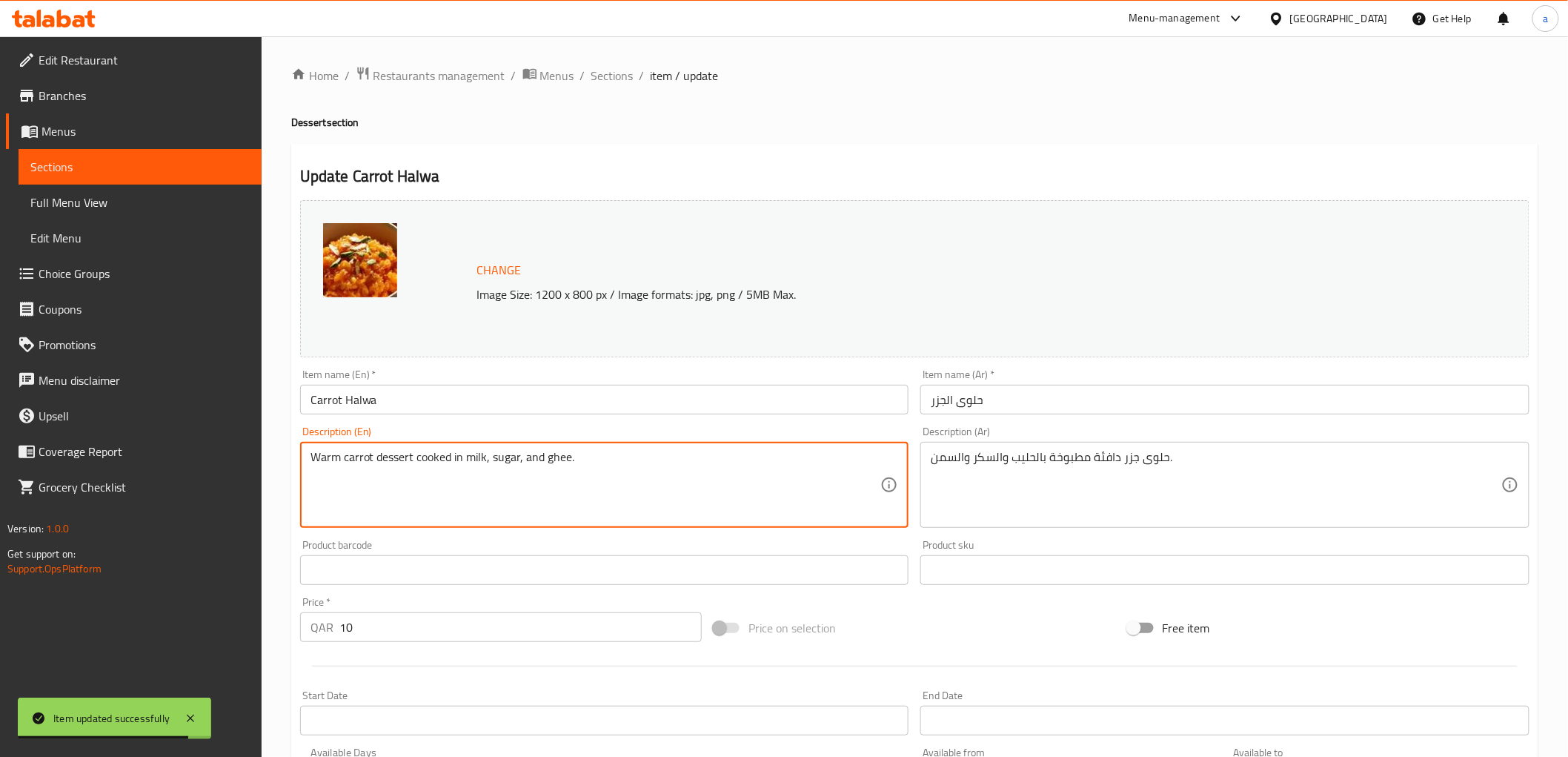
click at [757, 470] on textarea "Warm carrot dessert cooked in milk, sugar, and ghee." at bounding box center [595, 485] width 570 height 70
paste textarea "100 Gms"
type textarea "Warm carrot dessert cooked in milk, sugar, and ghee 100 Gms"
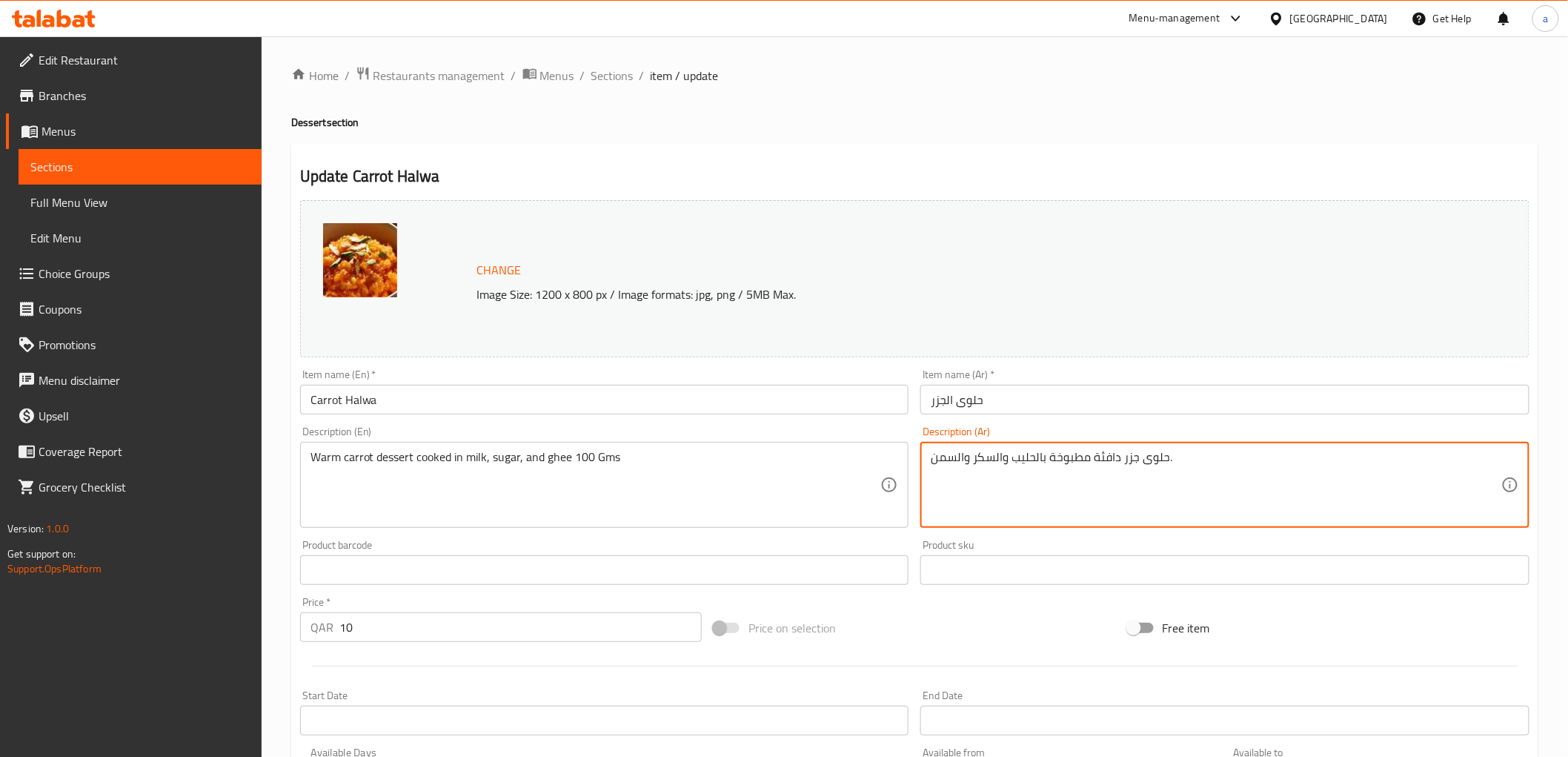
click at [1210, 462] on textarea "حلوى جزر دافئة مطبوخة بالحليب والسكر والسمن." at bounding box center [1215, 485] width 570 height 70
paste textarea "100 Gms"
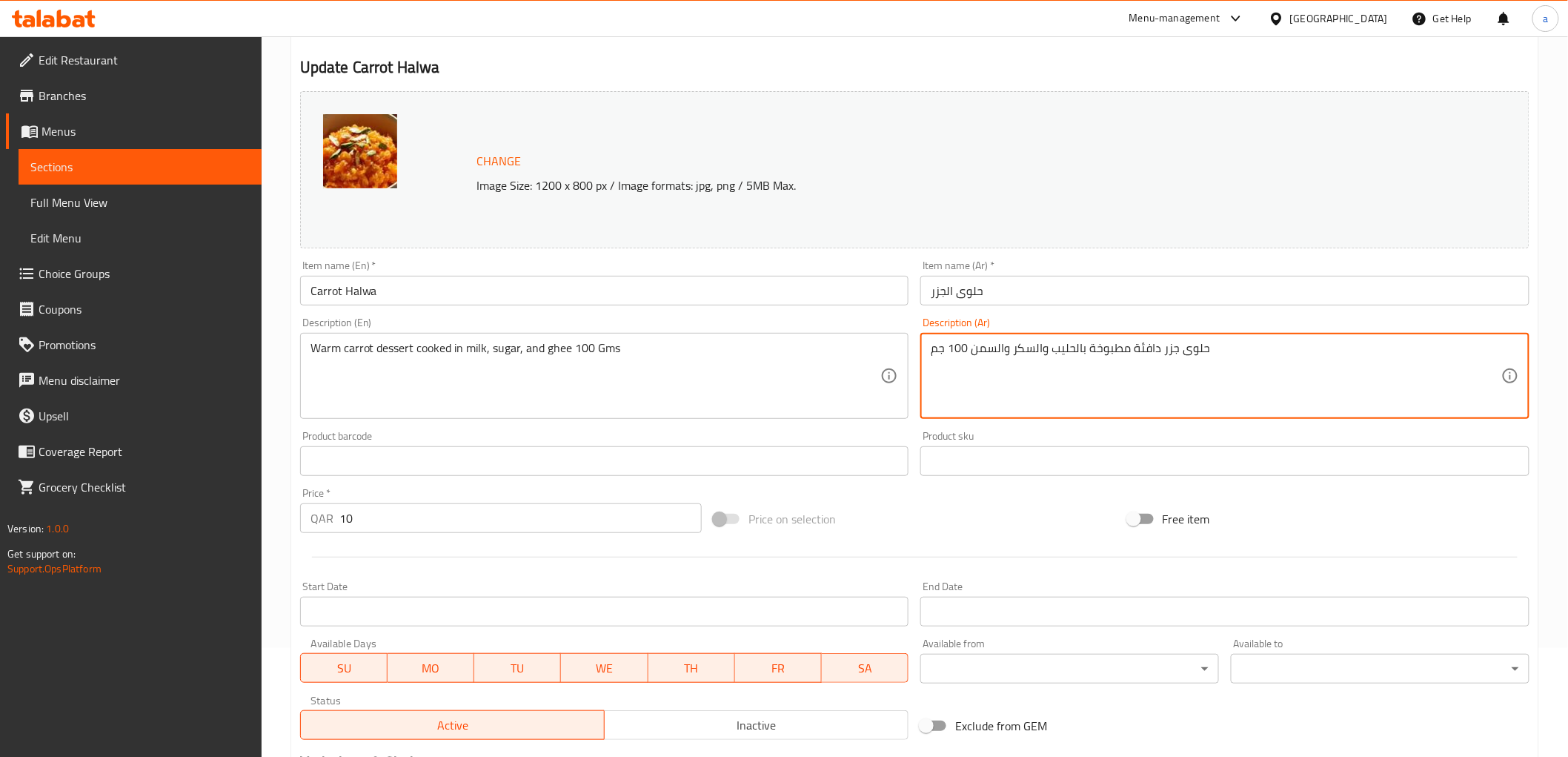
scroll to position [247, 0]
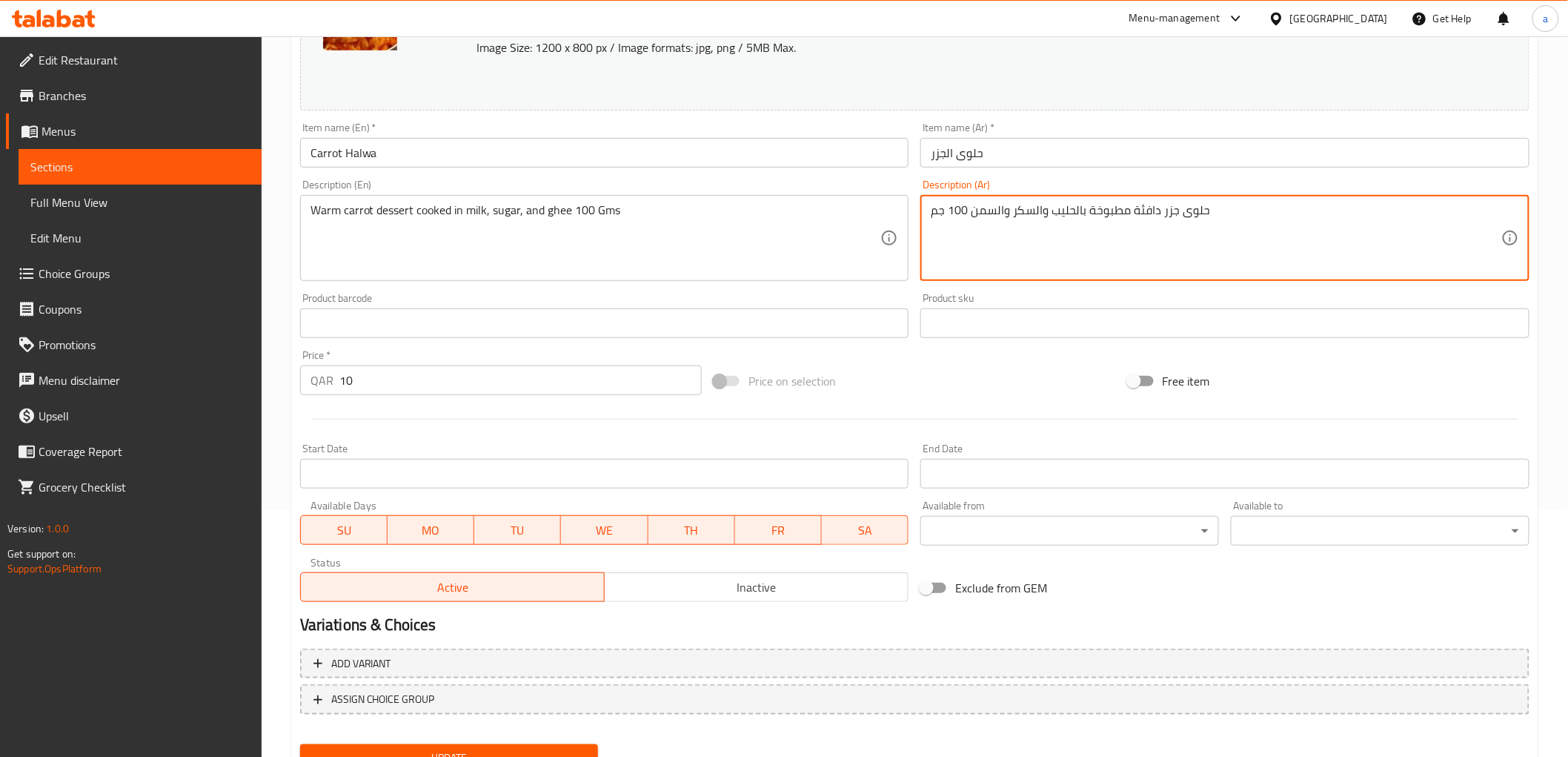
type textarea "حلوى جزر دافئة مطبوخة بالحليب والسكر والسمن 100 جم"
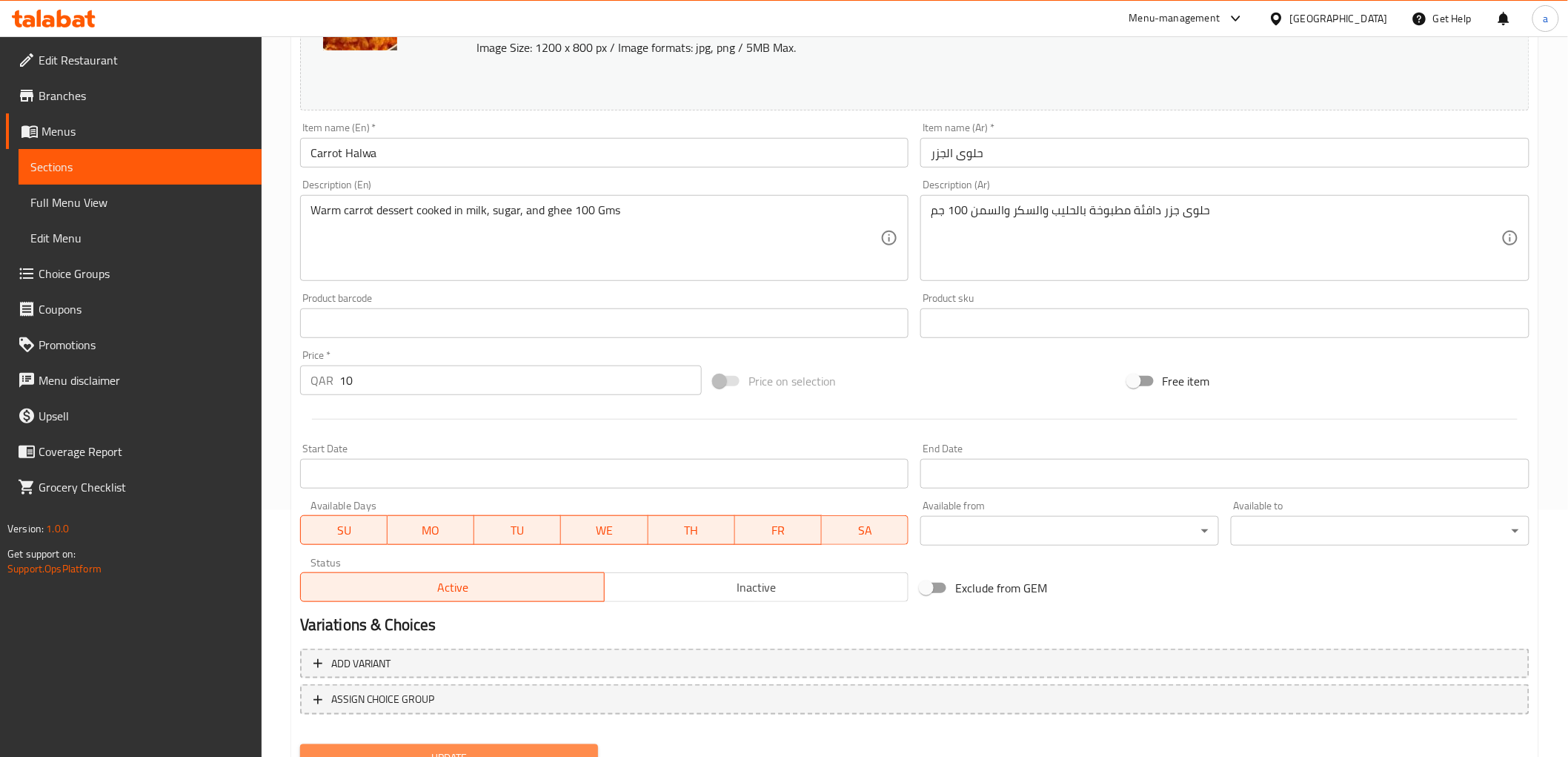
click at [573, 745] on button "Update" at bounding box center [449, 758] width 299 height 27
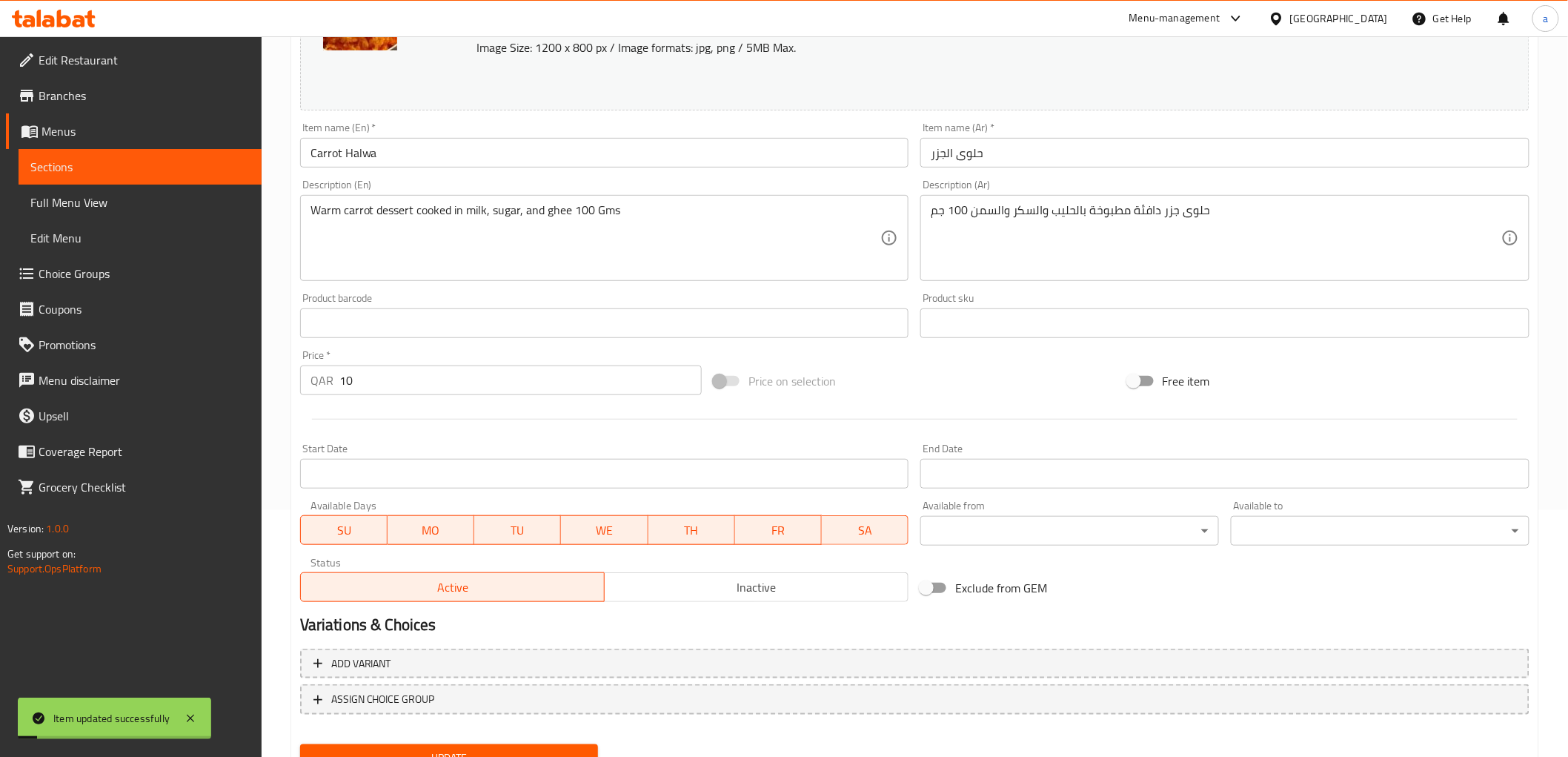
scroll to position [0, 0]
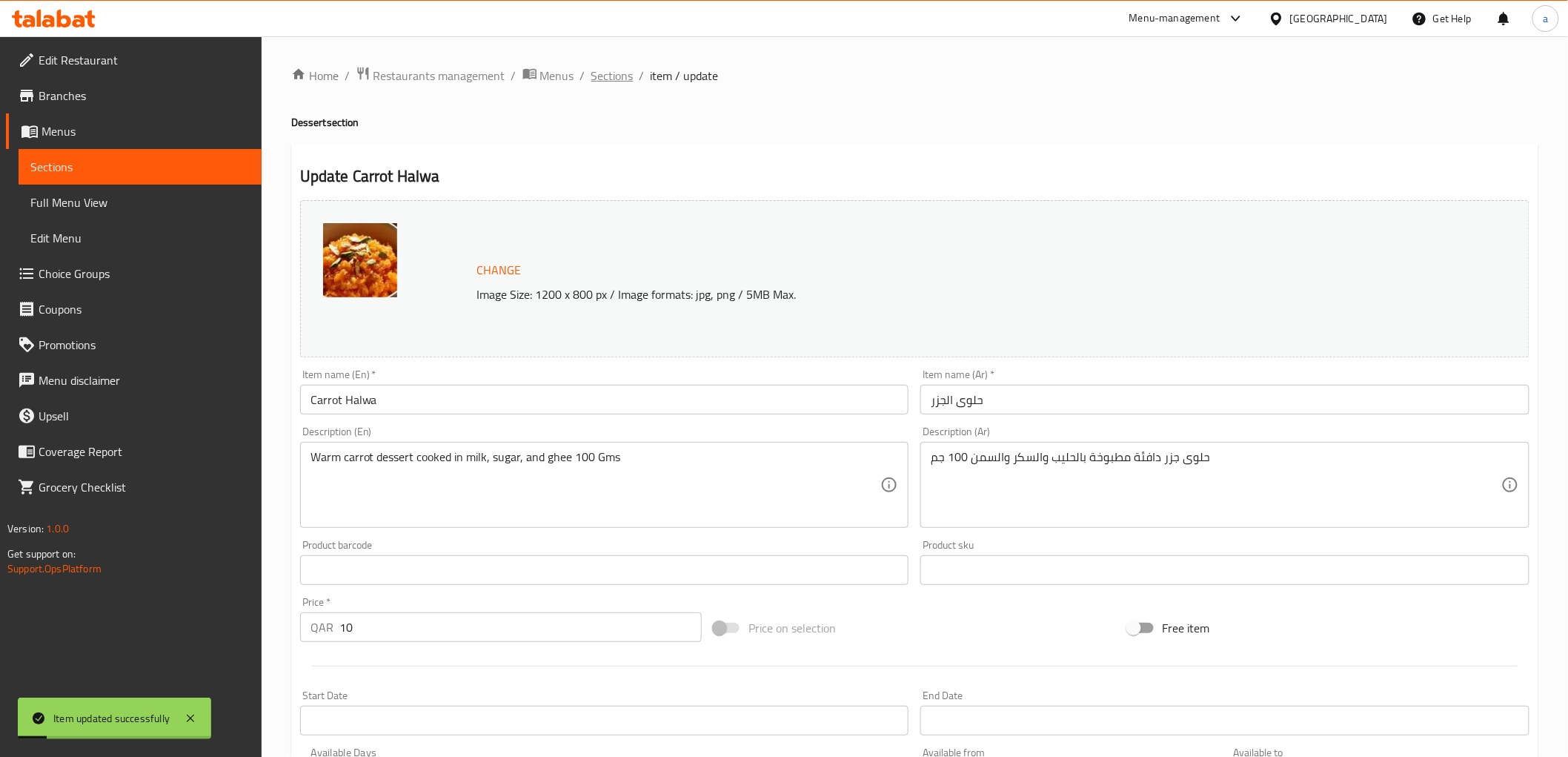
click at [591, 72] on span "Sections" at bounding box center [612, 75] width 42 height 17
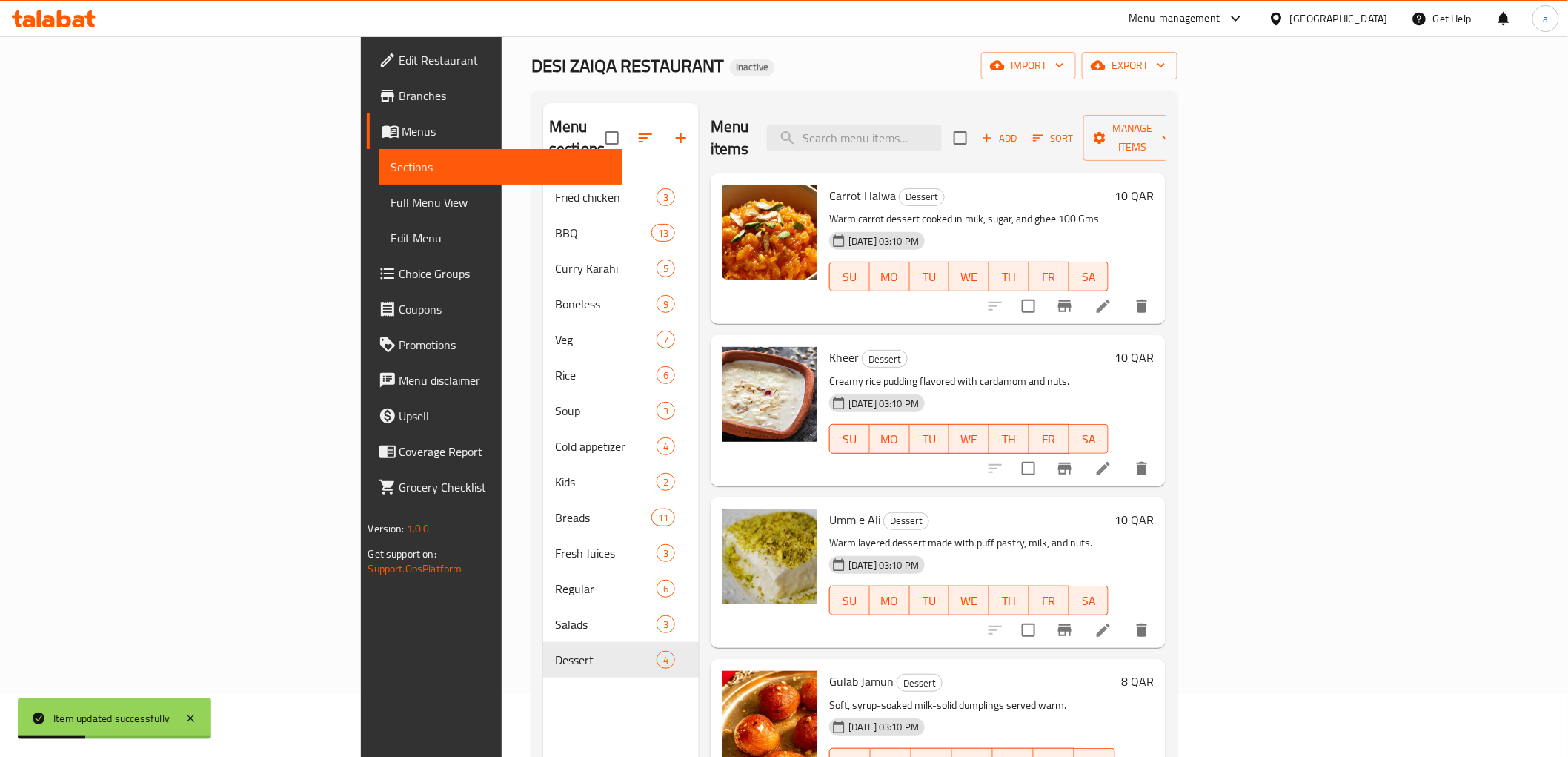
scroll to position [82, 0]
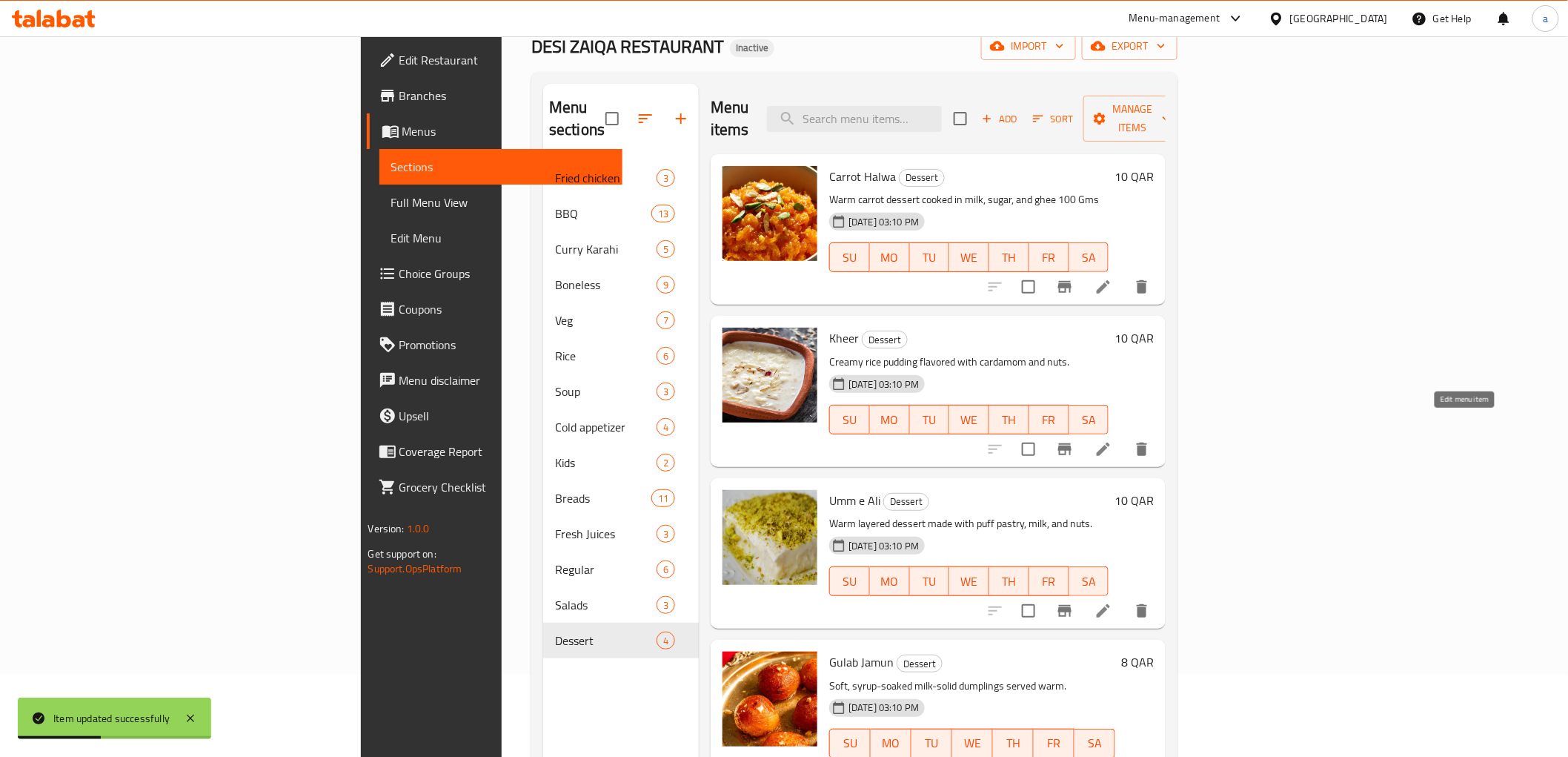
click at [1110, 442] on icon at bounding box center [1104, 449] width 13 height 13
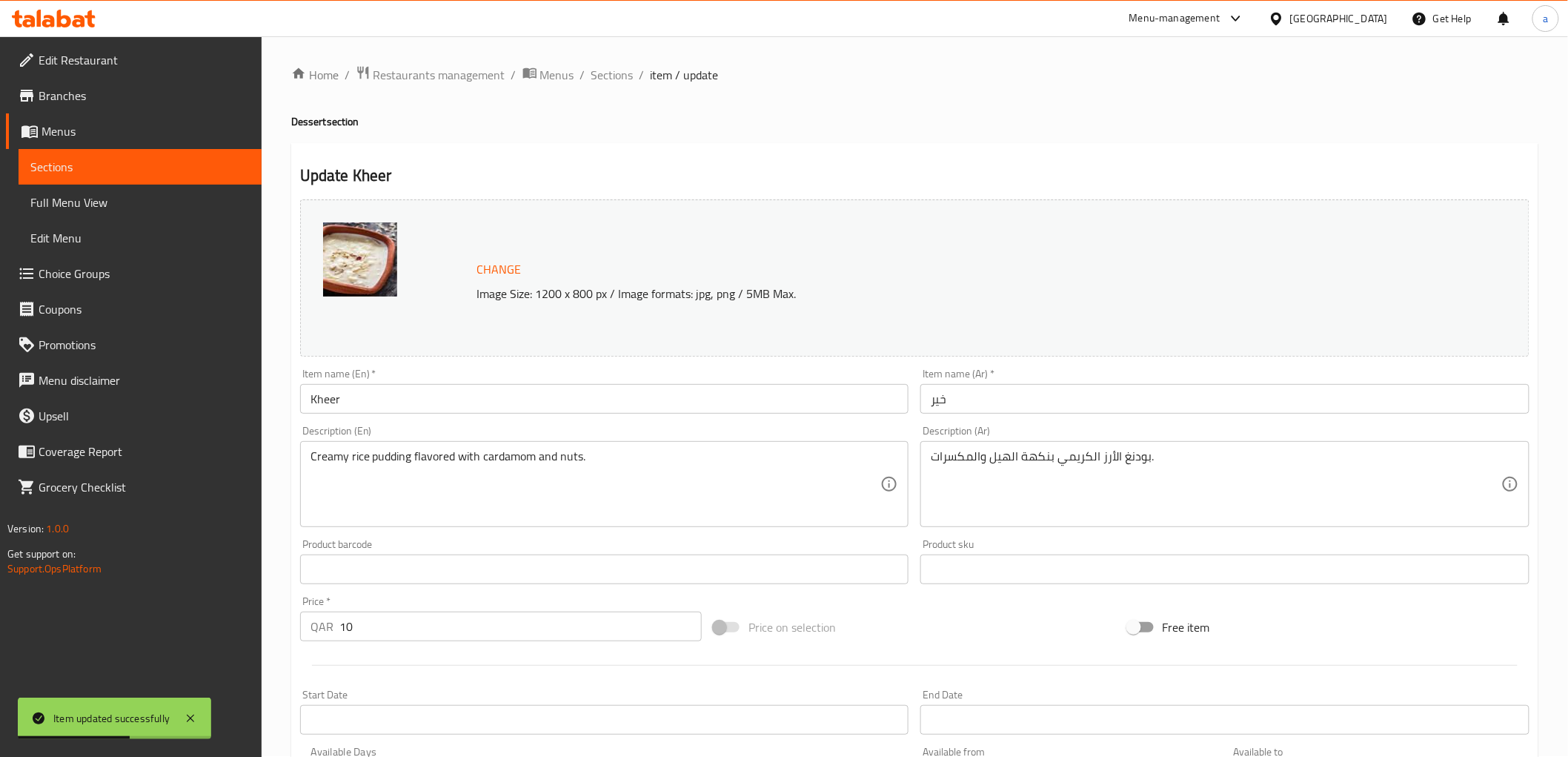
scroll to position [82, 0]
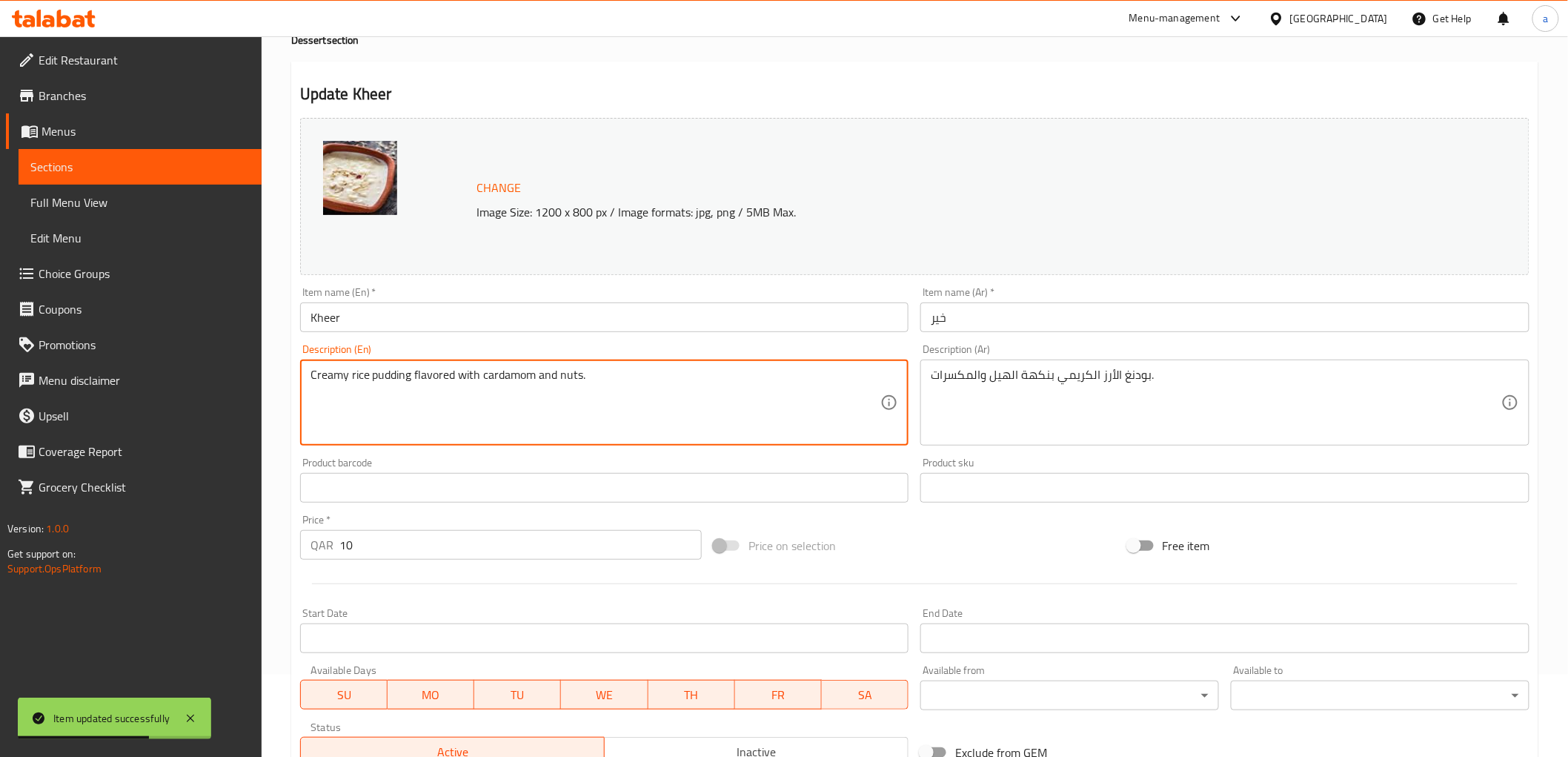
click at [667, 376] on textarea "Creamy rice pudding flavored with cardamom and nuts." at bounding box center [595, 403] width 570 height 70
paste textarea "100 Gms"
type textarea "Creamy rice pudding flavored with cardamom and nuts 100 Gms"
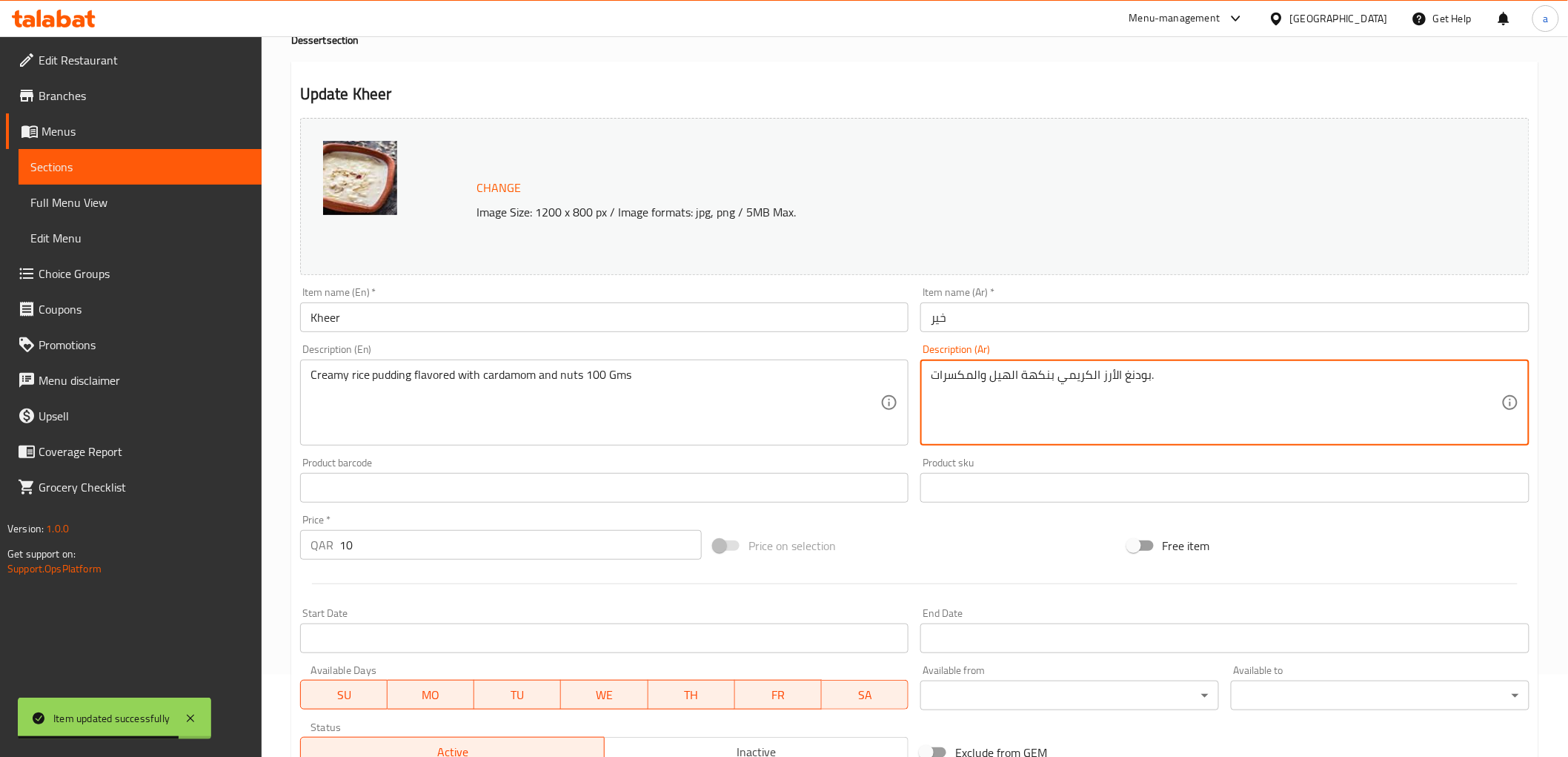
click at [1175, 369] on textarea "بودنغ الأرز الكريمي بنكهة الهيل والمكسرات." at bounding box center [1215, 403] width 570 height 70
paste textarea "100 Gms"
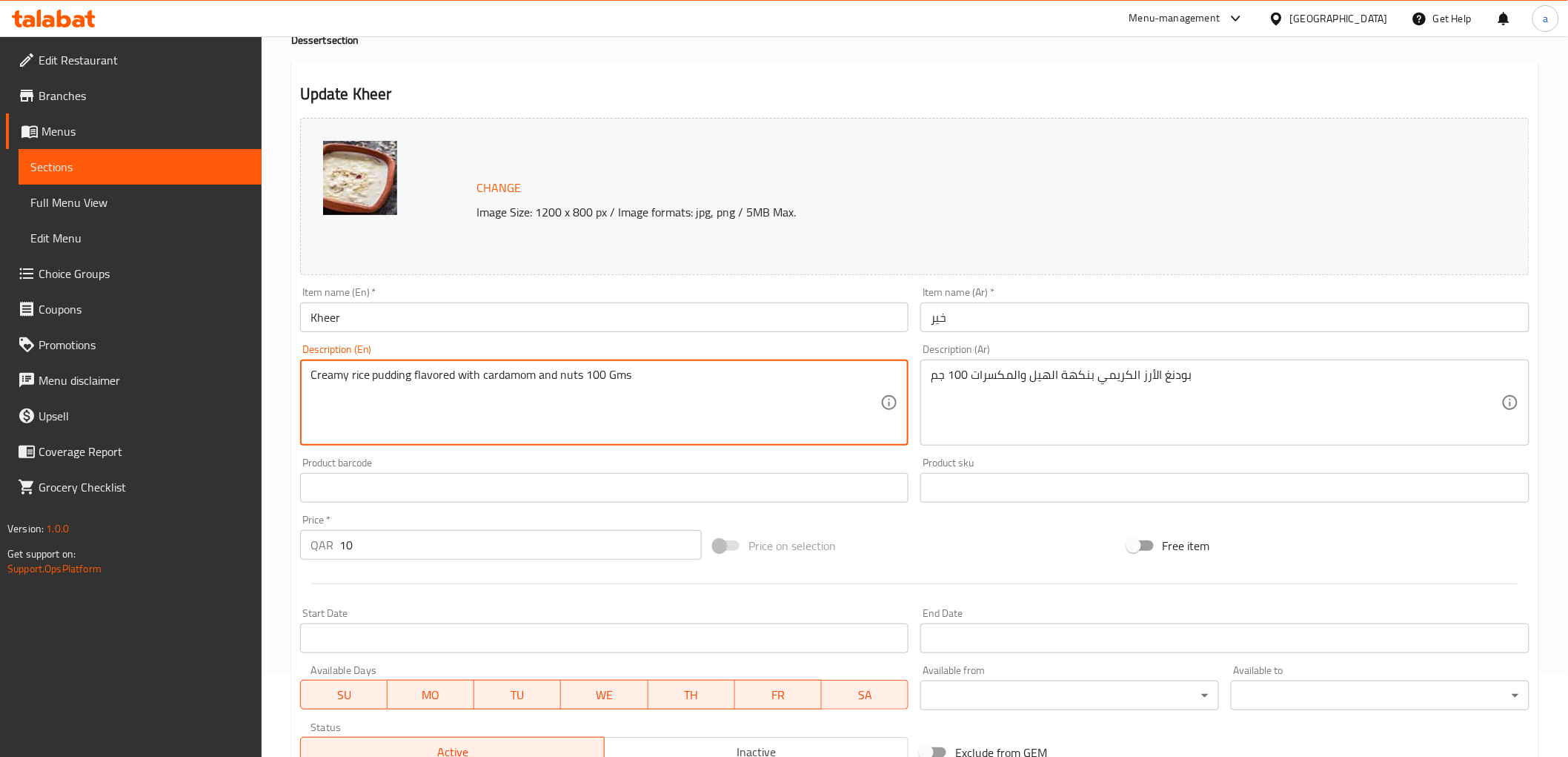
drag, startPoint x: 351, startPoint y: 375, endPoint x: 409, endPoint y: 380, distance: 58.2
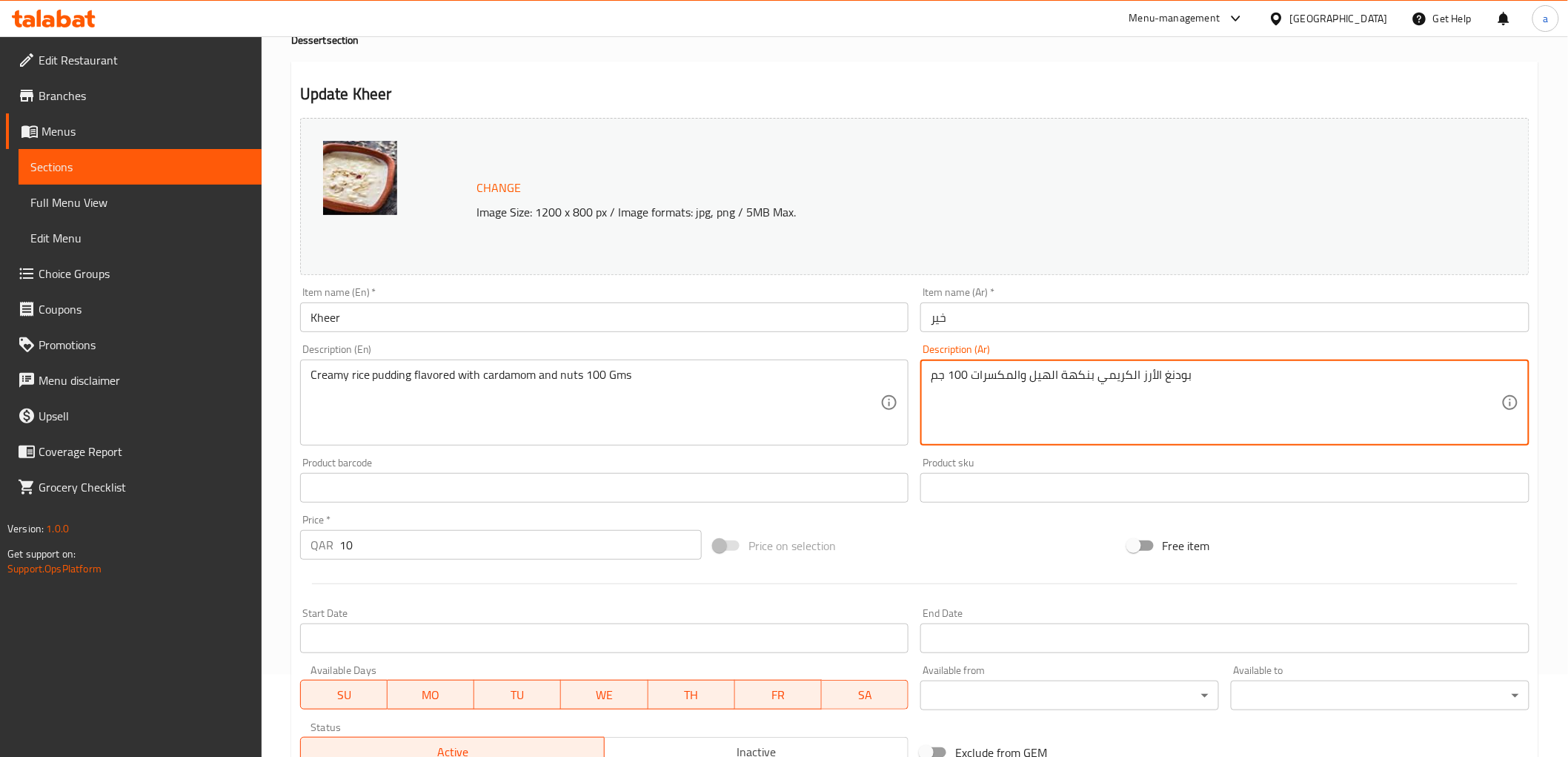
drag, startPoint x: 1139, startPoint y: 375, endPoint x: 1188, endPoint y: 379, distance: 49.2
paste textarea "رز باللبن"
click at [1130, 375] on textarea "أرز باللبن الكريمي بنكهة الهيل والمكسرات 100 جم" at bounding box center [1215, 403] width 570 height 70
type textarea "أرز باللبن كريمي بنكهة الهيل والمكسرات 100 جم"
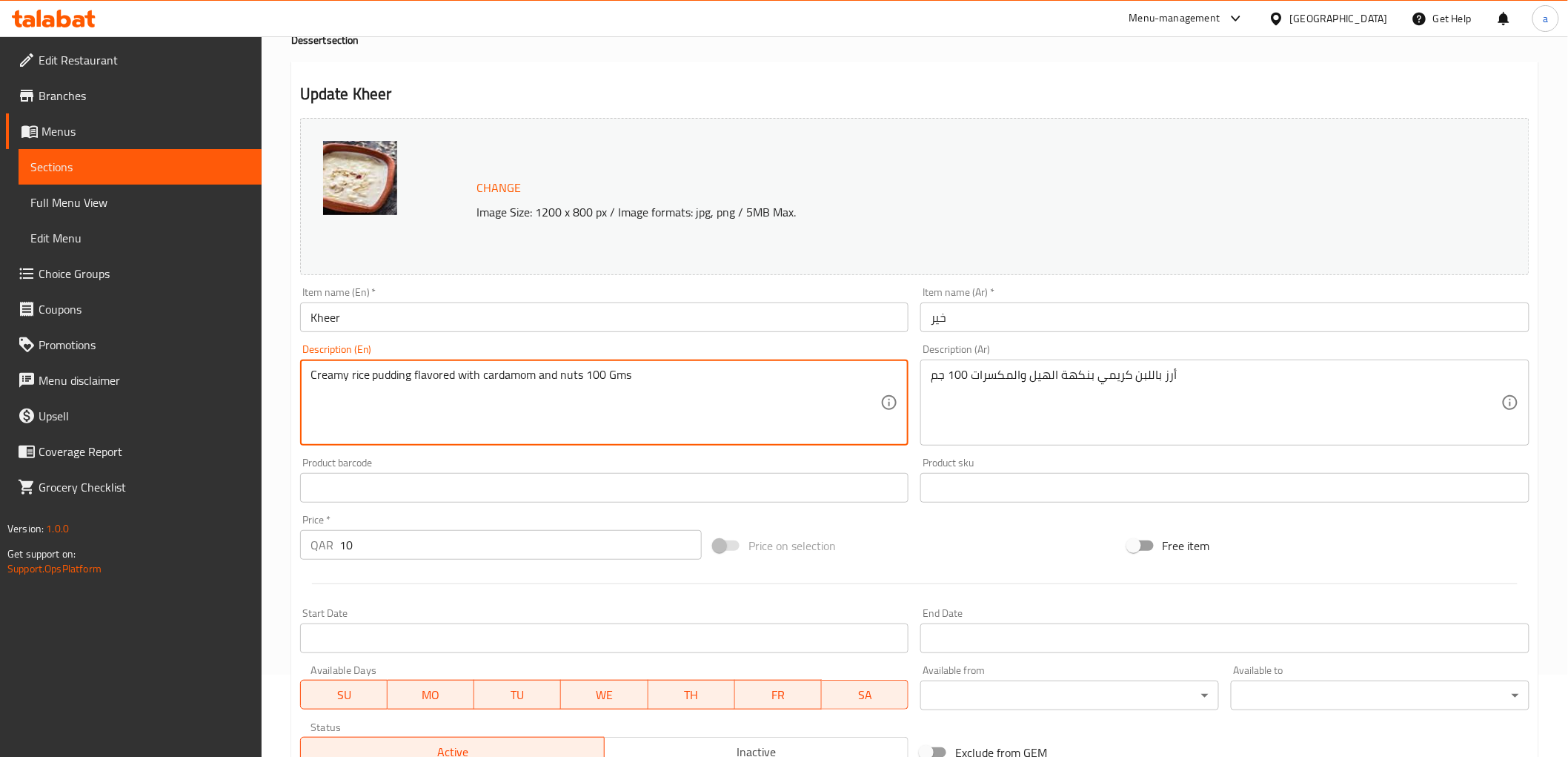
drag, startPoint x: 476, startPoint y: 377, endPoint x: 579, endPoint y: 377, distance: 103.0
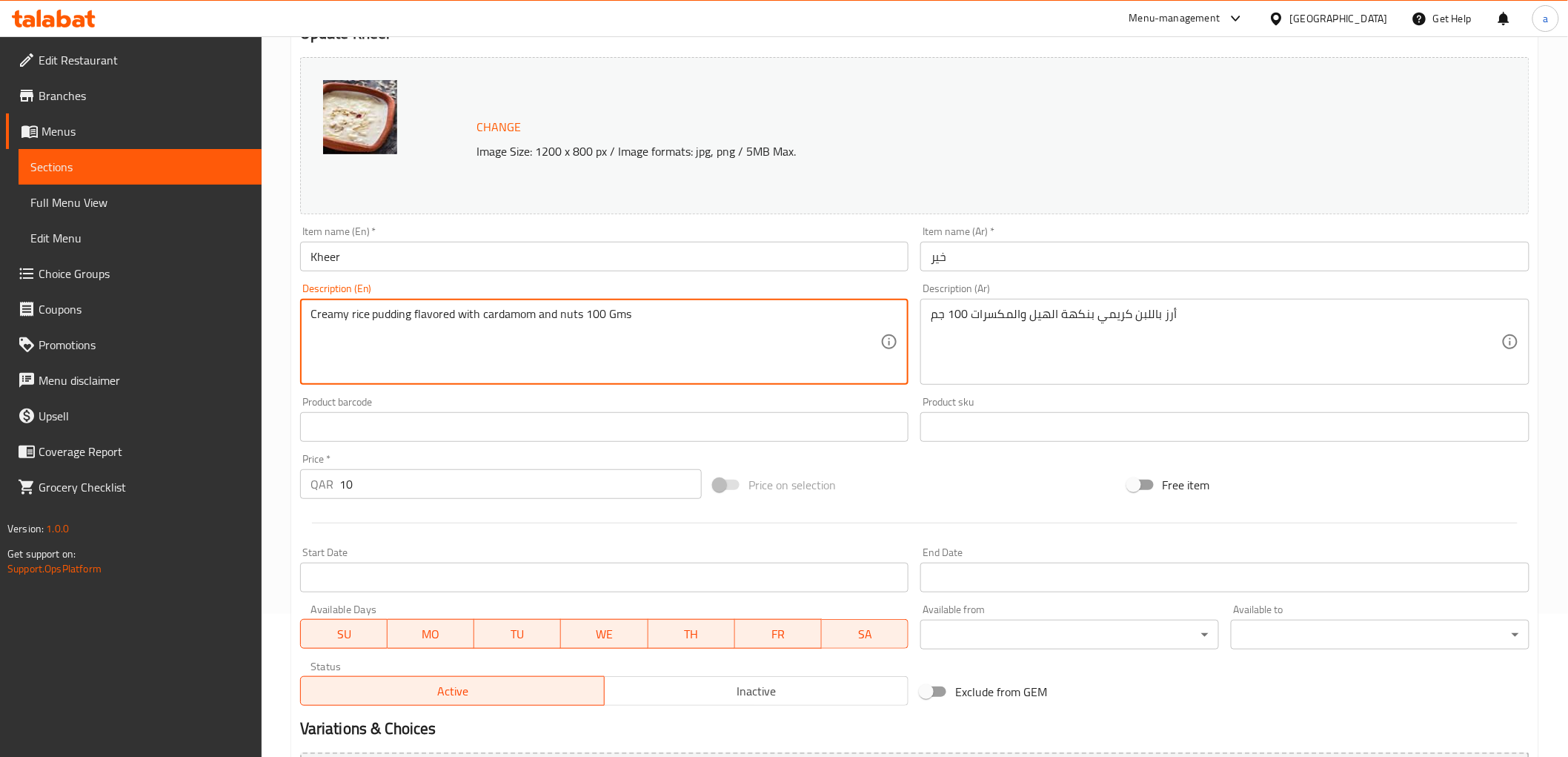
scroll to position [309, 0]
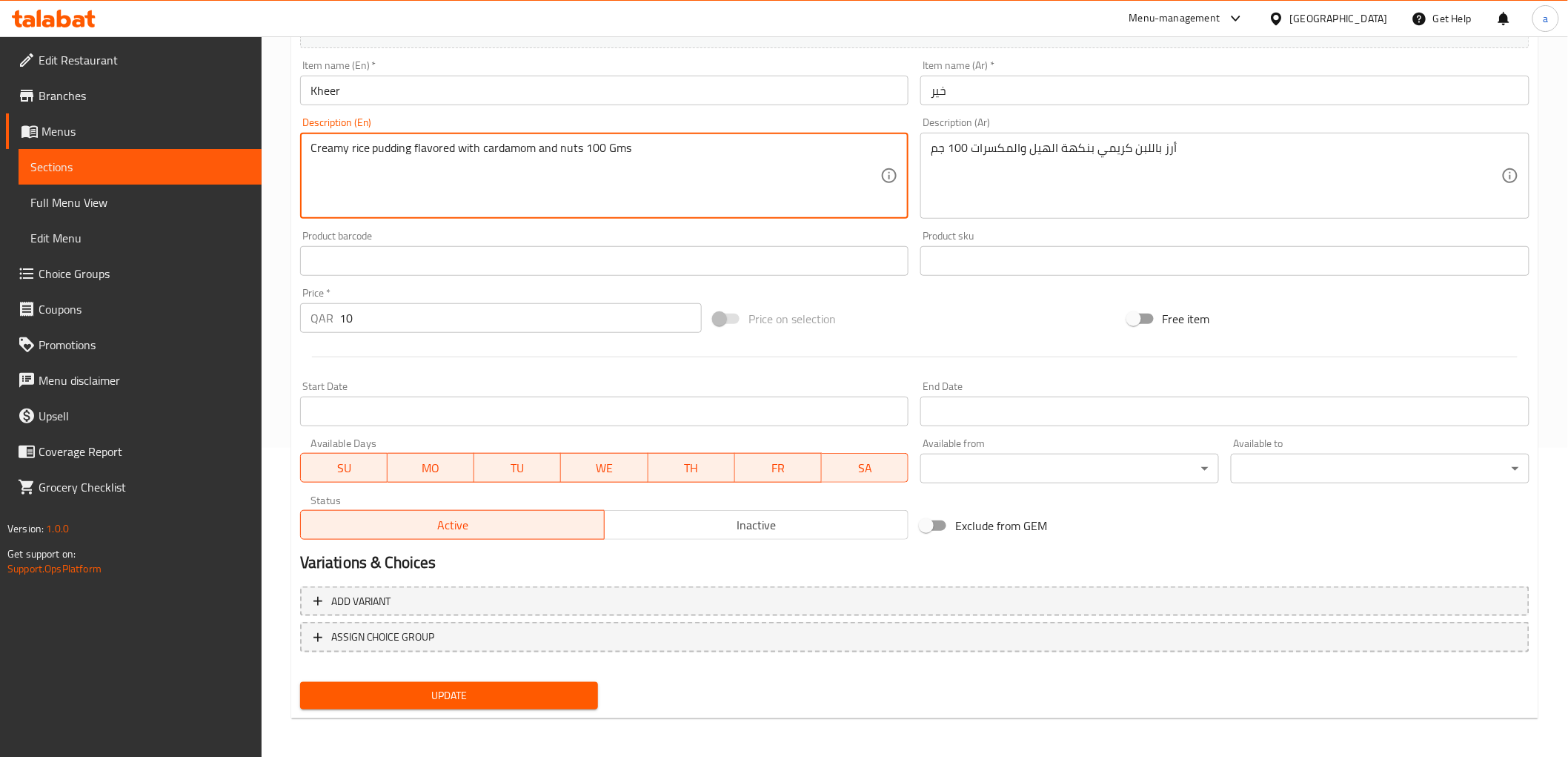
click at [558, 692] on span "Update" at bounding box center [450, 696] width 275 height 18
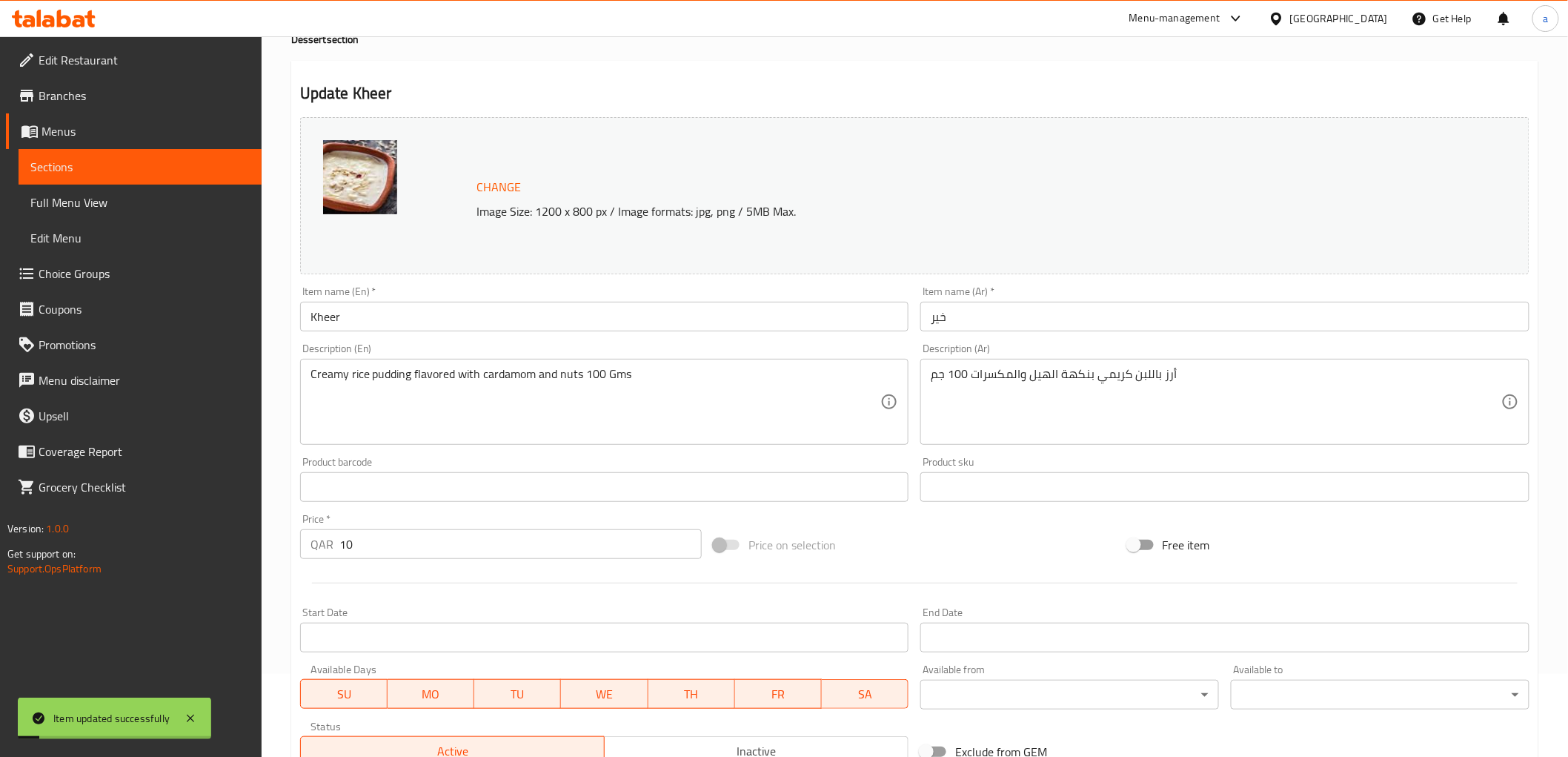
scroll to position [0, 0]
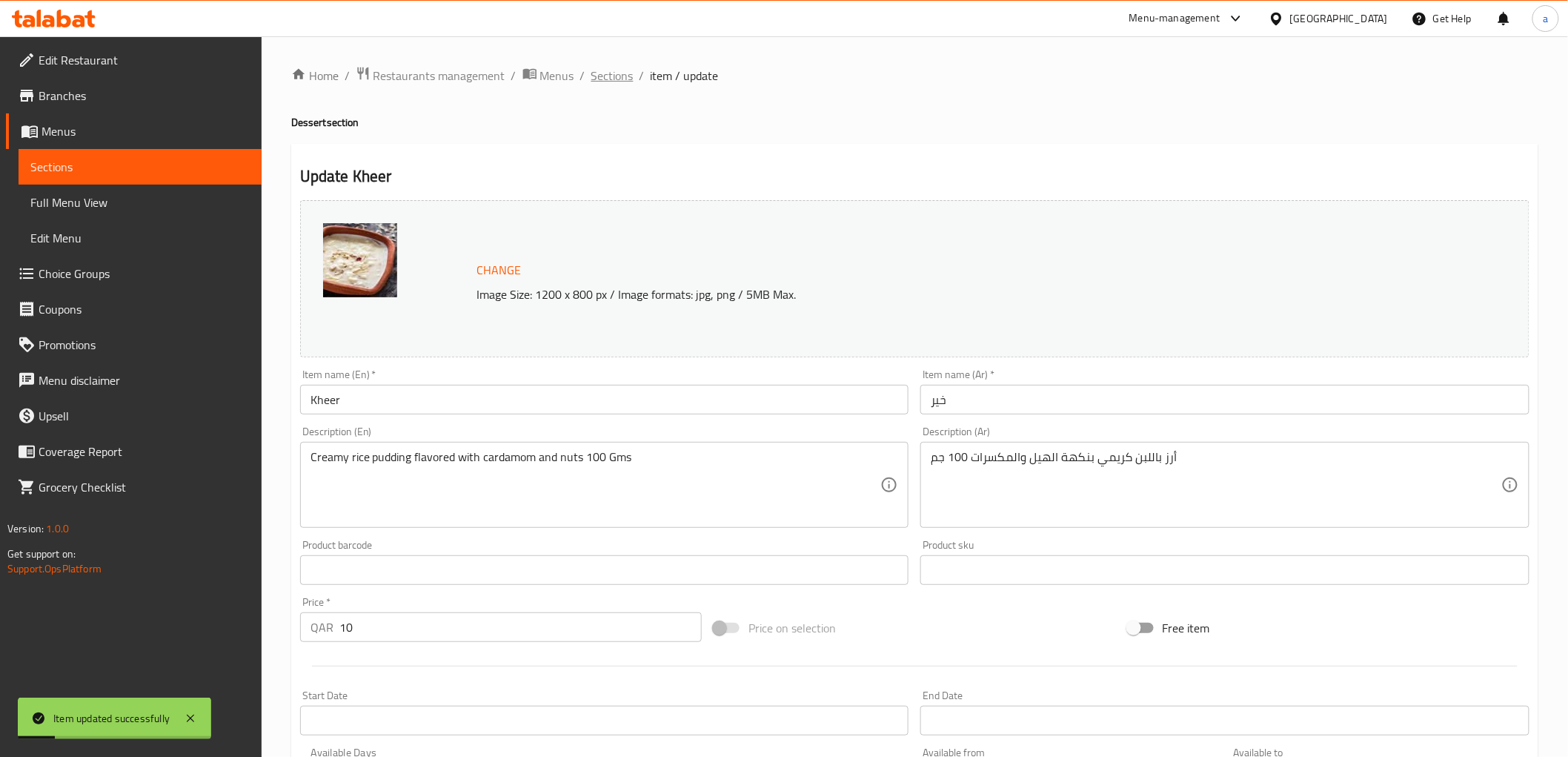
click at [613, 74] on span "Sections" at bounding box center [612, 75] width 42 height 17
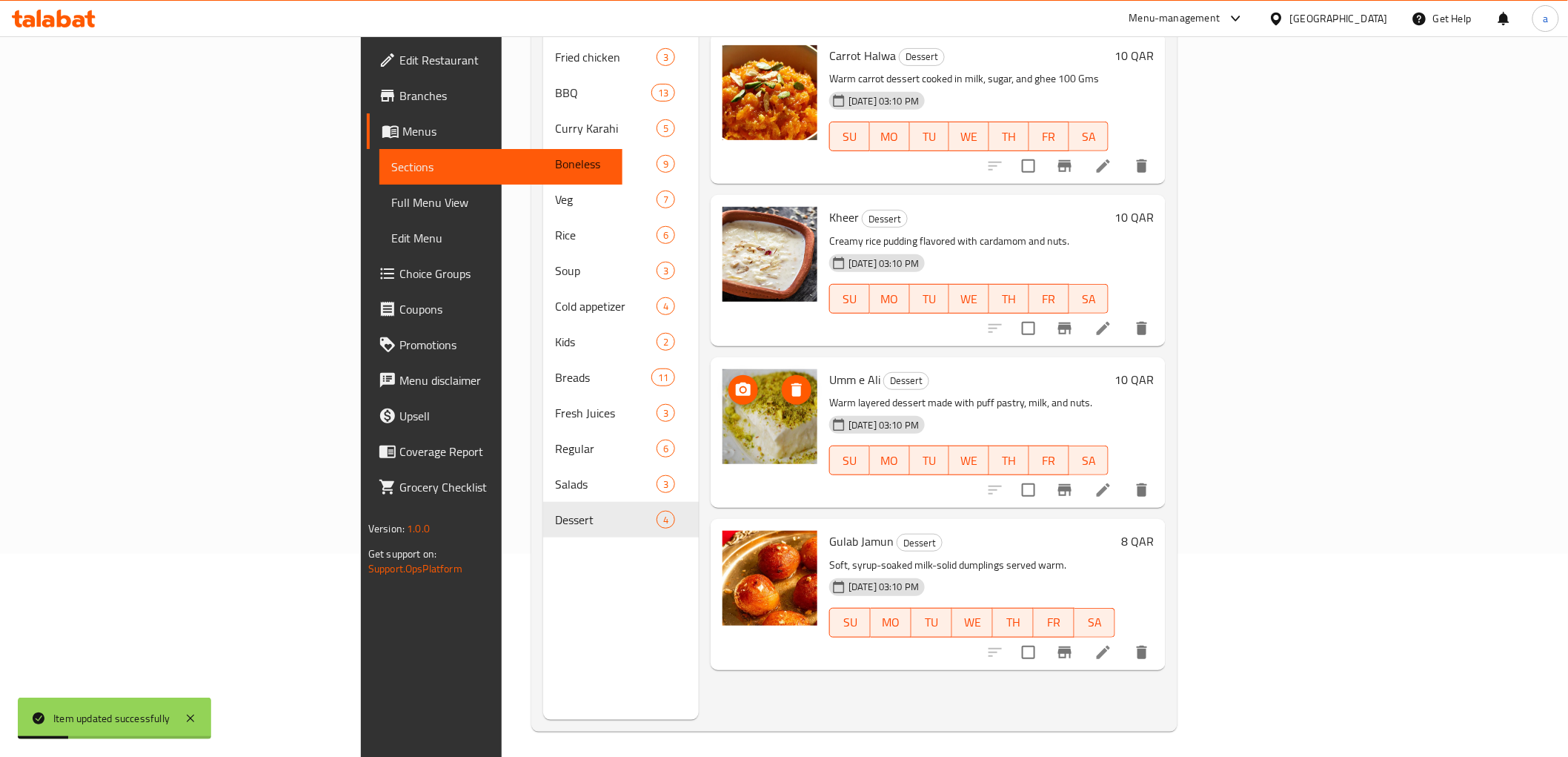
scroll to position [208, 0]
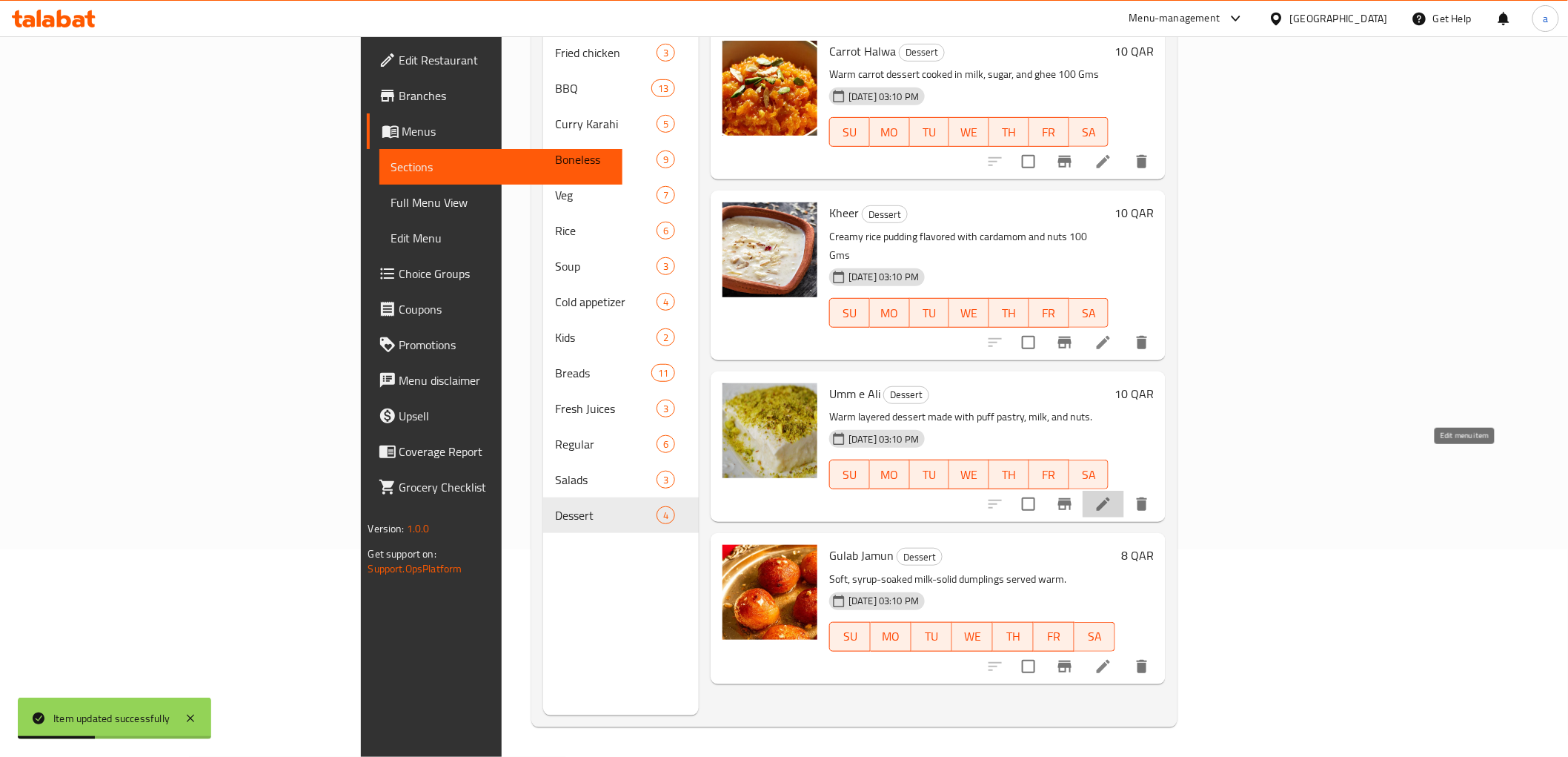
click at [1110, 498] on icon at bounding box center [1104, 504] width 13 height 13
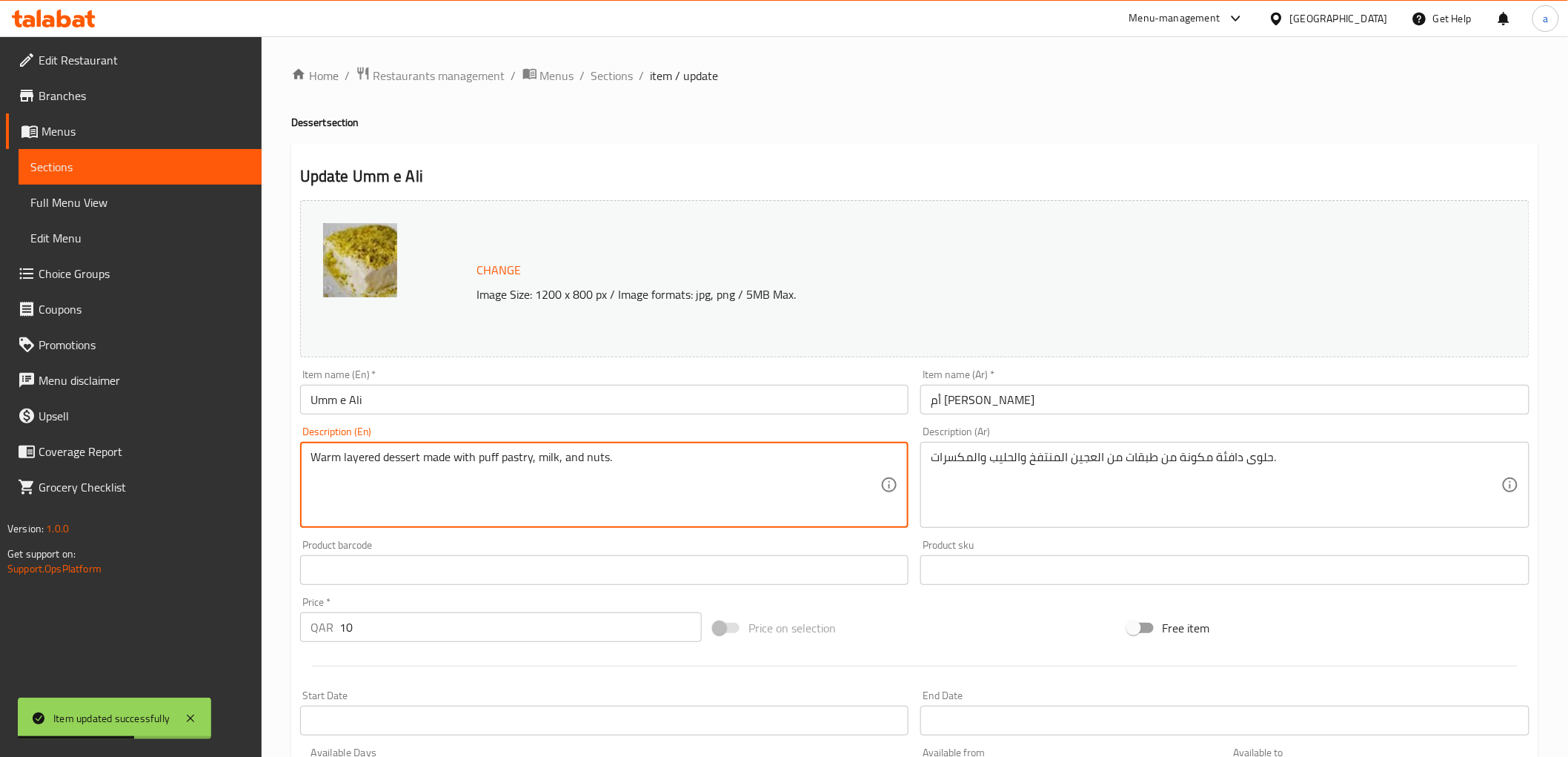
click at [709, 462] on textarea "Warm layered dessert made with puff pastry, milk, and nuts." at bounding box center [595, 485] width 570 height 70
paste textarea "100 Gms"
type textarea "Warm layered dessert made with puff pastry, milk, and nuts 100 Gms"
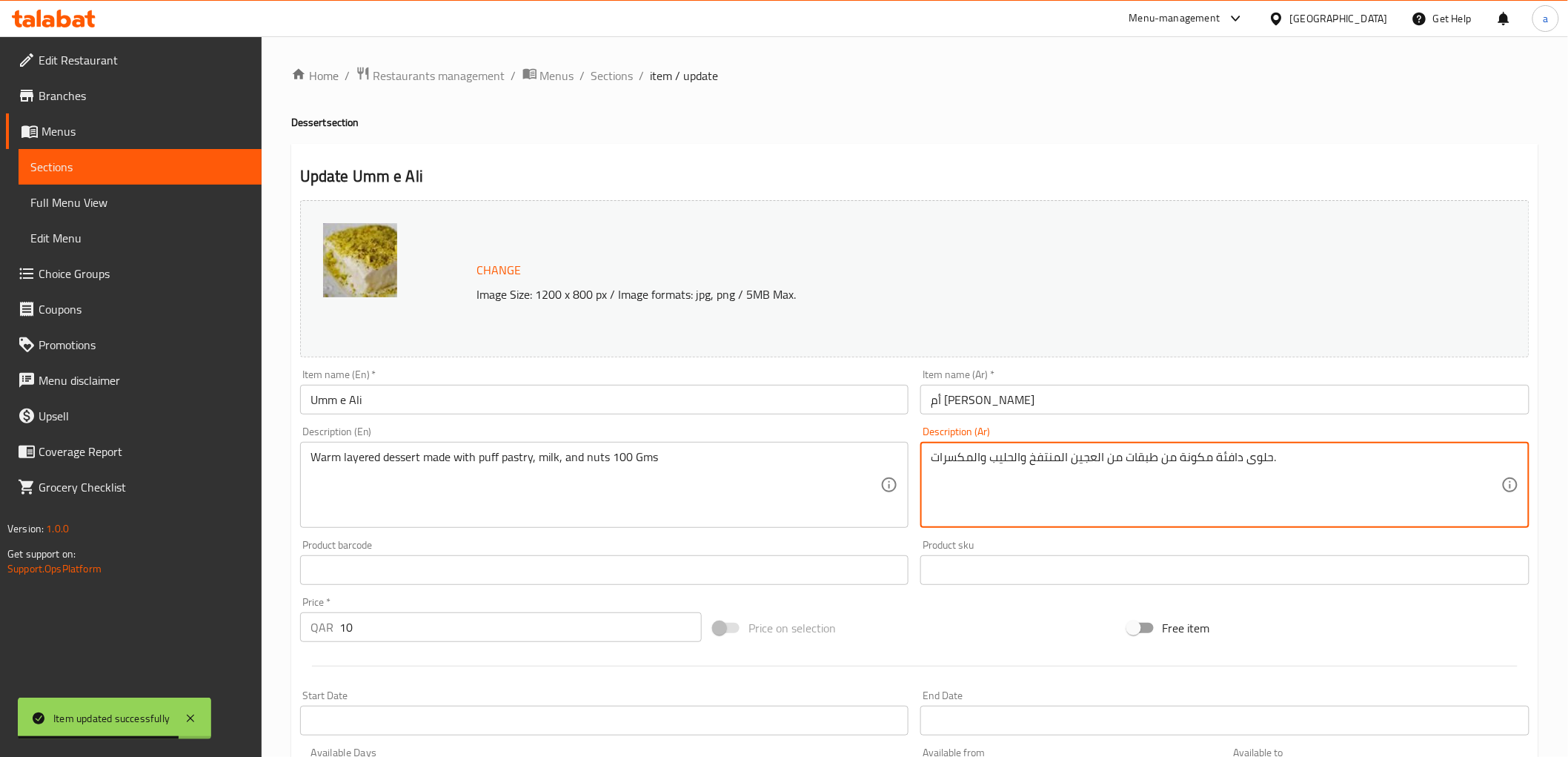
click at [1330, 460] on textarea "حلوى دافئة مكونة من طبقات من العجين المنتفخ والحليب والمكسرات." at bounding box center [1215, 485] width 570 height 70
paste textarea "100 Gms"
drag, startPoint x: 1162, startPoint y: 458, endPoint x: 1210, endPoint y: 467, distance: 48.8
click at [1210, 467] on textarea "حلوى دافئة مكونة من طبقات من العجين المنتفخ والحليب والمكسرات 100 جم" at bounding box center [1215, 485] width 570 height 70
click at [1203, 478] on textarea "حلوى دافئة مكونة من طبقات من العجين المنتفخ والحليب والمكسرات 100 جم" at bounding box center [1215, 485] width 570 height 70
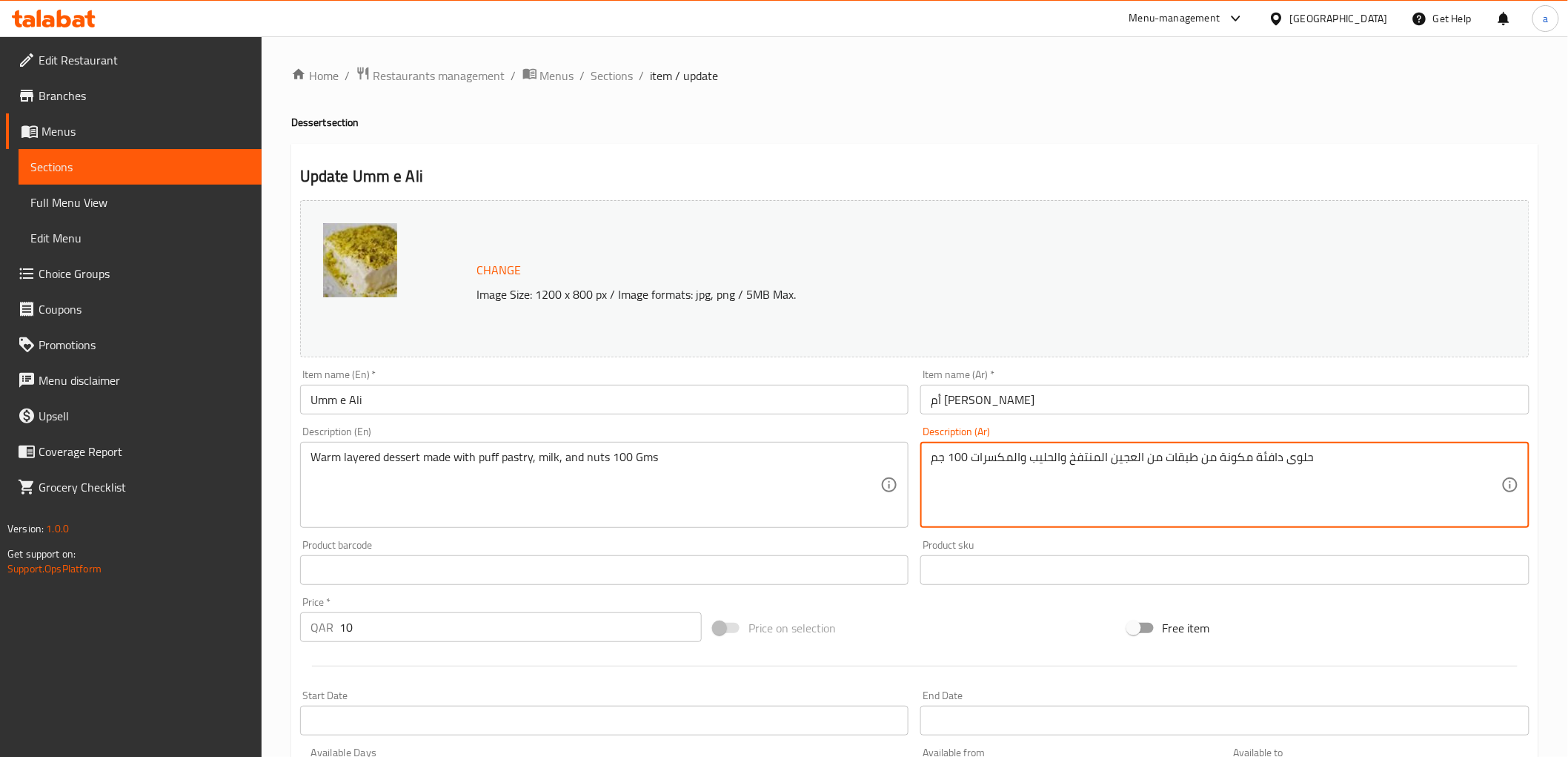
drag, startPoint x: 1195, startPoint y: 461, endPoint x: 1248, endPoint y: 465, distance: 53.2
click at [1248, 465] on textarea "حلوى دافئة مكونة من طبقات من العجين المنتفخ والحليب والمكسرات 100 جم" at bounding box center [1215, 485] width 570 height 70
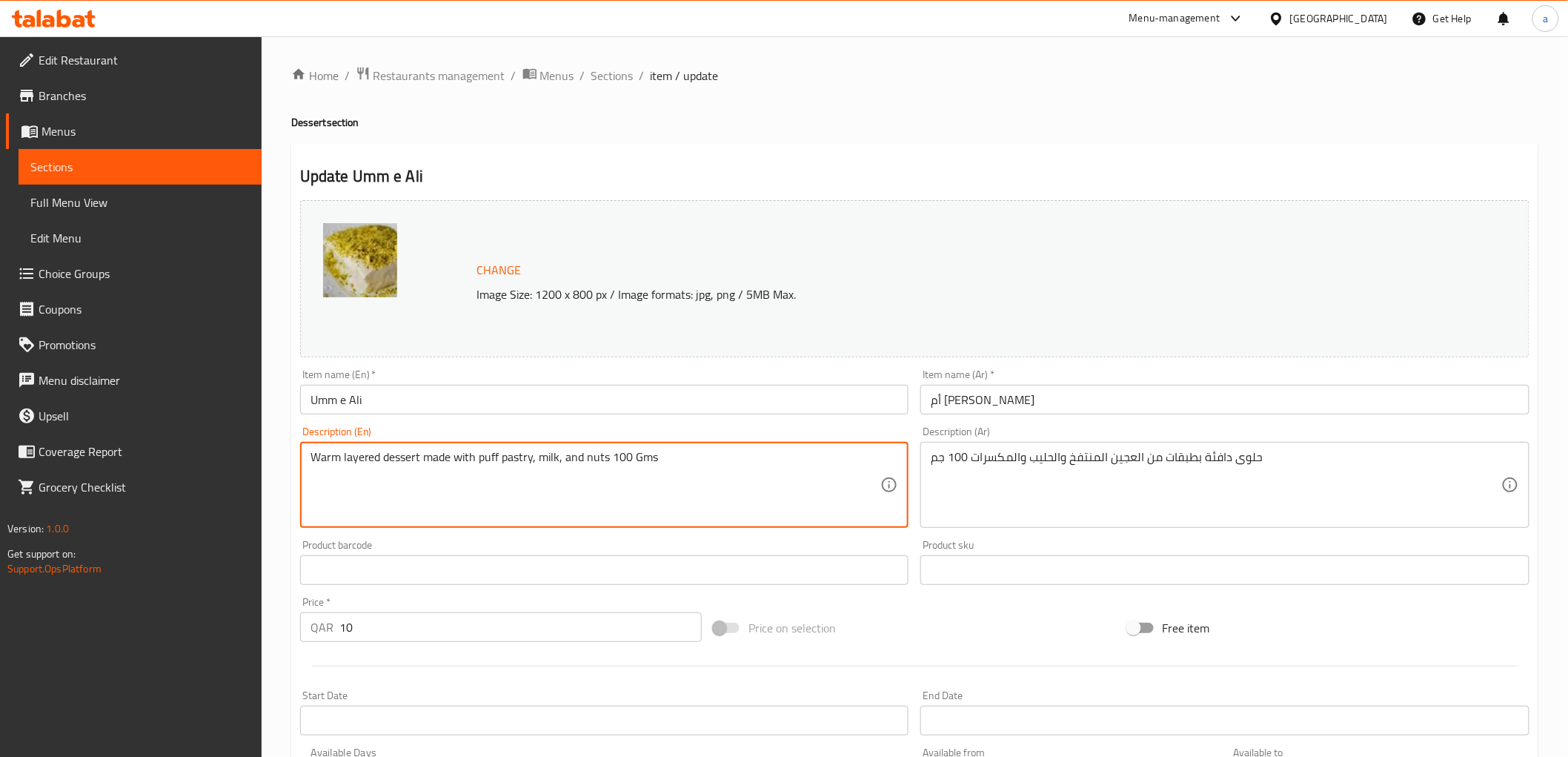
drag, startPoint x: 478, startPoint y: 460, endPoint x: 498, endPoint y: 469, distance: 21.9
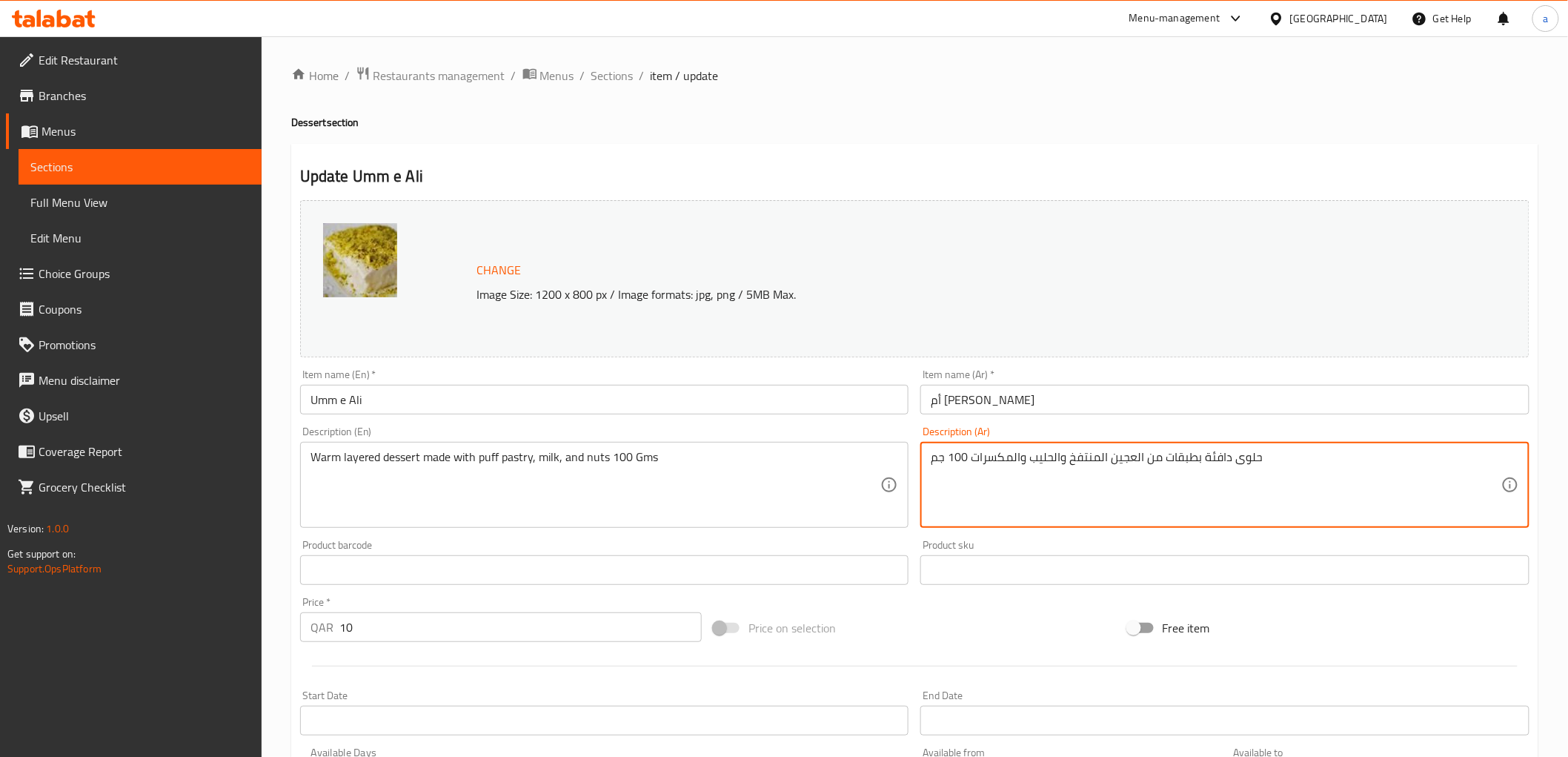
drag, startPoint x: 1069, startPoint y: 460, endPoint x: 1106, endPoint y: 460, distance: 37.0
click at [1099, 458] on textarea "حلوى دافئة بطبقات من العجين والحليب والمكسرات 100 جم" at bounding box center [1215, 485] width 570 height 70
click at [1070, 461] on textarea "حلوى دافئة بطبقات من عجين والحليب والمكسرات 100 جم" at bounding box center [1215, 485] width 570 height 70
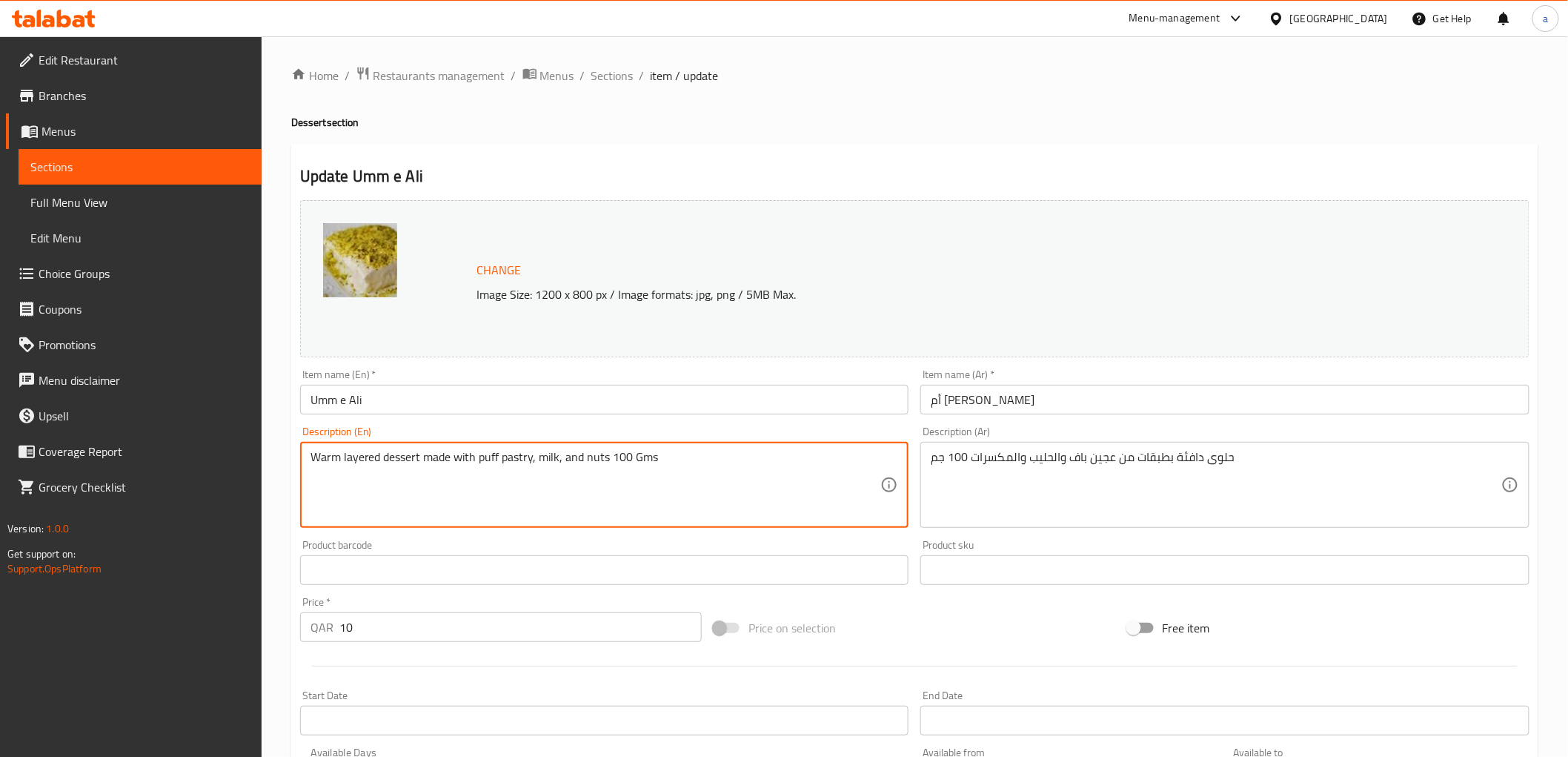
click at [513, 468] on textarea "Warm layered dessert made with puff pastry, milk, and nuts 100 Gms" at bounding box center [595, 485] width 570 height 70
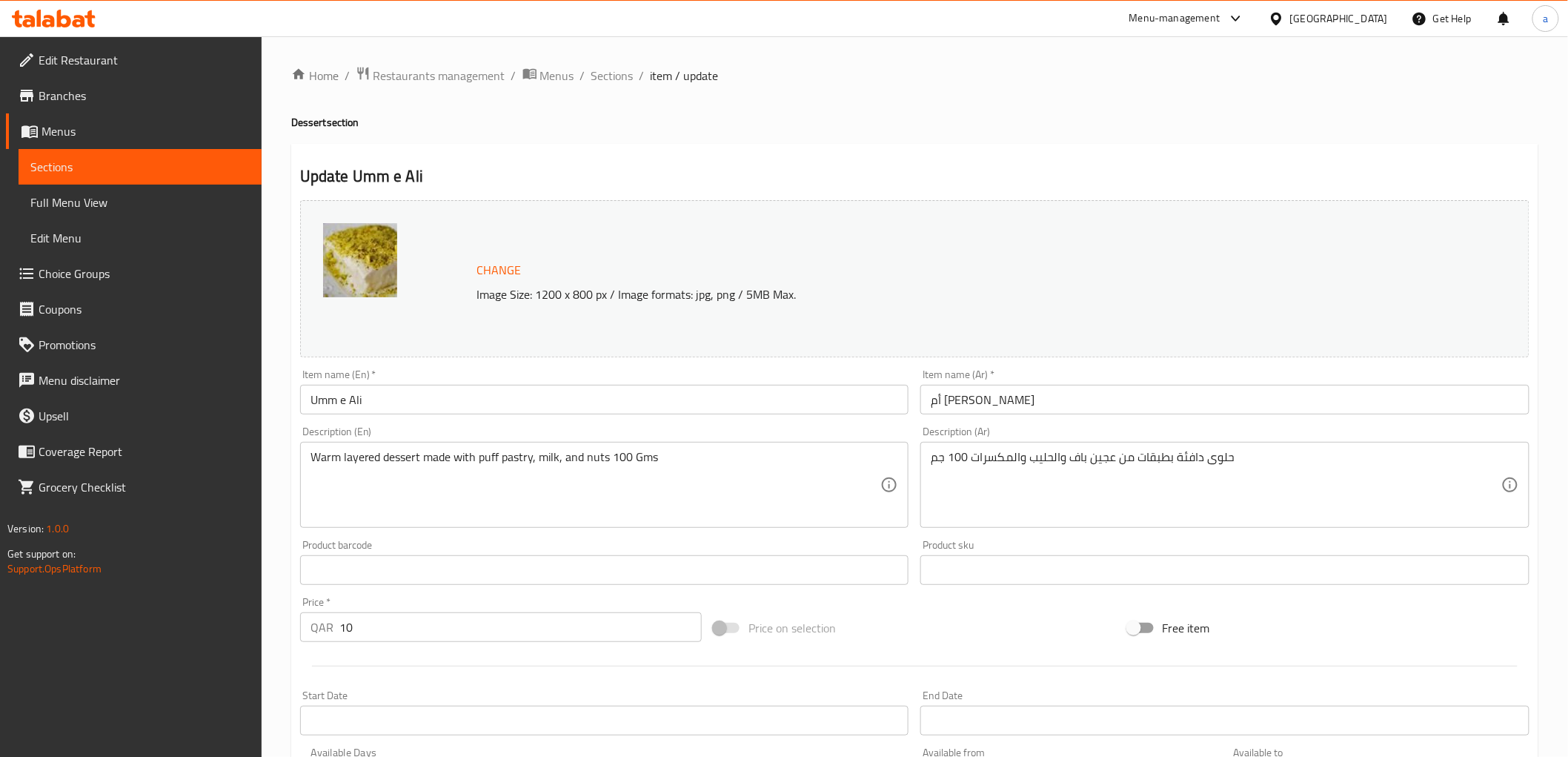
click at [796, 431] on div "Description (En) Warm layered dessert made with puff pastry, milk, and nuts 100…" at bounding box center [604, 477] width 609 height 102
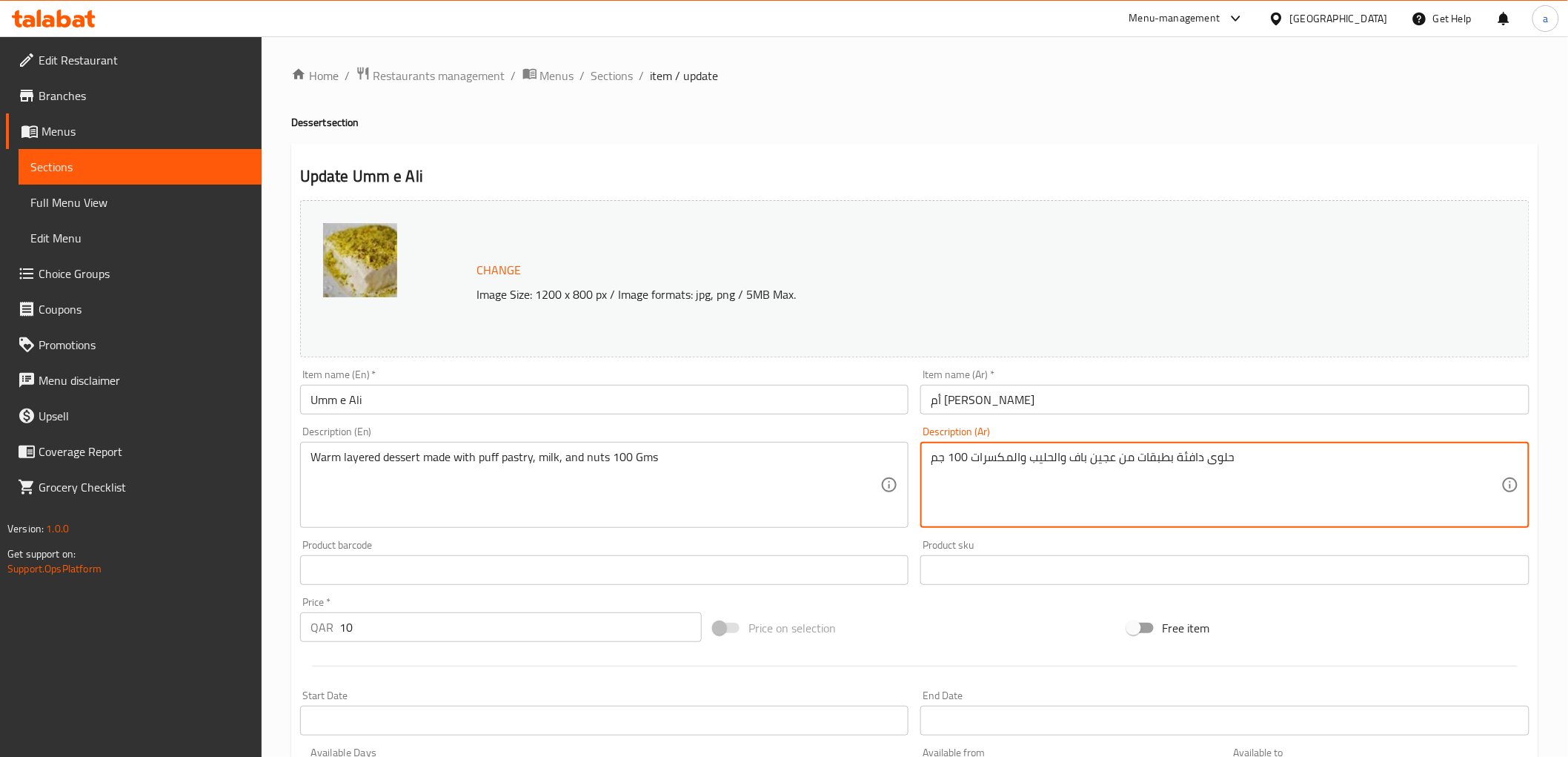
drag, startPoint x: 1090, startPoint y: 461, endPoint x: 1113, endPoint y: 461, distance: 23.0
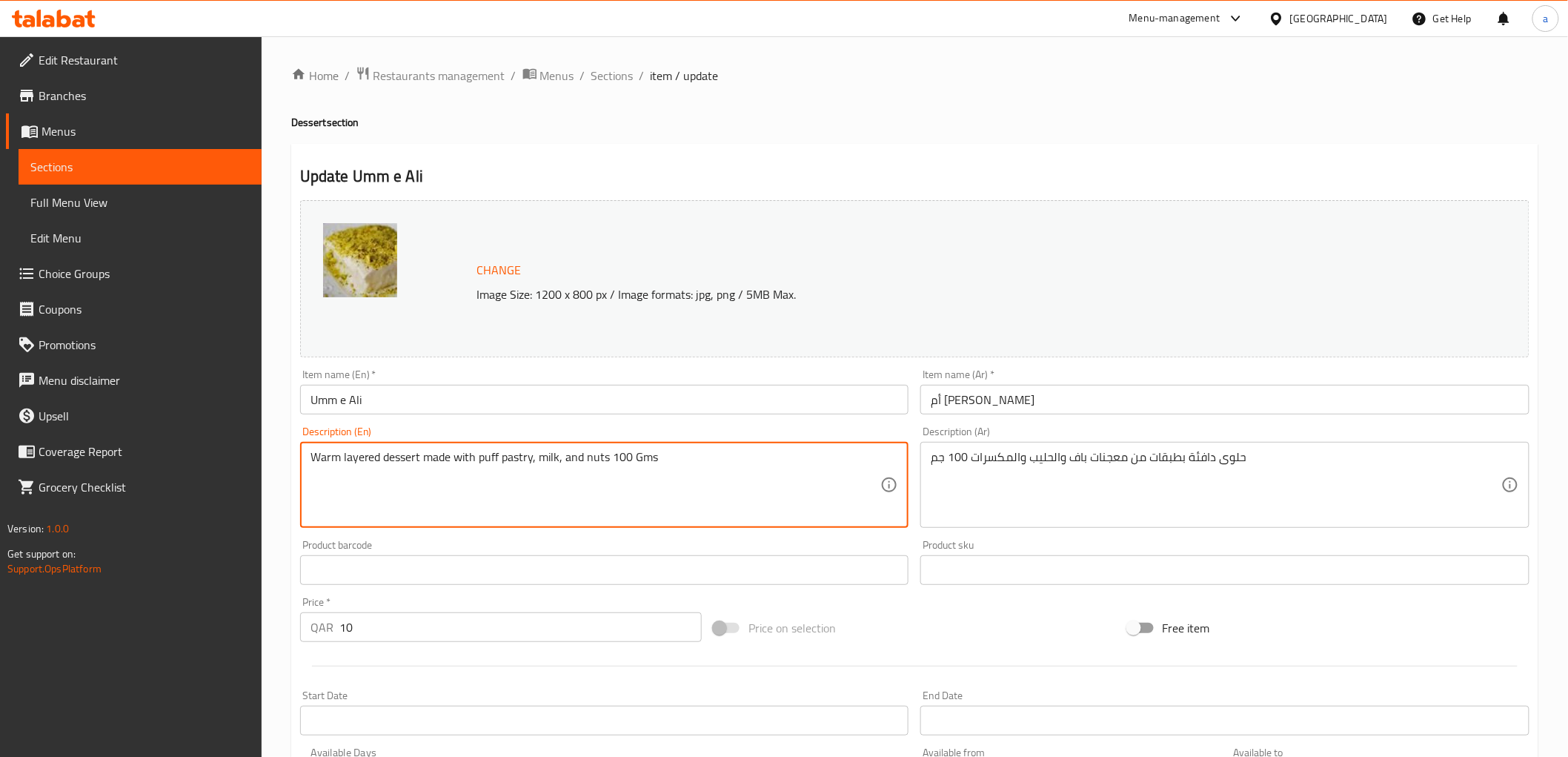
drag, startPoint x: 477, startPoint y: 457, endPoint x: 531, endPoint y: 458, distance: 54.0
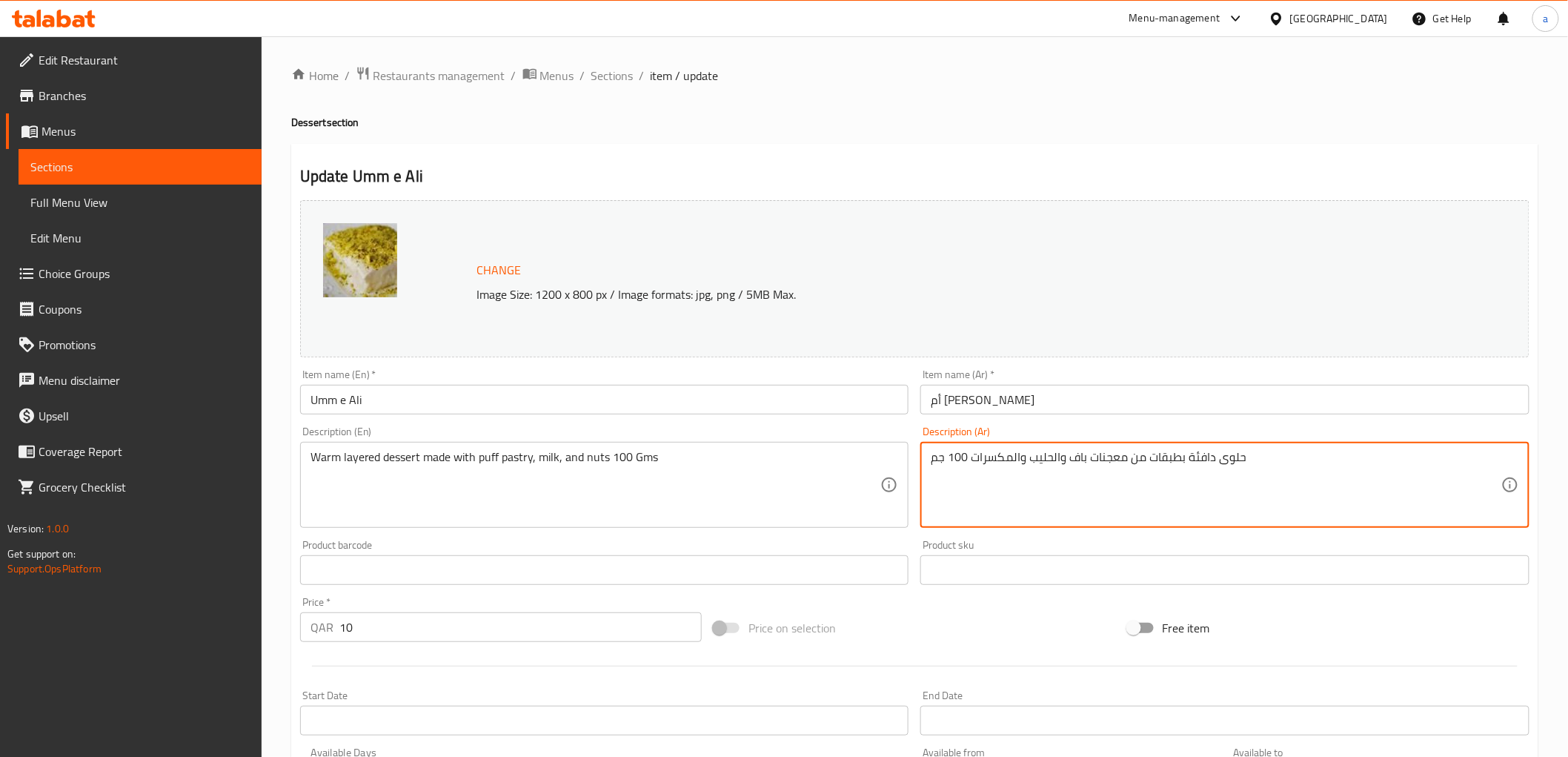
drag, startPoint x: 1070, startPoint y: 460, endPoint x: 1124, endPoint y: 458, distance: 54.0
paste textarea "بف باستري"
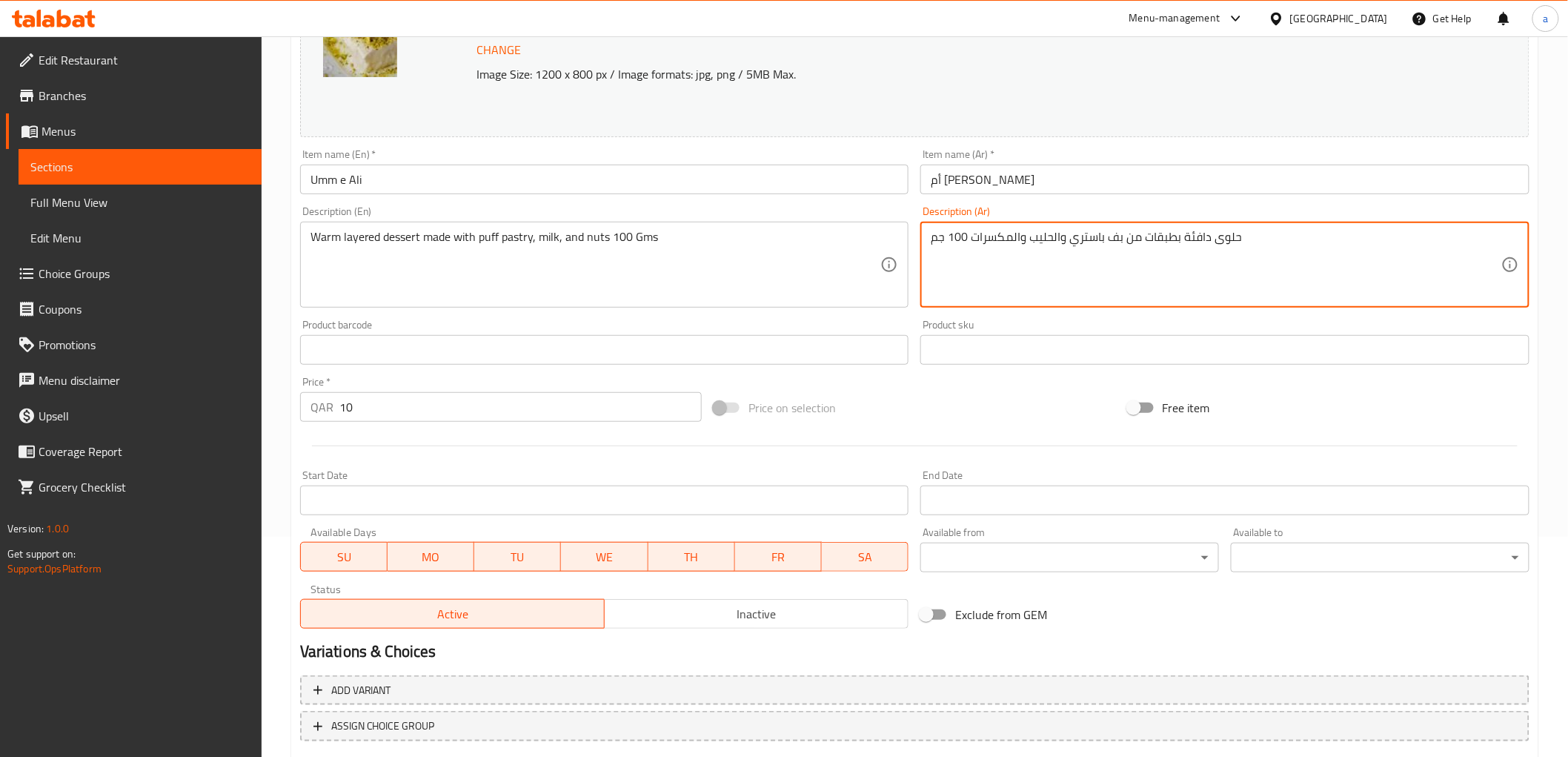
scroll to position [309, 0]
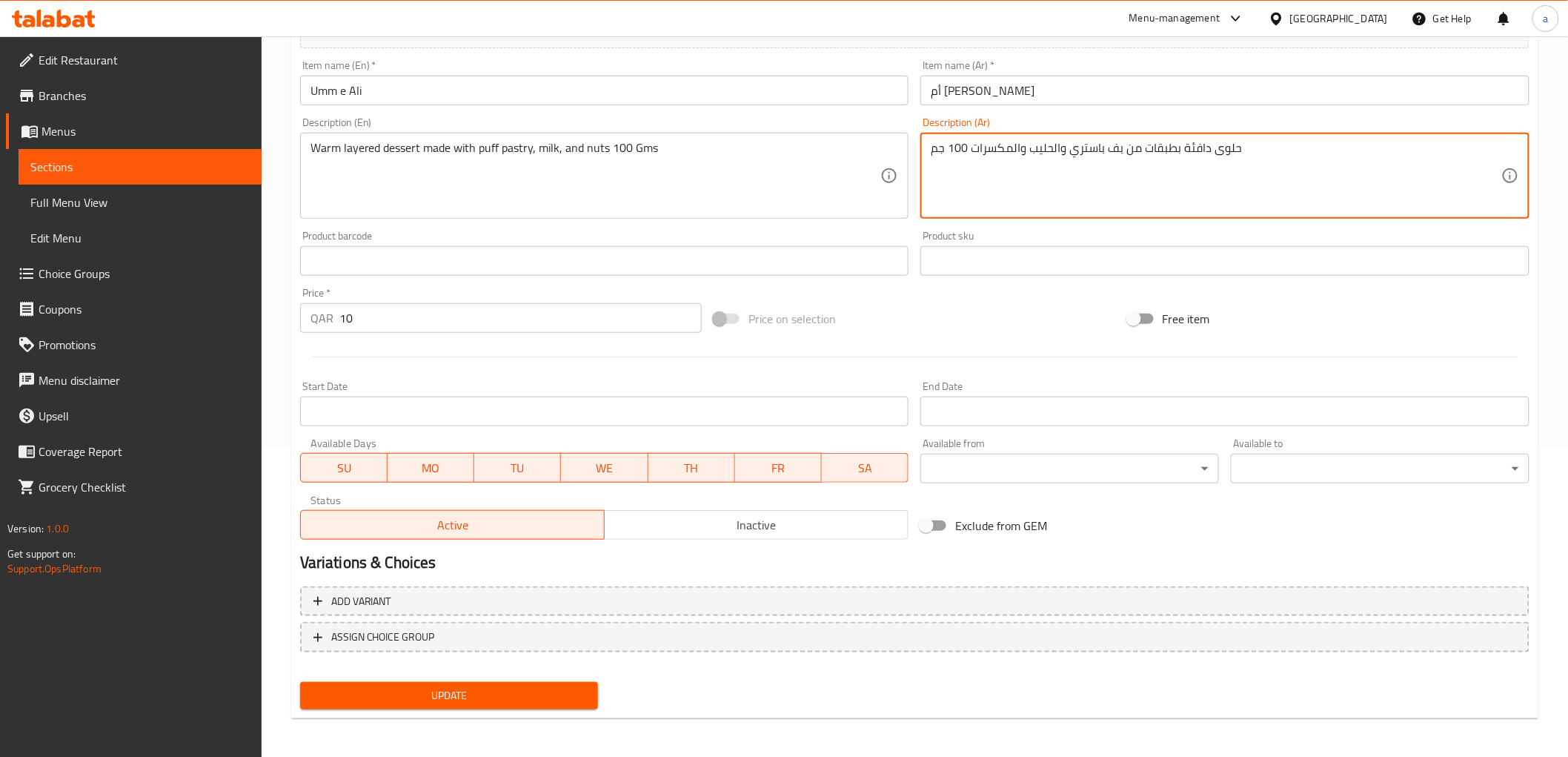
type textarea "حلوى دافئة بطبقات من بف باستري والحليب والمكسرات 100 جم"
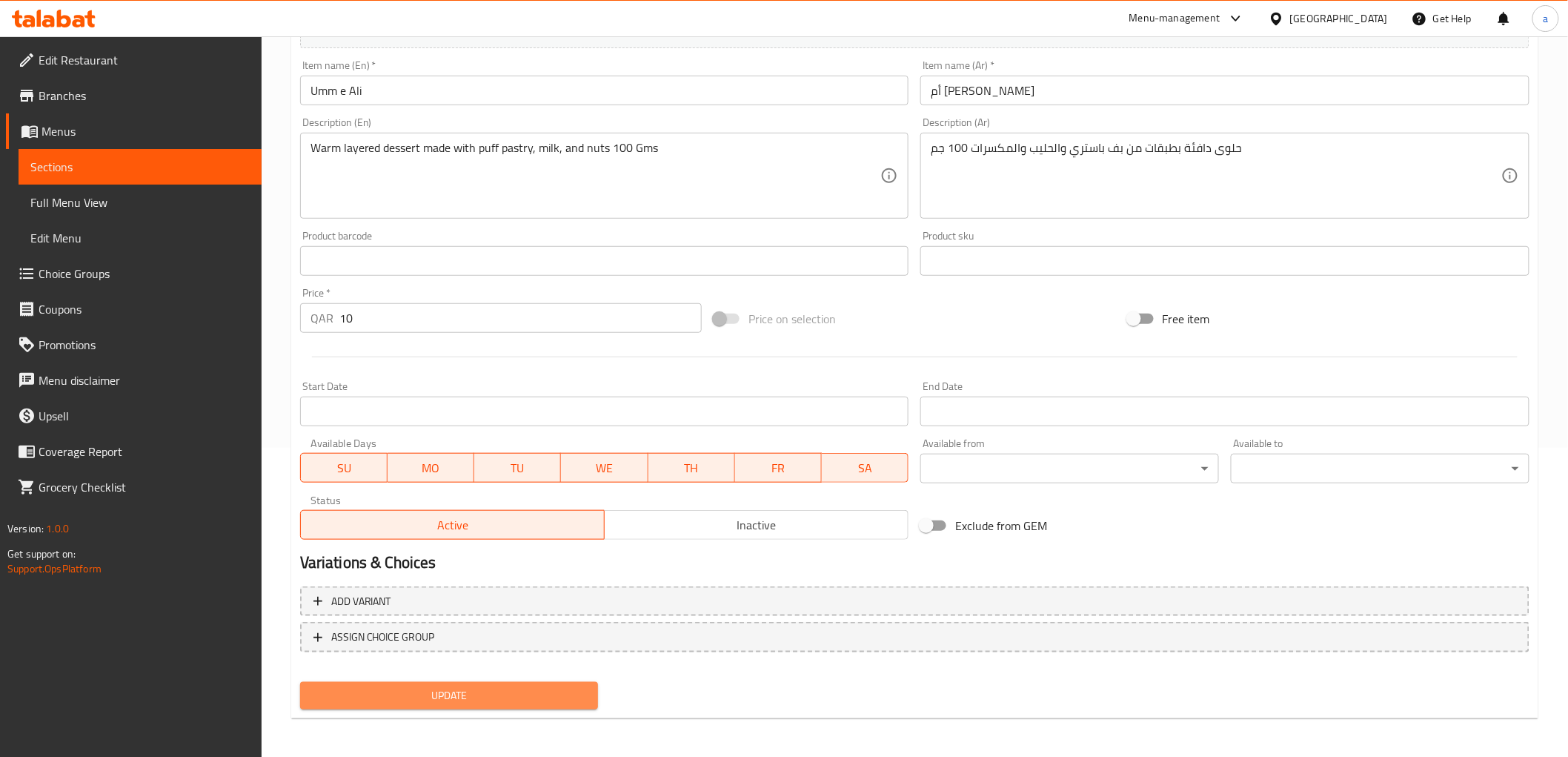
click at [575, 687] on span "Update" at bounding box center [450, 696] width 275 height 18
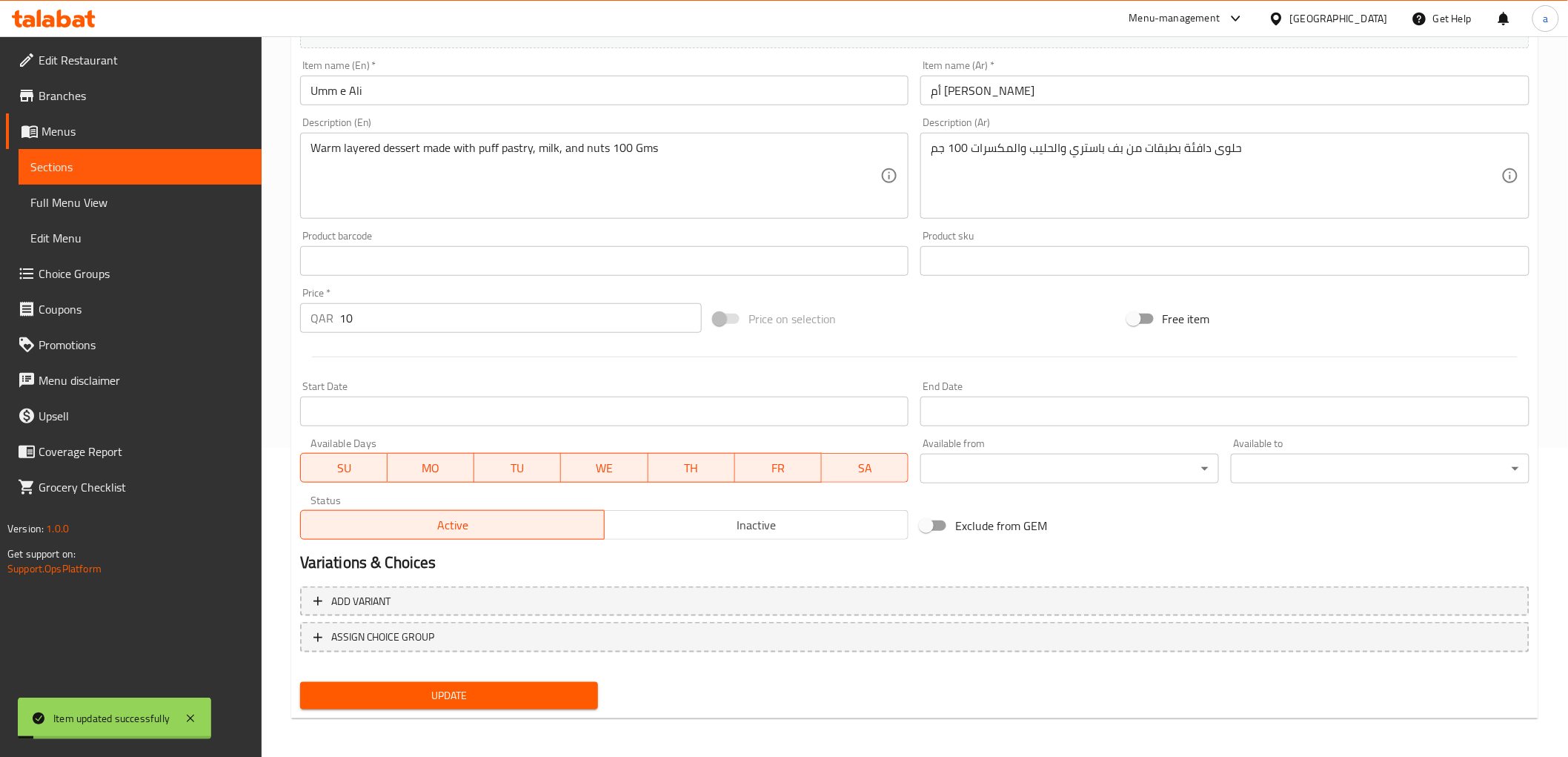
scroll to position [0, 0]
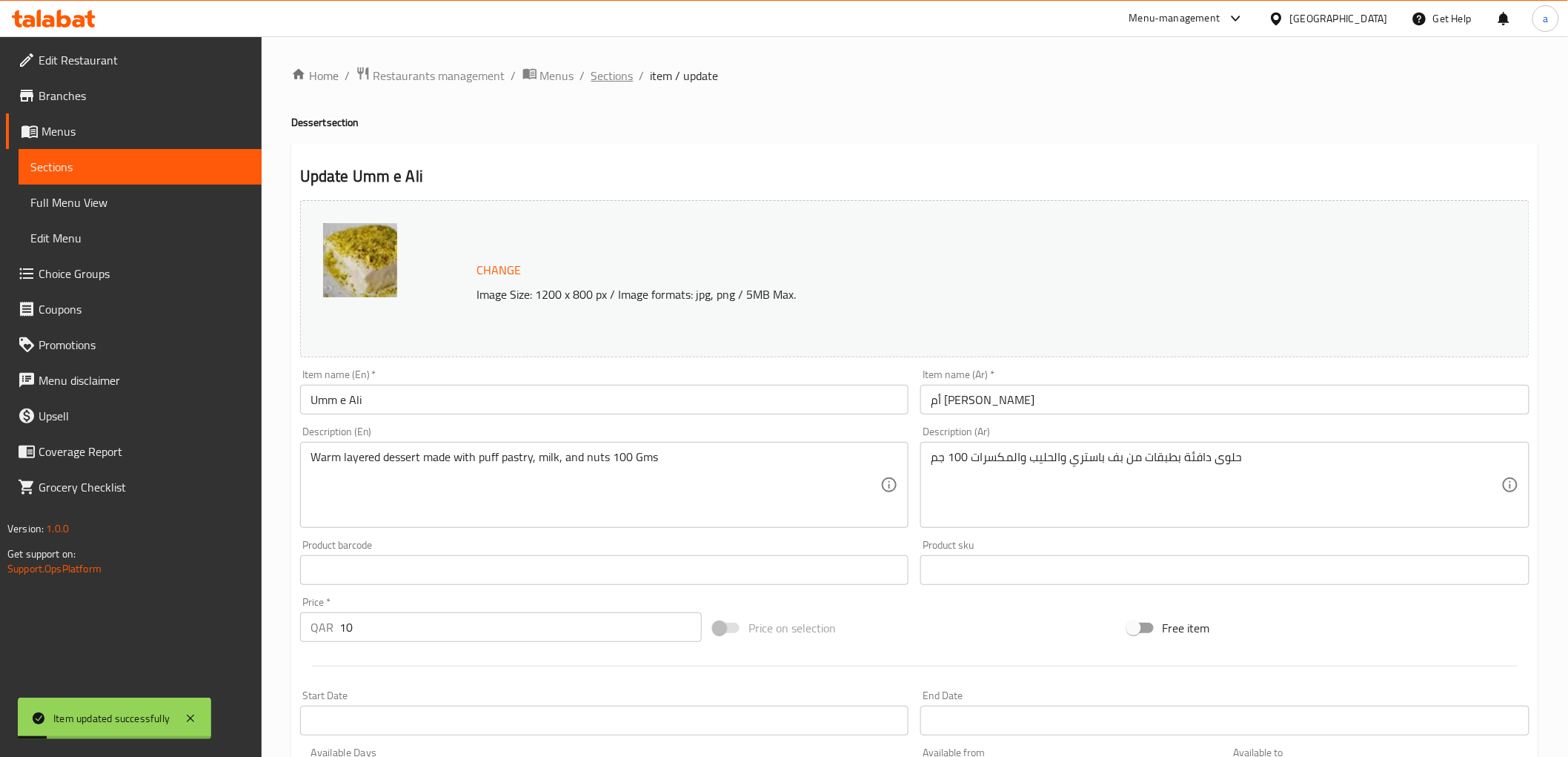
click at [618, 70] on span "Sections" at bounding box center [612, 75] width 42 height 17
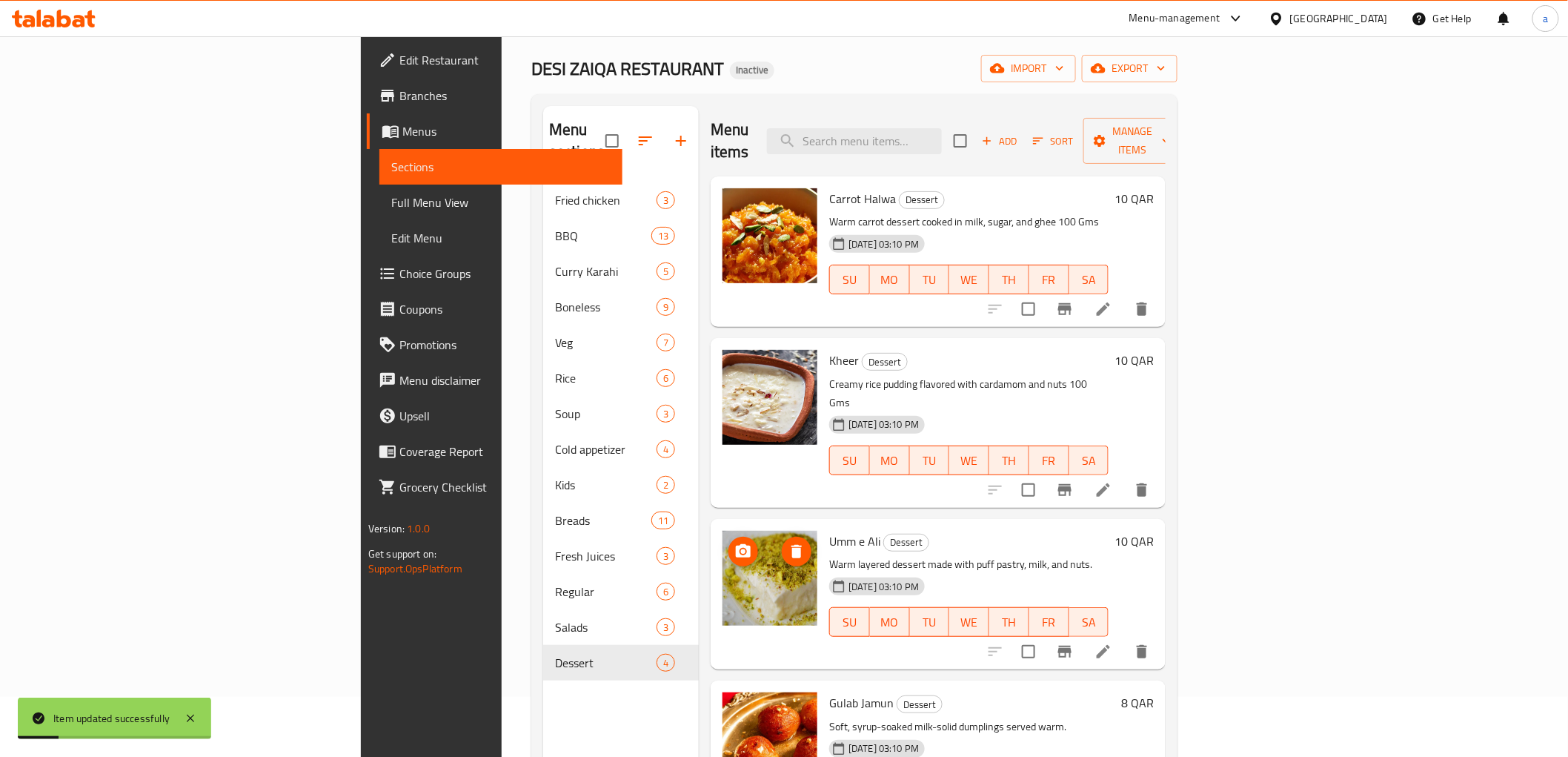
scroll to position [208, 0]
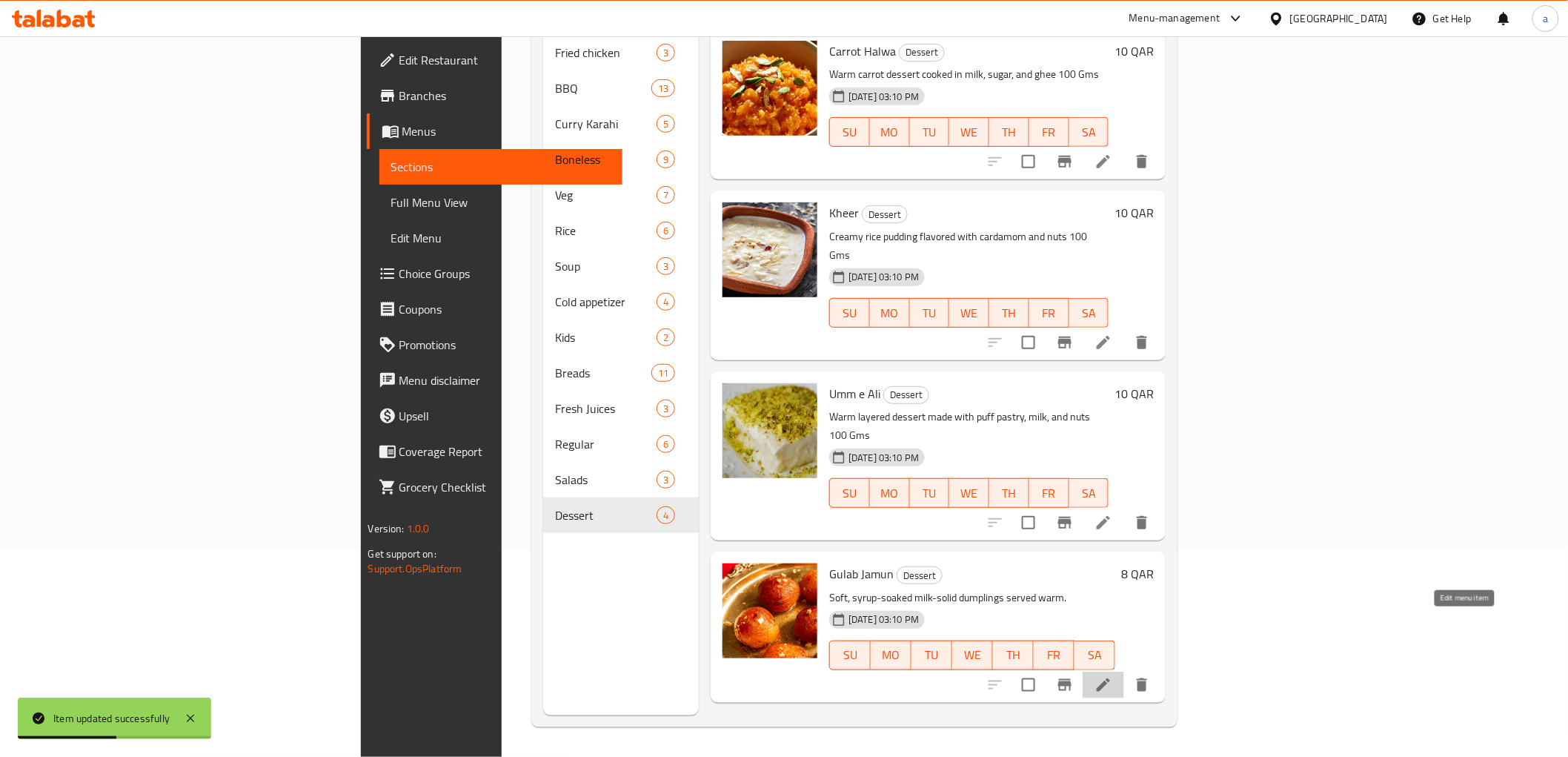
click at [1112, 676] on icon at bounding box center [1103, 684] width 17 height 17
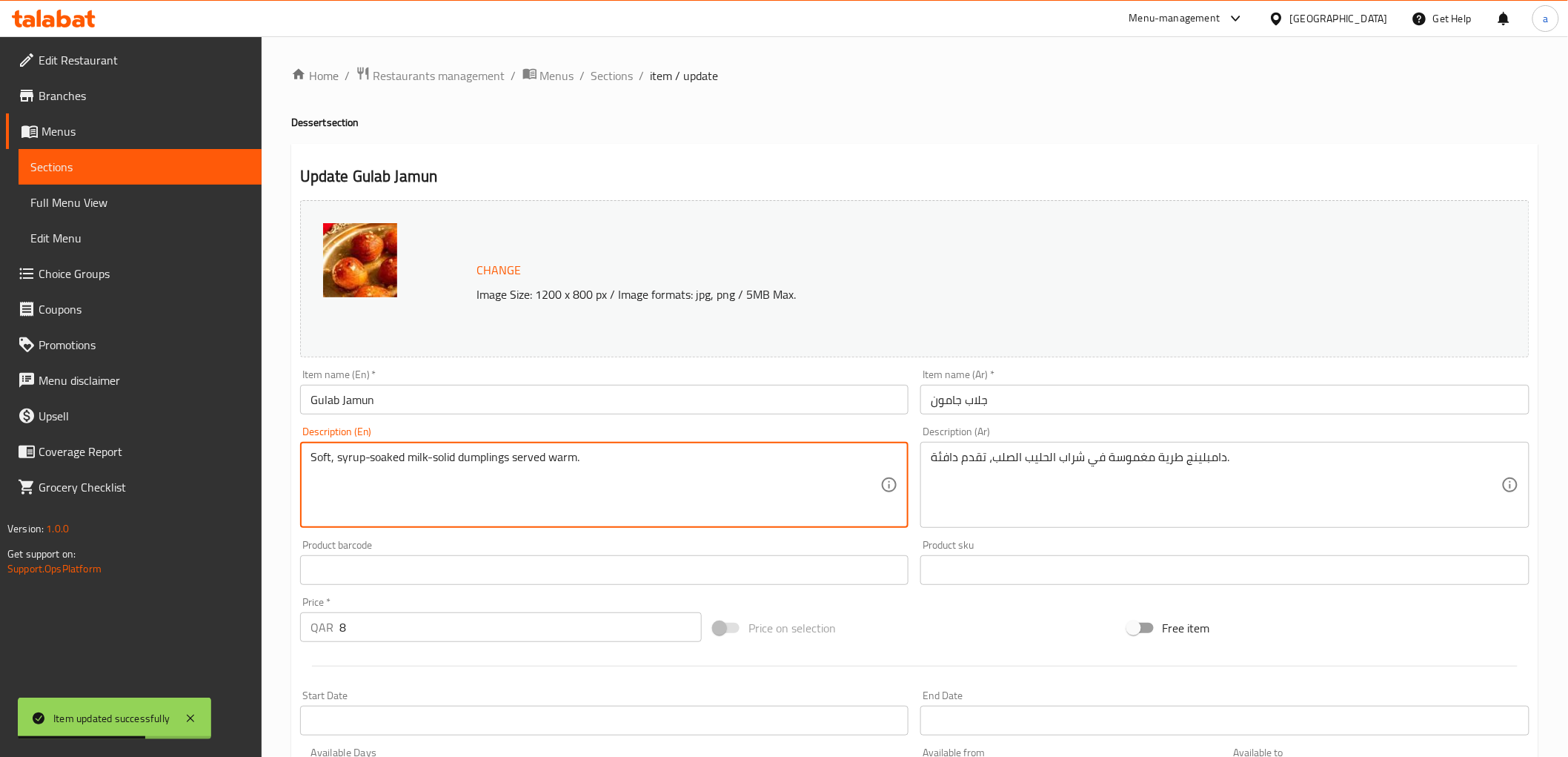
click at [723, 451] on textarea "Soft, syrup-soaked milk-solid dumplings served warm." at bounding box center [595, 485] width 570 height 70
paste textarea "80 Gms"
type textarea "Soft, syrup-soaked milk-solid dumplings served warm 80 Gms"
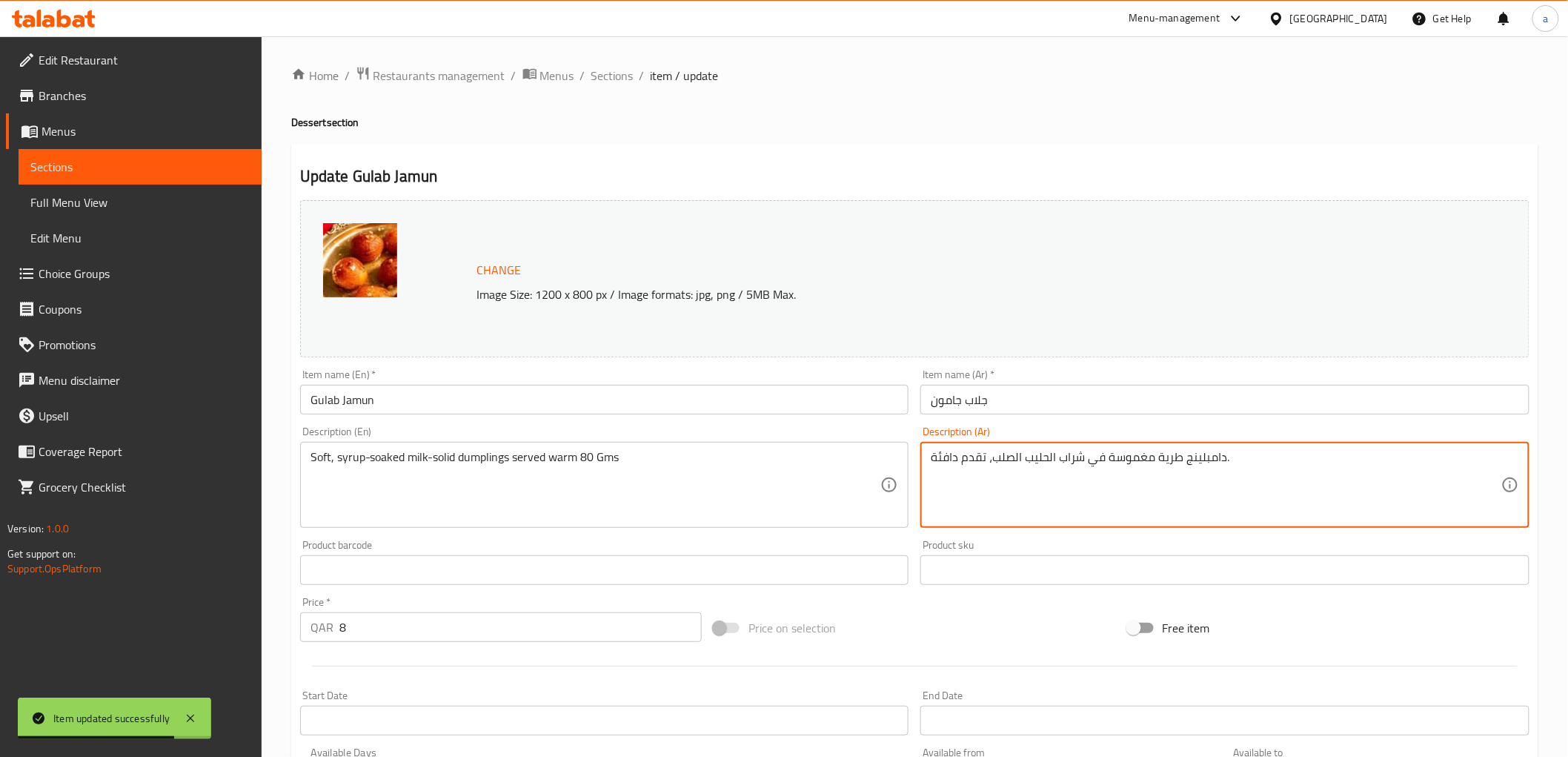
click at [1265, 460] on textarea "دامبلينج طرية مغموسة في شراب الحليب الصلب، تقدم دافئة." at bounding box center [1215, 485] width 570 height 70
paste textarea "80 Gms"
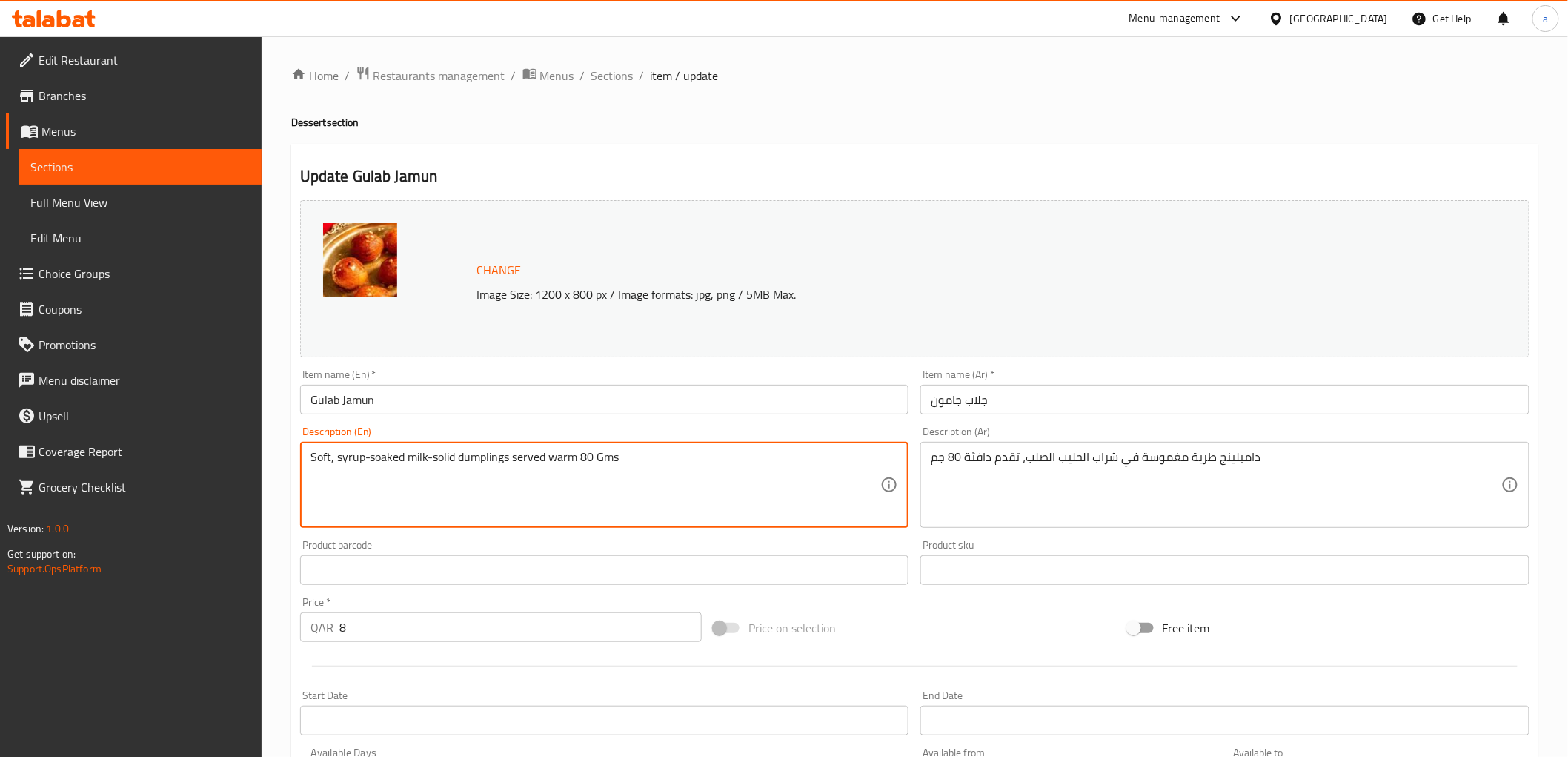
click at [509, 470] on textarea "Soft, syrup-soaked milk-solid dumplings served warm 80 Gms" at bounding box center [595, 485] width 570 height 70
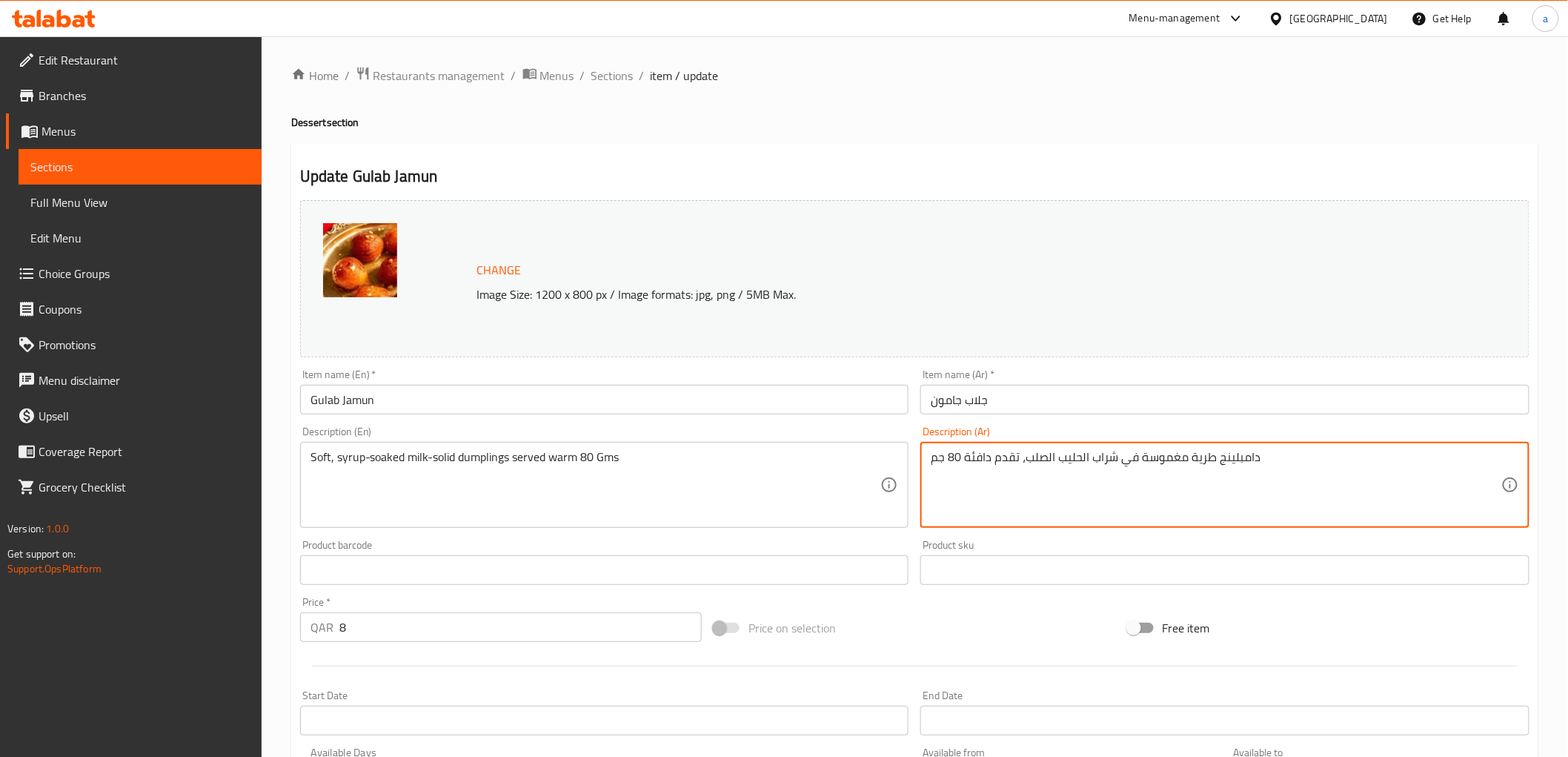
drag, startPoint x: 1191, startPoint y: 460, endPoint x: 1212, endPoint y: 460, distance: 21.0
type textarea "دامبلينج ناعم مغموسة في شراب الحليب الصلب، تقدم دافئة 80 جم"
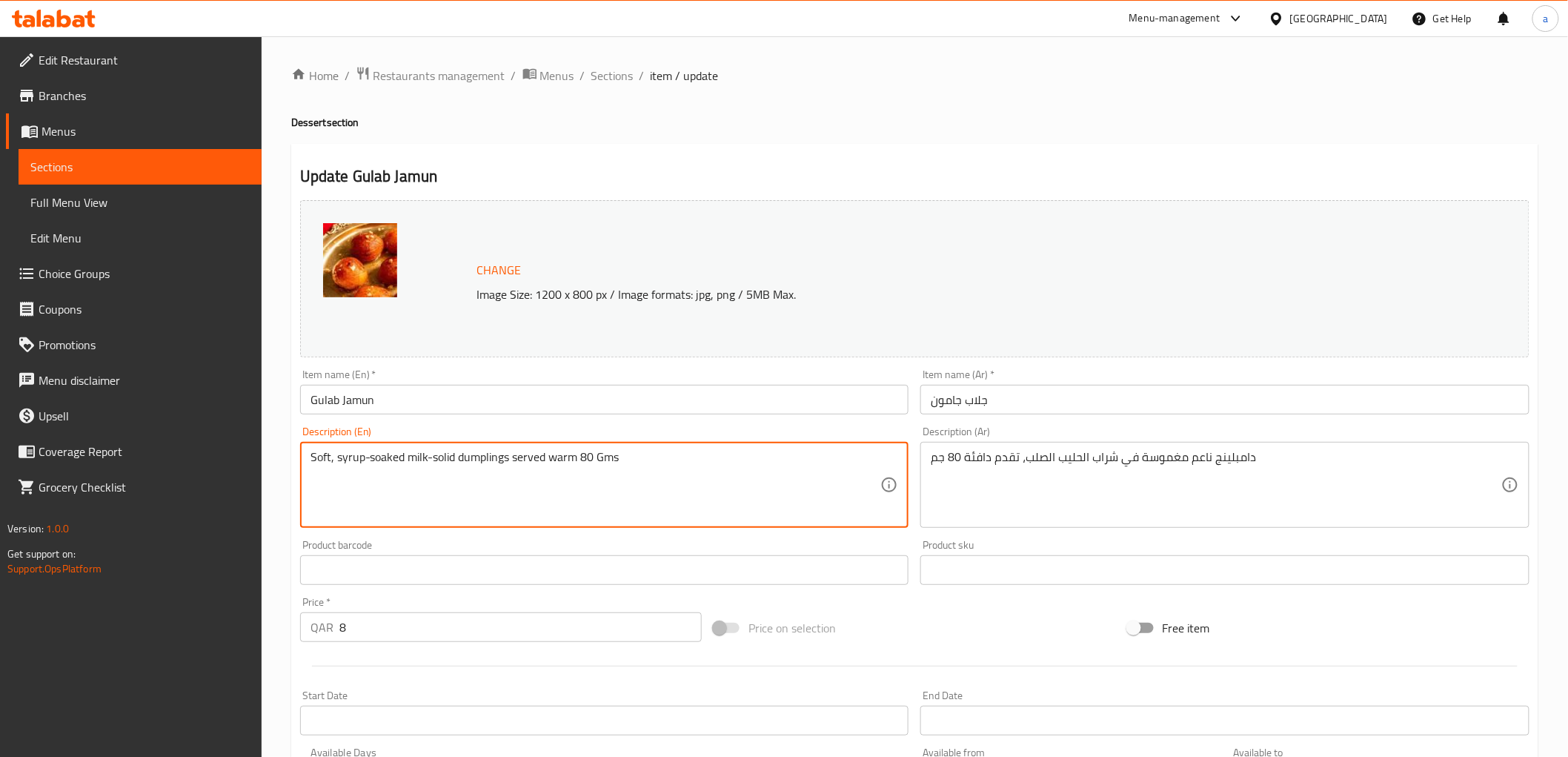
drag, startPoint x: 338, startPoint y: 460, endPoint x: 454, endPoint y: 460, distance: 116.0
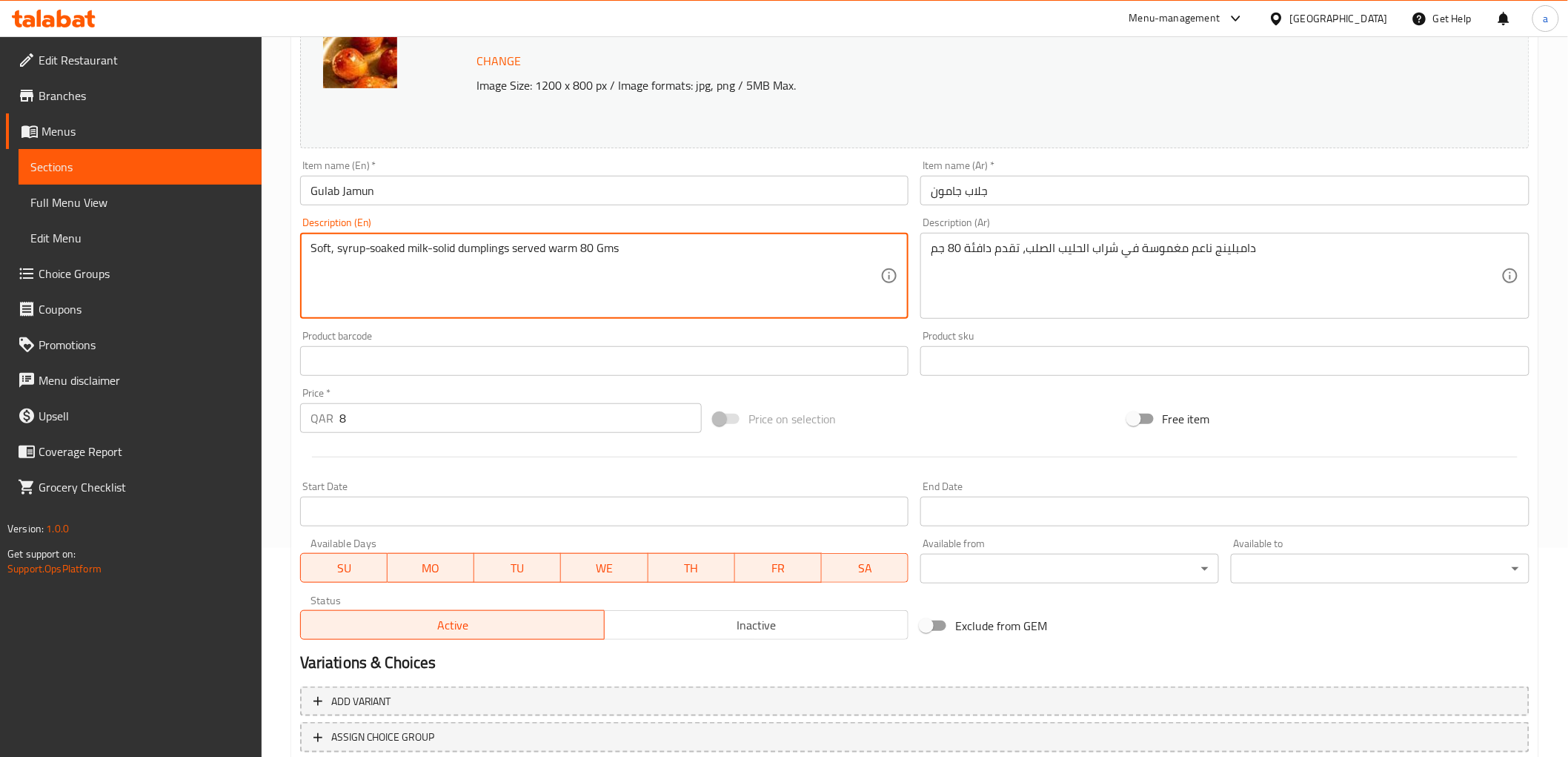
scroll to position [309, 0]
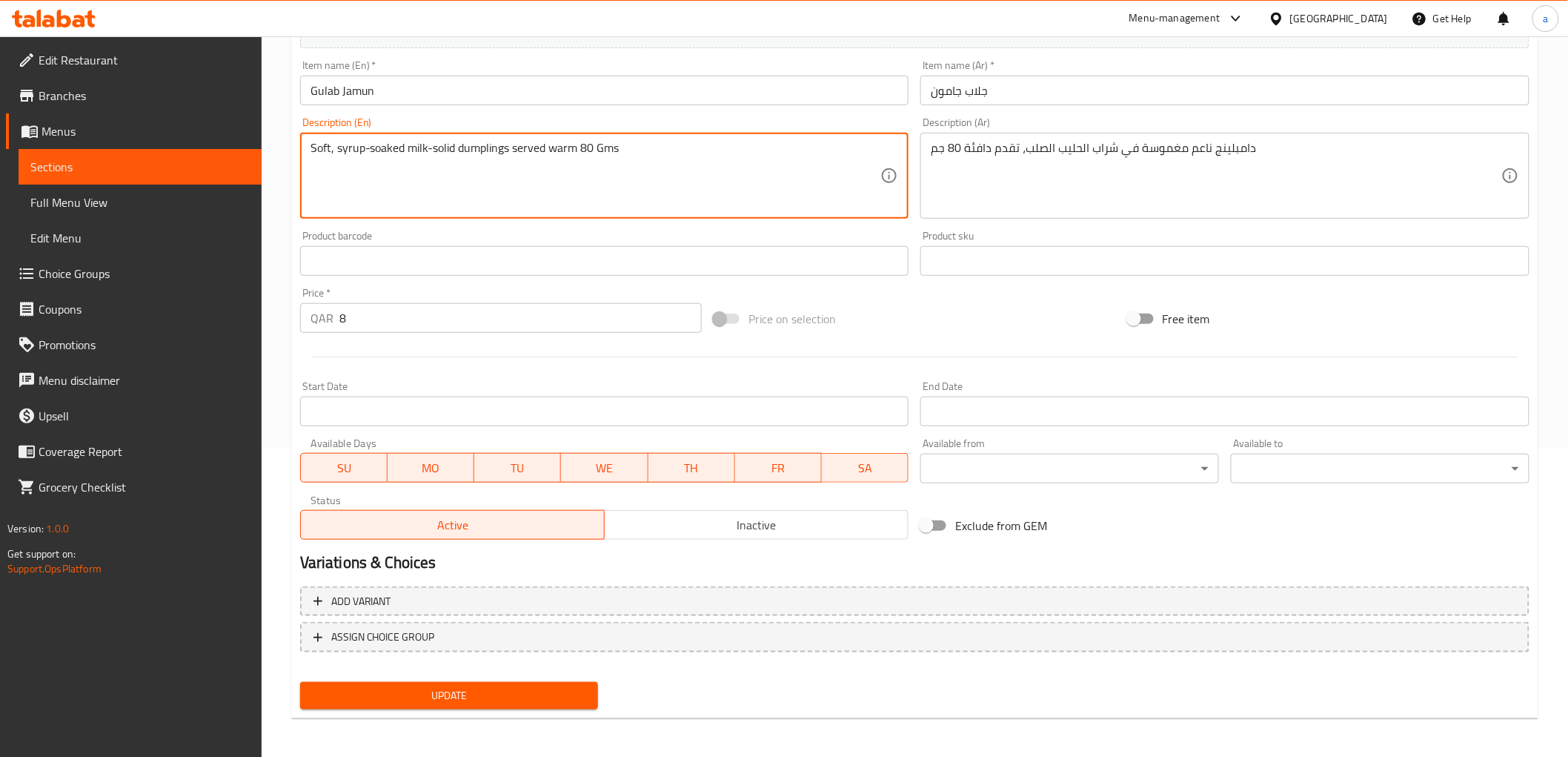
click at [461, 695] on span "Update" at bounding box center [450, 696] width 275 height 18
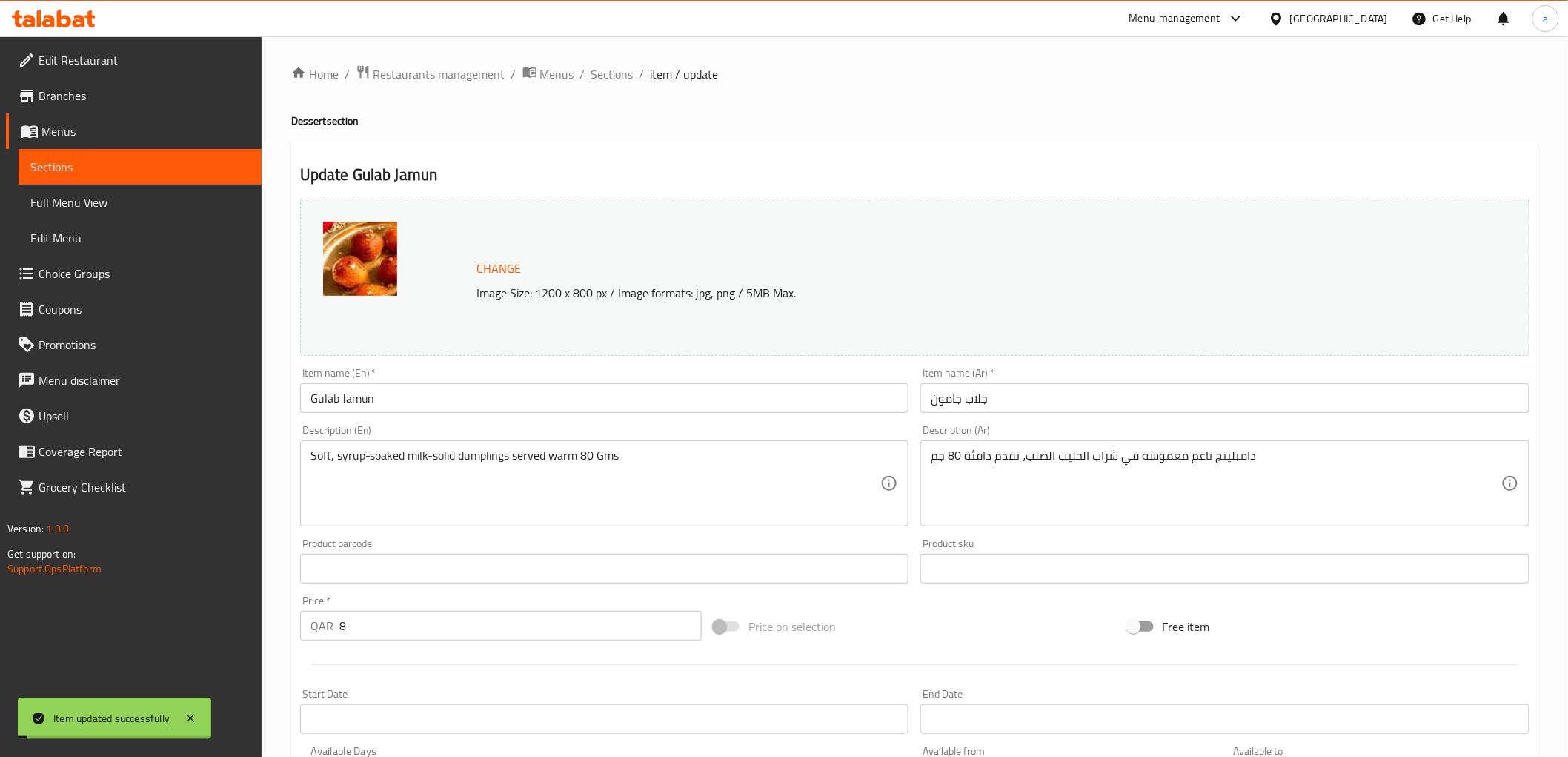
scroll to position [0, 0]
click at [611, 74] on span "Sections" at bounding box center [612, 75] width 42 height 17
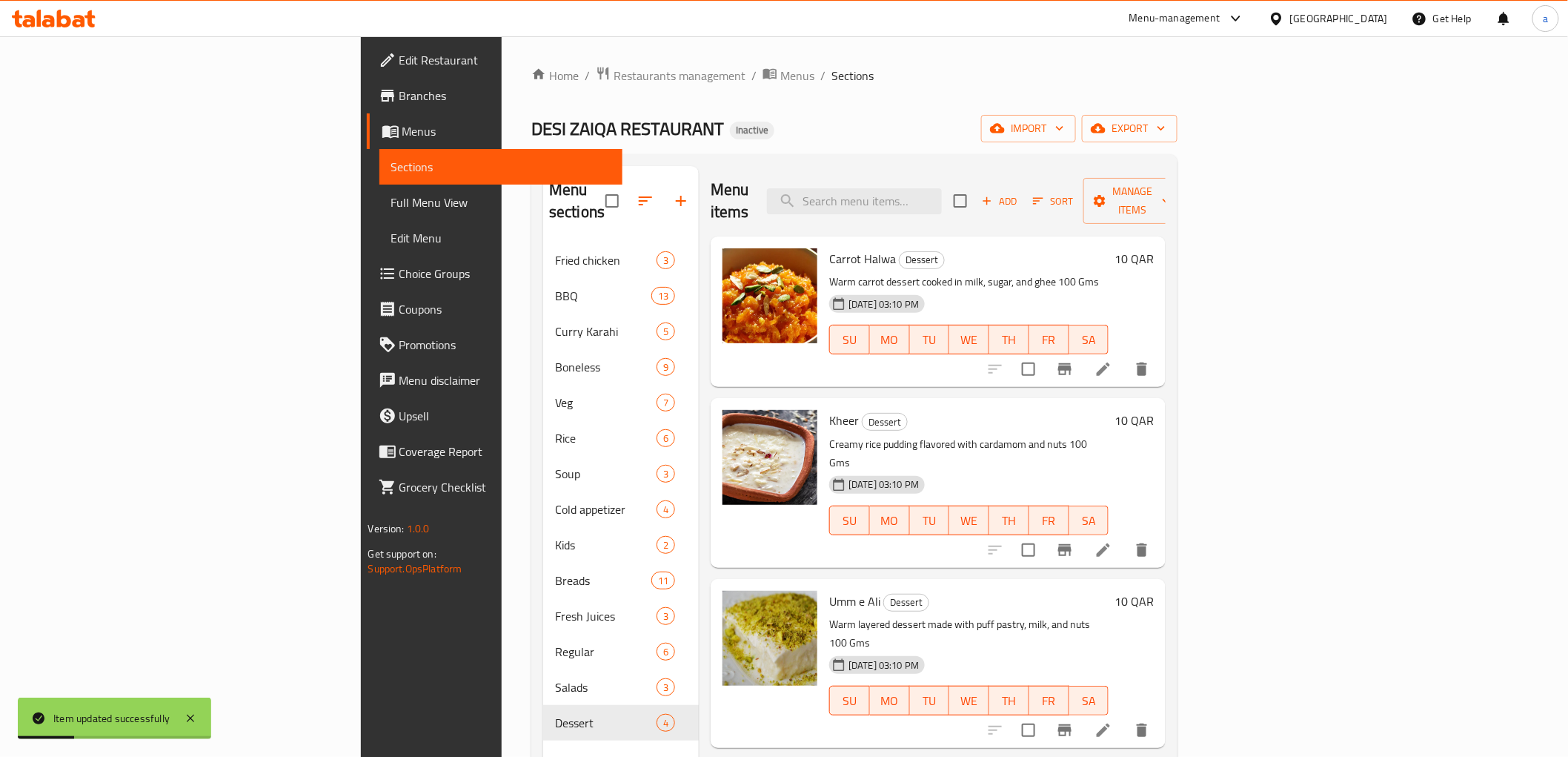
click at [392, 206] on span "Full Menu View" at bounding box center [501, 202] width 219 height 17
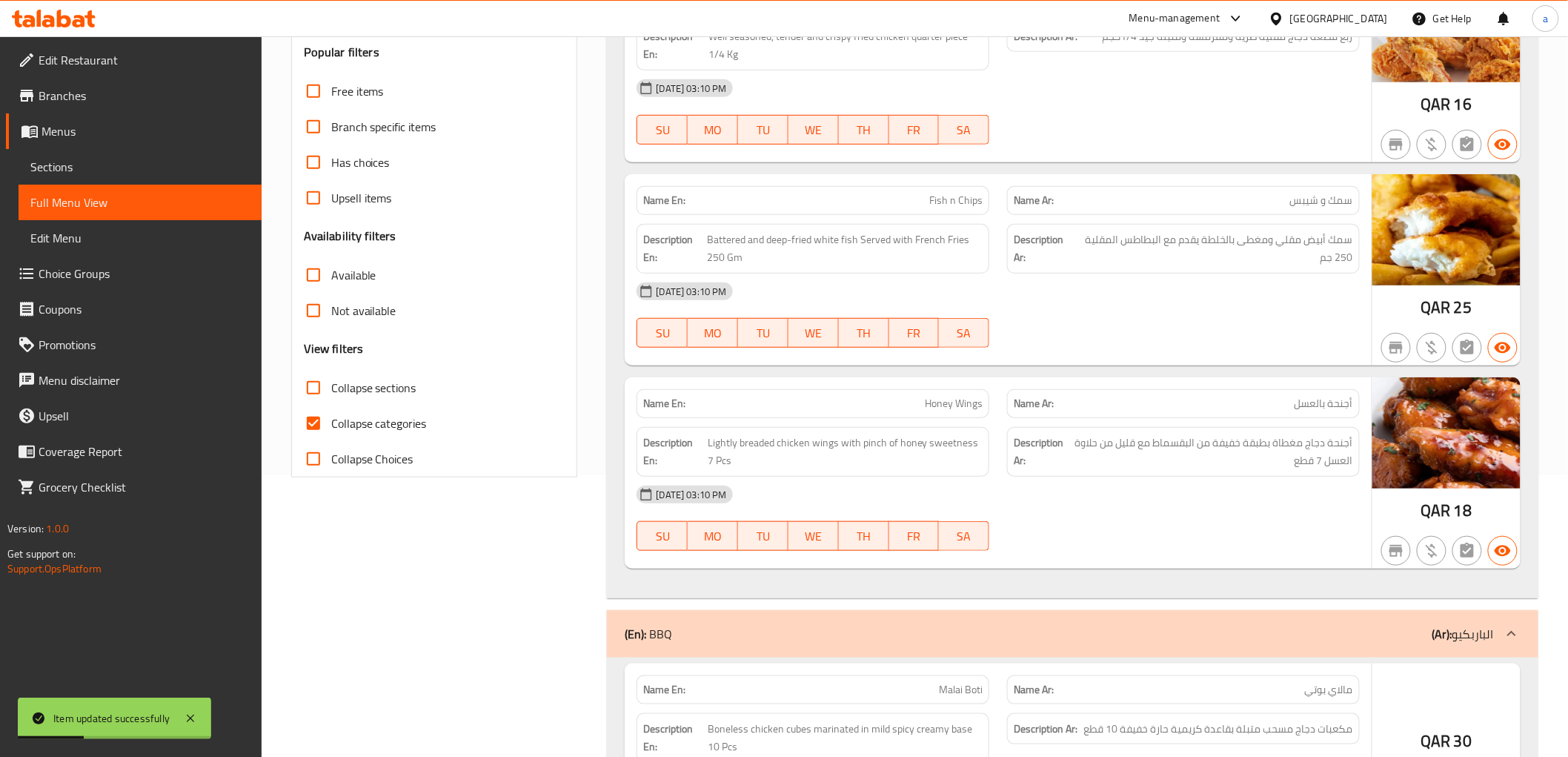
scroll to position [329, 0]
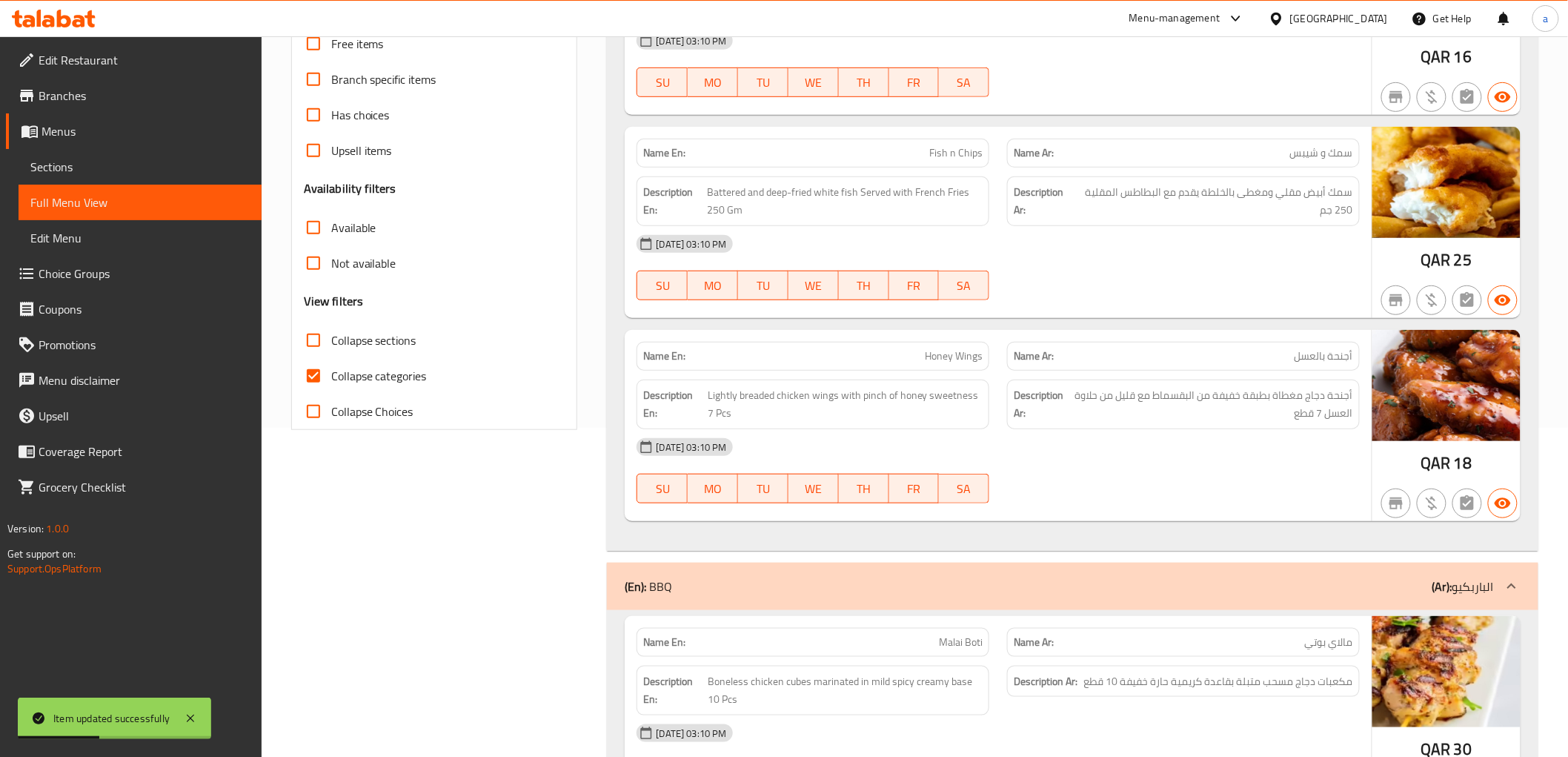
click at [305, 371] on input "Collapse categories" at bounding box center [313, 375] width 36 height 36
checkbox input "false"
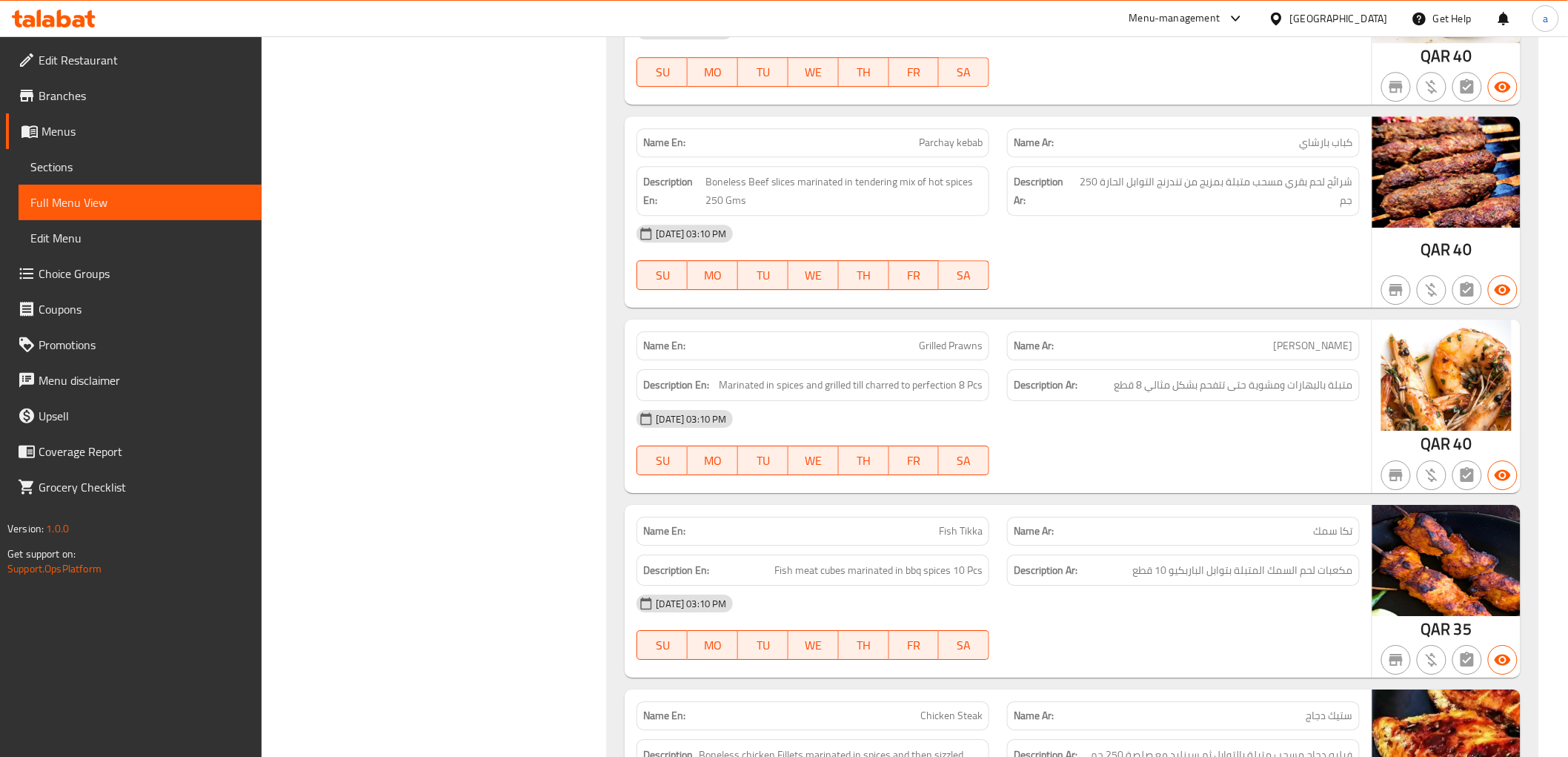
scroll to position [24, 0]
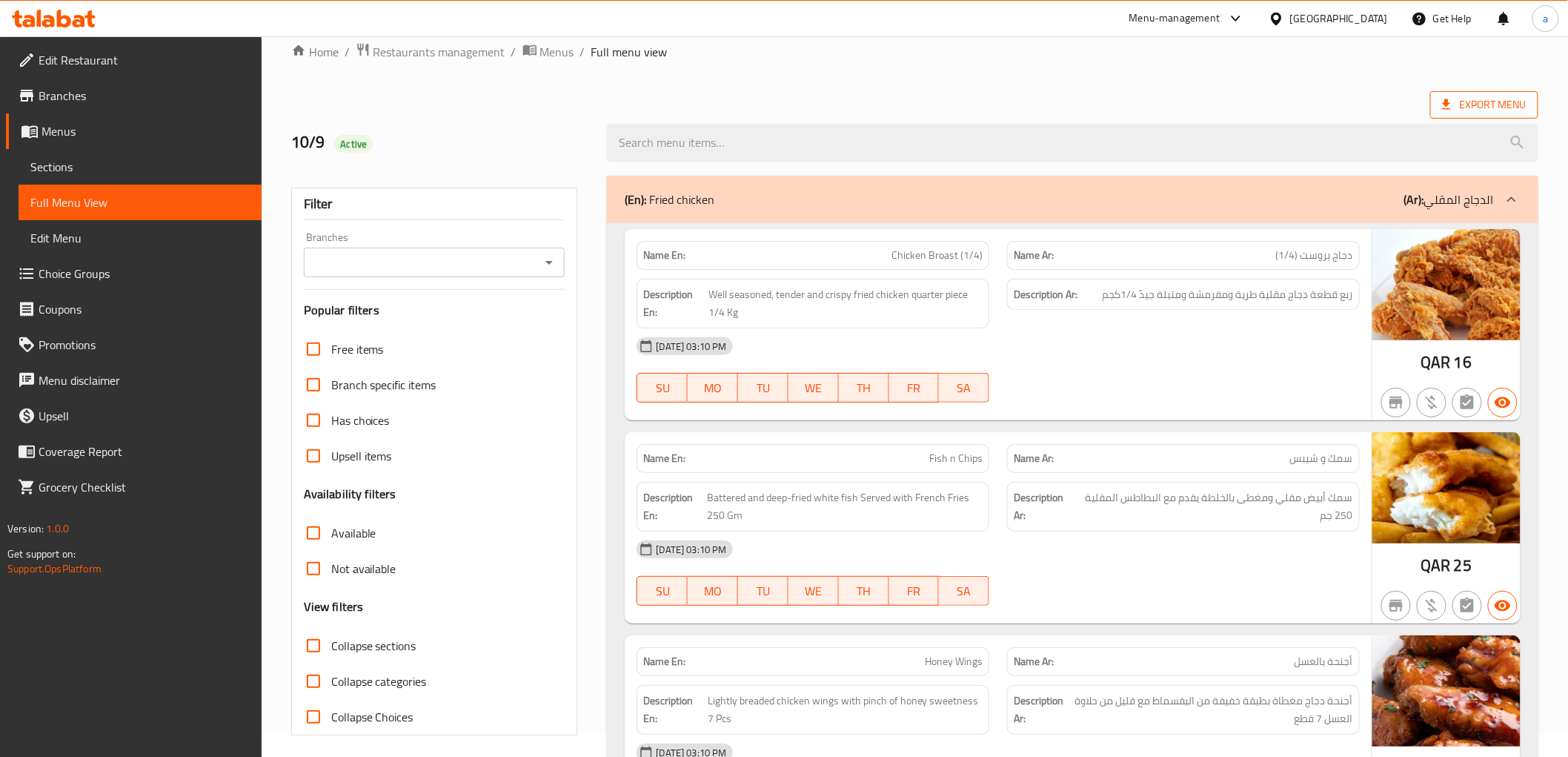
click at [1499, 99] on span "Export Menu" at bounding box center [1484, 104] width 84 height 18
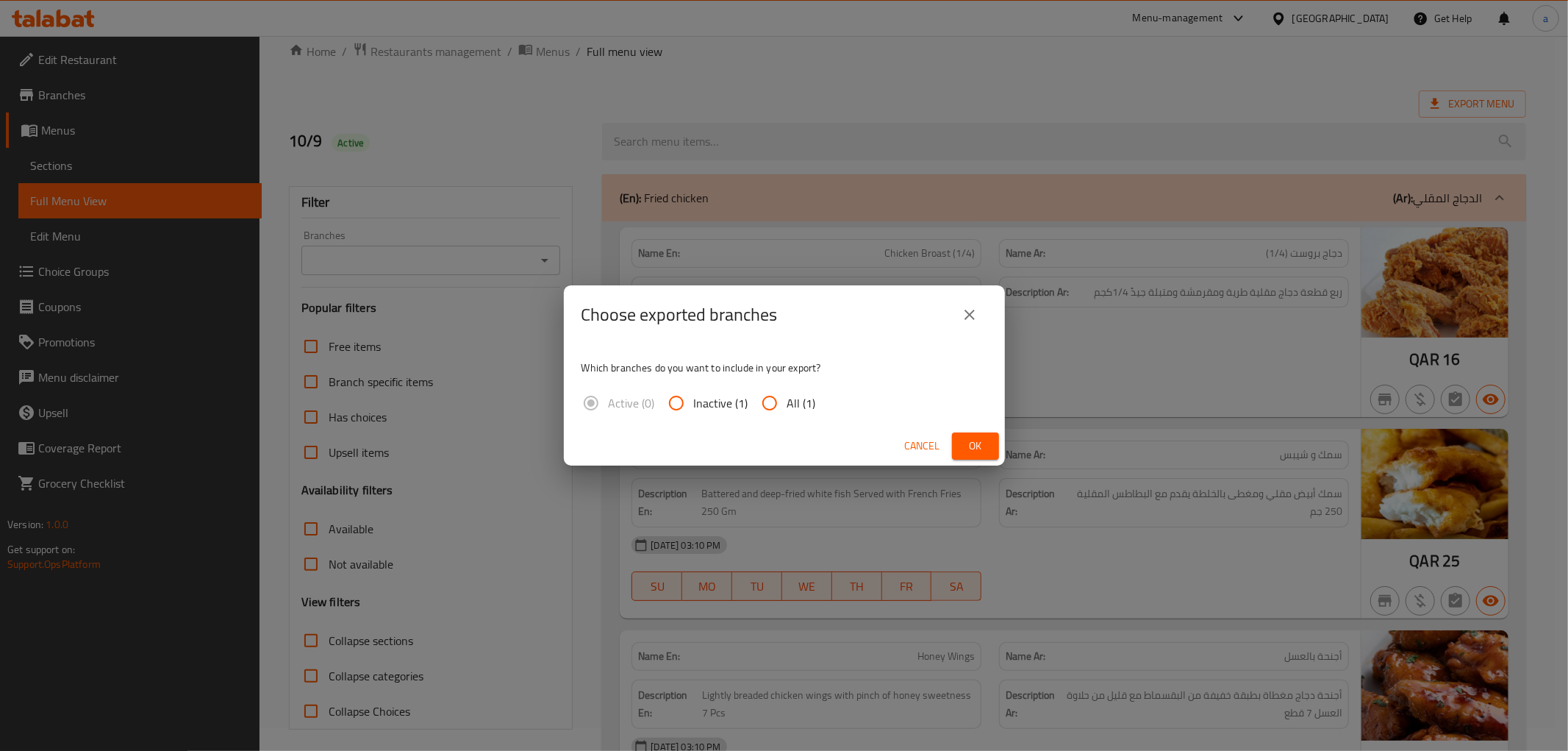
click at [775, 408] on input "All (1)" at bounding box center [770, 403] width 35 height 35
radio input "true"
click at [973, 443] on span "Ok" at bounding box center [975, 446] width 24 height 18
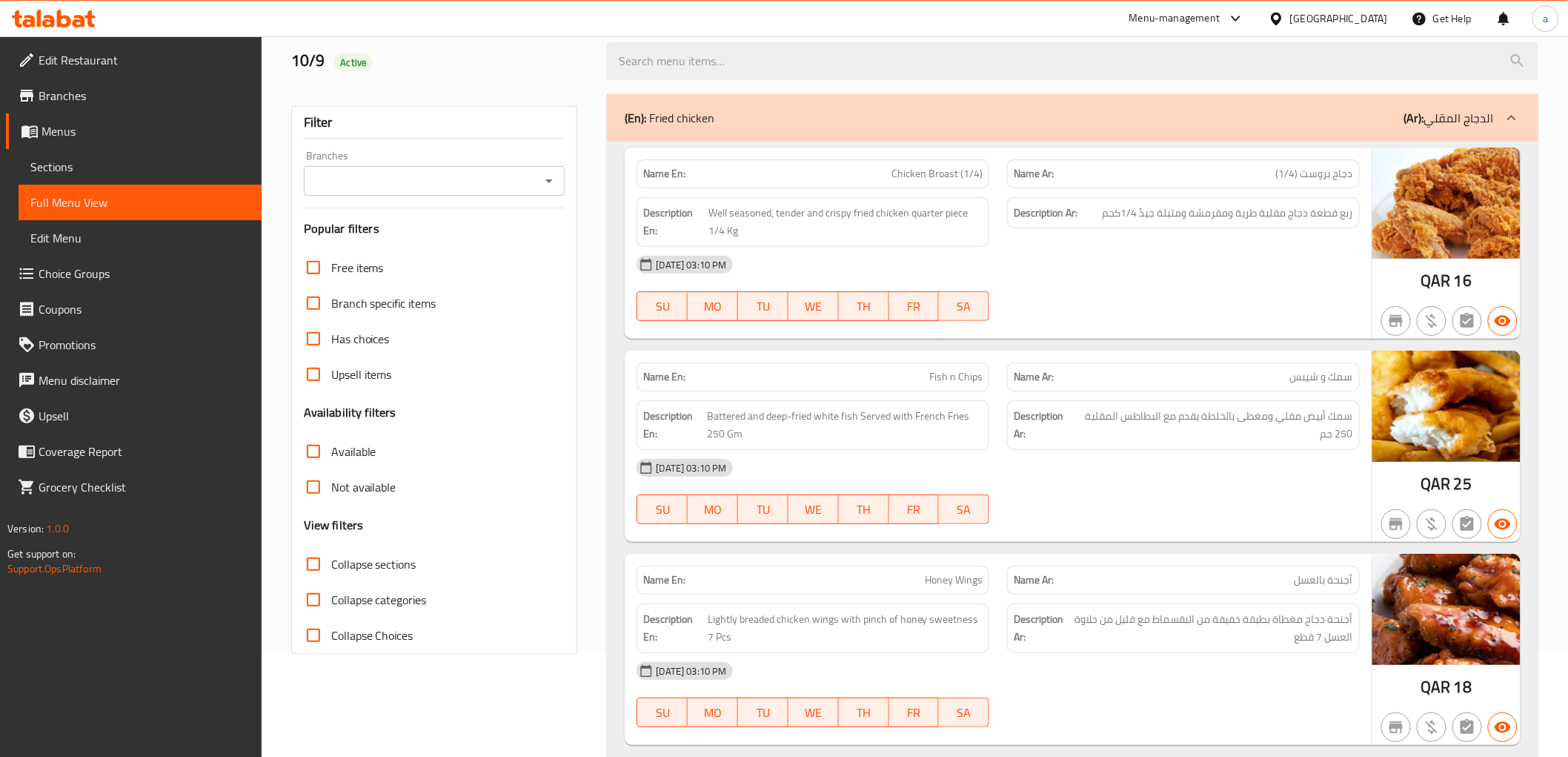
scroll to position [106, 0]
click at [1010, 292] on div "09-10-2025 03:10 PM SU MO TU WE TH FR SA" at bounding box center [998, 287] width 740 height 83
